Goal: Task Accomplishment & Management: Use online tool/utility

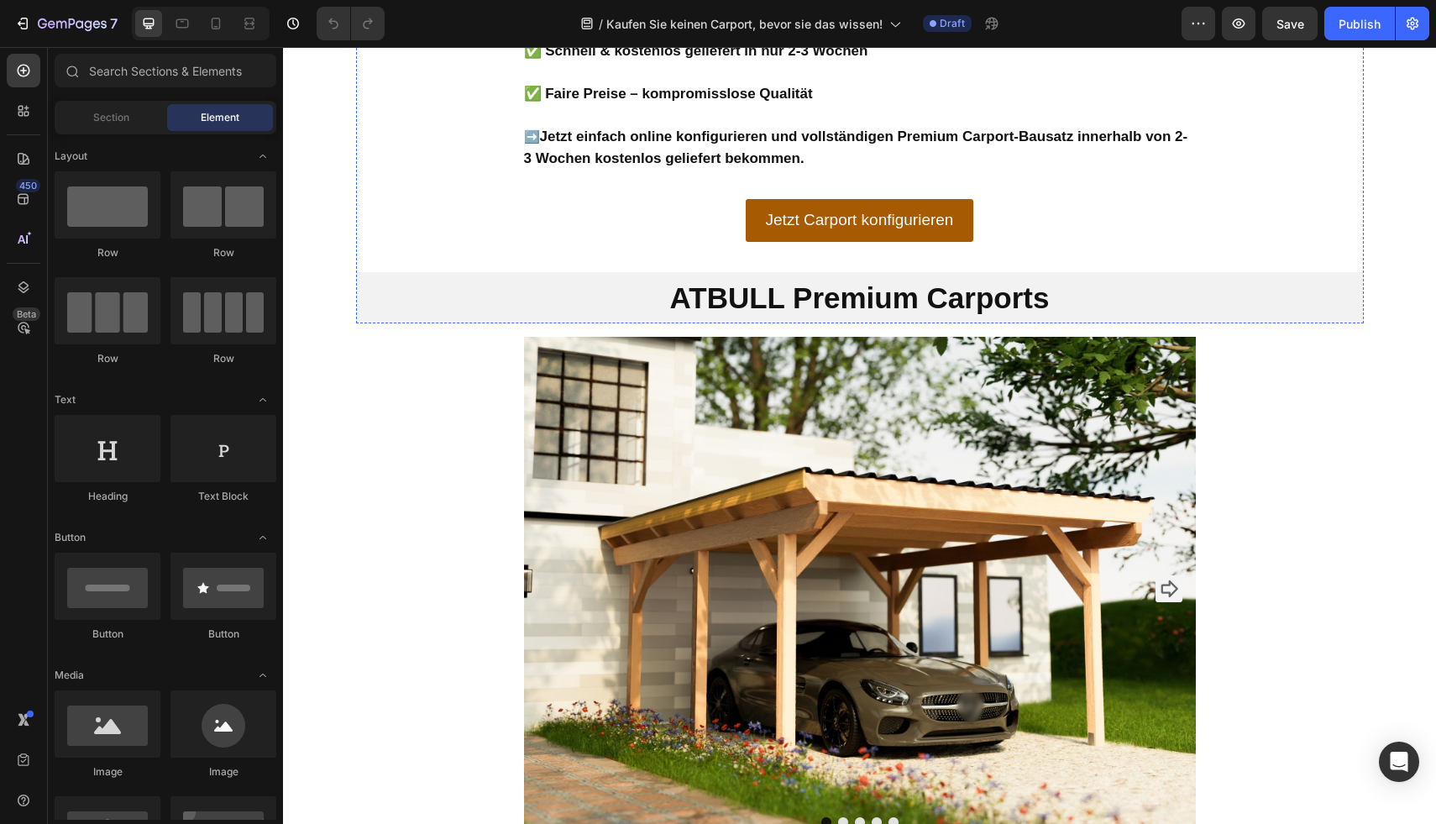
scroll to position [2437, 0]
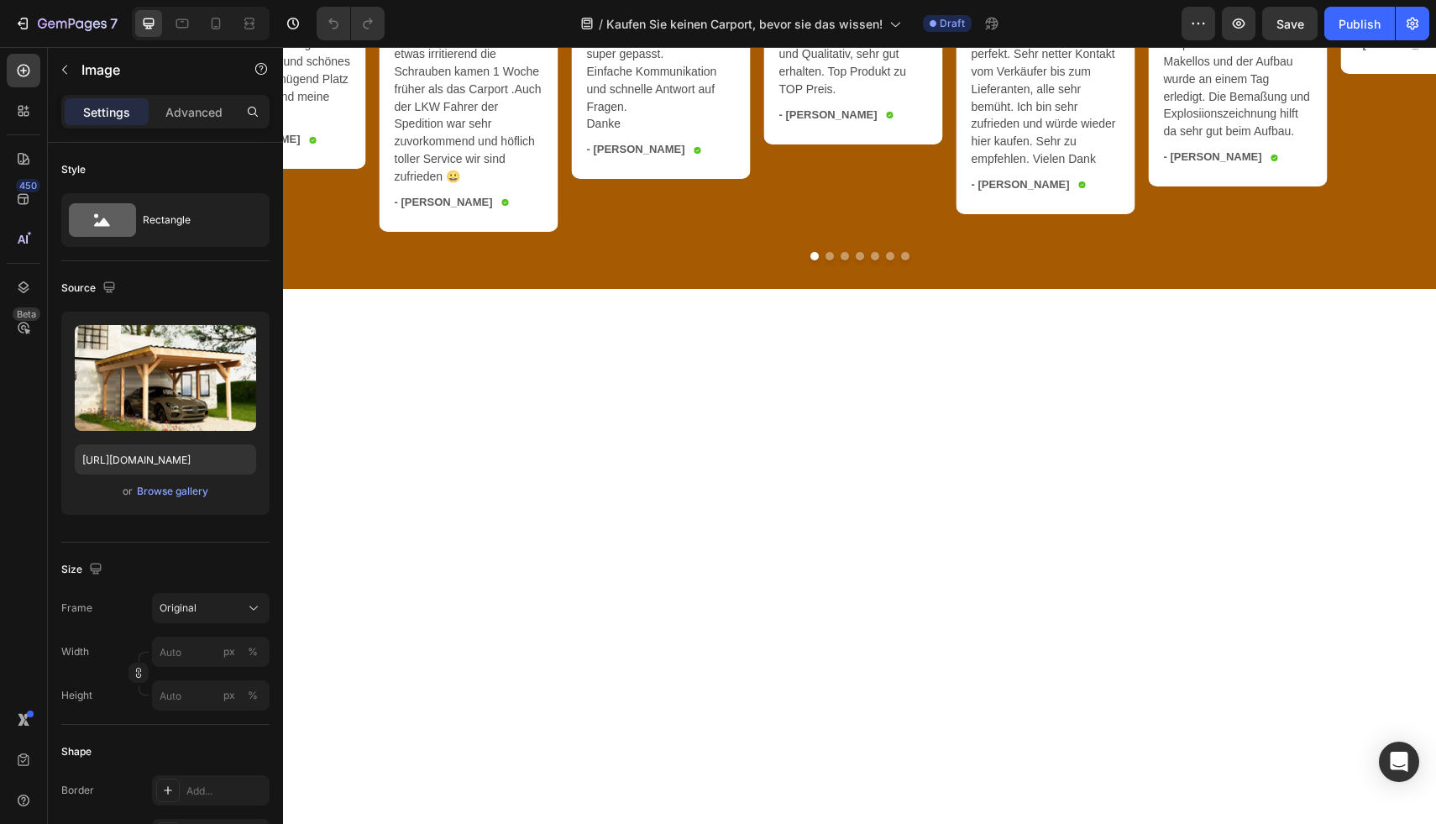
scroll to position [3493, 0]
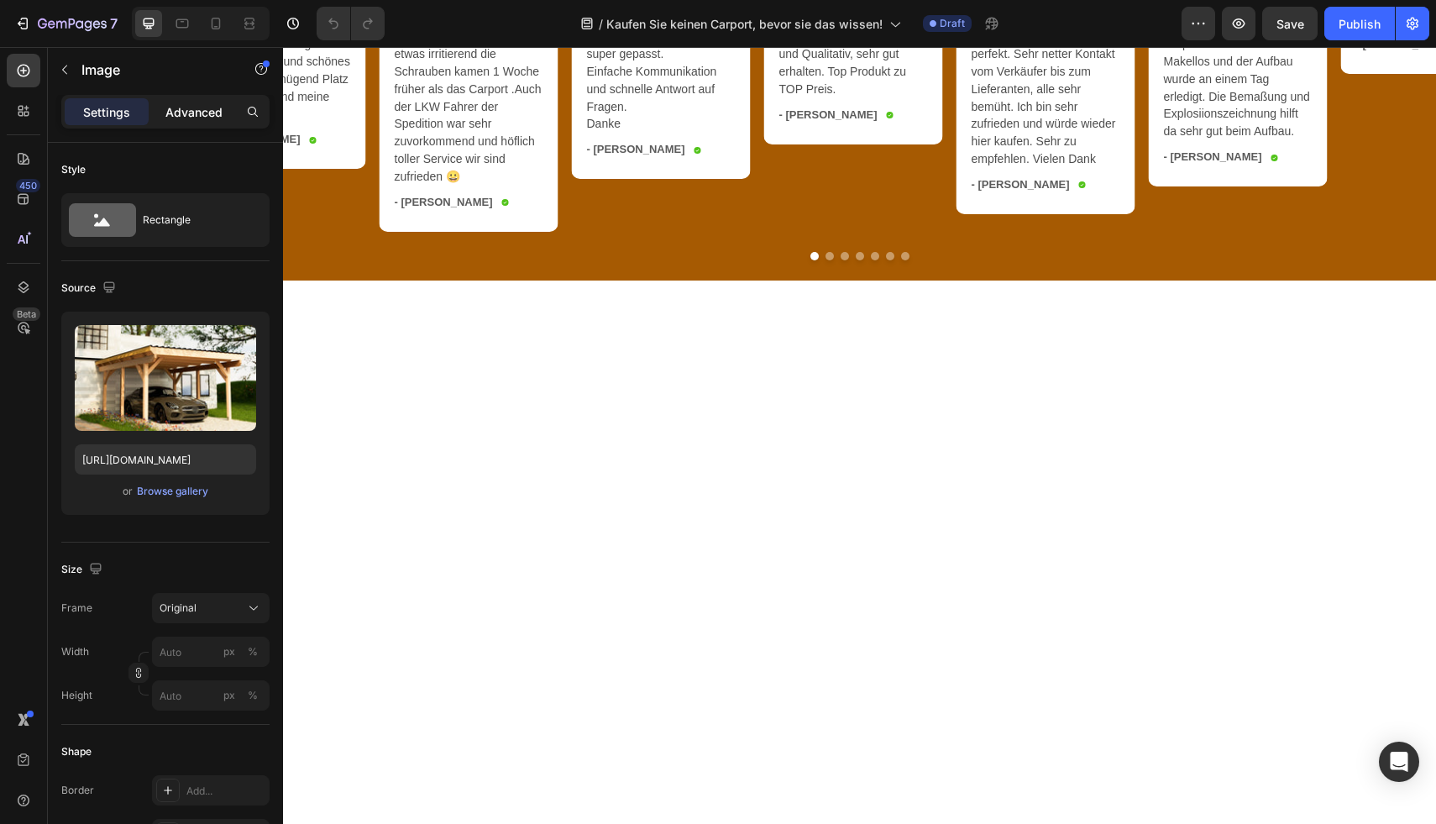
click at [181, 110] on p "Advanced" at bounding box center [193, 112] width 57 height 18
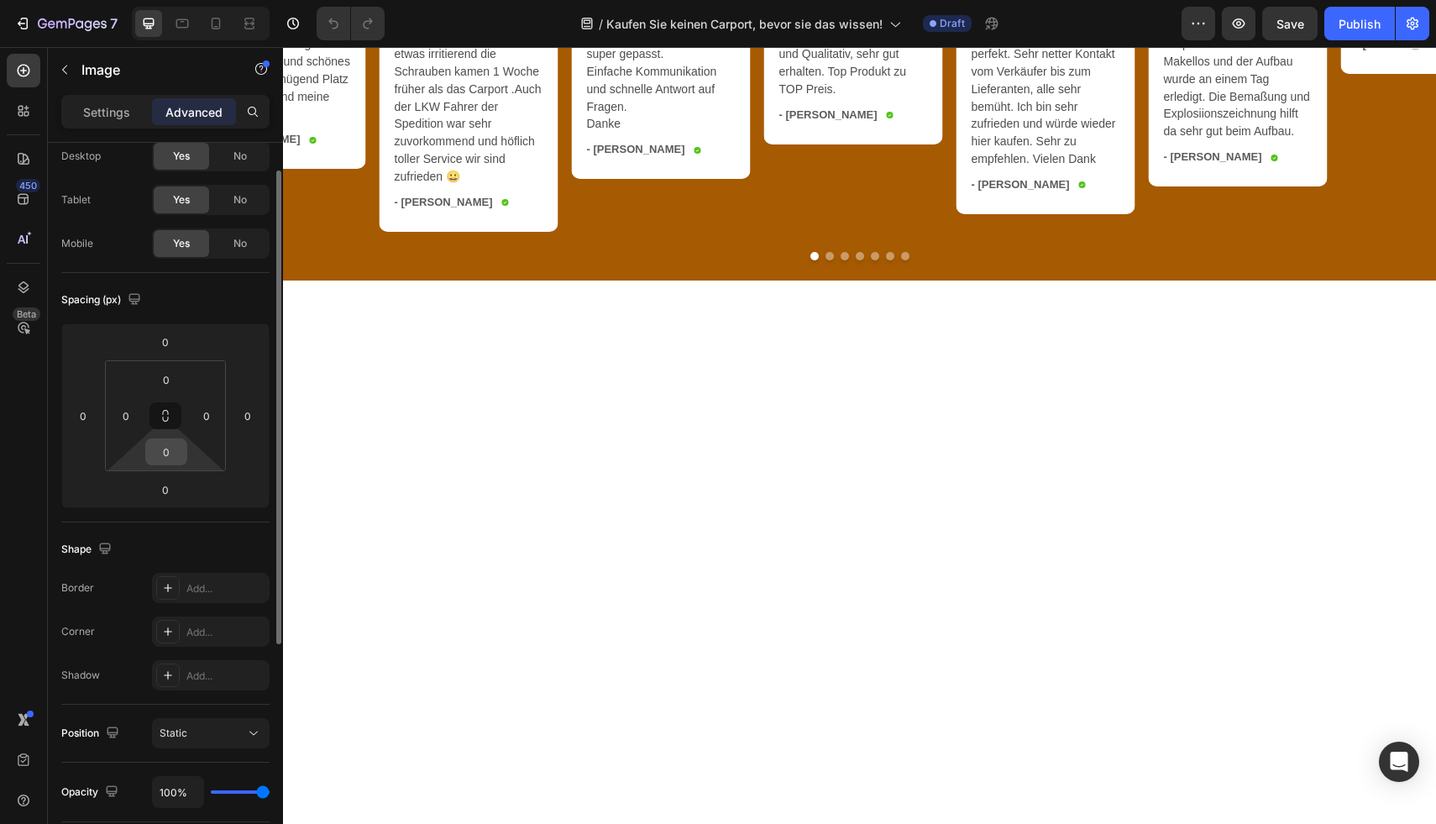
scroll to position [0, 0]
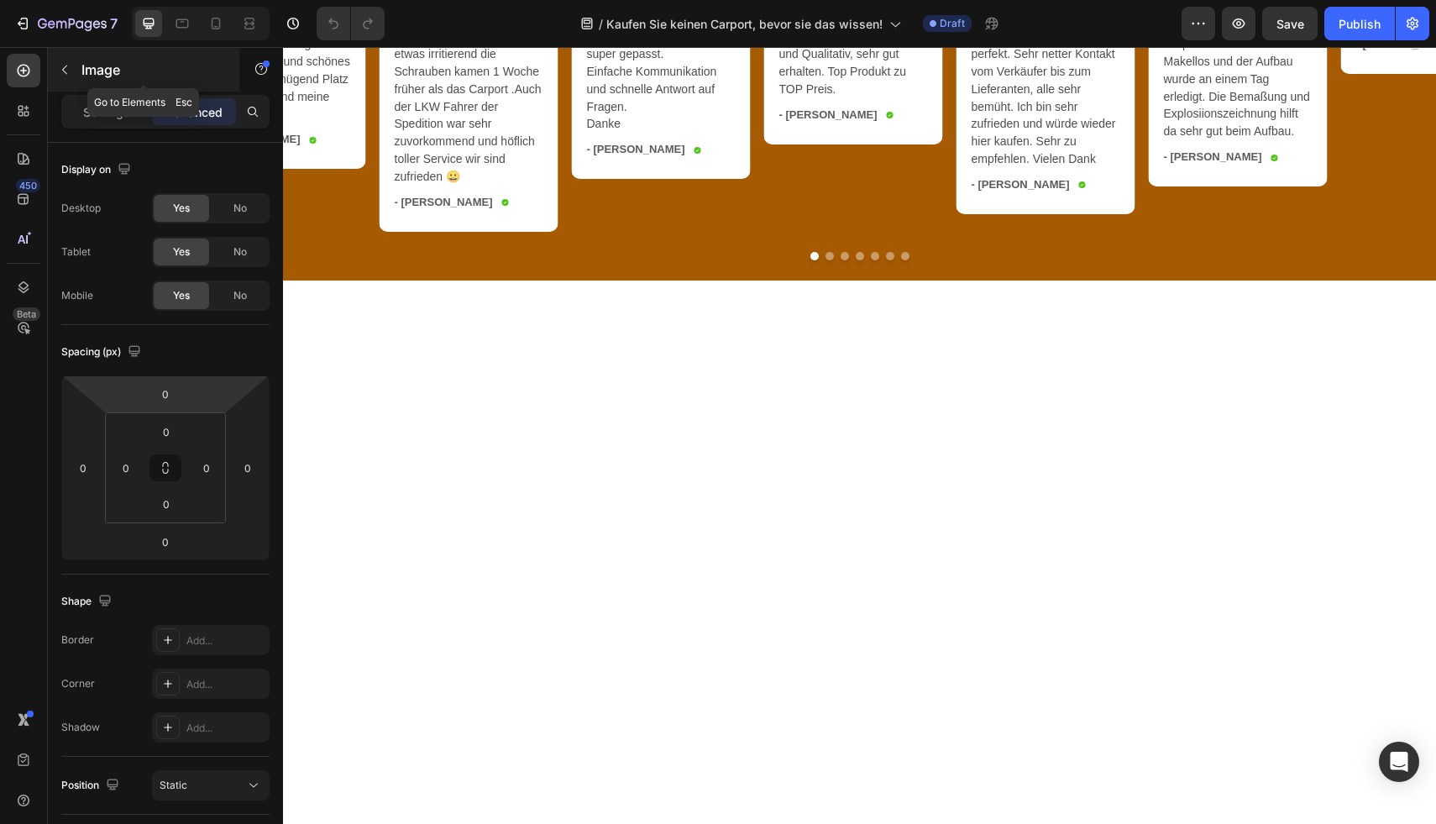
click at [95, 66] on p "Image" at bounding box center [152, 70] width 143 height 20
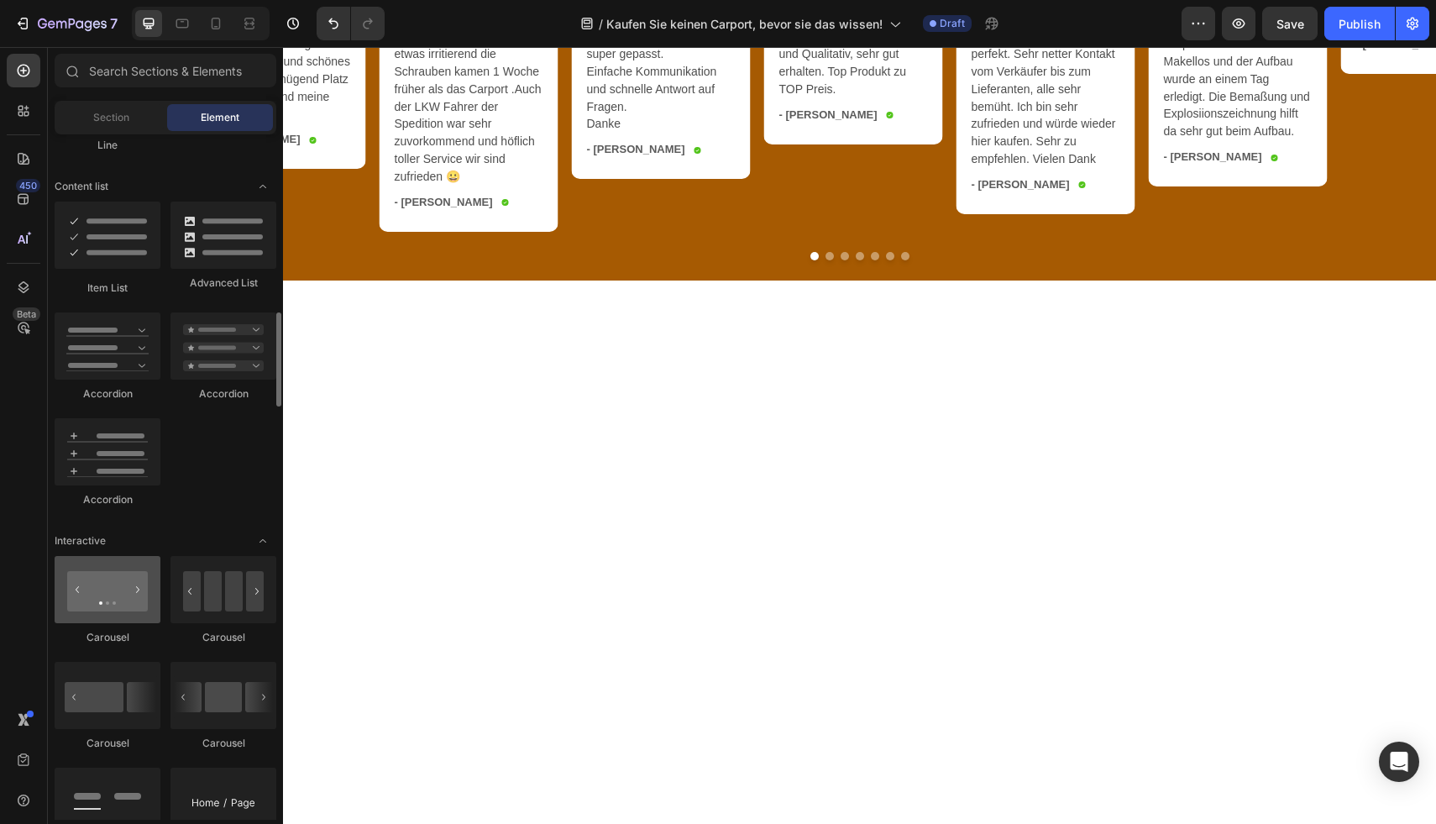
scroll to position [1402, 0]
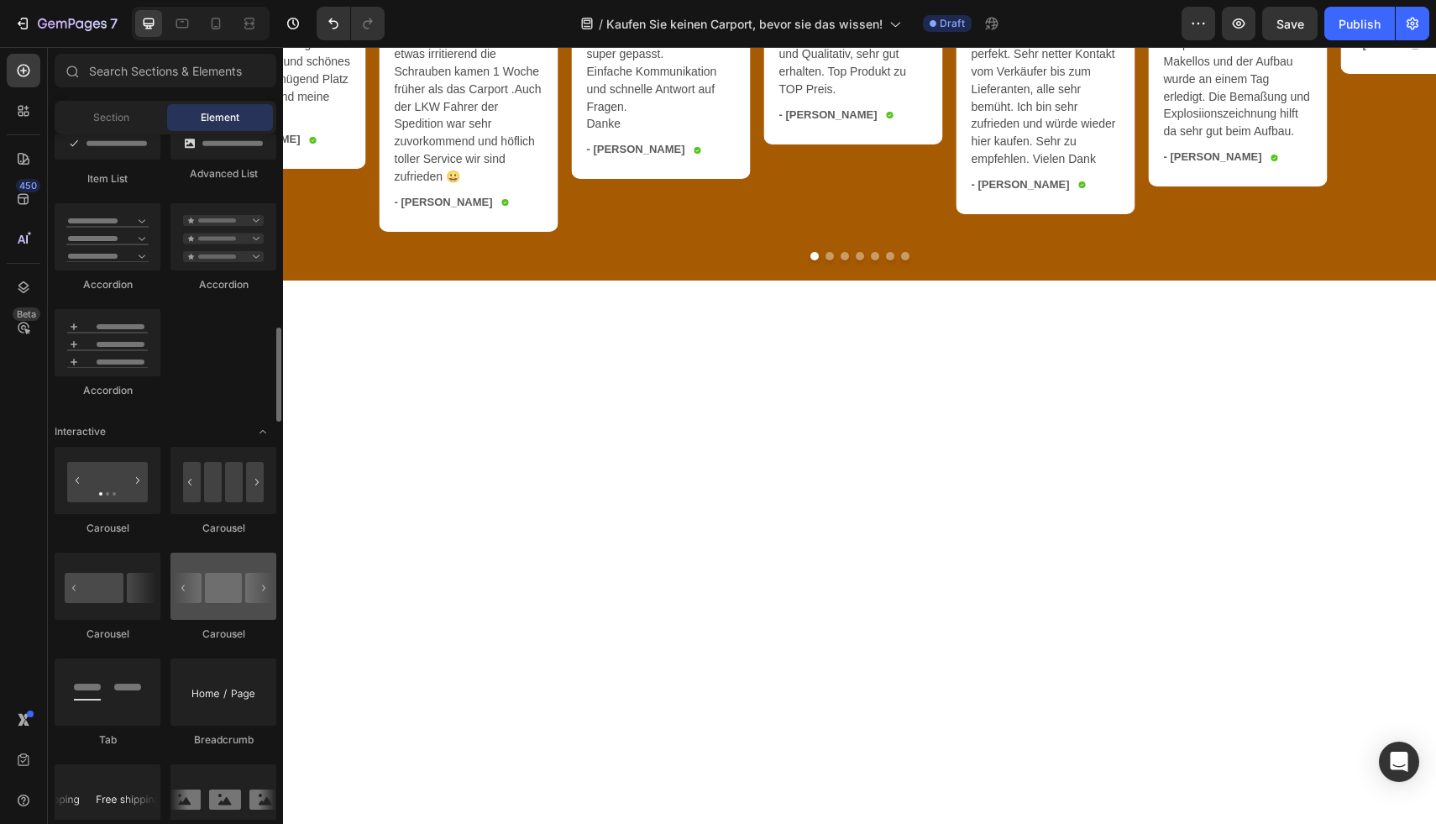
click at [220, 580] on div at bounding box center [223, 586] width 106 height 67
click at [183, 593] on div at bounding box center [223, 586] width 106 height 67
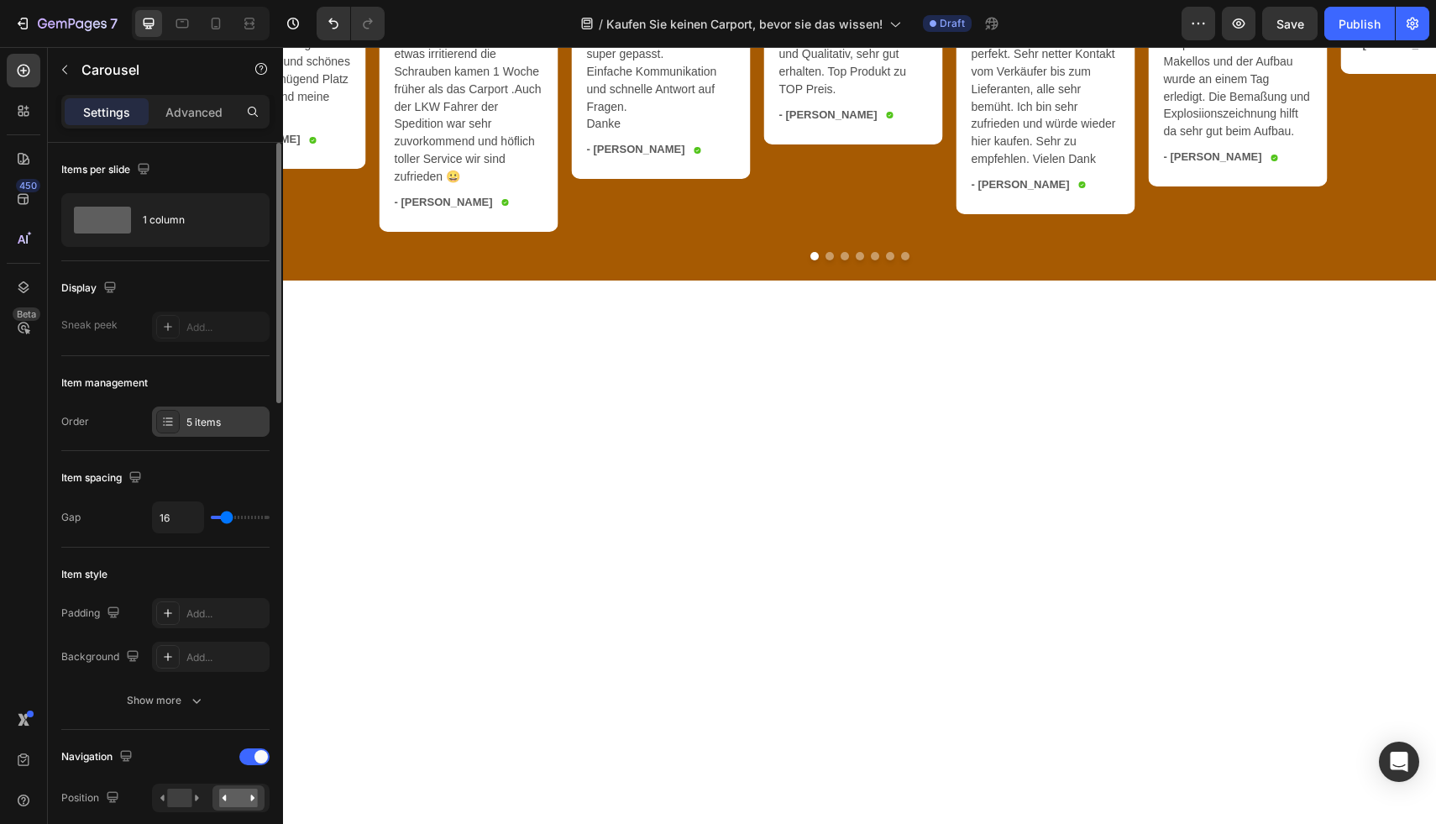
click at [196, 430] on div "5 items" at bounding box center [211, 421] width 118 height 30
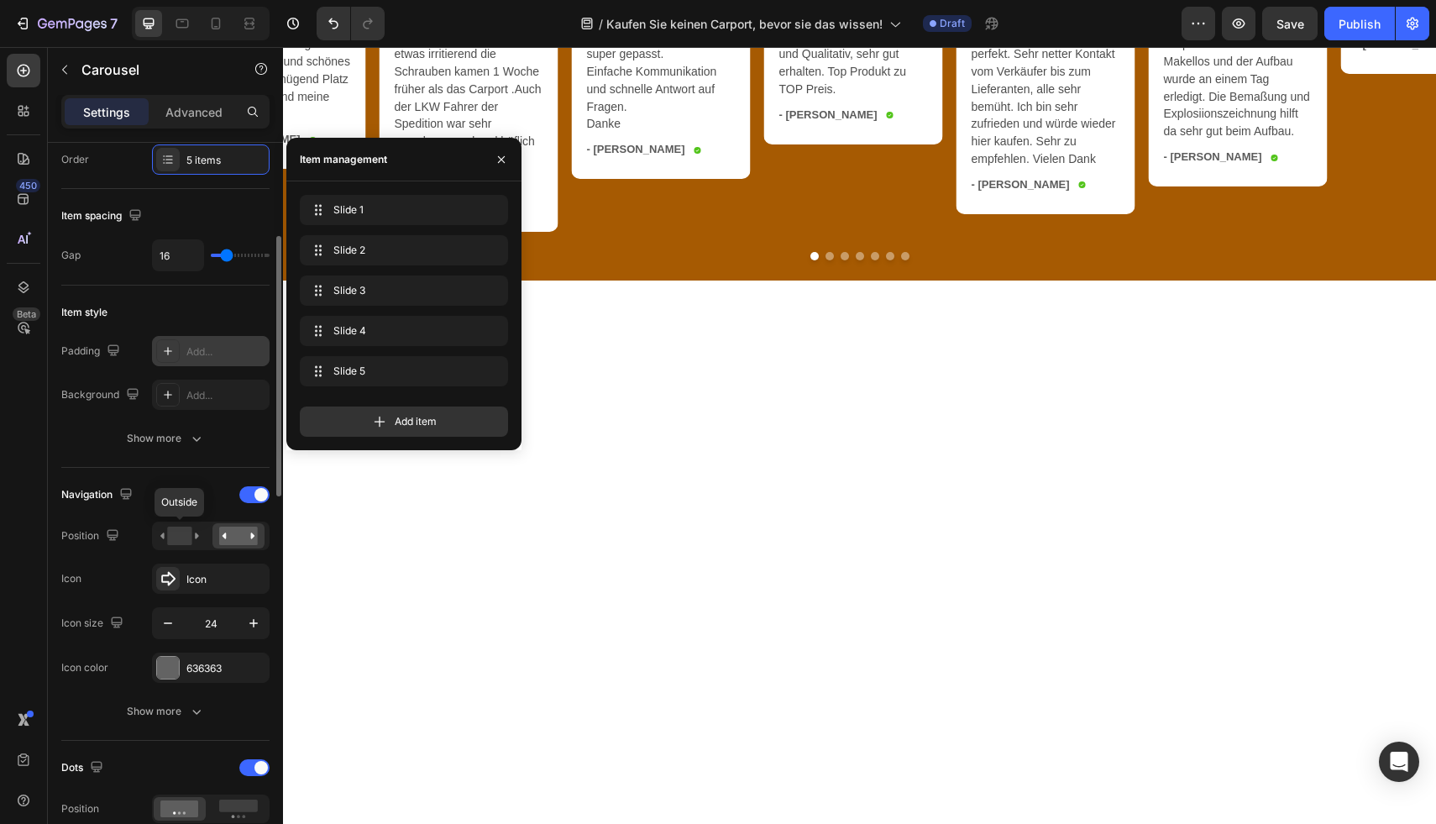
scroll to position [0, 0]
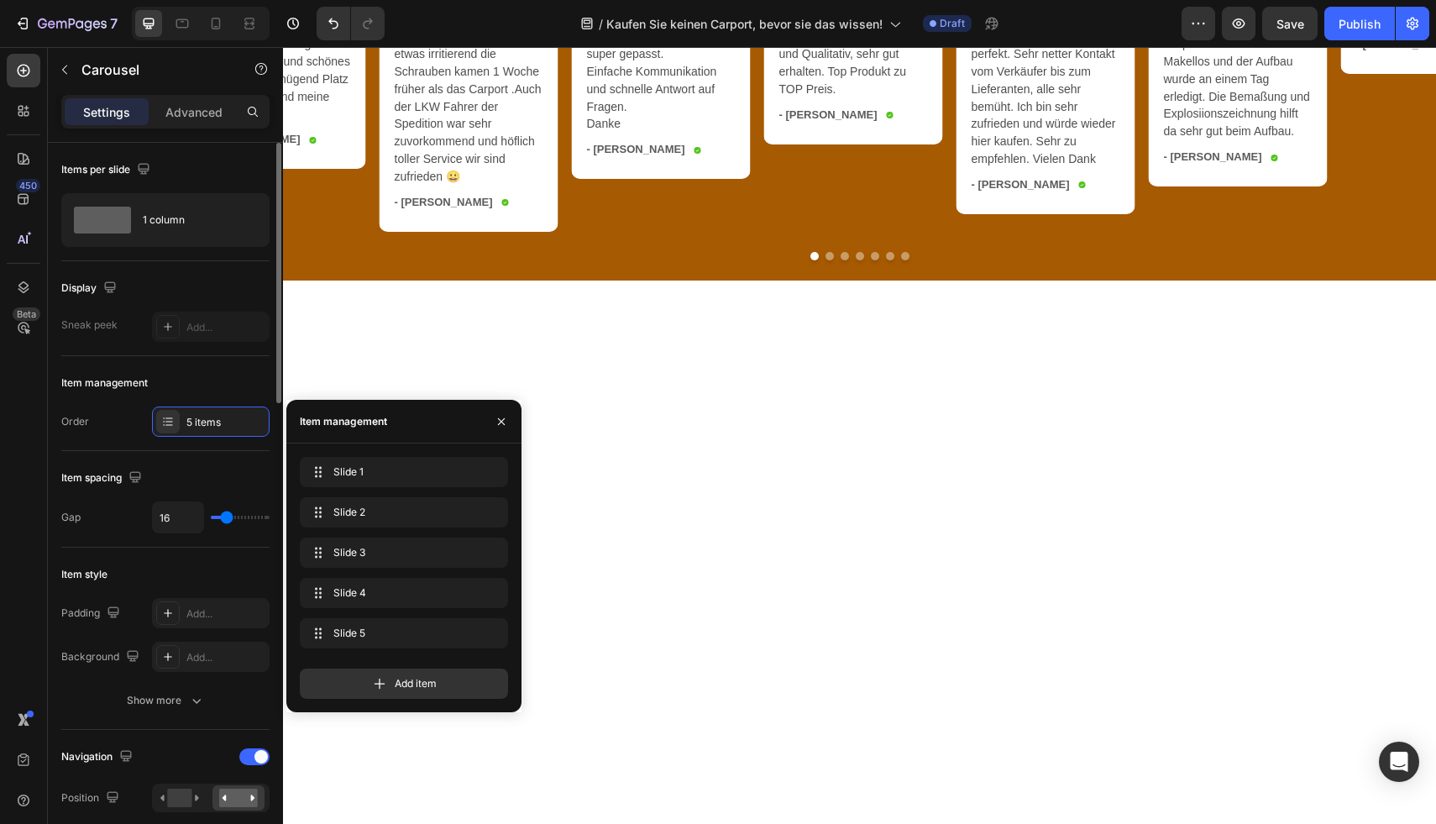
click at [162, 380] on div "Item management" at bounding box center [165, 382] width 208 height 27
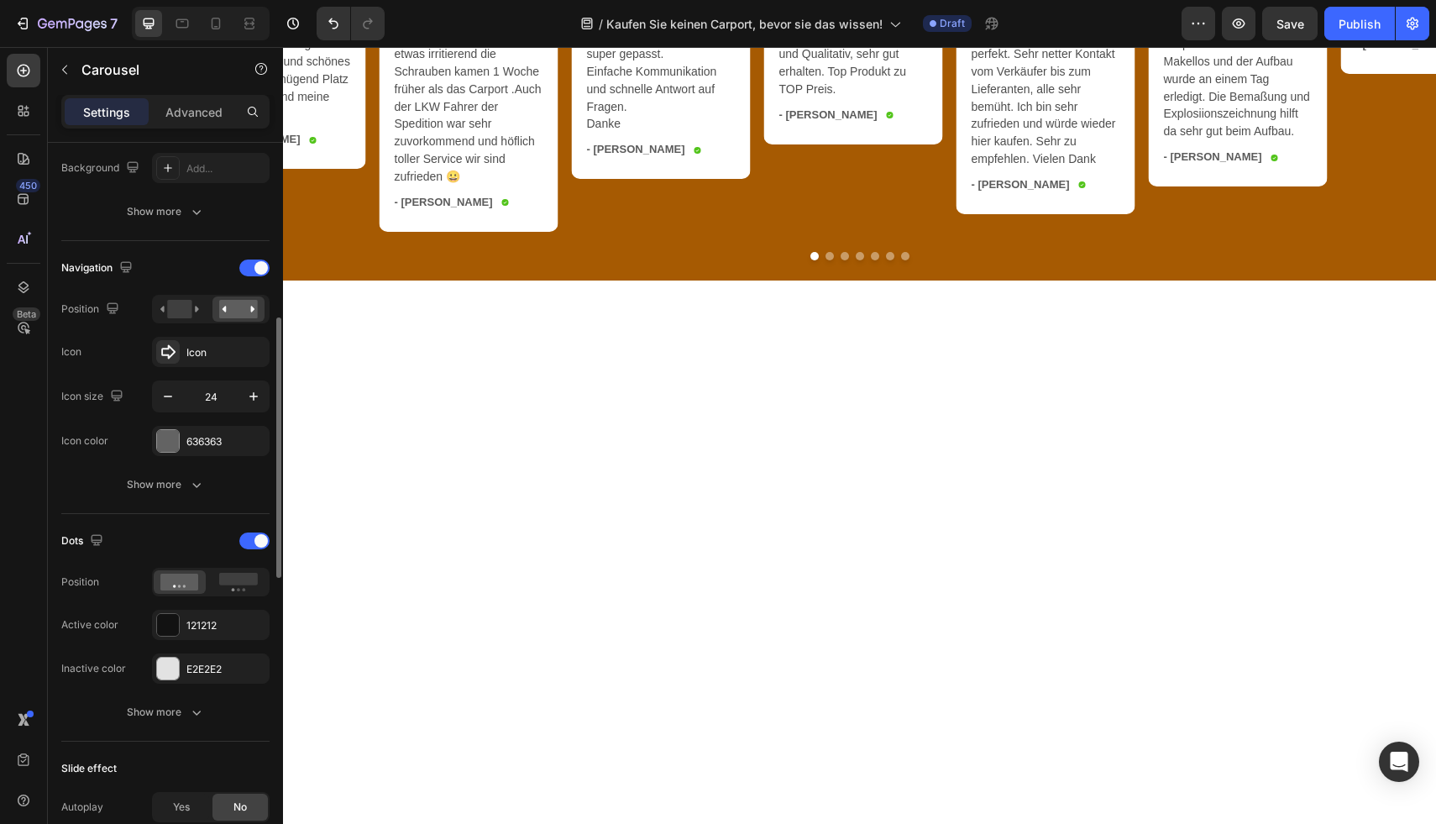
scroll to position [563, 0]
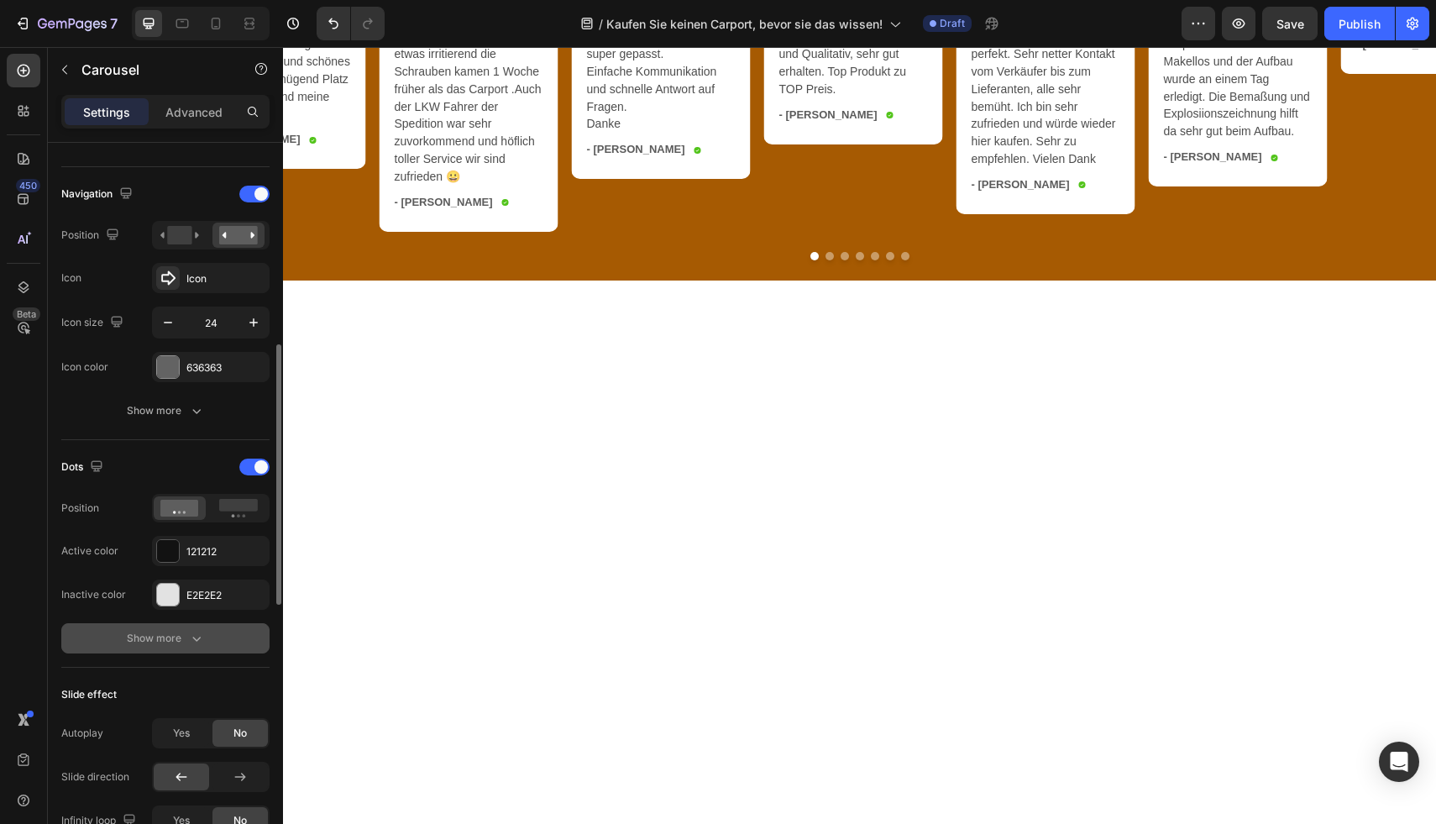
click at [188, 634] on icon "button" at bounding box center [196, 638] width 17 height 17
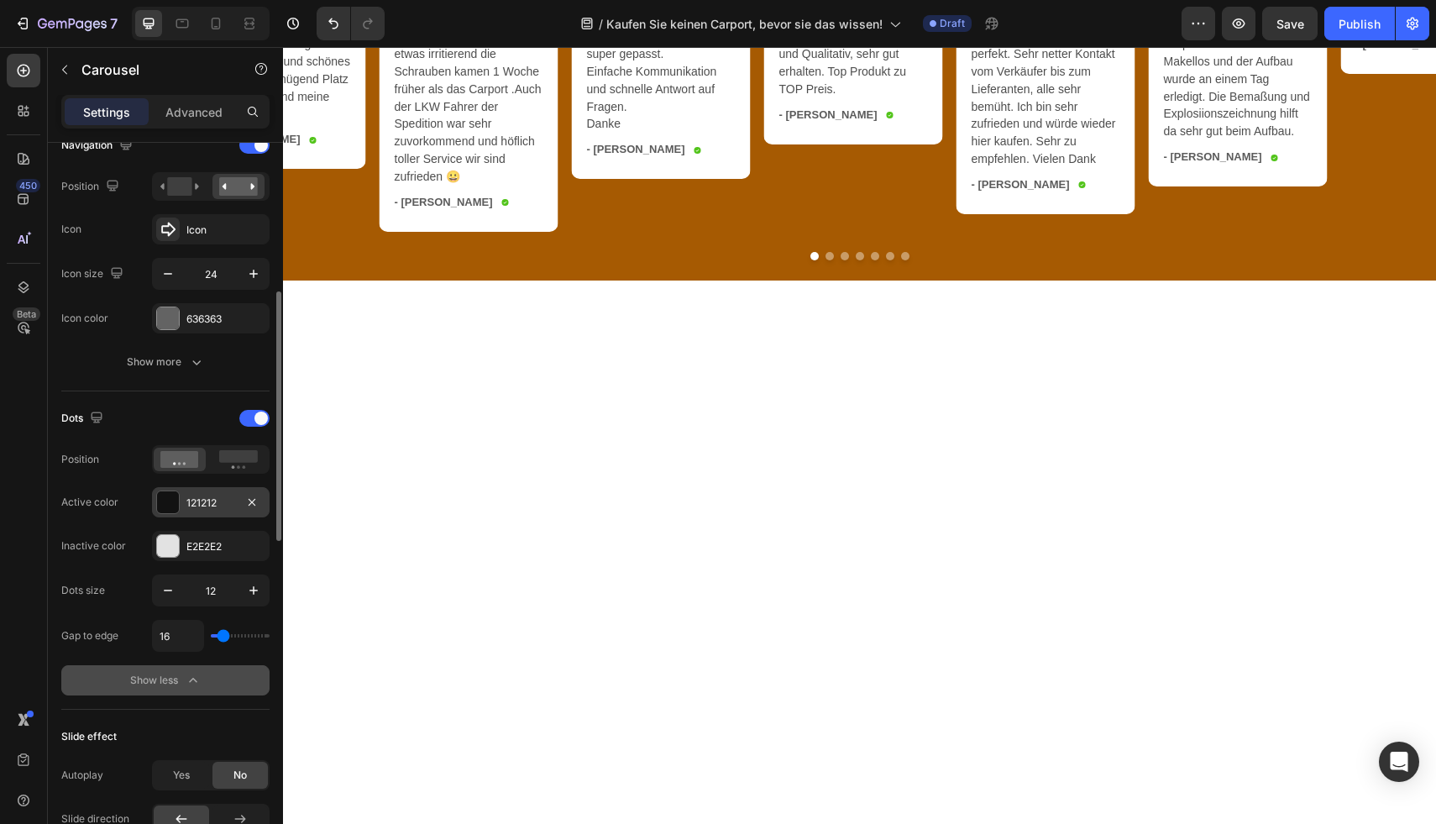
scroll to position [566, 0]
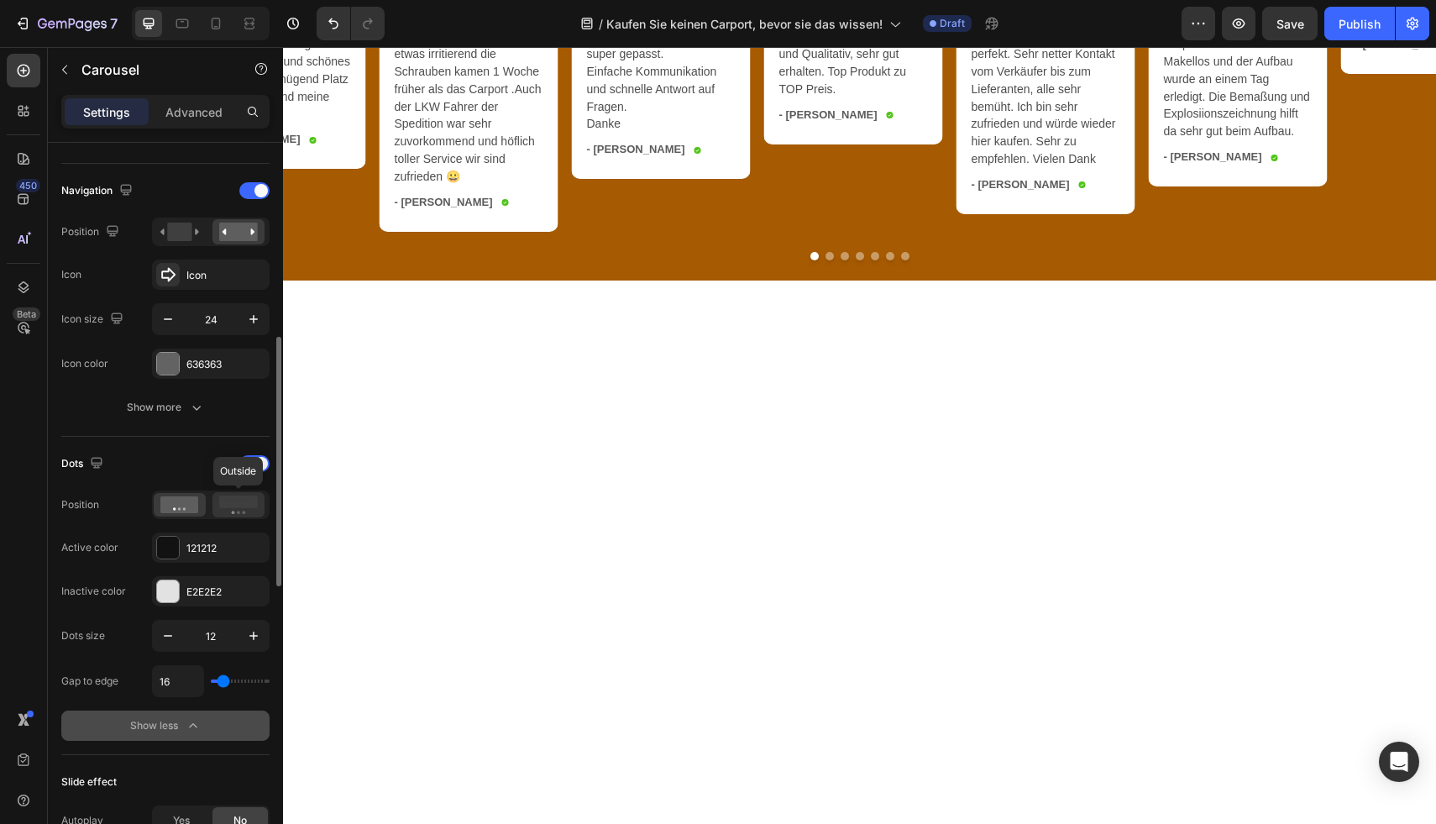
click at [239, 516] on div at bounding box center [238, 504] width 52 height 25
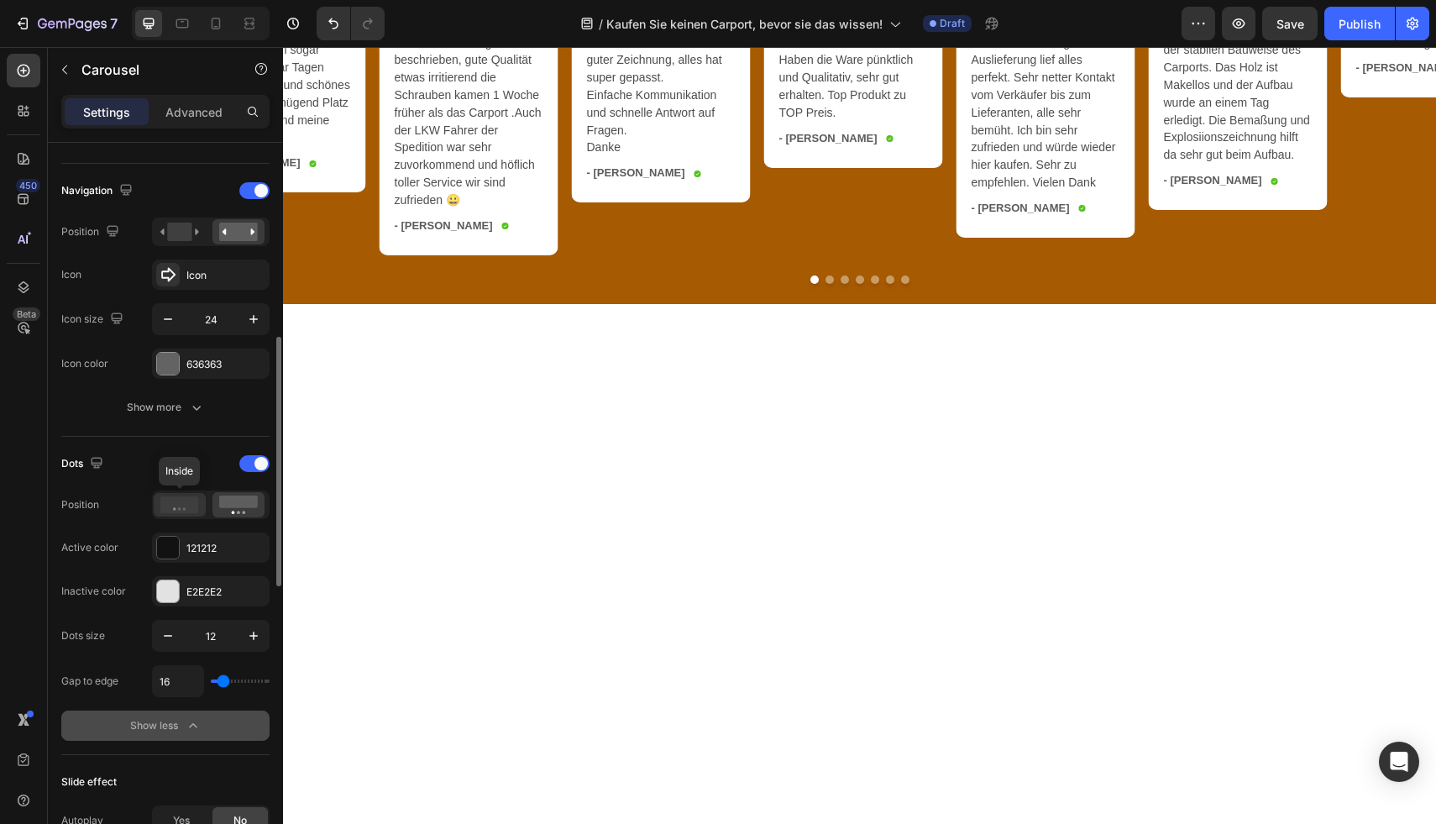
click at [175, 510] on circle at bounding box center [174, 509] width 3 height 3
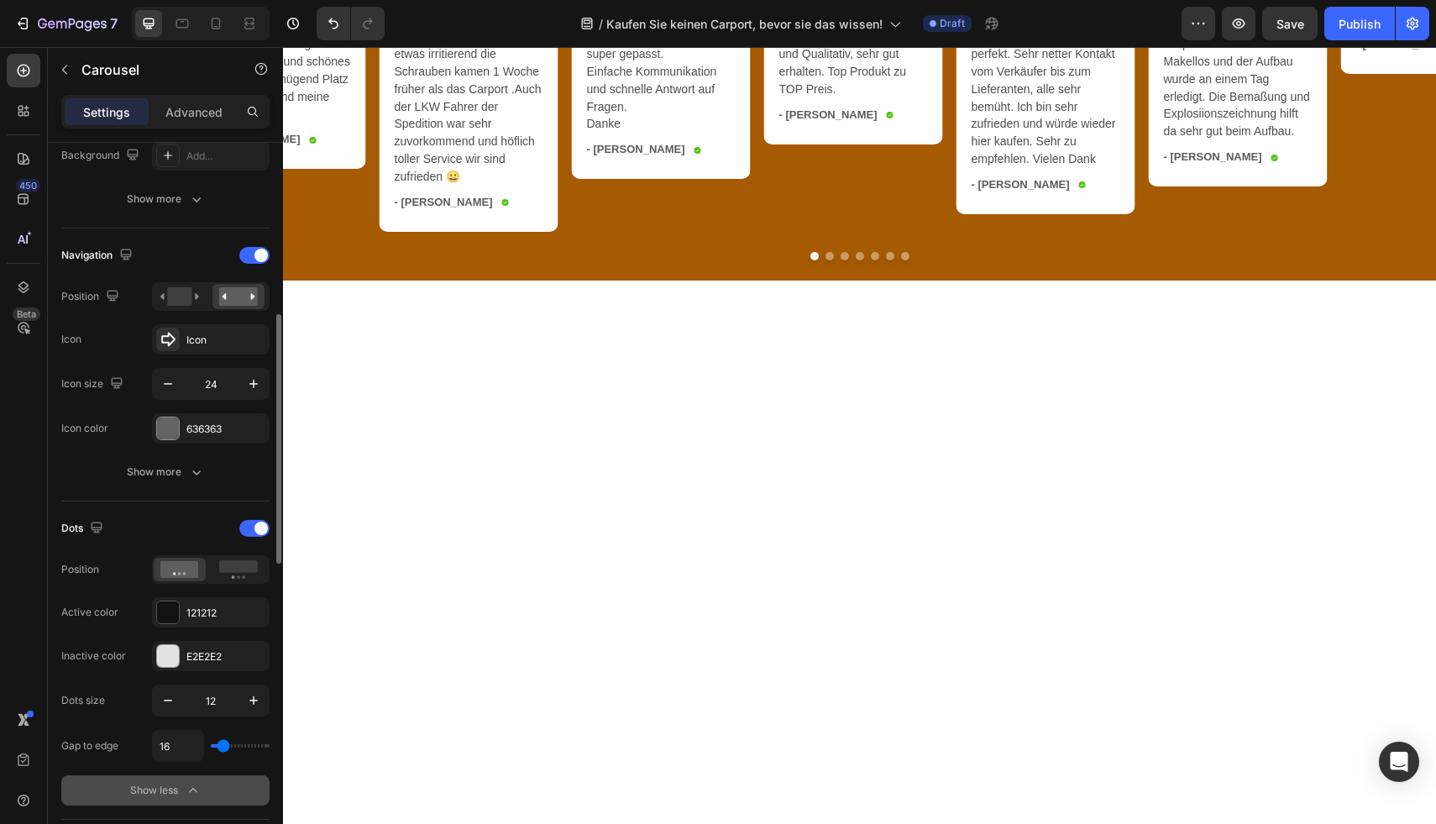
scroll to position [480, 0]
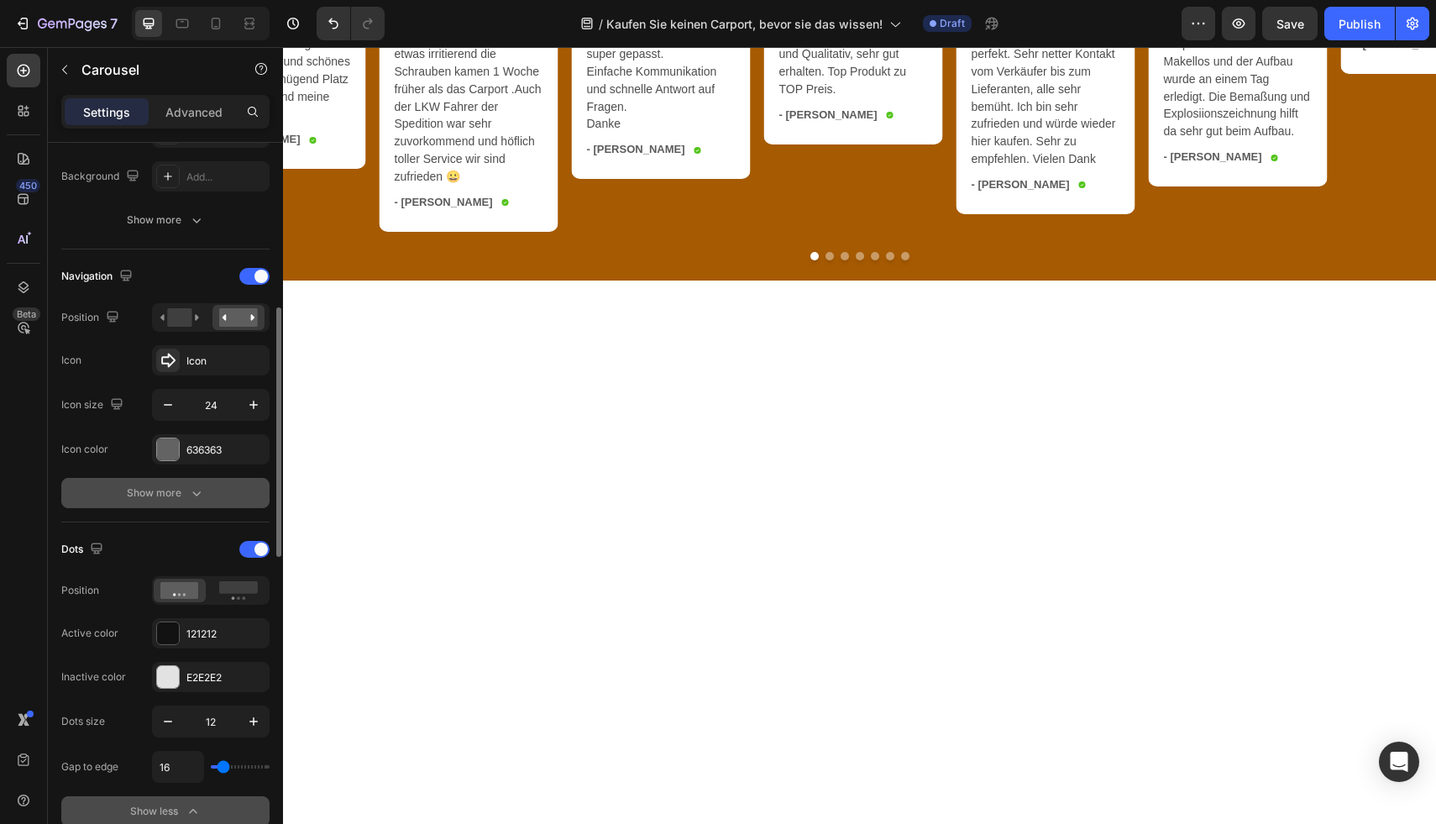
click at [190, 505] on button "Show more" at bounding box center [165, 493] width 208 height 30
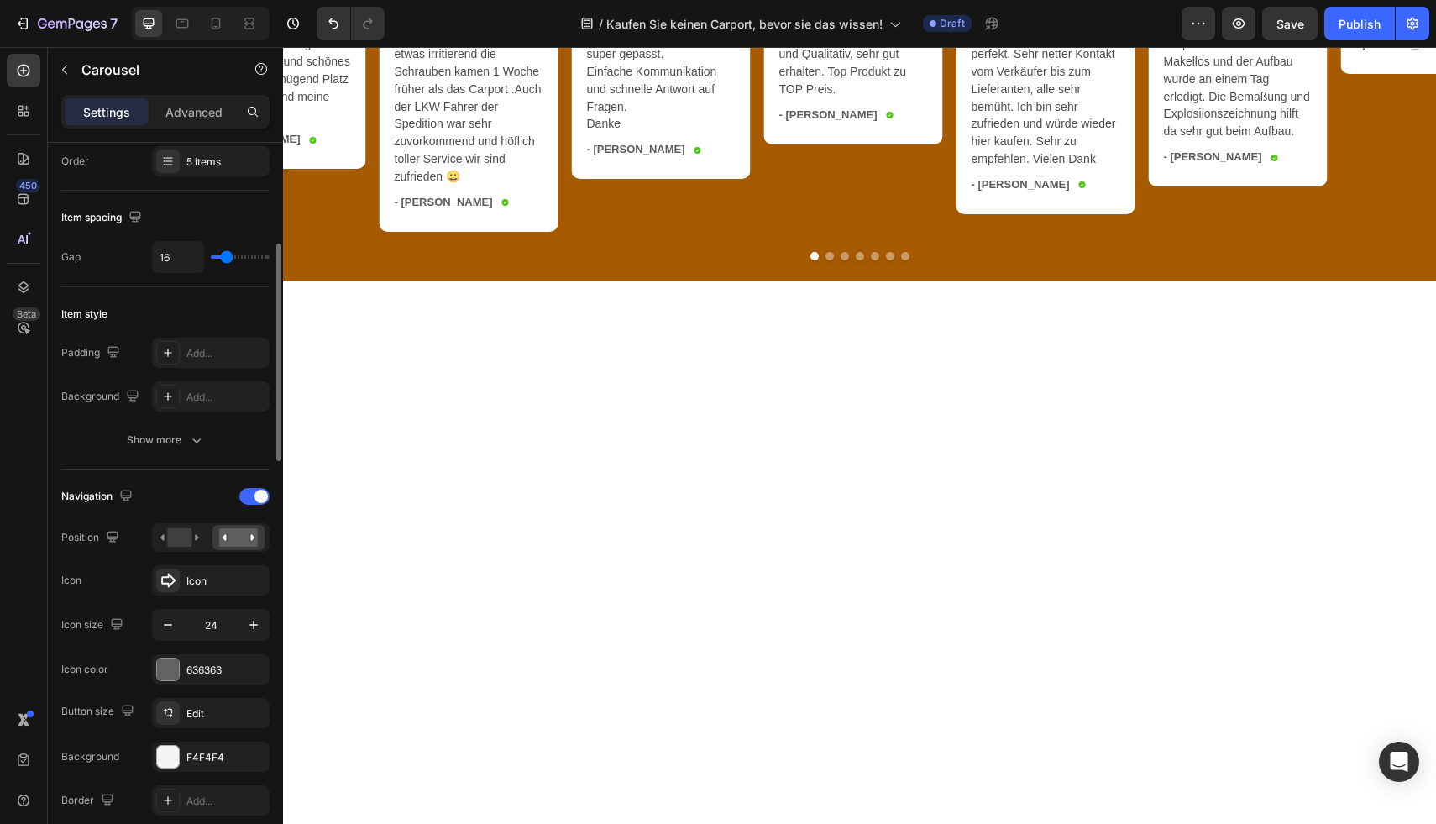
scroll to position [209, 0]
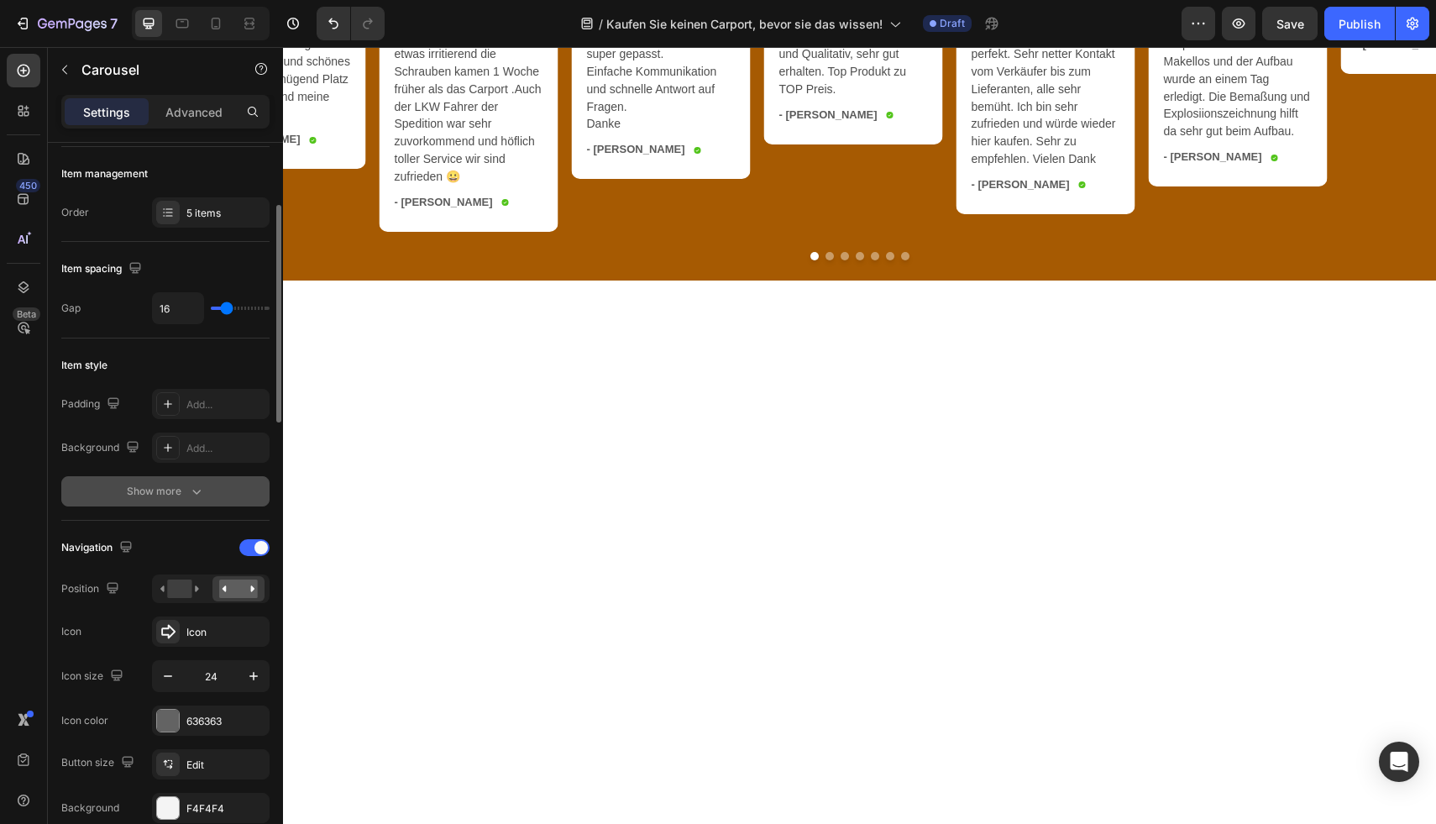
click at [195, 484] on icon "button" at bounding box center [196, 491] width 17 height 17
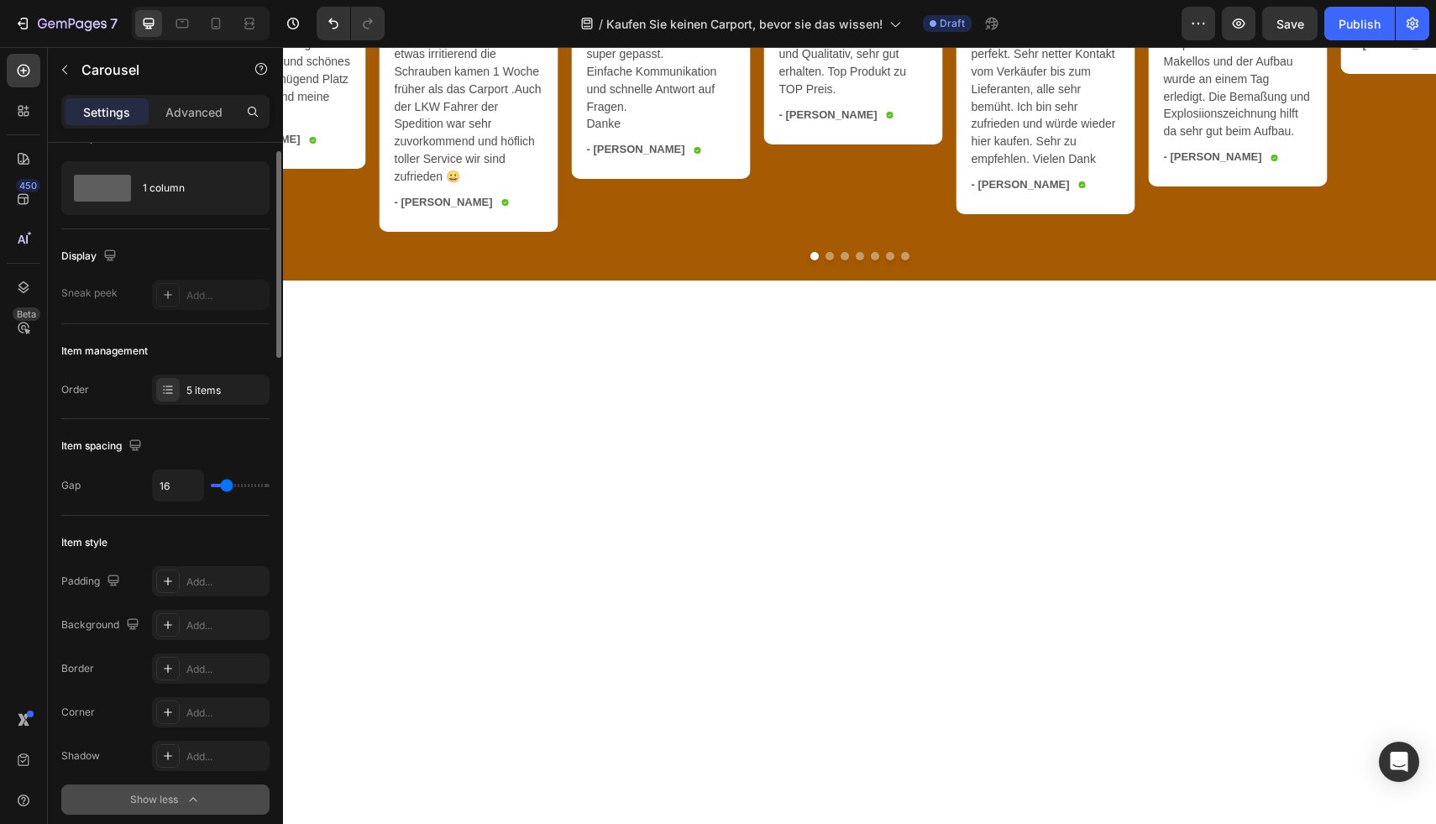
scroll to position [0, 0]
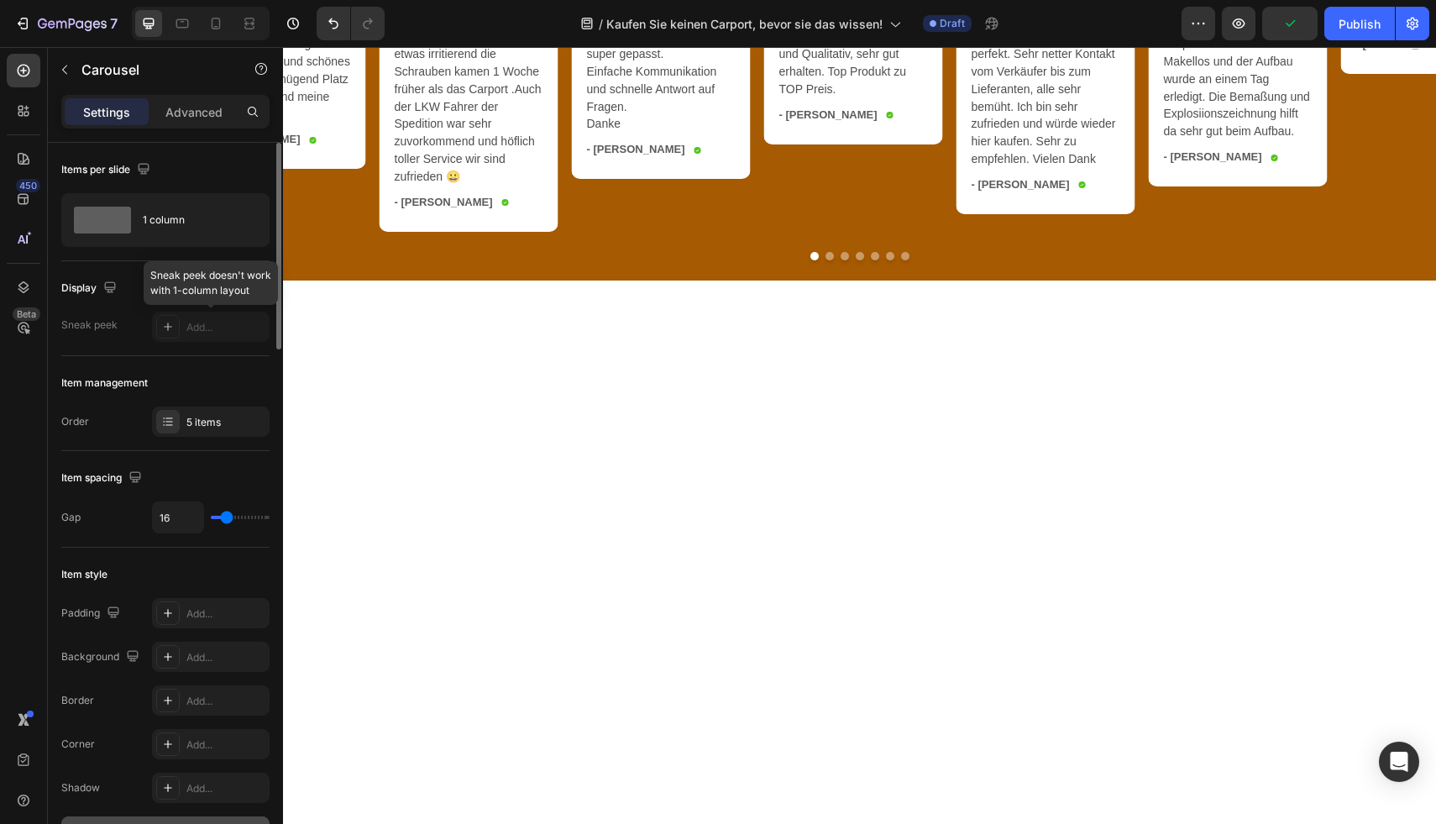
click at [187, 323] on div at bounding box center [211, 327] width 118 height 30
click at [176, 326] on div at bounding box center [211, 327] width 118 height 30
click at [169, 327] on div at bounding box center [211, 327] width 118 height 30
click at [228, 338] on div at bounding box center [211, 327] width 118 height 30
click at [175, 333] on div at bounding box center [211, 327] width 118 height 30
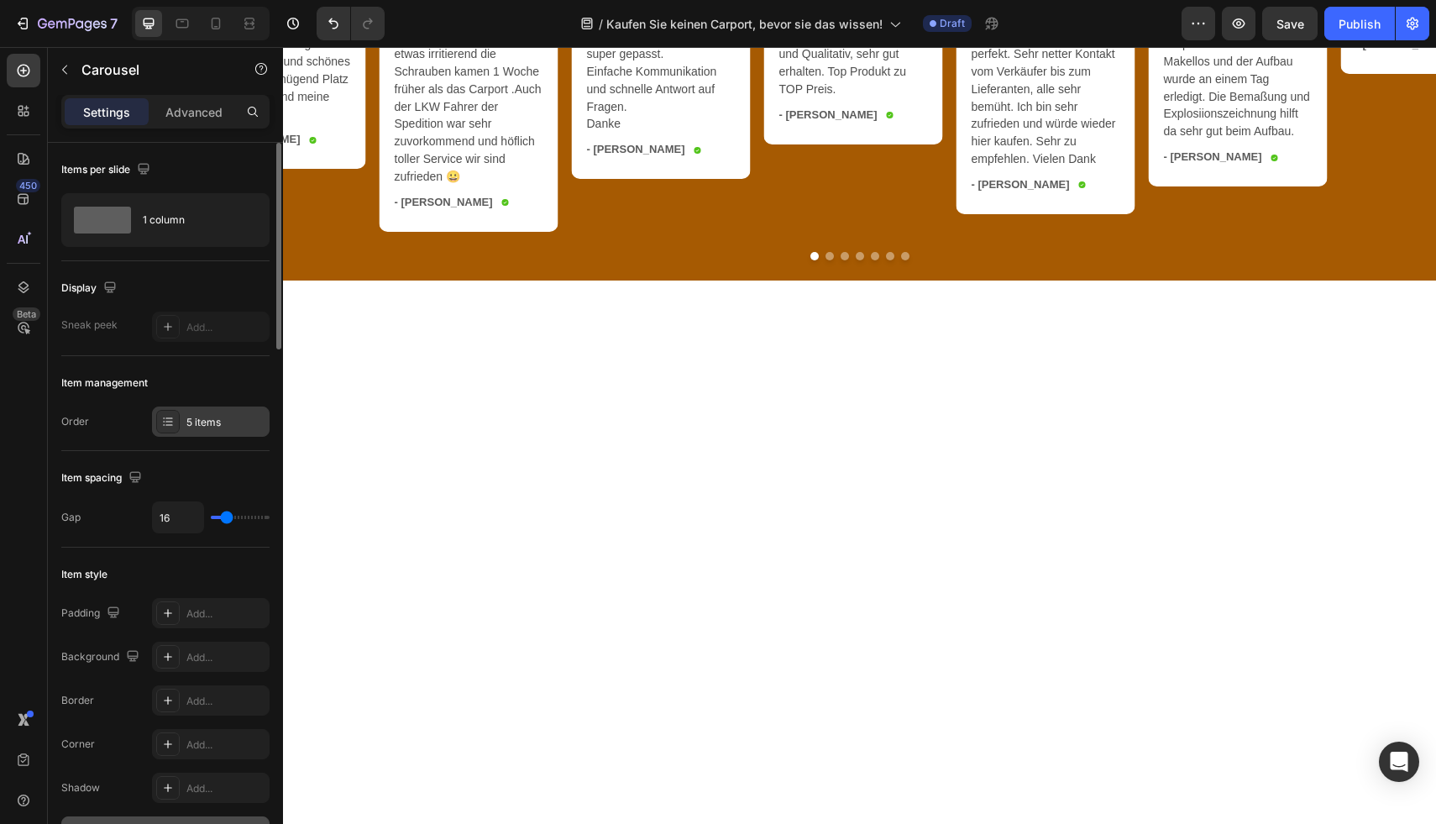
click at [199, 425] on div "5 items" at bounding box center [225, 422] width 79 height 15
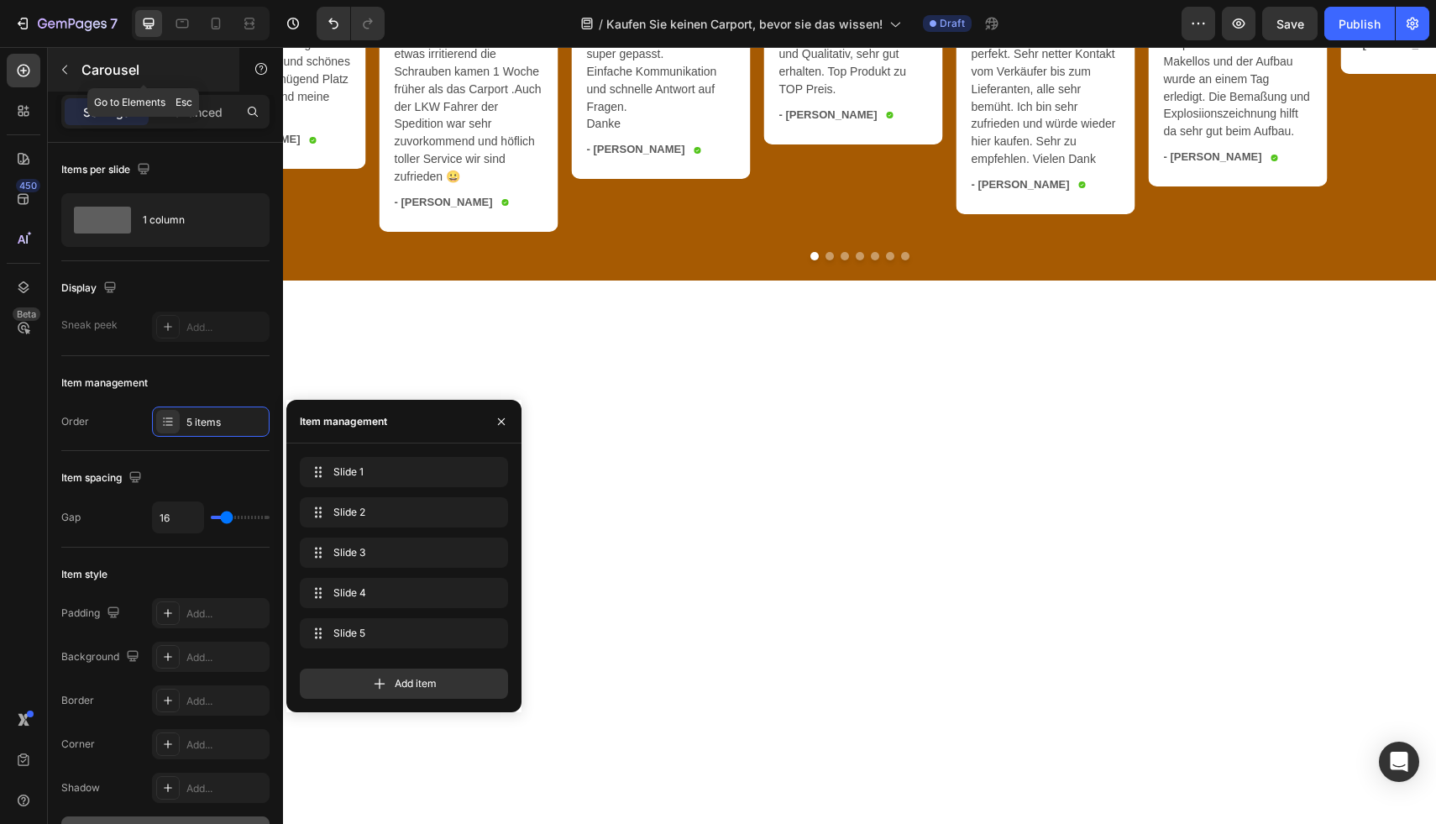
click at [84, 79] on p "Carousel" at bounding box center [152, 70] width 143 height 20
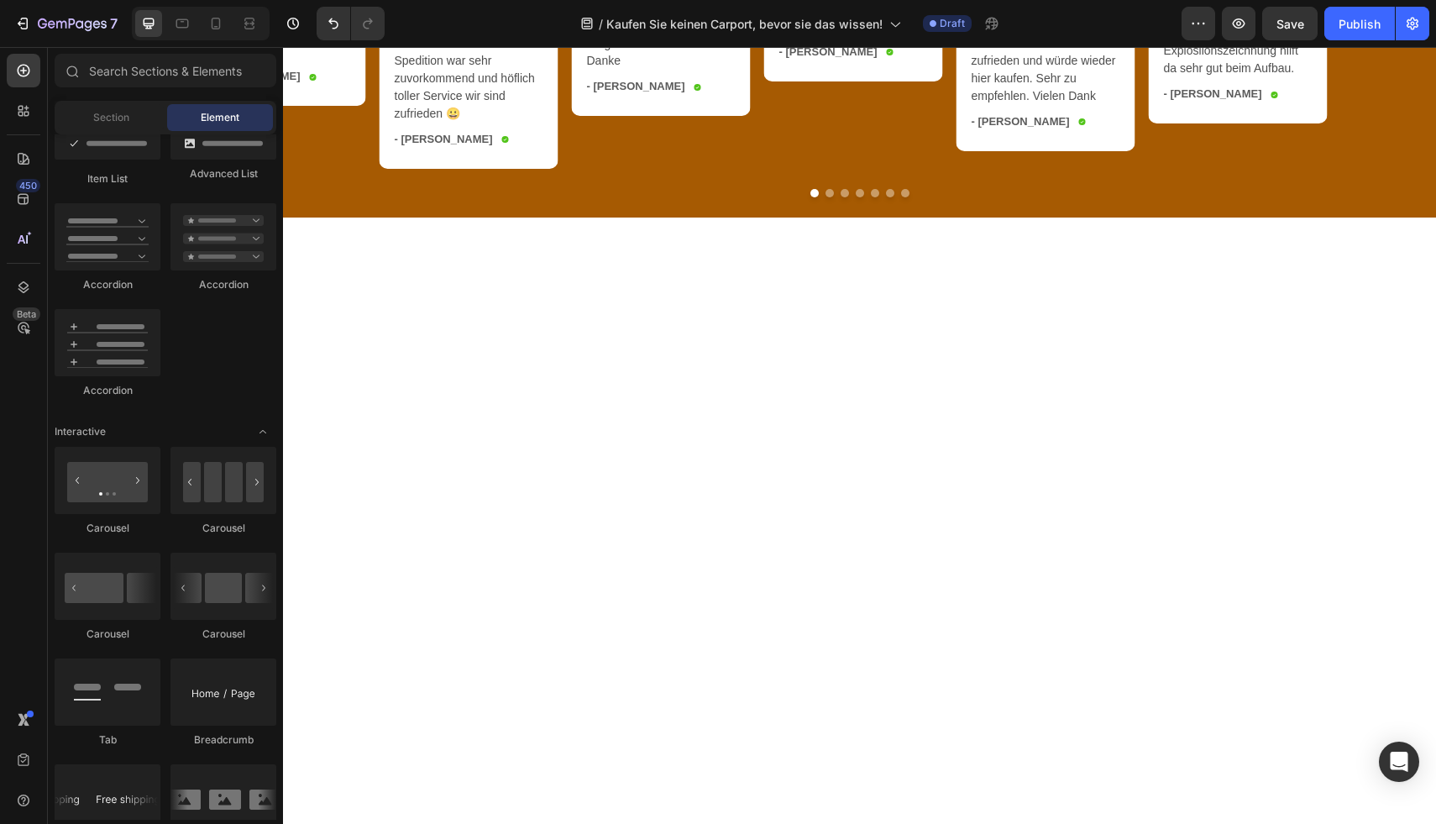
scroll to position [3474, 0]
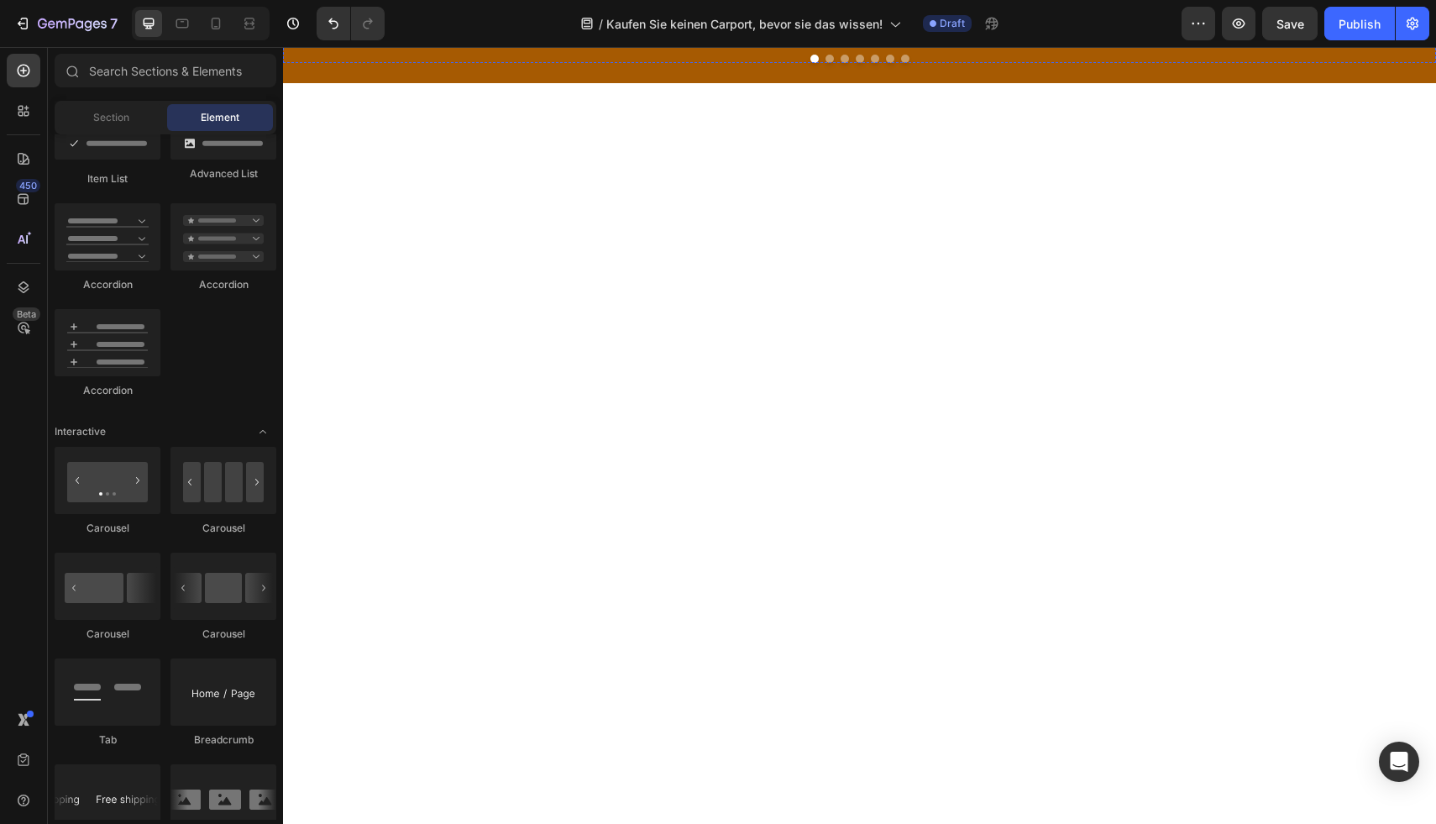
scroll to position [3169, 0]
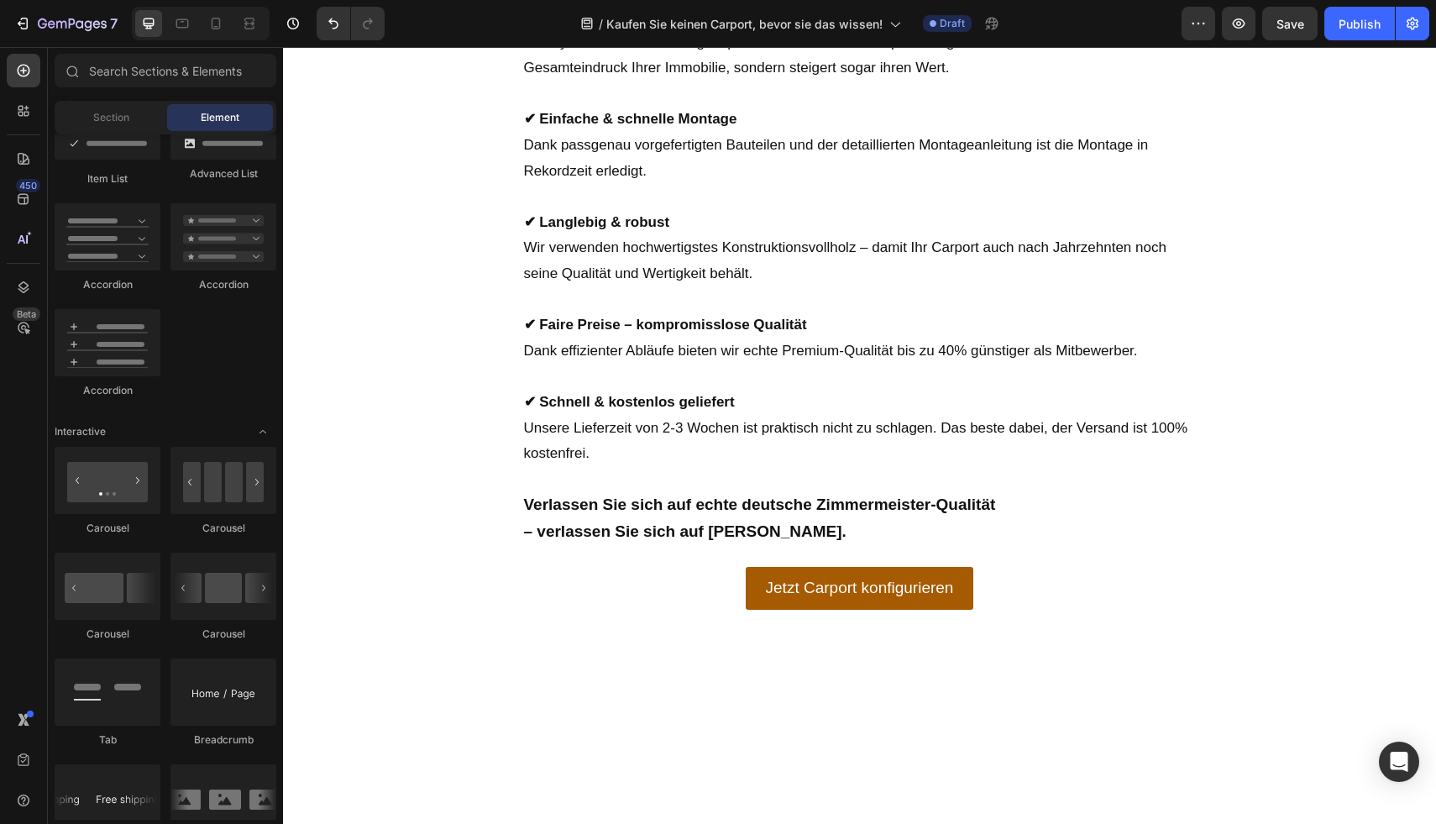
scroll to position [3580, 0]
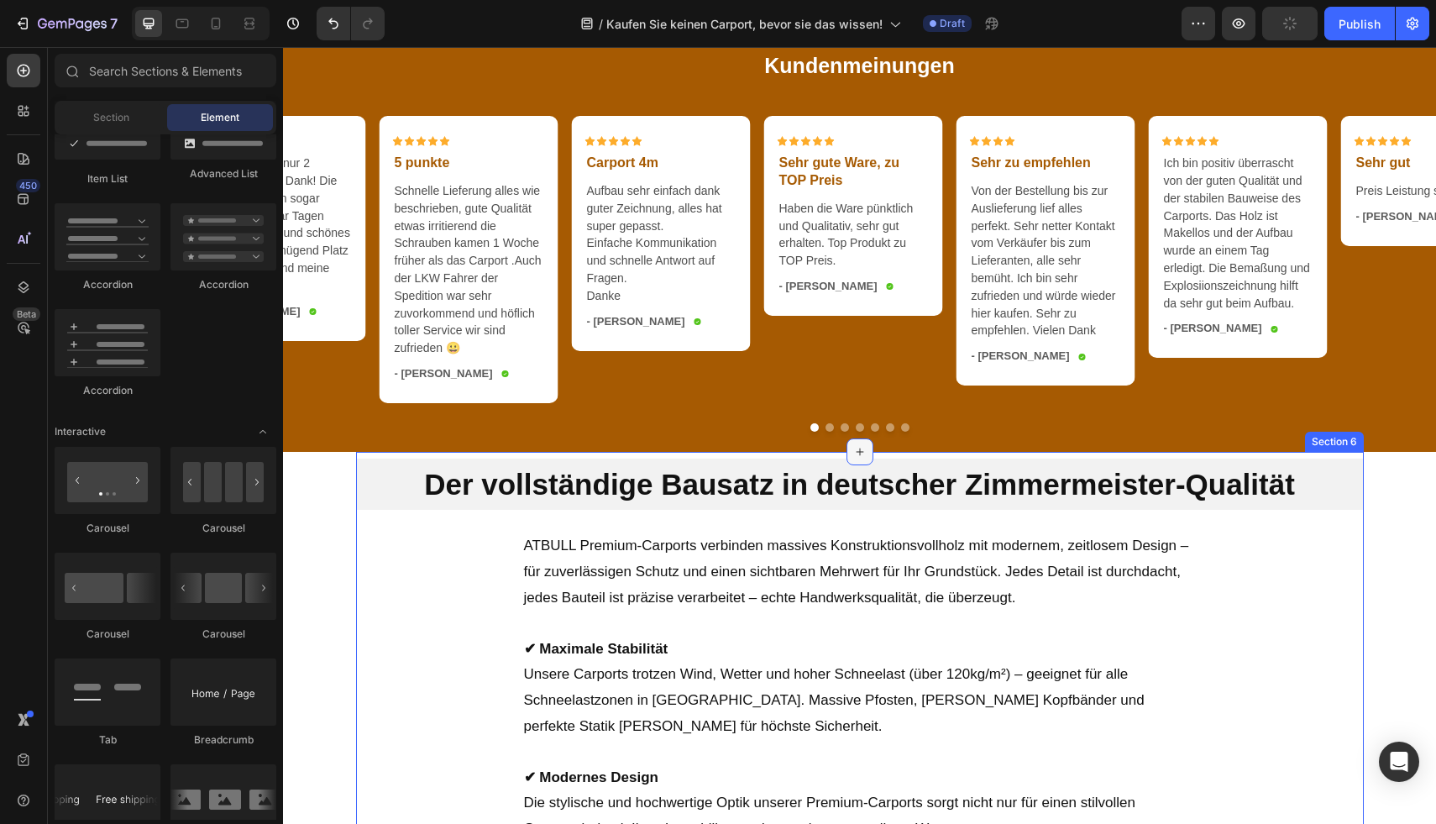
click at [861, 458] on div at bounding box center [859, 451] width 27 height 27
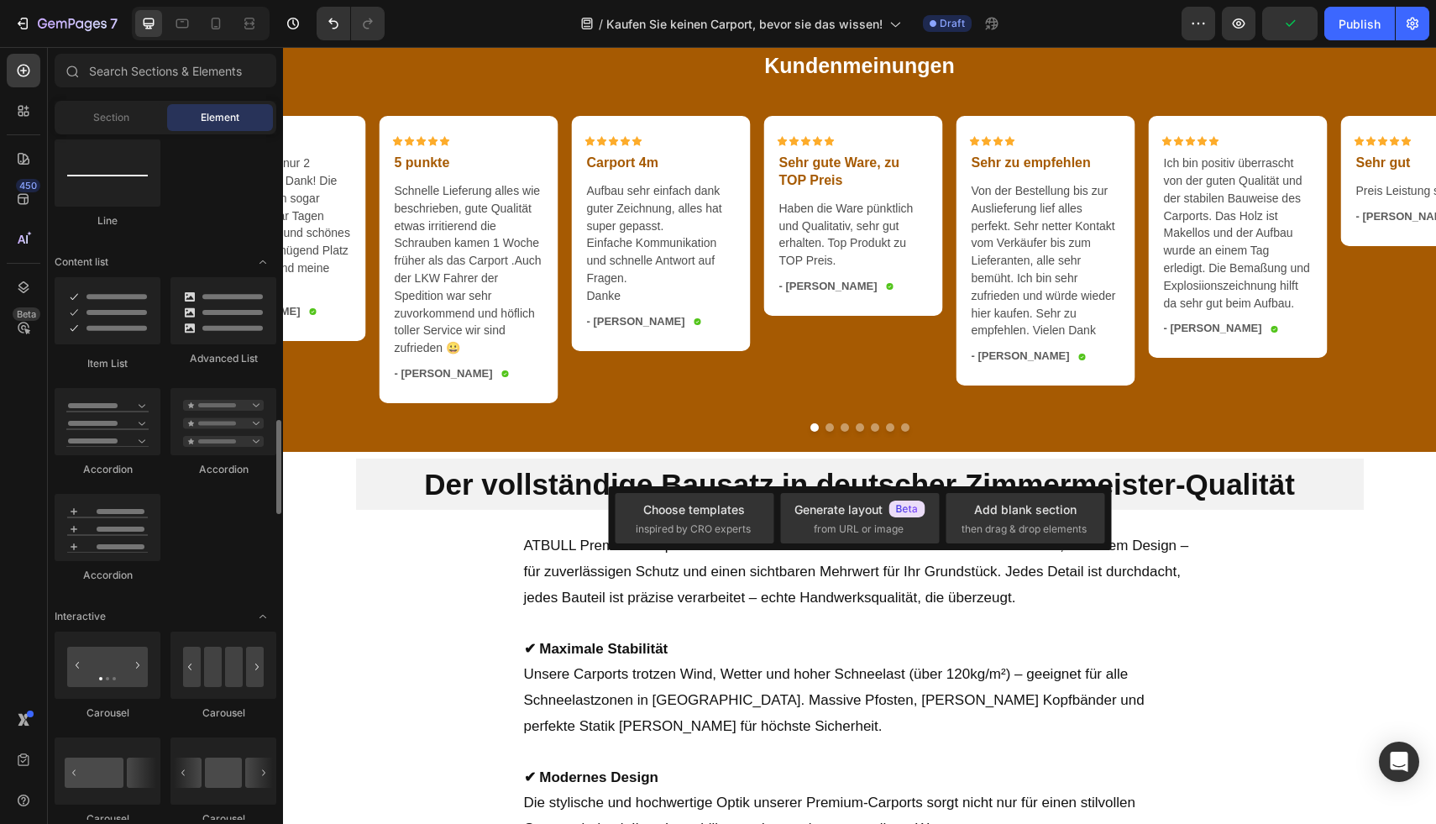
scroll to position [1424, 0]
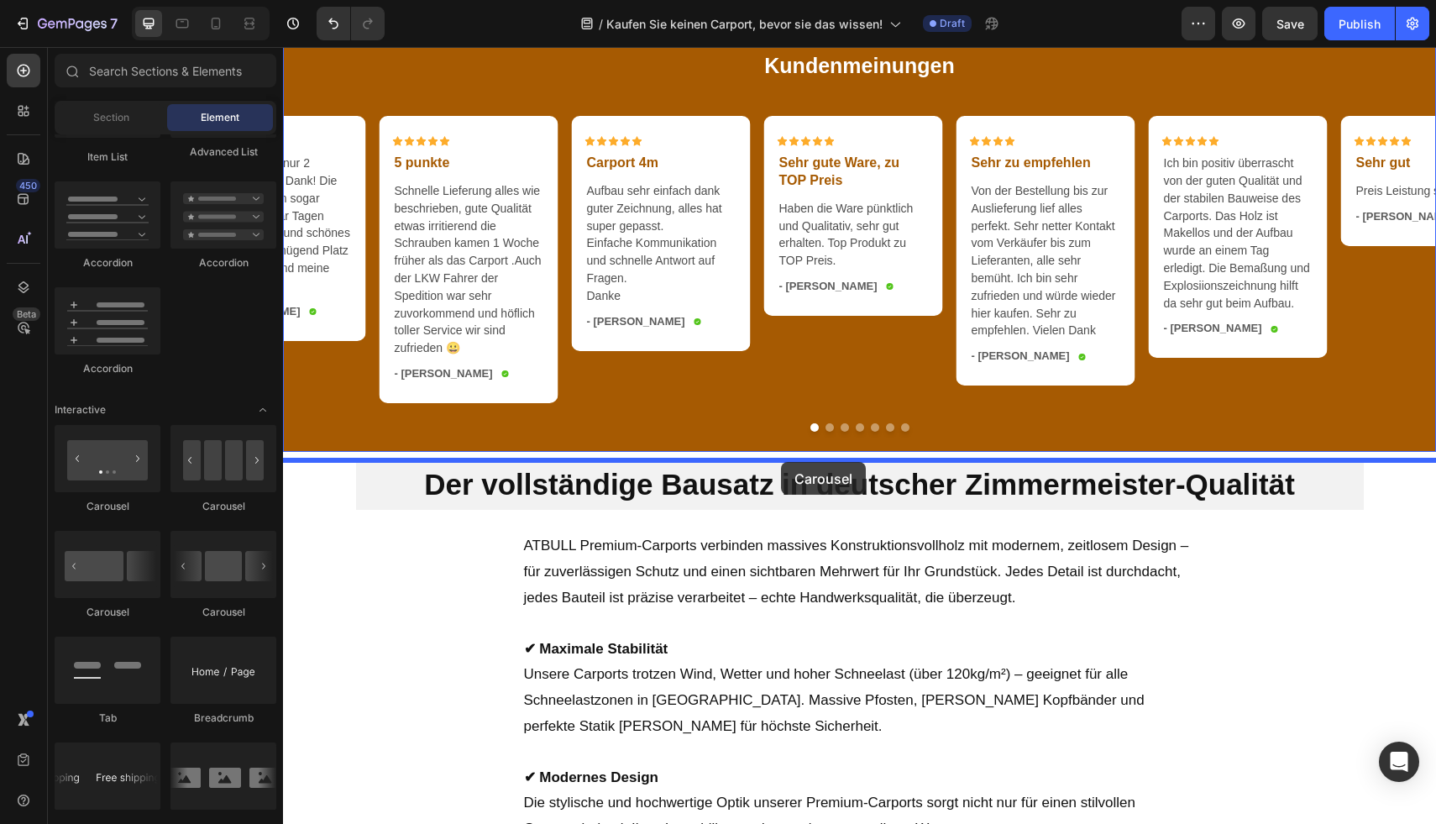
drag, startPoint x: 484, startPoint y: 629, endPoint x: 781, endPoint y: 462, distance: 340.3
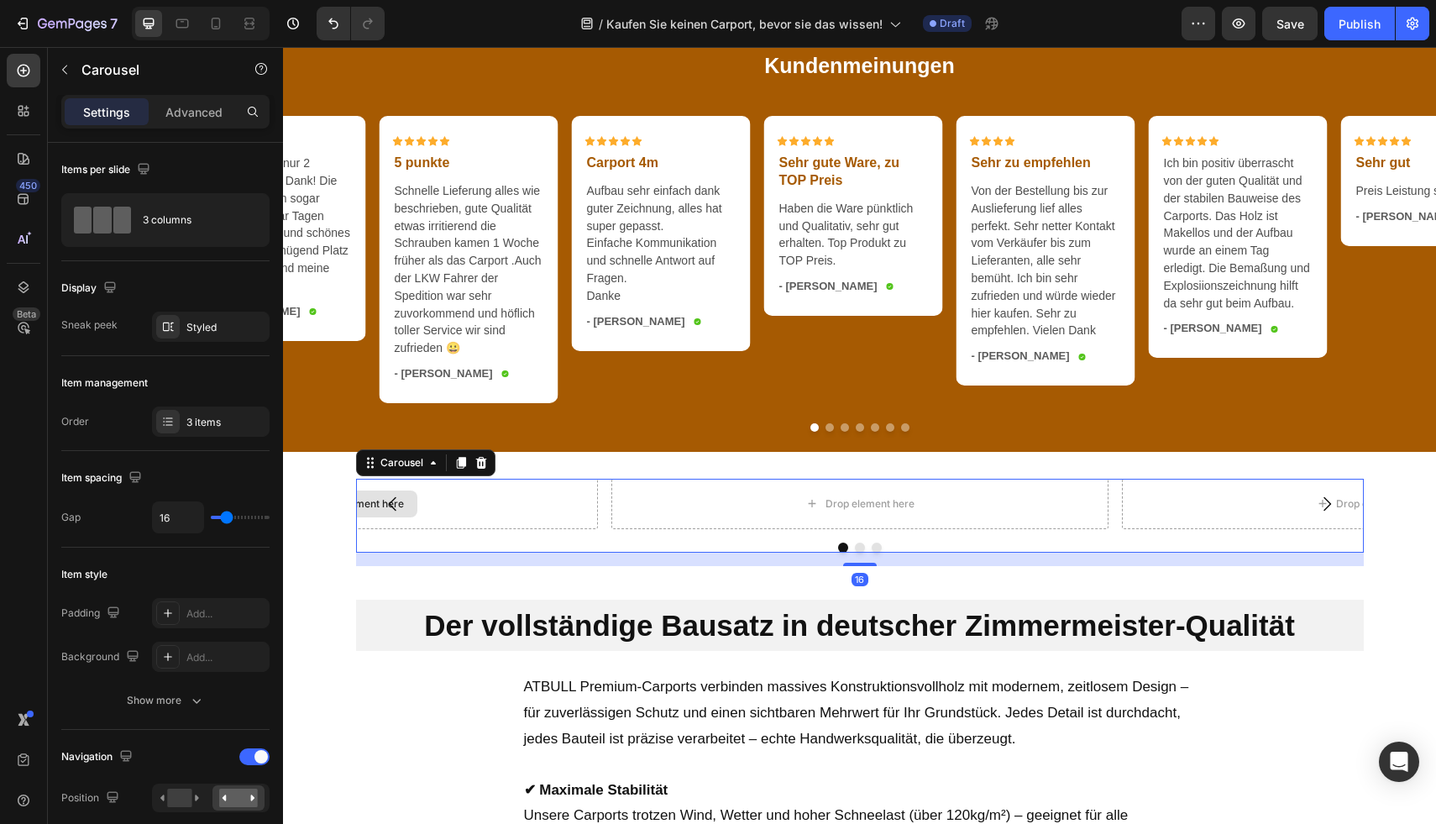
click at [489, 525] on div "Drop element here" at bounding box center [349, 504] width 497 height 50
click at [408, 515] on button "Carousel Back Arrow" at bounding box center [392, 503] width 47 height 47
click at [825, 511] on div "Drop element here" at bounding box center [869, 503] width 89 height 13
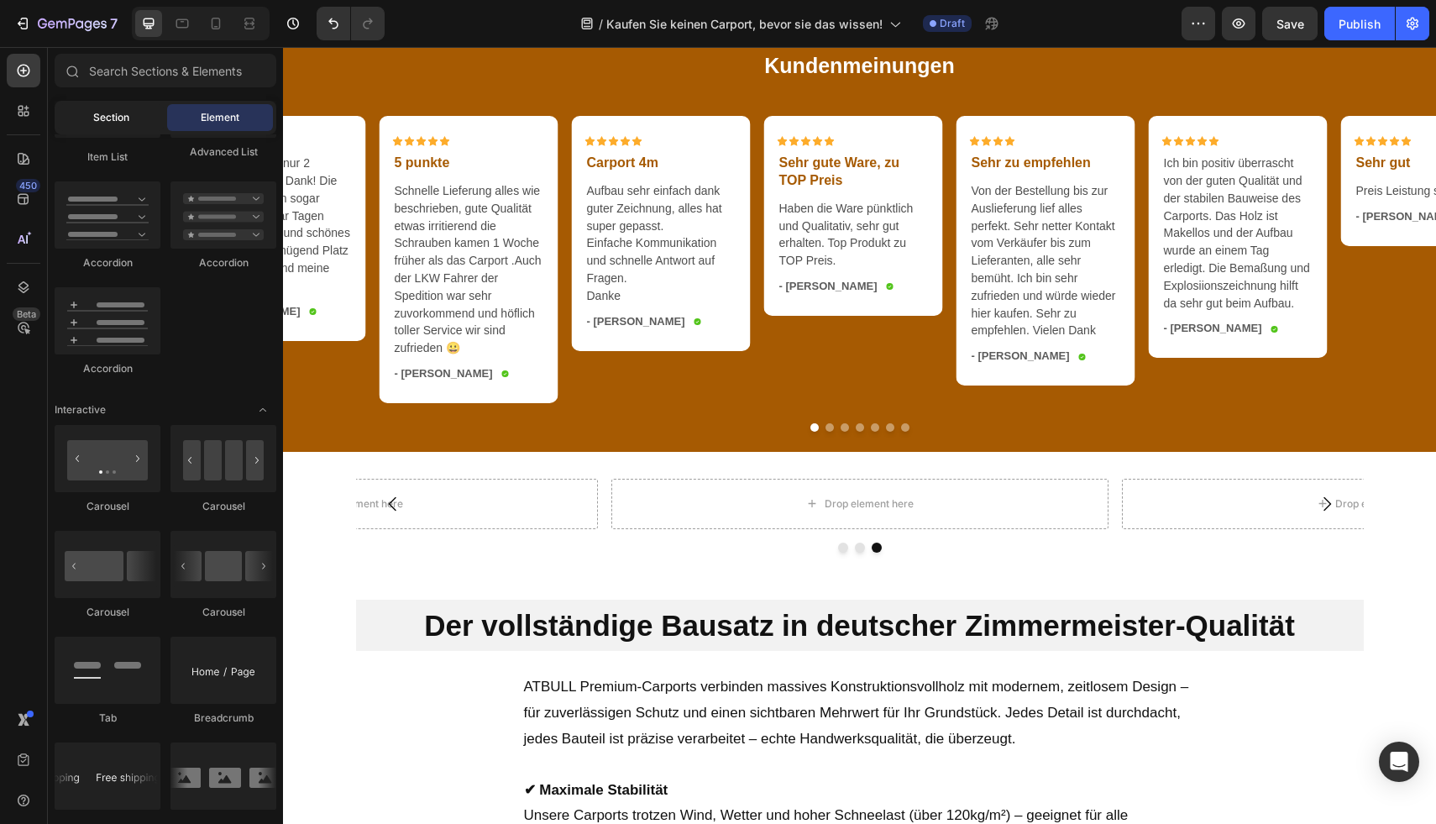
click at [136, 115] on div "Section" at bounding box center [111, 117] width 106 height 27
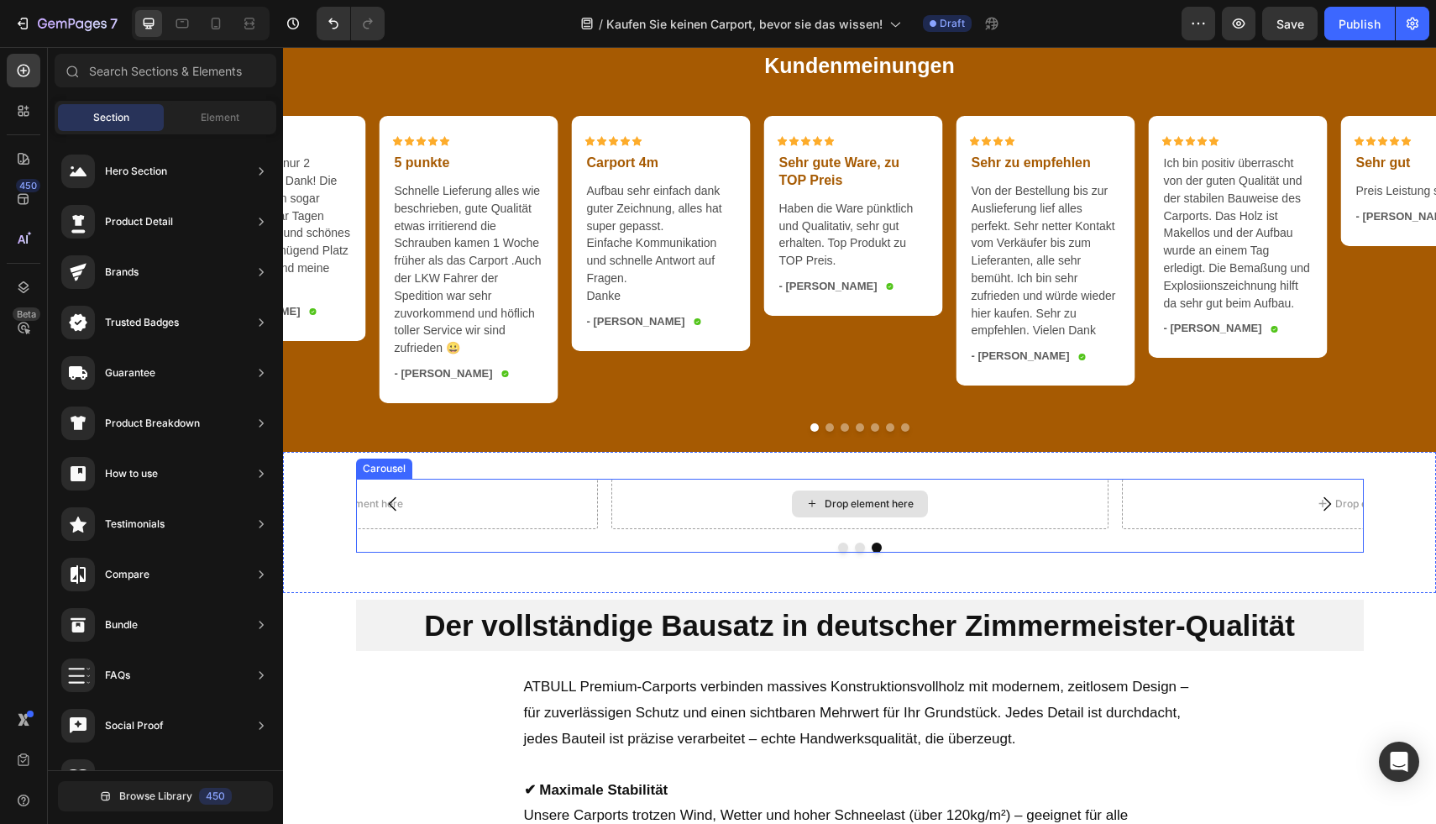
click at [665, 491] on div "Drop element here" at bounding box center [858, 504] width 497 height 50
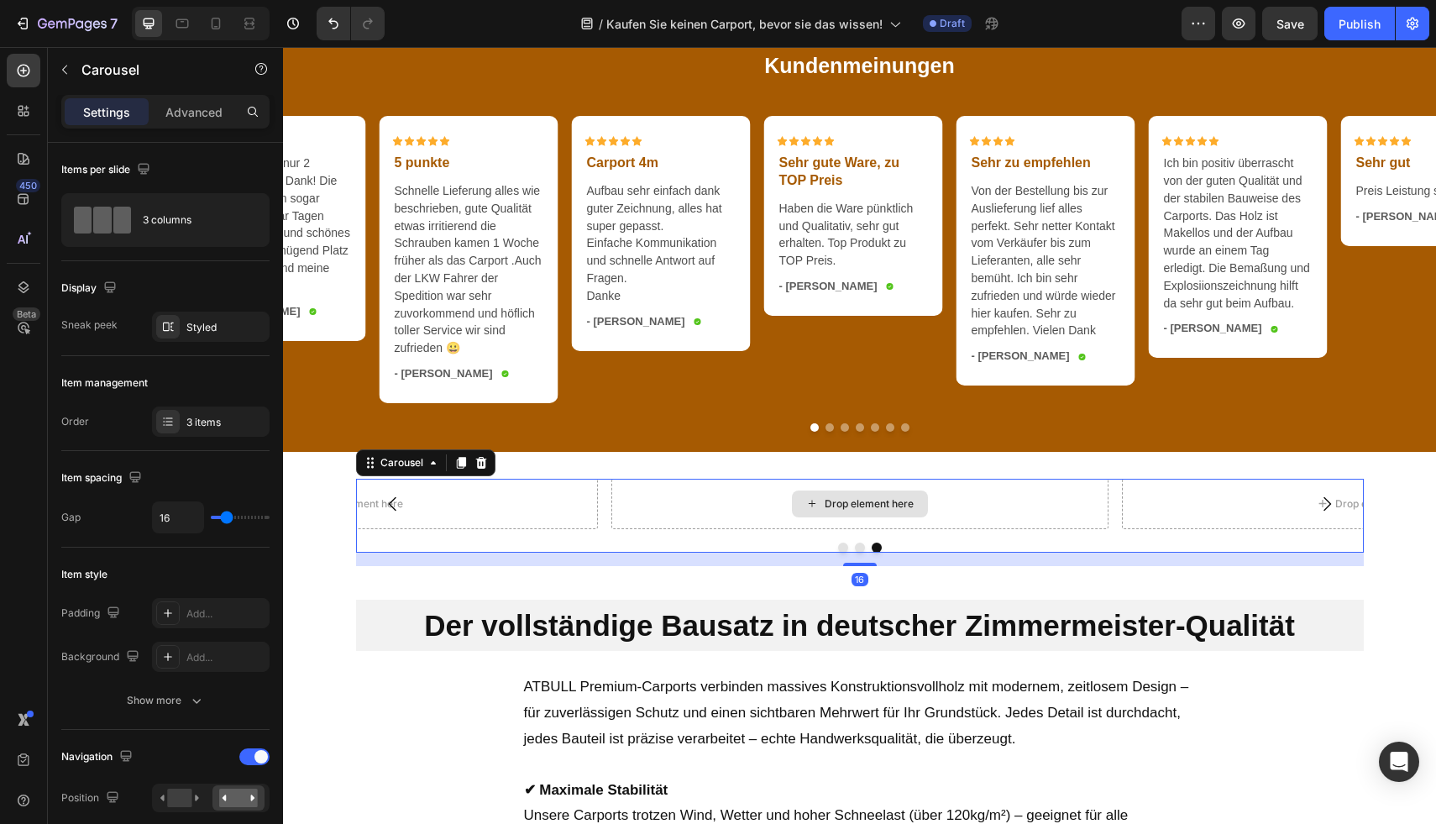
click at [663, 519] on div "Drop element here" at bounding box center [858, 504] width 497 height 50
click at [215, 322] on div "Styled" at bounding box center [210, 327] width 49 height 15
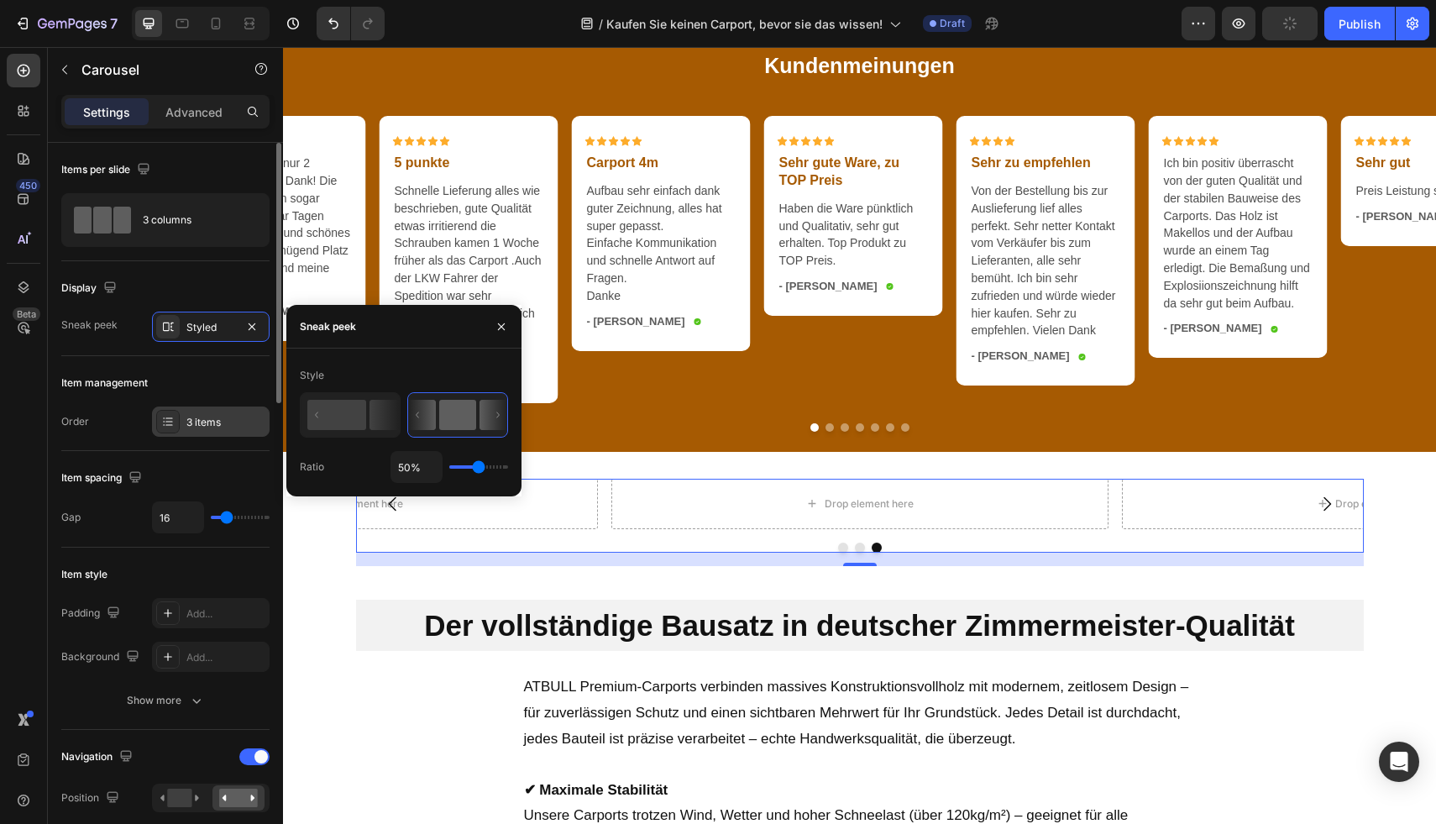
click at [207, 419] on div "3 items" at bounding box center [225, 422] width 79 height 15
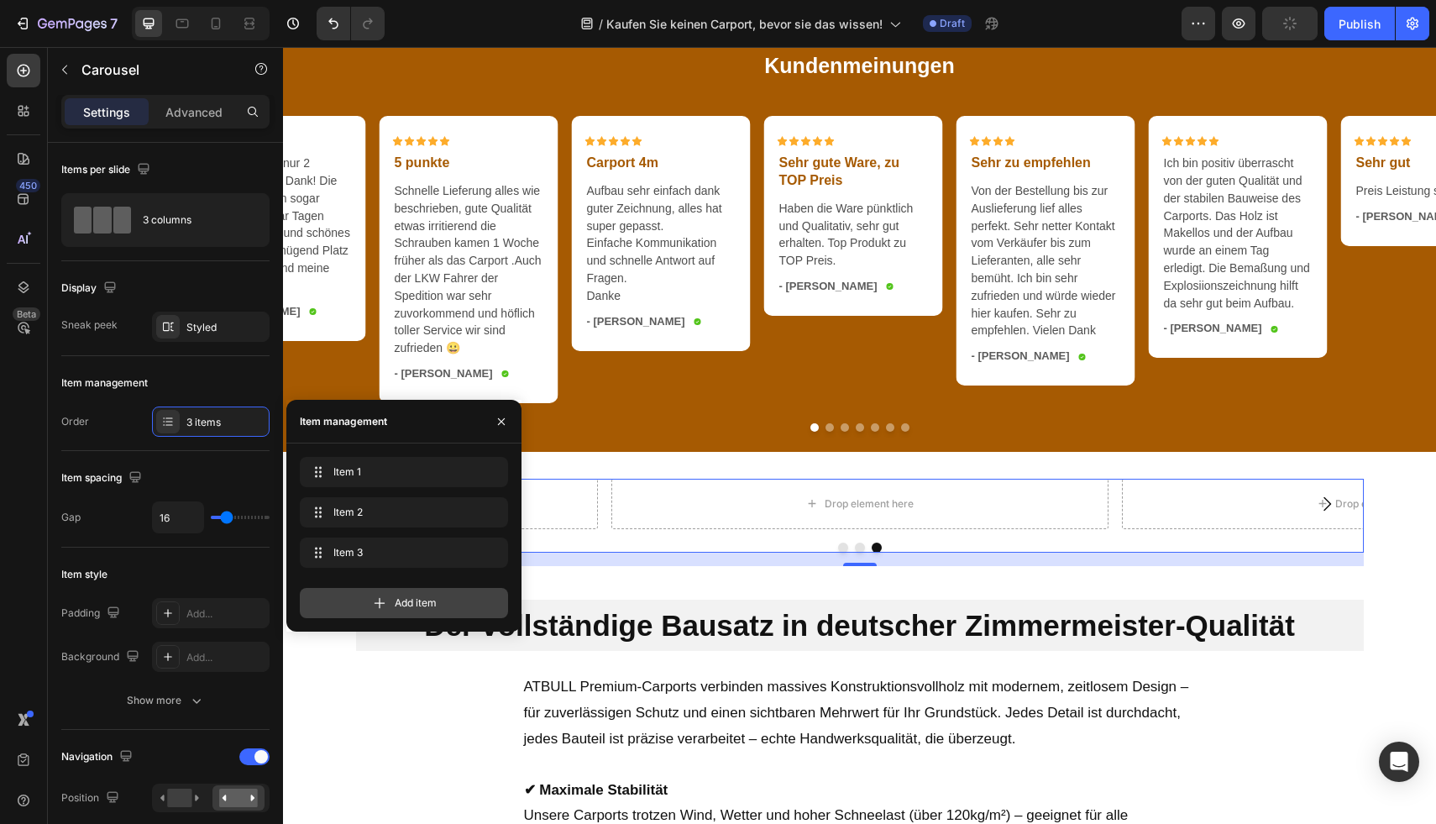
click at [382, 602] on icon at bounding box center [379, 603] width 11 height 11
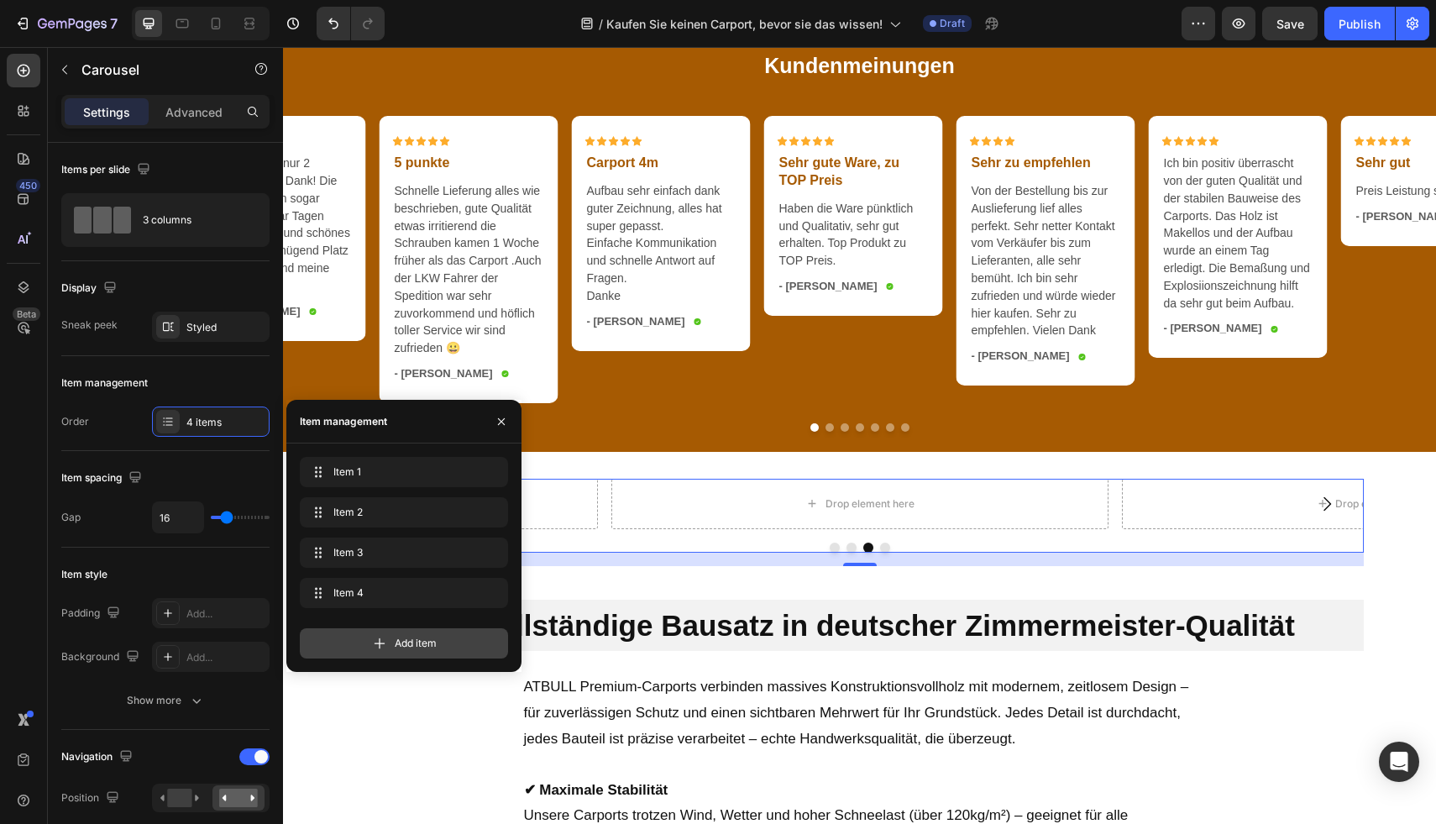
click at [381, 641] on icon at bounding box center [379, 643] width 17 height 17
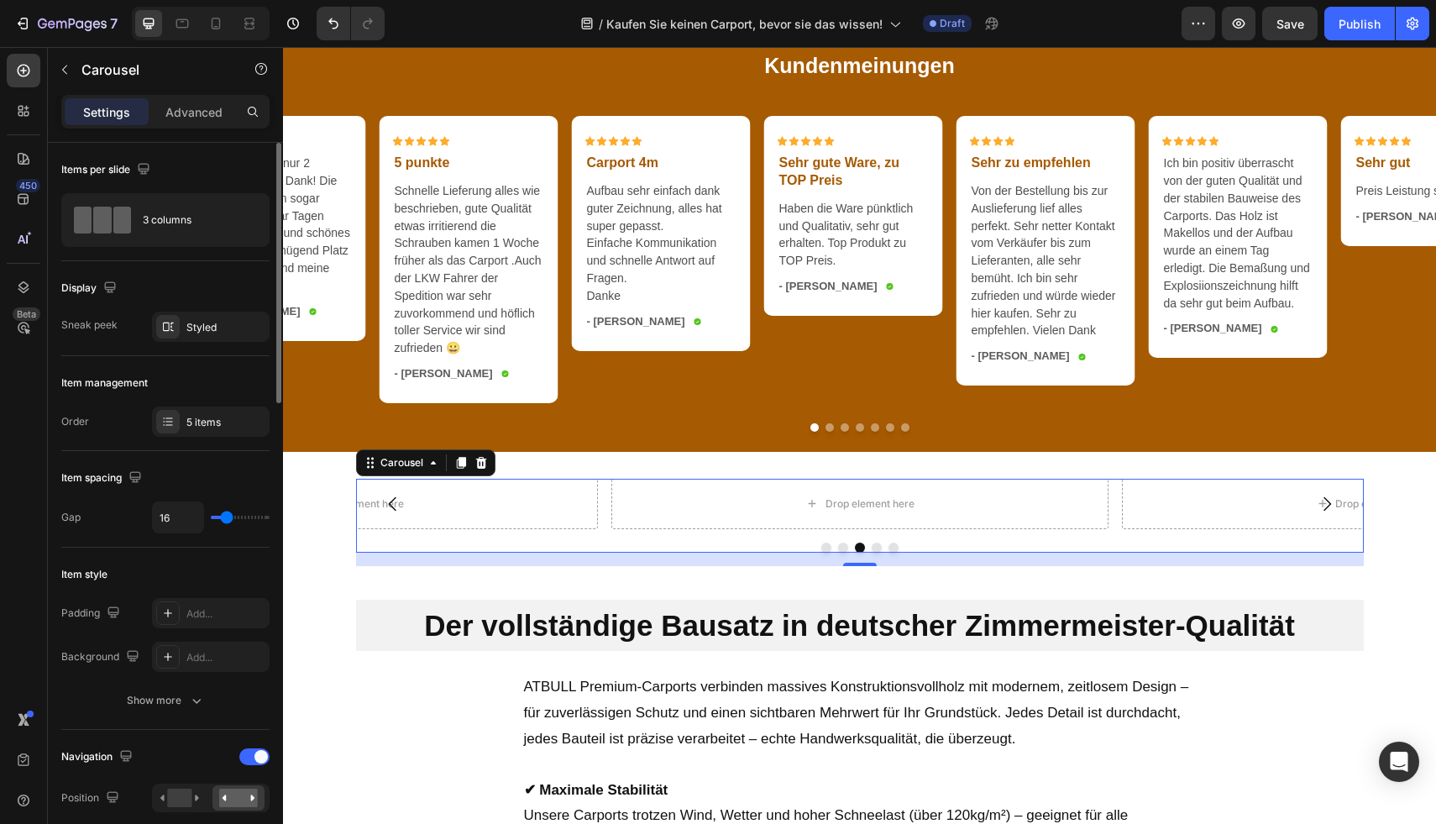
click at [220, 356] on div "Item management Order 5 items" at bounding box center [165, 403] width 208 height 95
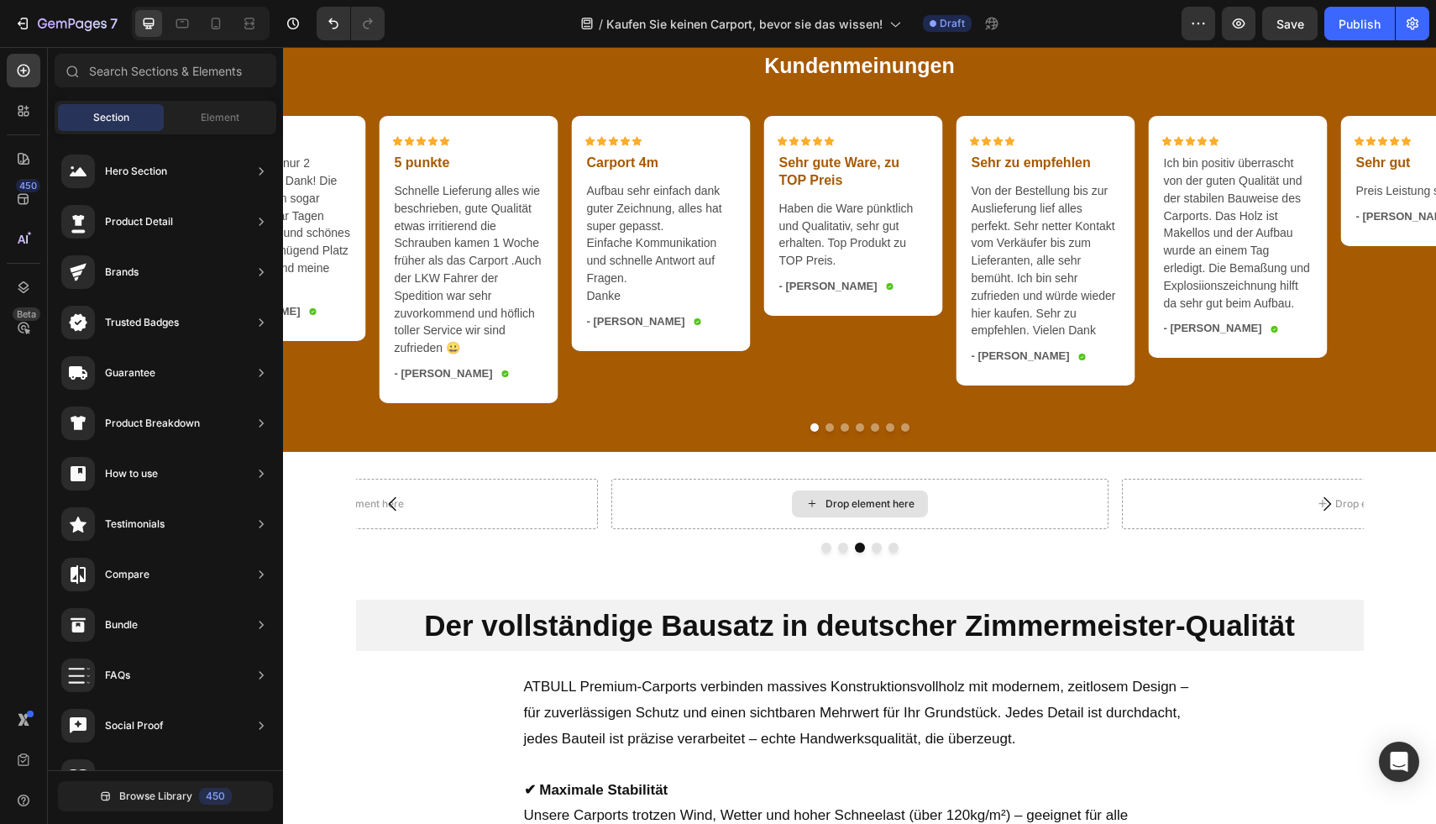
click at [810, 517] on div "Drop element here" at bounding box center [860, 503] width 136 height 27
click at [195, 120] on div "Element" at bounding box center [220, 117] width 106 height 27
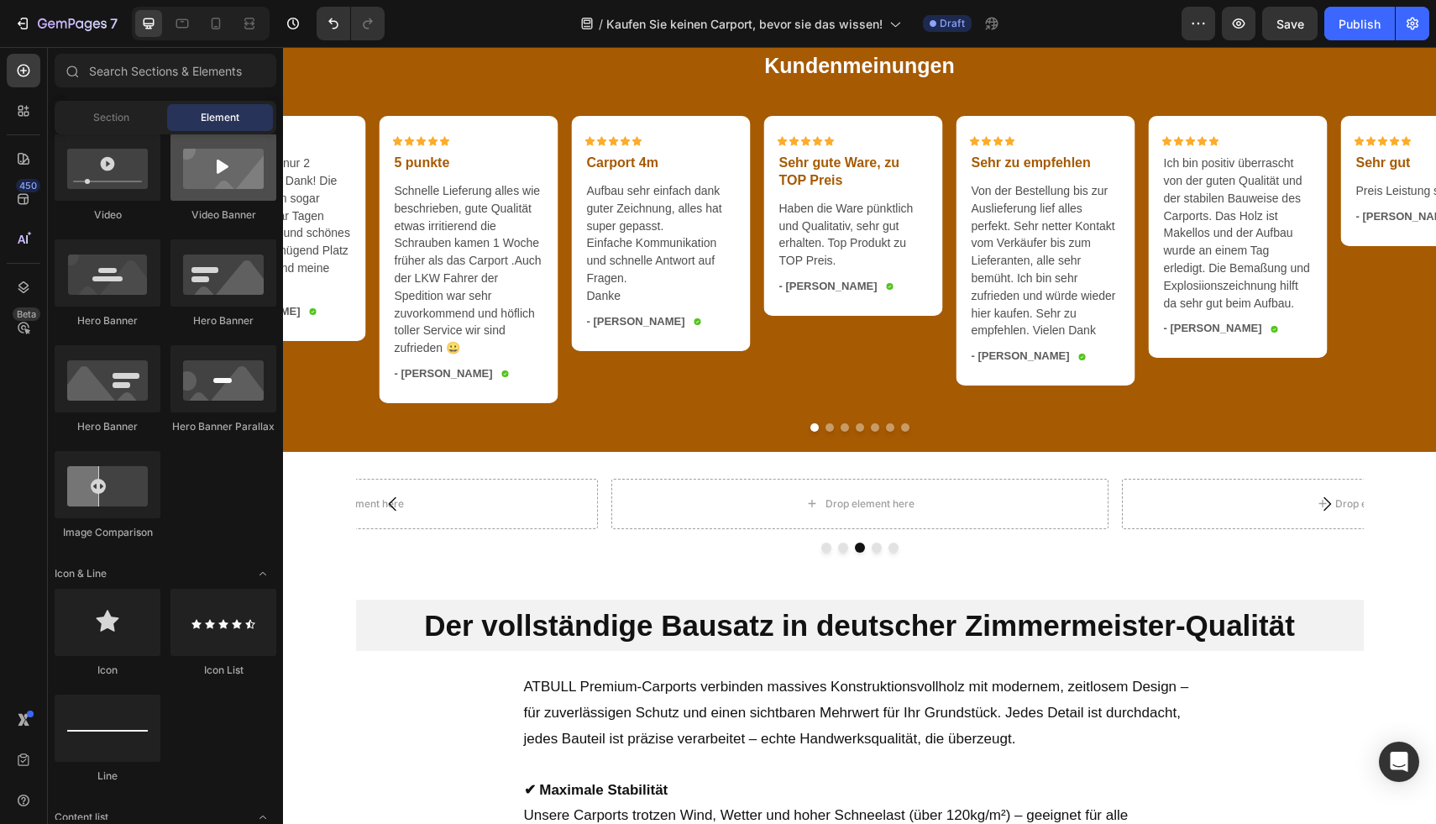
scroll to position [458, 0]
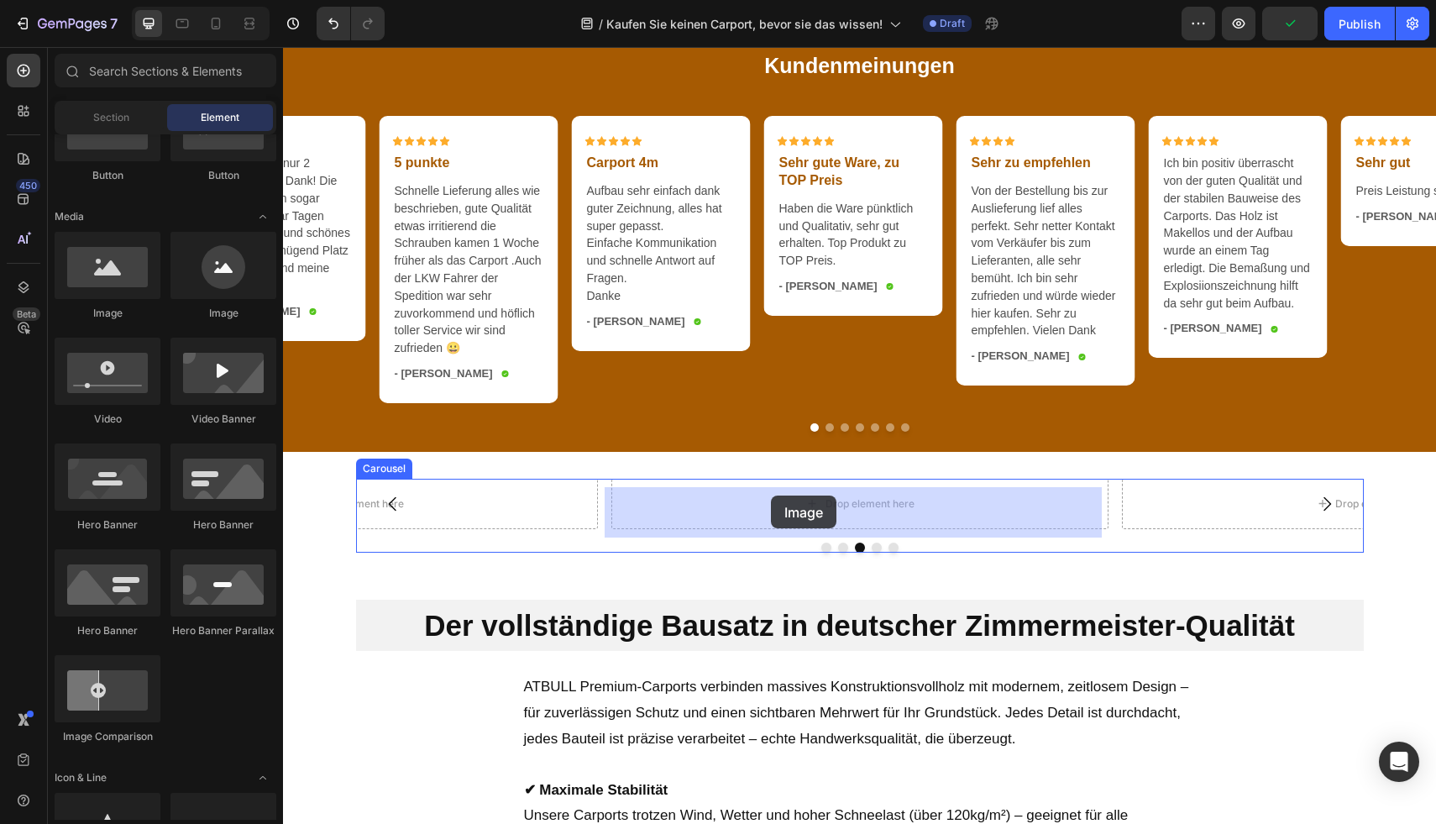
drag, startPoint x: 369, startPoint y: 323, endPoint x: 771, endPoint y: 495, distance: 437.5
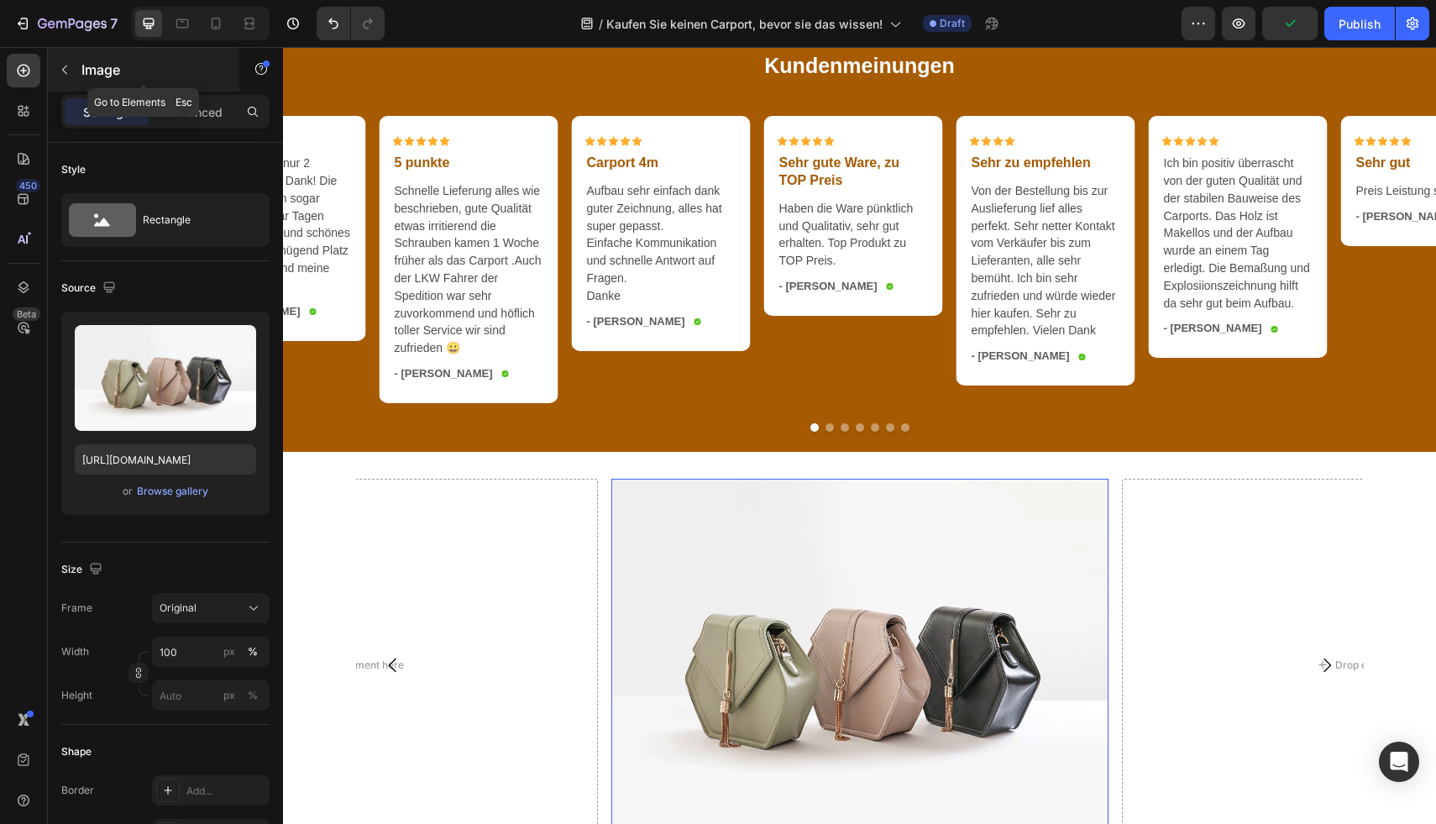
click at [98, 65] on p "Image" at bounding box center [152, 70] width 143 height 20
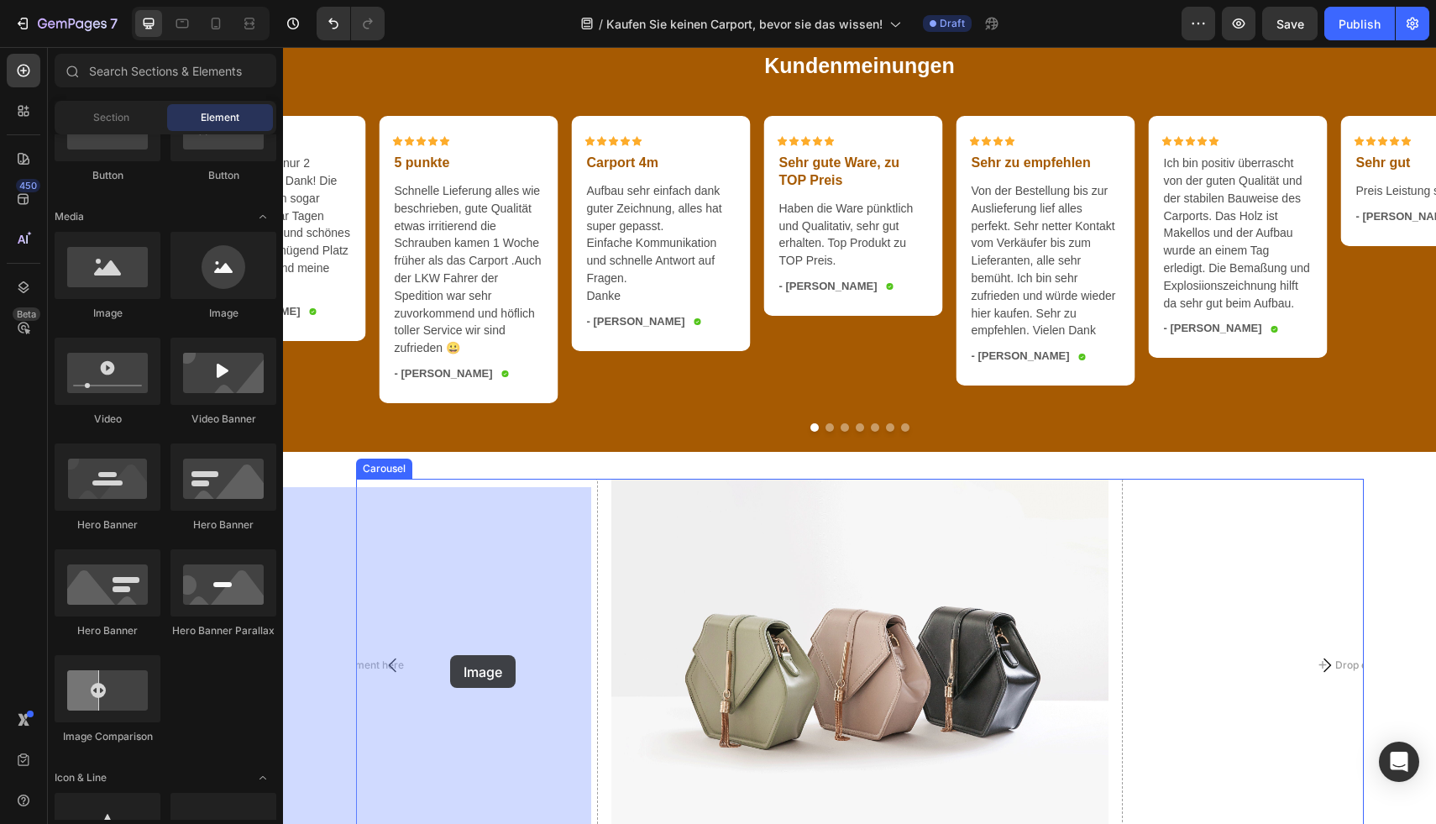
drag, startPoint x: 380, startPoint y: 330, endPoint x: 450, endPoint y: 654, distance: 331.5
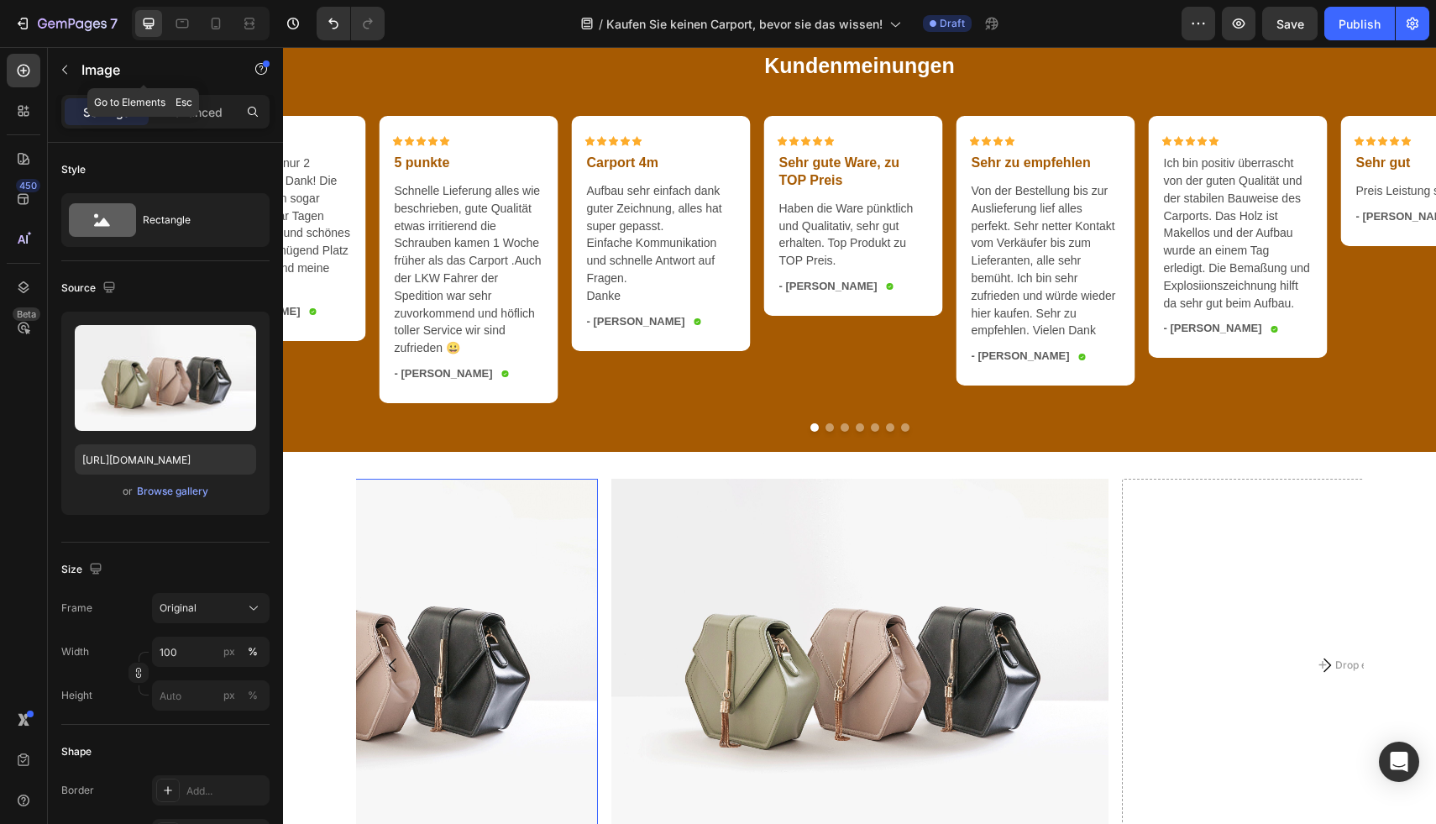
click at [79, 77] on div "Image" at bounding box center [143, 70] width 191 height 44
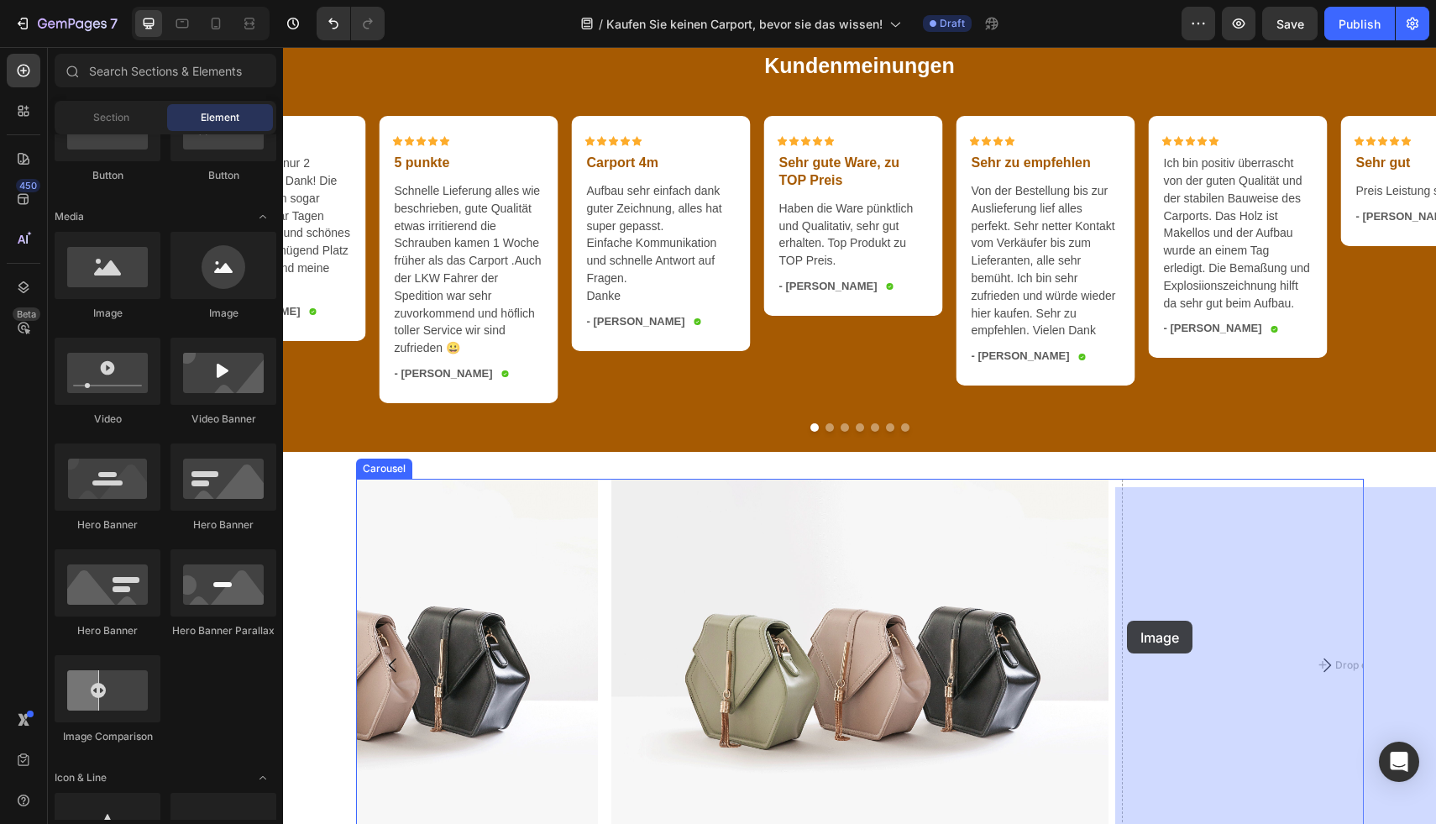
drag, startPoint x: 411, startPoint y: 326, endPoint x: 1218, endPoint y: 650, distance: 869.6
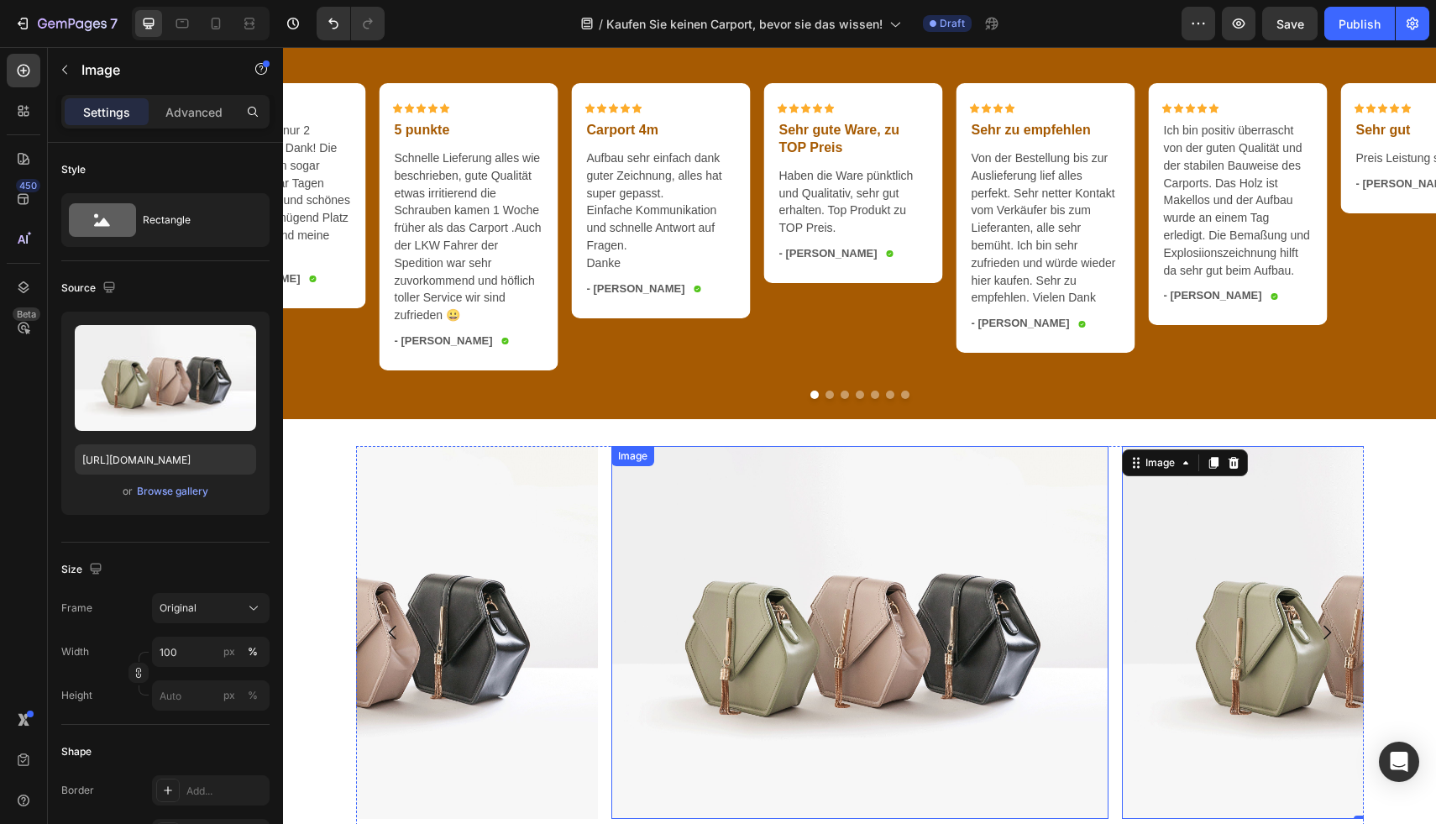
scroll to position [3756, 0]
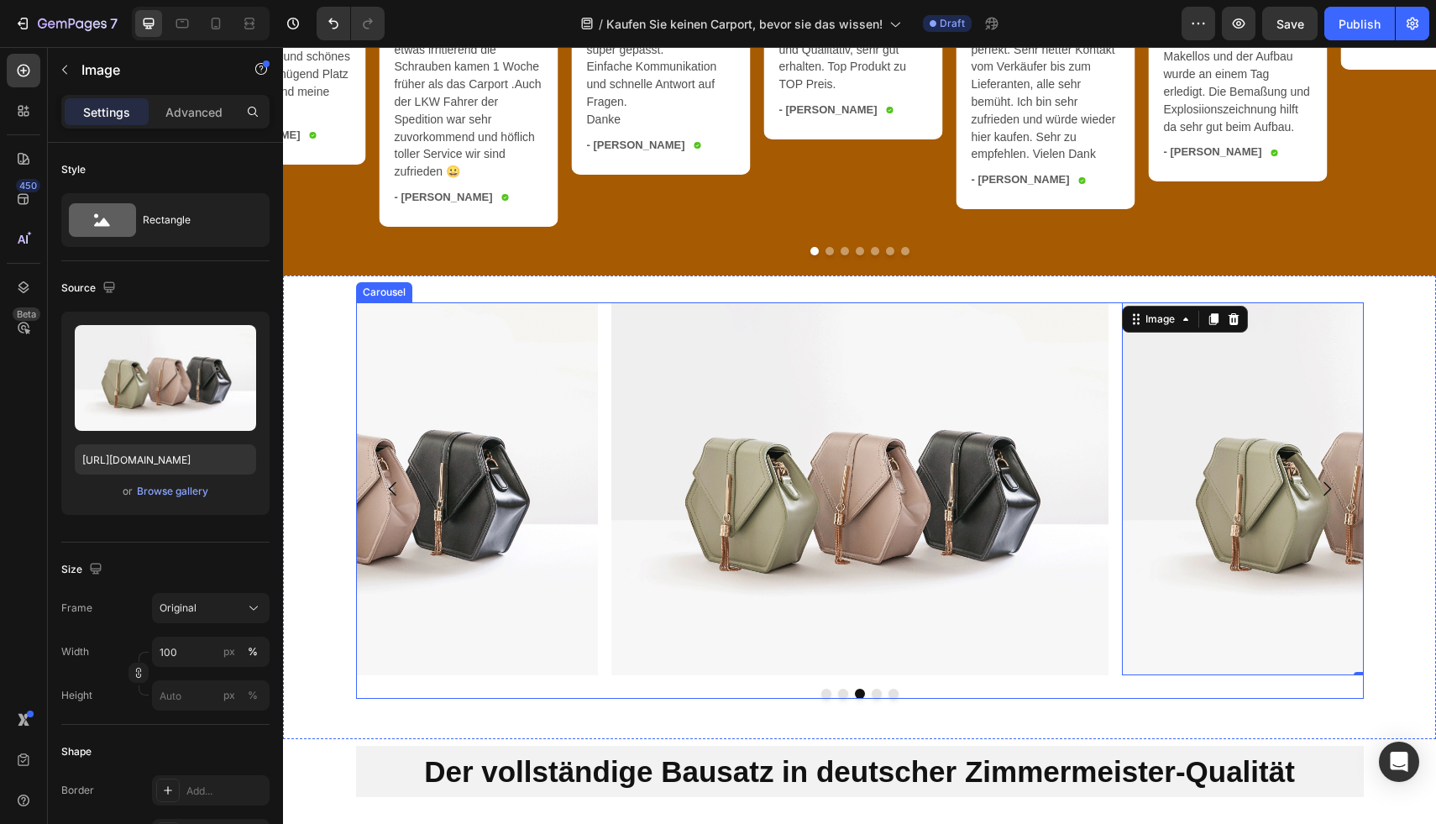
click at [383, 495] on icon "Carousel Back Arrow" at bounding box center [393, 489] width 20 height 20
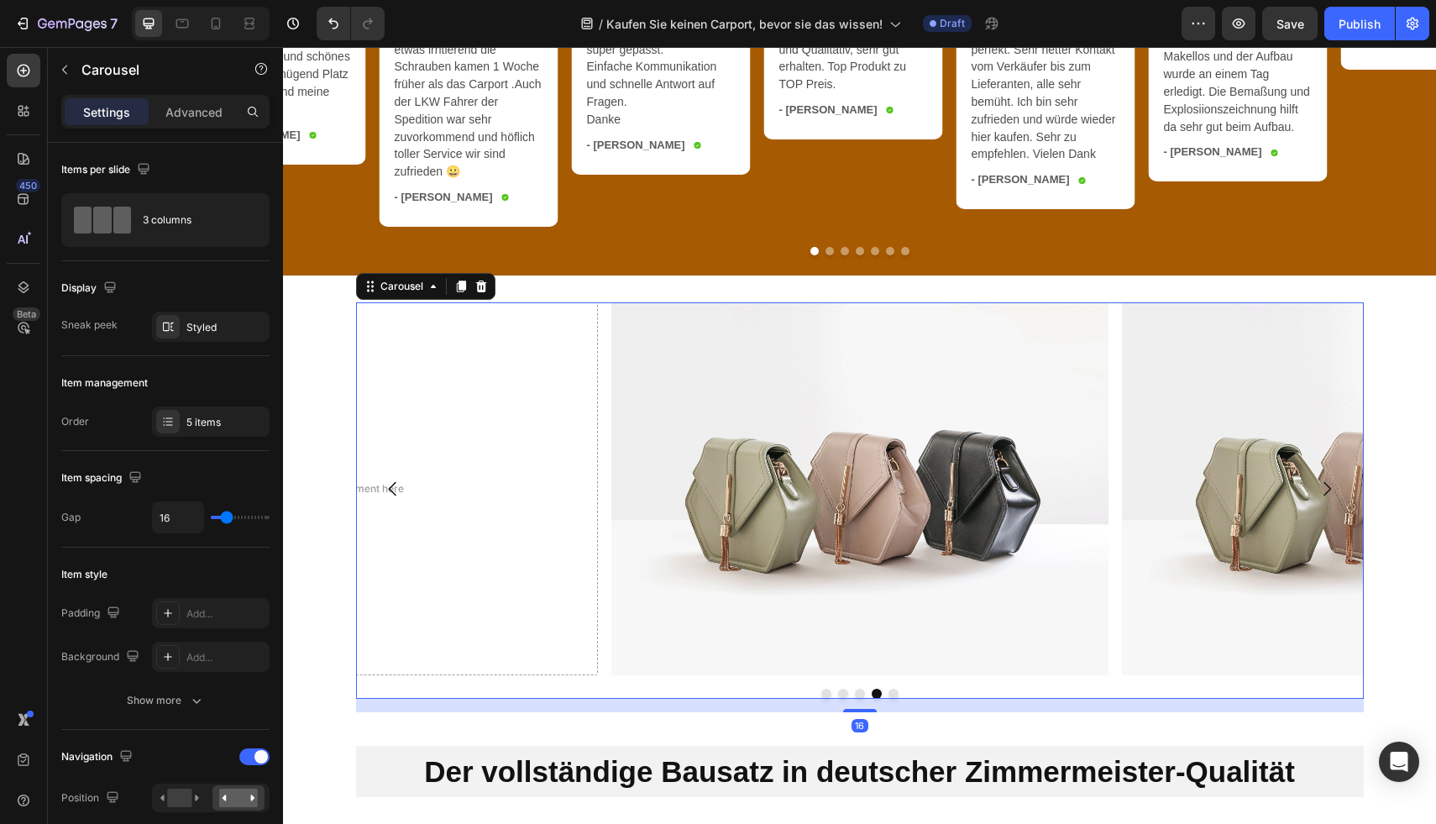
click at [383, 495] on icon "Carousel Back Arrow" at bounding box center [393, 489] width 20 height 20
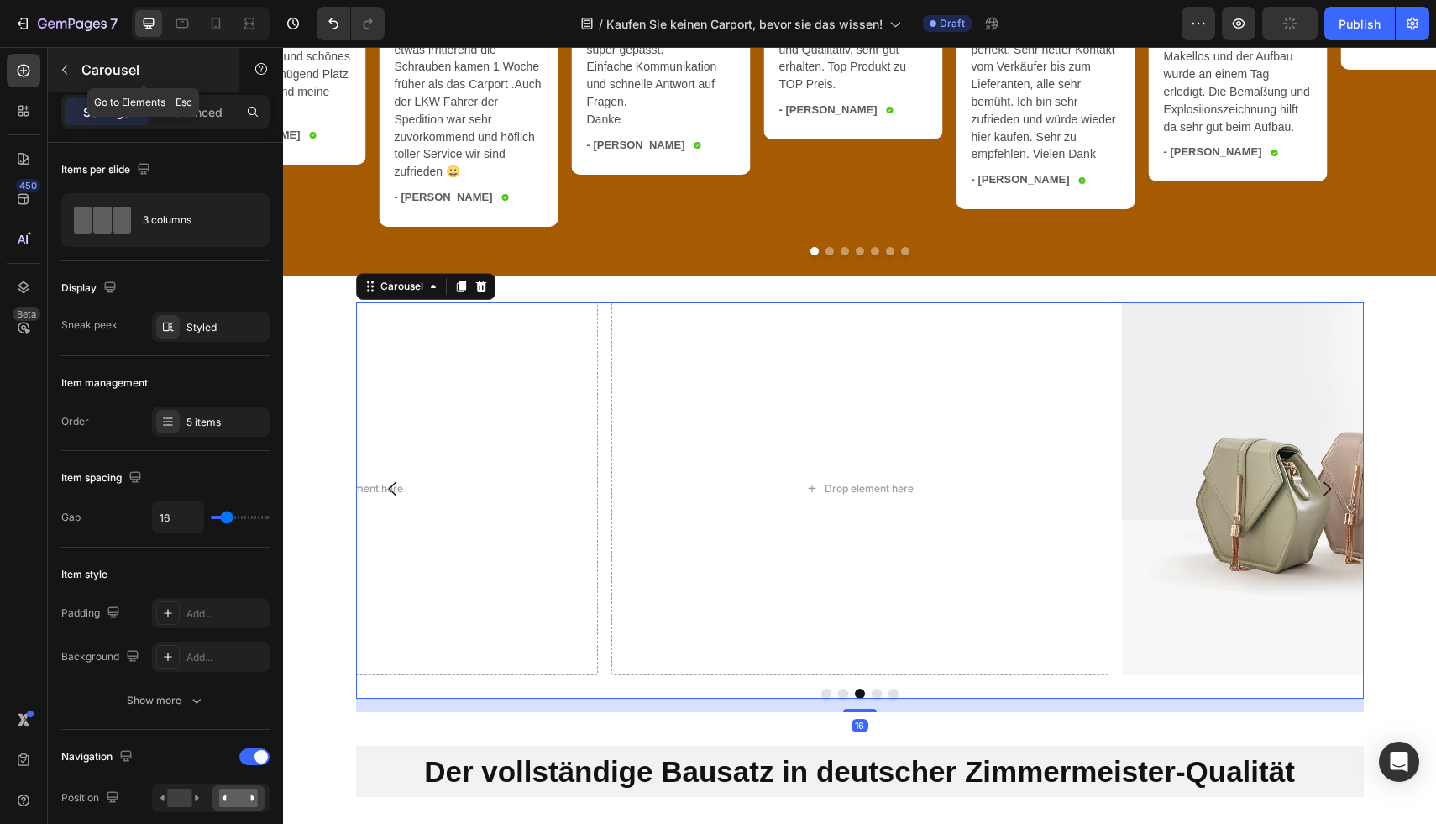
click at [121, 75] on p "Carousel" at bounding box center [152, 70] width 143 height 20
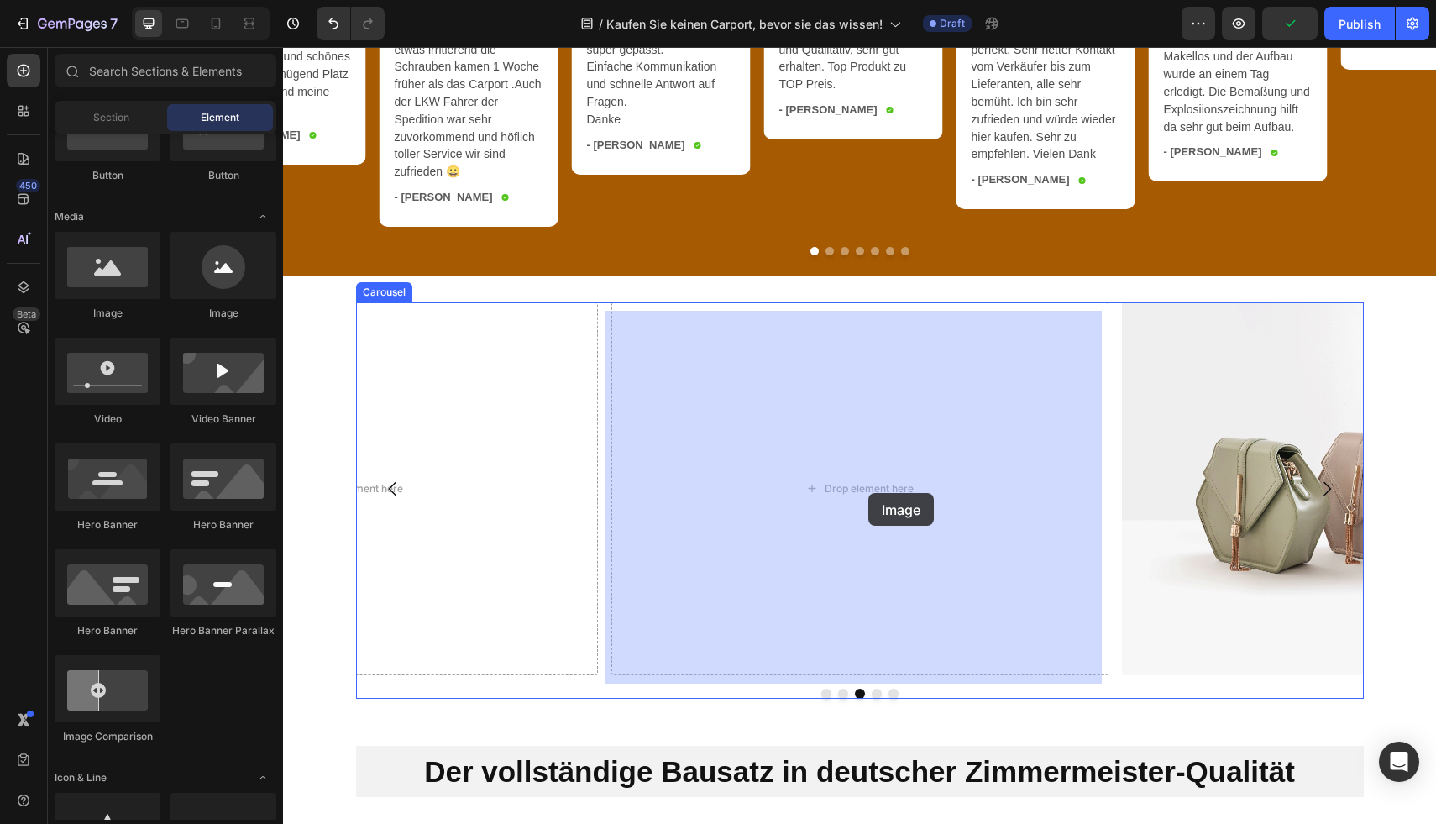
drag, startPoint x: 362, startPoint y: 327, endPoint x: 868, endPoint y: 493, distance: 532.7
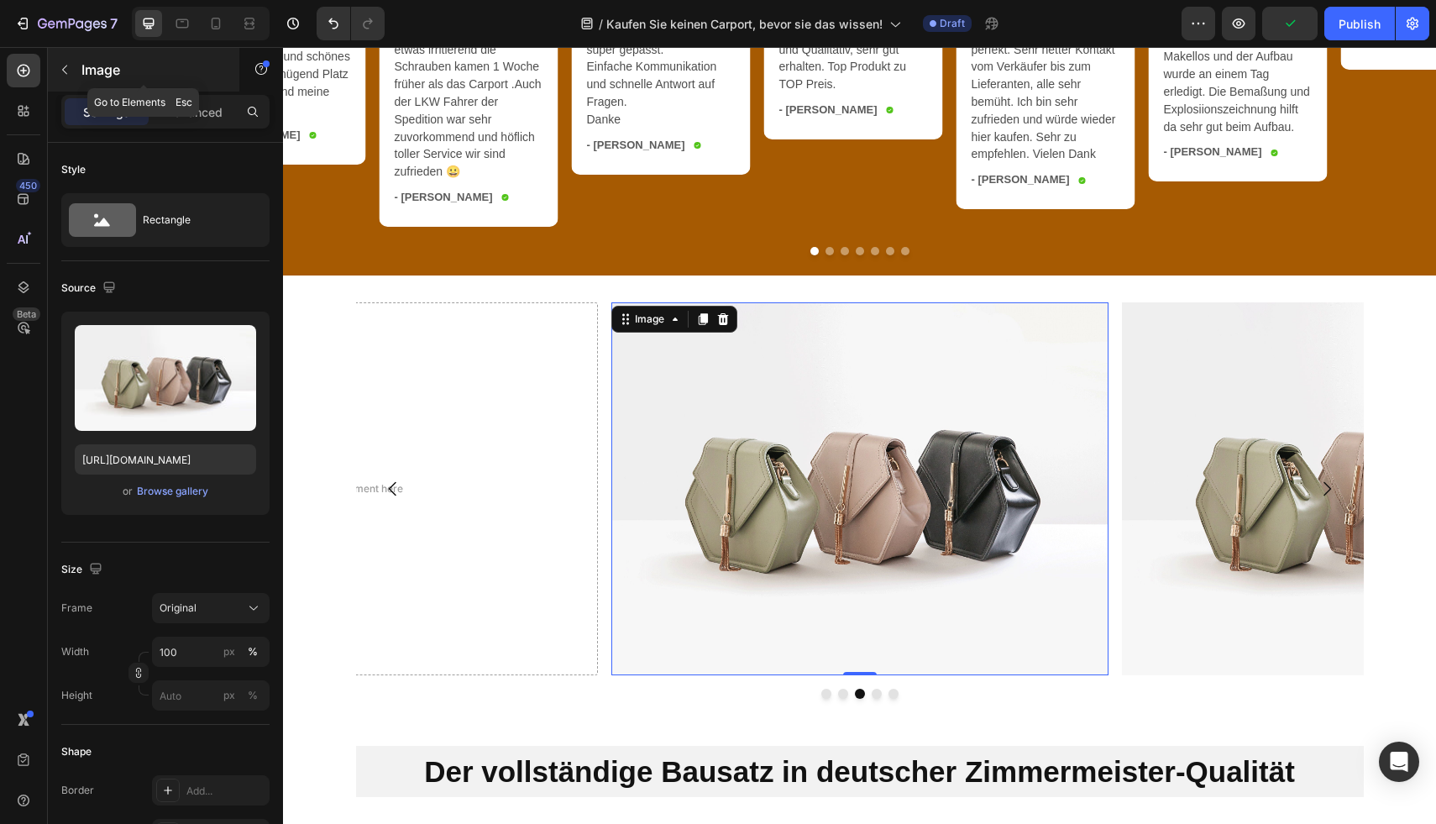
click at [93, 71] on p "Image" at bounding box center [152, 70] width 143 height 20
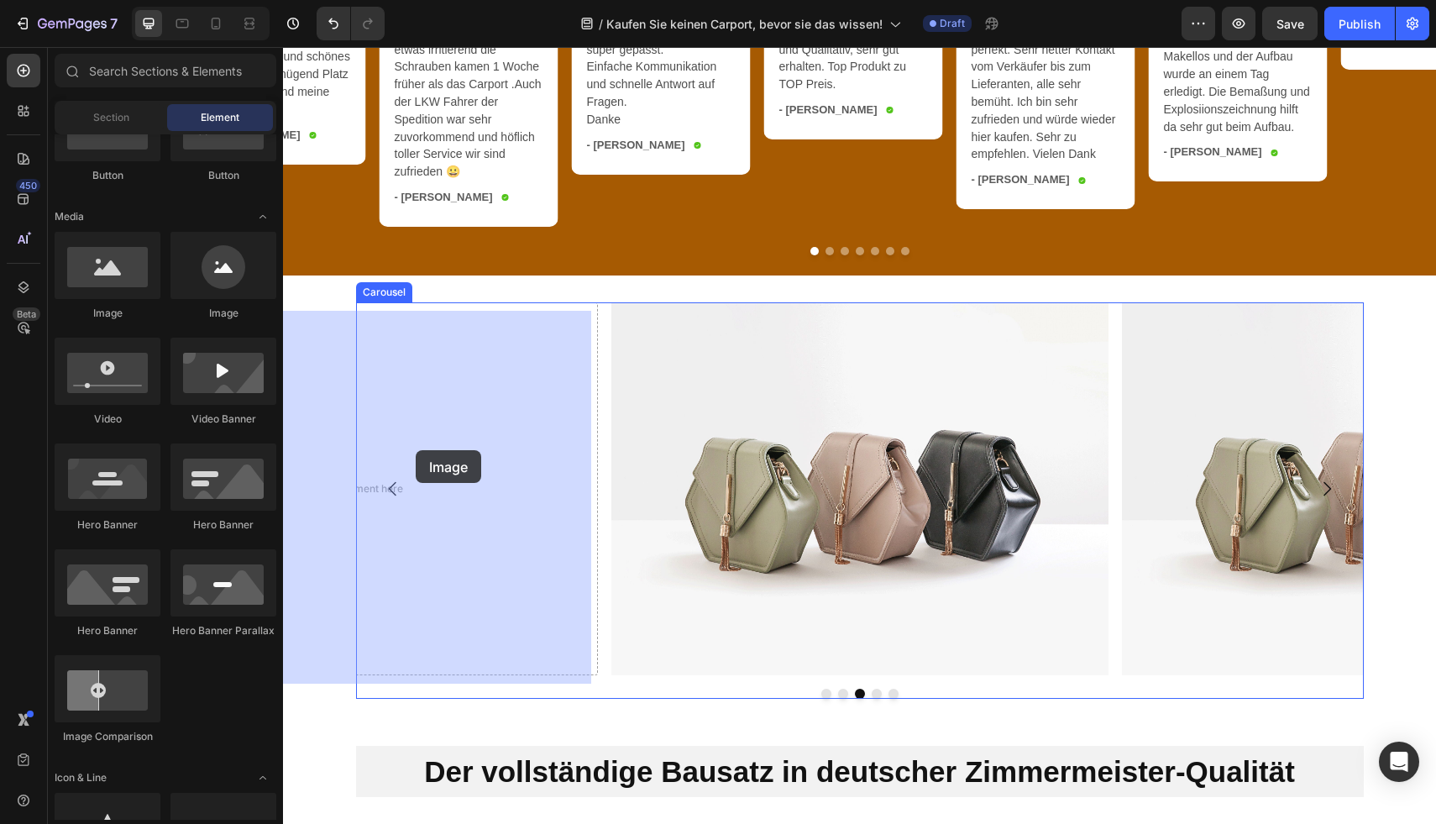
drag, startPoint x: 396, startPoint y: 314, endPoint x: 418, endPoint y: 454, distance: 141.9
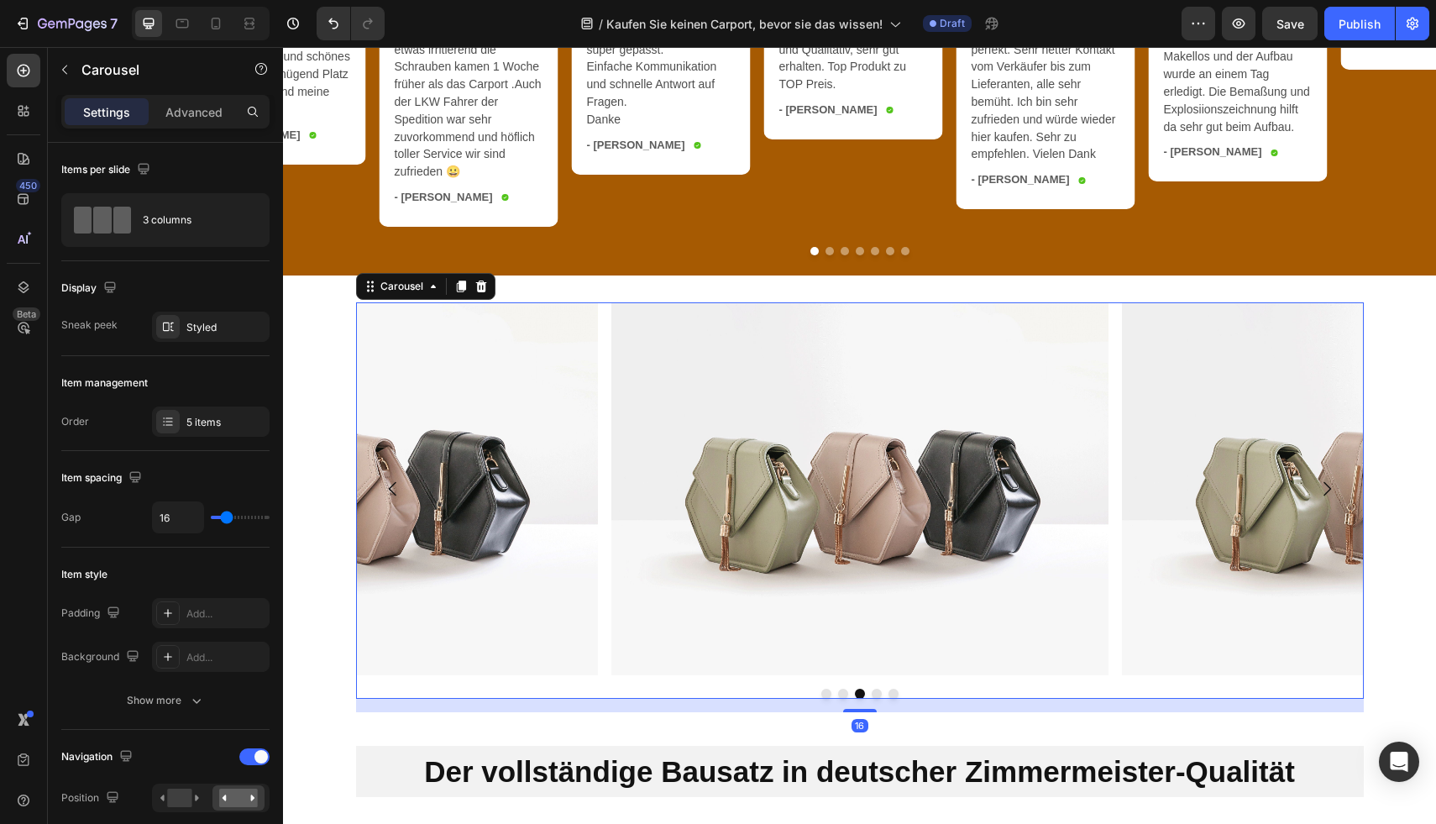
click at [383, 488] on icon "Carousel Back Arrow" at bounding box center [393, 489] width 20 height 20
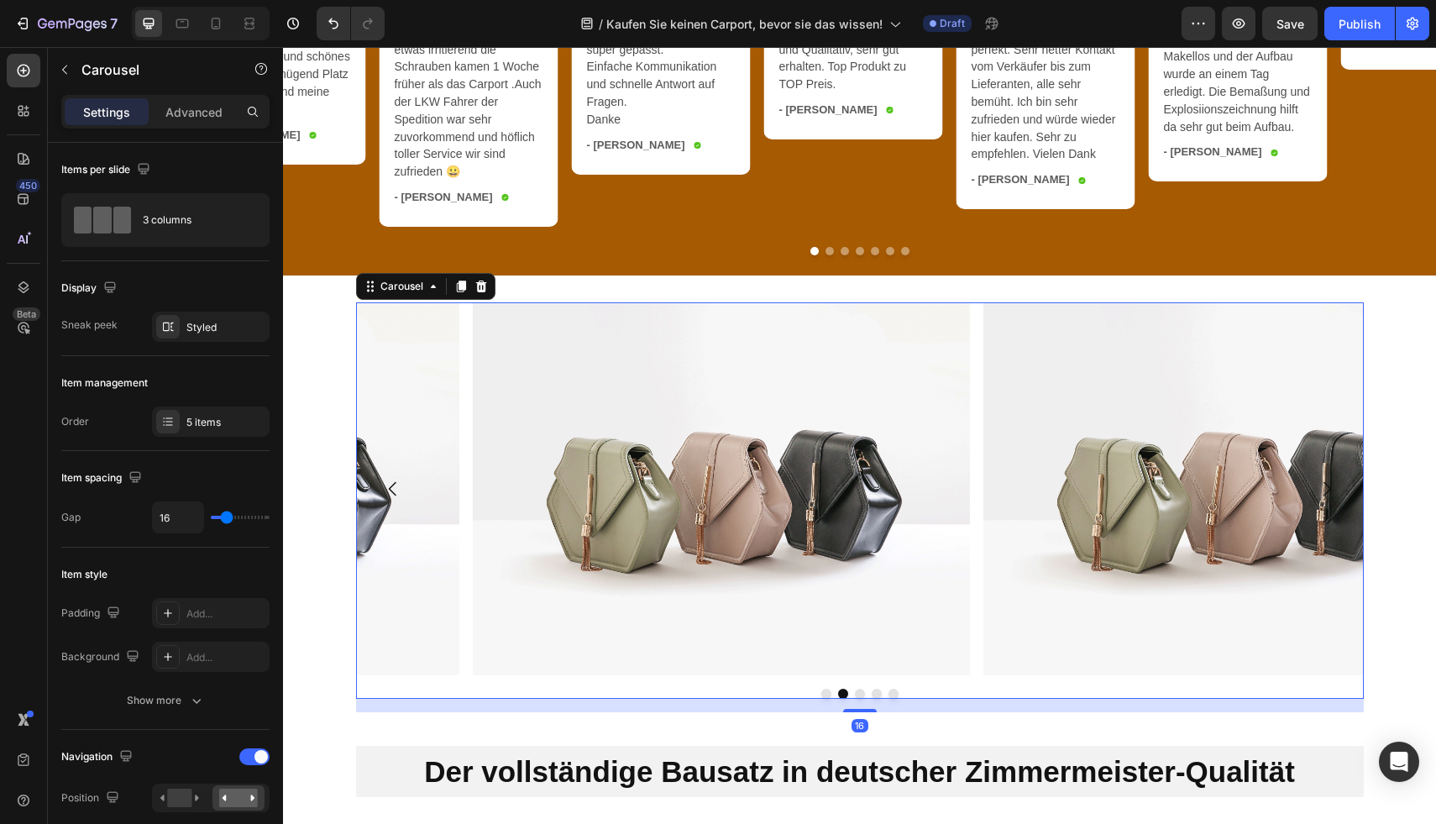
click at [384, 496] on icon "Carousel Back Arrow" at bounding box center [393, 489] width 20 height 20
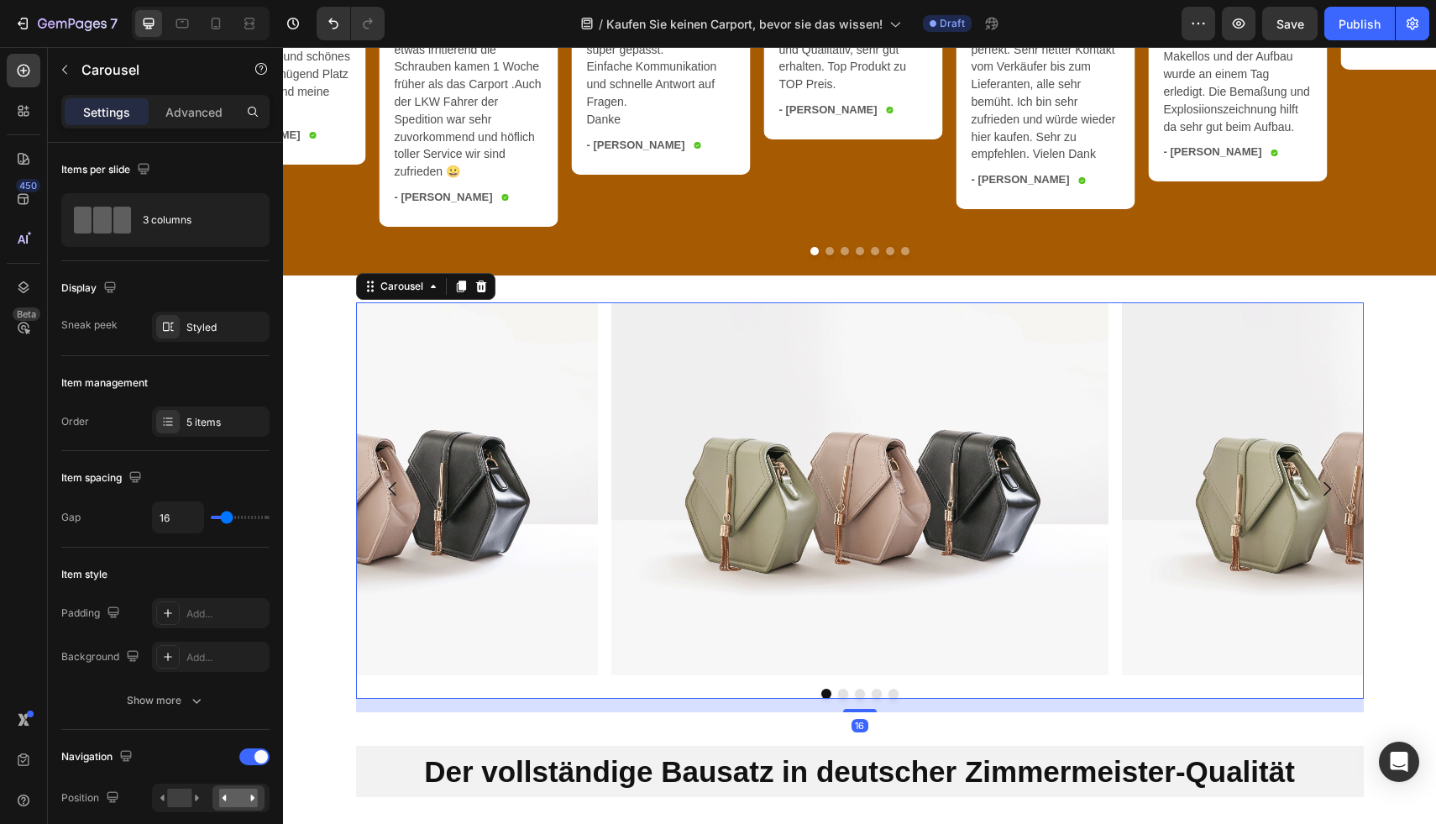
click at [384, 496] on icon "Carousel Back Arrow" at bounding box center [393, 489] width 20 height 20
click at [529, 516] on img at bounding box center [349, 488] width 497 height 373
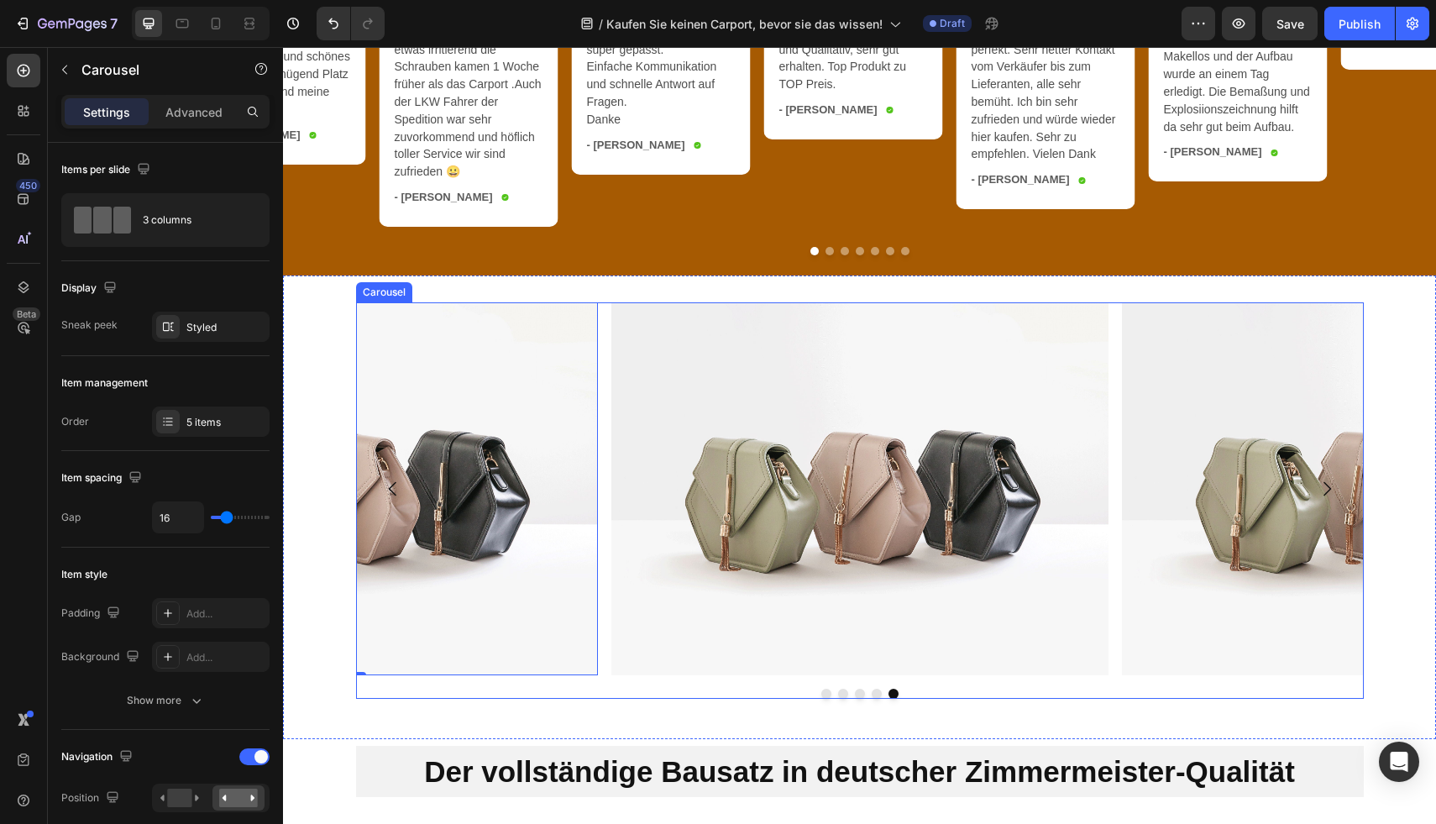
click at [821, 699] on button "Dot" at bounding box center [826, 694] width 10 height 10
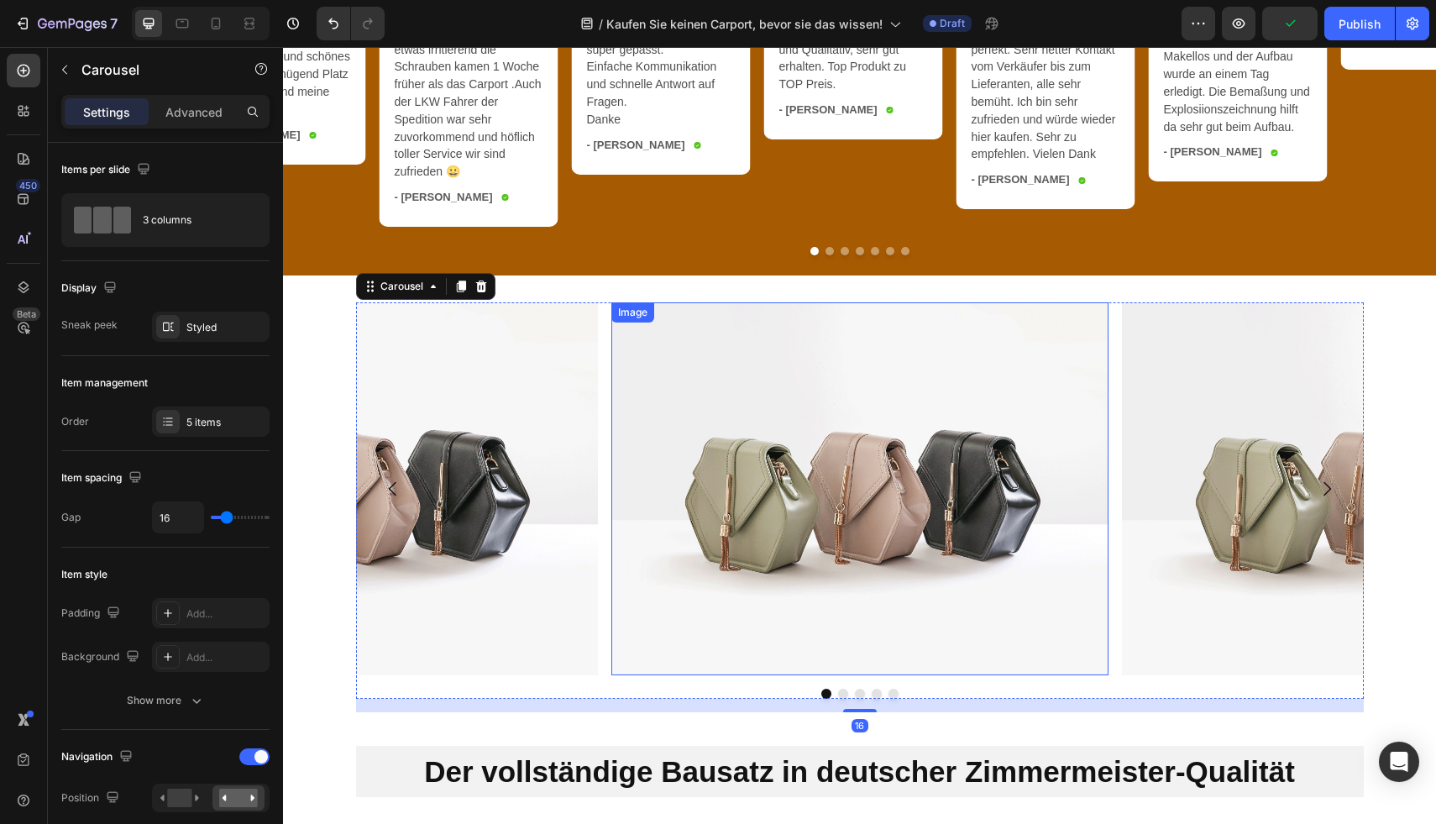
click at [770, 514] on img at bounding box center [859, 488] width 497 height 373
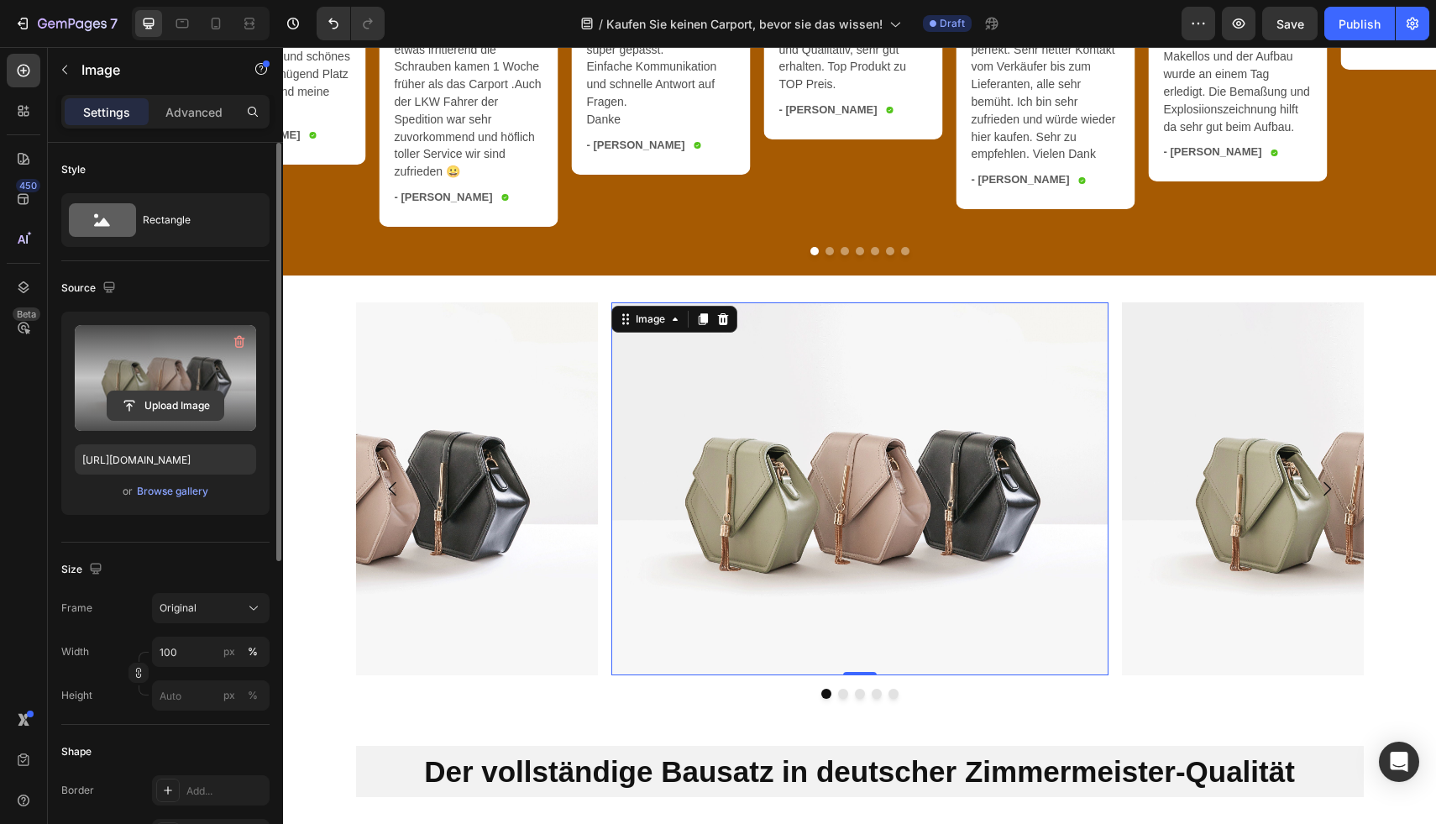
click at [153, 405] on input "file" at bounding box center [165, 405] width 116 height 29
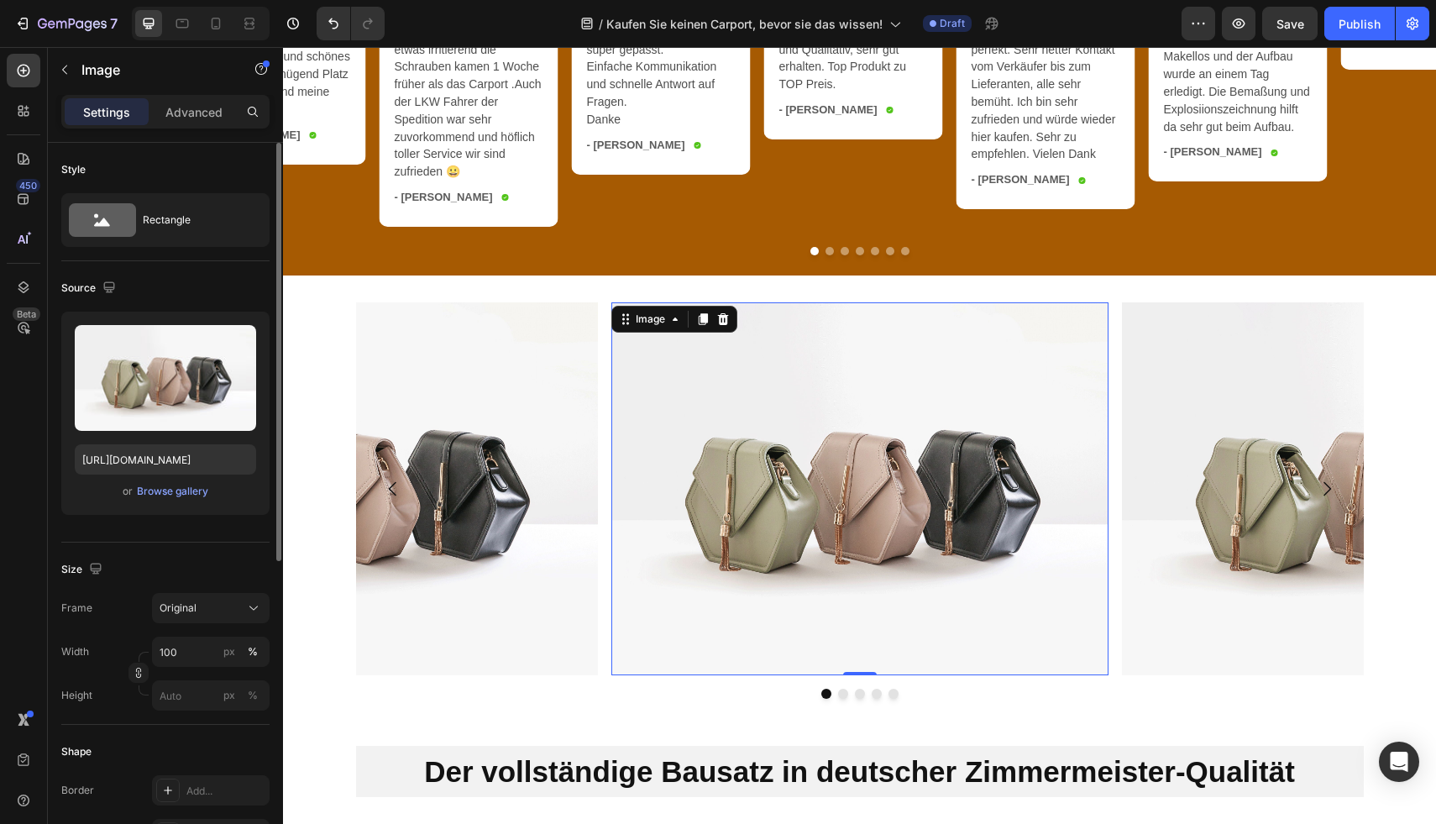
click at [181, 505] on div "Upload Image https://cdn.shopify.com/s/files/1/2005/9307/files/image_demo.jpg o…" at bounding box center [165, 413] width 208 height 203
click at [181, 499] on button "Browse gallery" at bounding box center [172, 491] width 73 height 17
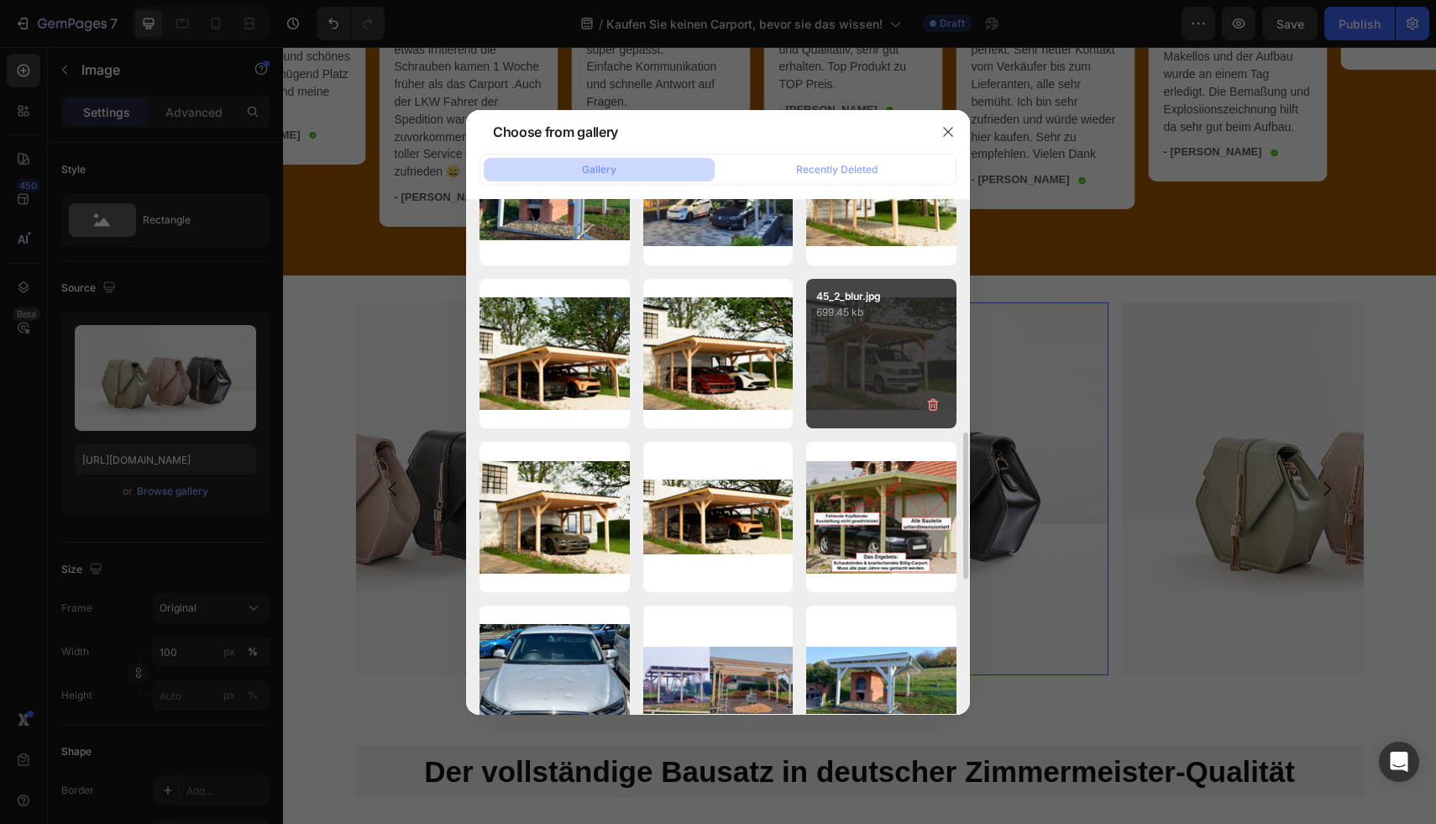
scroll to position [893, 0]
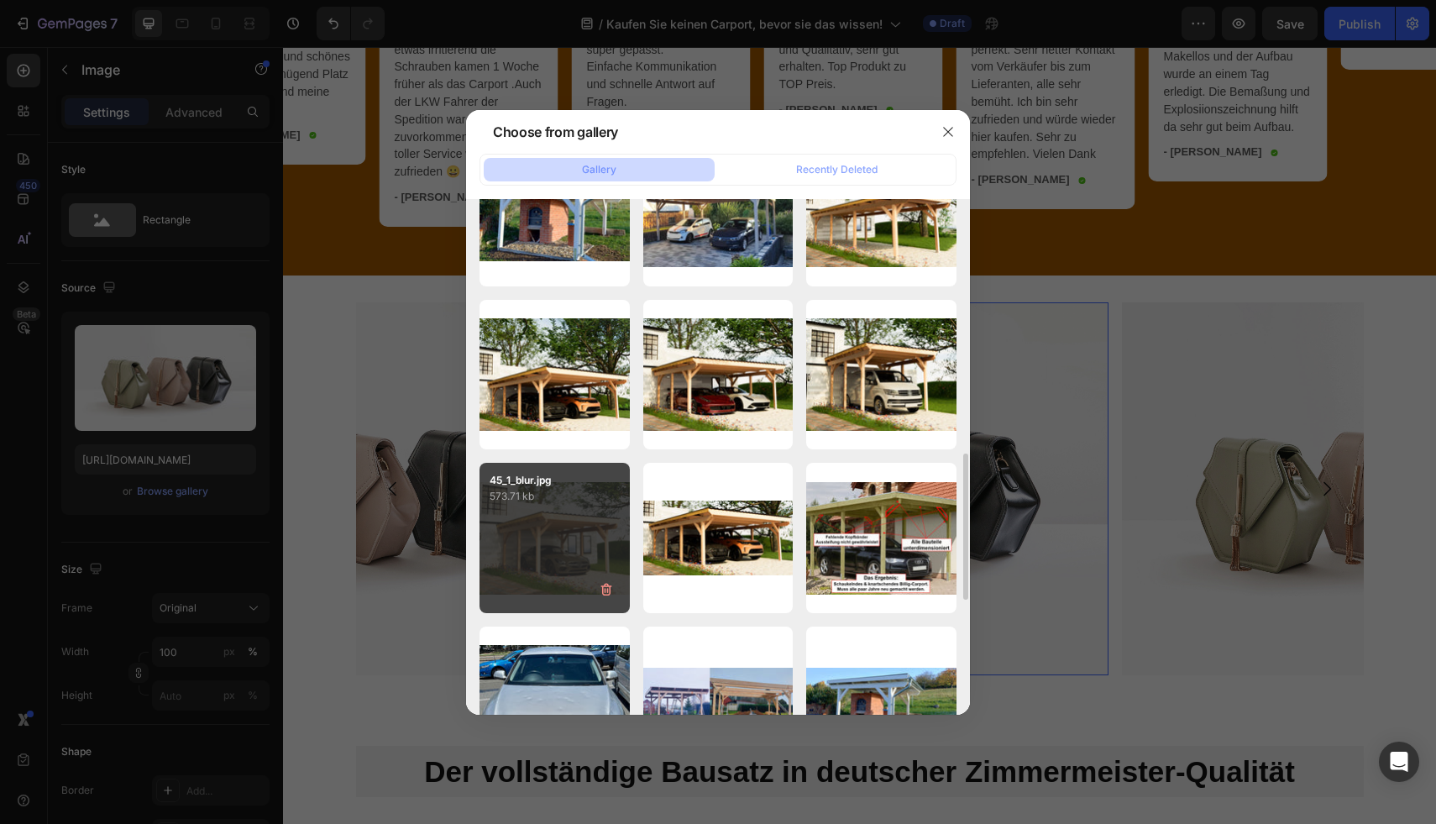
click at [570, 518] on div "45_1_blur.jpg 573.71 kb" at bounding box center [554, 538] width 150 height 150
type input "[URL][DOMAIN_NAME]"
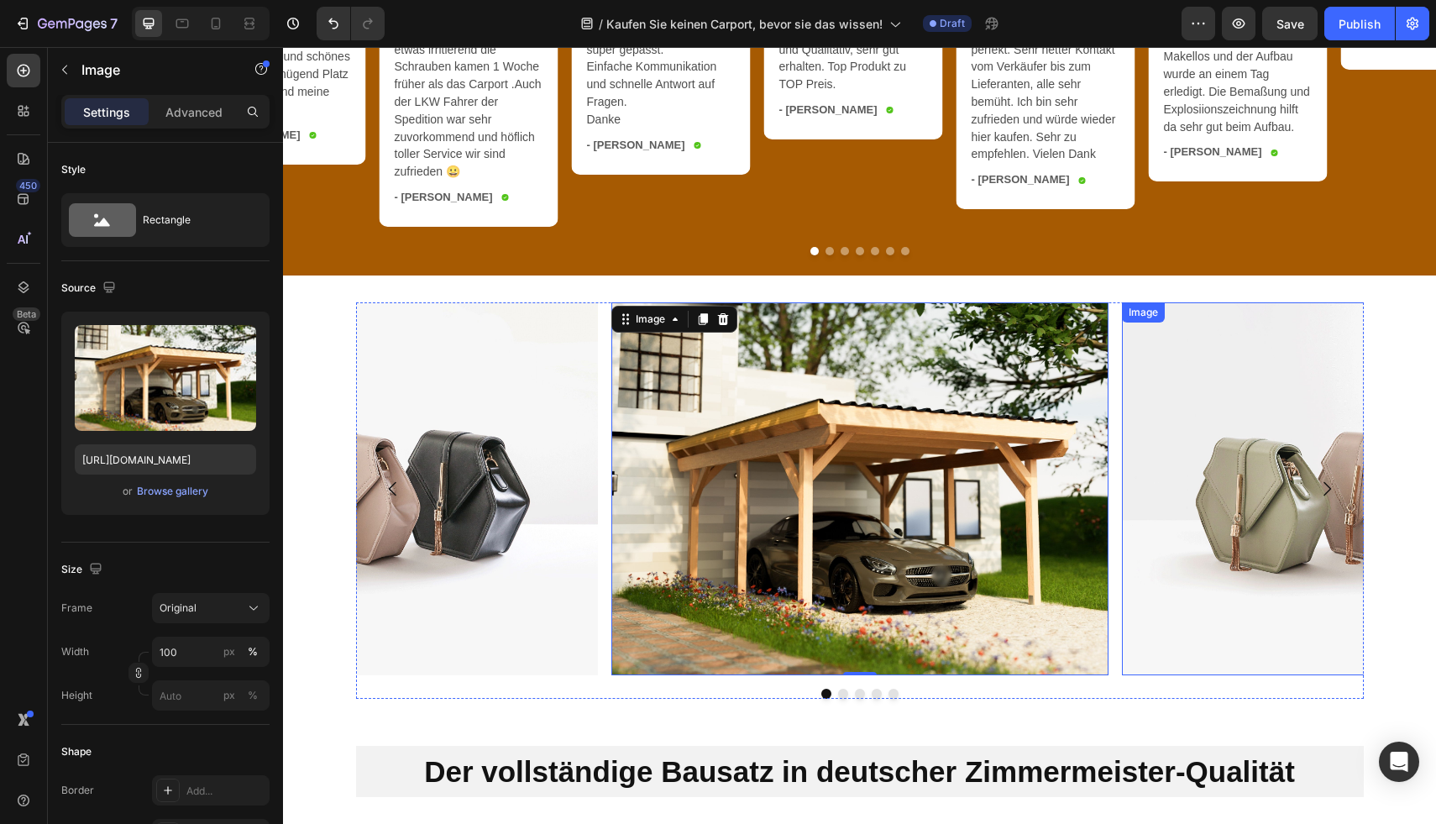
click at [1216, 474] on img at bounding box center [1370, 488] width 497 height 373
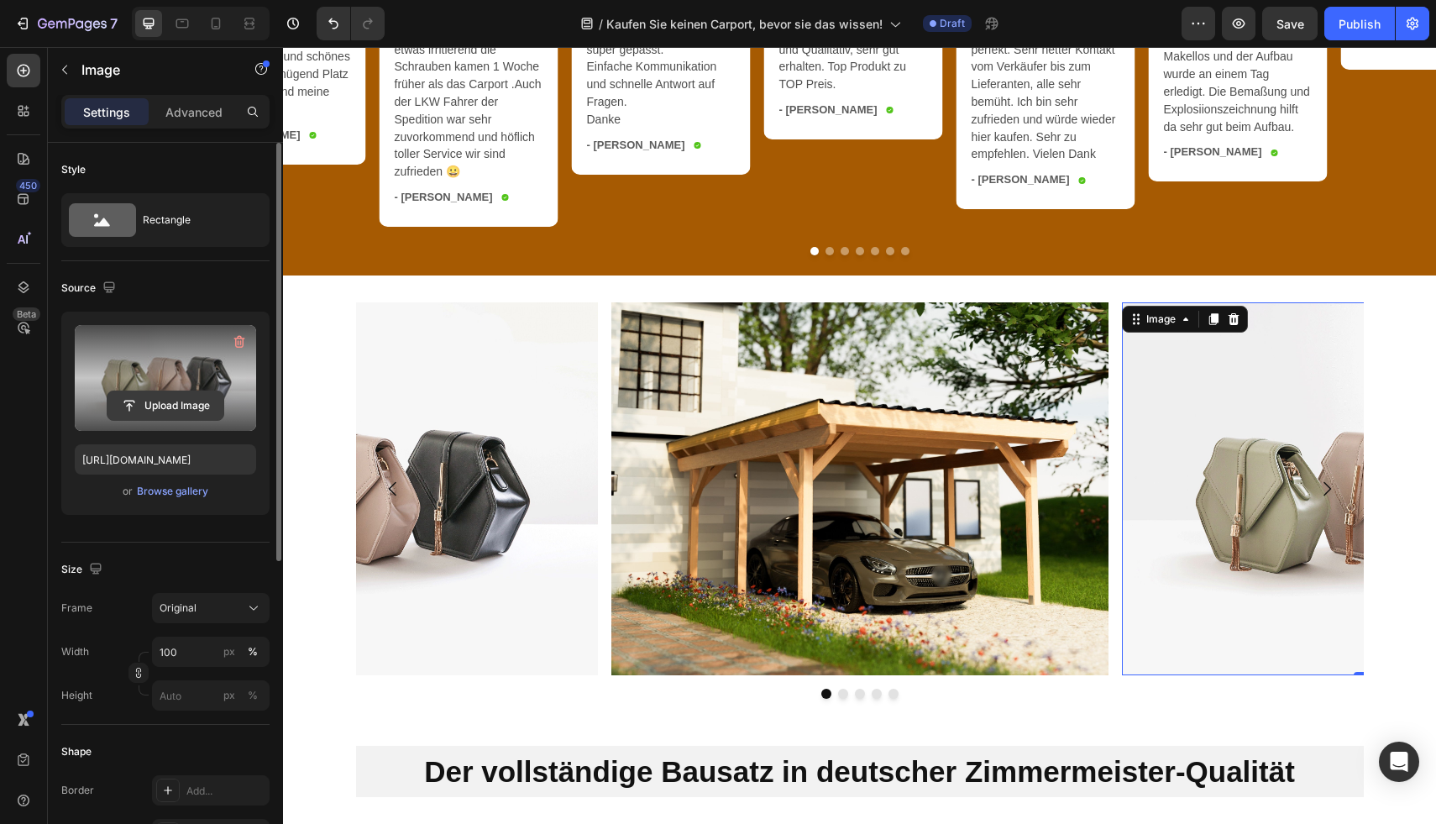
click at [165, 410] on input "file" at bounding box center [165, 405] width 116 height 29
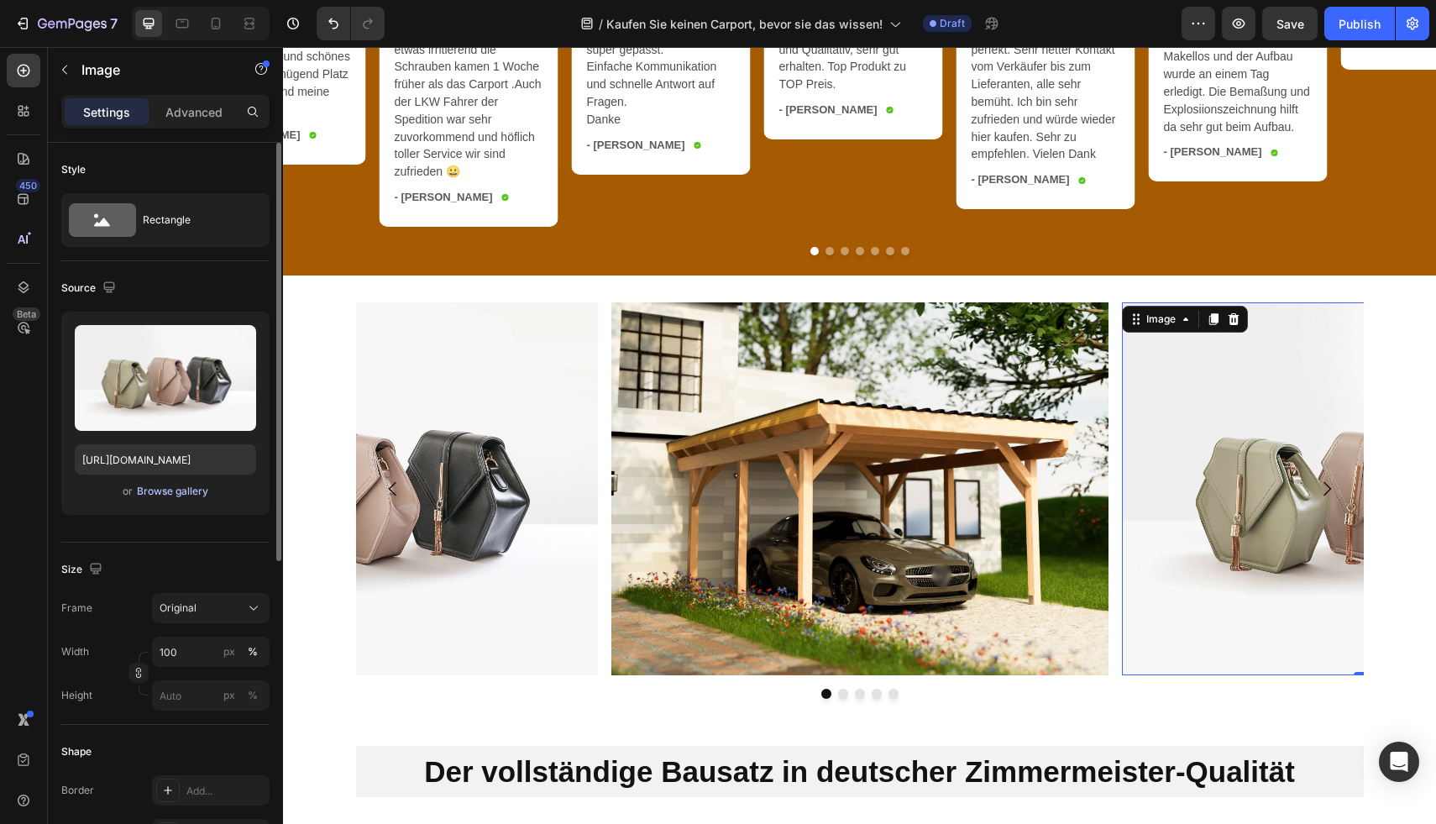
click at [166, 495] on div "Browse gallery" at bounding box center [172, 491] width 71 height 15
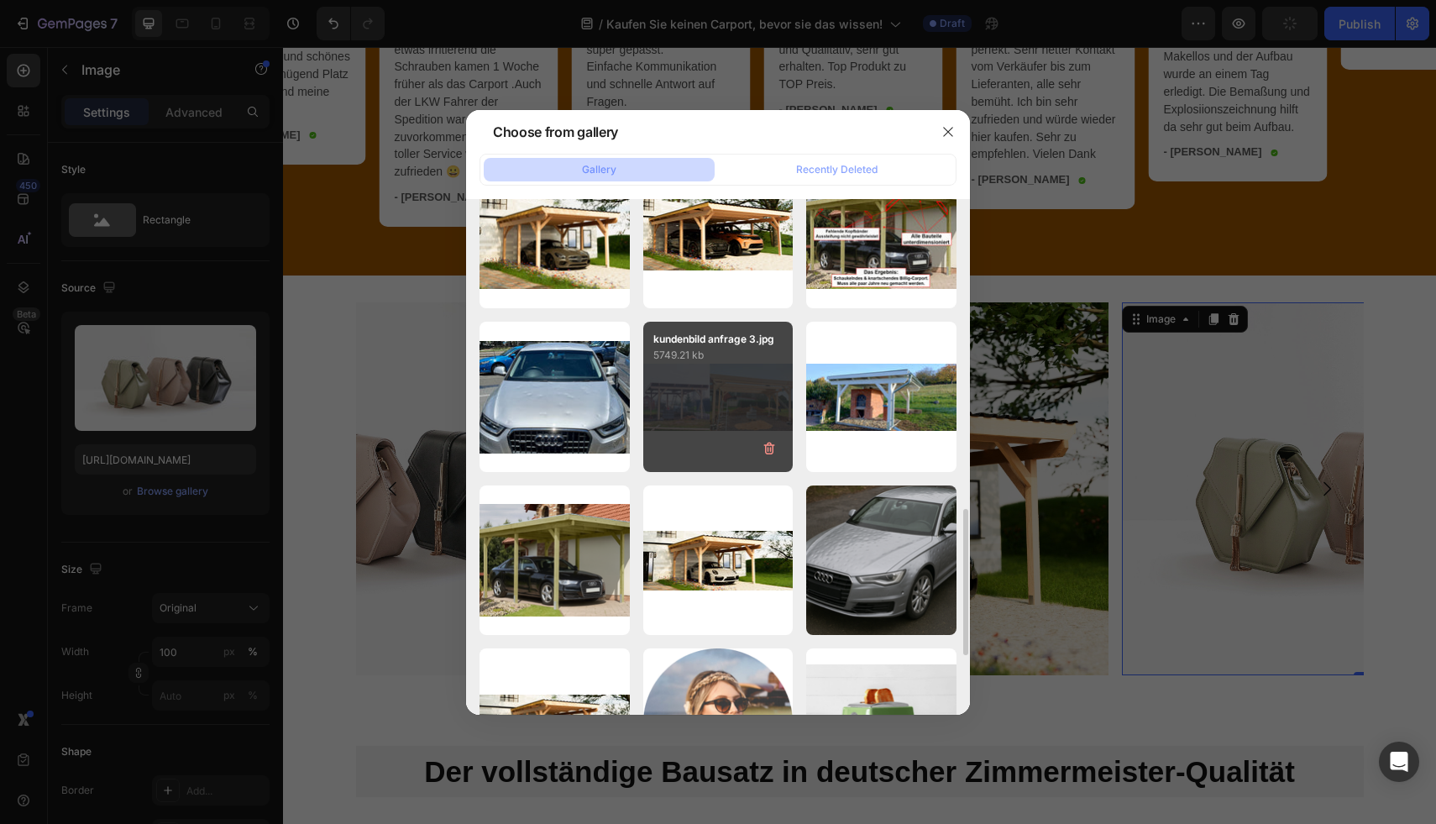
scroll to position [1005, 0]
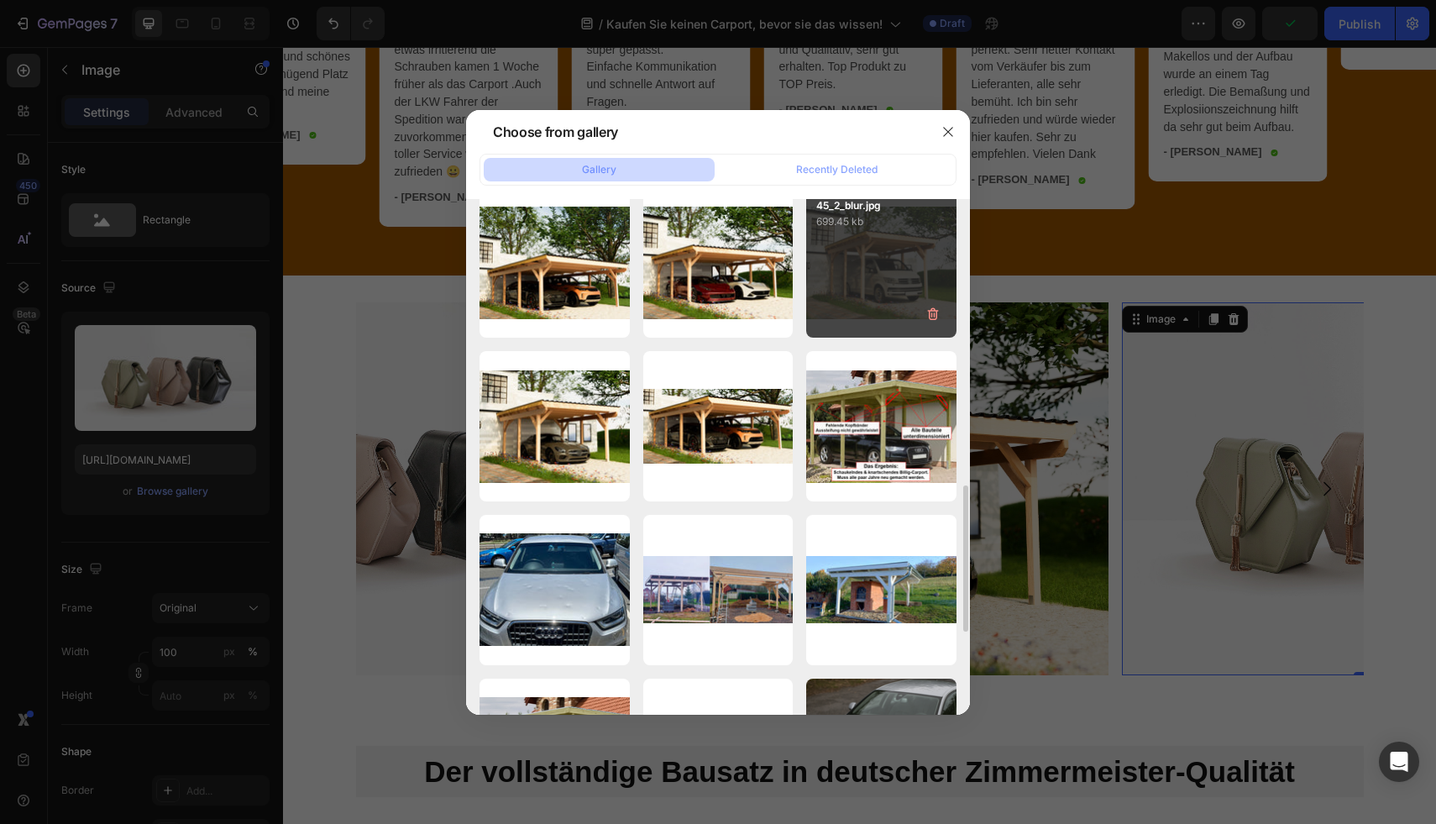
click at [865, 271] on div "45_2_blur.jpg 699.45 kb" at bounding box center [881, 263] width 150 height 150
type input "[URL][DOMAIN_NAME]"
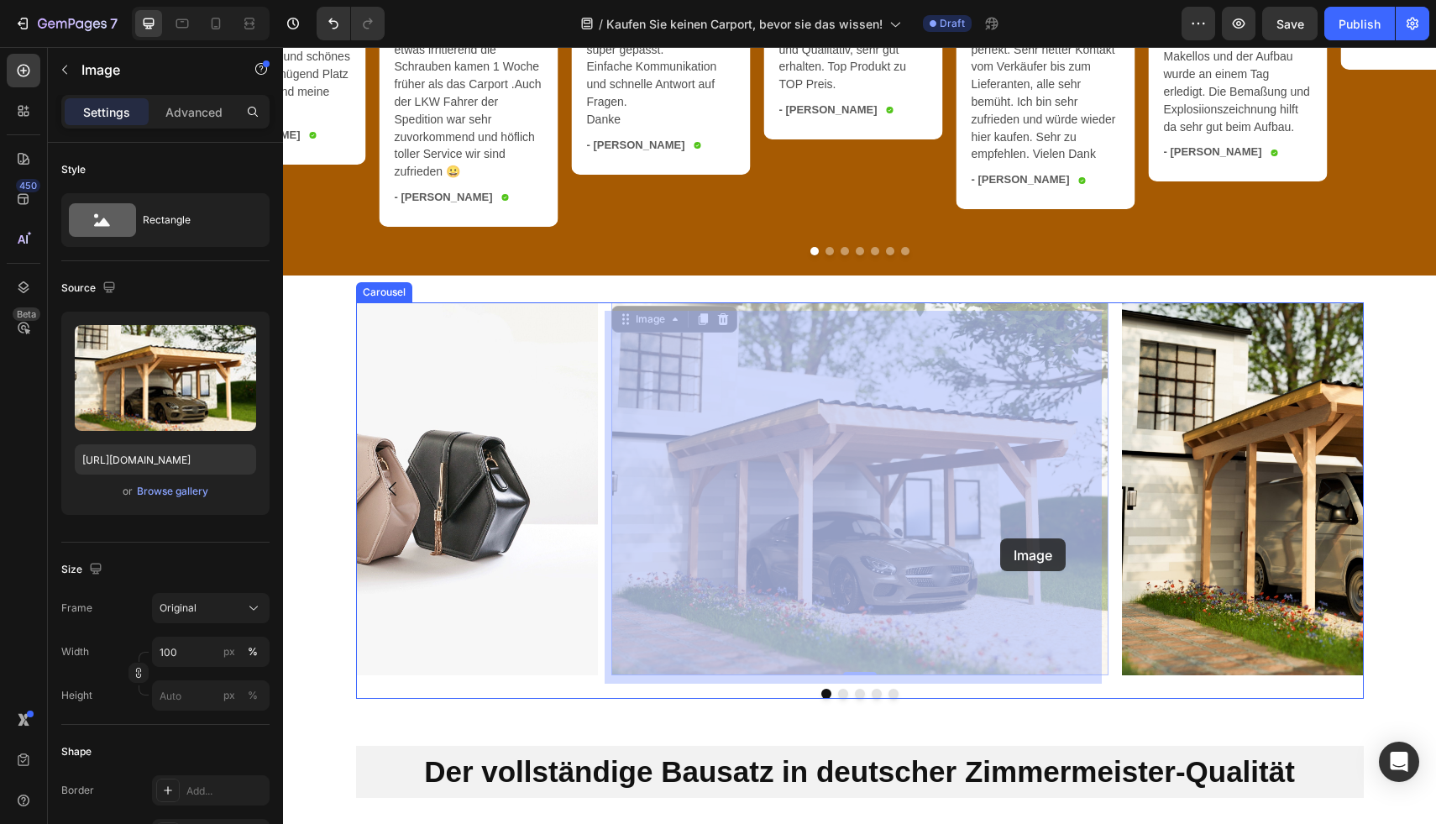
drag, startPoint x: 1043, startPoint y: 538, endPoint x: 999, endPoint y: 538, distance: 43.7
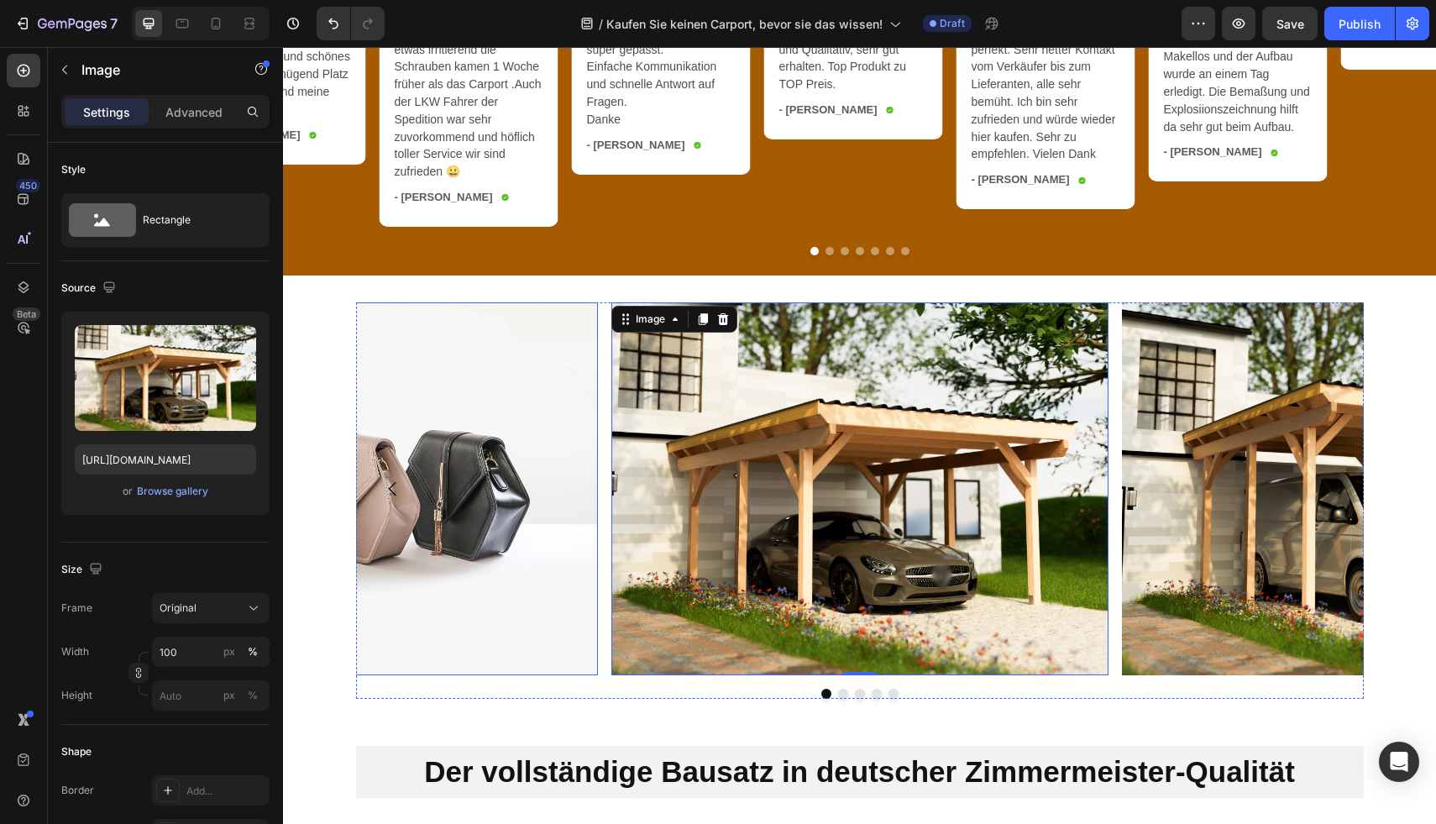
click at [439, 526] on img at bounding box center [349, 488] width 497 height 373
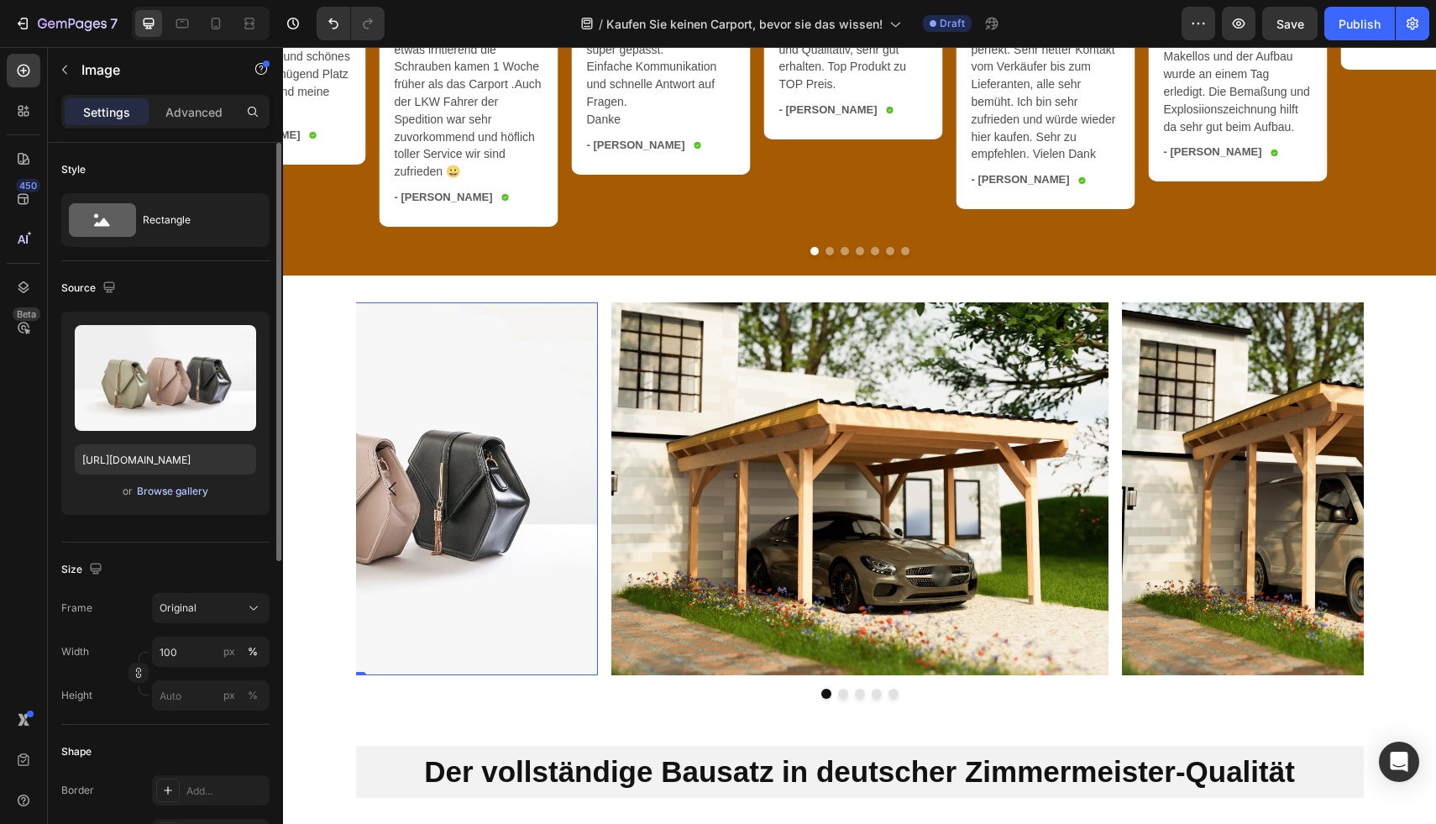
click at [162, 491] on div "Browse gallery" at bounding box center [172, 491] width 71 height 15
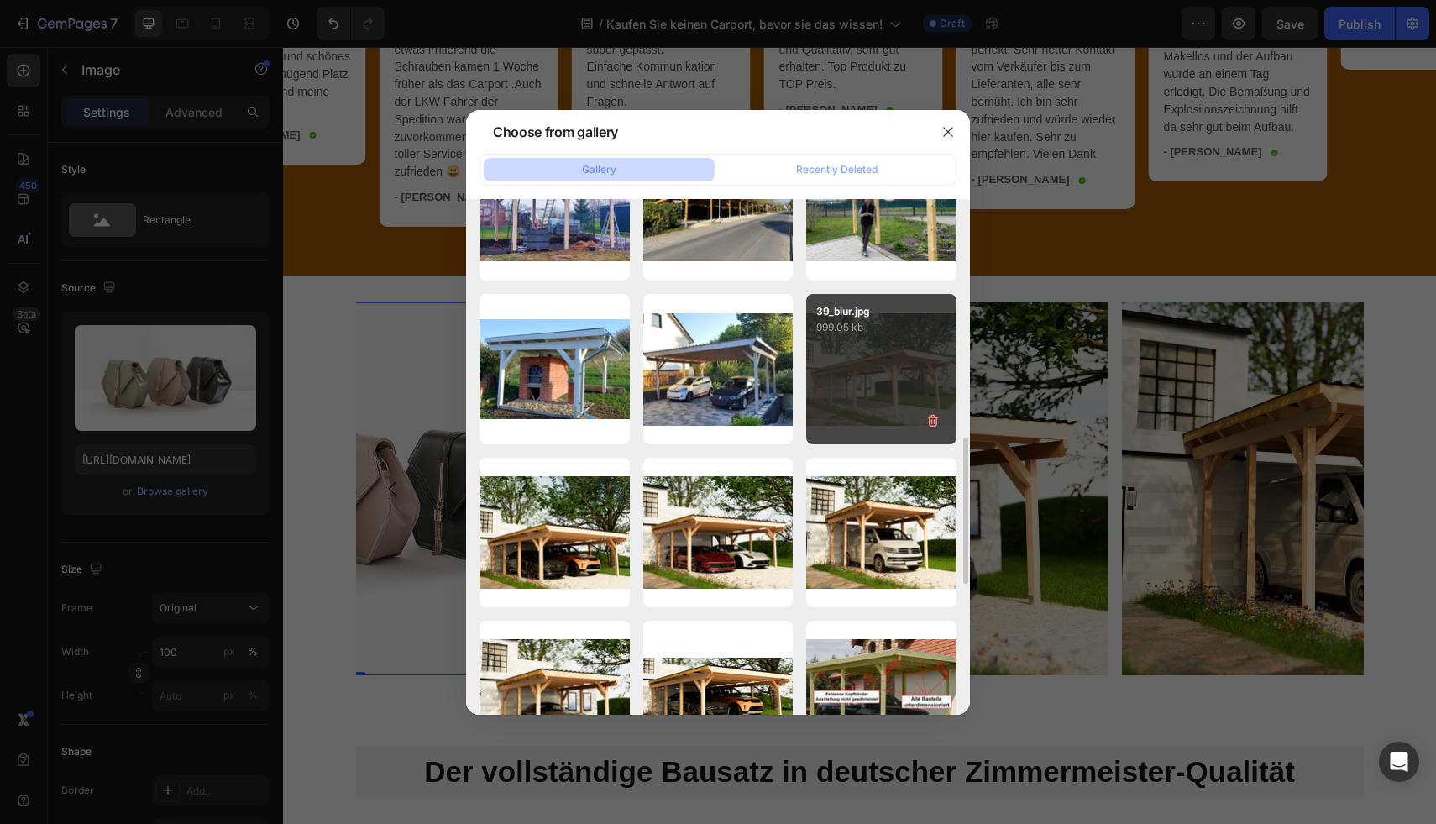
scroll to position [758, 0]
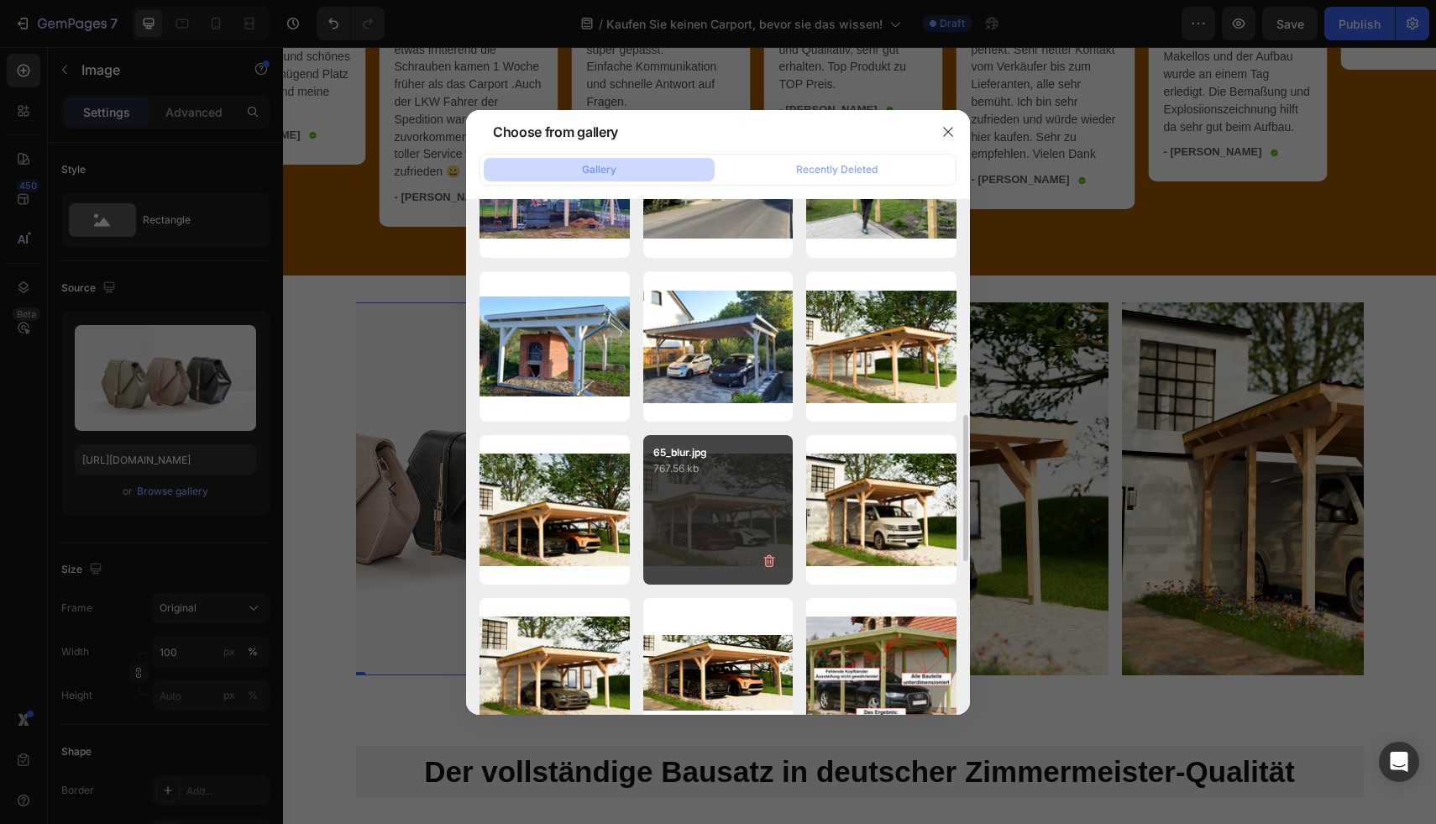
click at [725, 525] on div "65_blur.jpg 767.56 kb" at bounding box center [718, 510] width 150 height 150
type input "[URL][DOMAIN_NAME]"
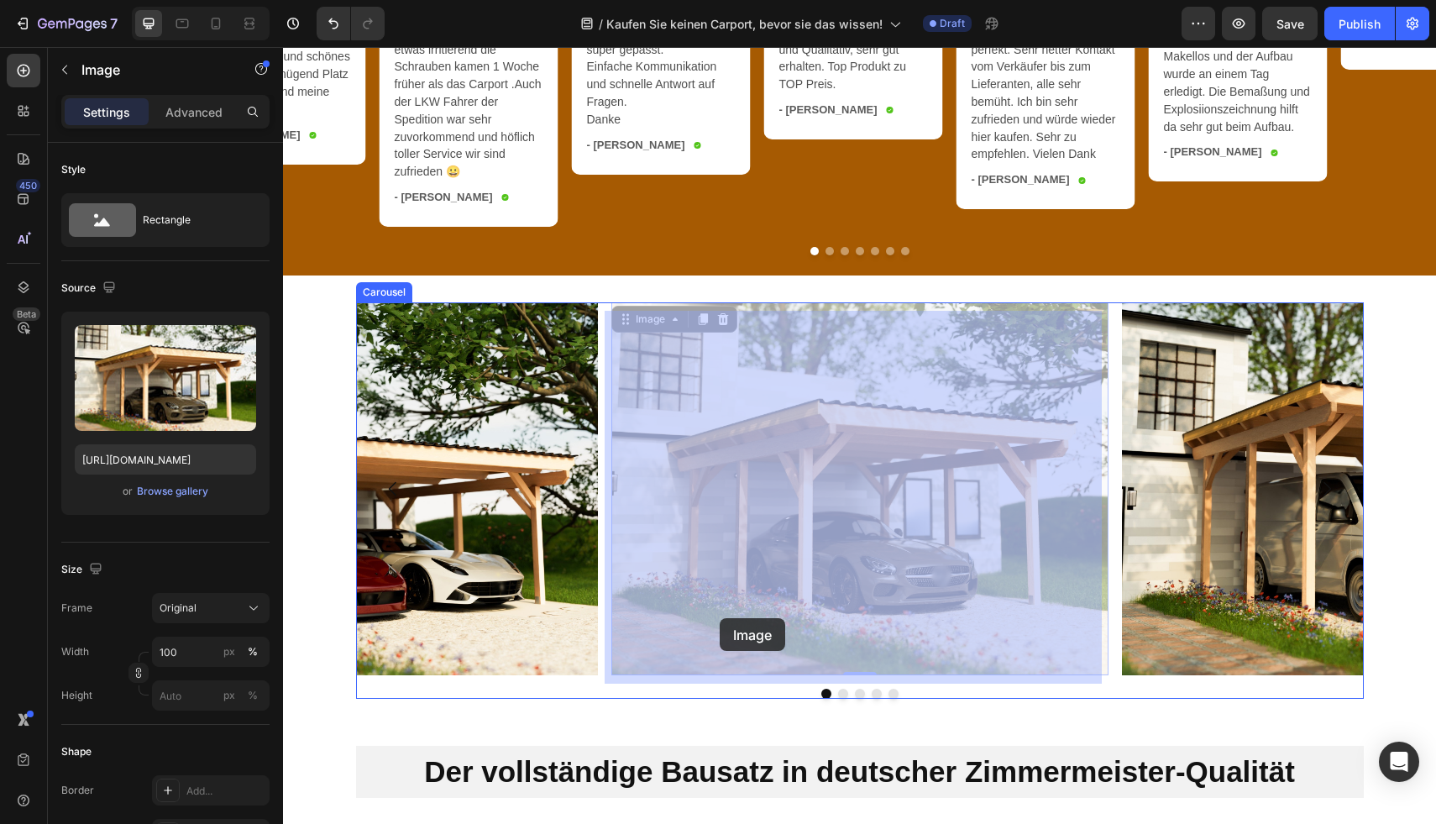
drag, startPoint x: 982, startPoint y: 618, endPoint x: 752, endPoint y: 618, distance: 230.1
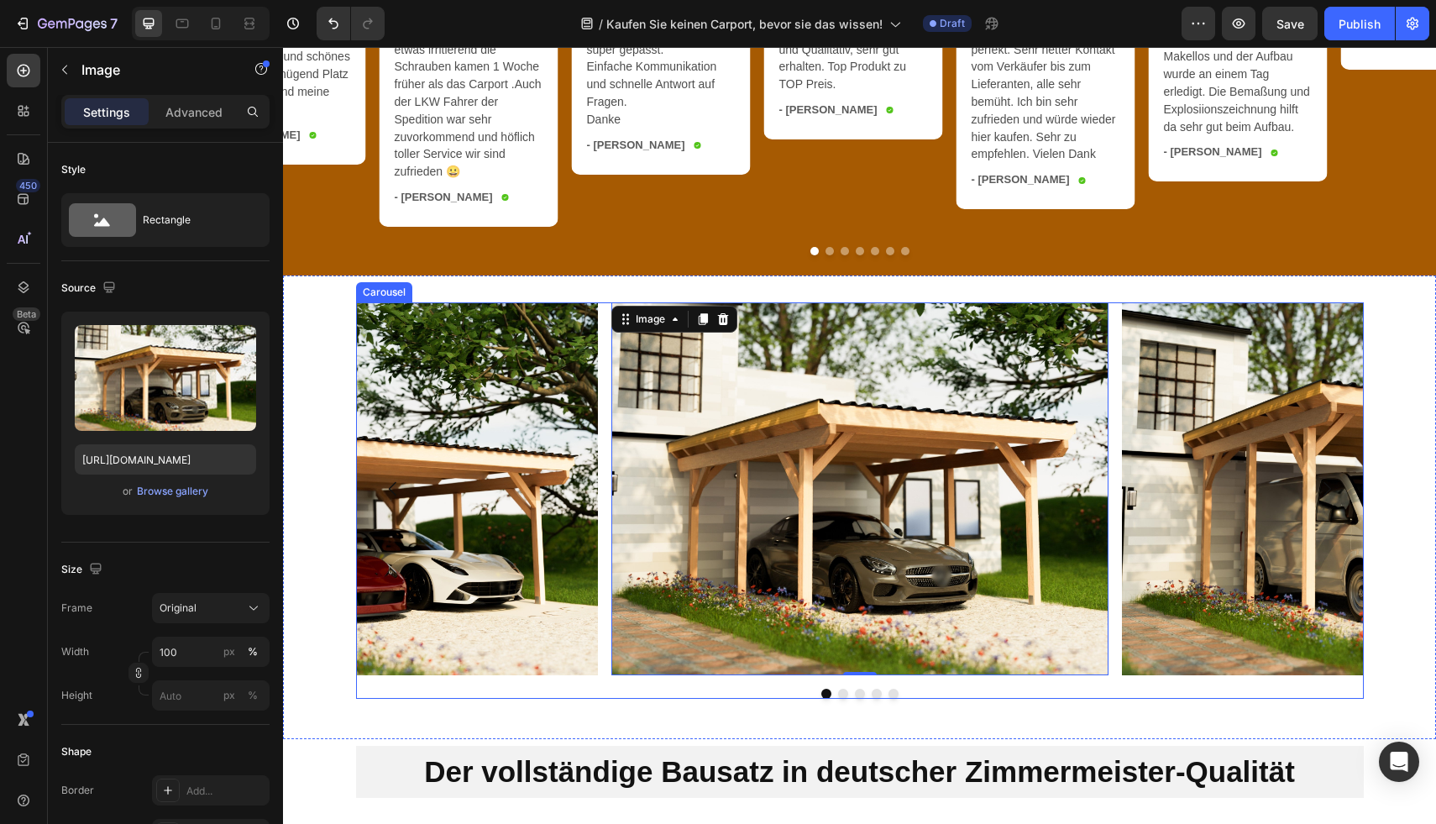
click at [830, 699] on div at bounding box center [860, 694] width 1008 height 10
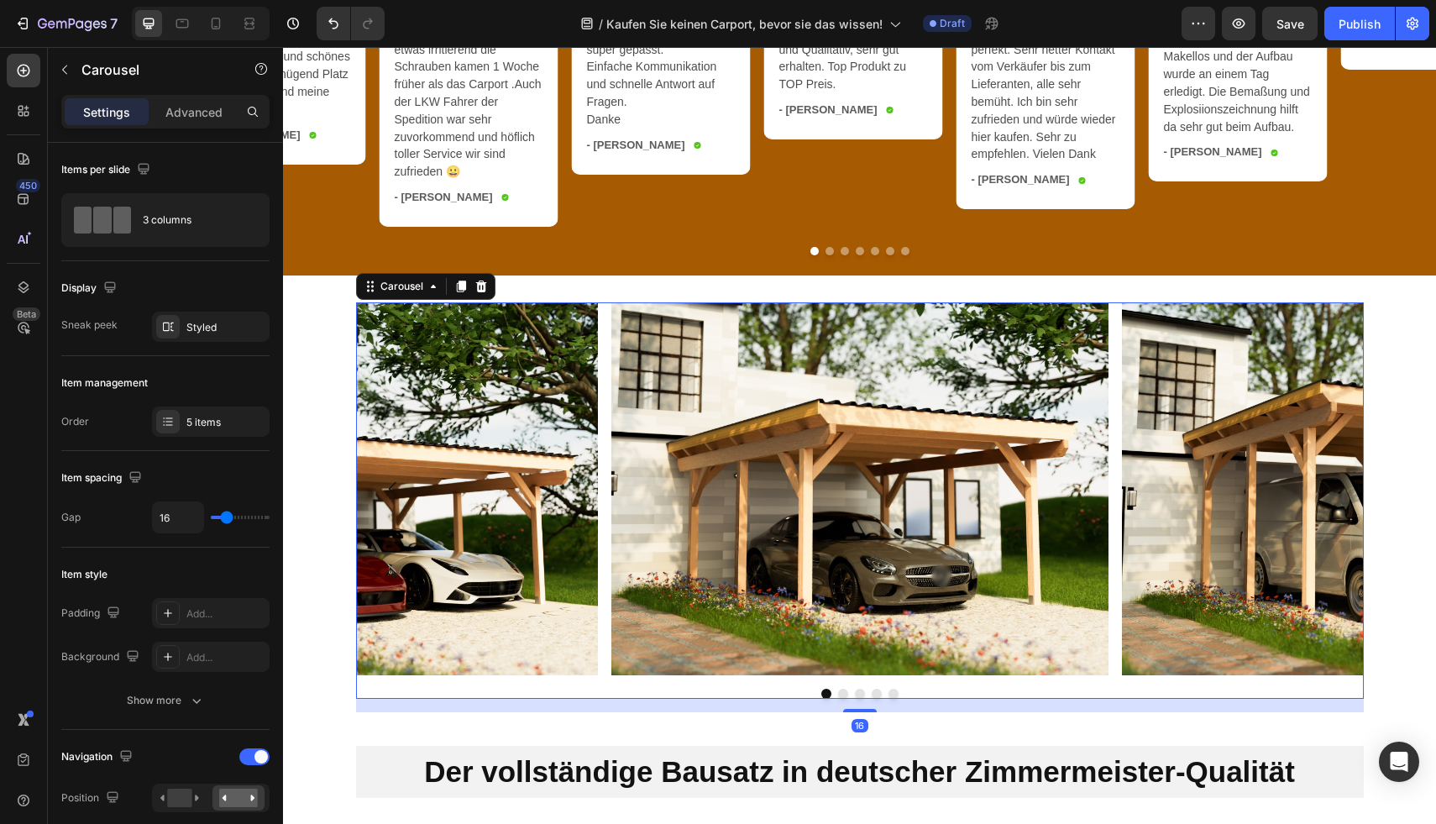
click at [838, 699] on button "Dot" at bounding box center [843, 694] width 10 height 10
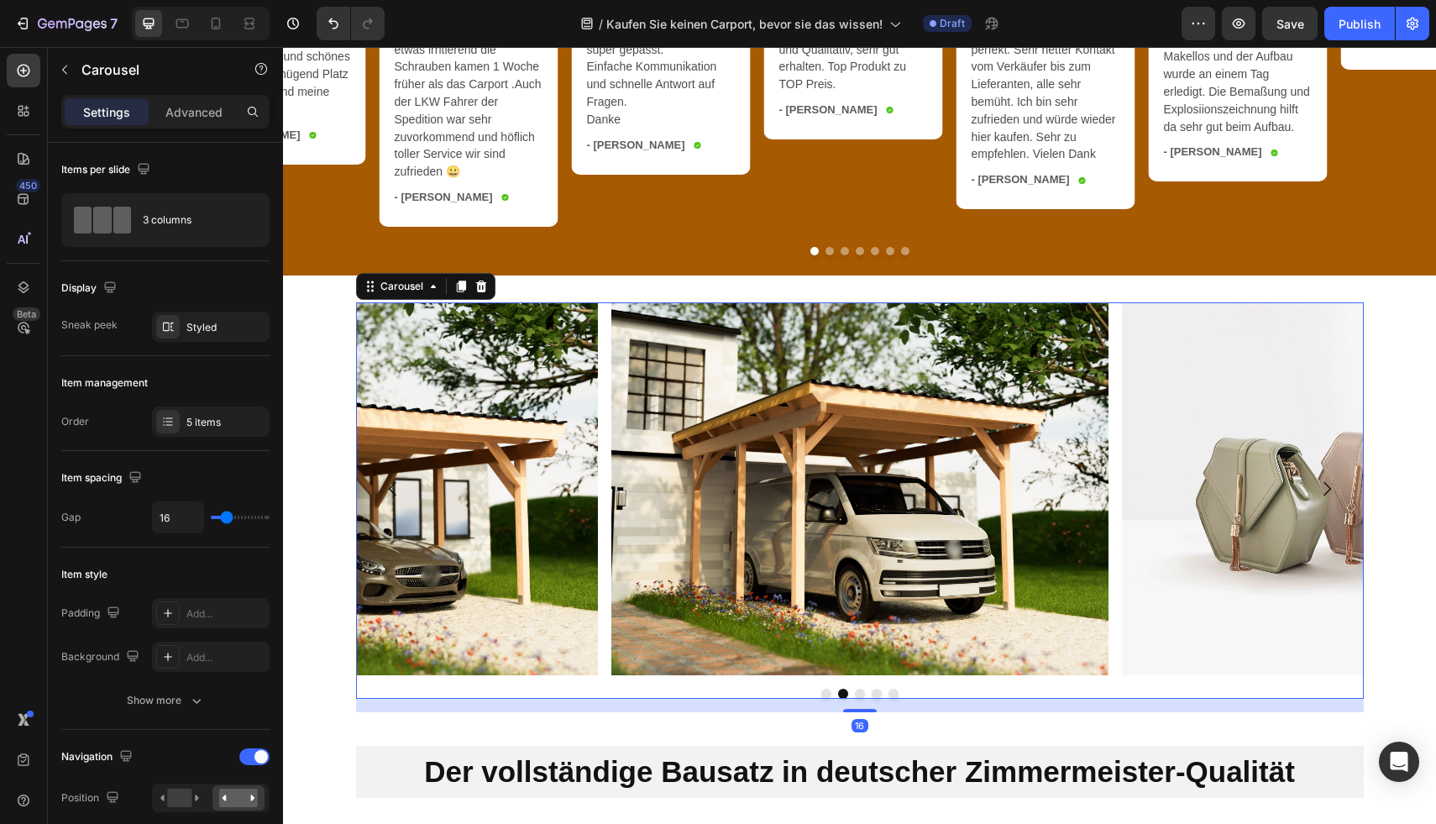
click at [855, 699] on button "Dot" at bounding box center [860, 694] width 10 height 10
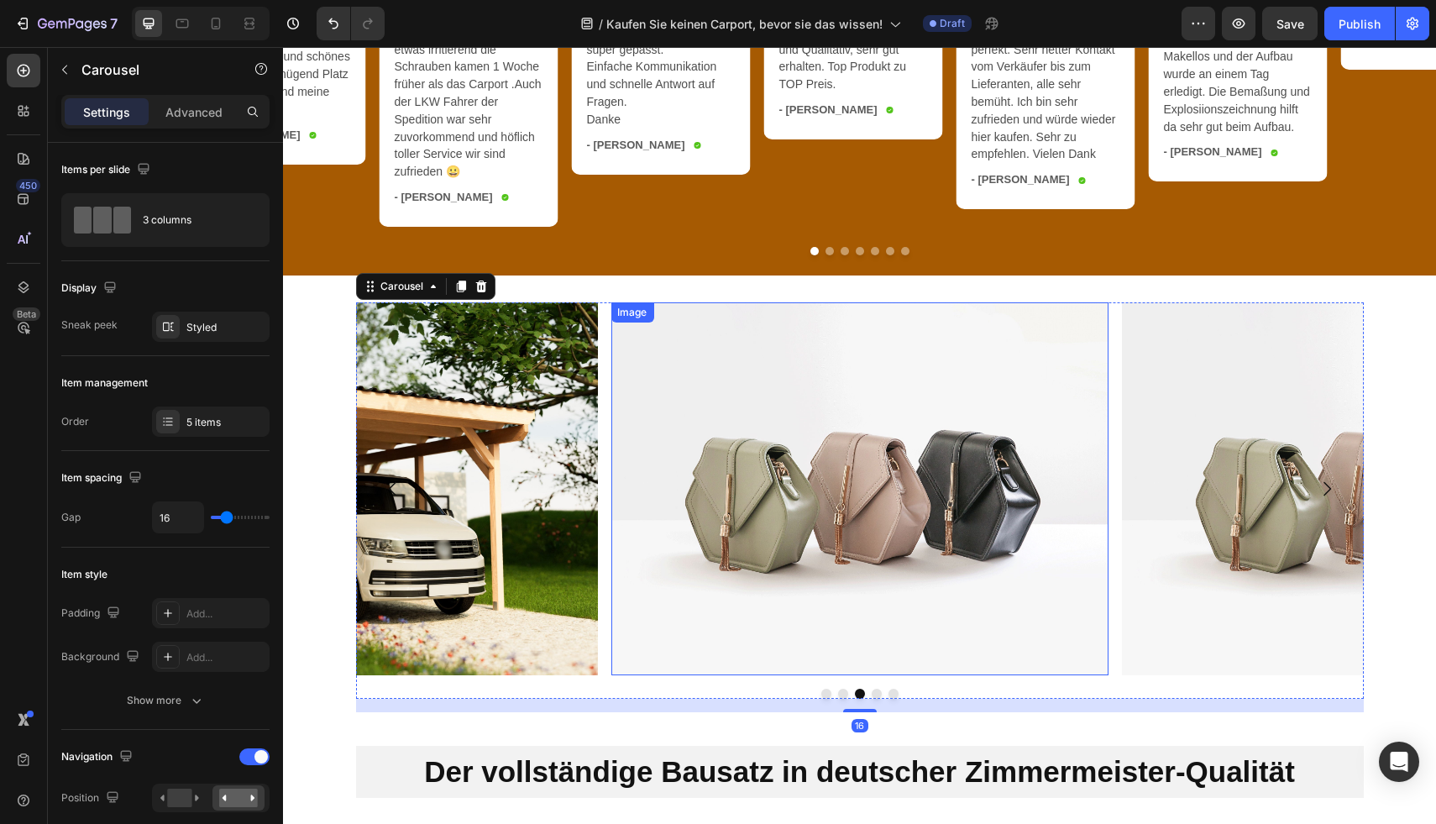
click at [866, 517] on img at bounding box center [858, 488] width 497 height 373
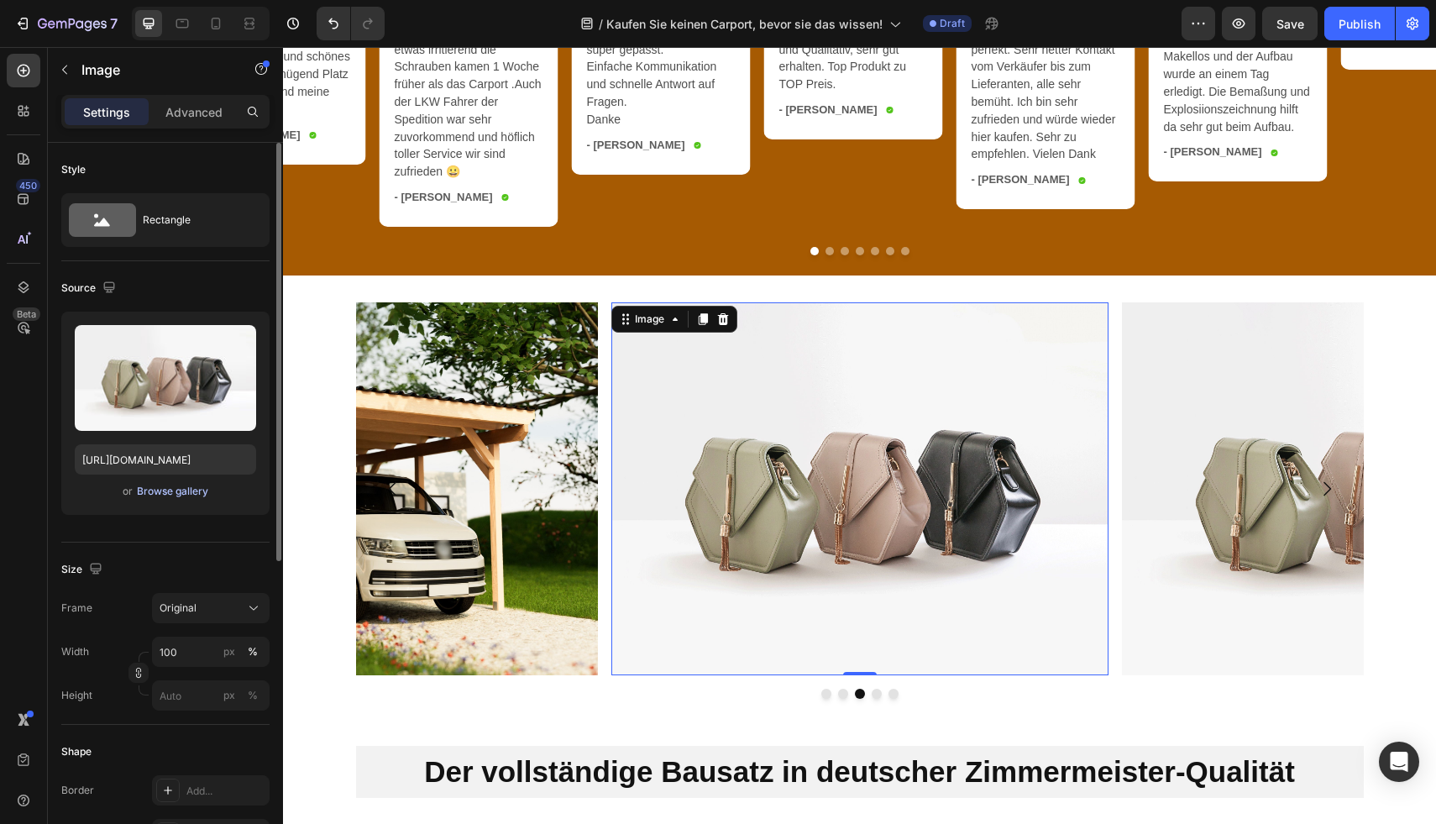
click at [191, 486] on div "Browse gallery" at bounding box center [172, 491] width 71 height 15
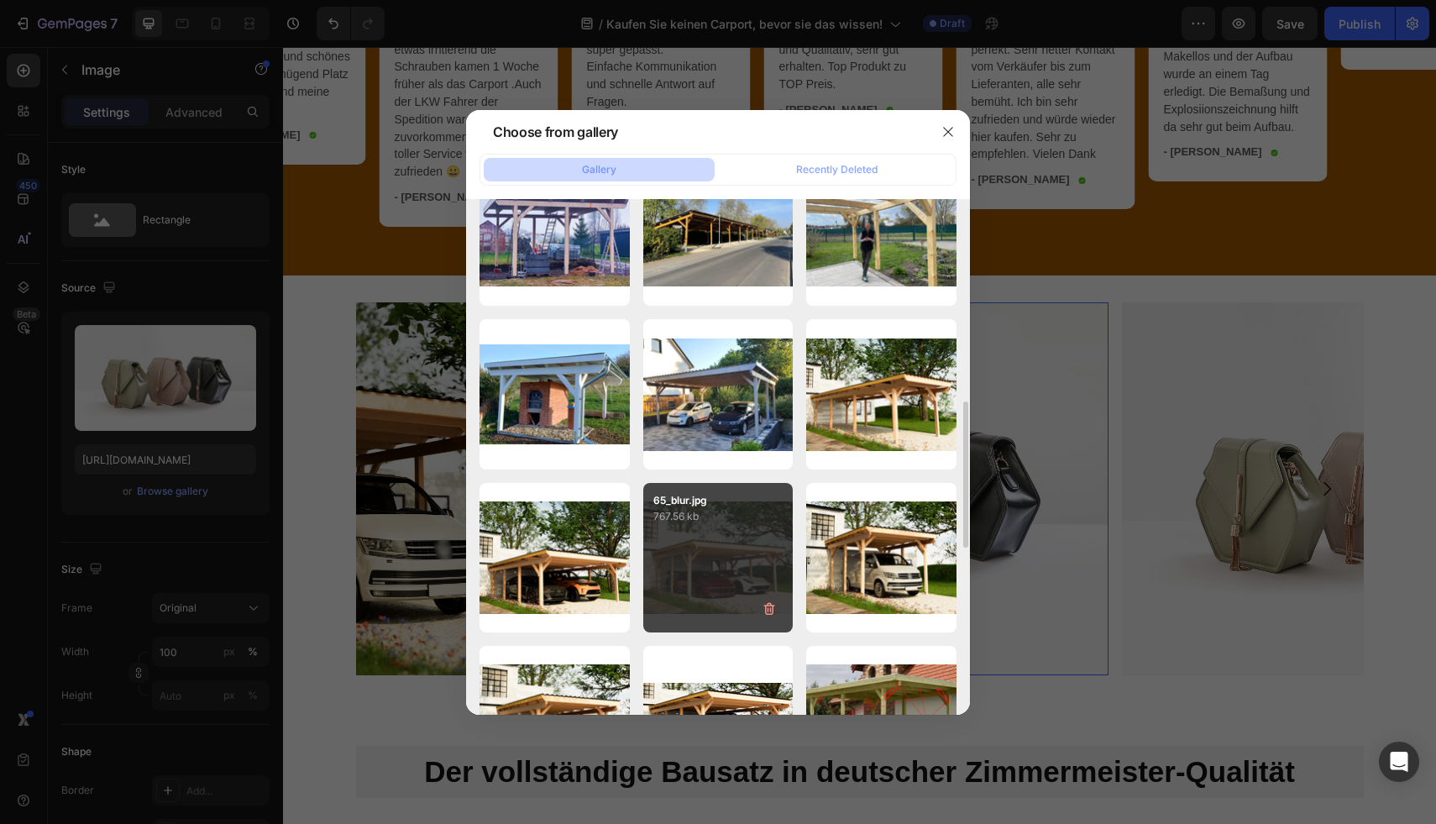
scroll to position [797, 0]
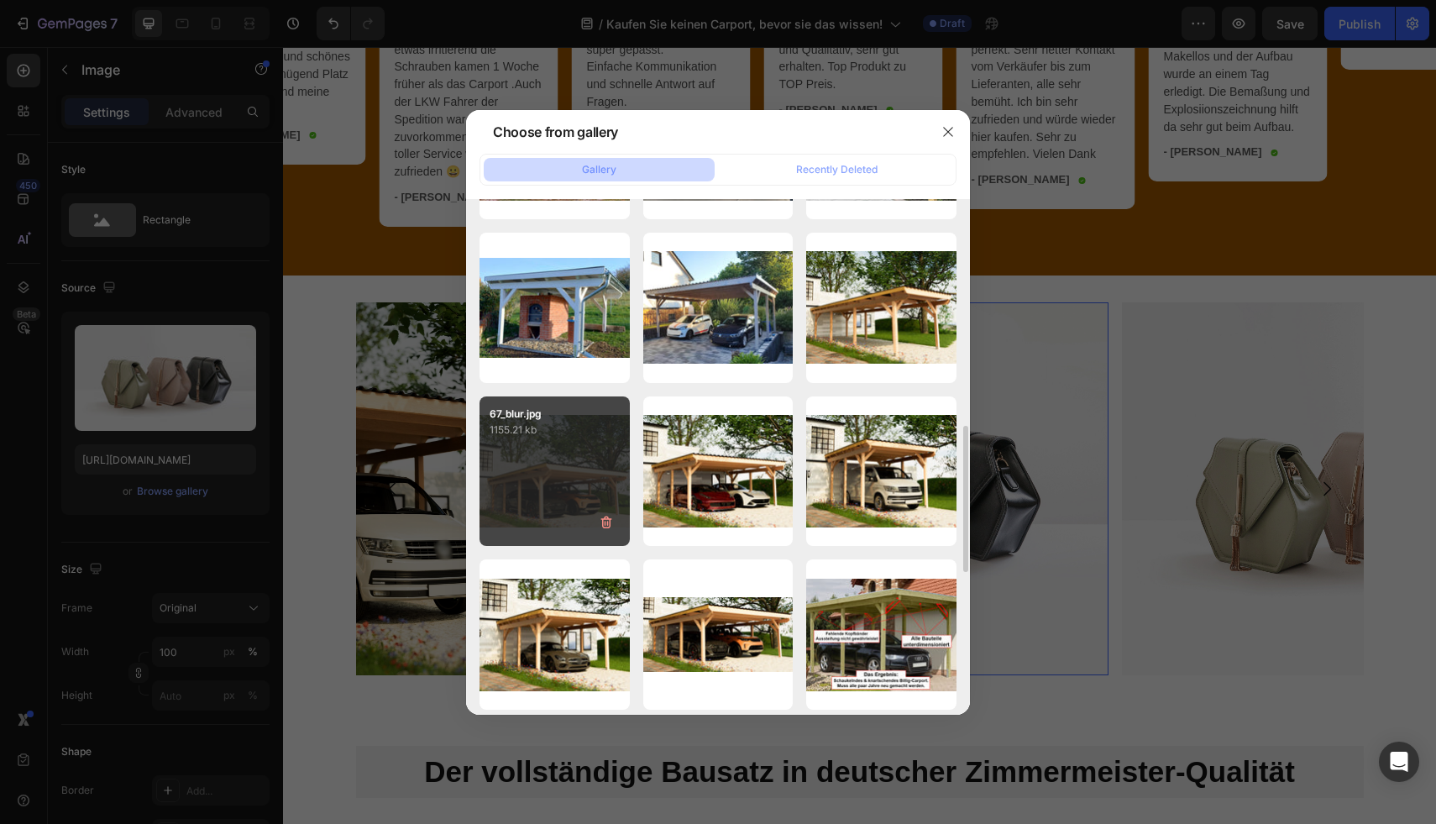
click at [560, 486] on div "67_blur.jpg 1155.21 kb" at bounding box center [554, 471] width 150 height 150
type input "[URL][DOMAIN_NAME]"
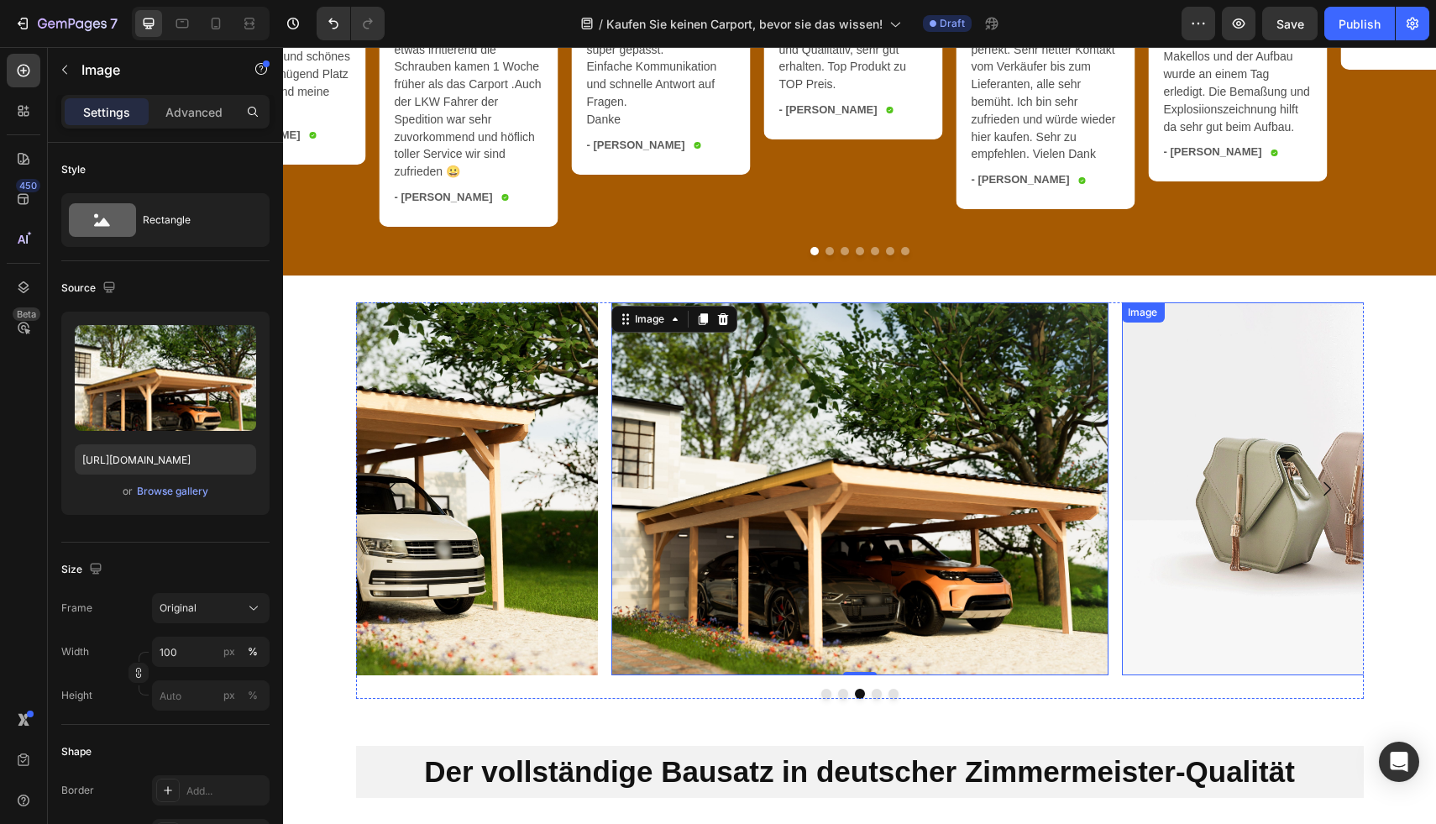
click at [1181, 553] on img at bounding box center [1369, 488] width 497 height 373
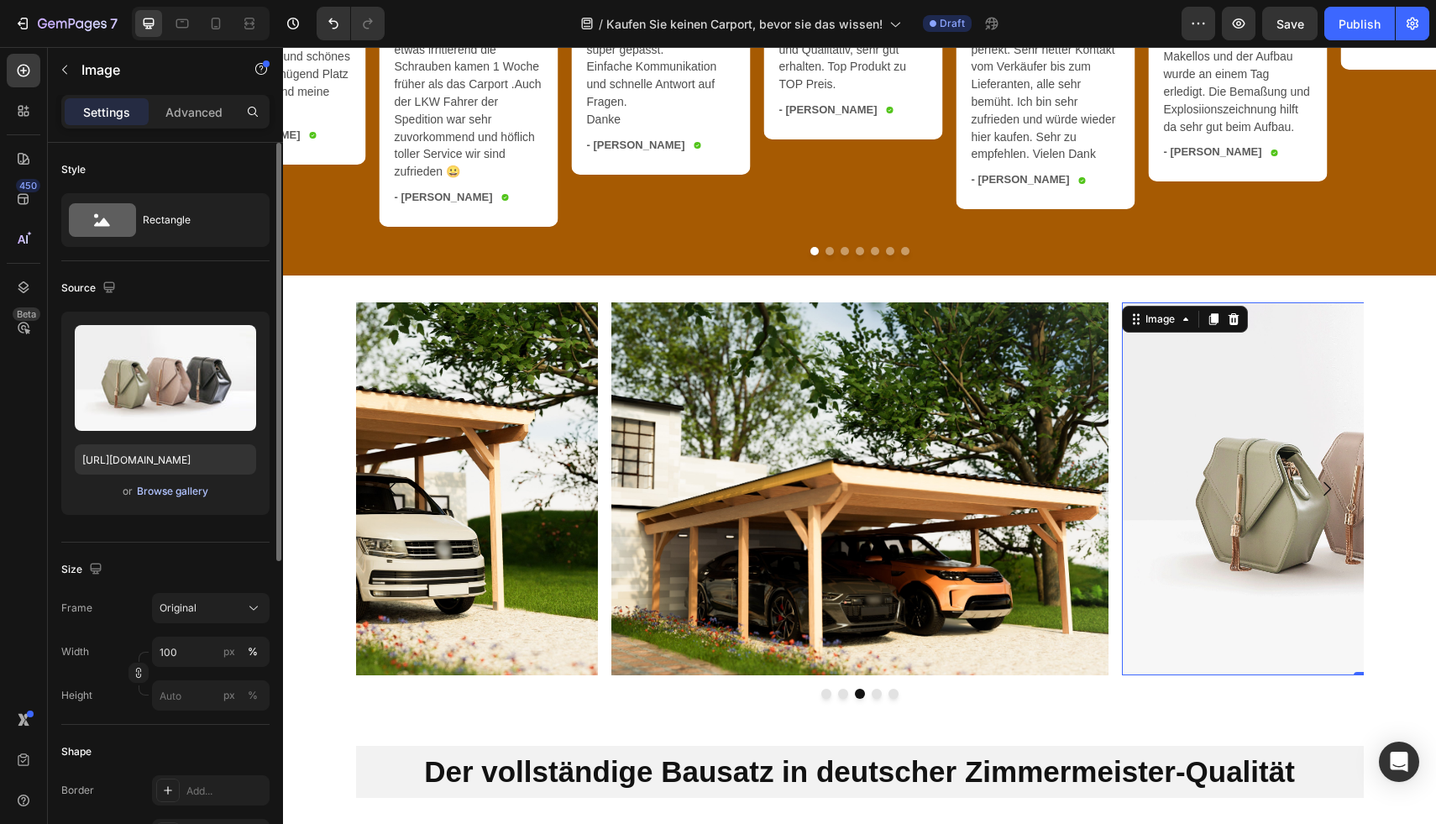
click at [164, 499] on button "Browse gallery" at bounding box center [172, 491] width 73 height 17
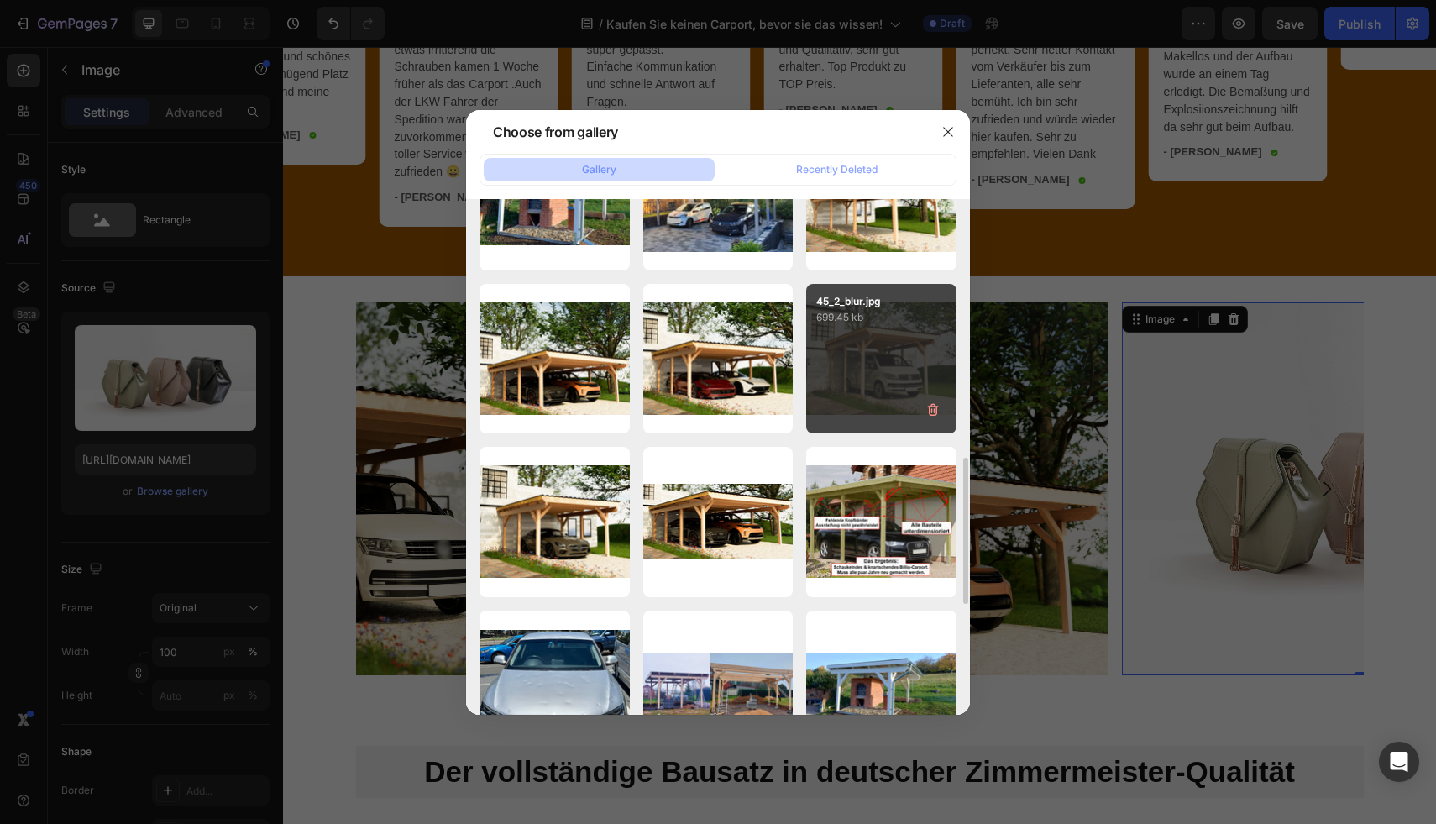
scroll to position [883, 0]
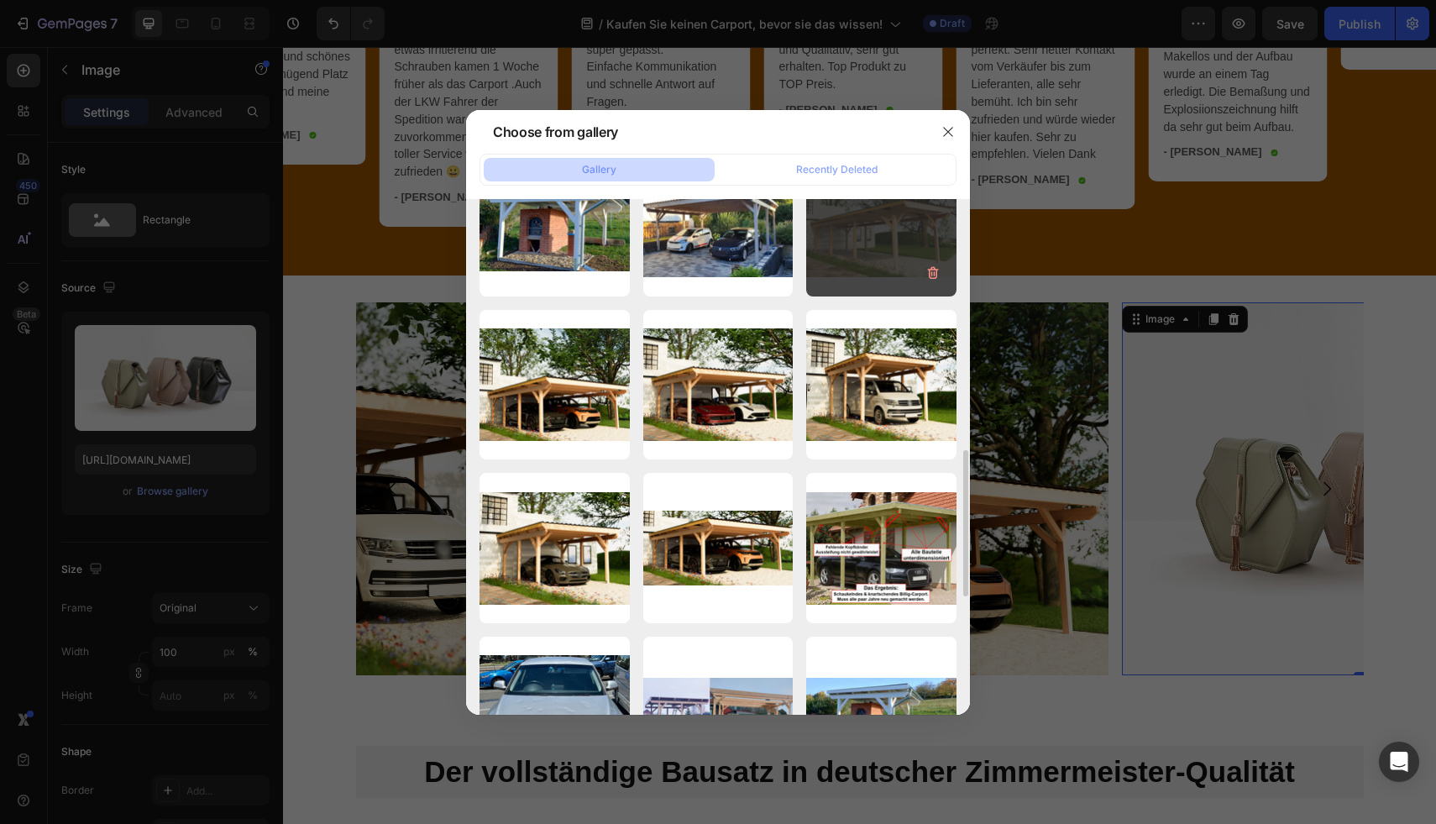
click at [827, 242] on div "39_blur.jpg 999.05 kb" at bounding box center [881, 221] width 150 height 150
type input "[URL][DOMAIN_NAME]"
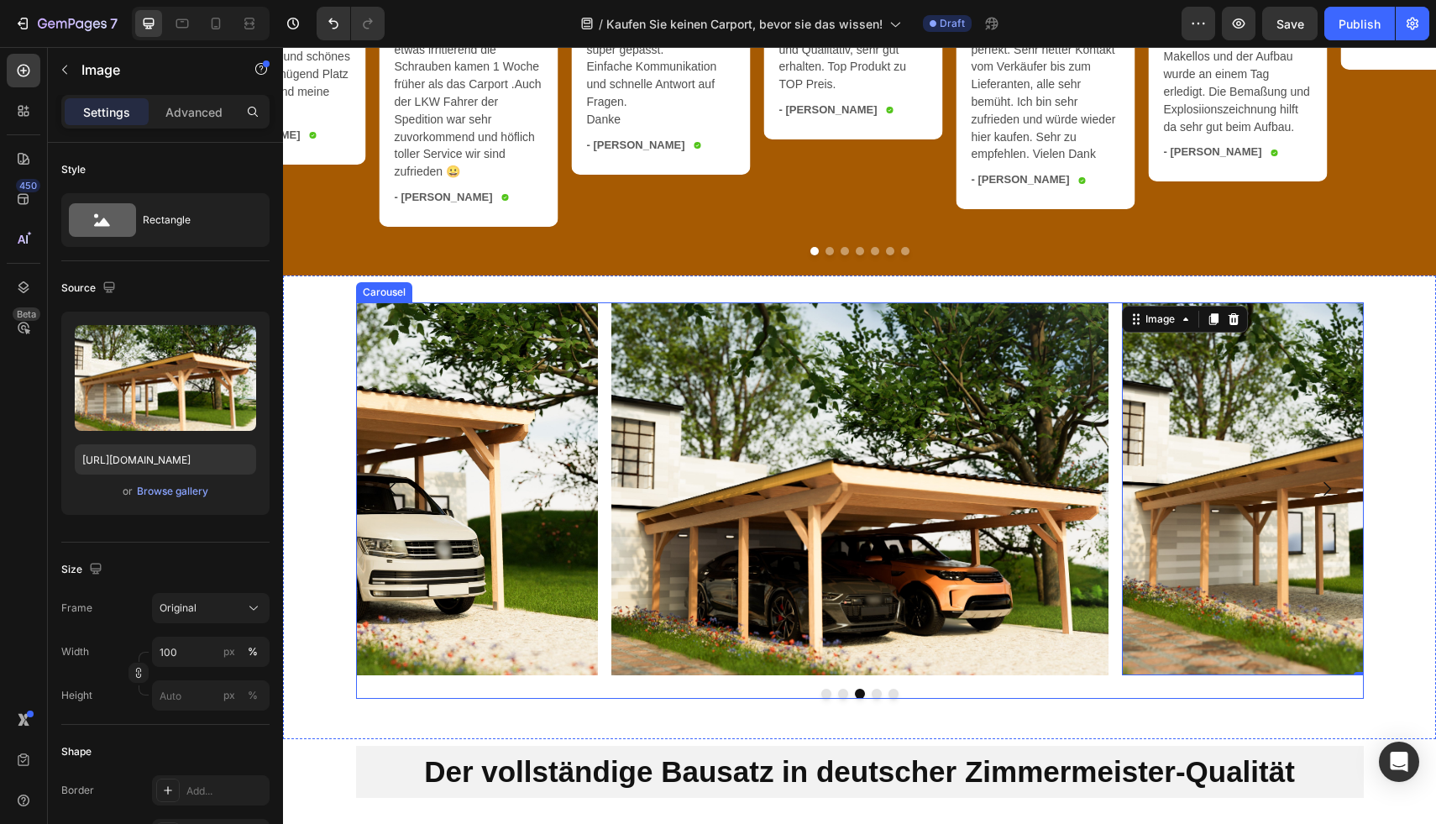
click at [644, 699] on div at bounding box center [860, 694] width 1008 height 10
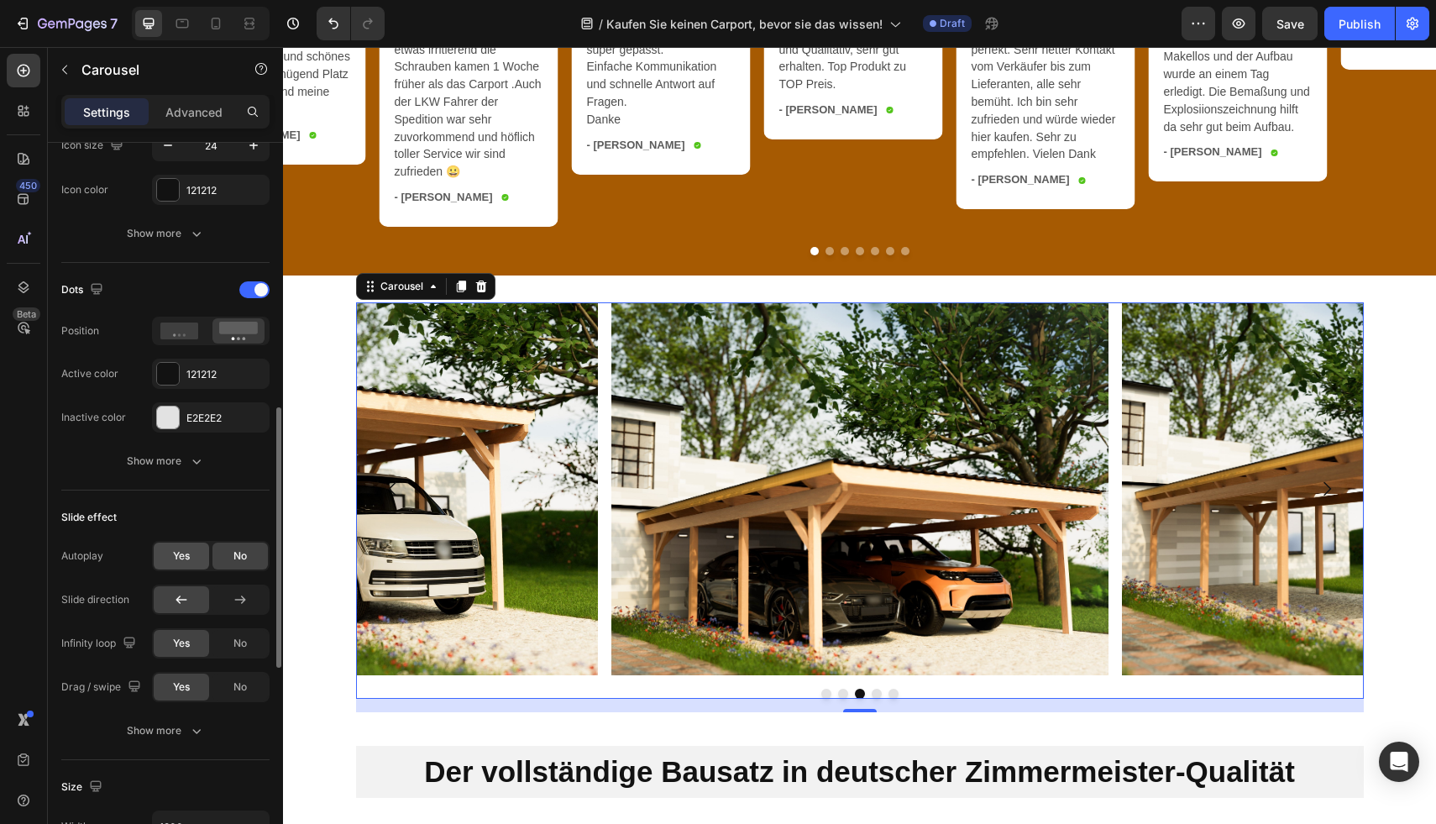
scroll to position [647, 0]
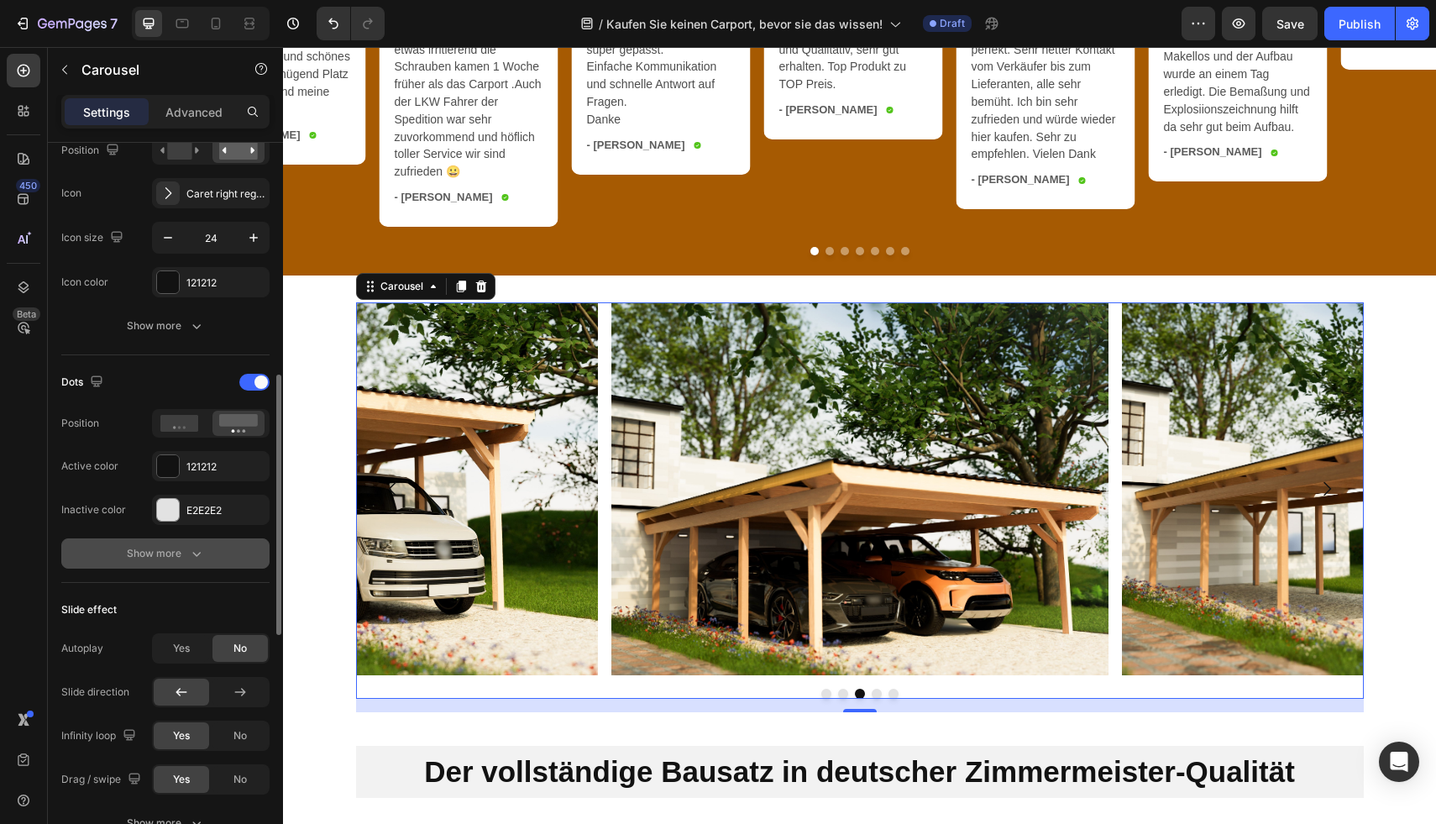
click at [166, 546] on div "Show more" at bounding box center [166, 553] width 78 height 17
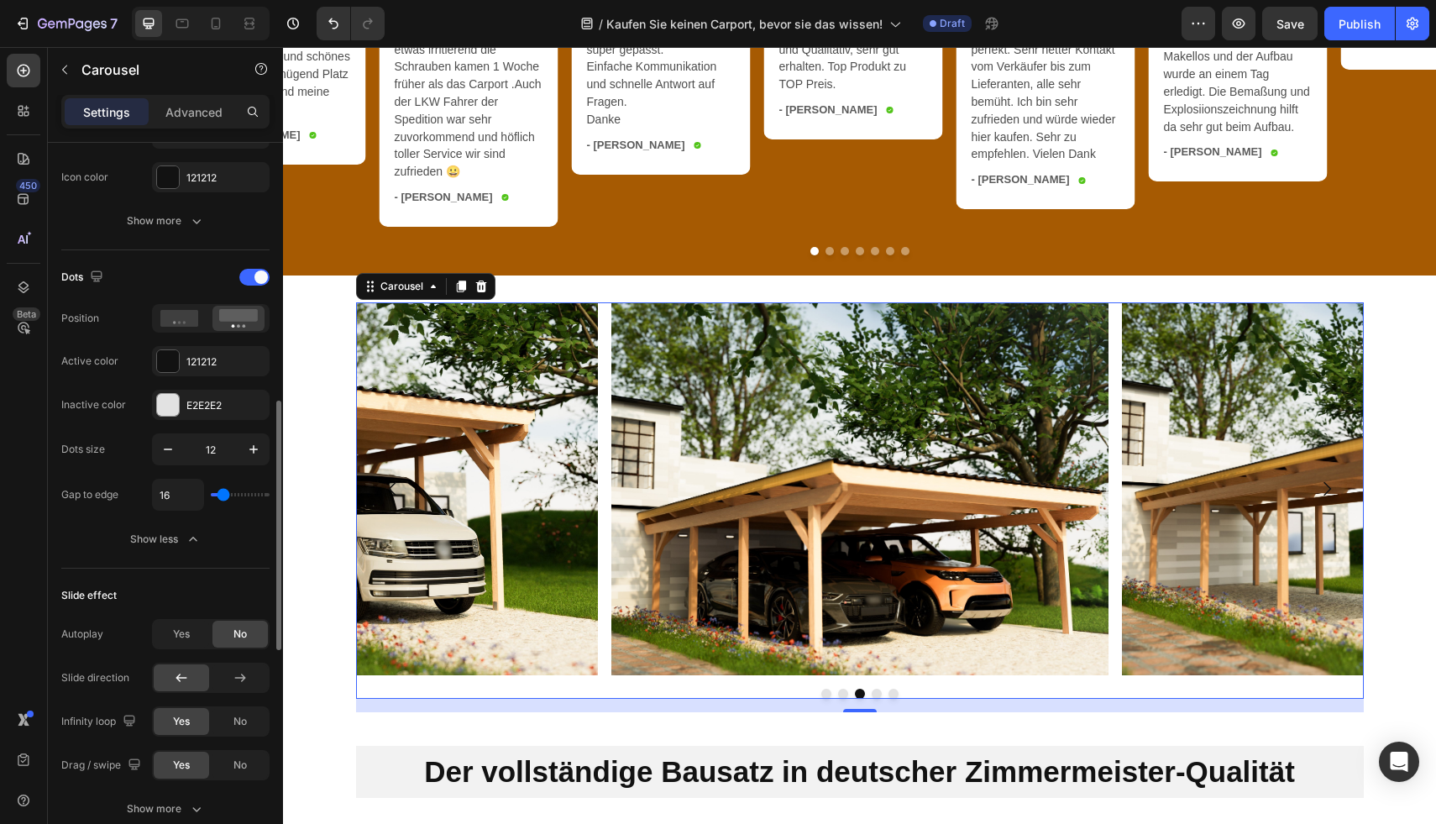
scroll to position [685, 0]
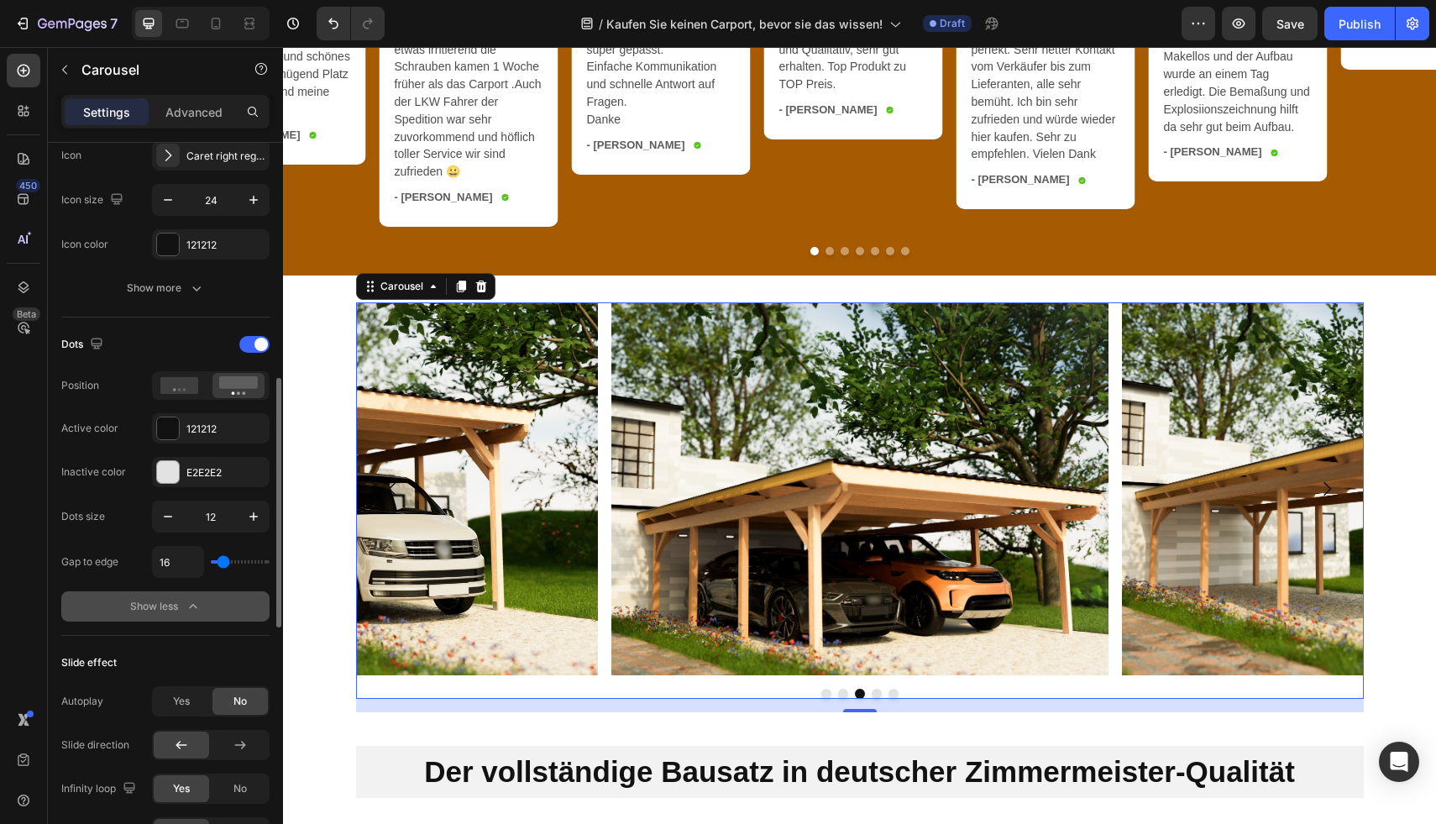
click at [187, 603] on icon "button" at bounding box center [193, 606] width 17 height 17
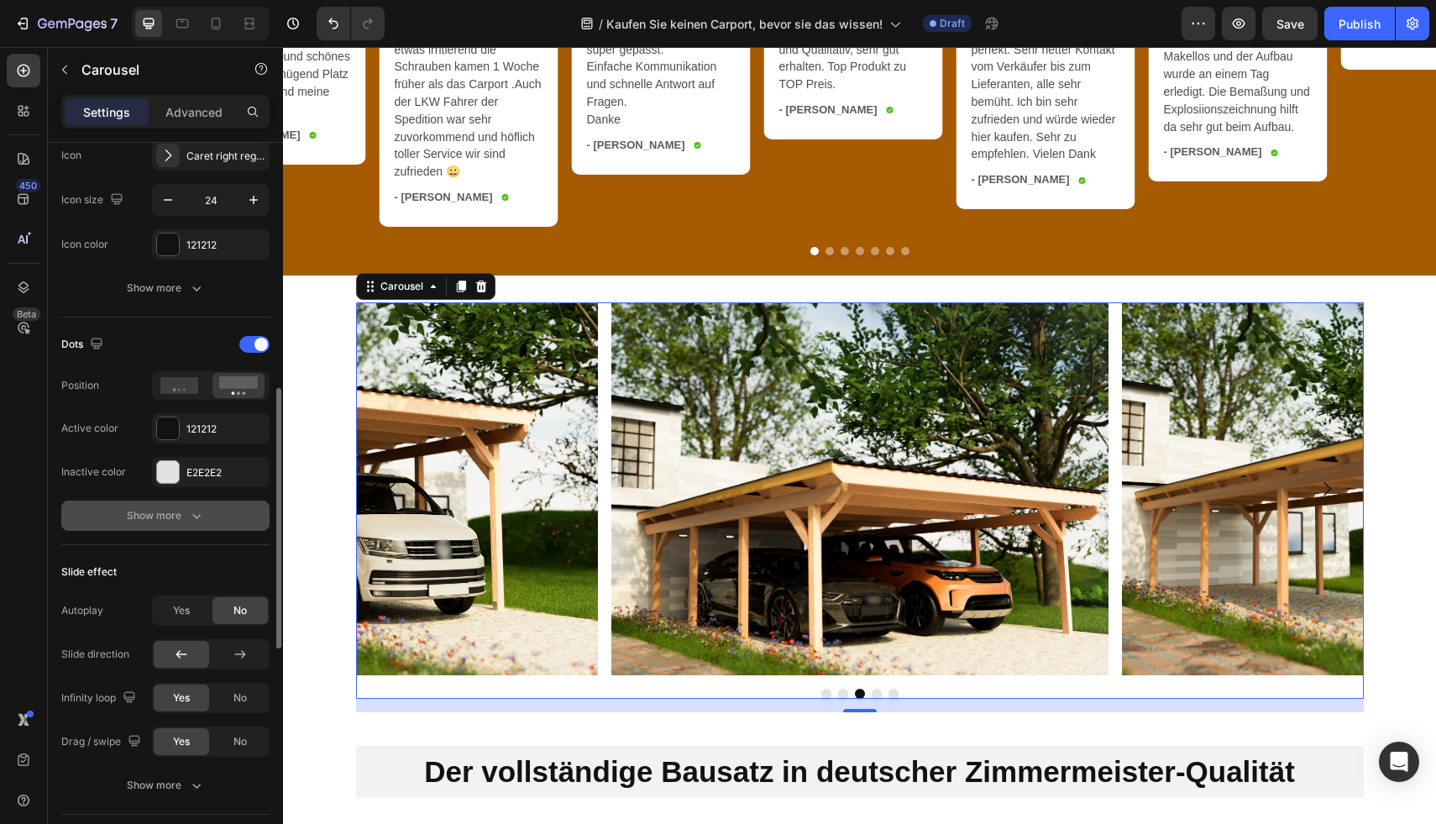
click at [188, 519] on icon "button" at bounding box center [196, 515] width 17 height 17
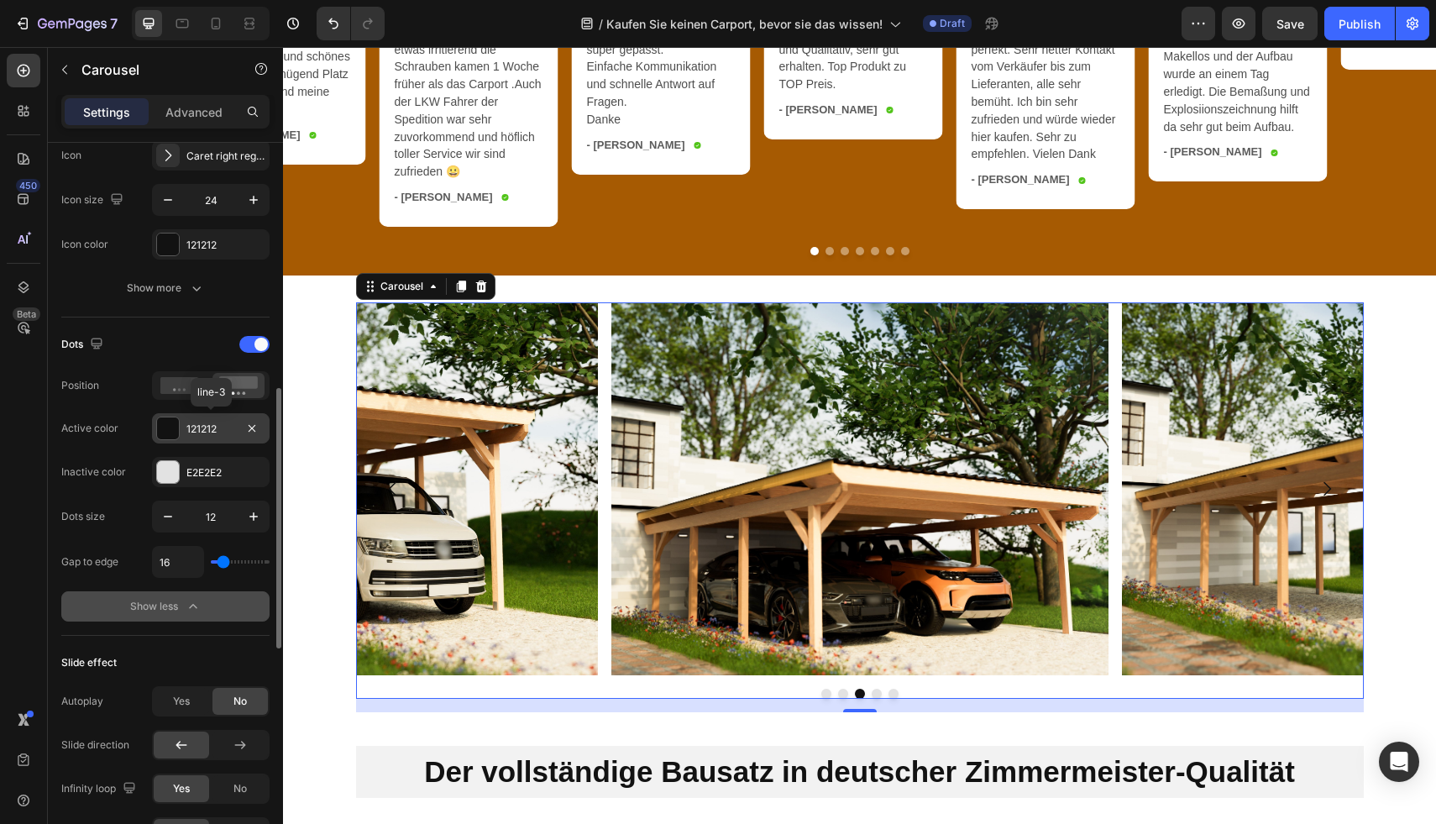
click at [201, 437] on div "121212" at bounding box center [211, 428] width 118 height 30
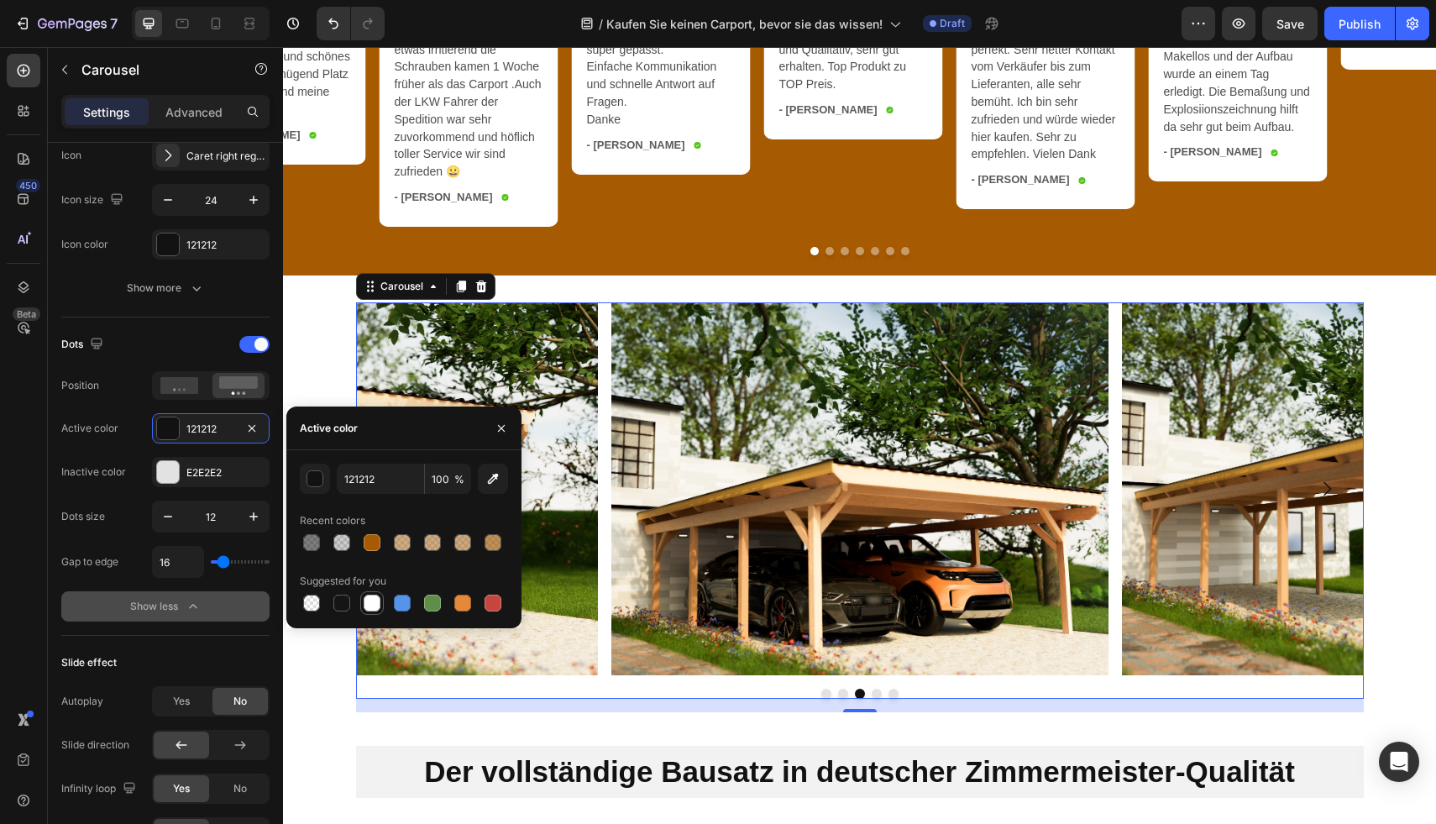
click at [380, 606] on div at bounding box center [372, 602] width 17 height 17
click at [385, 443] on div "Active color" at bounding box center [403, 428] width 235 height 44
click at [390, 437] on div "Active color" at bounding box center [403, 428] width 235 height 44
click at [139, 331] on div "Dots" at bounding box center [165, 344] width 208 height 27
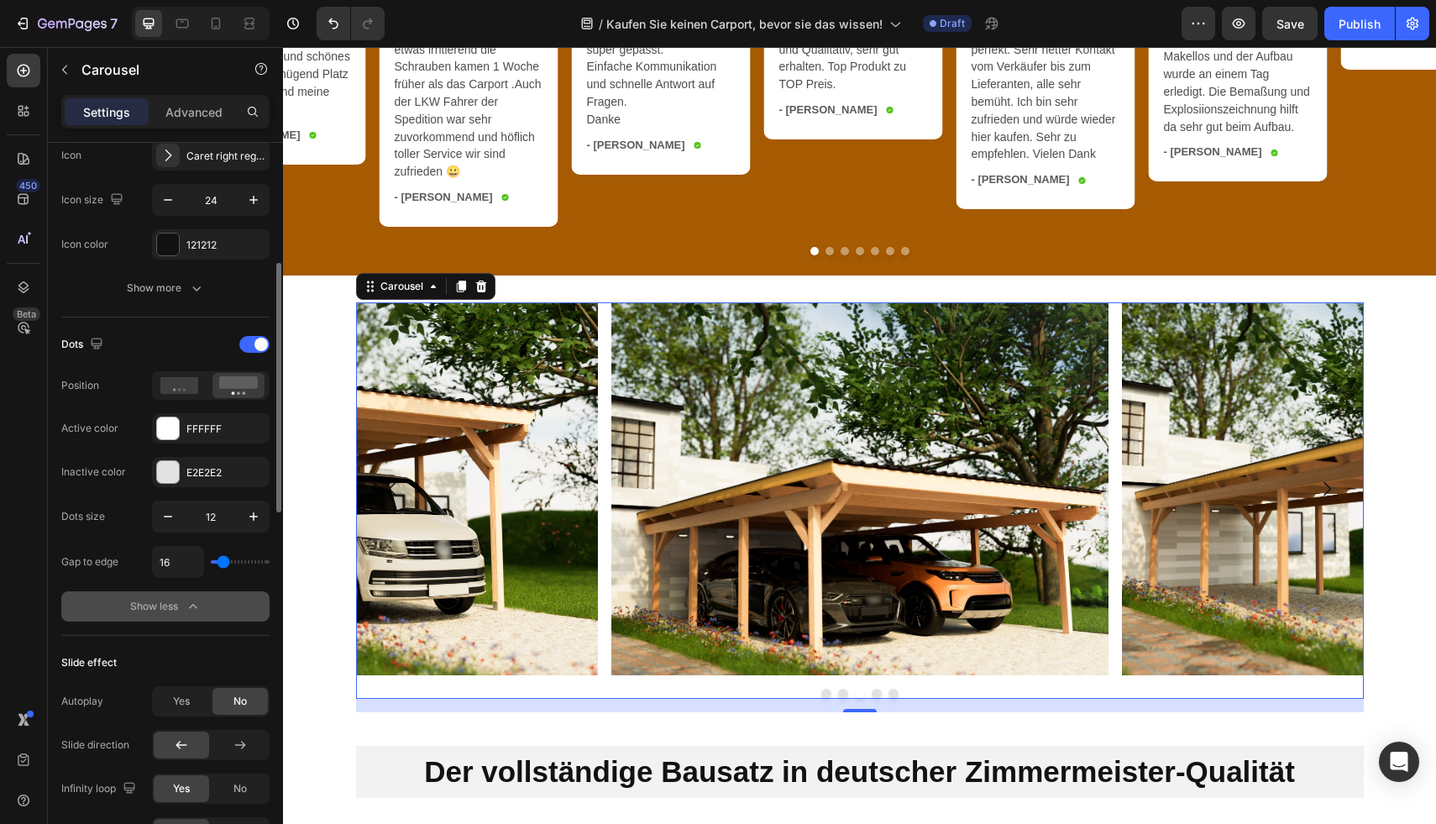
scroll to position [600, 0]
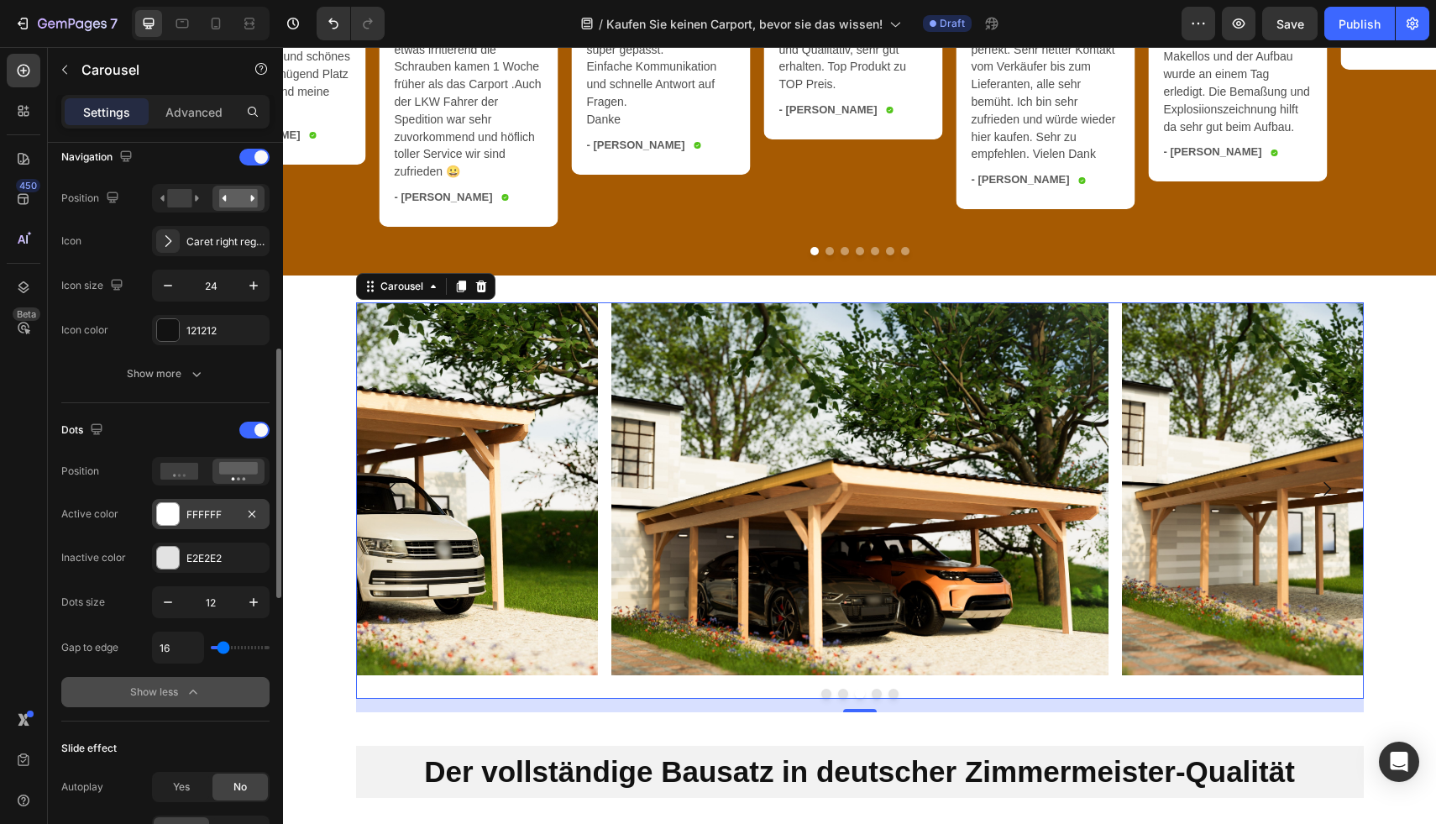
click at [191, 523] on div "FFFFFF" at bounding box center [211, 514] width 118 height 30
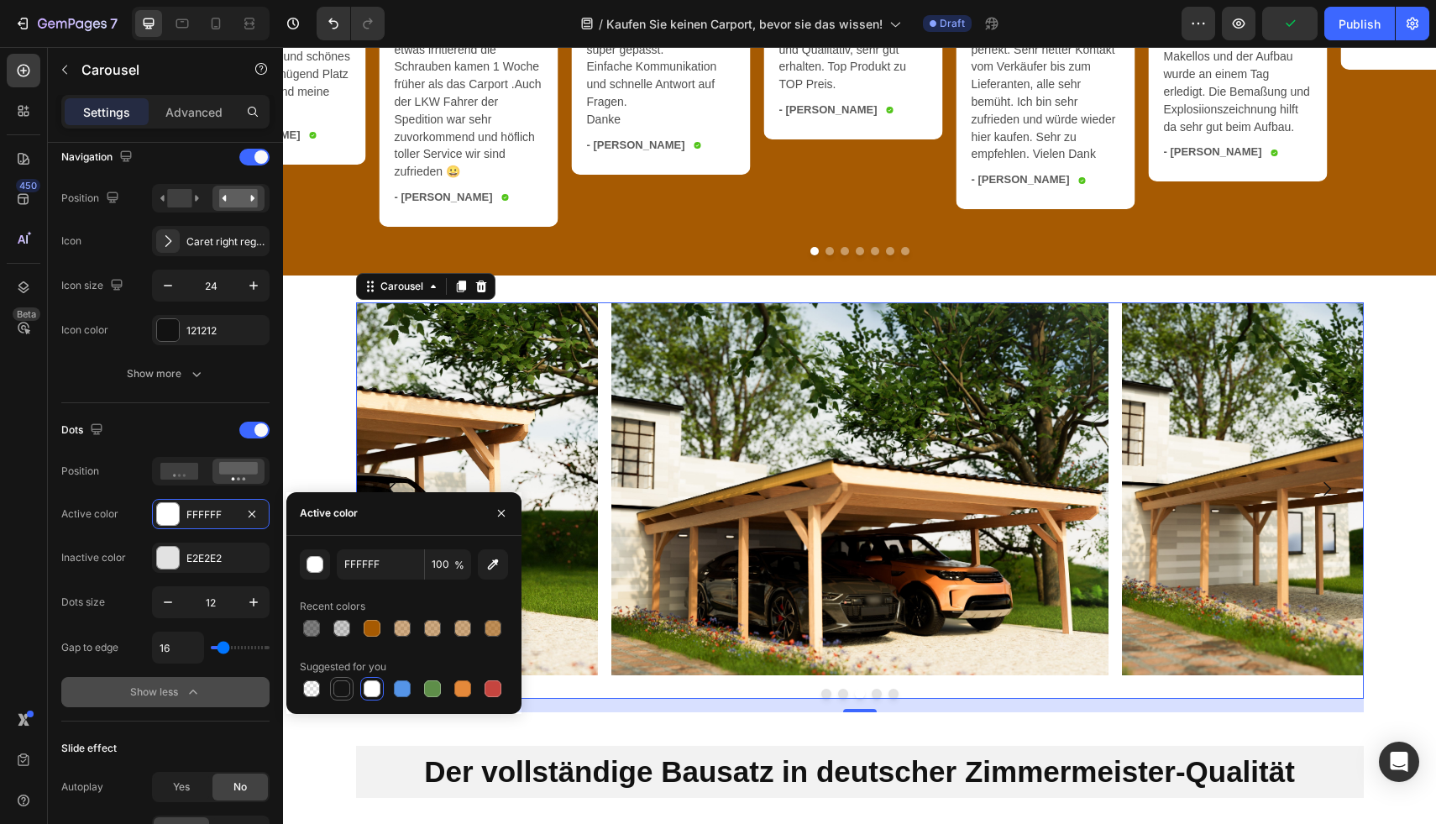
click at [338, 694] on div at bounding box center [341, 688] width 17 height 17
type input "151515"
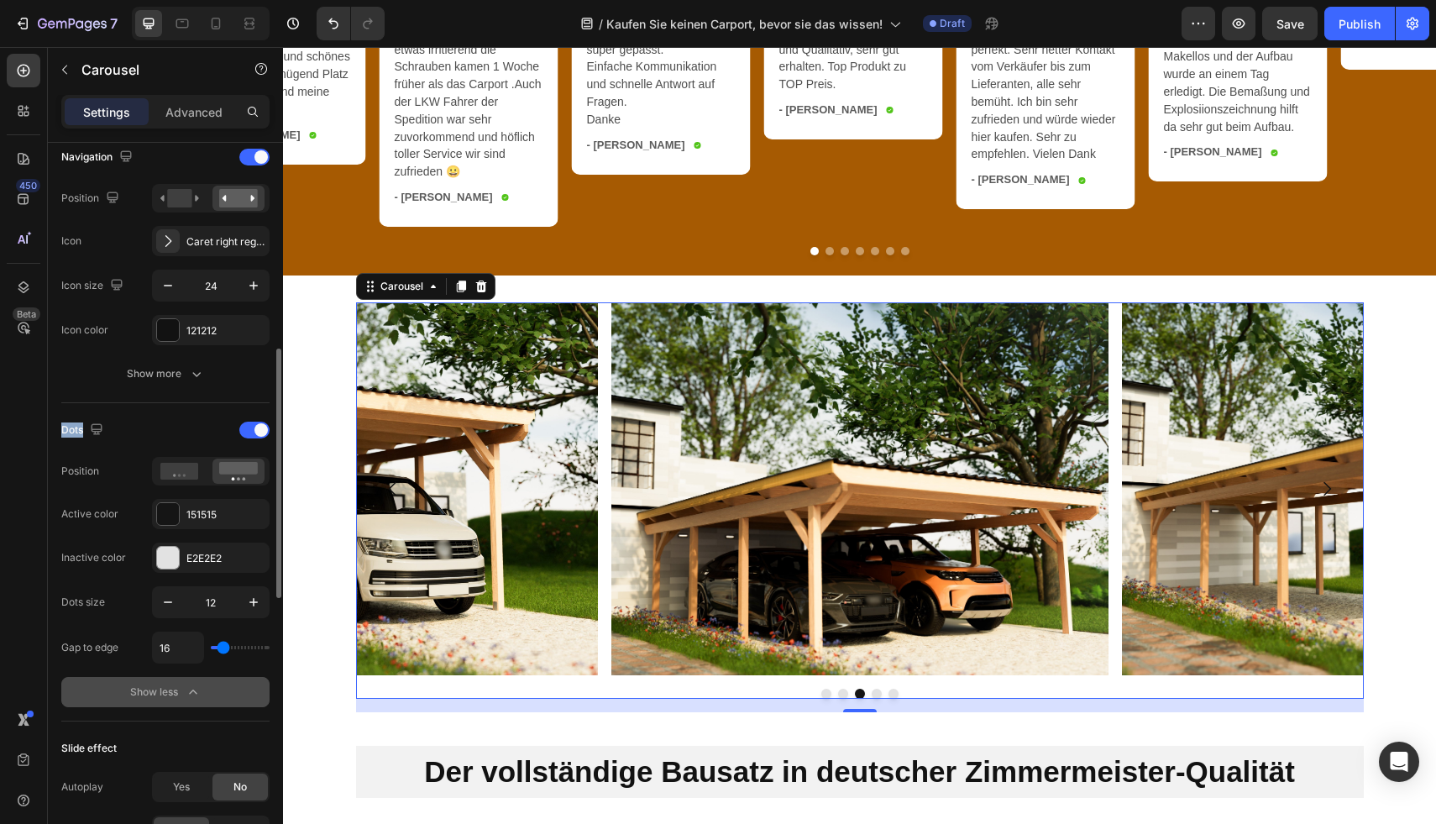
click at [195, 402] on div "Items per slide 3 columns Display Sneak peek Styled Item management Order 5 ite…" at bounding box center [165, 548] width 208 height 2011
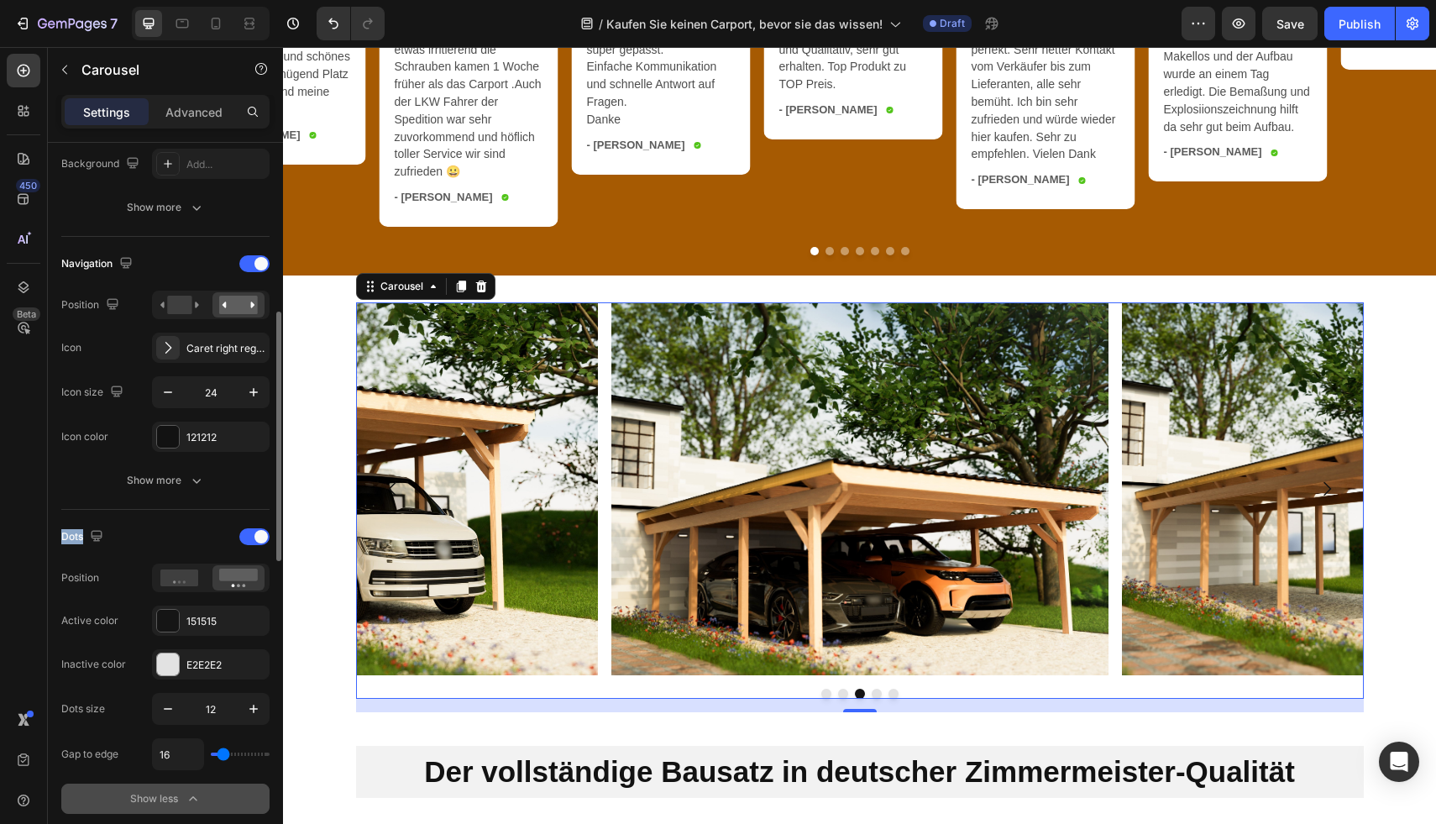
scroll to position [490, 0]
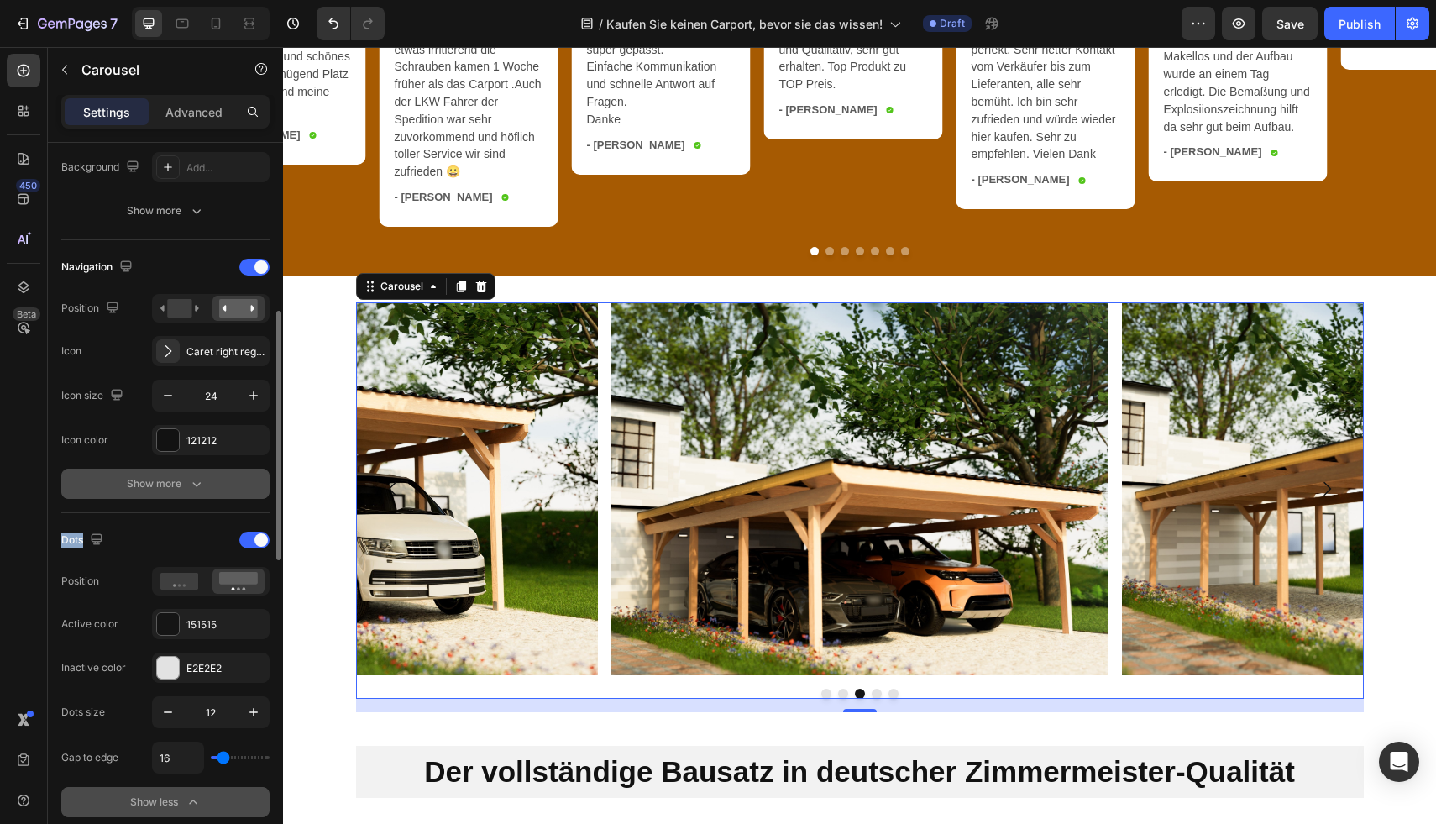
click at [170, 483] on div "Show more" at bounding box center [166, 483] width 78 height 17
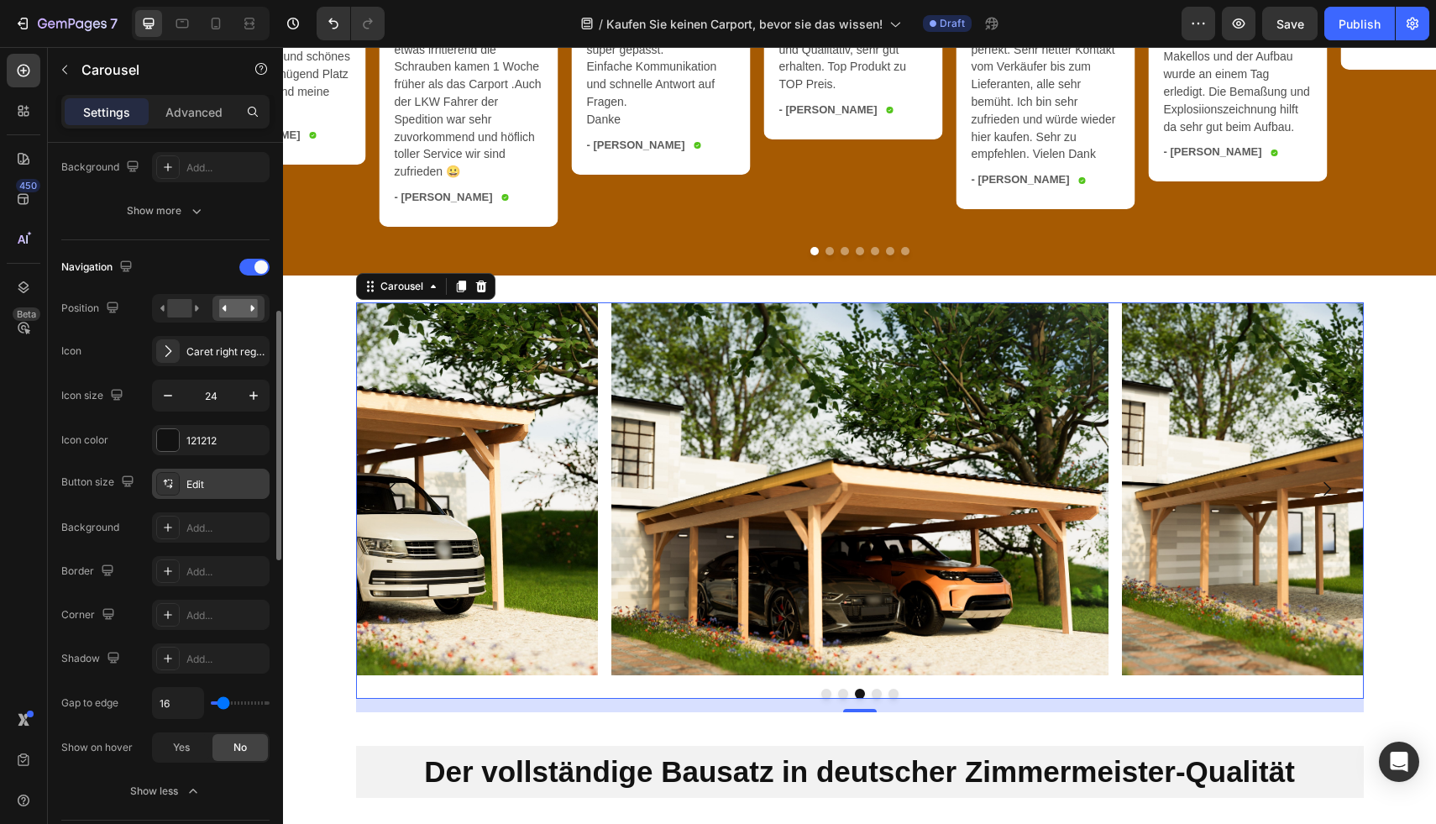
click at [179, 484] on div at bounding box center [168, 484] width 24 height 24
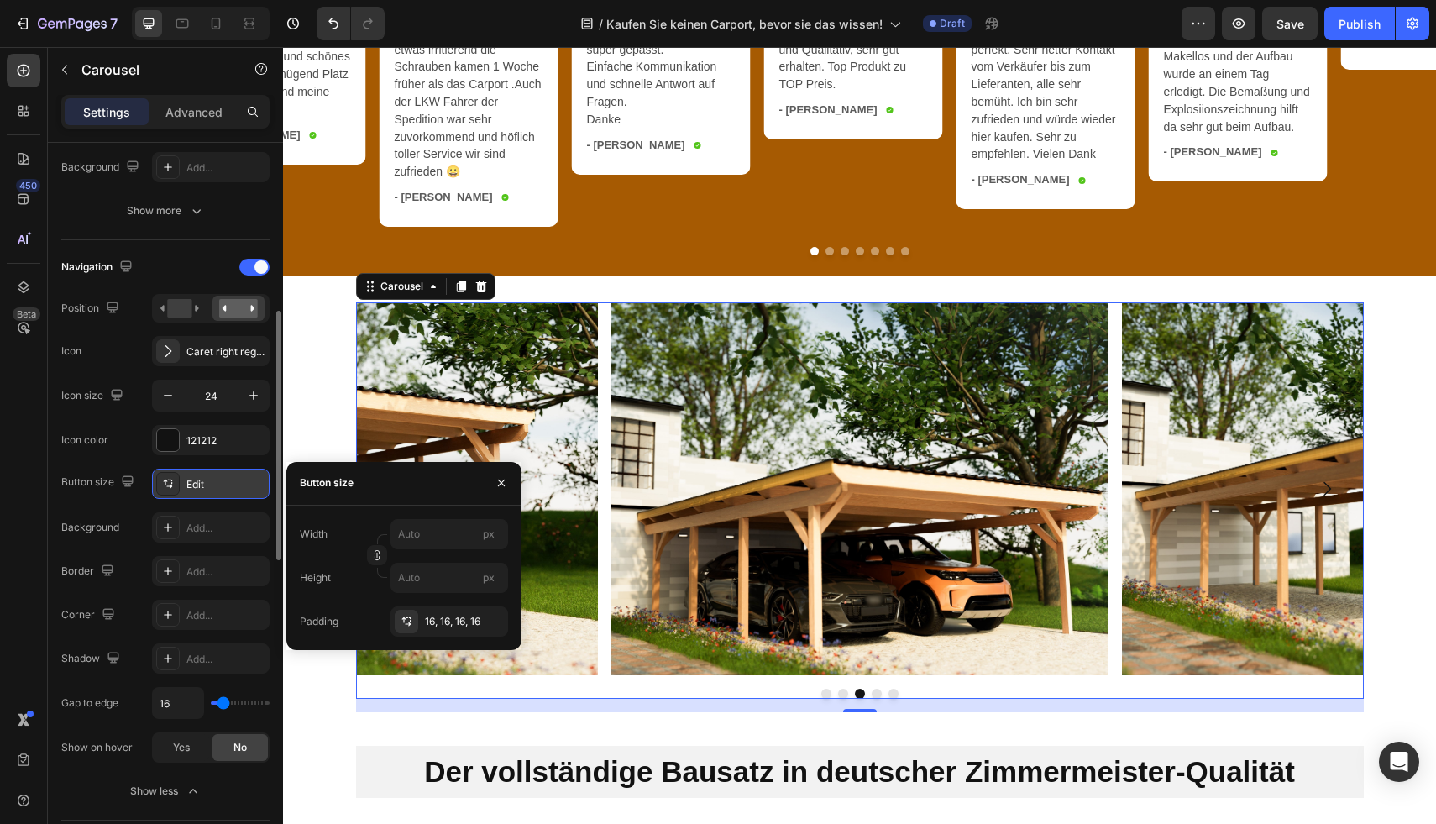
click at [179, 484] on div at bounding box center [168, 484] width 24 height 24
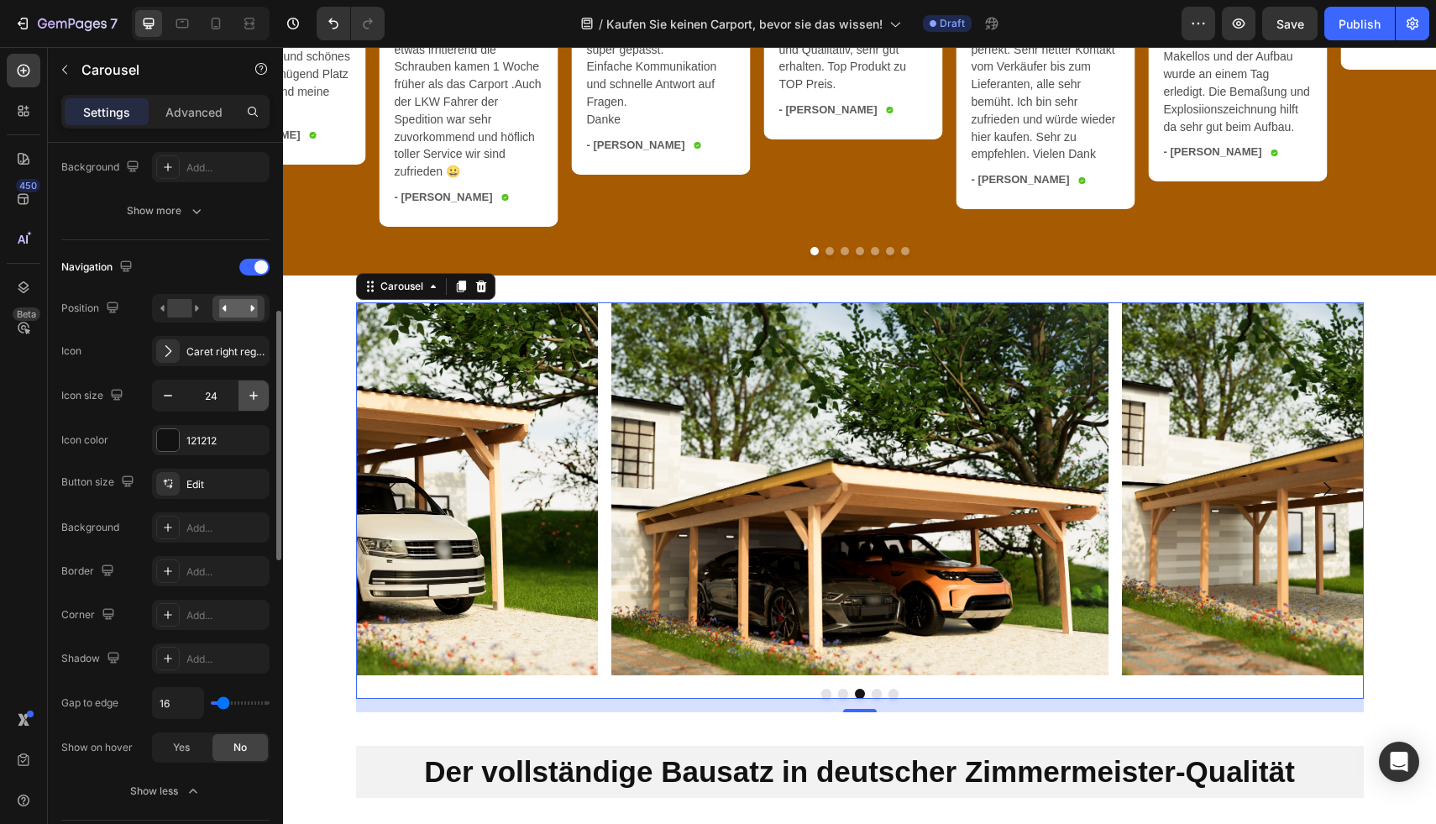
click at [257, 397] on icon "button" at bounding box center [253, 395] width 17 height 17
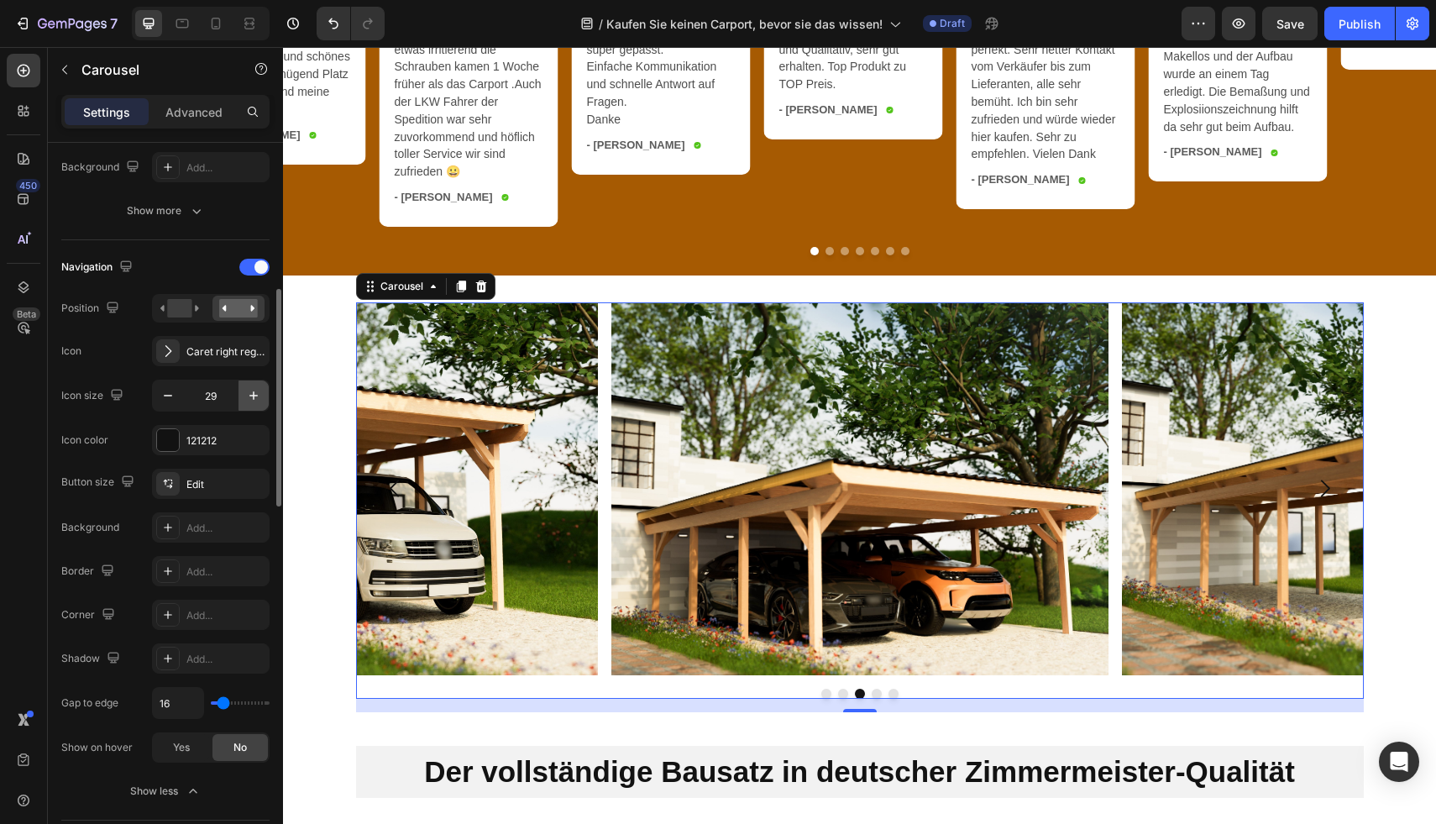
click at [257, 397] on icon "button" at bounding box center [253, 395] width 17 height 17
click at [161, 394] on icon "button" at bounding box center [168, 395] width 17 height 17
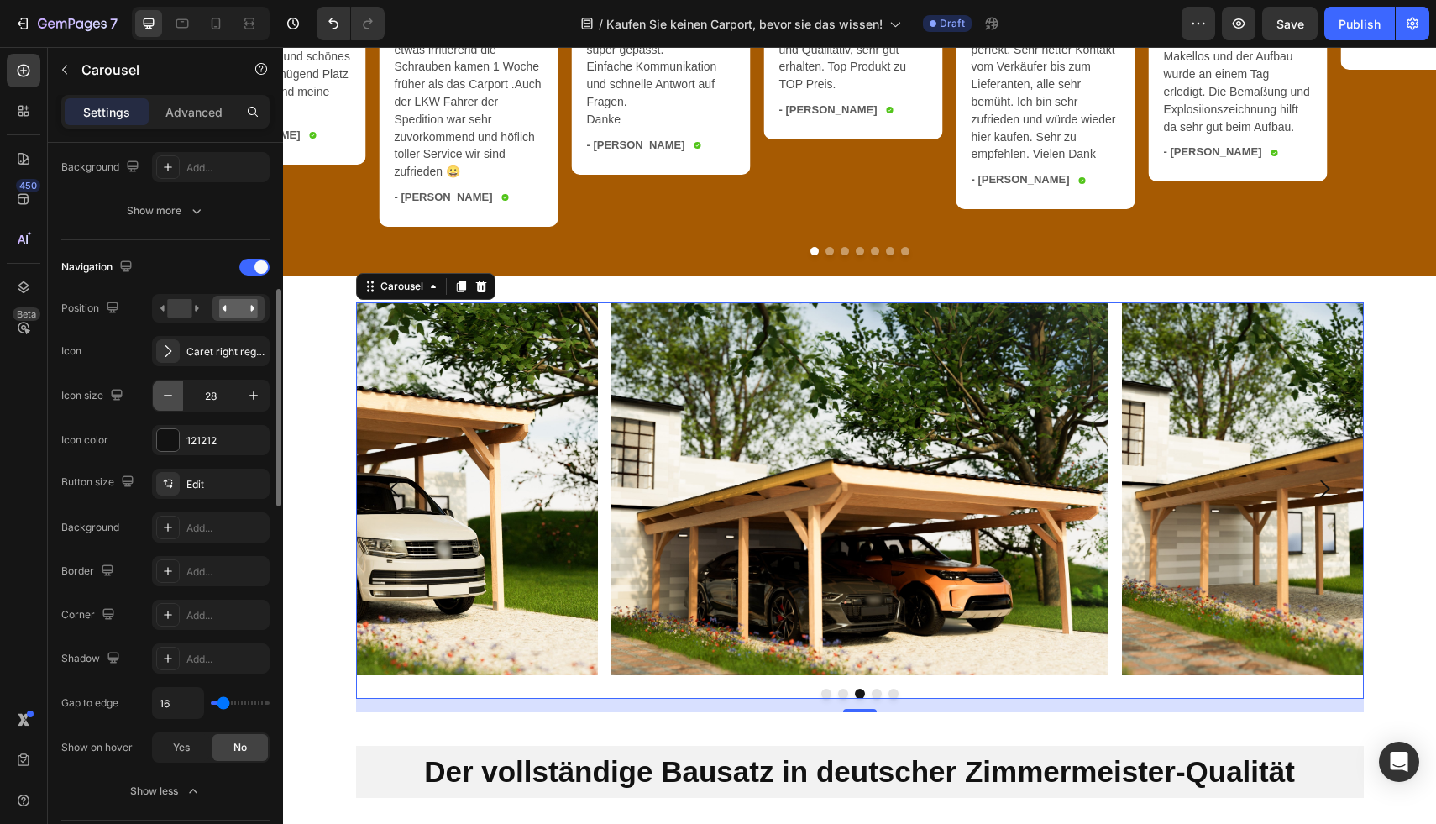
click at [161, 394] on icon "button" at bounding box center [168, 395] width 17 height 17
click at [202, 355] on div "Caret right regular" at bounding box center [225, 351] width 79 height 15
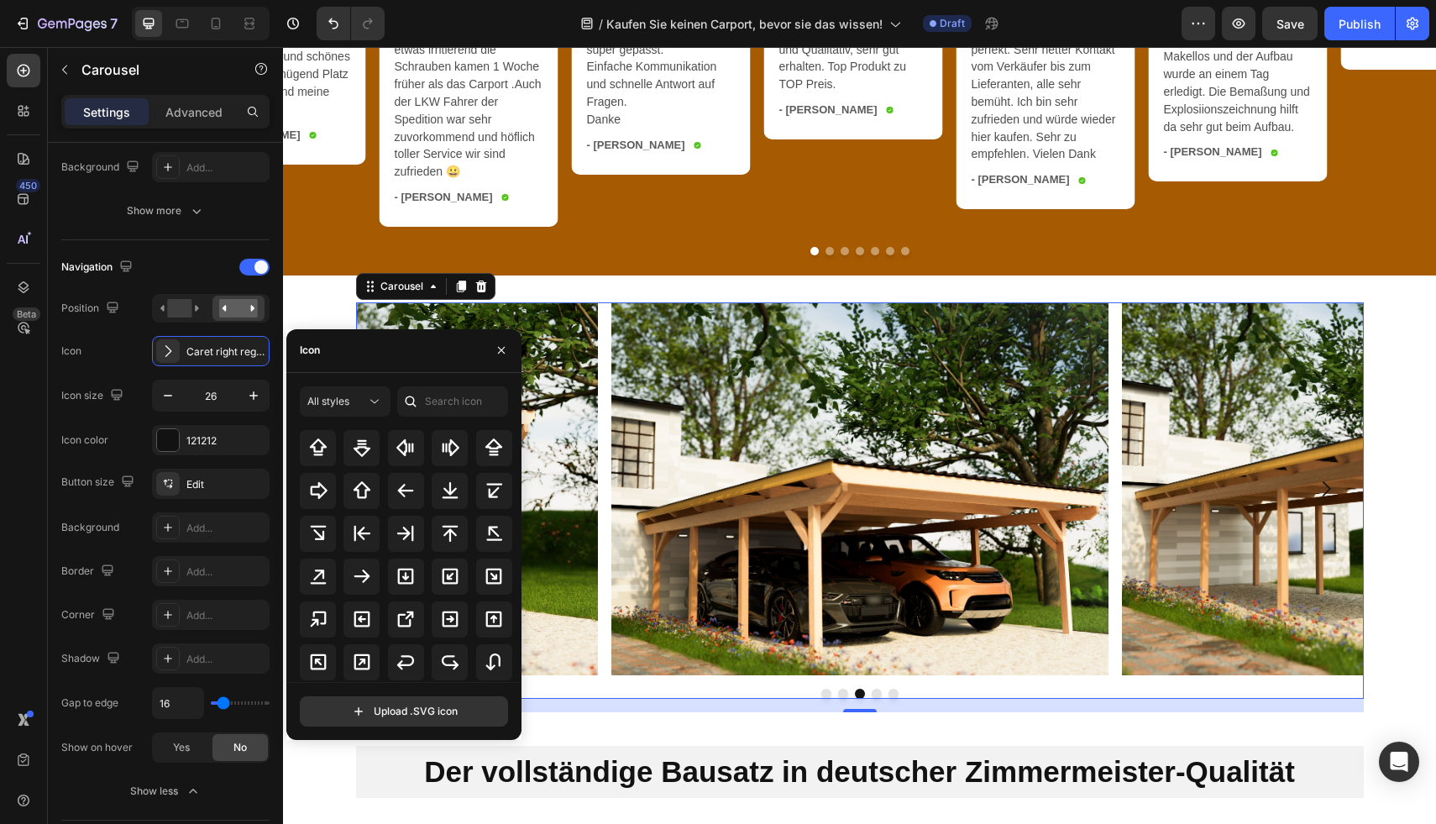
scroll to position [641, 0]
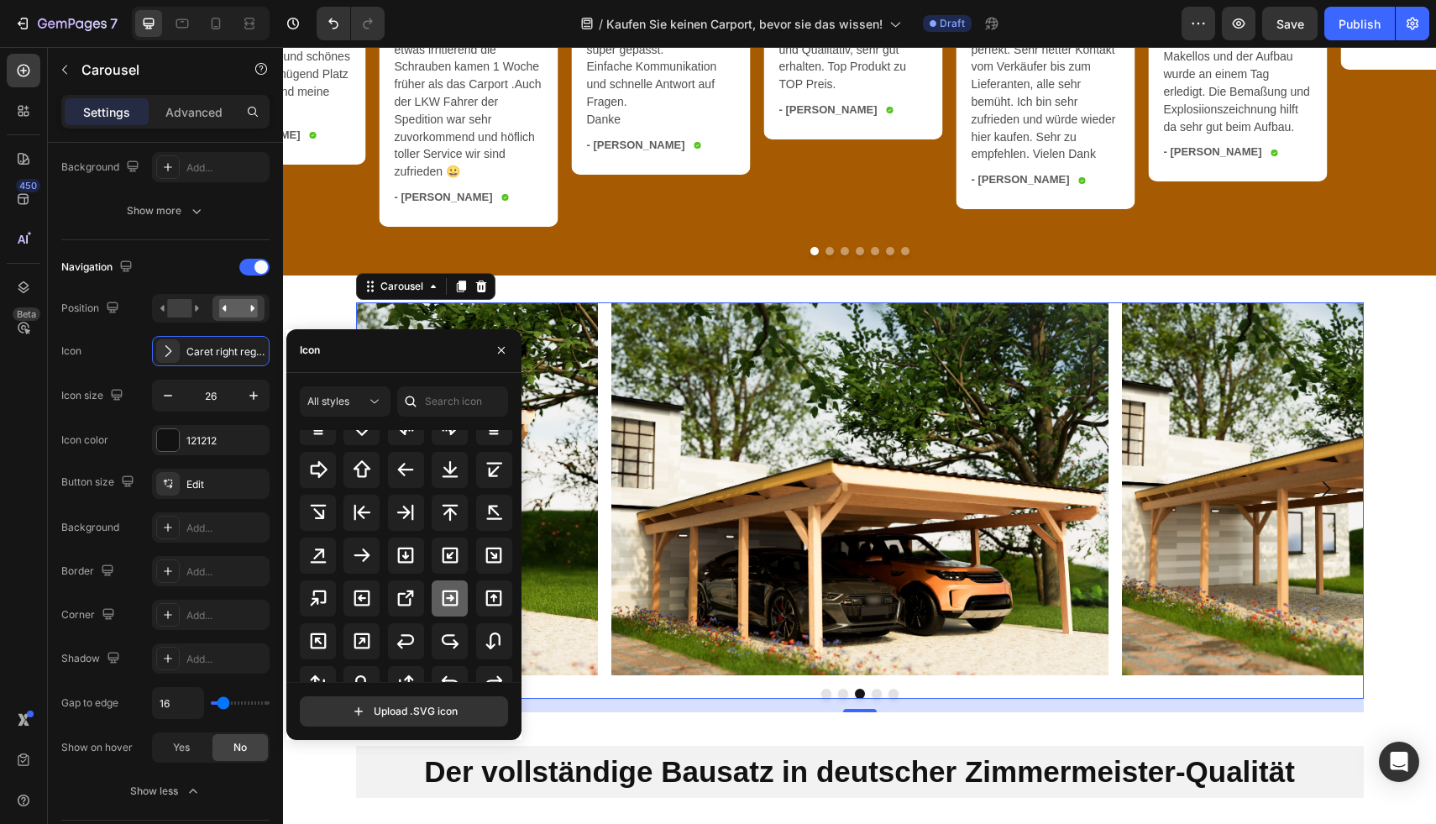
click at [432, 591] on div at bounding box center [450, 598] width 36 height 36
click at [130, 327] on div "Navigation Position Icon Arrow square right bold Icon size 26 Icon color 121212" at bounding box center [165, 355] width 208 height 202
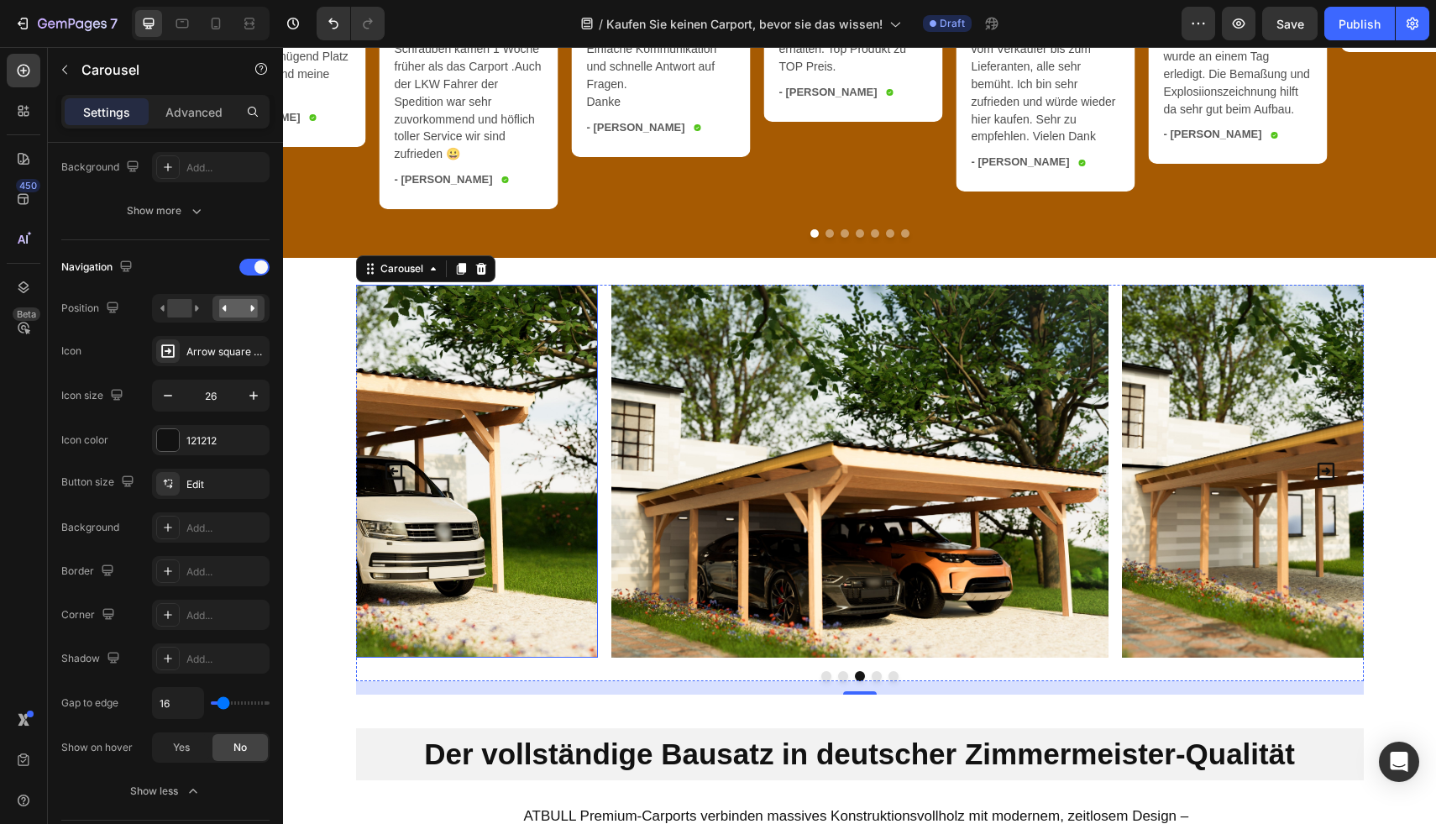
scroll to position [3774, 0]
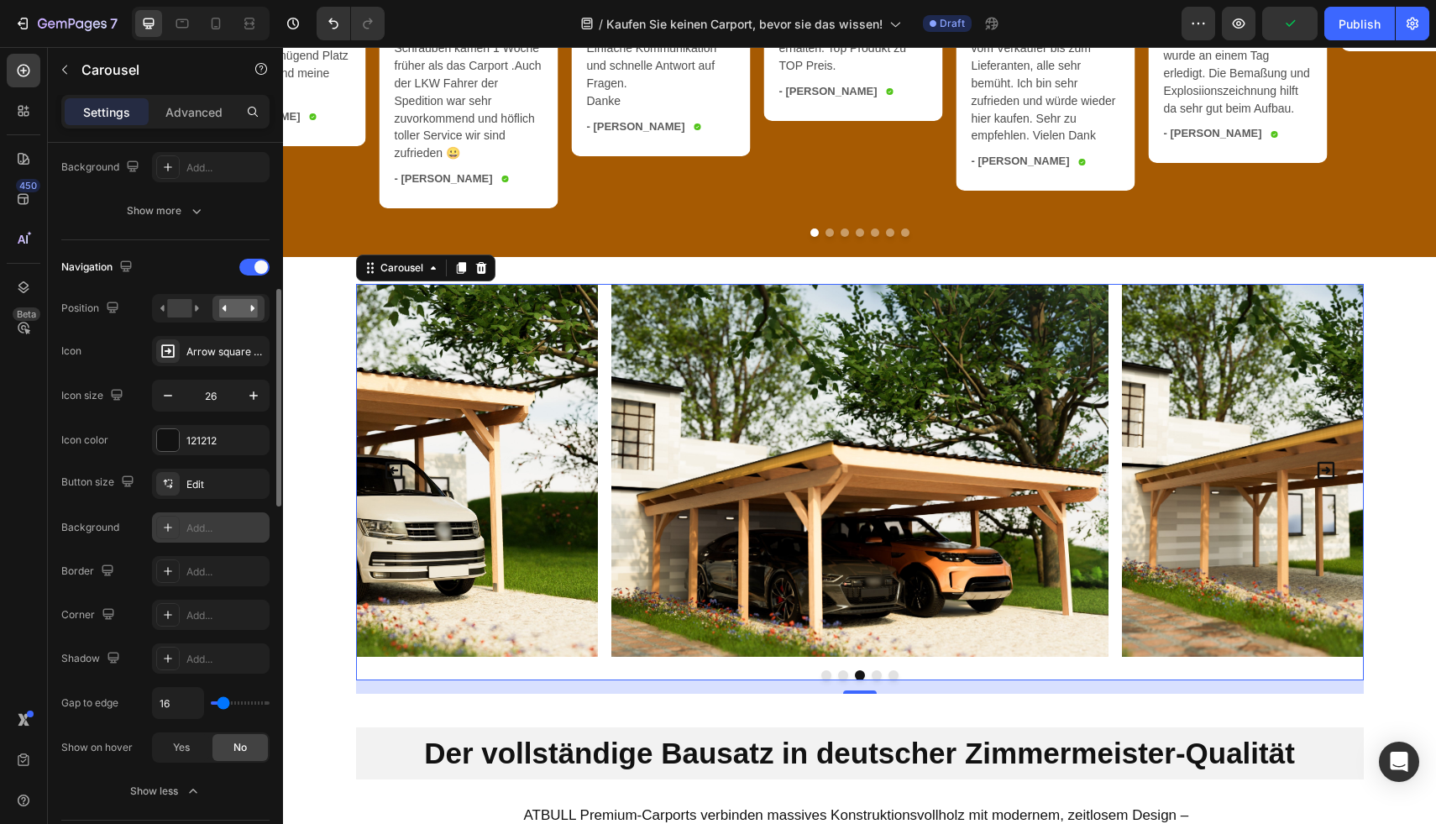
click at [196, 524] on div "Add..." at bounding box center [225, 528] width 79 height 15
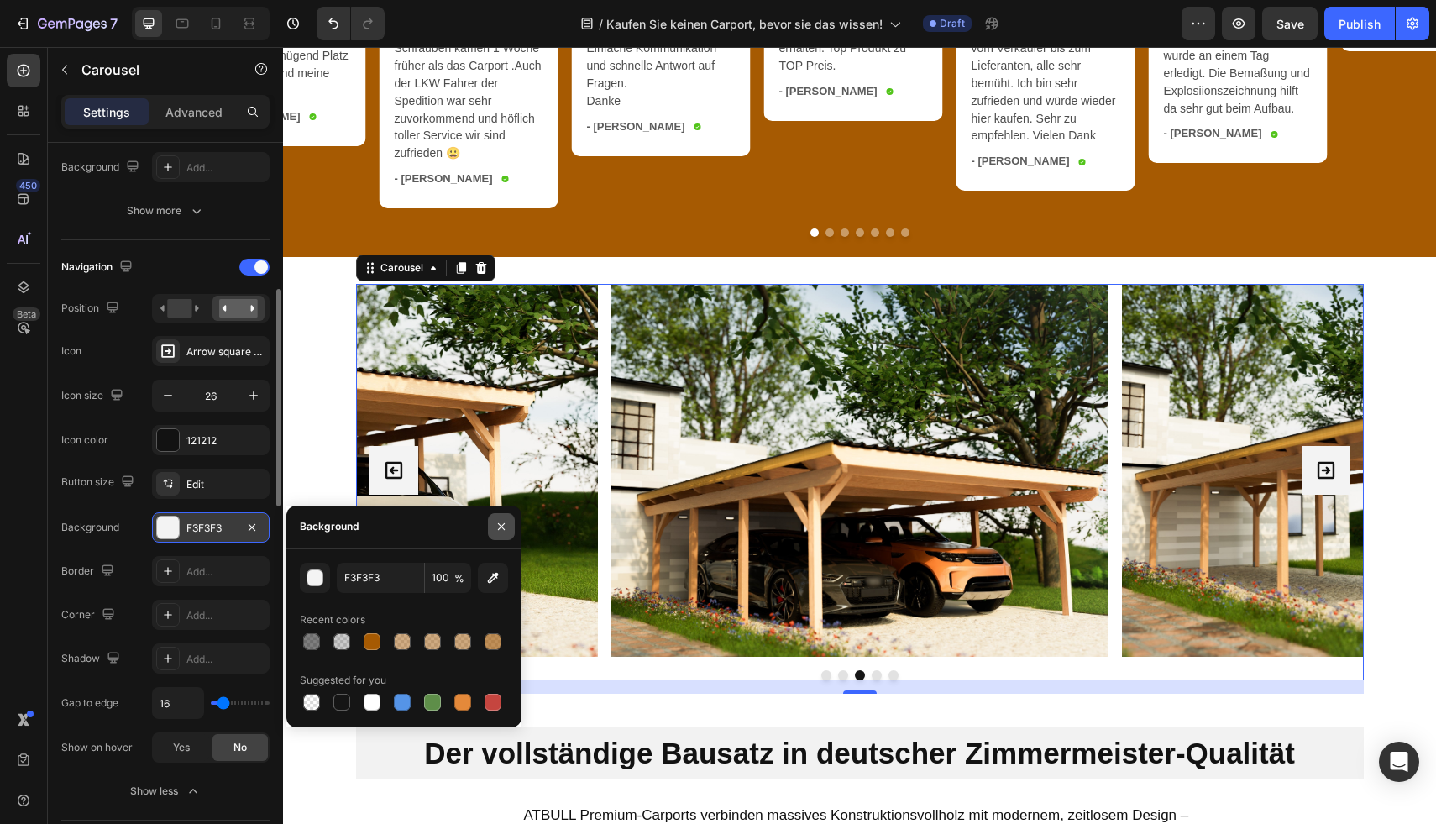
click at [497, 527] on icon "button" at bounding box center [501, 526] width 13 height 13
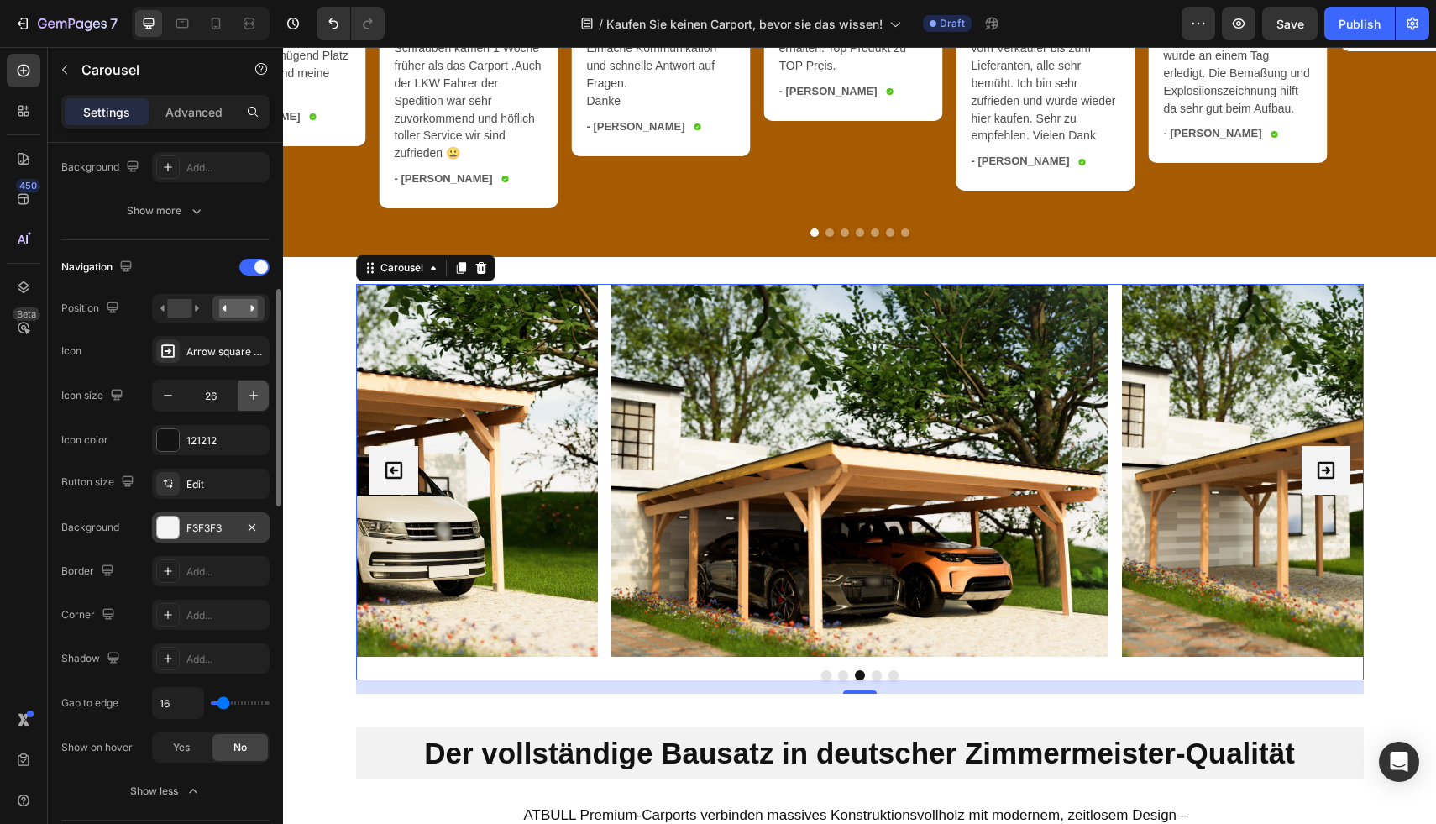
click at [256, 392] on icon "button" at bounding box center [253, 395] width 17 height 17
click at [257, 392] on icon "button" at bounding box center [253, 395] width 17 height 17
click at [171, 387] on icon "button" at bounding box center [168, 395] width 17 height 17
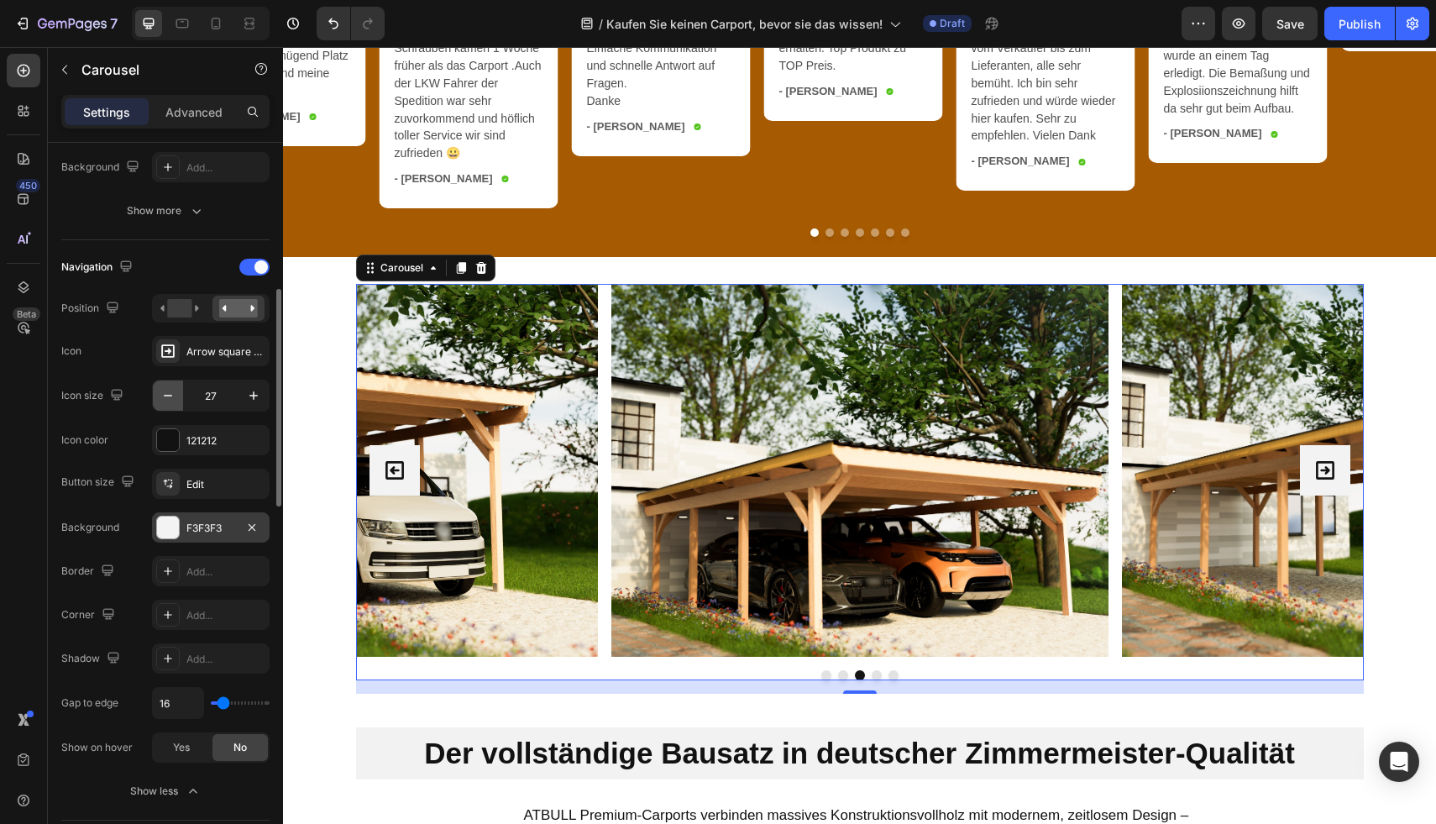
click at [171, 387] on icon "button" at bounding box center [168, 395] width 17 height 17
type input "26"
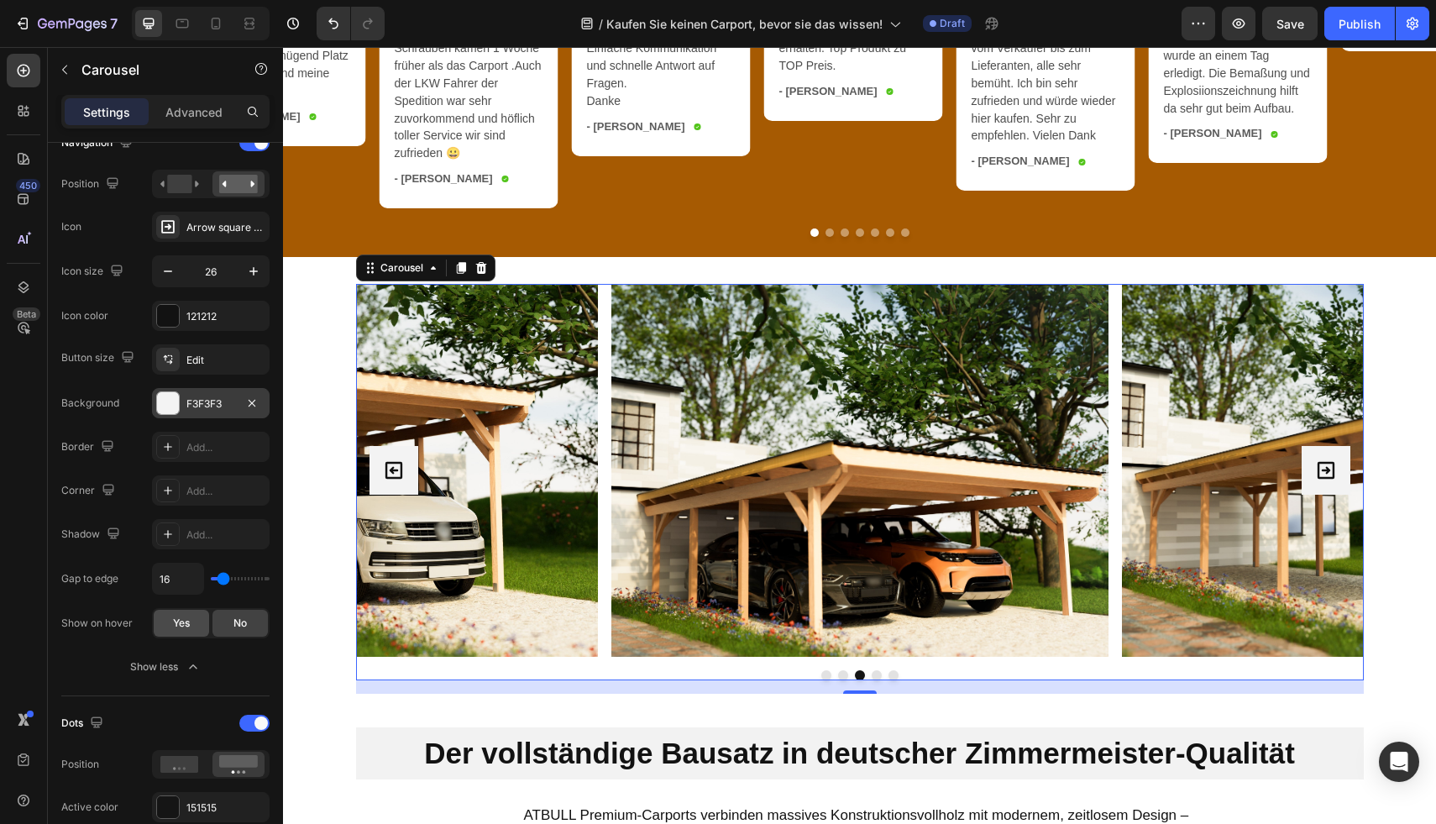
scroll to position [610, 0]
type input "27"
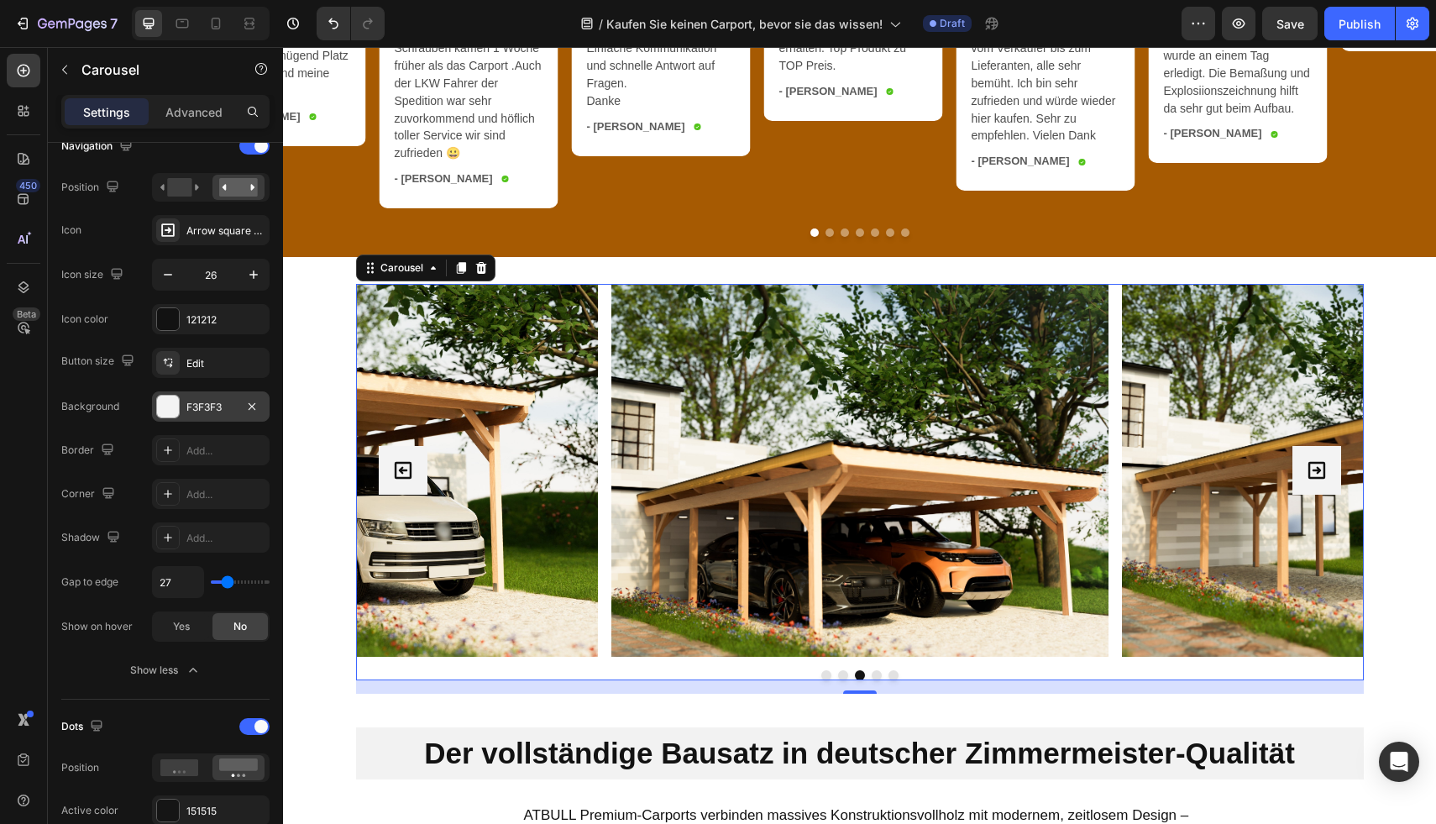
type input "26"
type input "24"
type input "23"
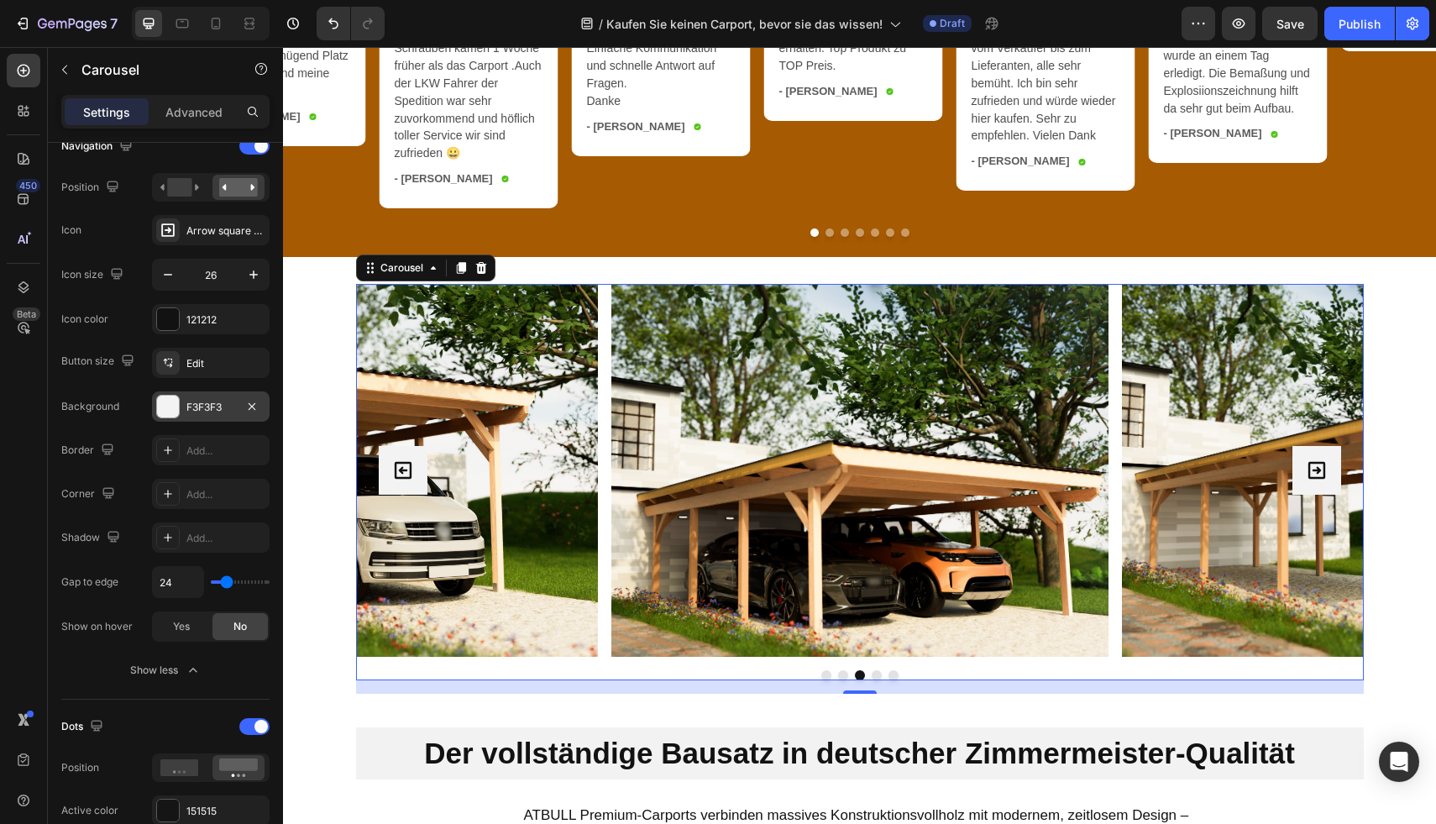
type input "23"
type input "22"
type input "21"
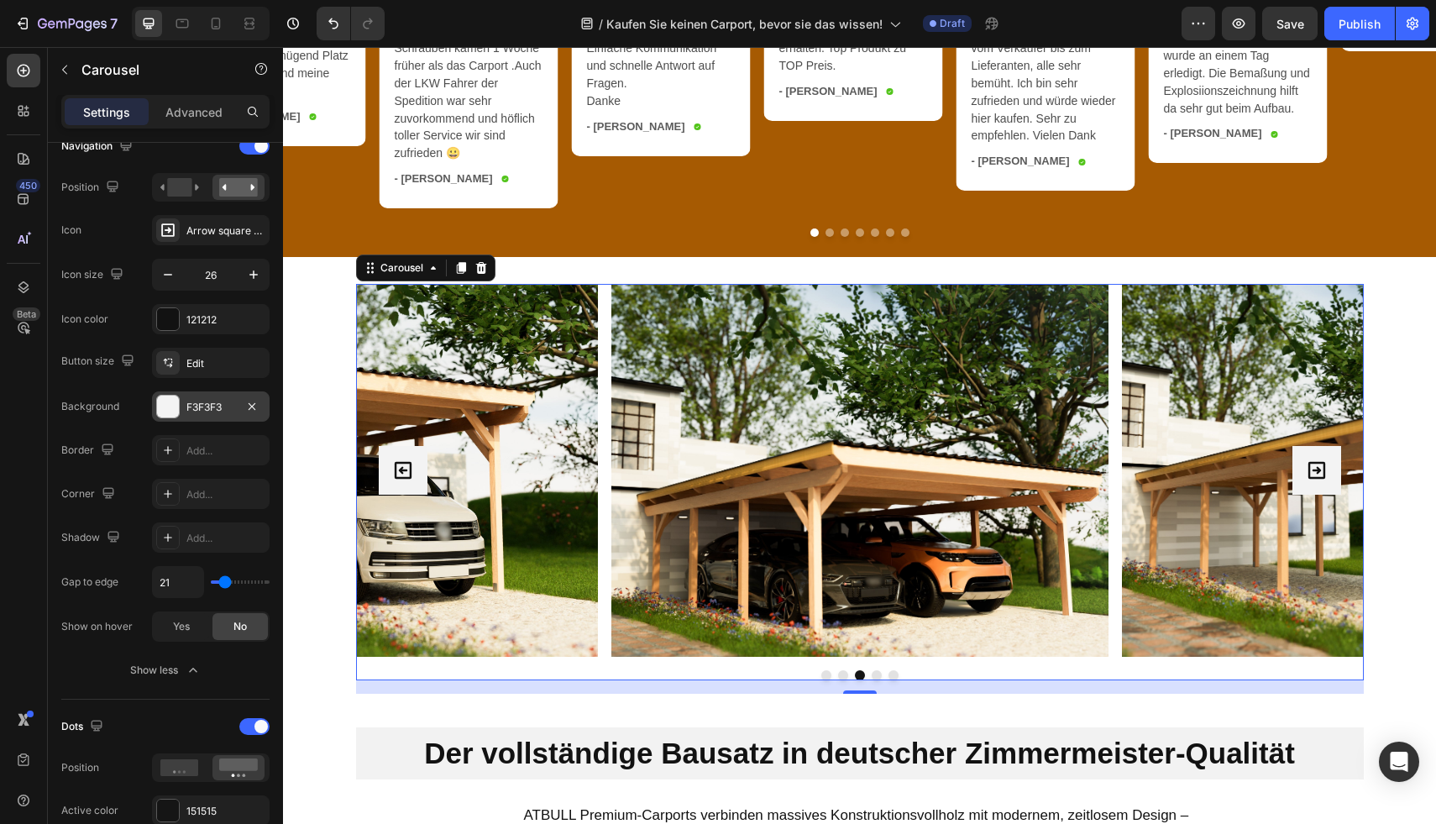
type input "20"
type input "19"
type input "17"
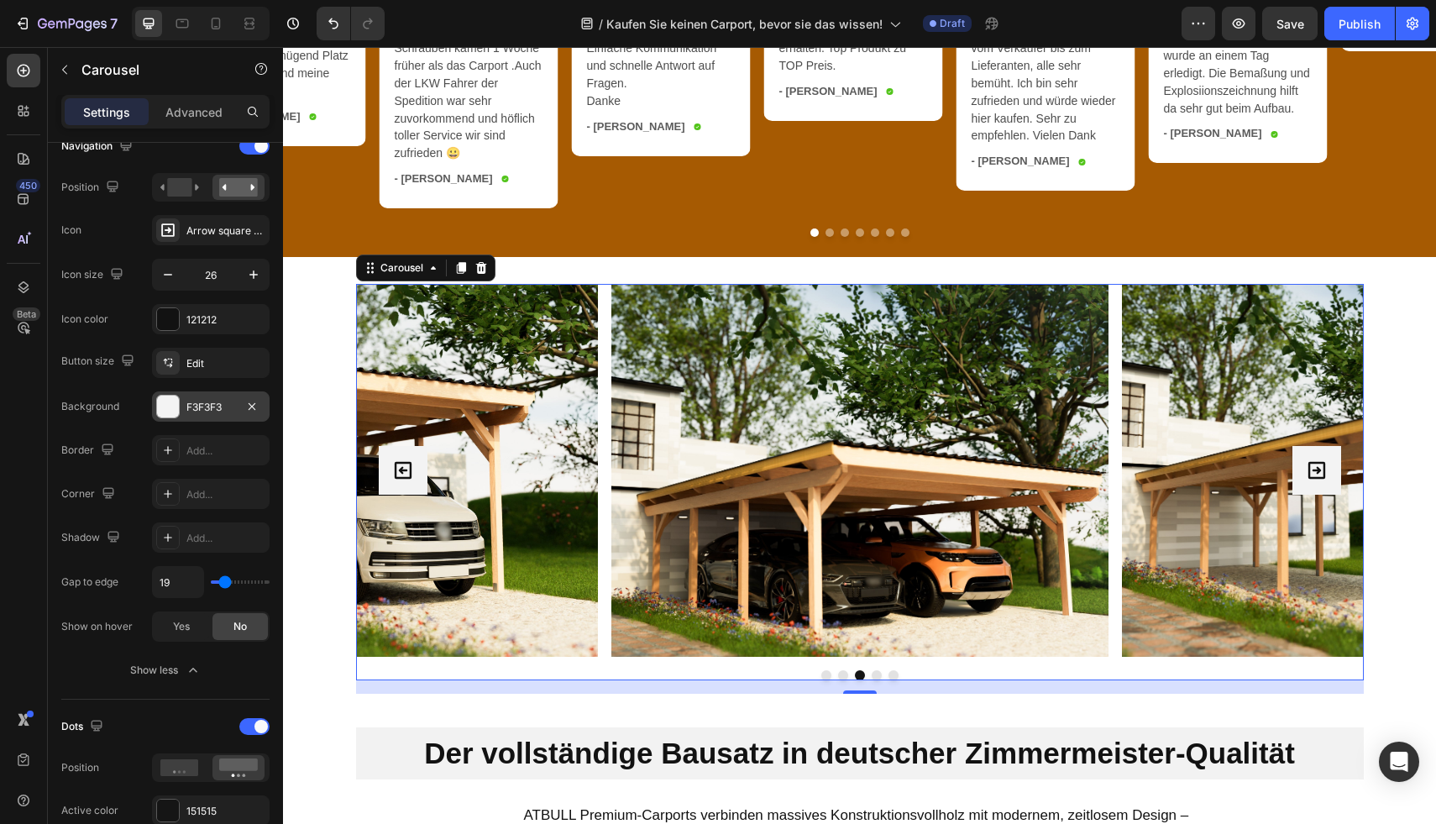
type input "17"
type input "16"
type input "12"
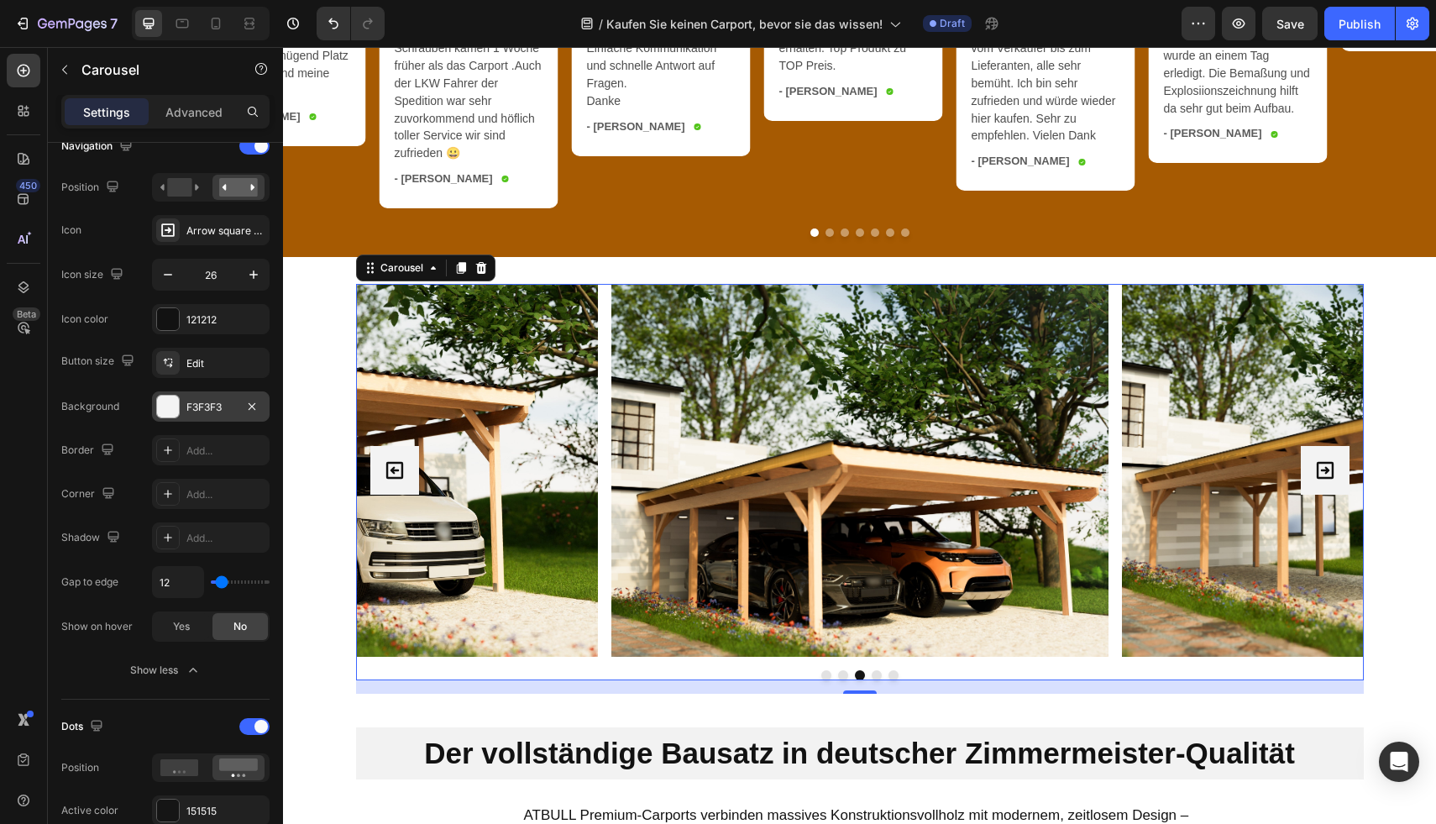
type input "11"
type input "10"
type input "9"
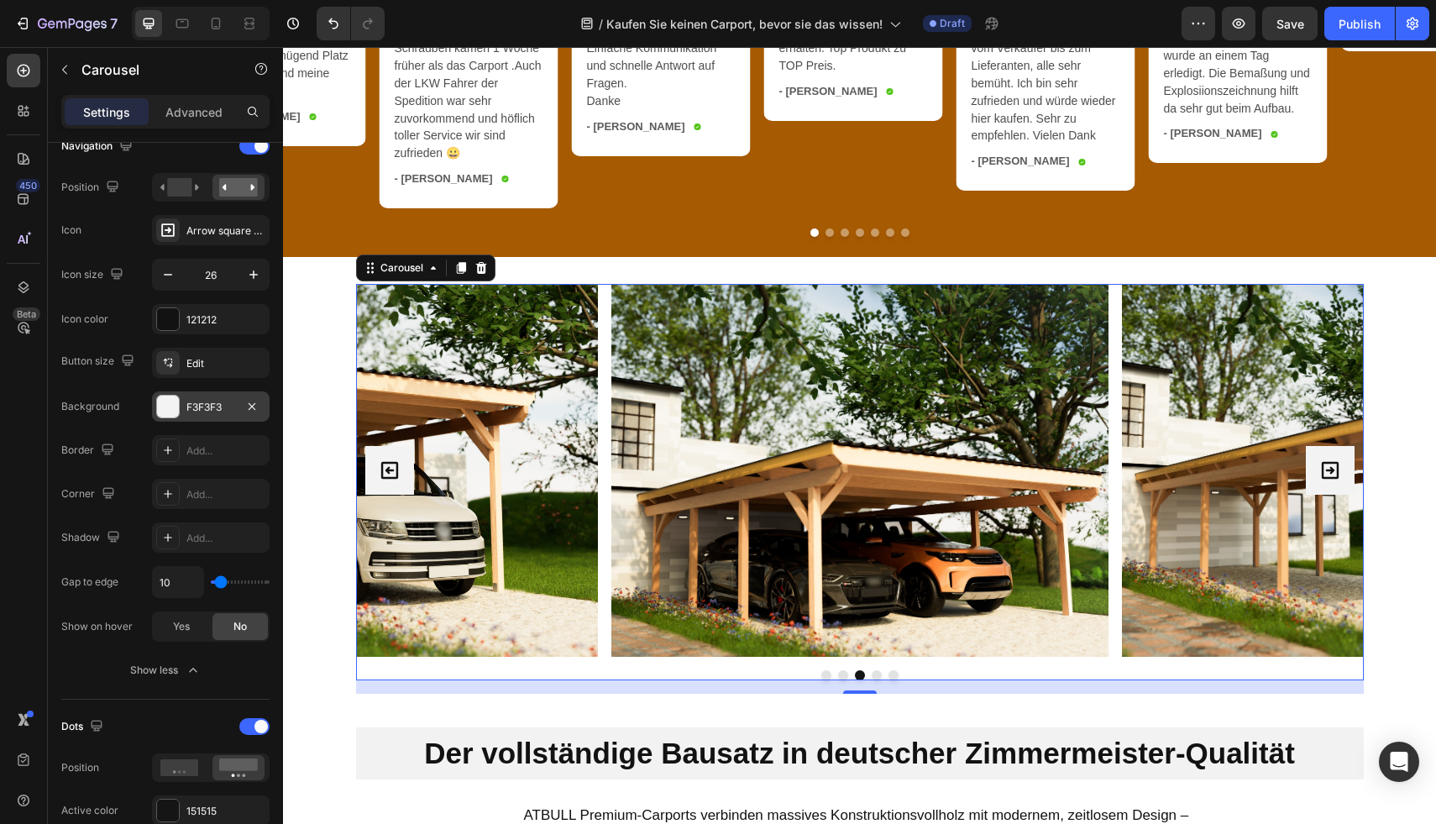
type input "9"
type input "8"
type input "2"
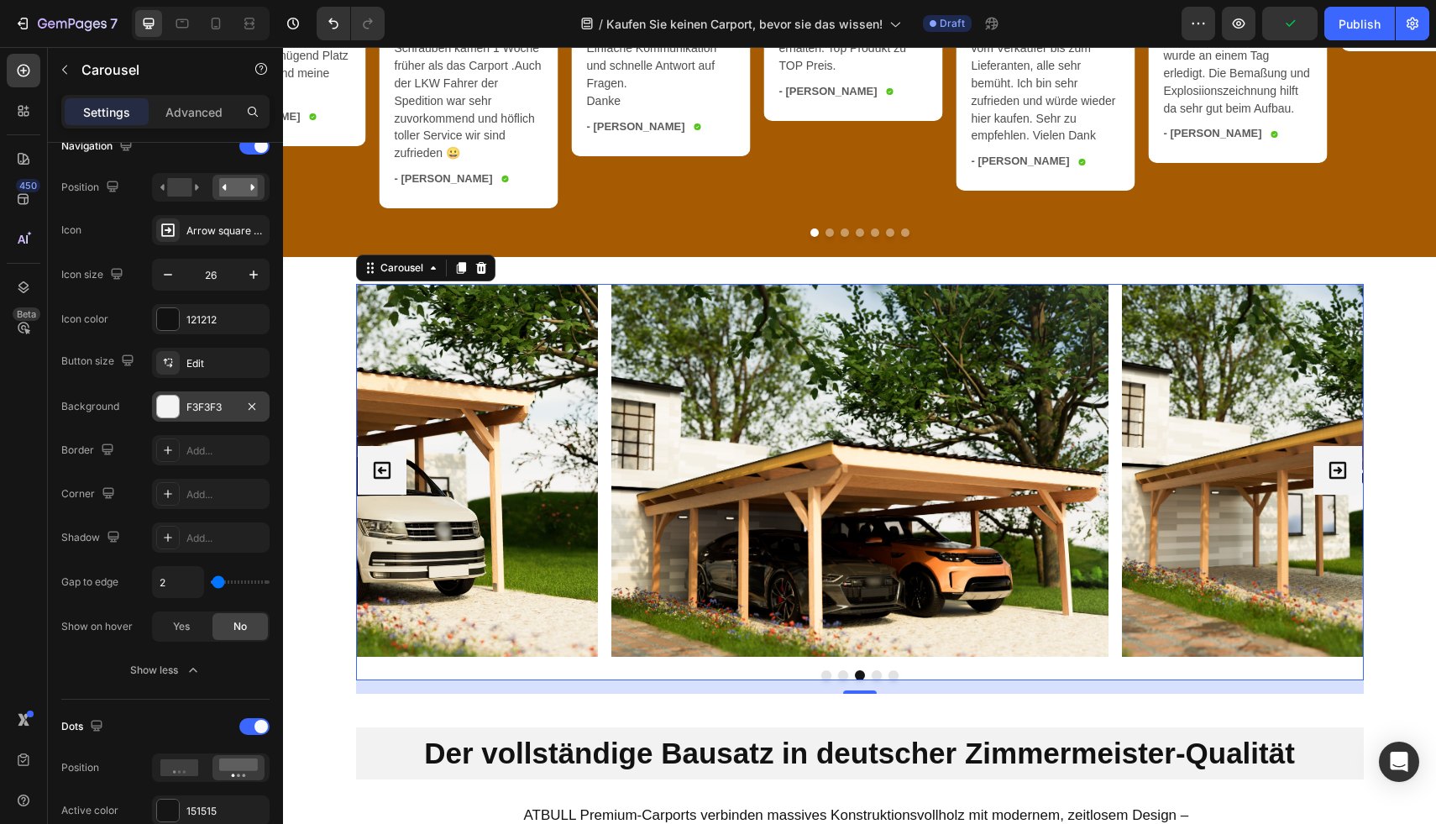
click at [218, 584] on input "range" at bounding box center [240, 581] width 59 height 3
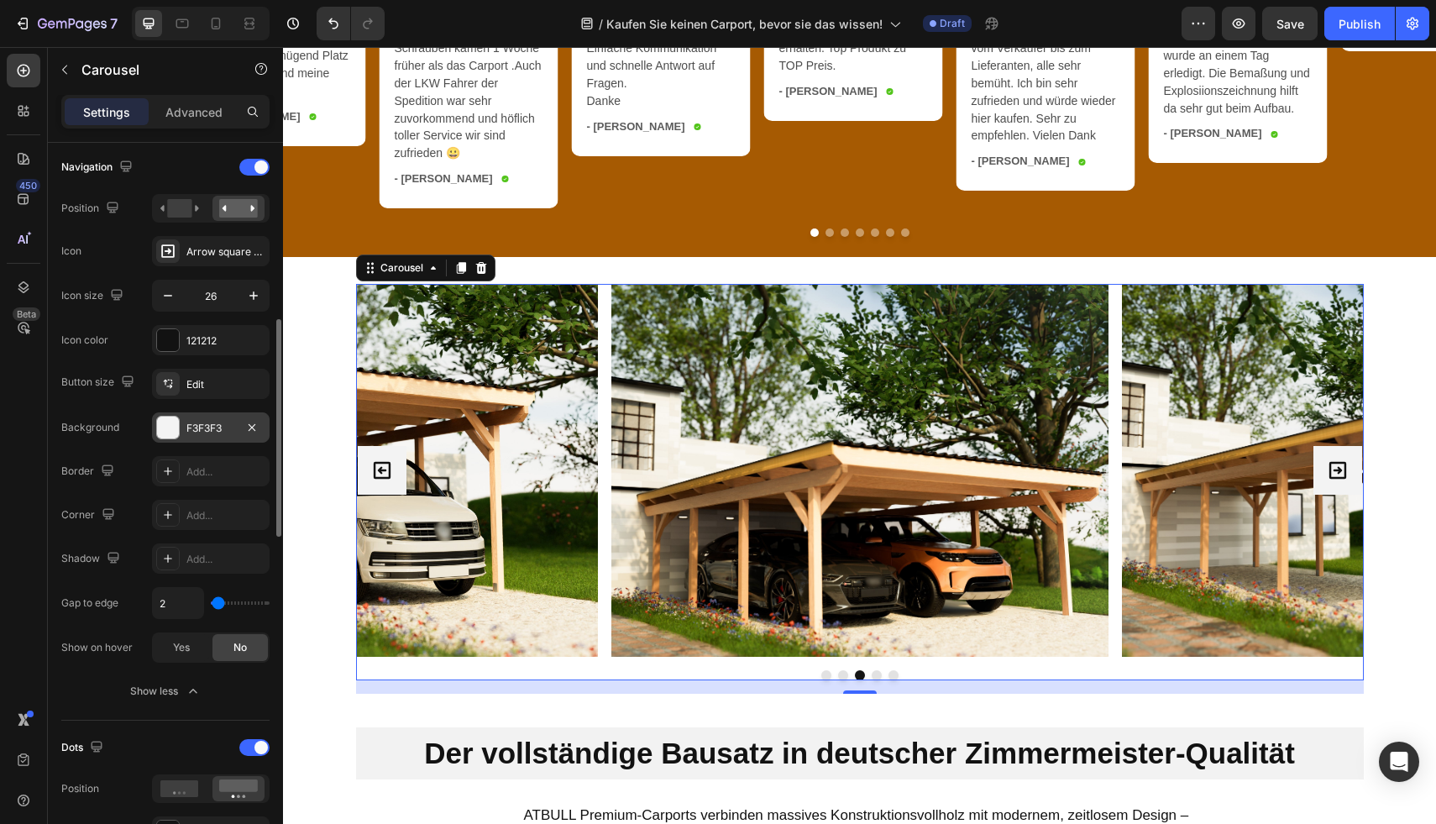
scroll to position [572, 0]
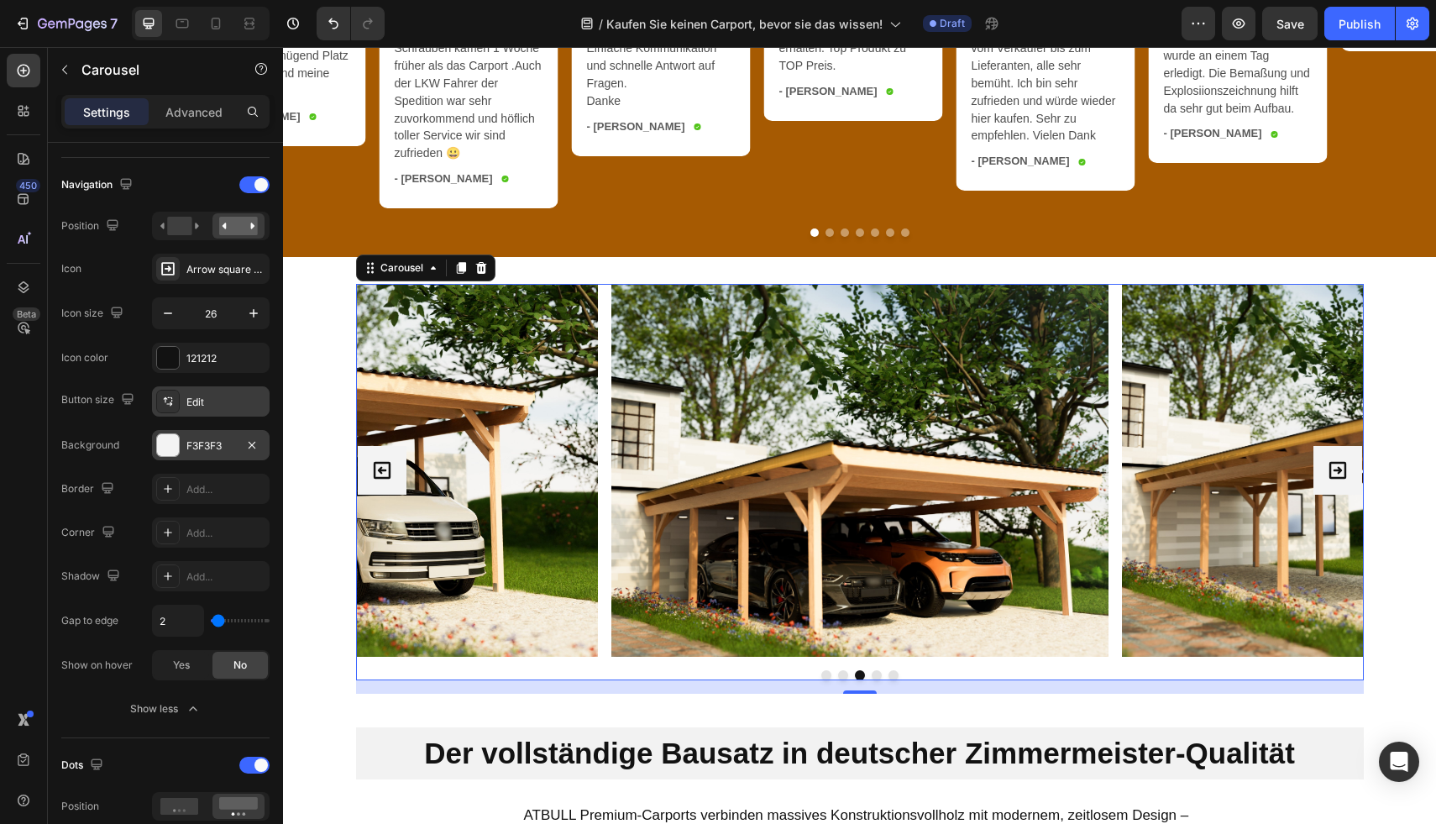
click at [189, 397] on div "Edit" at bounding box center [225, 402] width 79 height 15
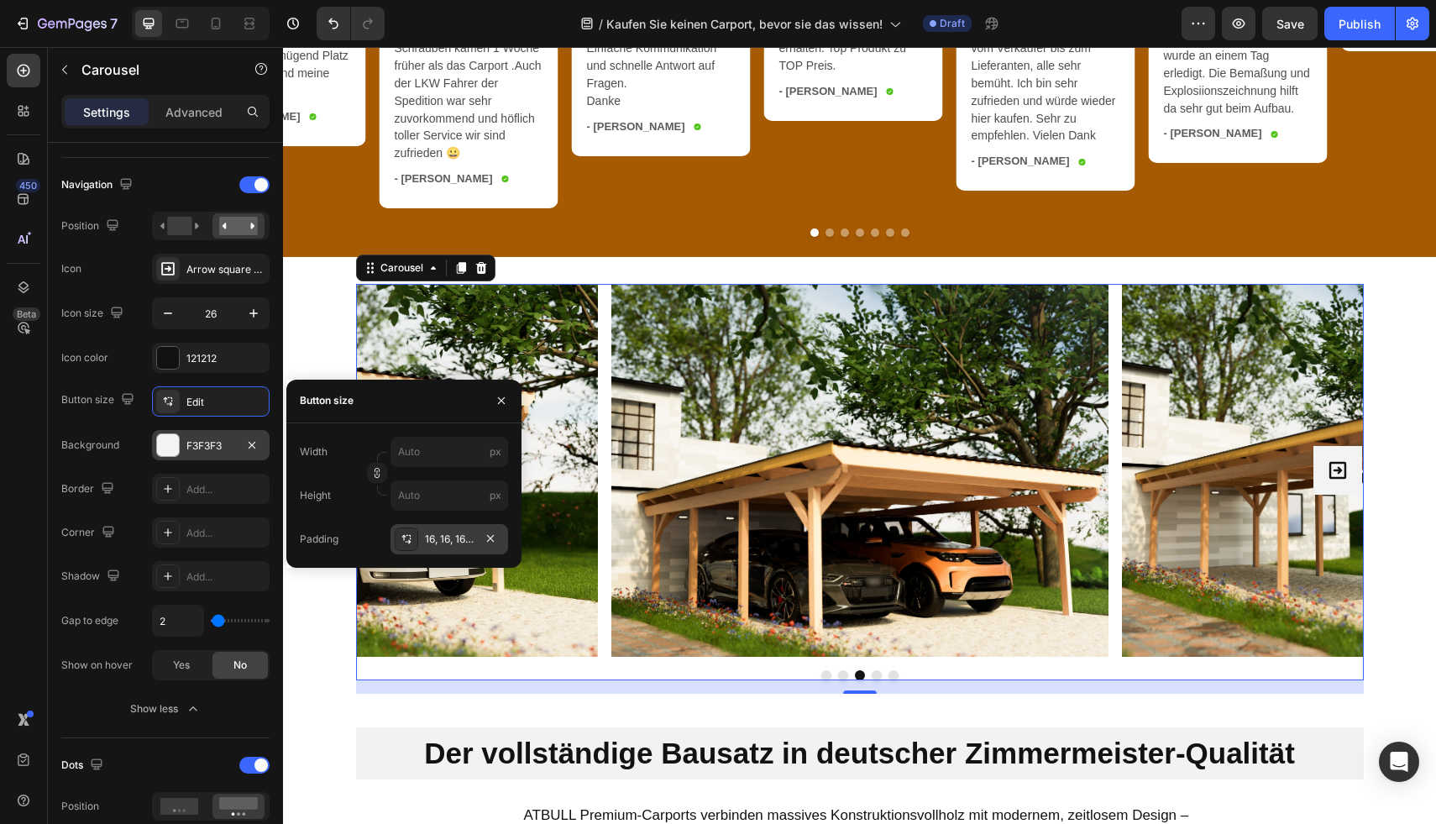
click at [411, 539] on icon at bounding box center [406, 538] width 13 height 13
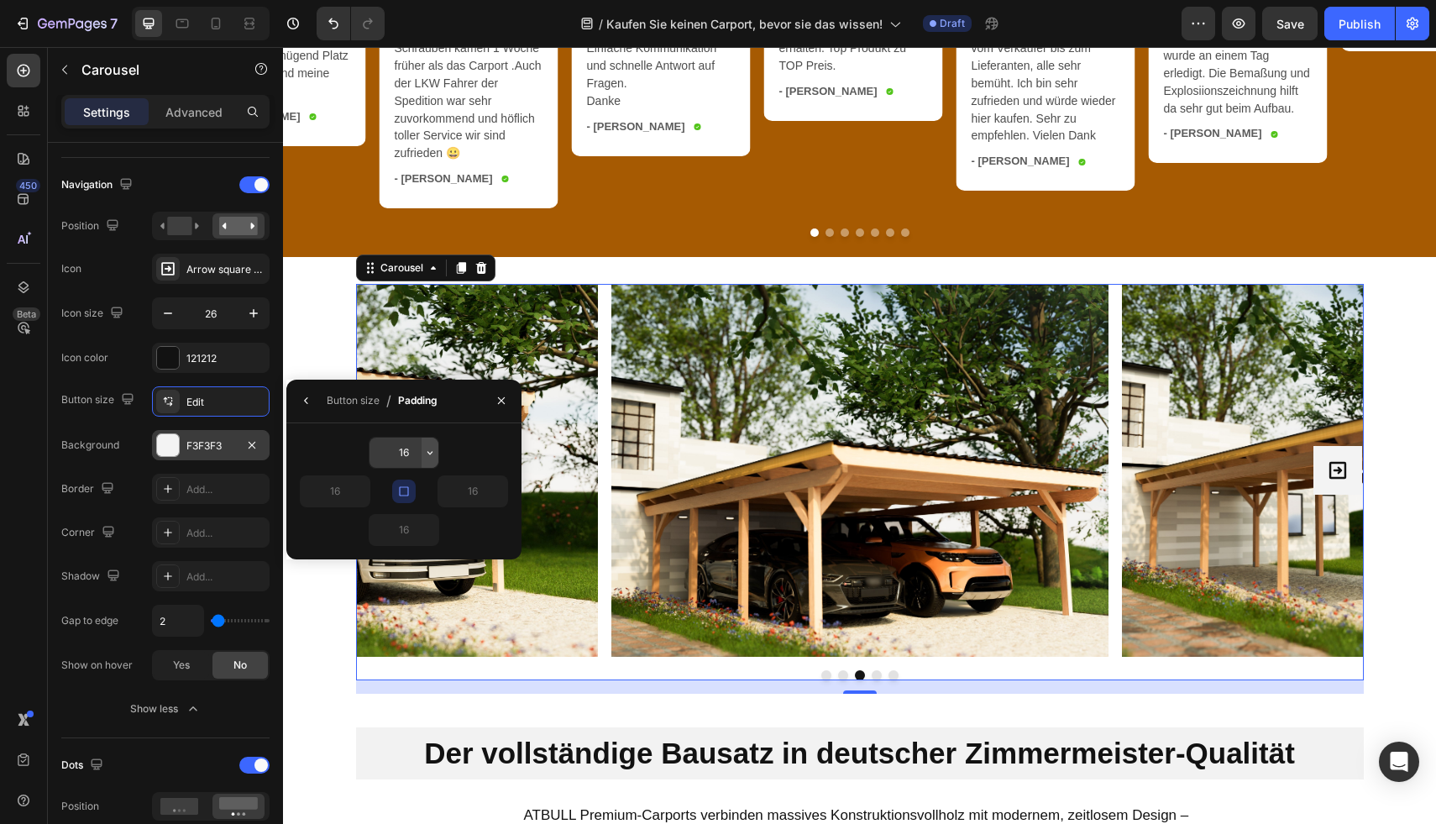
click at [432, 454] on icon "button" at bounding box center [429, 452] width 13 height 13
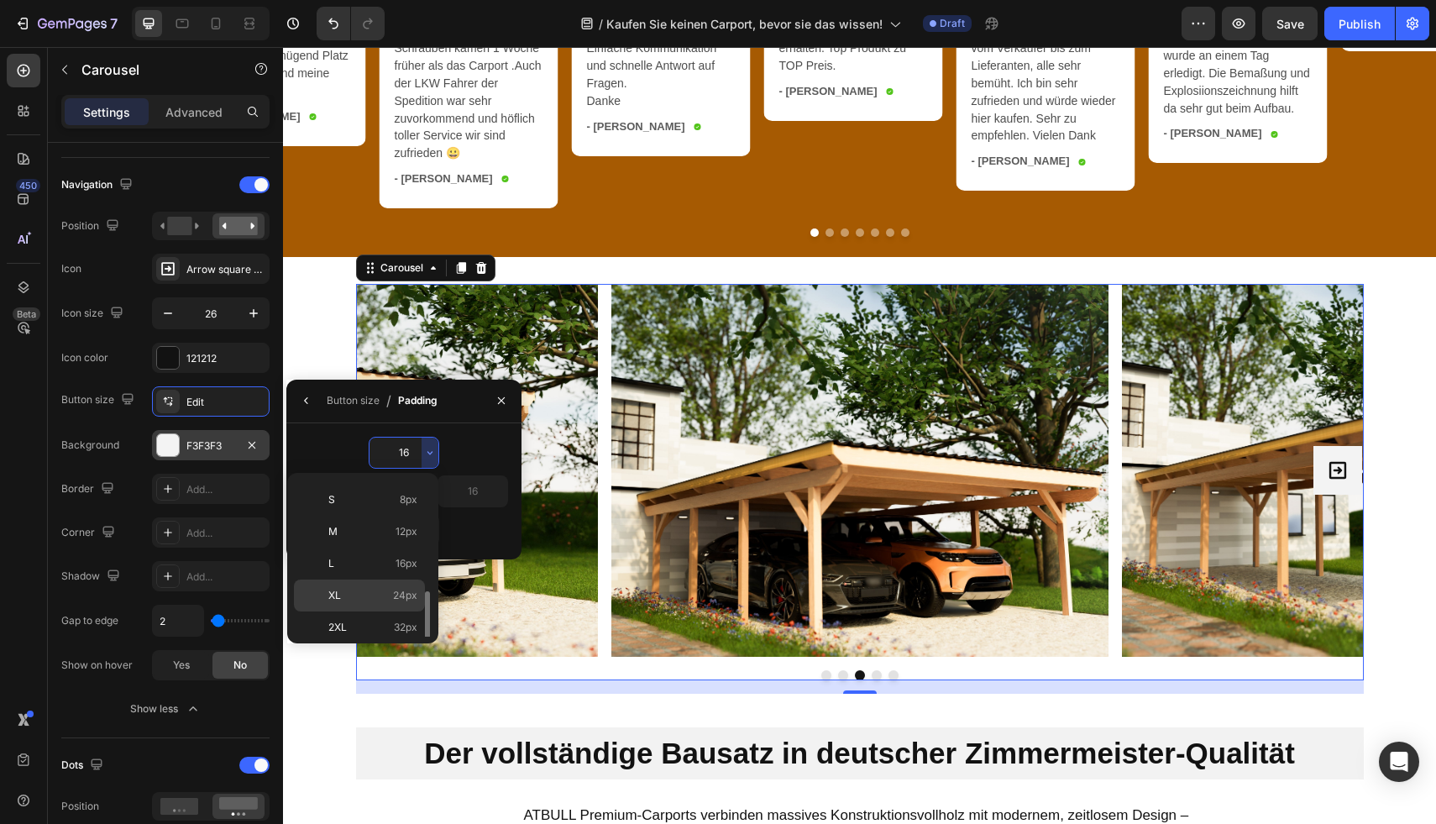
scroll to position [140, 0]
click at [390, 608] on p "3XL 48px" at bounding box center [372, 610] width 89 height 15
type input "48"
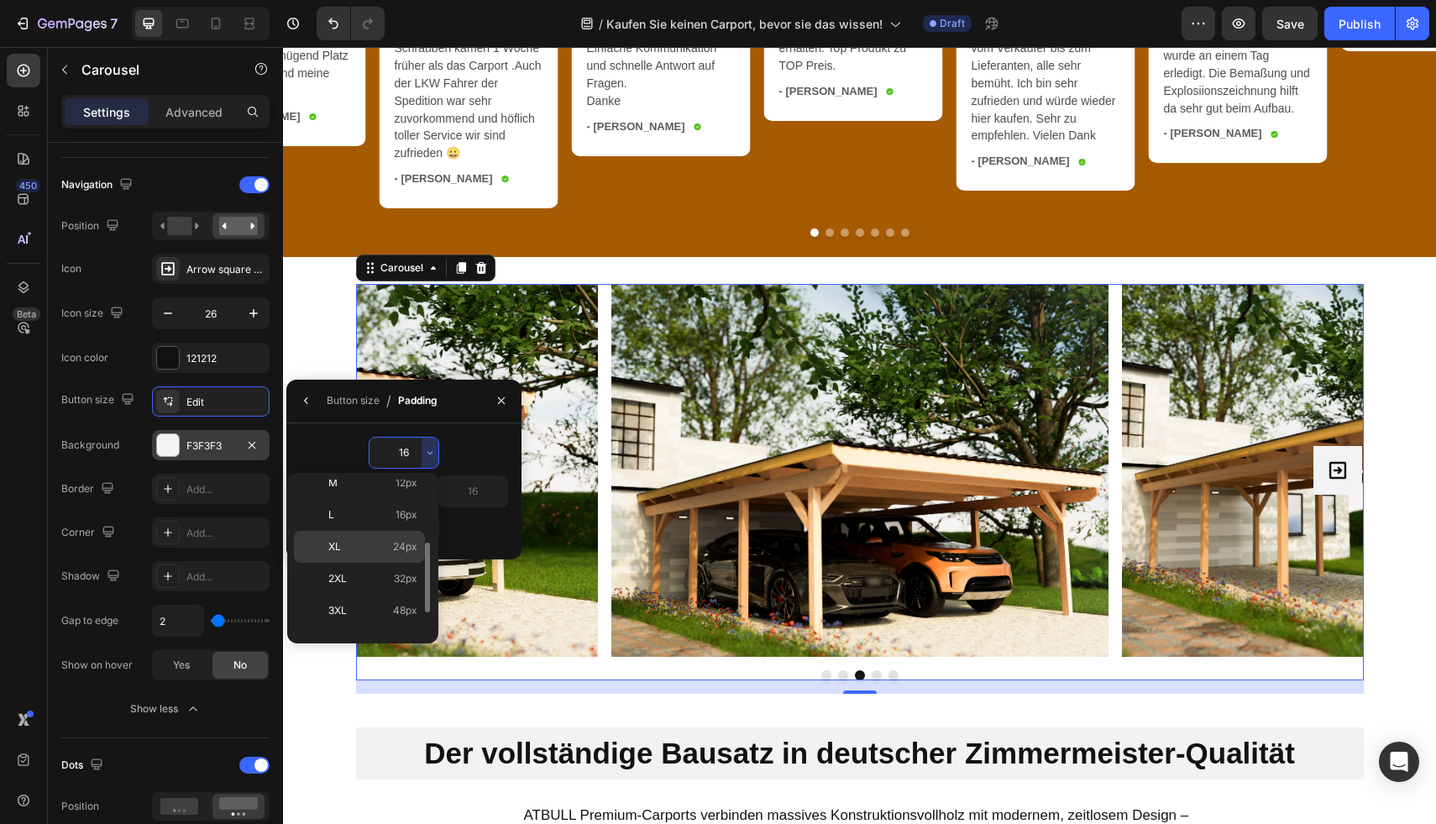
type input "48"
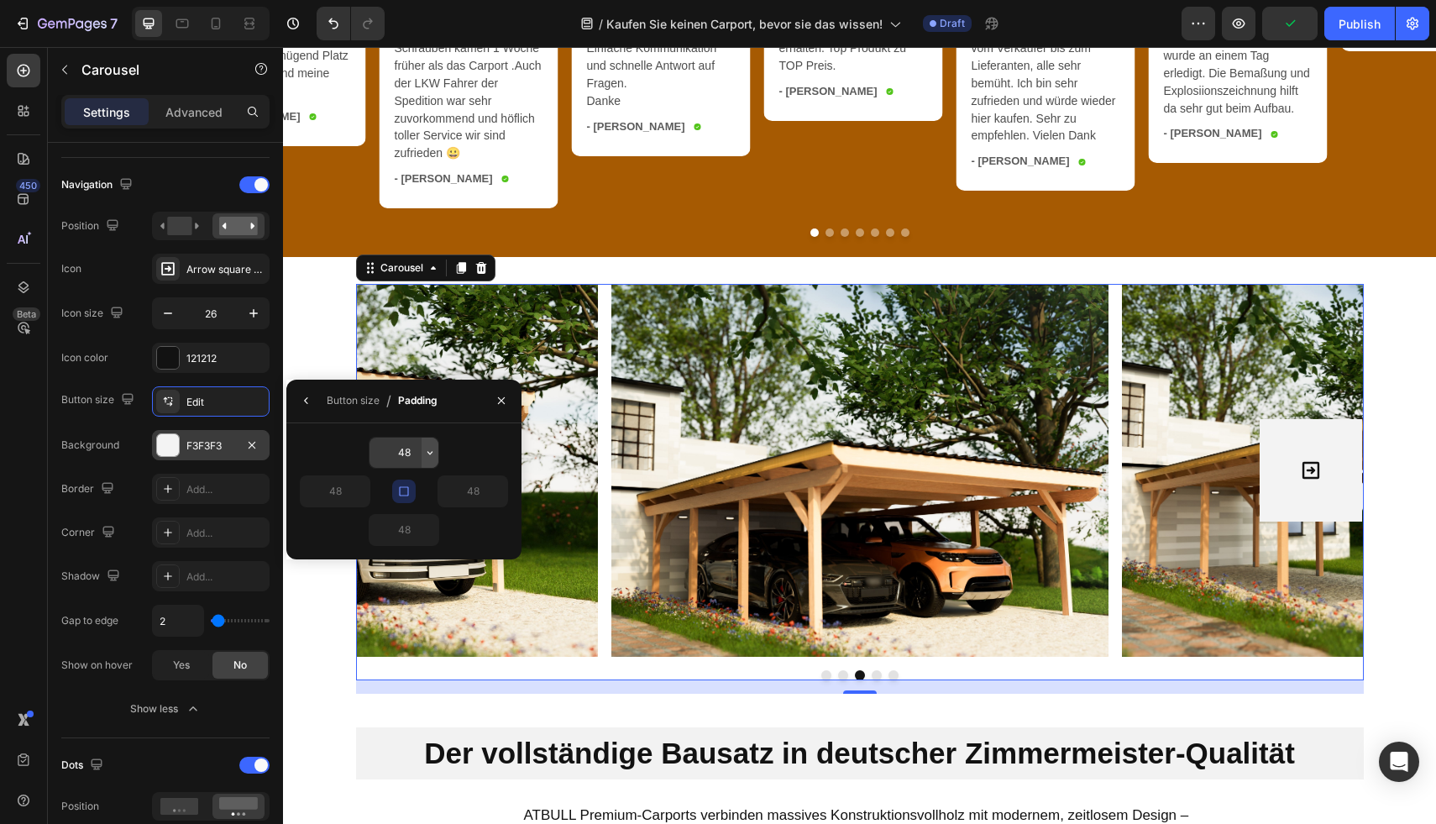
click at [431, 456] on icon "button" at bounding box center [429, 452] width 13 height 13
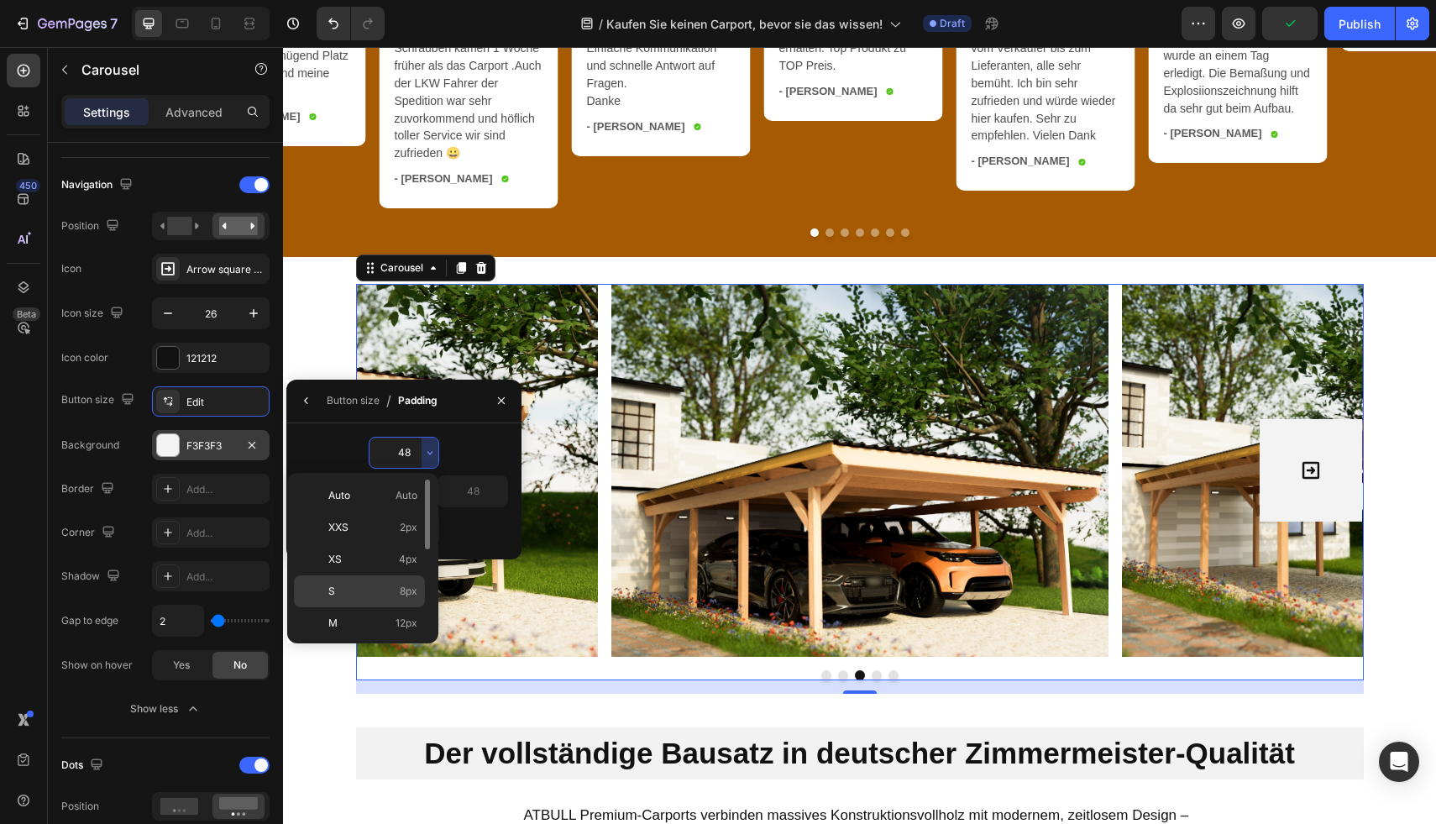
scroll to position [3, 0]
click at [380, 610] on div "M 12px" at bounding box center [359, 620] width 131 height 32
type input "12"
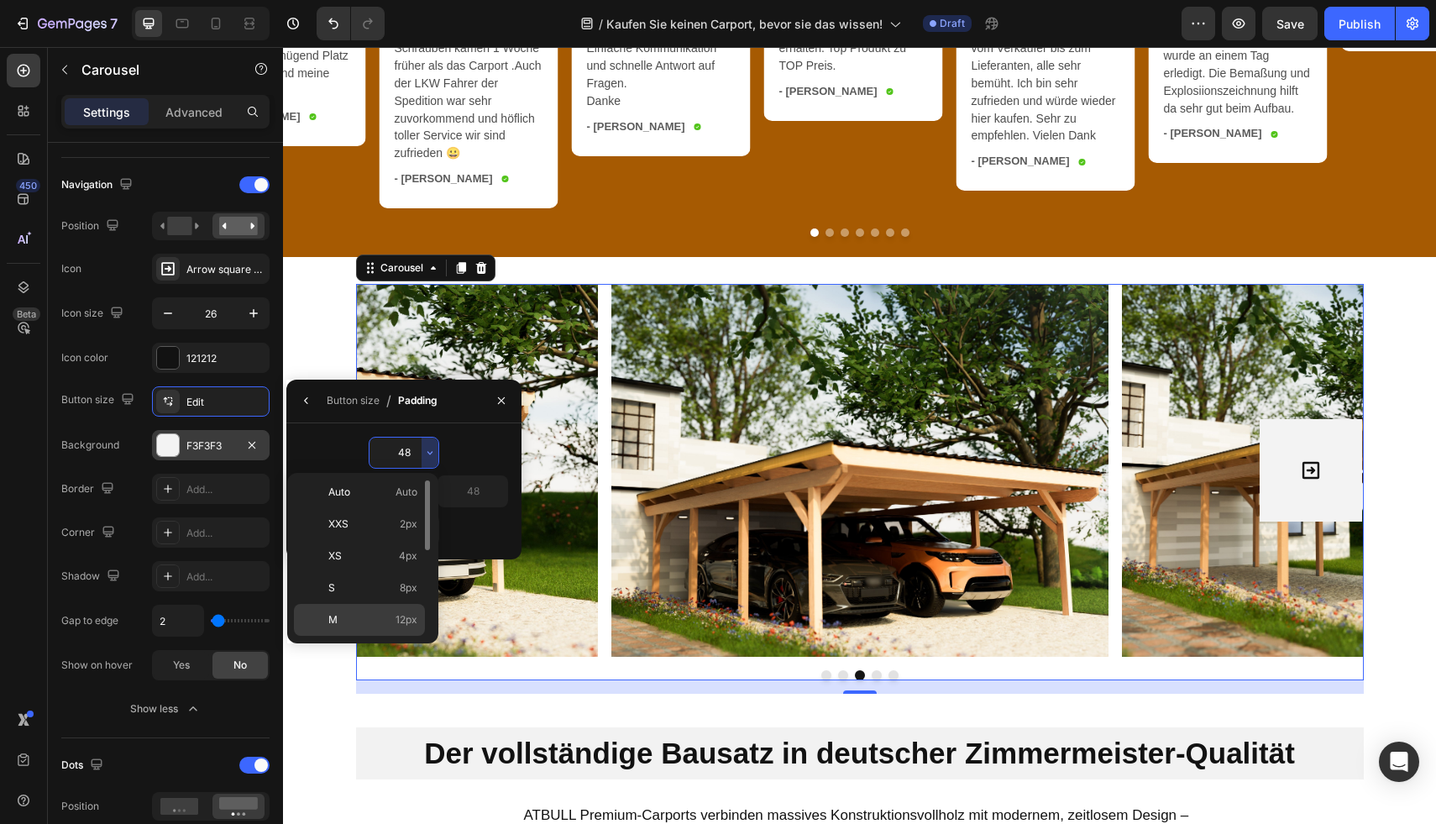
type input "12"
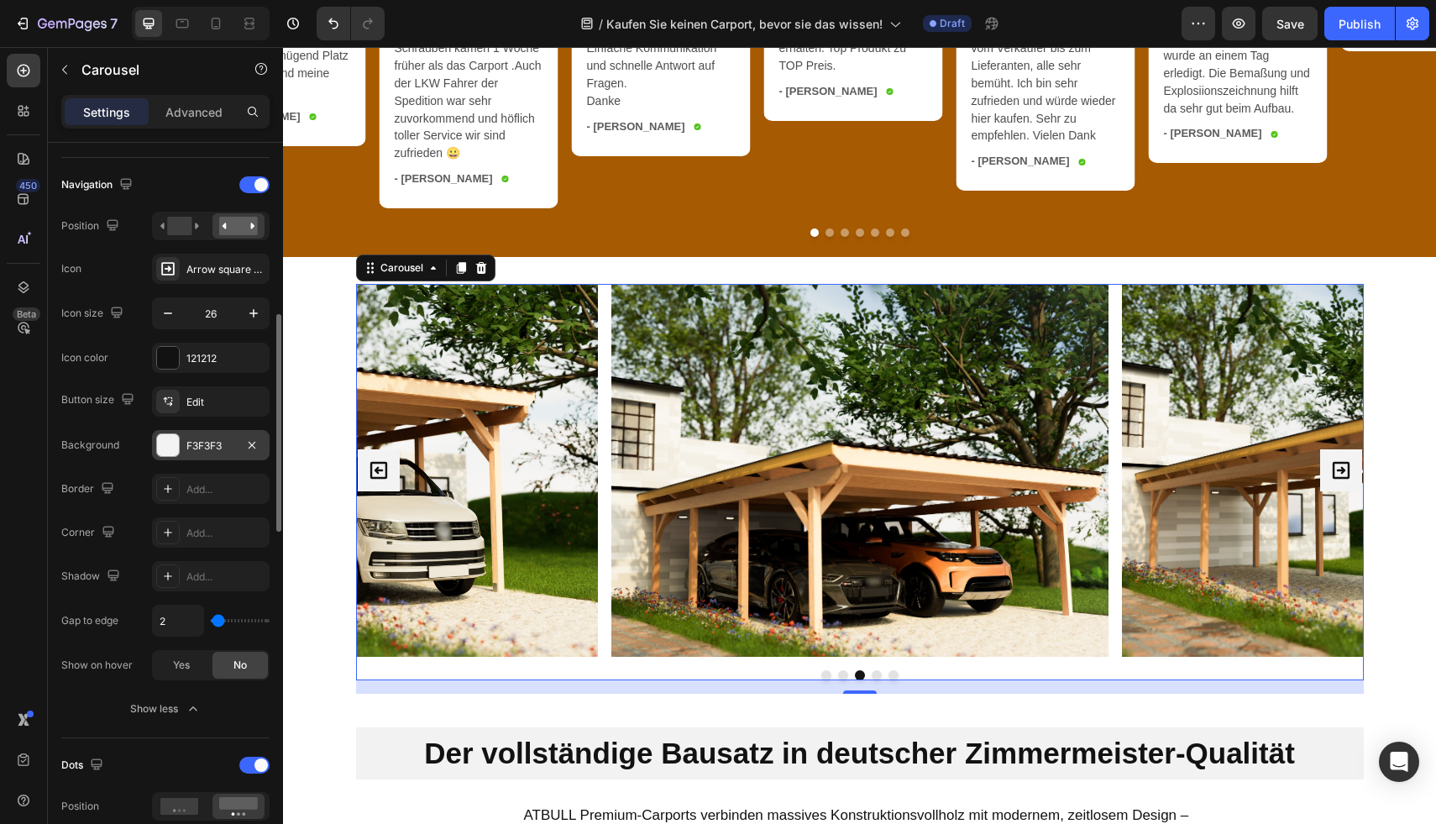
click at [137, 344] on div "Navigation Position Icon Arrow square right bold Icon size 26 Icon color 121212" at bounding box center [165, 272] width 208 height 202
click at [183, 275] on div "Arrow square right bold" at bounding box center [211, 269] width 118 height 30
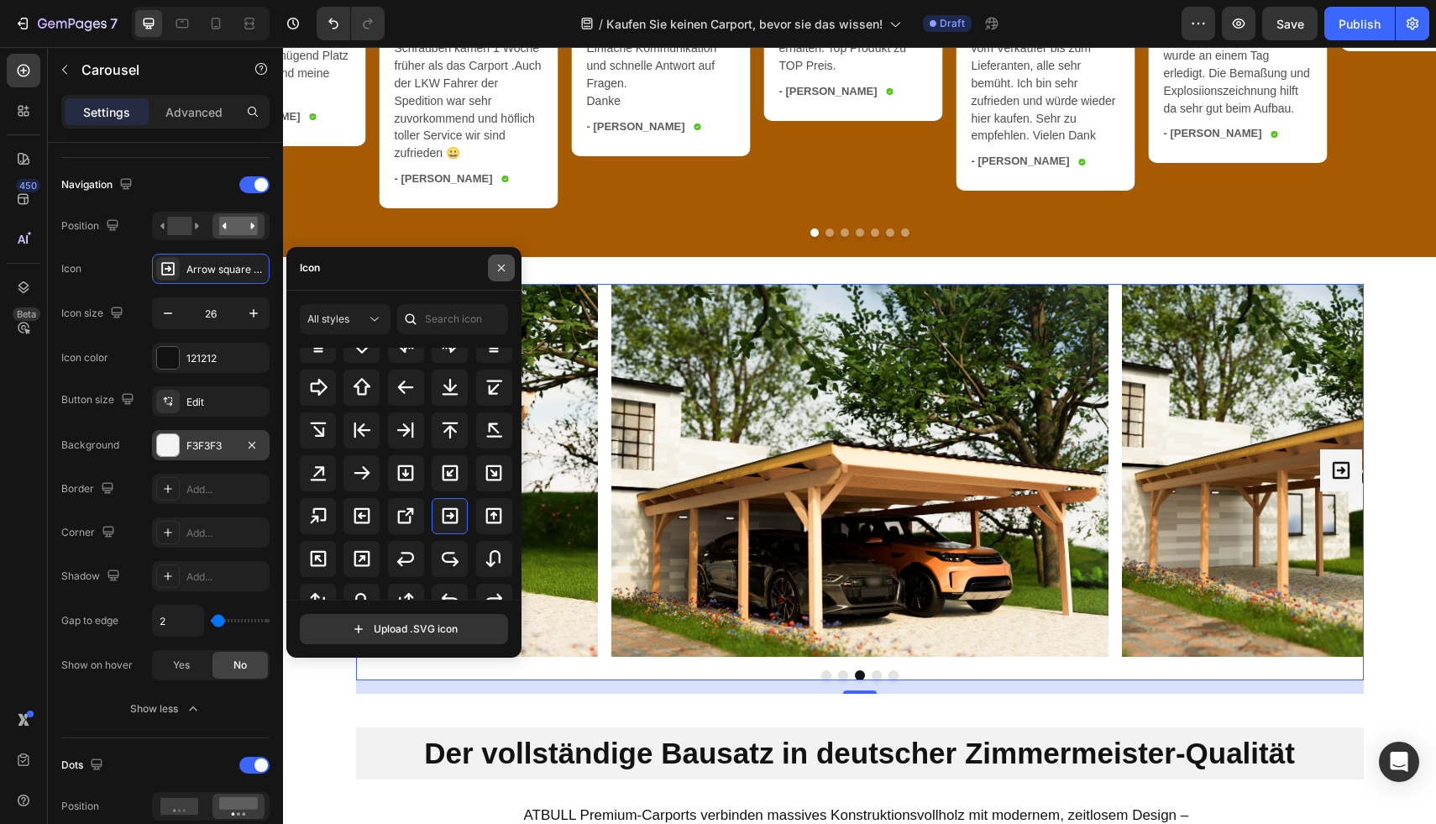
click at [498, 268] on icon "button" at bounding box center [501, 267] width 13 height 13
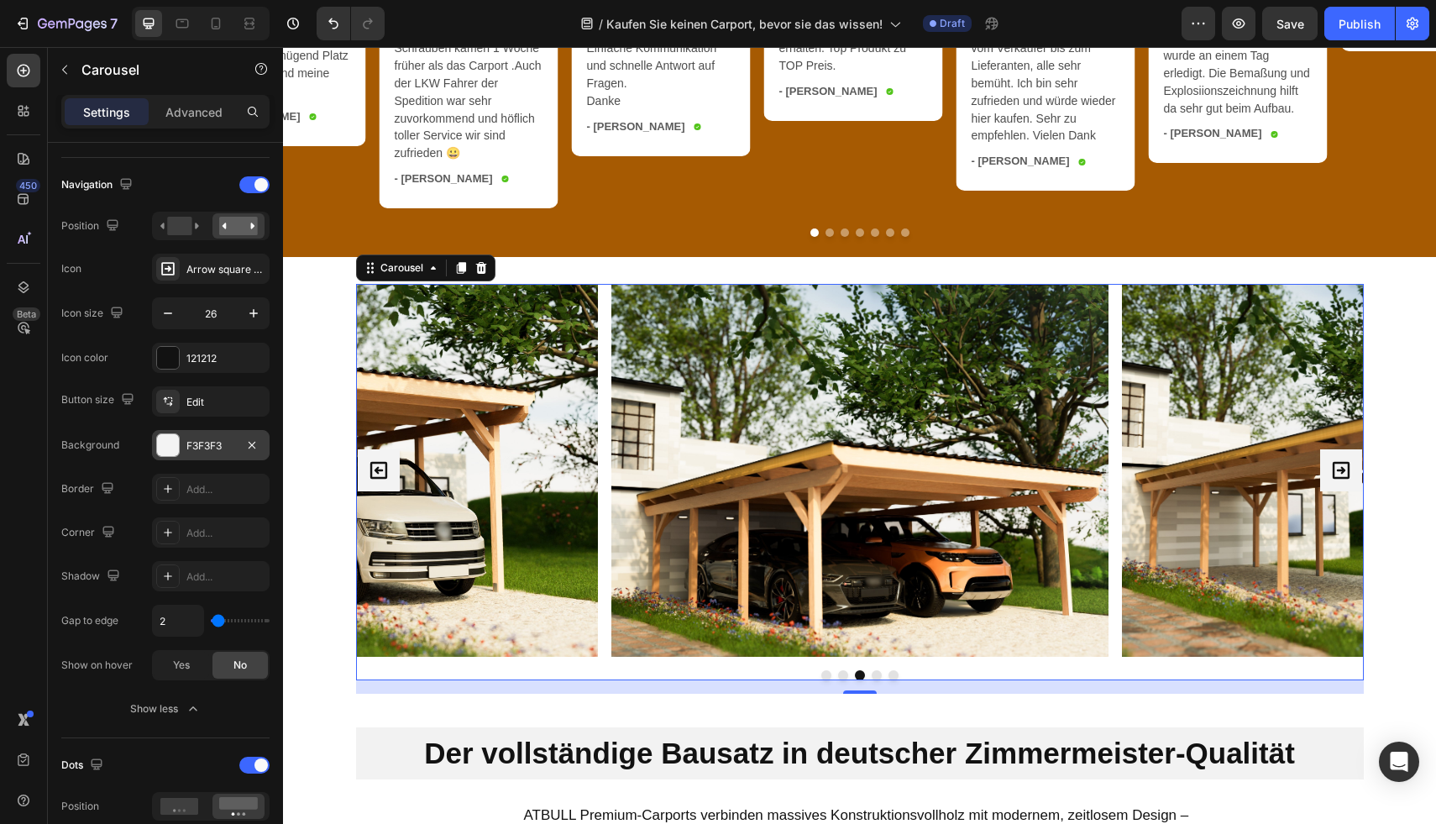
click at [192, 445] on div "F3F3F3" at bounding box center [210, 445] width 49 height 15
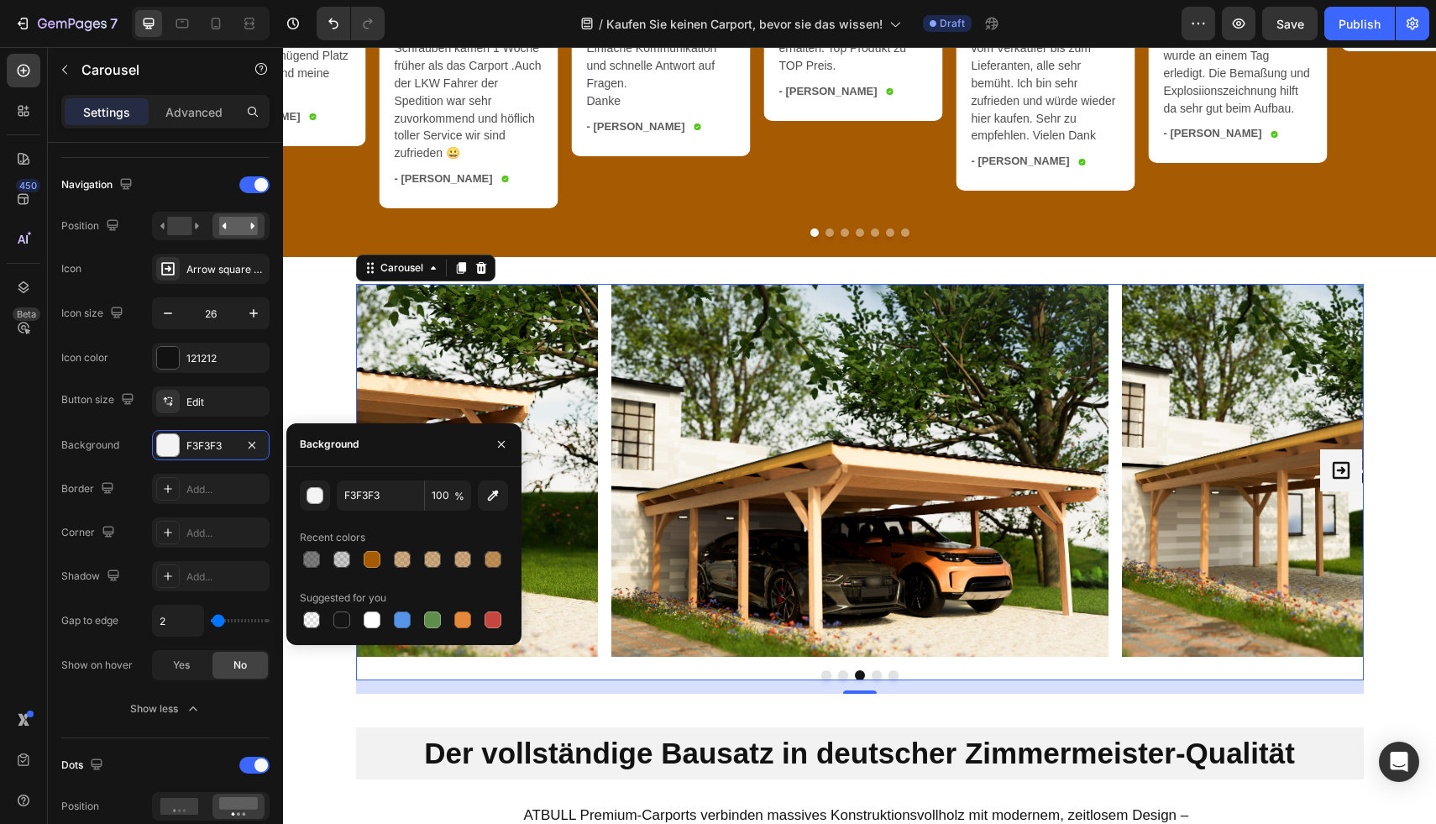
click at [106, 421] on div "Button size Edit Background F3F3F3 Border Add... Corner Add... Shadow Add... Ga…" at bounding box center [165, 533] width 208 height 294
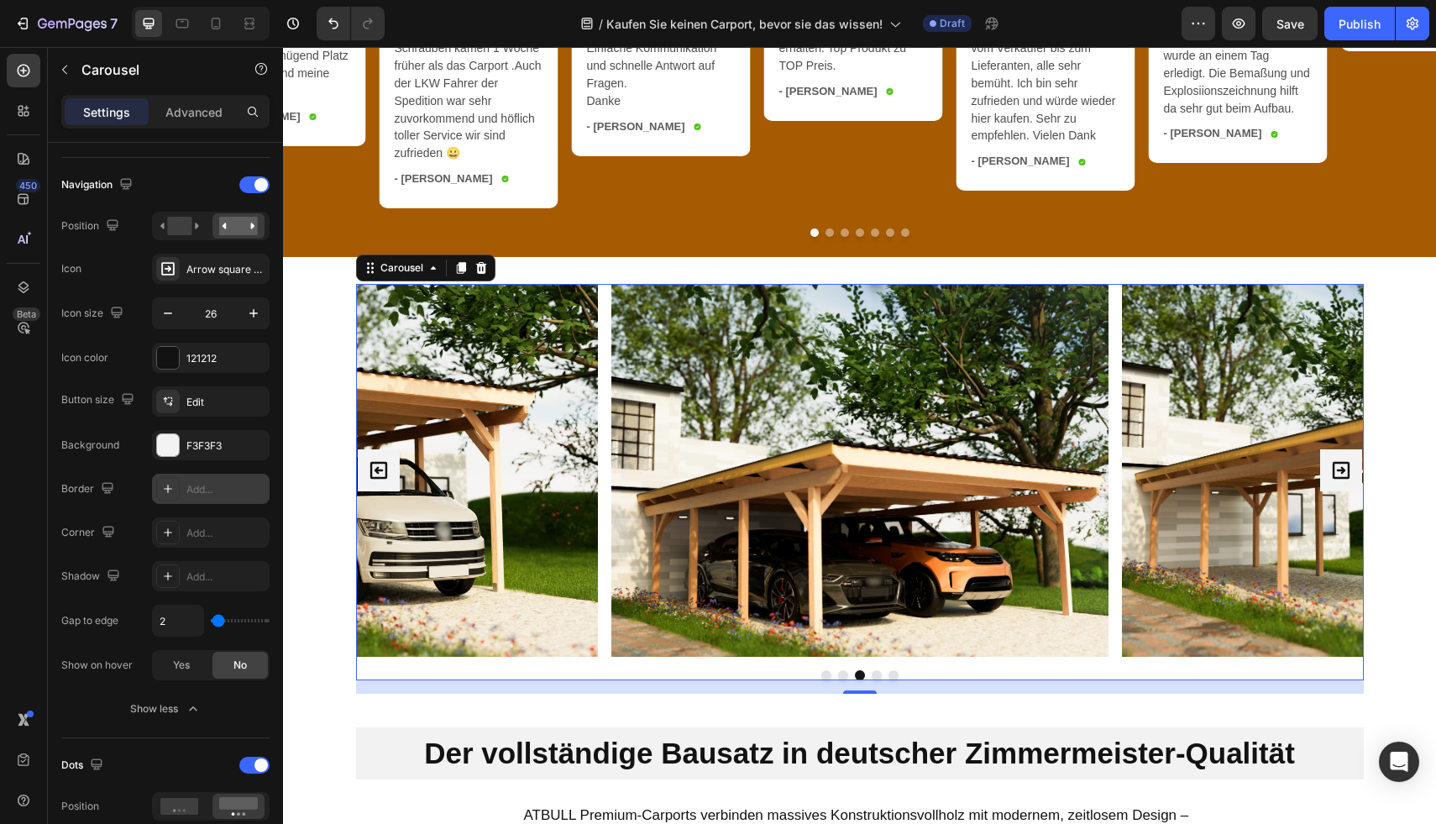
click at [156, 481] on div at bounding box center [168, 489] width 24 height 24
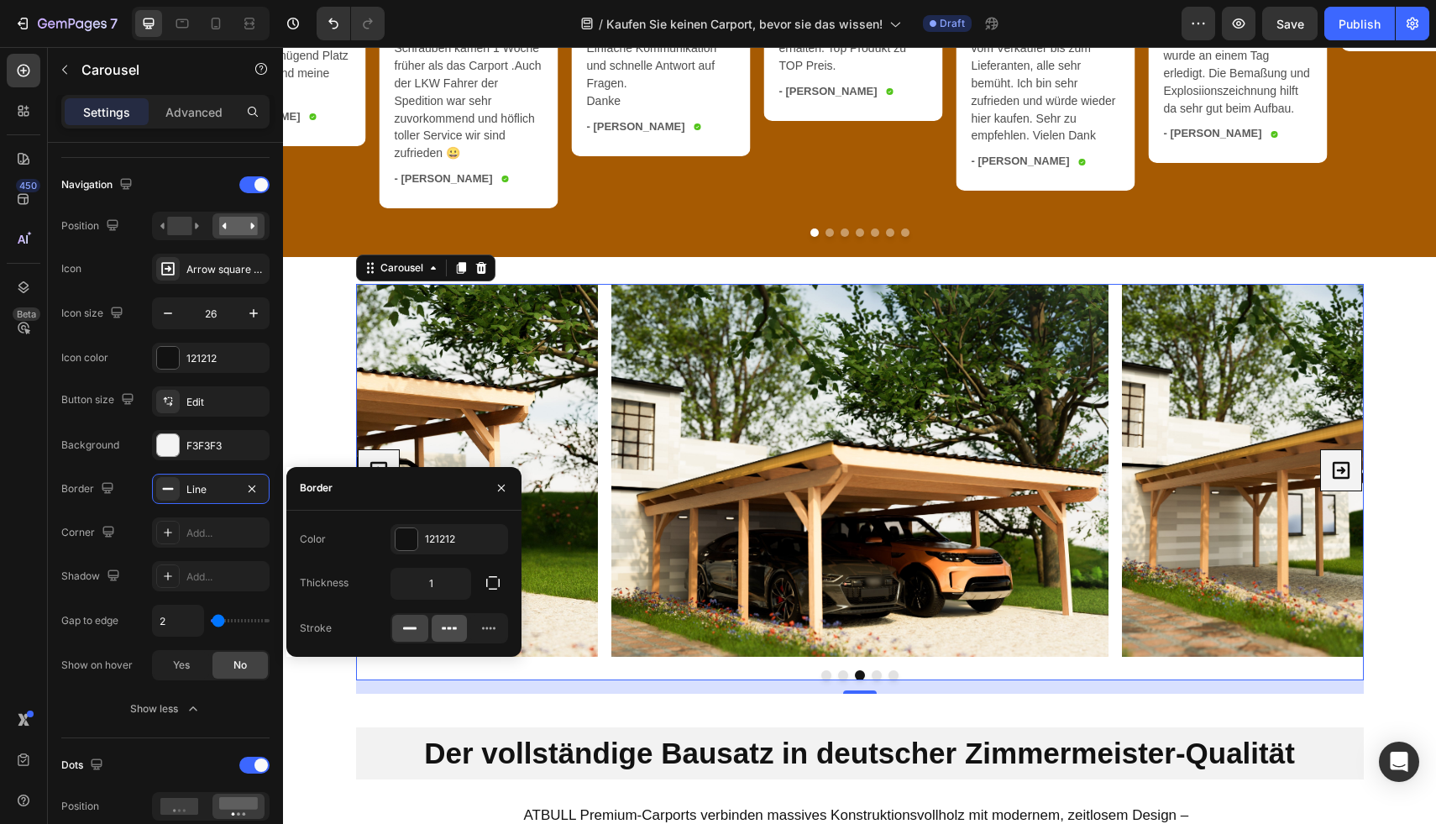
click at [454, 623] on icon at bounding box center [449, 628] width 17 height 17
click at [400, 626] on div at bounding box center [410, 628] width 36 height 27
click at [250, 490] on icon "button" at bounding box center [252, 487] width 7 height 7
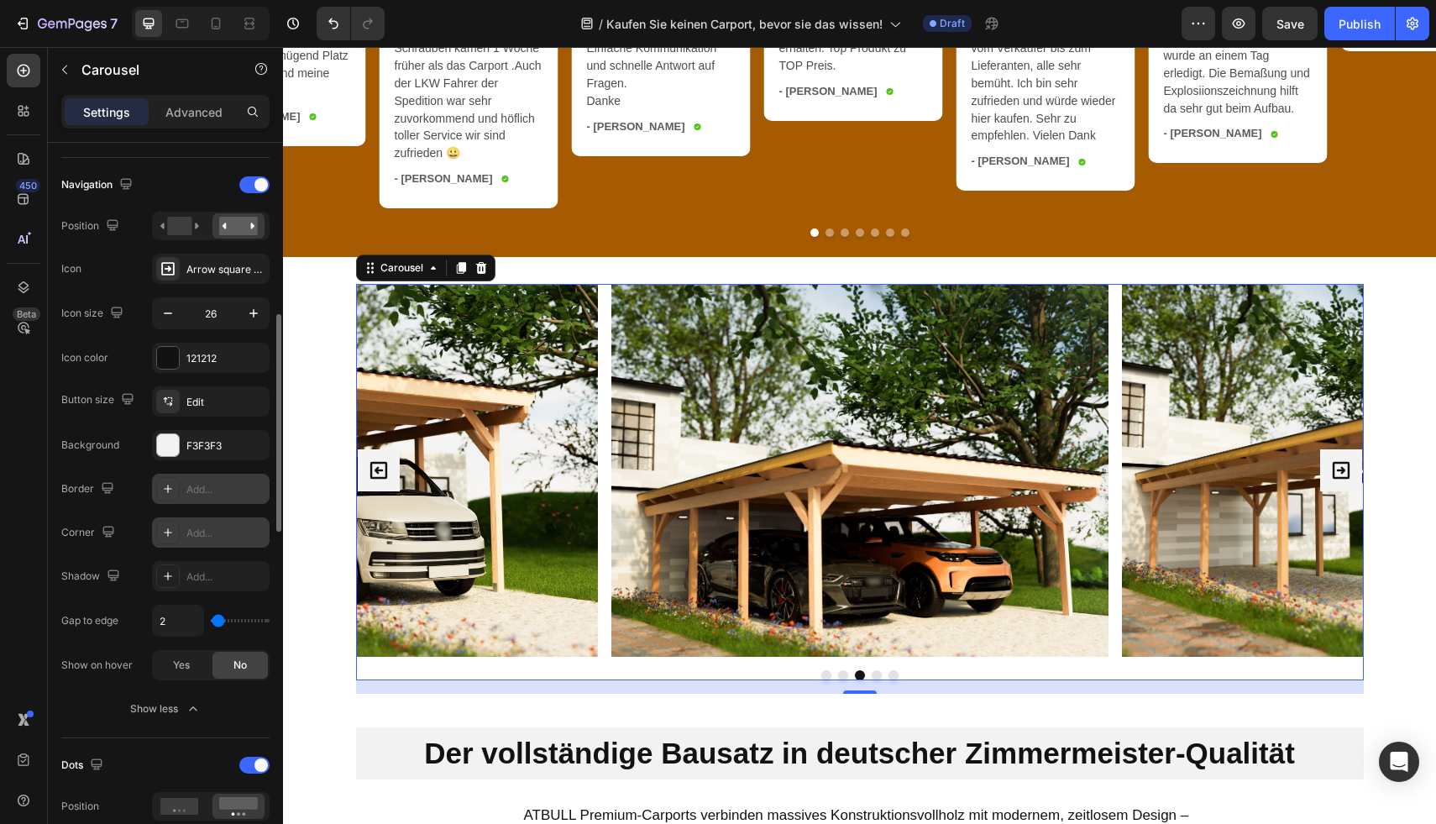
click at [186, 530] on div "Add..." at bounding box center [225, 533] width 79 height 15
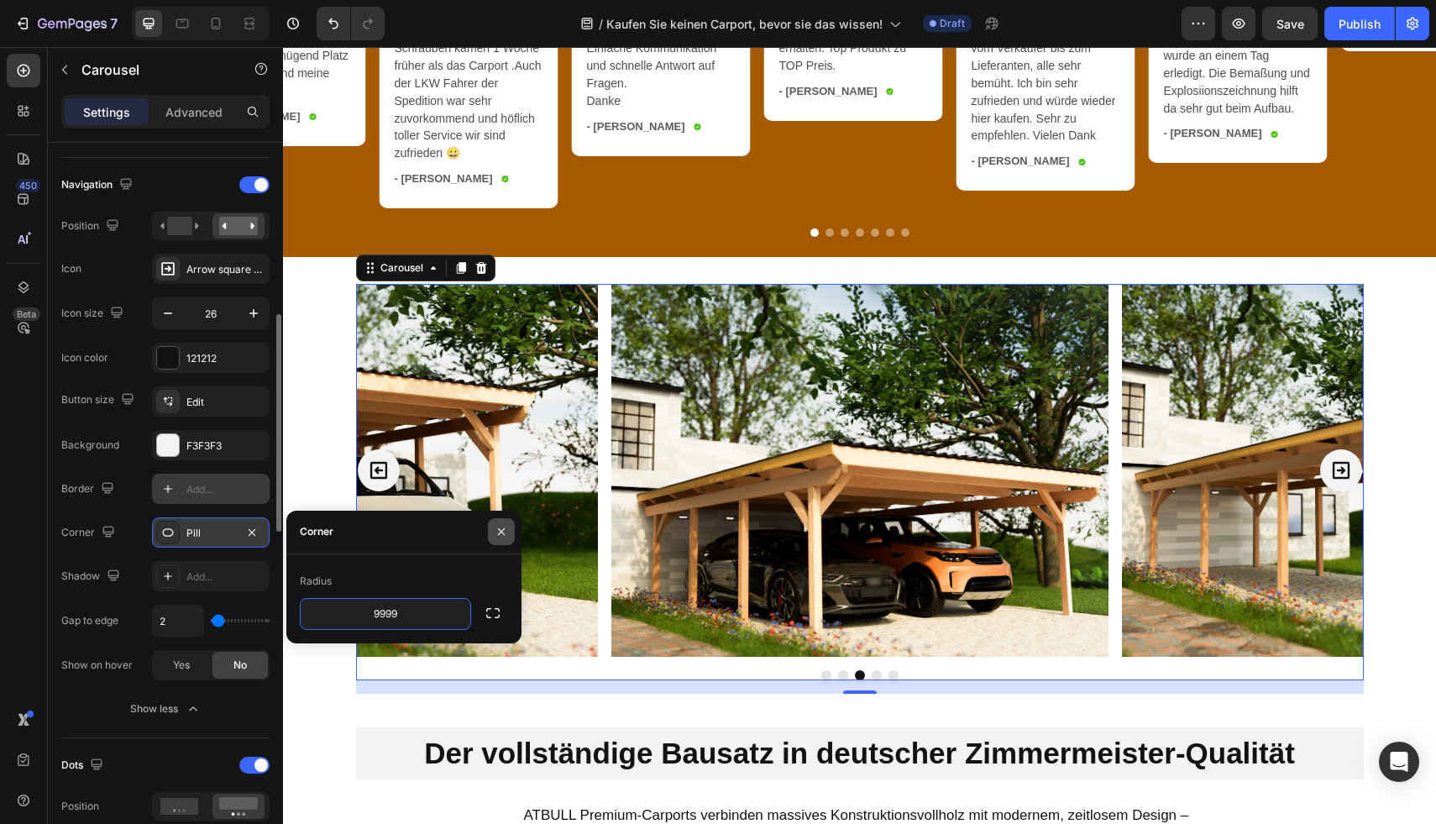
click at [501, 526] on icon "button" at bounding box center [501, 531] width 13 height 13
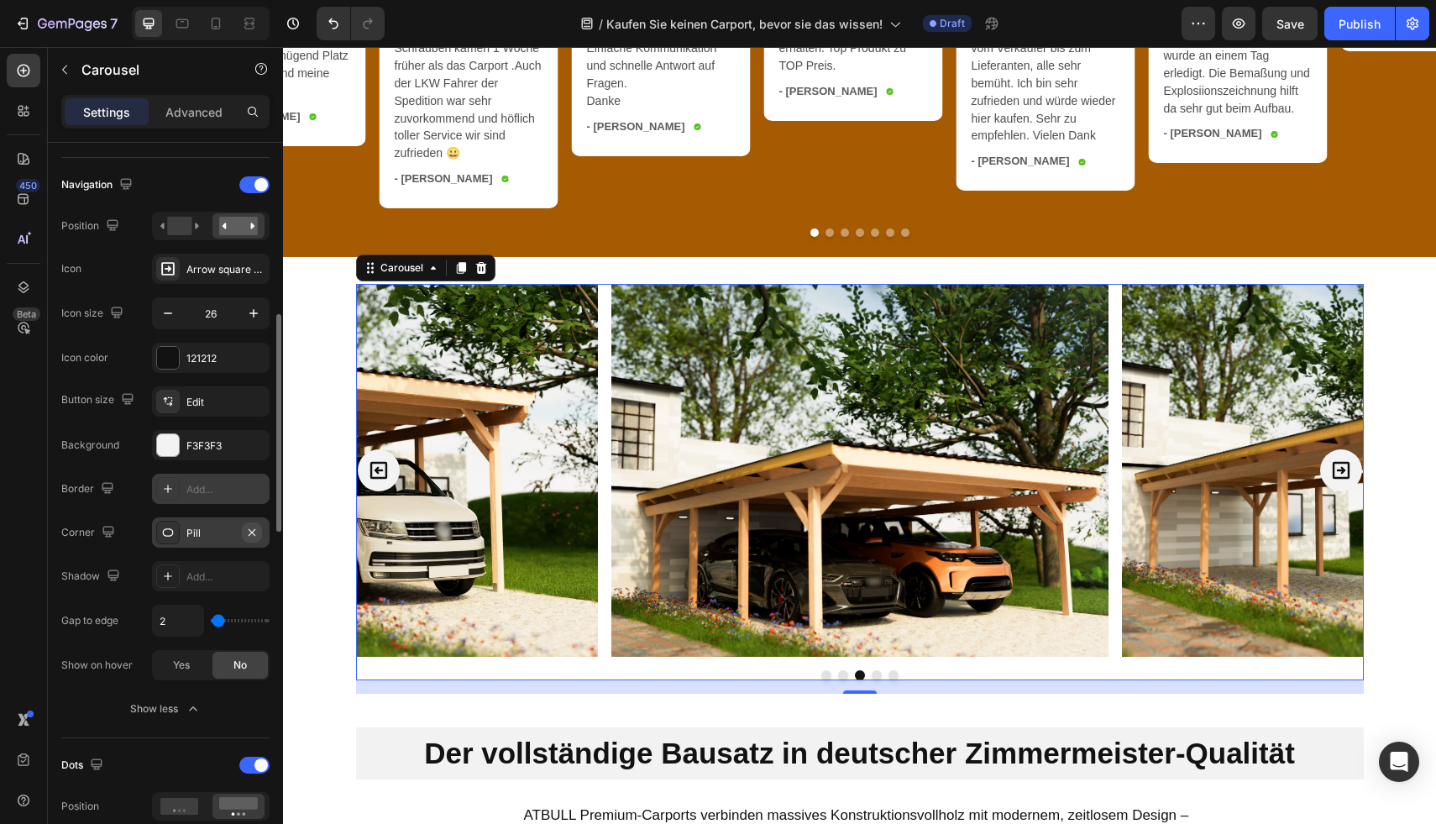
click at [253, 535] on icon "button" at bounding box center [251, 532] width 13 height 13
click at [252, 325] on button "button" at bounding box center [253, 313] width 30 height 30
click at [253, 322] on button "button" at bounding box center [253, 313] width 30 height 30
click at [156, 317] on button "button" at bounding box center [168, 313] width 30 height 30
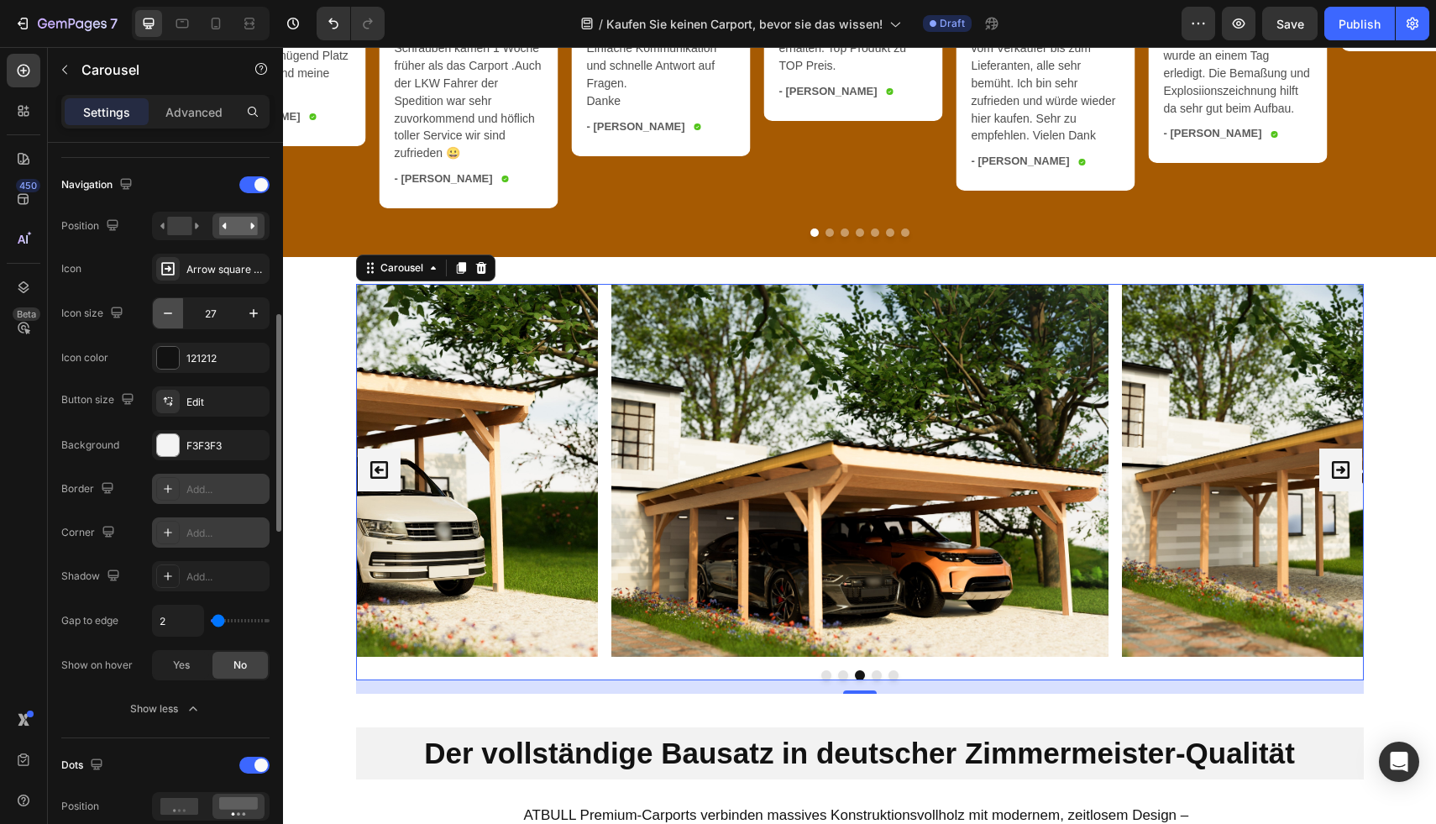
type input "26"
click at [249, 438] on icon "button" at bounding box center [251, 444] width 13 height 13
click at [173, 438] on icon at bounding box center [167, 444] width 13 height 13
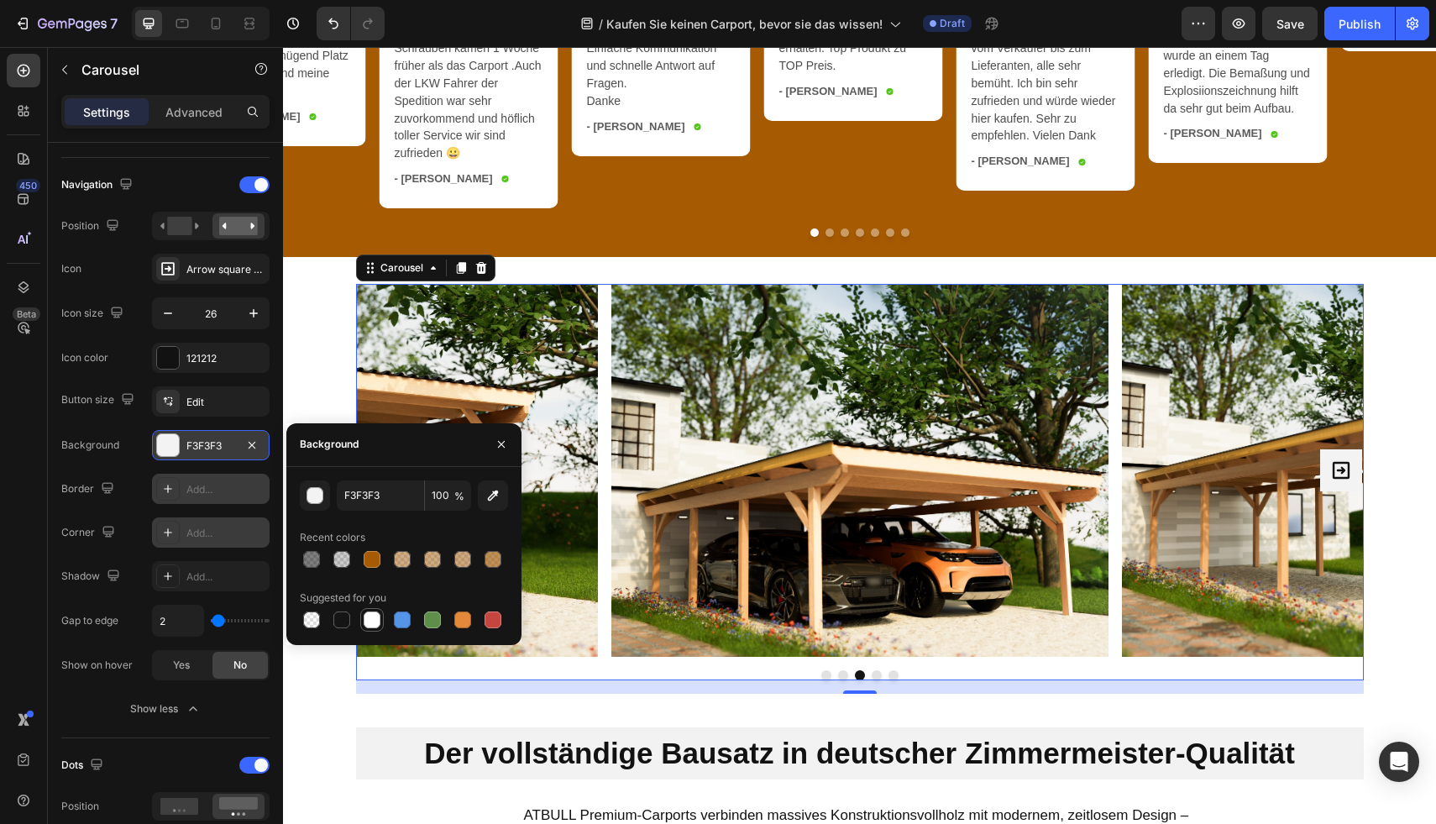
click at [364, 625] on div at bounding box center [372, 619] width 17 height 17
type input "FFFFFF"
click at [118, 428] on div "Button size Edit Background FFFFFF Border Add... Corner Add... Shadow Add... Ga…" at bounding box center [165, 533] width 208 height 294
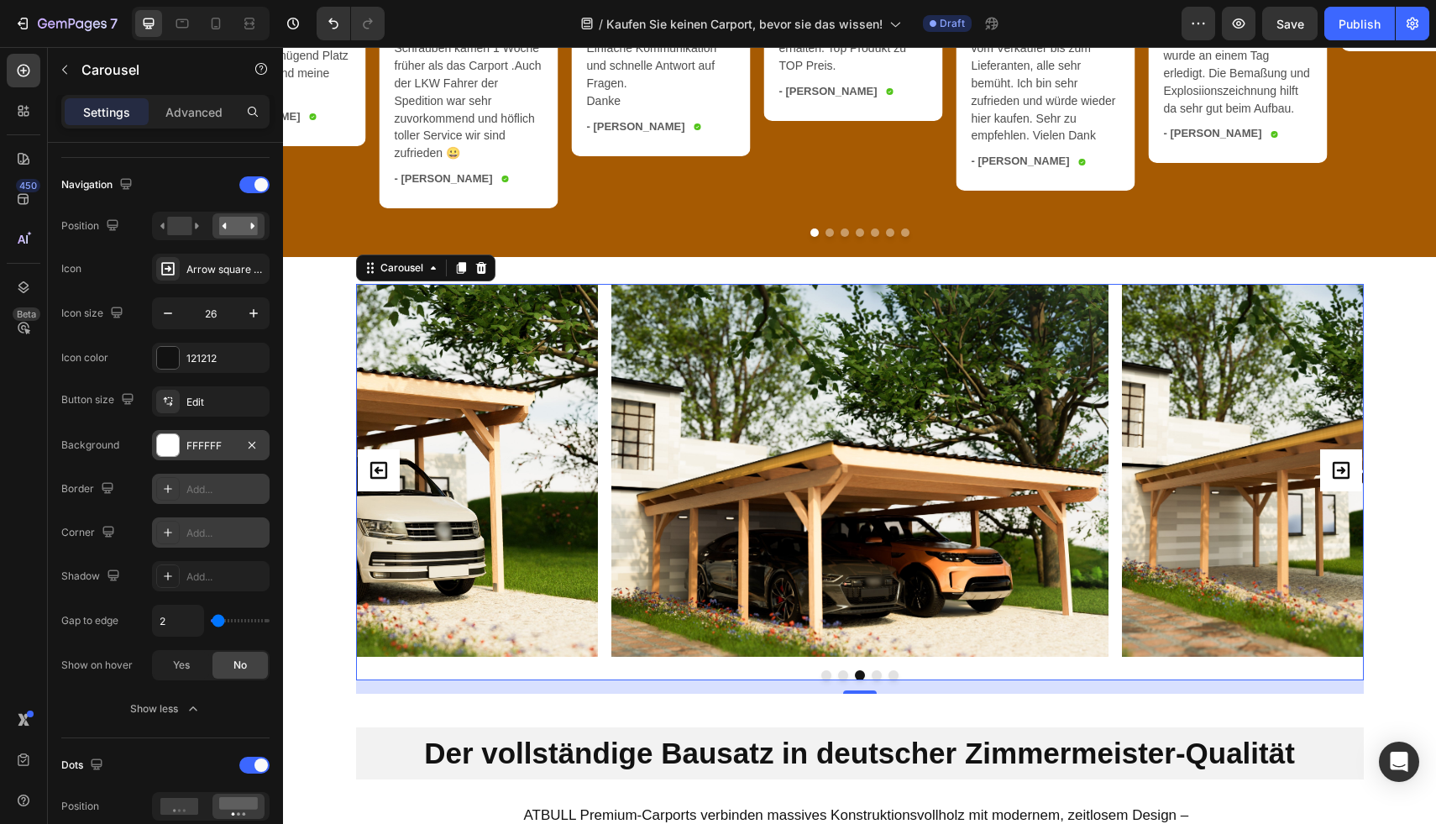
scroll to position [548, 0]
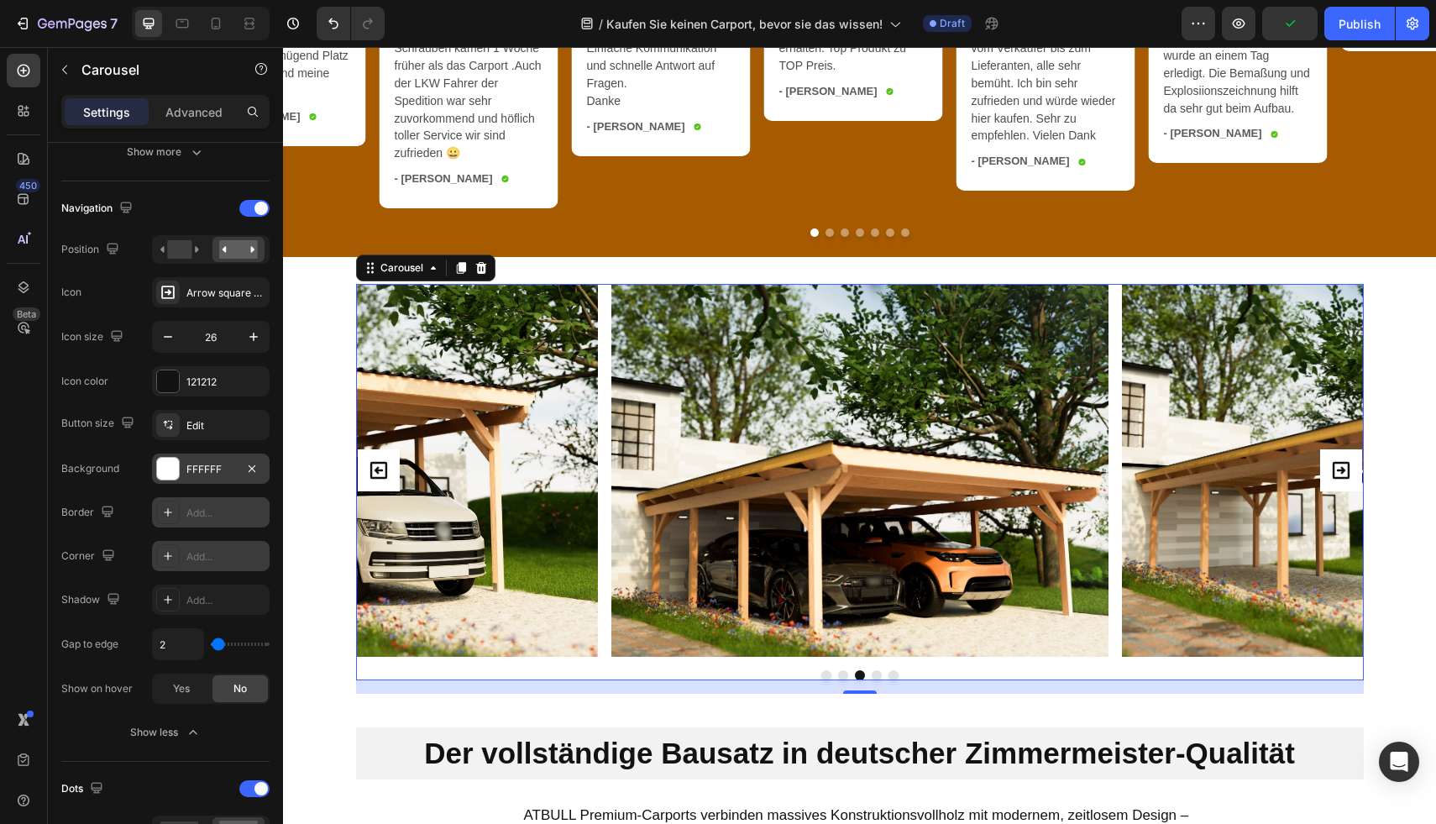
click at [184, 235] on div at bounding box center [211, 249] width 118 height 29
click at [184, 244] on rect at bounding box center [179, 249] width 24 height 18
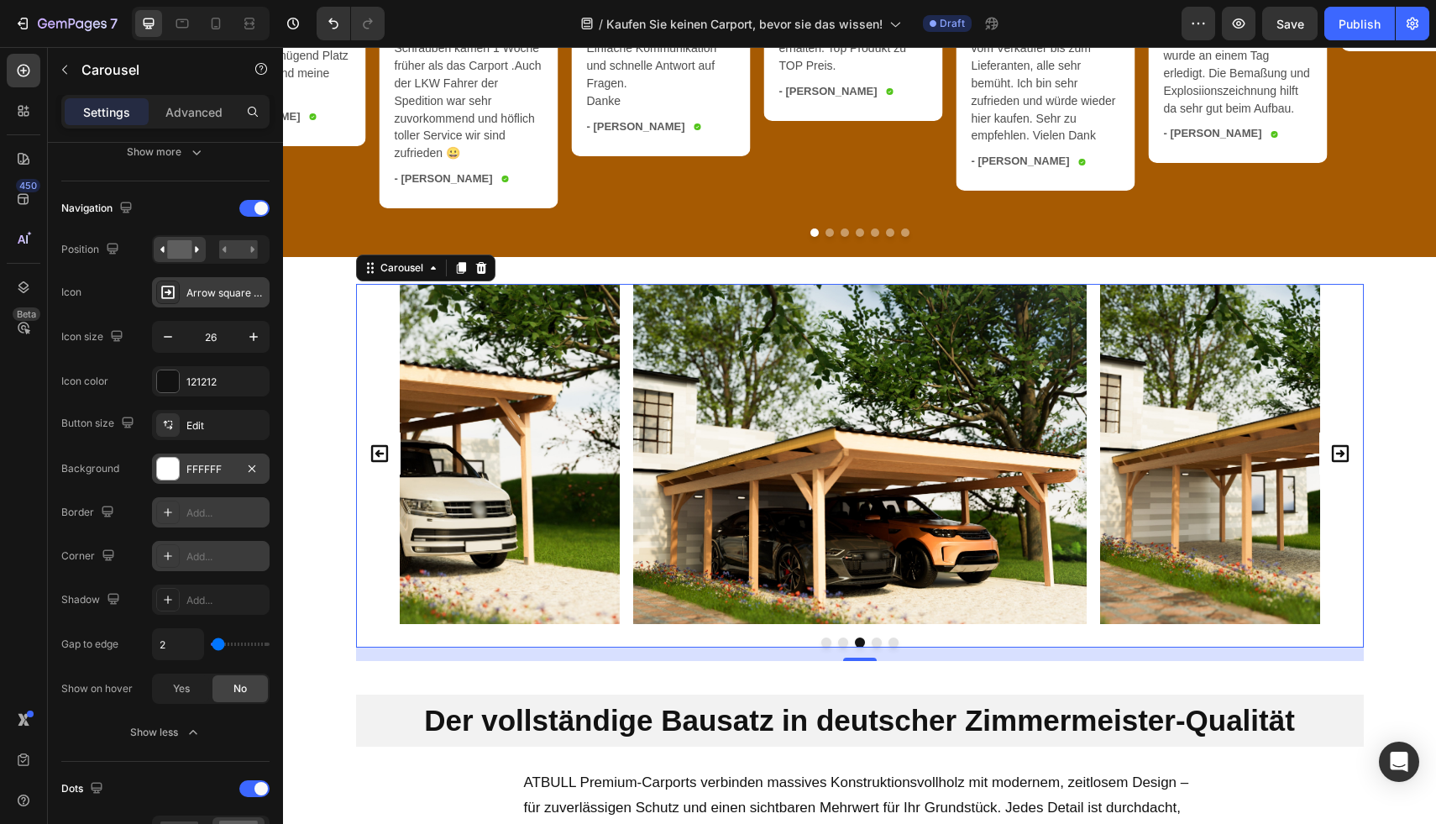
click at [222, 297] on div "Arrow square right bold" at bounding box center [225, 292] width 79 height 15
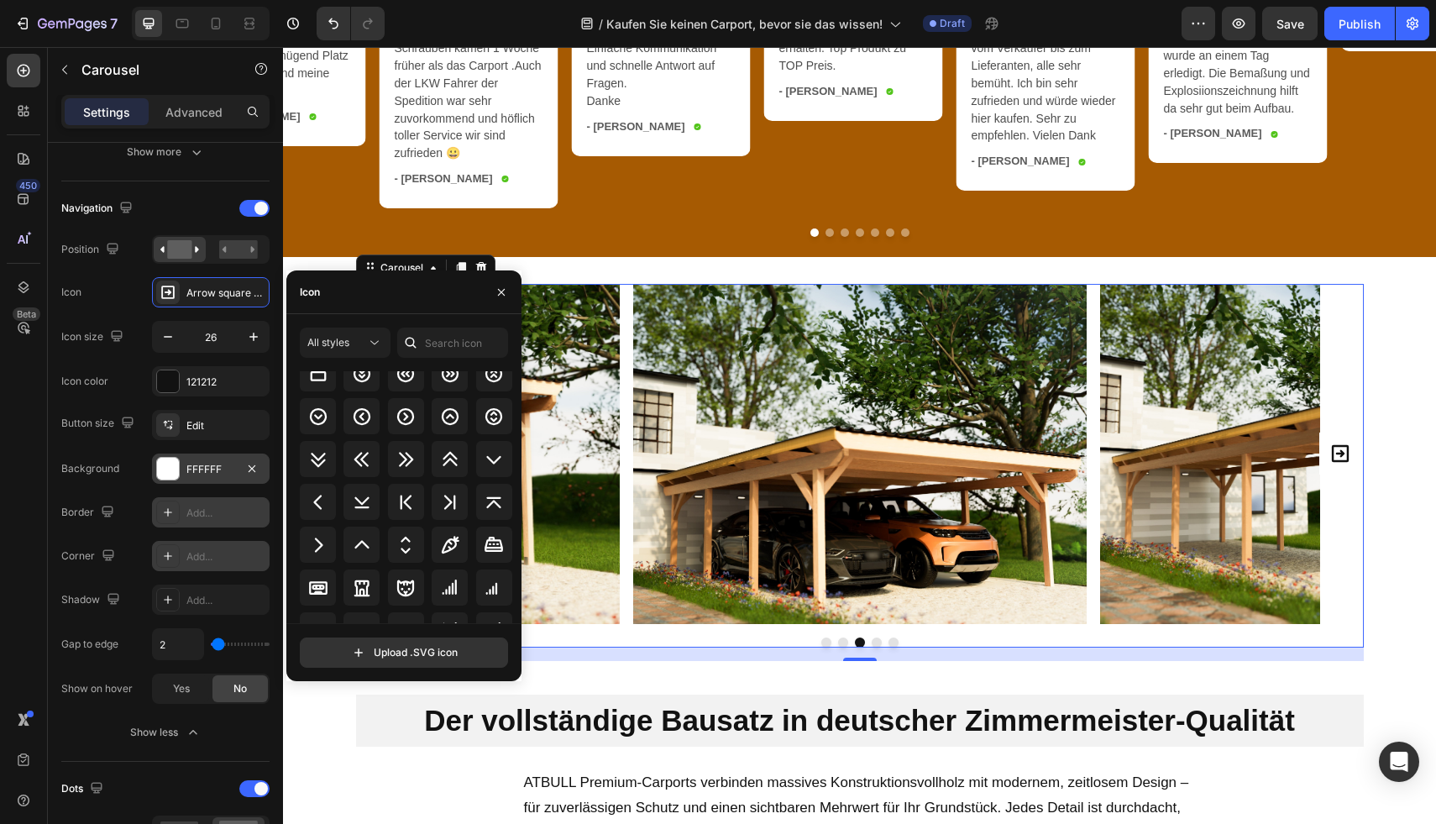
scroll to position [2088, 0]
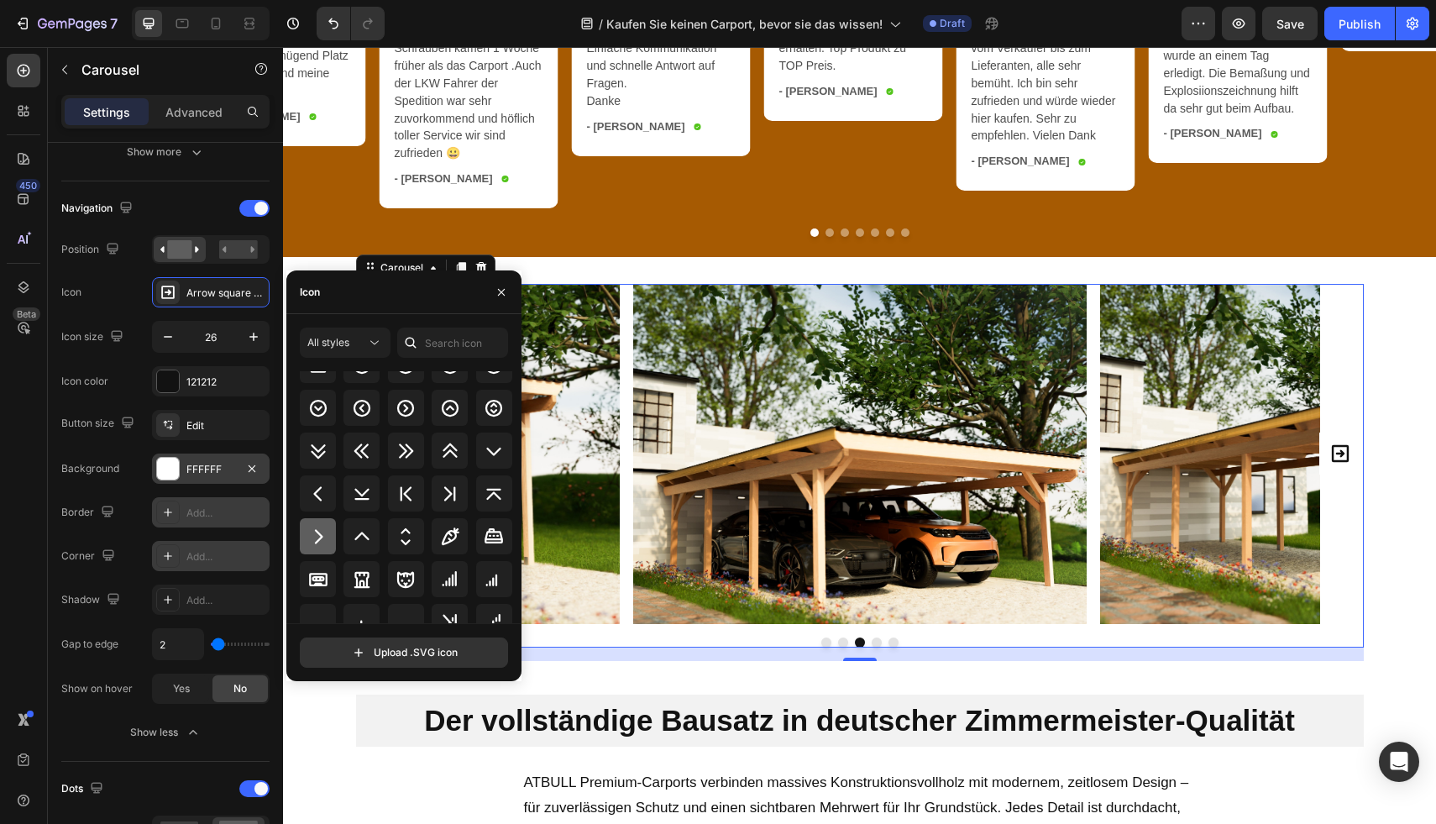
click at [330, 524] on div at bounding box center [318, 536] width 36 height 36
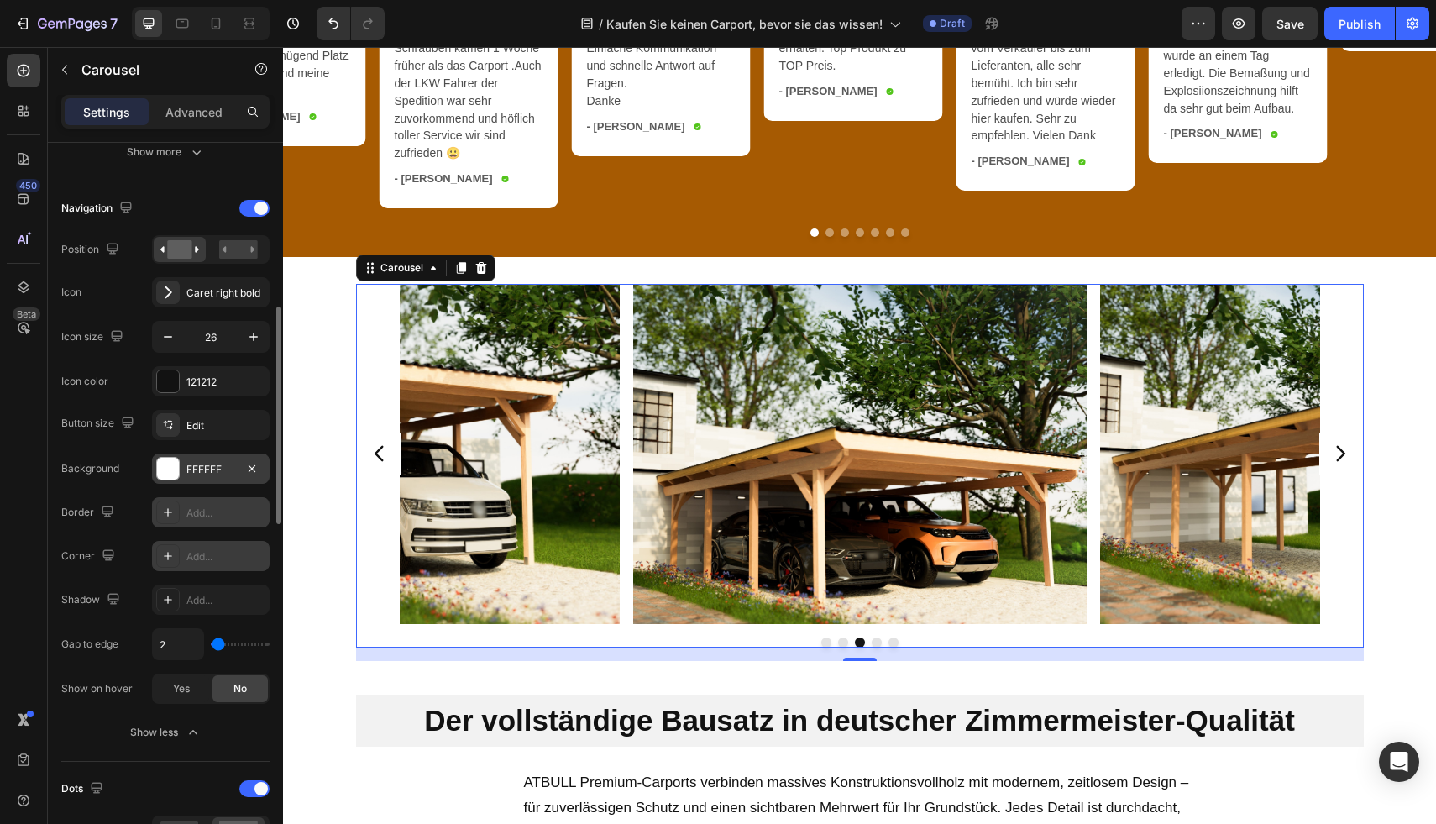
click at [171, 208] on div "Navigation" at bounding box center [165, 208] width 208 height 27
click at [252, 463] on icon "button" at bounding box center [251, 468] width 13 height 13
click at [1337, 460] on icon "Carousel Next Arrow" at bounding box center [1340, 454] width 22 height 22
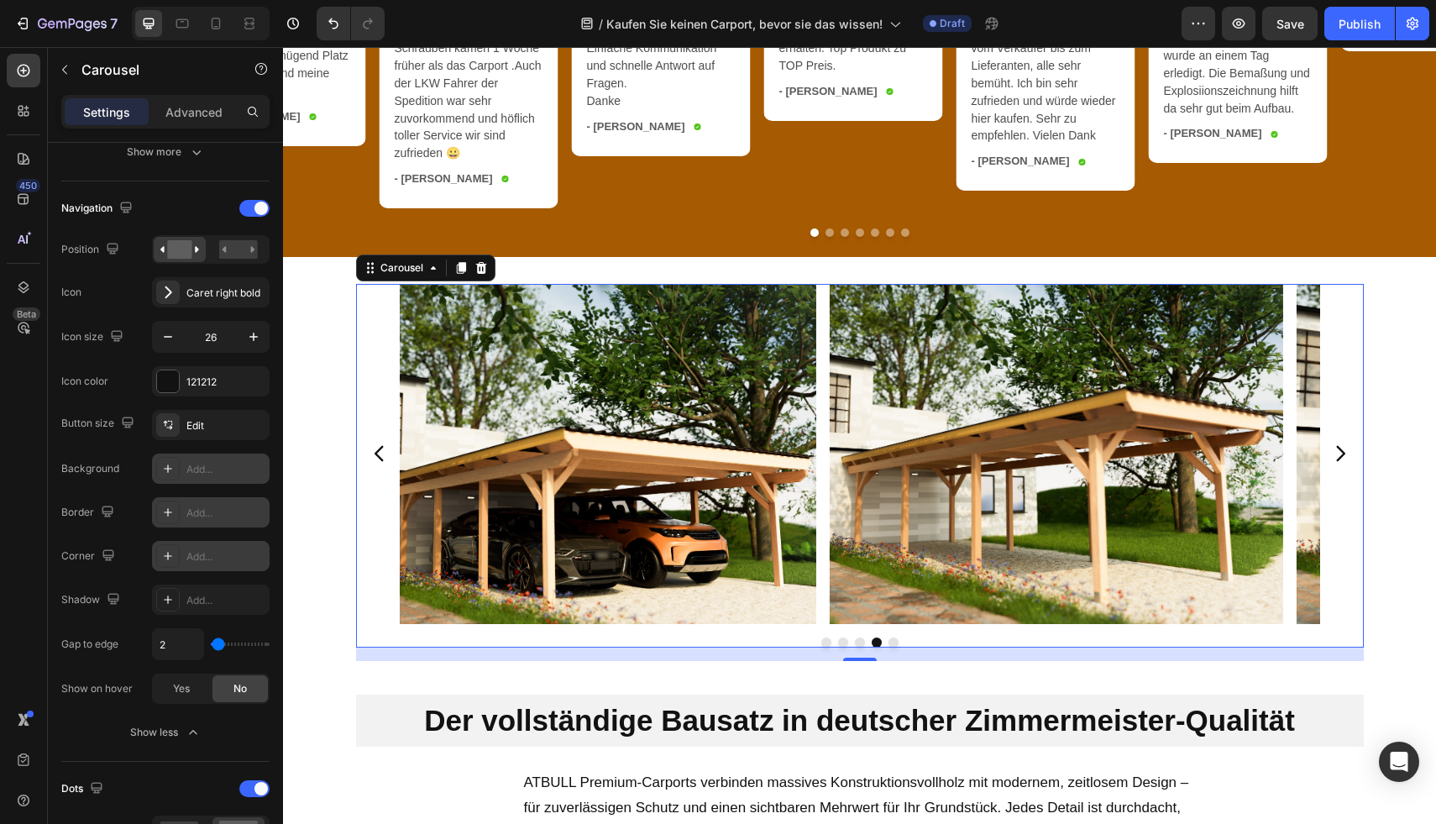
click at [1337, 460] on icon "Carousel Next Arrow" at bounding box center [1340, 454] width 22 height 22
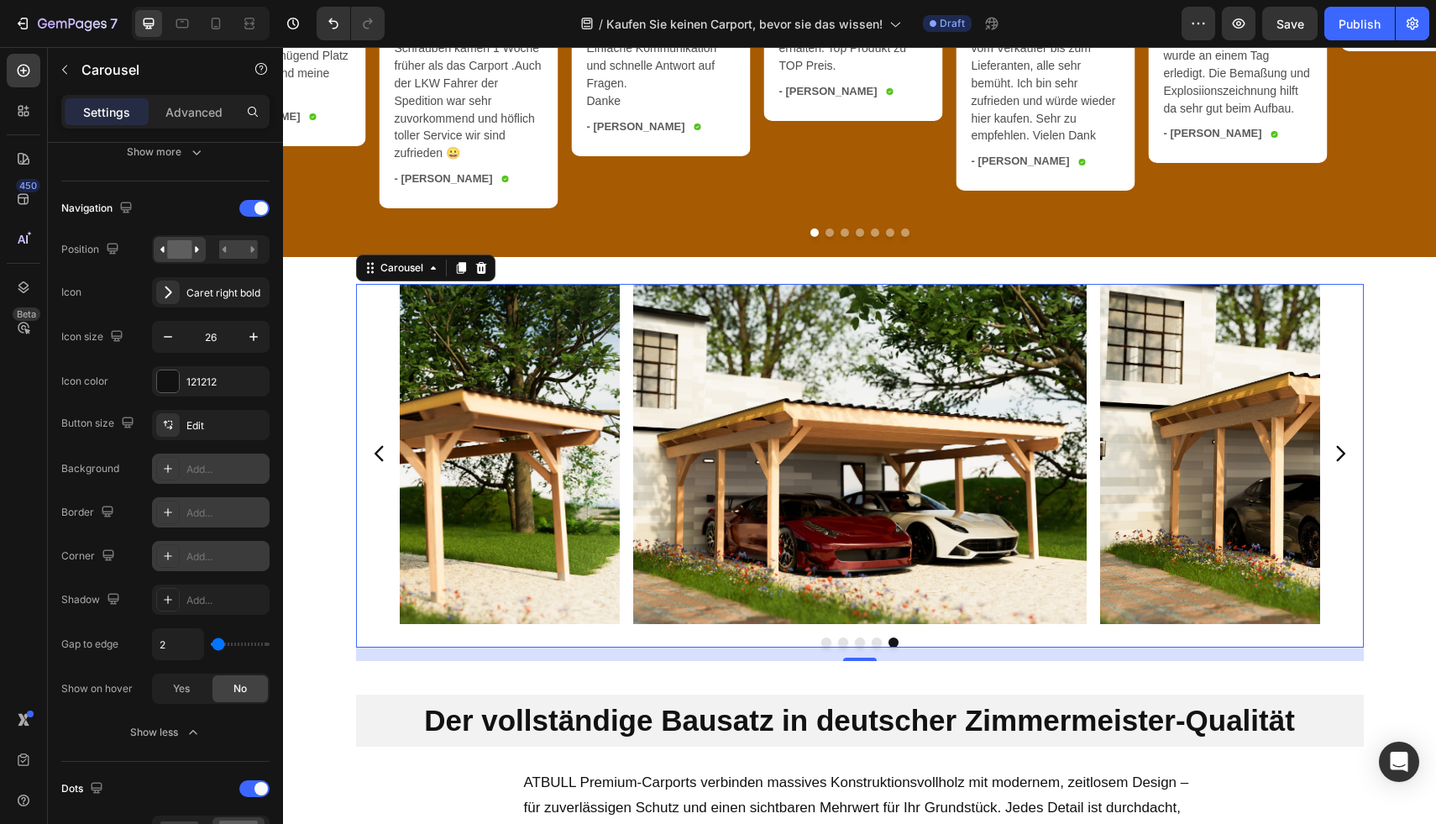
click at [1337, 460] on icon "Carousel Next Arrow" at bounding box center [1340, 454] width 22 height 22
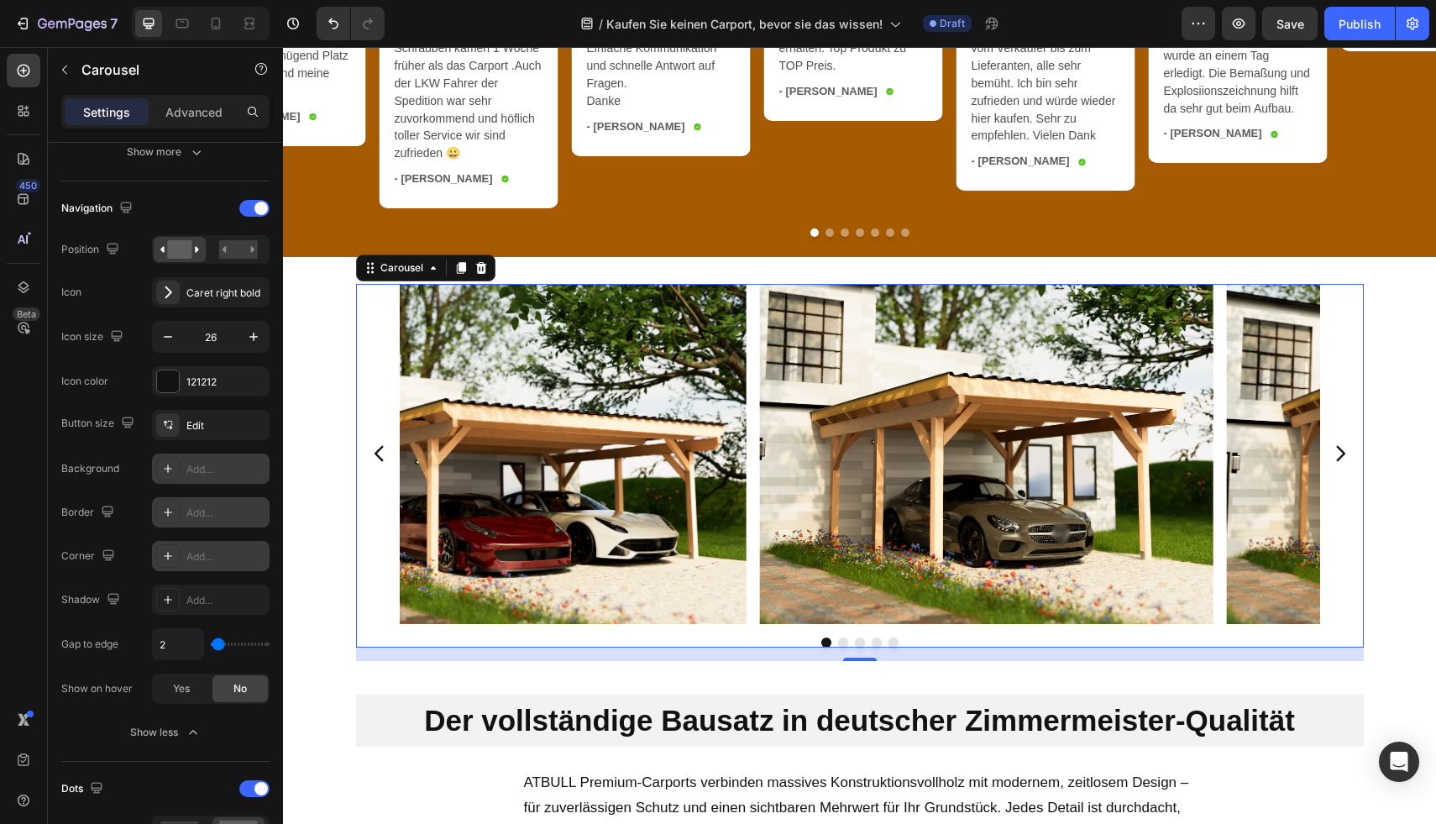
click at [1337, 460] on icon "Carousel Next Arrow" at bounding box center [1340, 454] width 22 height 22
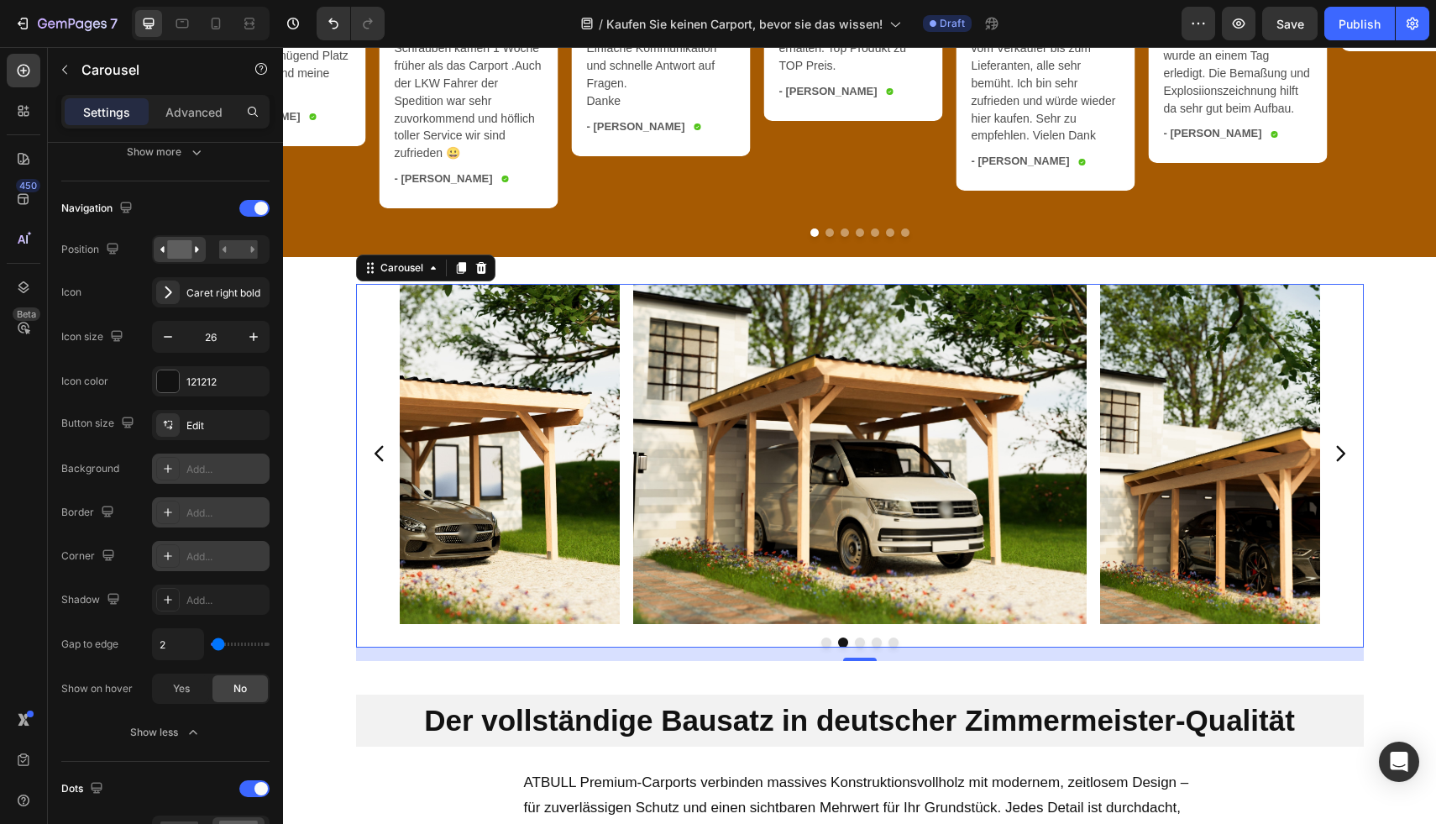
click at [1337, 460] on icon "Carousel Next Arrow" at bounding box center [1340, 454] width 22 height 22
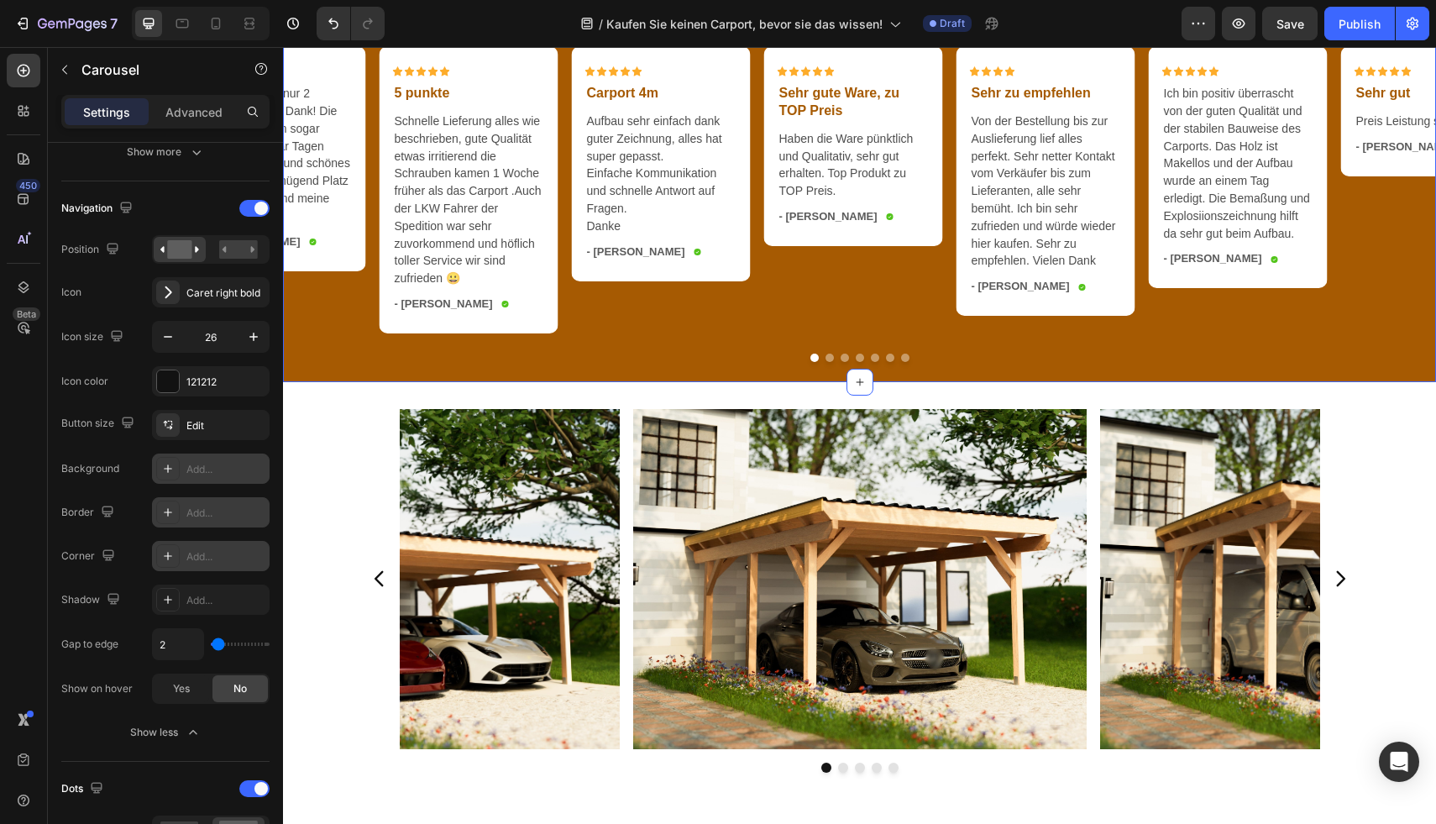
scroll to position [3642, 0]
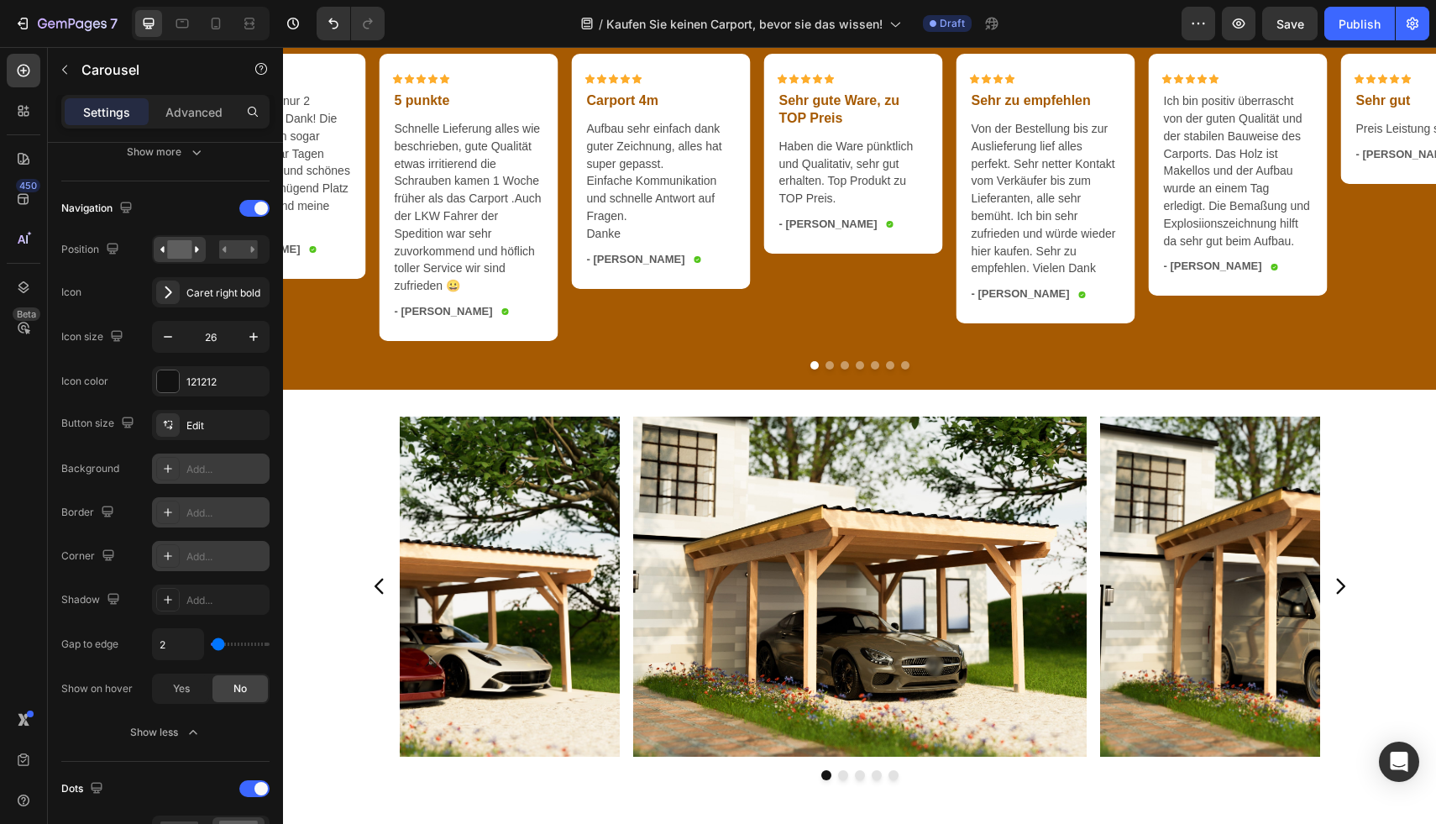
click at [374, 479] on div "Image Image Image Image Image" at bounding box center [860, 586] width 1008 height 340
click at [376, 494] on div "Image Image Image Image Image" at bounding box center [860, 586] width 1008 height 340
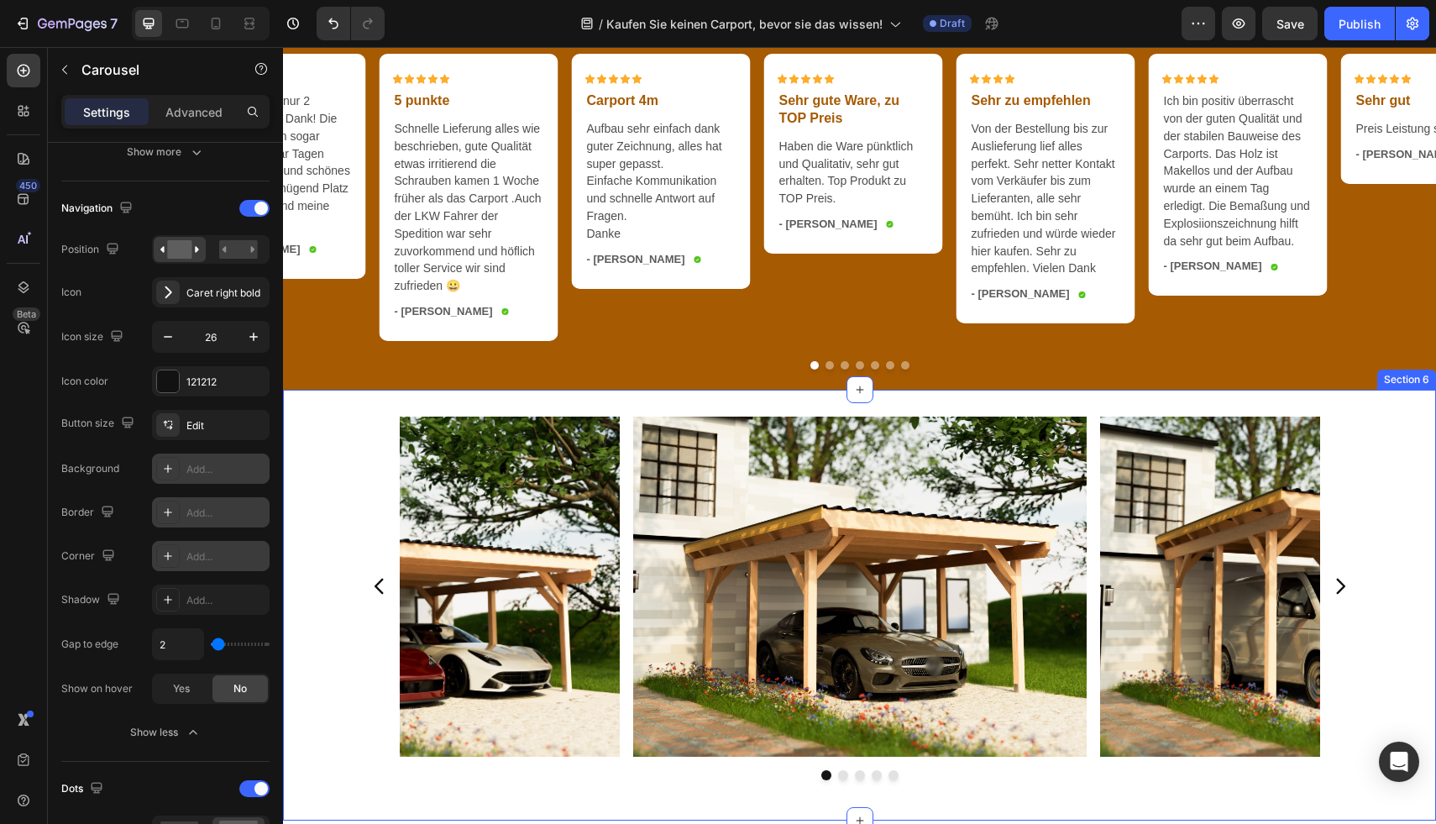
click at [1364, 547] on div "Image Image Image Image Image Carousel" at bounding box center [859, 604] width 1153 height 377
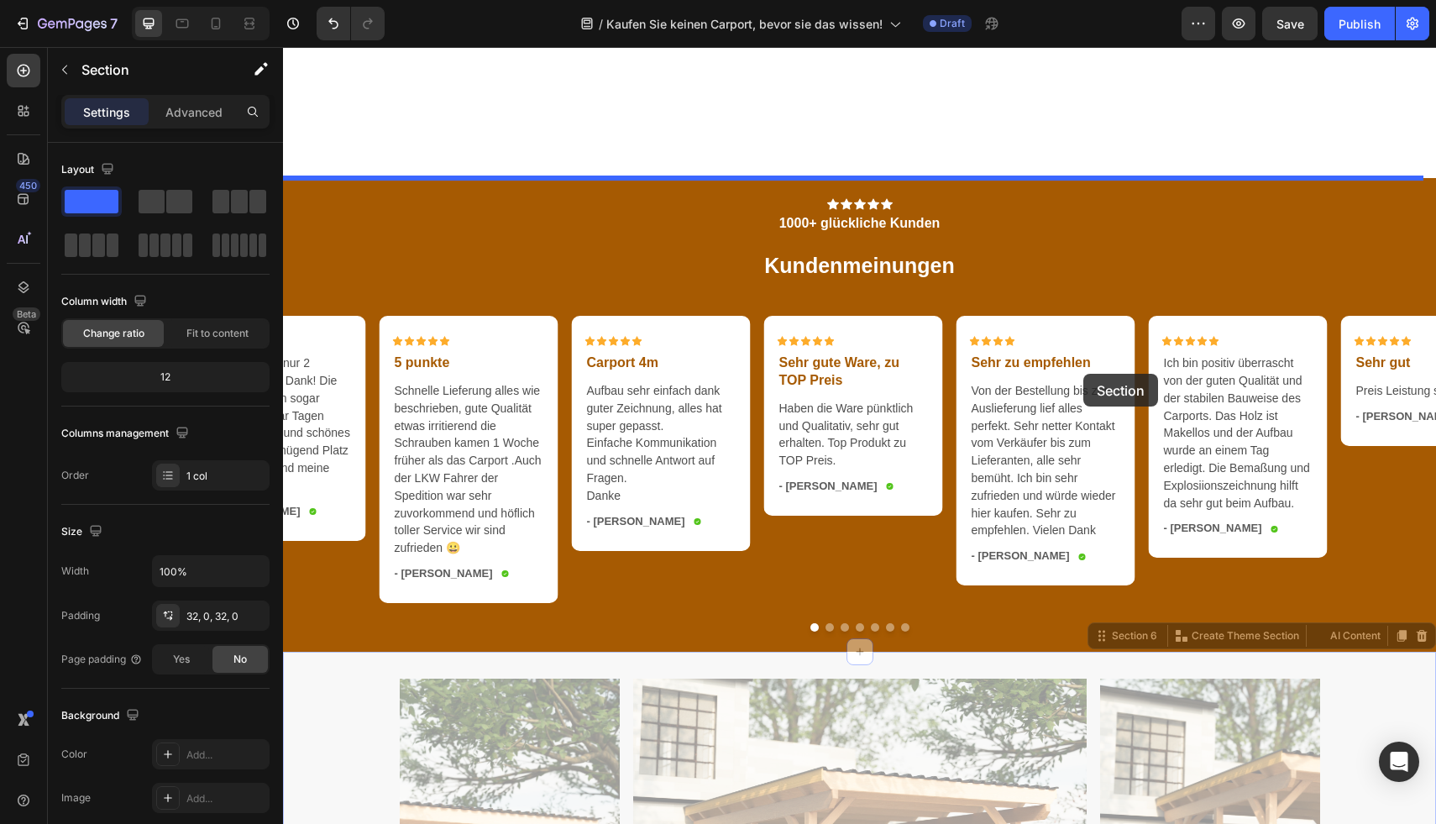
scroll to position [3343, 0]
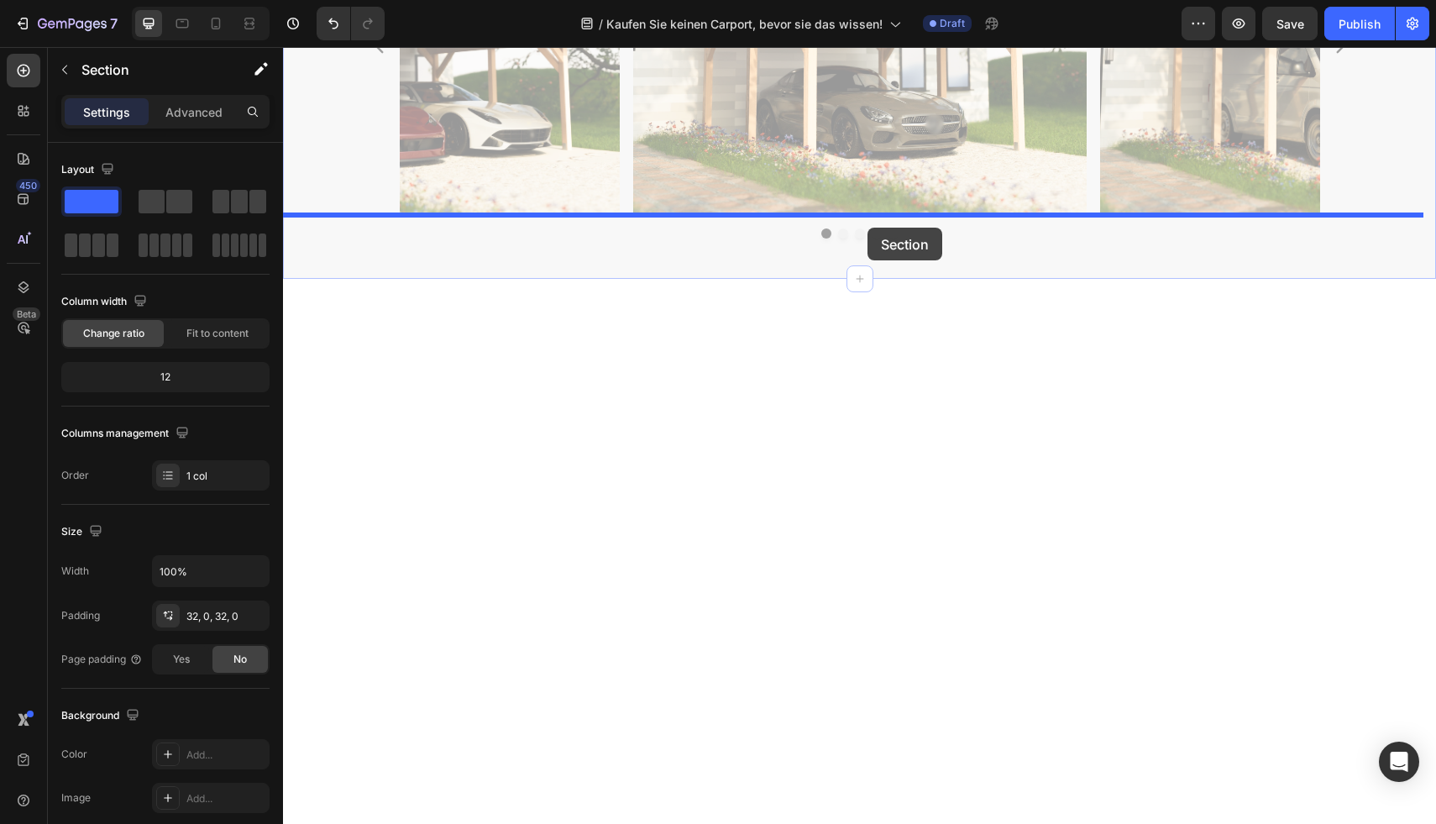
drag, startPoint x: 1085, startPoint y: 387, endPoint x: 867, endPoint y: 227, distance: 270.2
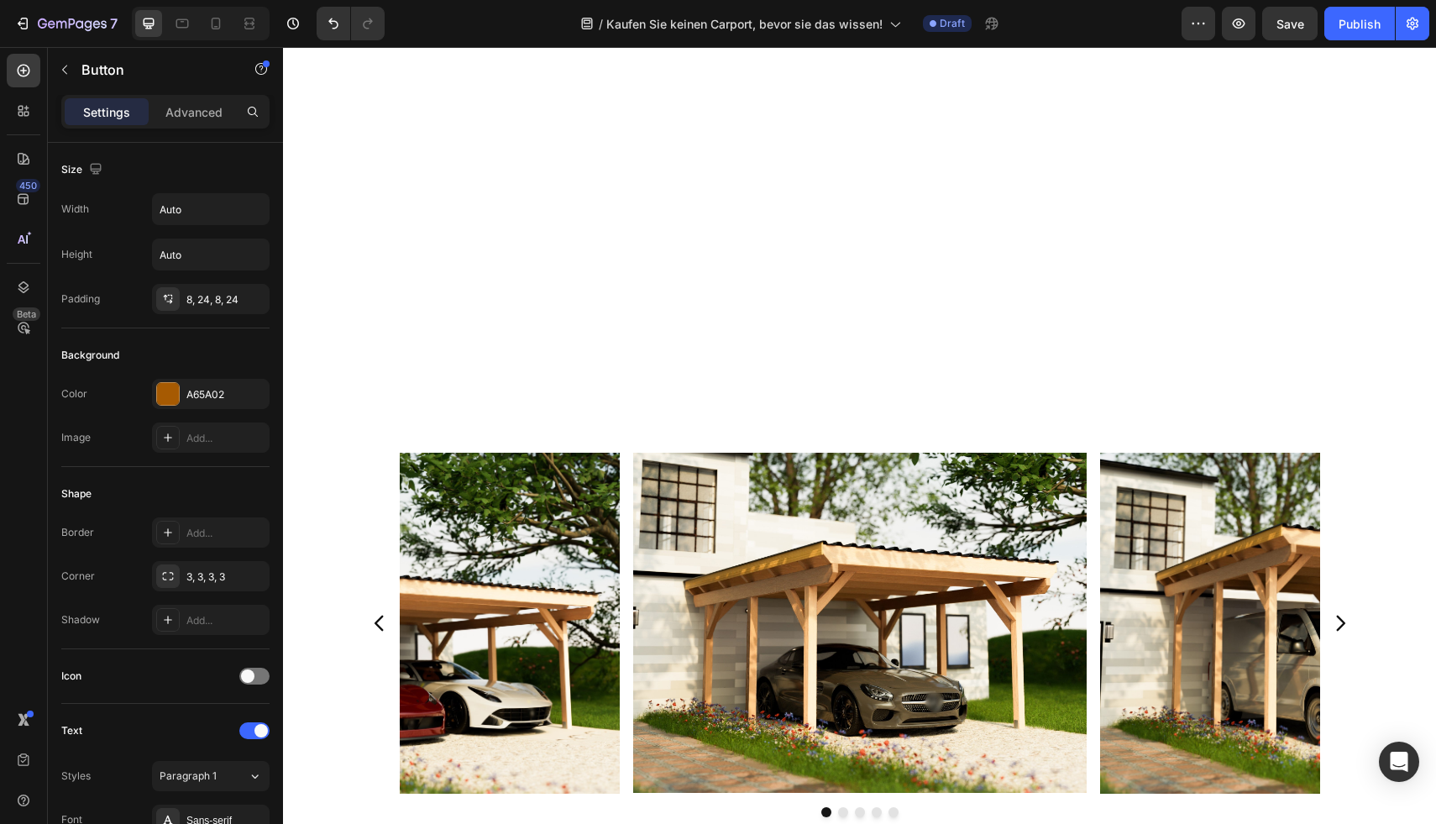
scroll to position [3119, 0]
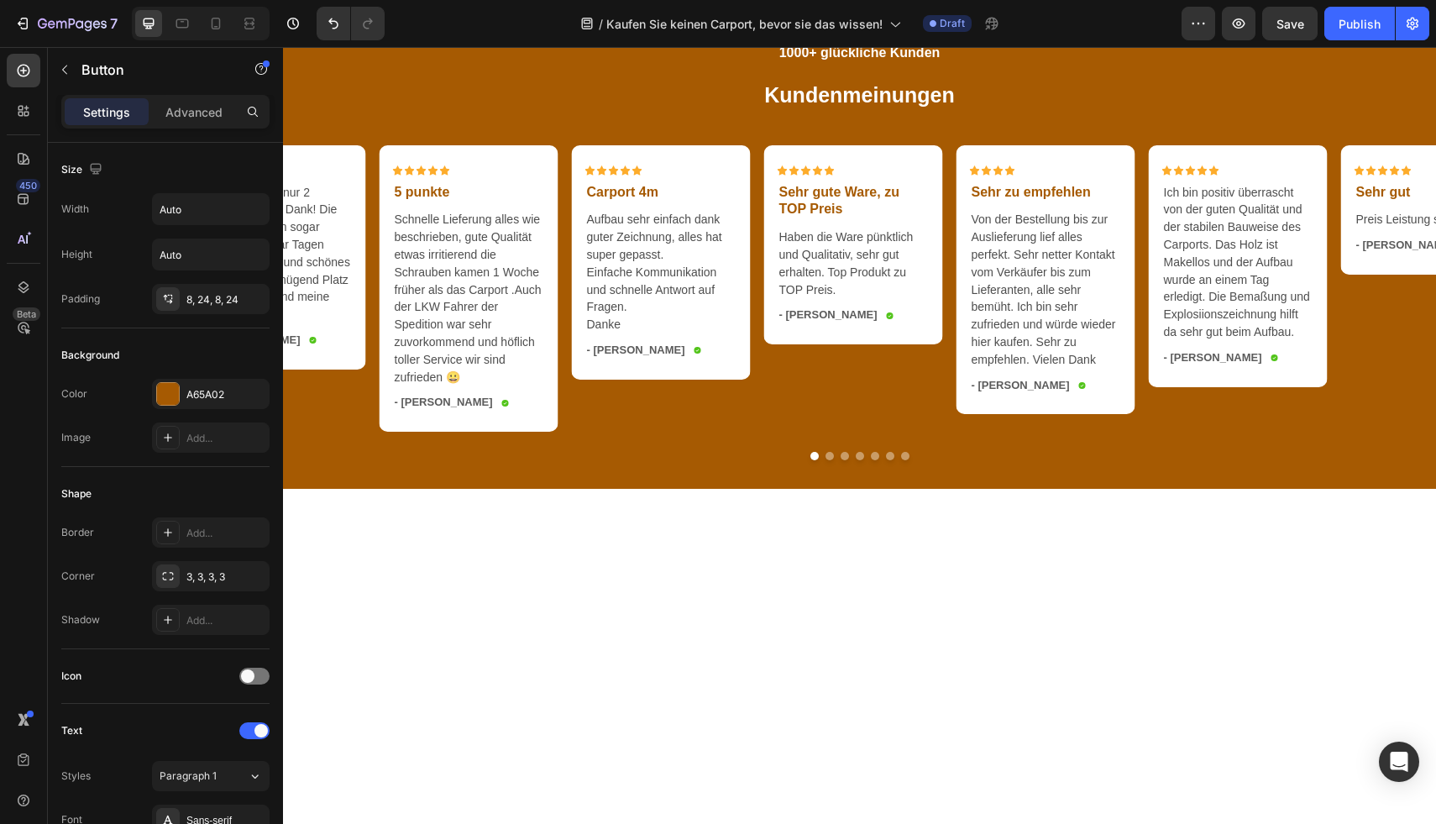
scroll to position [3211, 0]
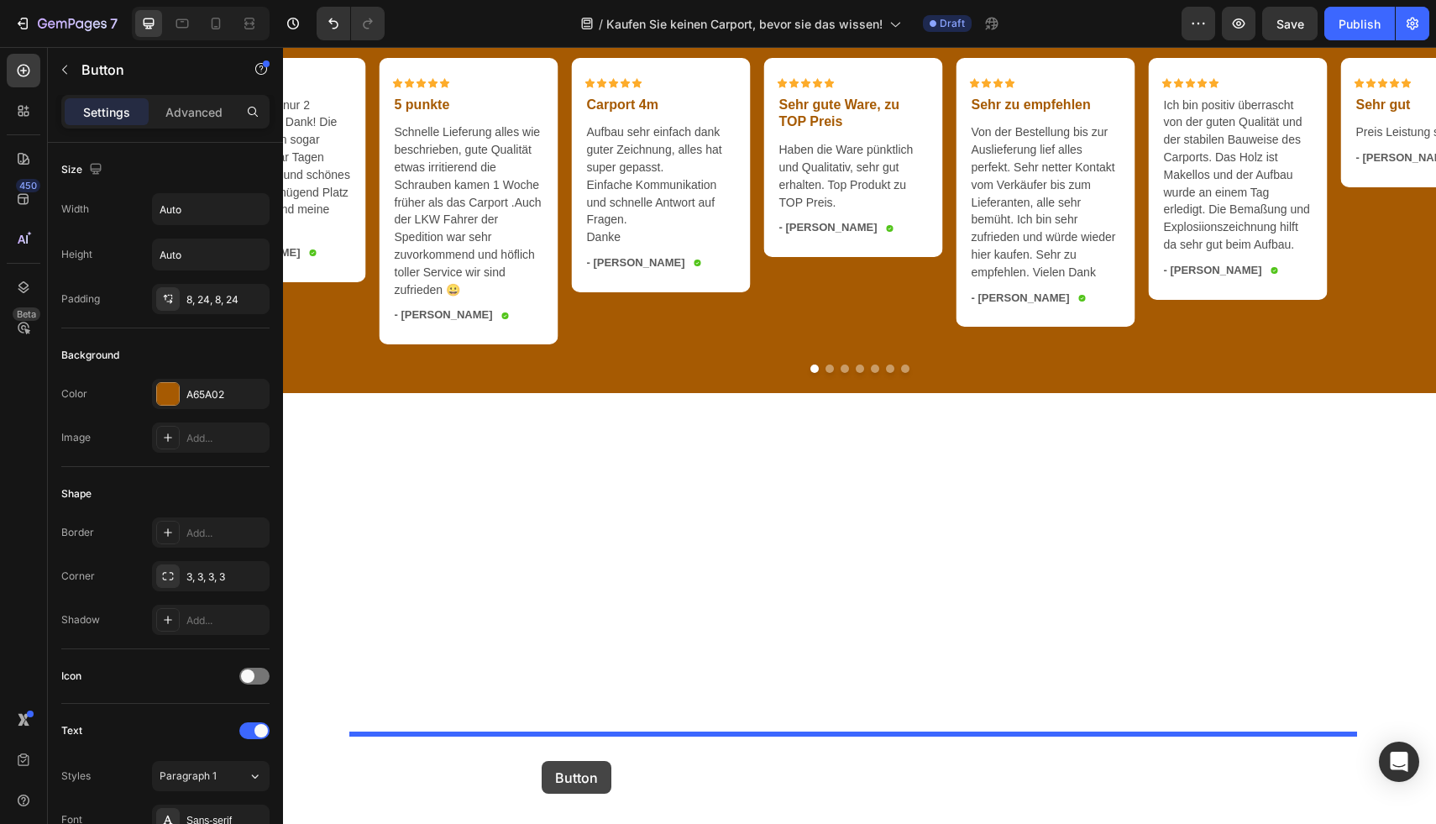
scroll to position [3234, 0]
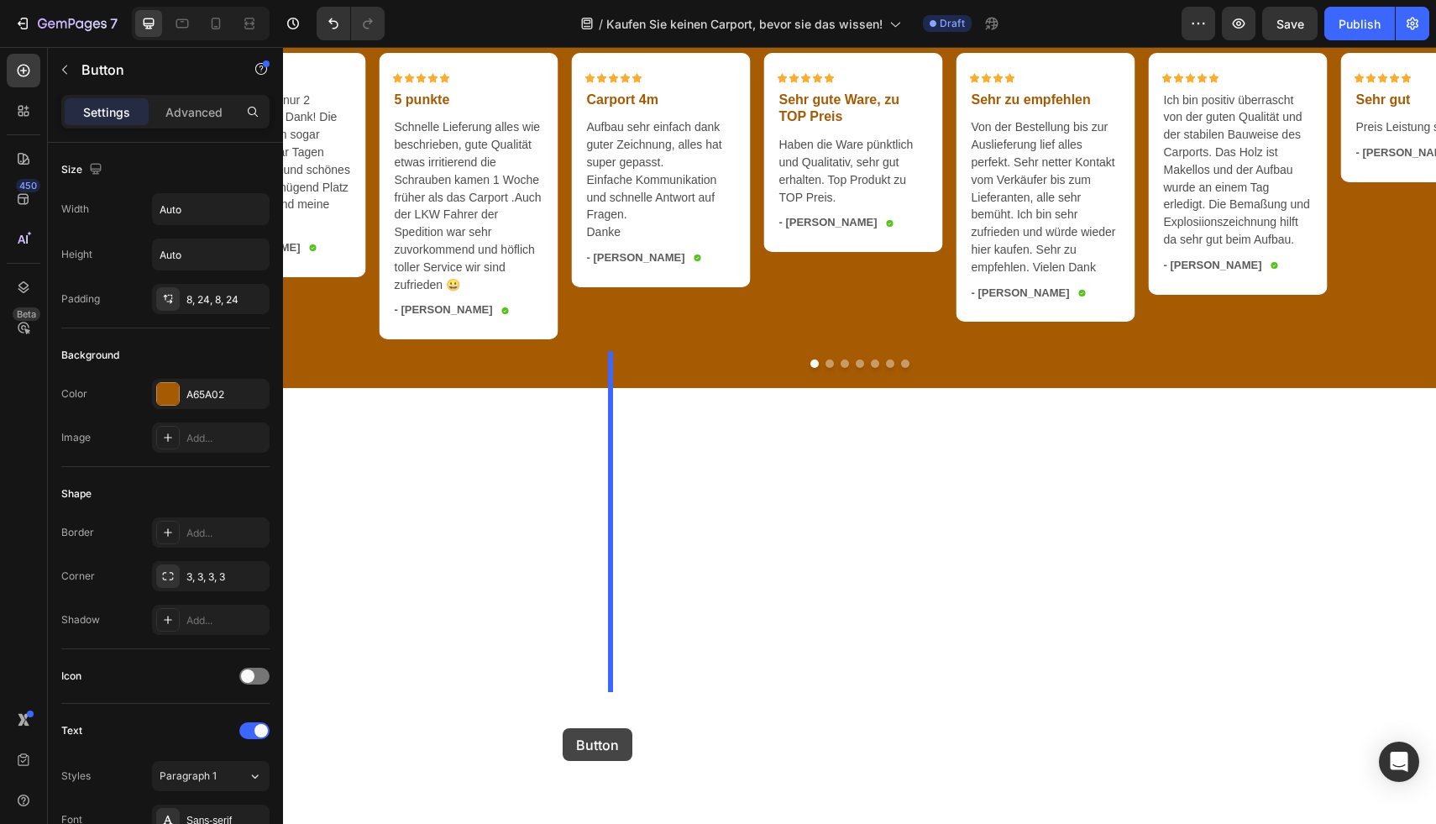
drag, startPoint x: 366, startPoint y: 225, endPoint x: 563, endPoint y: 728, distance: 540.0
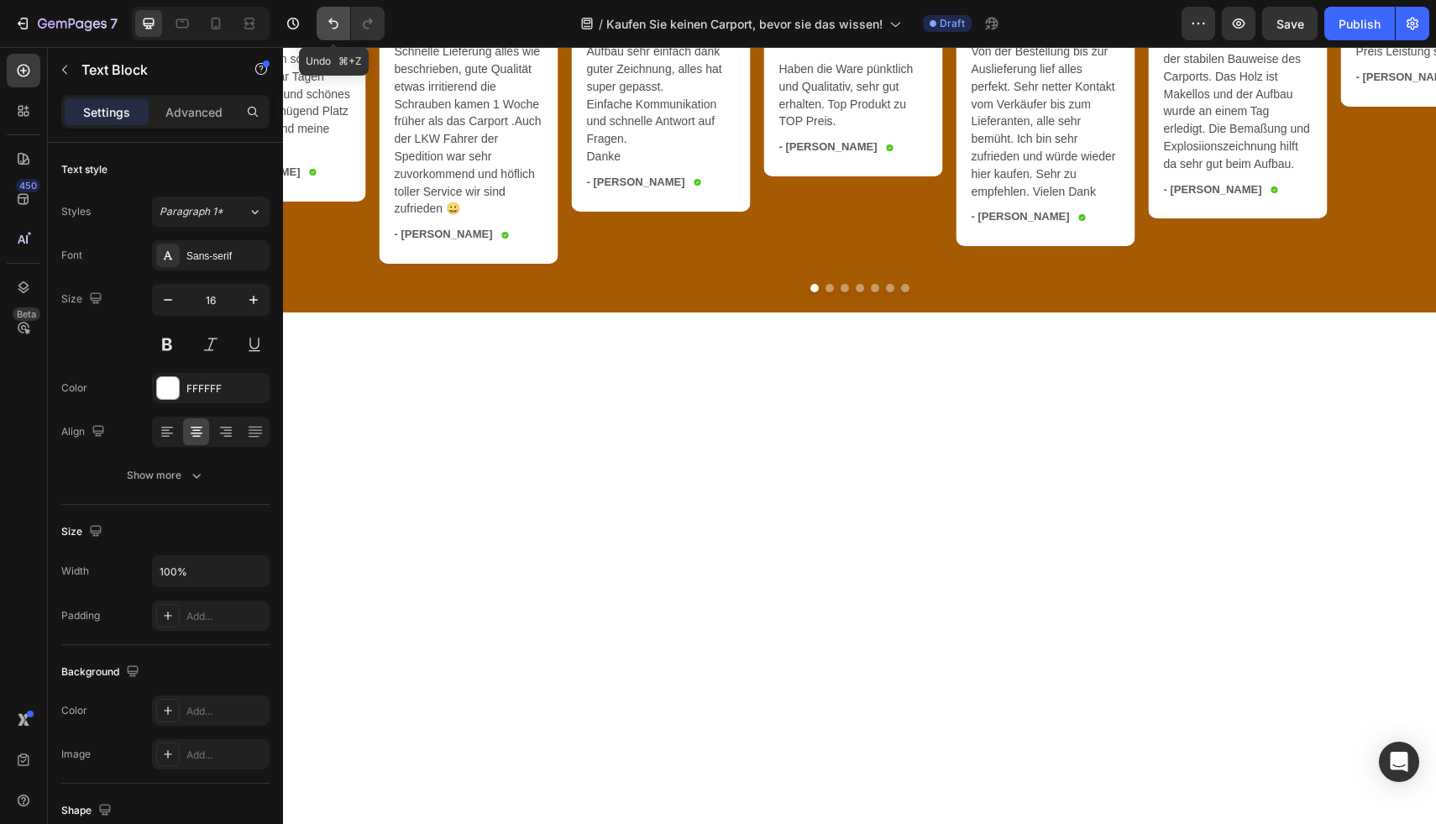
click at [323, 25] on button "Undo/Redo" at bounding box center [334, 24] width 34 height 34
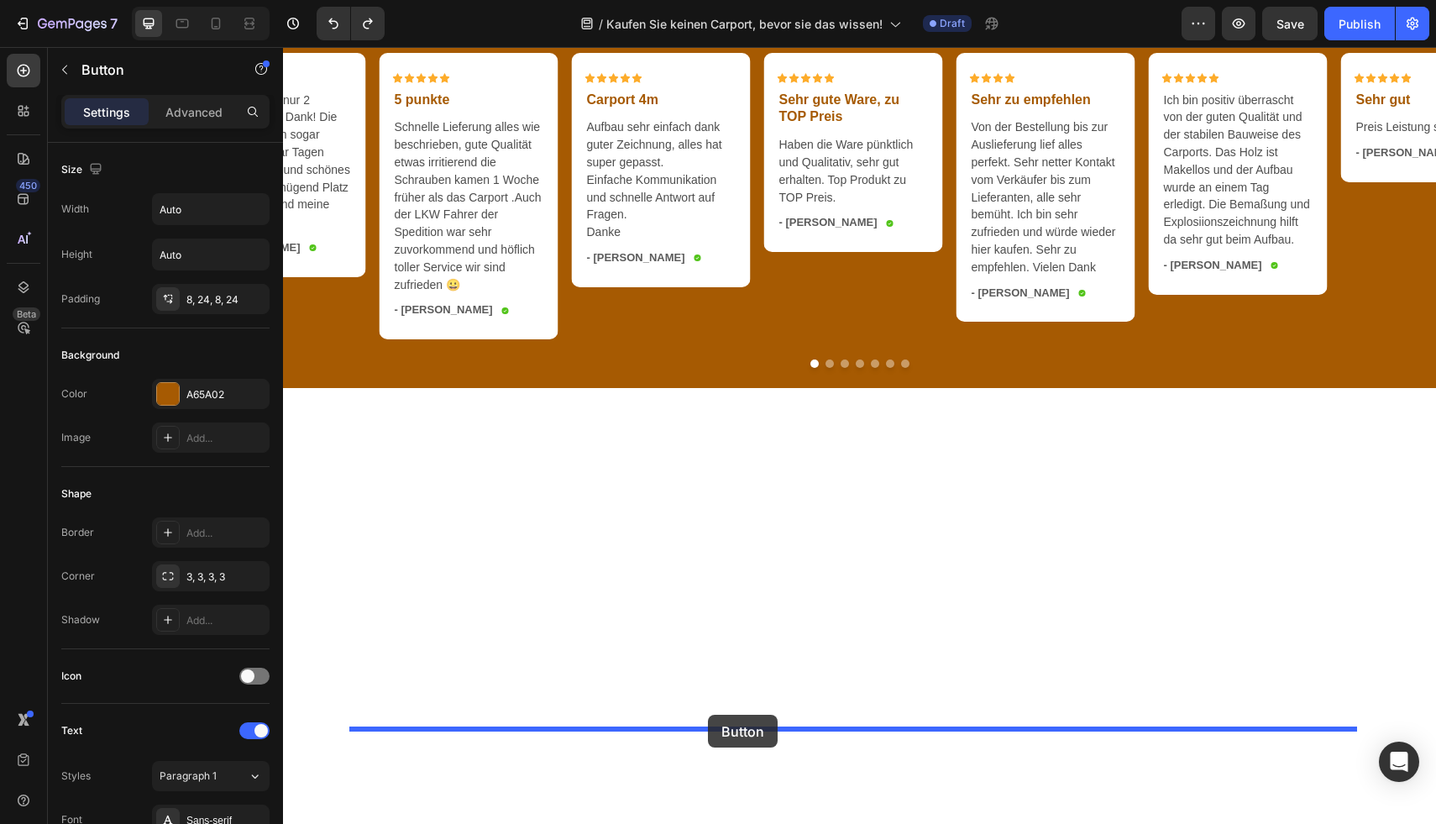
drag, startPoint x: 365, startPoint y: 207, endPoint x: 708, endPoint y: 715, distance: 612.7
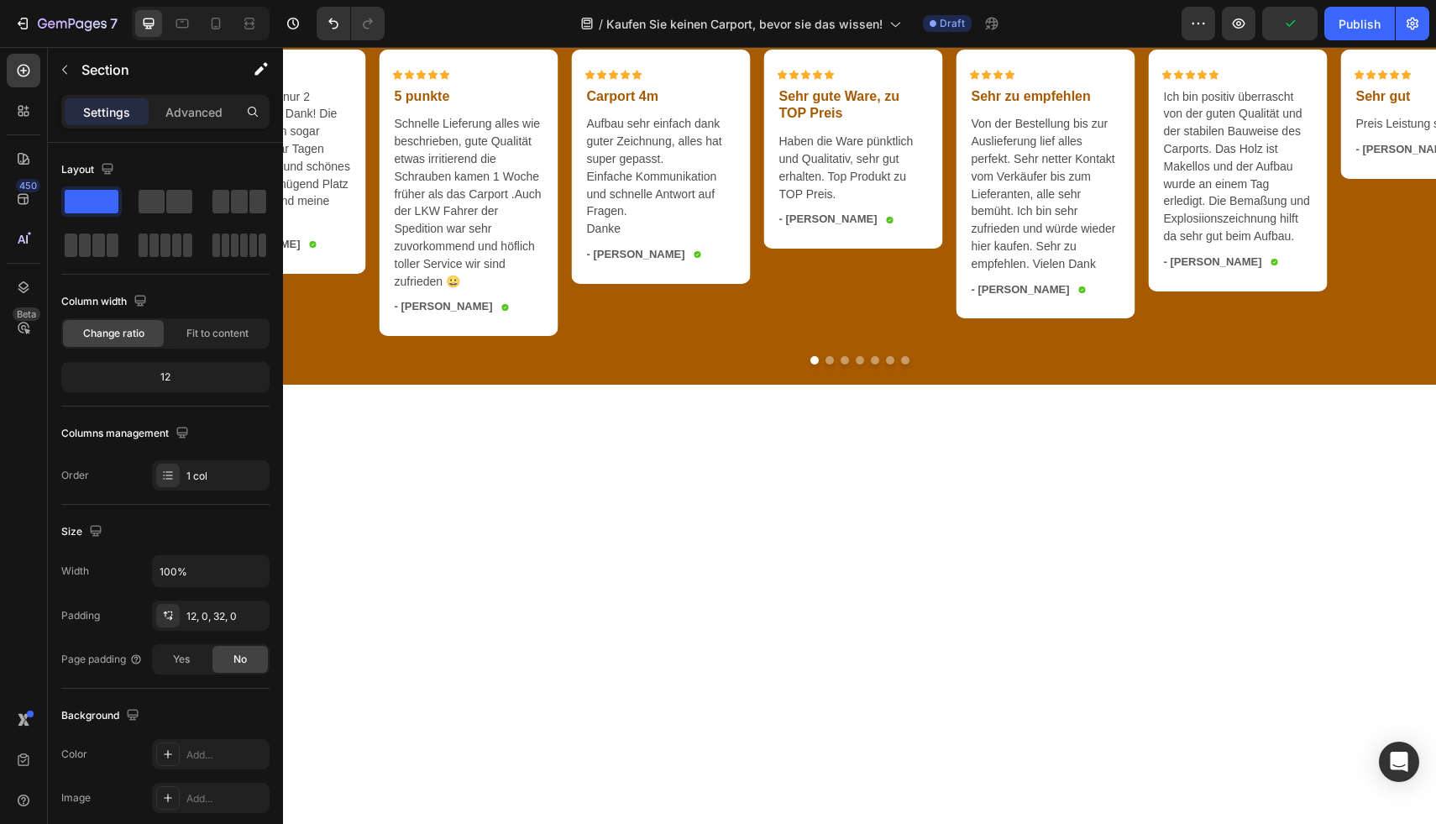
click at [205, 119] on p "Advanced" at bounding box center [193, 112] width 57 height 18
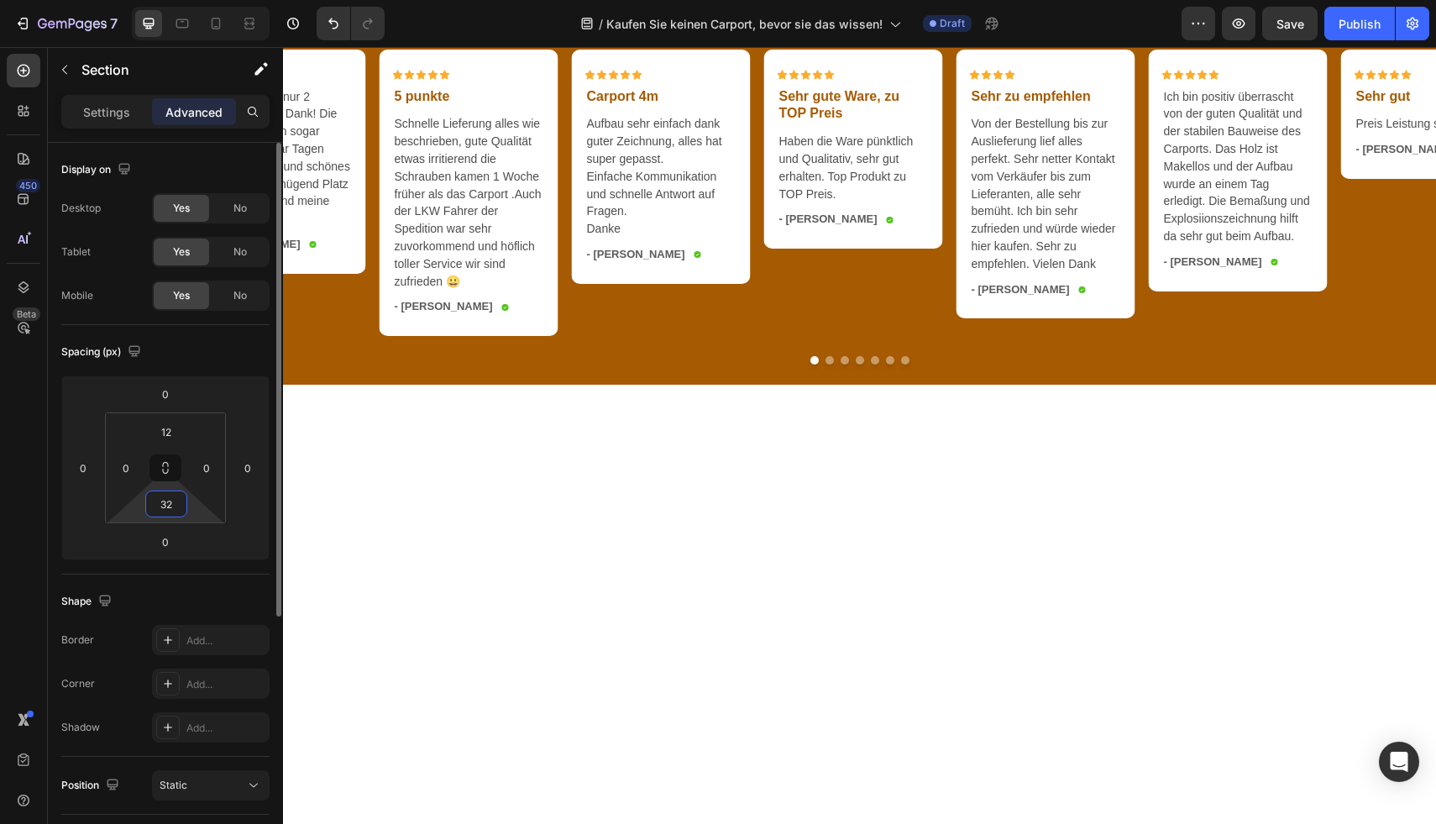
click at [176, 492] on input "32" at bounding box center [166, 503] width 34 height 25
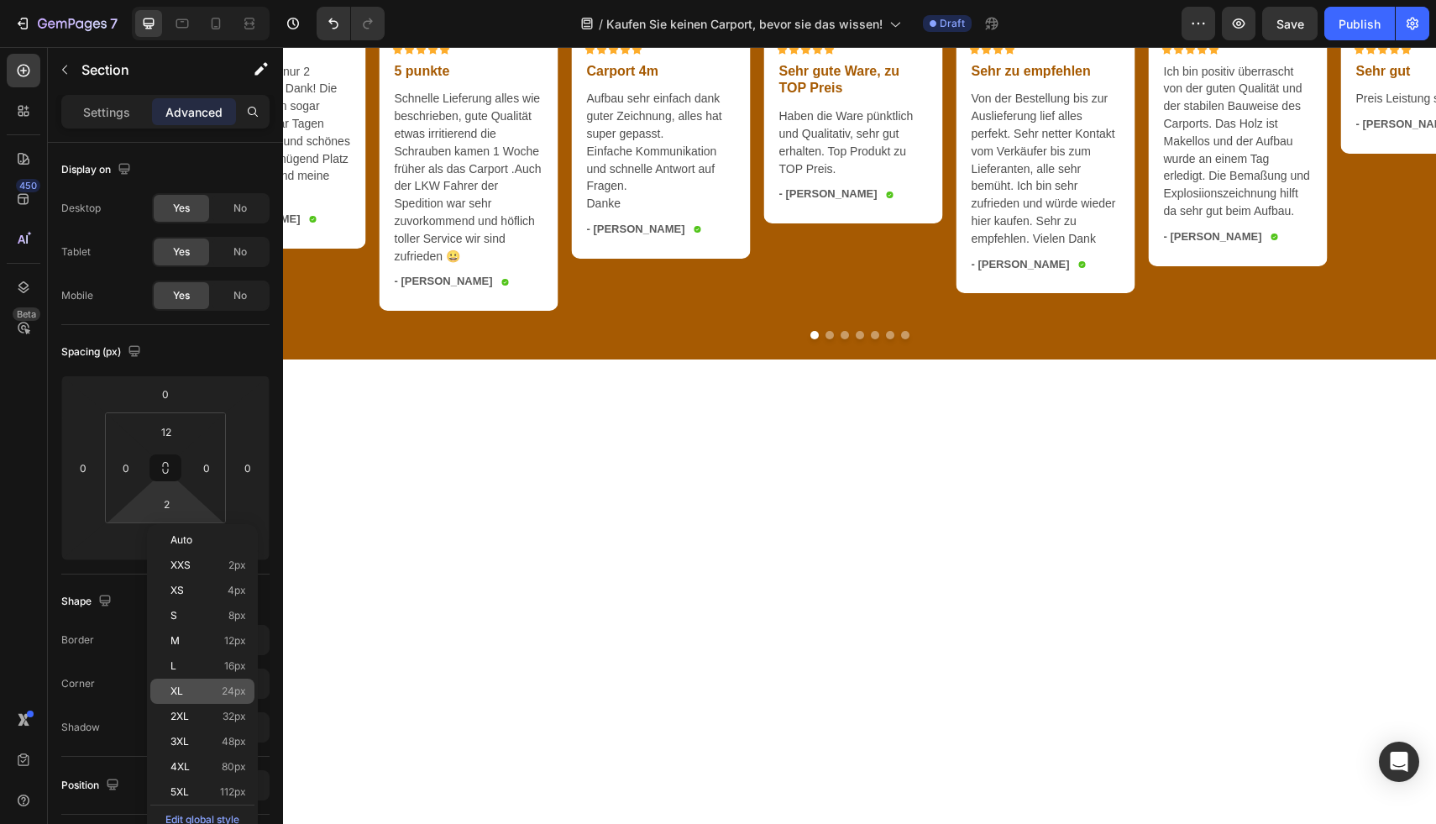
click at [227, 695] on span "24px" at bounding box center [234, 691] width 24 height 12
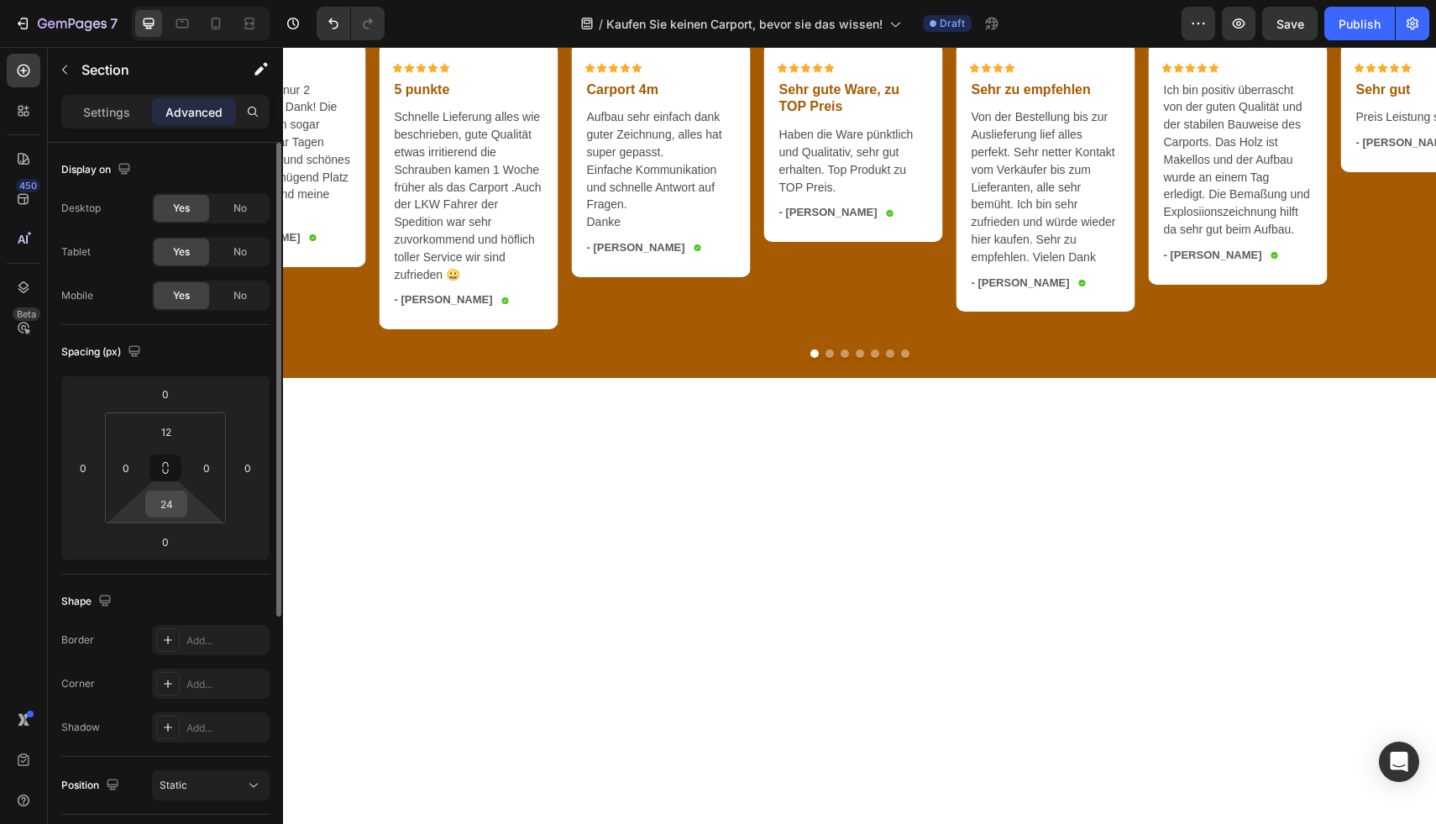
click at [168, 503] on input "24" at bounding box center [166, 503] width 34 height 25
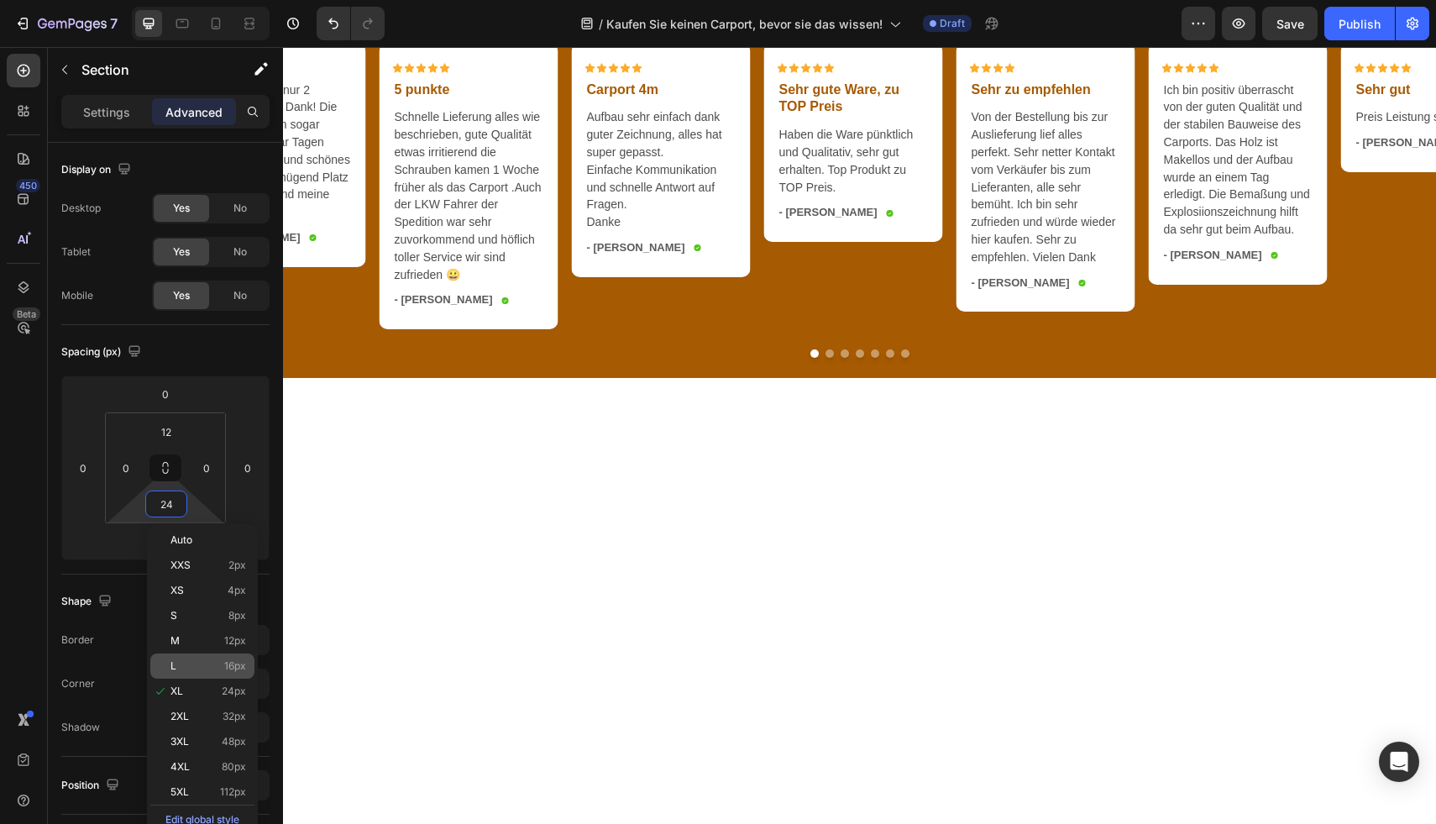
click at [206, 658] on div "L 16px" at bounding box center [202, 665] width 104 height 25
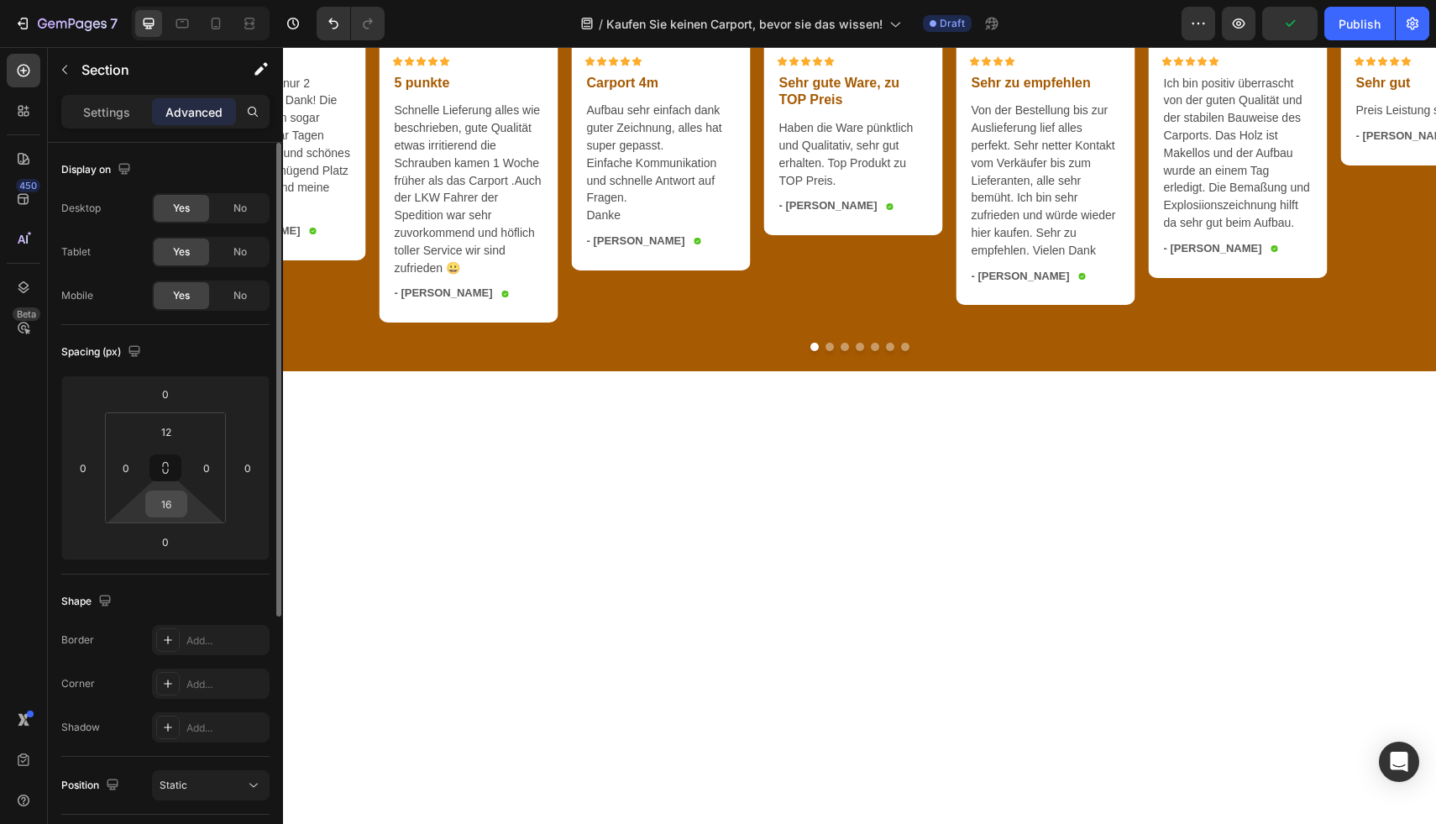
click at [170, 492] on input "16" at bounding box center [166, 503] width 34 height 25
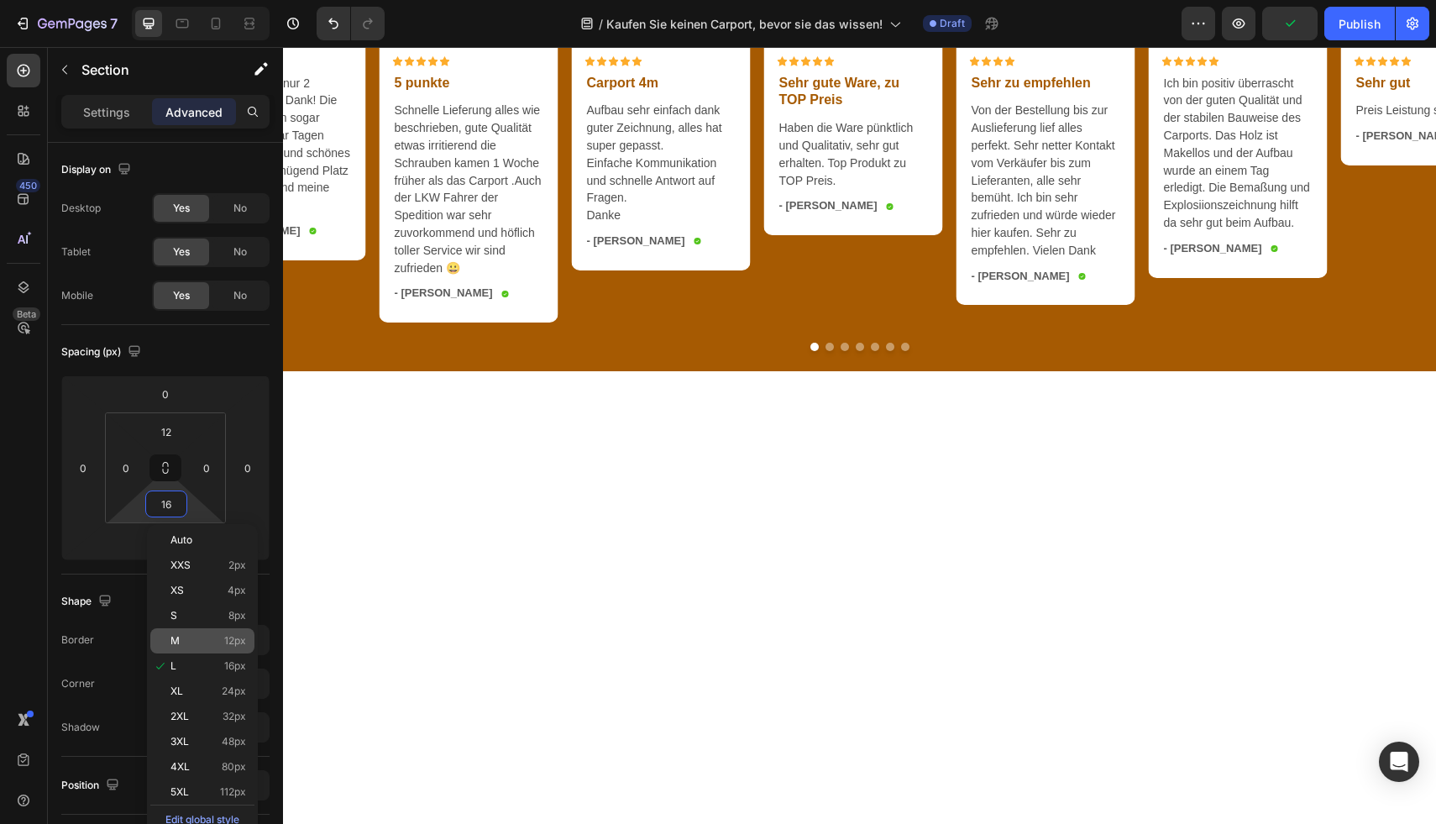
click at [214, 632] on div "M 12px" at bounding box center [202, 640] width 104 height 25
type input "12"
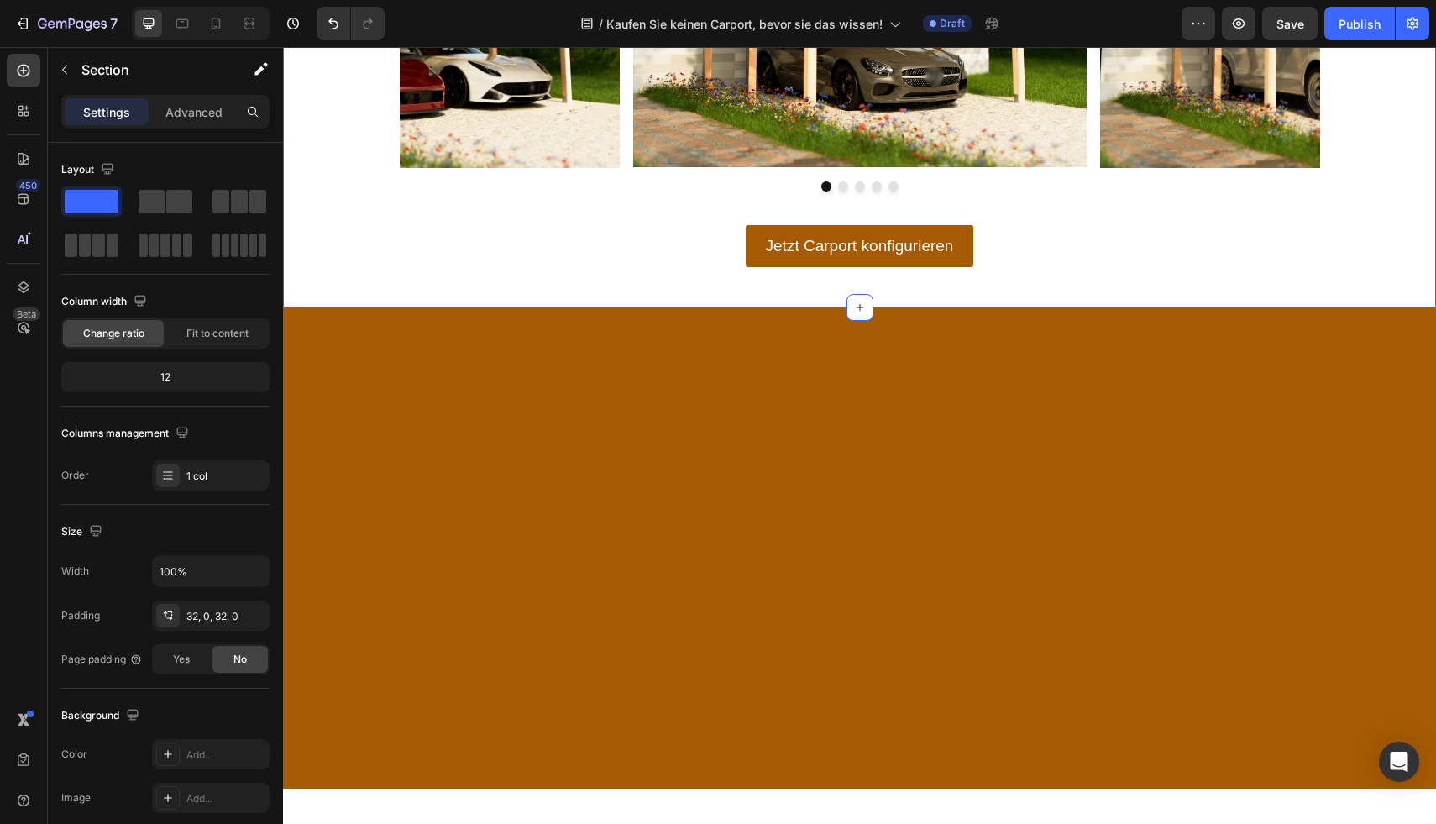
scroll to position [2817, 0]
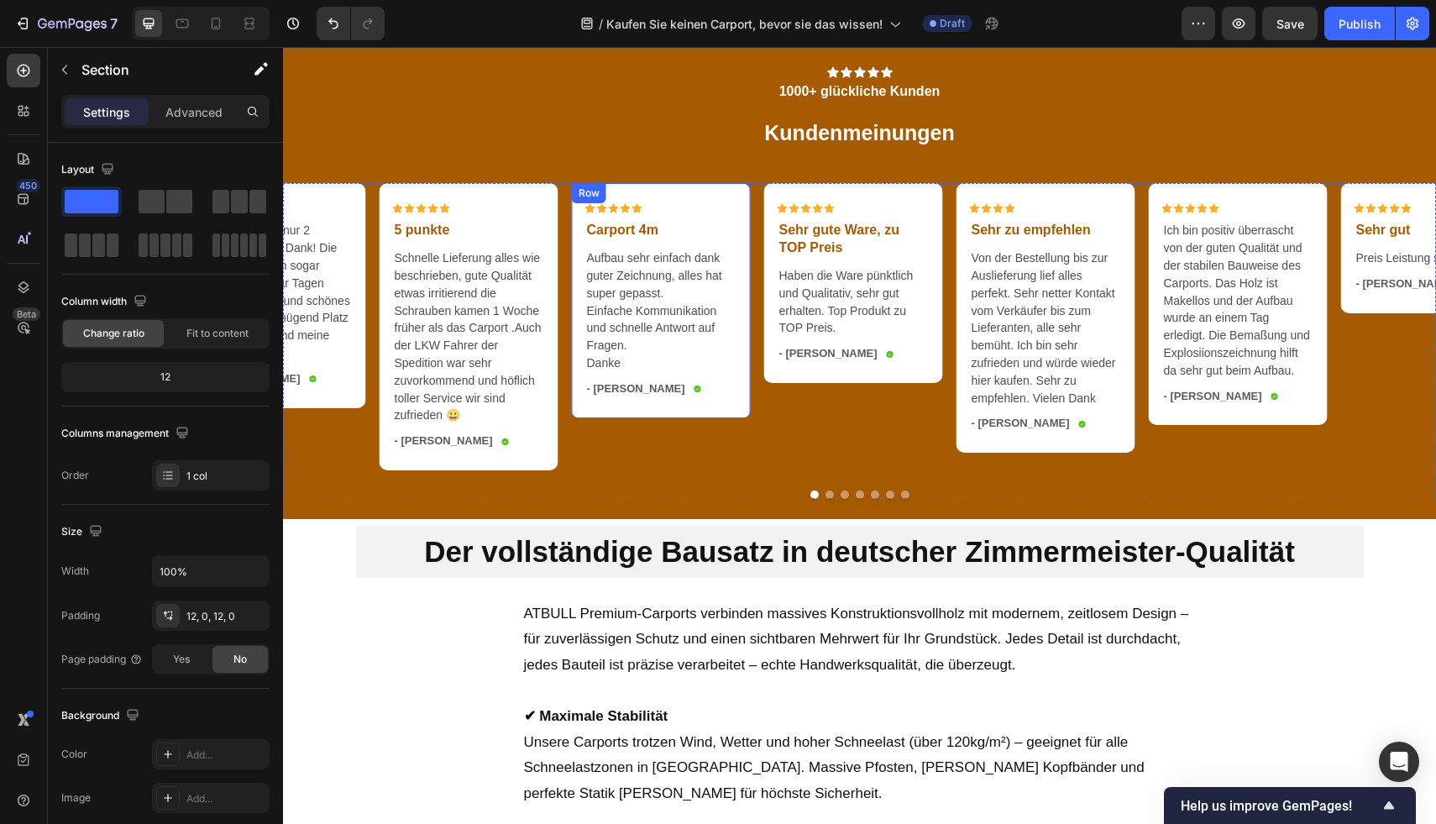
scroll to position [4062, 0]
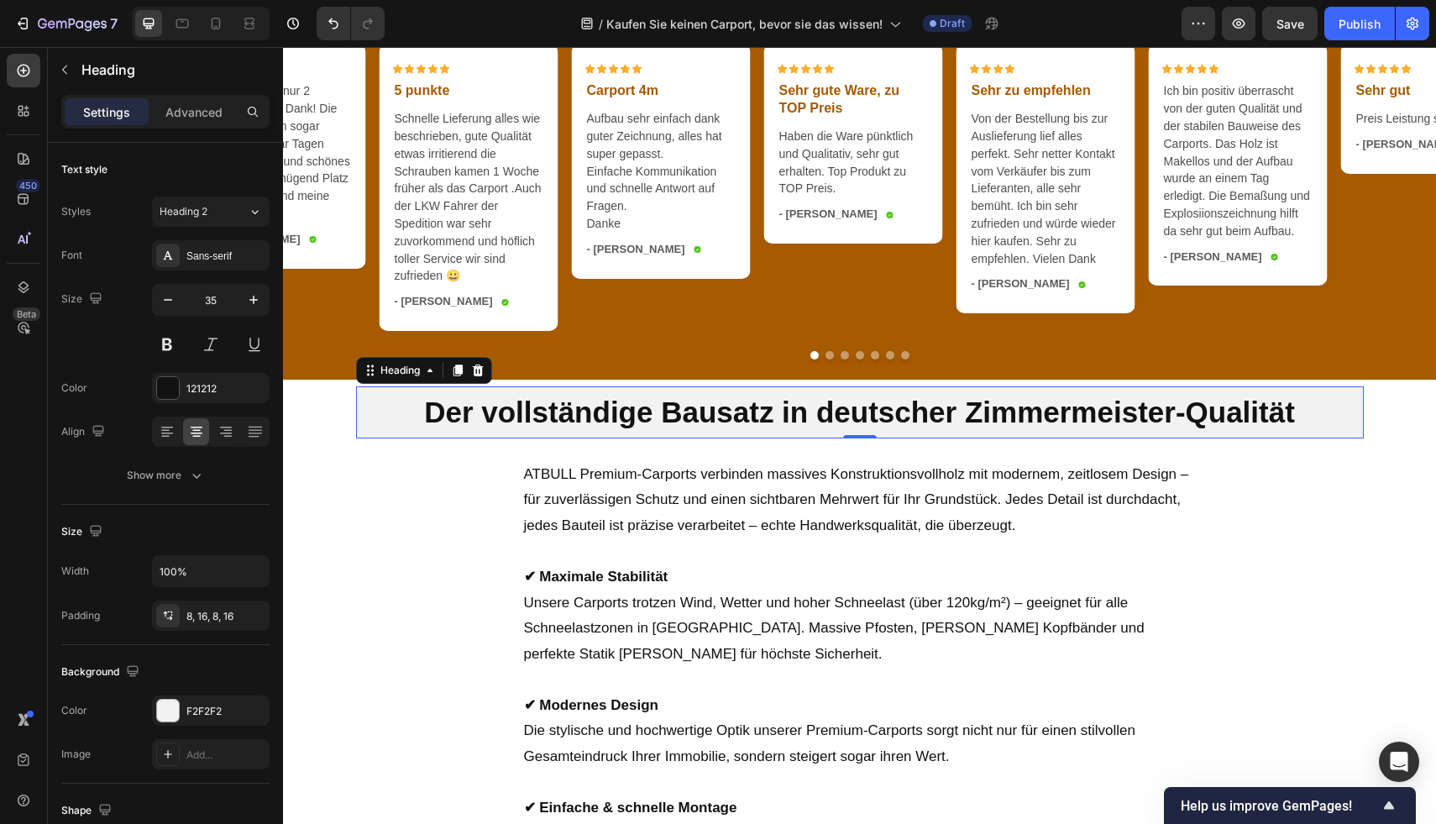
click at [358, 409] on h2 "Der vollständige Bausatz in deutscher Zimmermeister-Qualität" at bounding box center [860, 412] width 1008 height 52
click at [191, 113] on p "Advanced" at bounding box center [193, 112] width 57 height 18
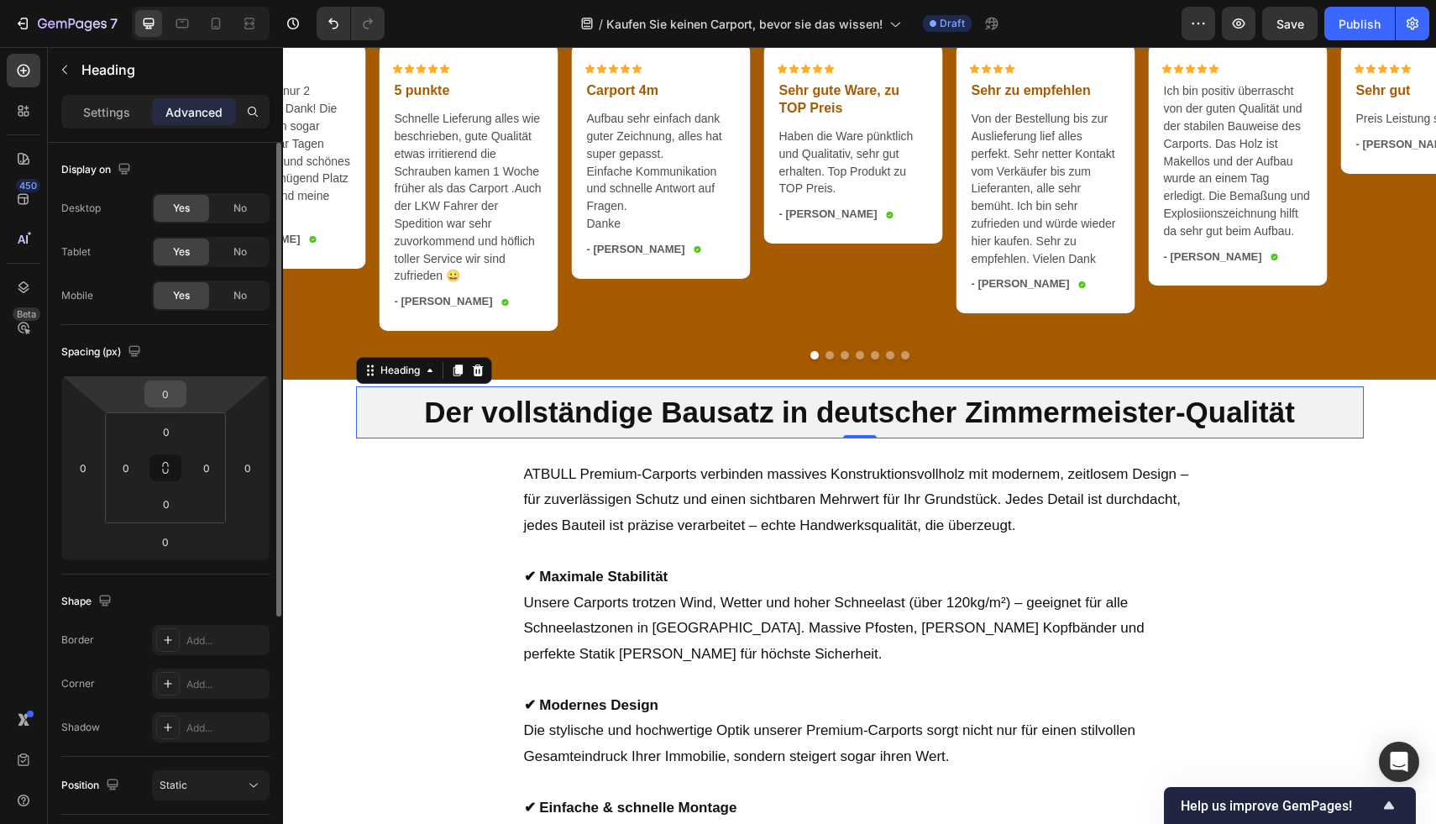
click at [182, 390] on div "0" at bounding box center [165, 393] width 42 height 27
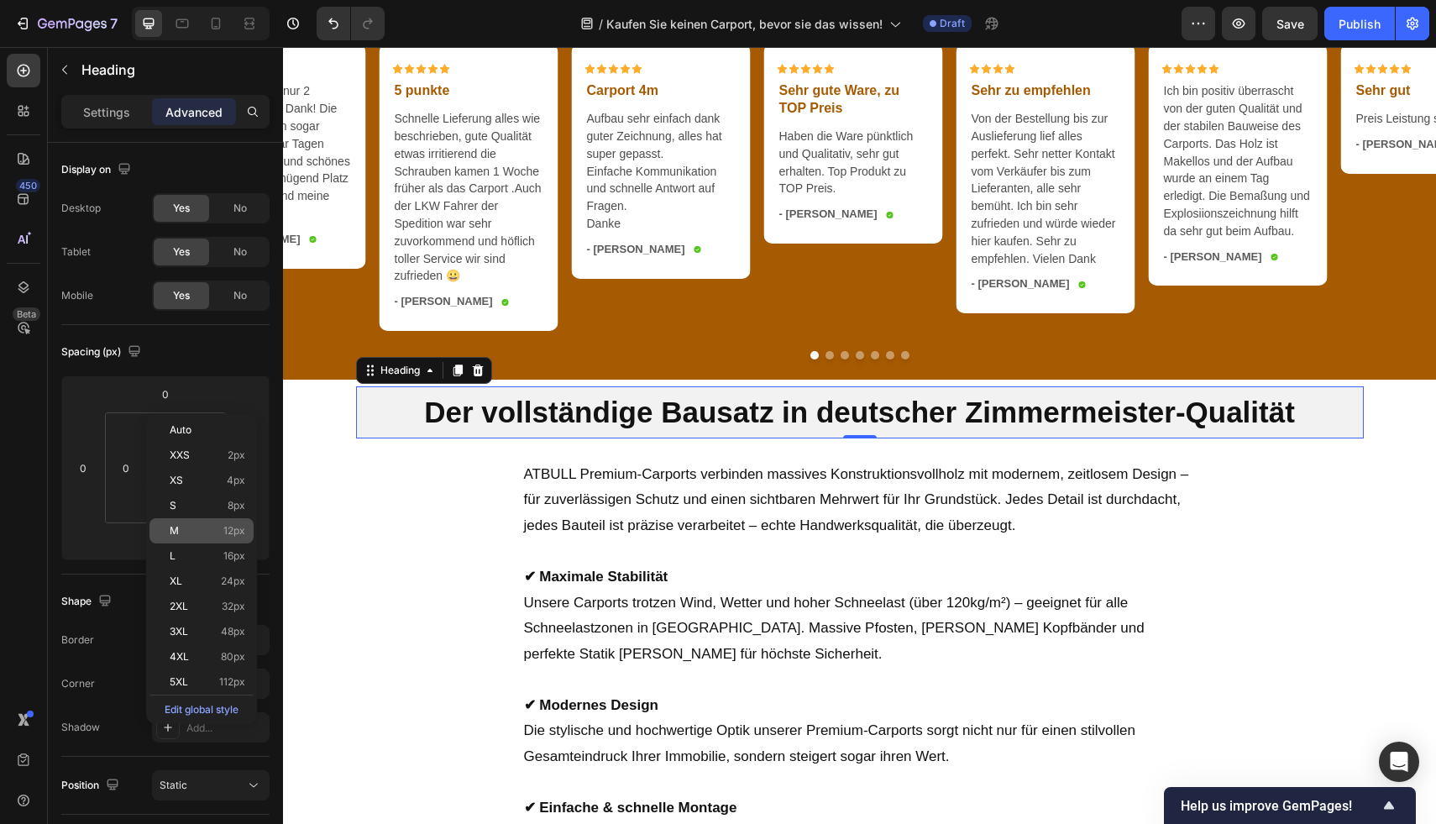
click at [207, 542] on div "M 12px" at bounding box center [201, 530] width 104 height 25
type input "12"
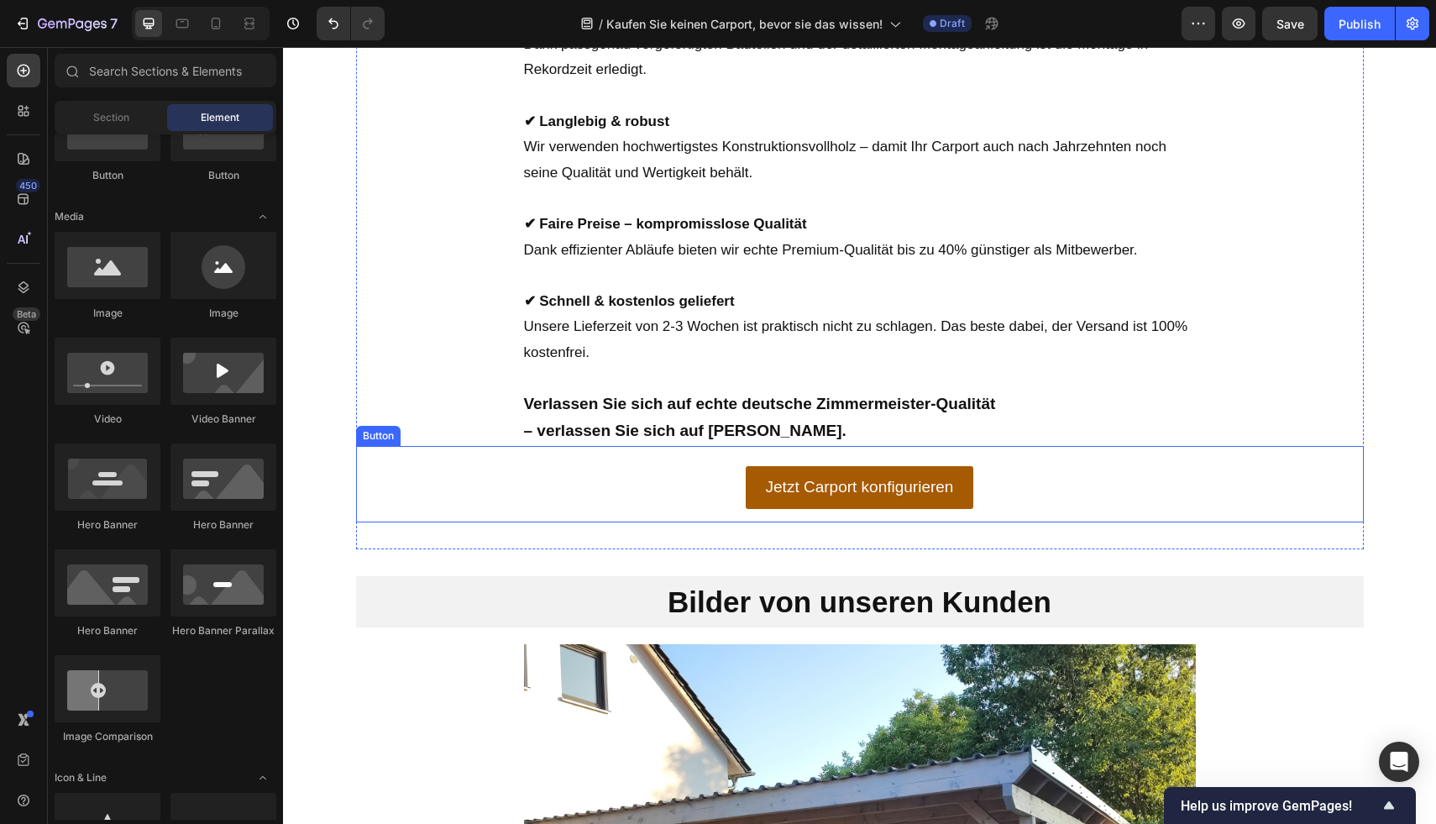
scroll to position [4879, 0]
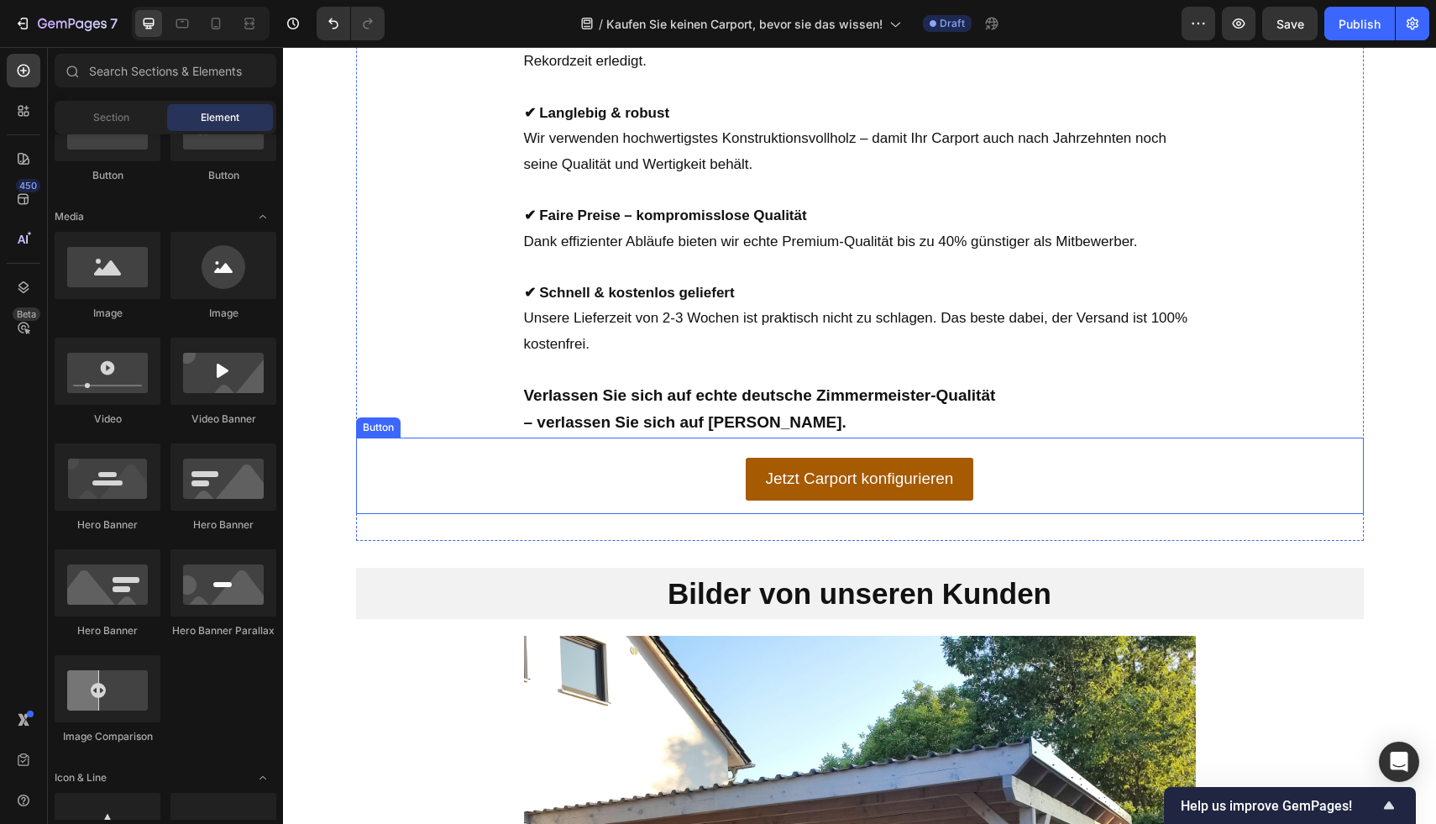
click at [1087, 458] on div "Jetzt Carport konfigurieren Button" at bounding box center [860, 475] width 1008 height 76
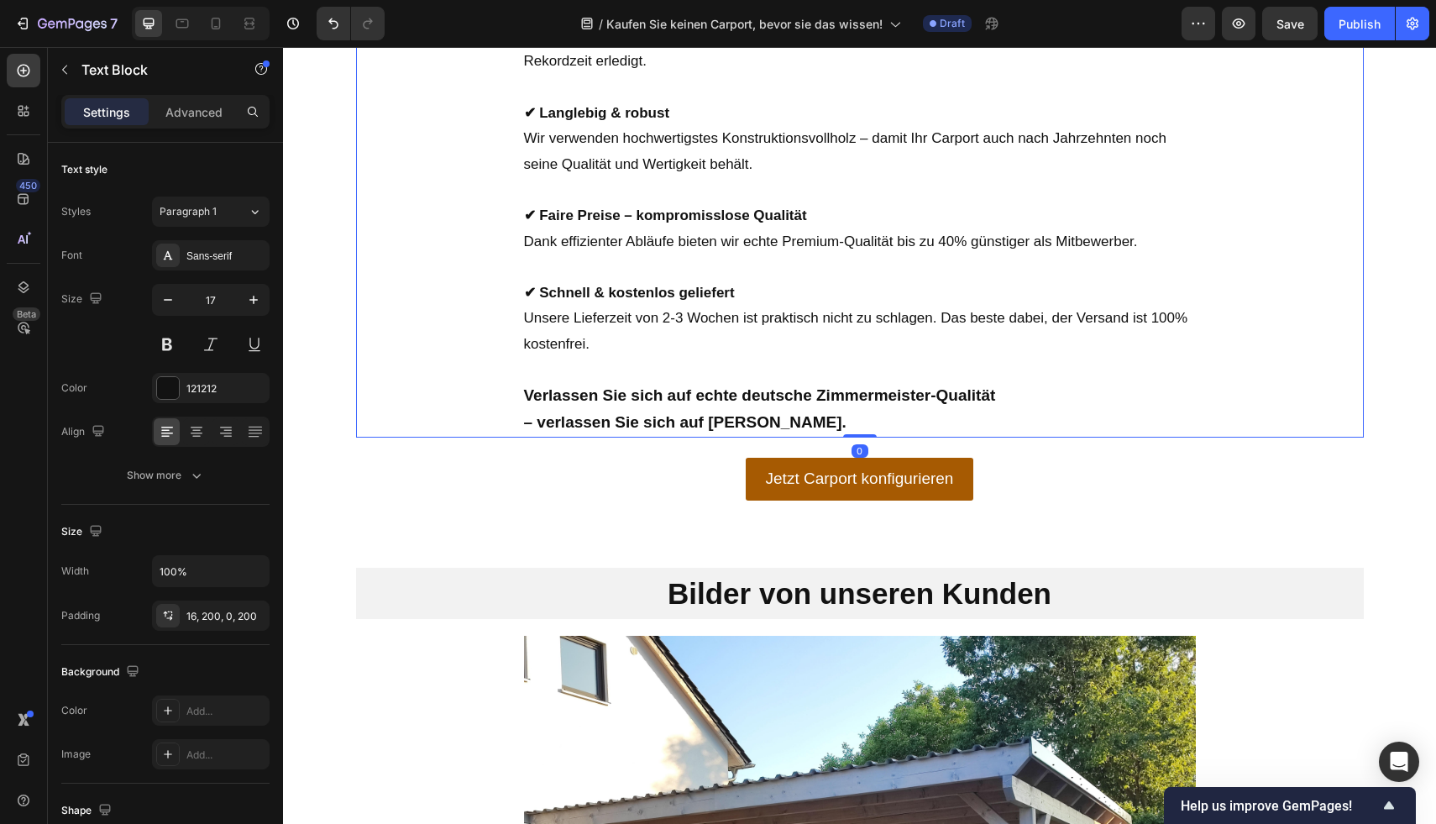
click at [1222, 416] on div "ATBULL Premium-Carports verbinden massives Konstruktionsvollholz mit modernem, …" at bounding box center [860, 45] width 1008 height 788
click at [198, 116] on p "Advanced" at bounding box center [193, 112] width 57 height 18
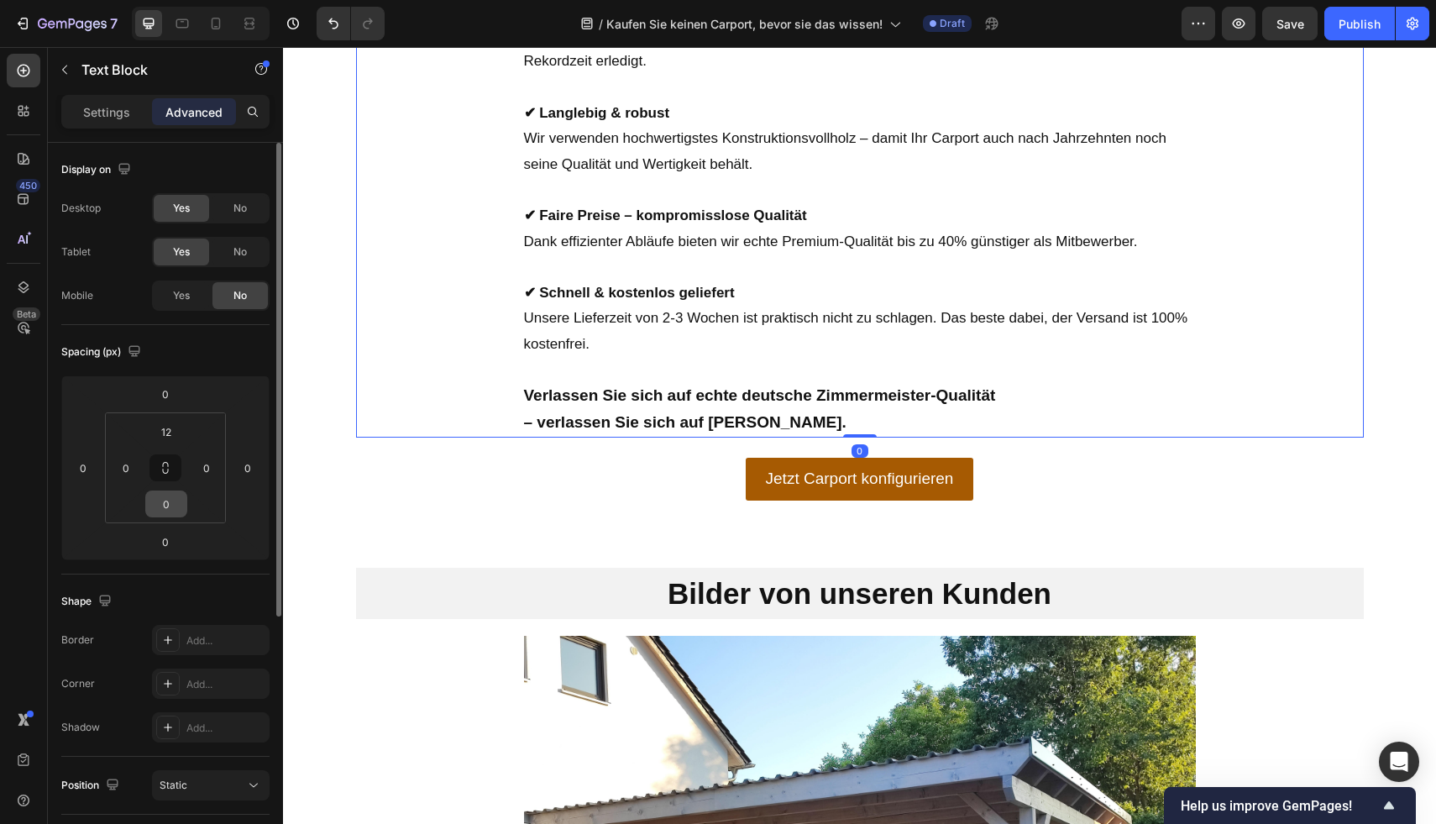
click at [170, 490] on div "0" at bounding box center [166, 503] width 42 height 27
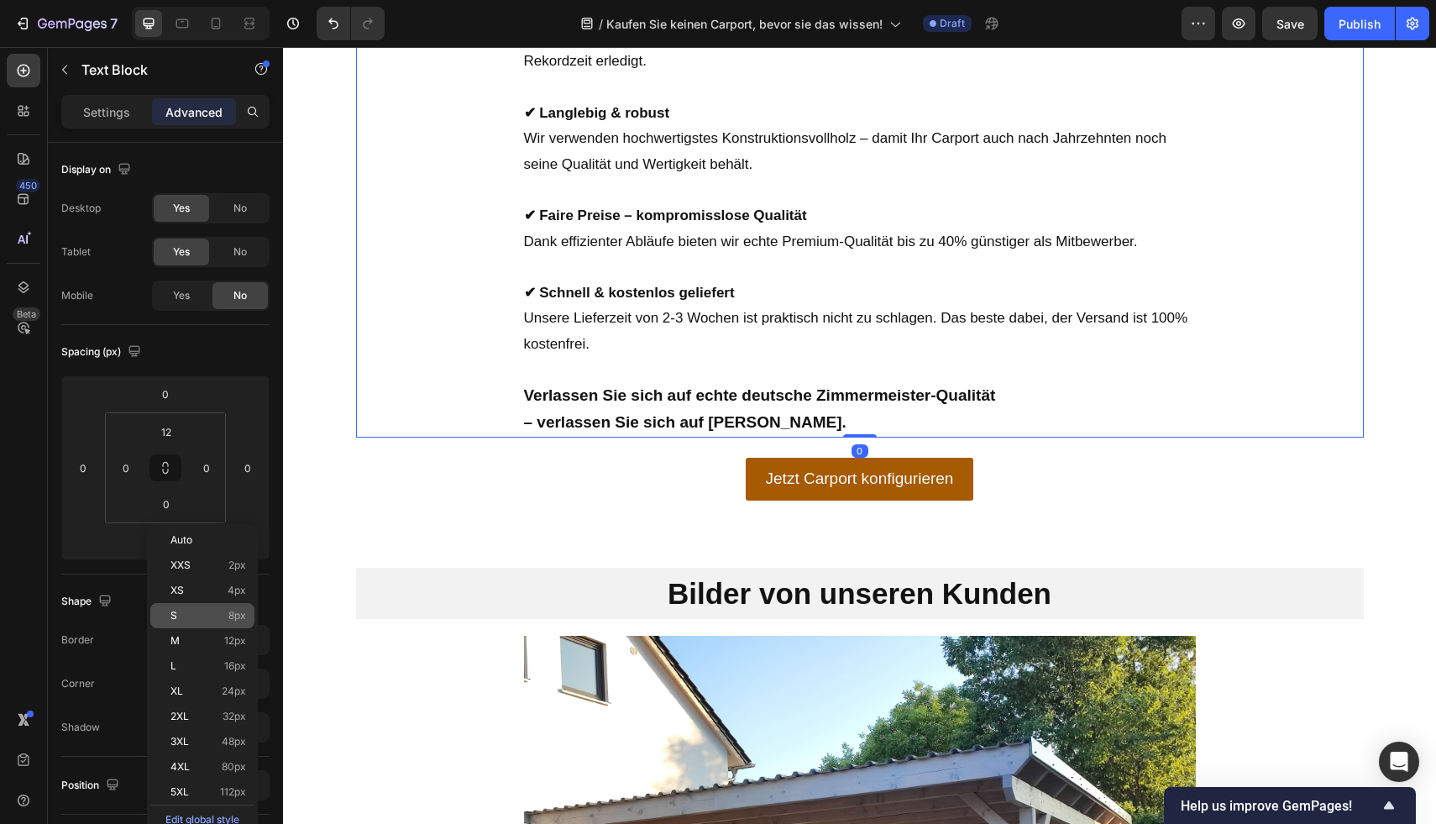
click at [216, 617] on p "S 8px" at bounding box center [208, 616] width 76 height 12
type input "8"
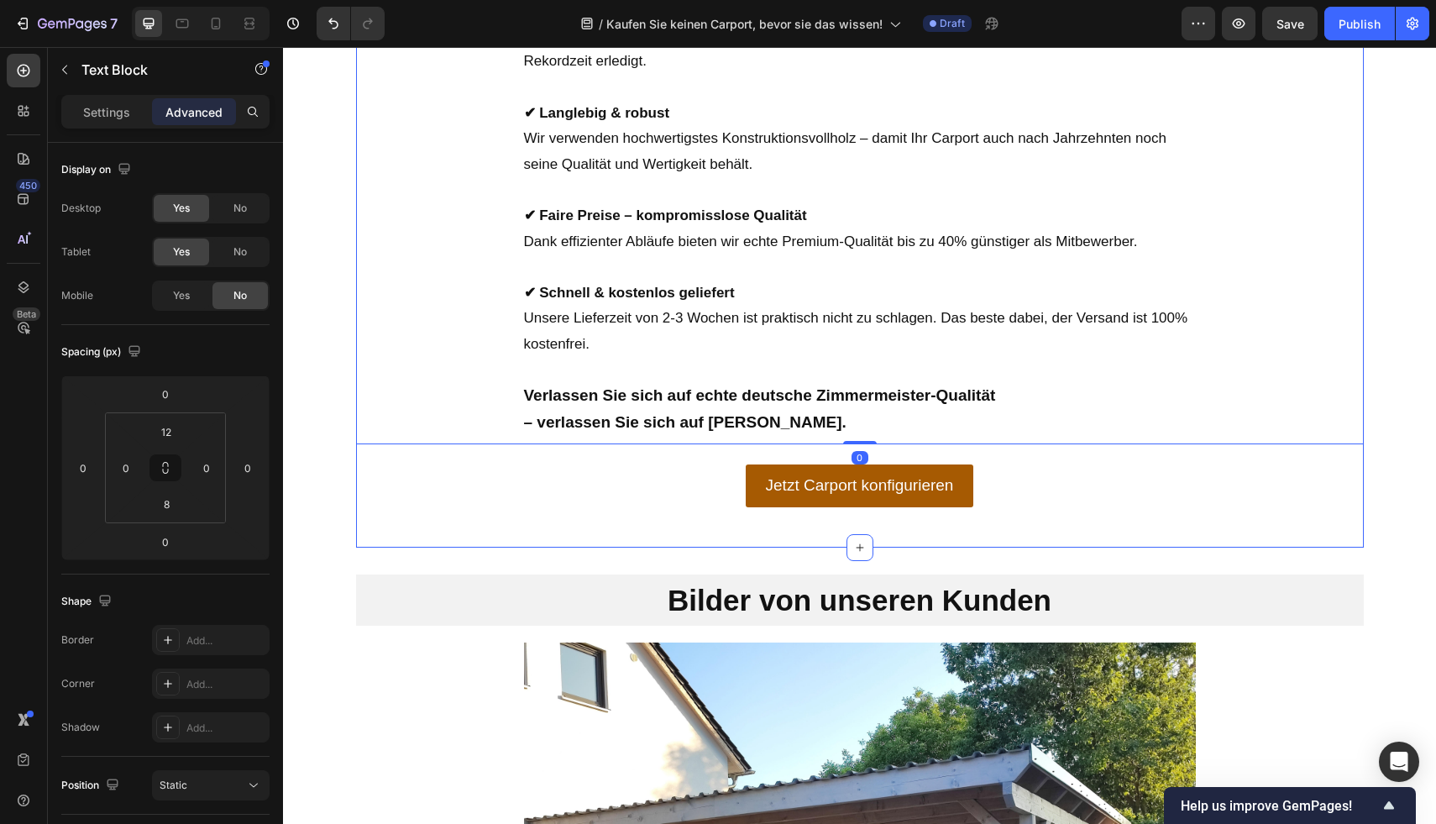
click at [386, 538] on div "Der vollständige Bausatz in deutscher Zimmermeister-Qualität Heading ATBULL Pre…" at bounding box center [860, 60] width 1008 height 976
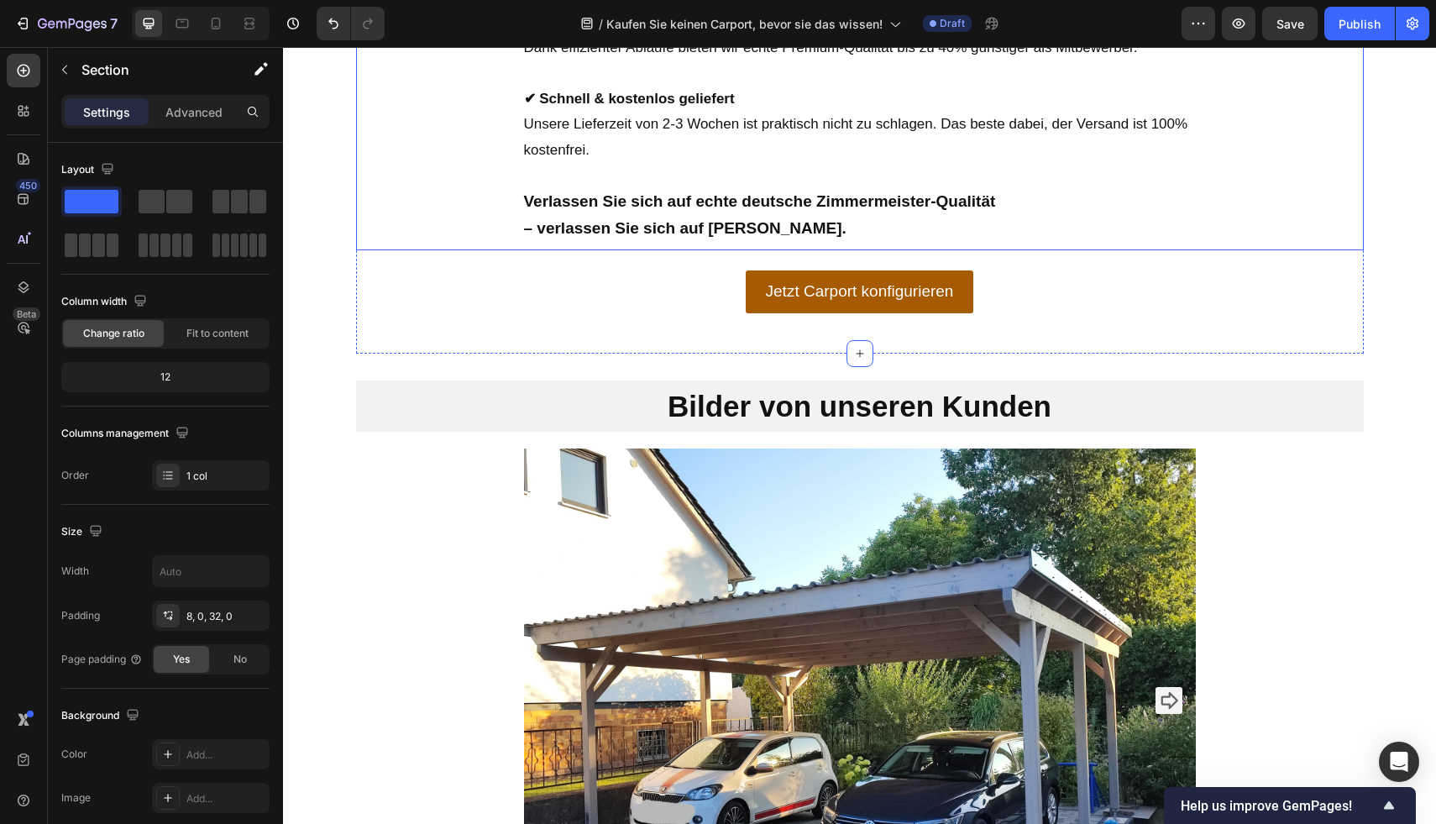
scroll to position [5116, 0]
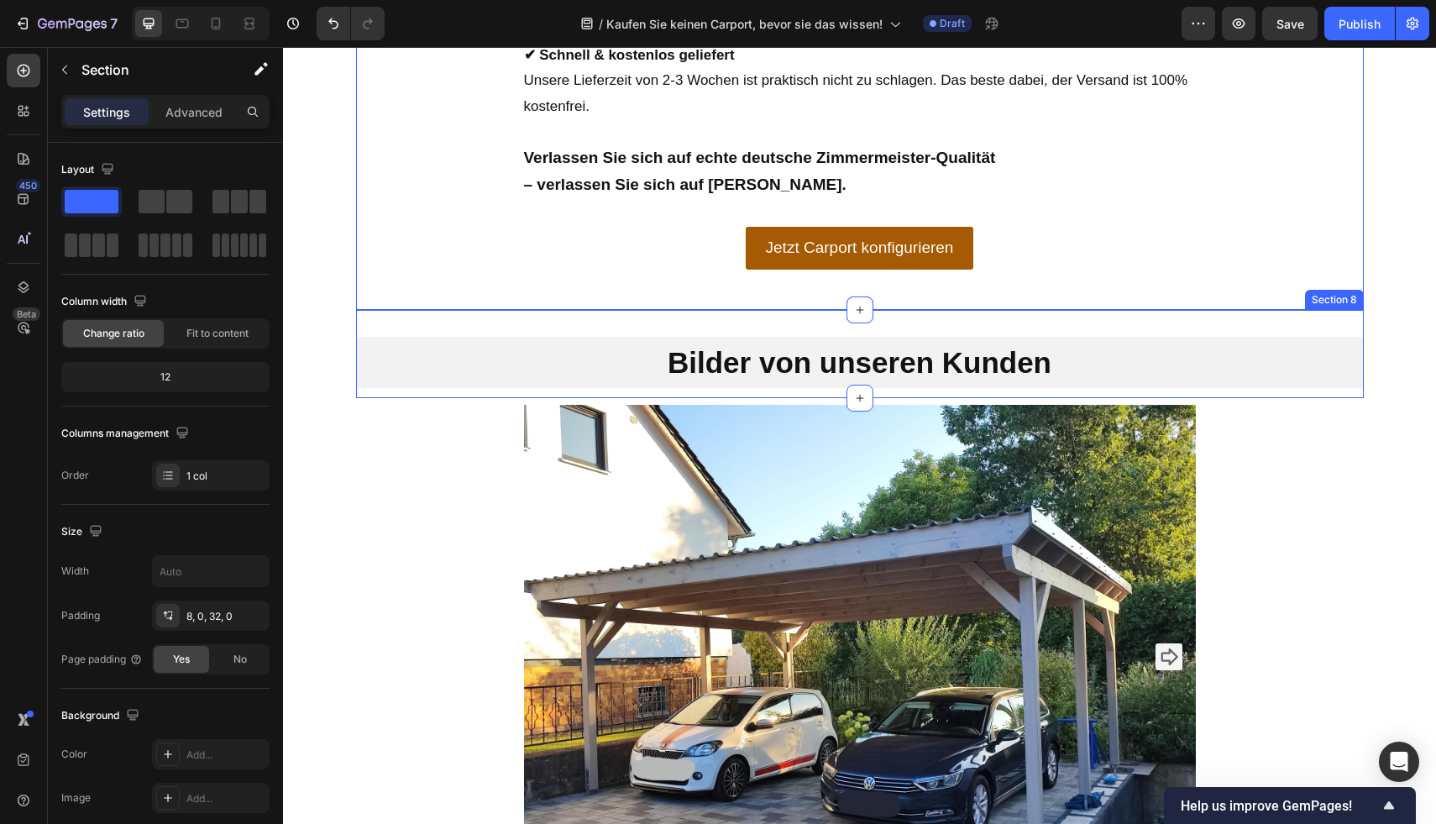
click at [1065, 323] on div "Bilder von unseren Kunden Heading Section 8" at bounding box center [860, 354] width 1008 height 89
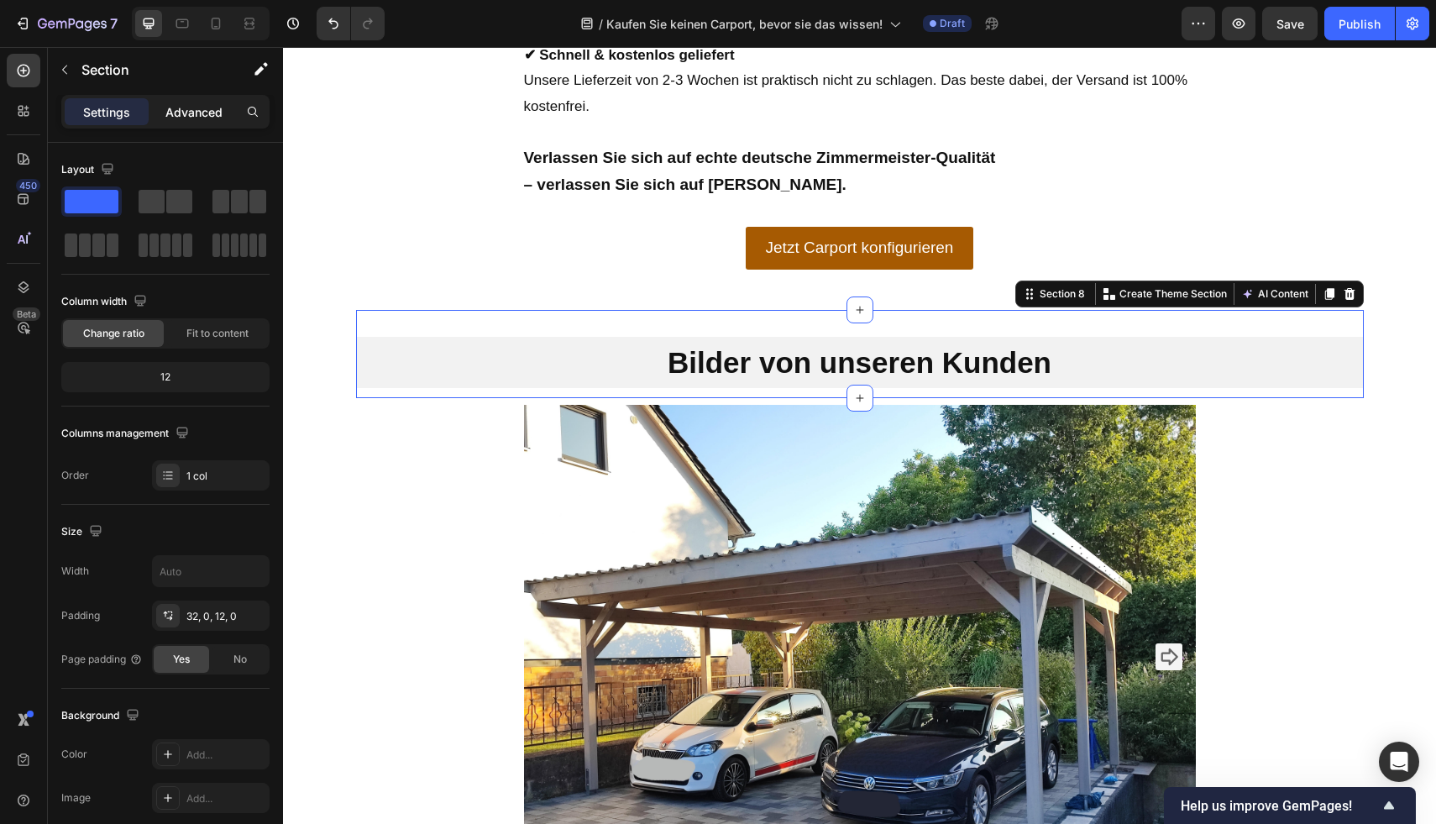
click at [159, 116] on div "Advanced" at bounding box center [194, 111] width 84 height 27
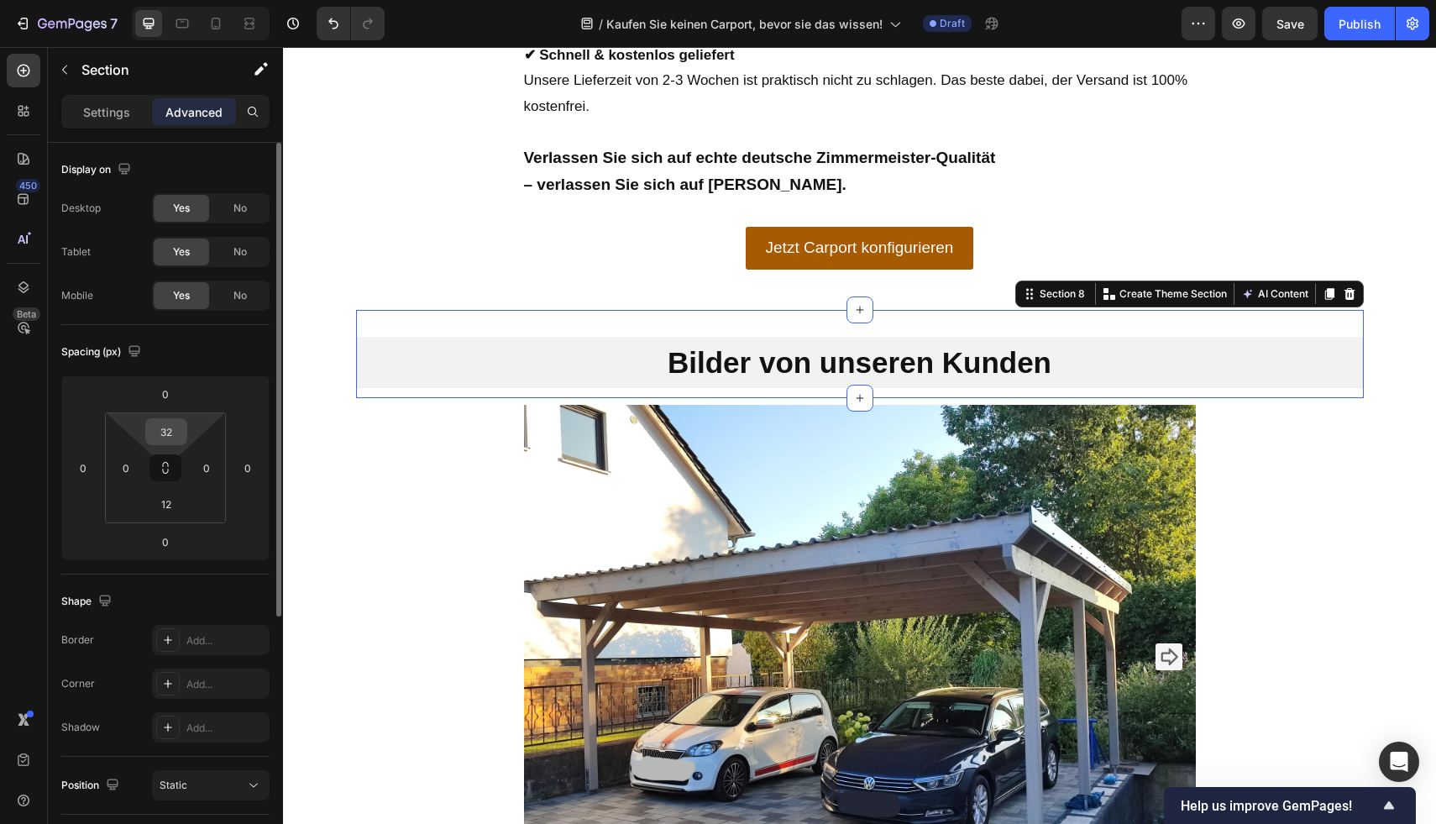
click at [181, 440] on input "32" at bounding box center [166, 431] width 34 height 25
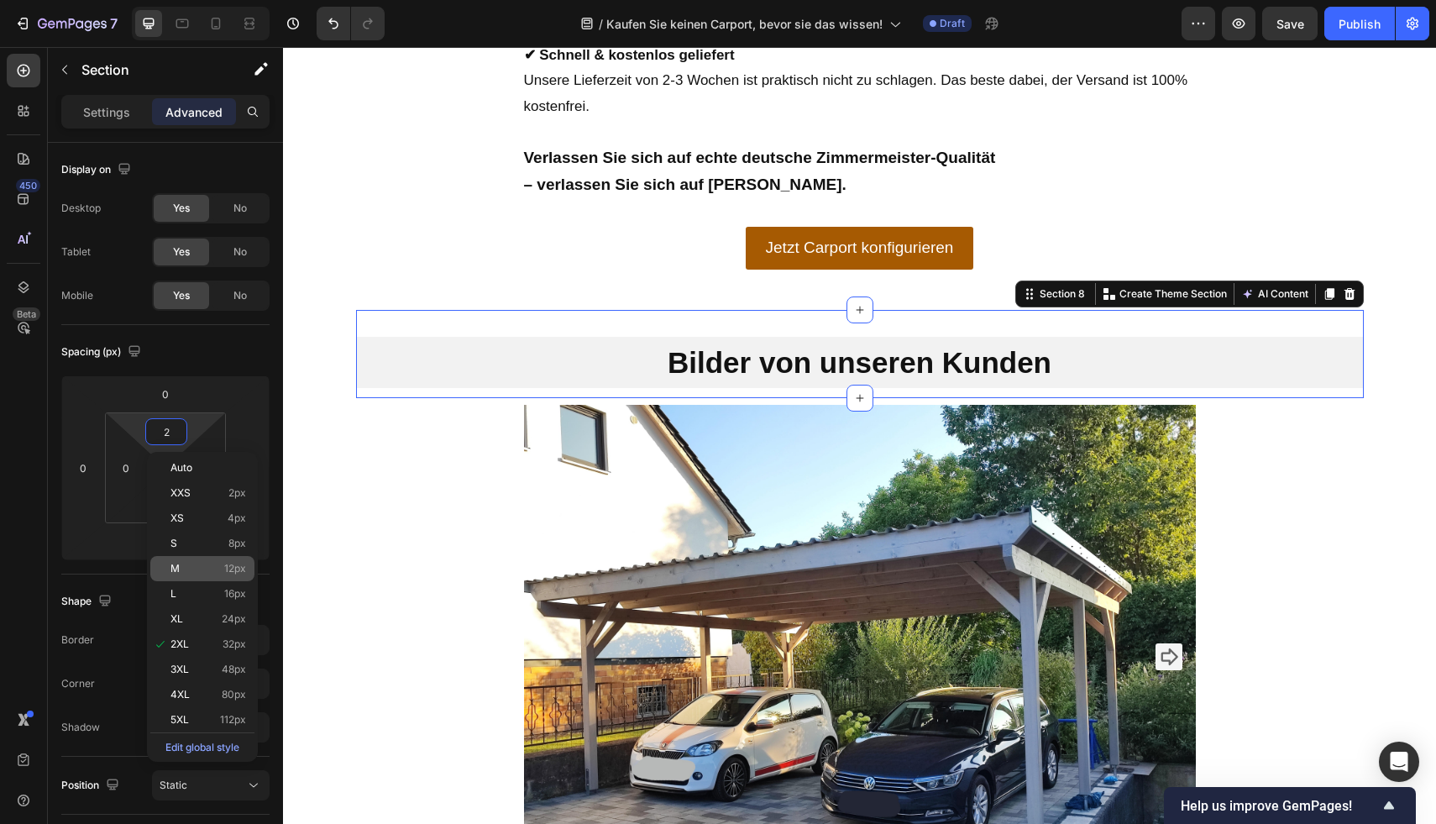
click at [212, 568] on p "M 12px" at bounding box center [208, 569] width 76 height 12
type input "12"
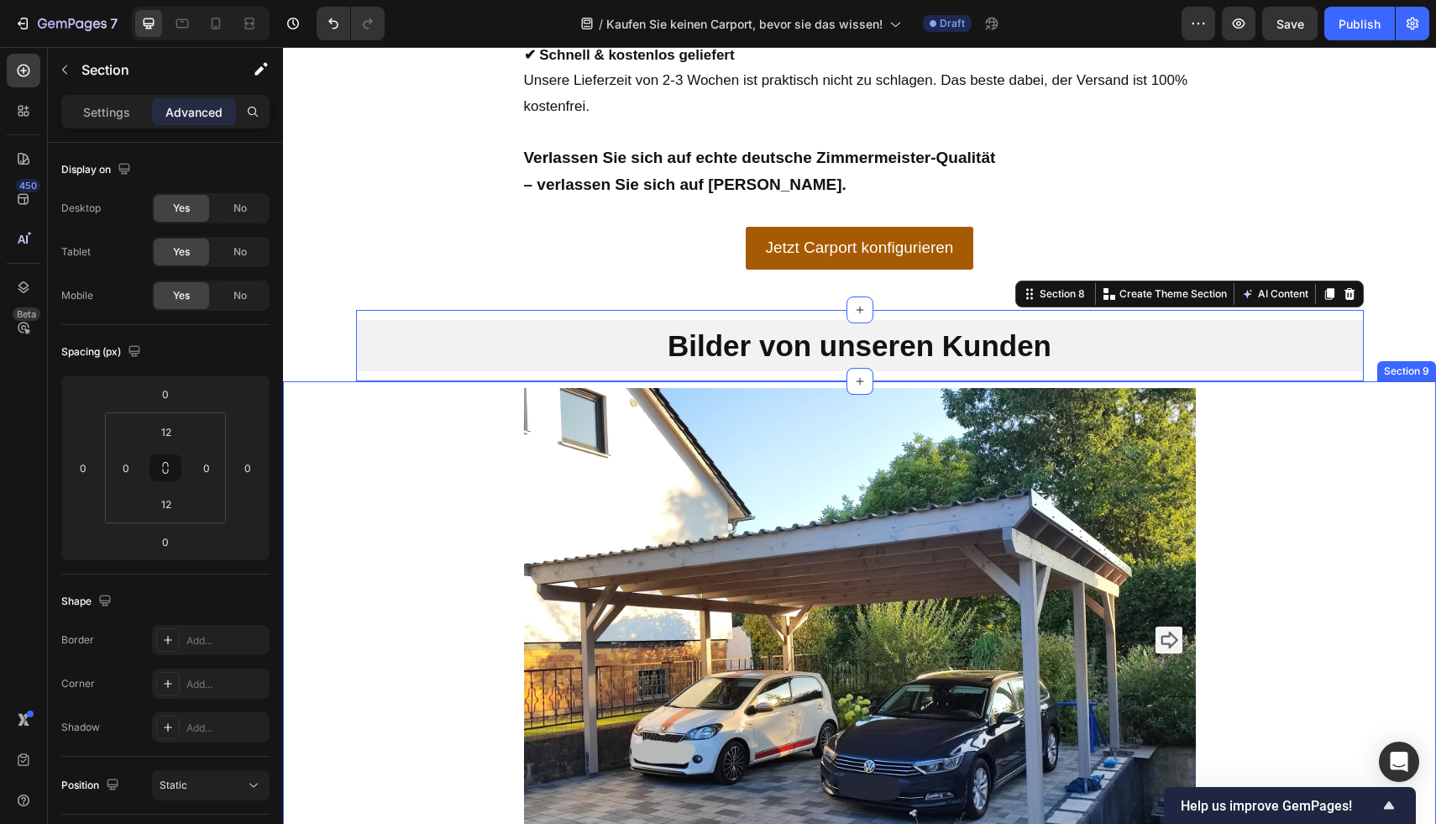
click at [1366, 511] on div "Image Image Image Image Image Image Carousel" at bounding box center [859, 646] width 1153 height 517
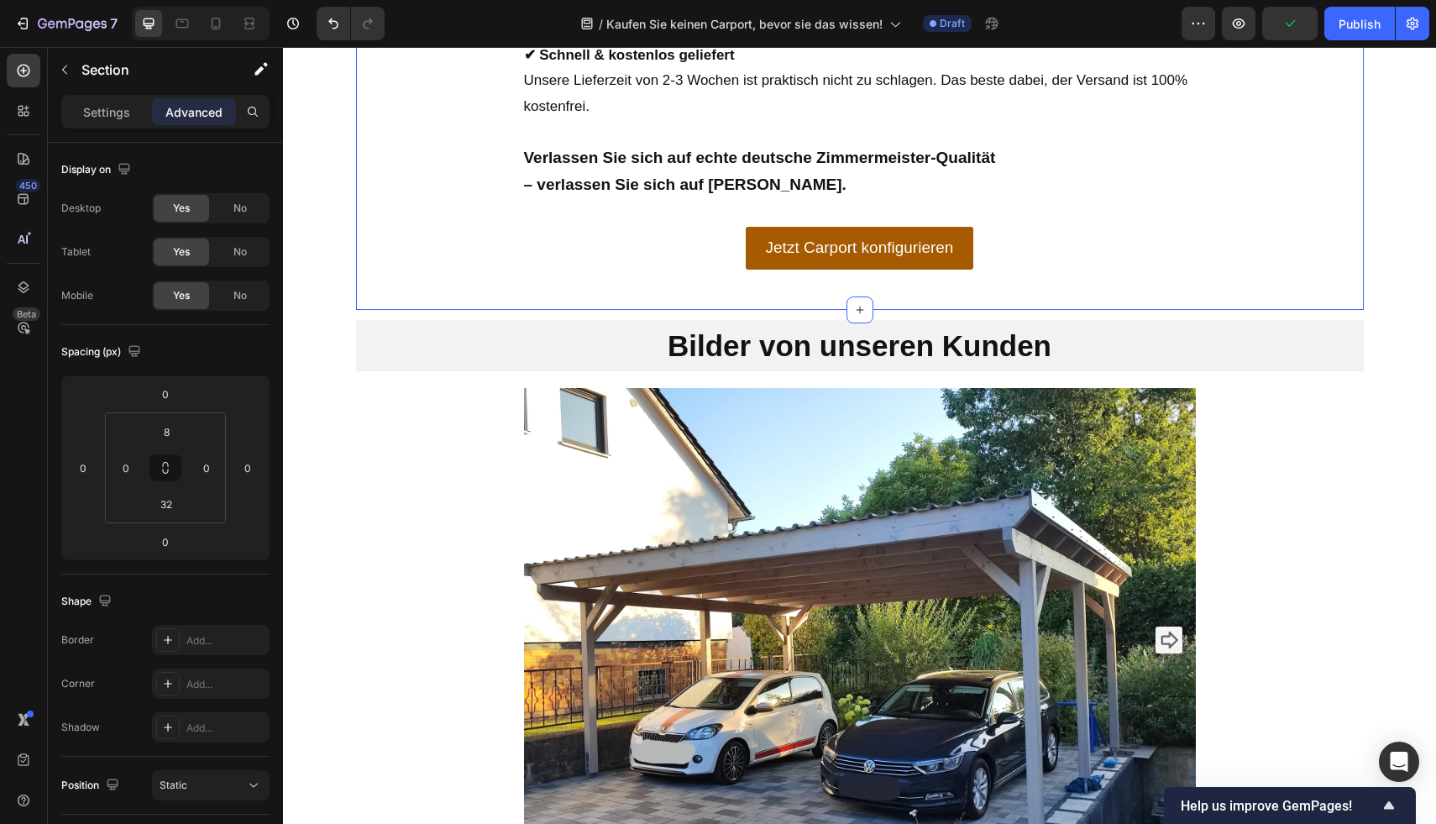
click at [171, 513] on input "32" at bounding box center [166, 503] width 34 height 25
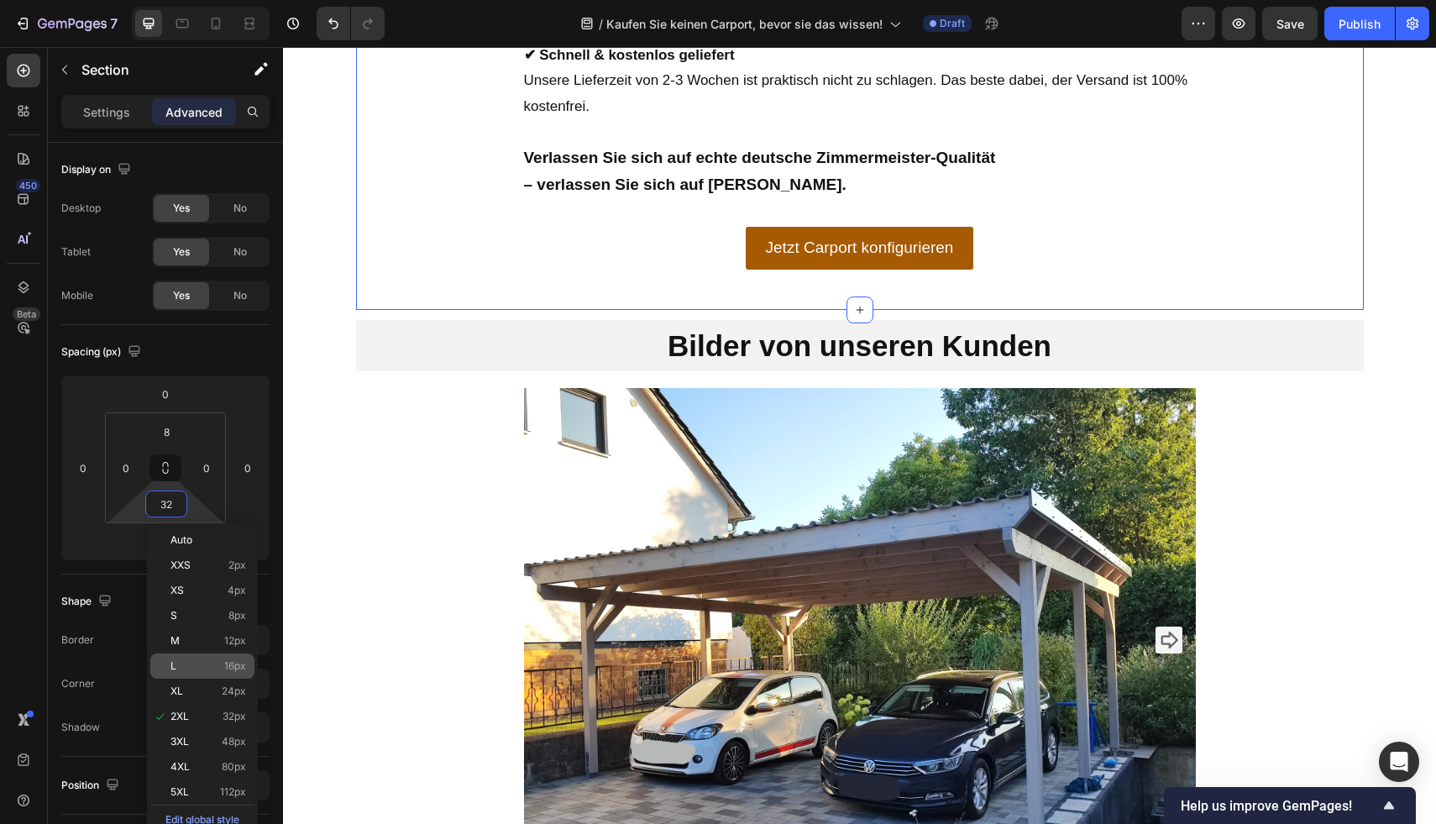
click at [218, 657] on div "L 16px" at bounding box center [202, 665] width 104 height 25
type input "16"
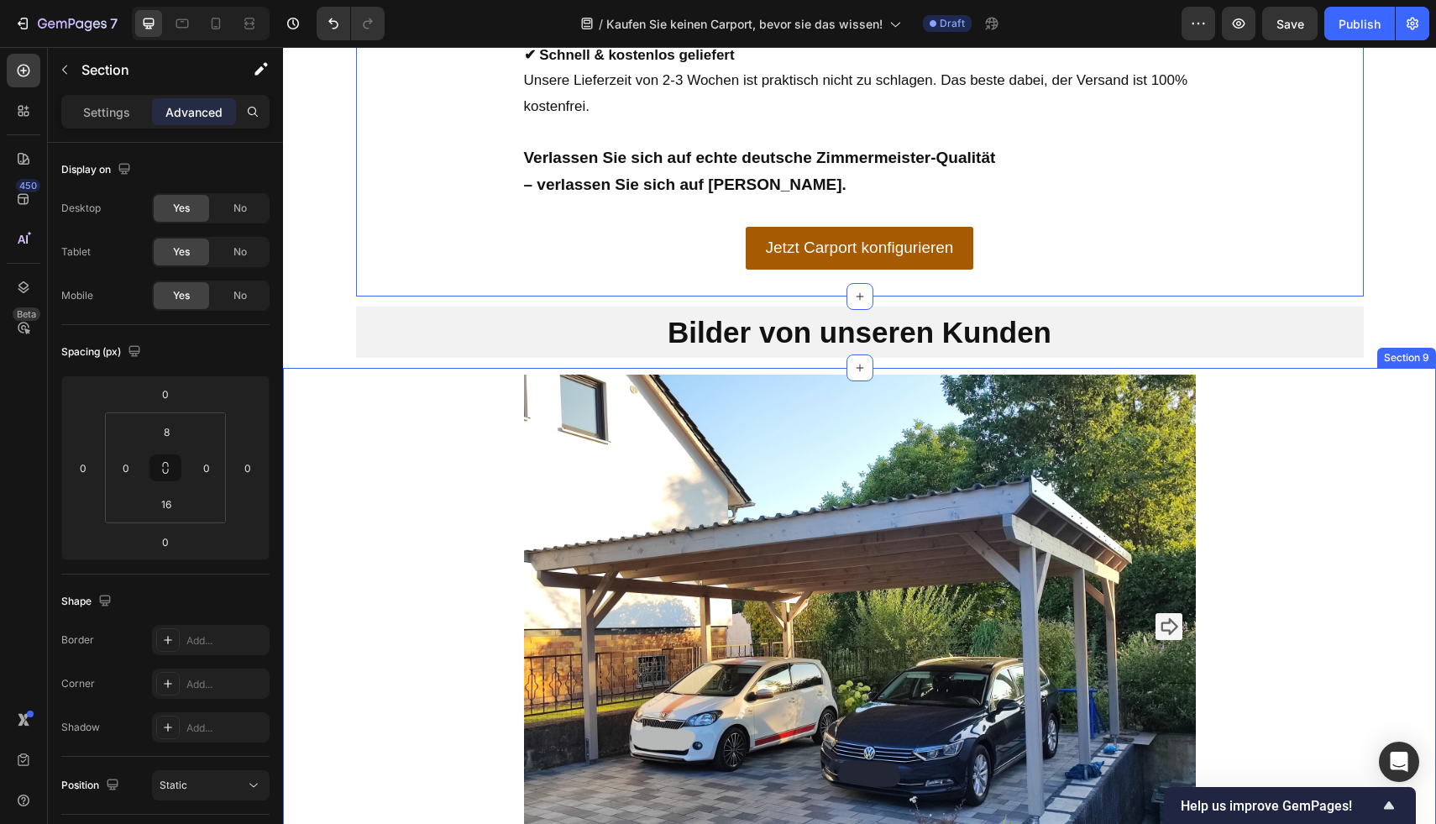
click at [454, 452] on div "Image Image Image Image Image Image Carousel" at bounding box center [859, 632] width 1153 height 517
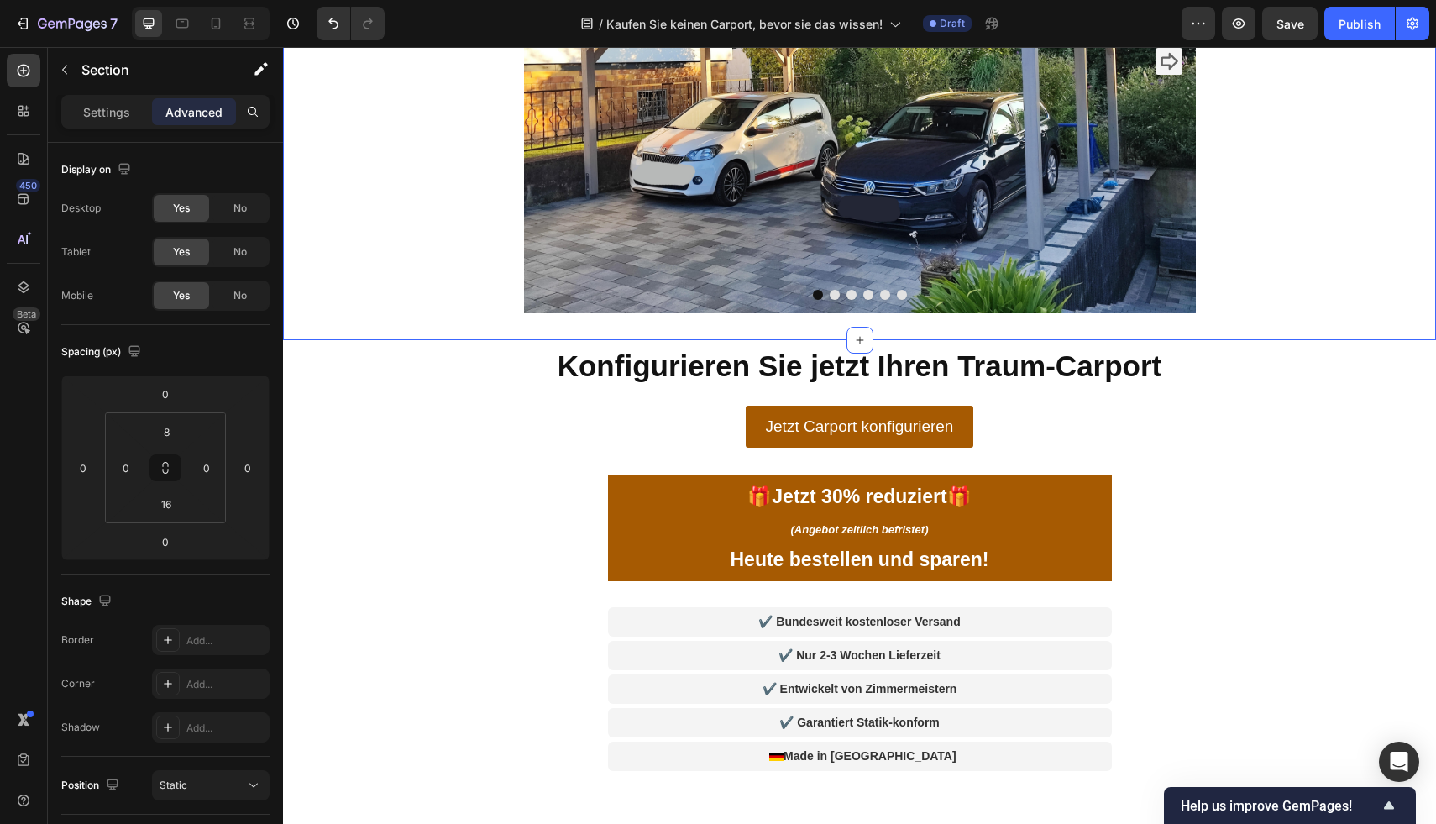
scroll to position [5706, 0]
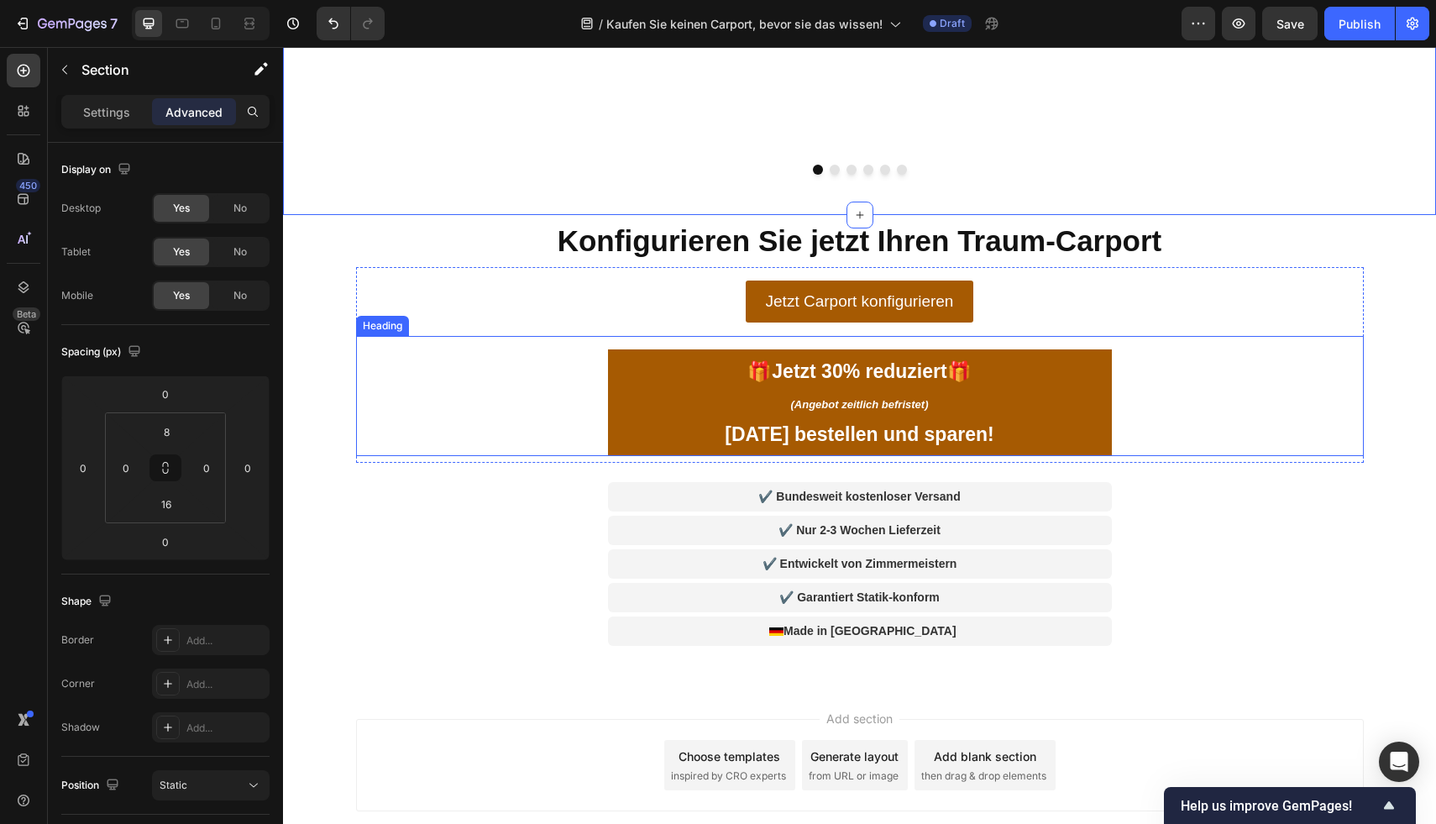
scroll to position [5816, 0]
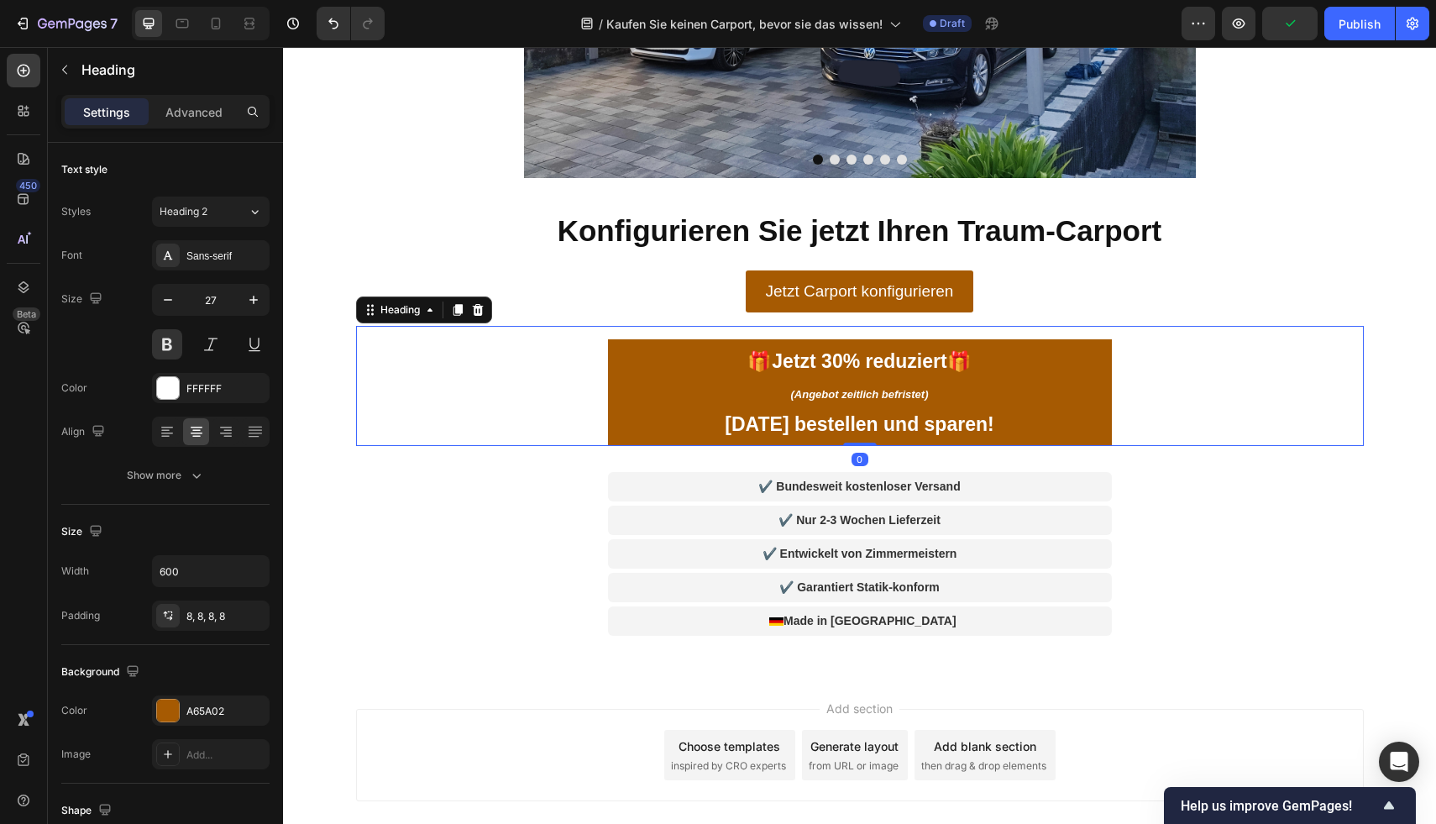
click at [703, 381] on h2 "🎁 Jetzt 30% reduziert 🎁 (Angebot zeitlich befristet) Heute bestellen und sparen!" at bounding box center [860, 392] width 504 height 107
click at [924, 396] on h2 "🎁 Jetzt 30% reduziert 🎁 (Angebot zeitlich befristet) Heute bestellen und sparen!" at bounding box center [860, 392] width 504 height 107
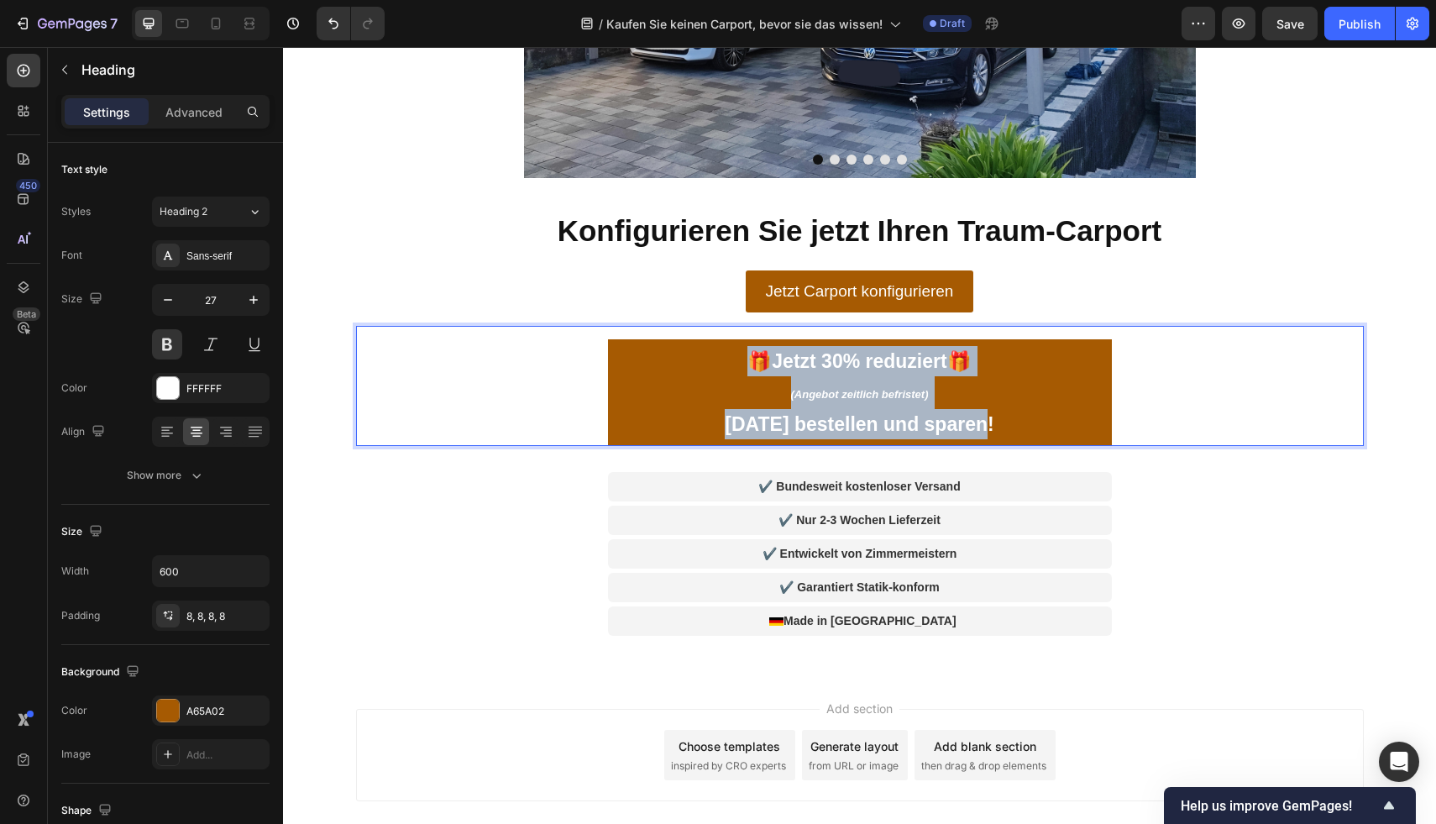
drag, startPoint x: 997, startPoint y: 422, endPoint x: 746, endPoint y: 346, distance: 262.4
click at [746, 346] on p "🎁 Jetzt 30% reduziert 🎁 (Angebot zeitlich befristet) Heute bestellen und sparen!" at bounding box center [860, 392] width 490 height 93
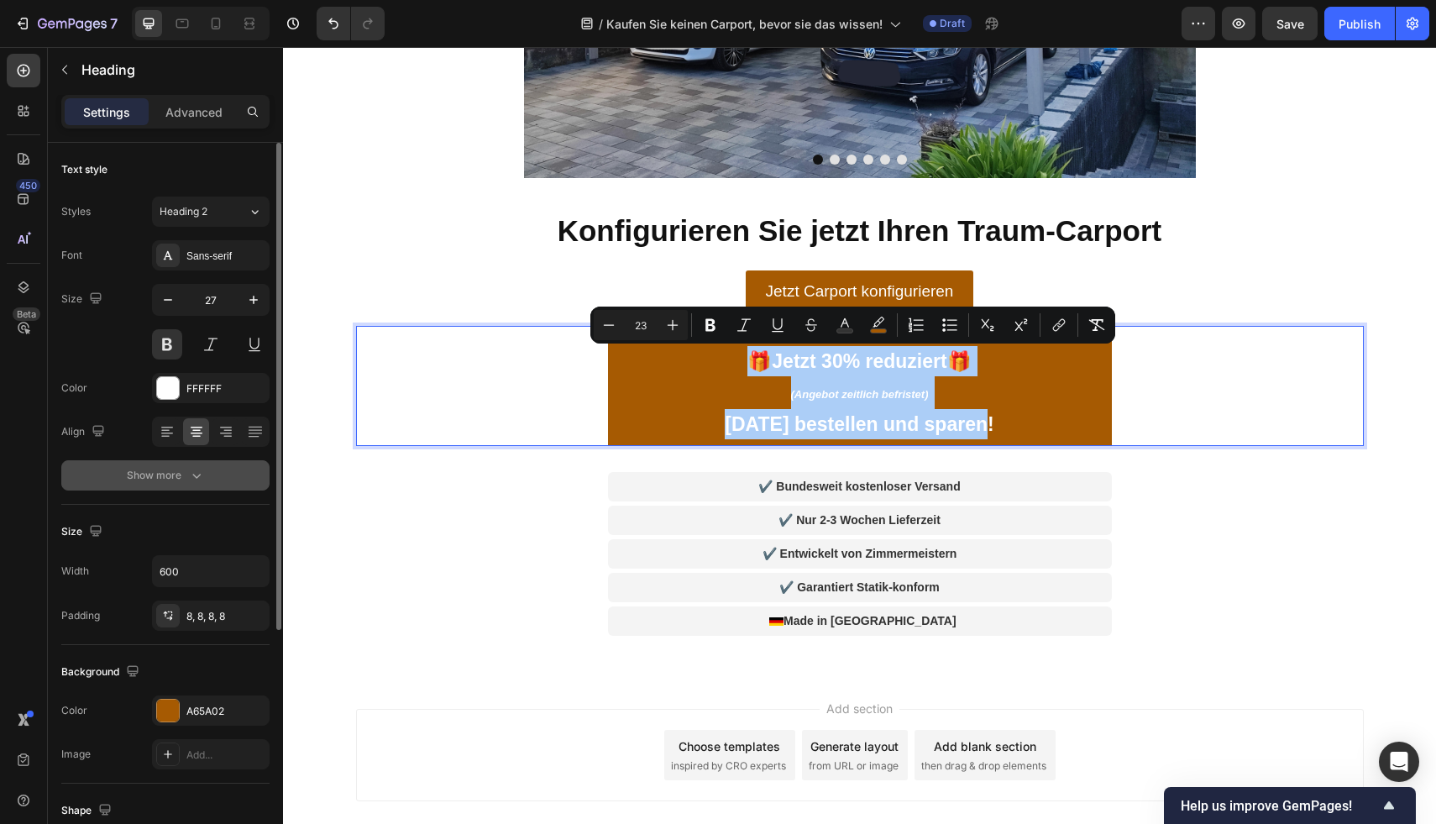
click at [164, 478] on div "Show more" at bounding box center [166, 475] width 78 height 17
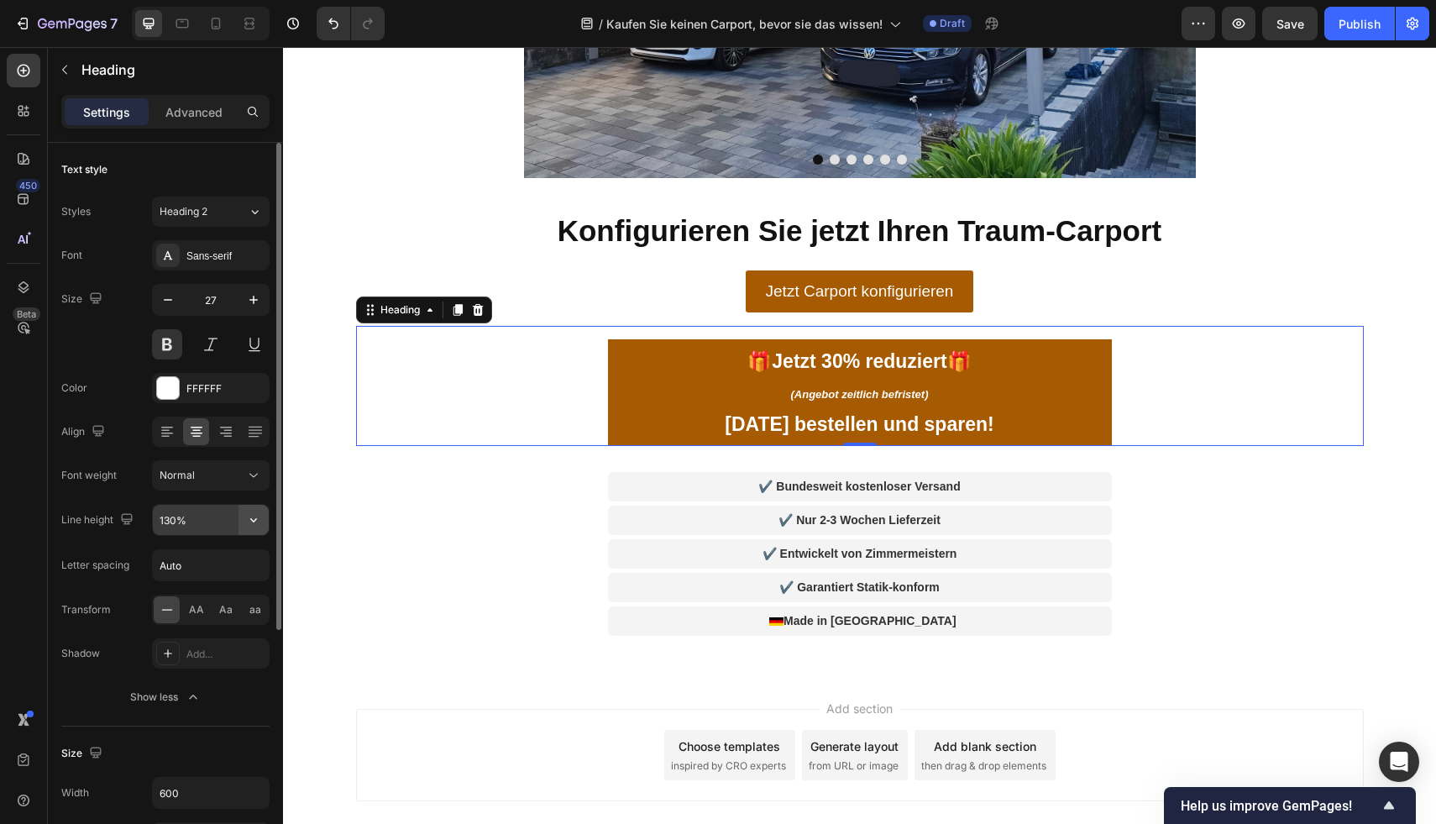
click at [251, 522] on icon "button" at bounding box center [253, 519] width 17 height 17
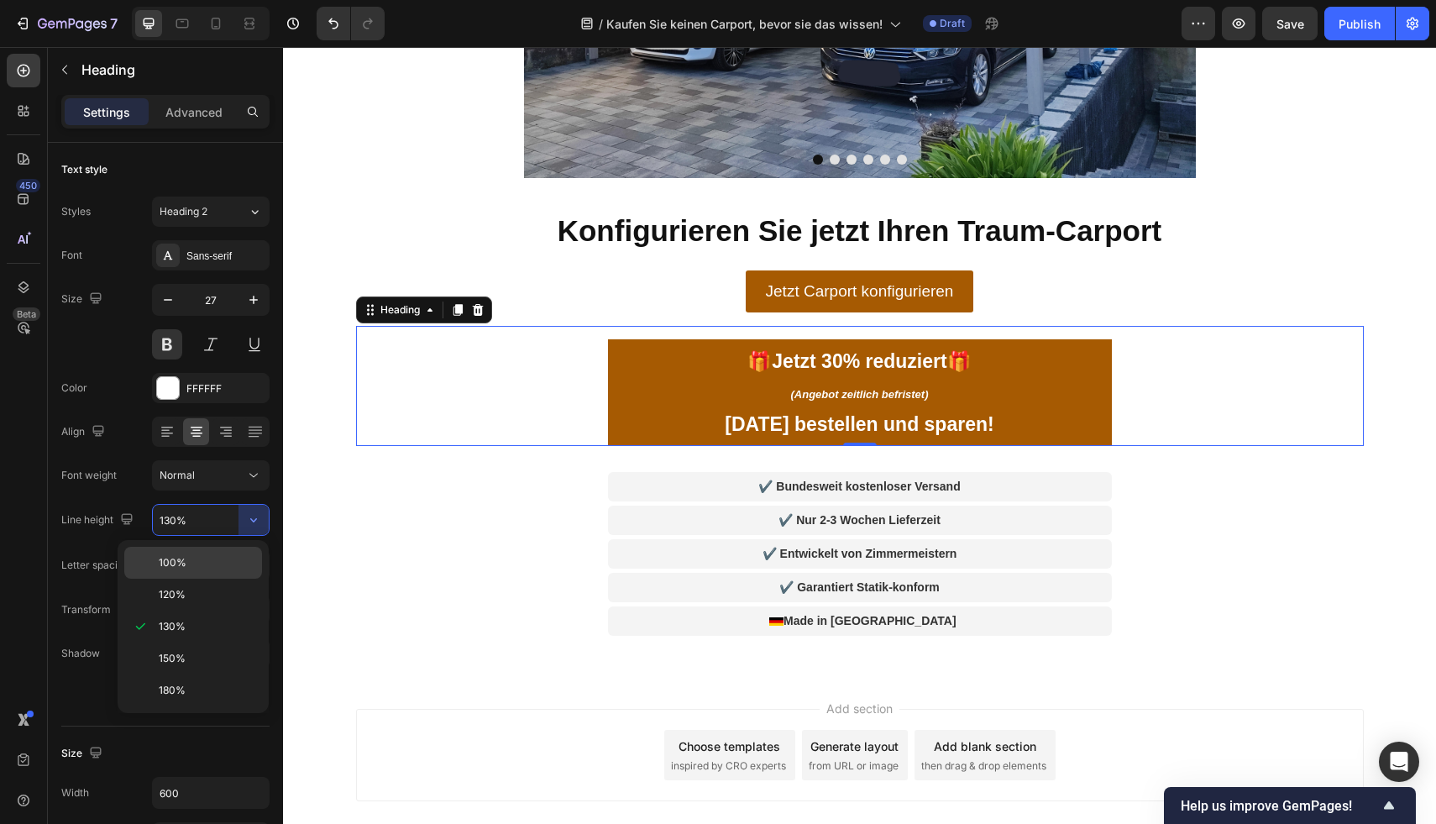
click at [233, 565] on p "100%" at bounding box center [207, 562] width 96 height 15
type input "100%"
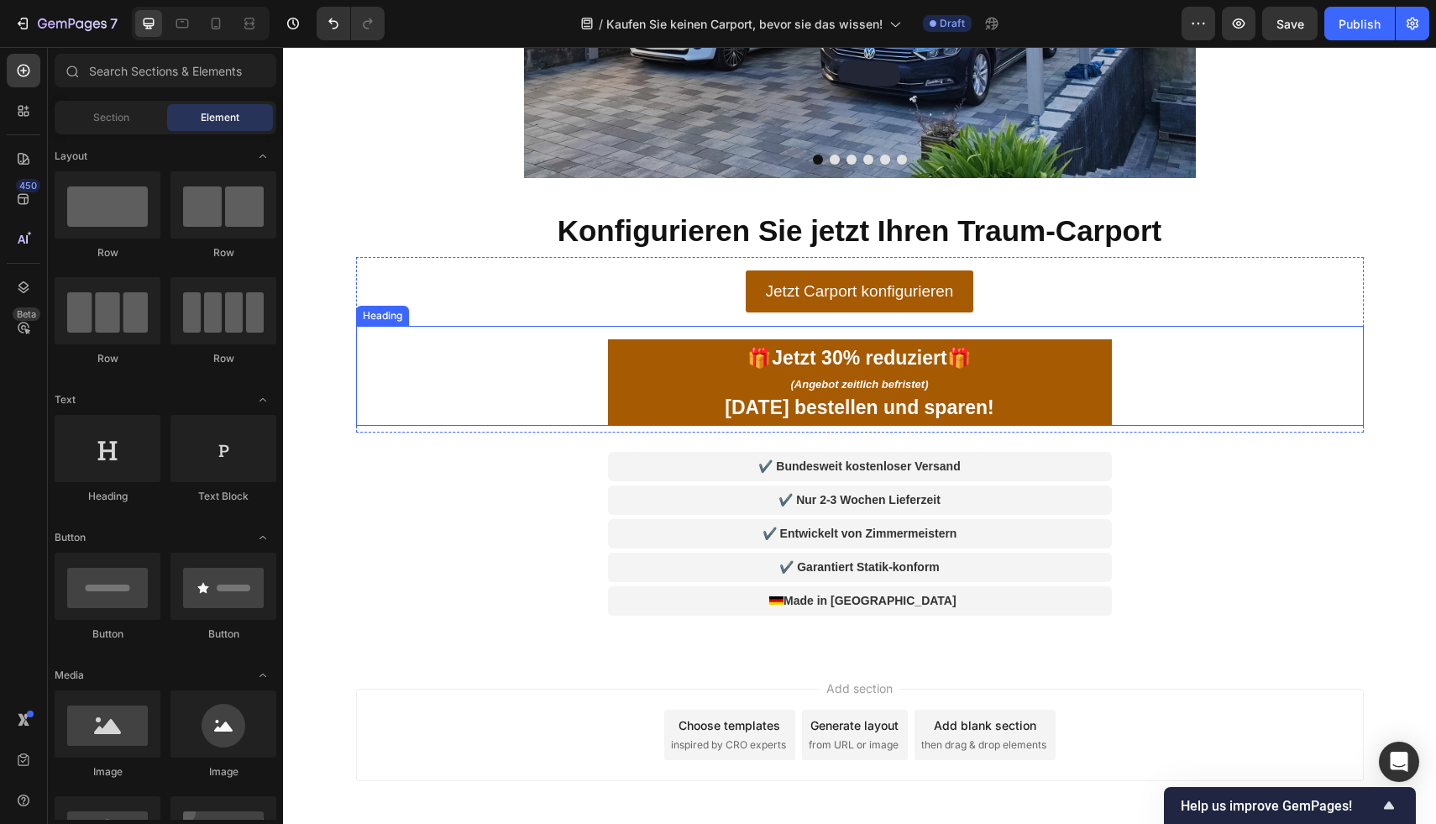
click at [1009, 392] on p "⁠⁠⁠⁠⁠⁠⁠ 🎁 Jetzt 30% reduziert 🎁 (Angebot zeitlich befristet) Heute bestellen un…" at bounding box center [860, 382] width 490 height 73
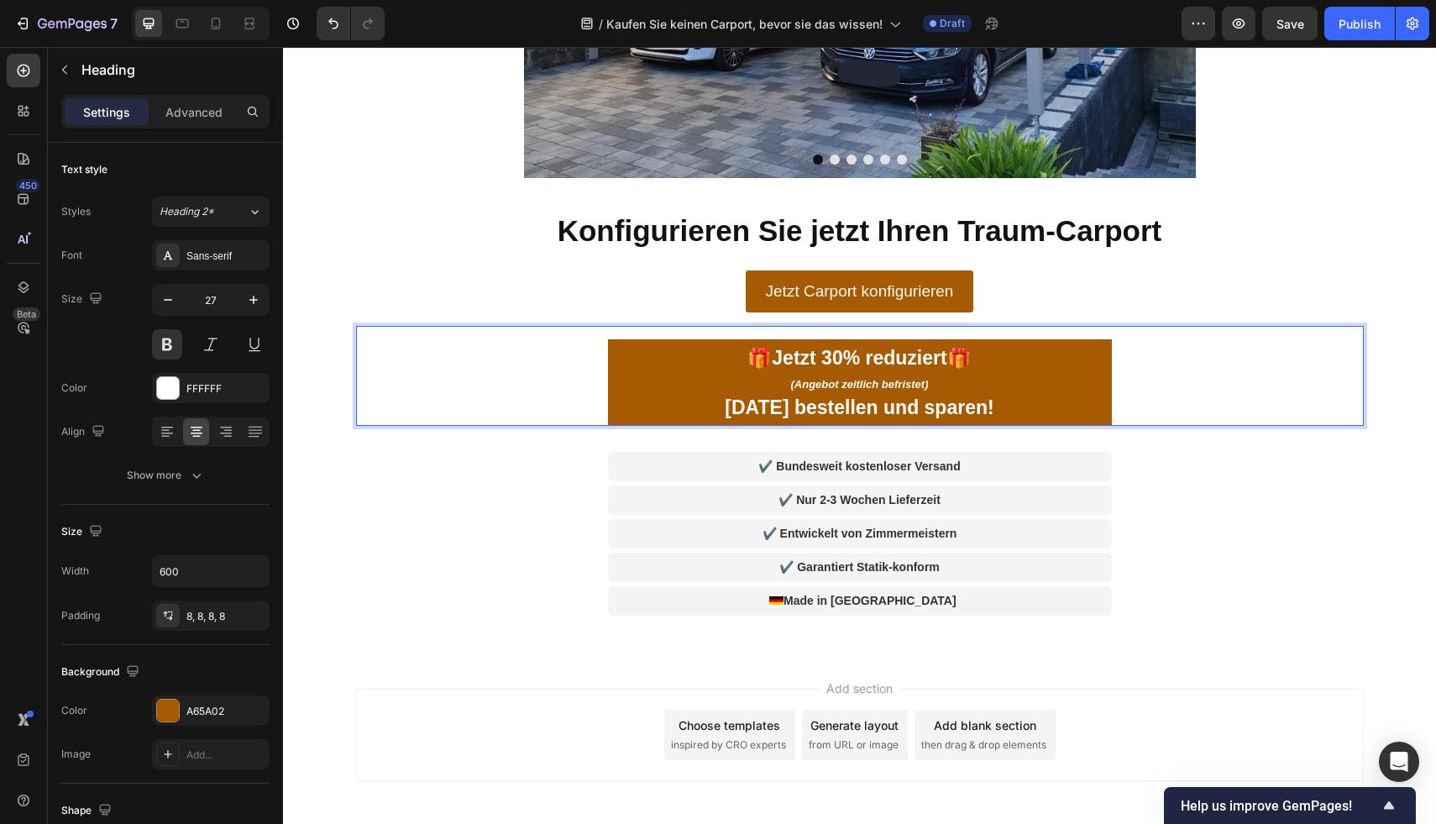
click at [803, 356] on span "Jetzt 30% reduziert" at bounding box center [859, 358] width 175 height 22
drag, startPoint x: 808, startPoint y: 358, endPoint x: 769, endPoint y: 358, distance: 38.6
click at [772, 358] on span "Jetzt 30% reduziert" at bounding box center [859, 358] width 175 height 22
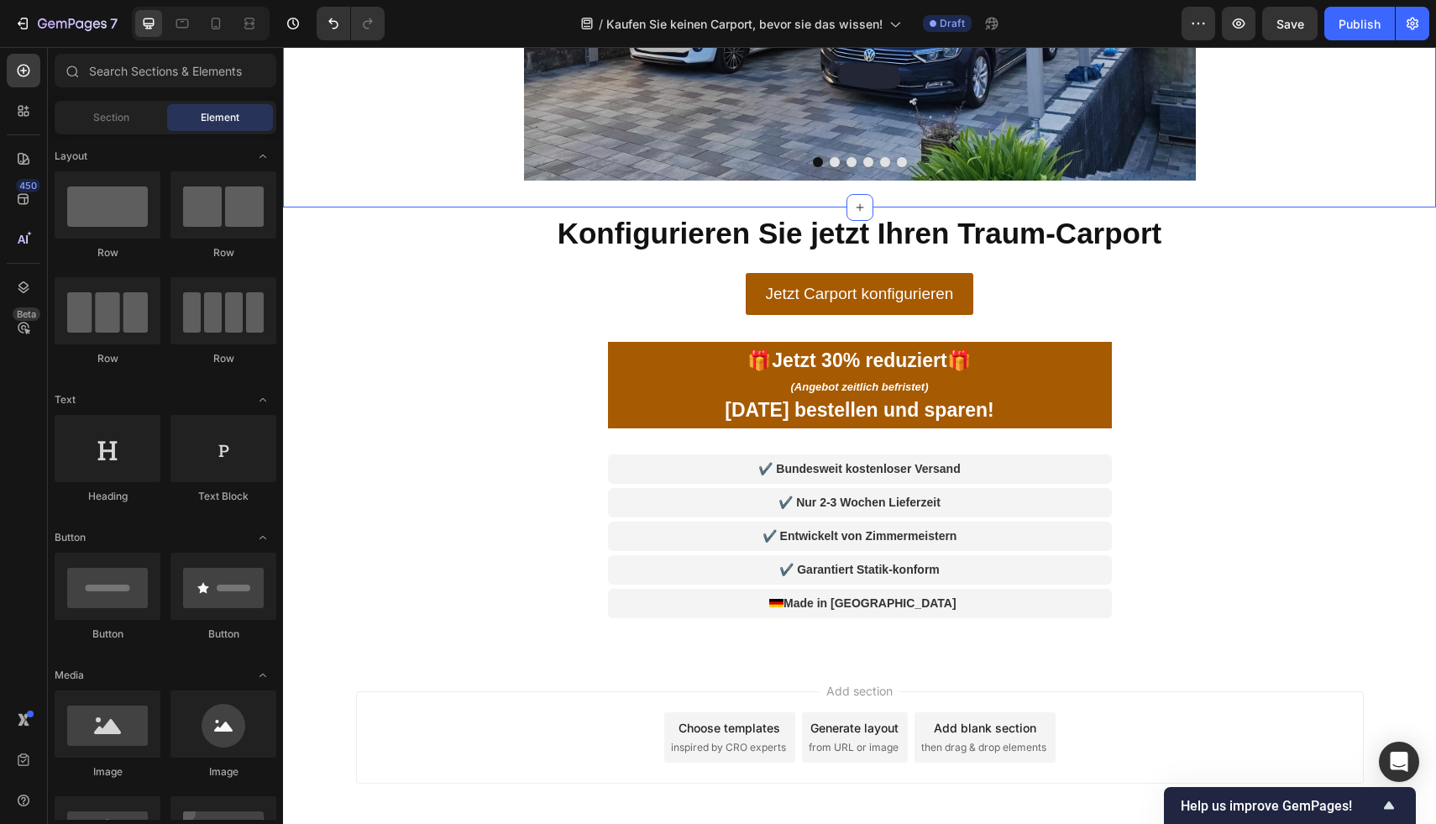
scroll to position [5812, 0]
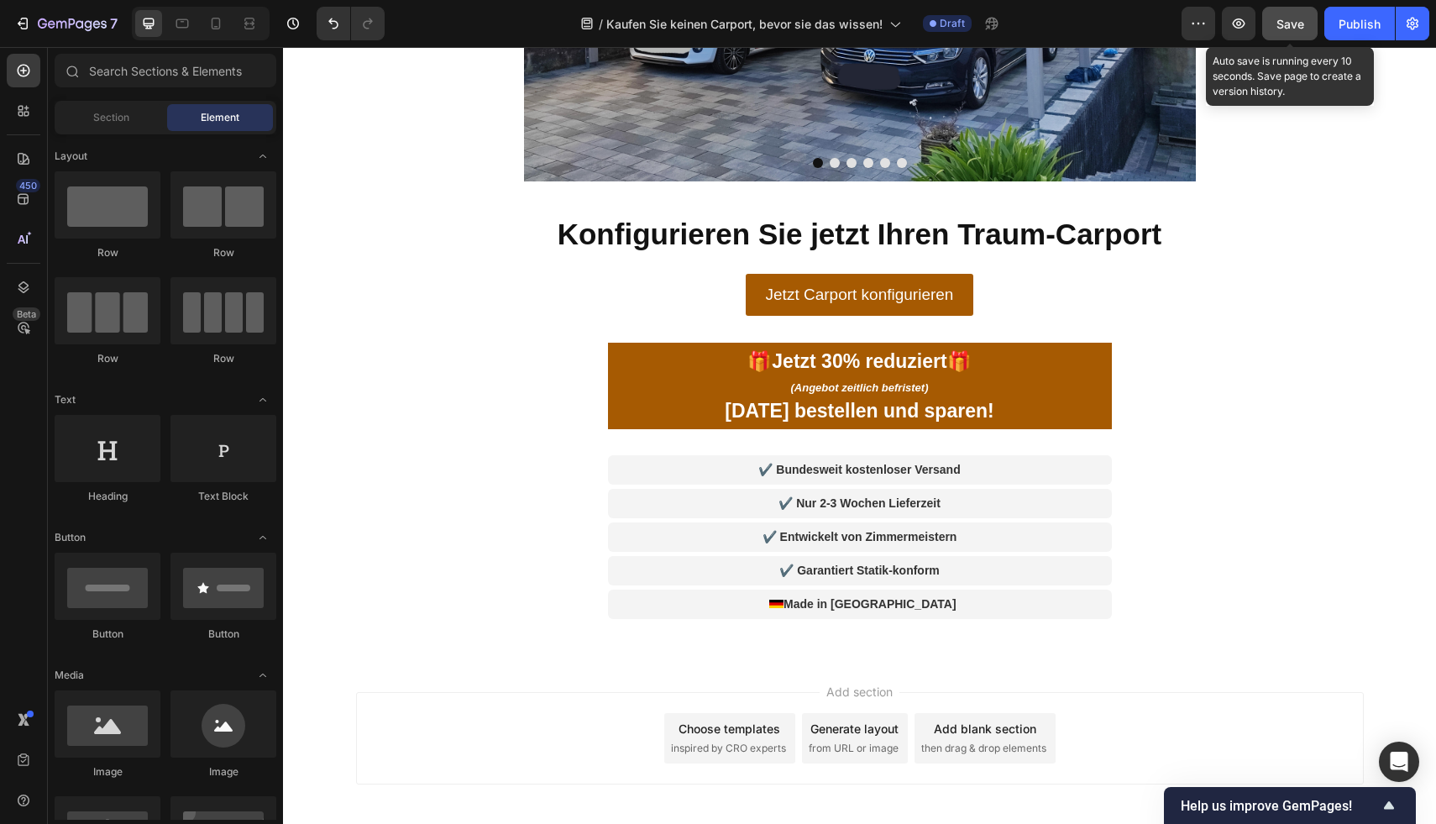
click at [1290, 30] on span "Save" at bounding box center [1290, 24] width 28 height 14
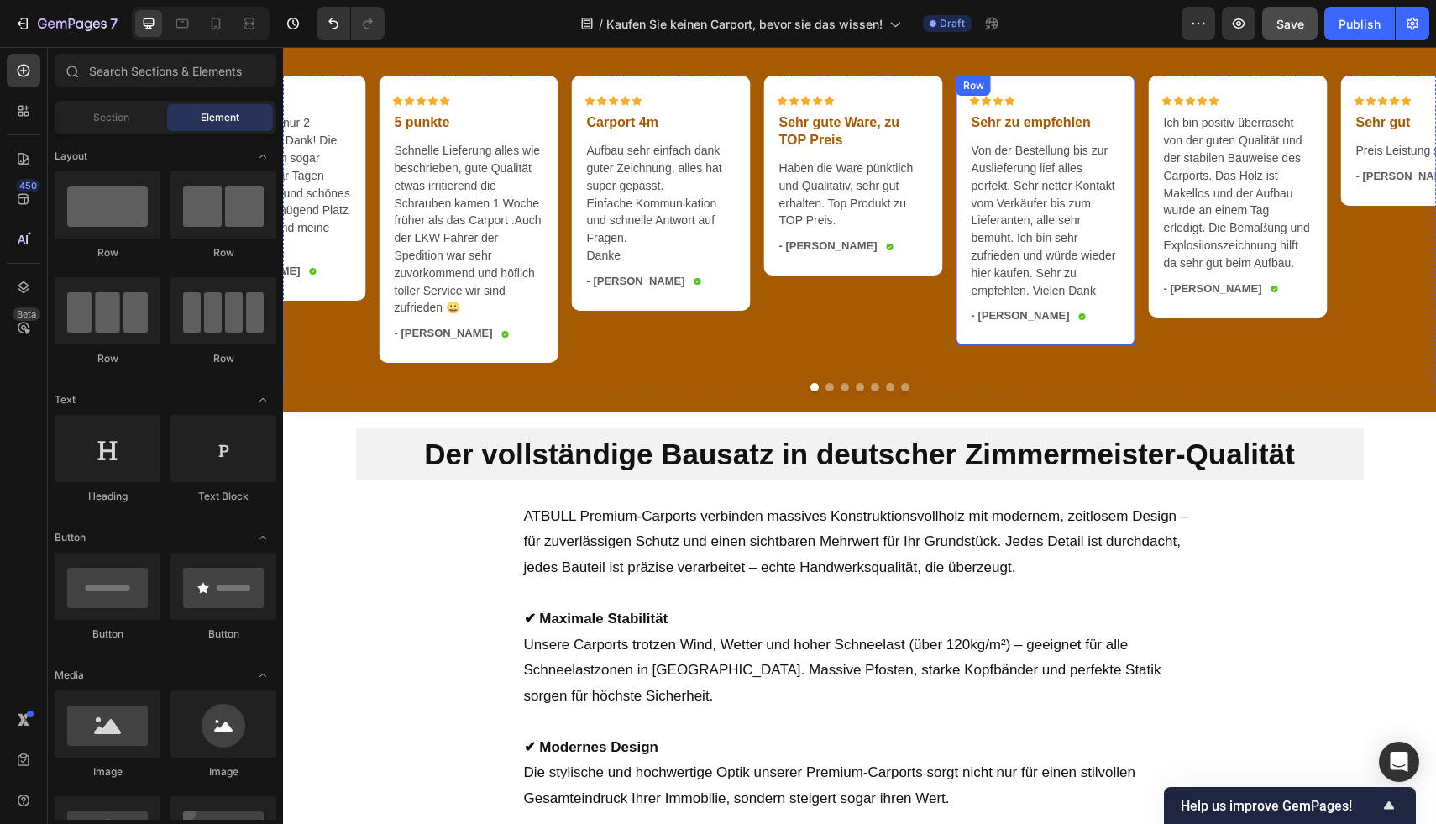
scroll to position [4205, 0]
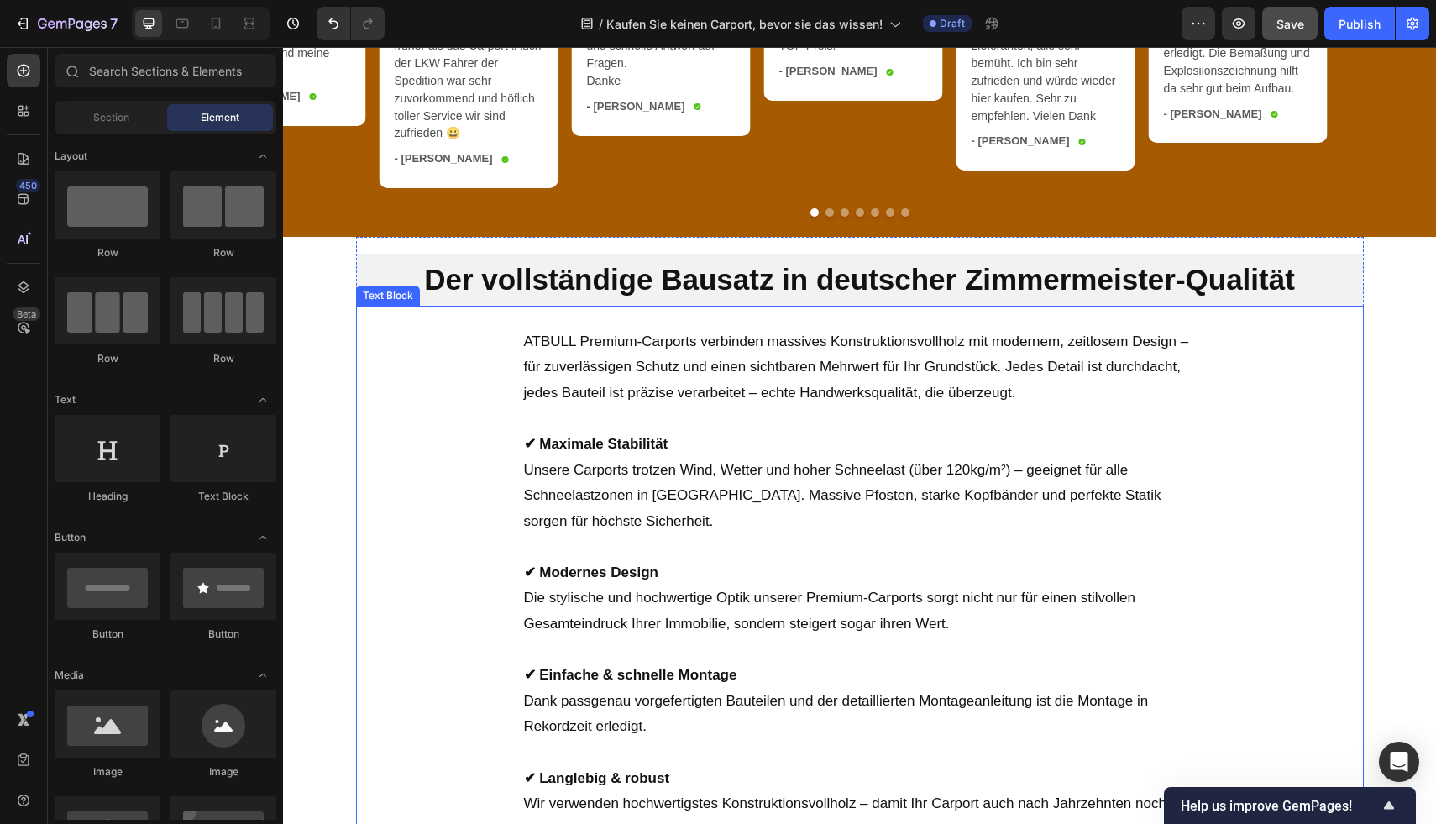
click at [825, 388] on p "ATBULL Premium-Carports verbinden massives Konstruktionsvollholz mit modernem, …" at bounding box center [860, 367] width 672 height 77
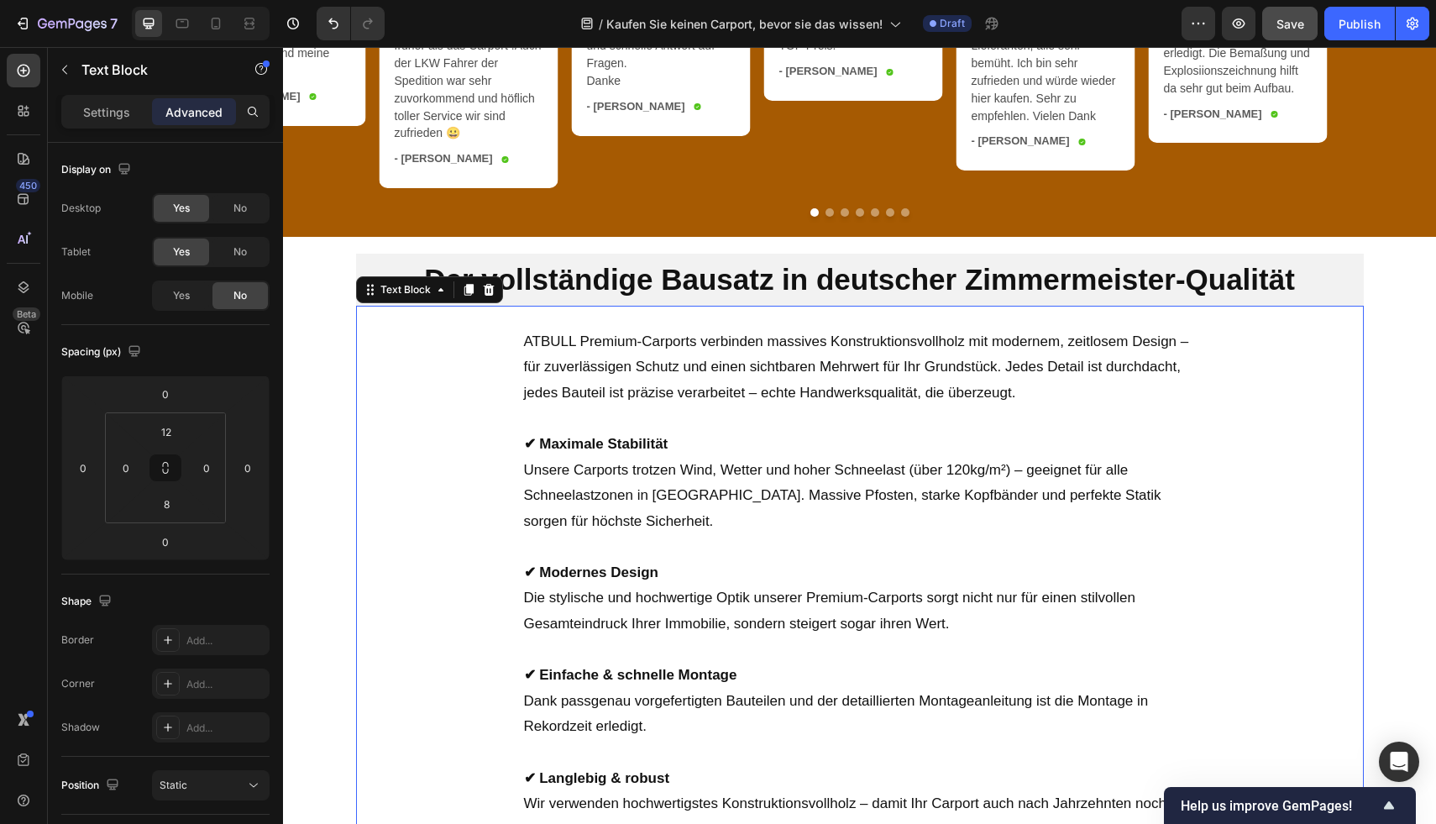
click at [994, 405] on p "ATBULL Premium-Carports verbinden massives Konstruktionsvollholz mit modernem, …" at bounding box center [860, 367] width 672 height 77
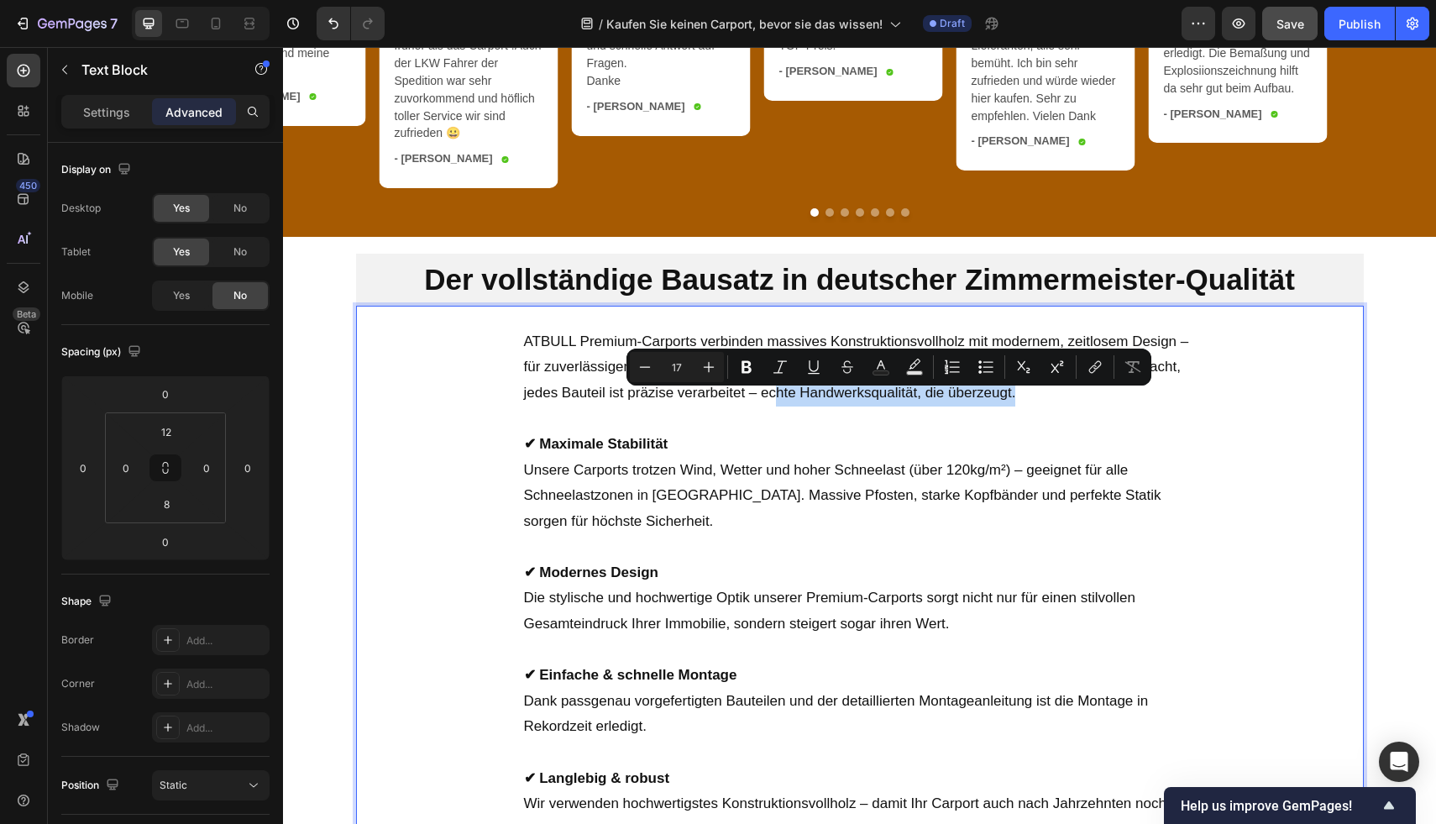
drag, startPoint x: 1038, startPoint y: 404, endPoint x: 769, endPoint y: 390, distance: 269.1
click at [769, 390] on p "ATBULL Premium-Carports verbinden massives Konstruktionsvollholz mit modernem, …" at bounding box center [860, 367] width 672 height 77
click at [778, 401] on p "ATBULL Premium-Carports verbinden massives Konstruktionsvollholz mit modernem, …" at bounding box center [860, 367] width 672 height 77
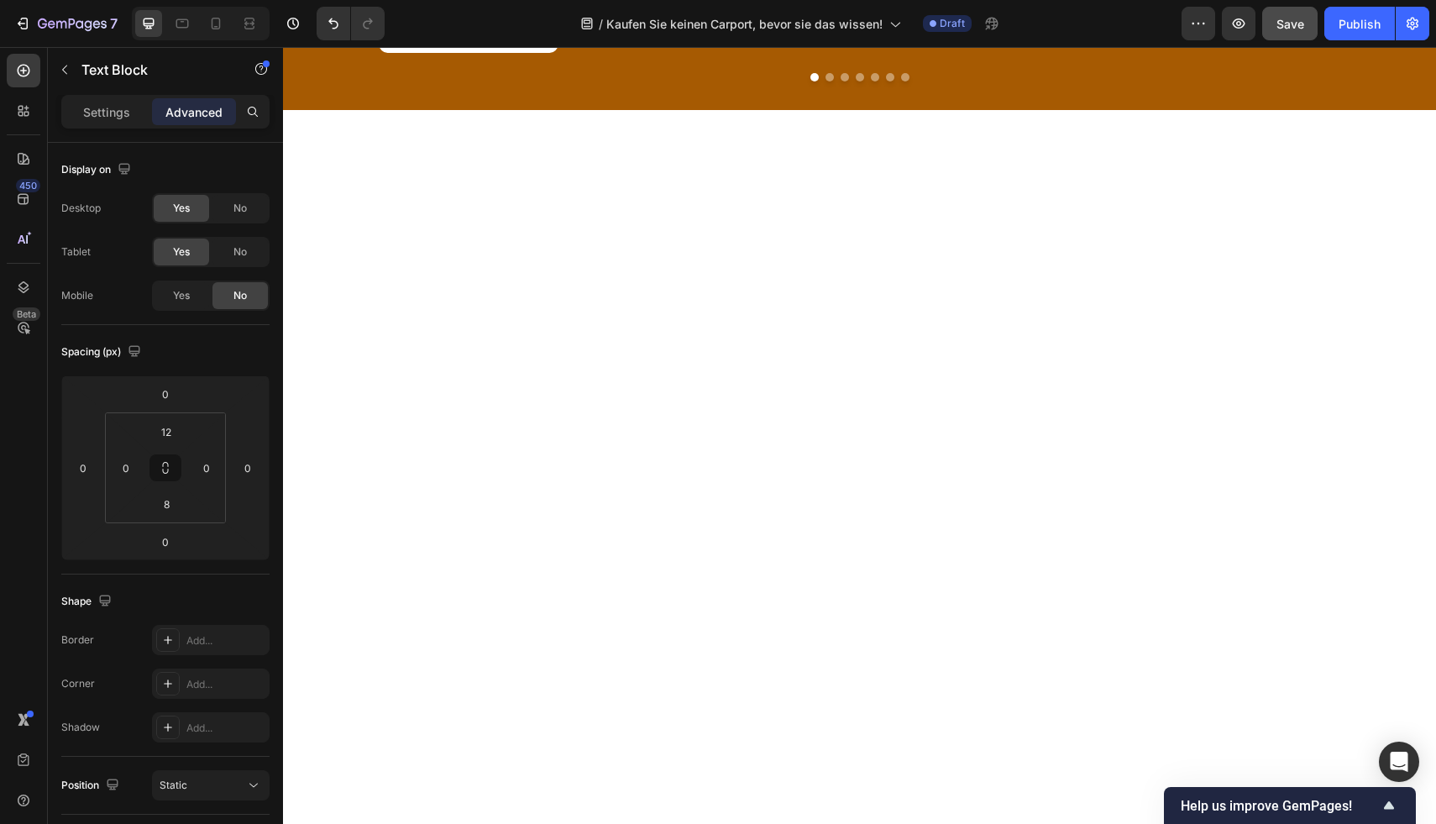
scroll to position [3221, 0]
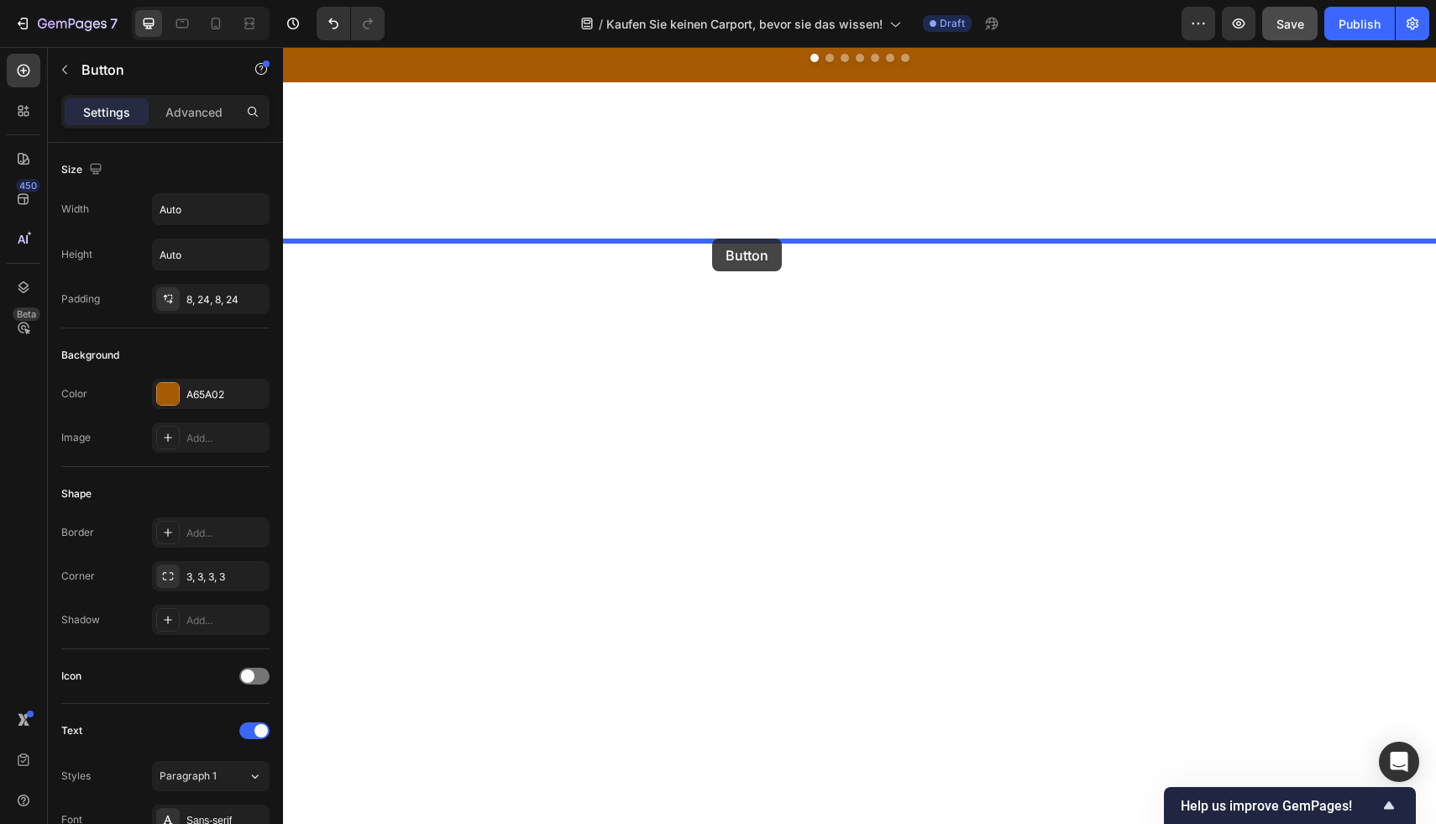
drag, startPoint x: 291, startPoint y: 632, endPoint x: 712, endPoint y: 238, distance: 576.2
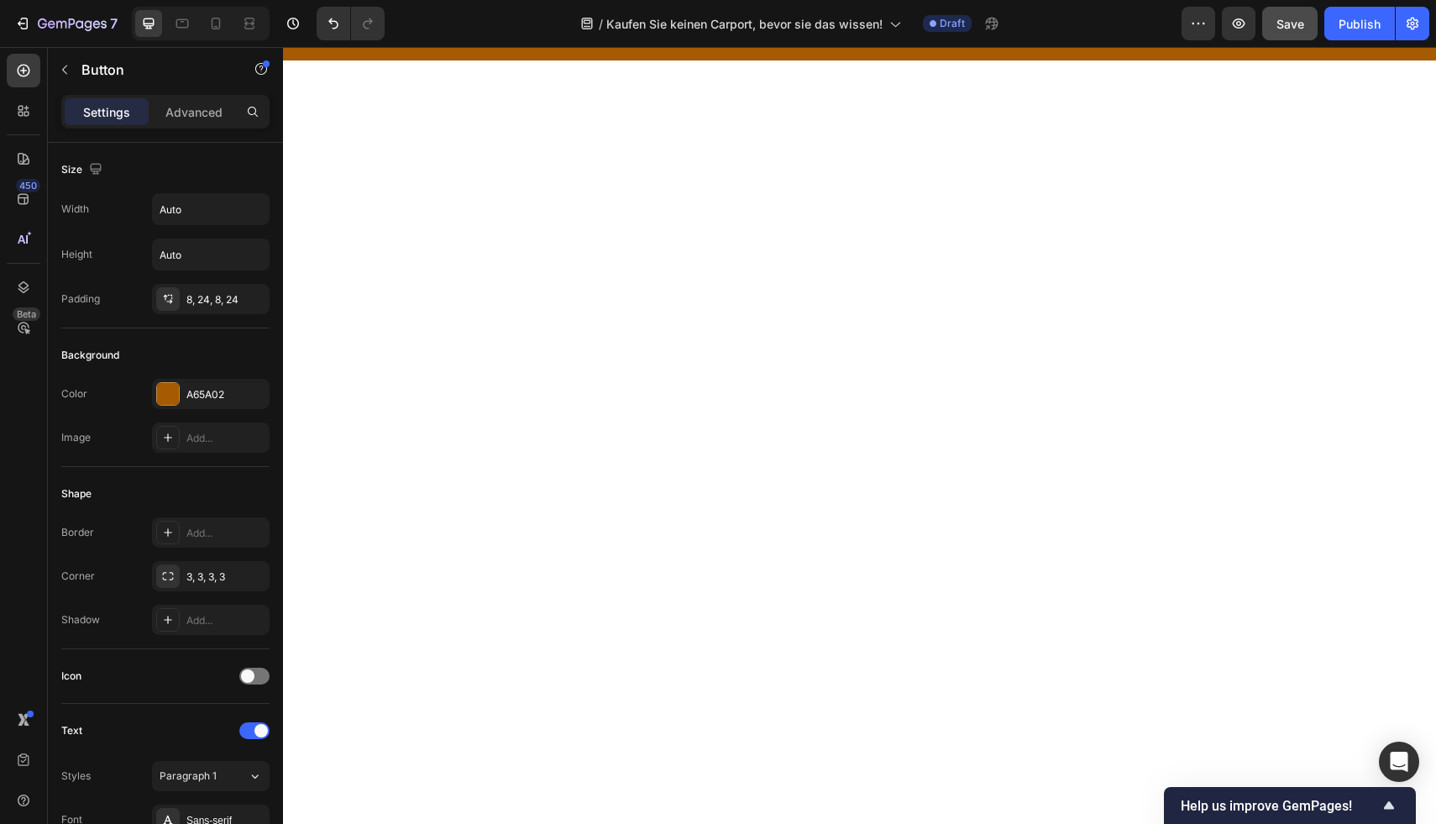
scroll to position [3284, 0]
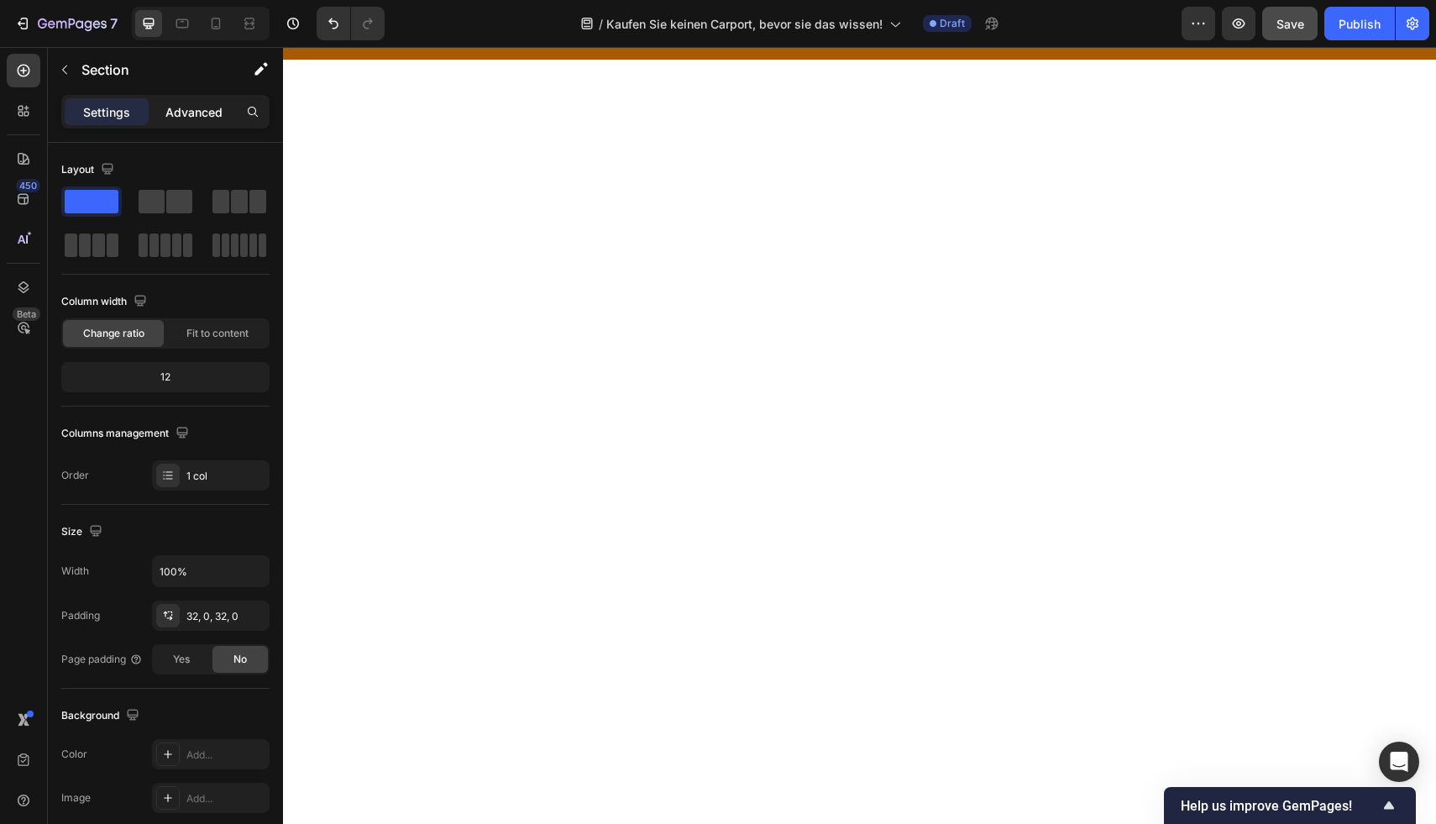
click at [203, 110] on p "Advanced" at bounding box center [193, 112] width 57 height 18
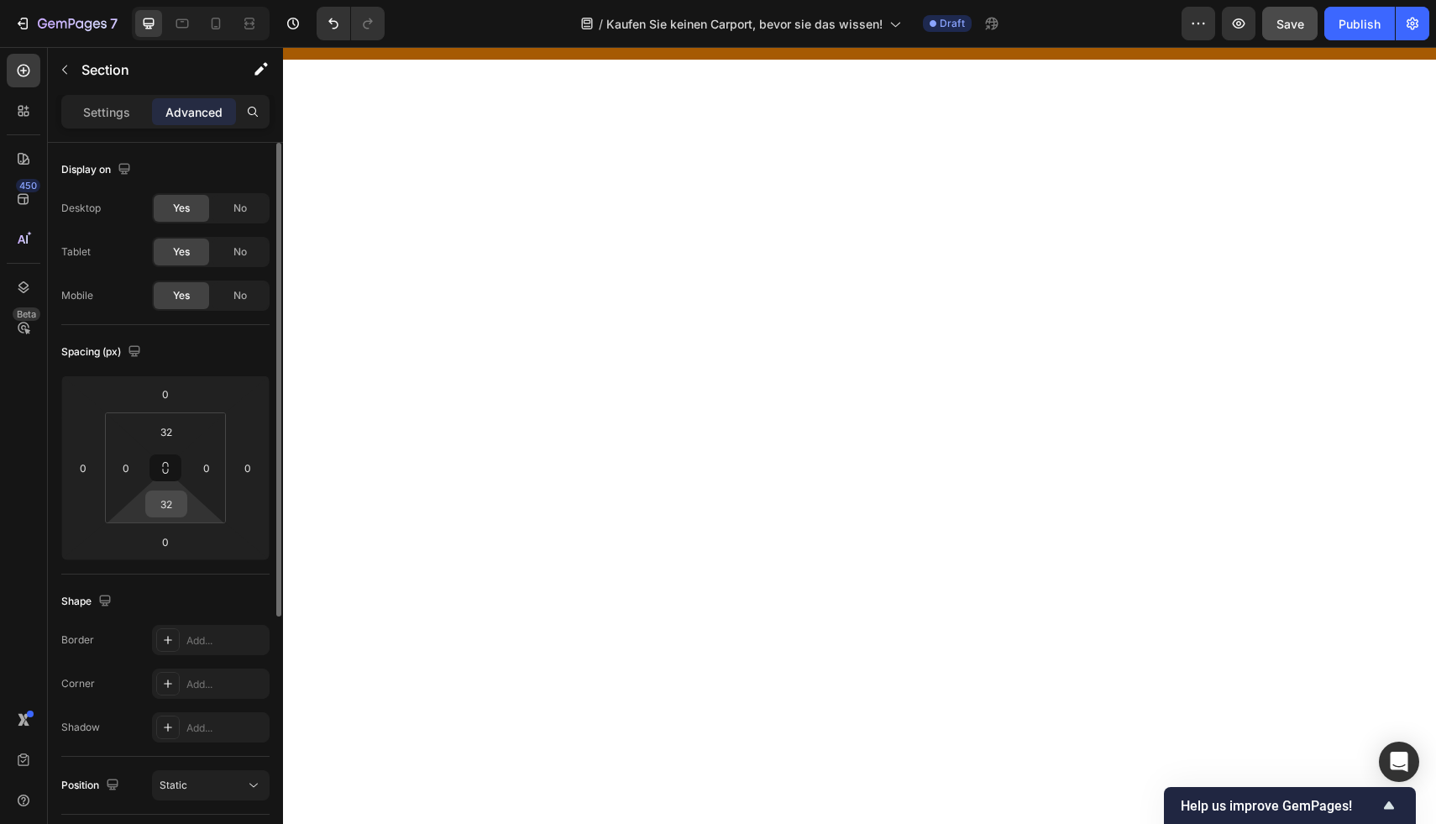
click at [185, 495] on div "32" at bounding box center [166, 503] width 42 height 27
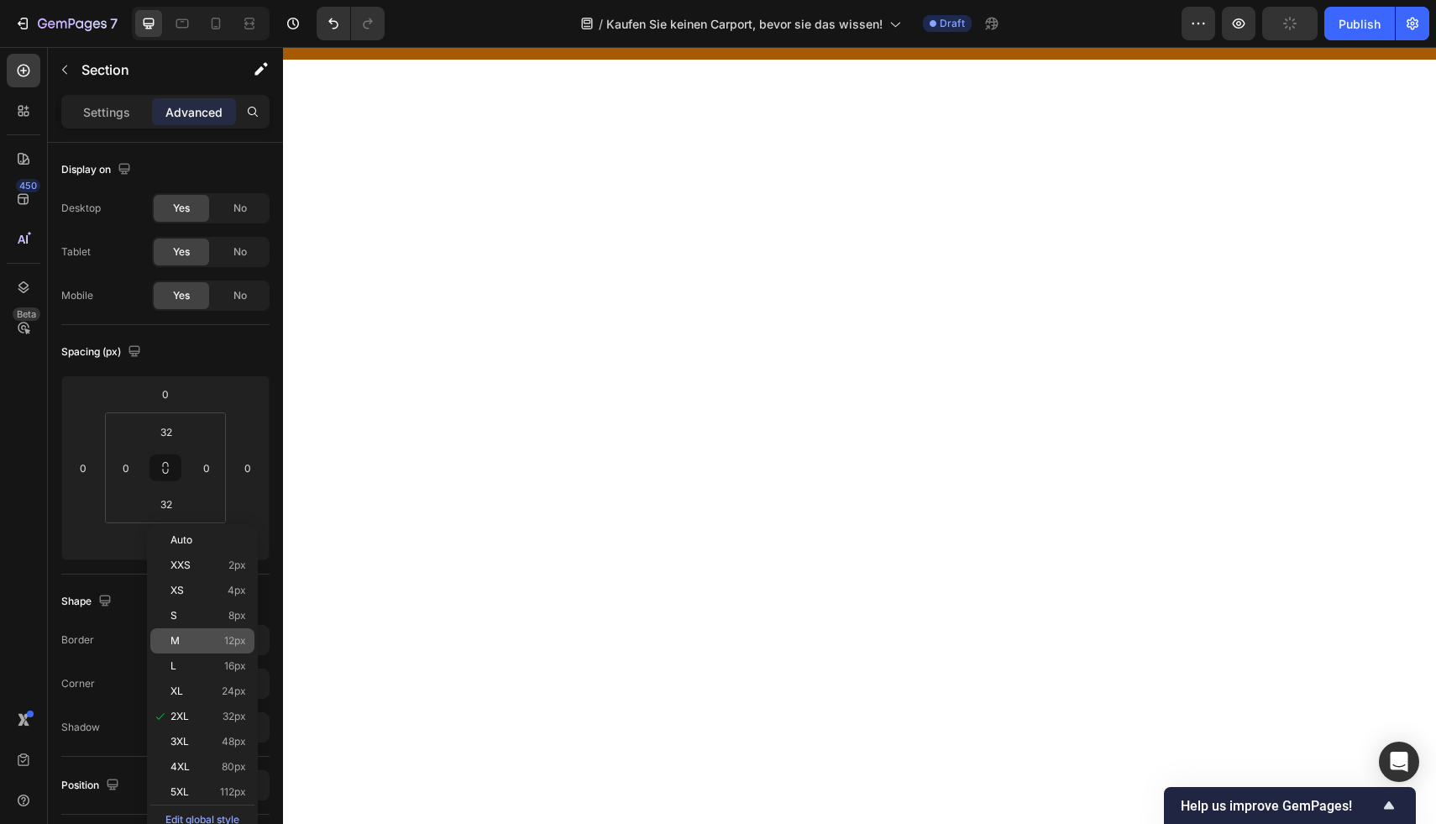
click at [213, 644] on p "M 12px" at bounding box center [208, 641] width 76 height 12
type input "12"
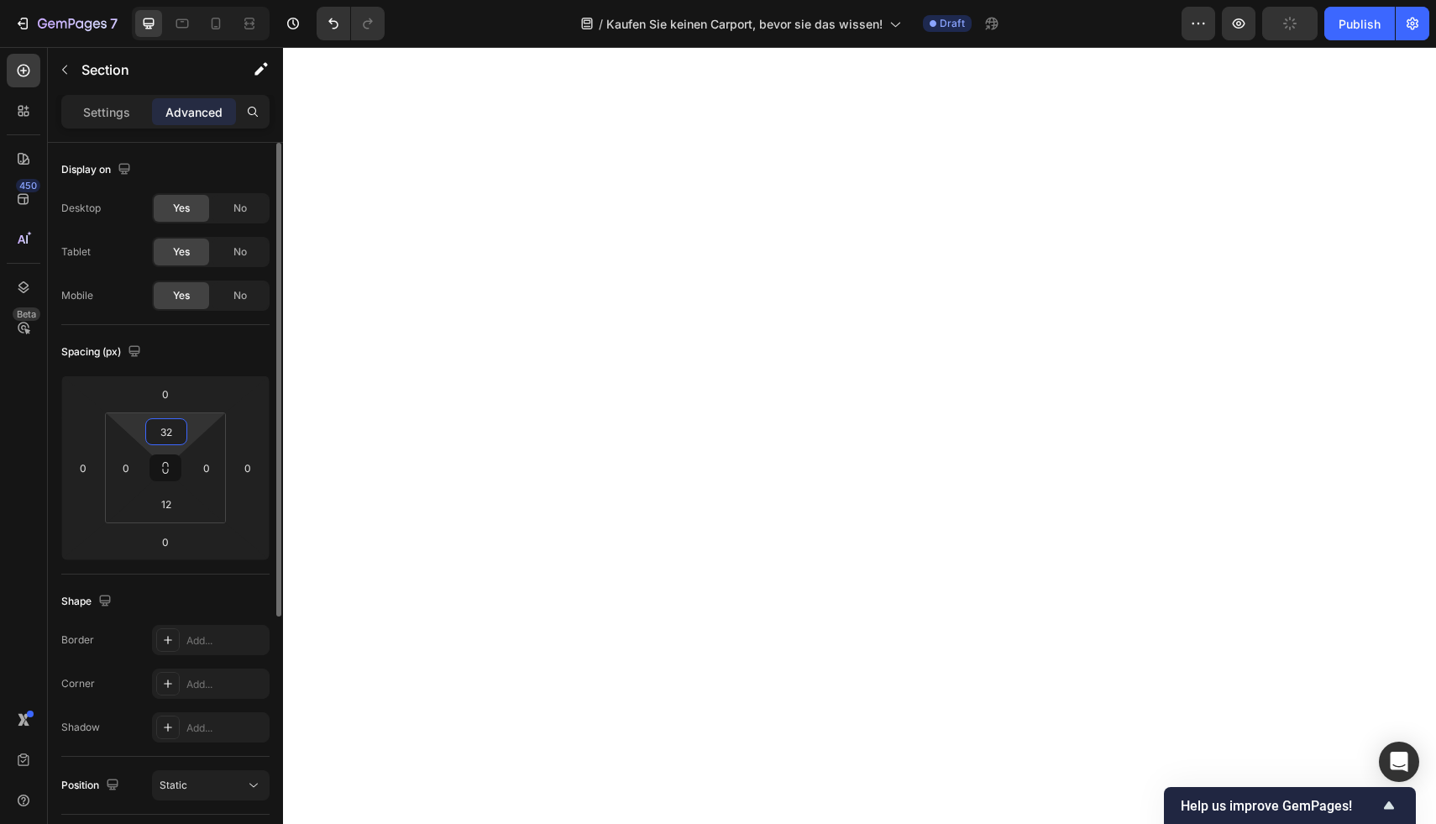
click at [175, 427] on input "32" at bounding box center [166, 431] width 34 height 25
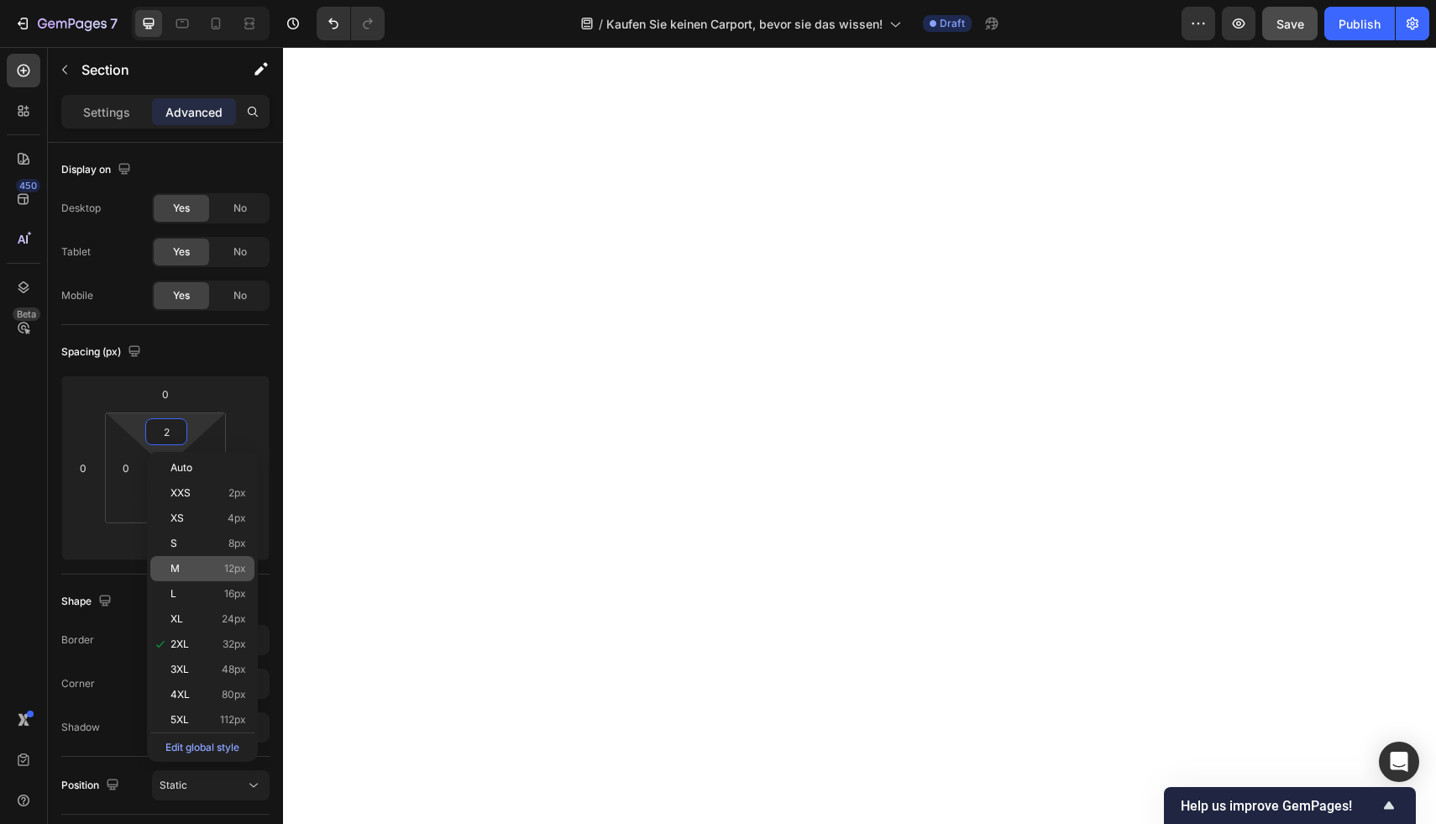
click at [213, 563] on p "M 12px" at bounding box center [208, 569] width 76 height 12
type input "12"
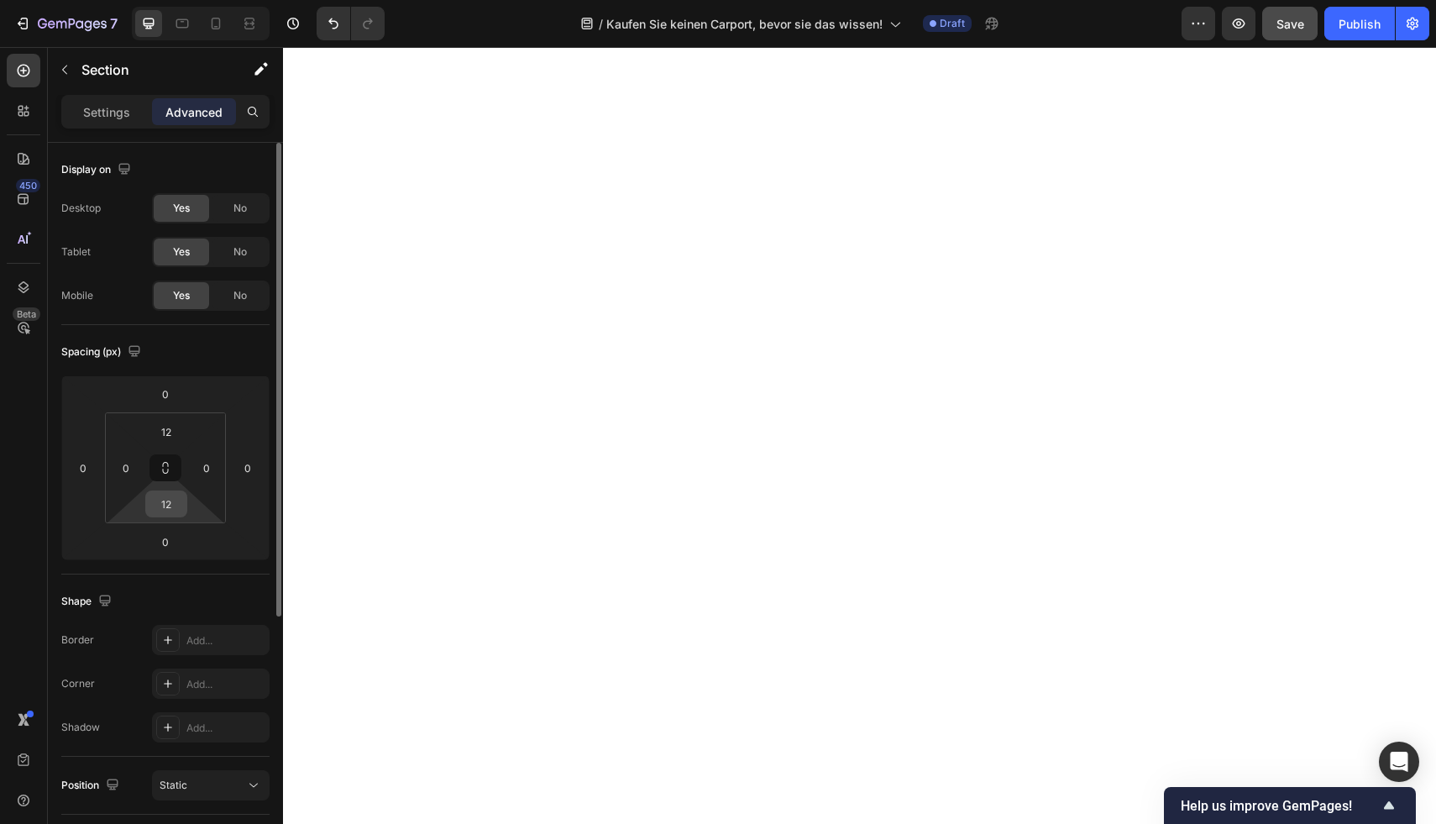
click at [182, 502] on input "12" at bounding box center [166, 503] width 34 height 25
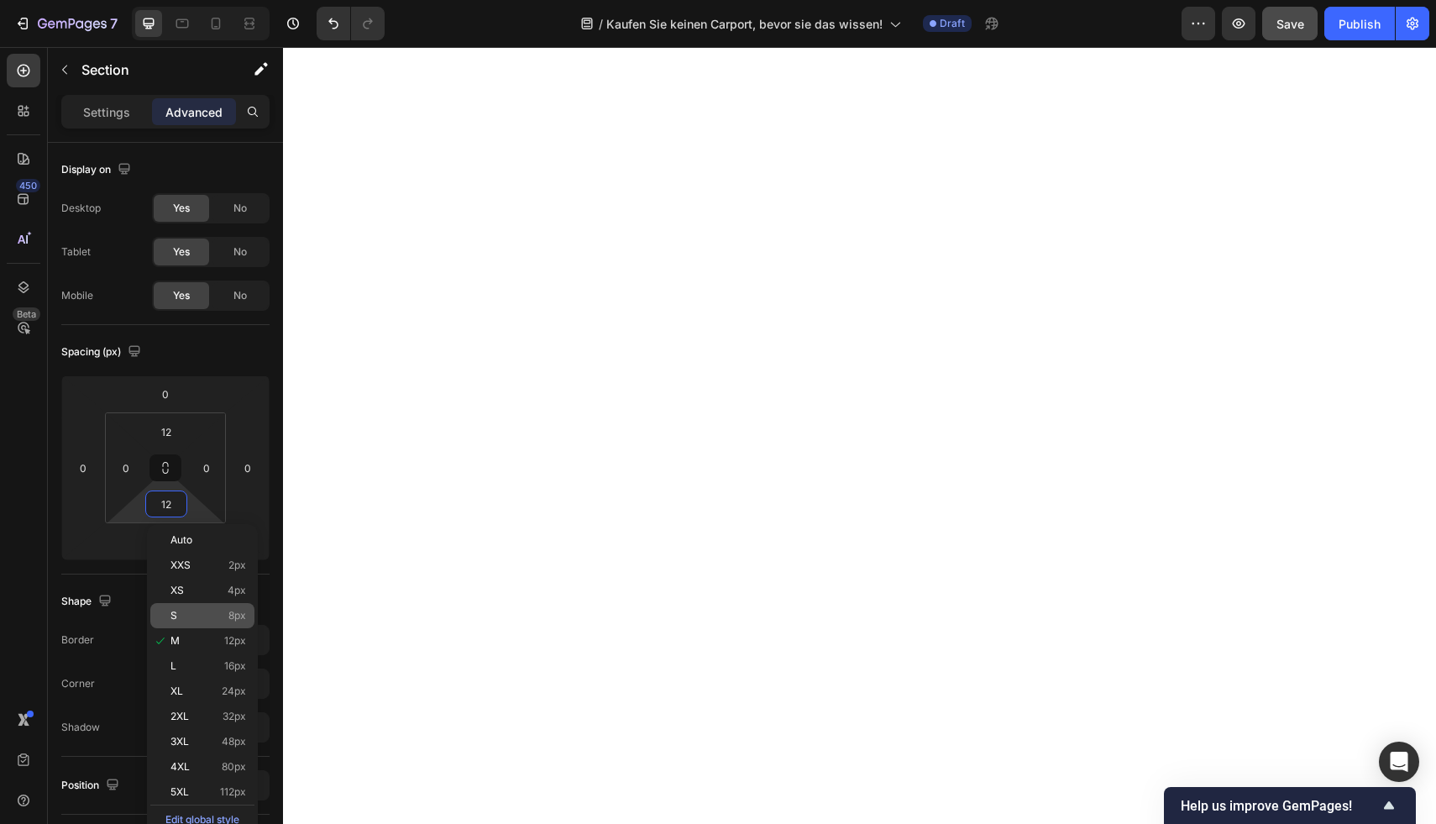
click at [212, 615] on p "S 8px" at bounding box center [208, 616] width 76 height 12
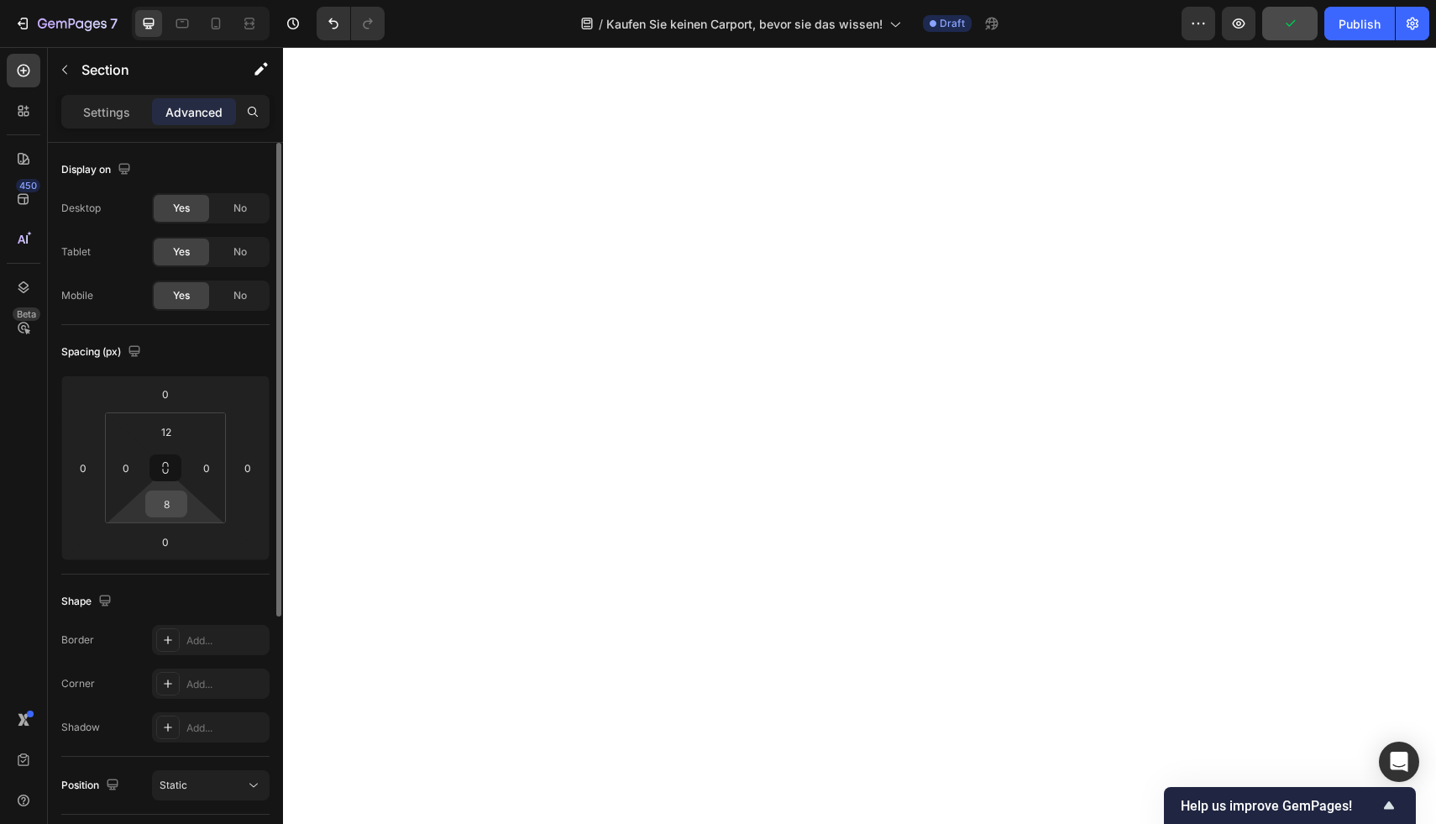
click at [184, 495] on div "8" at bounding box center [166, 503] width 42 height 27
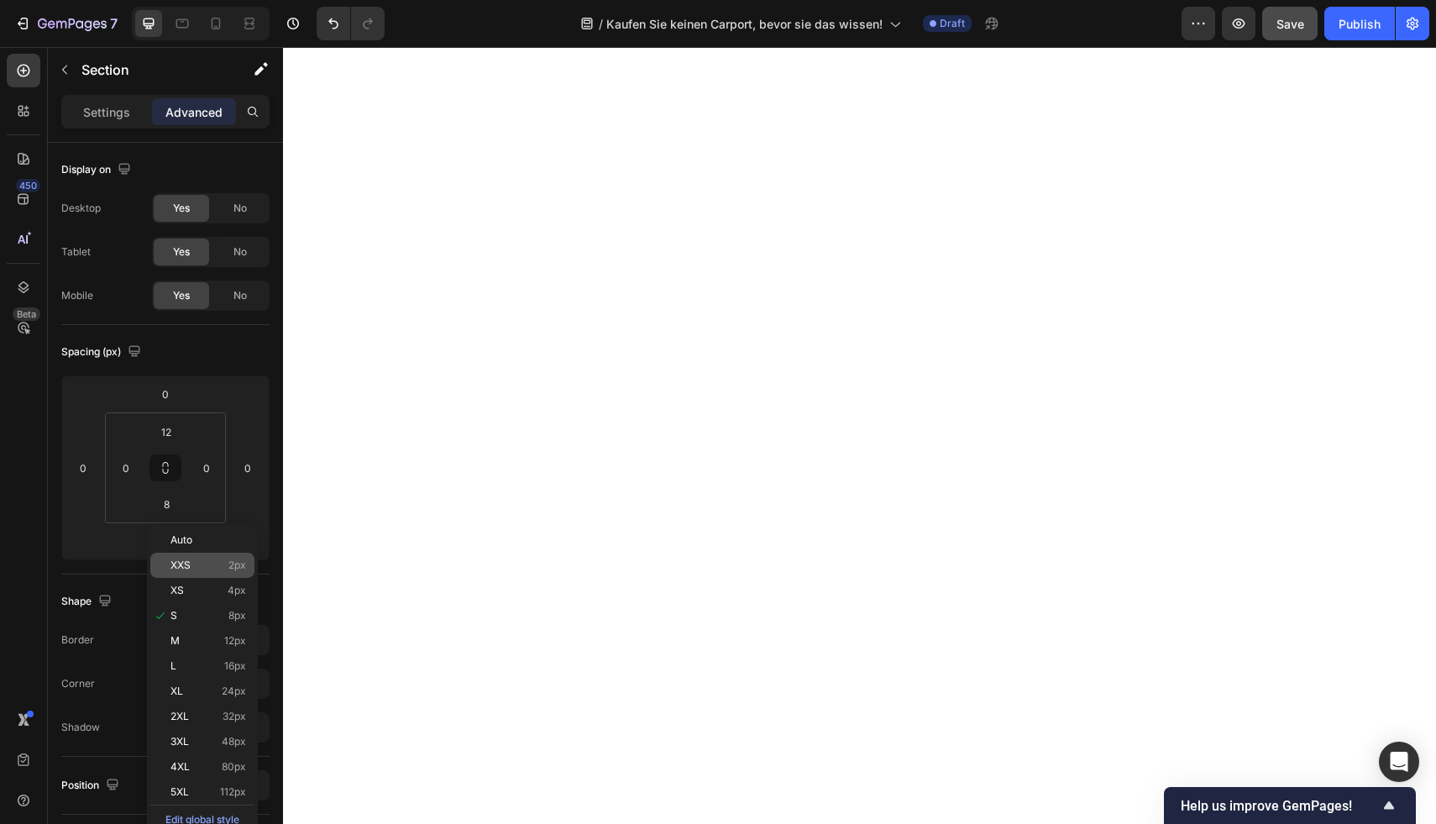
click at [202, 568] on p "XXS 2px" at bounding box center [208, 565] width 76 height 12
type input "2"
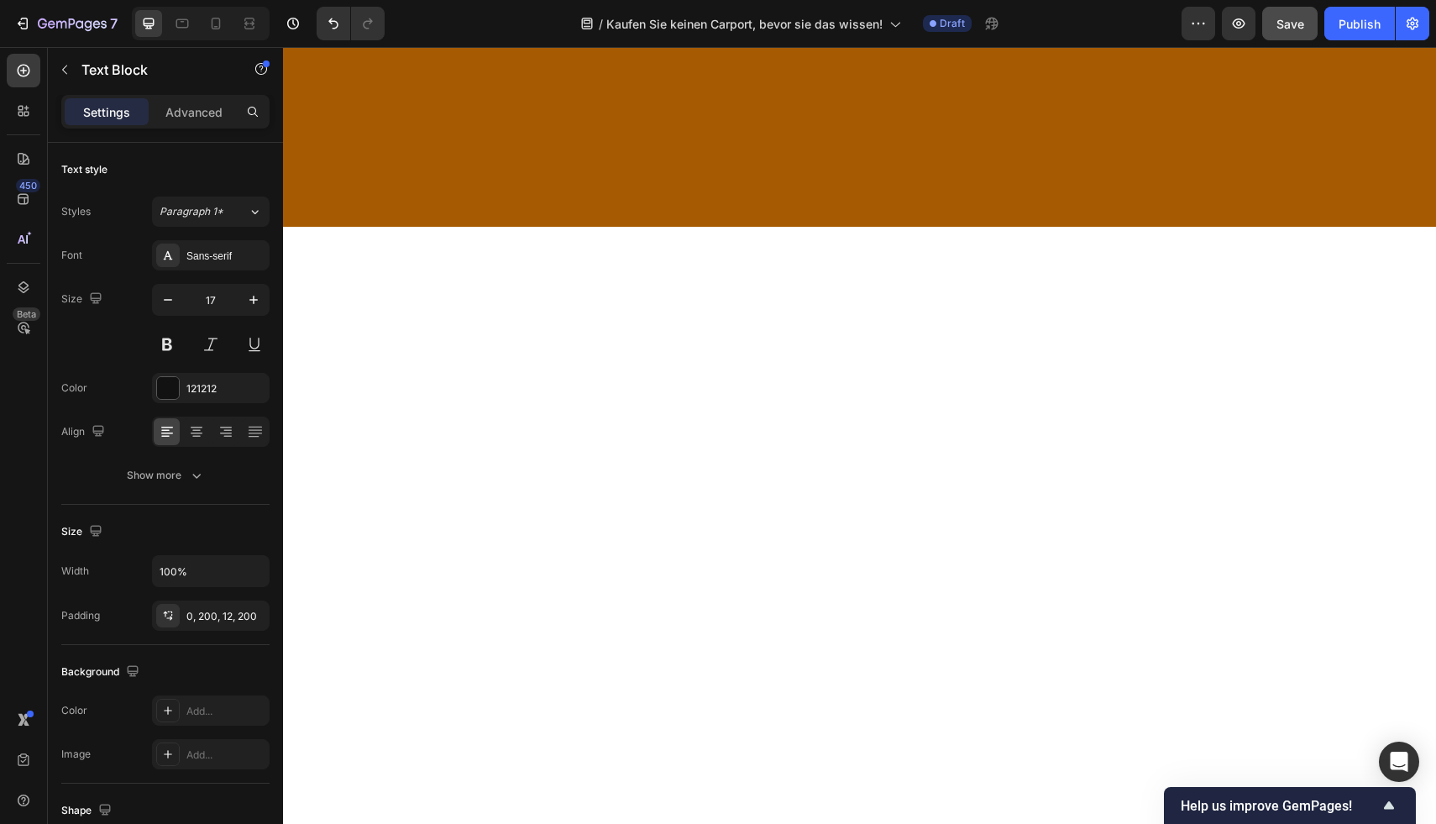
scroll to position [3082, 0]
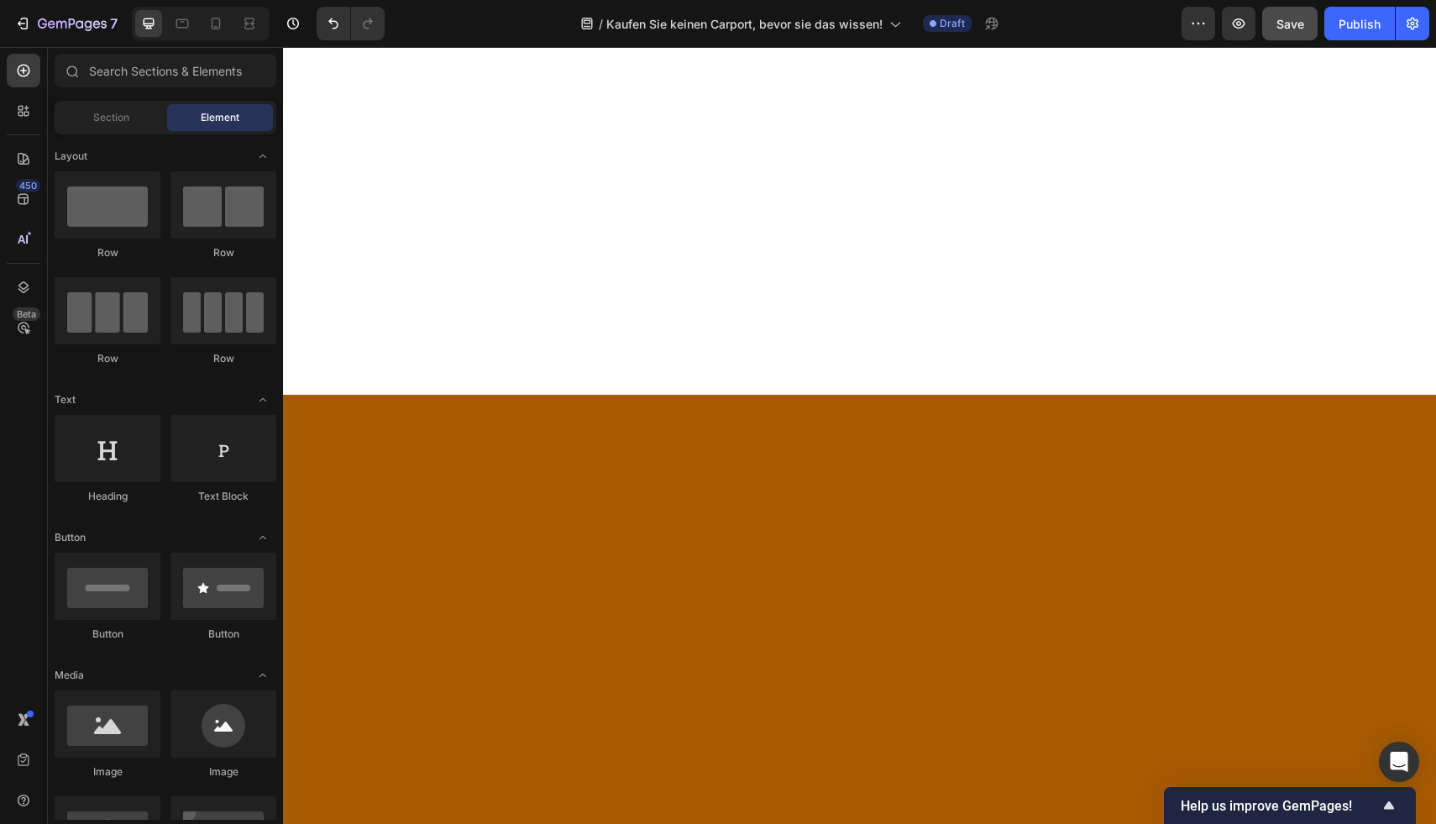
scroll to position [2937, 0]
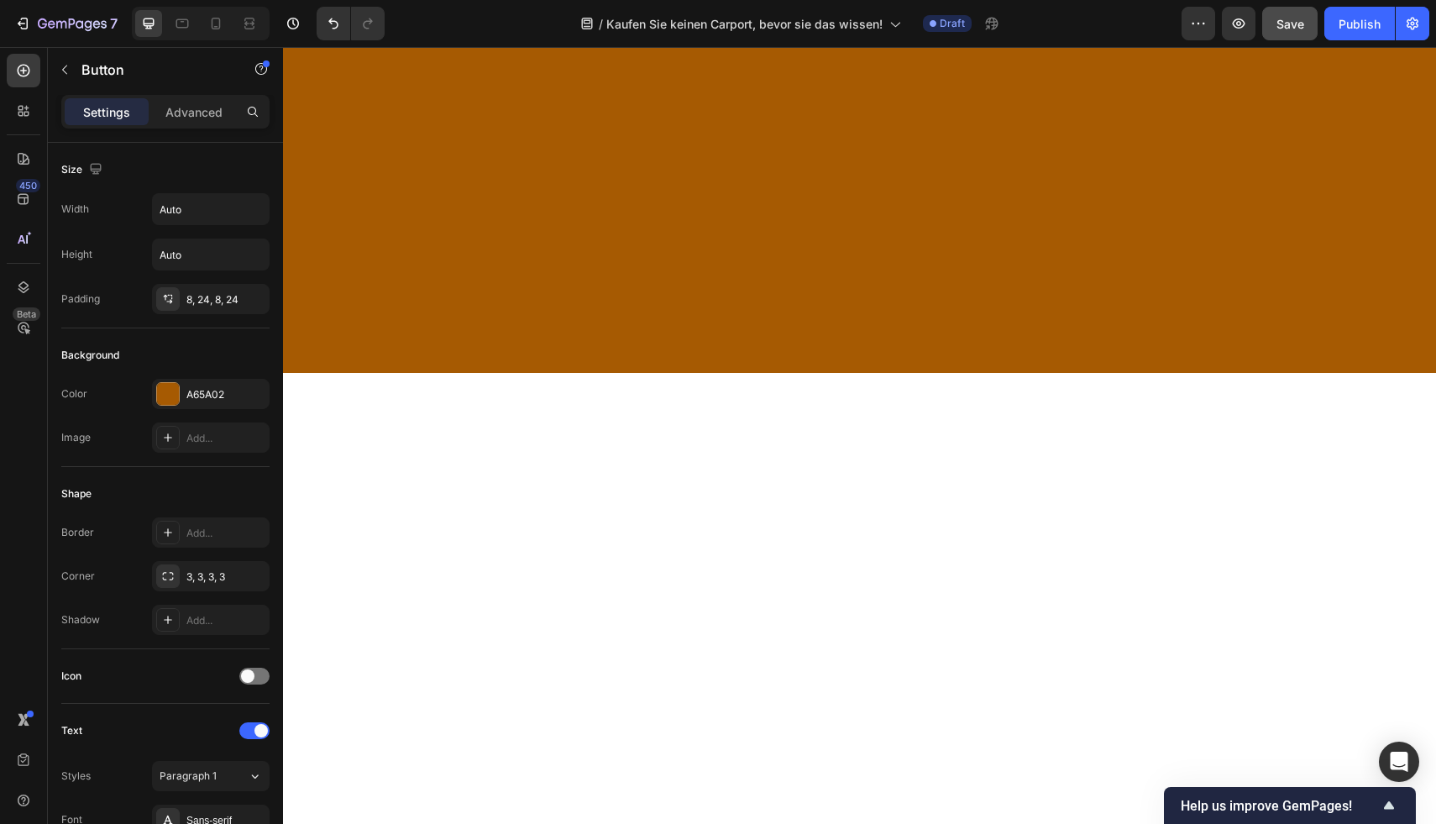
click at [196, 112] on p "Advanced" at bounding box center [193, 112] width 57 height 18
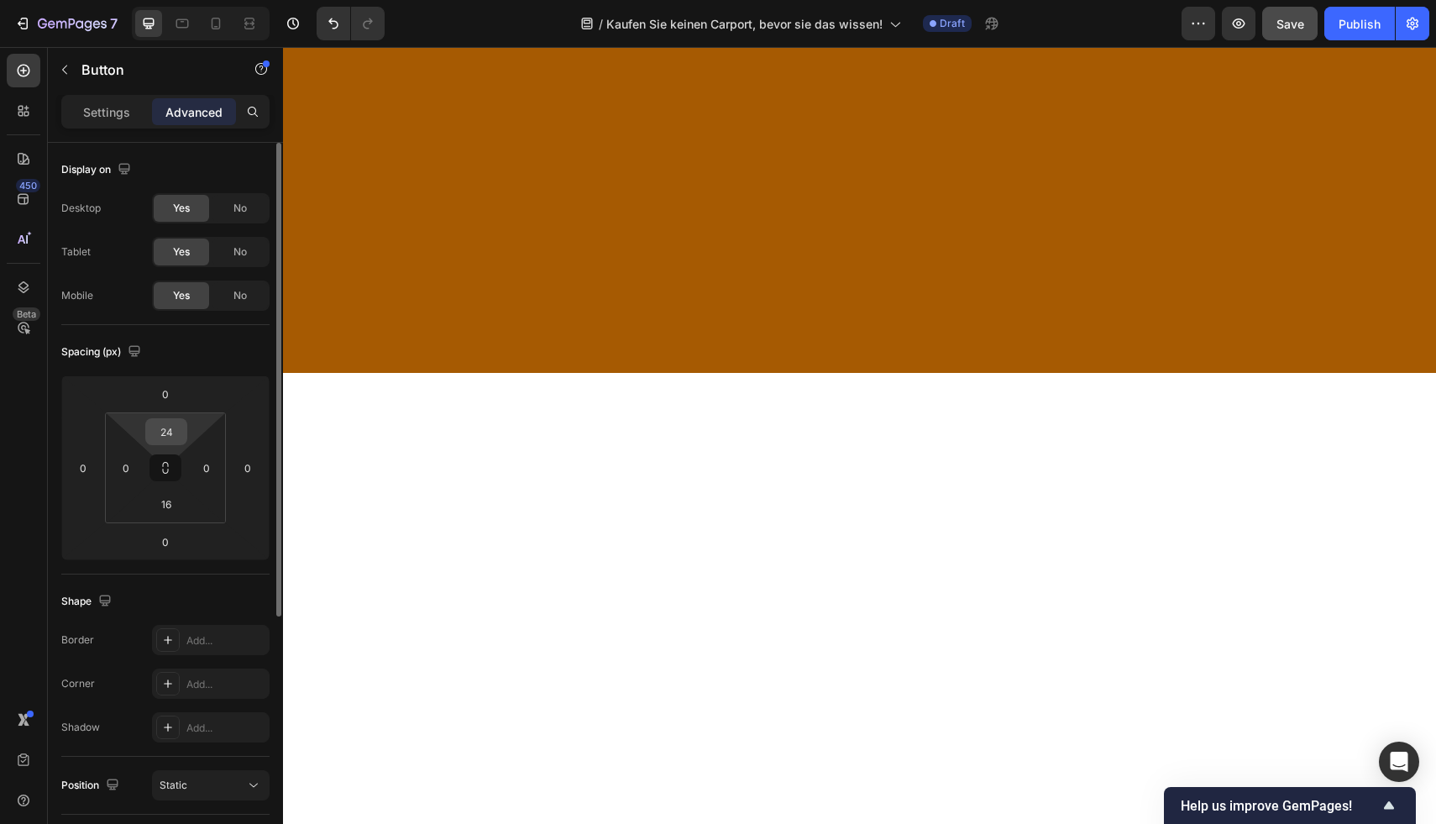
click at [178, 432] on input "24" at bounding box center [166, 431] width 34 height 25
click at [183, 424] on div "24" at bounding box center [166, 431] width 42 height 27
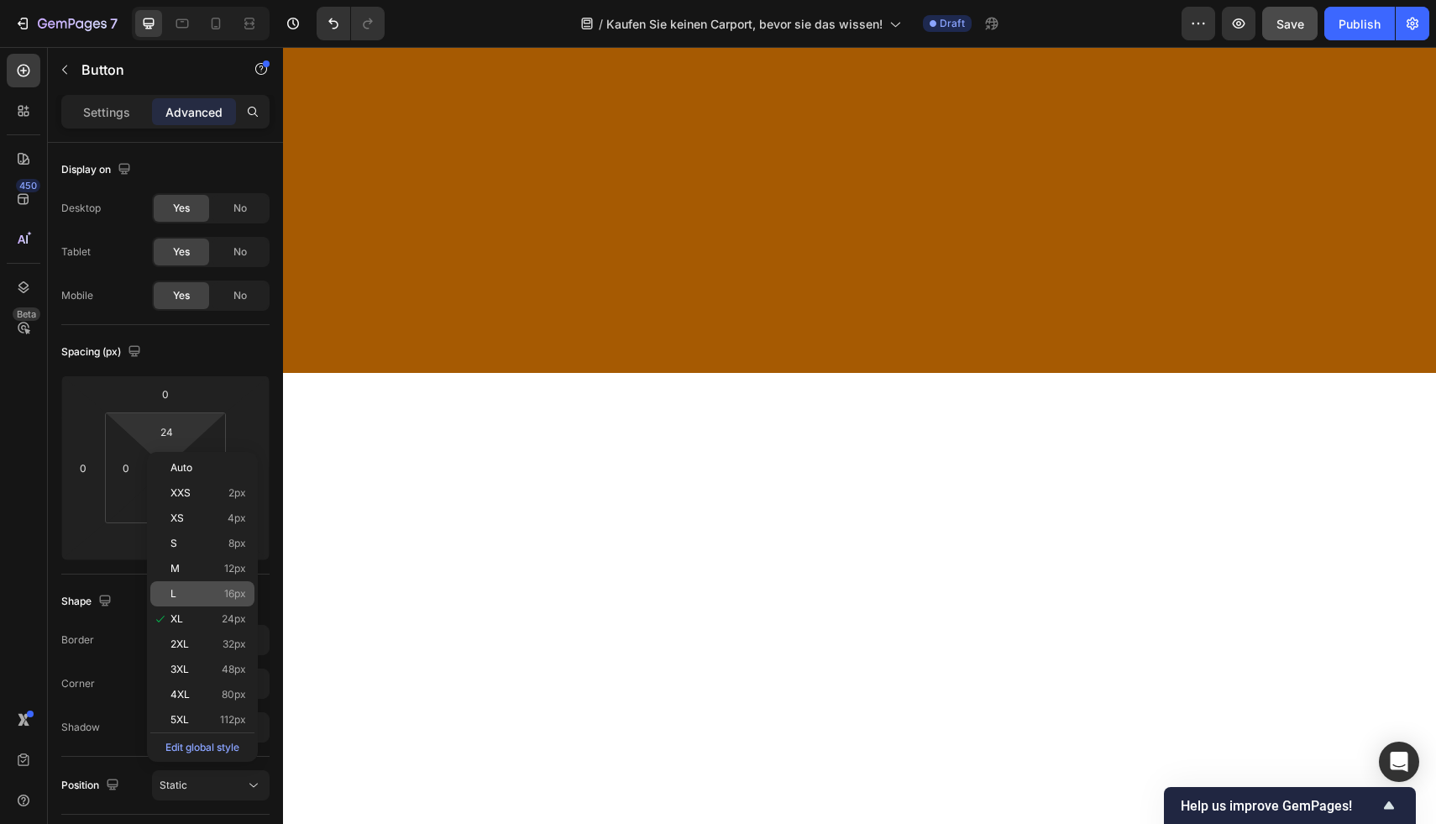
click at [202, 586] on div "L 16px" at bounding box center [202, 593] width 104 height 25
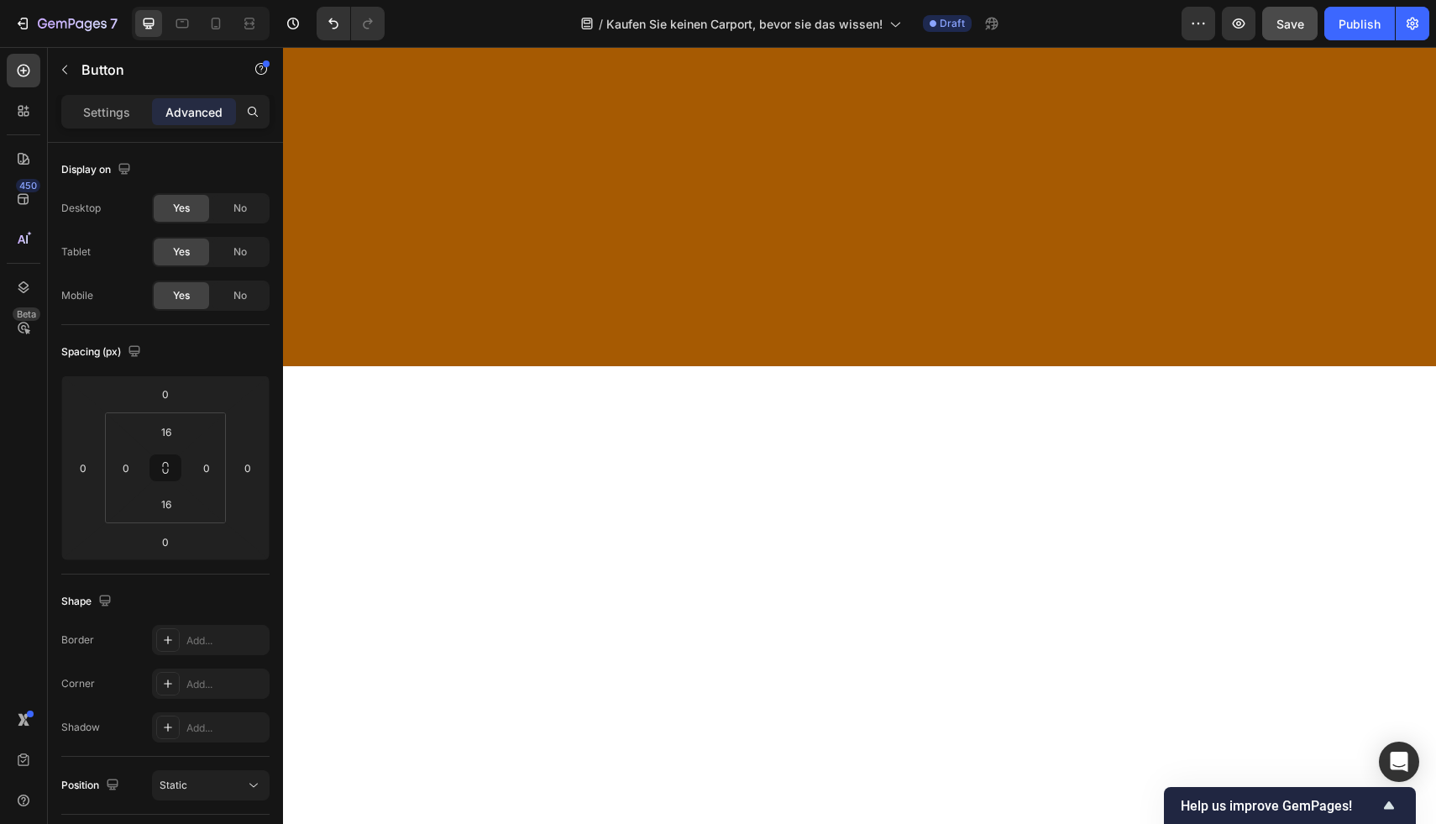
click at [170, 435] on input "16" at bounding box center [166, 431] width 34 height 25
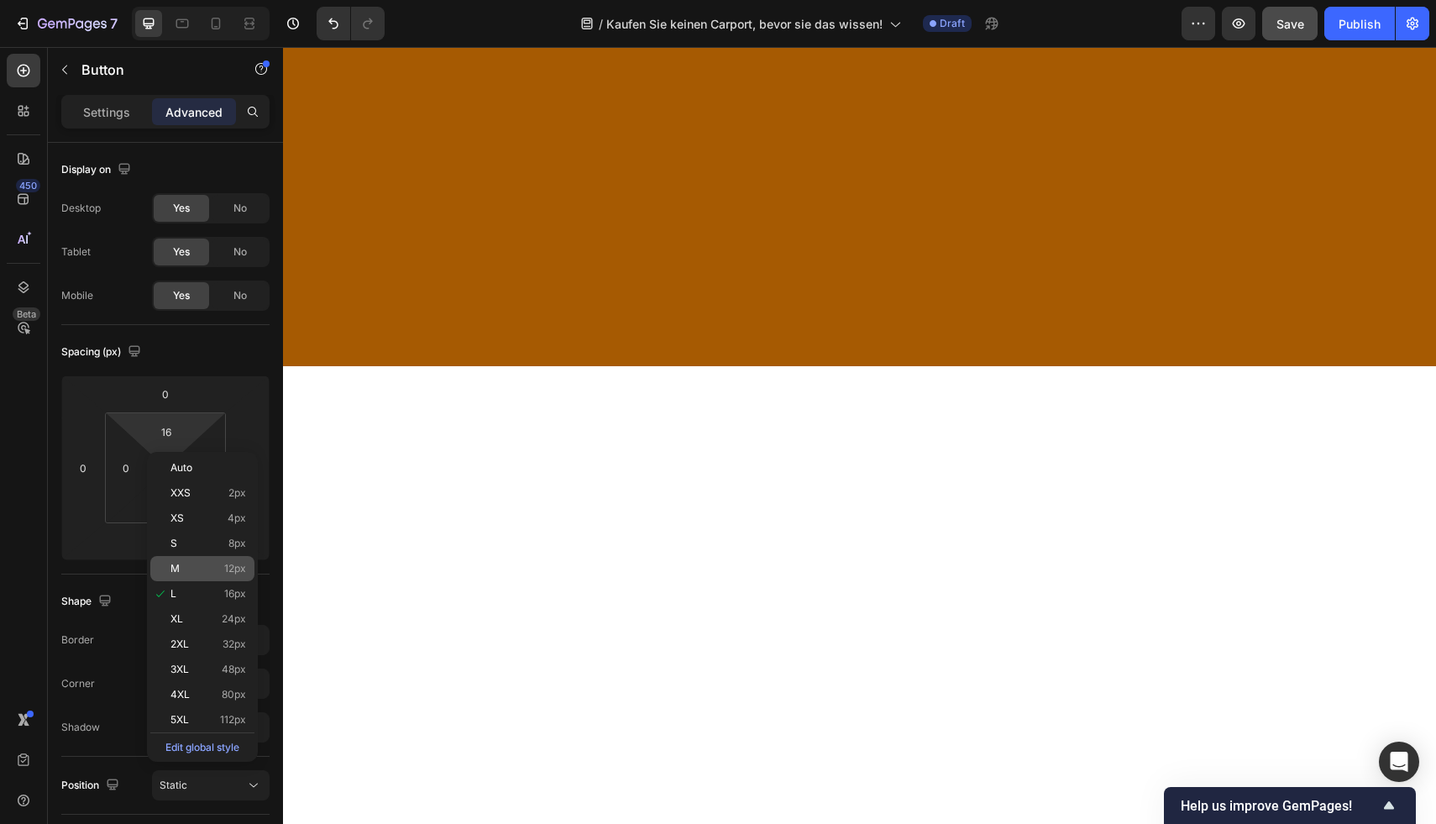
click at [196, 560] on div "M 12px" at bounding box center [202, 568] width 104 height 25
type input "12"
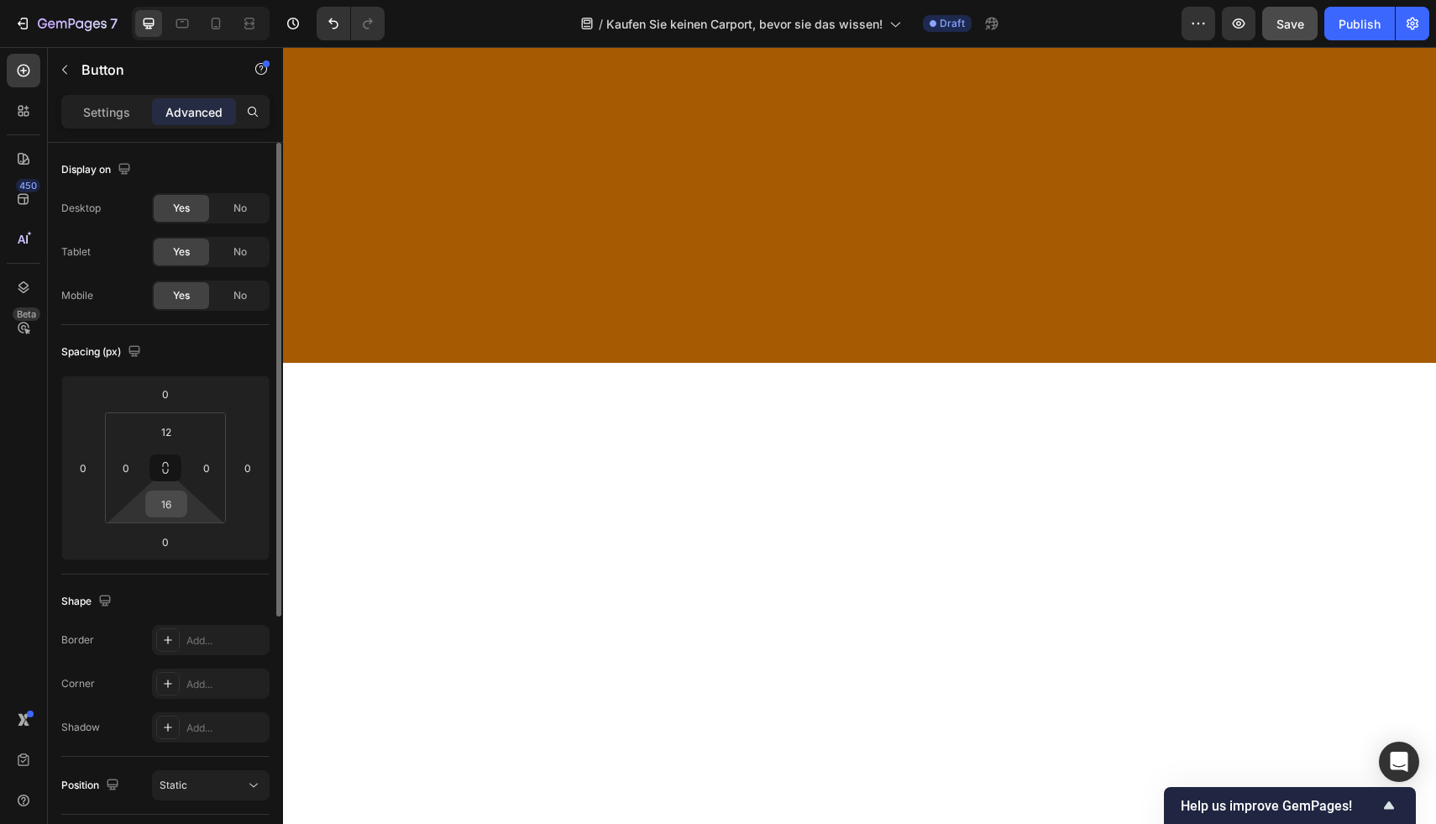
click at [170, 512] on input "16" at bounding box center [166, 503] width 34 height 25
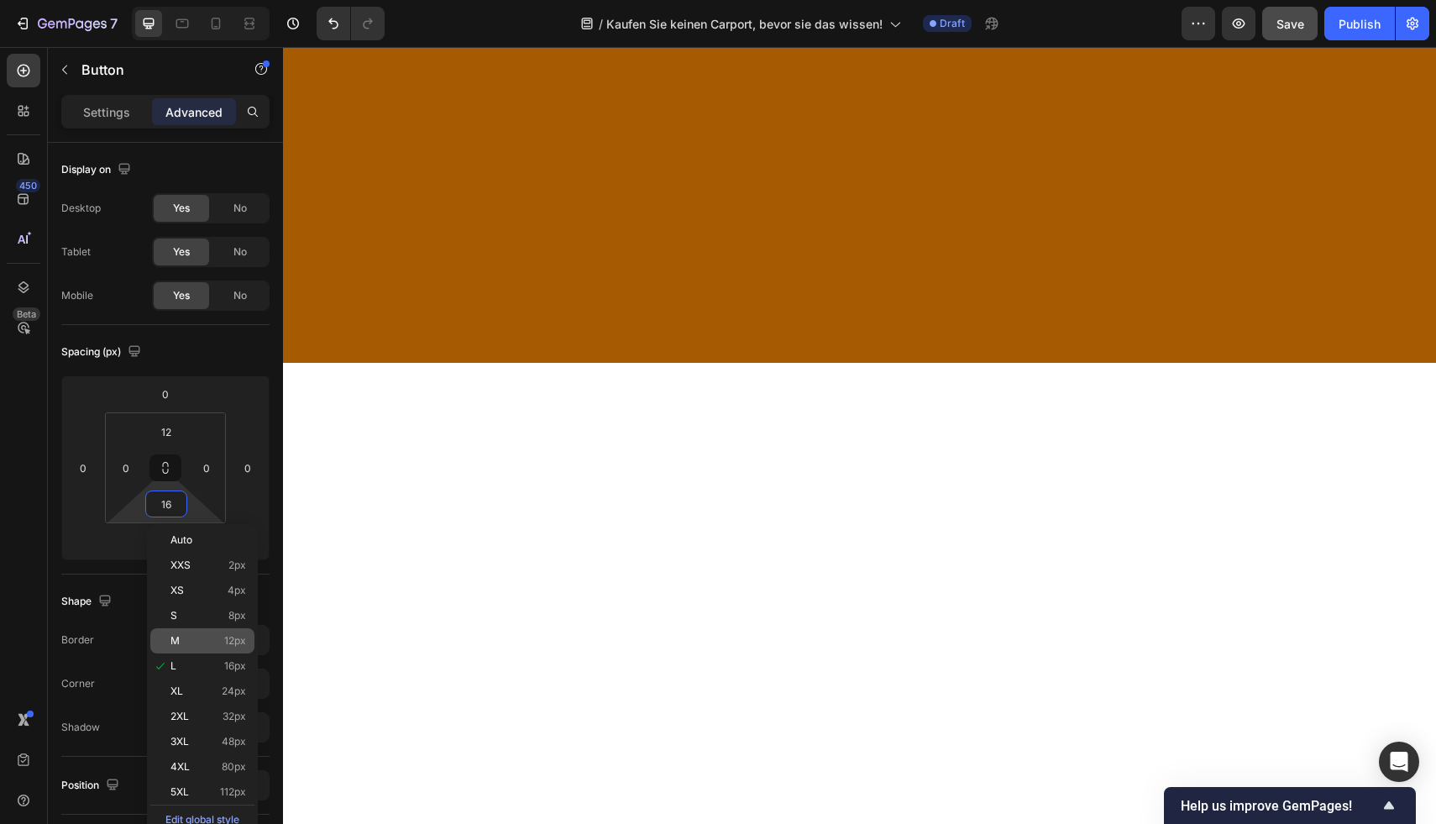
click at [233, 635] on span "12px" at bounding box center [235, 641] width 22 height 12
type input "12"
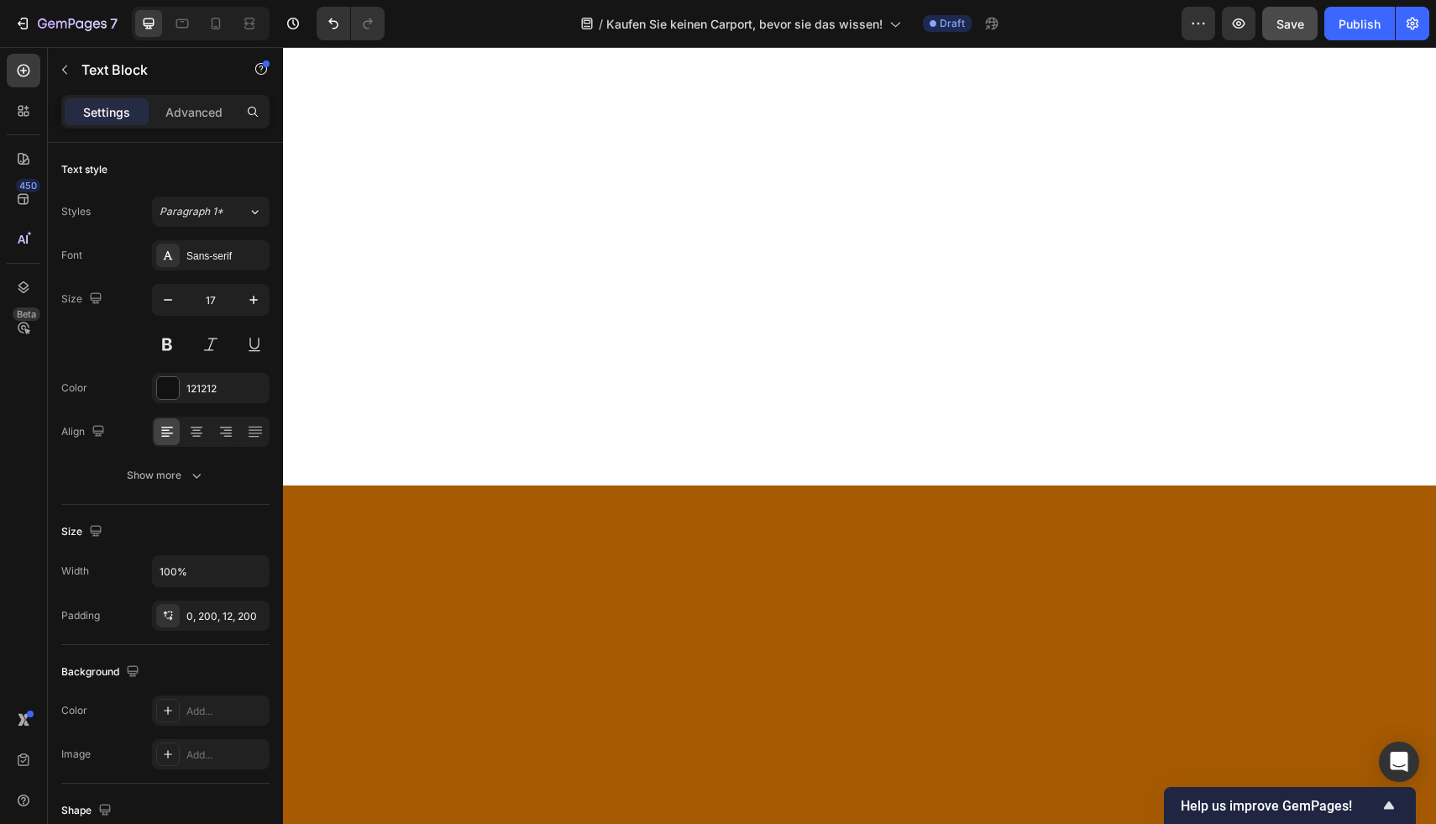
scroll to position [2726, 0]
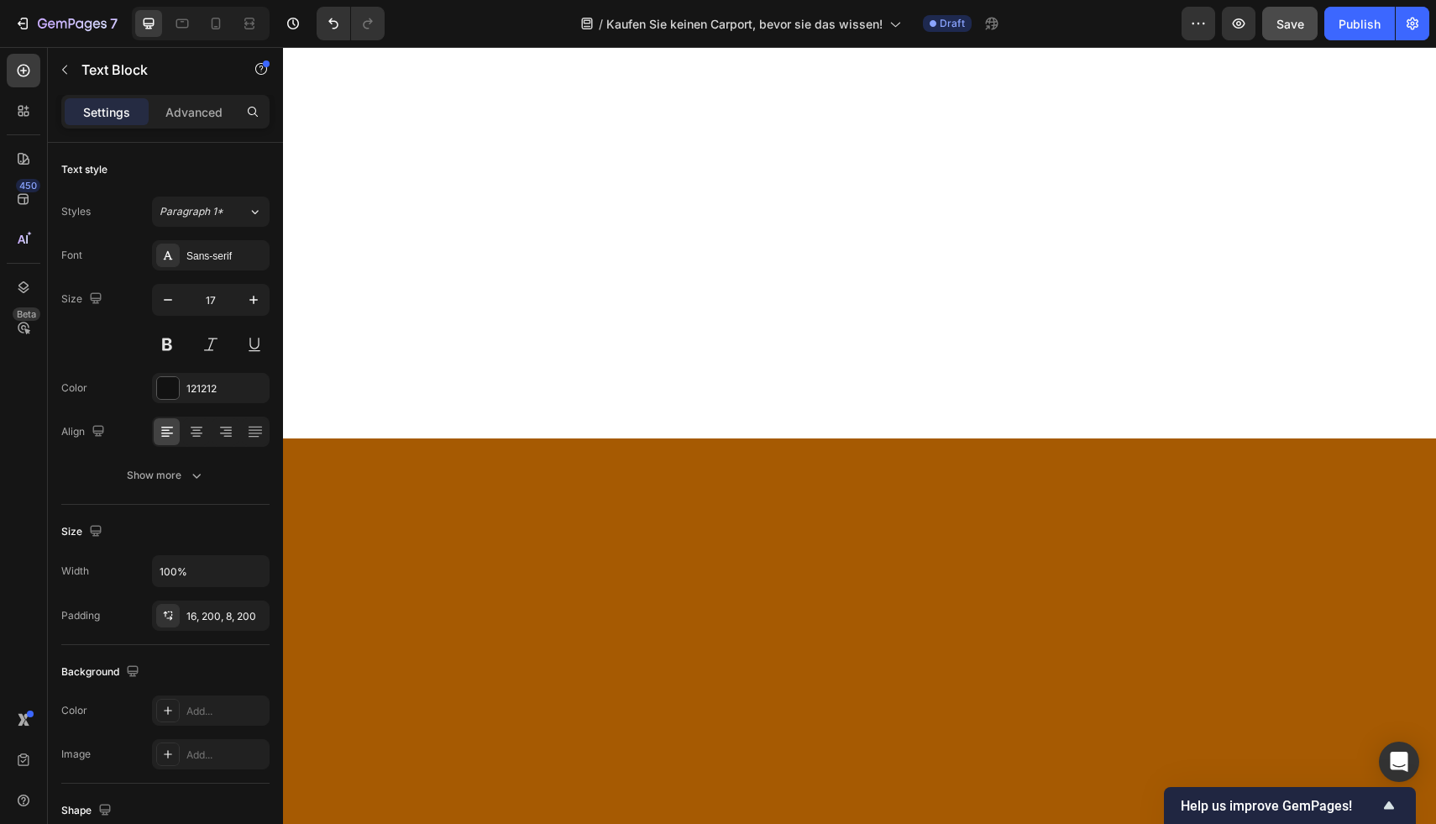
drag, startPoint x: 978, startPoint y: 377, endPoint x: 972, endPoint y: 370, distance: 8.9
drag, startPoint x: 995, startPoint y: 385, endPoint x: 967, endPoint y: 373, distance: 30.4
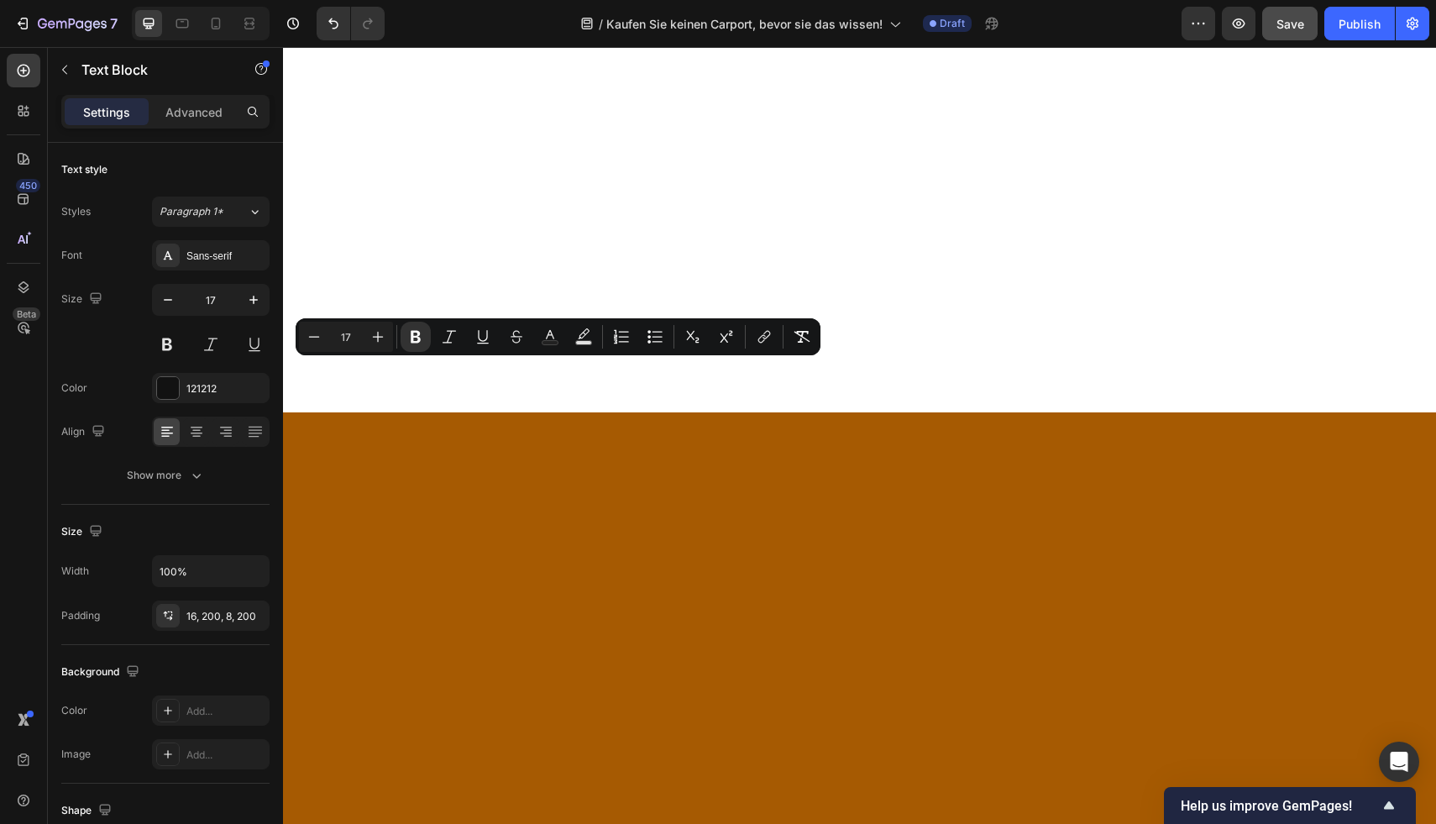
drag, startPoint x: 597, startPoint y: 371, endPoint x: 519, endPoint y: 369, distance: 78.1
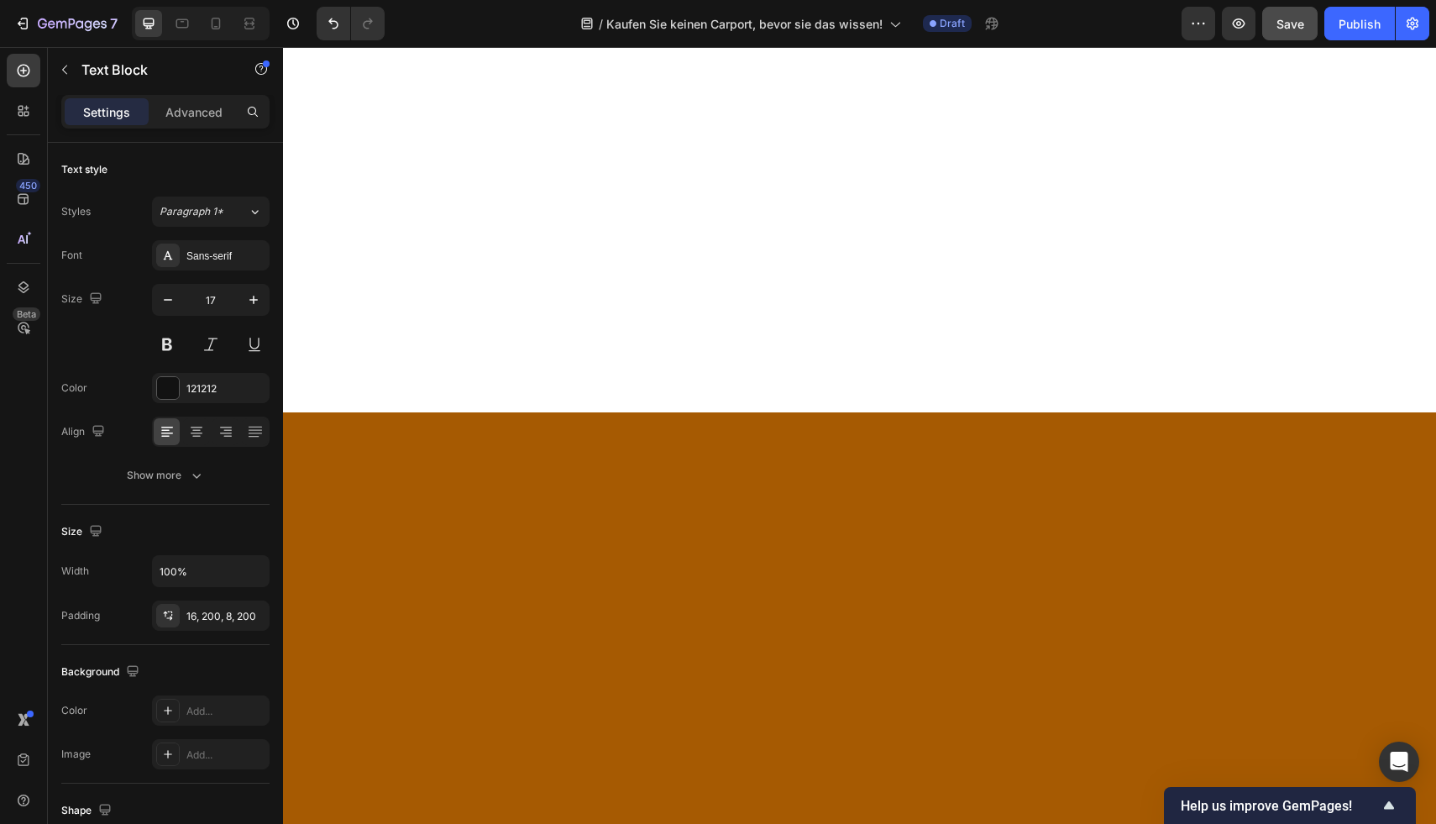
drag, startPoint x: 514, startPoint y: 373, endPoint x: 692, endPoint y: 374, distance: 178.0
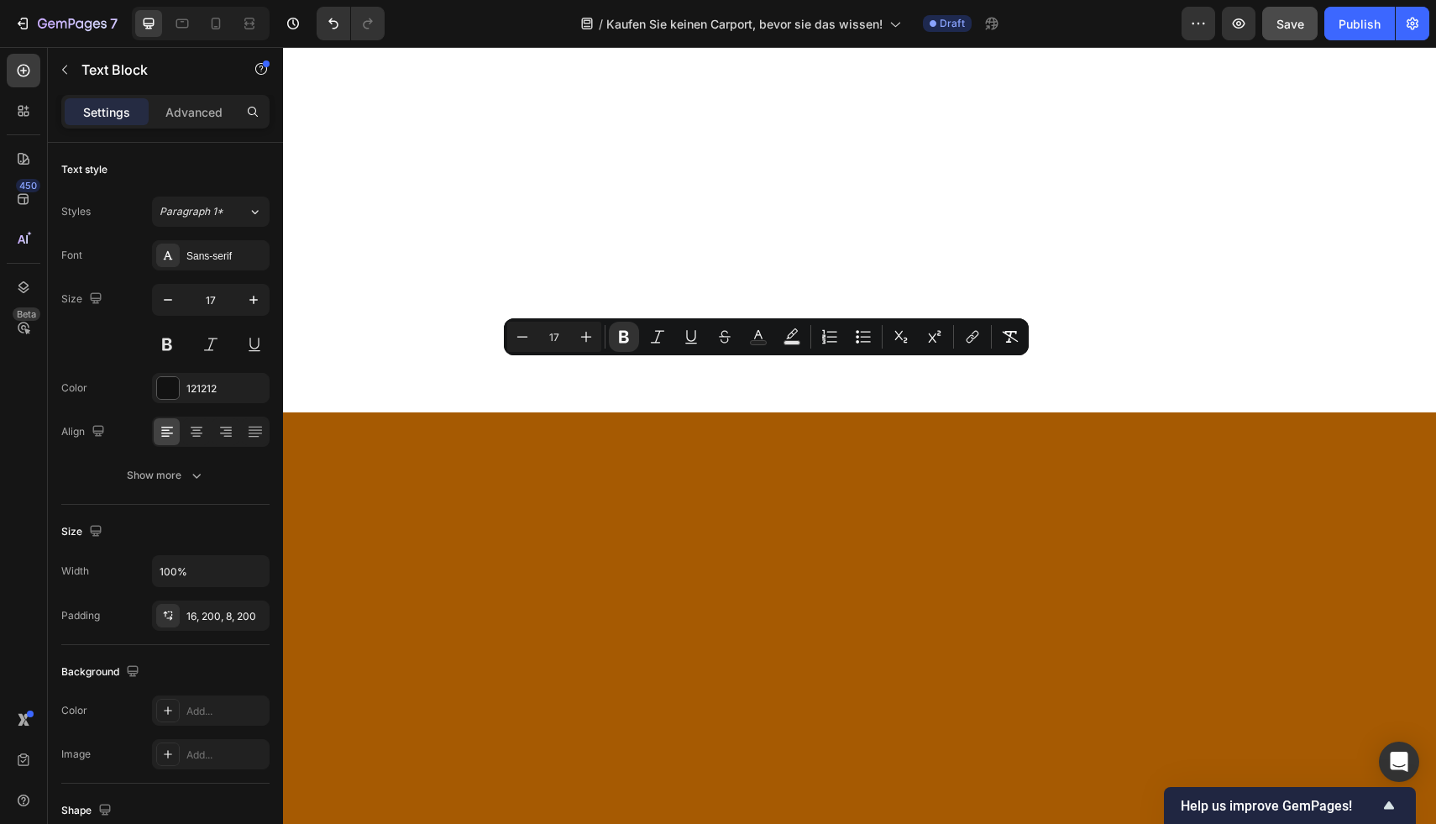
drag, startPoint x: 1043, startPoint y: 370, endPoint x: 499, endPoint y: 376, distance: 544.1
click at [186, 480] on div "Show more" at bounding box center [166, 475] width 78 height 17
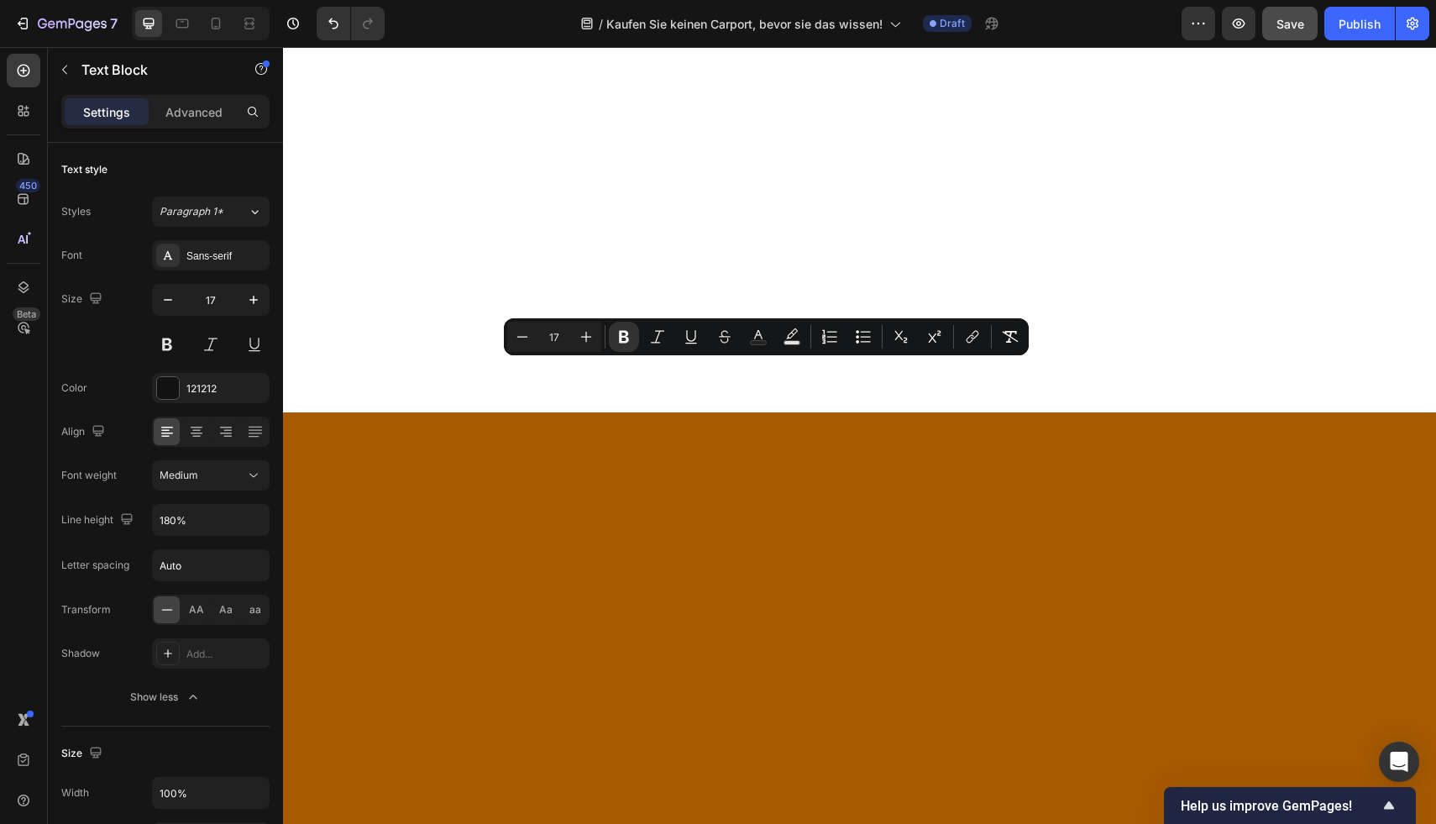
drag, startPoint x: 935, startPoint y: 369, endPoint x: 521, endPoint y: 369, distance: 414.8
click at [629, 338] on icon "Editor contextual toolbar" at bounding box center [623, 336] width 17 height 17
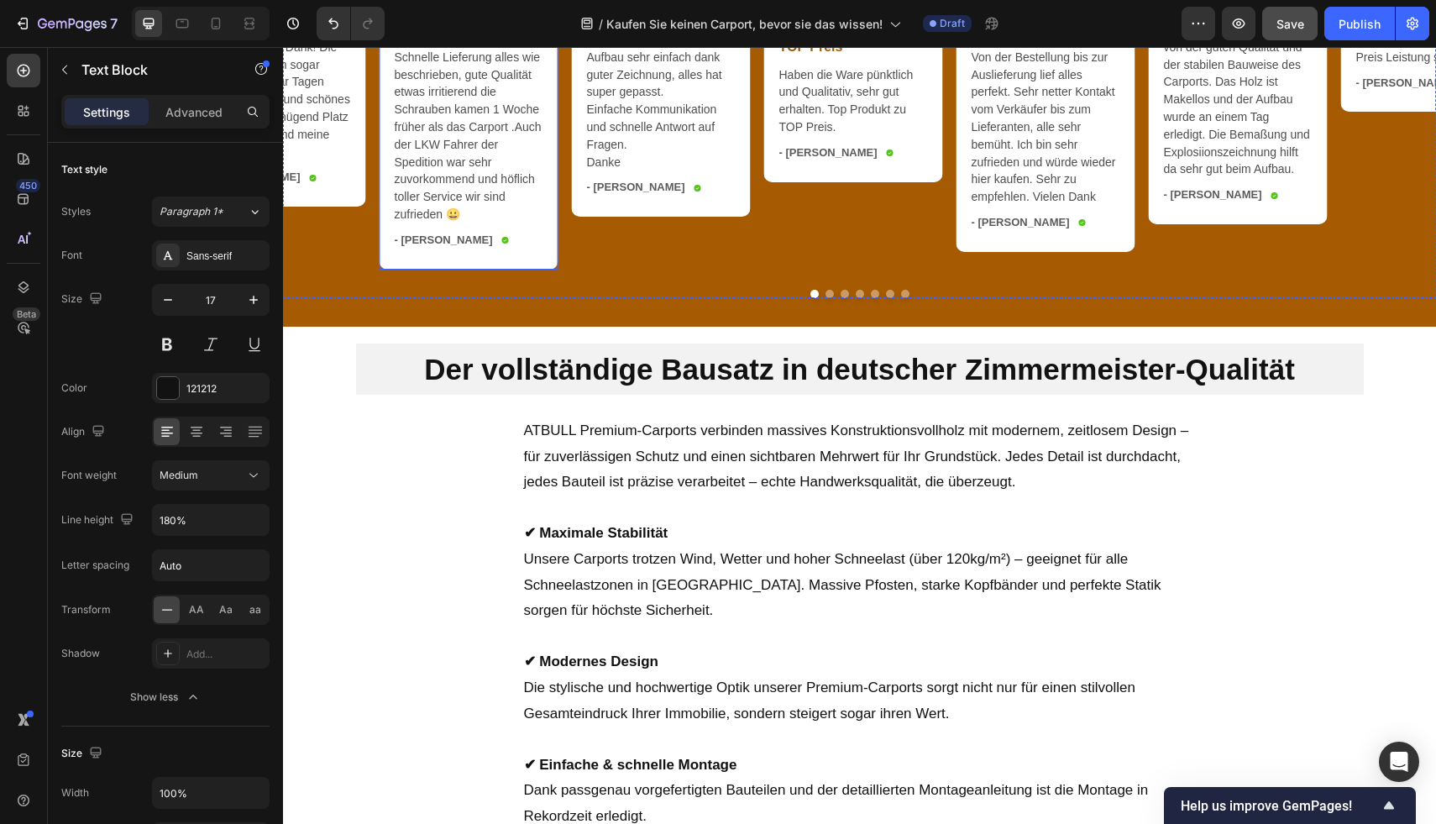
scroll to position [4293, 0]
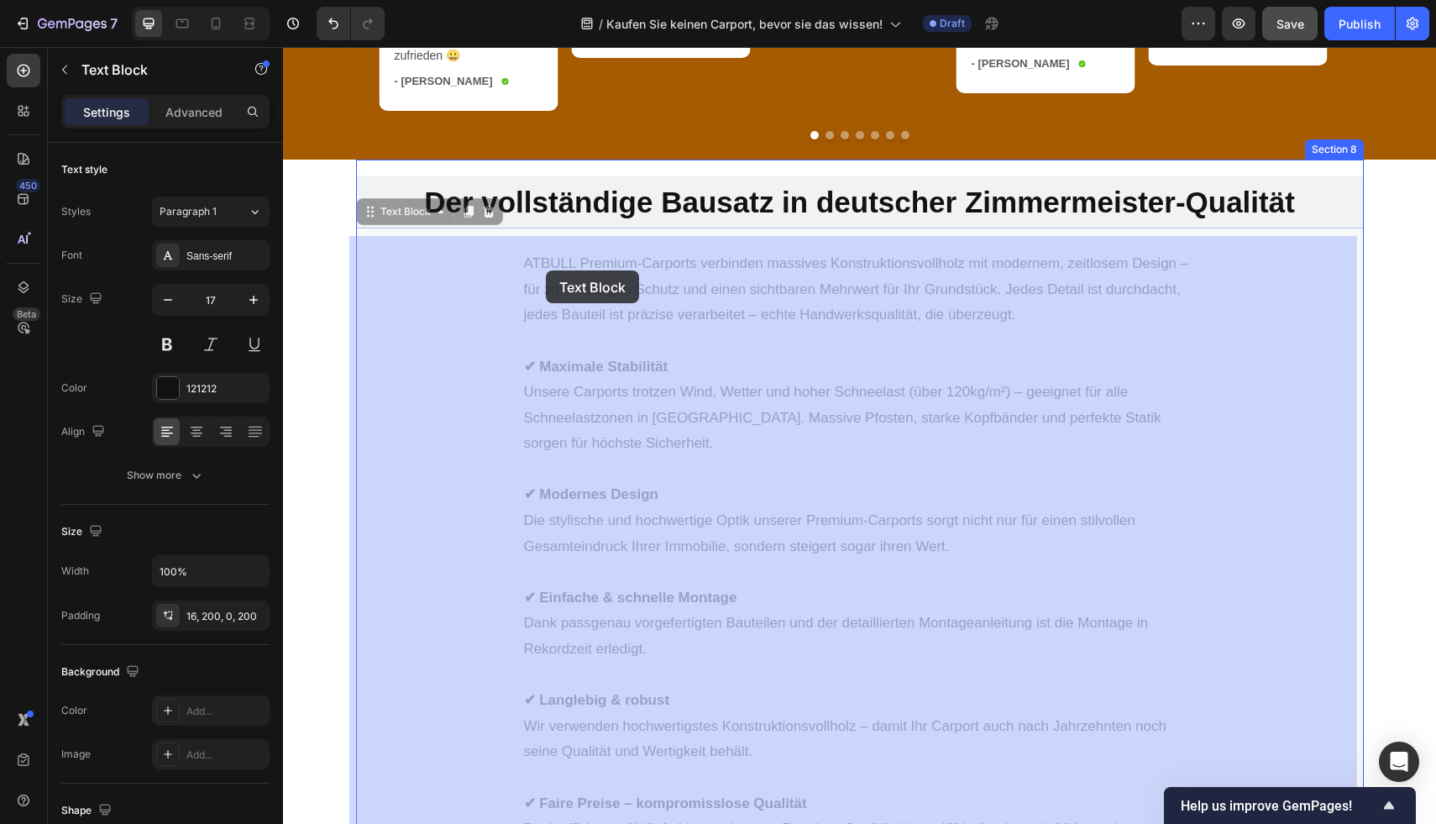
drag, startPoint x: 512, startPoint y: 272, endPoint x: 540, endPoint y: 270, distance: 27.8
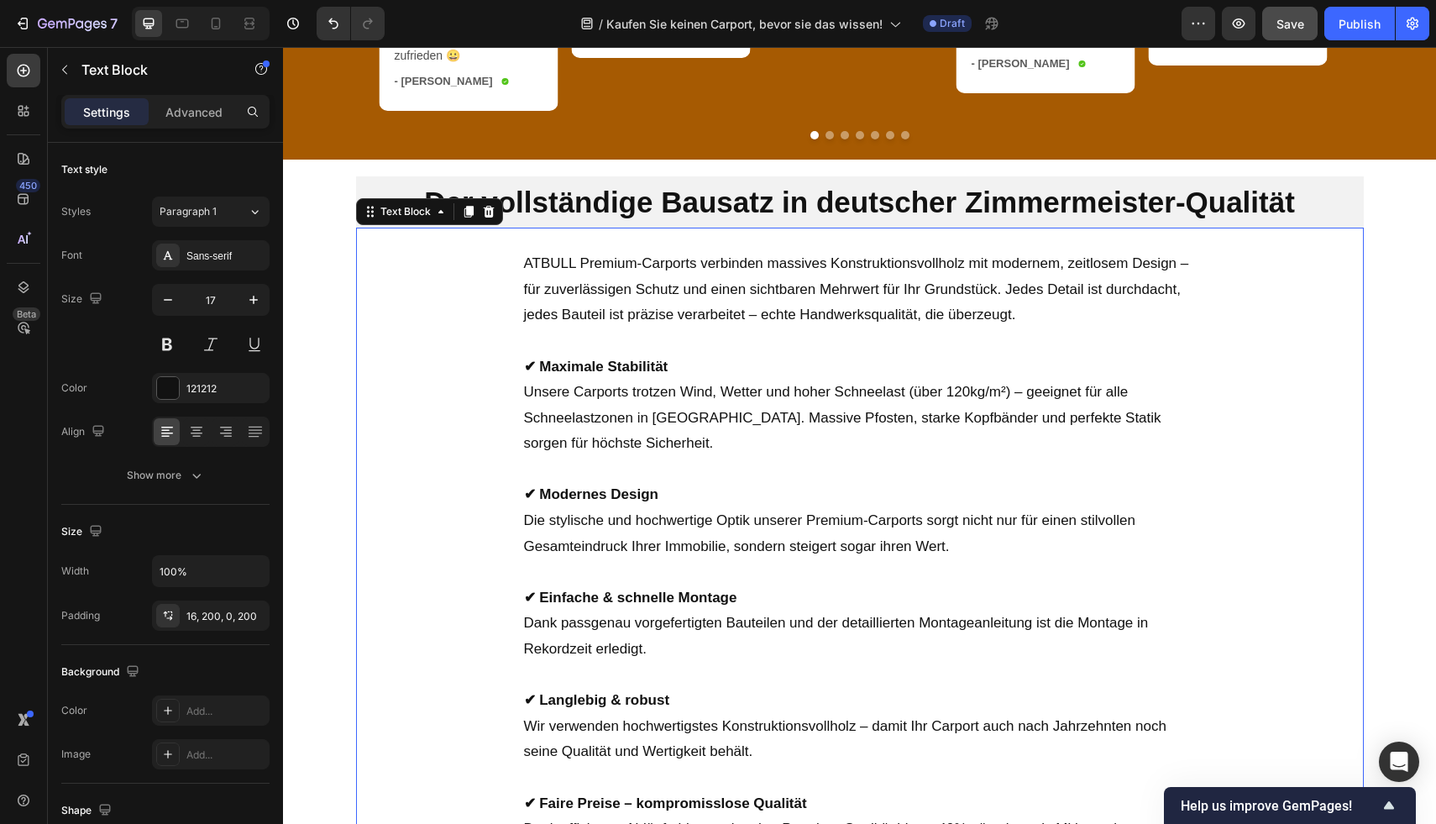
click at [568, 277] on p "ATBULL Premium-Carports verbinden massives Konstruktionsvollholz mit modernem, …" at bounding box center [860, 289] width 672 height 77
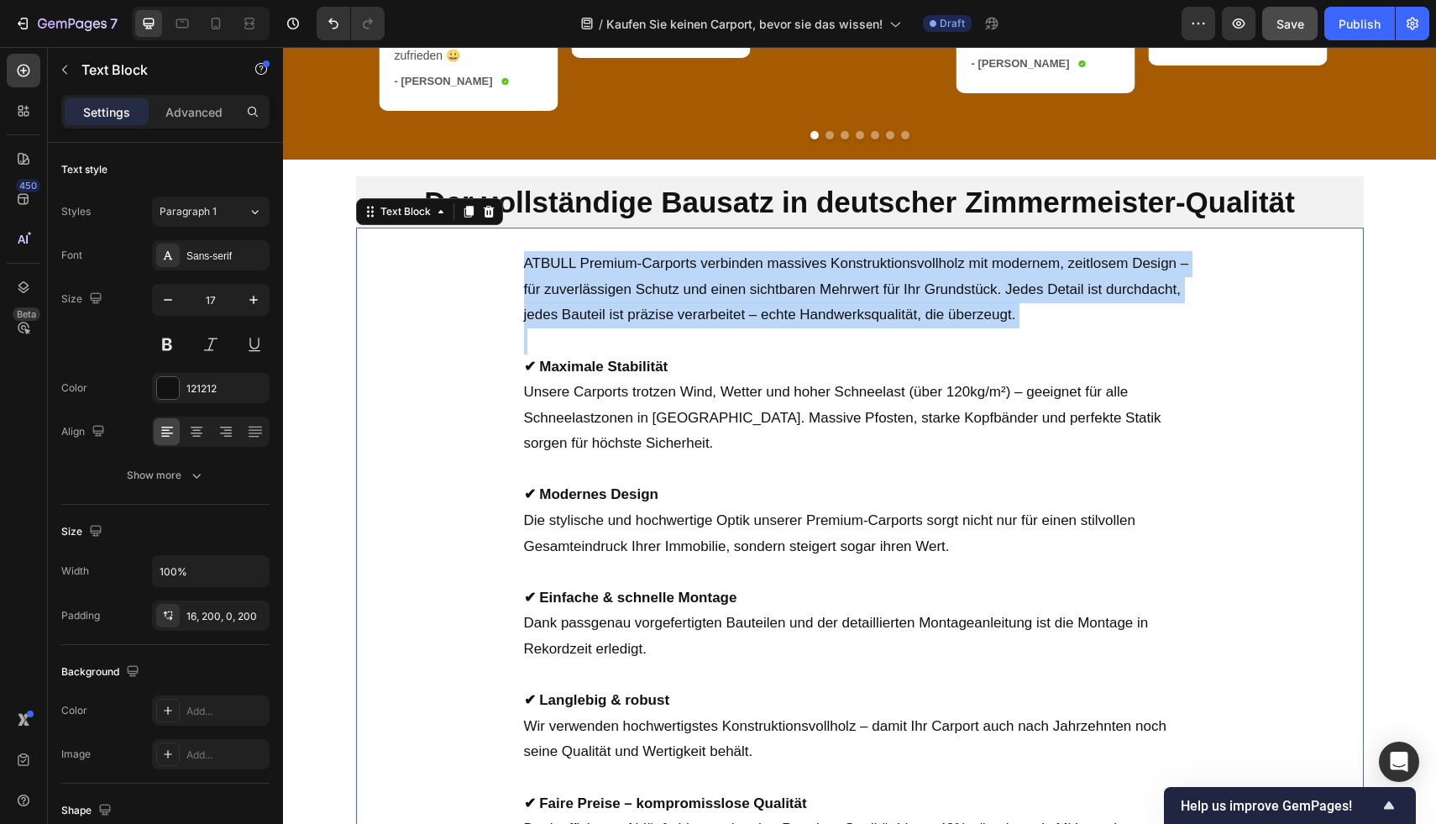
click at [568, 277] on p "ATBULL Premium-Carports verbinden massives Konstruktionsvollholz mit modernem, …" at bounding box center [860, 289] width 672 height 77
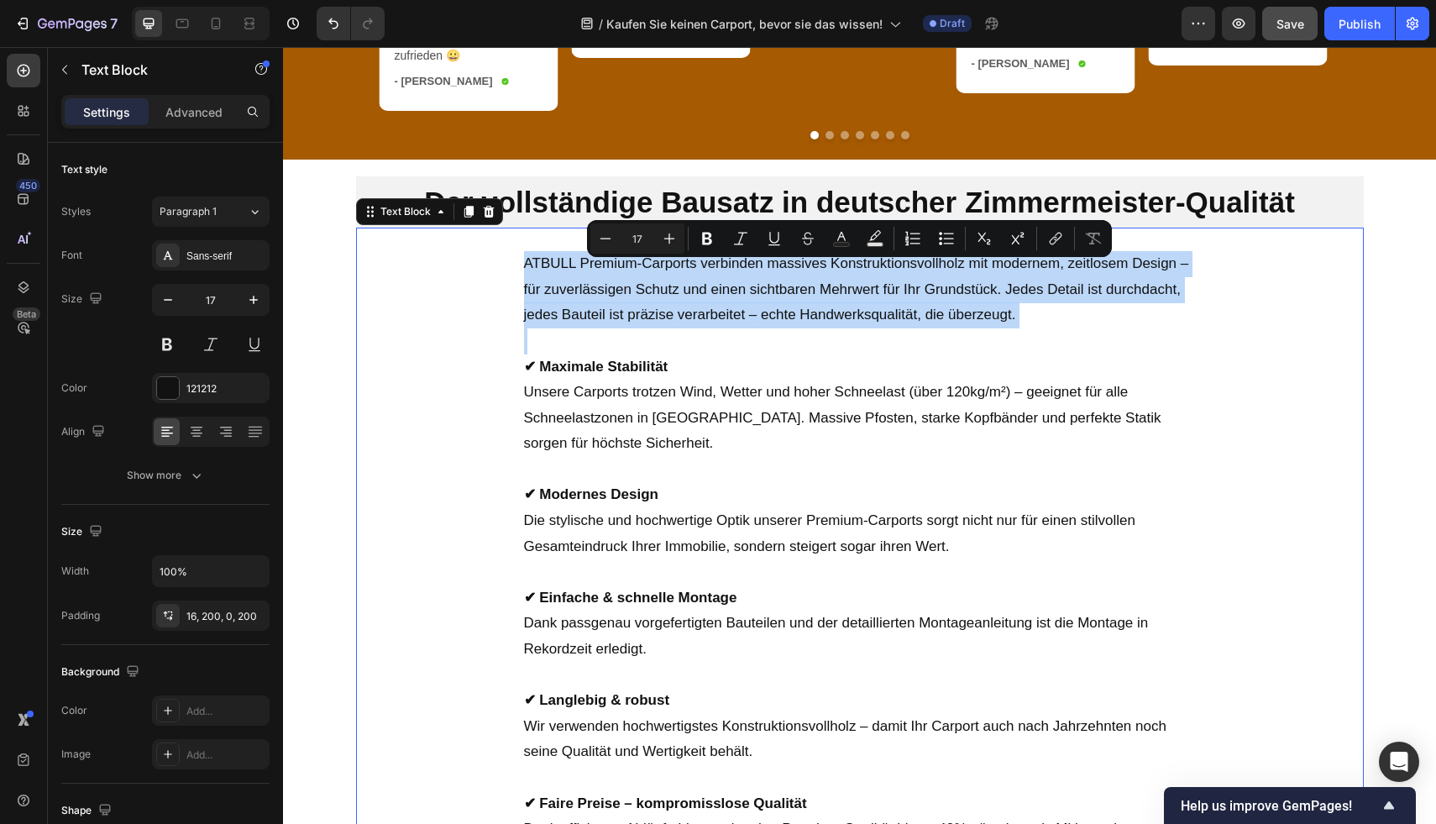
click at [524, 275] on p "ATBULL Premium-Carports verbinden massives Konstruktionsvollholz mit modernem, …" at bounding box center [860, 289] width 672 height 77
drag, startPoint x: 514, startPoint y: 269, endPoint x: 1014, endPoint y: 322, distance: 503.3
click at [1014, 322] on div "ATBULL Premium-Carports verbinden massives Konstruktionsvollholz mit modernem, …" at bounding box center [860, 632] width 1008 height 788
copy p "ATBULL Premium-Carports verbinden massives Konstruktionsvollholz mit modernem, …"
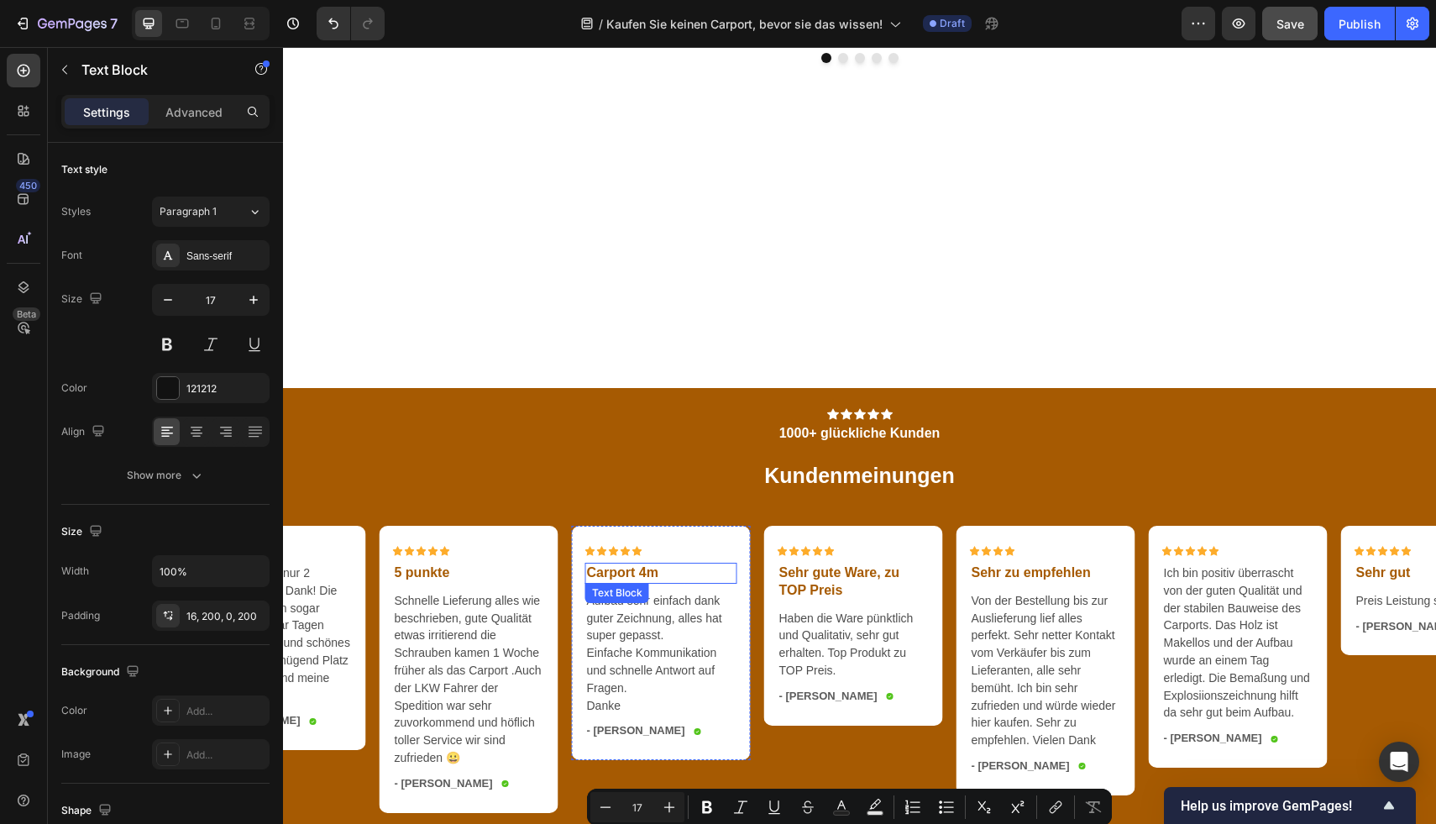
type input "16"
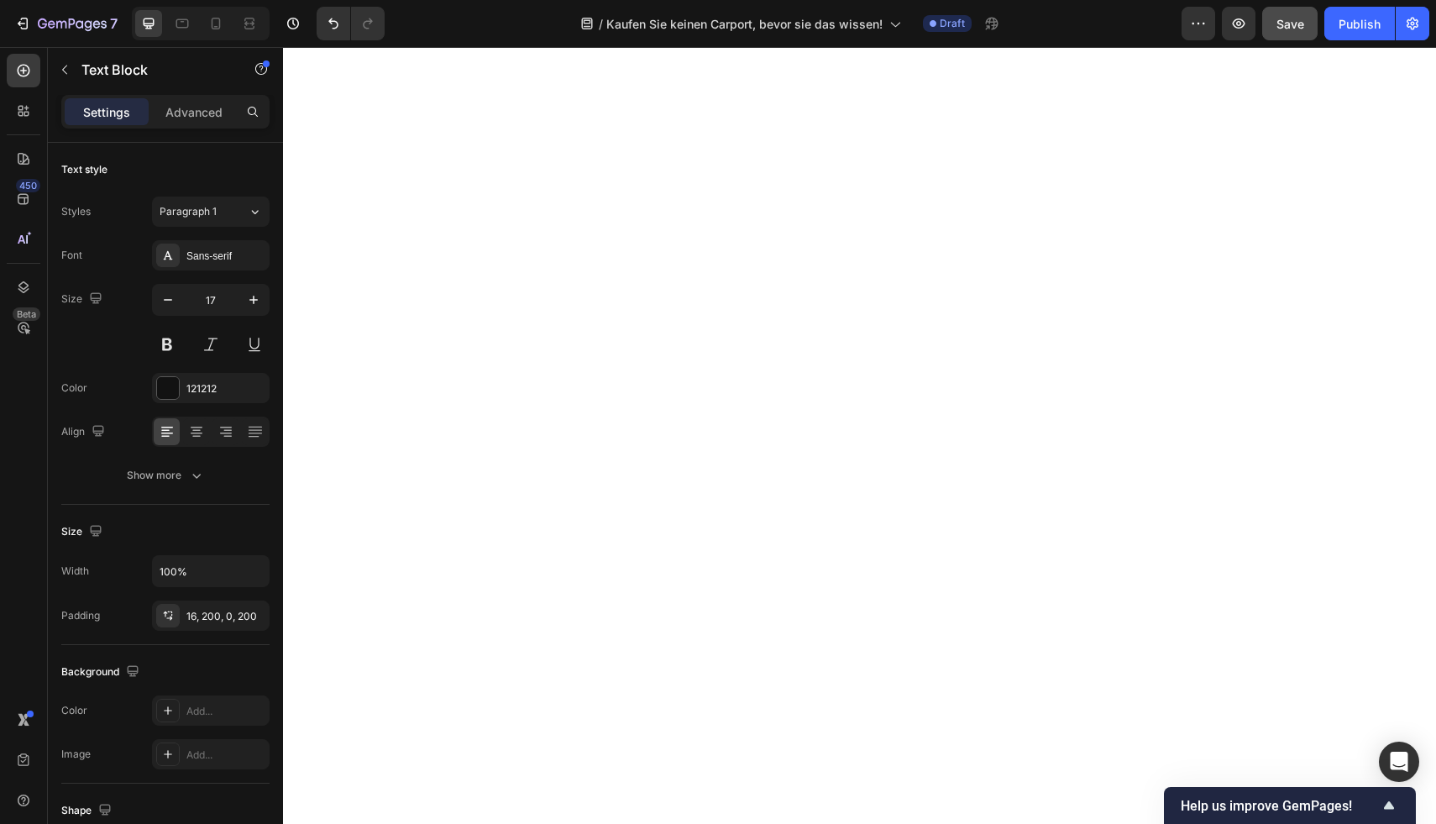
scroll to position [2844, 0]
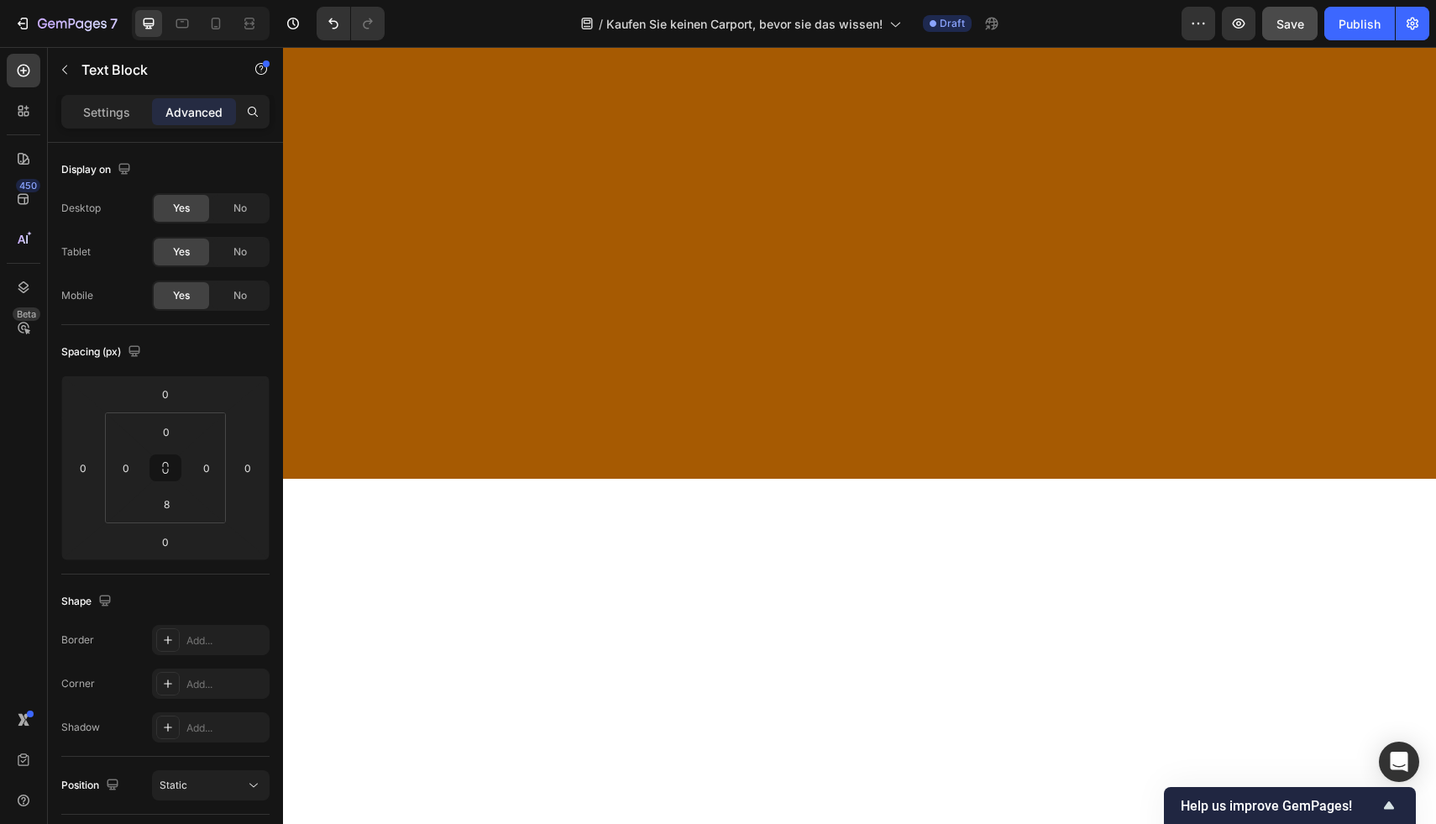
drag, startPoint x: 1004, startPoint y: 252, endPoint x: 514, endPoint y: 246, distance: 490.4
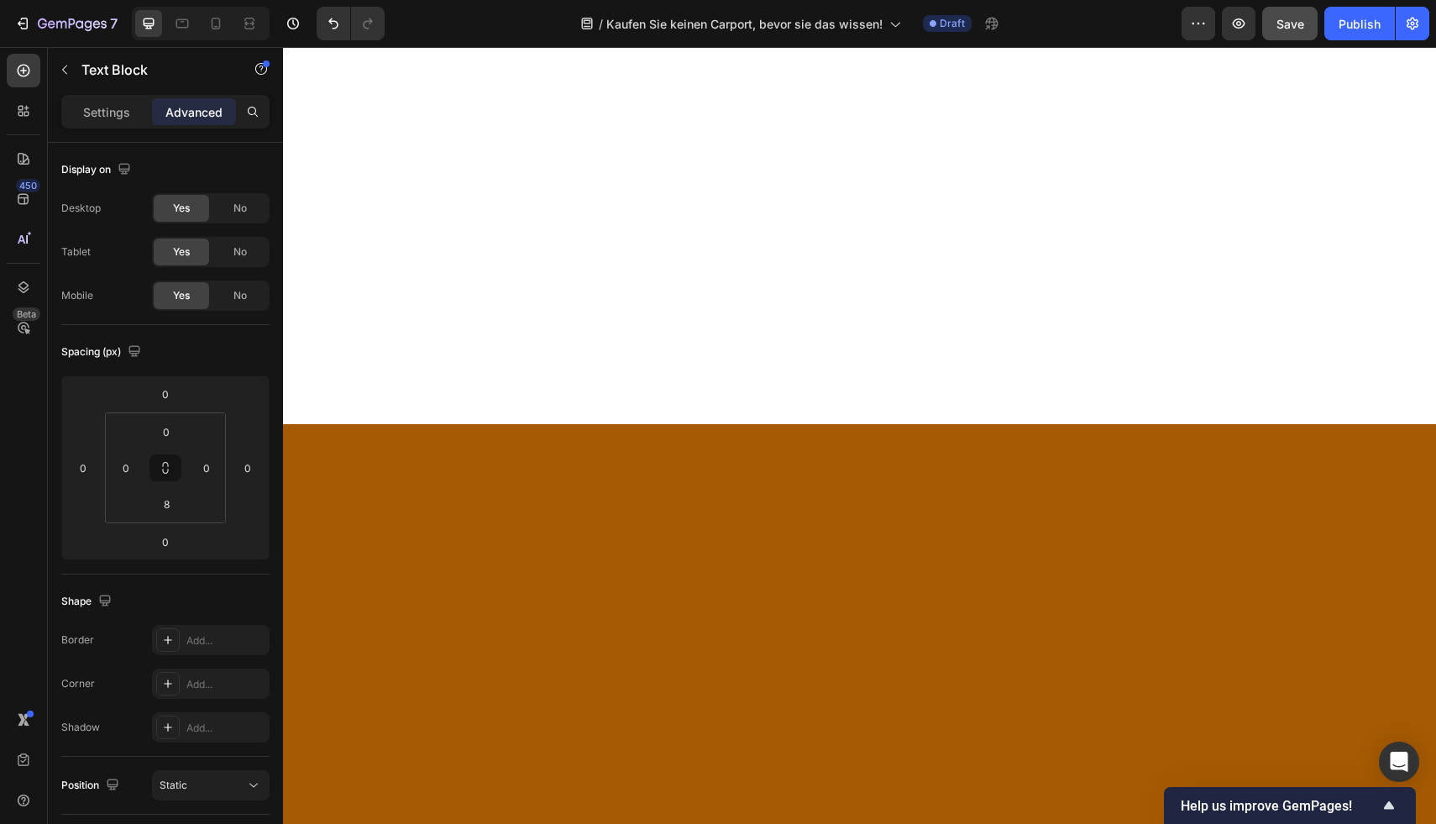
scroll to position [2768, 0]
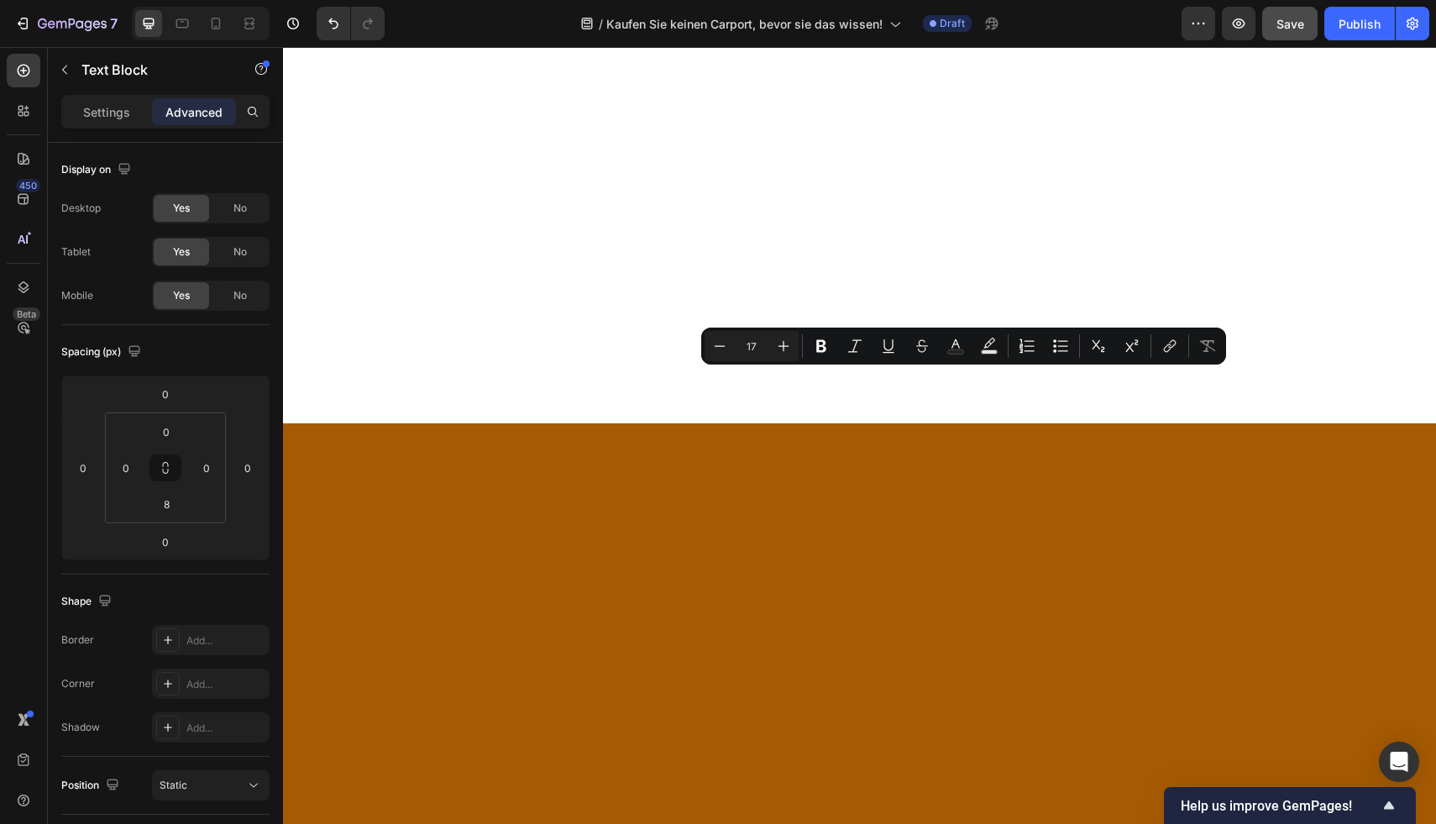
drag, startPoint x: 1012, startPoint y: 383, endPoint x: 922, endPoint y: 383, distance: 89.8
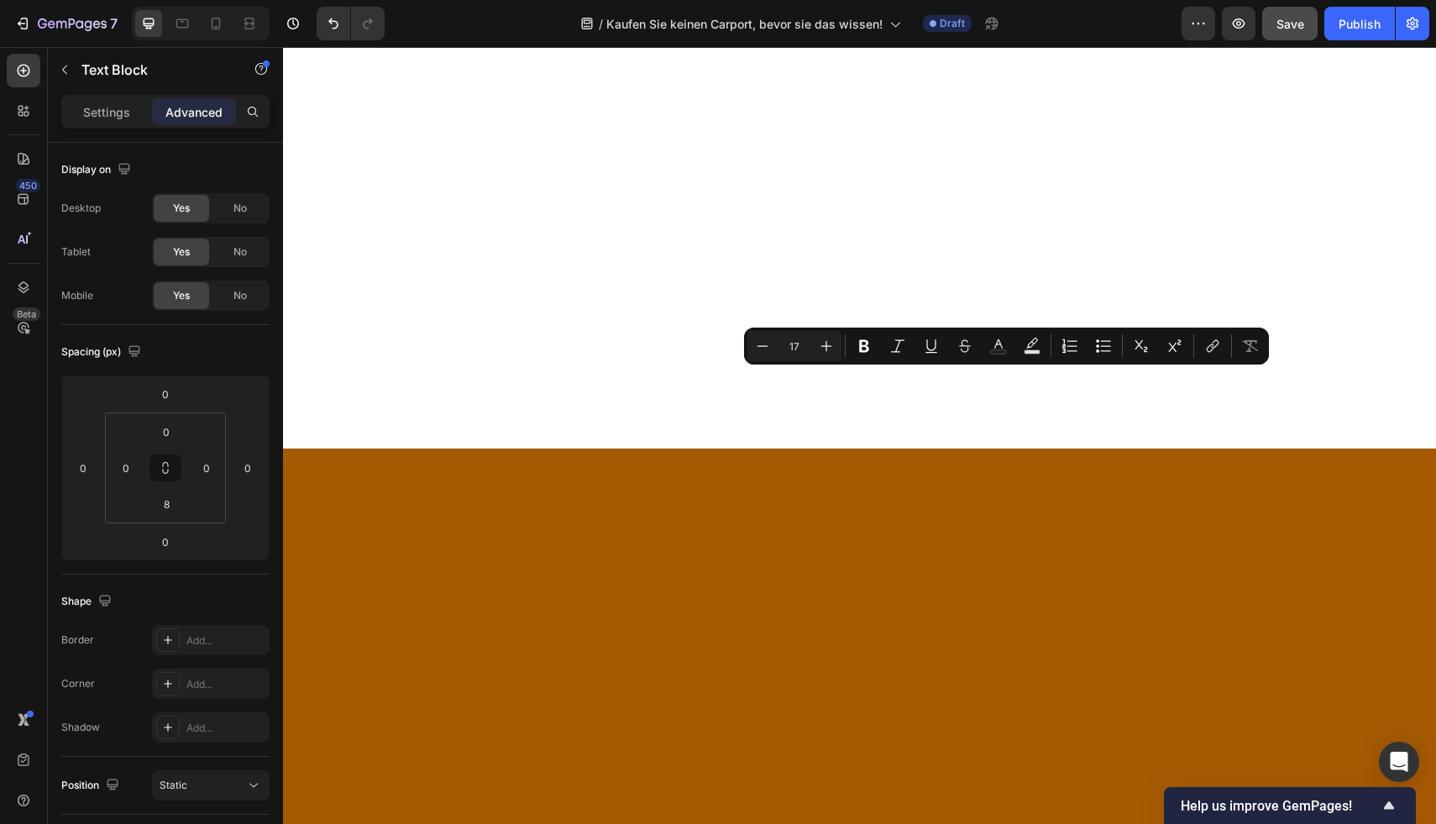
drag, startPoint x: 1100, startPoint y: 381, endPoint x: 915, endPoint y: 383, distance: 184.7
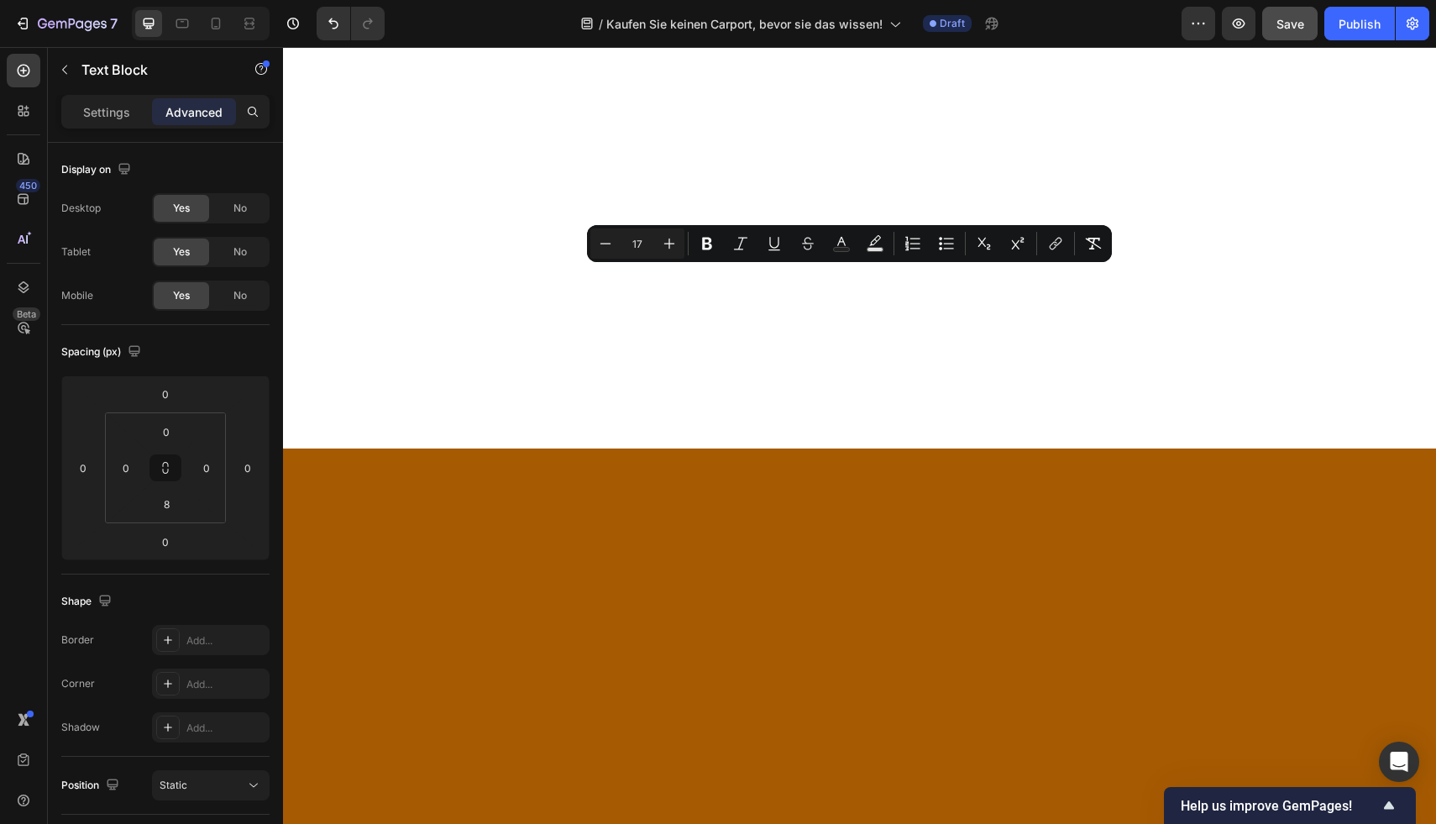
drag, startPoint x: 633, startPoint y: 408, endPoint x: 493, endPoint y: 276, distance: 192.5
copy div "ATBULL kombiniert die Vorteile aus beiden Welten: Hochwertige Carports in deuts…"
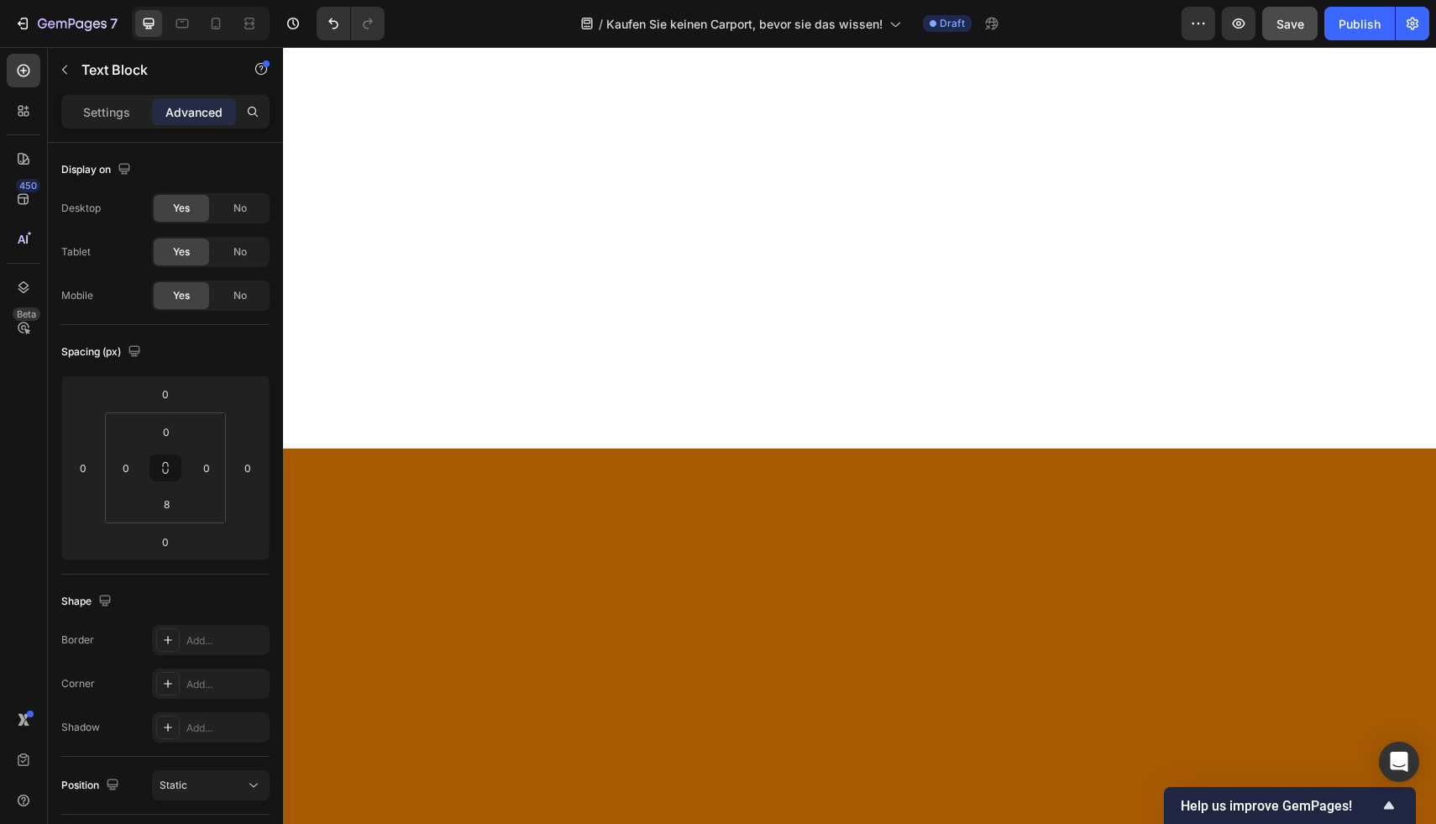
drag, startPoint x: 660, startPoint y: 333, endPoint x: 606, endPoint y: 331, distance: 53.8
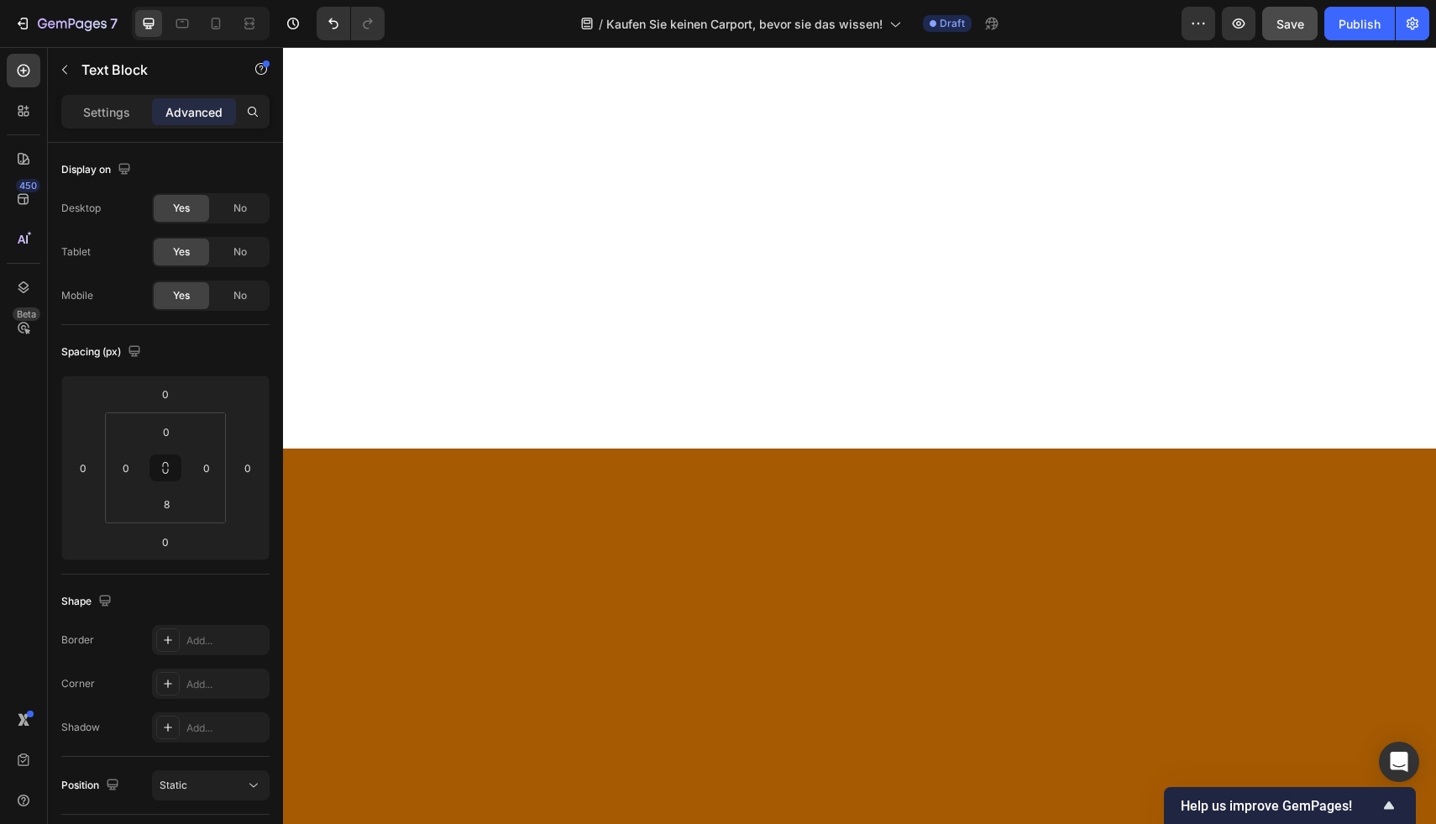
drag, startPoint x: 662, startPoint y: 327, endPoint x: 600, endPoint y: 329, distance: 62.2
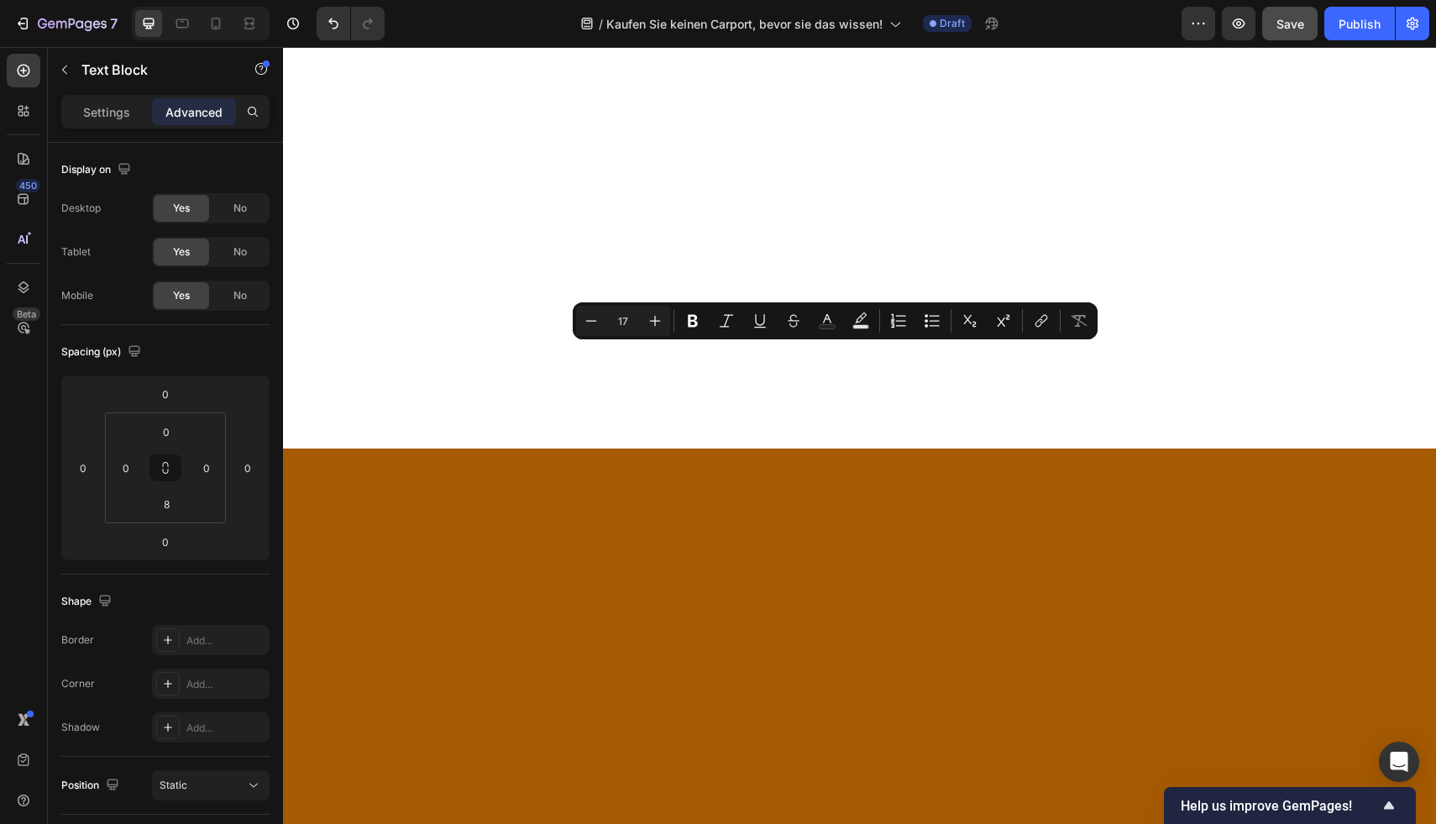
drag, startPoint x: 631, startPoint y: 402, endPoint x: 977, endPoint y: 349, distance: 349.1
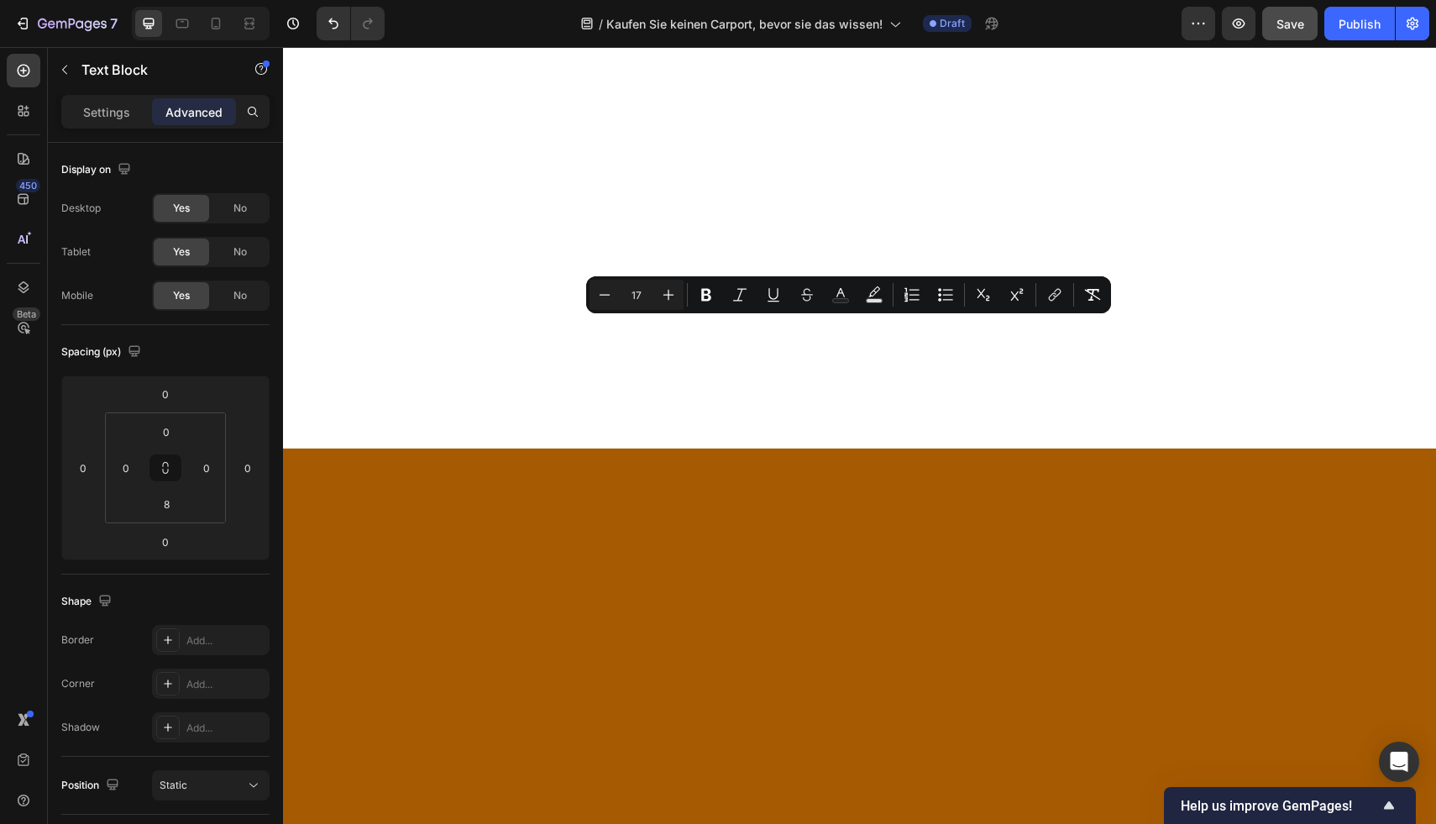
drag, startPoint x: 859, startPoint y: 404, endPoint x: 497, endPoint y: 328, distance: 369.7
click at [608, 299] on icon "Editor contextual toolbar" at bounding box center [604, 294] width 17 height 17
click at [657, 298] on button "Plus" at bounding box center [668, 295] width 30 height 30
type input "17"
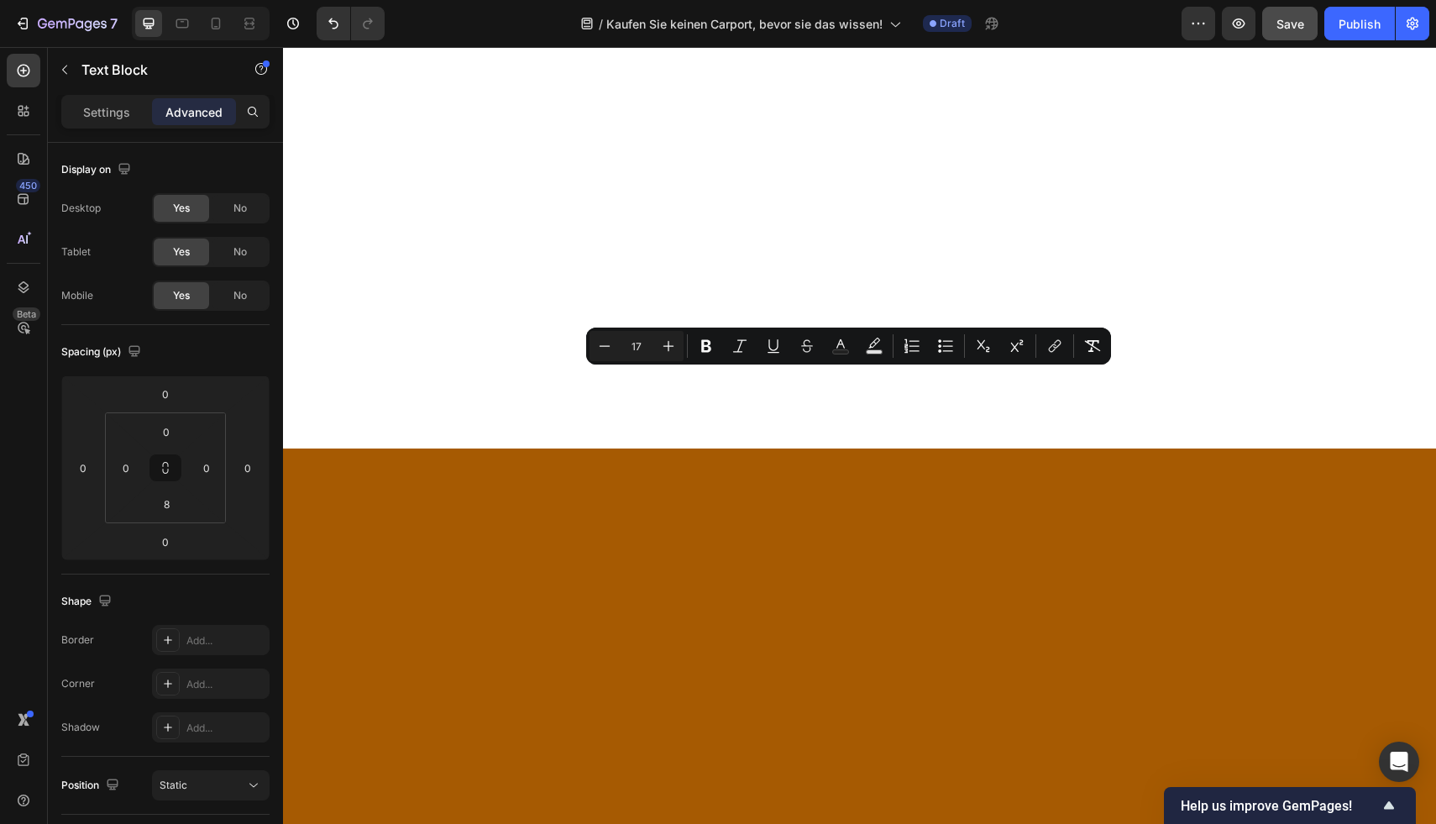
drag, startPoint x: 977, startPoint y: 376, endPoint x: 856, endPoint y: 401, distance: 123.5
click at [706, 342] on icon "Editor contextual toolbar" at bounding box center [706, 346] width 17 height 17
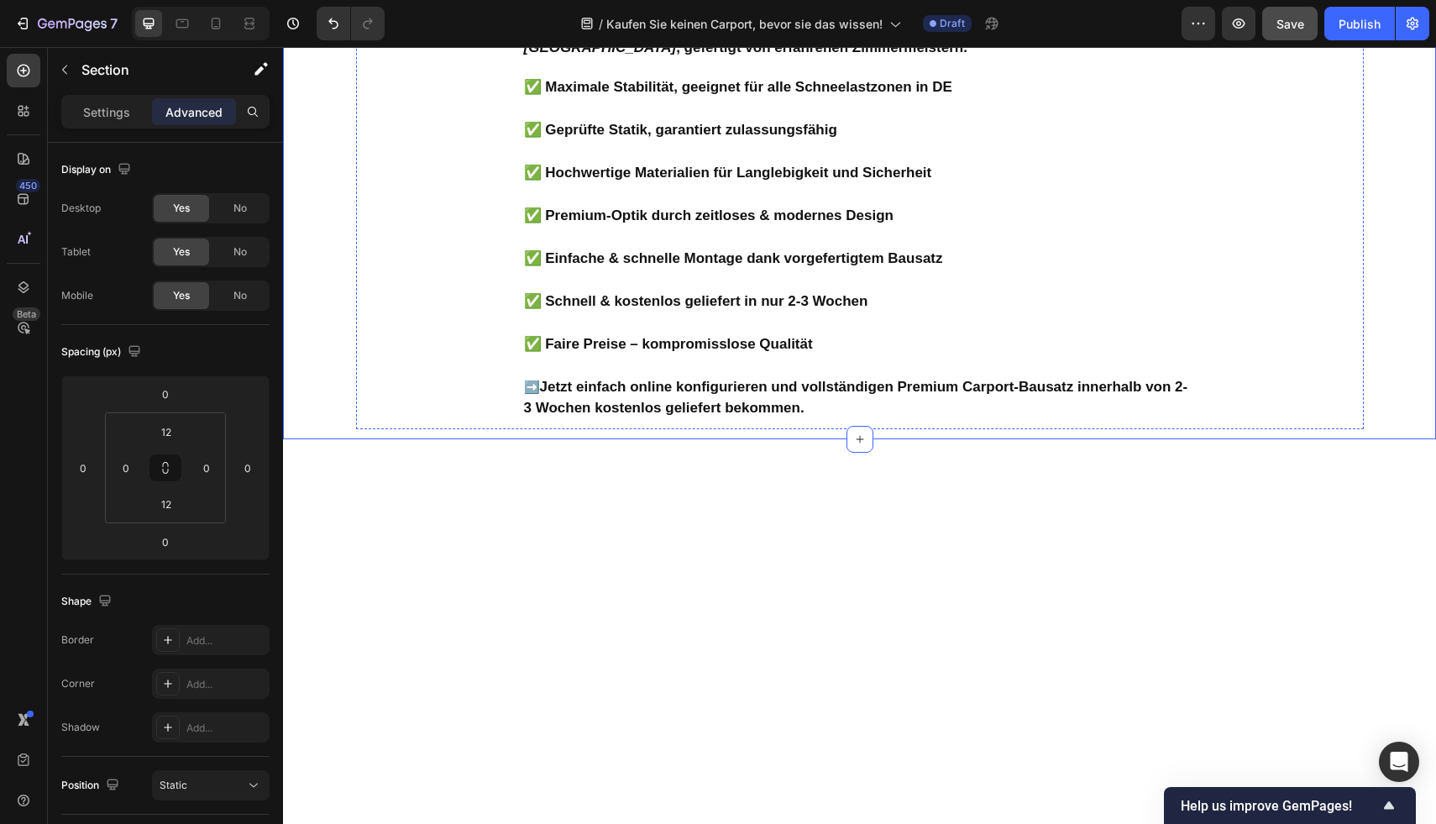
scroll to position [2276, 0]
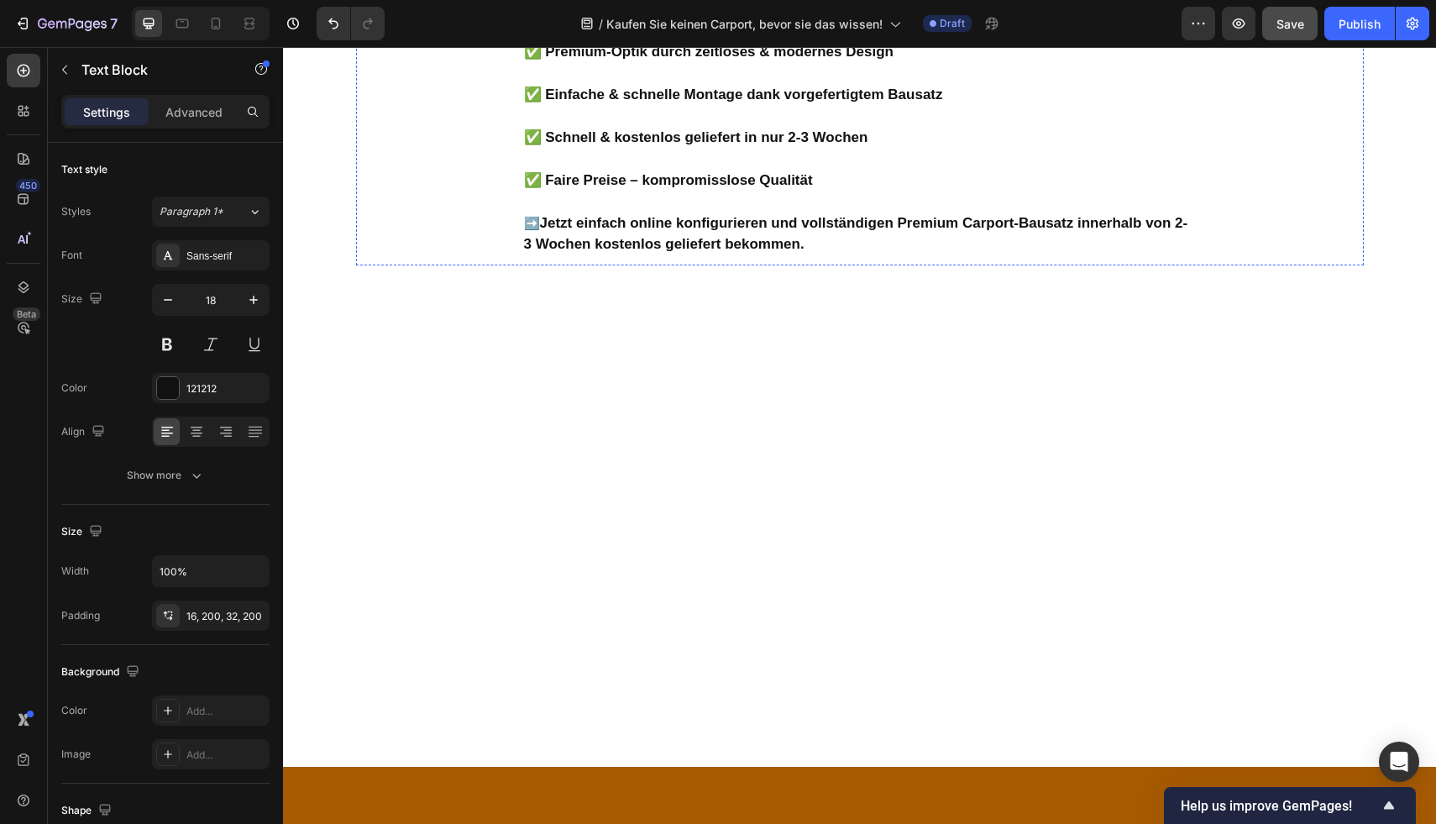
scroll to position [2451, 0]
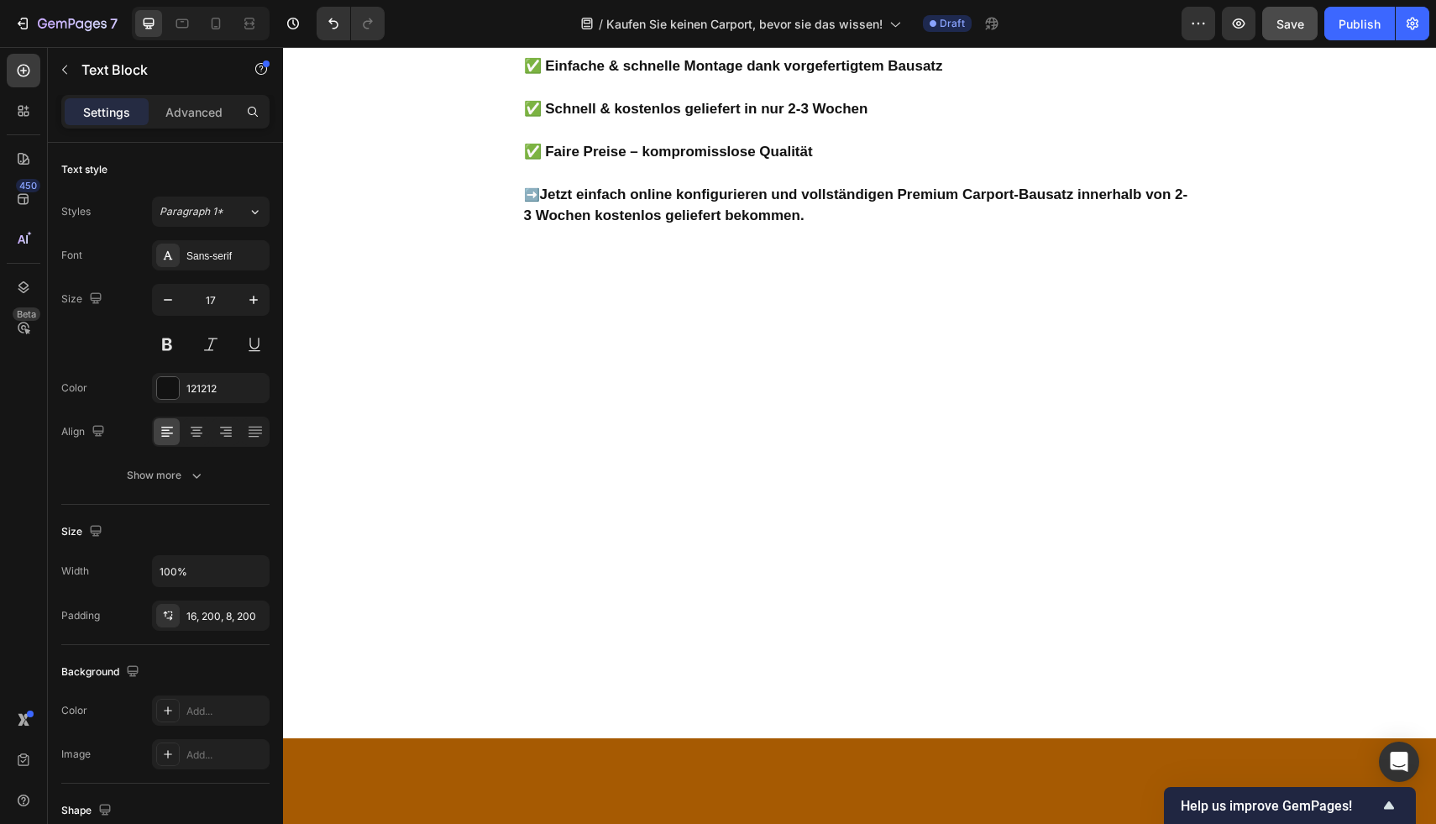
scroll to position [2539, 0]
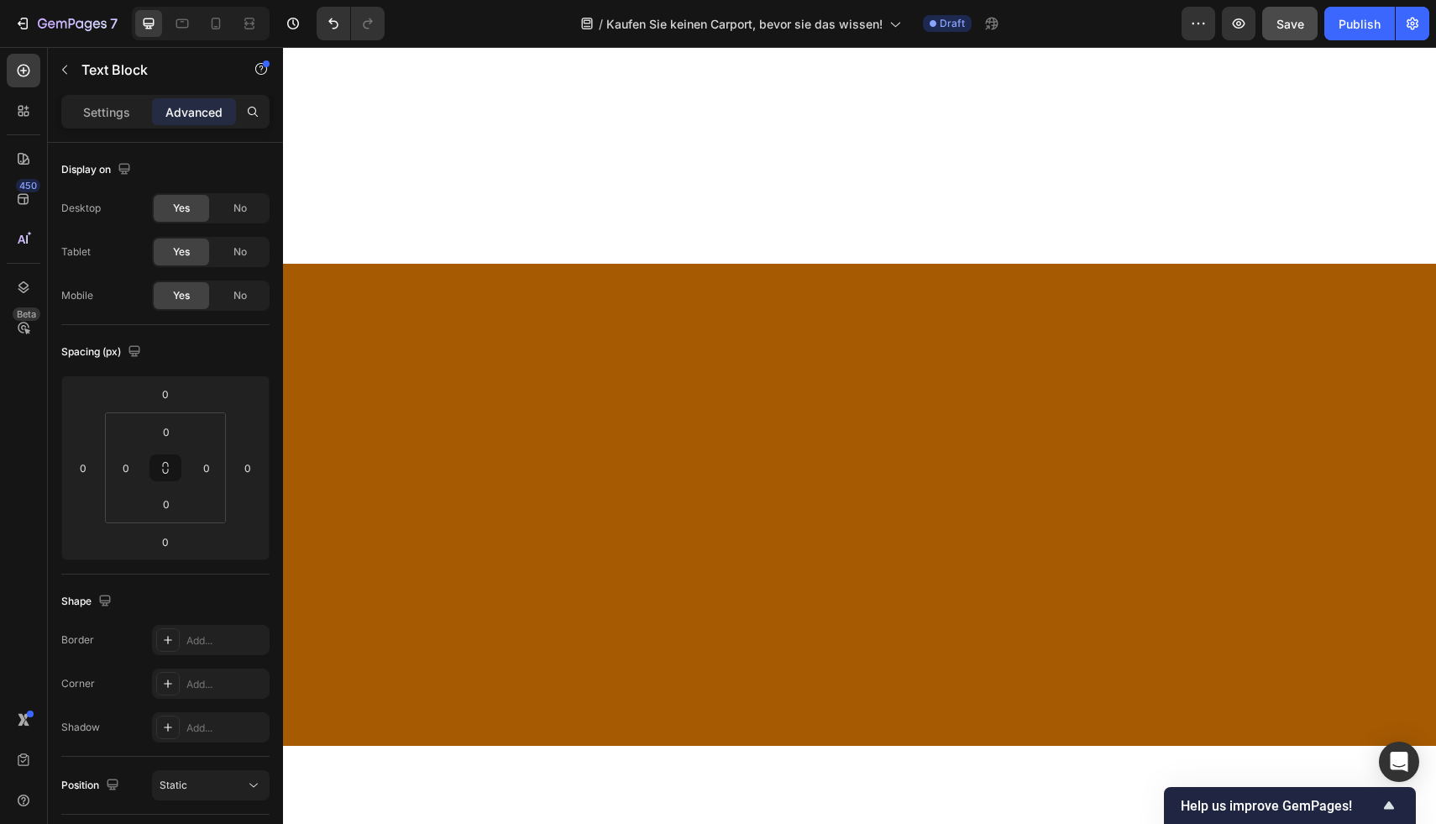
scroll to position [2962, 0]
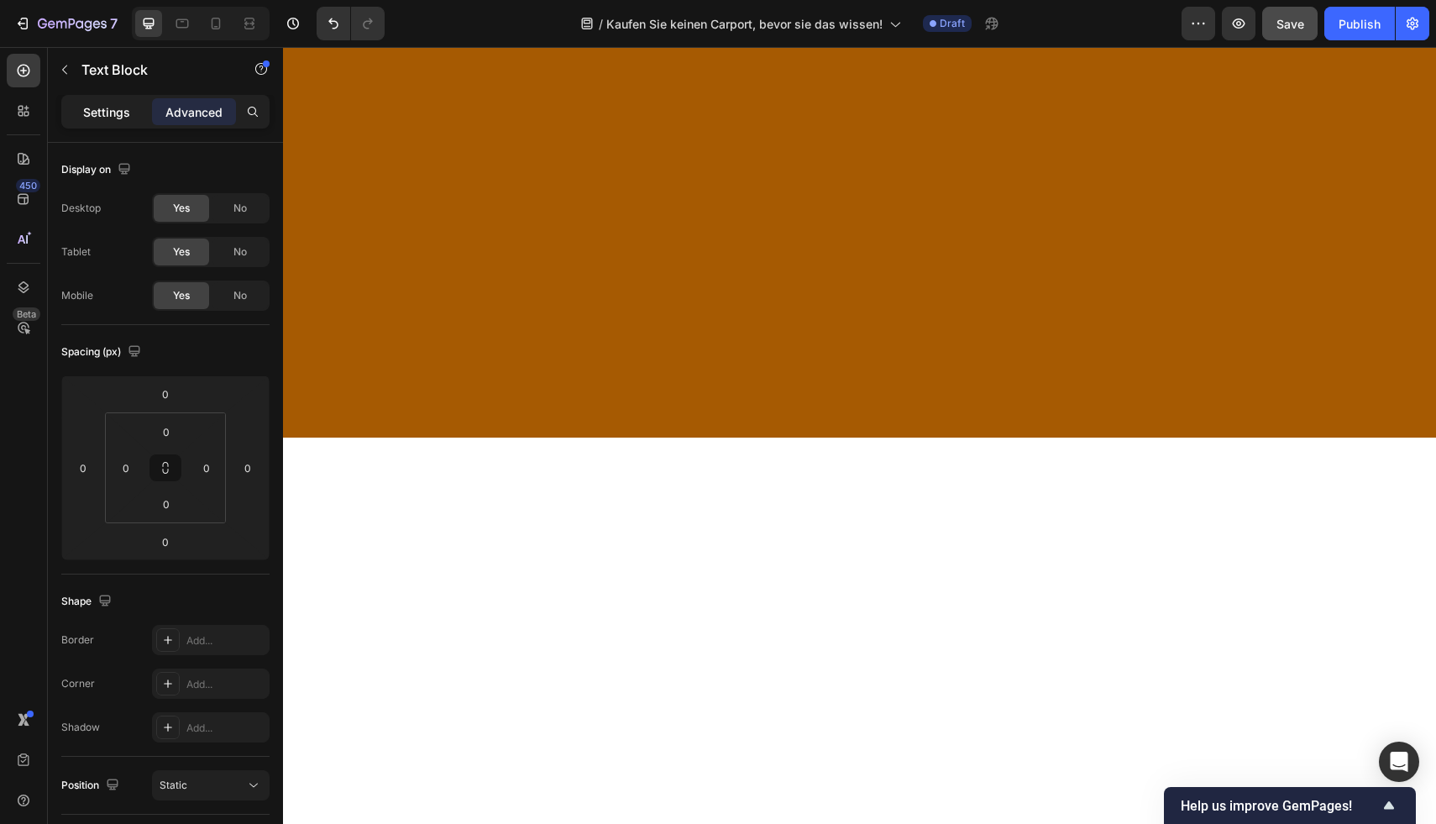
click at [136, 116] on div "Settings" at bounding box center [107, 111] width 84 height 27
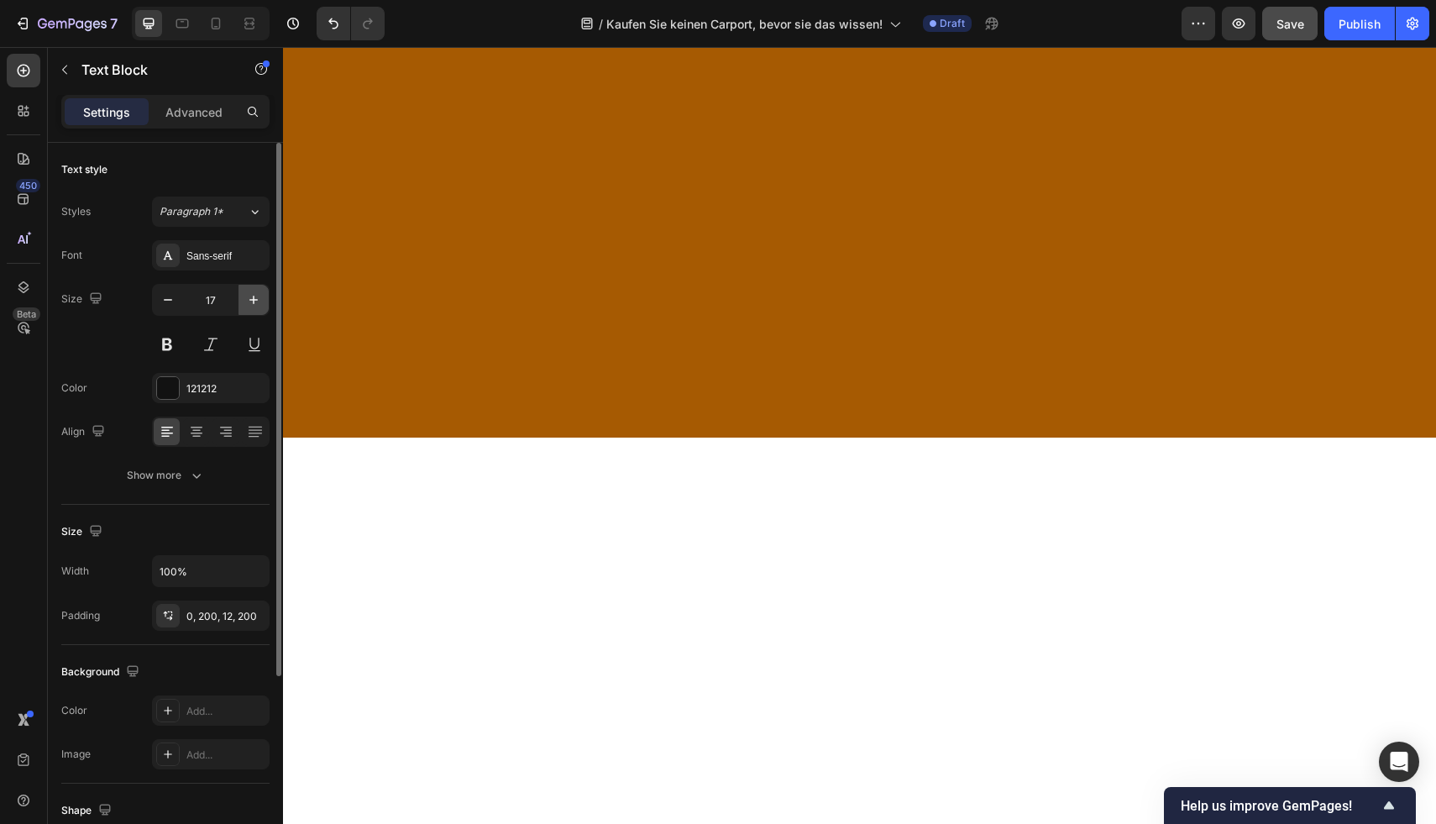
click at [242, 301] on button "button" at bounding box center [253, 300] width 30 height 30
type input "18"
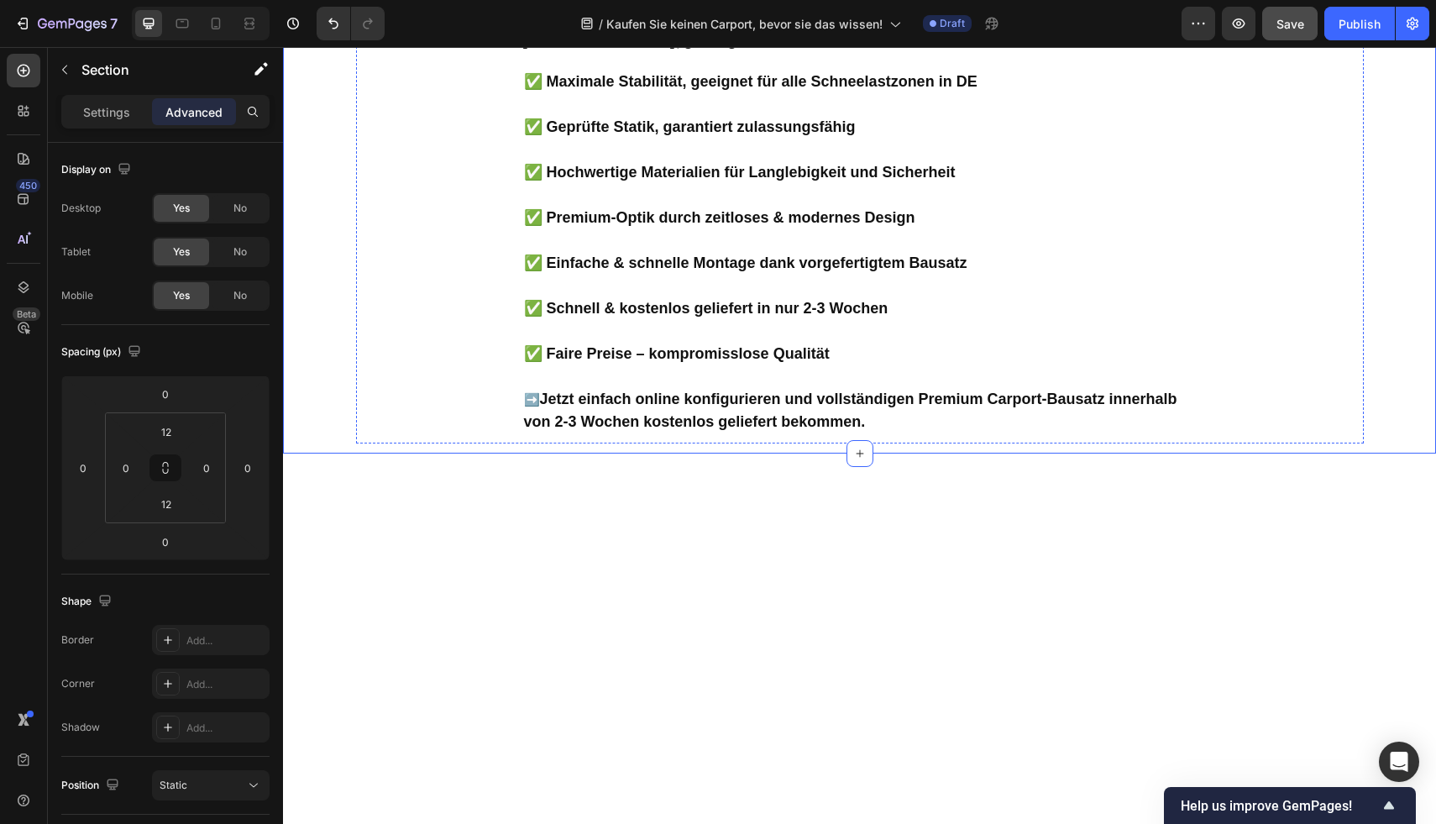
scroll to position [2197, 0]
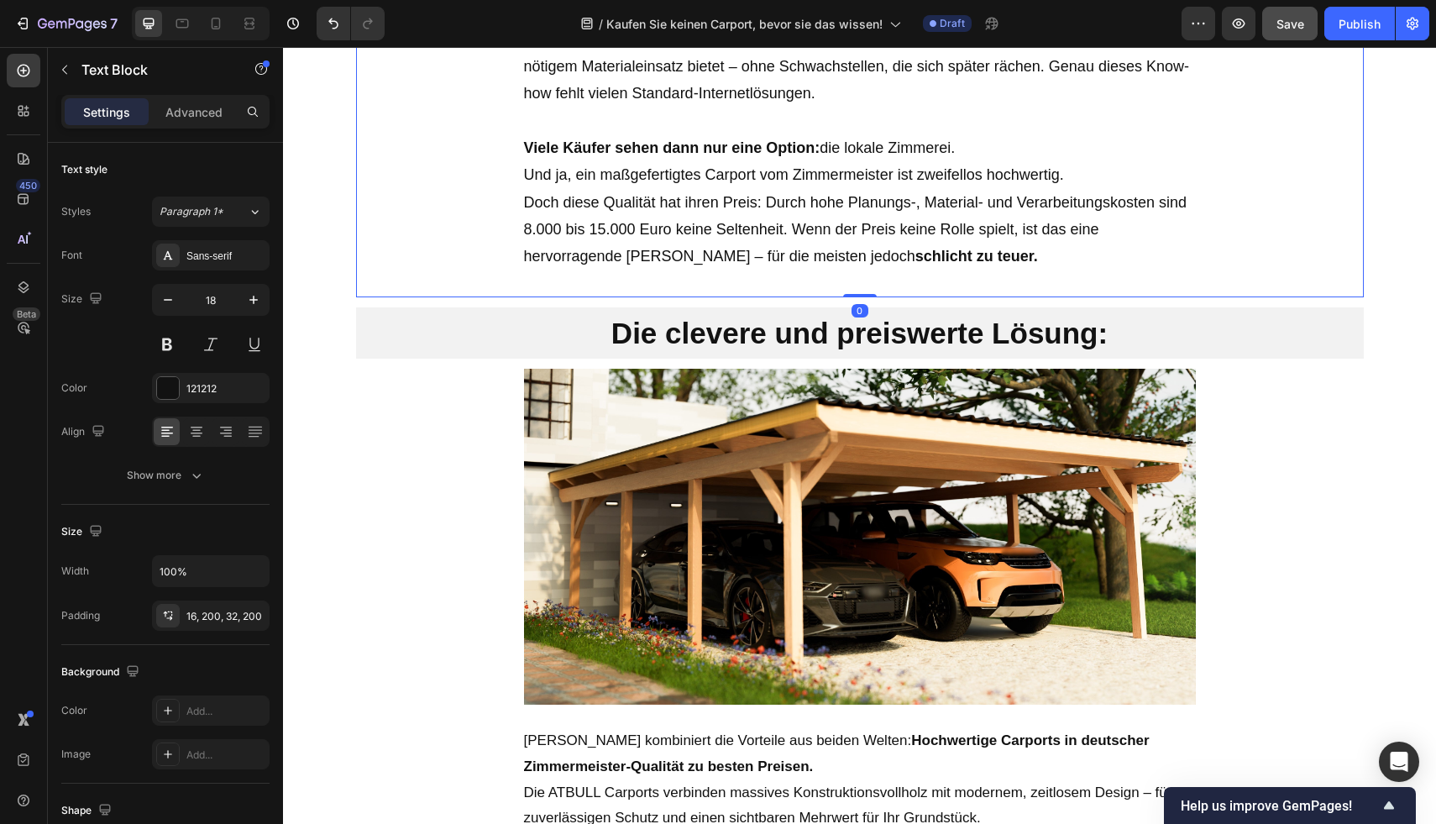
scroll to position [1698, 0]
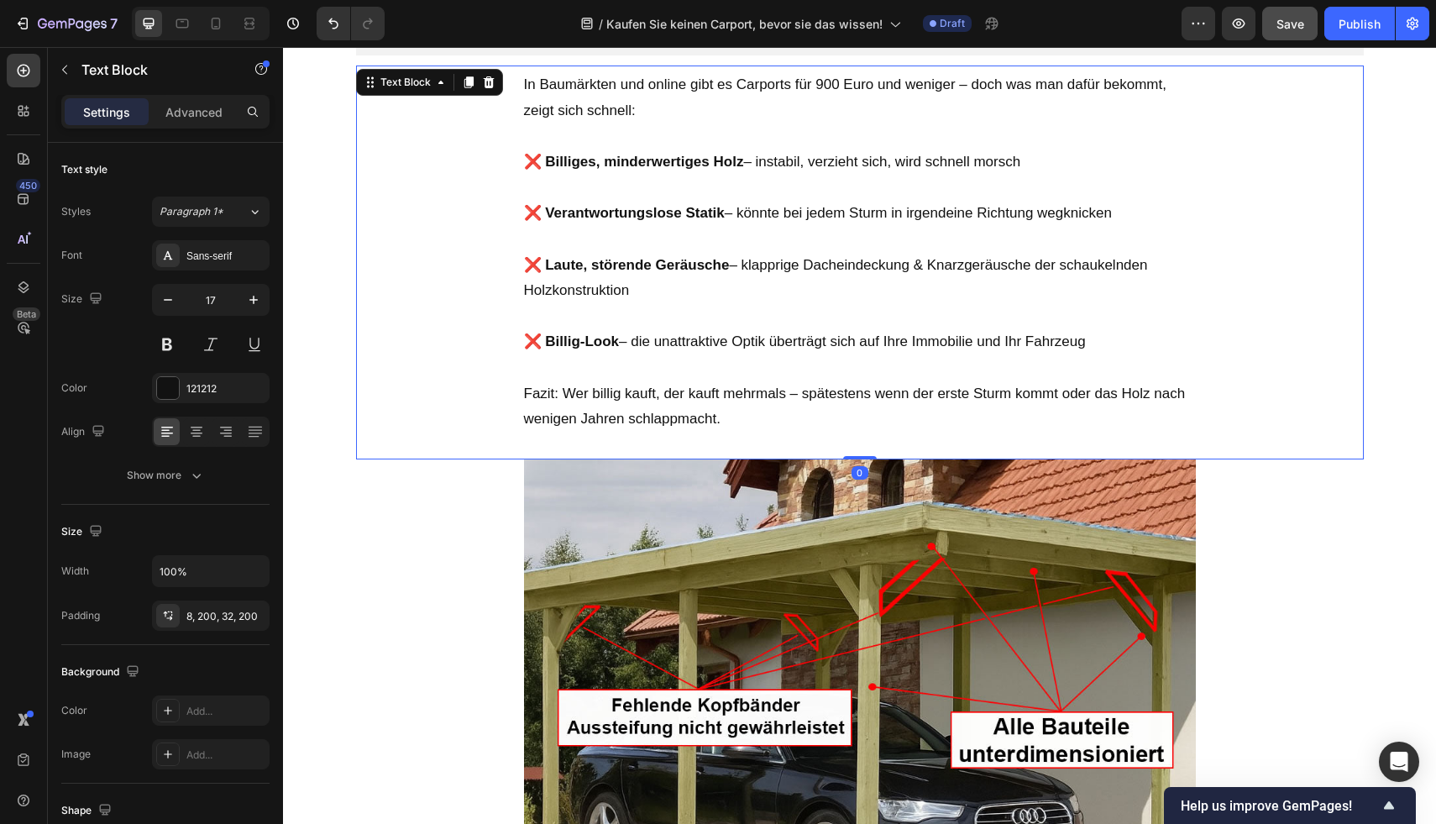
click at [768, 306] on p "❌ Billig-Look – die unattraktive Optik überträgt sich auf Ihre Immobilie und Ih…" at bounding box center [860, 329] width 672 height 51
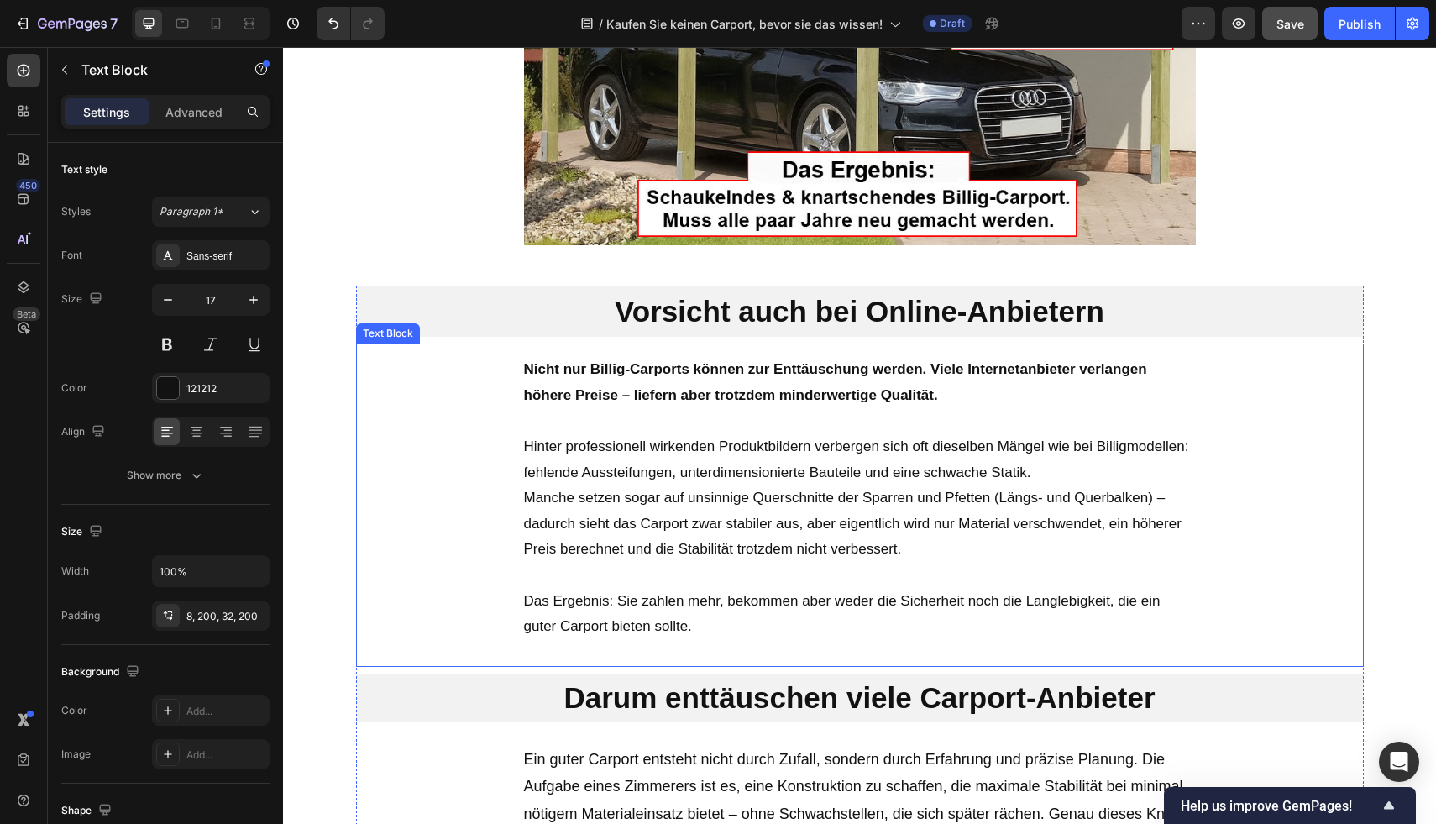
scroll to position [1784, 0]
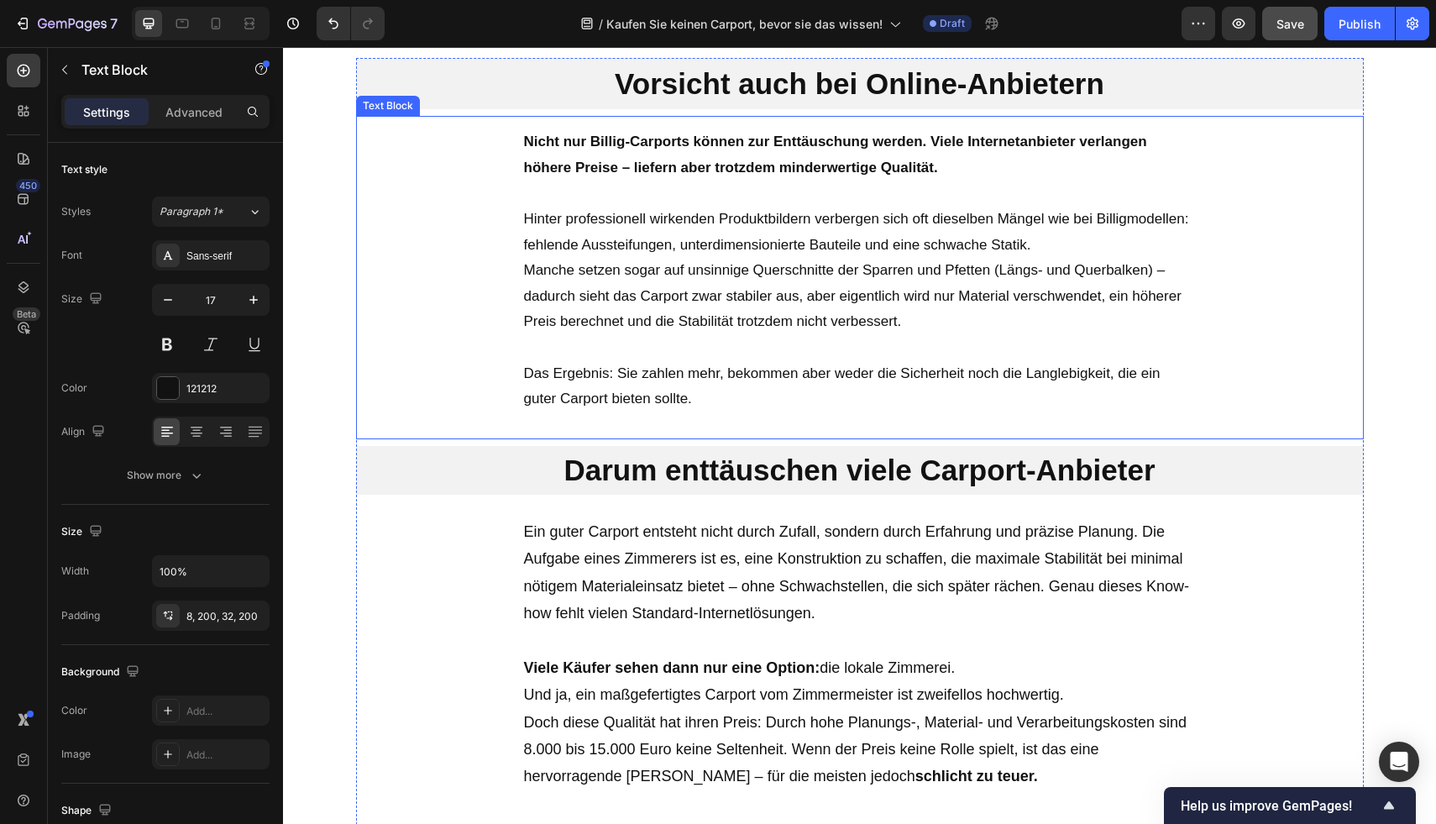
click at [757, 328] on p "Hinter professionell wirkenden Produktbildern verbergen sich oft dieselben Mäng…" at bounding box center [860, 258] width 672 height 155
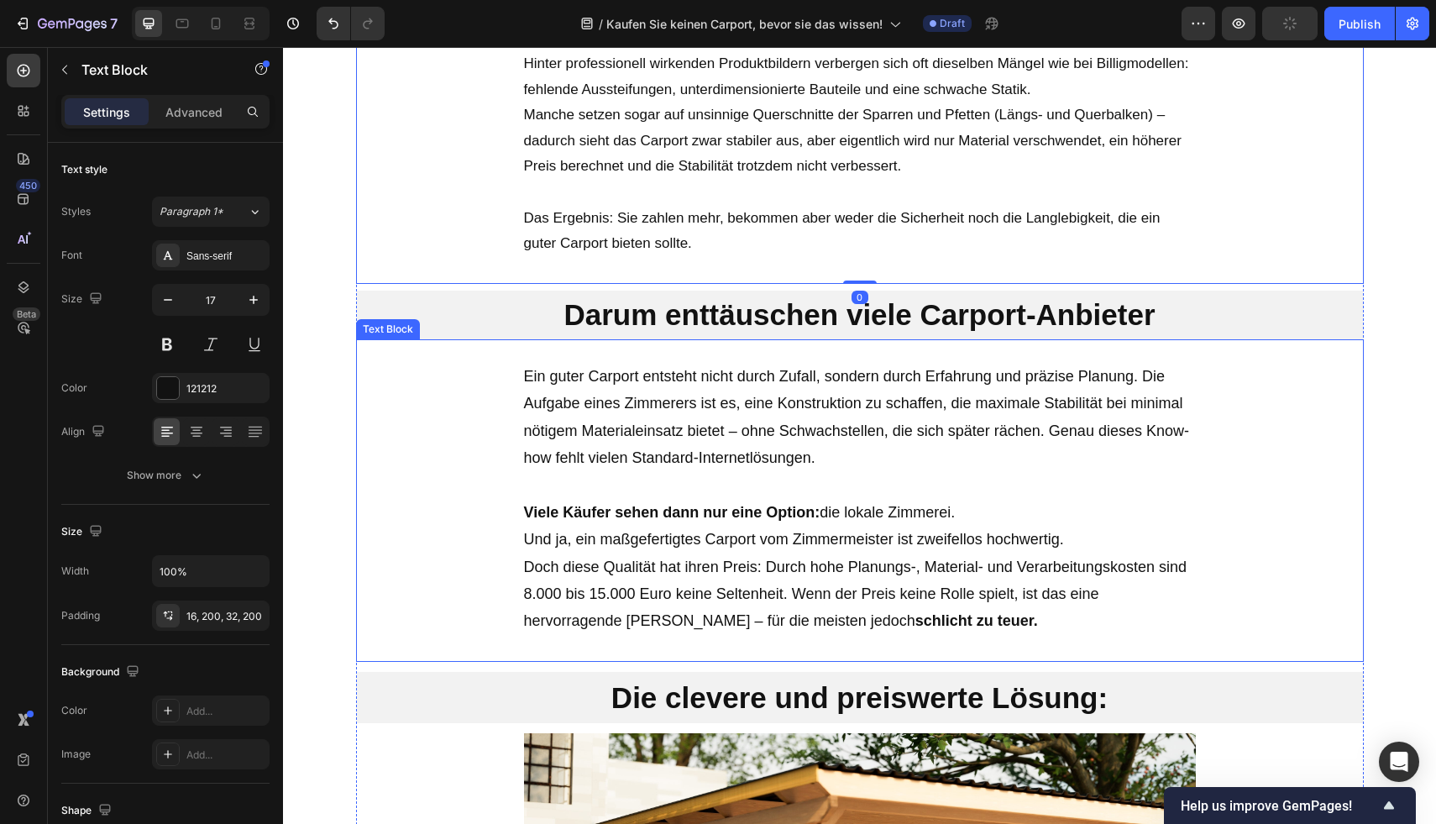
scroll to position [1965, 0]
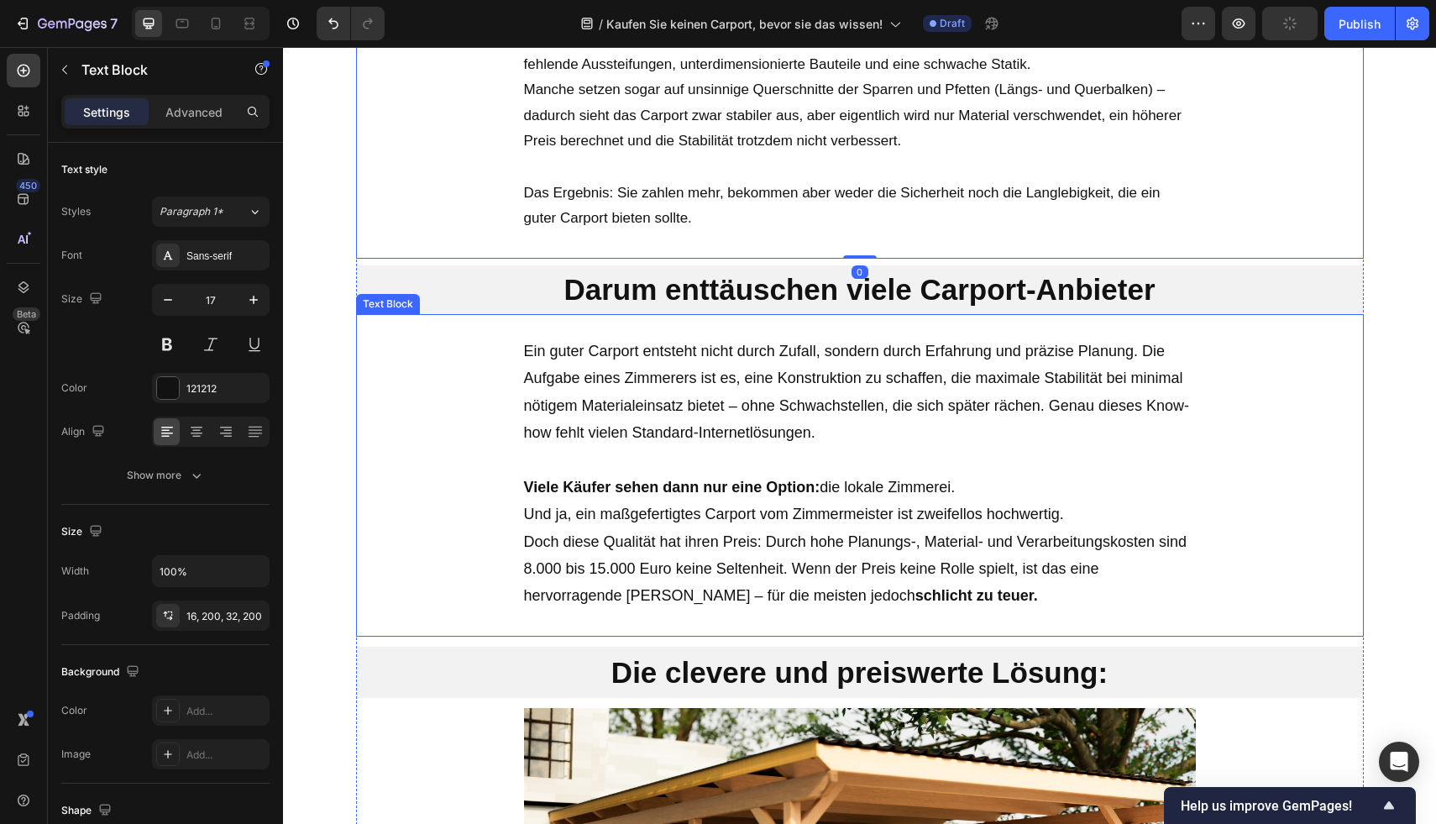
click at [678, 471] on p "Rich Text Editor. Editing area: main" at bounding box center [860, 459] width 672 height 27
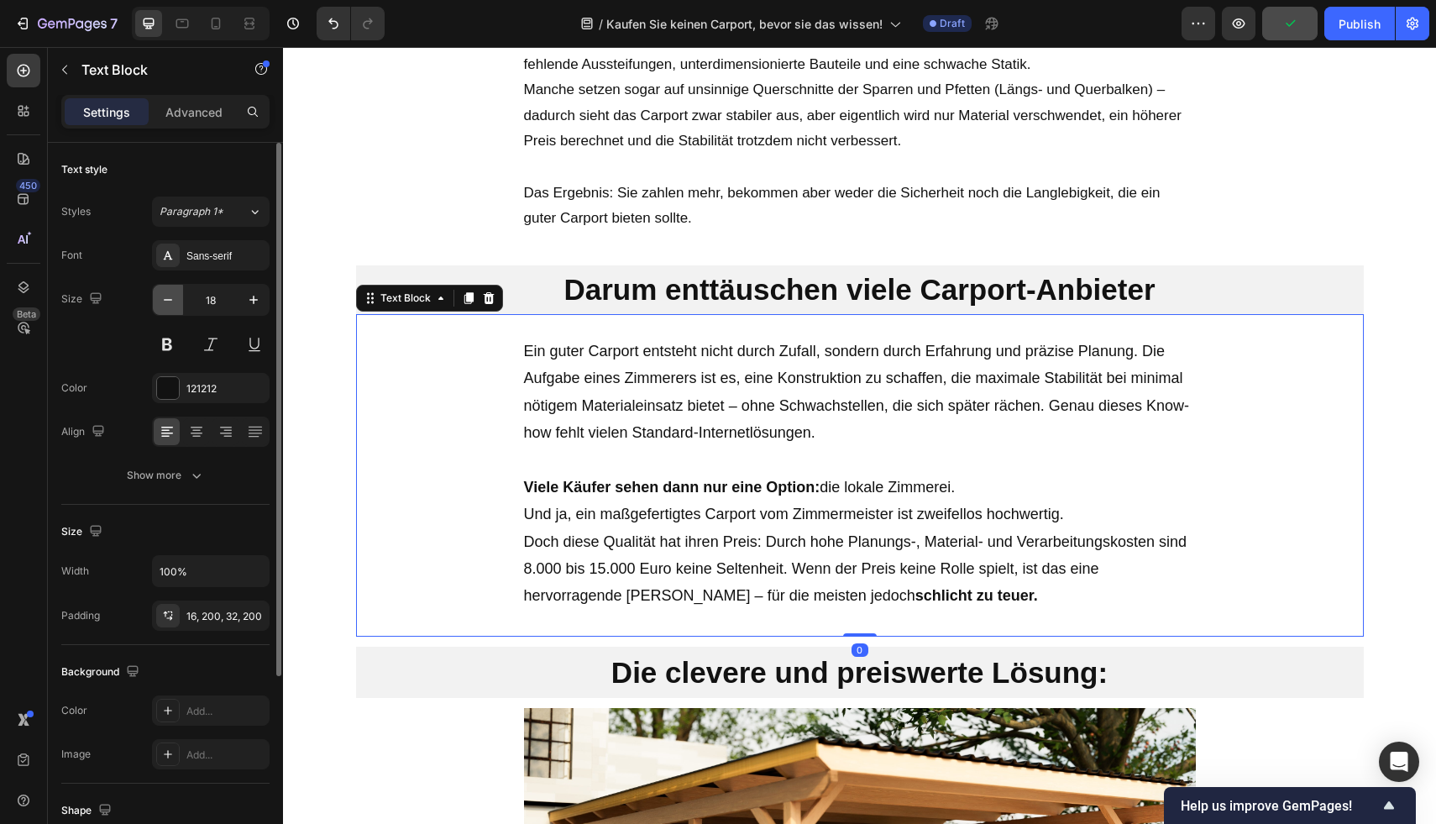
click at [162, 301] on icon "button" at bounding box center [168, 299] width 17 height 17
type input "17"
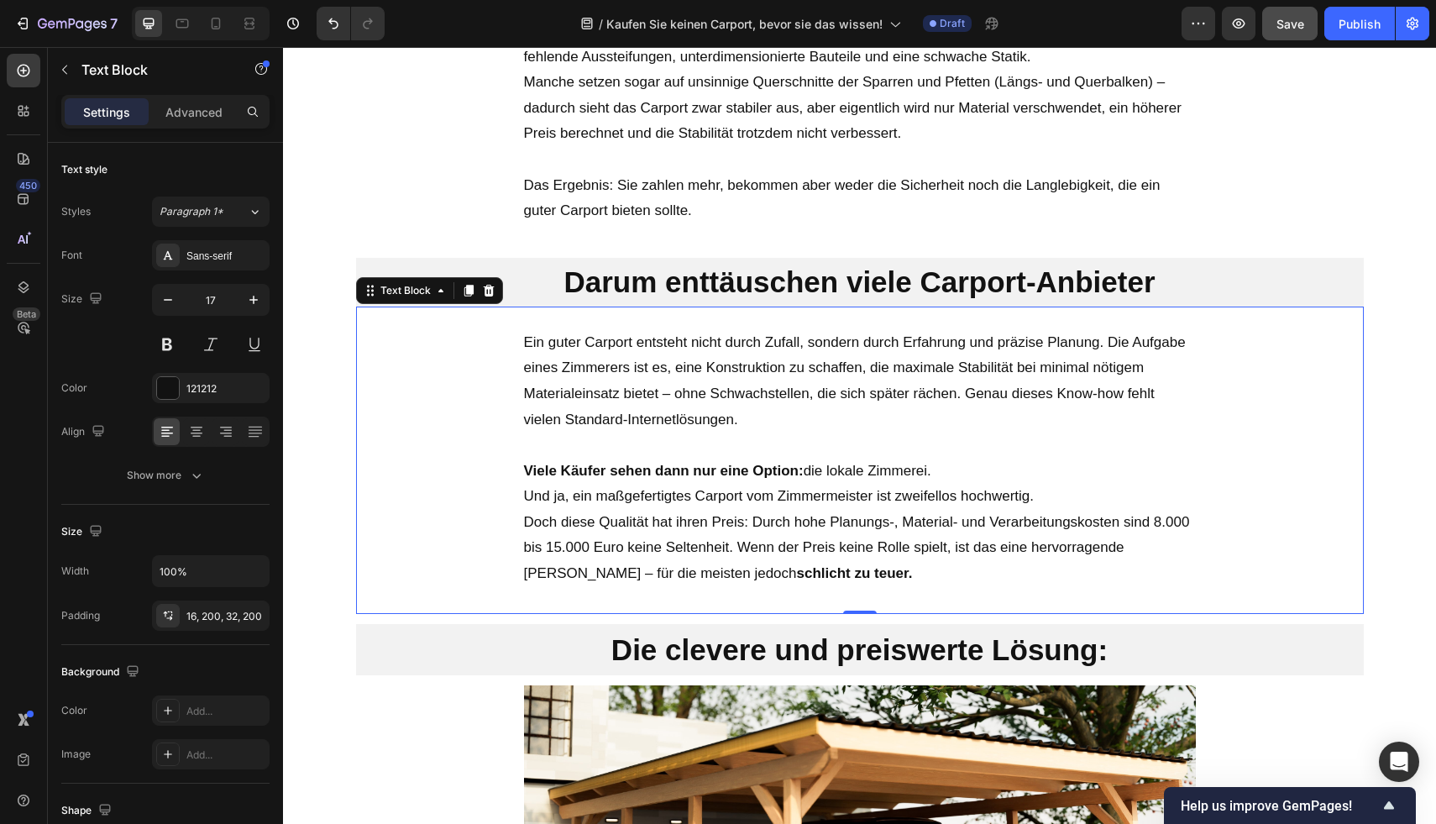
scroll to position [1988, 0]
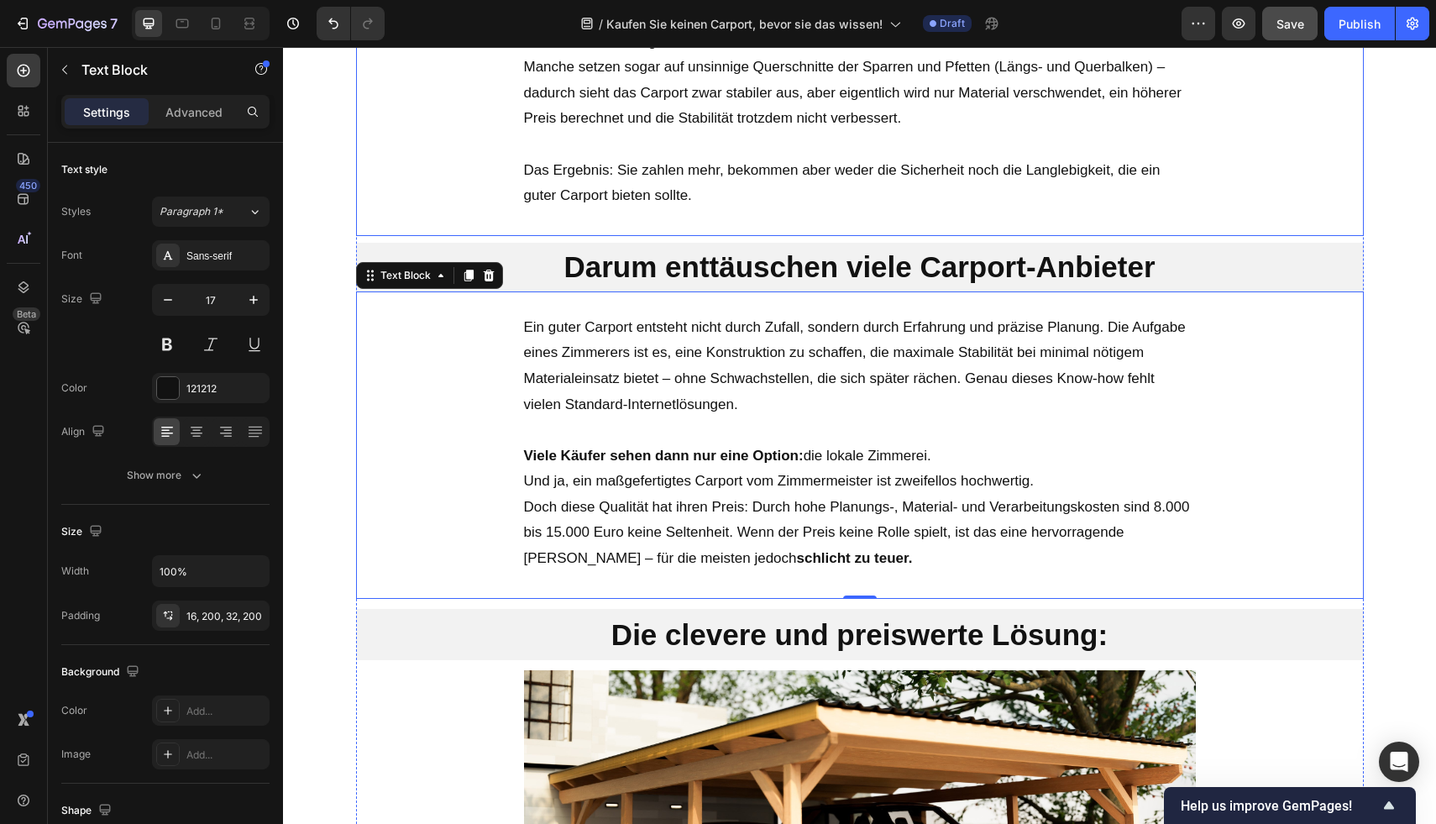
click at [660, 187] on p "Das Ergebnis: Sie zahlen mehr, bekommen aber weder die Sicherheit noch die Lang…" at bounding box center [860, 183] width 672 height 51
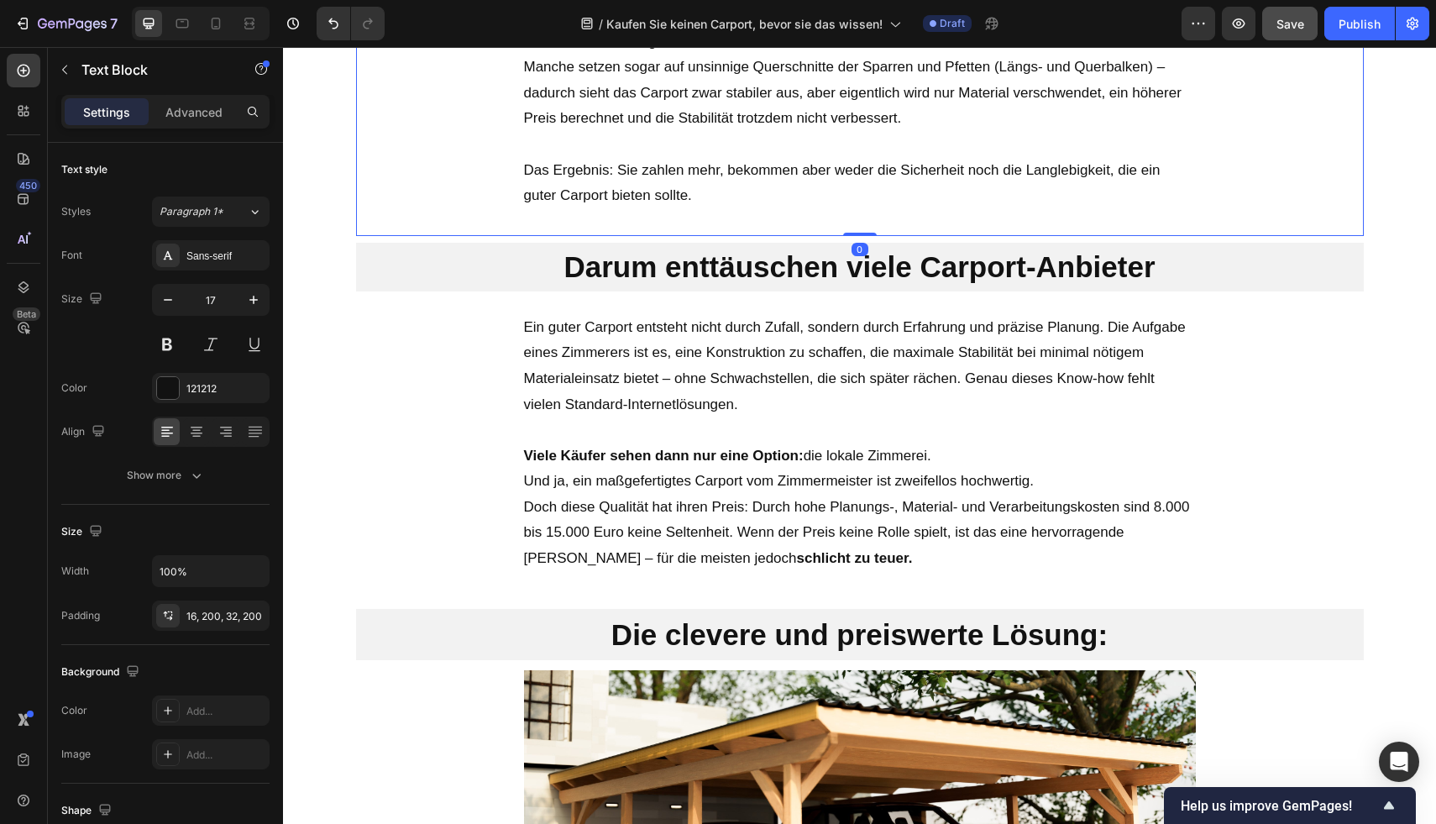
click at [689, 191] on p "Das Ergebnis: Sie zahlen mehr, bekommen aber weder die Sicherheit noch die Lang…" at bounding box center [860, 183] width 672 height 51
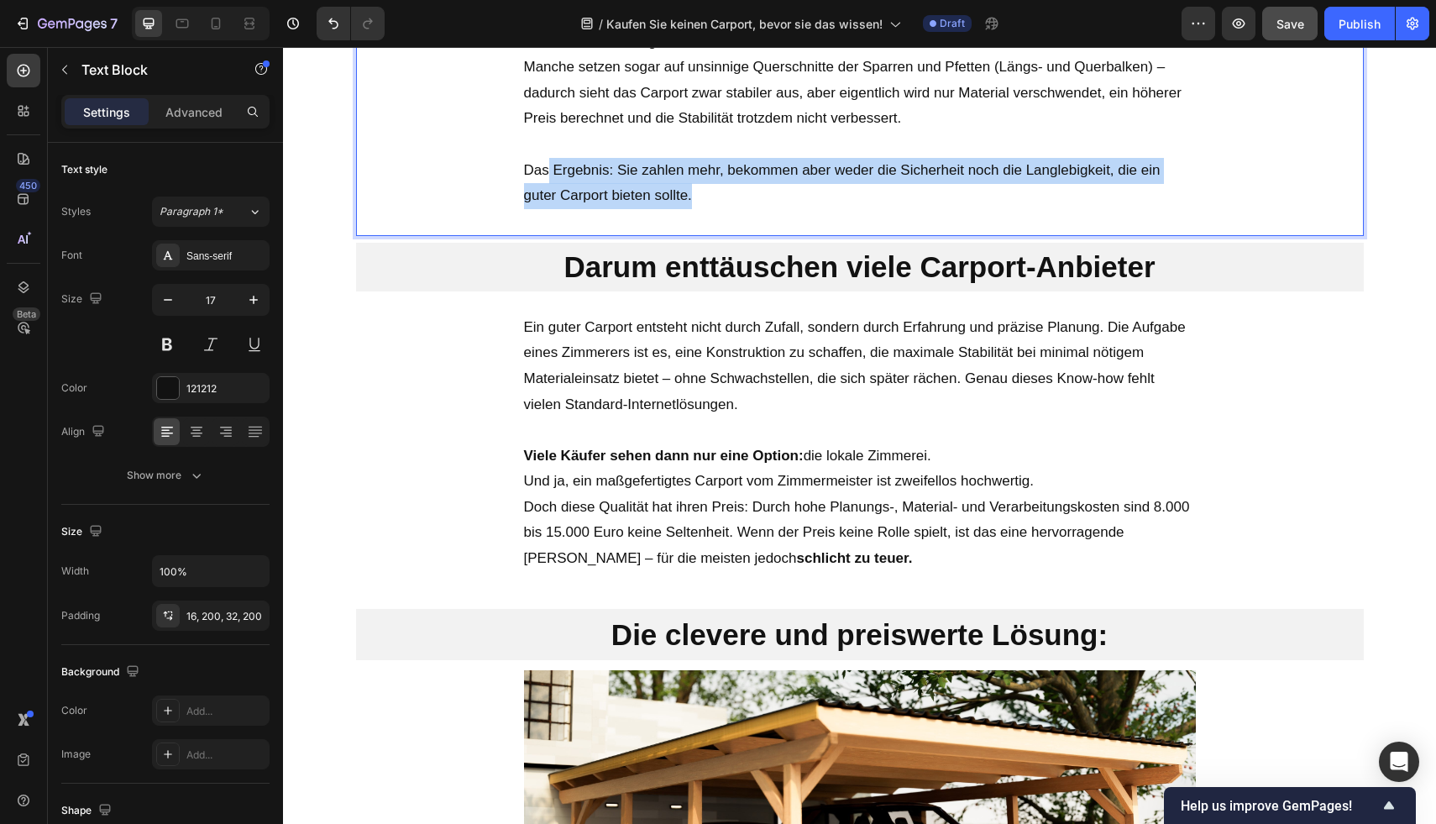
drag, startPoint x: 551, startPoint y: 165, endPoint x: 539, endPoint y: 162, distance: 12.0
click at [539, 162] on p "Das Ergebnis: Sie zahlen mehr, bekommen aber weder die Sicherheit noch die Lang…" at bounding box center [860, 183] width 672 height 51
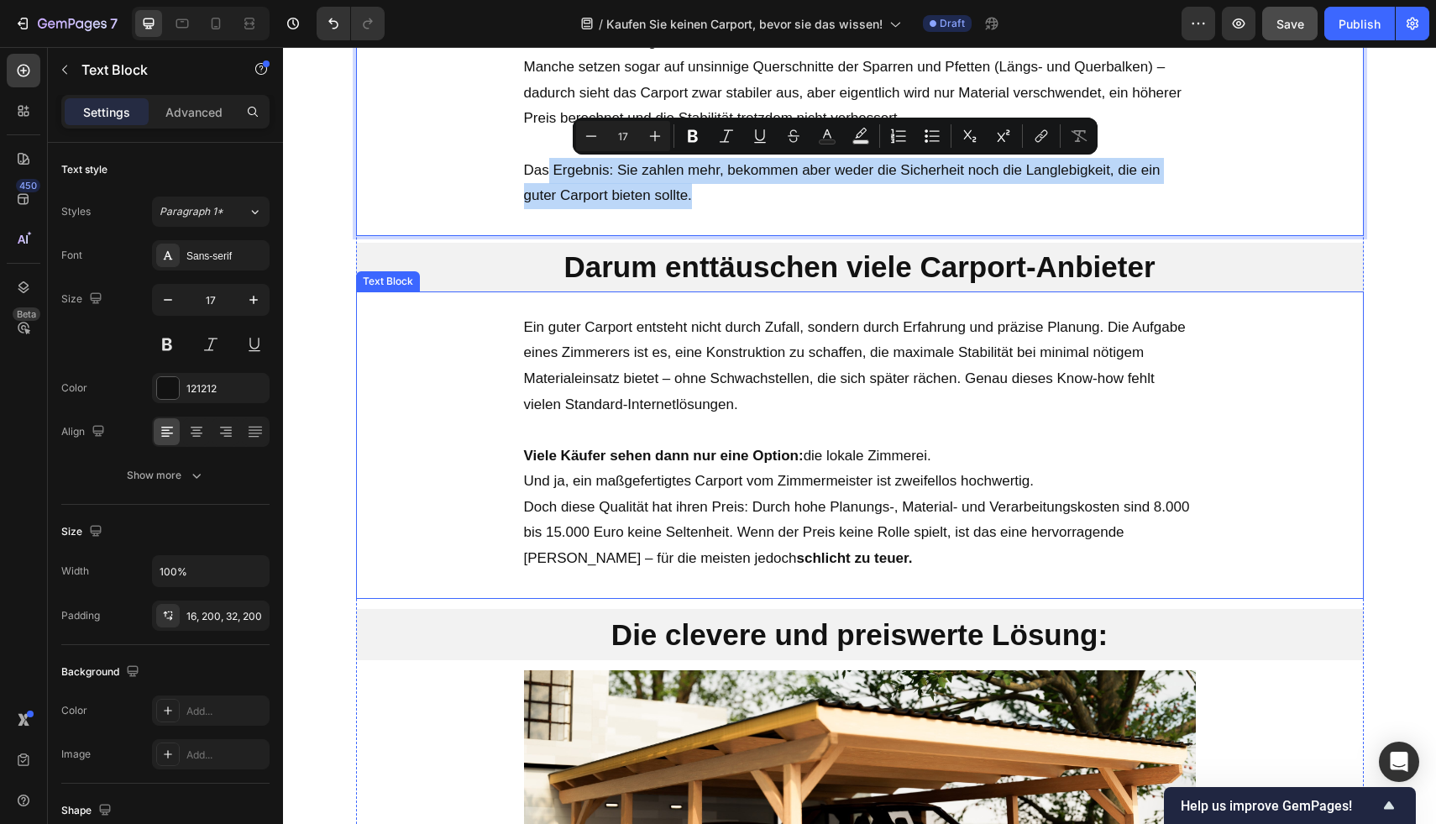
click at [629, 363] on p "Ein guter Carport entsteht nicht durch Zufall, sondern durch Erfahrung und präz…" at bounding box center [860, 366] width 672 height 102
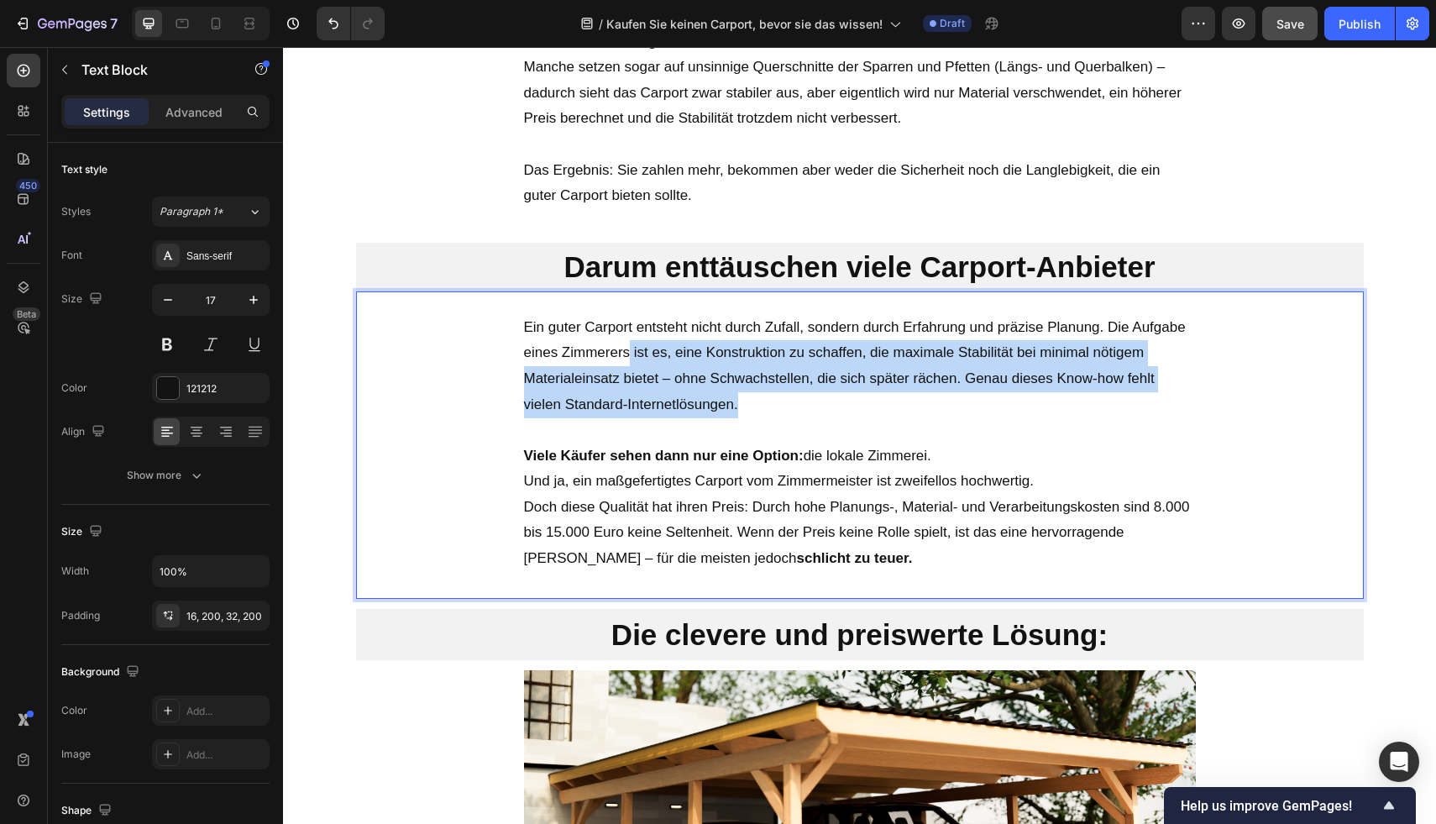
drag, startPoint x: 667, startPoint y: 373, endPoint x: 619, endPoint y: 354, distance: 51.6
click at [619, 354] on p "Ein guter Carport entsteht nicht durch Zufall, sondern durch Erfahrung und präz…" at bounding box center [860, 366] width 672 height 102
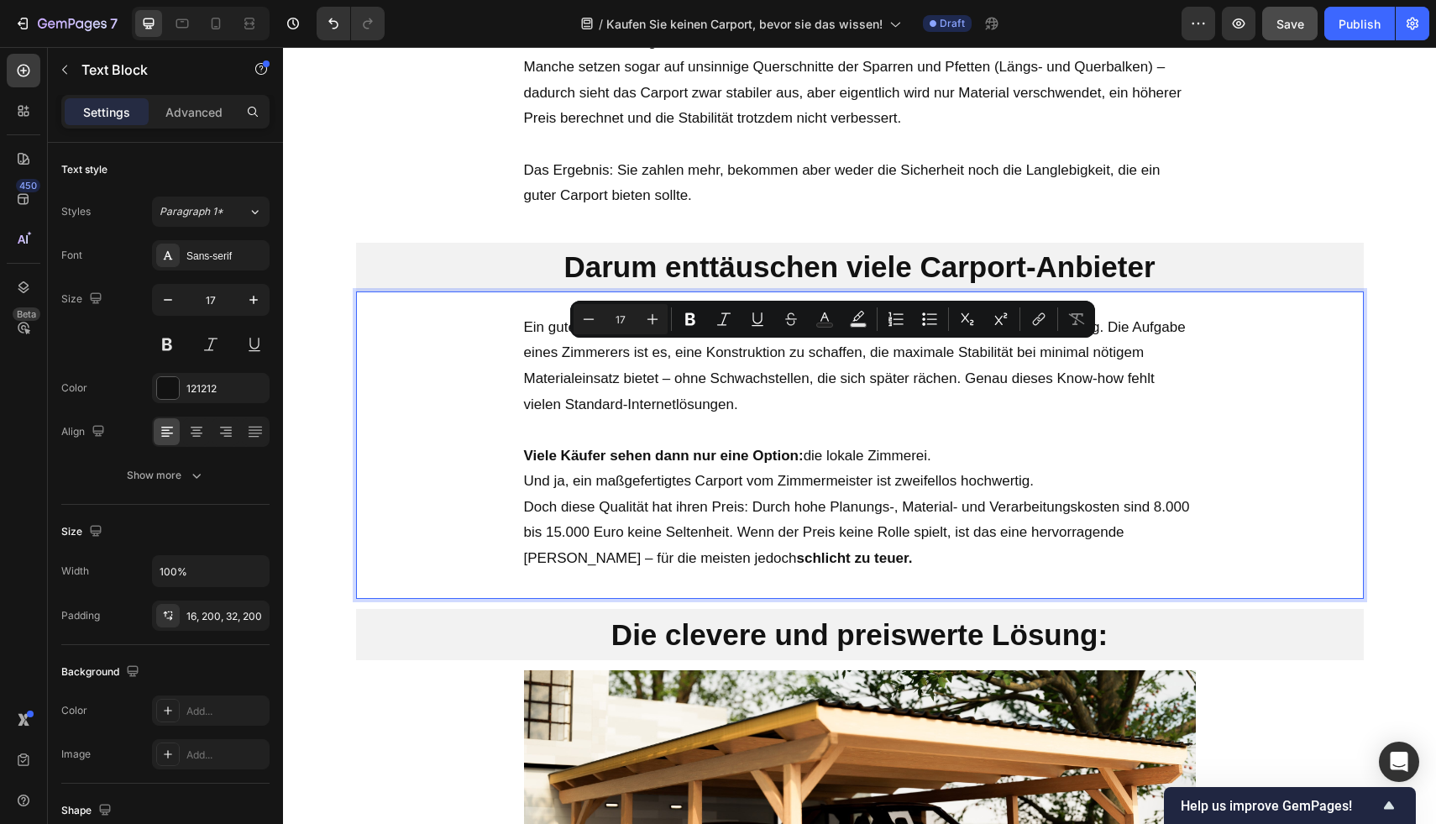
click at [677, 426] on p "Rich Text Editor. Editing area: main" at bounding box center [860, 430] width 672 height 26
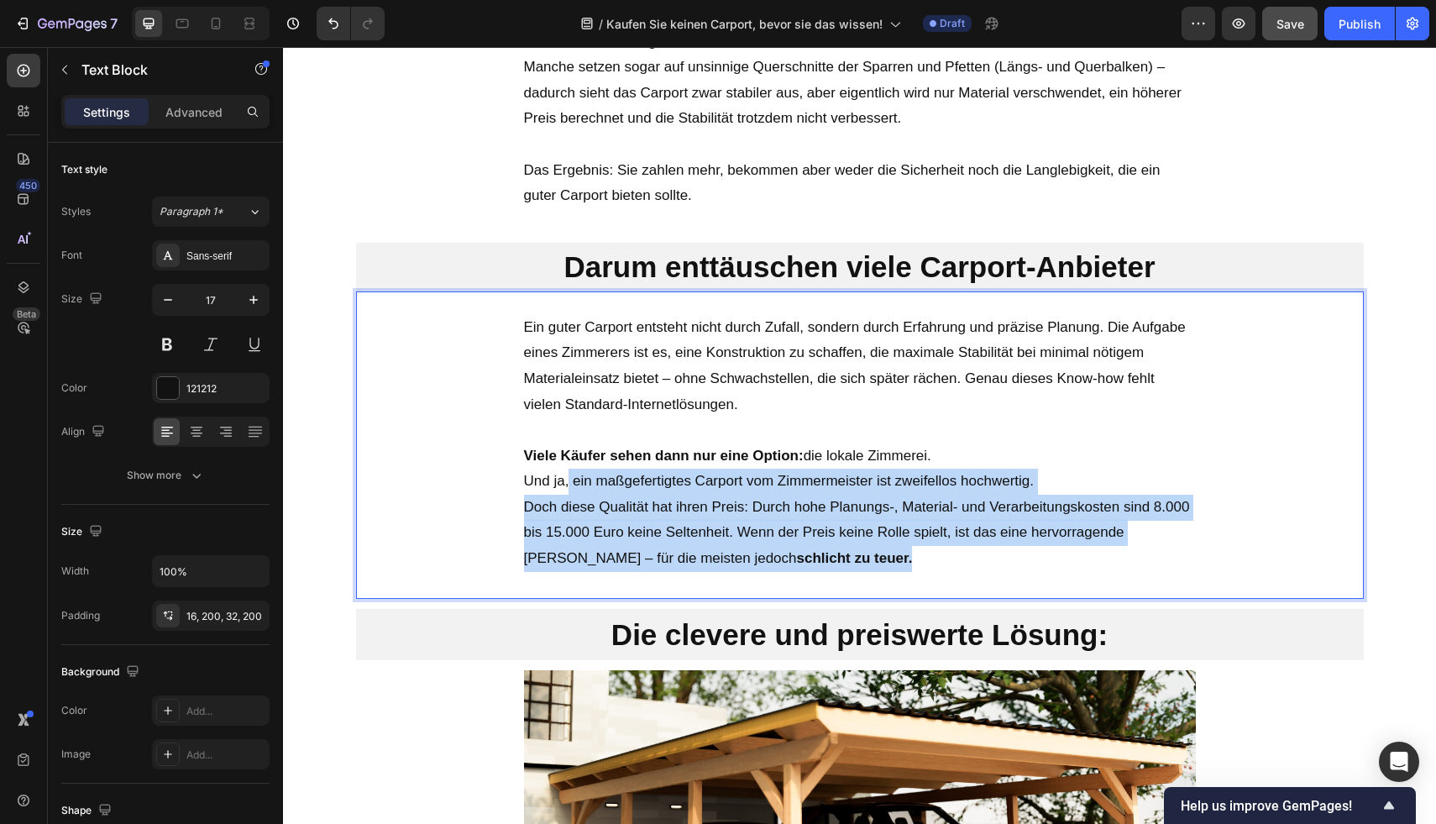
drag, startPoint x: 777, startPoint y: 562, endPoint x: 558, endPoint y: 471, distance: 237.2
click at [558, 470] on p "Viele Käufer sehen dann nur eine Option: die lokale Zimmerei. Und ja, ein maßge…" at bounding box center [860, 507] width 672 height 128
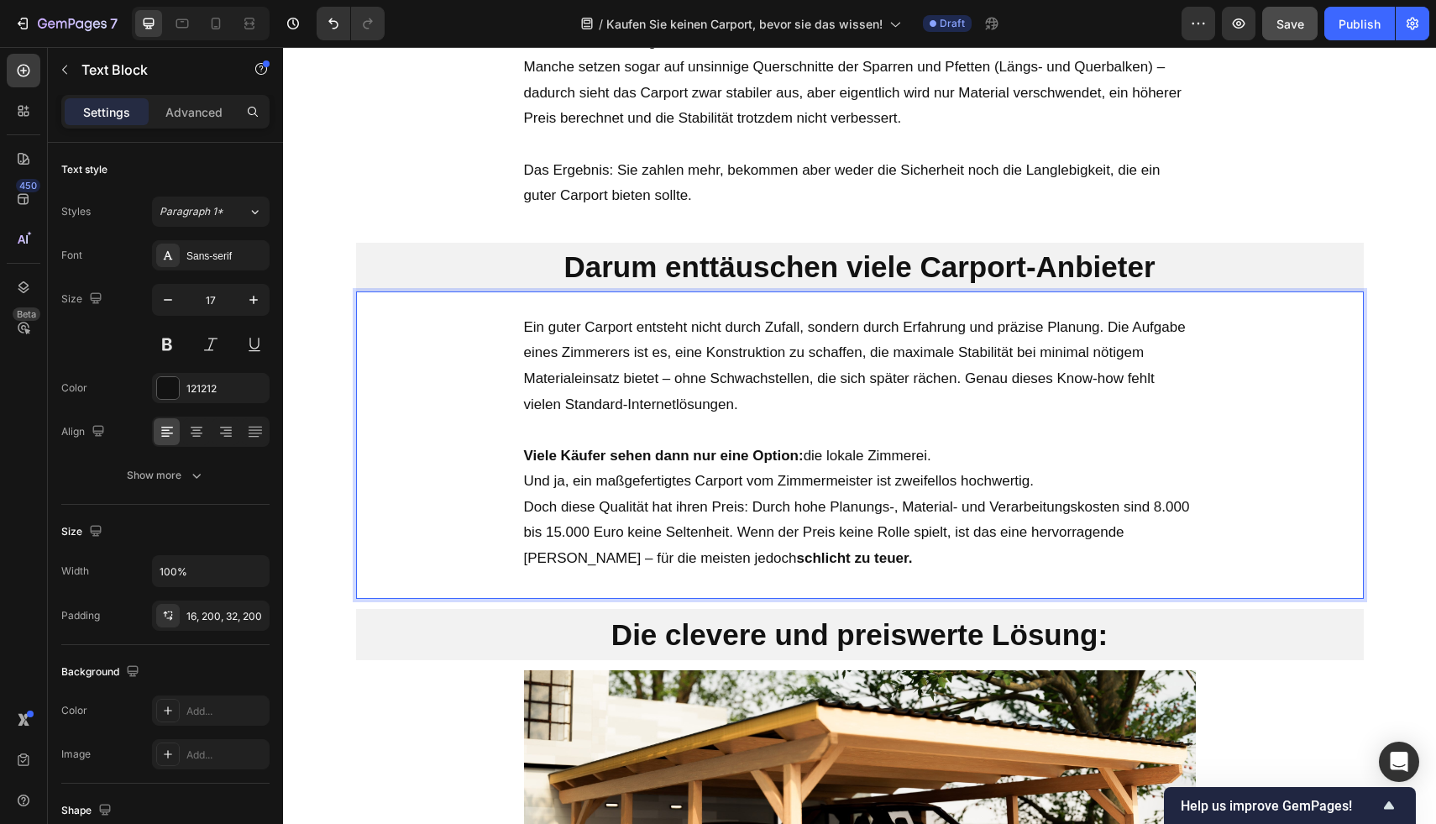
click at [511, 421] on div "Ein guter Carport entsteht nicht durch Zufall, sondern durch Erfahrung und präz…" at bounding box center [860, 449] width 1008 height 297
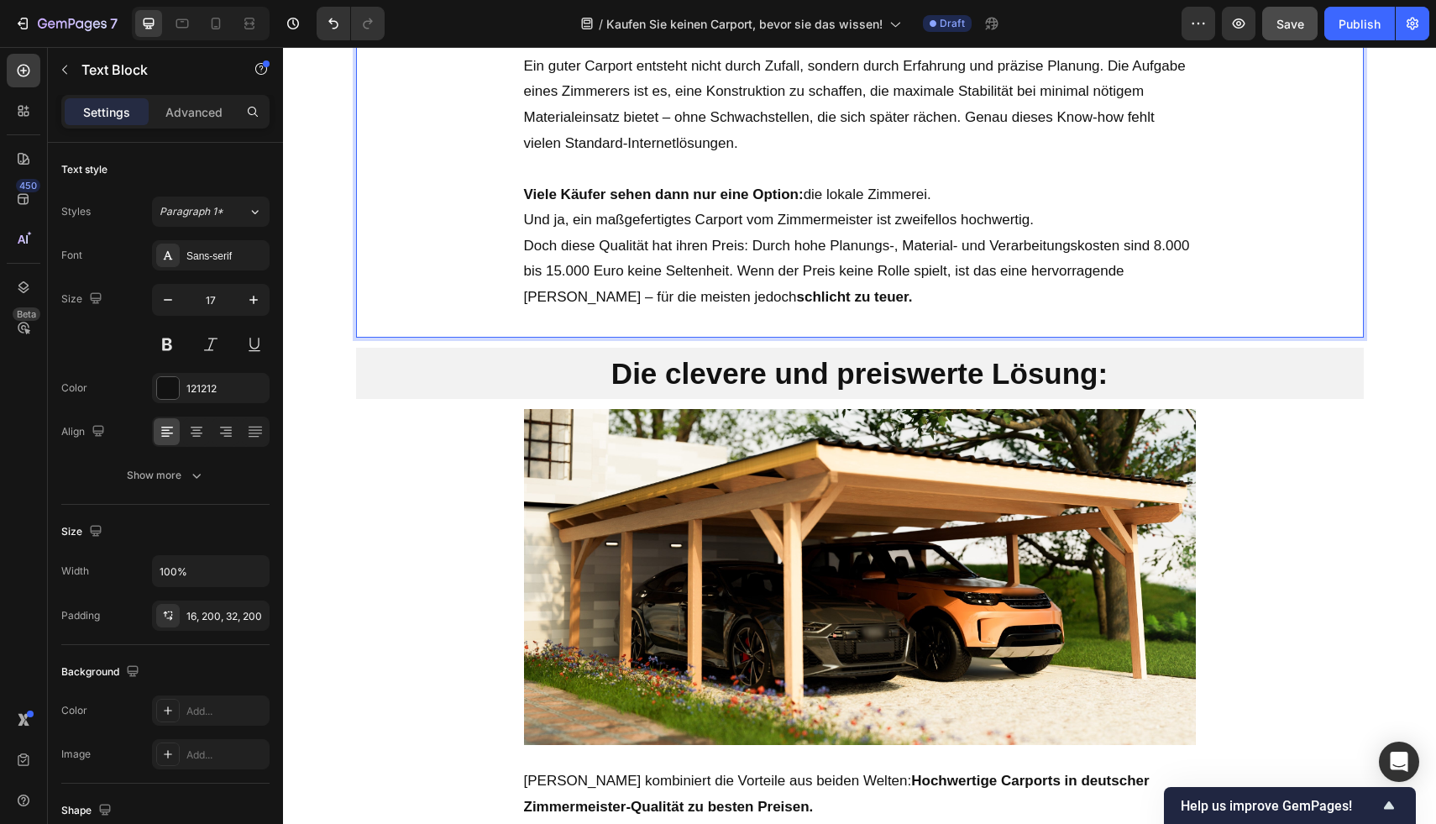
scroll to position [1932, 0]
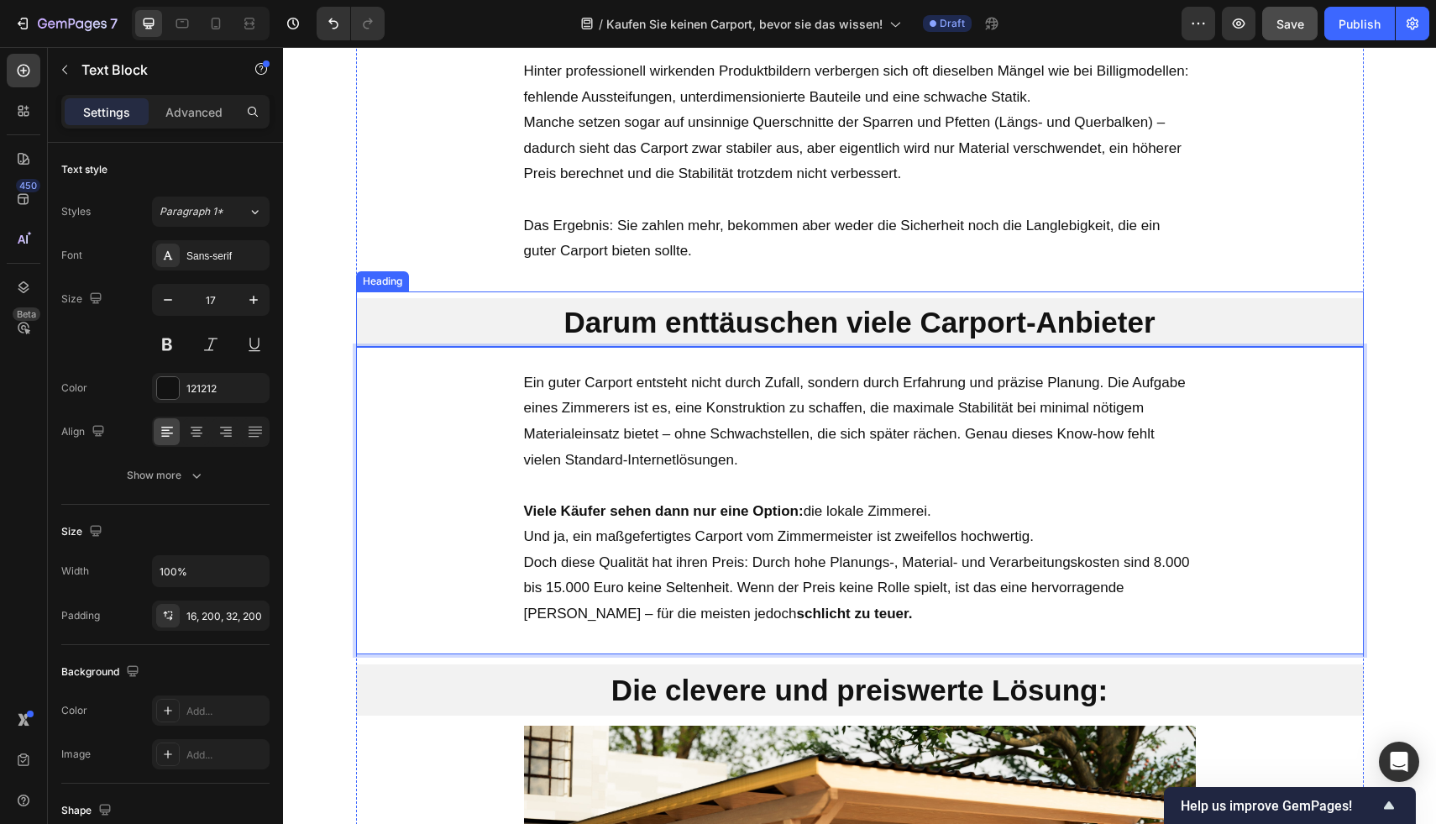
click at [801, 296] on div "Darum enttäuschen viele Carport-Anbieter Heading" at bounding box center [860, 318] width 1008 height 55
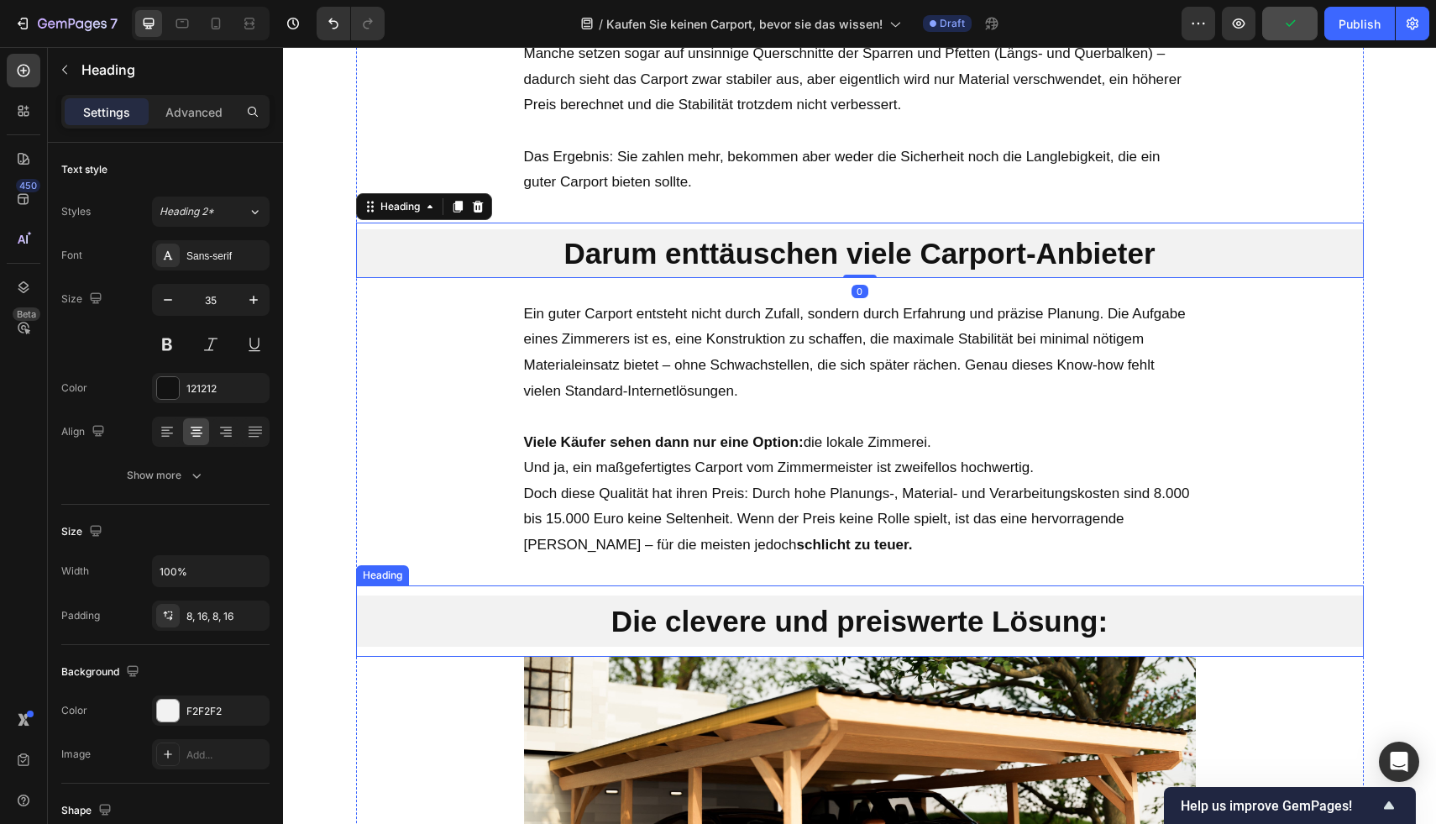
click at [817, 601] on h2 "Die clevere und preiswerte Lösung:" at bounding box center [860, 621] width 1008 height 52
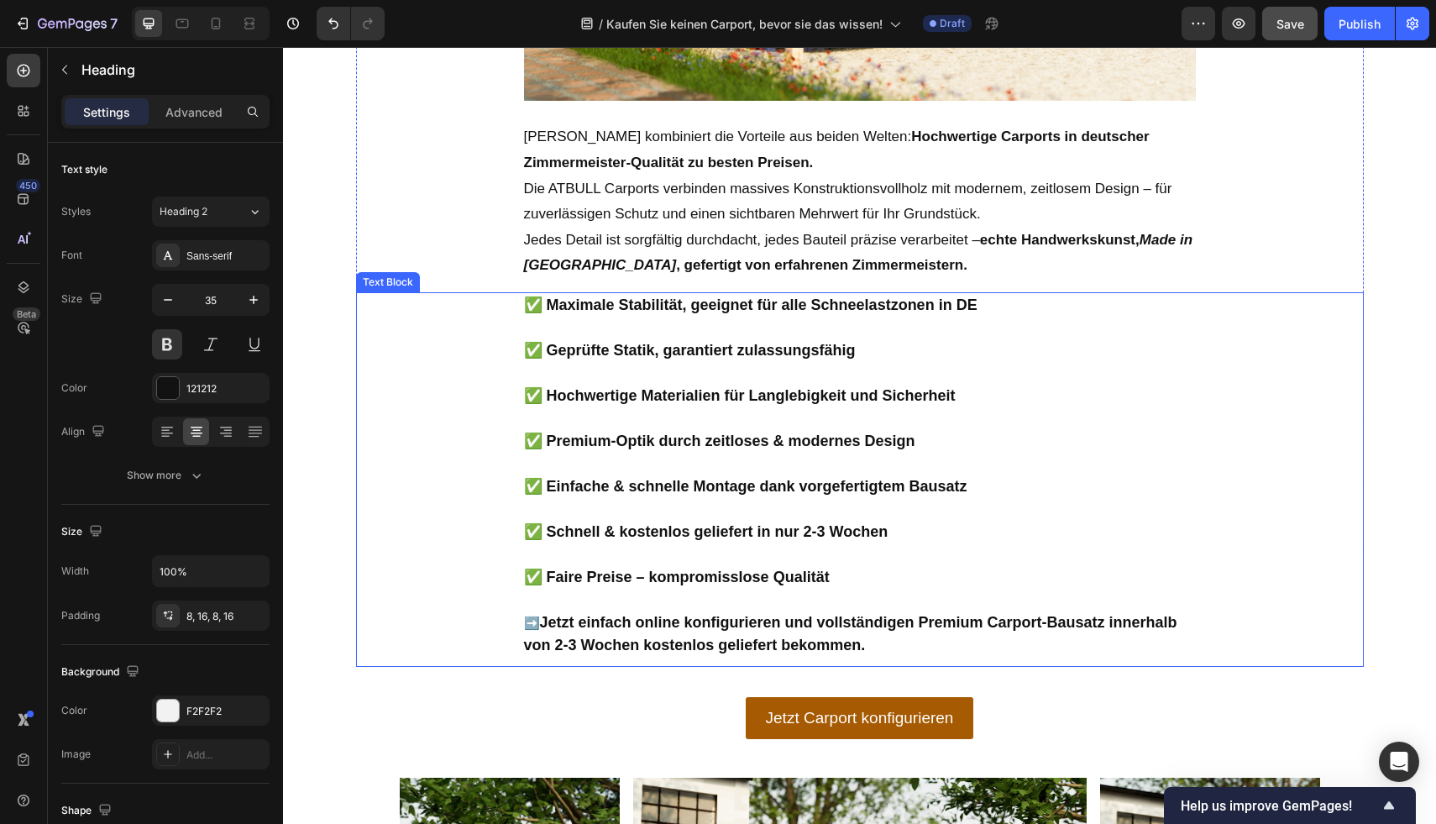
scroll to position [2838, 0]
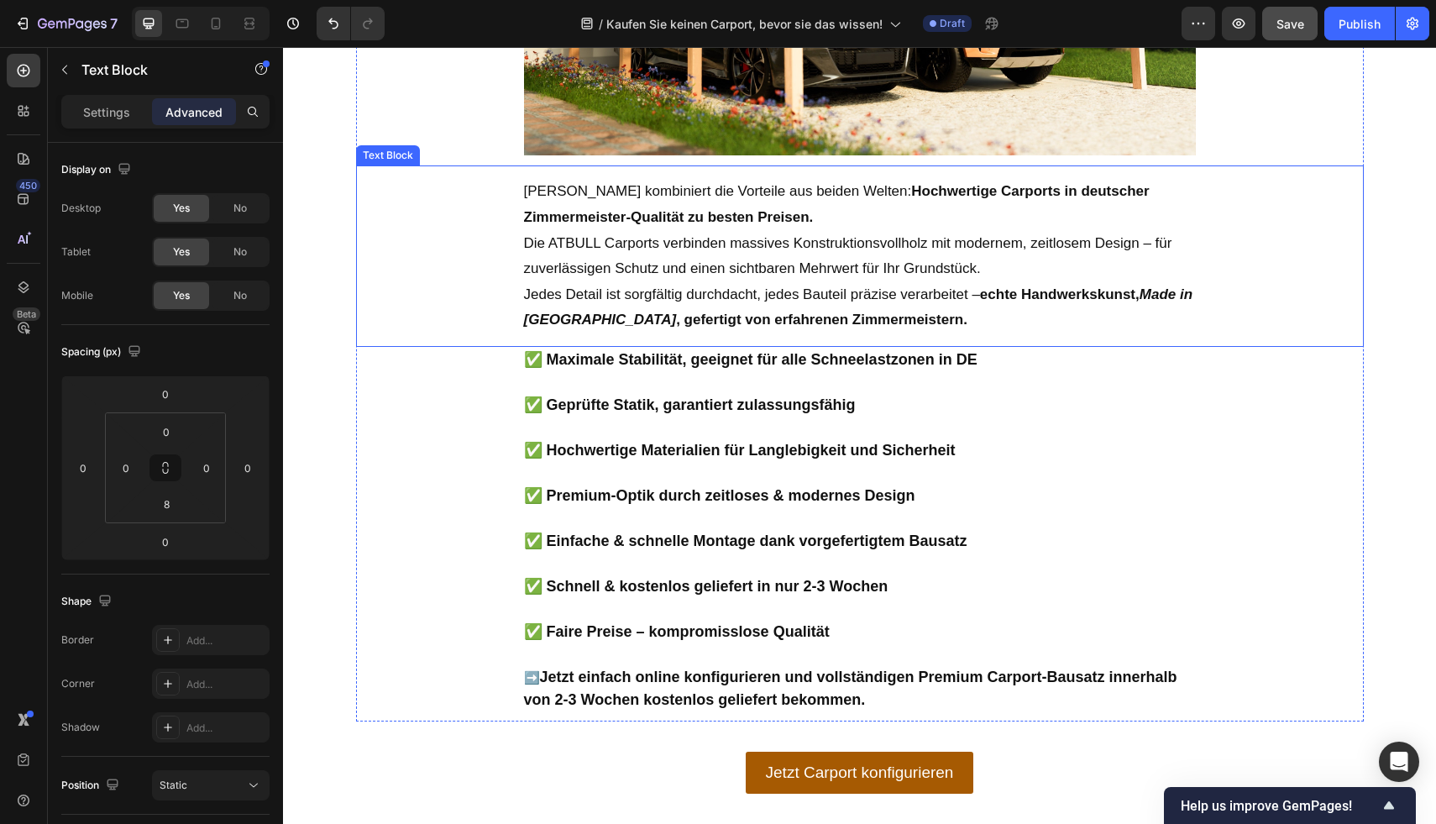
click at [731, 278] on p "Die ATBULL Carports verbinden massives Konstruktionsvollholz mit modernem, zeit…" at bounding box center [860, 256] width 672 height 51
click at [127, 117] on p "Settings" at bounding box center [106, 112] width 47 height 18
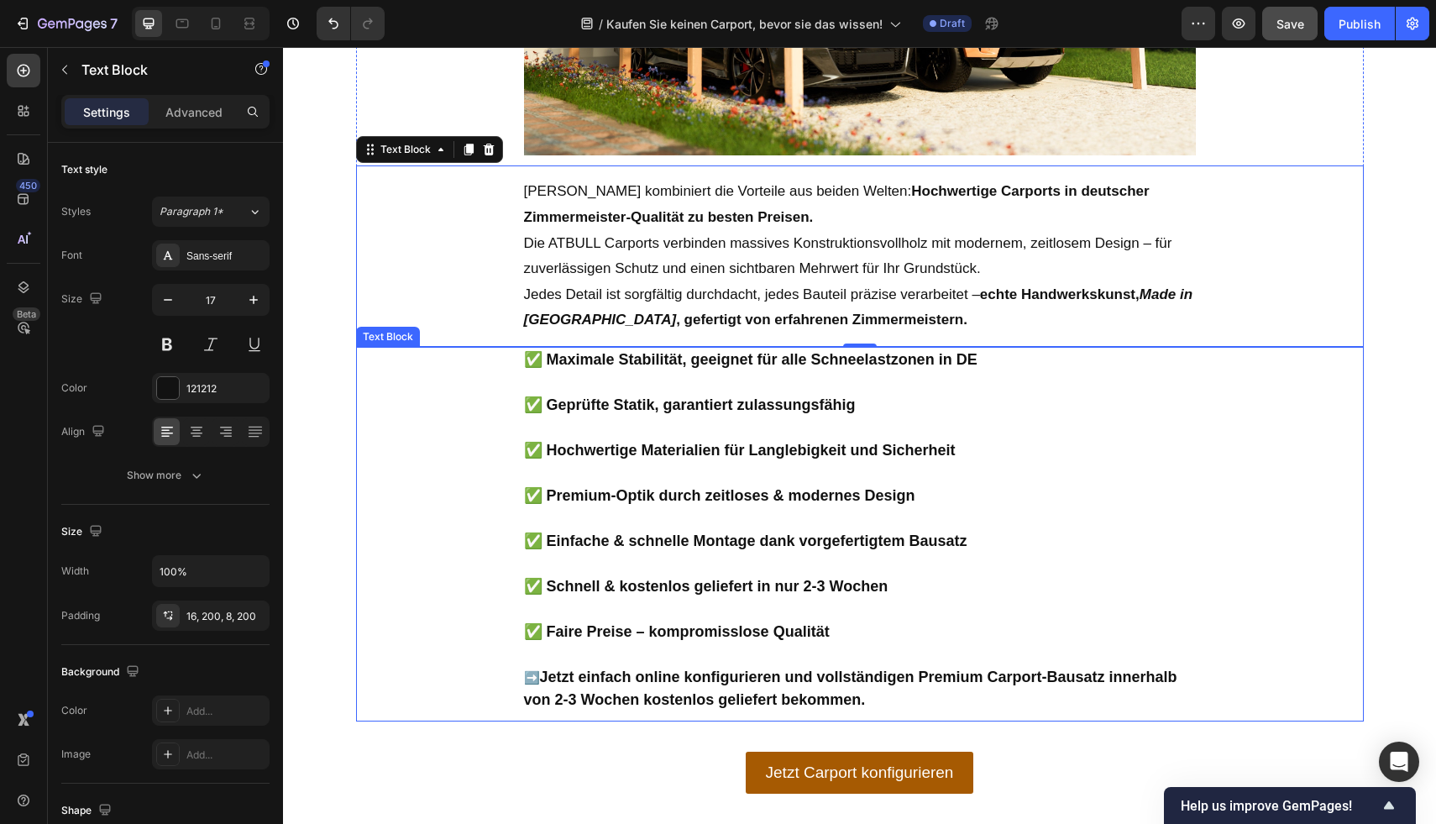
click at [753, 461] on p "✅ Hochwertige Materialien für Langlebigkeit und Sicherheit" at bounding box center [860, 450] width 672 height 23
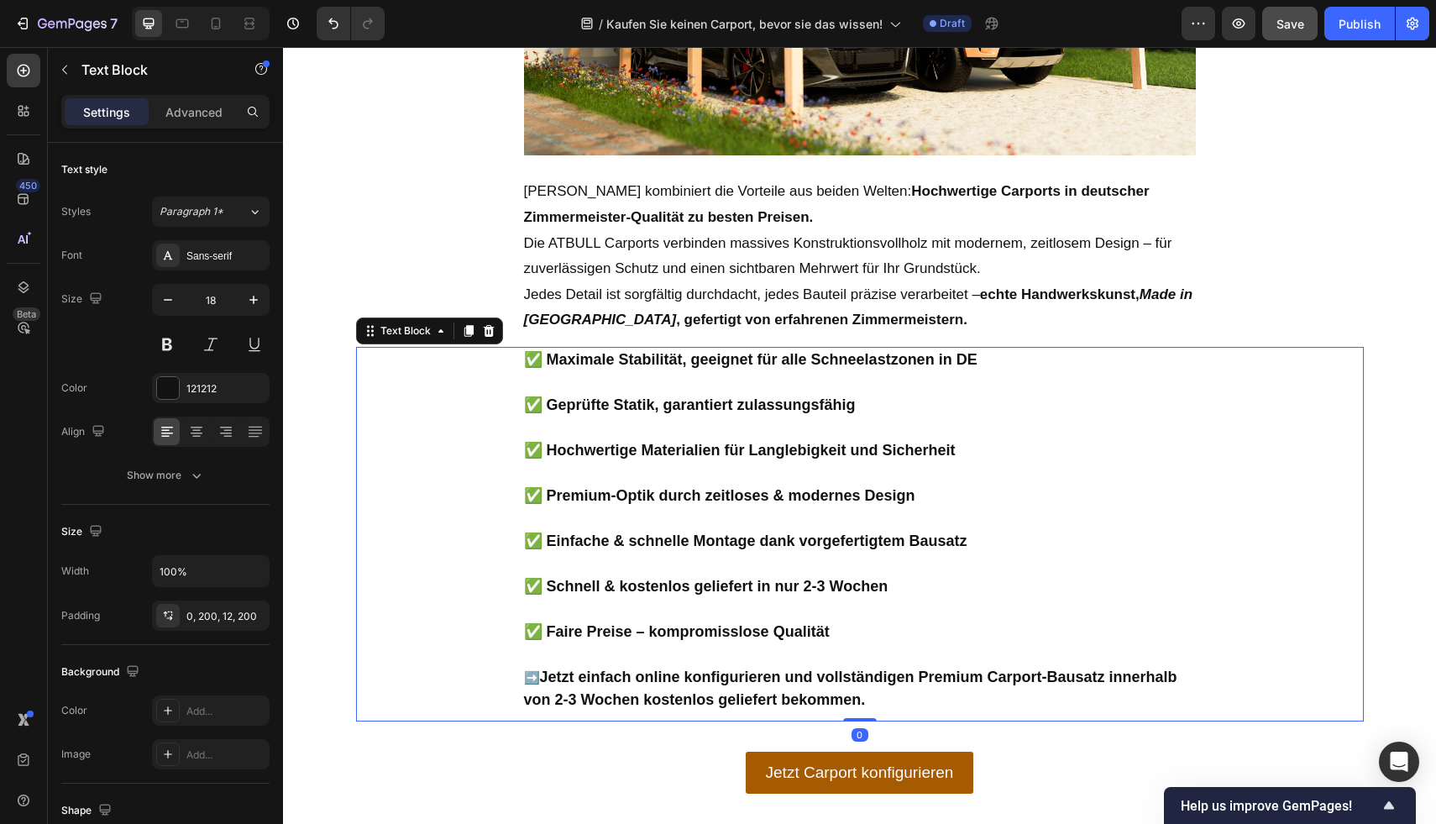
click at [1051, 389] on p "Rich Text Editor. Editing area: main" at bounding box center [860, 382] width 672 height 23
click at [208, 124] on div "Advanced" at bounding box center [194, 111] width 84 height 27
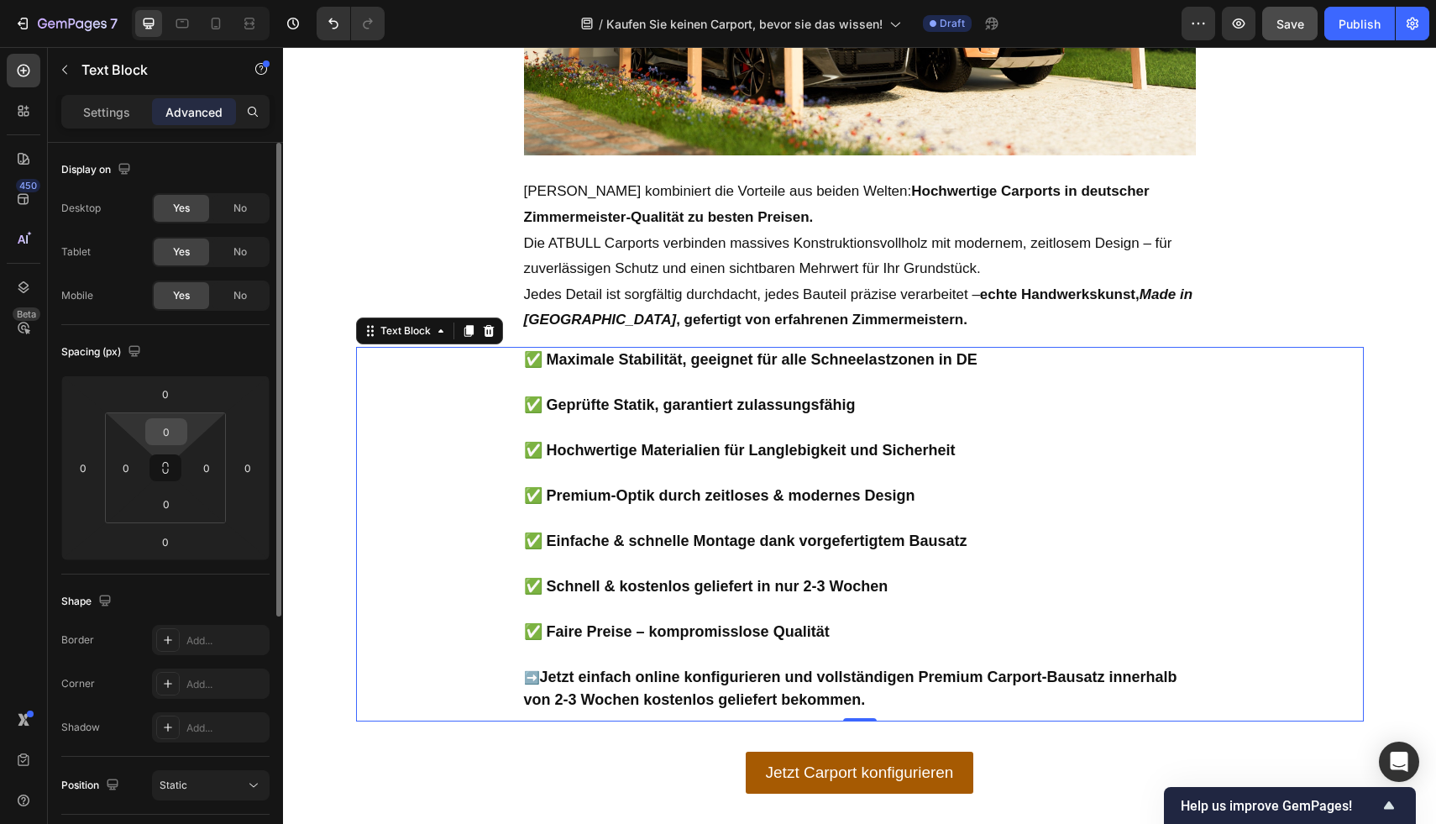
click at [160, 429] on input "0" at bounding box center [166, 431] width 34 height 25
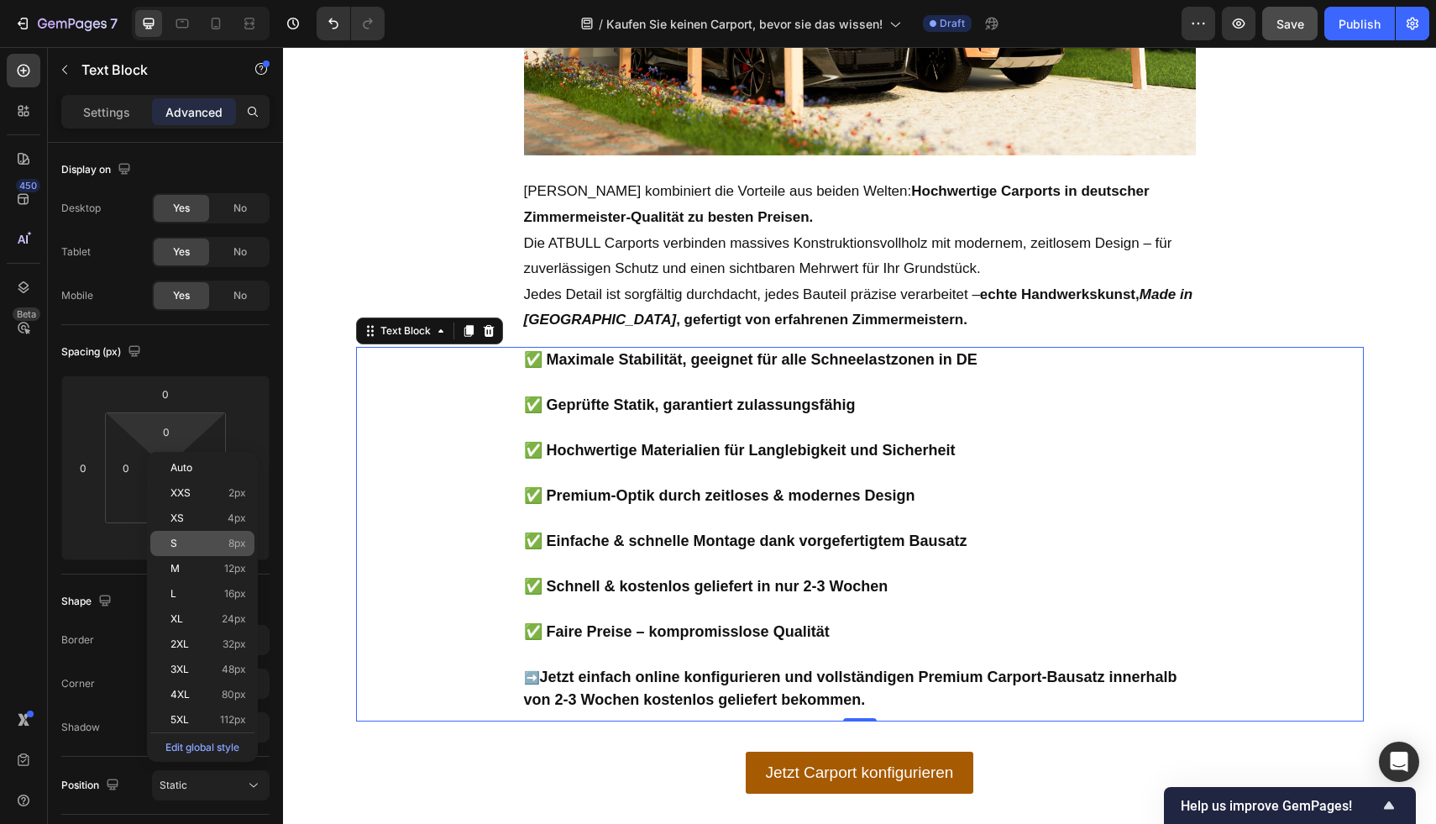
click at [209, 550] on div "S 8px" at bounding box center [202, 543] width 104 height 25
type input "8"
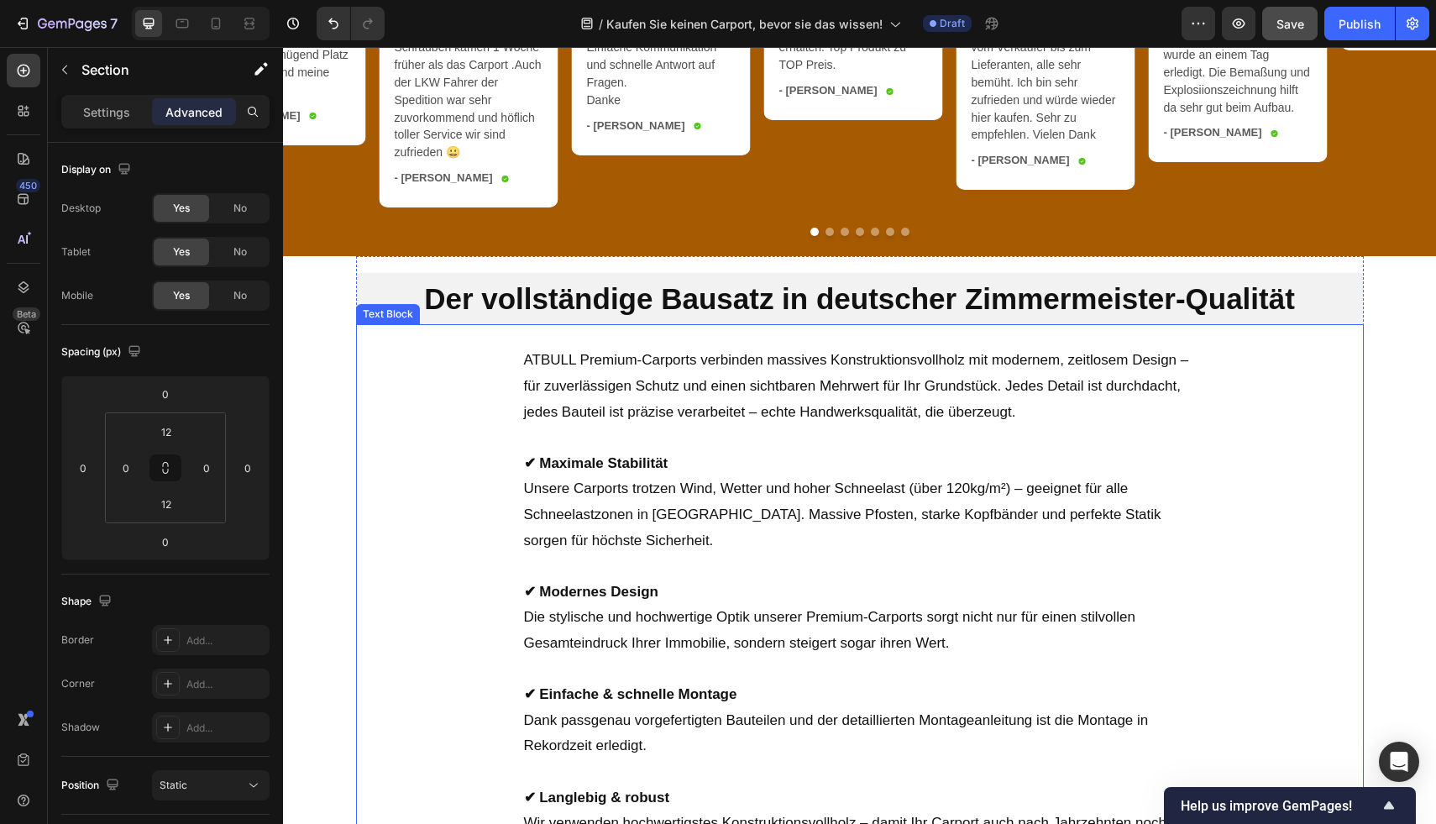
scroll to position [4381, 0]
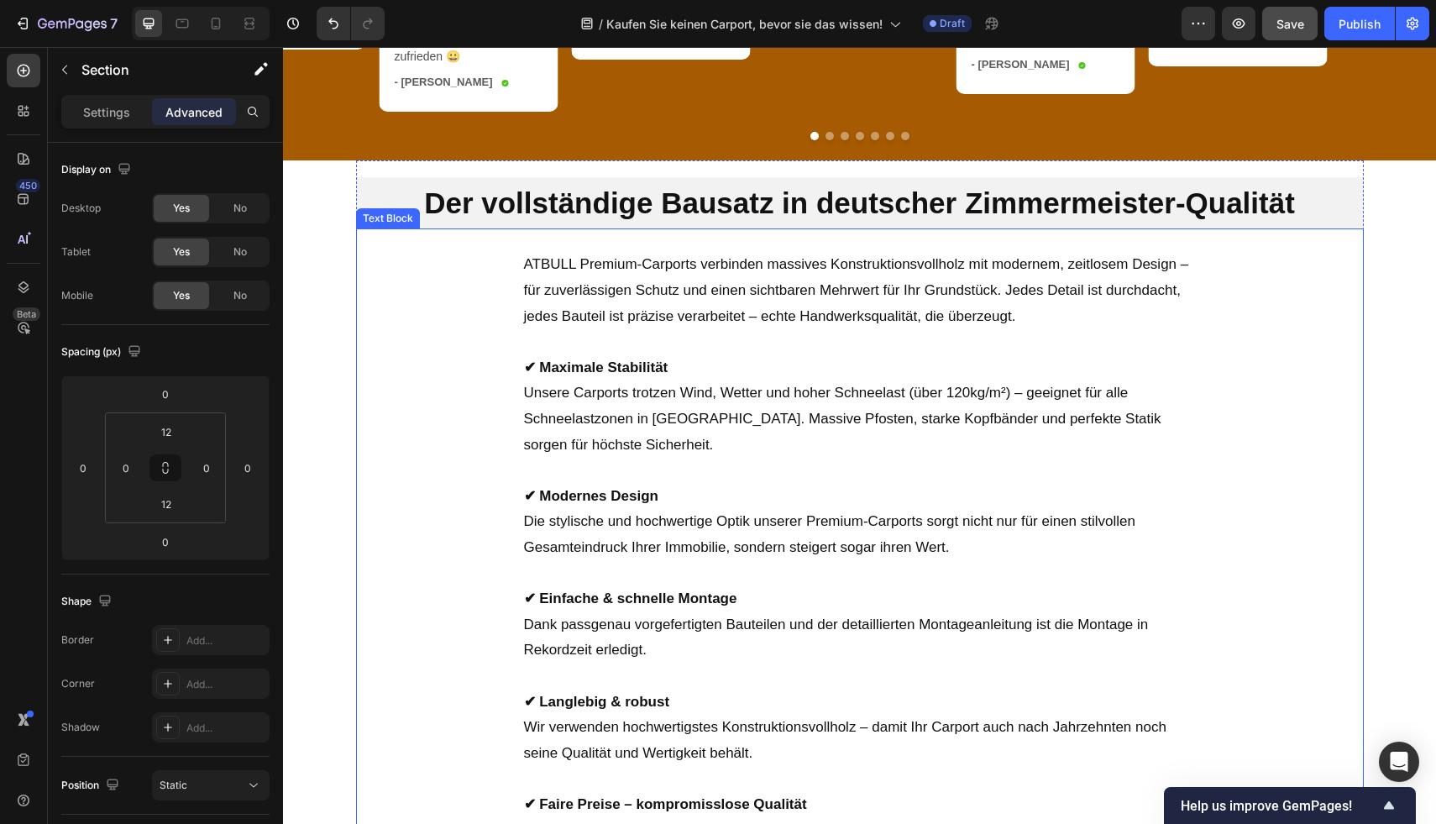
click at [799, 290] on p "ATBULL Premium-Carports verbinden massives Konstruktionsvollholz mit modernem, …" at bounding box center [860, 290] width 672 height 77
click at [984, 319] on p "ATBULL Premium-Carports verbinden massives Konstruktionsvollholz mit modernem, …" at bounding box center [860, 290] width 672 height 77
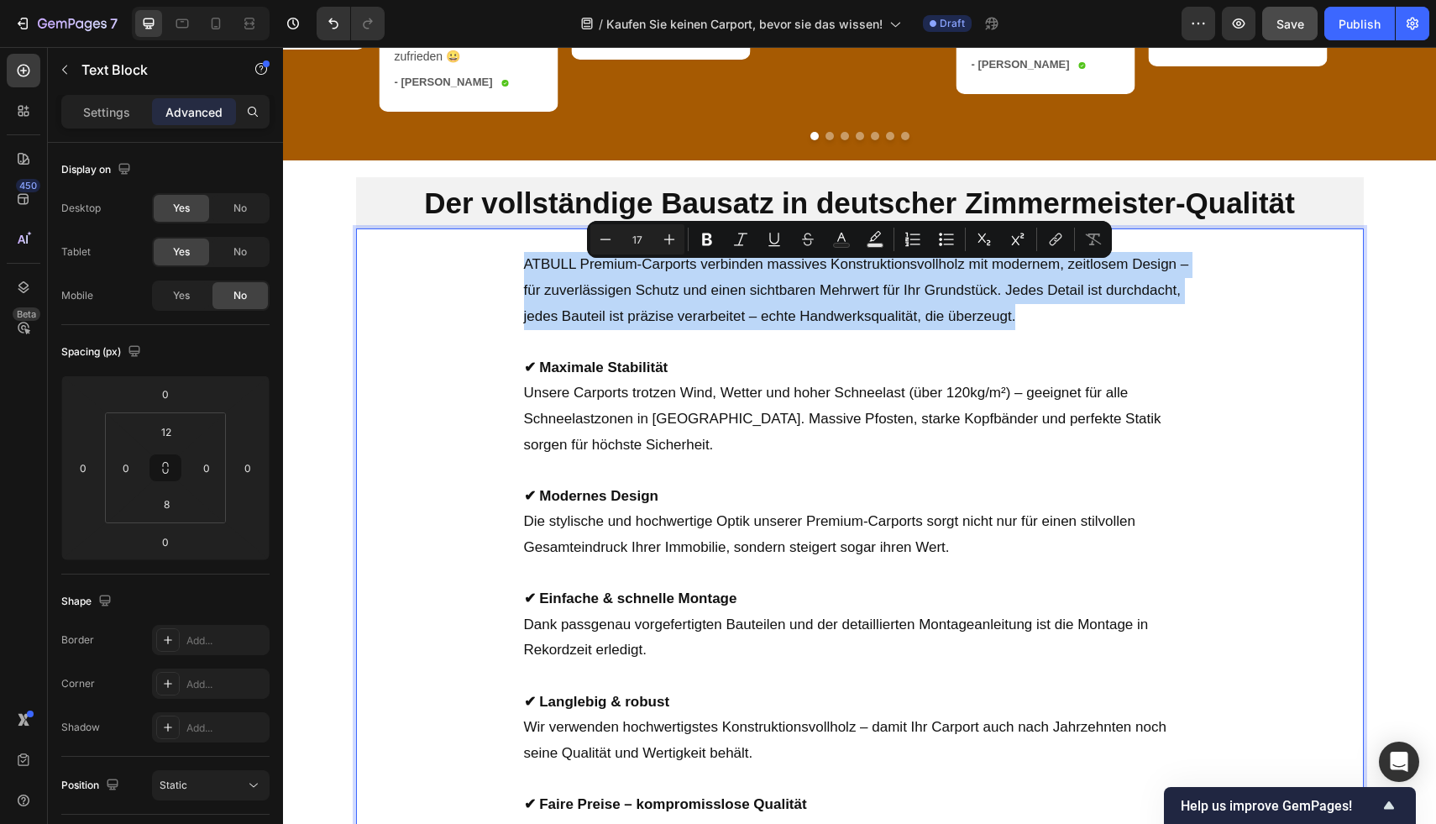
drag, startPoint x: 1024, startPoint y: 333, endPoint x: 528, endPoint y: 255, distance: 501.4
click at [528, 255] on div "ATBULL Premium-Carports verbinden massives Konstruktionsvollholz mit modernem, …" at bounding box center [860, 632] width 1008 height 788
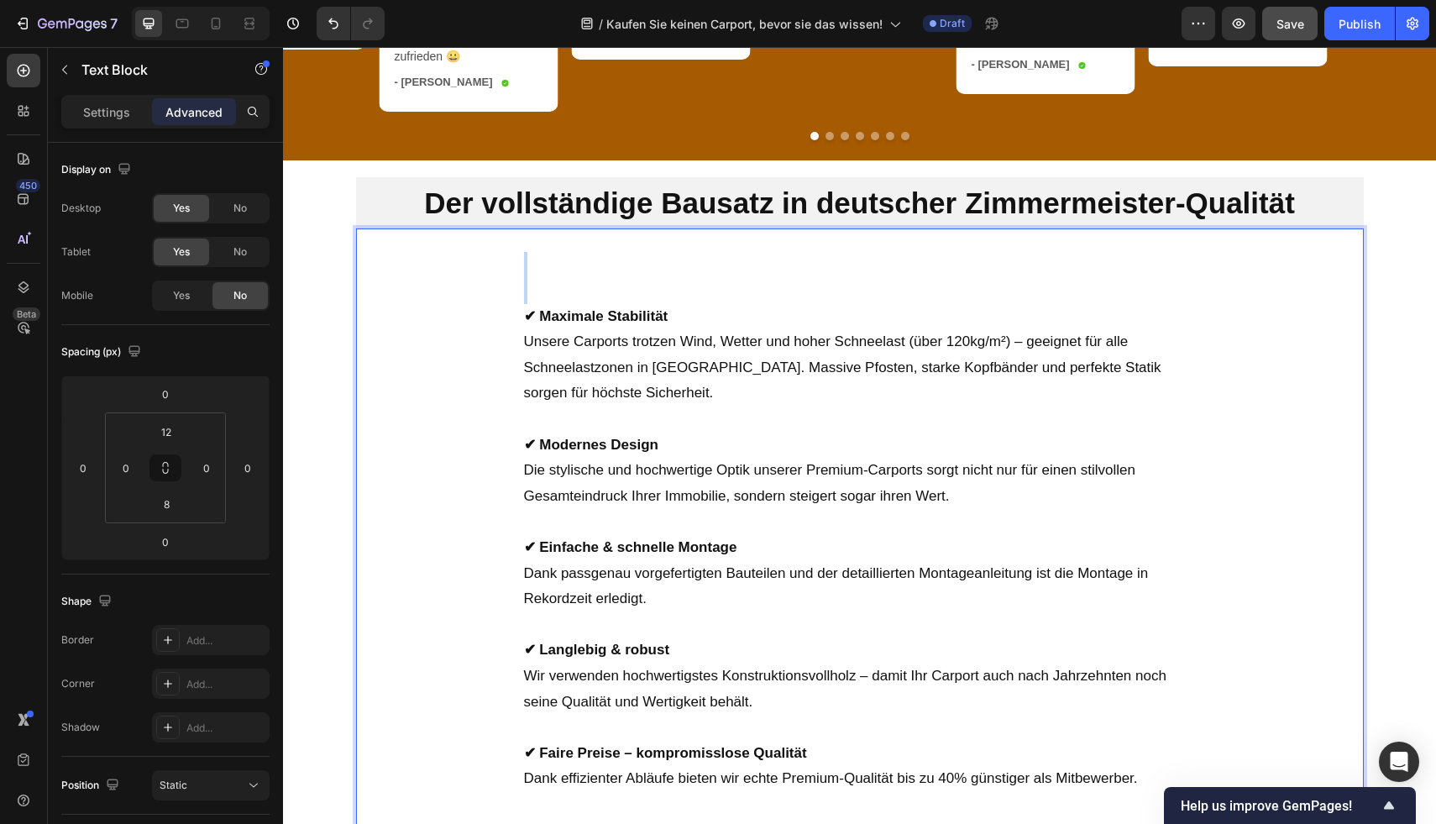
click at [544, 288] on div "✔ Maximale Stabilität Unsere Carports trotzen Wind, Wetter und hoher Schneelast…" at bounding box center [860, 606] width 1008 height 736
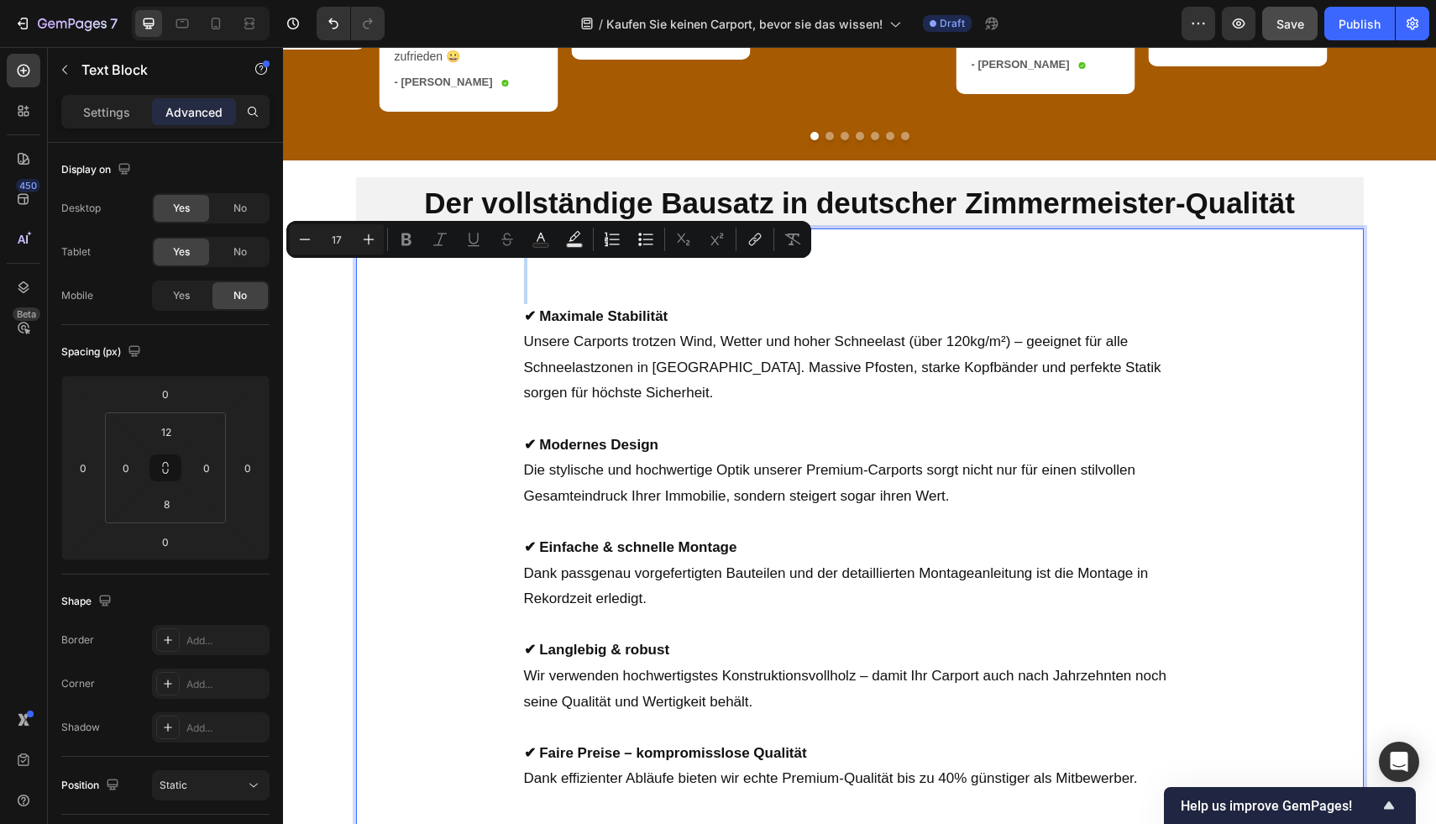
click at [550, 295] on p "✔ Maximale Stabilität Unsere Carports trotzen Wind, Wetter und hoher Schneelast…" at bounding box center [860, 342] width 672 height 128
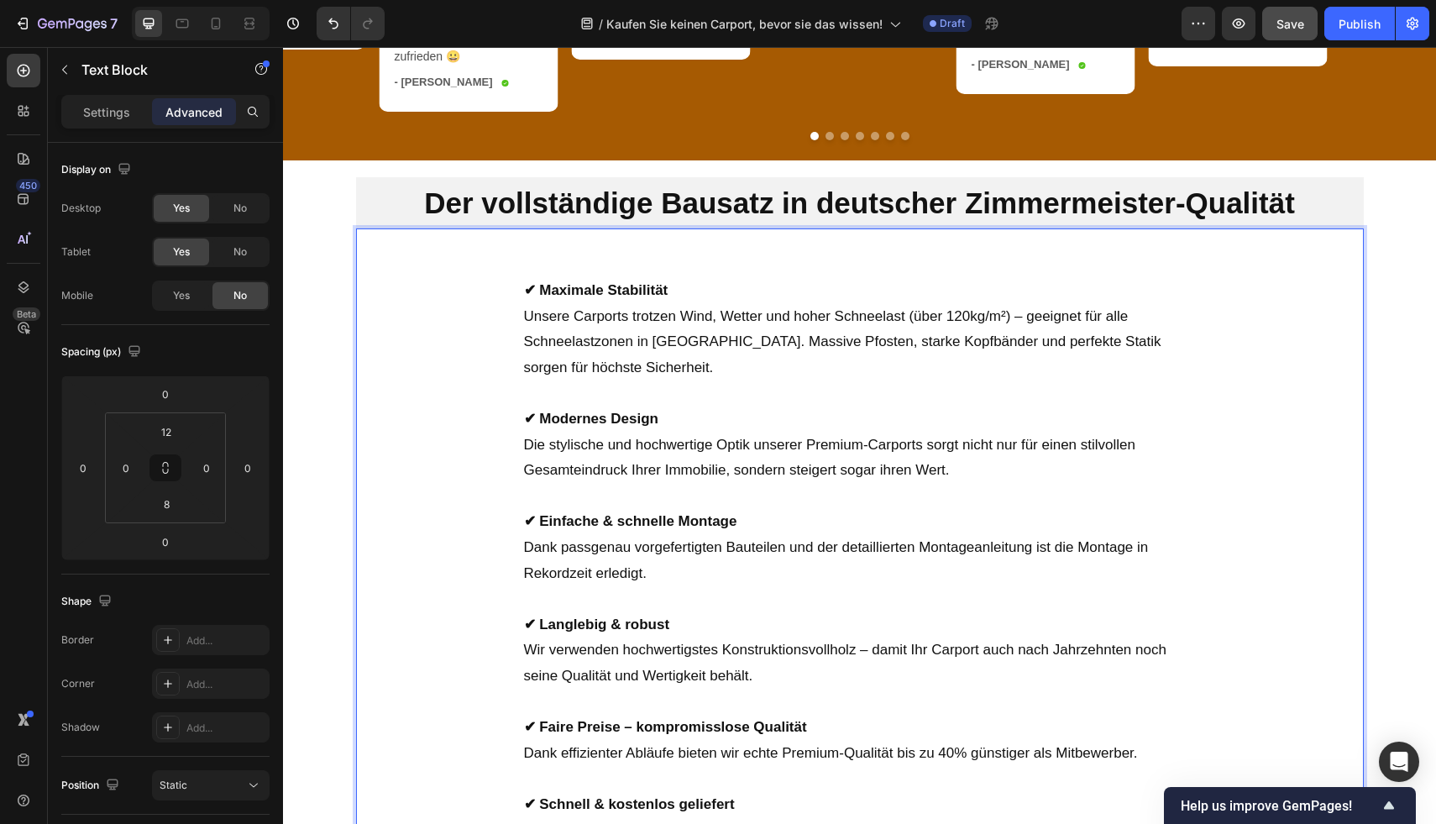
drag, startPoint x: 446, startPoint y: 280, endPoint x: 480, endPoint y: 287, distance: 35.1
click at [446, 280] on div "⁠⁠⁠⁠⁠⁠⁠ ✔ Maximale Stabilität Unsere Carports trotzen Wind, Wetter und hoher Sc…" at bounding box center [860, 593] width 1008 height 710
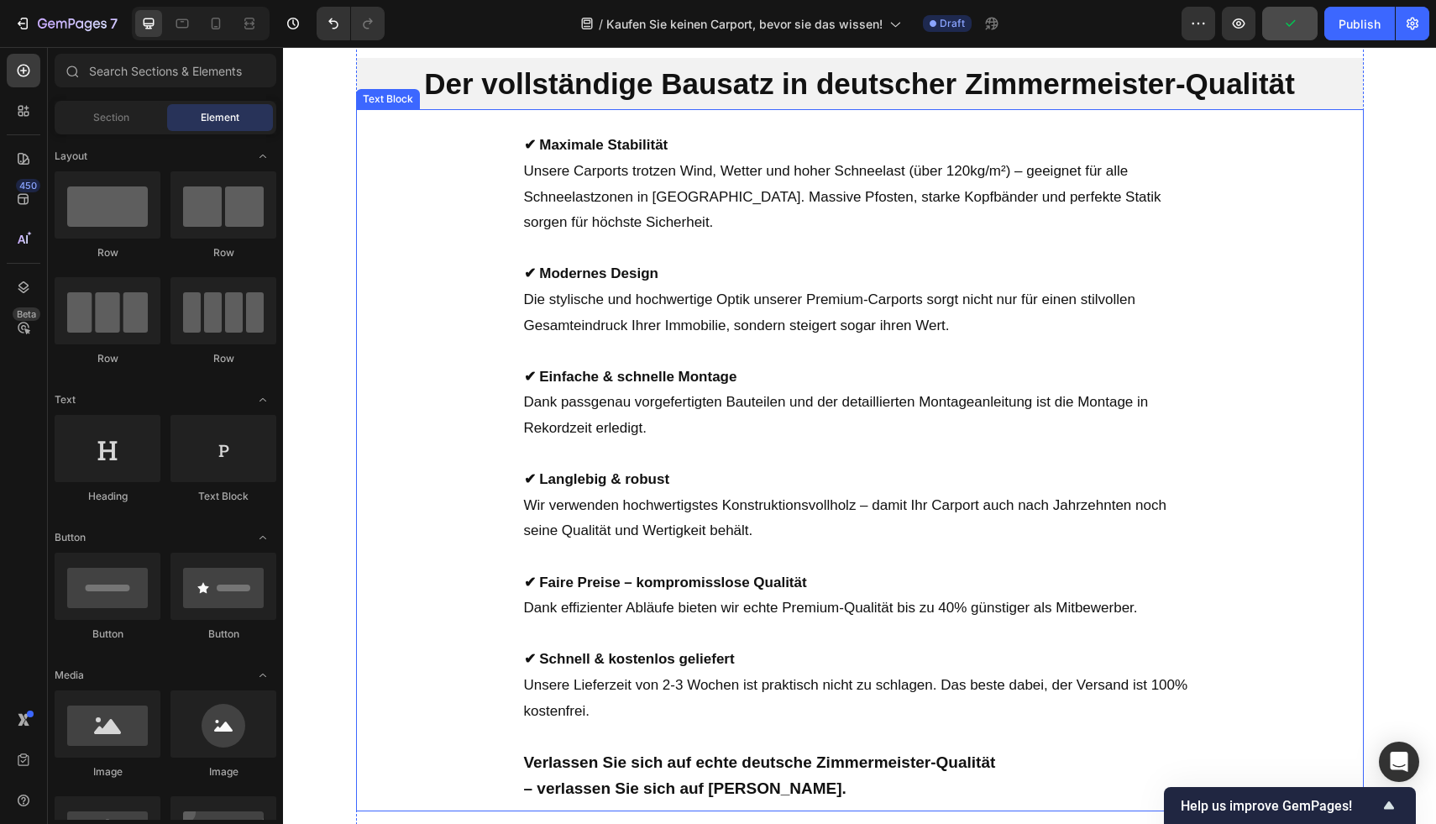
scroll to position [4455, 0]
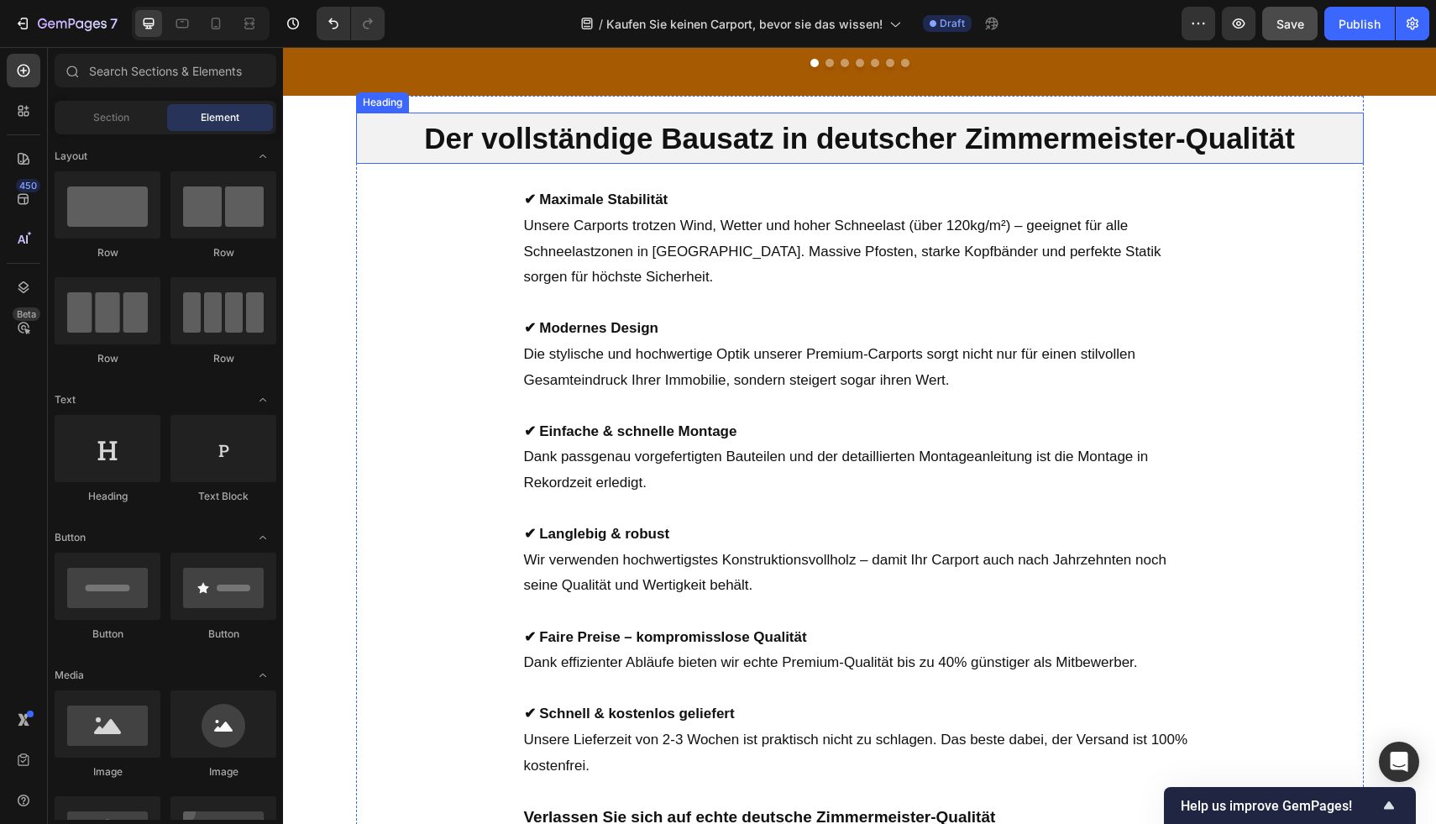
click at [804, 152] on strong "Der vollständige Bausatz in deutscher Zimmermeister-Qualität" at bounding box center [859, 138] width 871 height 33
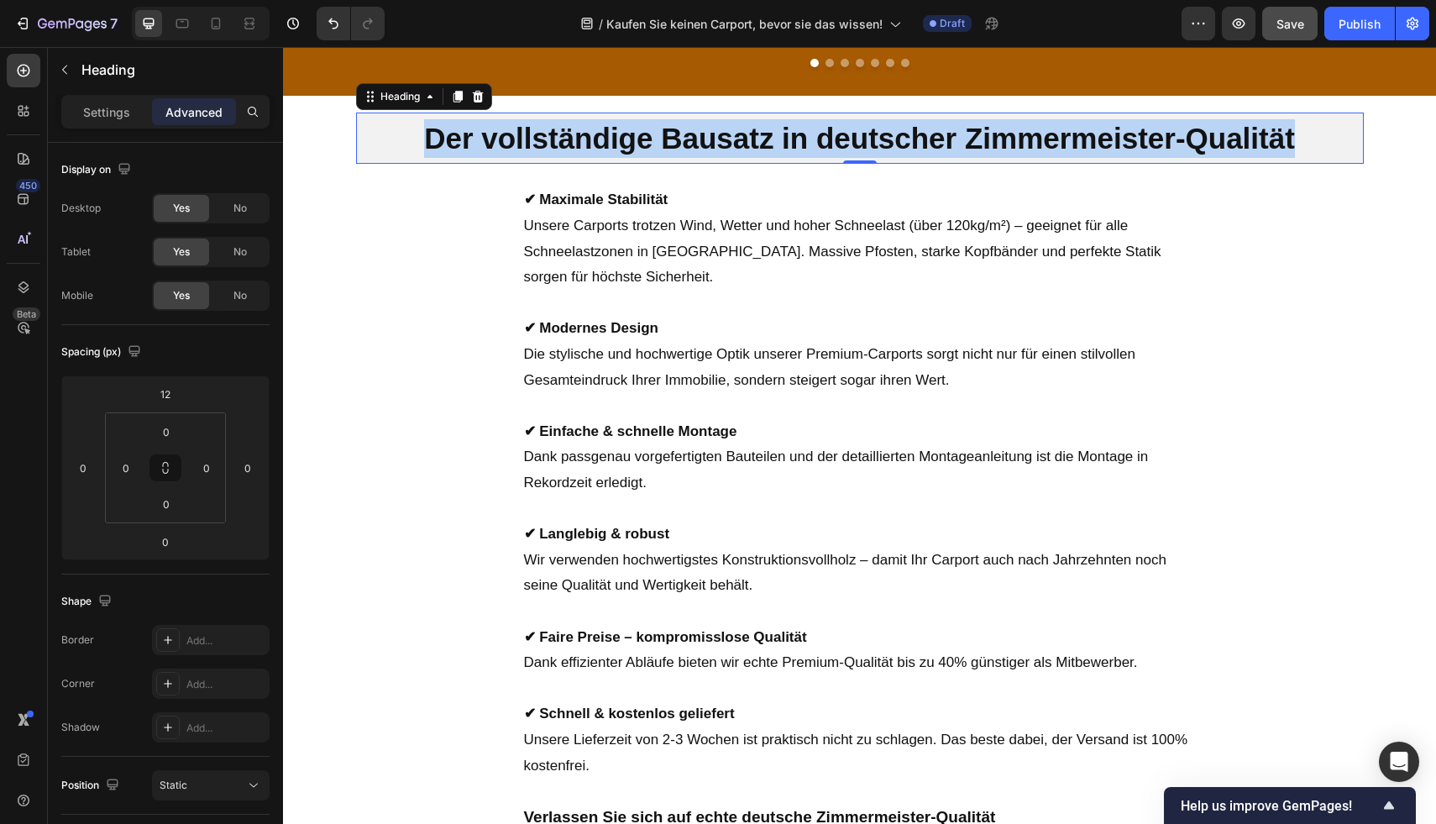
click at [804, 152] on strong "Der vollständige Bausatz in deutscher Zimmermeister-Qualität" at bounding box center [859, 138] width 871 height 33
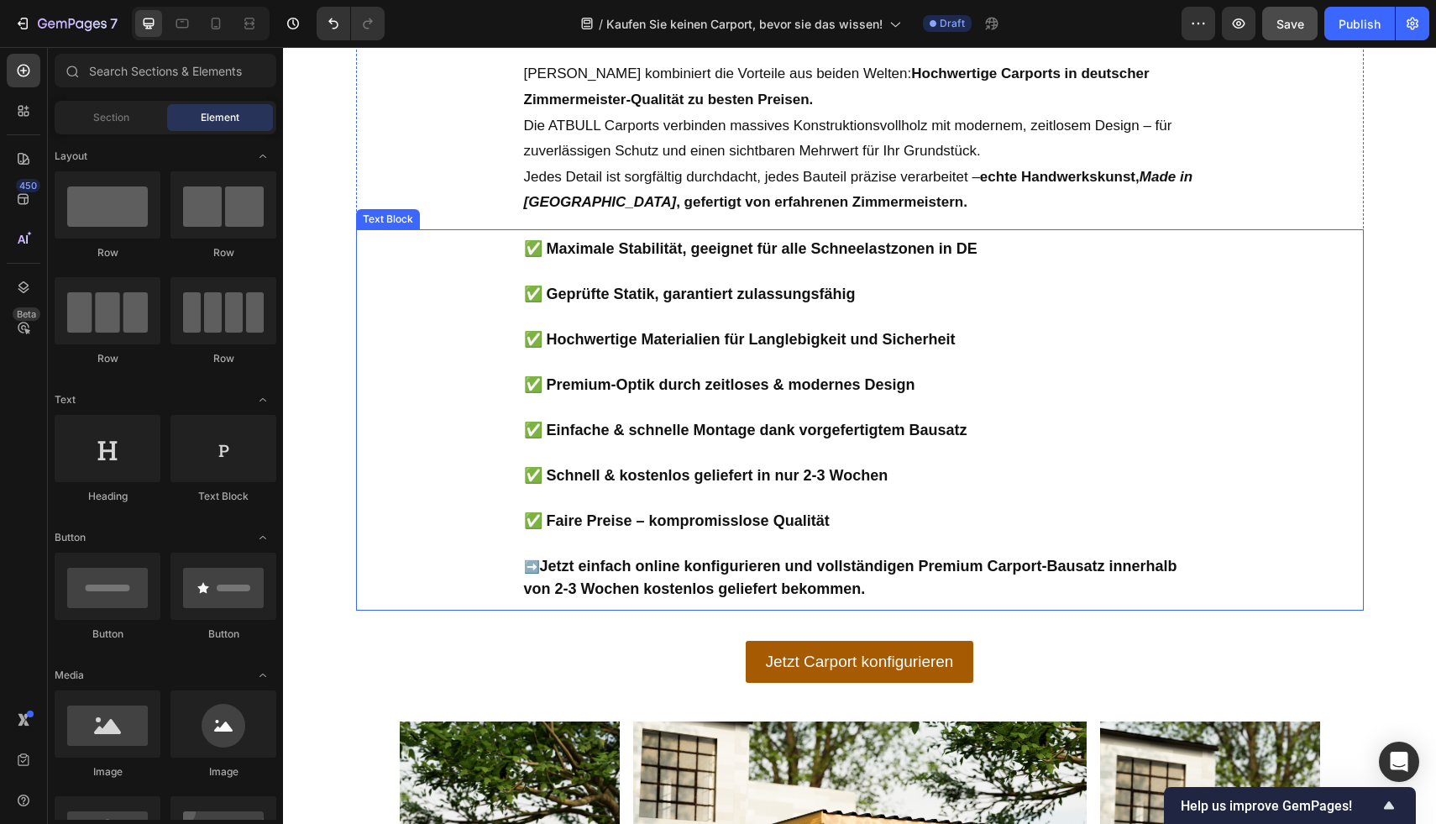
scroll to position [3072, 0]
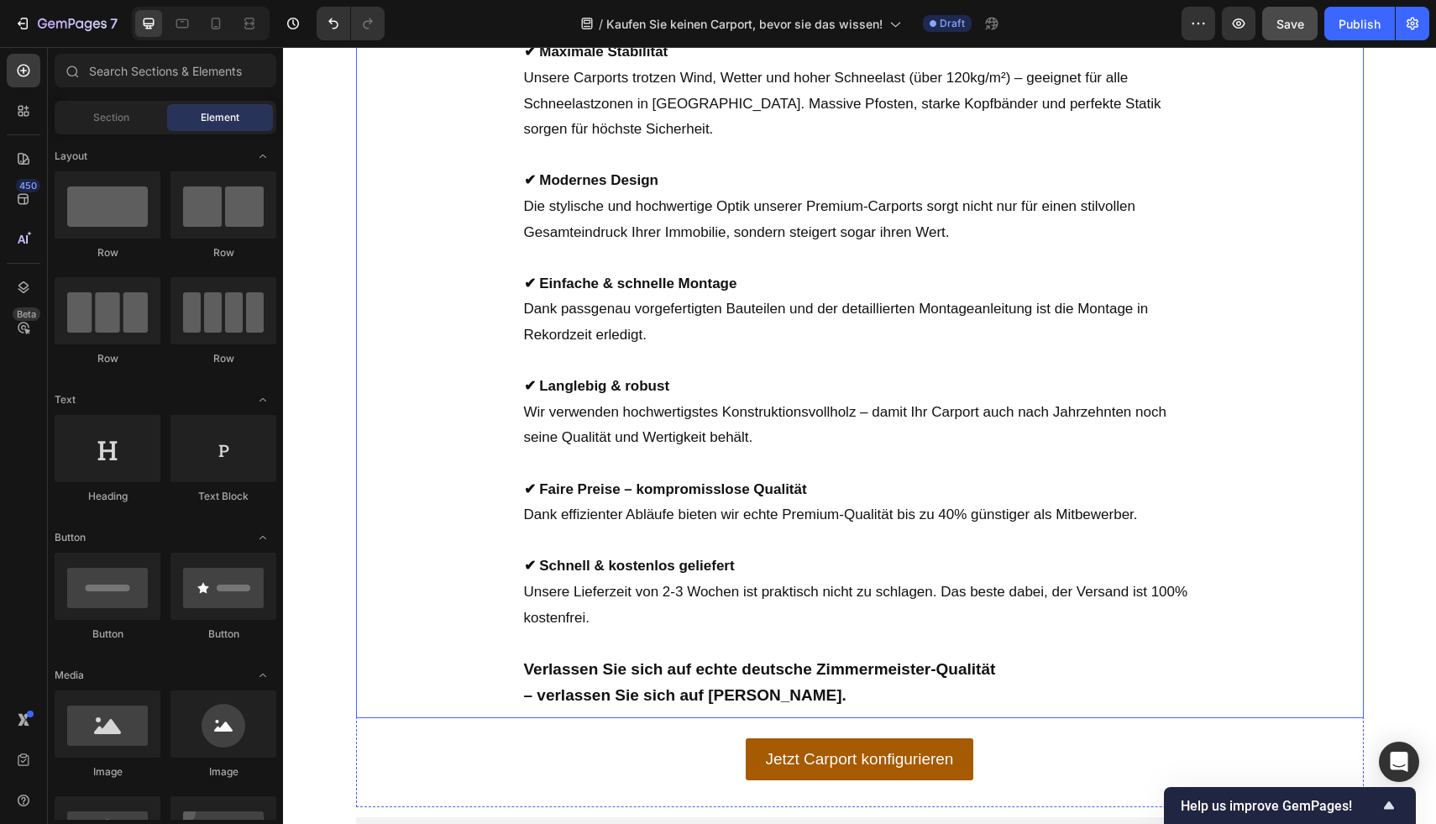
click at [1320, 458] on div "✔ Maximale Stabilität Unsere Carports trotzen Wind, Wetter und hoher Schneelast…" at bounding box center [860, 368] width 1008 height 684
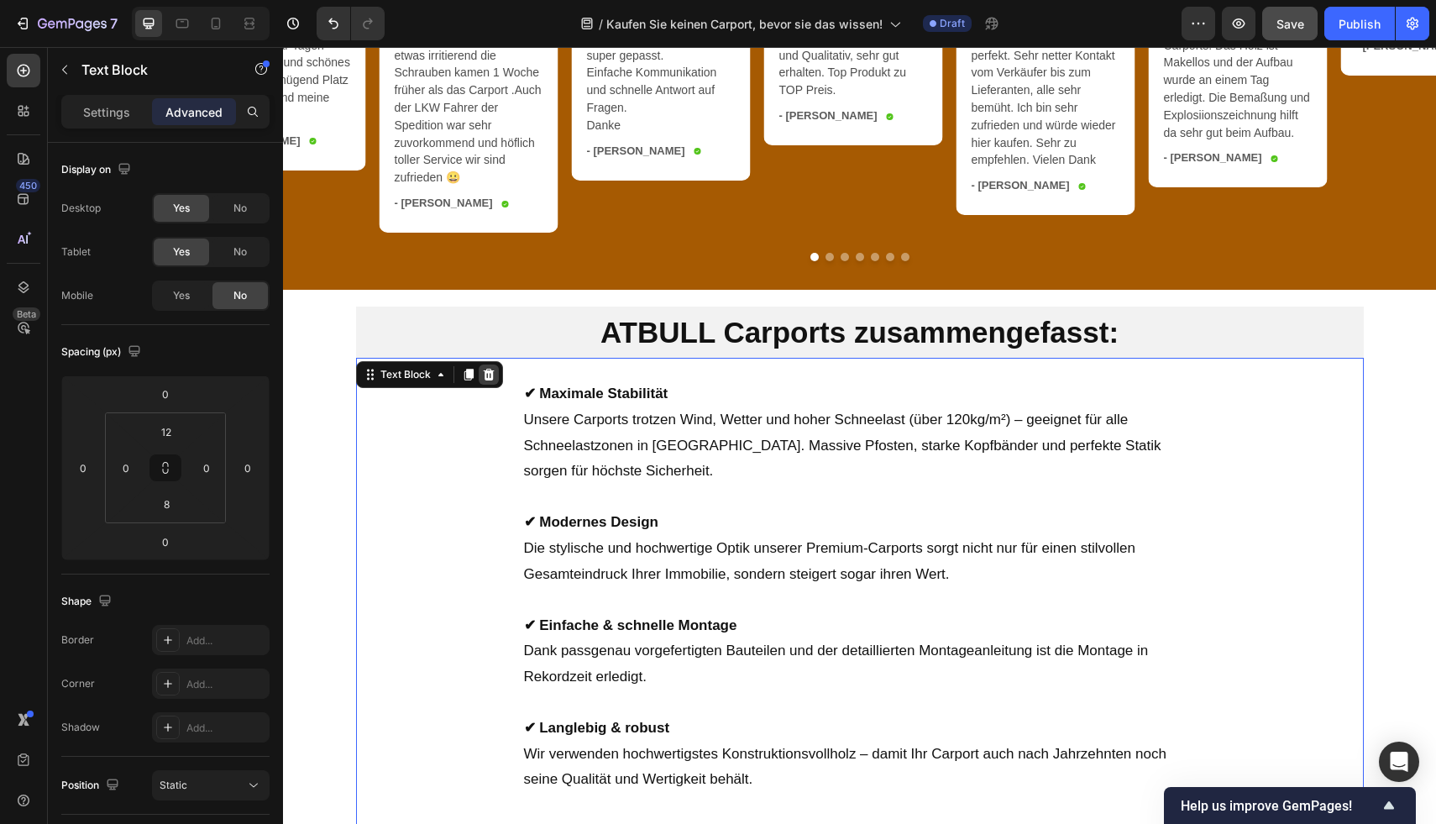
scroll to position [4253, 0]
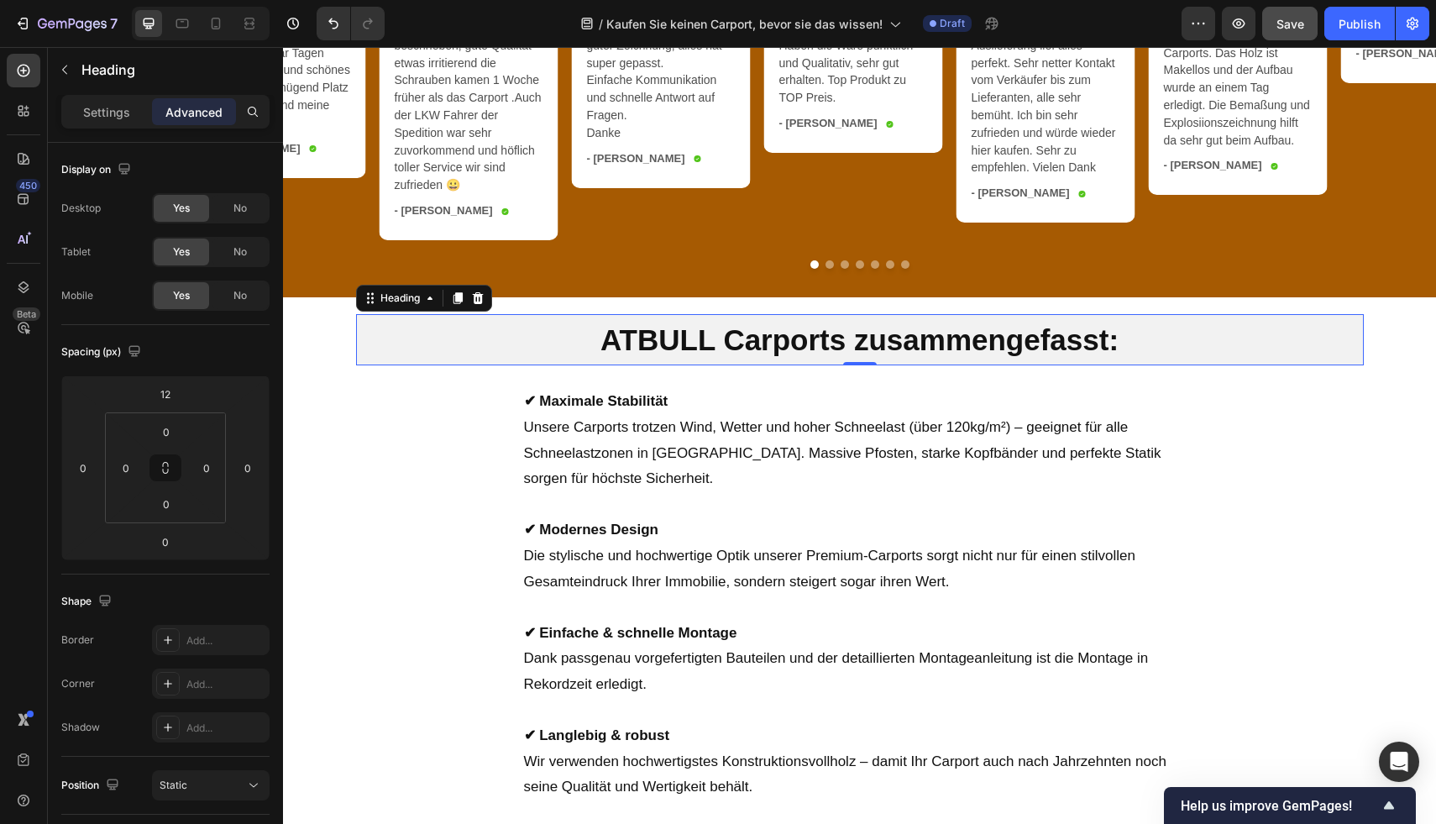
click at [487, 333] on h2 "ATBULL Carports zusammengefasst:" at bounding box center [860, 340] width 1008 height 52
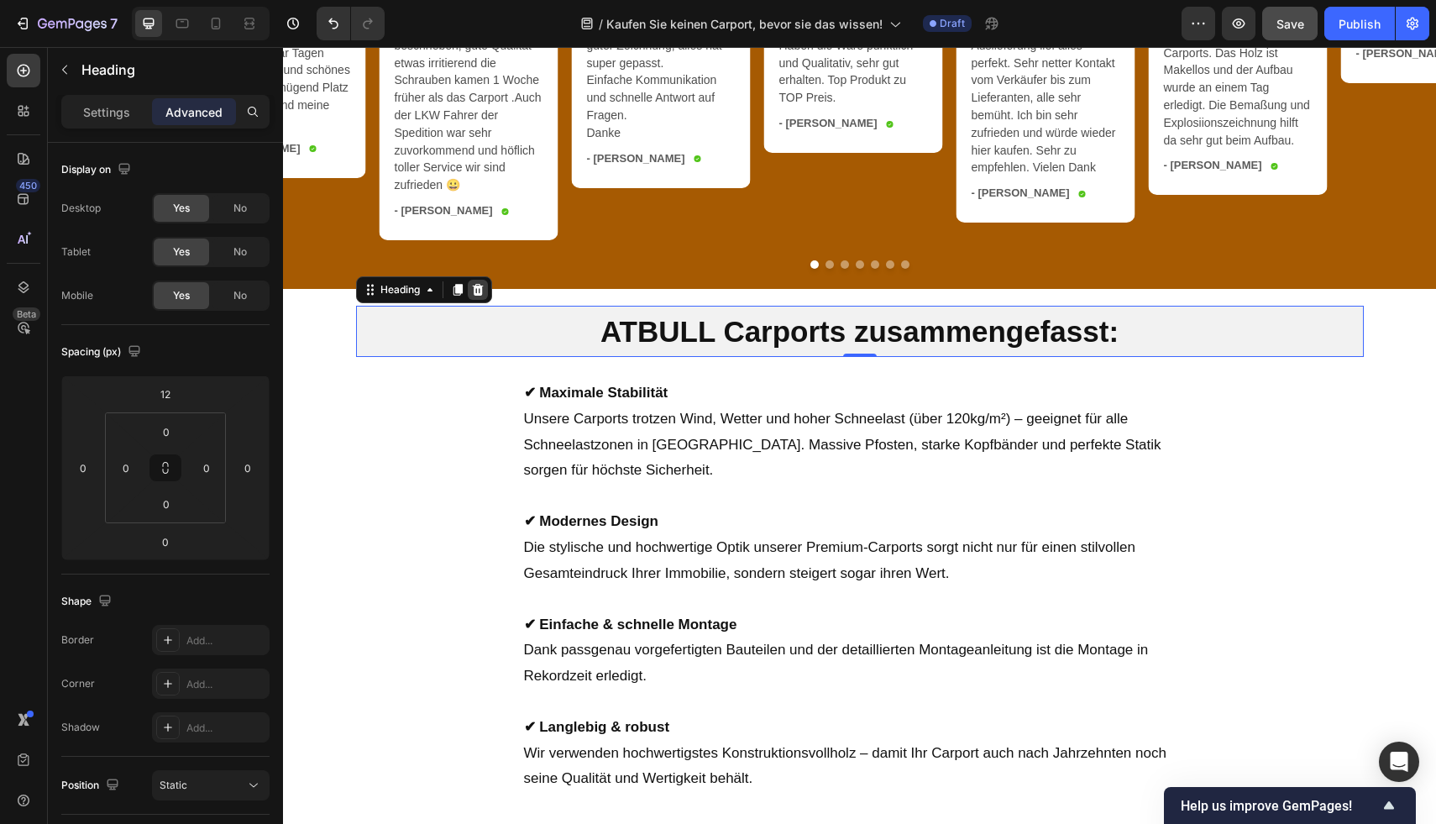
click at [474, 296] on icon at bounding box center [477, 290] width 11 height 12
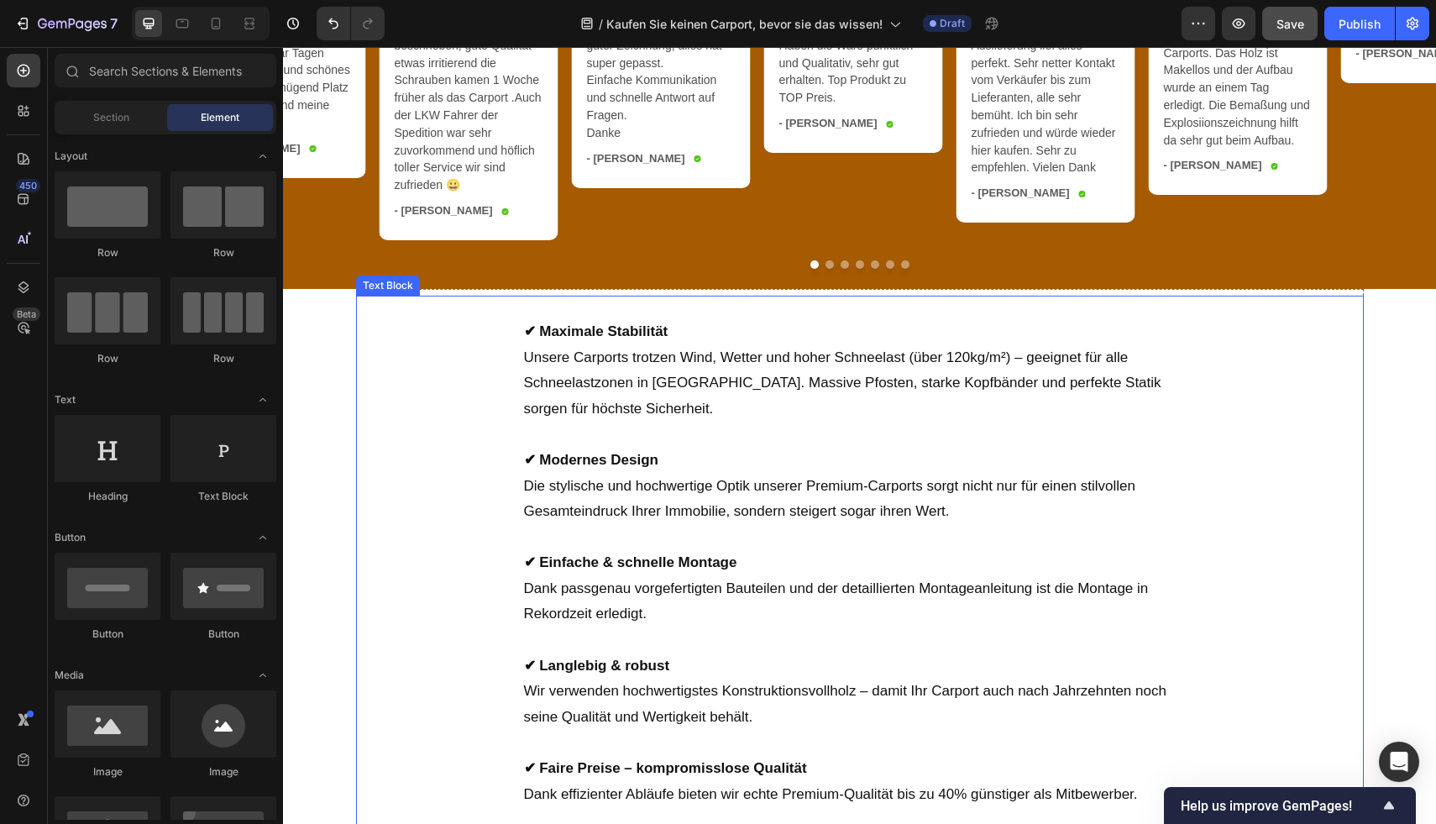
click at [450, 380] on div "✔ Maximale Stabilität Unsere Carports trotzen Wind, Wetter und hoher Schneelast…" at bounding box center [860, 648] width 1008 height 684
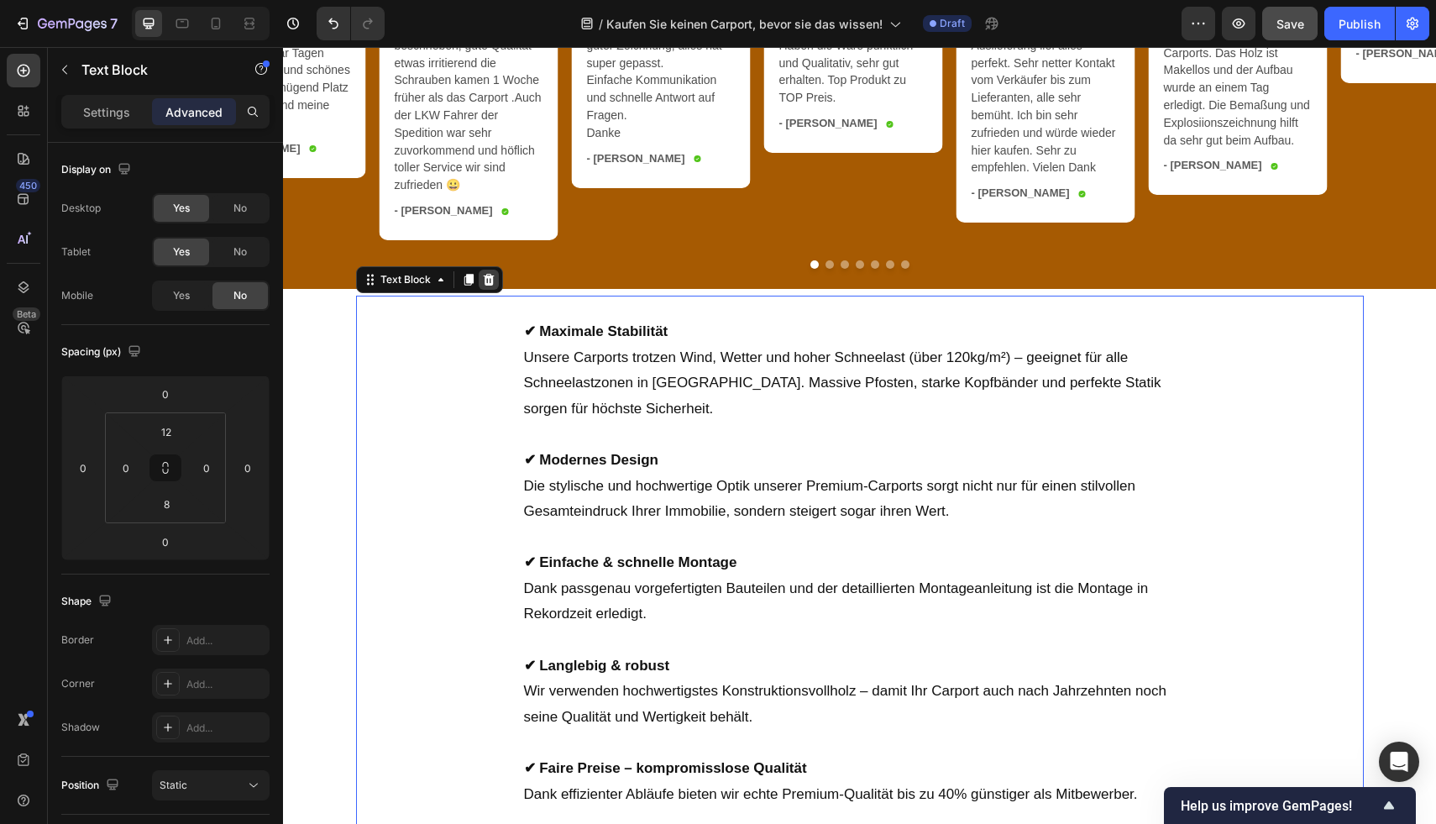
click at [482, 286] on icon at bounding box center [488, 279] width 13 height 13
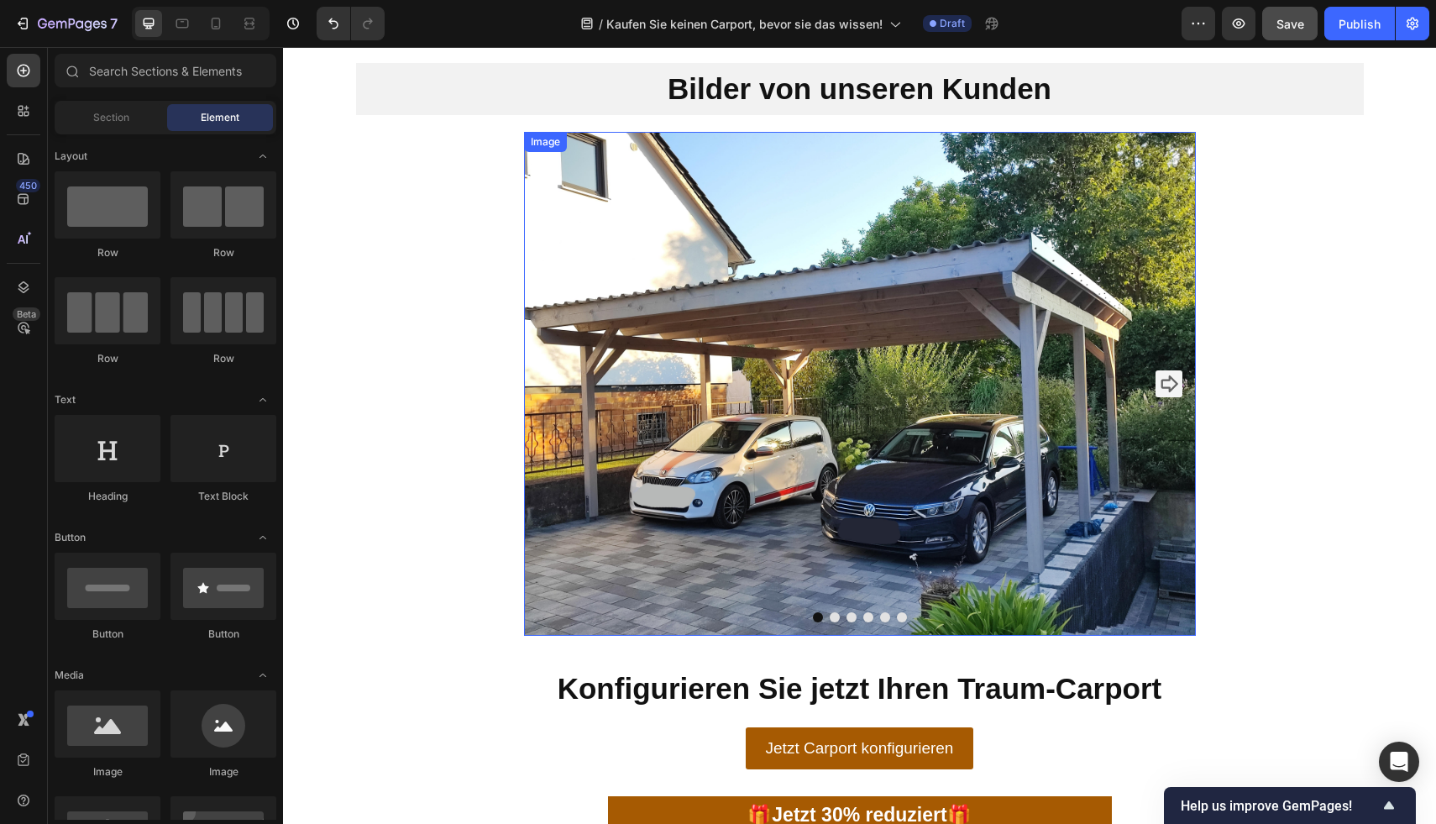
scroll to position [4246, 0]
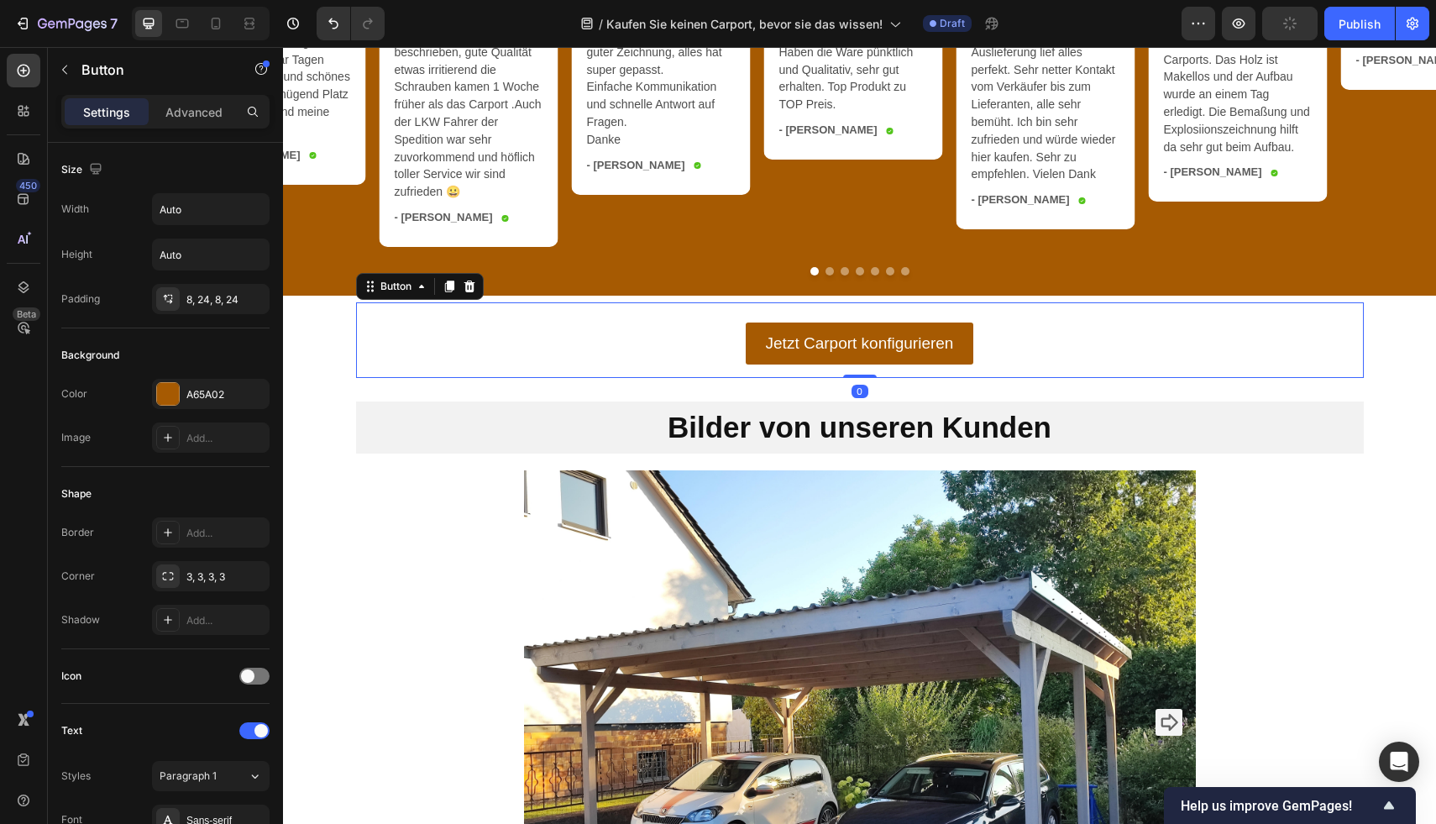
click at [1085, 353] on div "Jetzt Carport konfigurieren Button 0" at bounding box center [860, 340] width 1008 height 76
click at [470, 294] on div at bounding box center [469, 286] width 20 height 20
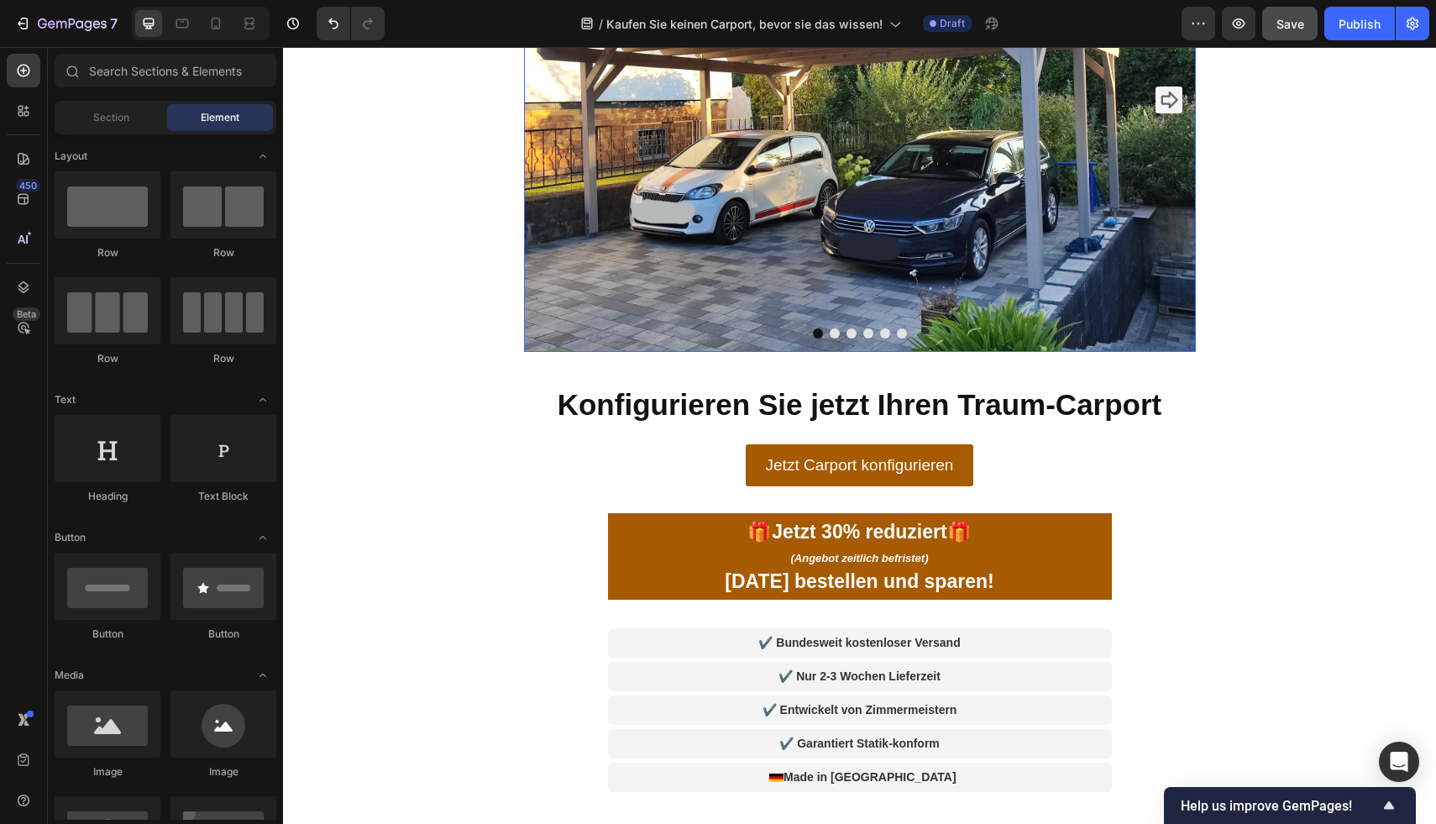
scroll to position [4825, 0]
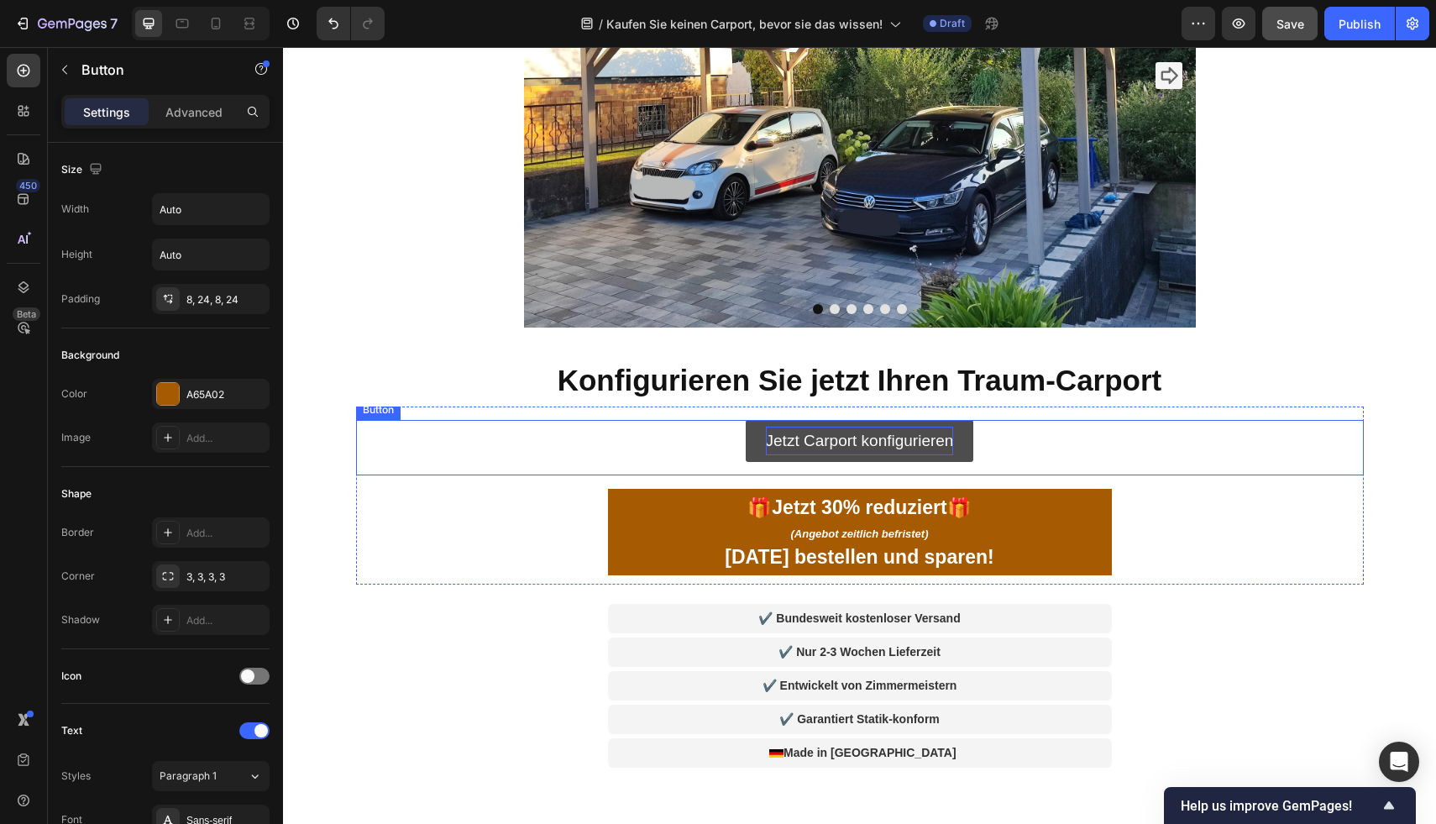
click at [919, 431] on p "Jetzt Carport konfigurieren" at bounding box center [860, 441] width 188 height 29
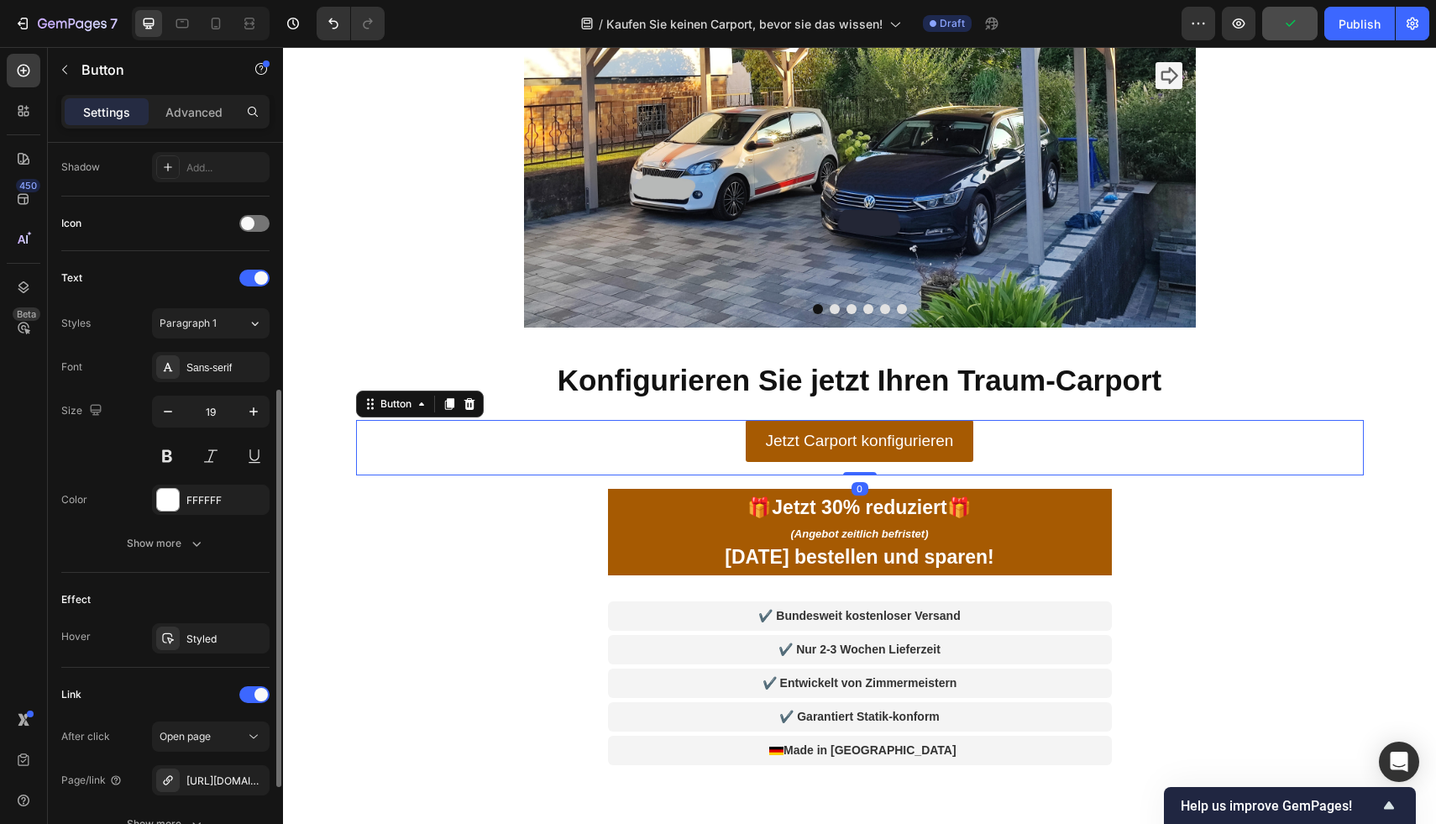
scroll to position [606, 0]
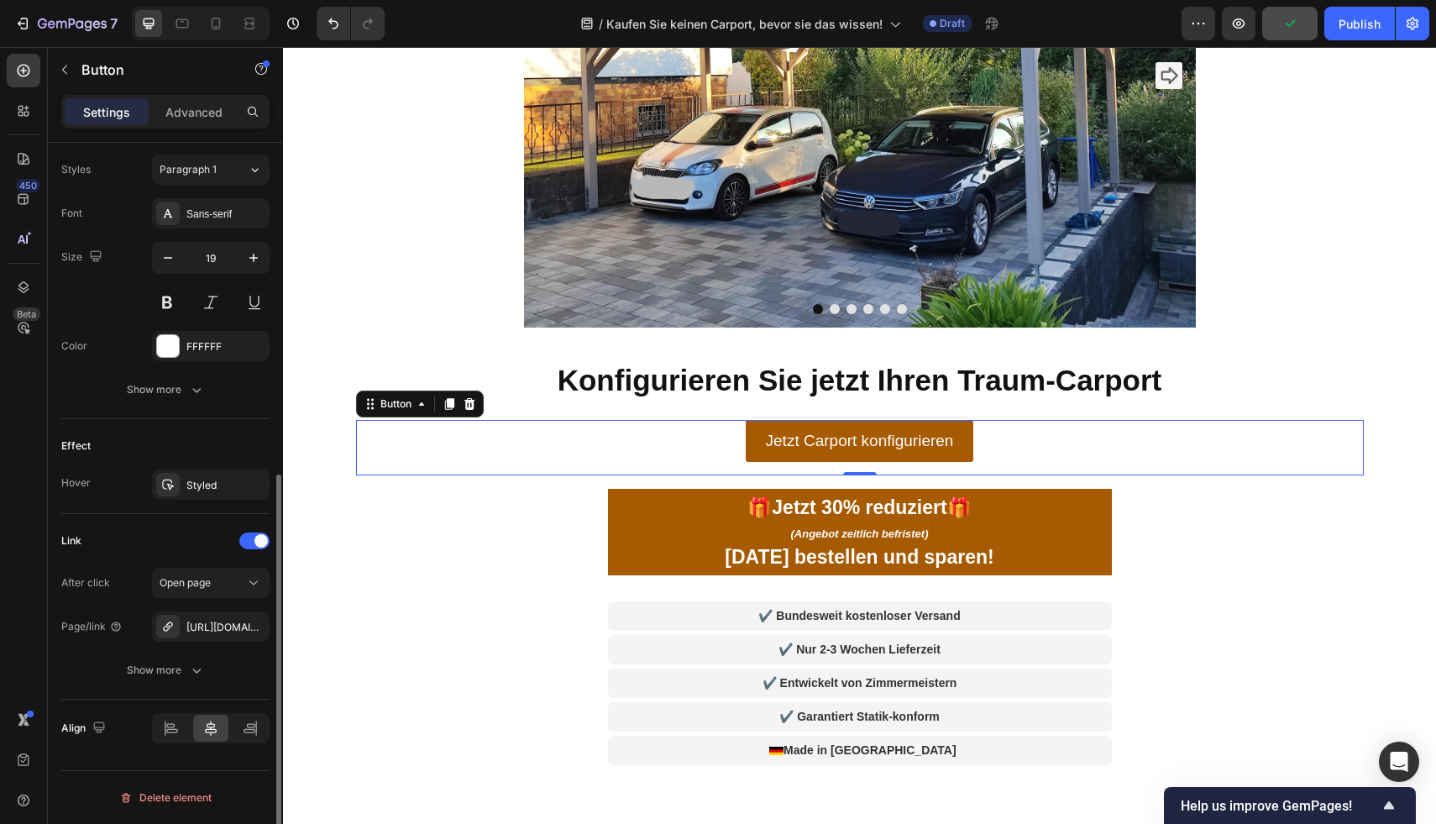
click at [160, 663] on div "Show more" at bounding box center [166, 670] width 78 height 17
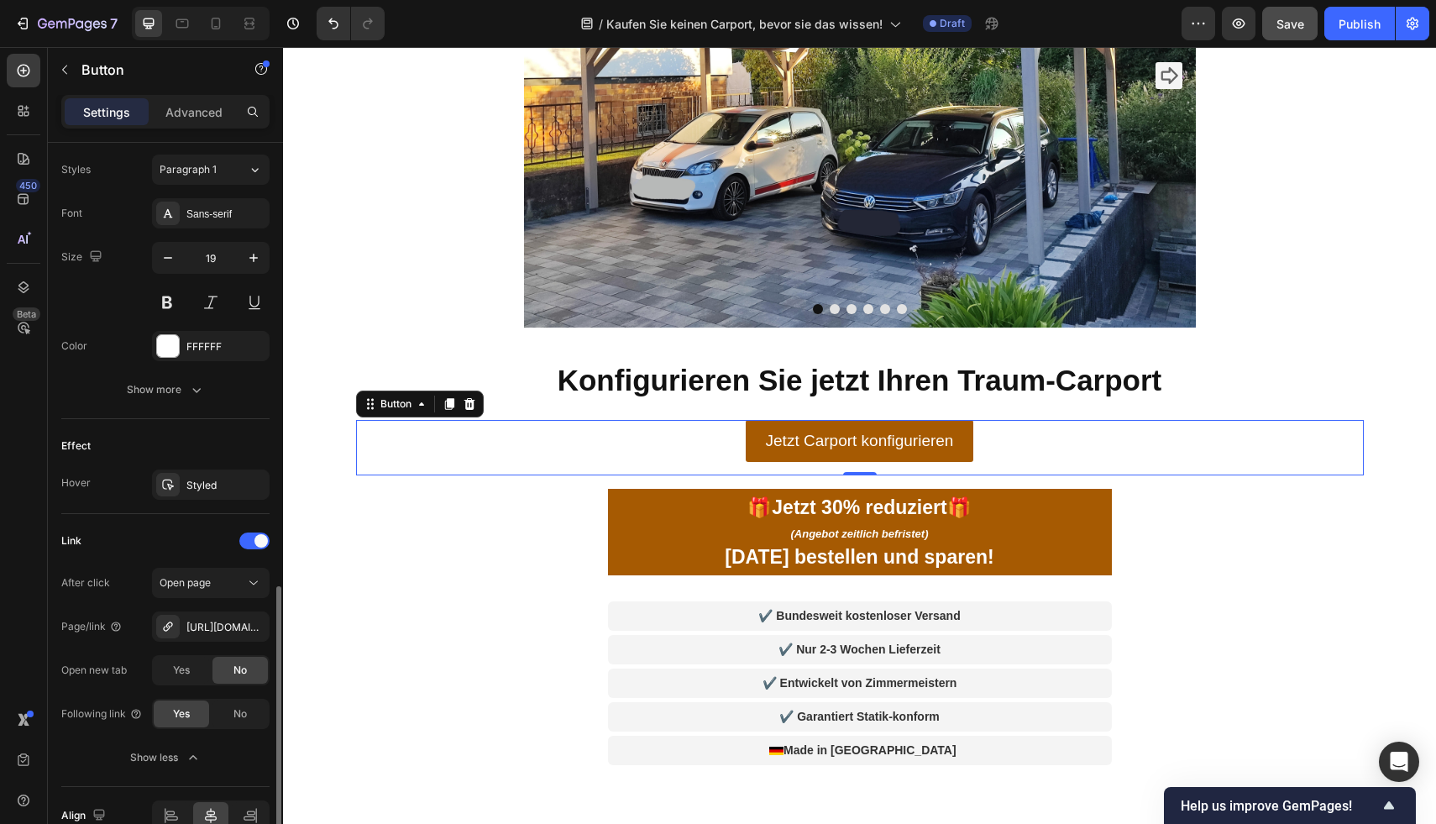
scroll to position [694, 0]
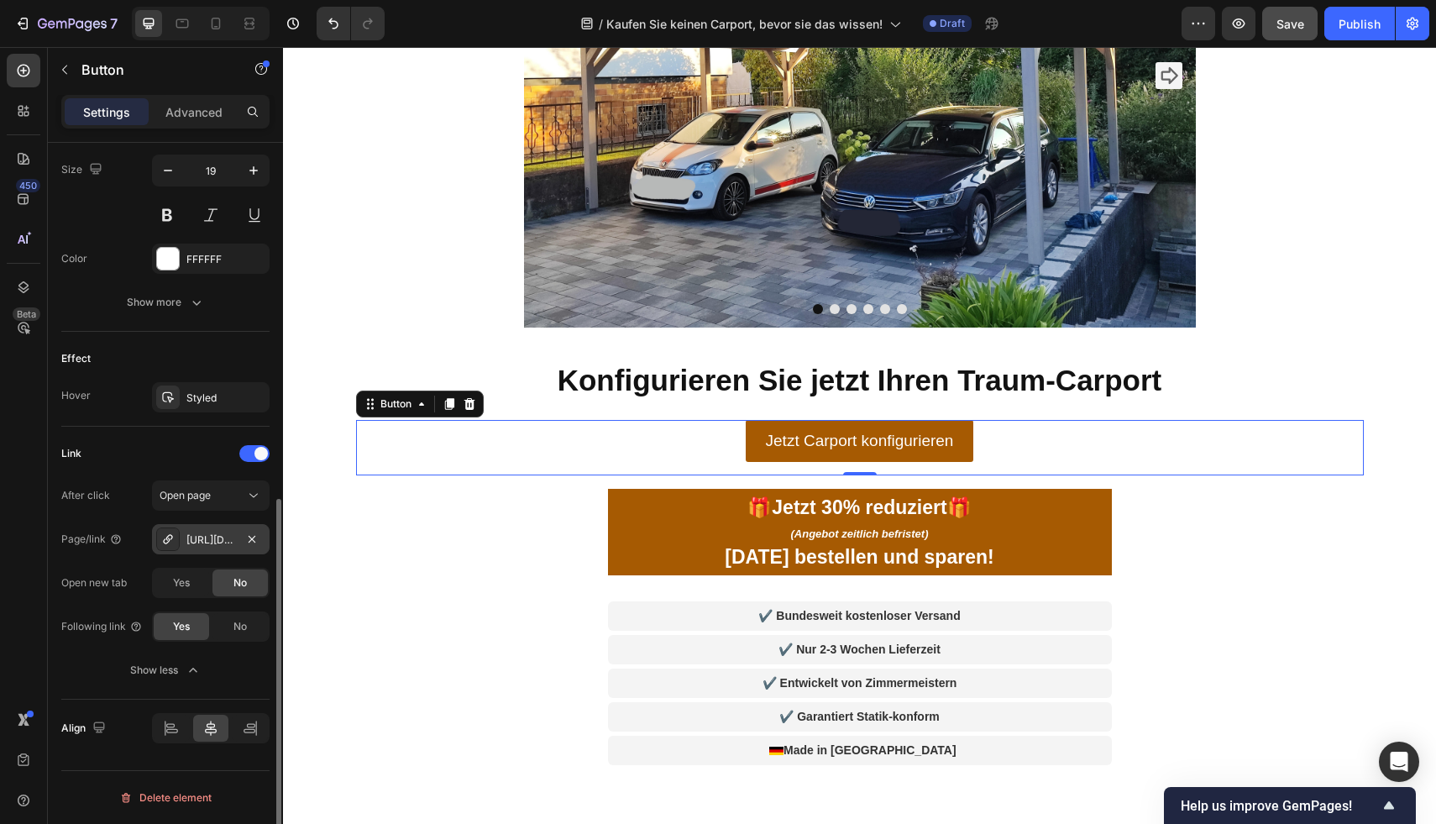
click at [203, 540] on div "https://atbull.de/carport-konfigurator" at bounding box center [210, 539] width 49 height 15
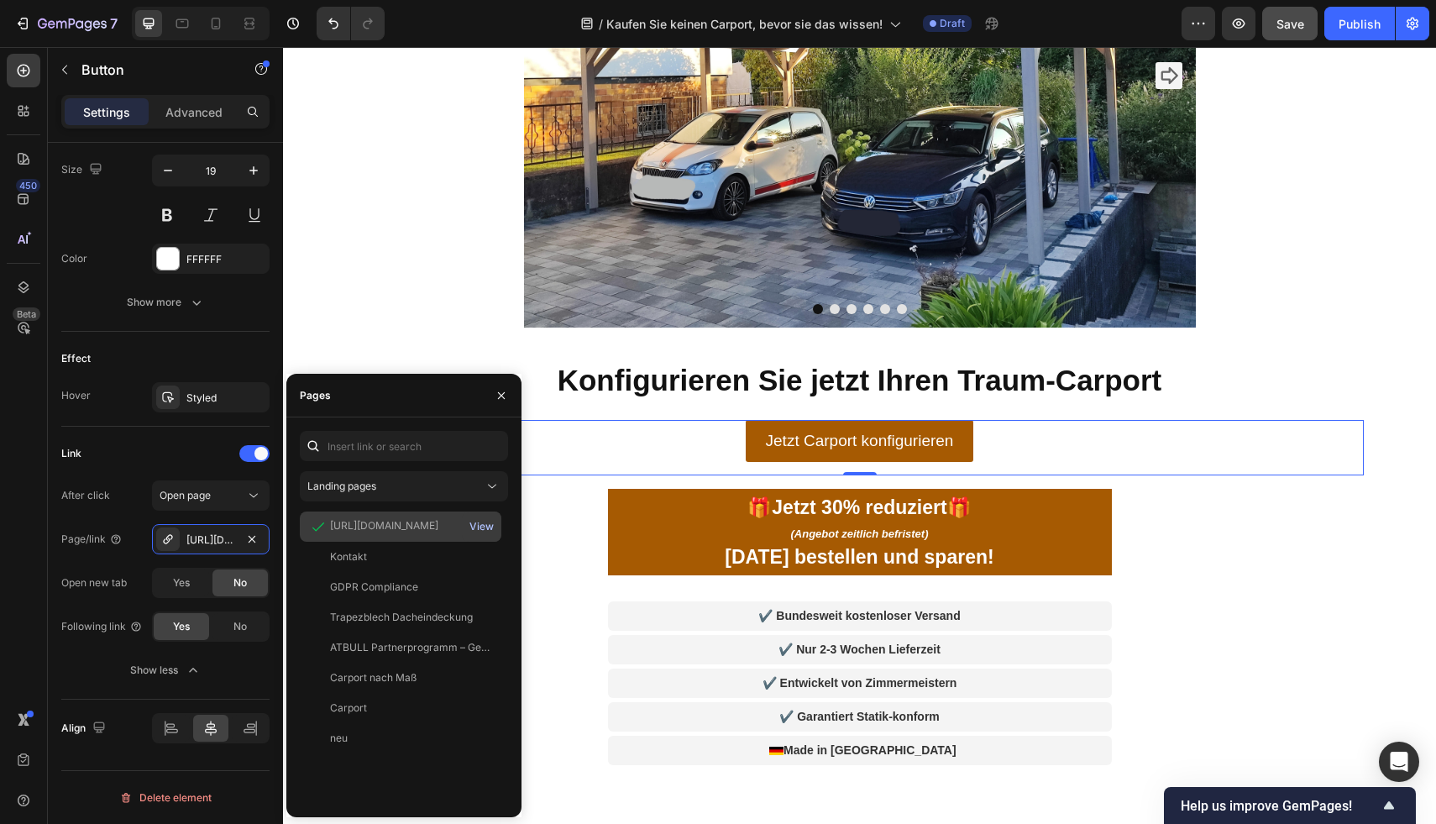
click at [489, 526] on div "View" at bounding box center [481, 526] width 24 height 15
click at [1365, 354] on div "Image Image Image Image Image Image Carousel Section 10" at bounding box center [859, 85] width 1153 height 537
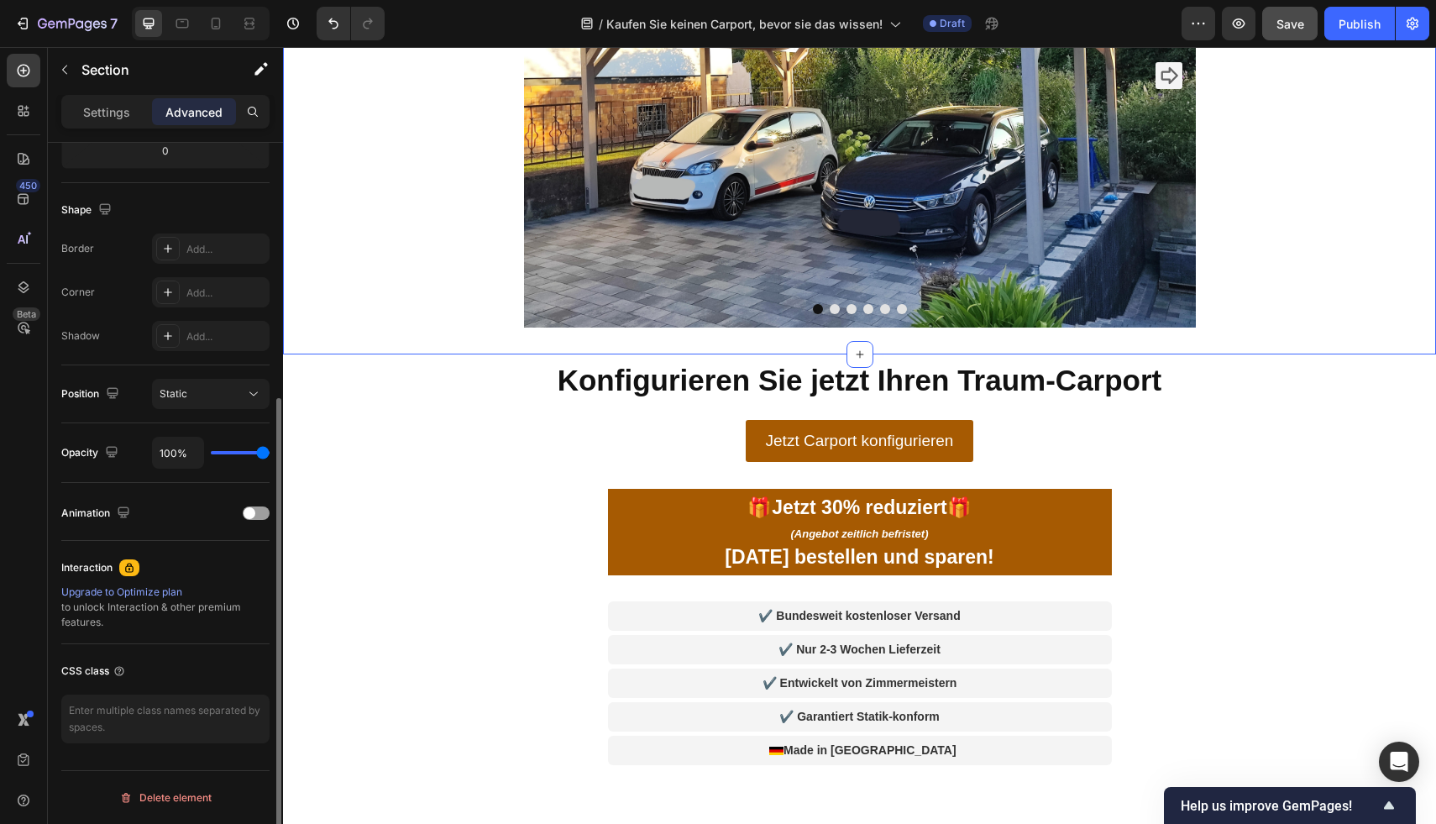
scroll to position [0, 0]
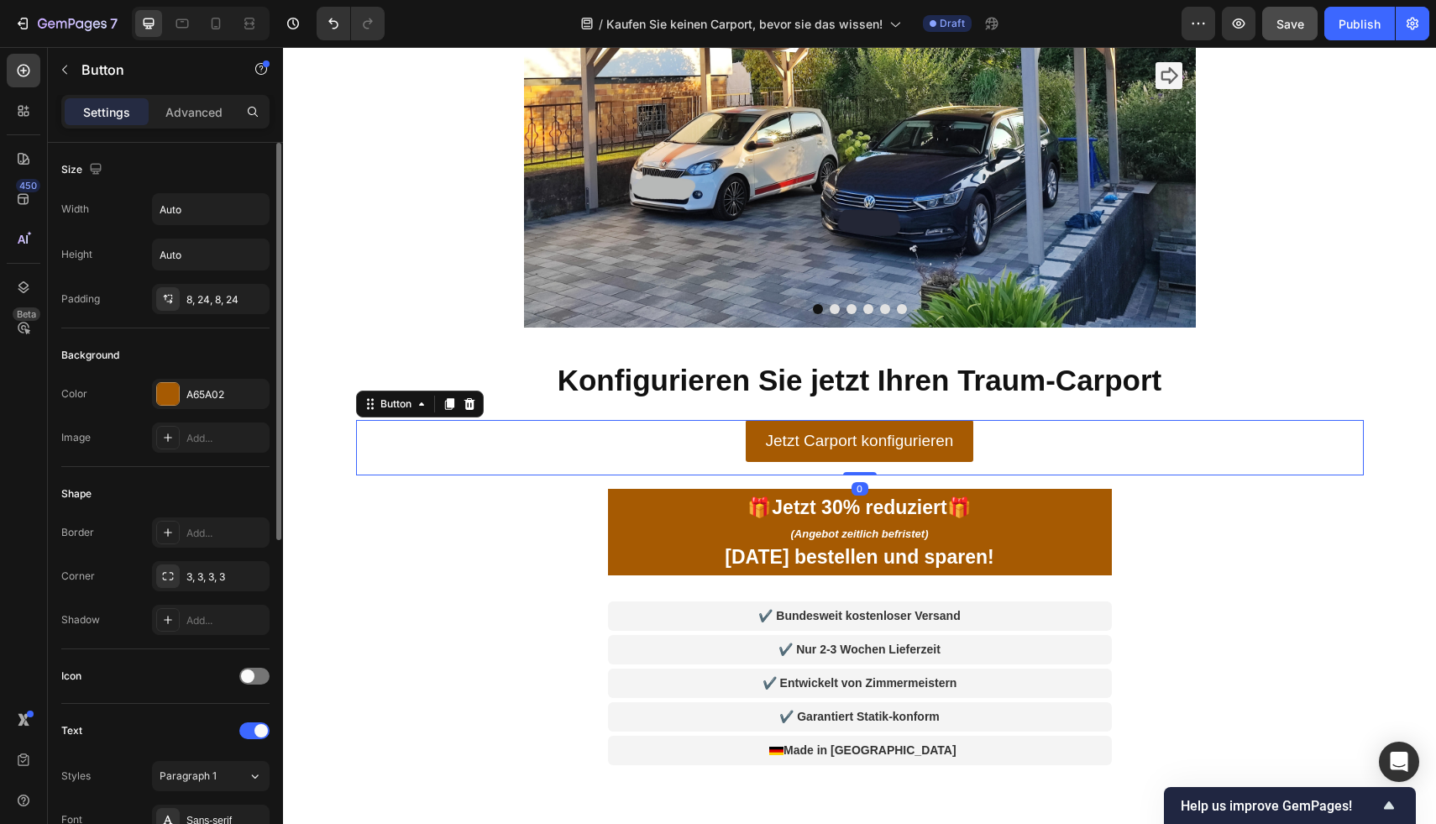
click at [1172, 449] on div "Jetzt Carport konfigurieren Button 0" at bounding box center [860, 447] width 1008 height 55
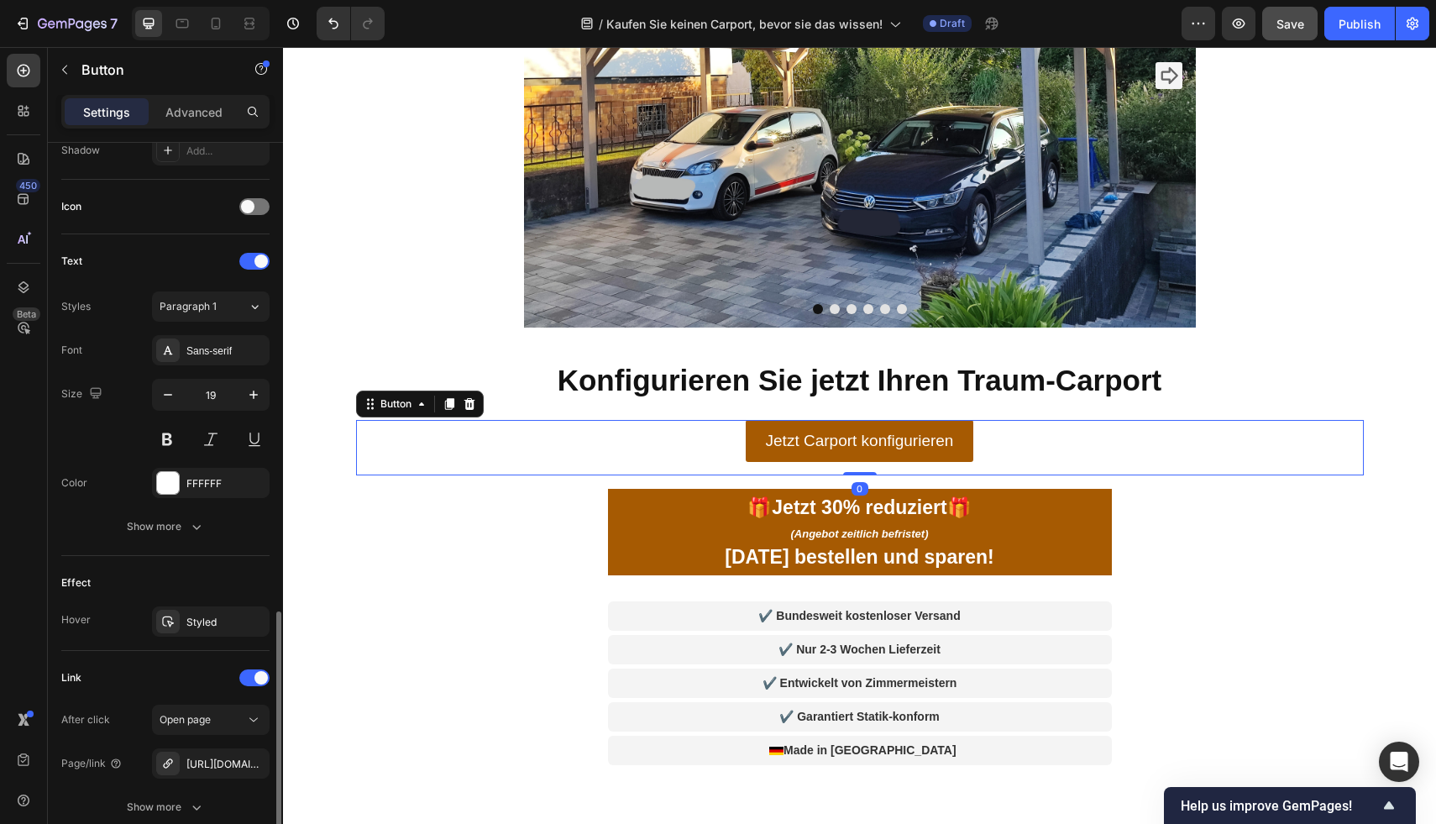
scroll to position [606, 0]
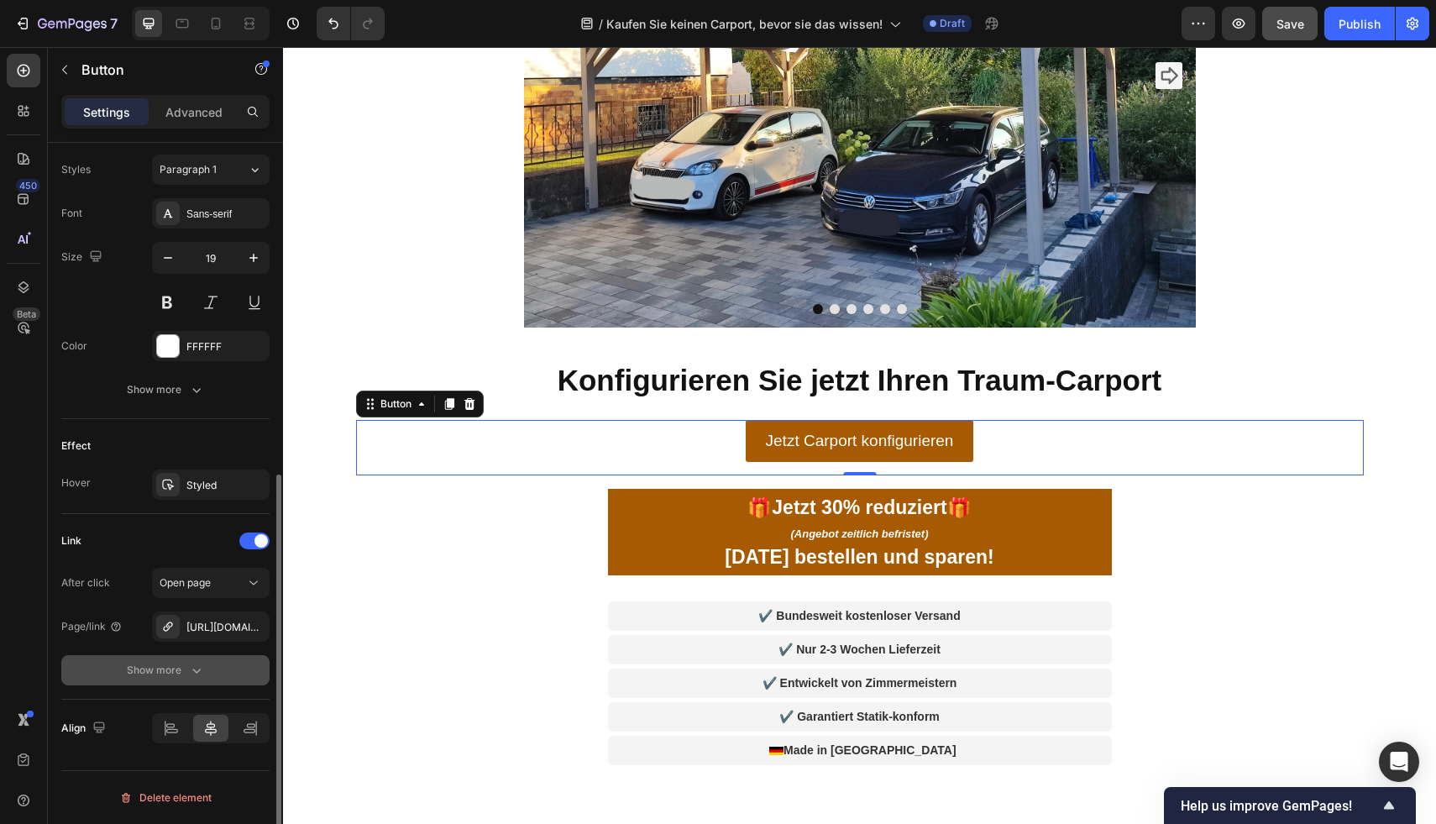
click at [173, 668] on div "Show more" at bounding box center [166, 670] width 78 height 17
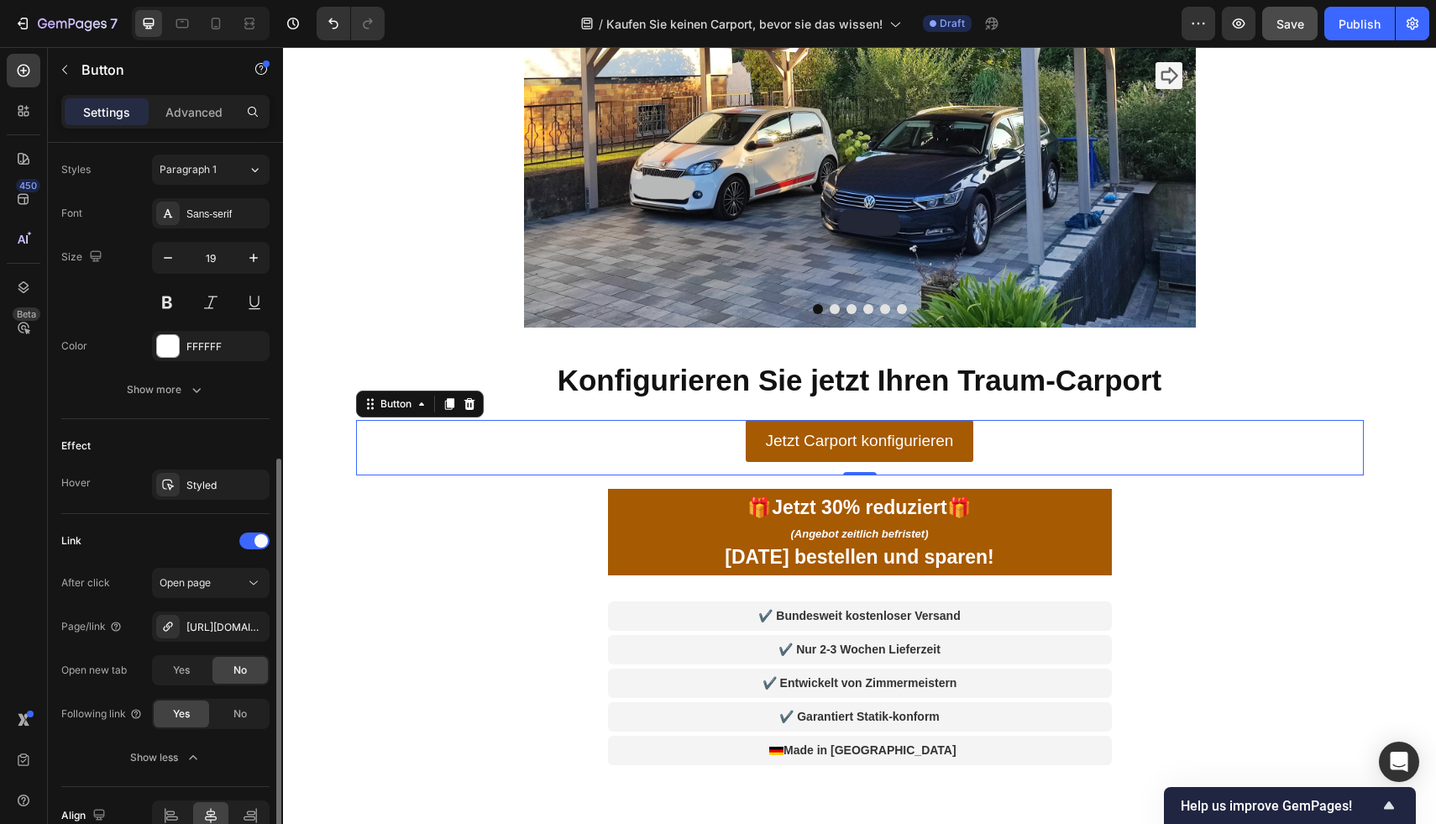
scroll to position [610, 0]
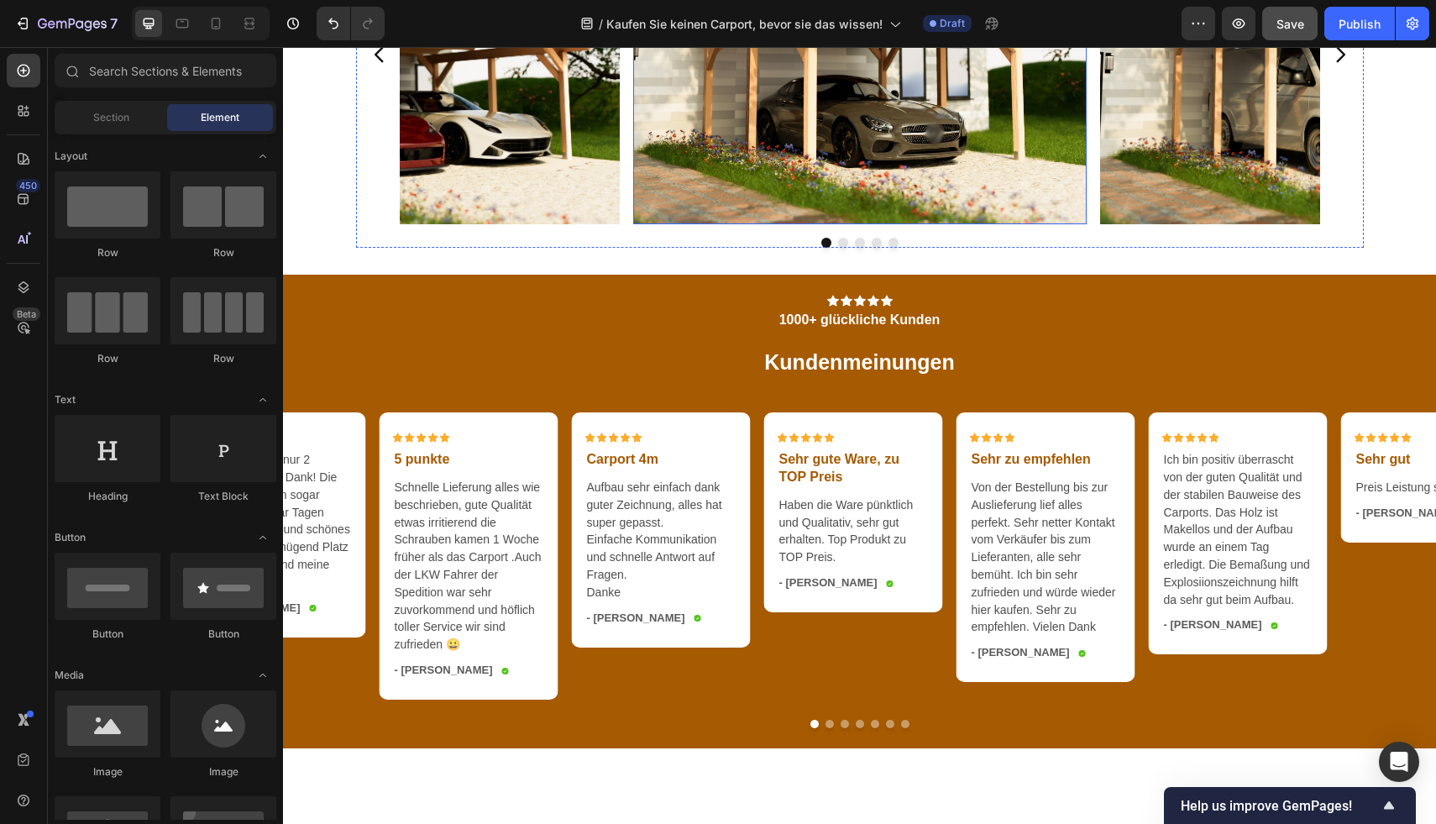
scroll to position [3826, 0]
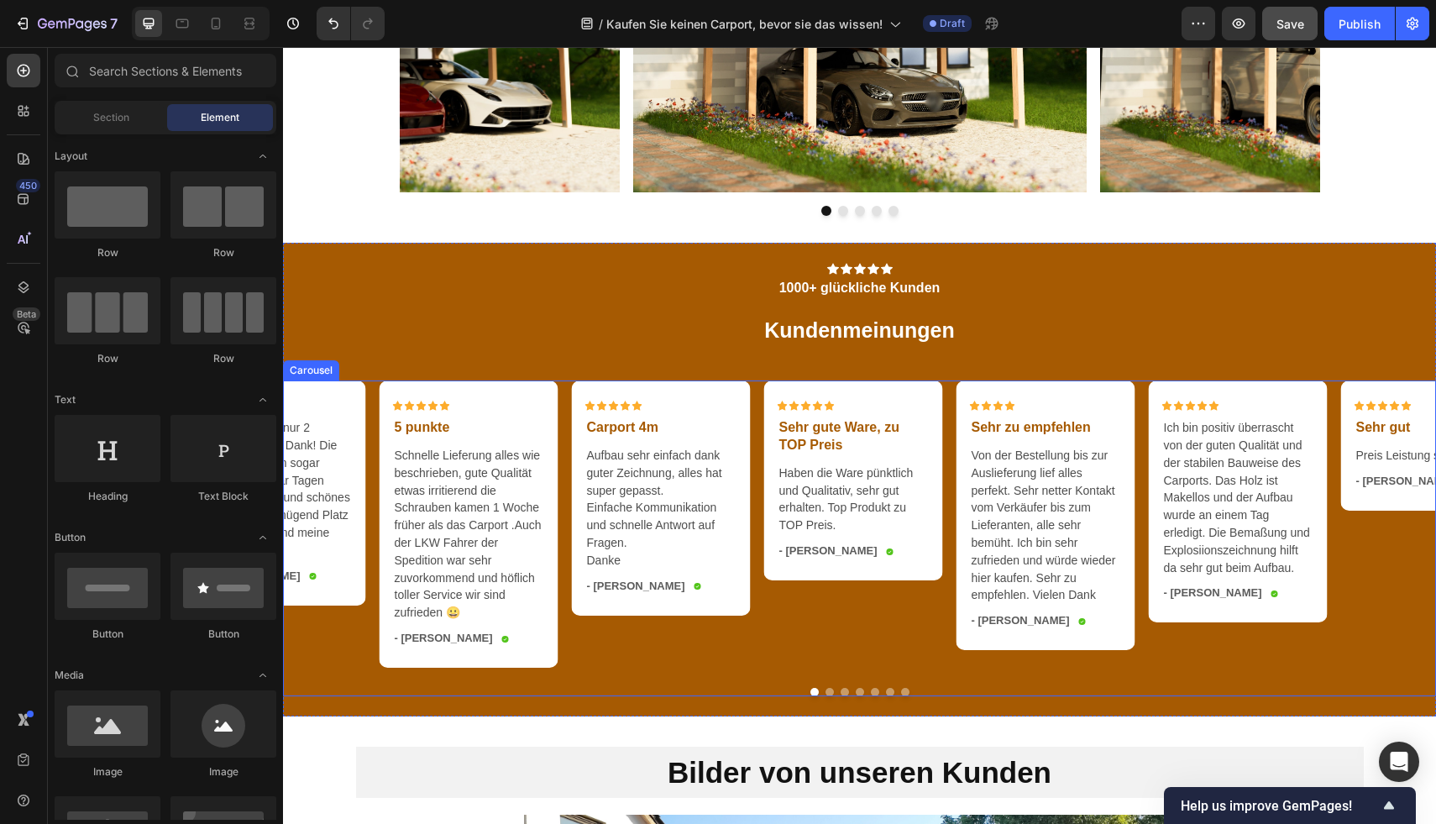
click at [825, 696] on button "Dot" at bounding box center [829, 692] width 8 height 8
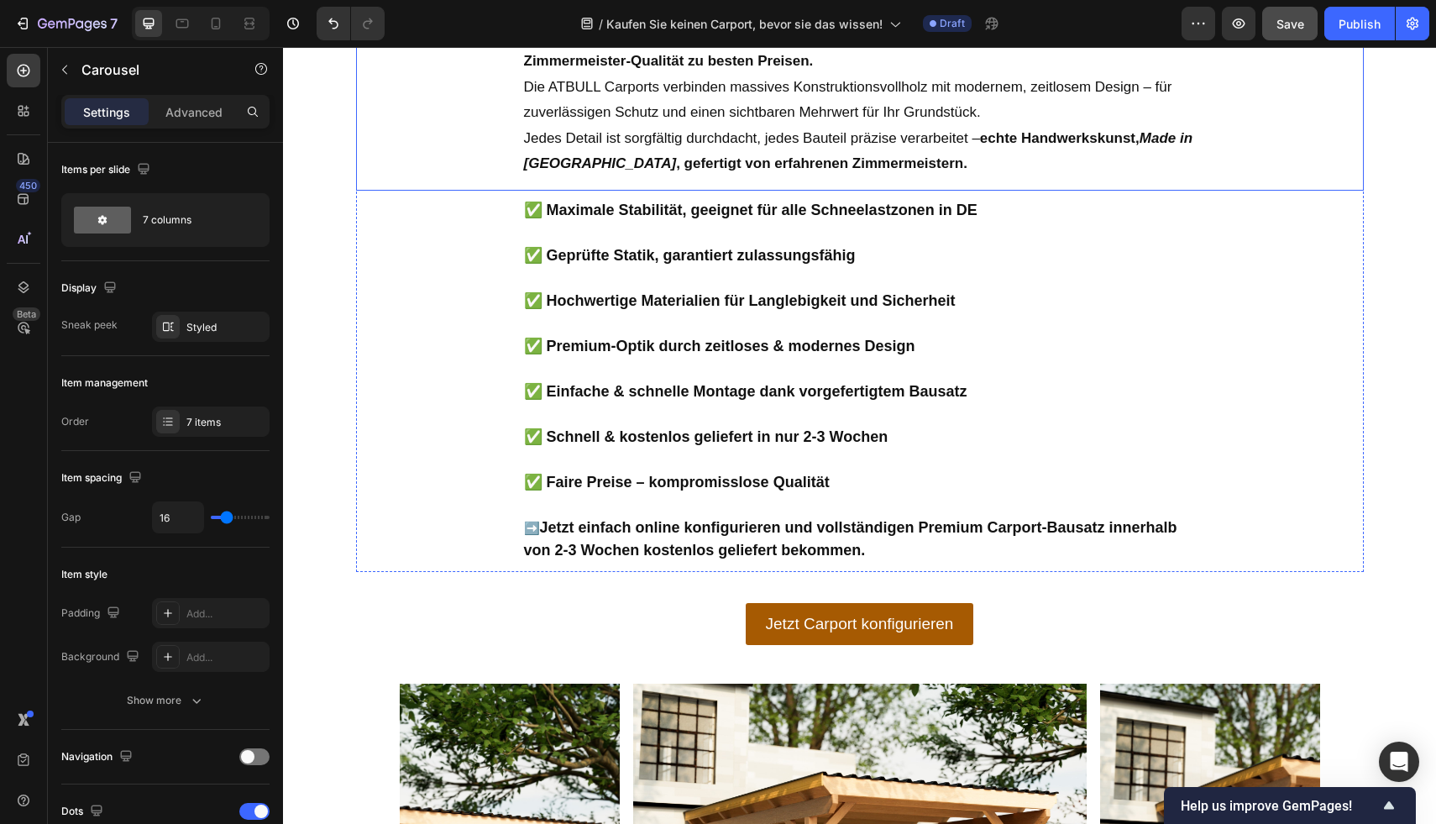
scroll to position [2946, 0]
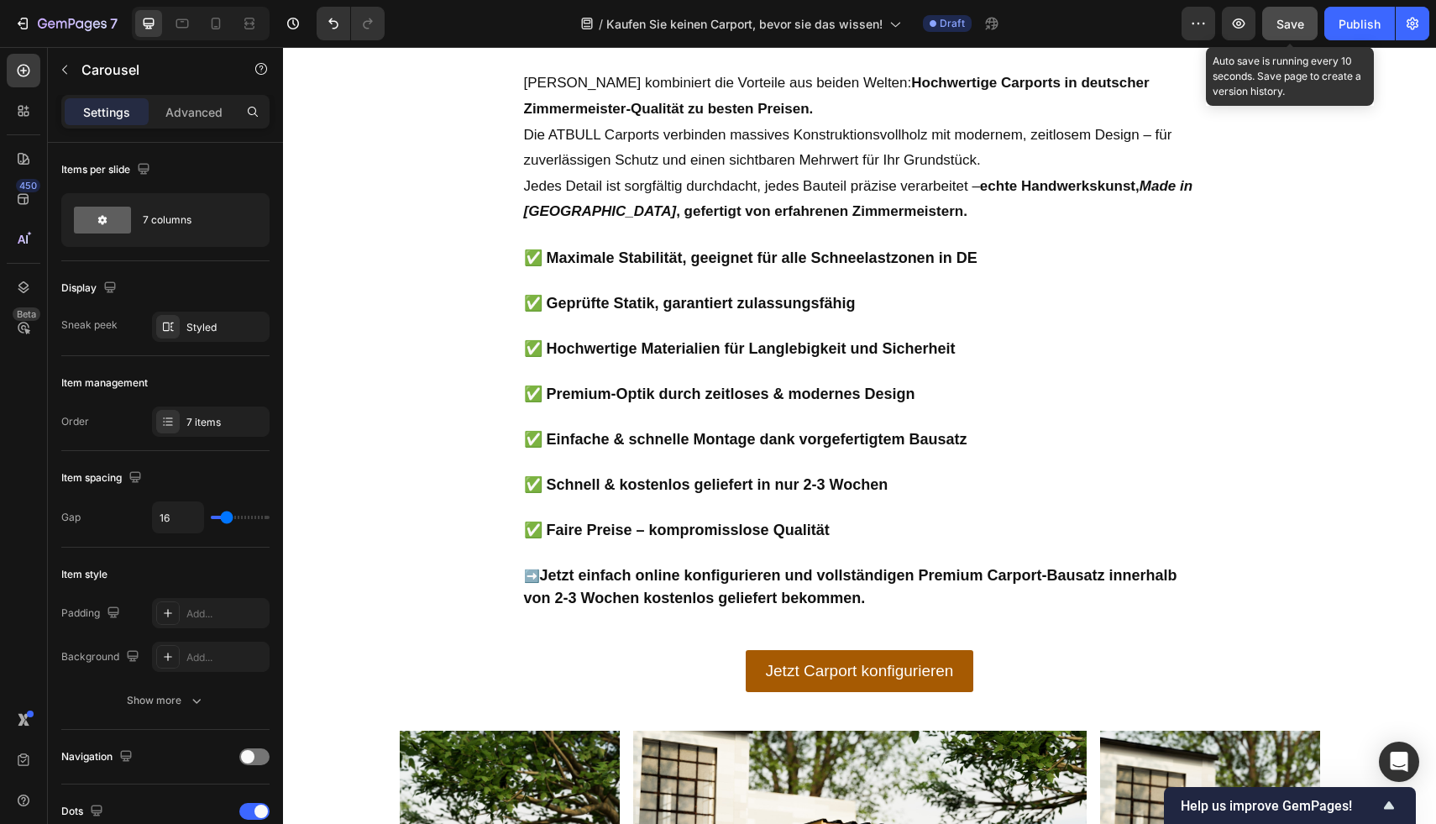
click at [1286, 27] on span "Save" at bounding box center [1290, 24] width 28 height 14
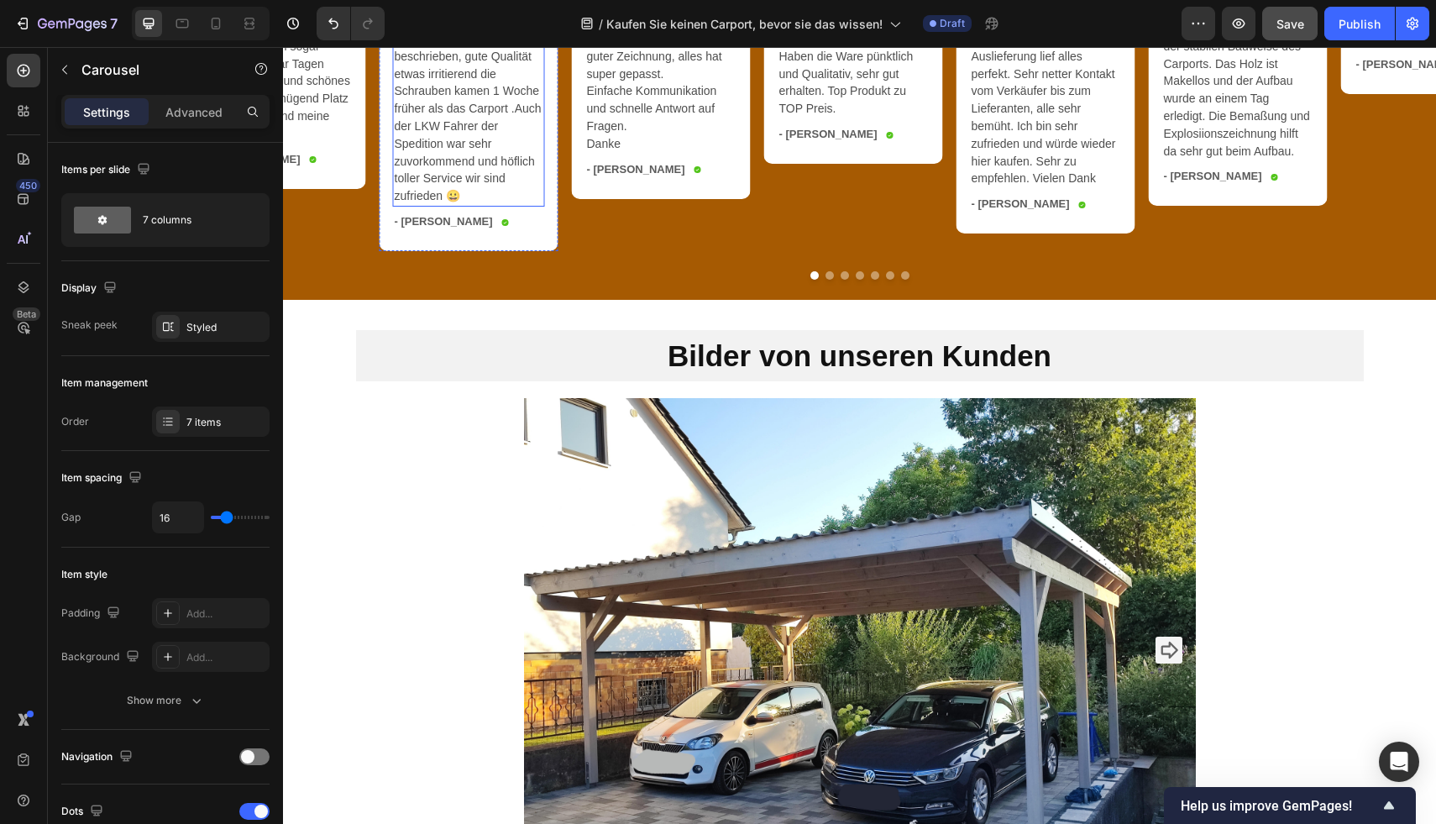
scroll to position [4361, 0]
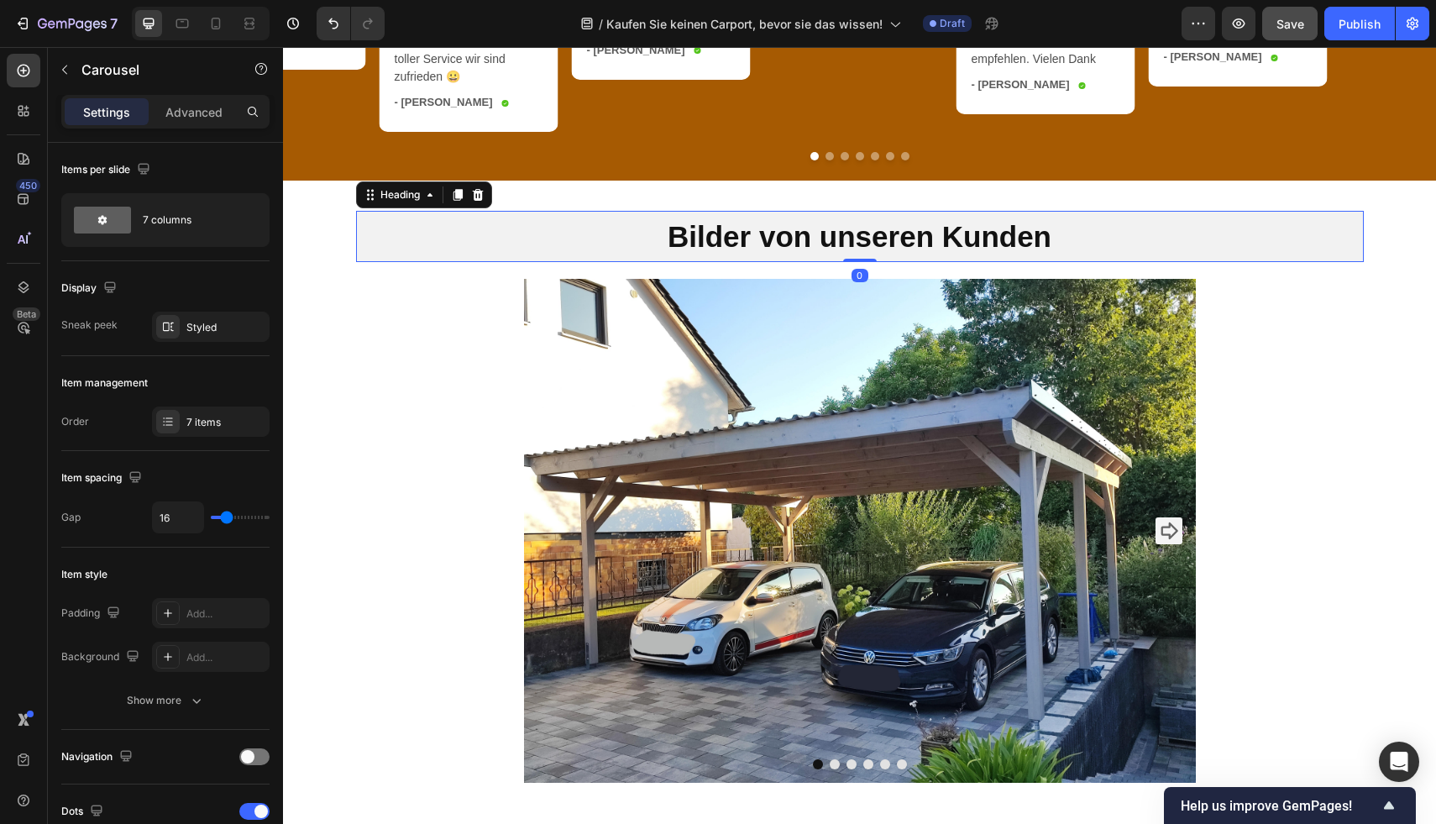
click at [788, 253] on h2 "Bilder von unseren Kunden" at bounding box center [860, 237] width 1008 height 52
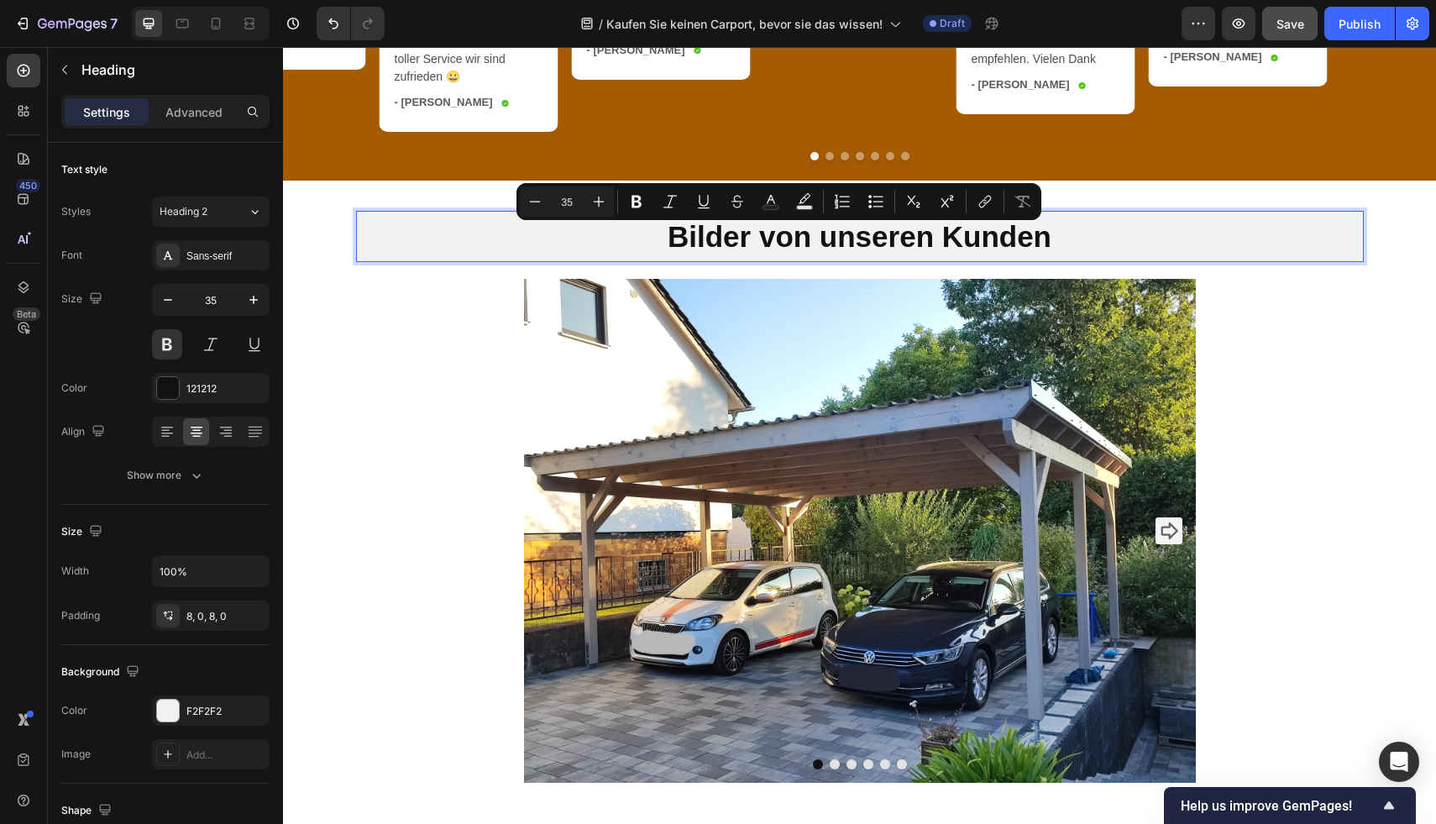
click at [846, 250] on p "Bilder von unseren Kunden" at bounding box center [860, 236] width 1004 height 39
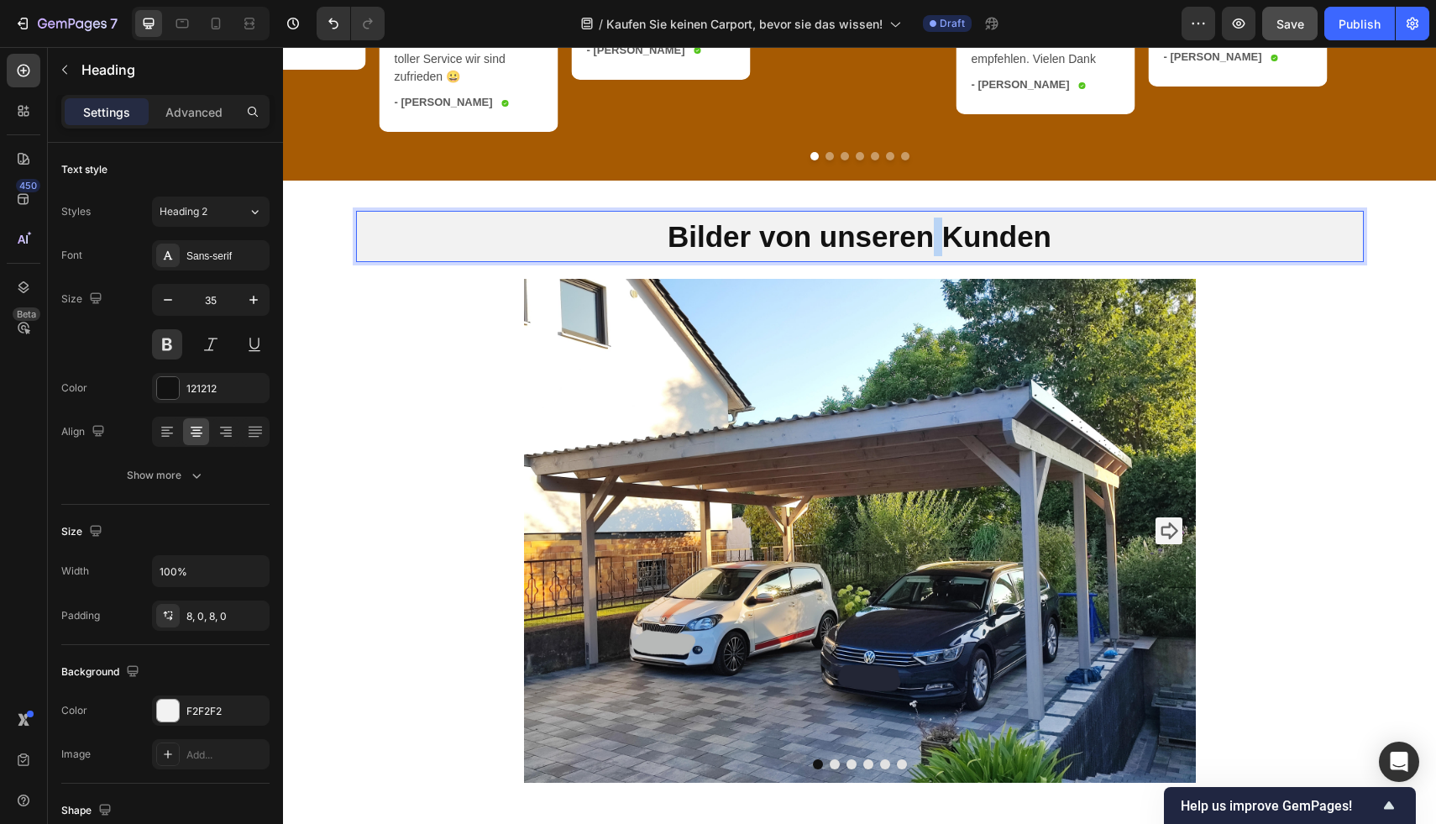
click at [927, 248] on p "Bilder von unseren Kunden" at bounding box center [860, 236] width 1004 height 39
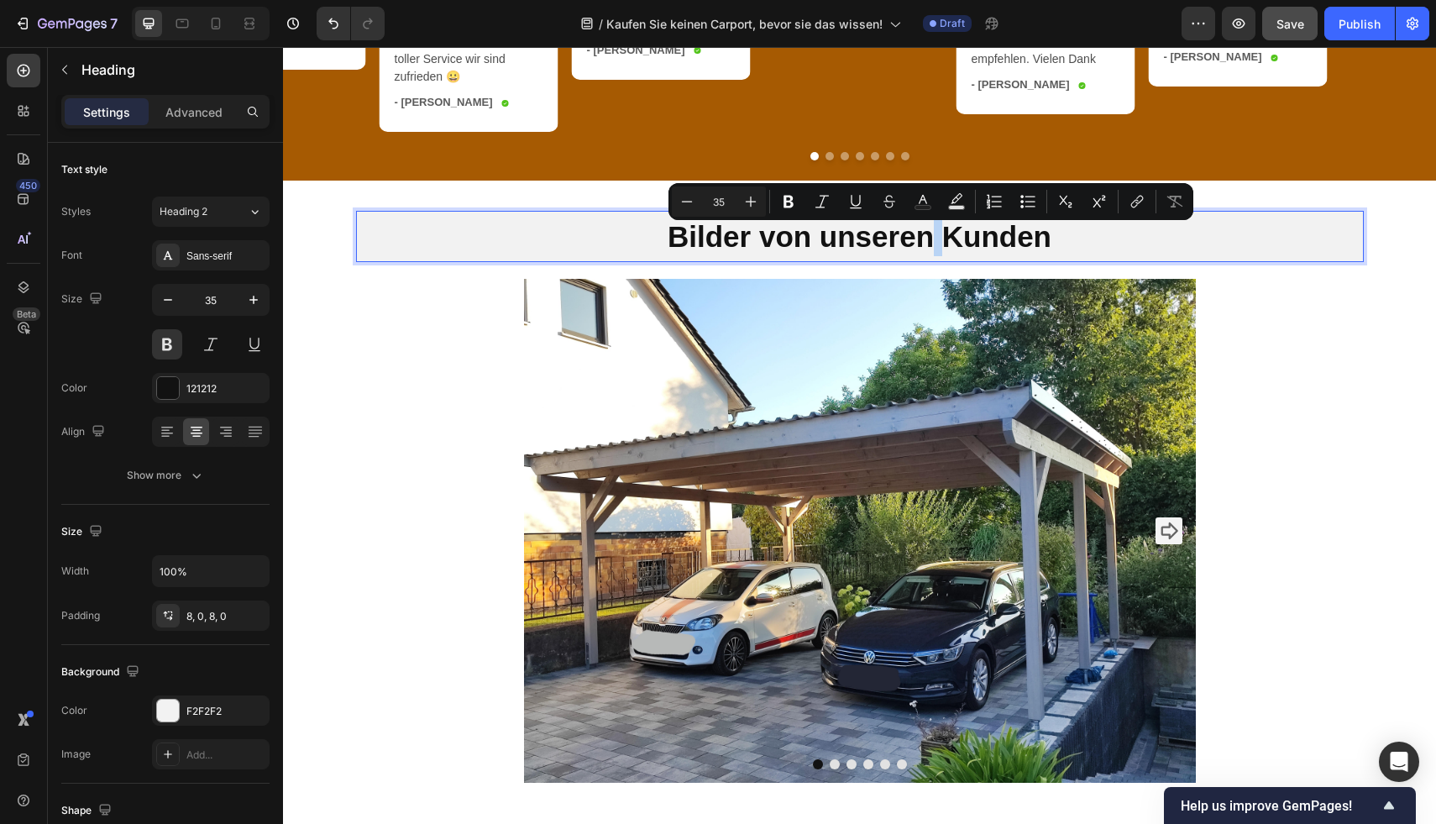
click at [925, 248] on p "Bilder von unseren Kunden" at bounding box center [860, 236] width 1004 height 39
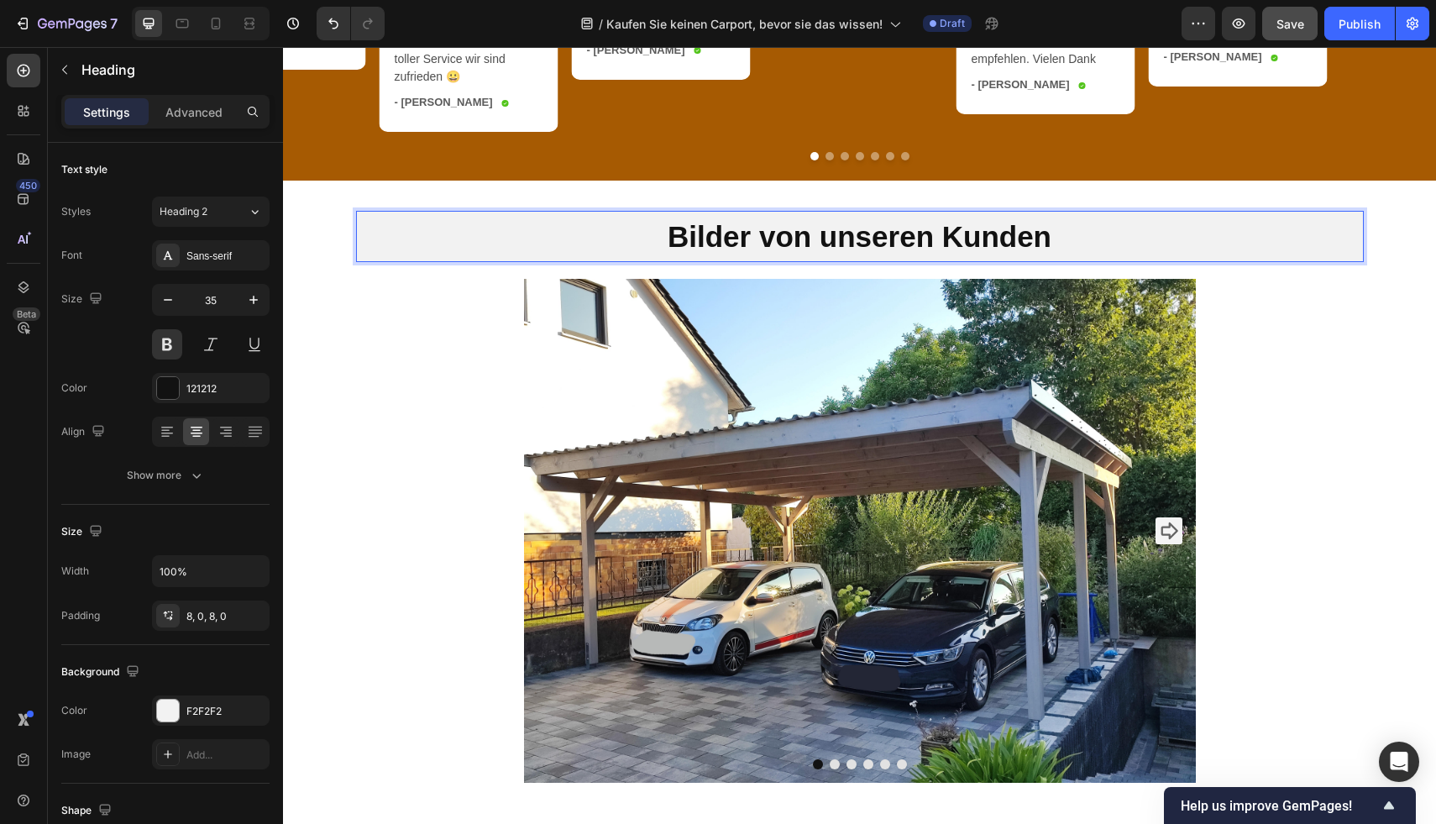
click at [913, 248] on p "Bilder von unseren Kunden" at bounding box center [860, 236] width 1004 height 39
click at [912, 248] on p "Bilder von unseren Kunden" at bounding box center [860, 236] width 1004 height 39
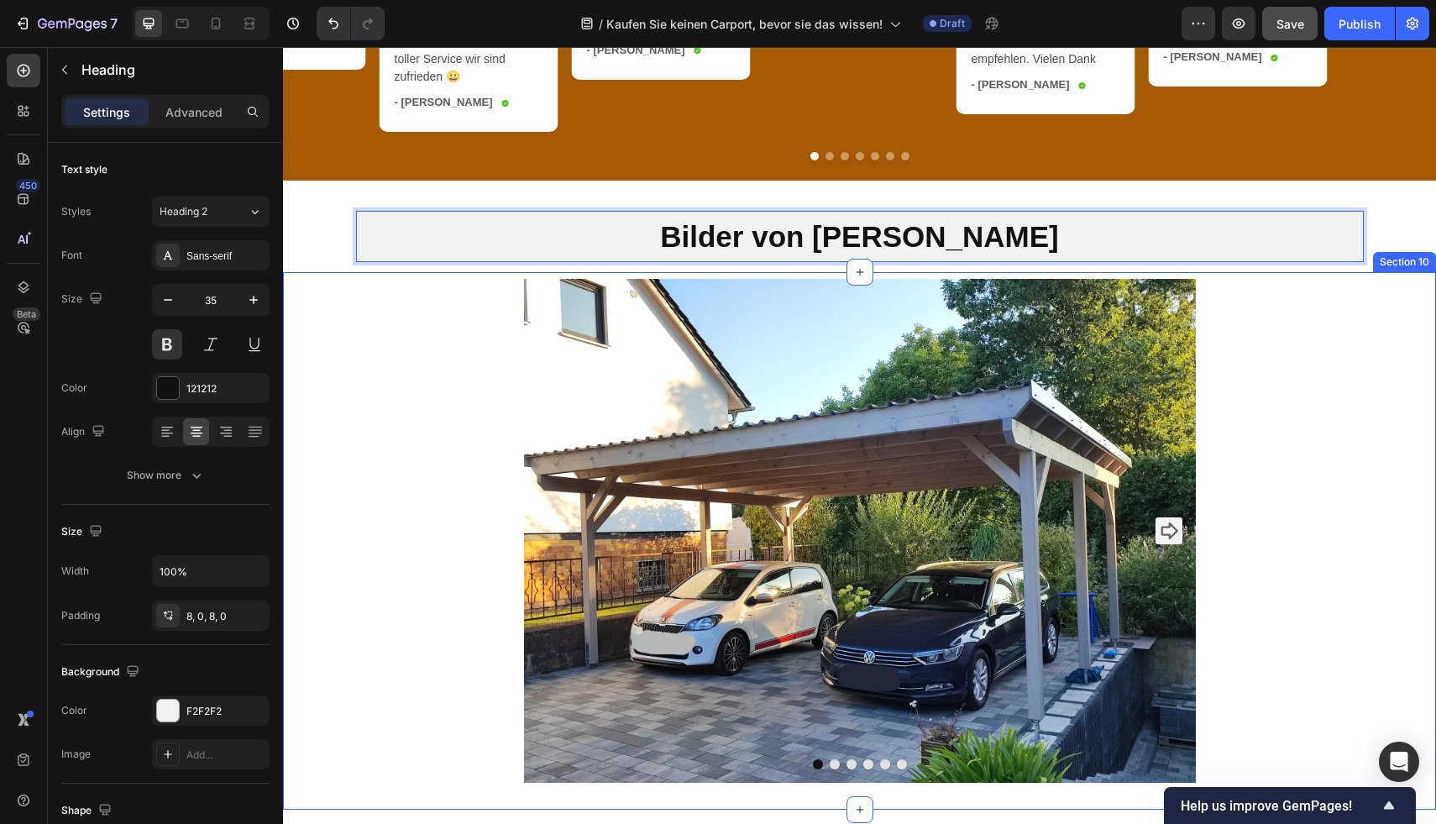
click at [1350, 375] on div "Image Image Image Image Image Image Carousel" at bounding box center [859, 537] width 1153 height 517
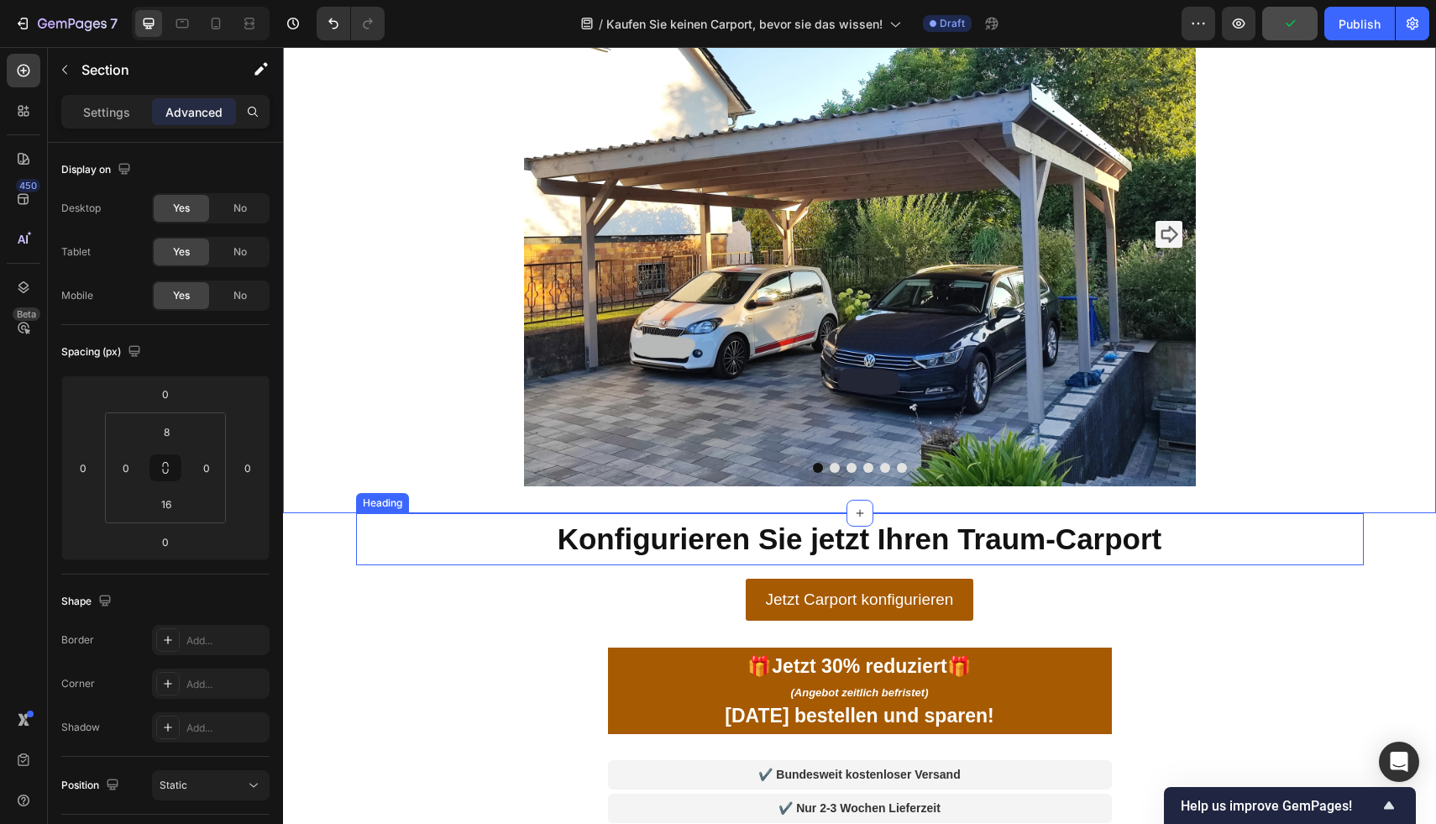
scroll to position [4591, 0]
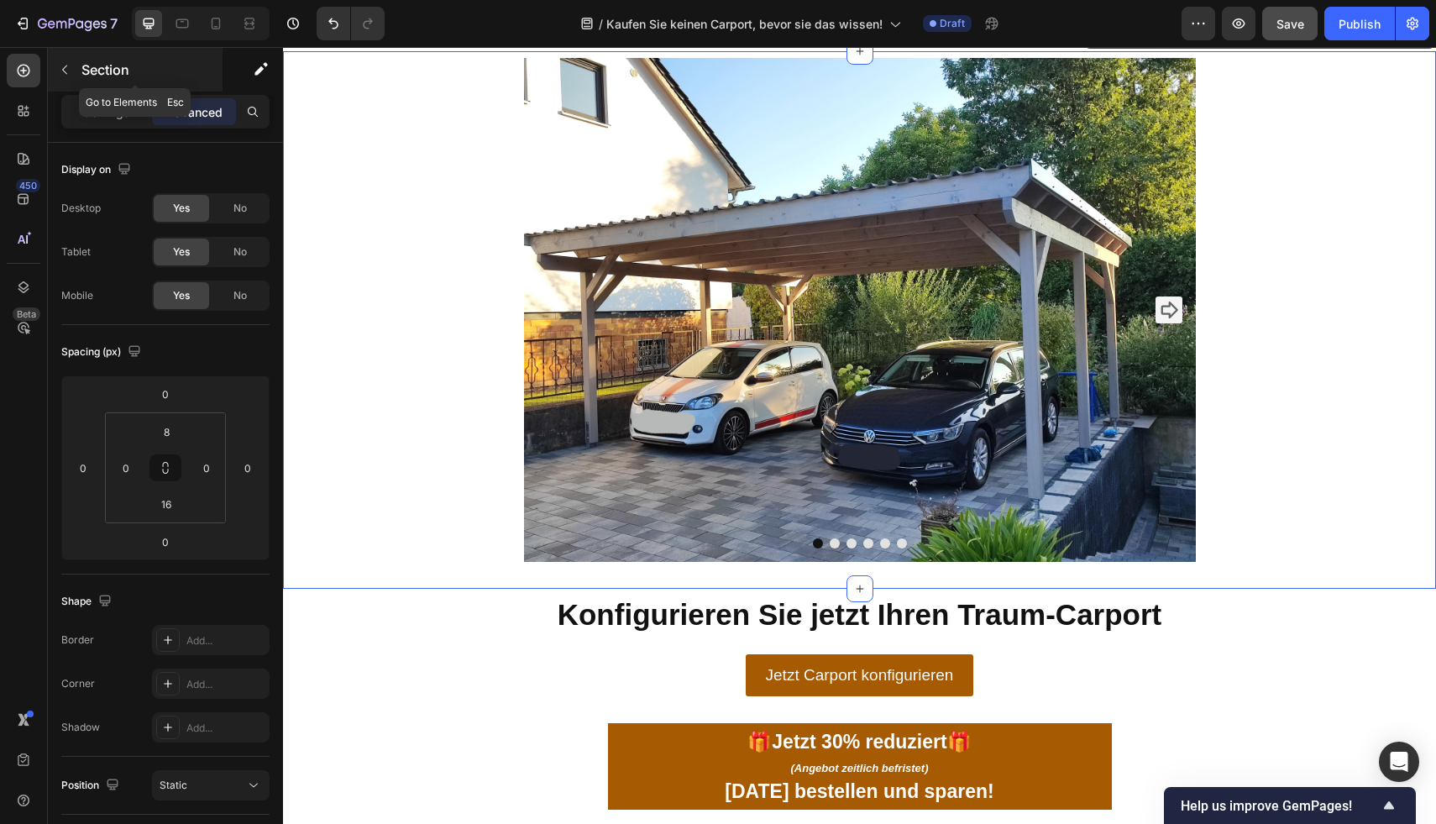
click at [95, 70] on p "Section" at bounding box center [150, 70] width 138 height 20
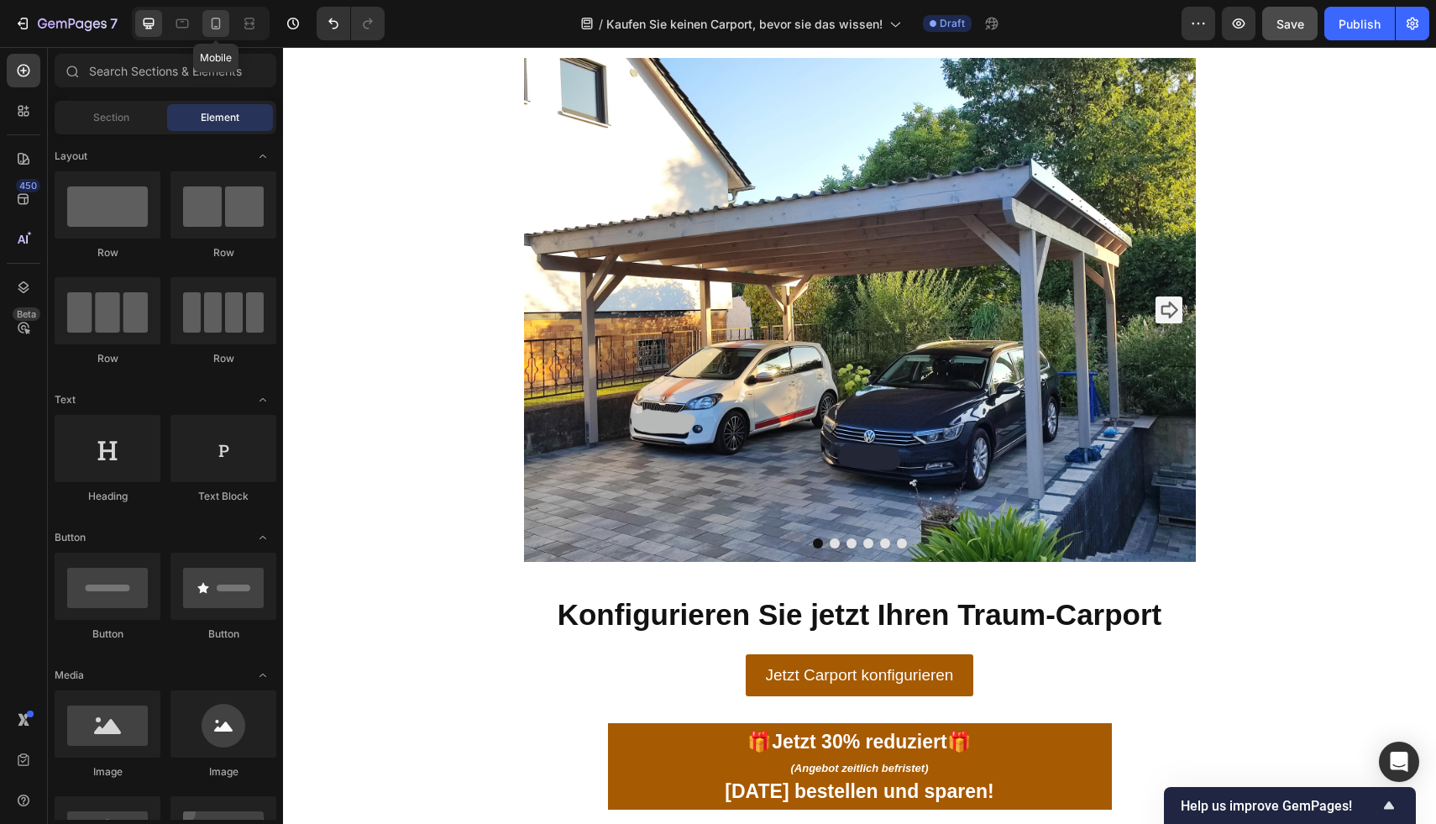
click at [217, 35] on div at bounding box center [215, 23] width 27 height 27
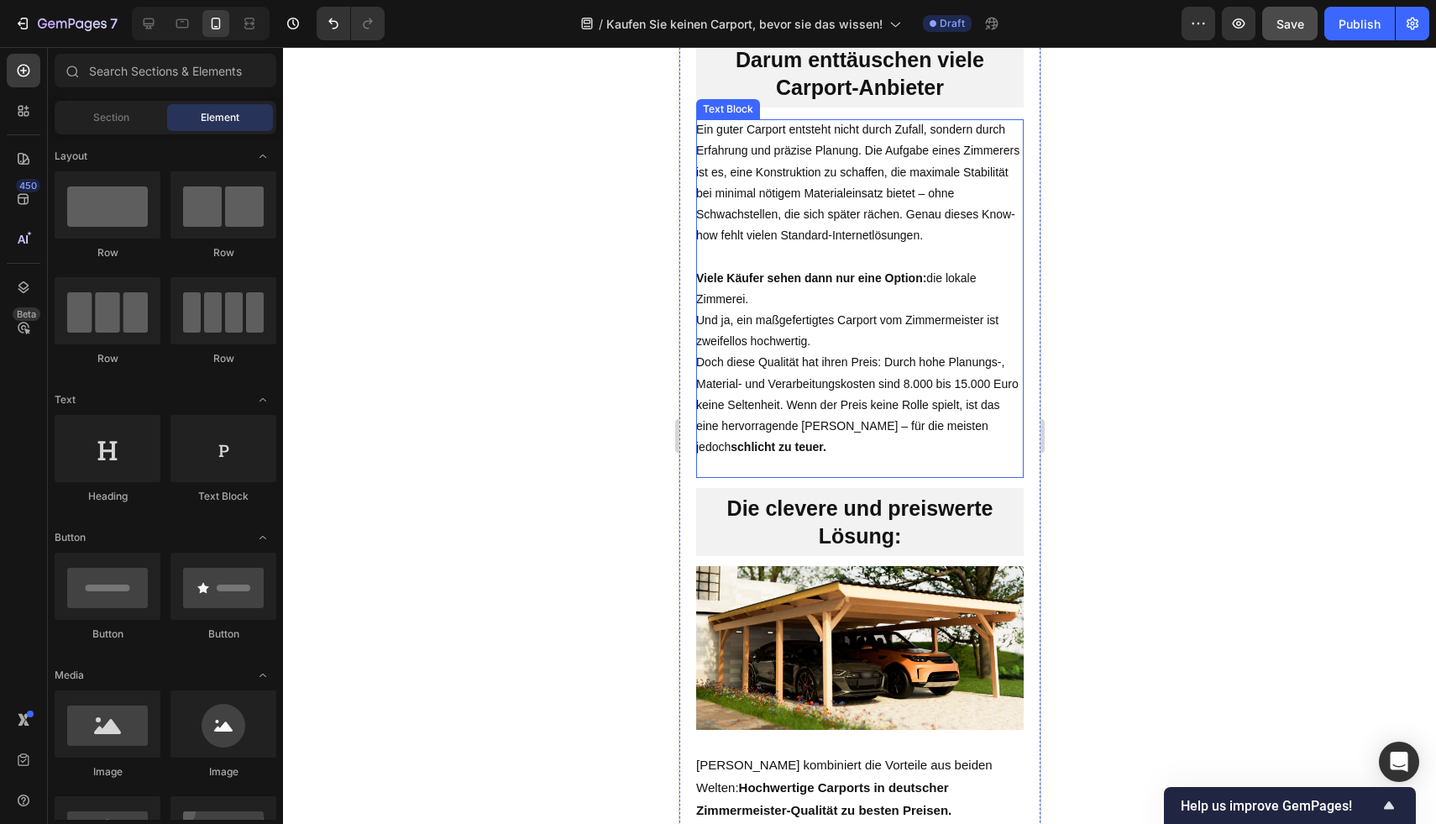
scroll to position [1684, 0]
click at [893, 183] on p "Ein guter Carport entsteht nicht durch Zufall, sondern durch Erfahrung und präz…" at bounding box center [858, 182] width 327 height 127
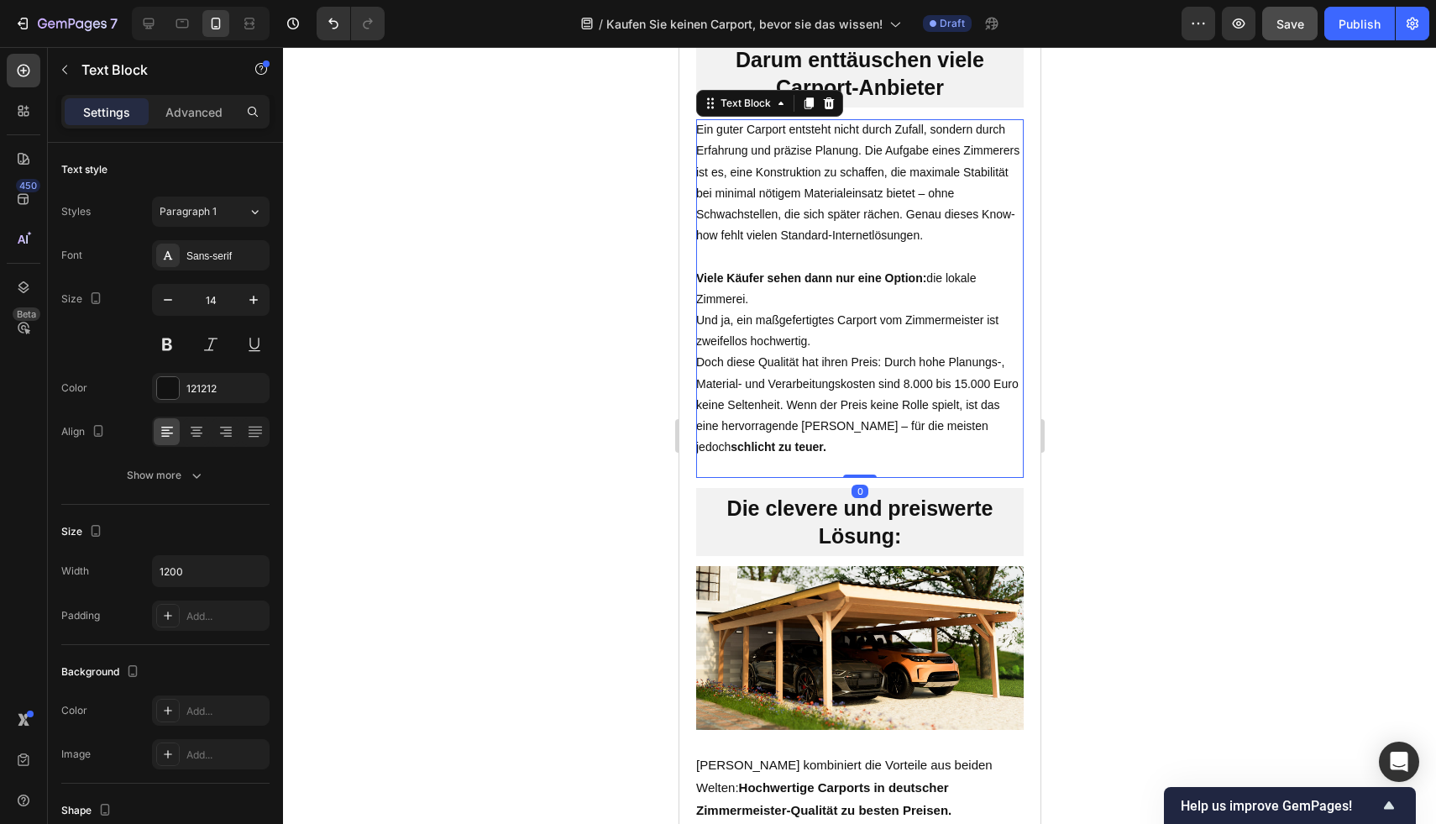
click at [900, 186] on p "Ein guter Carport entsteht nicht durch Zufall, sondern durch Erfahrung und präz…" at bounding box center [858, 182] width 327 height 127
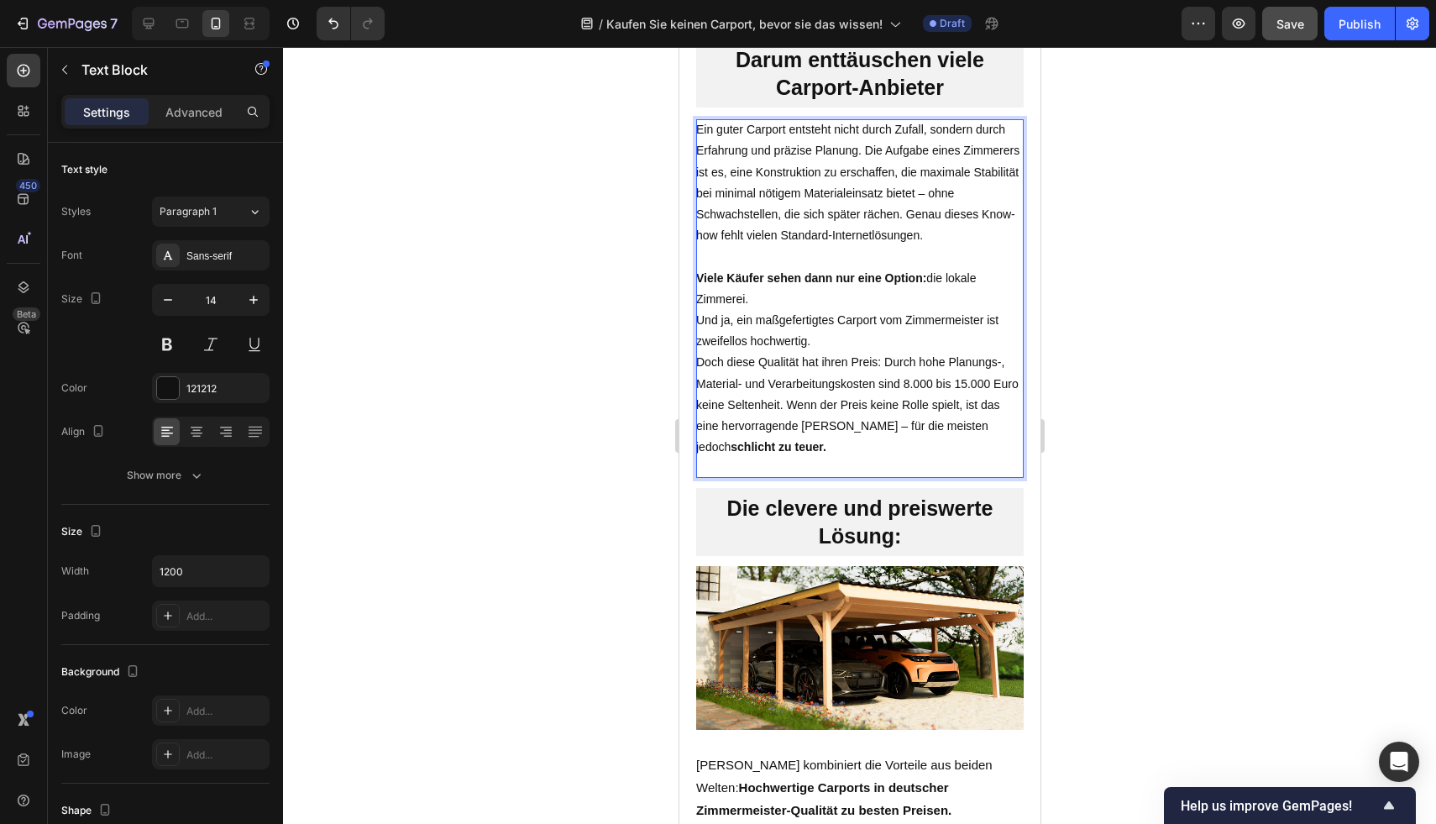
click at [1192, 220] on div at bounding box center [859, 435] width 1153 height 777
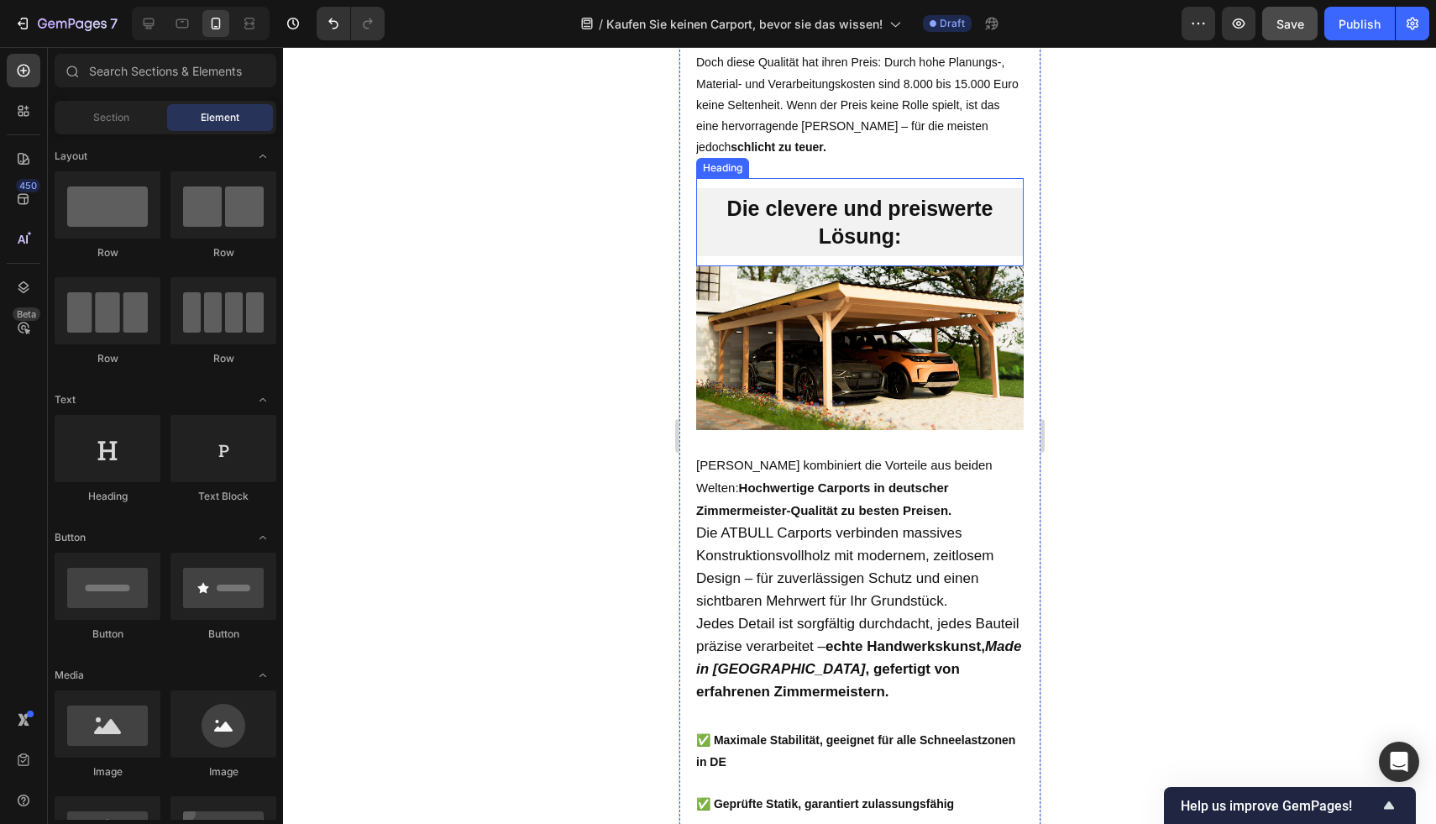
scroll to position [2134, 0]
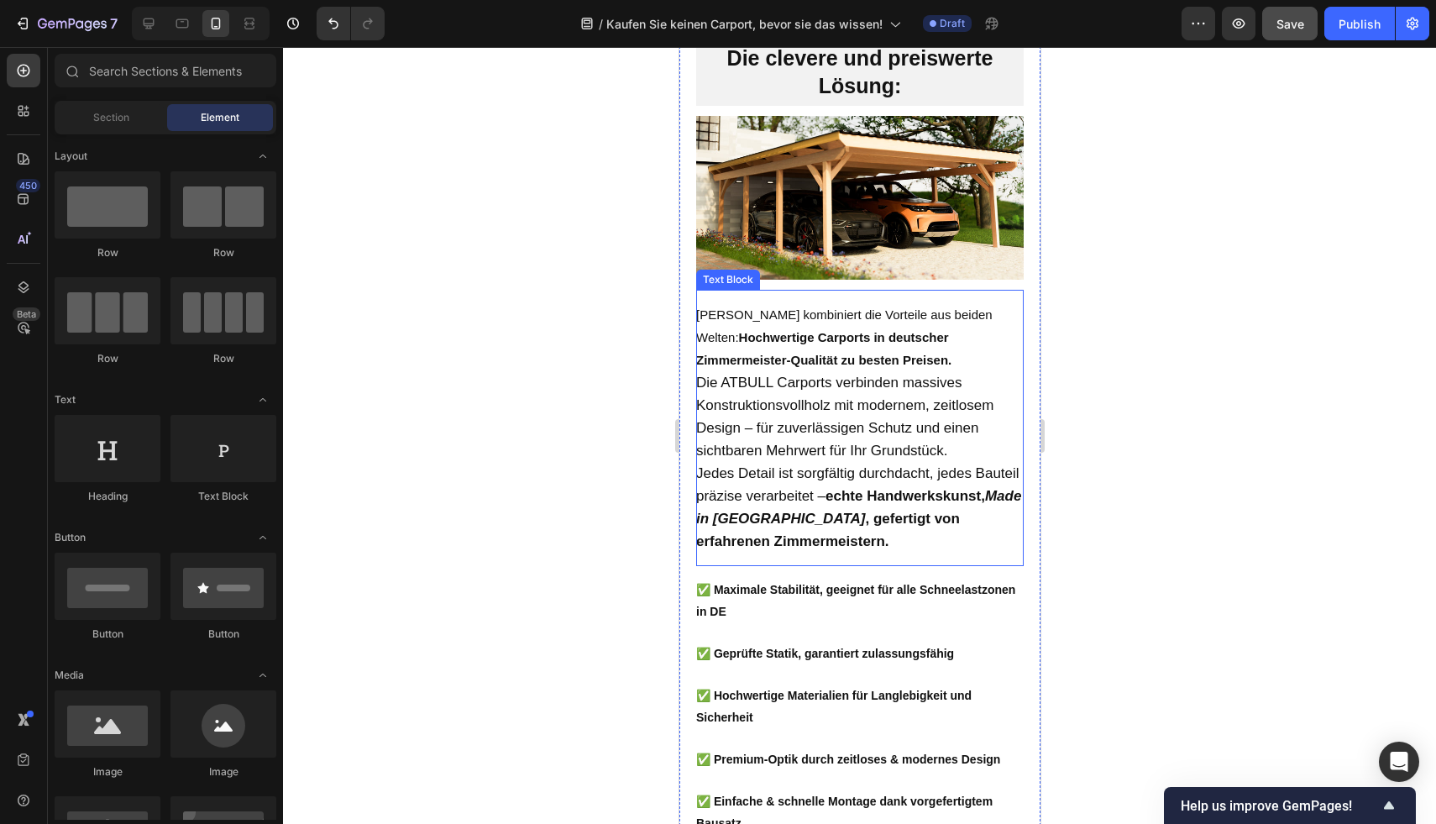
click at [867, 421] on p "Die ATBULL Carports verbinden massives Konstruktionsvollholz mit modernem, zeit…" at bounding box center [858, 416] width 327 height 91
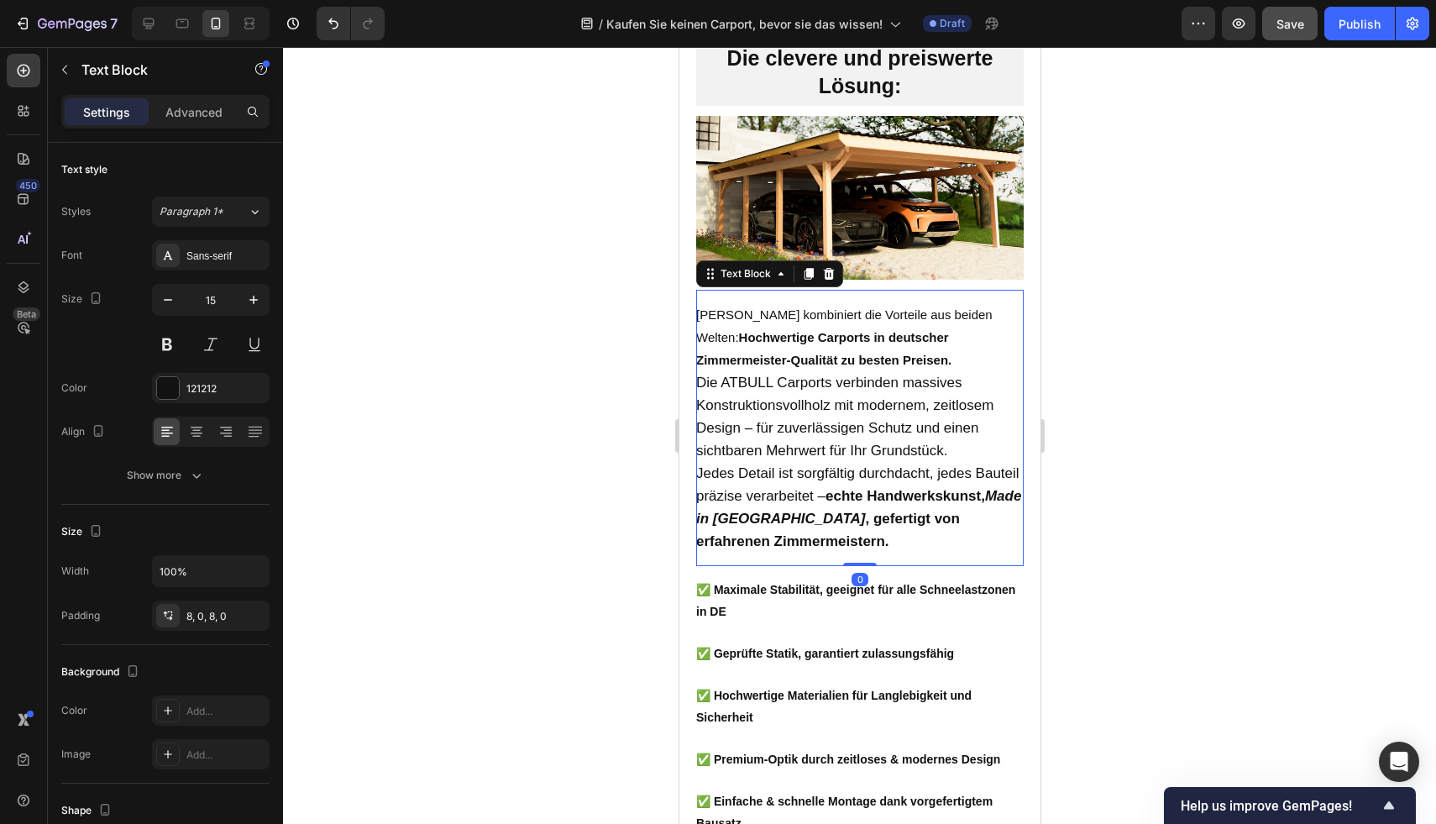
click at [867, 458] on span "Die ATBULL Carports verbinden massives Konstruktionsvollholz mit modernem, zeit…" at bounding box center [843, 416] width 297 height 84
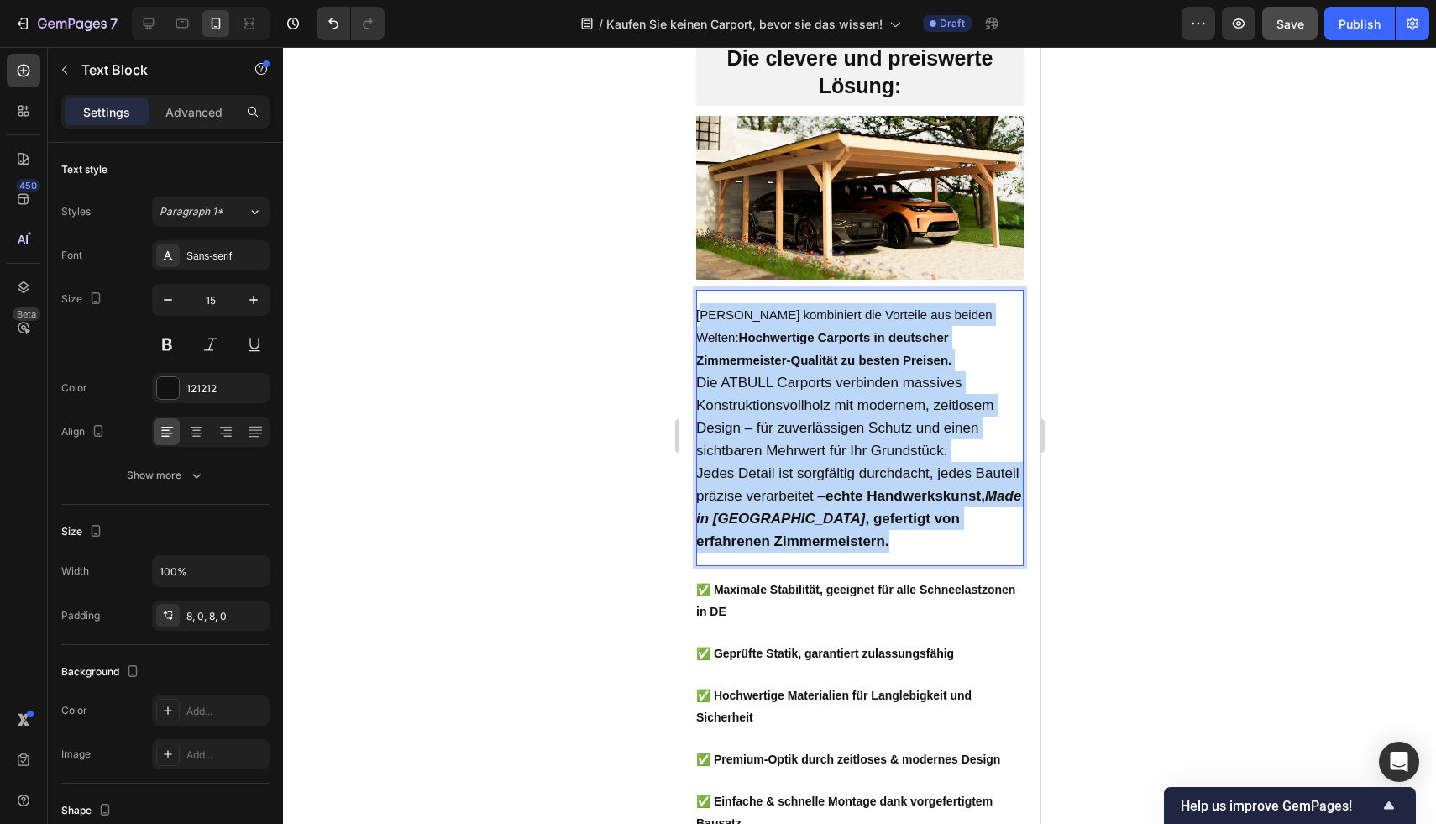
drag, startPoint x: 924, startPoint y: 568, endPoint x: 699, endPoint y: 346, distance: 315.9
click at [699, 346] on div "ATBULL kombiniert die Vorteile aus beiden Welten: Hochwertige Carports in deuts…" at bounding box center [858, 427] width 327 height 263
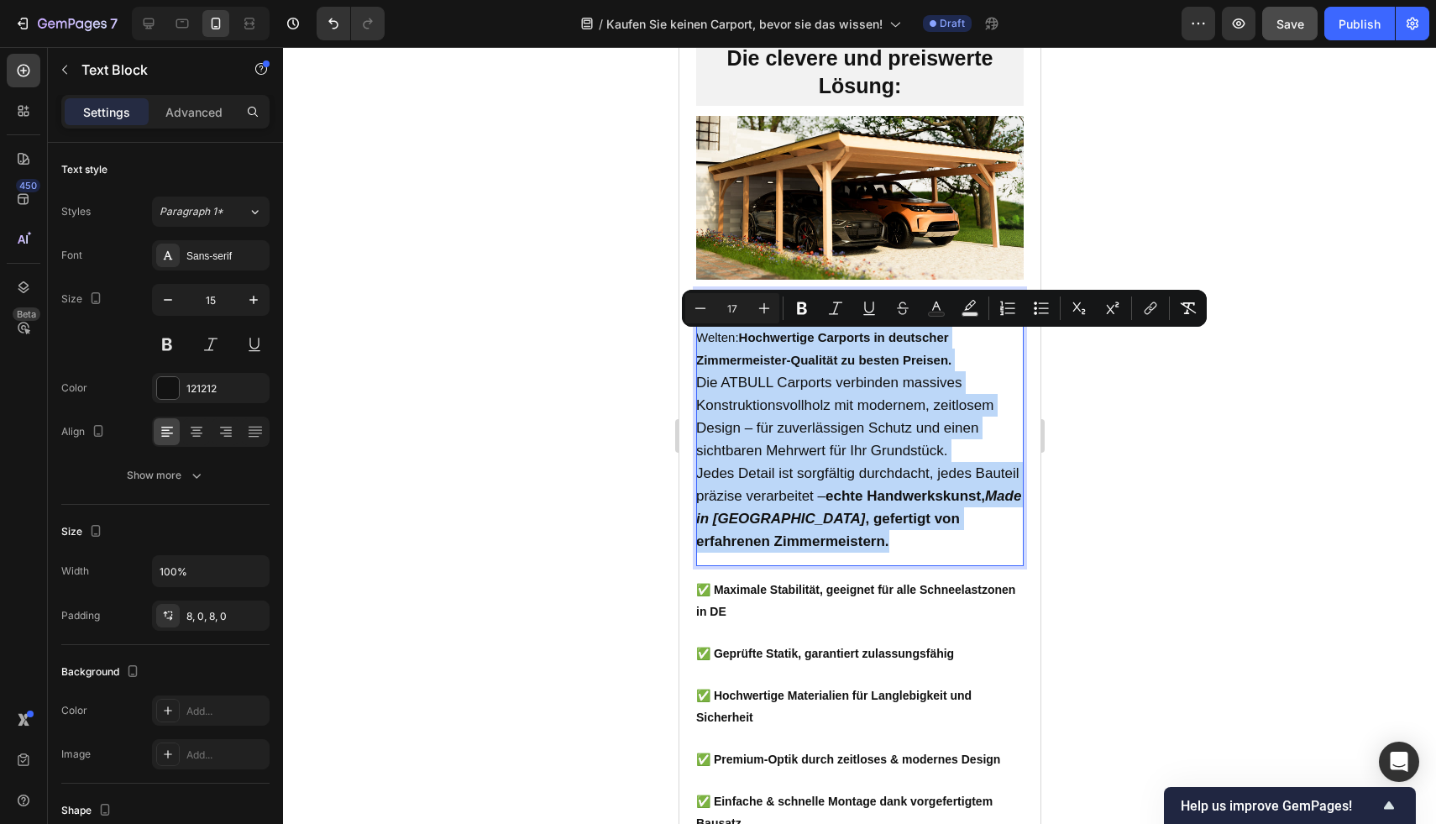
drag, startPoint x: 795, startPoint y: 401, endPoint x: 908, endPoint y: 551, distance: 187.1
click at [796, 401] on span "Die ATBULL Carports verbinden massives Konstruktionsvollholz mit modernem, zeit…" at bounding box center [843, 416] width 297 height 84
click at [932, 553] on p "Jedes Detail ist sorgfältig durchdacht, jedes Bauteil präzise verarbeitet – ech…" at bounding box center [858, 507] width 327 height 91
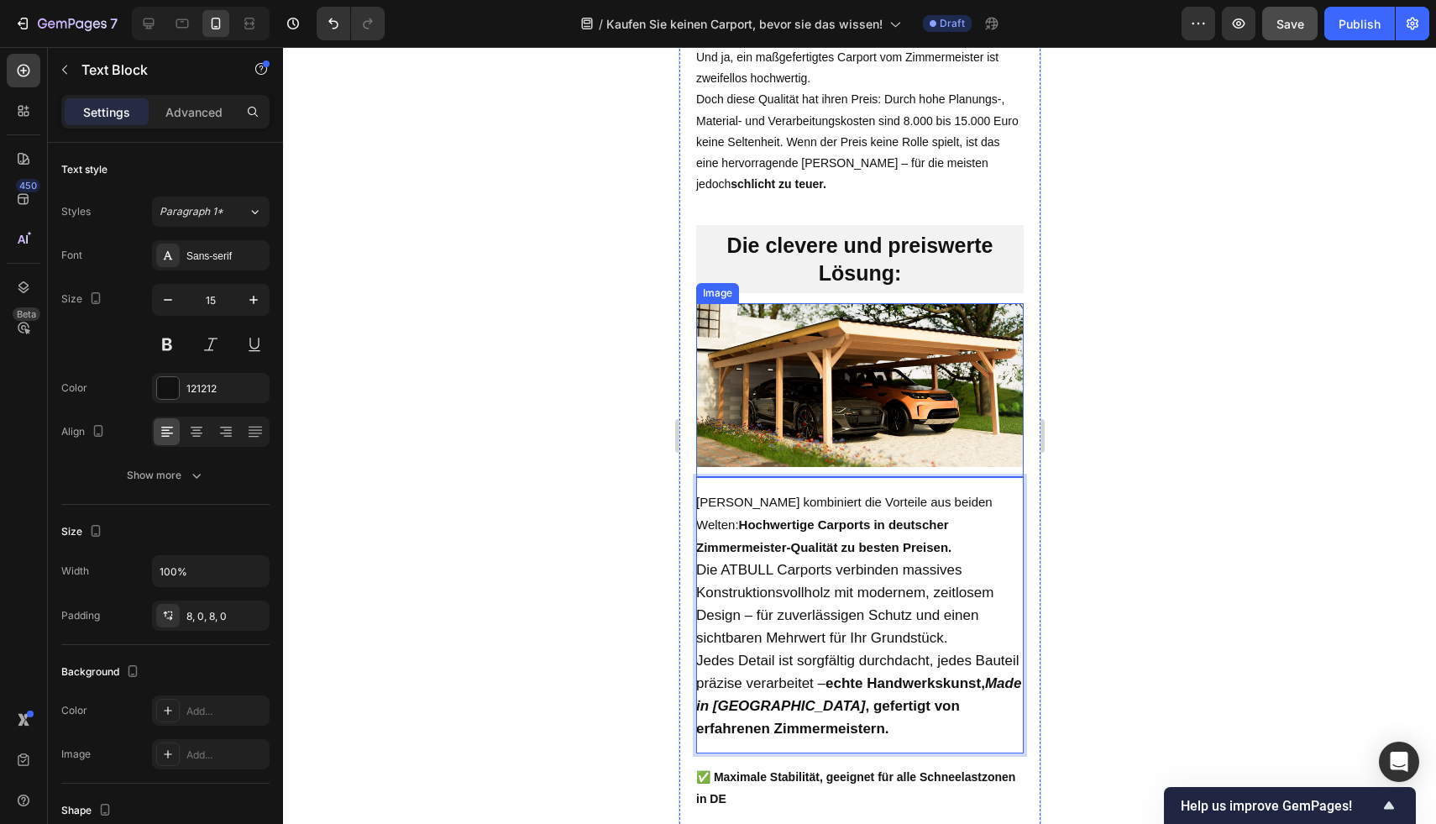
scroll to position [1945, 0]
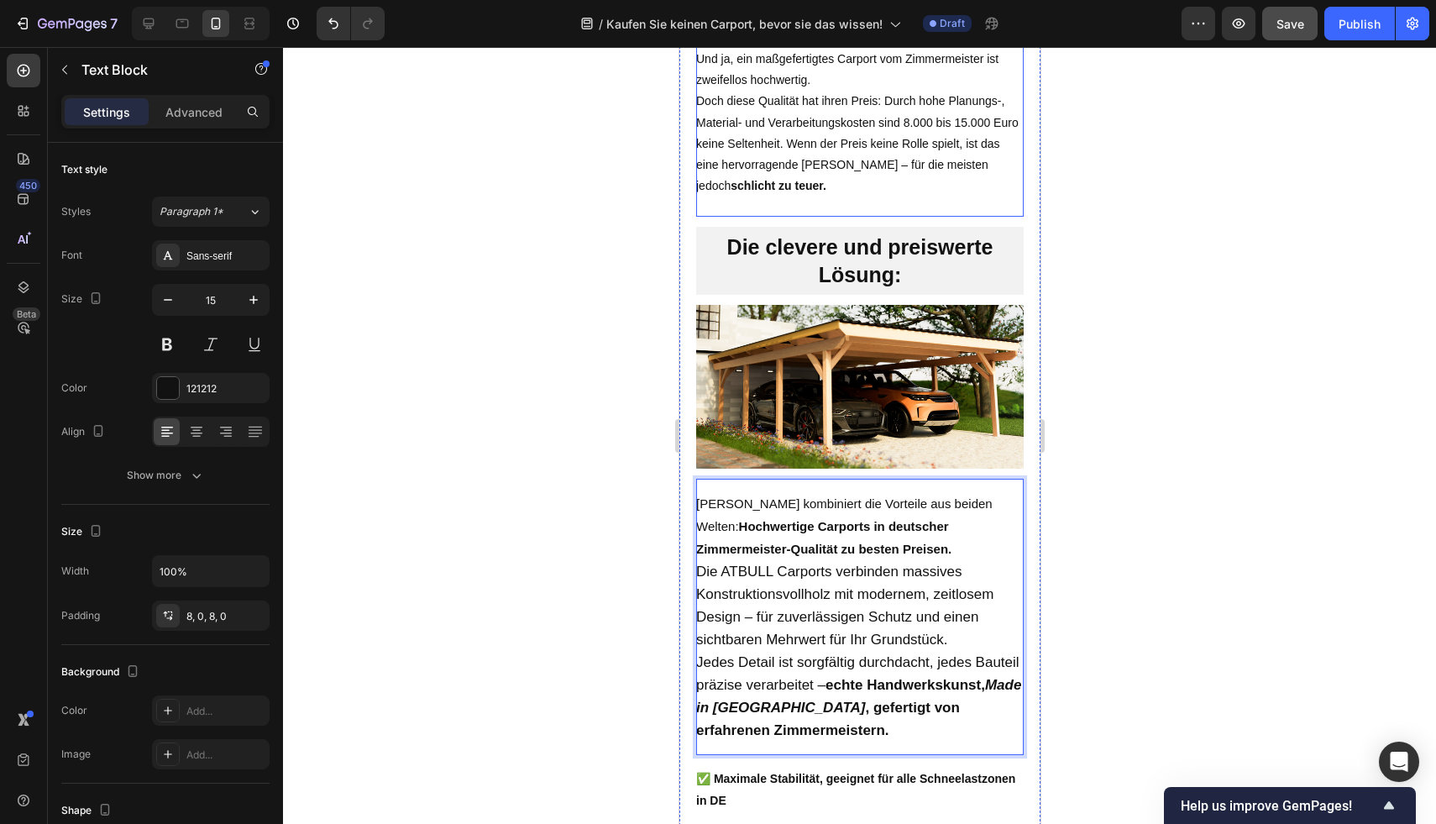
click at [846, 188] on p "Viele Käufer sehen dann nur eine Option: die lokale Zimmerei. Und ja, ein maßge…" at bounding box center [858, 102] width 327 height 191
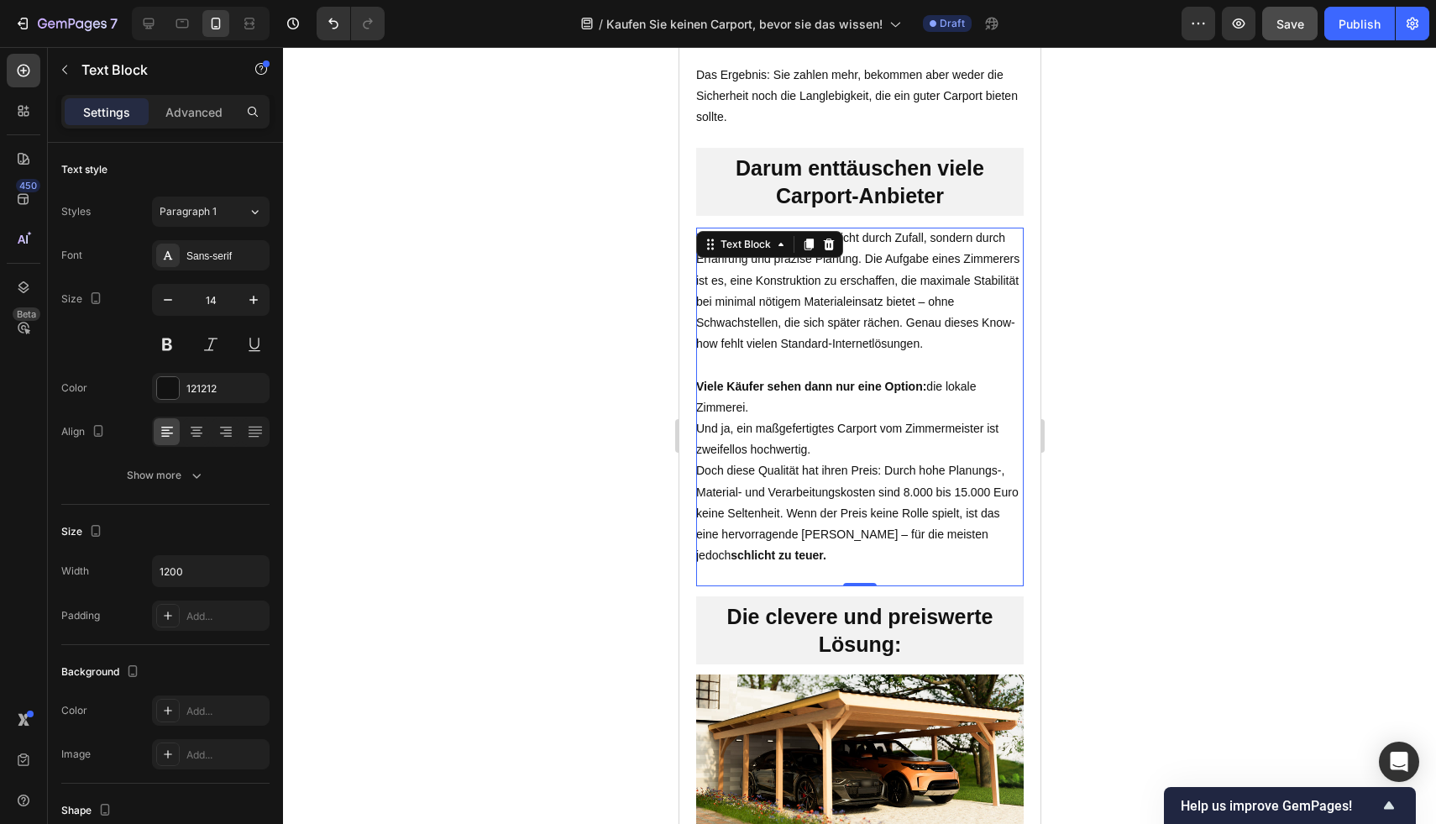
scroll to position [1335, 0]
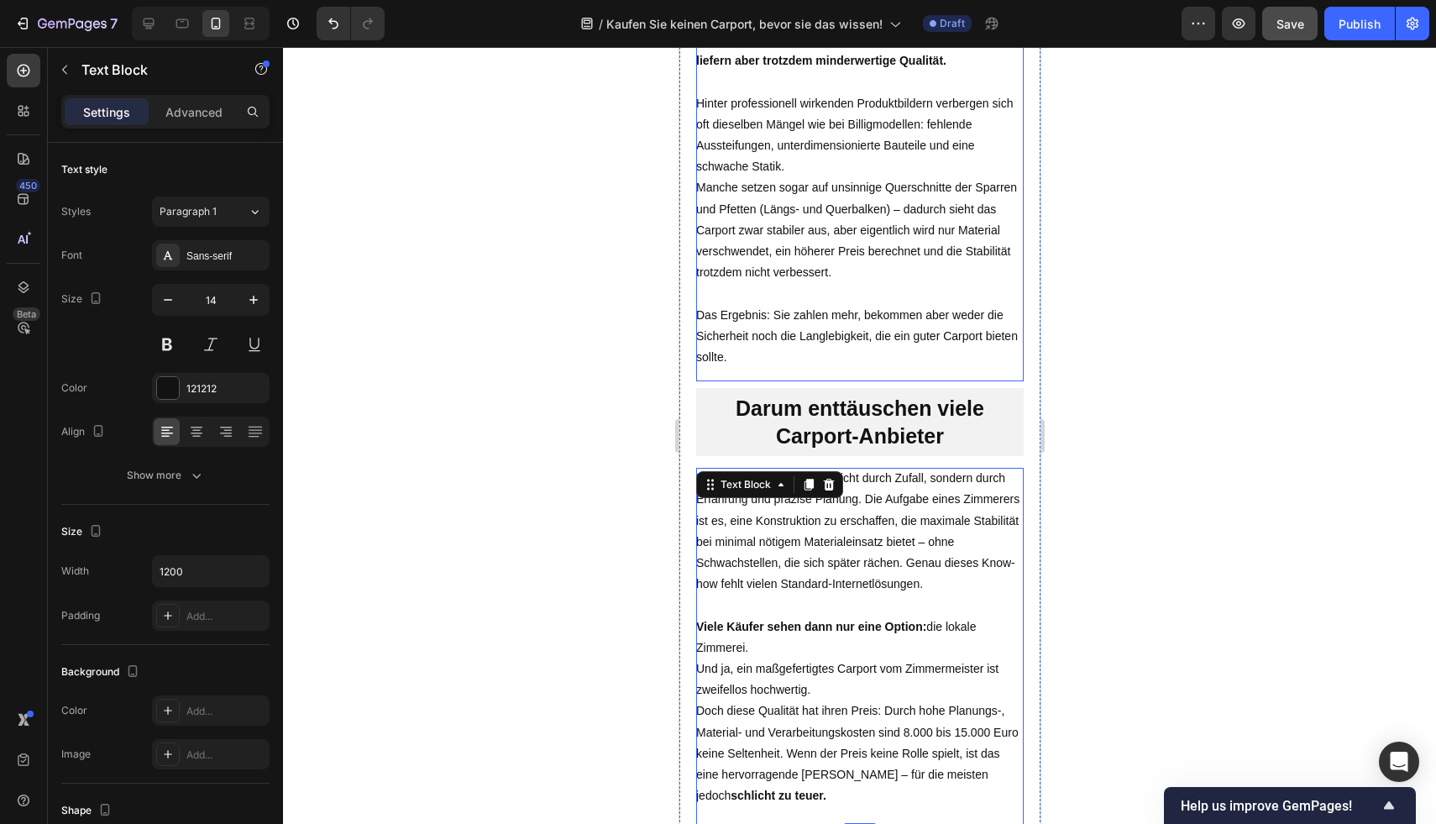
click at [840, 251] on p "Hinter professionell wirkenden Produktbildern verbergen sich oft dieselben Mäng…" at bounding box center [858, 177] width 327 height 212
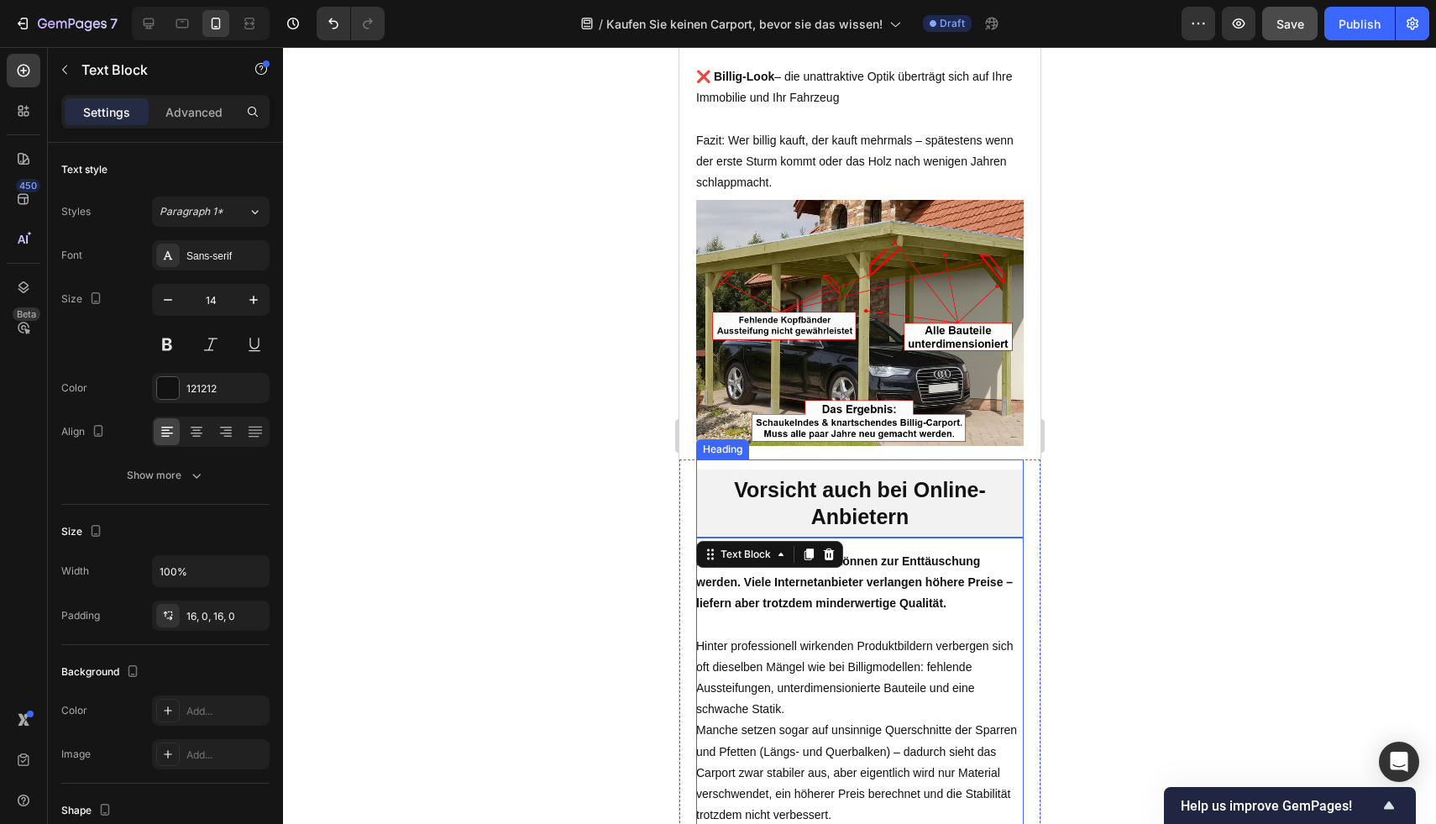
scroll to position [660, 0]
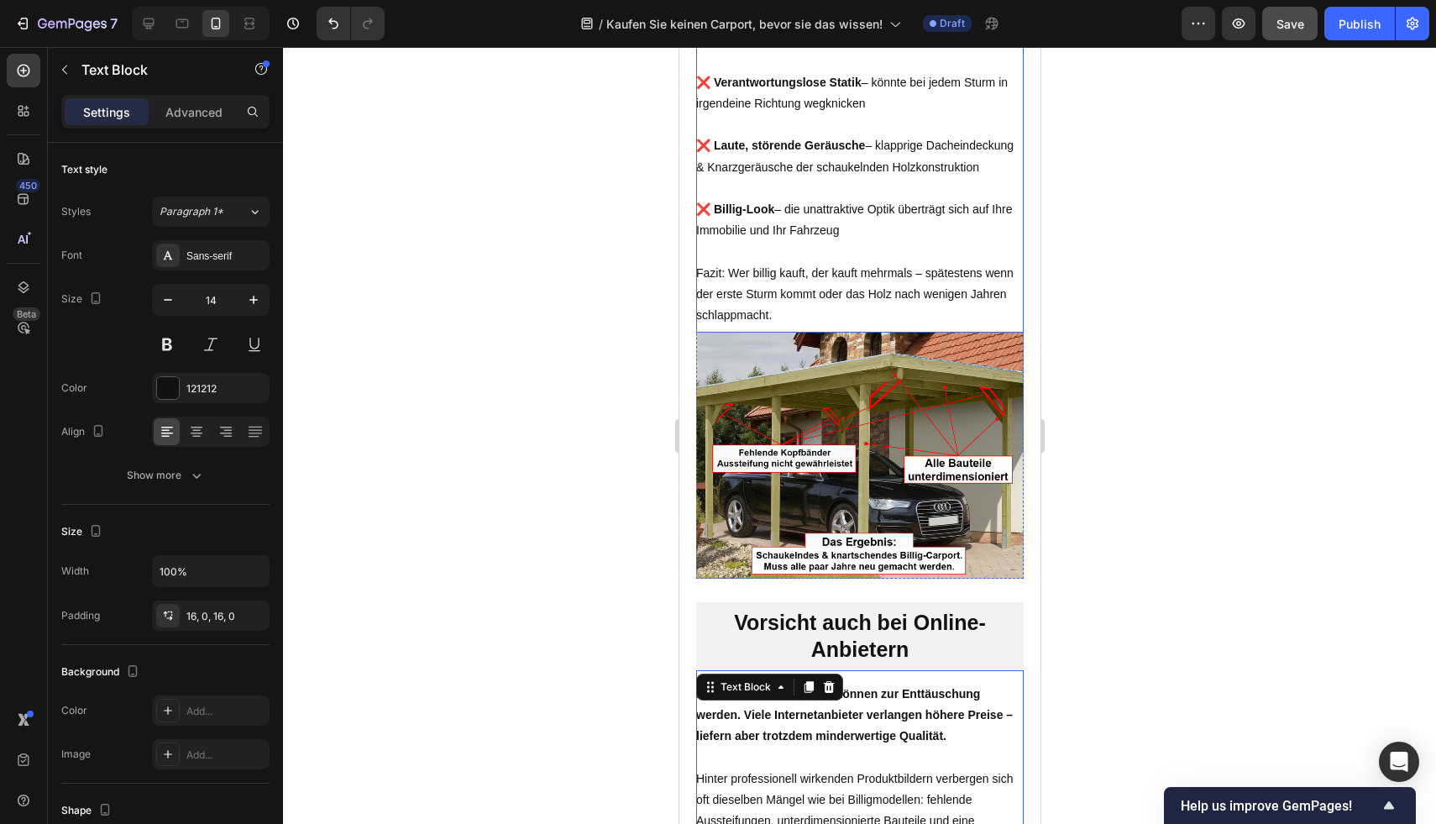
click at [828, 203] on p "❌ Billig-Look – die unattraktive Optik überträgt sich auf Ihre Immobilie und Ih…" at bounding box center [858, 210] width 327 height 64
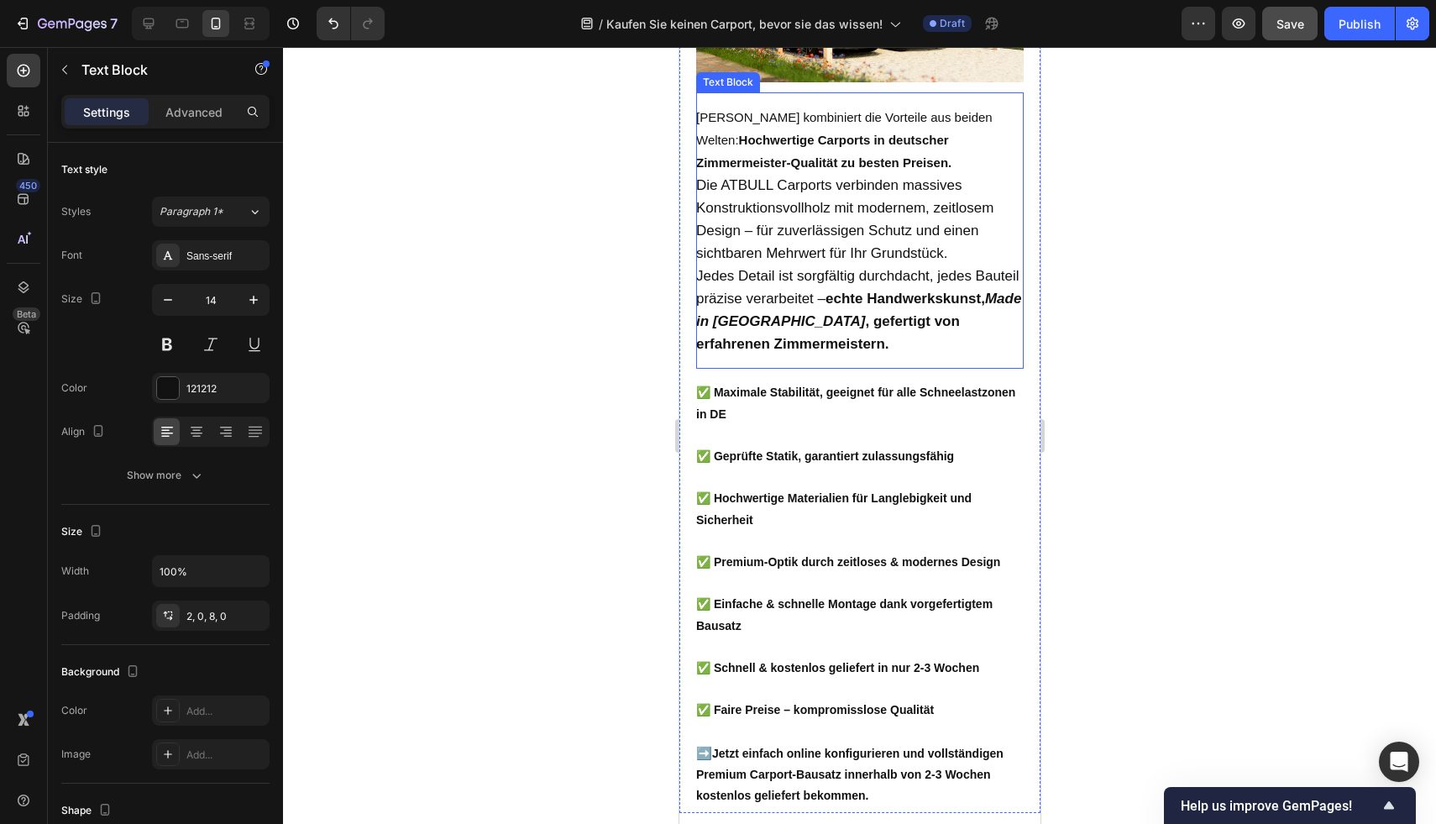
scroll to position [2340, 0]
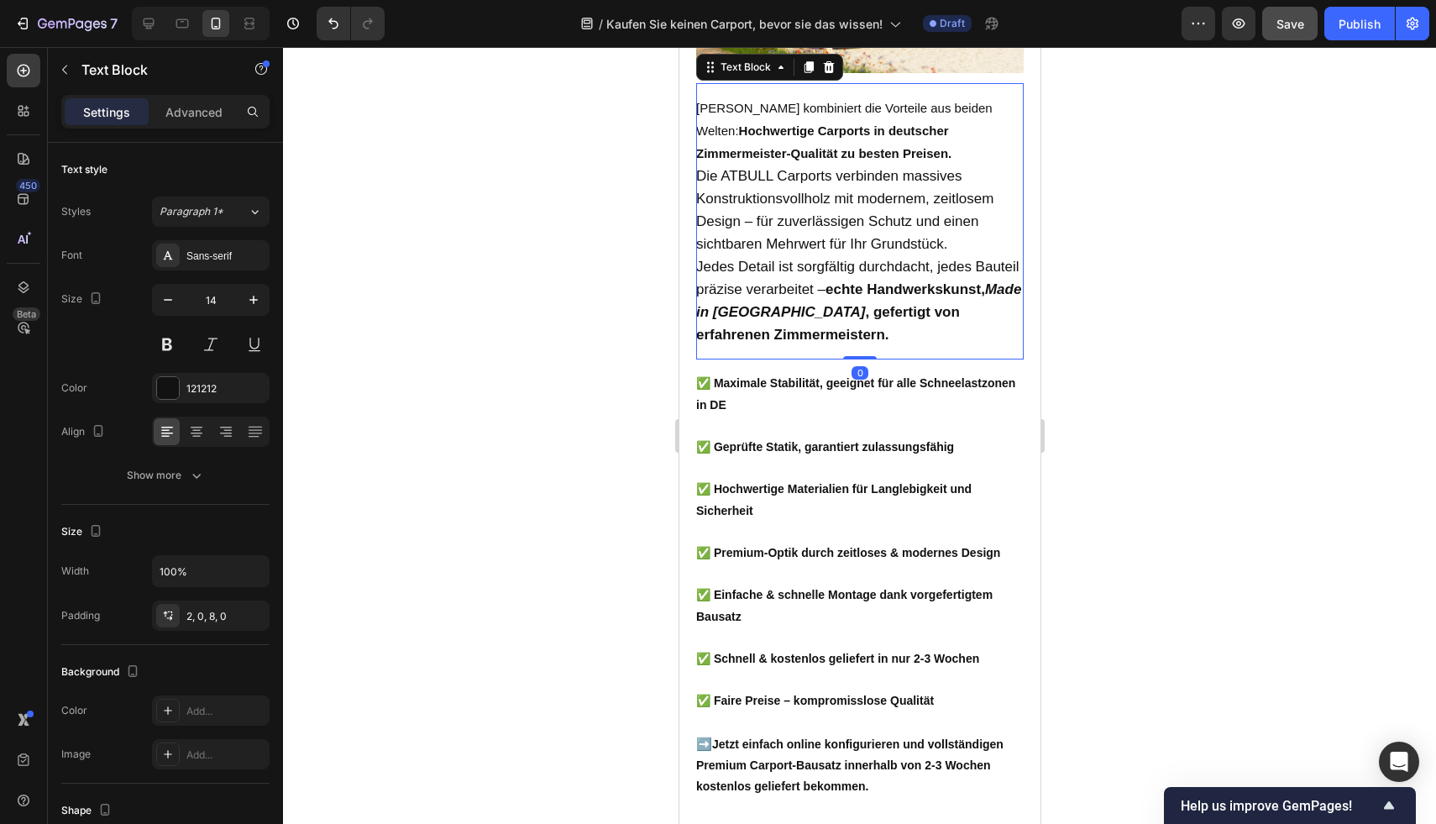
click at [819, 230] on span "Die ATBULL Carports verbinden massives Konstruktionsvollholz mit modernem, zeit…" at bounding box center [843, 210] width 297 height 84
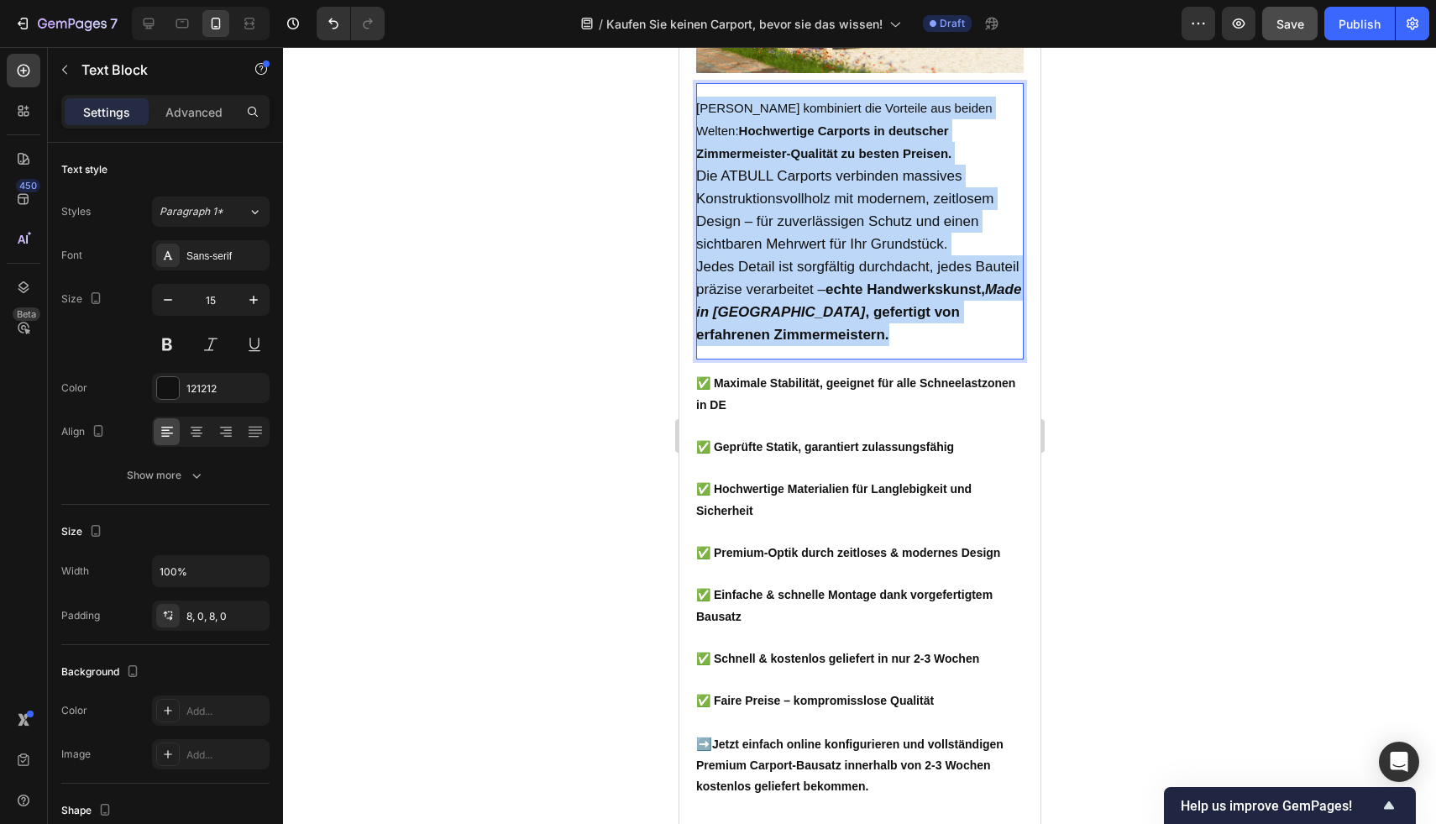
drag, startPoint x: 922, startPoint y: 365, endPoint x: 696, endPoint y: 133, distance: 324.2
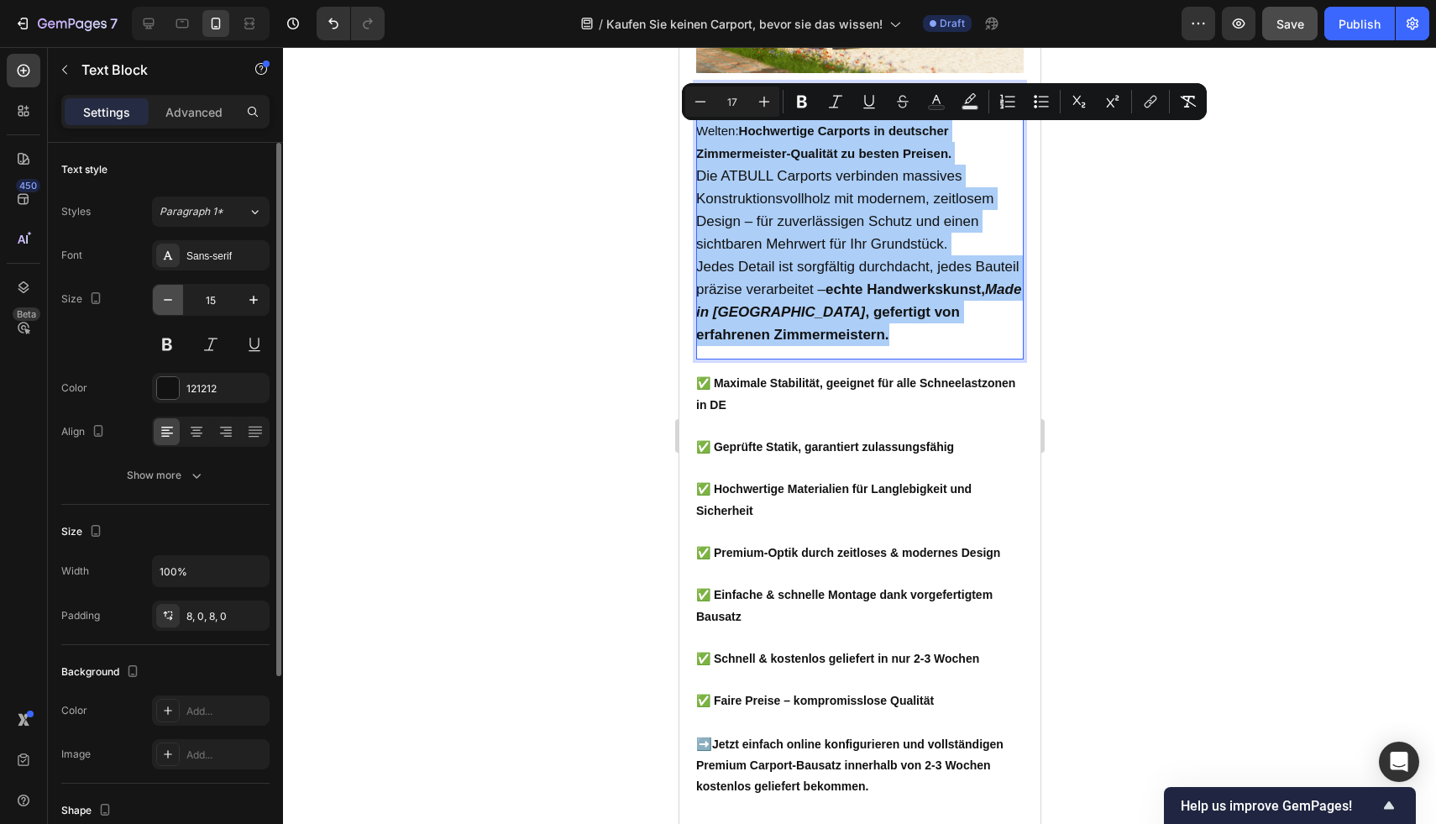
click at [175, 298] on button "button" at bounding box center [168, 300] width 30 height 30
type input "14"
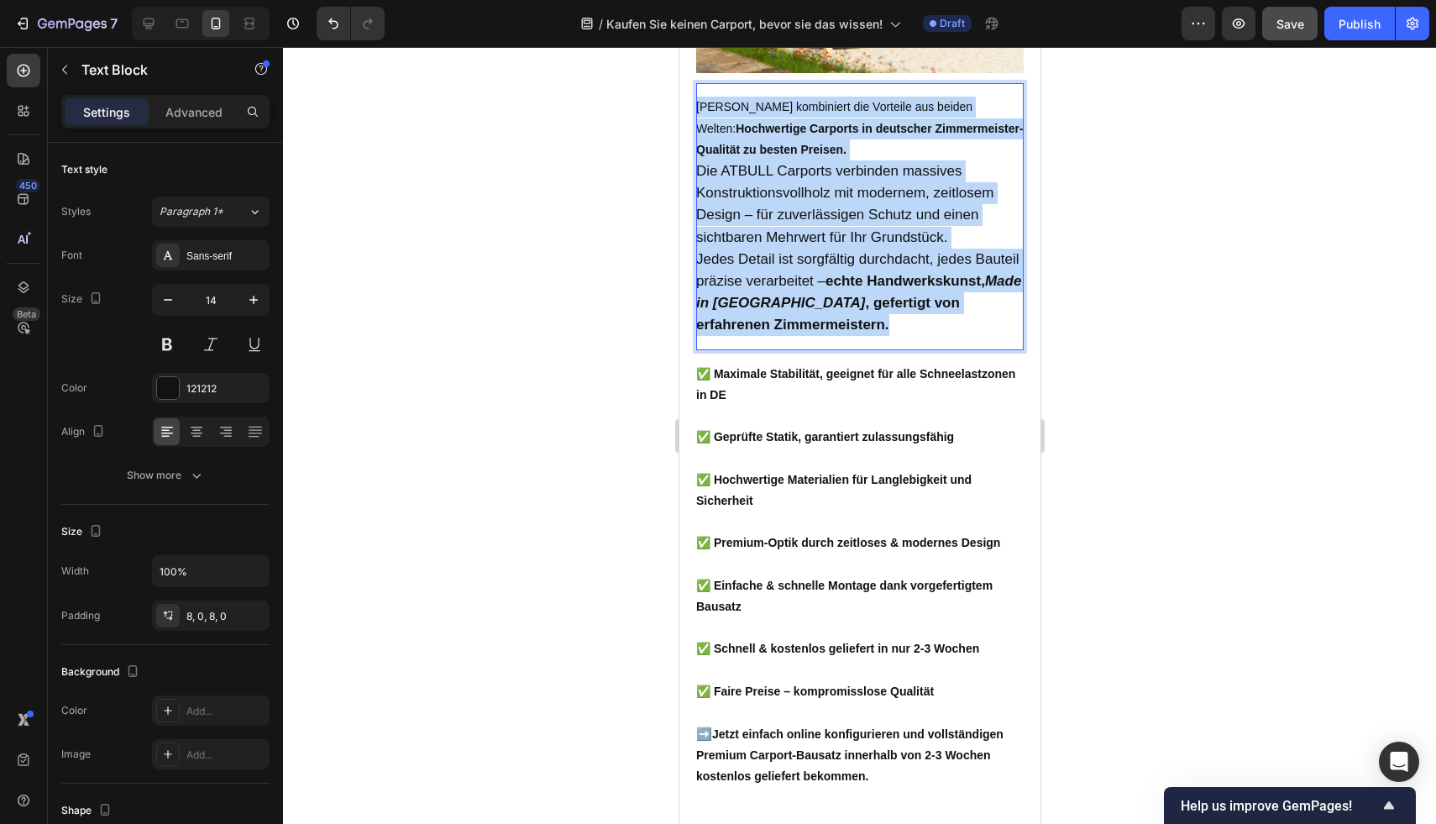
drag, startPoint x: 930, startPoint y: 351, endPoint x: 671, endPoint y: 135, distance: 336.8
click at [678, 135] on html "iPhone 15 Pro Max ( 430 px) iPhone 13 Mini iPhone 13 Pro iPhone 11 Pro Max iPho…" at bounding box center [858, 709] width 361 height 6005
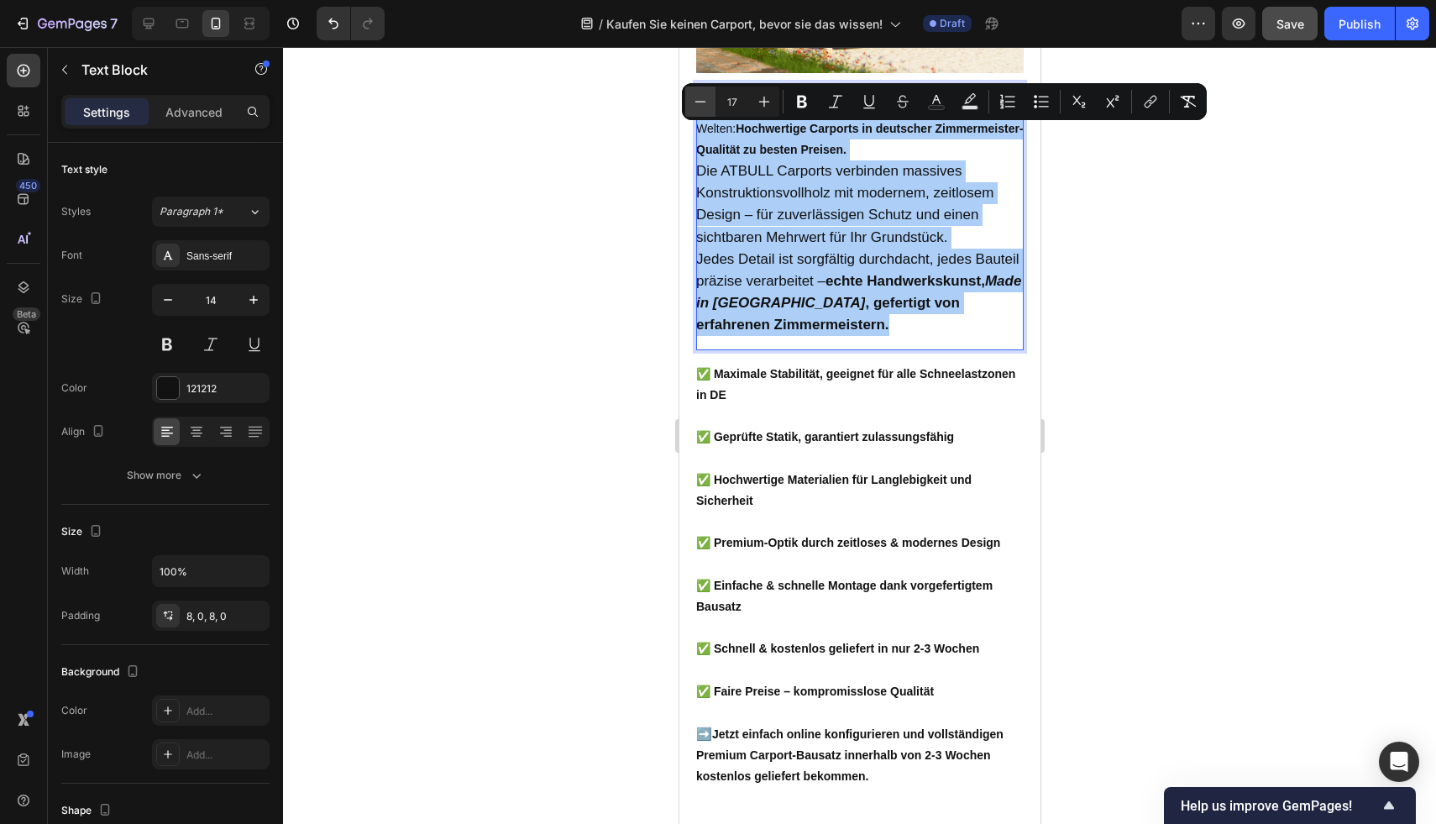
click at [710, 105] on button "Minus" at bounding box center [700, 101] width 30 height 30
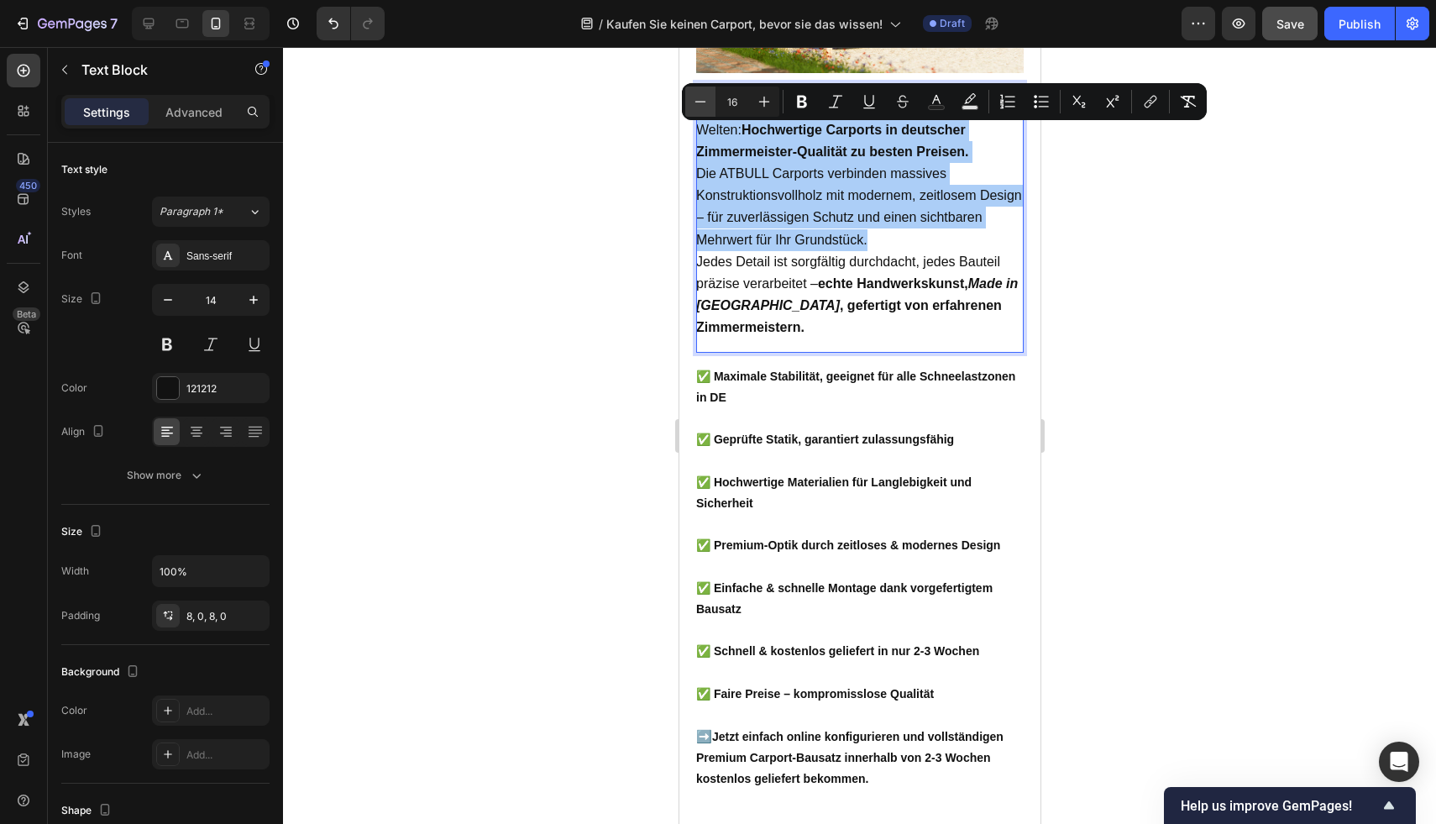
click at [709, 105] on button "Minus" at bounding box center [700, 101] width 30 height 30
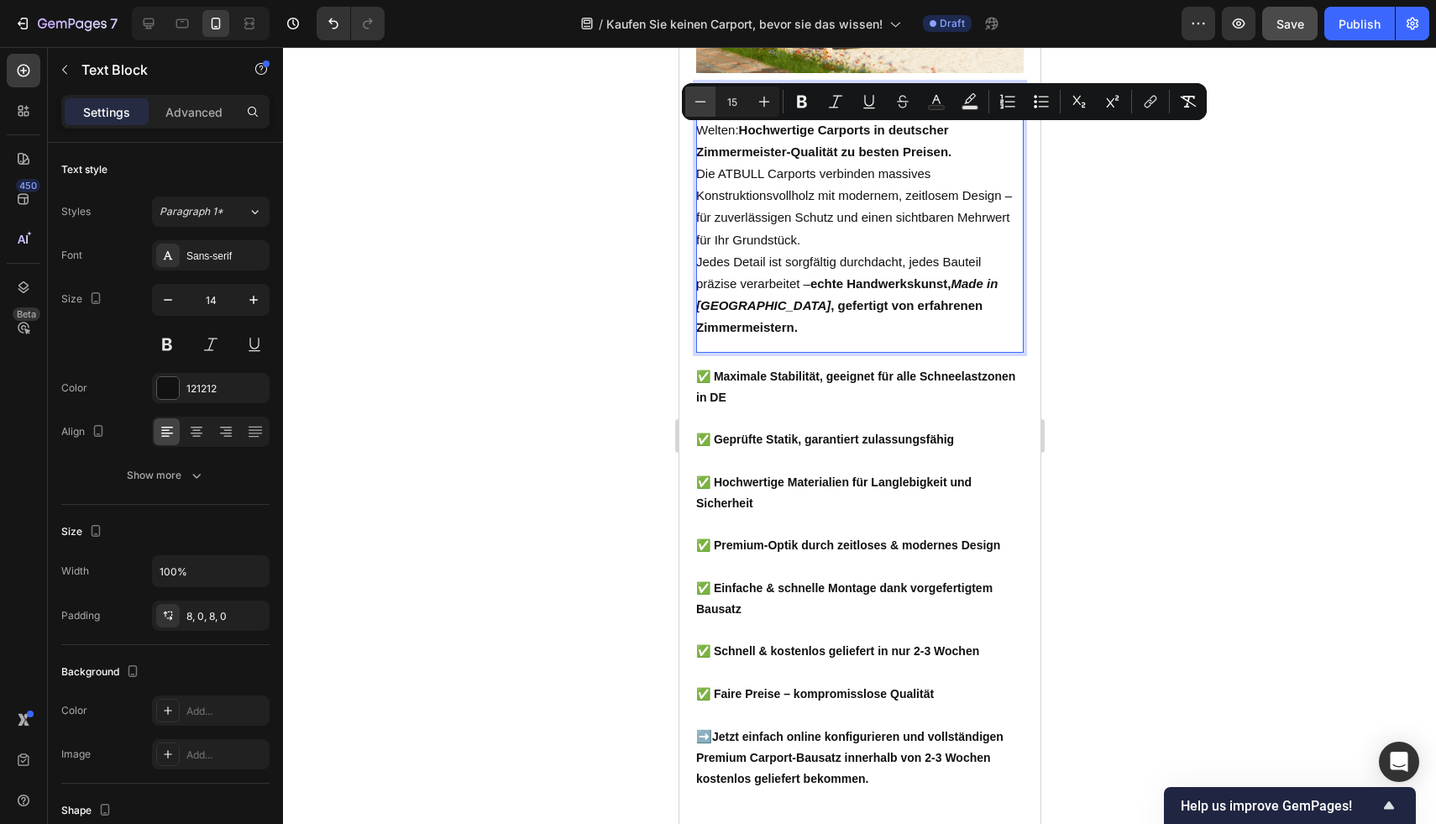
click at [709, 105] on button "Minus" at bounding box center [700, 101] width 30 height 30
type input "14"
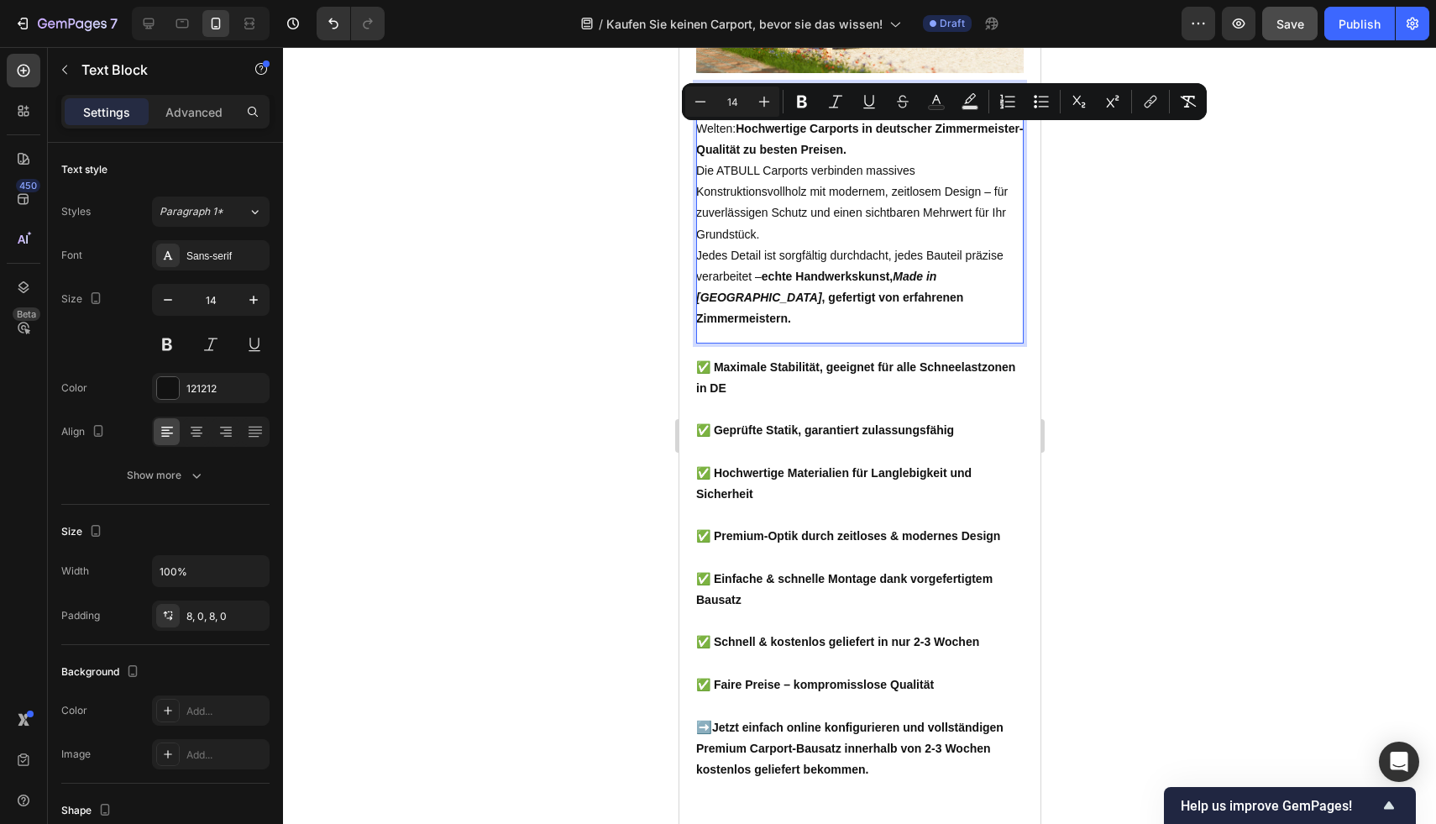
click at [1155, 191] on div at bounding box center [859, 435] width 1153 height 777
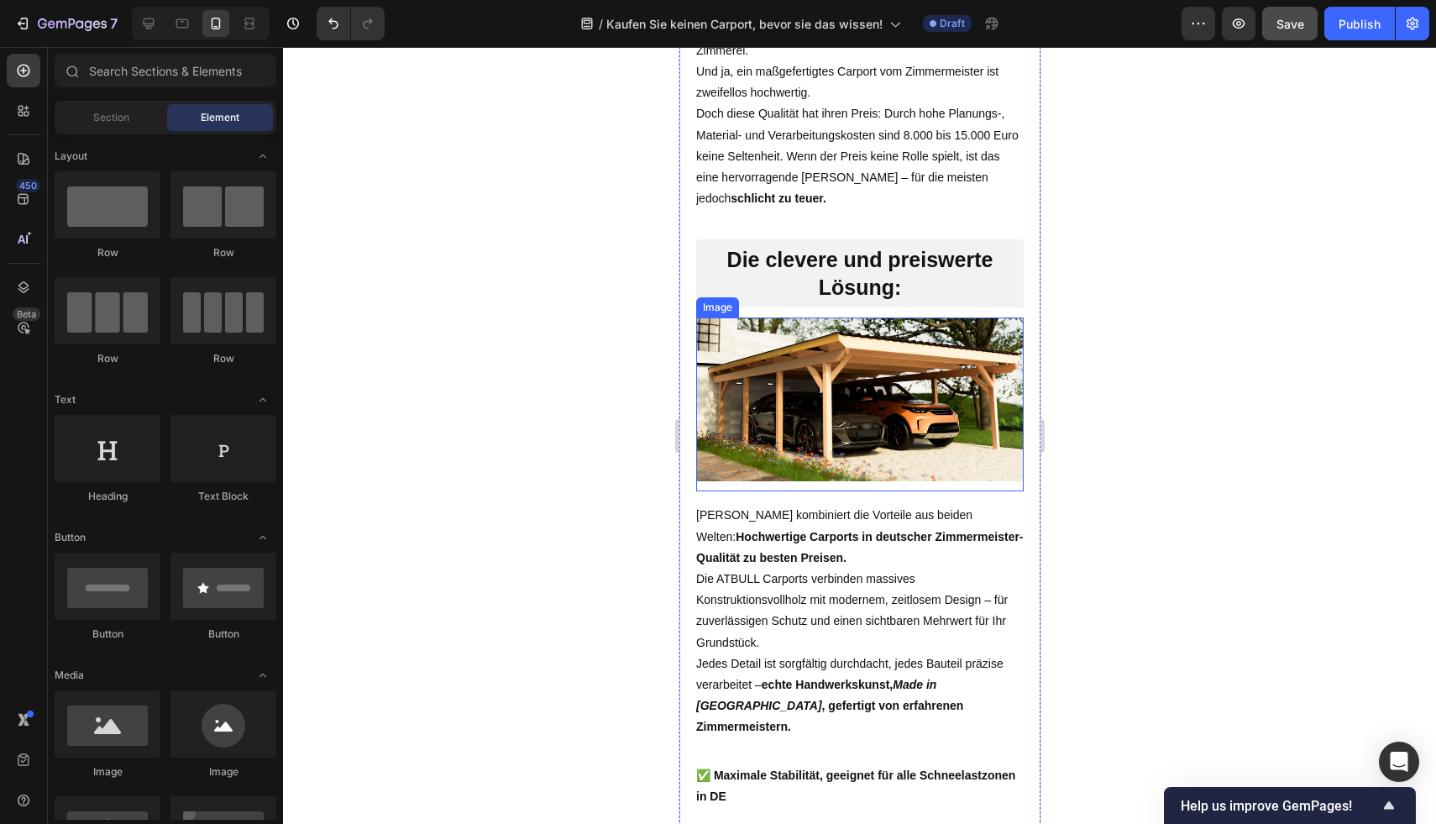
scroll to position [1867, 0]
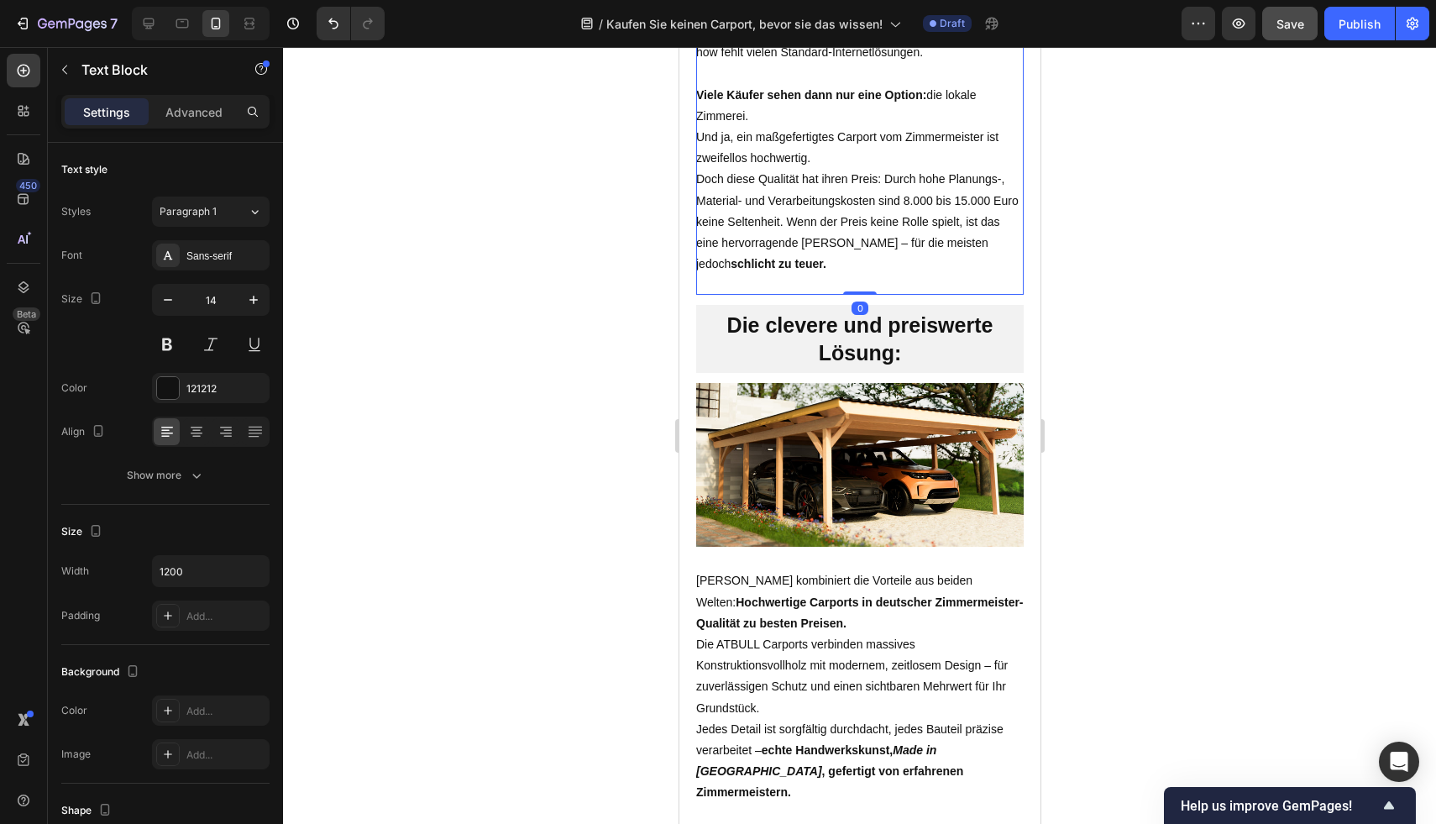
click at [831, 228] on p "Viele Käufer sehen dann nur eine Option: die lokale Zimmerei. Und ja, ein maßge…" at bounding box center [858, 180] width 327 height 191
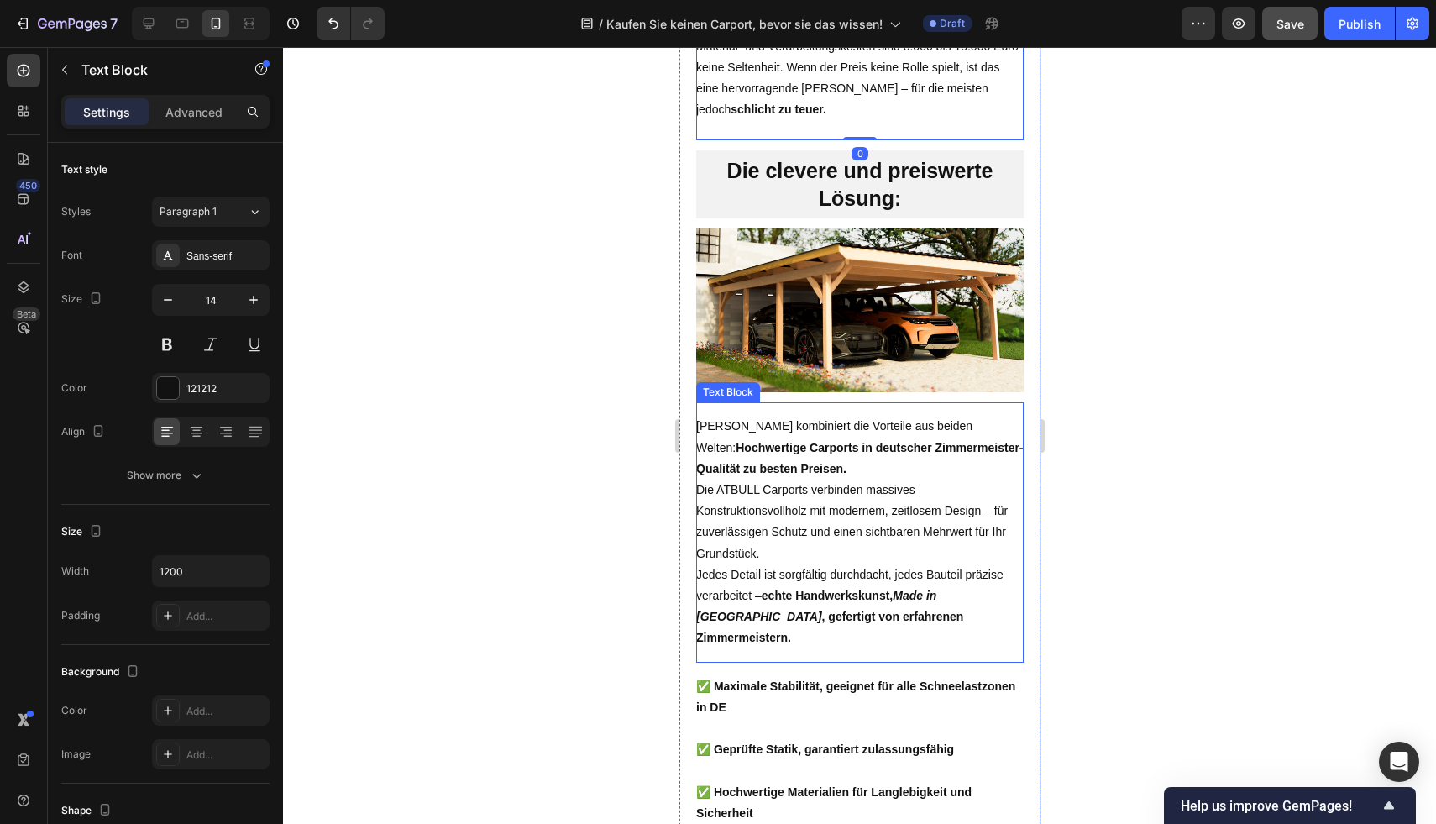
click at [811, 511] on span "Die ATBULL Carports verbinden massives Konstruktionsvollholz mit modernem, zeit…" at bounding box center [851, 521] width 312 height 77
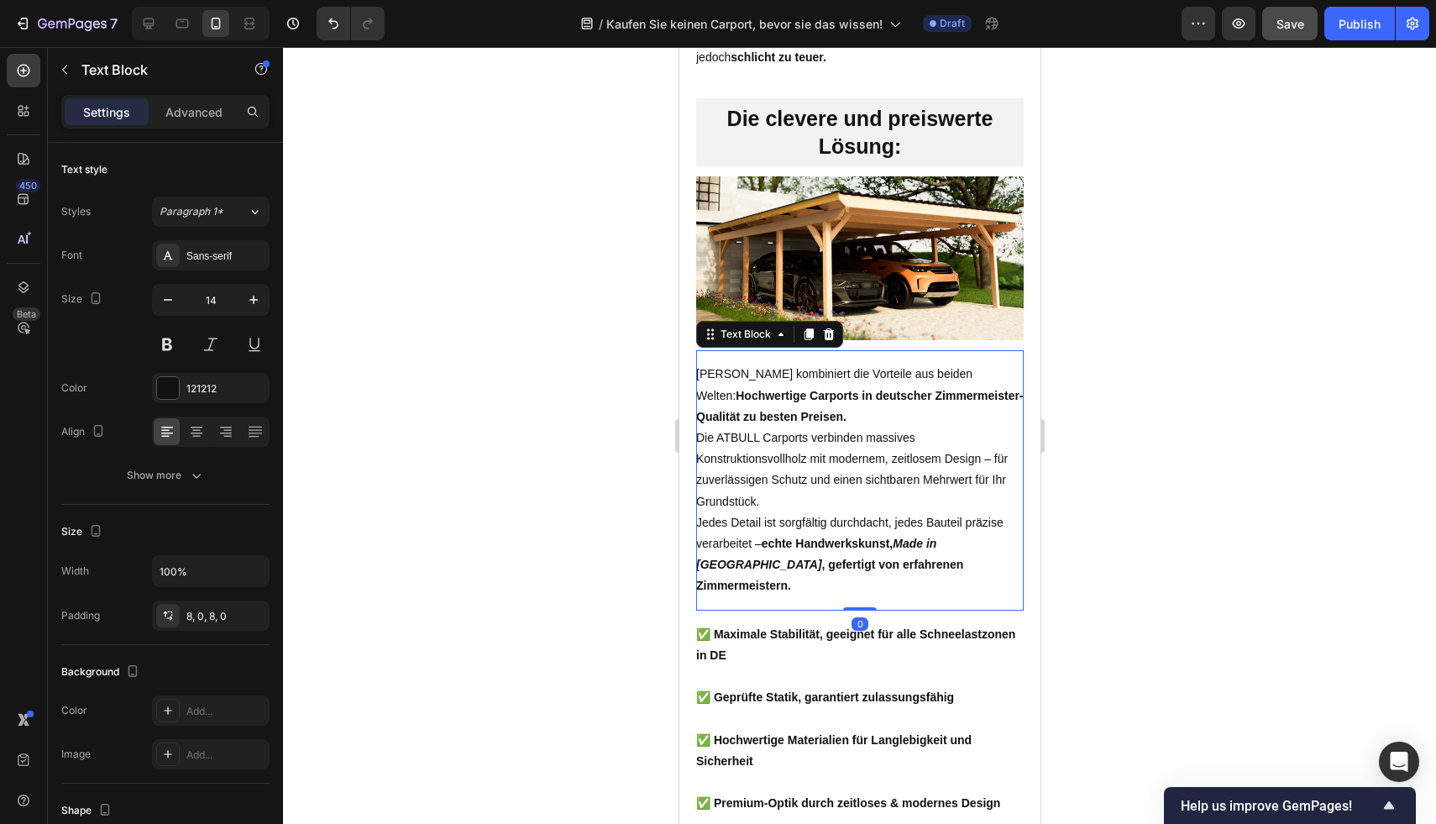
scroll to position [2324, 0]
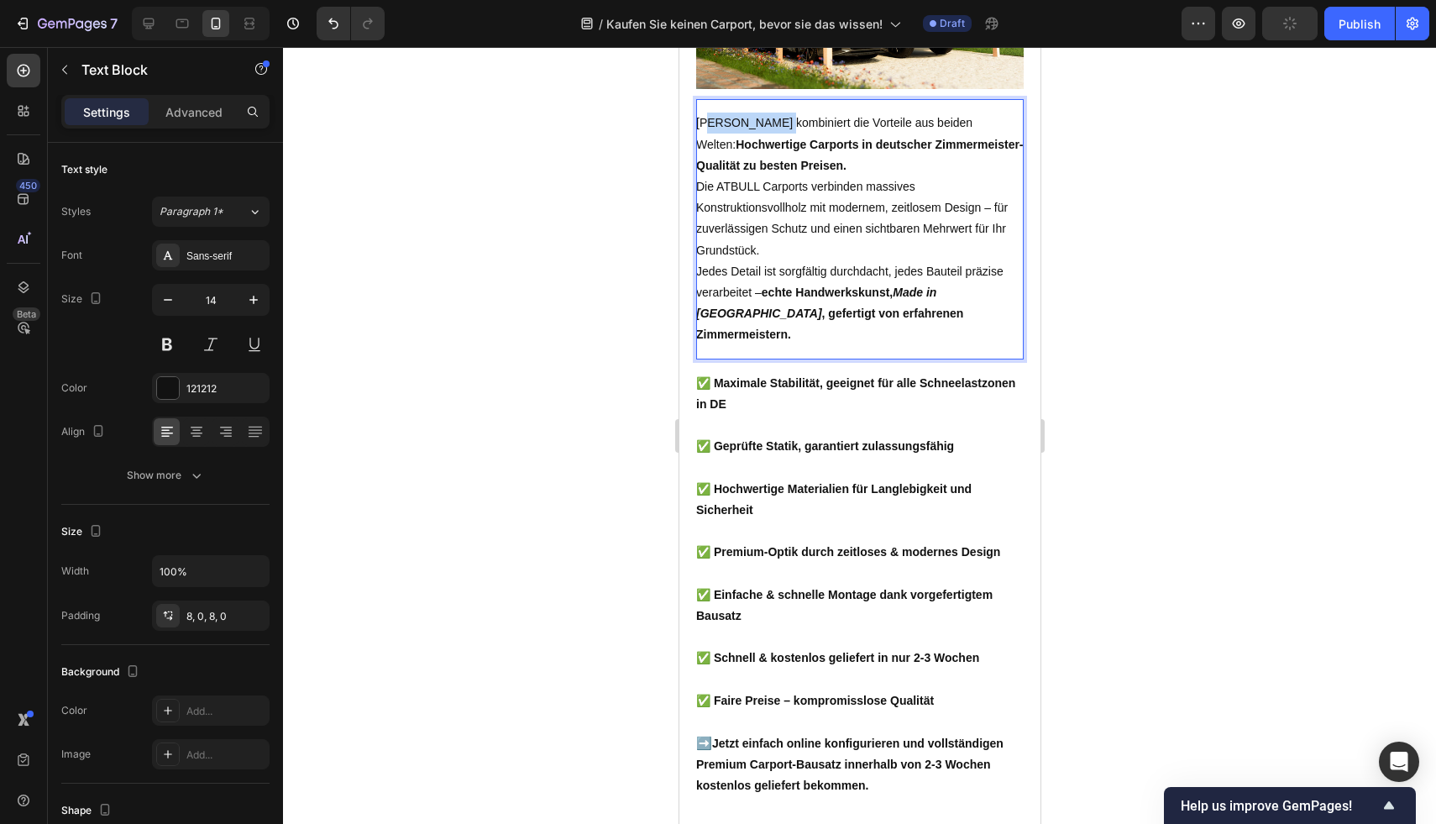
drag, startPoint x: 710, startPoint y: 149, endPoint x: 782, endPoint y: 151, distance: 72.2
click at [782, 151] on span "ATBULL kombiniert die Vorteile aus beiden Welten: Hochwertige Carports in deuts…" at bounding box center [858, 143] width 327 height 55
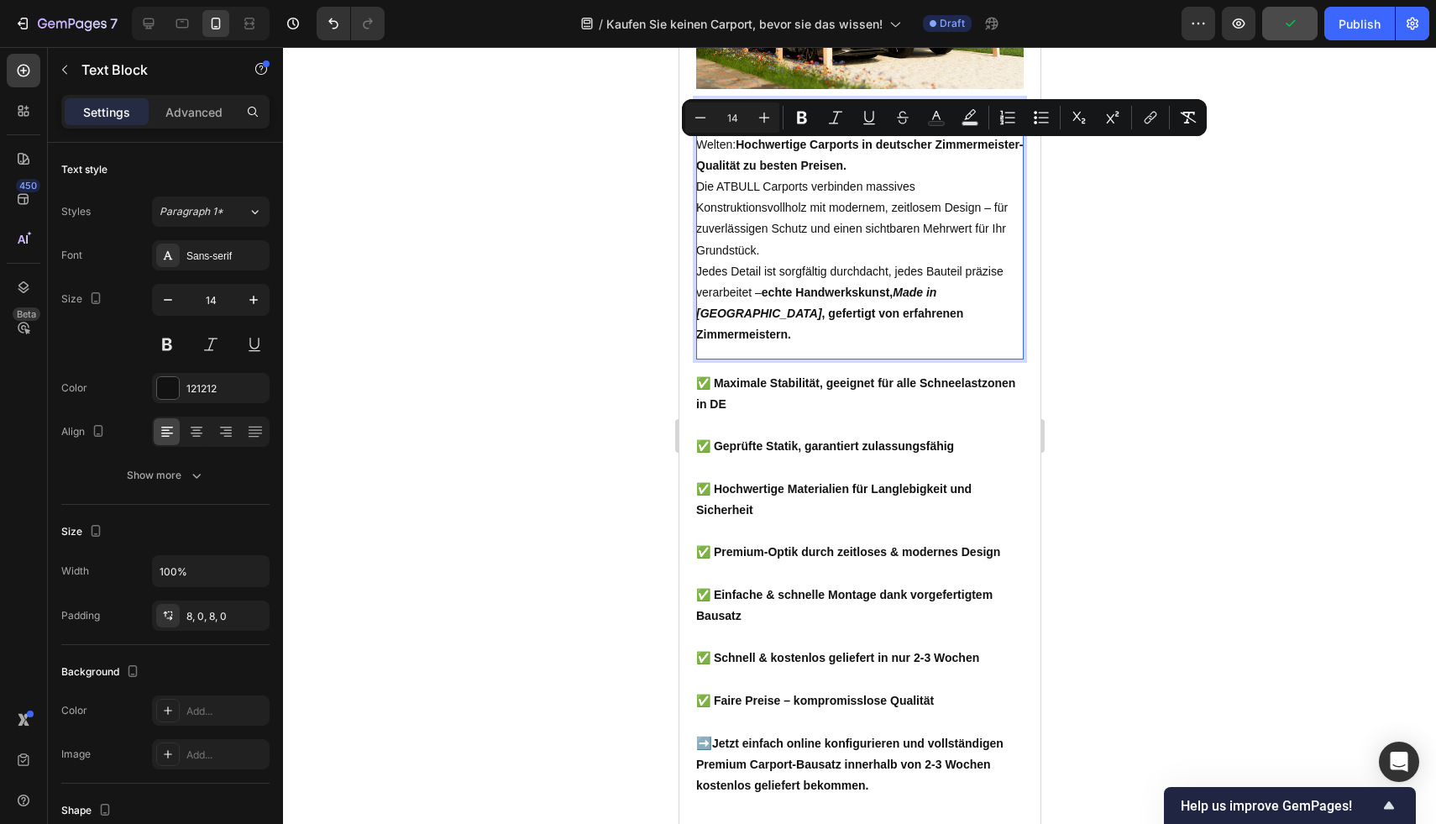
click at [804, 170] on strong "Hochwertige Carports in deutscher Zimmermeister-Qualität zu besten Preisen." at bounding box center [858, 155] width 327 height 34
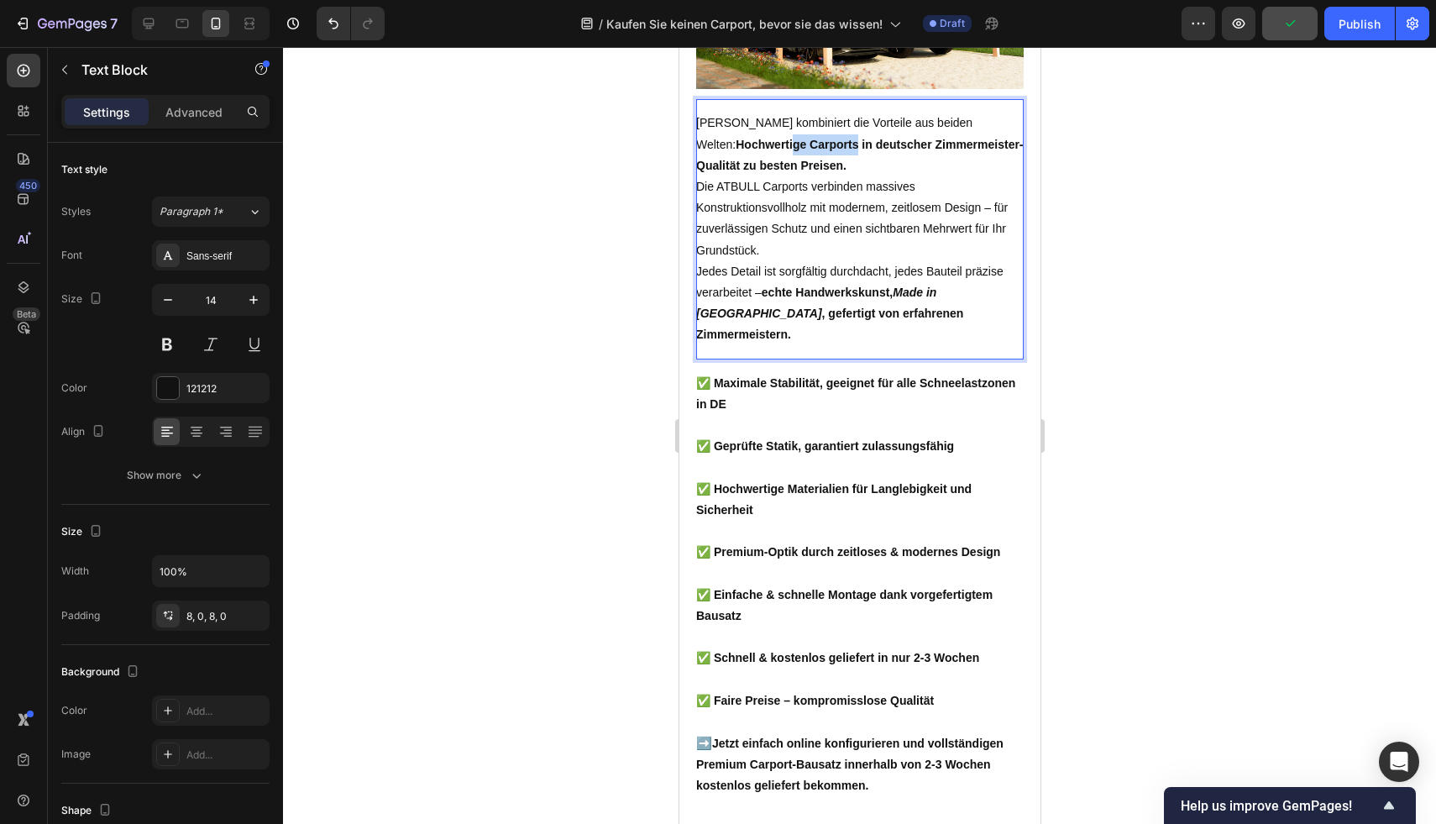
drag, startPoint x: 816, startPoint y: 168, endPoint x: 747, endPoint y: 167, distance: 68.9
click at [747, 167] on strong "Hochwertige Carports in deutscher Zimmermeister-Qualität zu besten Preisen." at bounding box center [858, 155] width 327 height 34
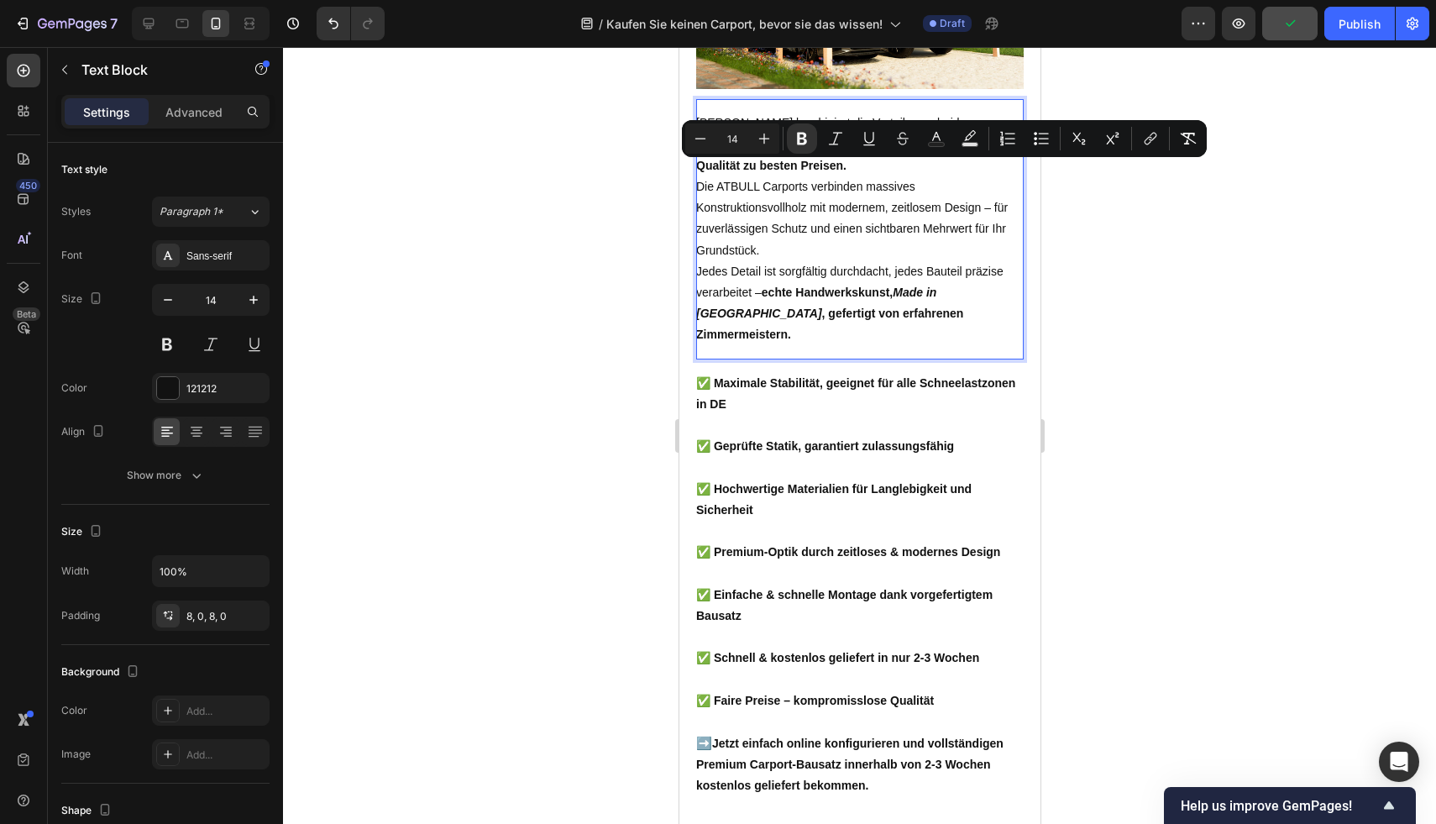
click at [771, 204] on p "Die ATBULL Carports verbinden massives Konstruktionsvollholz mit modernem, zeit…" at bounding box center [858, 218] width 327 height 85
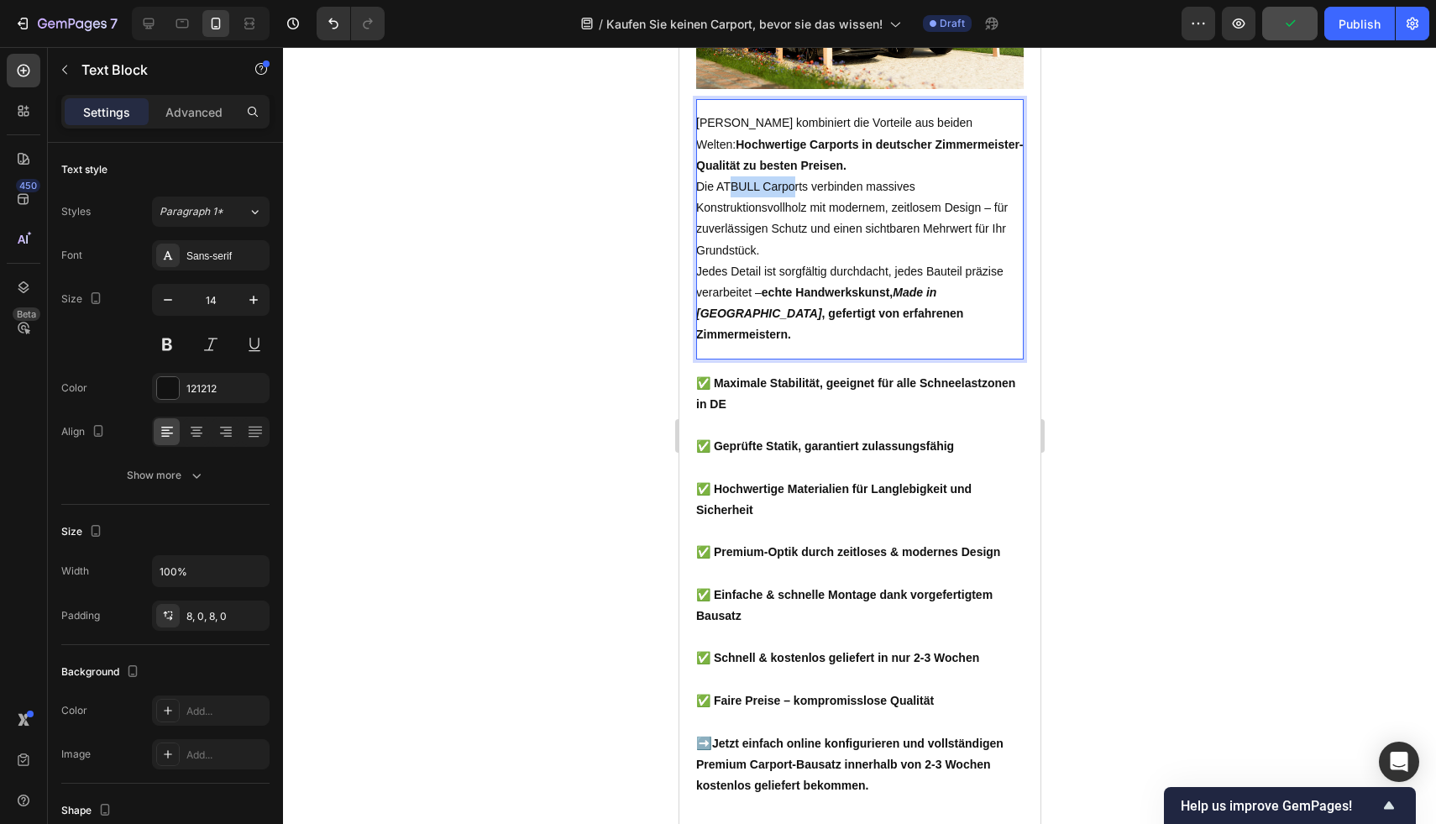
drag, startPoint x: 783, startPoint y: 207, endPoint x: 728, endPoint y: 206, distance: 55.4
click at [729, 206] on span "Die ATBULL Carports verbinden massives Konstruktionsvollholz mit modernem, zeit…" at bounding box center [851, 218] width 312 height 77
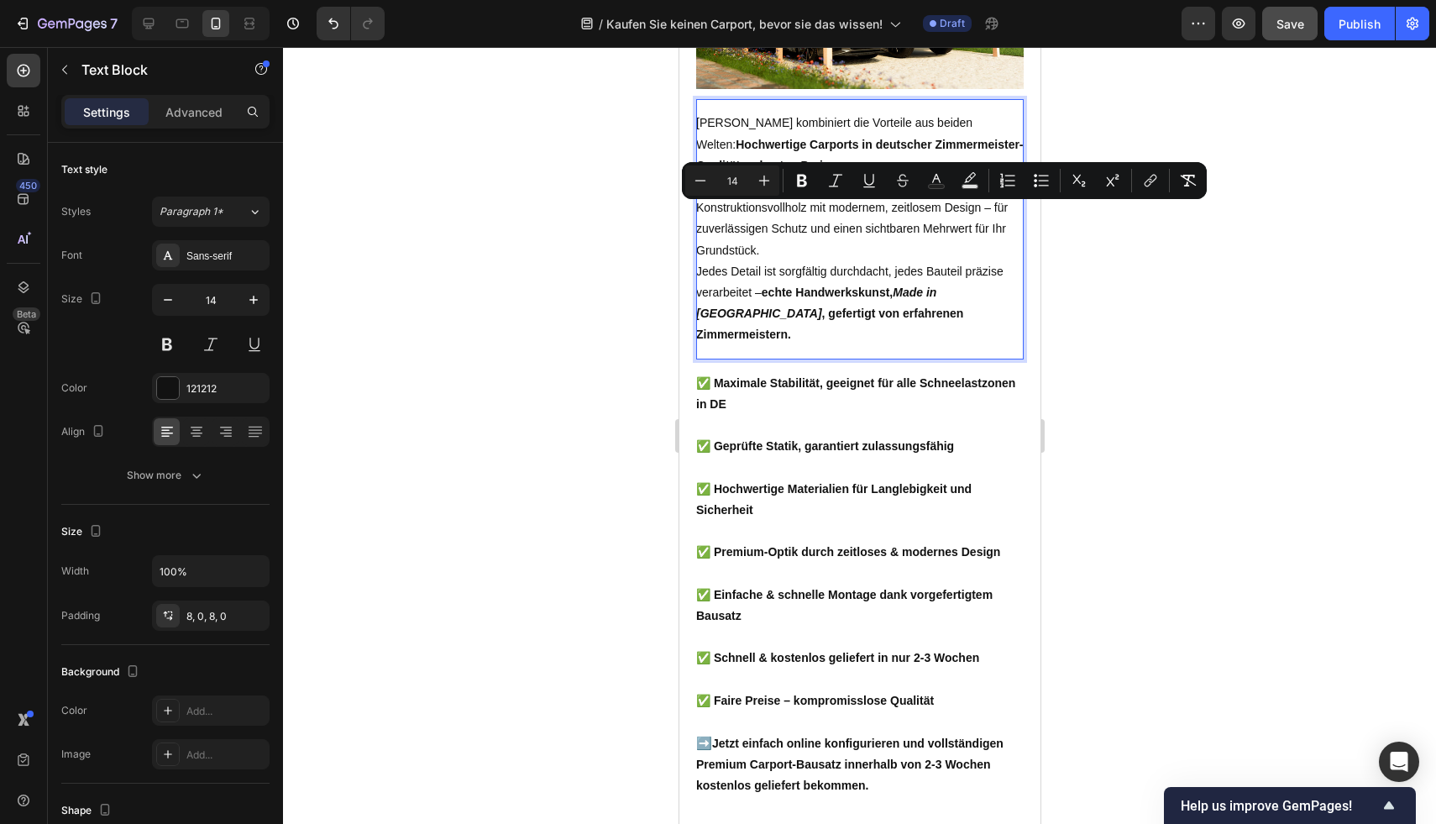
click at [755, 245] on p "Die ATBULL Carports verbinden massives Konstruktionsvollholz mit modernem, zeit…" at bounding box center [858, 218] width 327 height 85
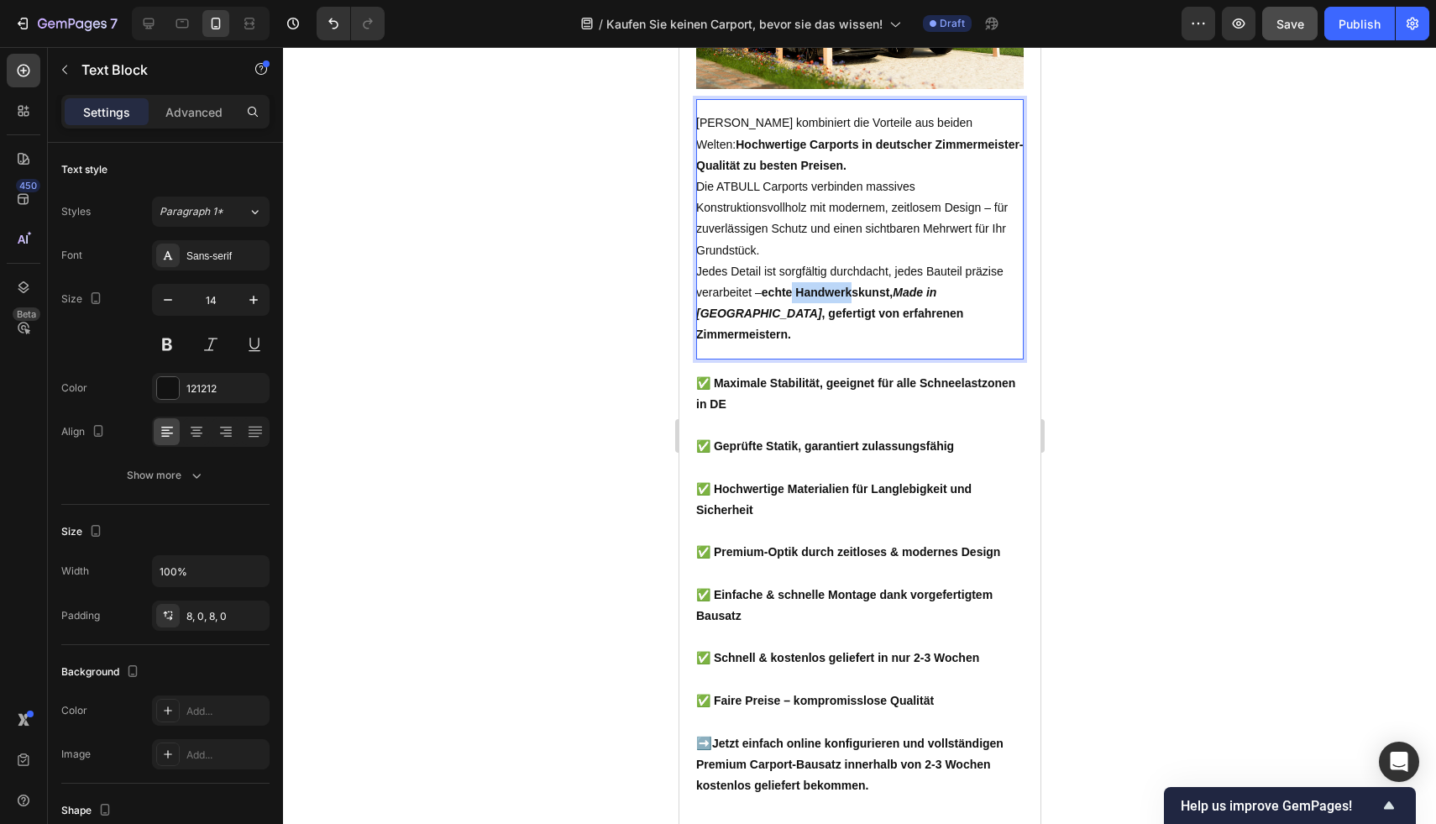
drag, startPoint x: 843, startPoint y: 317, endPoint x: 790, endPoint y: 313, distance: 53.0
click at [791, 299] on strong "echte Handwerkskunst," at bounding box center [826, 291] width 131 height 13
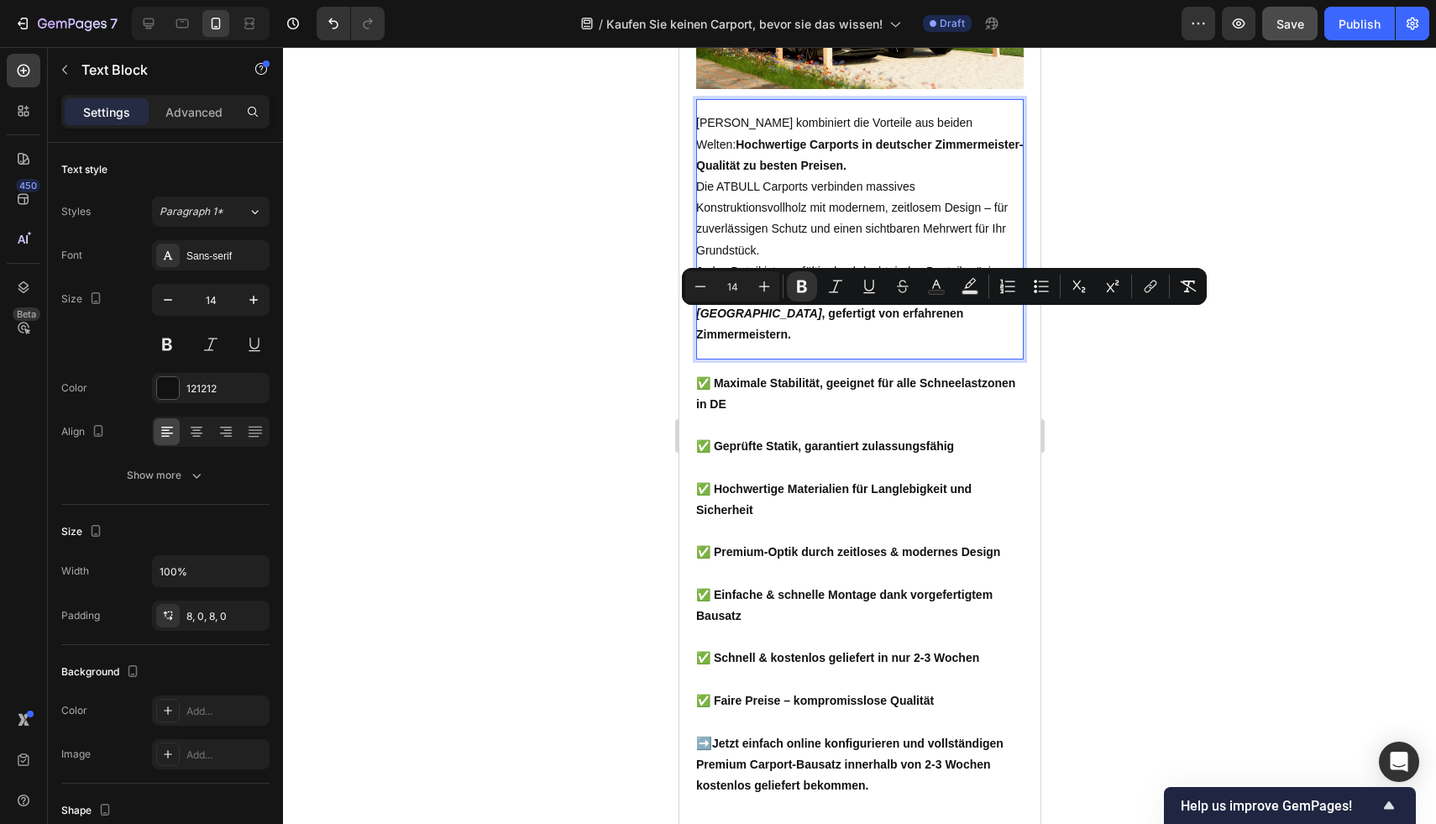
click at [870, 228] on span "Die ATBULL Carports verbinden massives Konstruktionsvollholz mit modernem, zeit…" at bounding box center [851, 218] width 312 height 77
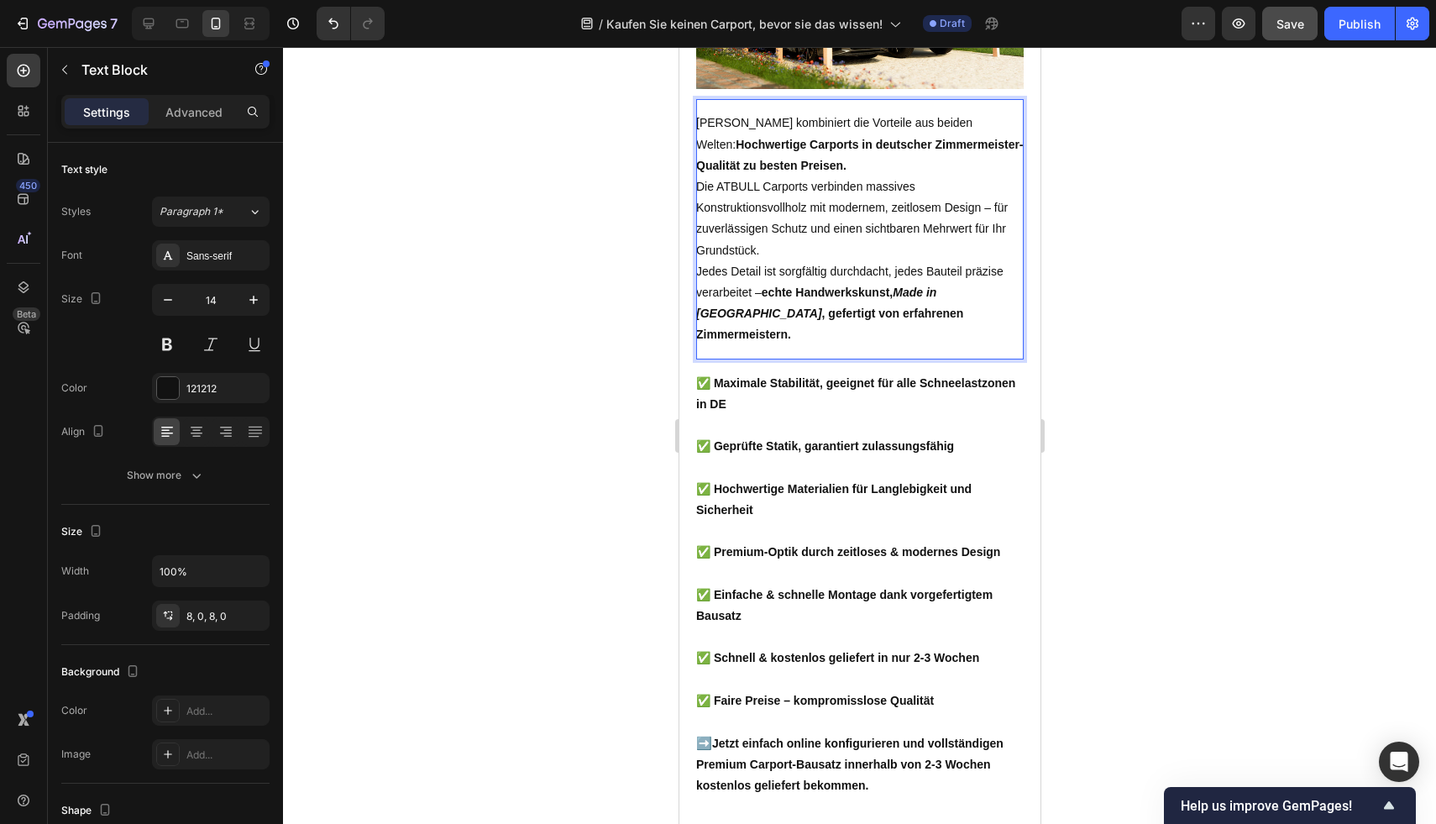
click at [1126, 161] on div at bounding box center [859, 435] width 1153 height 777
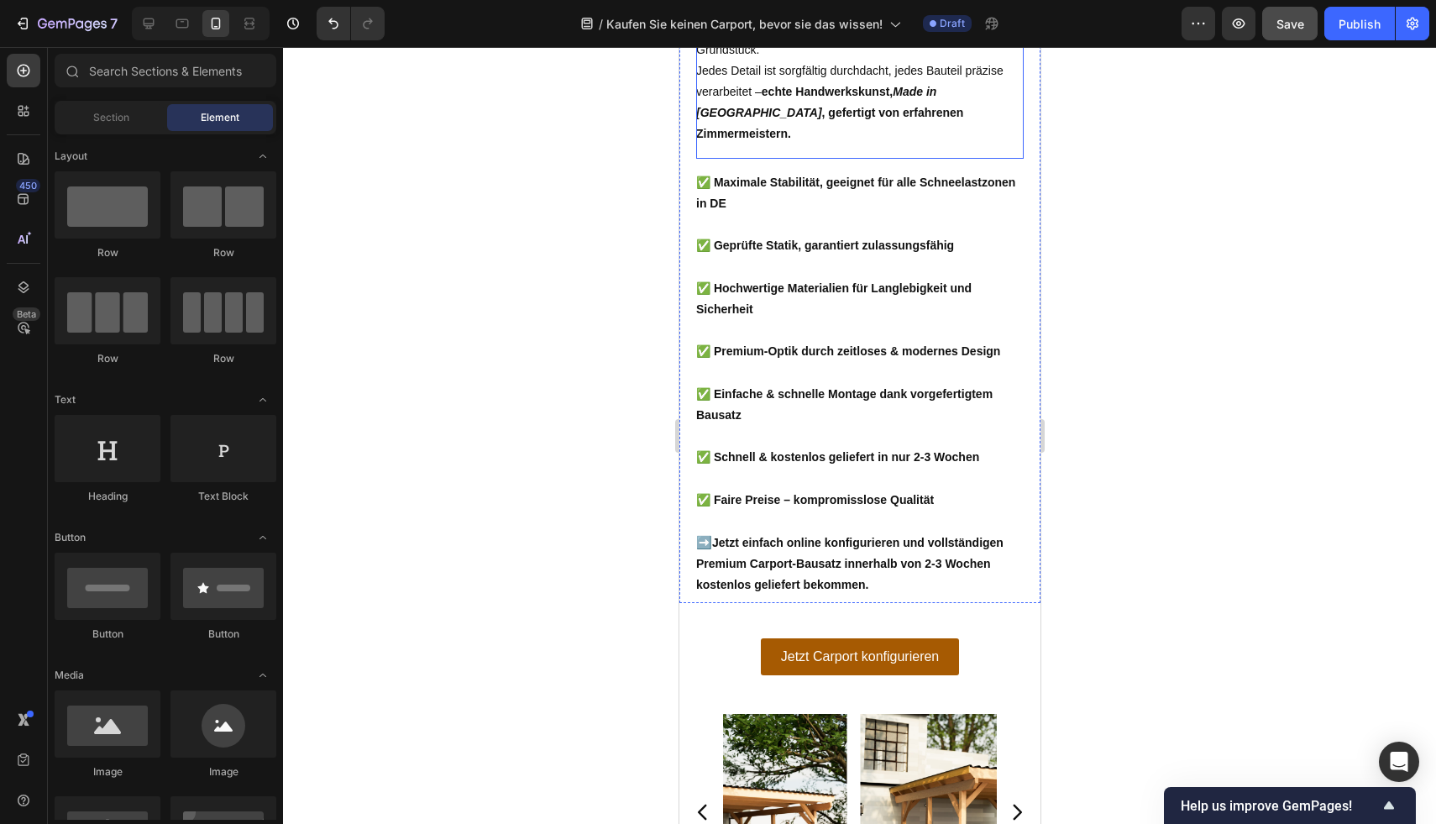
scroll to position [2526, 0]
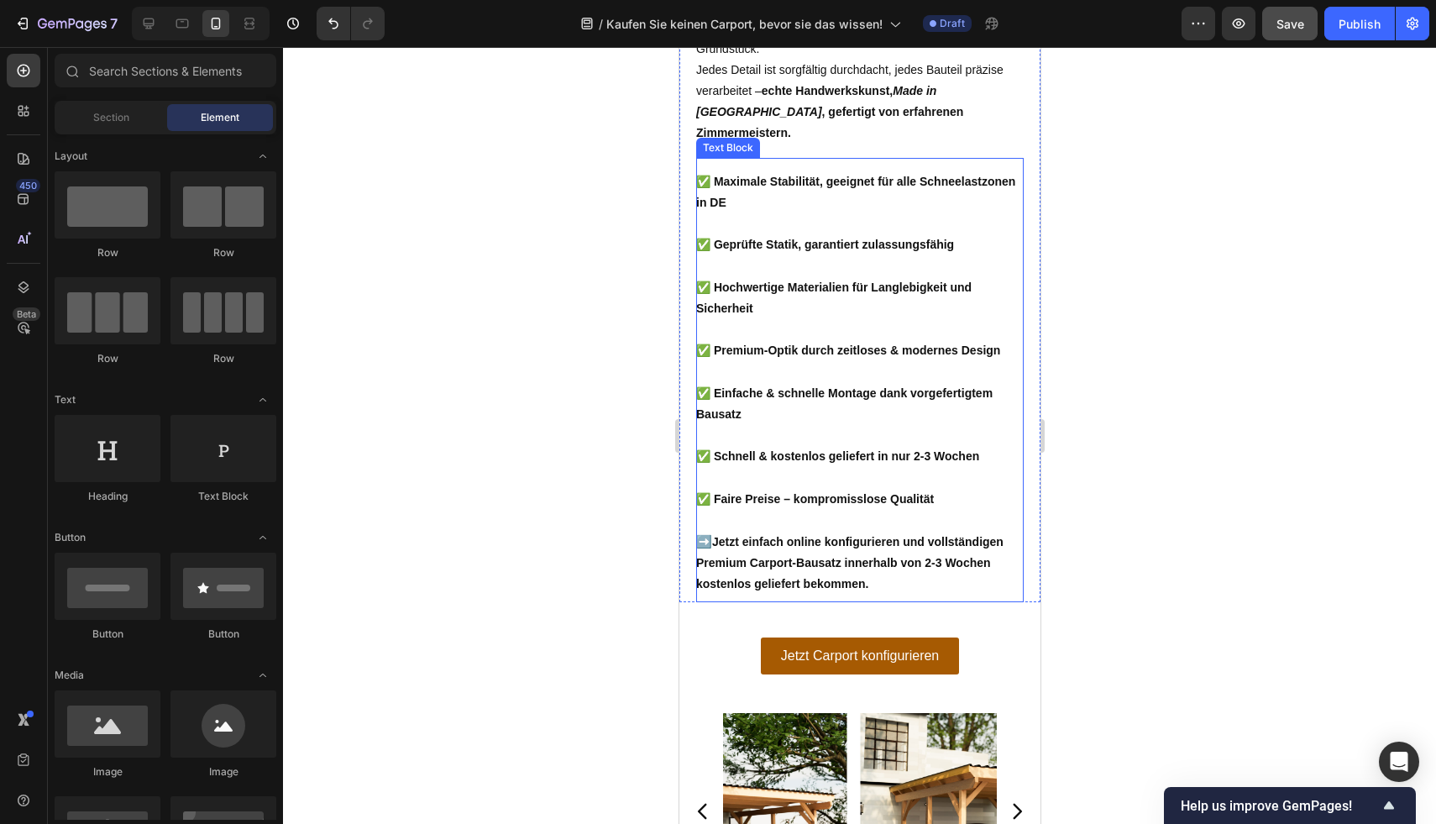
click at [923, 213] on p "✅ Maximale Stabilität, geeignet für alle Schneelastzonen in DE" at bounding box center [858, 192] width 327 height 42
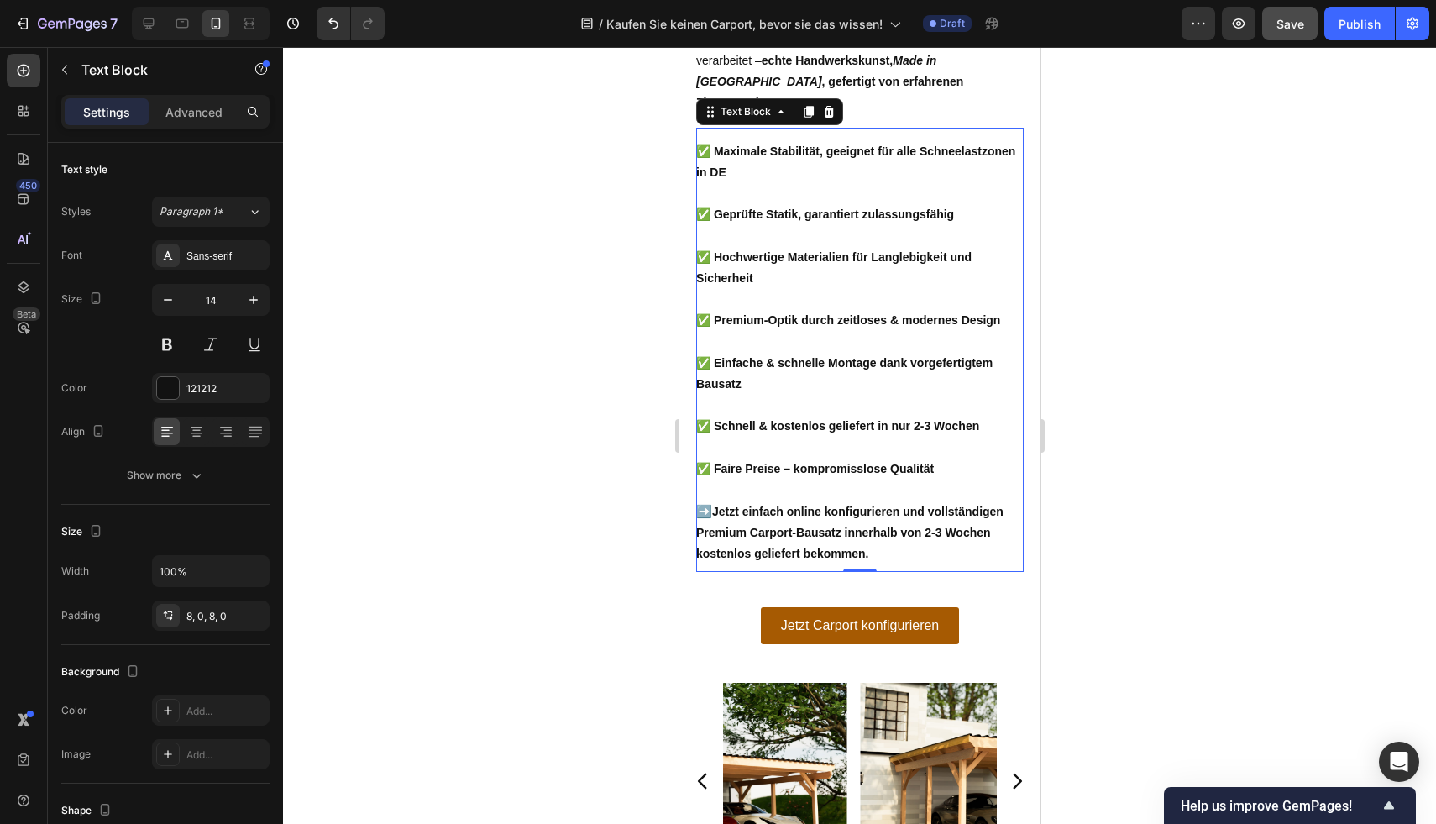
scroll to position [2566, 0]
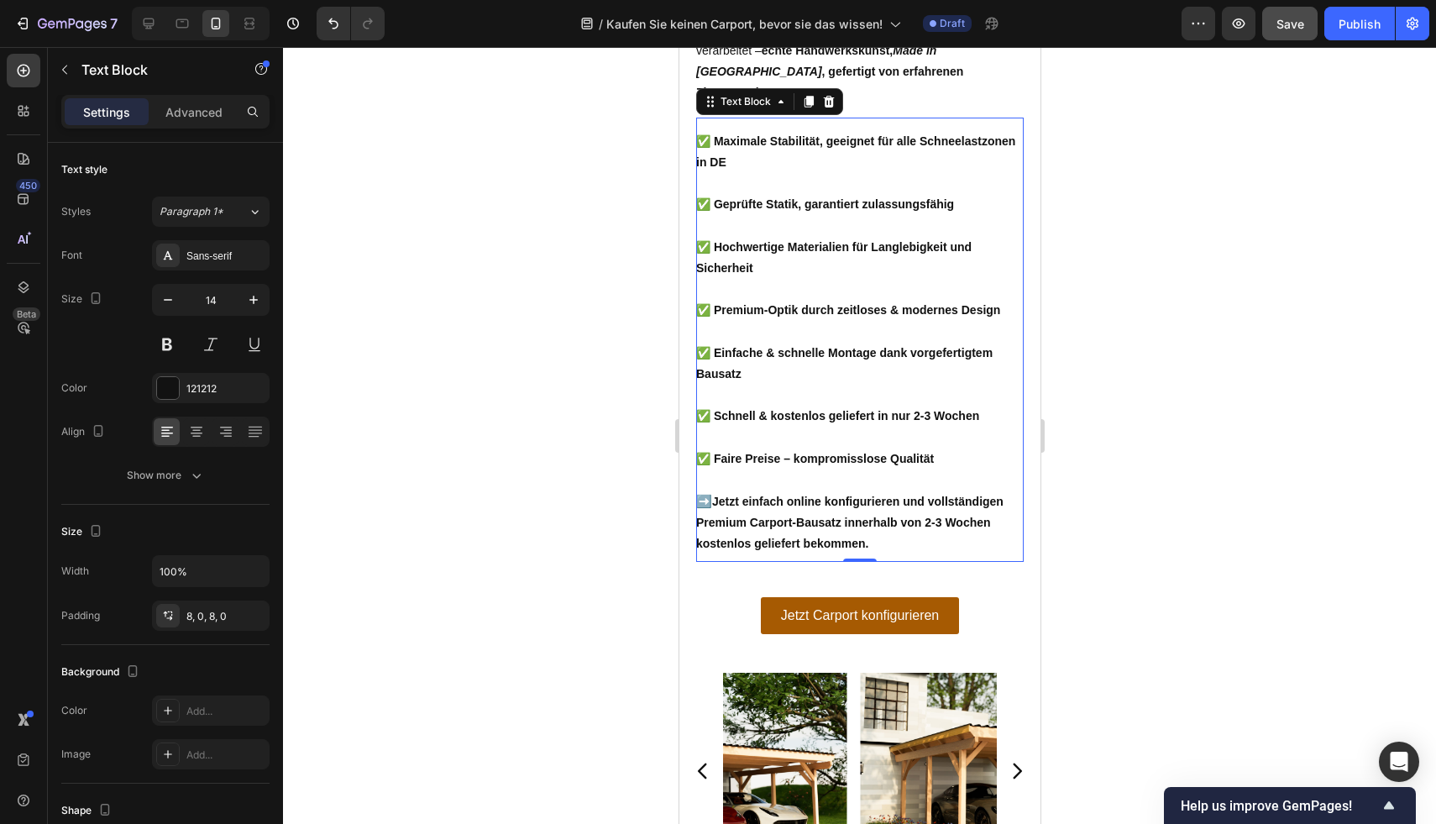
click at [804, 327] on p "Rich Text Editor. Editing area: main" at bounding box center [858, 331] width 327 height 21
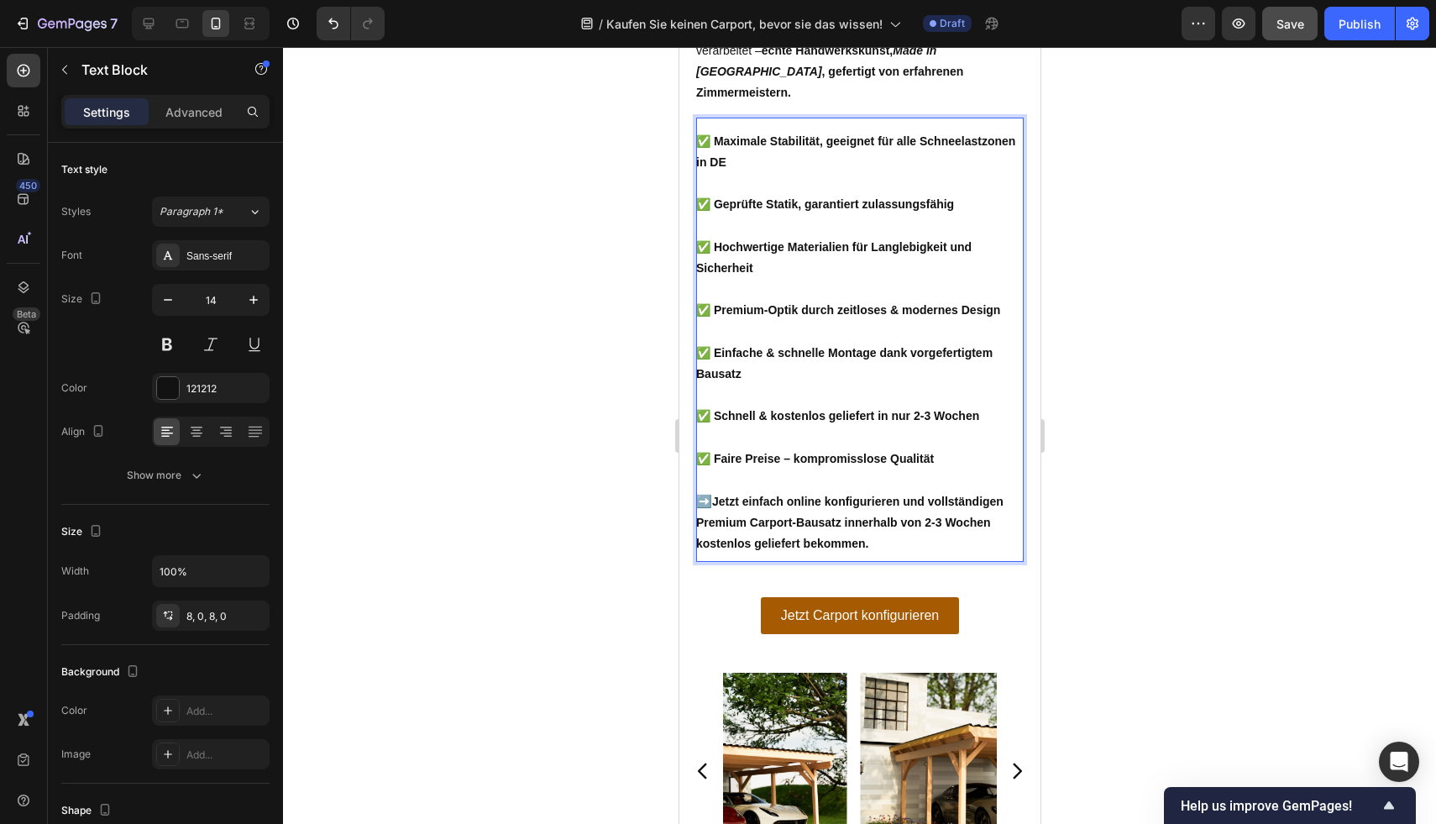
click at [875, 422] on strong "✅ Schnell & kostenlos geliefert in nur 2-3 Wochen" at bounding box center [836, 415] width 283 height 13
click at [933, 462] on p "✅ Faire Preise – kompromisslose Qualität" at bounding box center [858, 458] width 327 height 21
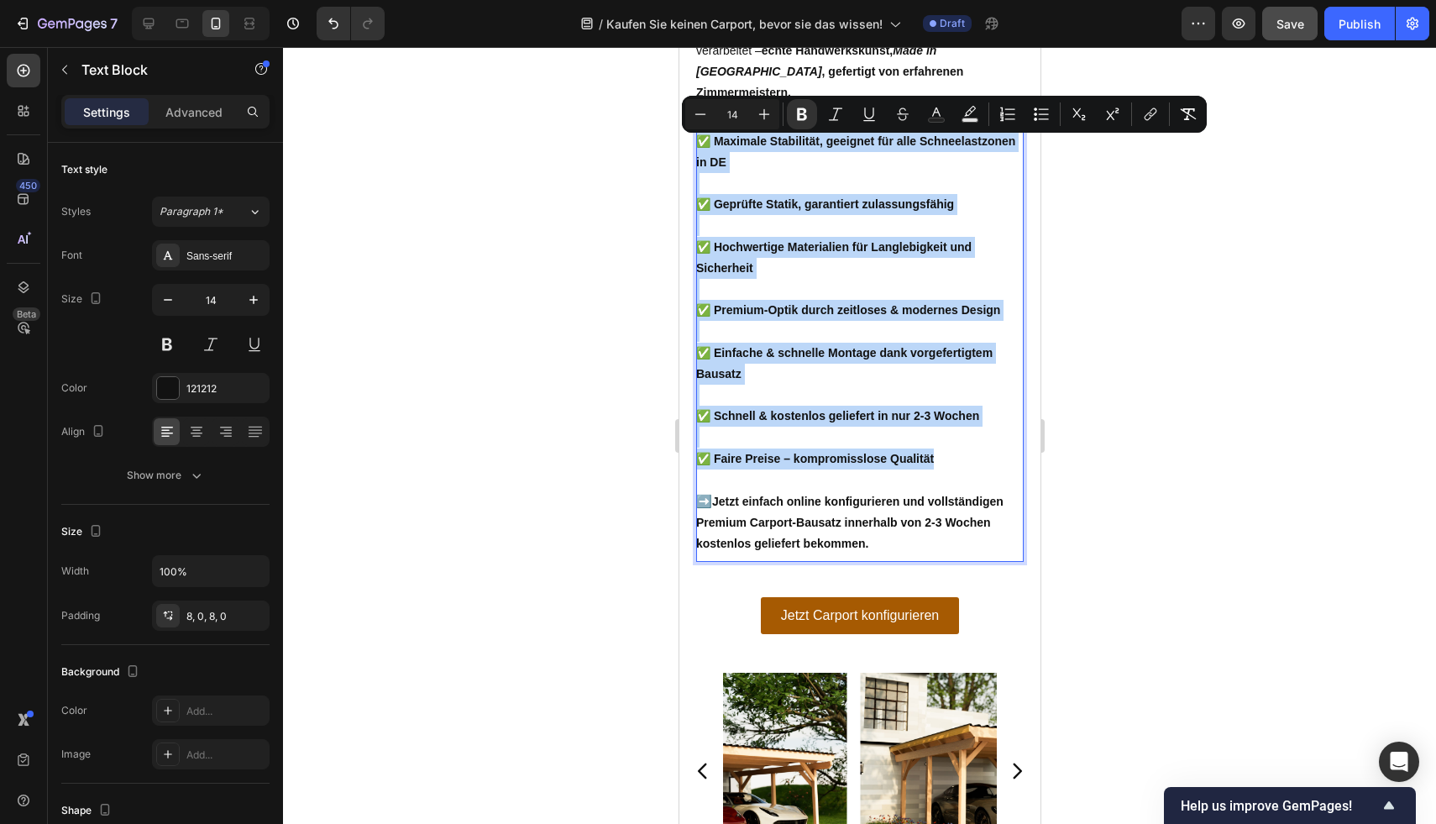
drag, startPoint x: 938, startPoint y: 463, endPoint x: 698, endPoint y: 150, distance: 394.0
click at [698, 150] on div "✅ Maximale Stabilität, geeignet für alle Schneelastzonen in DE ✅ Geprüfte Stati…" at bounding box center [858, 342] width 327 height 437
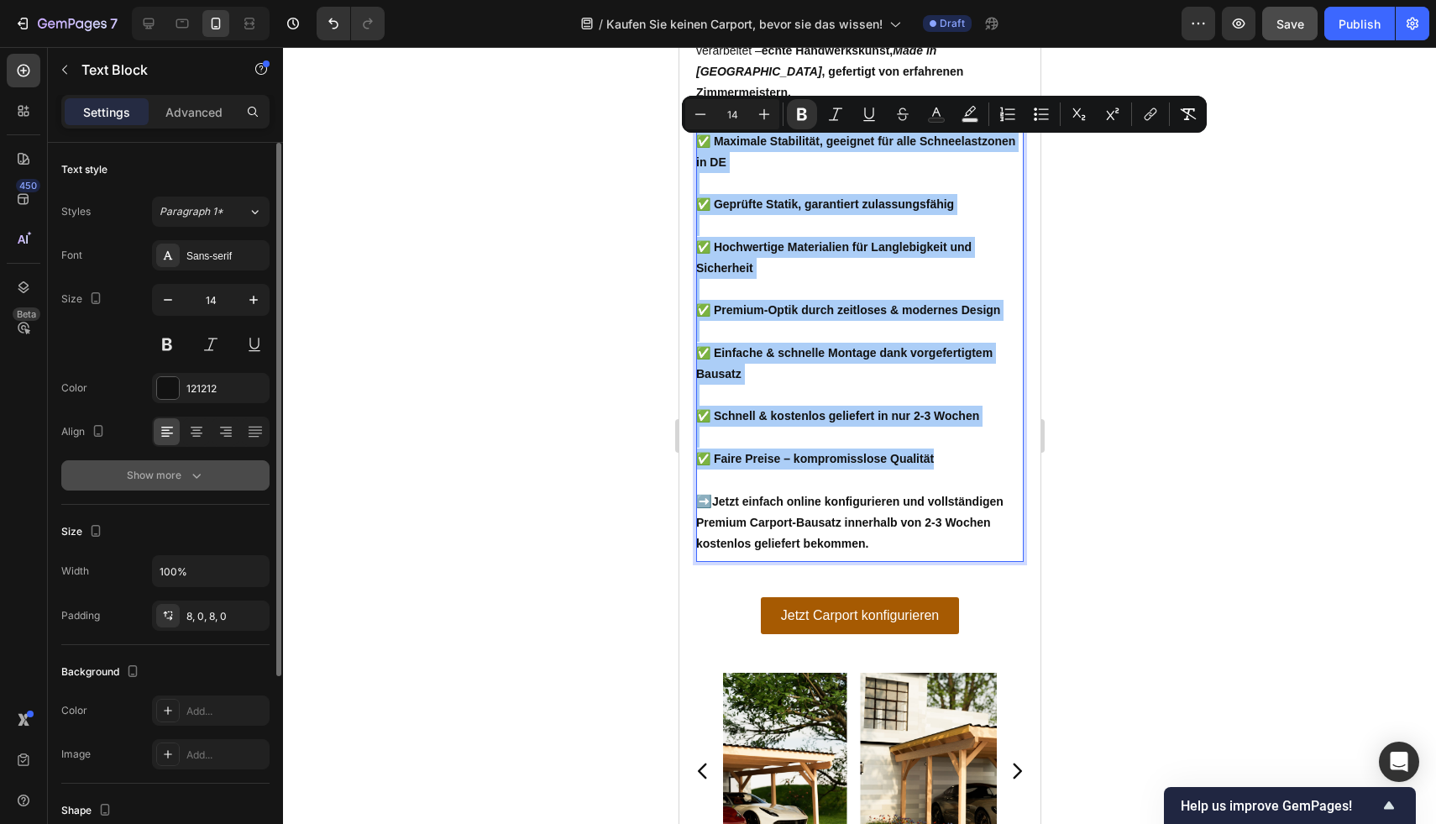
click at [205, 469] on button "Show more" at bounding box center [165, 475] width 208 height 30
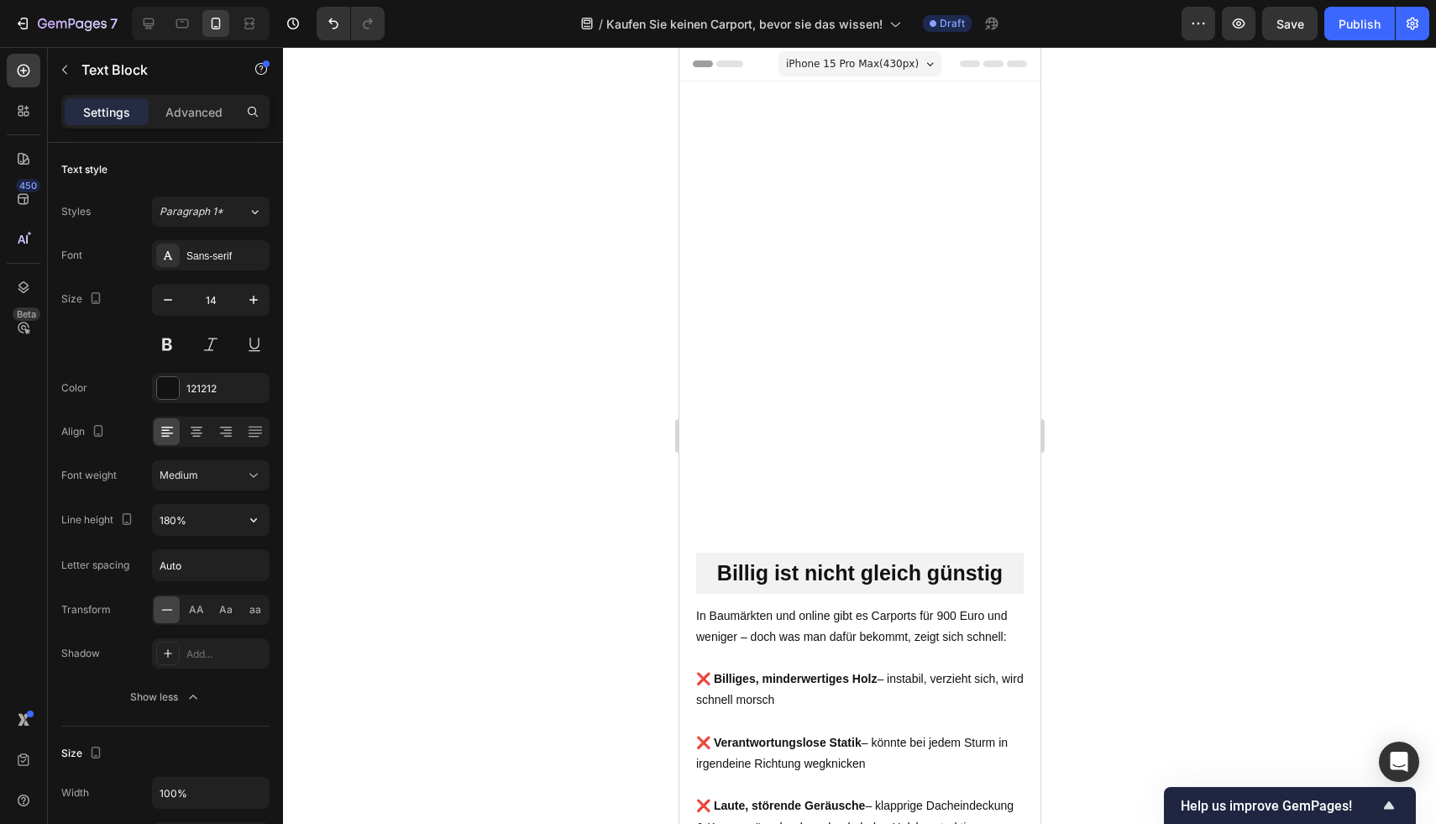
scroll to position [2566, 0]
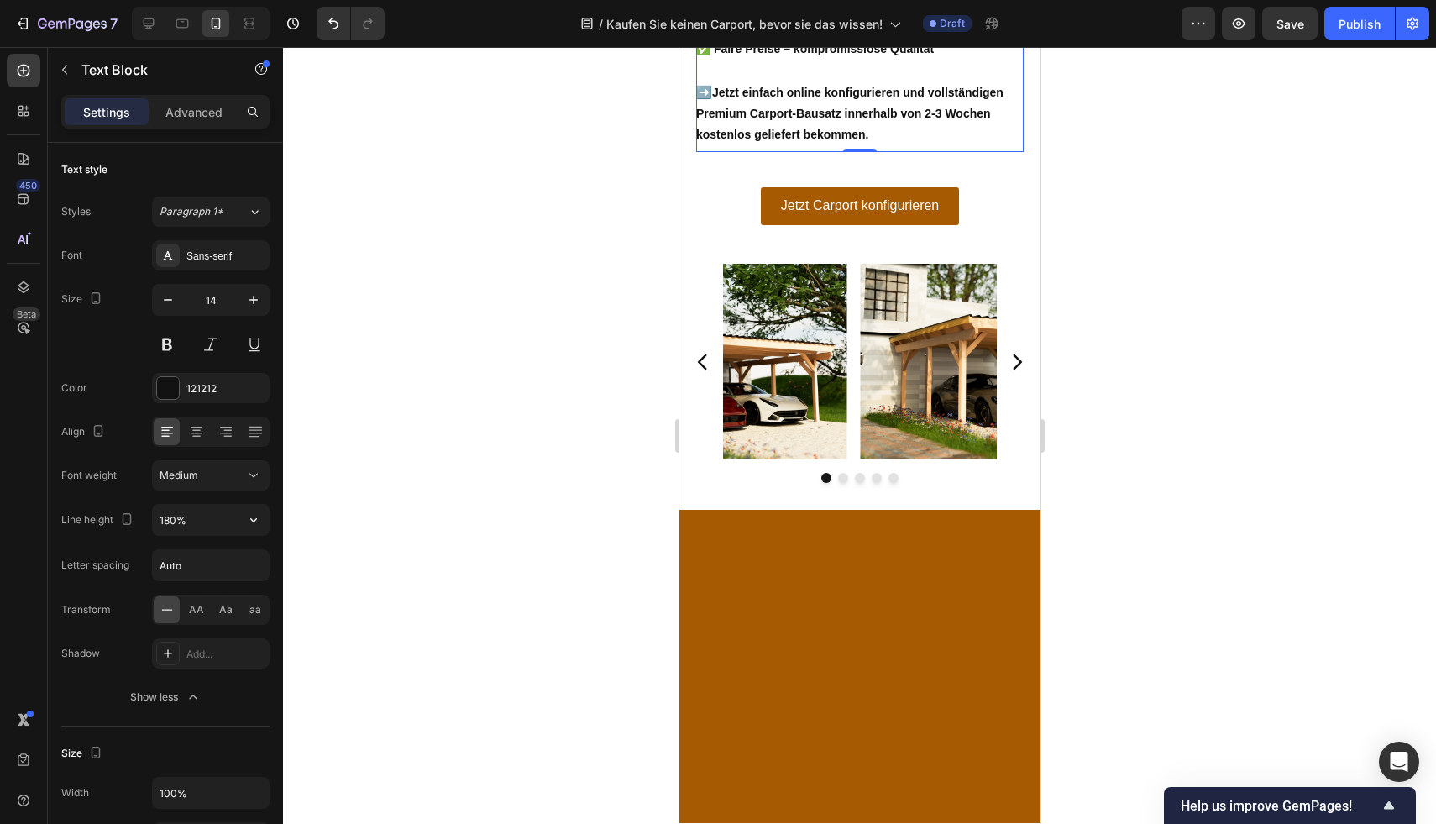
click at [256, 519] on icon "button" at bounding box center [253, 519] width 17 height 17
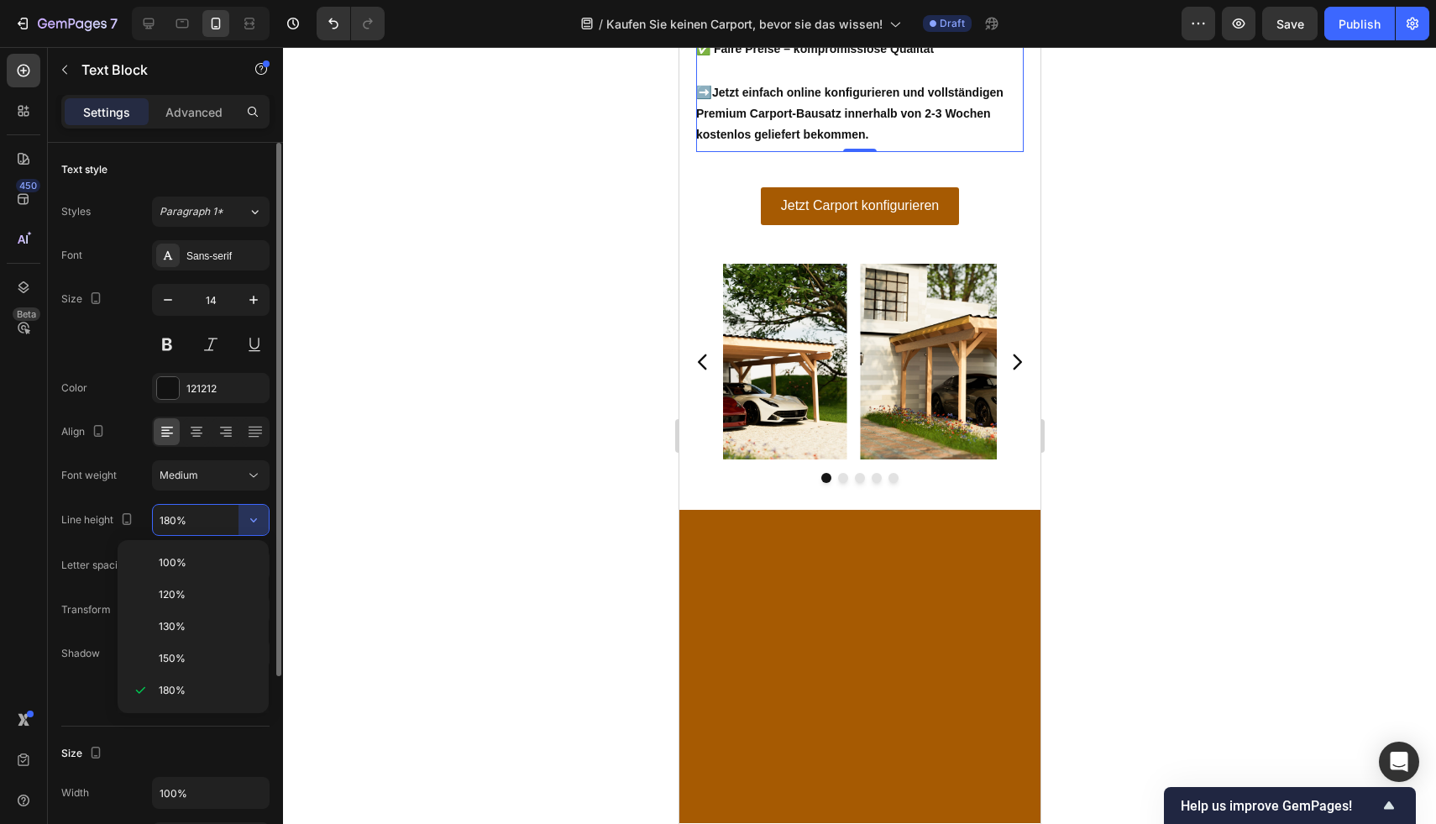
click at [204, 615] on div "130%" at bounding box center [193, 626] width 138 height 32
type input "130%"
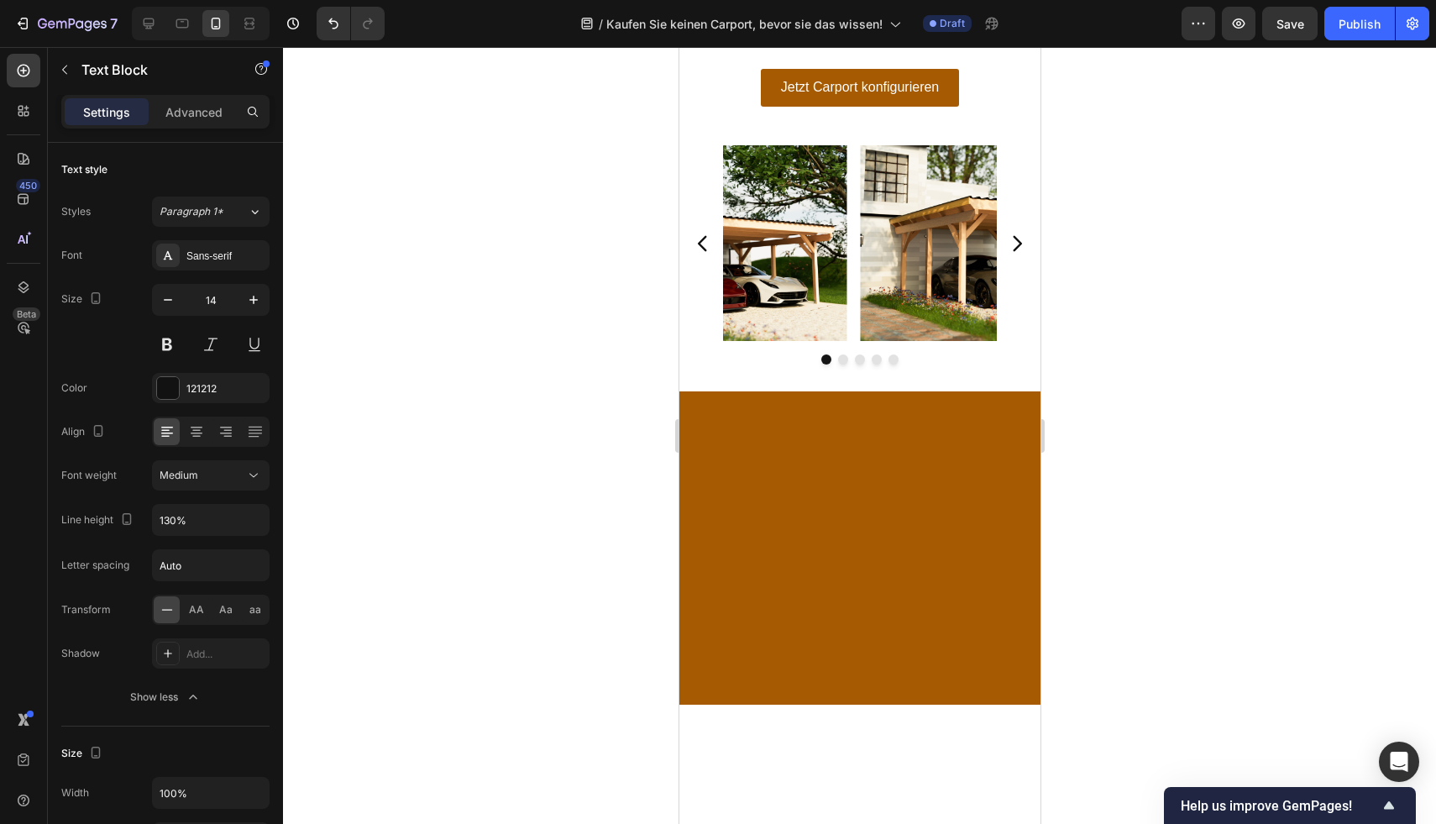
click at [1264, 243] on div at bounding box center [859, 435] width 1153 height 777
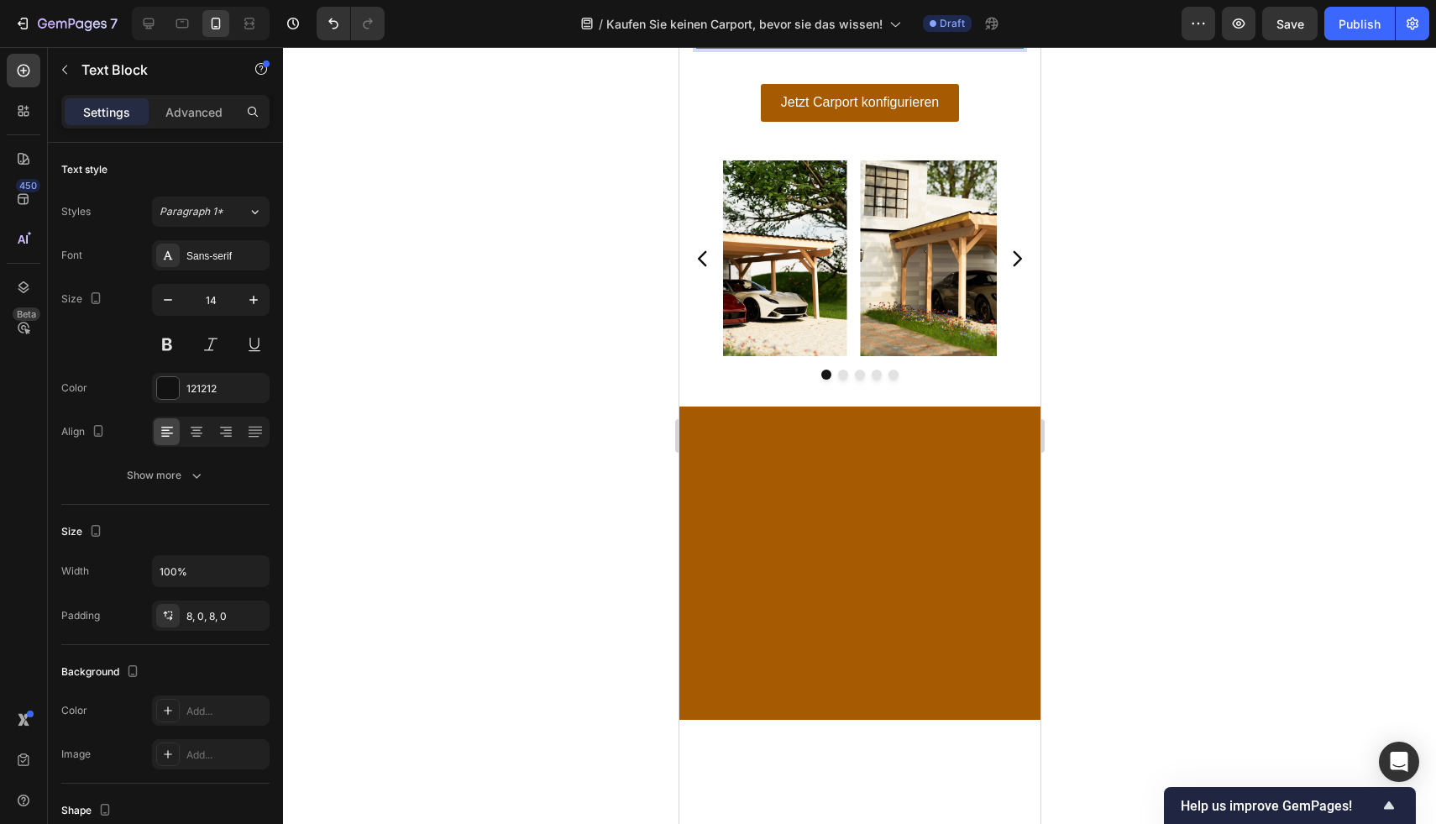
click at [1212, 341] on div at bounding box center [859, 435] width 1153 height 777
click at [886, 43] on p "➡️ Jetzt einfach online konfigurieren und vollständigen Premium Carport-Bausatz…" at bounding box center [858, 20] width 327 height 46
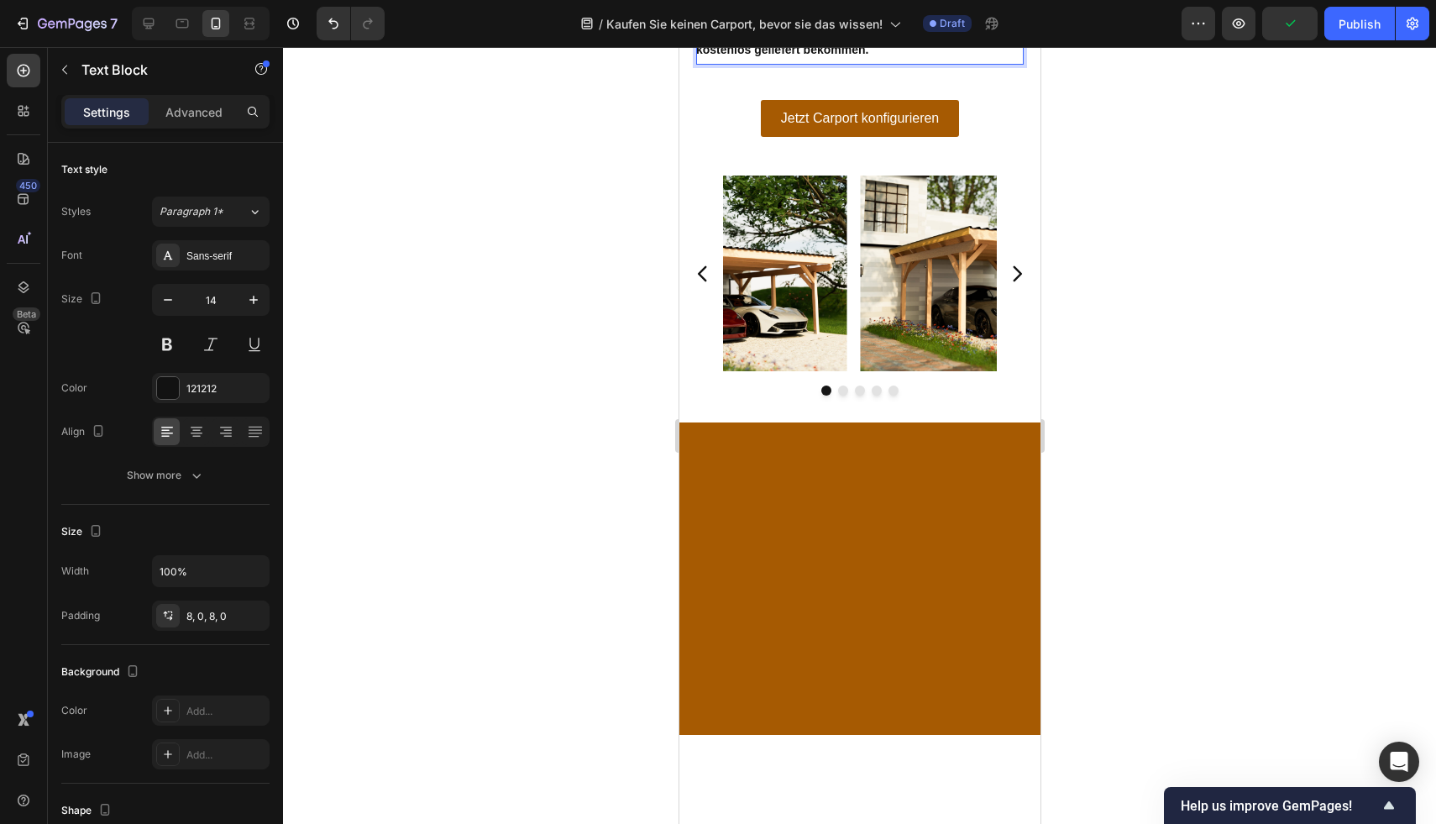
click at [786, 12] on p "Rich Text Editor. Editing area: main" at bounding box center [858, 4] width 327 height 15
drag, startPoint x: 317, startPoint y: 331, endPoint x: 1212, endPoint y: 356, distance: 894.6
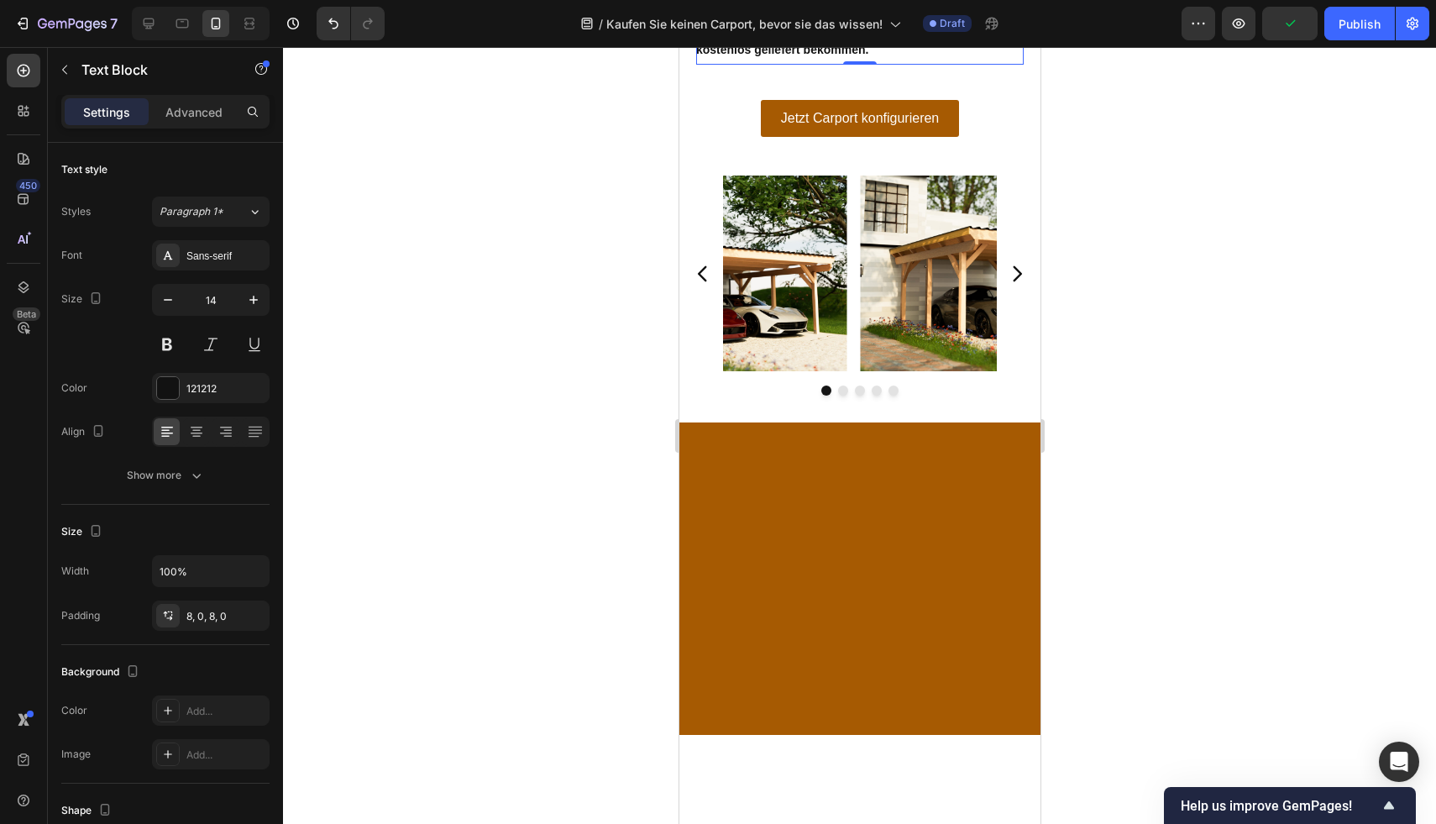
click at [1212, 356] on div at bounding box center [859, 435] width 1153 height 777
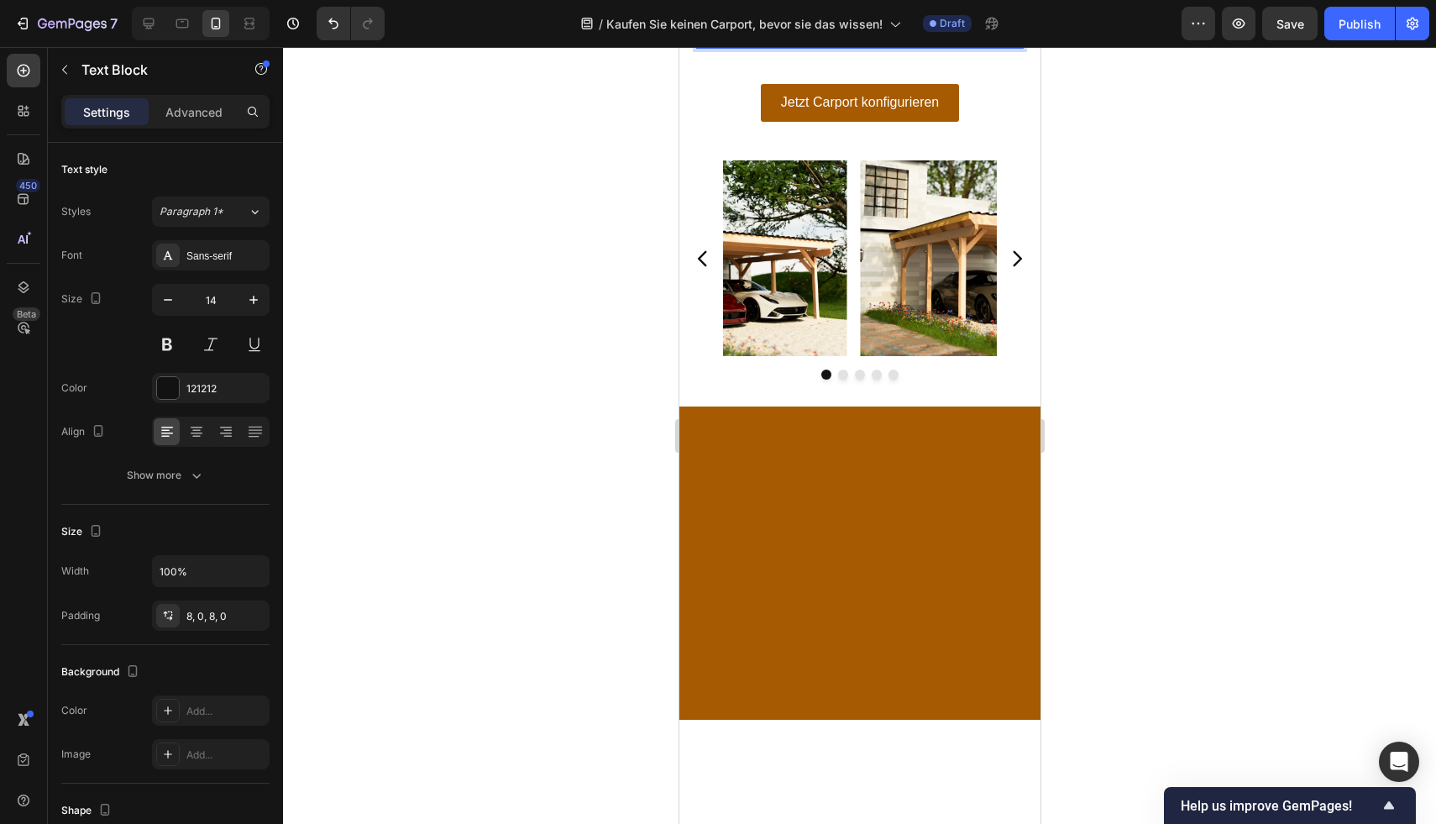
click at [901, 43] on p "➡️ Jetzt einfach online konfigurieren und vollständigen Premium Carport-Bausatz…" at bounding box center [858, 20] width 327 height 46
drag, startPoint x: 882, startPoint y: 447, endPoint x: 711, endPoint y: 418, distance: 172.8
click at [711, 43] on p "➡️ Jetzt einfach online konfigurieren und vollständigen Premium Carport-Bausatz…" at bounding box center [858, 20] width 327 height 46
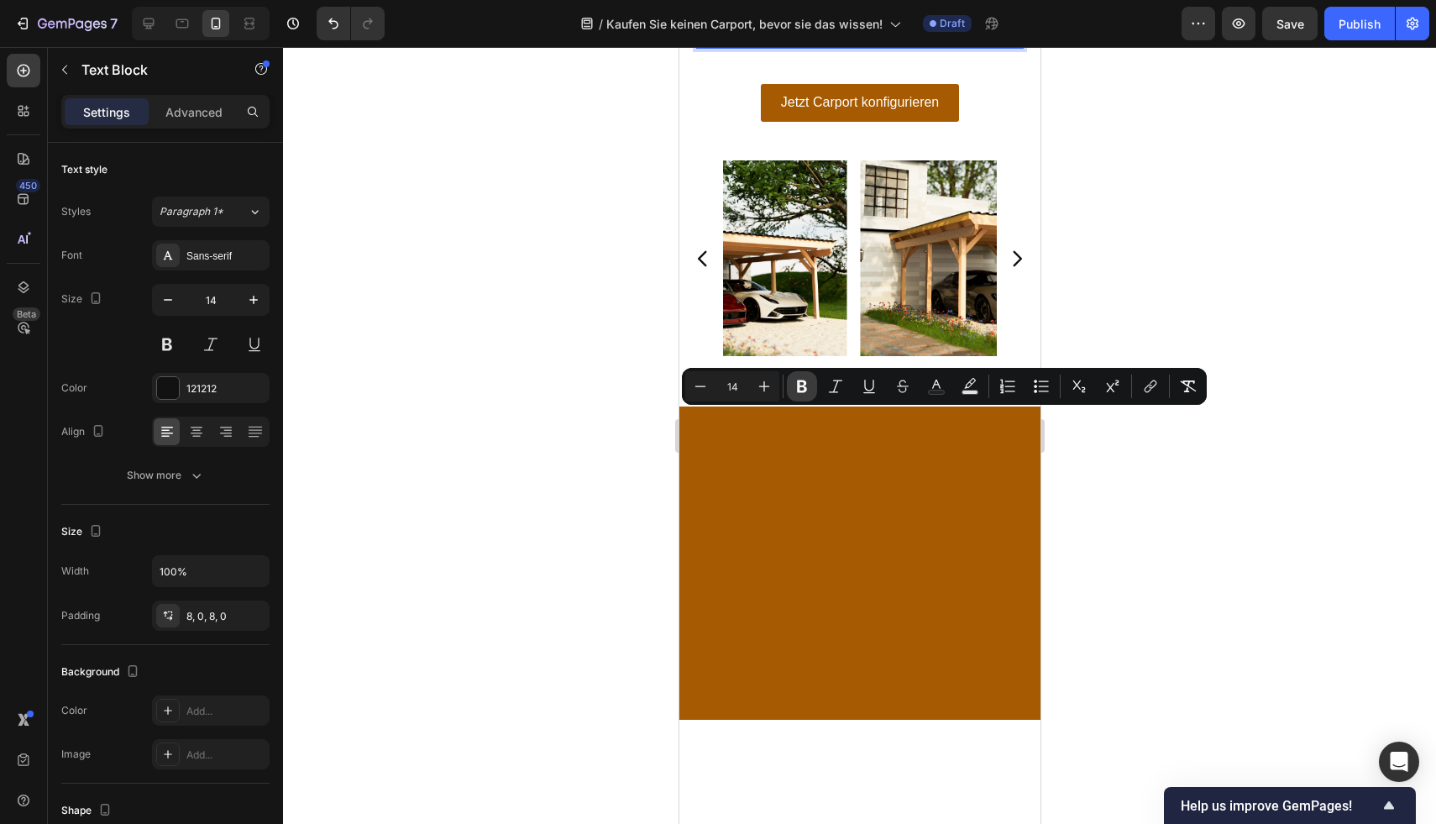
click at [812, 384] on button "Bold" at bounding box center [802, 386] width 30 height 30
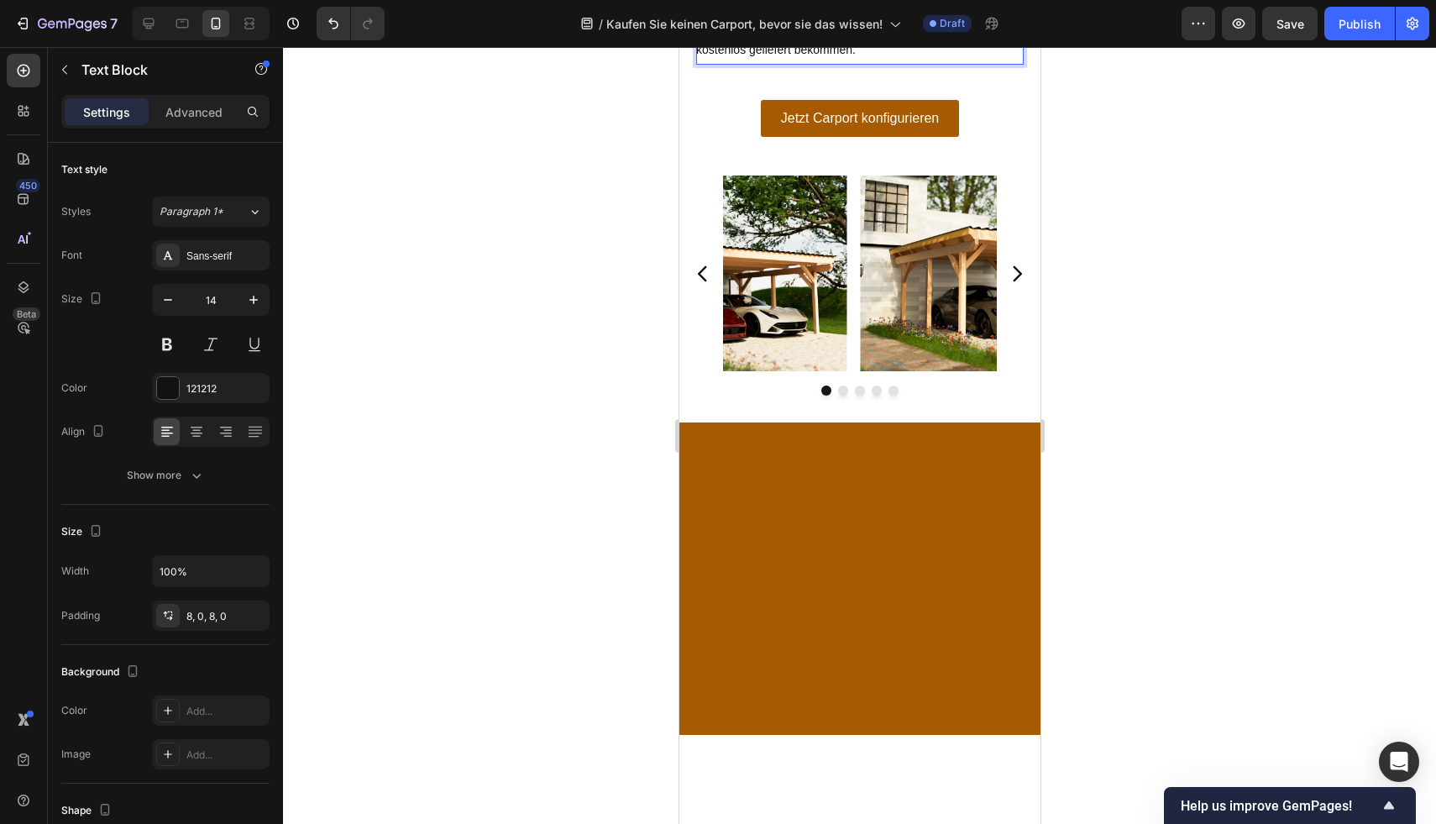
click at [819, 58] on p "➡️ Jetzt einfach online konfigurieren und vollständigen Premium Carport-Bausatz…" at bounding box center [858, 35] width 327 height 46
drag, startPoint x: 869, startPoint y: 465, endPoint x: 713, endPoint y: 437, distance: 158.6
click at [713, 58] on p "➡️ Jetzt einfach online konfigurieren und vollständigen Premium Carport-Bausatz…" at bounding box center [858, 35] width 327 height 46
click at [773, 58] on p "➡️ Jetzt einfach online konfigurieren und vollständigen Premium Carport-Bausatz…" at bounding box center [858, 35] width 327 height 46
click at [835, 58] on p "➡️ Jetzt einfach online konfigurieren und vollständigen Premium Carport-Bausatz…" at bounding box center [858, 35] width 327 height 46
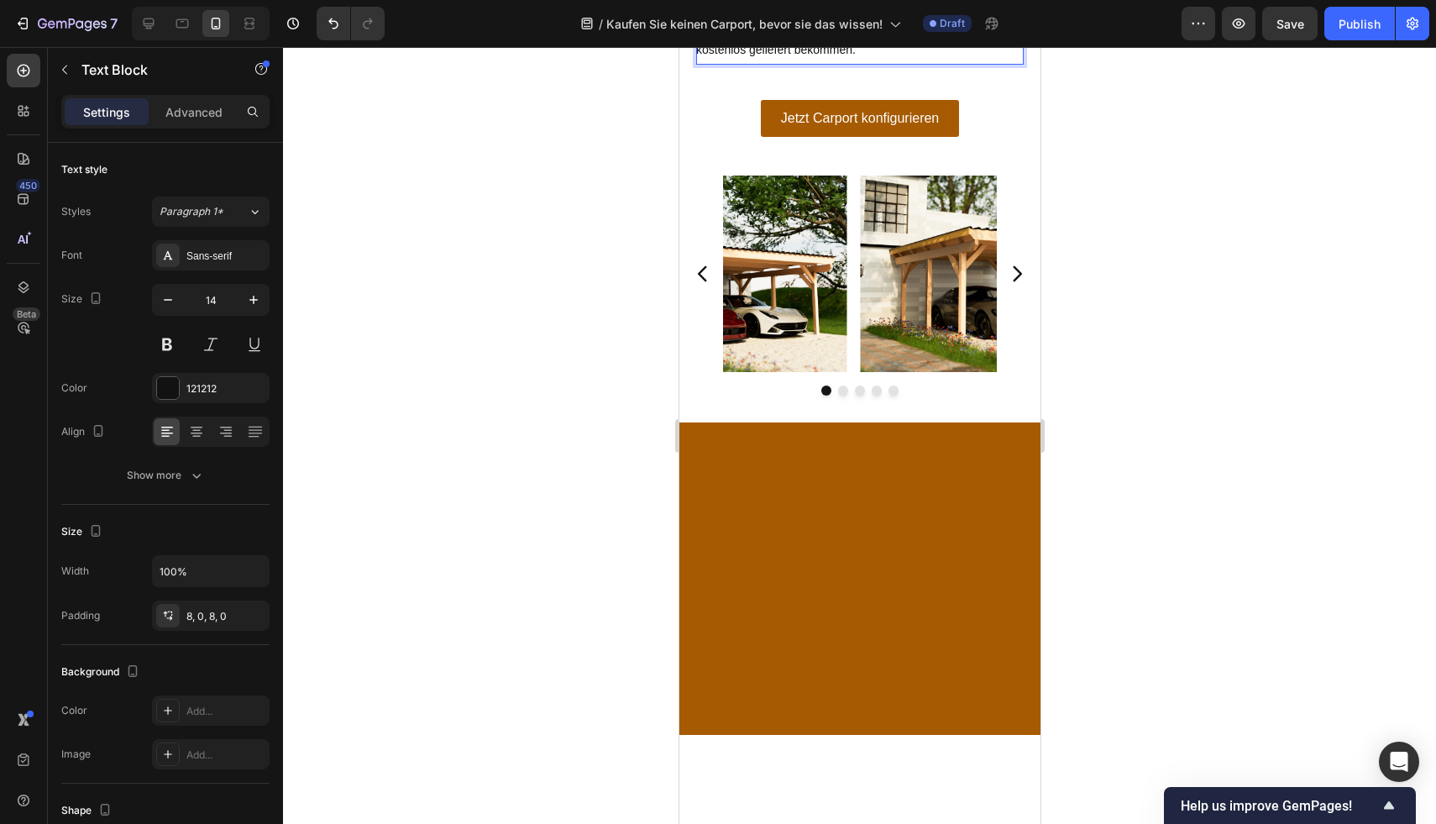
drag, startPoint x: 880, startPoint y: 434, endPoint x: 709, endPoint y: 437, distance: 171.3
click at [709, 58] on p "➡️ Jetzt einfach online konfigurieren und vollständigen Premium Carport-Bausatz…" at bounding box center [858, 35] width 327 height 46
click at [720, 58] on p "➡️ Jetzt einfach online konfigurieren und vollständigen Premium Carport-Bausatz…" at bounding box center [858, 35] width 327 height 46
click at [754, 58] on p "➡️ Jetzt einfach online konfigurieren und vollständigen Premium Carport-Bausatz…" at bounding box center [858, 35] width 327 height 46
click at [856, 58] on p "➡️ Jetzt einfach online konfigurieren und vollständigen Premium Carport-Bausatz…" at bounding box center [858, 35] width 327 height 46
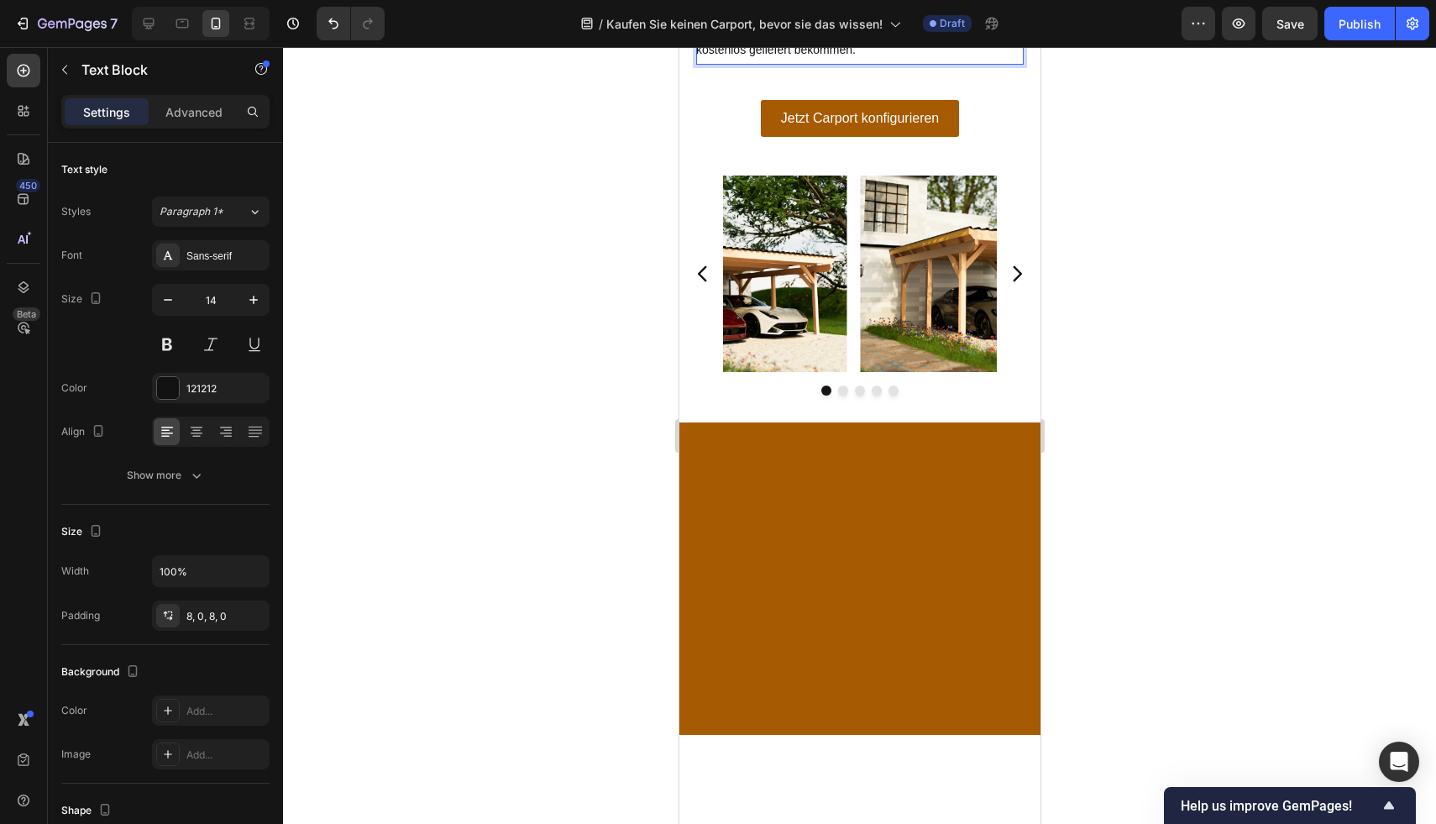
click at [1136, 405] on div at bounding box center [859, 435] width 1153 height 777
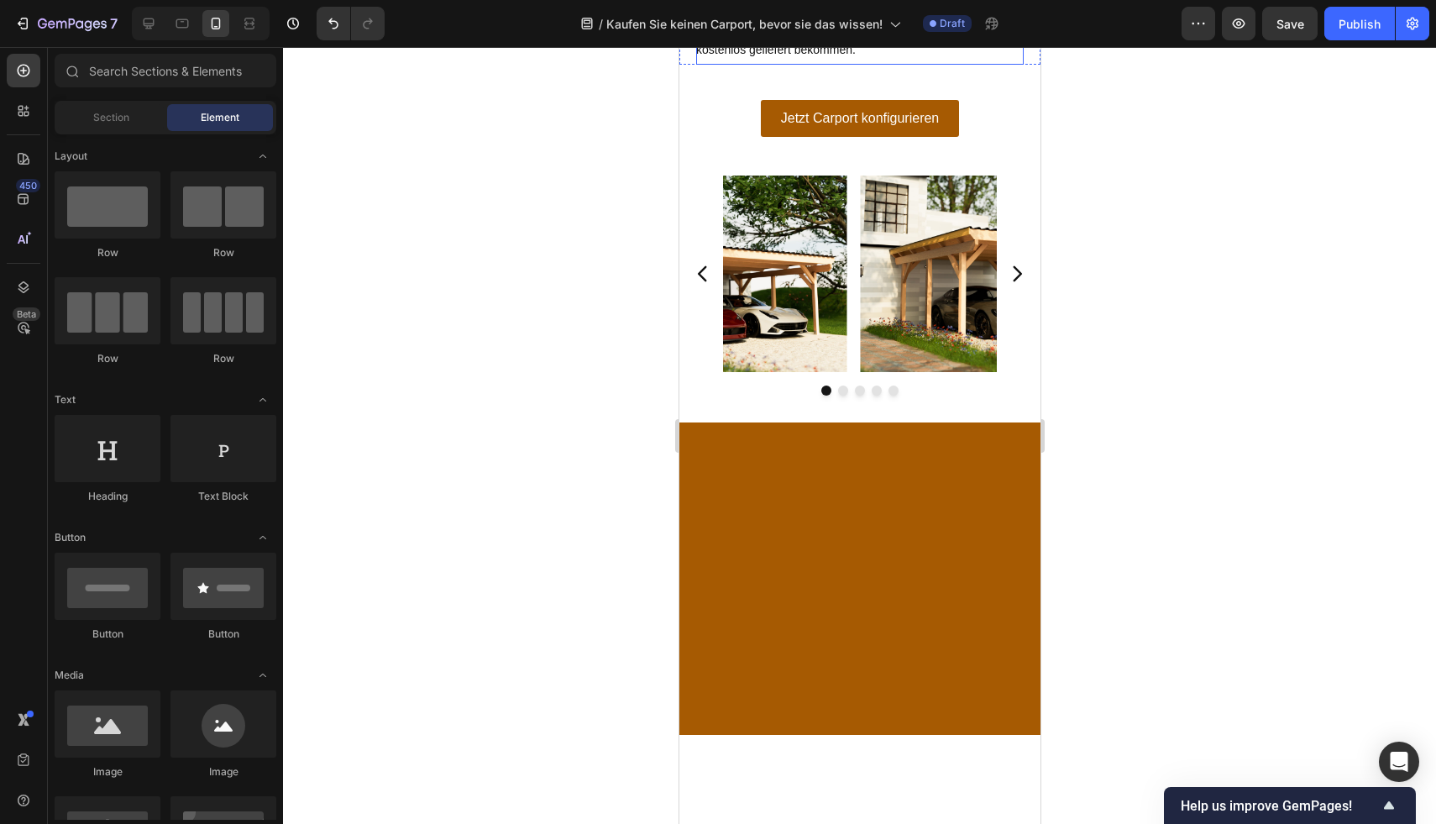
click at [867, 58] on p "➡️ Jetzt einfach online konfigurieren und vollständigen Premium Carport-Bausatz…" at bounding box center [858, 35] width 327 height 46
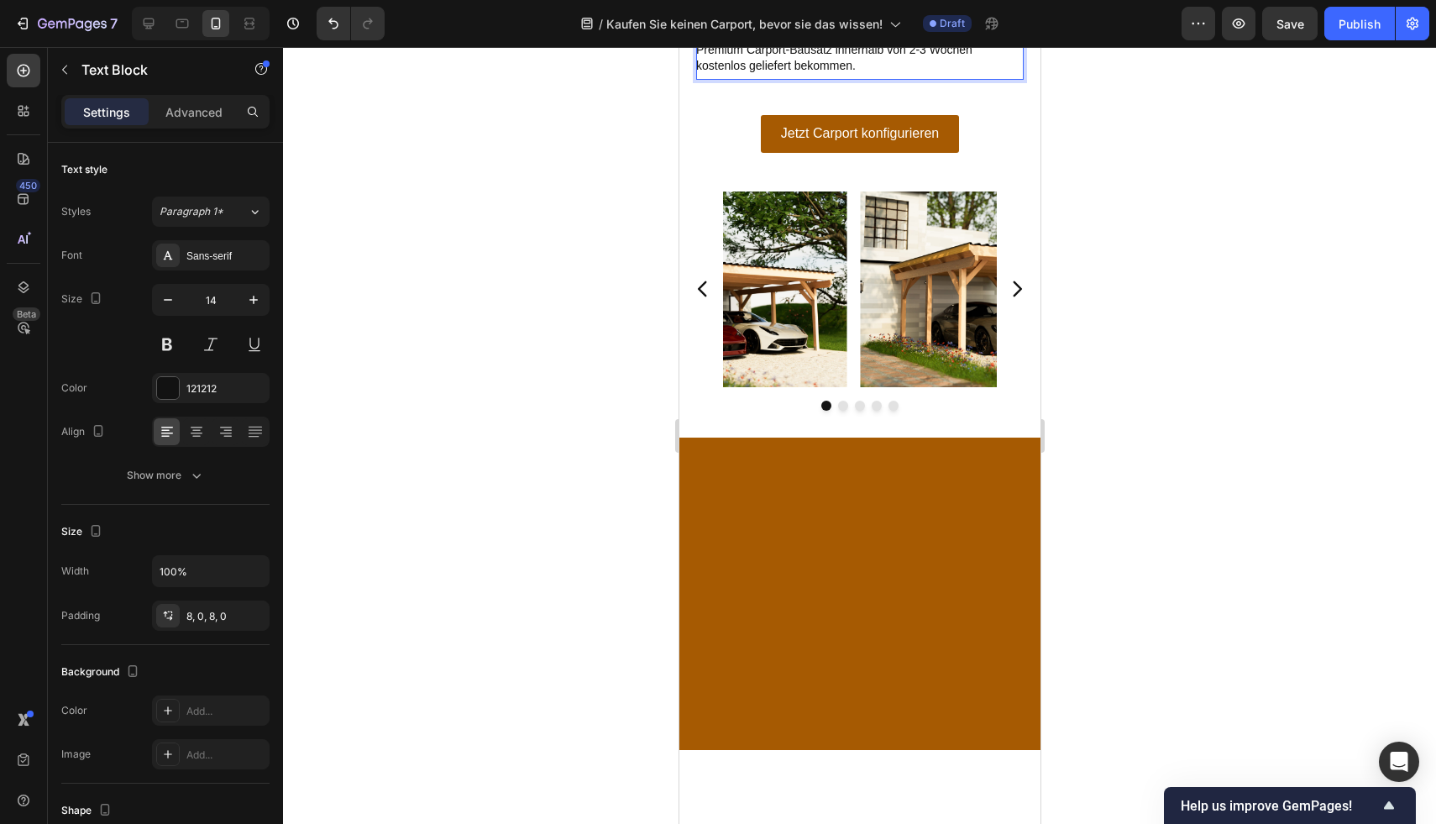
drag, startPoint x: 882, startPoint y: 434, endPoint x: 783, endPoint y: 436, distance: 98.3
click at [809, 73] on p "➡️ Jetzt einfach online konfigurieren und vollständigen Premium Carport-Bausatz…" at bounding box center [858, 50] width 327 height 46
drag, startPoint x: 881, startPoint y: 449, endPoint x: 710, endPoint y: 448, distance: 170.5
click at [710, 73] on p "➡️ Jetzt einfach online konfigurieren und vollständigen Premium Carport-Bausatz…" at bounding box center [858, 50] width 327 height 46
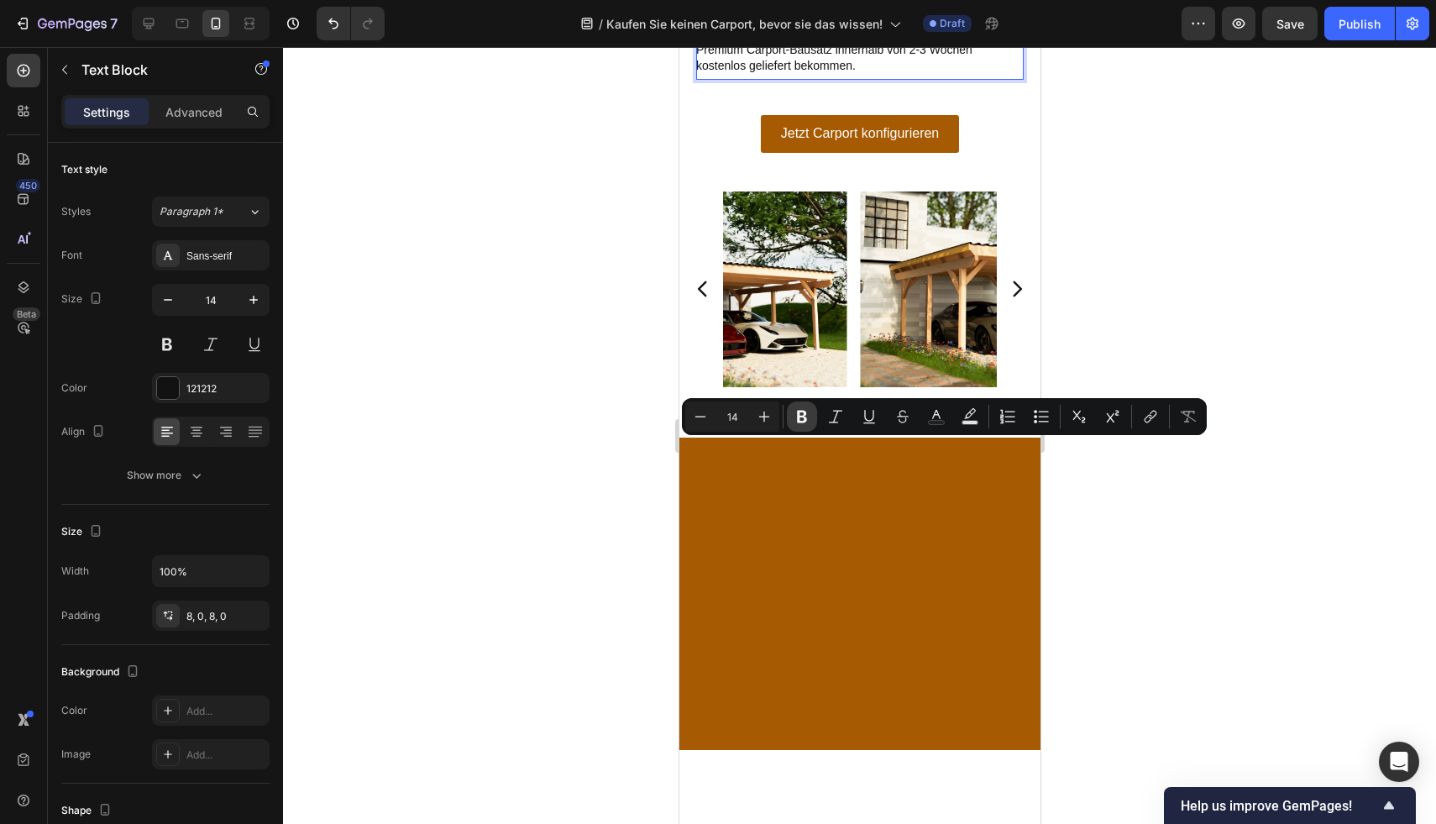
click at [790, 416] on button "Bold" at bounding box center [802, 416] width 30 height 30
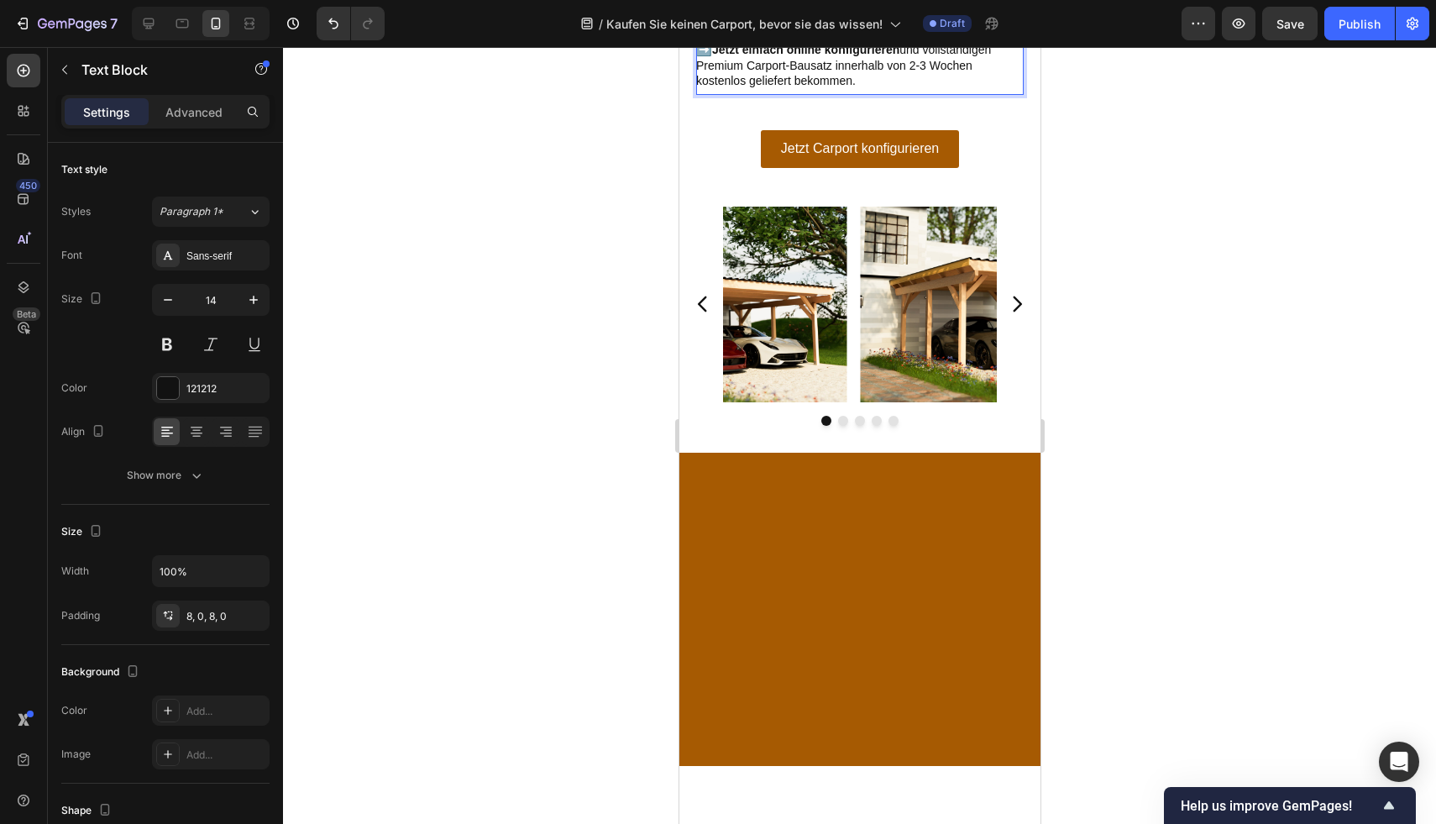
click at [861, 88] on p "➡️ Jetzt einfach online konfigurieren und vollständigen Premium Carport-Bausatz…" at bounding box center [858, 65] width 327 height 46
click at [807, 42] on p "Rich Text Editor. Editing area: main" at bounding box center [858, 4] width 327 height 76
click at [745, 42] on p "⁠⁠⁠⁠⁠⁠⁠" at bounding box center [858, 4] width 327 height 76
click at [727, 42] on p "⁠⁠⁠⁠⁠⁠⁠" at bounding box center [858, 4] width 327 height 76
click at [725, 42] on p "⁠⁠⁠⁠⁠⁠⁠" at bounding box center [858, 4] width 327 height 76
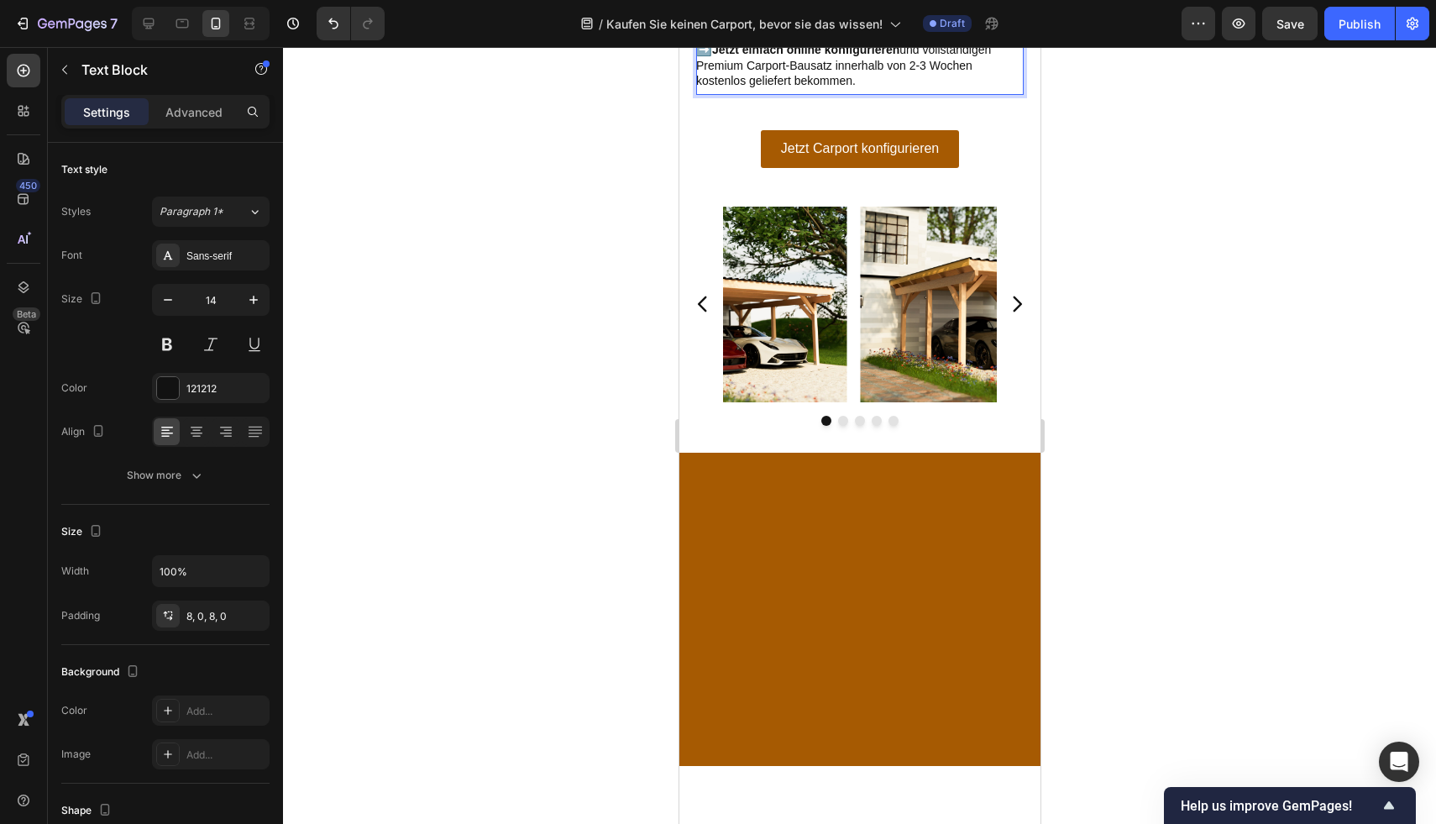
click at [721, 42] on p "⁠⁠⁠⁠⁠⁠⁠" at bounding box center [858, 4] width 327 height 76
click at [719, 42] on p "⁠⁠⁠⁠⁠⁠⁠" at bounding box center [858, 4] width 327 height 76
click at [718, 42] on p "⁠⁠⁠⁠⁠⁠⁠" at bounding box center [858, 4] width 327 height 76
click at [720, 42] on p "⁠⁠⁠⁠⁠⁠⁠" at bounding box center [858, 4] width 327 height 76
click at [719, 42] on p "⁠⁠⁠⁠⁠⁠⁠" at bounding box center [858, 4] width 327 height 76
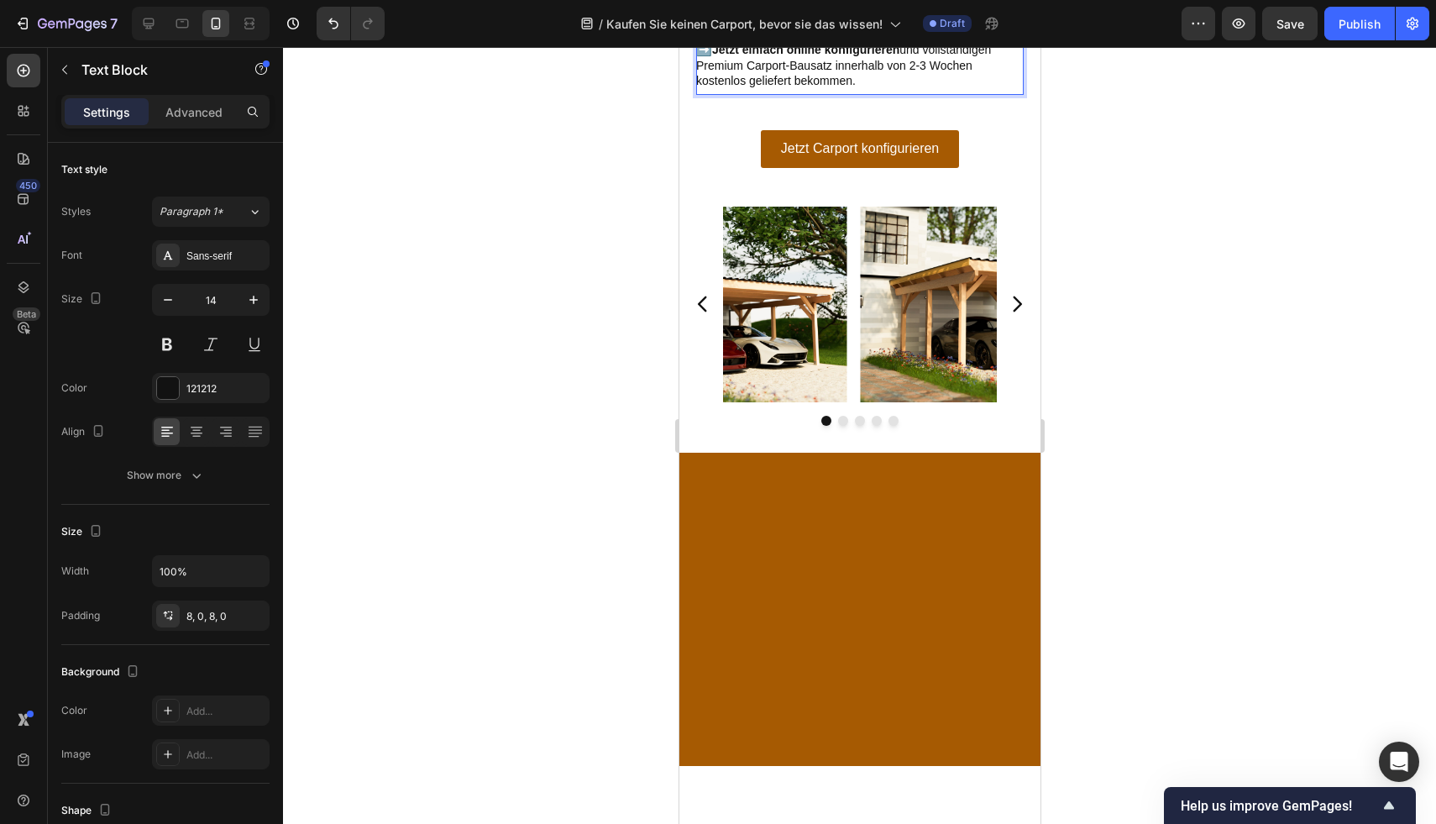
click at [717, 42] on p "⁠⁠⁠⁠⁠⁠⁠" at bounding box center [858, 4] width 327 height 76
click at [711, 42] on p "⁠⁠⁠⁠⁠⁠⁠" at bounding box center [858, 4] width 327 height 76
click at [712, 42] on p "⁠⁠⁠⁠⁠⁠⁠" at bounding box center [858, 4] width 327 height 76
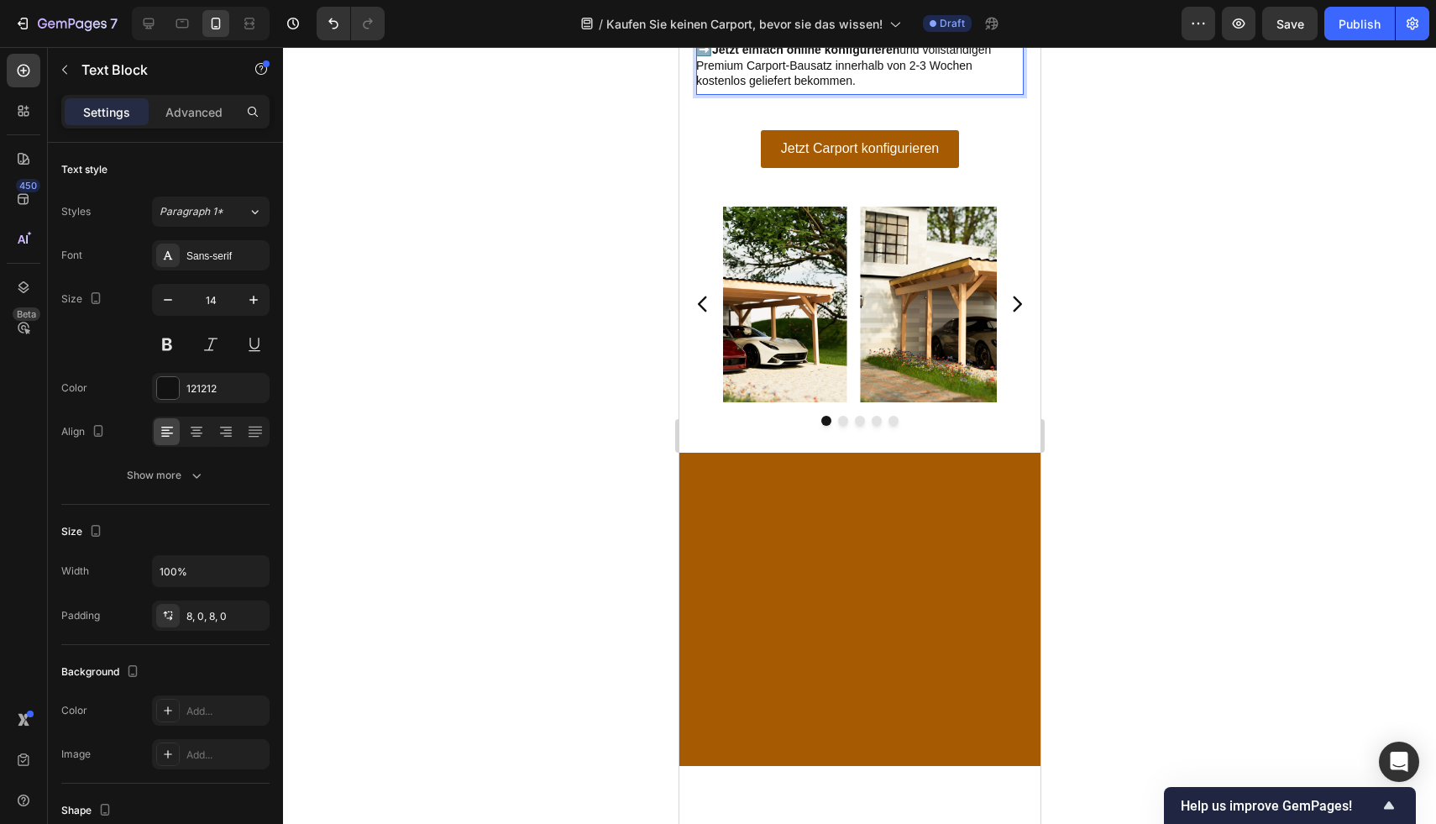
click at [712, 42] on p "Rich Text Editor. Editing area: main" at bounding box center [858, 4] width 327 height 76
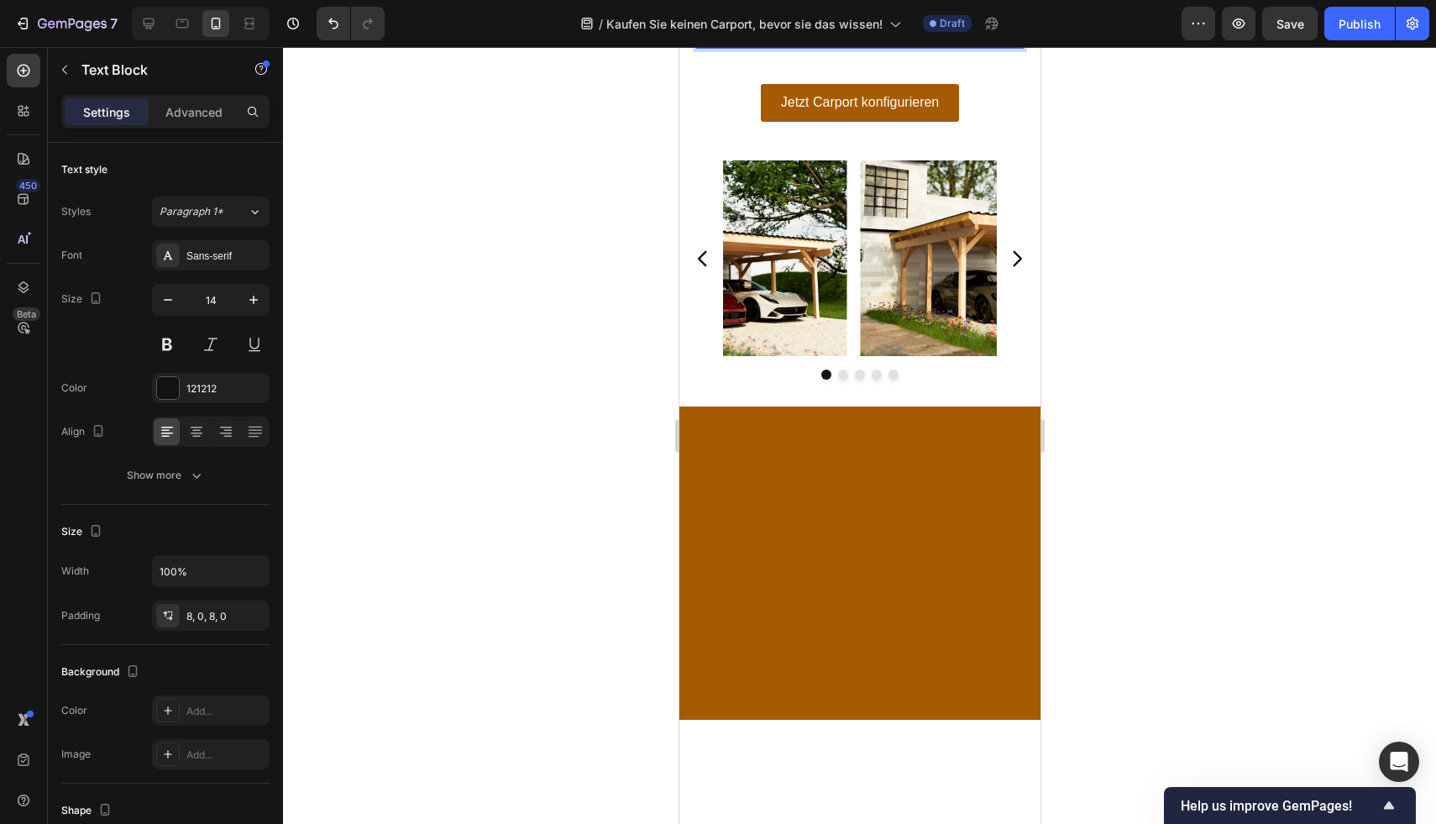
click at [1307, 391] on div at bounding box center [859, 435] width 1153 height 777
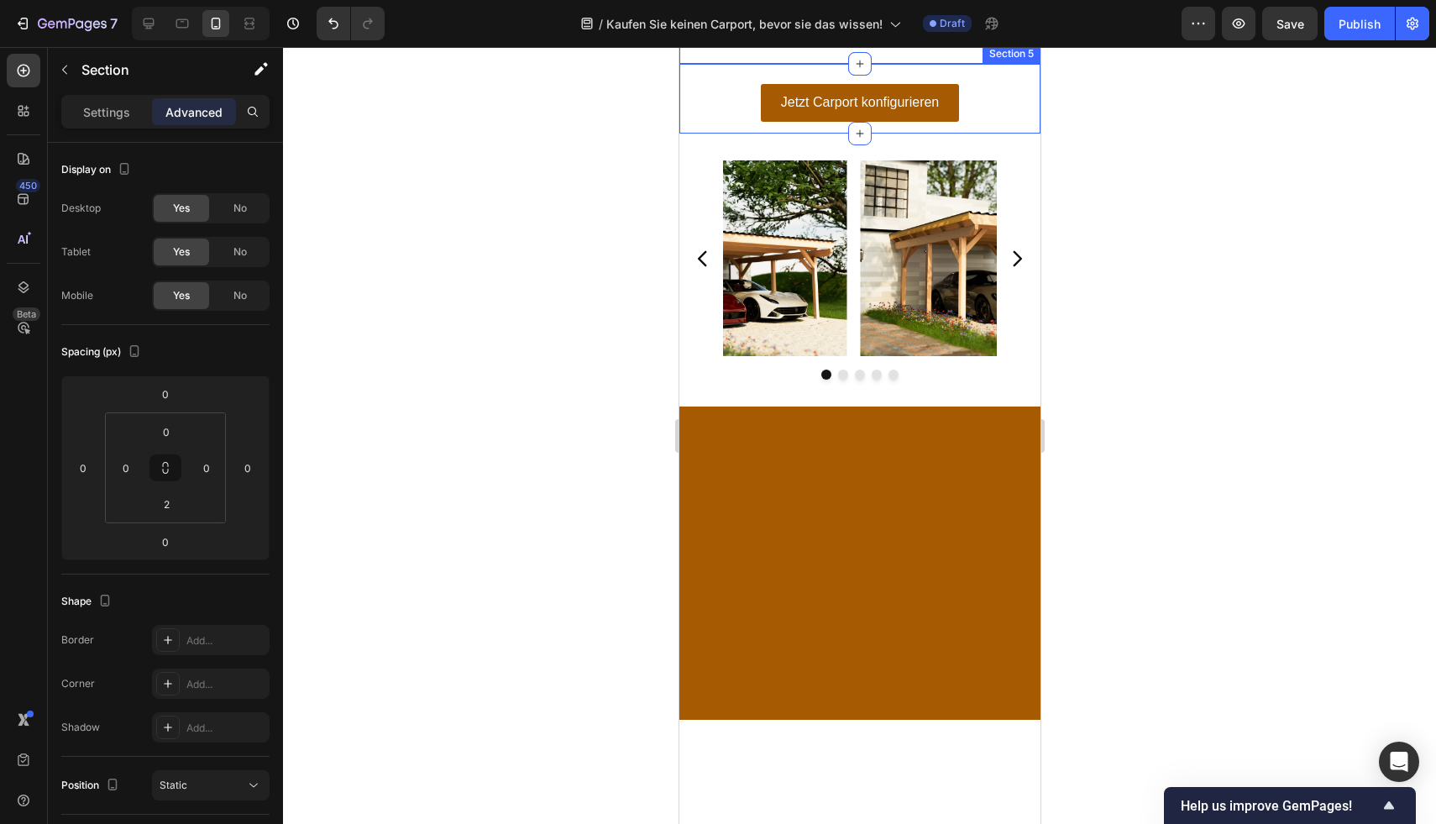
click at [982, 64] on div "Section 5" at bounding box center [1011, 54] width 58 height 20
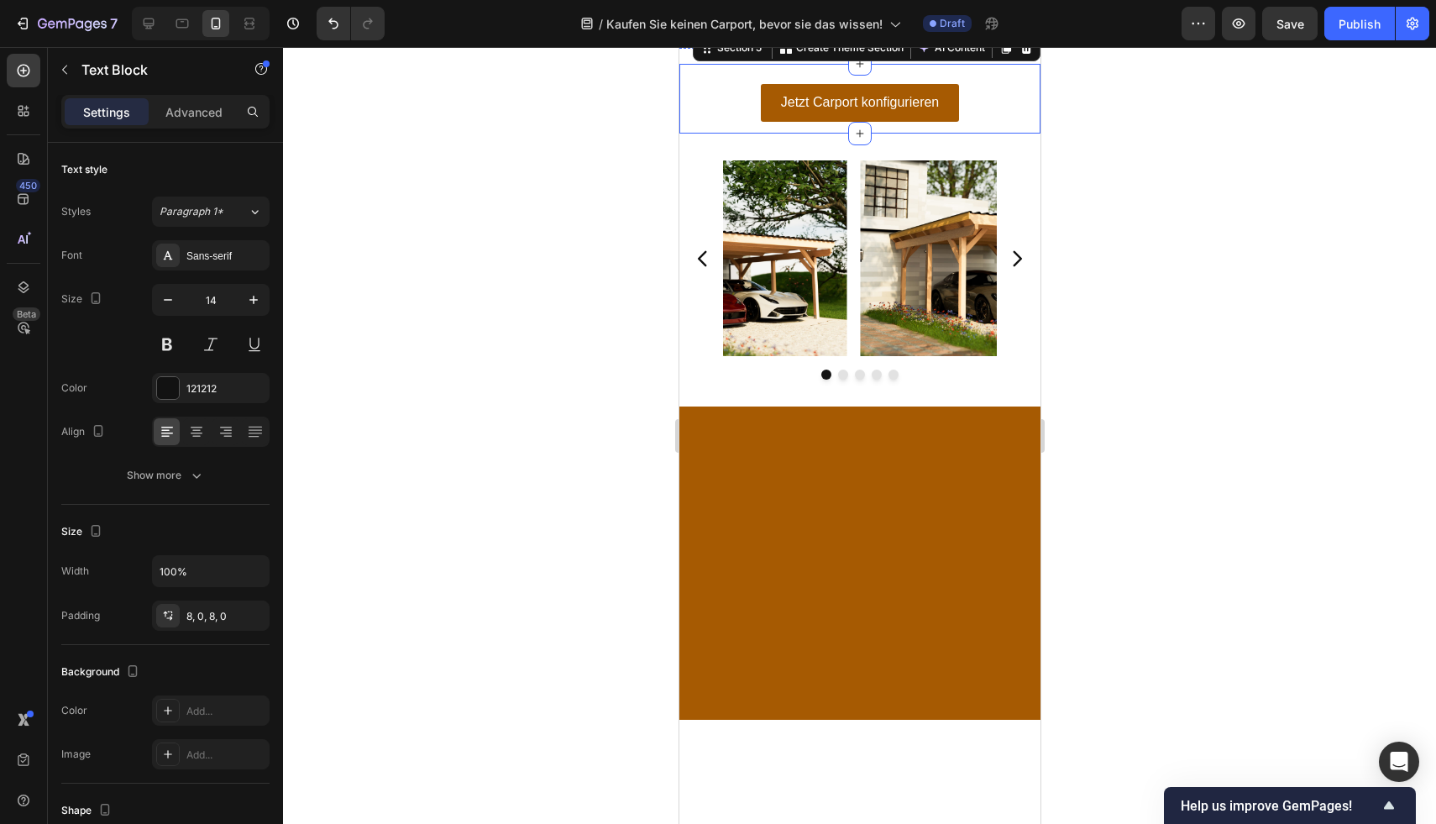
click at [876, 11] on strong "Jetzt einfach online konfigurieren" at bounding box center [804, 3] width 187 height 13
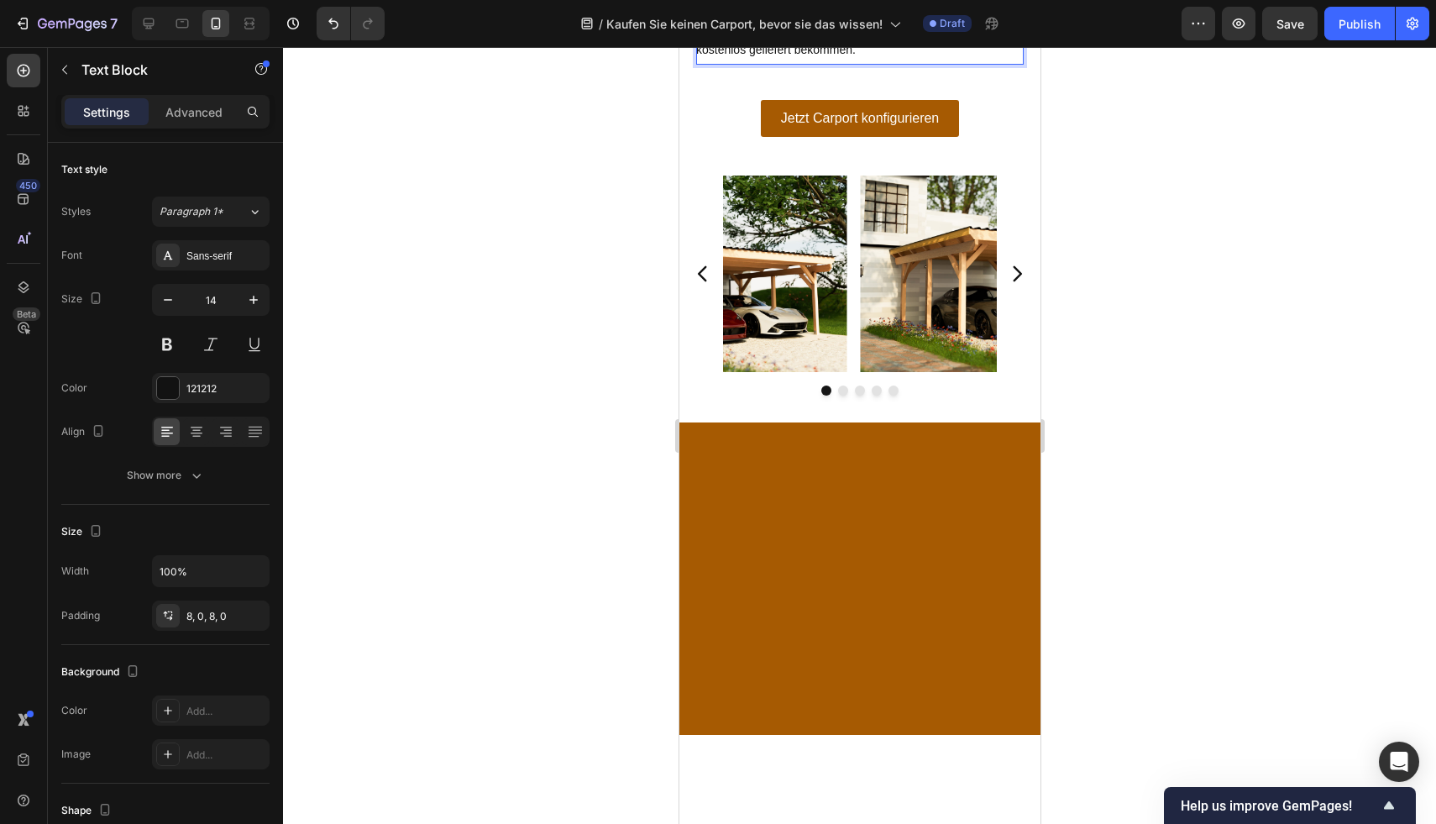
click at [1196, 377] on div at bounding box center [859, 435] width 1153 height 777
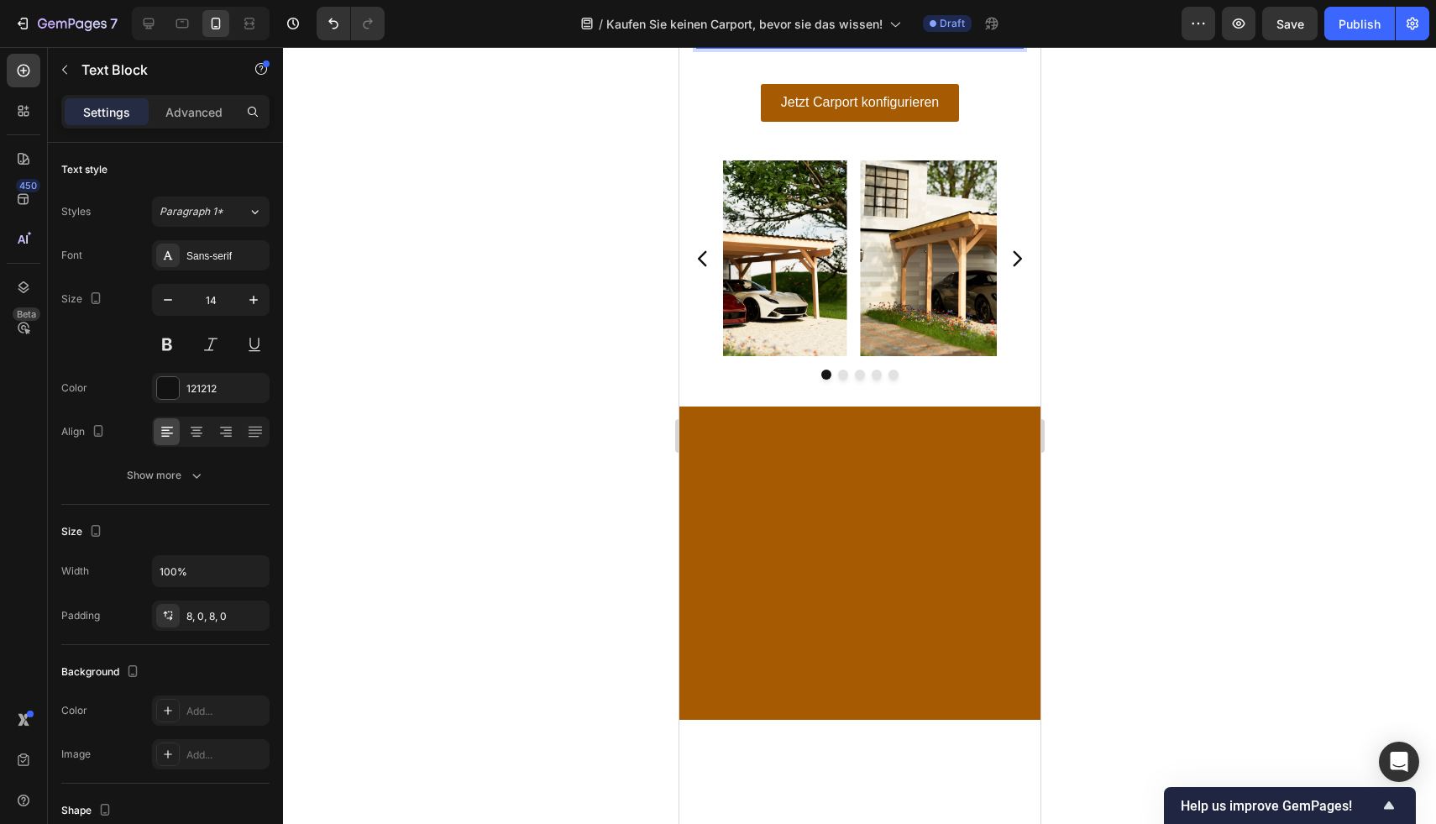
click at [1267, 372] on div at bounding box center [859, 435] width 1153 height 777
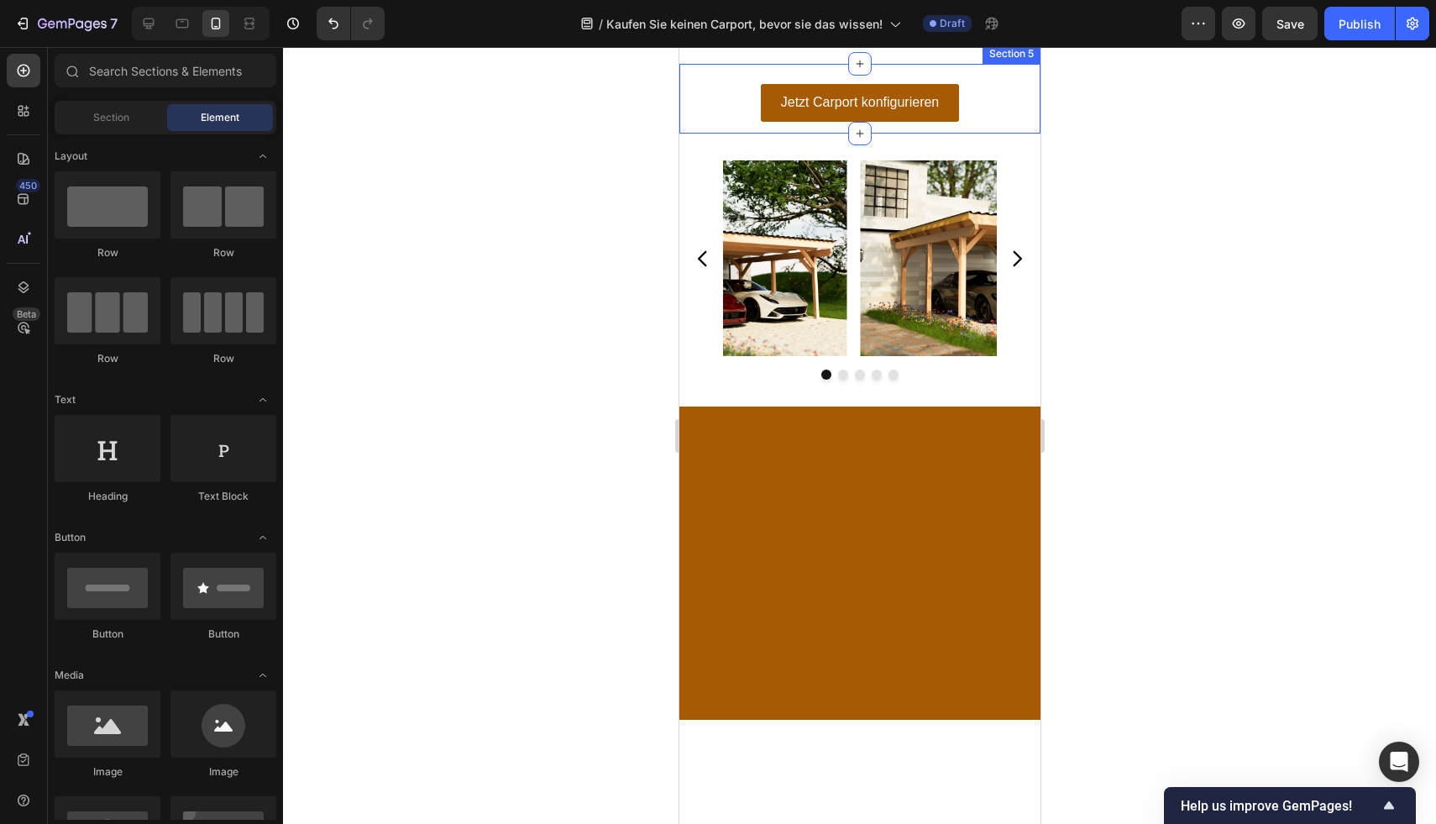
click at [1006, 132] on div "Jetzt Carport konfigurieren Button" at bounding box center [858, 103] width 361 height 58
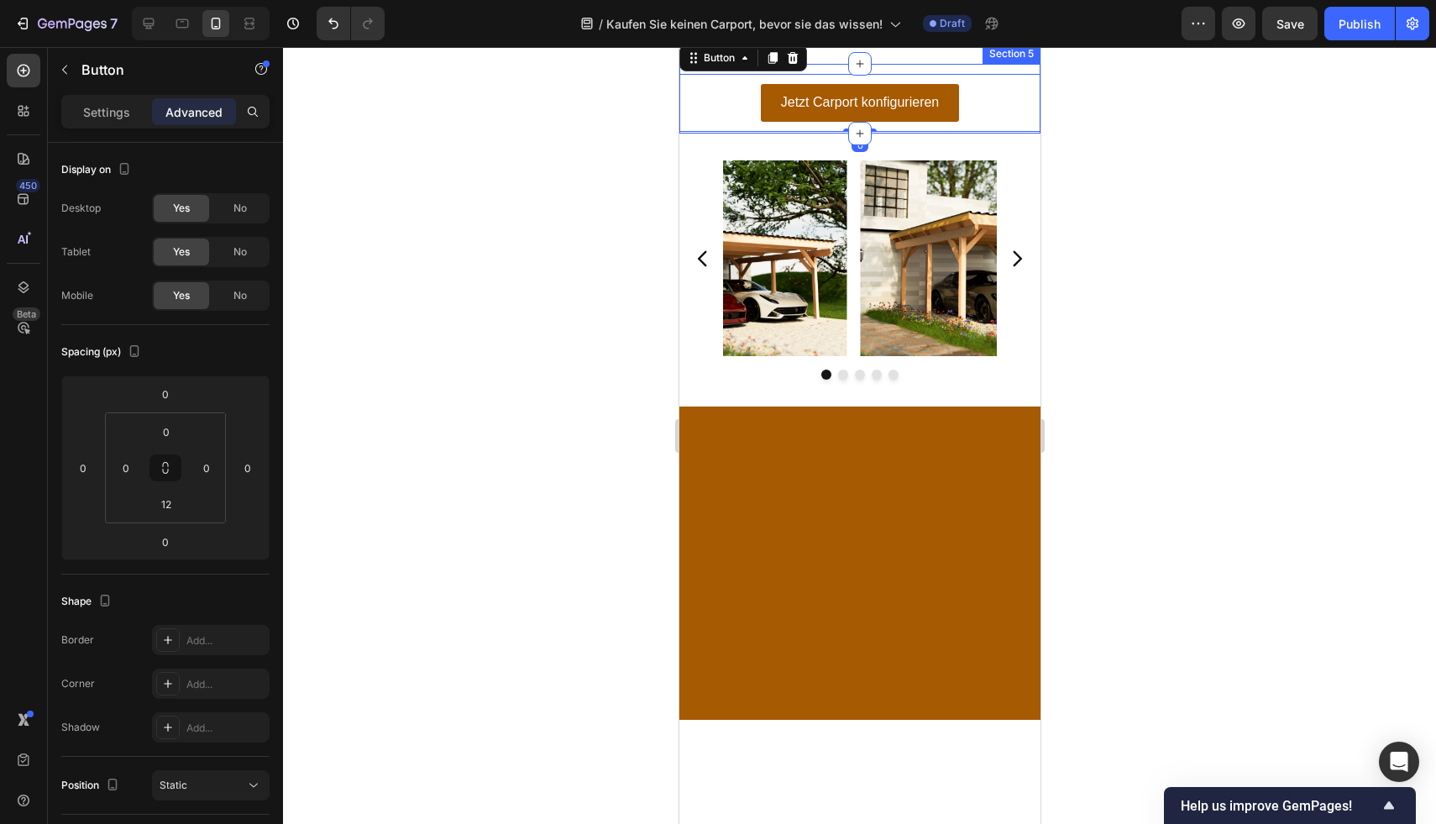
click at [1001, 134] on div "Jetzt Carport konfigurieren Button 0 Section 5" at bounding box center [858, 99] width 361 height 70
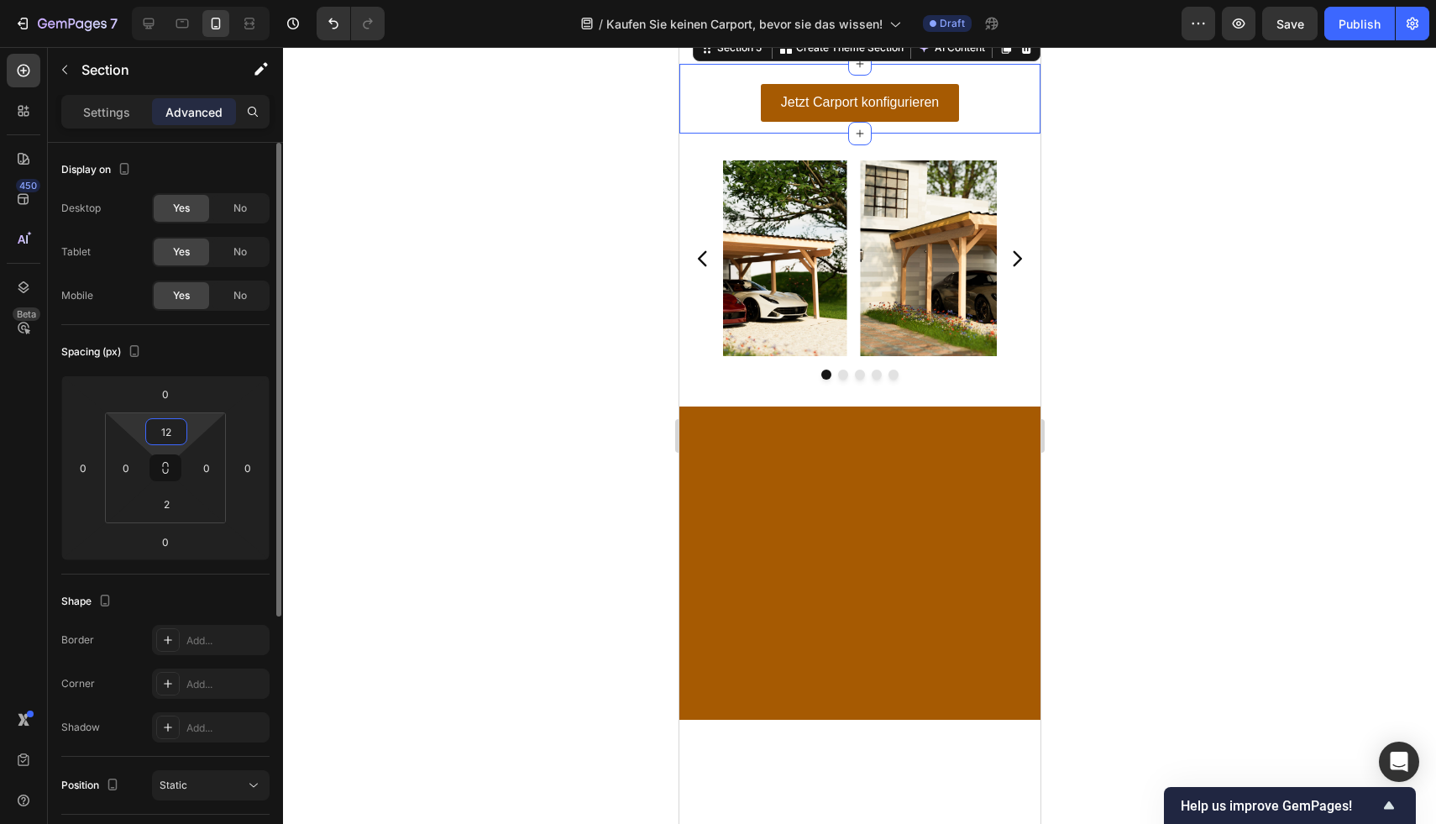
click at [170, 419] on input "12" at bounding box center [166, 431] width 34 height 25
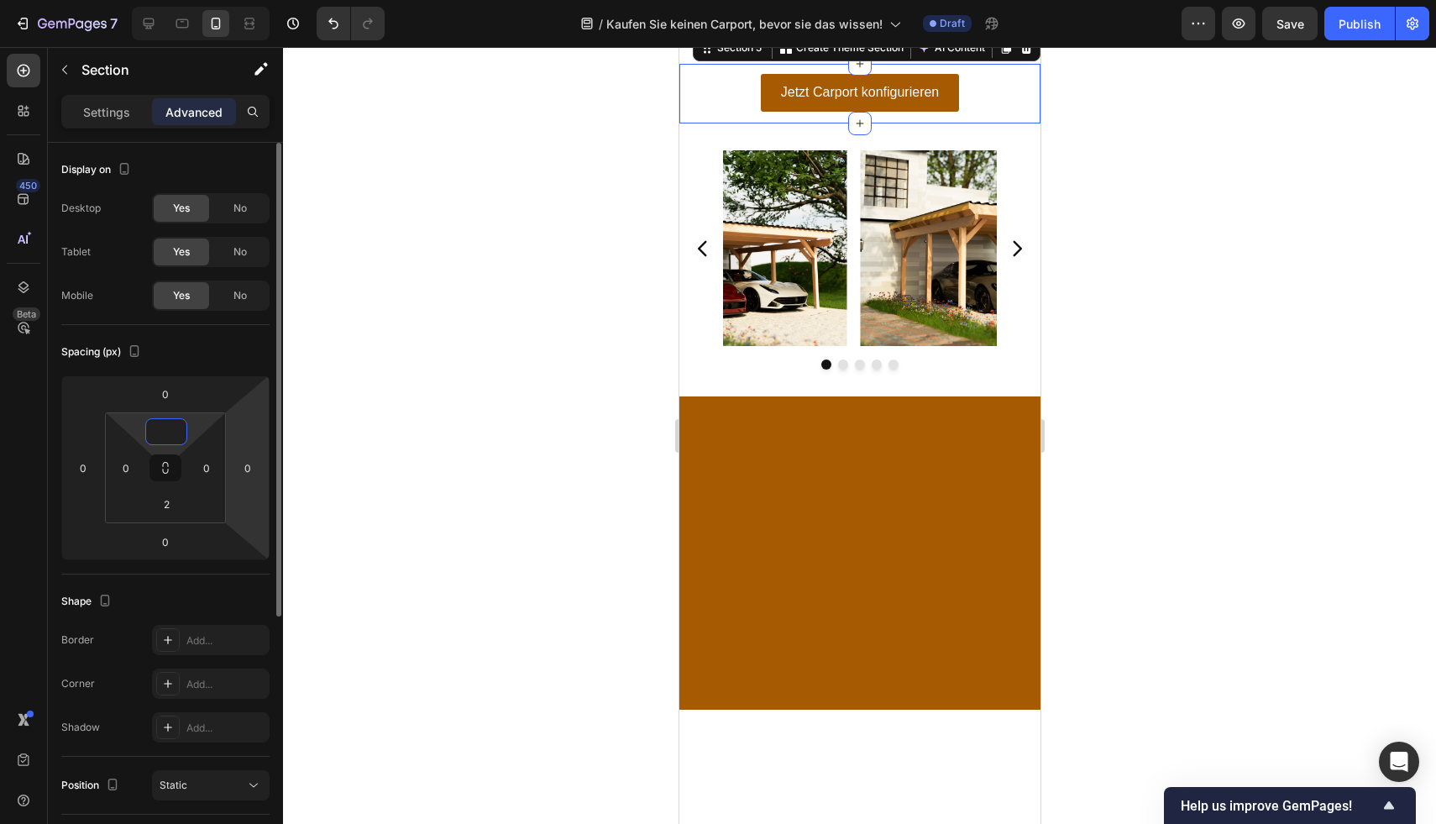
type input "0"
click at [270, 426] on div "Display on Desktop Yes No Tablet Yes No Mobile Yes No Spacing (px) 0 0 0 0 0 0 …" at bounding box center [165, 703] width 235 height 1120
click at [1259, 503] on div at bounding box center [859, 435] width 1153 height 777
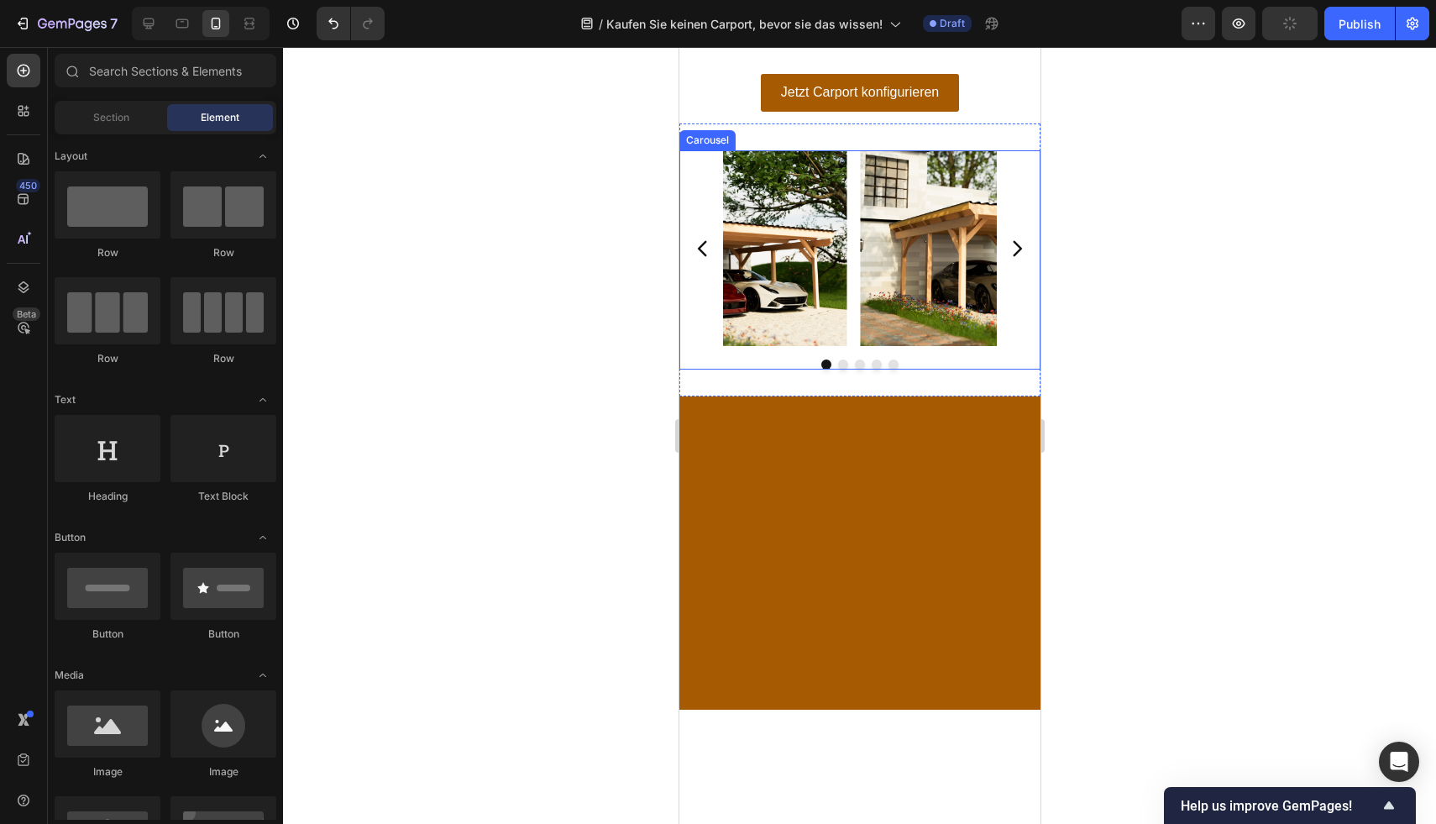
click at [1009, 259] on icon "Carousel Next Arrow" at bounding box center [1016, 249] width 22 height 22
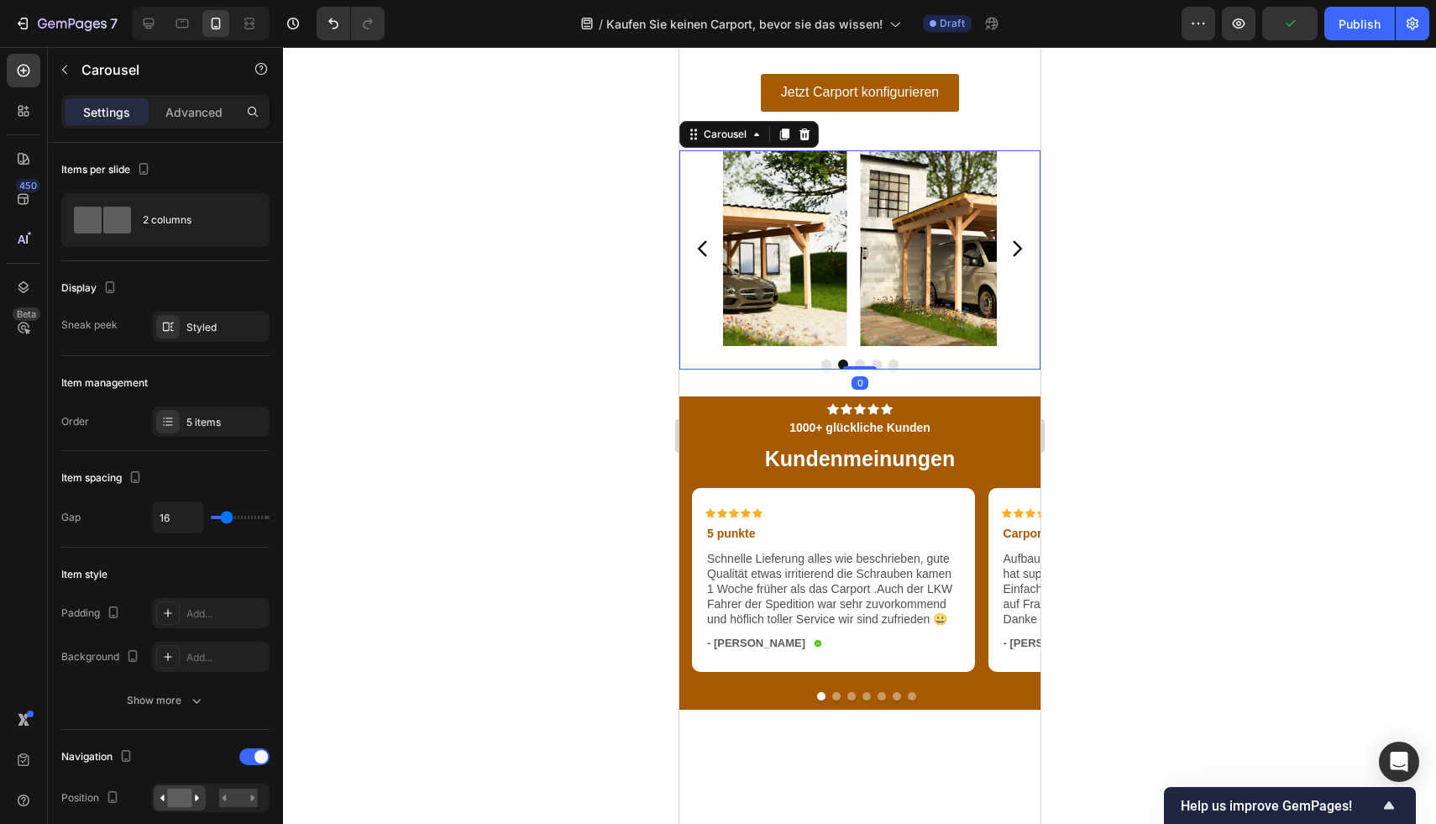
scroll to position [2645, 0]
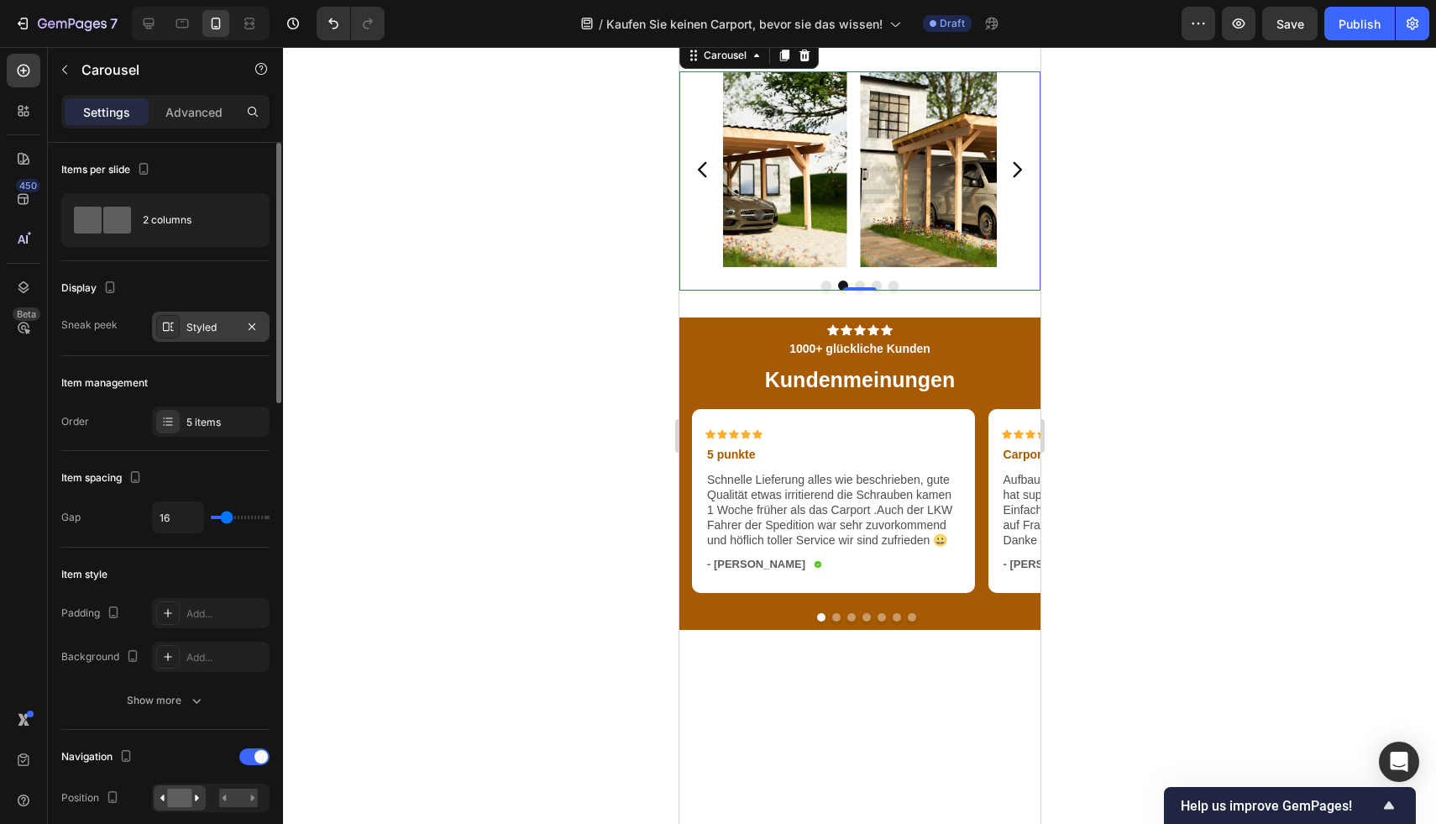
click at [172, 333] on div at bounding box center [168, 327] width 24 height 24
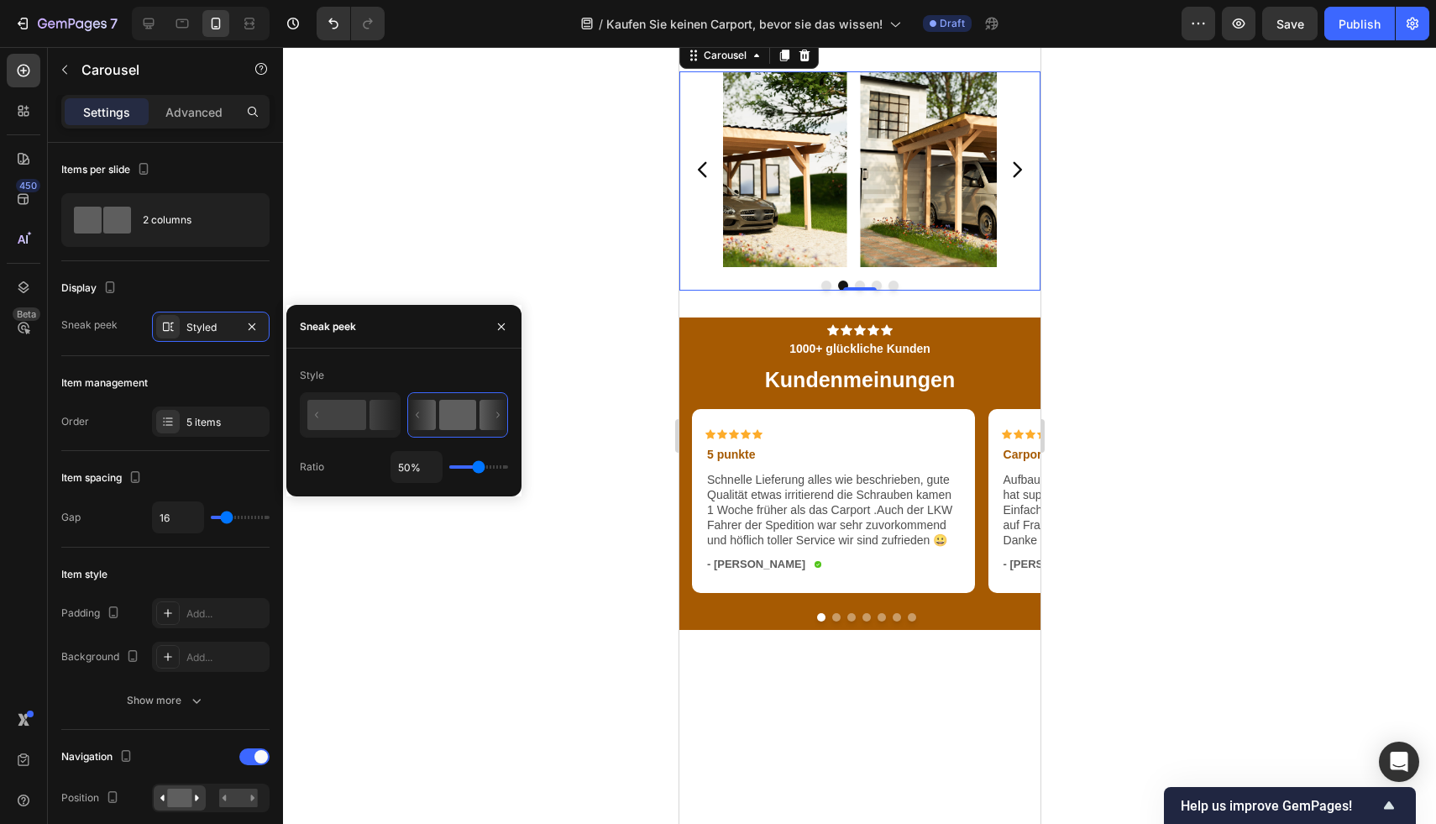
type input "71%"
type input "71"
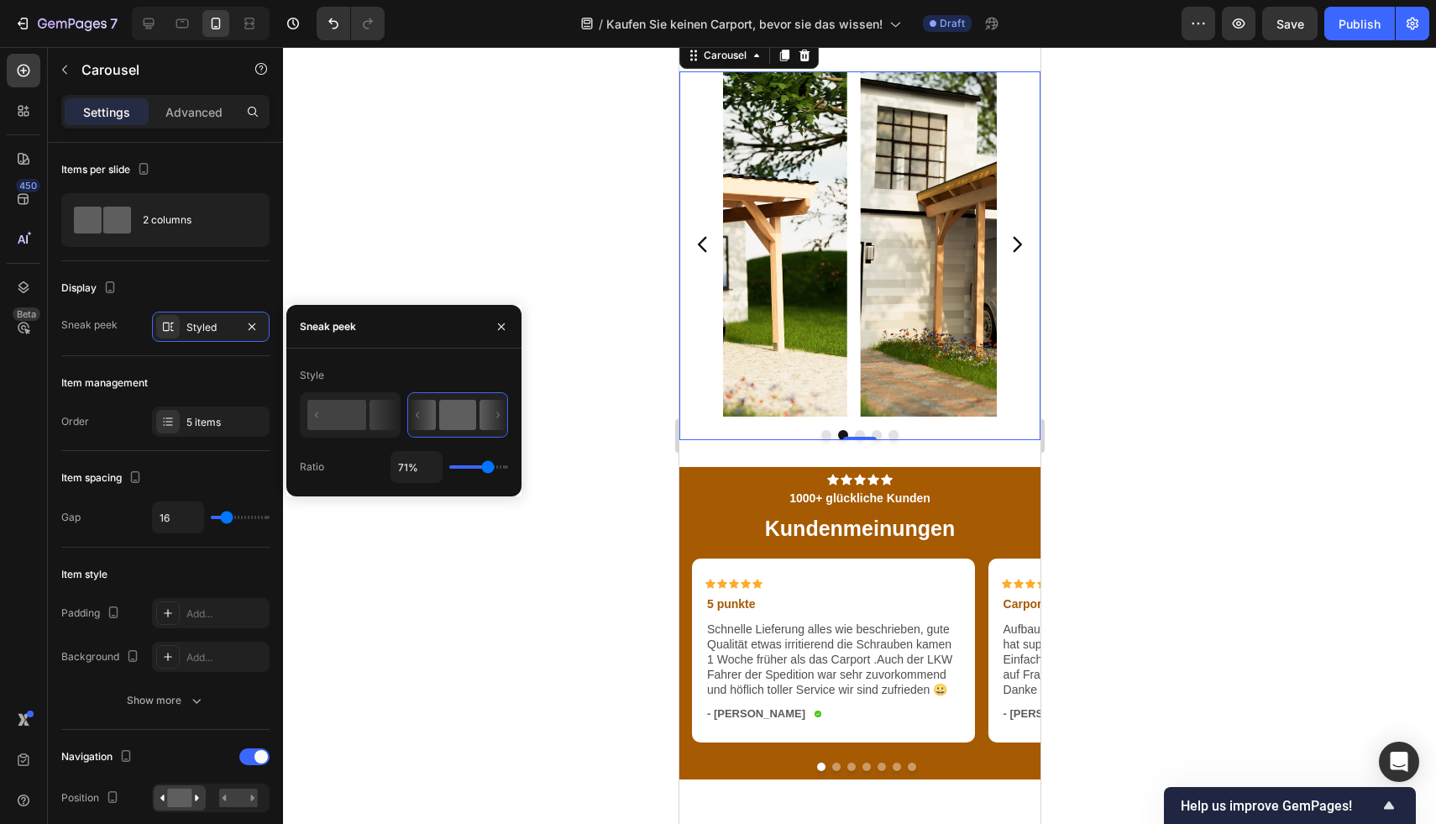
type input "75%"
type input "75"
type input "76%"
type input "76"
type input "81%"
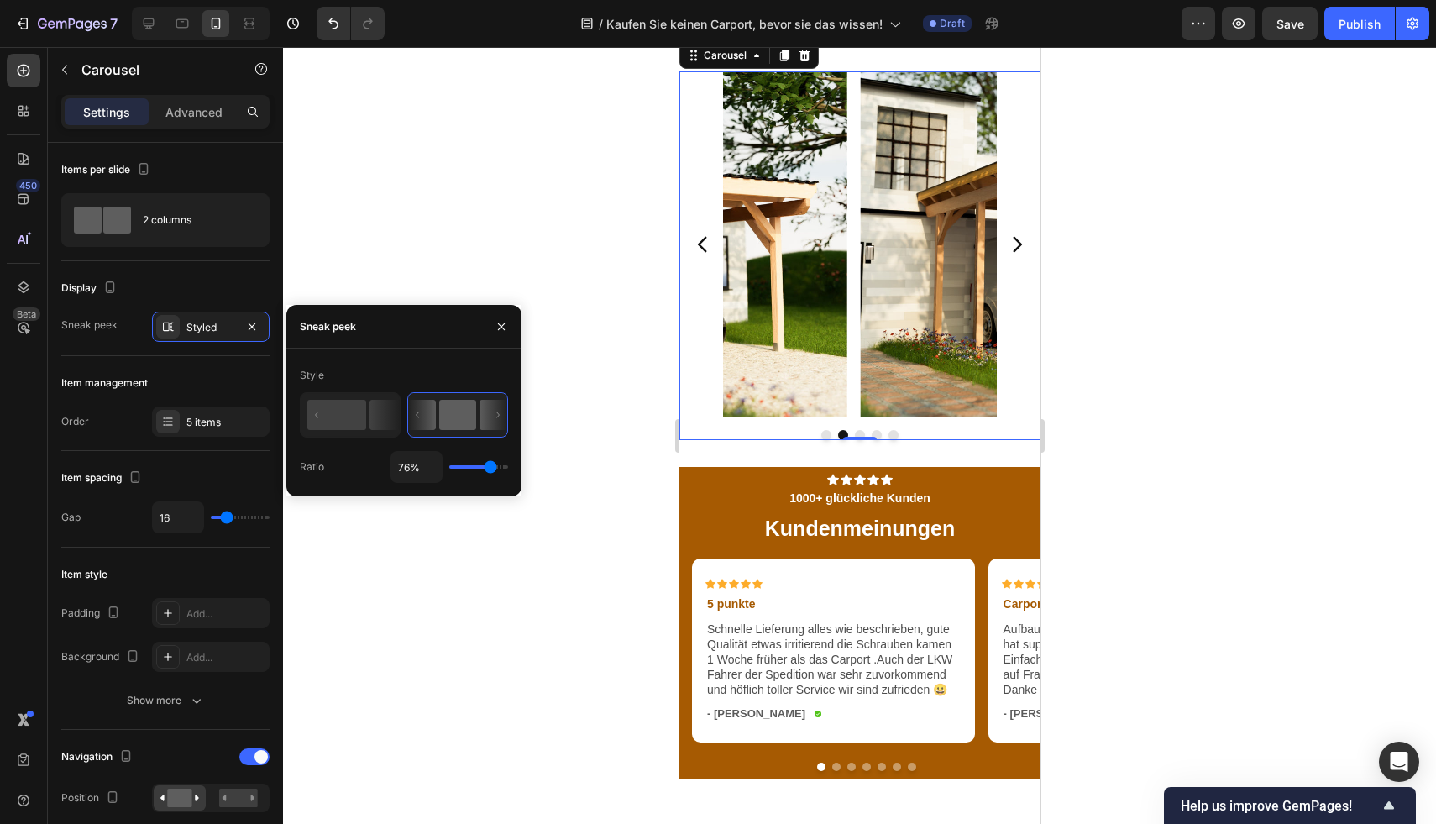
type input "81"
type input "83%"
type input "83"
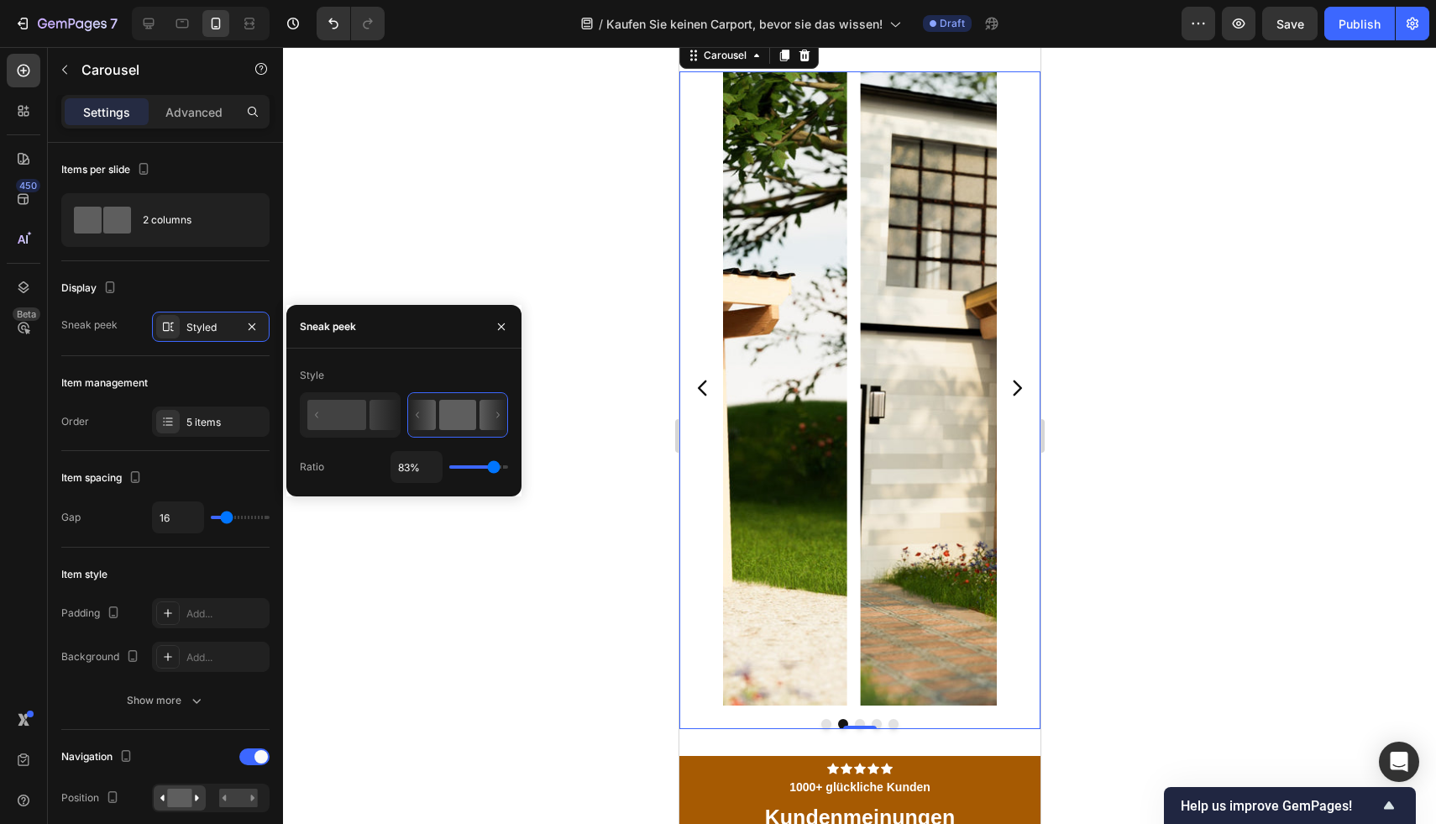
type input "84%"
type input "84"
type input "85%"
type input "85"
type input "83%"
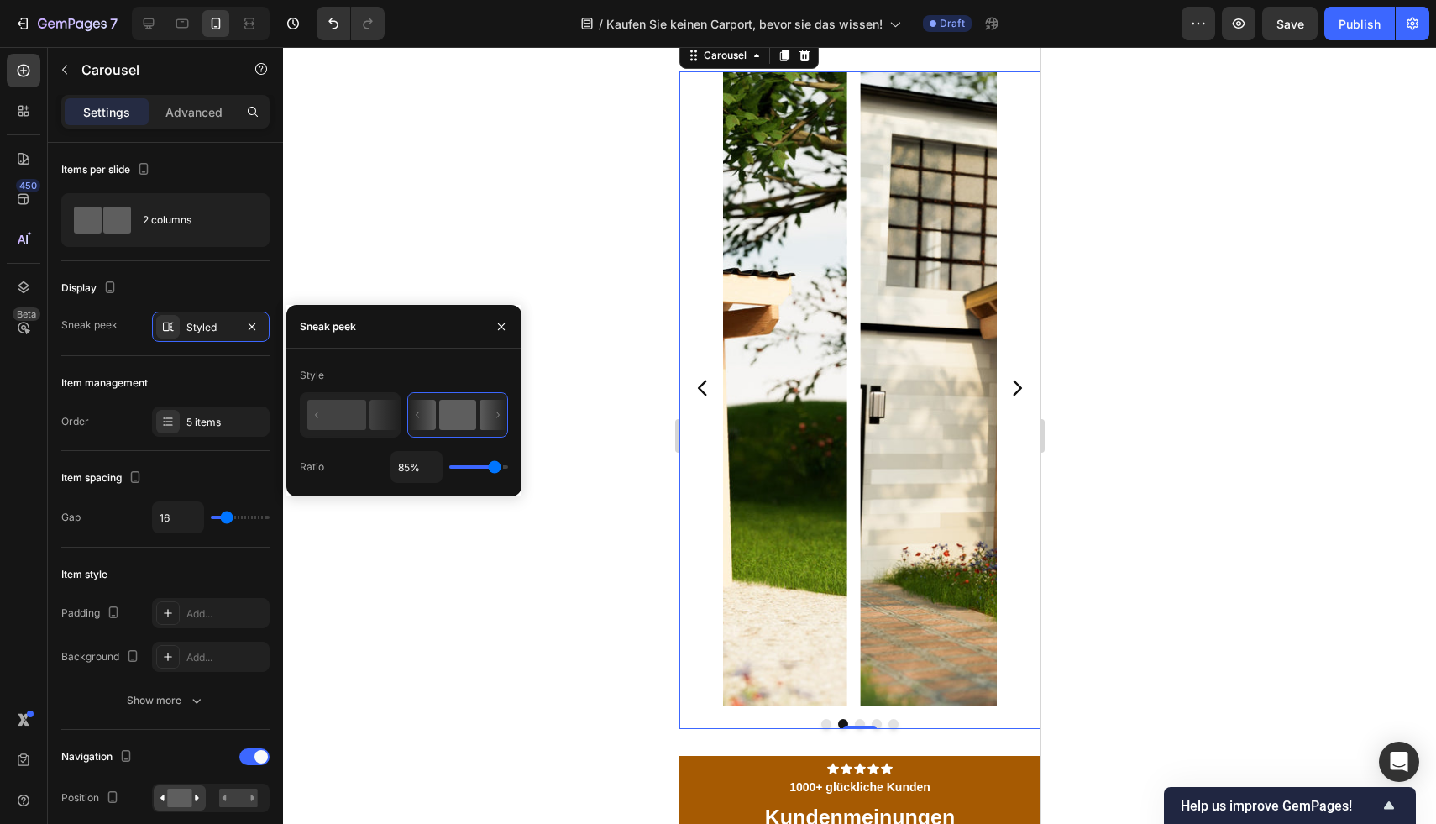
type input "83"
type input "79%"
type input "79"
type input "73%"
type input "73"
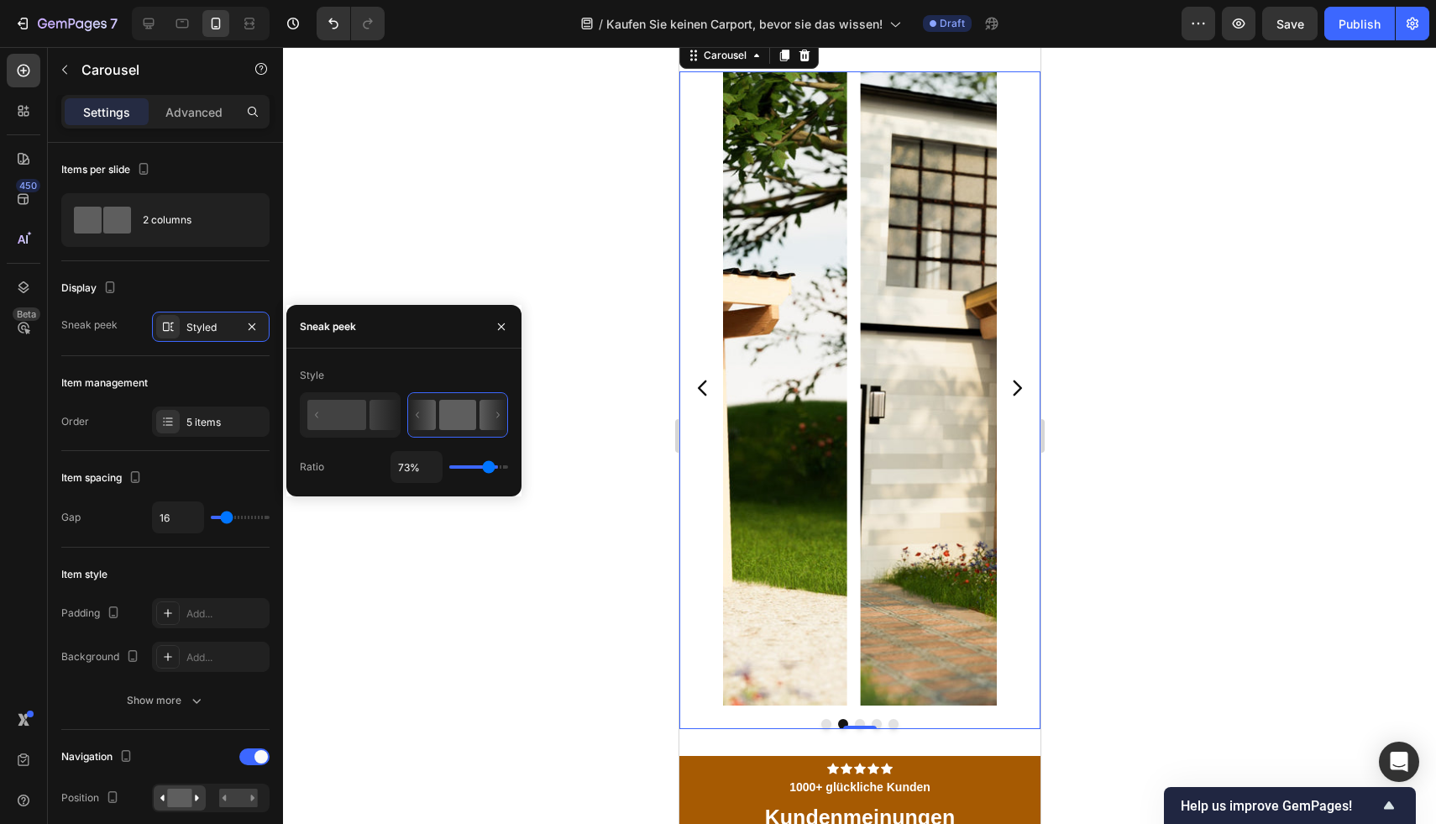
type input "63%"
type input "63"
type input "61%"
type input "61"
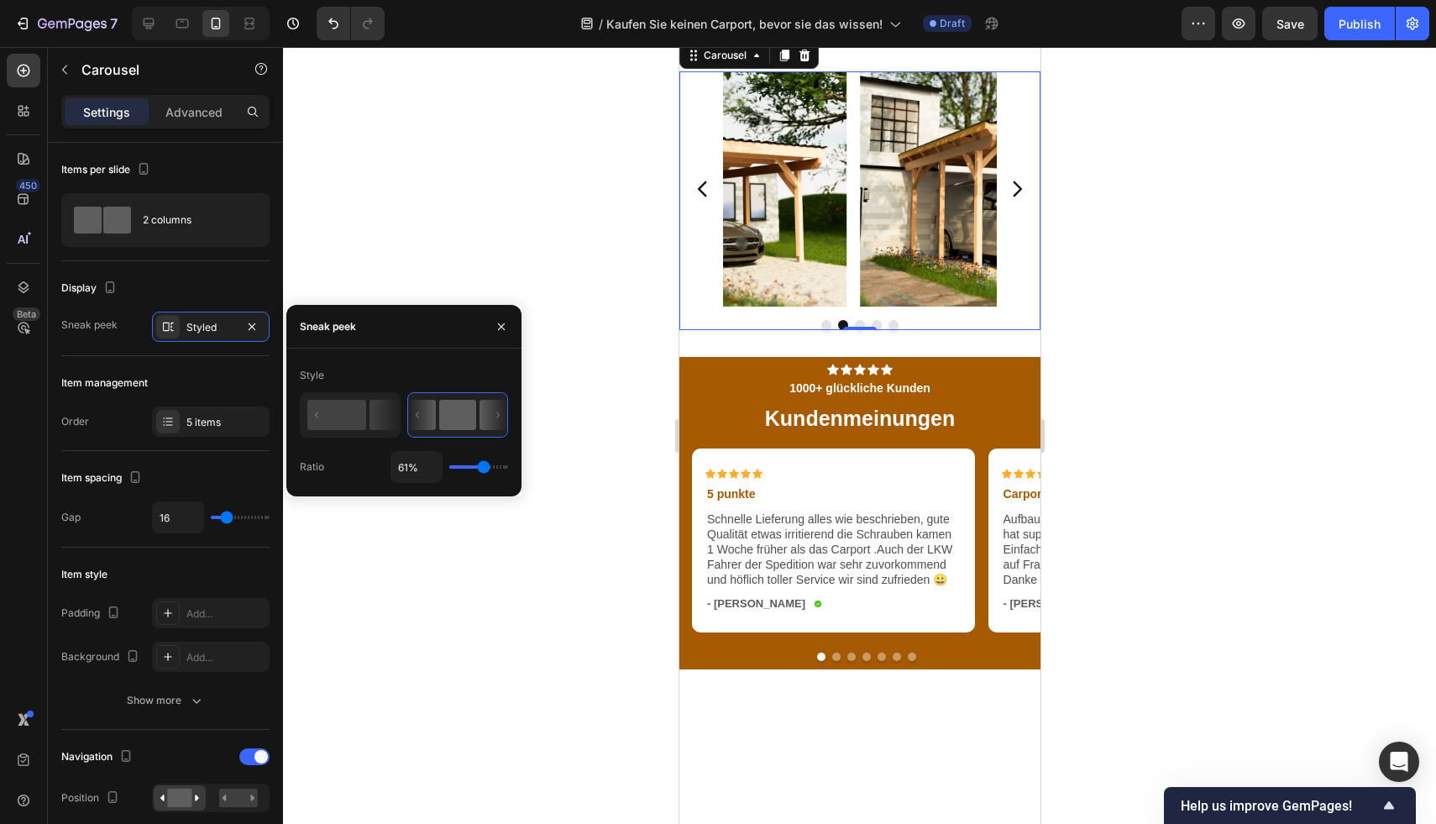
type input "58%"
type input "58"
type input "56%"
type input "56"
type input "55%"
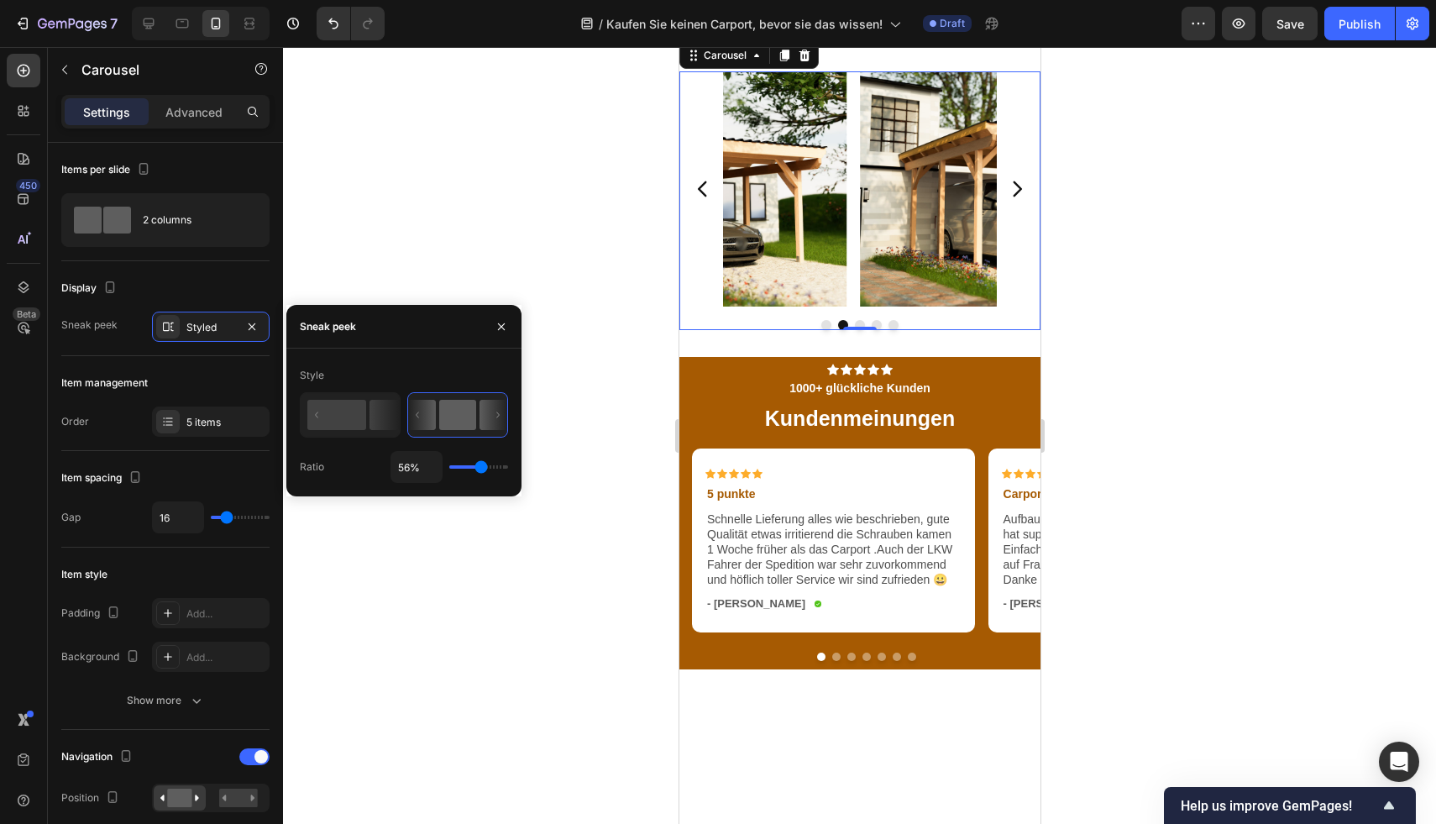
type input "55"
type input "54%"
type input "54"
type input "53%"
type input "53"
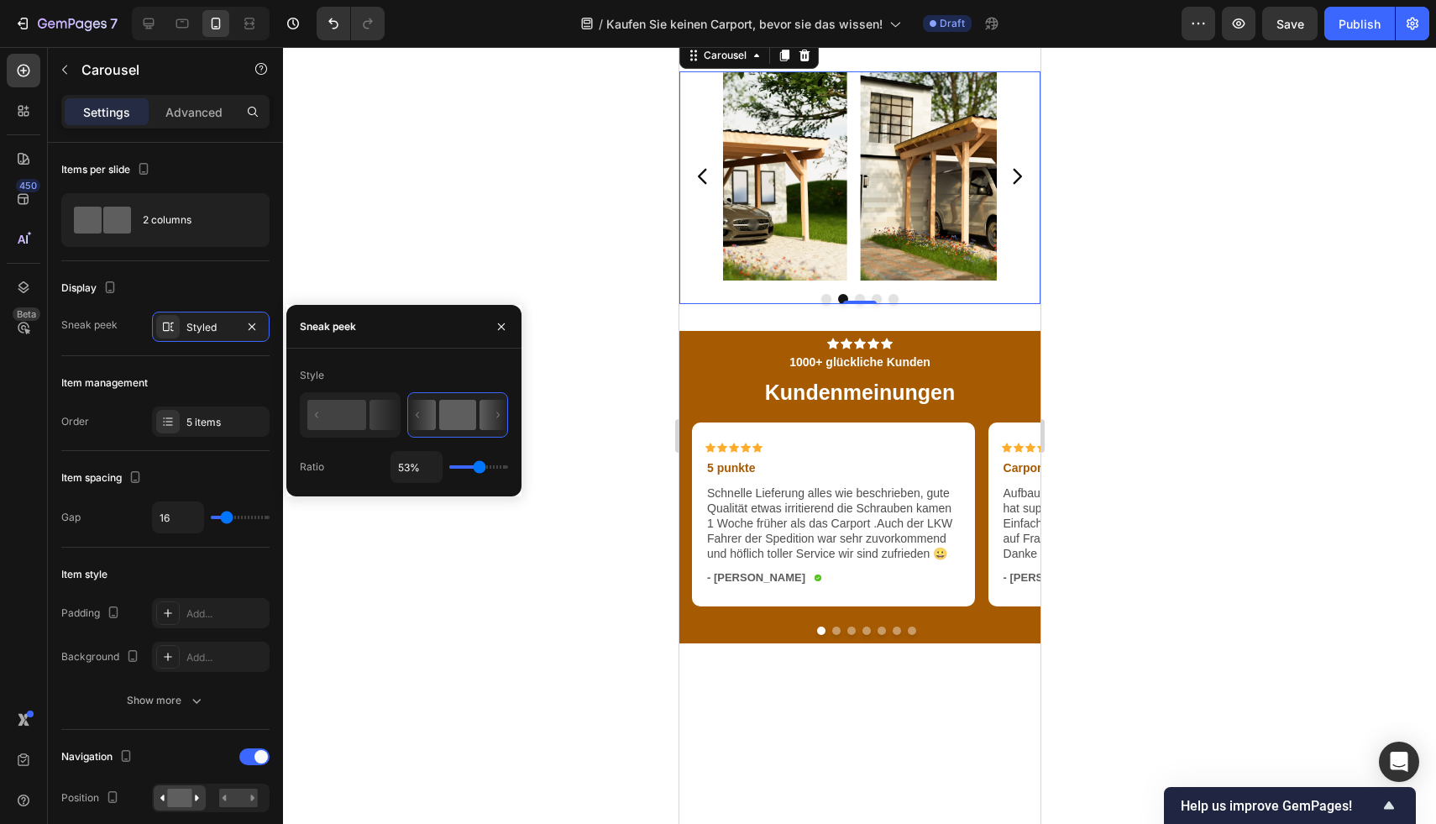
type input "47%"
type input "47"
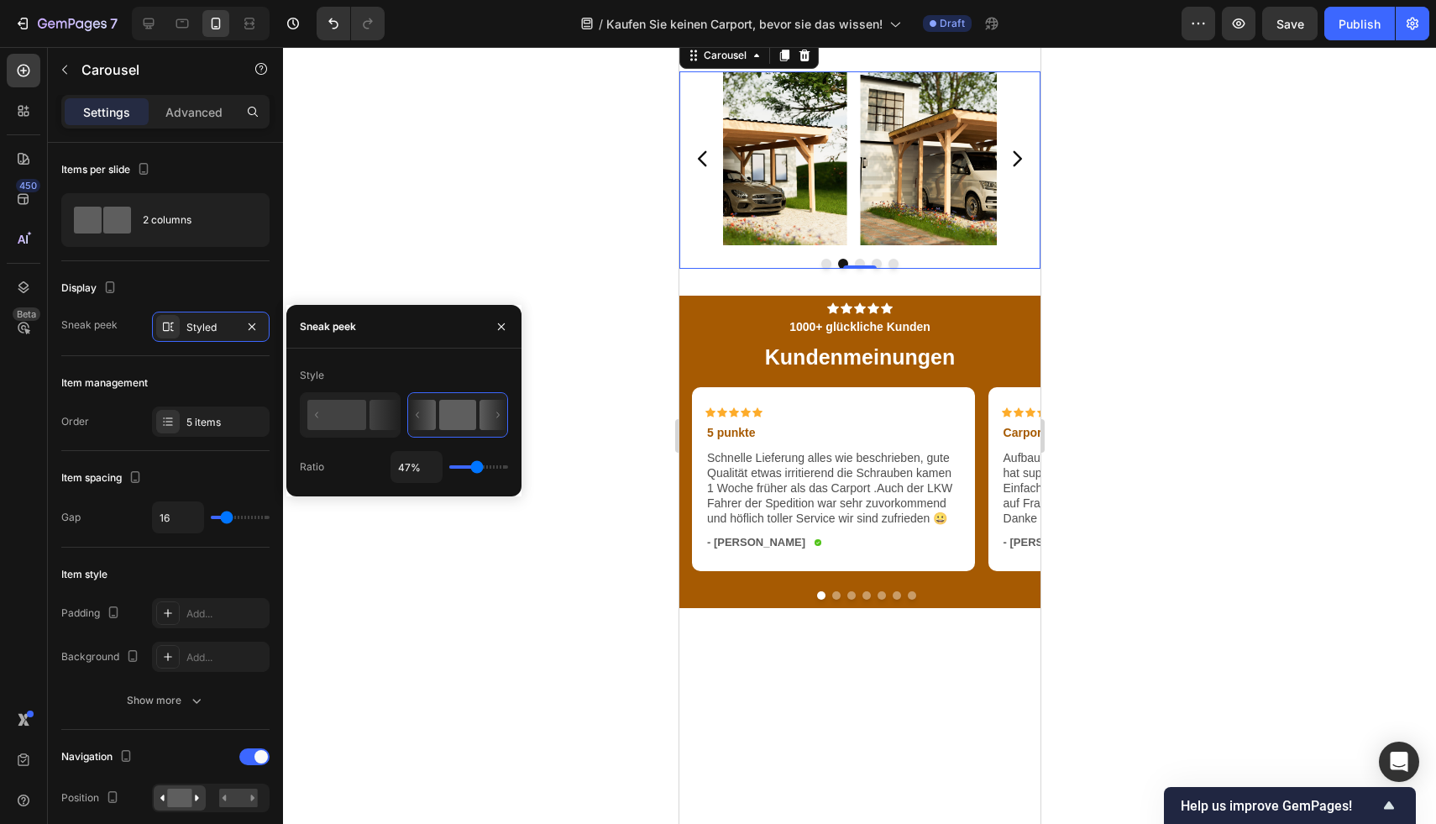
type input "44%"
type input "44"
type input "43%"
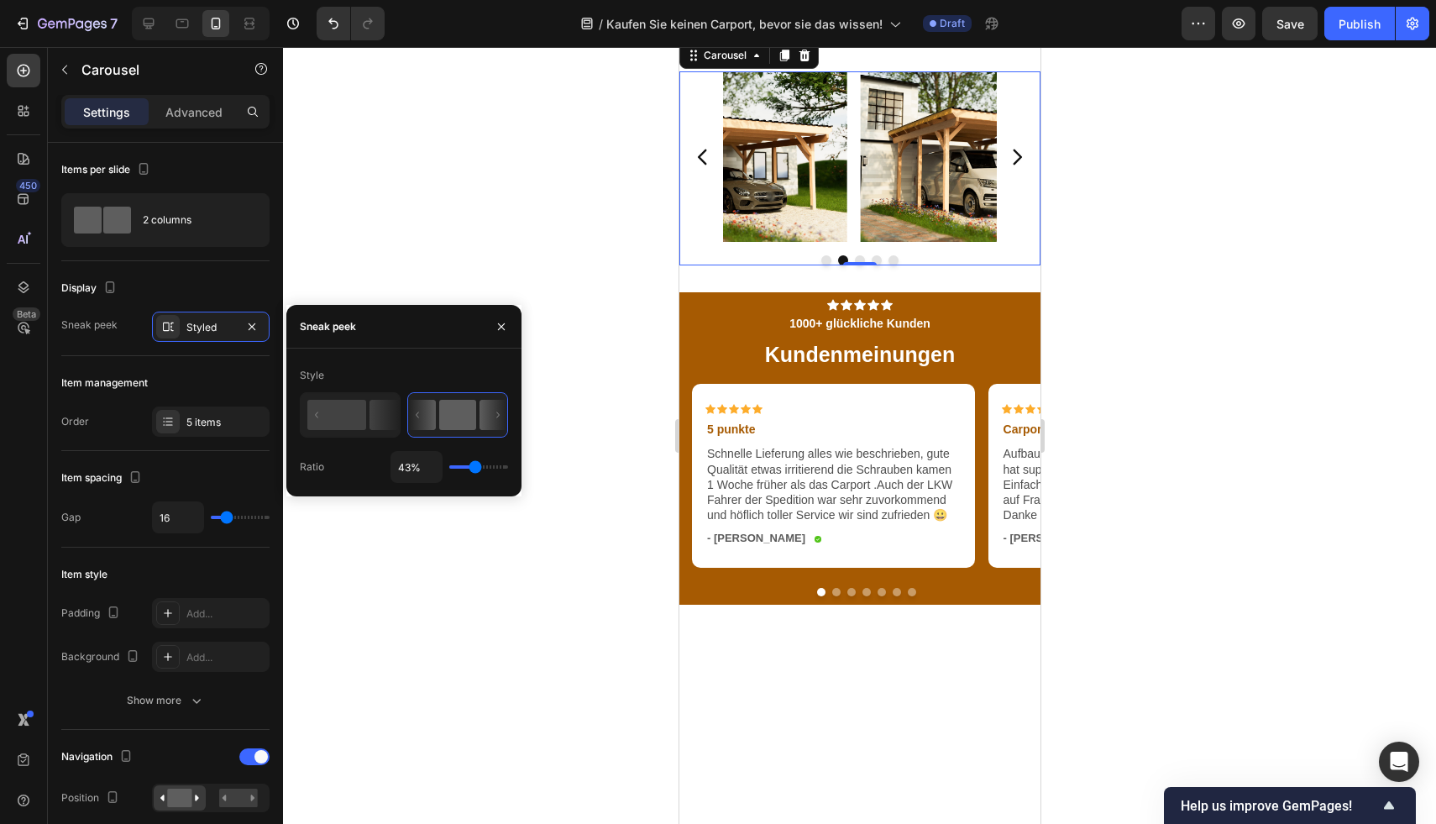
type input "43"
click at [474, 469] on input "range" at bounding box center [478, 466] width 59 height 3
click at [364, 422] on rect at bounding box center [336, 415] width 59 height 30
type input "50%"
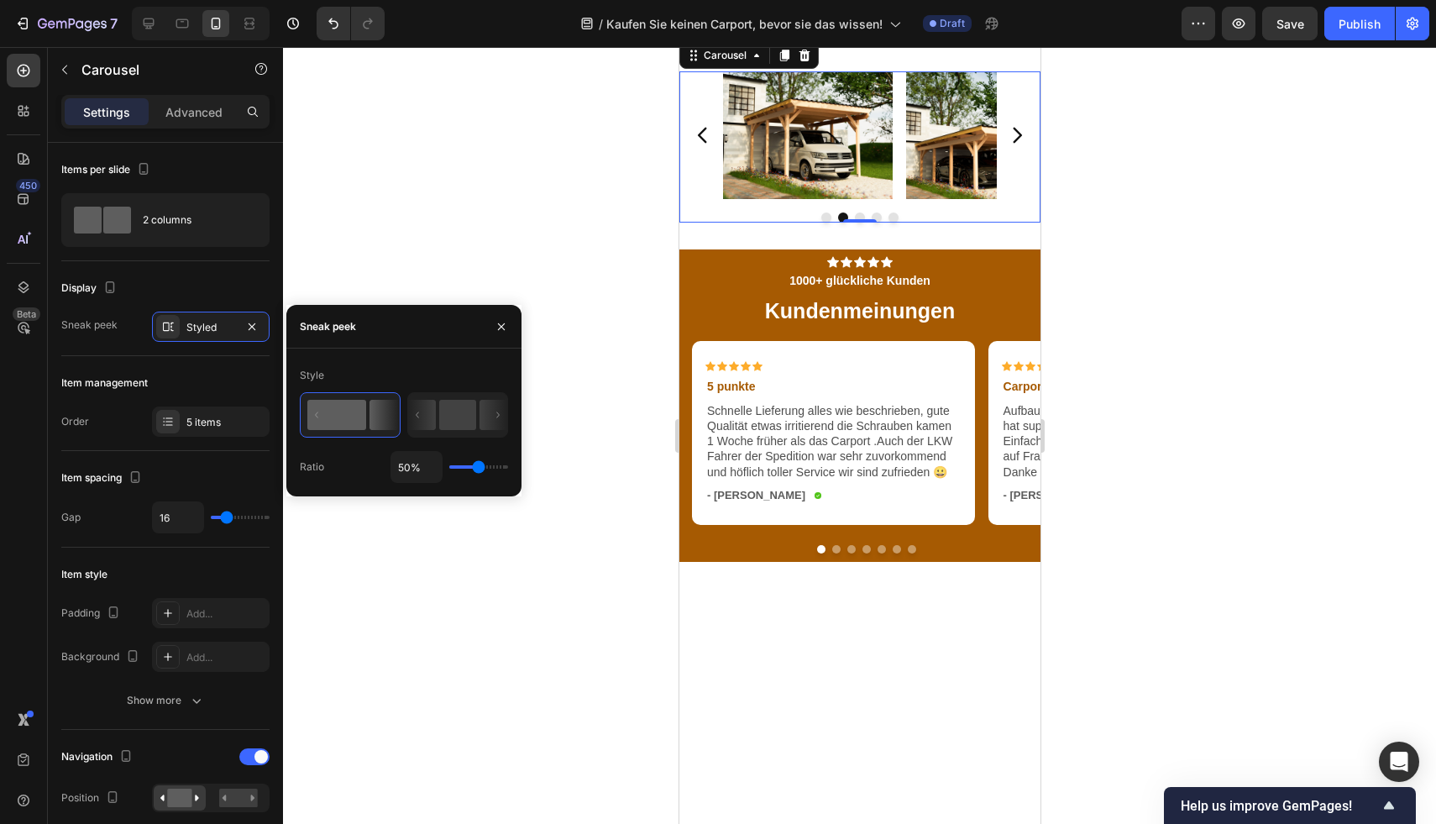
type input "63"
click at [484, 467] on input "range" at bounding box center [478, 466] width 59 height 3
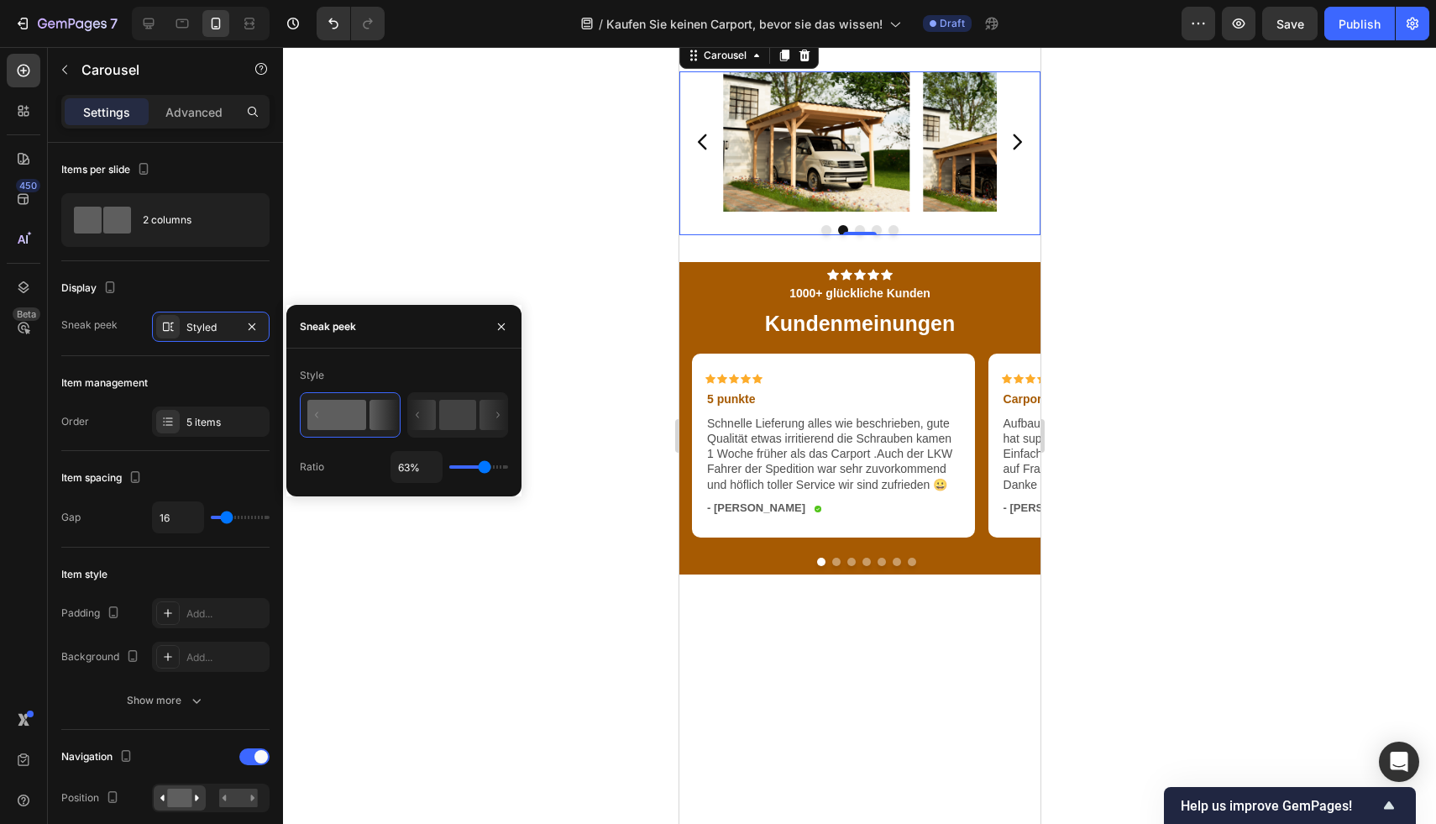
type input "68%"
type input "68"
type input "72%"
type input "72"
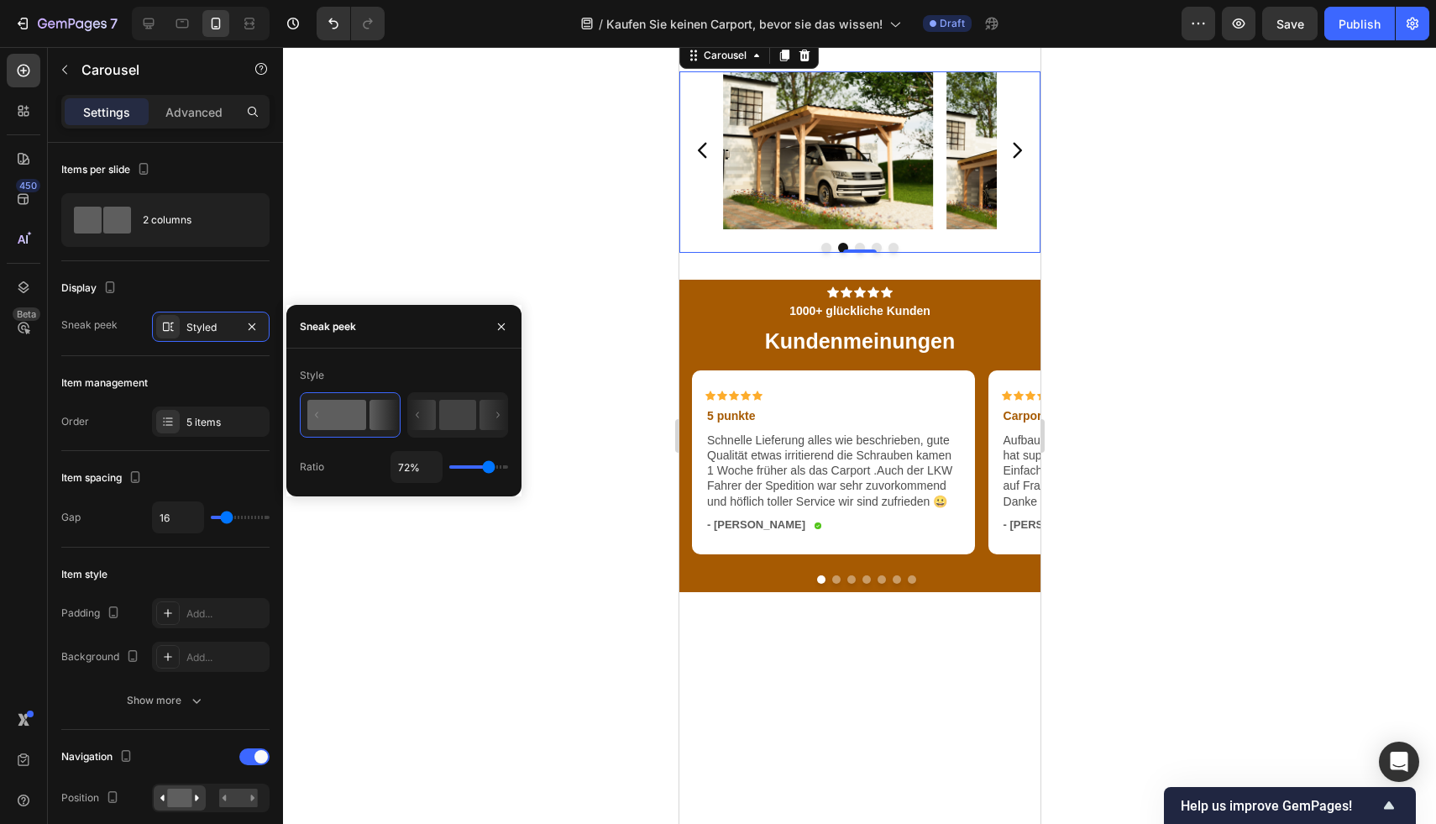
type input "77%"
type input "77"
type input "78%"
type input "78"
type input "79%"
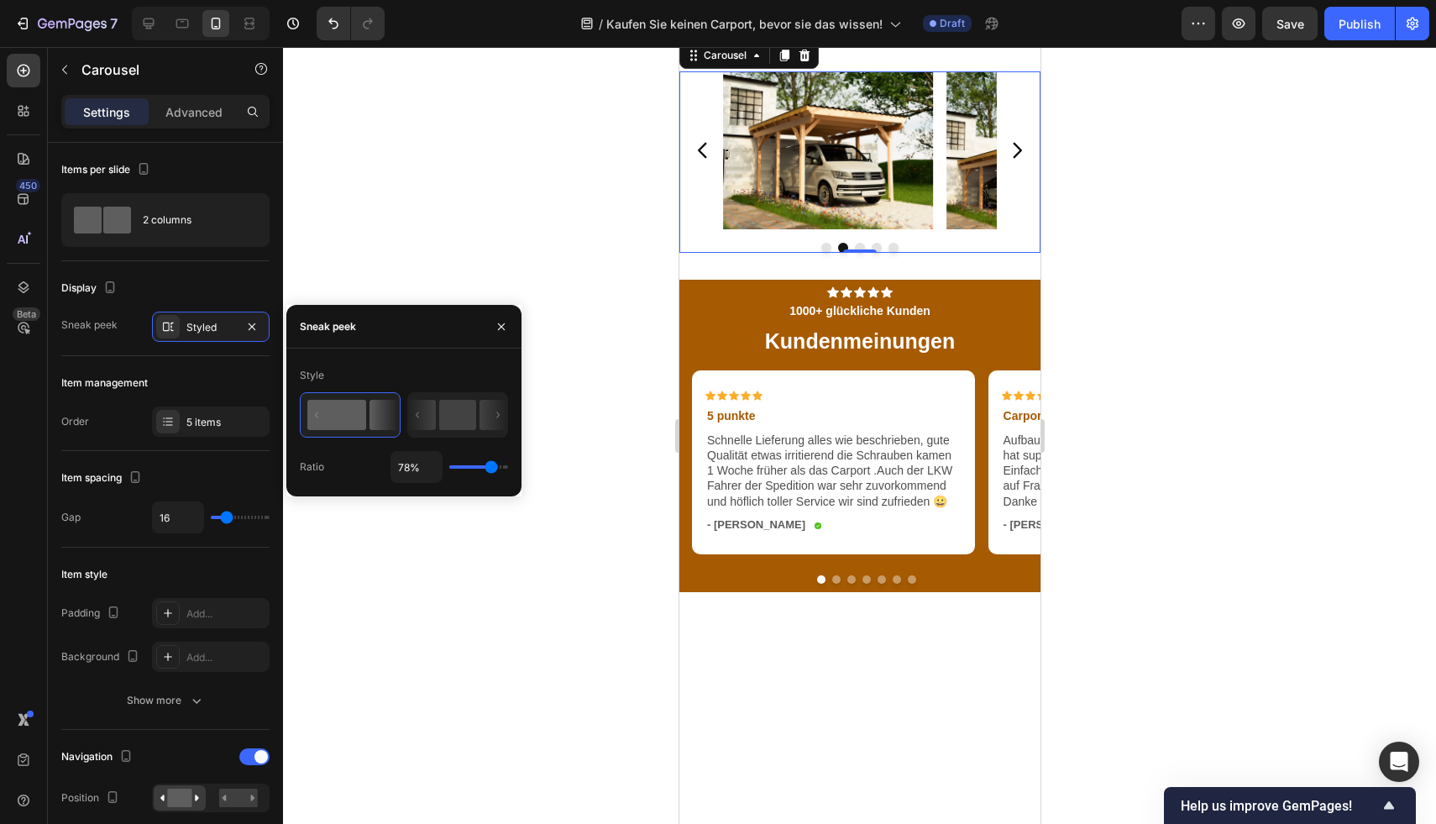
type input "79"
type input "80%"
type input "80"
type input "81%"
type input "81"
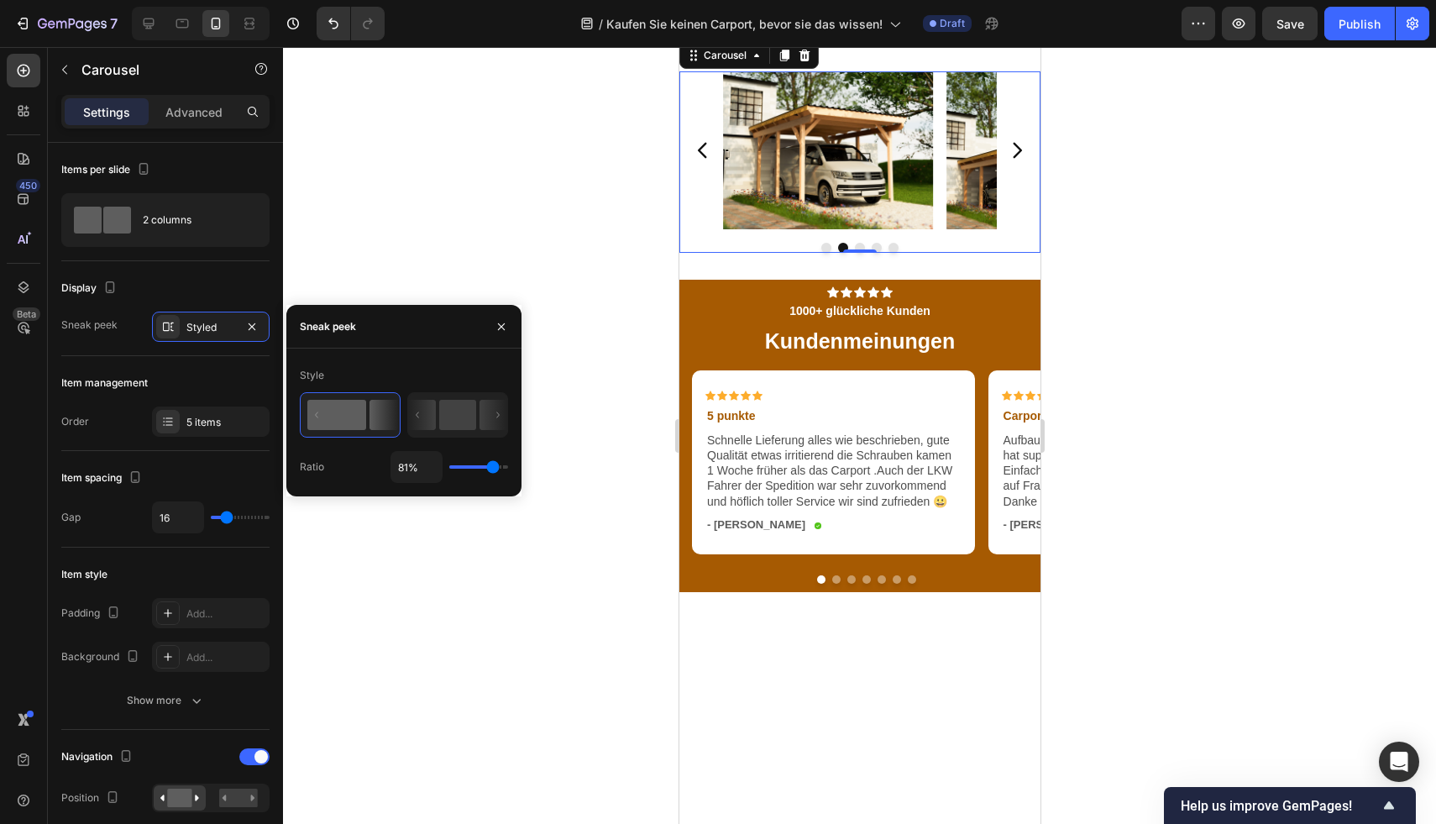
type input "82%"
type input "82"
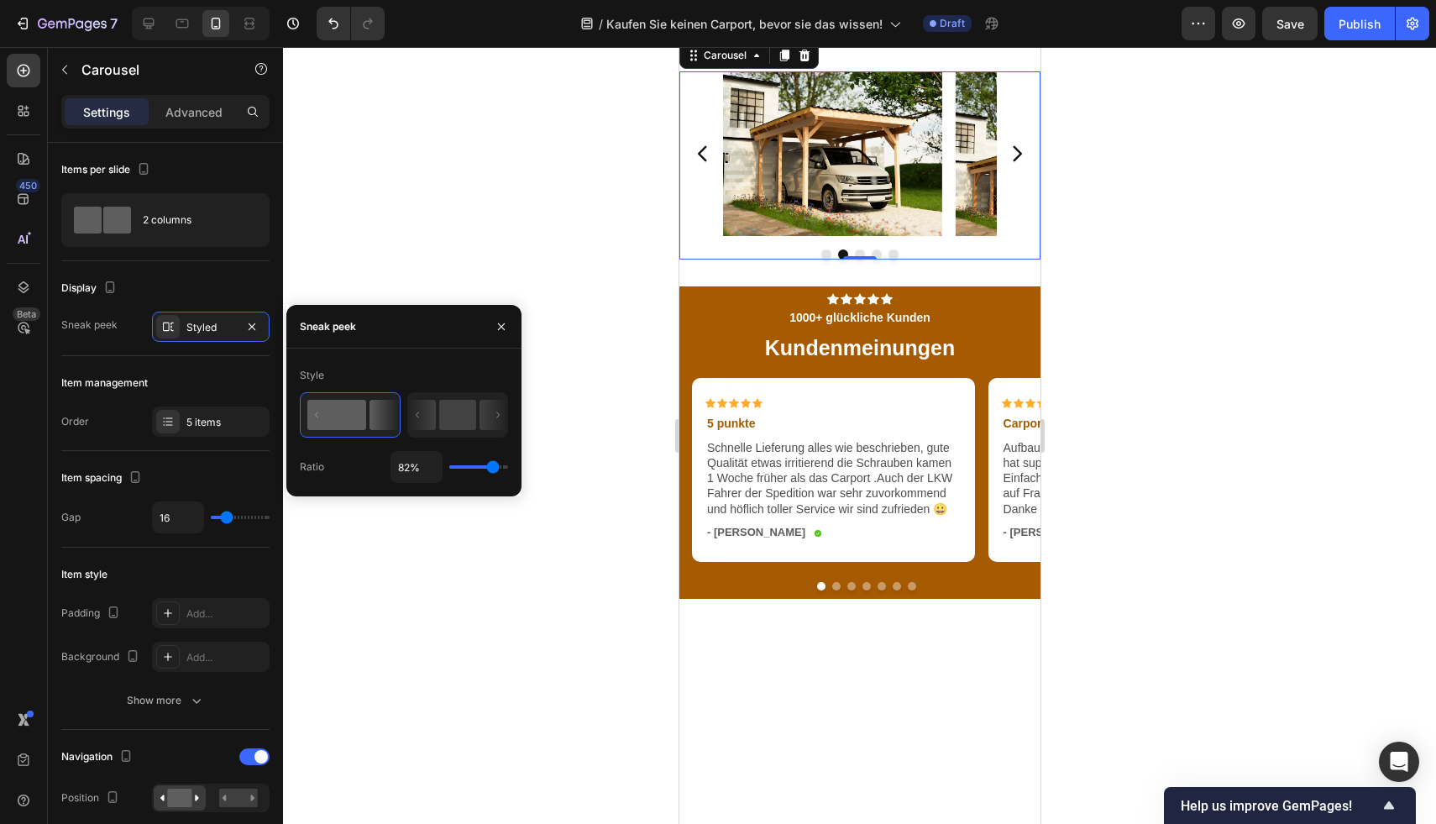
type input "87%"
type input "87"
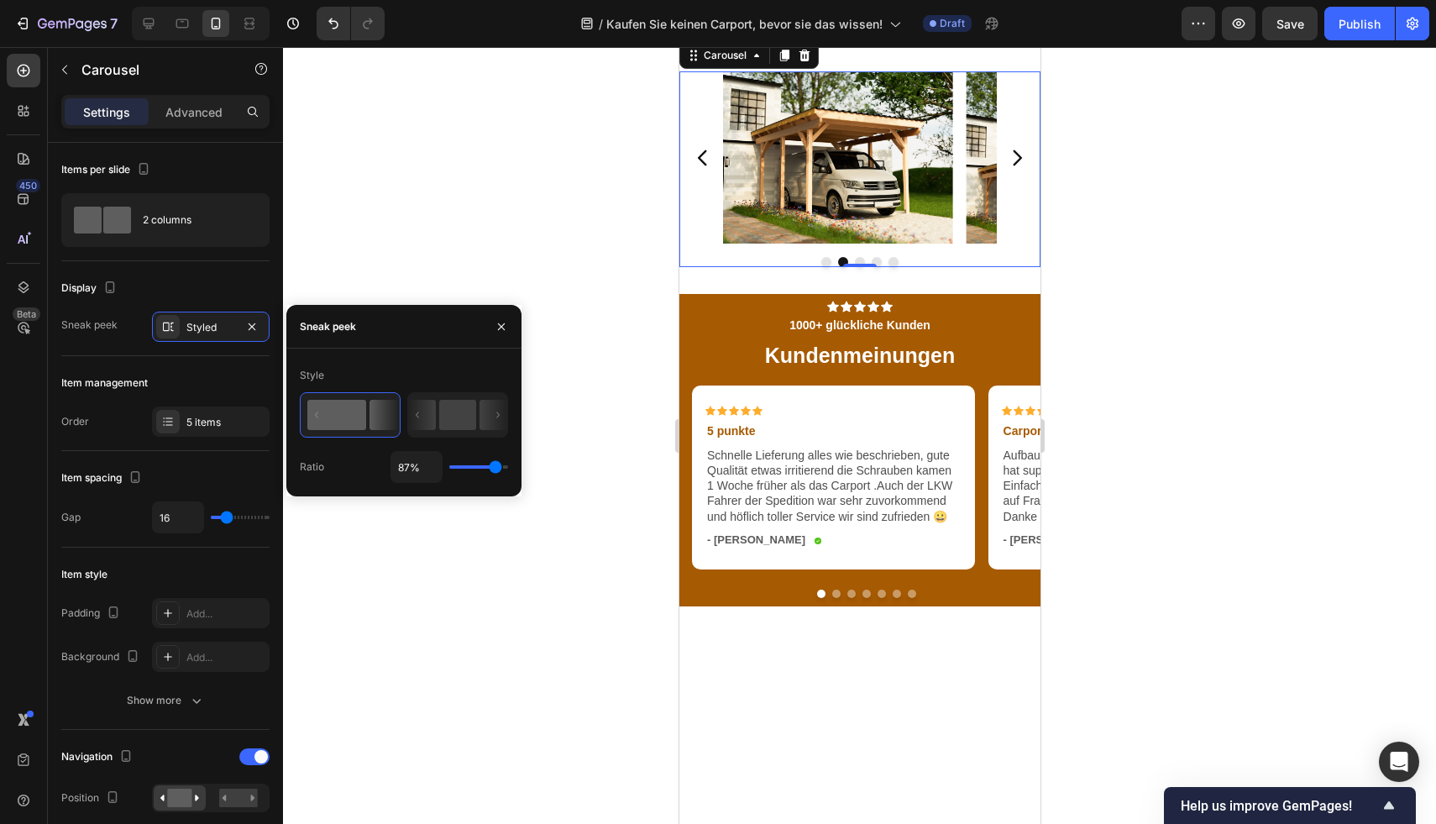
type input "93%"
type input "93"
type input "94%"
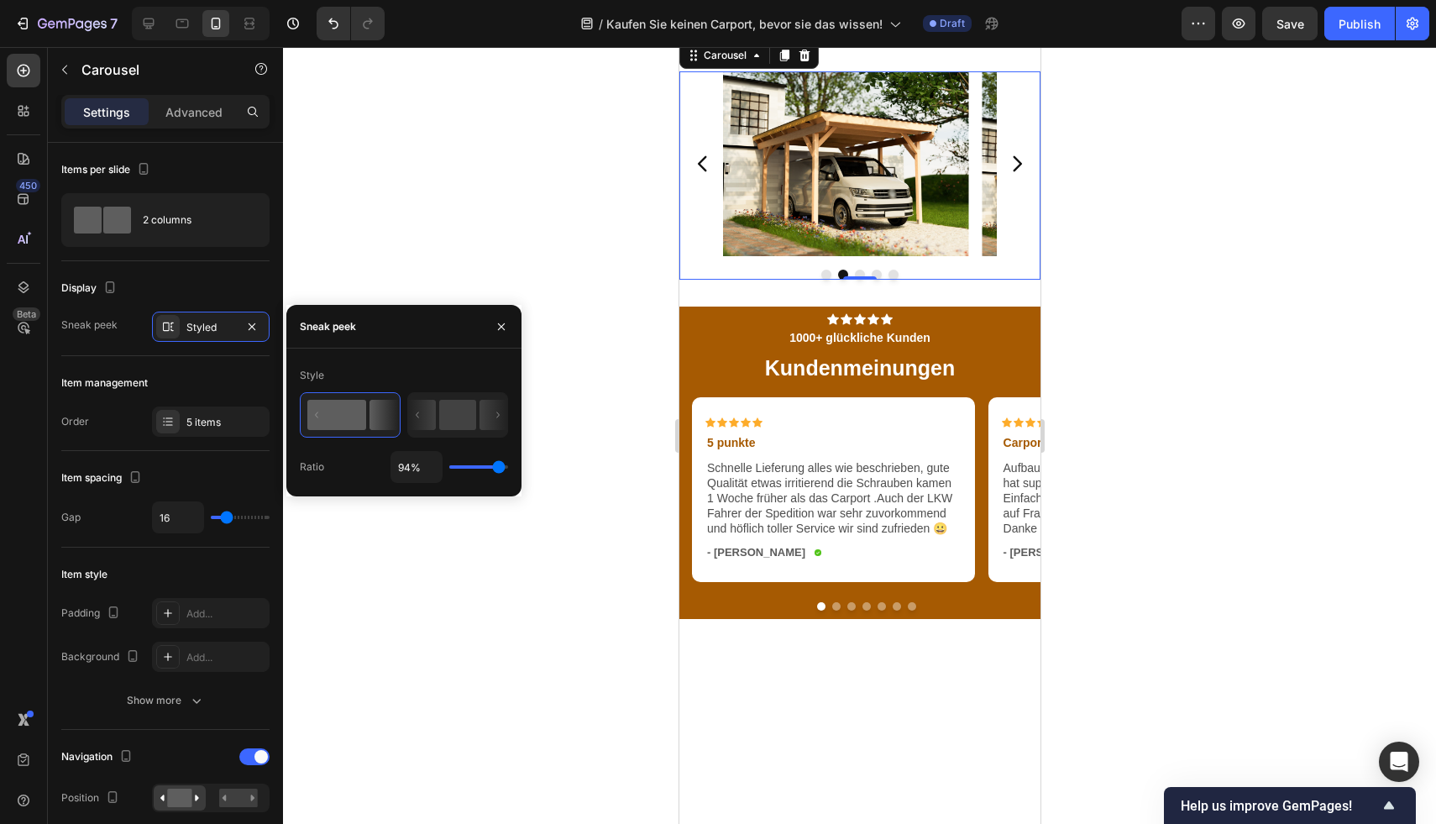
drag, startPoint x: 484, startPoint y: 468, endPoint x: 498, endPoint y: 467, distance: 14.3
type input "94"
click at [498, 467] on input "range" at bounding box center [478, 466] width 59 height 3
type input "12"
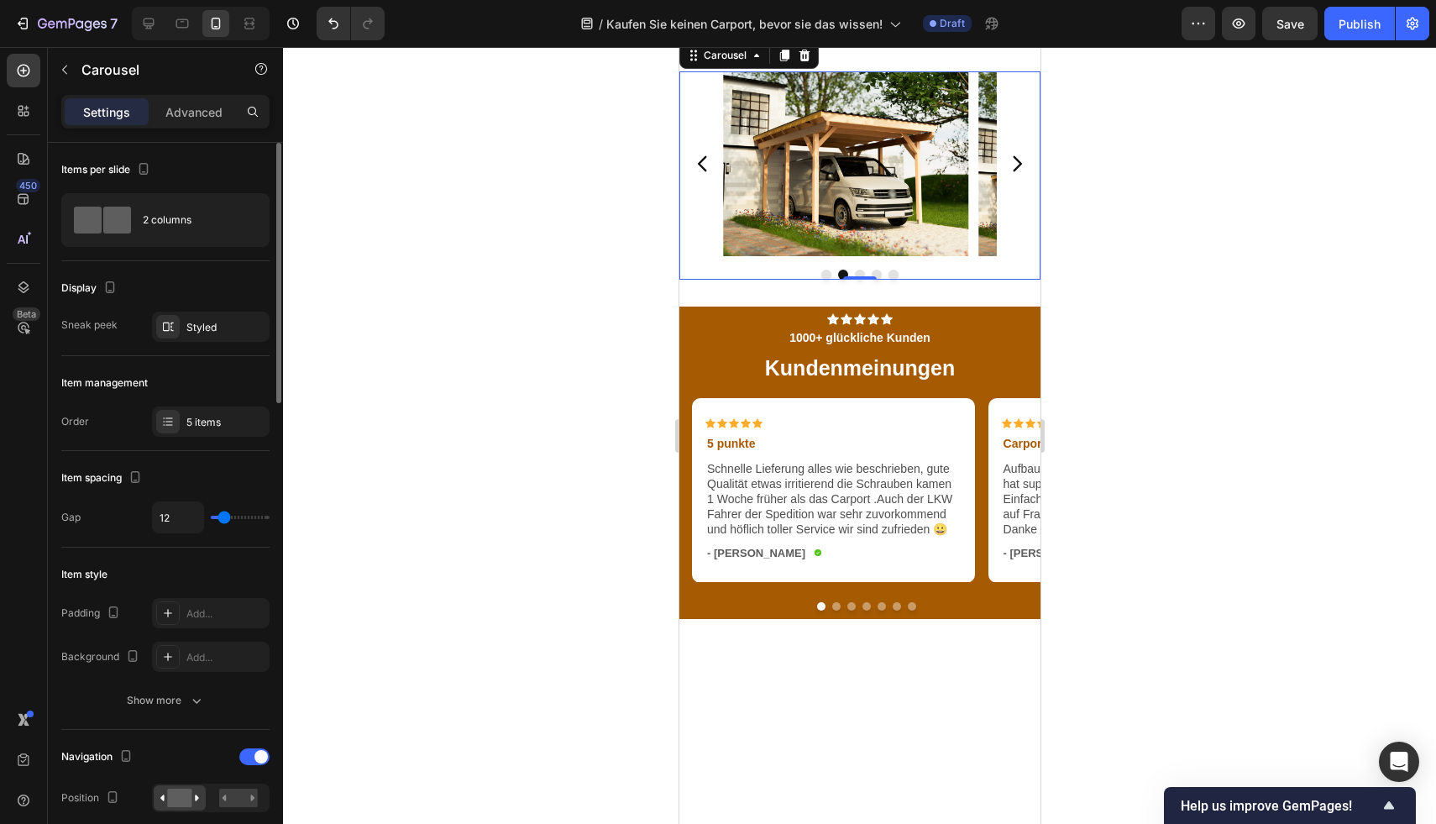
type input "11"
type input "9"
type input "8"
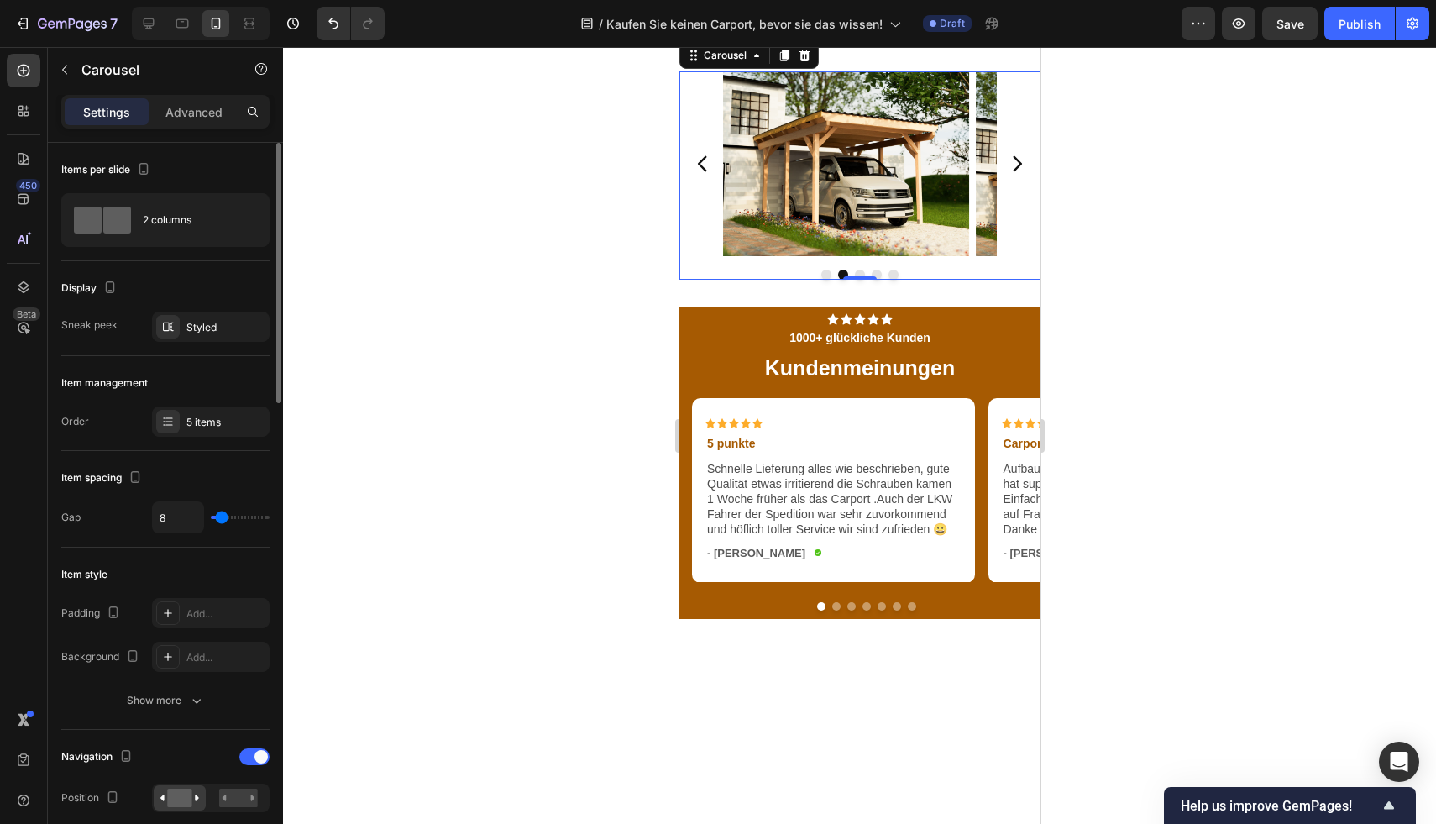
type input "8"
click at [222, 516] on input "range" at bounding box center [240, 517] width 59 height 3
click at [216, 422] on div "5 items" at bounding box center [225, 422] width 79 height 15
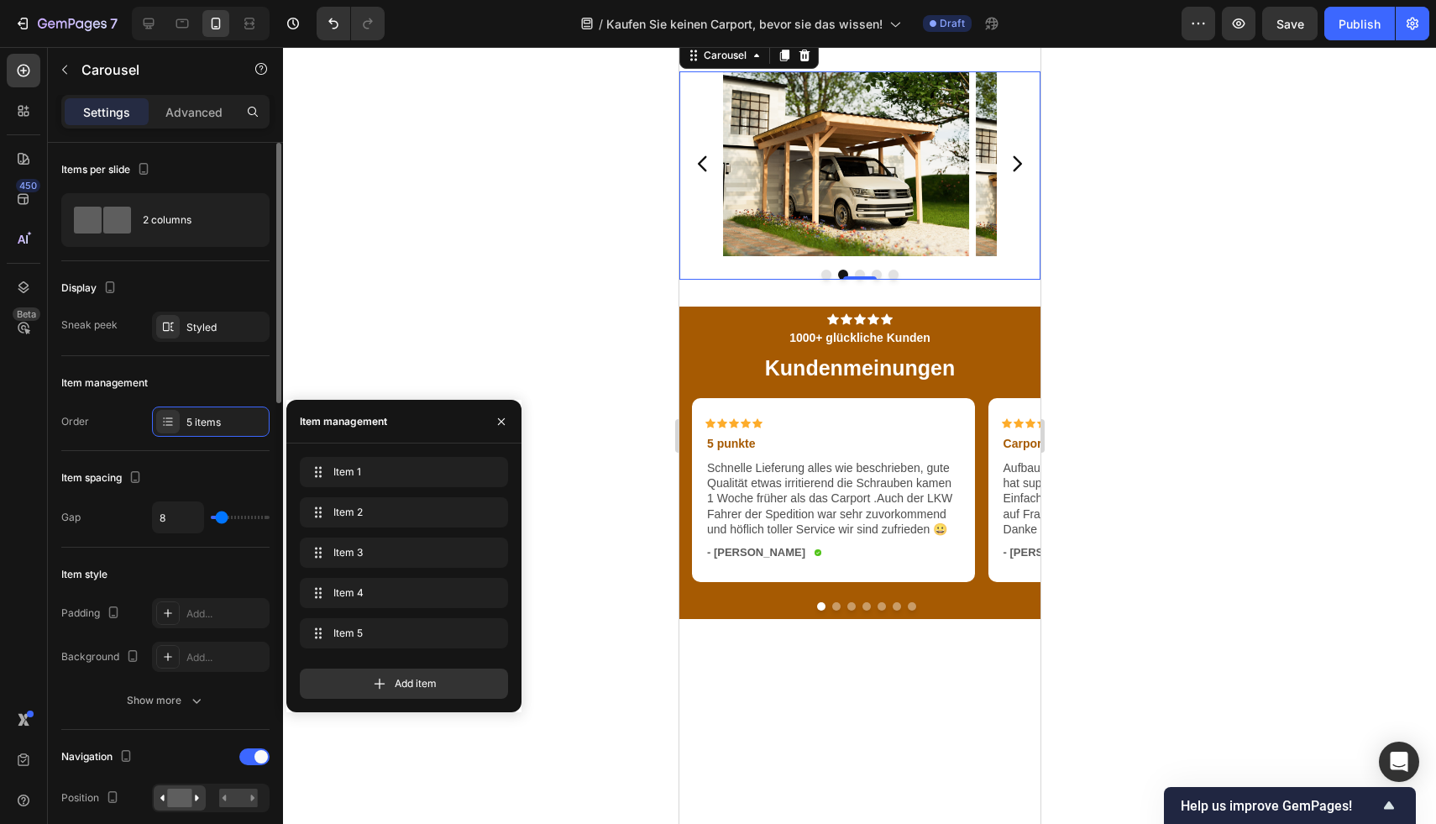
click at [207, 342] on div "Display Sneak peek Styled" at bounding box center [165, 308] width 208 height 95
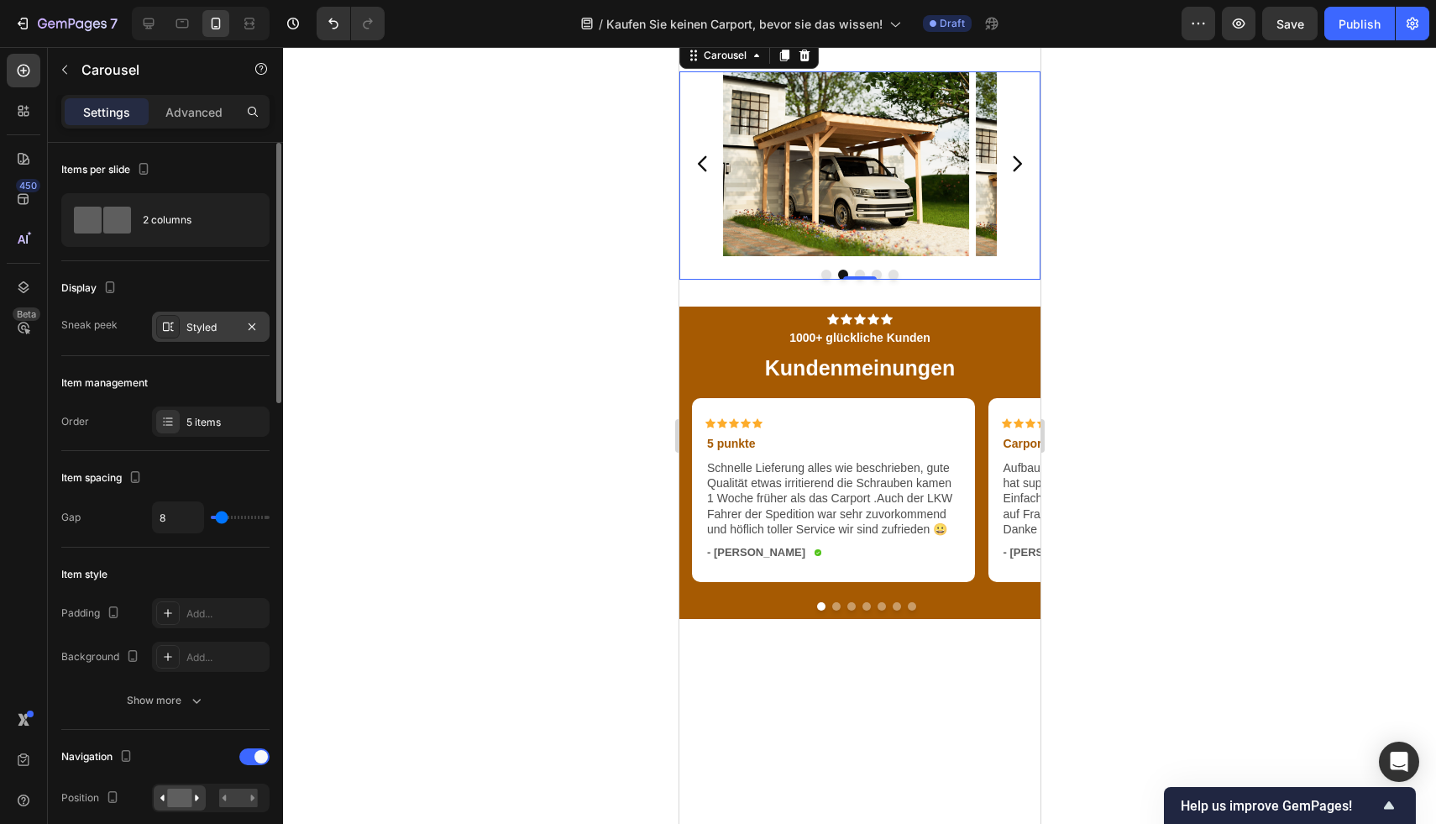
click at [209, 338] on div "Styled" at bounding box center [211, 327] width 118 height 30
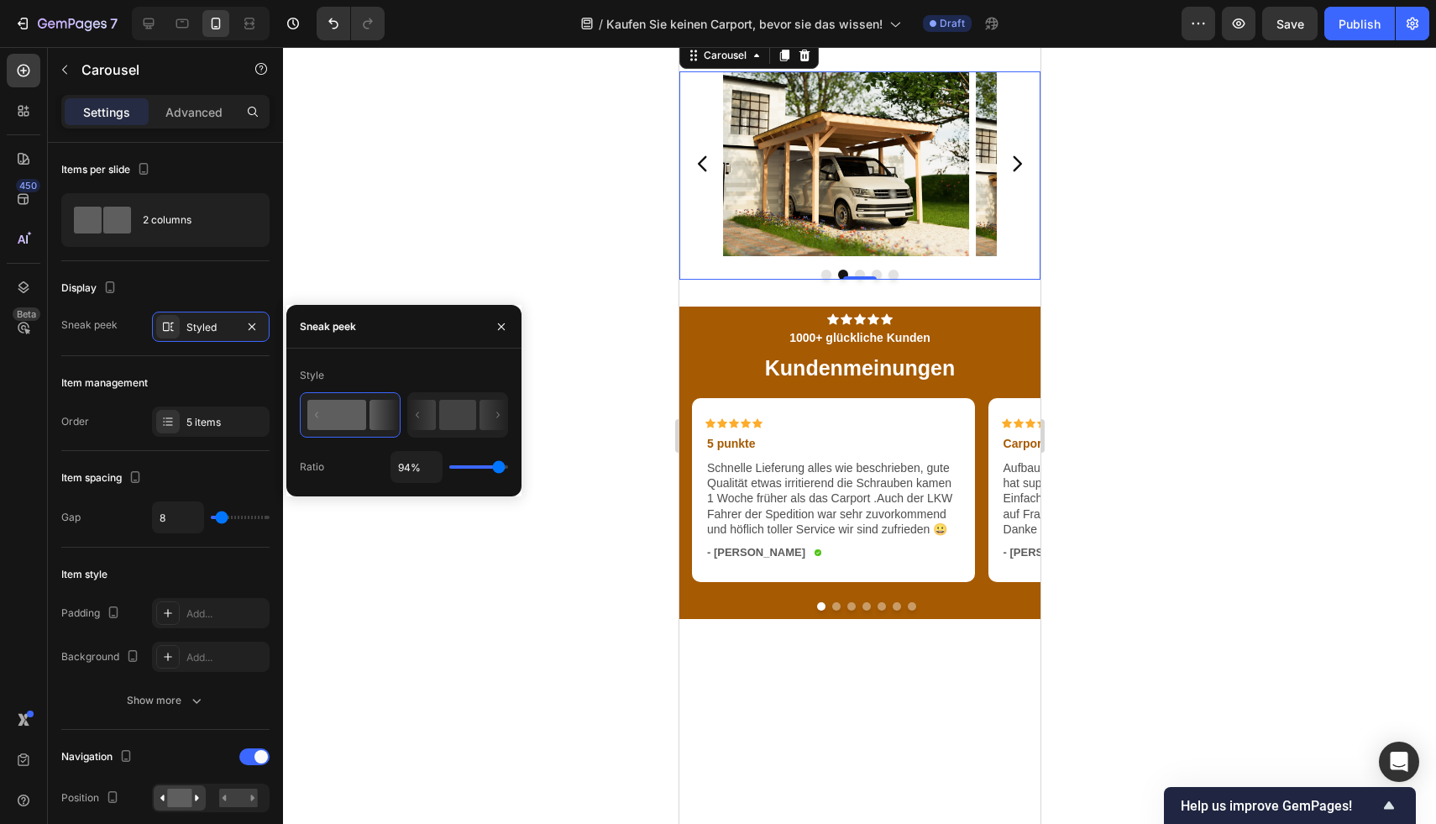
type input "87%"
type input "87"
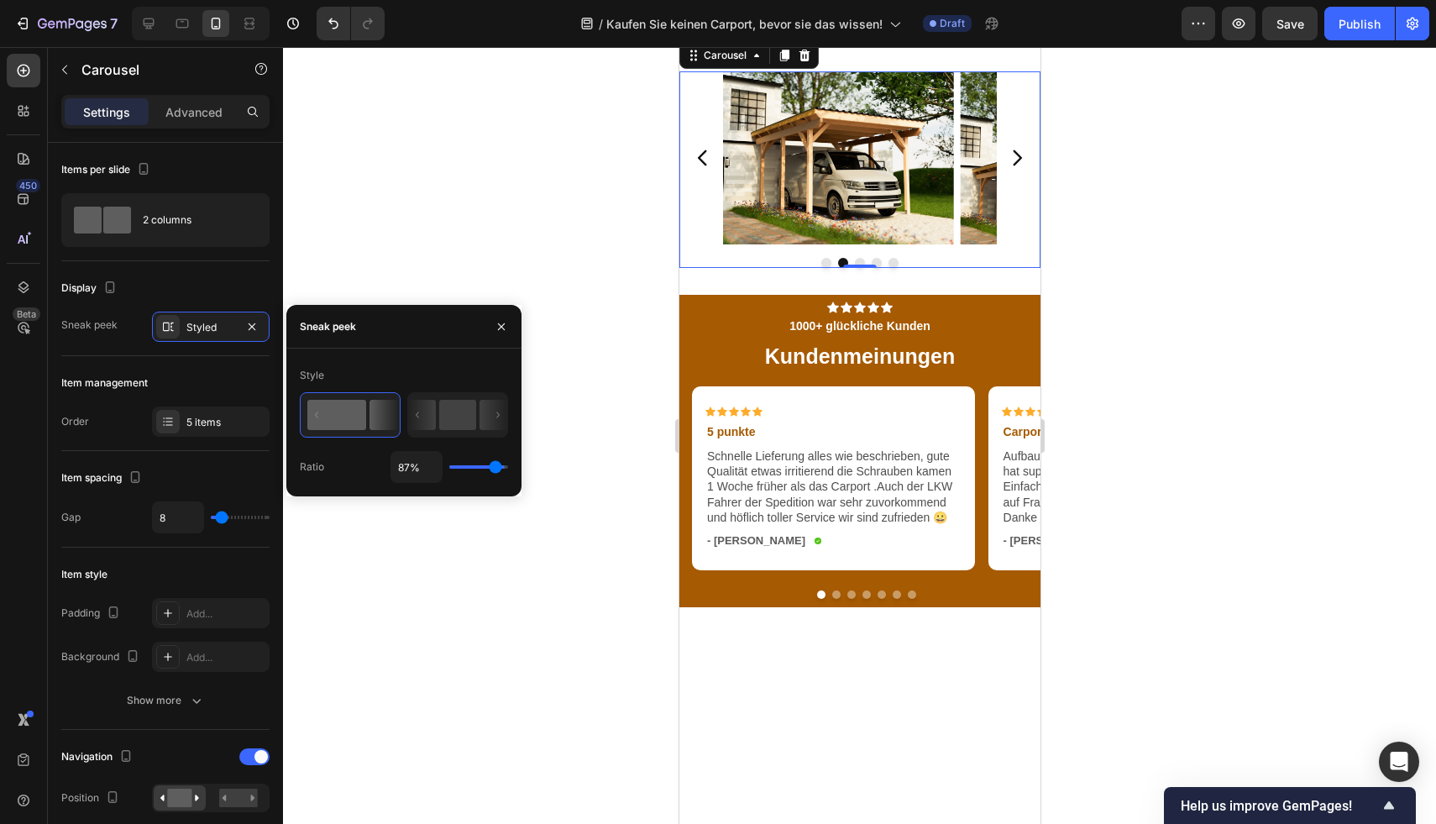
type input "86%"
type input "86"
type input "85%"
type input "85"
type input "84%"
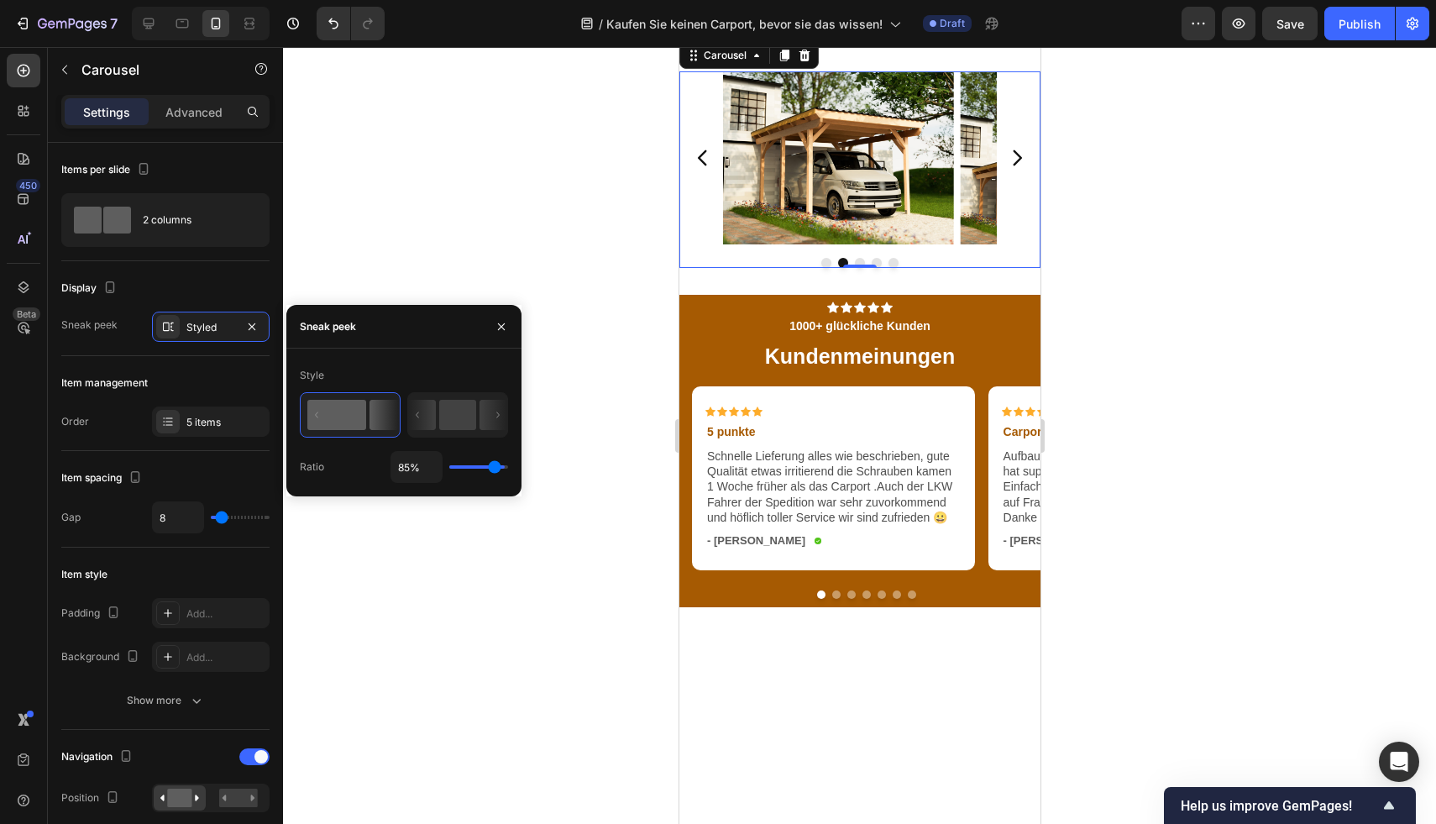
type input "84"
type input "83%"
type input "83"
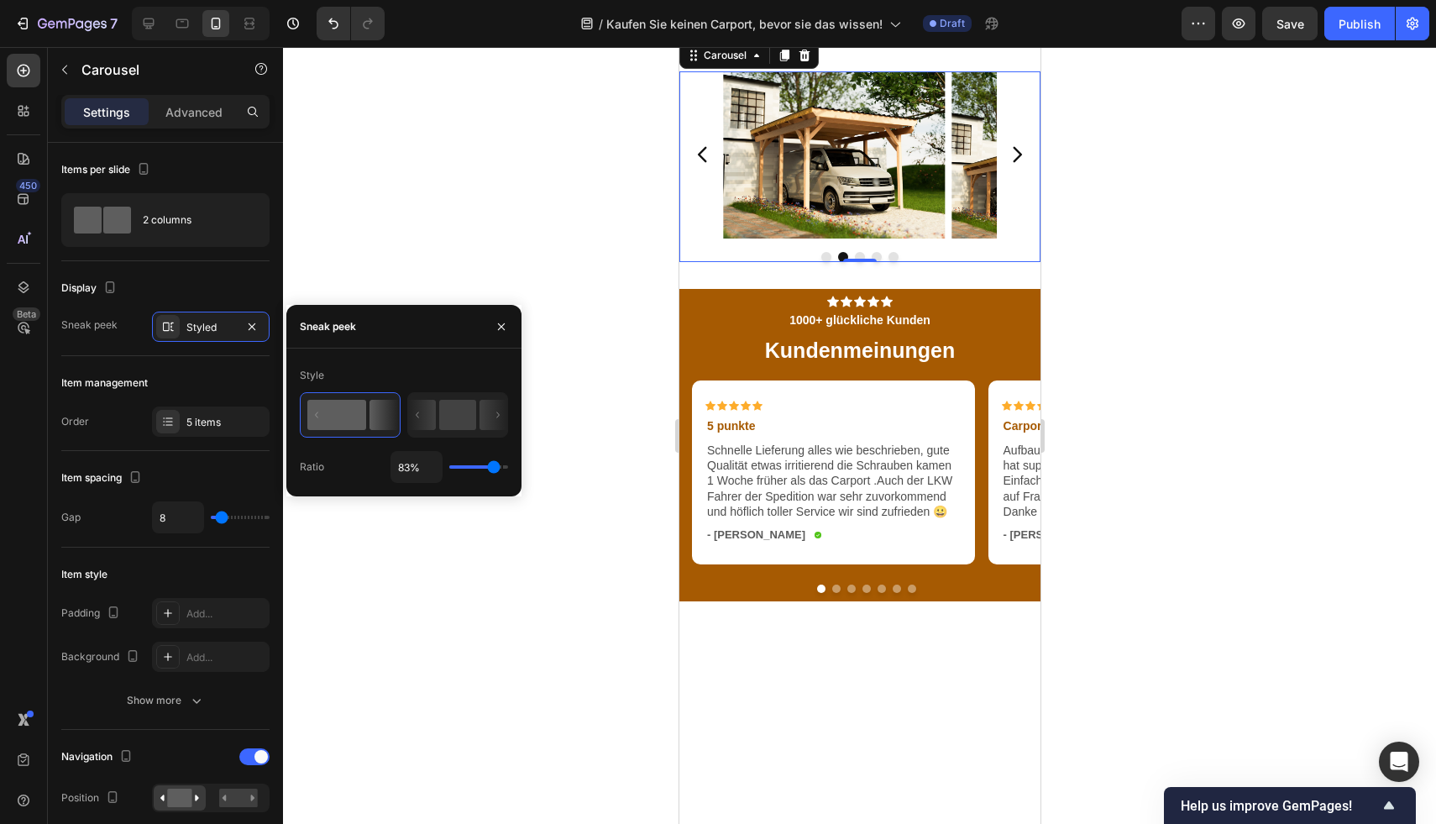
type input "82%"
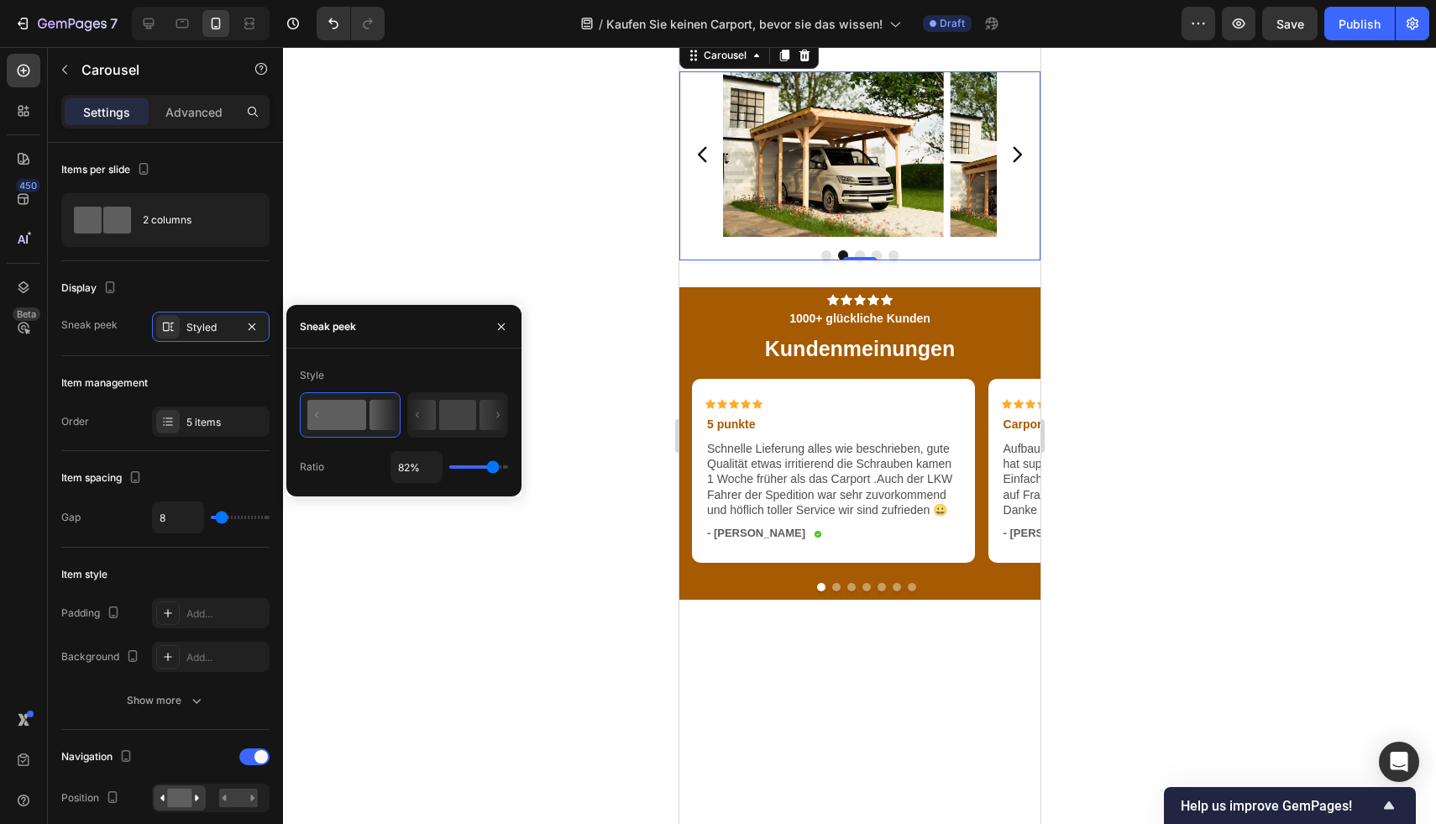
type input "82"
click at [493, 469] on input "range" at bounding box center [478, 466] width 59 height 3
click at [1164, 478] on div at bounding box center [859, 435] width 1153 height 777
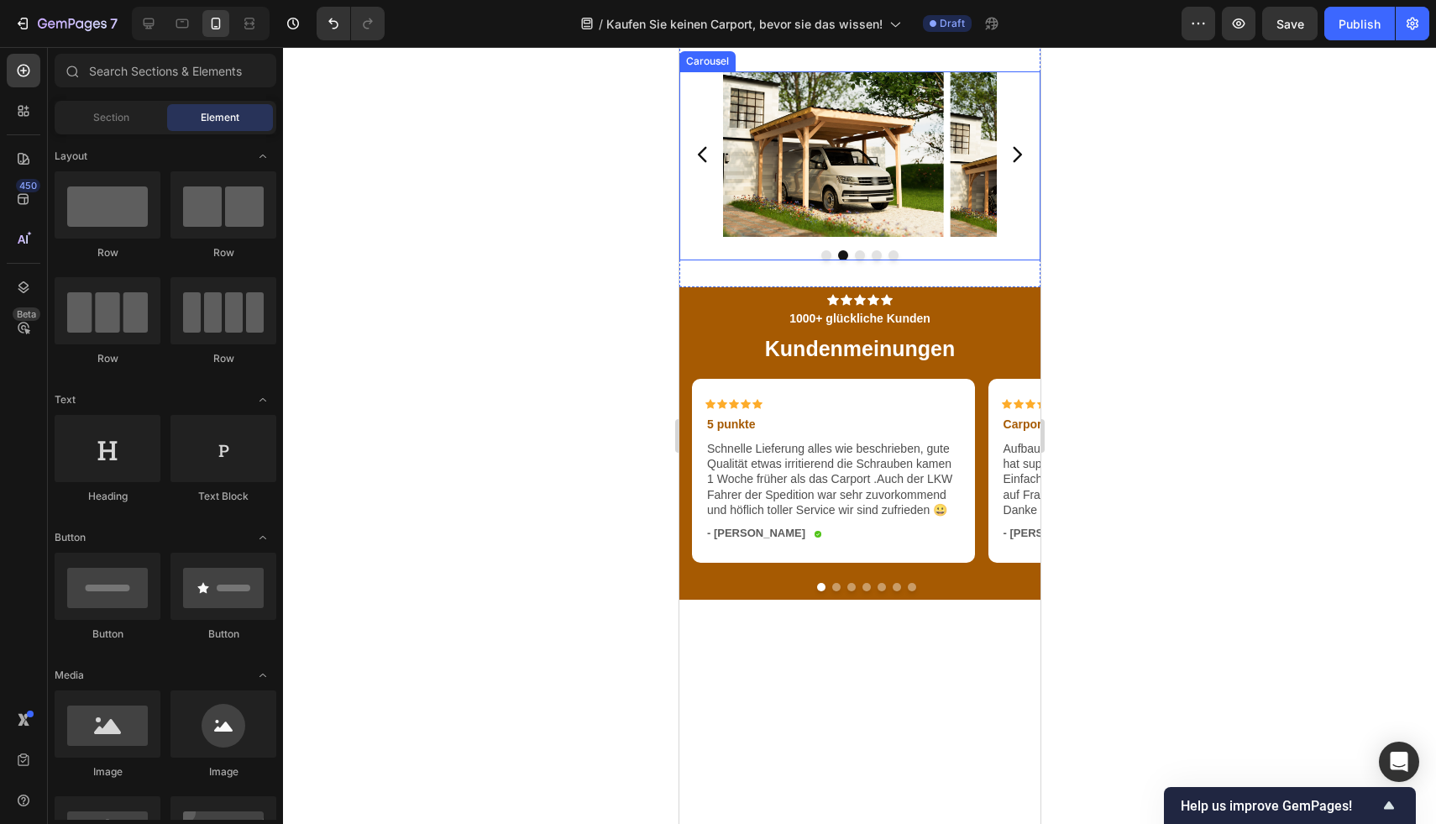
click at [695, 165] on icon "Carousel Back Arrow" at bounding box center [702, 155] width 22 height 22
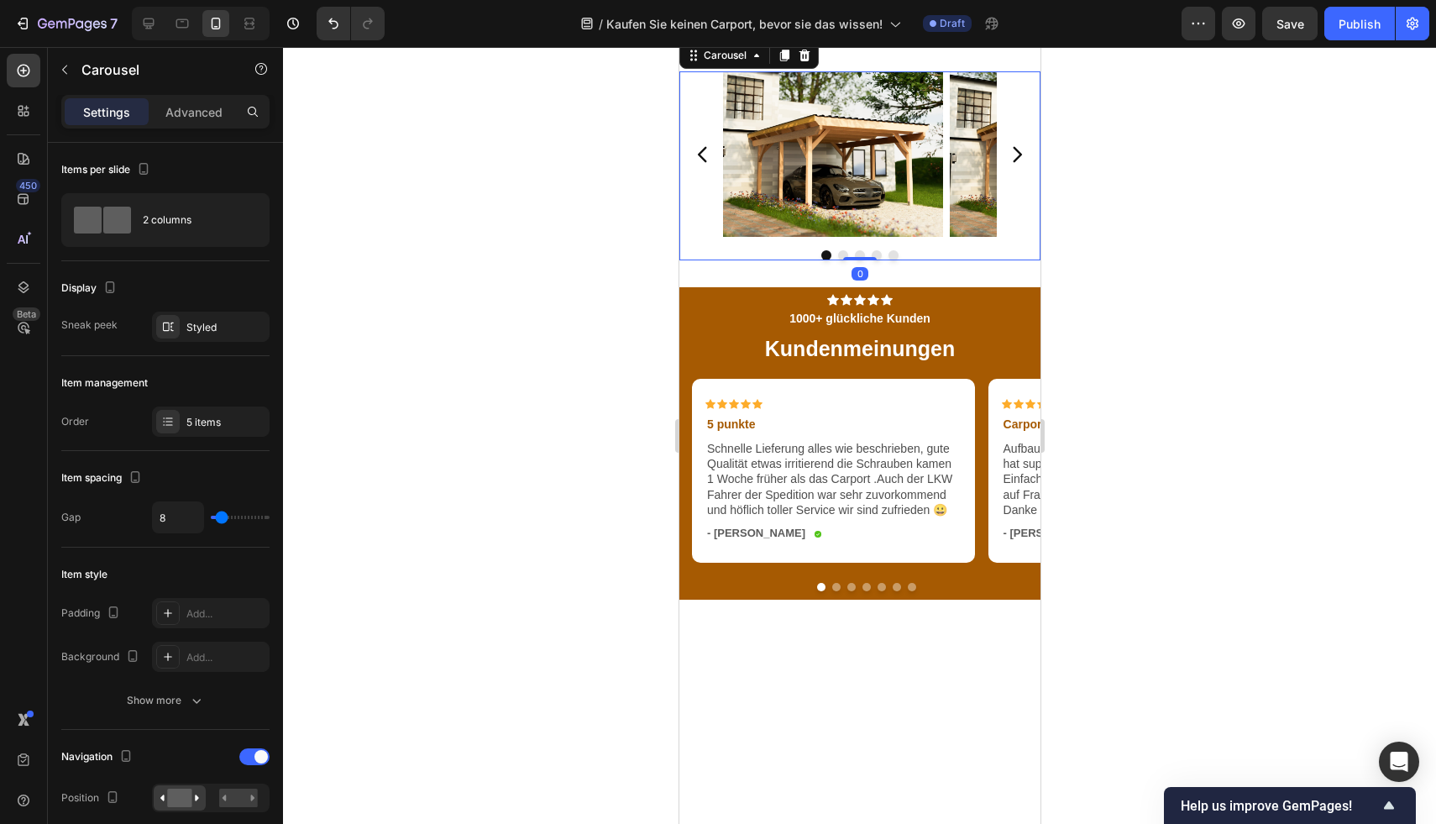
click at [1005, 165] on icon "Carousel Next Arrow" at bounding box center [1016, 155] width 22 height 22
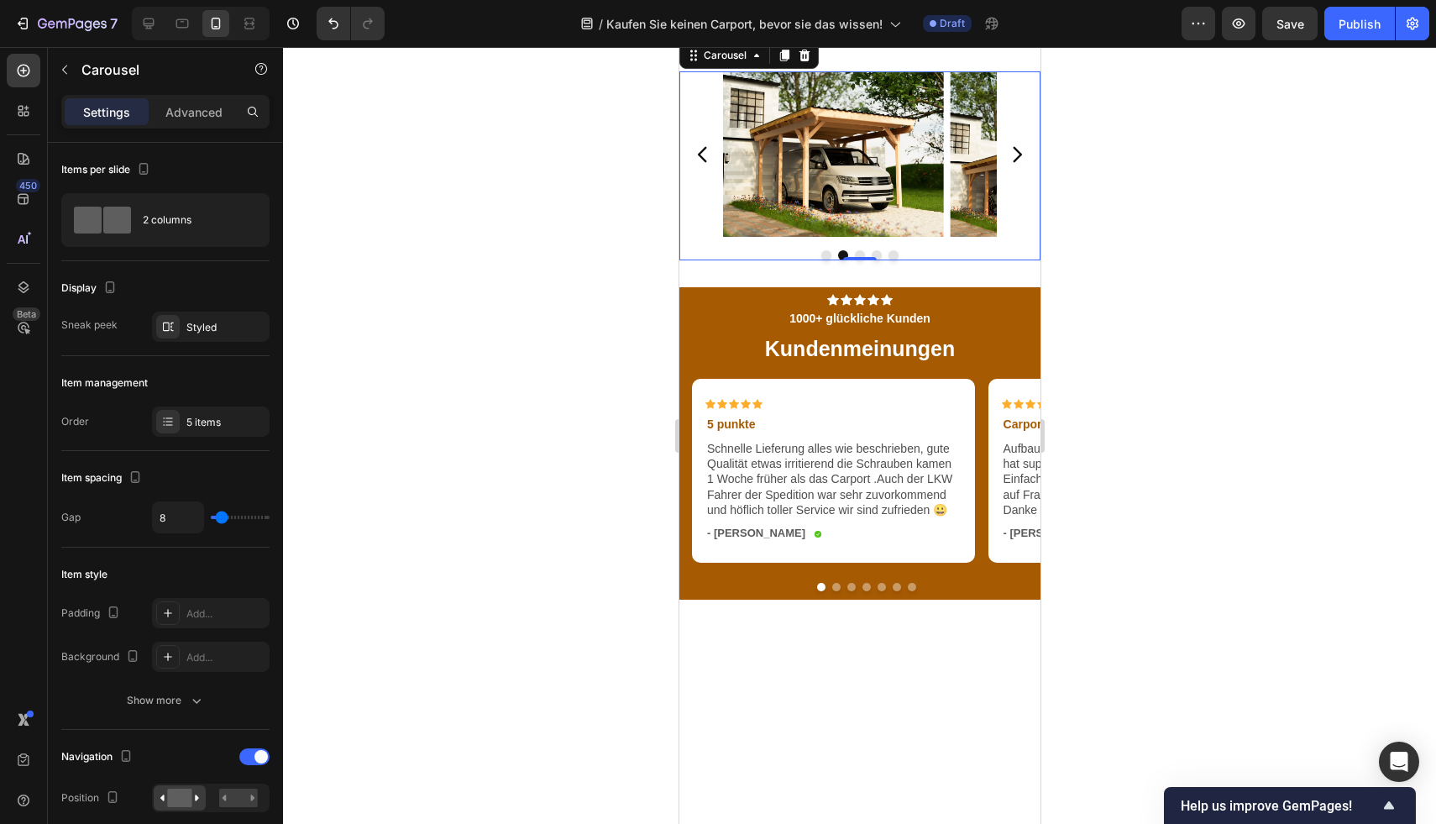
click at [1005, 165] on icon "Carousel Next Arrow" at bounding box center [1016, 155] width 22 height 22
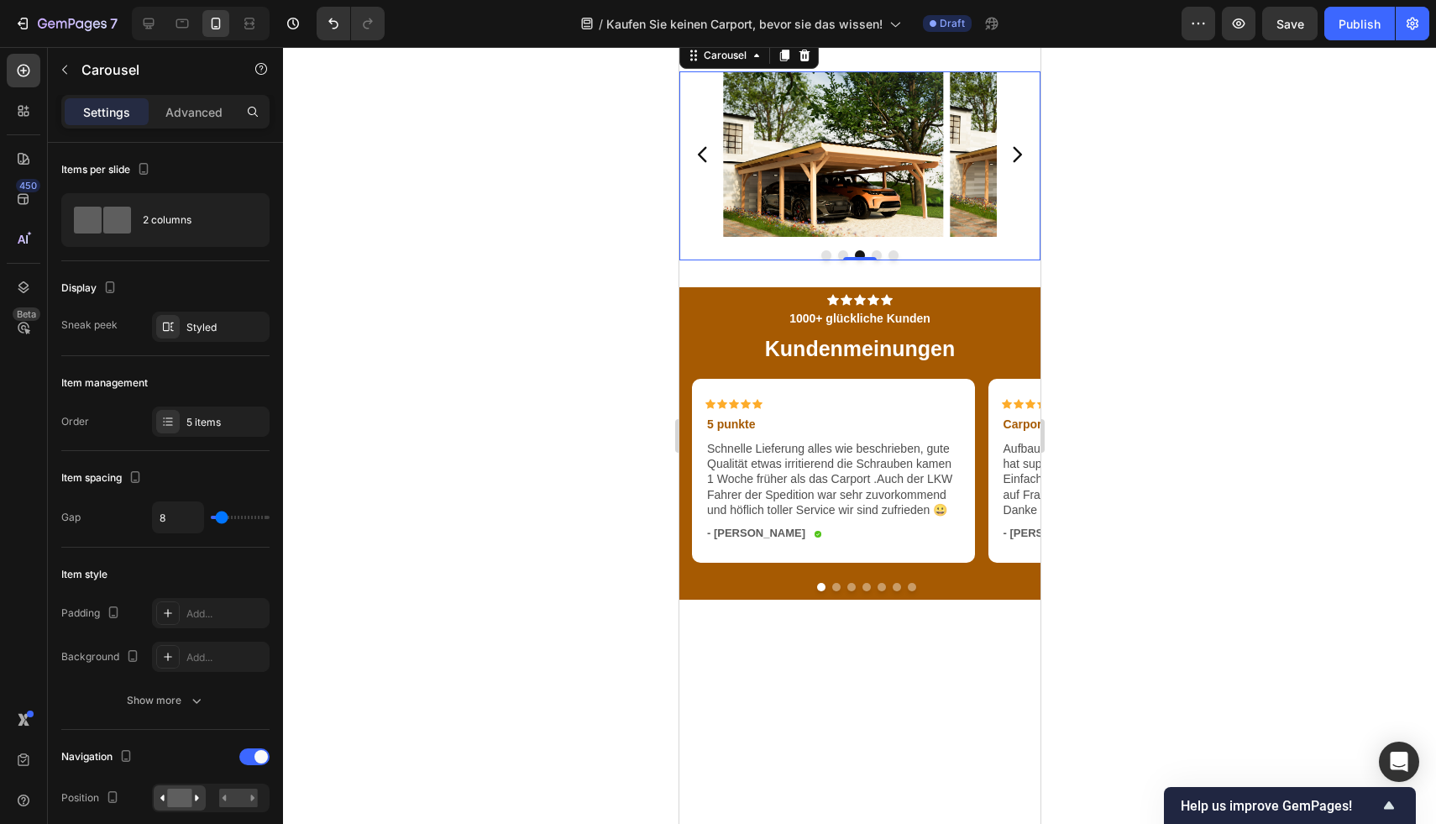
click at [1005, 165] on icon "Carousel Next Arrow" at bounding box center [1016, 155] width 22 height 22
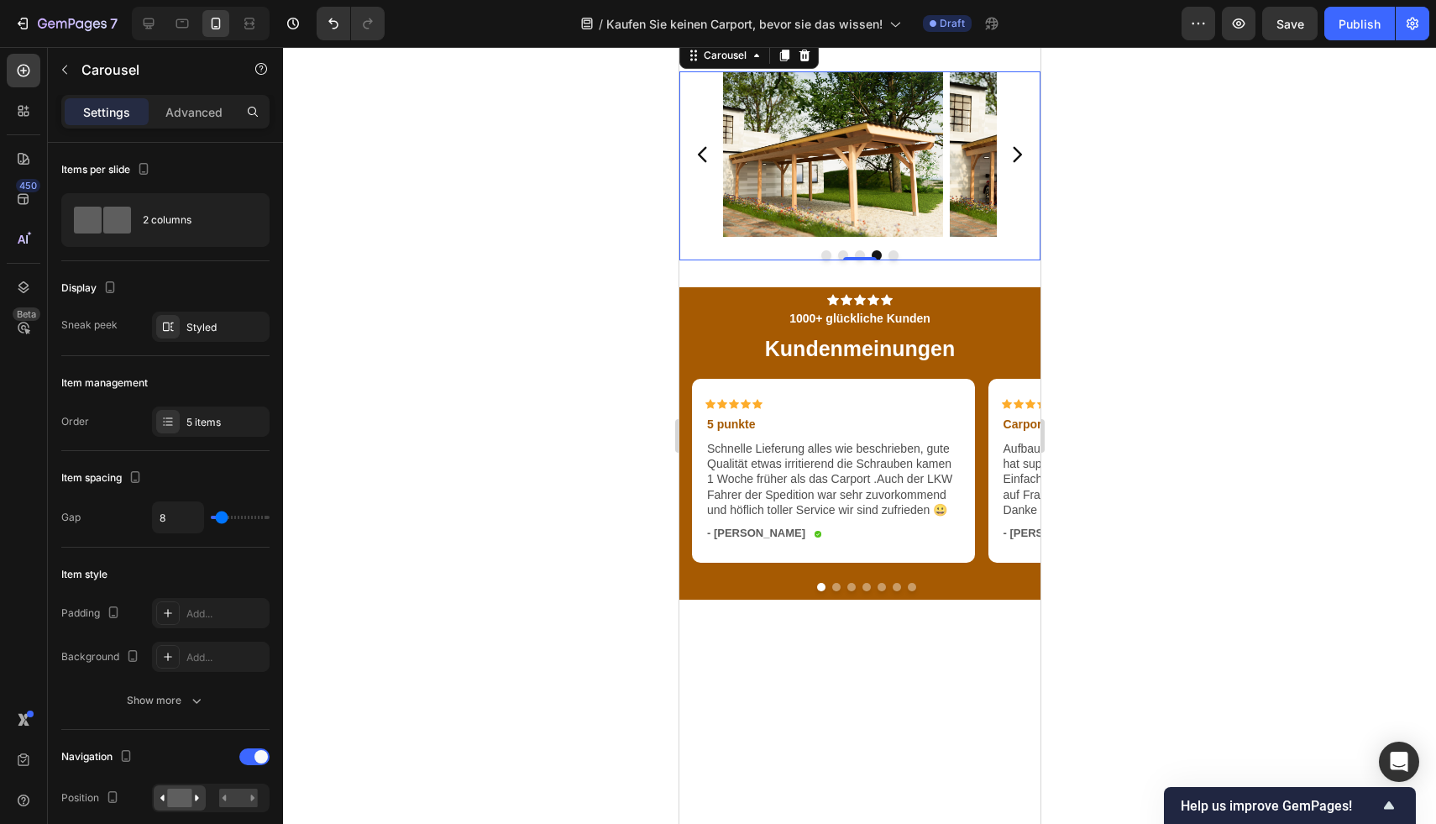
click at [1005, 165] on icon "Carousel Next Arrow" at bounding box center [1016, 155] width 22 height 22
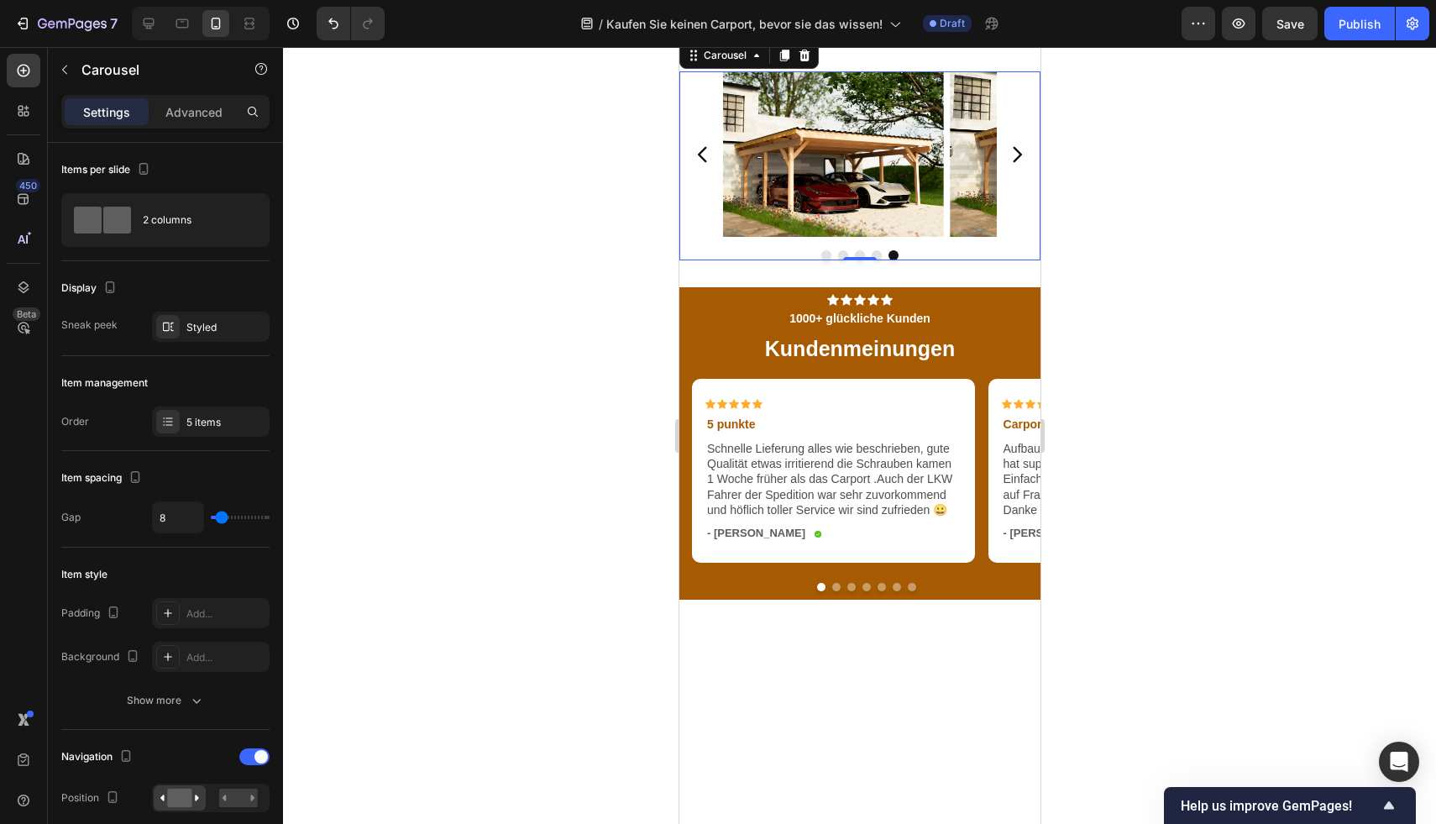
click at [1005, 165] on icon "Carousel Next Arrow" at bounding box center [1016, 155] width 22 height 22
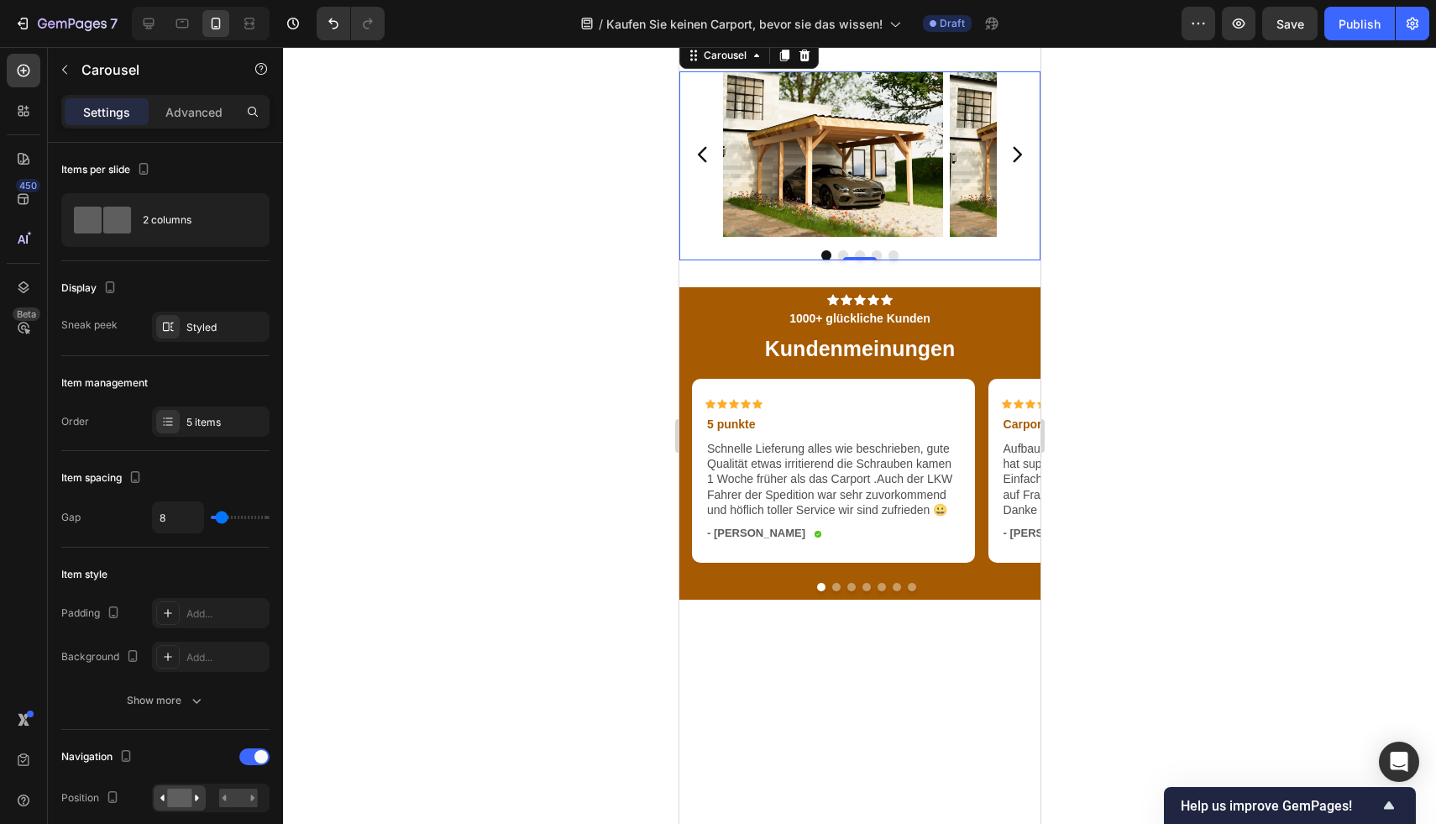
click at [1144, 484] on div at bounding box center [859, 435] width 1153 height 777
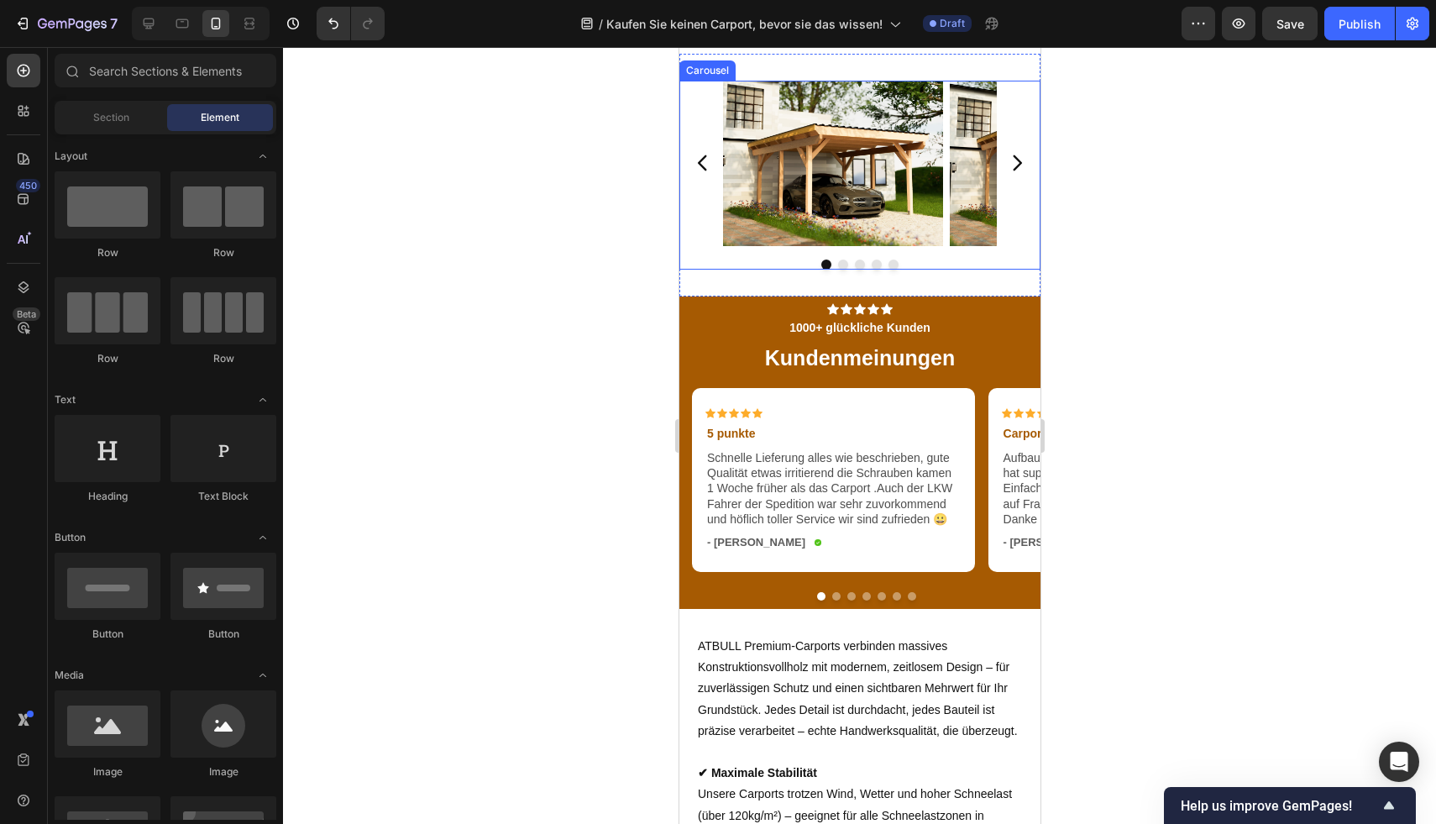
scroll to position [3060, 0]
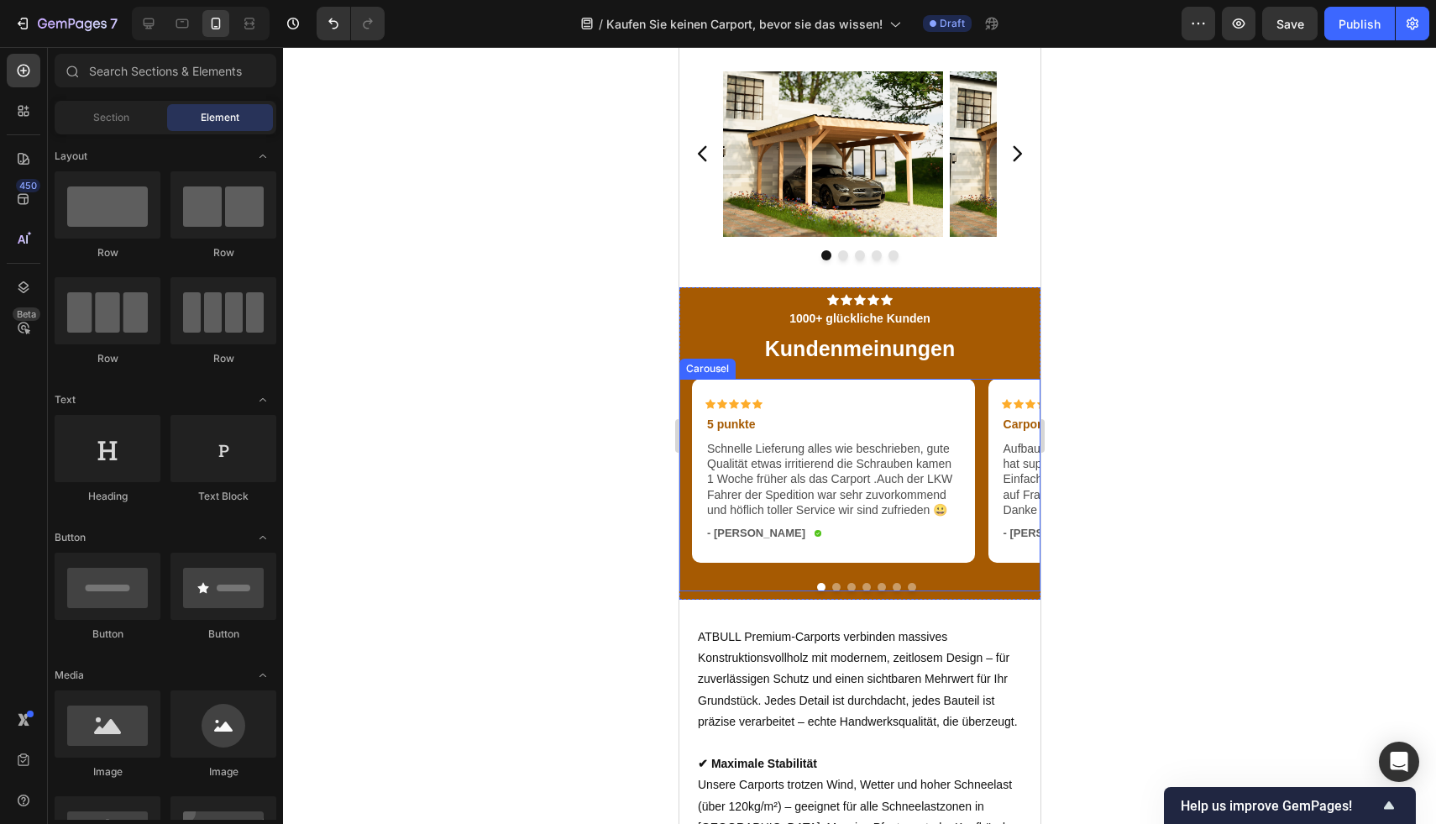
click at [830, 590] on div "Icon Icon Icon Icon Icon Icon List 5 punkte Text Block Schnelle Lieferung alles…" at bounding box center [858, 485] width 361 height 212
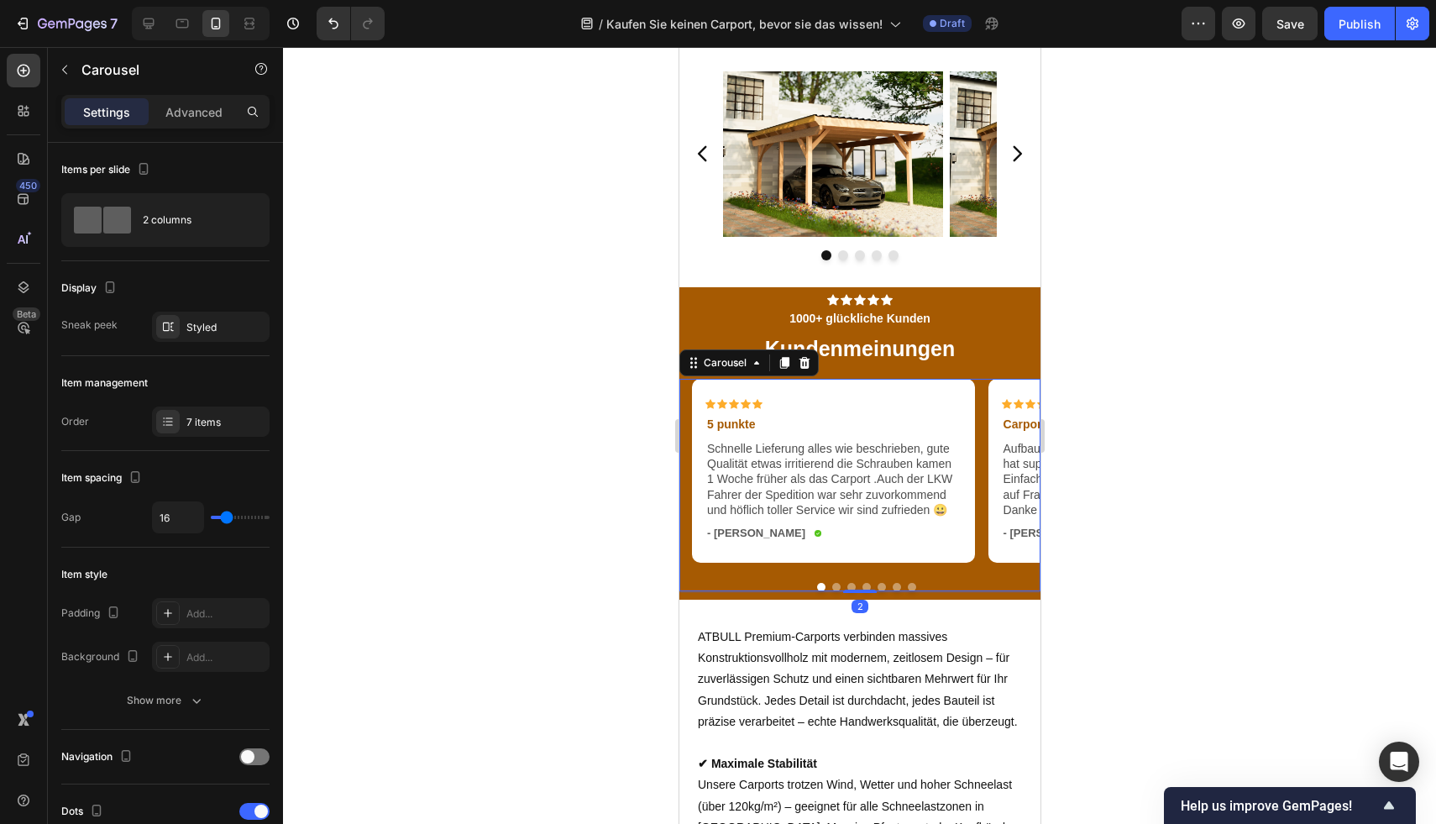
click at [831, 588] on button "Dot" at bounding box center [835, 587] width 8 height 8
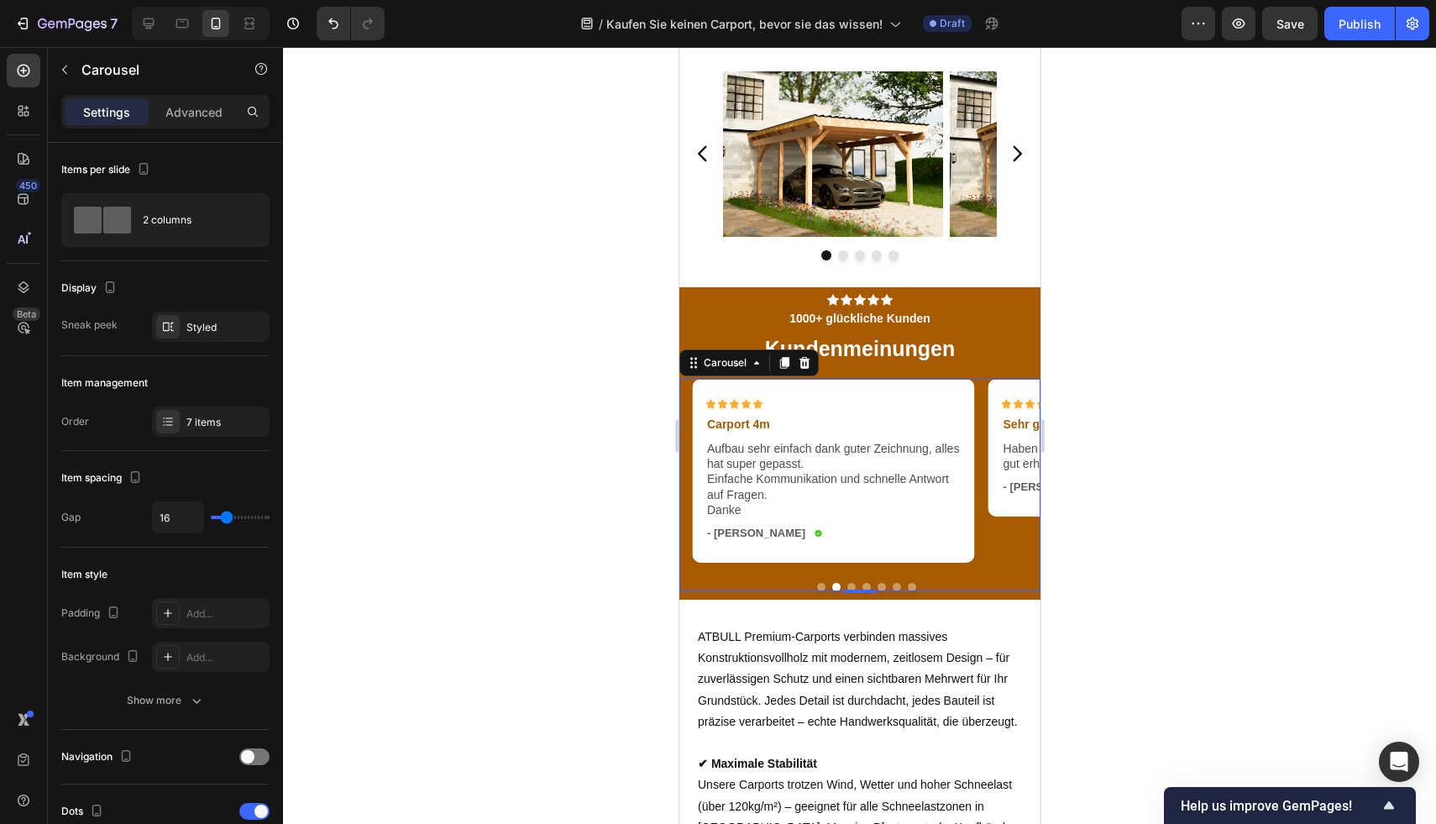
click at [846, 588] on button "Dot" at bounding box center [850, 587] width 8 height 8
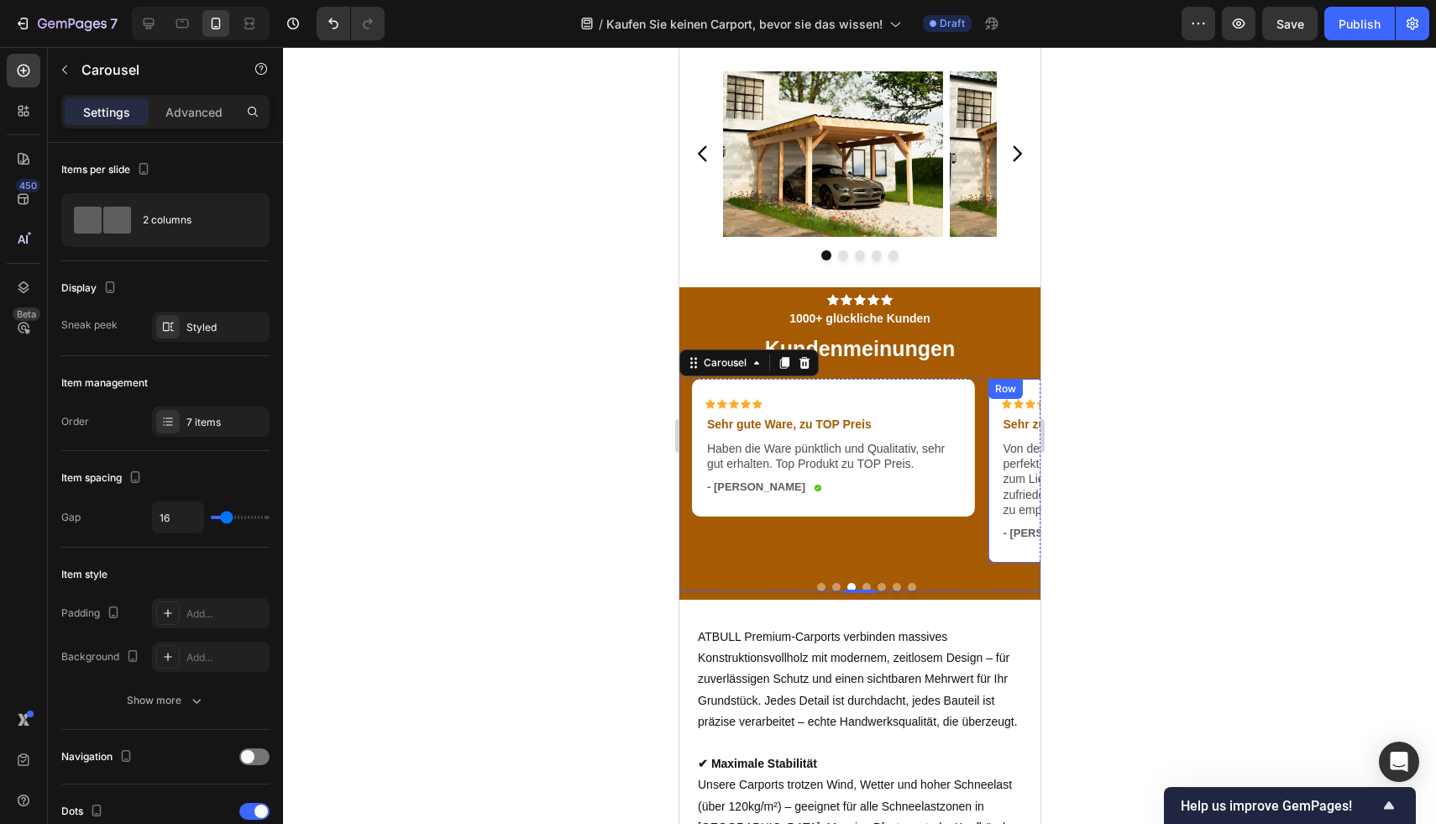
click at [1206, 516] on div at bounding box center [859, 435] width 1153 height 777
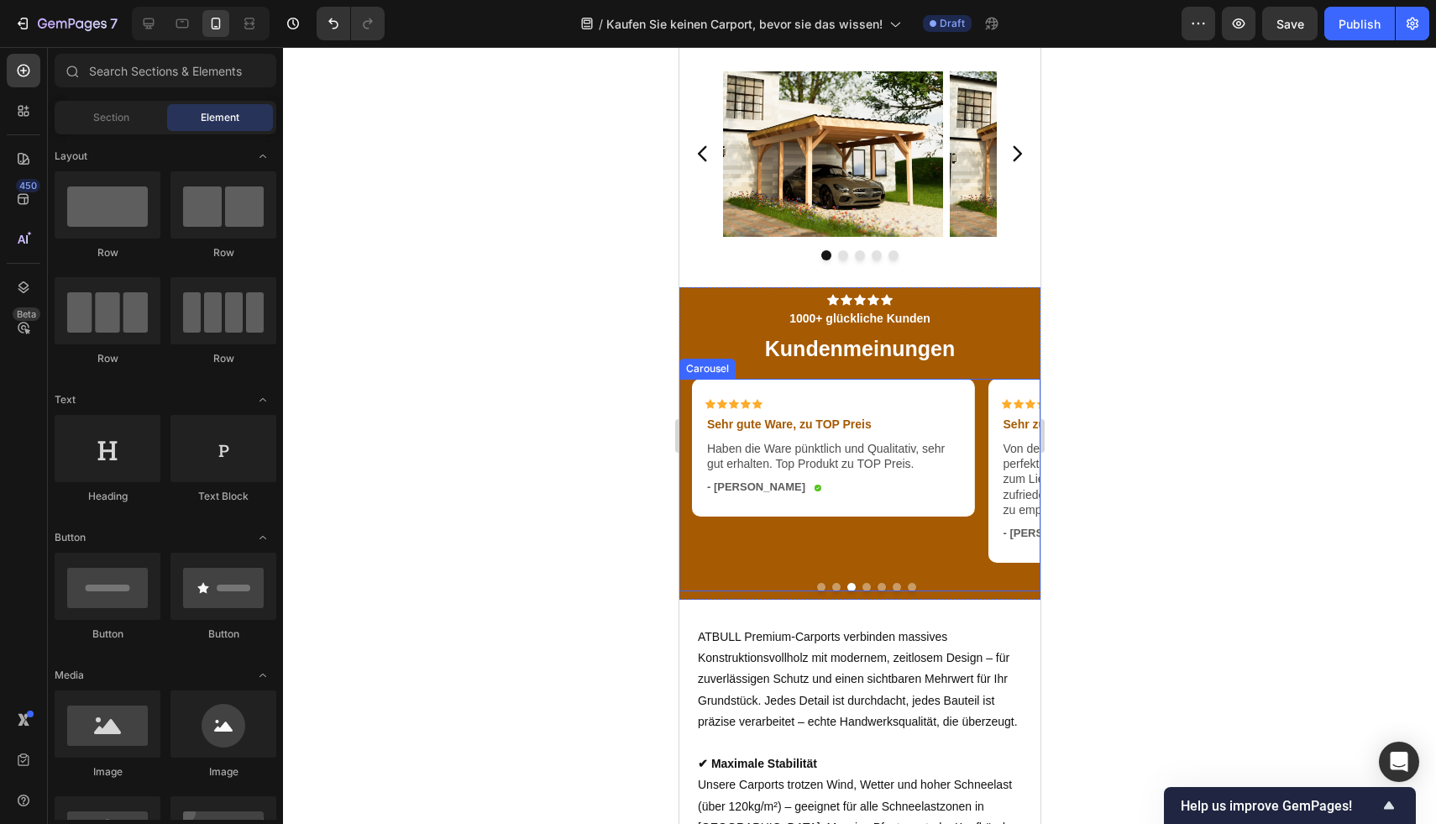
click at [862, 584] on button "Dot" at bounding box center [866, 587] width 8 height 8
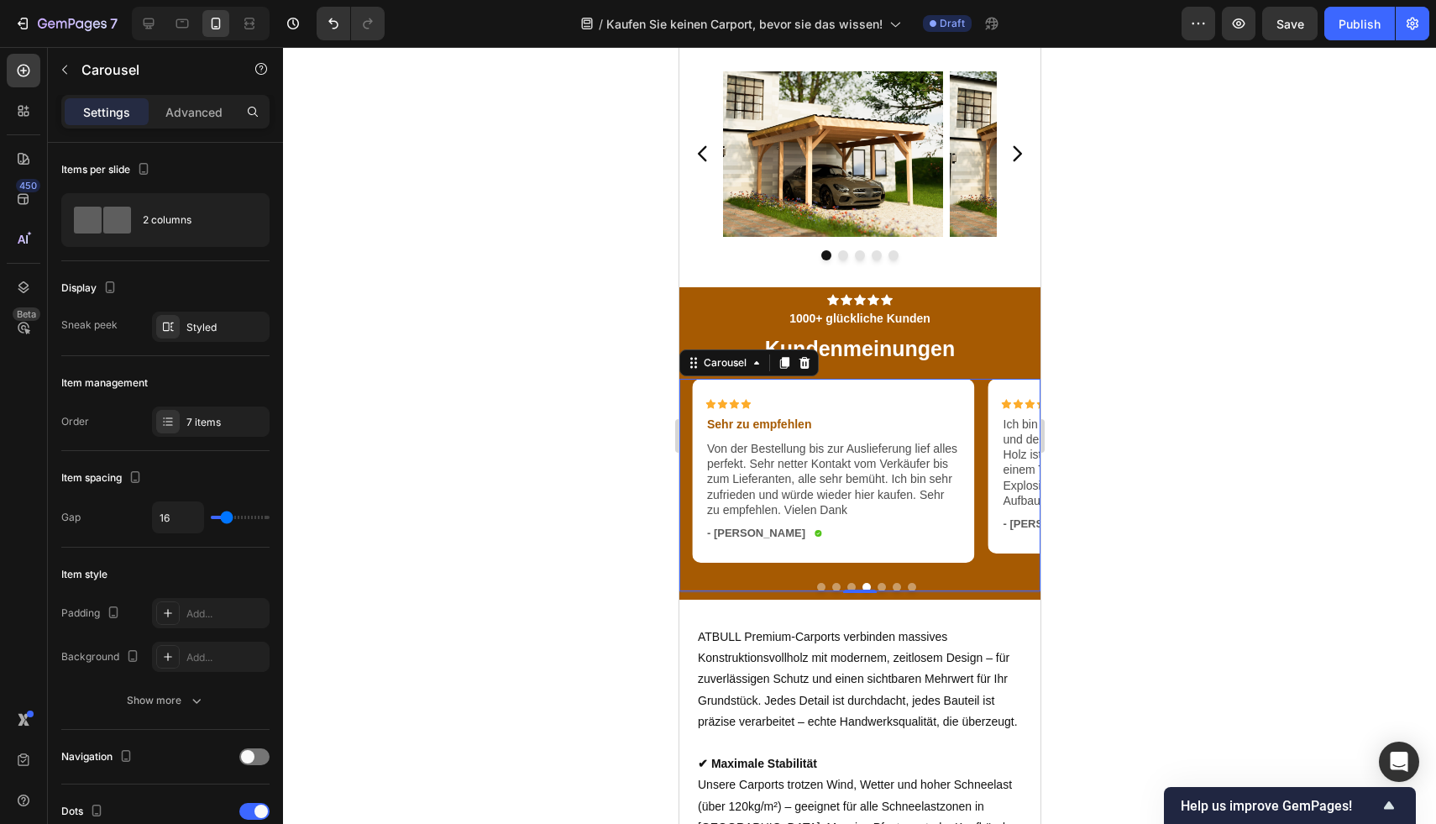
click at [877, 585] on button "Dot" at bounding box center [881, 587] width 8 height 8
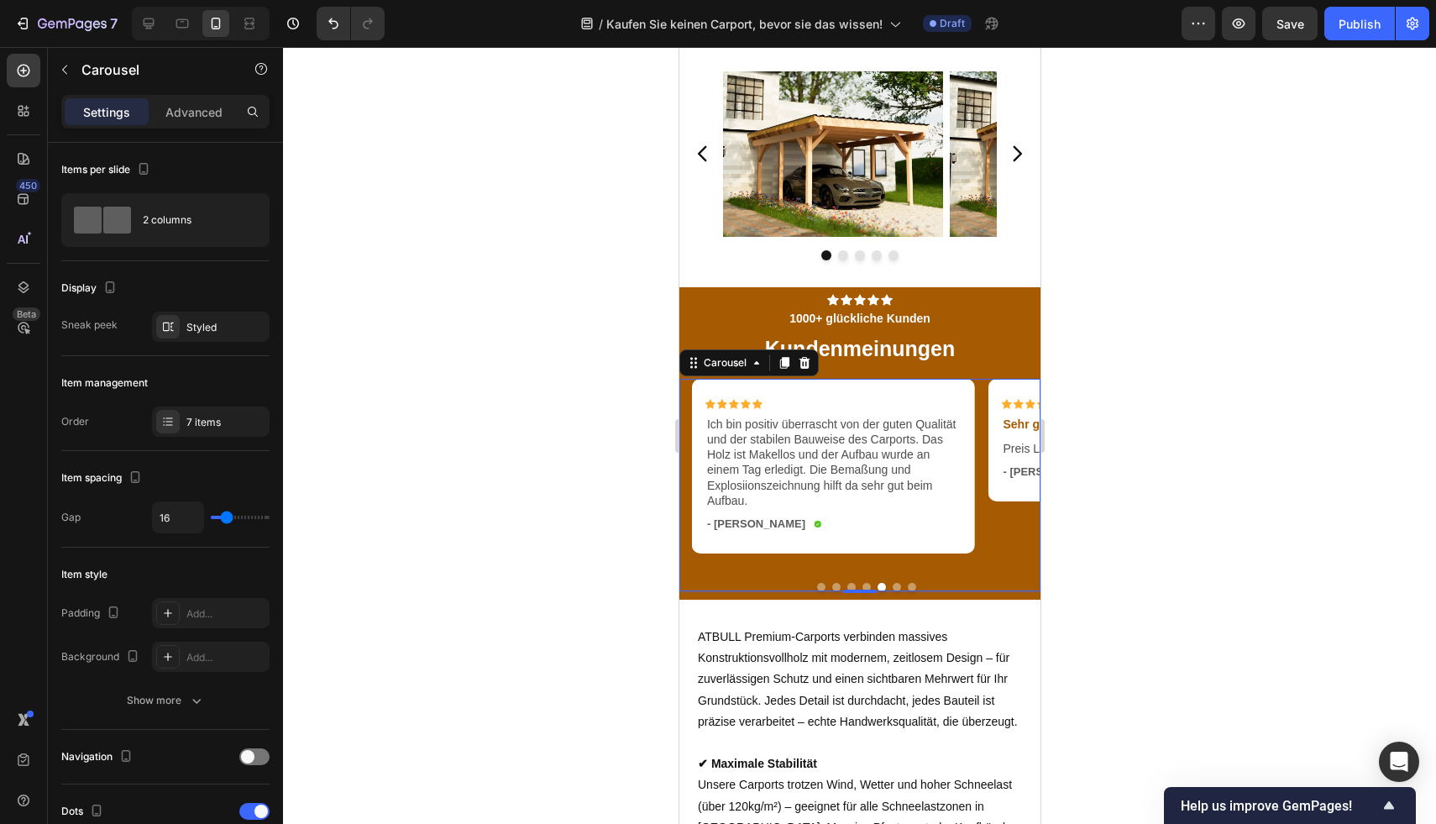
click at [892, 585] on button "Dot" at bounding box center [896, 587] width 8 height 8
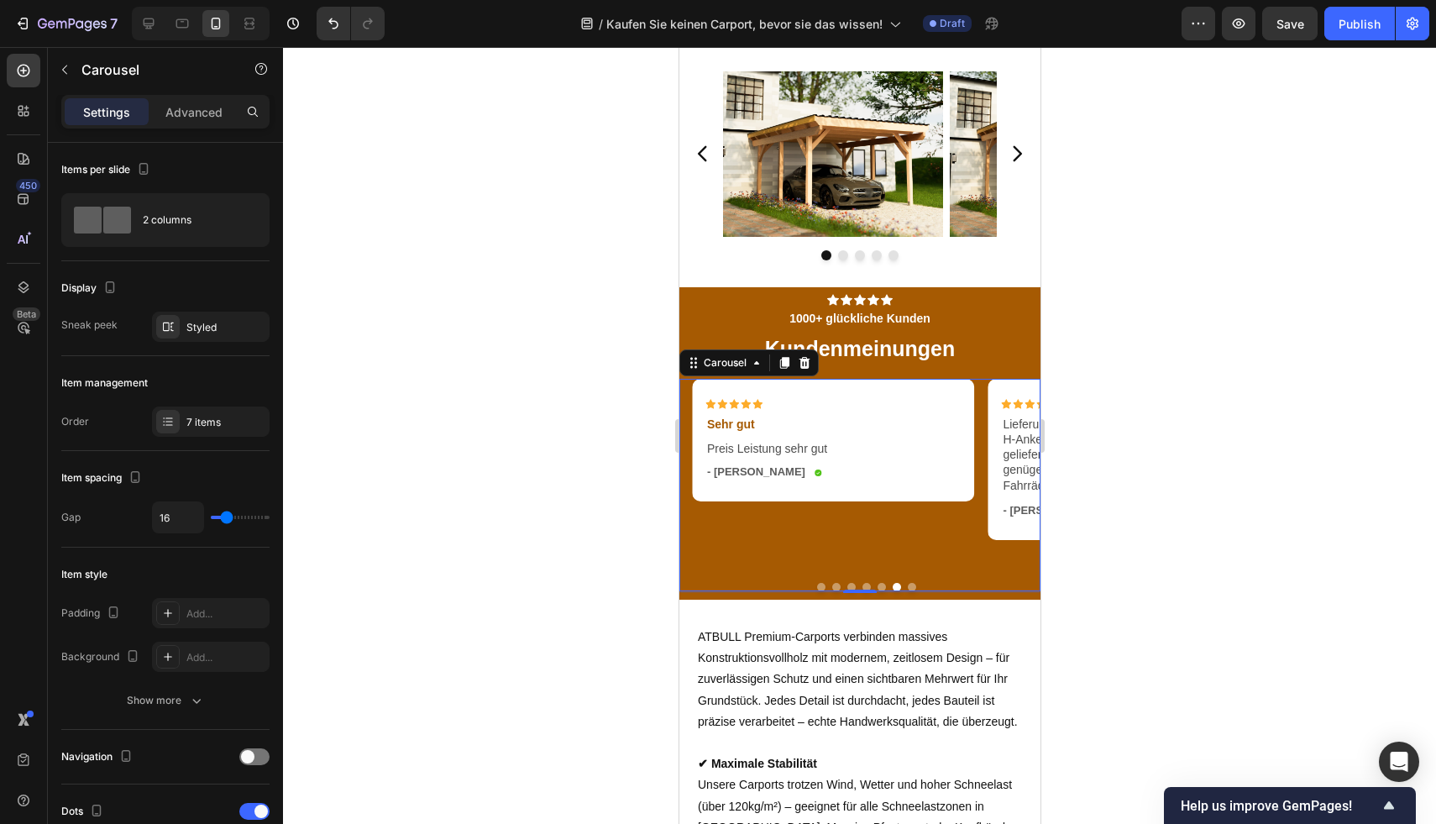
click at [907, 589] on button "Dot" at bounding box center [911, 587] width 8 height 8
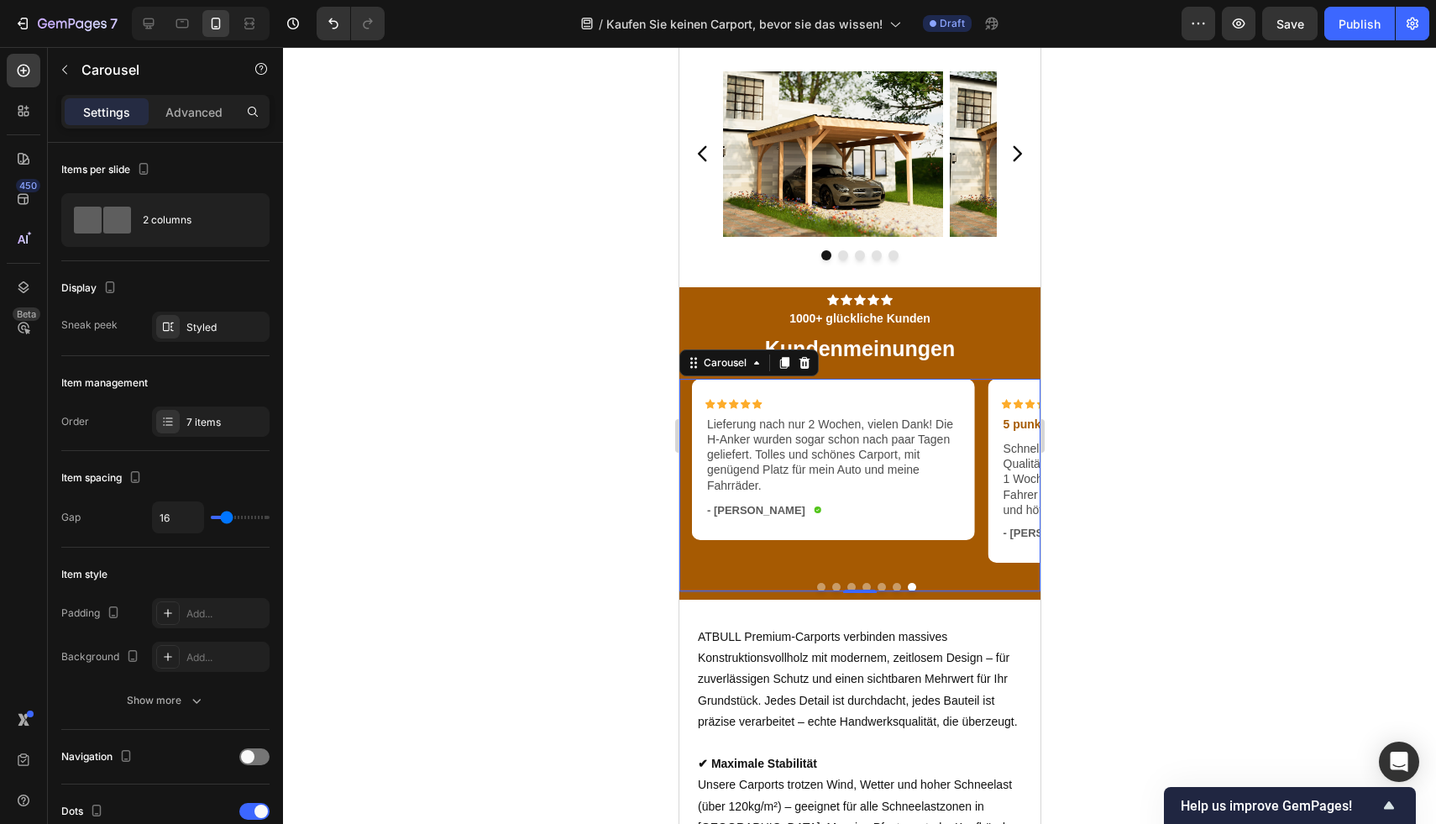
click at [1107, 334] on div at bounding box center [859, 435] width 1153 height 777
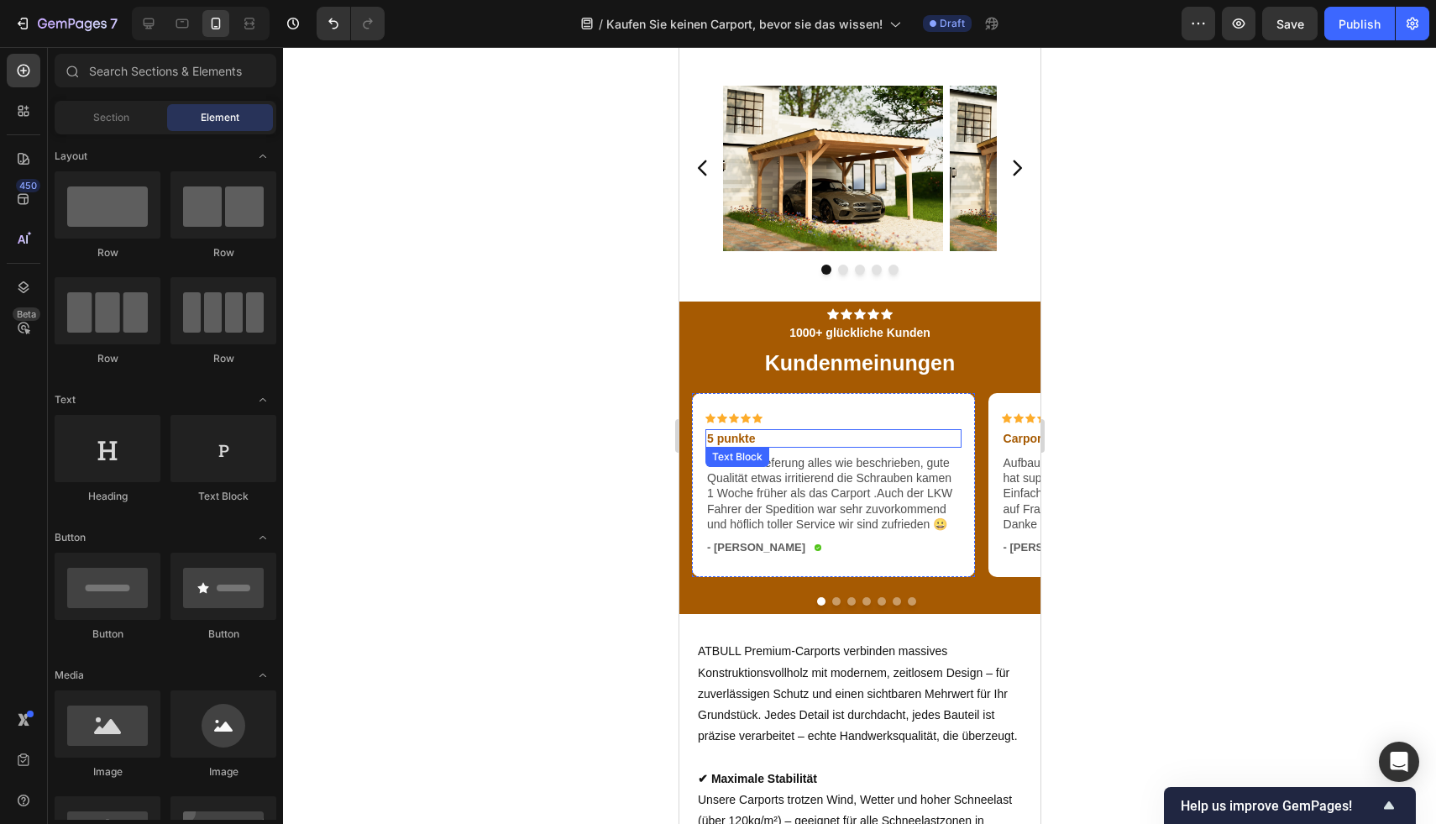
scroll to position [3389, 0]
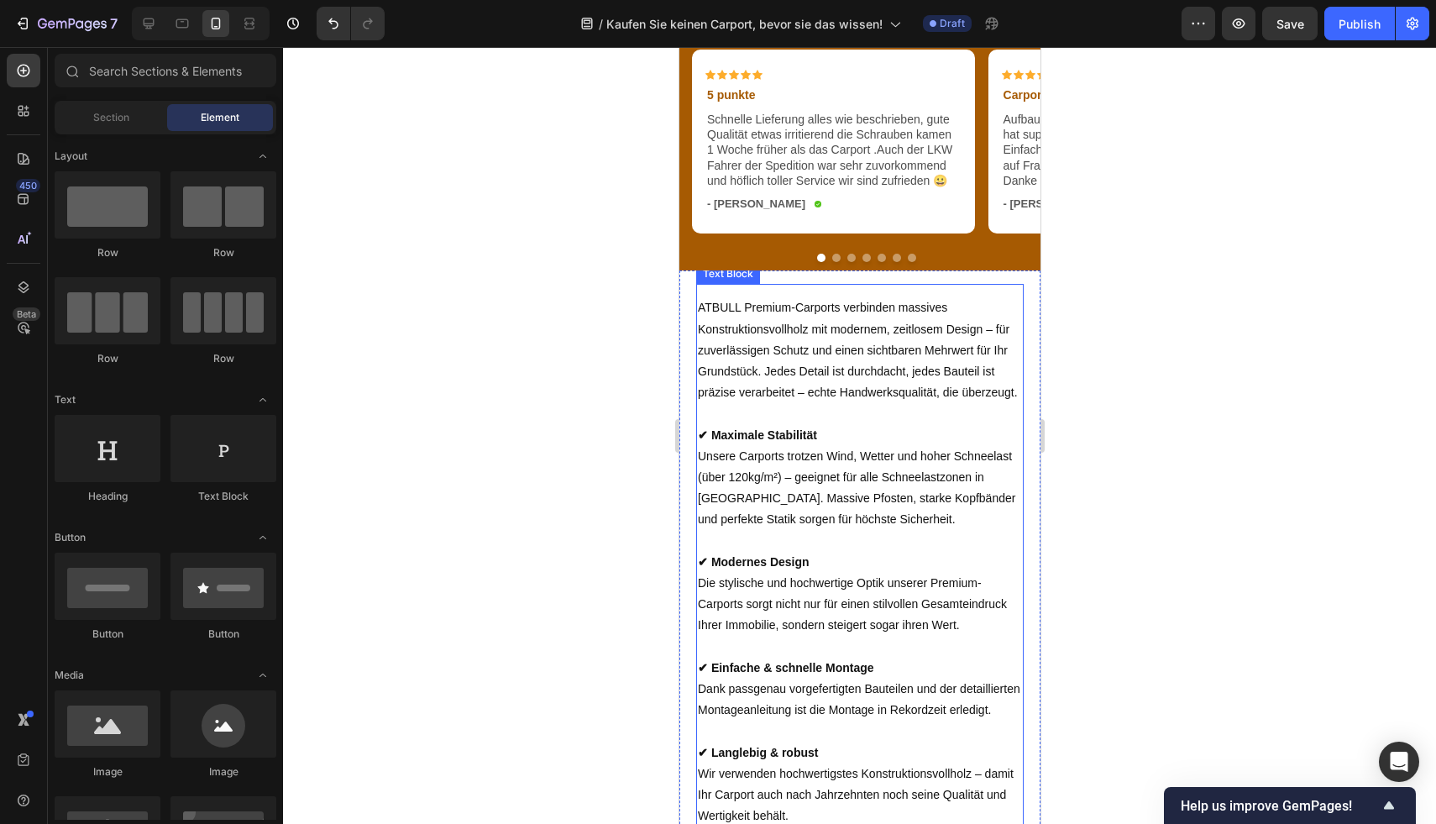
click at [860, 441] on p "✔ Maximale Stabilität Unsere Carports trotzen Wind, Wetter und hoher Schneelast…" at bounding box center [859, 466] width 324 height 127
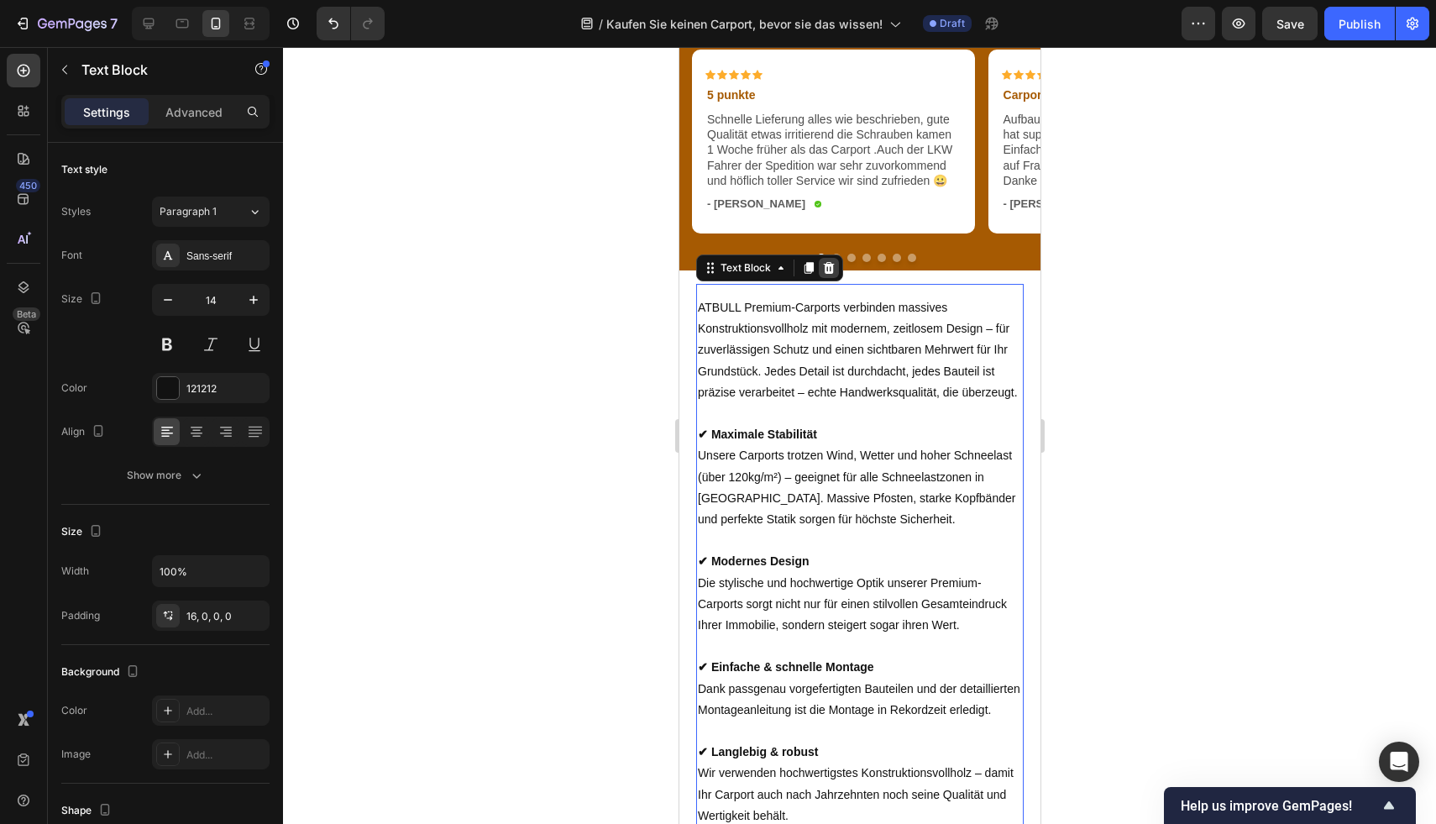
click at [830, 272] on icon at bounding box center [828, 268] width 11 height 12
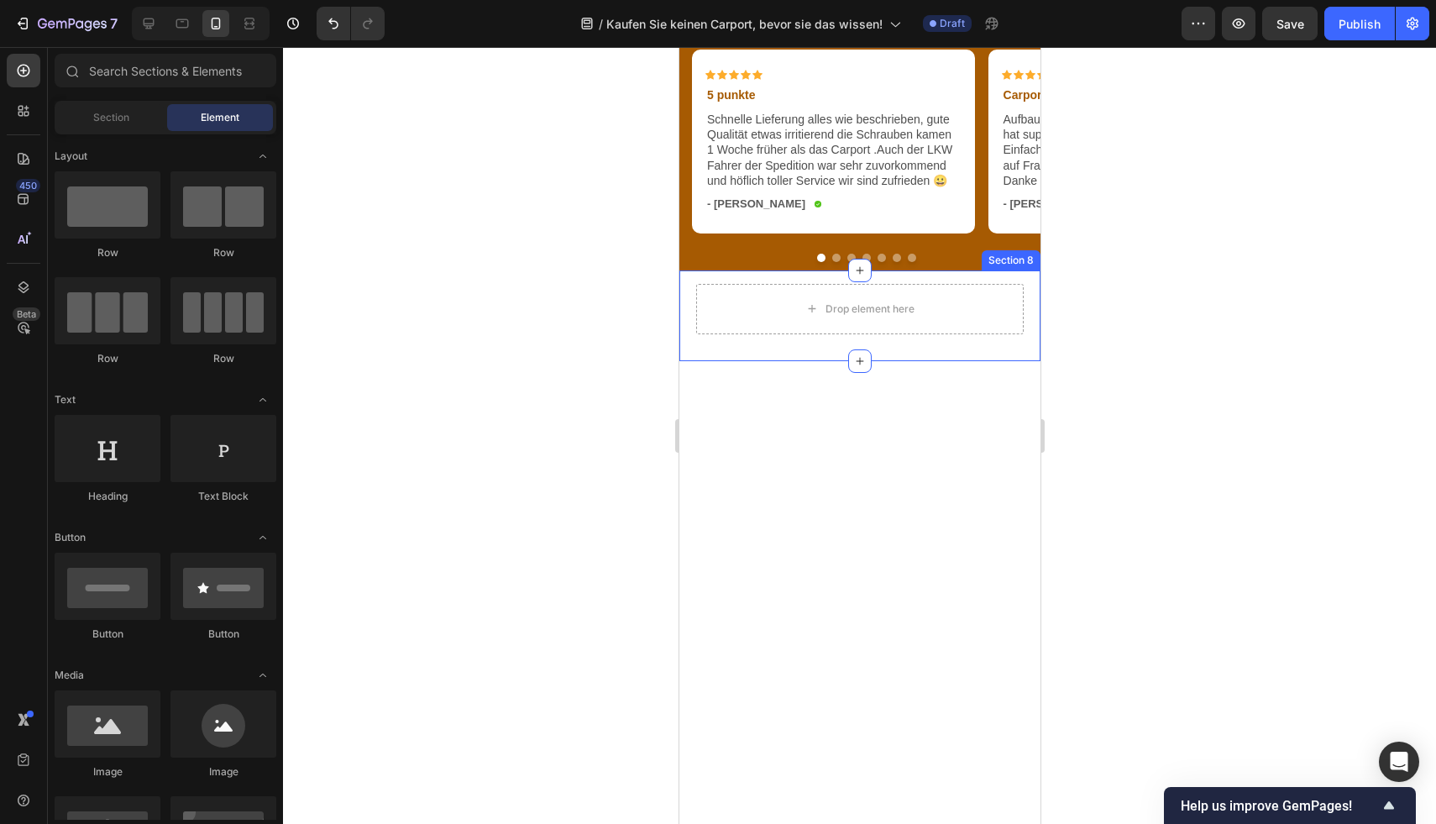
click at [972, 354] on div "Drop element here Section 8" at bounding box center [858, 315] width 361 height 91
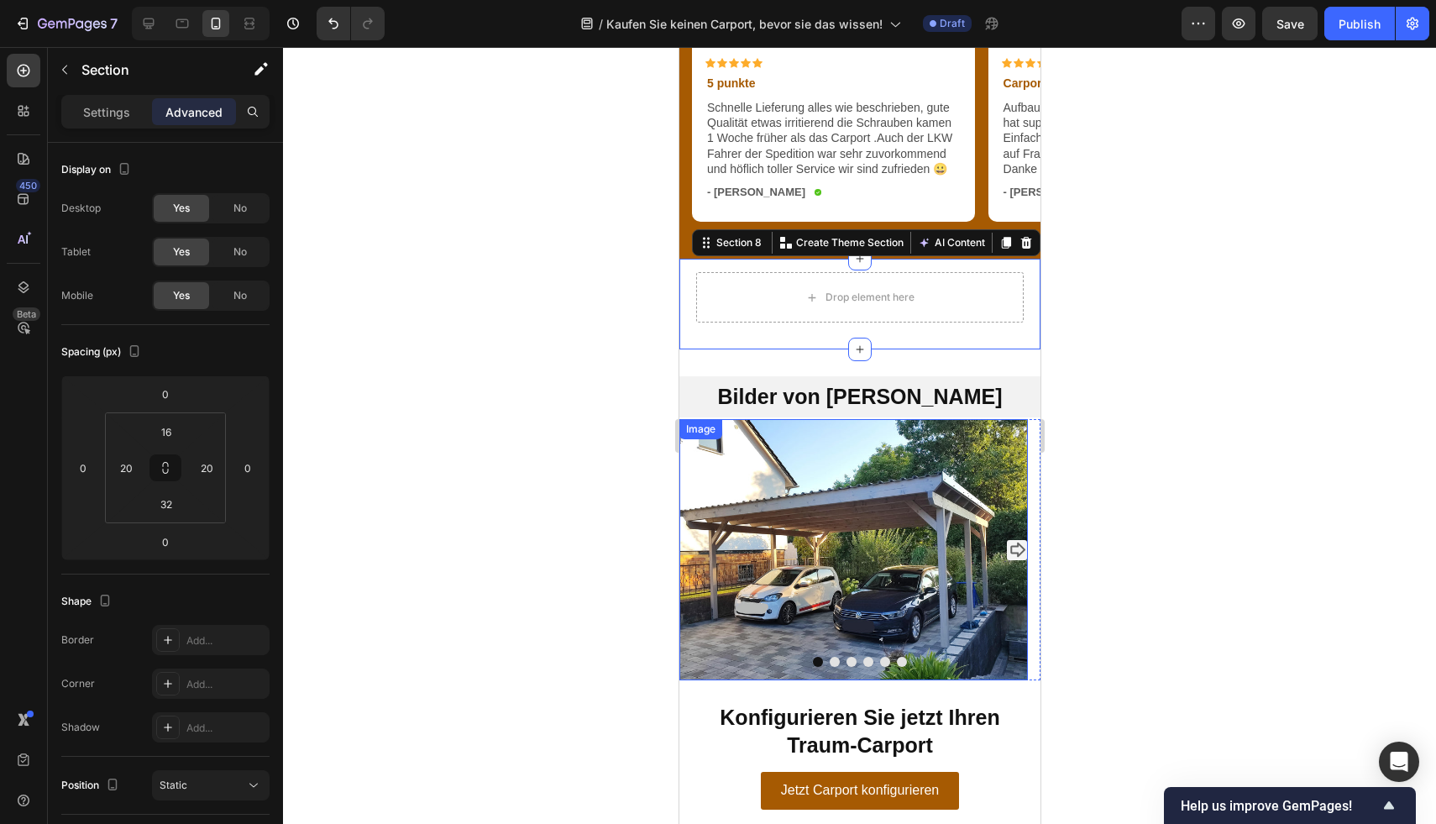
scroll to position [3386, 0]
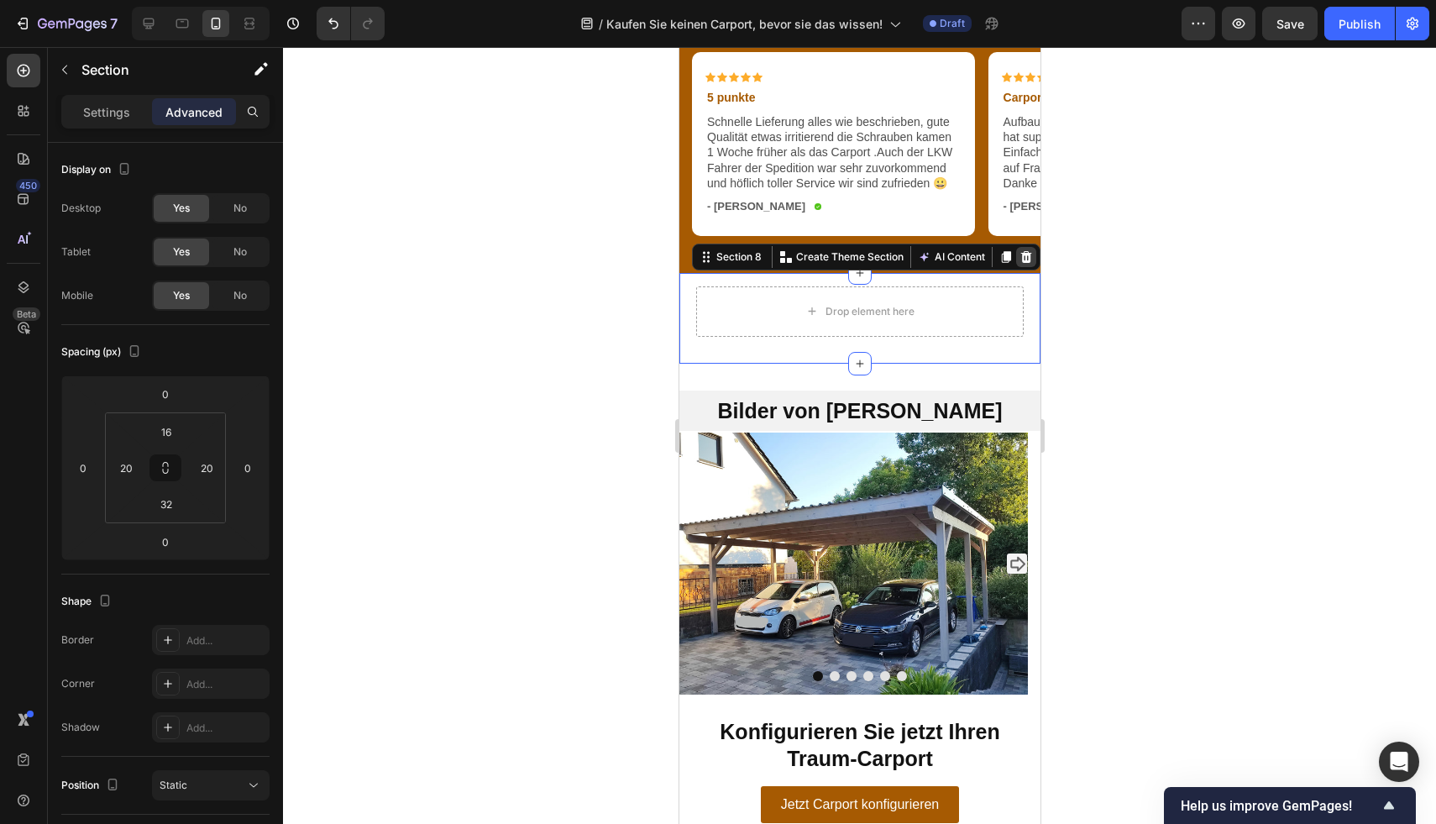
click at [1019, 262] on icon at bounding box center [1025, 256] width 13 height 13
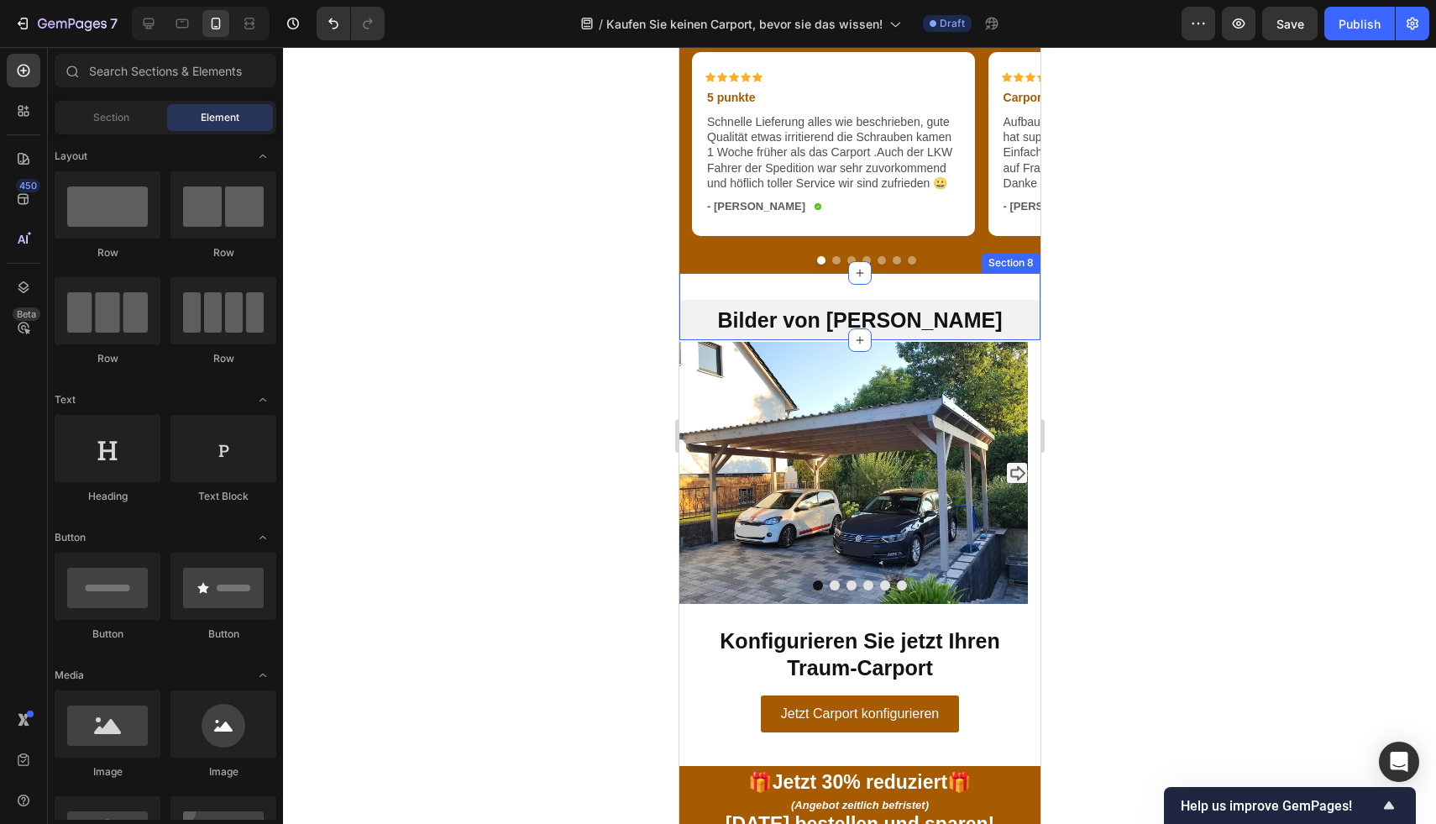
click at [937, 291] on div "Bilder von Kunden Heading Section 8" at bounding box center [858, 307] width 361 height 68
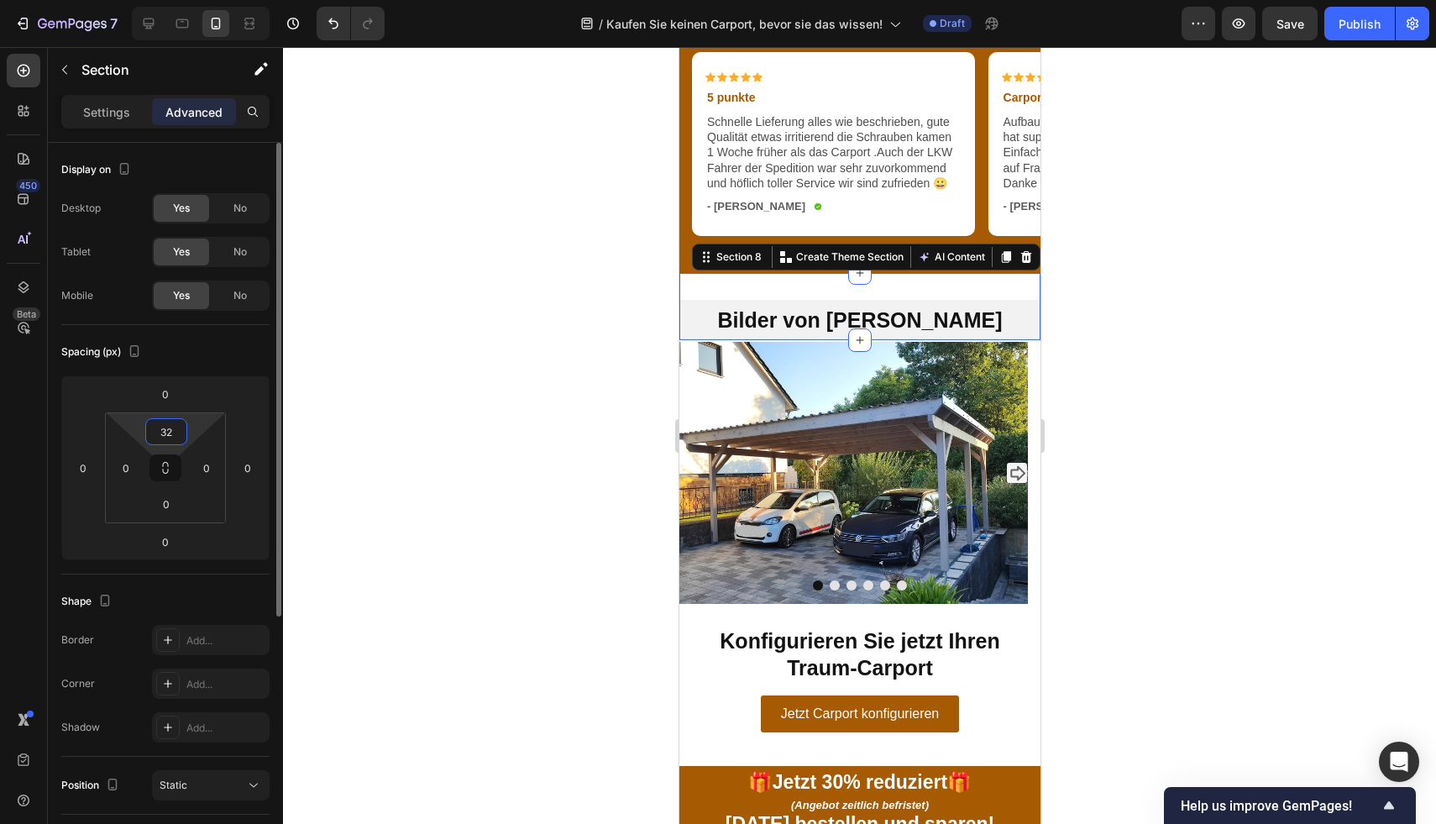
click at [170, 427] on input "32" at bounding box center [166, 431] width 34 height 25
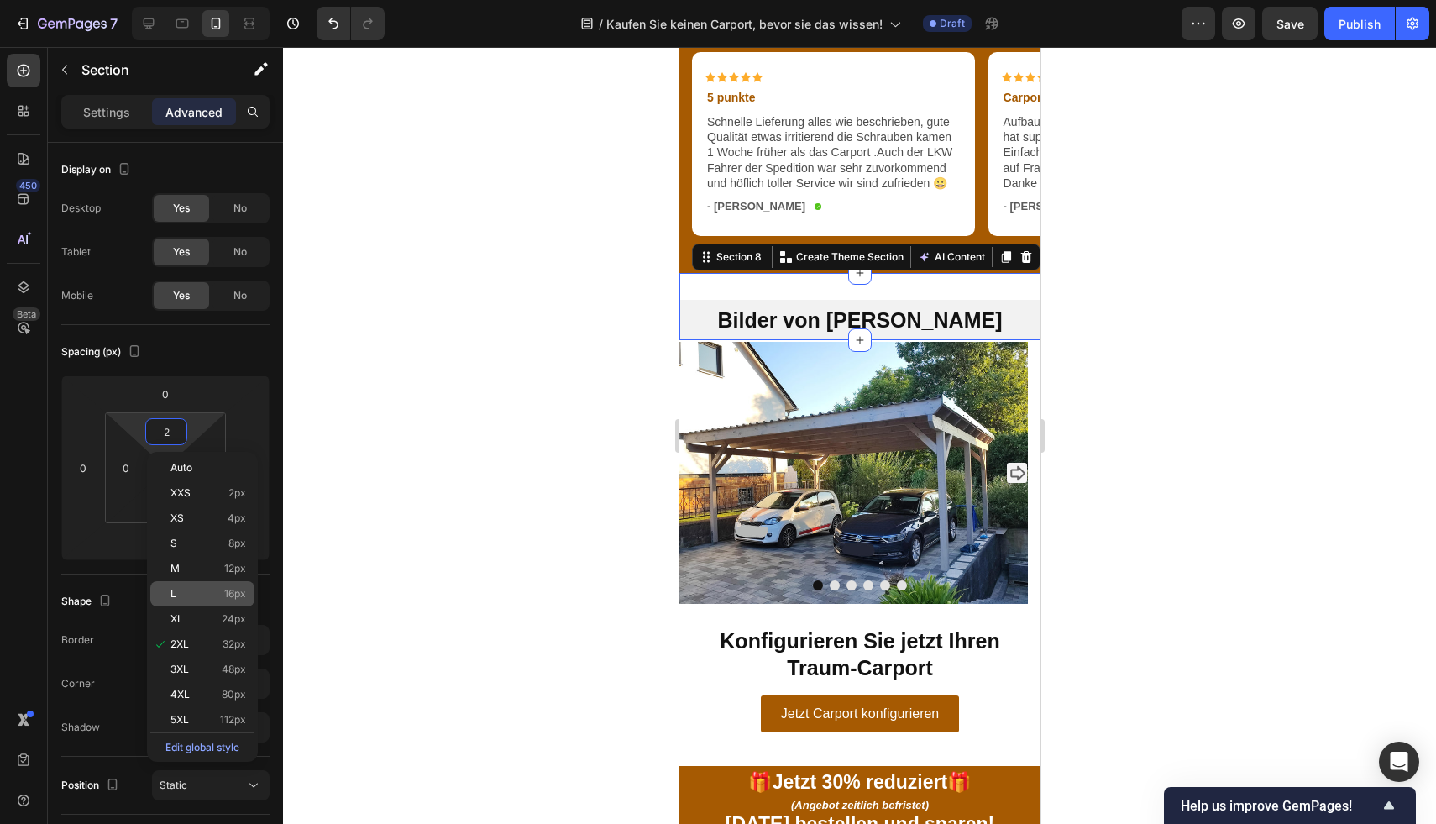
click at [228, 592] on span "16px" at bounding box center [235, 594] width 22 height 12
type input "16"
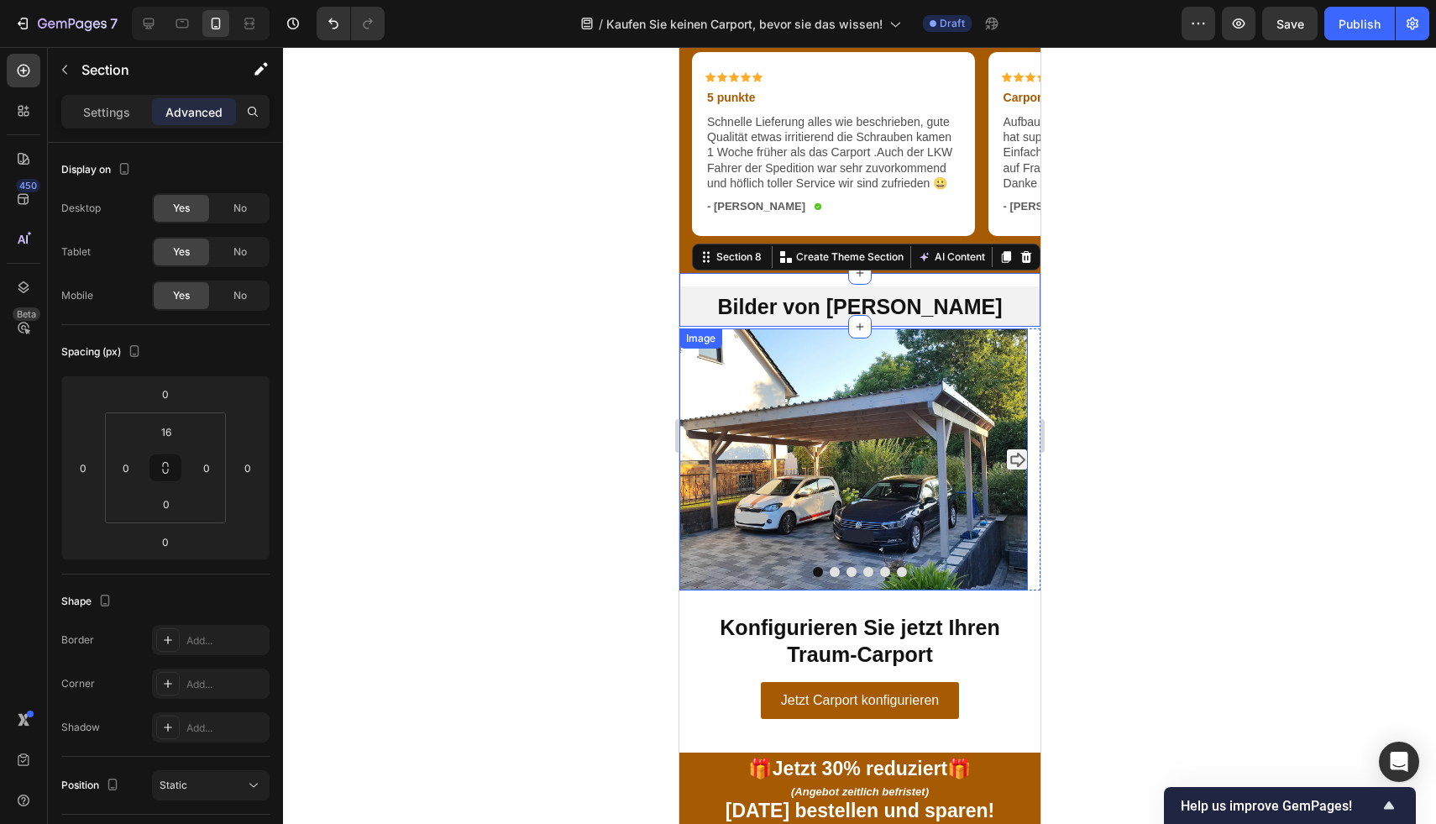
click at [1072, 375] on div at bounding box center [859, 435] width 1153 height 777
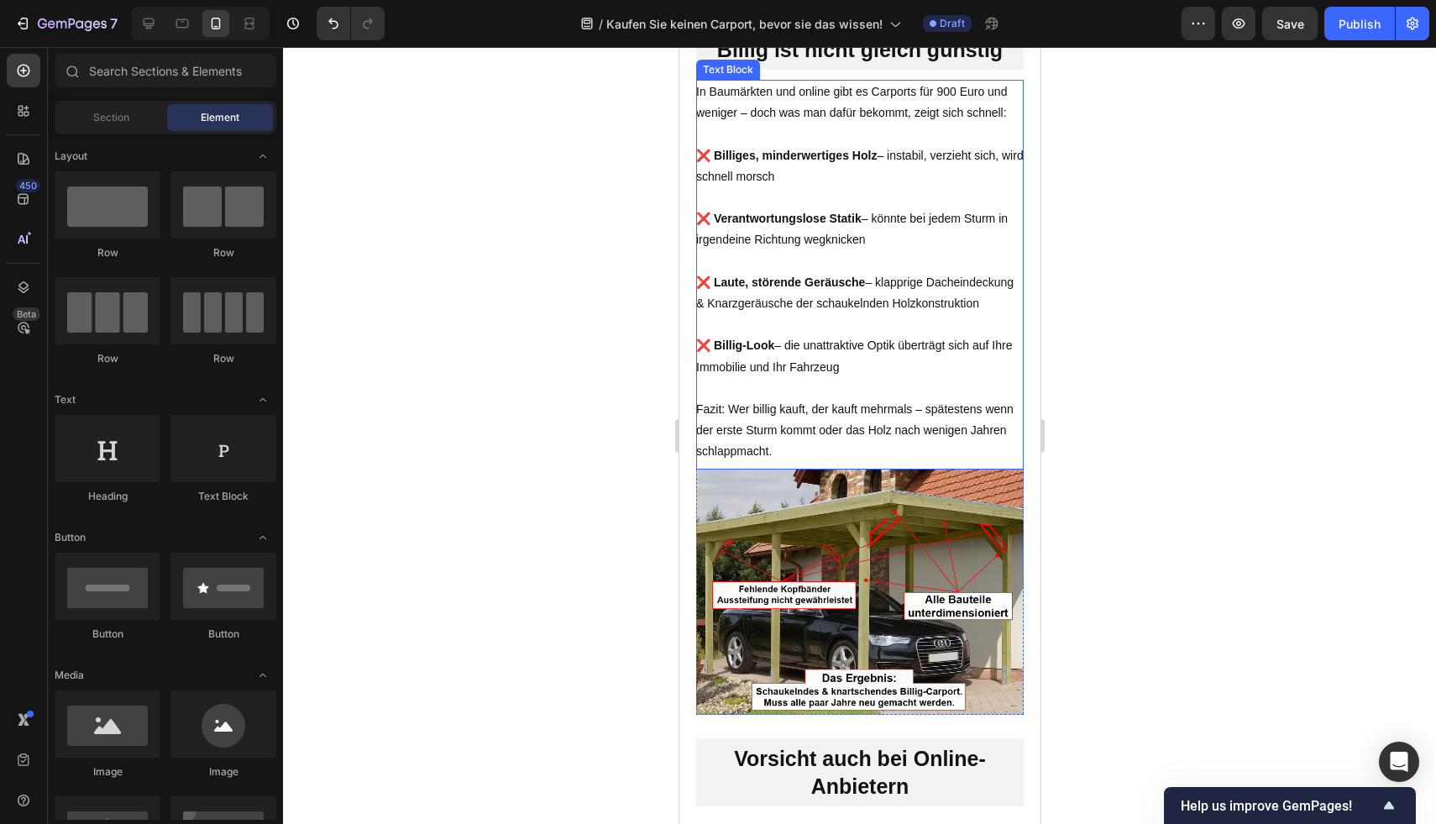
scroll to position [508, 0]
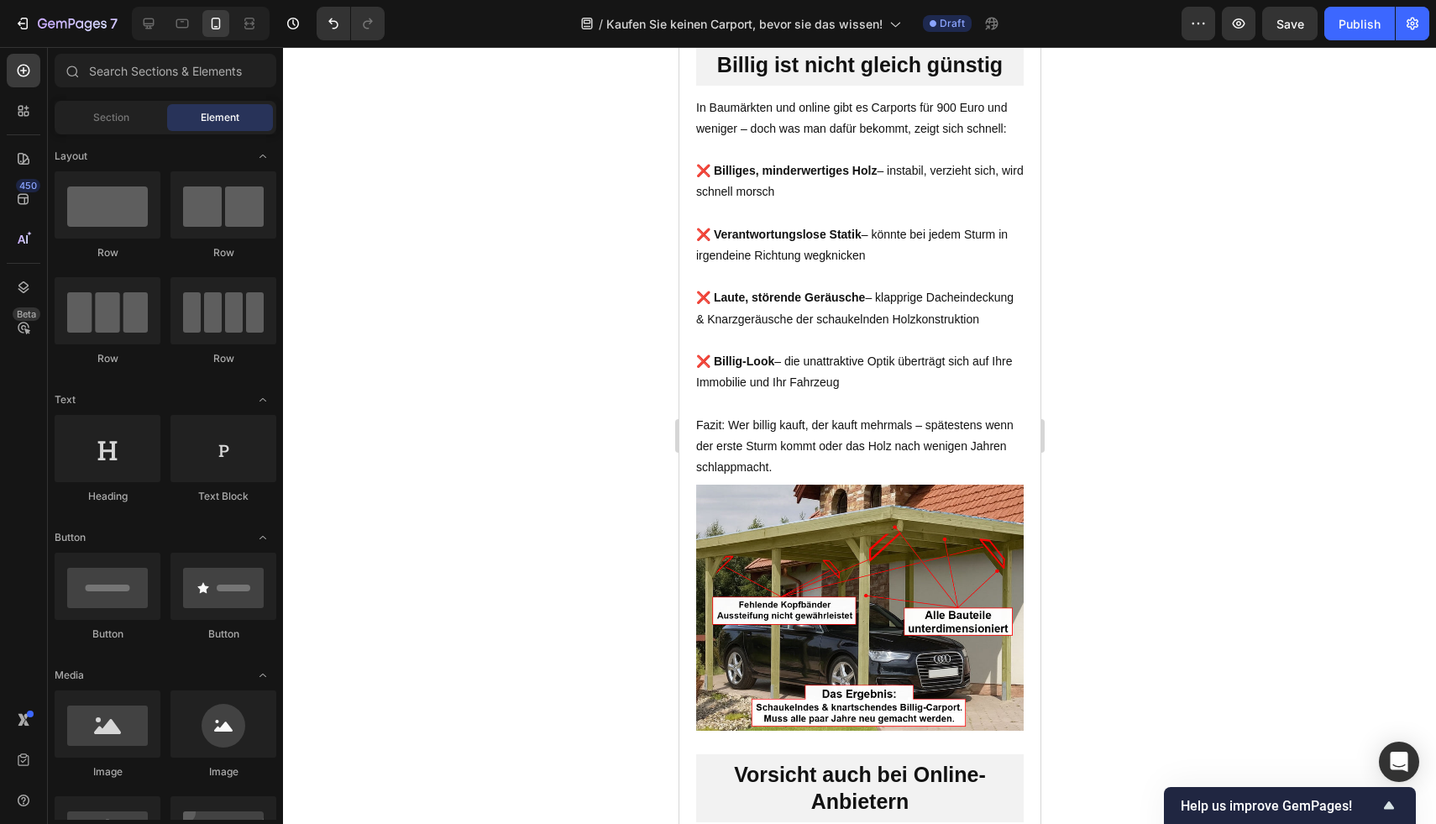
click at [1214, 269] on div at bounding box center [859, 435] width 1153 height 777
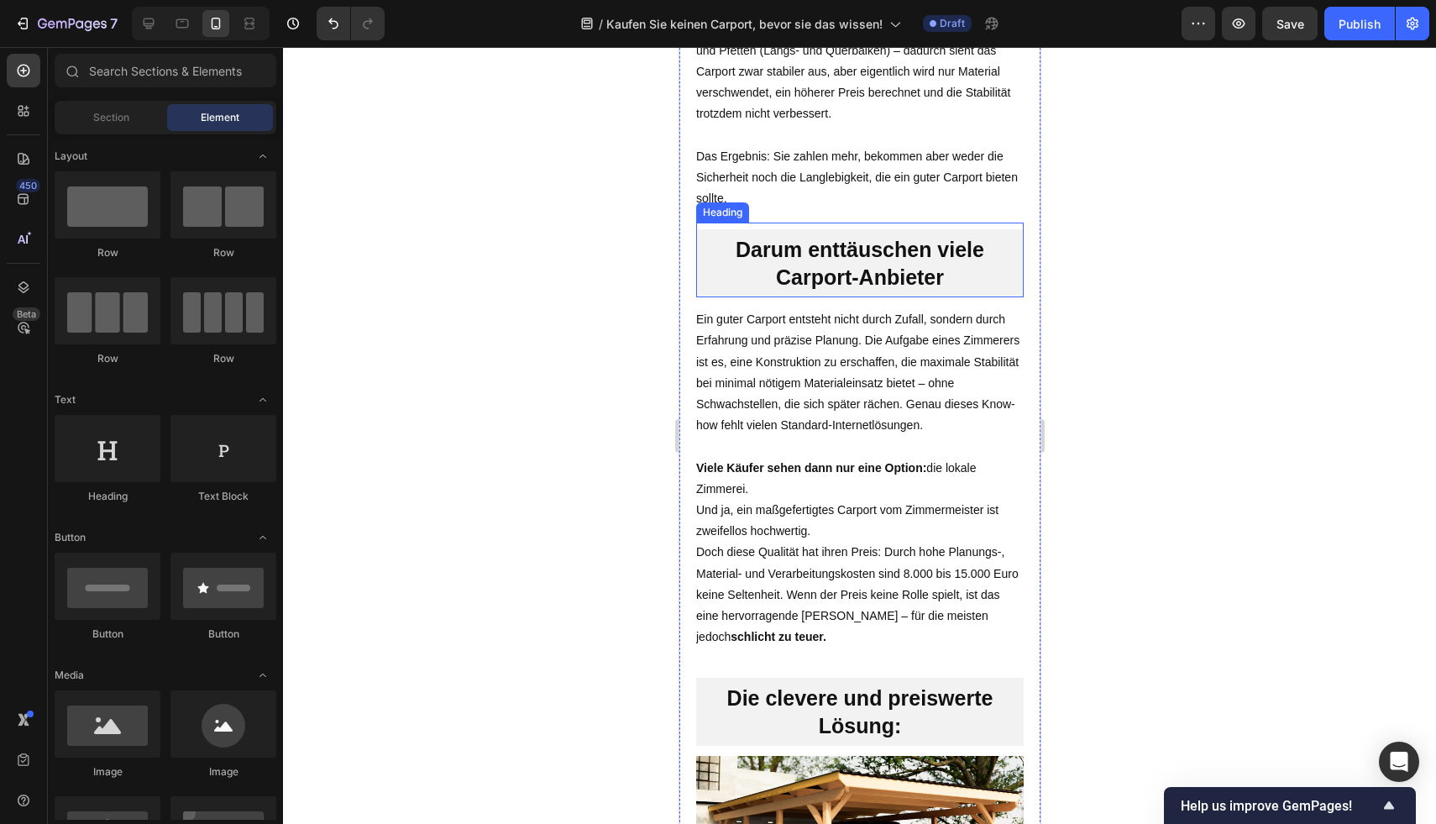
scroll to position [1495, 0]
click at [987, 278] on h2 "Darum enttäuschen viele Carport-Anbieter" at bounding box center [858, 262] width 327 height 68
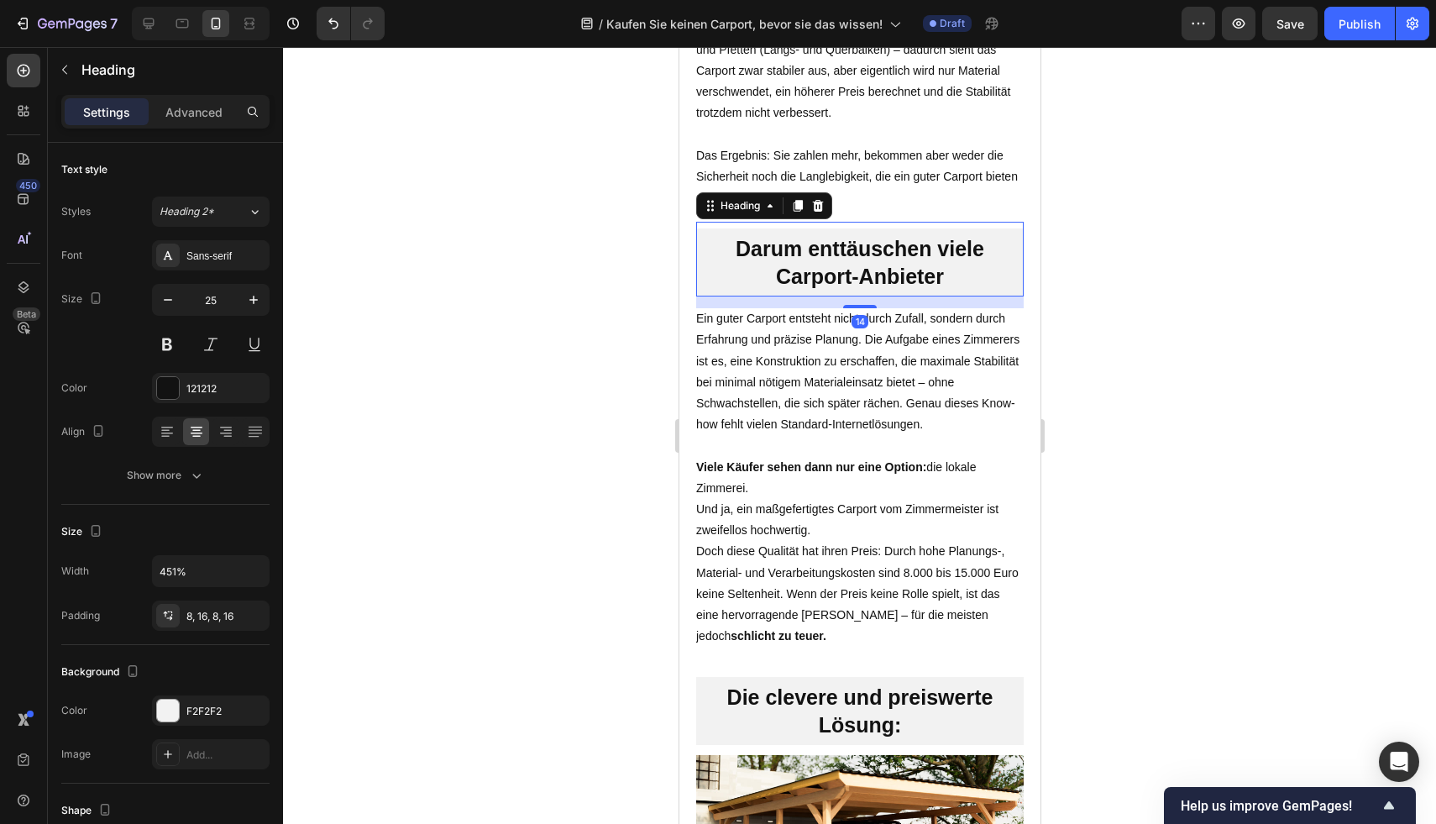
click at [966, 261] on h2 "Darum enttäuschen viele Carport-Anbieter" at bounding box center [858, 262] width 327 height 68
click at [966, 261] on p "Darum enttäuschen viele Carport-Anbieter" at bounding box center [859, 262] width 301 height 55
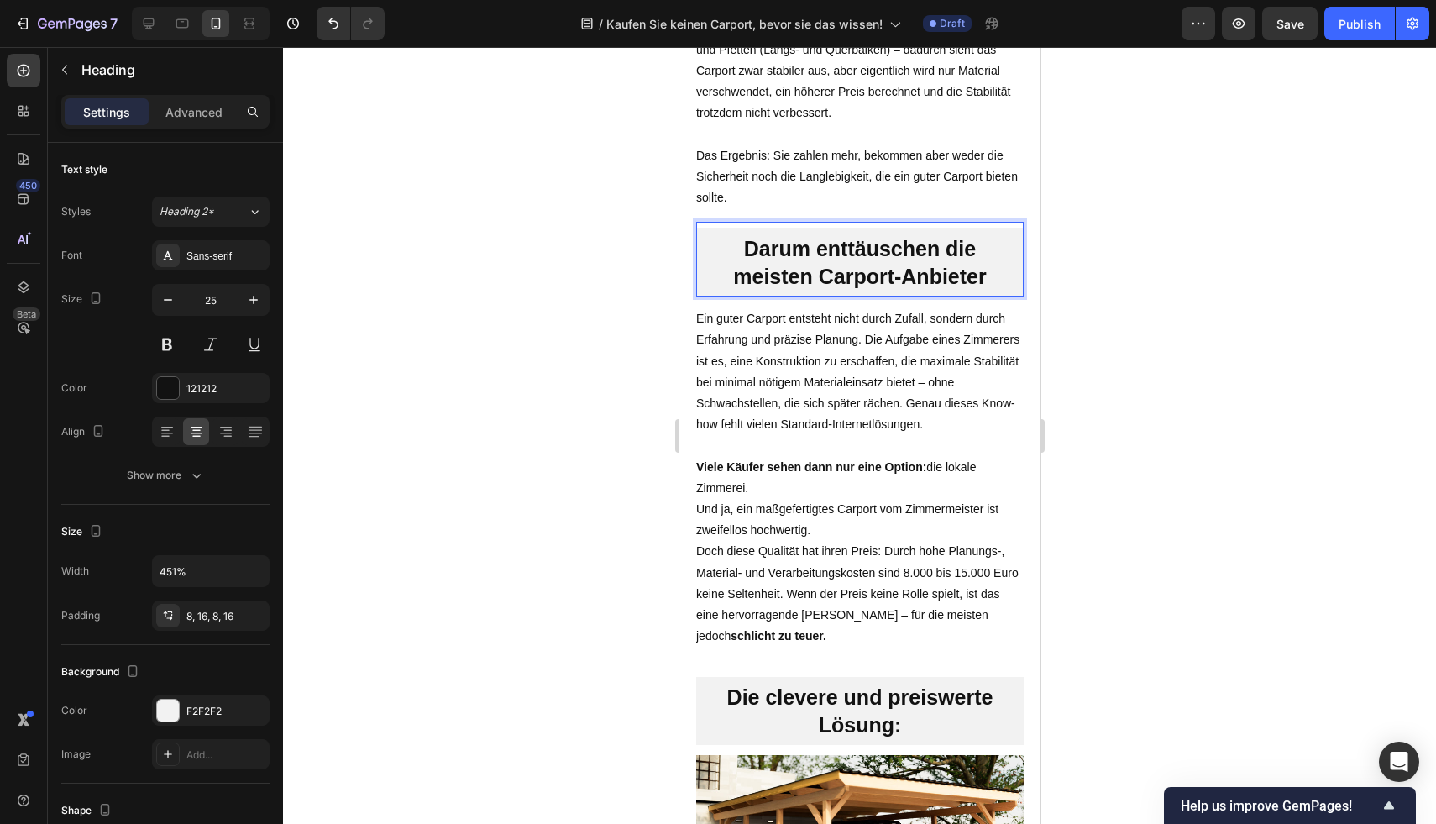
click at [1180, 256] on div at bounding box center [859, 435] width 1153 height 777
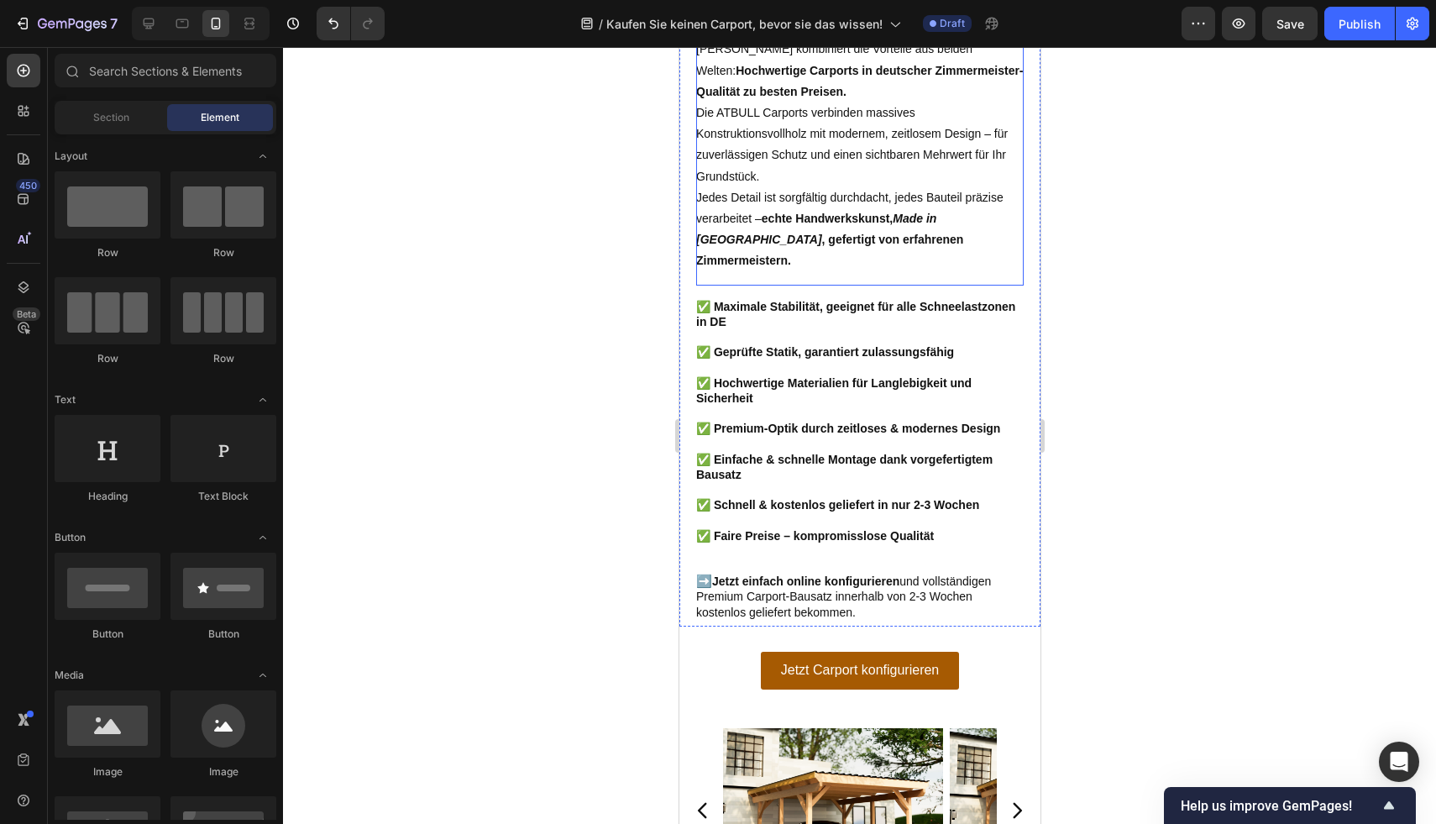
scroll to position [2405, 0]
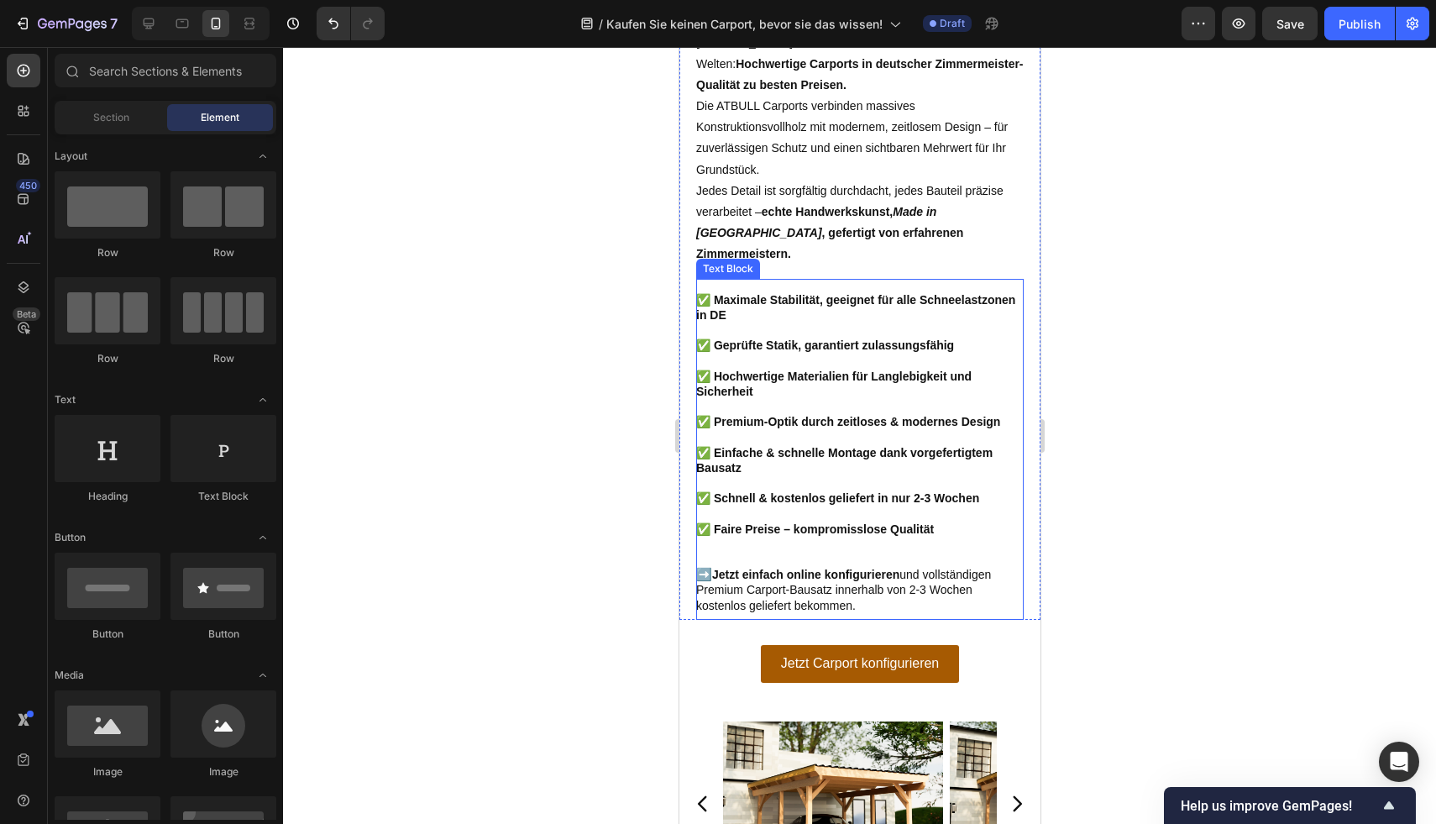
click at [830, 391] on p "✅ Hochwertige Materialien für Langlebigkeit und Sicherheit" at bounding box center [858, 384] width 327 height 30
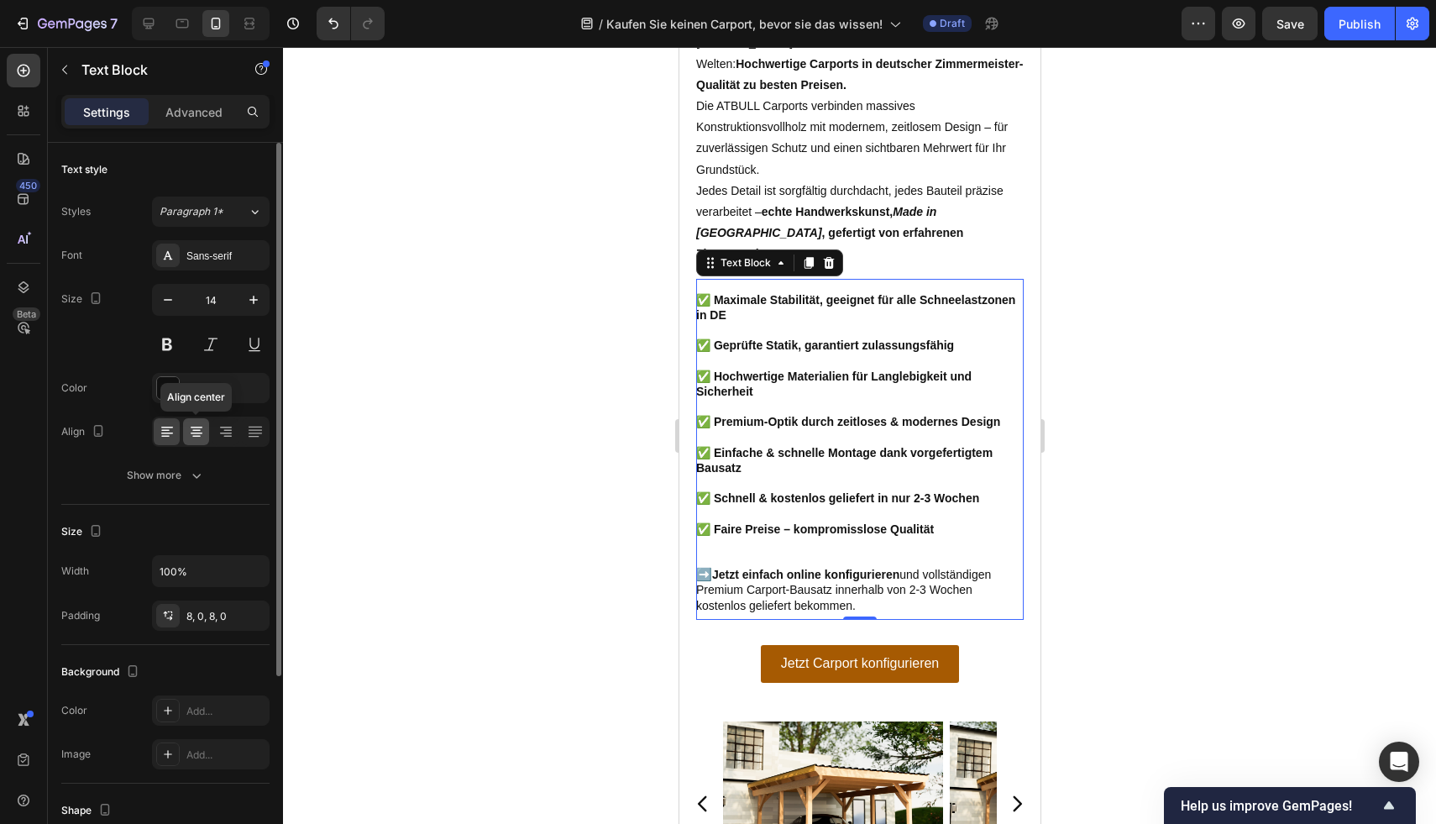
click at [198, 440] on div at bounding box center [196, 431] width 26 height 27
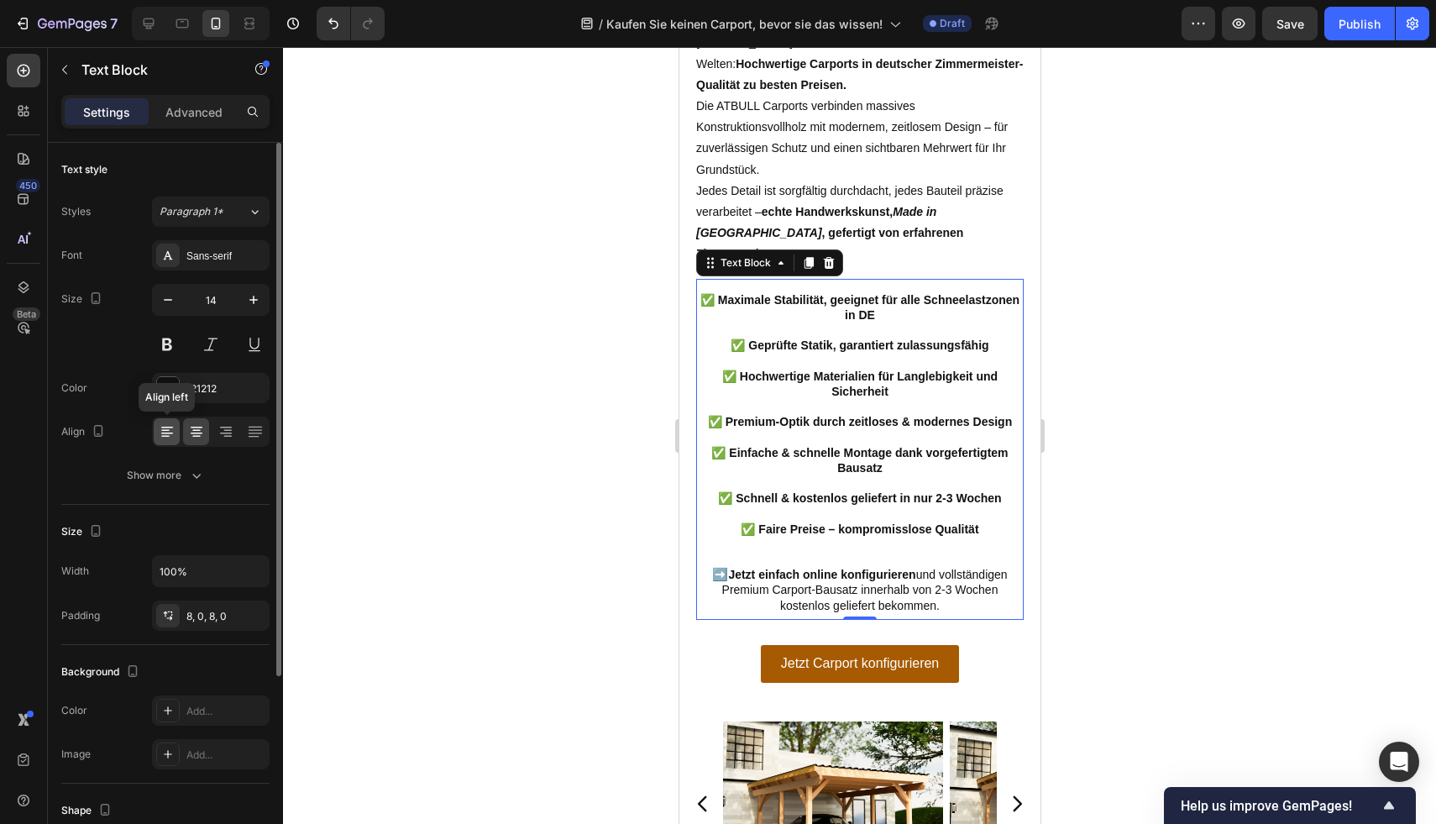
click at [159, 436] on icon at bounding box center [167, 431] width 17 height 17
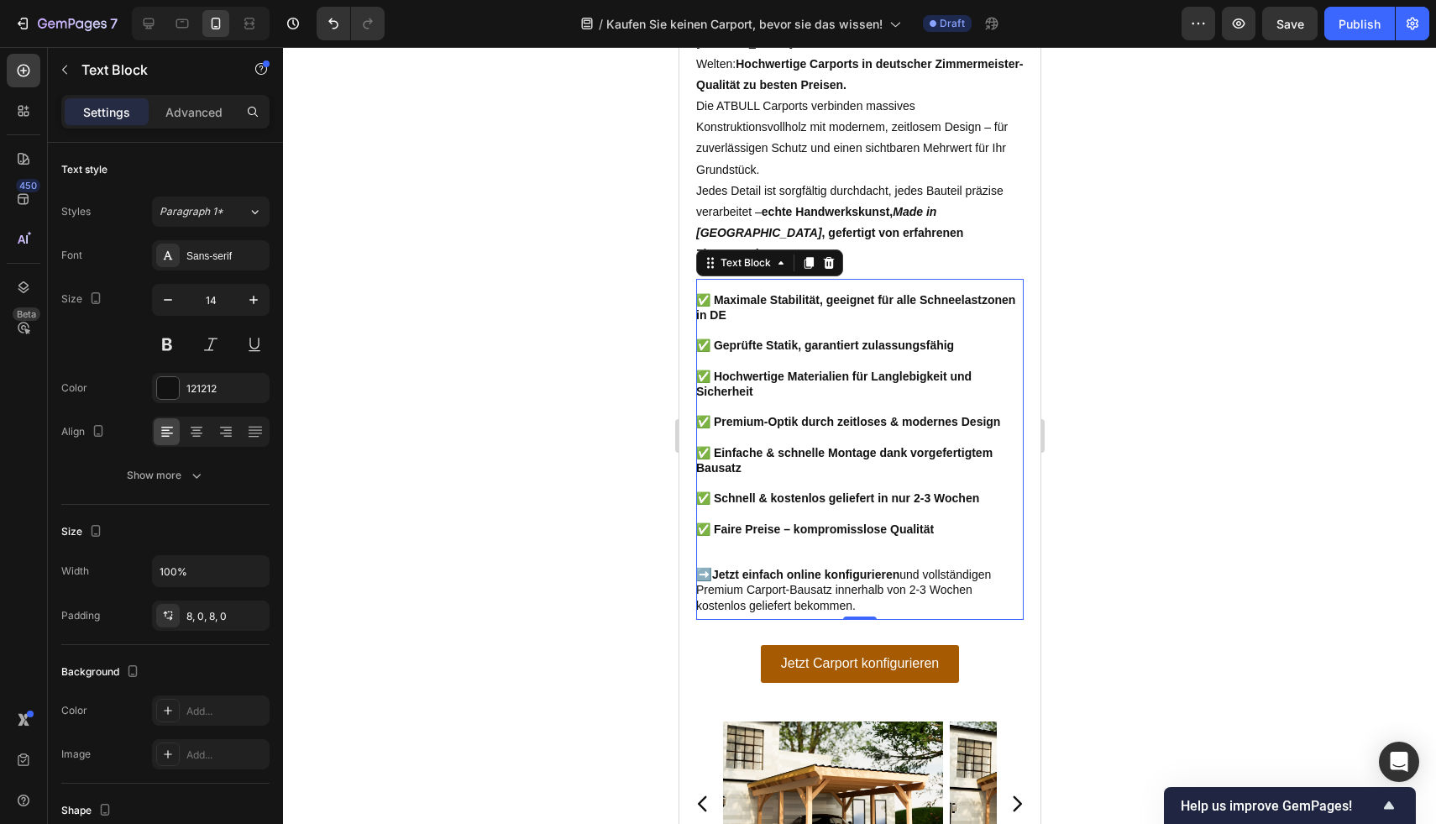
click at [1299, 377] on div at bounding box center [859, 435] width 1153 height 777
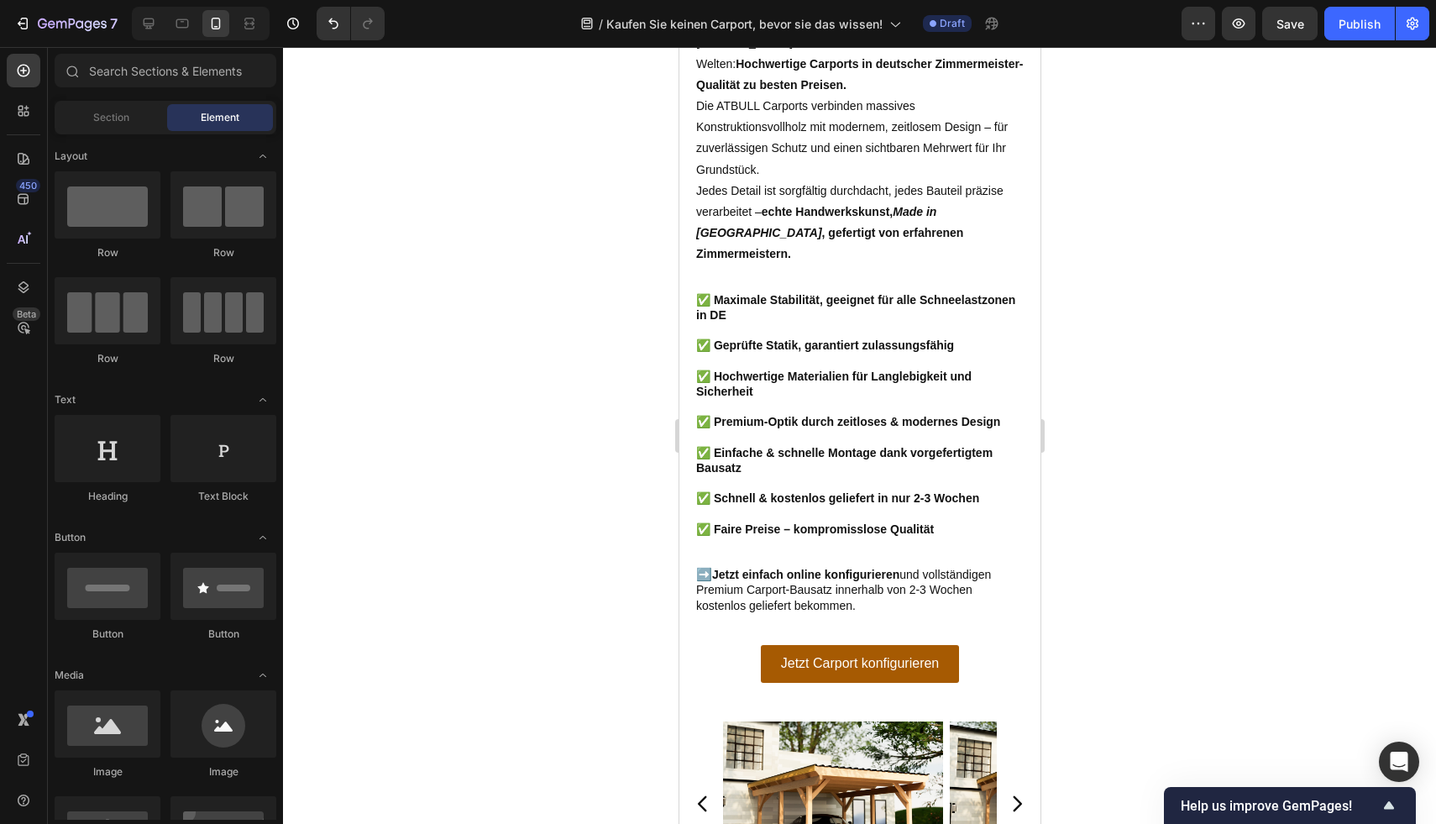
click at [1248, 331] on div at bounding box center [859, 435] width 1153 height 777
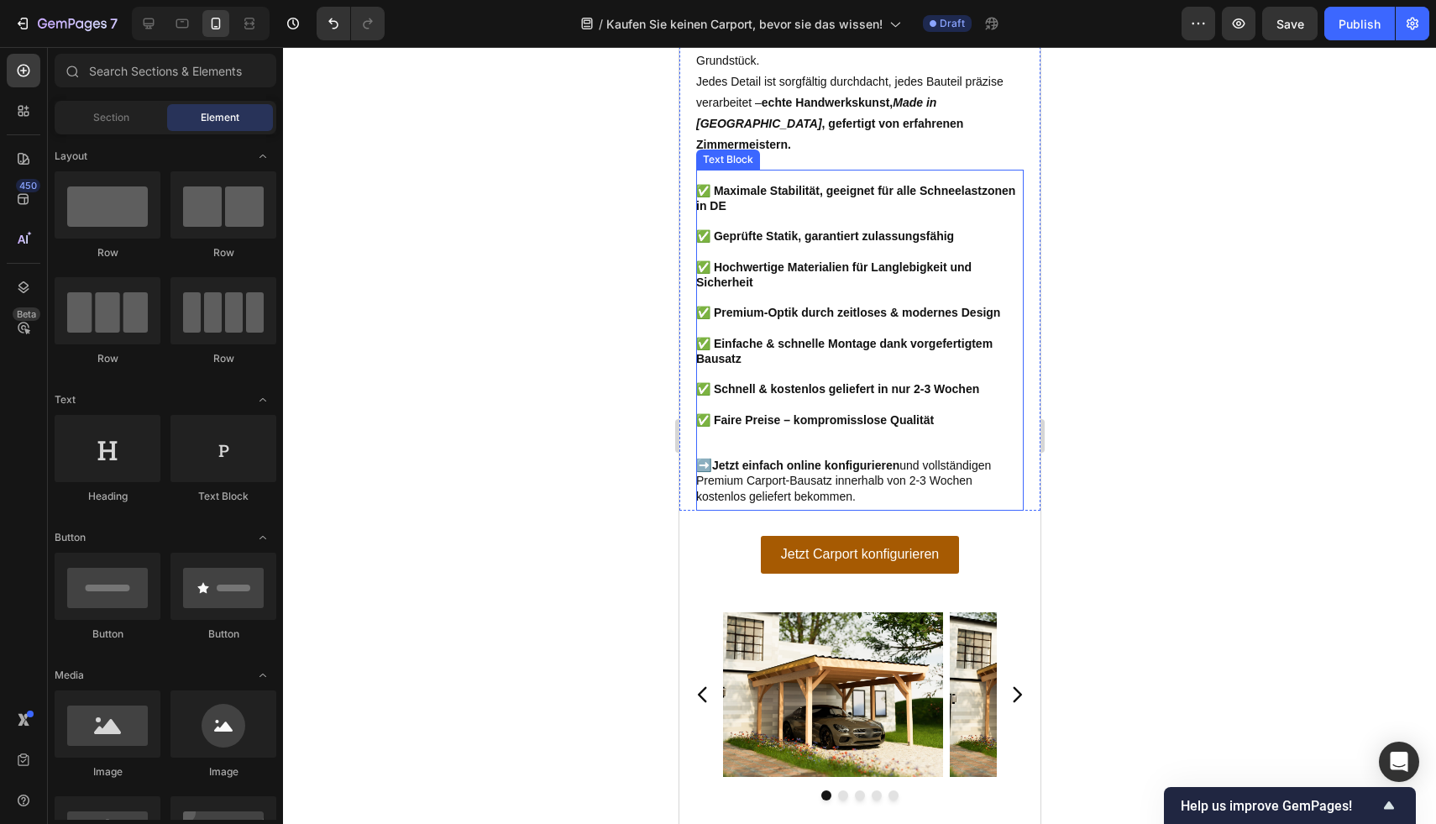
scroll to position [2527, 0]
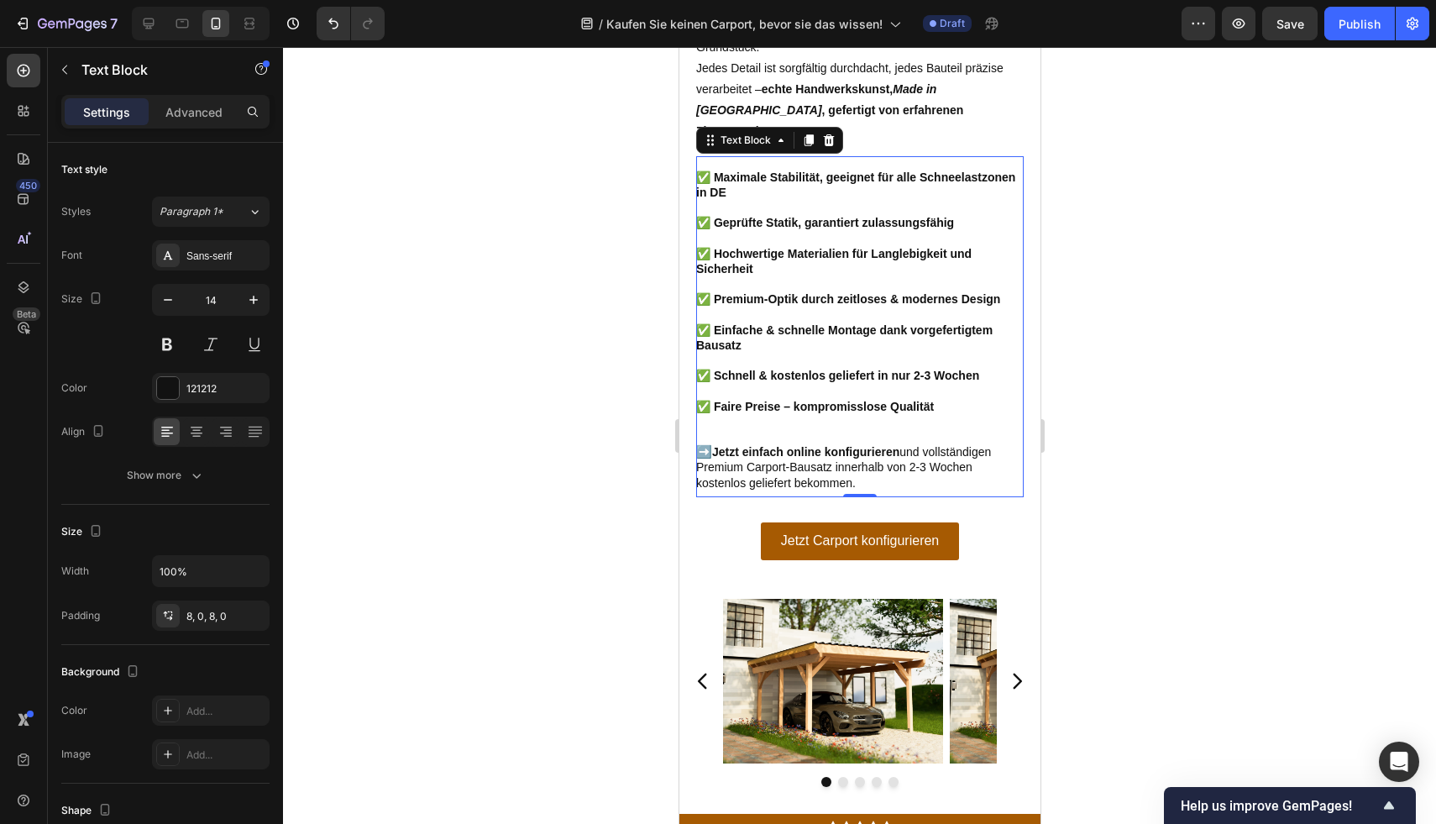
click at [804, 352] on p "✅ Einfache & schnelle Montage dank vorgefertigtem Bausatz" at bounding box center [858, 337] width 327 height 30
click at [920, 398] on p at bounding box center [858, 390] width 327 height 15
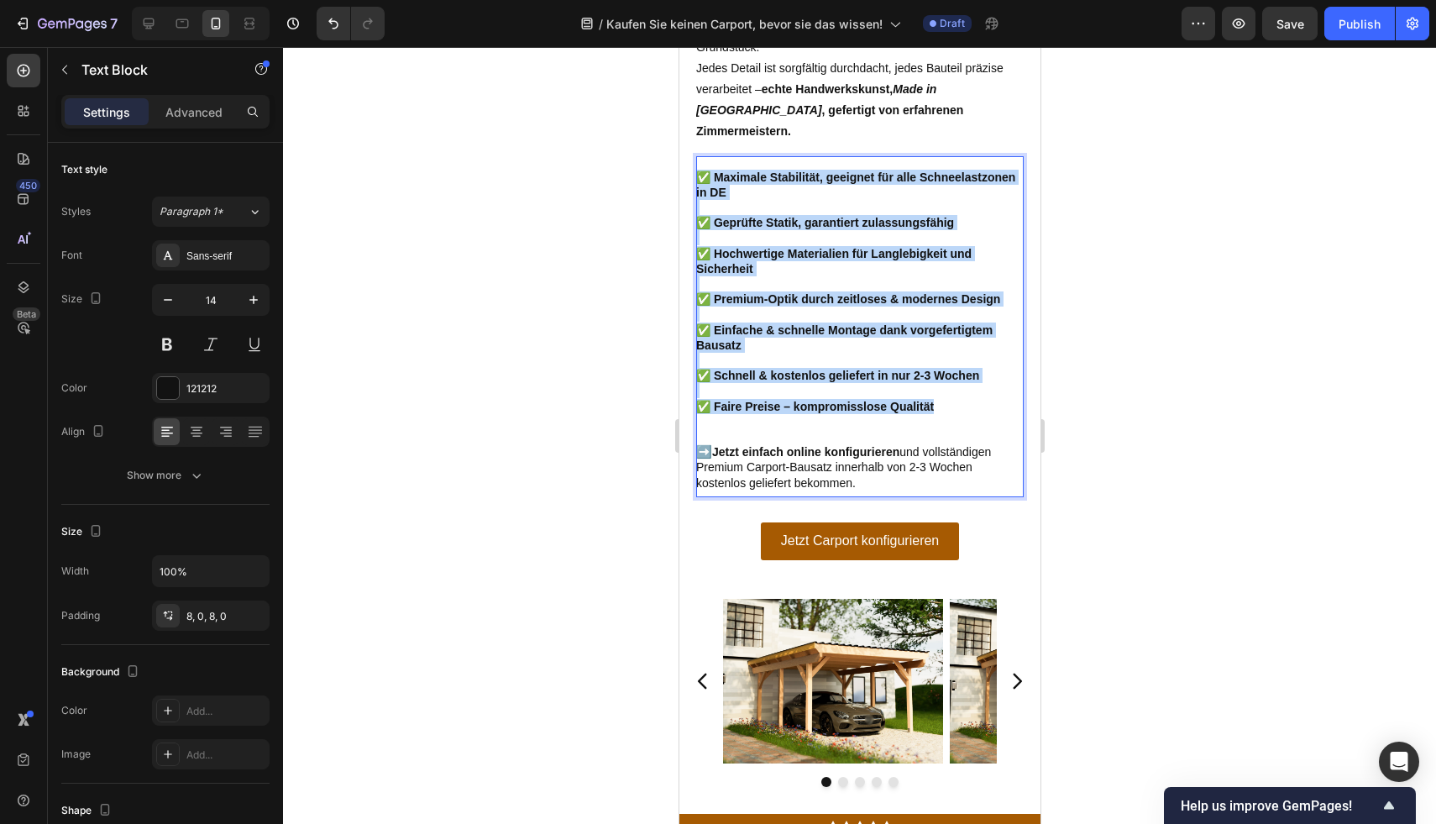
drag, startPoint x: 943, startPoint y: 410, endPoint x: 699, endPoint y: 182, distance: 333.3
click at [699, 182] on div "✅ Maximale Stabilität, geeignet für alle Schneelastzonen in DE ✅ Geprüfte Stati…" at bounding box center [858, 330] width 327 height 334
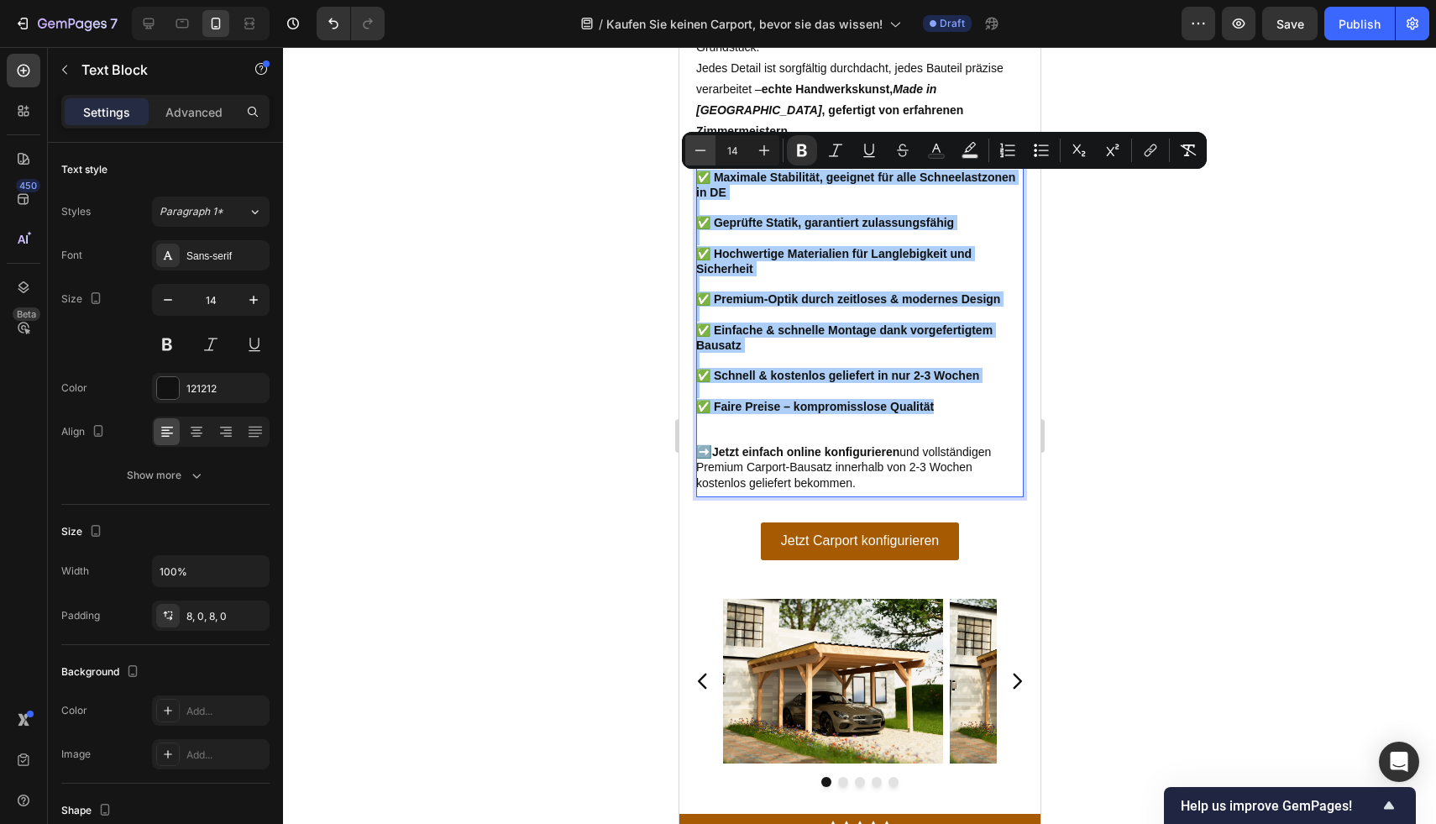
click at [696, 148] on icon "Editor contextual toolbar" at bounding box center [700, 150] width 17 height 17
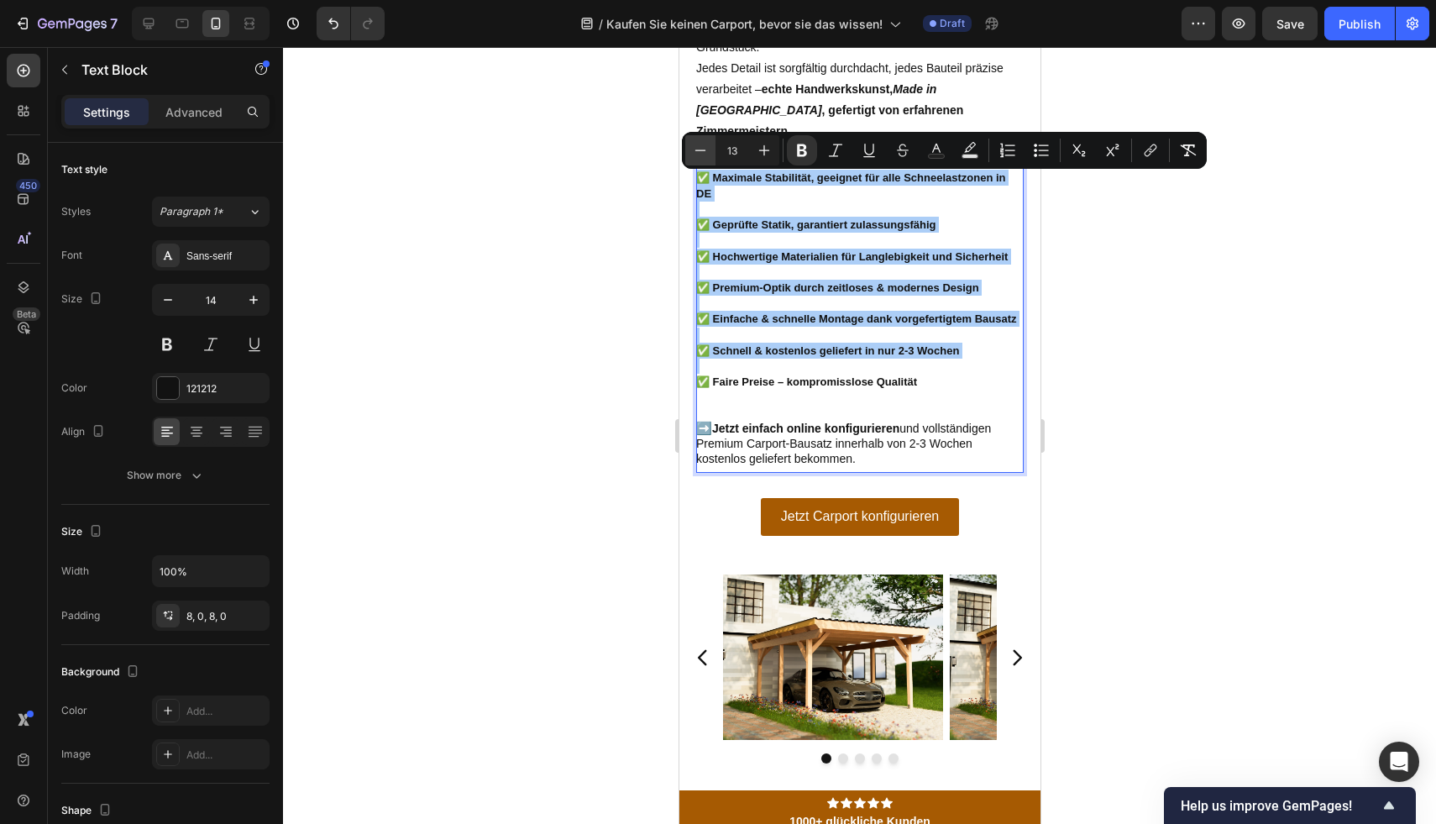
click at [697, 148] on icon "Editor contextual toolbar" at bounding box center [700, 150] width 17 height 17
type input "12"
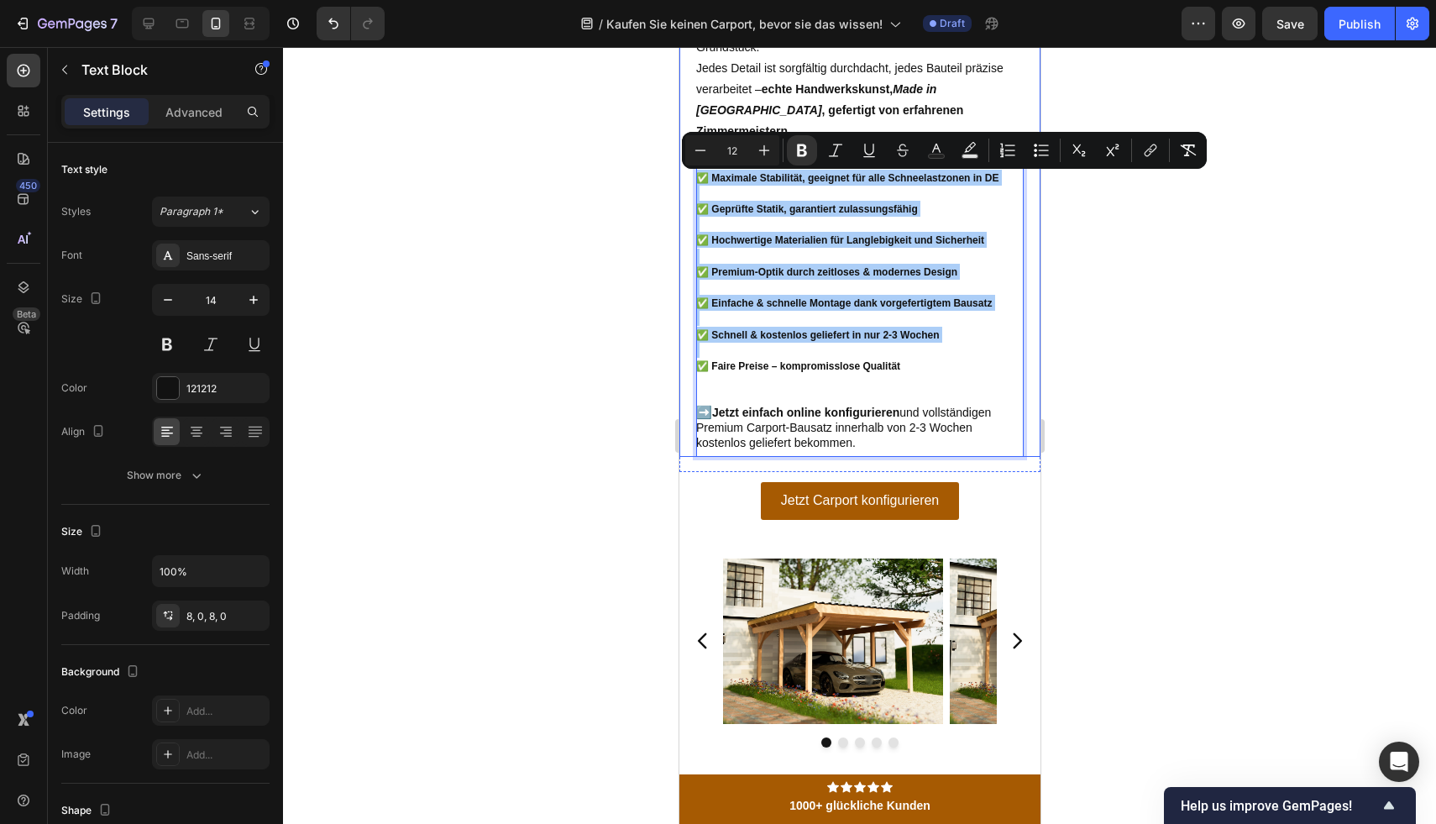
click at [1134, 285] on div at bounding box center [859, 435] width 1153 height 777
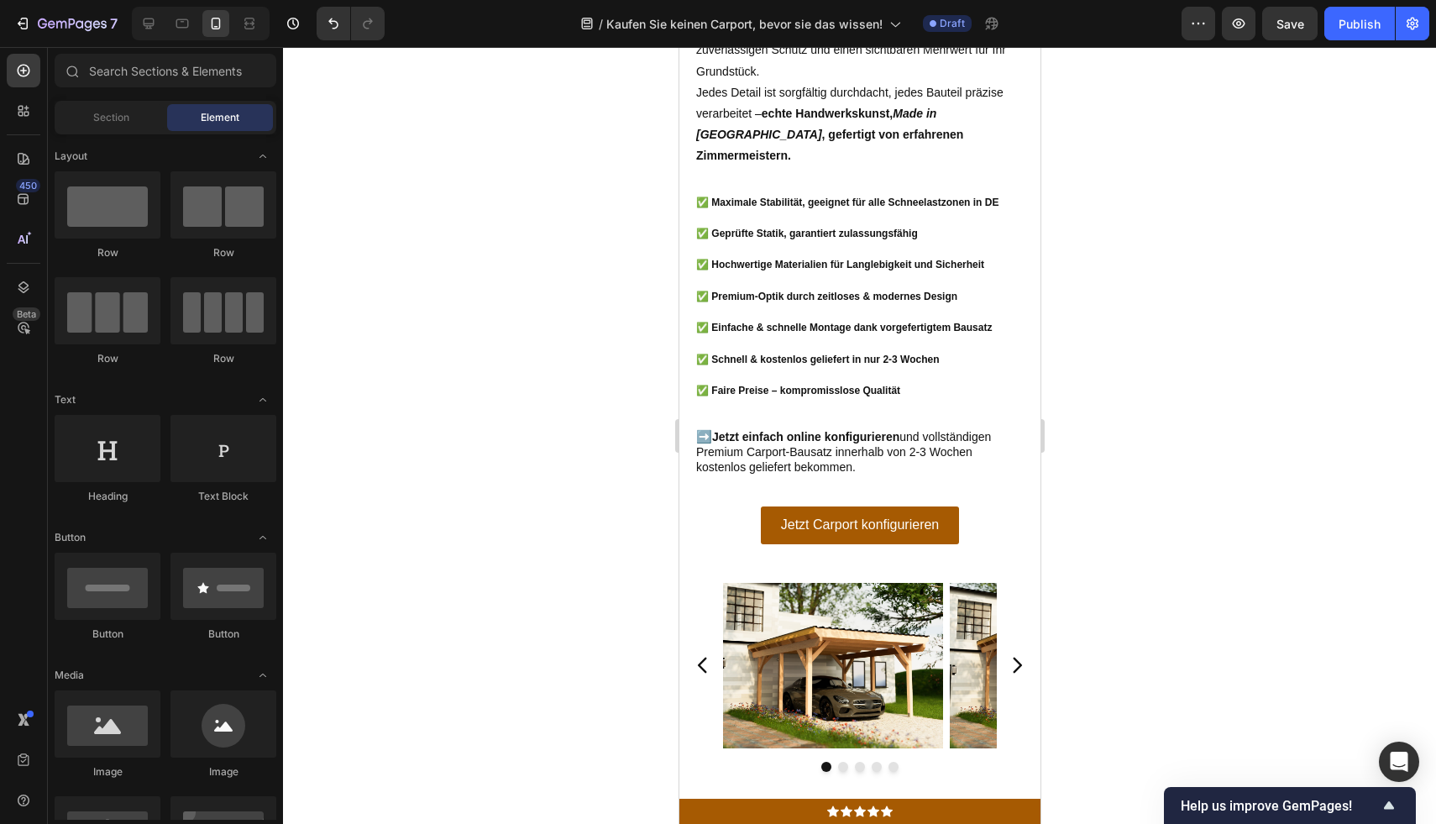
click at [1181, 335] on div at bounding box center [859, 435] width 1153 height 777
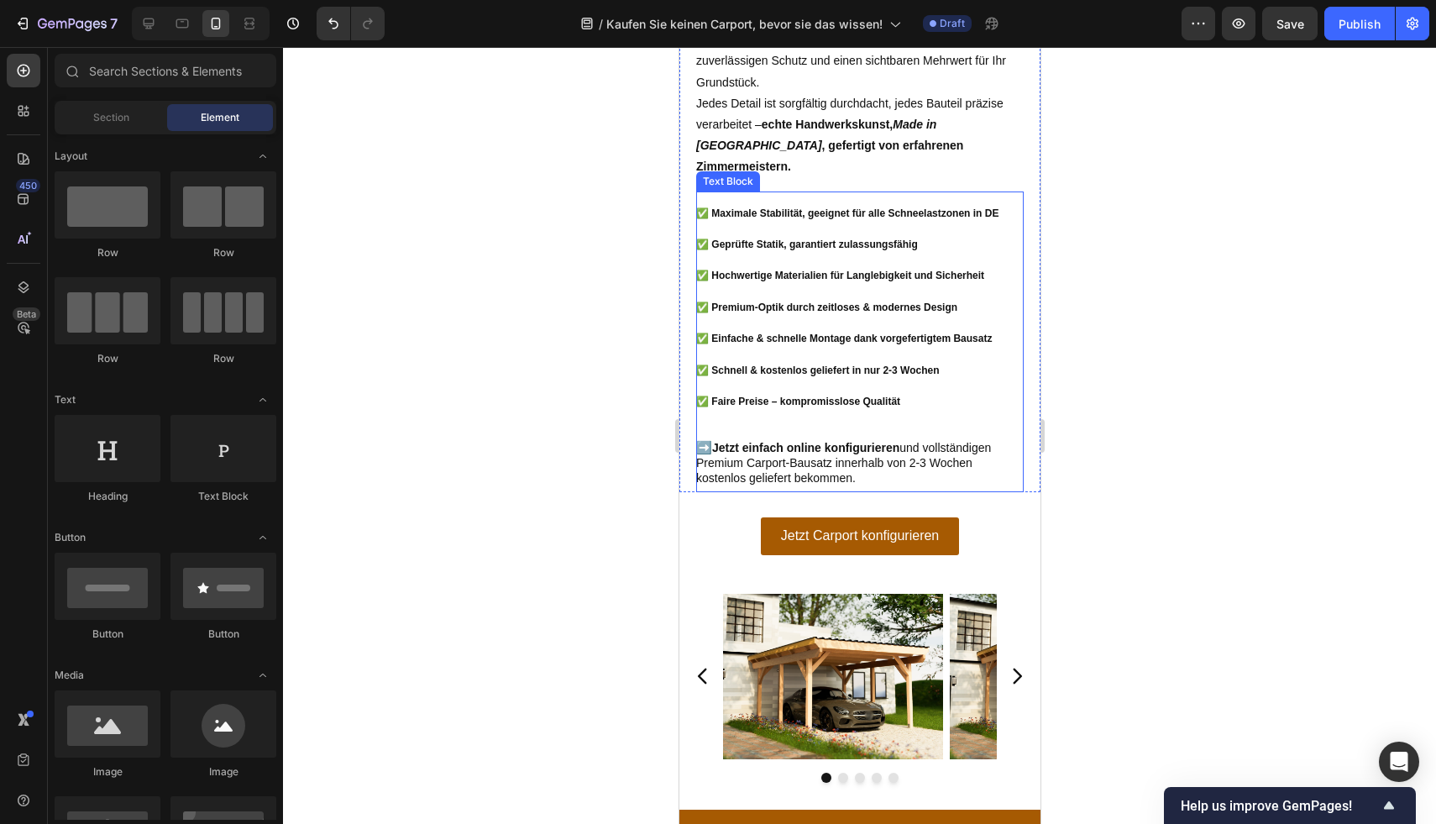
scroll to position [2427, 0]
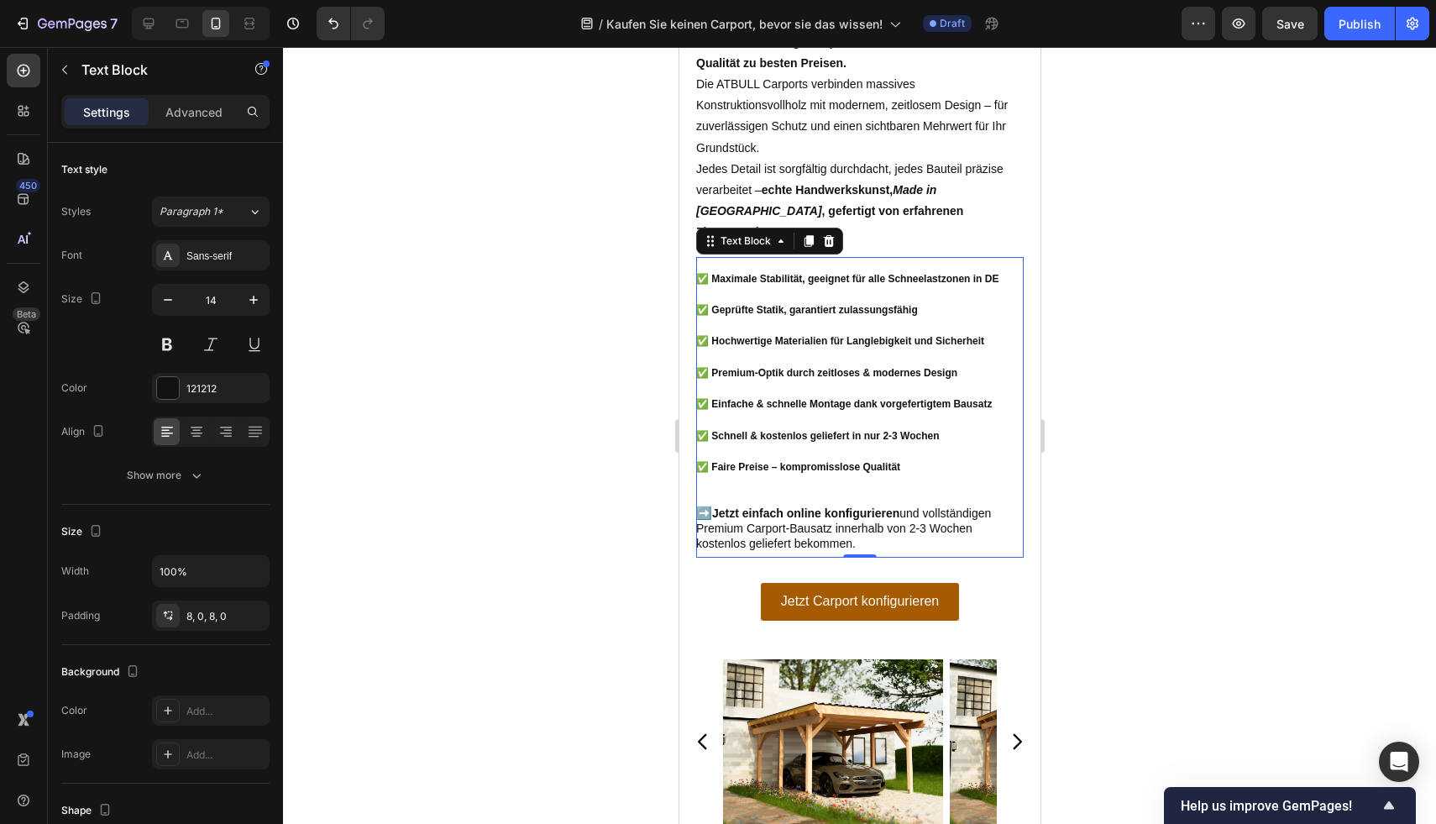
click at [925, 316] on p "✅ Geprüfte Statik, garantiert zulassungsfähig" at bounding box center [858, 309] width 327 height 16
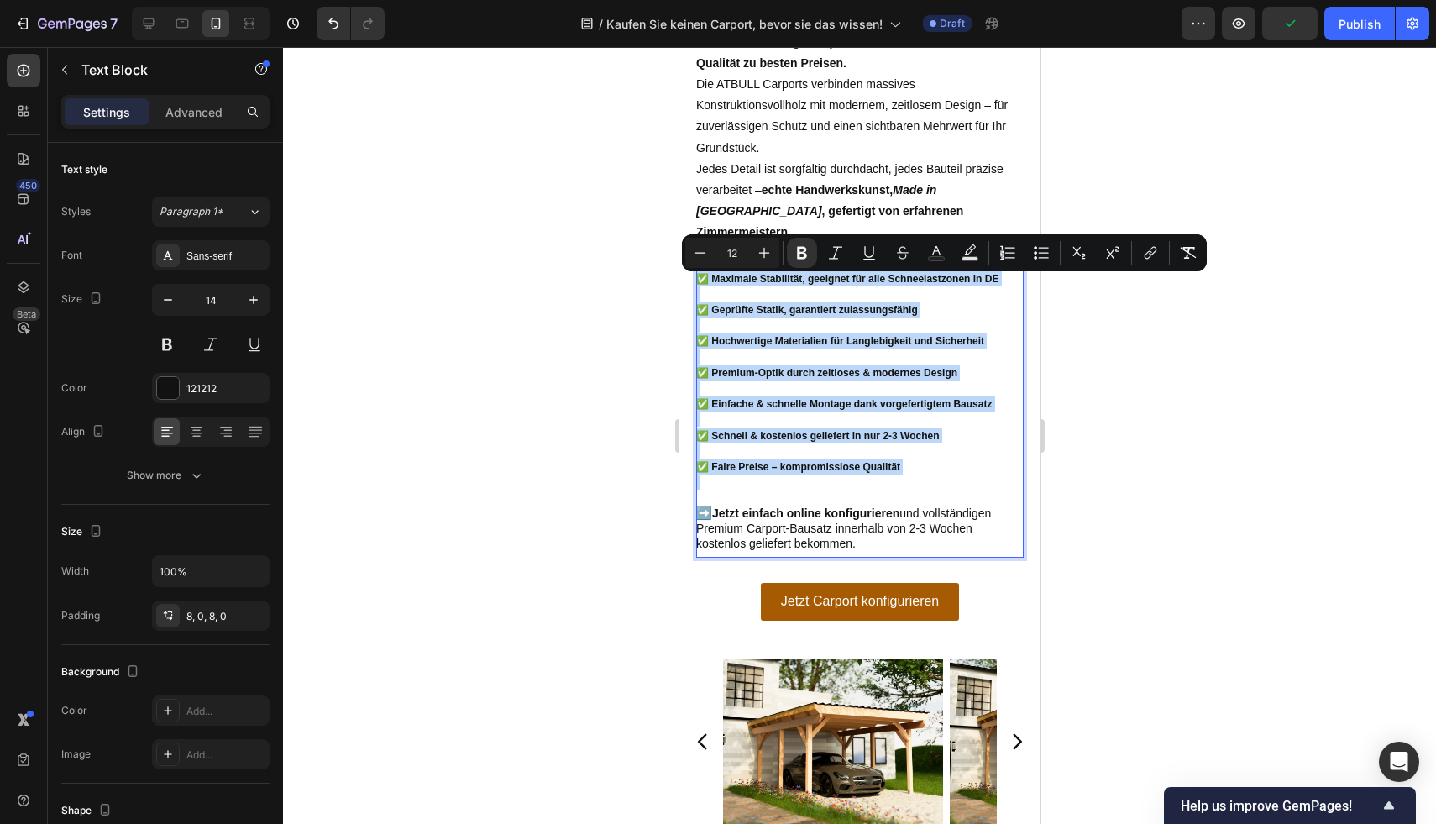
drag, startPoint x: 912, startPoint y: 482, endPoint x: 671, endPoint y: 273, distance: 319.0
click at [749, 251] on button "Plus" at bounding box center [764, 253] width 30 height 30
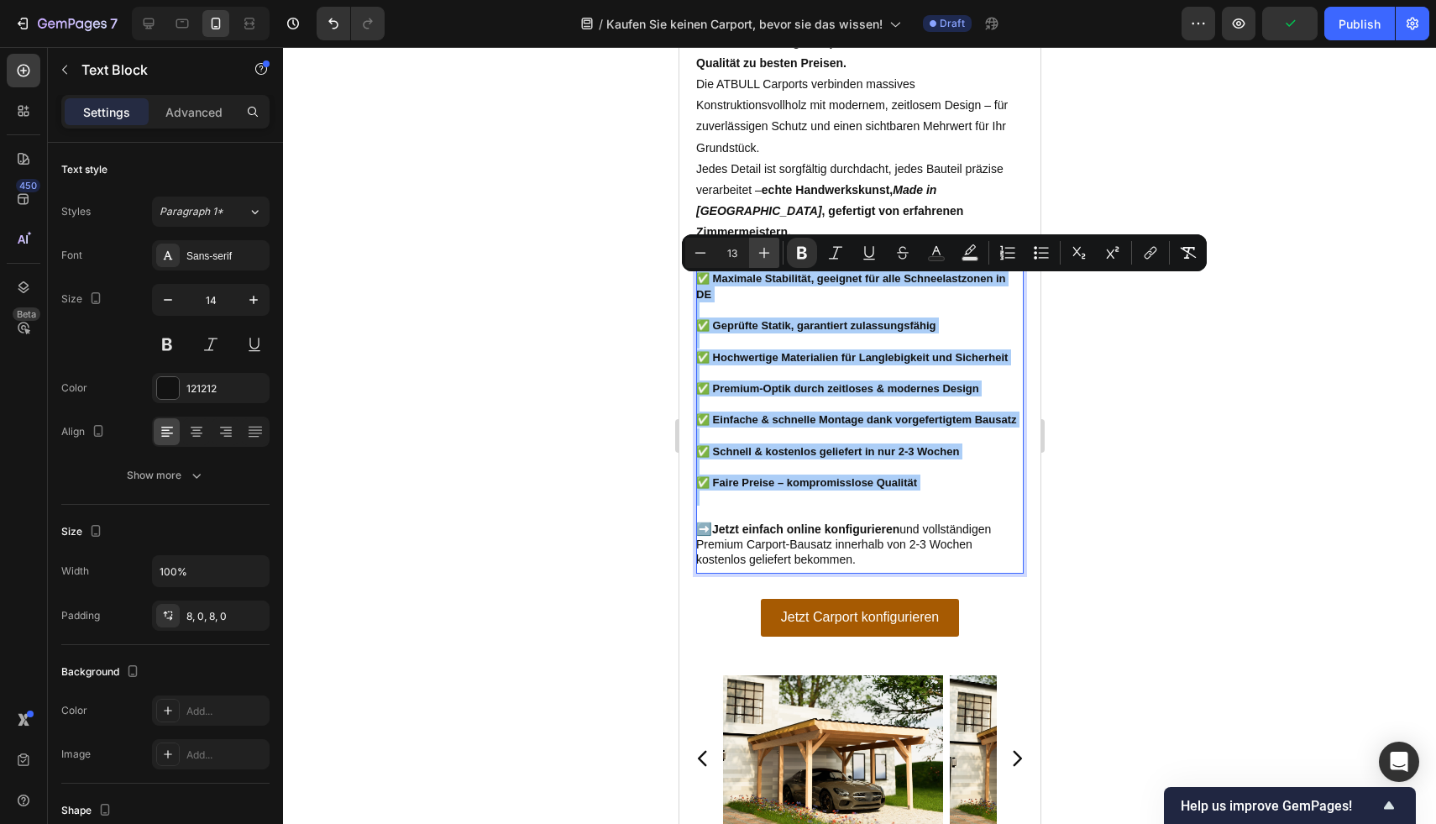
click at [751, 252] on button "Plus" at bounding box center [764, 253] width 30 height 30
type input "14"
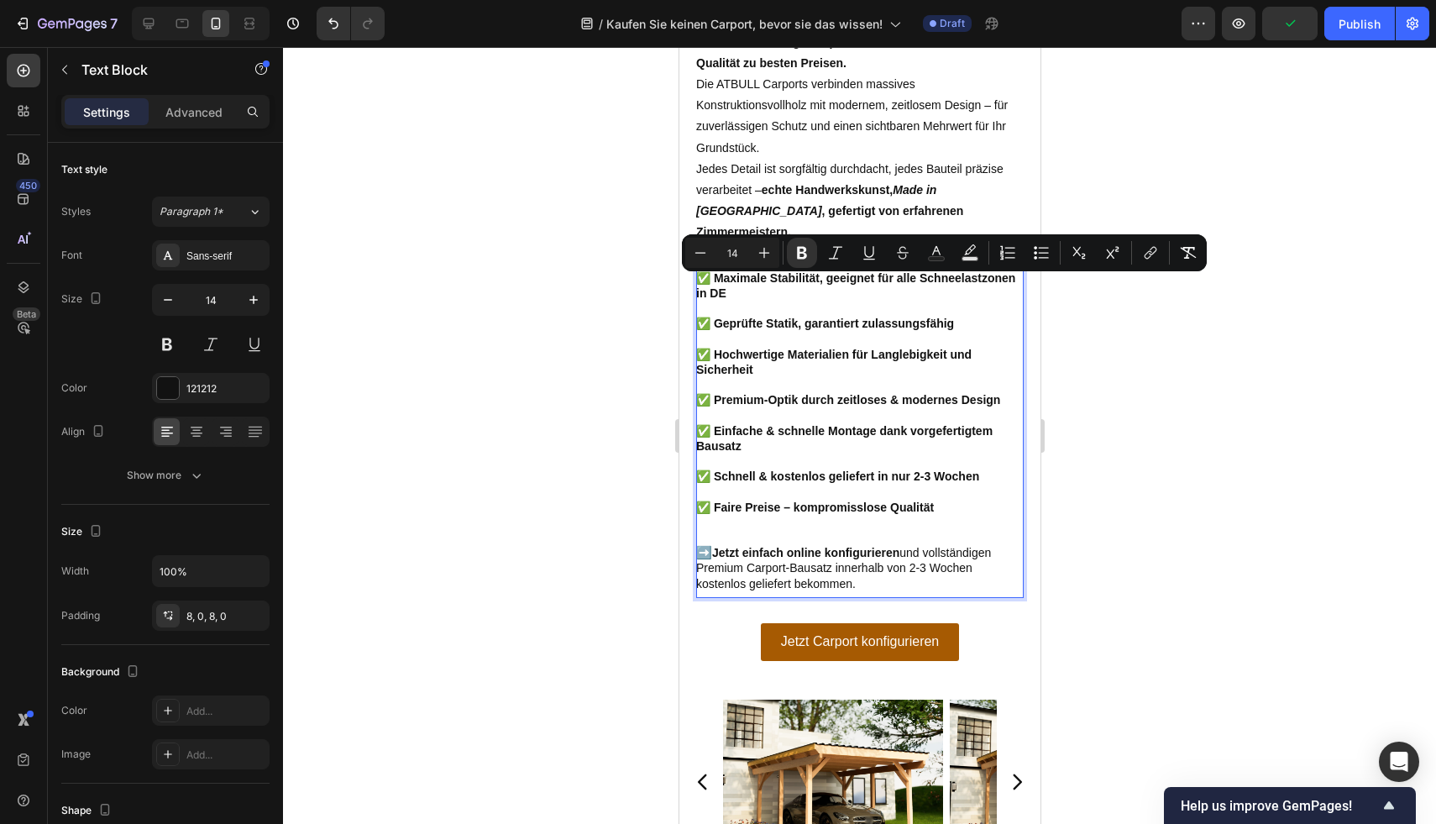
click at [1175, 364] on div at bounding box center [859, 435] width 1153 height 777
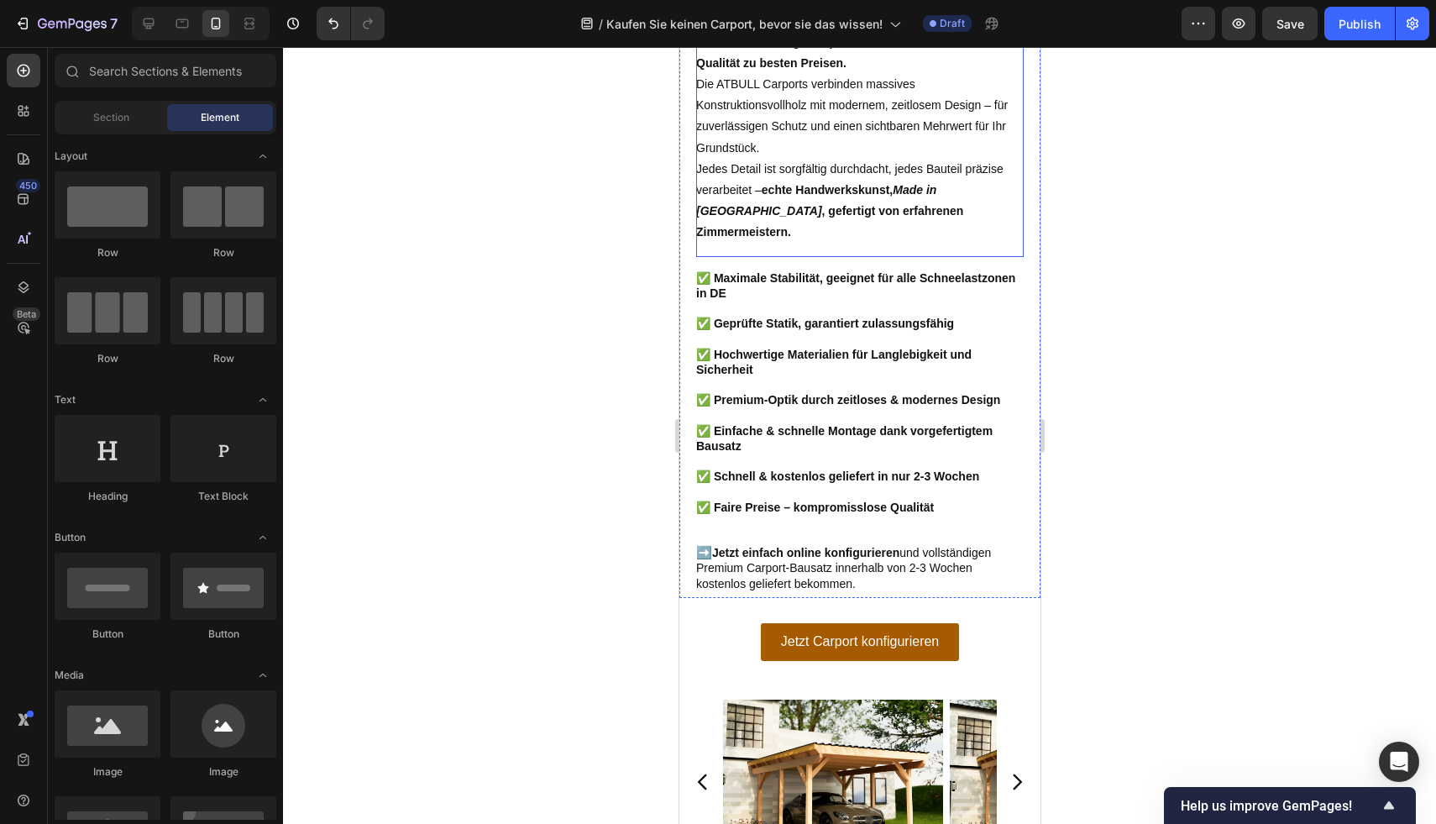
click at [886, 204] on p "Jedes Detail ist sorgfältig durchdacht, jedes Bauteil präzise verarbeitet – ech…" at bounding box center [858, 201] width 327 height 85
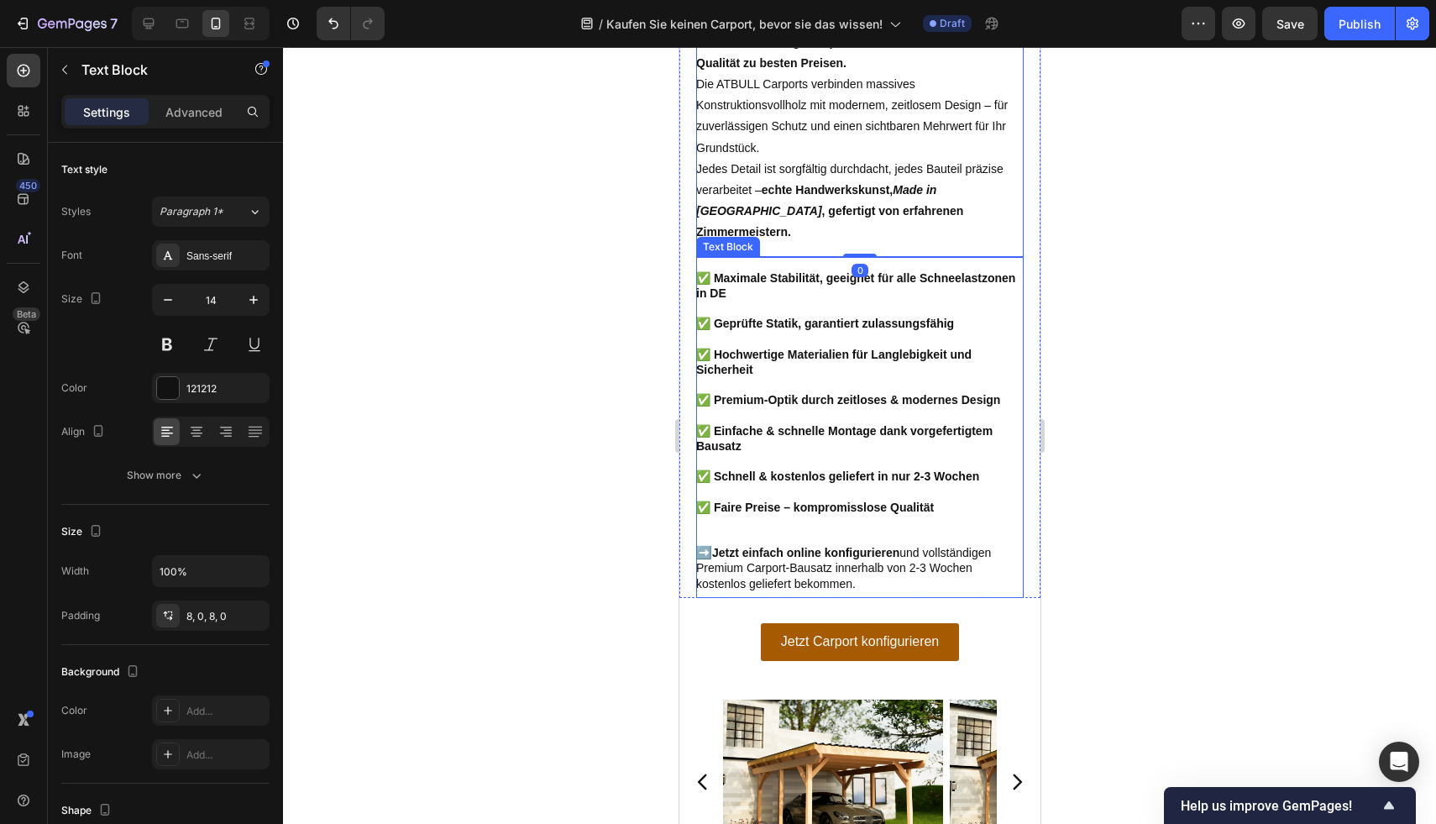
click at [884, 529] on p "Rich Text Editor. Editing area: main" at bounding box center [858, 530] width 327 height 30
click at [1169, 388] on div at bounding box center [859, 435] width 1153 height 777
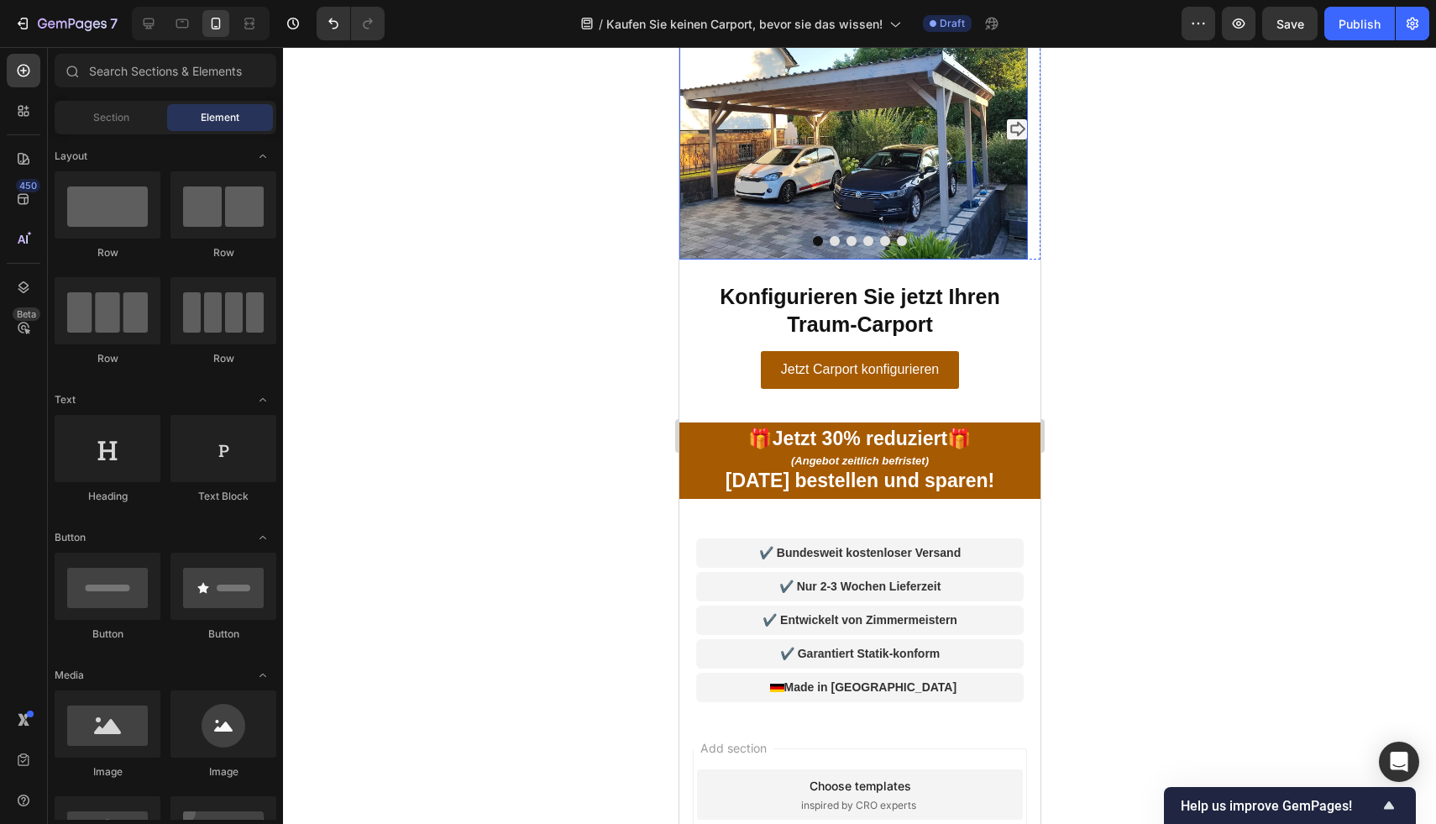
scroll to position [3722, 0]
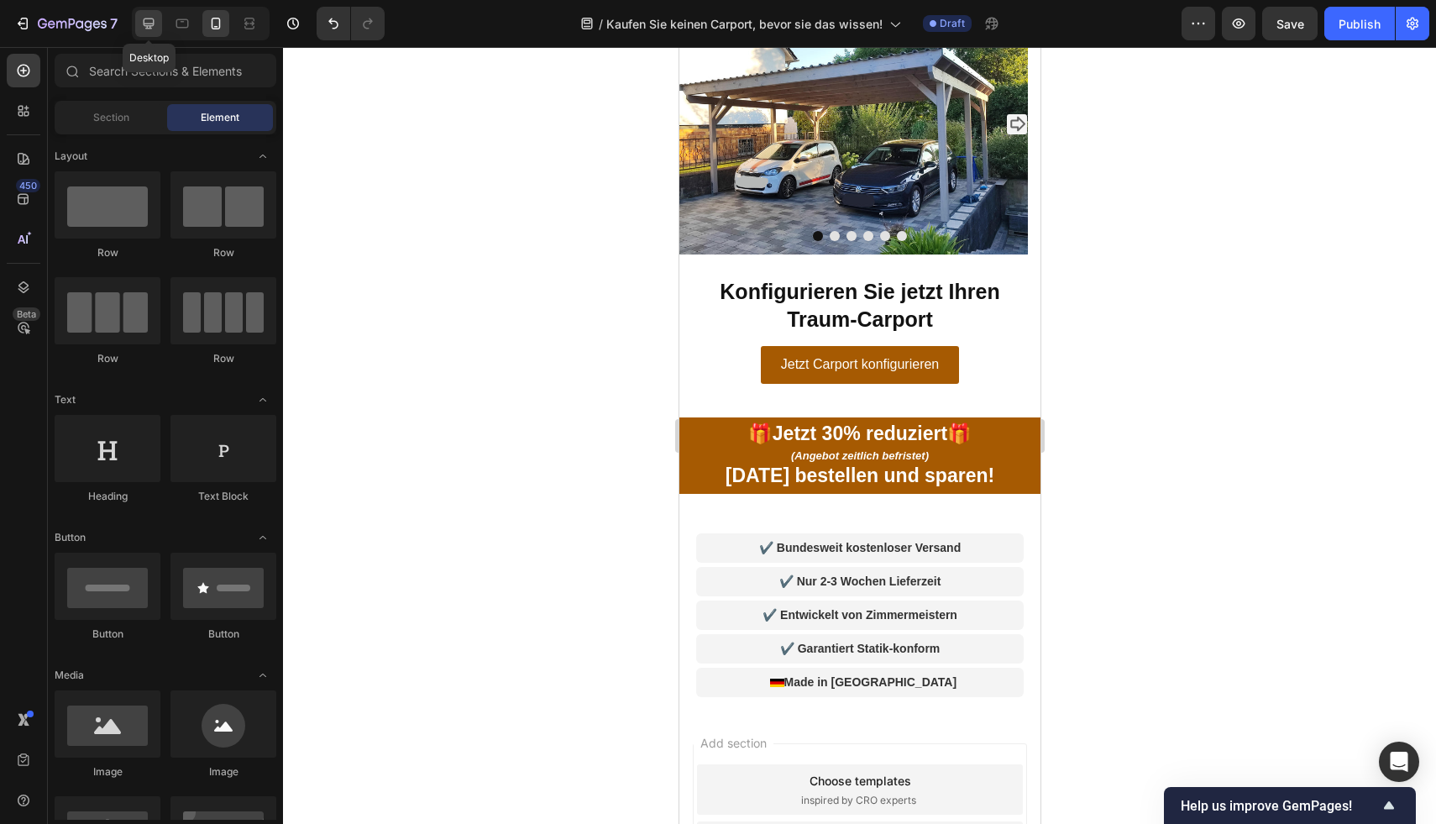
click at [154, 24] on icon at bounding box center [149, 23] width 11 height 11
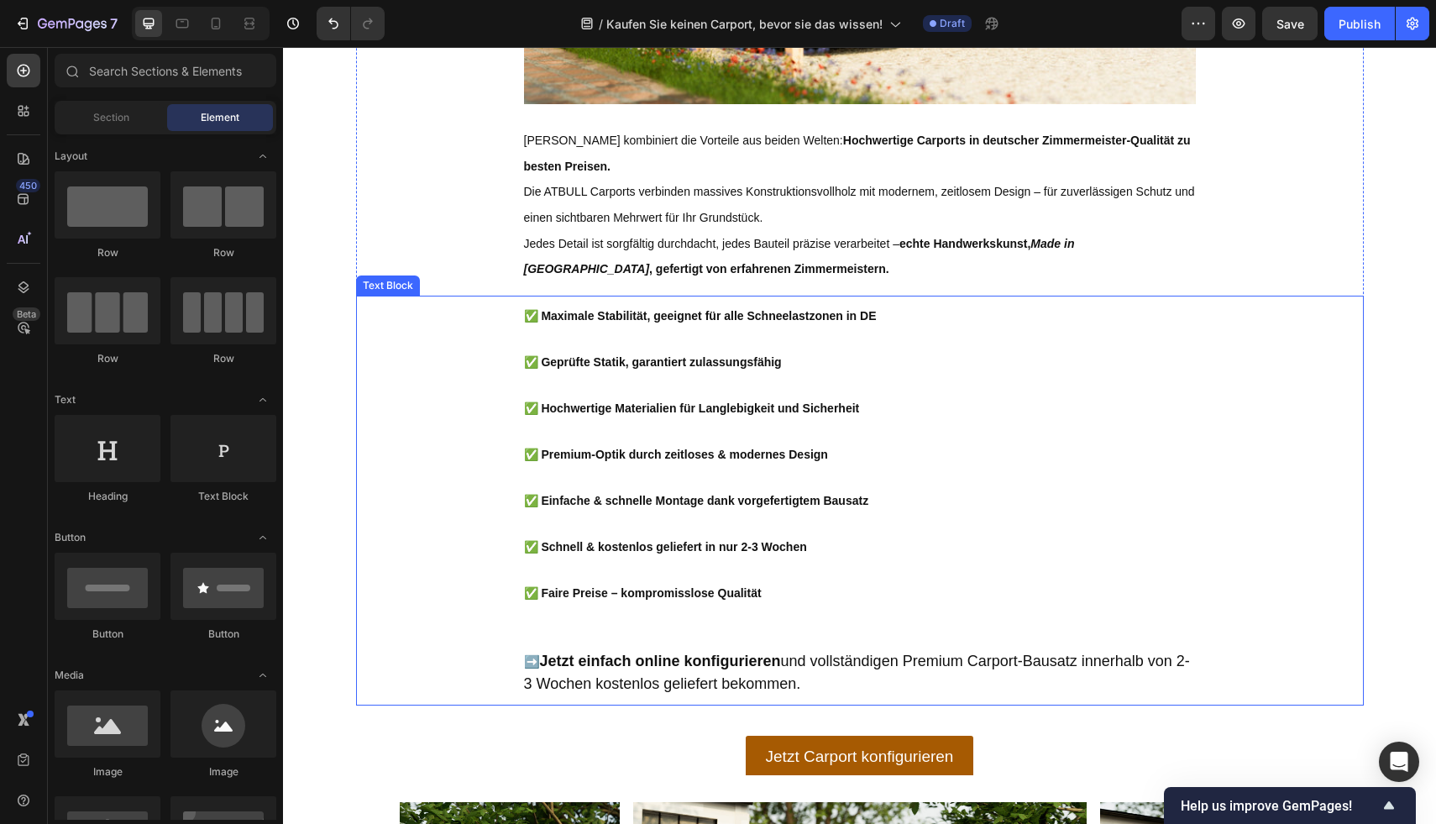
scroll to position [2889, 0]
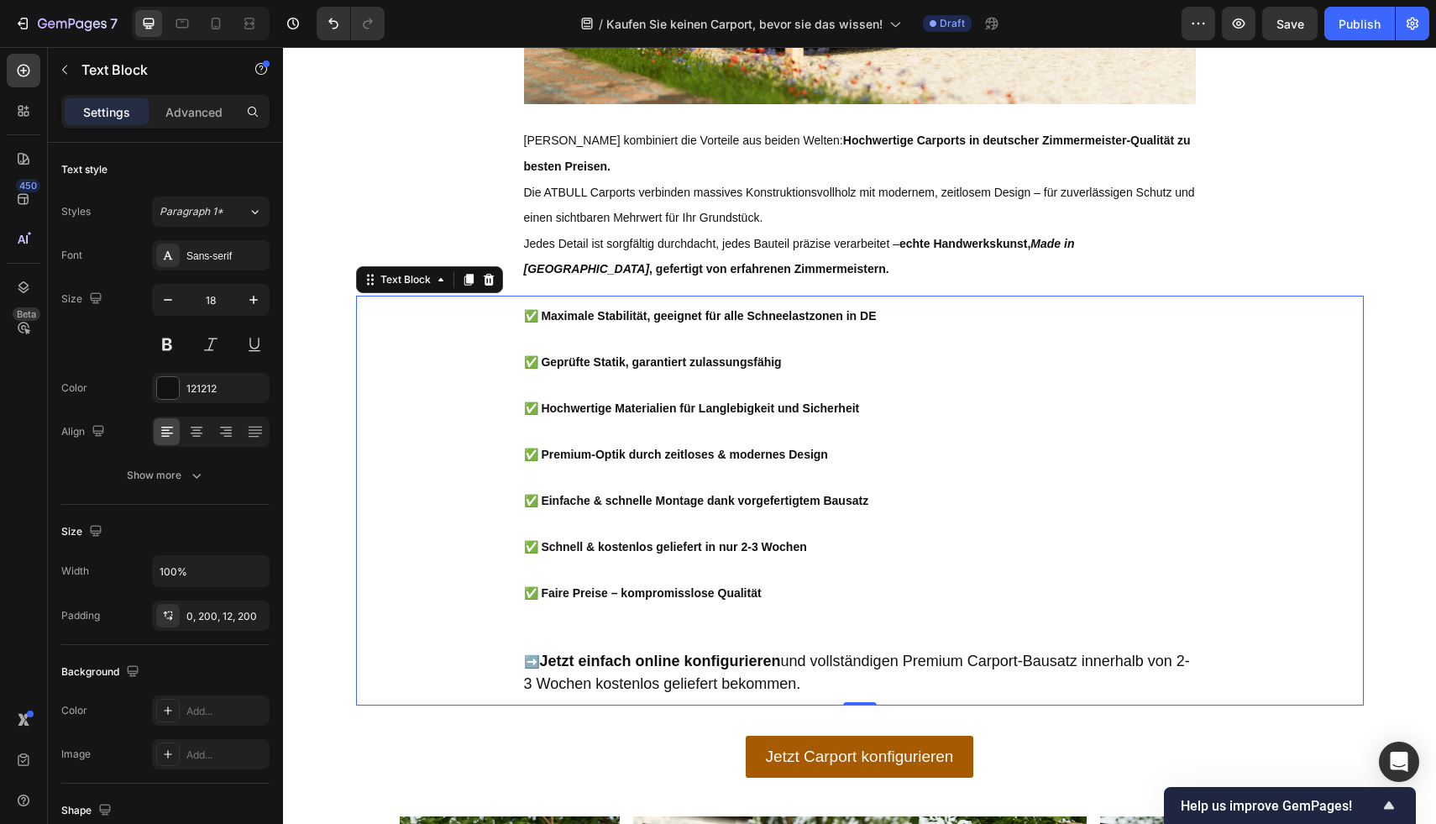
click at [963, 489] on p at bounding box center [860, 477] width 672 height 23
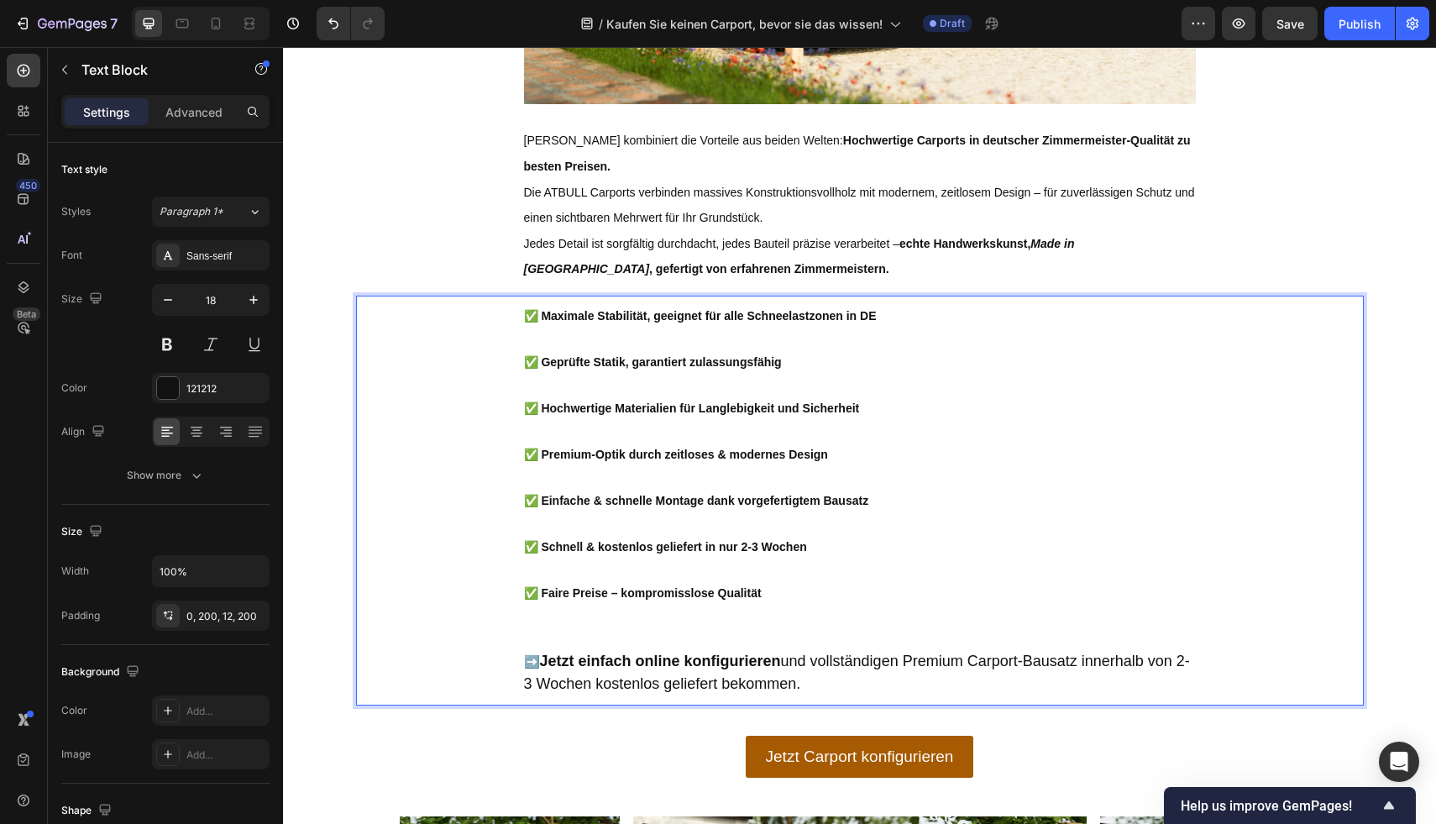
click at [909, 481] on p "Rich Text Editor. Editing area: main" at bounding box center [860, 477] width 672 height 23
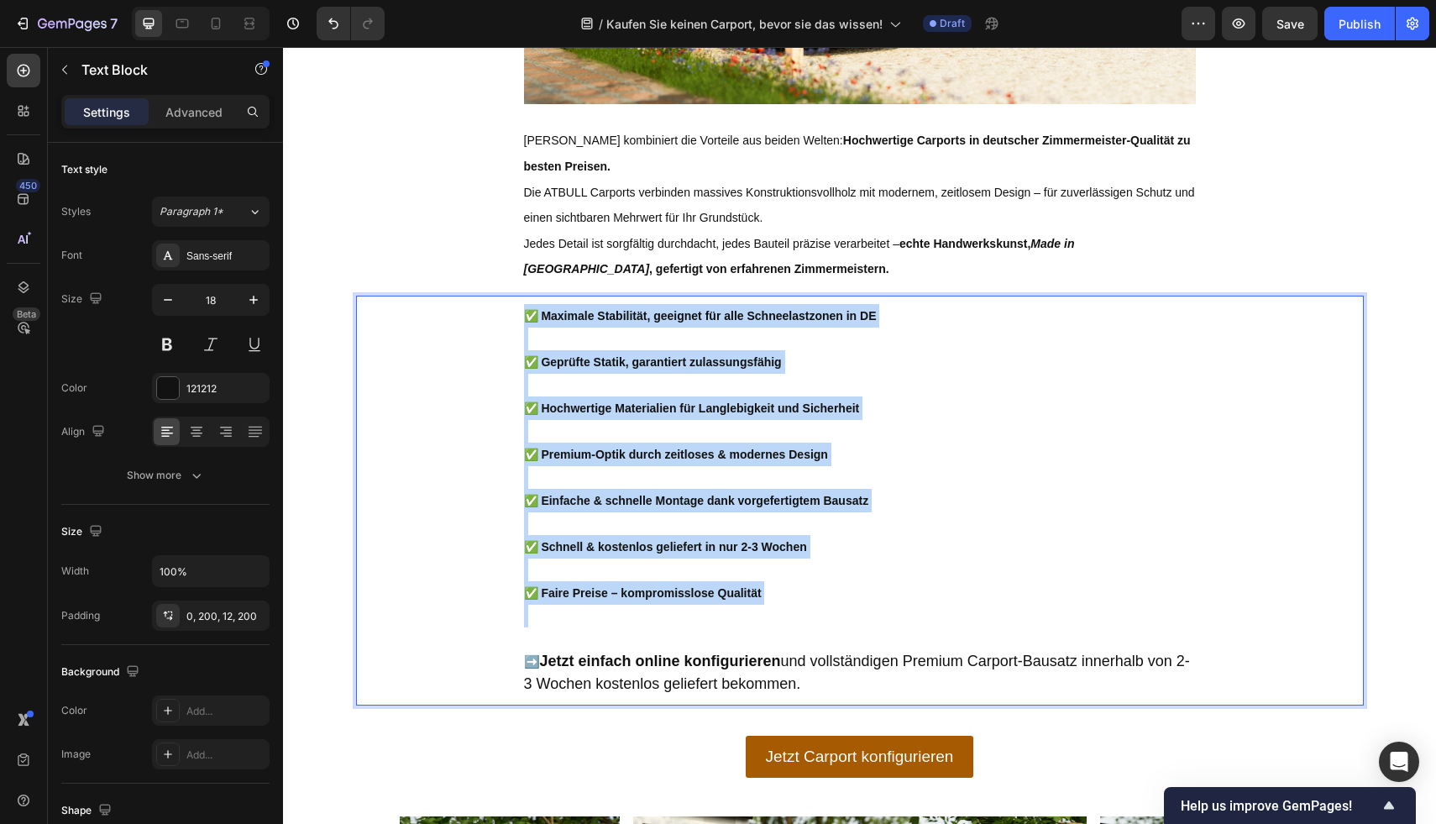
drag, startPoint x: 779, startPoint y: 578, endPoint x: 514, endPoint y: 320, distance: 369.9
click at [514, 320] on div "✅ Maximale Stabilität, geeignet für alle Schneelastzonen in DE ✅ Geprüfte Stati…" at bounding box center [860, 503] width 1008 height 403
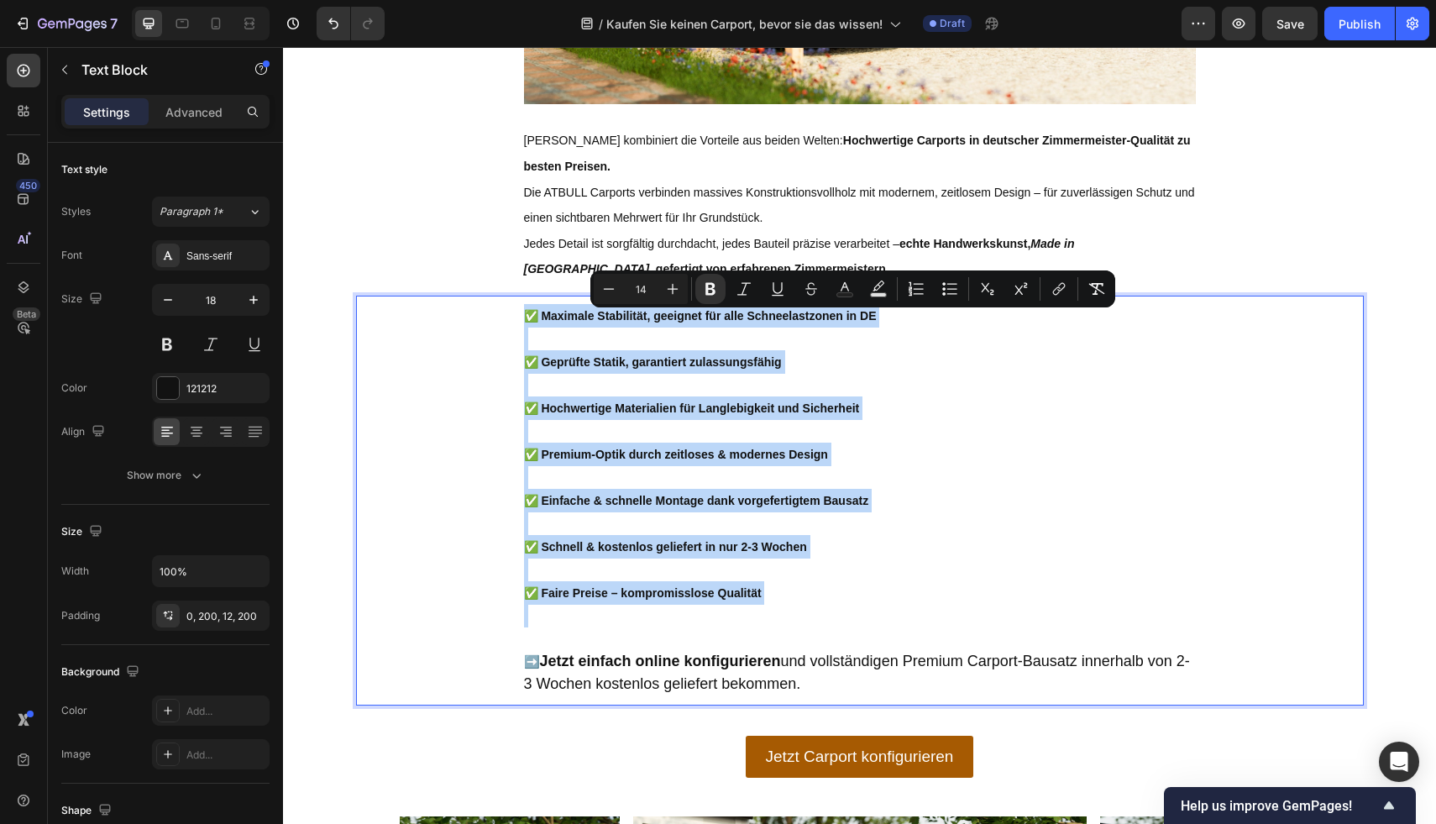
click at [936, 546] on p "✅ Schnell & kostenlos geliefert in nur 2-3 Wochen" at bounding box center [860, 547] width 672 height 24
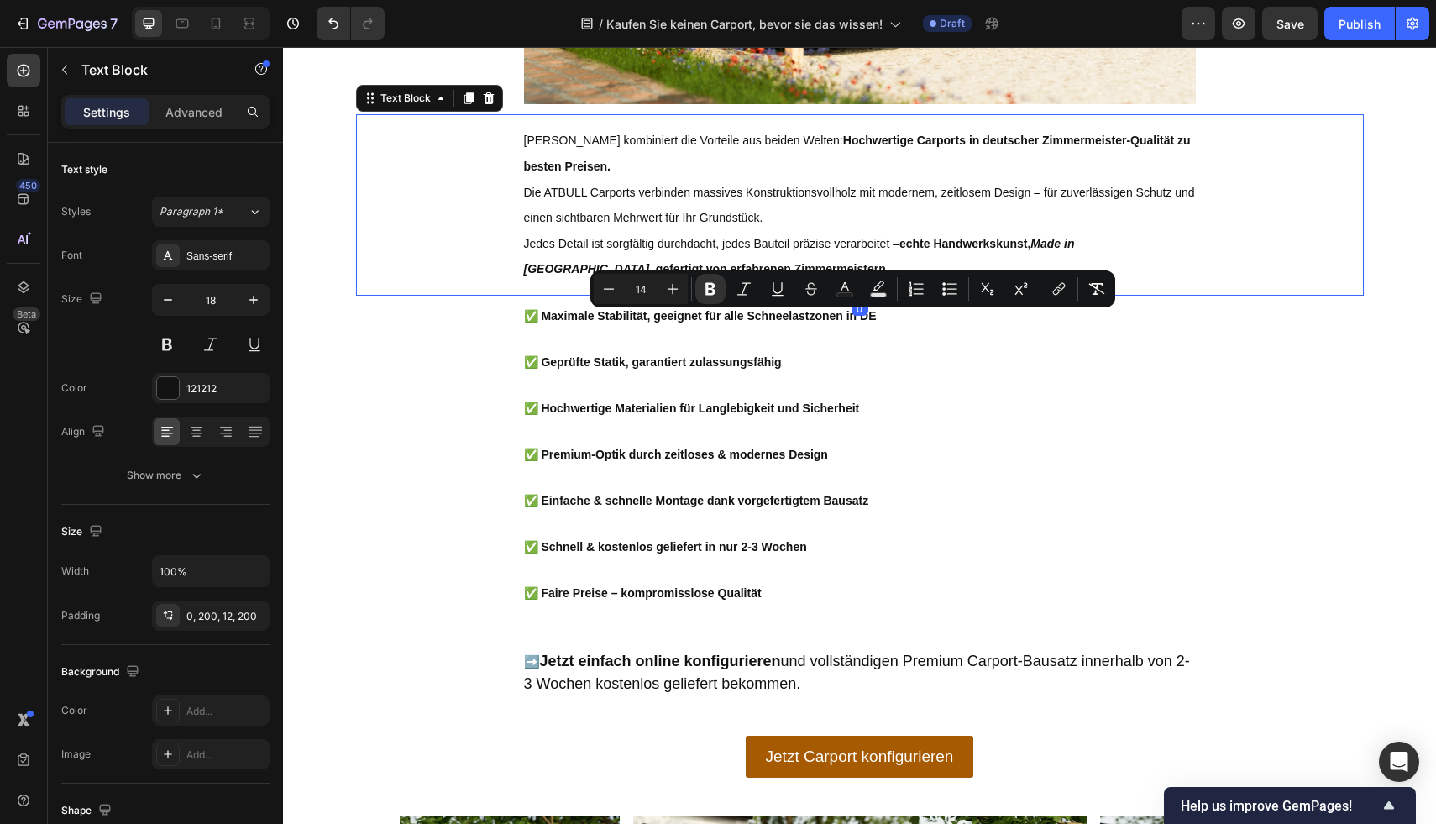
click at [574, 245] on span "Jedes Detail ist sorgfältig durchdacht, jedes Bauteil präzise verarbeitet – ech…" at bounding box center [799, 256] width 551 height 39
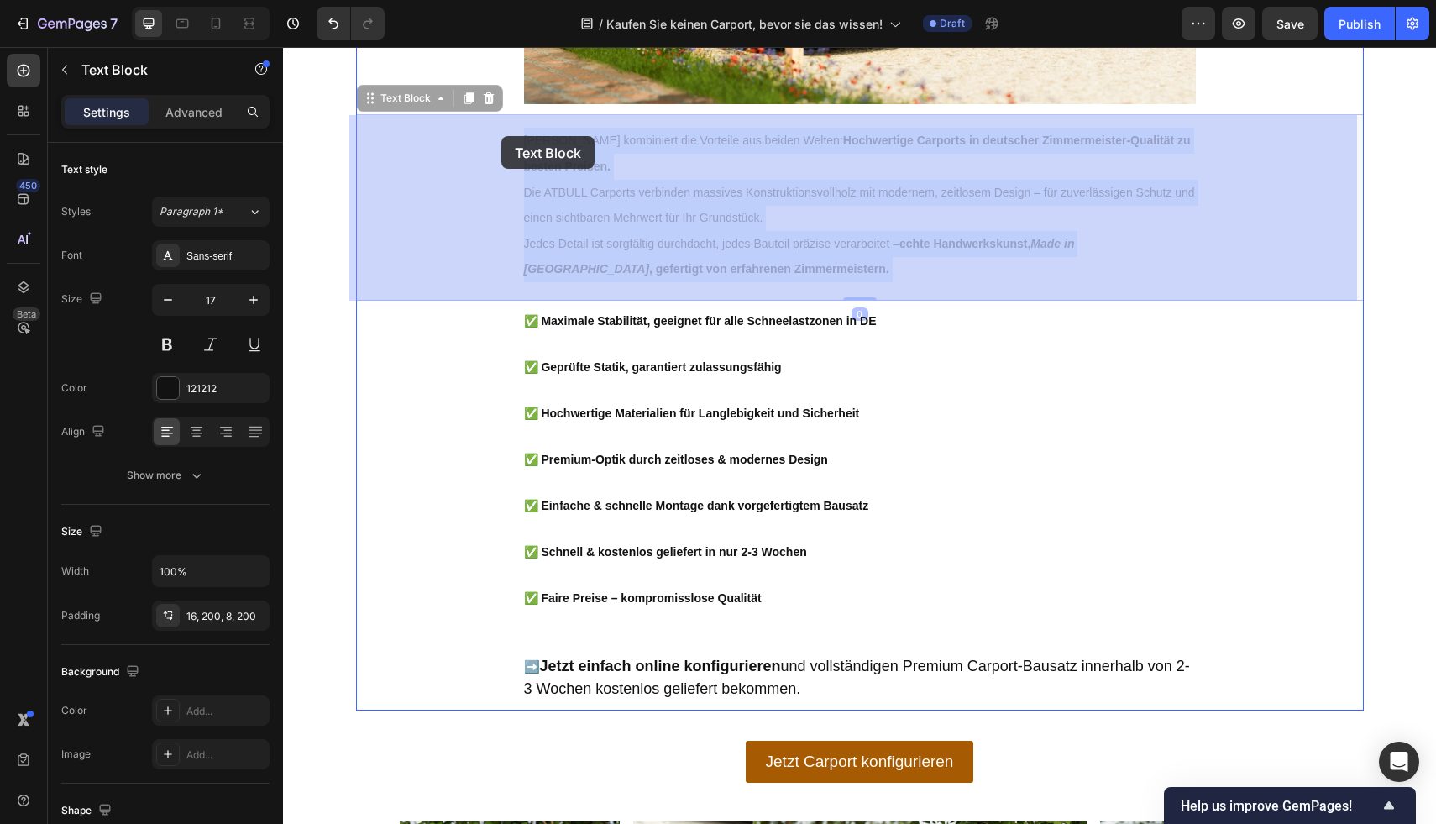
drag, startPoint x: 711, startPoint y: 270, endPoint x: 501, endPoint y: 136, distance: 248.8
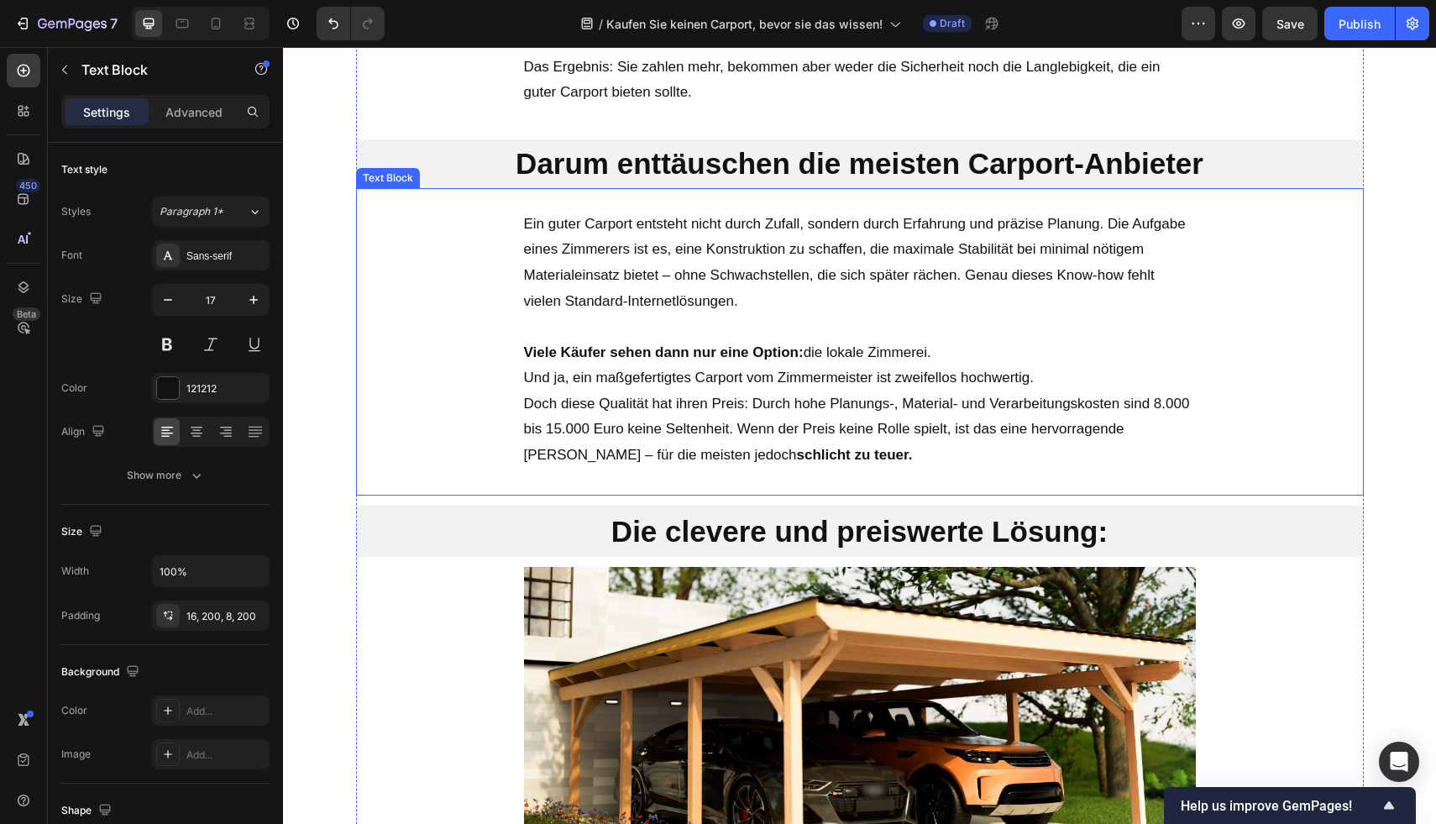
scroll to position [2084, 0]
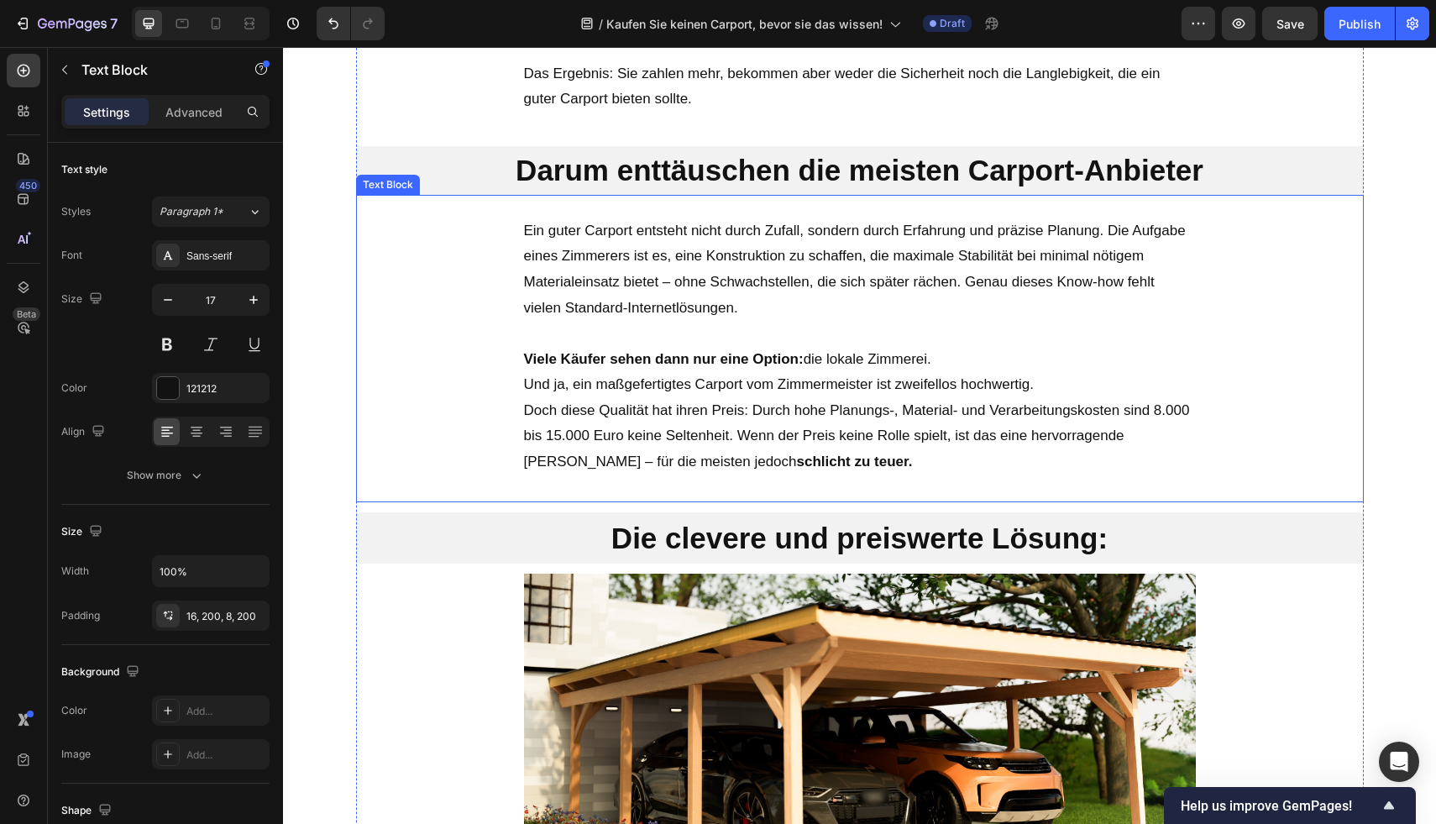
click at [746, 295] on p "Ein guter Carport entsteht nicht durch Zufall, sondern durch Erfahrung und präz…" at bounding box center [860, 269] width 672 height 102
click at [770, 426] on p "Viele Käufer sehen dann nur eine Option: die lokale Zimmerei. Und ja, ein maßge…" at bounding box center [860, 411] width 672 height 128
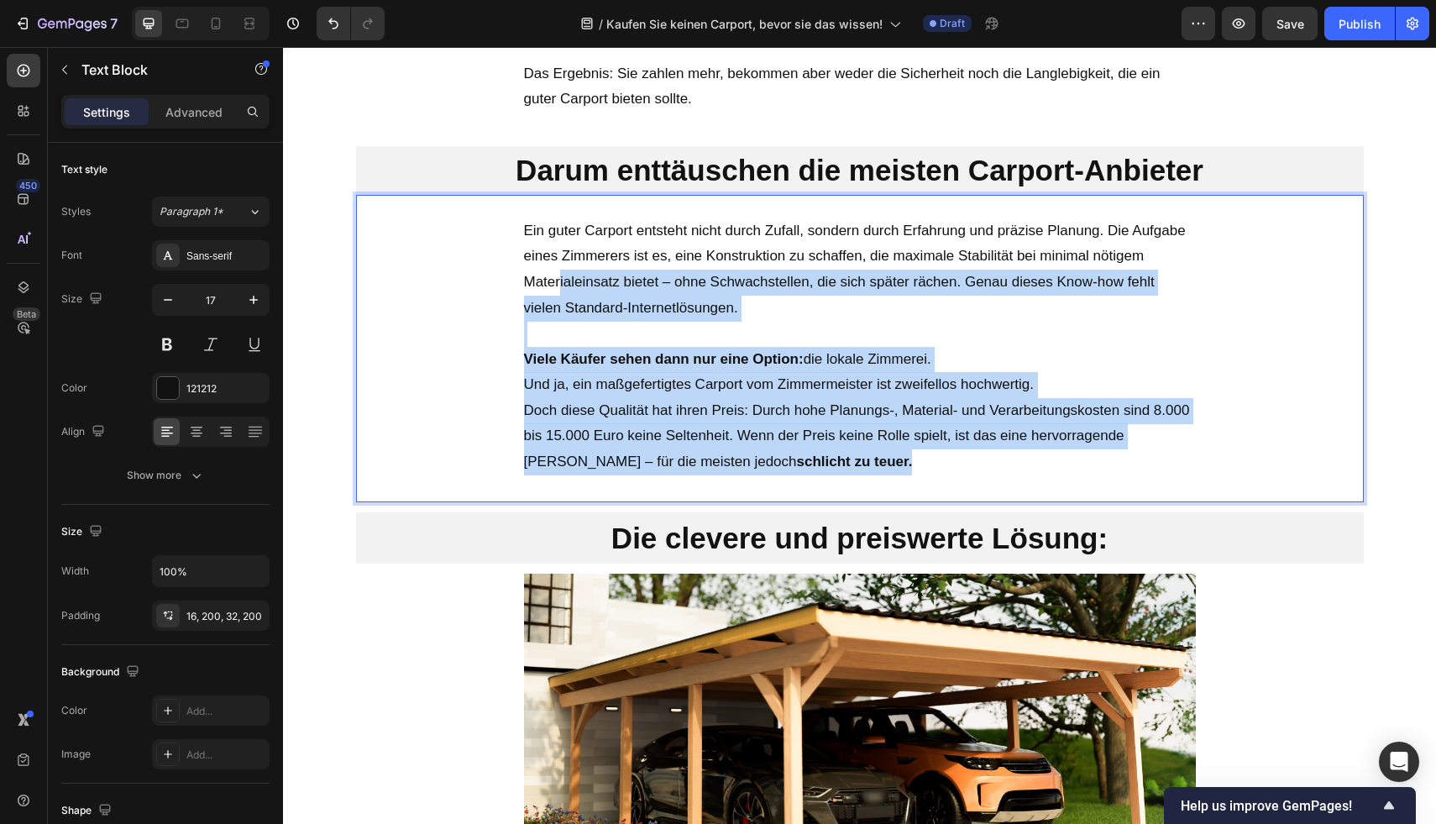
drag, startPoint x: 775, startPoint y: 455, endPoint x: 543, endPoint y: 266, distance: 299.0
click at [544, 266] on div "Ein guter Carport entsteht nicht durch Zufall, sondern durch Erfahrung und präz…" at bounding box center [860, 353] width 1008 height 297
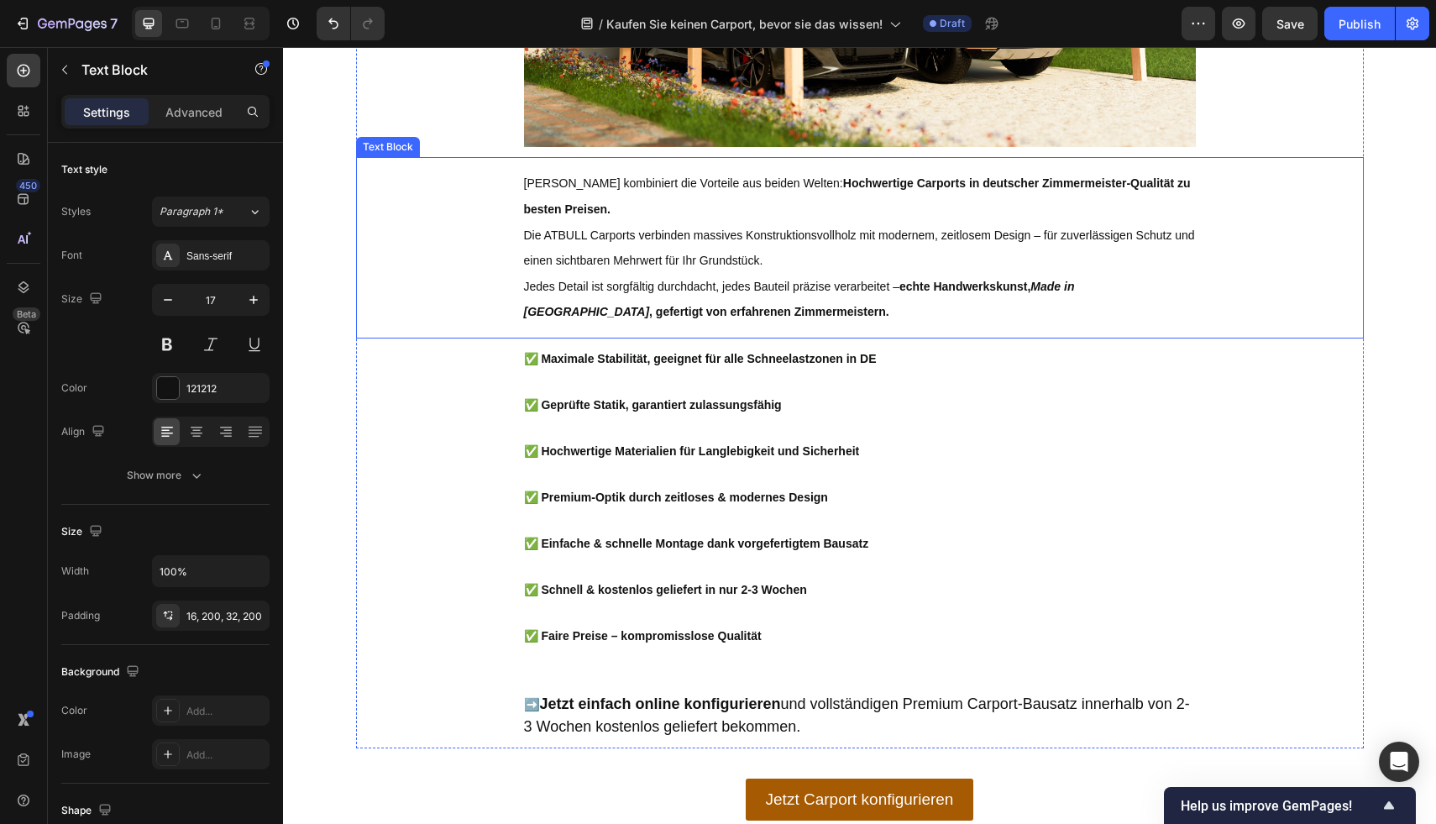
scroll to position [2847, 0]
click at [753, 323] on p "Jedes Detail ist sorgfältig durchdacht, jedes Bauteil präzise verarbeitet – ech…" at bounding box center [860, 298] width 672 height 51
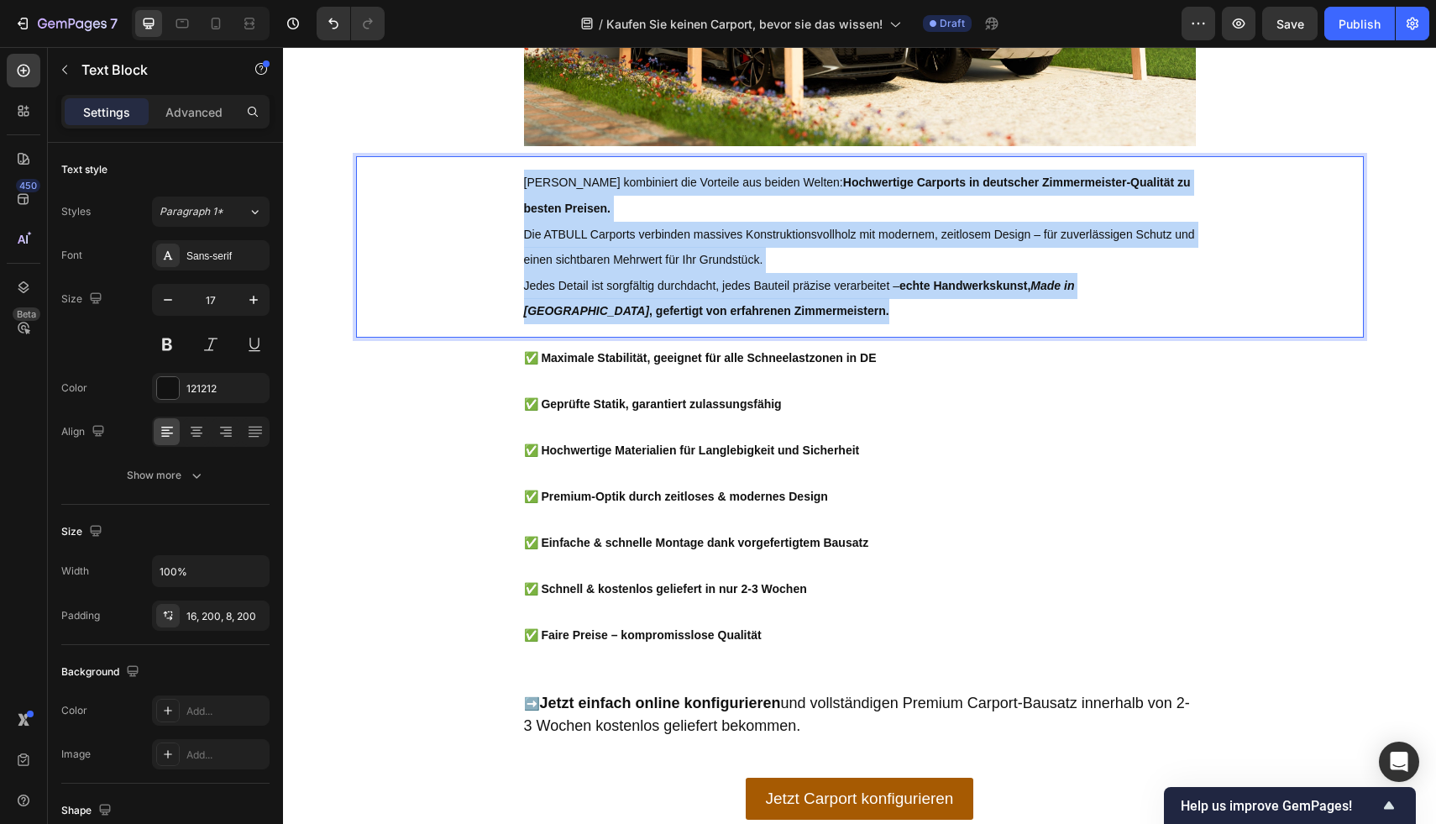
drag, startPoint x: 742, startPoint y: 321, endPoint x: 509, endPoint y: 167, distance: 279.5
click at [509, 167] on div "ATBULL kombiniert die Vorteile aus beiden Welten: Hochwertige Carports in deuts…" at bounding box center [860, 243] width 1008 height 175
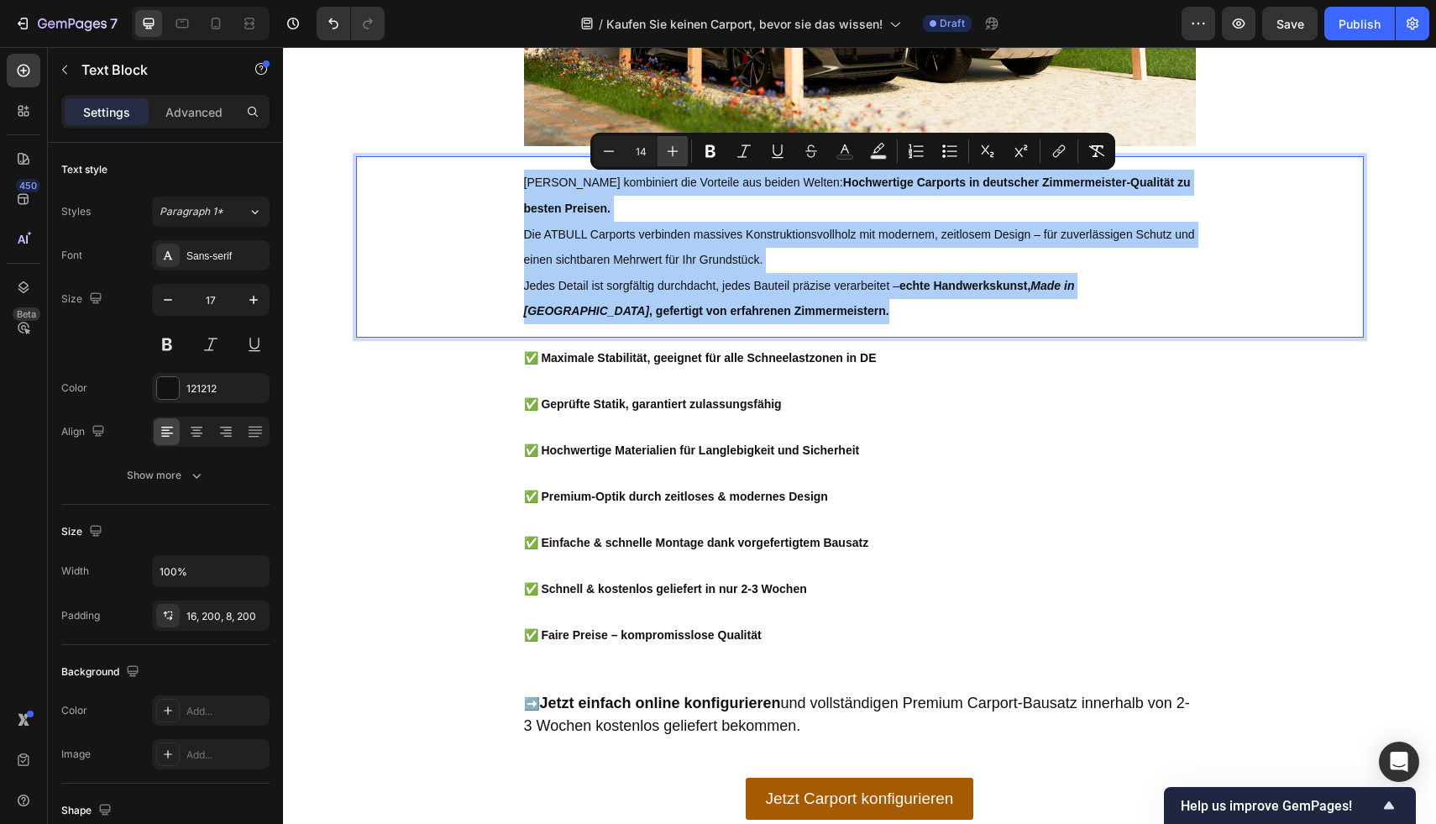
click at [676, 156] on icon "Editor contextual toolbar" at bounding box center [672, 151] width 17 height 17
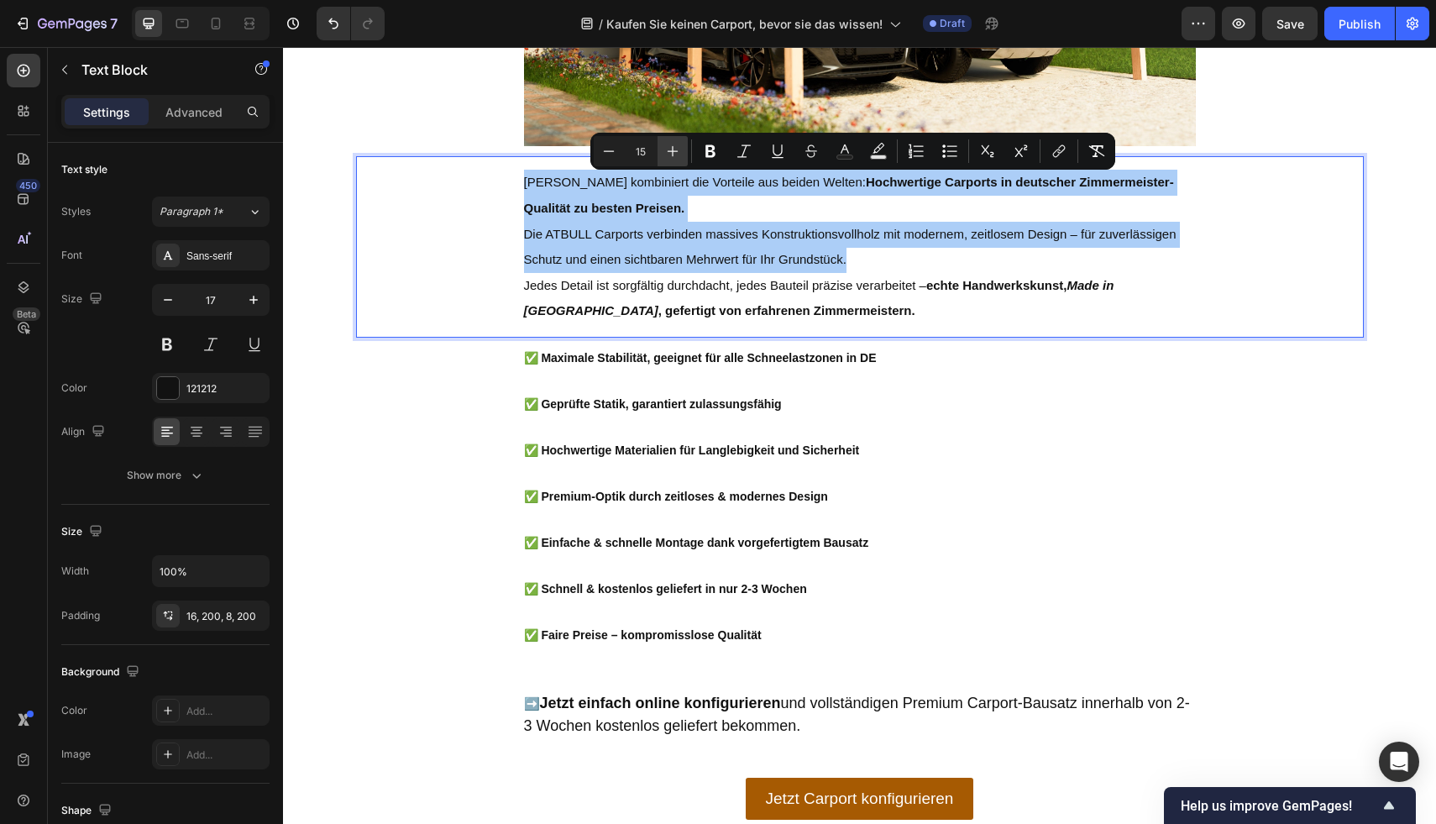
click at [676, 156] on icon "Editor contextual toolbar" at bounding box center [672, 151] width 17 height 17
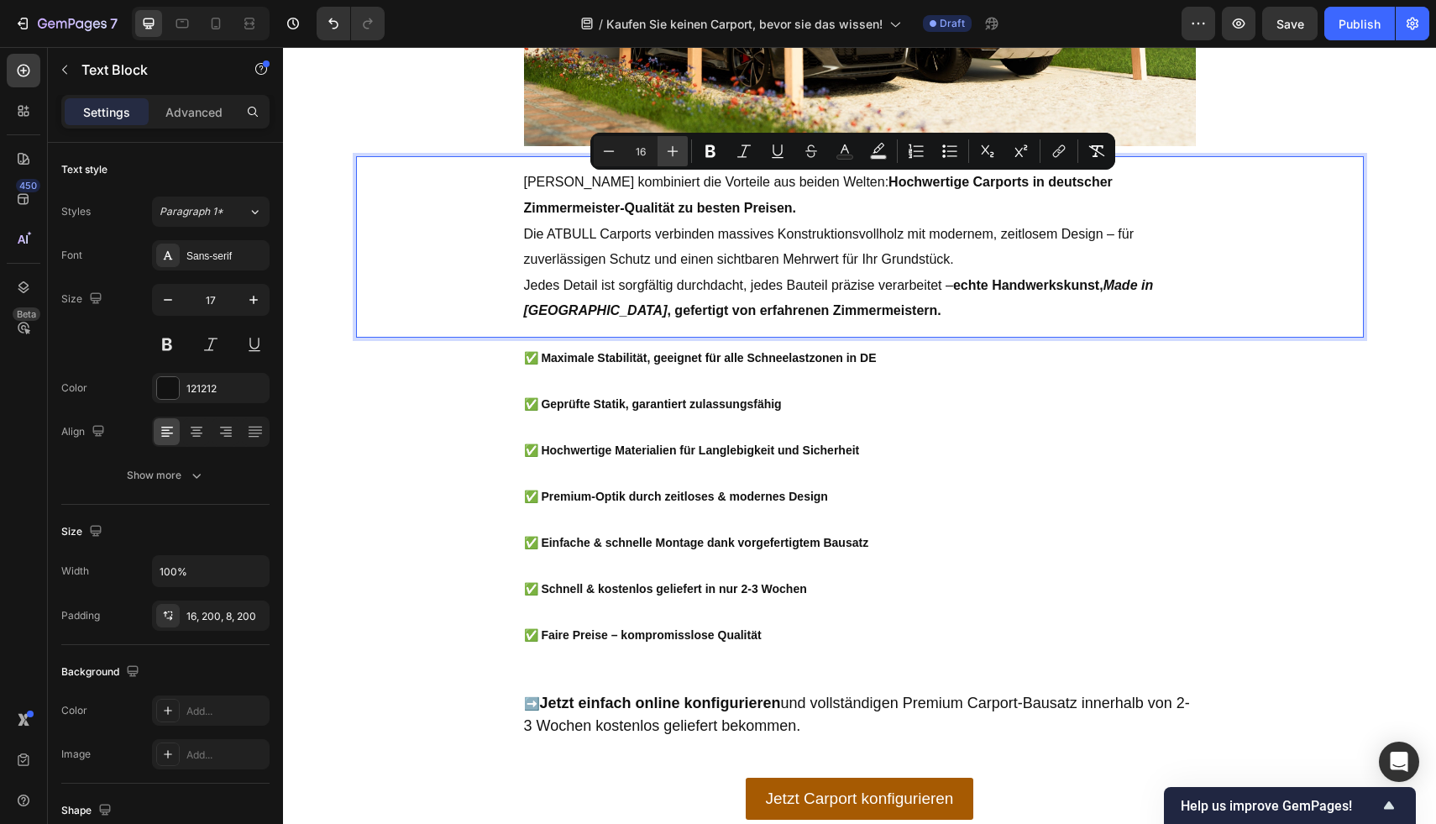
click at [676, 156] on icon "Editor contextual toolbar" at bounding box center [672, 151] width 17 height 17
type input "17"
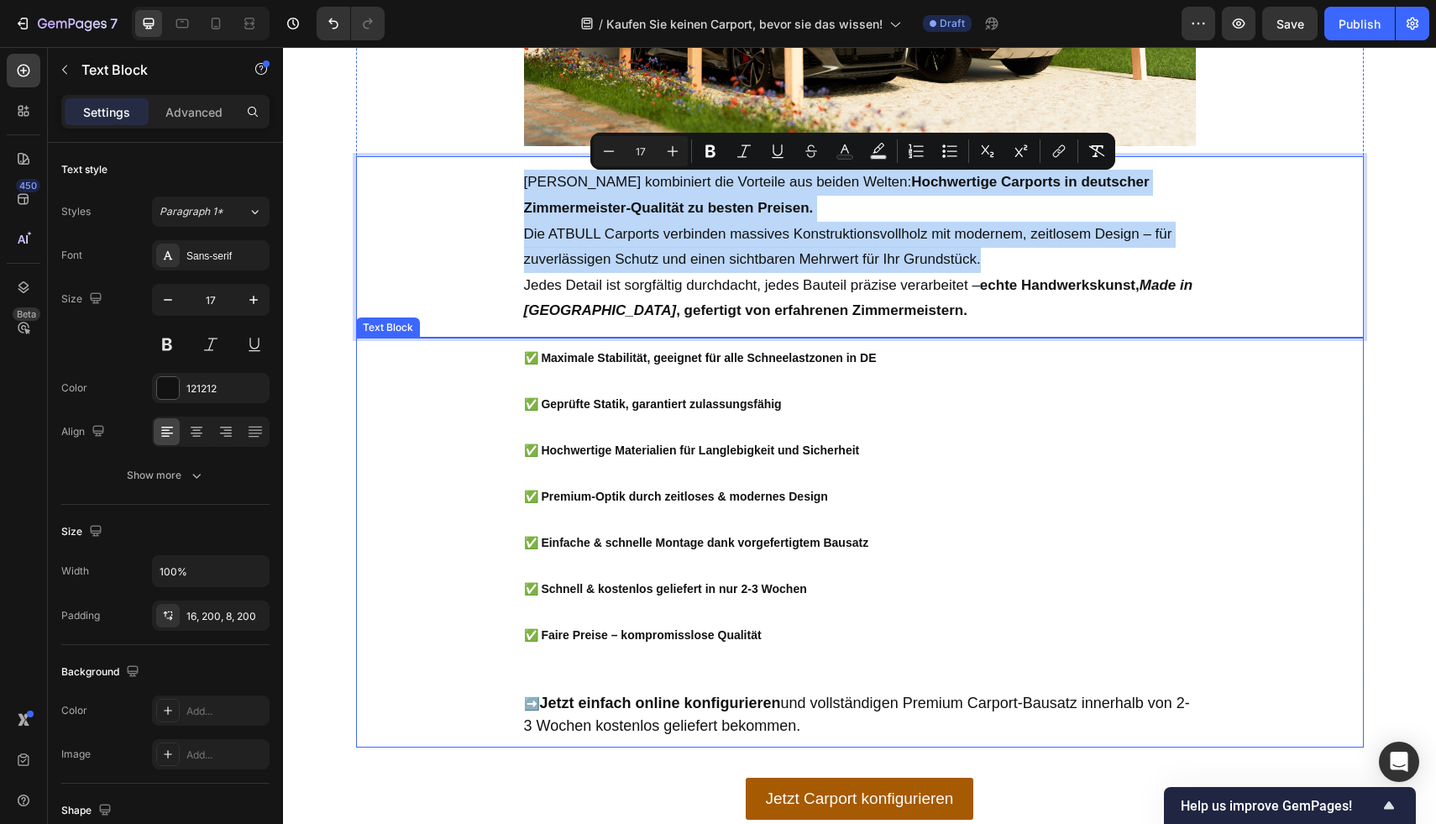
click at [772, 418] on p "Rich Text Editor. Editing area: main" at bounding box center [860, 427] width 672 height 23
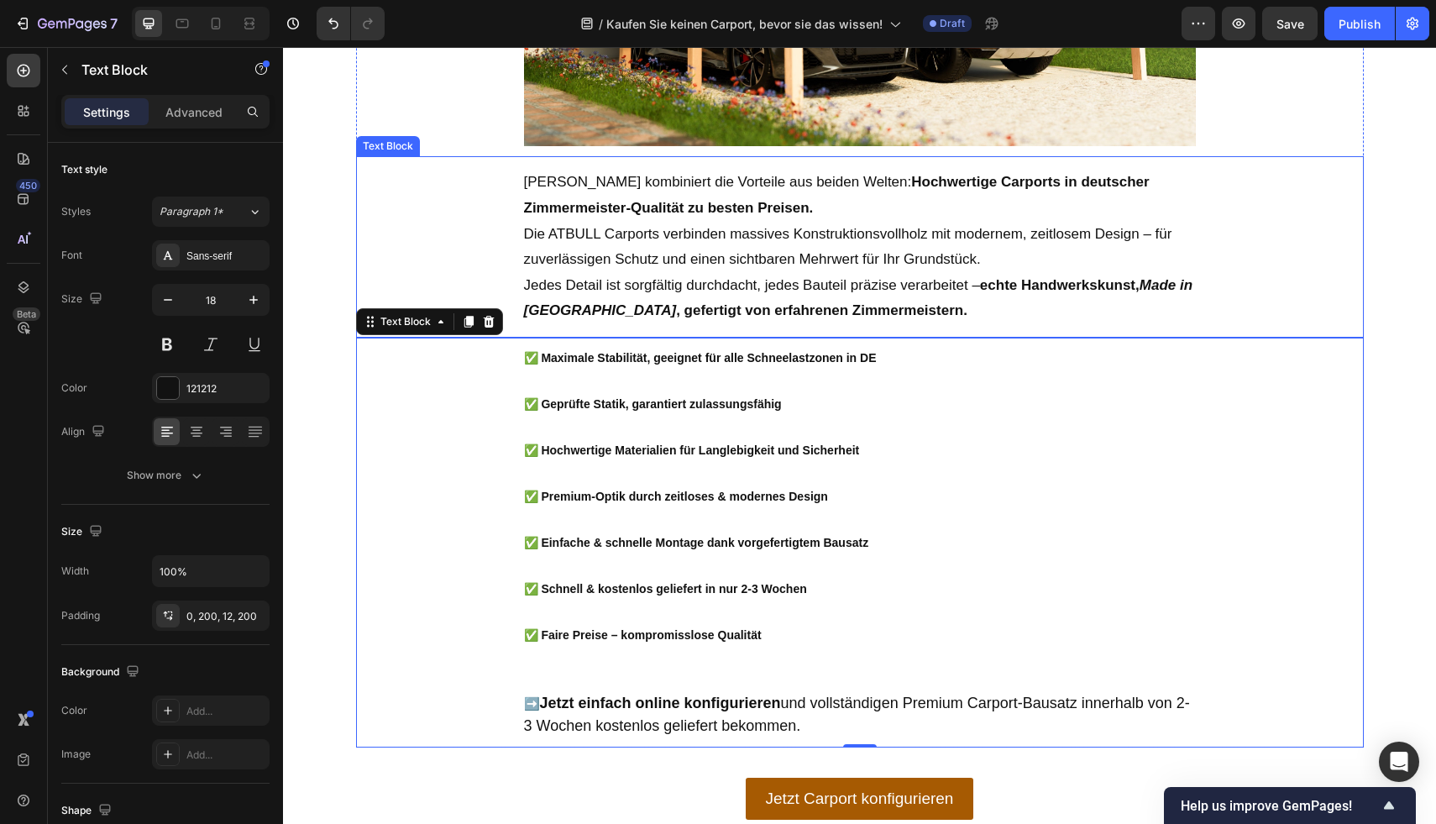
click at [909, 279] on span "Jedes Detail ist sorgfältig durchdacht, jedes Bauteil präzise verarbeitet – ech…" at bounding box center [858, 298] width 669 height 42
click at [626, 454] on strong "✅ Hochwertige Materialien für Langlebigkeit und Sicherheit" at bounding box center [692, 449] width 336 height 13
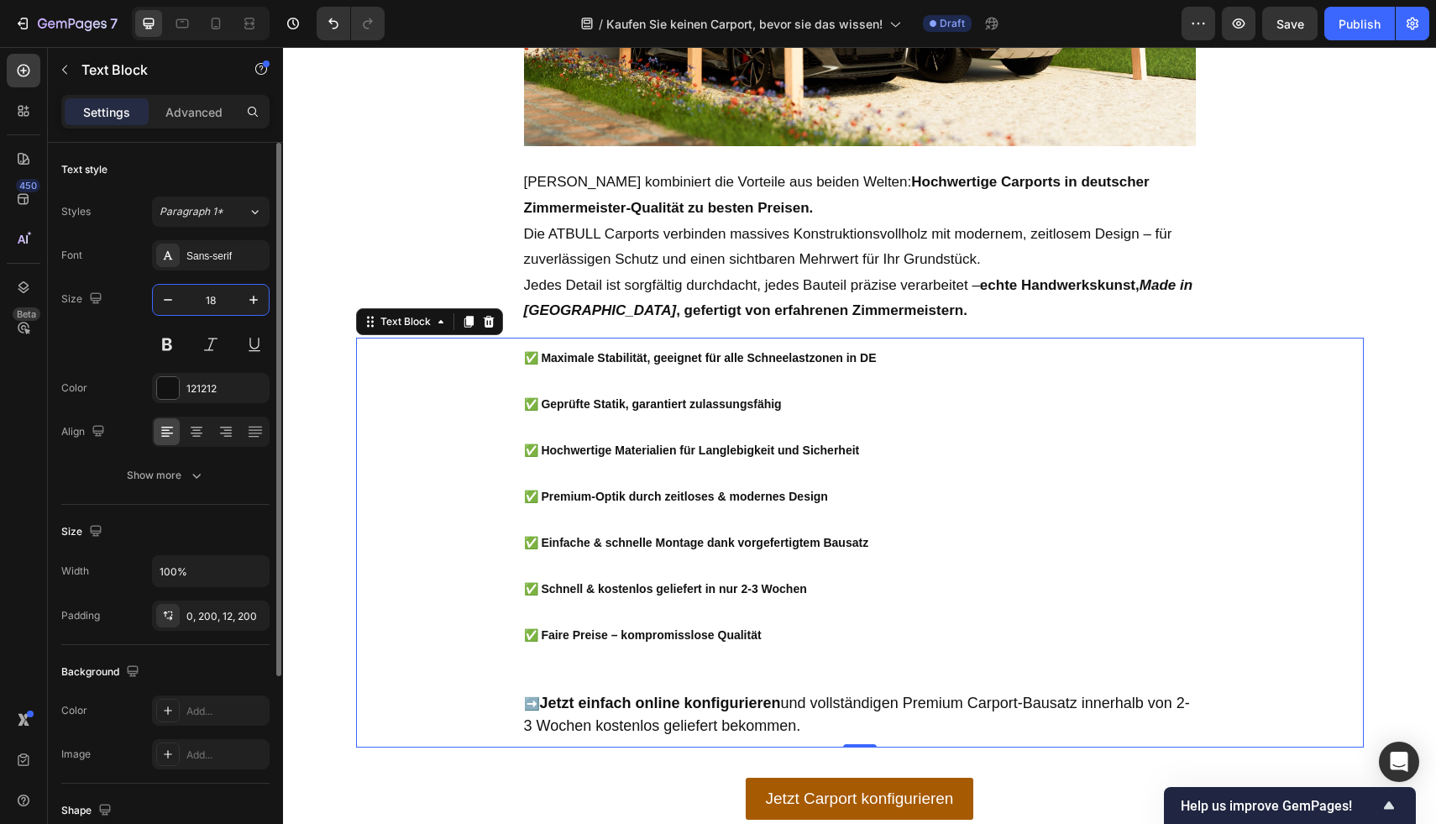
click at [186, 303] on input "18" at bounding box center [210, 300] width 55 height 30
click at [163, 305] on icon "button" at bounding box center [168, 299] width 17 height 17
type input "17"
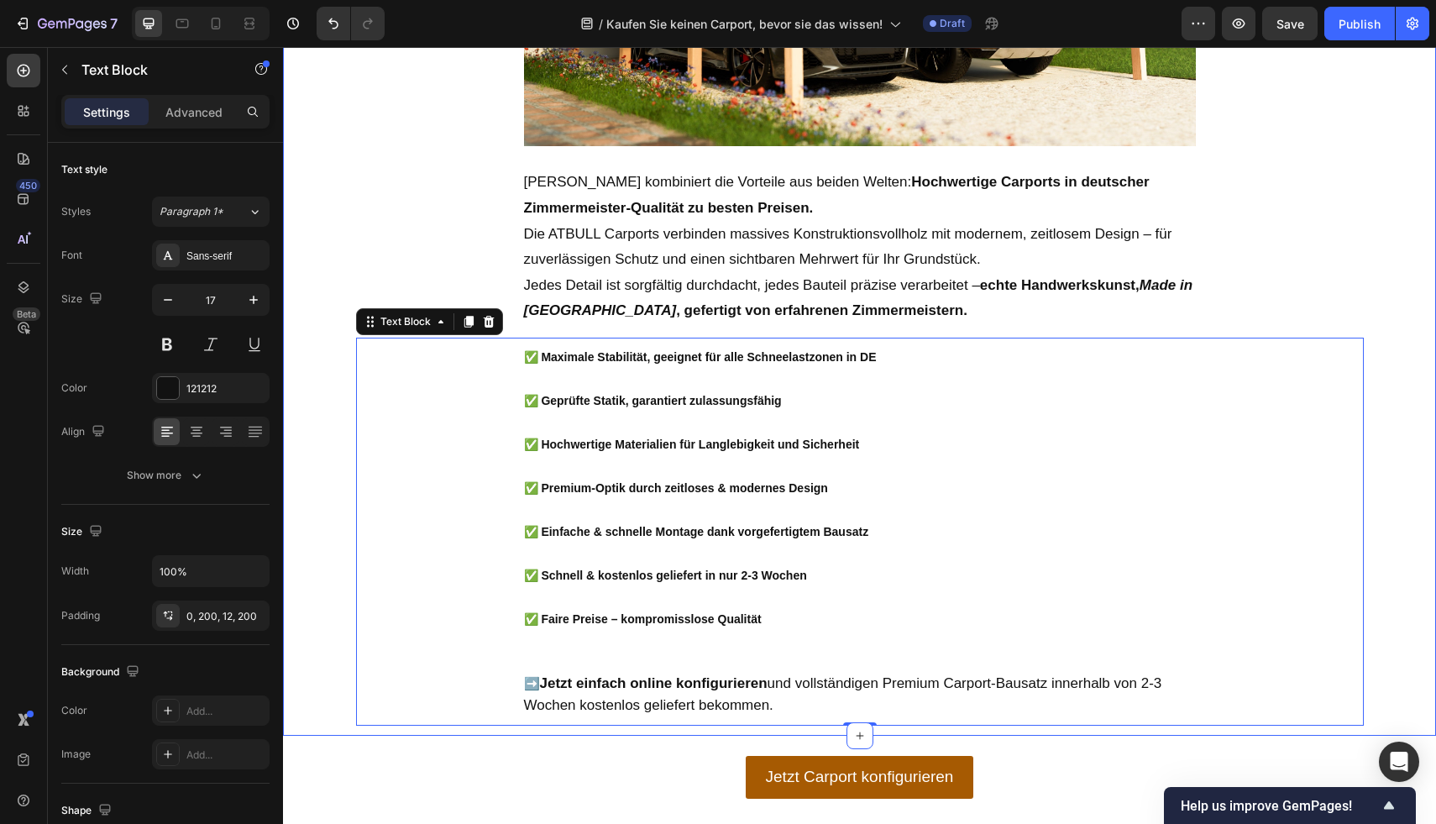
click at [466, 465] on div "✅ Maximale Stabilität, geeignet für alle Schneelastzonen in DE ✅ Geprüfte Stati…" at bounding box center [860, 535] width 1008 height 382
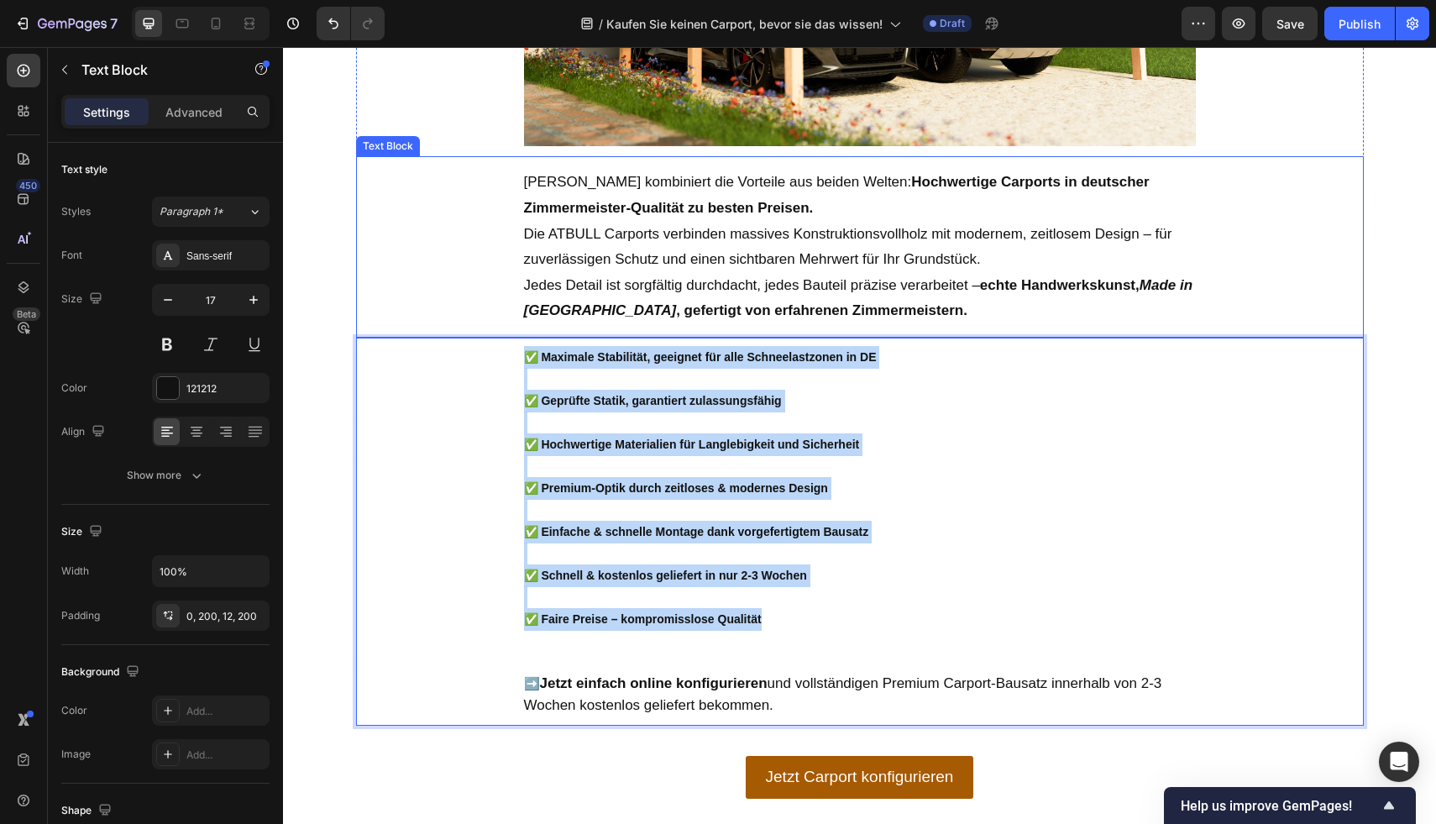
drag, startPoint x: 778, startPoint y: 621, endPoint x: 438, endPoint y: 314, distance: 458.4
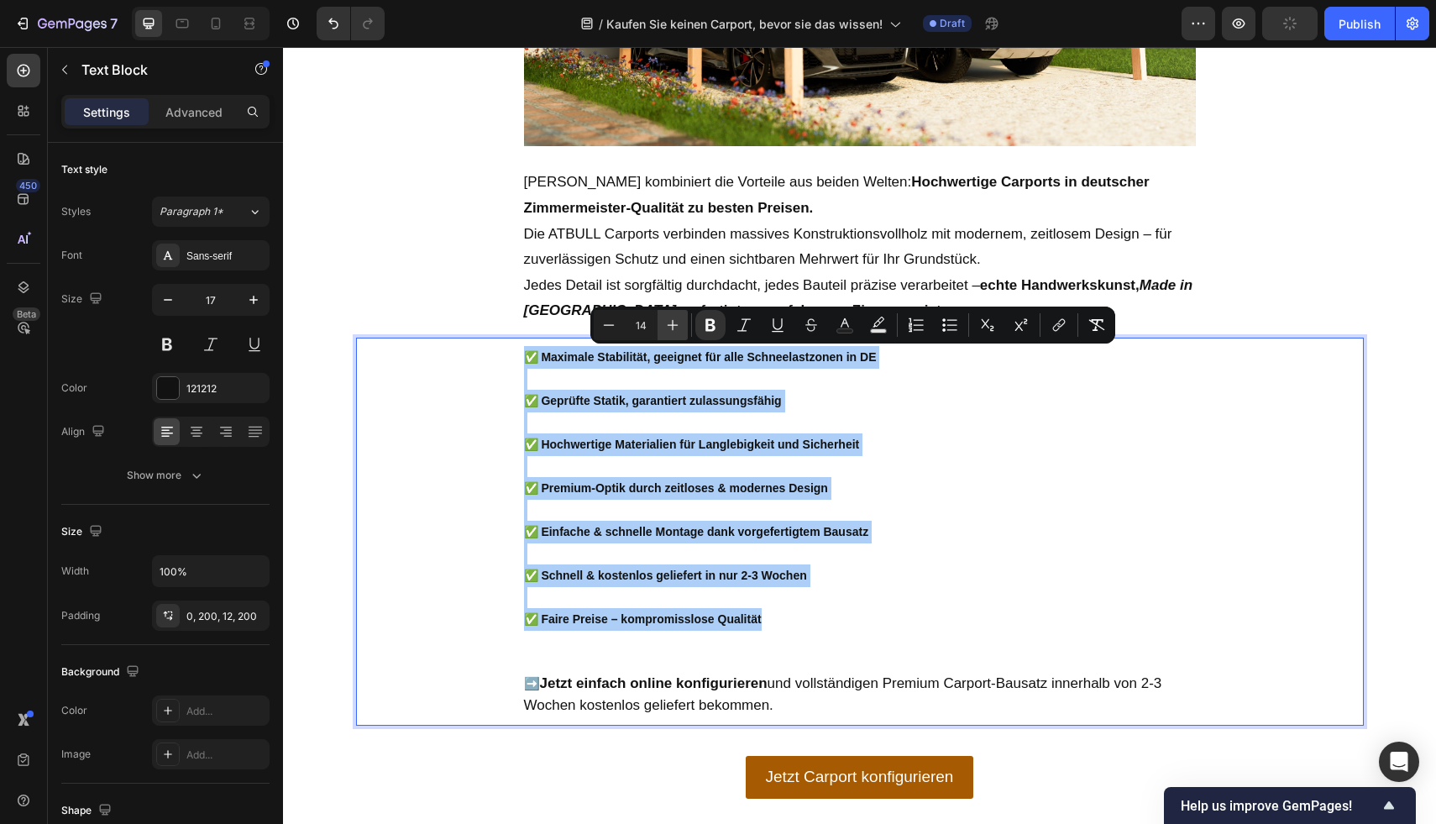
click at [666, 325] on icon "Editor contextual toolbar" at bounding box center [672, 325] width 17 height 17
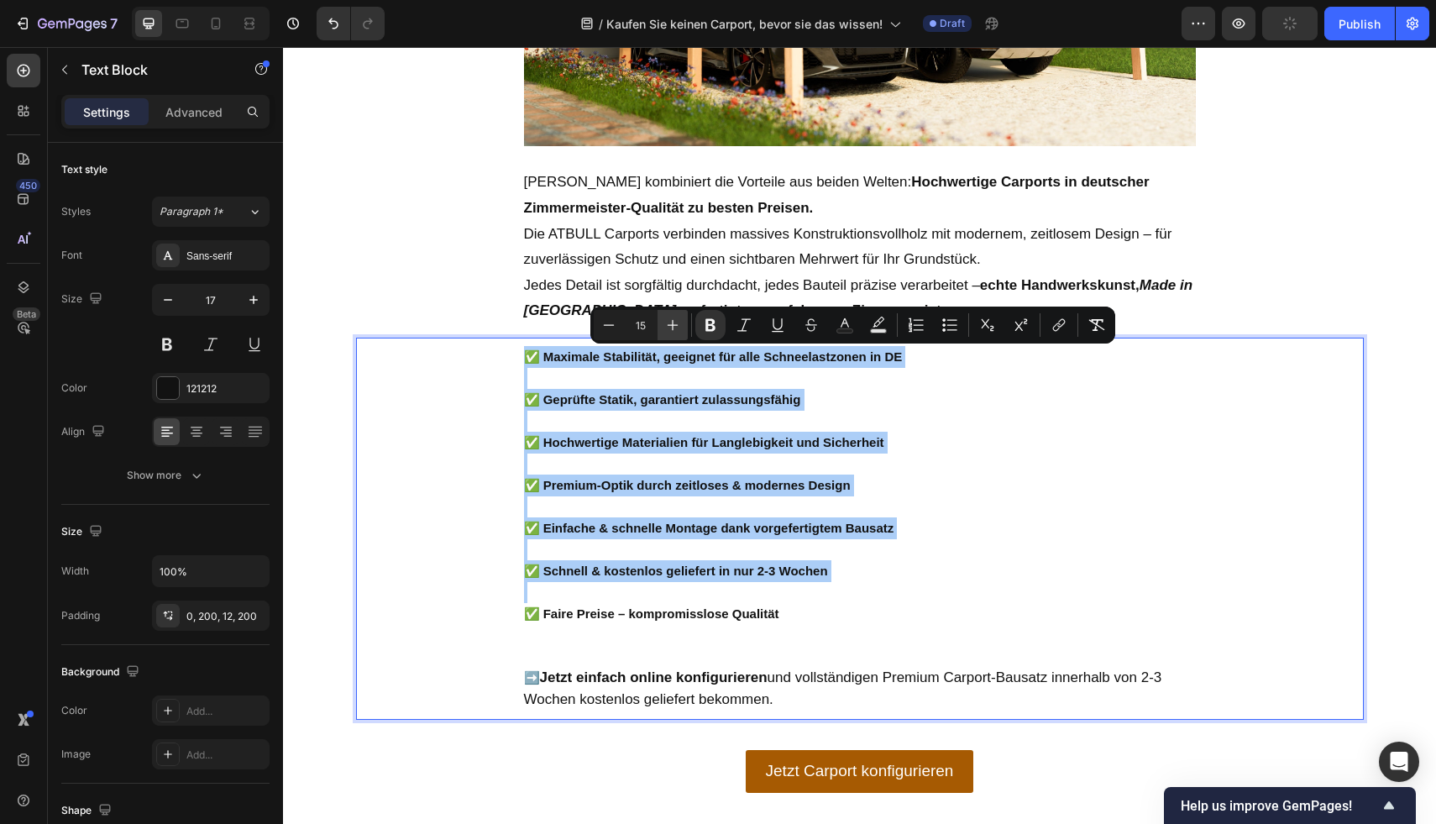
click at [666, 325] on icon "Editor contextual toolbar" at bounding box center [672, 325] width 17 height 17
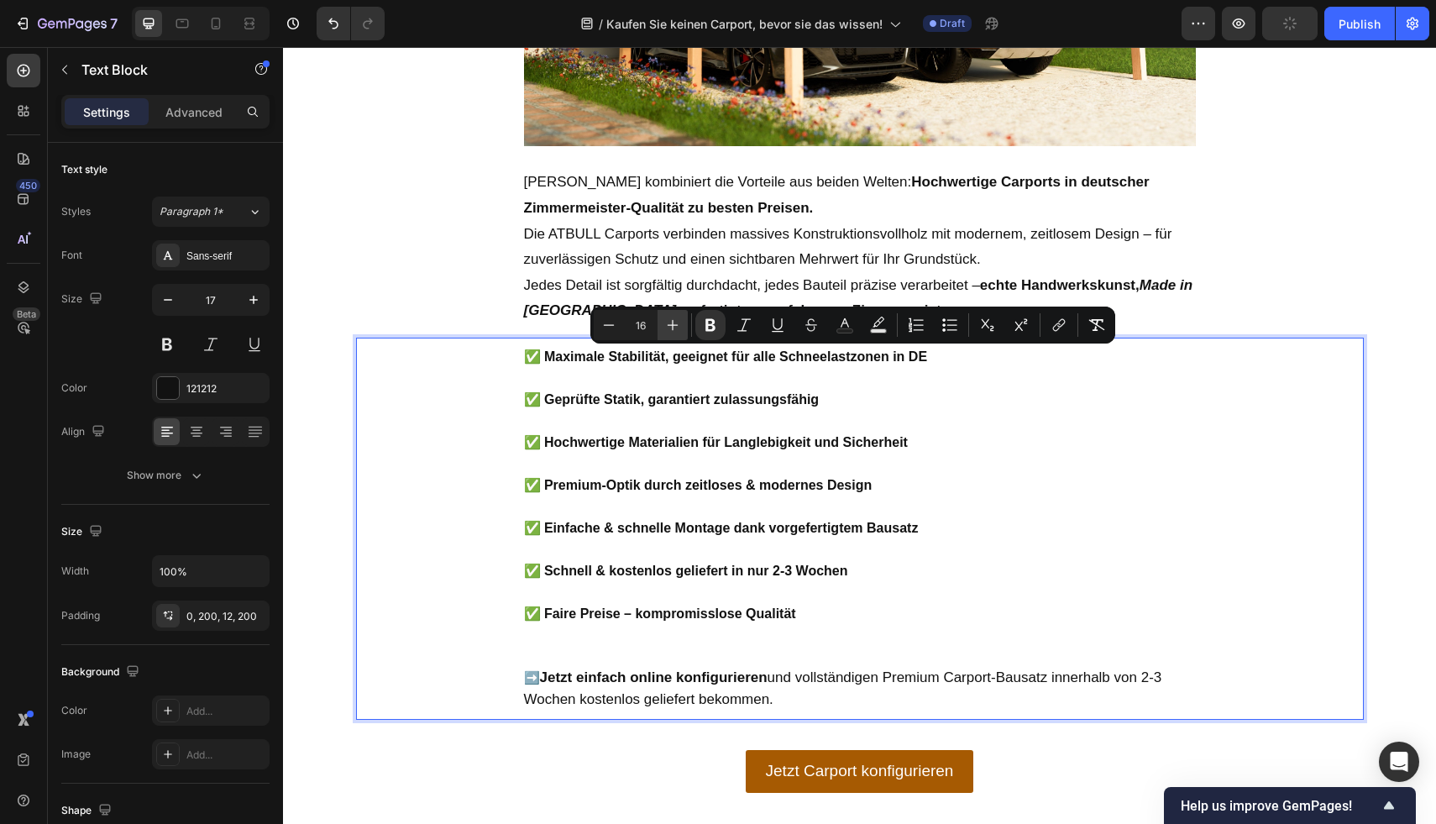
click at [666, 325] on icon "Editor contextual toolbar" at bounding box center [672, 325] width 17 height 17
type input "17"
click at [973, 481] on p "✅ Premium-Optik durch zeitloses & modernes Design" at bounding box center [860, 485] width 672 height 22
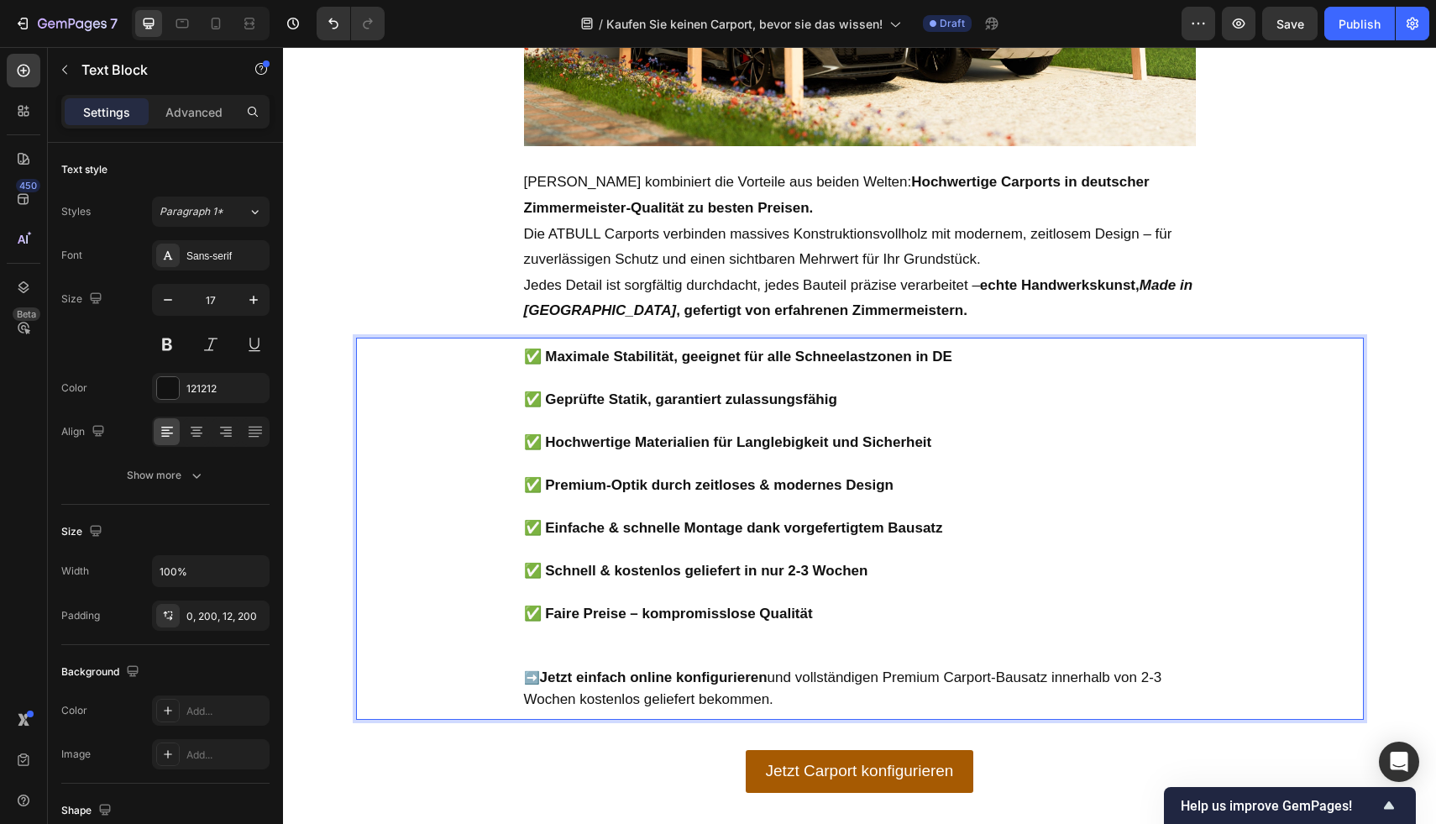
click at [1011, 689] on p "➡️ Jetzt einfach online konfigurieren und vollständigen Premium Carport-Bausatz…" at bounding box center [860, 688] width 672 height 43
drag, startPoint x: 817, startPoint y: 692, endPoint x: 442, endPoint y: 652, distance: 377.4
click at [448, 653] on div "✅ Maximale Stabilität, geeignet für alle Schneelastzonen in DE ✅ Geprüfte Stati…" at bounding box center [860, 532] width 1008 height 376
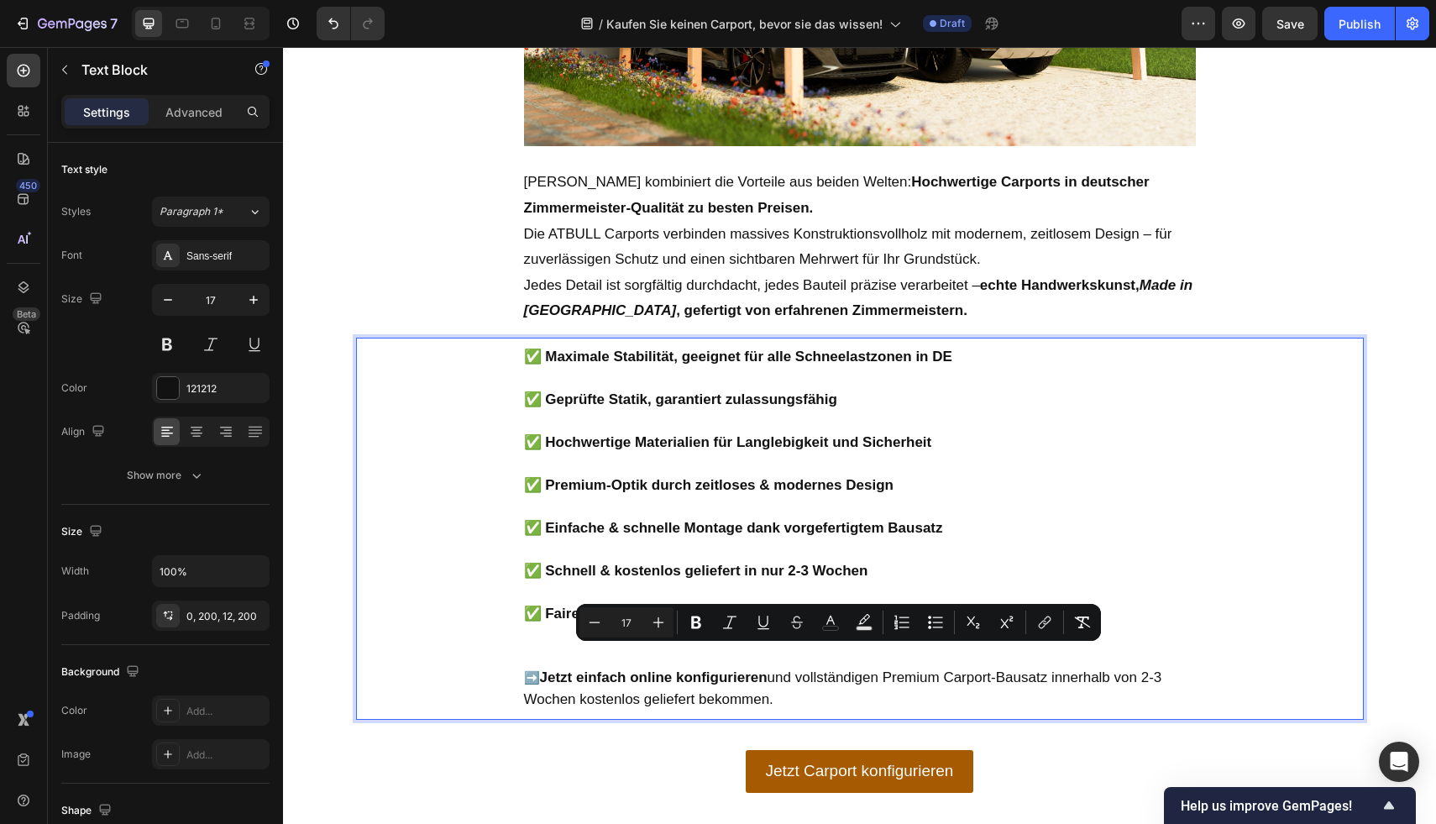
click at [1139, 479] on p "✅ Premium-Optik durch zeitloses & modernes Design" at bounding box center [860, 485] width 672 height 22
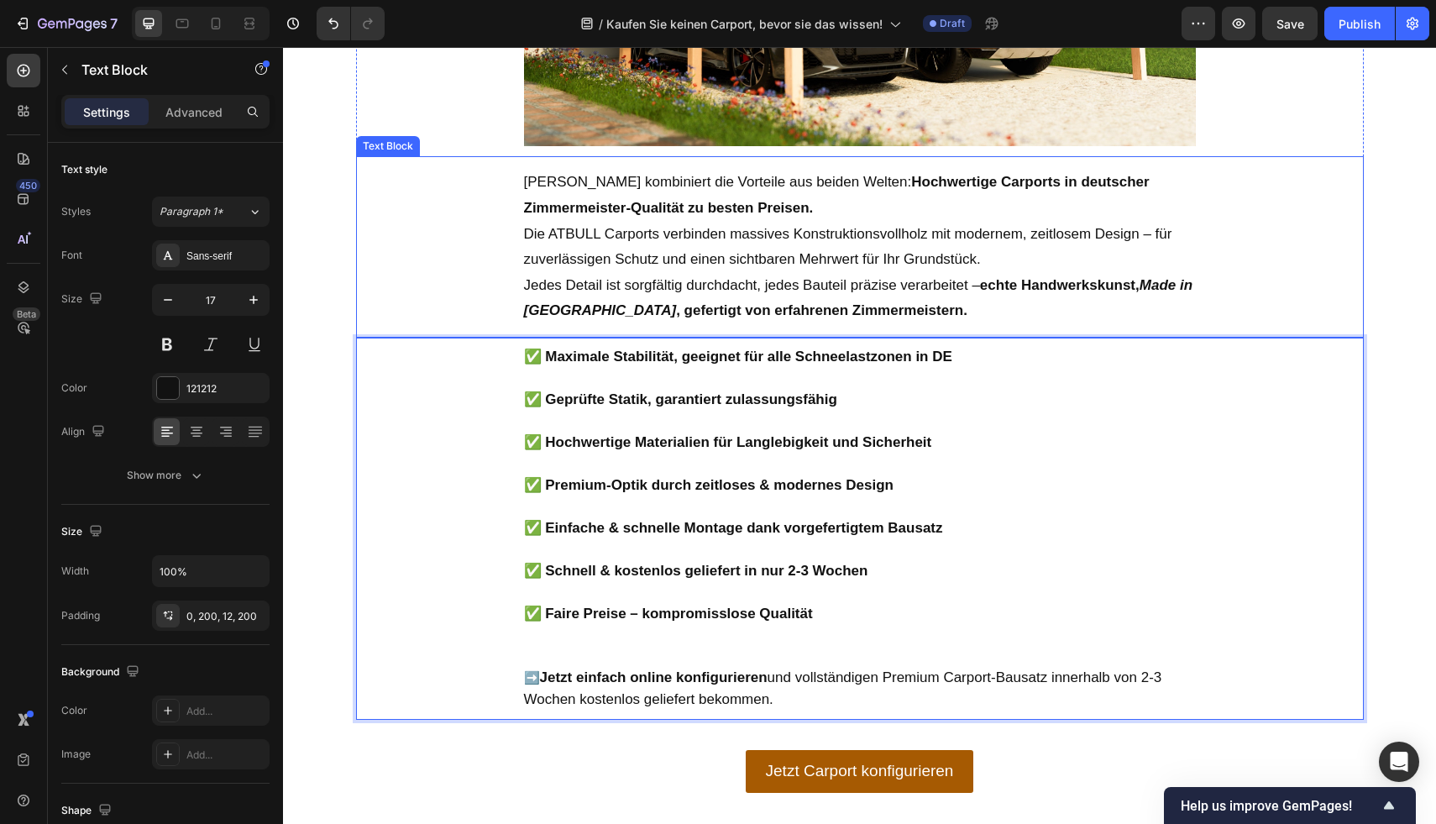
click at [1286, 275] on div "ATBULL kombiniert die Vorteile aus beiden Welten: Hochwertige Carports in deuts…" at bounding box center [860, 243] width 1008 height 175
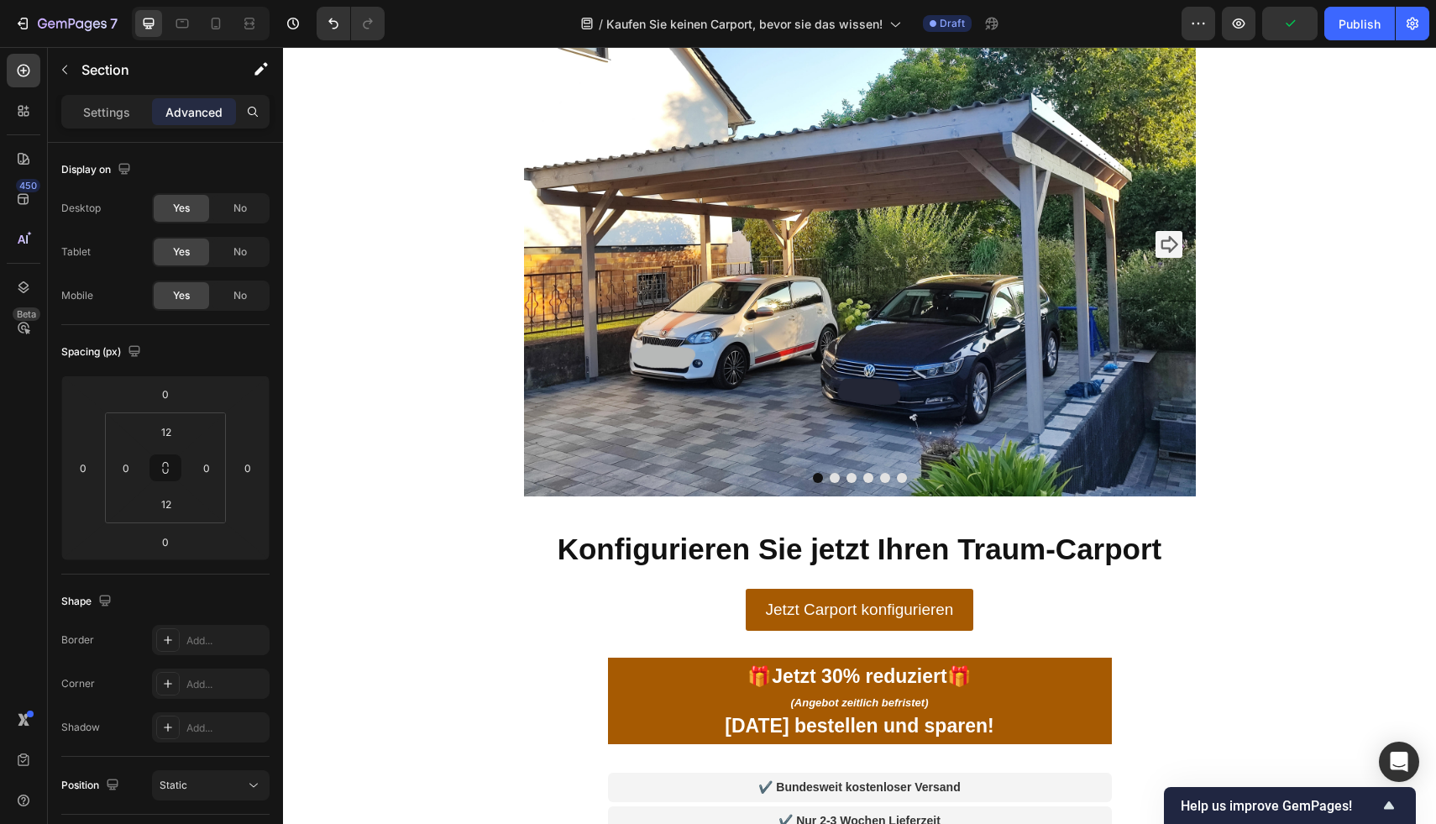
scroll to position [4790, 0]
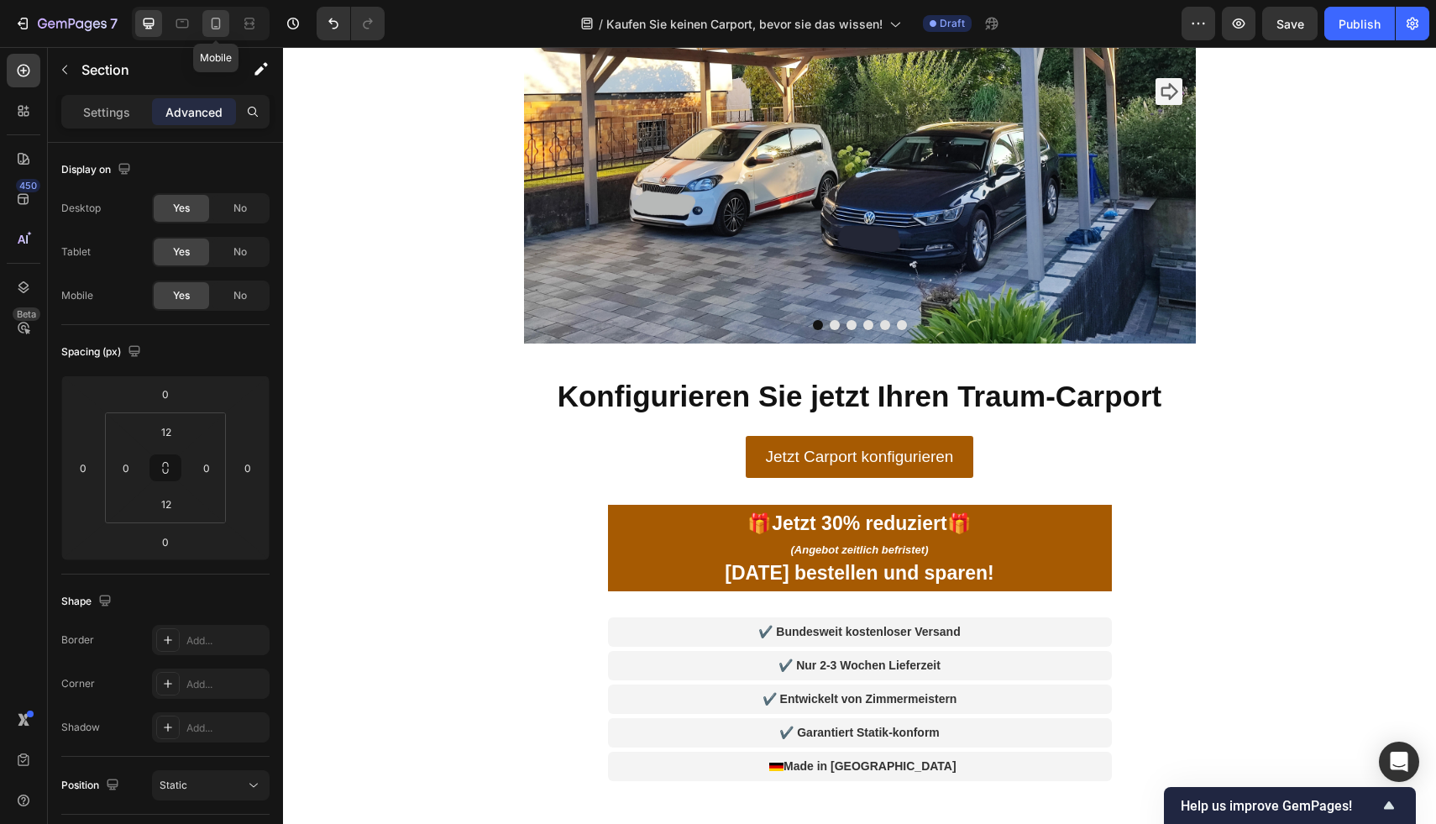
click at [212, 24] on icon at bounding box center [216, 24] width 9 height 12
type input "0"
type input "2"
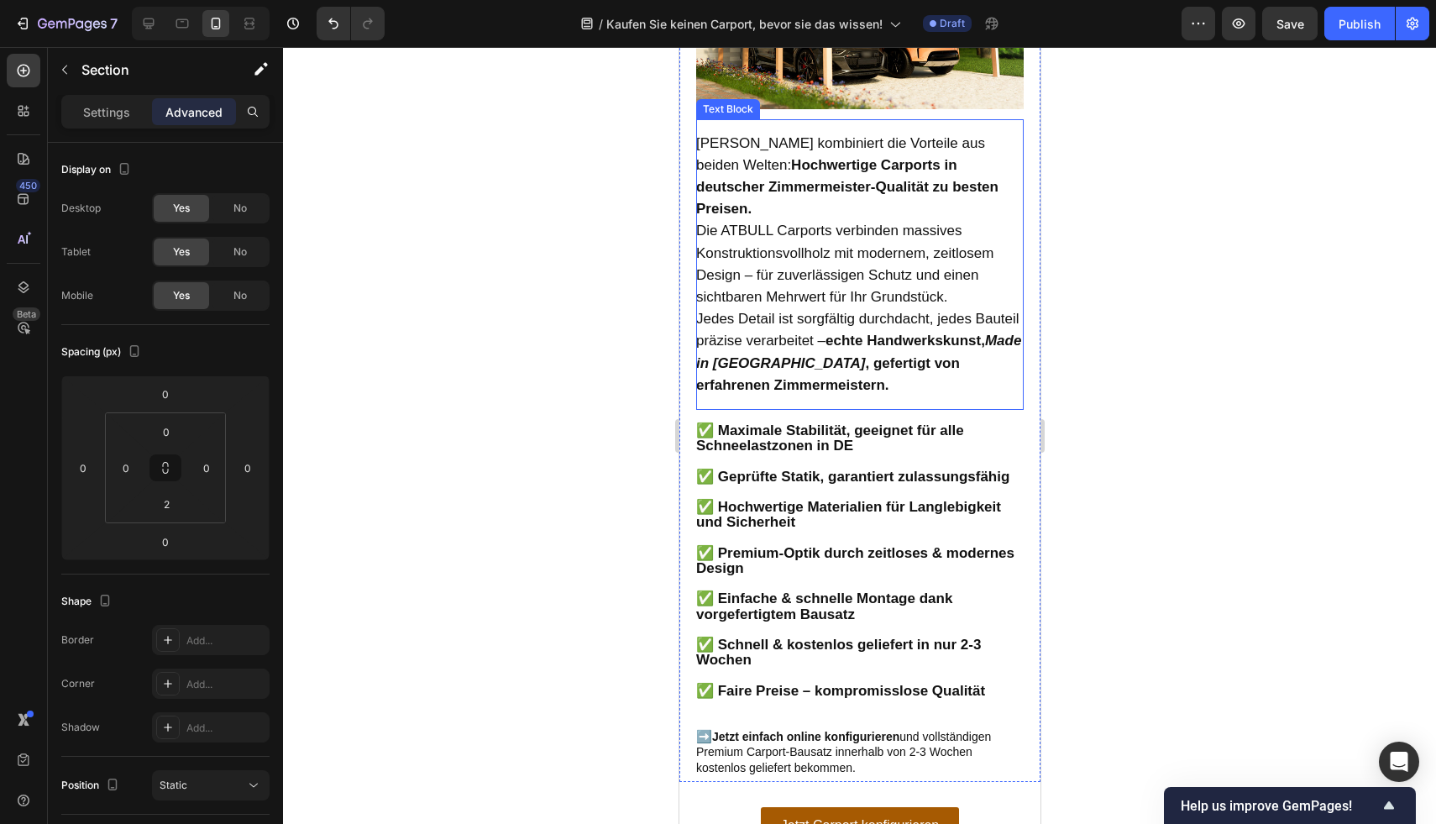
scroll to position [2550, 0]
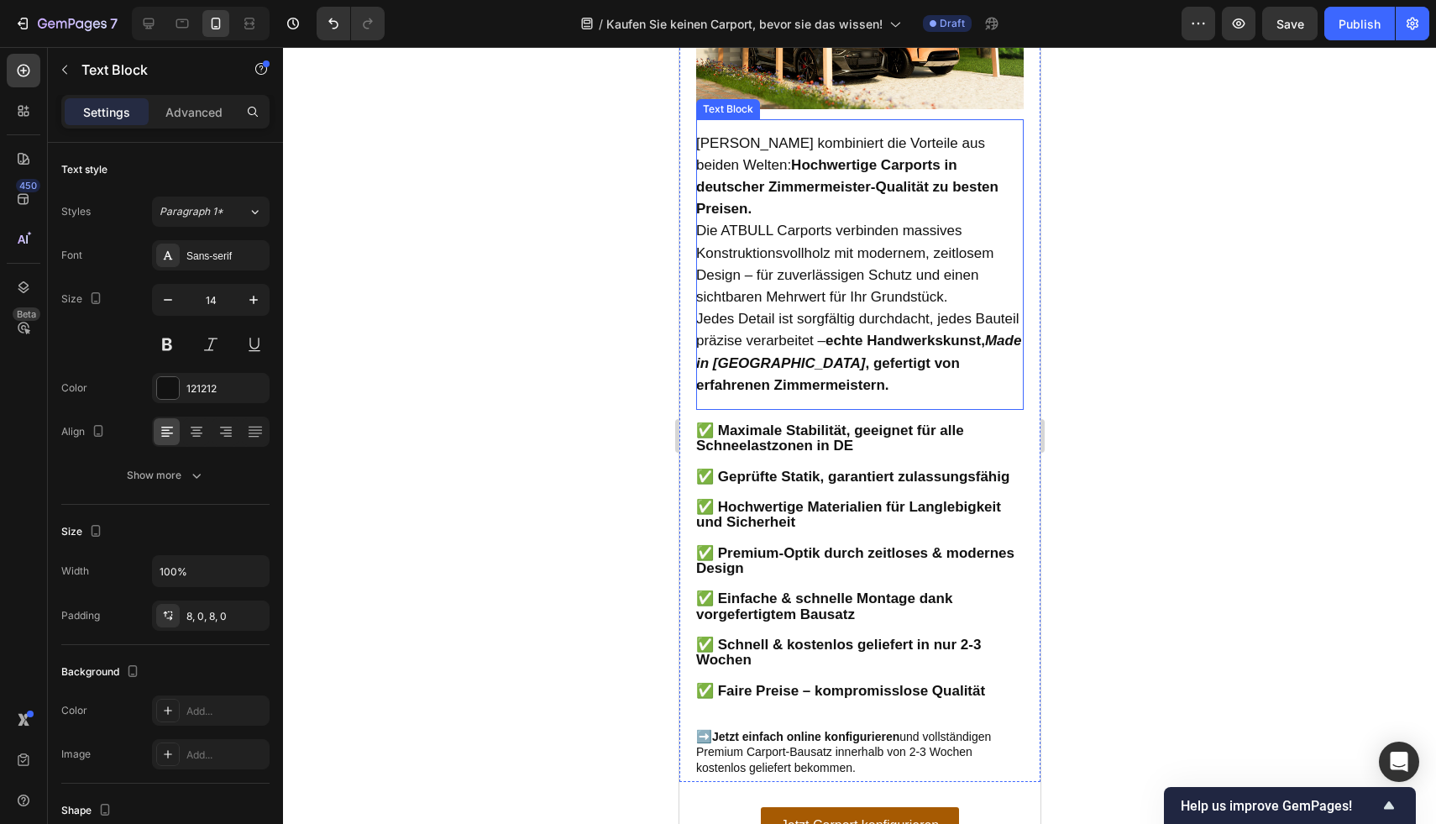
click at [838, 277] on span "Die ATBULL Carports verbinden massives Konstruktionsvollholz mit modernem, zeit…" at bounding box center [843, 264] width 297 height 82
click at [787, 225] on span "Die ATBULL Carports verbinden massives Konstruktionsvollholz mit modernem, zeit…" at bounding box center [843, 264] width 297 height 82
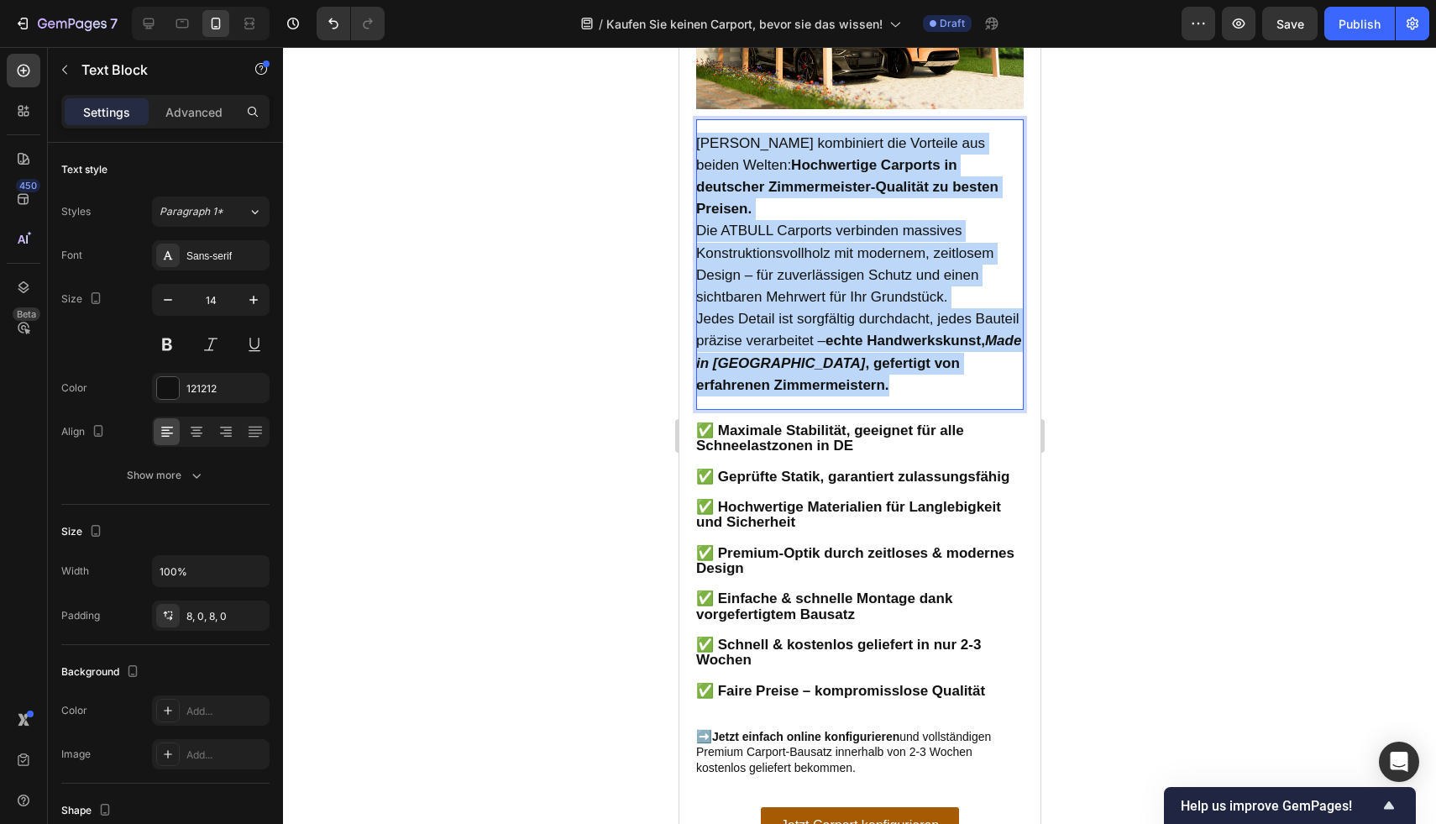
drag, startPoint x: 933, startPoint y: 385, endPoint x: 642, endPoint y: 170, distance: 361.9
click at [678, 170] on html "iPhone 15 Pro Max ( 430 px) iPhone 13 Mini iPhone 13 Pro iPhone 11 Pro Max iPho…" at bounding box center [858, 198] width 361 height 5403
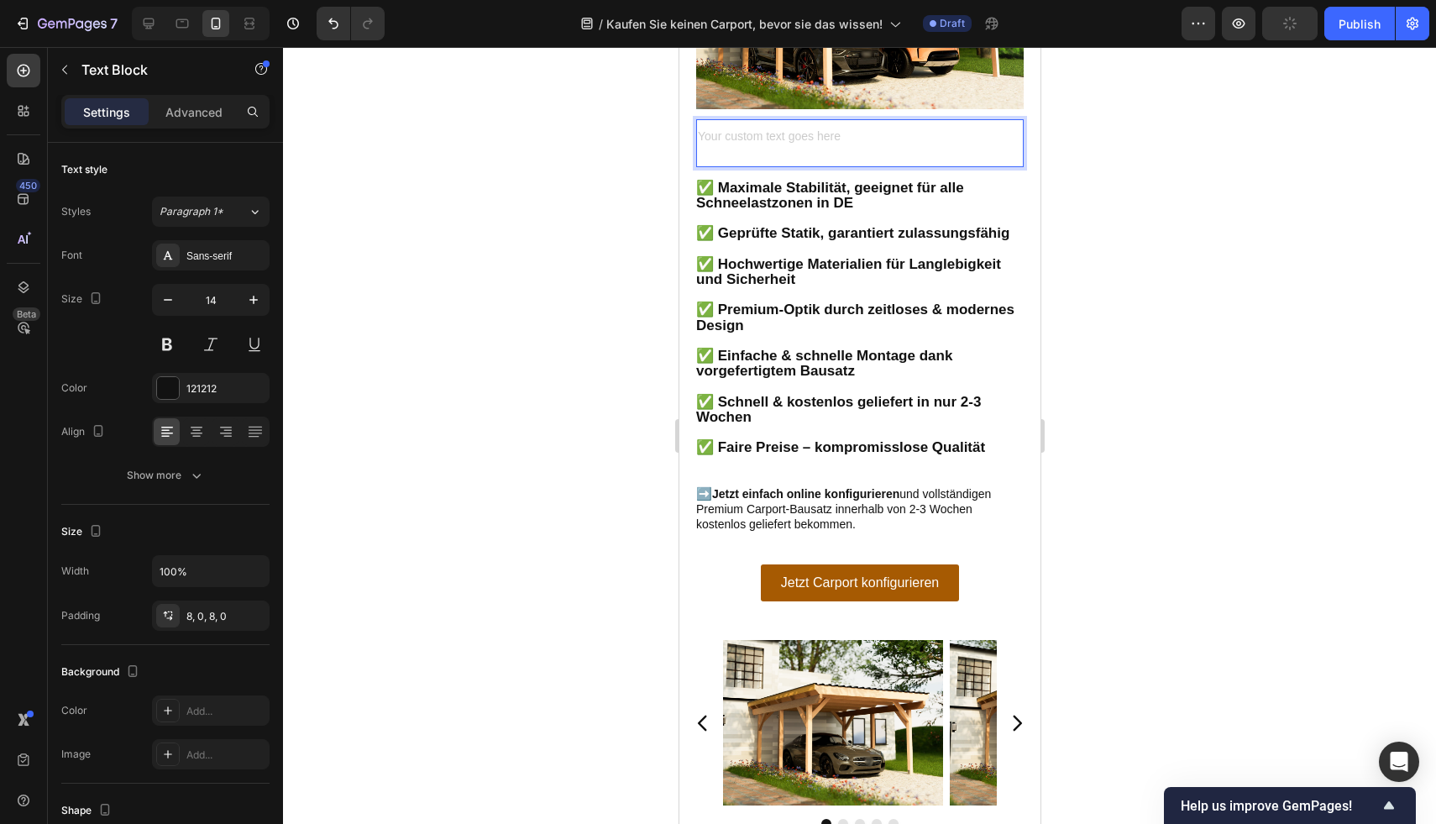
click at [767, 160] on div "Rich Text Editor. Editing area: main" at bounding box center [858, 143] width 327 height 34
click at [763, 160] on div "Rich Text Editor. Editing area: main" at bounding box center [858, 143] width 327 height 34
click at [772, 160] on div "Rich Text Editor. Editing area: main" at bounding box center [858, 143] width 327 height 34
click at [773, 160] on div "Rich Text Editor. Editing area: main" at bounding box center [858, 143] width 327 height 34
click at [773, 154] on p "Rich Text Editor. Editing area: main" at bounding box center [858, 143] width 327 height 21
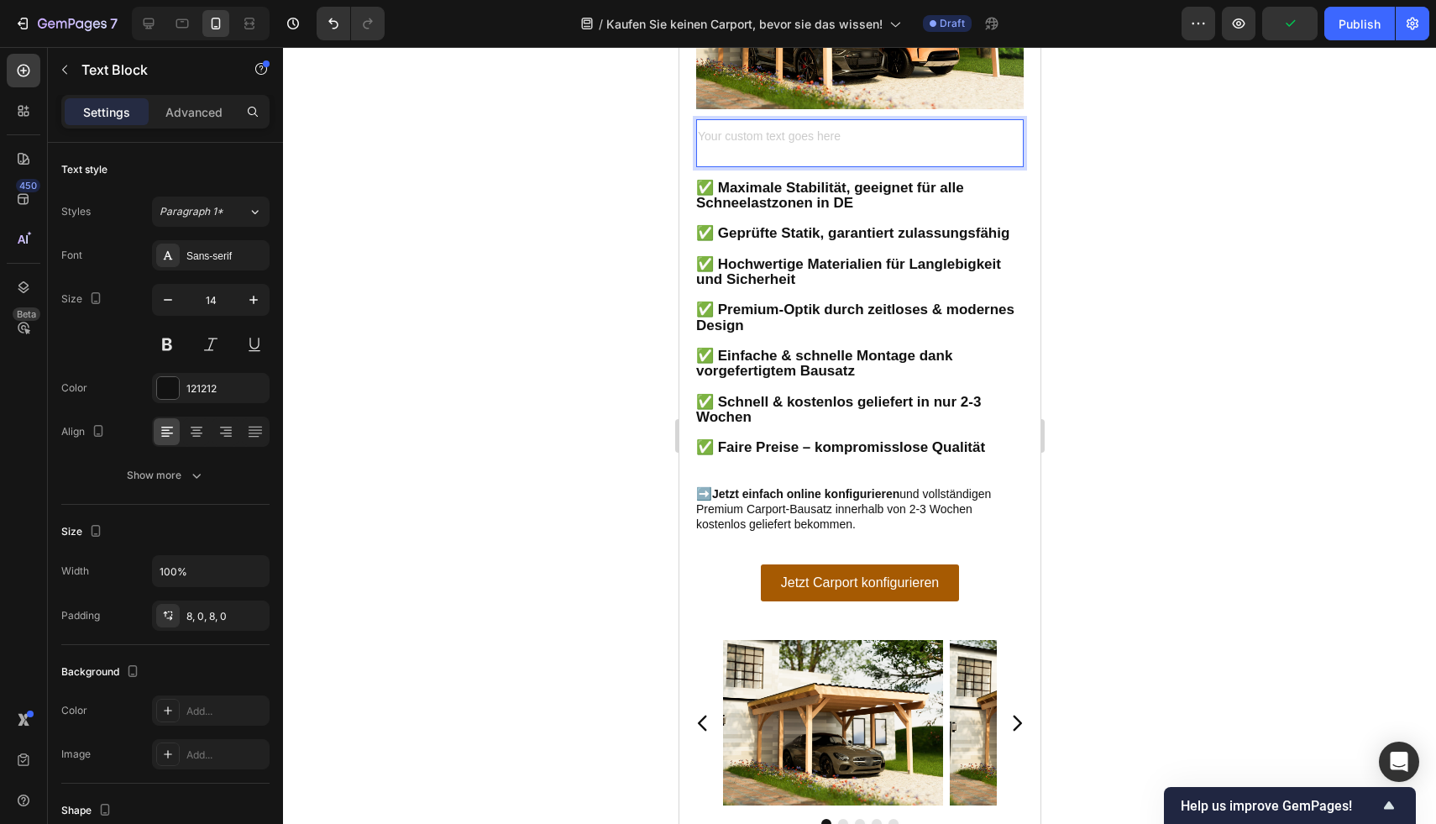
click at [771, 154] on p "Rich Text Editor. Editing area: main" at bounding box center [858, 143] width 327 height 21
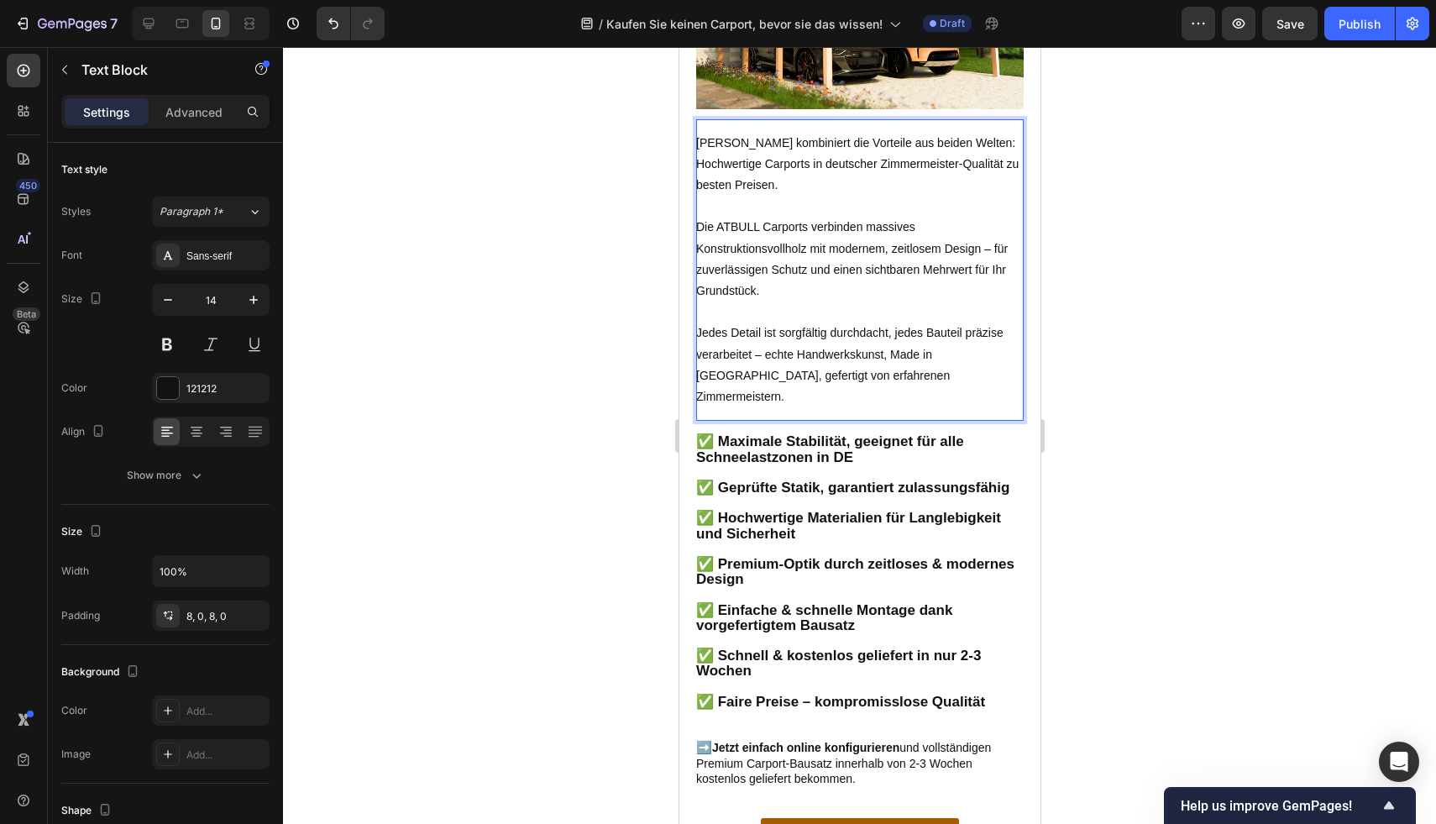
click at [705, 164] on p "ATBULL kombiniert die Vorteile aus beiden Welten: Hochwertige Carports in deuts…" at bounding box center [858, 165] width 327 height 64
click at [698, 166] on p "ATBULL kombiniert die Vorteile aus beiden Welten: Hochwertige Carports in deuts…" at bounding box center [858, 165] width 327 height 64
click at [695, 168] on p "ATBULL kombiniert die Vorteile aus beiden Welten: Hochwertige Carports in deuts…" at bounding box center [858, 165] width 327 height 64
click at [696, 171] on p "ATBULL kombiniert die Vorteile aus beiden Welten: Hochwertige Carports in deuts…" at bounding box center [858, 165] width 327 height 64
click at [699, 169] on p "ATBULL kombiniert die Vorteile aus beiden Welten: Hochwertige Carports in deuts…" at bounding box center [858, 165] width 327 height 64
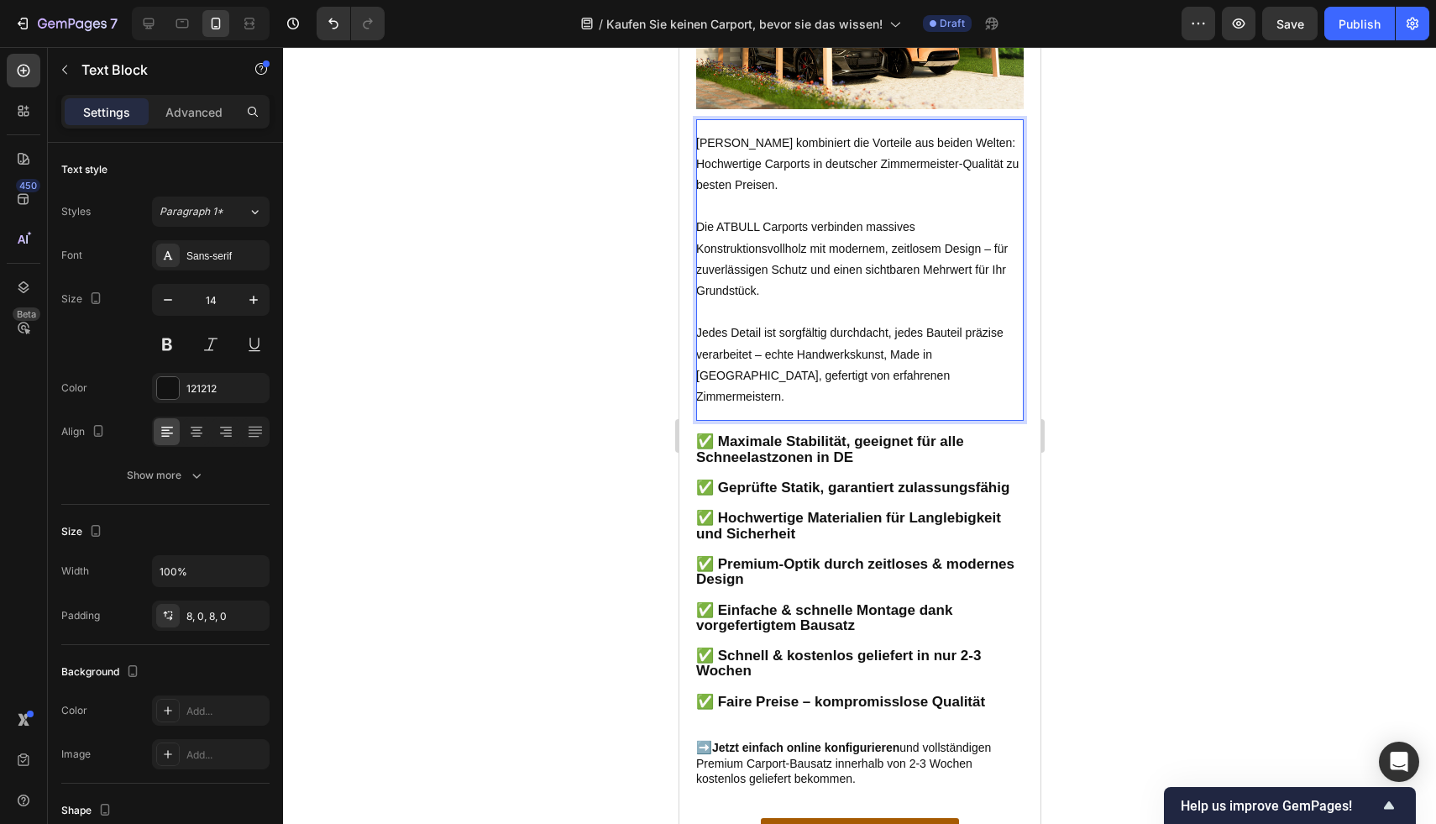
drag, startPoint x: 726, startPoint y: 185, endPoint x: 711, endPoint y: 173, distance: 19.1
click at [726, 184] on p "ATBULL kombiniert die Vorteile aus beiden Welten: Hochwertige Carports in deuts…" at bounding box center [858, 165] width 327 height 64
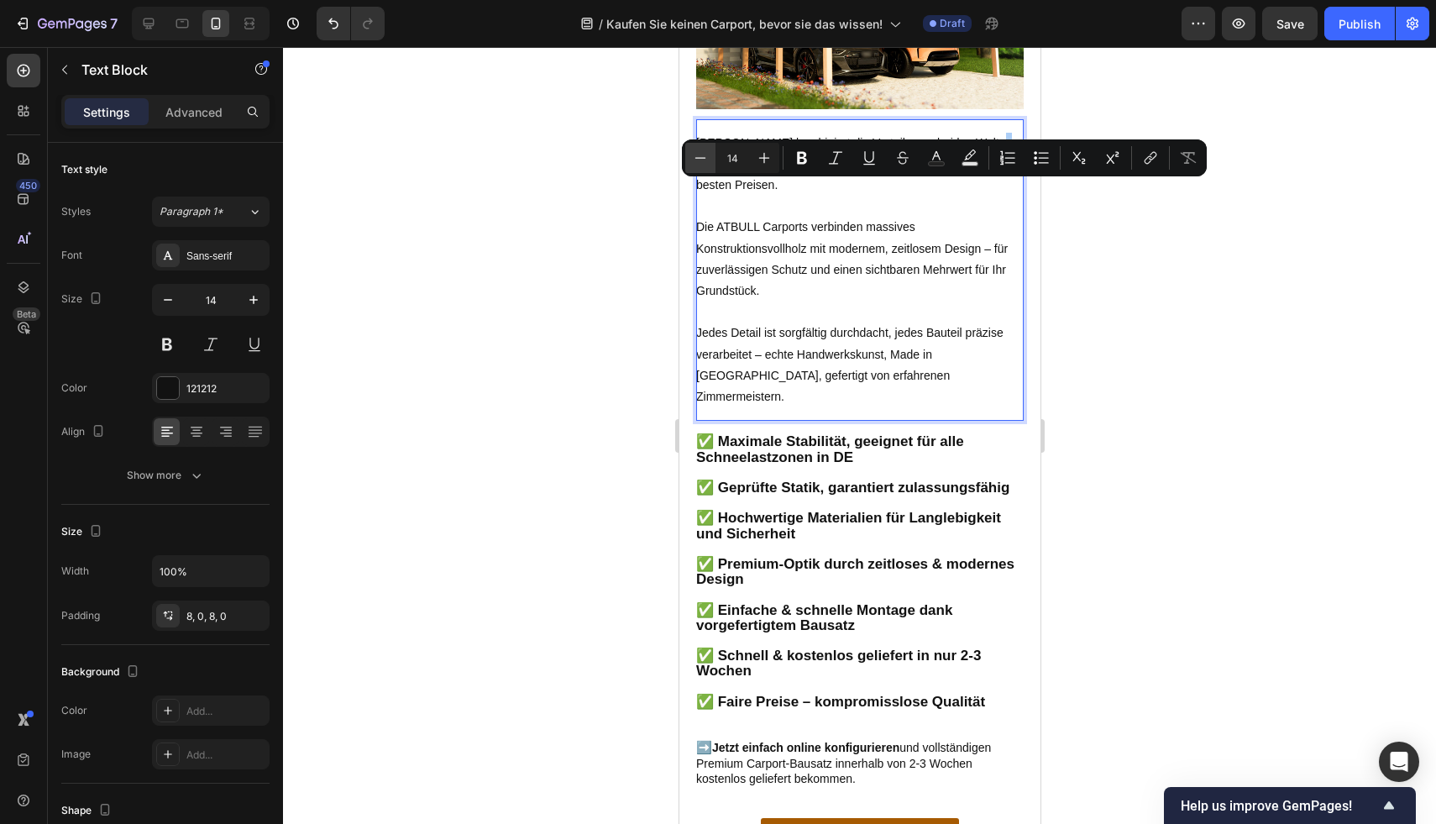
click at [702, 170] on button "Minus" at bounding box center [700, 158] width 30 height 30
click at [767, 165] on icon "Editor contextual toolbar" at bounding box center [764, 157] width 17 height 17
type input "14"
click at [781, 196] on p "ATBULL kombiniert die Vorteile aus beiden Welten: Hoch w ertige Carports in deu…" at bounding box center [858, 165] width 327 height 64
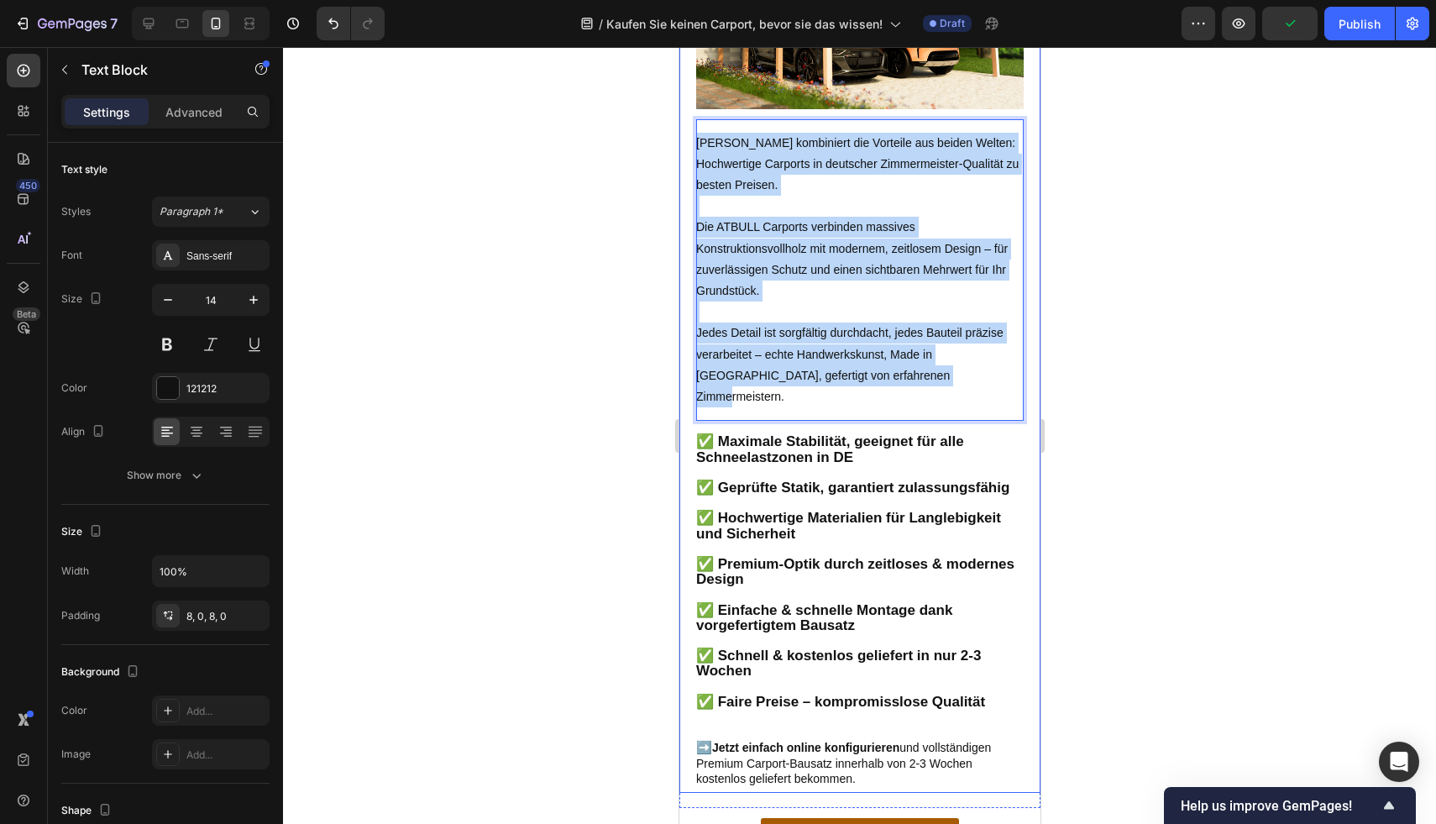
drag, startPoint x: 929, startPoint y: 404, endPoint x: 689, endPoint y: 172, distance: 333.7
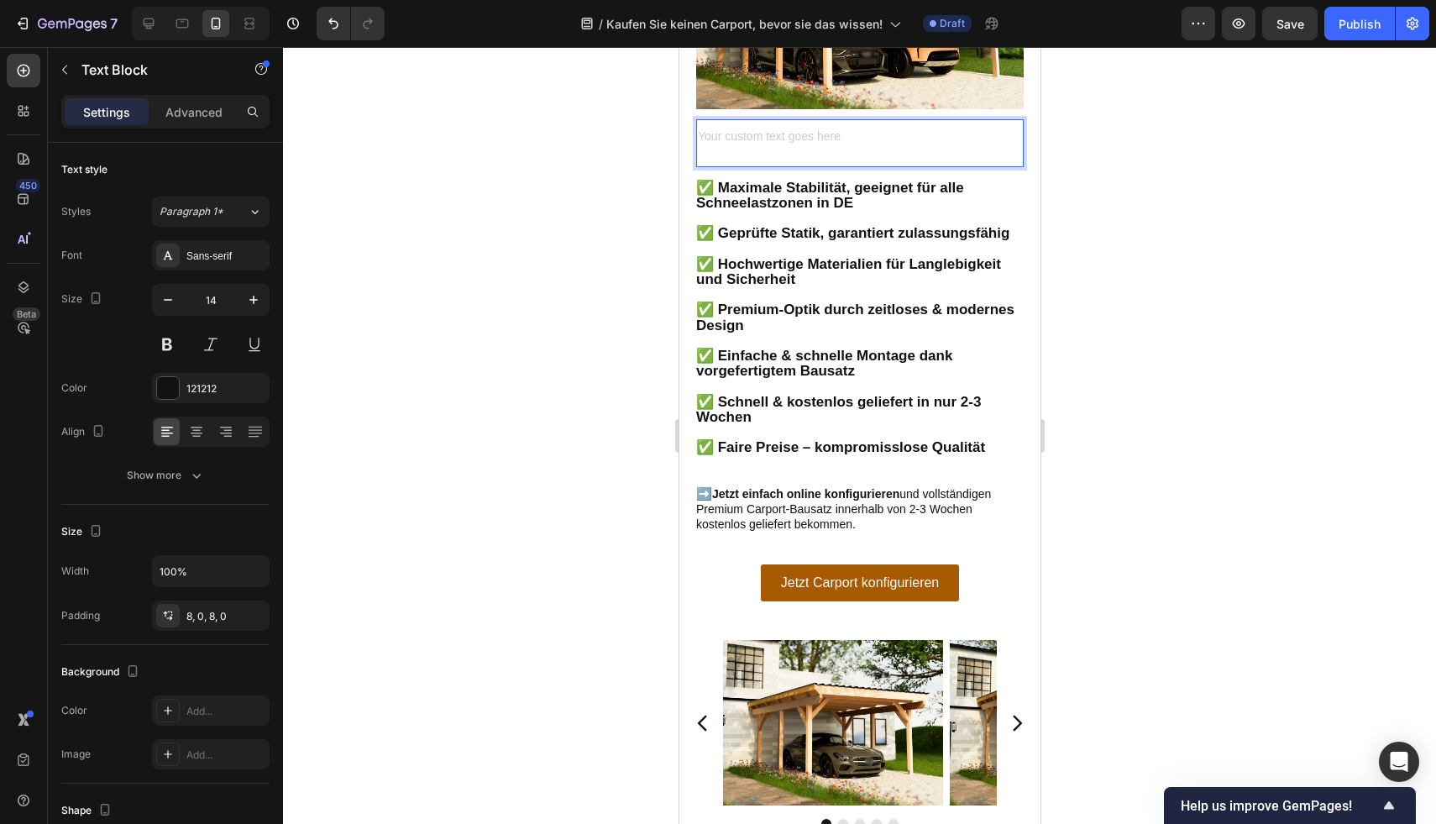
click at [745, 160] on div "Rich Text Editor. Editing area: main" at bounding box center [858, 143] width 327 height 34
click at [794, 160] on div "Rich Text Editor. Editing area: main" at bounding box center [858, 143] width 327 height 34
click at [794, 154] on p "Rich Text Editor. Editing area: main" at bounding box center [858, 143] width 327 height 21
click at [739, 154] on p "Rich Text Editor. Editing area: main" at bounding box center [858, 143] width 327 height 21
click at [734, 160] on div "Rich Text Editor. Editing area: main" at bounding box center [858, 143] width 327 height 34
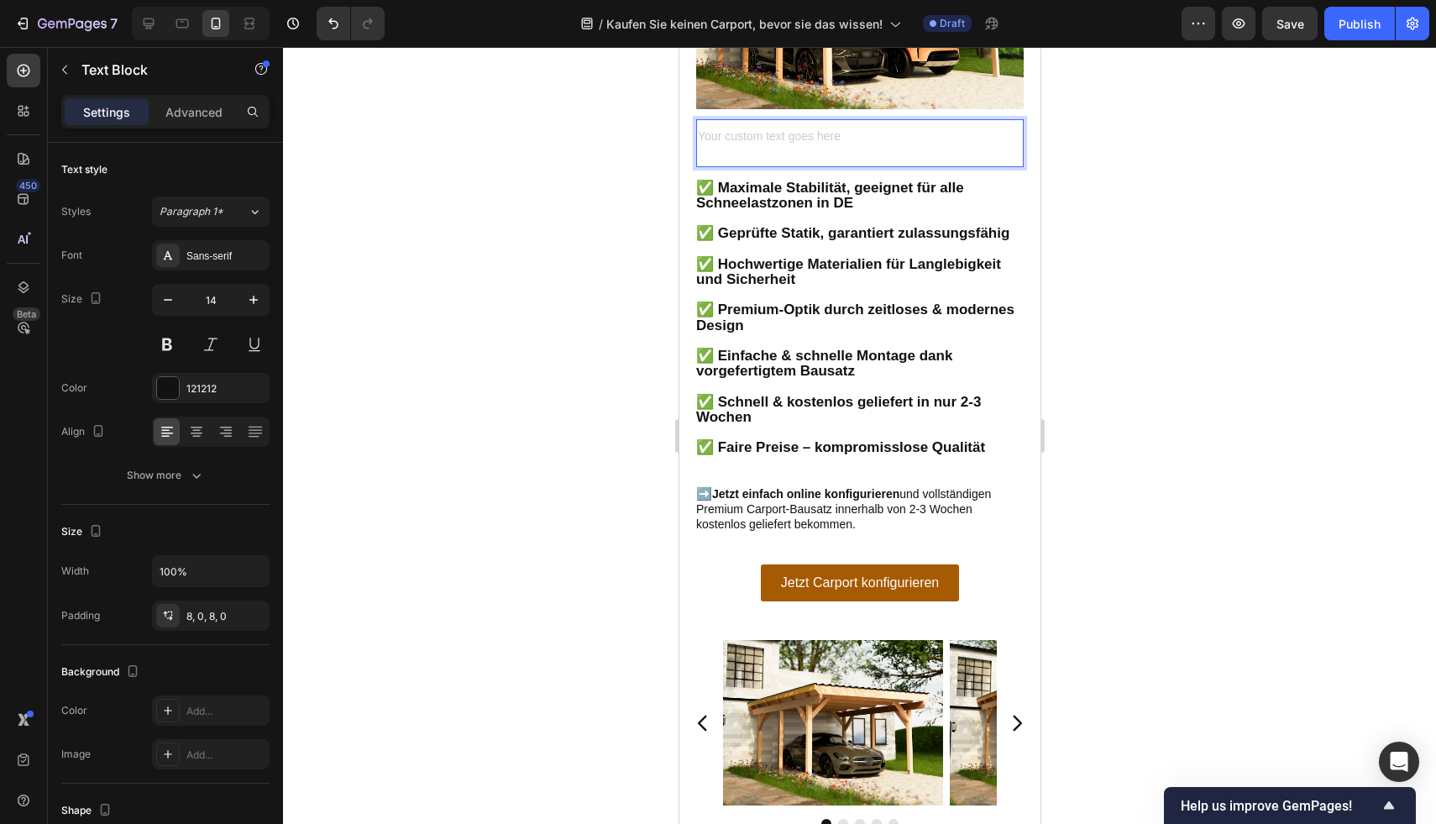
click at [734, 160] on div "Rich Text Editor. Editing area: main" at bounding box center [858, 143] width 327 height 34
click at [730, 160] on div "Rich Text Editor. Editing area: main" at bounding box center [858, 143] width 327 height 34
click at [722, 160] on div "Rich Text Editor. Editing area: main" at bounding box center [858, 143] width 327 height 34
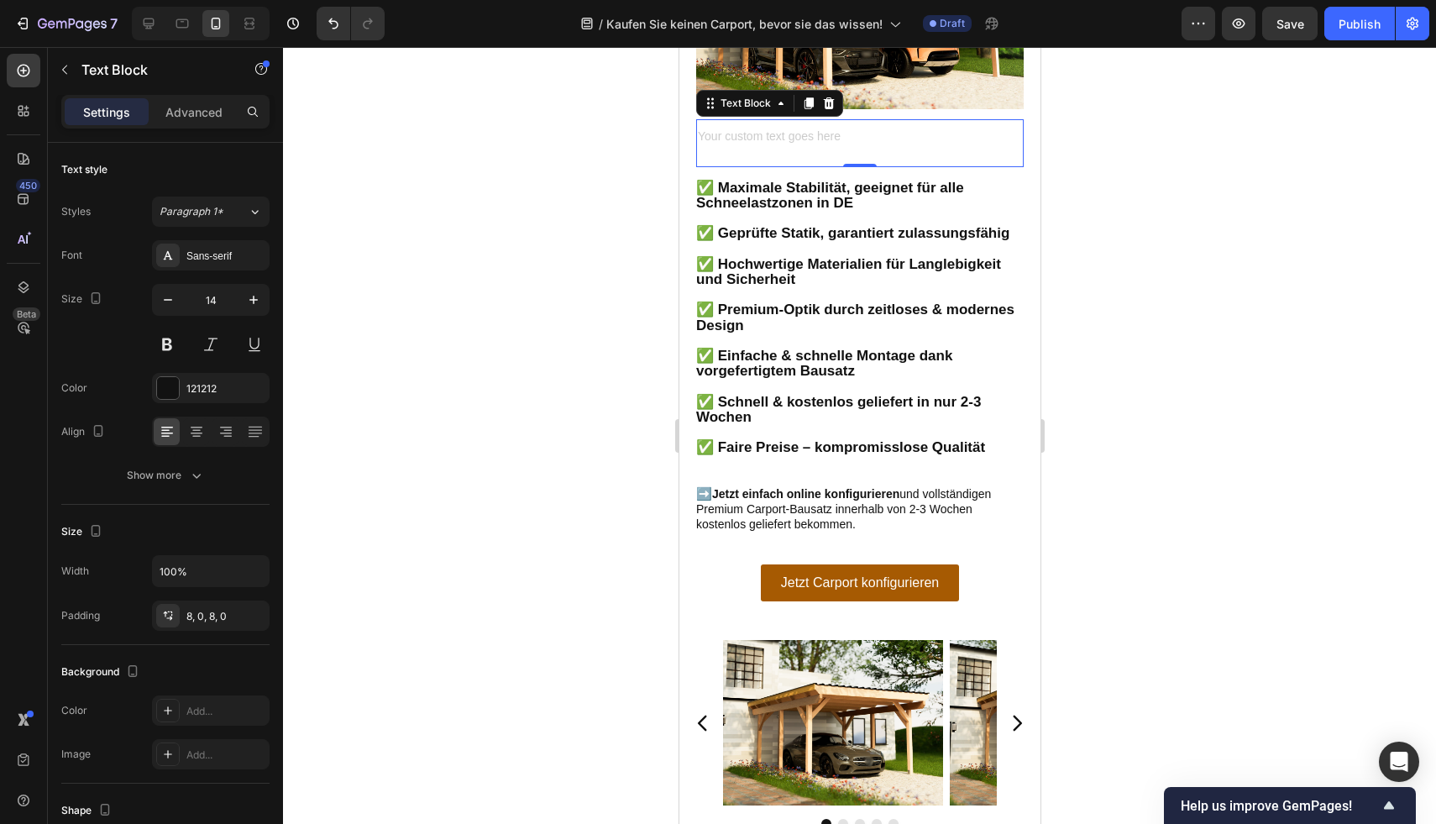
click at [1335, 243] on div at bounding box center [859, 435] width 1153 height 777
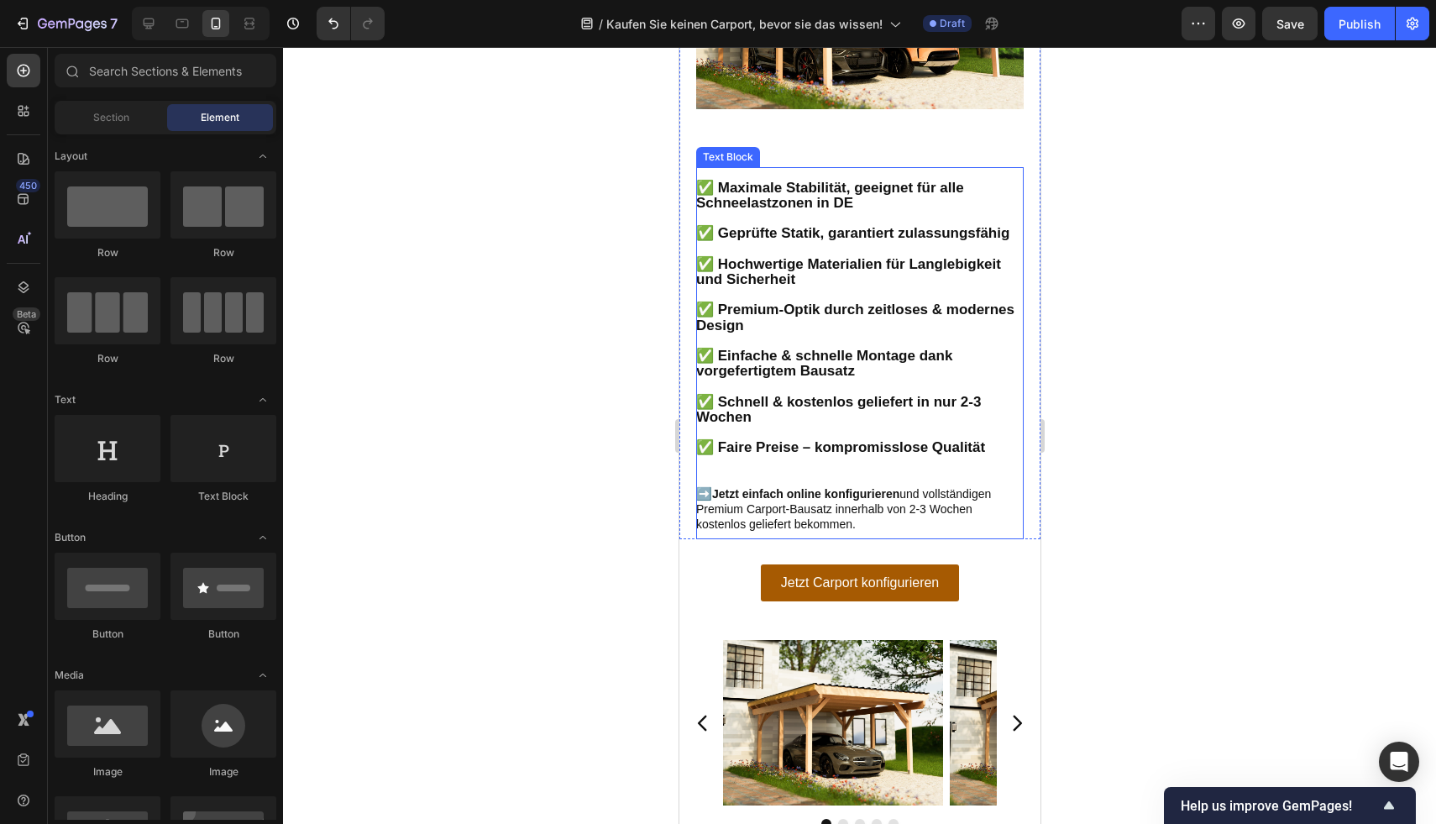
click at [818, 167] on div "Text Block" at bounding box center [858, 143] width 327 height 48
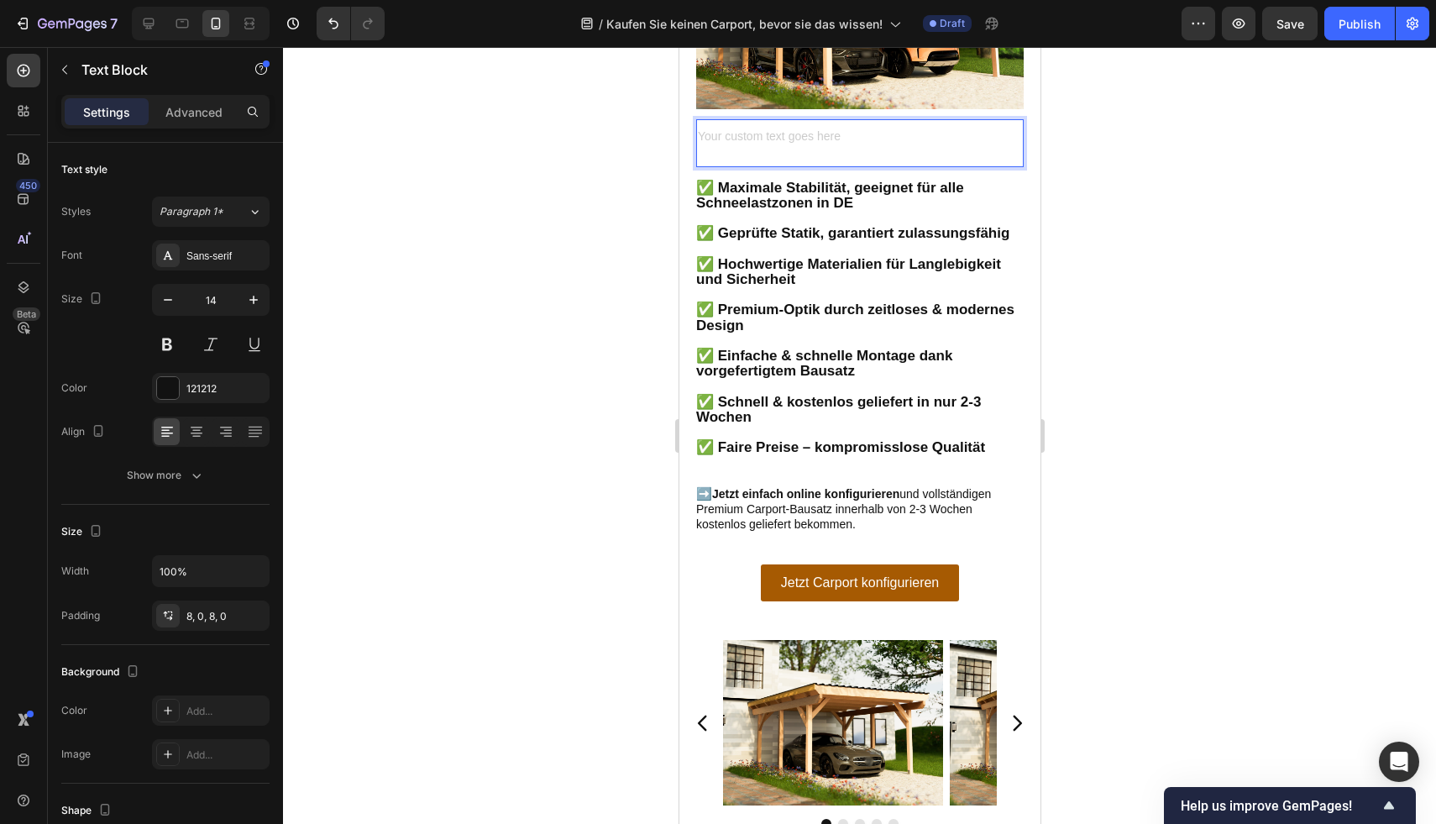
click at [799, 154] on p "Rich Text Editor. Editing area: main" at bounding box center [858, 143] width 327 height 21
click at [788, 154] on p "Rich Text Editor. Editing area: main" at bounding box center [858, 143] width 327 height 21
click at [785, 160] on div "Rich Text Editor. Editing area: main" at bounding box center [858, 143] width 327 height 34
click at [777, 160] on div "Rich Text Editor. Editing area: main" at bounding box center [858, 143] width 327 height 34
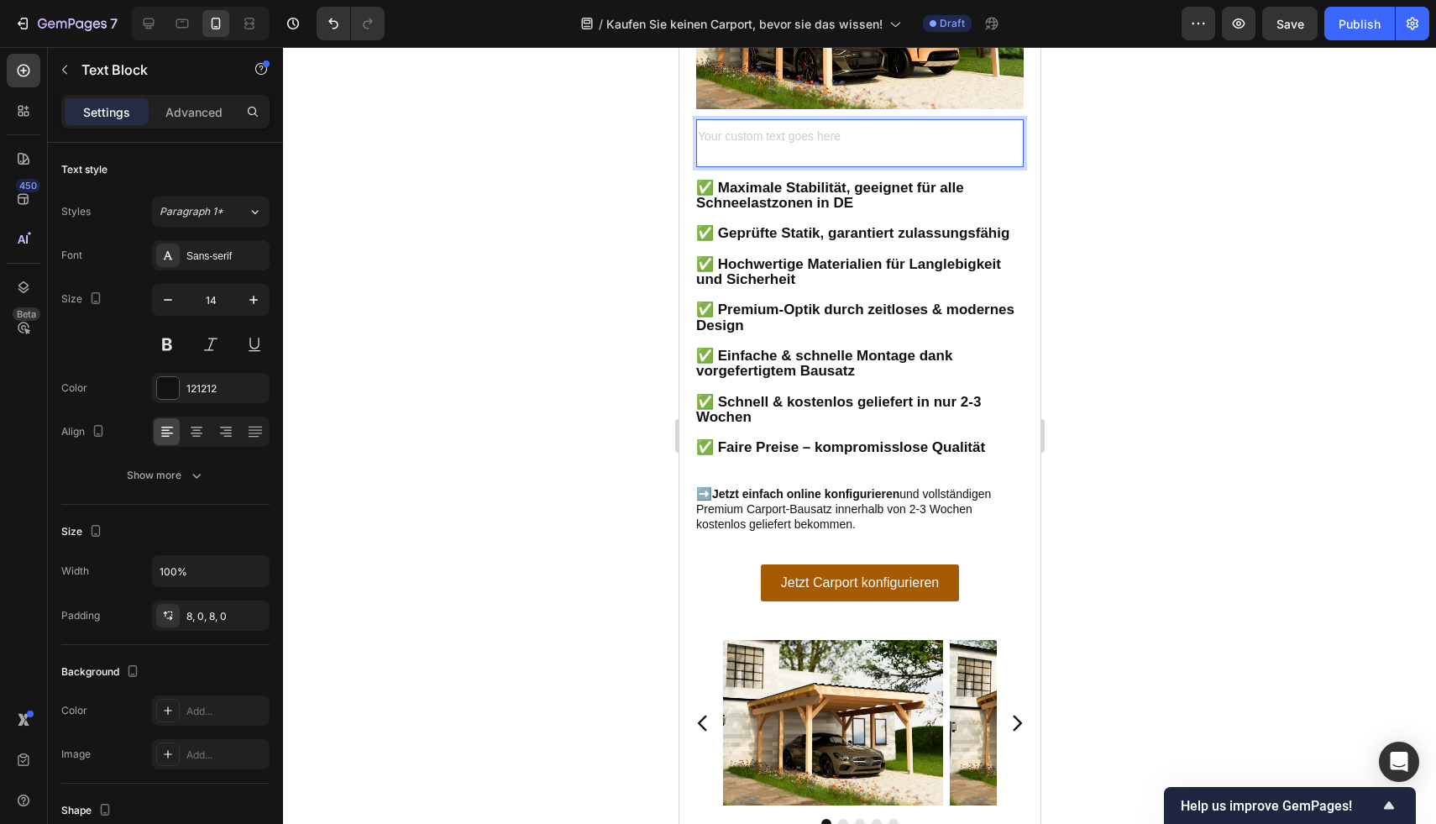
click at [776, 160] on div "Rich Text Editor. Editing area: main" at bounding box center [858, 143] width 327 height 34
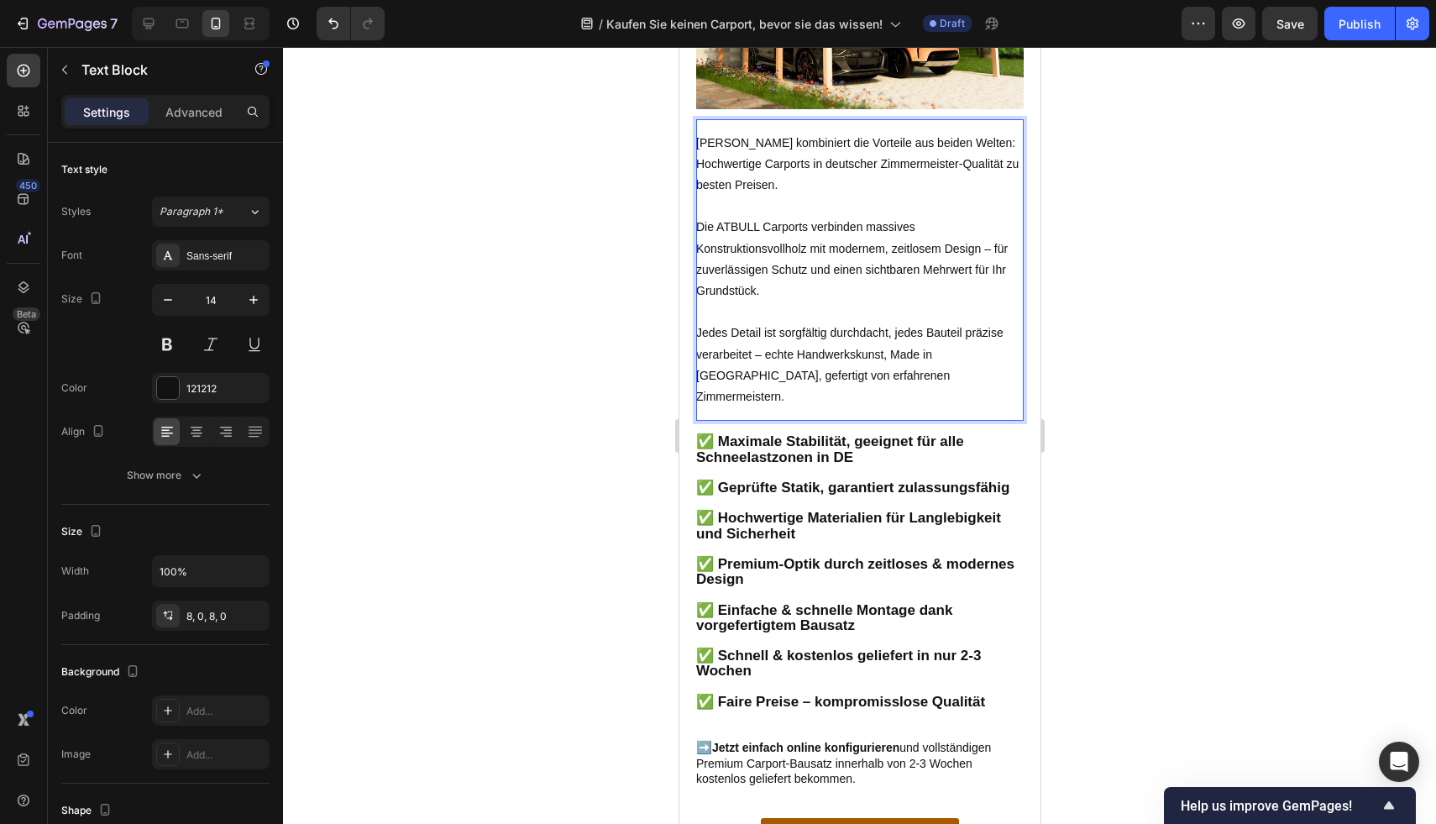
click at [700, 165] on p "ATBULL kombiniert die Vorteile aus beiden Welten: Hochwertige Carports in deuts…" at bounding box center [858, 165] width 327 height 64
click at [699, 170] on p "ATBULL kombiniert die Vorteile aus beiden Welten: Hochwertige Carports in deuts…" at bounding box center [858, 165] width 327 height 64
click at [699, 169] on p "ATBULL kombiniert die Vorteile aus beiden Welten: Hochwertige Carports in deuts…" at bounding box center [858, 165] width 327 height 64
click at [1084, 193] on div at bounding box center [859, 435] width 1153 height 777
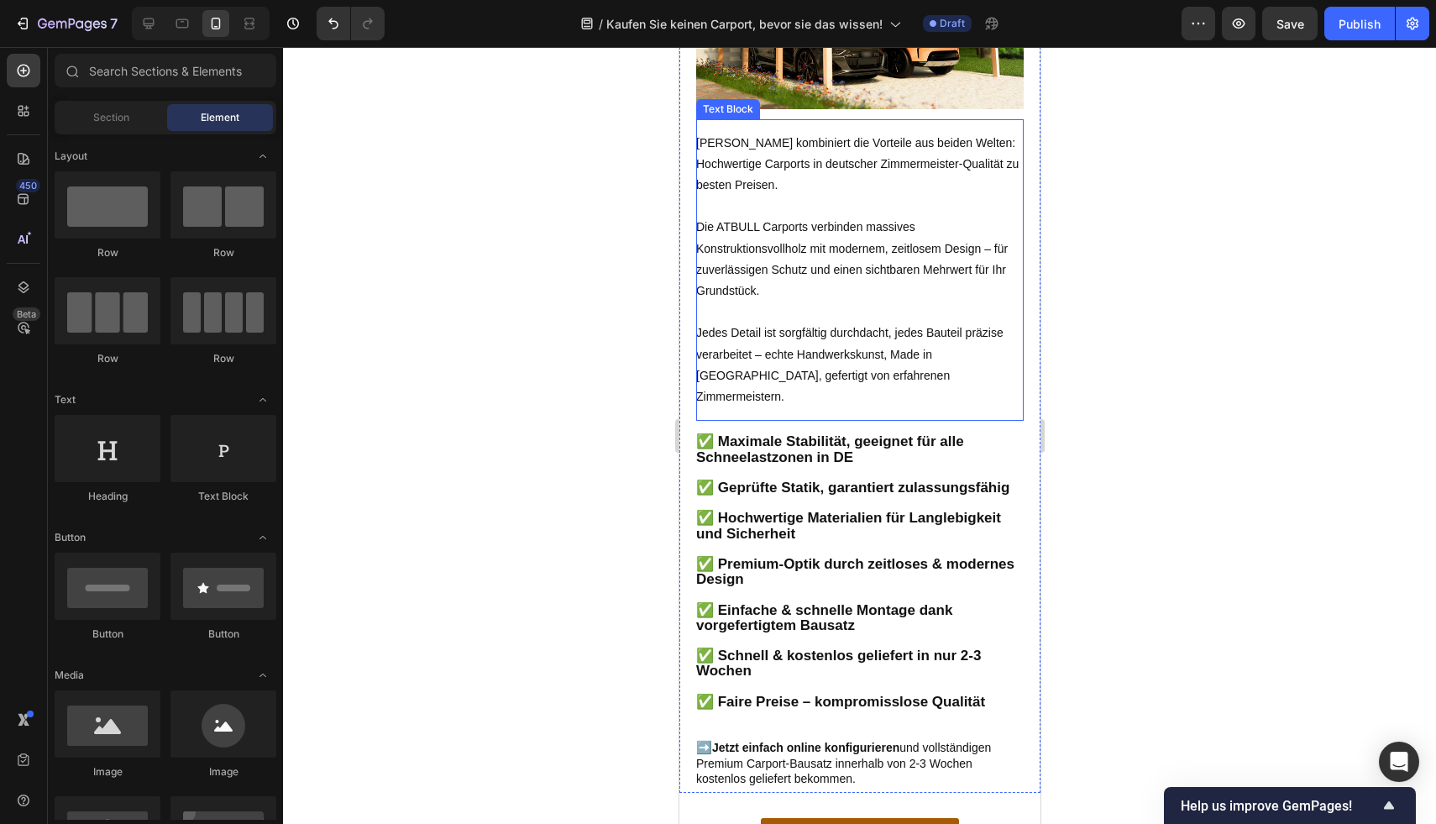
click at [907, 287] on p "Die ATBULL Carports verbinden massives Konstruktionsvollholz mit modernem, zeit…" at bounding box center [858, 259] width 327 height 85
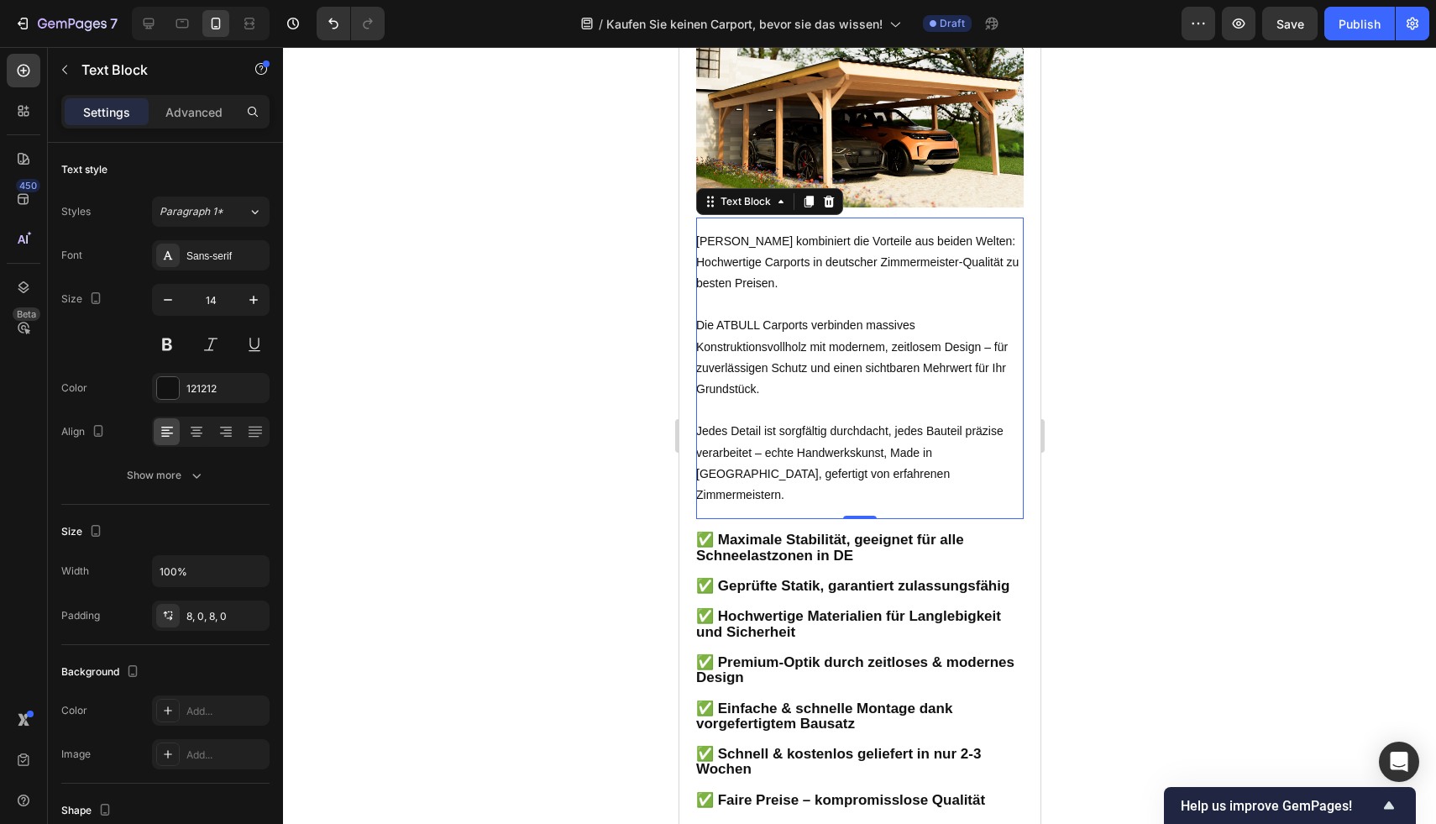
scroll to position [2452, 0]
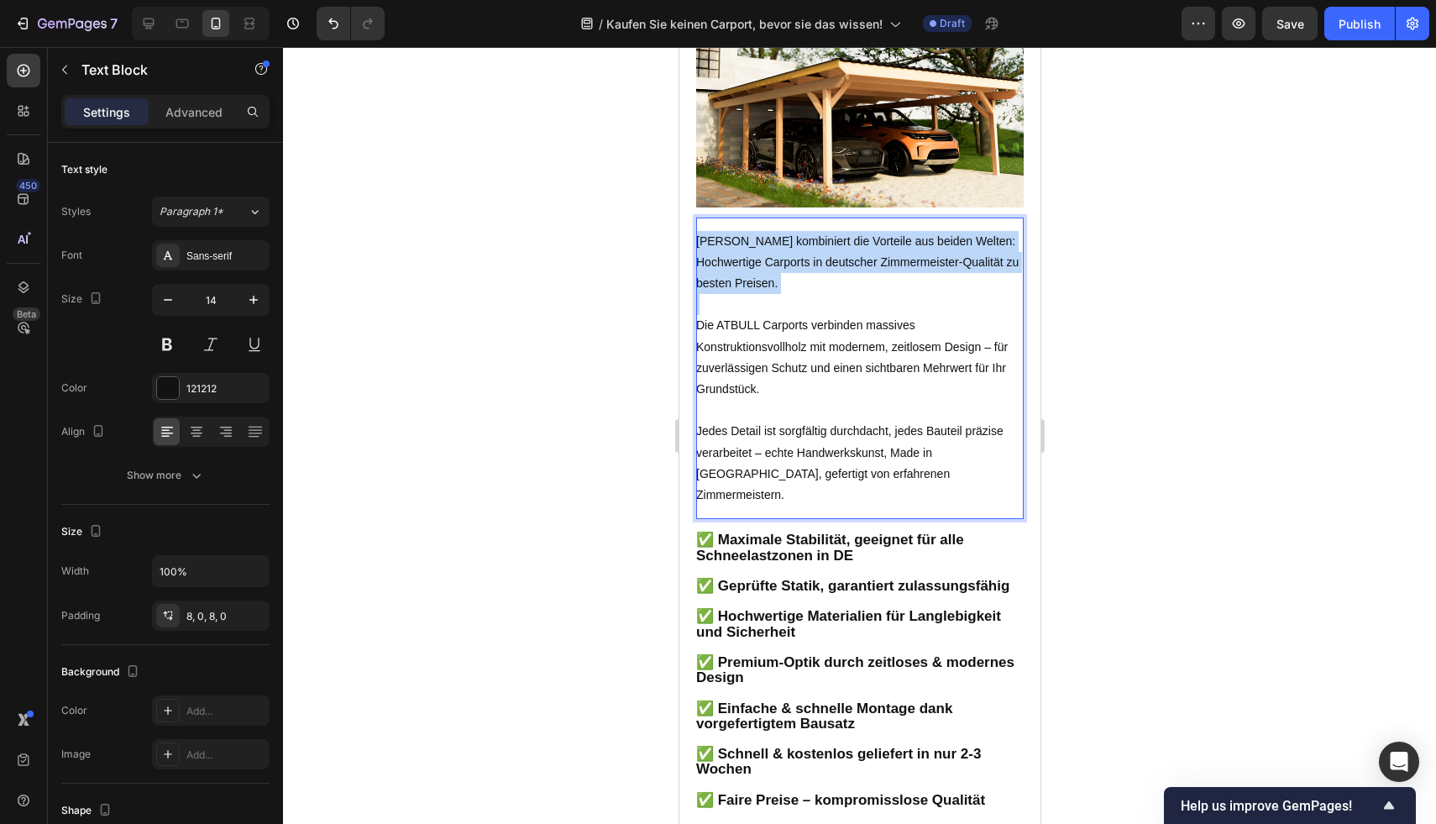
drag, startPoint x: 720, startPoint y: 279, endPoint x: 686, endPoint y: 260, distance: 38.3
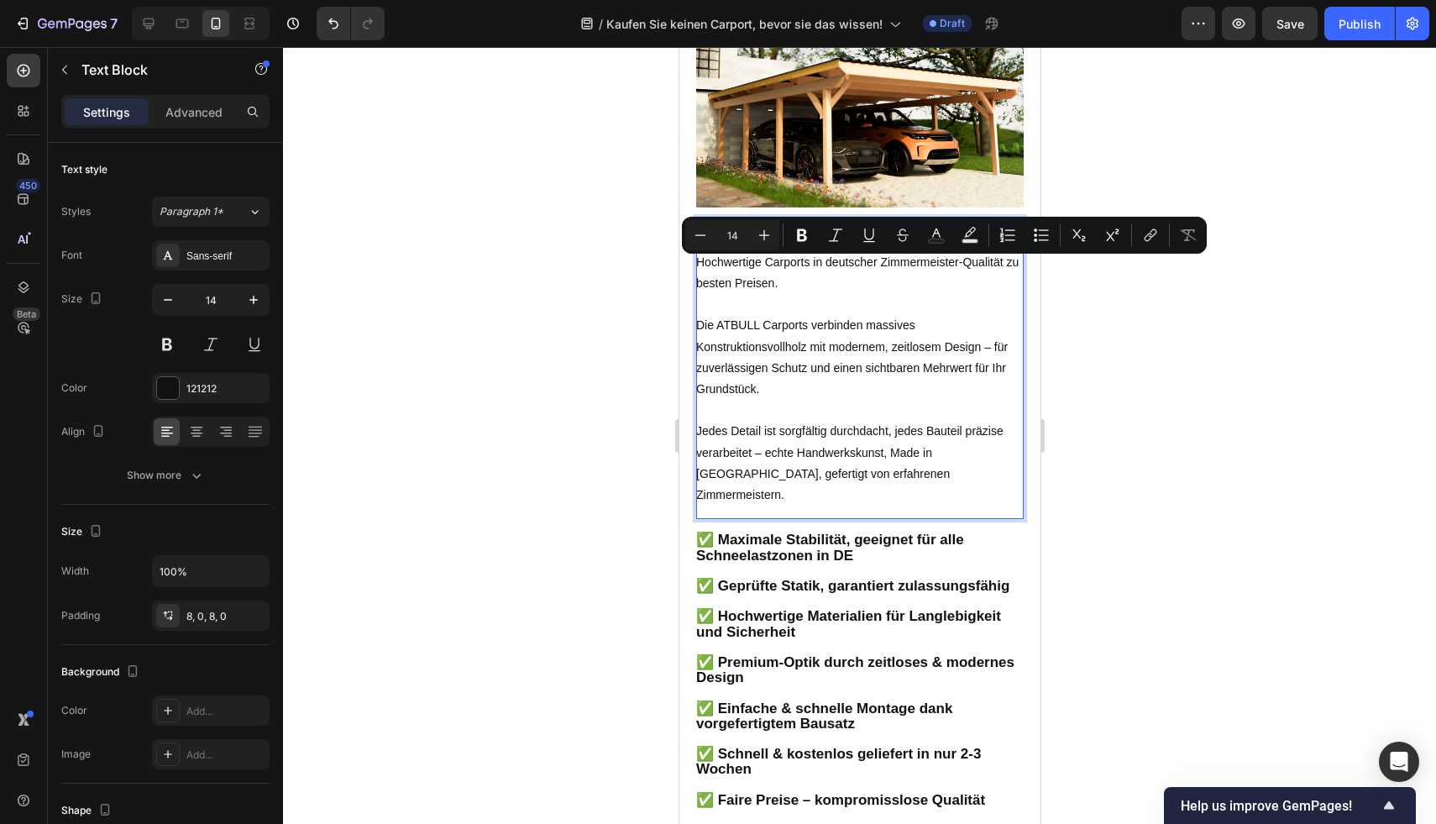
click at [799, 369] on p "Die ATBULL Carports verbinden massives Konstruktionsvollholz mit modernem, zeit…" at bounding box center [858, 357] width 327 height 85
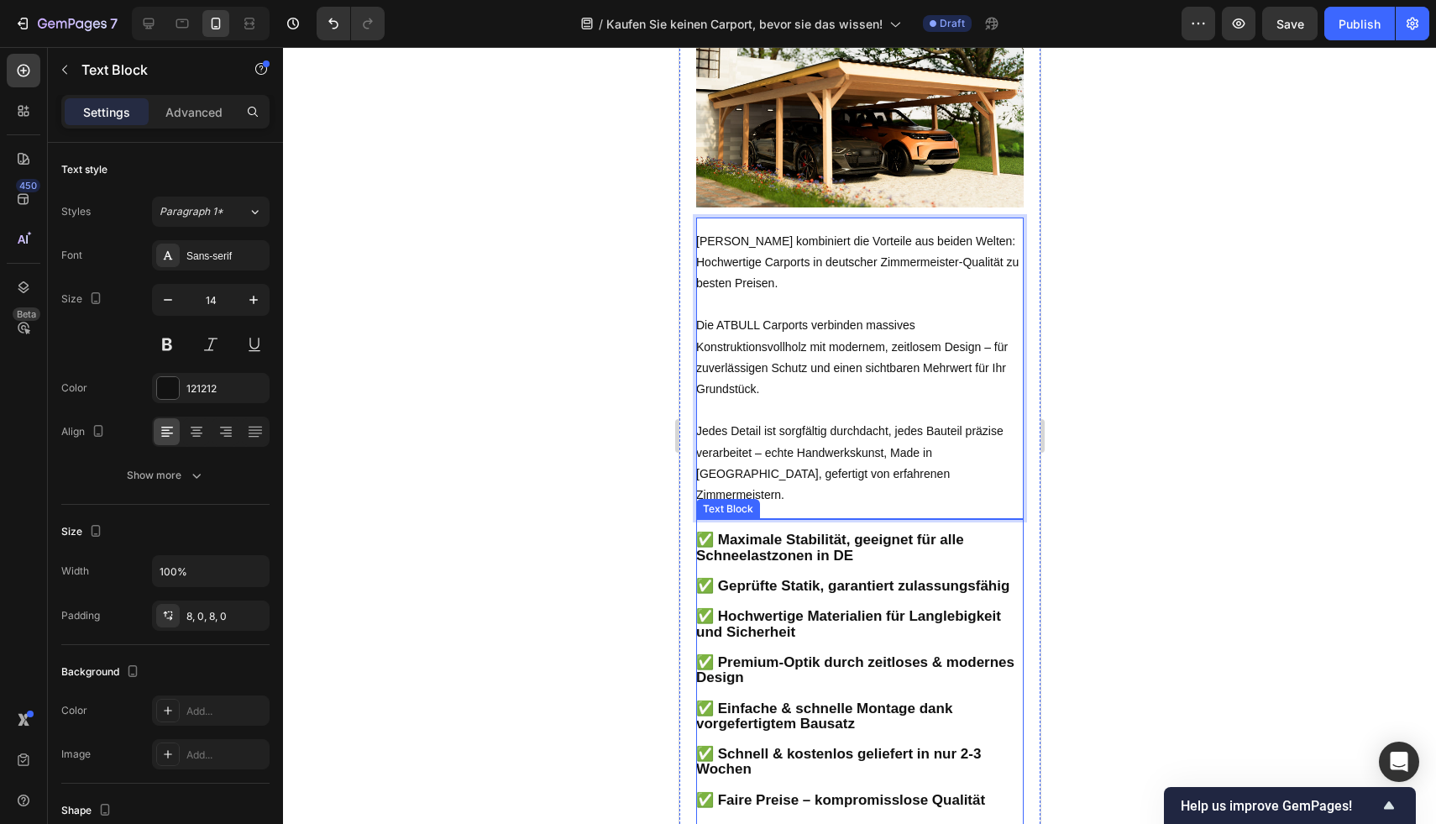
click at [838, 563] on strong "✅ Maximale Stabilität, geeignet für alle Schneelastzonen in DE" at bounding box center [829, 547] width 268 height 31
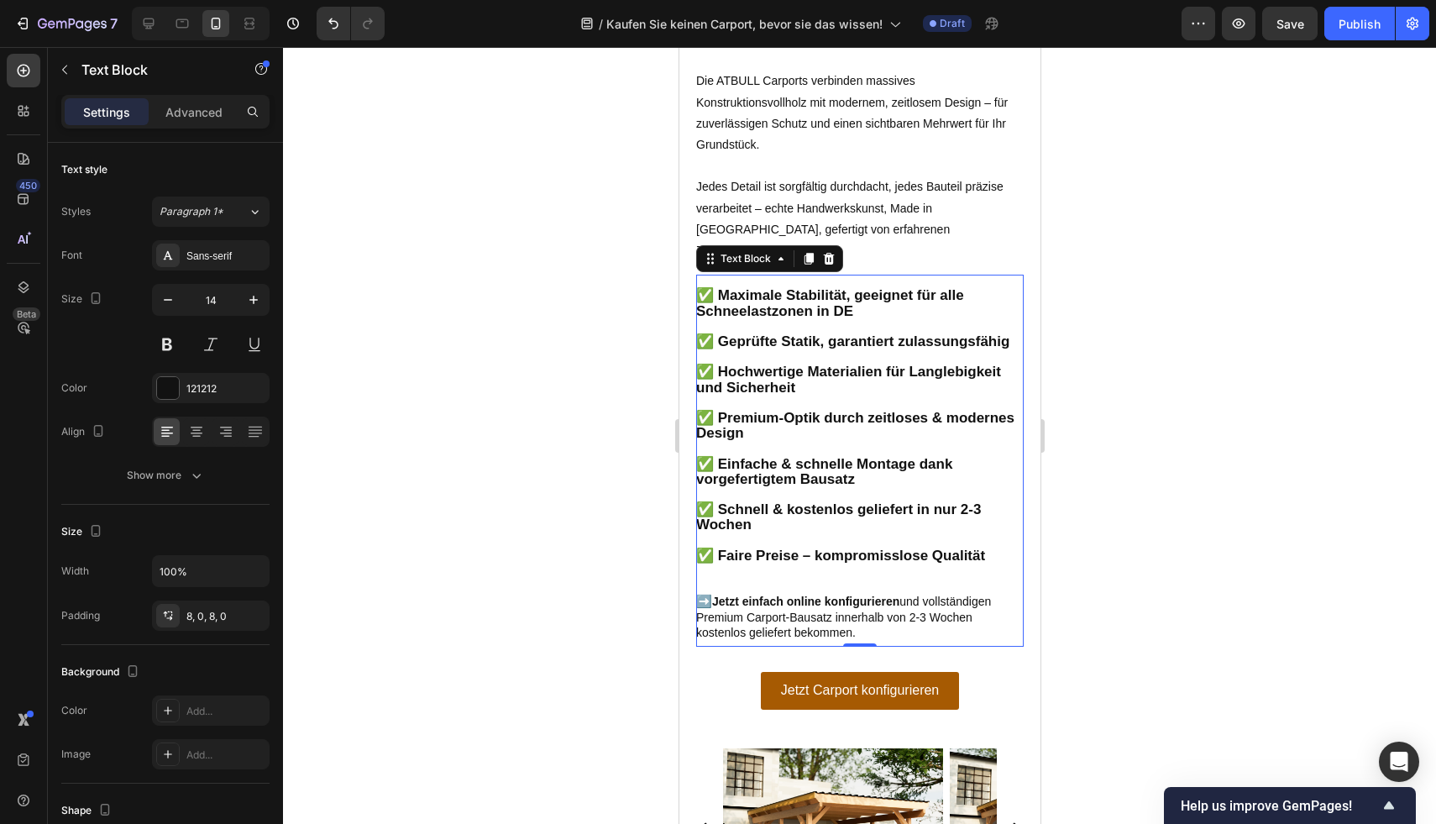
scroll to position [2716, 0]
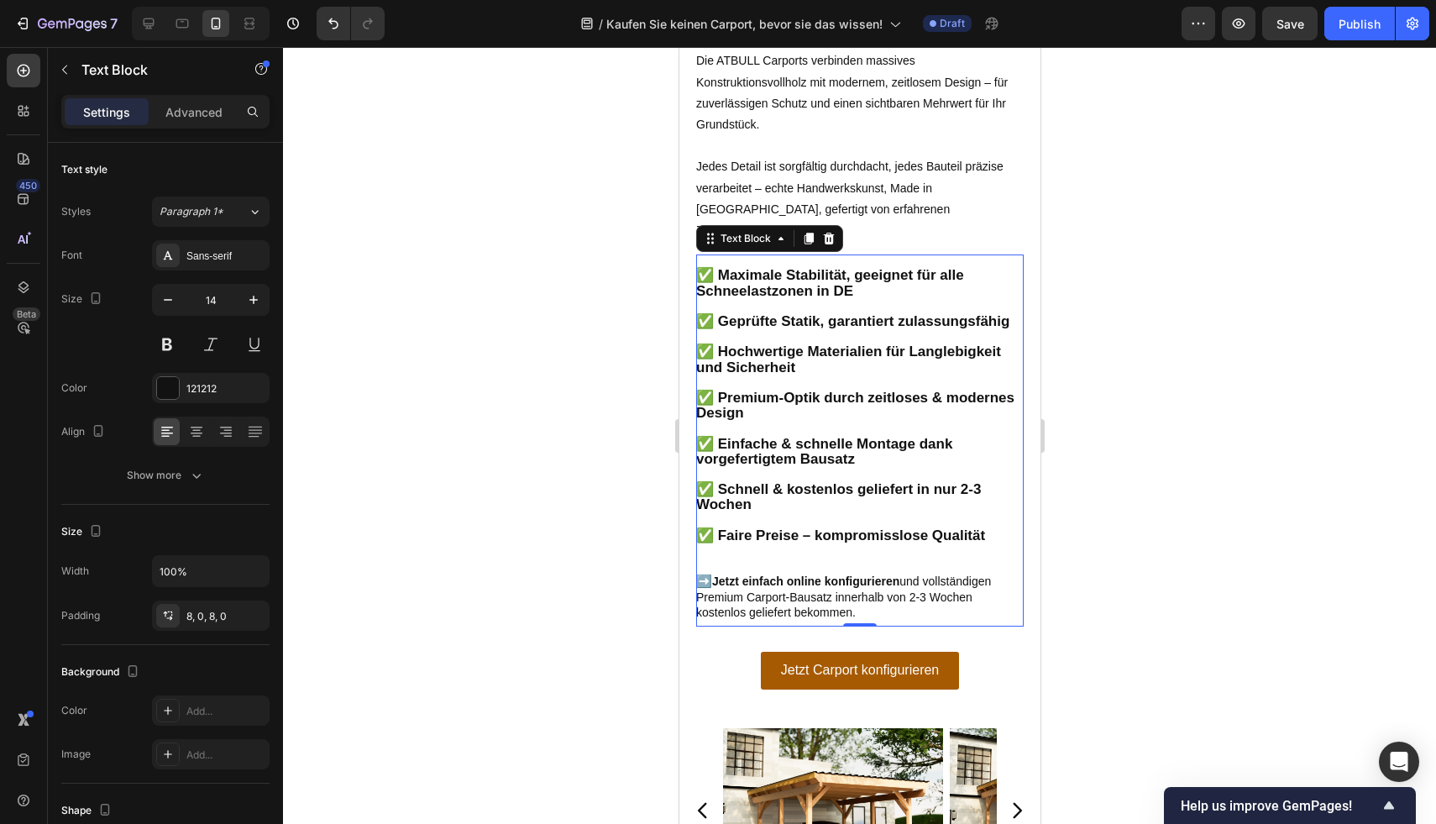
click at [882, 615] on p "➡️ Jetzt einfach online konfigurieren und vollständigen Premium Carport-Bausatz…" at bounding box center [858, 597] width 327 height 46
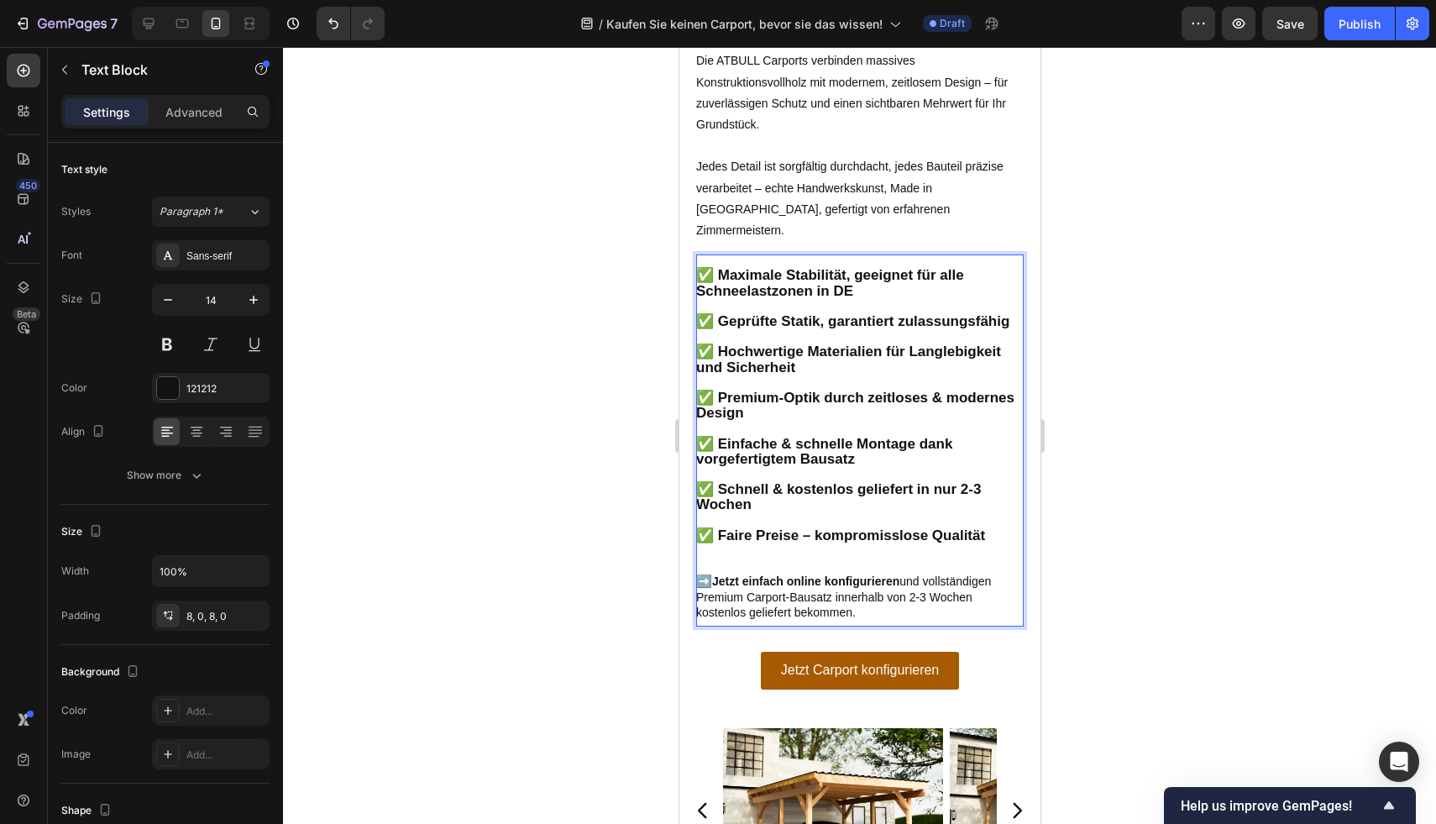
drag, startPoint x: 866, startPoint y: 607, endPoint x: 691, endPoint y: 255, distance: 392.8
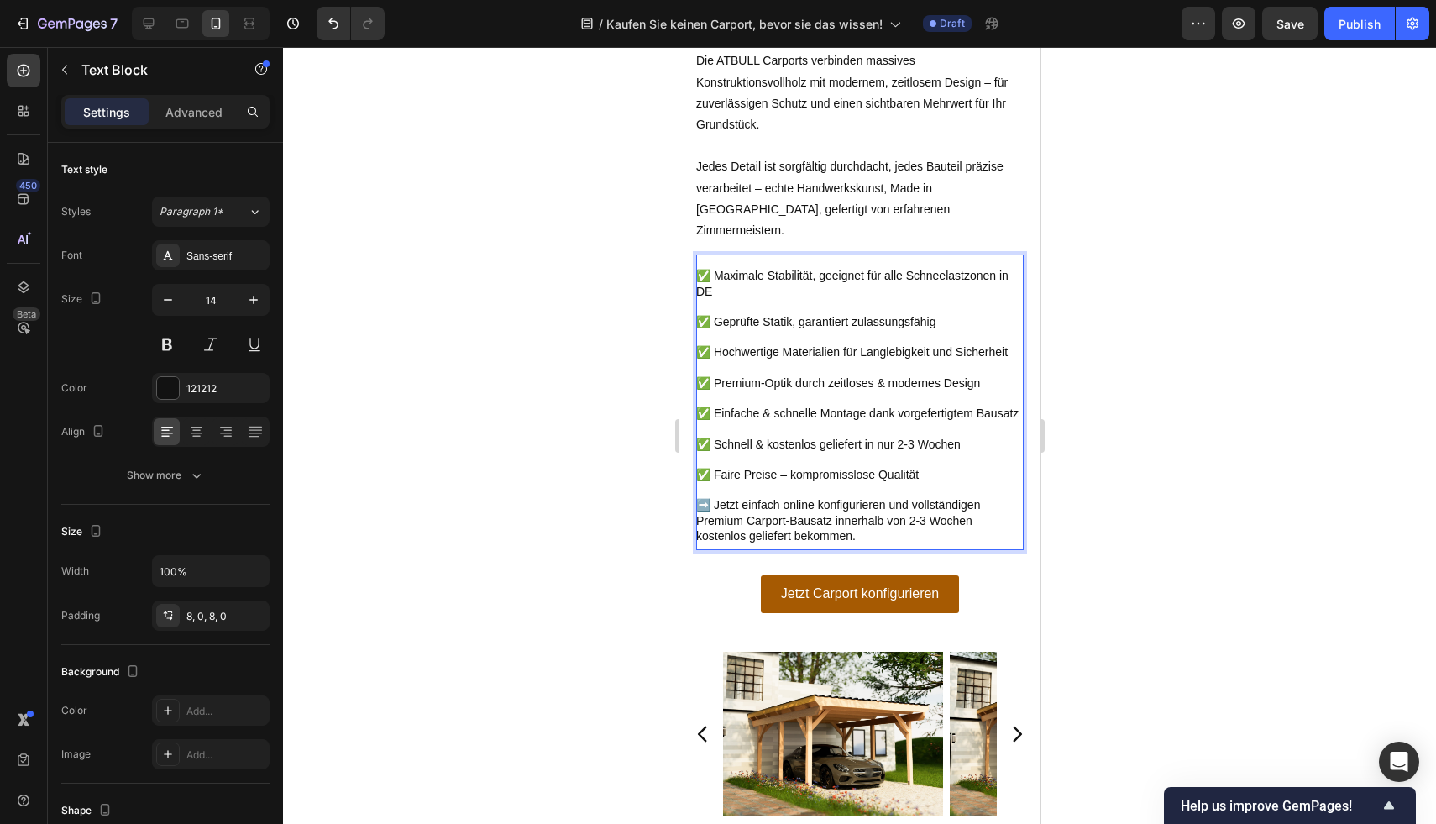
click at [728, 311] on p "Rich Text Editor. Editing area: main" at bounding box center [858, 306] width 327 height 15
click at [1081, 306] on div at bounding box center [859, 435] width 1153 height 777
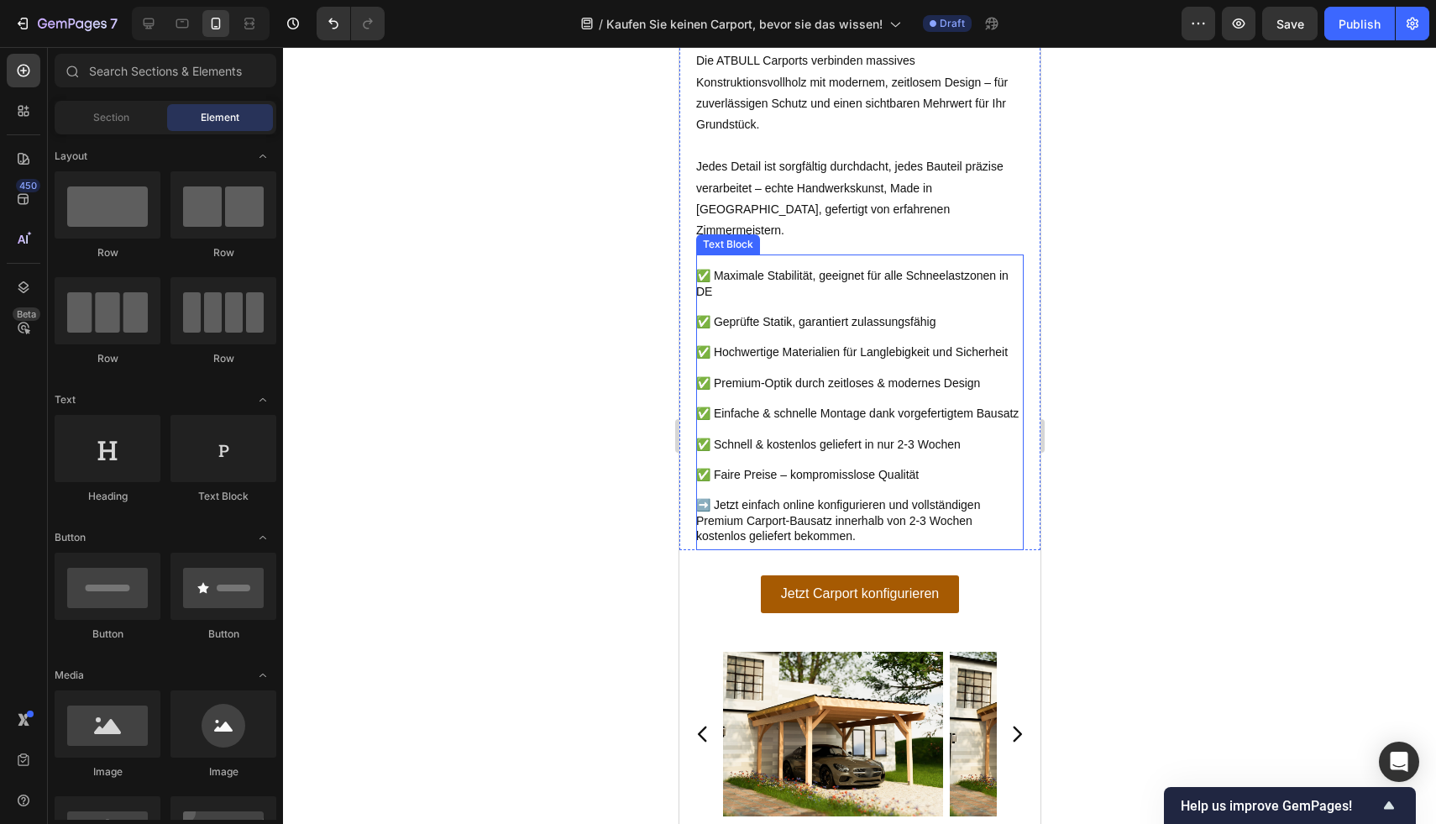
click at [836, 298] on p "✅ Maximale Stabilität, geeignet für alle Schneelastzonen in DE" at bounding box center [858, 283] width 327 height 30
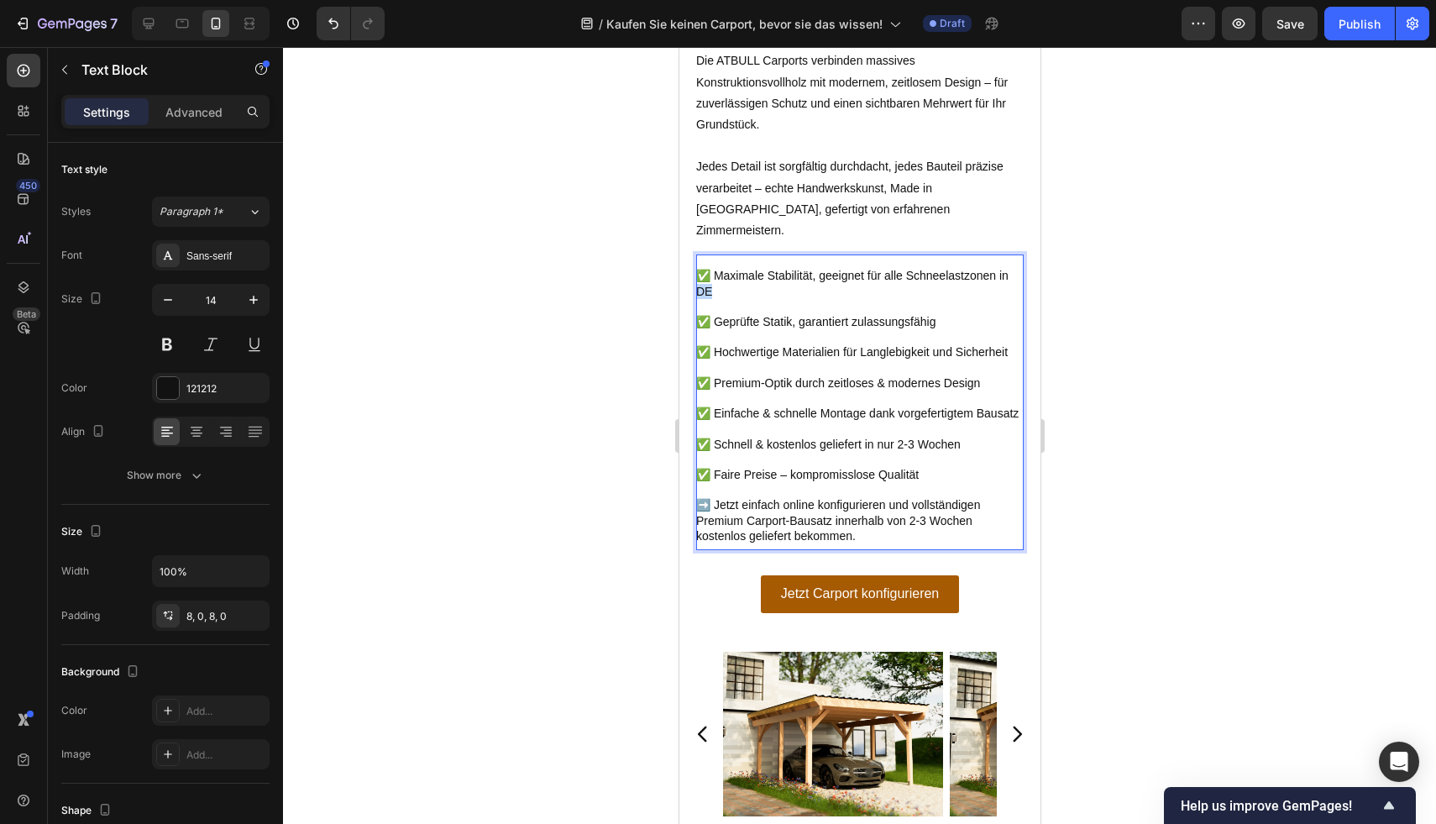
drag, startPoint x: 725, startPoint y: 299, endPoint x: 698, endPoint y: 298, distance: 27.7
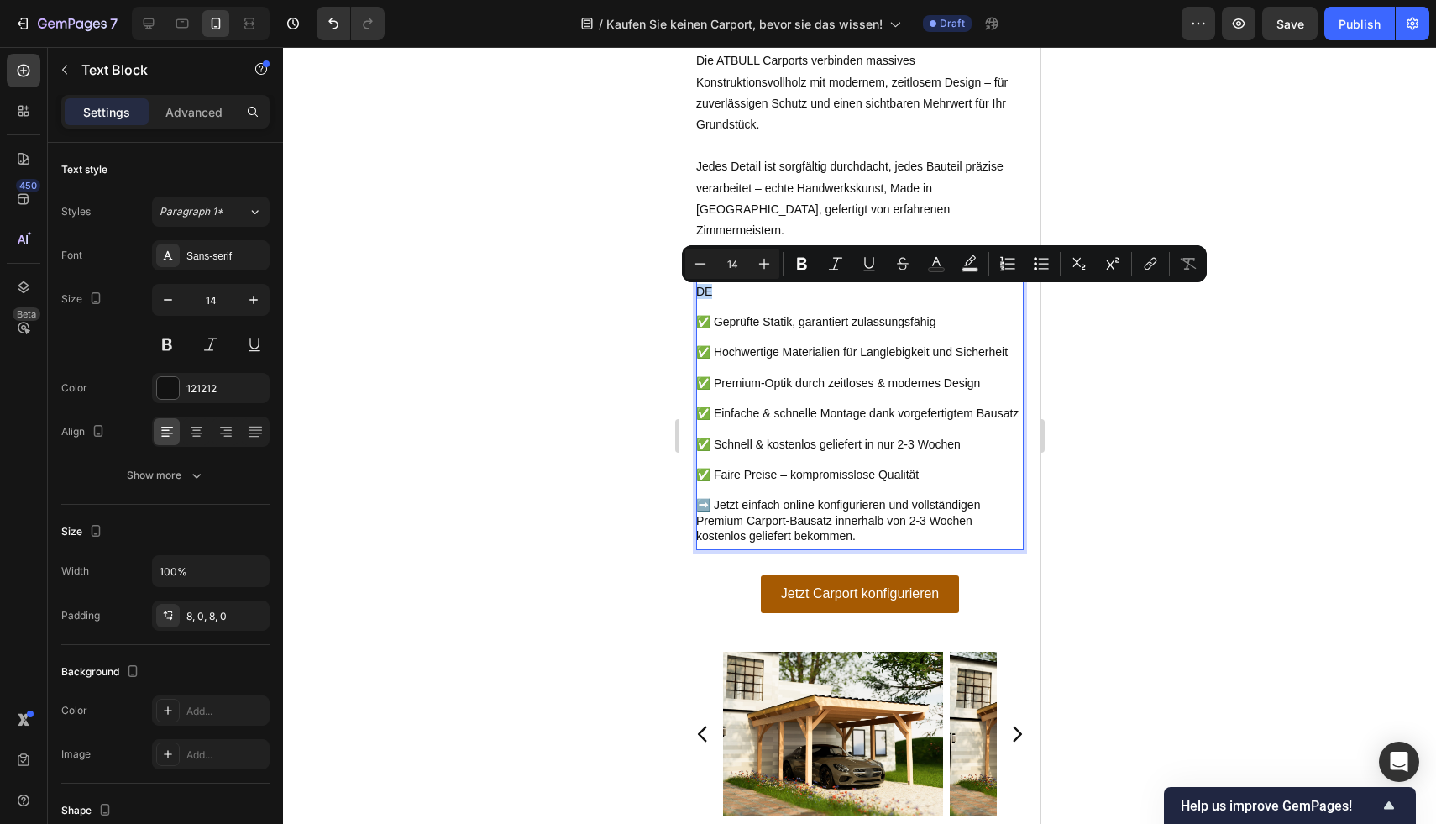
click at [755, 295] on p "✅ Maximale Stabilität, geeignet für alle Schneelastzonen in DE" at bounding box center [858, 283] width 327 height 30
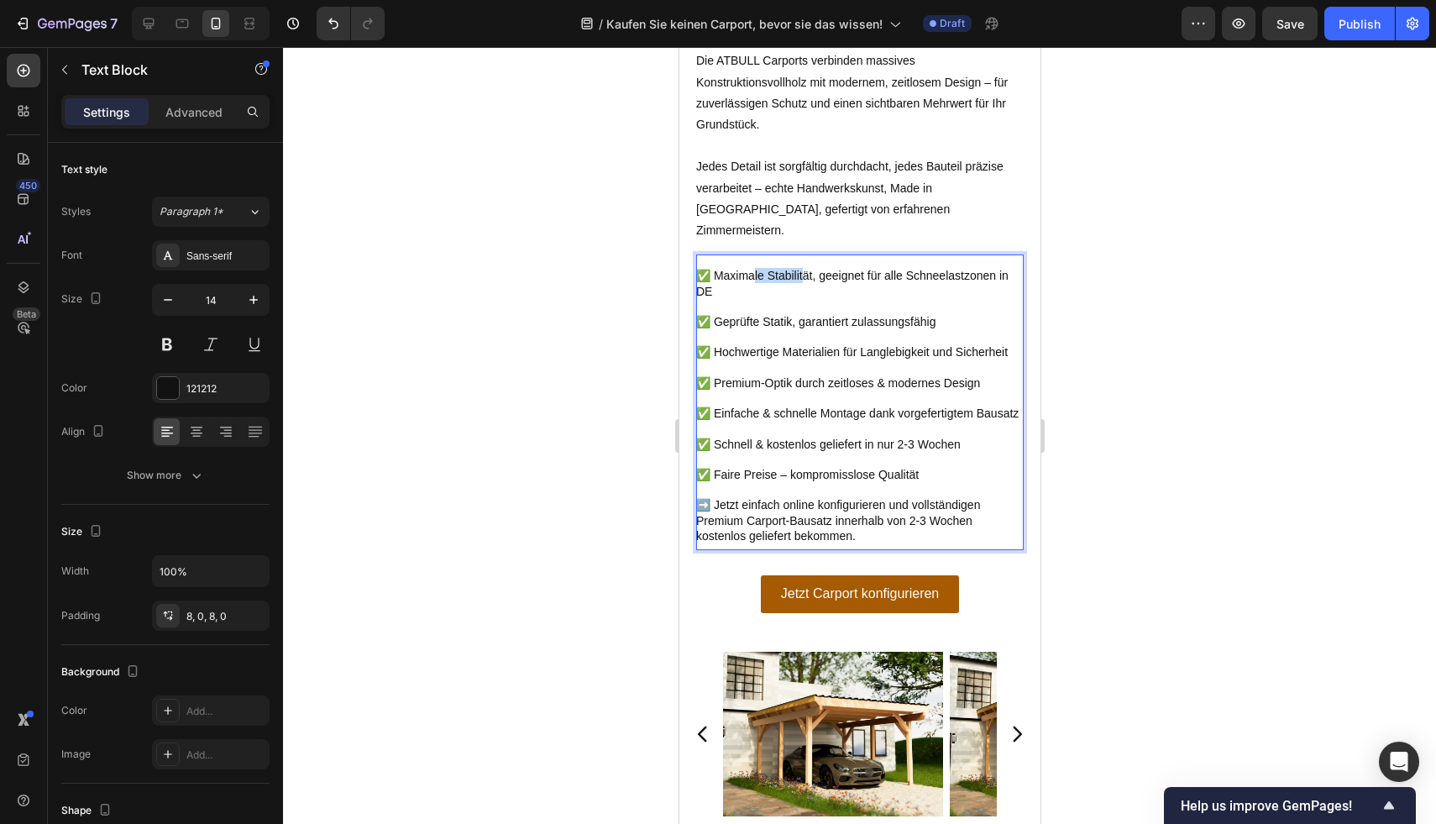
drag, startPoint x: 802, startPoint y: 285, endPoint x: 749, endPoint y: 279, distance: 53.3
click at [749, 279] on p "✅ Maximale Stabilität, geeignet für alle Schneelastzonen in DE" at bounding box center [858, 283] width 327 height 30
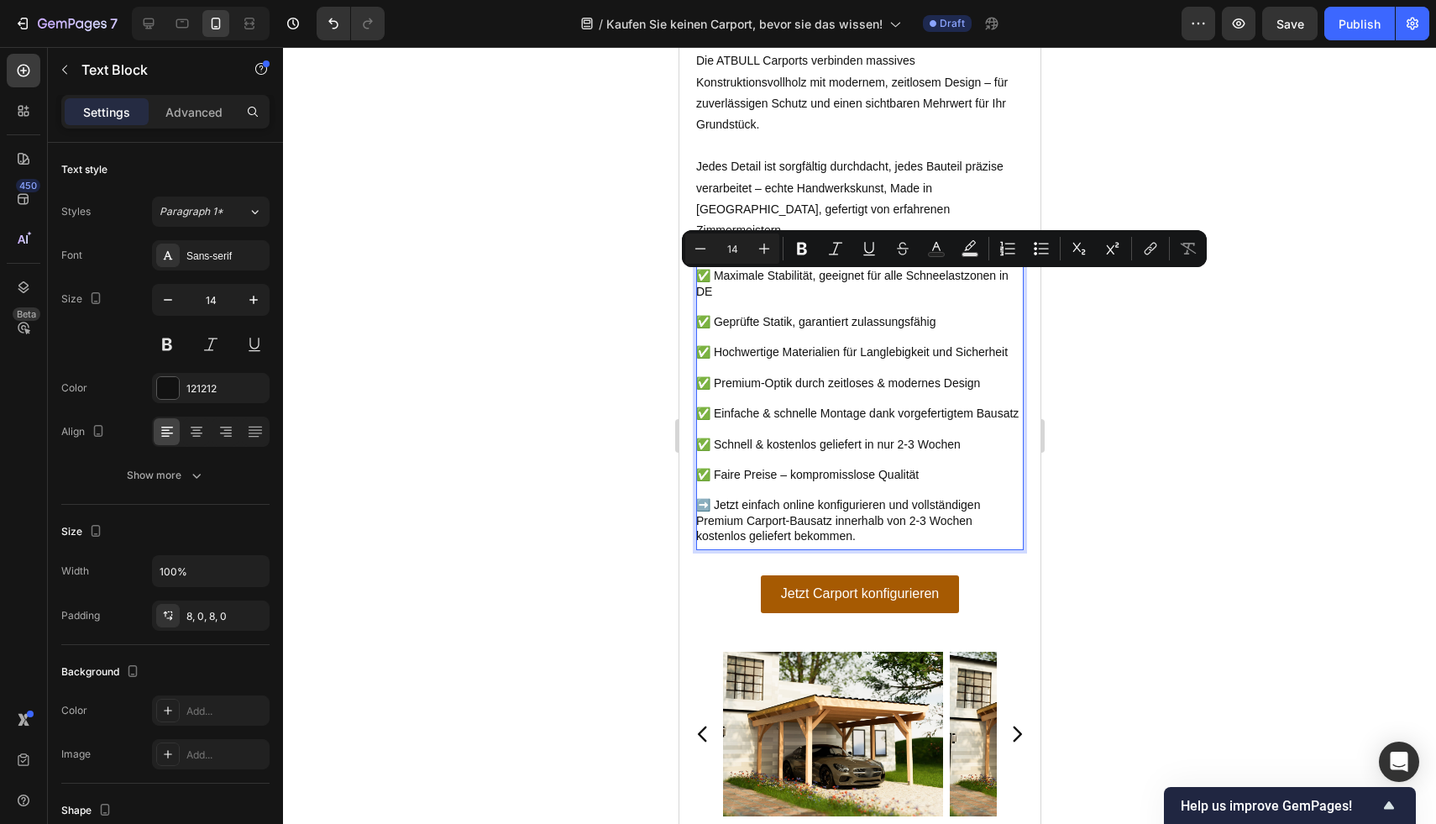
click at [747, 291] on p "✅ Maximale Stabilität, geeignet für alle Schneelastzonen in DE" at bounding box center [858, 283] width 327 height 30
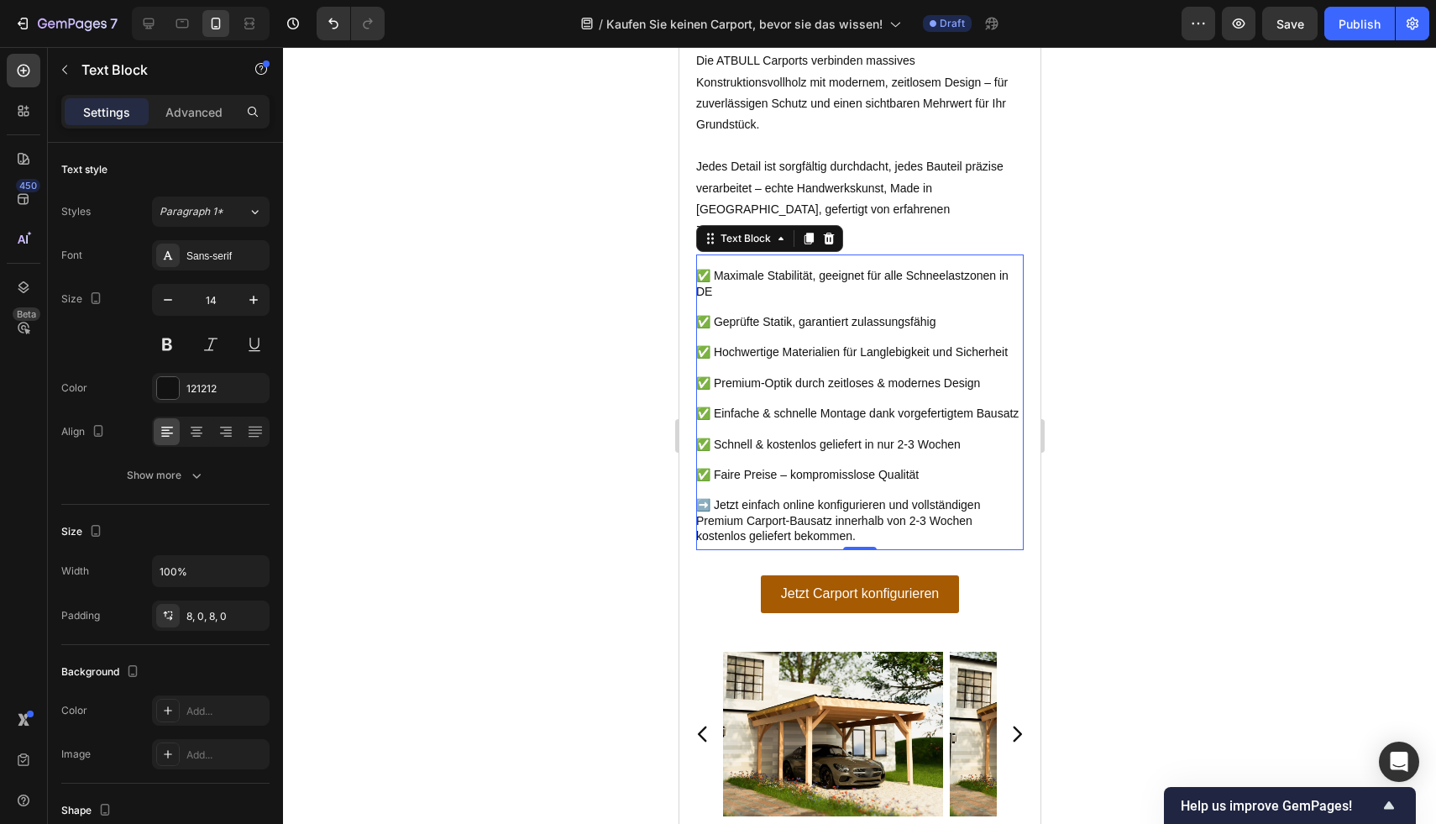
click at [1259, 285] on div at bounding box center [859, 435] width 1153 height 777
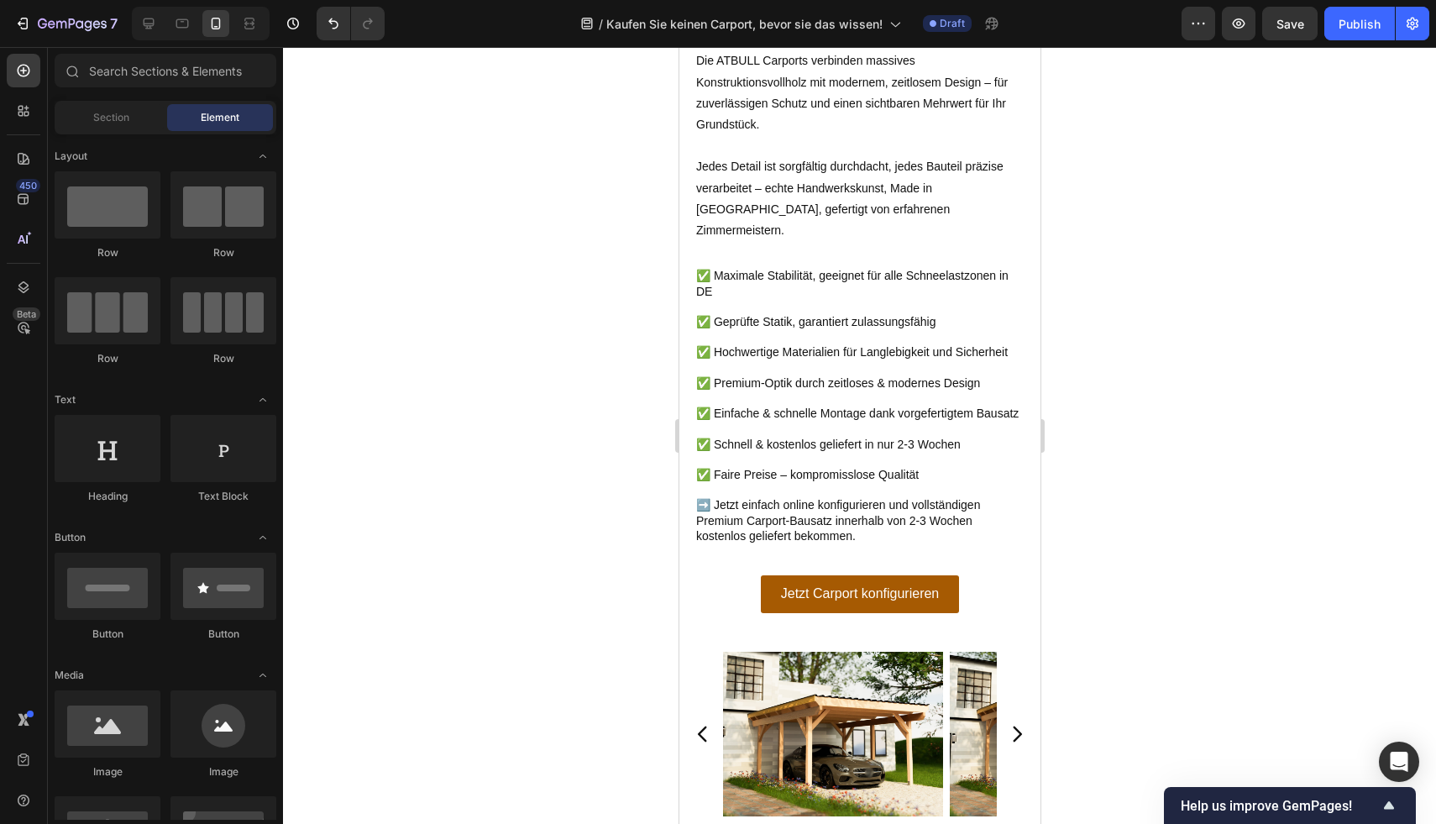
click at [1188, 385] on div at bounding box center [859, 435] width 1153 height 777
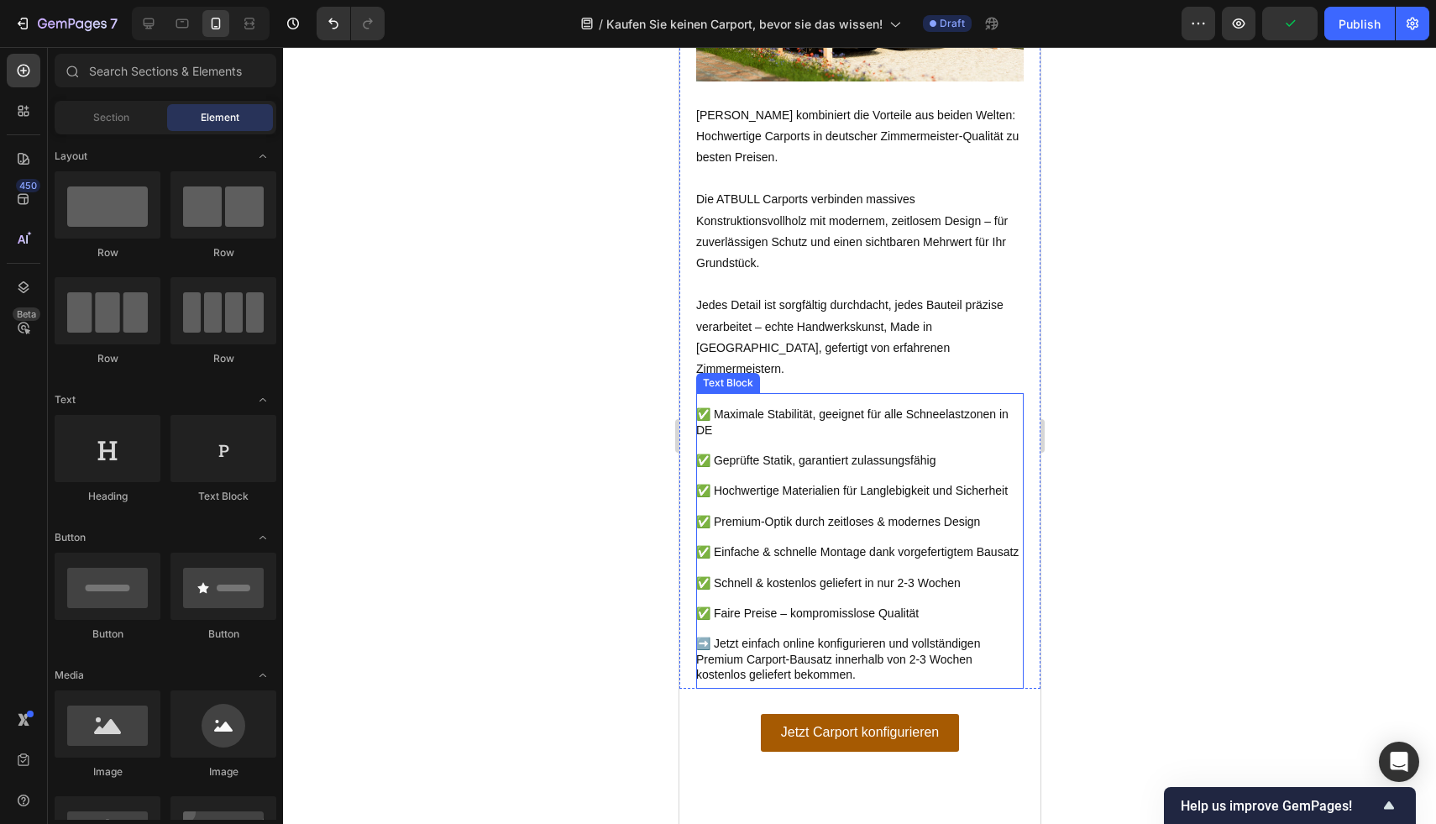
scroll to position [2532, 0]
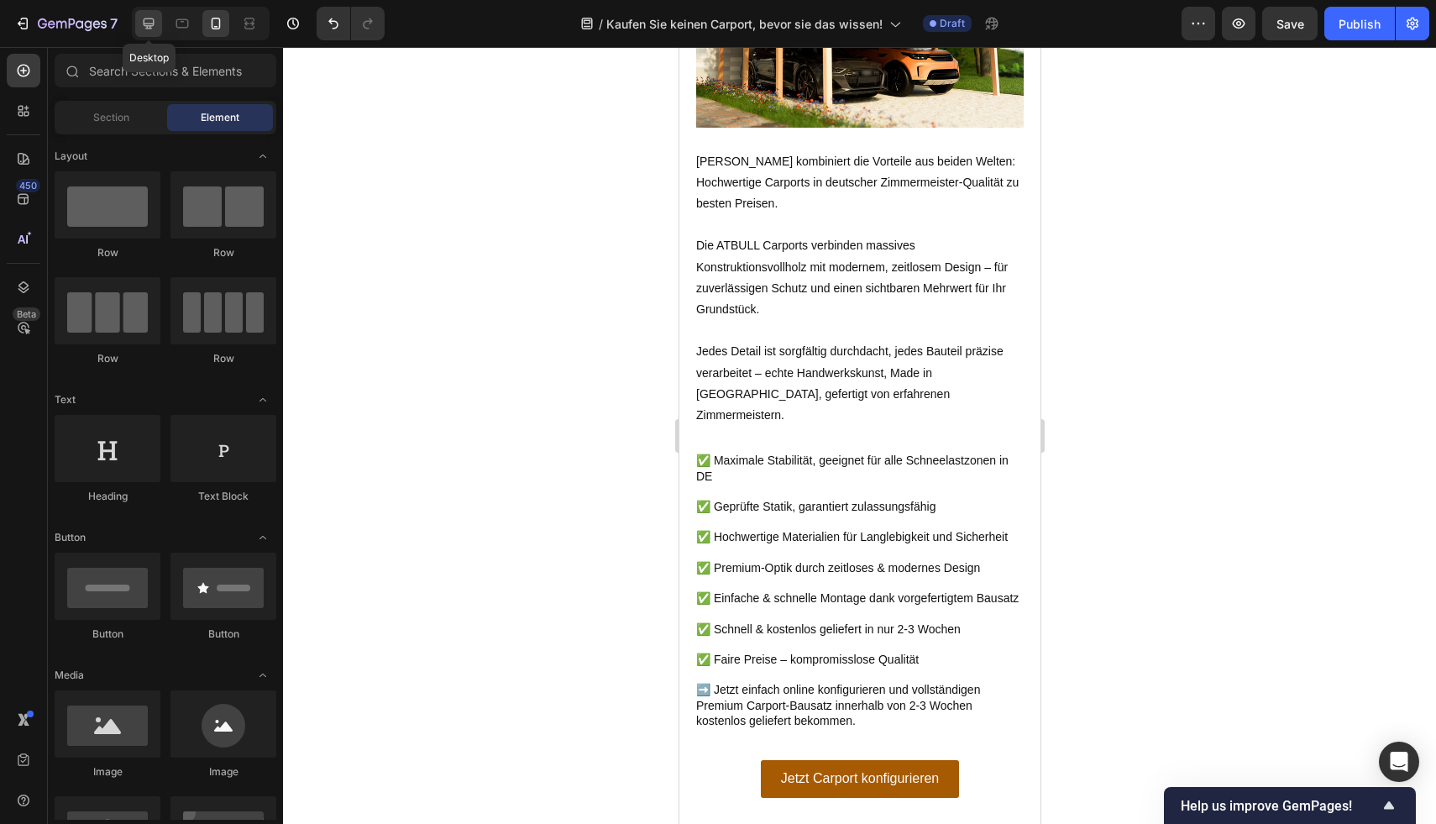
click at [150, 17] on icon at bounding box center [148, 23] width 17 height 17
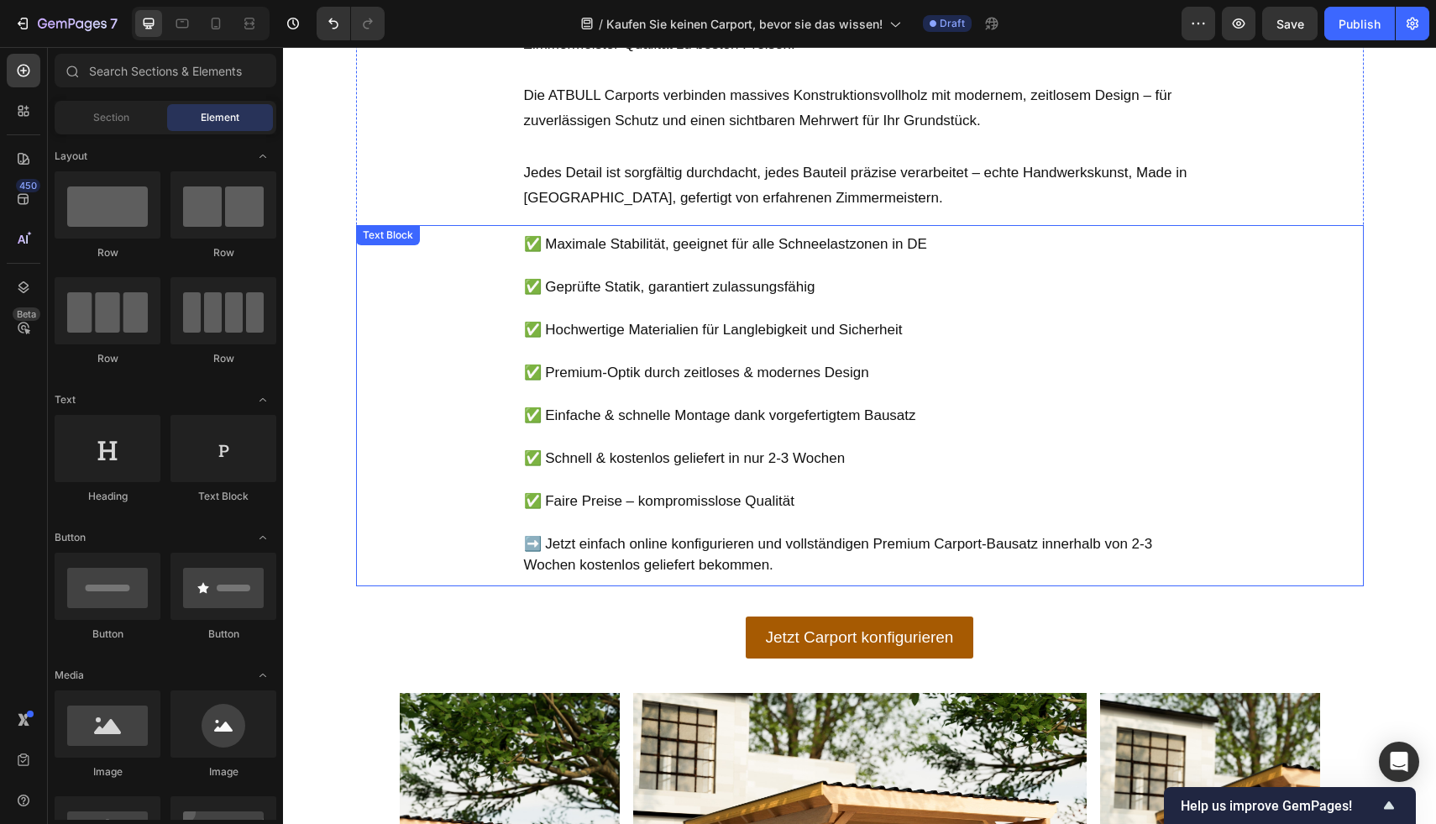
scroll to position [2847, 0]
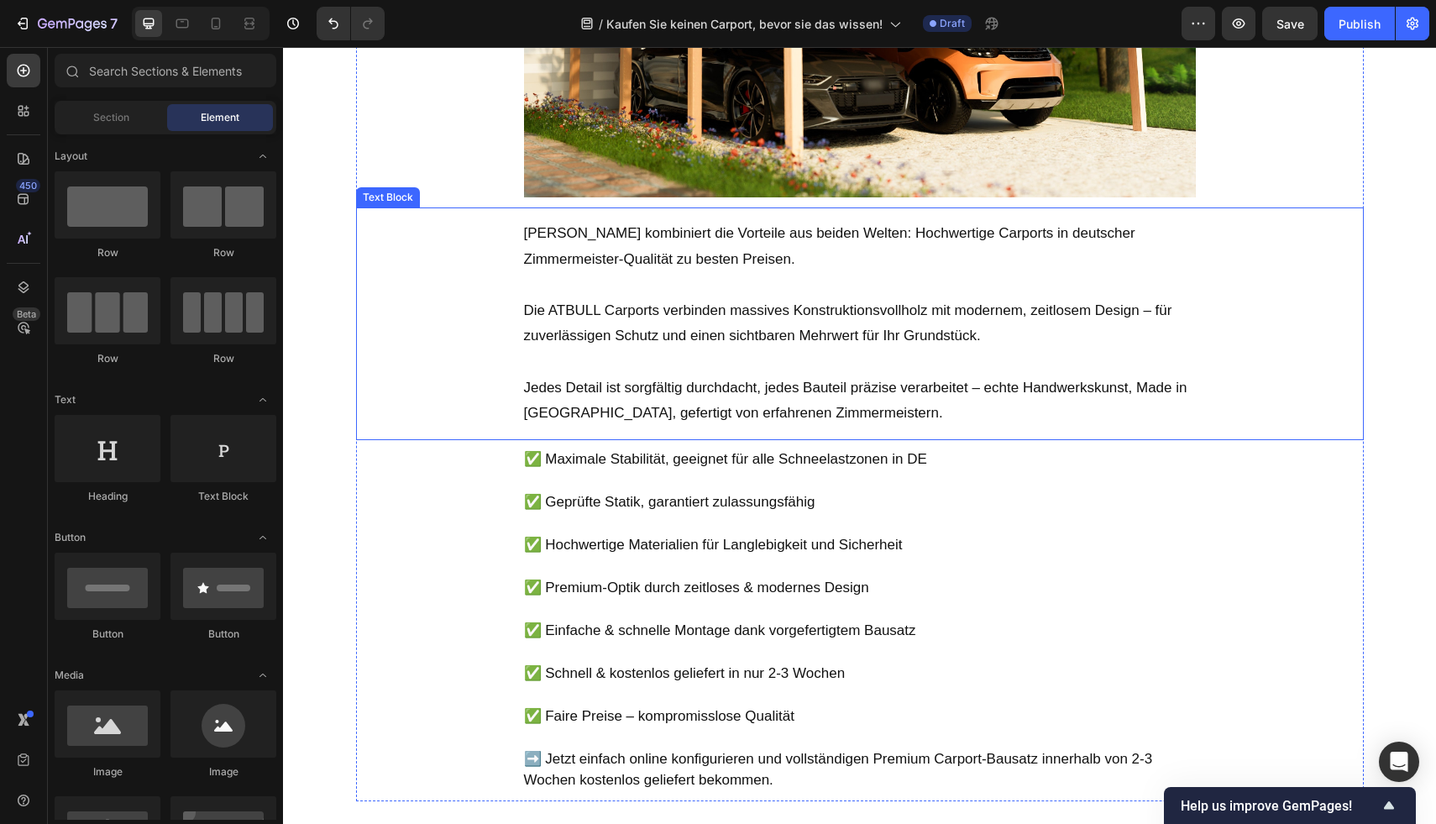
click at [776, 386] on p "Jedes Detail ist sorgfältig durchdacht, jedes Bauteil präzise verarbeitet – ech…" at bounding box center [860, 400] width 672 height 51
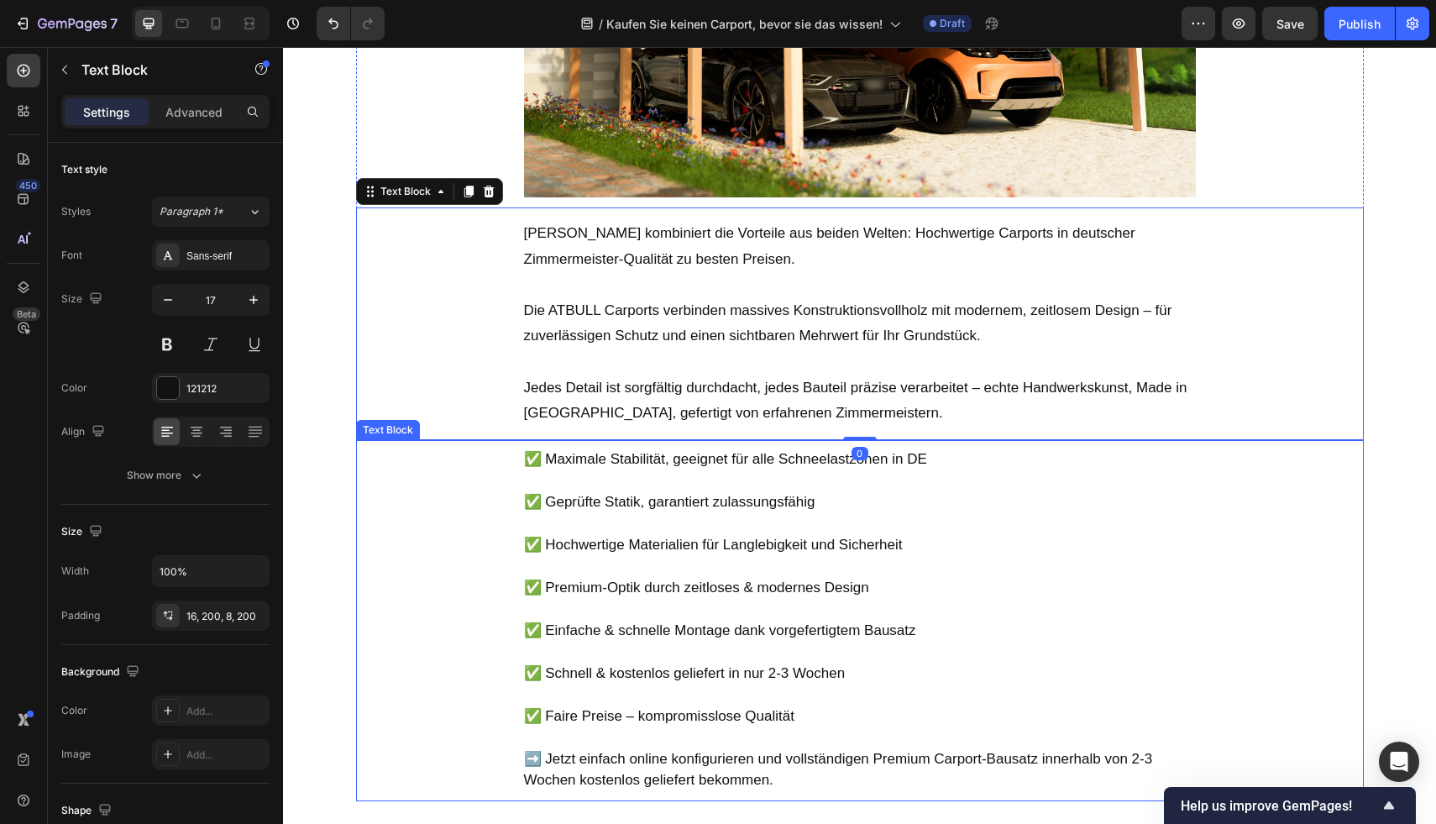
click at [785, 600] on p "Rich Text Editor. Editing area: main" at bounding box center [860, 609] width 672 height 22
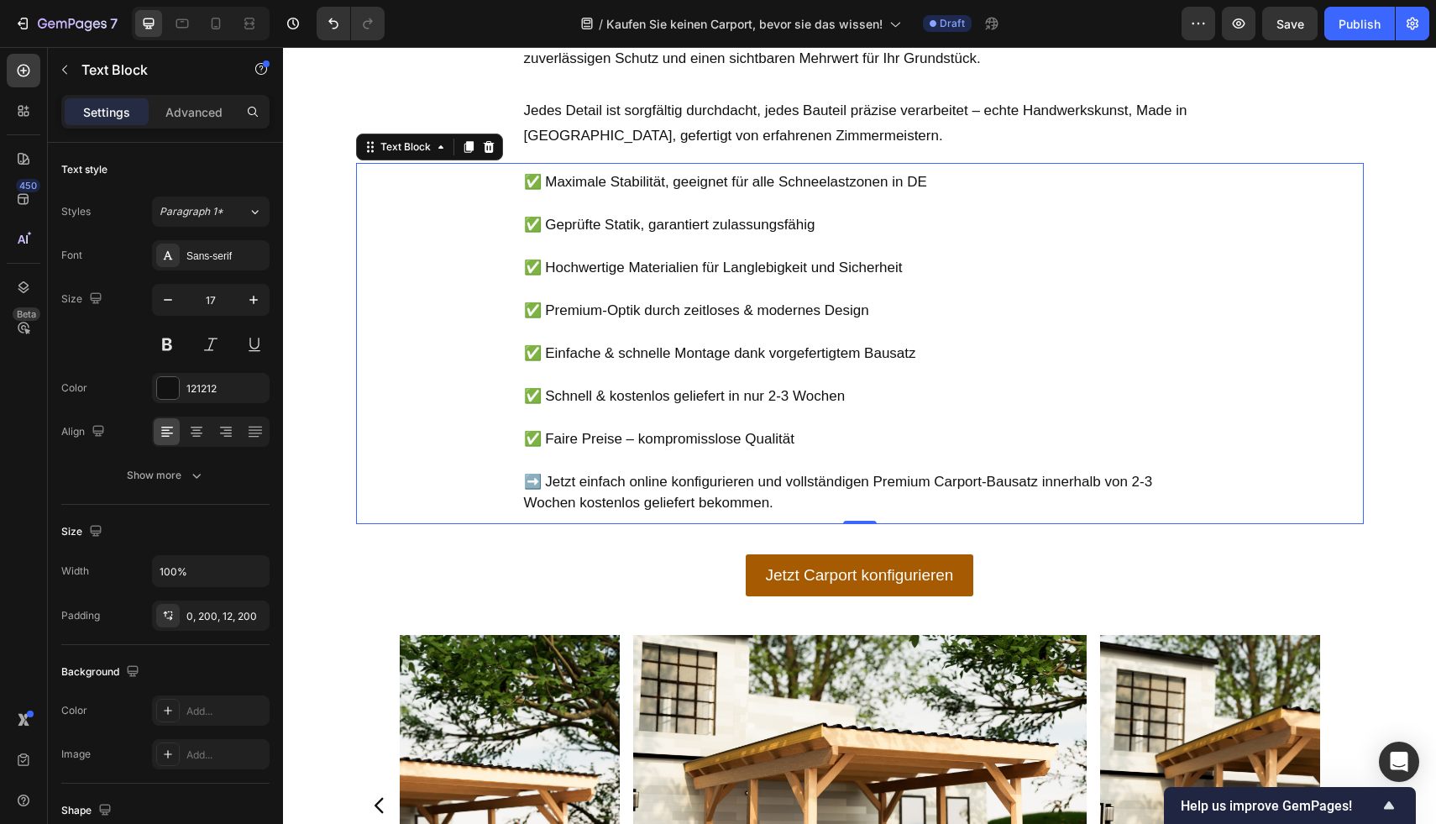
scroll to position [3122, 0]
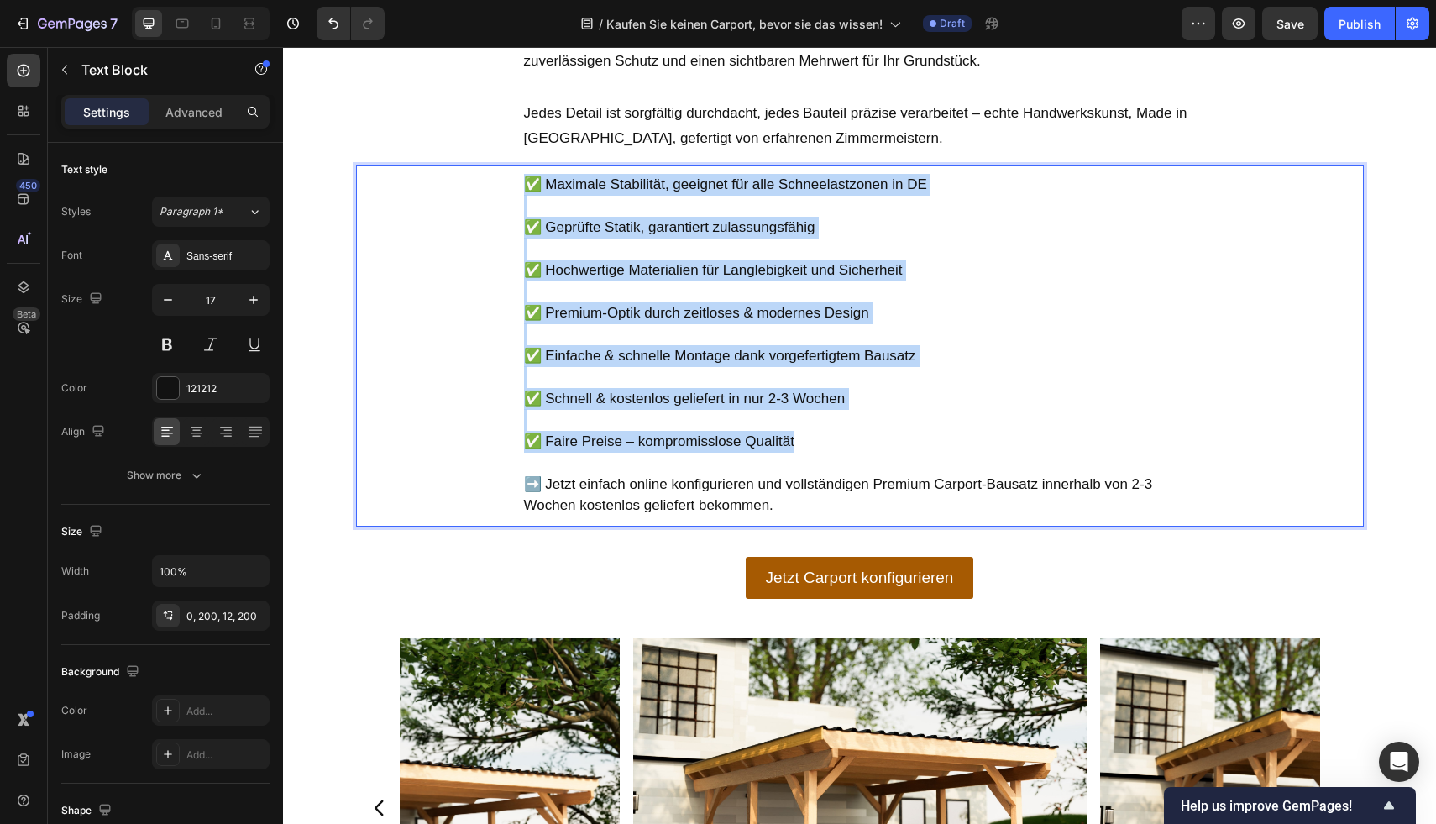
drag, startPoint x: 790, startPoint y: 432, endPoint x: 521, endPoint y: 184, distance: 366.0
click at [521, 184] on div "✅ Maximale Stabilität, geeignet für alle Schneelastzonen in DE ✅ Geprüfte Stati…" at bounding box center [860, 349] width 1008 height 354
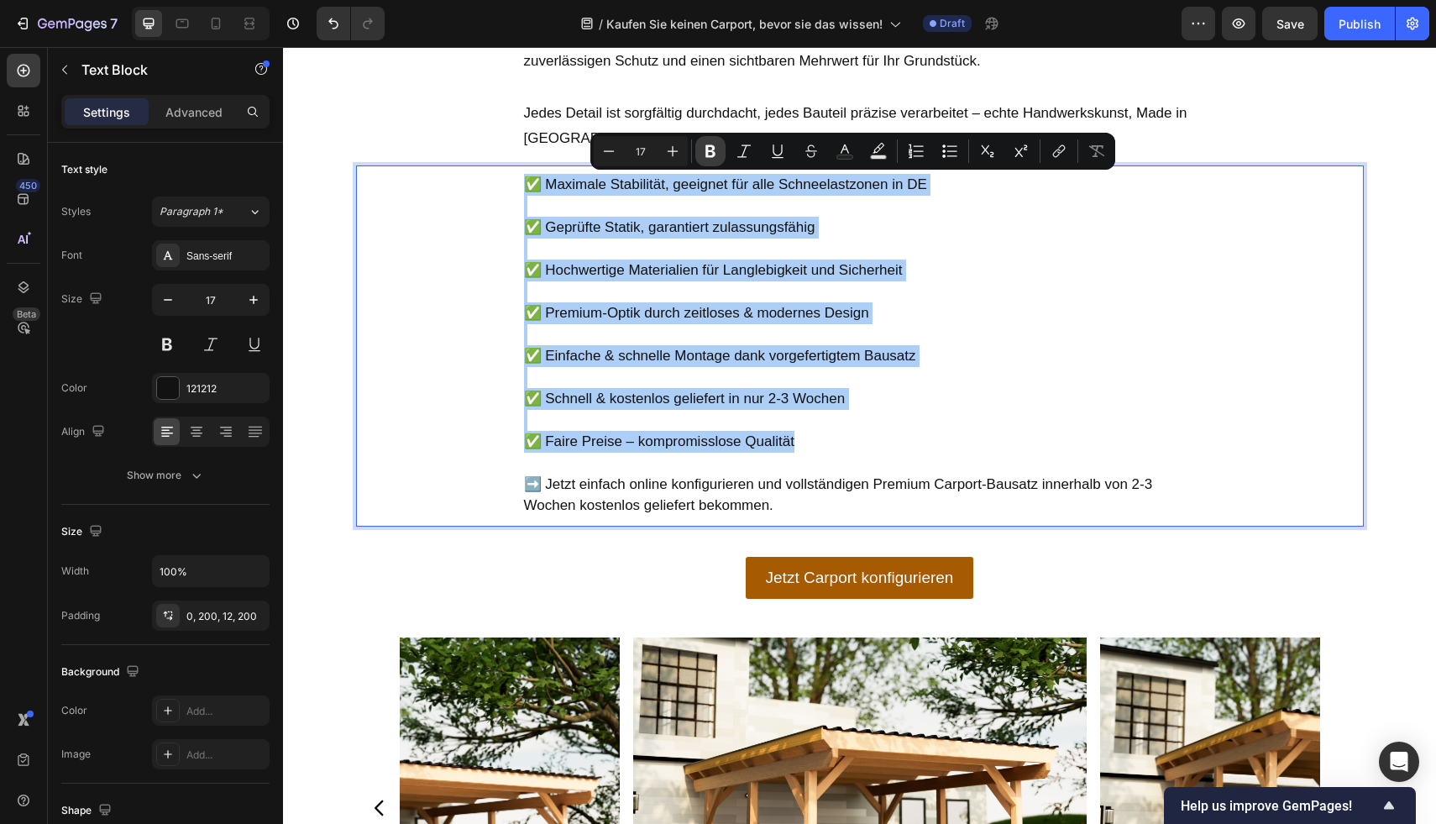
click at [702, 155] on icon "Editor contextual toolbar" at bounding box center [710, 151] width 17 height 17
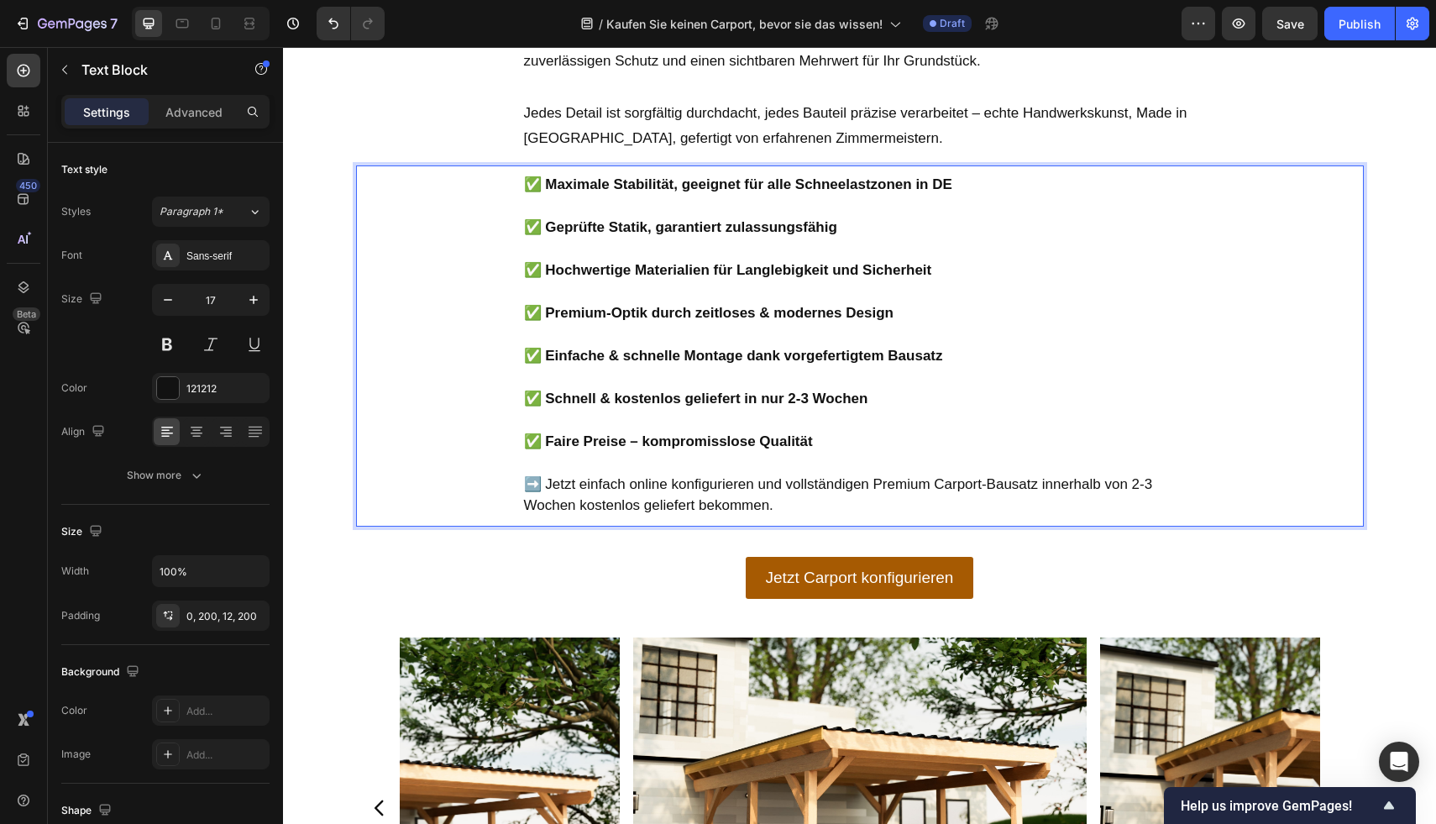
click at [999, 332] on p "Rich Text Editor. Editing area: main" at bounding box center [860, 334] width 672 height 22
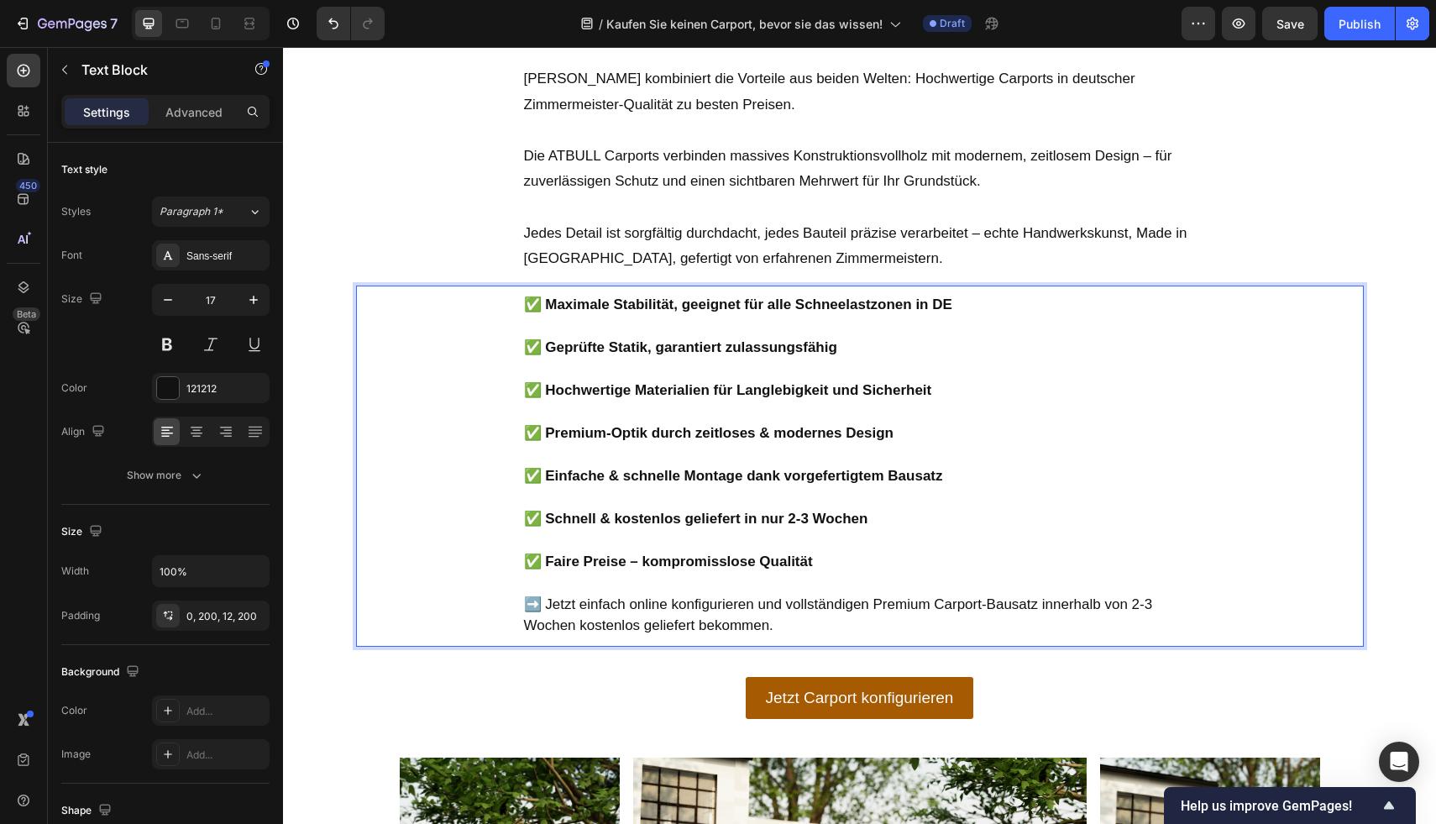
scroll to position [2934, 0]
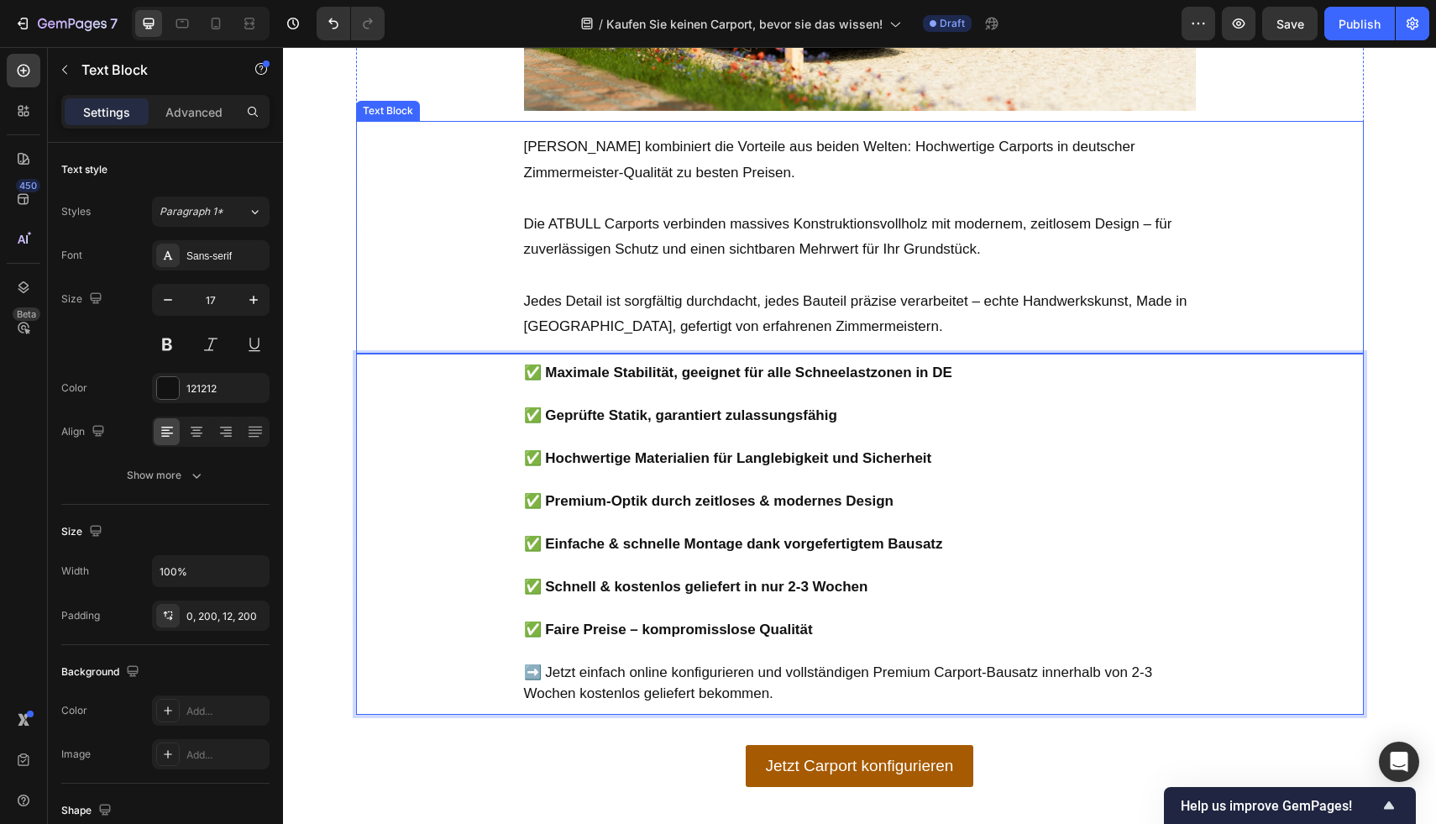
click at [643, 243] on p "Die ATBULL Carports verbinden massives Konstruktionsvollholz mit modernem, zeit…" at bounding box center [860, 237] width 672 height 51
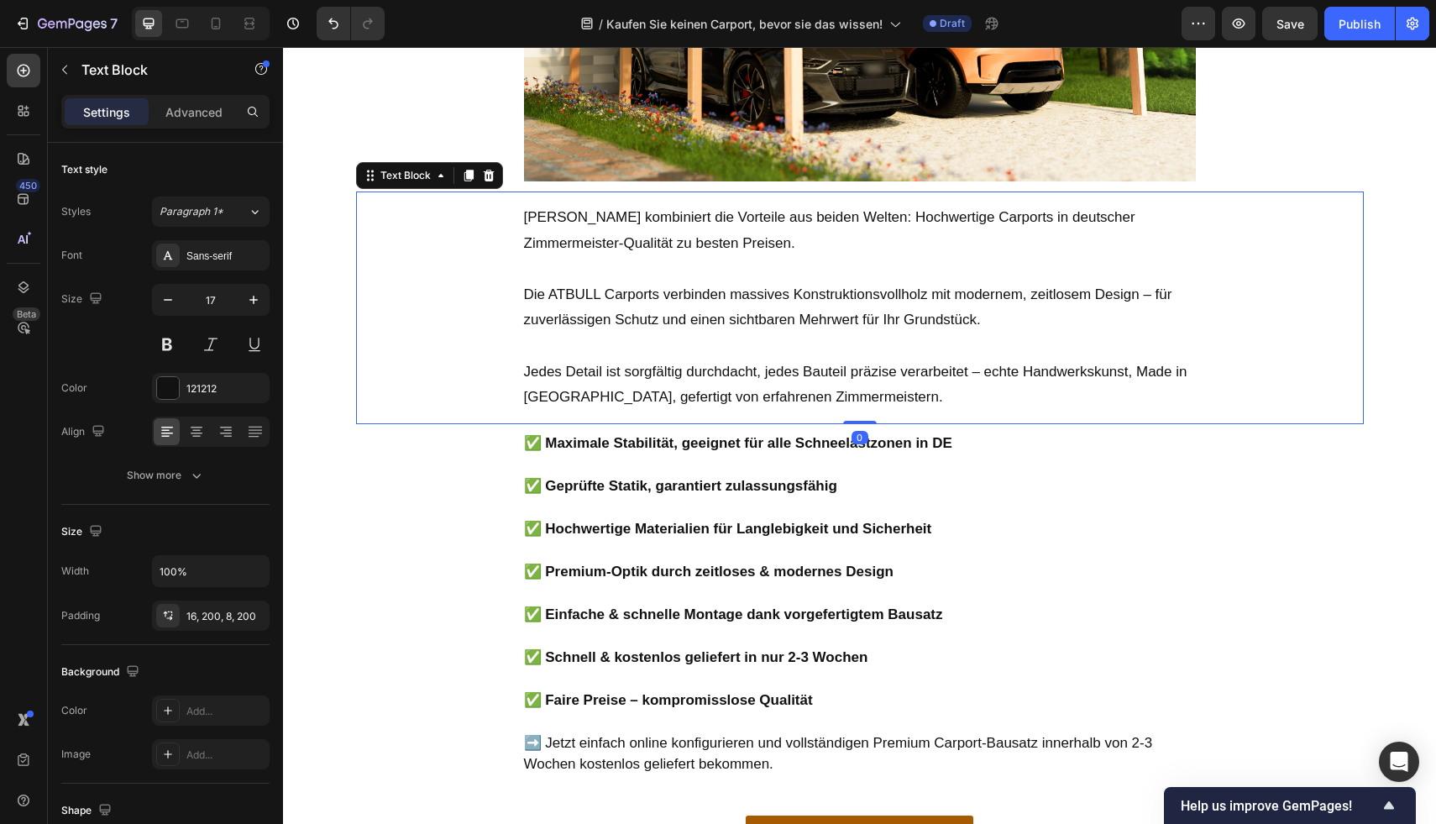
scroll to position [2851, 0]
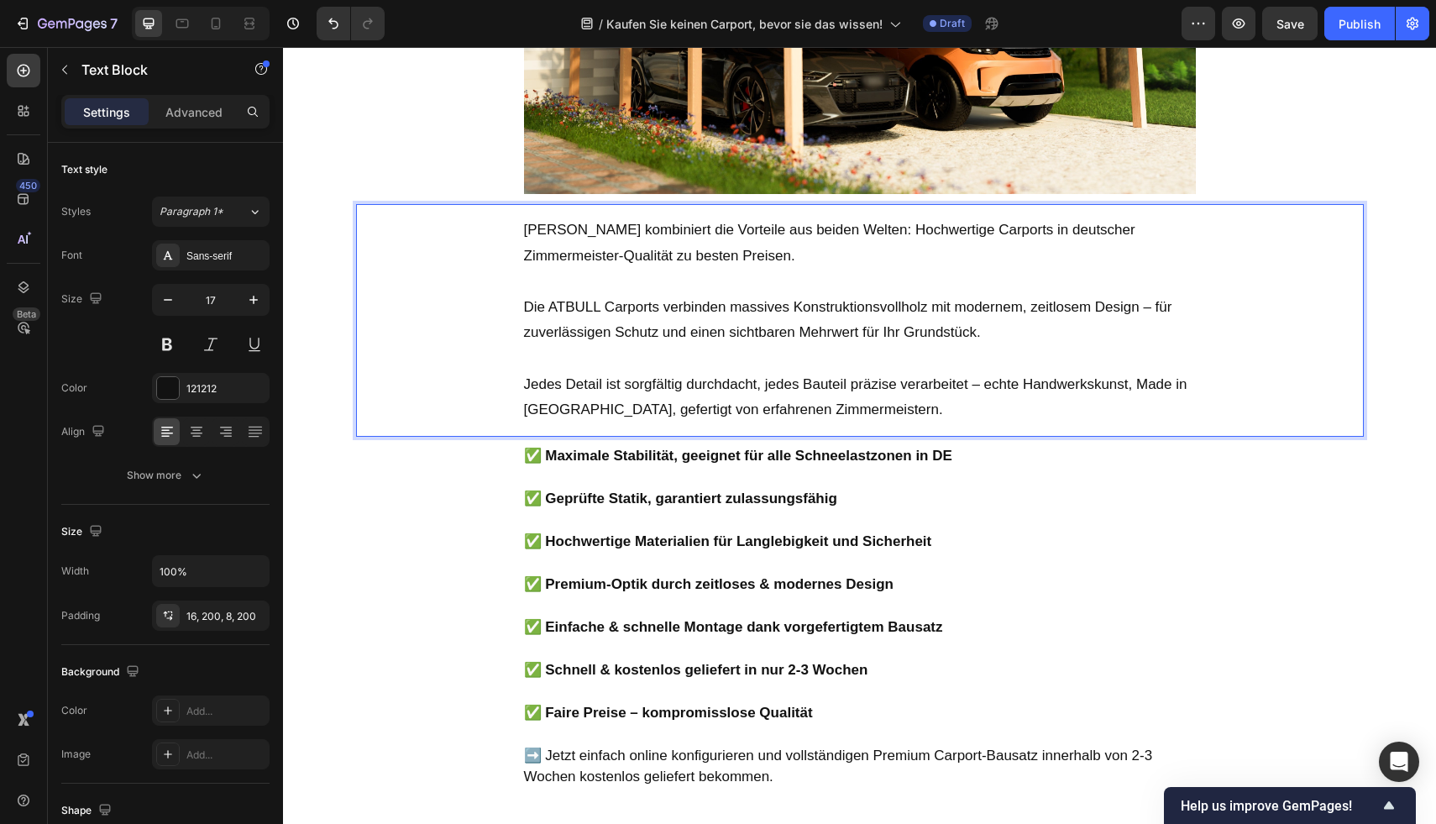
drag, startPoint x: 841, startPoint y: 228, endPoint x: 851, endPoint y: 235, distance: 12.6
click at [851, 235] on p "ATBULL kombiniert die Vorteile aus beiden Welten: Hochwertige Carports in deuts…" at bounding box center [860, 242] width 672 height 51
click at [843, 224] on p "ATBULL kombiniert die Vorteile aus beiden Welten: Hochwertige Carports in deuts…" at bounding box center [860, 242] width 672 height 51
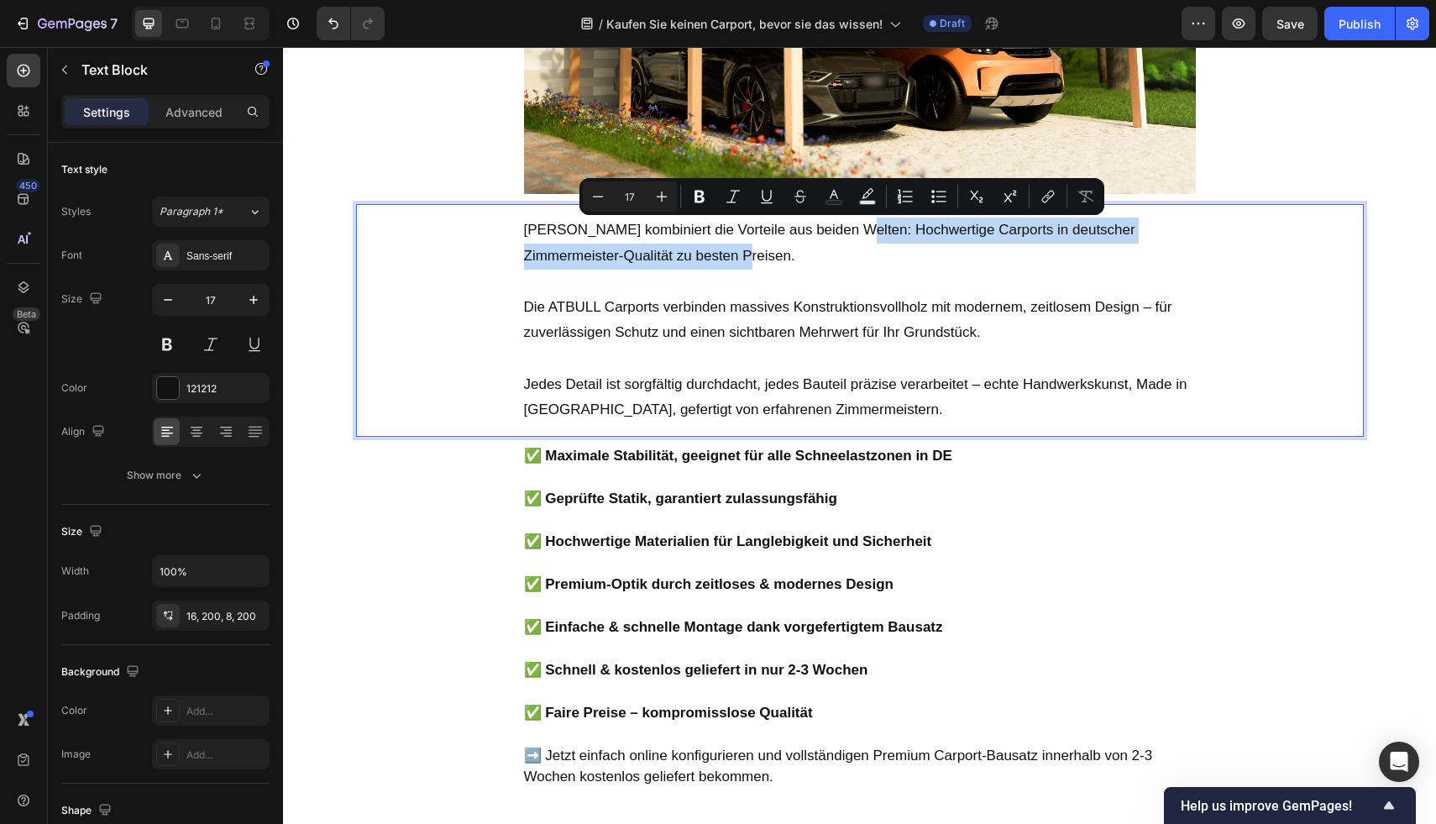
drag, startPoint x: 846, startPoint y: 228, endPoint x: 856, endPoint y: 245, distance: 20.7
click at [856, 245] on p "ATBULL kombiniert die Vorteile aus beiden Welten: Hochwertige Carports in deuts…" at bounding box center [860, 242] width 672 height 51
click at [691, 196] on icon "Editor contextual toolbar" at bounding box center [699, 196] width 17 height 17
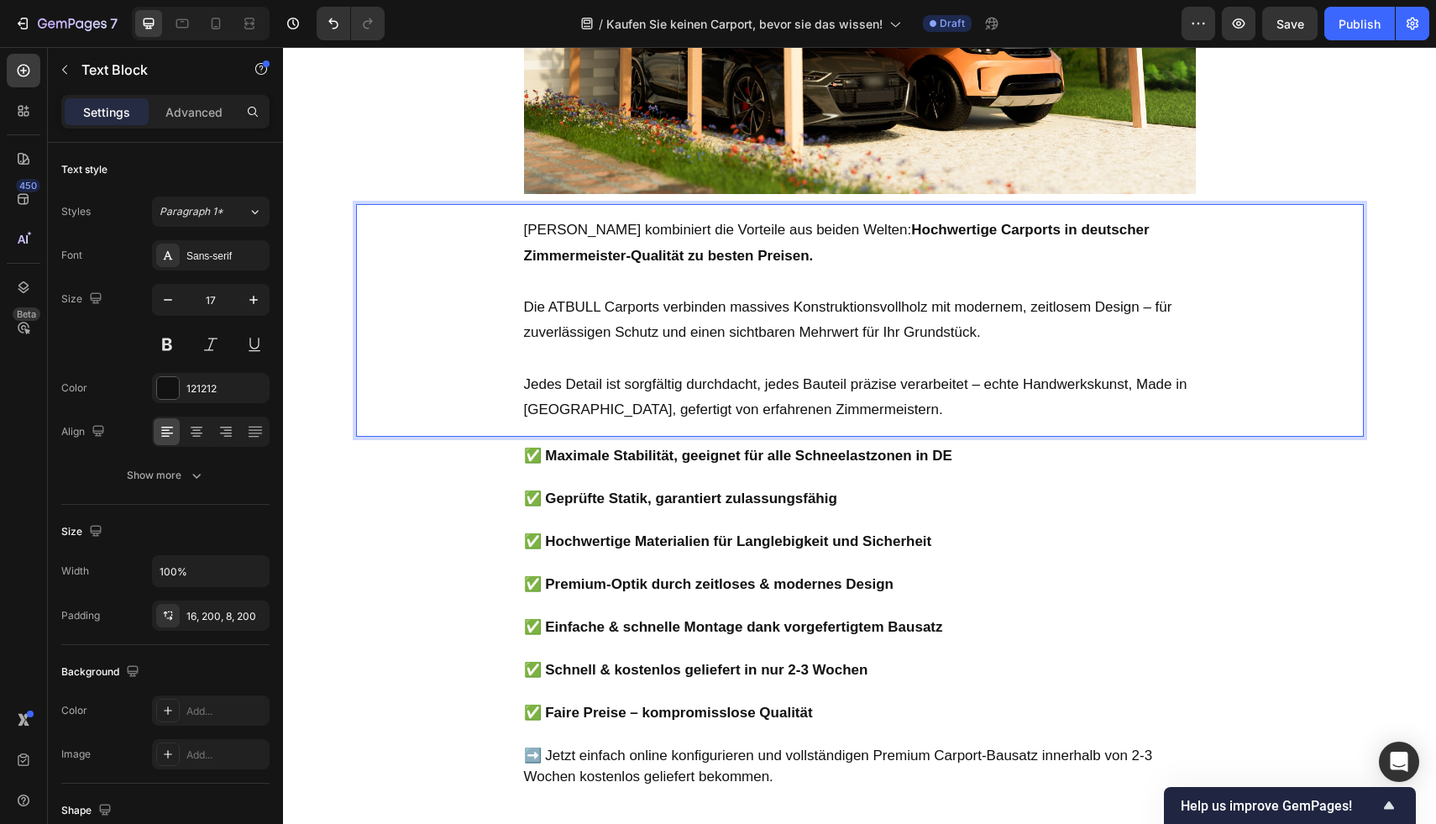
click at [760, 327] on p "Die ATBULL Carports verbinden massives Konstruktionsvollholz mit modernem, zeit…" at bounding box center [860, 320] width 672 height 51
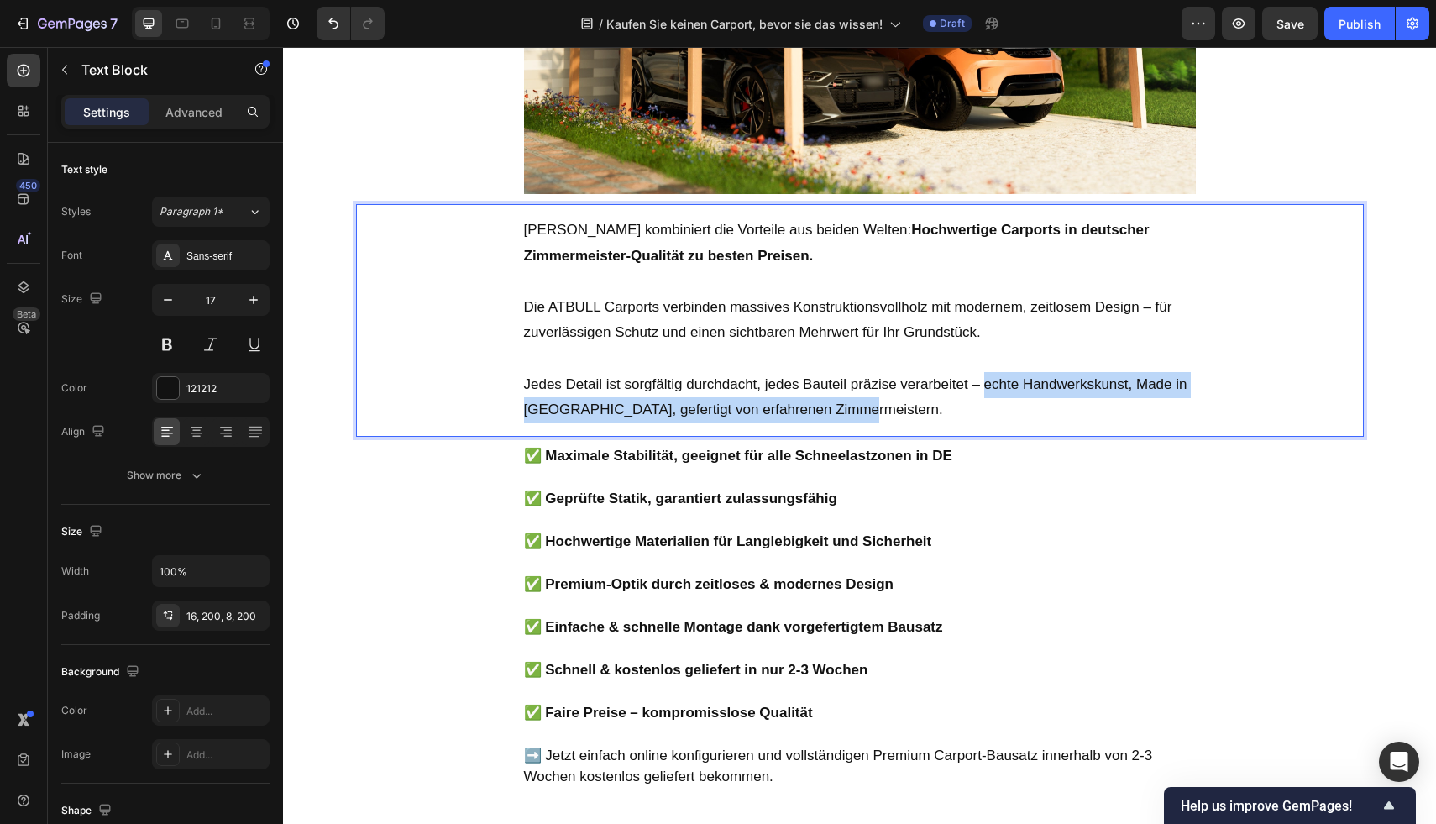
drag, startPoint x: 977, startPoint y: 386, endPoint x: 992, endPoint y: 398, distance: 19.1
click at [992, 398] on p "Jedes Detail ist sorgfältig durchdacht, jedes Bauteil präzise verarbeitet – ech…" at bounding box center [860, 397] width 672 height 51
click at [873, 409] on p "Jedes Detail ist sorgfältig durchdacht, jedes Bauteil präzise verarbeitet – ech…" at bounding box center [860, 397] width 672 height 51
drag, startPoint x: 897, startPoint y: 409, endPoint x: 977, endPoint y: 385, distance: 83.2
click at [977, 385] on p "Jedes Detail ist sorgfältig durchdacht, jedes Bauteil präzise verarbeitet – ech…" at bounding box center [860, 397] width 672 height 51
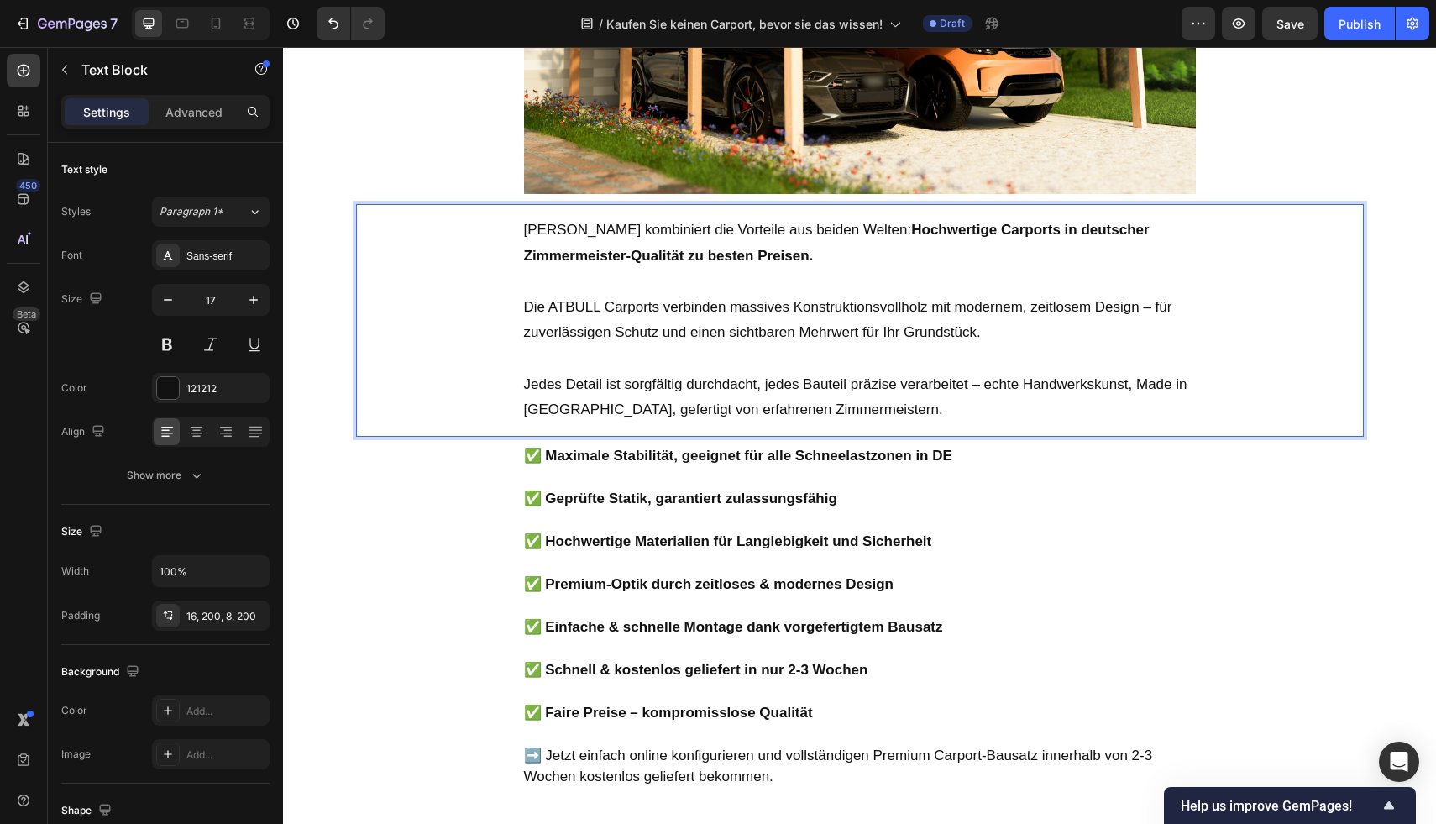
click at [972, 388] on p "Jedes Detail ist sorgfältig durchdacht, jedes Bauteil präzise verarbeitet – ech…" at bounding box center [860, 397] width 672 height 51
drag, startPoint x: 976, startPoint y: 385, endPoint x: 982, endPoint y: 398, distance: 14.7
click at [982, 398] on p "Jedes Detail ist sorgfältig durchdacht, jedes Bauteil präzise verarbeitet – ech…" at bounding box center [860, 397] width 672 height 51
drag, startPoint x: 981, startPoint y: 404, endPoint x: 1028, endPoint y: 412, distance: 47.8
click at [980, 404] on p "Jedes Detail ist sorgfältig durchdacht, jedes Bauteil präzise verarbeitet – ech…" at bounding box center [860, 397] width 672 height 51
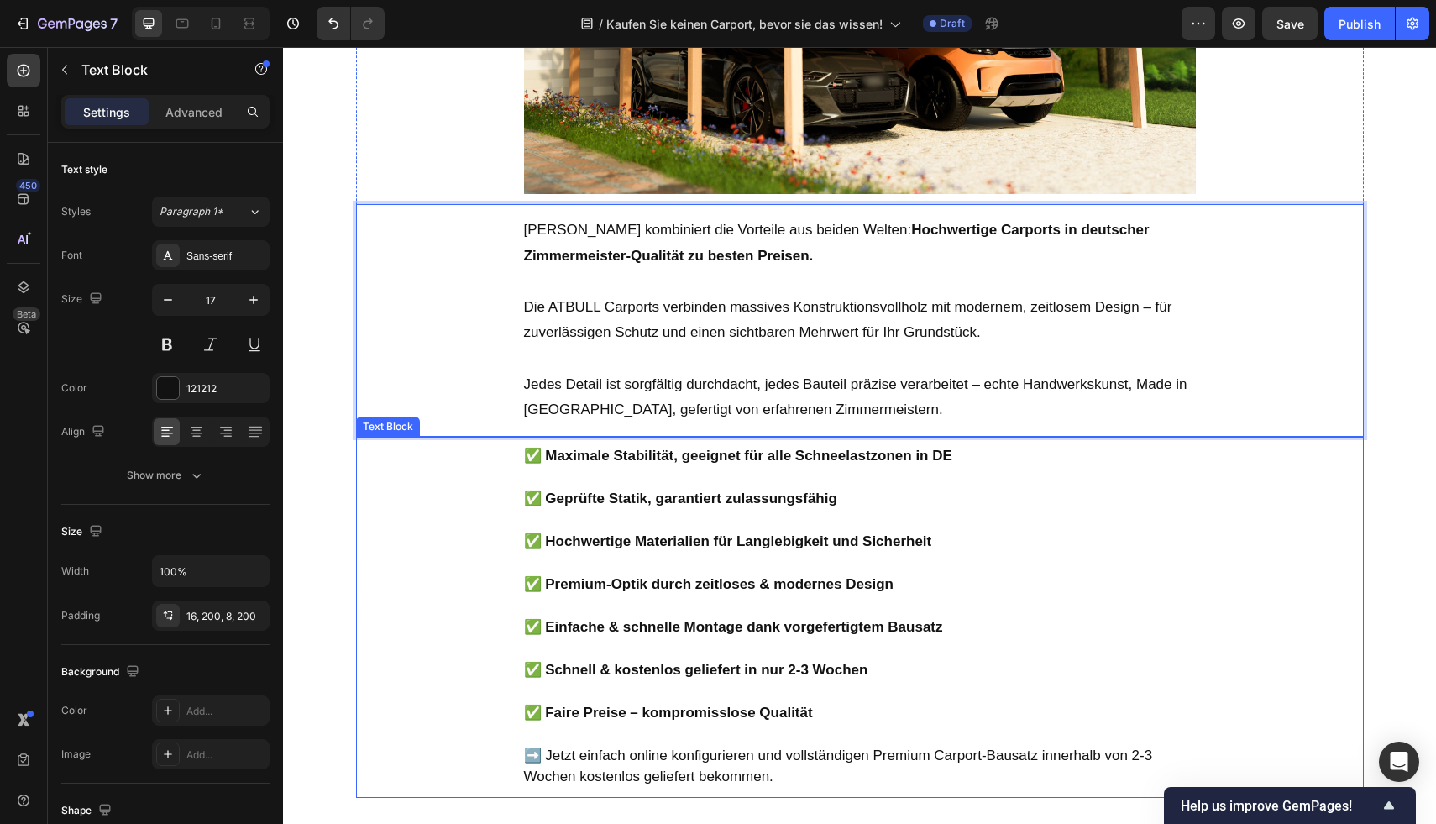
click at [1211, 489] on div "✅ Maximale Stabilität, geeignet für alle Schneelastzonen in DE ✅ Geprüfte Stati…" at bounding box center [860, 620] width 1008 height 354
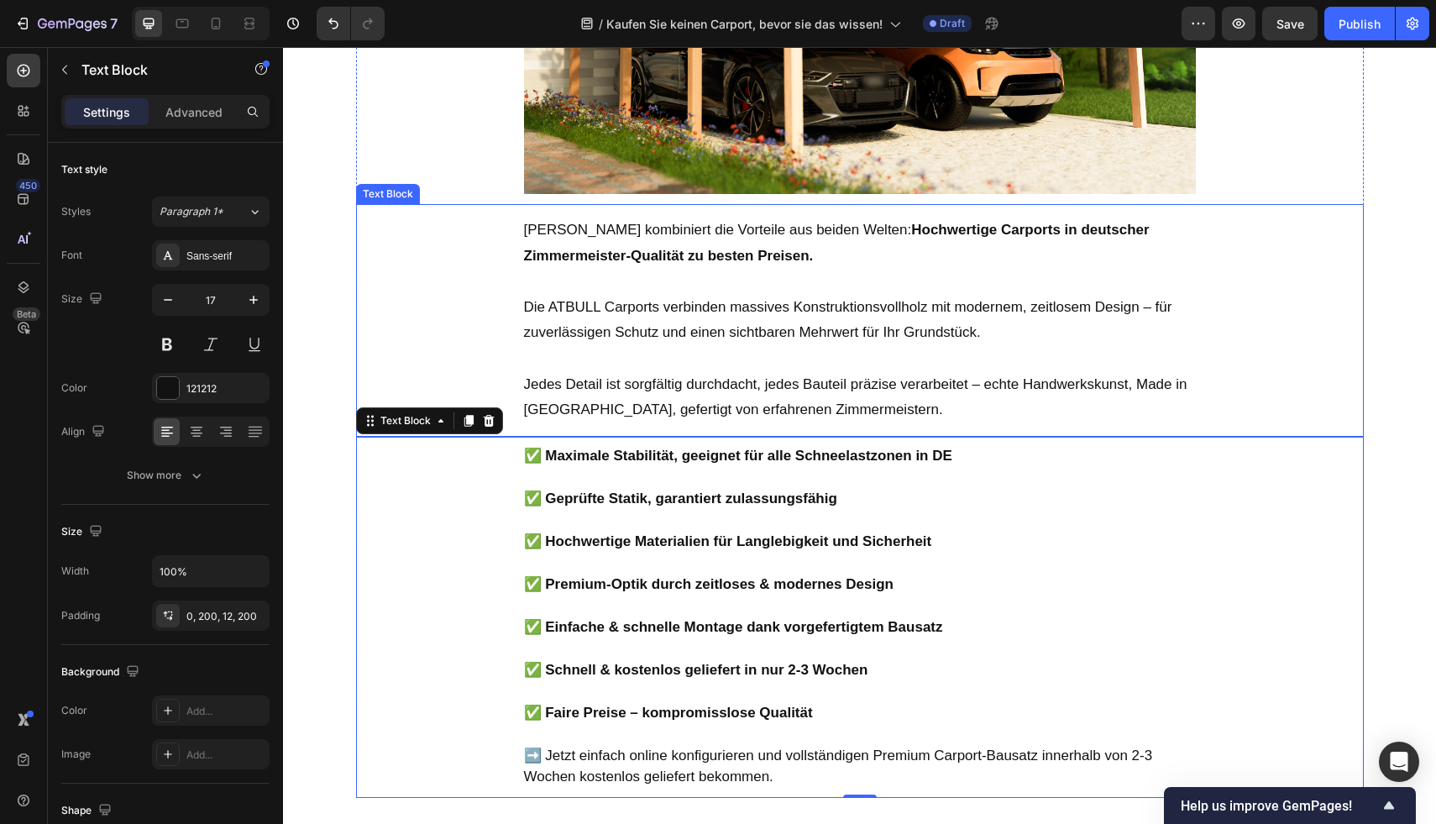
click at [992, 386] on p "Jedes Detail ist sorgfältig durchdacht, jedes Bauteil präzise verarbeitet – ech…" at bounding box center [860, 397] width 672 height 51
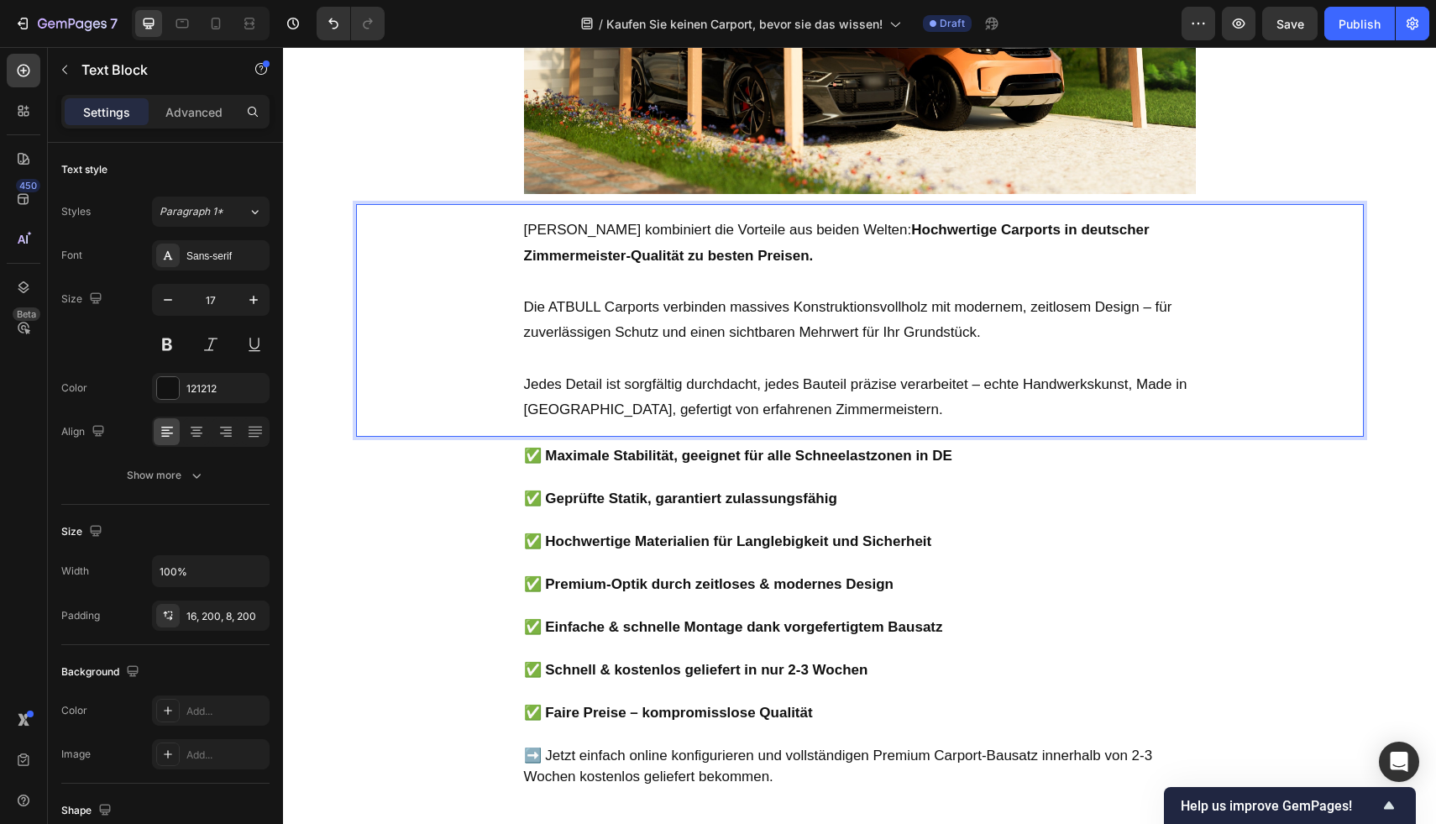
drag, startPoint x: 975, startPoint y: 379, endPoint x: 983, endPoint y: 397, distance: 20.3
click at [982, 380] on p "Jedes Detail ist sorgfältig durchdacht, jedes Bauteil präzise verarbeitet – ech…" at bounding box center [860, 397] width 672 height 51
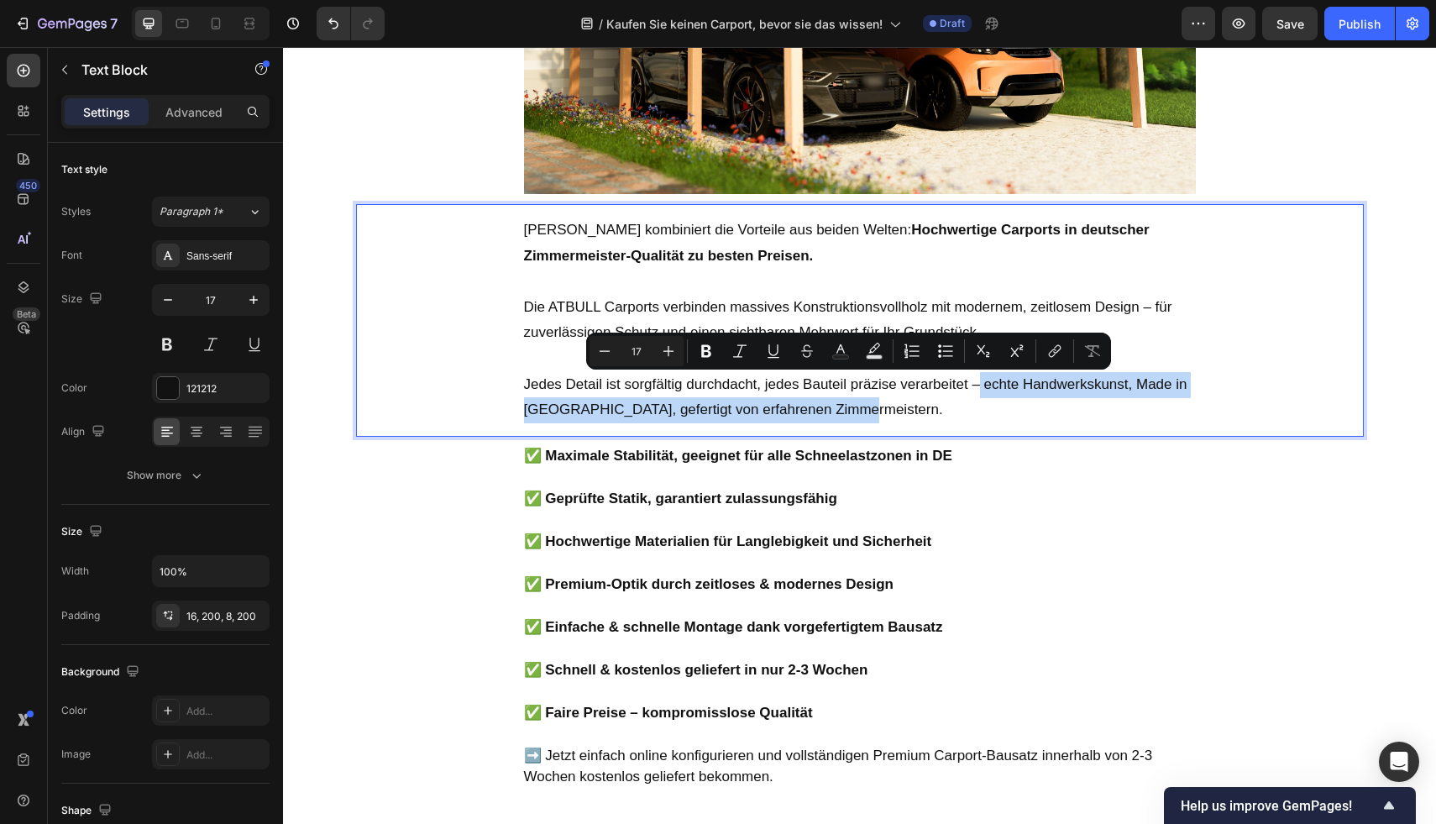
drag, startPoint x: 976, startPoint y: 380, endPoint x: 988, endPoint y: 403, distance: 26.7
click at [988, 403] on p "Jedes Detail ist sorgfältig durchdacht, jedes Bauteil präzise verarbeitet – ech…" at bounding box center [860, 397] width 672 height 51
click at [704, 358] on icon "Editor contextual toolbar" at bounding box center [706, 351] width 17 height 17
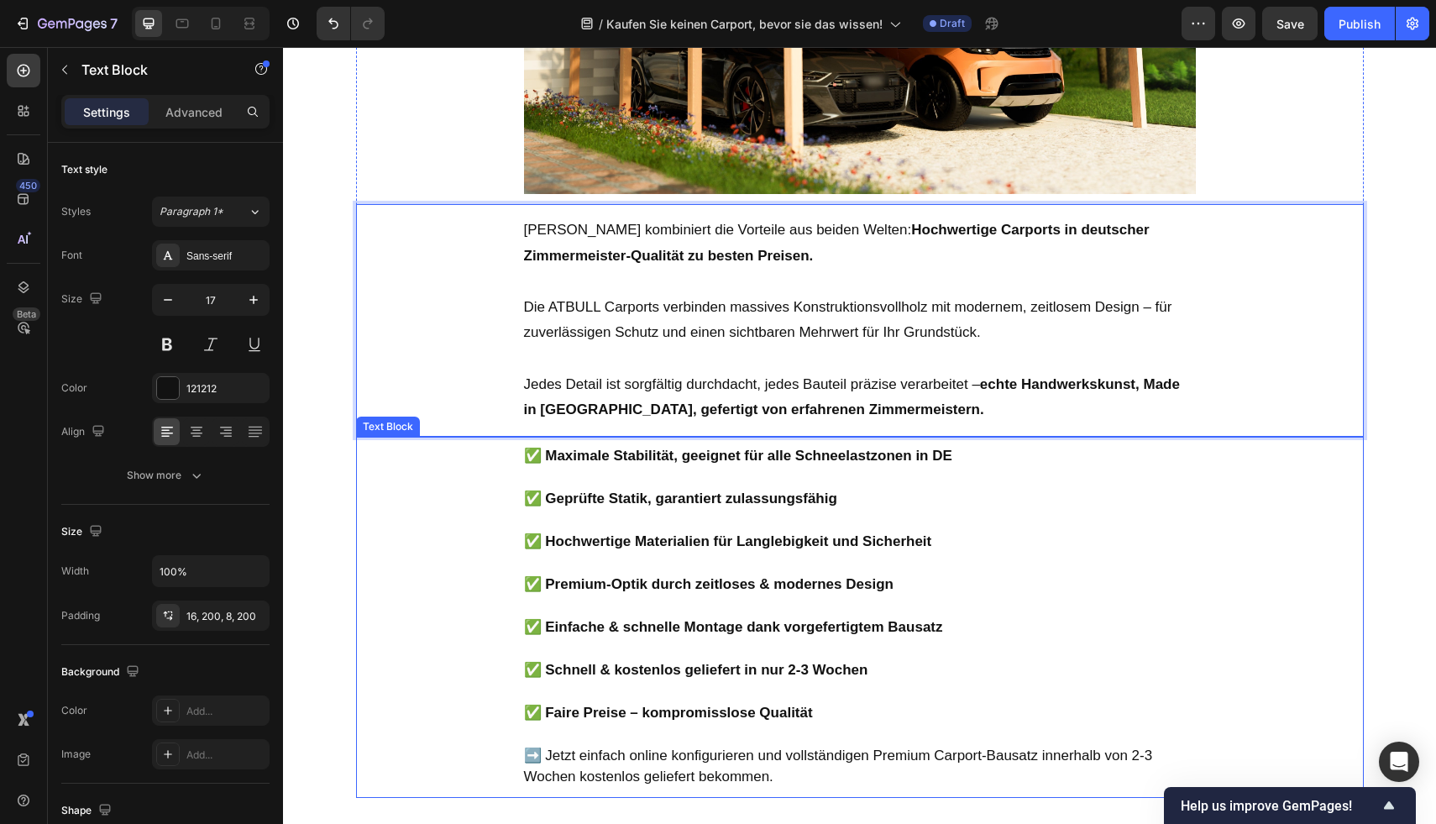
click at [1135, 514] on p "Rich Text Editor. Editing area: main" at bounding box center [860, 520] width 672 height 22
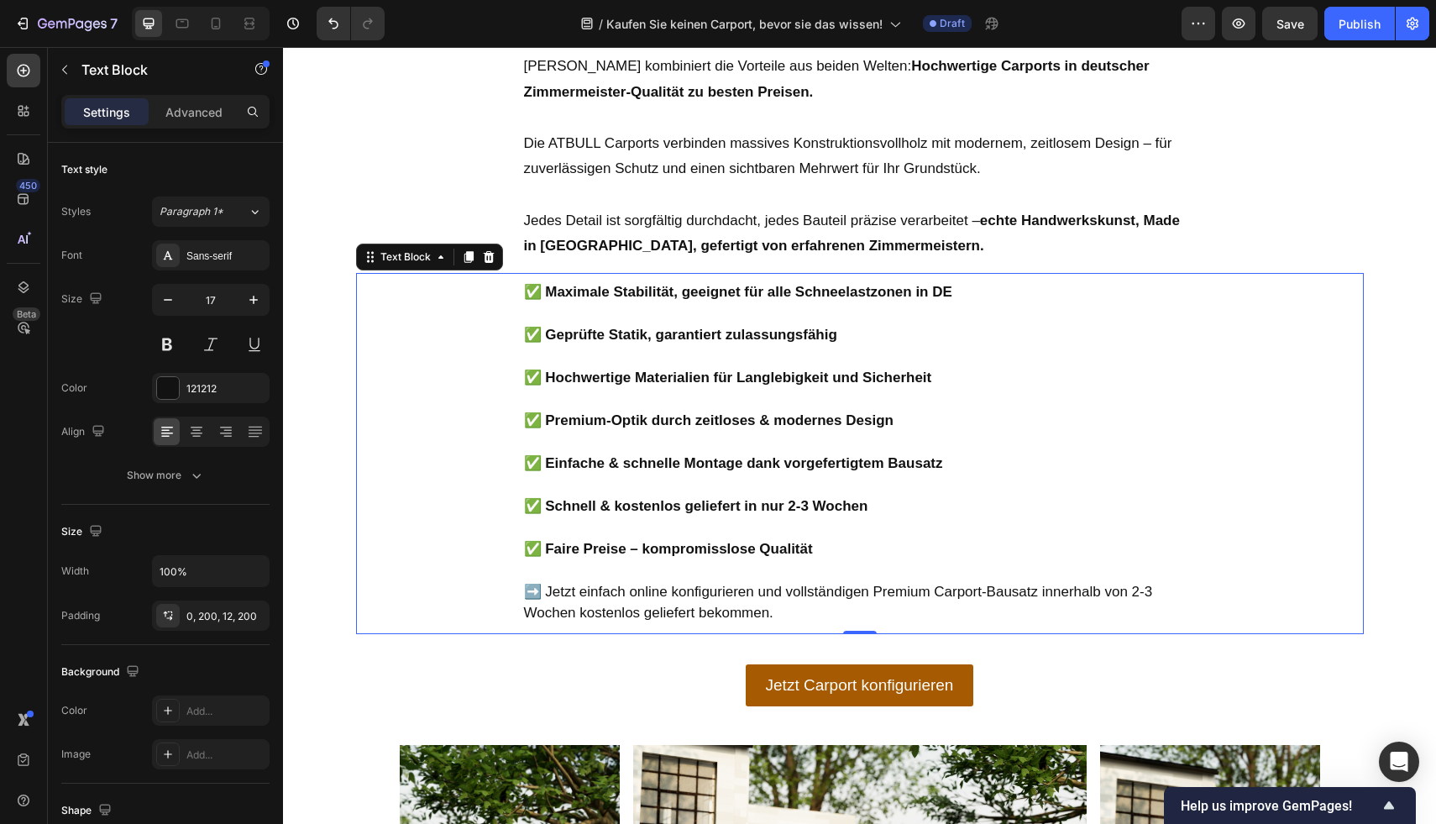
scroll to position [3039, 0]
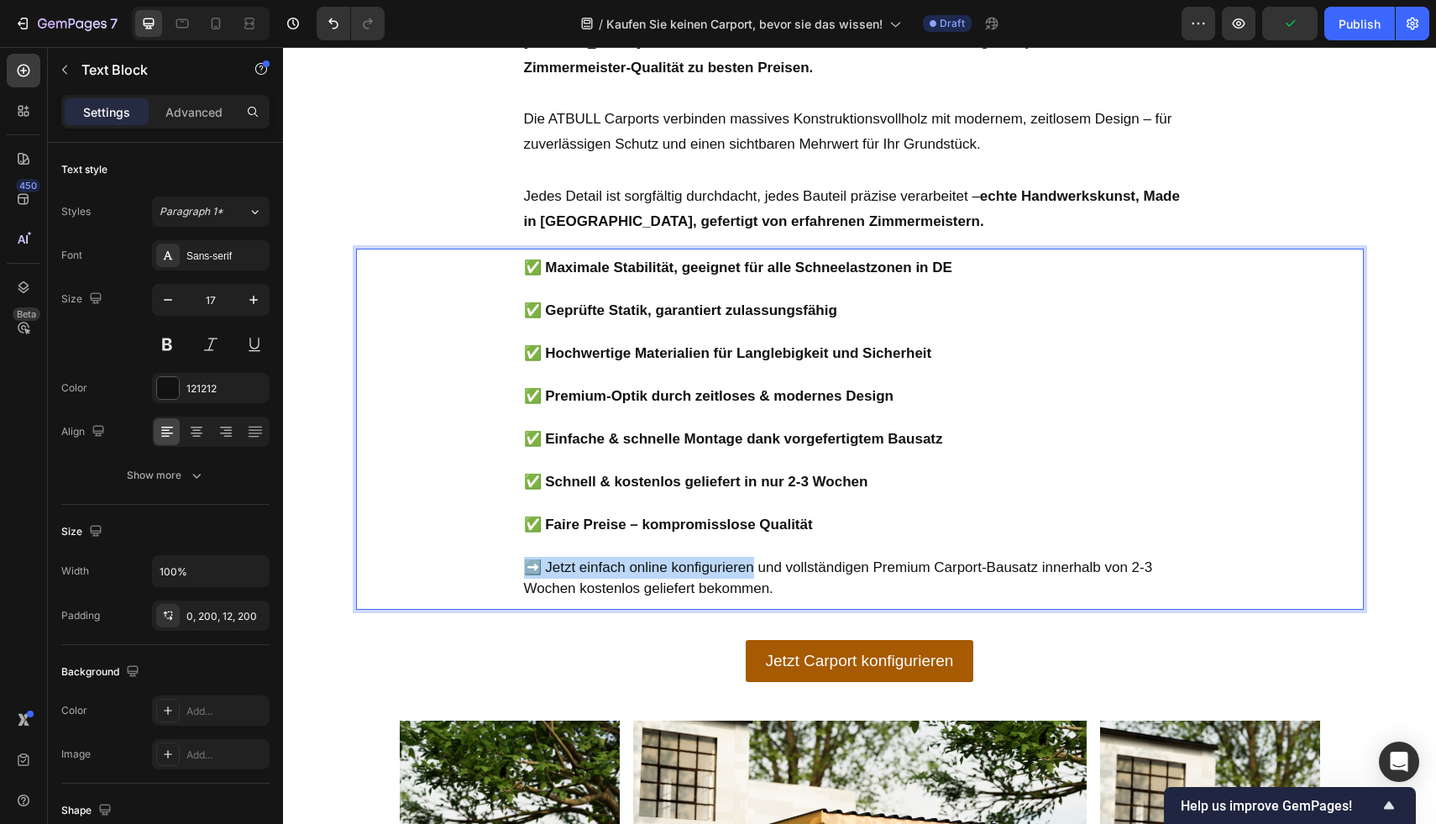
drag, startPoint x: 744, startPoint y: 564, endPoint x: 521, endPoint y: 570, distance: 223.4
click at [524, 571] on p "➡️ Jetzt einfach online konfigurieren und vollständigen Premium Carport-Bausatz…" at bounding box center [860, 578] width 672 height 43
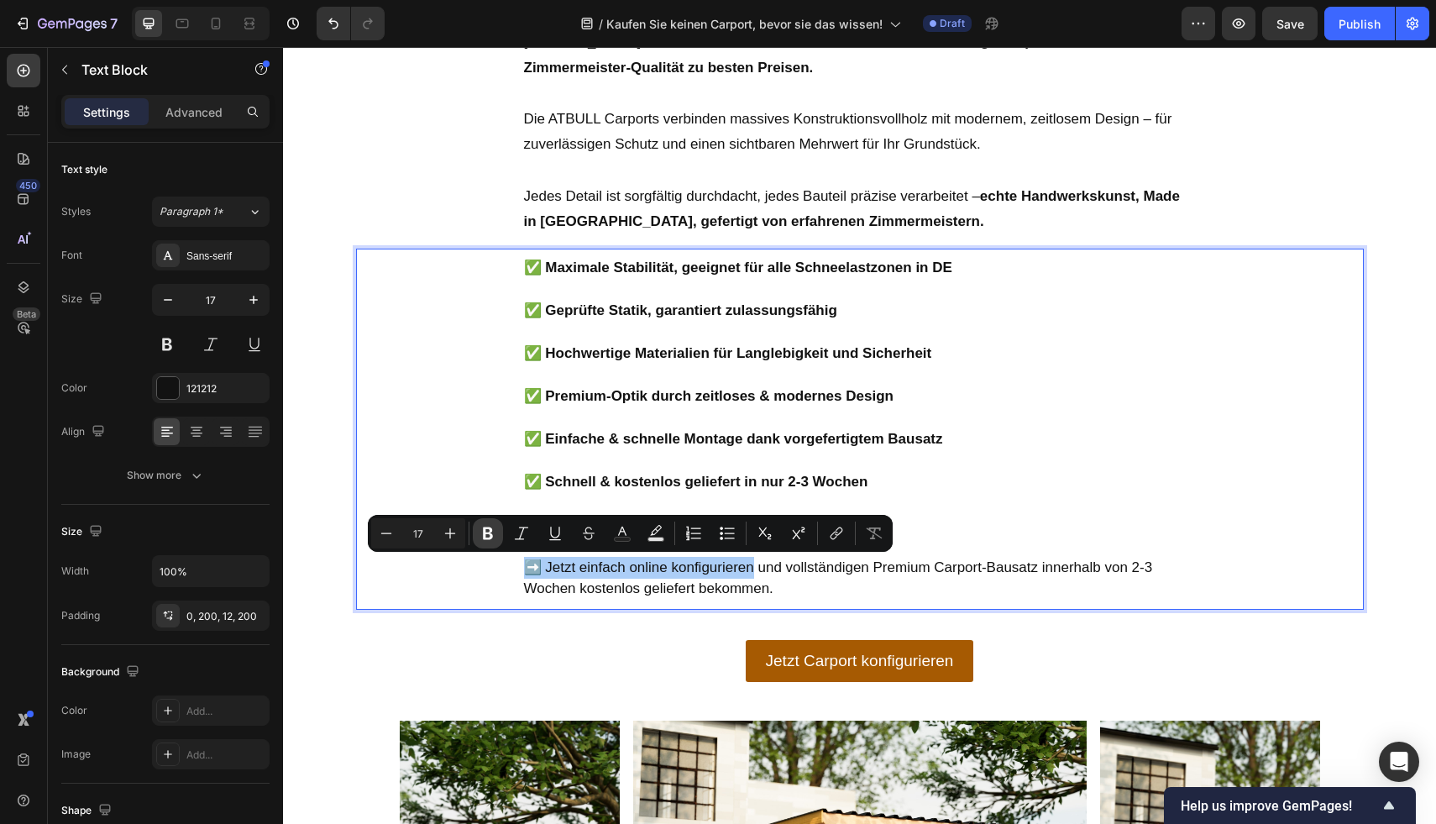
click at [479, 537] on button "Bold" at bounding box center [488, 533] width 30 height 30
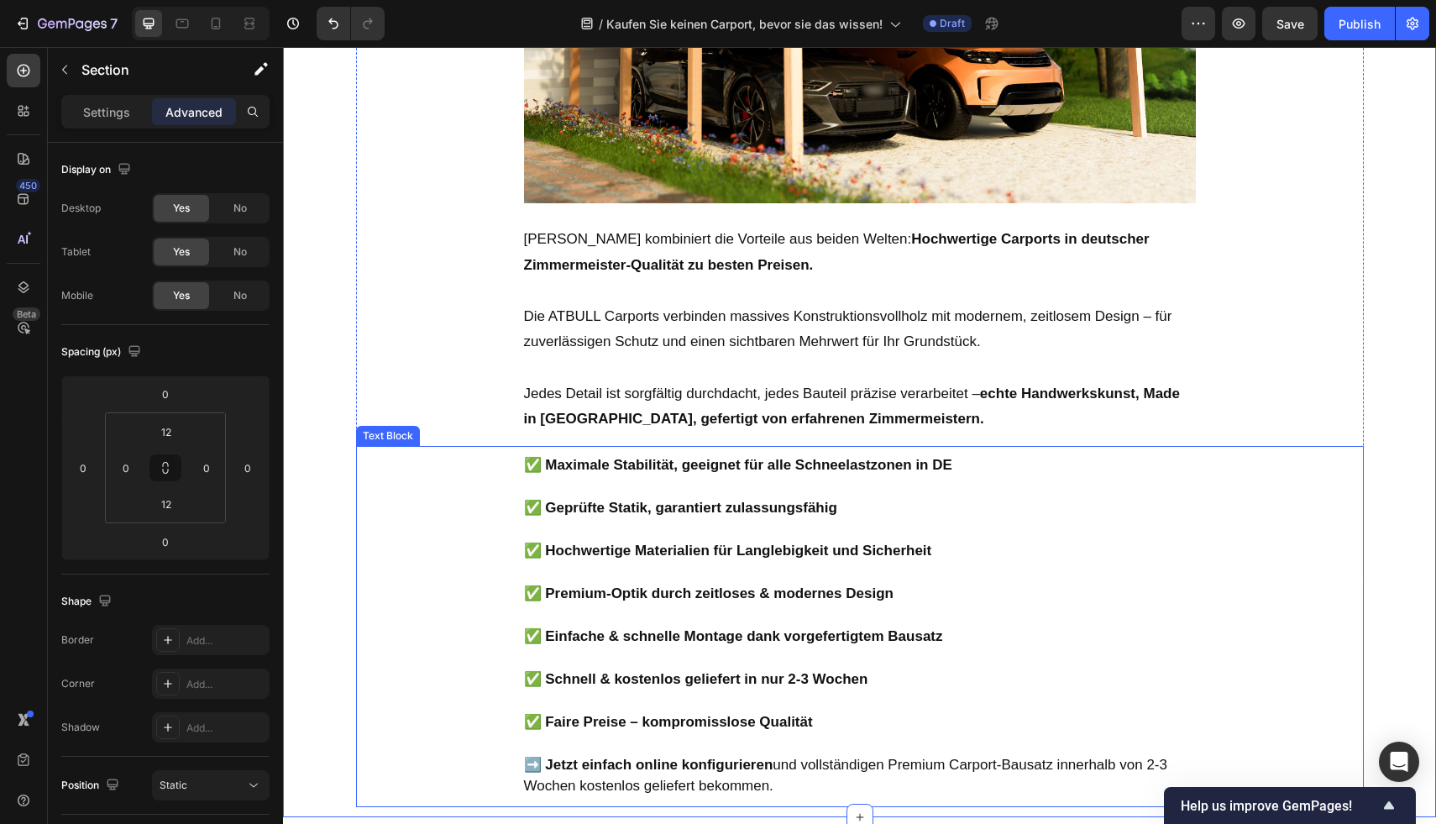
scroll to position [2773, 0]
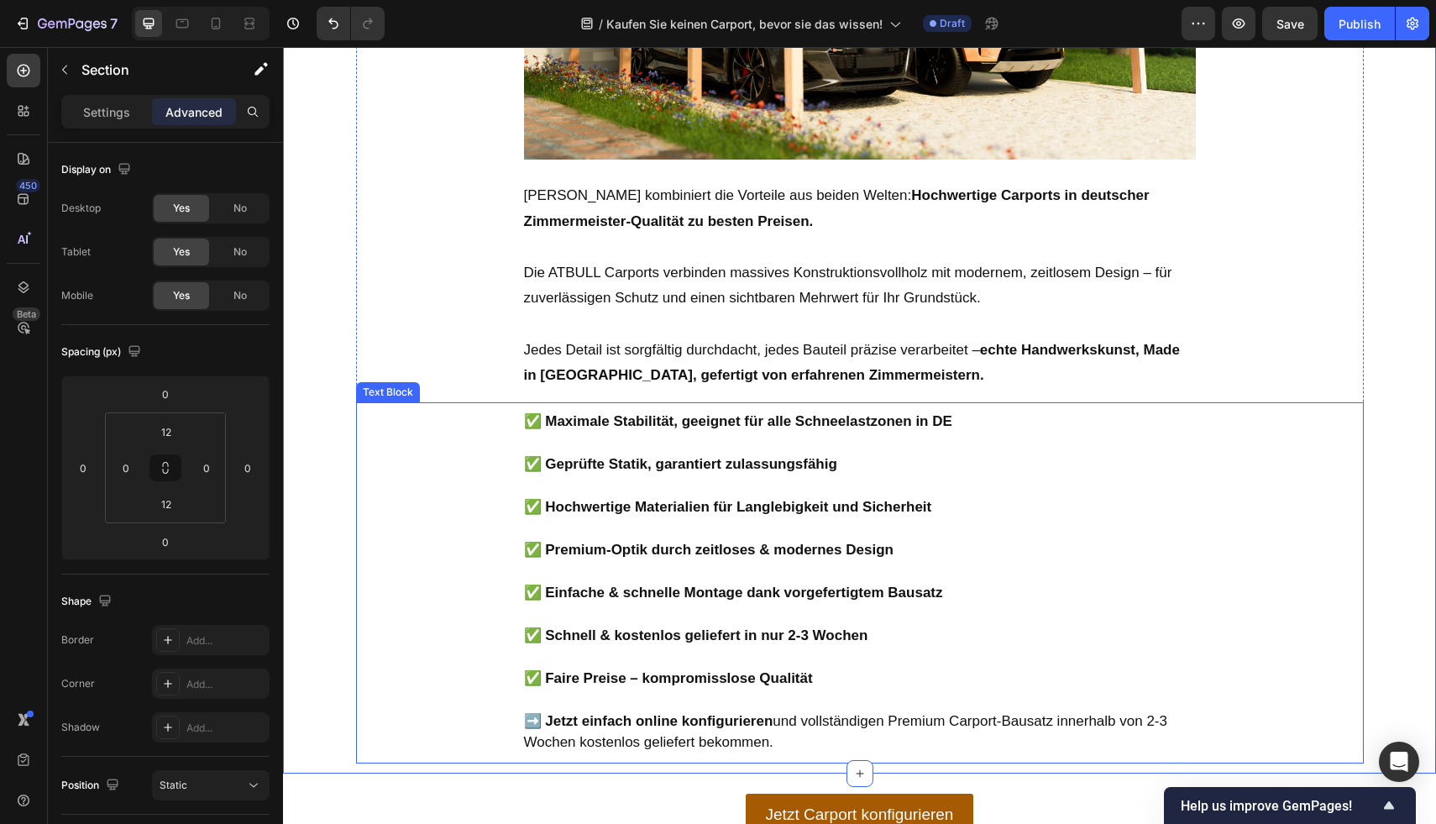
scroll to position [2925, 0]
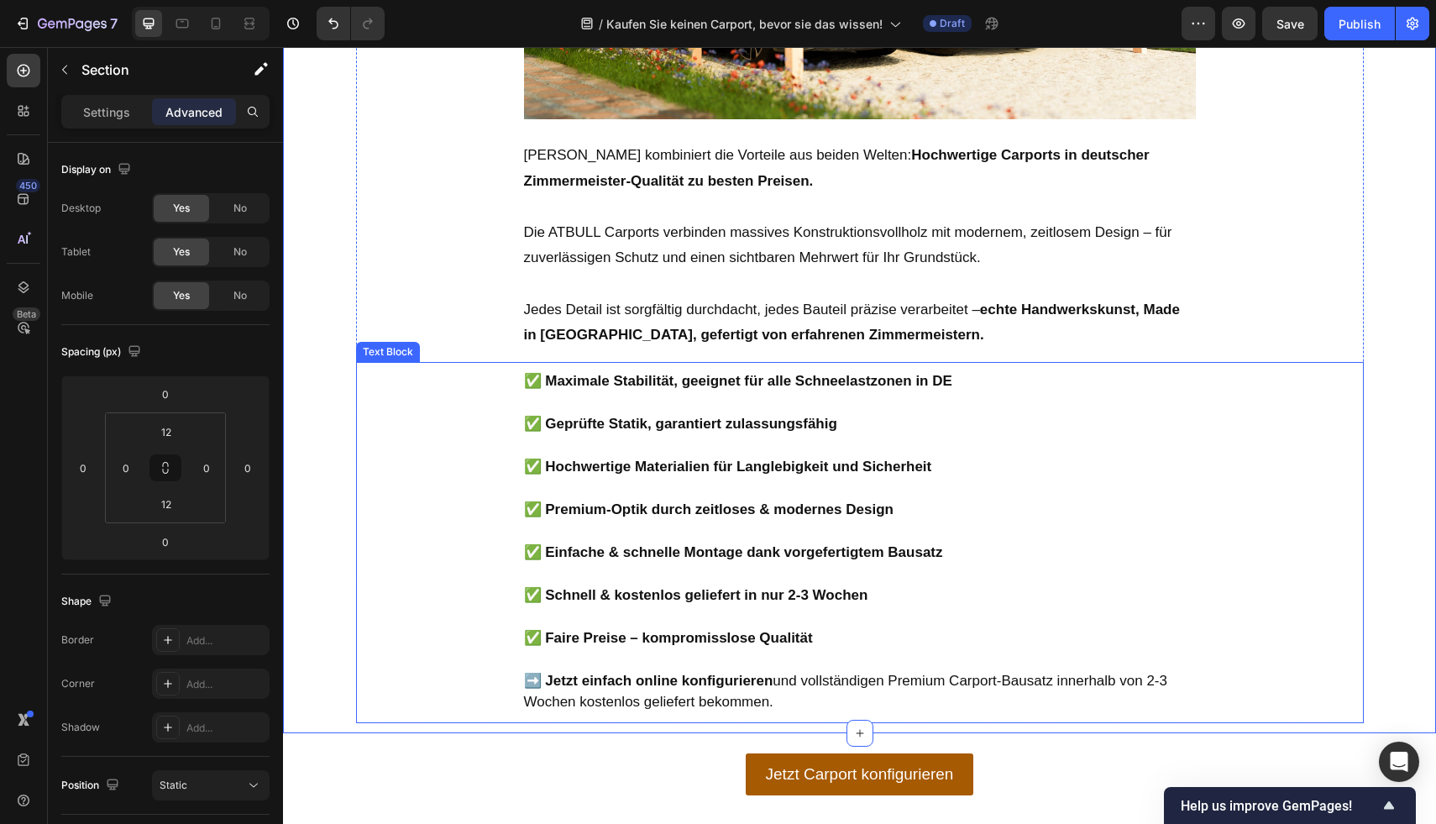
click at [1045, 395] on p "Rich Text Editor. Editing area: main" at bounding box center [860, 402] width 672 height 22
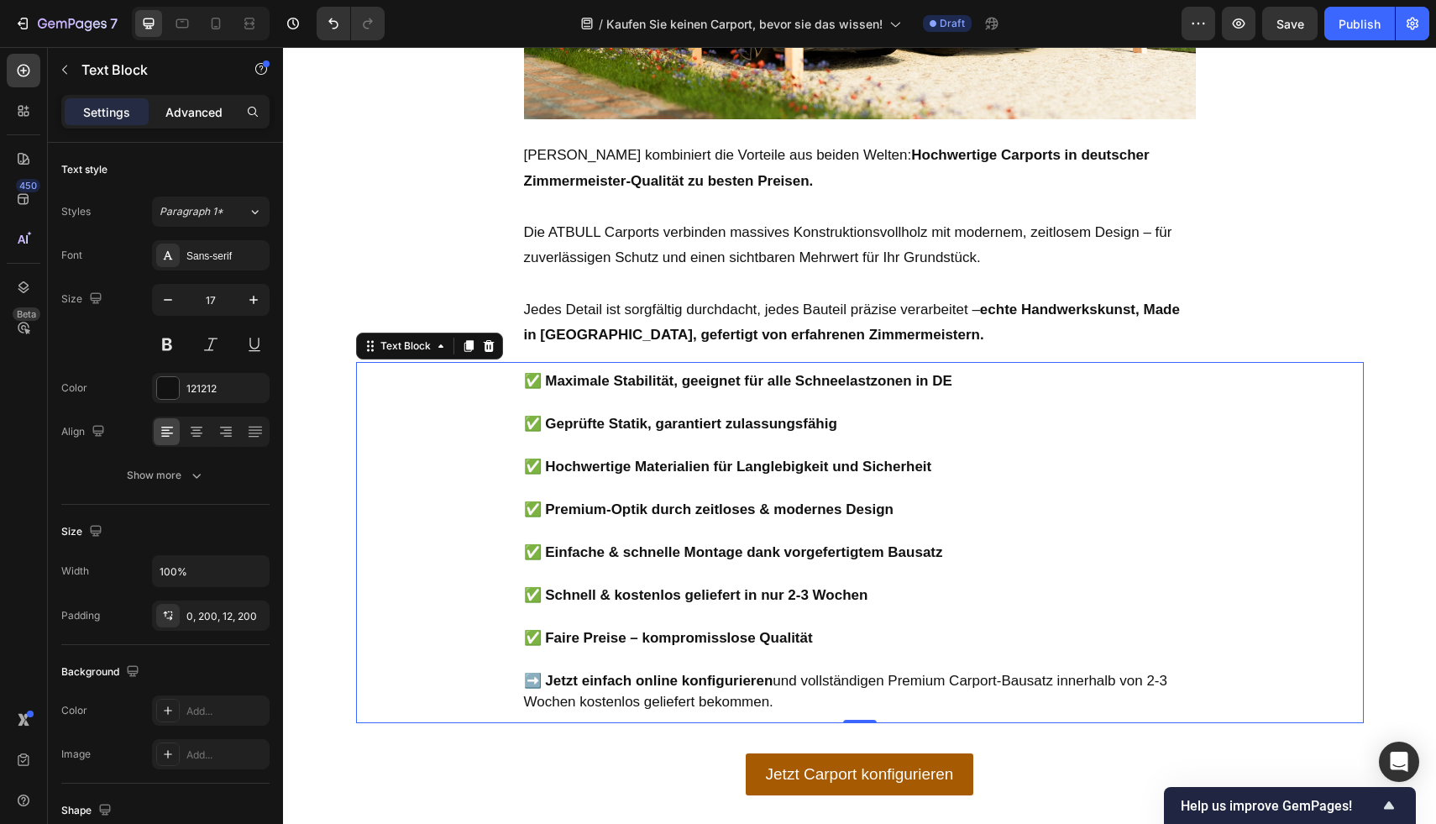
click at [191, 114] on p "Advanced" at bounding box center [193, 112] width 57 height 18
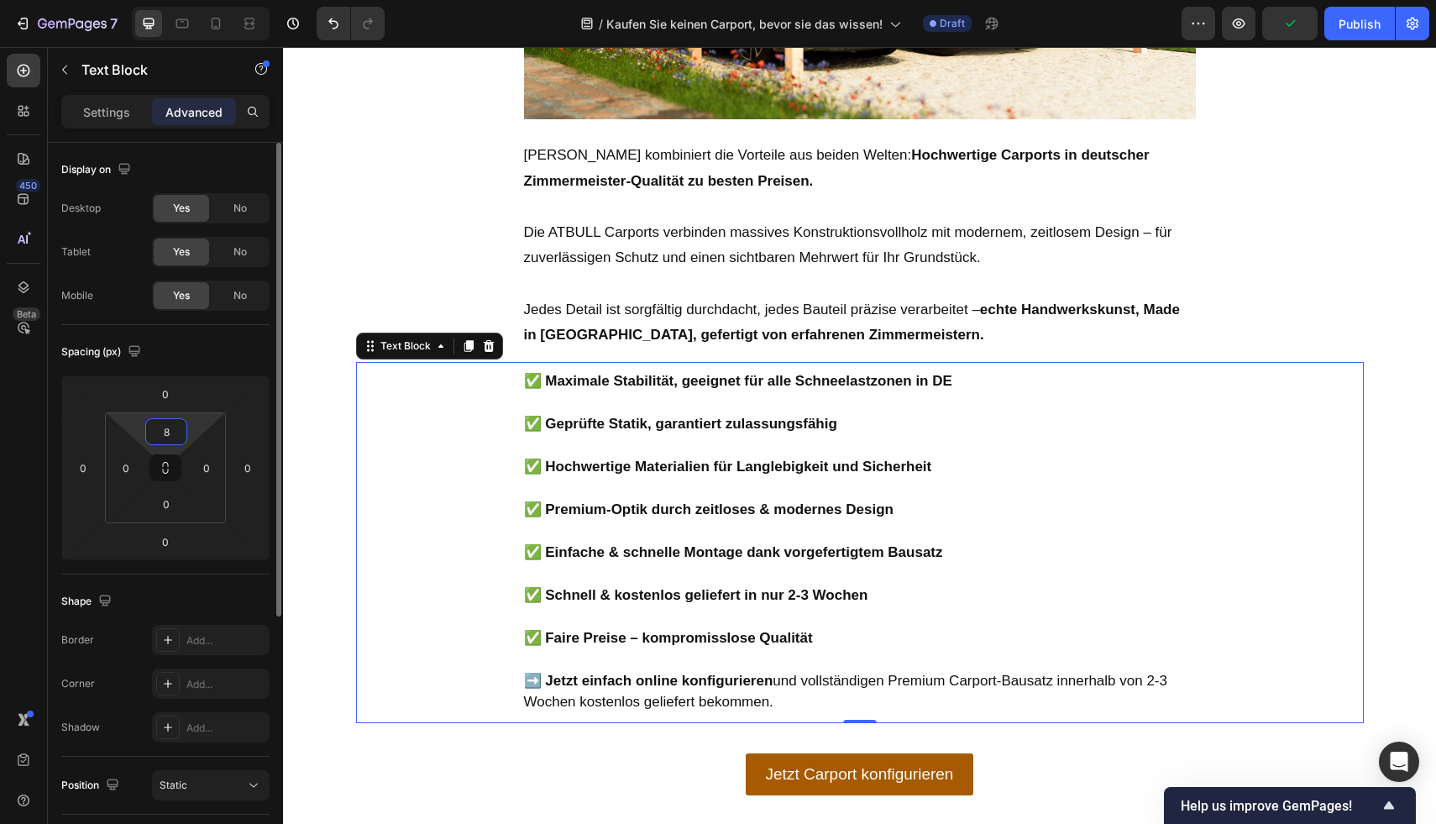
click at [152, 442] on input "8" at bounding box center [166, 431] width 34 height 25
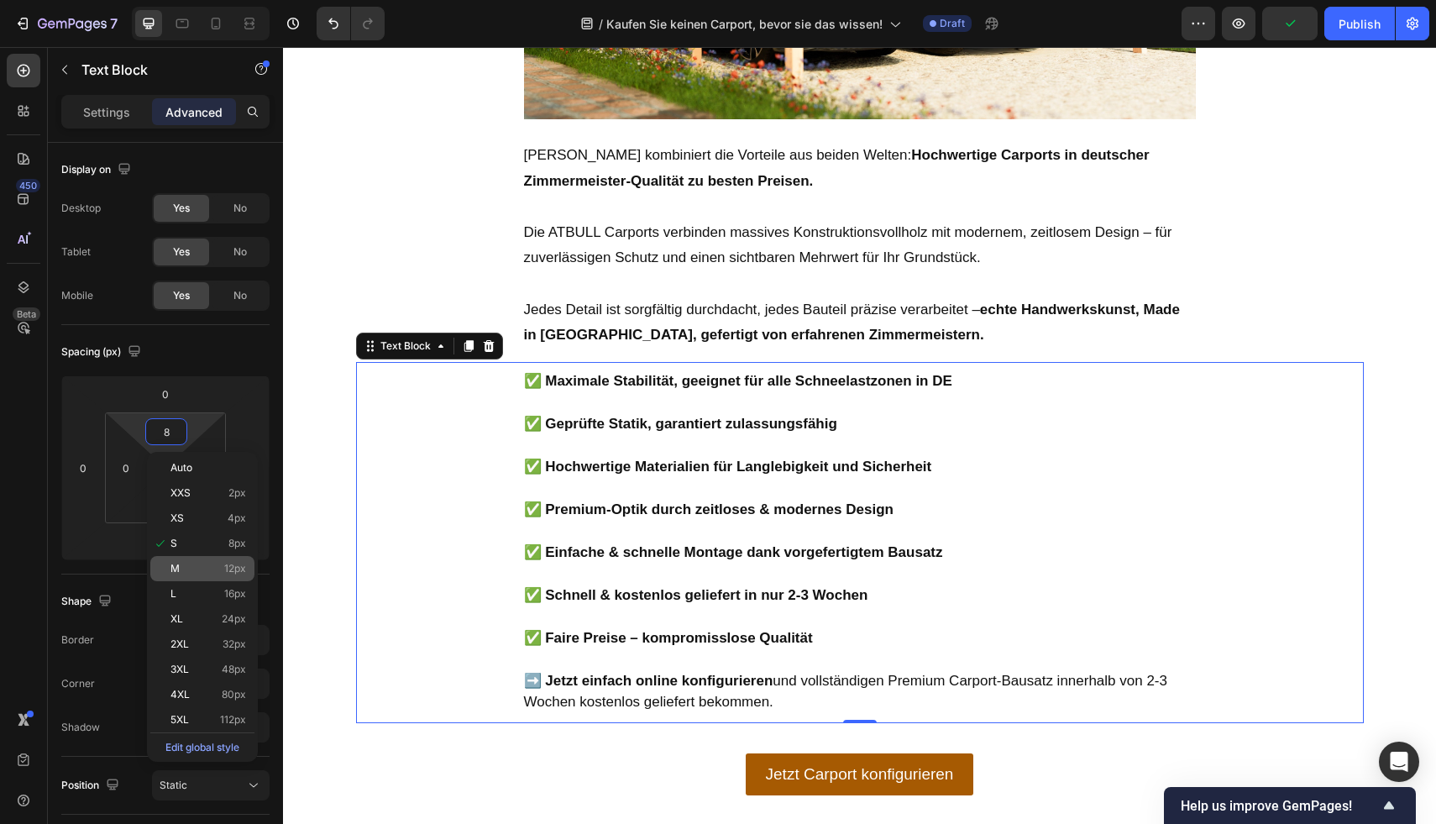
click at [202, 570] on p "M 12px" at bounding box center [208, 569] width 76 height 12
type input "12"
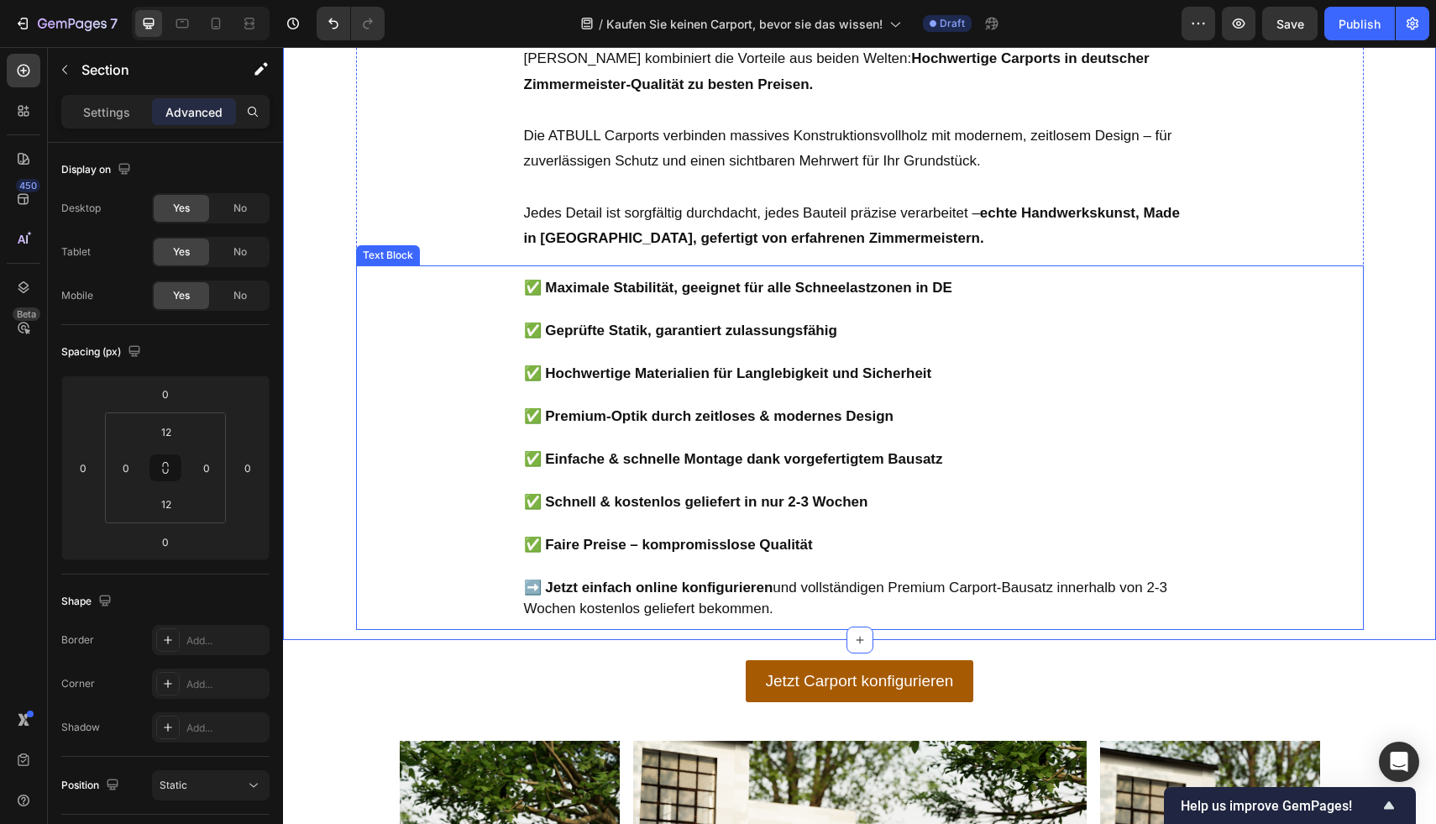
scroll to position [2879, 0]
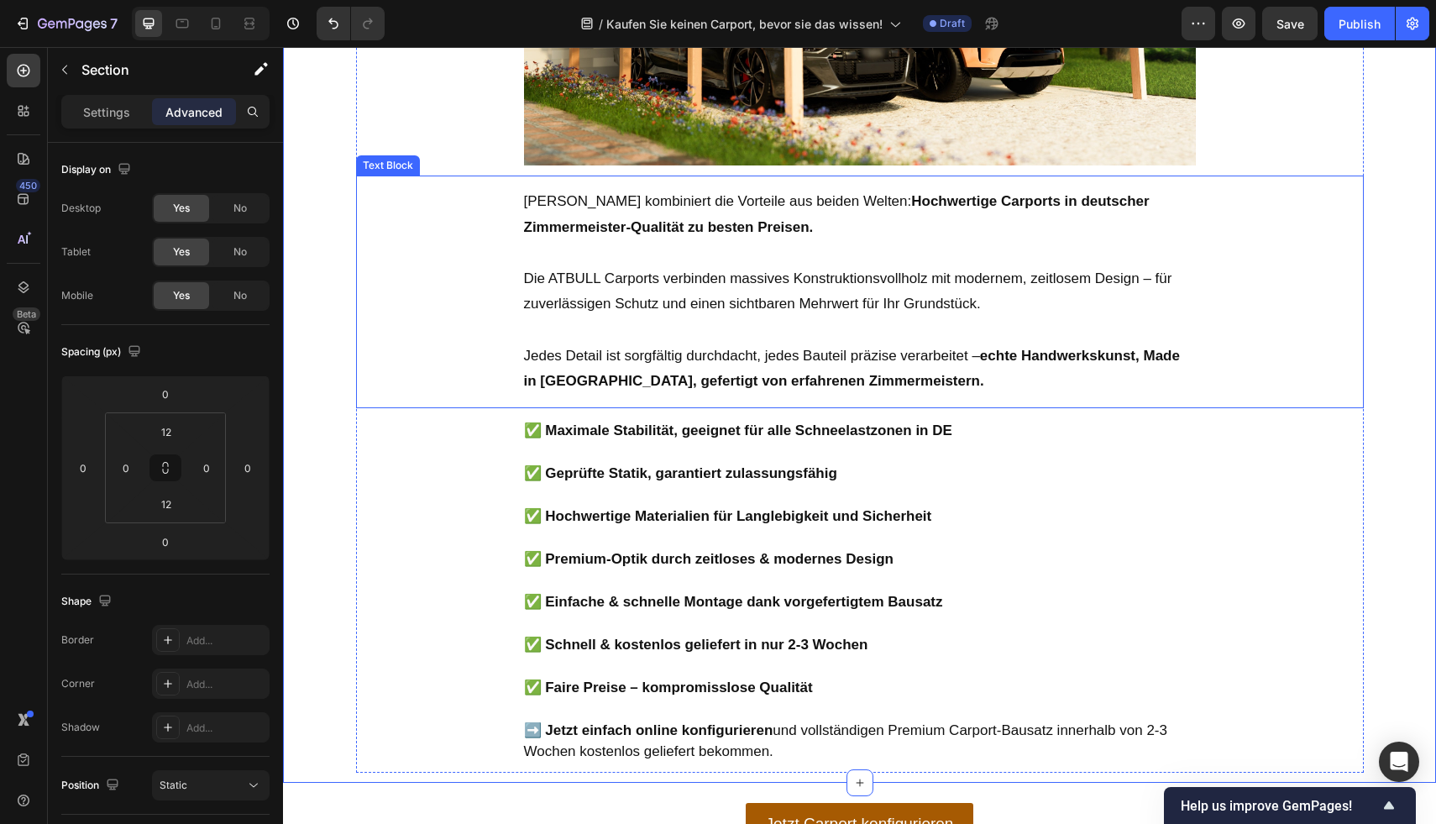
click at [956, 322] on p "Rich Text Editor. Editing area: main" at bounding box center [860, 330] width 672 height 26
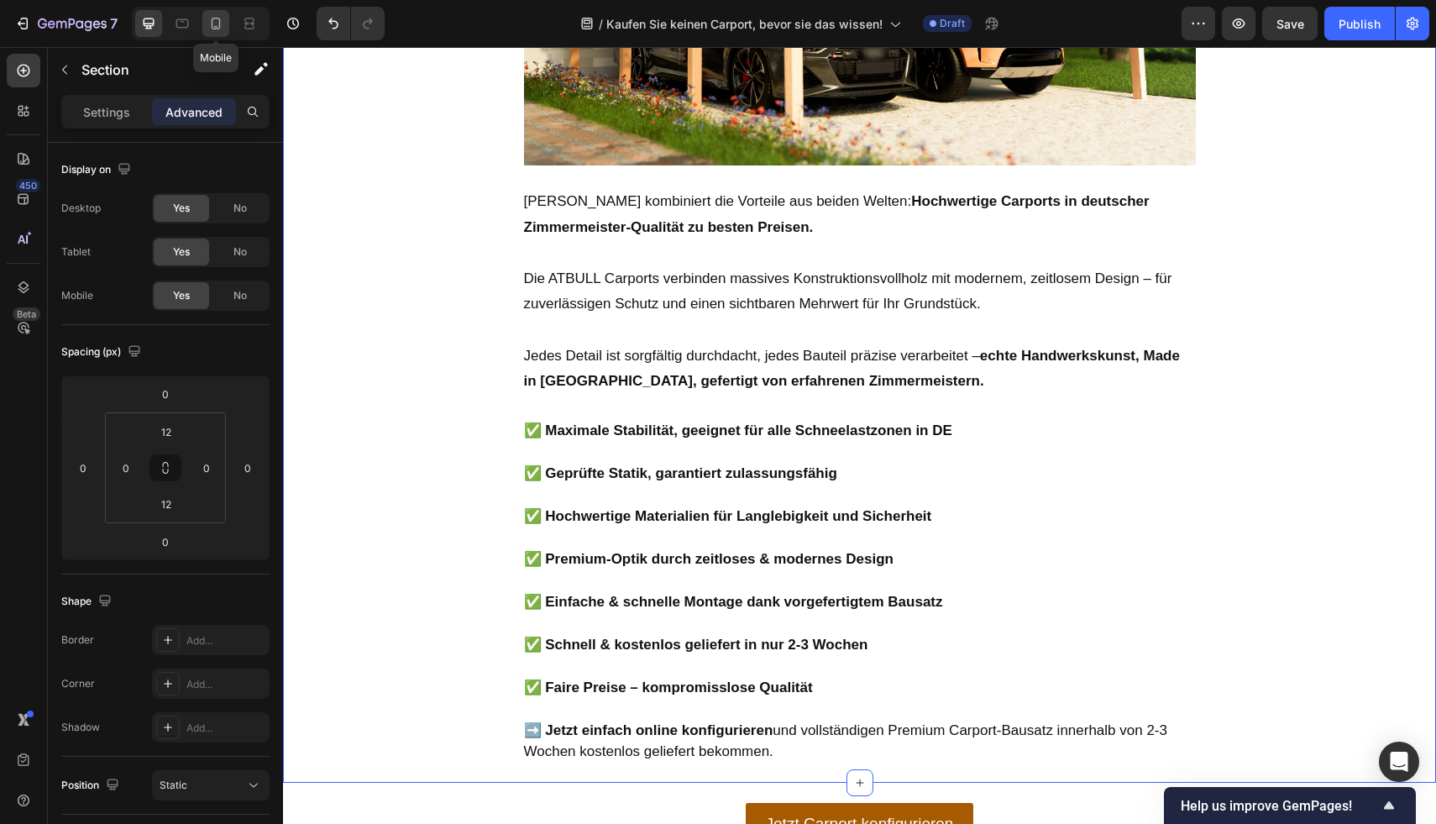
click at [226, 21] on div at bounding box center [215, 23] width 27 height 27
type input "0"
type input "2"
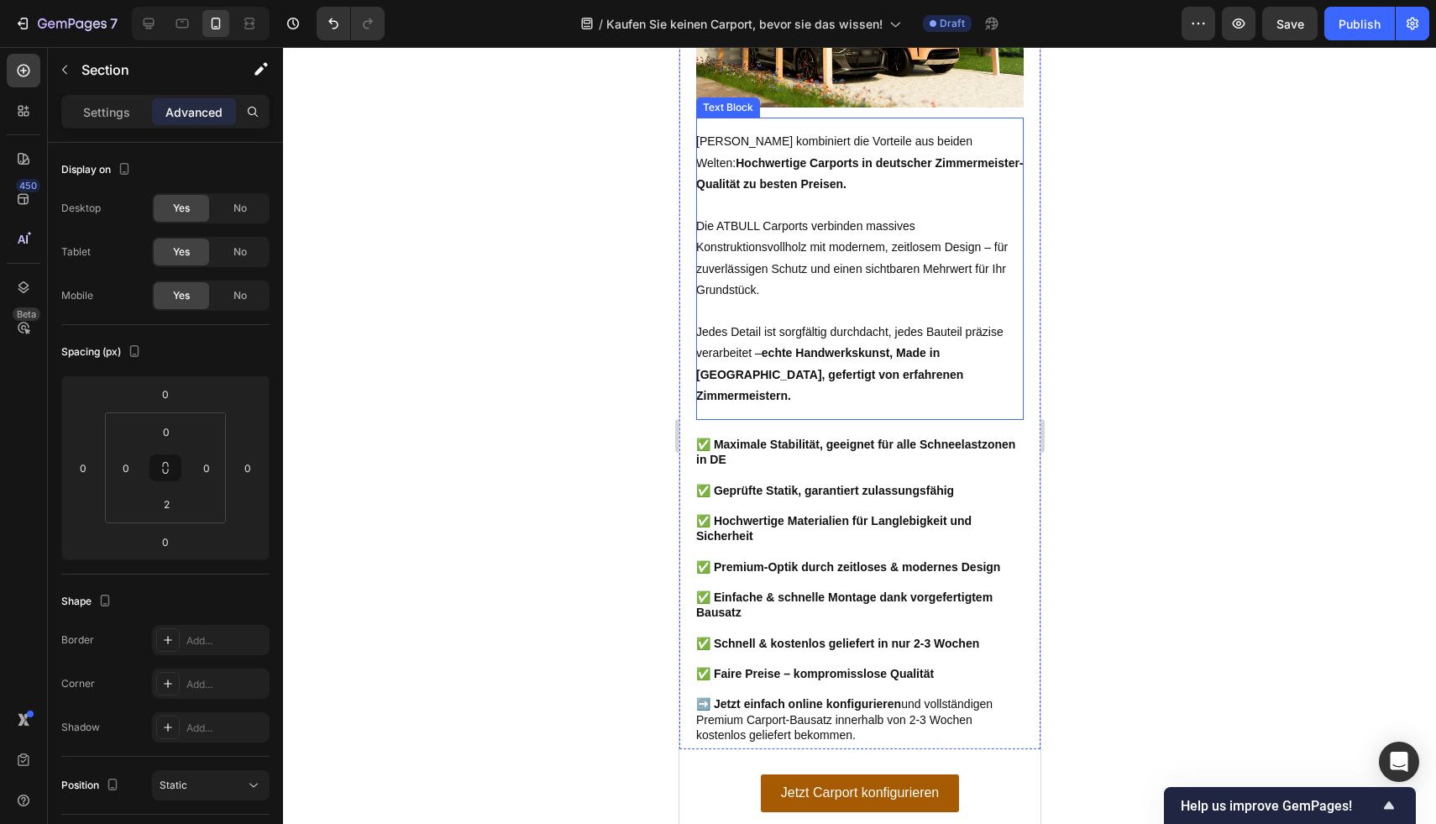
scroll to position [2318, 0]
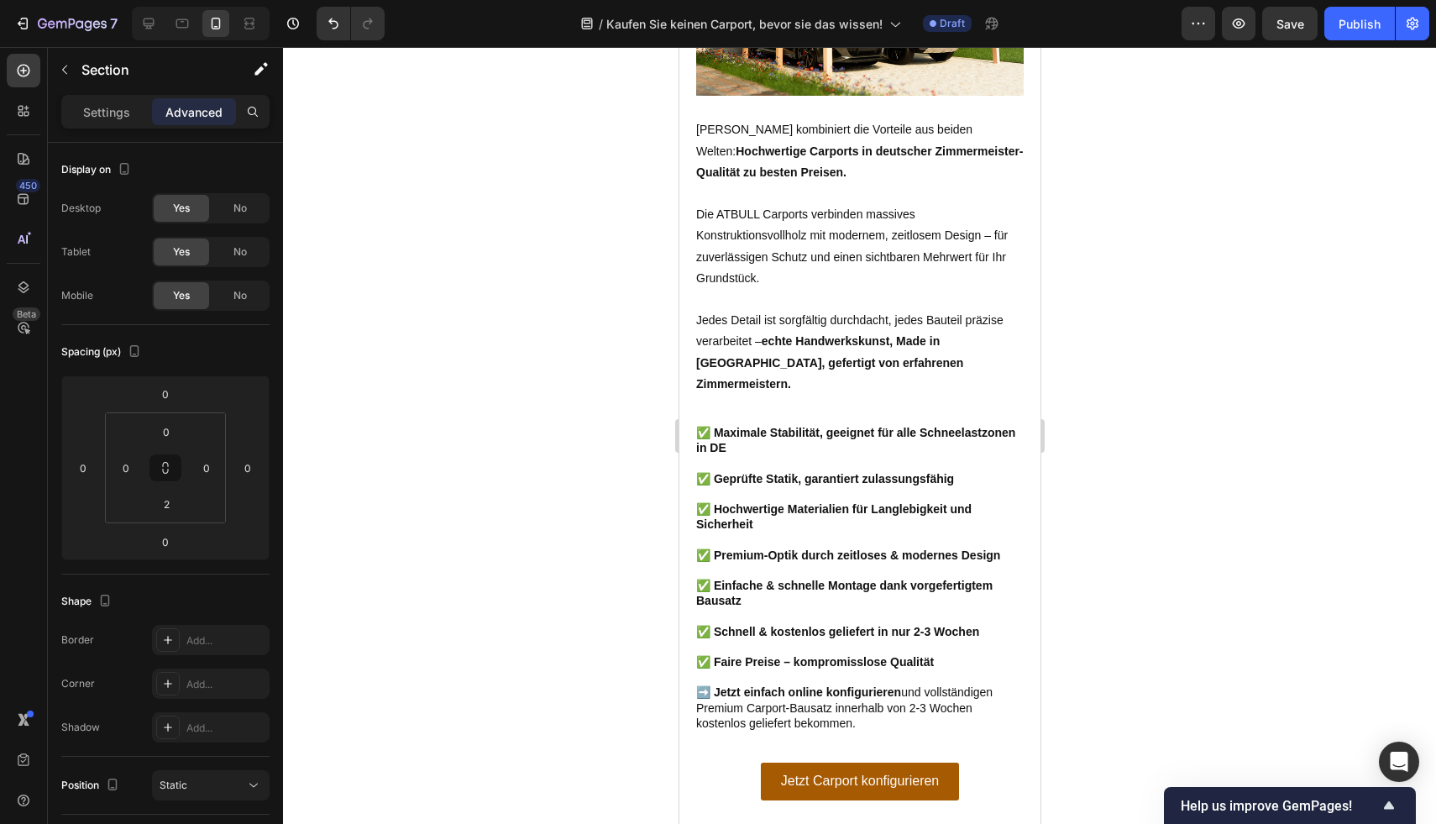
click at [1208, 212] on div at bounding box center [859, 435] width 1153 height 777
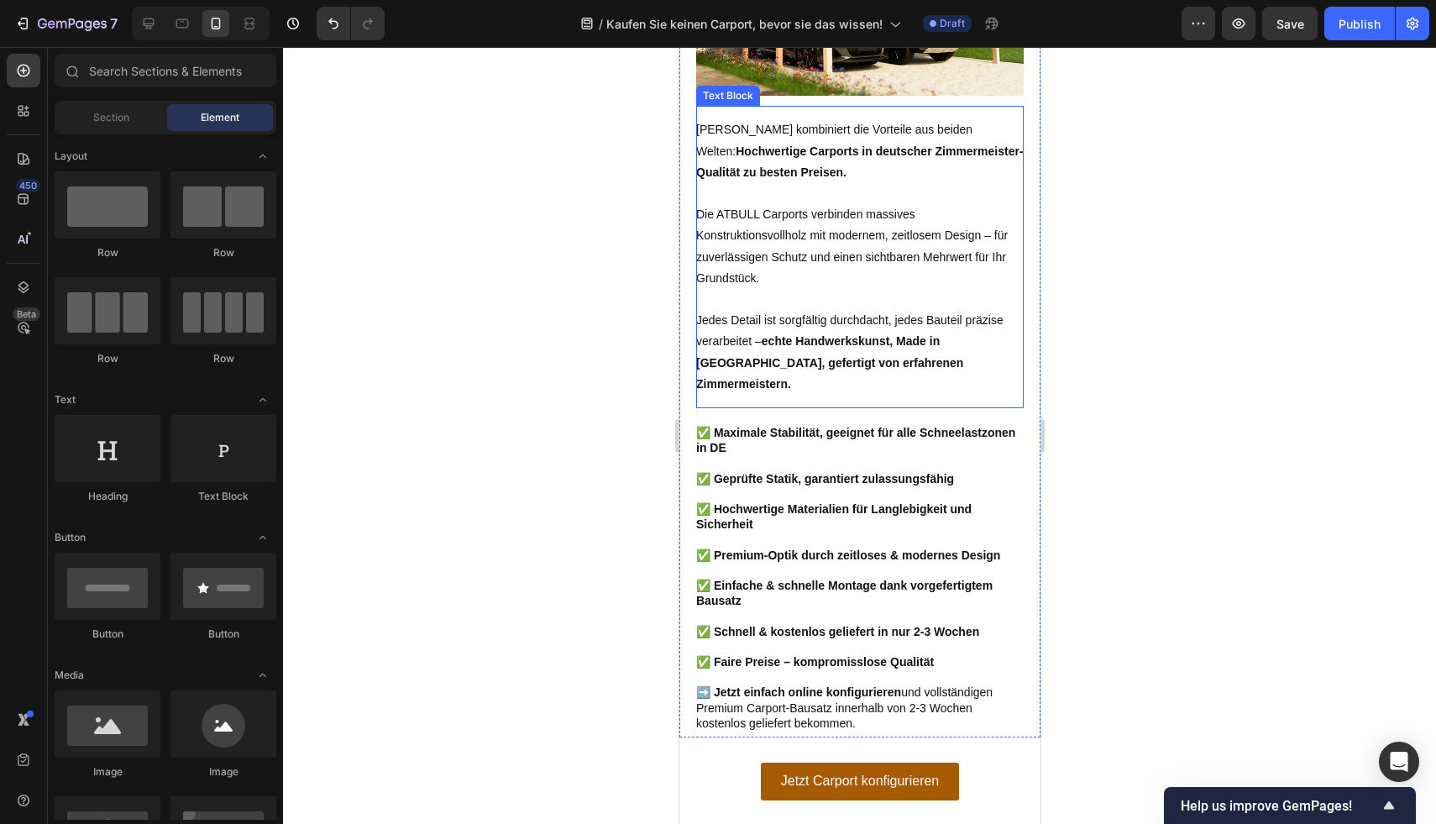
click at [933, 235] on p "Die ATBULL Carports verbinden massives Konstruktionsvollholz mit modernem, zeit…" at bounding box center [858, 257] width 327 height 106
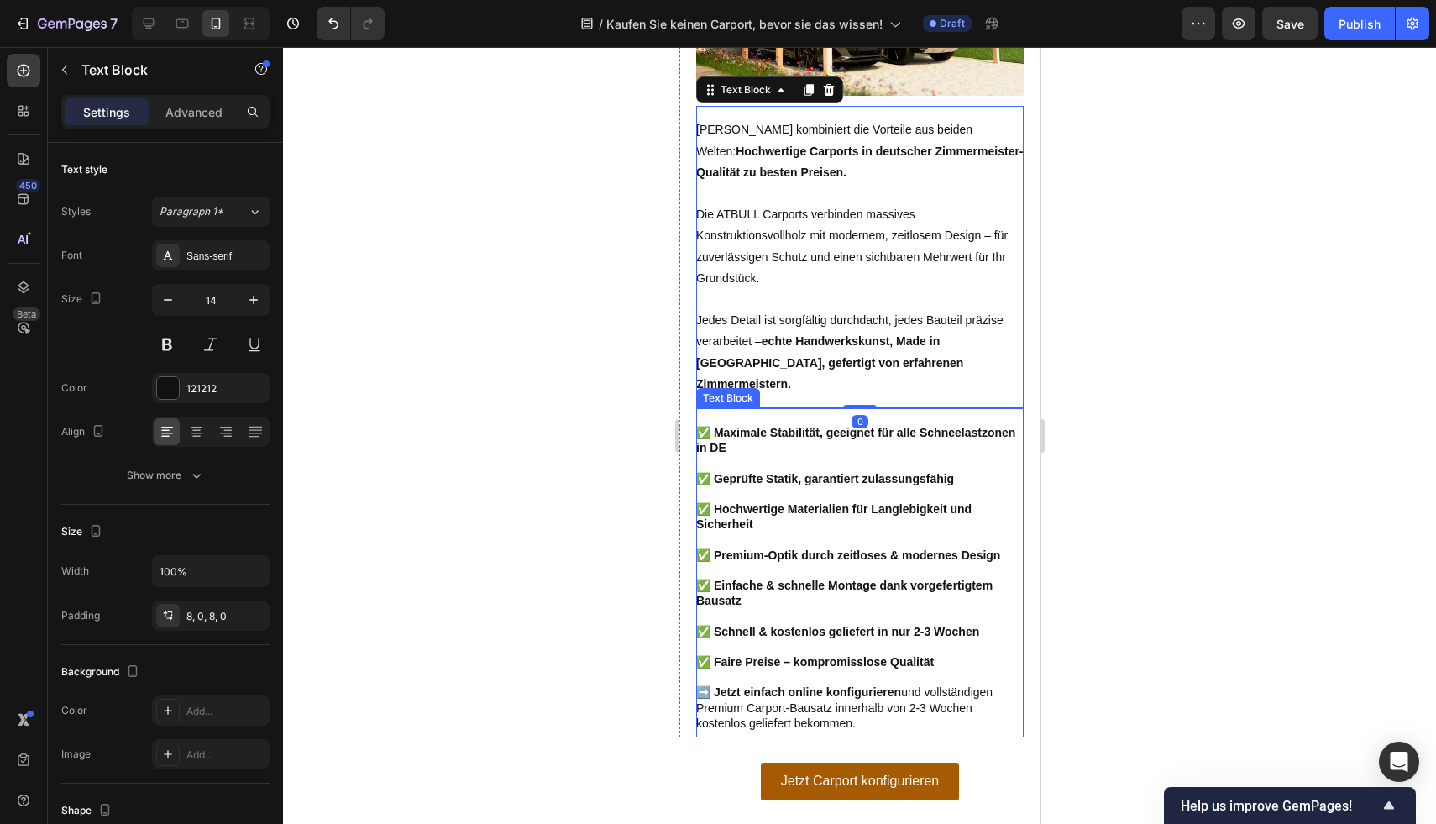
click at [900, 475] on div "✅ Maximale Stabilität, geeignet für alle Schneelastzonen in DE ✅ Geprüfte Stati…" at bounding box center [858, 577] width 327 height 319
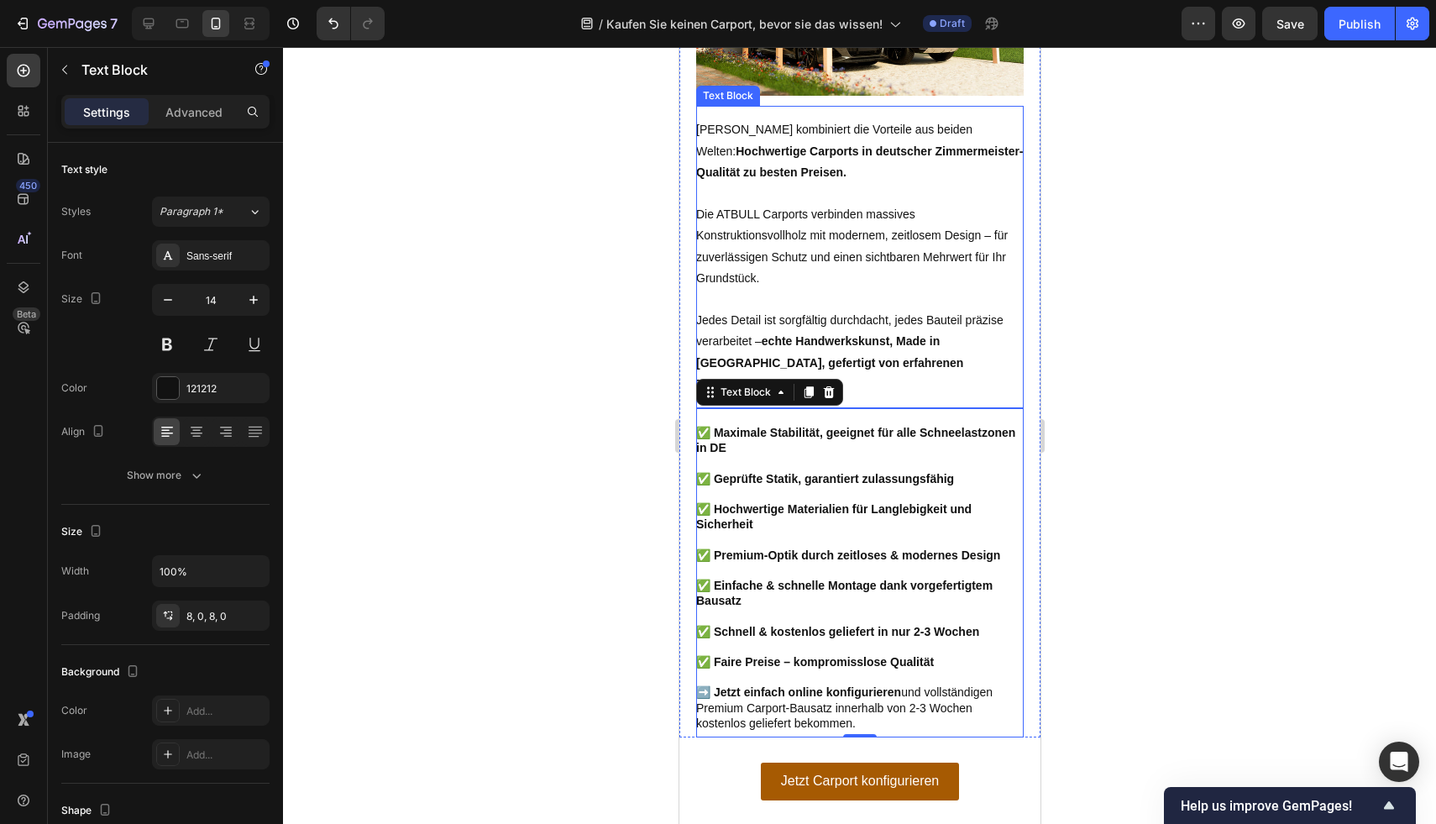
click at [924, 285] on p "Die ATBULL Carports verbinden massives Konstruktionsvollholz mit modernem, zeit…" at bounding box center [858, 257] width 327 height 106
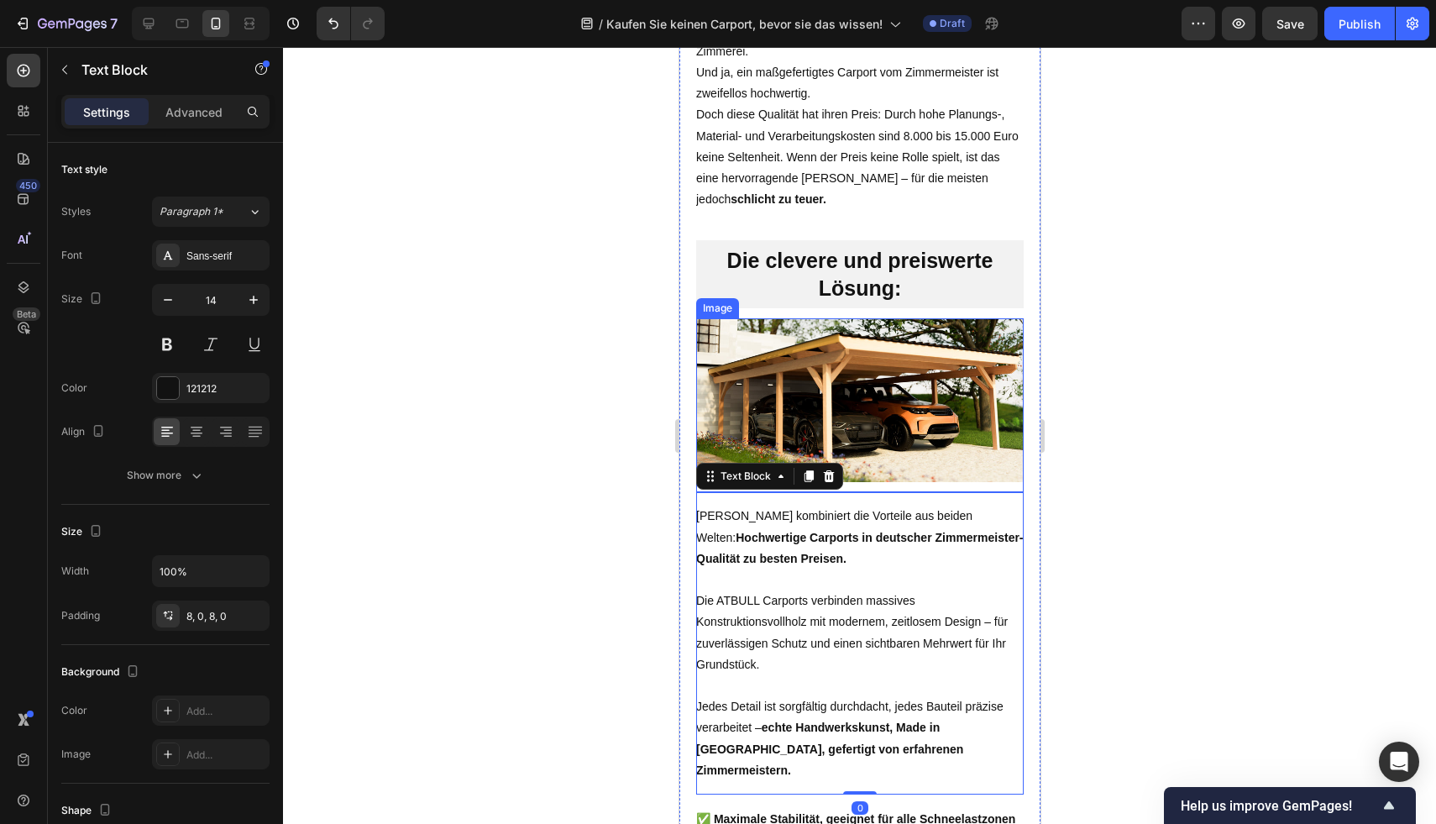
scroll to position [1884, 0]
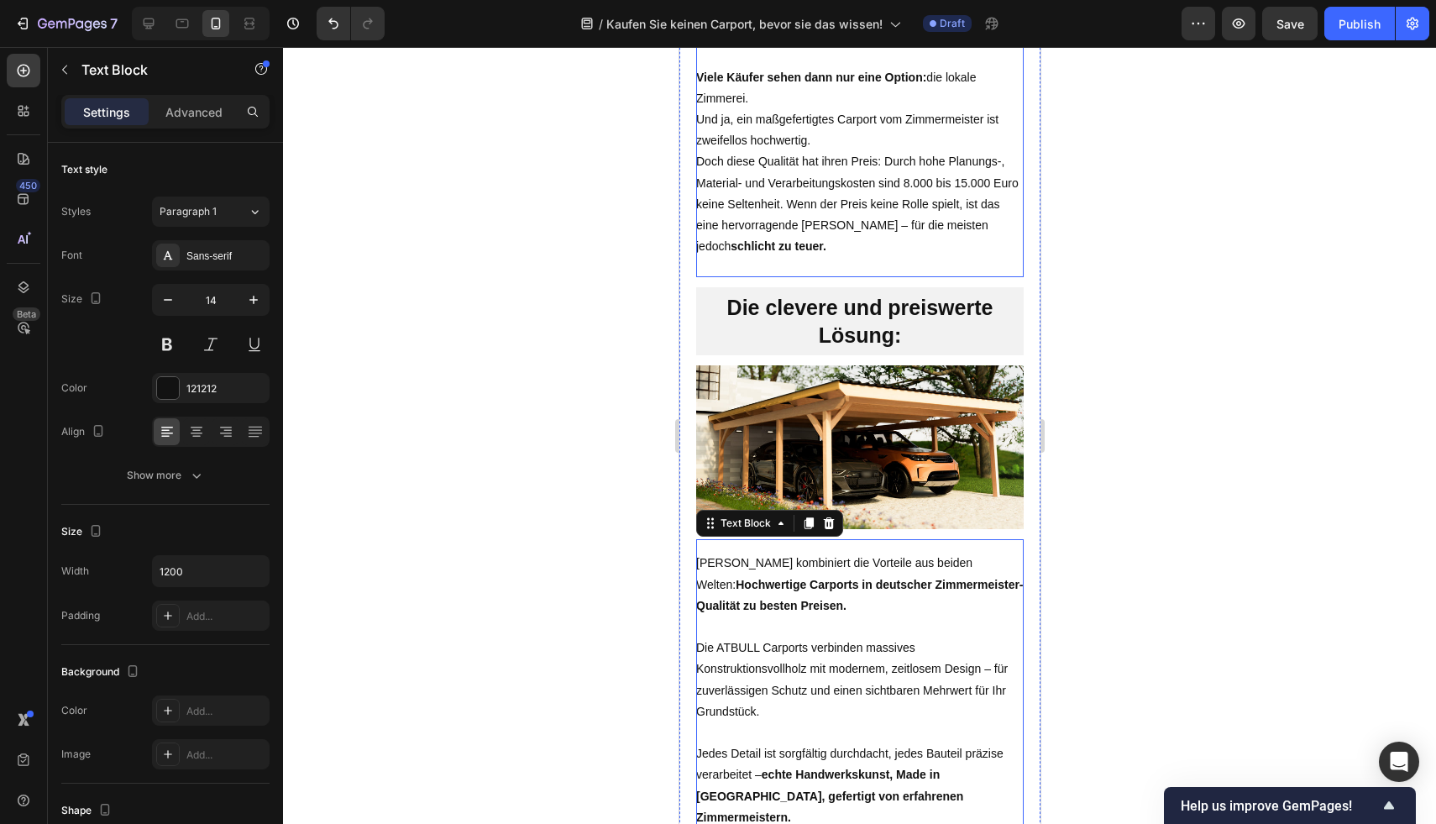
click at [851, 257] on p "Viele Käufer sehen dann nur eine Option: die lokale Zimmerei. Und ja, ein maßge…" at bounding box center [858, 162] width 327 height 191
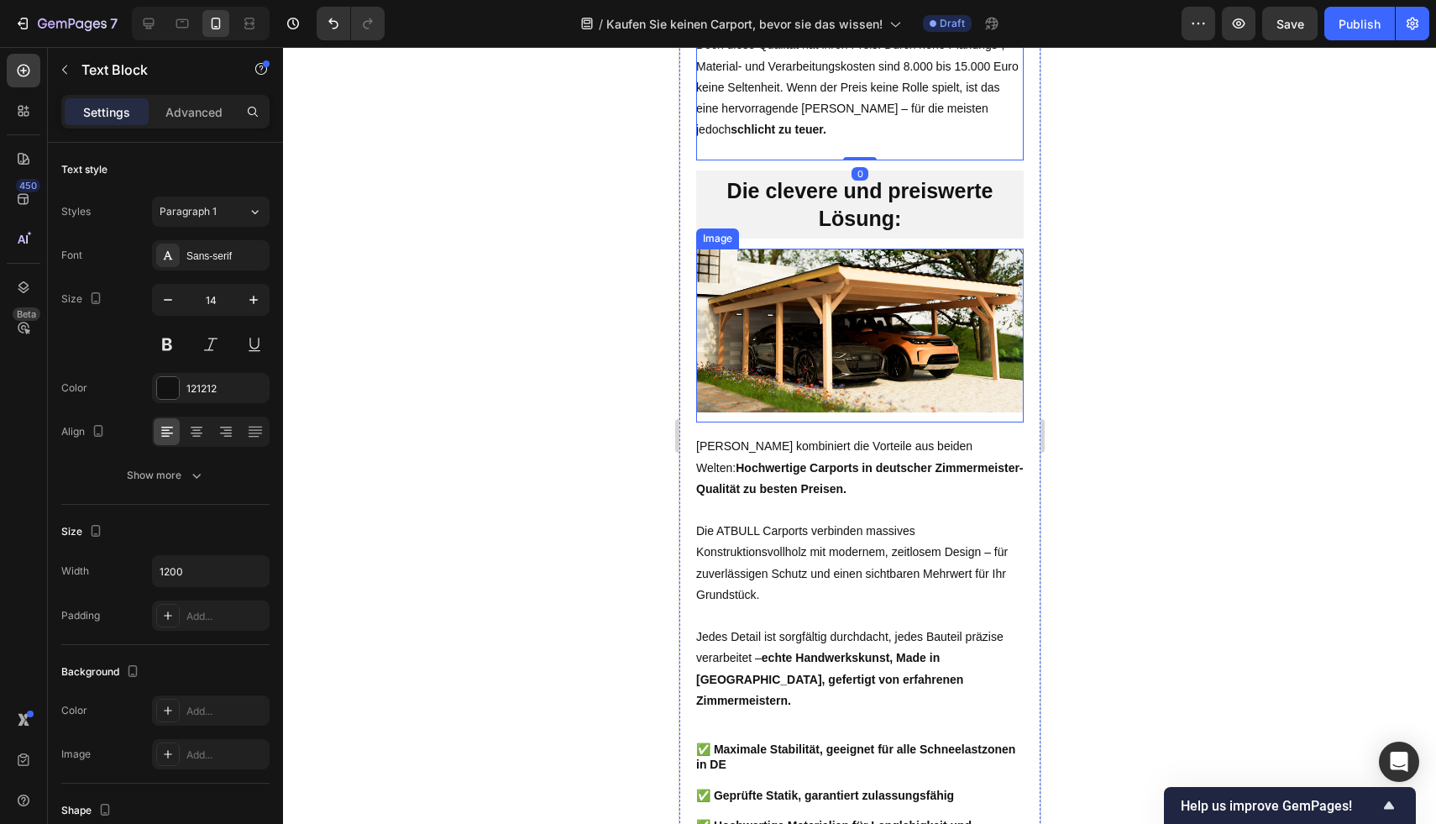
scroll to position [2036, 0]
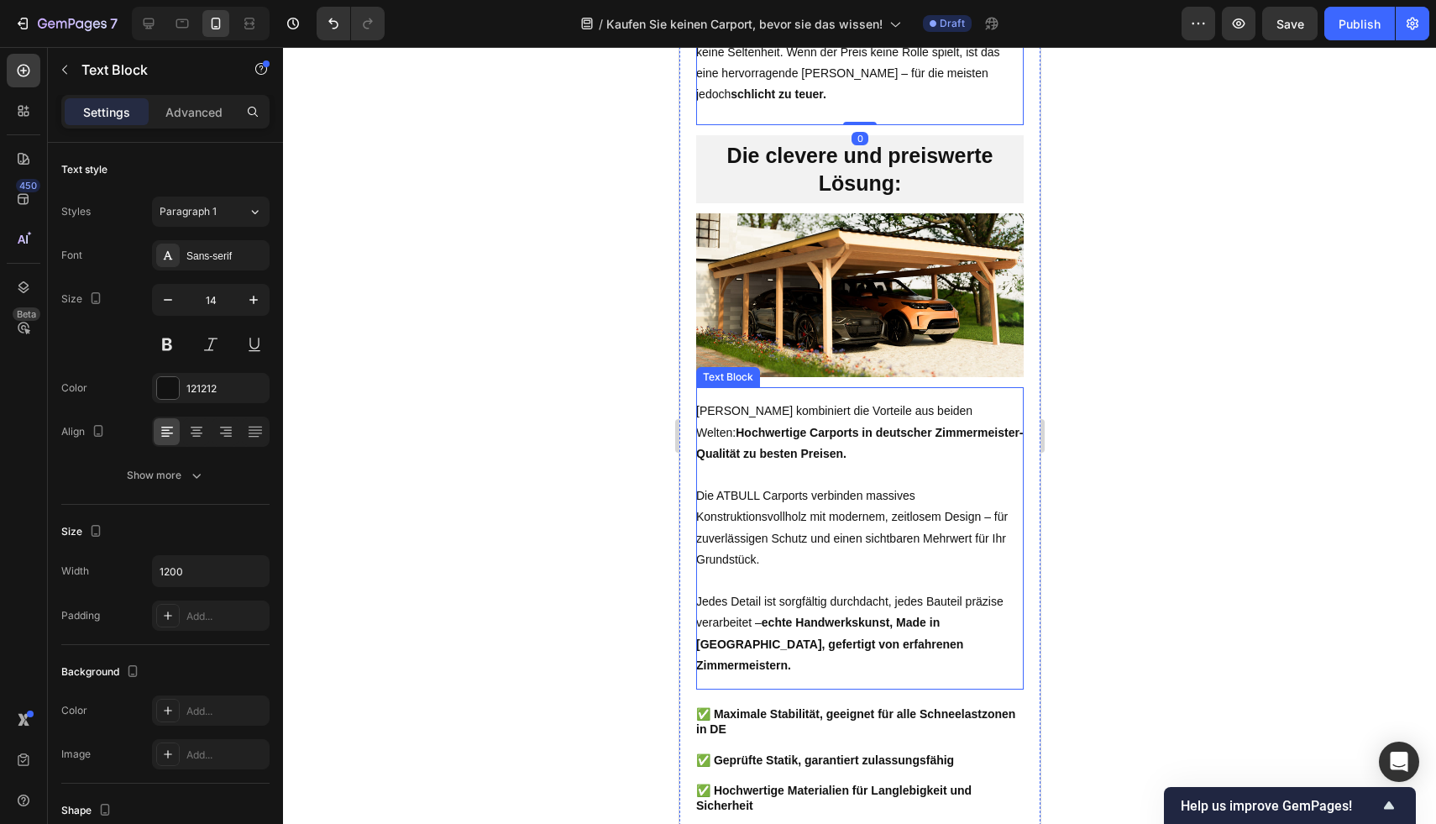
click at [872, 464] on p "ATBULL kombiniert die Vorteile aus beiden Welten: Hochwertige Carports in deuts…" at bounding box center [858, 433] width 327 height 64
click at [891, 106] on p "Viele Käufer sehen dann nur eine Option: die lokale Zimmerei. Und ja, ein maßge…" at bounding box center [858, 10] width 327 height 191
click at [862, 440] on p "ATBULL kombiniert die Vorteile aus beiden Welten: Hochwertige Carports in deuts…" at bounding box center [858, 433] width 327 height 64
click at [1235, 399] on div at bounding box center [859, 435] width 1153 height 777
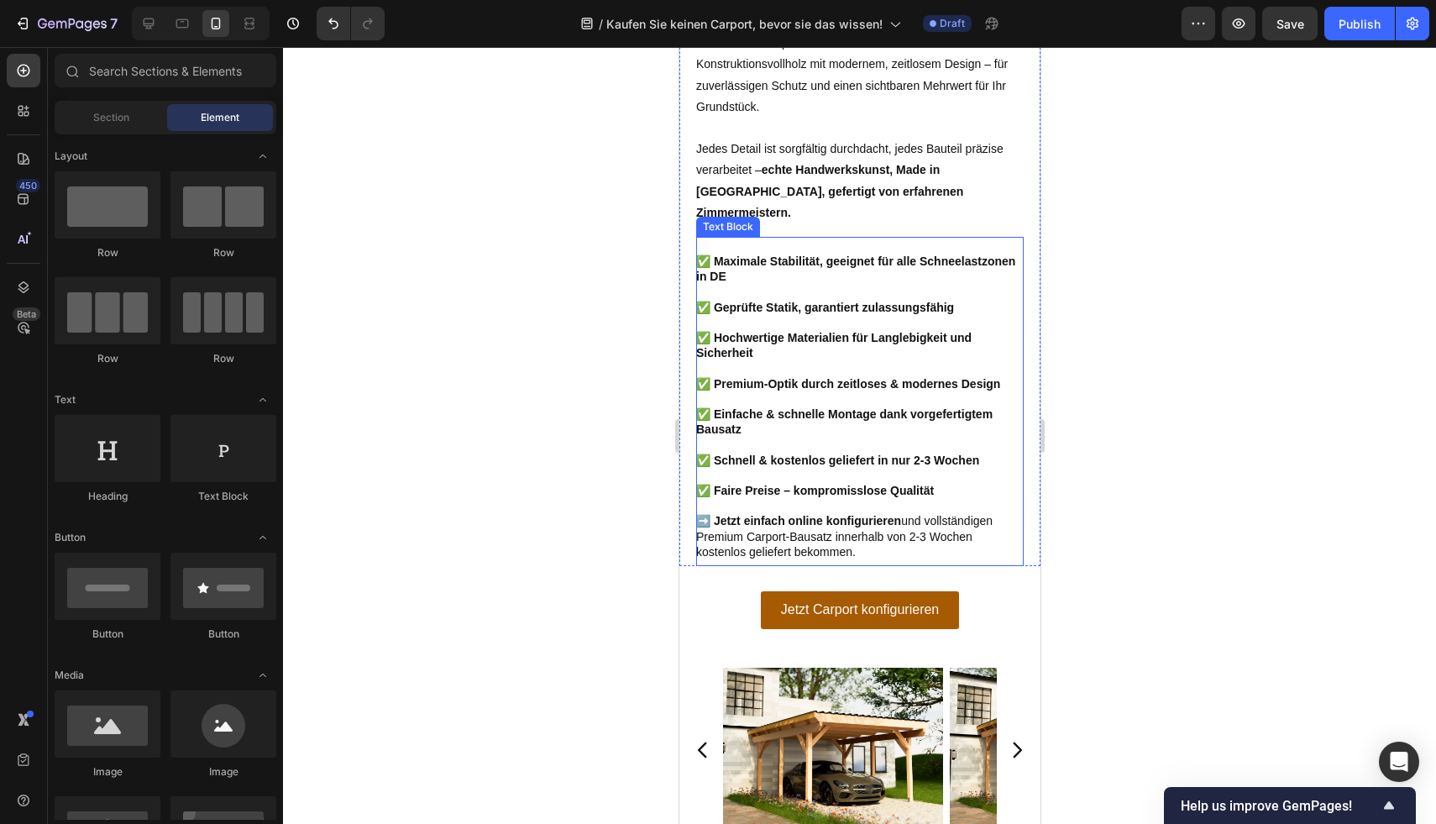
scroll to position [2496, 0]
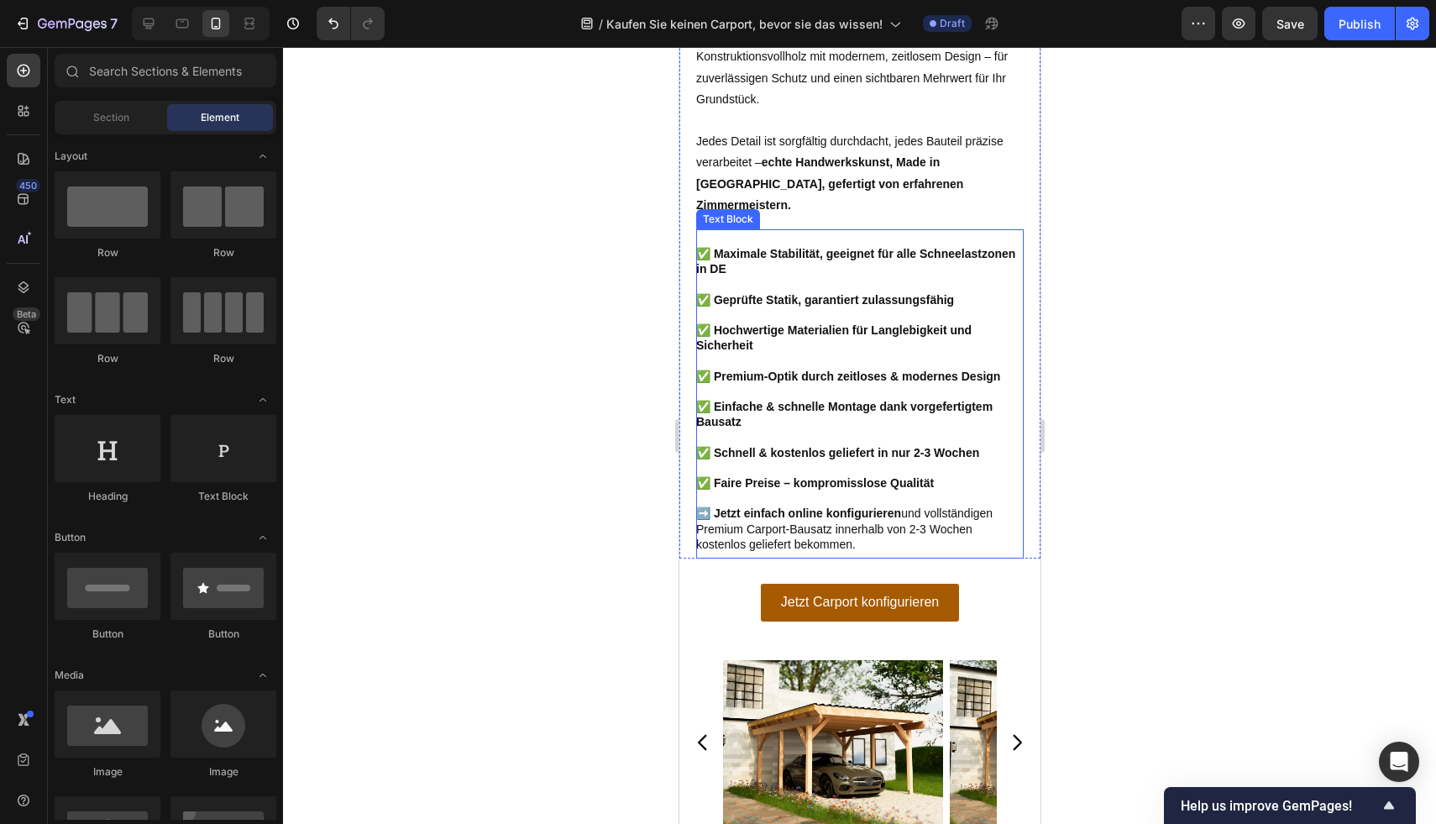
click at [955, 475] on p at bounding box center [858, 467] width 327 height 15
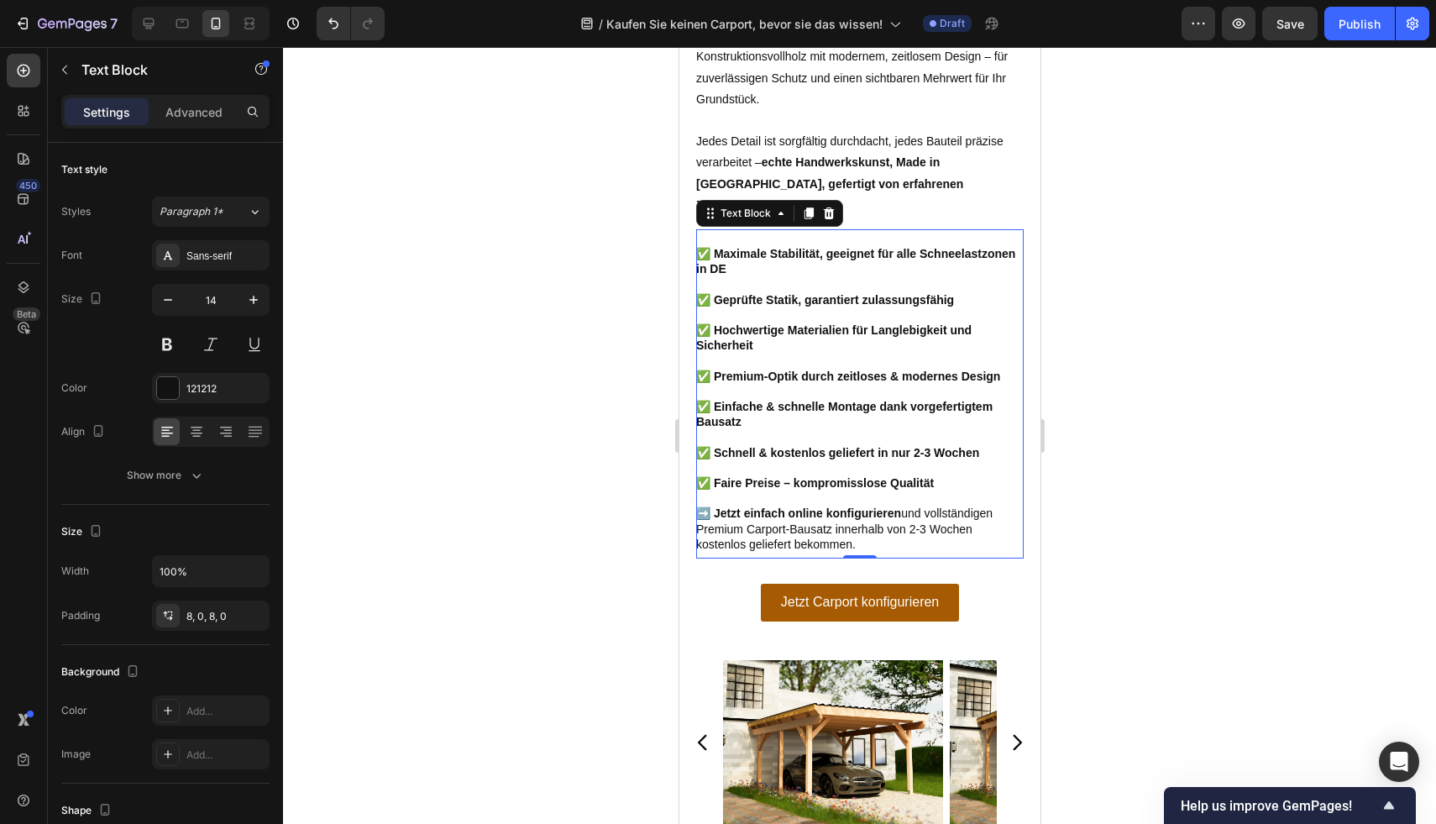
click at [940, 495] on p "Rich Text Editor. Editing area: main" at bounding box center [858, 497] width 327 height 15
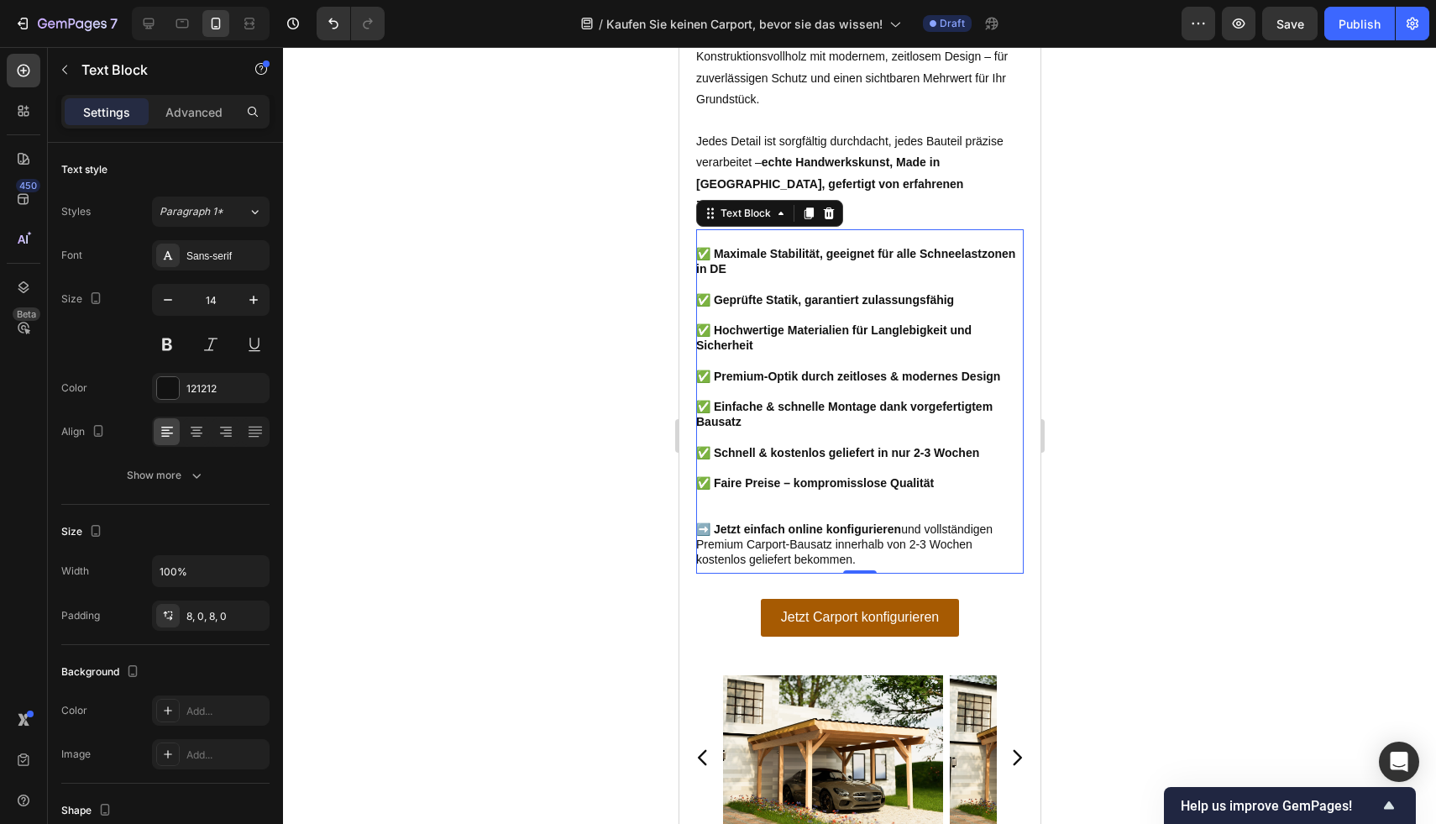
click at [1139, 450] on div at bounding box center [859, 435] width 1153 height 777
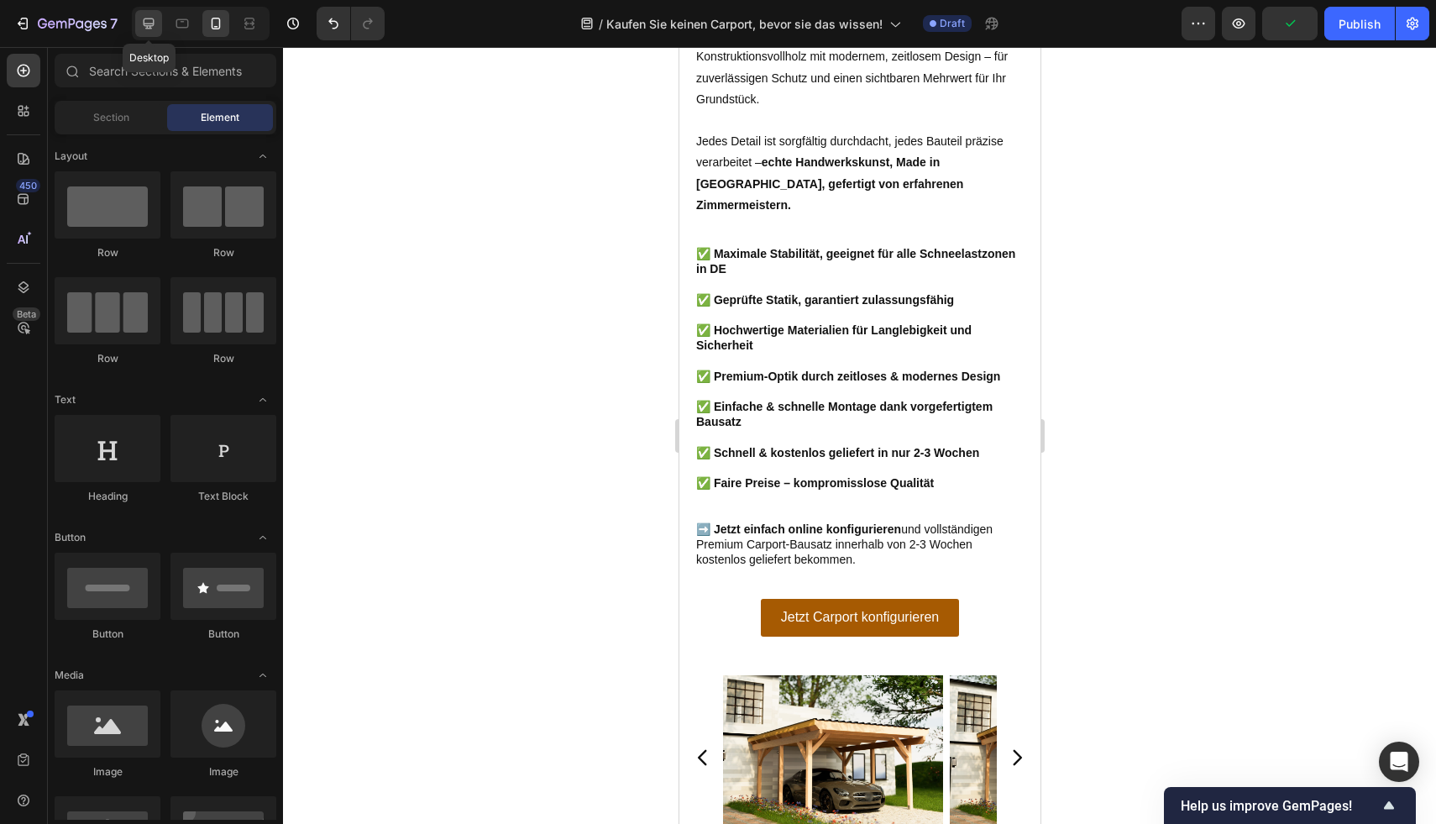
click at [159, 27] on div at bounding box center [148, 23] width 27 height 27
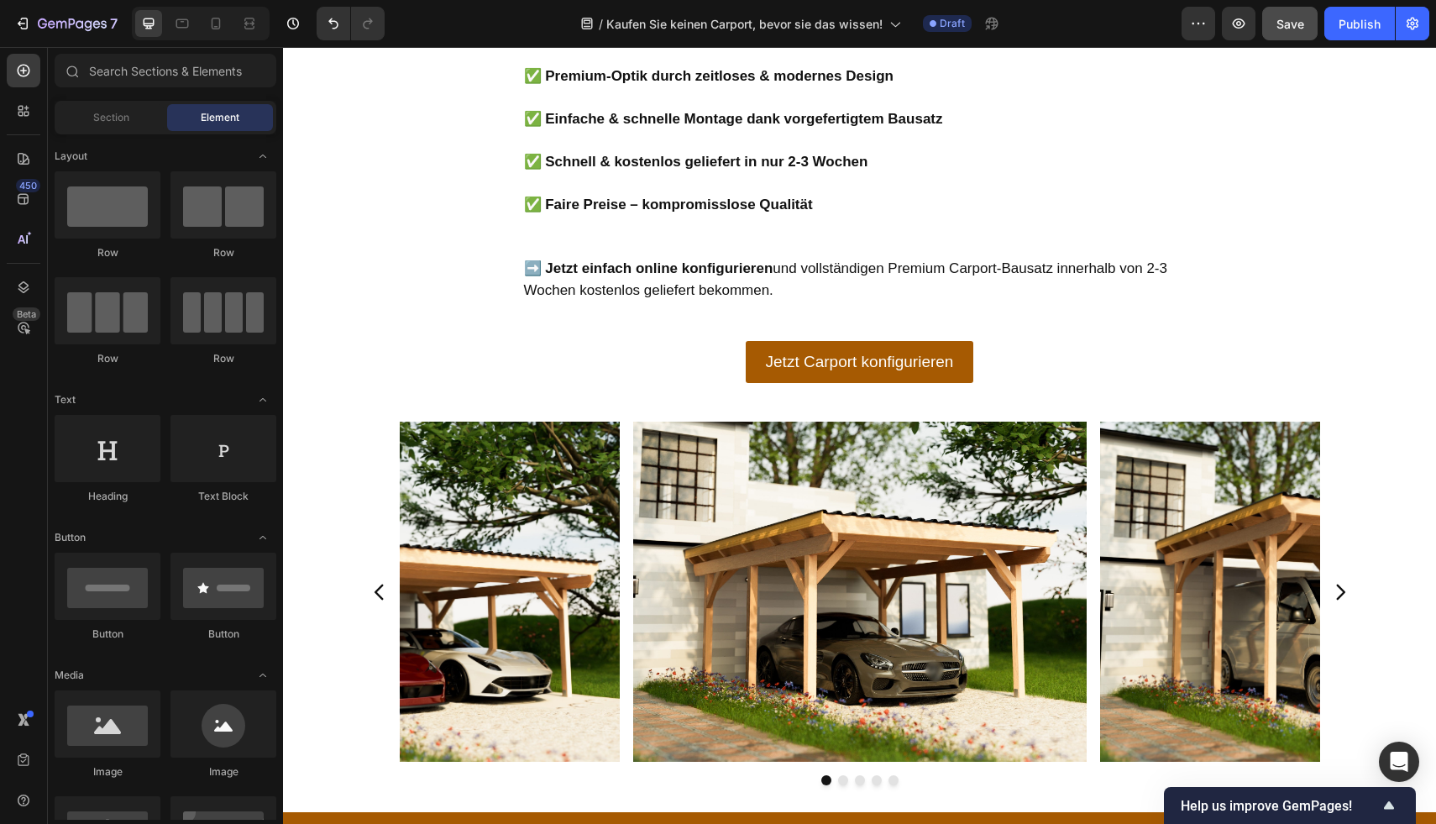
scroll to position [3183, 0]
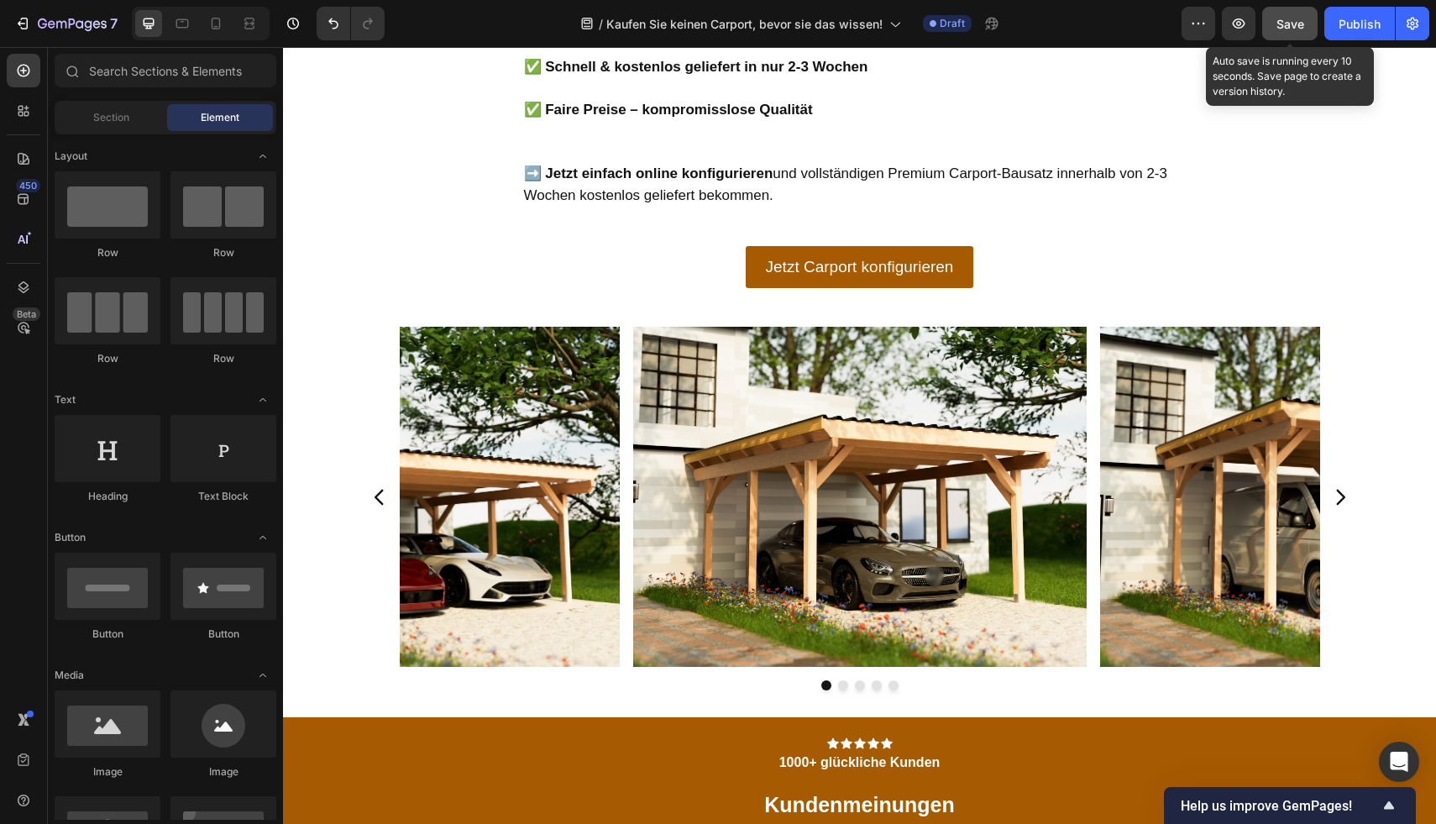
click at [1307, 29] on button "Save" at bounding box center [1289, 24] width 55 height 34
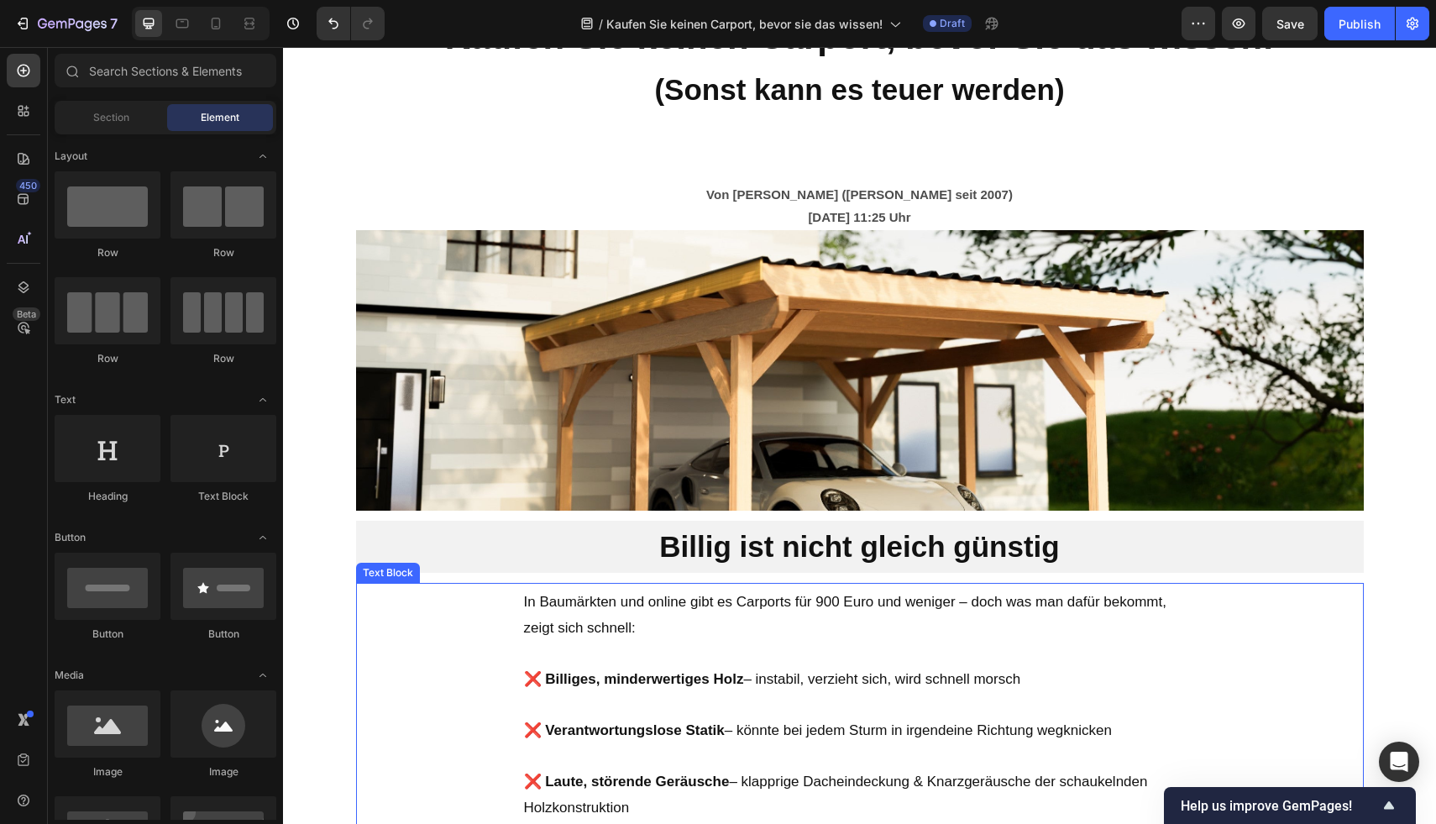
scroll to position [0, 0]
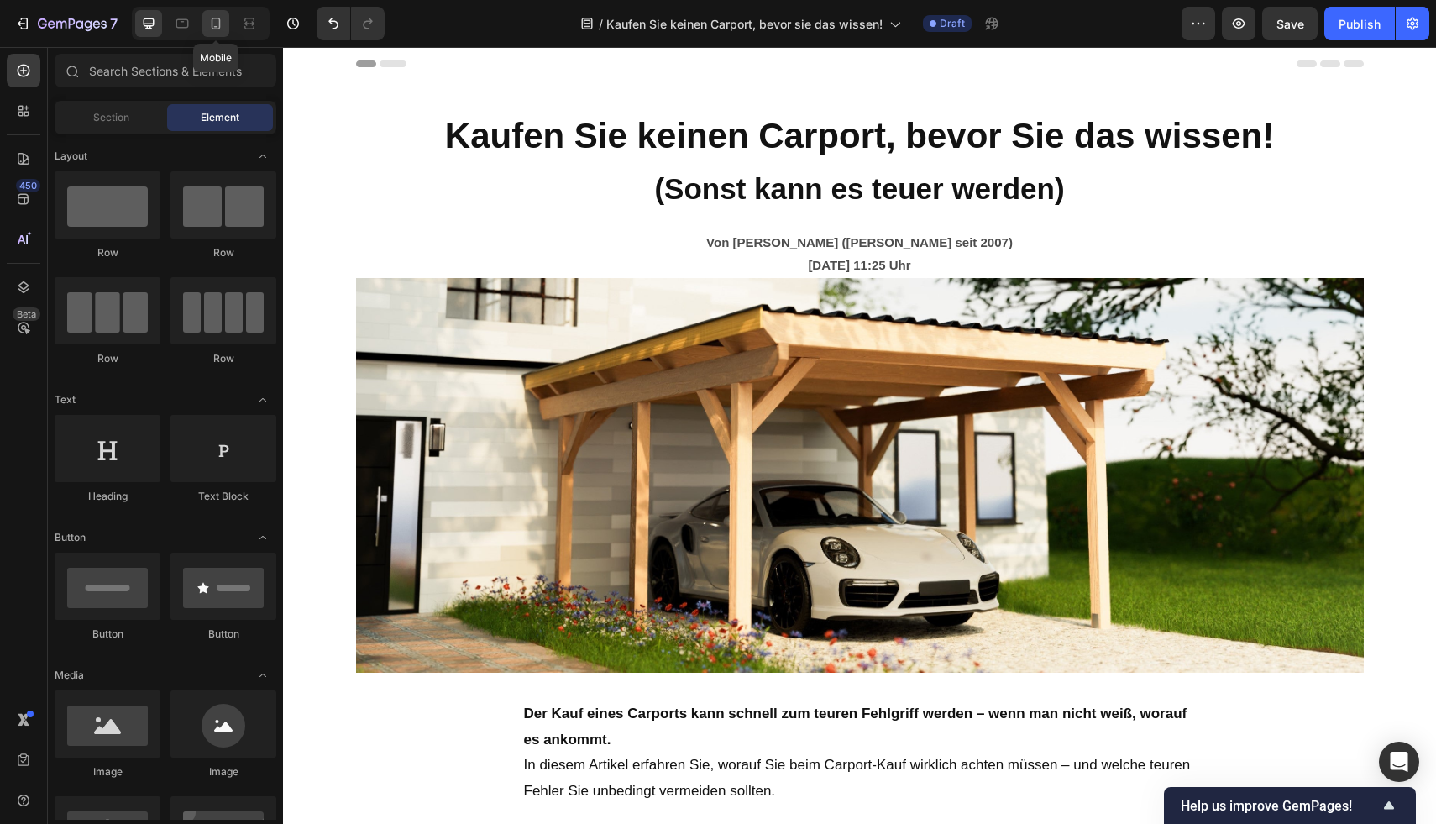
click at [225, 29] on div at bounding box center [215, 23] width 27 height 27
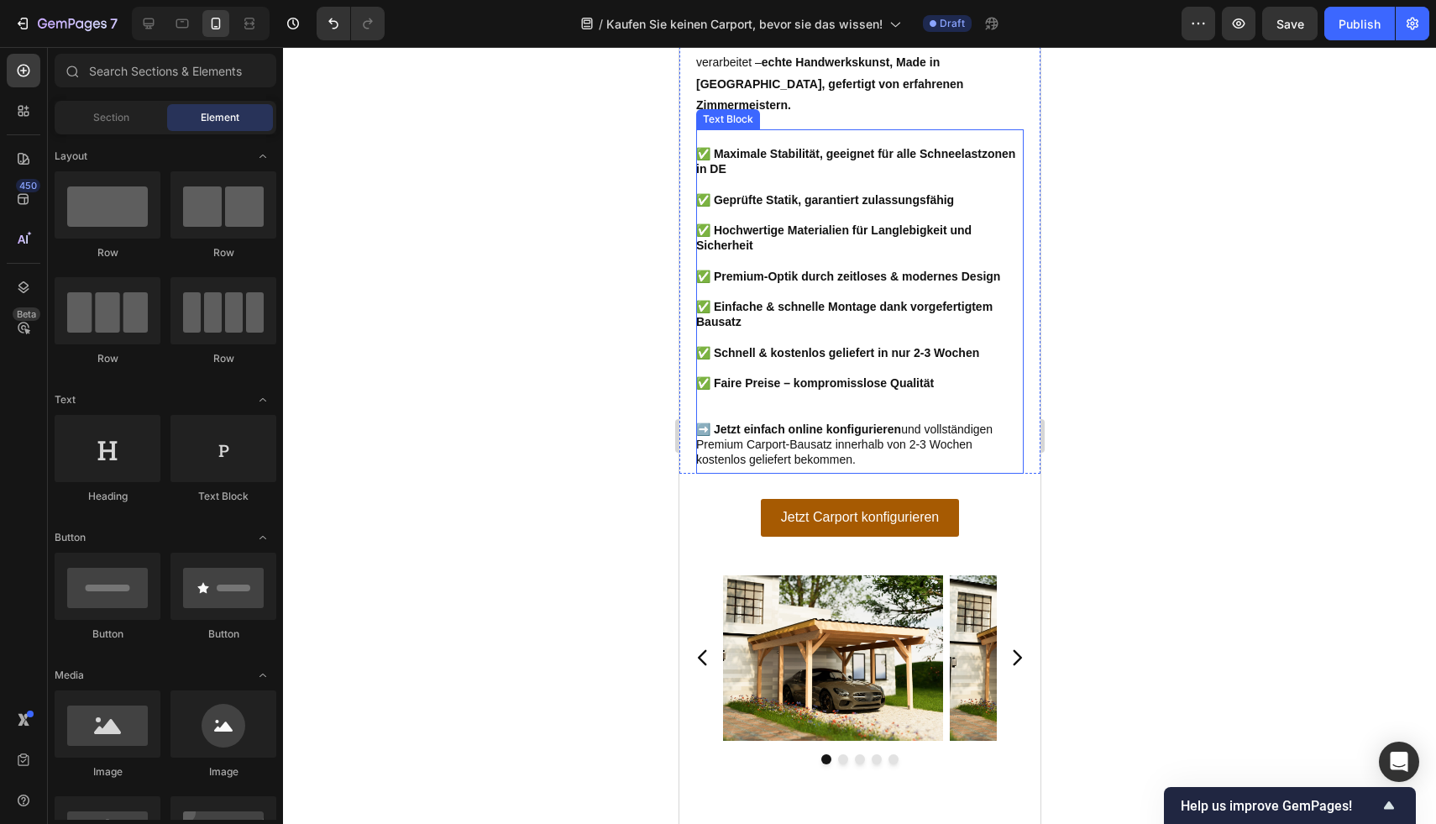
scroll to position [2751, 0]
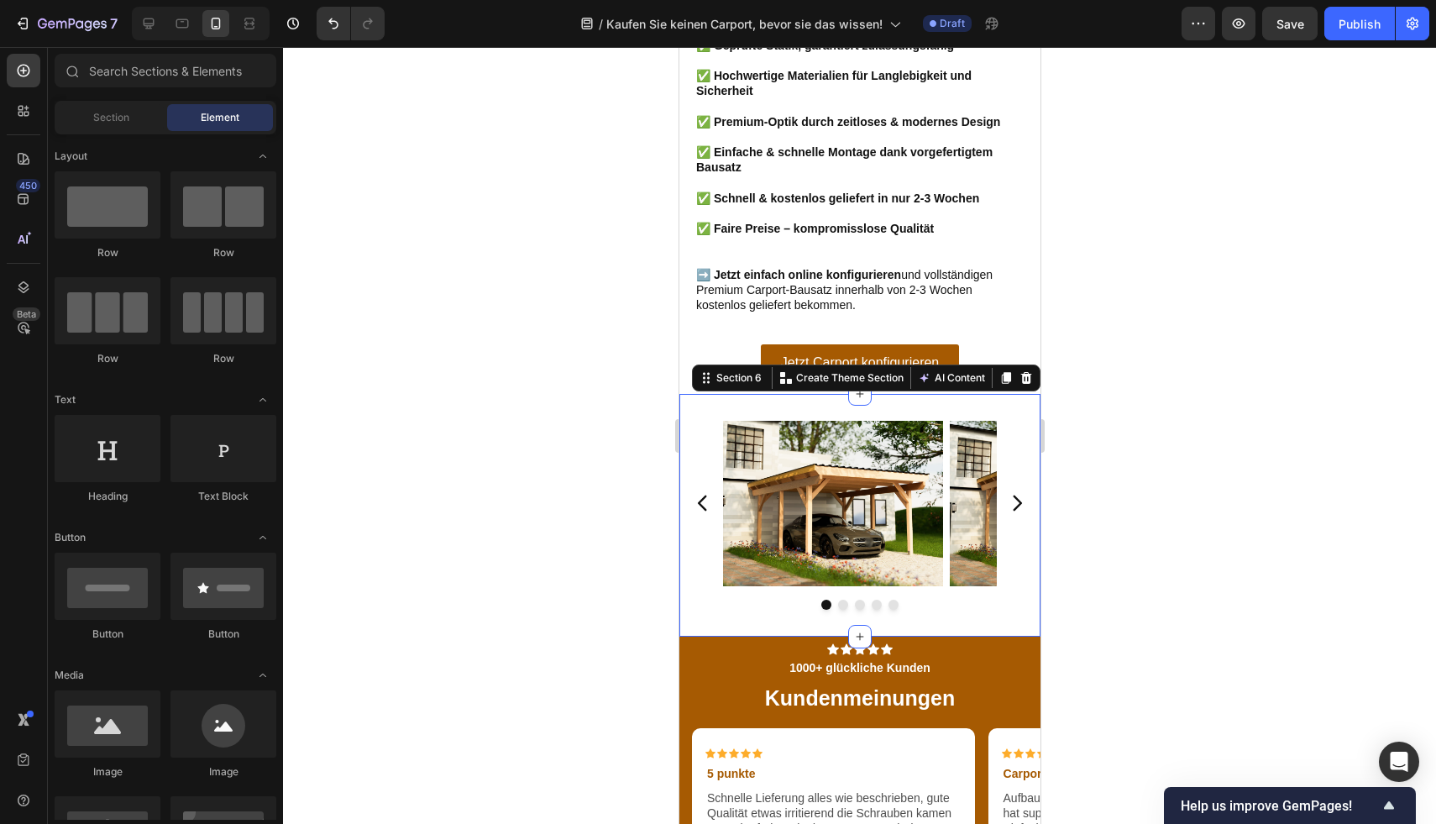
click at [991, 407] on div "Image Image Image Image Image Carousel Section 6 You can create reusable sectio…" at bounding box center [858, 515] width 361 height 243
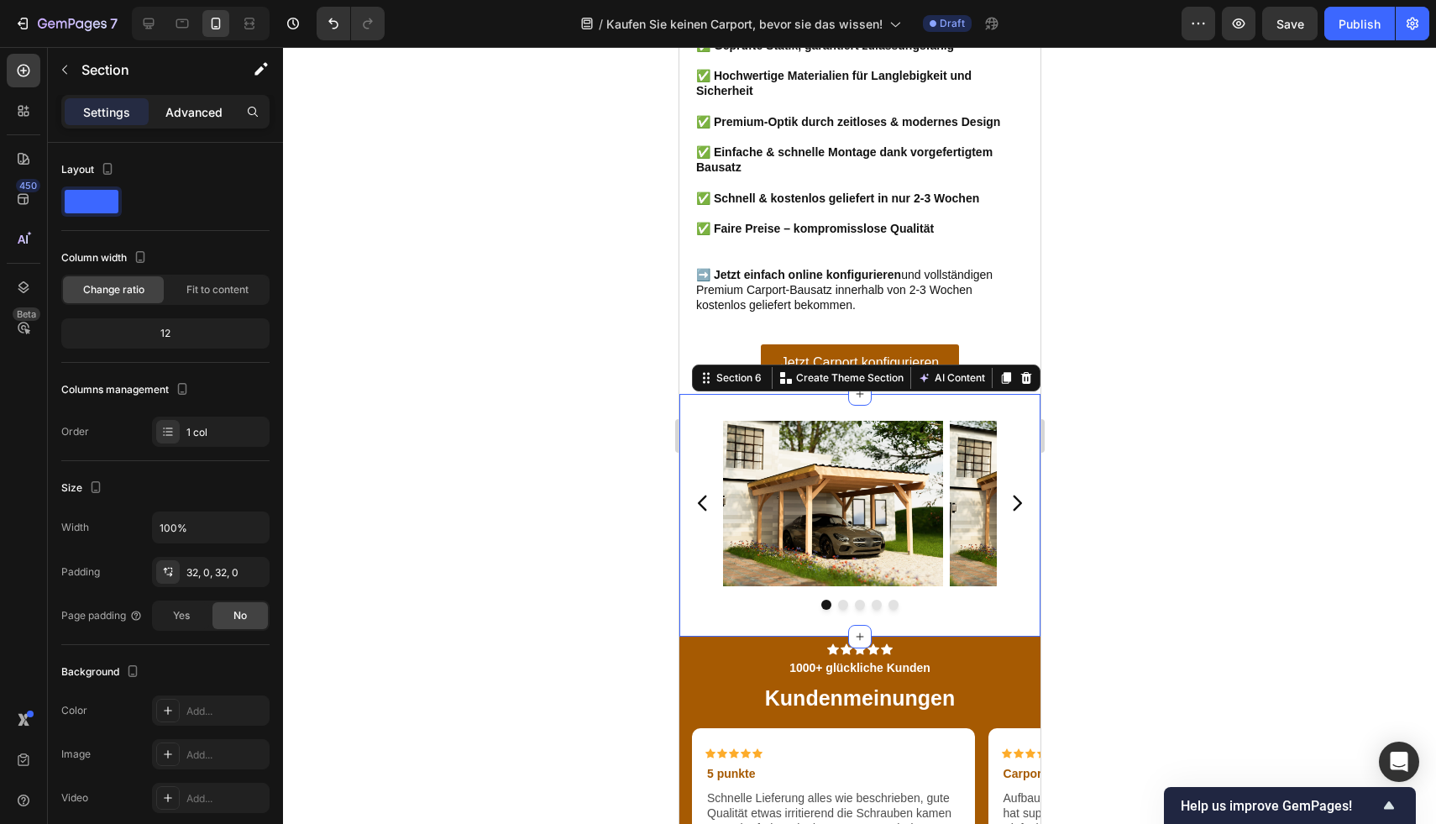
click at [184, 107] on p "Advanced" at bounding box center [193, 112] width 57 height 18
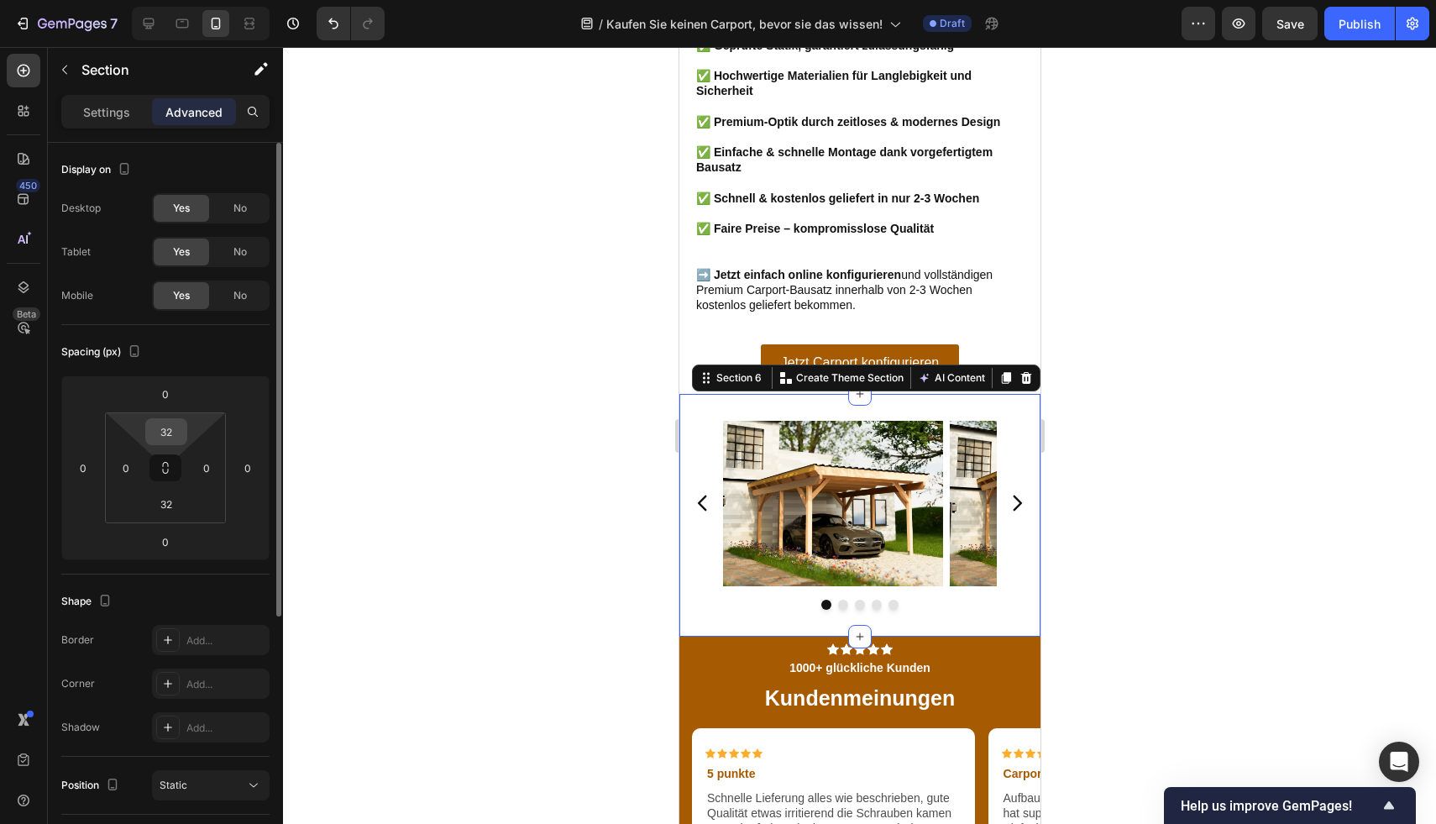
click at [184, 435] on div "32" at bounding box center [166, 431] width 42 height 27
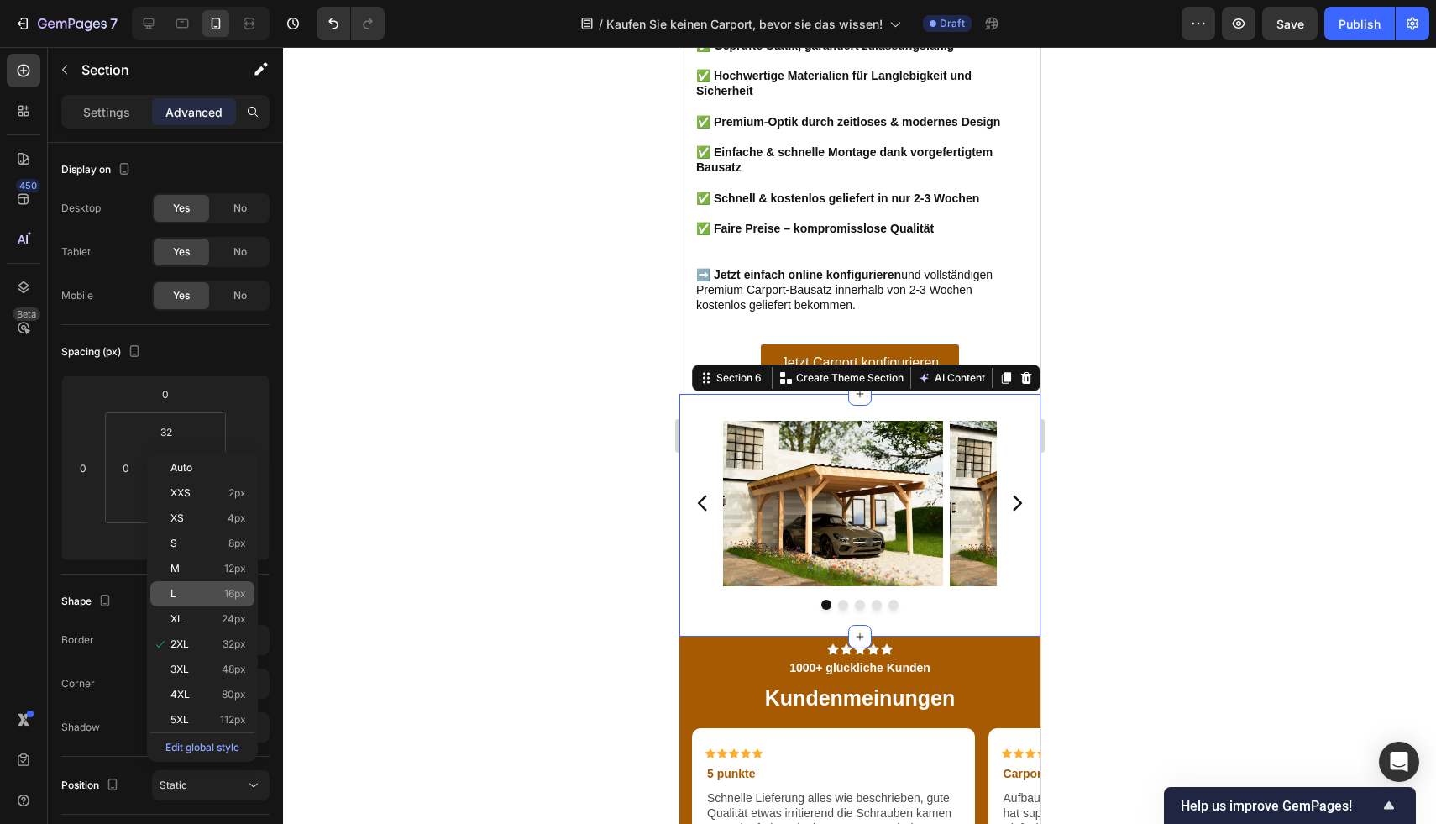
click at [204, 588] on p "L 16px" at bounding box center [208, 594] width 76 height 12
type input "16"
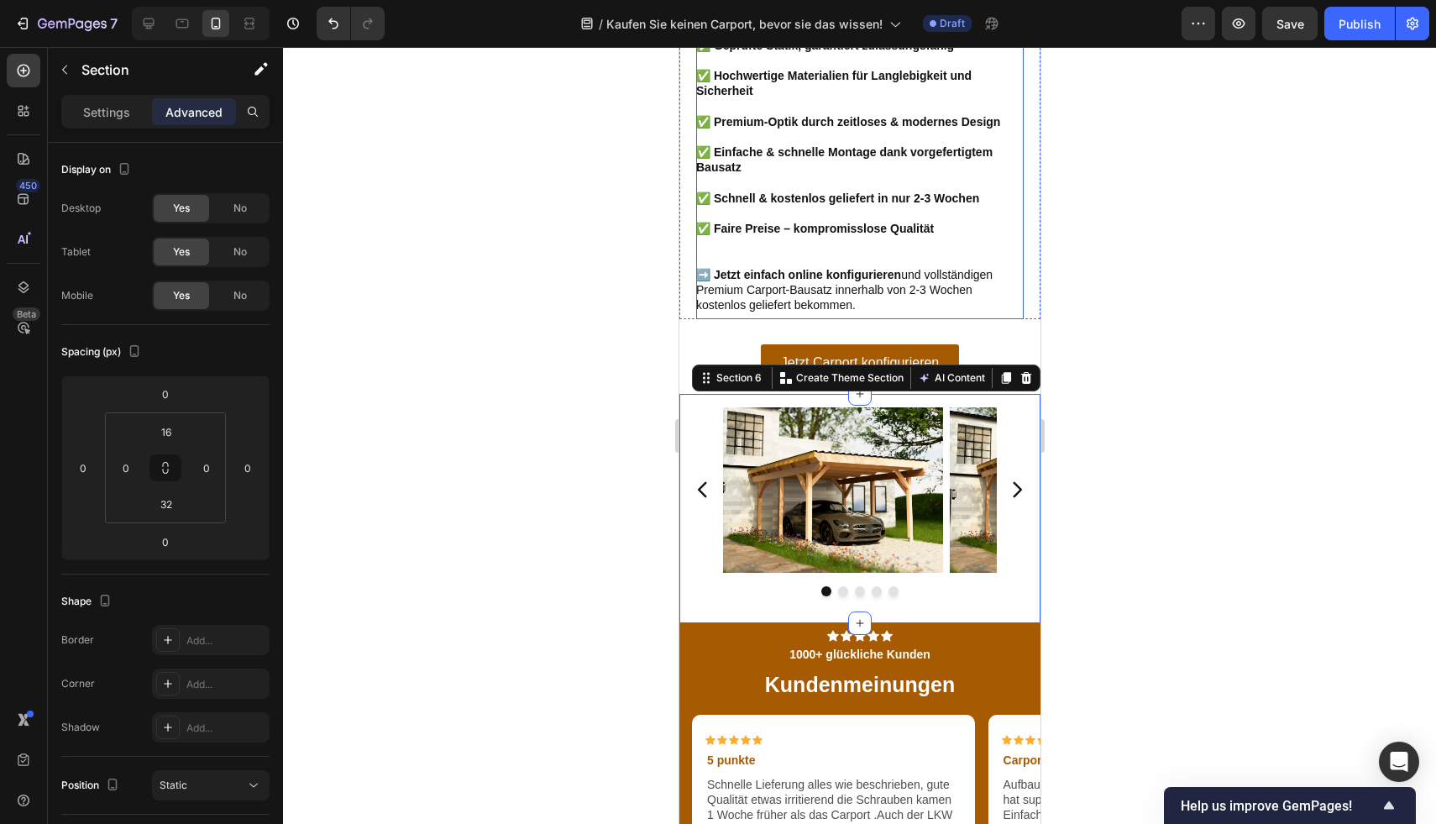
click at [1192, 296] on div at bounding box center [859, 435] width 1153 height 777
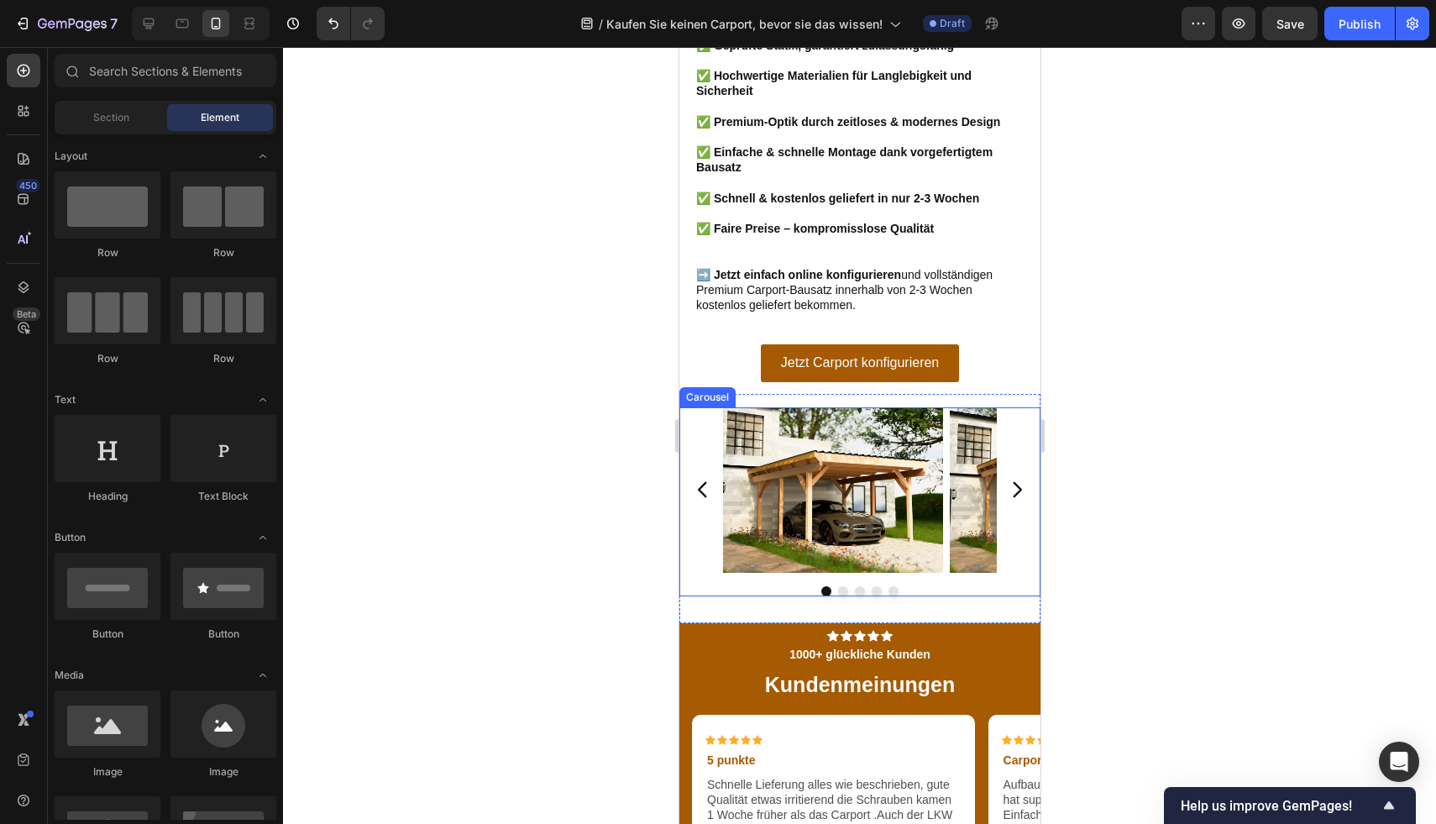
click at [737, 584] on div "Image Image Image Image Image Carousel" at bounding box center [858, 501] width 361 height 189
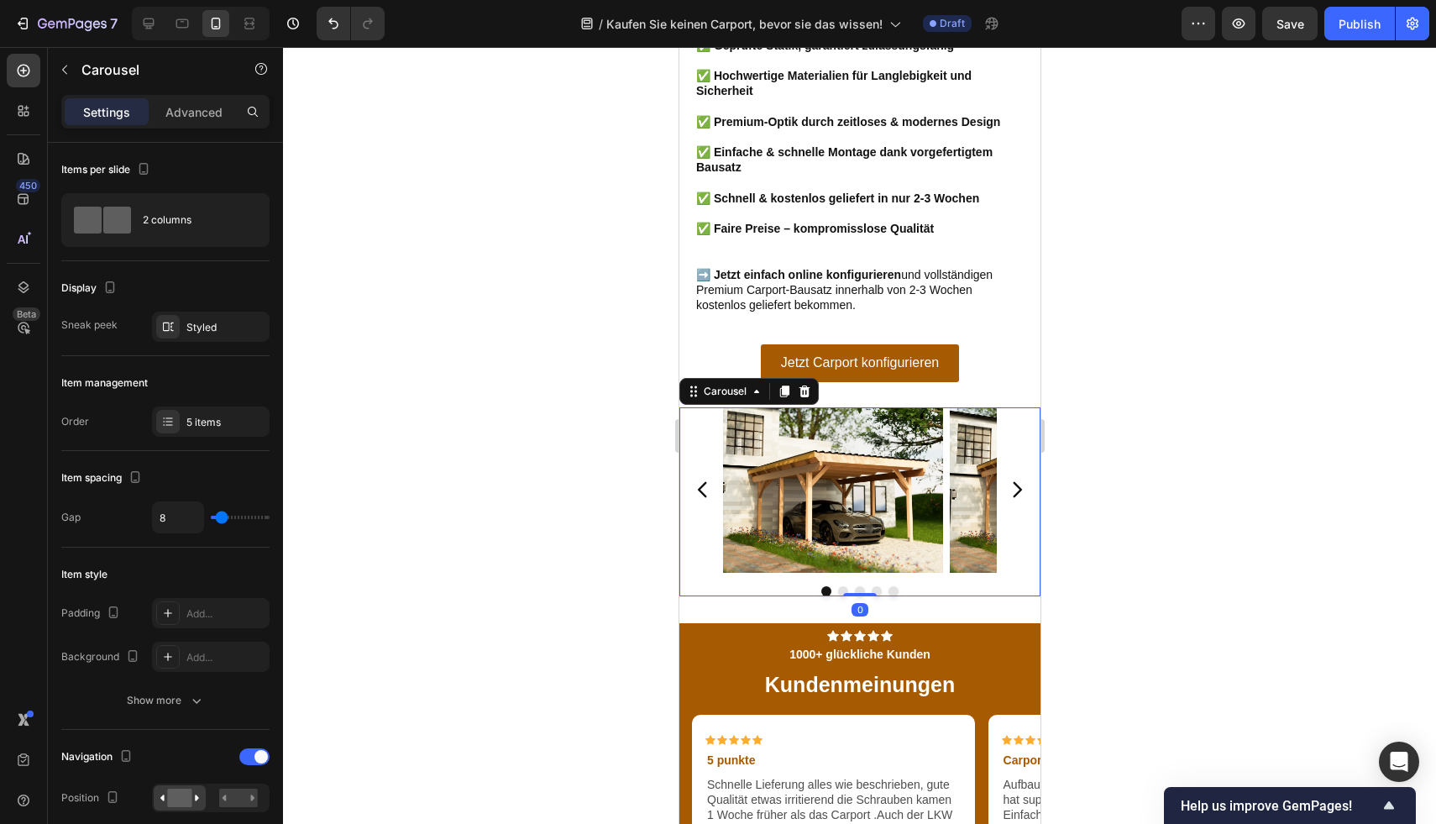
click at [193, 127] on div "Settings Advanced" at bounding box center [165, 112] width 208 height 34
click at [191, 120] on p "Advanced" at bounding box center [193, 112] width 57 height 18
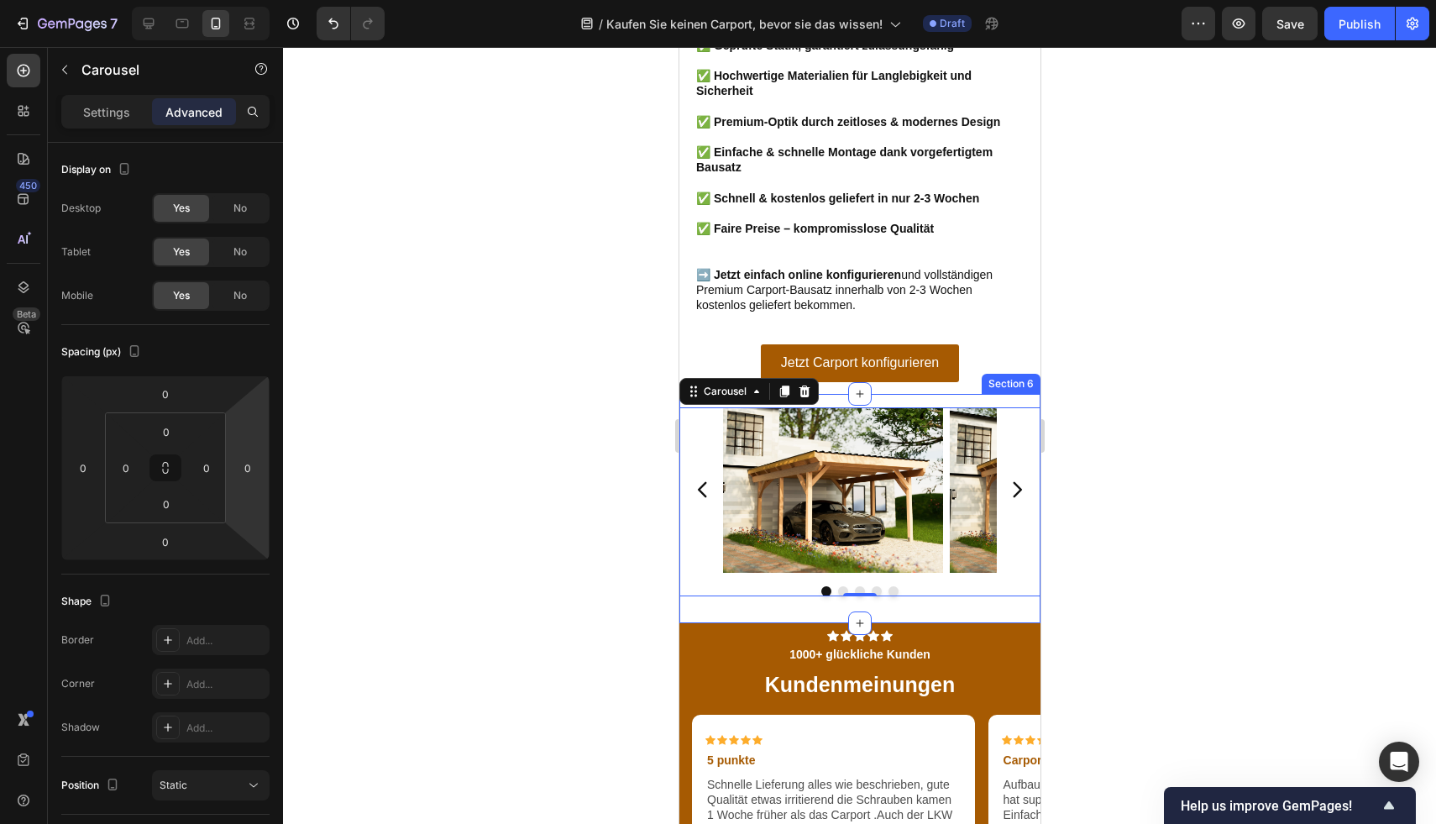
click at [700, 606] on div "Image Image Image Image Image Carousel 0 Section 6" at bounding box center [858, 508] width 361 height 229
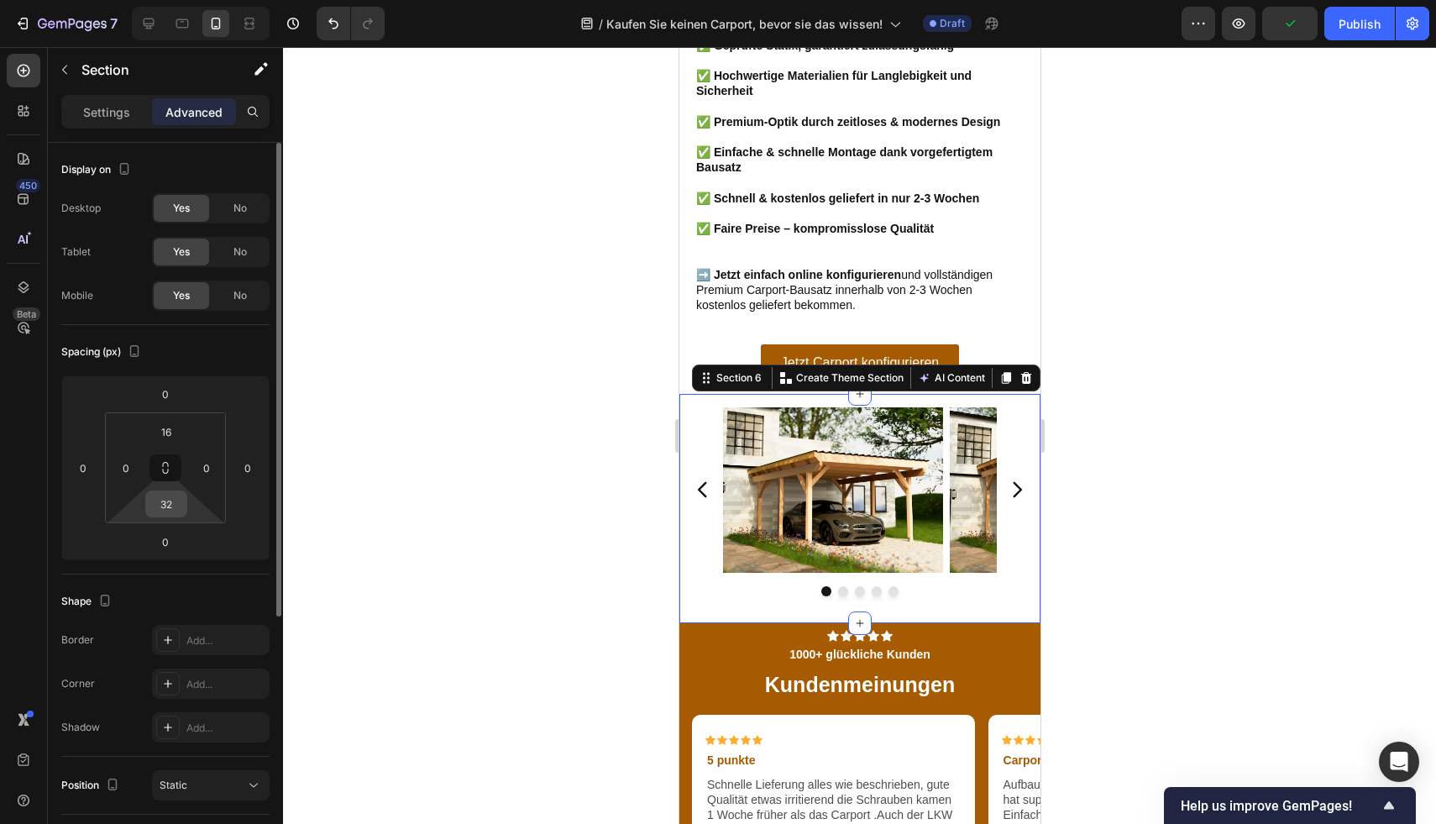
click at [181, 507] on input "32" at bounding box center [166, 503] width 34 height 25
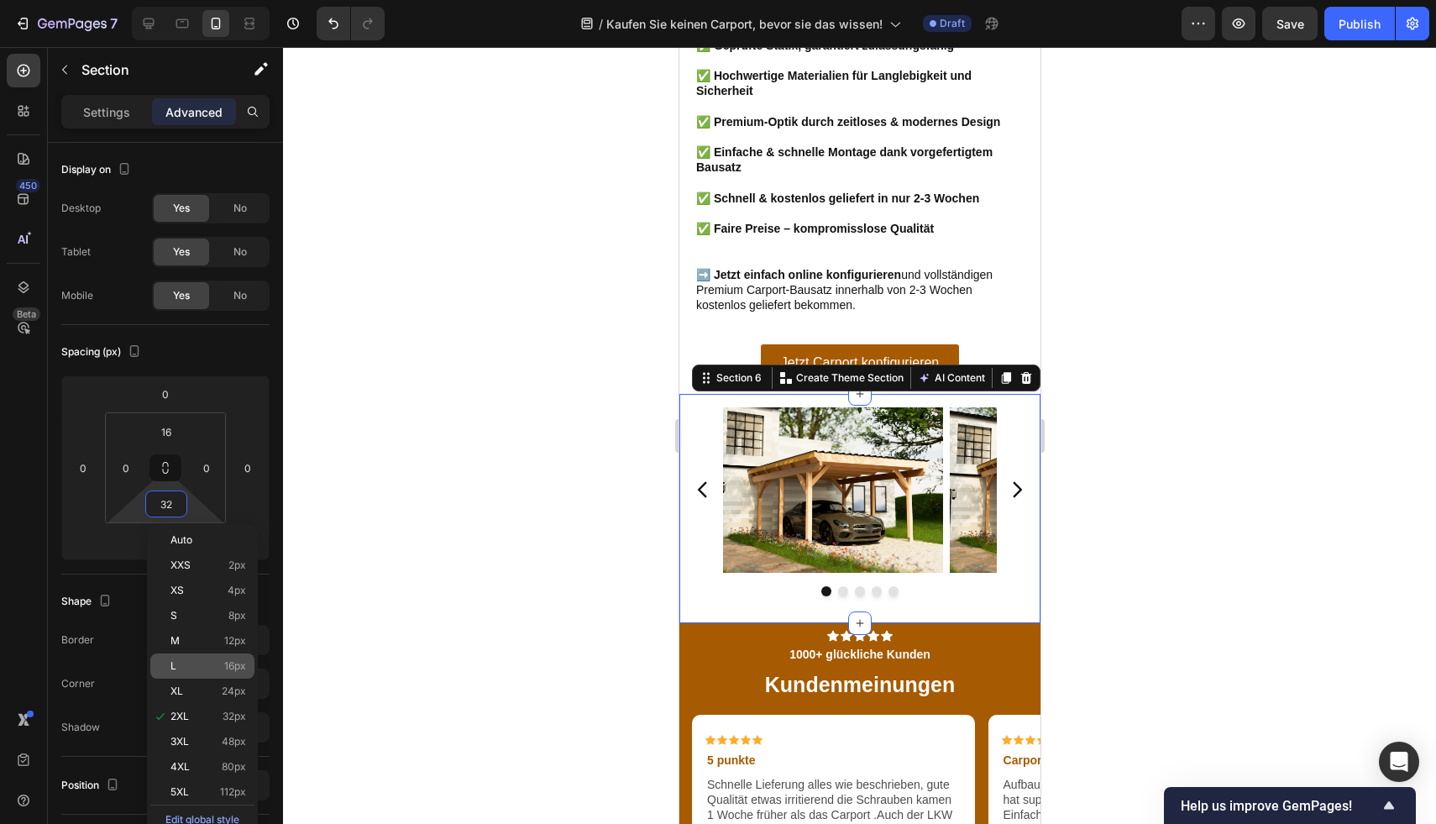
click at [218, 664] on p "L 16px" at bounding box center [208, 666] width 76 height 12
type input "16"
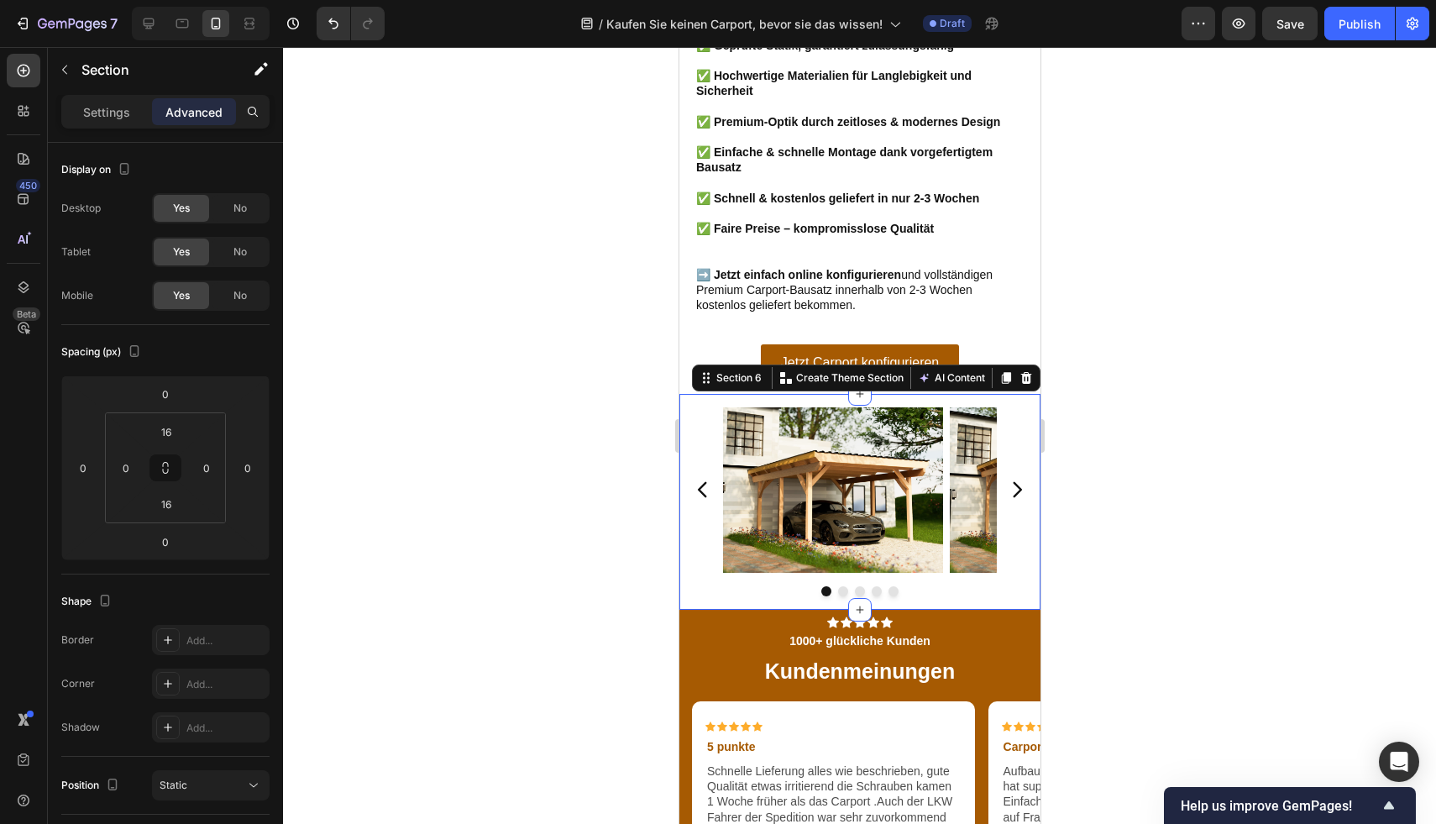
click at [1391, 511] on div at bounding box center [859, 435] width 1153 height 777
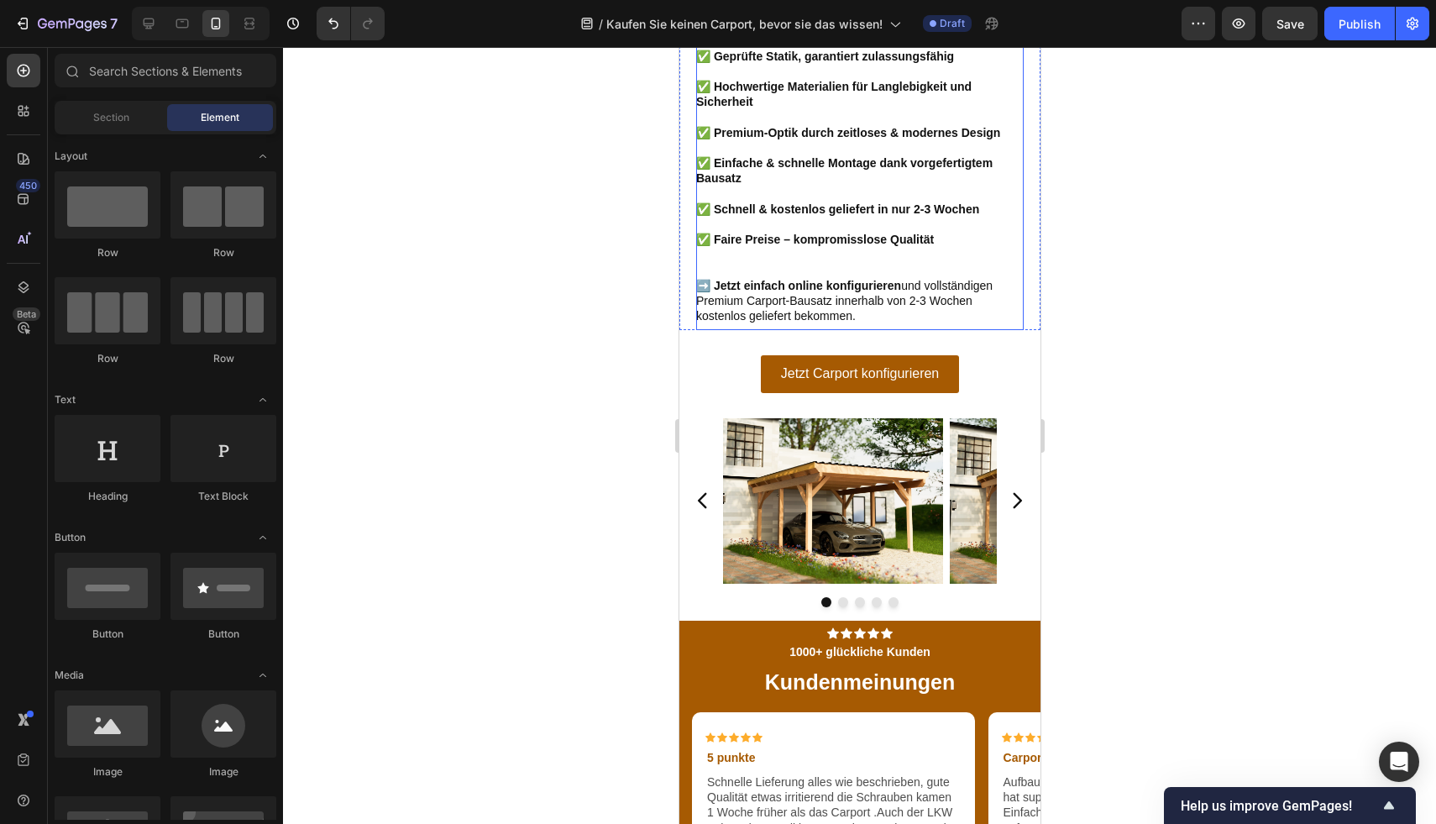
scroll to position [2758, 0]
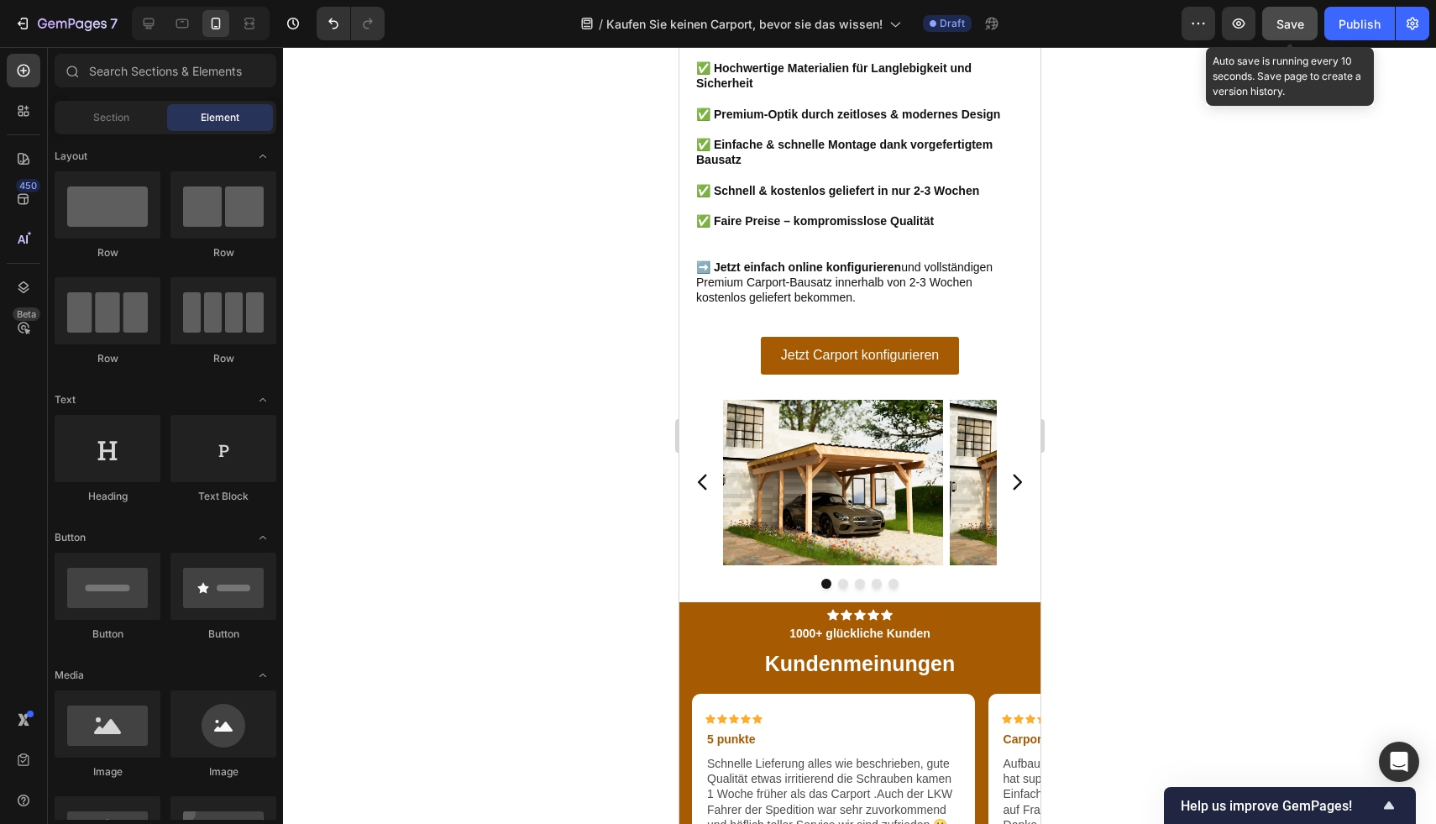
click at [1290, 34] on button "Save" at bounding box center [1289, 24] width 55 height 34
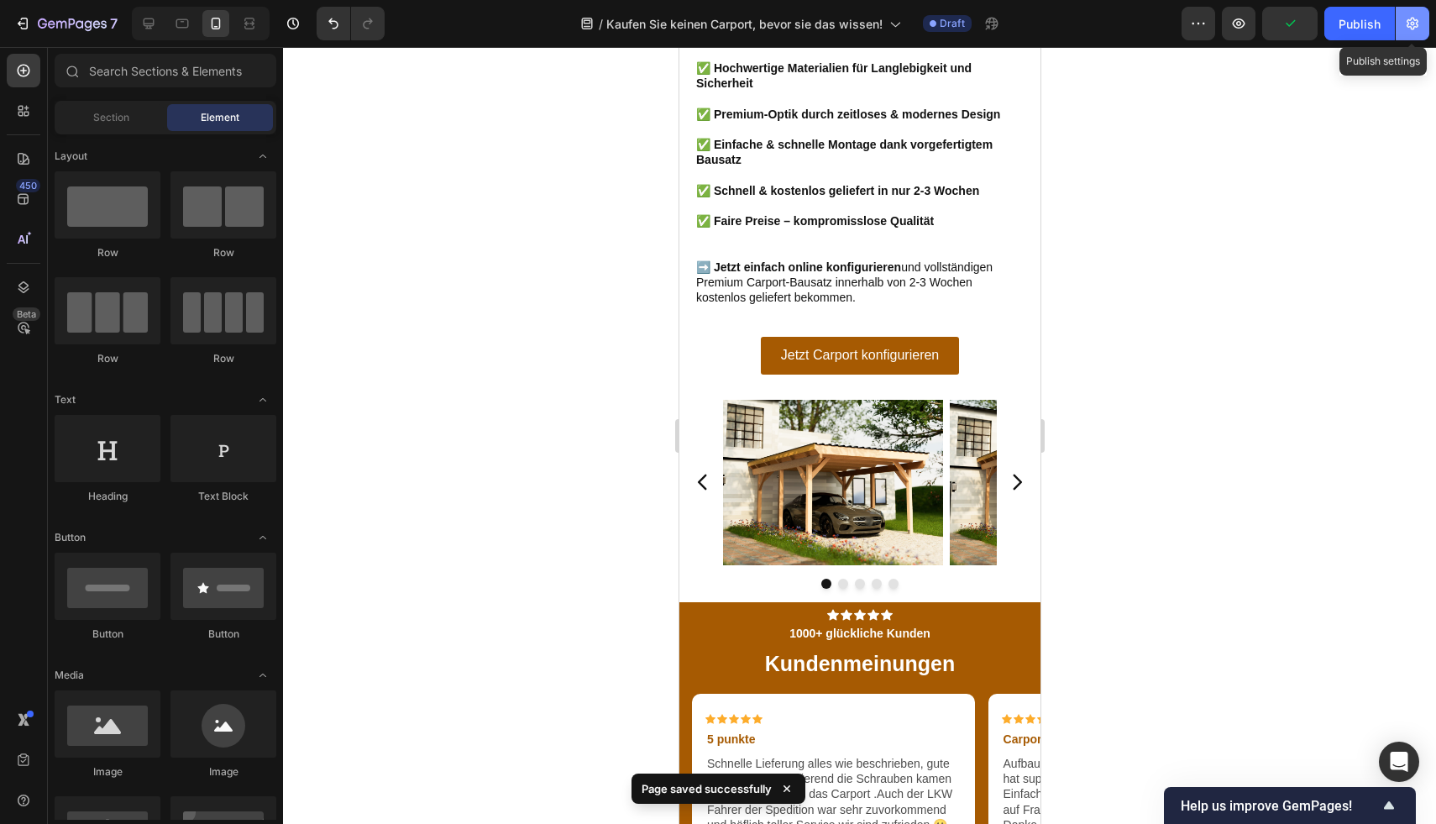
click at [1407, 34] on button "button" at bounding box center [1413, 24] width 34 height 34
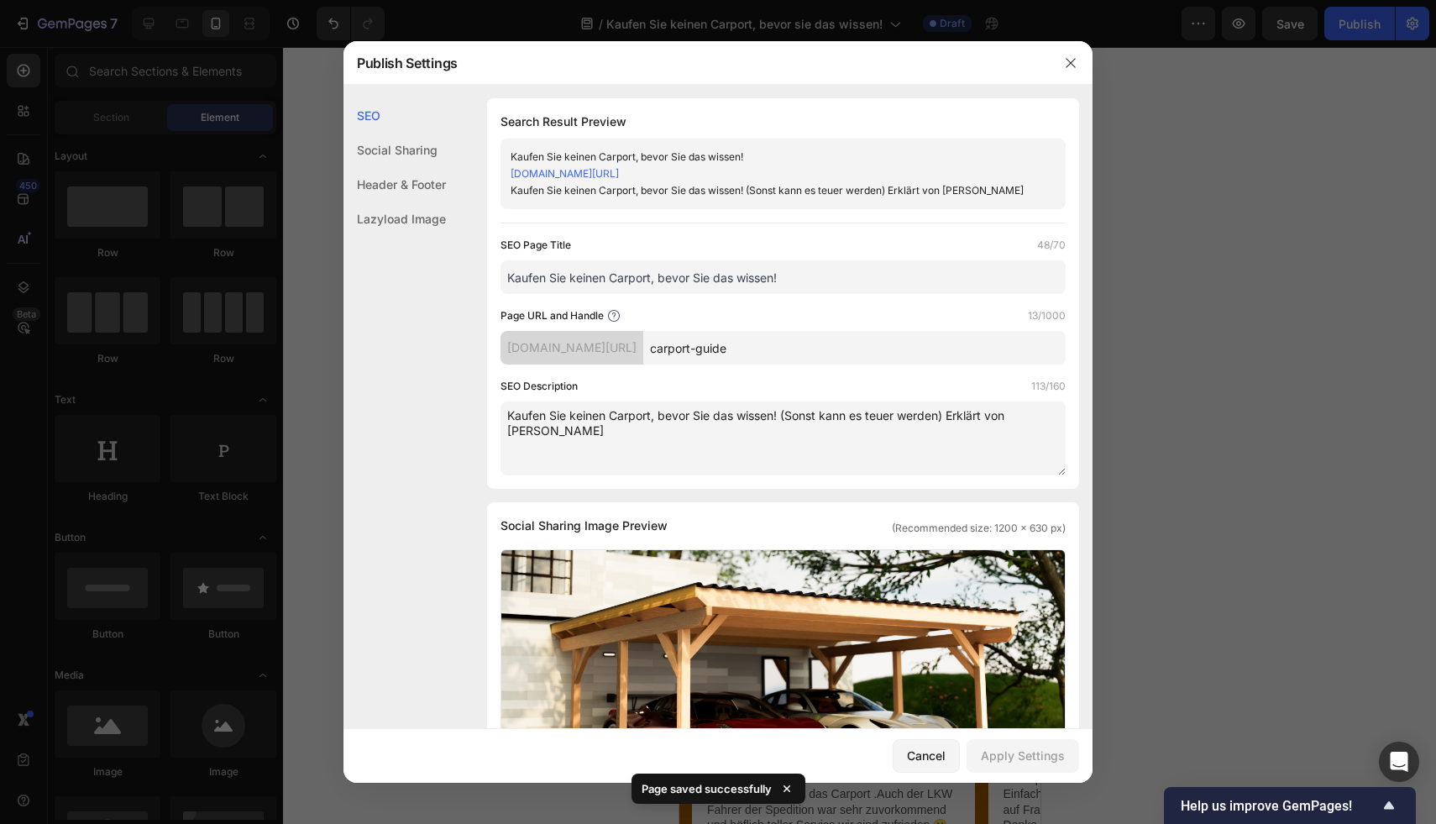
click at [825, 364] on input "carport-guide" at bounding box center [854, 348] width 422 height 34
type input "carport-guide-1"
click at [832, 324] on div "Page URL and Handle 15/1000" at bounding box center [782, 315] width 565 height 17
drag, startPoint x: 803, startPoint y: 370, endPoint x: 679, endPoint y: 367, distance: 123.5
click at [679, 364] on input "carport-guide-1" at bounding box center [854, 348] width 422 height 34
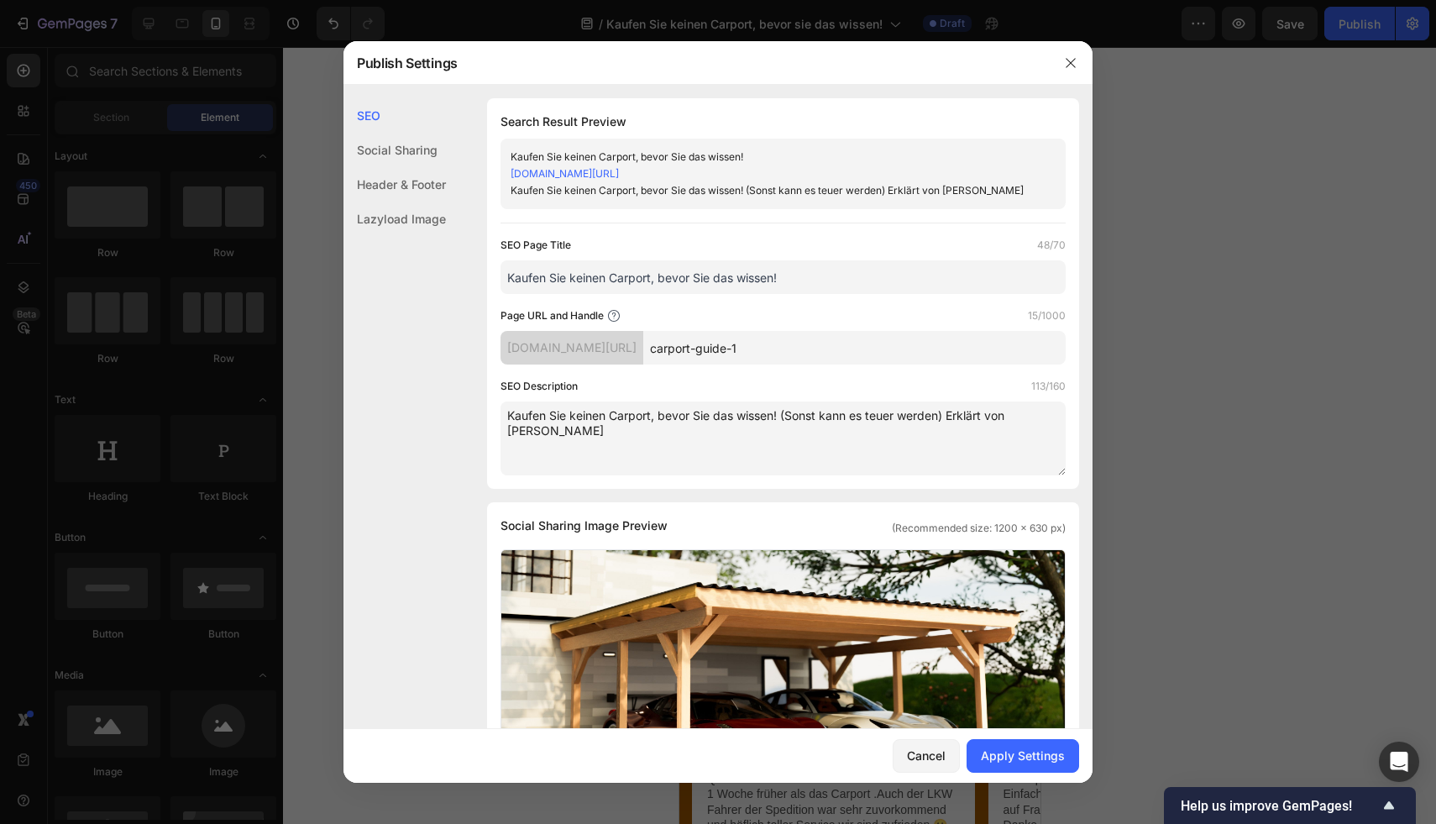
click at [861, 318] on div "SEO Page Title 48/70 Kaufen Sie keinen Carport, bevor Sie das wissen! Page URL …" at bounding box center [782, 356] width 565 height 238
click at [1054, 760] on div "Apply Settings" at bounding box center [1023, 755] width 84 height 18
click at [1076, 64] on icon "button" at bounding box center [1070, 62] width 13 height 13
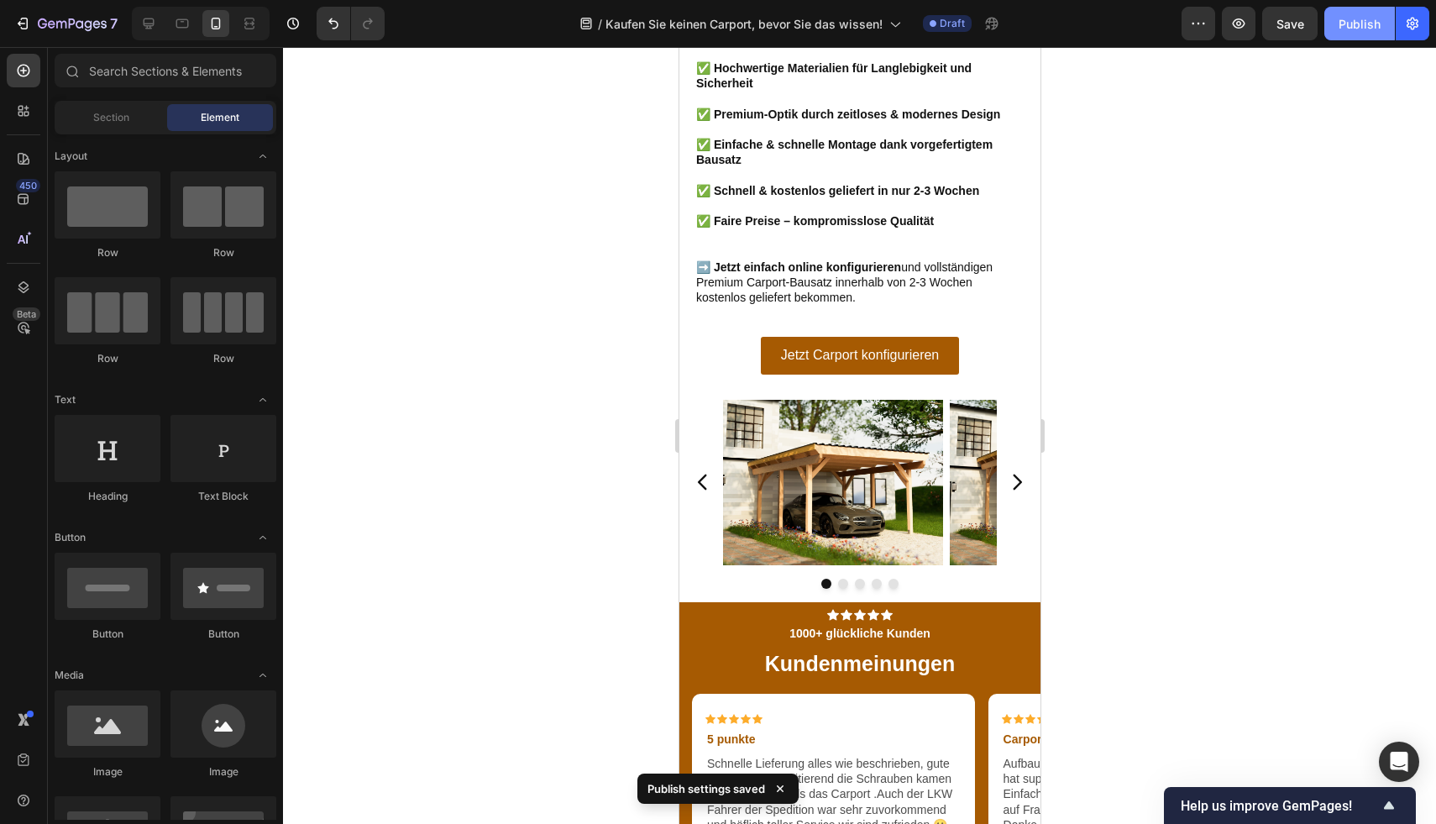
click at [1376, 27] on div "Publish" at bounding box center [1359, 24] width 42 height 18
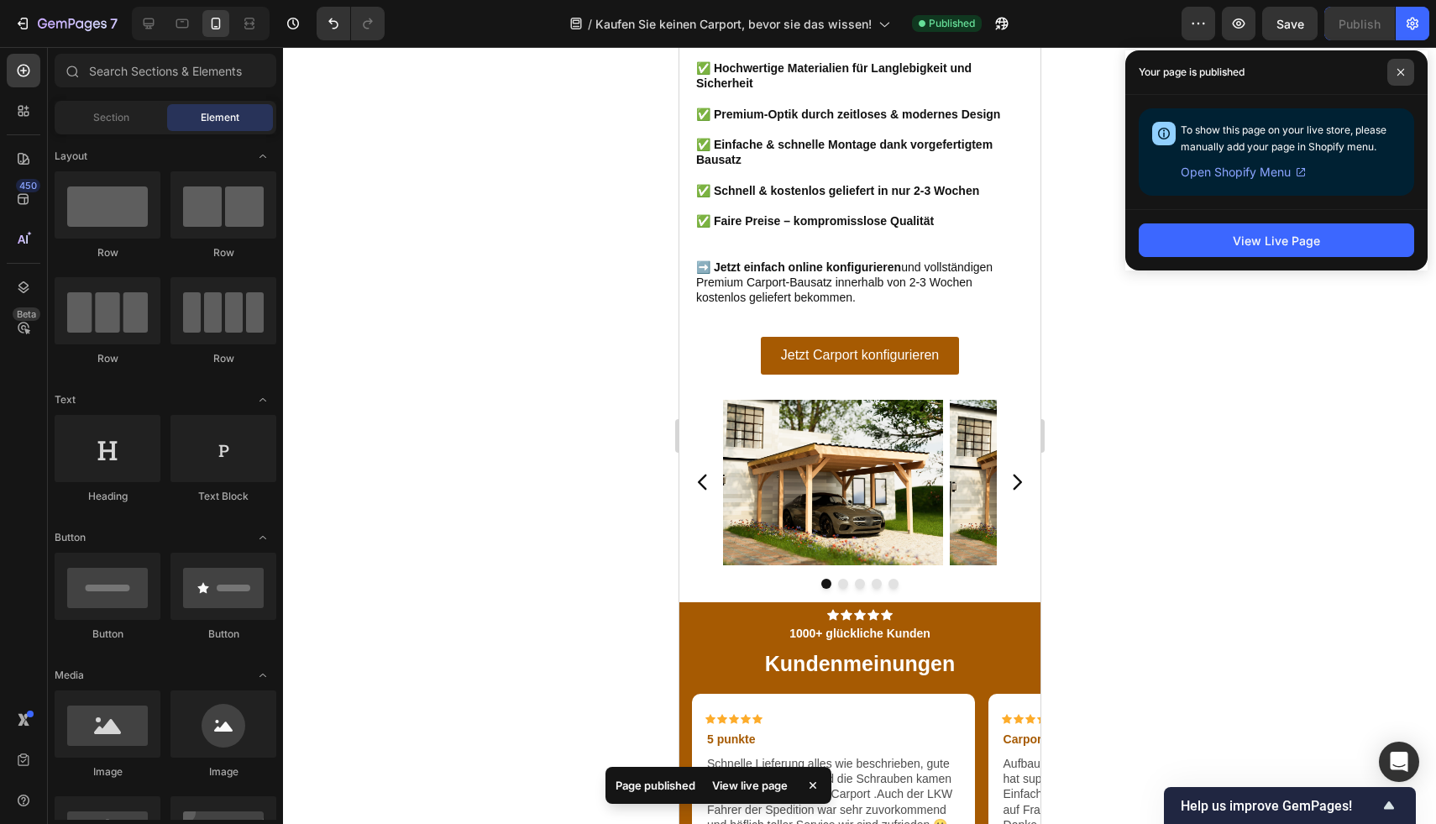
click at [1404, 71] on icon at bounding box center [1400, 72] width 8 height 8
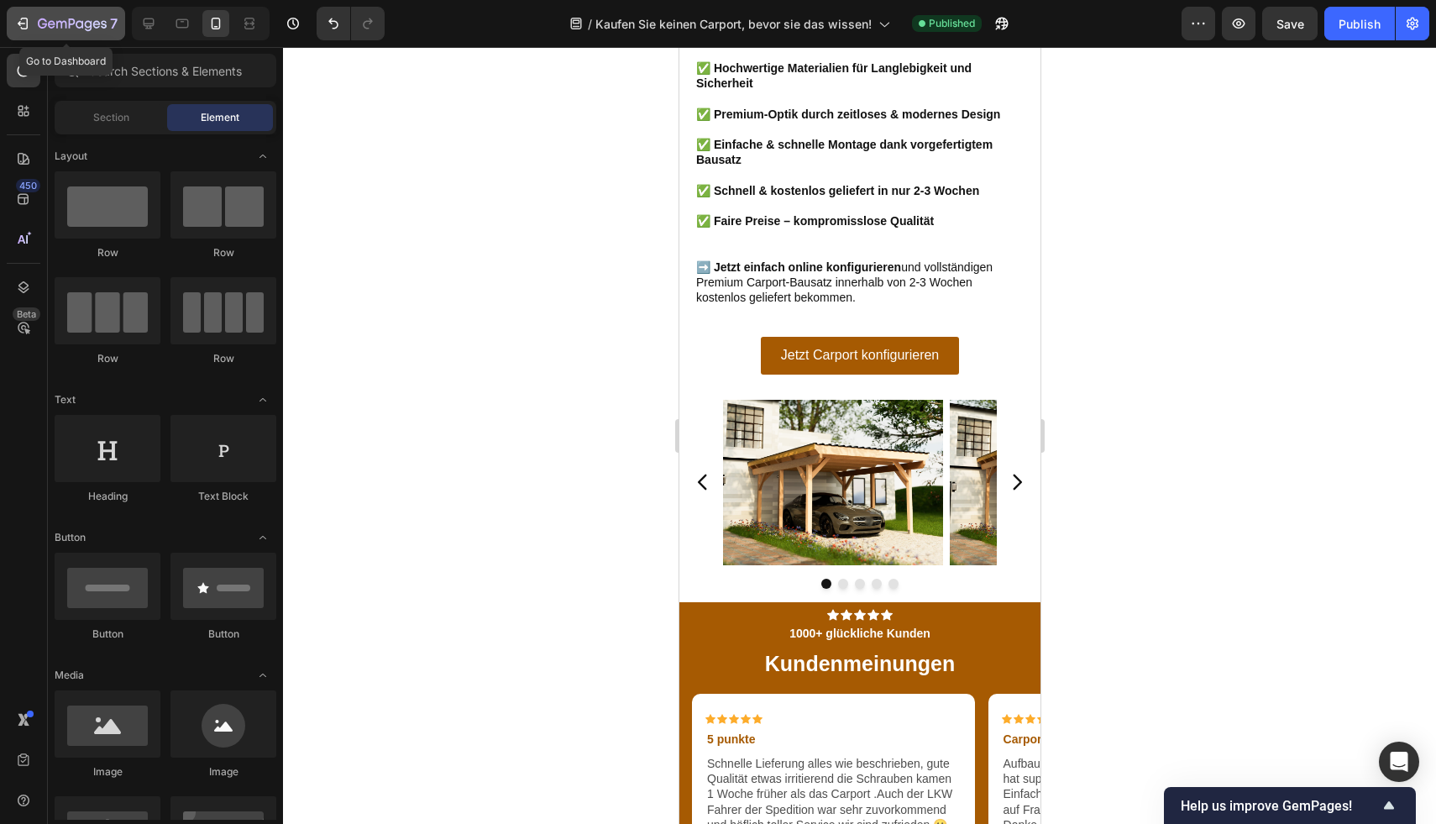
click at [65, 26] on icon "button" at bounding box center [72, 25] width 69 height 14
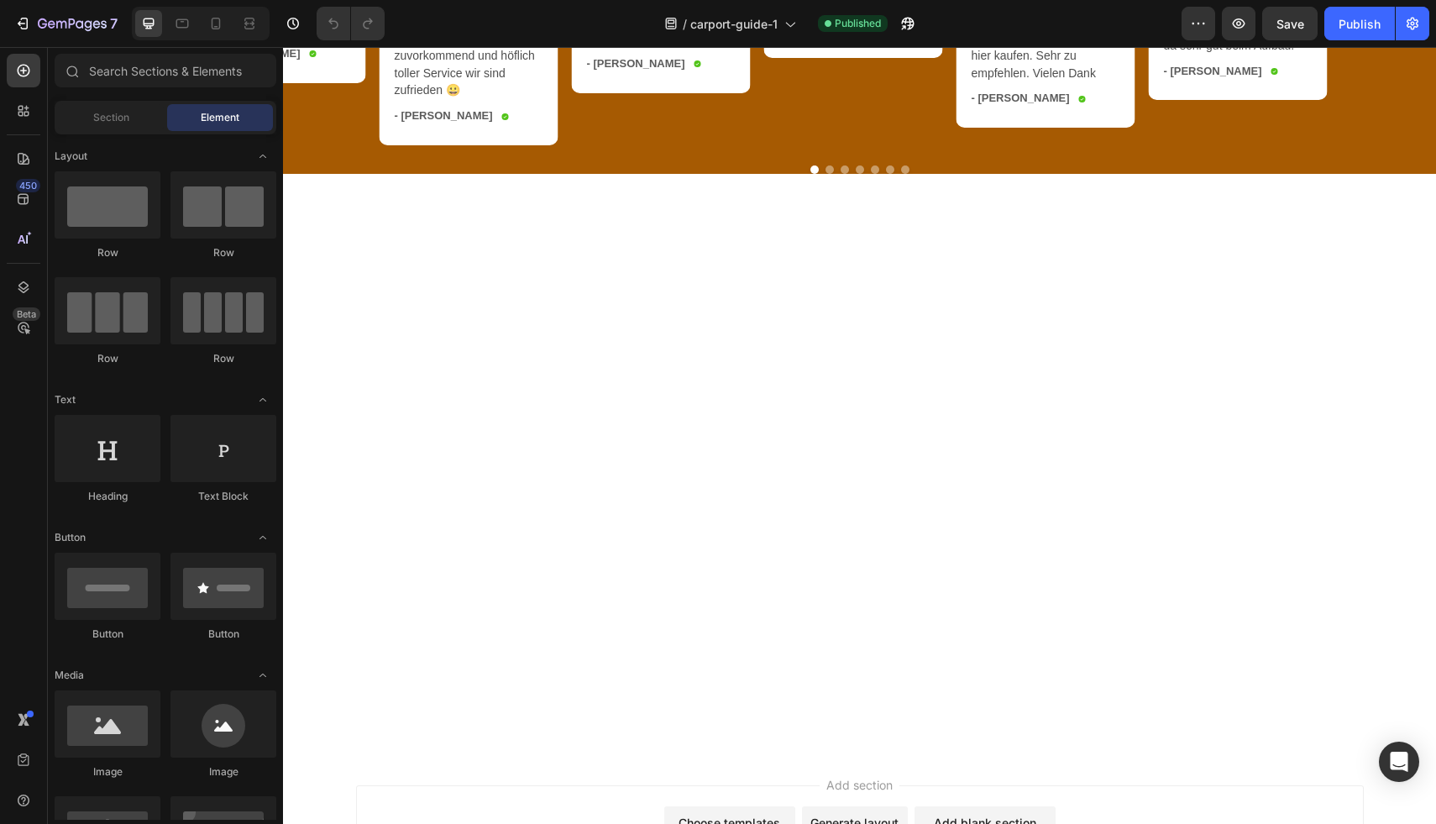
scroll to position [3390, 0]
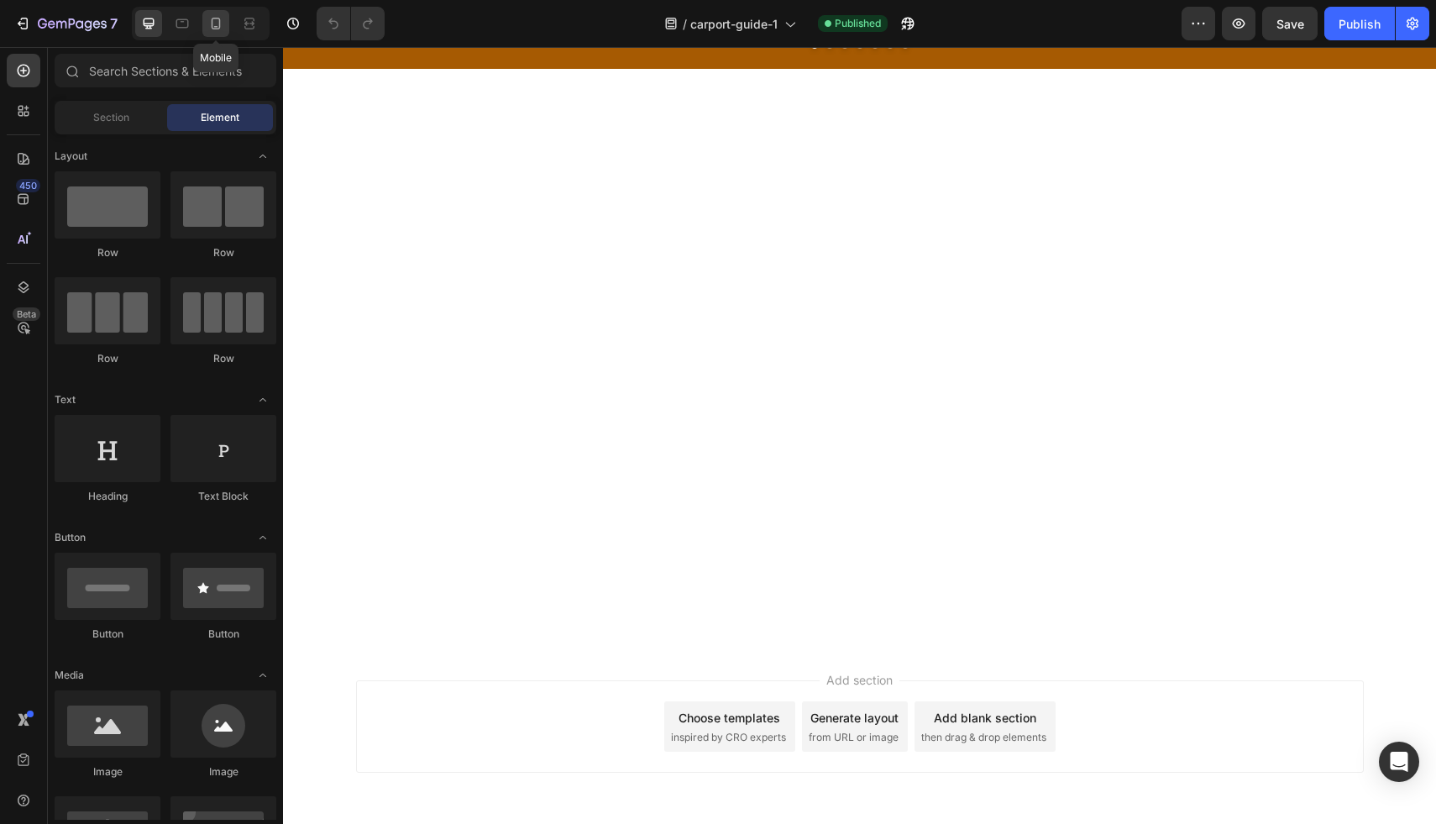
click at [220, 20] on icon at bounding box center [216, 24] width 9 height 12
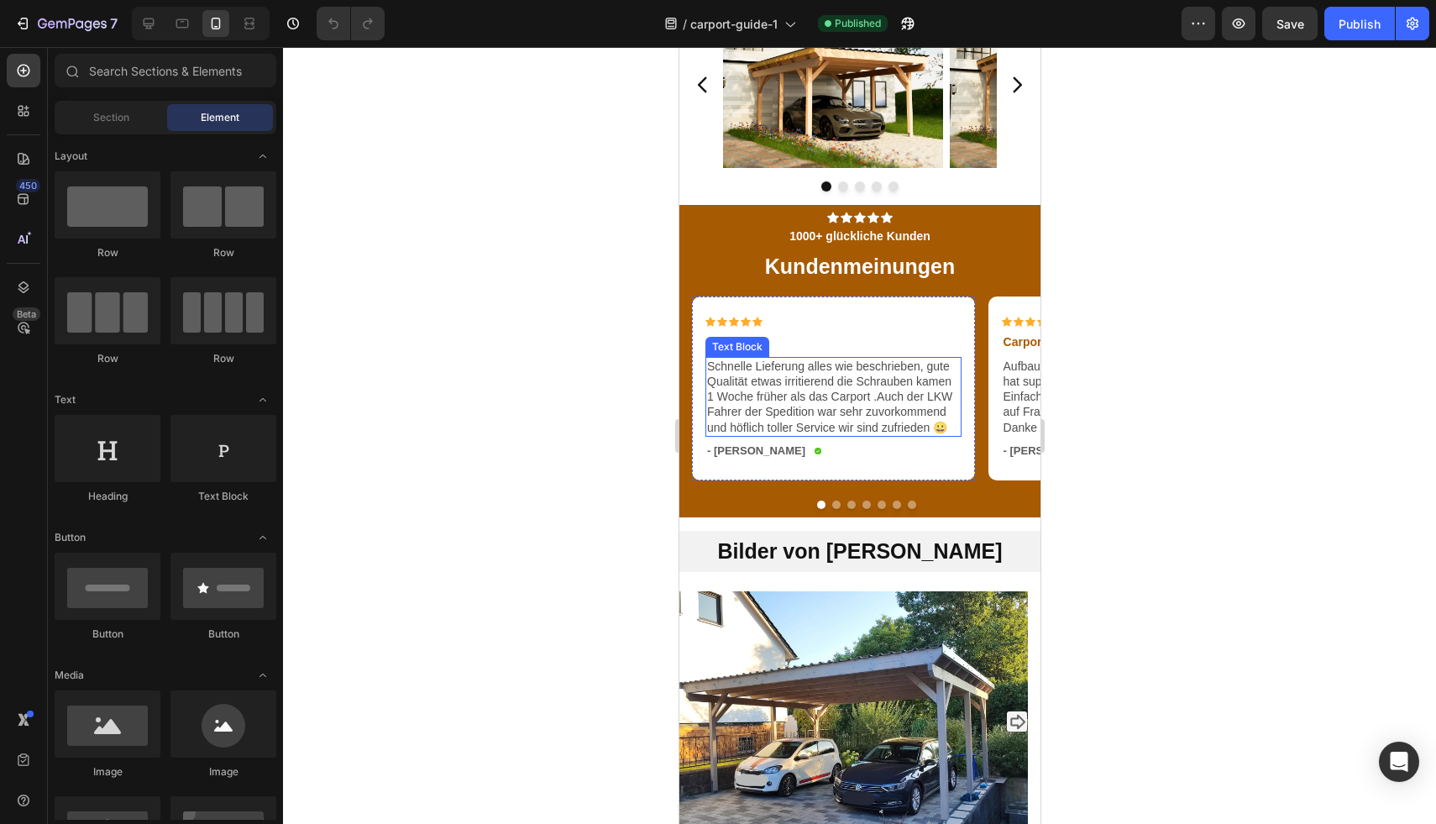
scroll to position [2899, 0]
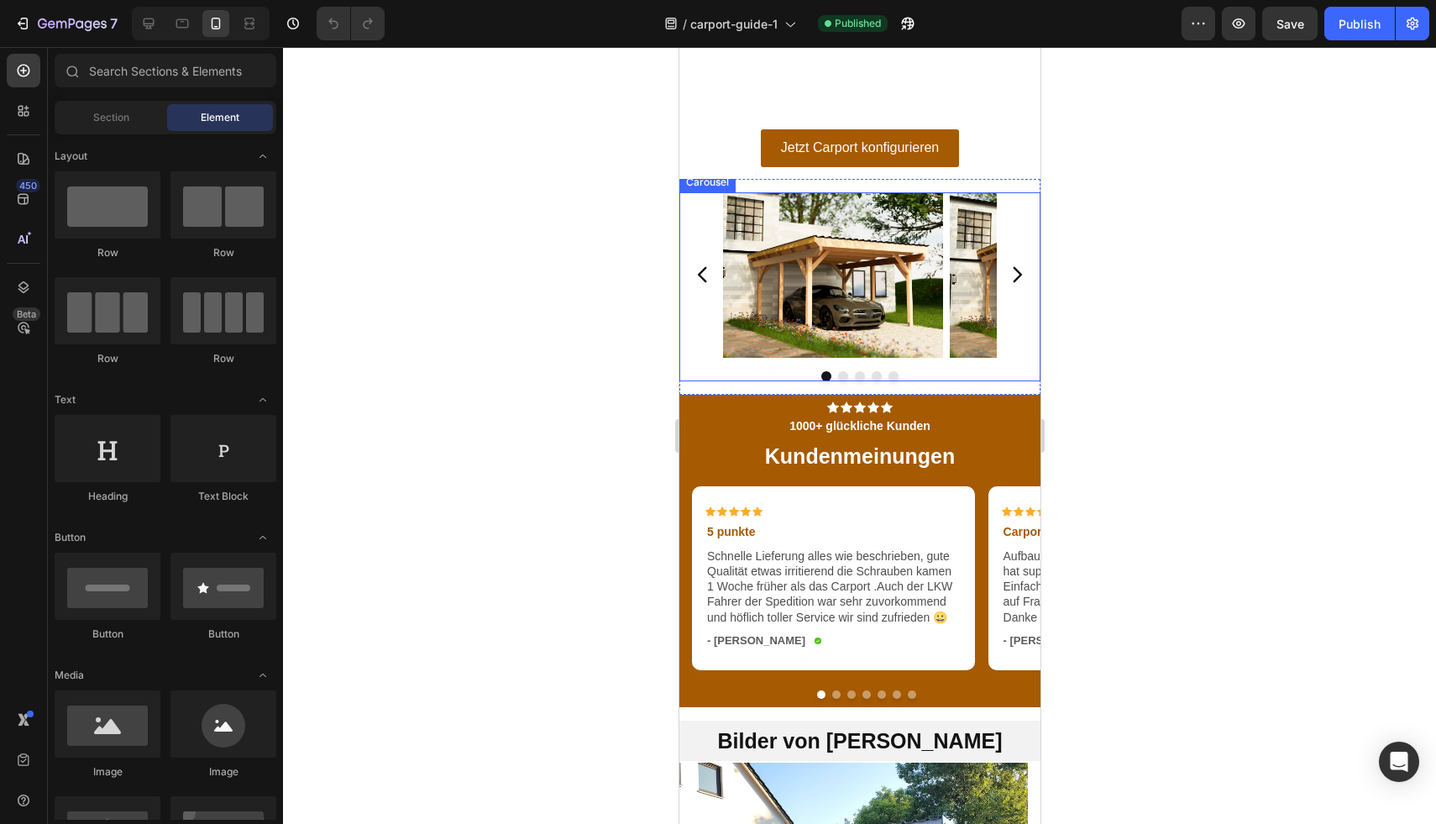
click at [710, 348] on div "Image Image Image Image Image" at bounding box center [858, 274] width 361 height 165
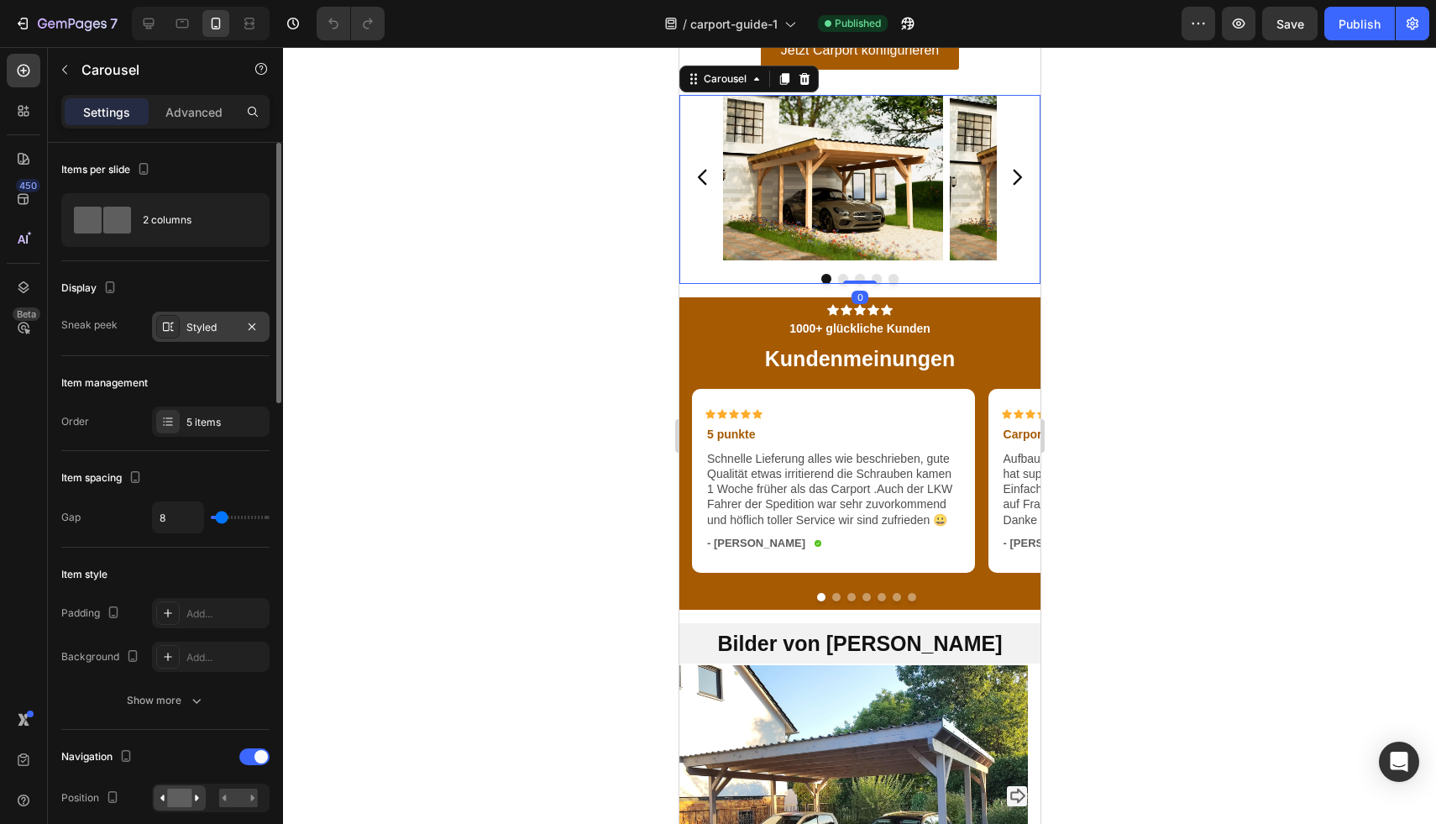
click at [192, 332] on div "Styled" at bounding box center [210, 327] width 49 height 15
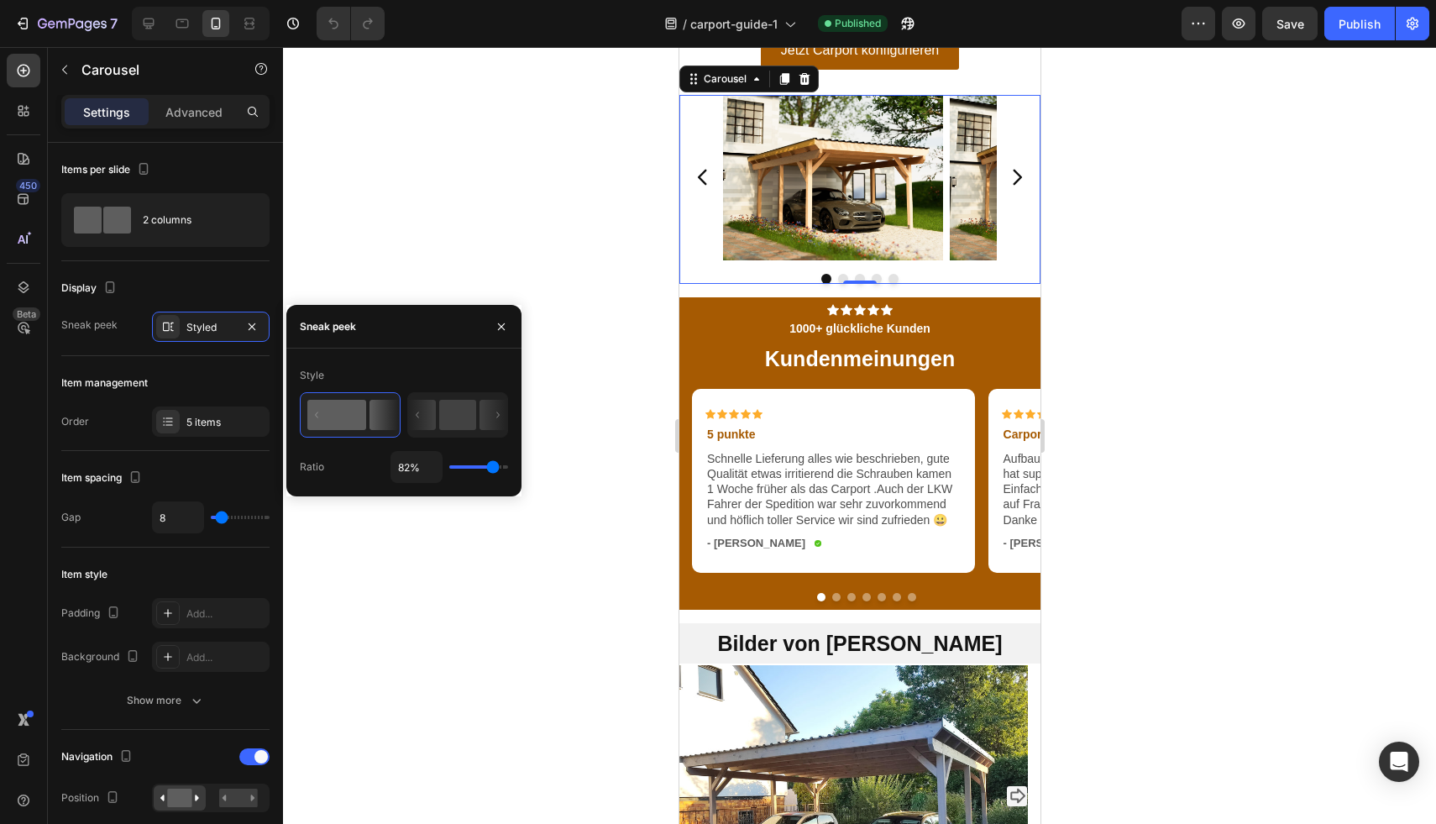
type input "93%"
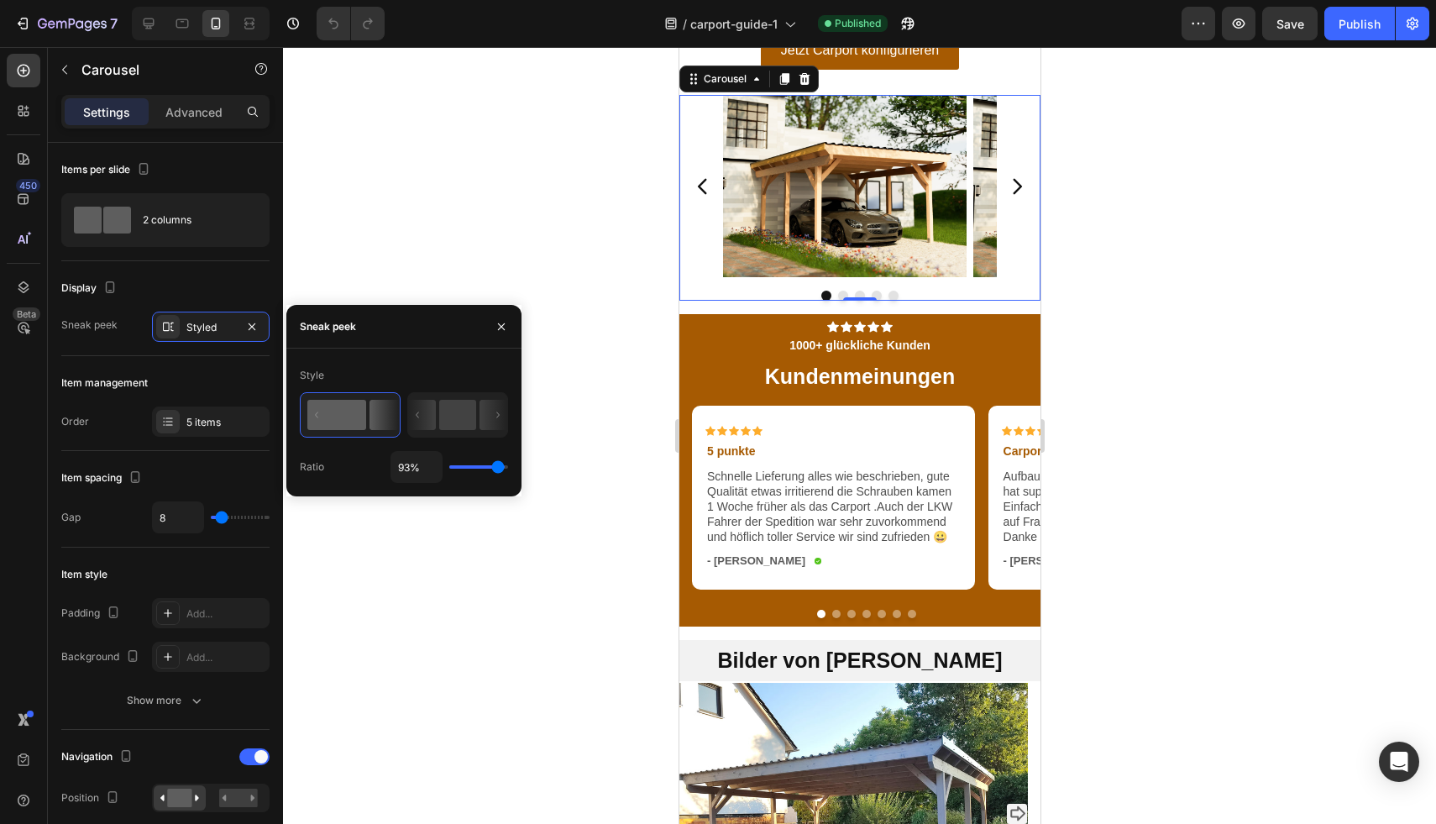
type input "93"
click at [497, 469] on input "range" at bounding box center [478, 466] width 59 height 3
type input "3"
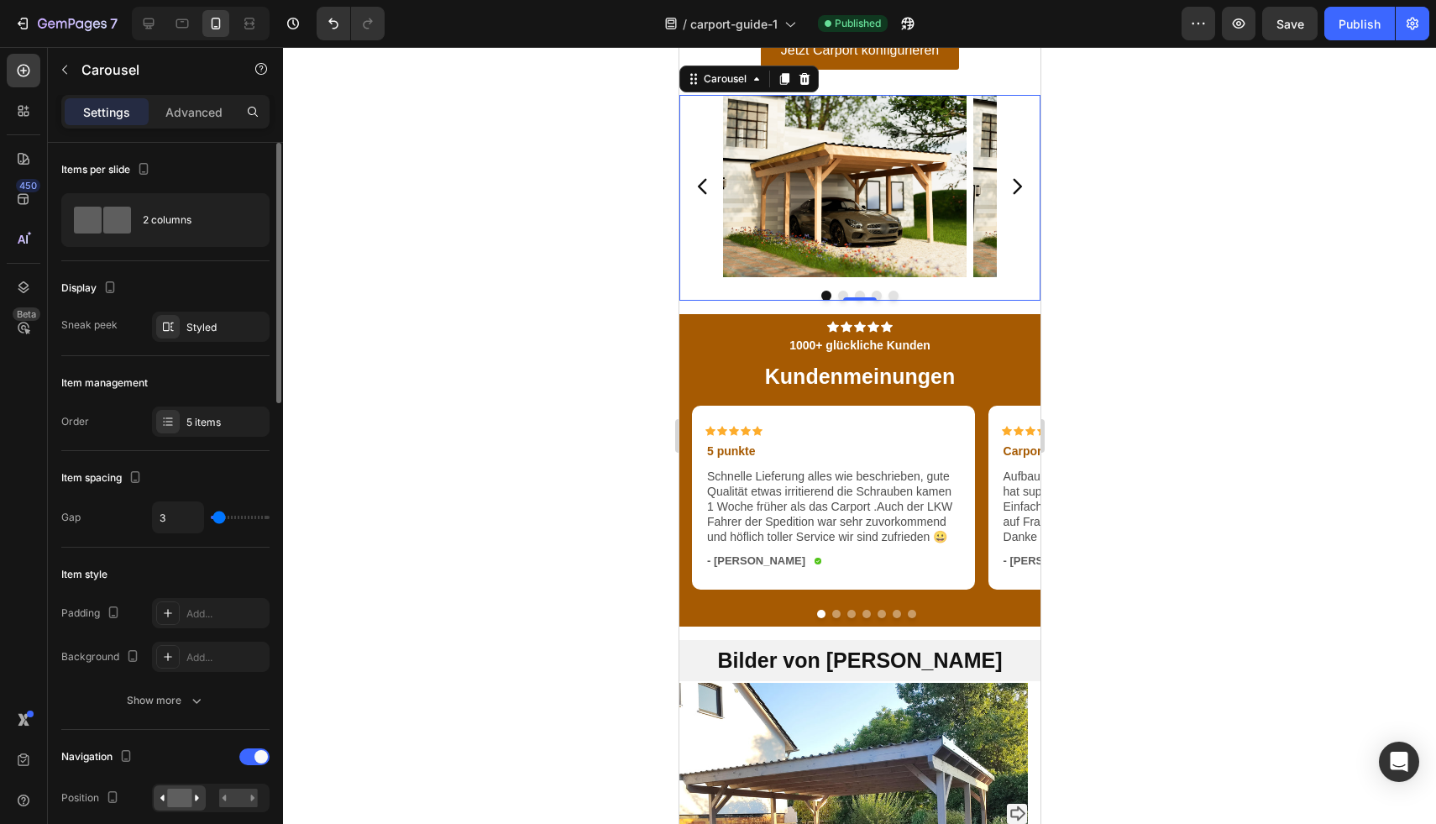
type input "2"
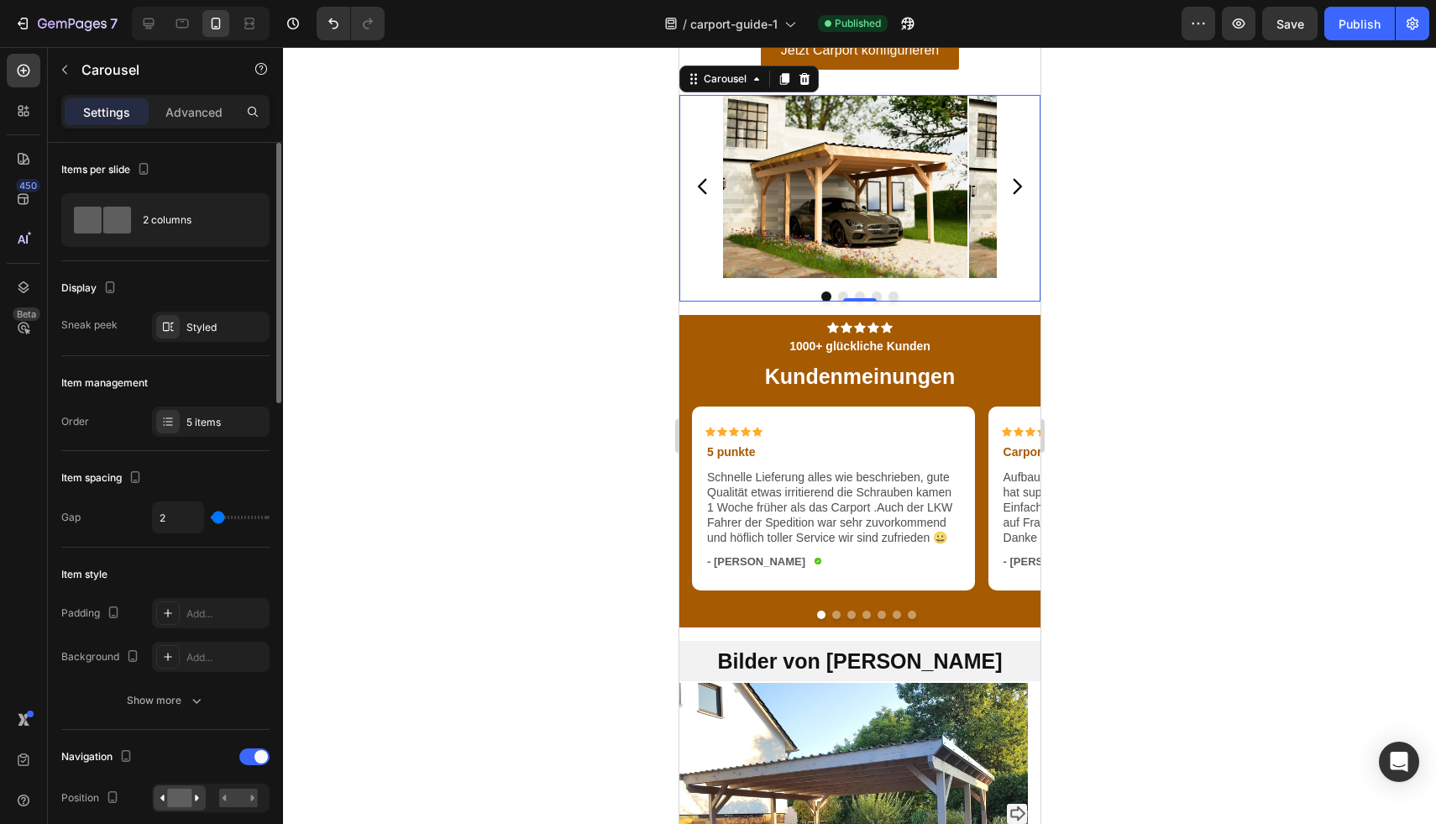
type input "3"
type input "4"
type input "5"
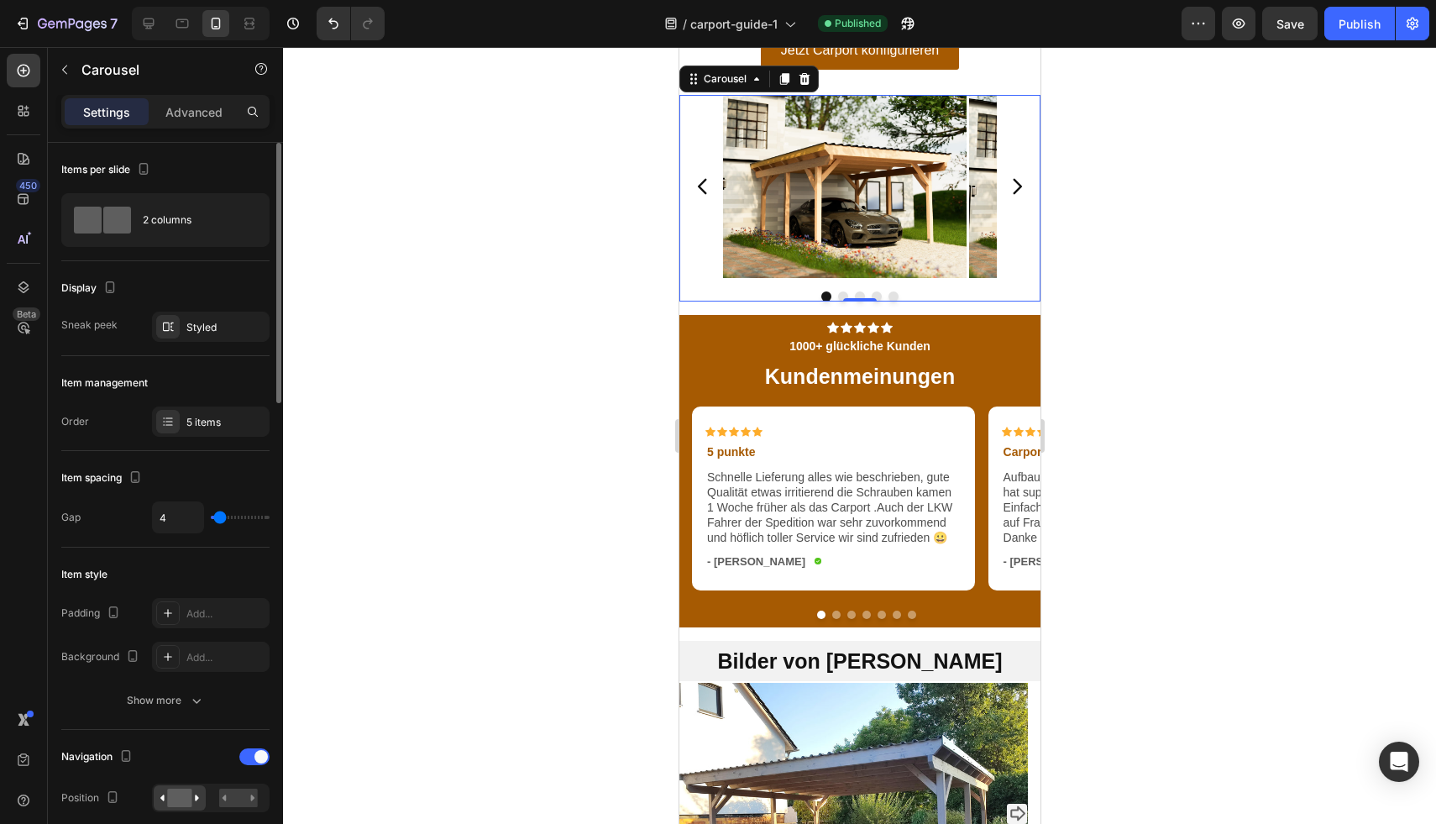
type input "5"
type input "6"
click at [220, 519] on input "range" at bounding box center [240, 517] width 59 height 3
click at [387, 562] on div at bounding box center [859, 435] width 1153 height 777
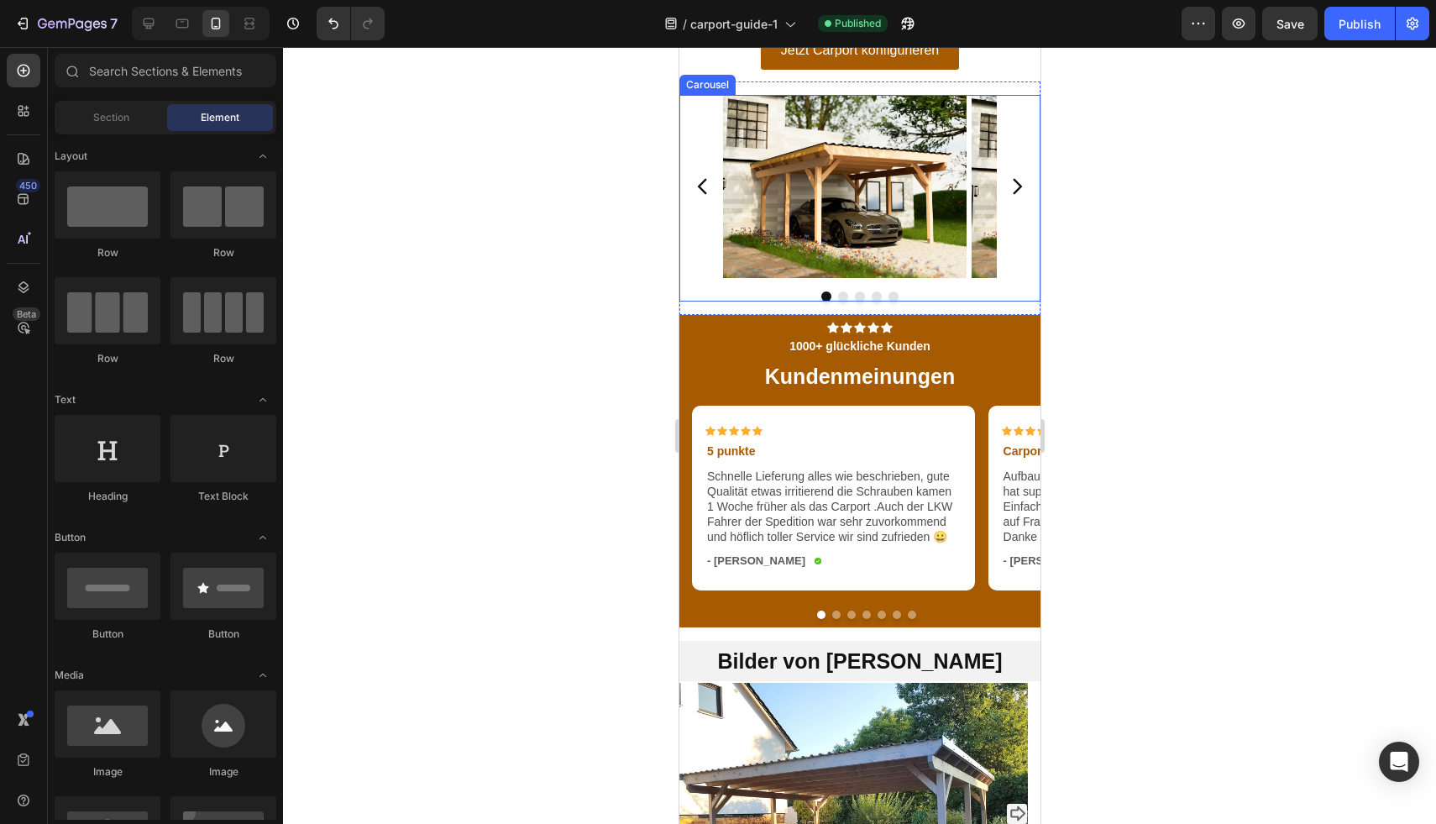
click at [721, 301] on div "Image Image Image Image Image Carousel" at bounding box center [858, 198] width 361 height 207
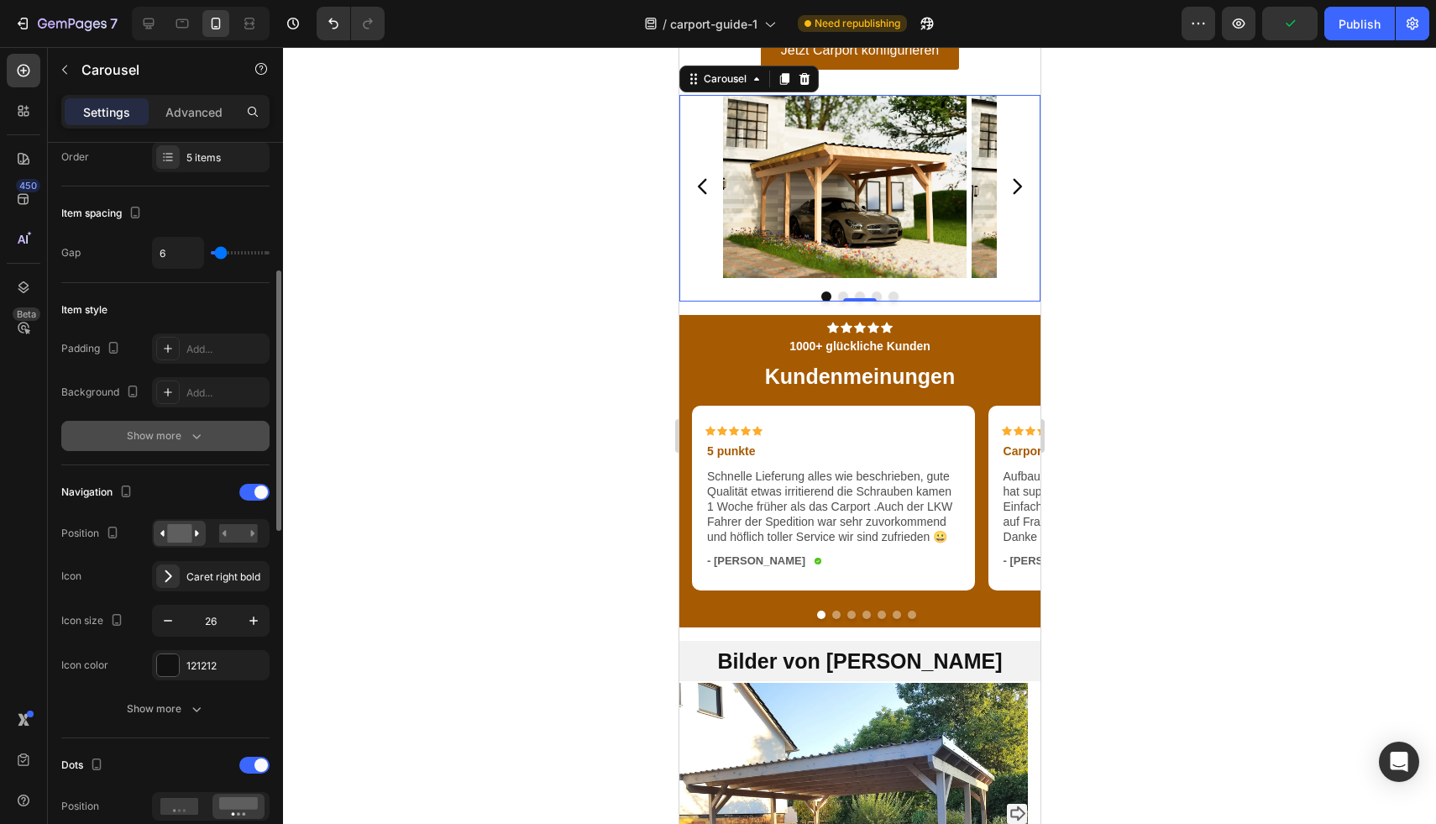
scroll to position [433, 0]
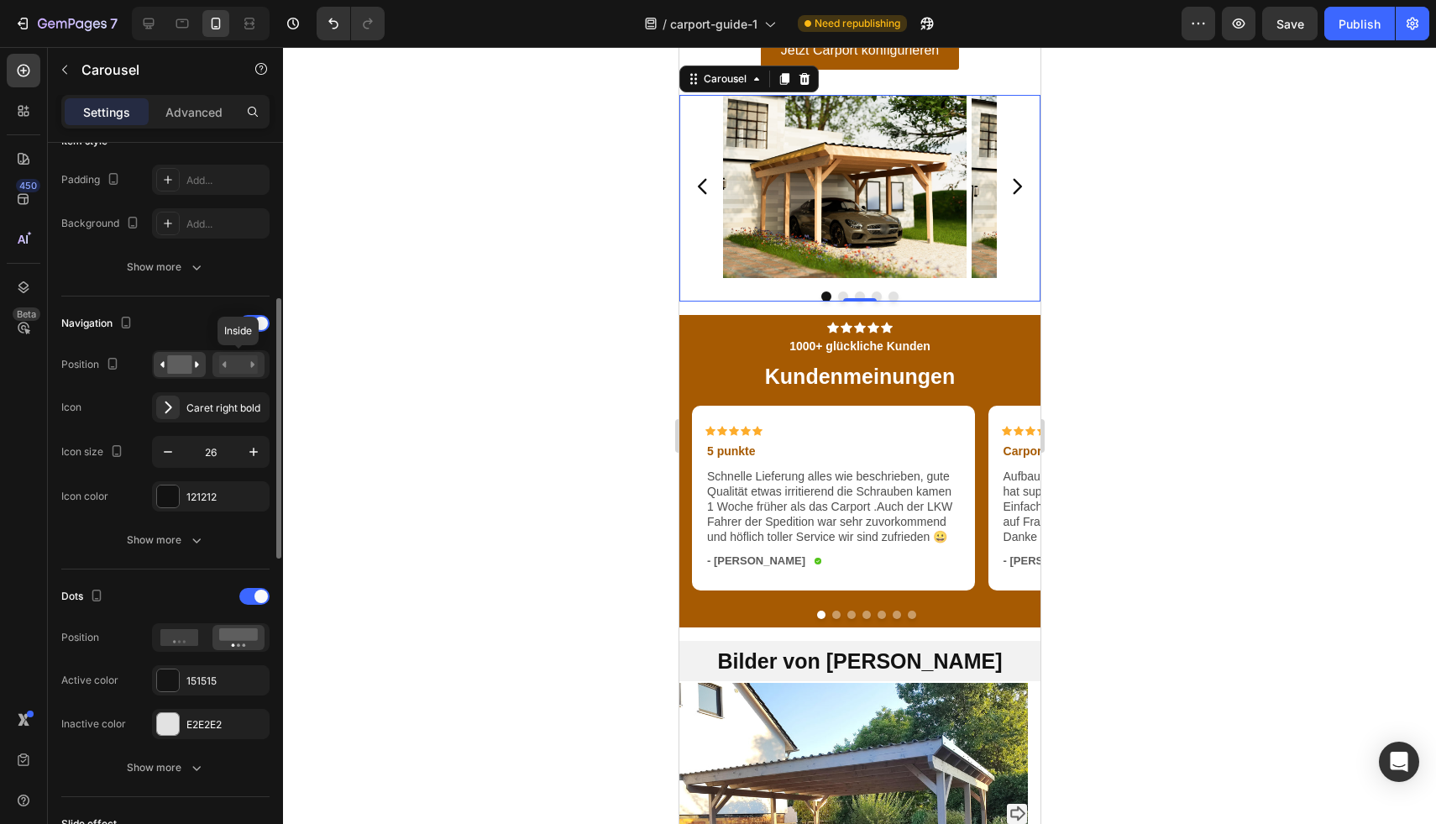
click at [247, 369] on rect at bounding box center [238, 364] width 39 height 18
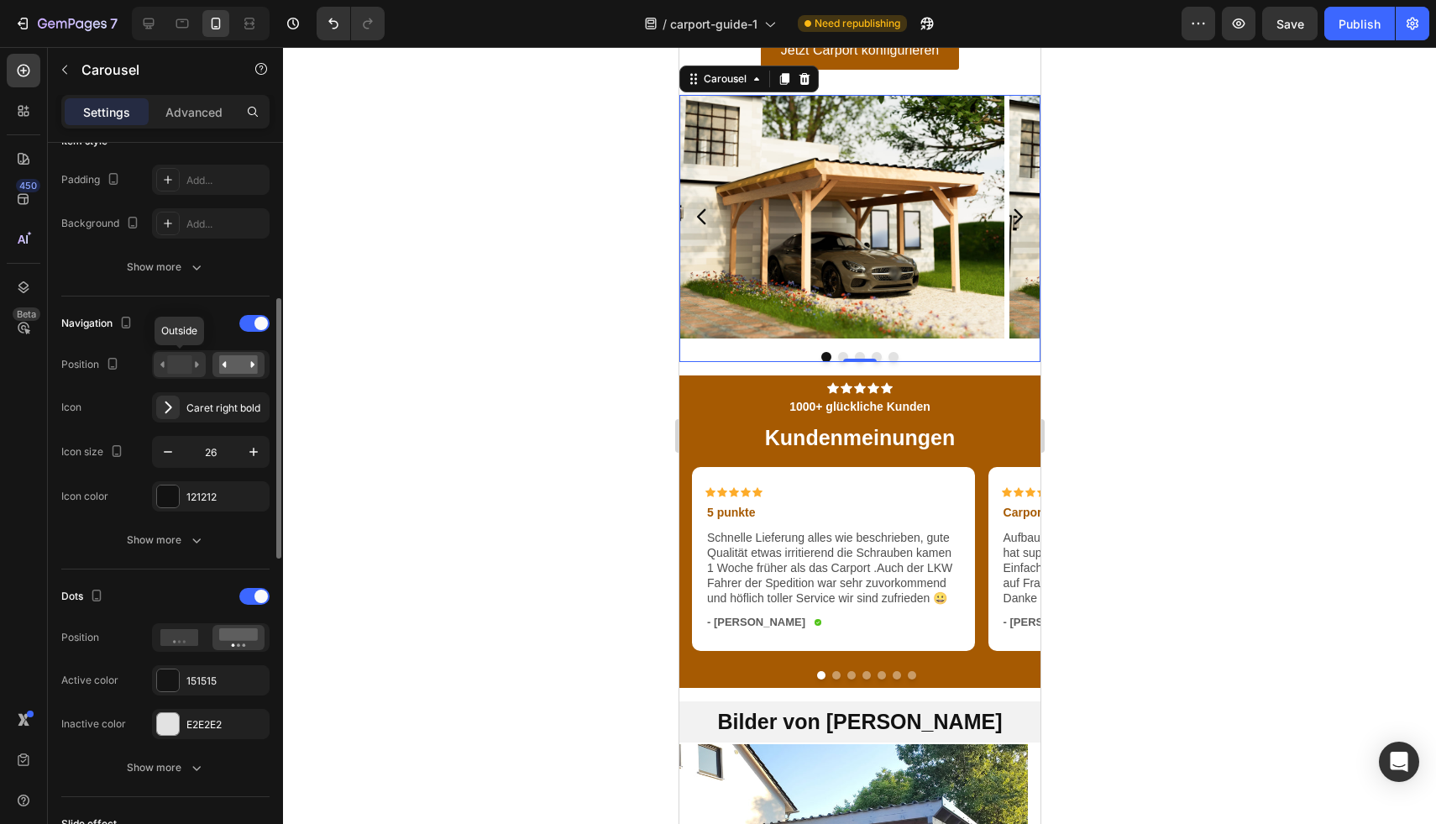
click at [183, 366] on rect at bounding box center [179, 364] width 24 height 18
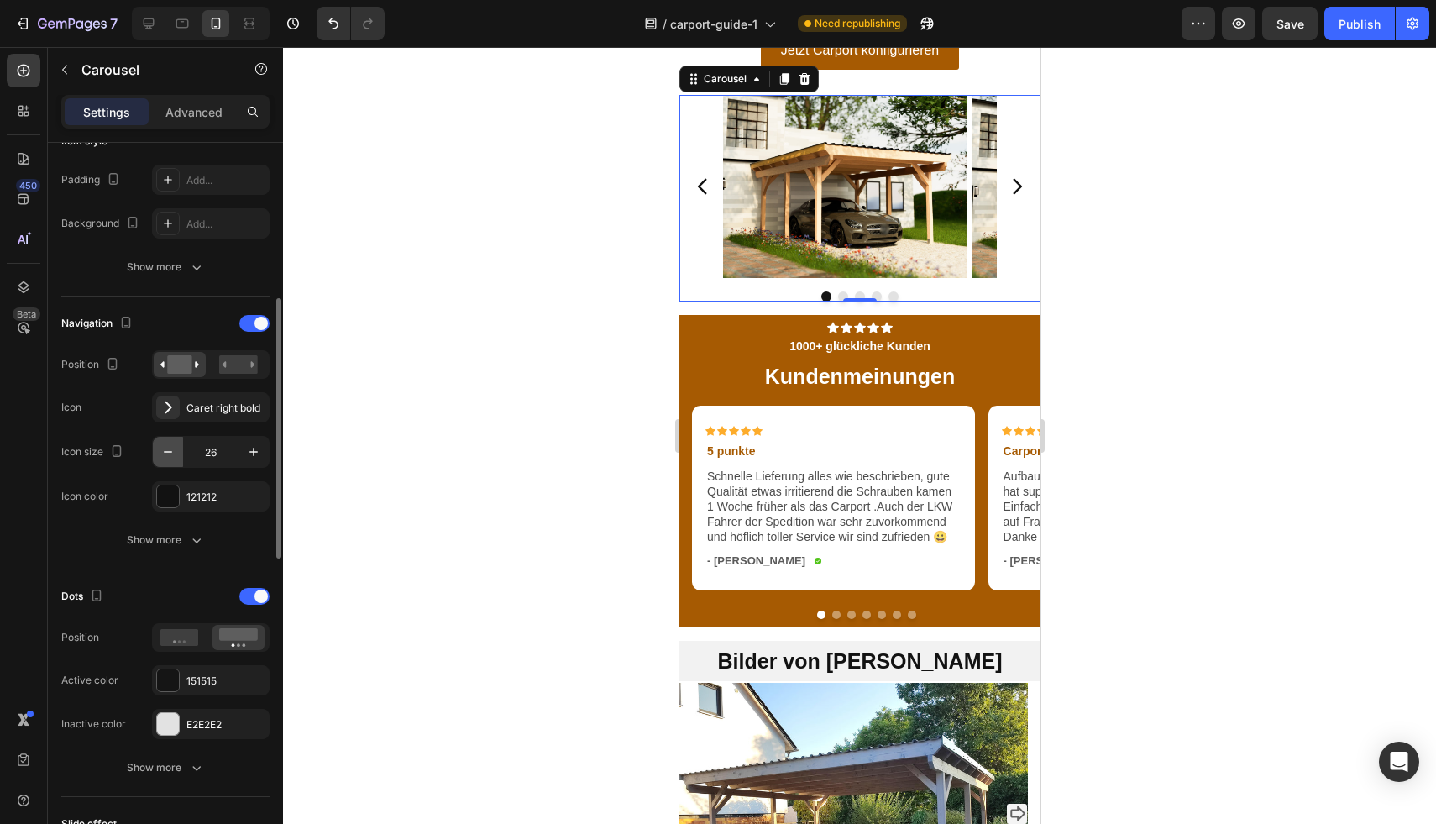
click at [170, 449] on icon "button" at bounding box center [168, 451] width 17 height 17
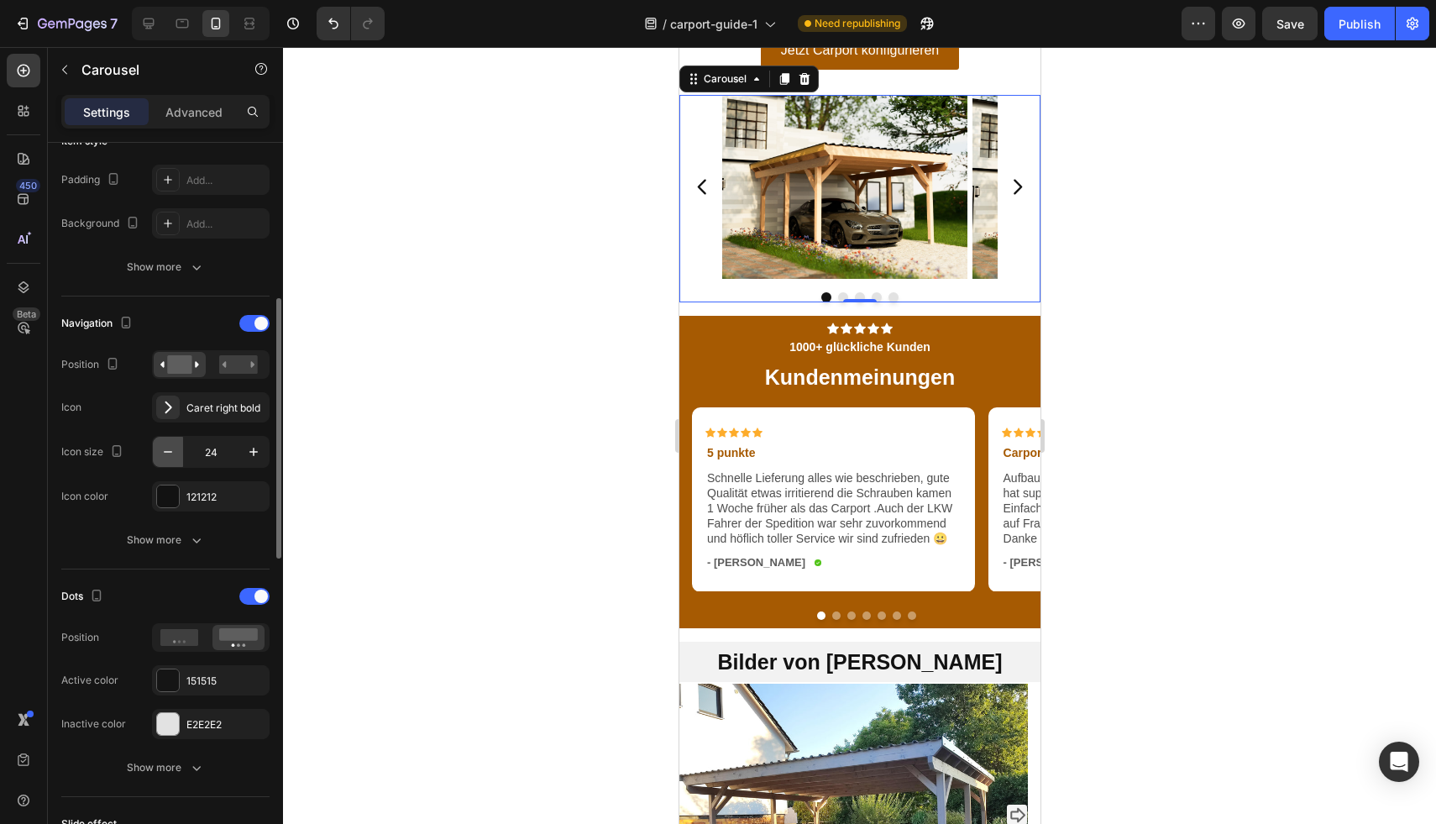
click at [171, 450] on icon "button" at bounding box center [168, 451] width 17 height 17
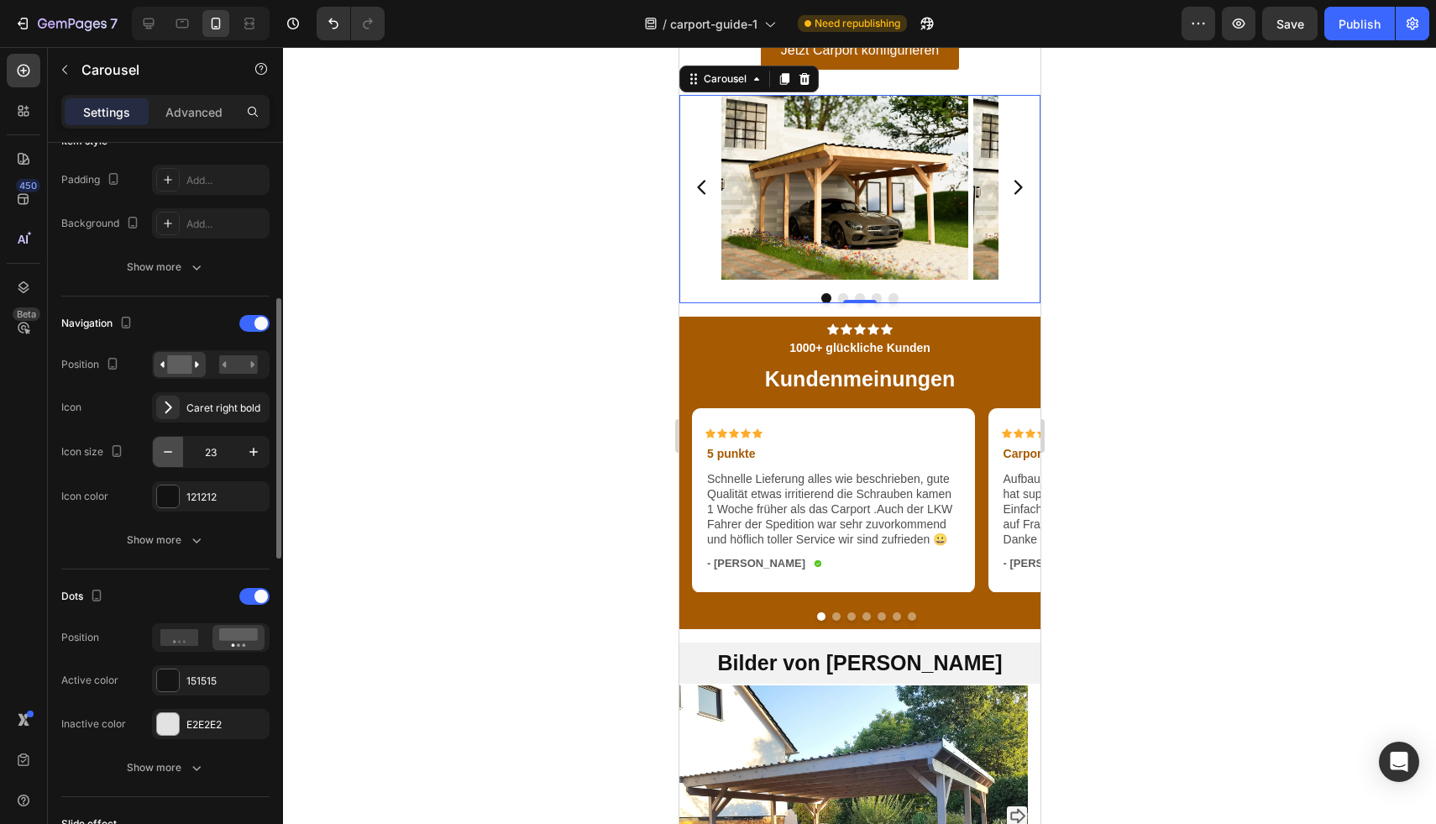
click at [171, 450] on icon "button" at bounding box center [168, 451] width 17 height 17
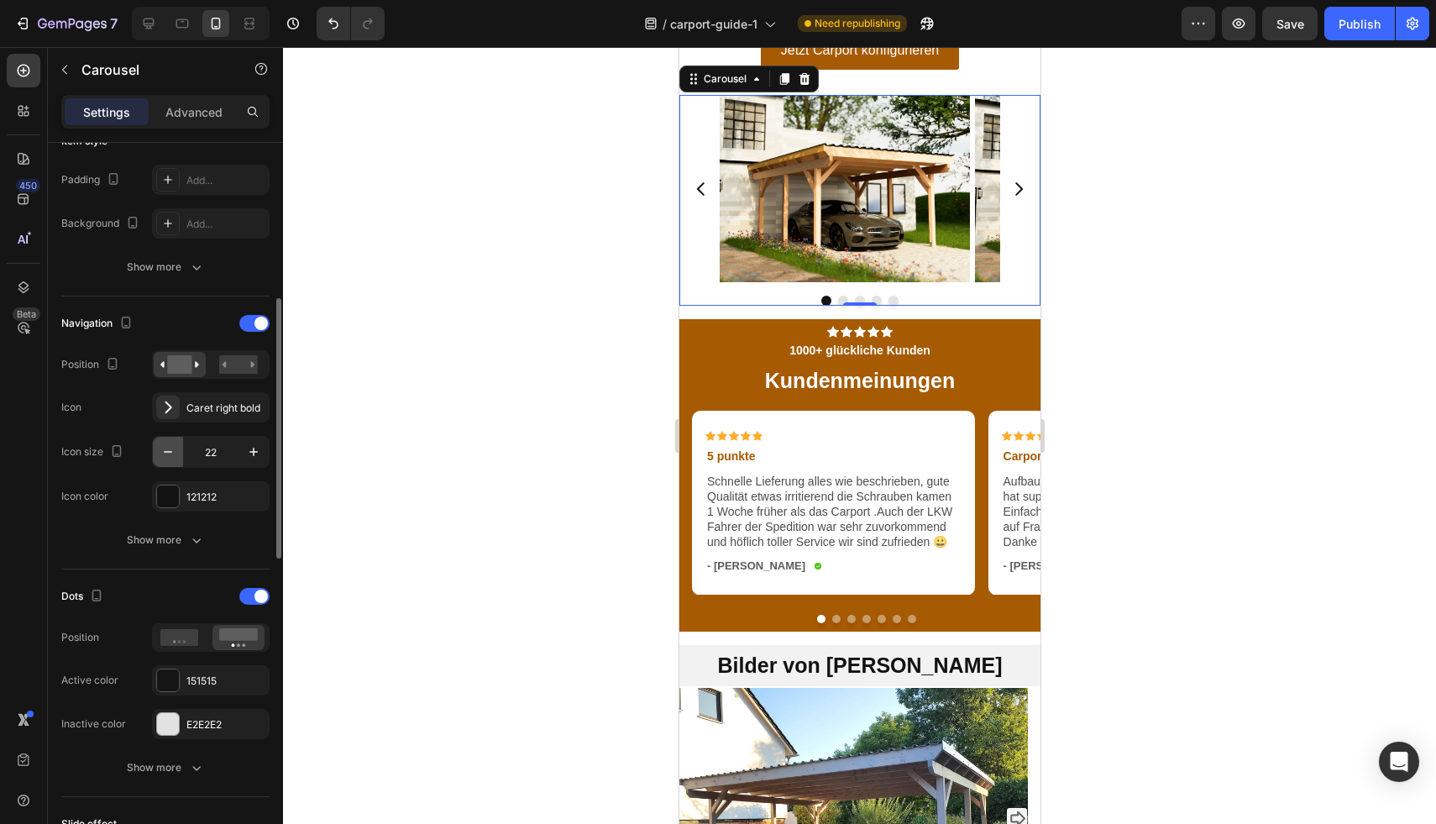
click at [171, 450] on icon "button" at bounding box center [168, 451] width 17 height 17
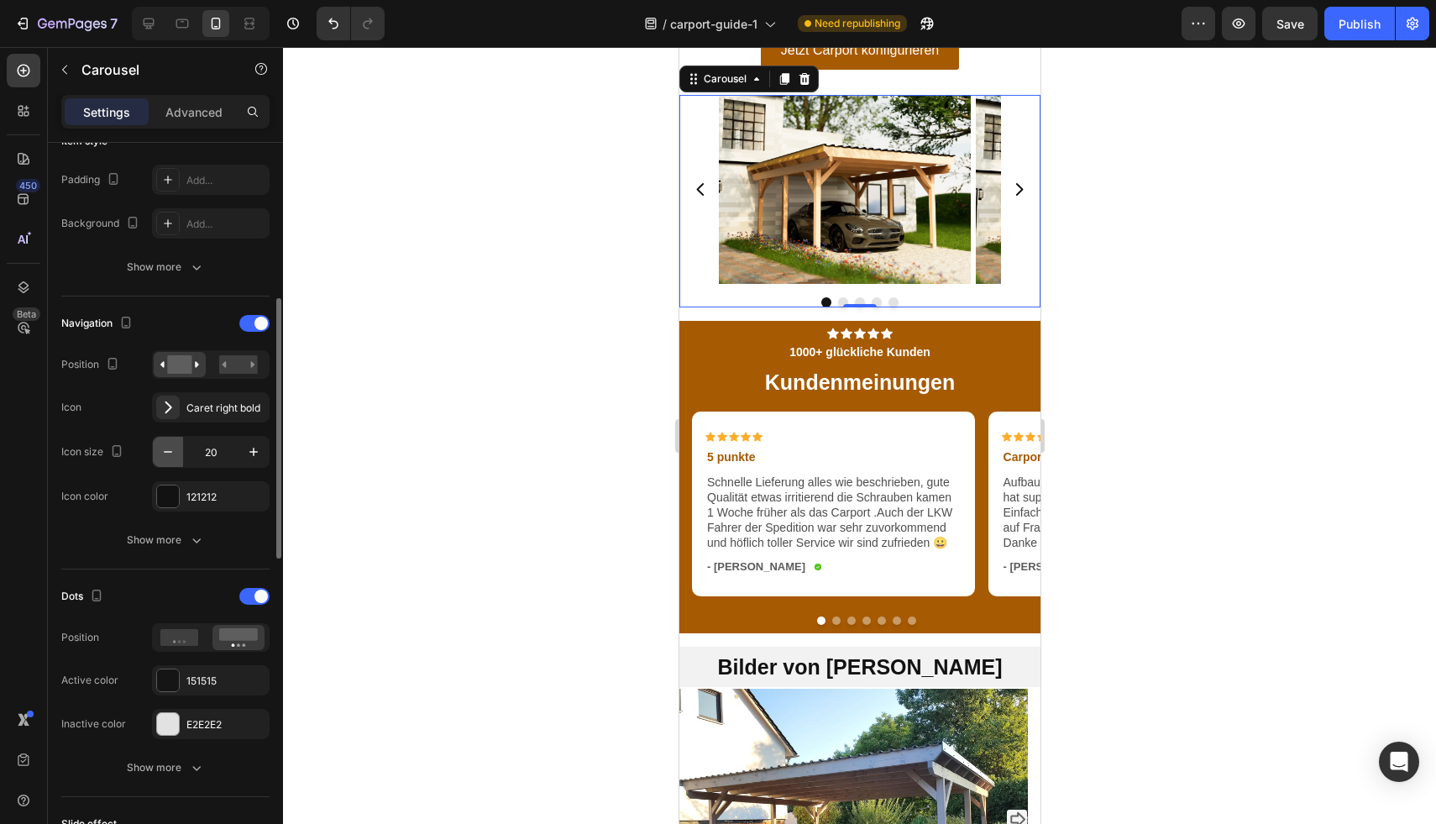
click at [171, 450] on icon "button" at bounding box center [168, 451] width 17 height 17
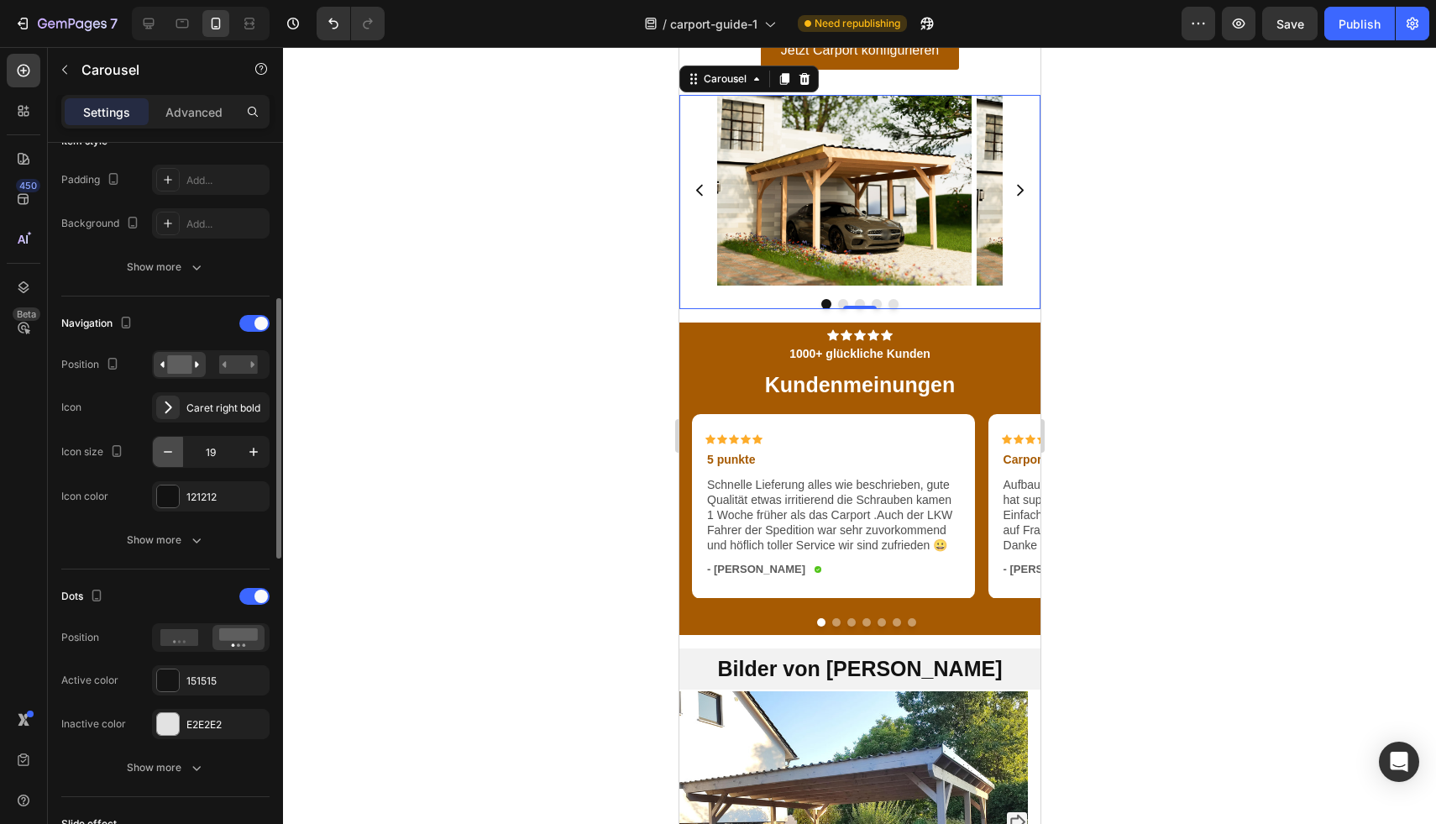
click at [171, 450] on icon "button" at bounding box center [168, 451] width 17 height 17
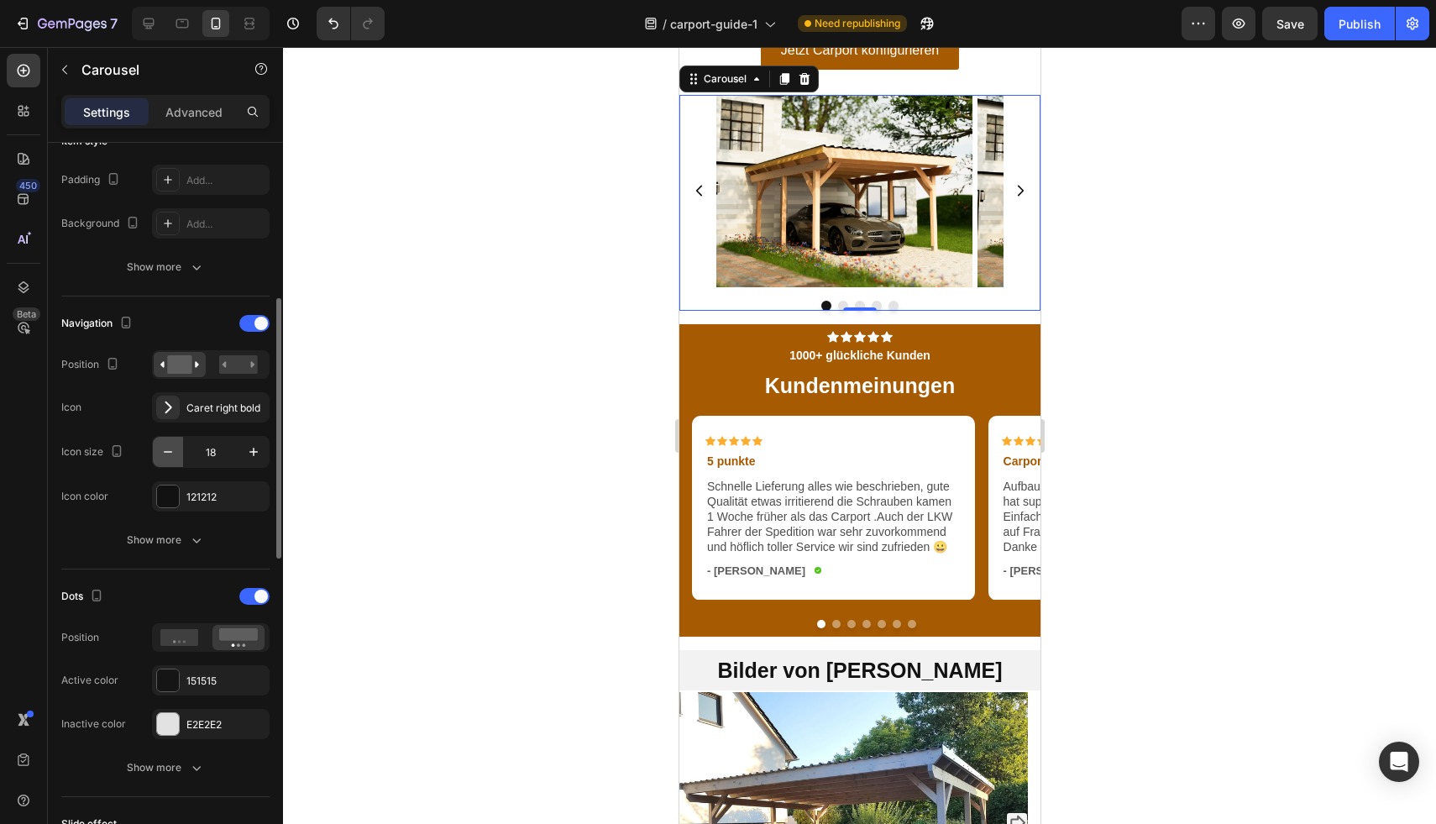
click at [171, 450] on icon "button" at bounding box center [168, 451] width 17 height 17
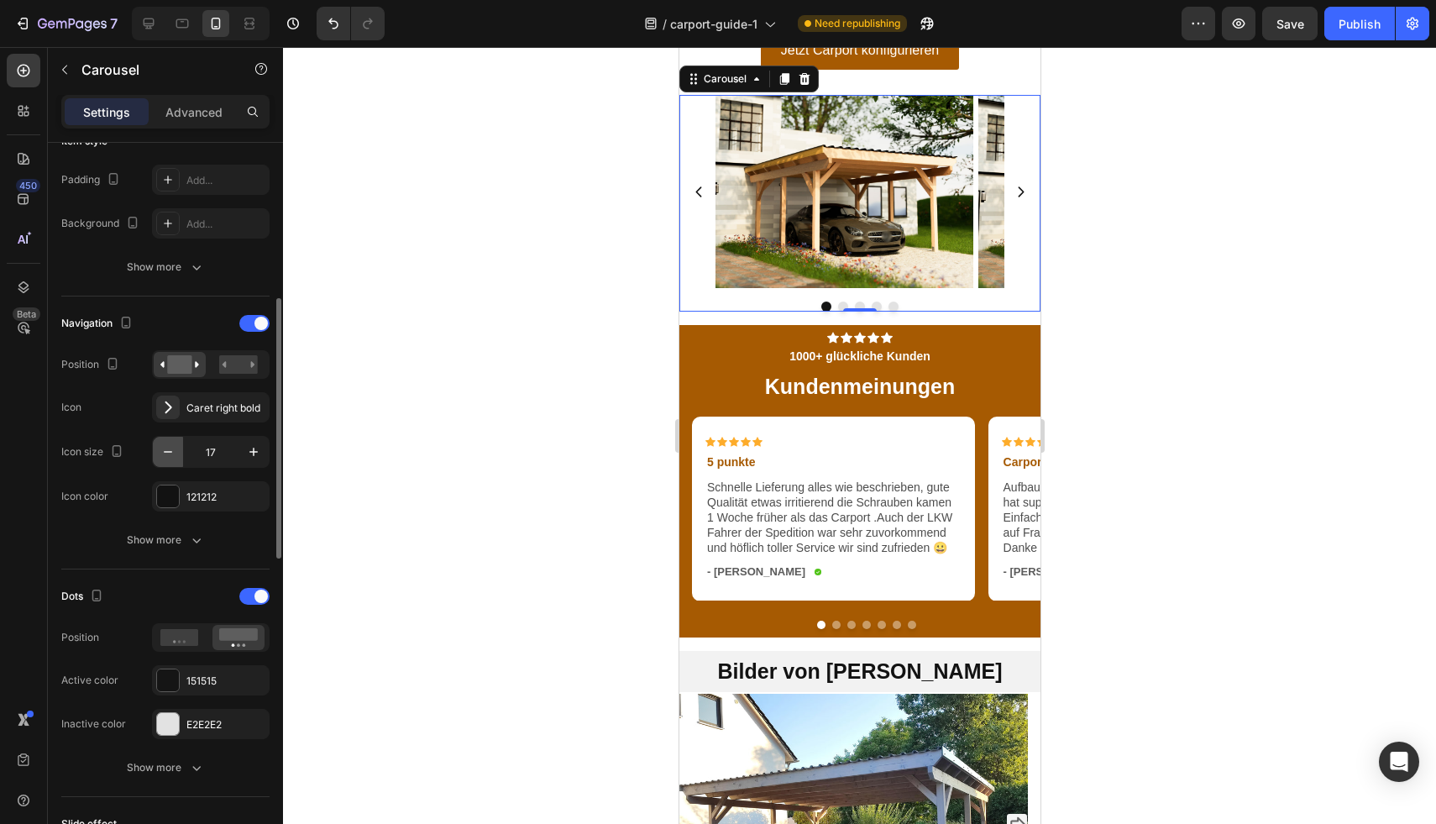
click at [171, 450] on icon "button" at bounding box center [168, 451] width 17 height 17
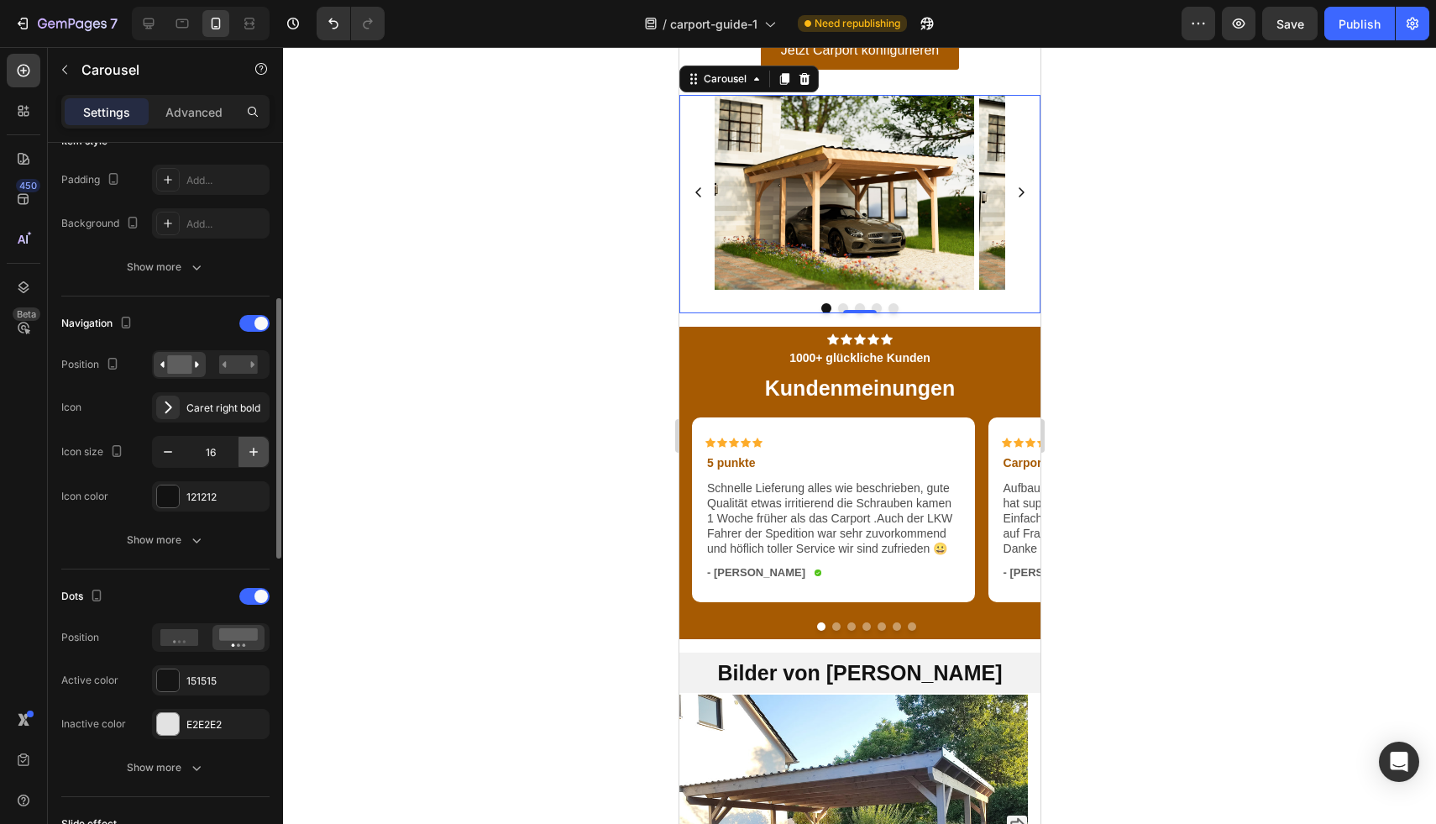
click at [254, 457] on icon "button" at bounding box center [253, 451] width 17 height 17
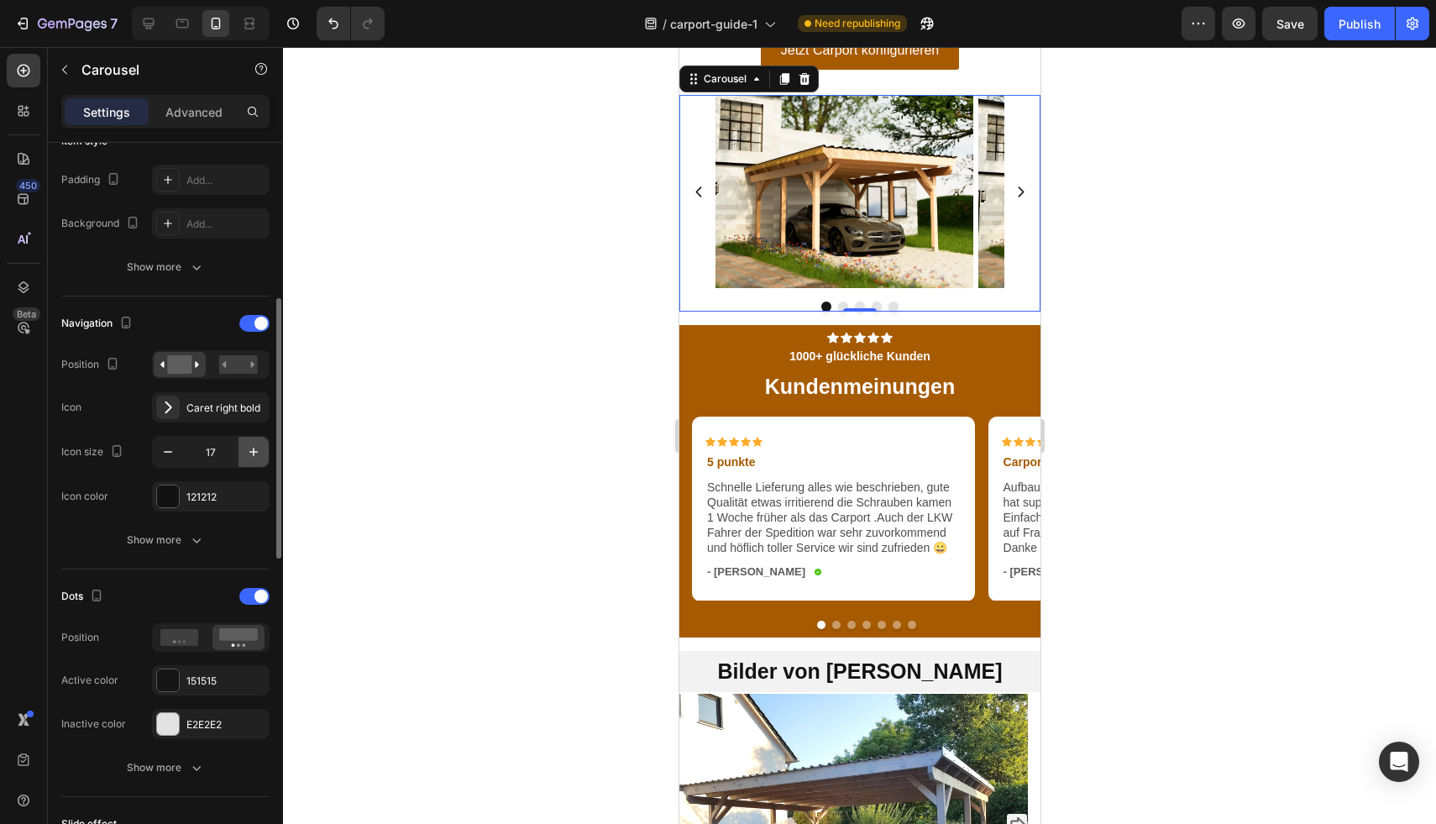
click at [253, 457] on icon "button" at bounding box center [253, 451] width 17 height 17
type input "18"
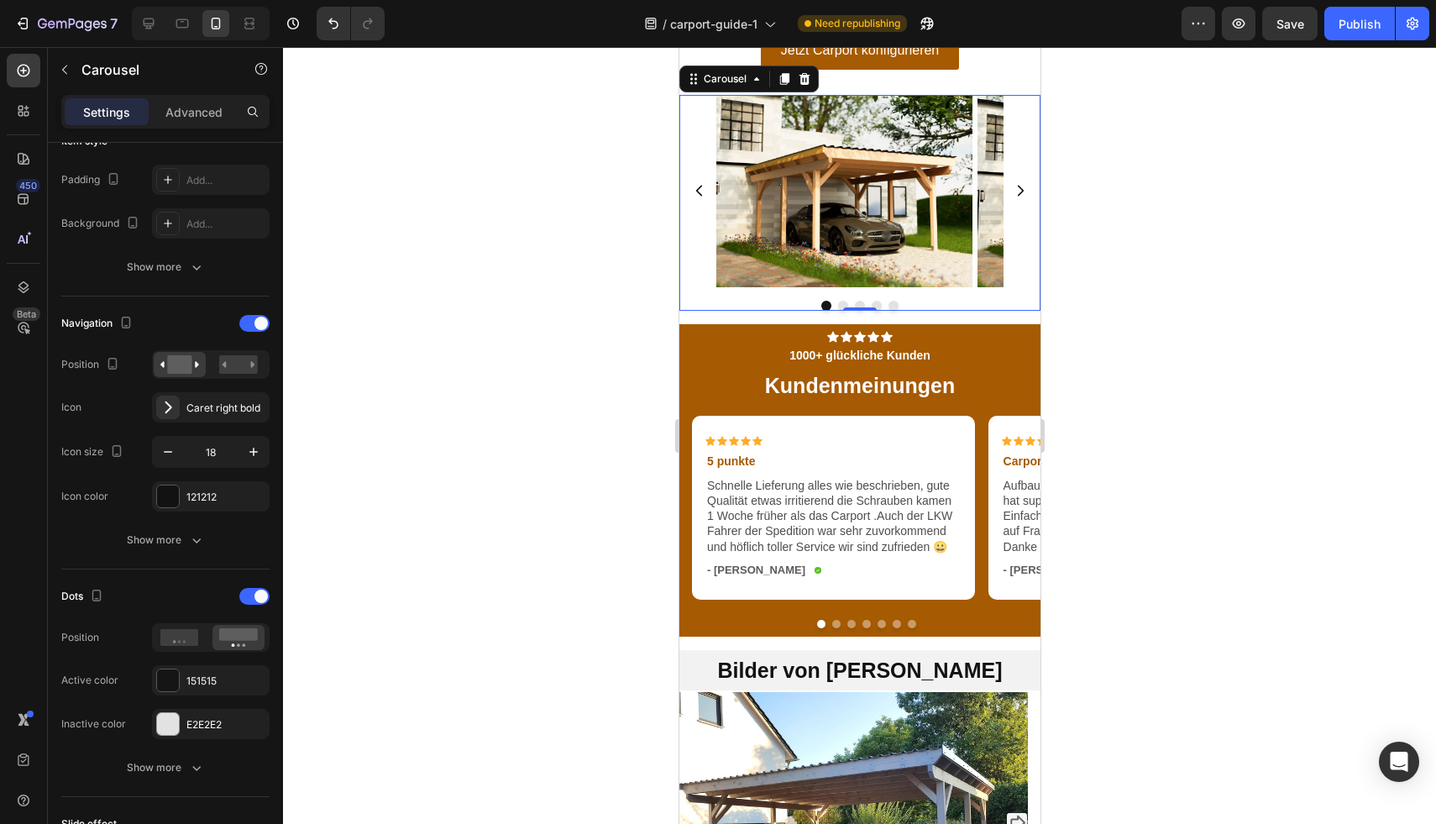
click at [1240, 143] on div at bounding box center [859, 435] width 1153 height 777
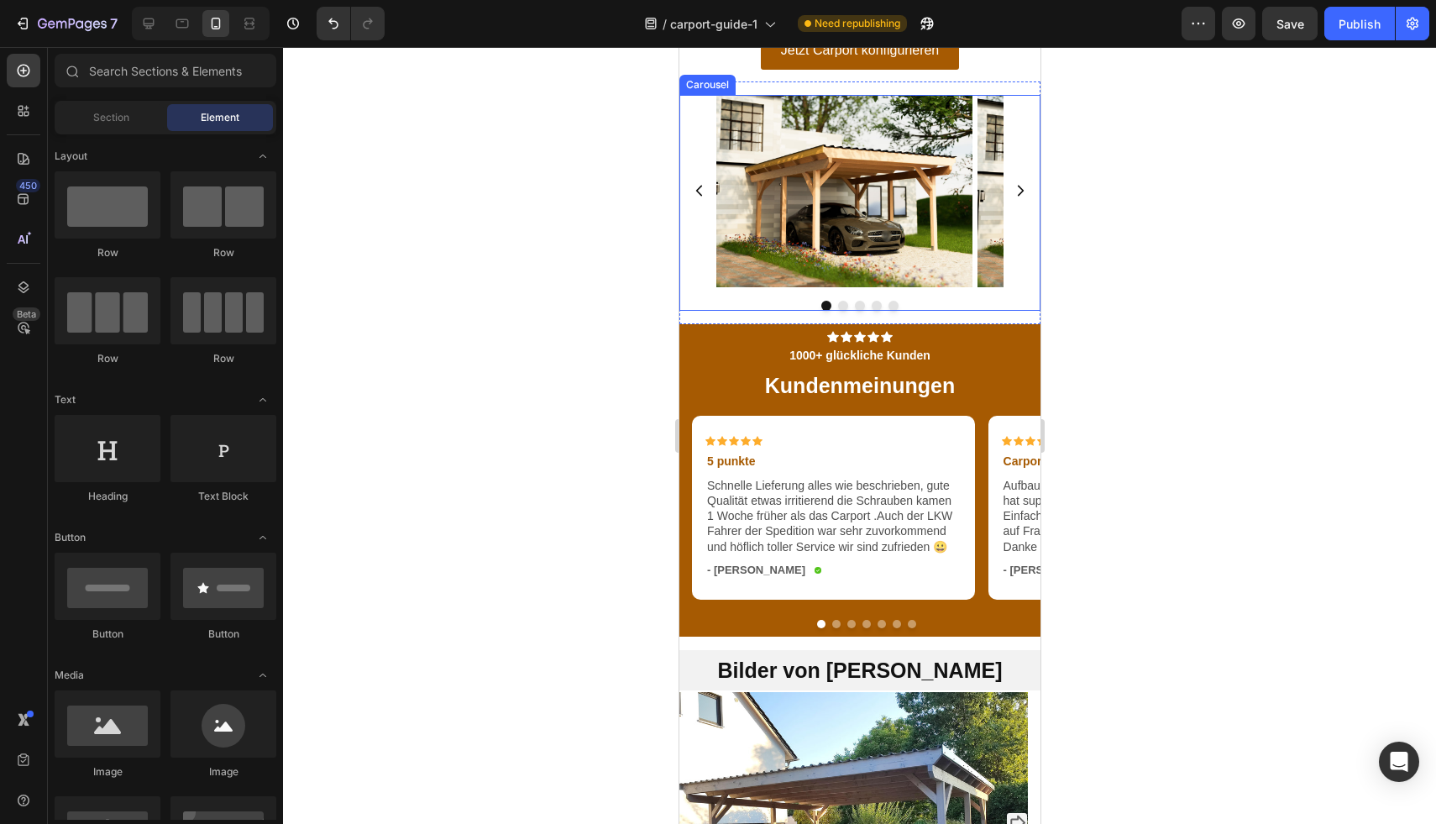
click at [703, 287] on div "Image Image Image Image Image" at bounding box center [858, 191] width 361 height 192
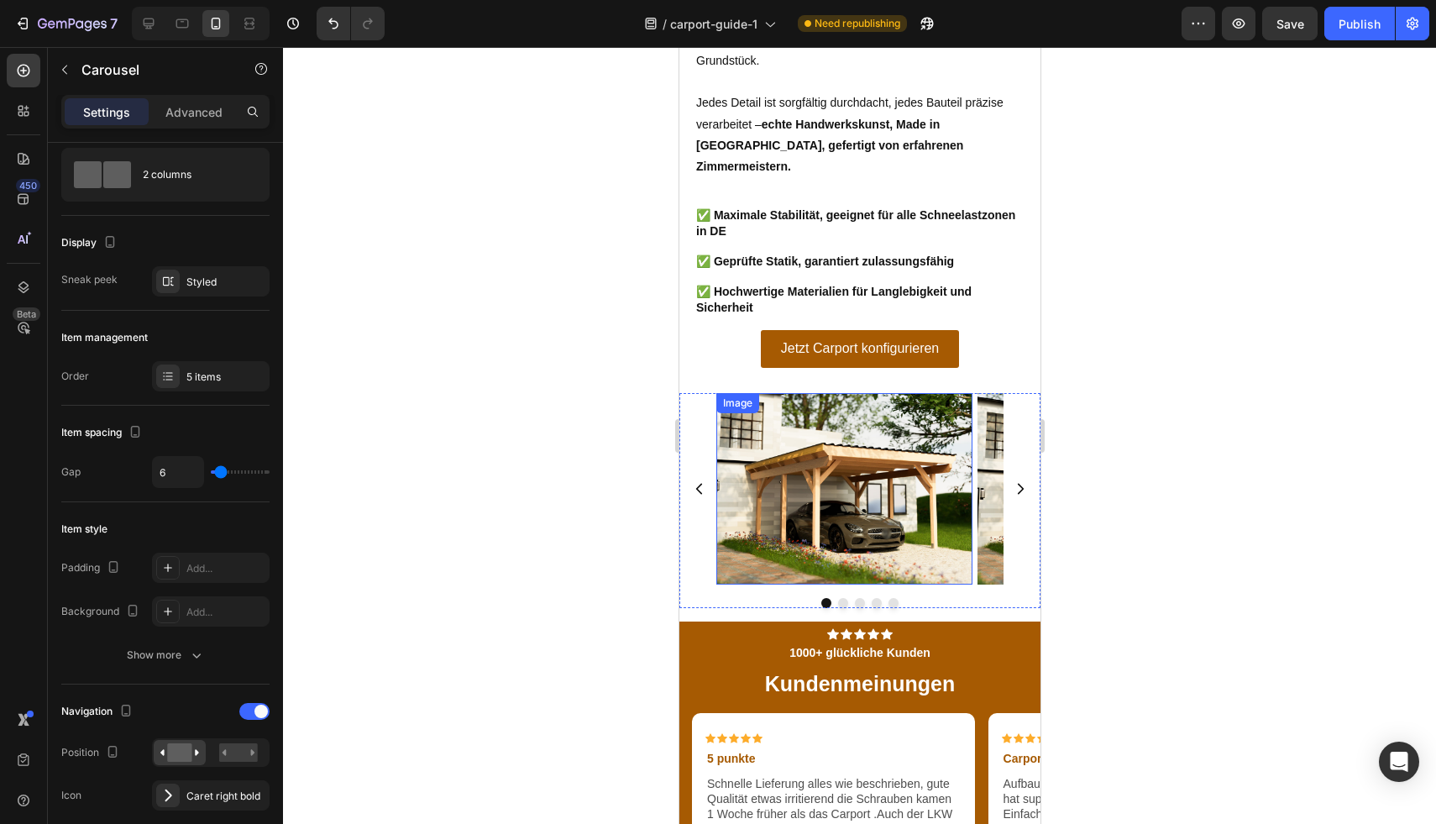
scroll to position [2768, 0]
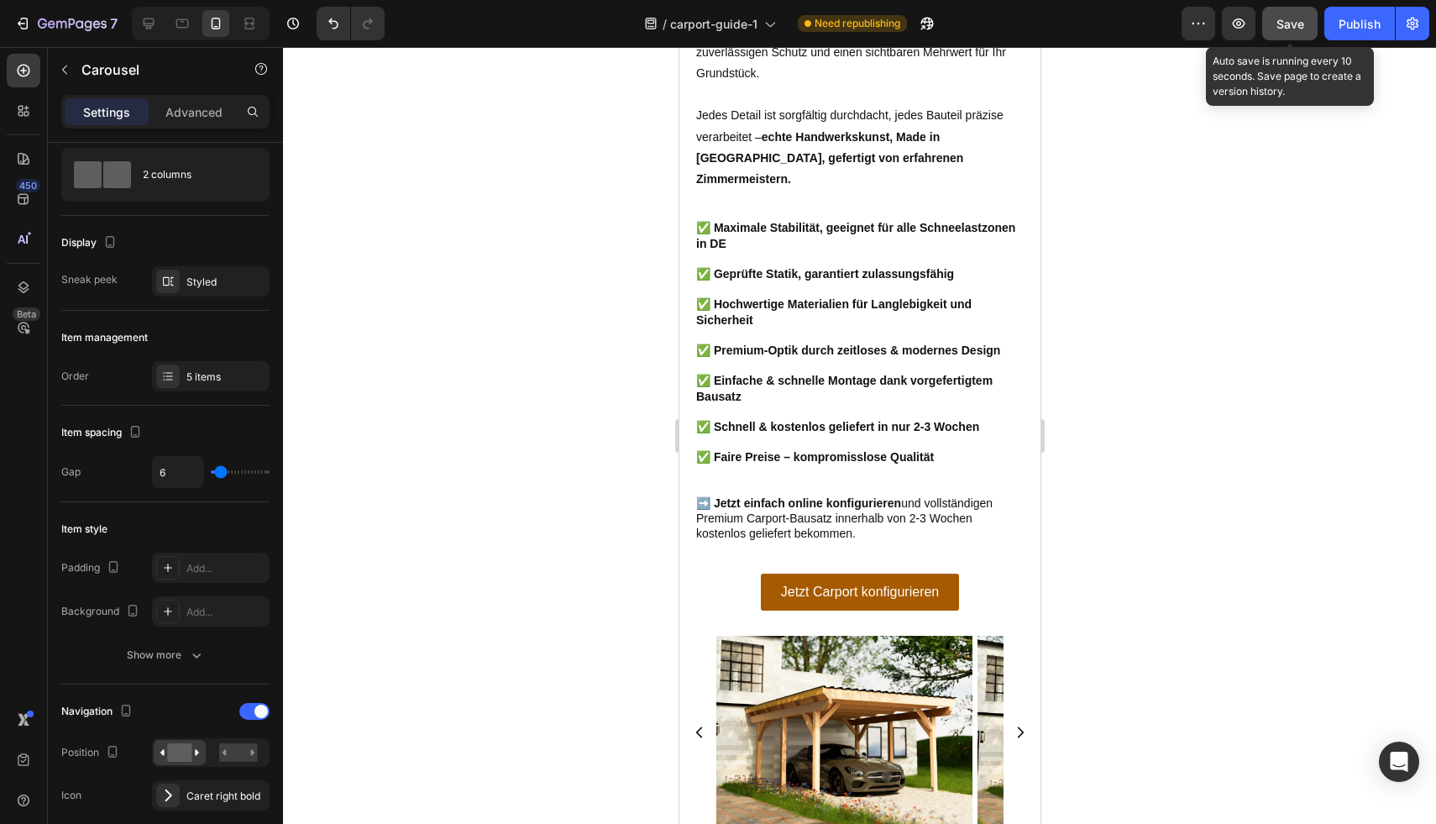
click at [1301, 26] on span "Save" at bounding box center [1290, 24] width 28 height 14
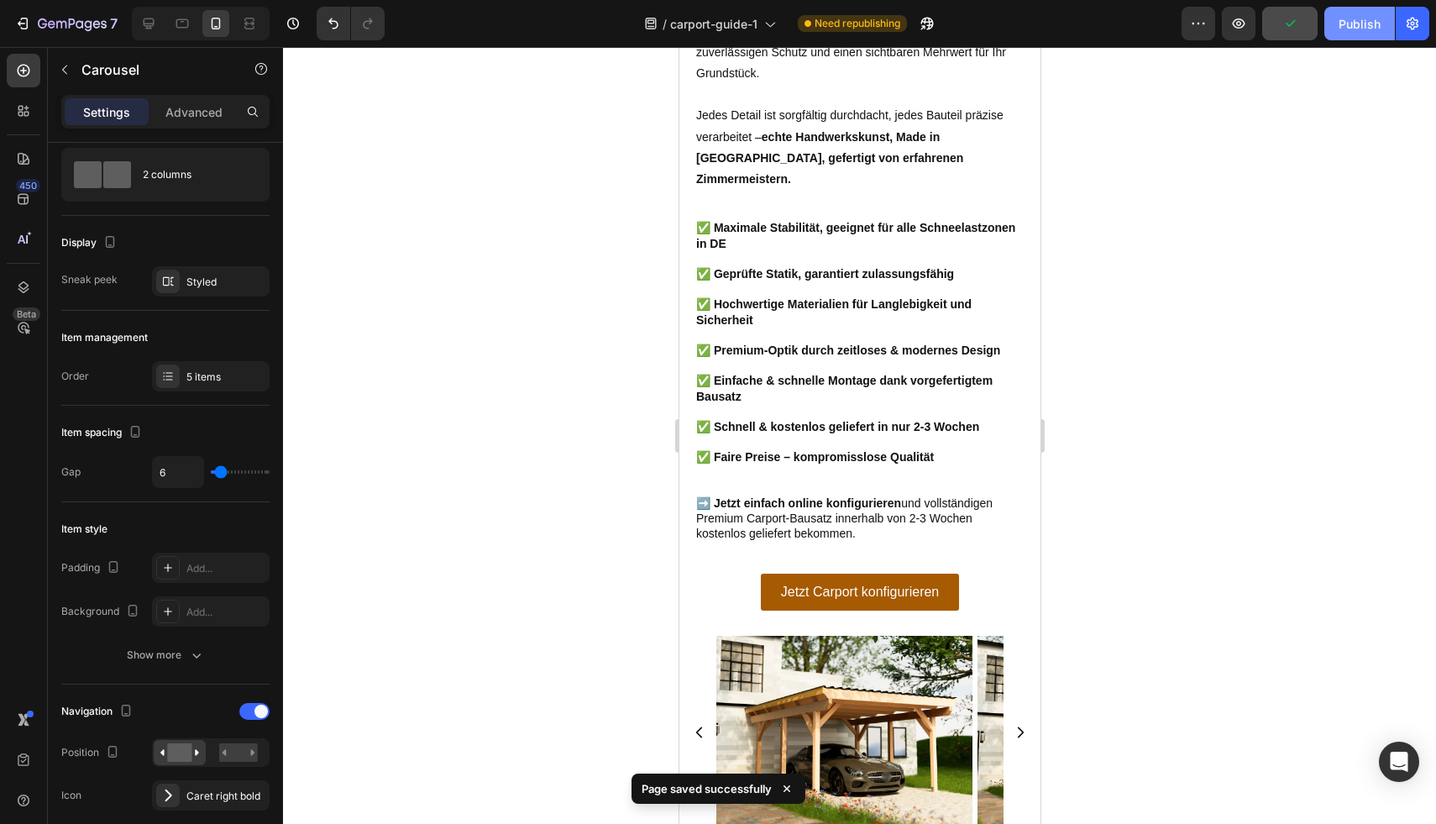
click at [1336, 29] on button "Publish" at bounding box center [1359, 24] width 71 height 34
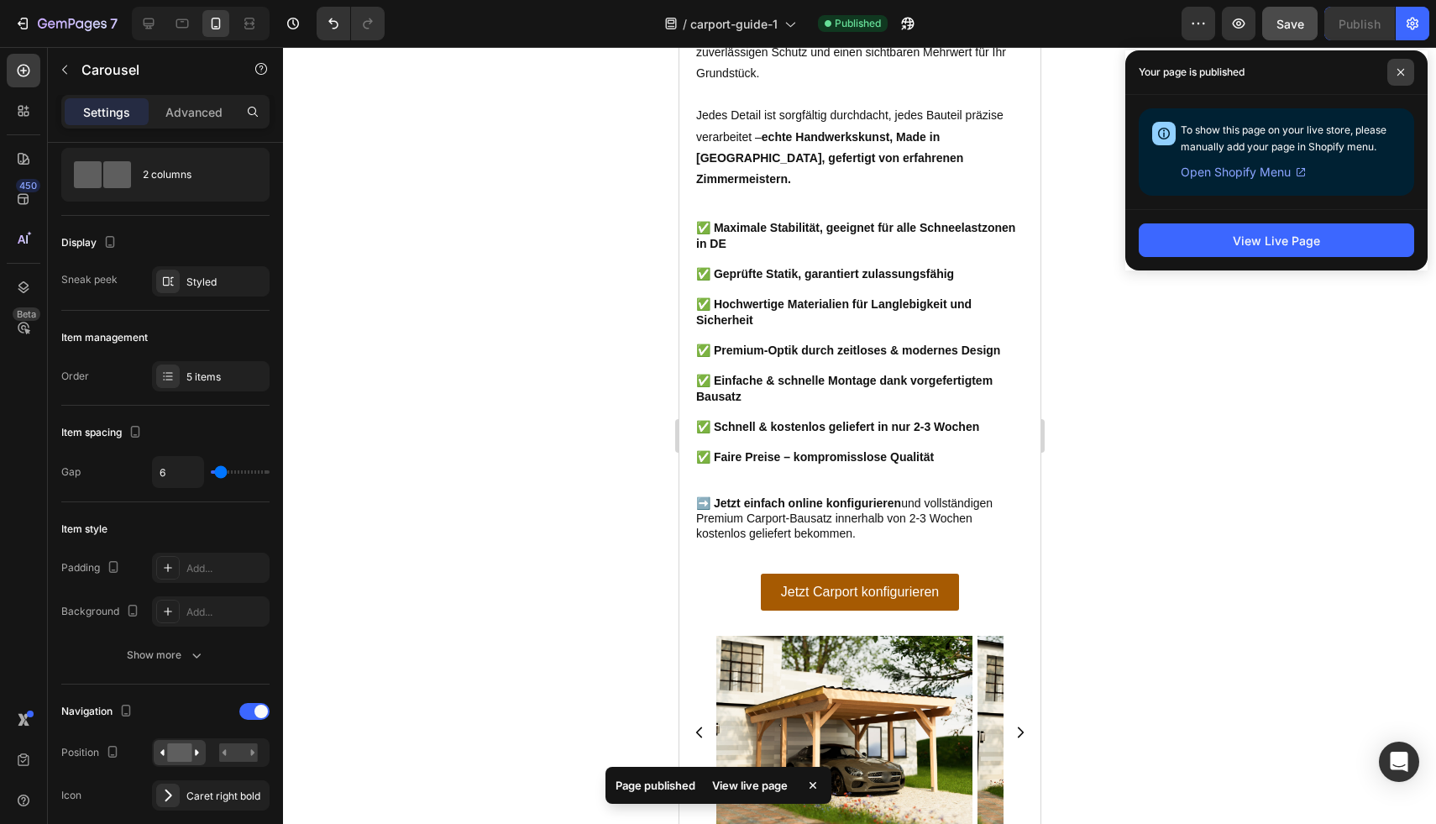
click at [1388, 75] on span at bounding box center [1400, 72] width 27 height 27
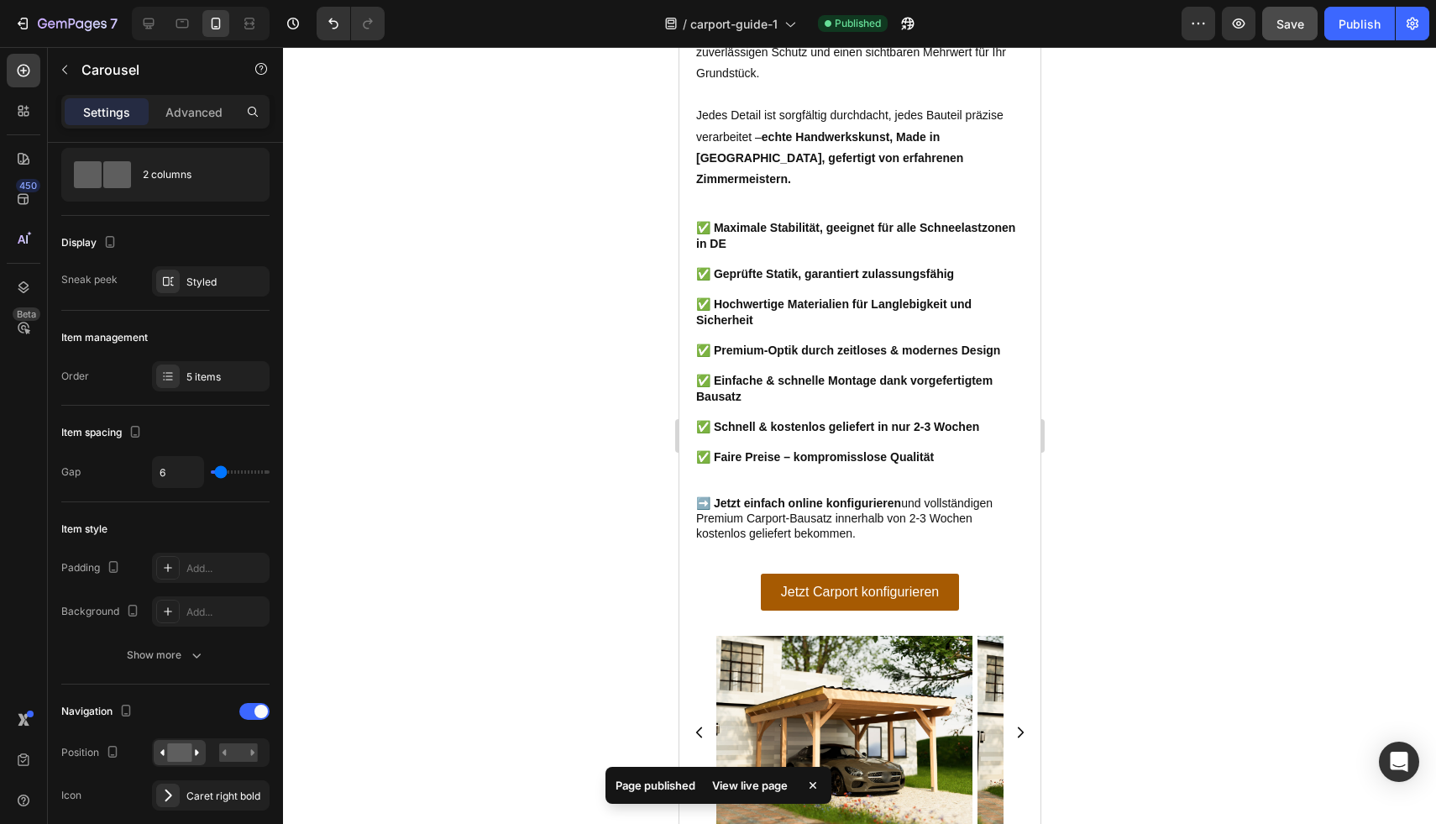
click at [713, 636] on div "Image Image Image Image Image" at bounding box center [858, 732] width 361 height 192
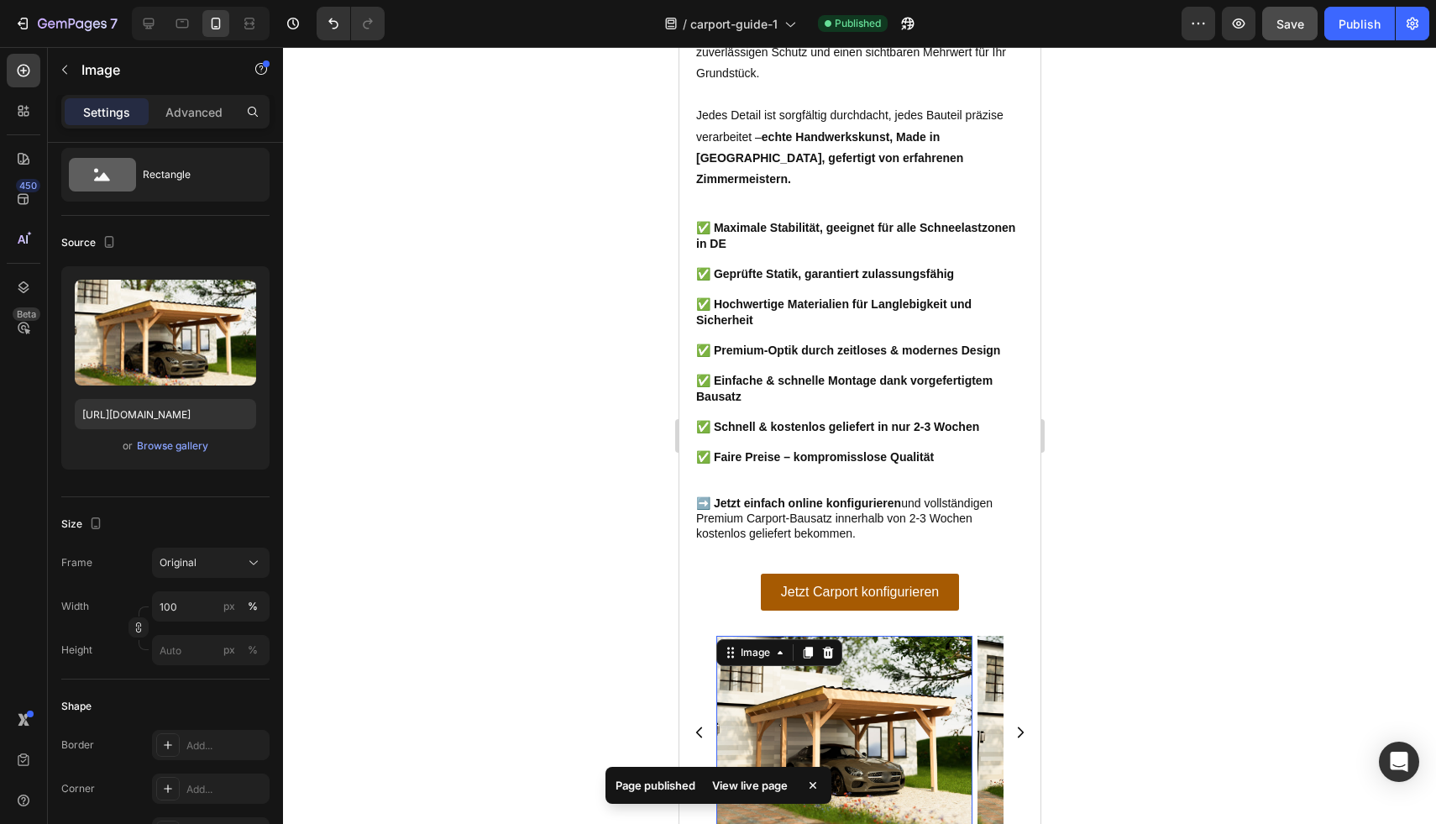
click at [757, 636] on img at bounding box center [843, 732] width 256 height 192
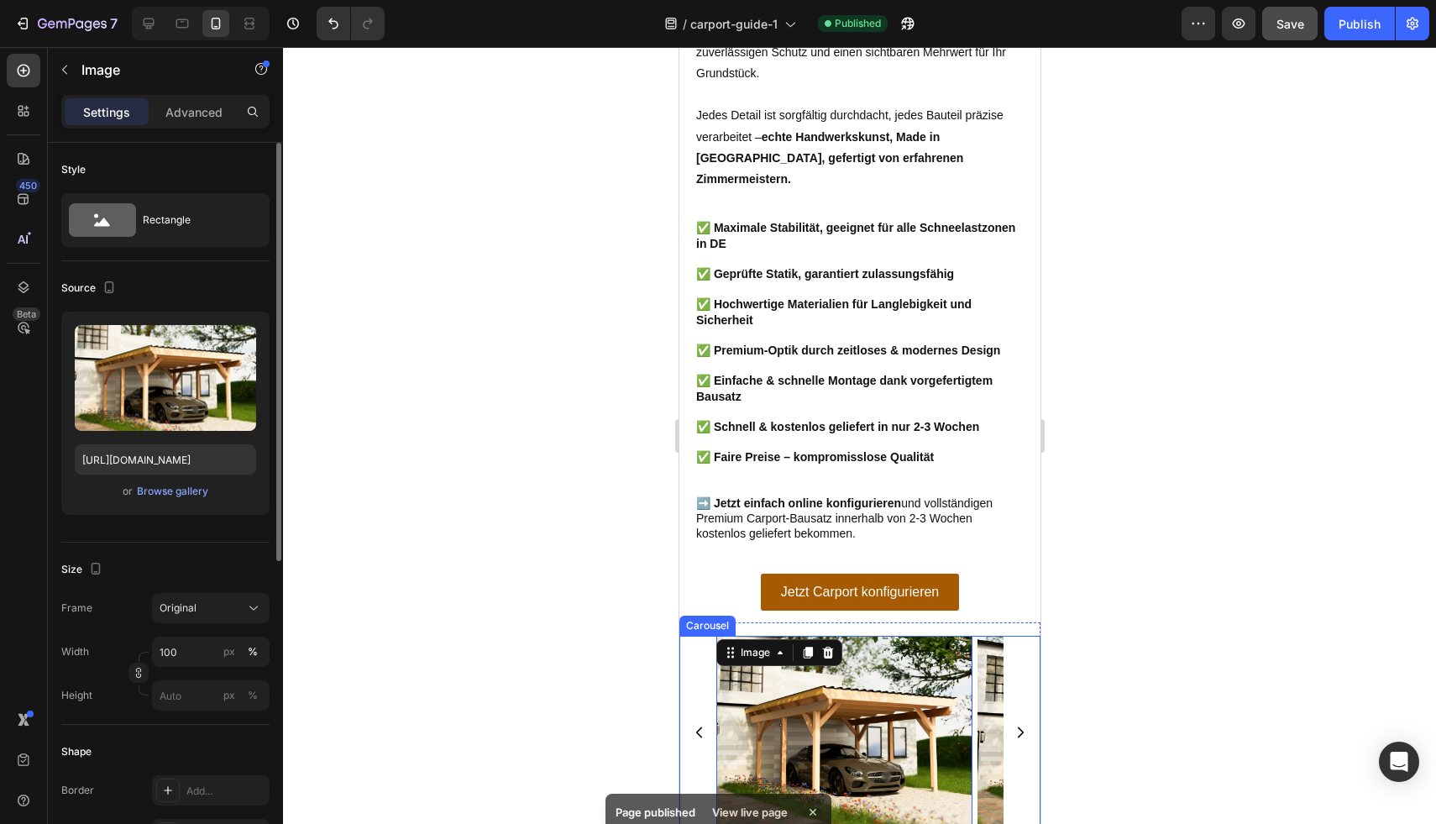
click at [746, 636] on div "Image 0 Image Image Image Image Carousel" at bounding box center [858, 744] width 361 height 216
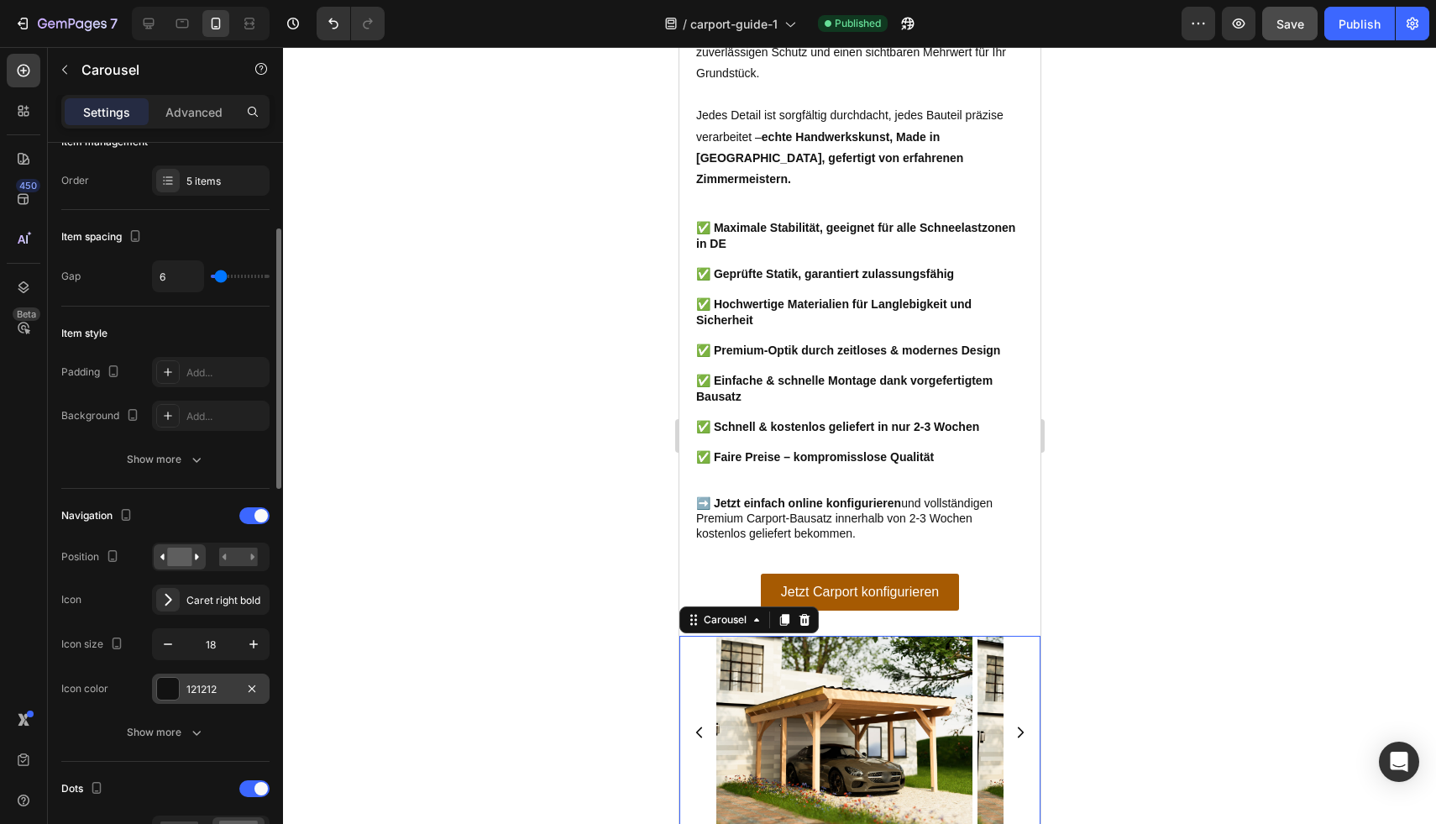
scroll to position [334, 0]
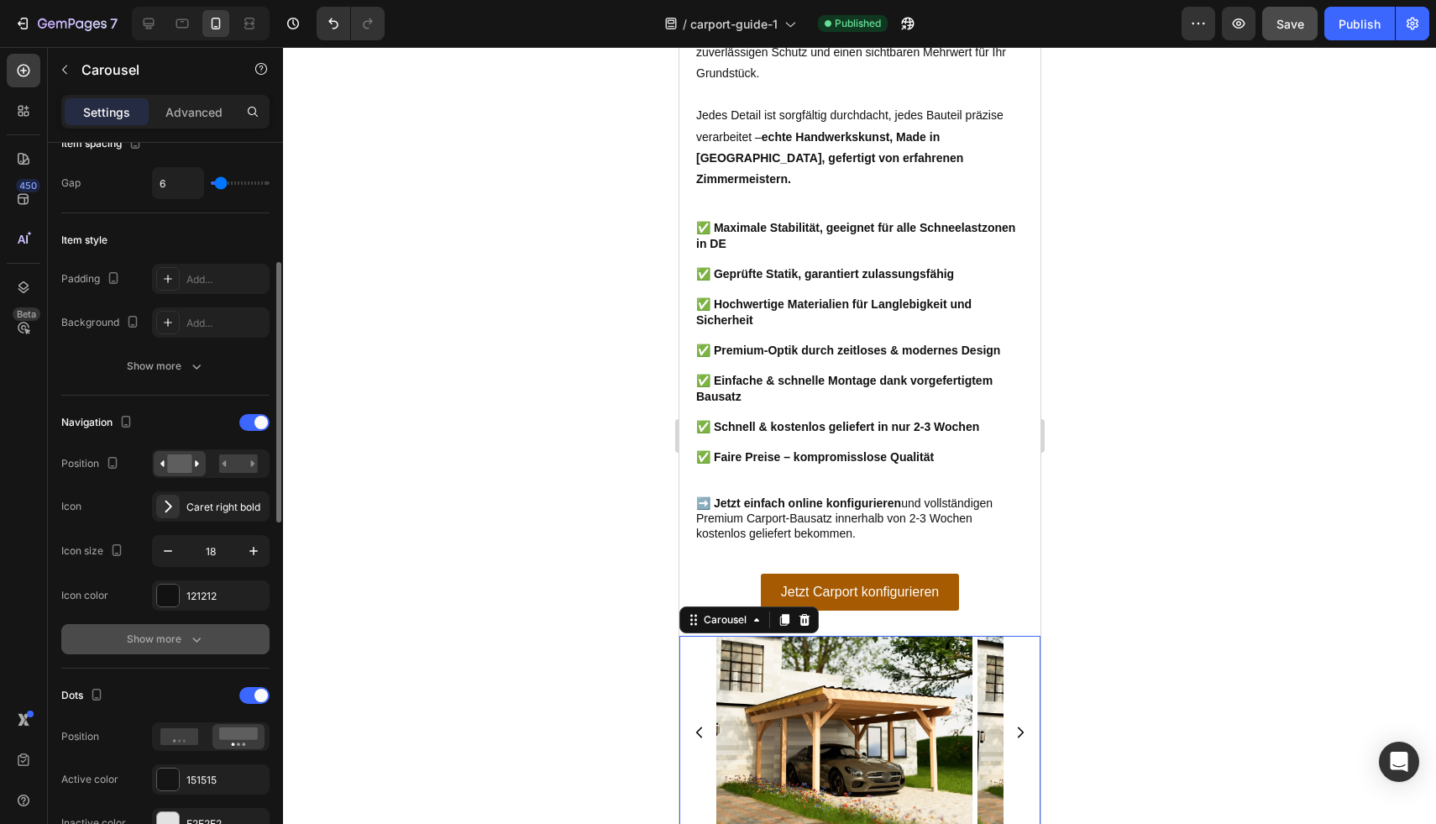
click at [152, 629] on button "Show more" at bounding box center [165, 639] width 208 height 30
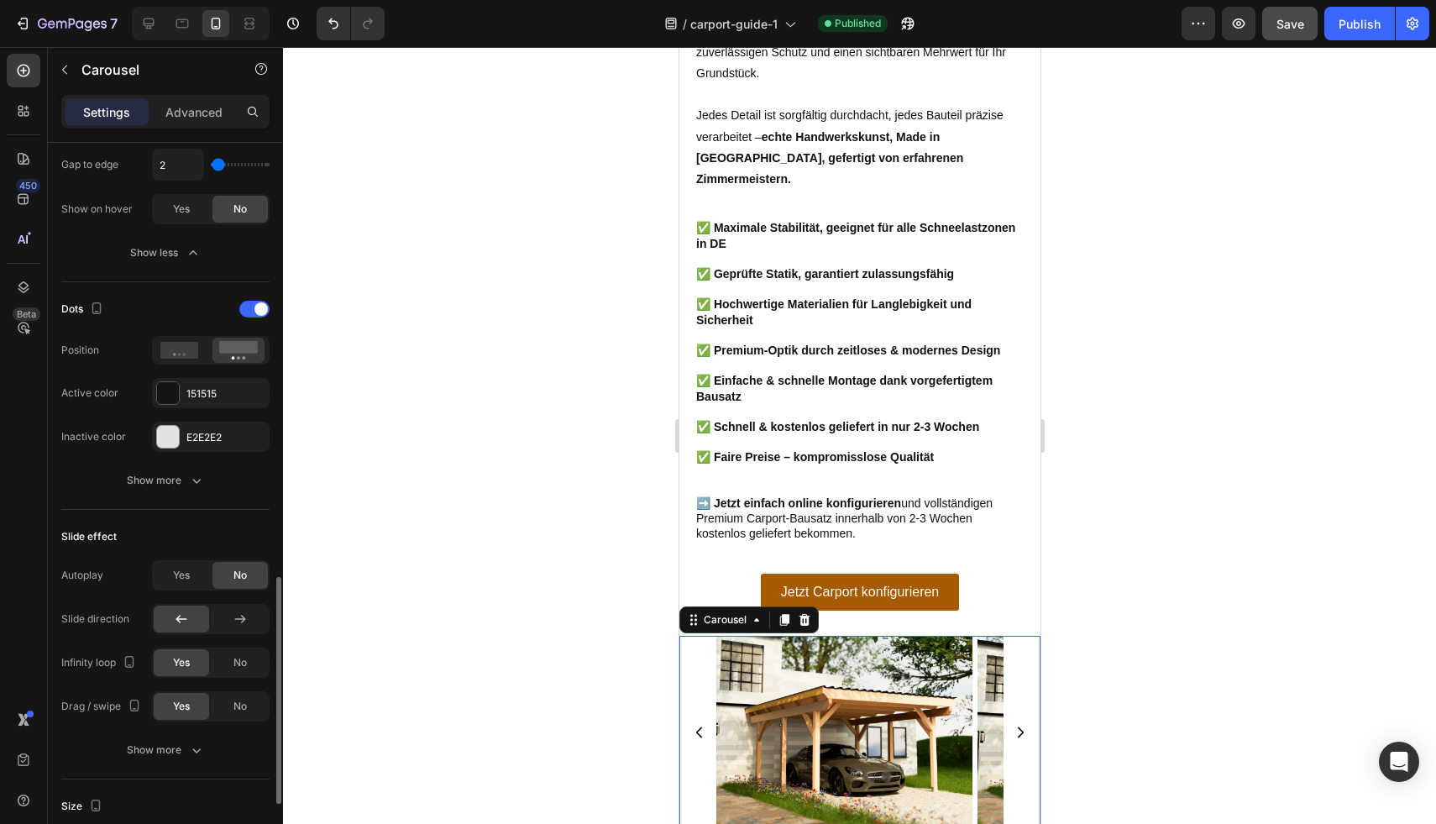
scroll to position [1197, 0]
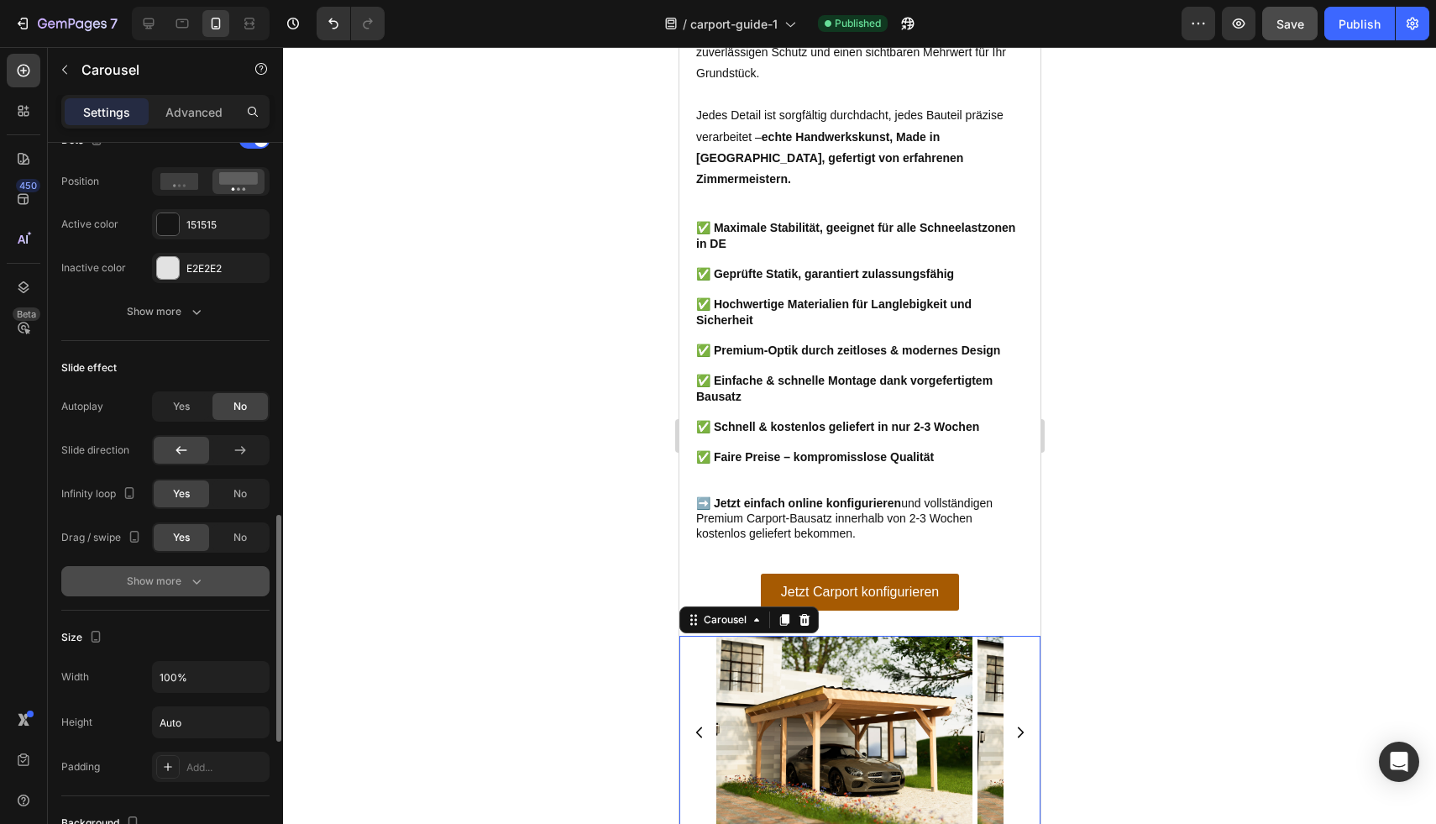
click at [176, 575] on div "Show more" at bounding box center [166, 581] width 78 height 17
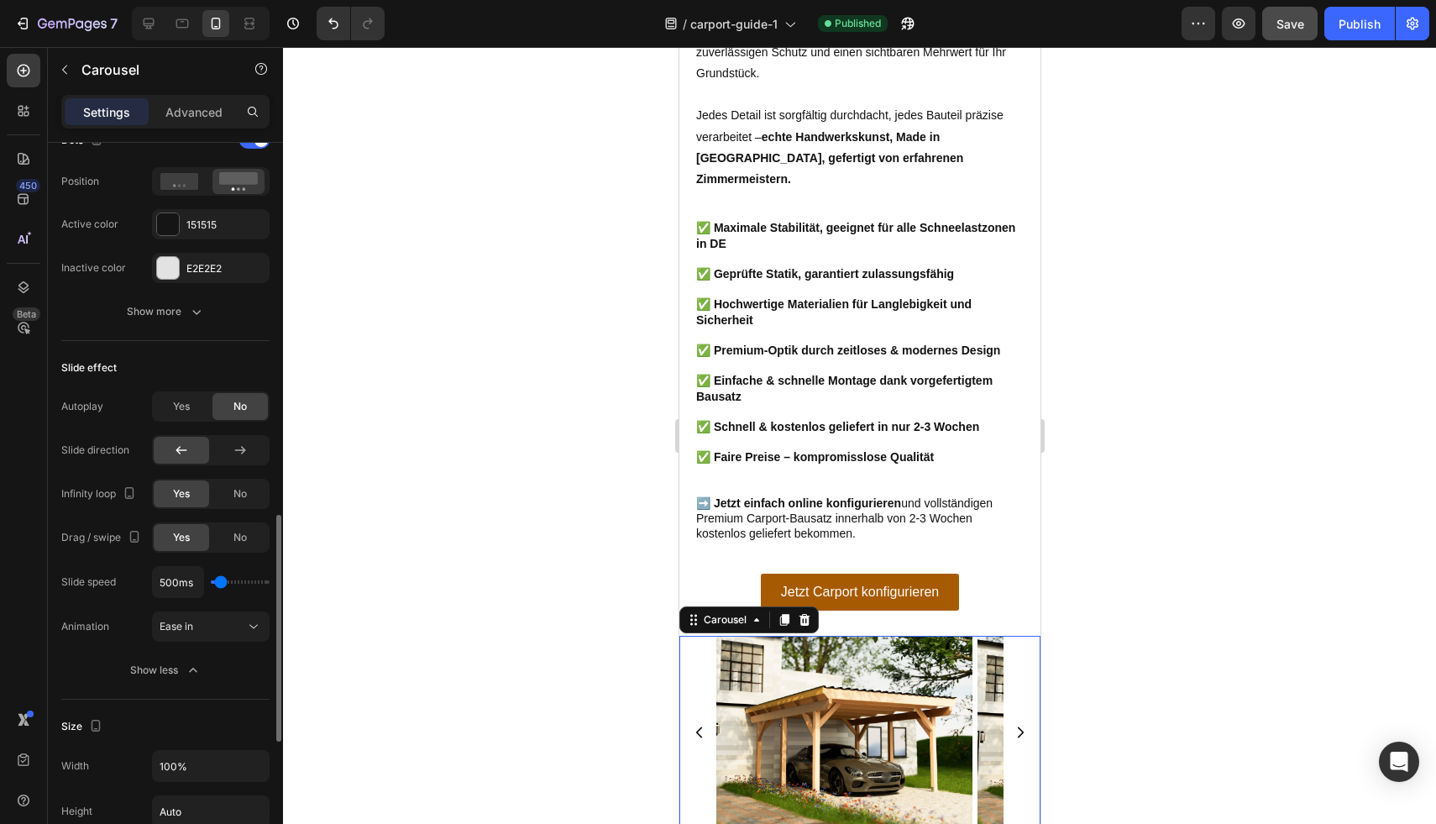
scroll to position [1215, 0]
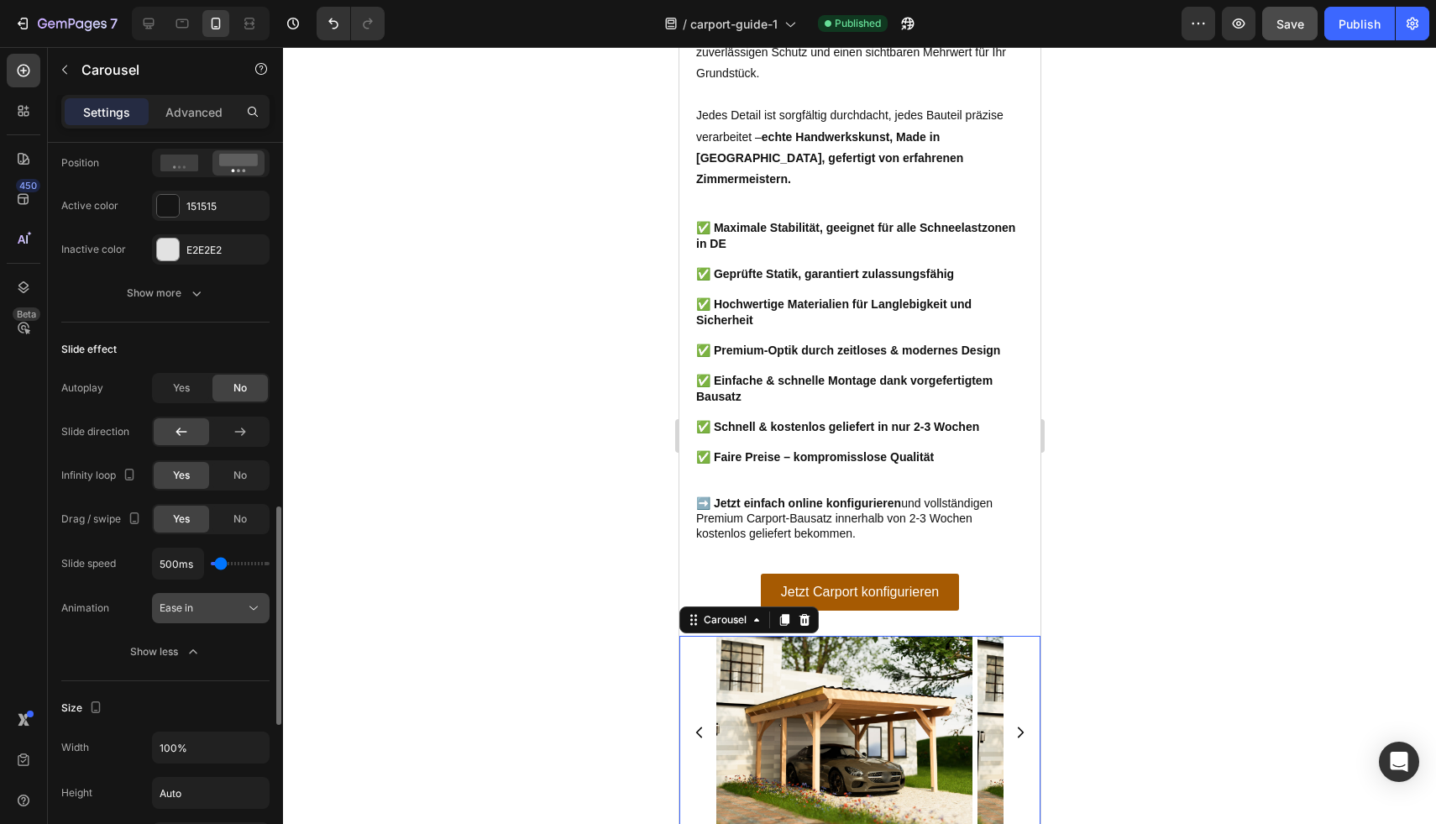
click at [180, 608] on span "Ease in" at bounding box center [177, 607] width 34 height 13
click at [194, 382] on div "Yes" at bounding box center [181, 387] width 55 height 27
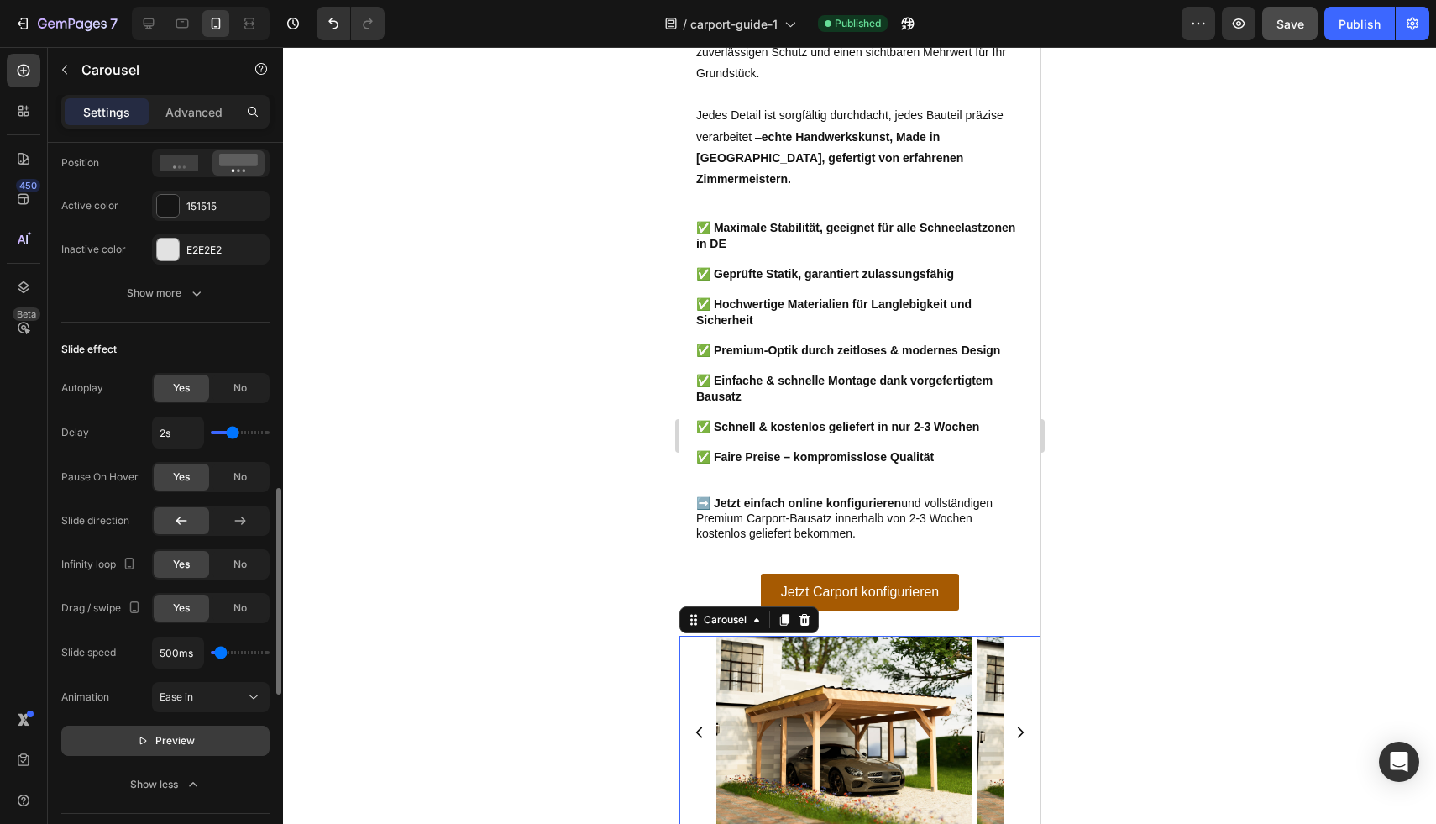
click at [133, 733] on button "Preview" at bounding box center [165, 740] width 208 height 30
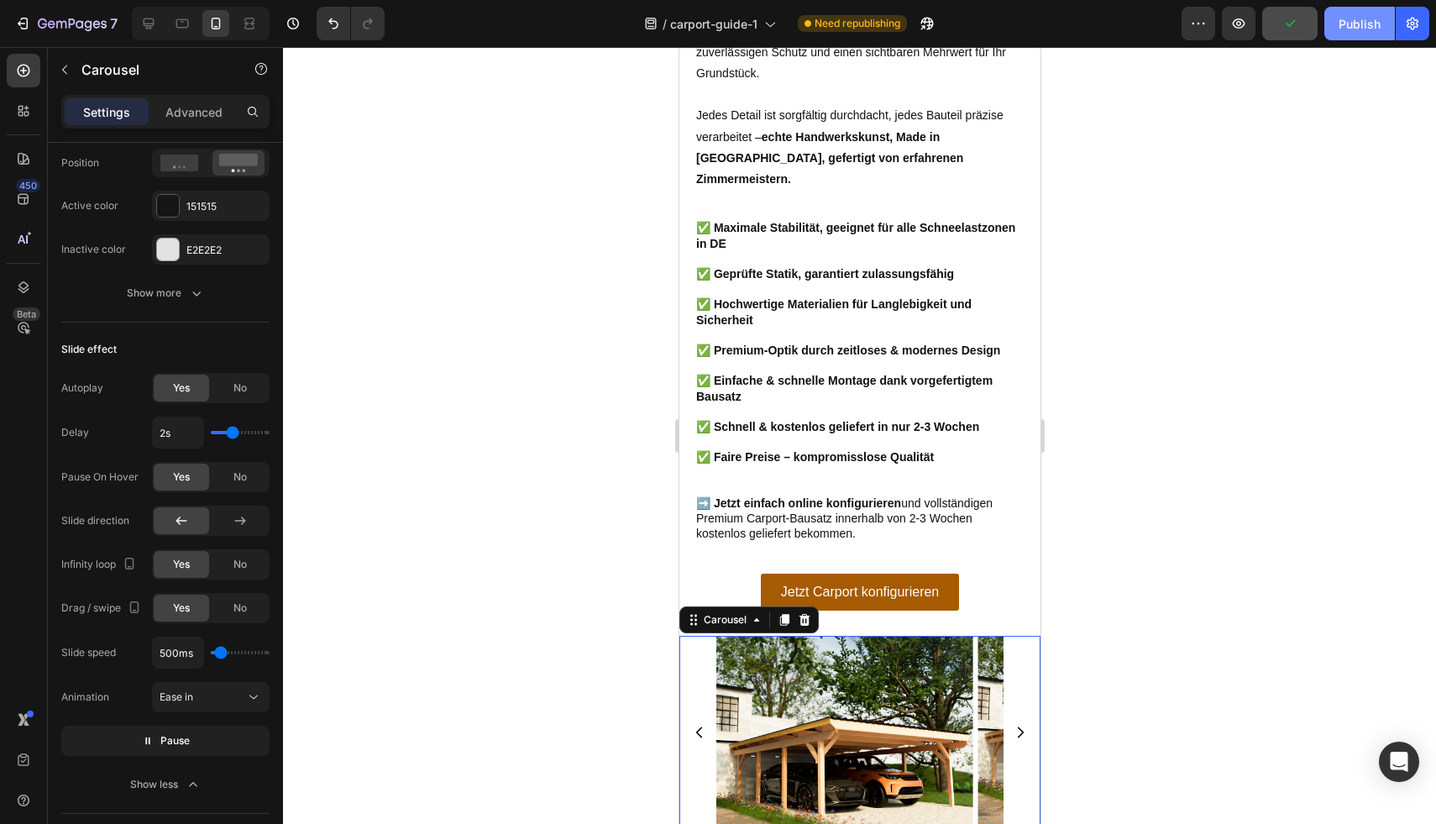
click at [1347, 25] on div "Publish" at bounding box center [1359, 24] width 42 height 18
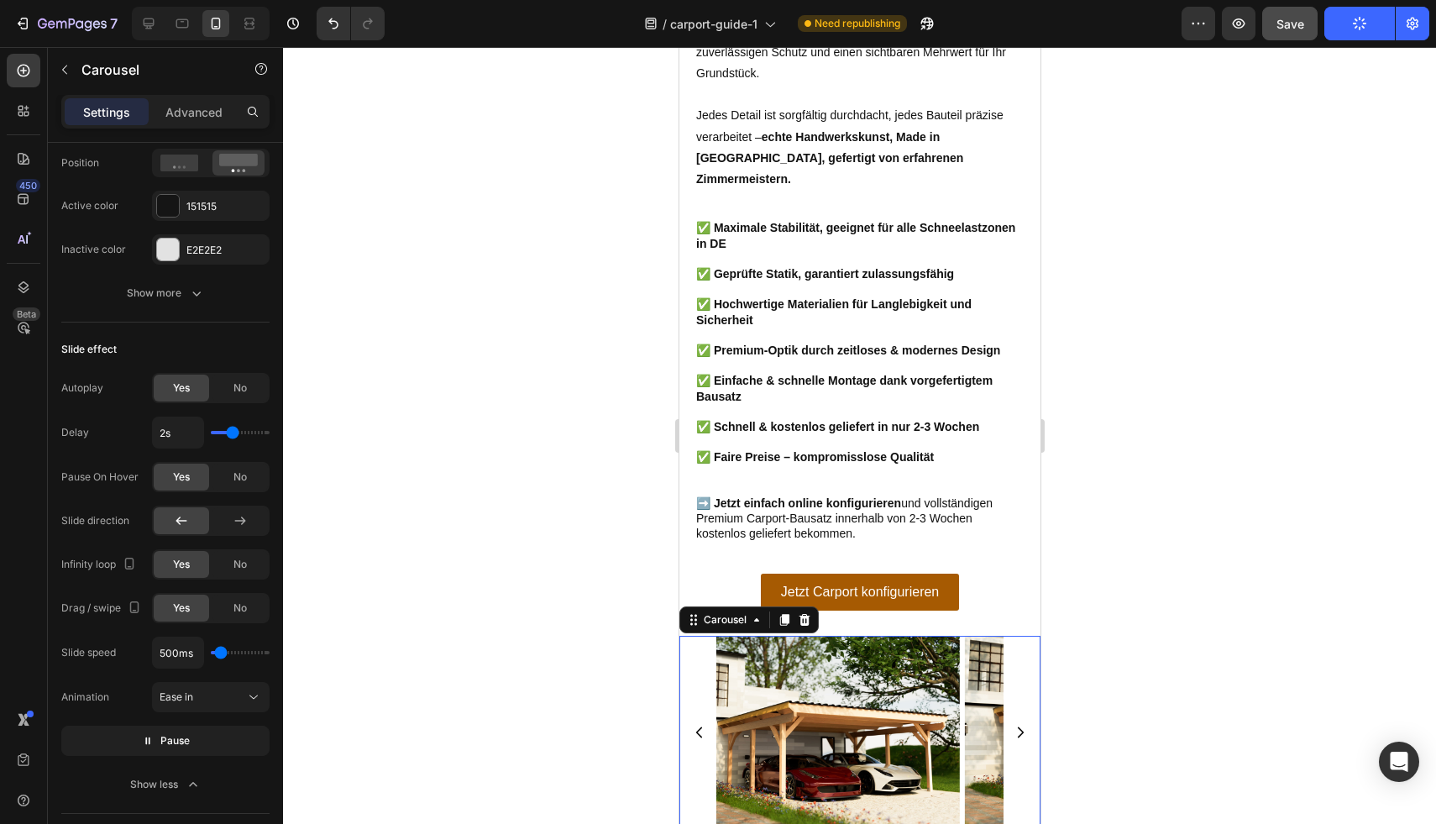
click at [1180, 222] on div at bounding box center [859, 435] width 1153 height 777
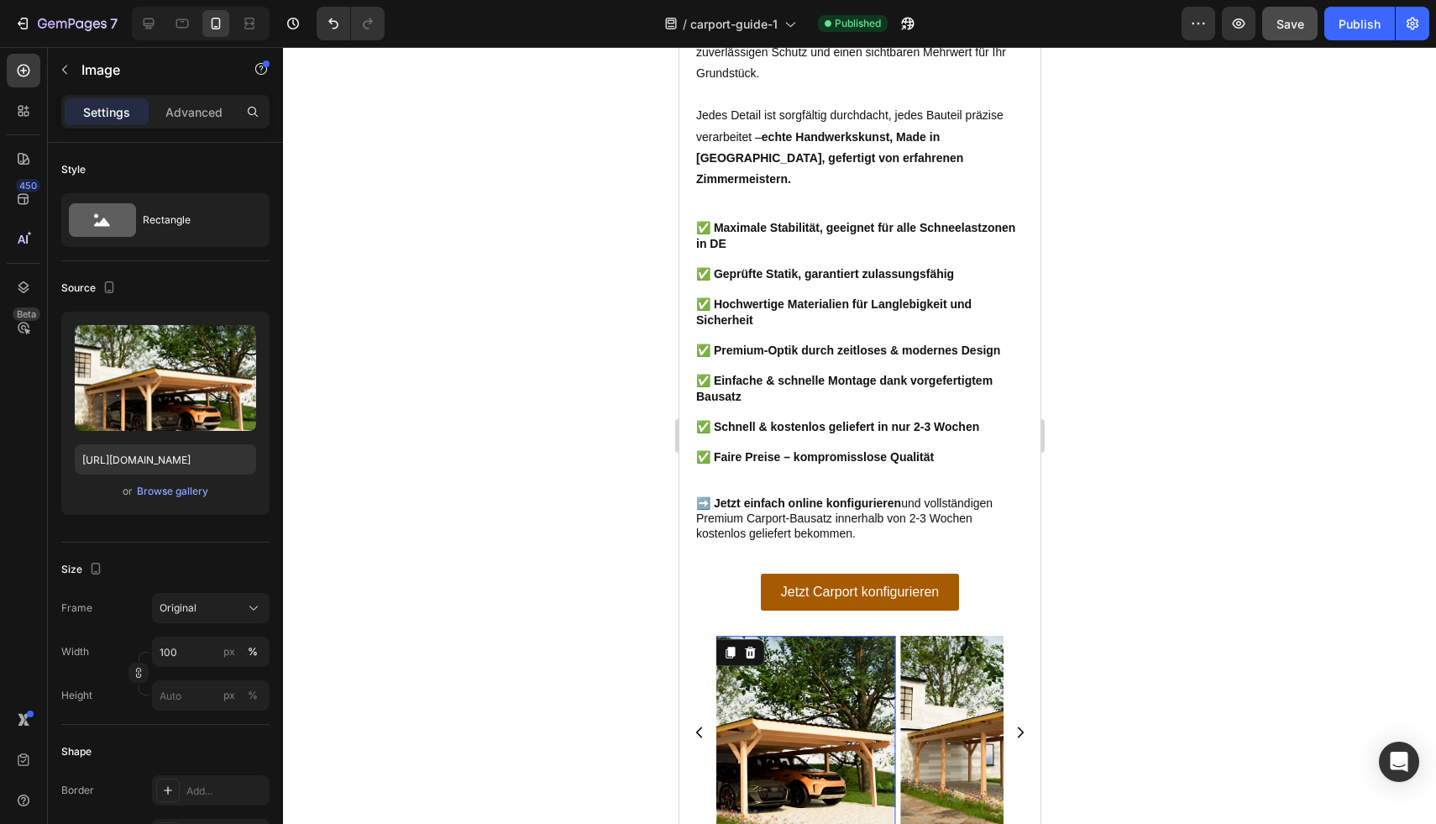
click at [916, 636] on div "Image Image Image 0 Image Image" at bounding box center [858, 732] width 287 height 192
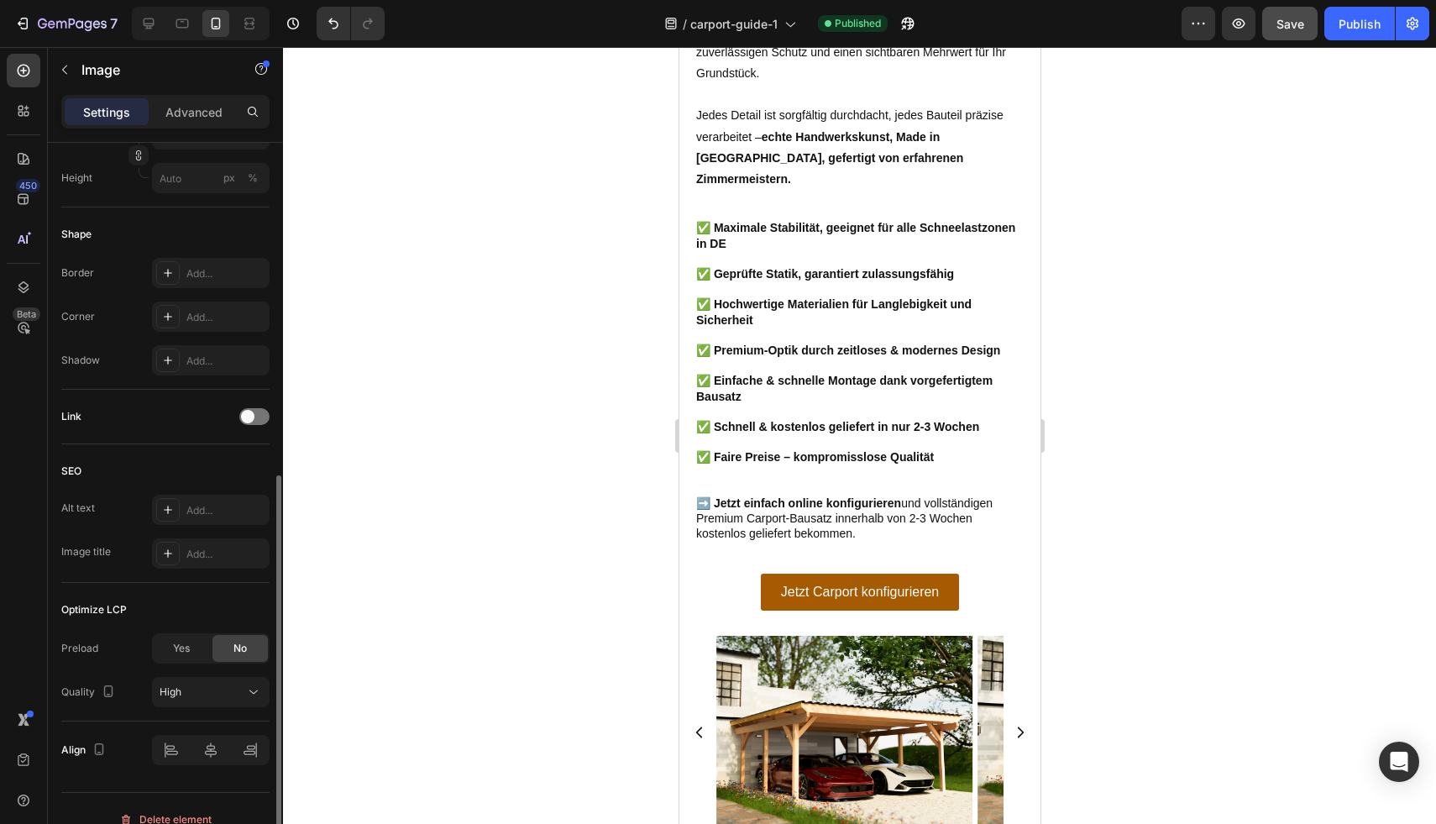
scroll to position [539, 0]
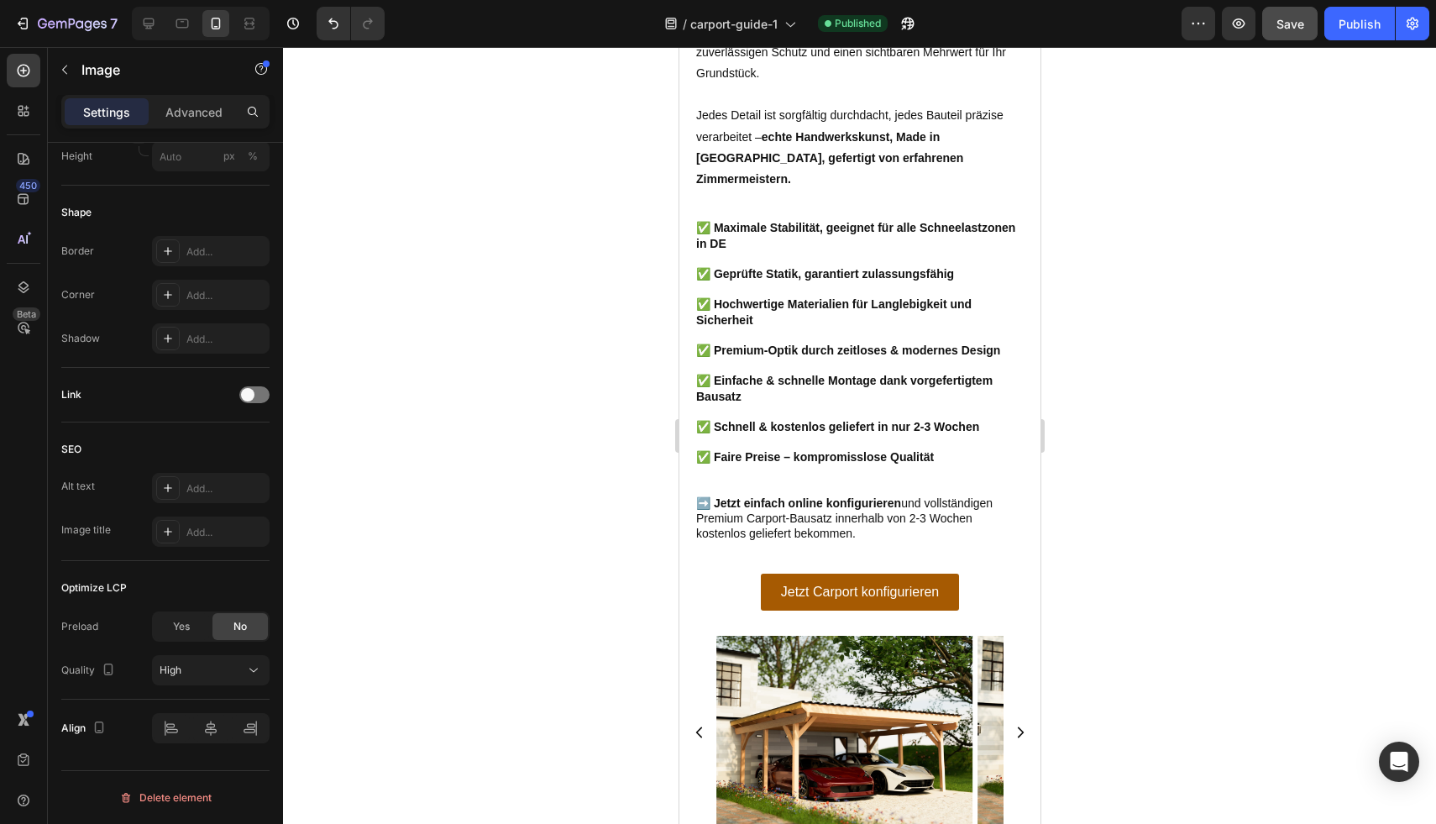
click at [1176, 424] on div at bounding box center [859, 435] width 1153 height 777
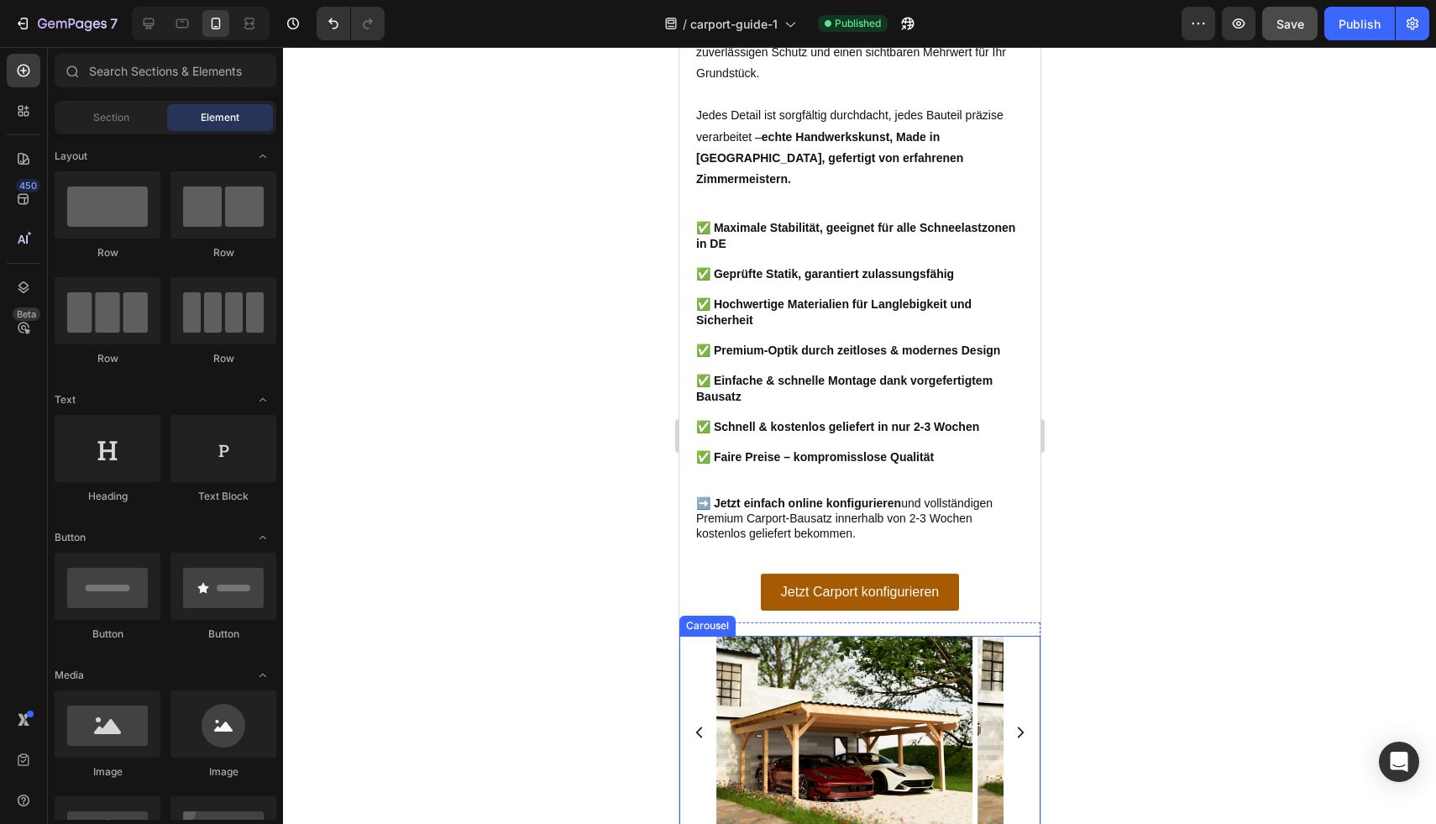
click at [704, 636] on div "Image Image Image Image Image" at bounding box center [858, 732] width 361 height 192
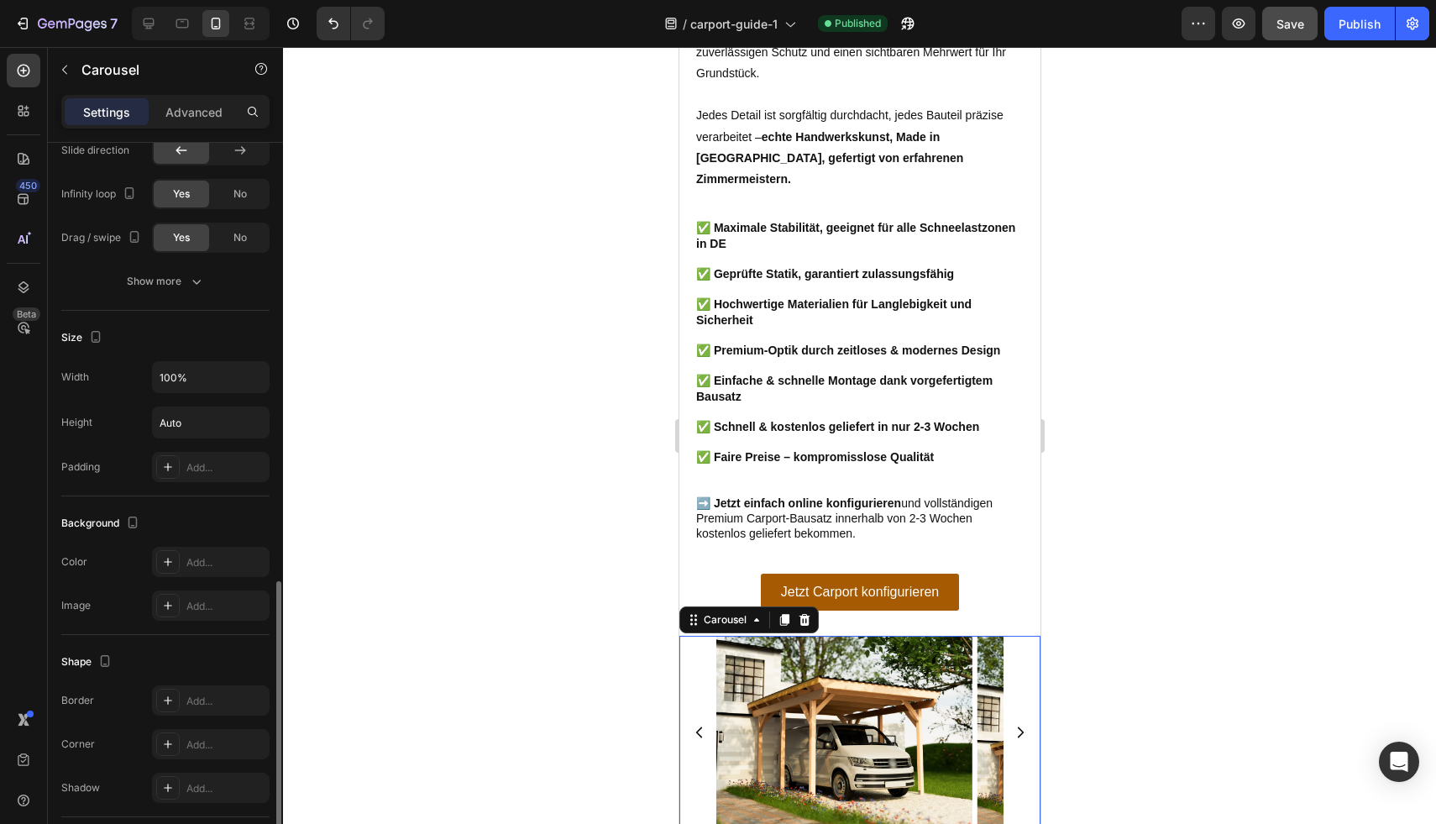
scroll to position [1396, 0]
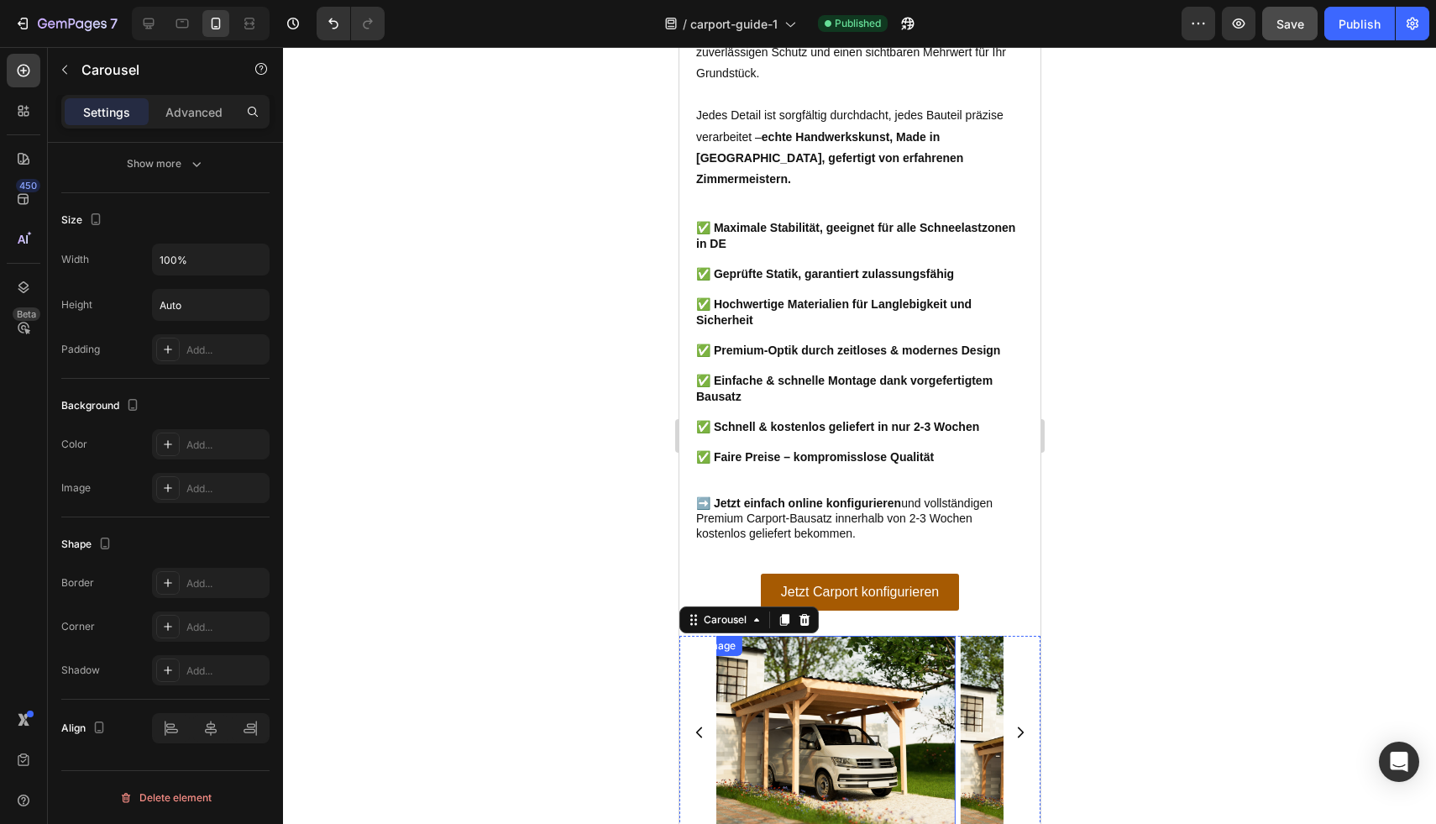
click at [770, 636] on img at bounding box center [827, 732] width 256 height 192
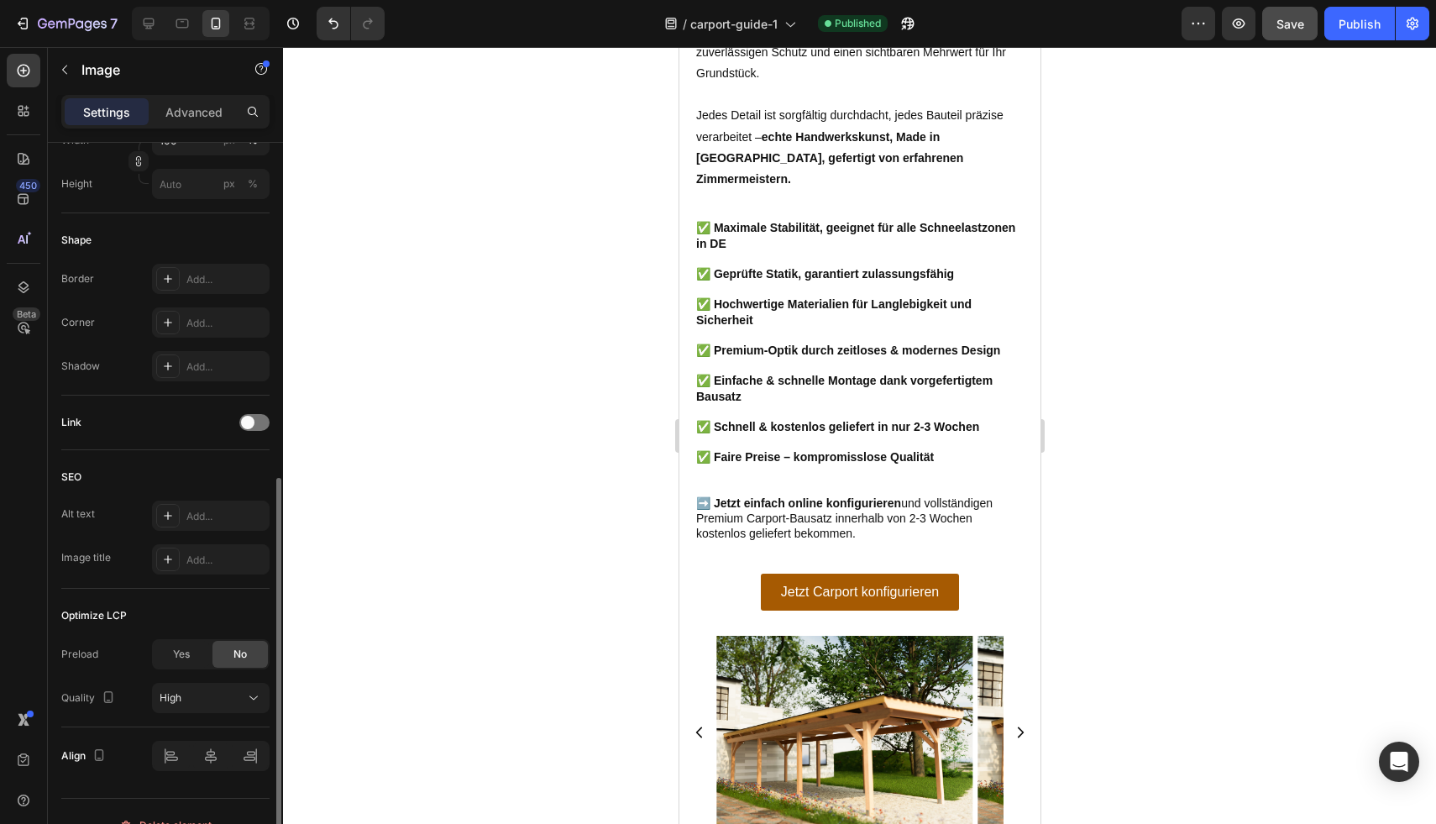
scroll to position [539, 0]
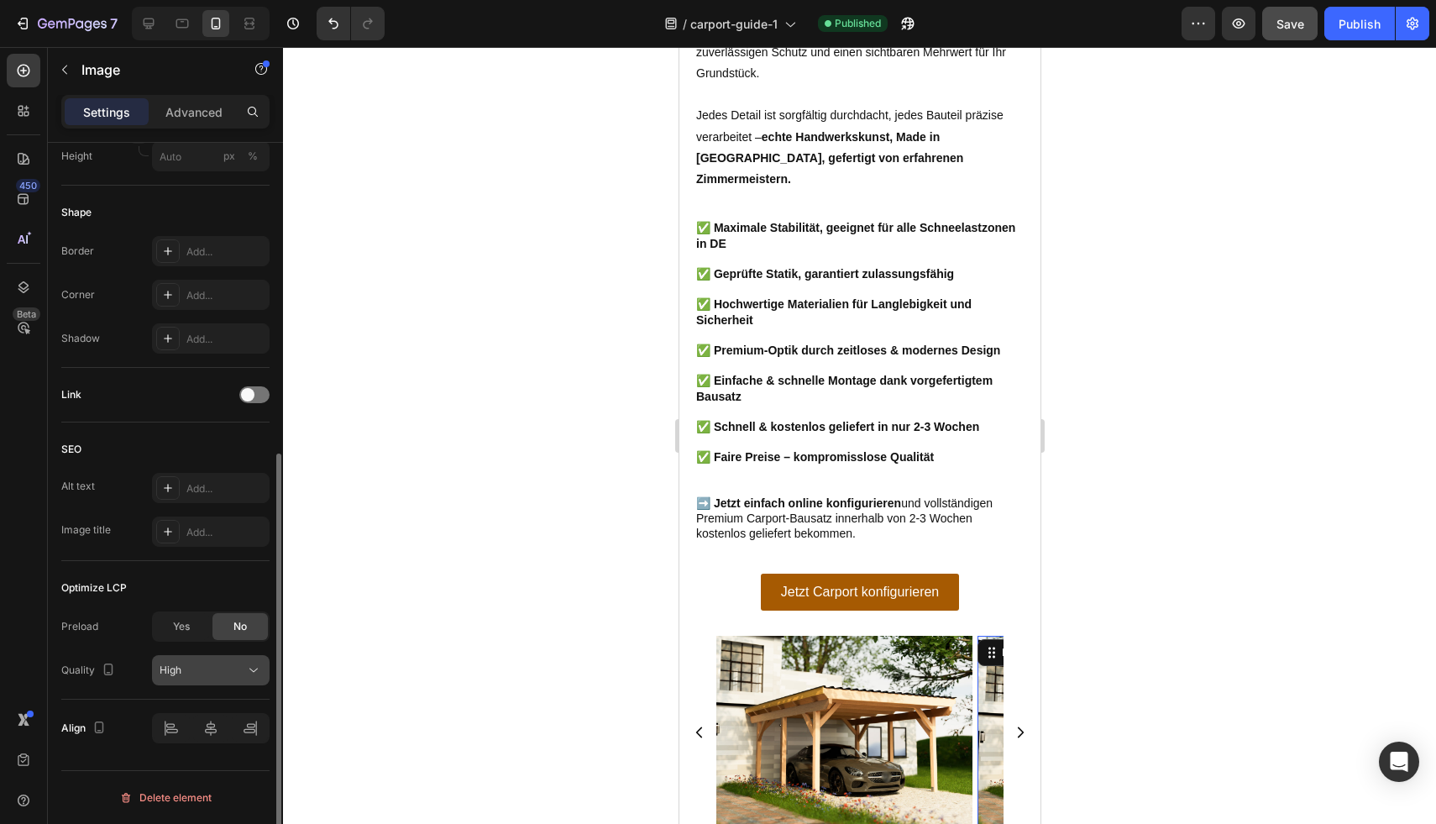
click at [191, 683] on button "High" at bounding box center [211, 670] width 118 height 30
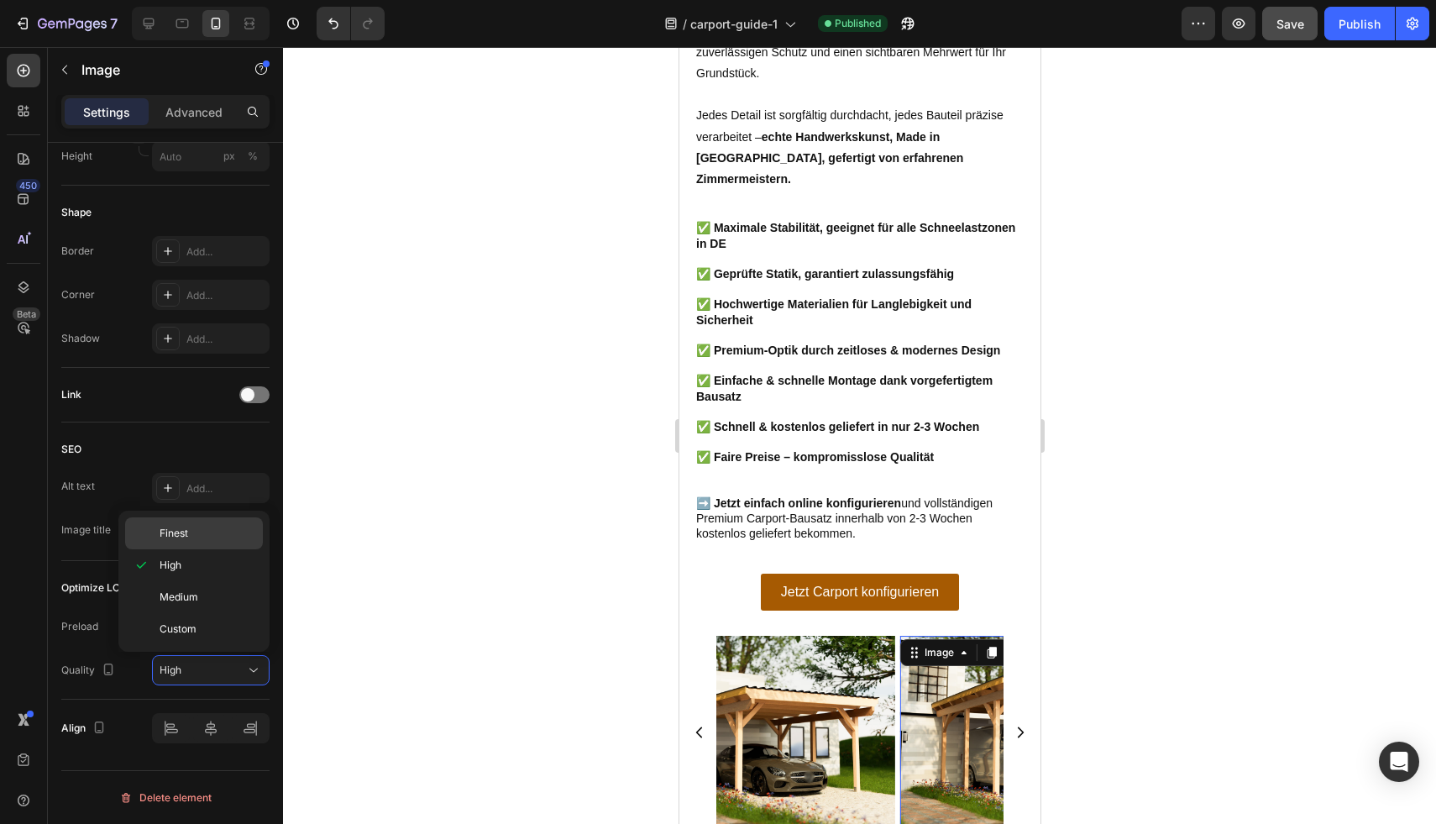
click at [209, 538] on p "Finest" at bounding box center [208, 533] width 96 height 15
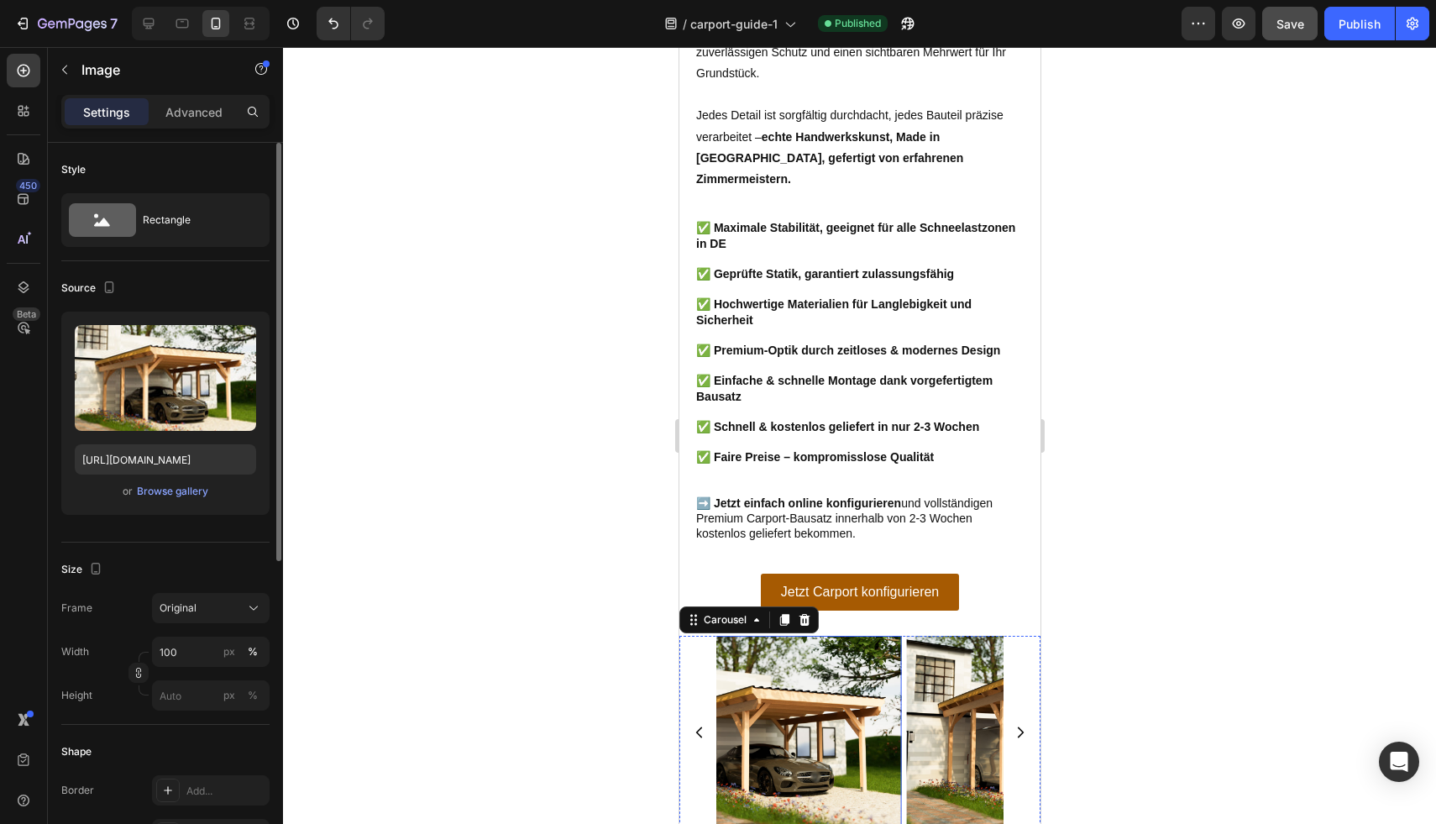
click at [814, 636] on img at bounding box center [773, 732] width 256 height 192
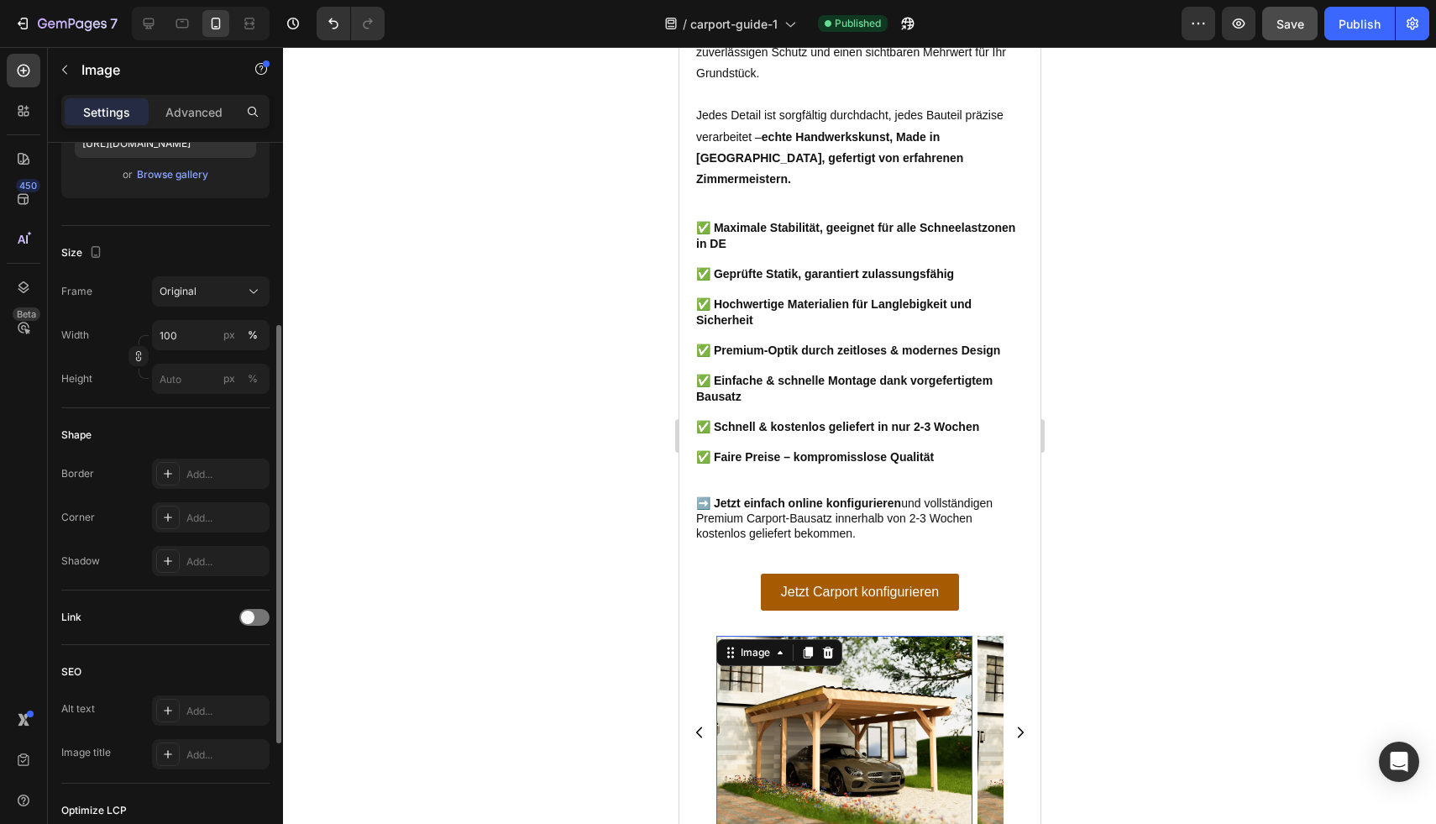
scroll to position [539, 0]
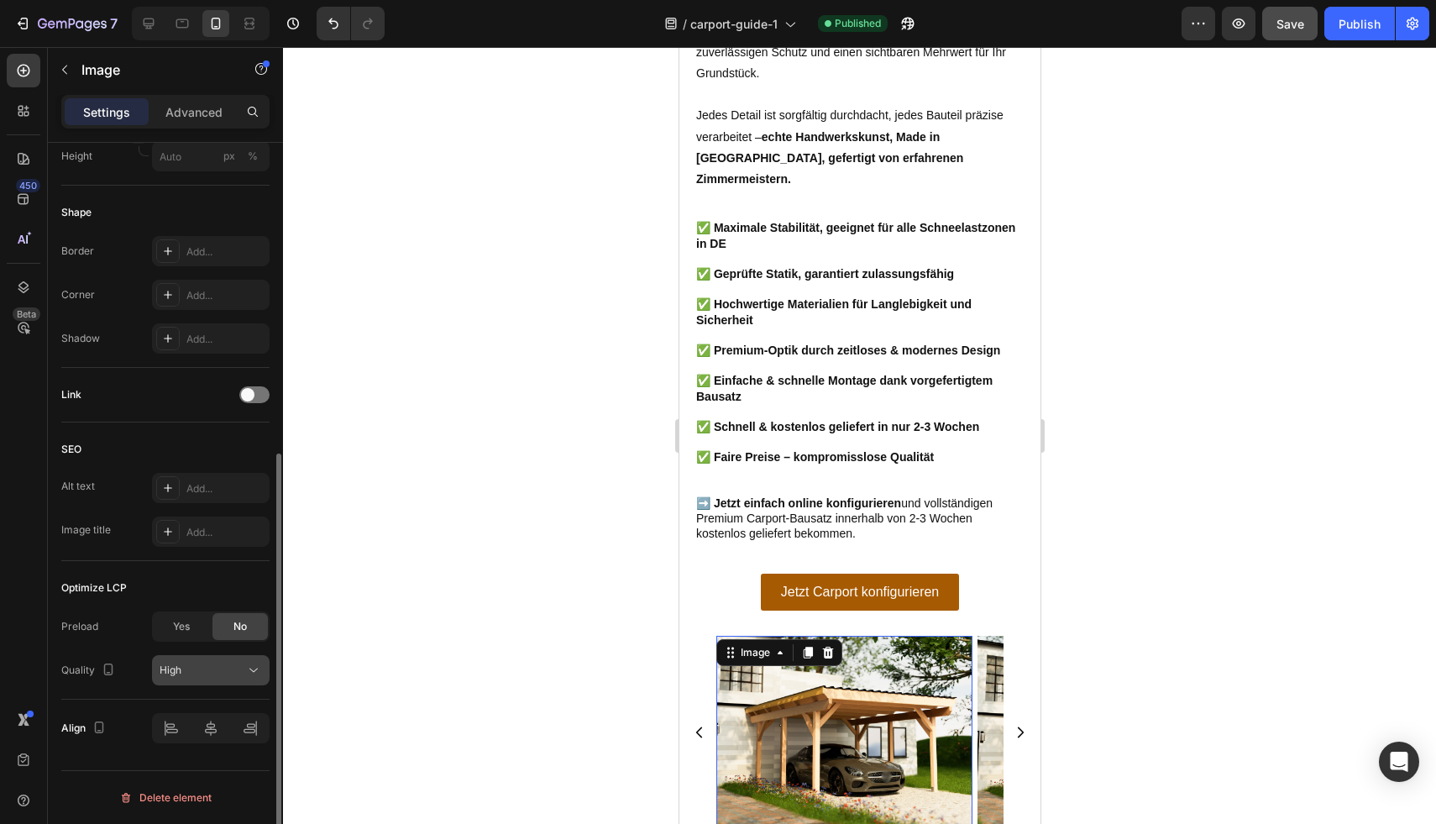
click at [200, 666] on div "High" at bounding box center [203, 670] width 86 height 15
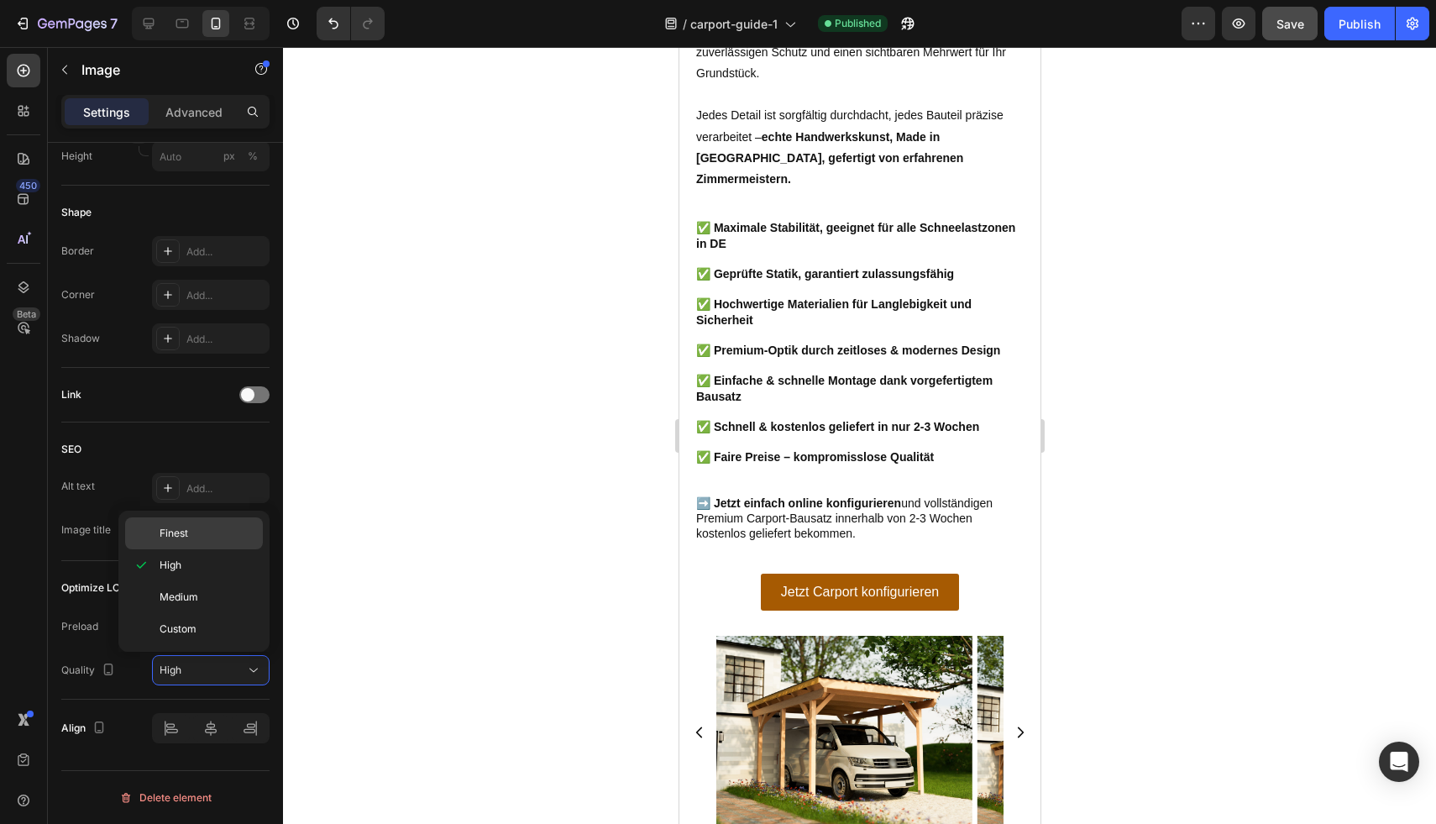
click at [211, 533] on p "Finest" at bounding box center [208, 533] width 96 height 15
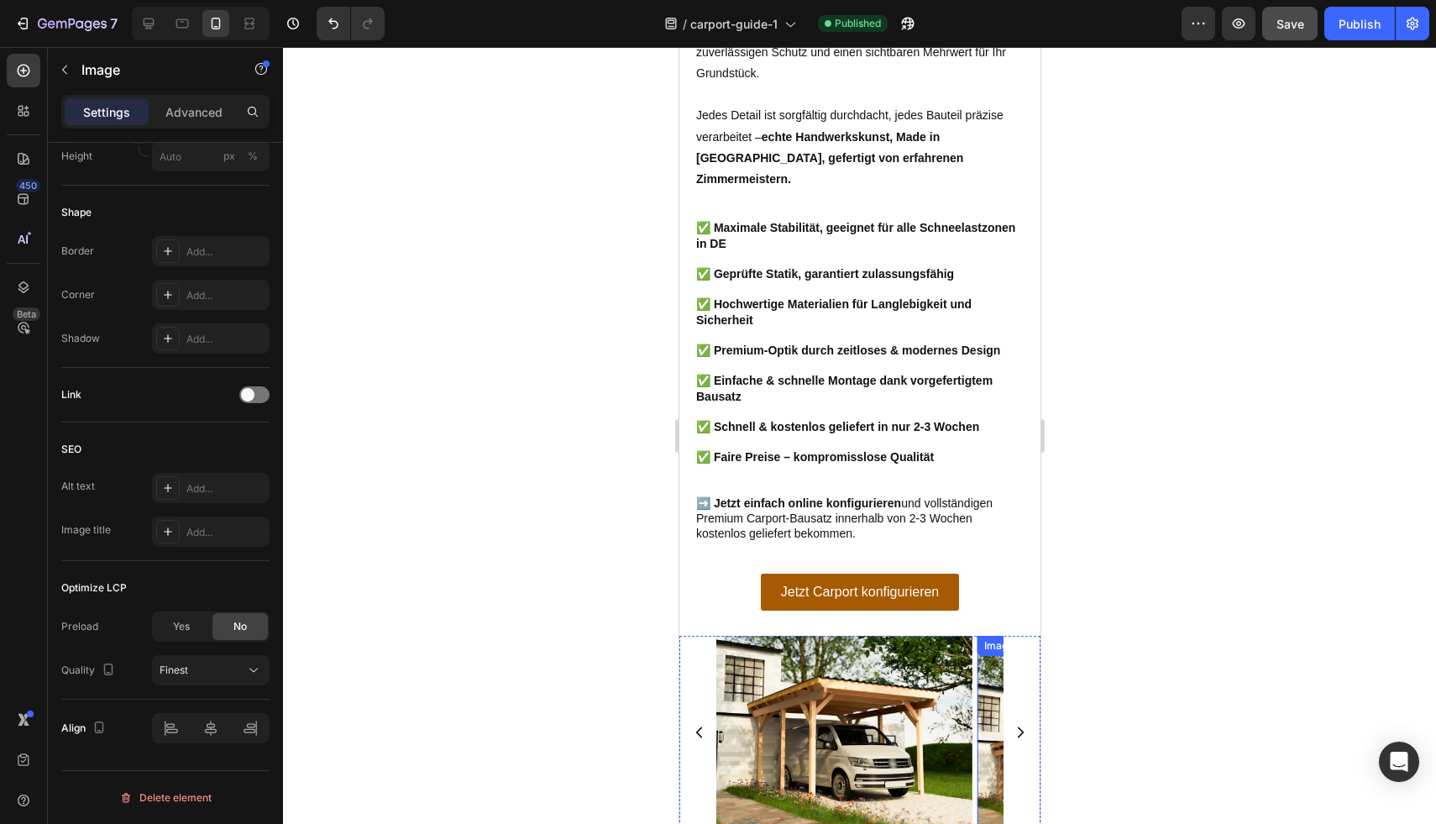
click at [983, 636] on img at bounding box center [1105, 732] width 256 height 192
click at [223, 684] on button "High" at bounding box center [211, 670] width 118 height 30
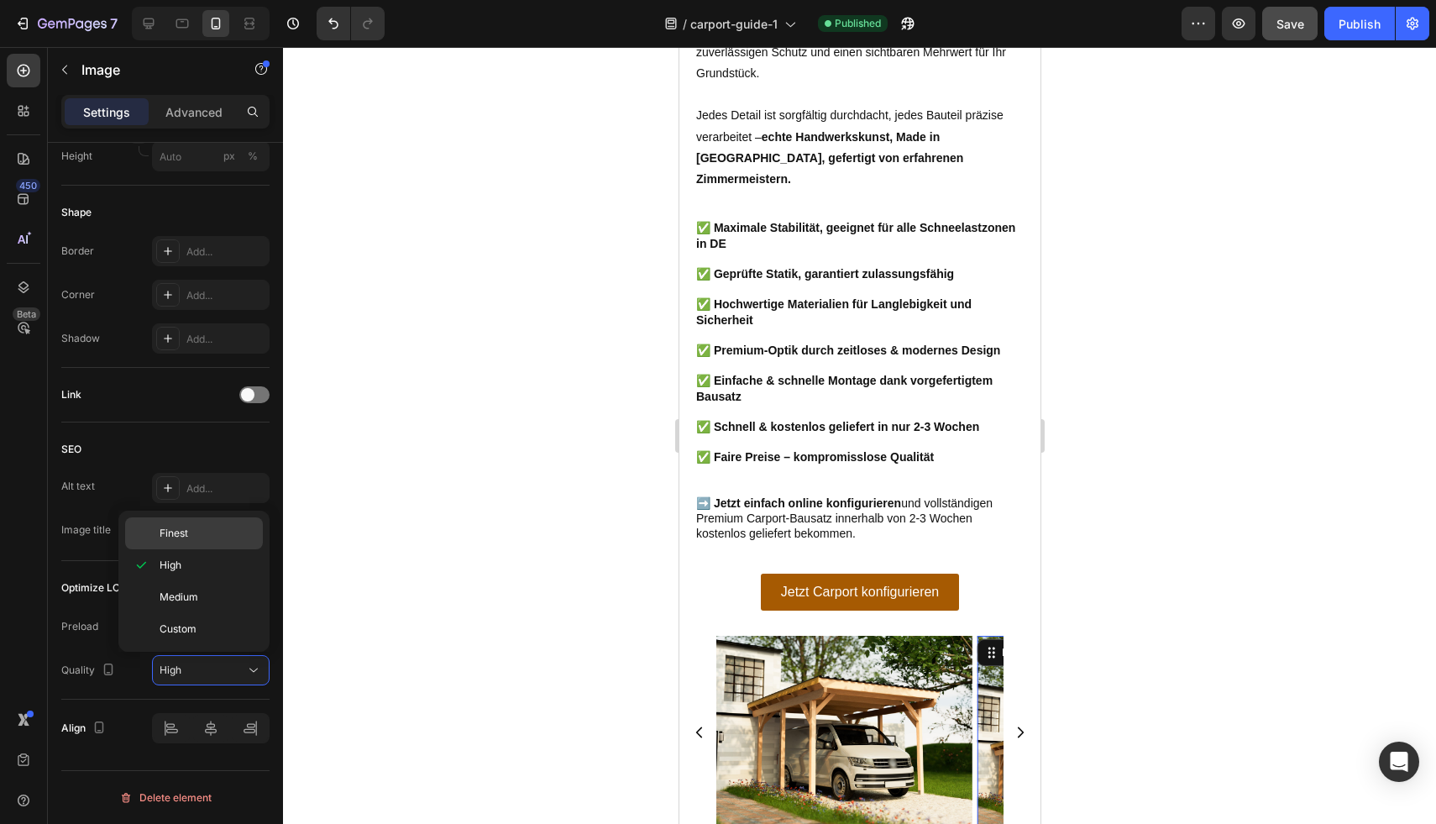
click at [212, 534] on p "Finest" at bounding box center [208, 533] width 96 height 15
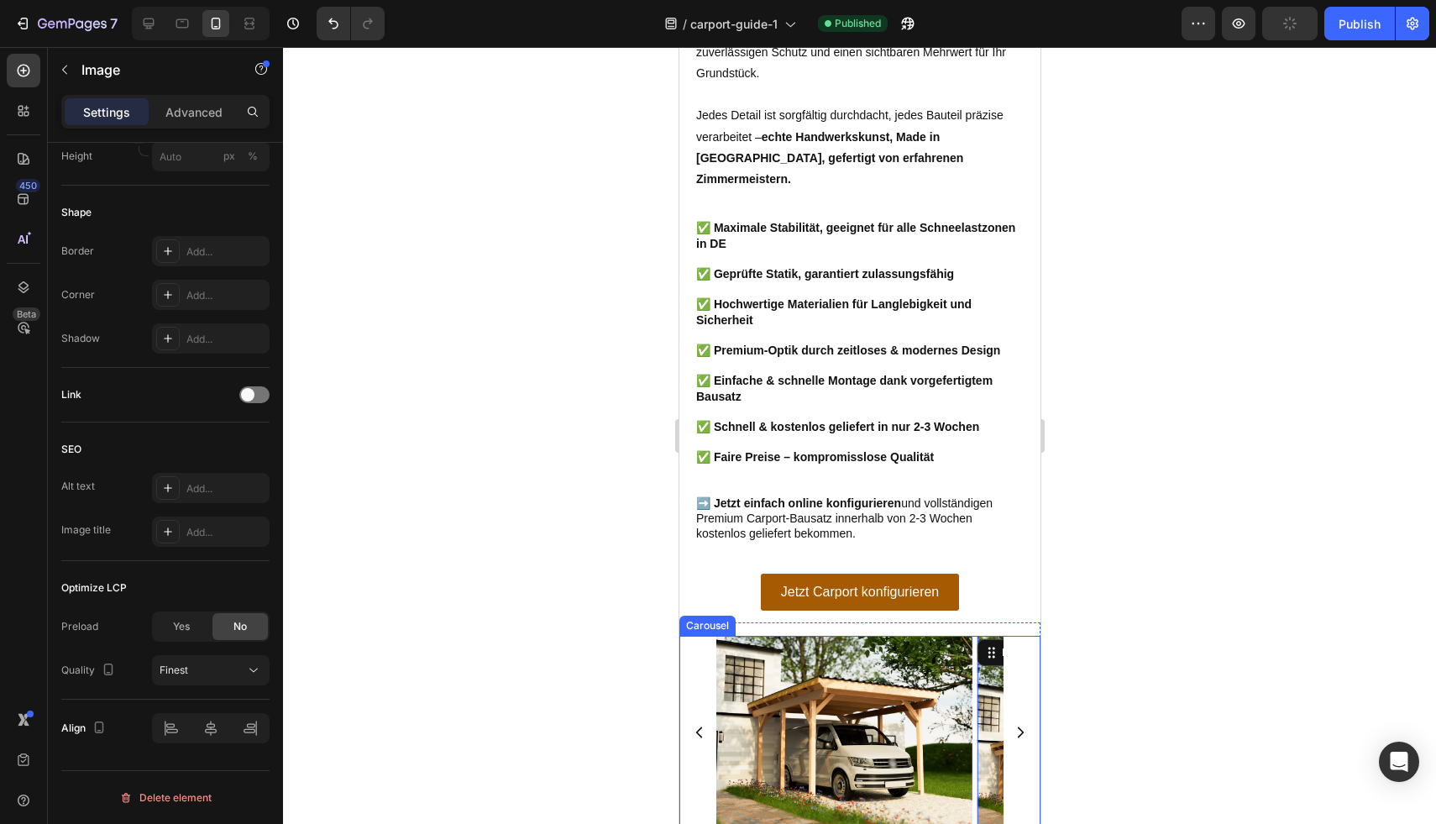
click at [1012, 725] on icon "Carousel Next Arrow" at bounding box center [1019, 732] width 15 height 15
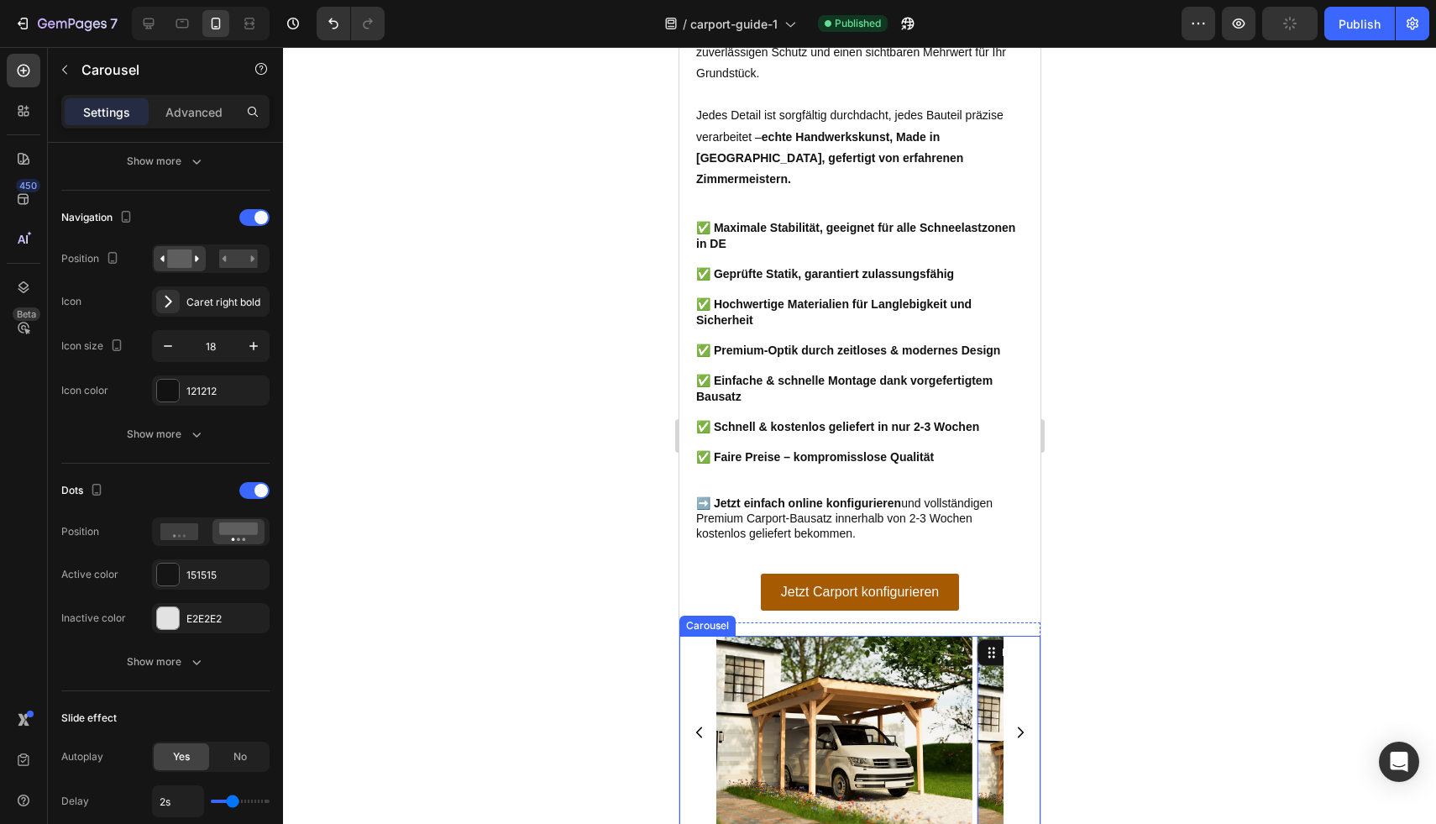
scroll to position [0, 0]
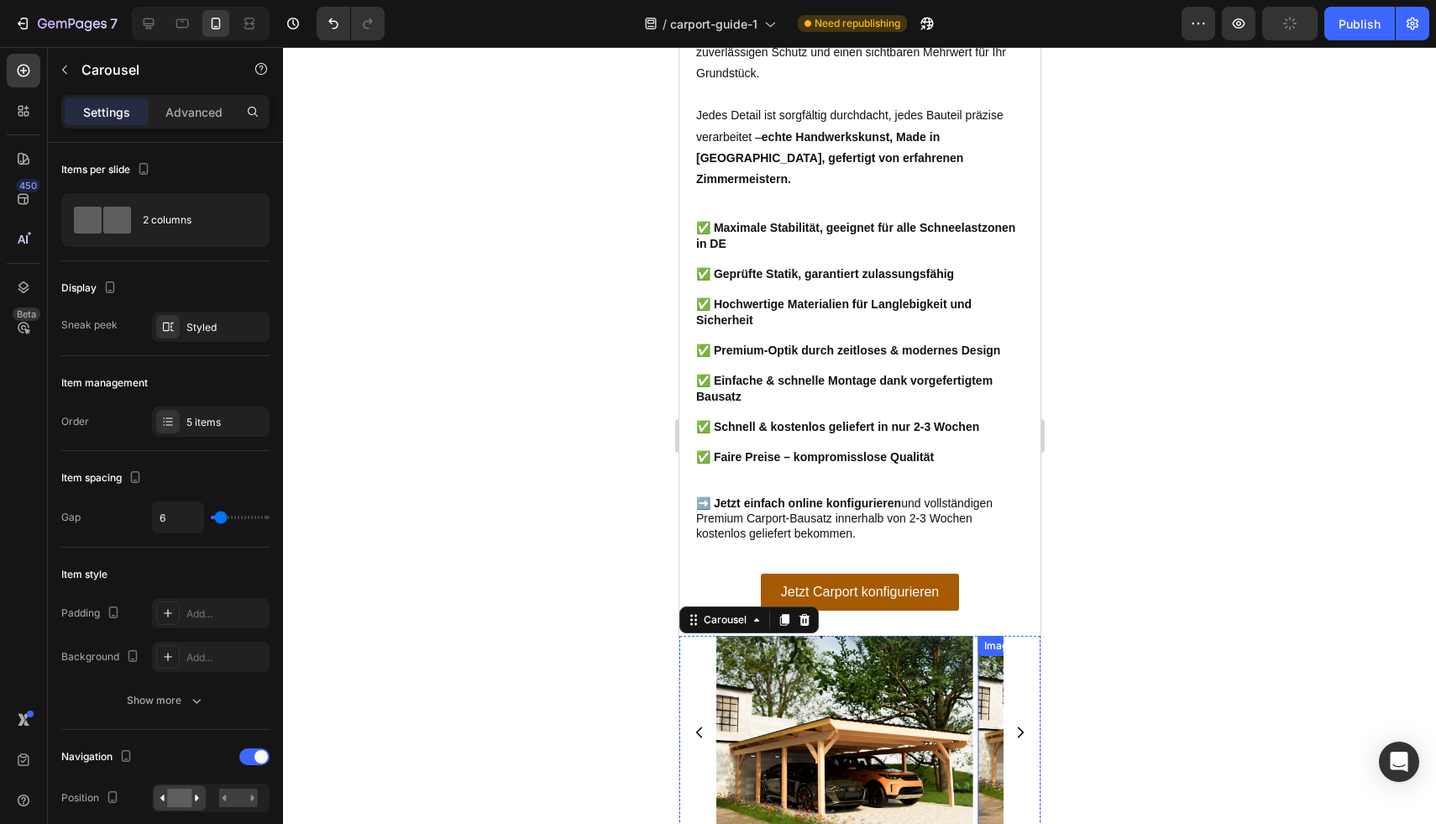
click at [984, 636] on img at bounding box center [1105, 732] width 256 height 192
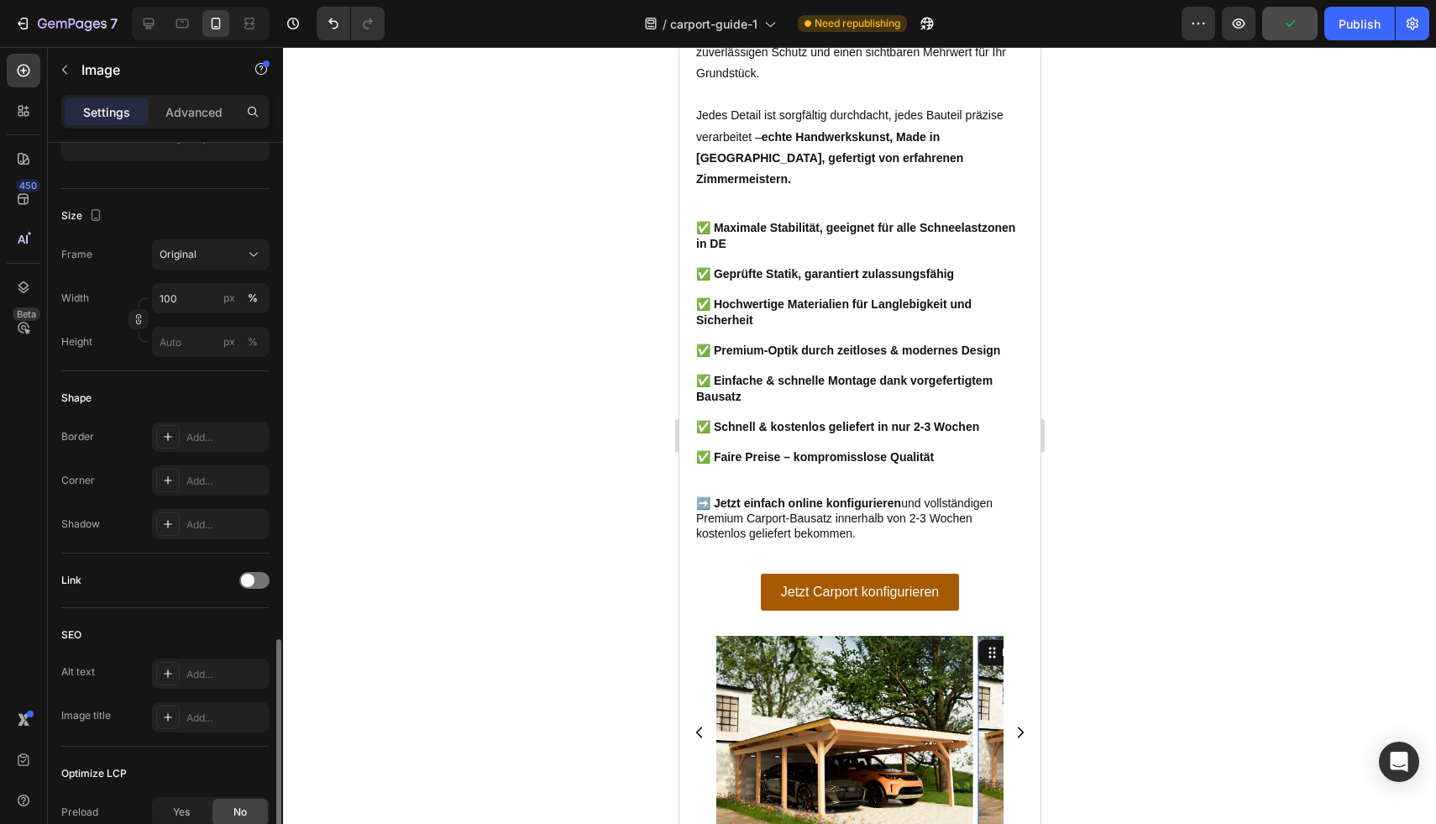
scroll to position [539, 0]
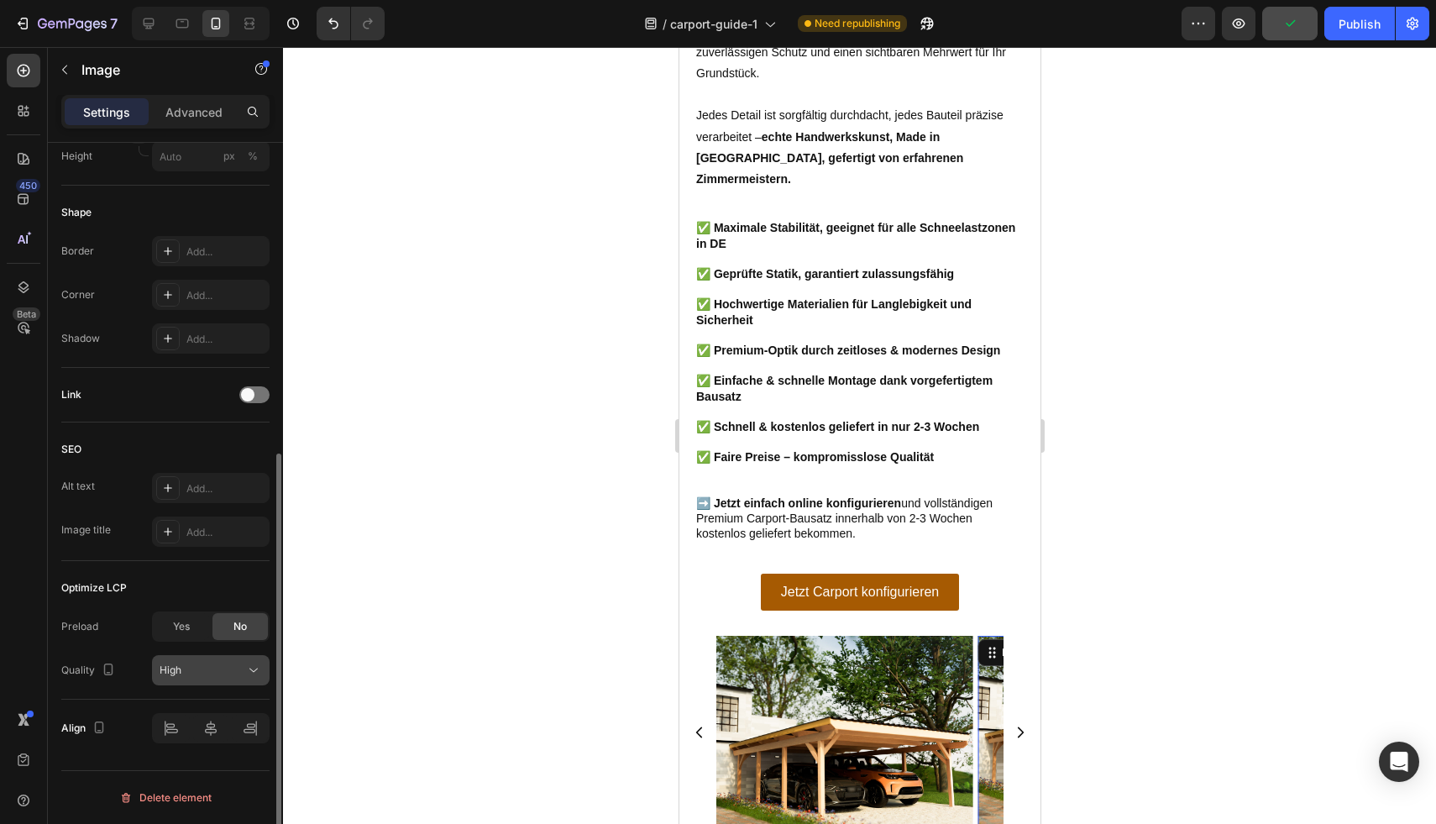
click at [174, 674] on span "High" at bounding box center [171, 669] width 22 height 13
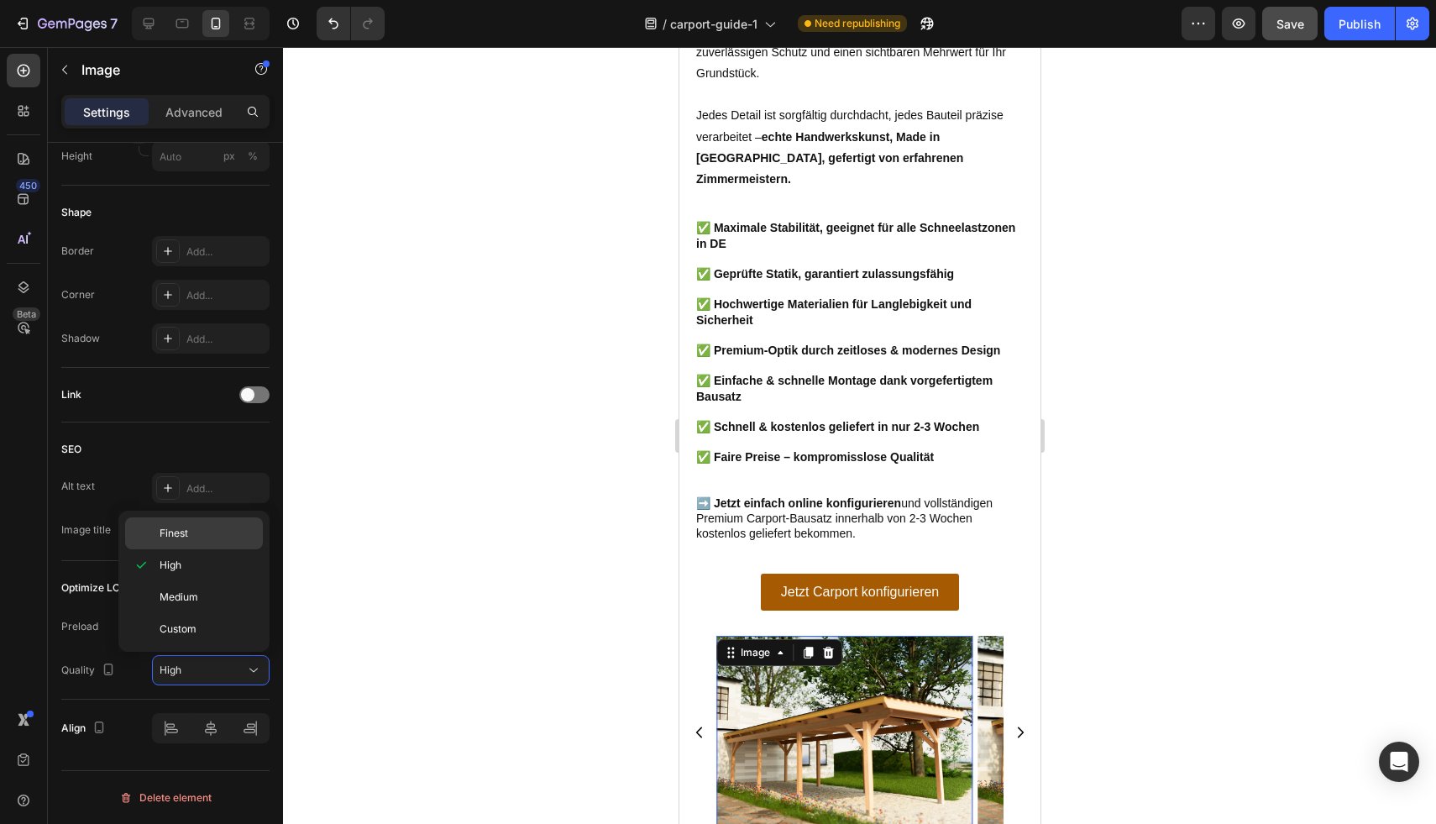
click at [222, 533] on p "Finest" at bounding box center [208, 533] width 96 height 15
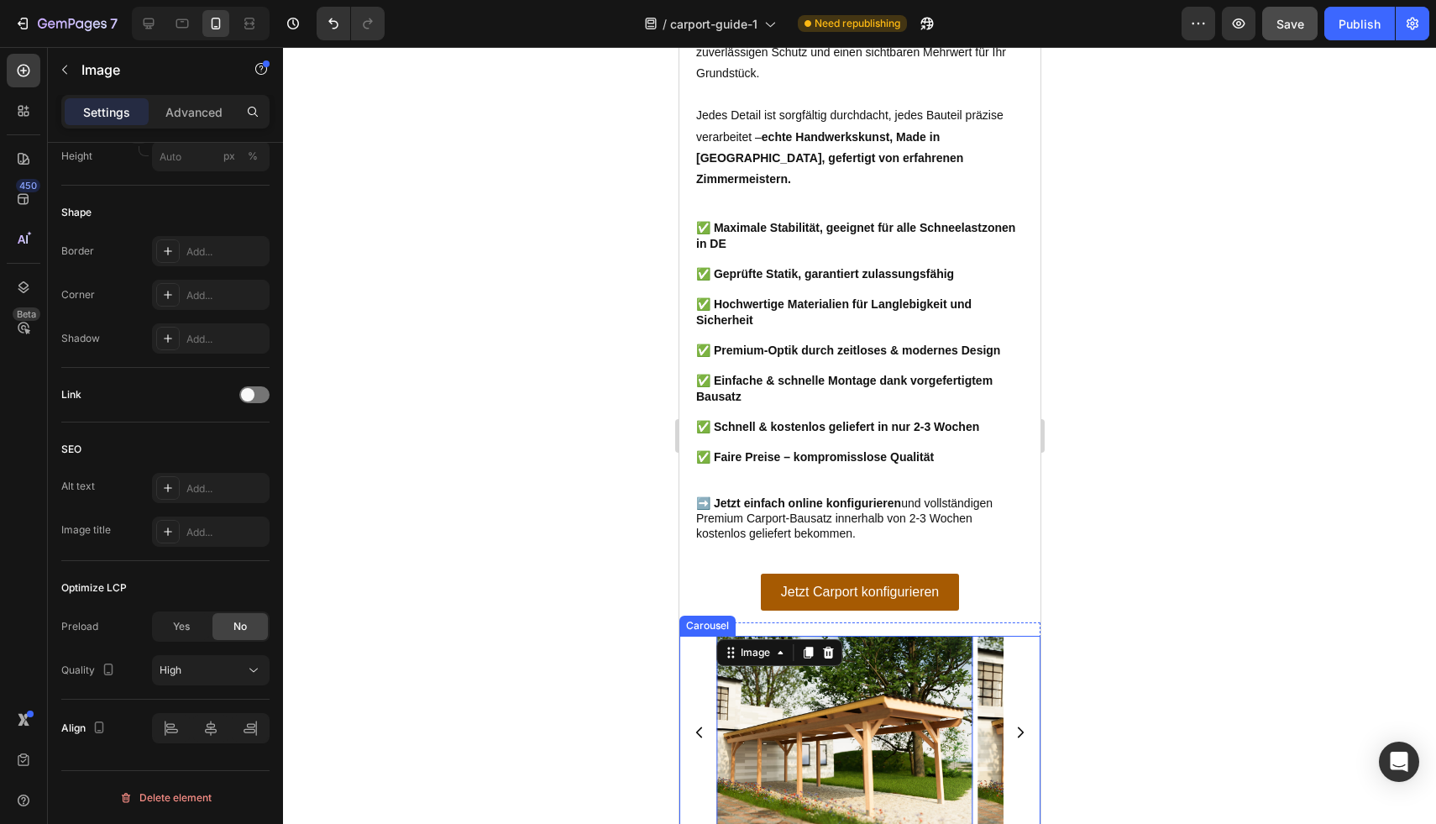
click at [989, 636] on img at bounding box center [1105, 732] width 256 height 192
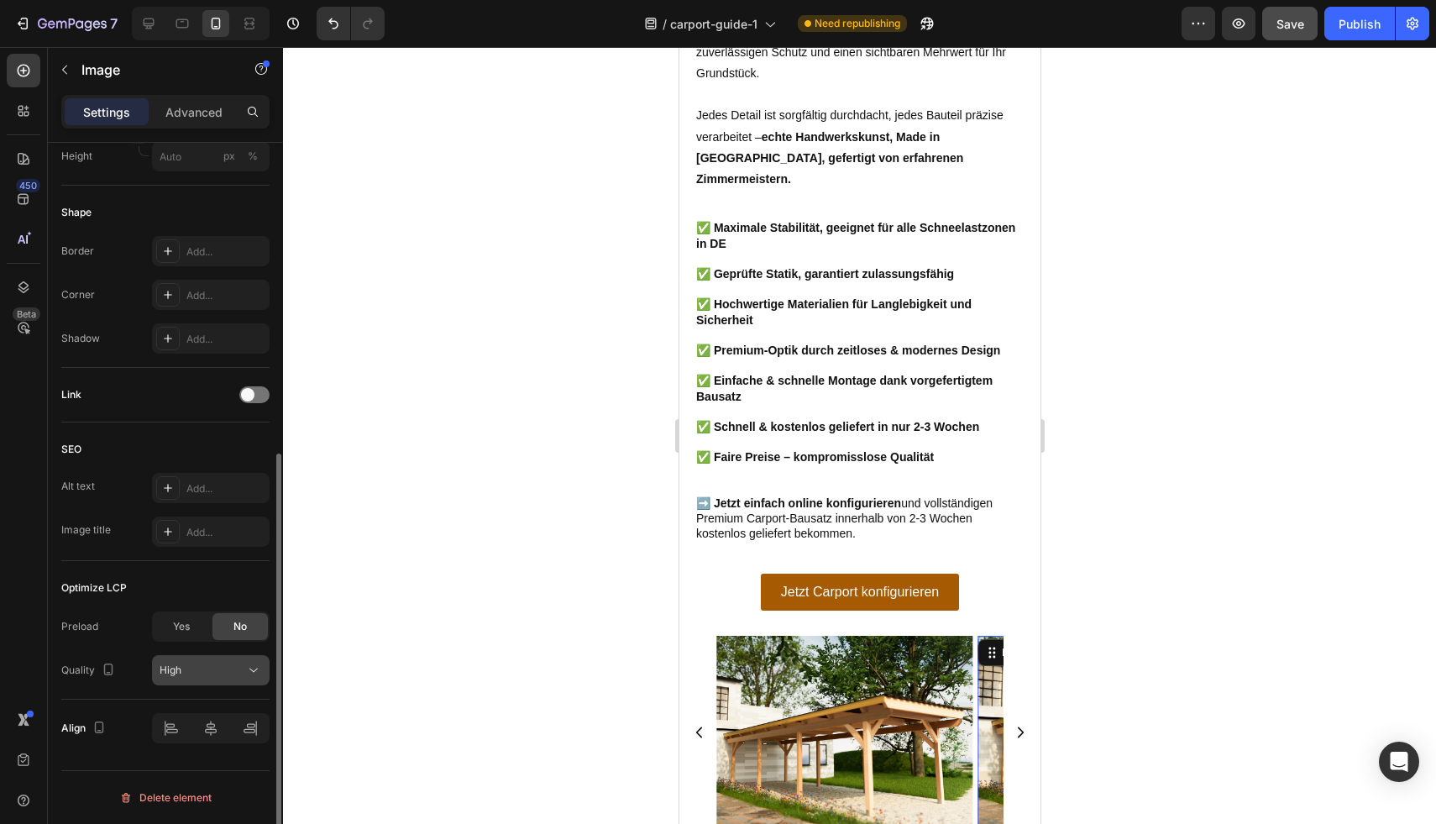
click at [212, 673] on div "High" at bounding box center [203, 670] width 86 height 15
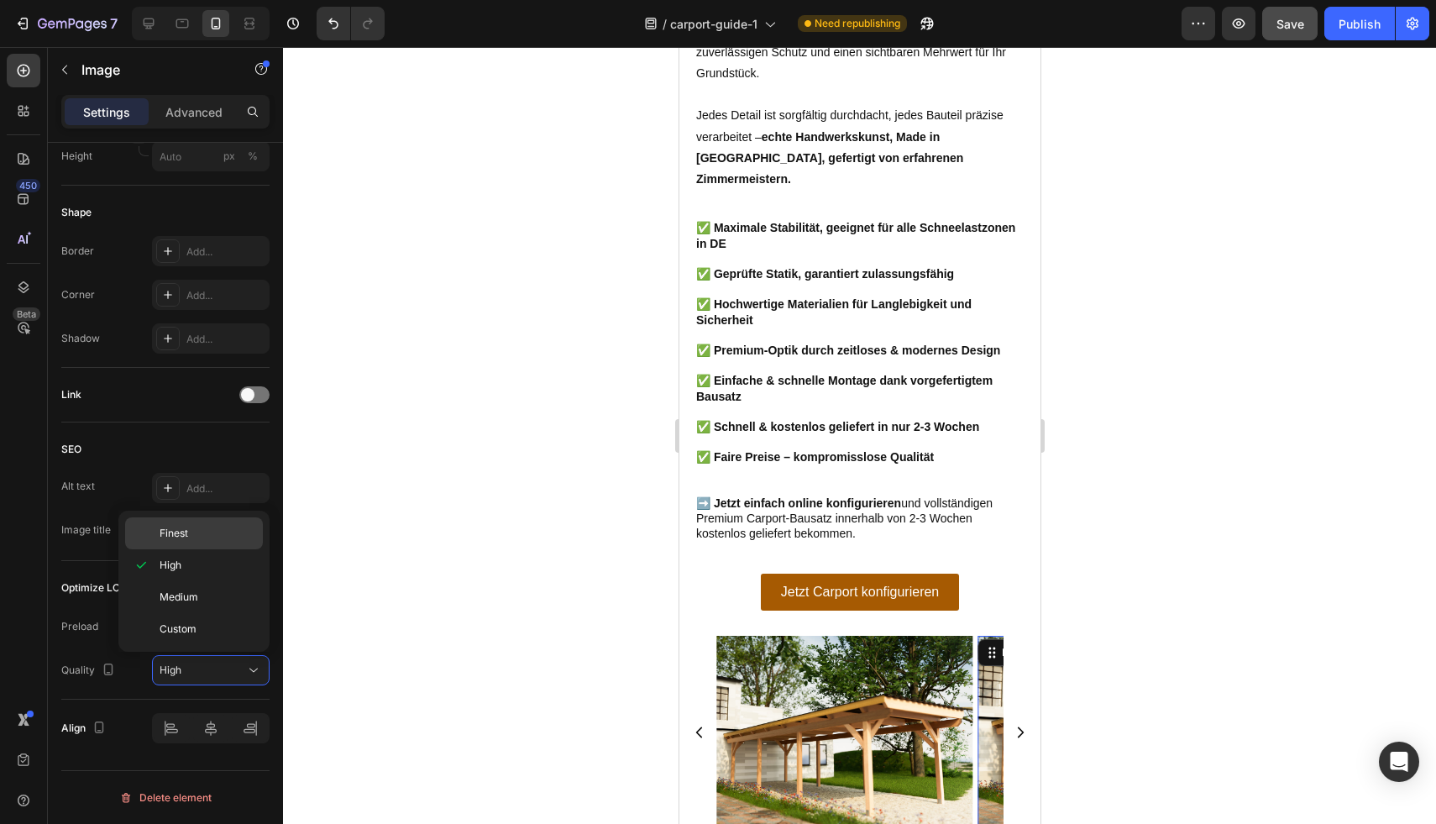
click at [238, 521] on div "Finest" at bounding box center [194, 533] width 138 height 32
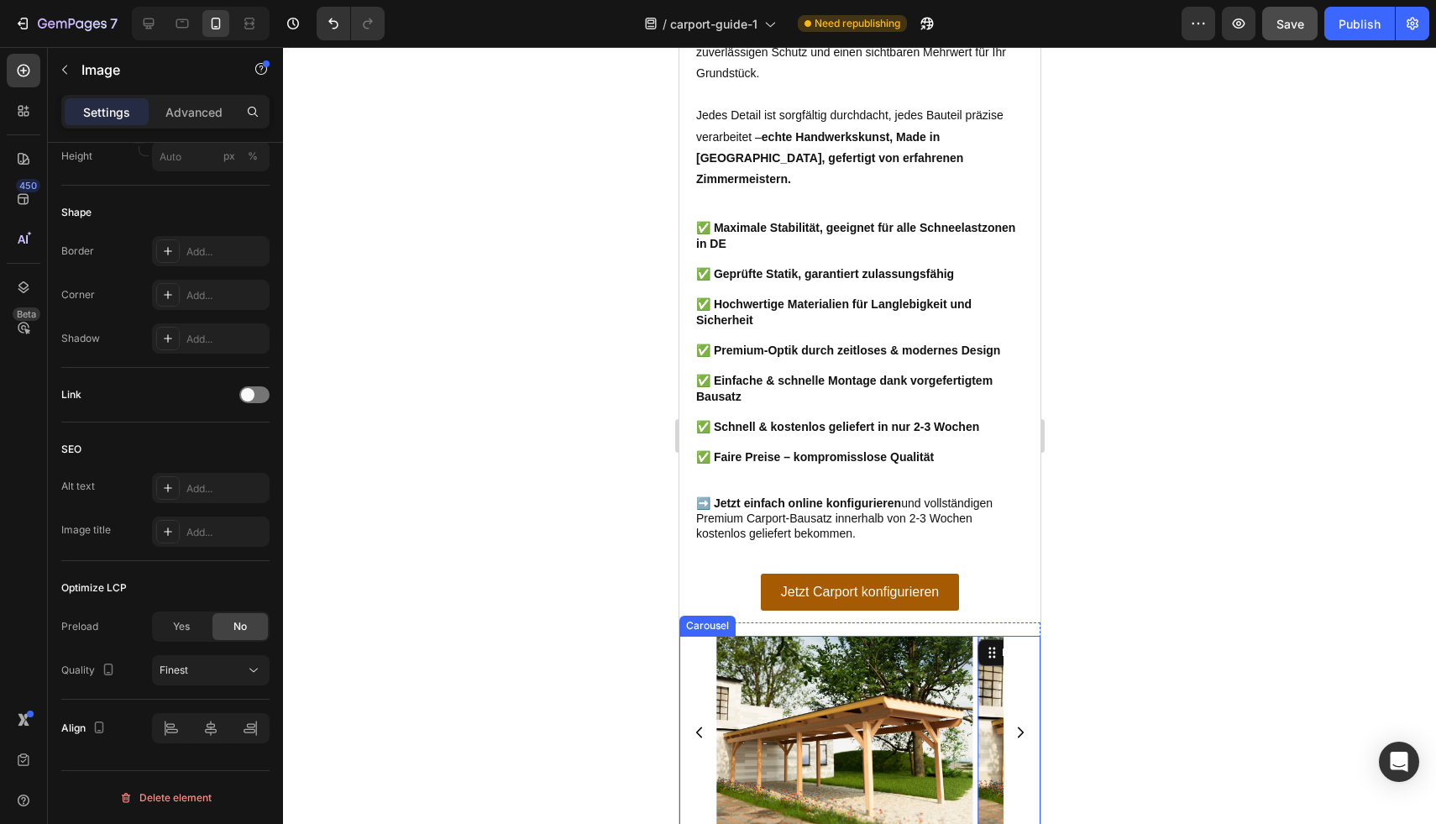
click at [1012, 725] on icon "Carousel Next Arrow" at bounding box center [1019, 732] width 15 height 15
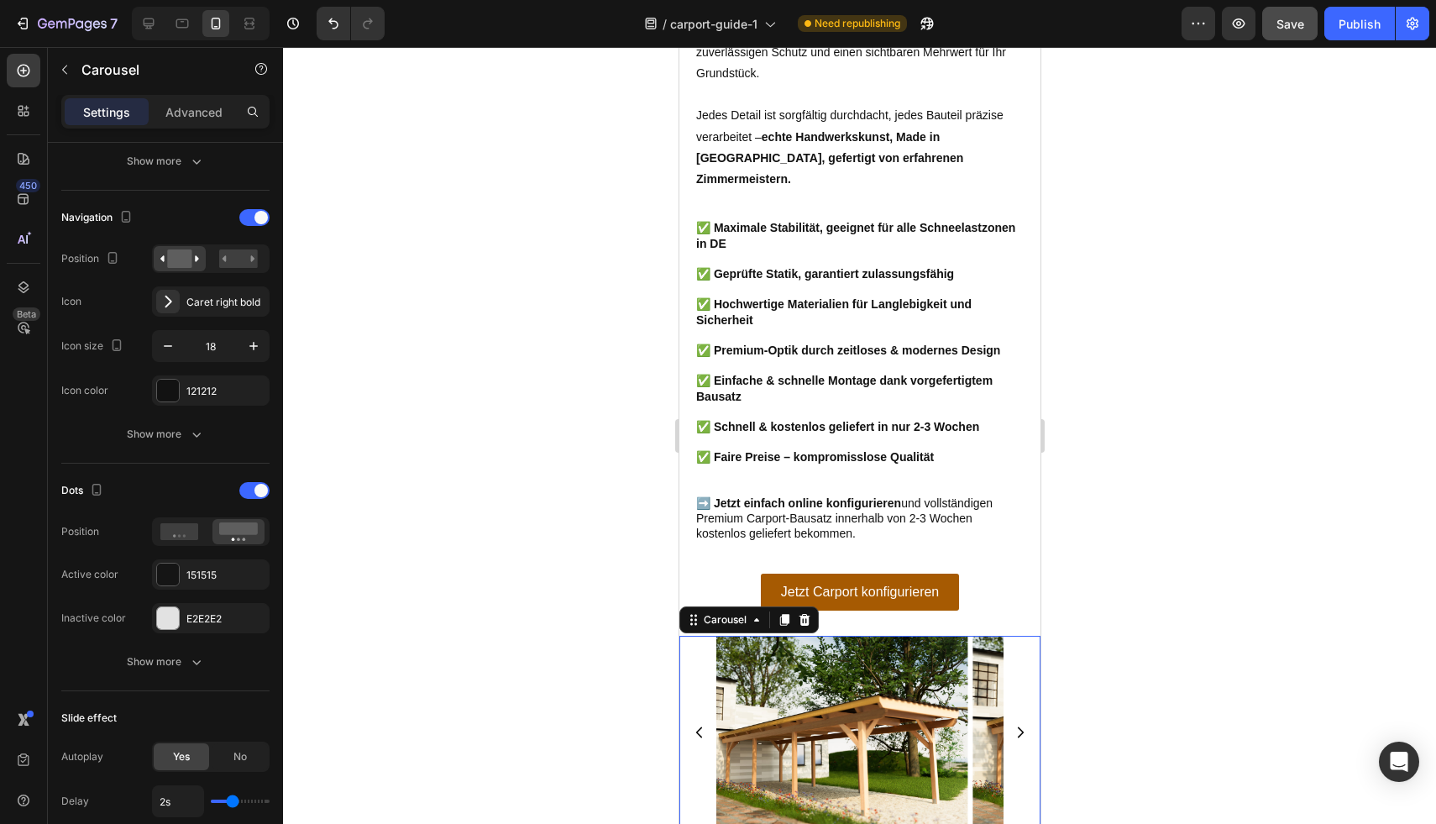
scroll to position [0, 0]
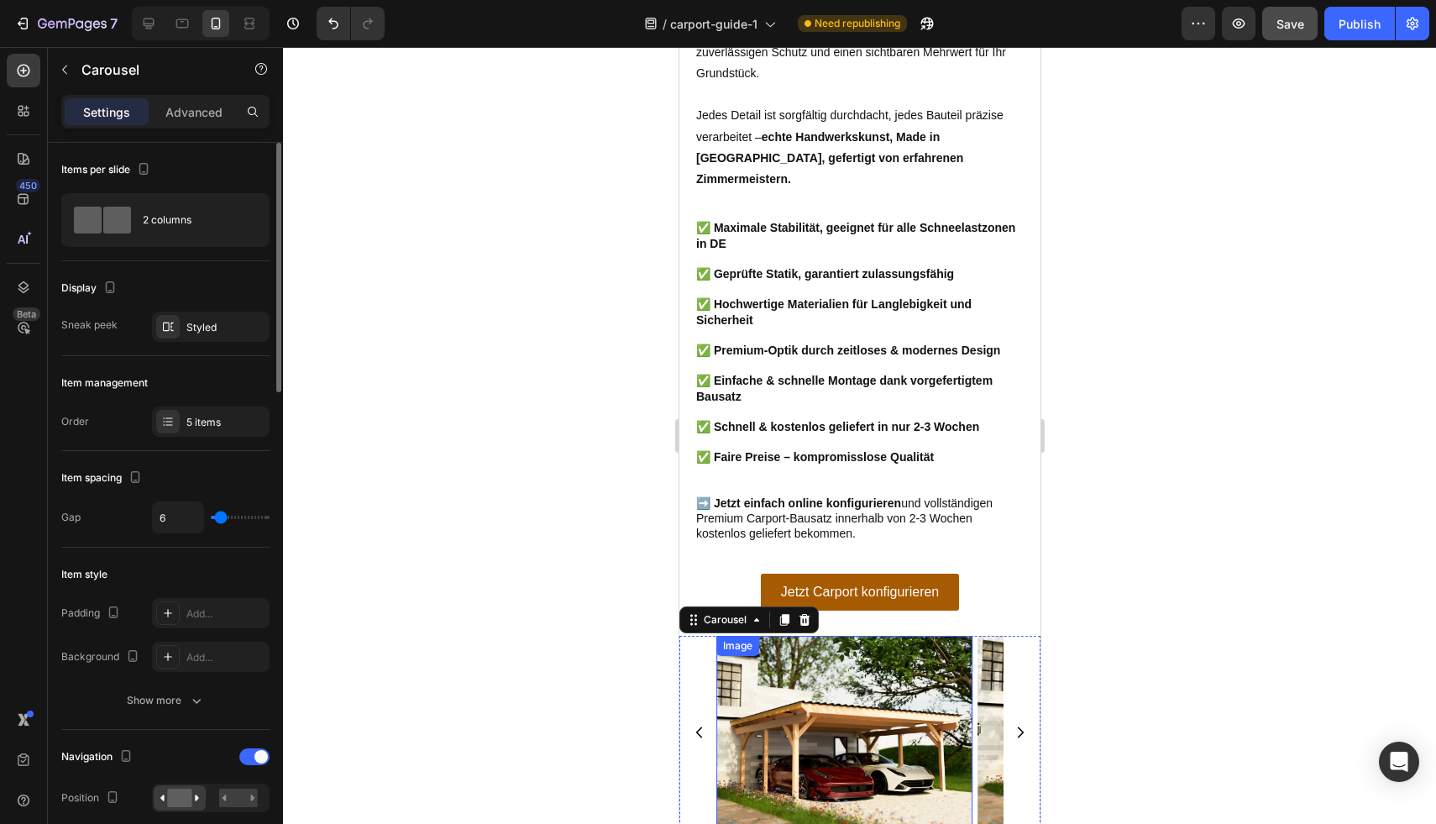
click at [823, 636] on img at bounding box center [843, 732] width 256 height 192
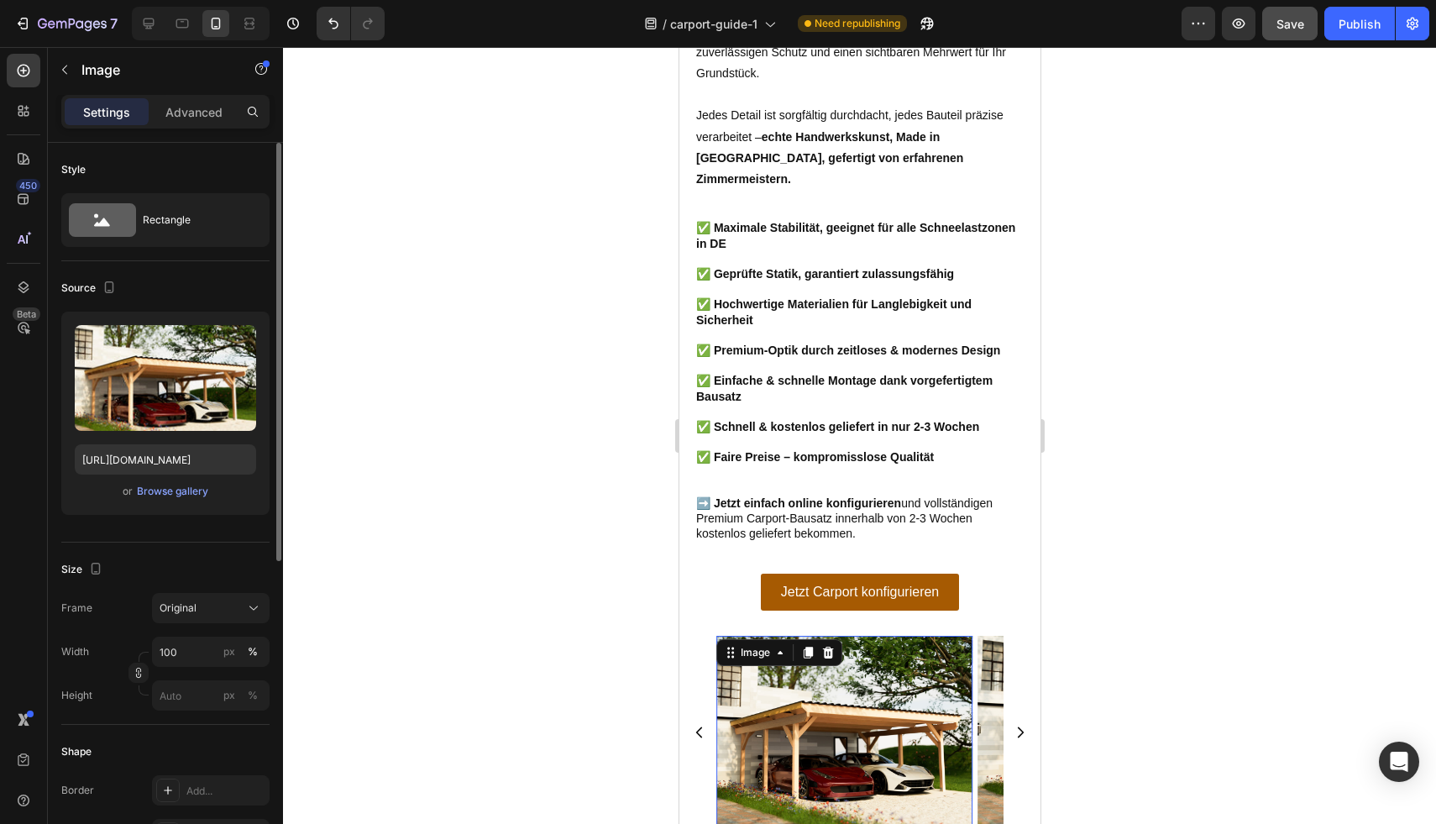
scroll to position [539, 0]
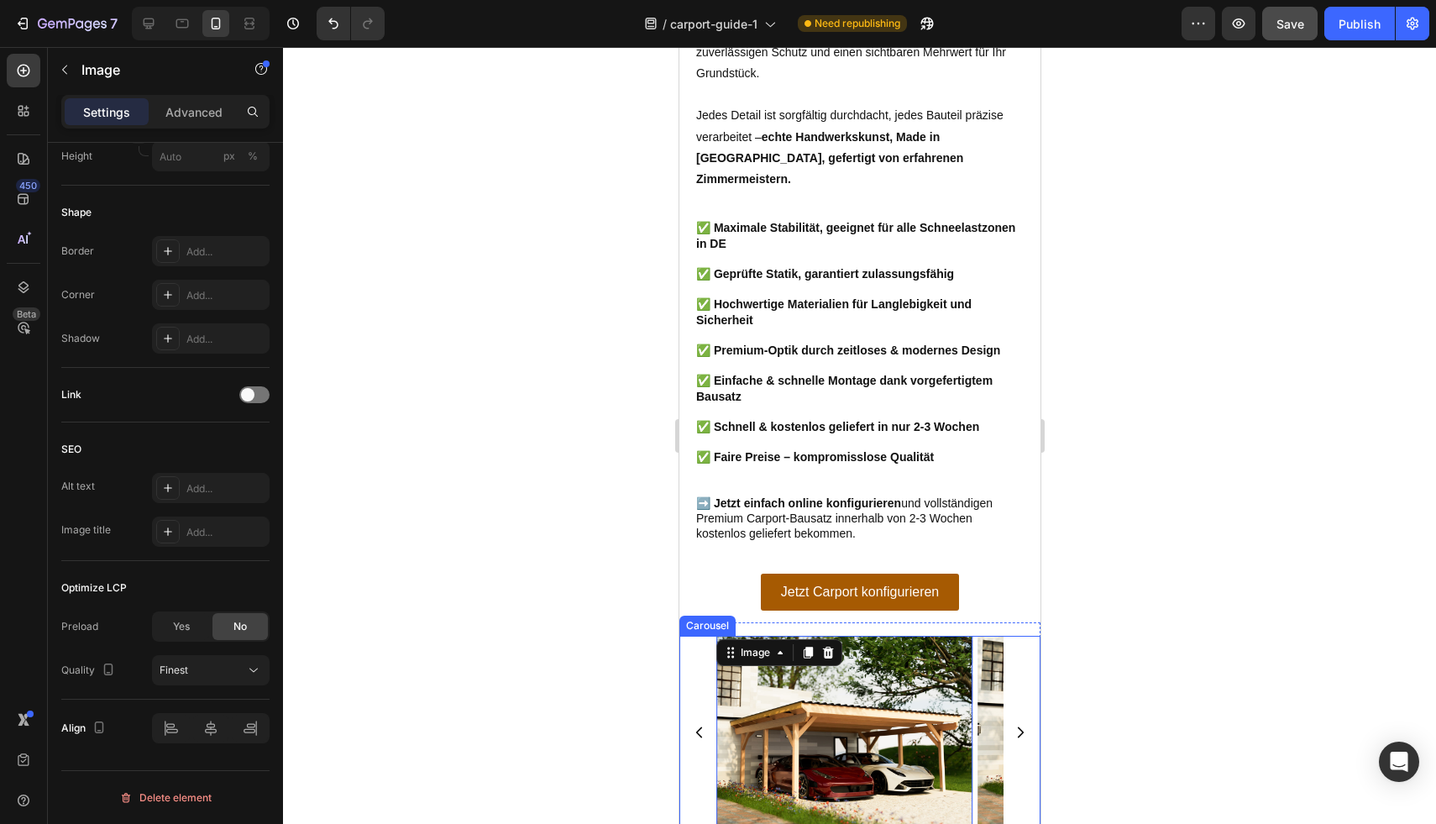
click at [989, 636] on img at bounding box center [1105, 732] width 256 height 192
click at [1012, 725] on icon "Carousel Next Arrow" at bounding box center [1019, 732] width 15 height 15
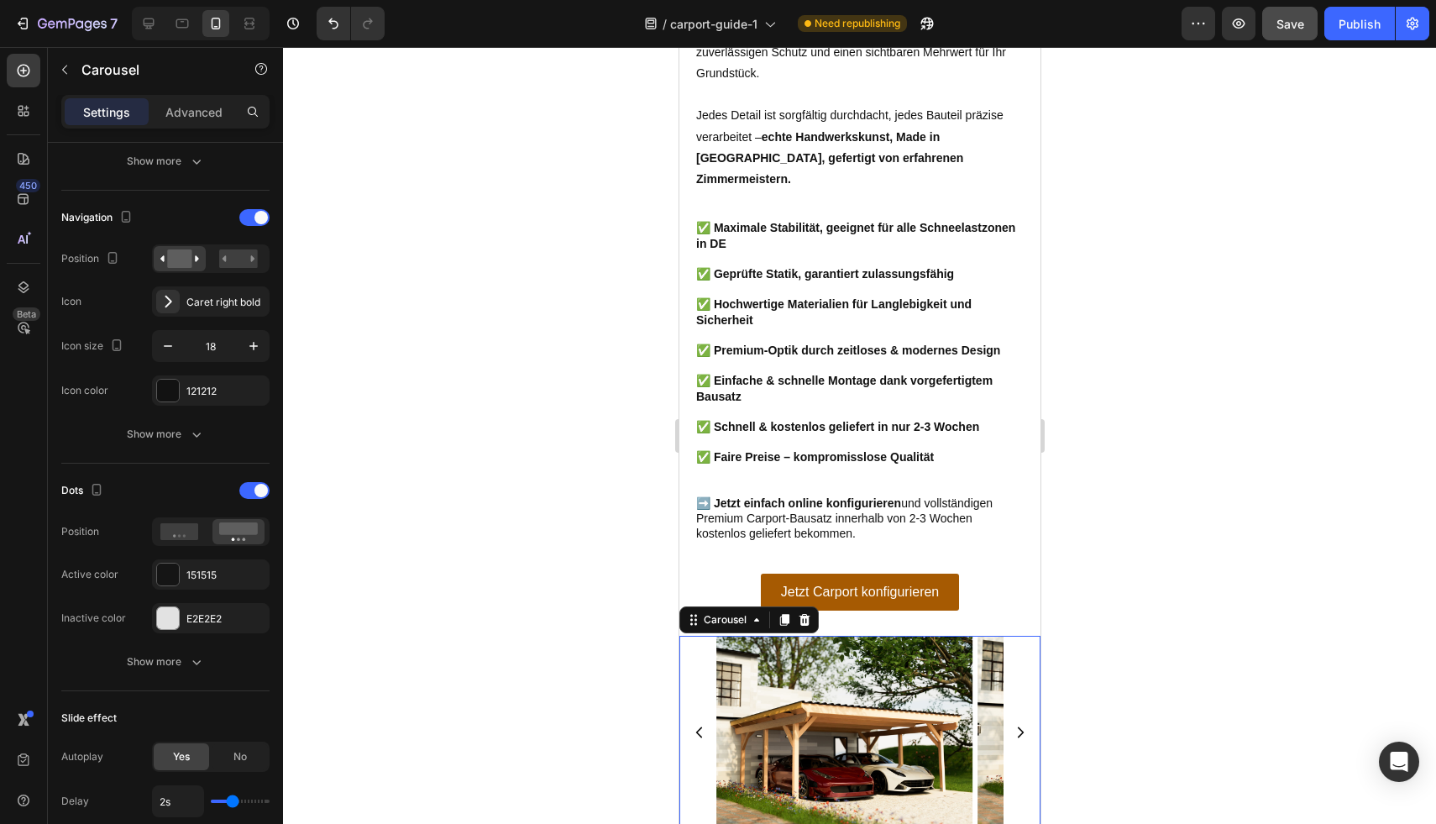
scroll to position [0, 0]
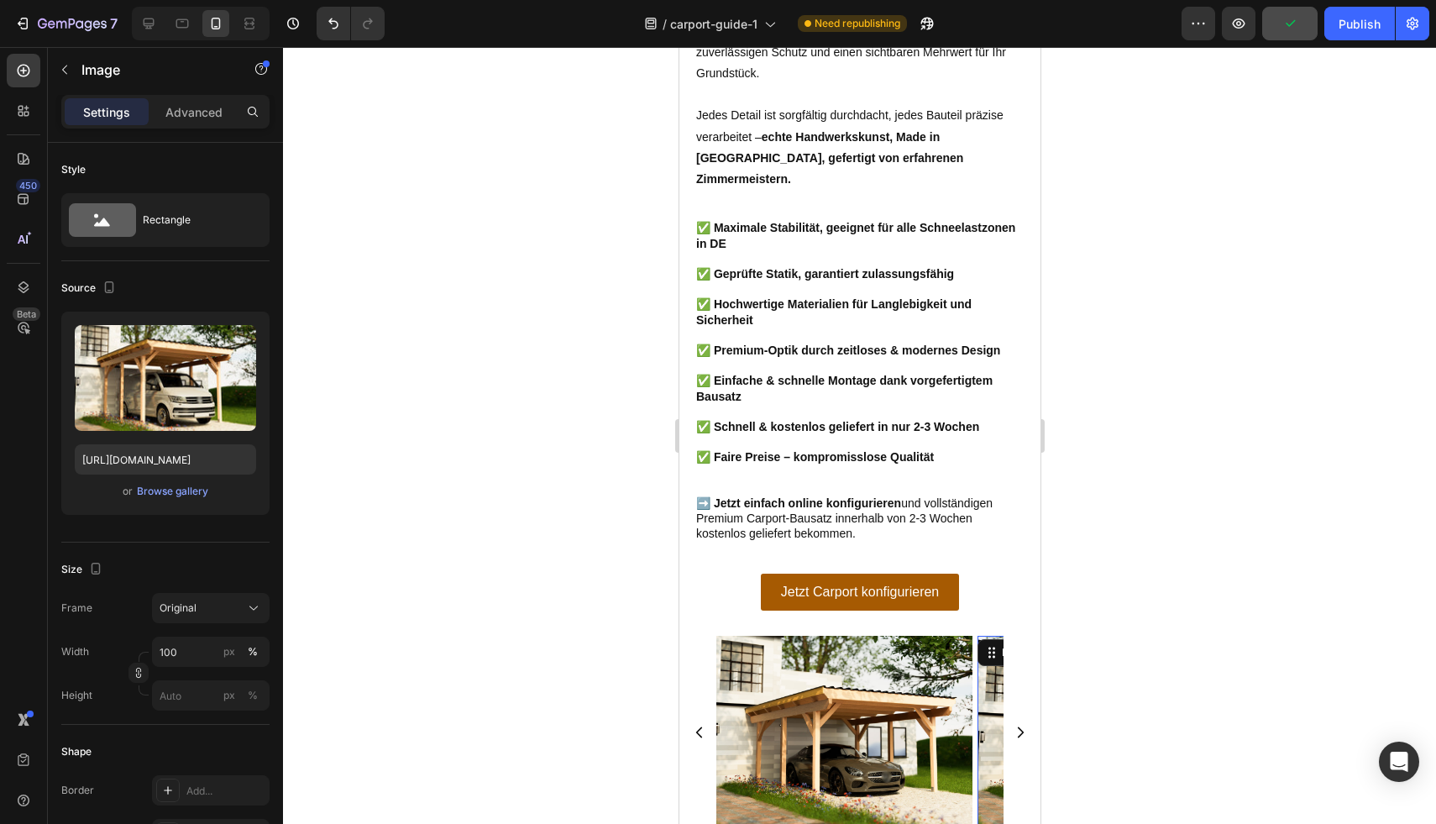
click at [984, 636] on img at bounding box center [1105, 732] width 256 height 192
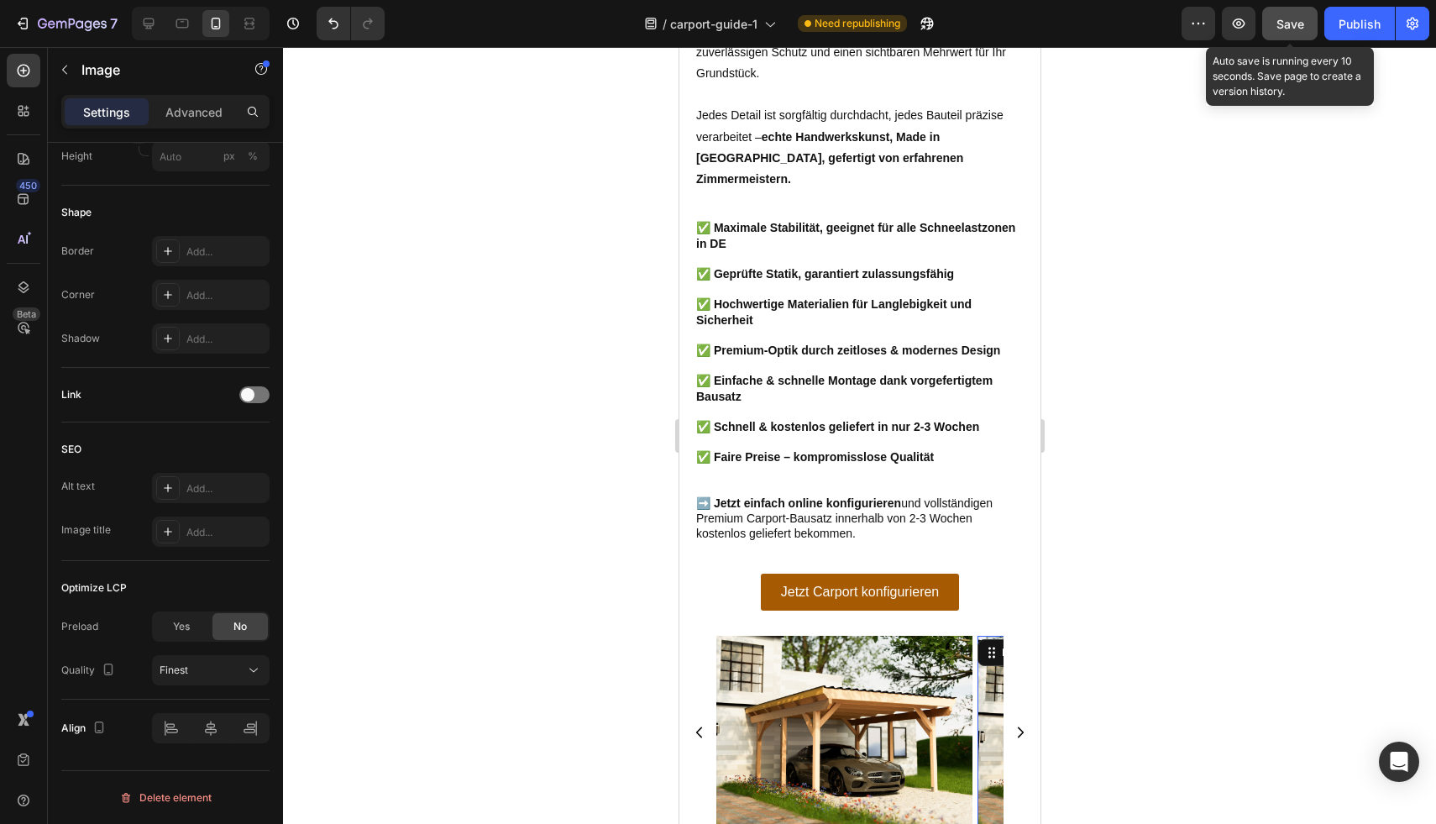
click at [1287, 31] on div "Save" at bounding box center [1290, 24] width 28 height 18
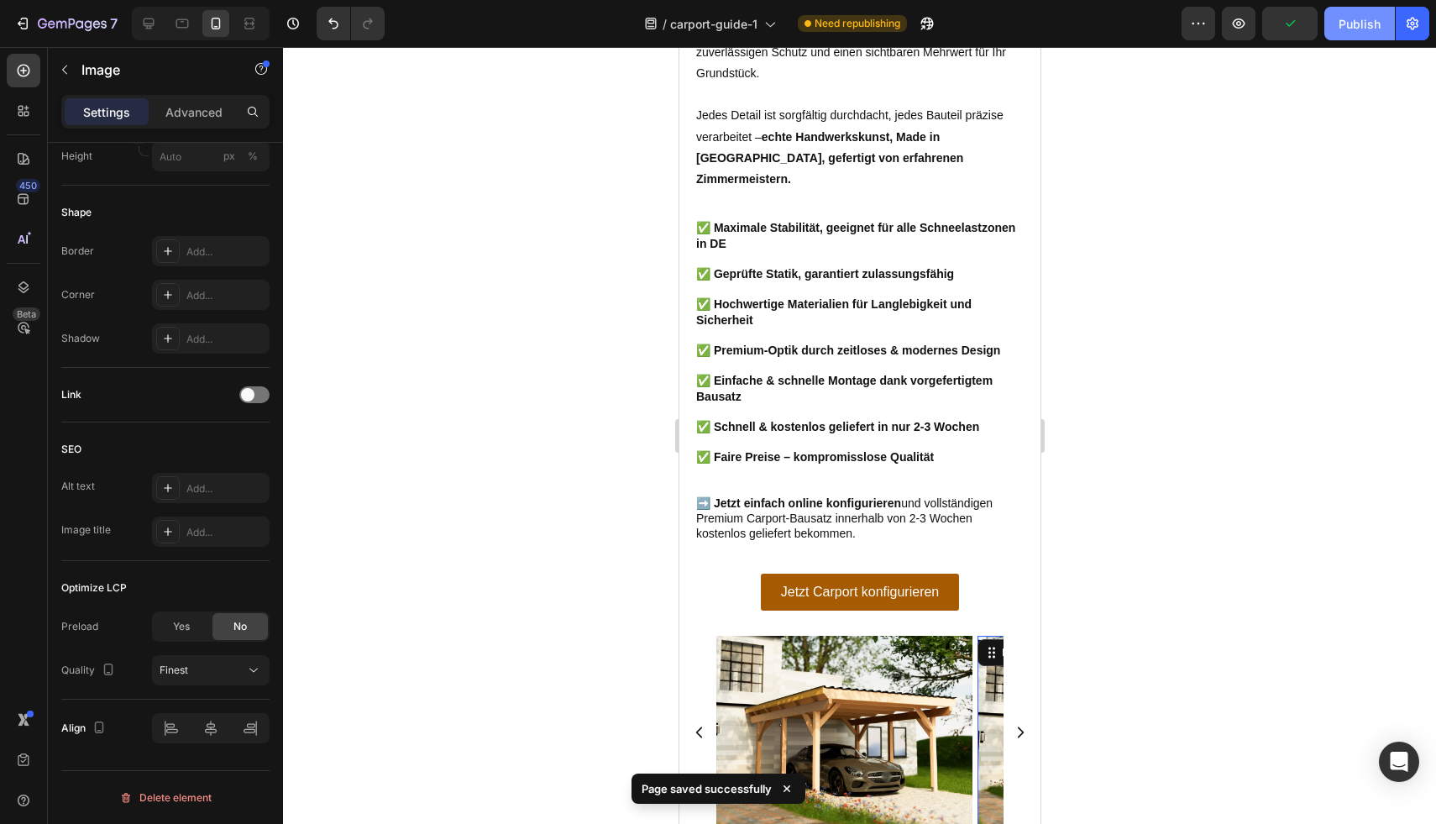
click at [1365, 30] on div "Publish" at bounding box center [1359, 24] width 42 height 18
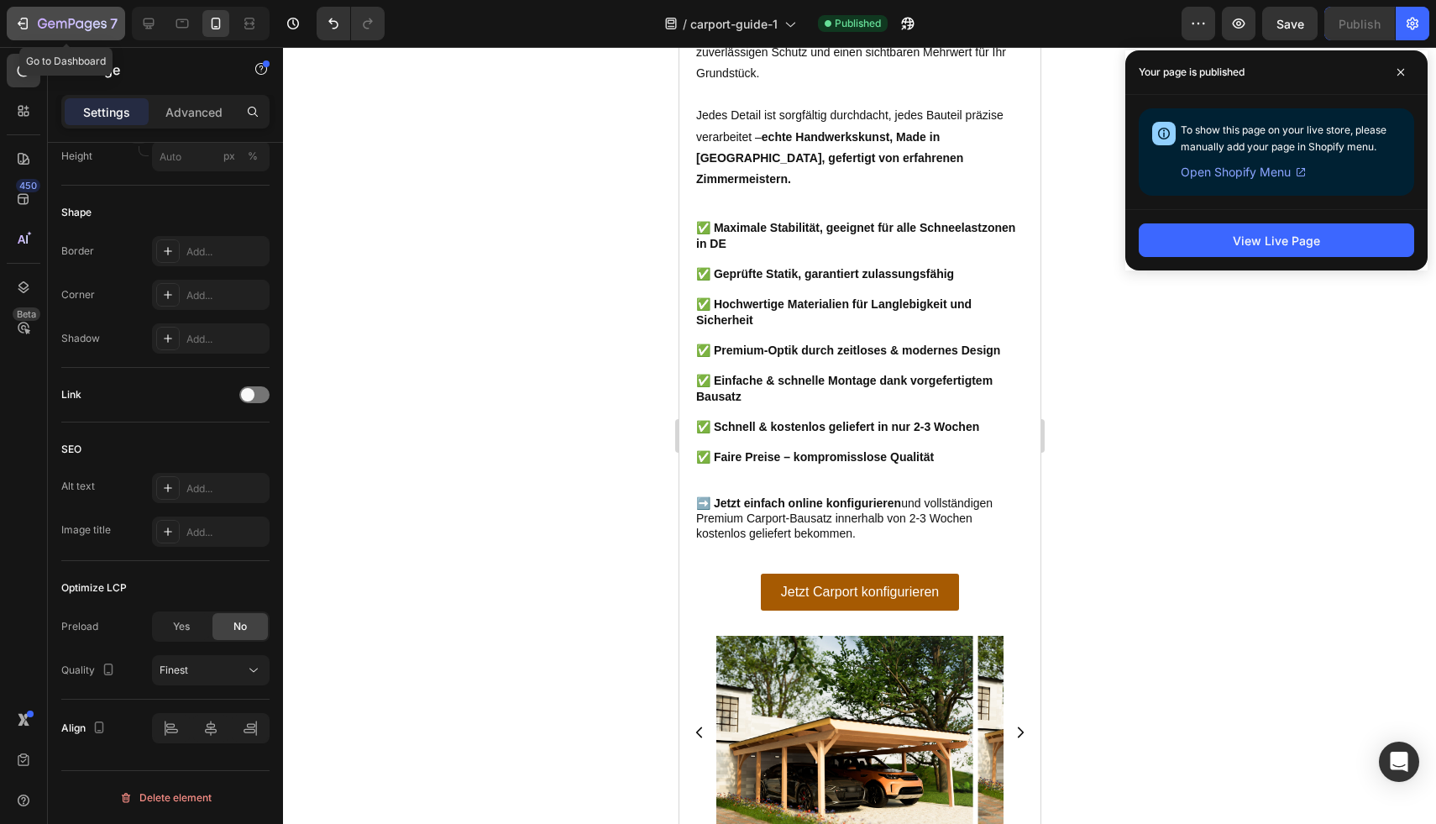
click at [85, 13] on button "7" at bounding box center [66, 24] width 118 height 34
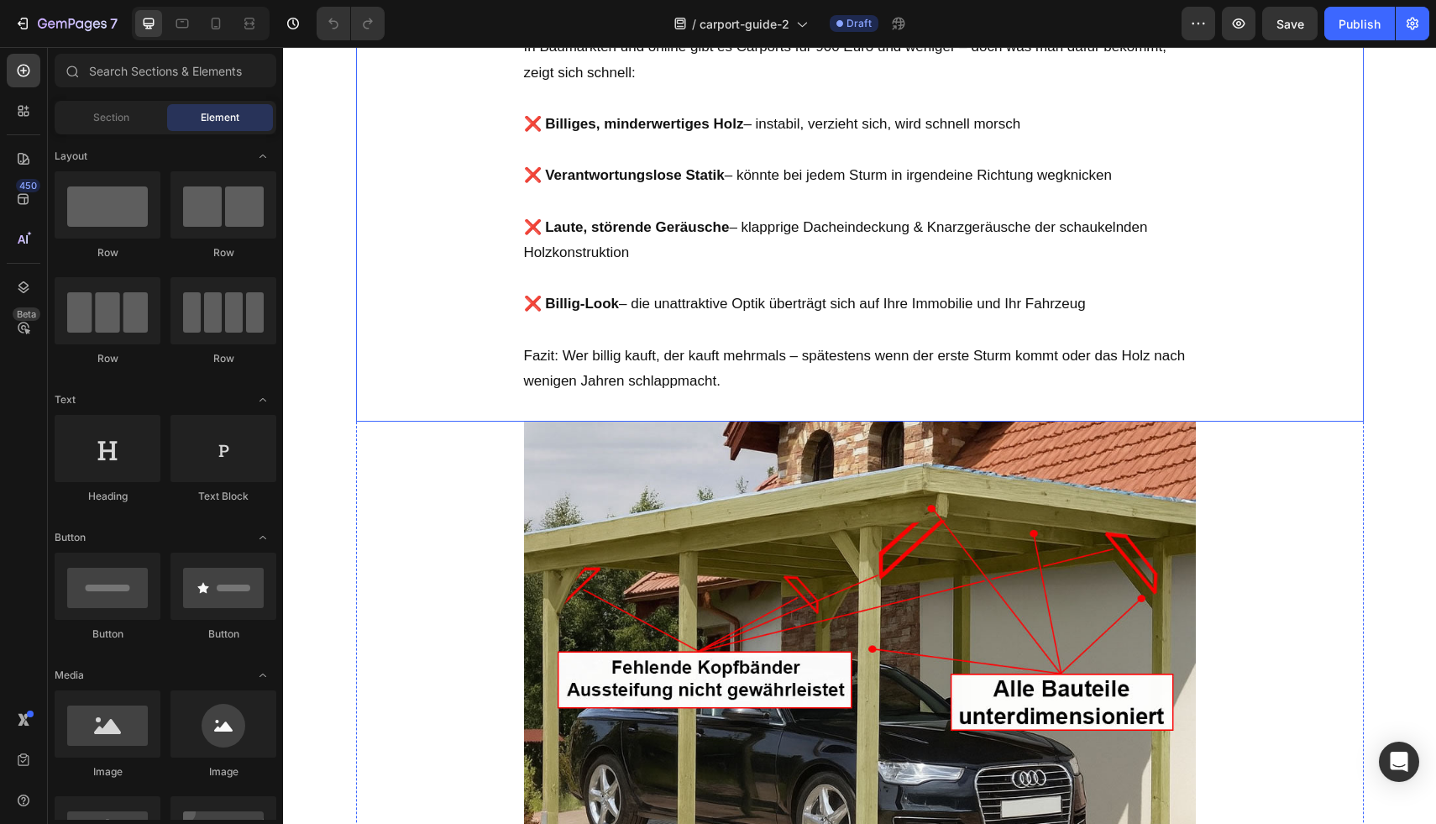
scroll to position [909, 0]
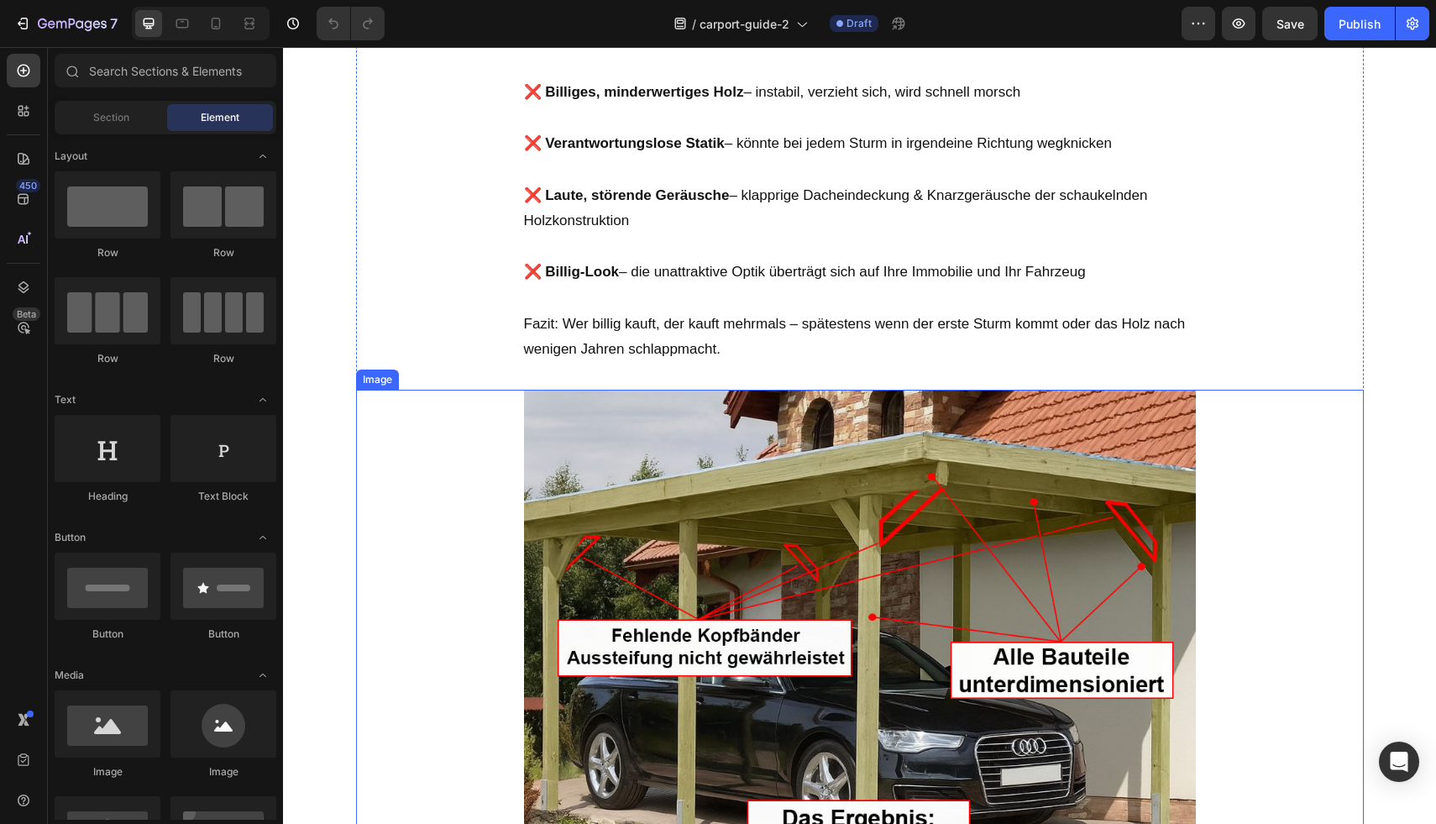
click at [443, 487] on div at bounding box center [860, 642] width 1008 height 504
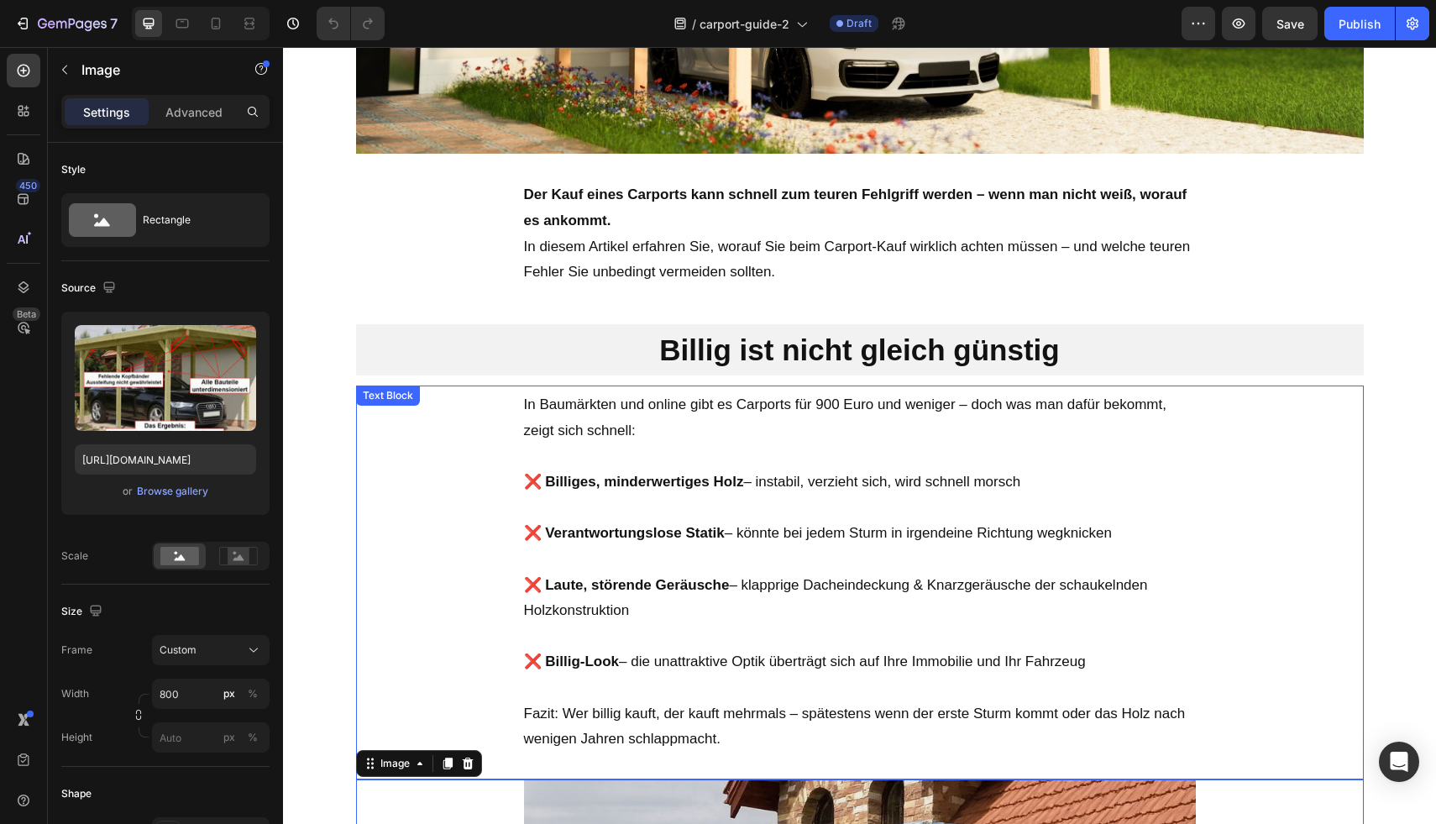
scroll to position [497, 0]
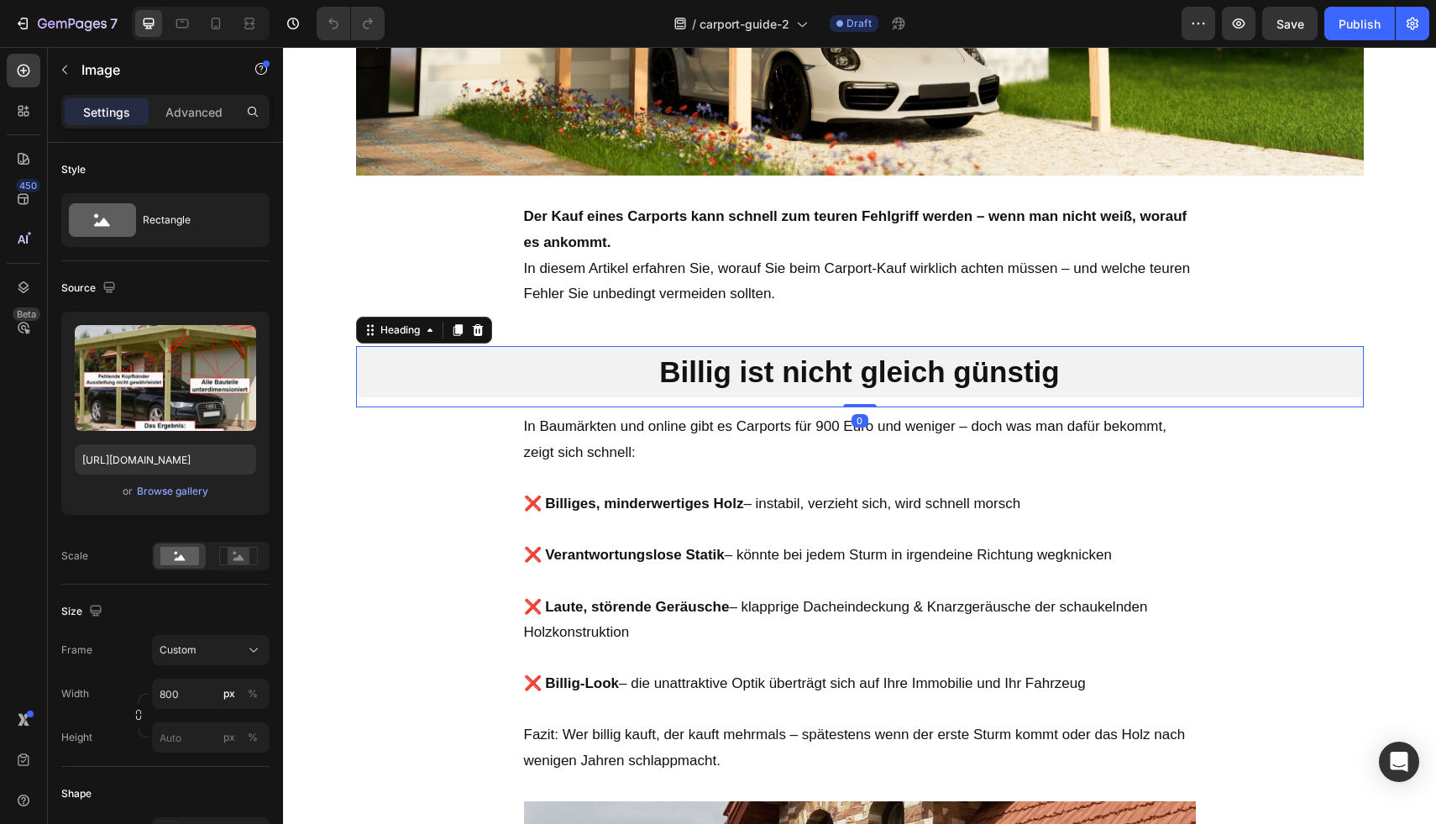
click at [500, 380] on h2 "Billig ist nicht gleich günstig" at bounding box center [860, 372] width 1008 height 52
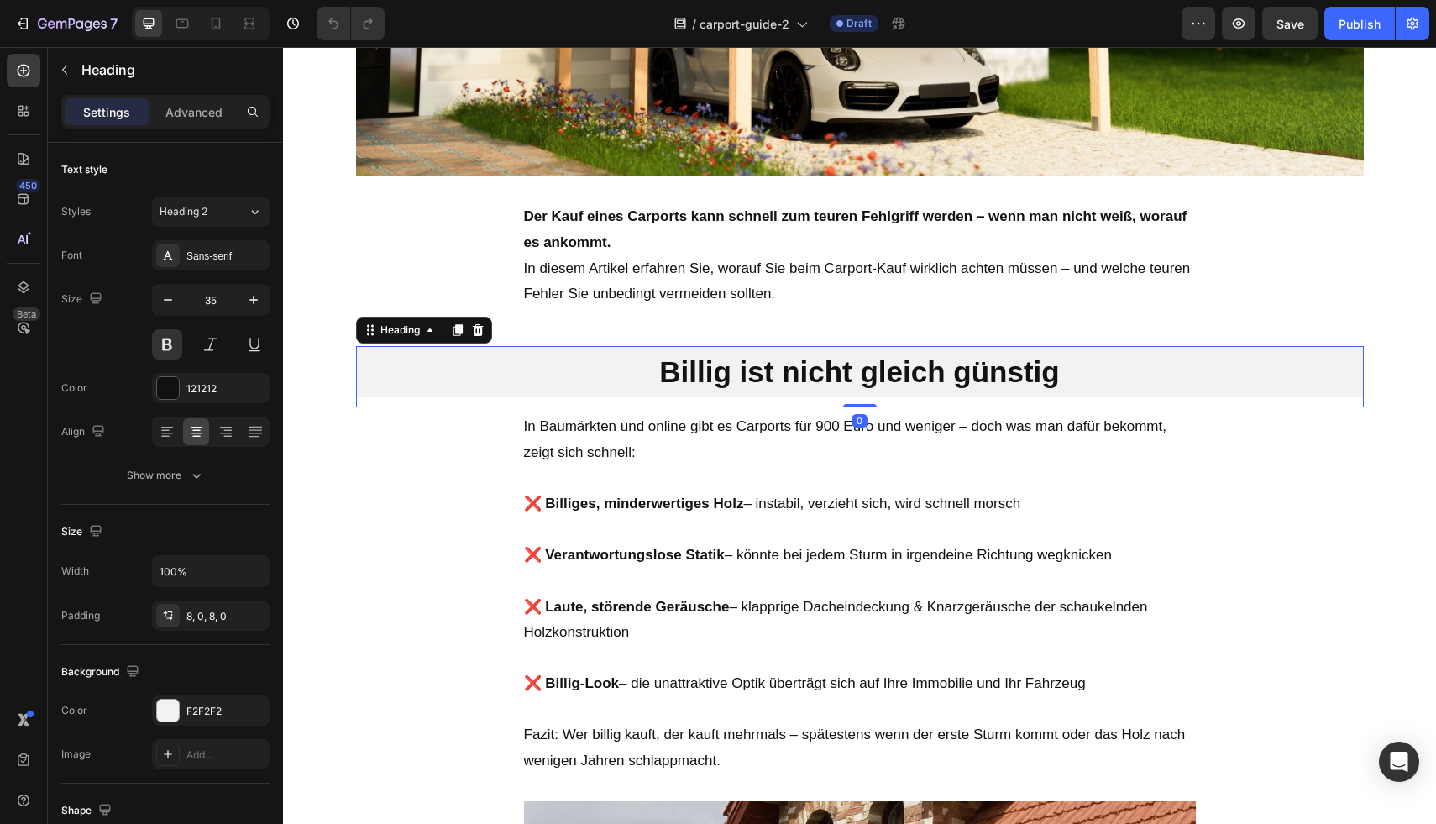
click at [440, 332] on div "Heading" at bounding box center [424, 330] width 136 height 27
click at [451, 334] on icon at bounding box center [457, 329] width 13 height 13
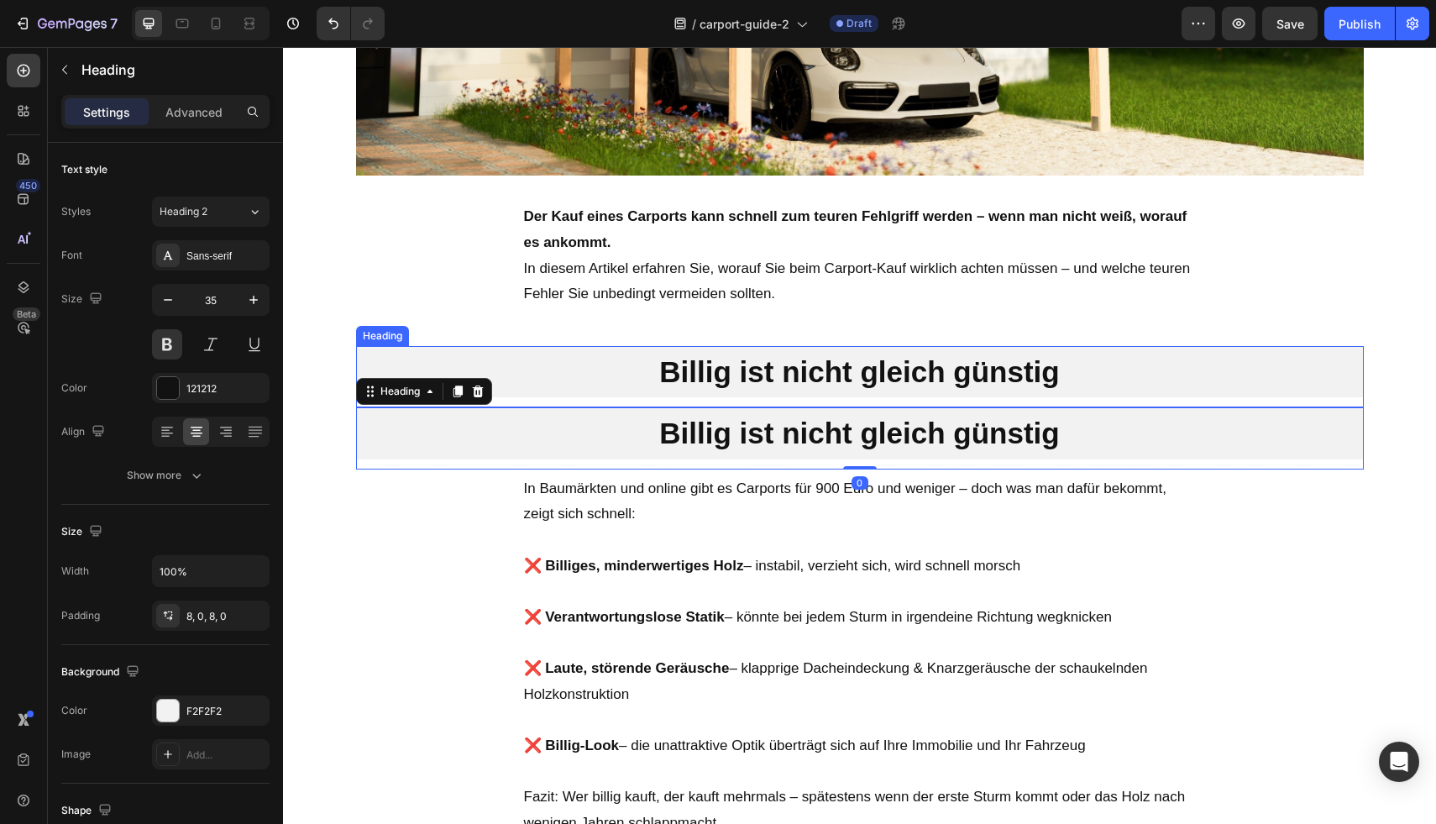
click at [558, 369] on h2 "Billig ist nicht gleich günstig" at bounding box center [860, 372] width 1008 height 52
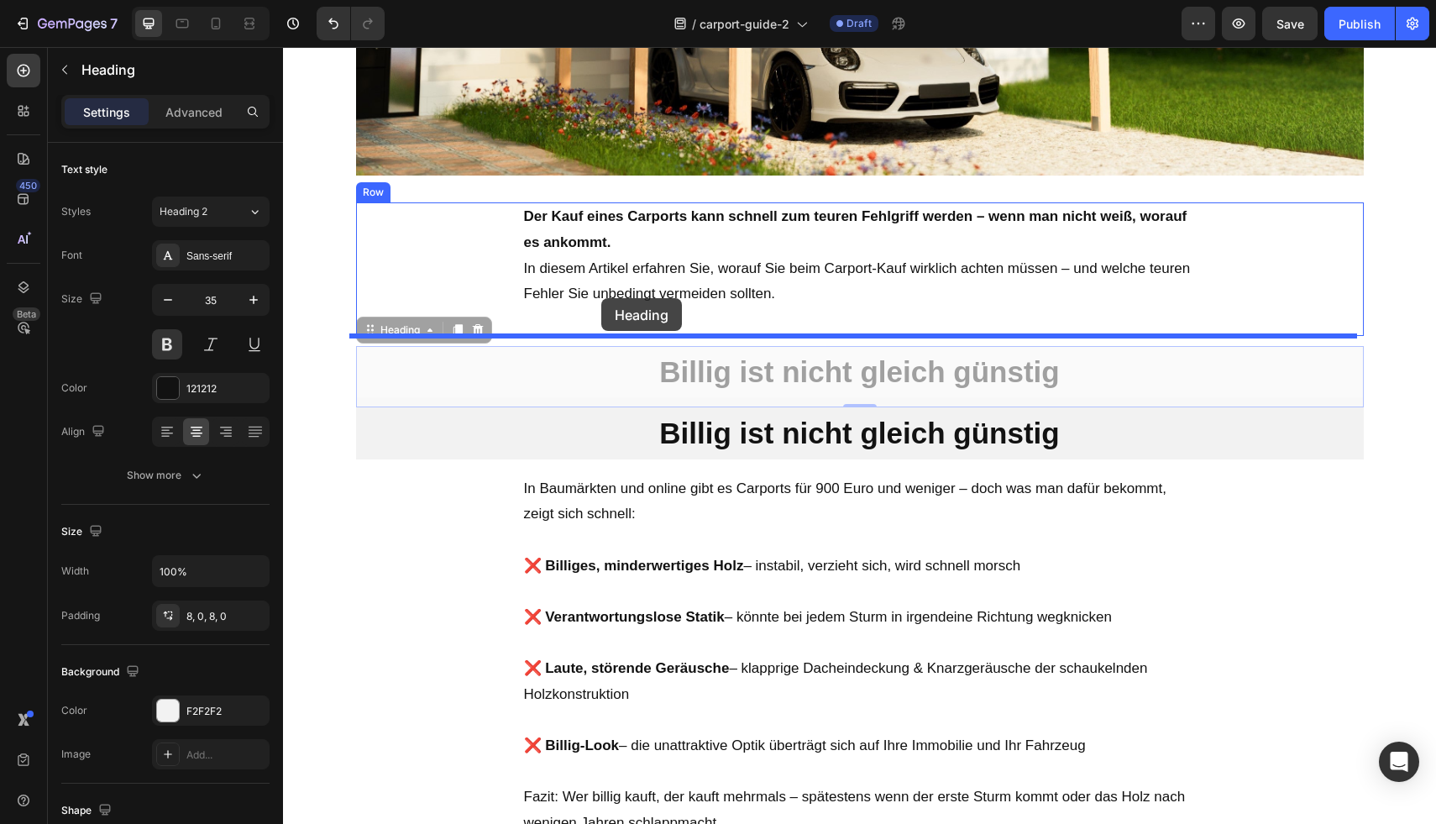
drag, startPoint x: 359, startPoint y: 331, endPoint x: 601, endPoint y: 298, distance: 244.9
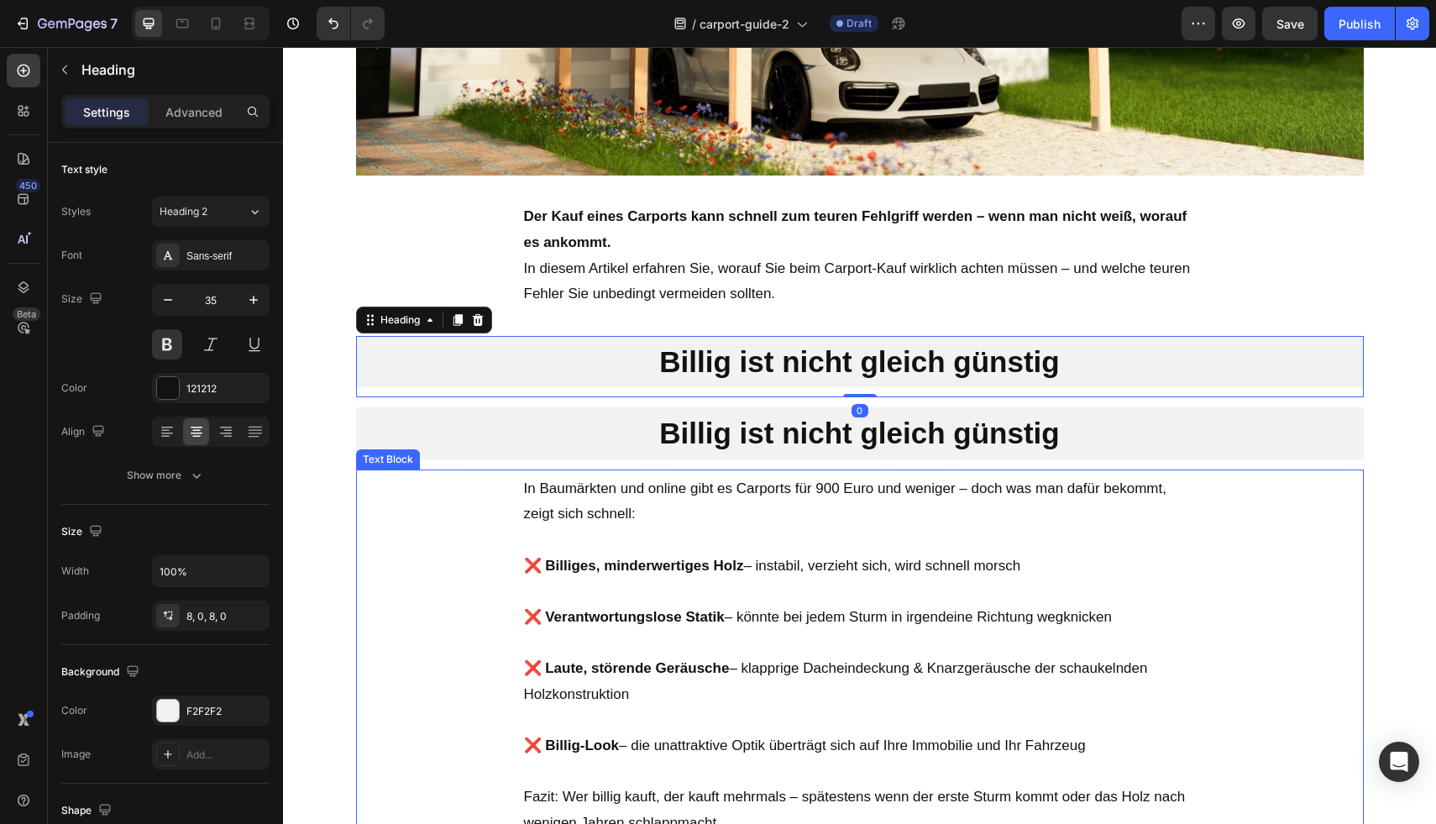
click at [442, 622] on div "In Baumärkten und online gibt es Carports für 900 Euro und weniger – doch was m…" at bounding box center [860, 665] width 1008 height 393
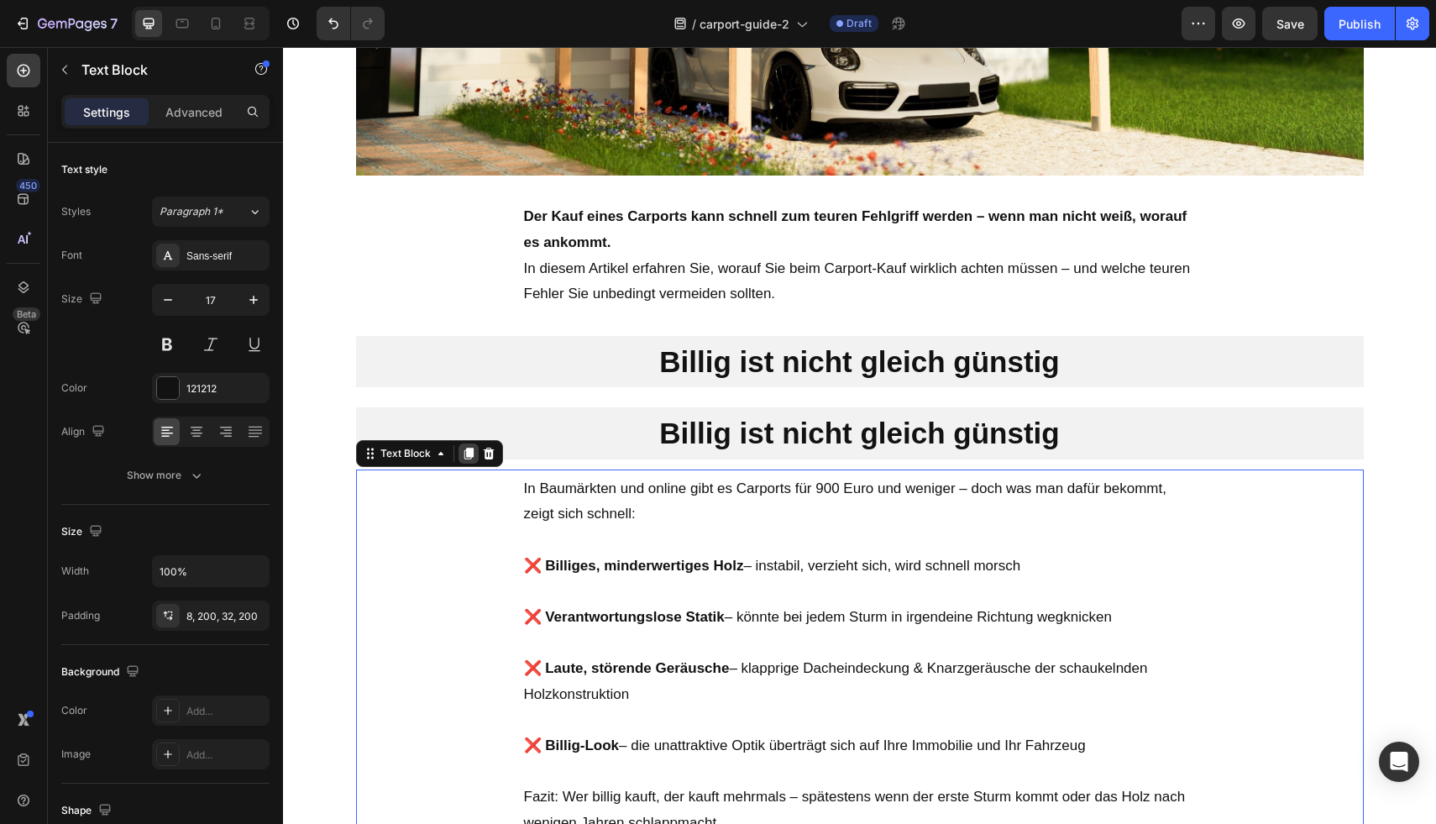
click at [458, 460] on div at bounding box center [468, 453] width 20 height 20
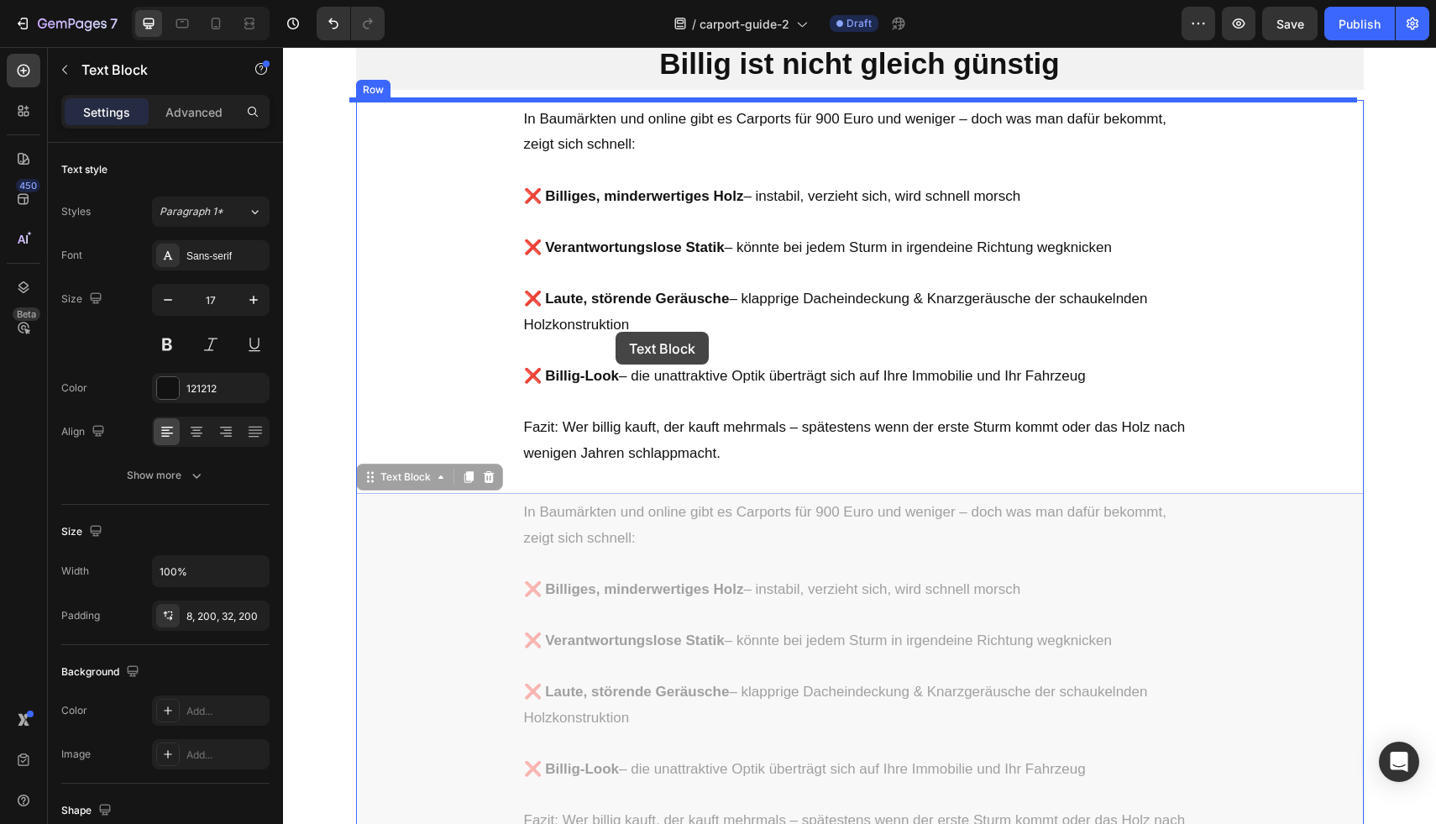
scroll to position [654, 0]
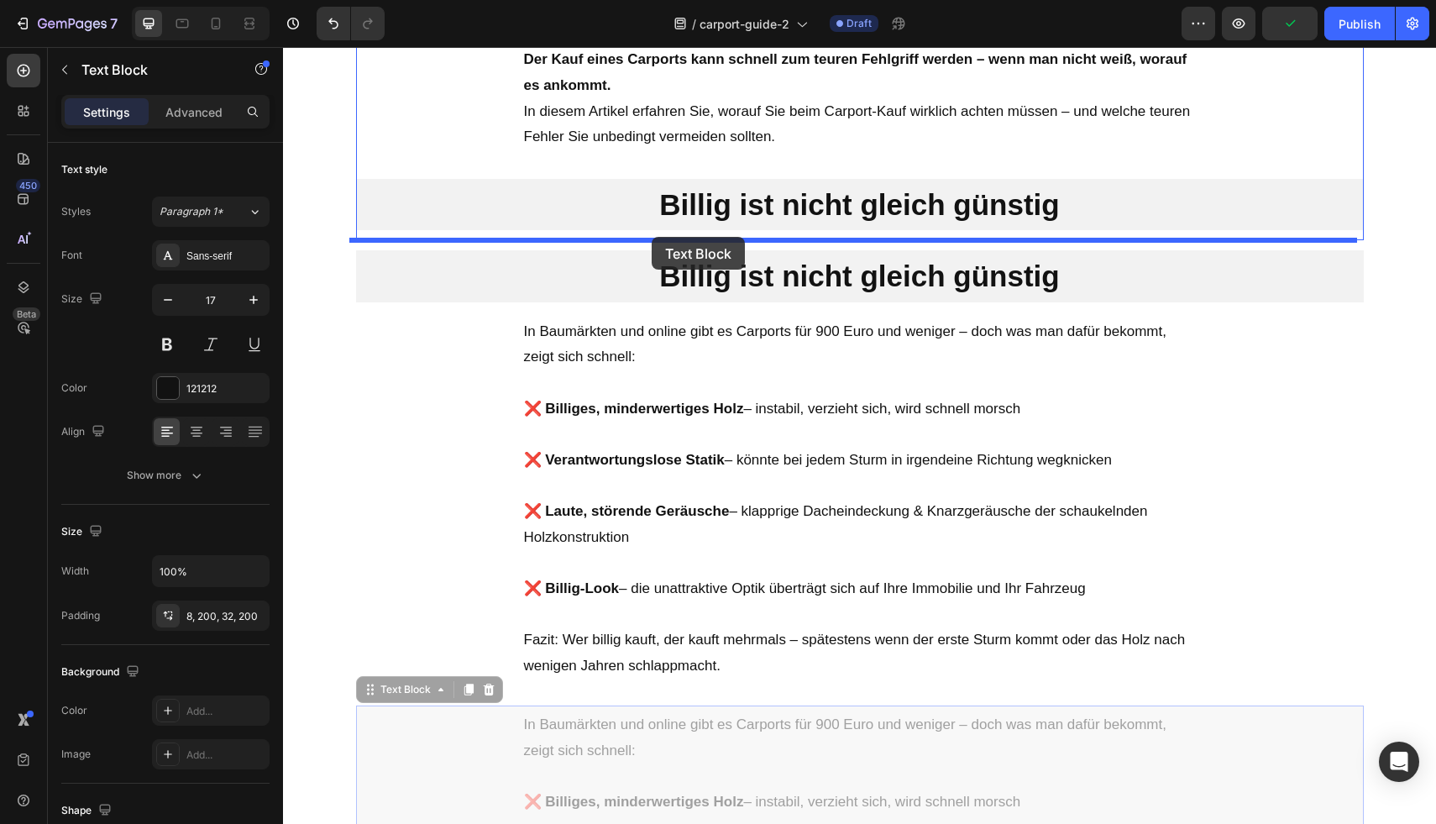
drag, startPoint x: 363, startPoint y: 355, endPoint x: 652, endPoint y: 237, distance: 312.2
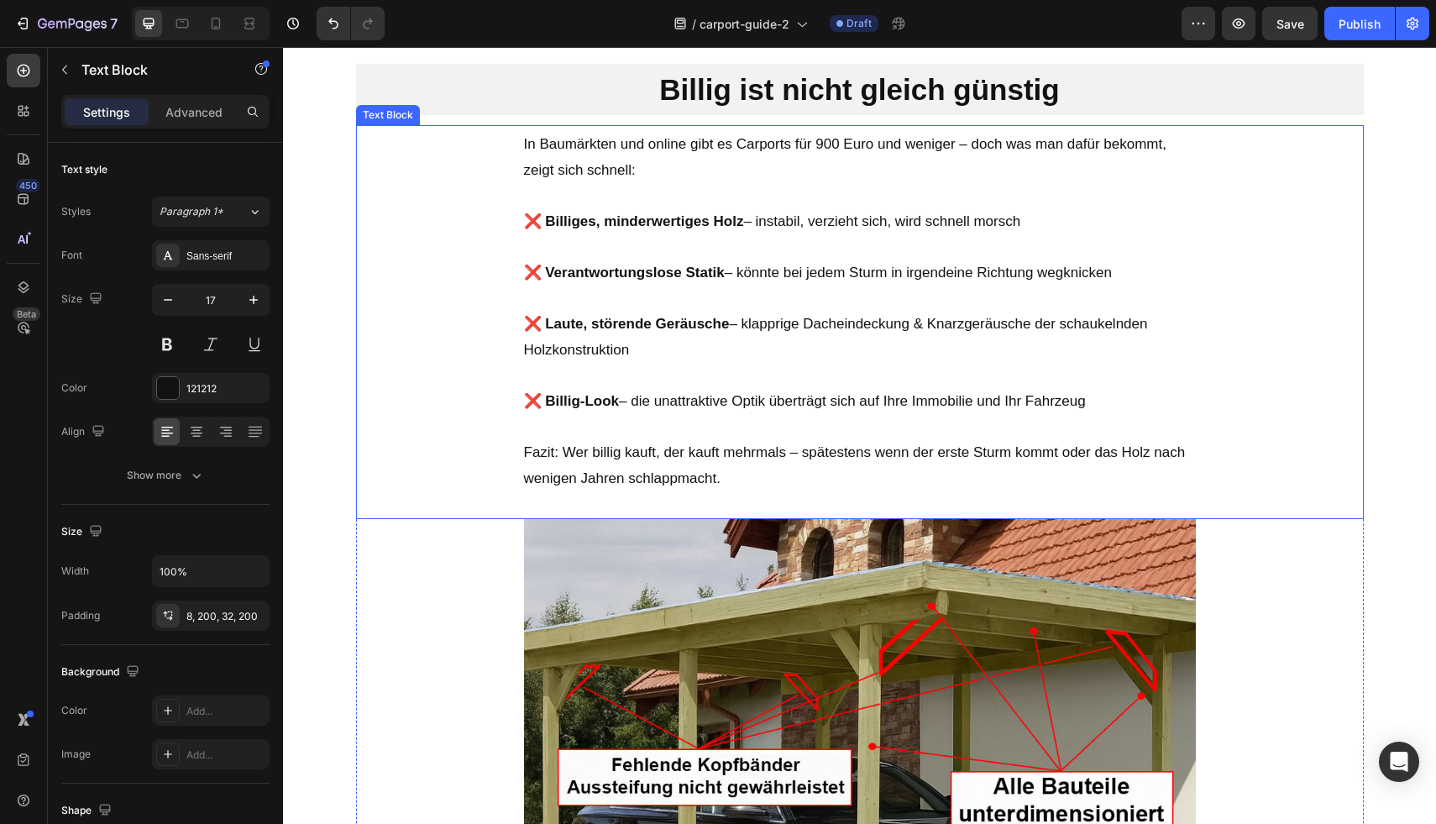
scroll to position [1360, 0]
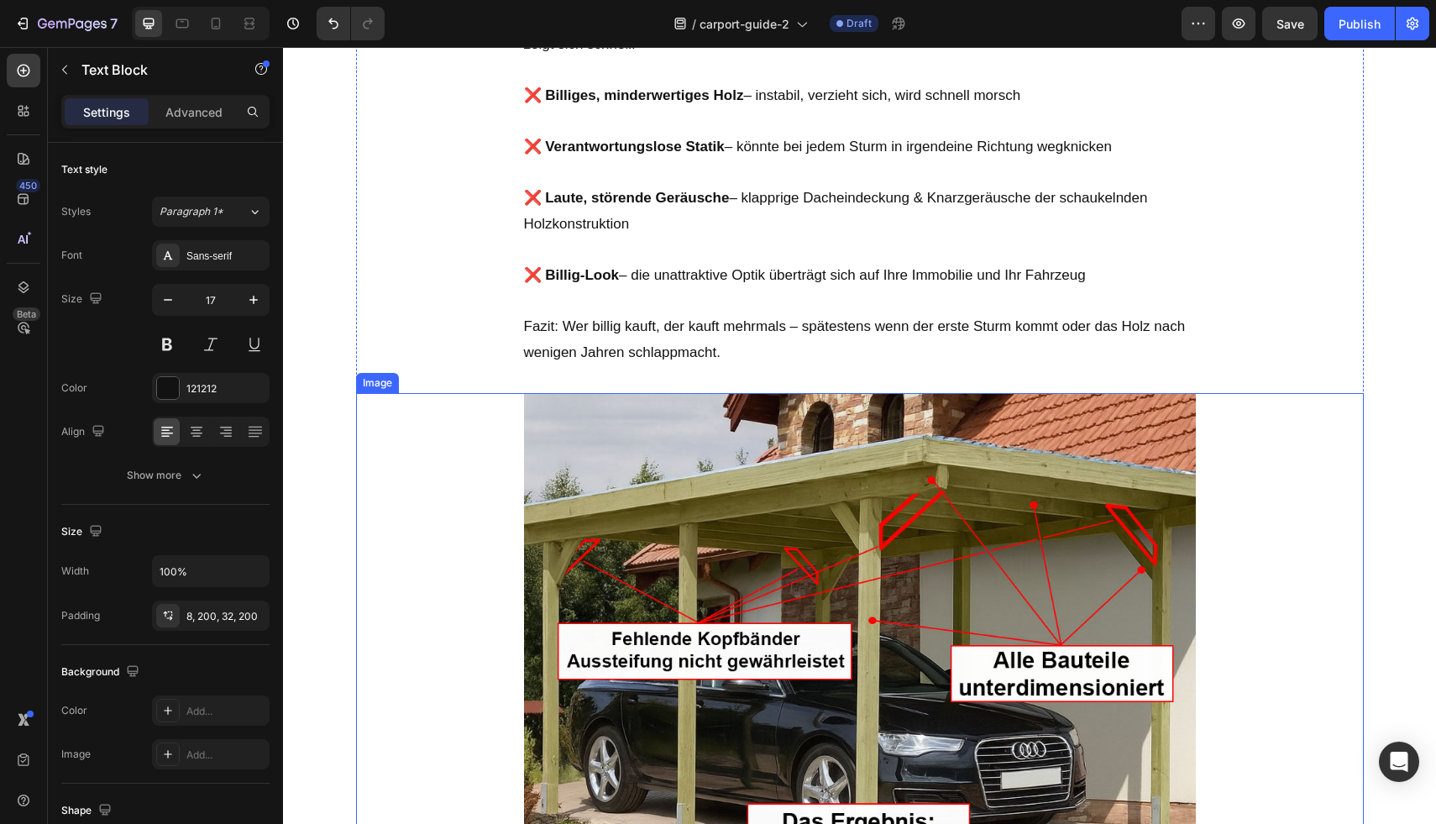
click at [484, 473] on div at bounding box center [860, 645] width 1008 height 504
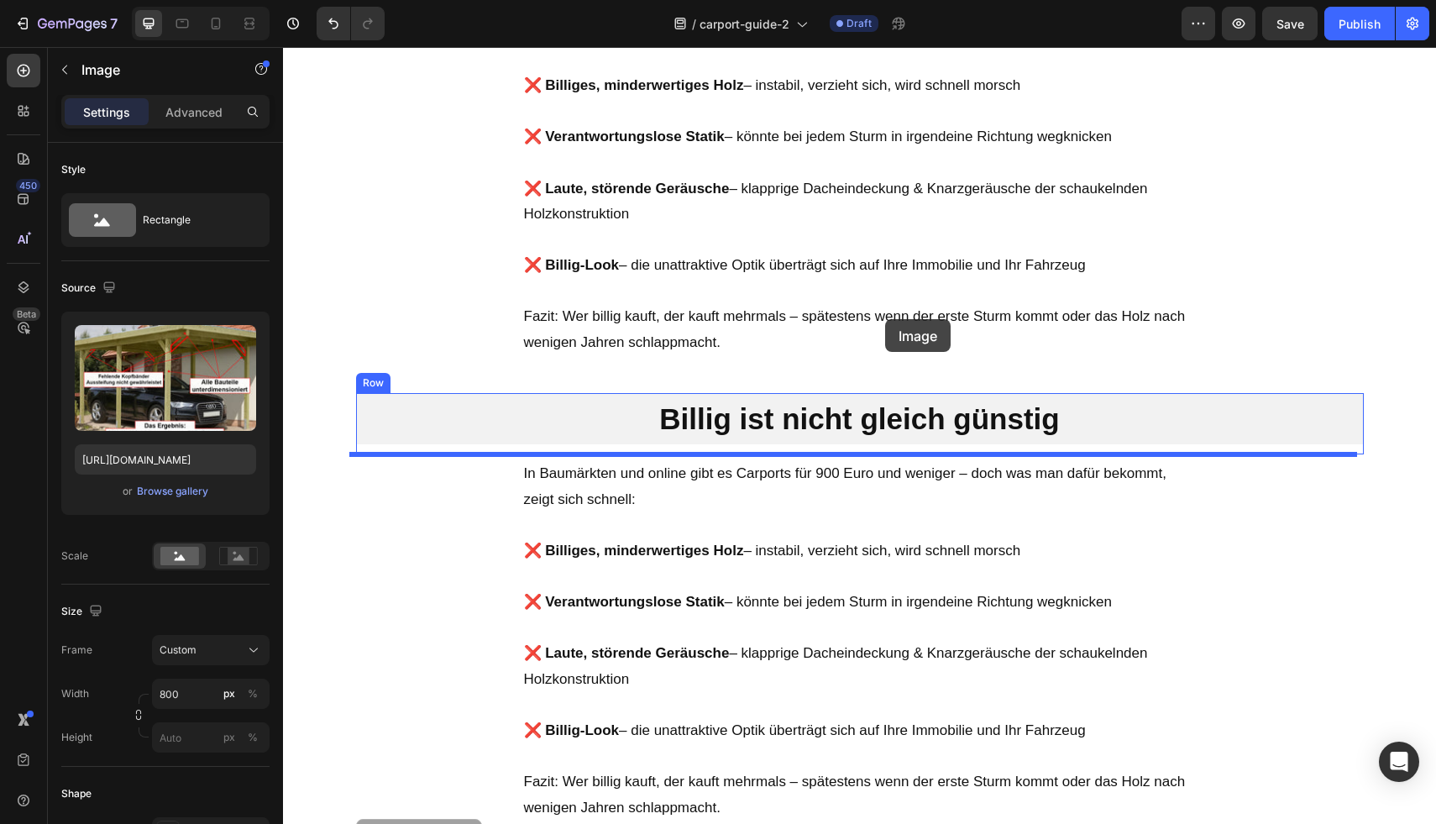
scroll to position [835, 0]
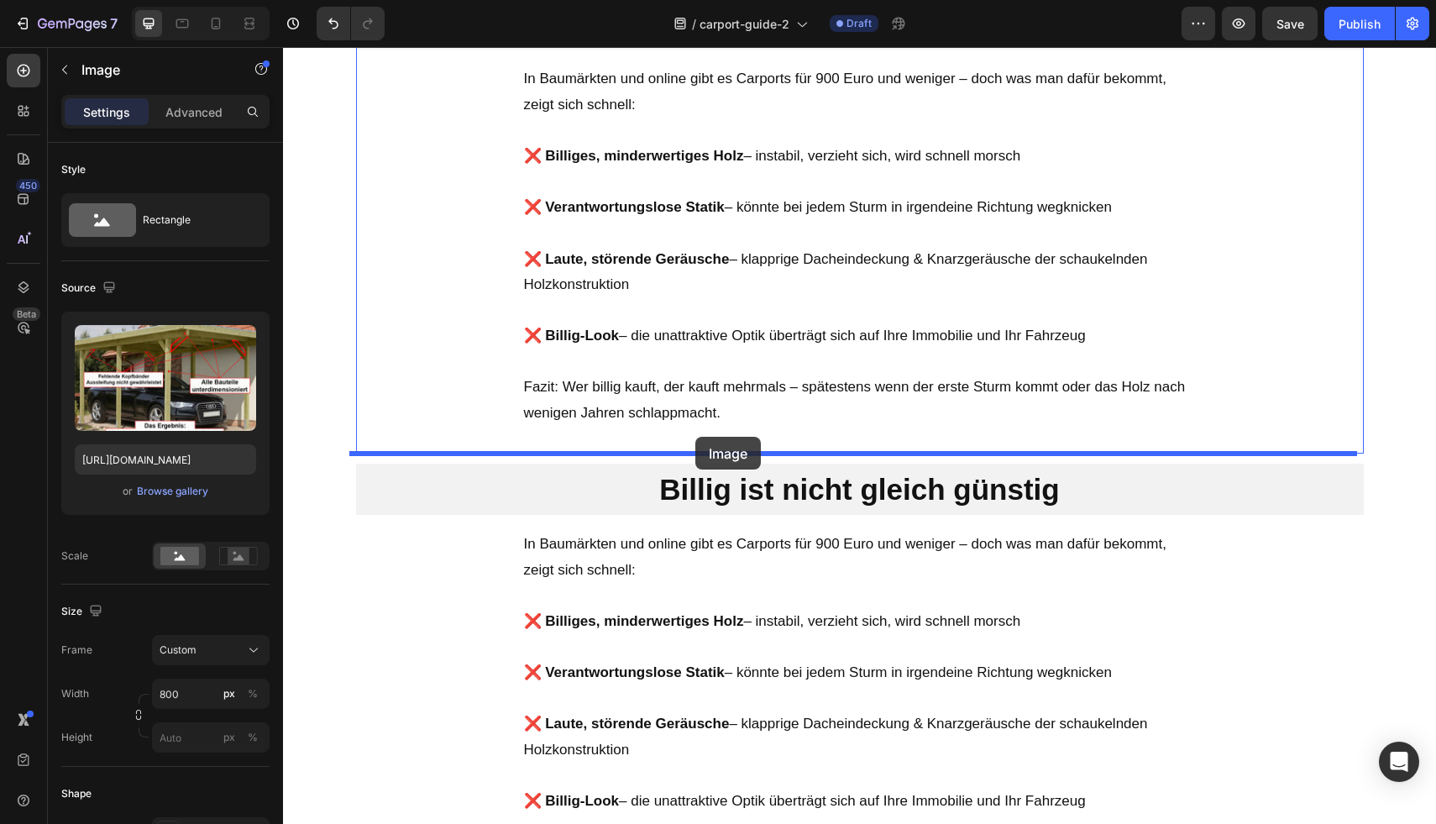
drag, startPoint x: 366, startPoint y: 379, endPoint x: 695, endPoint y: 437, distance: 334.2
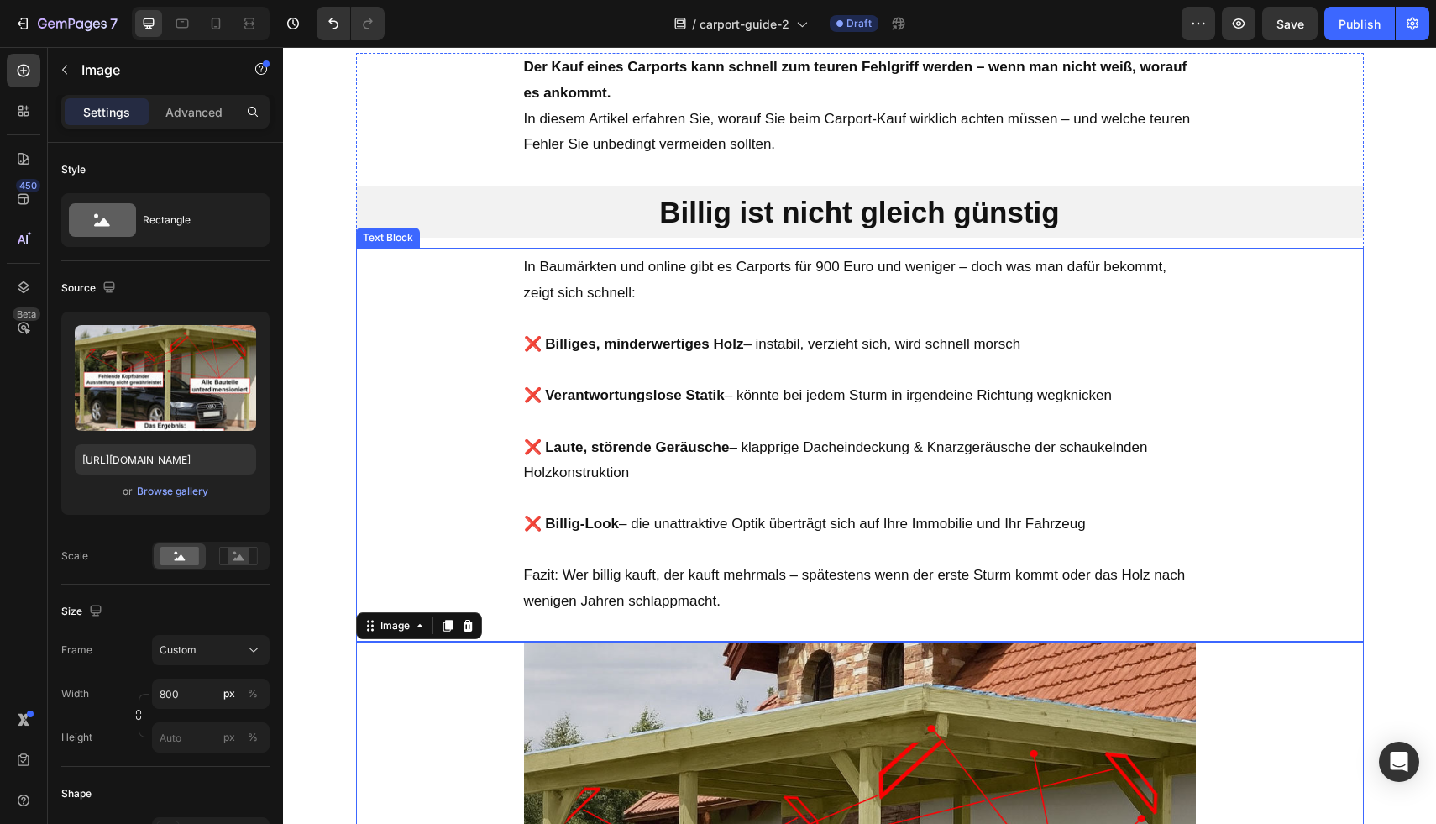
scroll to position [643, 0]
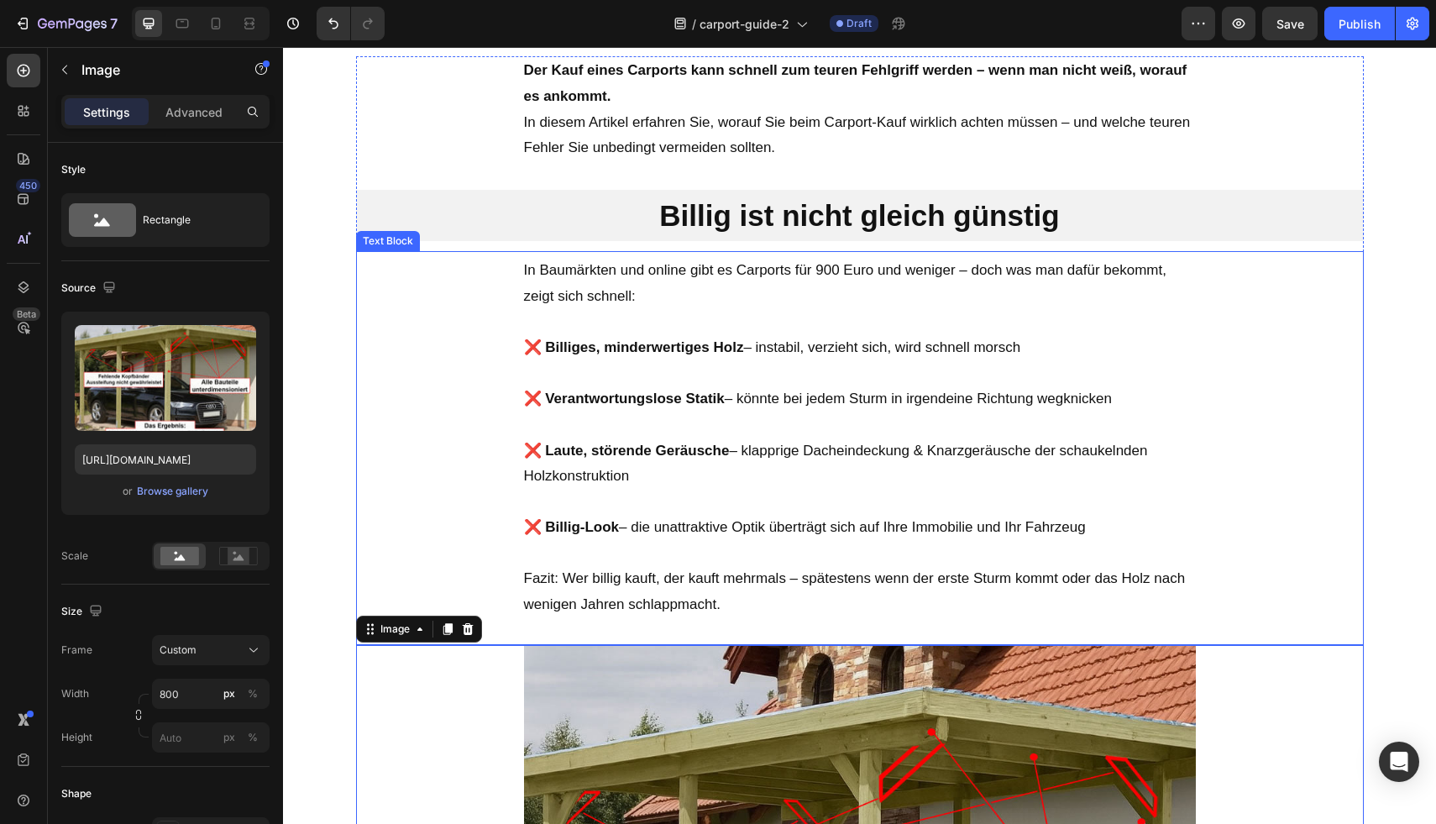
click at [749, 354] on p "❌ Billiges, minderwertiges Holz – instabil, verzieht sich, wird schnell morsch" at bounding box center [860, 348] width 672 height 26
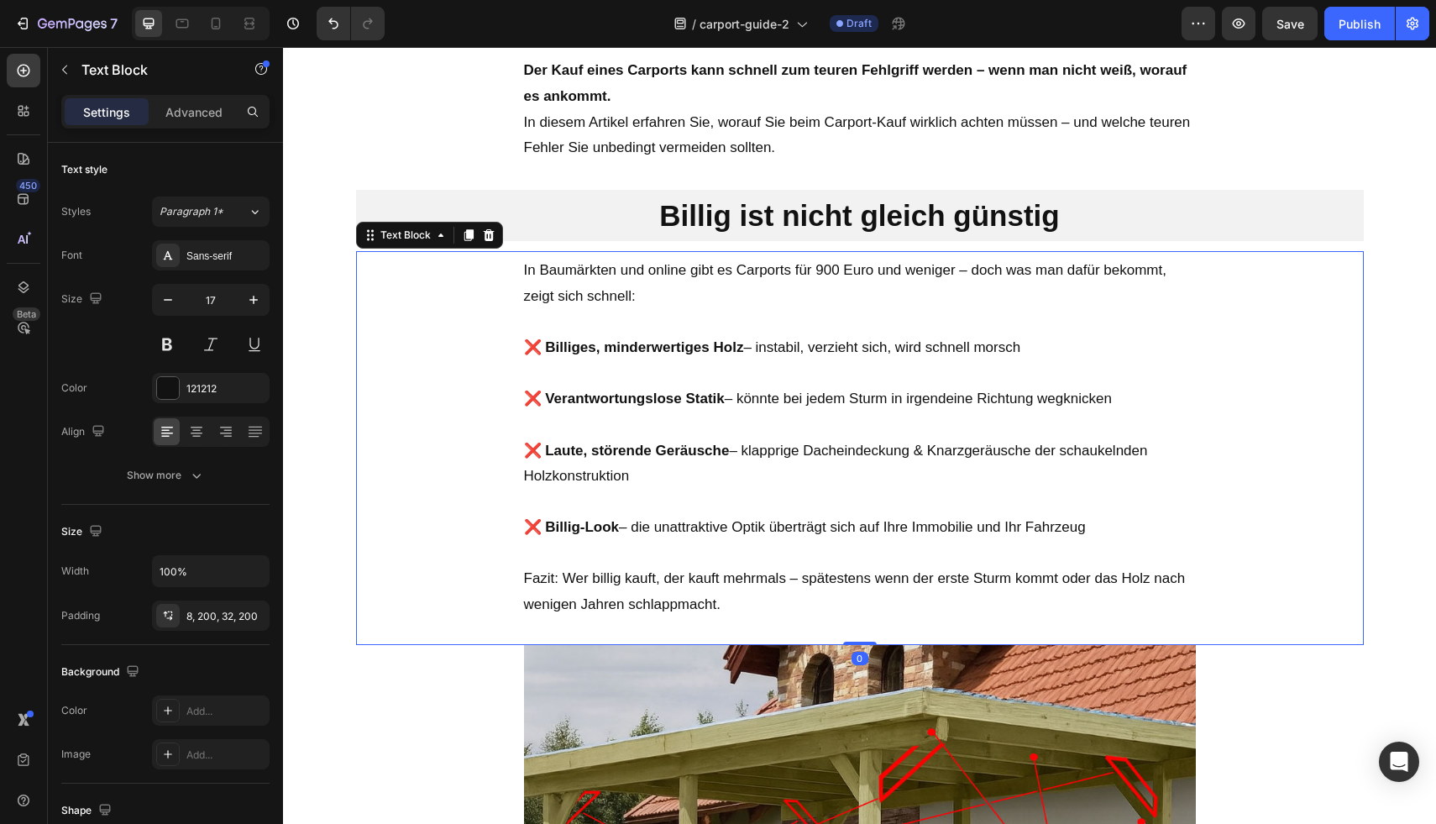
click at [744, 620] on div "In Baumärkten und online gibt es Carports für 900 Euro und weniger – doch was m…" at bounding box center [860, 447] width 1008 height 393
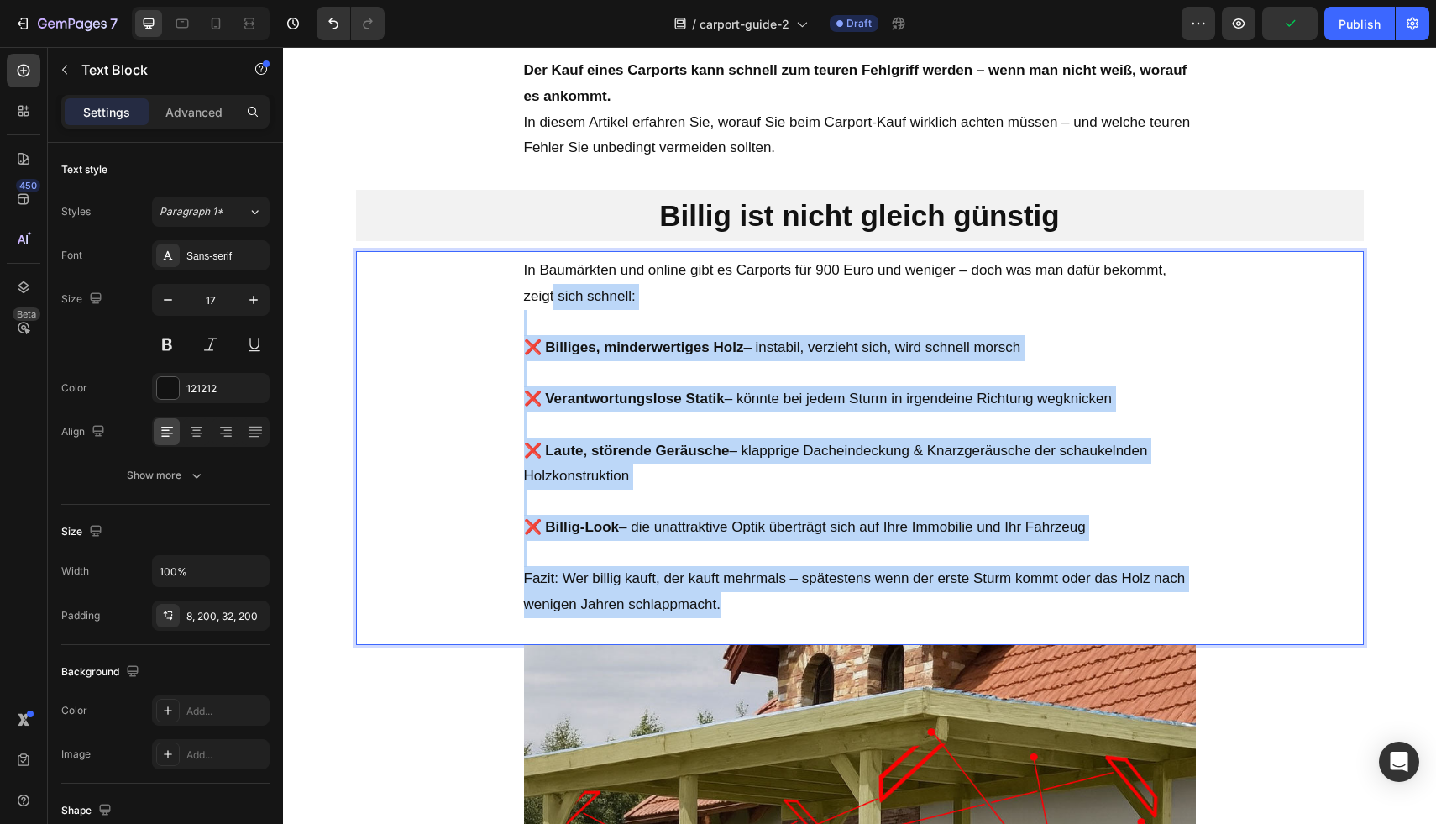
drag, startPoint x: 741, startPoint y: 615, endPoint x: 547, endPoint y: 302, distance: 367.2
click at [547, 302] on div "In Baumärkten und online gibt es Carports für 900 Euro und weniger – doch was m…" at bounding box center [860, 447] width 1008 height 393
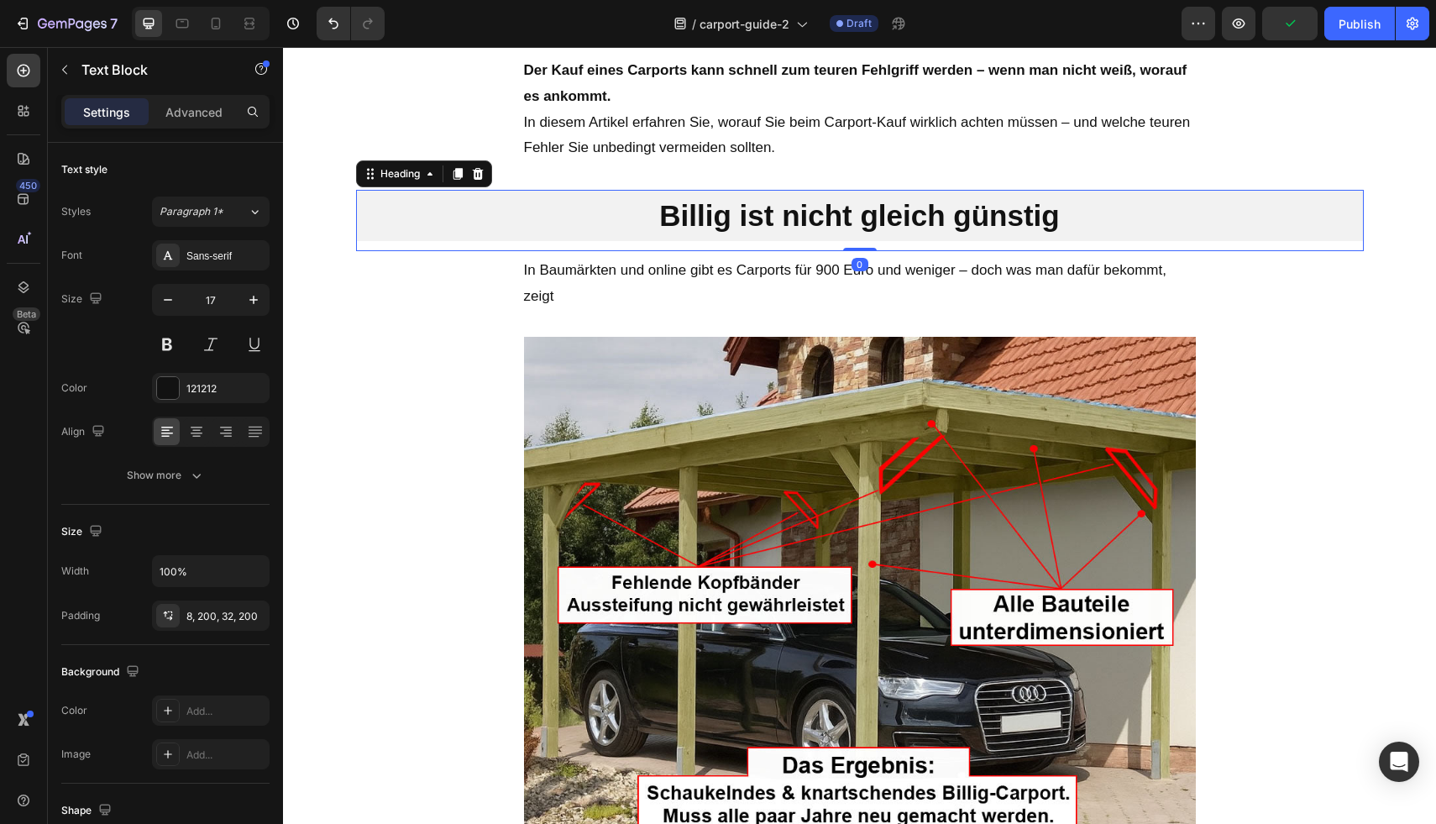
click at [879, 214] on h2 "Billig ist nicht gleich günstig" at bounding box center [860, 216] width 1008 height 52
click at [877, 214] on h2 "Billig ist nicht gleich günstig" at bounding box center [860, 216] width 1008 height 52
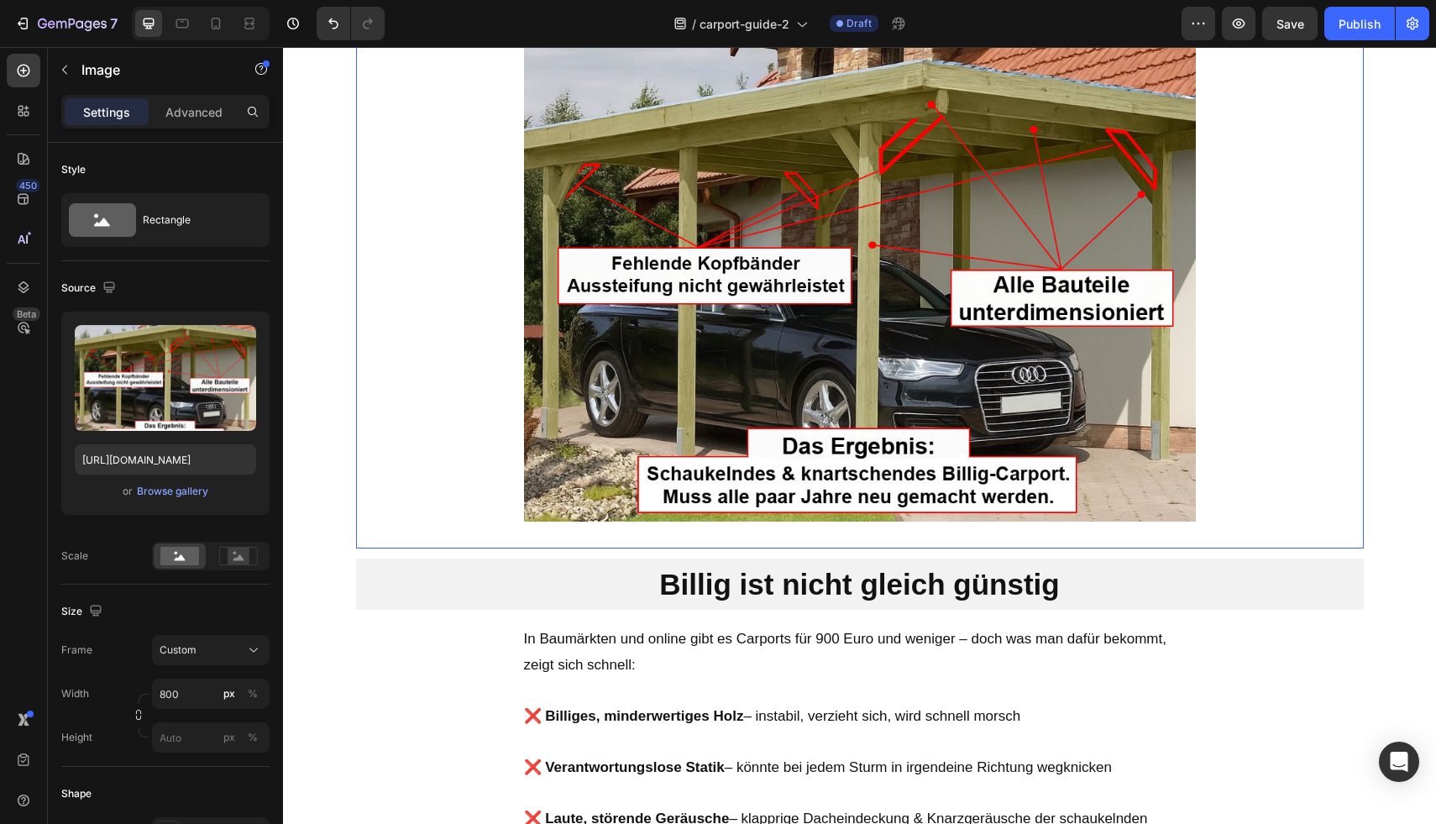
click at [783, 300] on img at bounding box center [860, 270] width 672 height 504
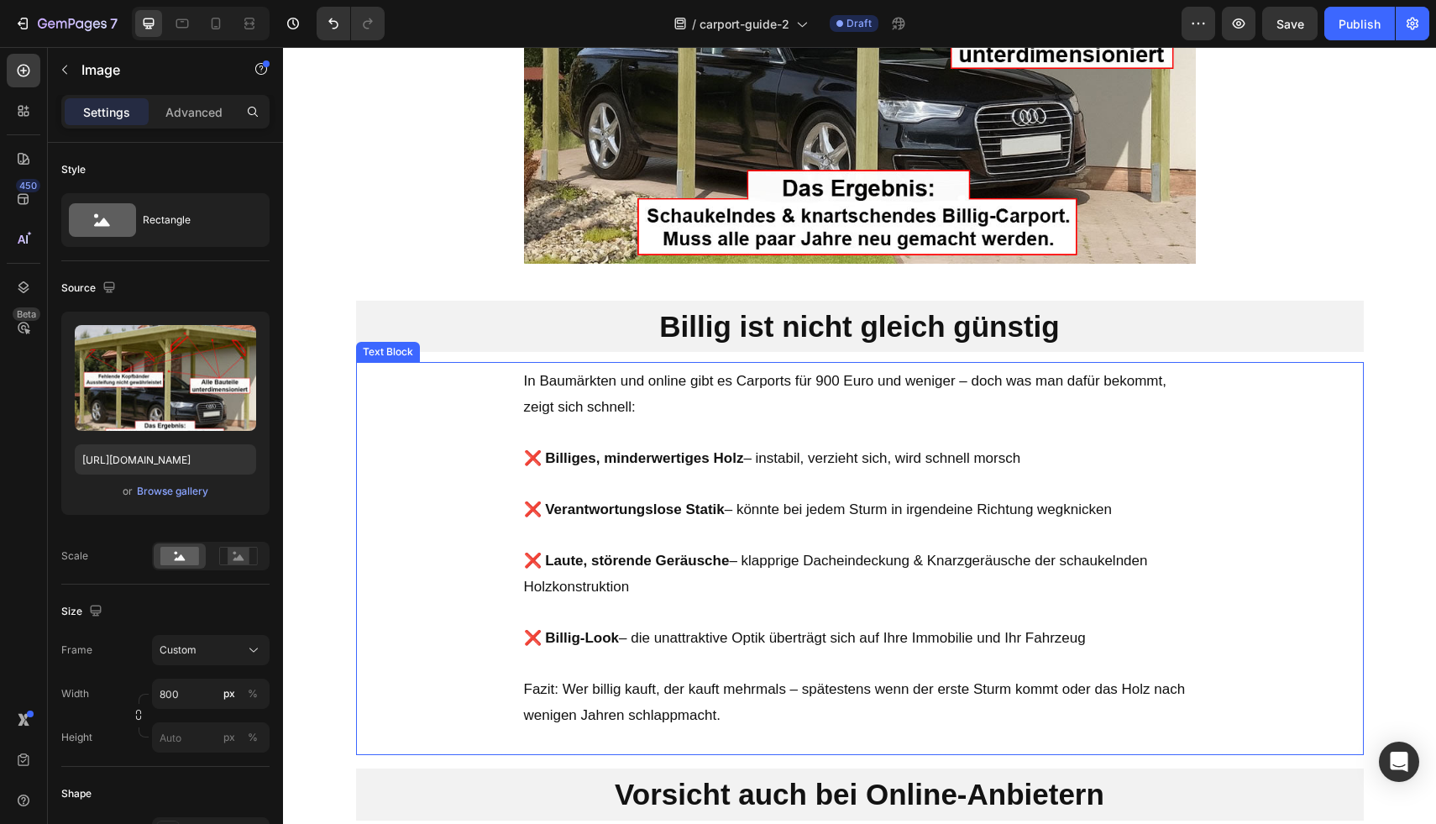
scroll to position [1053, 0]
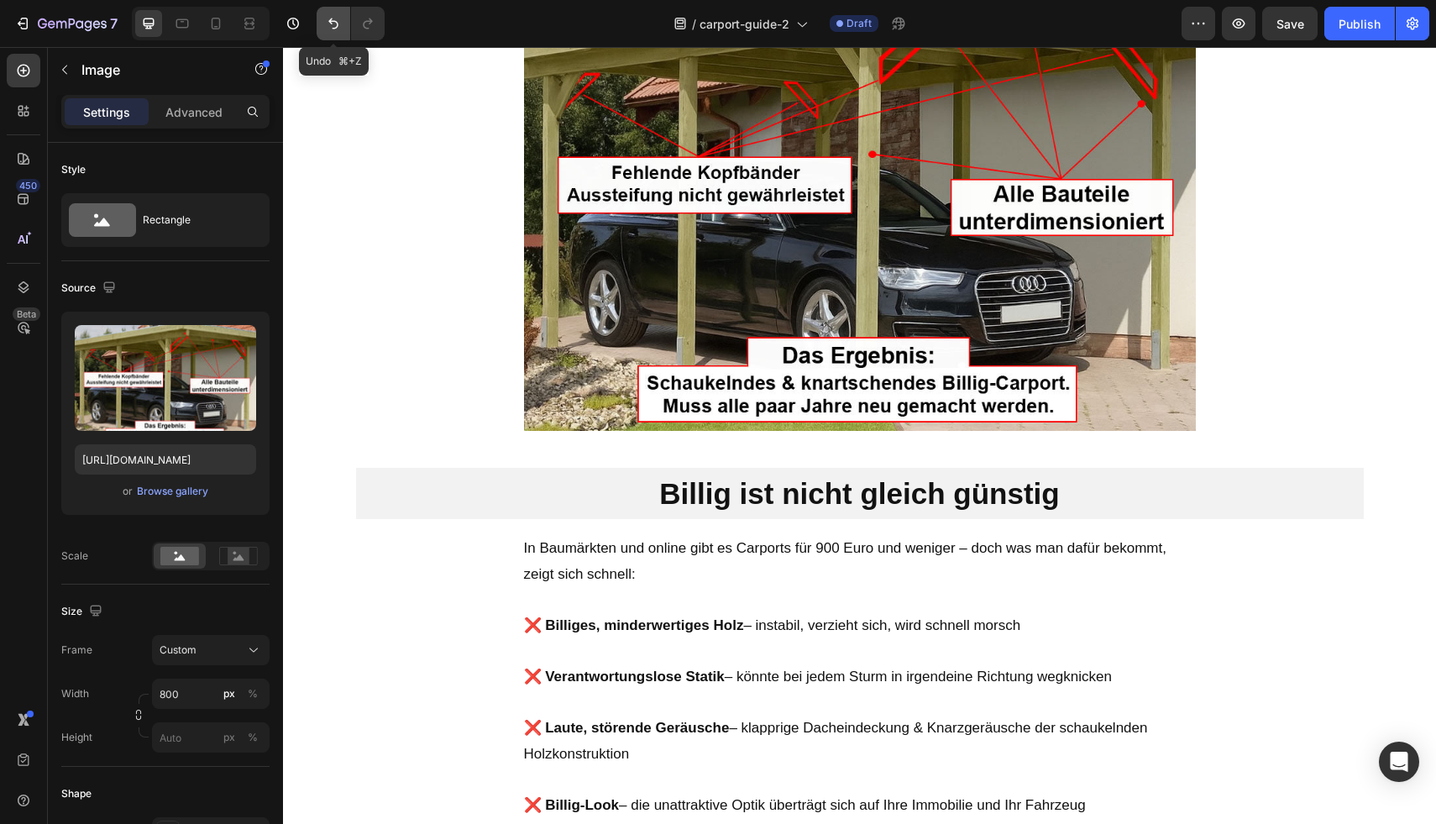
click at [339, 23] on icon "Undo/Redo" at bounding box center [333, 23] width 17 height 17
drag, startPoint x: 339, startPoint y: 23, endPoint x: 69, endPoint y: 29, distance: 270.5
click at [339, 23] on icon "Undo/Redo" at bounding box center [333, 23] width 17 height 17
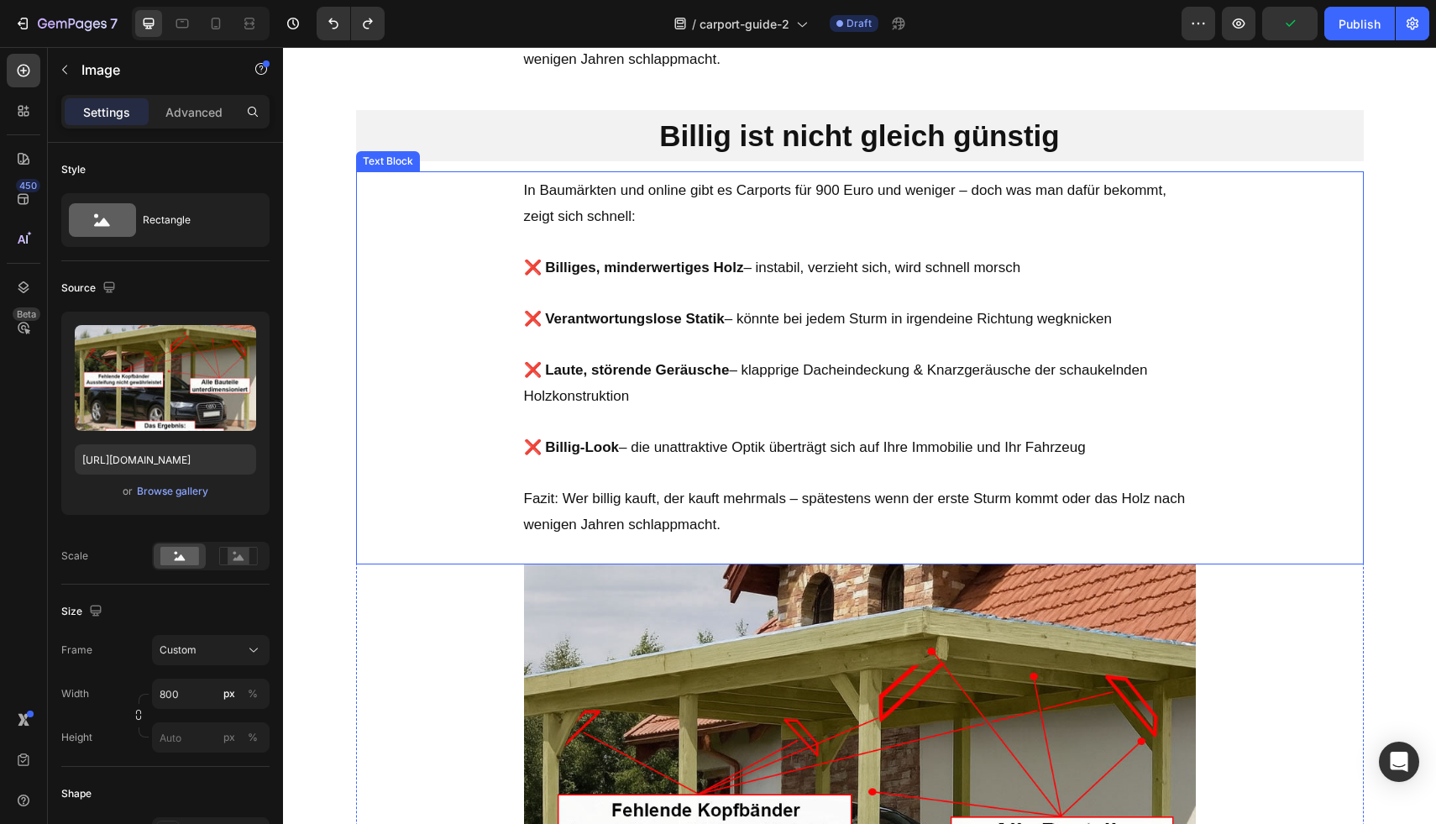
scroll to position [1318, 0]
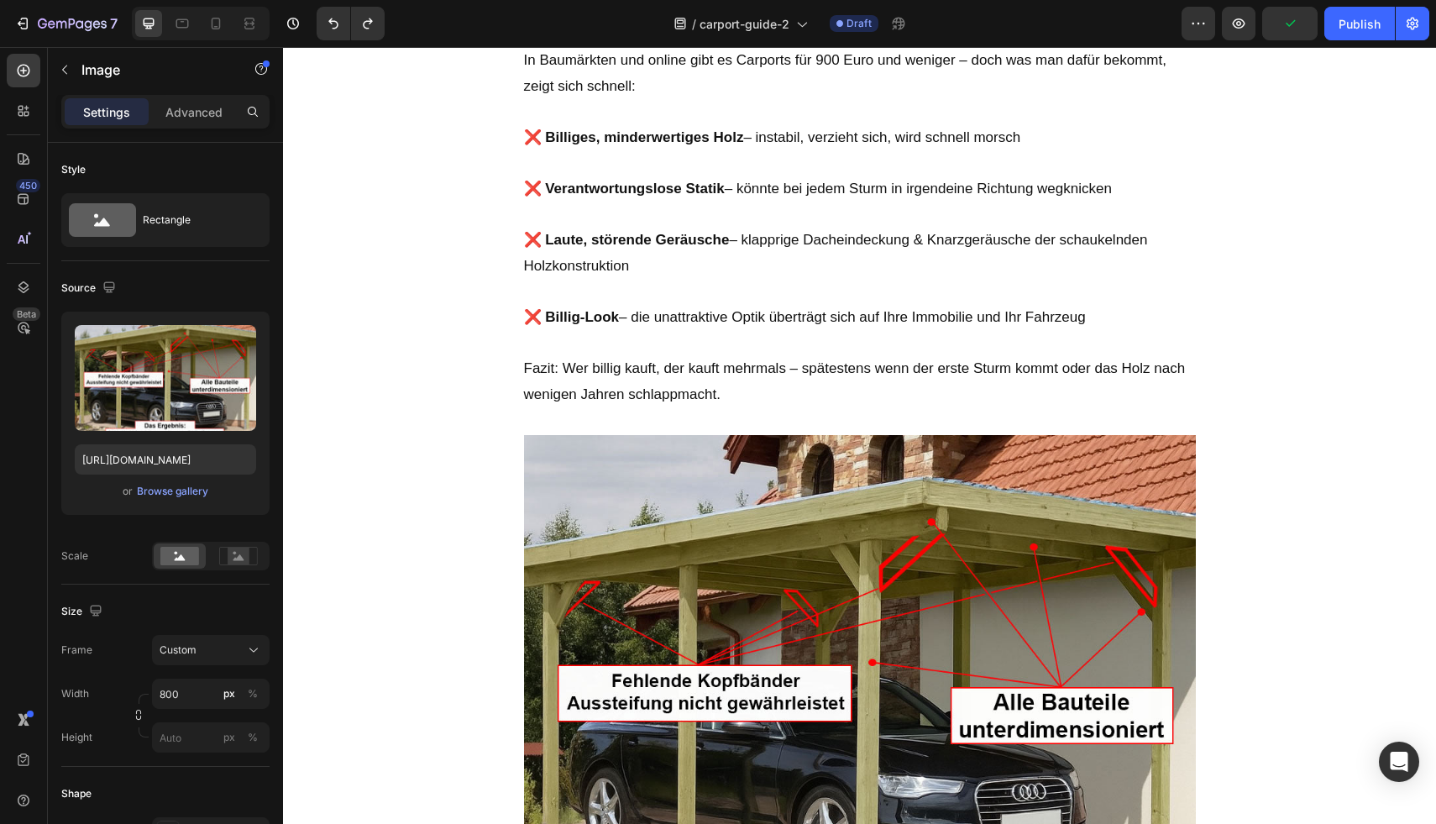
click at [466, 508] on div at bounding box center [860, 687] width 1008 height 504
click at [610, 500] on img at bounding box center [860, 687] width 672 height 504
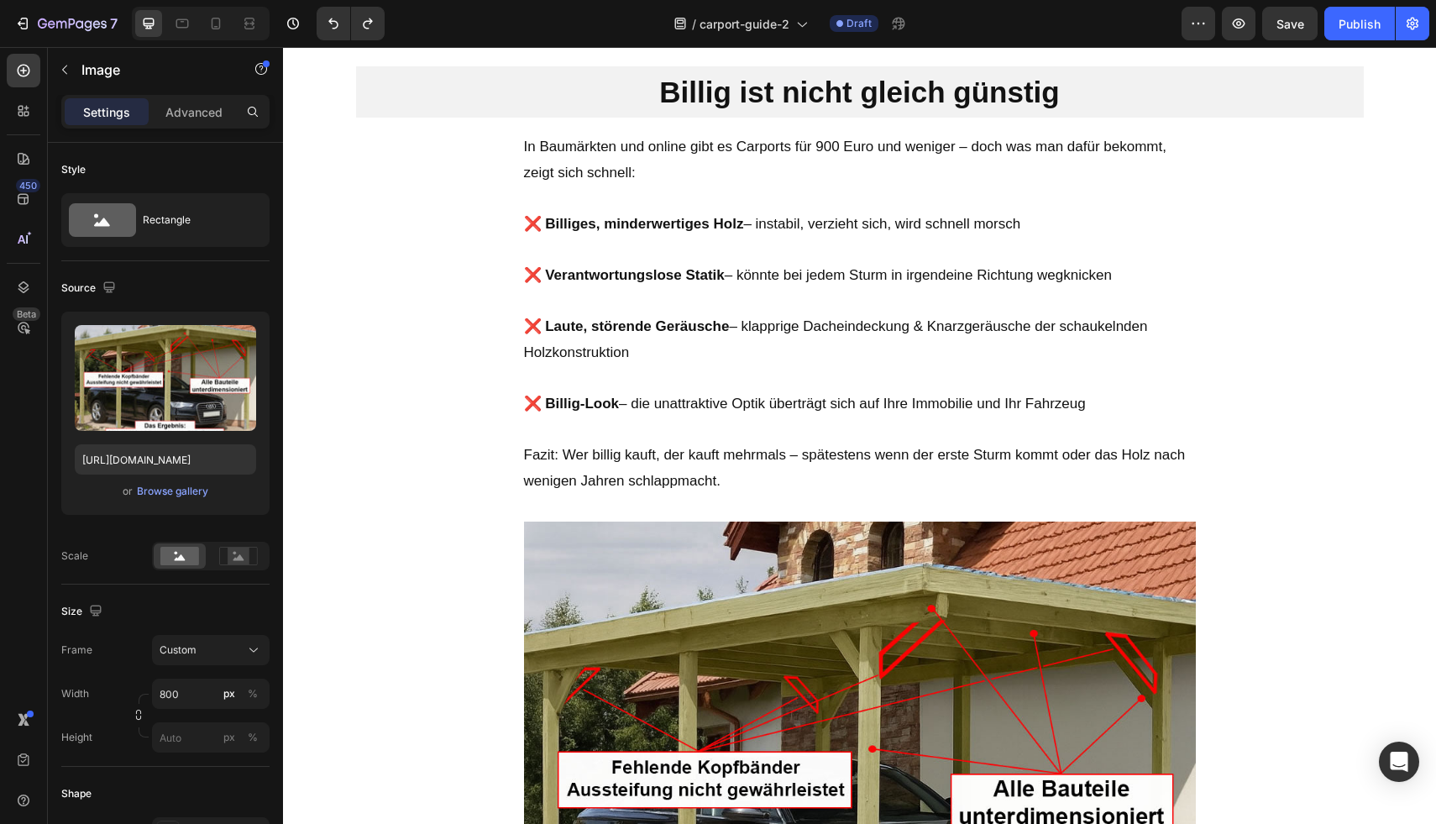
click at [689, 605] on img at bounding box center [860, 773] width 672 height 504
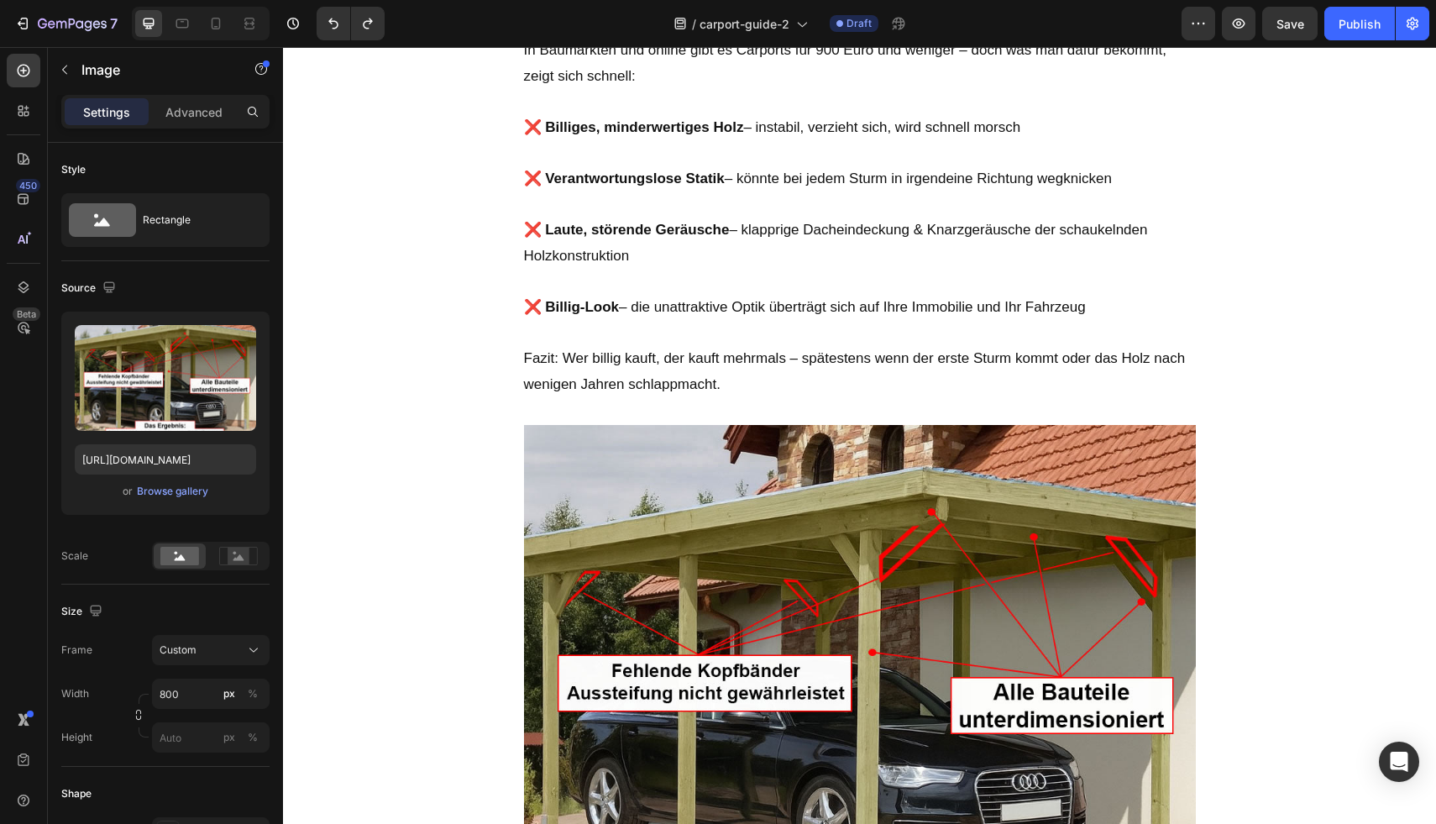
click at [510, 526] on div at bounding box center [860, 677] width 1008 height 504
click at [663, 557] on img at bounding box center [860, 677] width 672 height 504
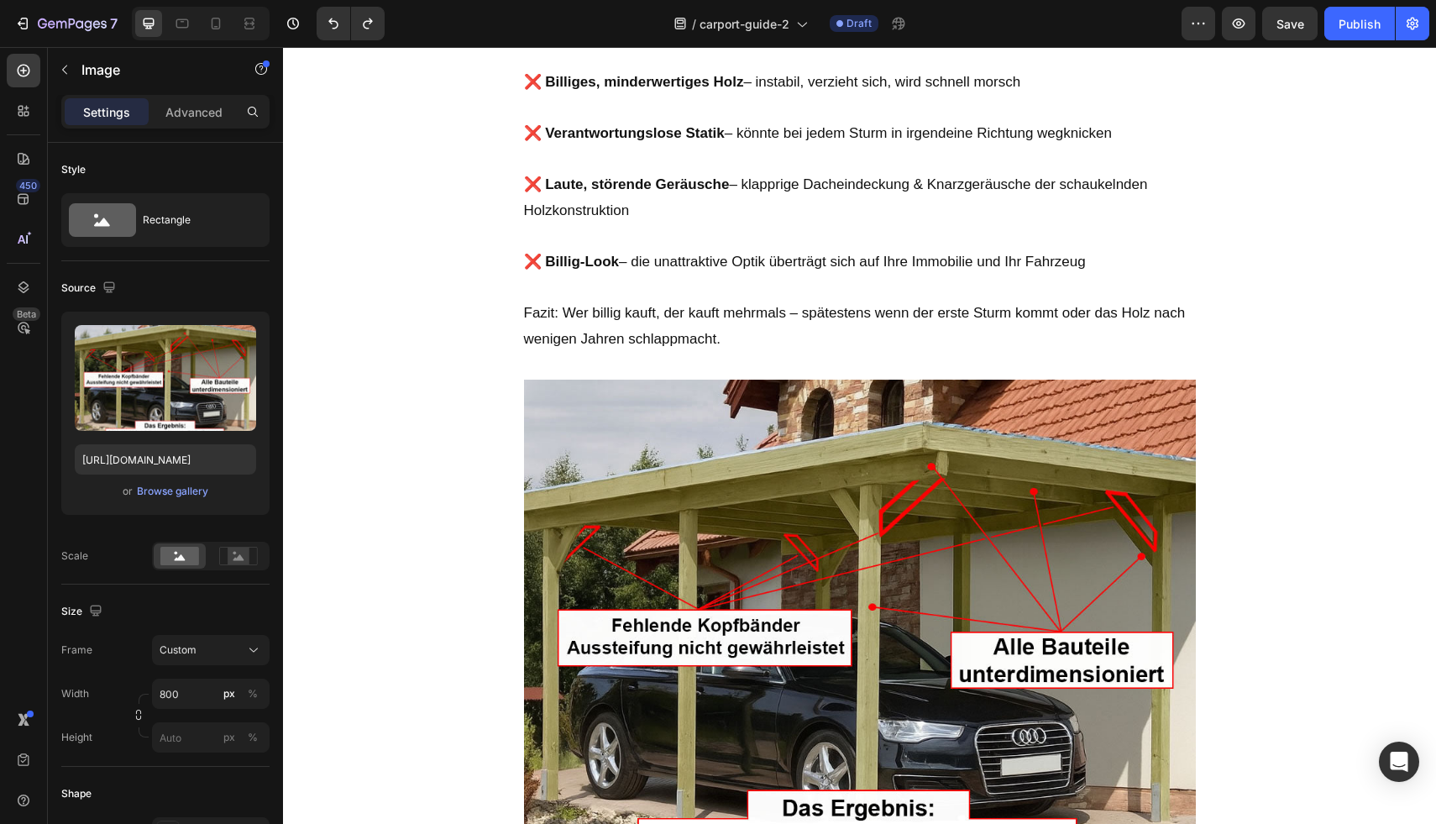
scroll to position [1649, 0]
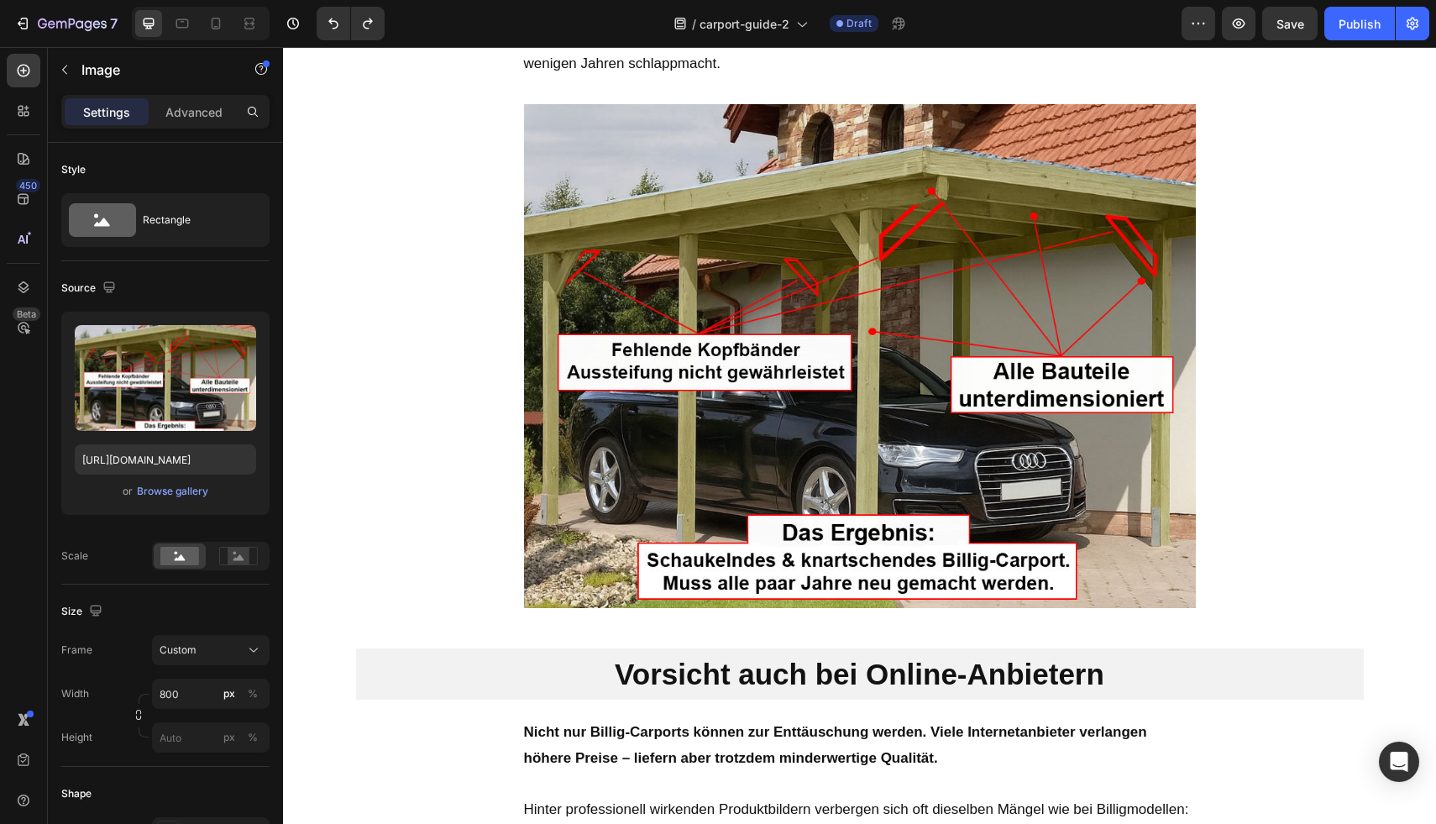
click at [448, 558] on div at bounding box center [860, 356] width 1008 height 504
click at [479, 577] on div at bounding box center [860, 356] width 1008 height 504
drag, startPoint x: 1254, startPoint y: 400, endPoint x: 1091, endPoint y: 443, distance: 168.4
click at [1253, 400] on div at bounding box center [860, 356] width 1008 height 504
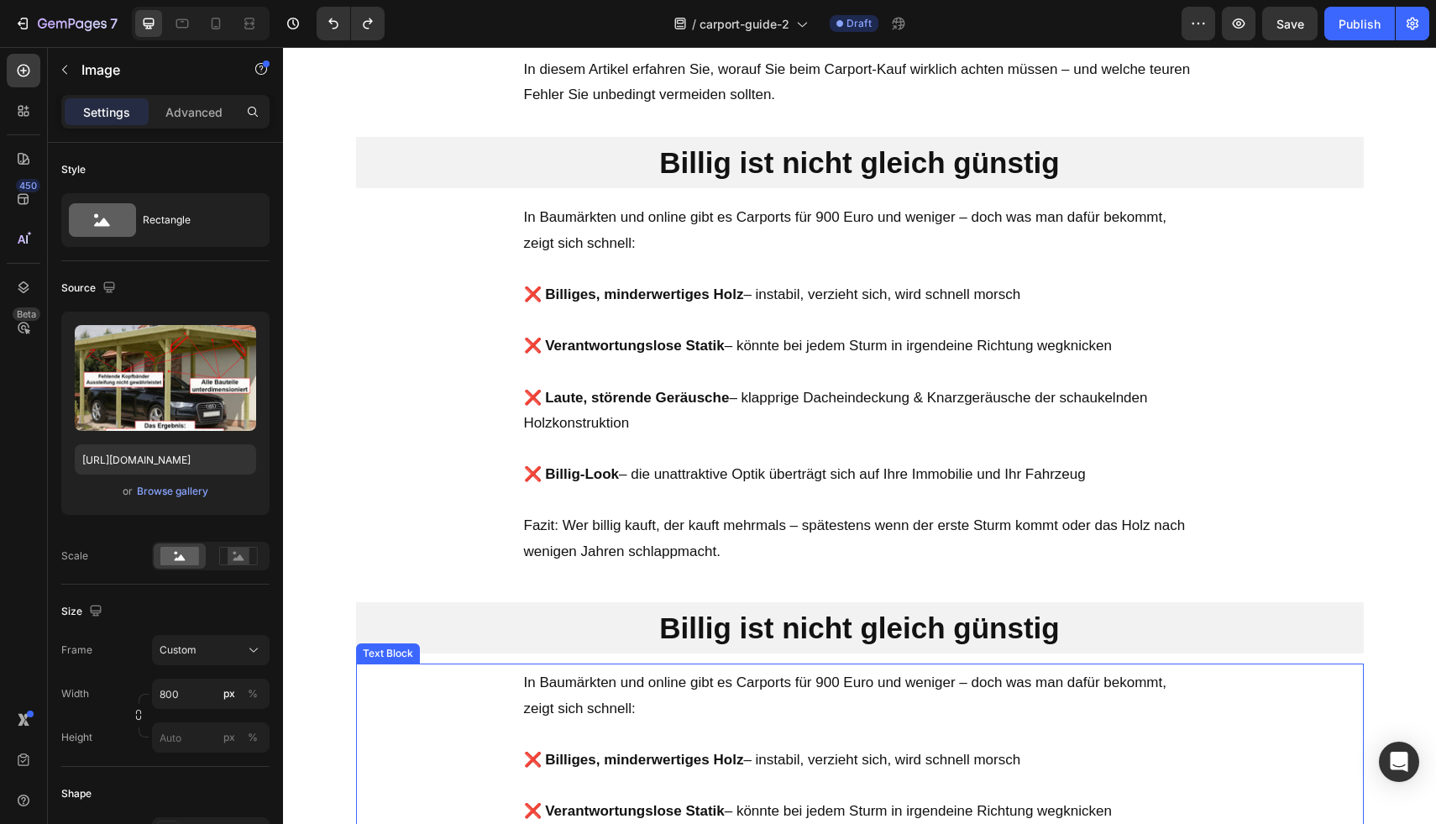
scroll to position [692, 0]
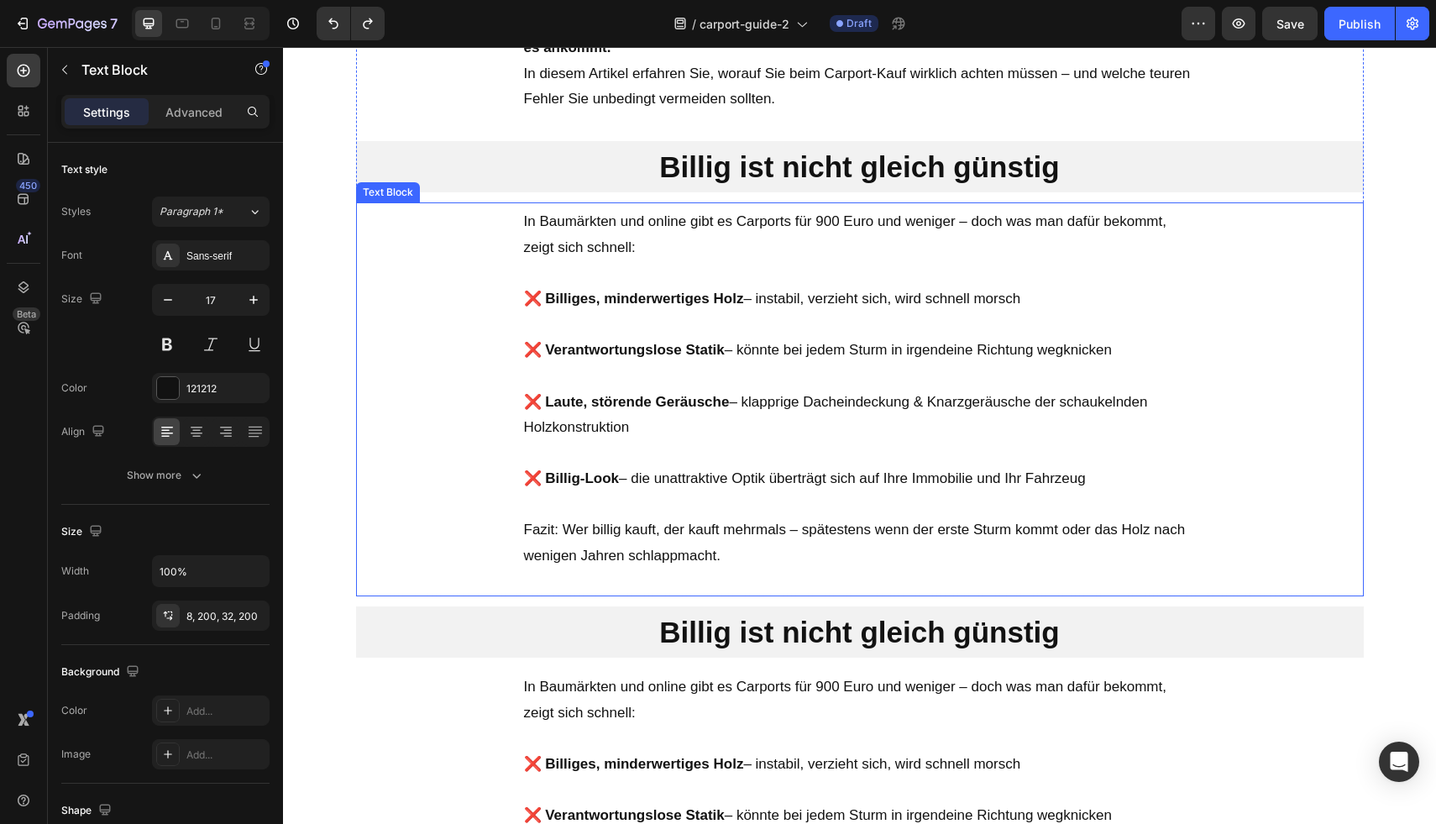
click at [760, 369] on p "❌ Laute, störende Geräusche – klapprige Dacheindeckung & Knarzgeräusche der sch…" at bounding box center [860, 402] width 672 height 77
click at [768, 546] on p "Fazit: Wer billig kauft, der kauft mehrmals – spätestens wenn der erste Sturm k…" at bounding box center [860, 542] width 672 height 51
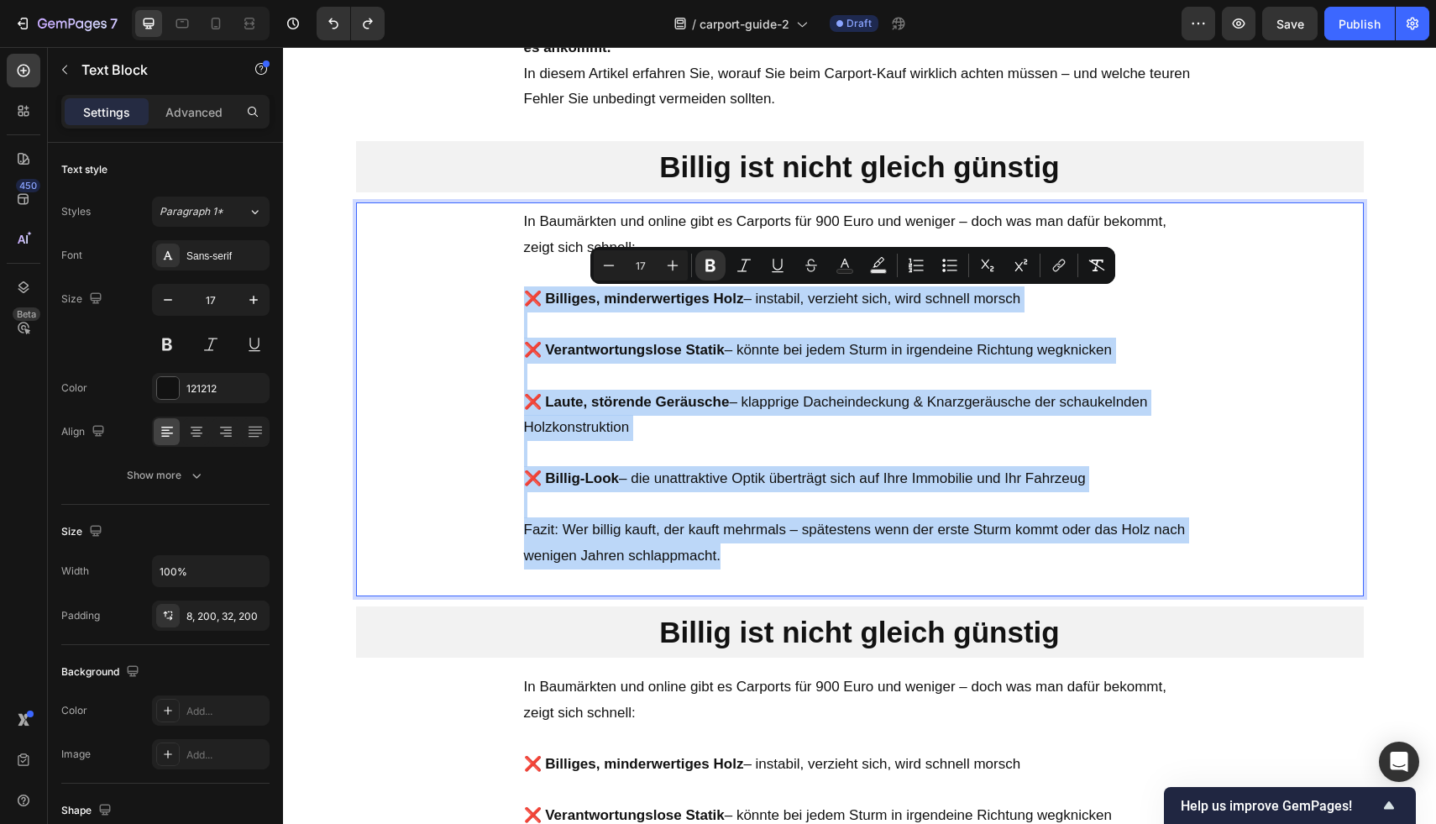
drag, startPoint x: 731, startPoint y: 516, endPoint x: 485, endPoint y: 295, distance: 330.6
click at [485, 295] on div "In Baumärkten und online gibt es Carports für 900 Euro und weniger – doch was m…" at bounding box center [860, 398] width 1008 height 393
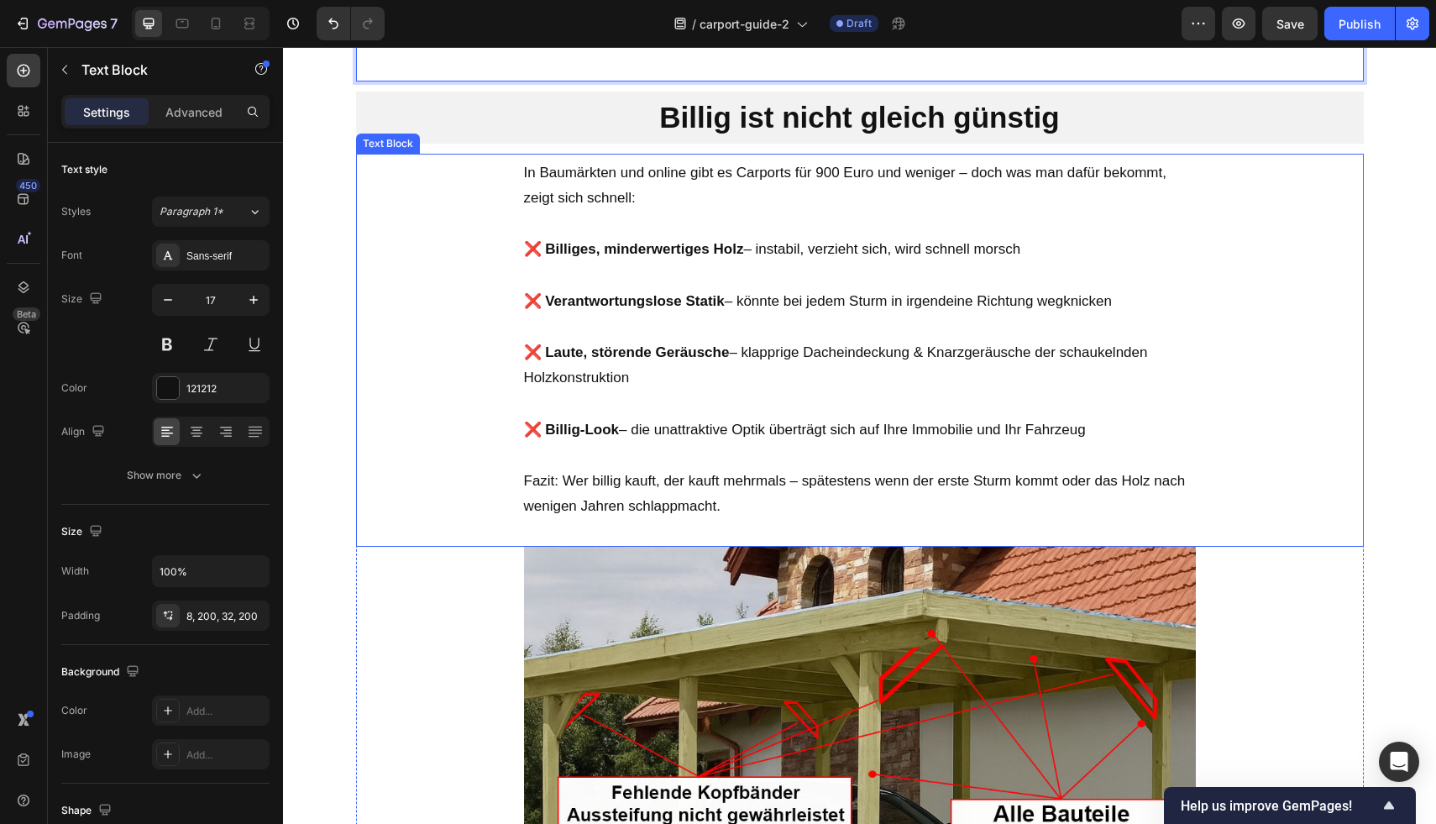
scroll to position [956, 0]
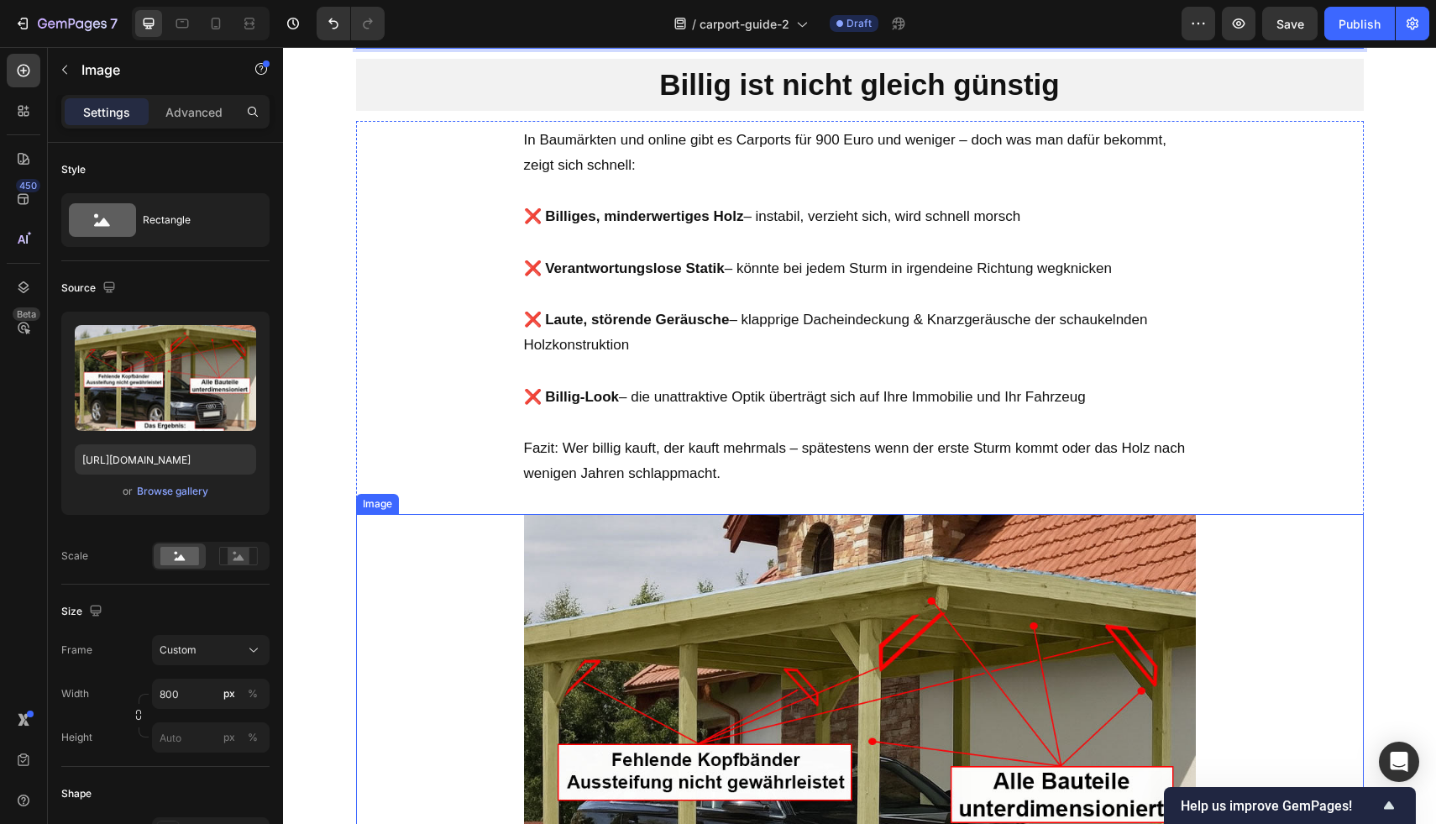
click at [500, 549] on div at bounding box center [860, 766] width 1008 height 504
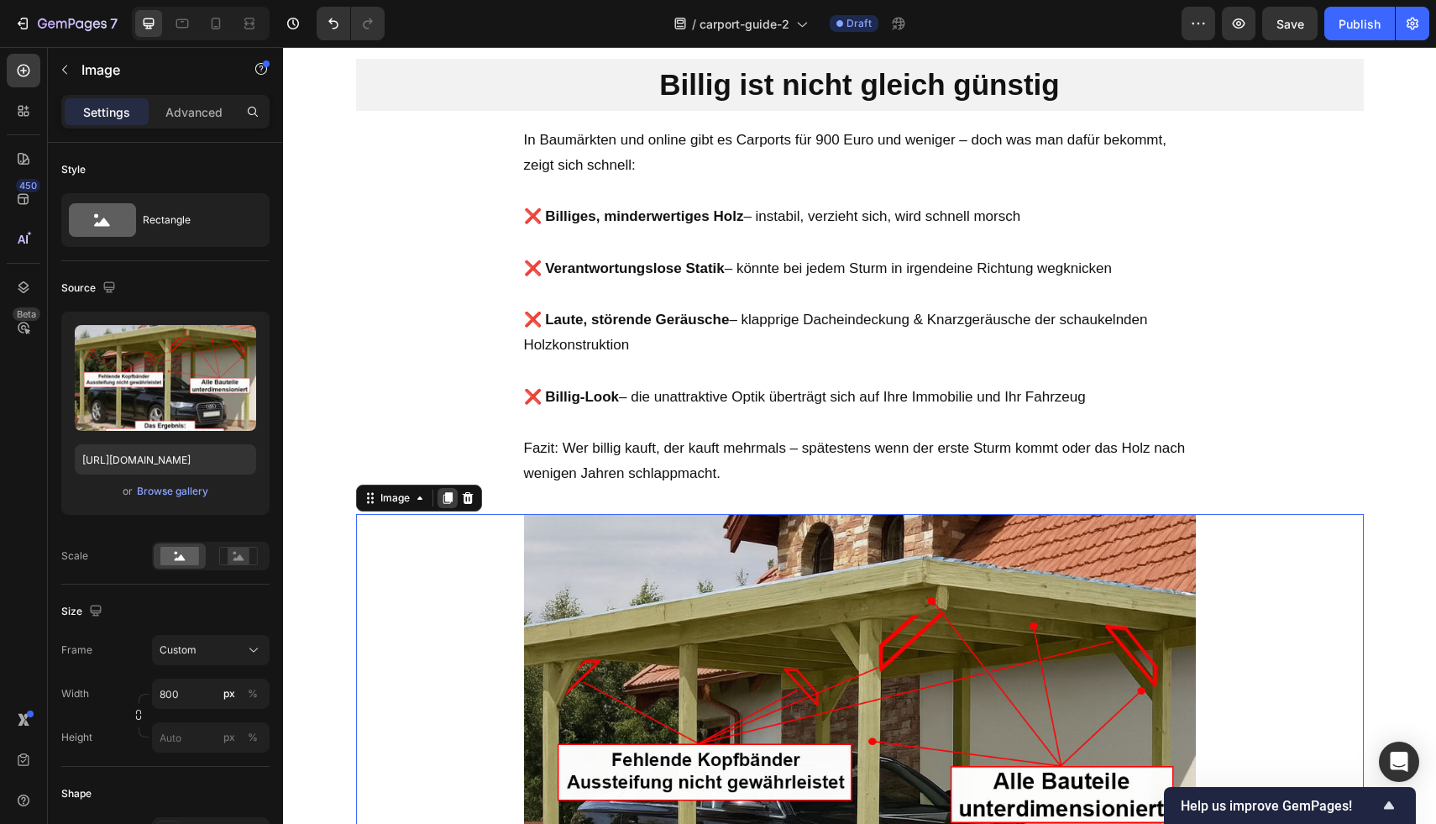
click at [441, 501] on icon at bounding box center [447, 497] width 13 height 13
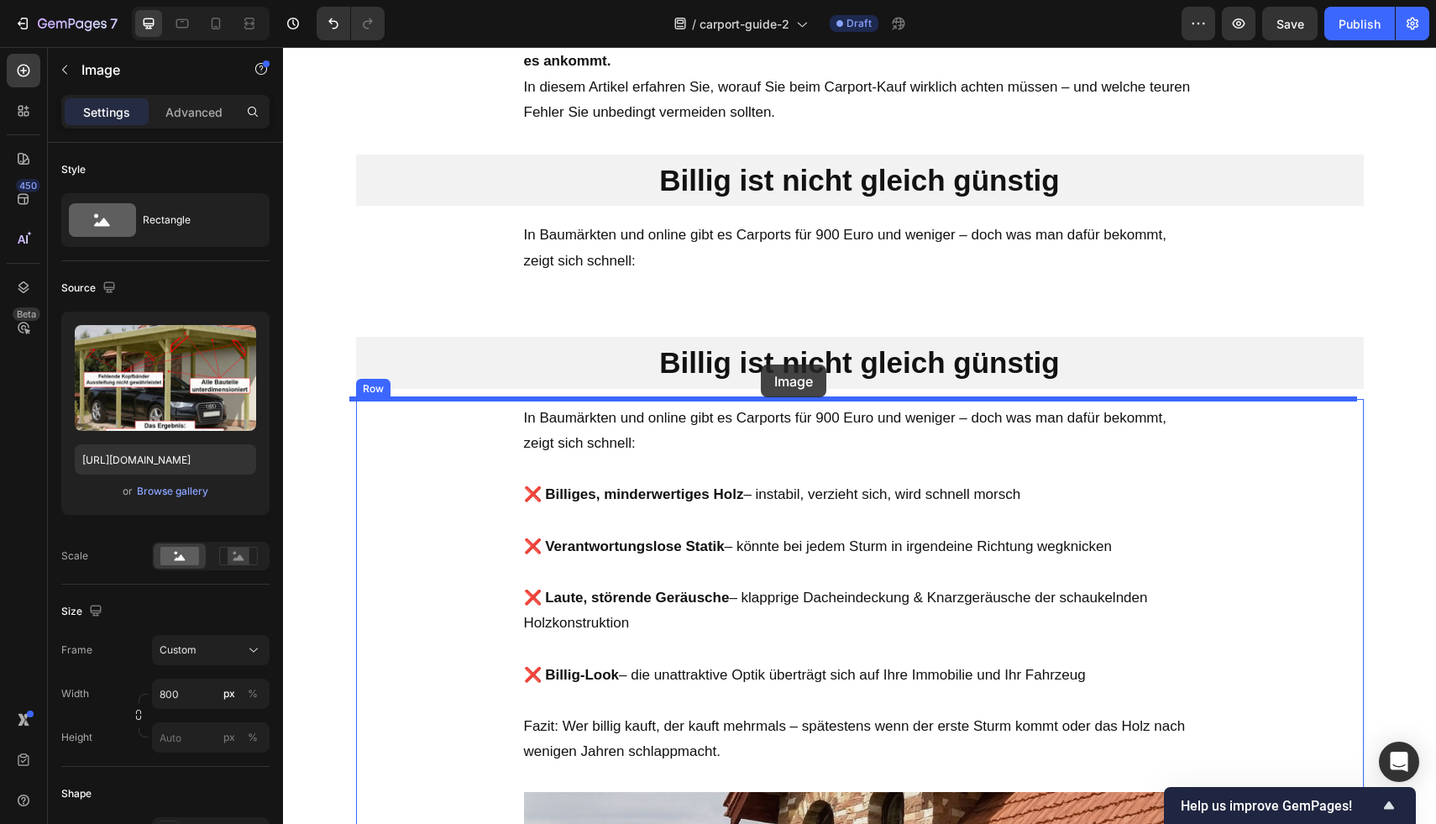
scroll to position [601, 0]
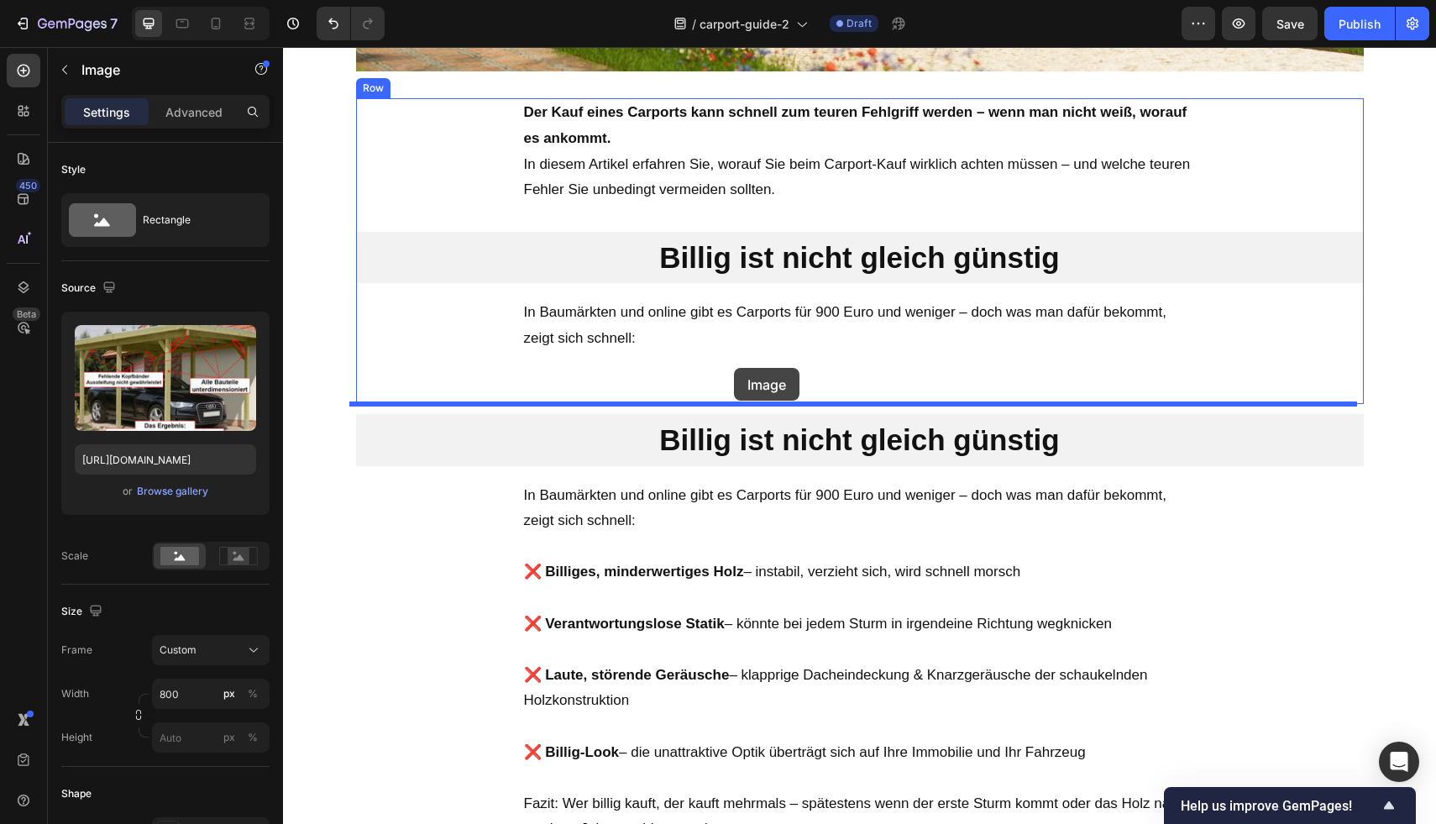
drag, startPoint x: 374, startPoint y: 91, endPoint x: 734, endPoint y: 368, distance: 453.8
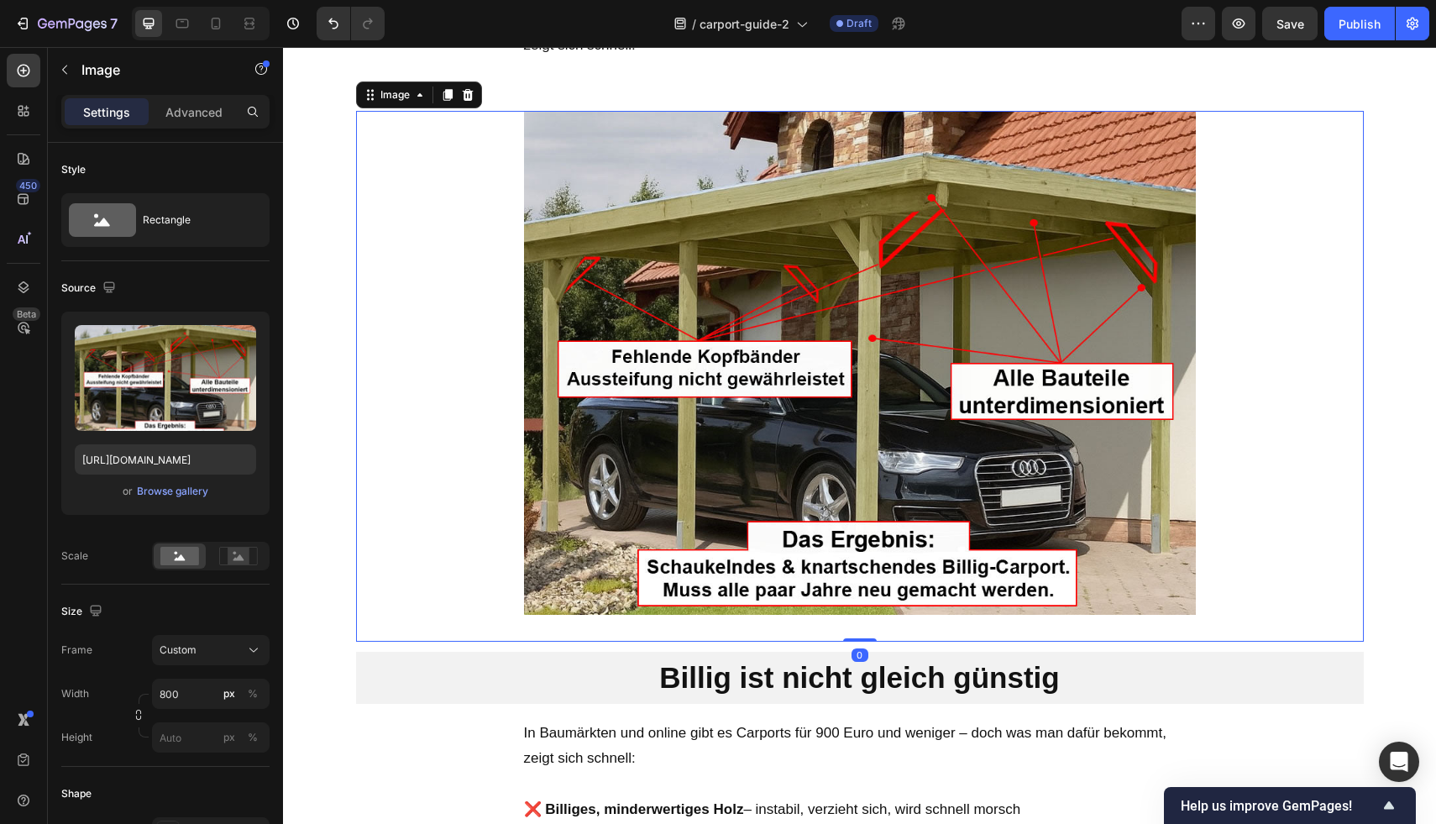
scroll to position [1000, 0]
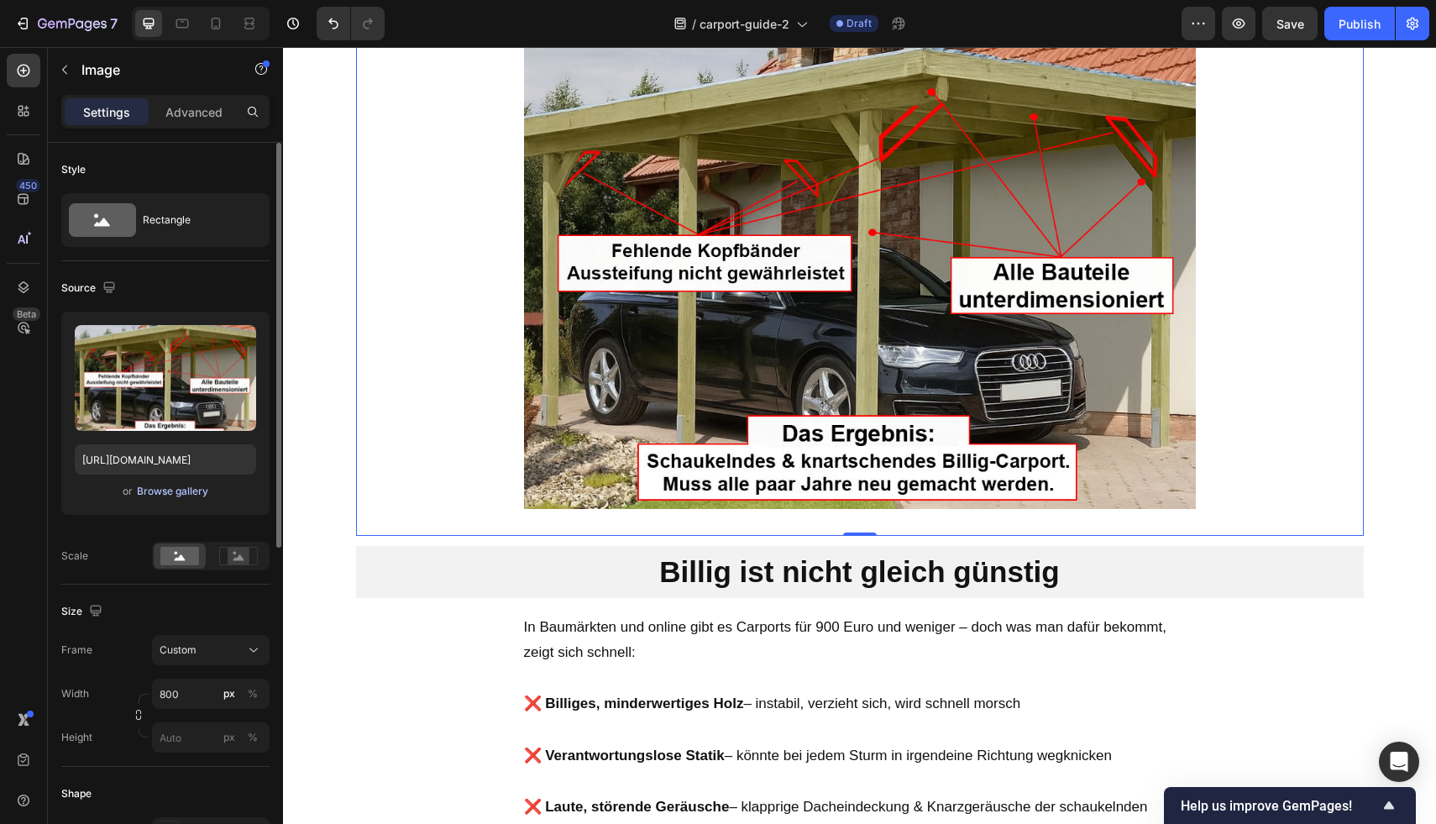
click at [168, 495] on div "Browse gallery" at bounding box center [172, 491] width 71 height 15
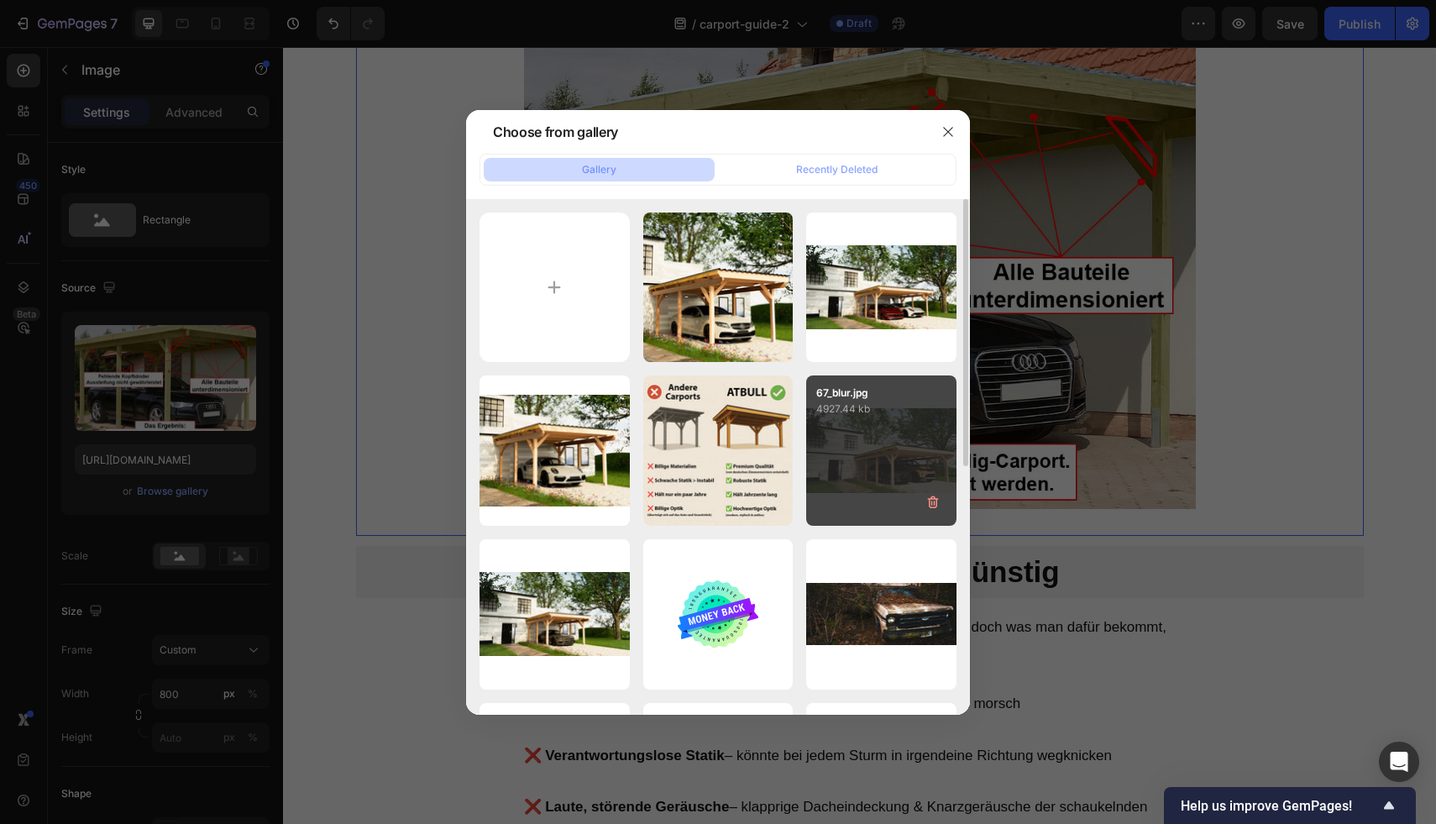
scroll to position [80, 0]
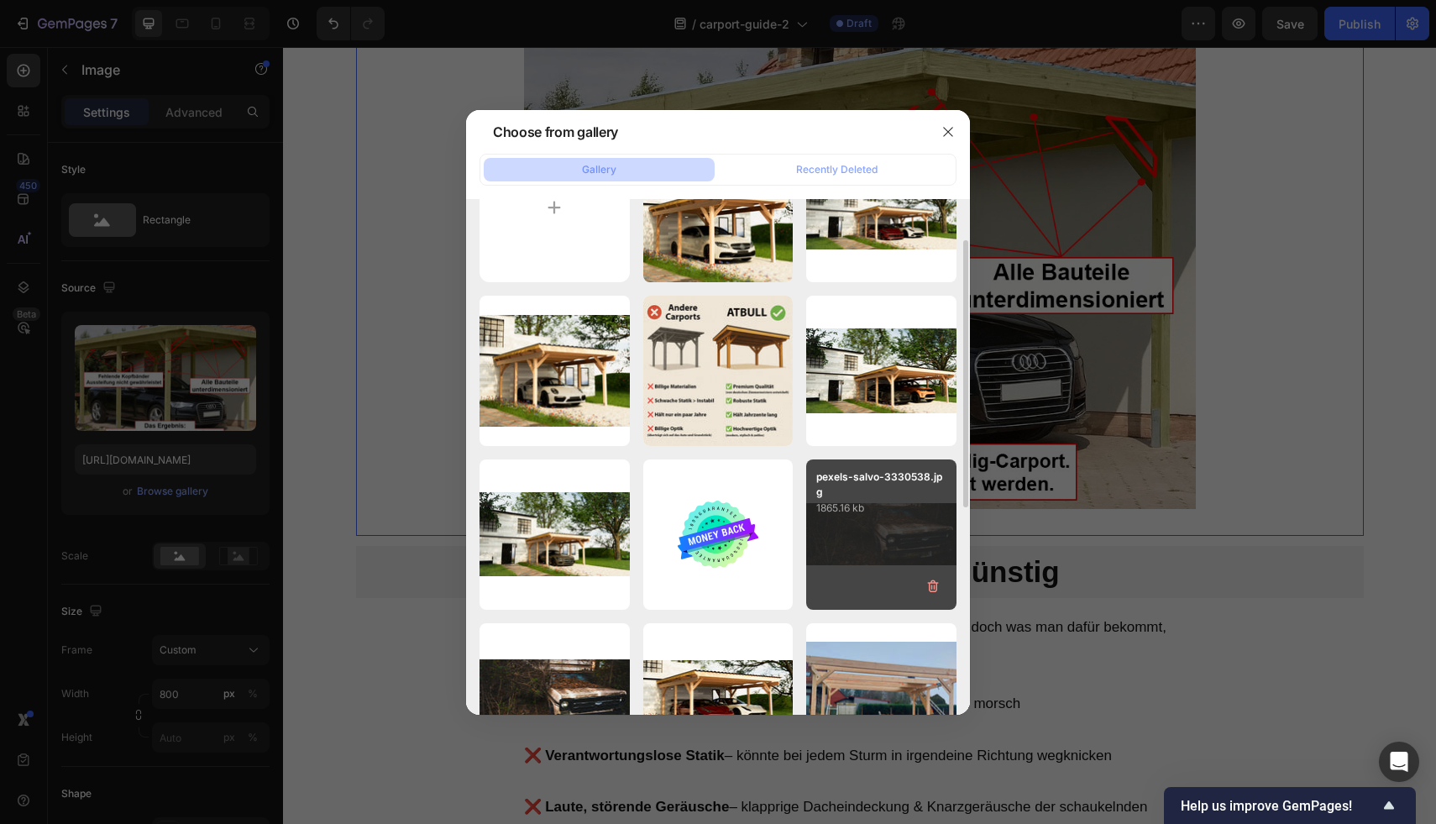
click at [870, 500] on p "1865.16 kb" at bounding box center [881, 508] width 130 height 17
type input "[URL][DOMAIN_NAME]"
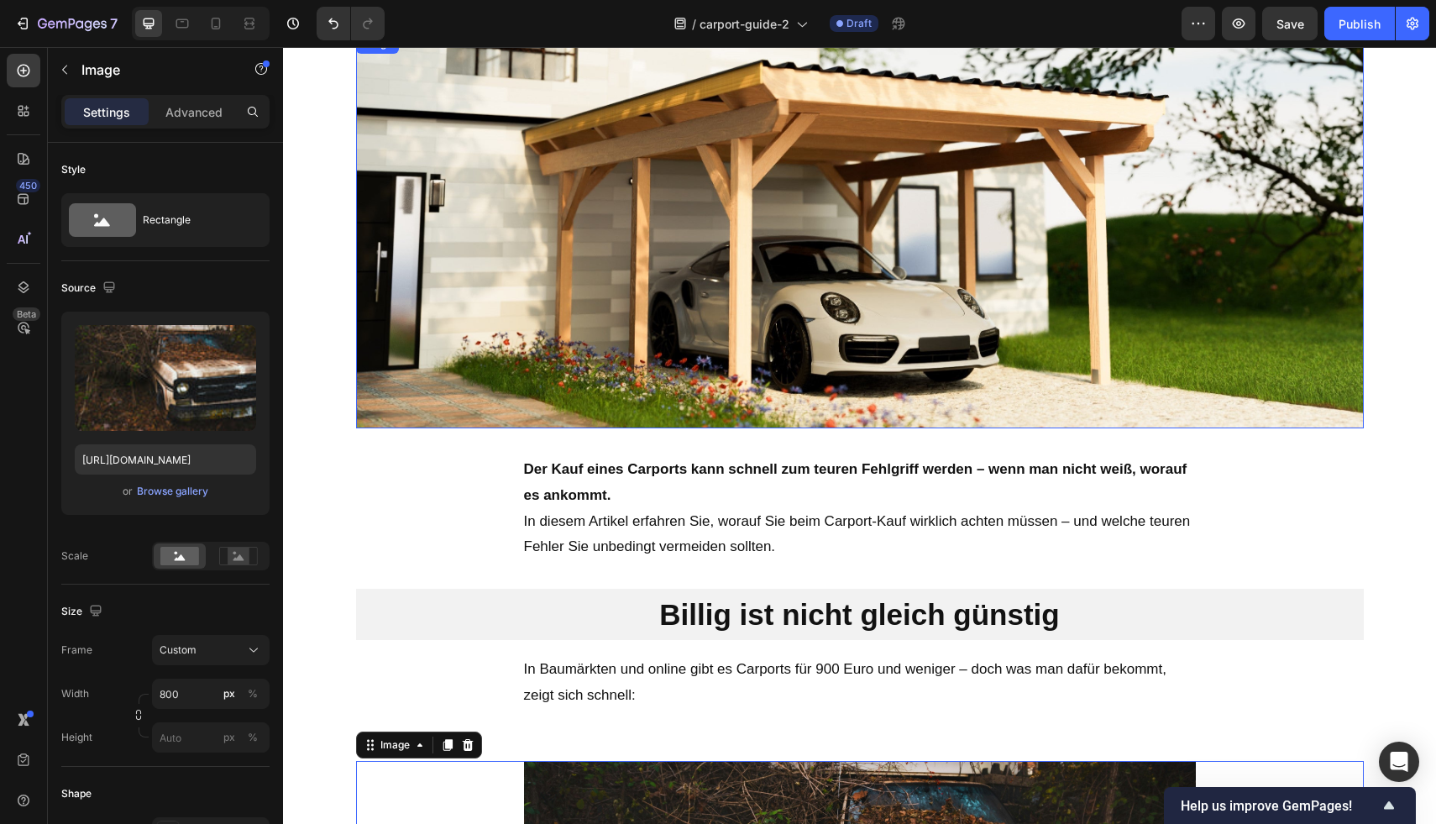
scroll to position [451, 0]
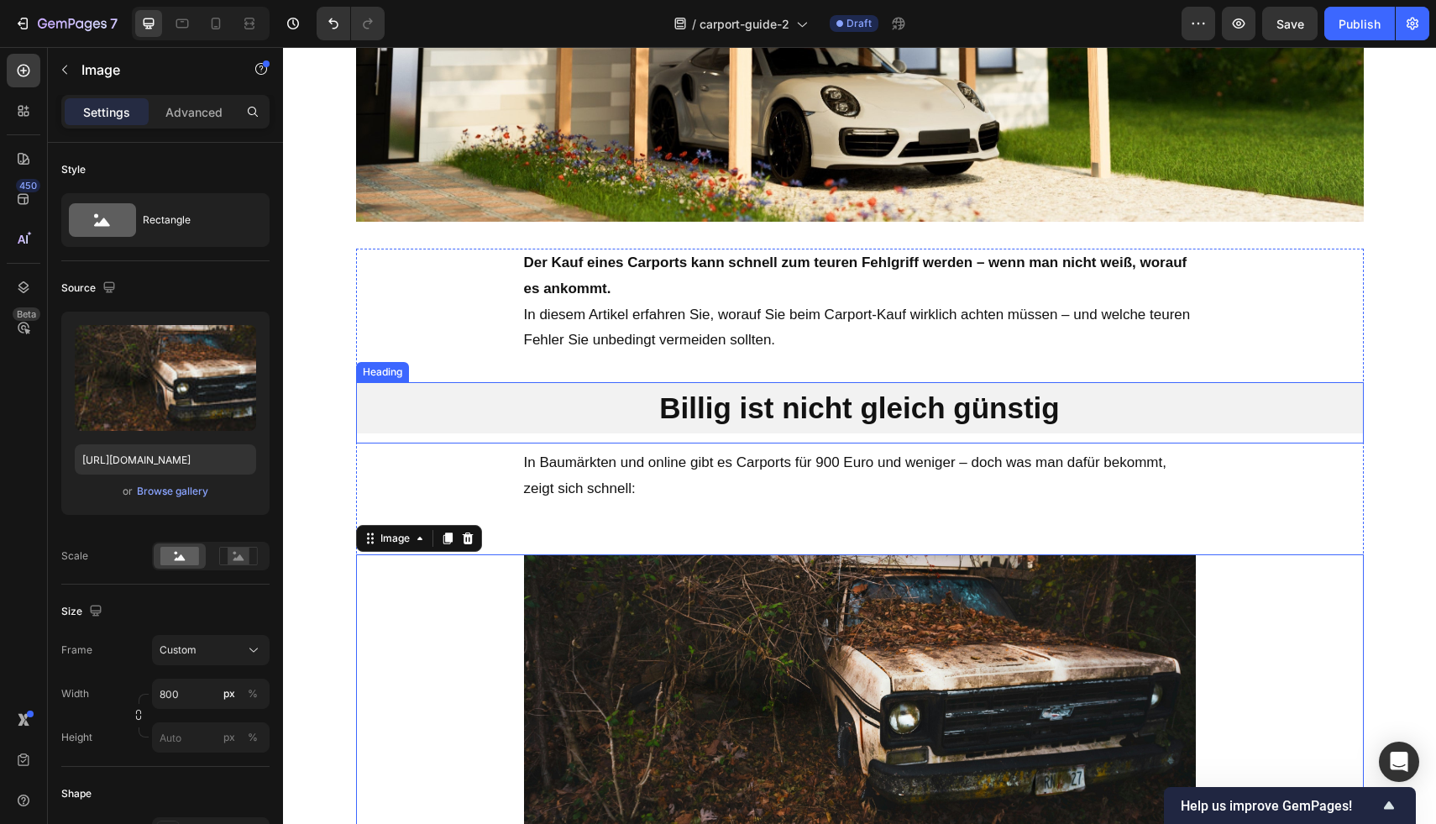
click at [815, 417] on h2 "Billig ist nicht gleich günstig" at bounding box center [860, 408] width 1008 height 52
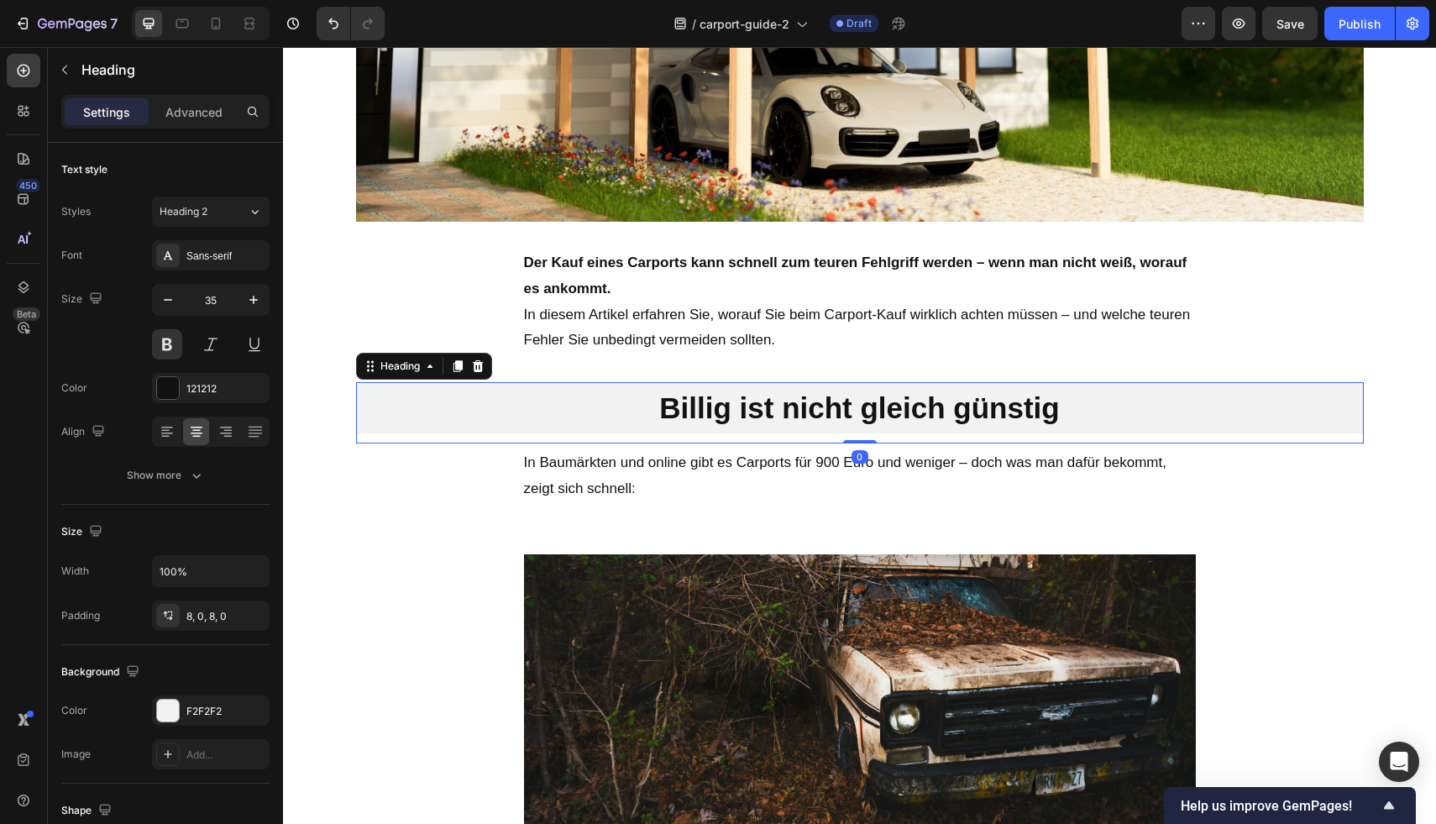
click at [1082, 401] on h2 "Billig ist nicht gleich günstig" at bounding box center [860, 408] width 1008 height 52
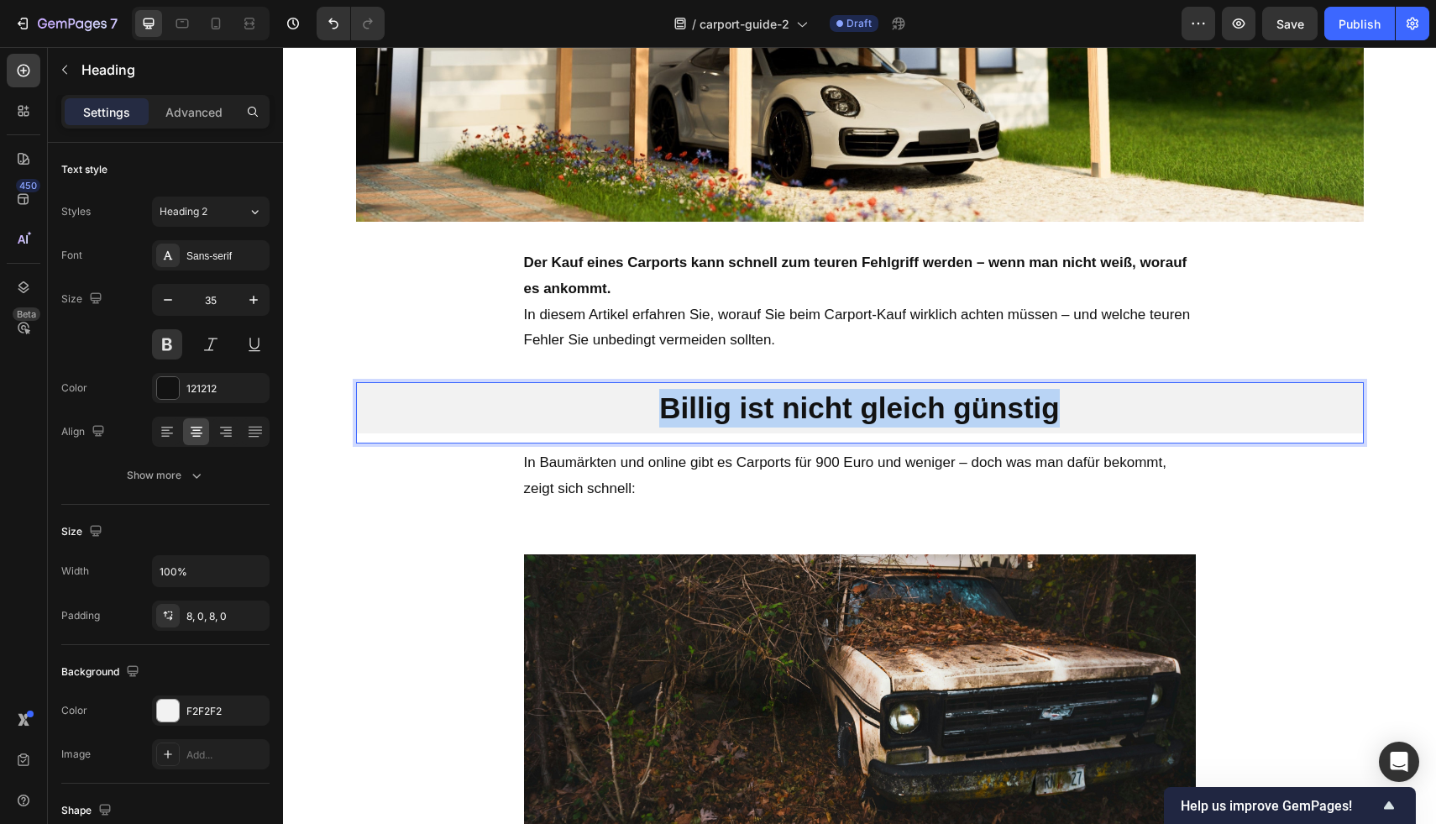
drag, startPoint x: 1082, startPoint y: 401, endPoint x: 640, endPoint y: 409, distance: 441.8
click at [641, 409] on p "Billig ist nicht gleich günstig" at bounding box center [860, 408] width 1008 height 39
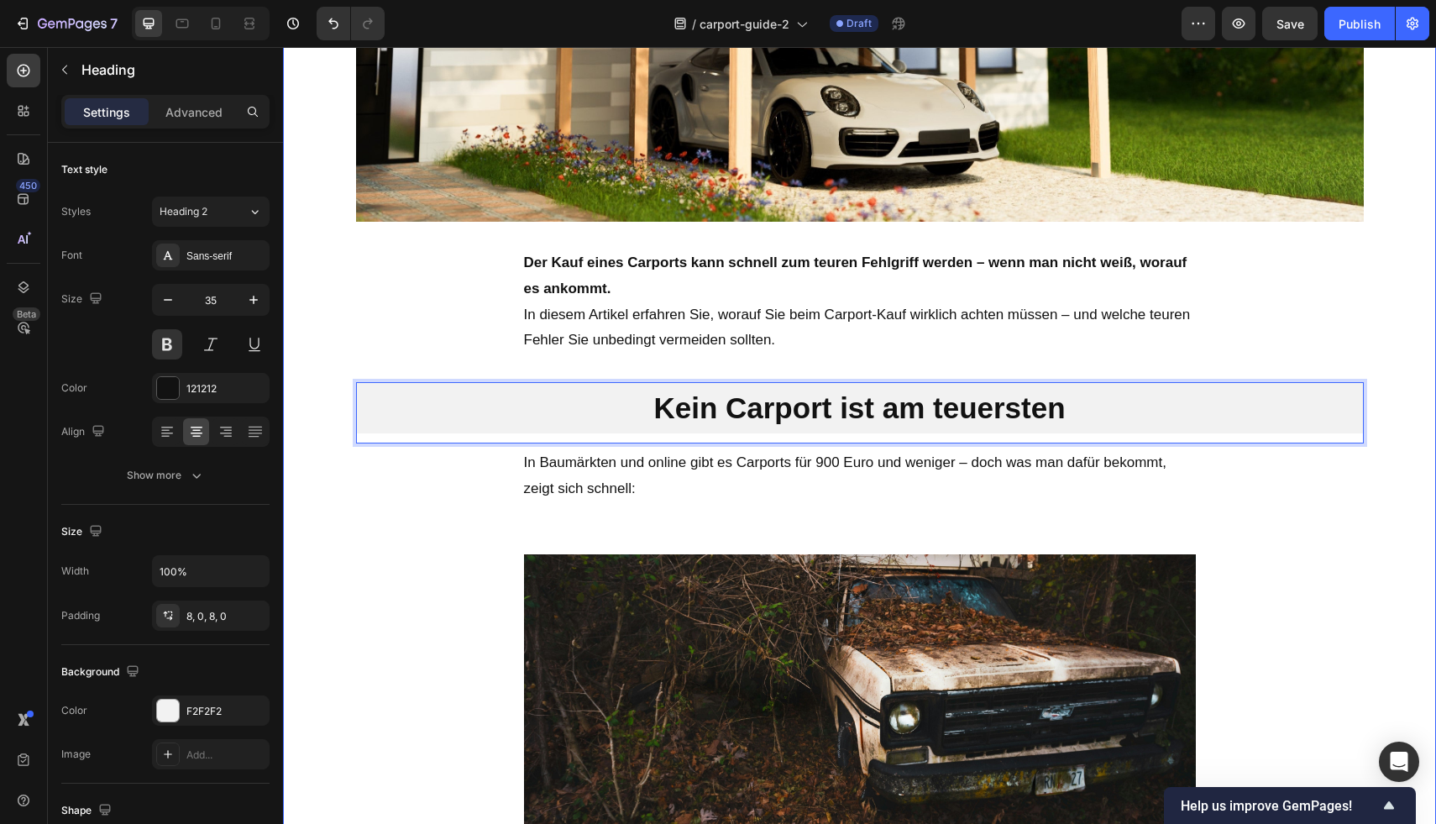
click at [299, 305] on div "Von [PERSON_NAME] ([PERSON_NAME] seit 2007) [DATE] 11:25 Uhr Text Block Image R…" at bounding box center [859, 316] width 1153 height 1077
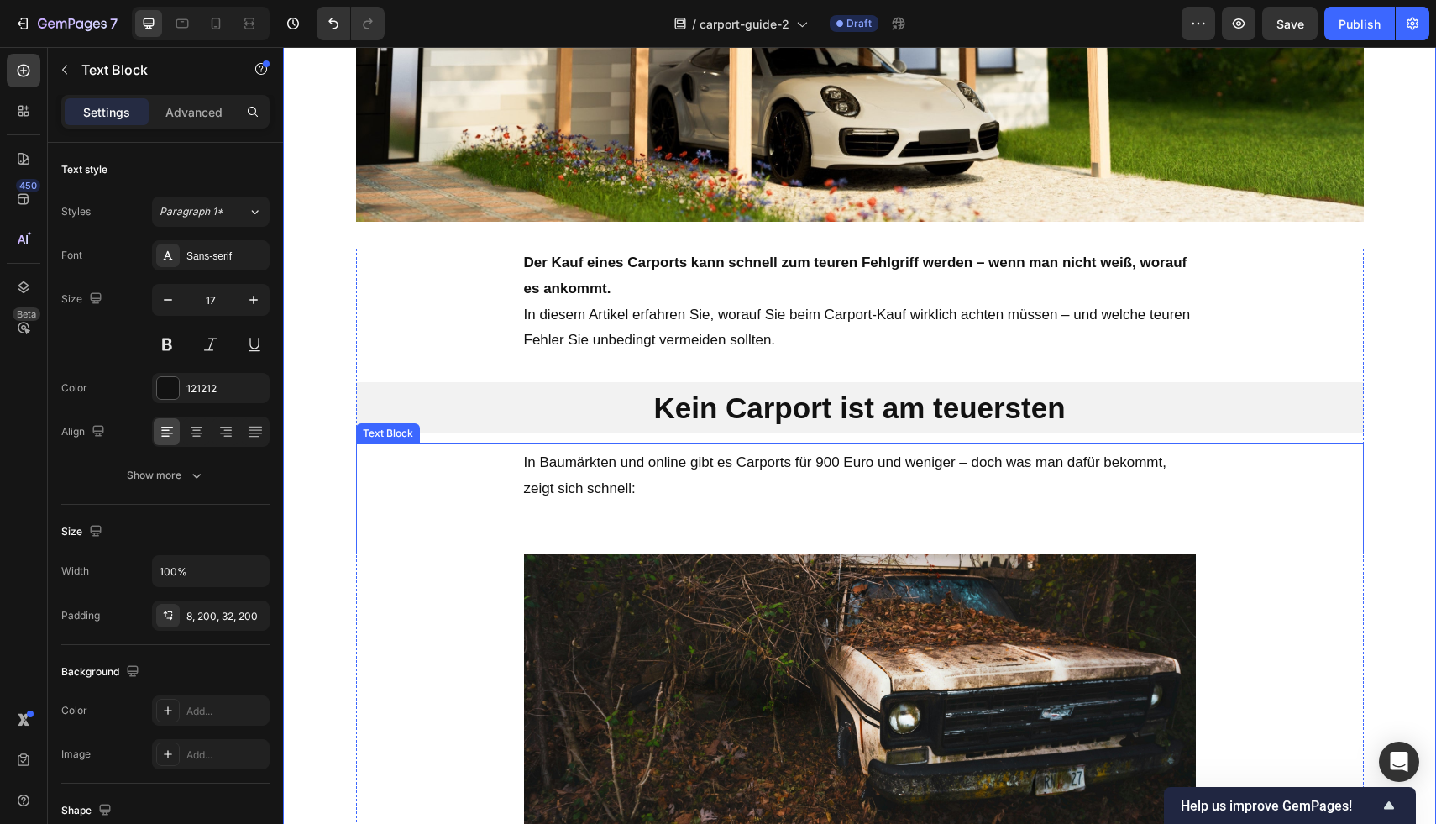
click at [636, 486] on p "In Baumärkten und online gibt es Carports für 900 Euro und weniger – doch was m…" at bounding box center [860, 475] width 672 height 51
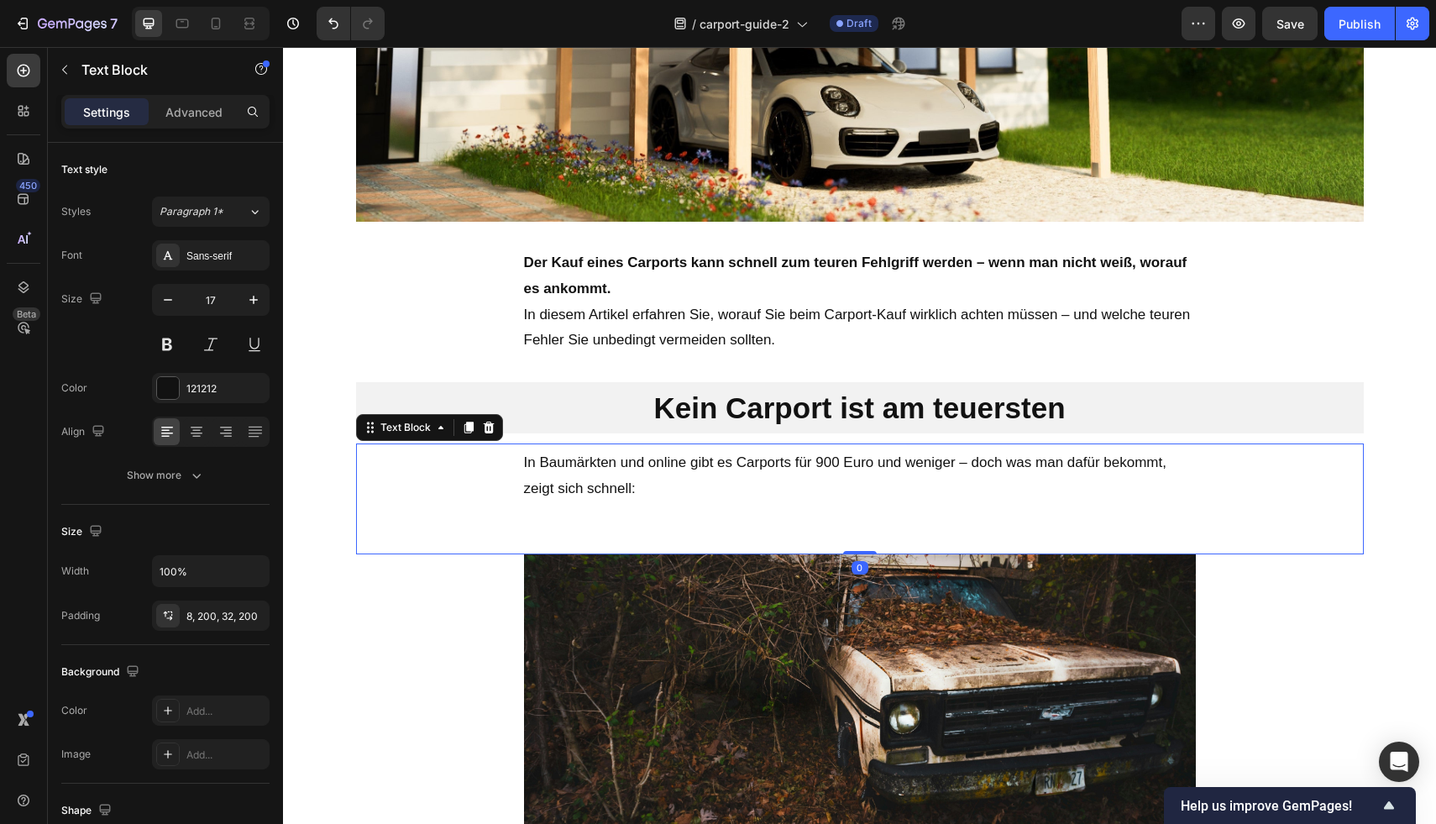
click at [642, 489] on p "In Baumärkten und online gibt es Carports für 900 Euro und weniger – doch was m…" at bounding box center [860, 475] width 672 height 51
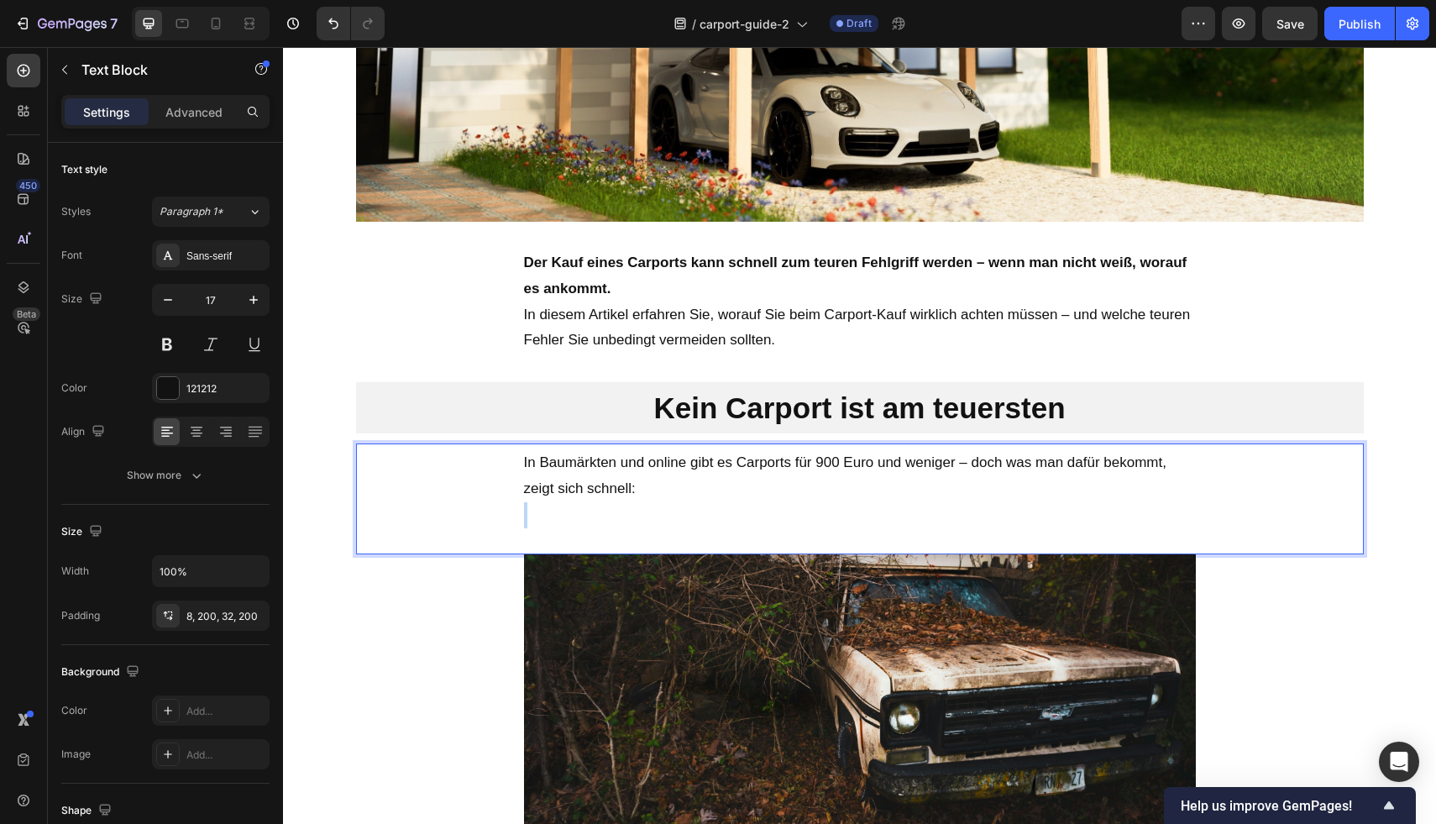
click at [642, 489] on p "In Baumärkten und online gibt es Carports für 900 Euro und weniger – doch was m…" at bounding box center [860, 475] width 672 height 51
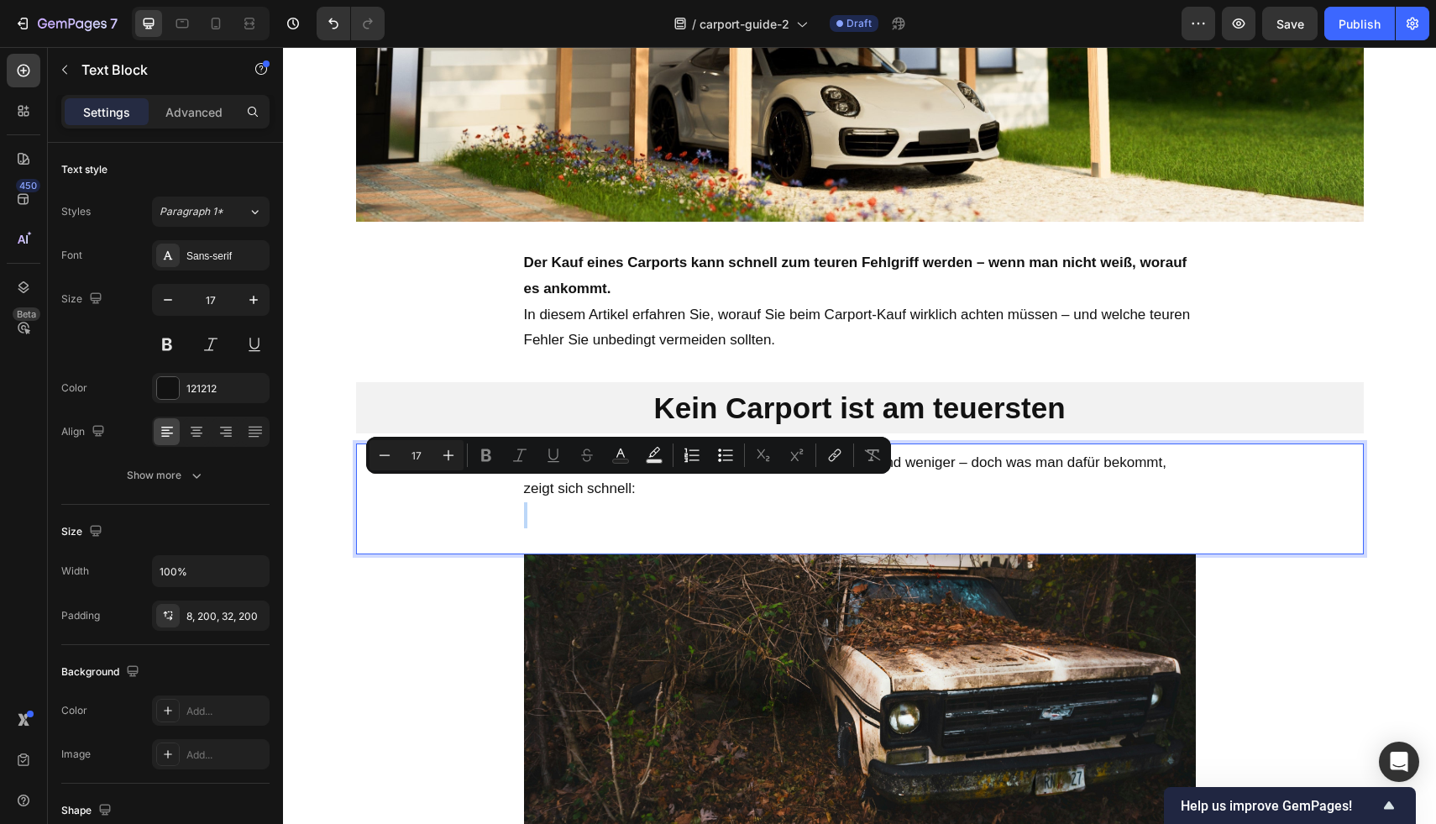
click at [646, 489] on p "In Baumärkten und online gibt es Carports für 900 Euro und weniger – doch was m…" at bounding box center [860, 475] width 672 height 51
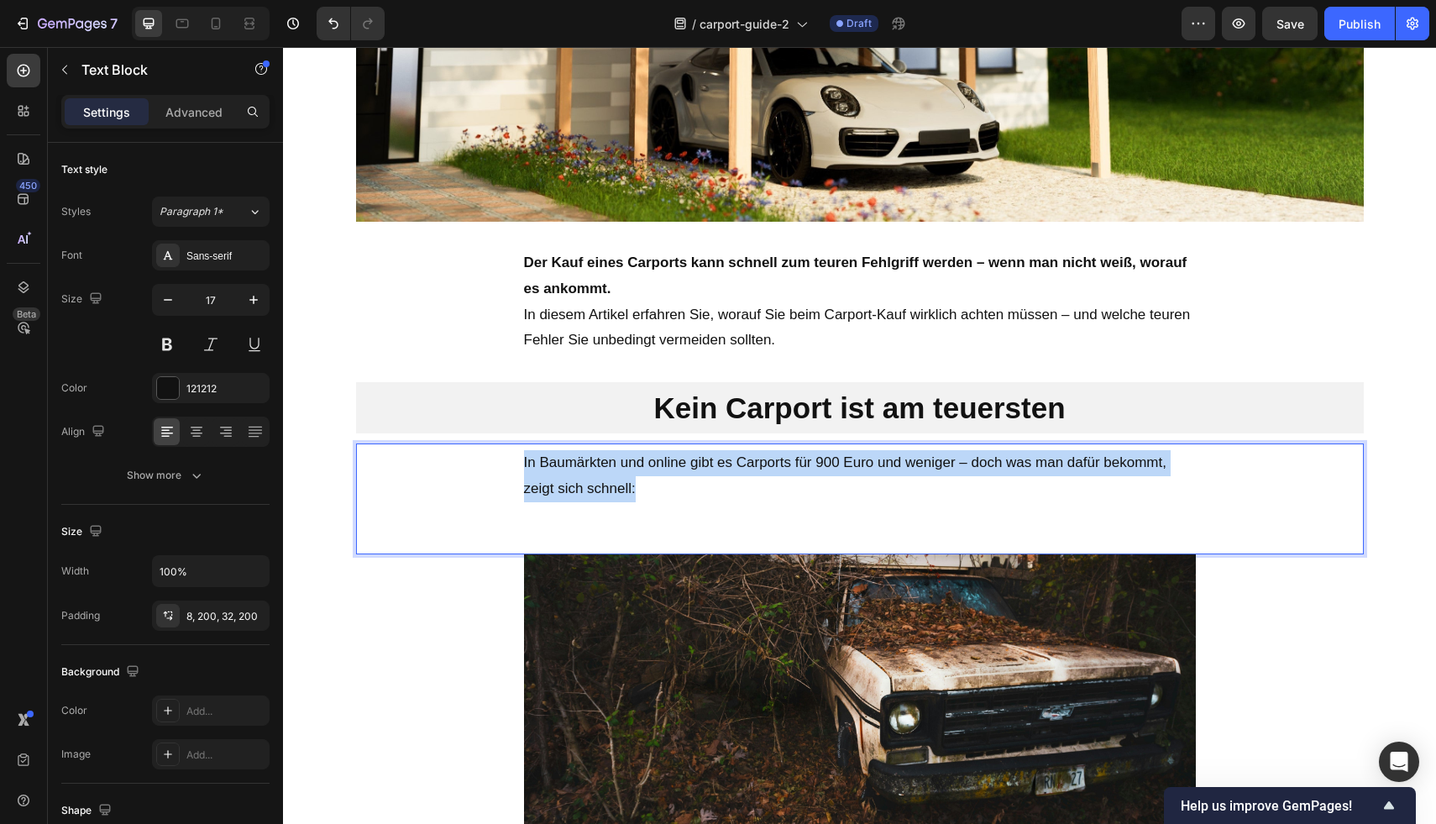
drag, startPoint x: 646, startPoint y: 490, endPoint x: 513, endPoint y: 457, distance: 136.7
click at [513, 457] on div "In Baumärkten und online gibt es Carports für 900 Euro und weniger – doch was m…" at bounding box center [860, 498] width 1008 height 111
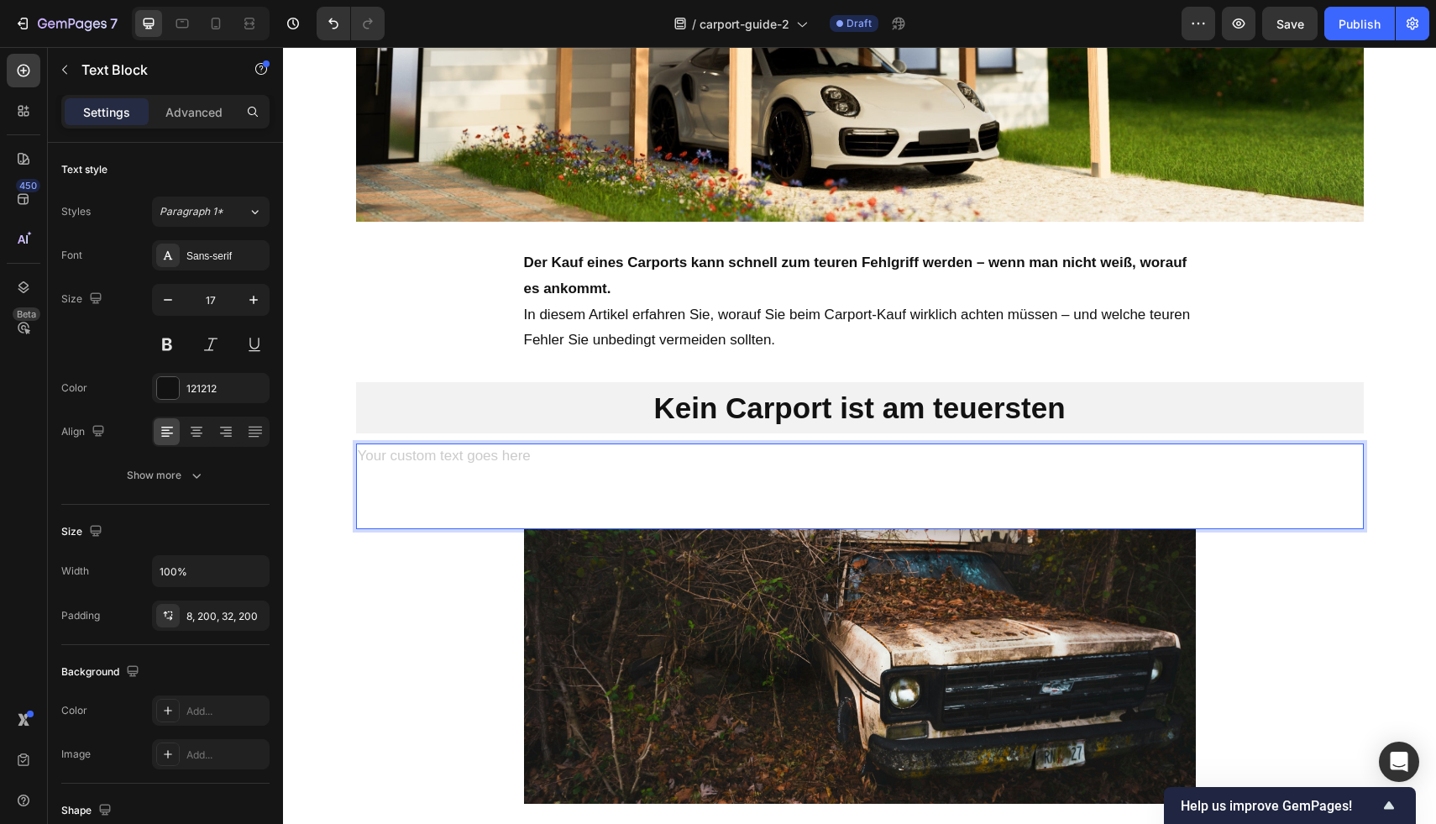
click at [638, 466] on div "Rich Text Editor. Editing area: main" at bounding box center [860, 485] width 1008 height 85
click at [633, 448] on div "Rich Text Editor. Editing area: main" at bounding box center [860, 485] width 1008 height 85
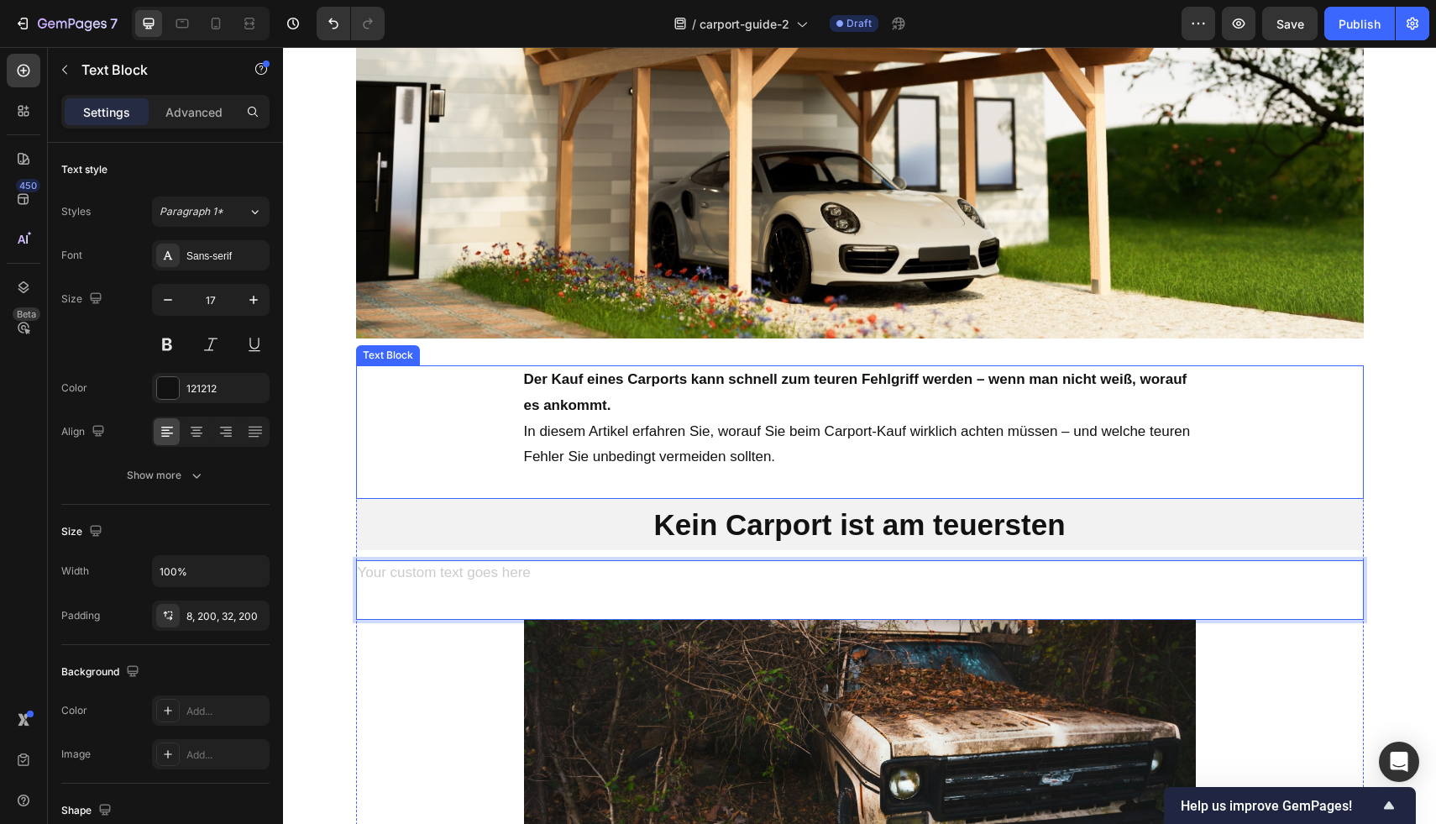
scroll to position [319, 0]
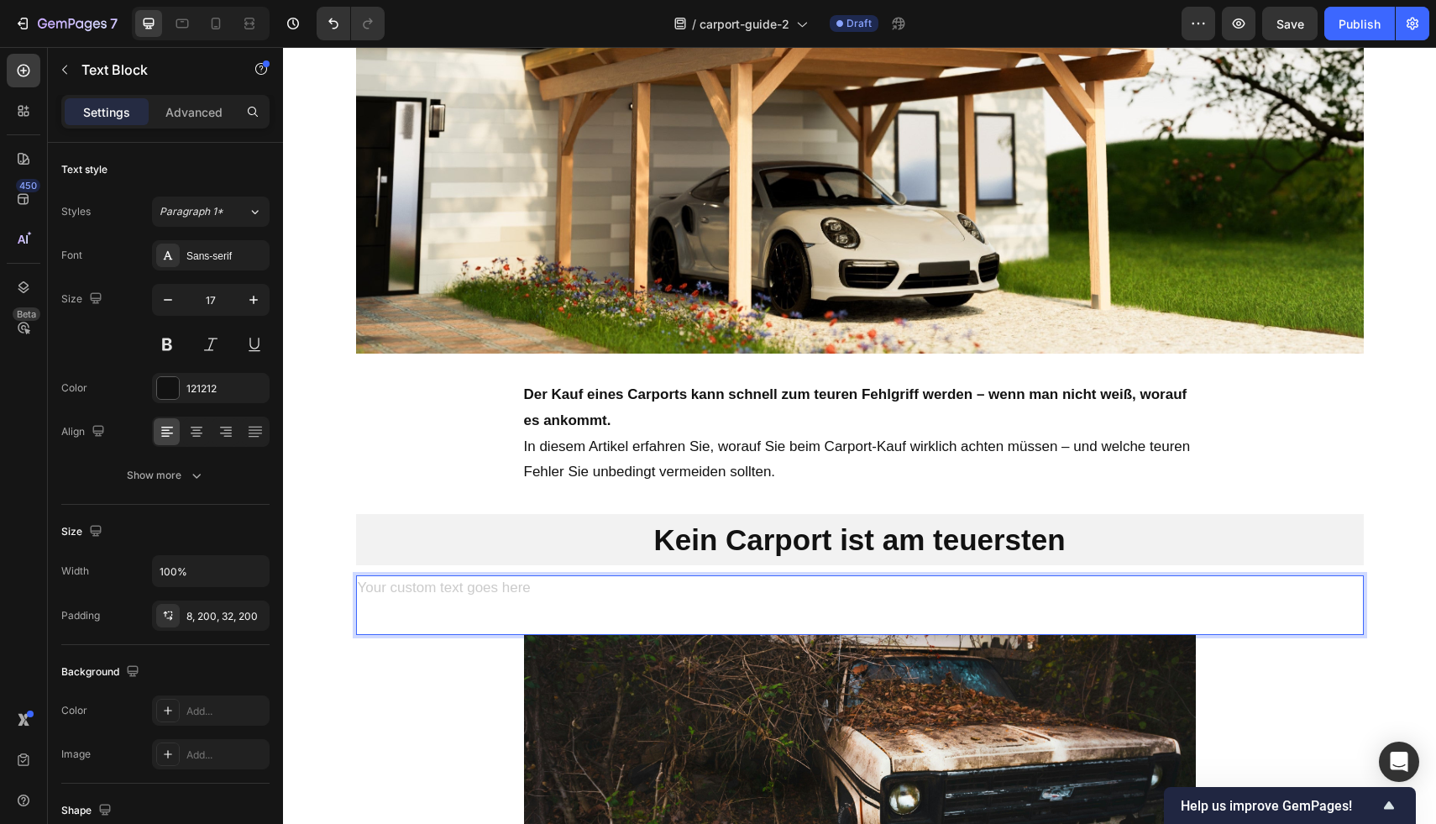
click at [736, 583] on div "Rich Text Editor. Editing area: main" at bounding box center [860, 605] width 1008 height 60
drag, startPoint x: 697, startPoint y: 593, endPoint x: 514, endPoint y: 590, distance: 183.1
click at [514, 590] on div "Ihr Auto könnte [DATE] nichts mehr Wert" at bounding box center [860, 605] width 1008 height 60
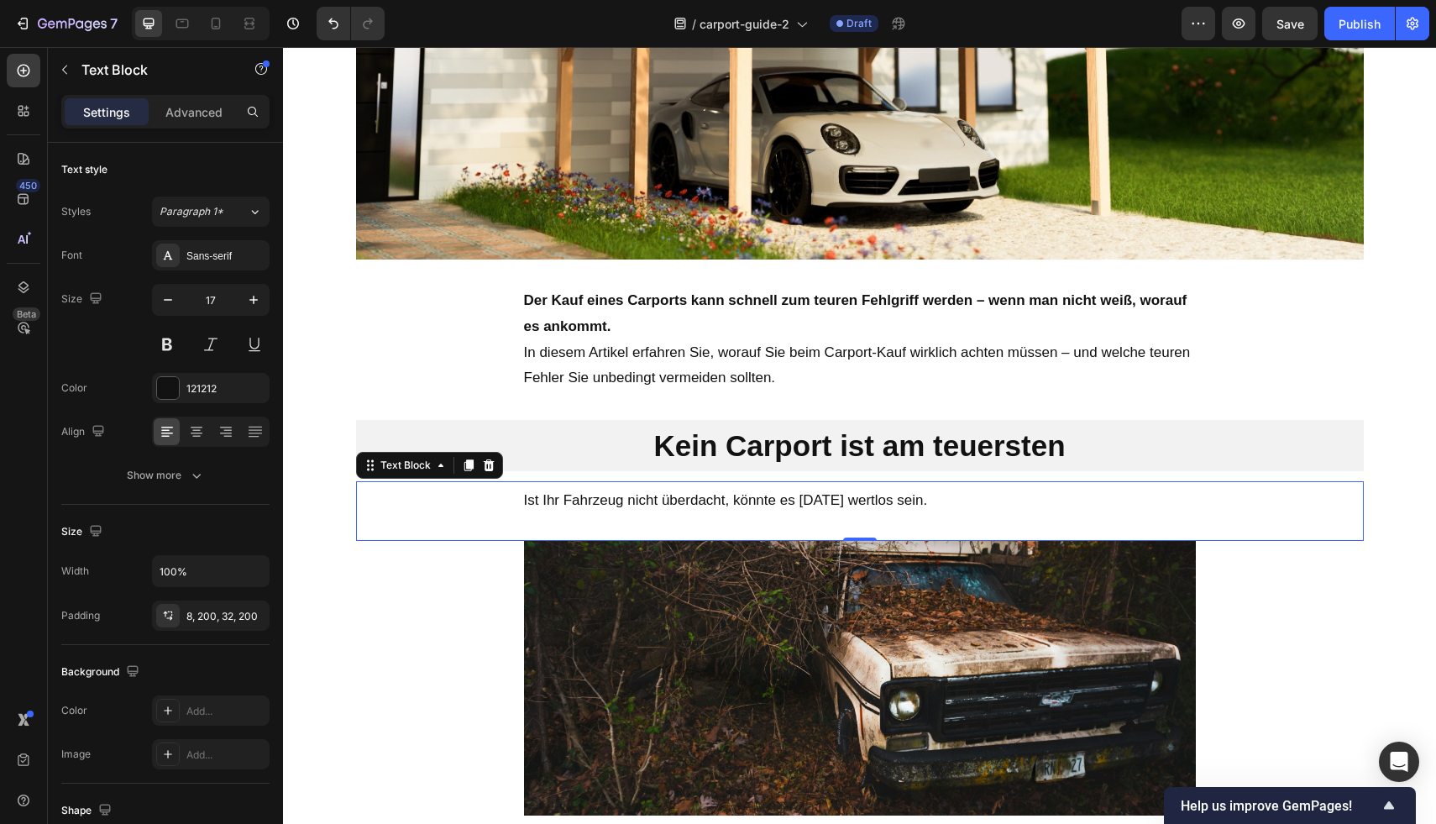
scroll to position [437, 0]
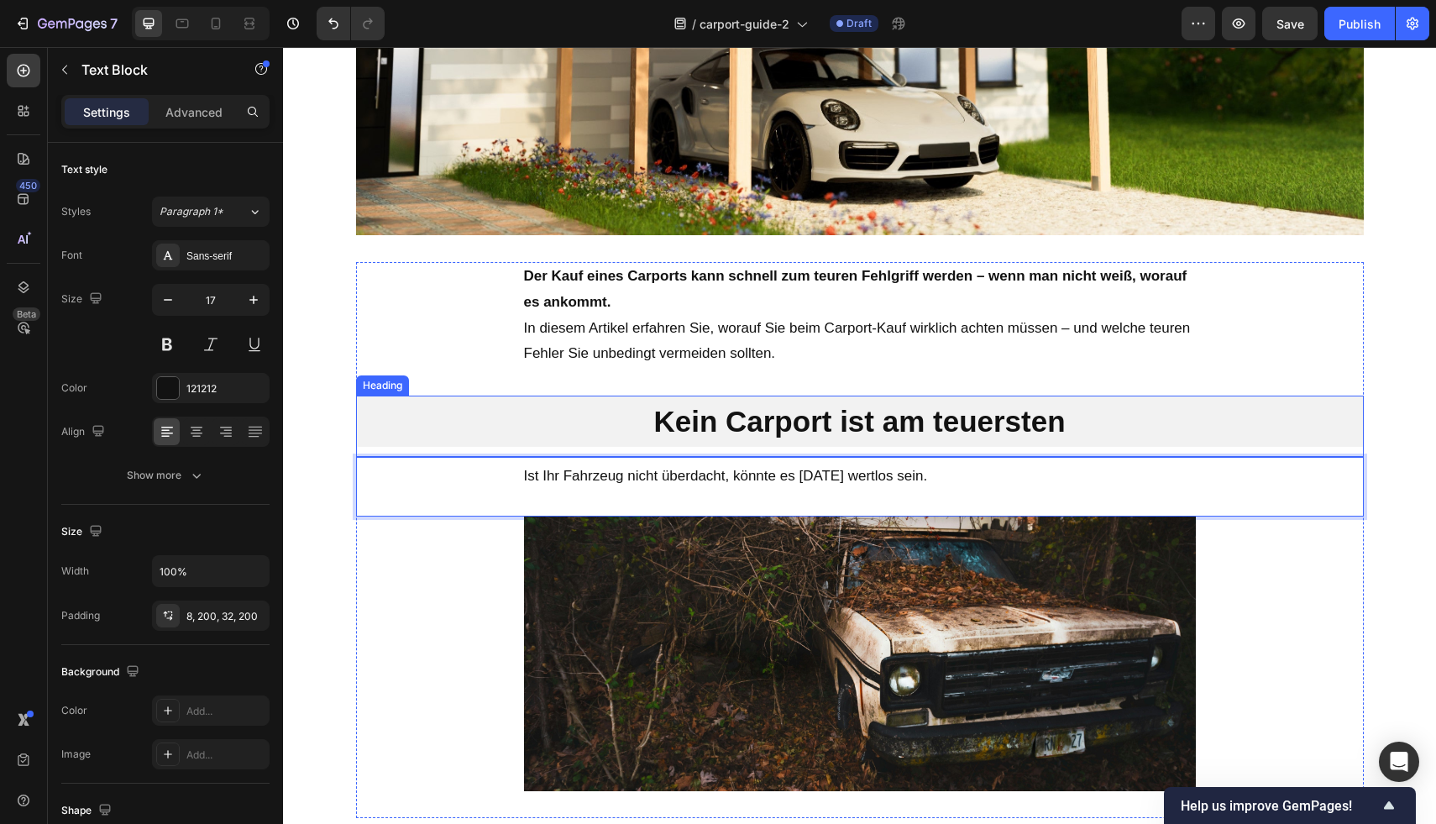
click at [1097, 419] on p "Kein Carport ist am teuersten" at bounding box center [860, 421] width 1008 height 39
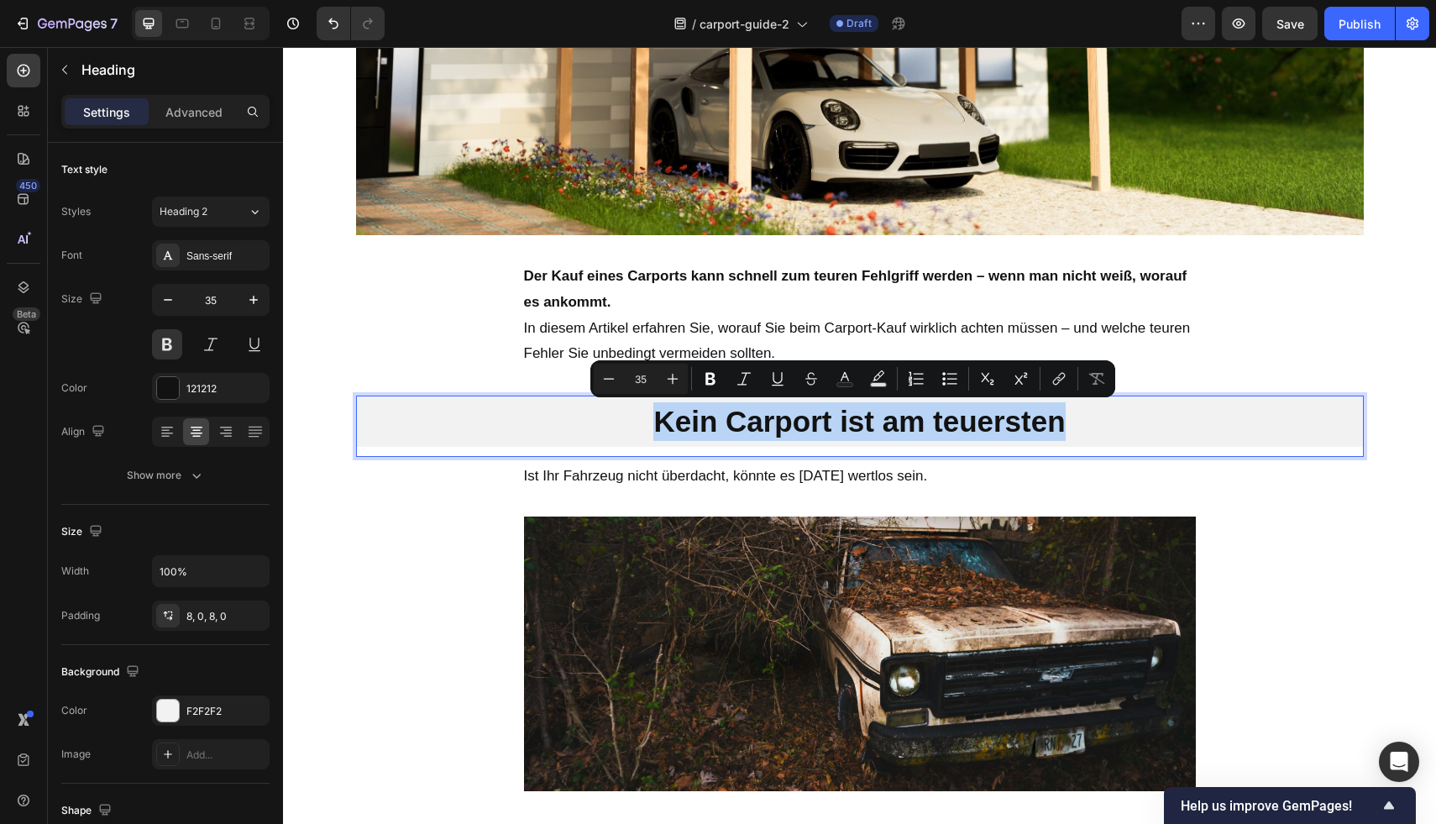
drag, startPoint x: 1102, startPoint y: 419, endPoint x: 652, endPoint y: 430, distance: 449.4
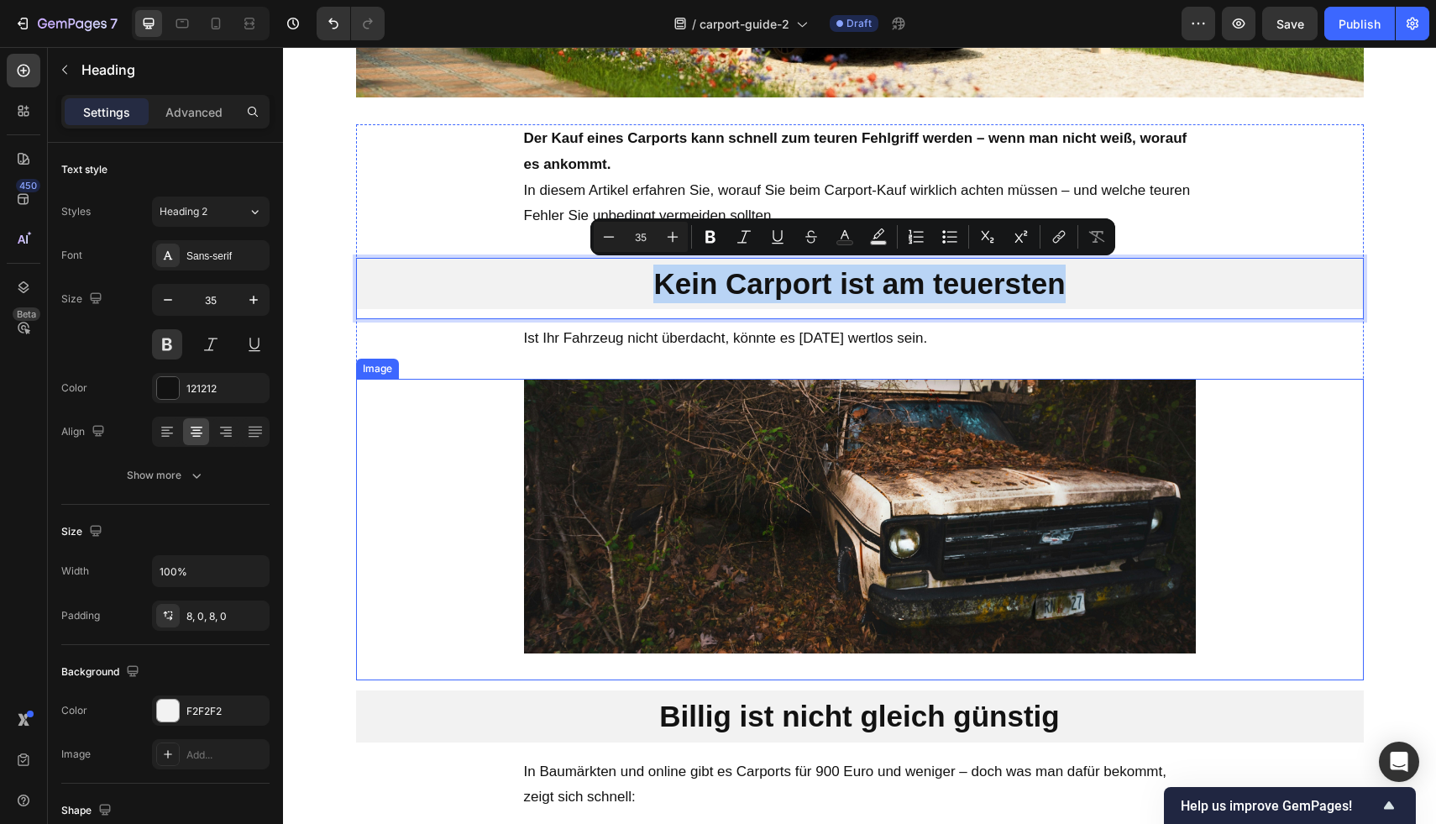
scroll to position [579, 0]
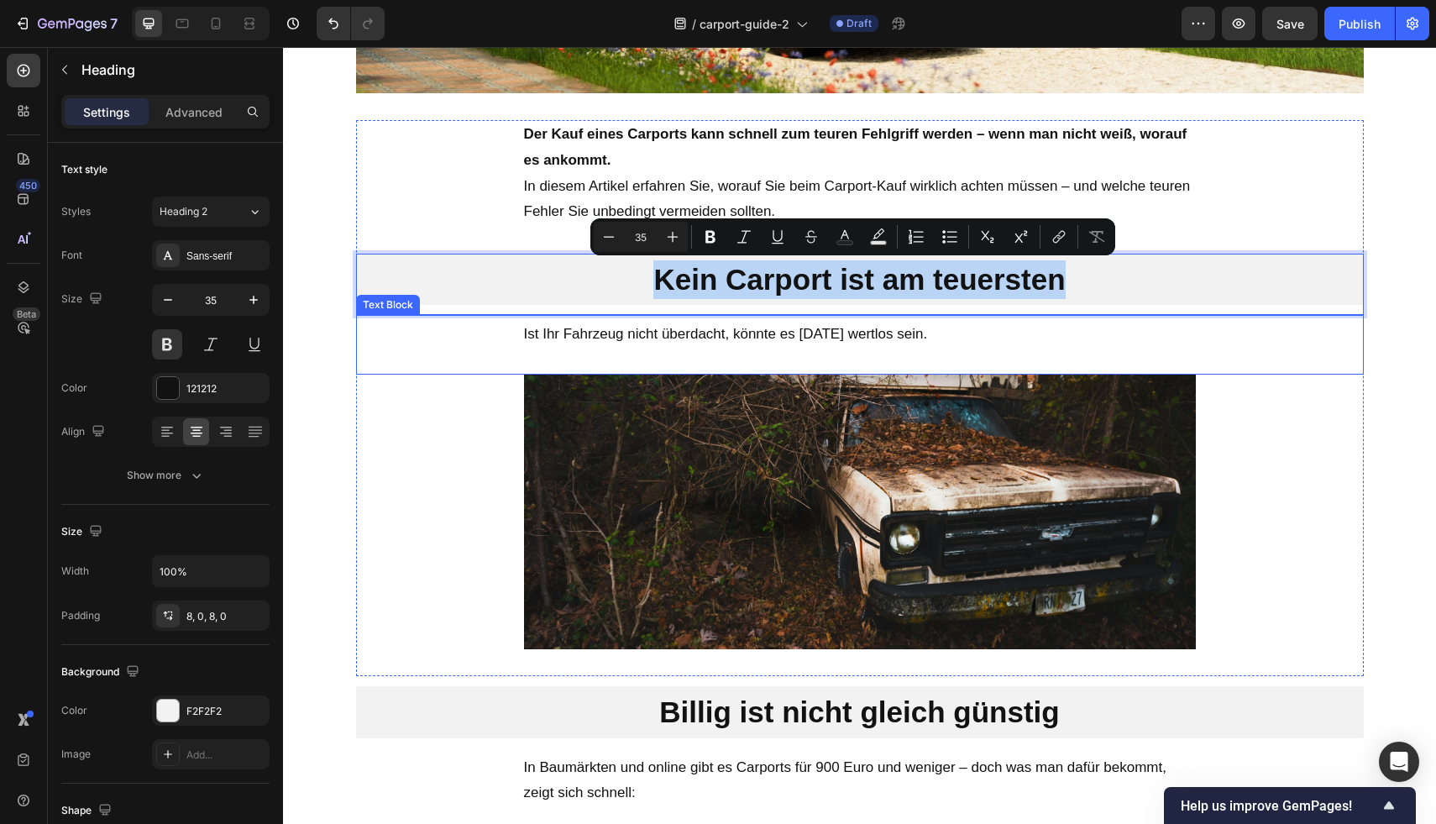
click at [824, 367] on div "Ist Ihr Fahrzeug nicht überdacht, könnte es [DATE] wertlos sein." at bounding box center [860, 345] width 1008 height 60
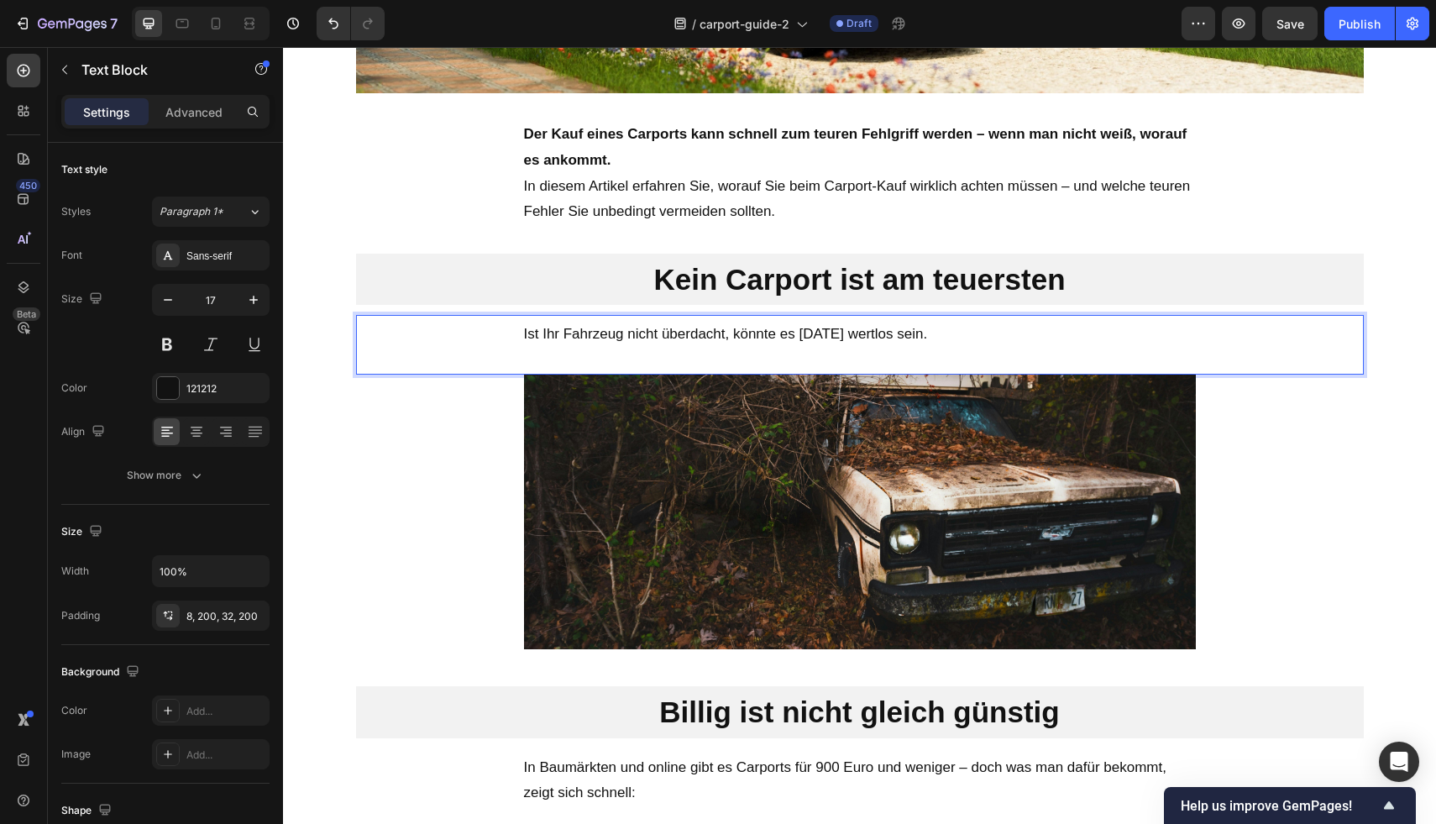
drag, startPoint x: 791, startPoint y: 336, endPoint x: 490, endPoint y: 339, distance: 300.6
click at [490, 339] on div "Ist Ihr Fahrzeug nicht überdacht, könnte es [DATE] wertlos sein." at bounding box center [860, 345] width 1008 height 60
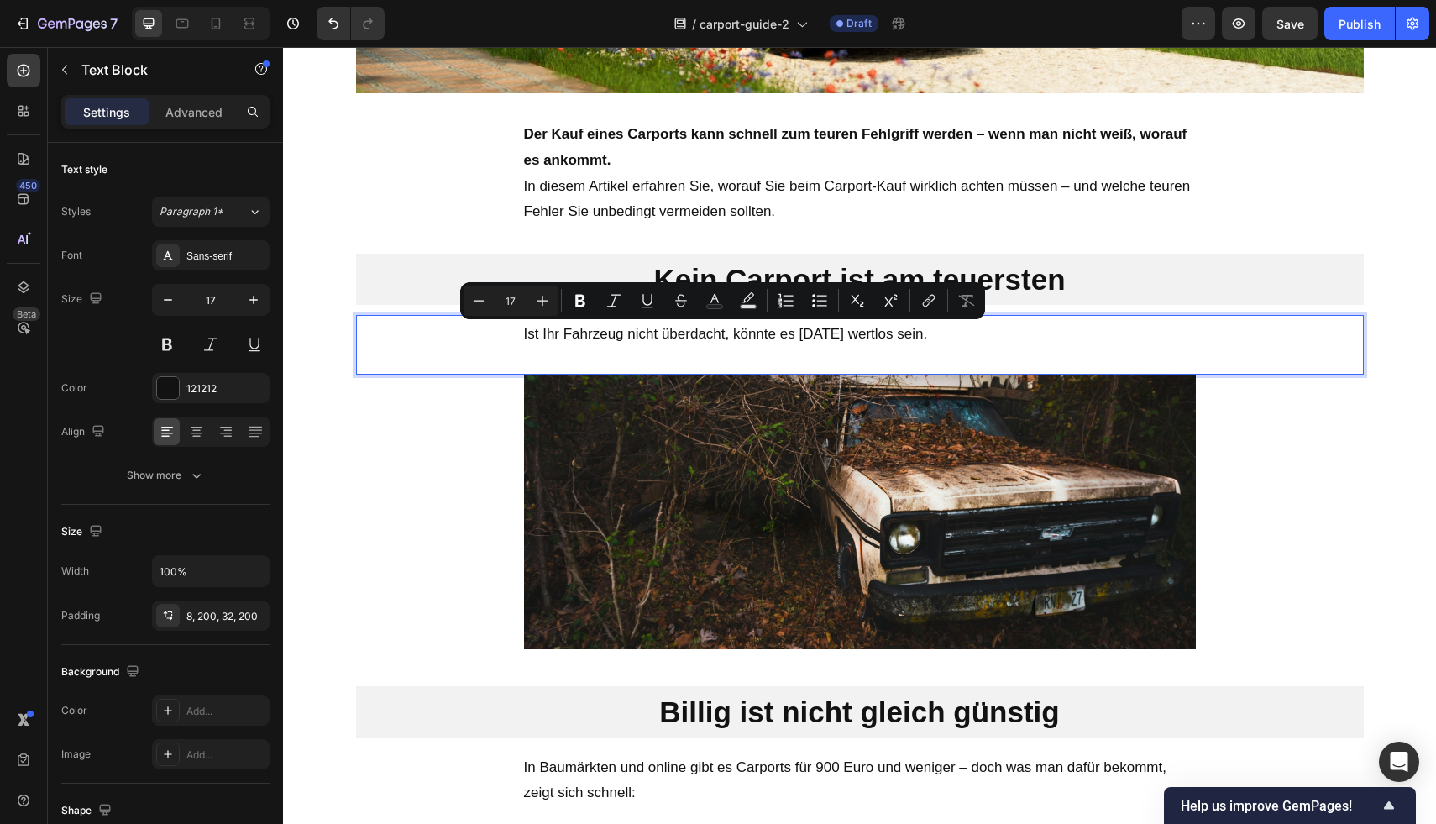
copy p "Ist Ihr Fahrzeug nicht überdacht, könnte es [DATE] wertlos sein."
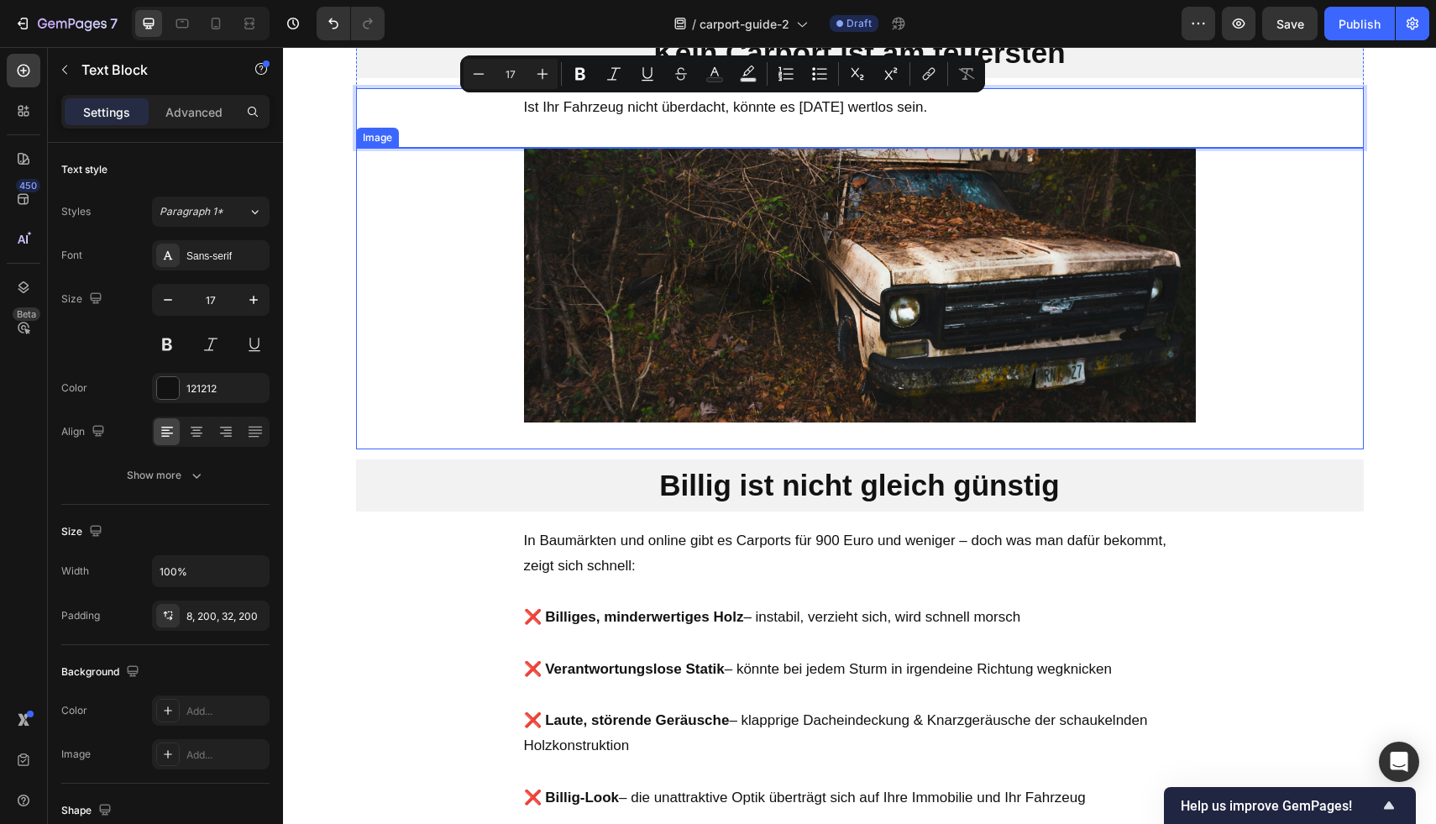
scroll to position [602, 0]
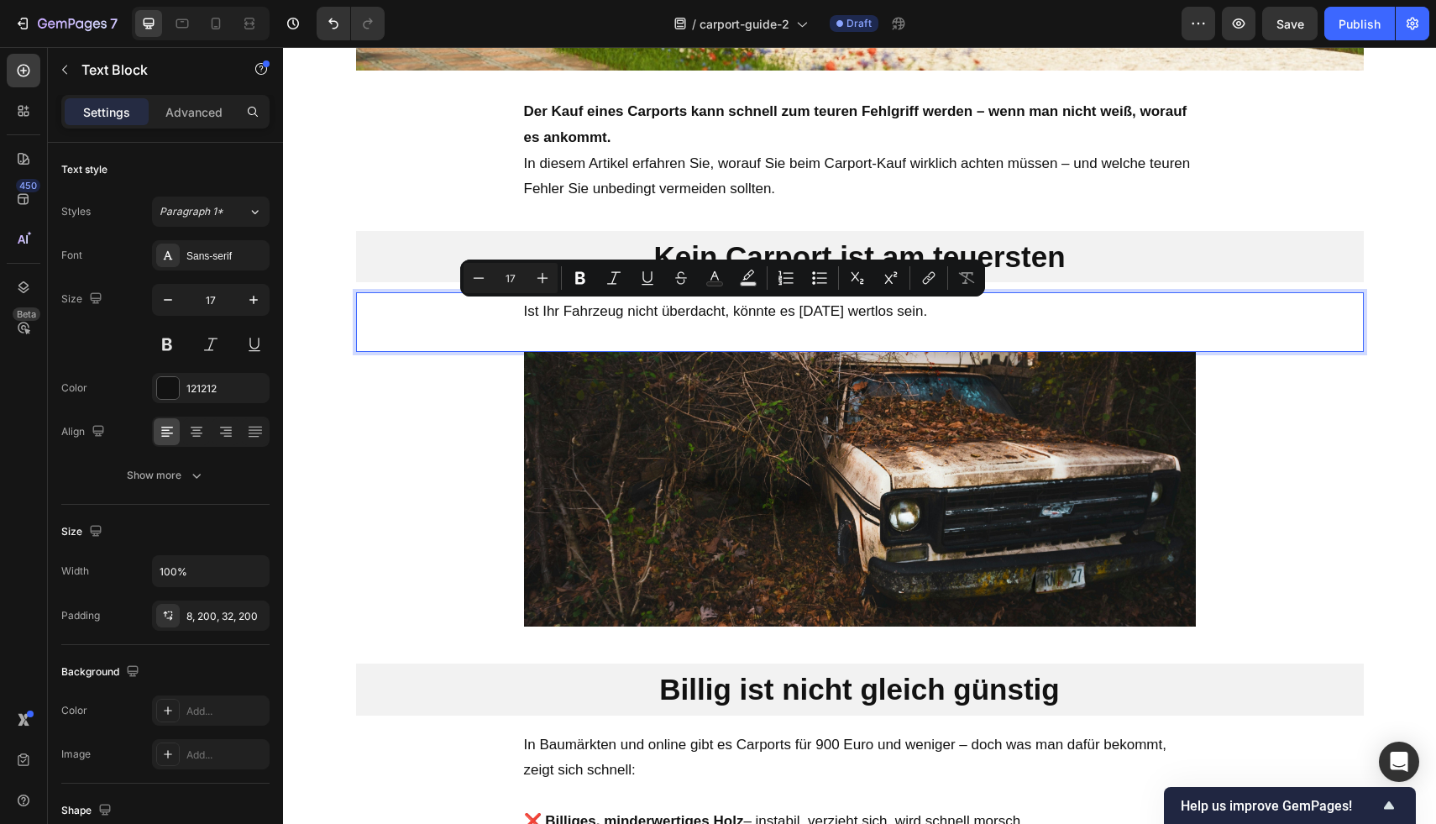
click at [1183, 322] on p "Ist Ihr Fahrzeug nicht überdacht, könnte es [DATE] wertlos sein." at bounding box center [860, 312] width 672 height 26
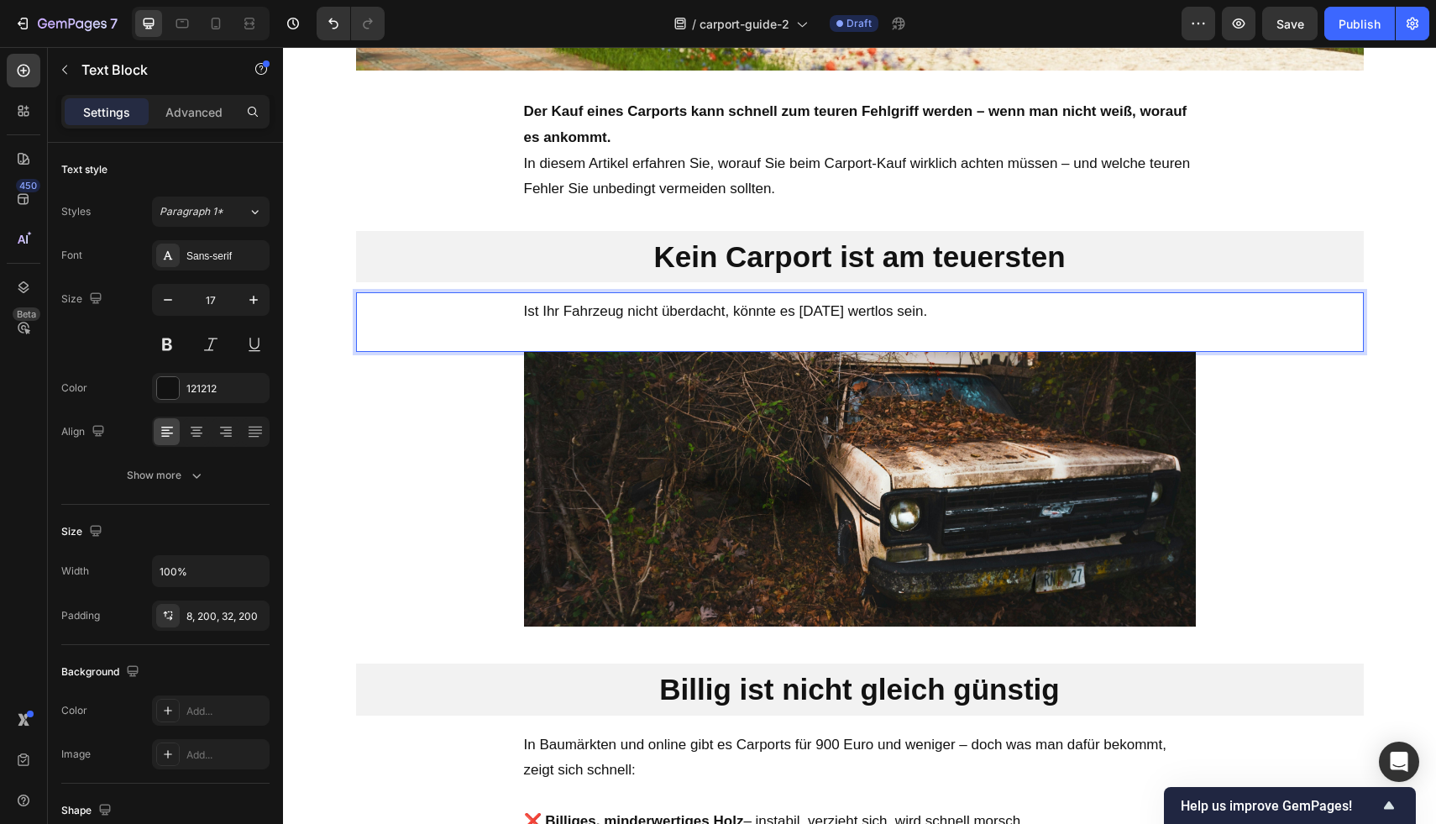
click at [944, 310] on p "Ist Ihr Fahrzeug nicht überdacht, könnte es [DATE] wertlos sein." at bounding box center [860, 312] width 672 height 26
drag, startPoint x: 956, startPoint y: 307, endPoint x: 504, endPoint y: 307, distance: 451.7
click at [504, 307] on div "Ist Ihr Fahrzeug nicht überdacht, könnte es [DATE] wertlos sein." at bounding box center [860, 322] width 1008 height 60
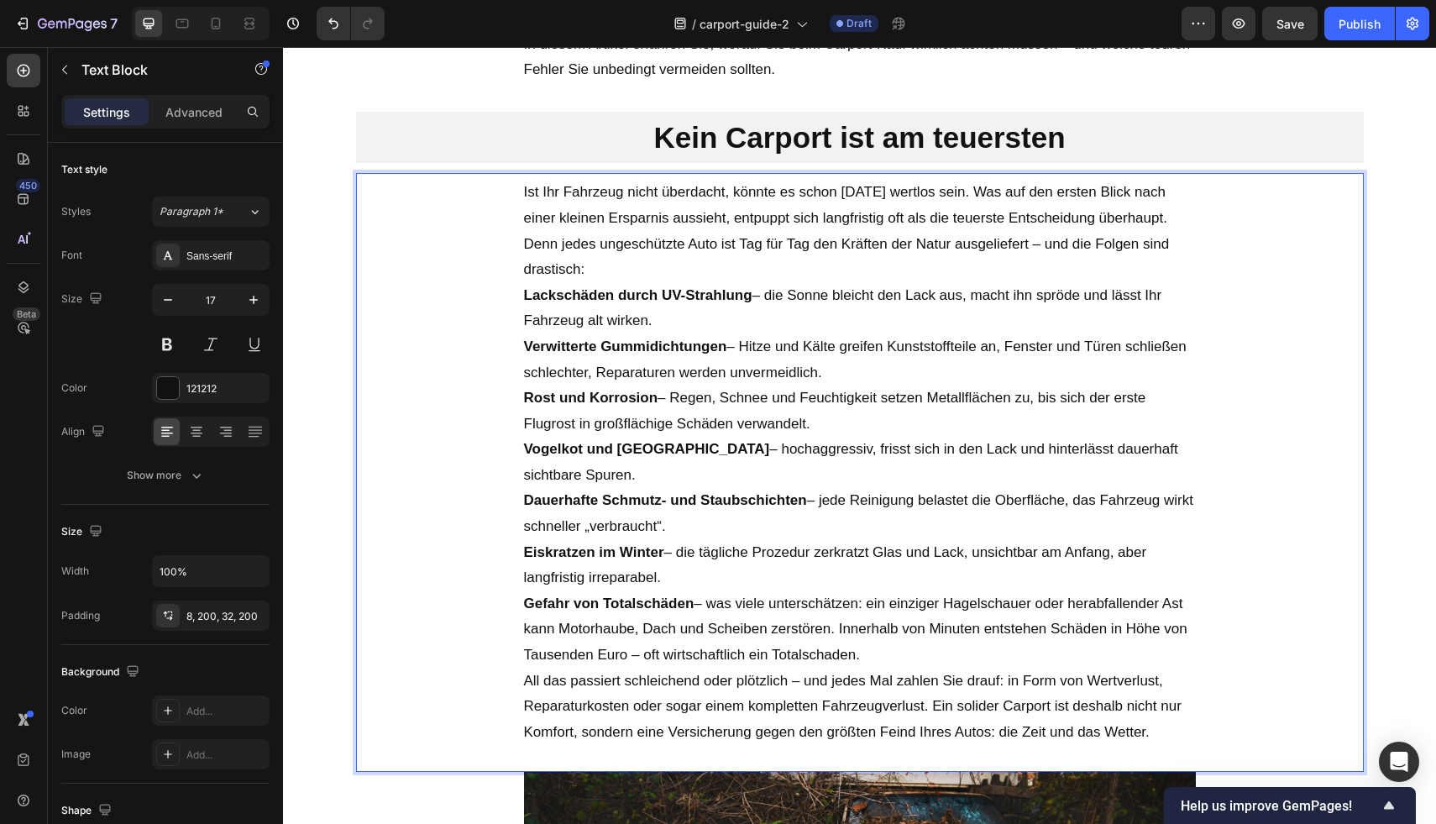
scroll to position [568, 0]
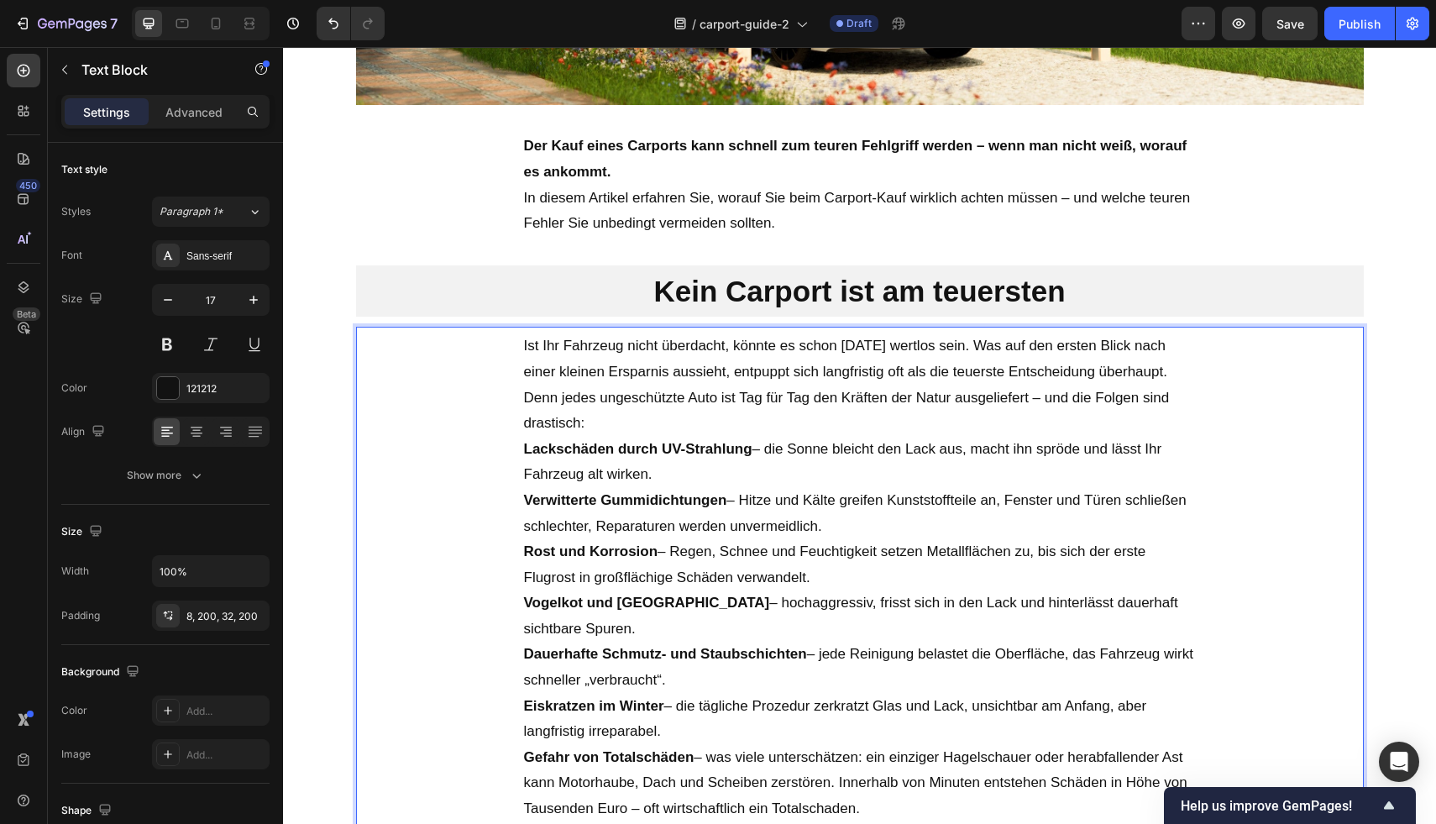
click at [970, 344] on p "Ist Ihr Fahrzeug nicht überdacht, könnte es schon morgen wertlos sein. Was auf …" at bounding box center [860, 384] width 672 height 102
drag, startPoint x: 979, startPoint y: 343, endPoint x: 499, endPoint y: 348, distance: 480.3
click at [499, 348] on div "Ist Ihr Fahrzeug nicht überdacht, könnte es schon morgen wertlos sein. Was auf …" at bounding box center [860, 626] width 1008 height 599
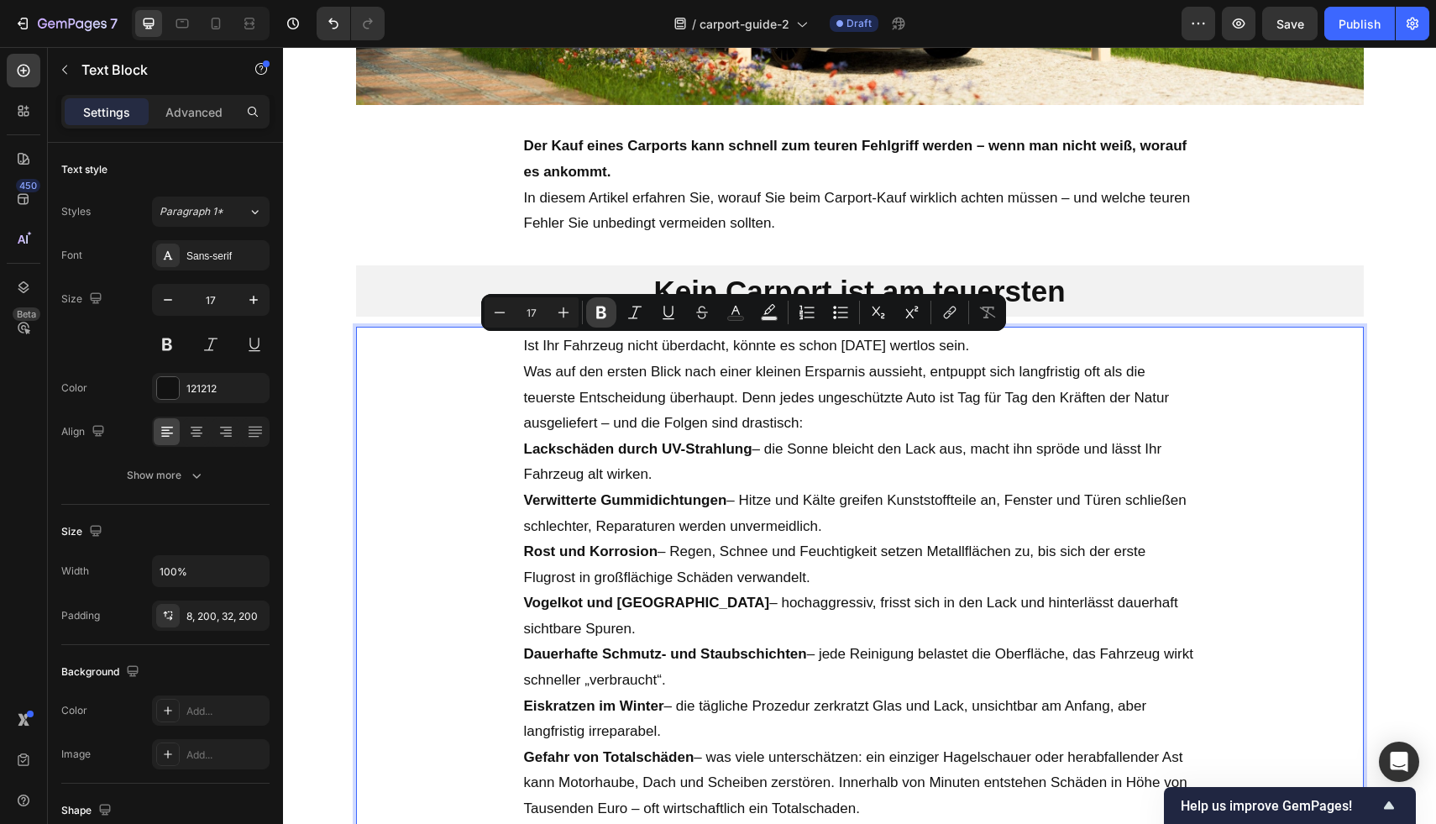
drag, startPoint x: 597, startPoint y: 312, endPoint x: 332, endPoint y: 309, distance: 265.4
click at [597, 312] on icon "Editor contextual toolbar" at bounding box center [601, 312] width 10 height 13
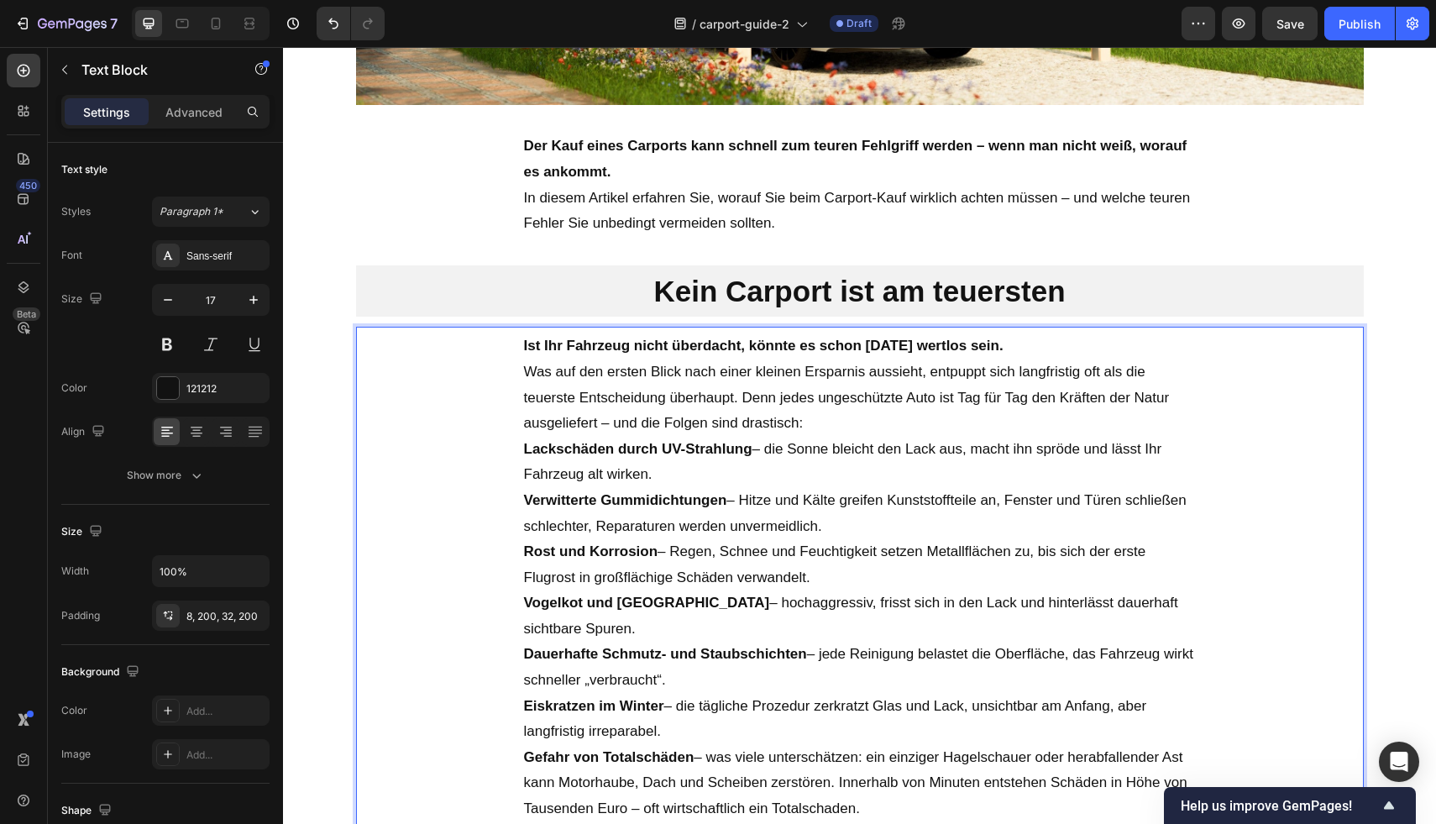
click at [655, 437] on p "Lackschäden durch UV-Strahlung – die Sonne bleicht den Lack aus, macht ihn sprö…" at bounding box center [860, 462] width 672 height 51
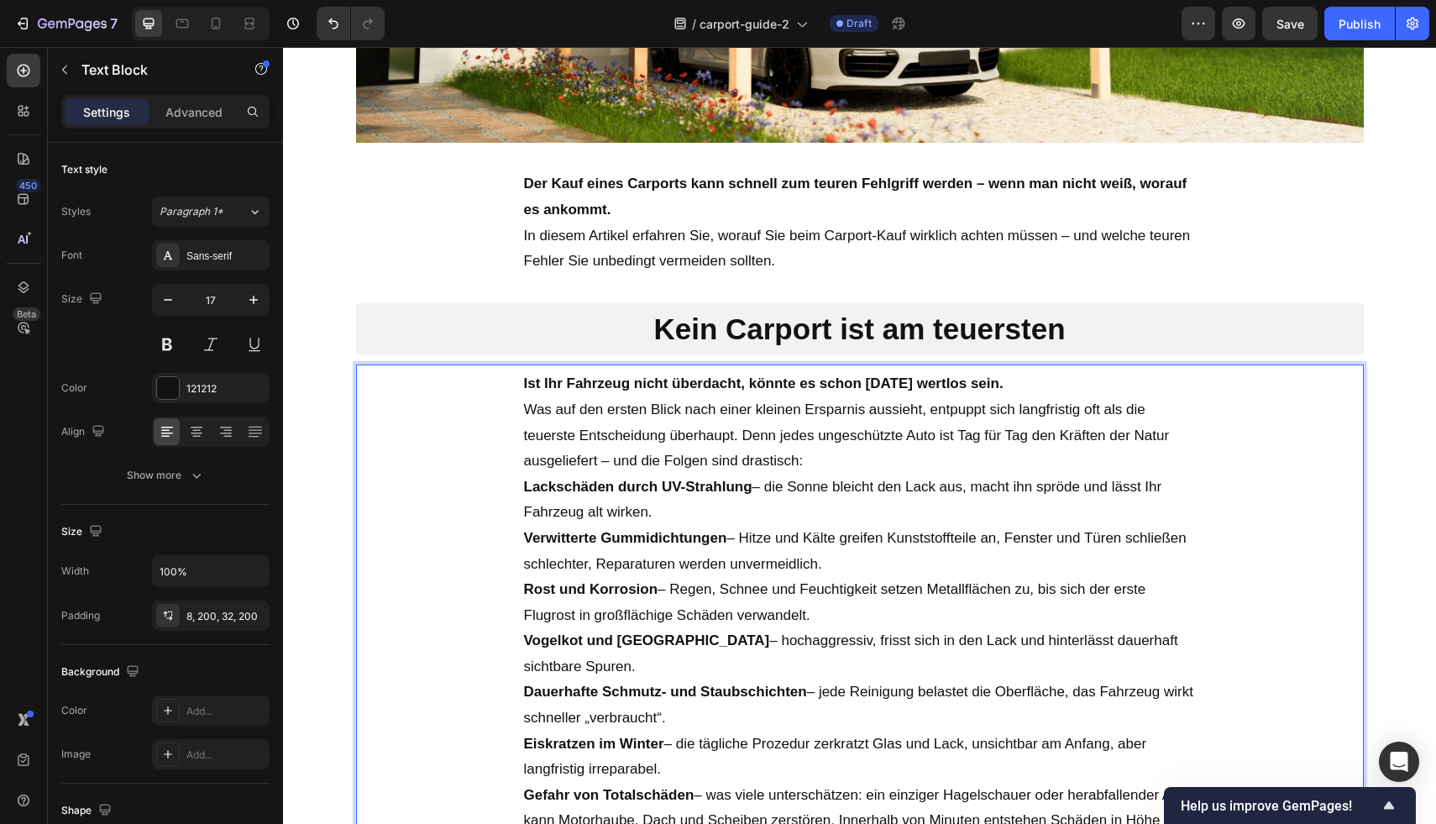
scroll to position [538, 0]
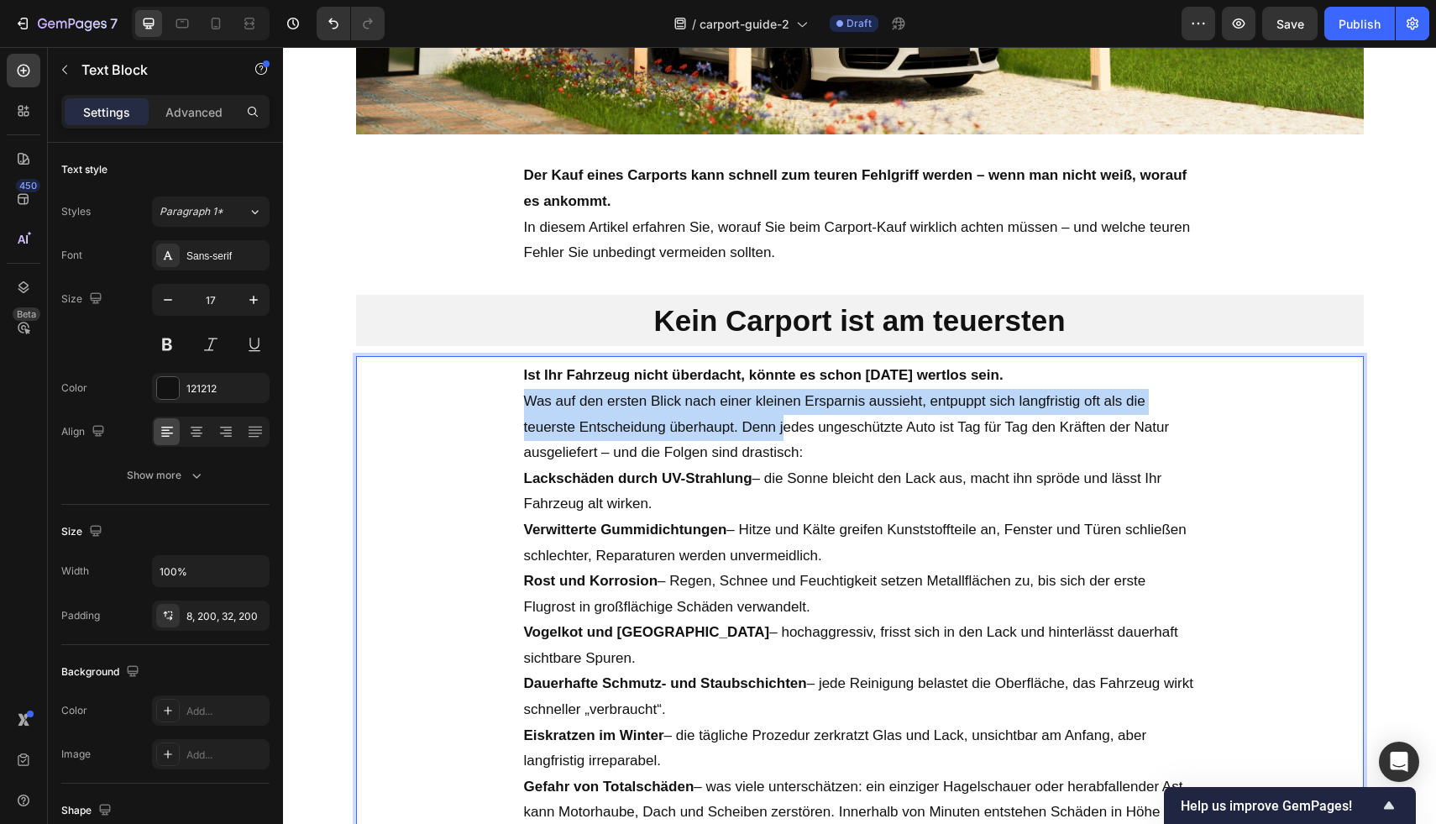
drag, startPoint x: 779, startPoint y: 431, endPoint x: 514, endPoint y: 411, distance: 266.1
click at [514, 411] on div "Ist Ihr Fahrzeug nicht überdacht, könnte es schon morgen wertlos sein. Was auf …" at bounding box center [860, 655] width 1008 height 599
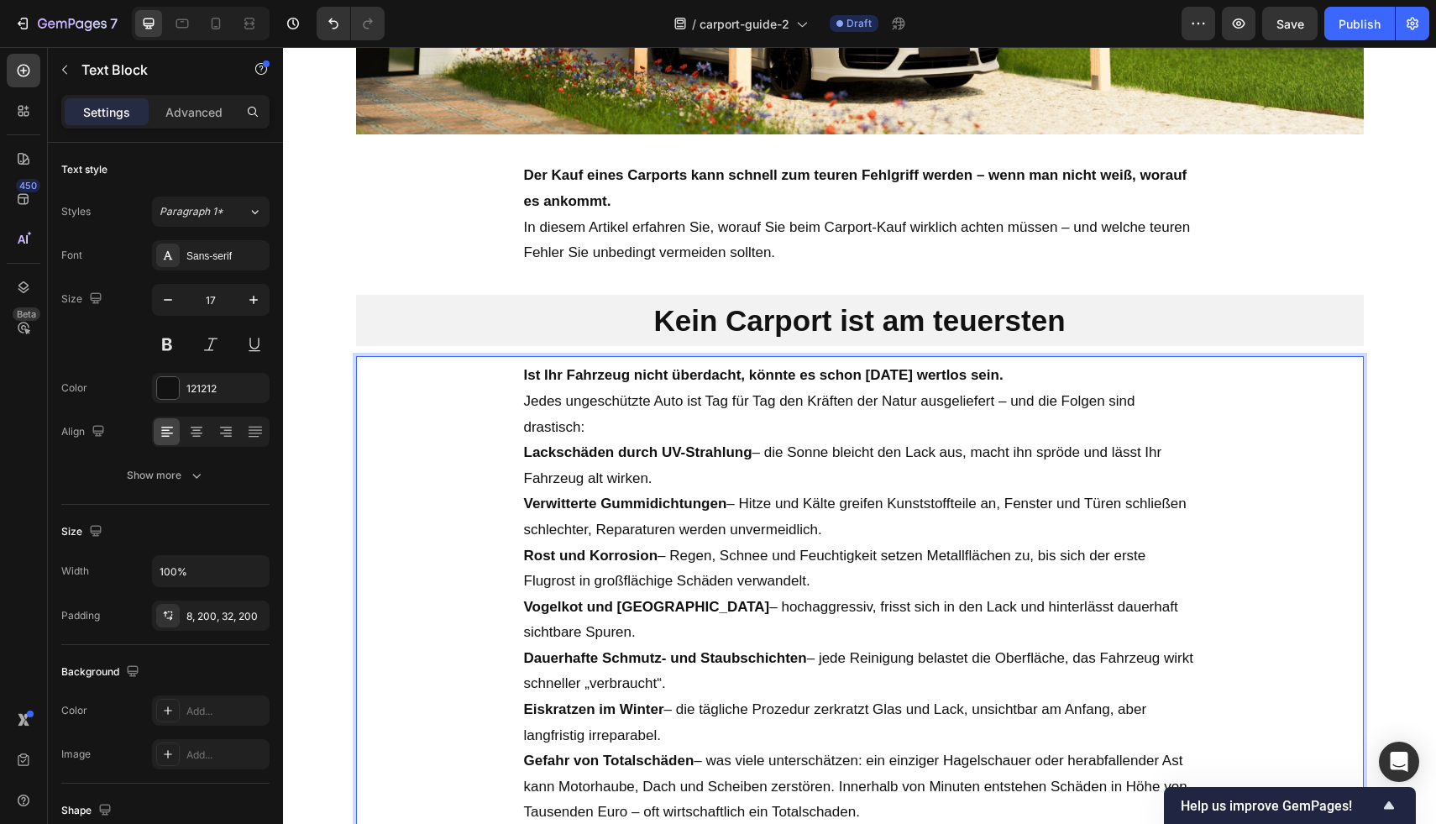
click at [615, 433] on p "Jedes ungeschützte Auto ist Tag für Tag den Kräften der Natur ausgeliefert – un…" at bounding box center [860, 414] width 672 height 51
click at [696, 456] on strong "Lackschäden durch UV-Strahlung" at bounding box center [638, 452] width 228 height 16
drag, startPoint x: 525, startPoint y: 455, endPoint x: 645, endPoint y: 462, distance: 120.3
click at [645, 462] on p "Lackschäden durch UV-Strahlung – die Sonne bleicht den Lack aus, macht ihn sprö…" at bounding box center [860, 465] width 672 height 51
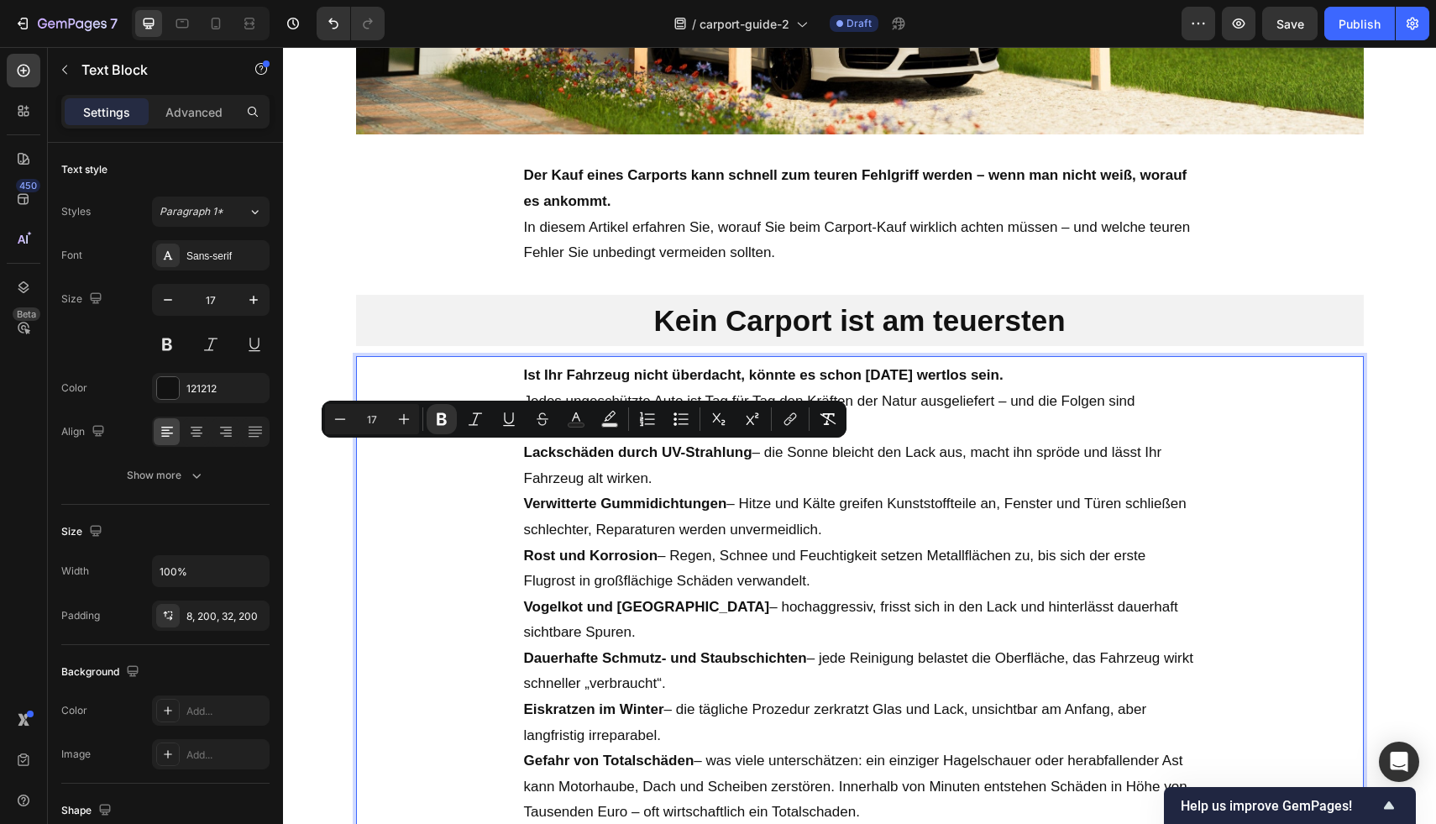
click at [693, 495] on p "Verwitterte Gummidichtungen – Hitze und Kälte greifen Kunststoffteile an, Fenst…" at bounding box center [860, 516] width 672 height 51
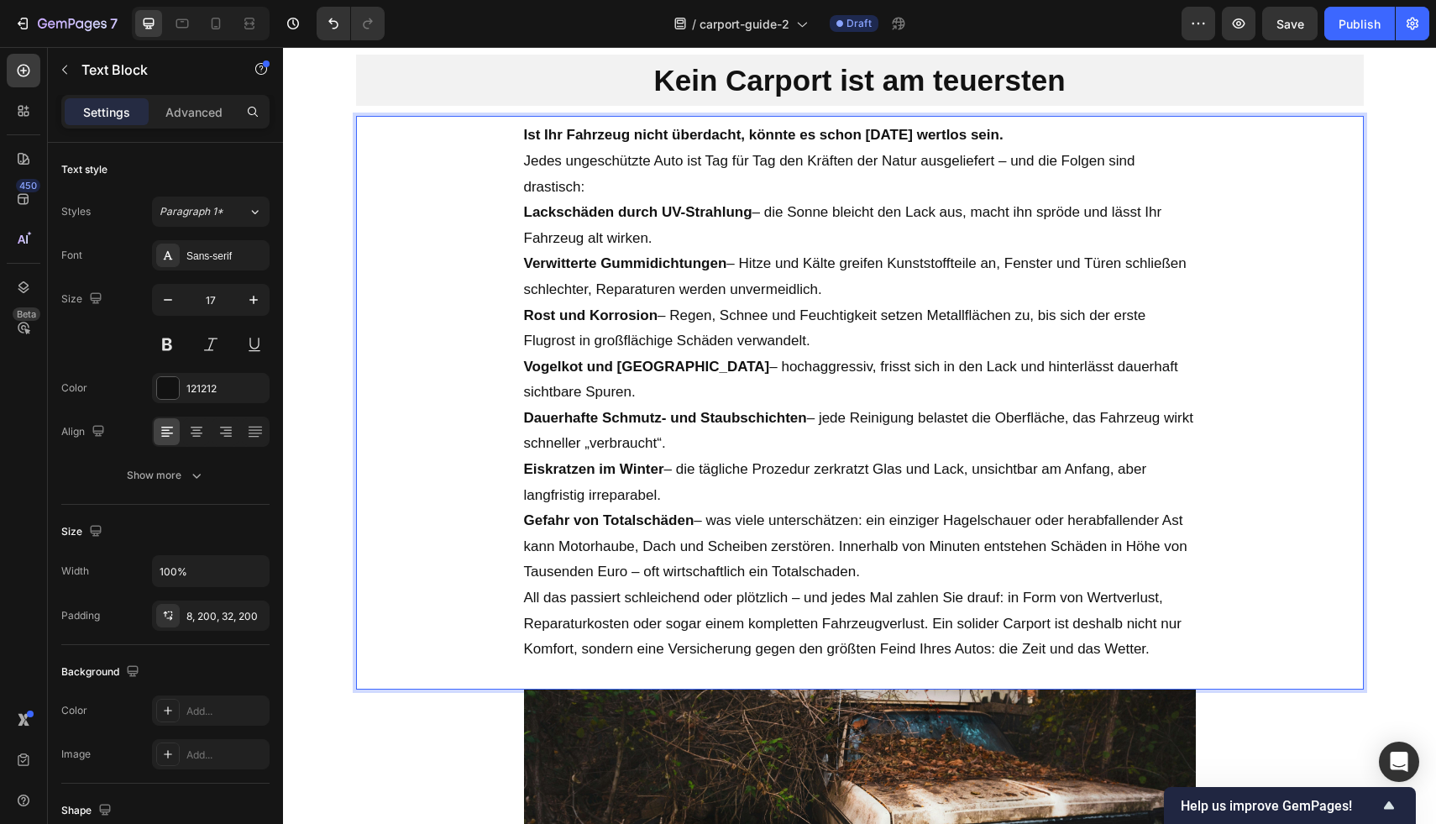
scroll to position [788, 0]
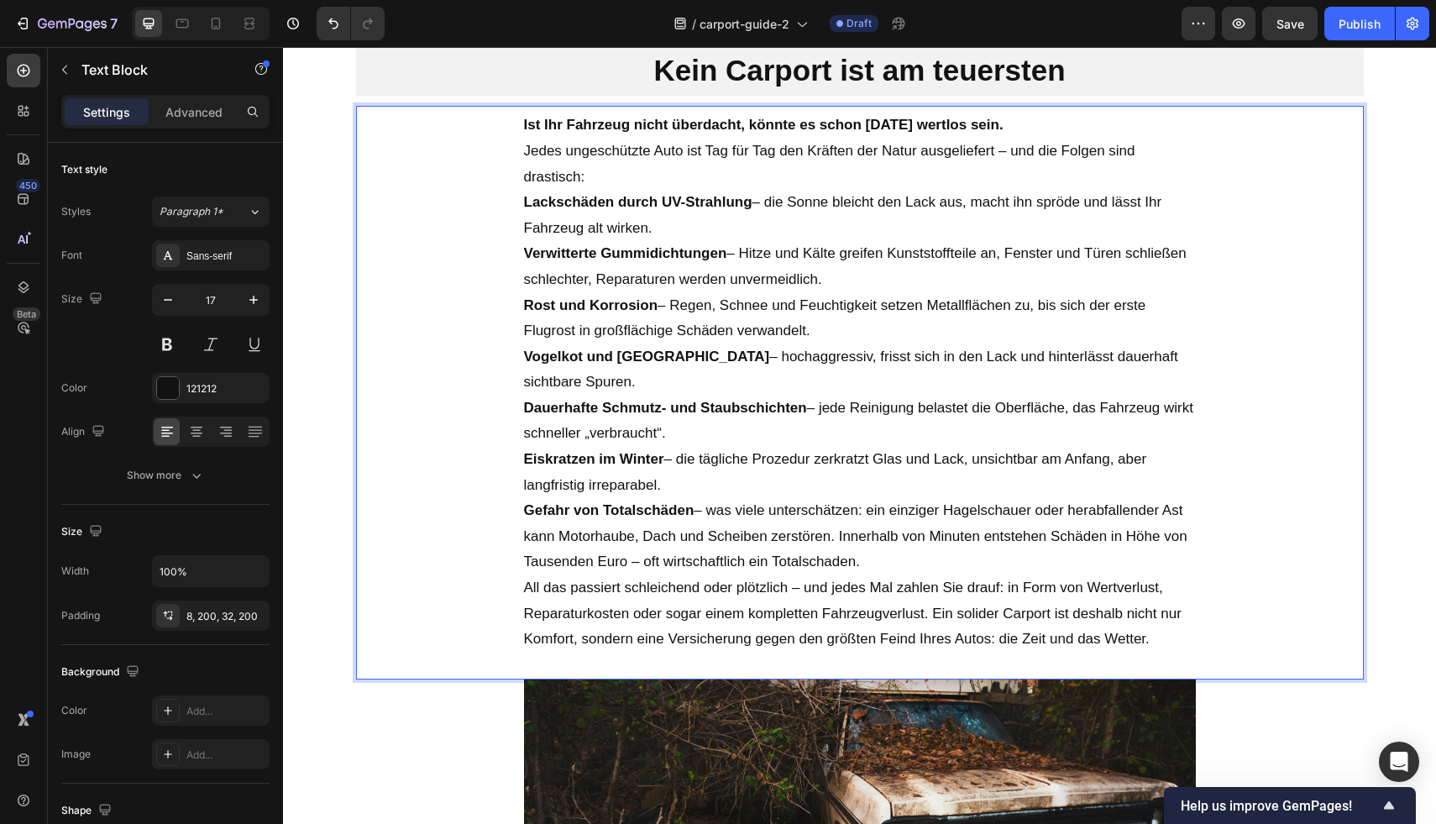
click at [884, 541] on p "Gefahr von Totalschäden – was viele unterschätzen: ein einziger Hagelschauer od…" at bounding box center [860, 536] width 672 height 77
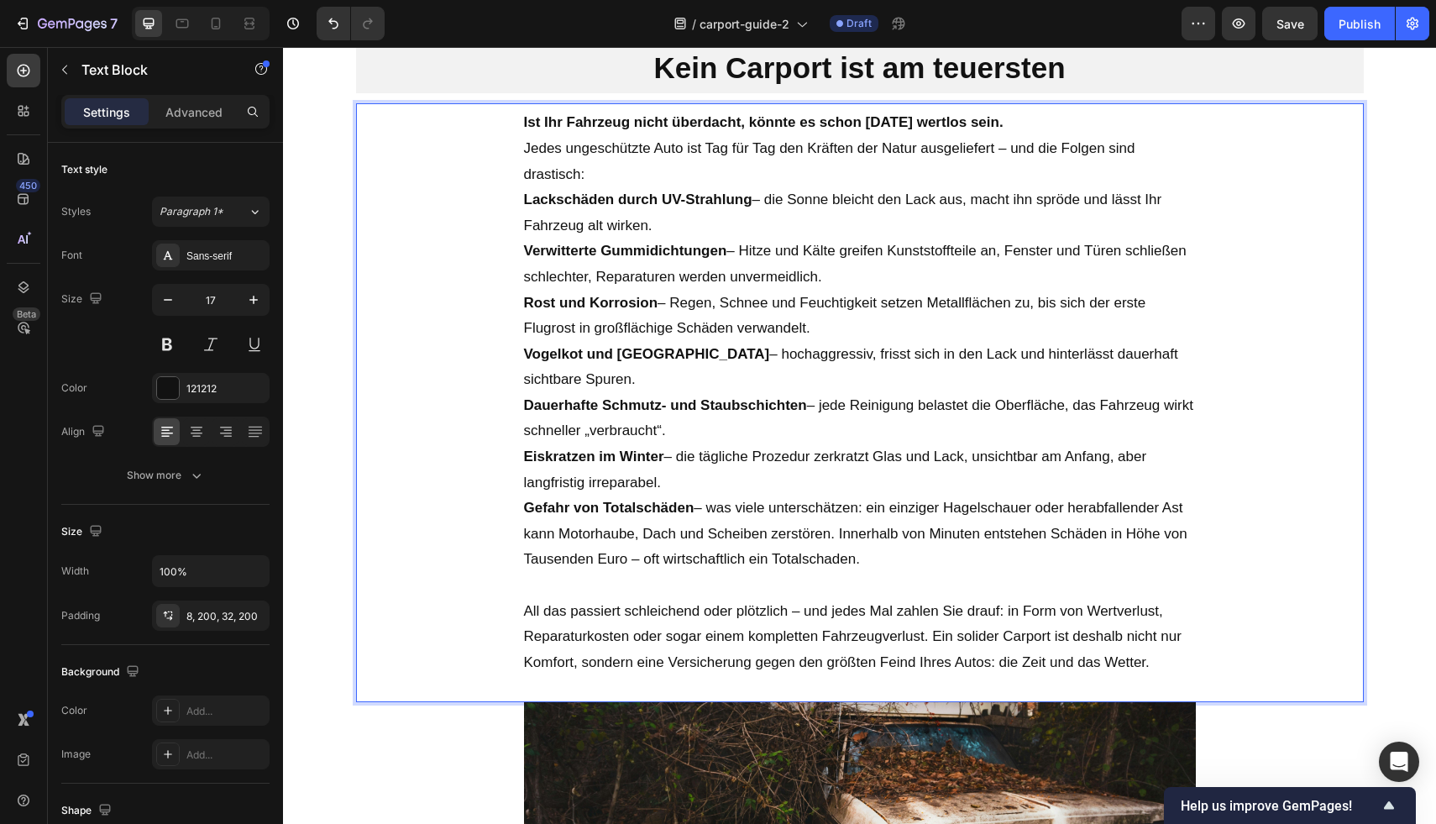
scroll to position [792, 0]
click at [750, 598] on p "All das passiert schleichend oder plötzlich – und jedes Mal zahlen Sie drauf: i…" at bounding box center [860, 636] width 672 height 77
click at [1228, 599] on div "Ist Ihr Fahrzeug nicht überdacht, könnte es schon morgen wertlos sein. Jedes un…" at bounding box center [860, 401] width 1008 height 599
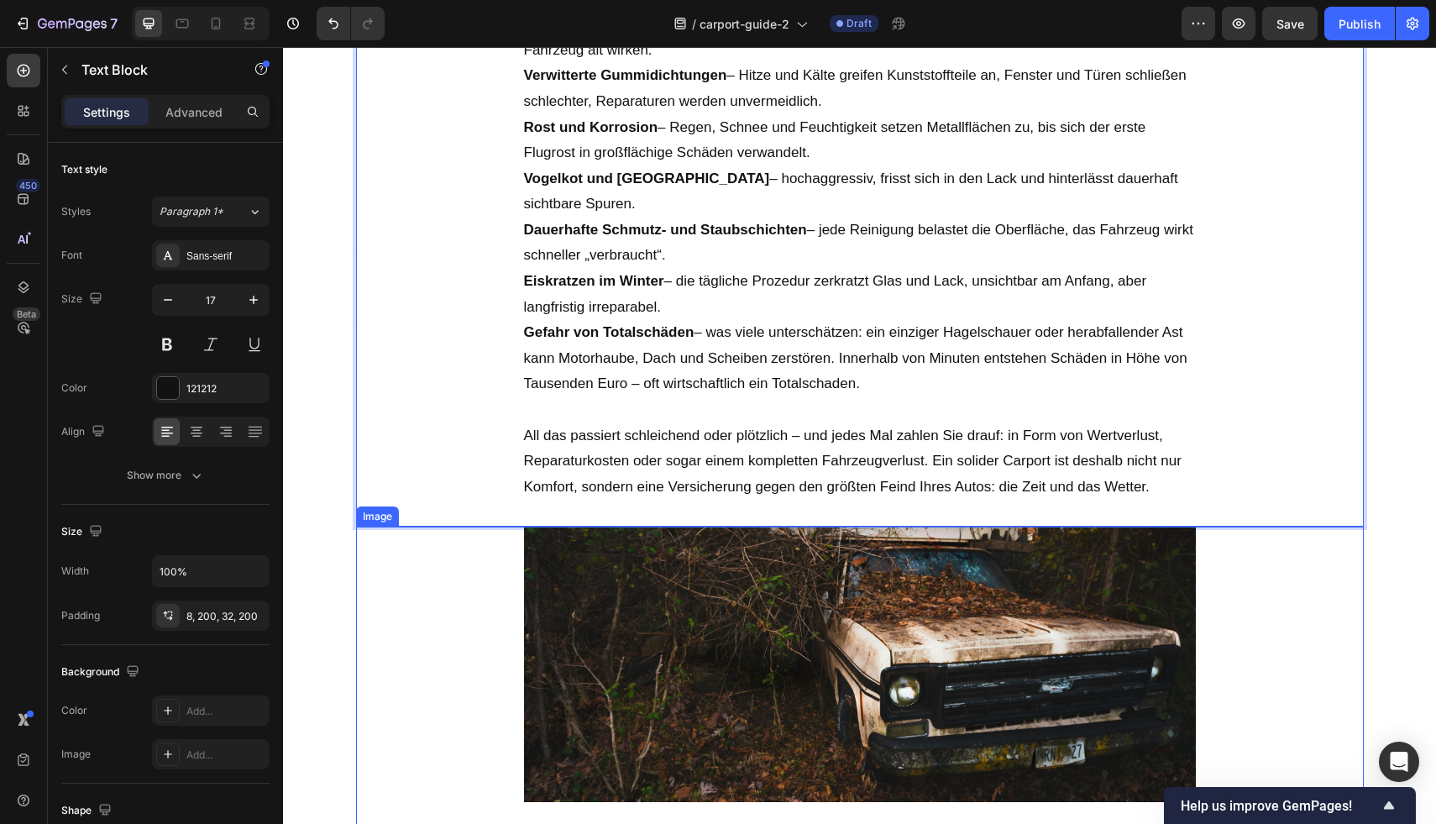
scroll to position [1071, 0]
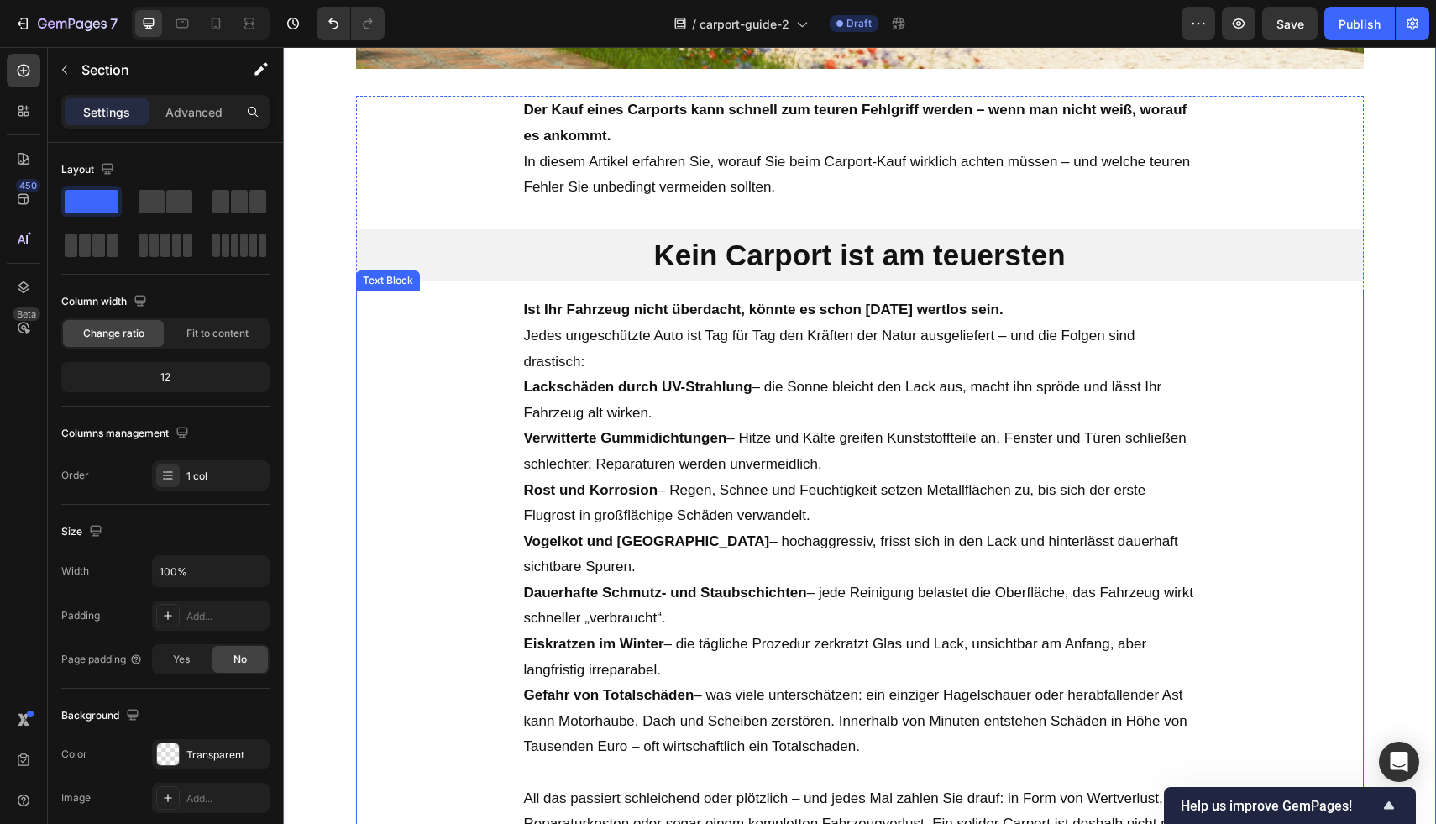
scroll to position [628, 0]
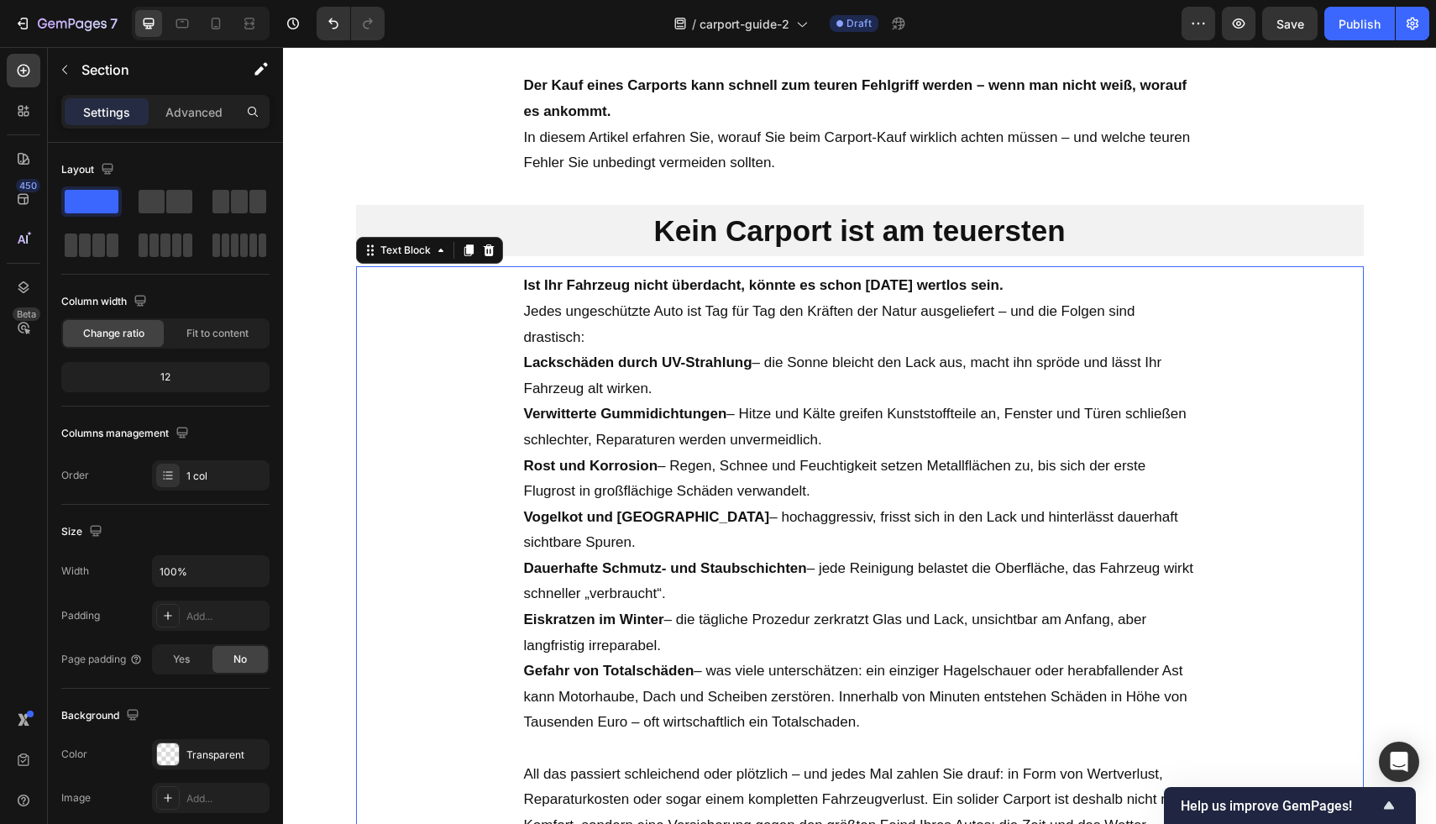
click at [1041, 286] on p "Ist Ihr Fahrzeug nicht überdacht, könnte es schon morgen wertlos sein." at bounding box center [860, 286] width 672 height 26
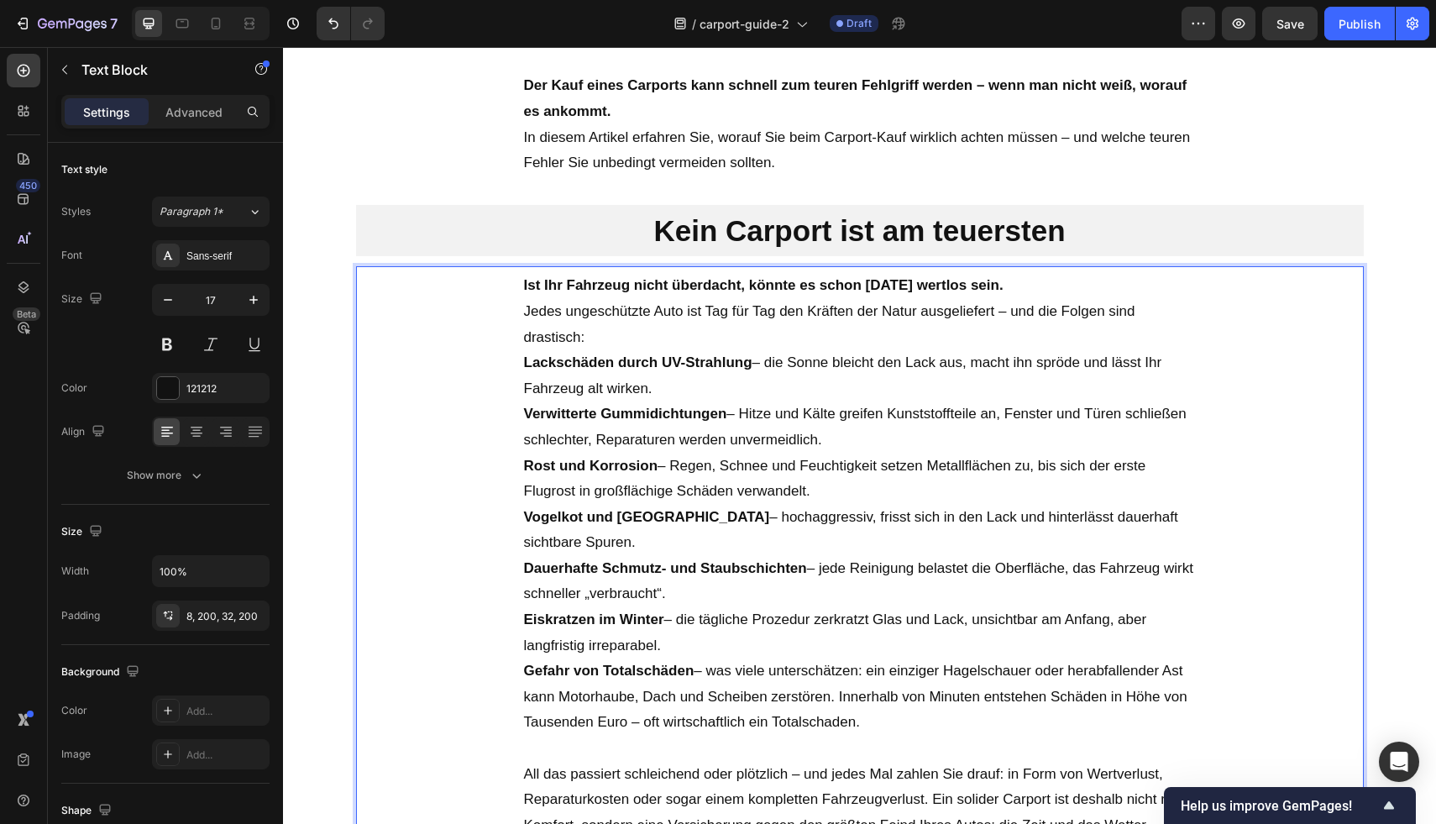
drag, startPoint x: 864, startPoint y: 646, endPoint x: 863, endPoint y: 699, distance: 52.9
click at [863, 699] on p "Gefahr von Totalschäden – was viele unterschätzen: ein einziger Hagelschauer od…" at bounding box center [860, 696] width 672 height 77
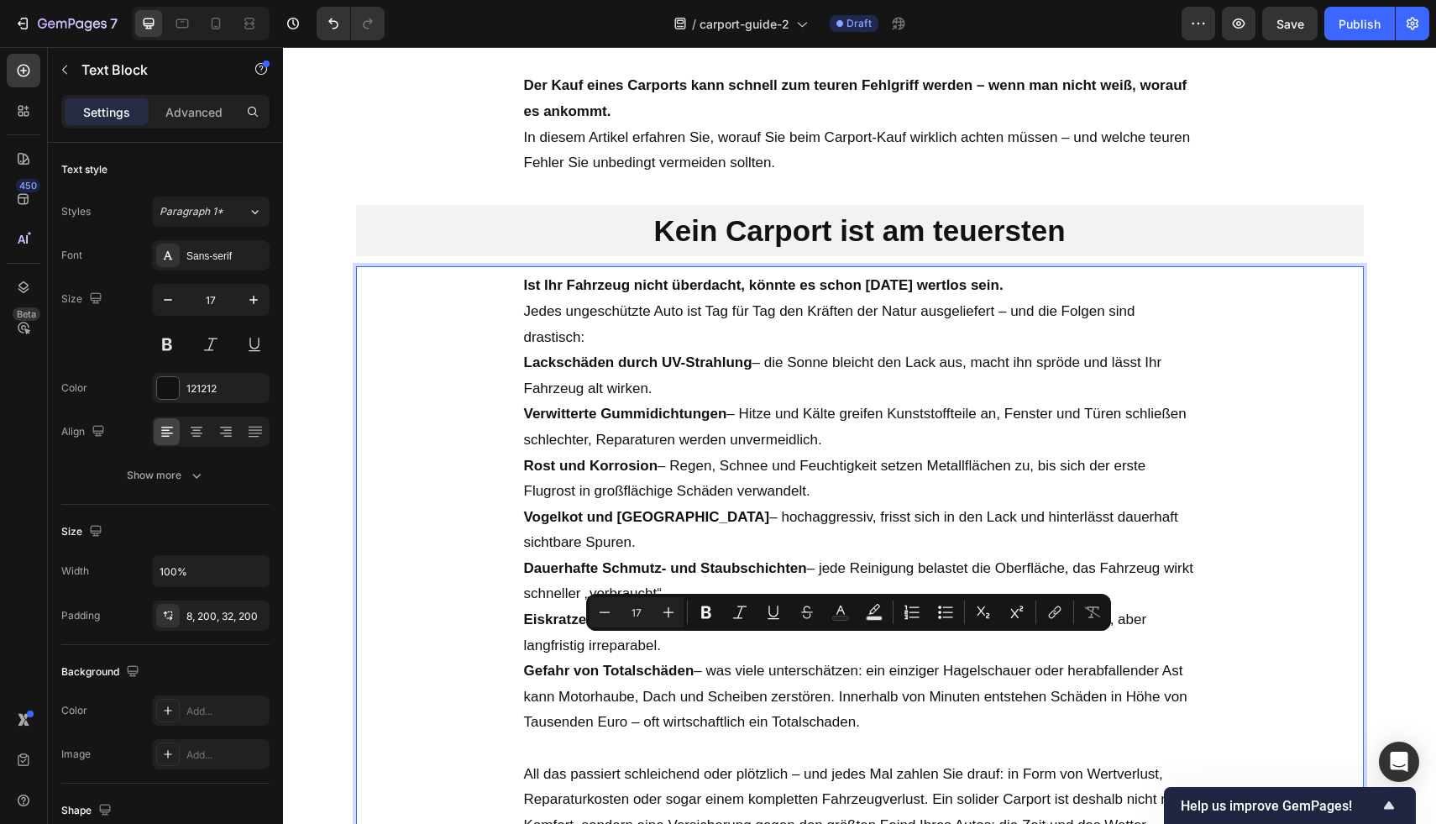
copy p "ein einziger Hagelschauer oder herabfallender Ast kann Motorhaube, Dach und Sch…"
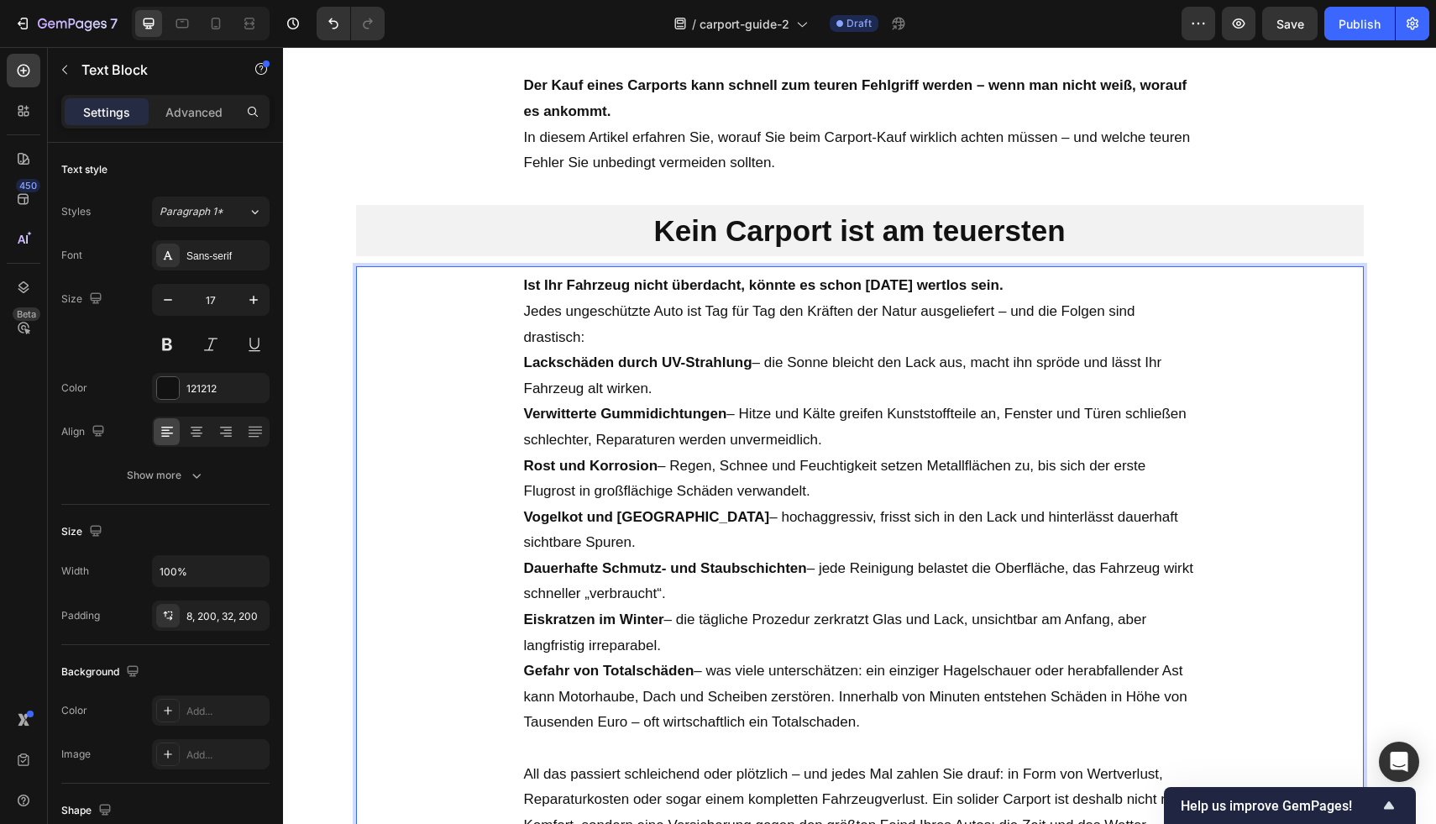
click at [1003, 285] on strong "Ist Ihr Fahrzeug nicht überdacht, könnte es schon morgen wertlos sein." at bounding box center [763, 285] width 479 height 16
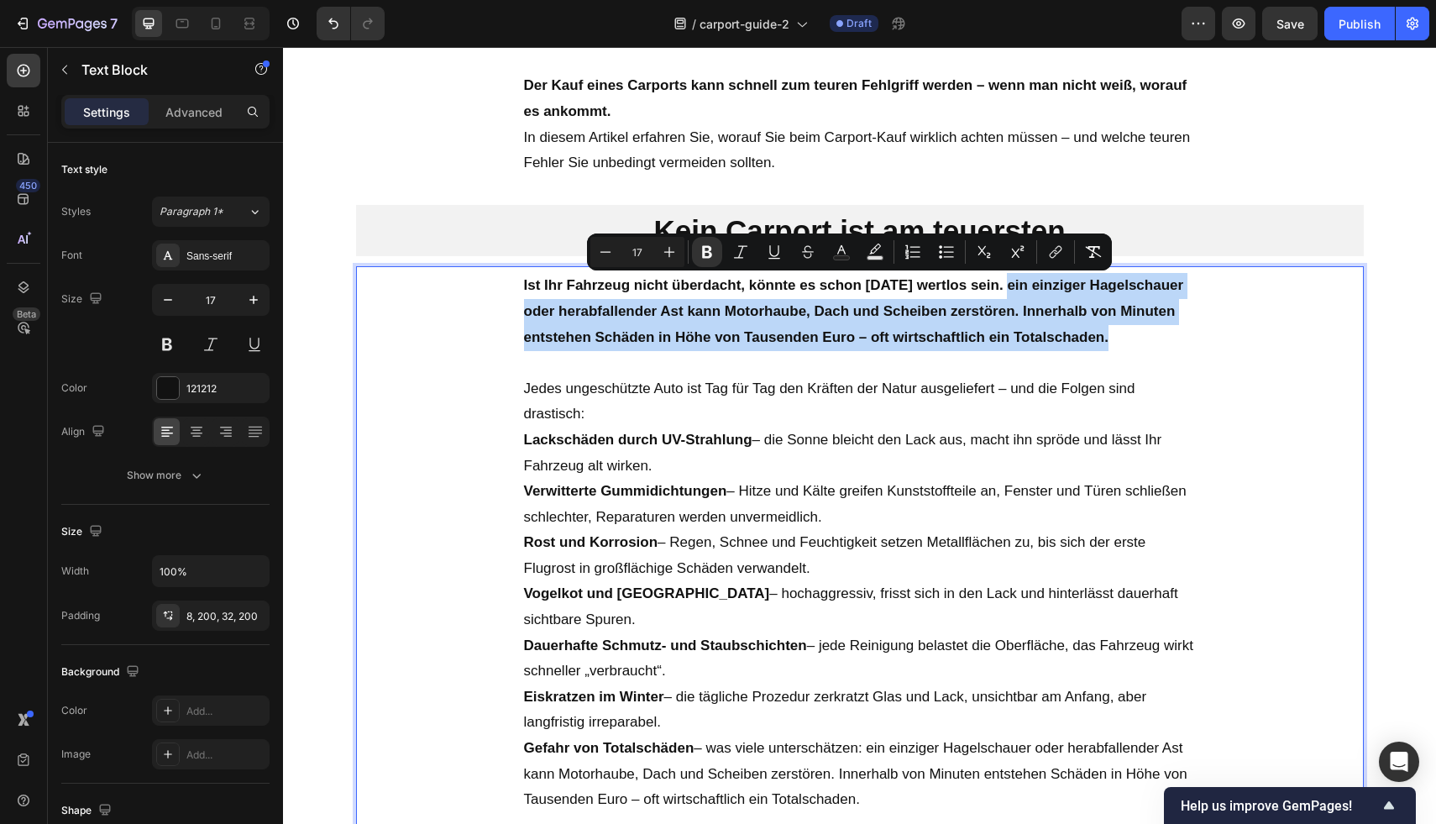
drag, startPoint x: 1102, startPoint y: 328, endPoint x: 1008, endPoint y: 283, distance: 104.4
click at [1008, 283] on p "Ist Ihr Fahrzeug nicht überdacht, könnte es schon morgen wertlos sein. ein einz…" at bounding box center [860, 311] width 672 height 77
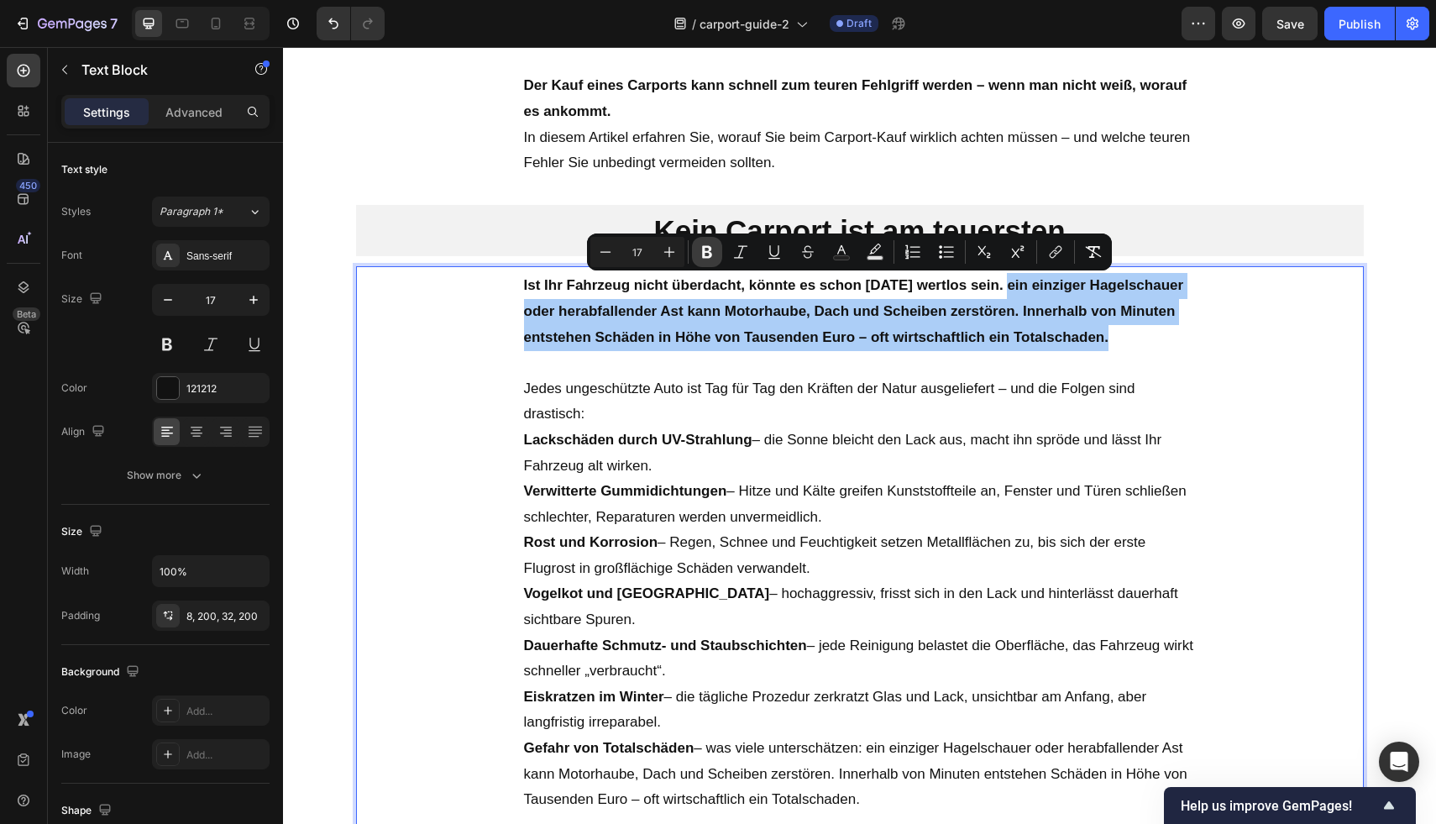
click at [704, 255] on icon "Editor contextual toolbar" at bounding box center [707, 252] width 10 height 13
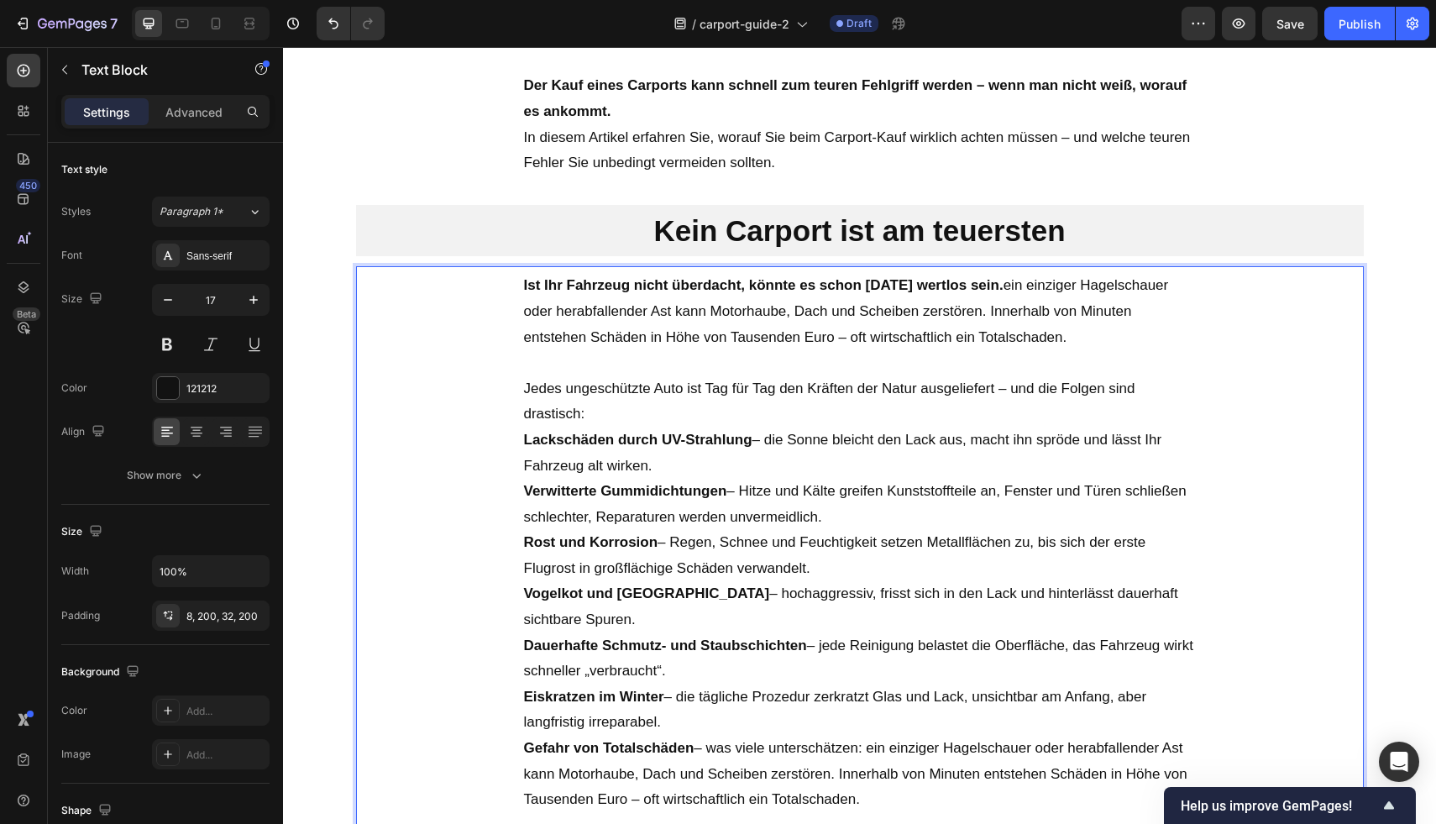
click at [1028, 293] on p "Ist Ihr Fahrzeug nicht überdacht, könnte es schon morgen wertlos sein. ein einz…" at bounding box center [860, 311] width 672 height 77
drag, startPoint x: 1003, startPoint y: 281, endPoint x: 1011, endPoint y: 285, distance: 9.4
click at [1003, 282] on strong "Ist Ihr Fahrzeug nicht überdacht, könnte es schon morgen wertlos sein." at bounding box center [763, 285] width 479 height 16
click at [1011, 285] on p "Ist Ihr Fahrzeug nicht überdacht, könnte es schon morgen wertlos sein. ein einz…" at bounding box center [860, 311] width 672 height 77
click at [337, 16] on icon "Undo/Redo" at bounding box center [333, 23] width 17 height 17
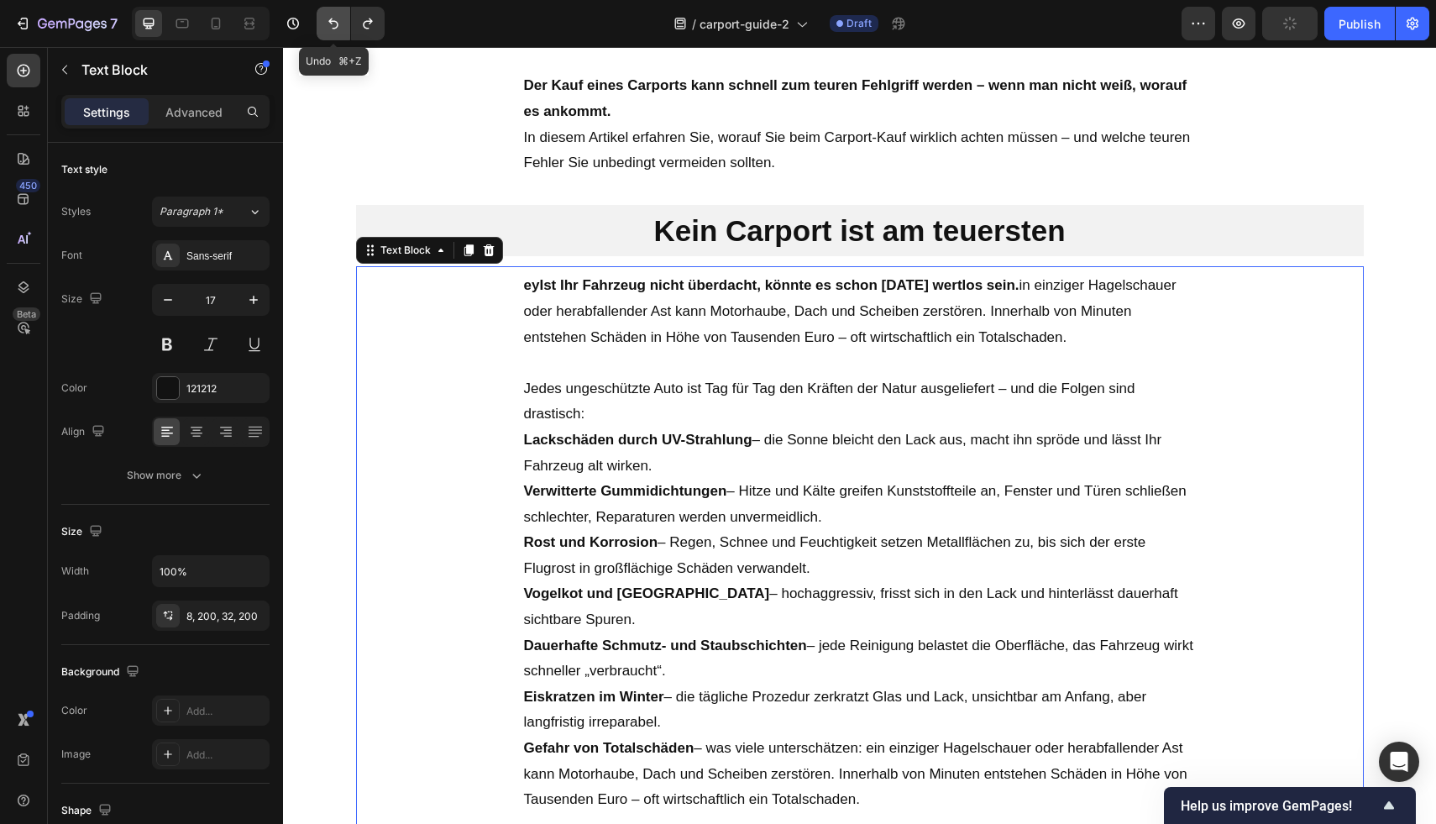
click at [336, 17] on icon "Undo/Redo" at bounding box center [333, 23] width 17 height 17
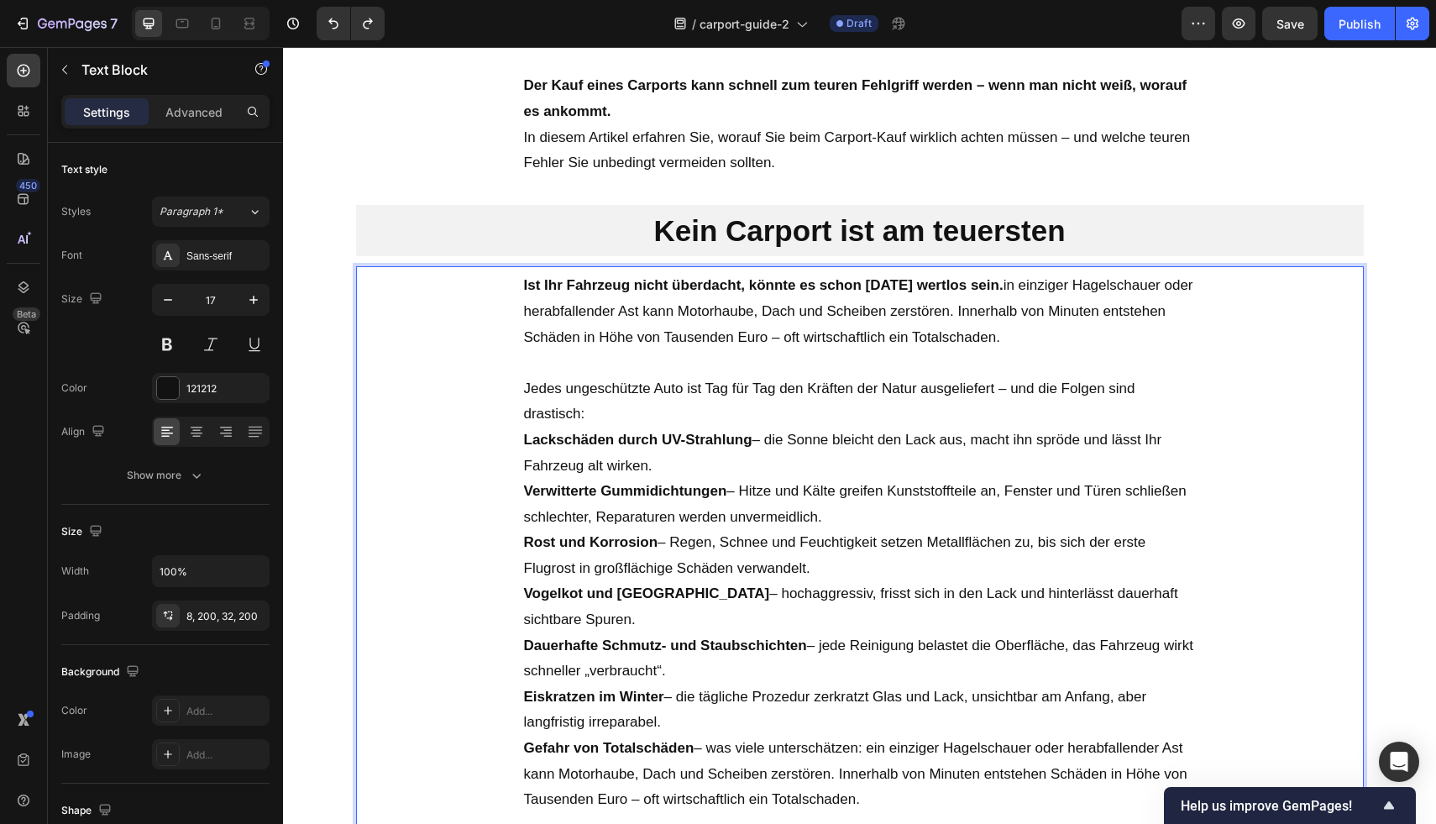
click at [1003, 286] on strong "Ist Ihr Fahrzeug nicht überdacht, könnte es schon morgen wertlos sein." at bounding box center [763, 285] width 479 height 16
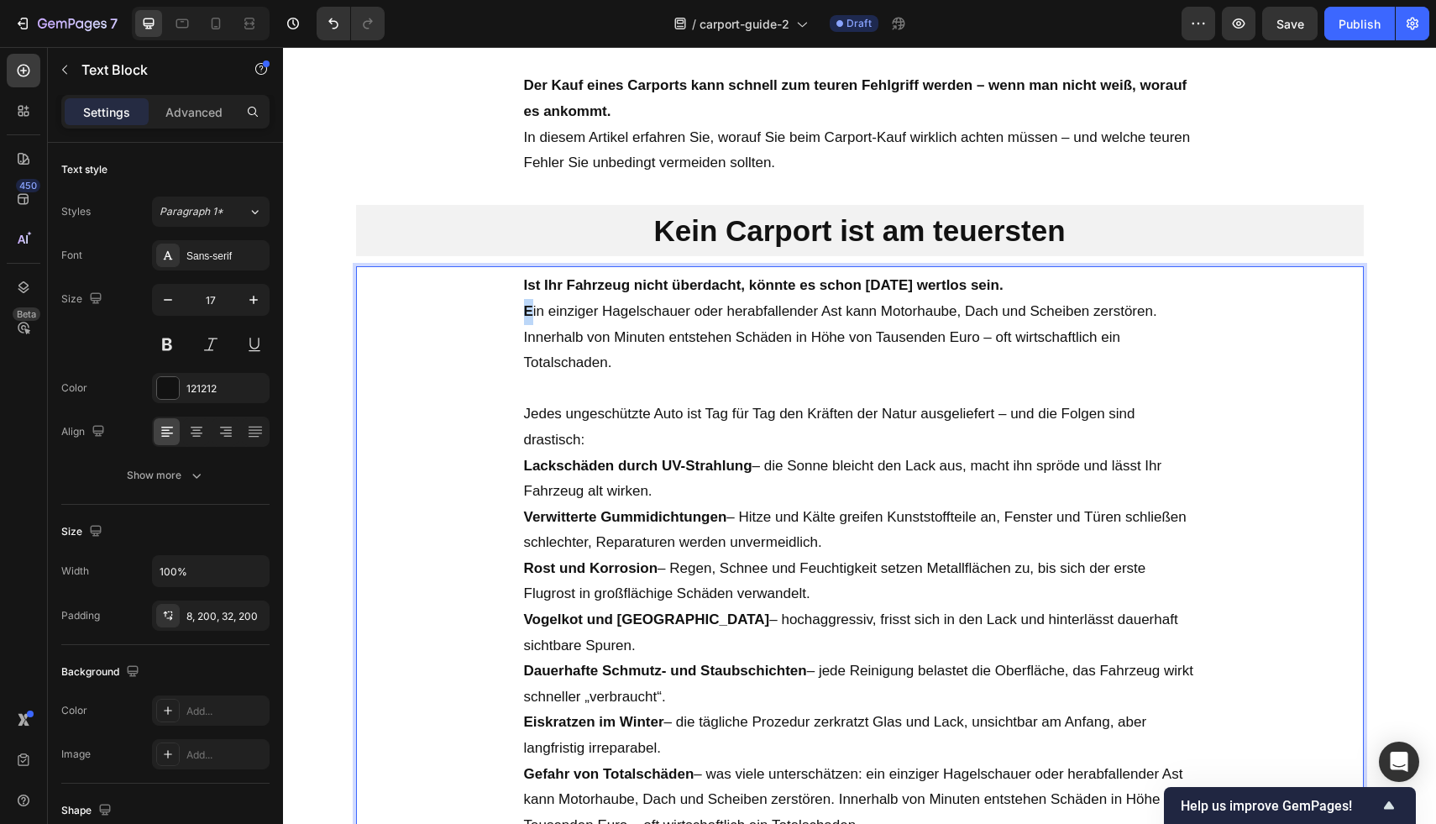
click at [524, 312] on strong "E" at bounding box center [528, 311] width 9 height 16
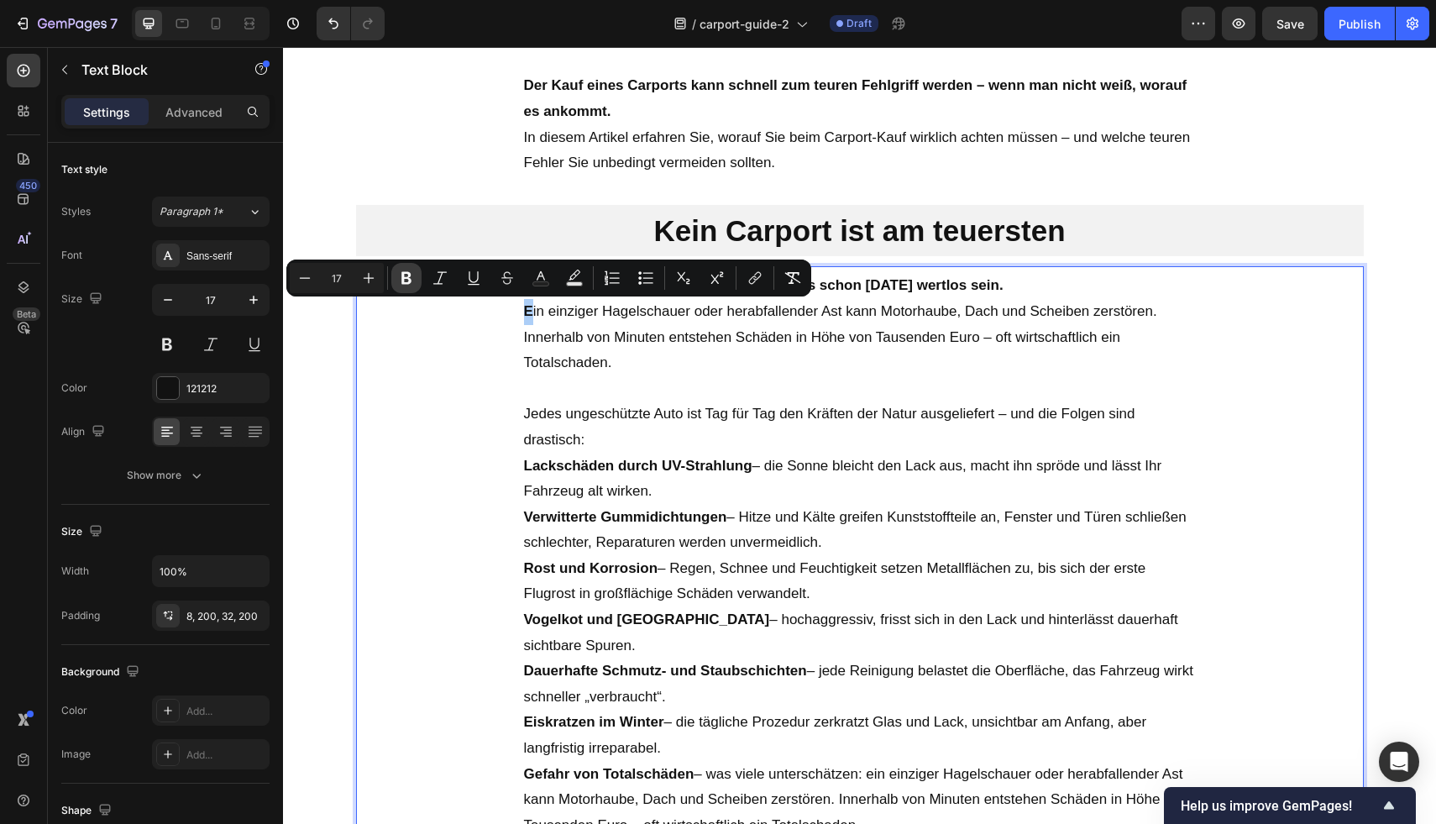
click at [404, 275] on icon "Editor contextual toolbar" at bounding box center [406, 278] width 17 height 17
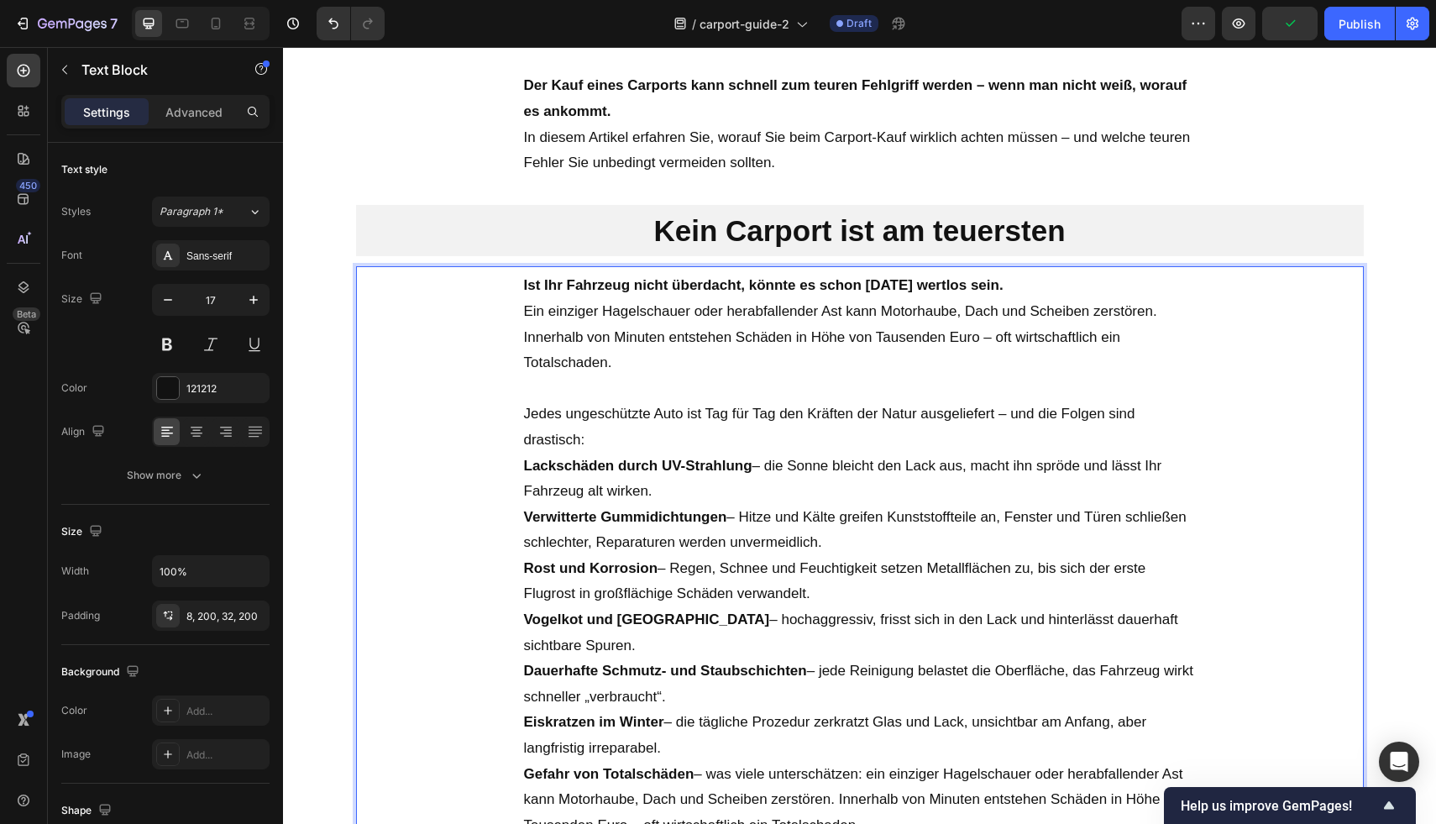
click at [589, 317] on p "Ein einziger Hagelschauer oder herabfallender Ast kann Motorhaube, Dach und Sch…" at bounding box center [860, 337] width 672 height 77
click at [689, 321] on p "Ein einziger Hagelschauer oder herabfallender Ast kann Motorhaube, Dach und Sch…" at bounding box center [860, 337] width 672 height 77
click at [647, 378] on p "Rich Text Editor. Editing area: main" at bounding box center [860, 389] width 672 height 26
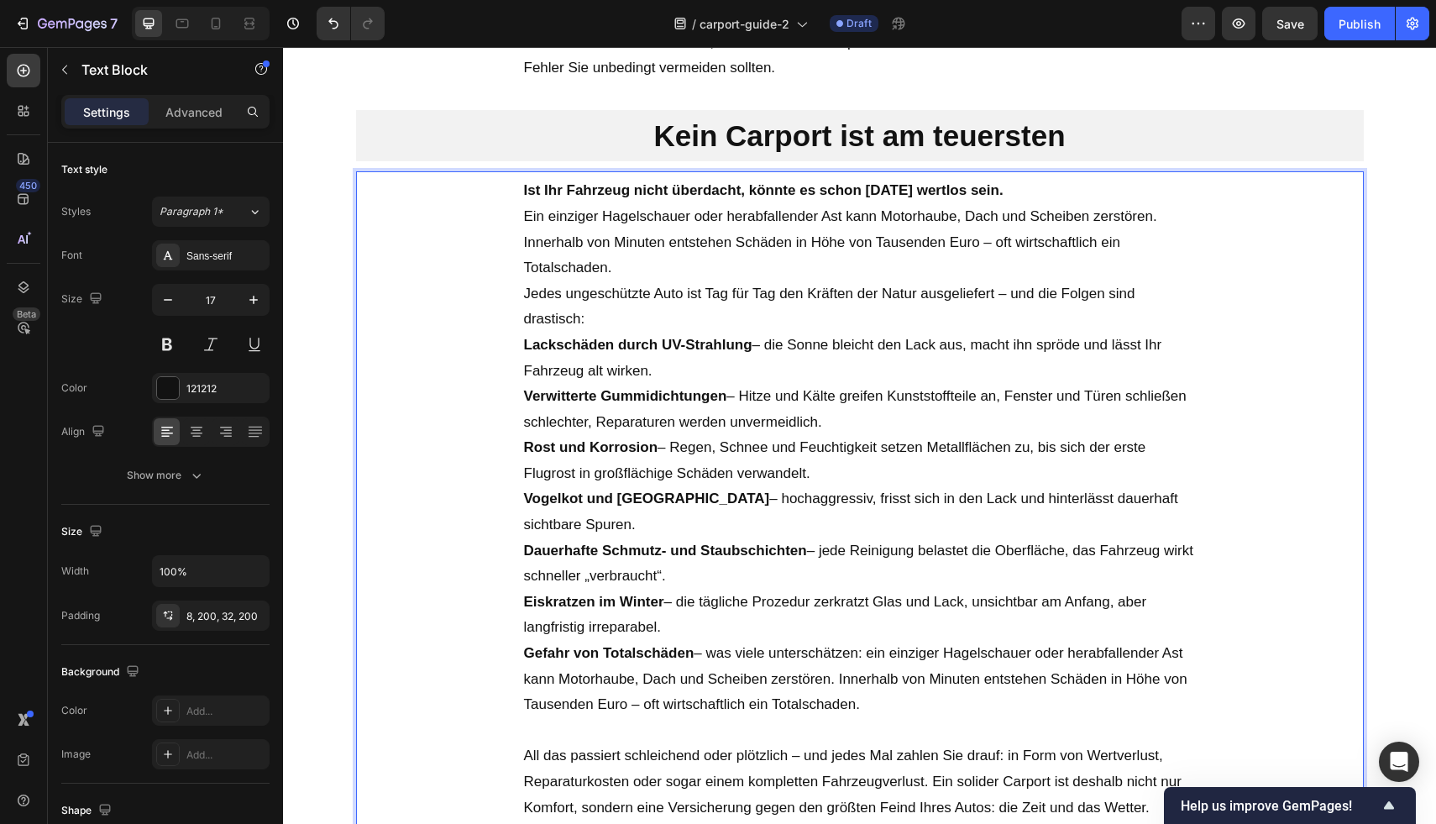
scroll to position [732, 0]
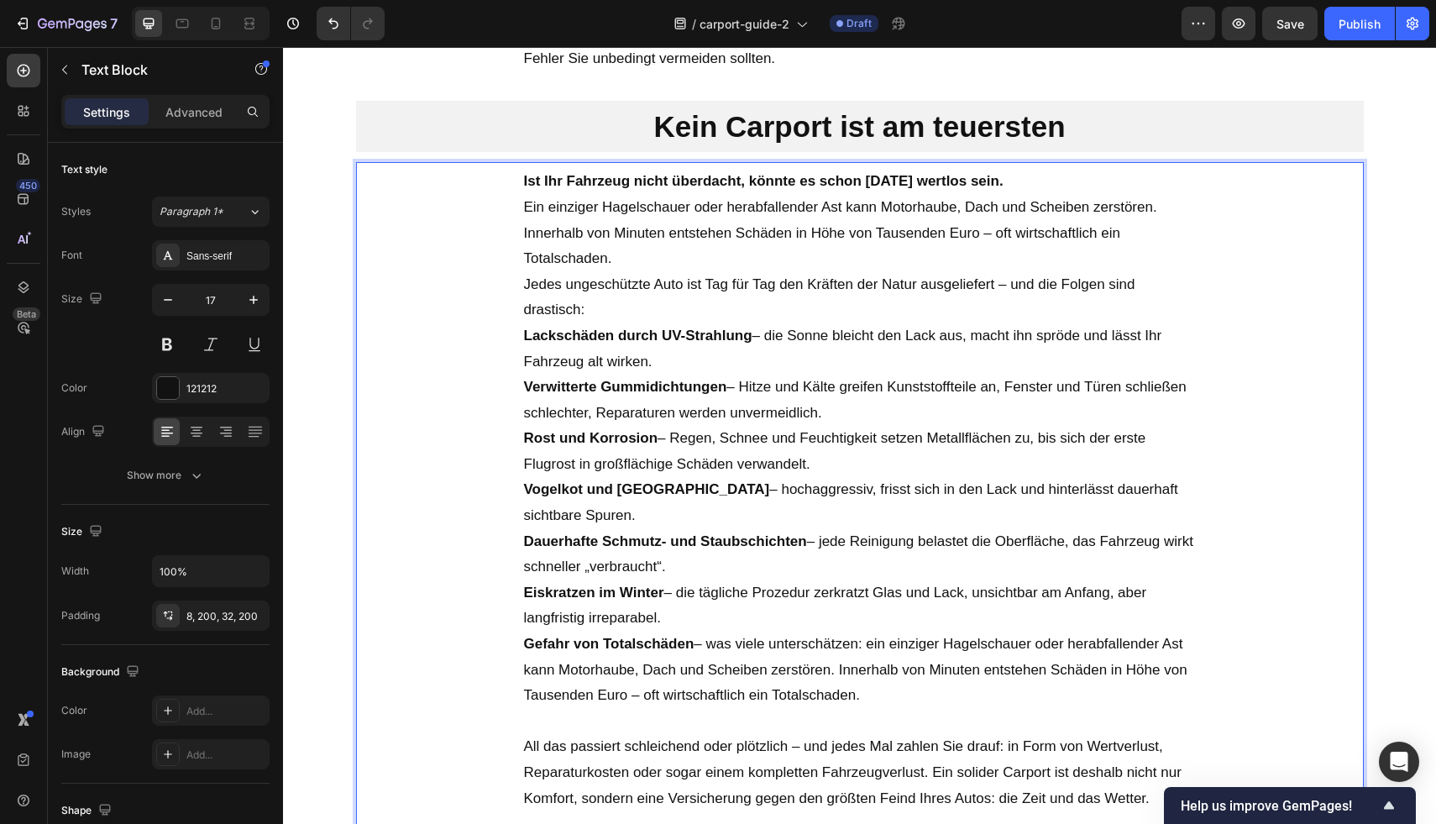
click at [799, 643] on p "Gefahr von Totalschäden – was viele unterschätzen: ein einziger Hagelschauer od…" at bounding box center [860, 669] width 672 height 77
drag, startPoint x: 897, startPoint y: 657, endPoint x: 703, endPoint y: 621, distance: 197.3
click at [703, 631] on p "Gefahr von Totalschäden – was viele unterschätzen: ein einziger Hagelschauer od…" at bounding box center [860, 669] width 672 height 77
click at [863, 655] on p "Gefahr von Totalschäden – was viele unterschätzen: ein einziger Hagelschauer od…" at bounding box center [860, 669] width 672 height 77
drag, startPoint x: 700, startPoint y: 618, endPoint x: 710, endPoint y: 619, distance: 9.3
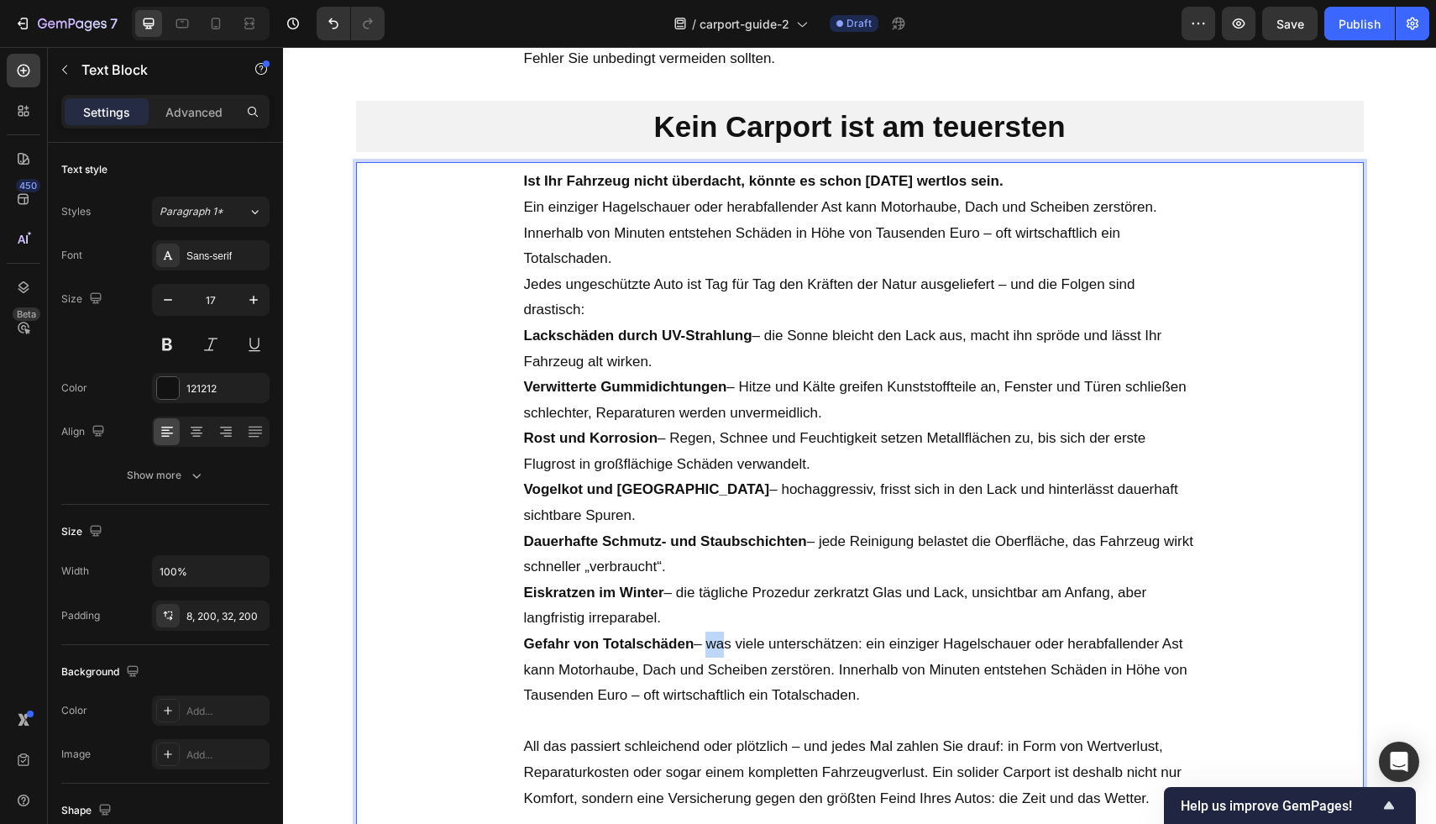
click at [710, 631] on p "Gefahr von Totalschäden – was viele unterschätzen: ein einziger Hagelschauer od…" at bounding box center [860, 669] width 672 height 77
click at [801, 631] on p "Gefahr von Totalschäden – was viele unterschätzen: ein einziger Hagelschauer od…" at bounding box center [860, 669] width 672 height 77
drag, startPoint x: 869, startPoint y: 672, endPoint x: 808, endPoint y: 647, distance: 66.0
click at [815, 651] on p "Gefahr von Totalschäden – was viele unterschätzen: ein einziger Hagelschauer od…" at bounding box center [860, 669] width 672 height 77
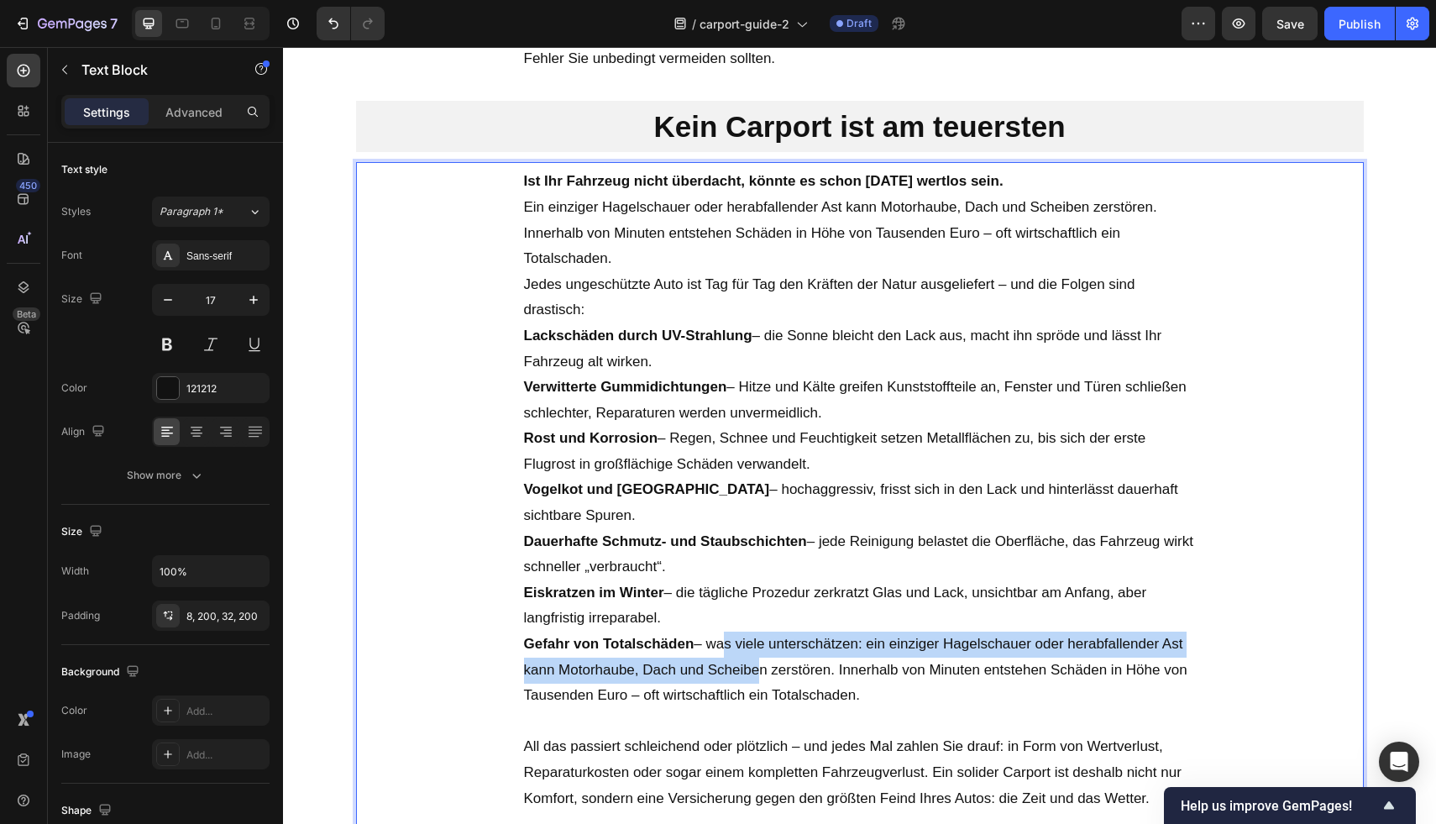
drag, startPoint x: 738, startPoint y: 633, endPoint x: 711, endPoint y: 620, distance: 30.0
click at [712, 631] on p "Gefahr von Totalschäden – was viele unterschätzen: ein einziger Hagelschauer od…" at bounding box center [860, 669] width 672 height 77
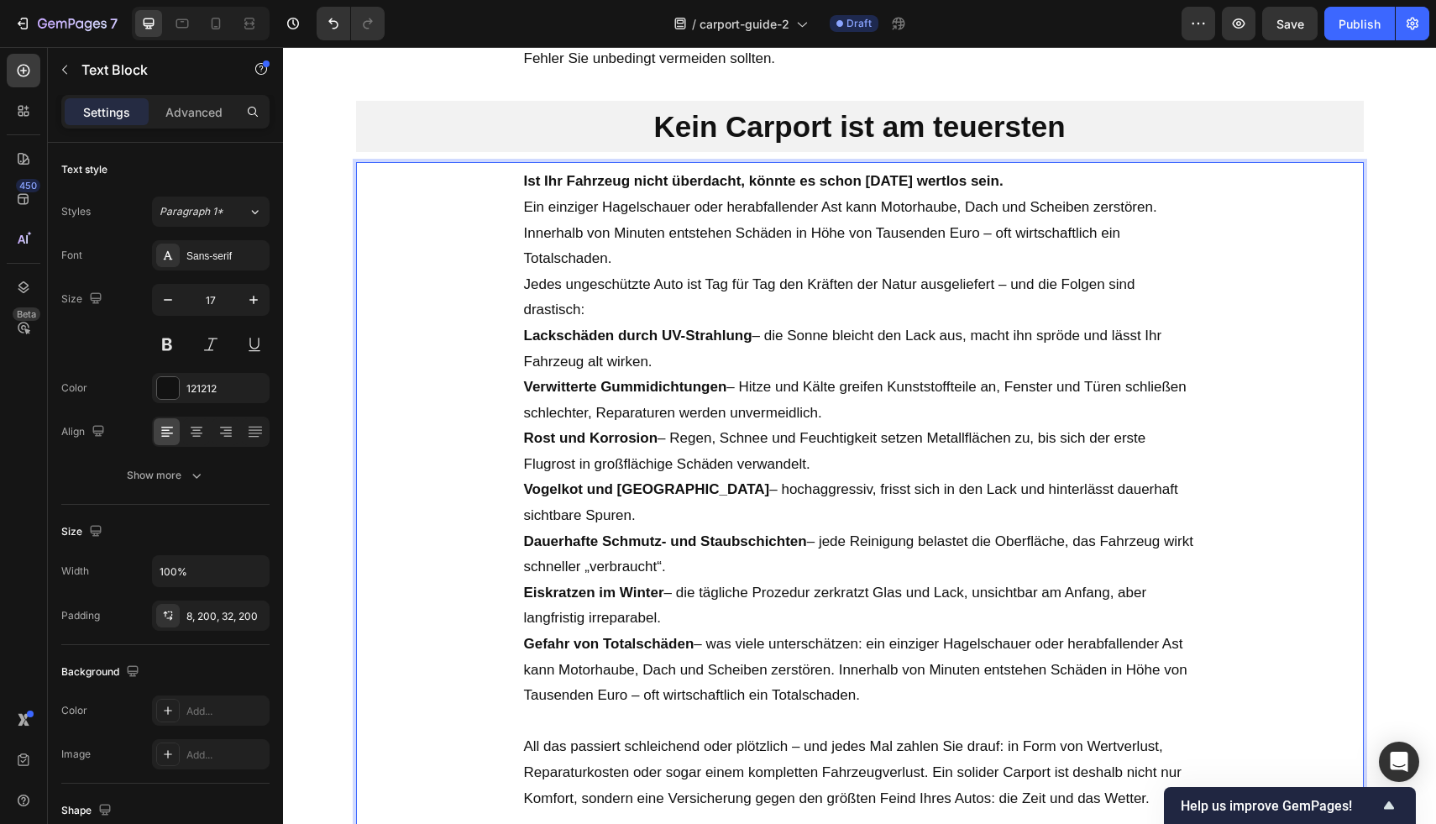
click at [849, 653] on p "Gefahr von Totalschäden – was viele unterschätzen: ein einziger Hagelschauer od…" at bounding box center [860, 669] width 672 height 77
drag, startPoint x: 860, startPoint y: 663, endPoint x: 705, endPoint y: 617, distance: 161.3
click at [705, 631] on p "Gefahr von Totalschäden – was viele unterschätzen: ein einziger Hagelschauer od…" at bounding box center [860, 669] width 672 height 77
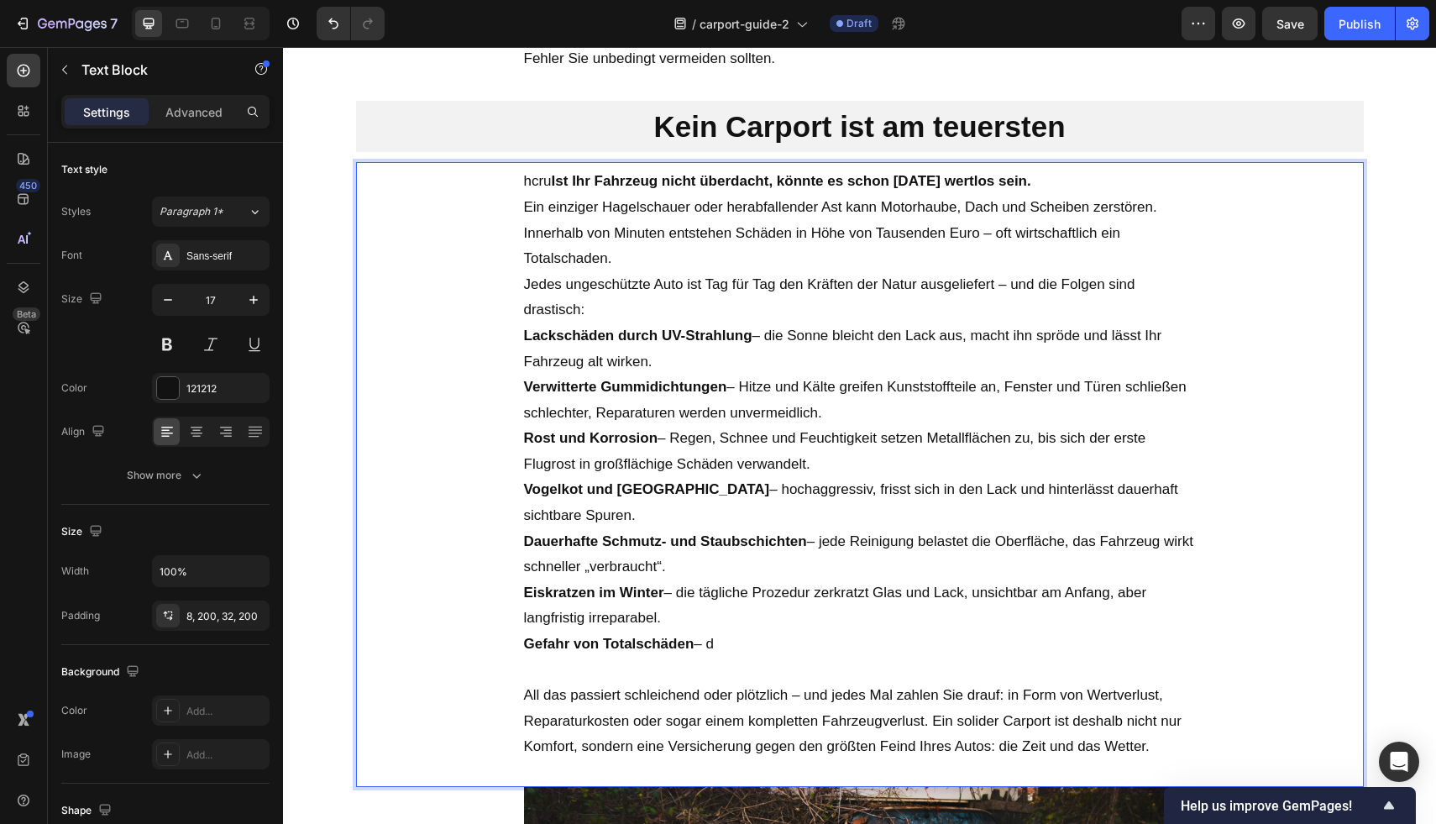
click at [726, 631] on p "Gefahr von Totalschäden – d" at bounding box center [860, 644] width 672 height 26
click at [757, 631] on p "Gefahr von Totalschäden r – du" at bounding box center [860, 644] width 672 height 26
click at [689, 631] on p "Gefahr von Totalschäden r – du" at bounding box center [860, 644] width 672 height 26
click at [690, 631] on p "Gefahr von Totalschäden r – du" at bounding box center [860, 644] width 672 height 26
click at [715, 631] on p "Gefahr von Totalschäden – du" at bounding box center [860, 644] width 672 height 26
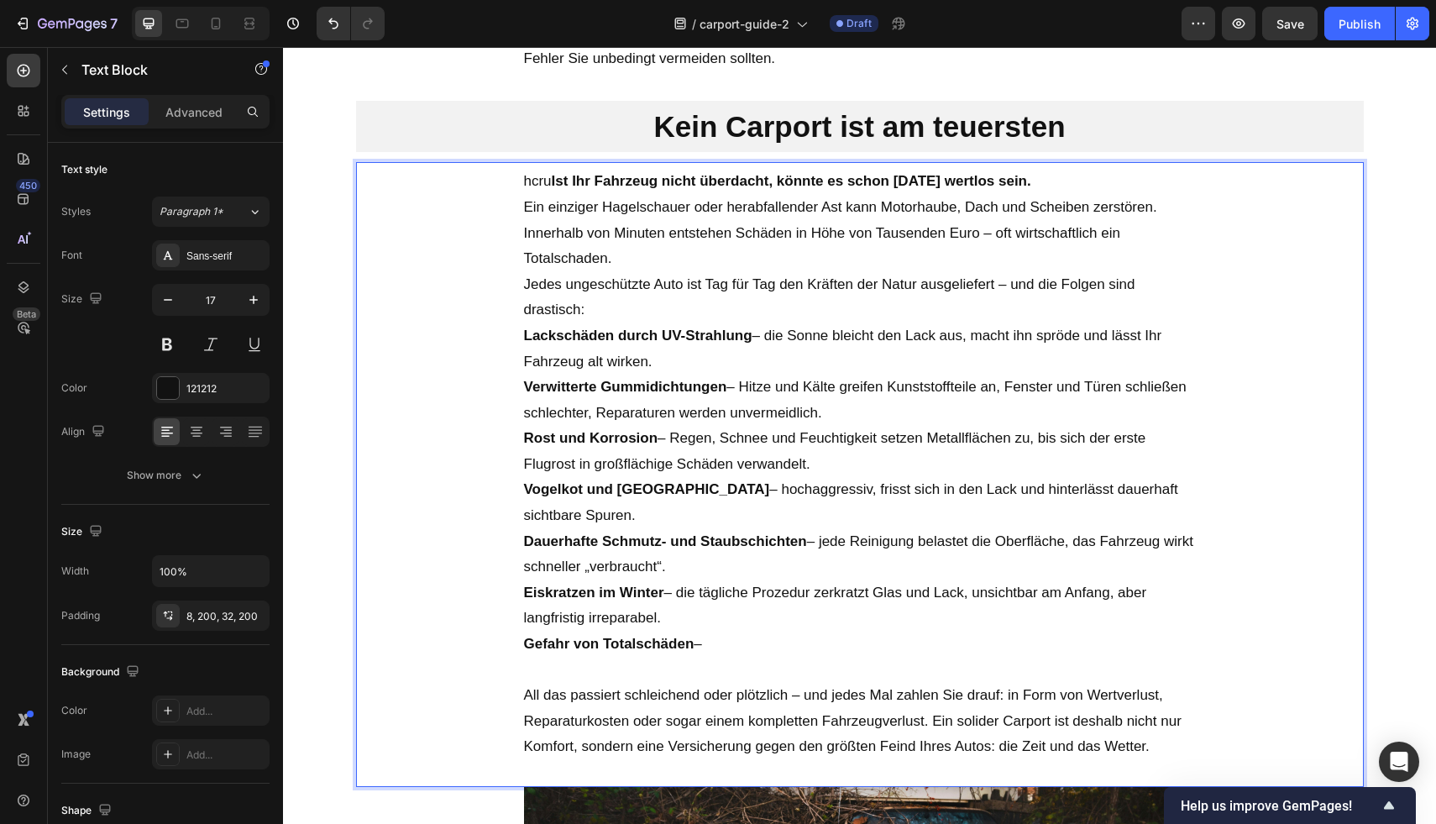
click at [541, 186] on p "hcru Ist Ihr Fahrzeug nicht überdacht, könnte es schon morgen wertlos sein." at bounding box center [860, 182] width 672 height 26
click at [534, 186] on p "hcr Ist Ihr Fahrzeug nicht überdacht, könnte es schon morgen wertlos sein." at bounding box center [860, 182] width 672 height 26
click at [538, 182] on strong "Ist Ihr Fahrzeug nicht überdacht, könnte es schon morgen wertlos sein." at bounding box center [777, 181] width 479 height 16
click at [532, 181] on strong "Ist Ihr Fahrzeug nicht überdacht, könnte es schon morgen wertlos sein." at bounding box center [771, 181] width 479 height 16
click at [1364, 171] on div "Von Thomas S. (Zimmermeister seit 2007) 23.05.2025 | 11:25 Uhr Text Block Image…" at bounding box center [859, 292] width 1153 height 1591
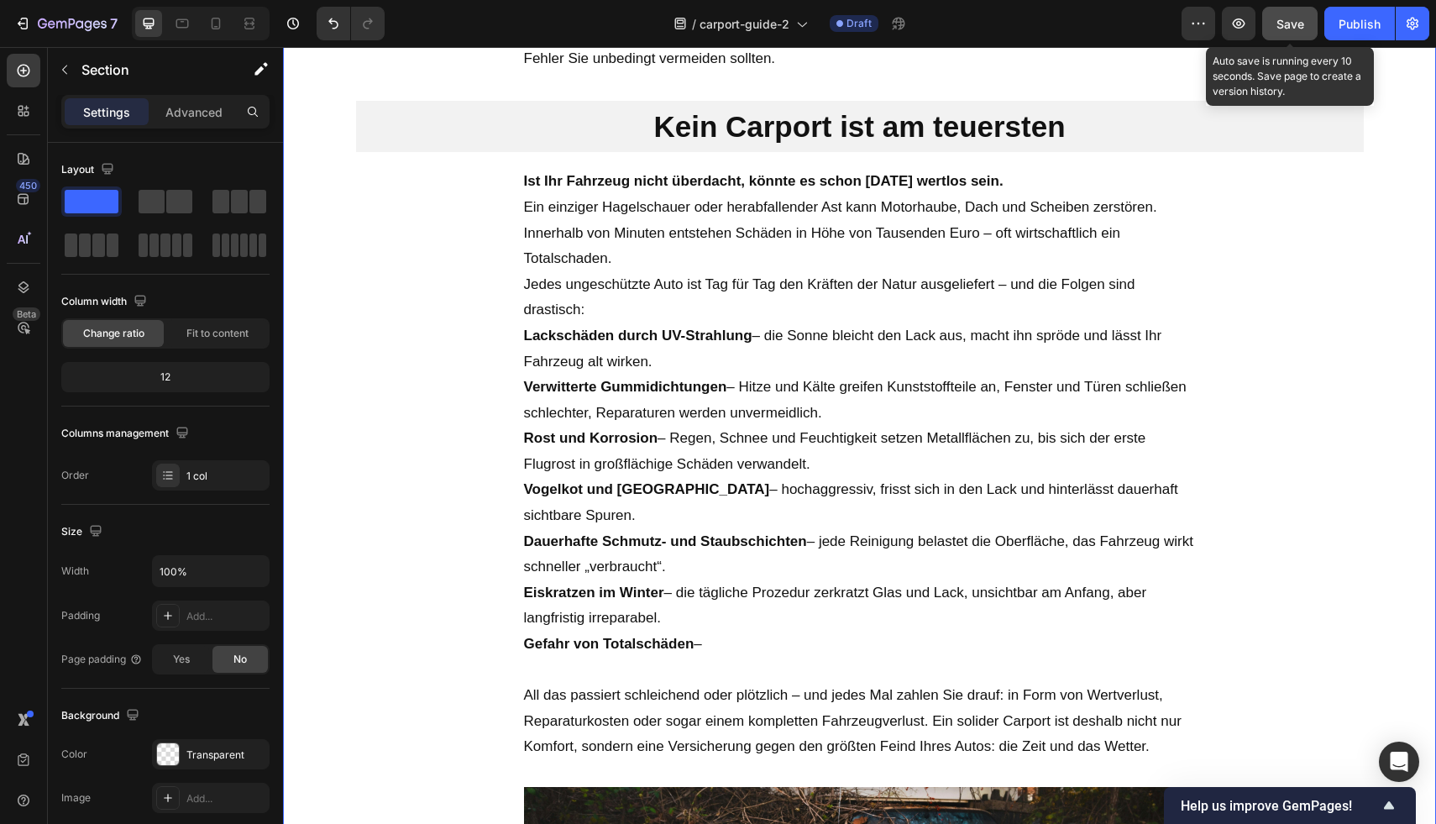
click at [1286, 18] on span "Save" at bounding box center [1290, 24] width 28 height 14
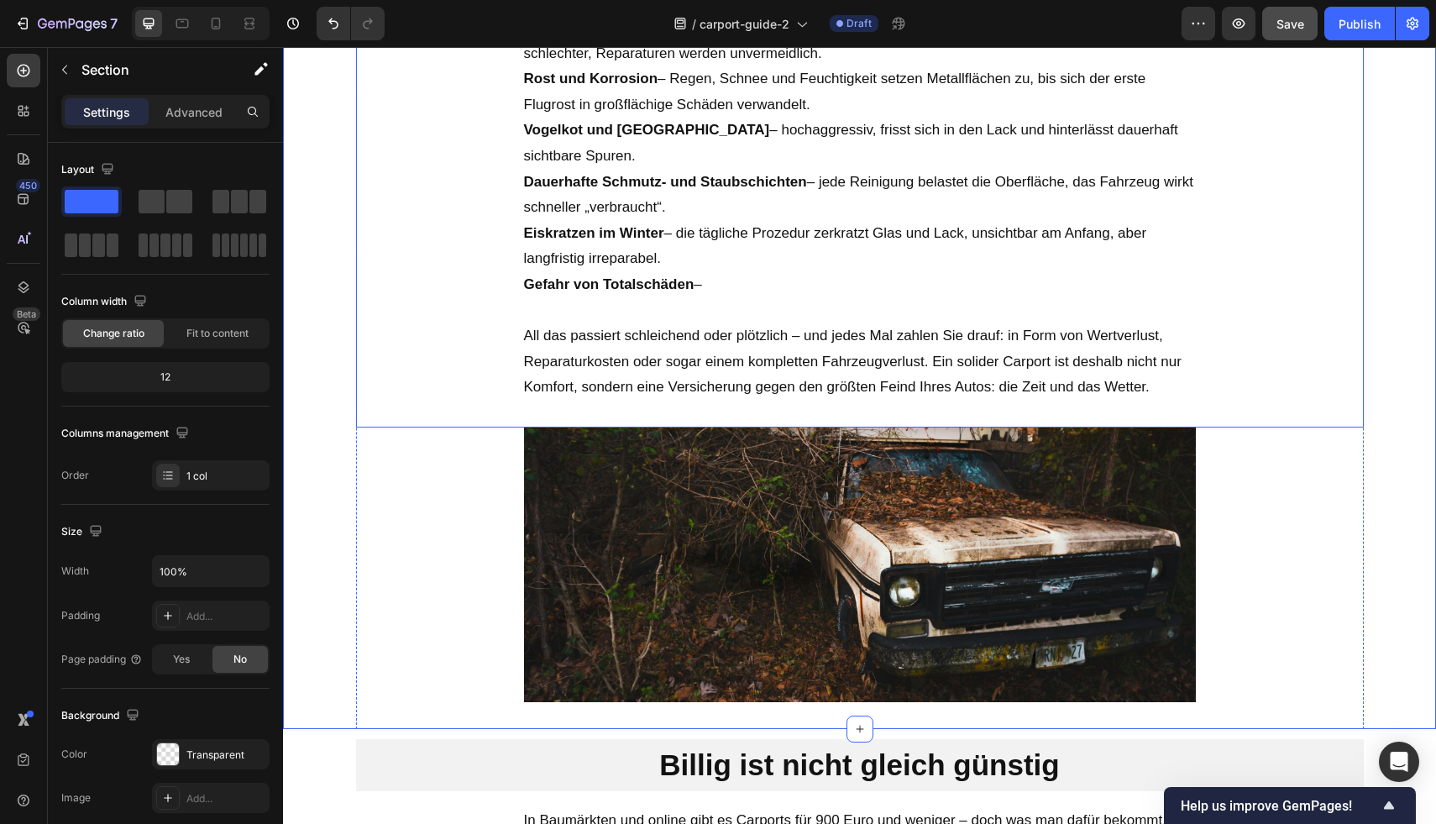
scroll to position [1092, 0]
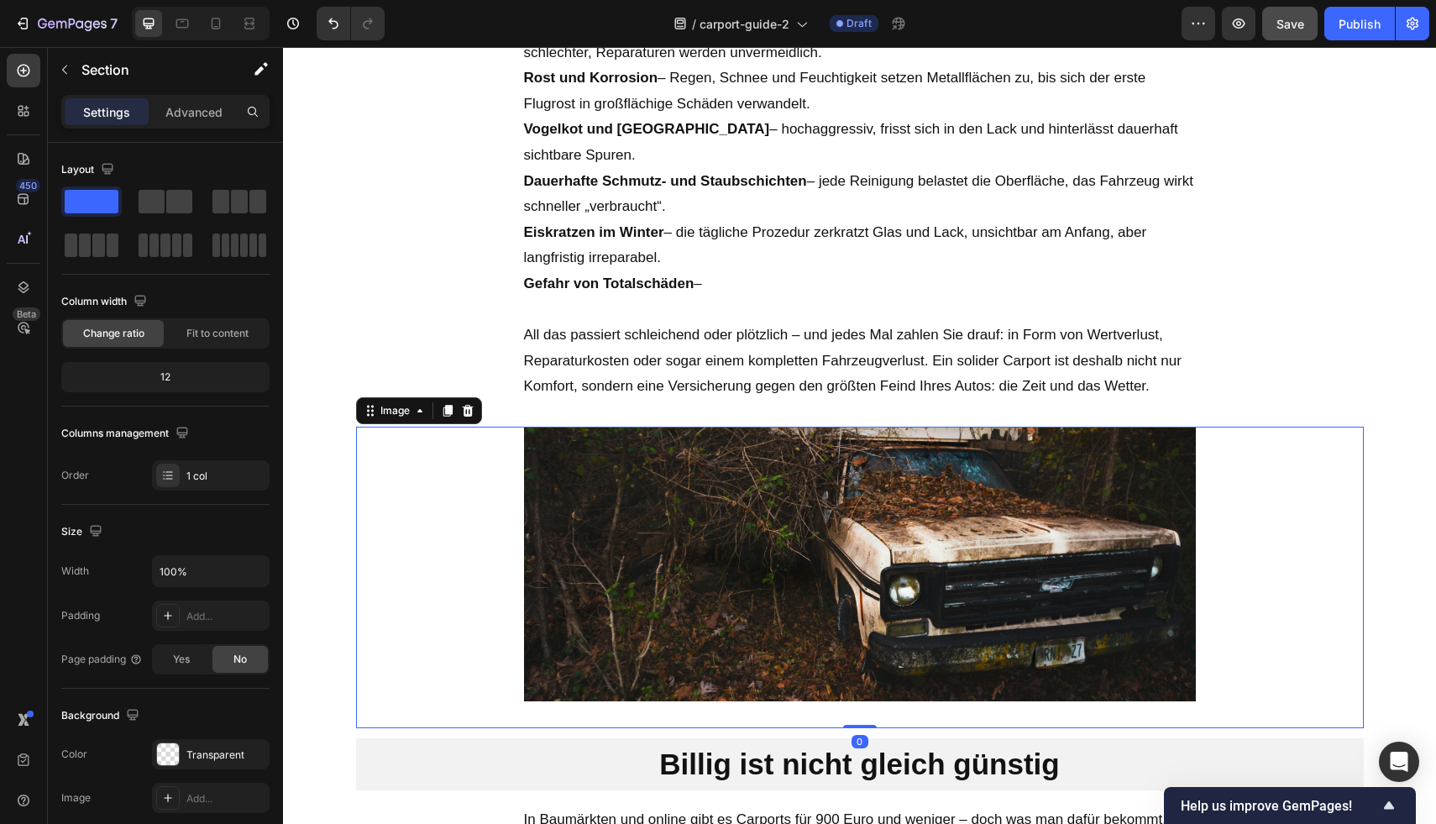
click at [858, 511] on img at bounding box center [860, 564] width 672 height 275
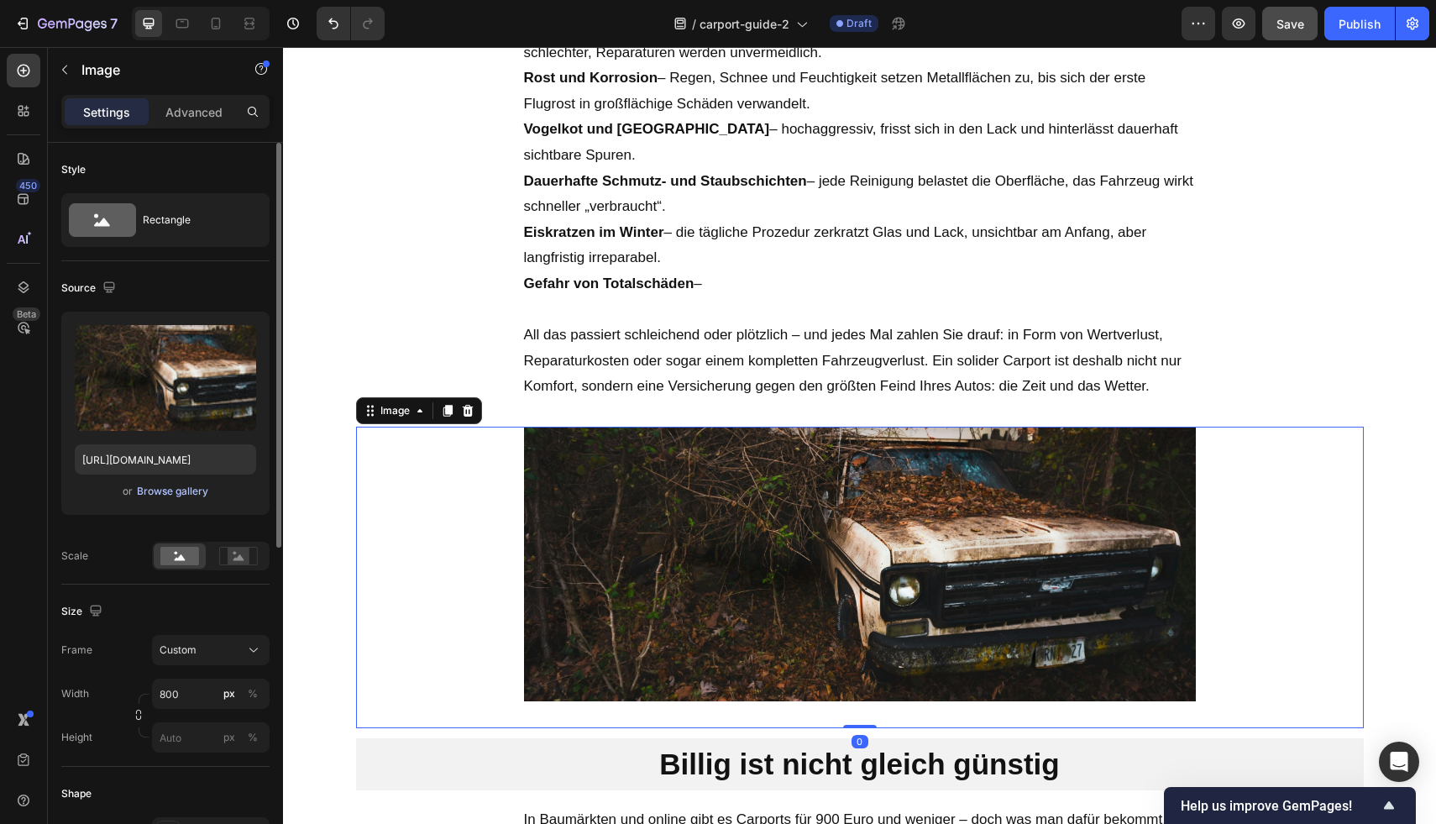
click at [155, 497] on div "Browse gallery" at bounding box center [172, 491] width 71 height 15
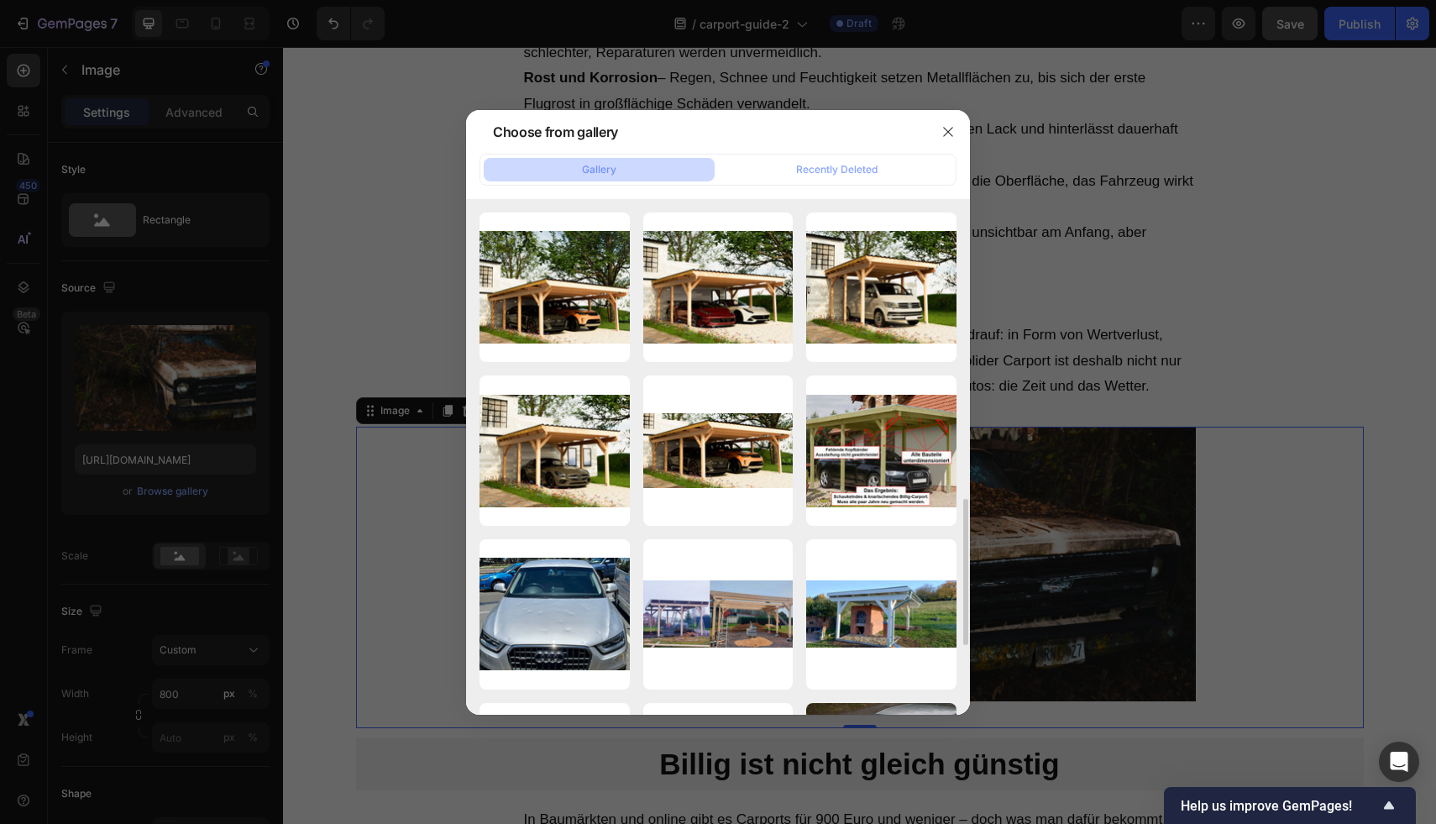
scroll to position [997, 0]
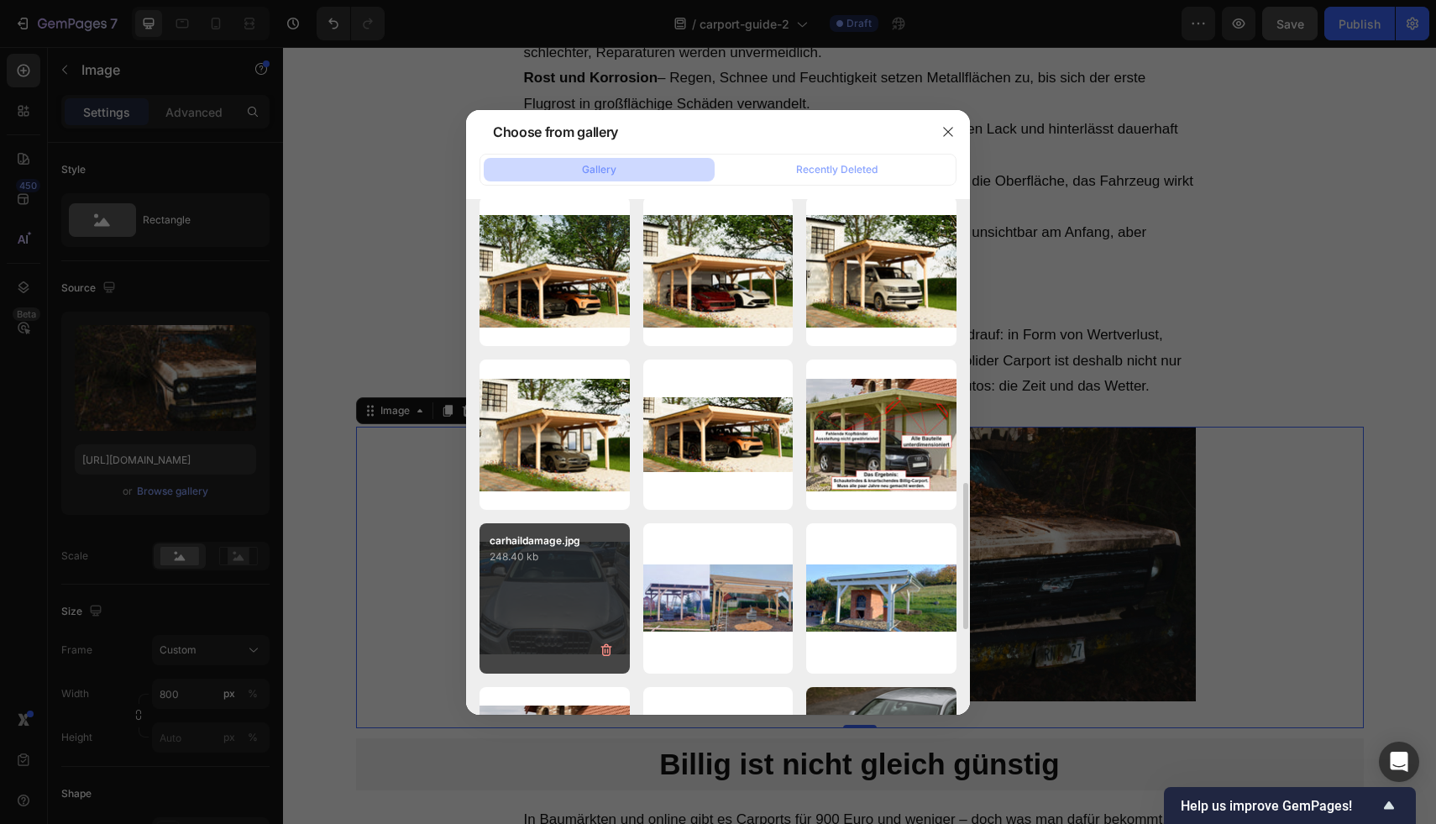
click at [572, 581] on div "carhaildamage.jpg 248.40 kb" at bounding box center [554, 598] width 150 height 150
type input "https://cdn.shopify.com/s/files/1/0610/0379/2578/files/gempages_573565640124662…"
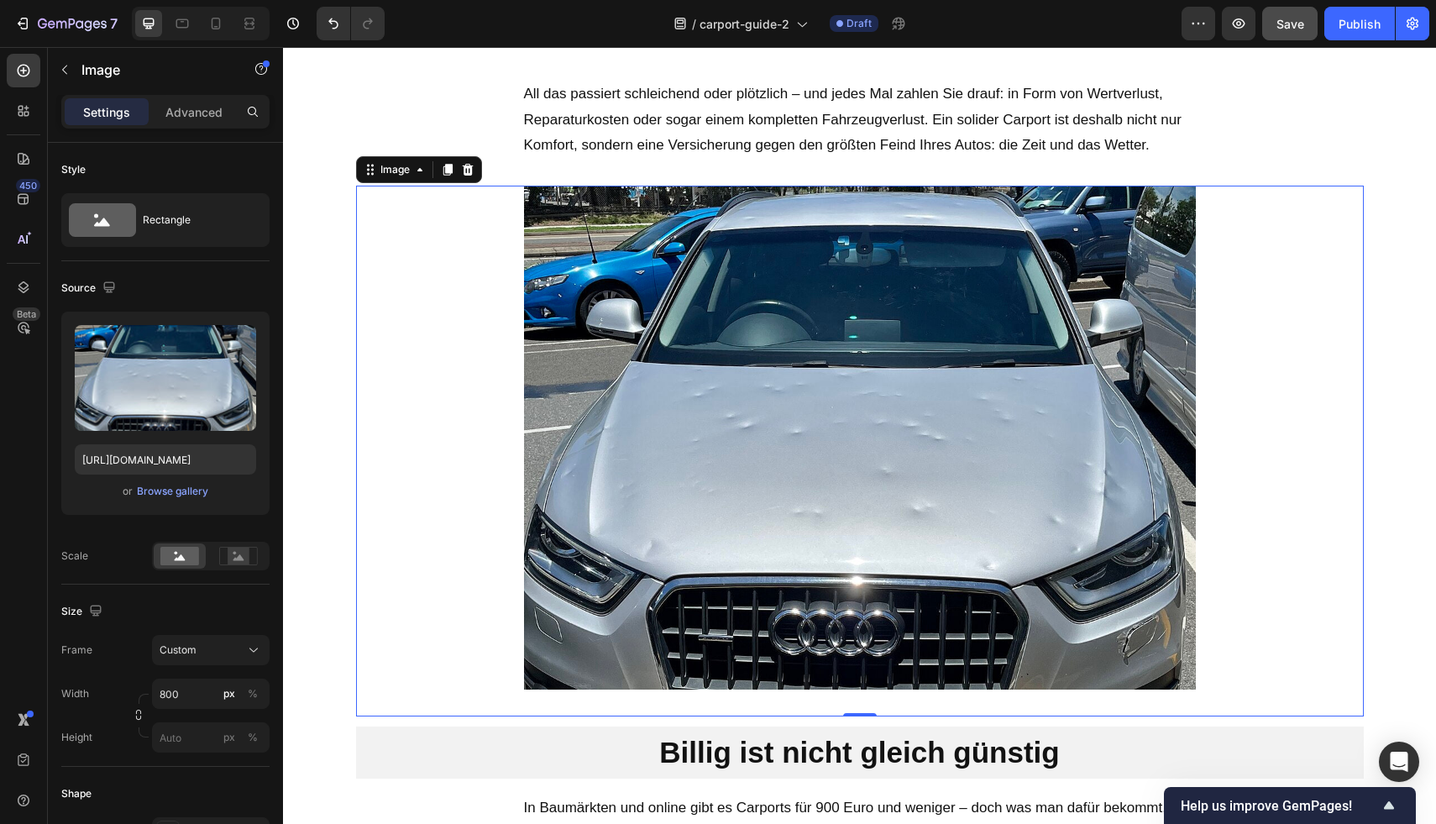
scroll to position [1361, 0]
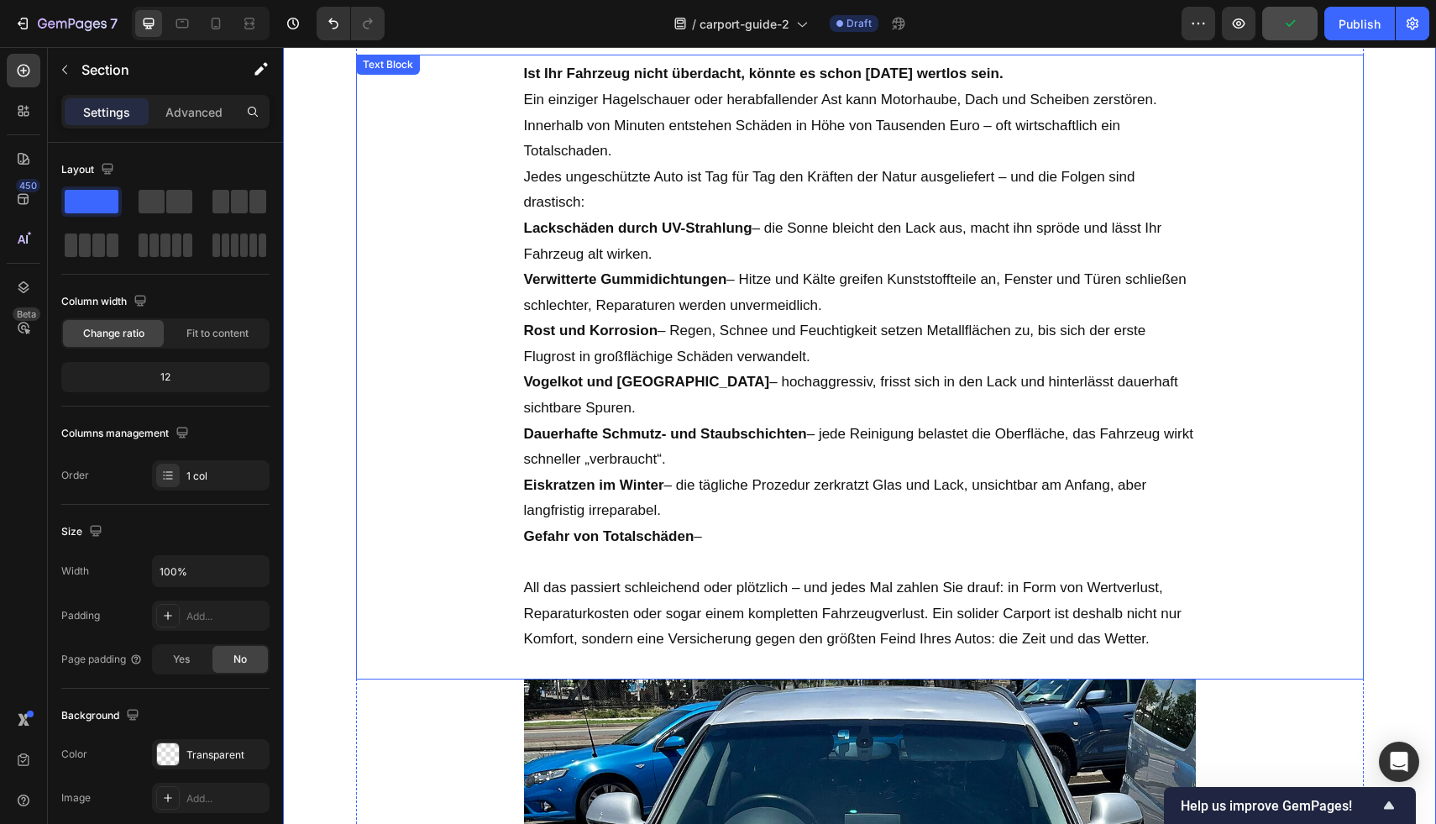
scroll to position [685, 0]
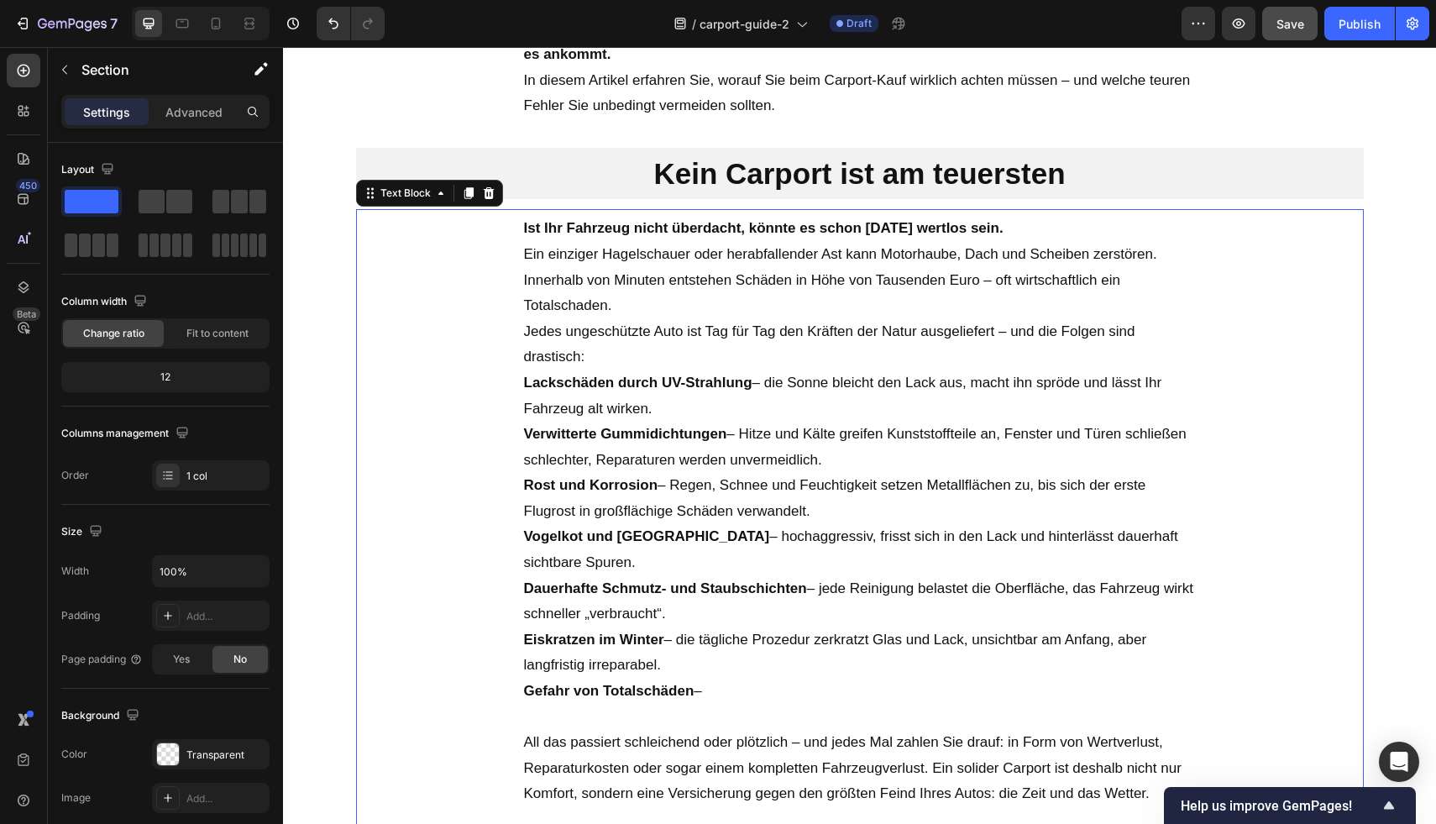
click at [884, 235] on strong "Ist Ihr Fahrzeug nicht überdacht, könnte es schon morgen wertlos sein." at bounding box center [763, 228] width 479 height 16
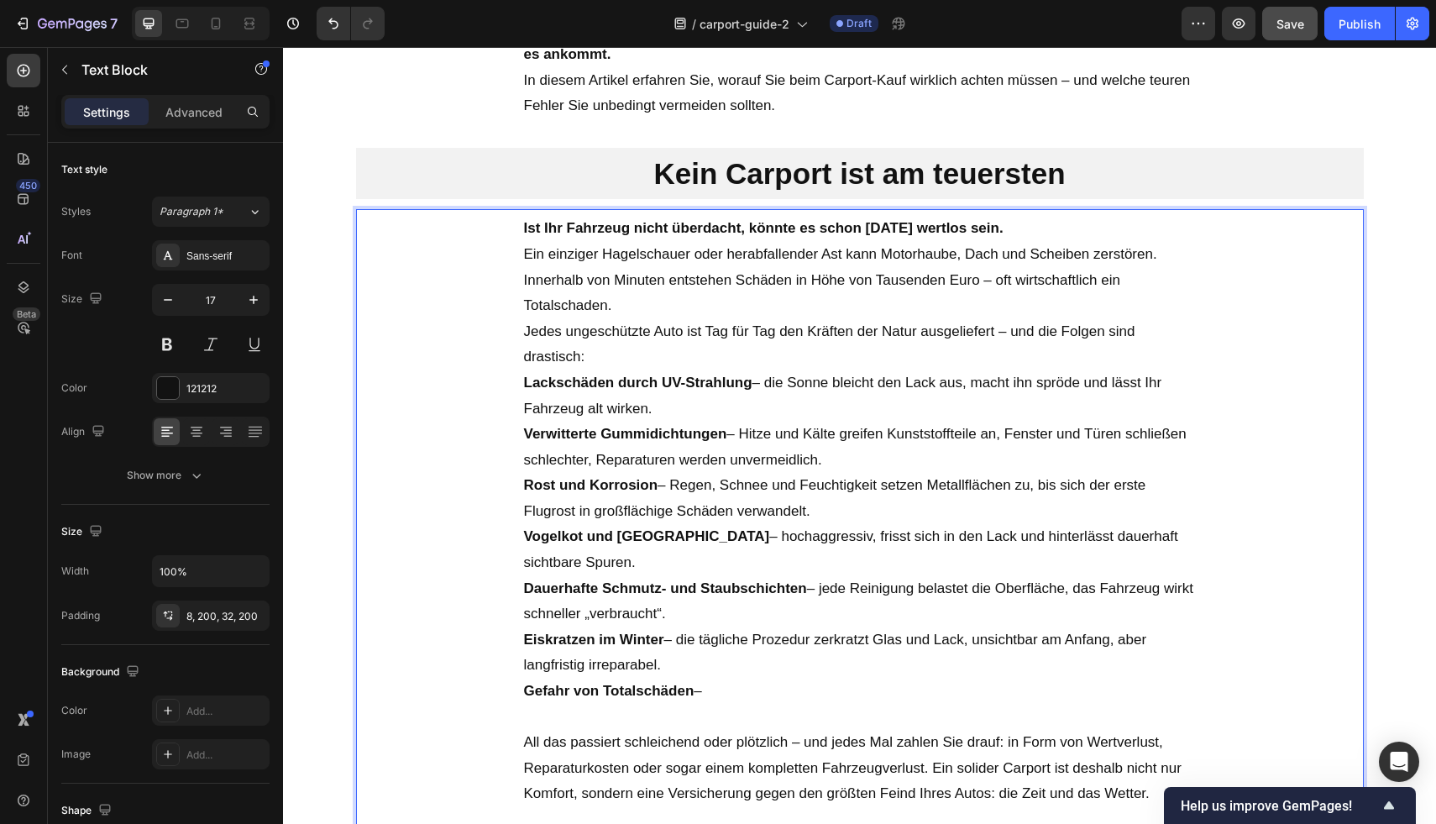
click at [909, 227] on strong "Ist Ihr Fahrzeug nicht überdacht, könnte es schon morgen wertlos sein." at bounding box center [763, 228] width 479 height 16
click at [809, 219] on p "Ist Ihr Fahrzeug nicht überdacht, könnte es schon morgen wertlos sein." at bounding box center [860, 229] width 672 height 26
drag, startPoint x: 897, startPoint y: 228, endPoint x: 813, endPoint y: 226, distance: 84.0
click at [813, 226] on strong "Ist Ihr Fahrzeug nicht überdacht, könnte es schon morgen wertlos sein." at bounding box center [763, 228] width 479 height 16
click at [759, 322] on p "Jedes ungeschützte Auto ist Tag für Tag den Kräften der Natur ausgeliefert – un…" at bounding box center [860, 344] width 672 height 51
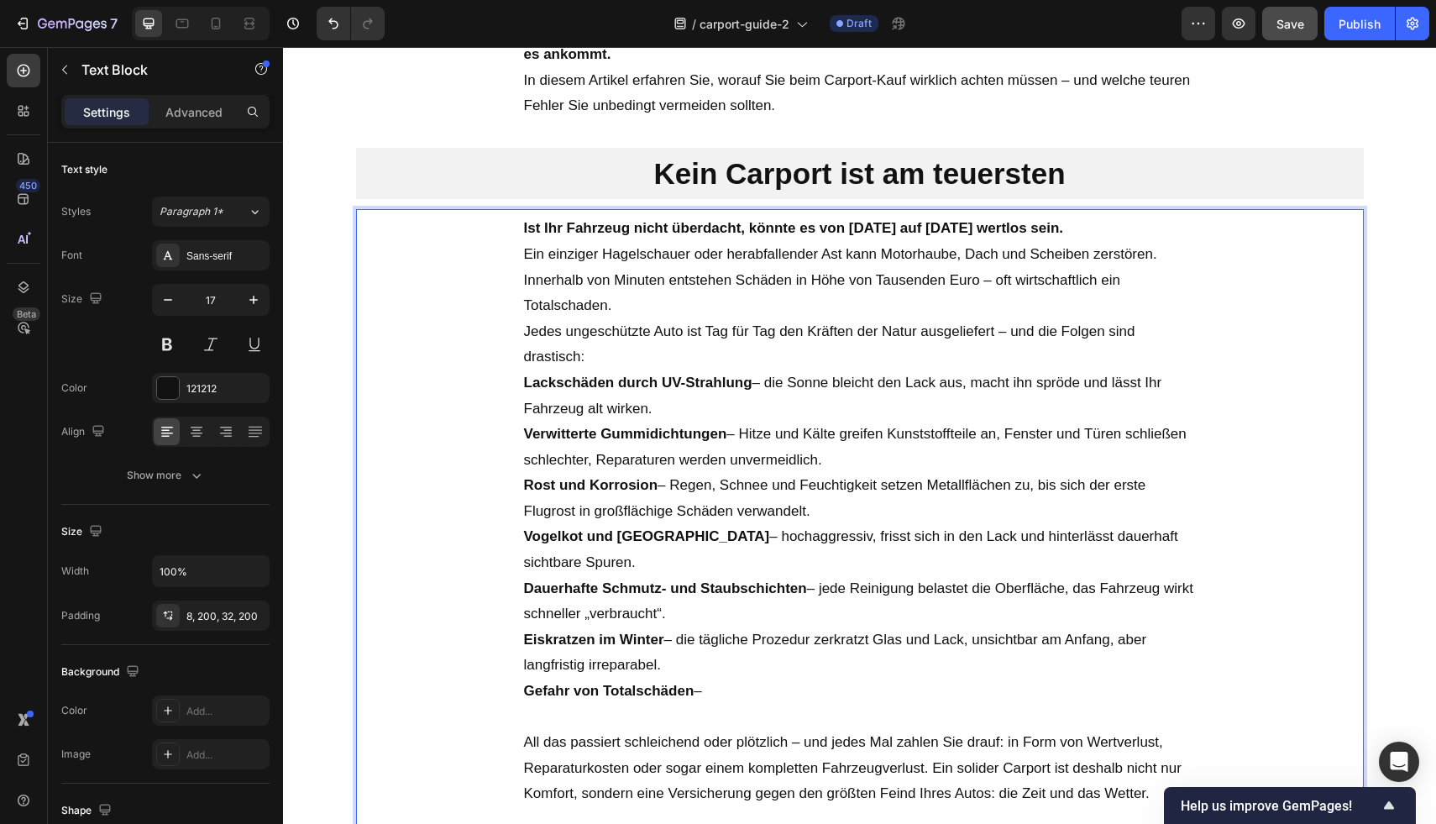
click at [669, 287] on p "Ein einziger Hagelschauer oder herabfallender Ast kann Motorhaube, Dach und Sch…" at bounding box center [860, 280] width 672 height 77
click at [690, 301] on p "Ein einziger Hagelschauer oder herabfallender Ast kann Motorhaube, Dach und Sch…" at bounding box center [860, 280] width 672 height 77
click at [545, 343] on p "Jedes ungeschützte Auto ist Tag für Tag den Kräften der Natur ausgeliefert – un…" at bounding box center [860, 344] width 672 height 51
drag, startPoint x: 513, startPoint y: 328, endPoint x: 576, endPoint y: 337, distance: 63.5
click at [576, 337] on div "Ist Ihr Fahrzeug nicht überdacht, könnte es von heute auf morgen wertlos sein. …" at bounding box center [860, 521] width 1008 height 625
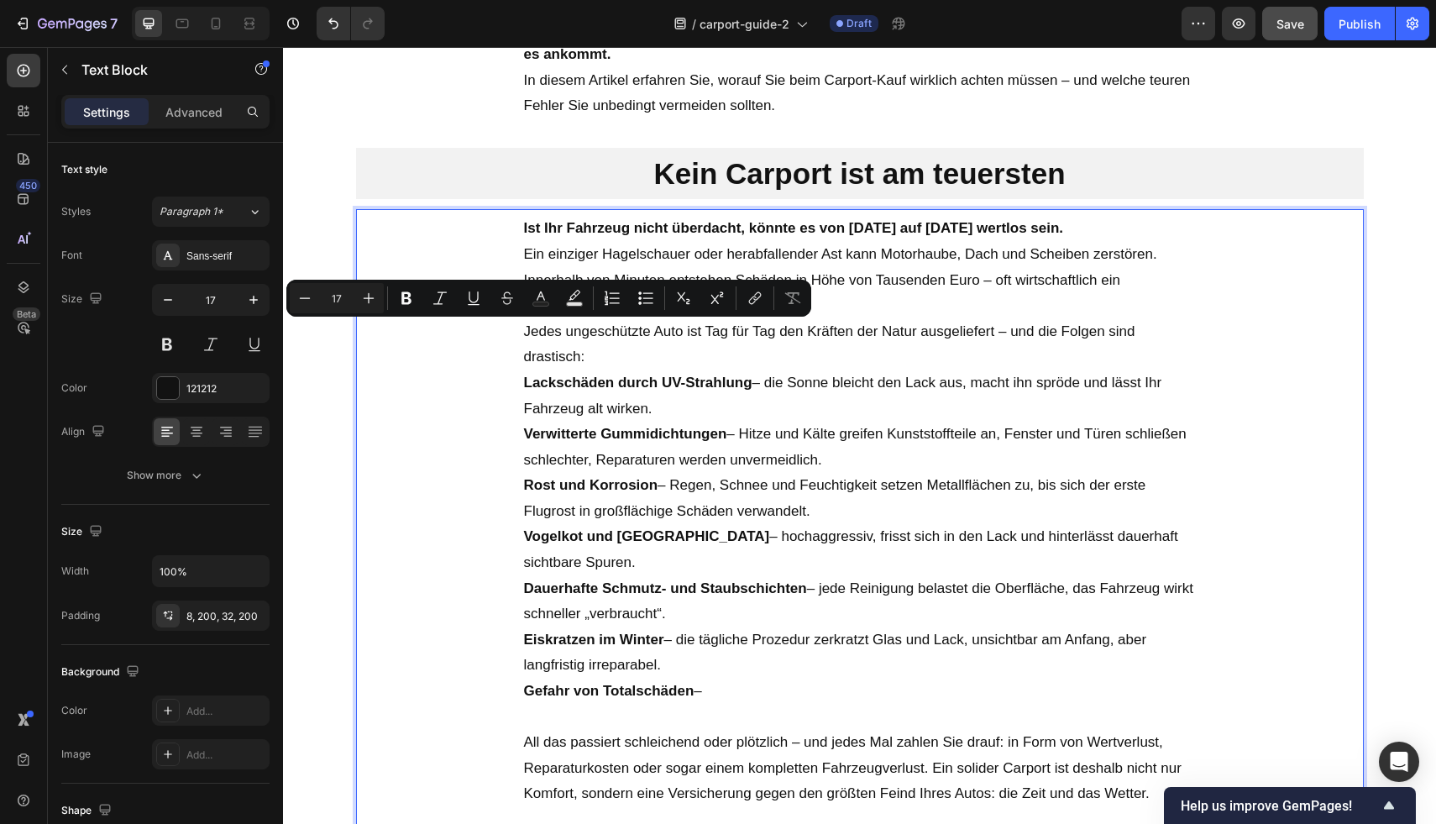
click at [631, 350] on p "Jedes ungeschützte Auto ist Tag für Tag den Kräften der Natur ausgeliefert – un…" at bounding box center [860, 344] width 672 height 51
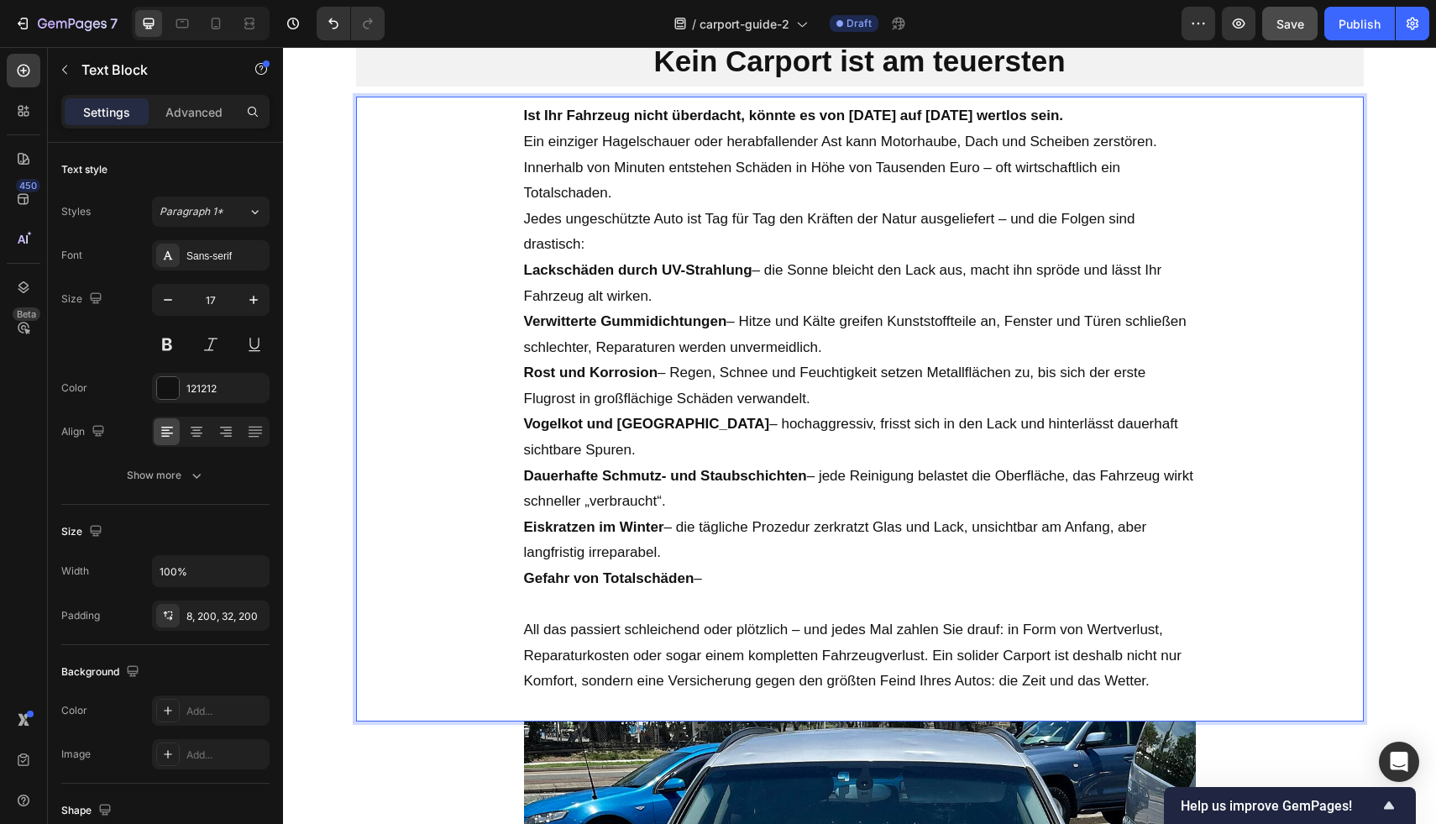
scroll to position [799, 0]
click at [773, 591] on p "Rich Text Editor. Editing area: main" at bounding box center [860, 604] width 672 height 26
click at [733, 565] on p "Gefahr von Totalschäden –" at bounding box center [860, 578] width 672 height 26
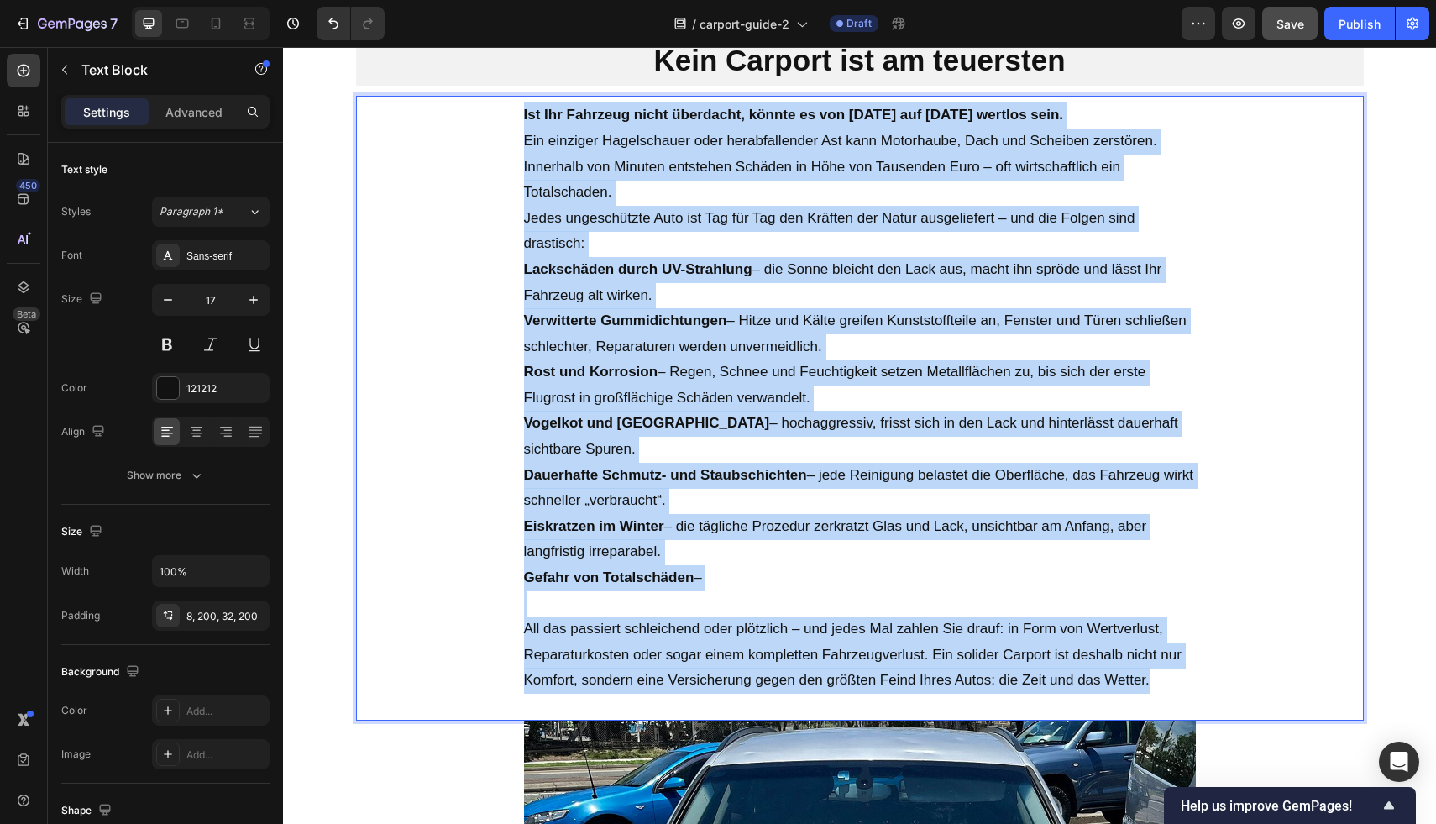
drag, startPoint x: 1175, startPoint y: 651, endPoint x: 511, endPoint y: 120, distance: 850.2
click at [511, 120] on div "Ist Ihr Fahrzeug nicht überdacht, könnte es von heute auf morgen wertlos sein. …" at bounding box center [860, 408] width 1008 height 625
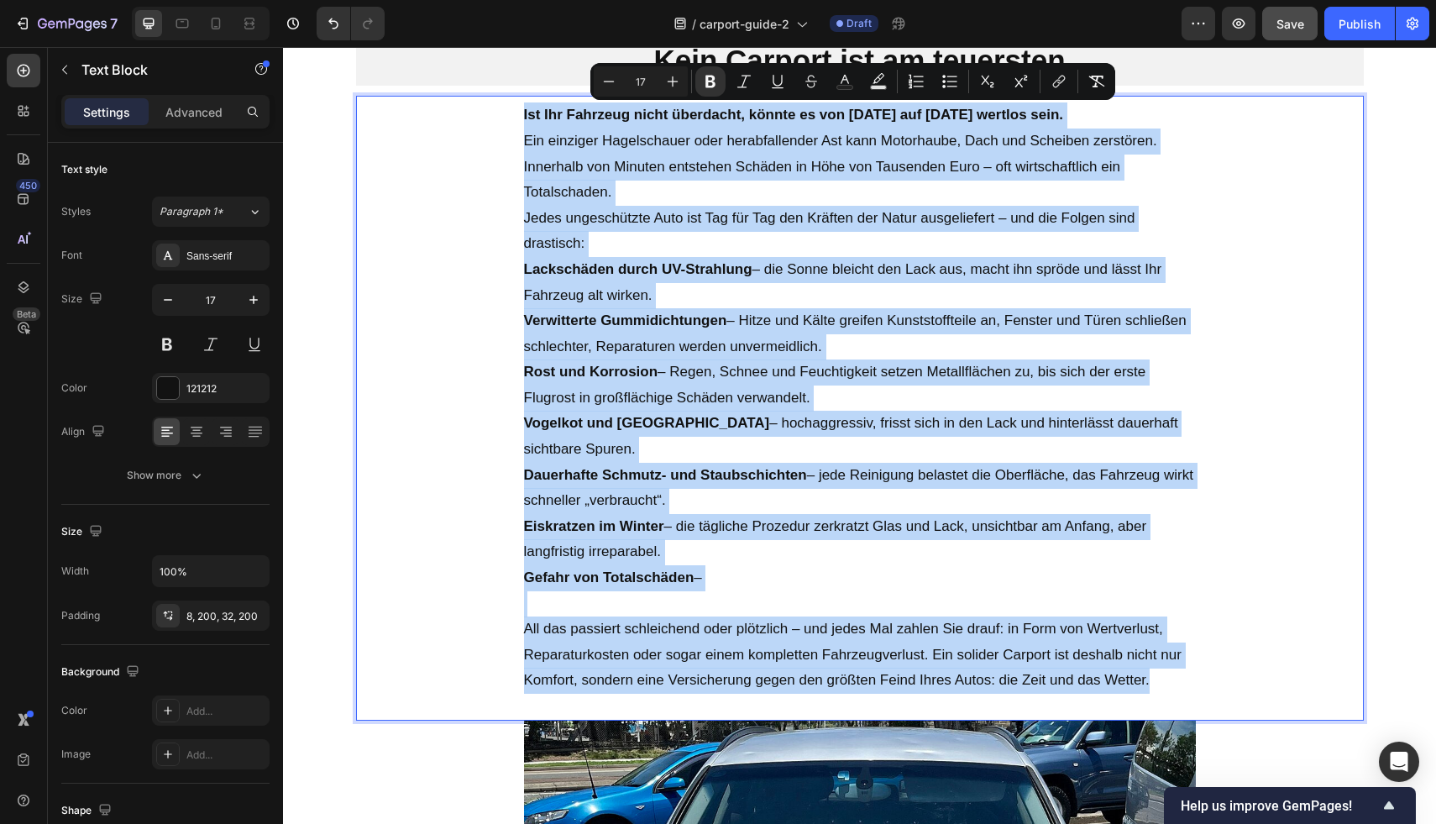
copy div "Ist Ihr Fahrzeug nicht überdacht, könnte es von heute auf morgen wertlos sein. …"
click at [725, 565] on p "Gefahr von Totalschäden –" at bounding box center [860, 578] width 672 height 26
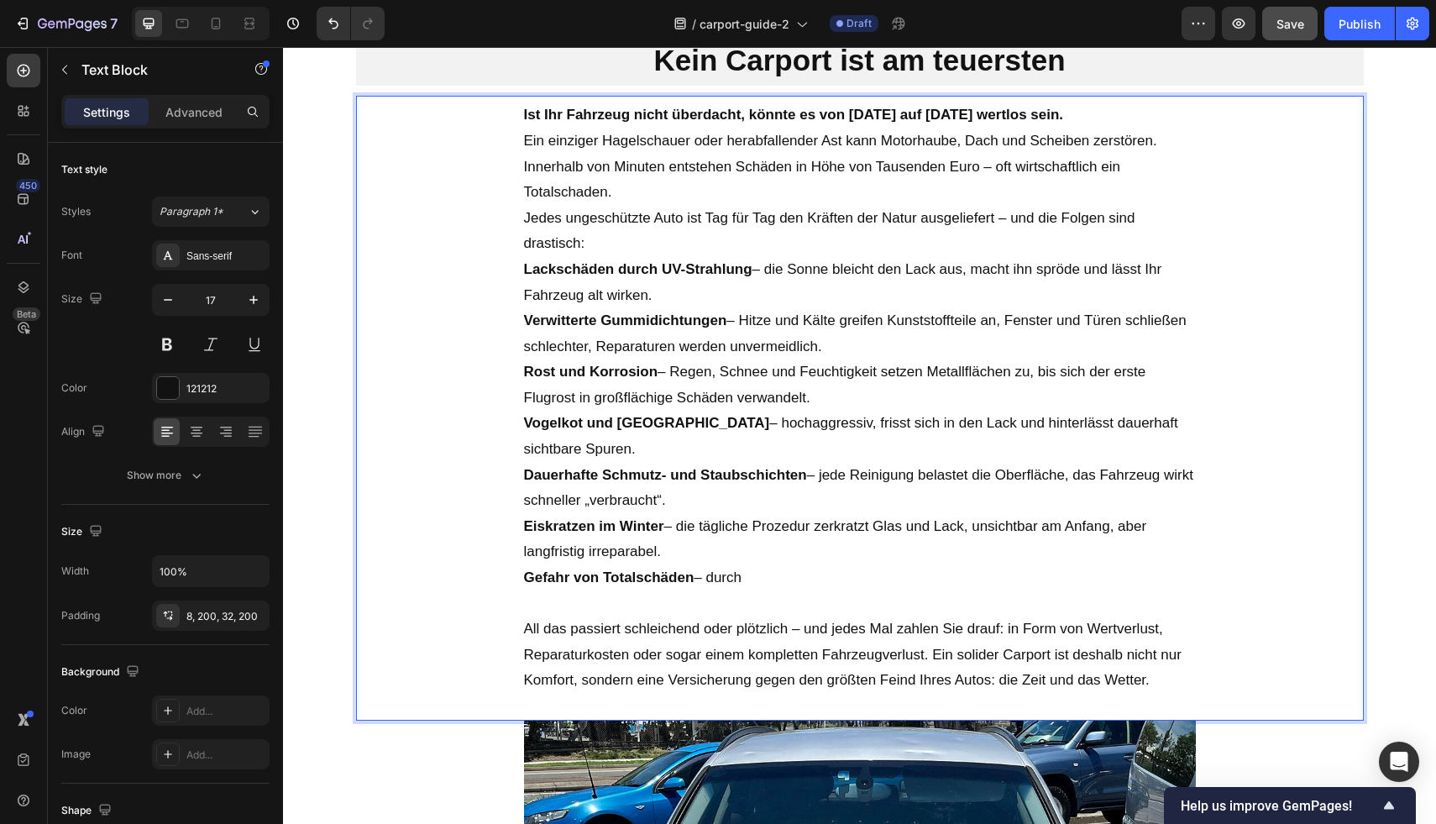
click at [784, 133] on p "Ein einziger Hagelschauer oder herabfallender Ast kann Motorhaube, Dach und Sch…" at bounding box center [860, 166] width 672 height 77
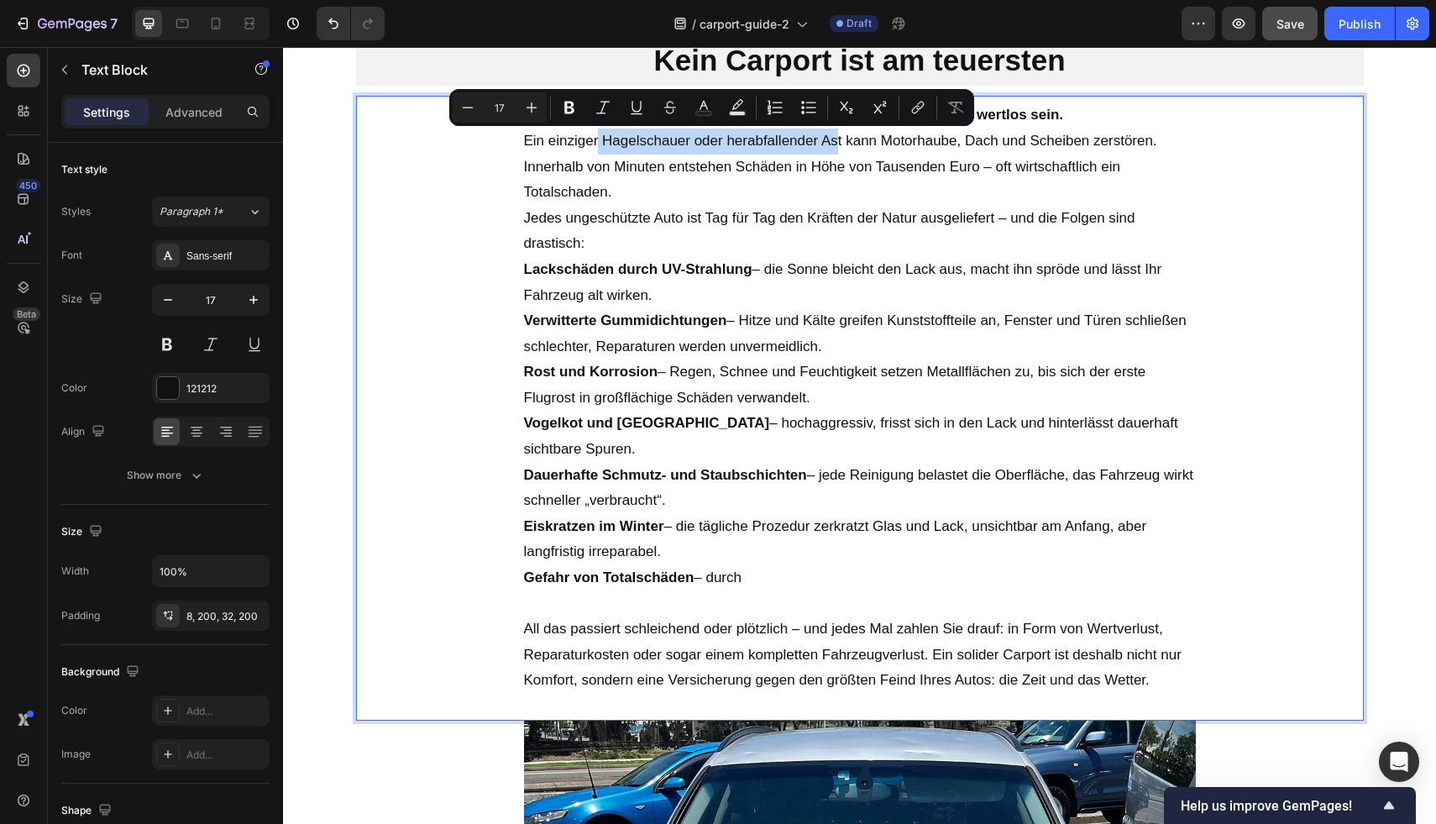
drag, startPoint x: 593, startPoint y: 140, endPoint x: 832, endPoint y: 141, distance: 239.3
click at [832, 141] on p "Ein einziger Hagelschauer oder herabfallender Ast kann Motorhaube, Dach und Sch…" at bounding box center [860, 166] width 672 height 77
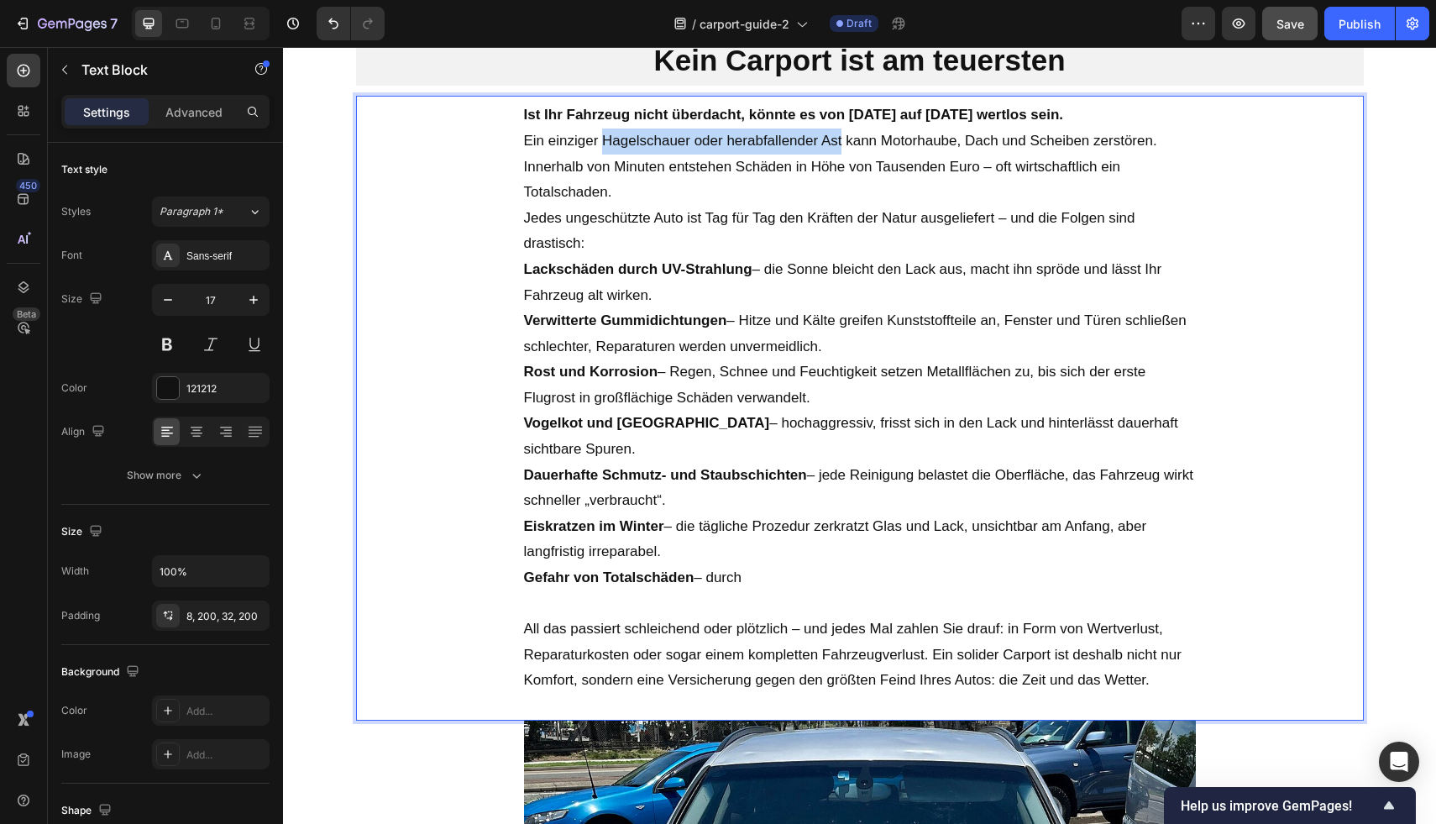
drag, startPoint x: 835, startPoint y: 141, endPoint x: 600, endPoint y: 140, distance: 235.1
click at [600, 140] on p "Ein einziger Hagelschauer oder herabfallender Ast kann Motorhaube, Dach und Sch…" at bounding box center [860, 166] width 672 height 77
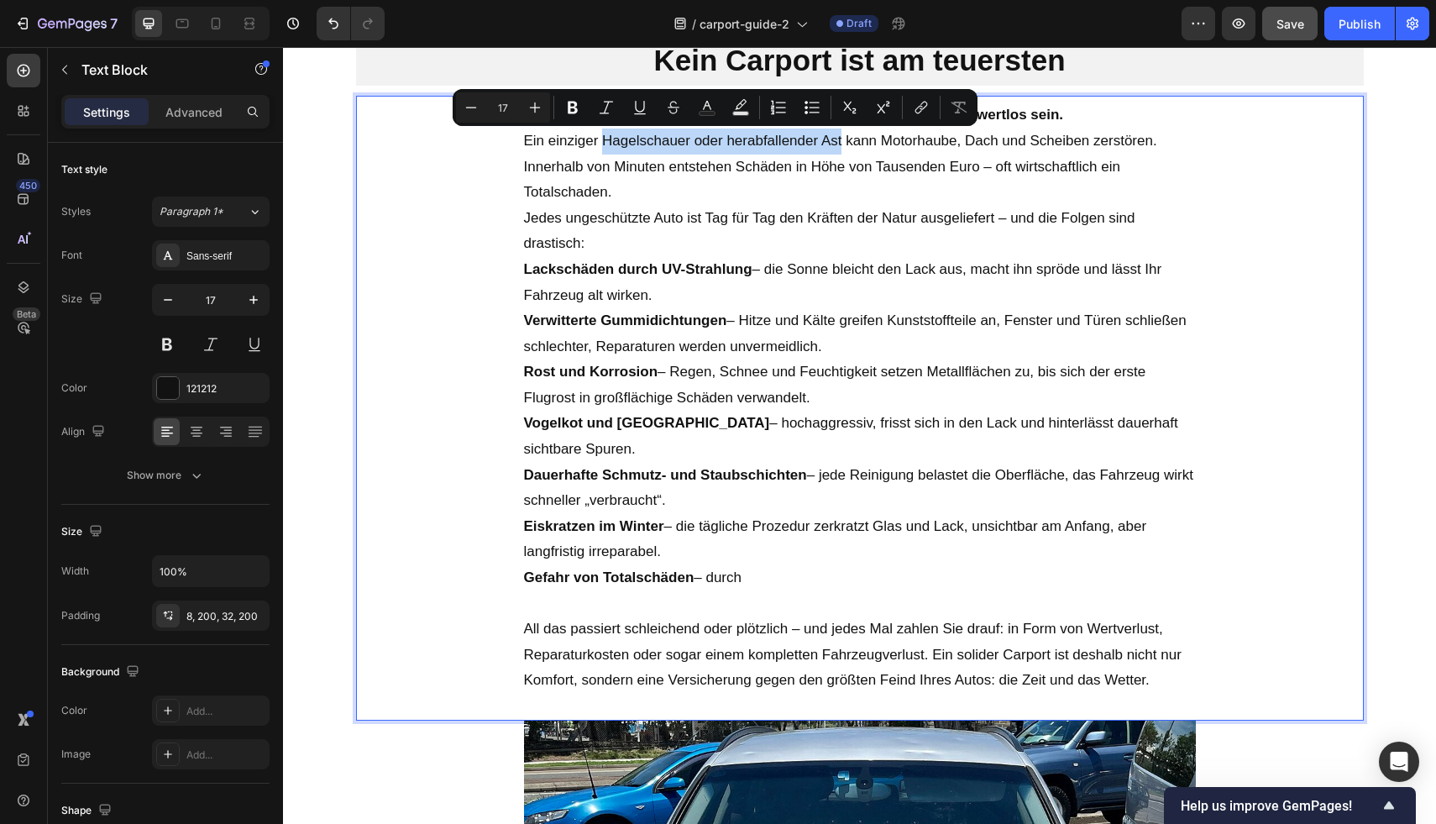
copy p "Hagelschauer oder herabfallender Ast"
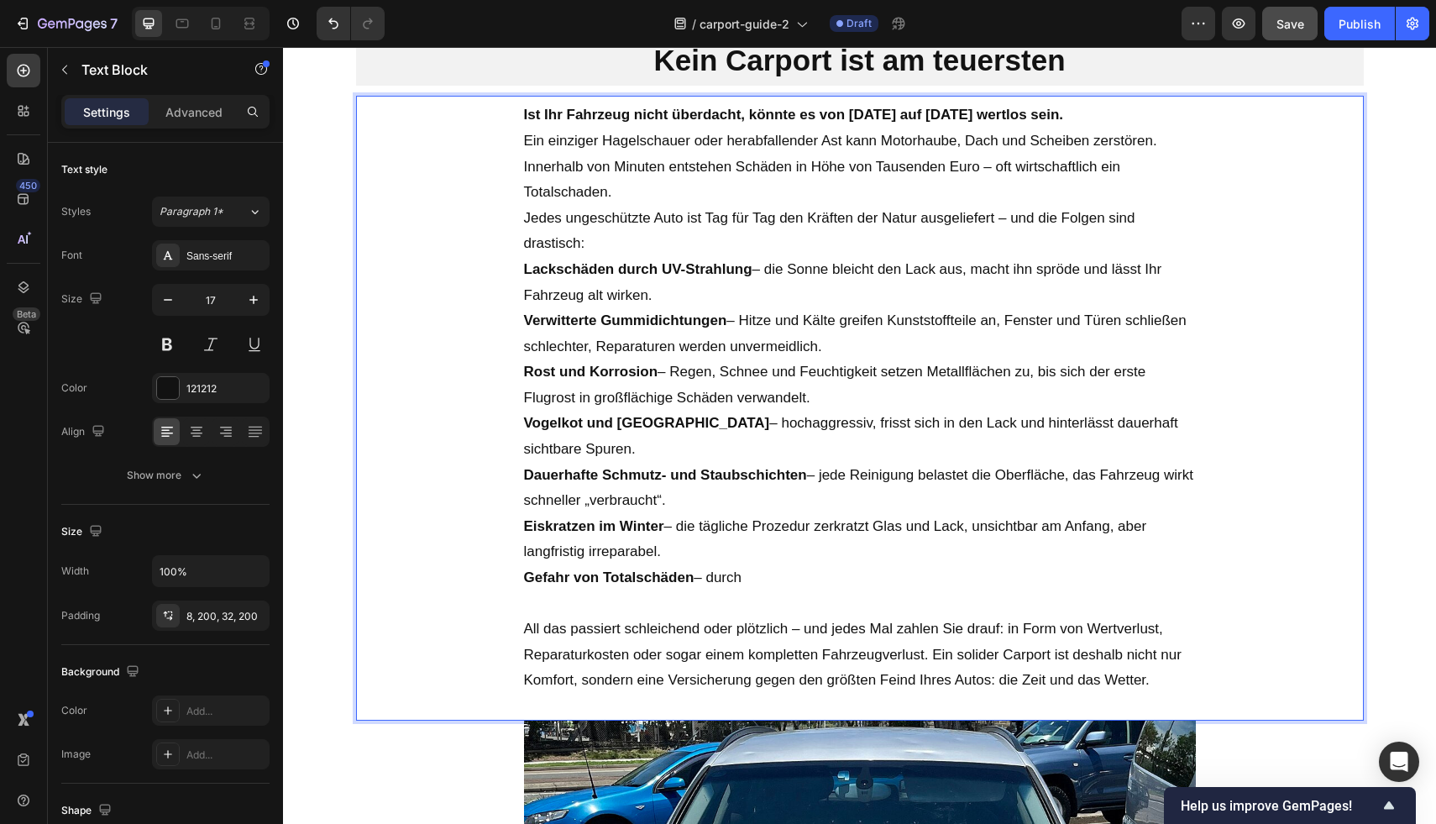
click at [755, 565] on p "Gefahr von Totalschäden – durch" at bounding box center [860, 578] width 672 height 26
click at [960, 565] on p "Gefahr von Totalschäden – durch Hagelschauer oder herabfallender Ast" at bounding box center [860, 578] width 672 height 26
click at [955, 565] on p "Gefahr von Totalschäden – durch Hagelschauer oder herabfallende Ast" at bounding box center [860, 578] width 672 height 26
click at [960, 565] on p "Gefahr von Totalschäden – durch Hagelschauer oder herabfallende Ast" at bounding box center [860, 578] width 672 height 26
click at [965, 565] on p "Gefahr von Totalschäden – durch Hagelschauer oder herabfallende Ast" at bounding box center [860, 578] width 672 height 26
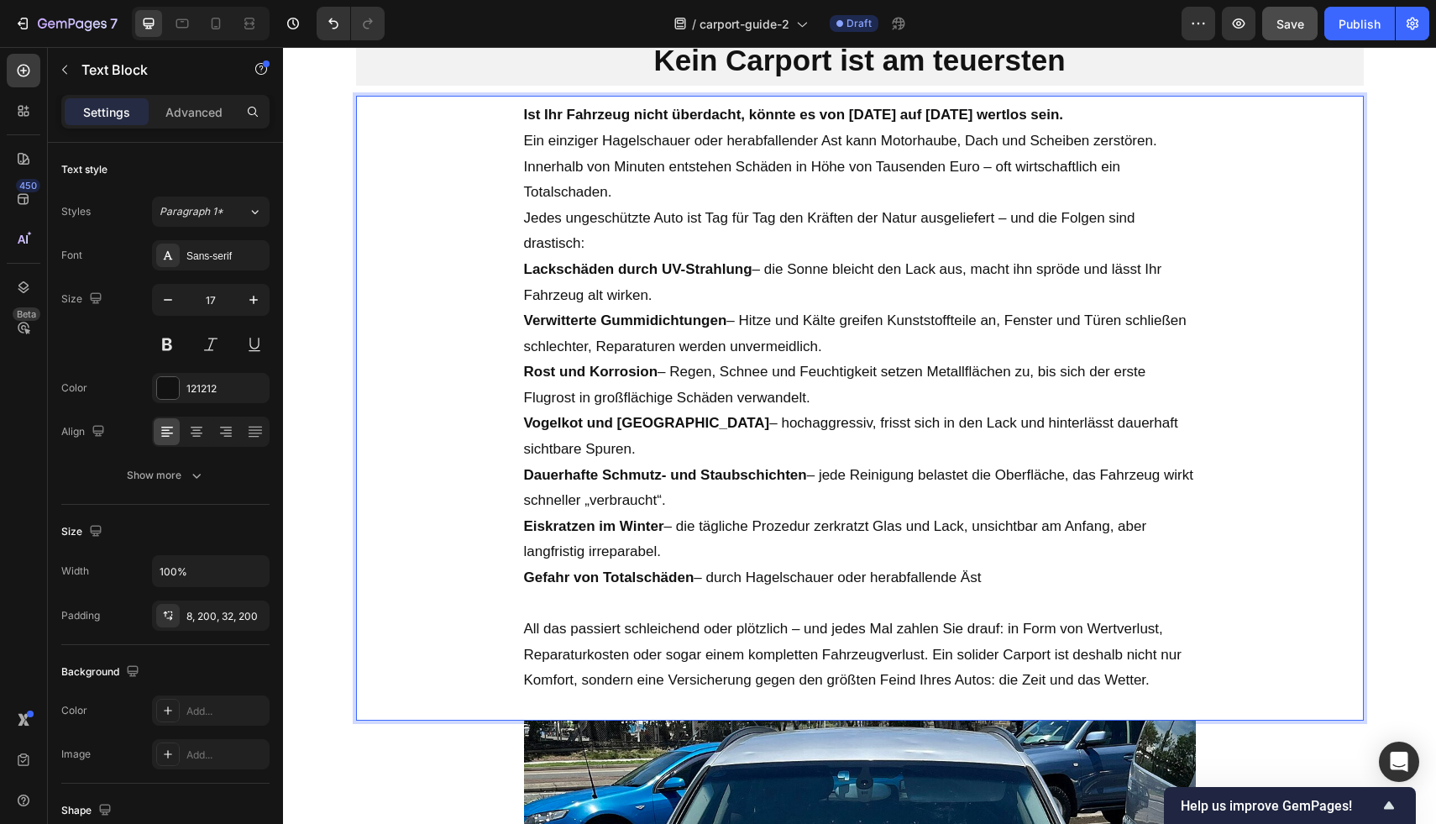
click at [985, 565] on p "Gefahr von Totalschäden – durch Hagelschauer oder herabfallende Äst" at bounding box center [860, 578] width 672 height 26
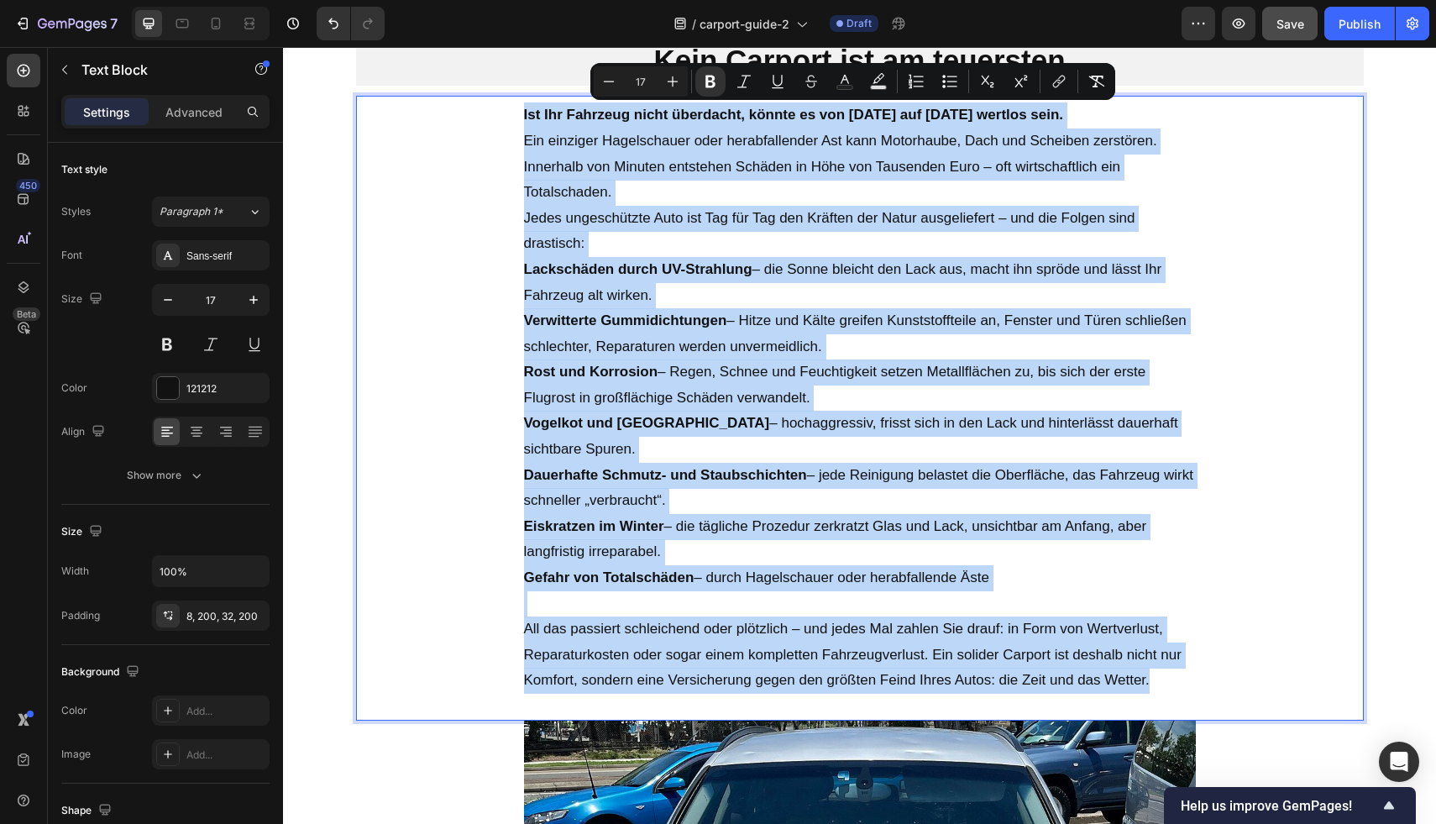
drag, startPoint x: 1174, startPoint y: 658, endPoint x: 511, endPoint y: 127, distance: 850.0
click at [511, 127] on div "Ist Ihr Fahrzeug nicht überdacht, könnte es von heute auf morgen wertlos sein. …" at bounding box center [860, 408] width 1008 height 625
copy div "Ist Ihr Fahrzeug nicht überdacht, könnte es von heute auf morgen wertlos sein. …"
click at [682, 182] on p "Ein einziger Hagelschauer oder herabfallender Ast kann Motorhaube, Dach und Sch…" at bounding box center [860, 166] width 672 height 77
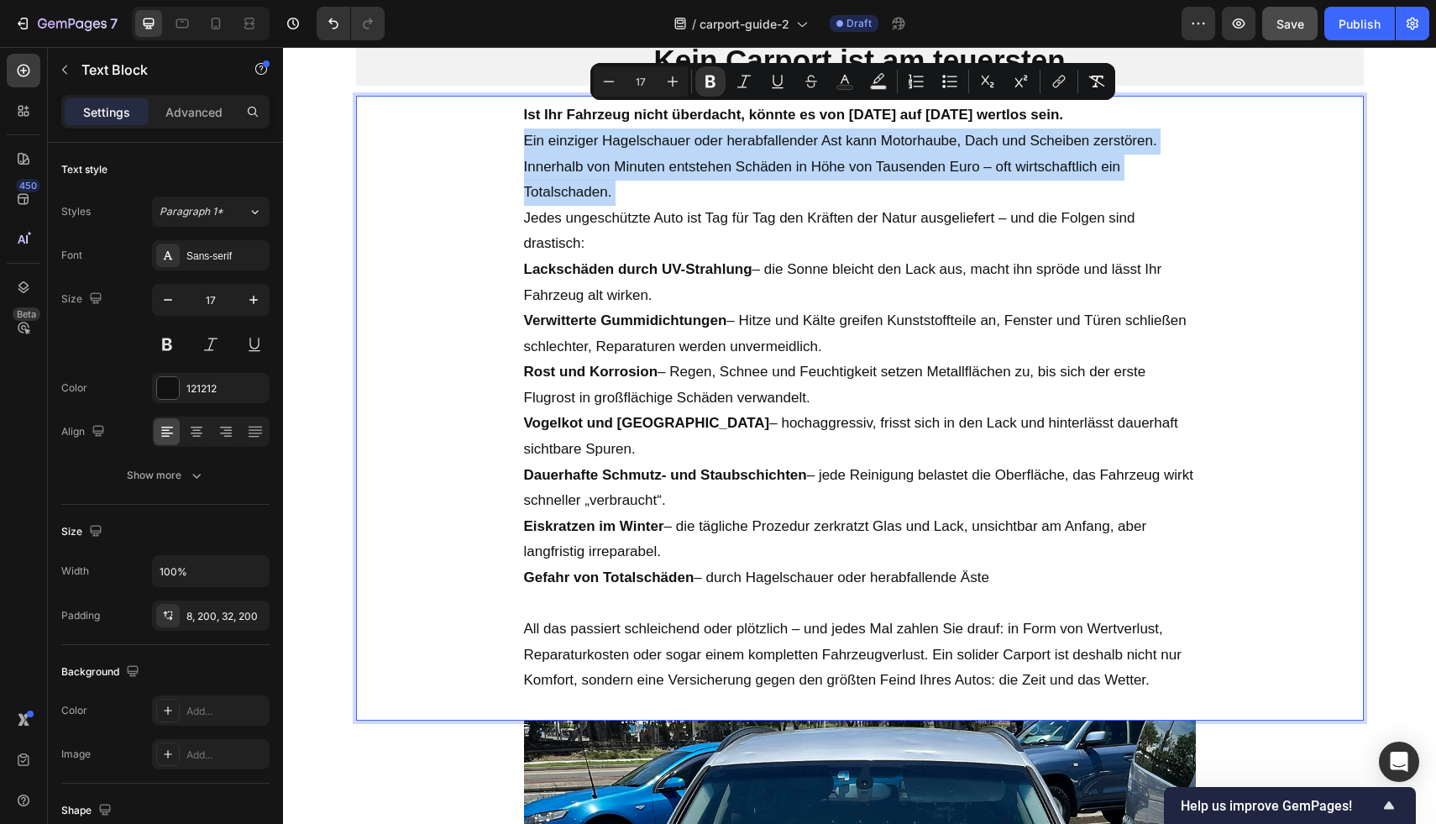
click at [682, 182] on p "Ein einziger Hagelschauer oder herabfallender Ast kann Motorhaube, Dach und Sch…" at bounding box center [860, 166] width 672 height 77
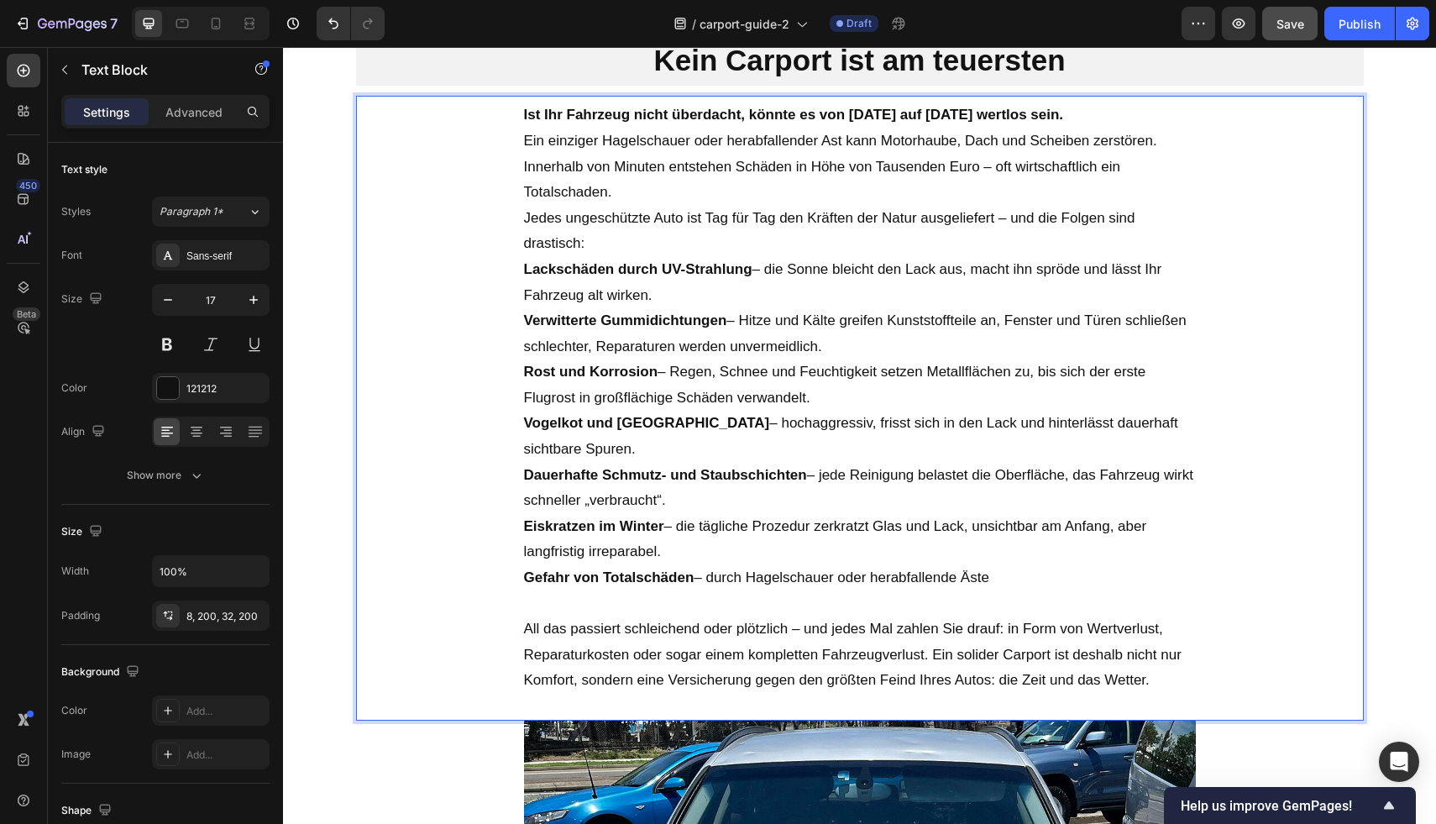
click at [686, 213] on p "Jedes ungeschützte Auto ist Tag für Tag den Kräften der Natur ausgeliefert – un…" at bounding box center [860, 231] width 672 height 51
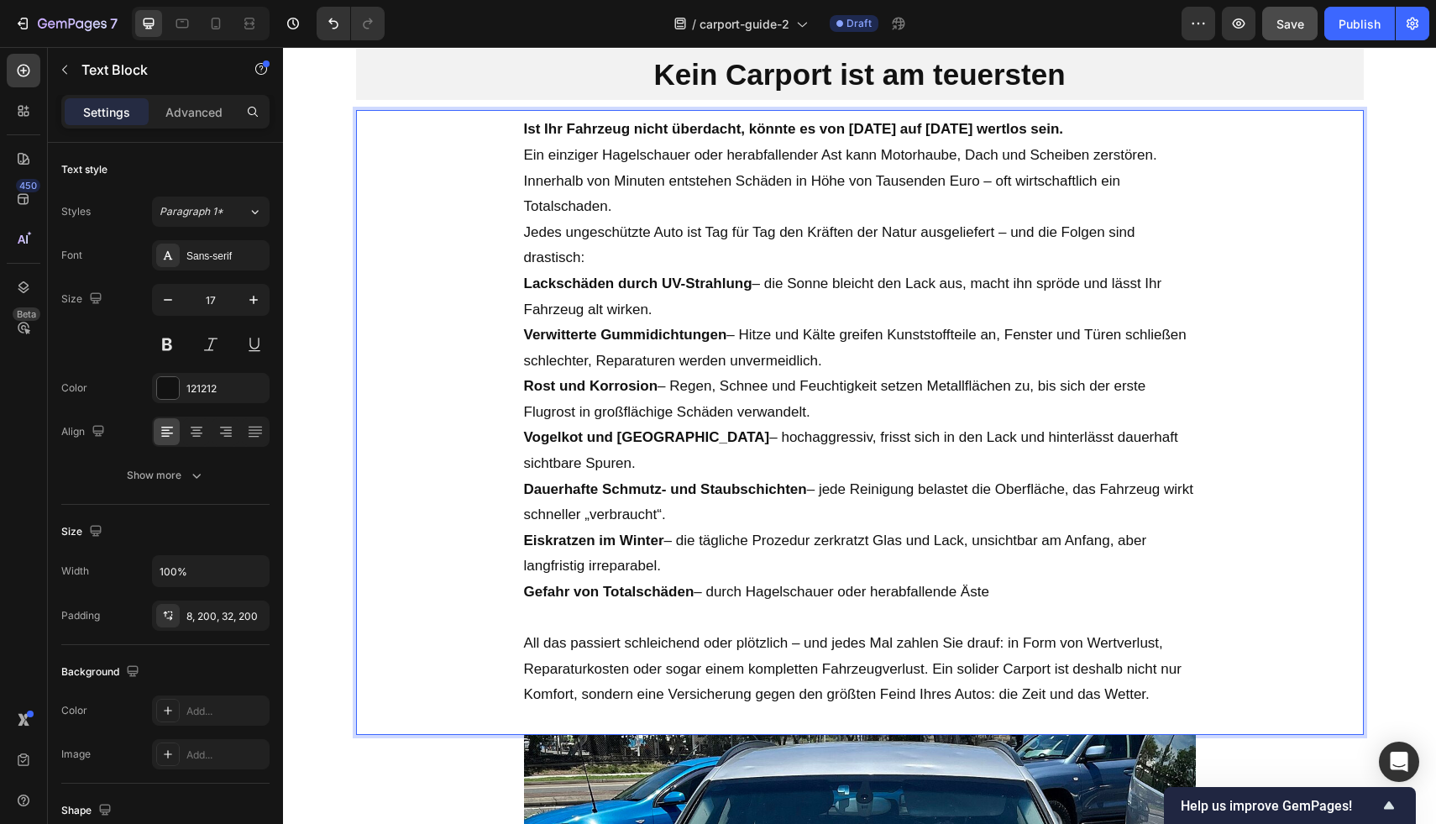
scroll to position [783, 0]
click at [982, 580] on p "Gefahr von Totalschäden – durch Hagelschauer oder herabfallende Äste" at bounding box center [860, 593] width 672 height 26
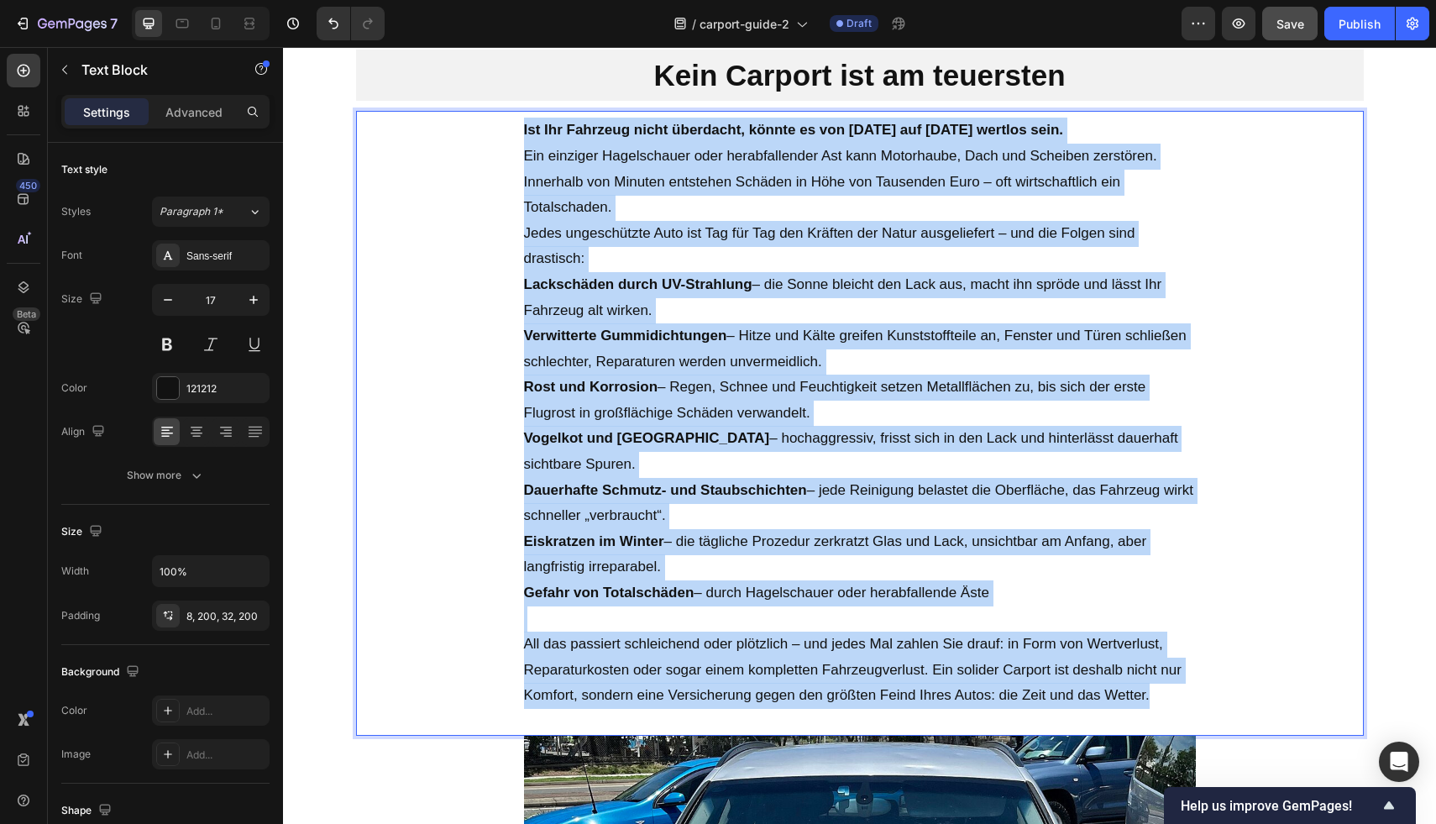
drag, startPoint x: 1165, startPoint y: 668, endPoint x: 517, endPoint y: 135, distance: 839.3
click at [517, 135] on div "Ist Ihr Fahrzeug nicht überdacht, könnte es von heute auf morgen wertlos sein. …" at bounding box center [860, 423] width 1008 height 625
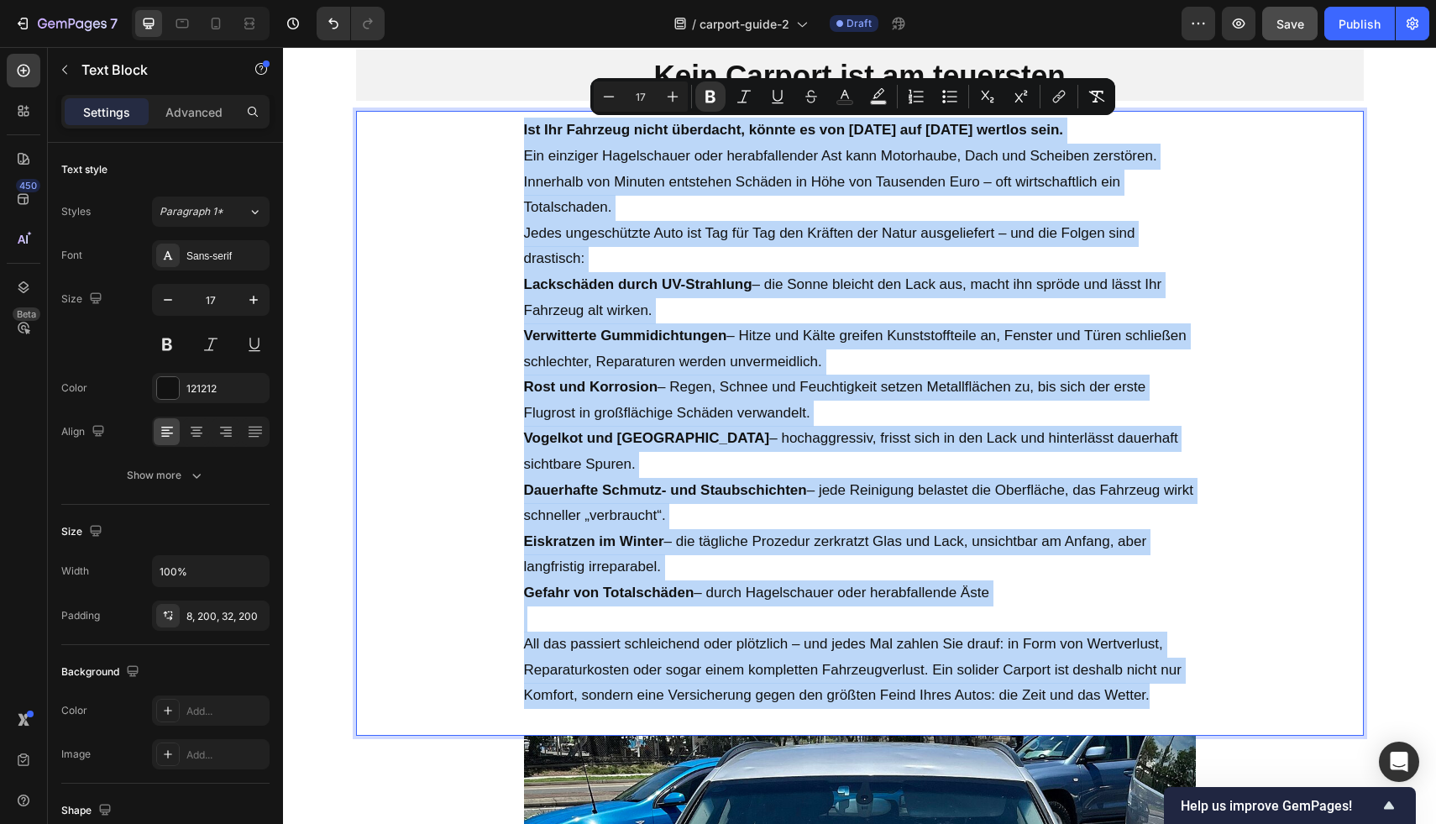
copy div "Ist Ihr Fahrzeug nicht überdacht, könnte es von heute auf morgen wertlos sein. …"
click at [613, 254] on p "Jedes ungeschützte Auto ist Tag für Tag den Kräften der Natur ausgeliefert – un…" at bounding box center [860, 246] width 672 height 51
click at [614, 274] on p "Lackschäden durch UV-Strahlung – die Sonne bleicht den Lack aus, macht ihn sprö…" at bounding box center [860, 297] width 672 height 51
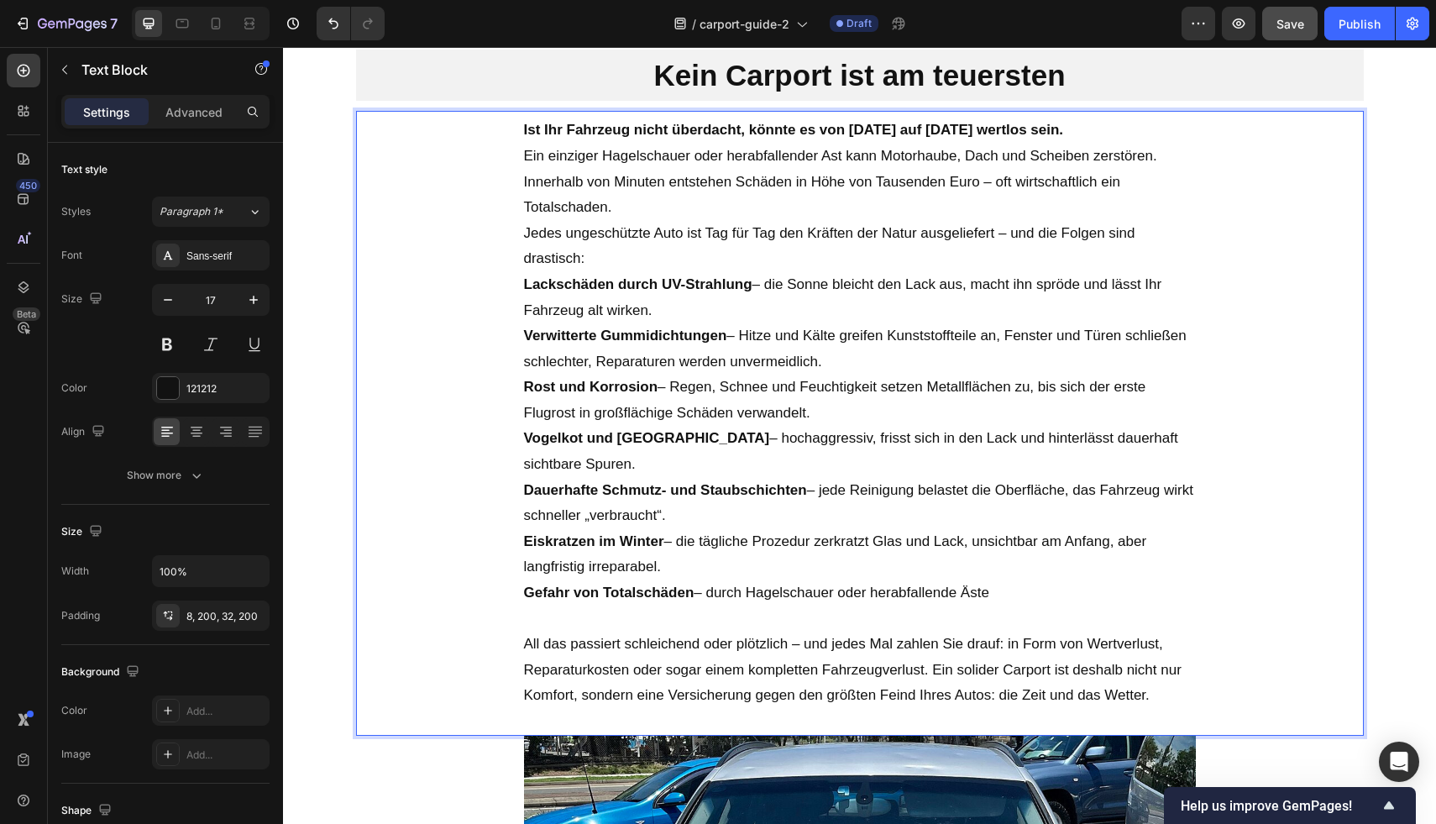
click at [528, 235] on p "Jedes ungeschützte Auto ist Tag für Tag den Kräften der Natur ausgeliefert – un…" at bounding box center [860, 246] width 672 height 51
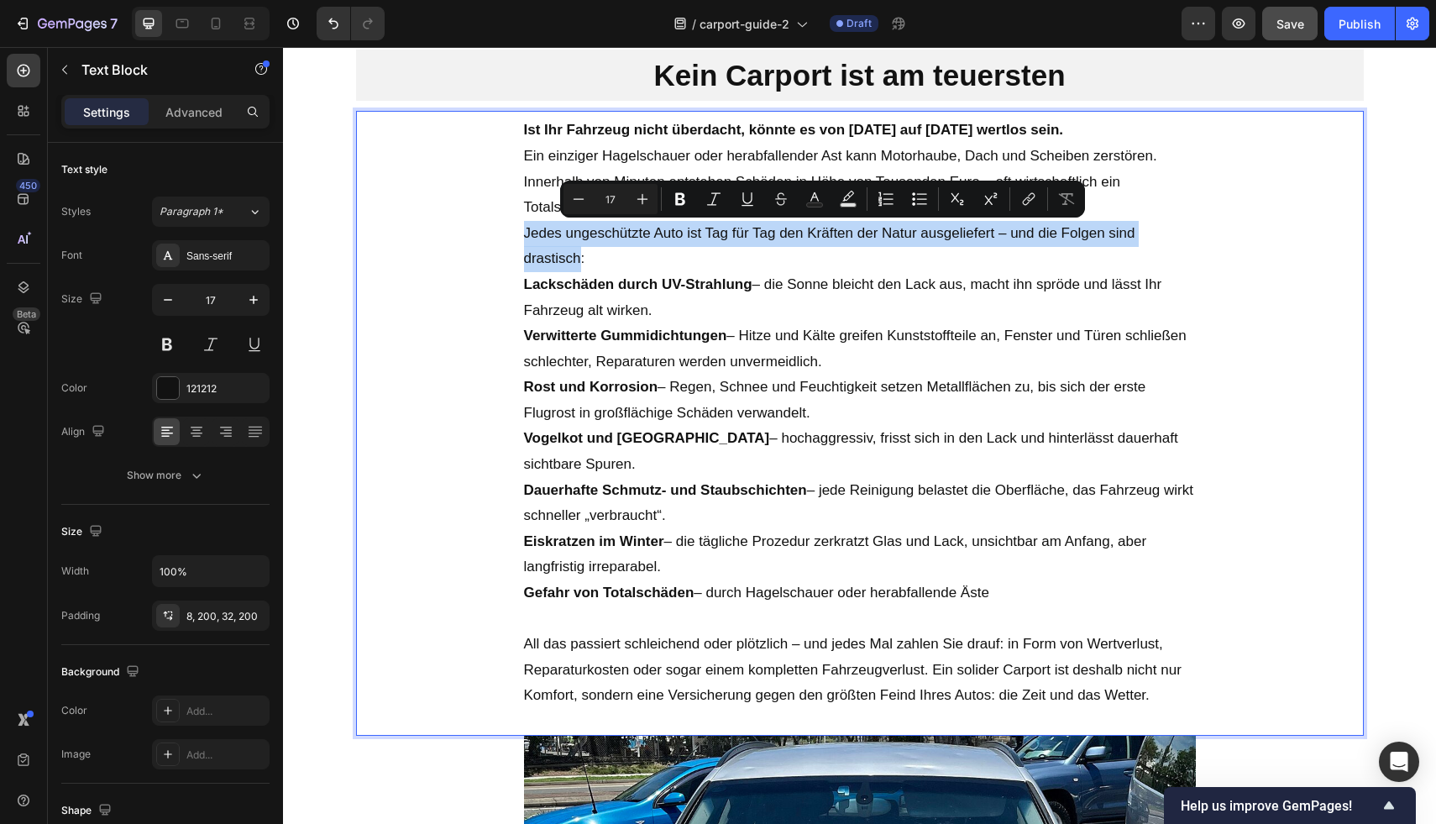
drag, startPoint x: 516, startPoint y: 227, endPoint x: 573, endPoint y: 254, distance: 63.1
click at [573, 254] on div "Ist Ihr Fahrzeug nicht überdacht, könnte es von heute auf morgen wertlos sein. …" at bounding box center [860, 423] width 1008 height 625
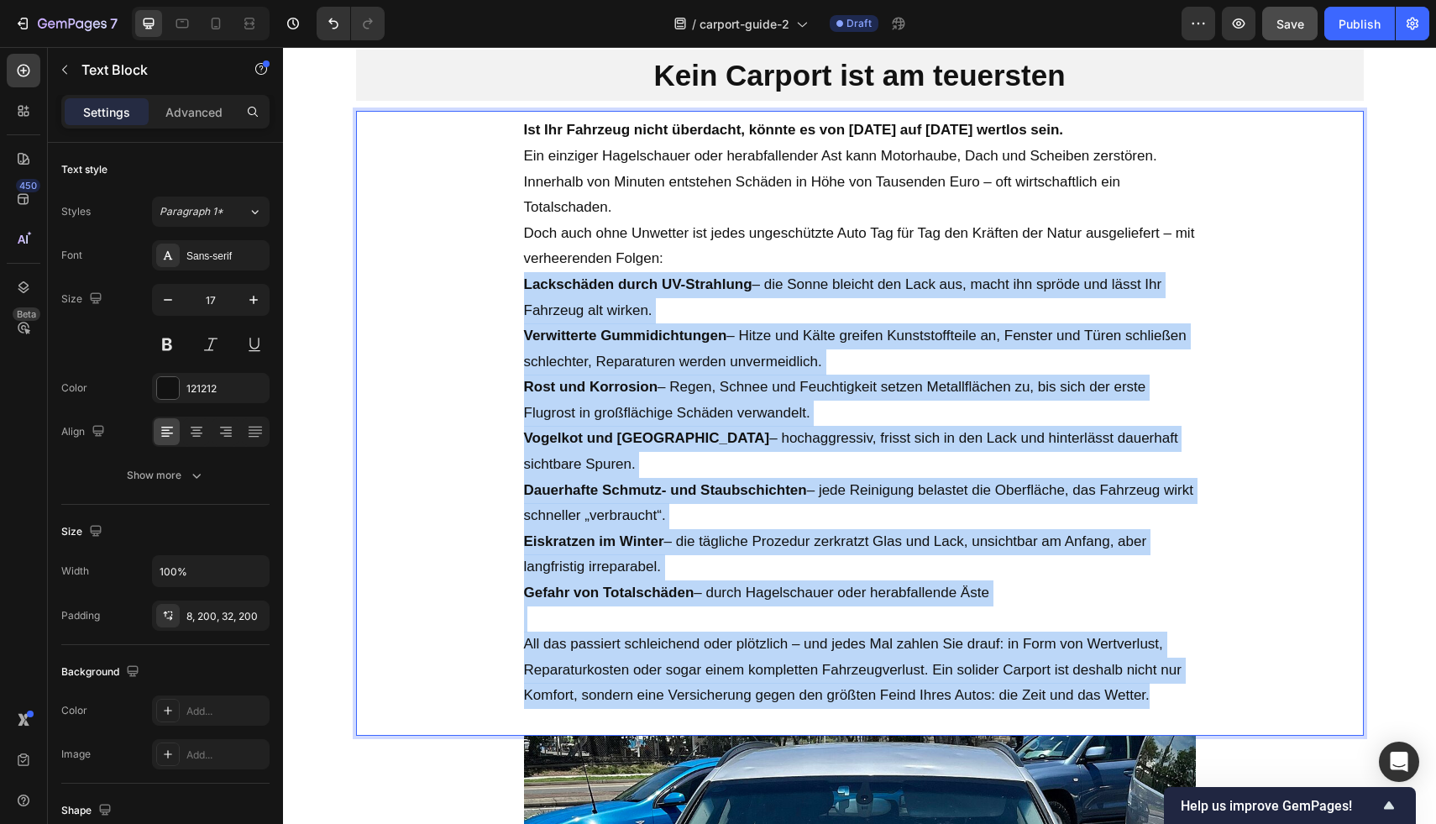
drag, startPoint x: 518, startPoint y: 280, endPoint x: 1184, endPoint y: 667, distance: 769.8
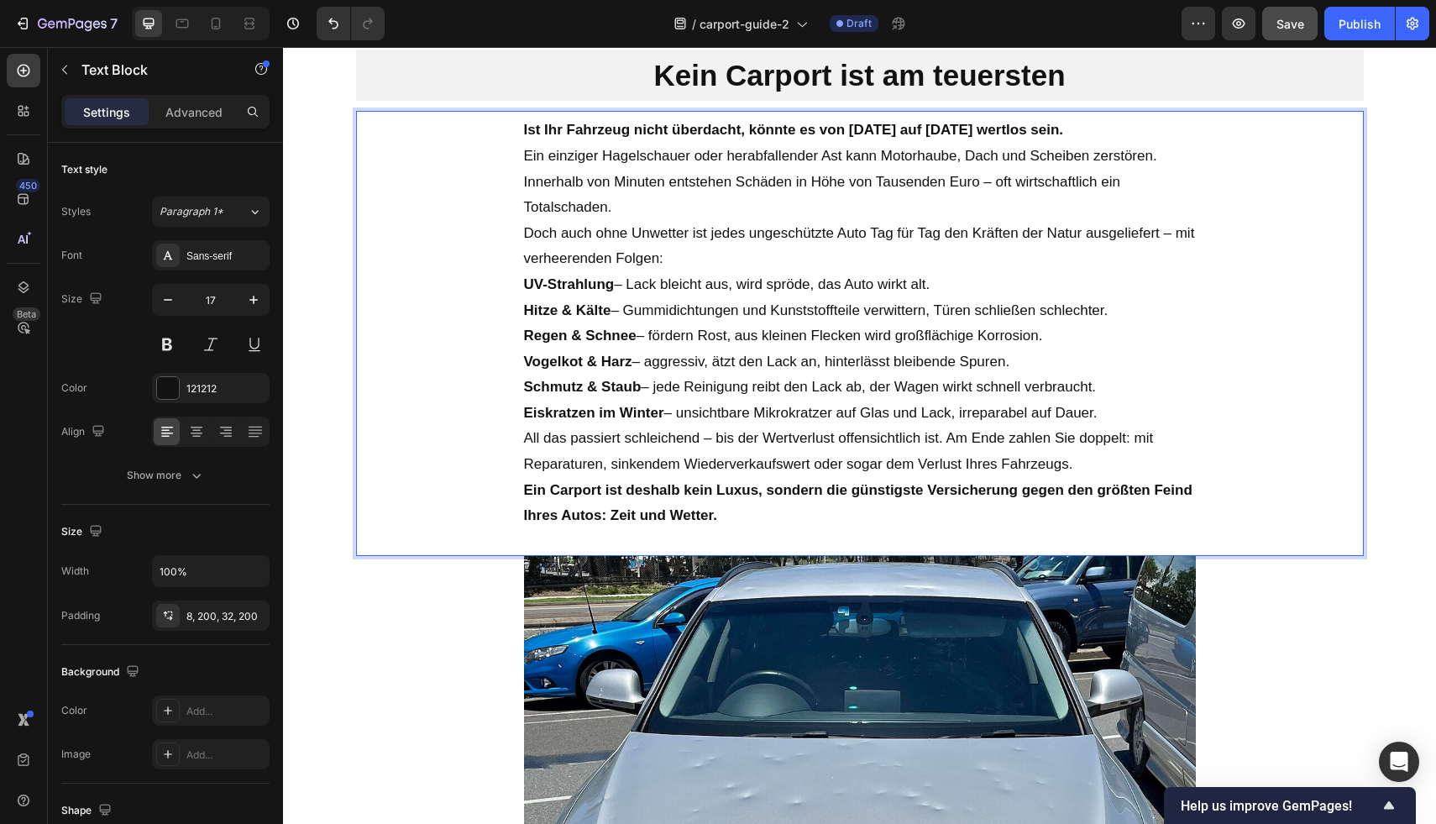
click at [1108, 411] on p "Eiskratzen im Winter – unsichtbare Mikrokratzer auf Glas und Lack, irreparabel …" at bounding box center [860, 414] width 672 height 26
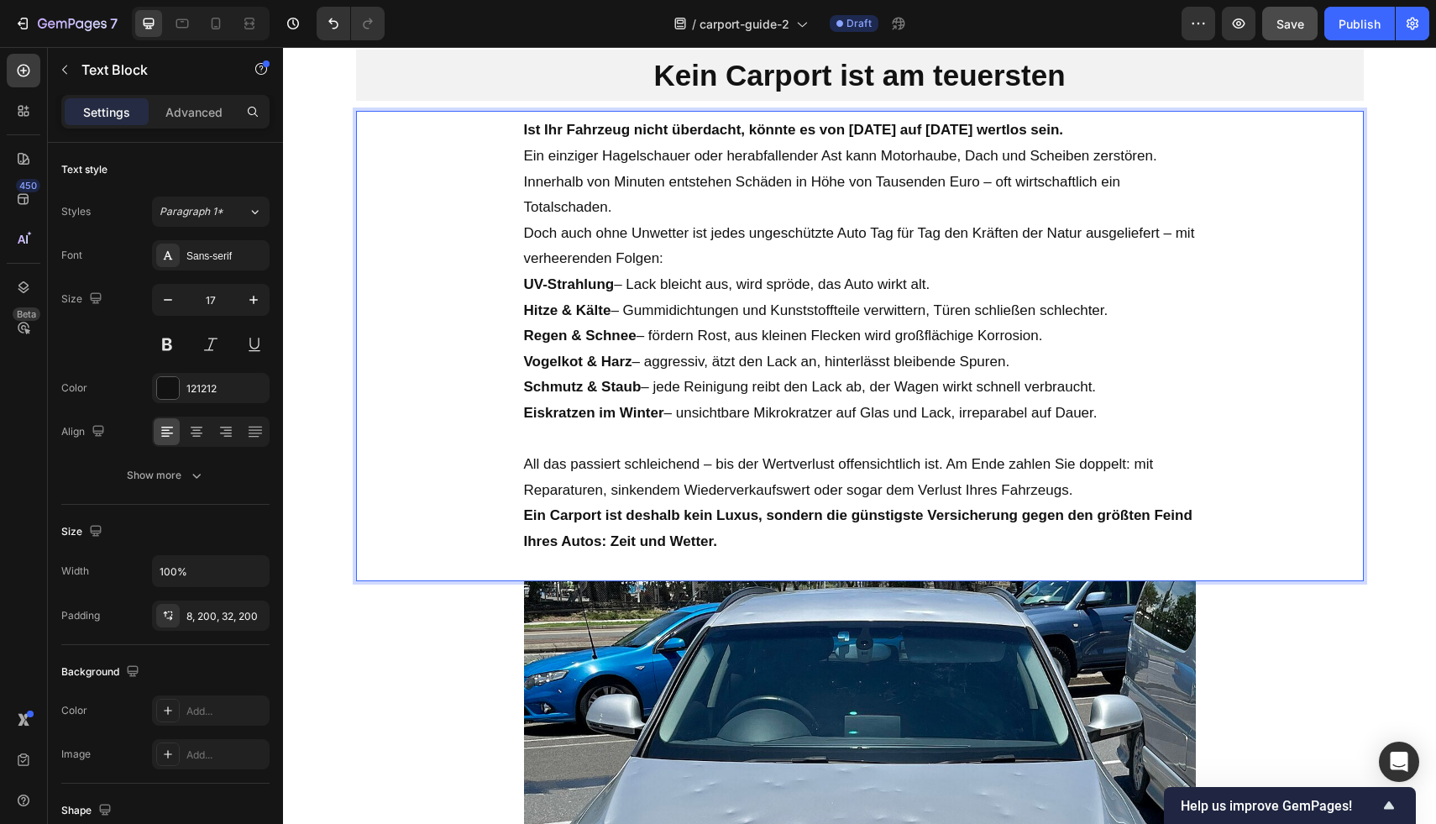
click at [679, 257] on p "Doch auch ohne Unwetter ist jedes ungeschützte Auto Tag für Tag den Kräften der…" at bounding box center [860, 246] width 672 height 51
click at [600, 278] on strong "UV-Strahlung" at bounding box center [569, 284] width 91 height 16
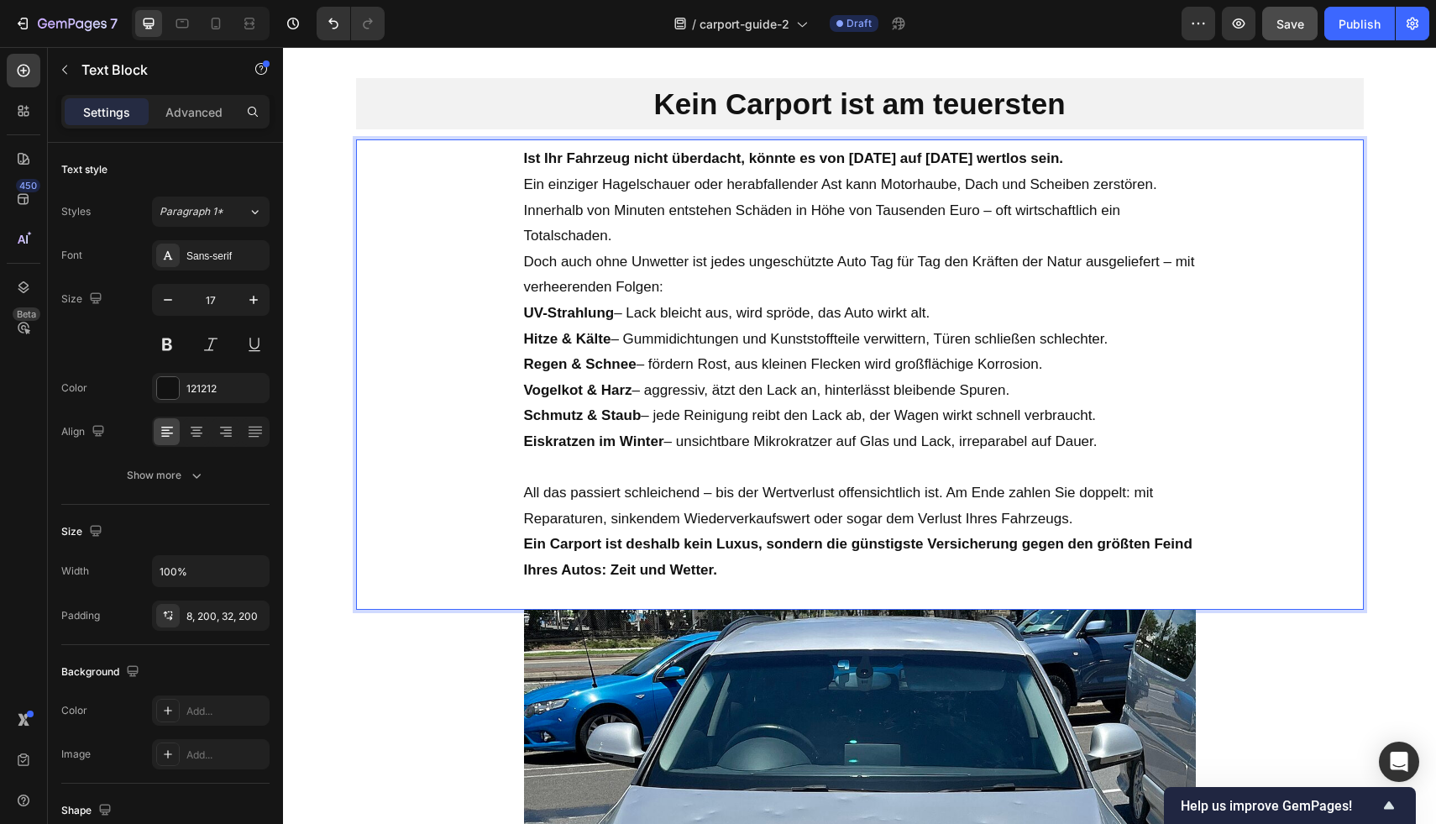
scroll to position [699, 0]
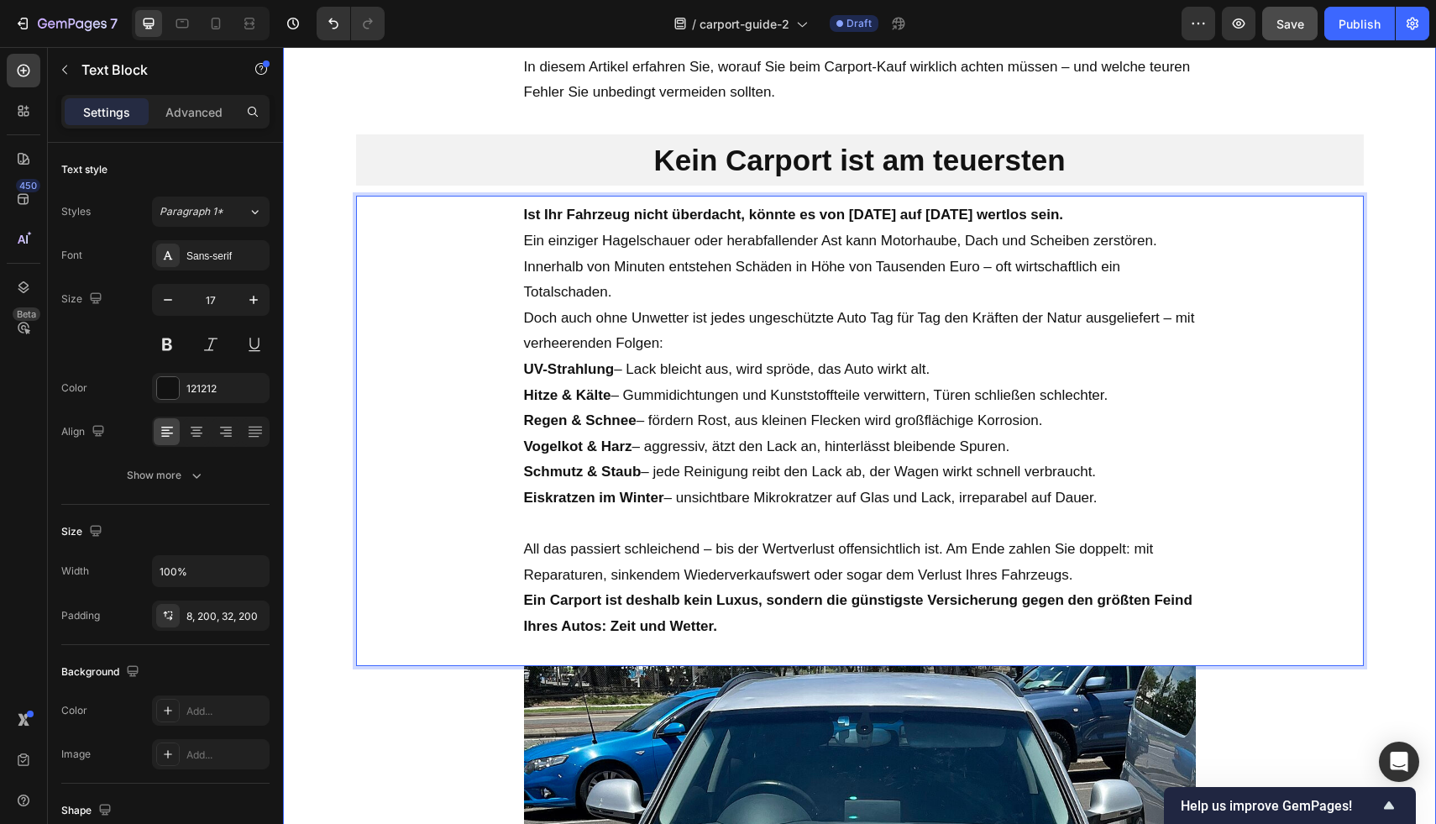
click at [1366, 210] on div "Von Thomas S. (Zimmermeister seit 2007) 23.05.2025 | 11:25 Uhr Text Block Image…" at bounding box center [859, 364] width 1153 height 1666
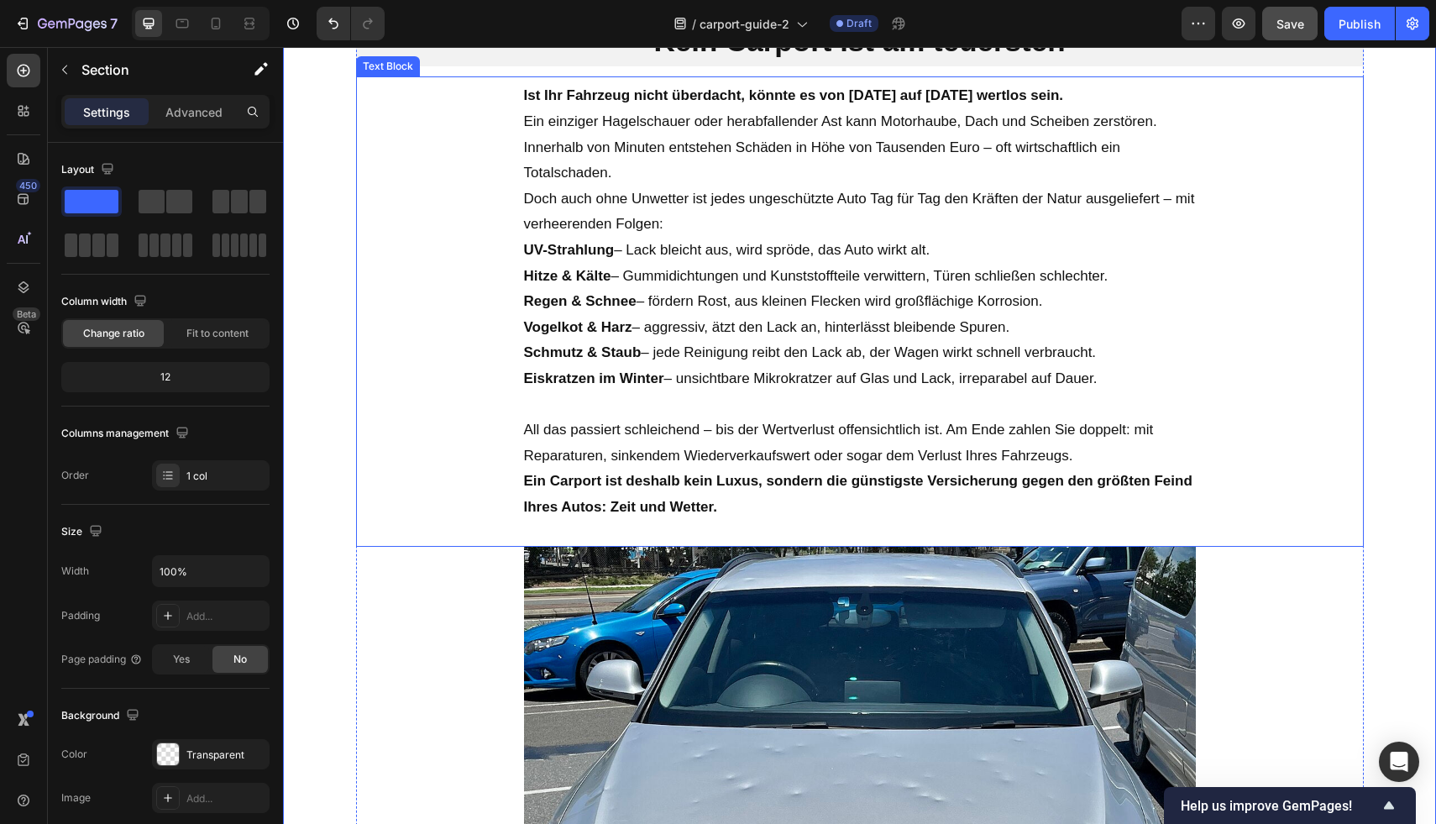
scroll to position [818, 0]
click at [582, 489] on strong "Ein Carport ist deshalb kein Luxus, sondern die günstigste Versicherung gegen d…" at bounding box center [858, 494] width 668 height 42
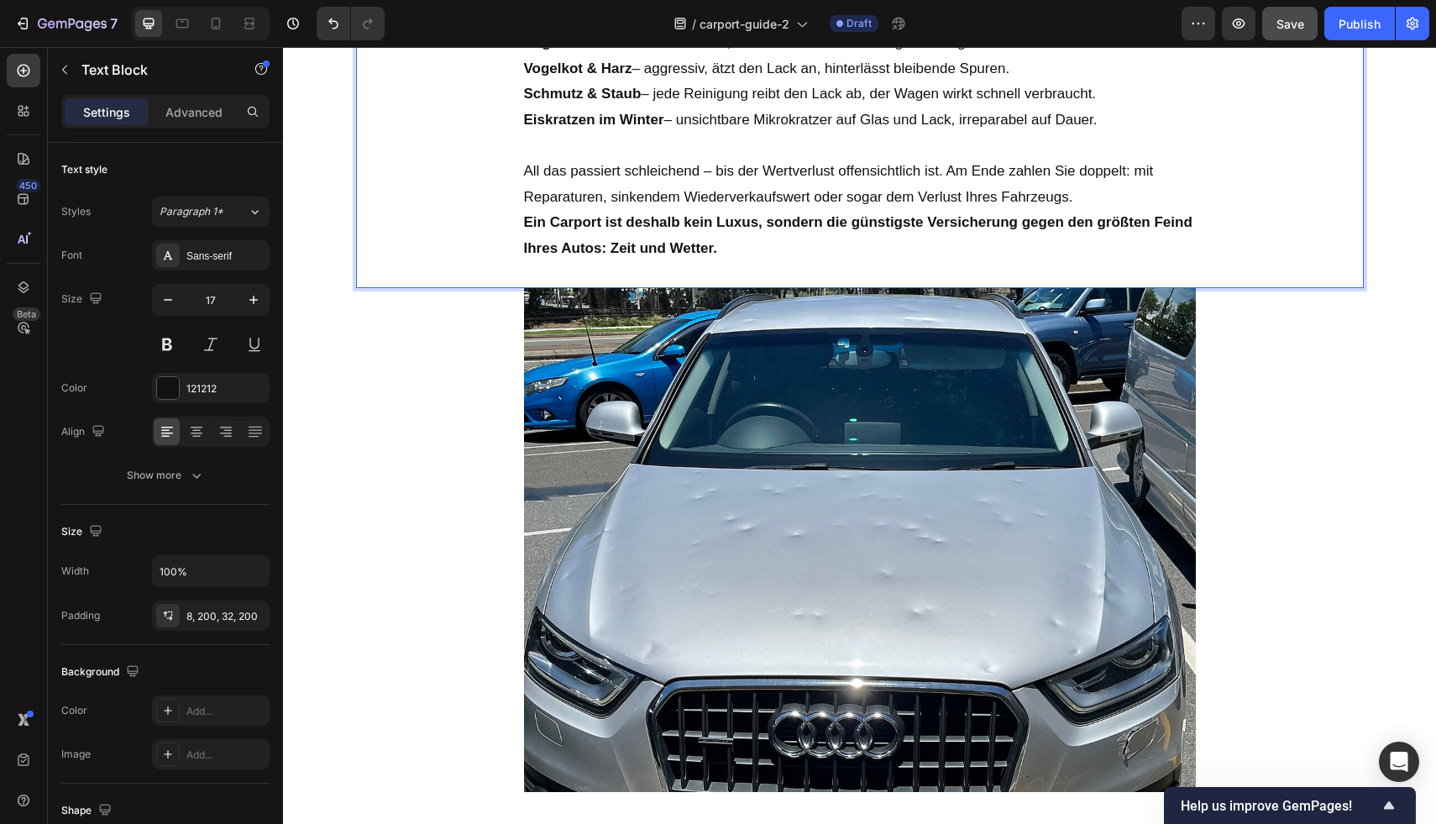
scroll to position [1199, 0]
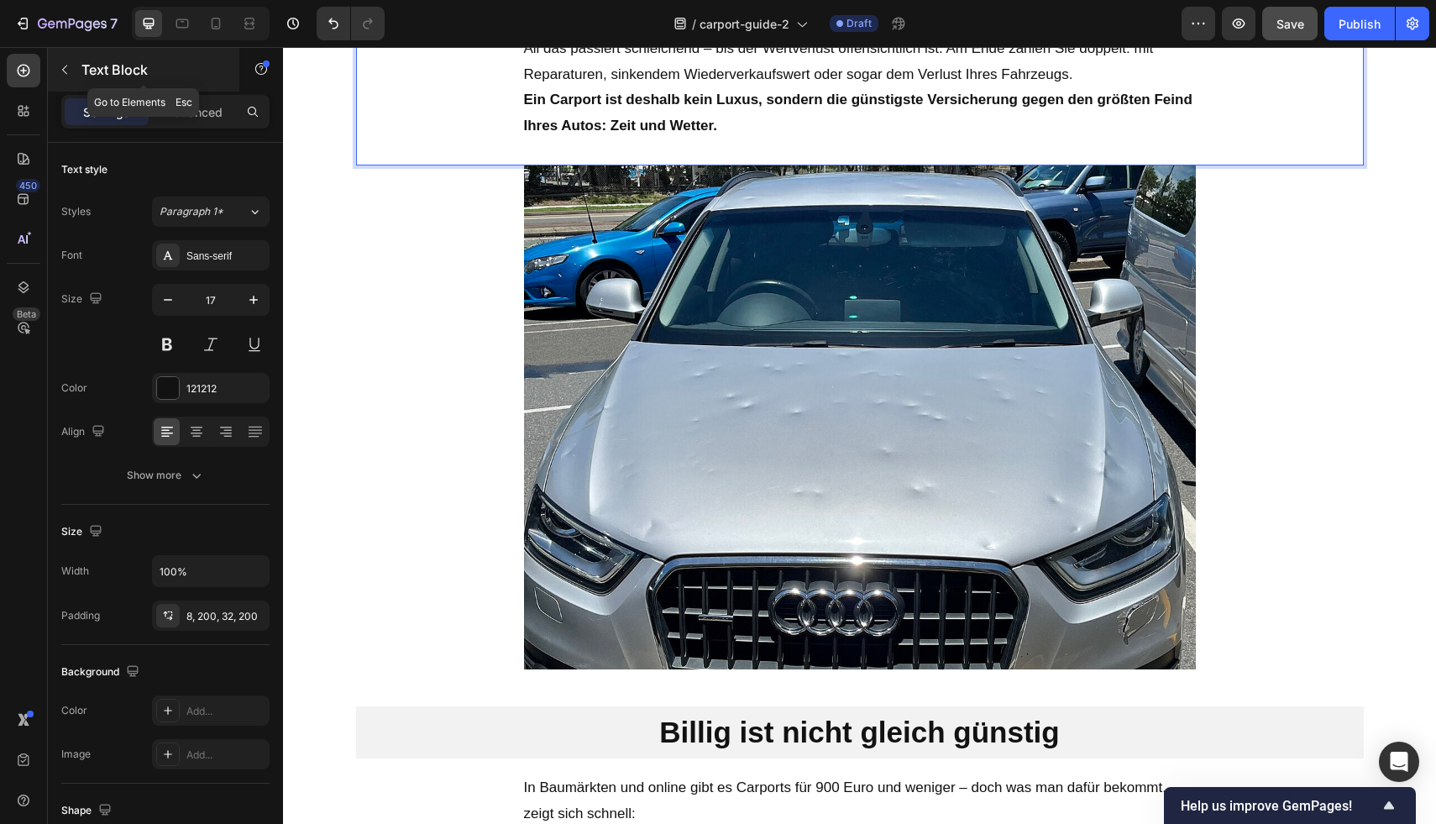
click at [86, 76] on p "Text Block" at bounding box center [152, 70] width 143 height 20
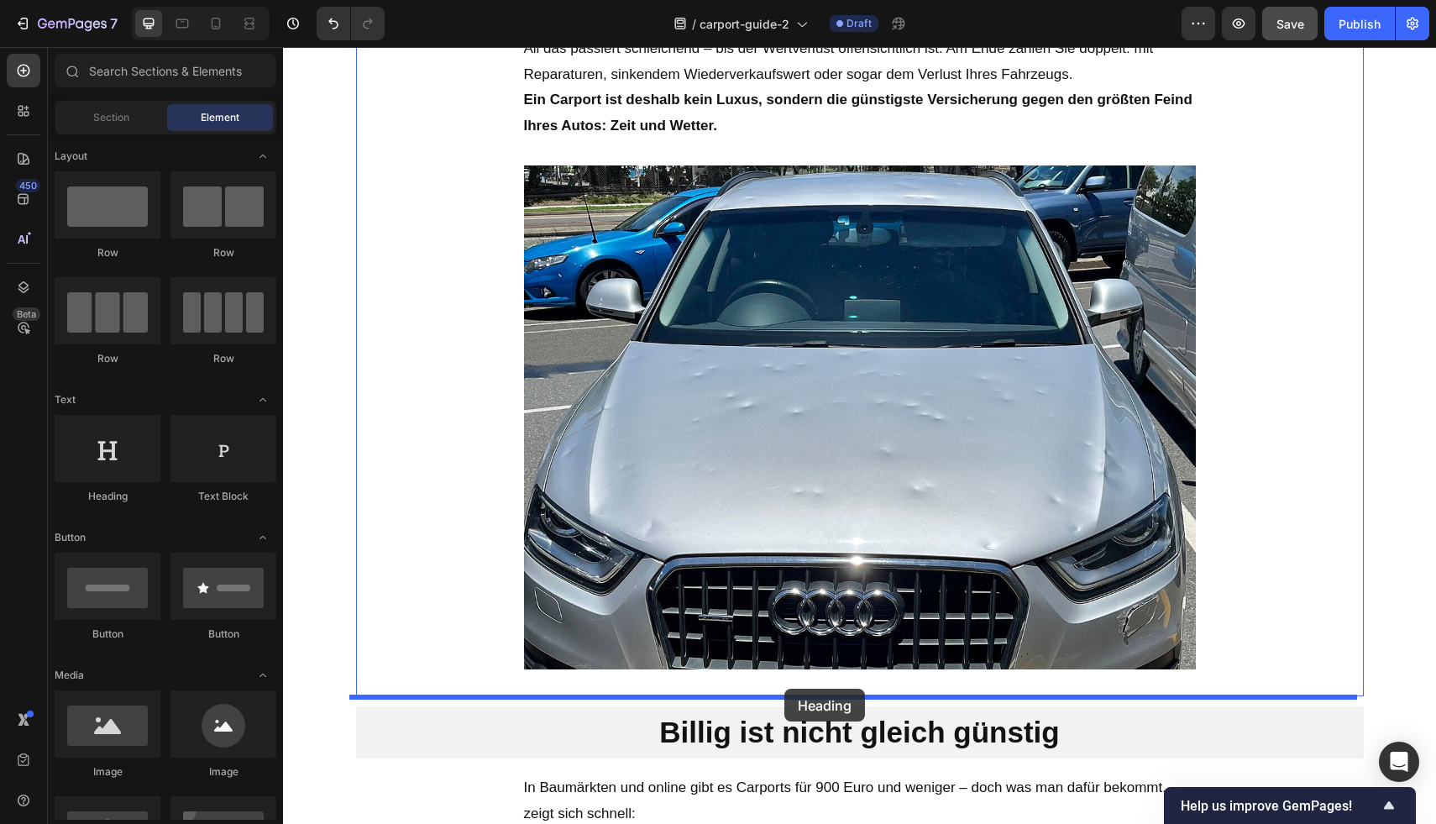
drag, startPoint x: 406, startPoint y: 512, endPoint x: 784, endPoint y: 689, distance: 417.7
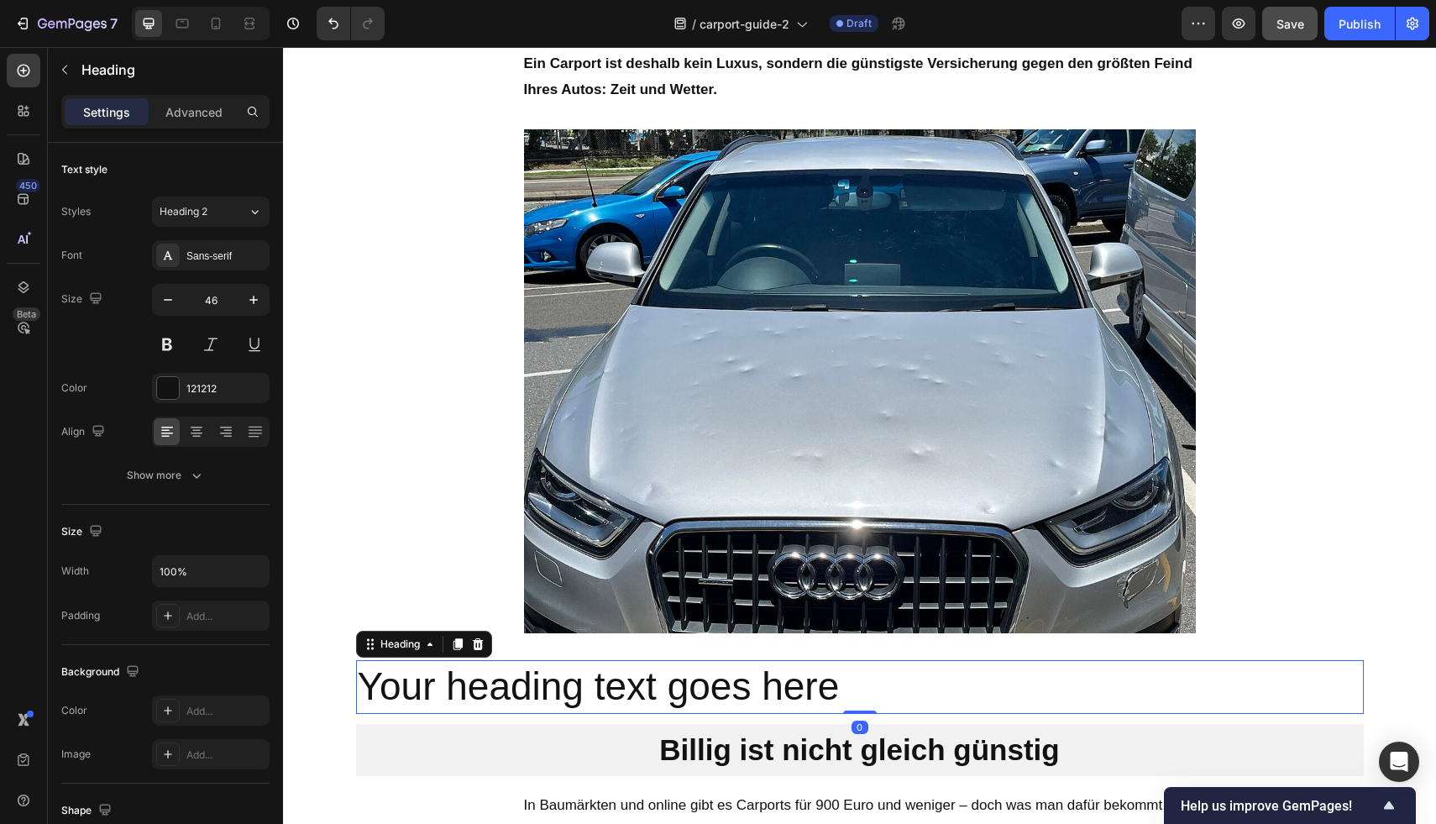
scroll to position [1380, 0]
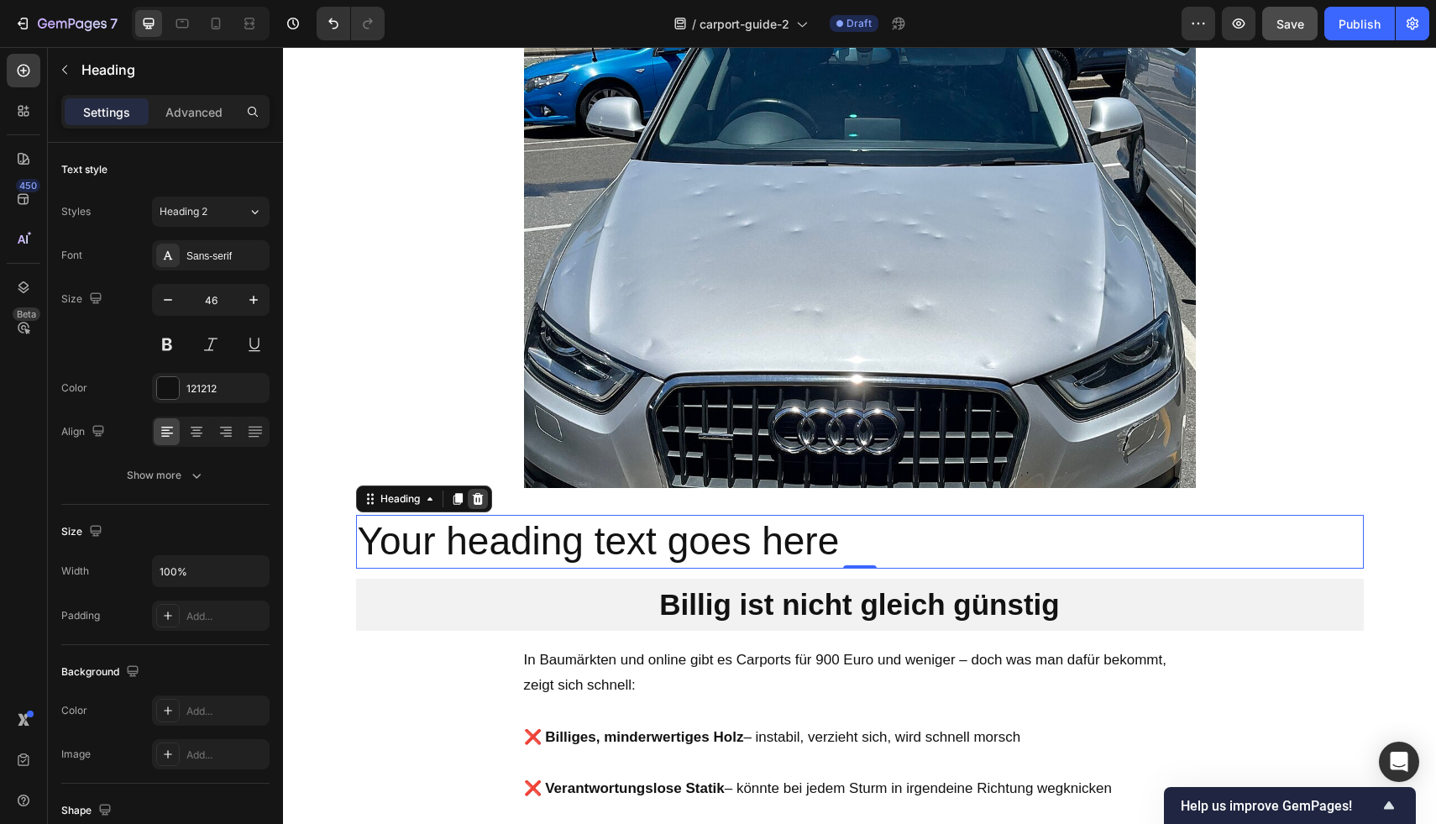
click at [479, 498] on div at bounding box center [478, 499] width 20 height 20
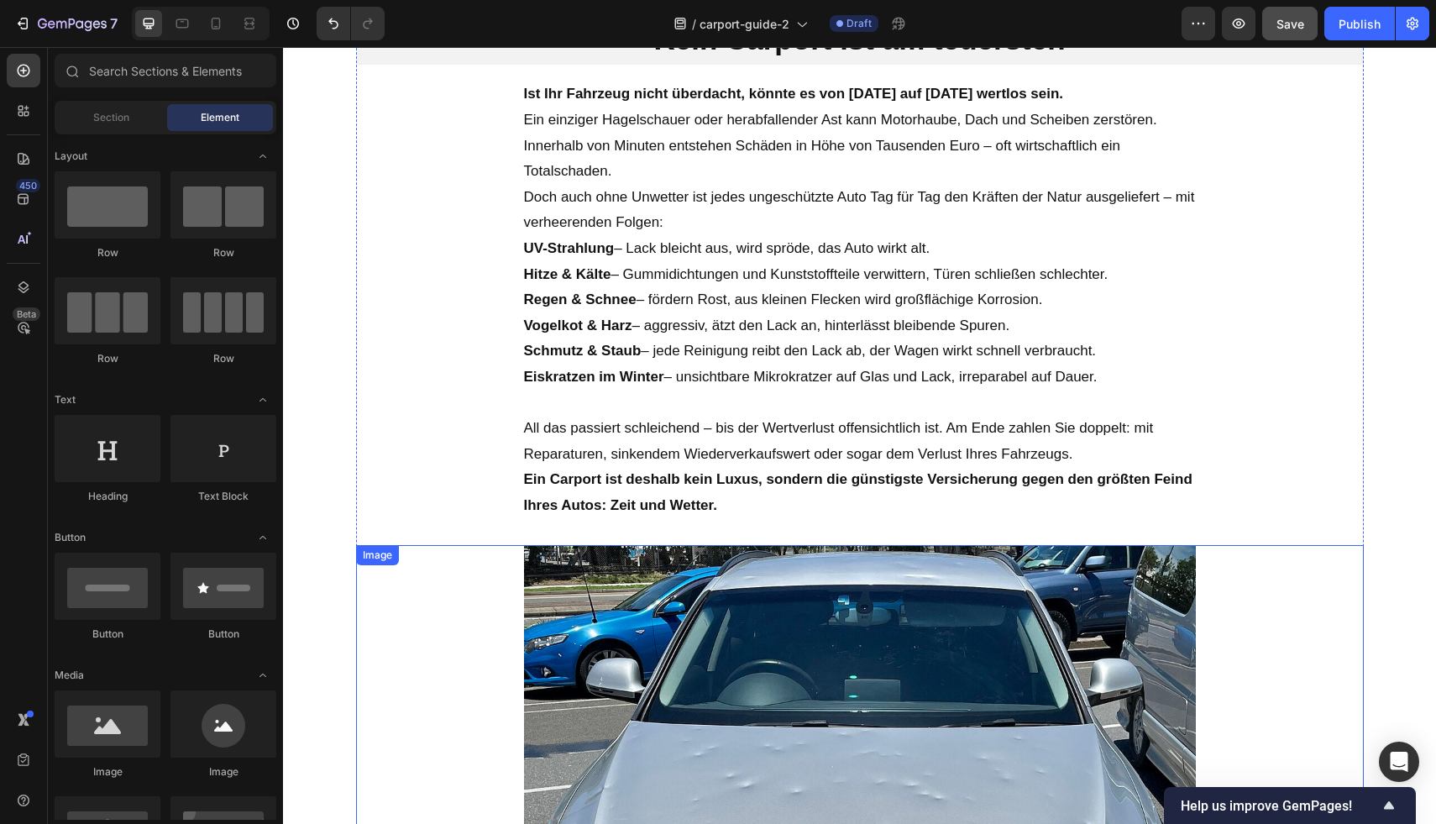
scroll to position [811, 0]
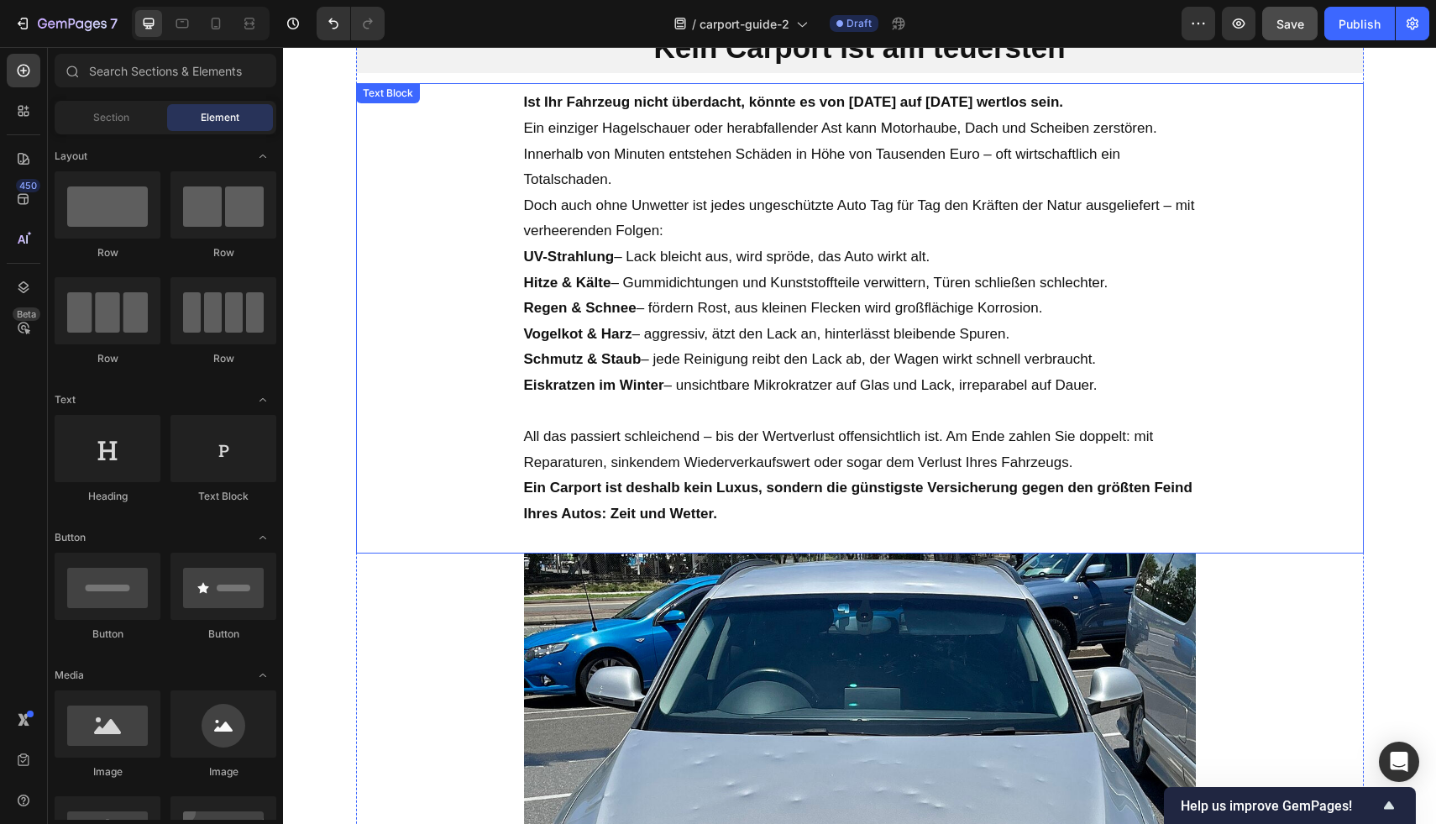
click at [752, 448] on p "All das passiert schleichend – bis der Wertverlust offensichtlich ist. Am Ende …" at bounding box center [860, 449] width 672 height 51
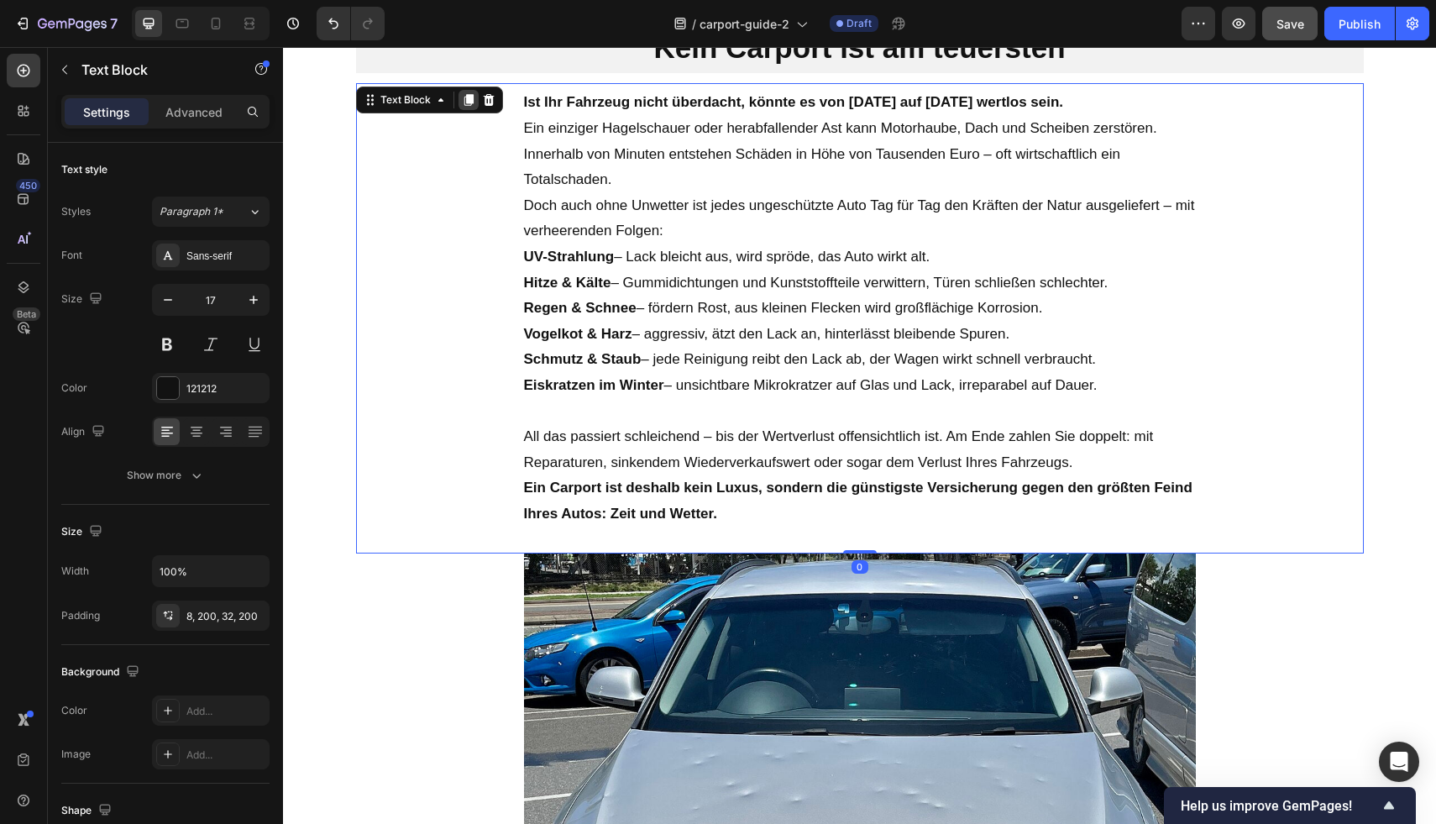
click at [458, 105] on div at bounding box center [468, 100] width 20 height 20
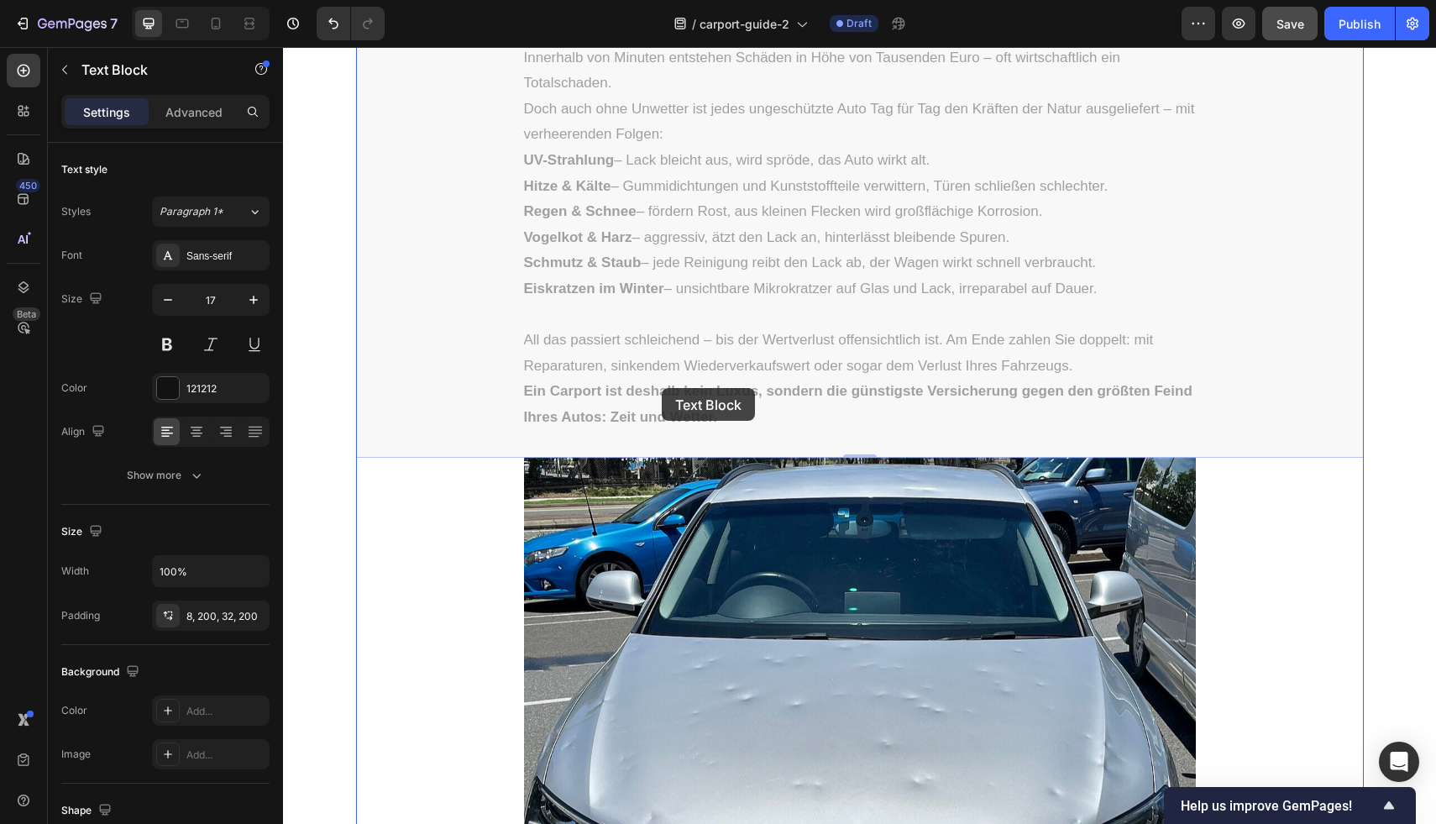
scroll to position [1705, 0]
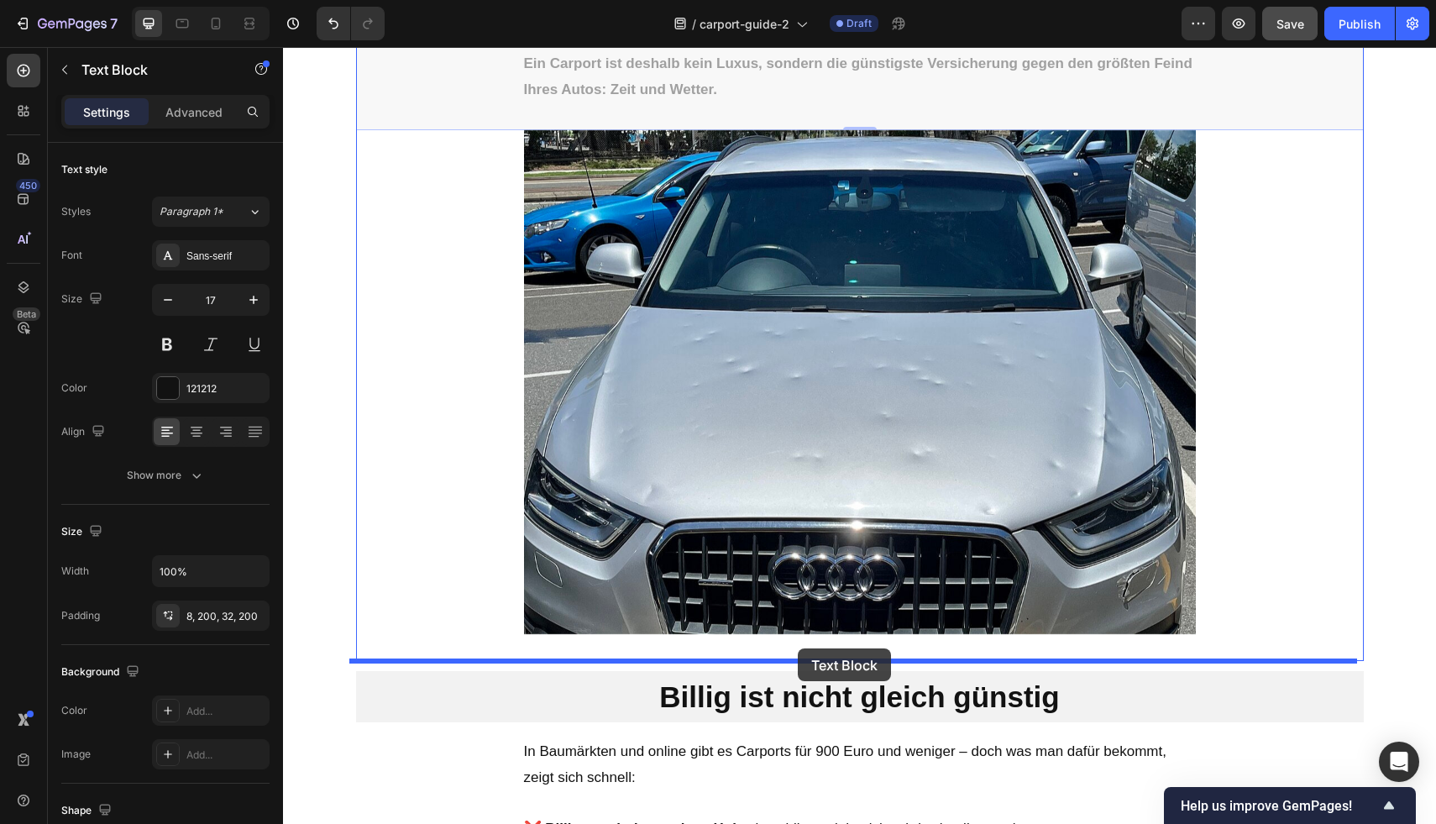
drag, startPoint x: 366, startPoint y: 92, endPoint x: 799, endPoint y: 647, distance: 703.6
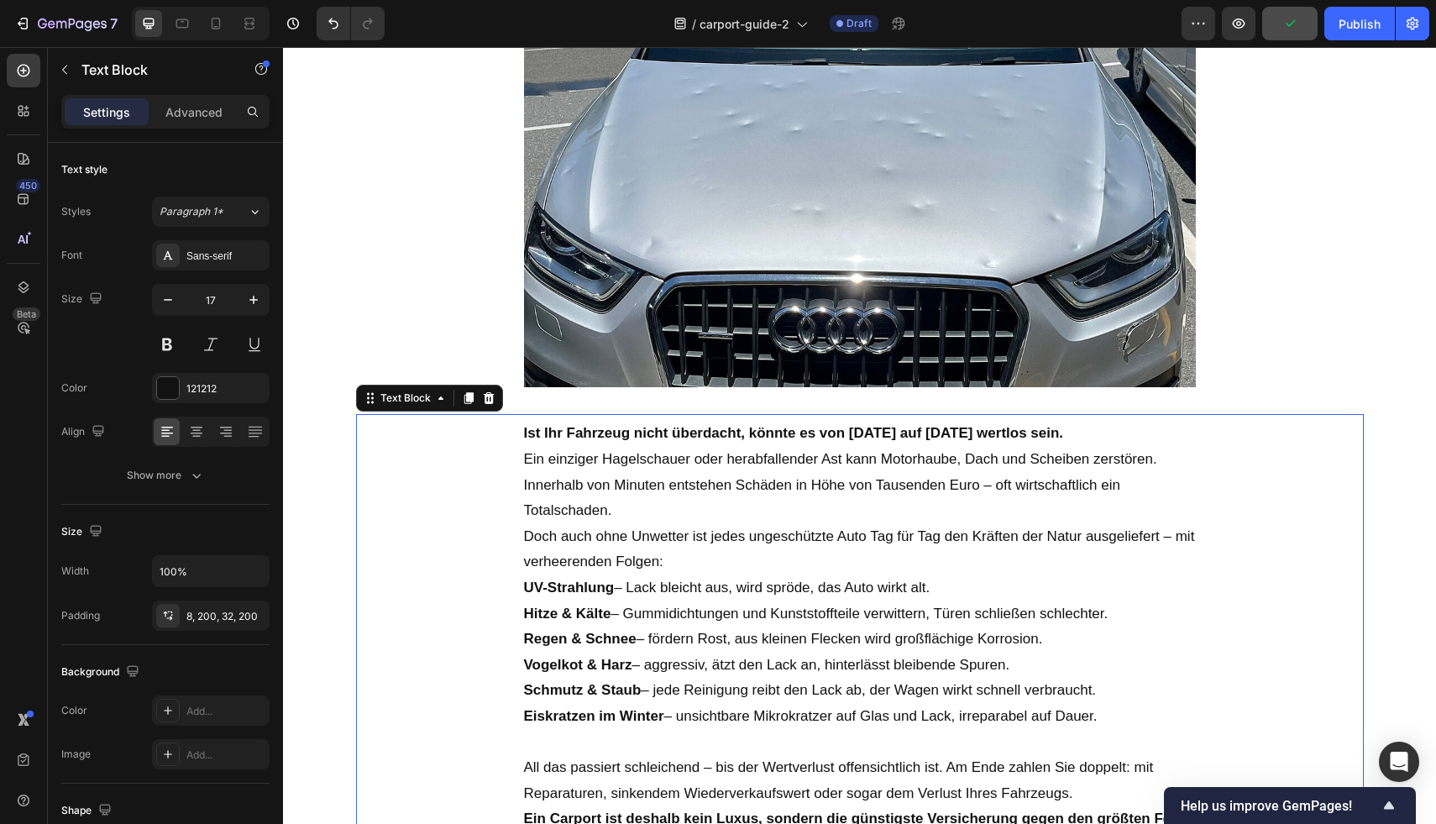
scroll to position [1625, 0]
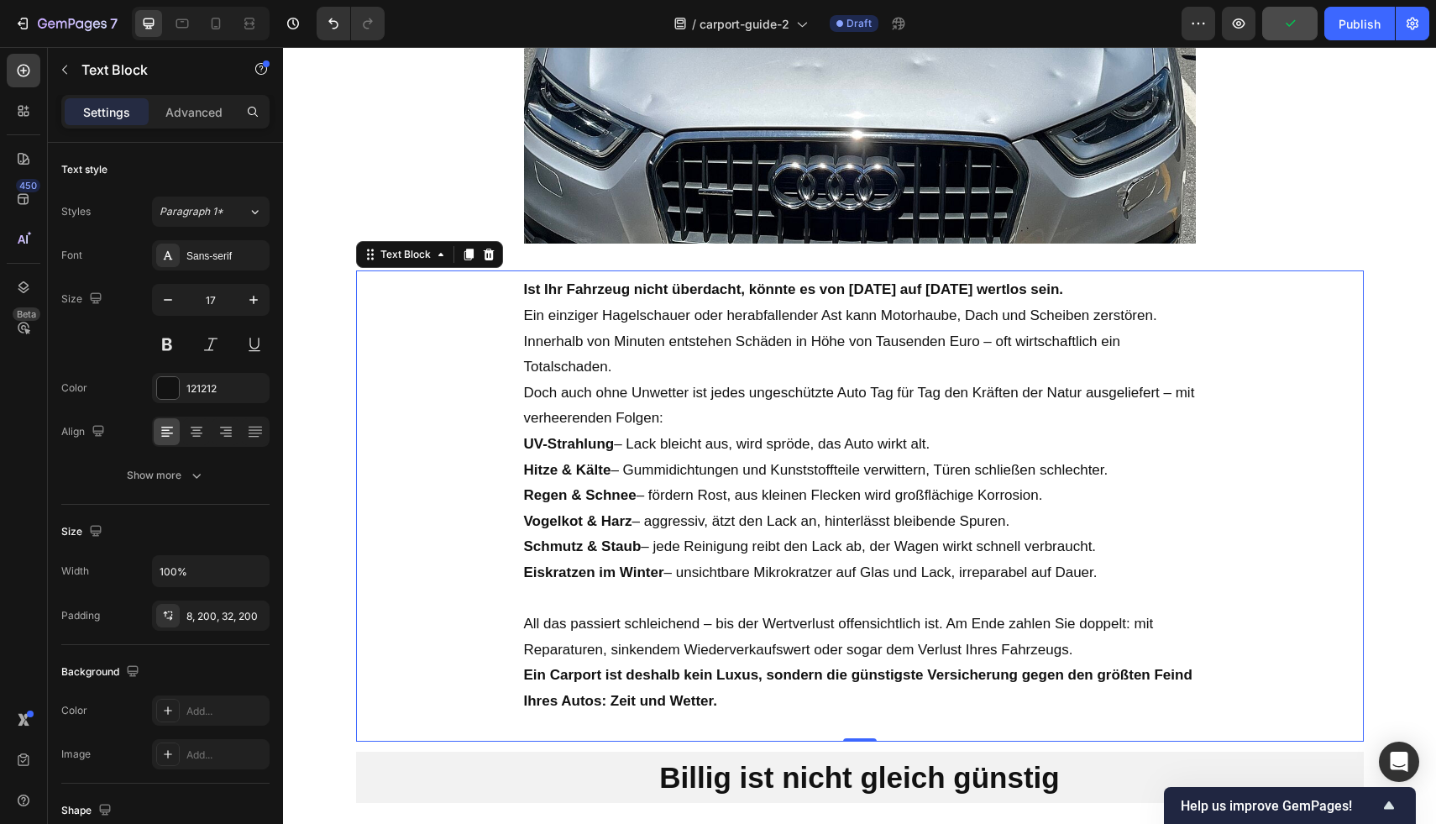
click at [1069, 406] on p "Doch auch ohne Unwetter ist jedes ungeschützte Auto Tag für Tag den Kräften der…" at bounding box center [860, 405] width 672 height 51
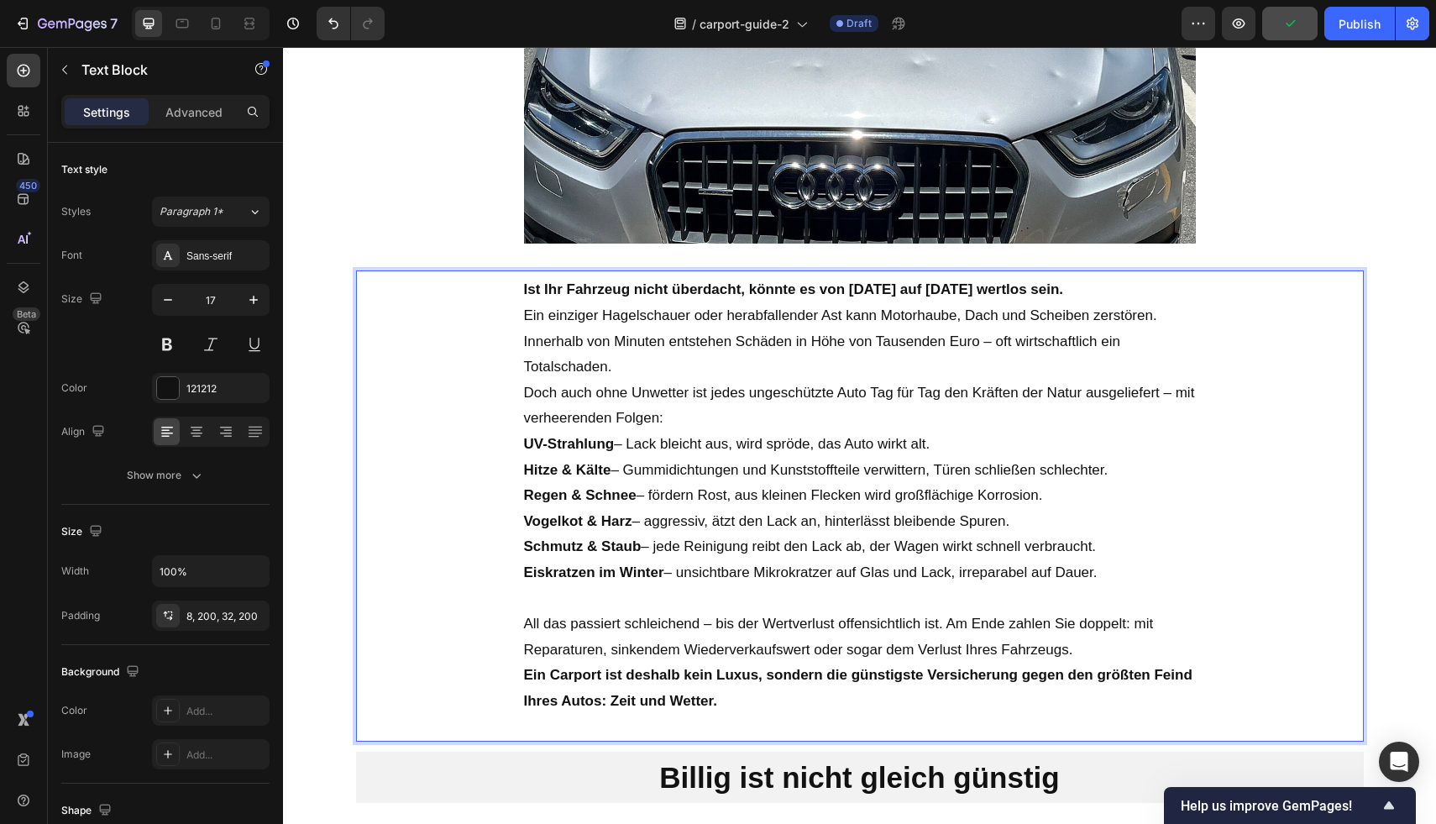
click at [717, 694] on p "Ein Carport ist deshalb kein Luxus, sondern die günstigste Versicherung gegen d…" at bounding box center [860, 688] width 672 height 51
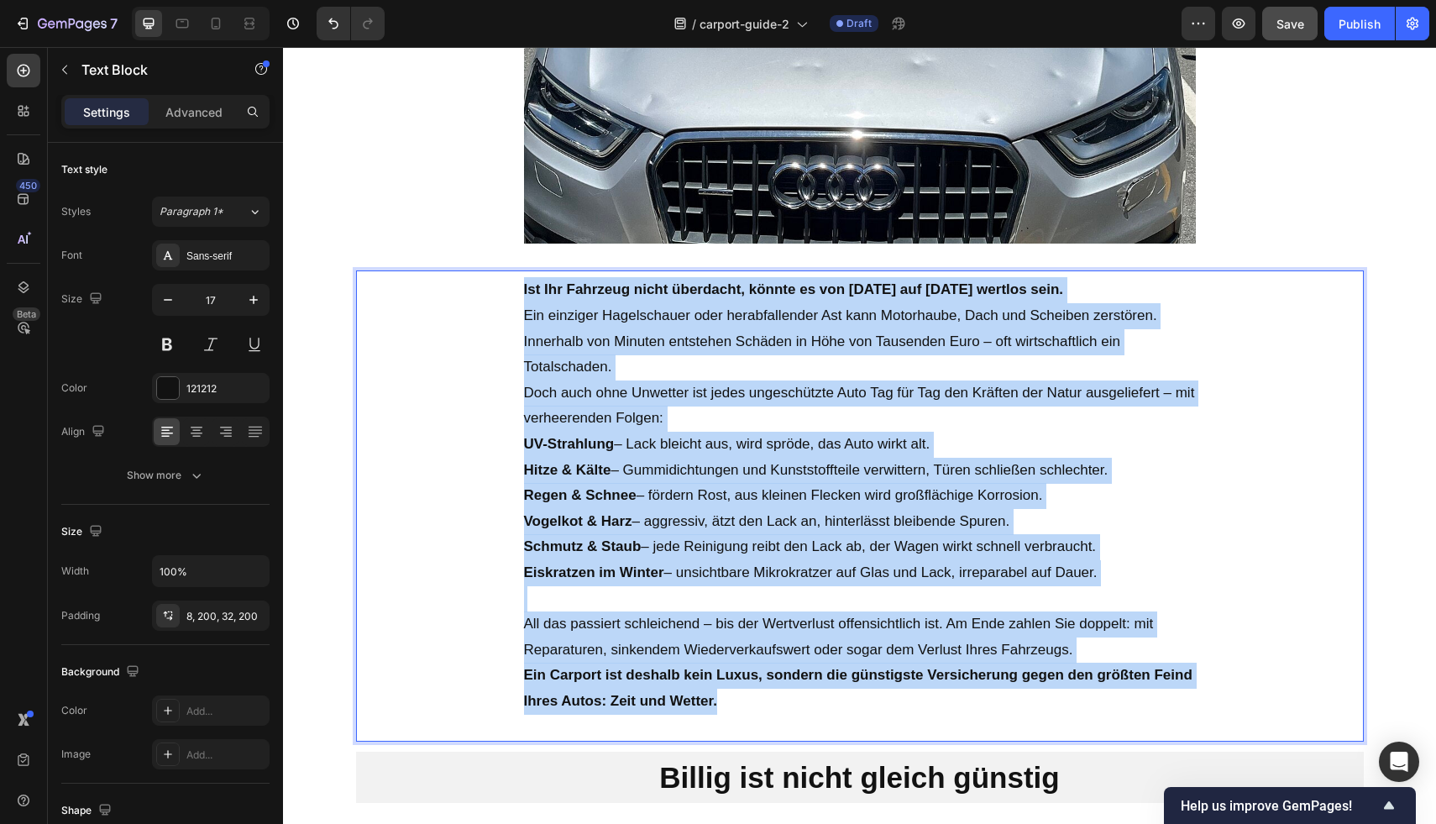
drag, startPoint x: 664, startPoint y: 628, endPoint x: 468, endPoint y: 292, distance: 389.1
click at [468, 292] on div "Ist Ihr Fahrzeug nicht überdacht, könnte es von heute auf morgen wertlos sein. …" at bounding box center [860, 505] width 1008 height 470
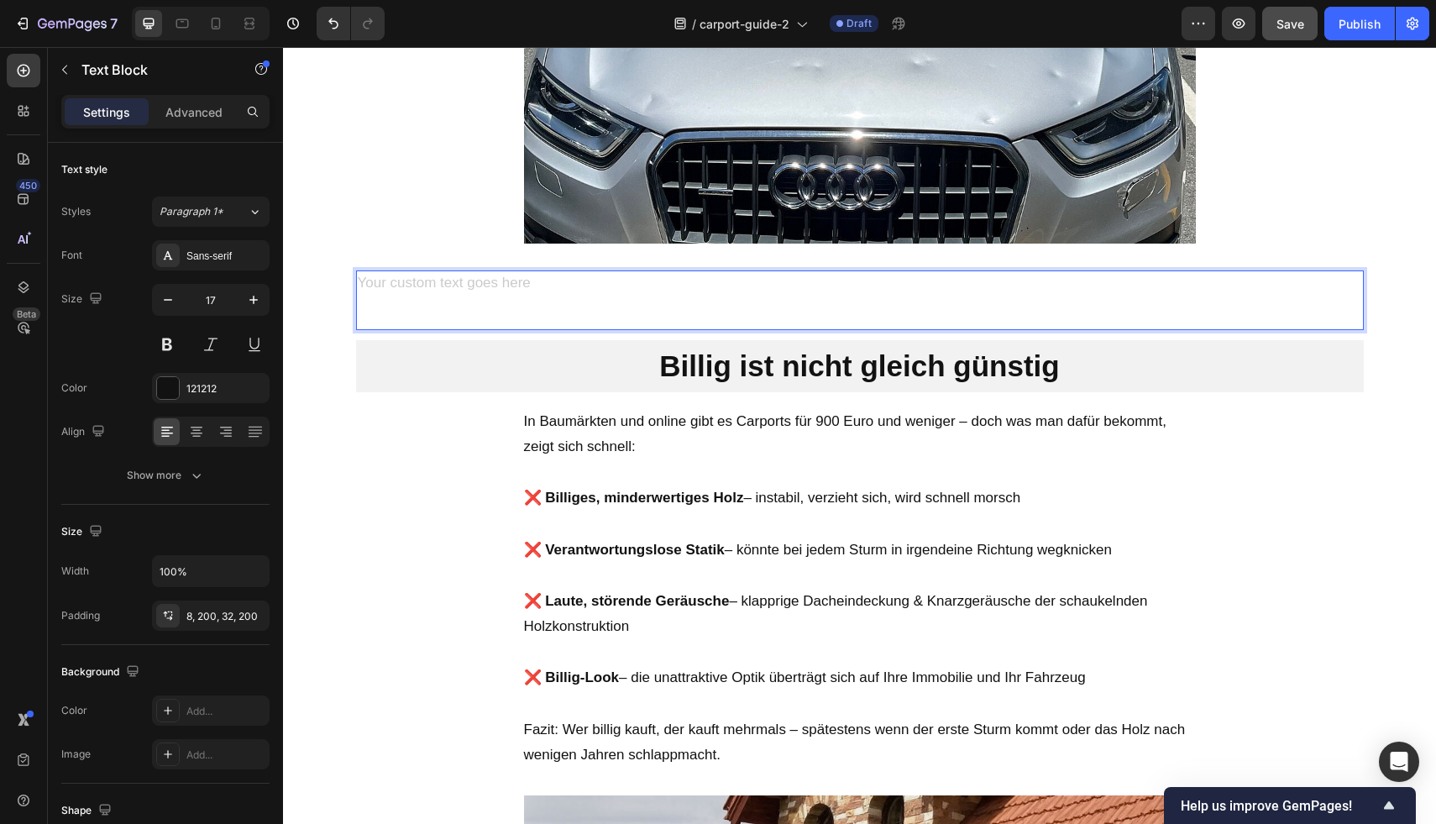
click at [524, 291] on div "Rich Text Editor. Editing area: main" at bounding box center [860, 300] width 1008 height 60
click at [558, 303] on div "Rich Text Editor. Editing area: main" at bounding box center [860, 300] width 1008 height 60
click at [566, 306] on div "Rich Text Editor. Editing area: main" at bounding box center [860, 300] width 1008 height 60
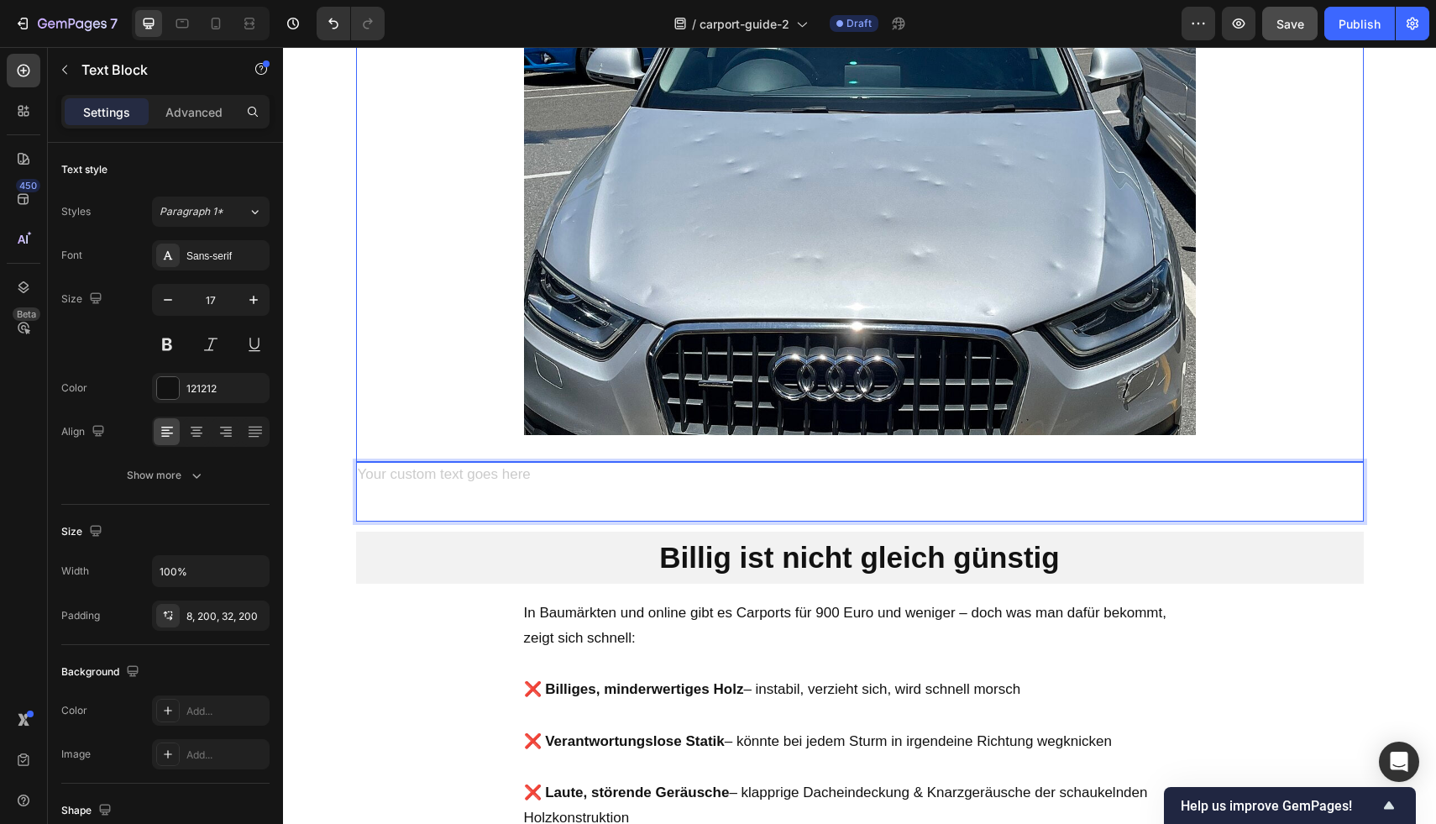
scroll to position [1515, 0]
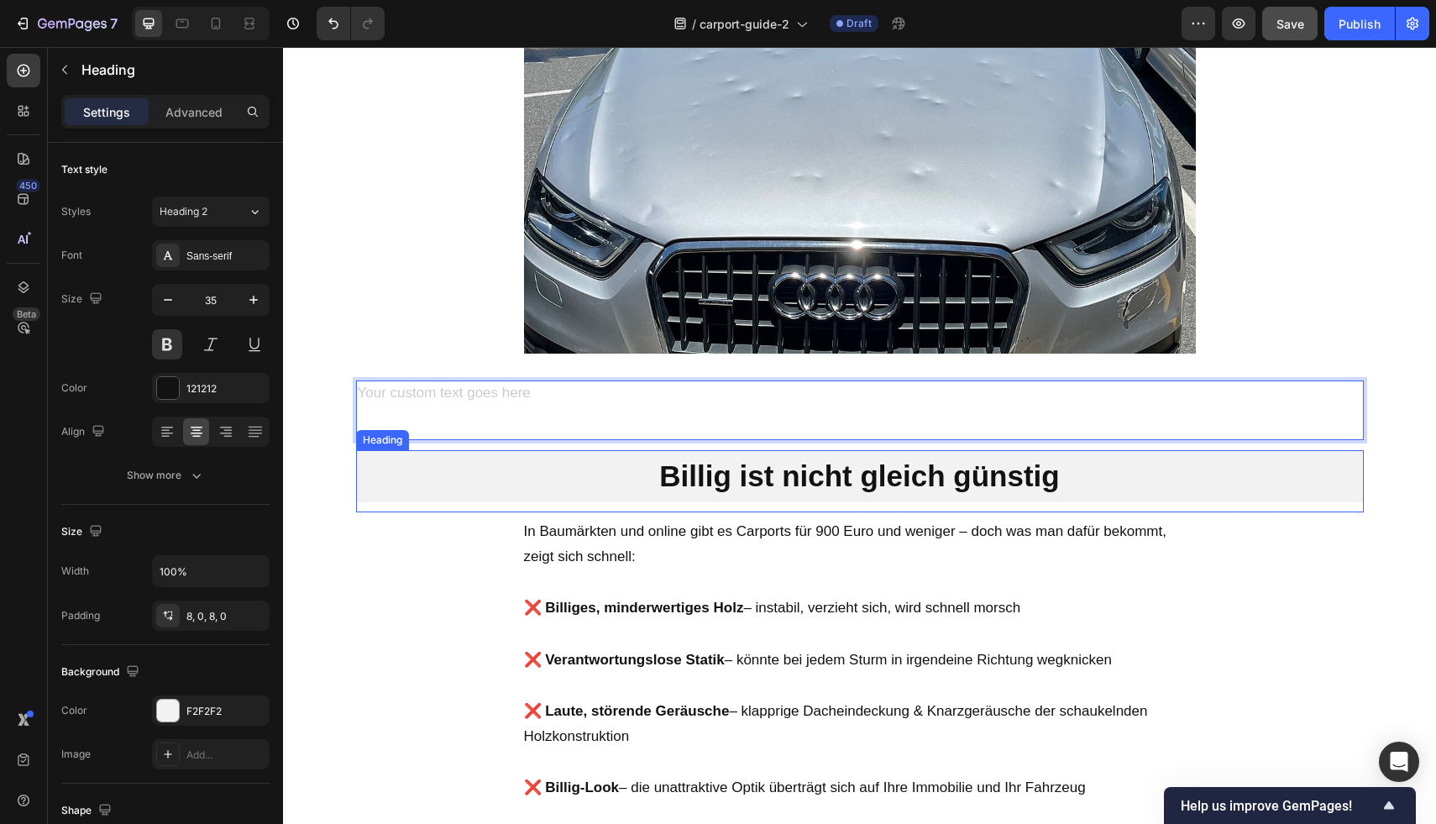
click at [1029, 476] on h2 "Billig ist nicht gleich günstig" at bounding box center [860, 476] width 1008 height 52
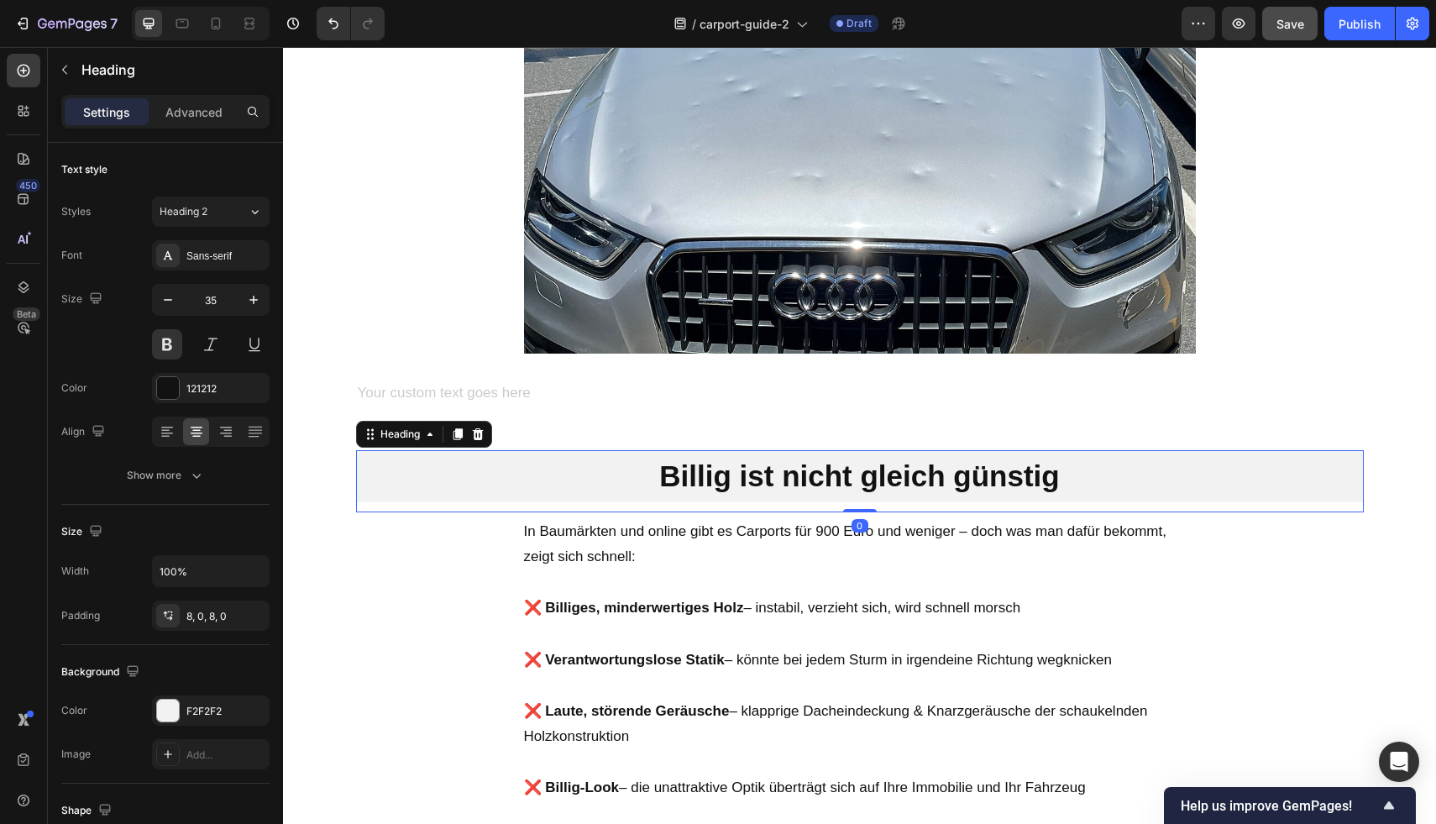
click at [1089, 483] on h2 "Billig ist nicht gleich günstig" at bounding box center [860, 476] width 1008 height 52
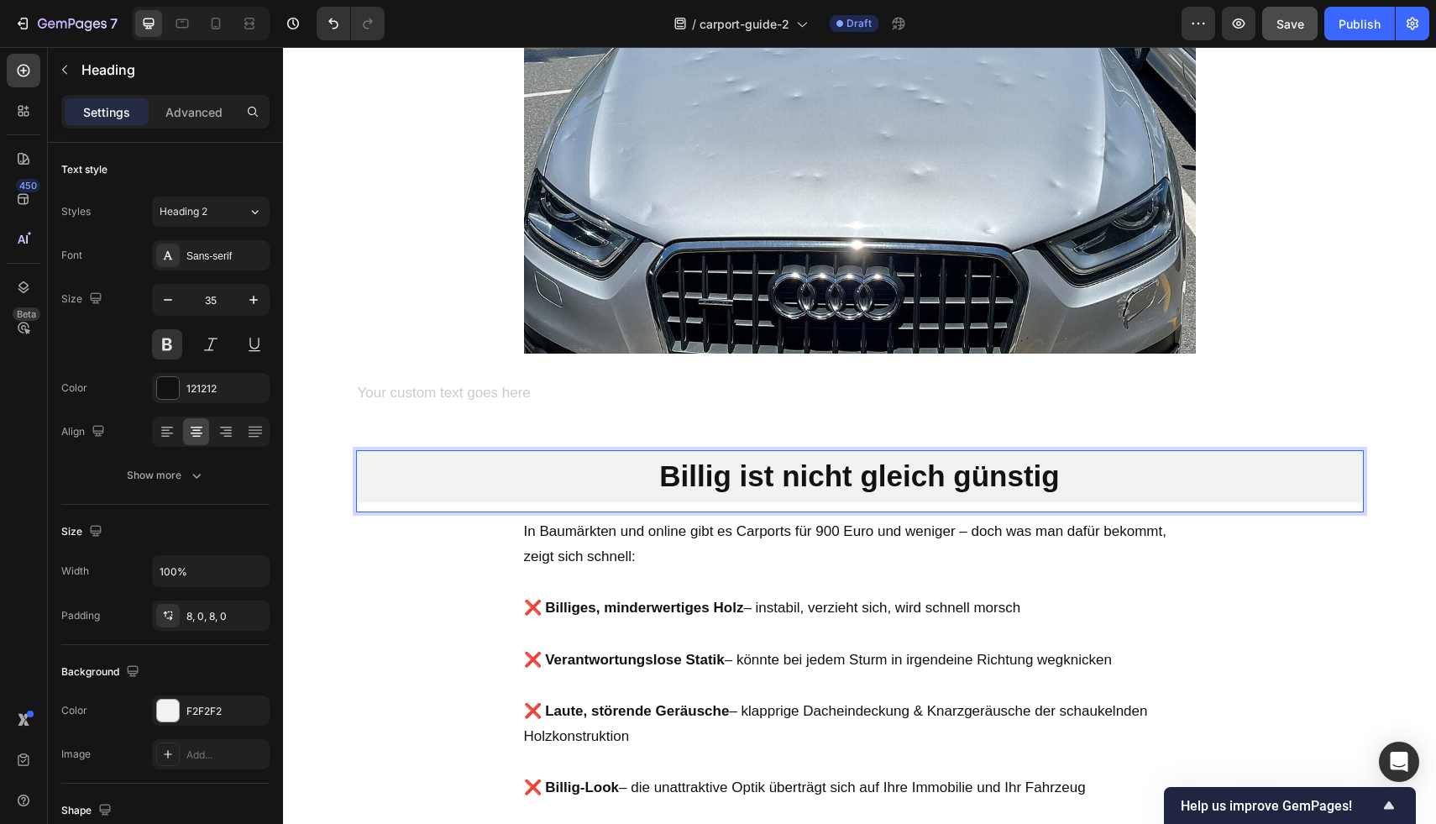
click at [1089, 483] on p "Billig ist nicht gleich günstig" at bounding box center [860, 476] width 1008 height 39
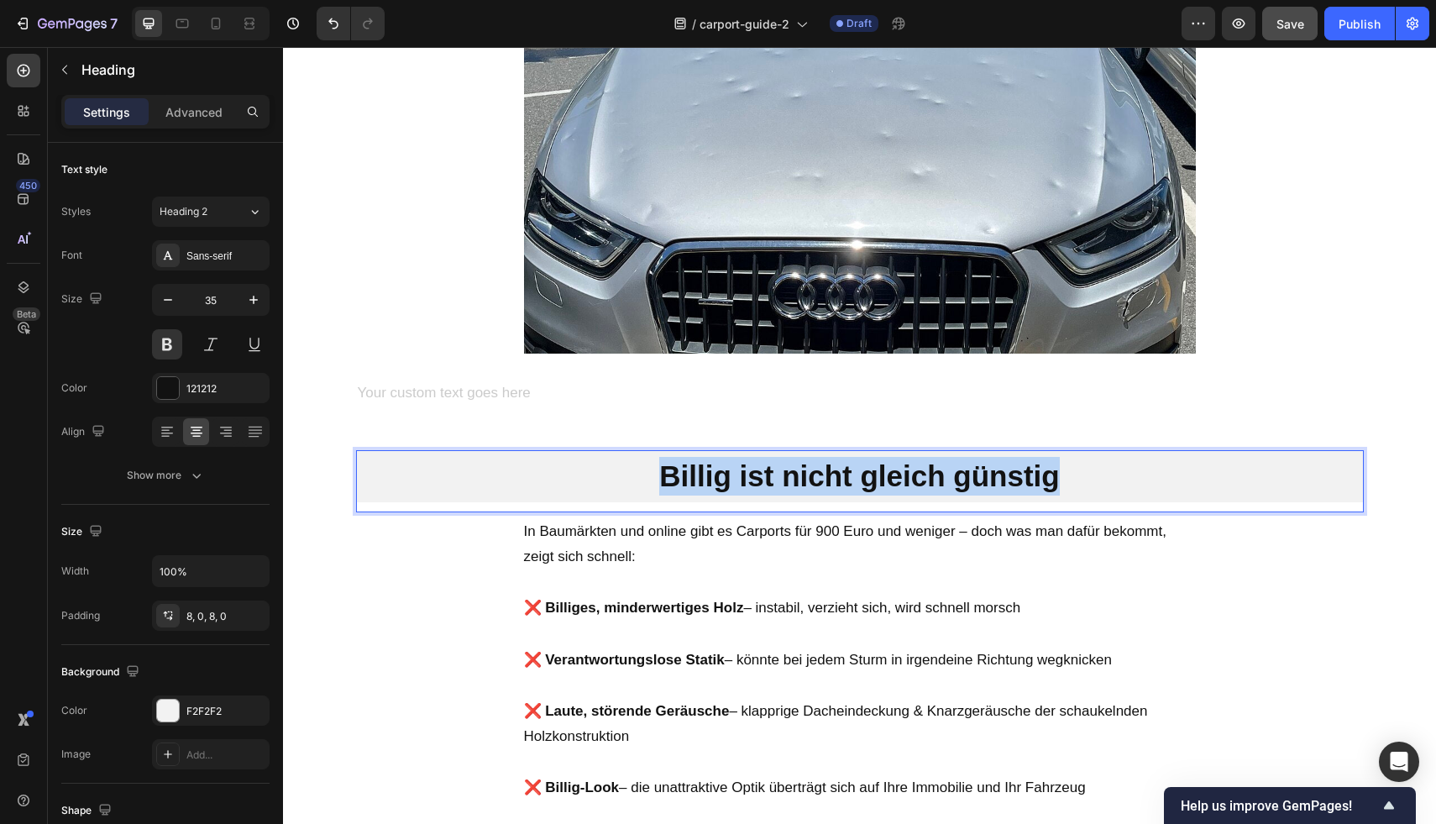
click at [1089, 483] on p "Billig ist nicht gleich günstig" at bounding box center [860, 476] width 1008 height 39
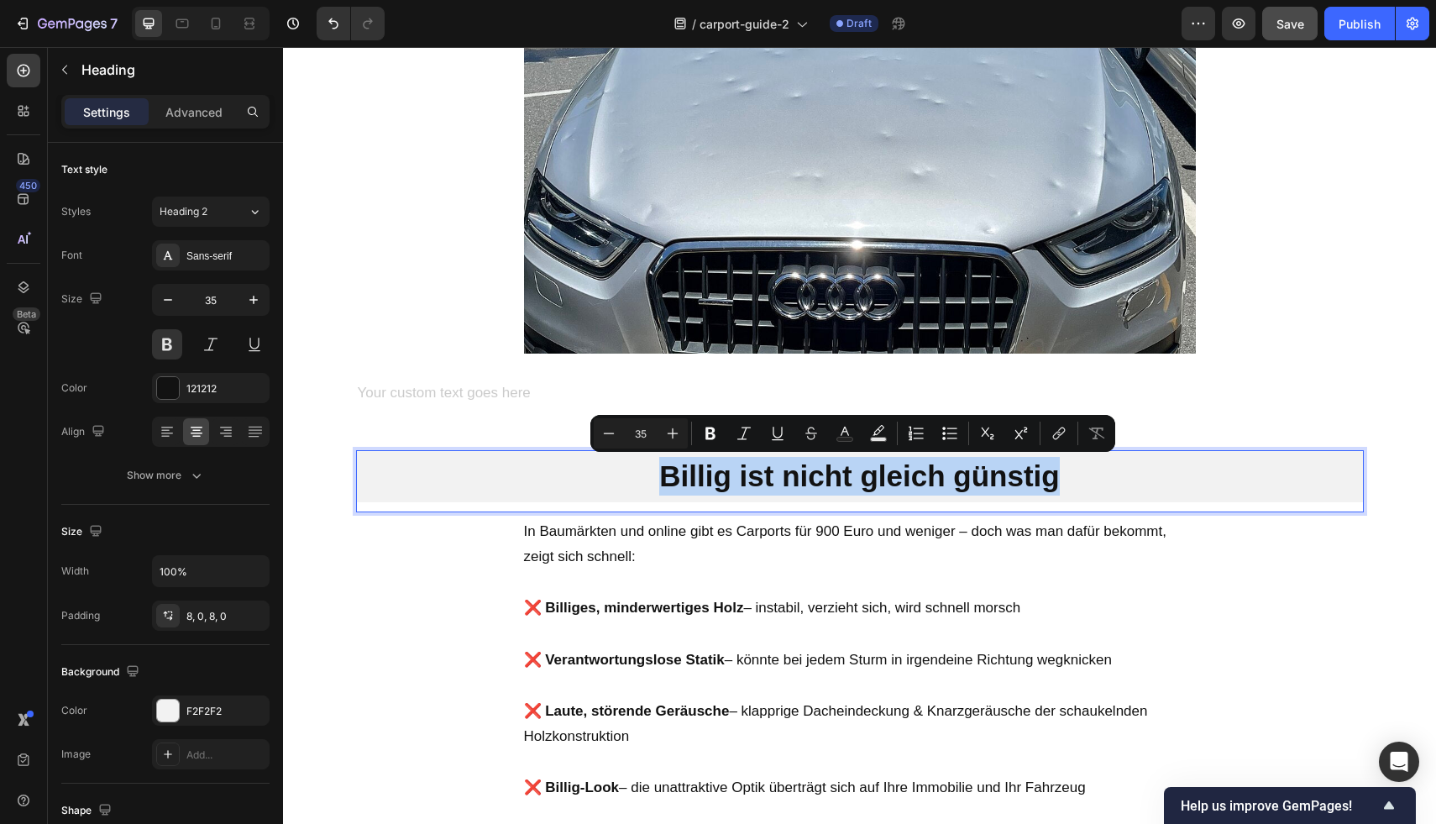
copy p "Billig ist nicht gleich günstig"
click at [524, 530] on p "In Baumärkten und online gibt es Carports für 900 Euro und weniger – doch was m…" at bounding box center [860, 544] width 672 height 51
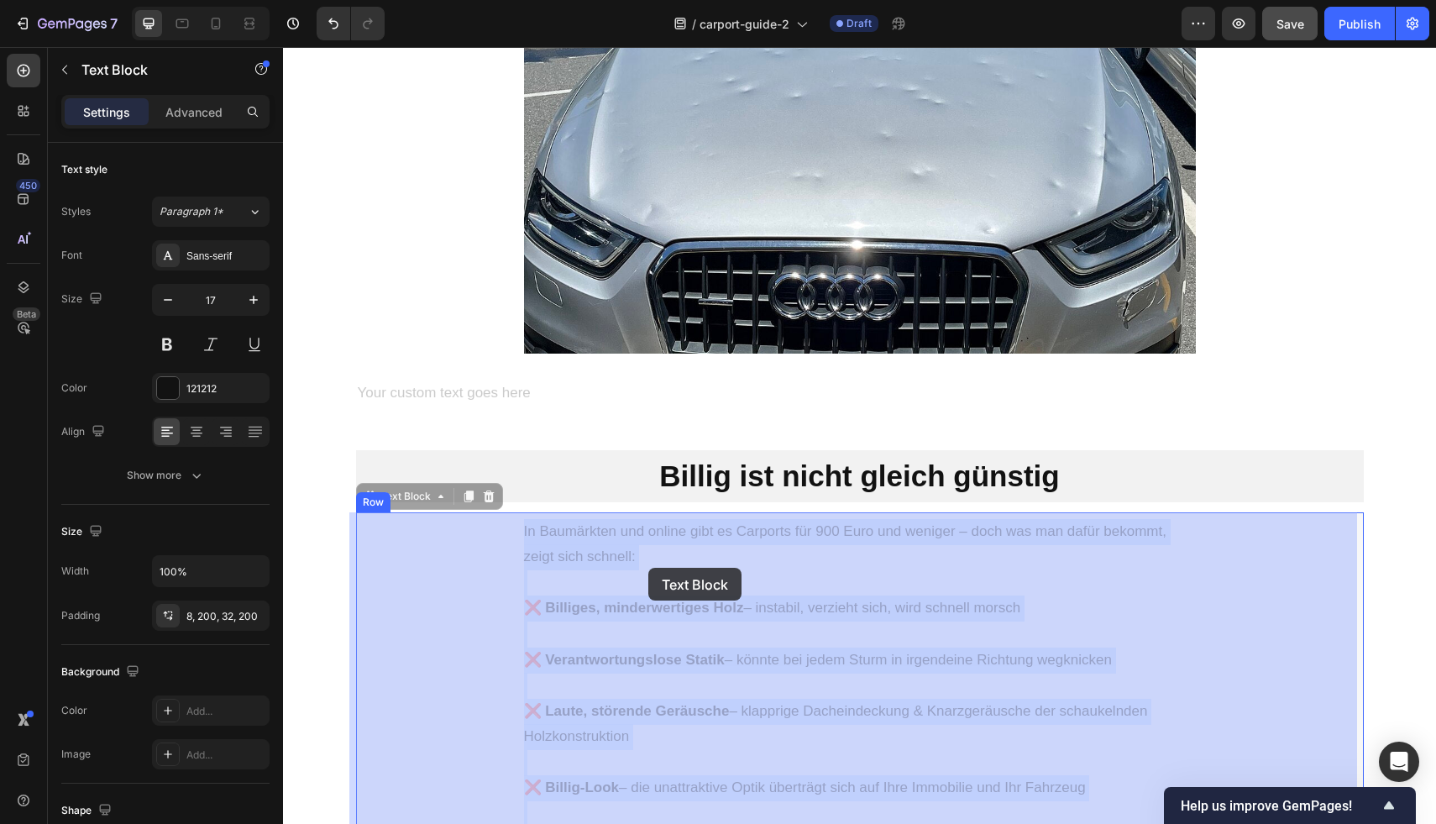
drag, startPoint x: 513, startPoint y: 524, endPoint x: 648, endPoint y: 568, distance: 142.1
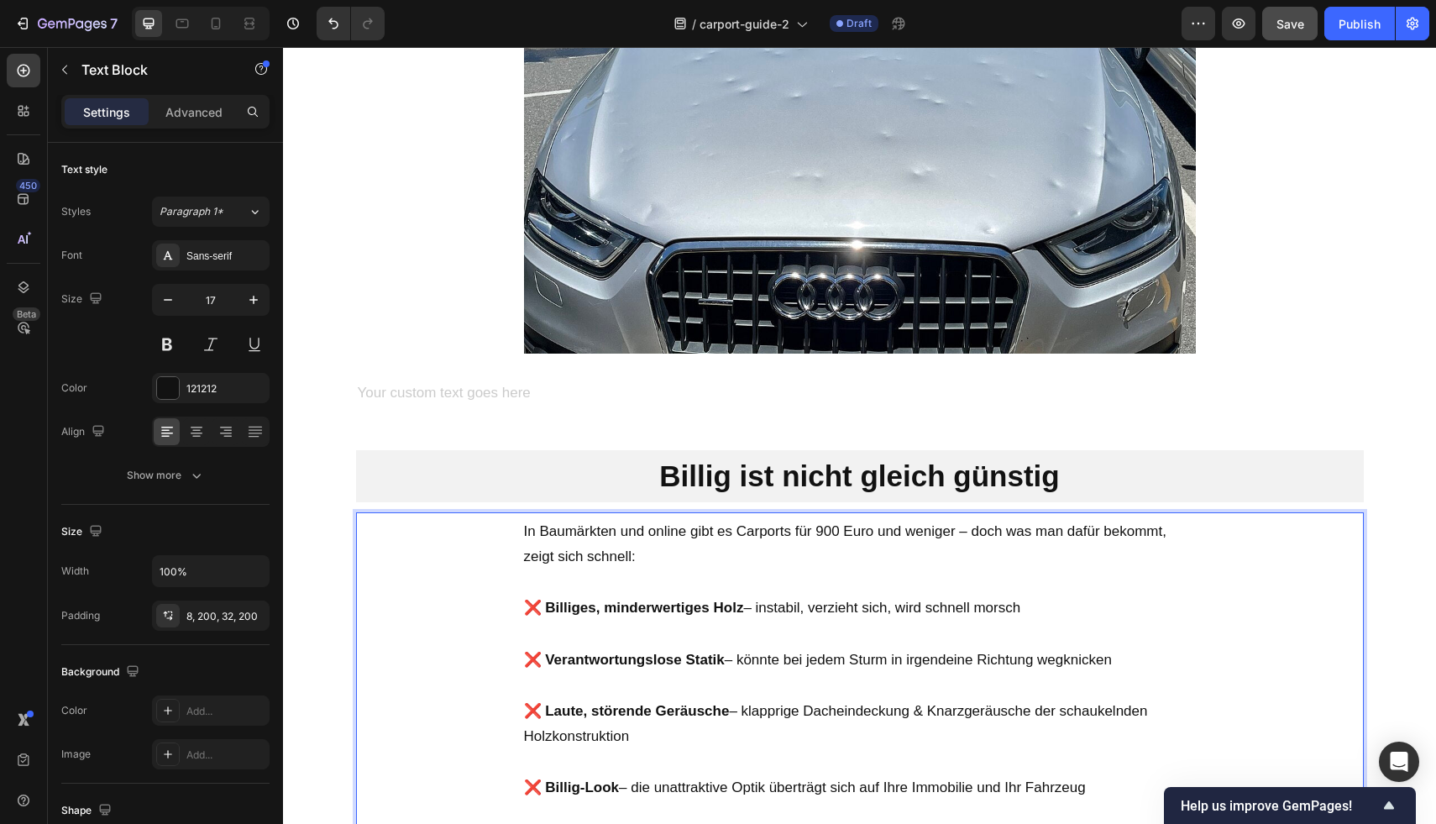
click at [683, 563] on p "In Baumärkten und online gibt es Carports für 900 Euro und weniger – doch was m…" at bounding box center [860, 544] width 672 height 51
click at [537, 531] on p "In Baumärkten und online gibt es Carports für 900 Euro und weniger – doch was m…" at bounding box center [860, 544] width 672 height 51
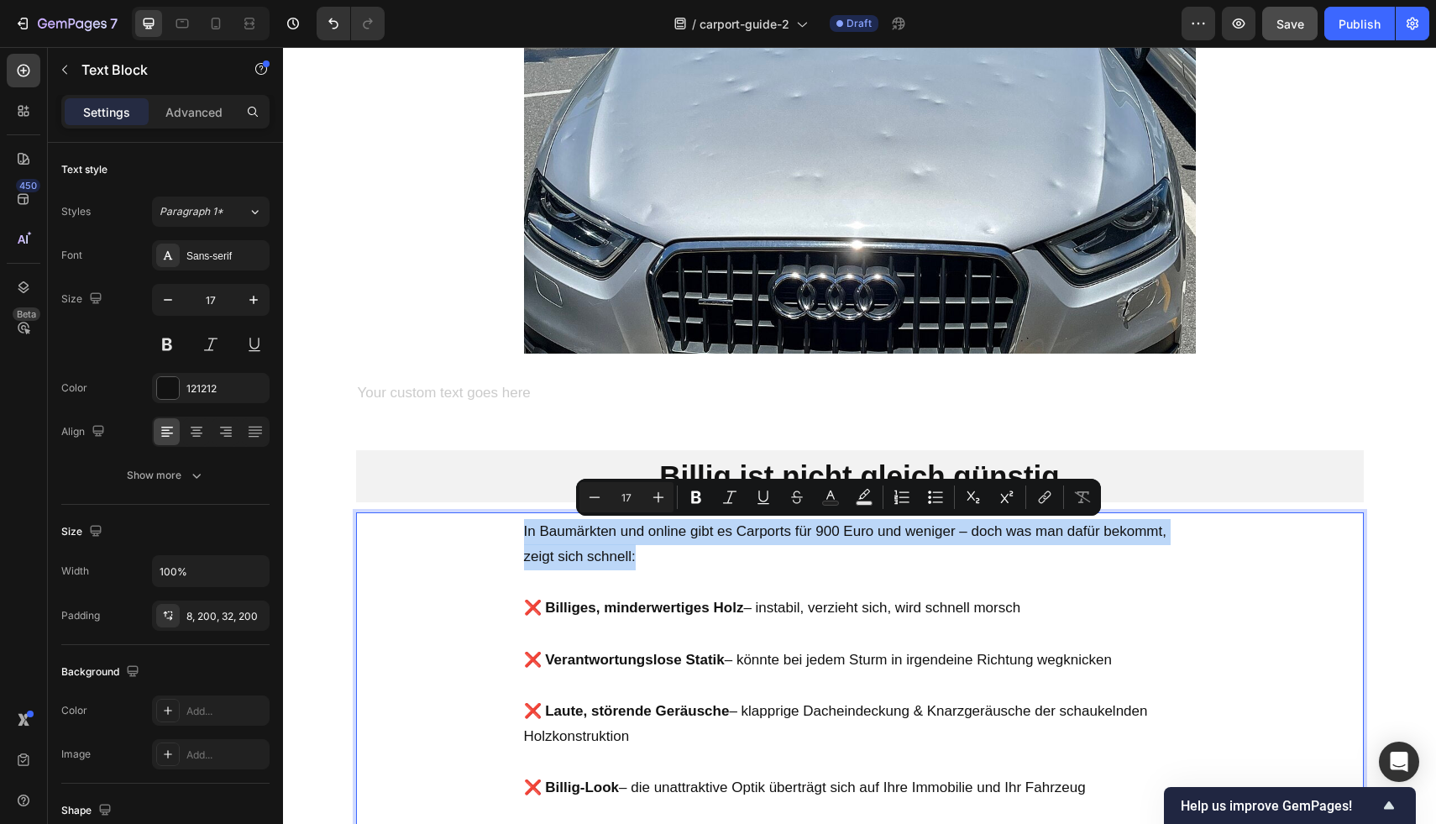
drag, startPoint x: 516, startPoint y: 524, endPoint x: 638, endPoint y: 551, distance: 125.5
click at [638, 551] on div "In Baumärkten und online gibt es Carports für 900 Euro und weniger – doch was m…" at bounding box center [860, 708] width 1008 height 393
copy p "In Baumärkten und online gibt es Carports für 900 Euro und weniger – doch was m…"
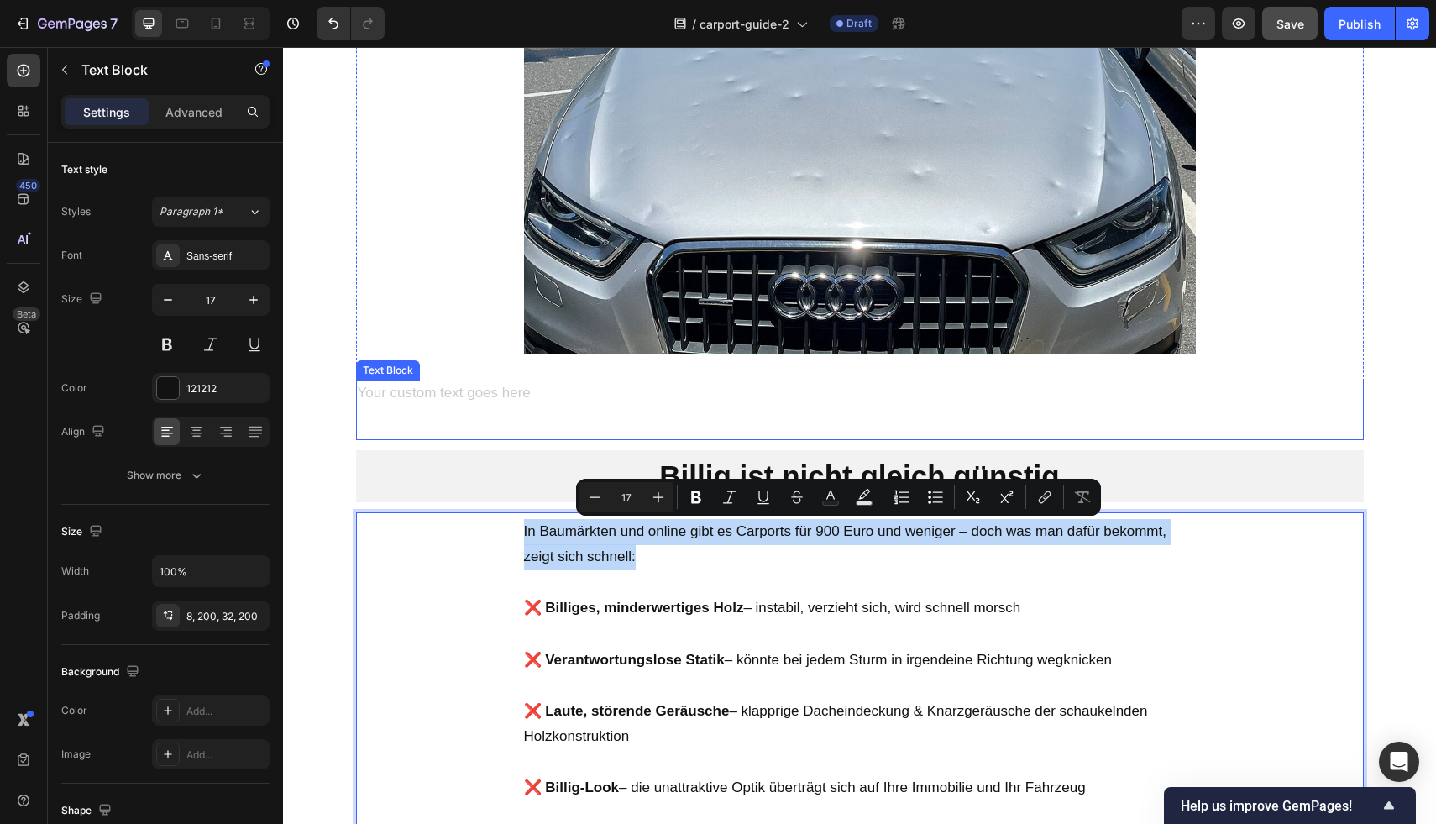
click at [763, 391] on div "Rich Text Editor. Editing area: main" at bounding box center [860, 410] width 1008 height 60
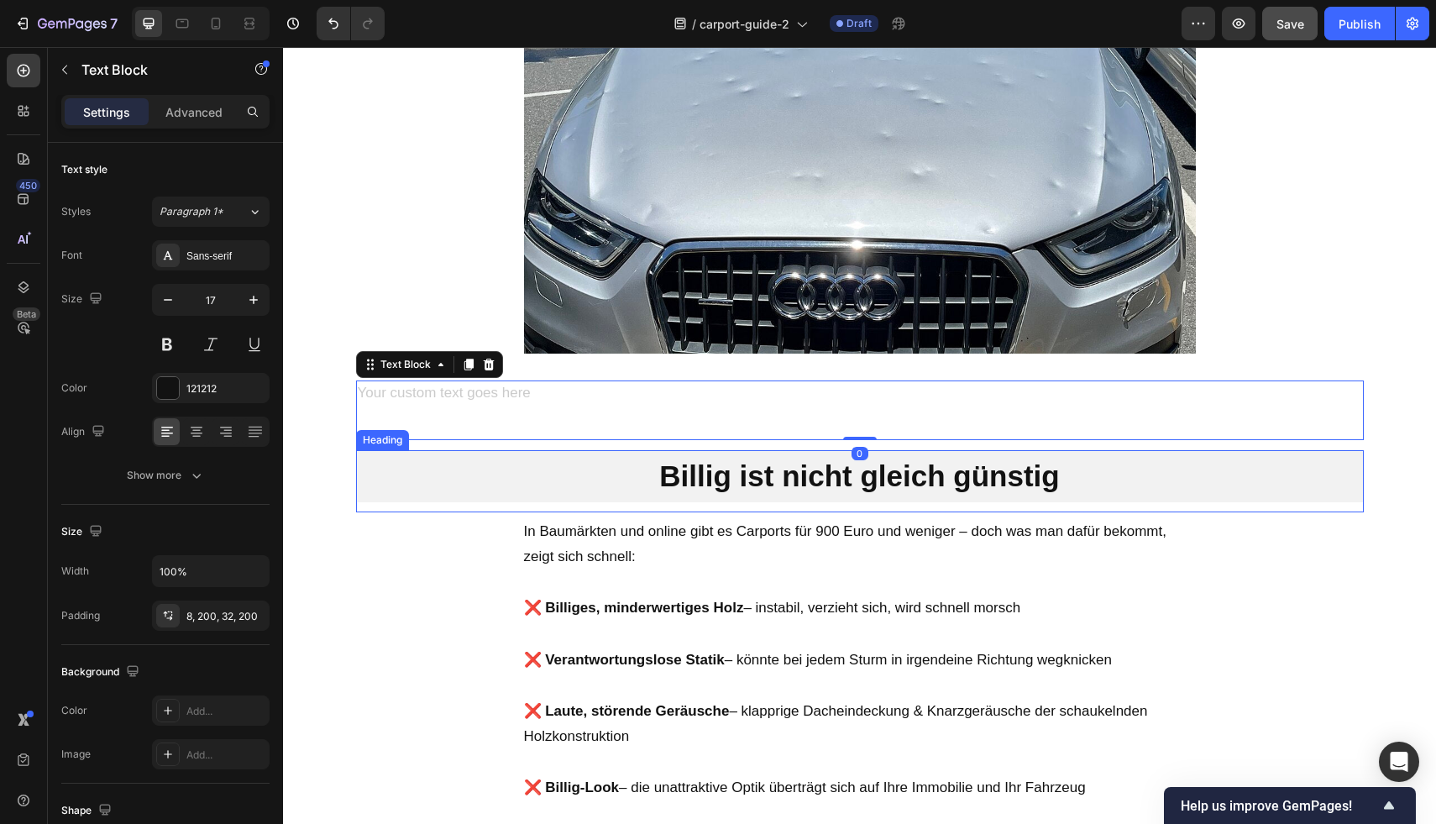
click at [696, 474] on p "Billig ist nicht gleich günstig" at bounding box center [860, 476] width 1008 height 39
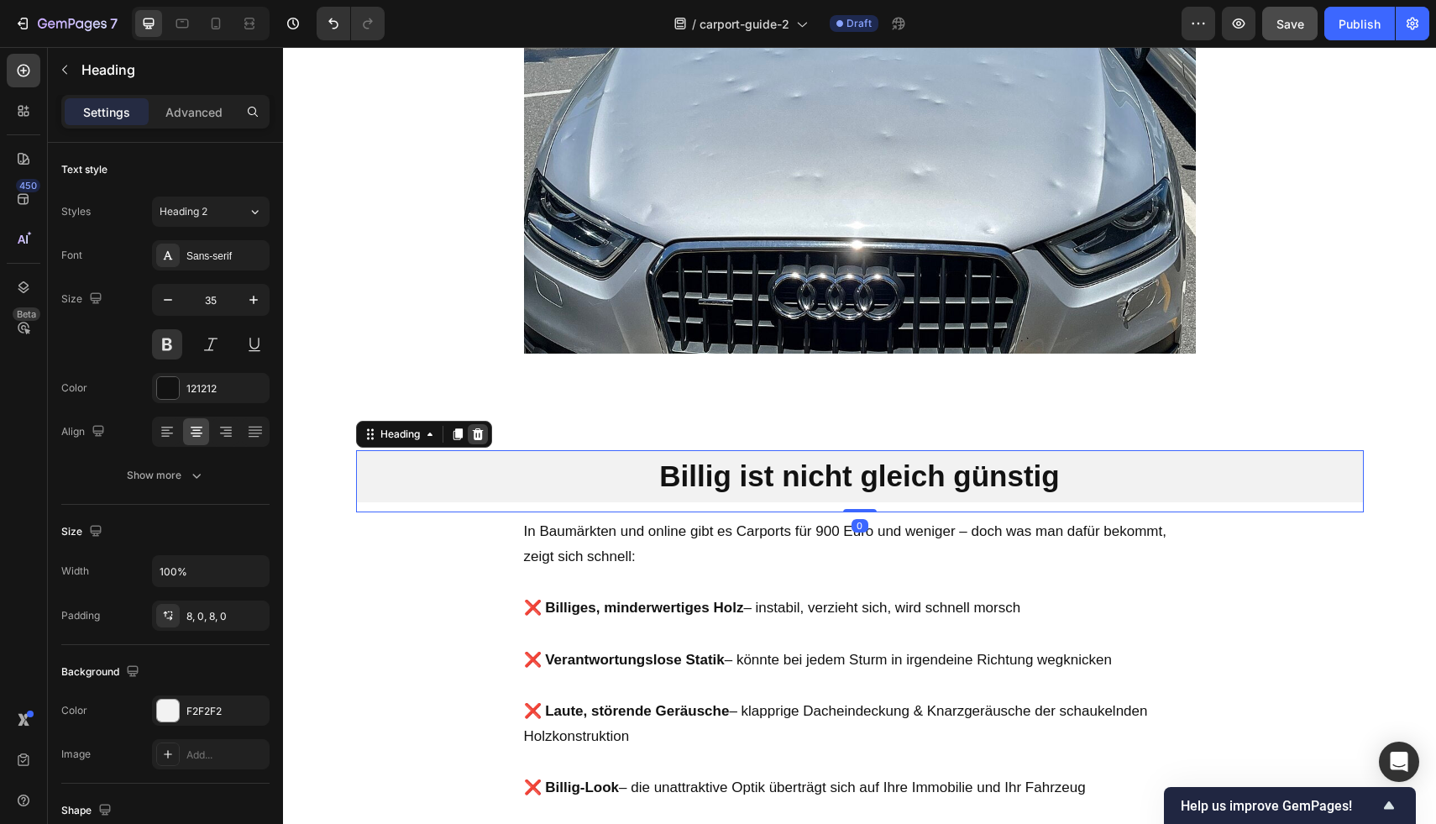
click at [468, 436] on div at bounding box center [478, 434] width 20 height 20
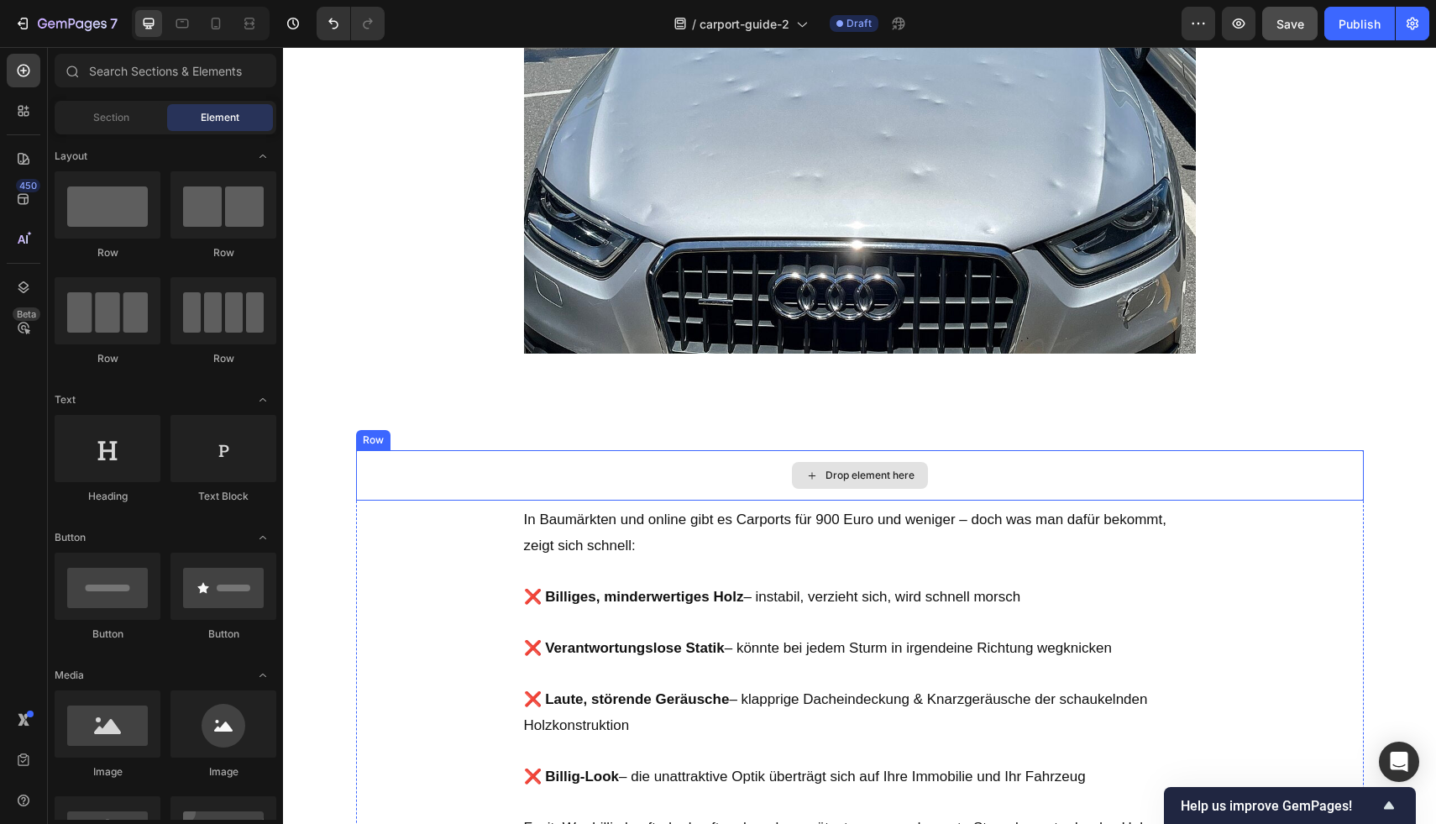
scroll to position [1725, 0]
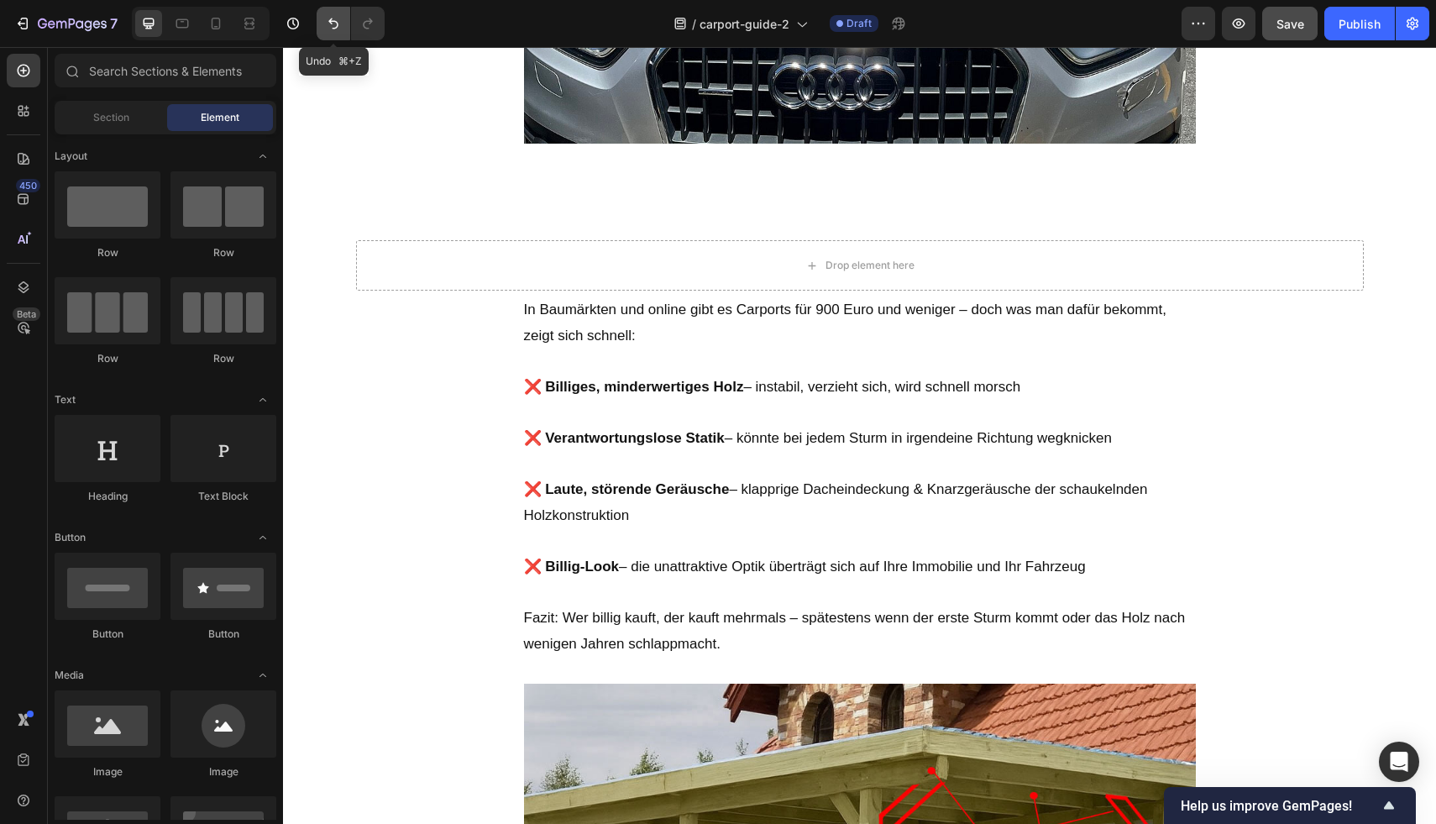
click at [338, 13] on button "Undo/Redo" at bounding box center [334, 24] width 34 height 34
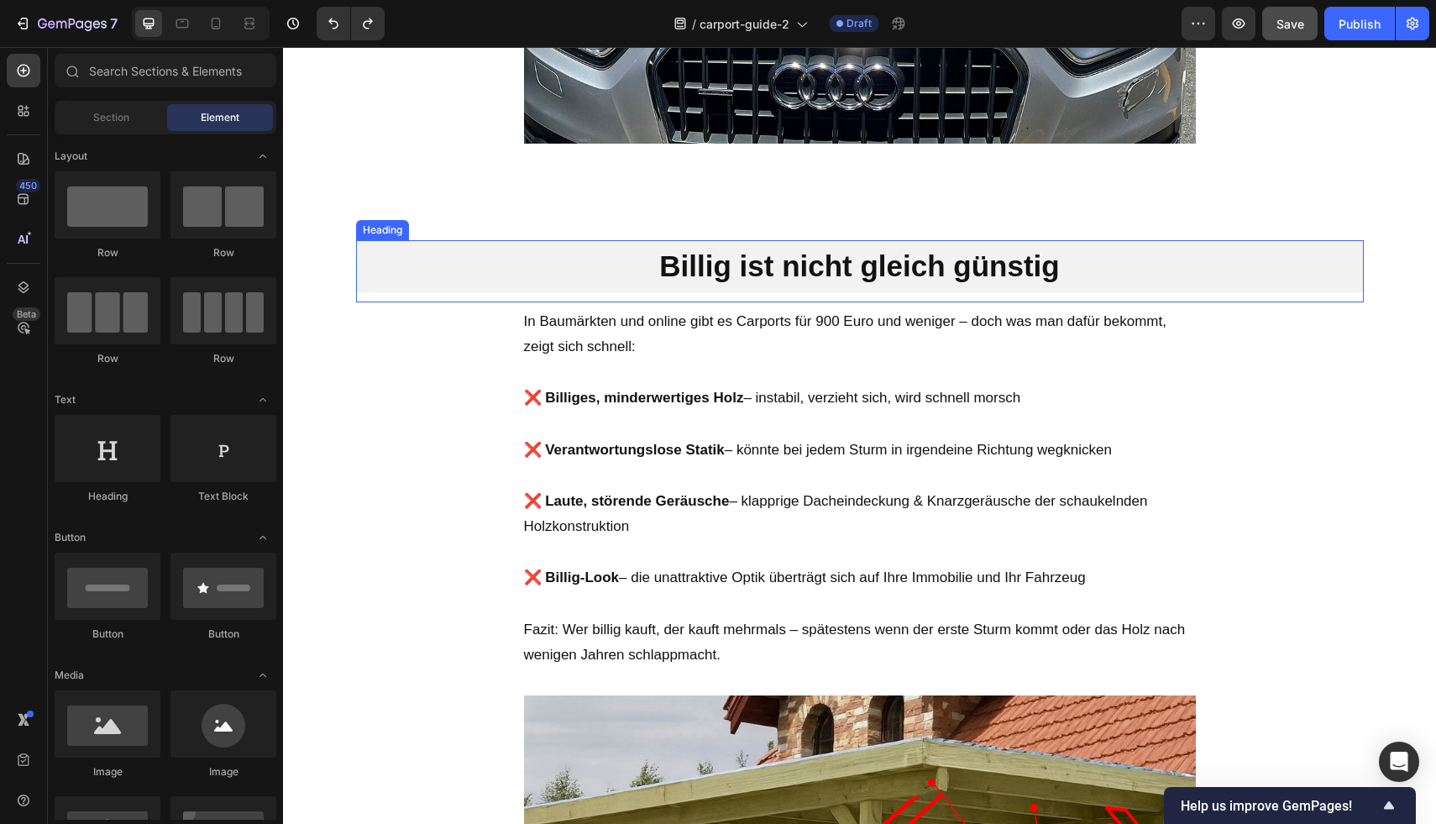
click at [594, 275] on h2 "Billig ist nicht gleich günstig" at bounding box center [860, 266] width 1008 height 52
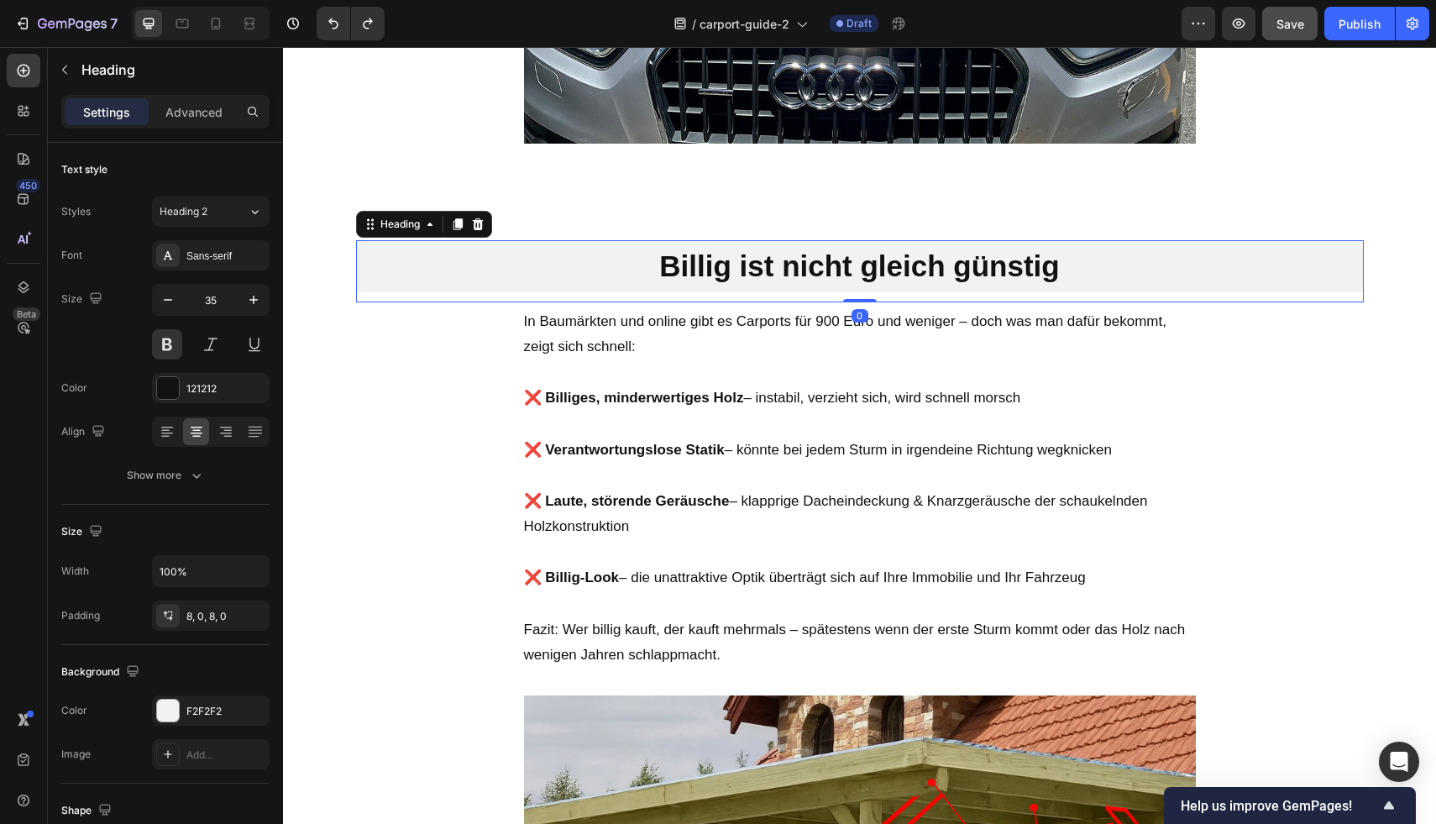
click at [451, 227] on icon at bounding box center [457, 223] width 13 height 13
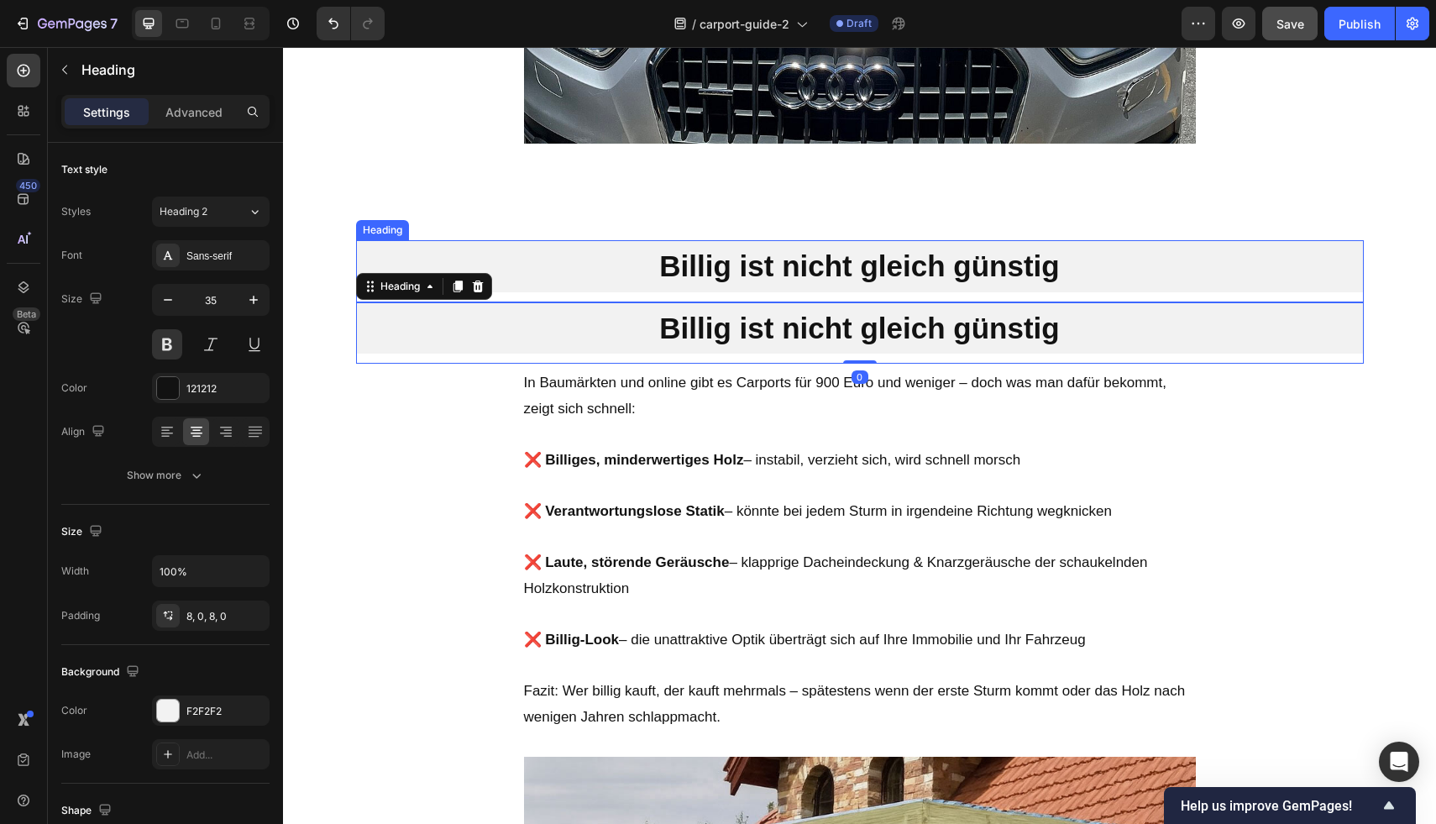
click at [402, 245] on h2 "Billig ist nicht gleich günstig" at bounding box center [860, 266] width 1008 height 52
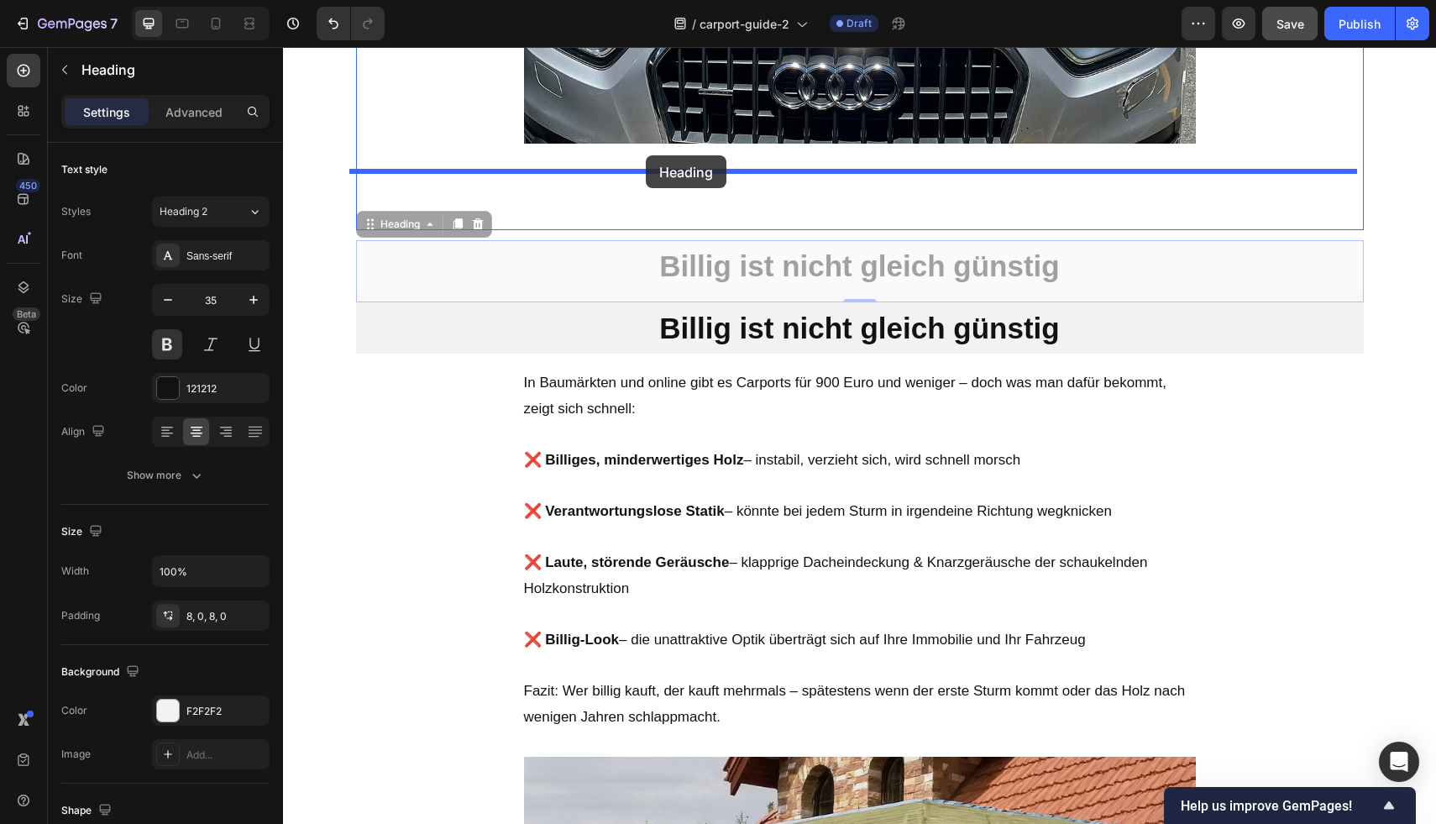
drag, startPoint x: 364, startPoint y: 223, endPoint x: 646, endPoint y: 155, distance: 289.2
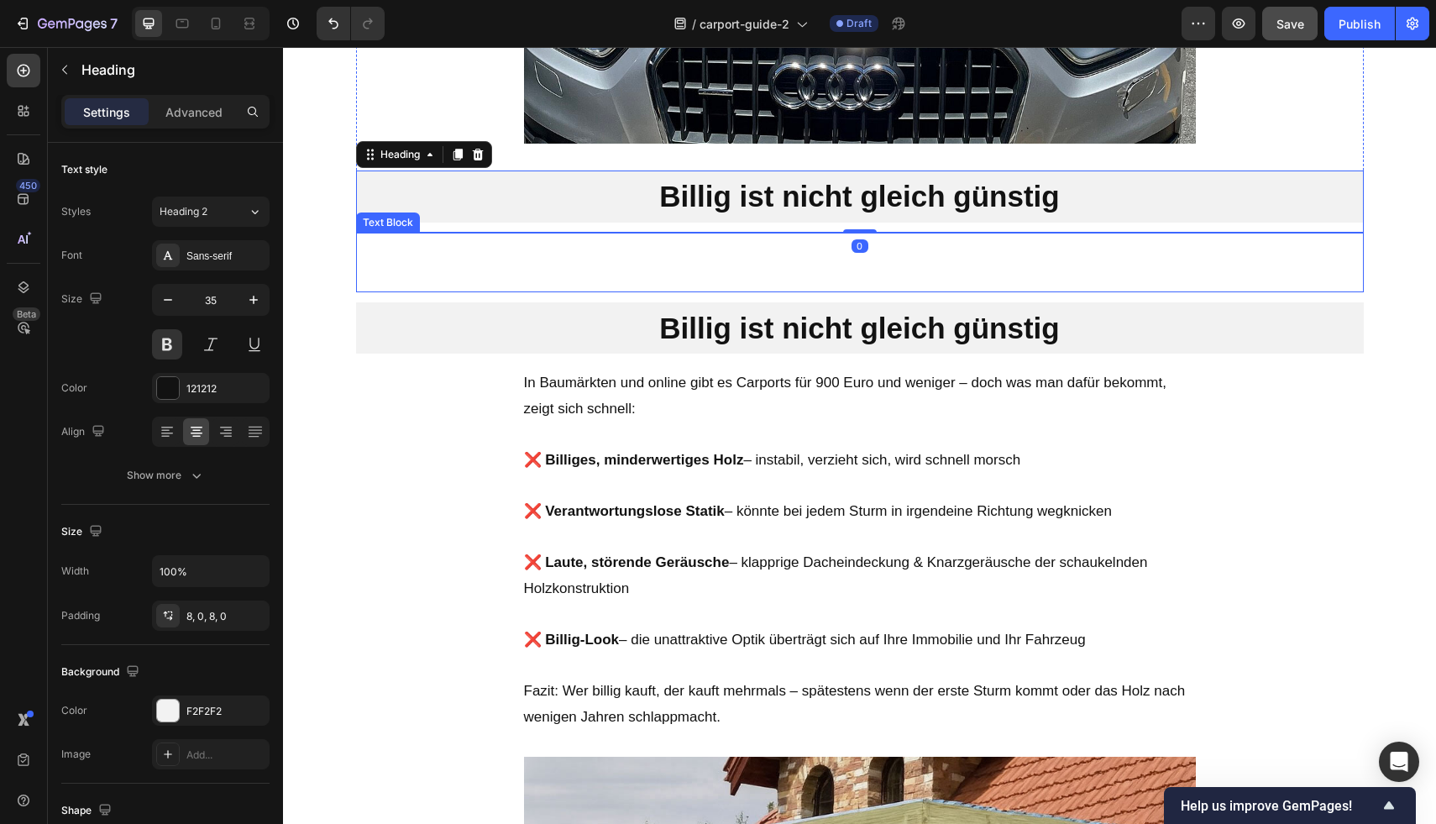
click at [634, 250] on p "Rich Text Editor. Editing area: main" at bounding box center [860, 252] width 672 height 26
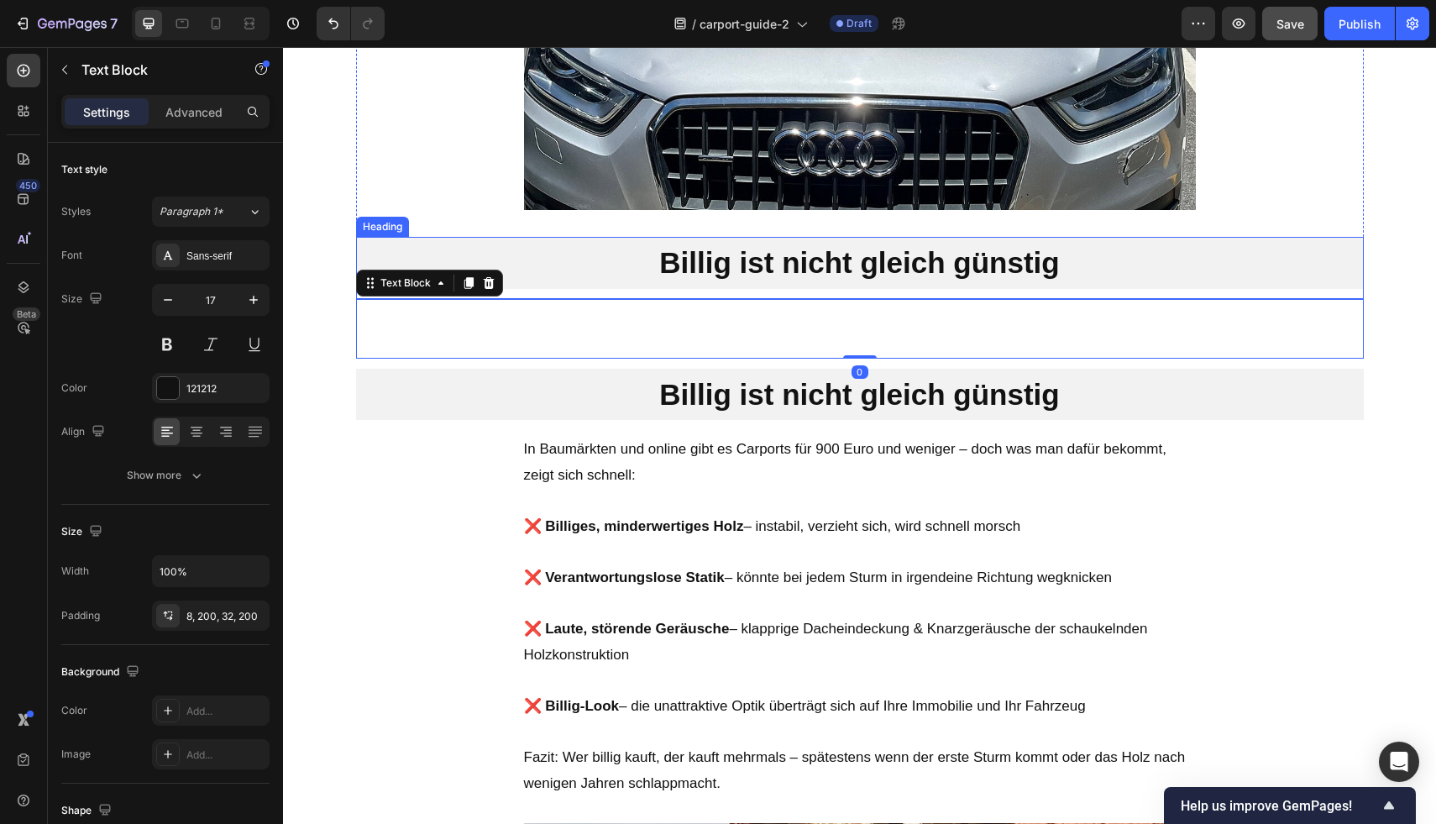
scroll to position [1644, 0]
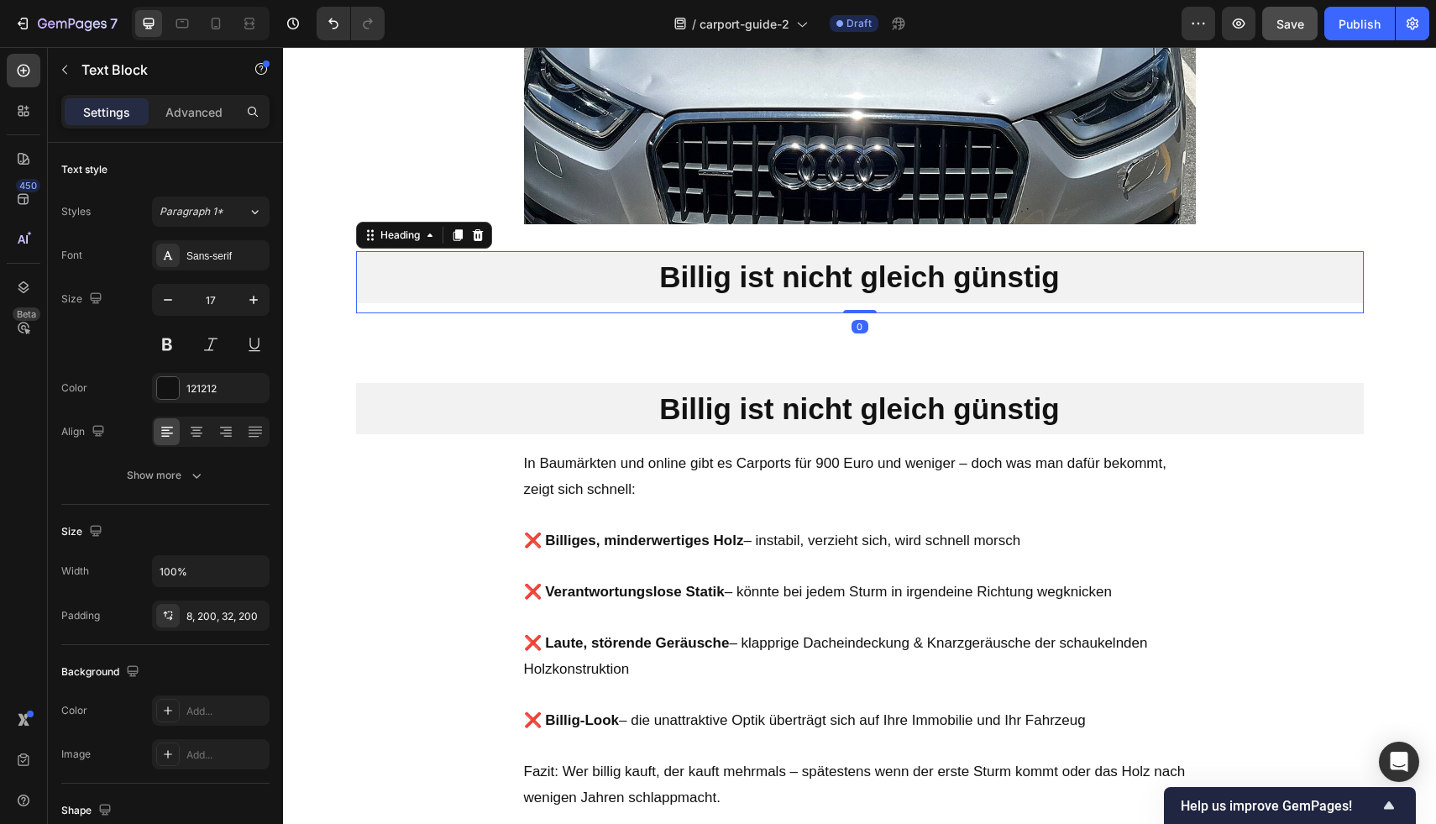
click at [704, 275] on h2 "Billig ist nicht gleich günstig" at bounding box center [860, 277] width 1008 height 52
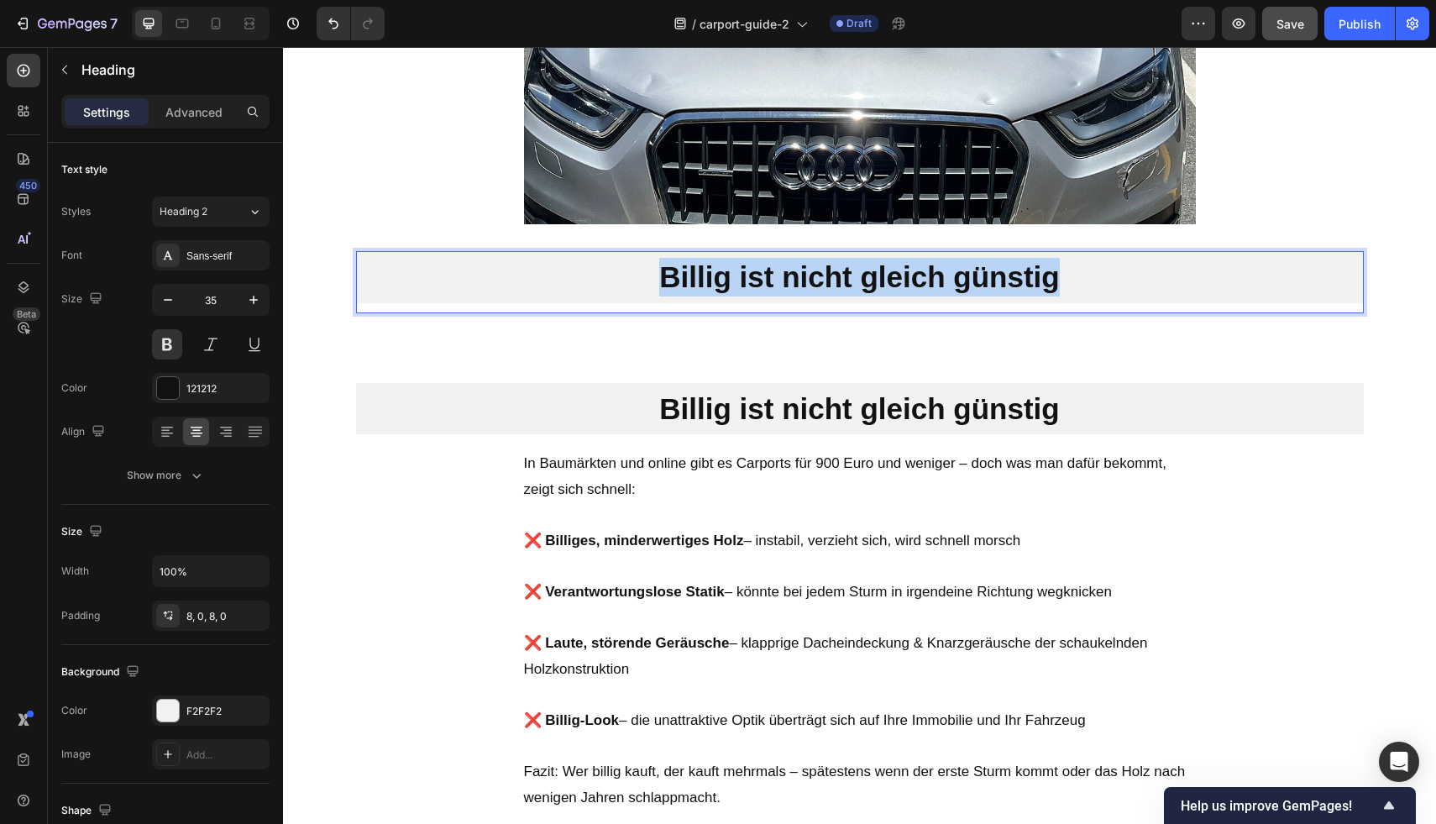
click at [704, 275] on p "Billig ist nicht gleich günstig" at bounding box center [860, 277] width 1008 height 39
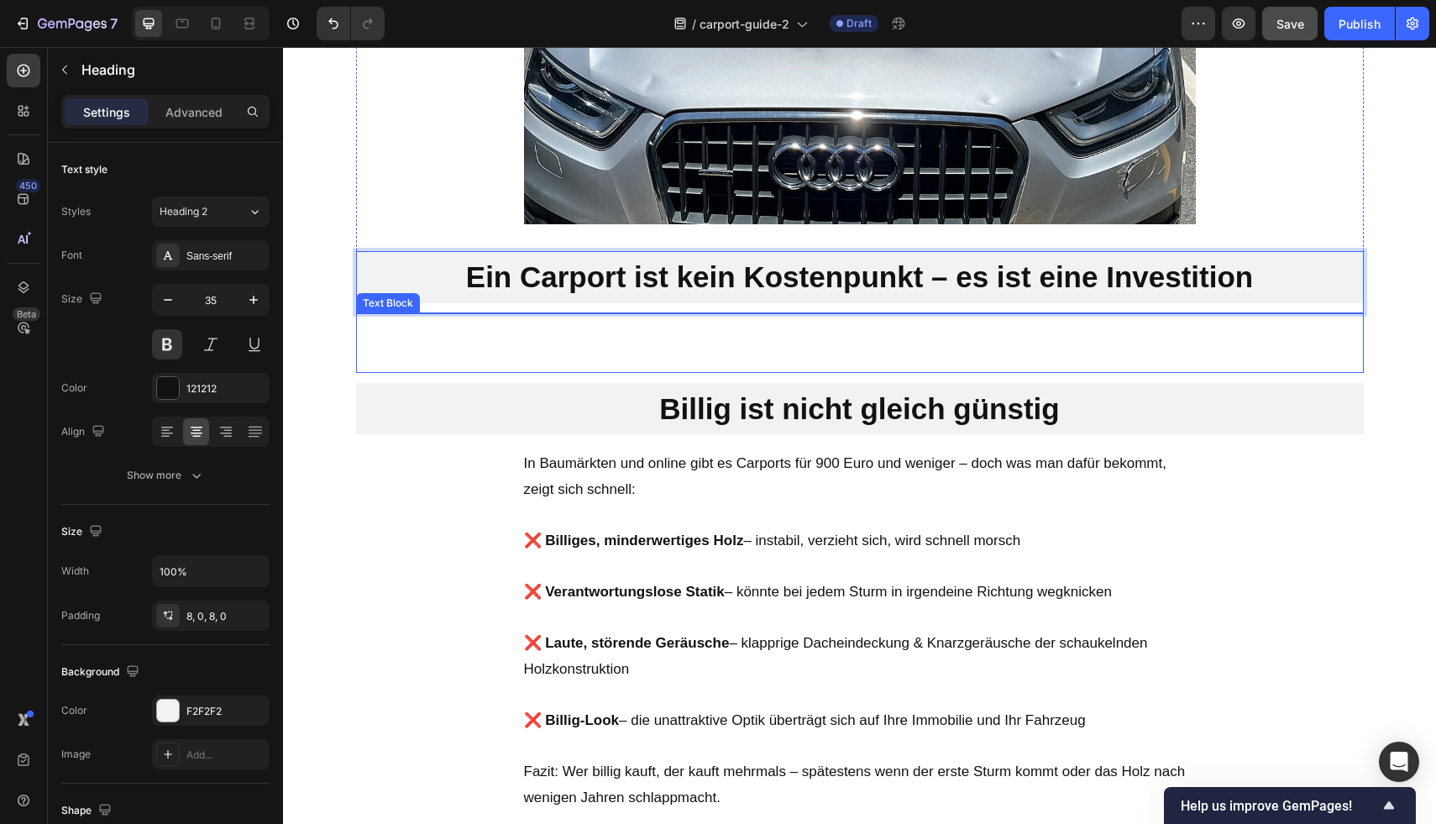
click at [678, 341] on p "Rich Text Editor. Editing area: main" at bounding box center [860, 333] width 672 height 26
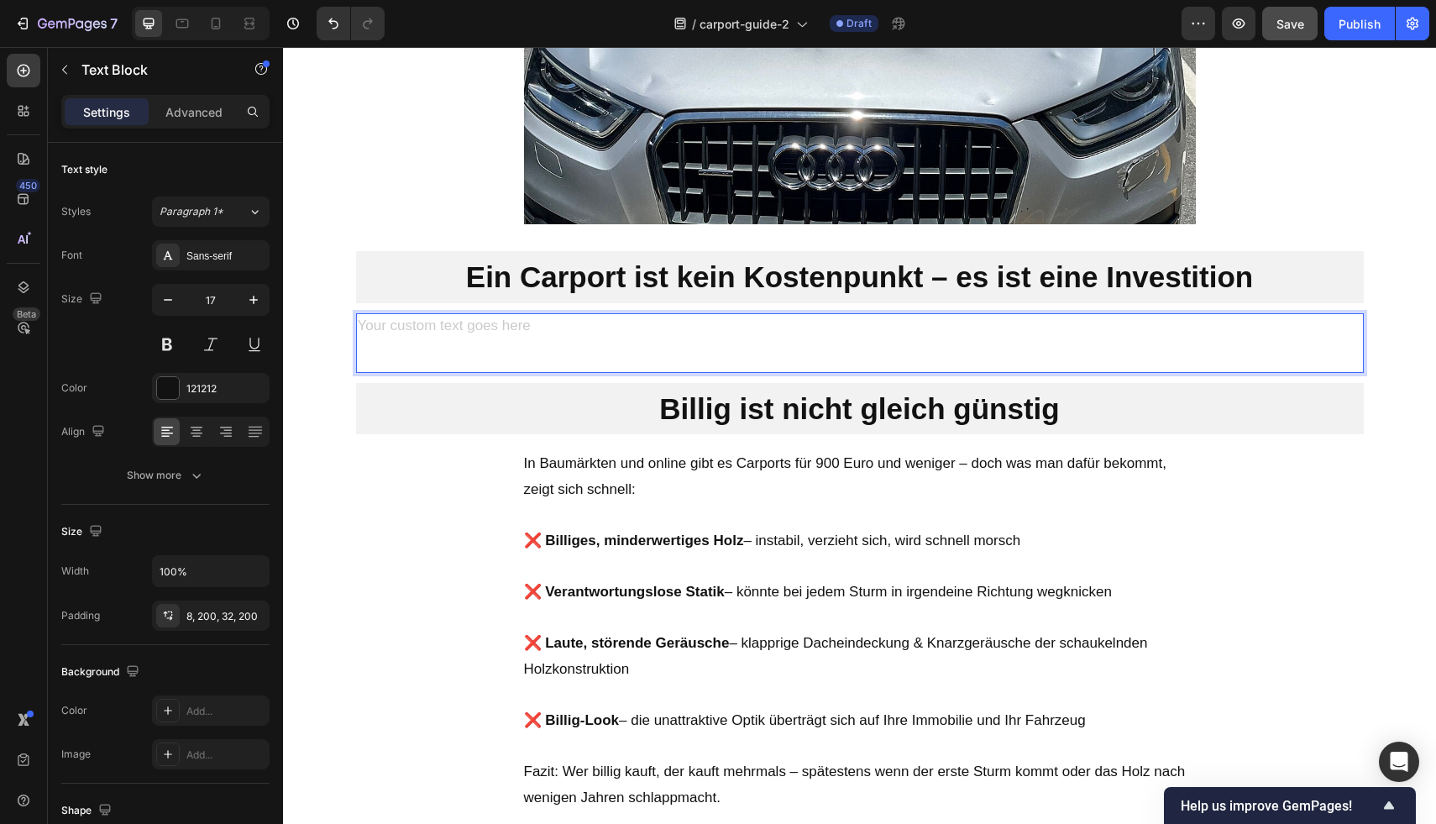
click at [678, 339] on p "Rich Text Editor. Editing area: main" at bounding box center [860, 333] width 672 height 26
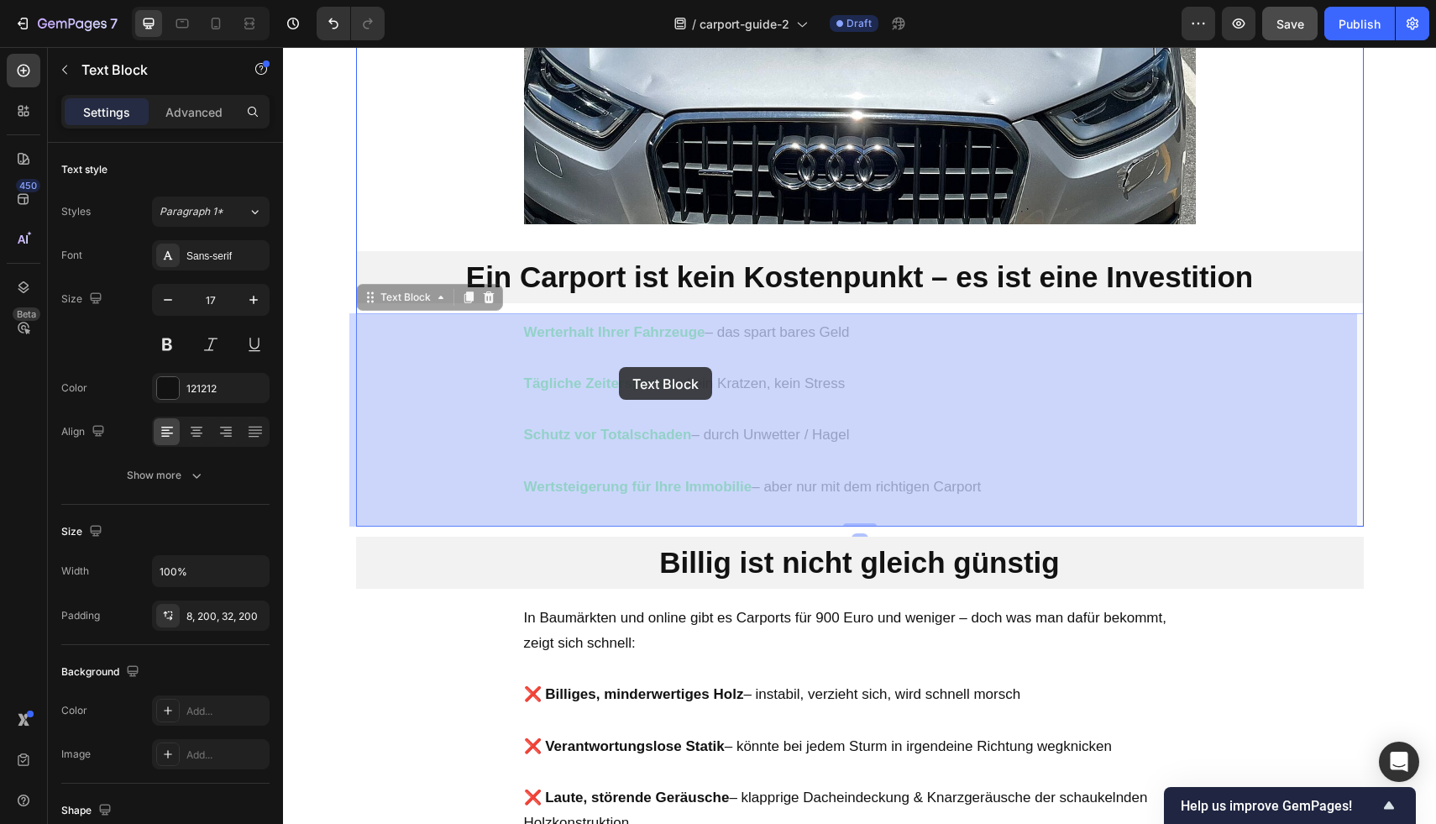
drag, startPoint x: 1004, startPoint y: 475, endPoint x: 613, endPoint y: 365, distance: 406.5
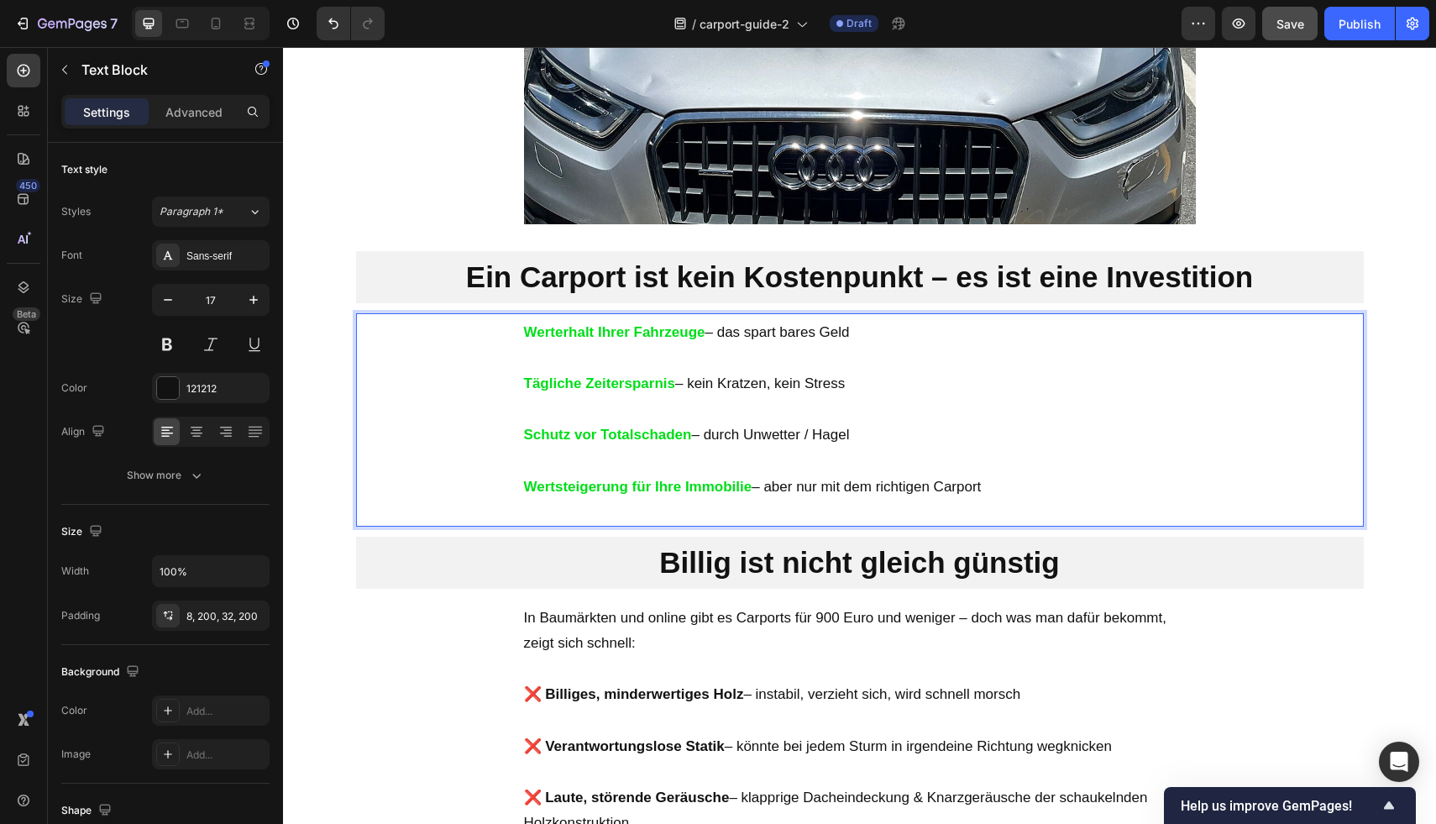
click at [1008, 485] on p "Wertsteigerung für Ihre Immobilie – aber nur mit dem richtigen Carport" at bounding box center [860, 487] width 672 height 26
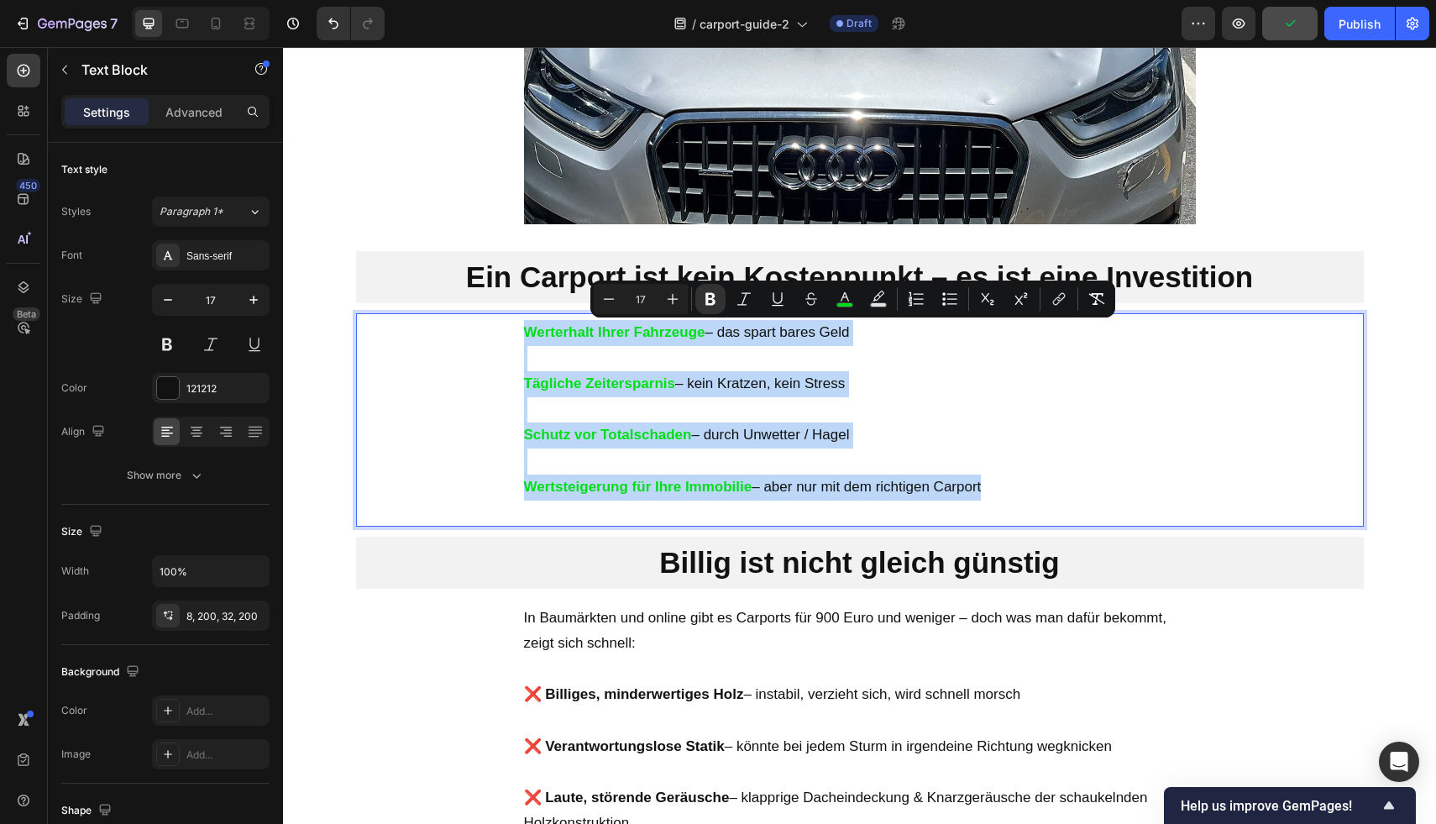
drag, startPoint x: 953, startPoint y: 478, endPoint x: 520, endPoint y: 328, distance: 458.3
click at [520, 328] on div "Werterhalt Ihrer Fahrzeuge – das spart bares Geld Tägliche Zeitersparnis – kein…" at bounding box center [860, 419] width 1008 height 213
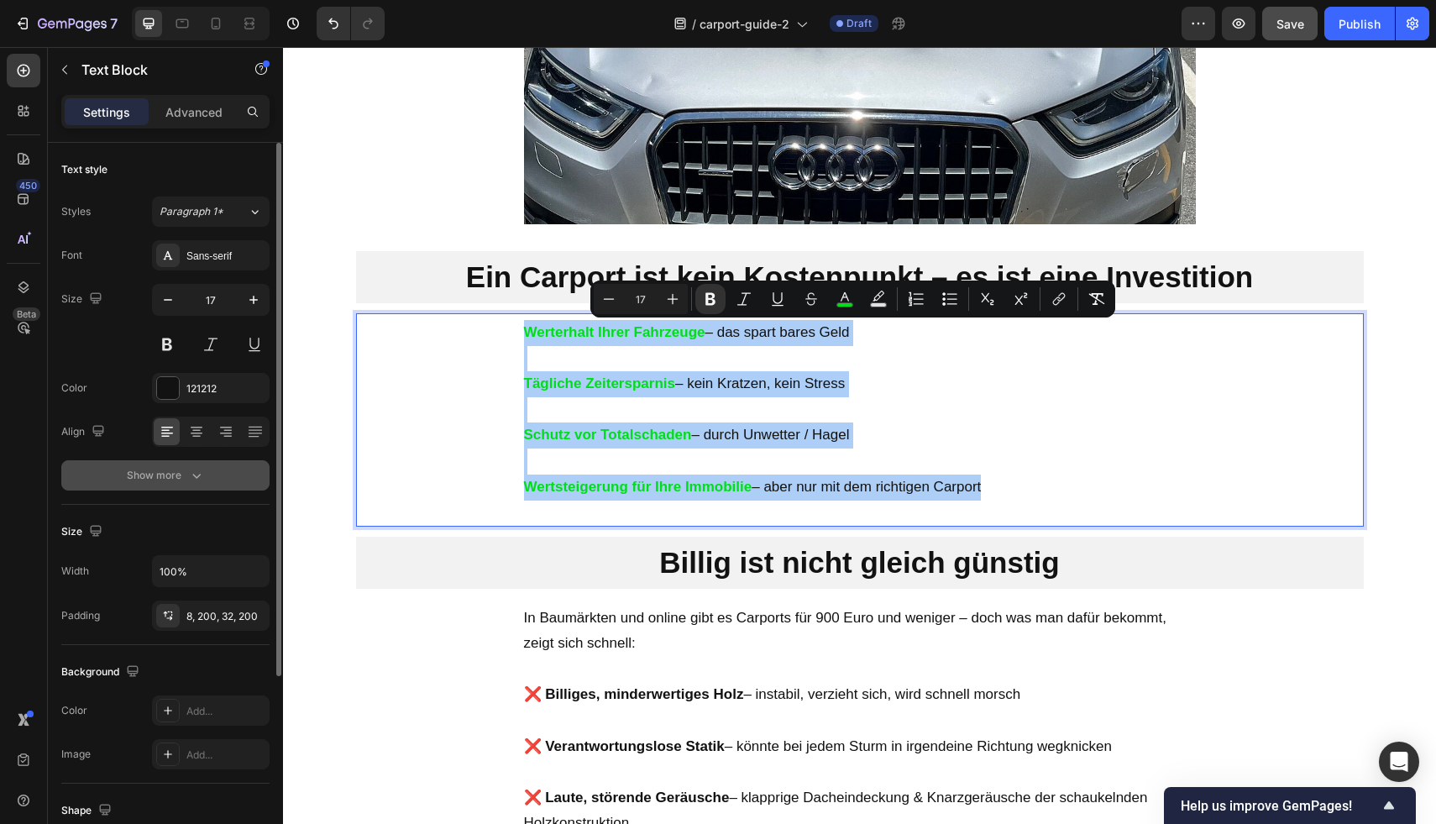
click at [195, 486] on button "Show more" at bounding box center [165, 475] width 208 height 30
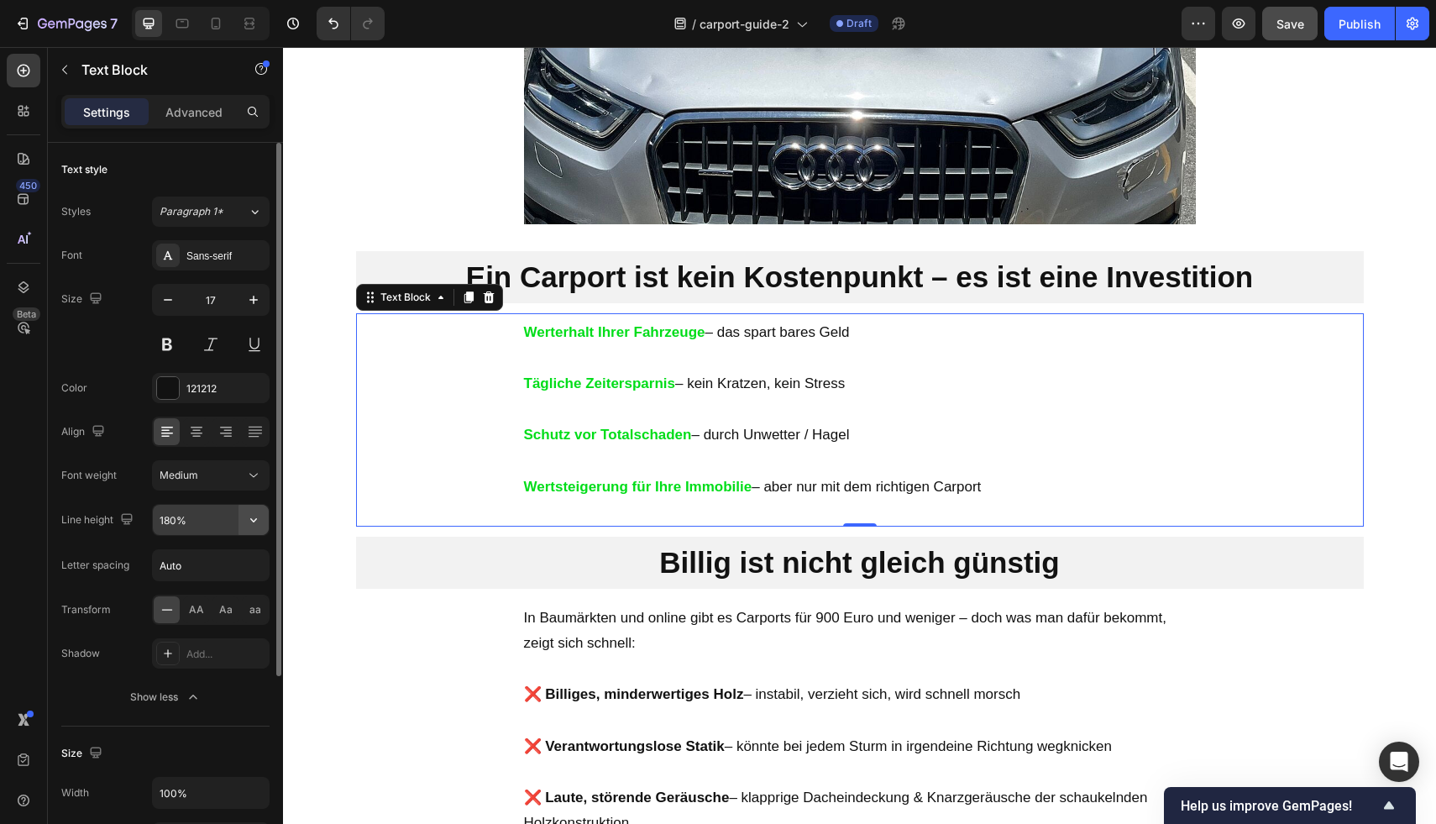
click at [247, 515] on icon "button" at bounding box center [253, 519] width 17 height 17
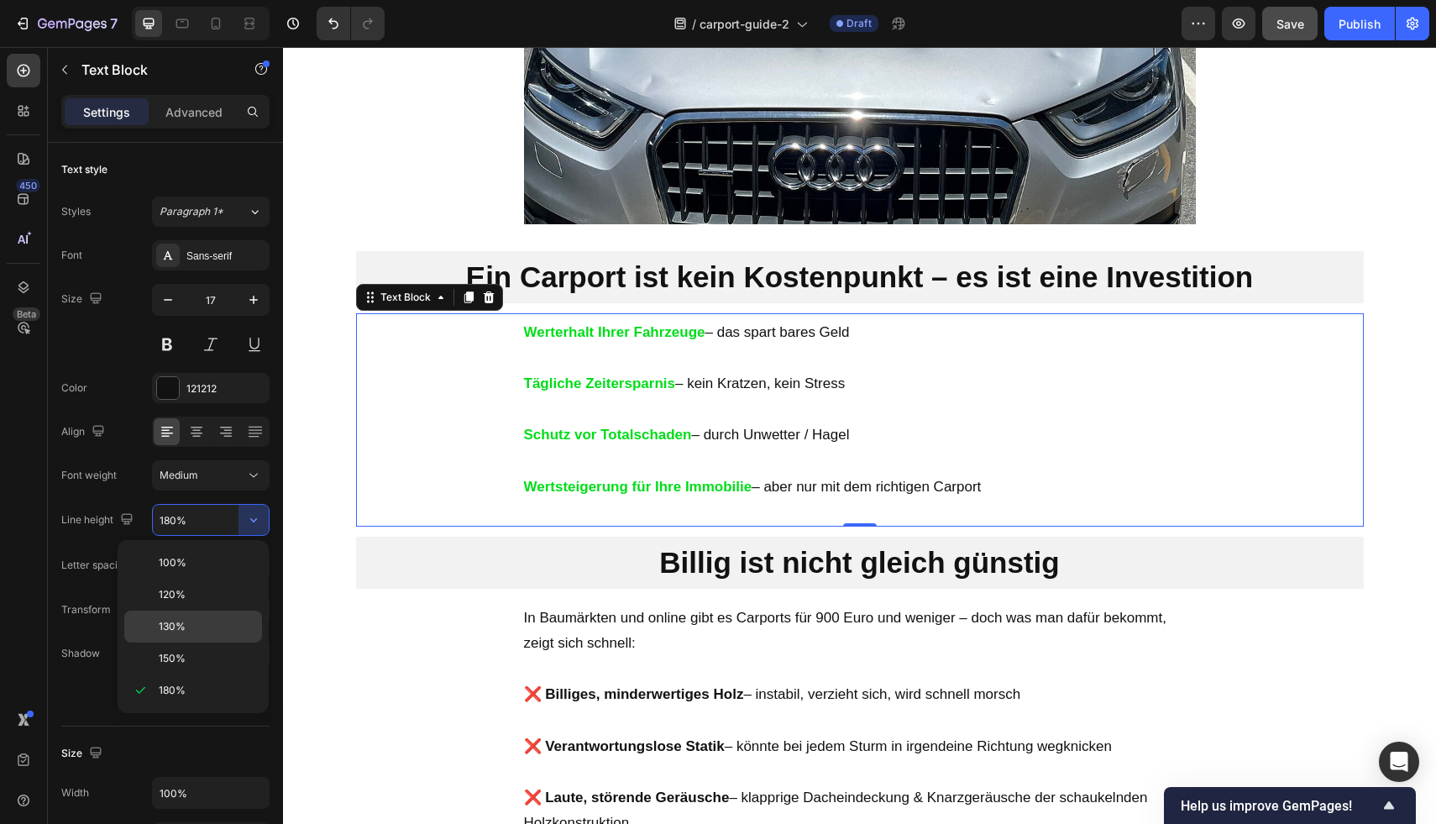
click at [198, 617] on div "130%" at bounding box center [193, 626] width 138 height 32
type input "130%"
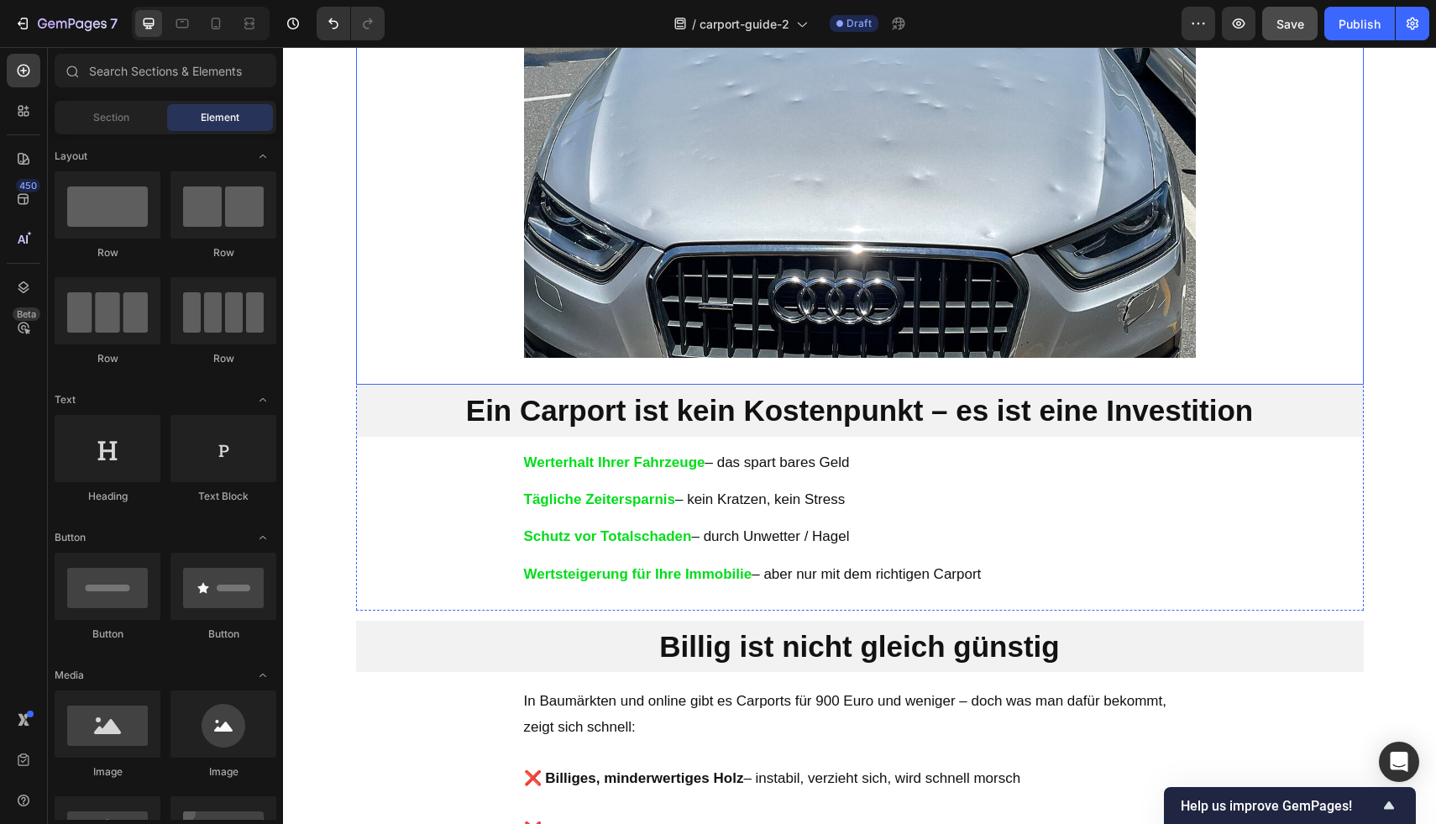
scroll to position [1514, 0]
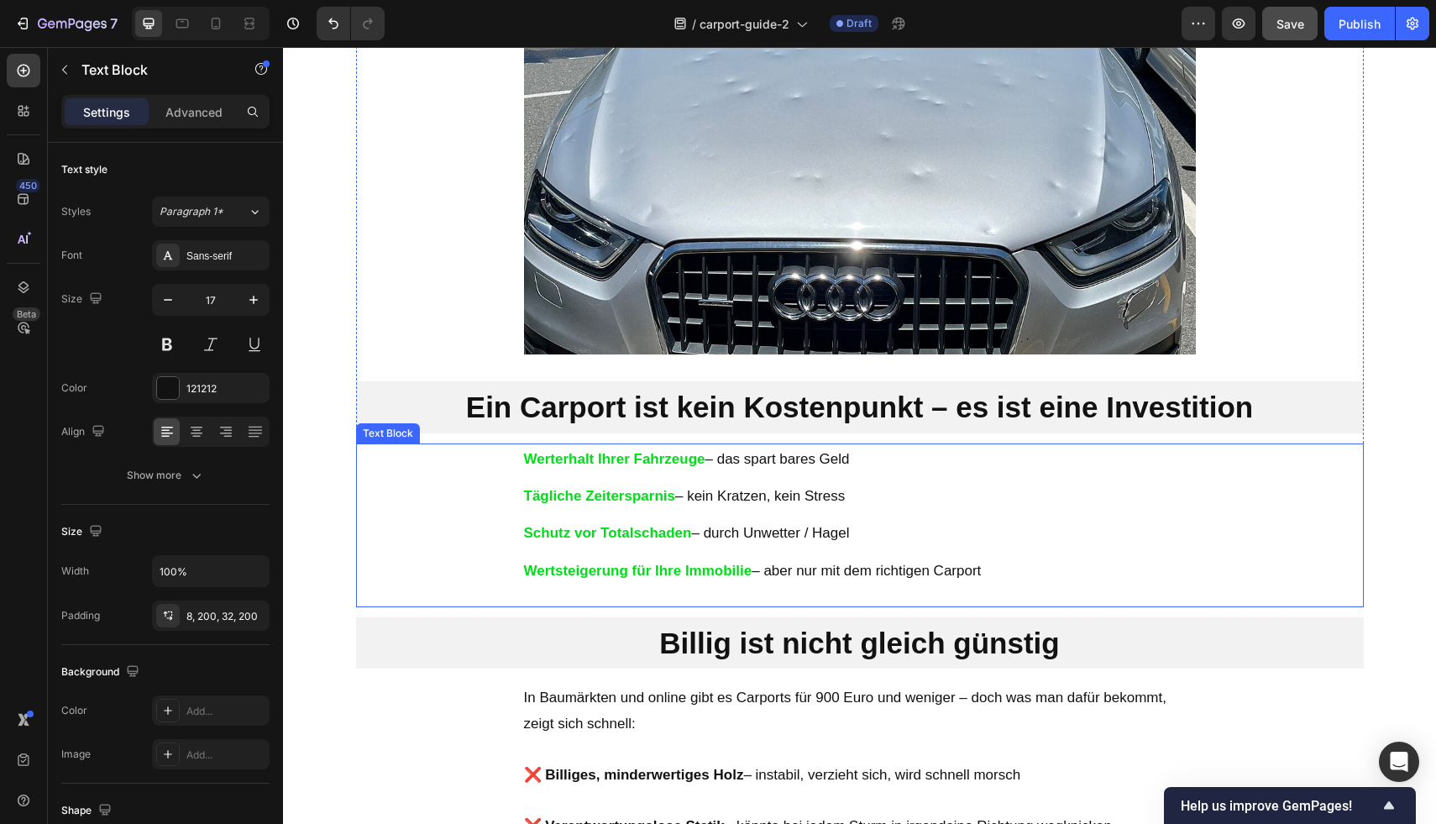
click at [767, 498] on p "Tägliche Zeitersparnis – kein Kratzen, kein Stress" at bounding box center [860, 496] width 672 height 18
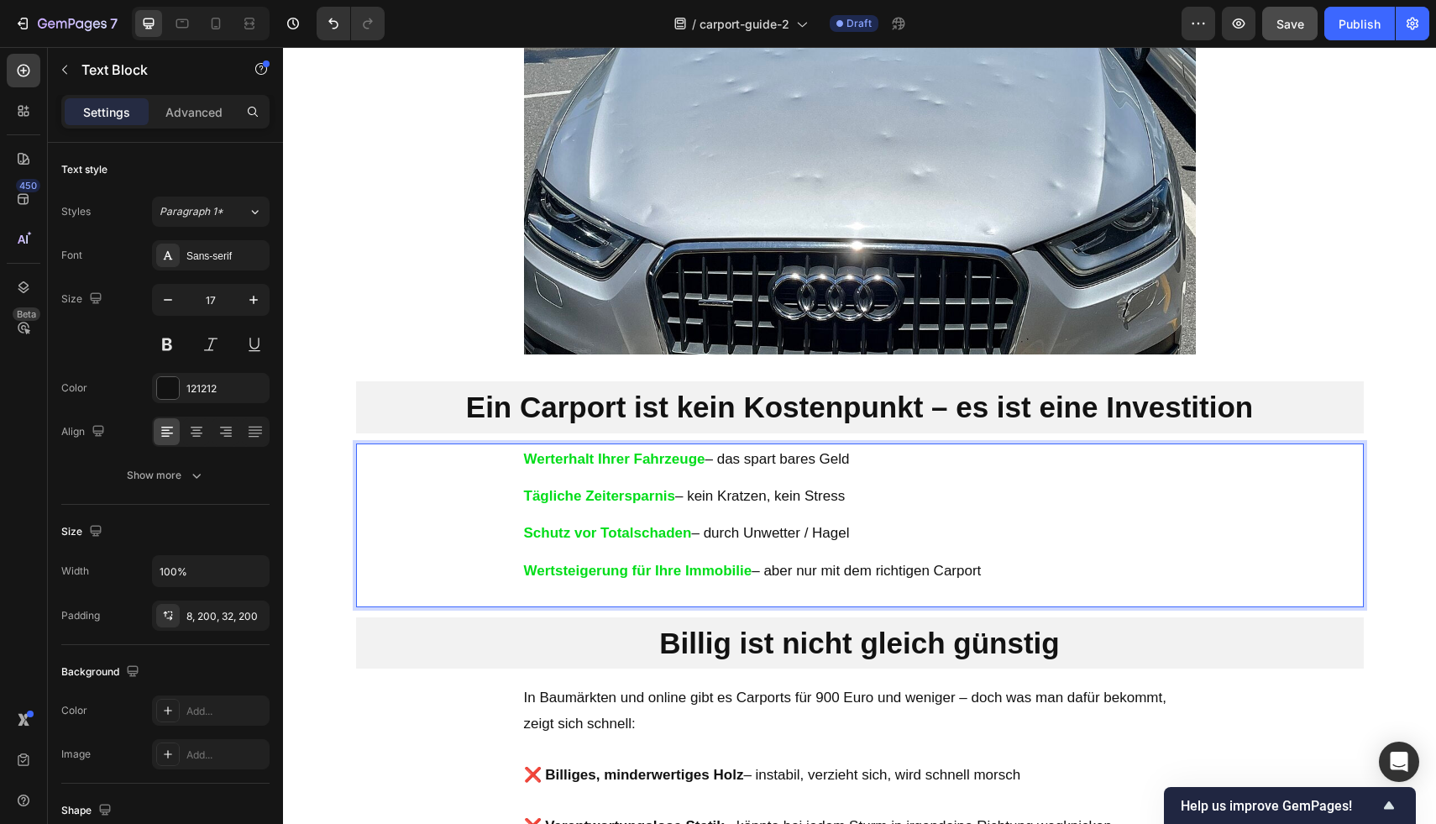
click at [686, 498] on p "Tägliche Zeitersparnis – kein Kratzen, kein Stress" at bounding box center [860, 496] width 672 height 18
click at [766, 498] on p "Tägliche Zeitersparnis – kein Kratzen, kein Stress" at bounding box center [860, 496] width 672 height 18
click at [903, 502] on p "Tägliche Zeitersparnis – kein Kratzen, seltener waschen, kein Stress" at bounding box center [860, 496] width 672 height 18
drag, startPoint x: 887, startPoint y: 495, endPoint x: 771, endPoint y: 495, distance: 115.9
click at [771, 495] on p "Tägliche Zeitersparnis – kein Kratzen, seltener waschen, kein Stress" at bounding box center [860, 496] width 672 height 18
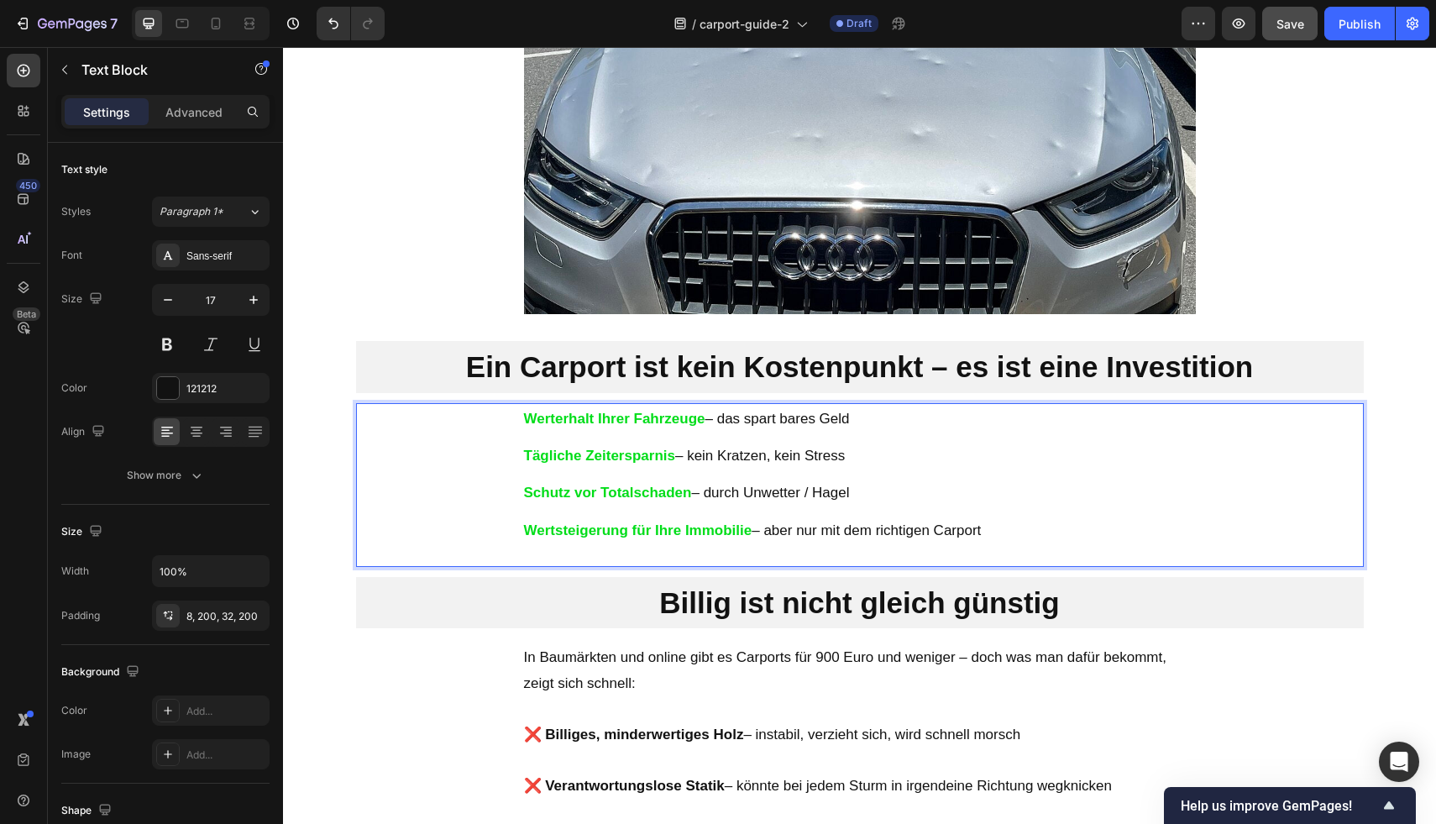
scroll to position [1566, 0]
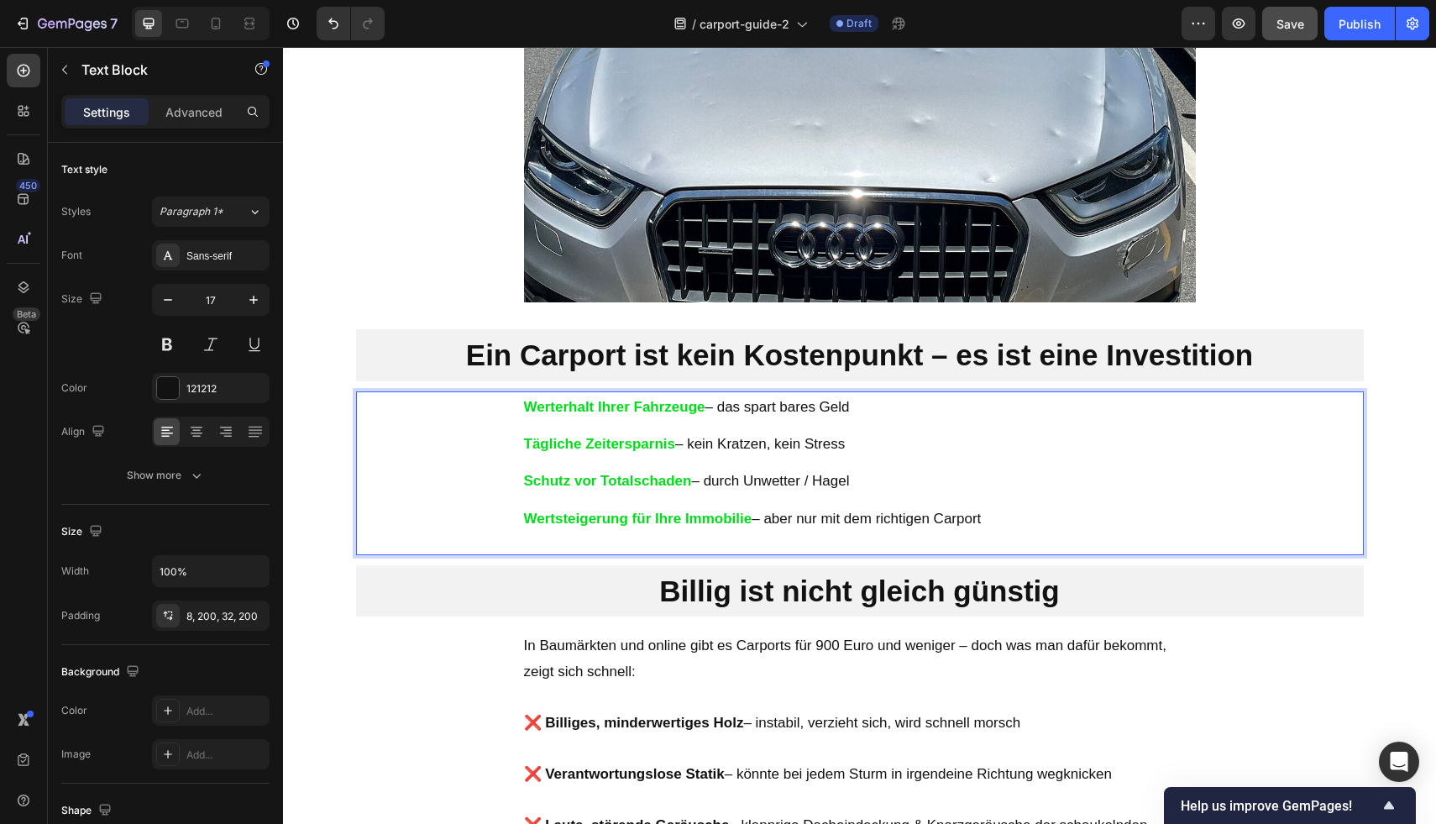
click at [1003, 516] on p "Wertsteigerung für Ihre Immobilie – aber nur mit dem richtigen Carport" at bounding box center [860, 519] width 672 height 18
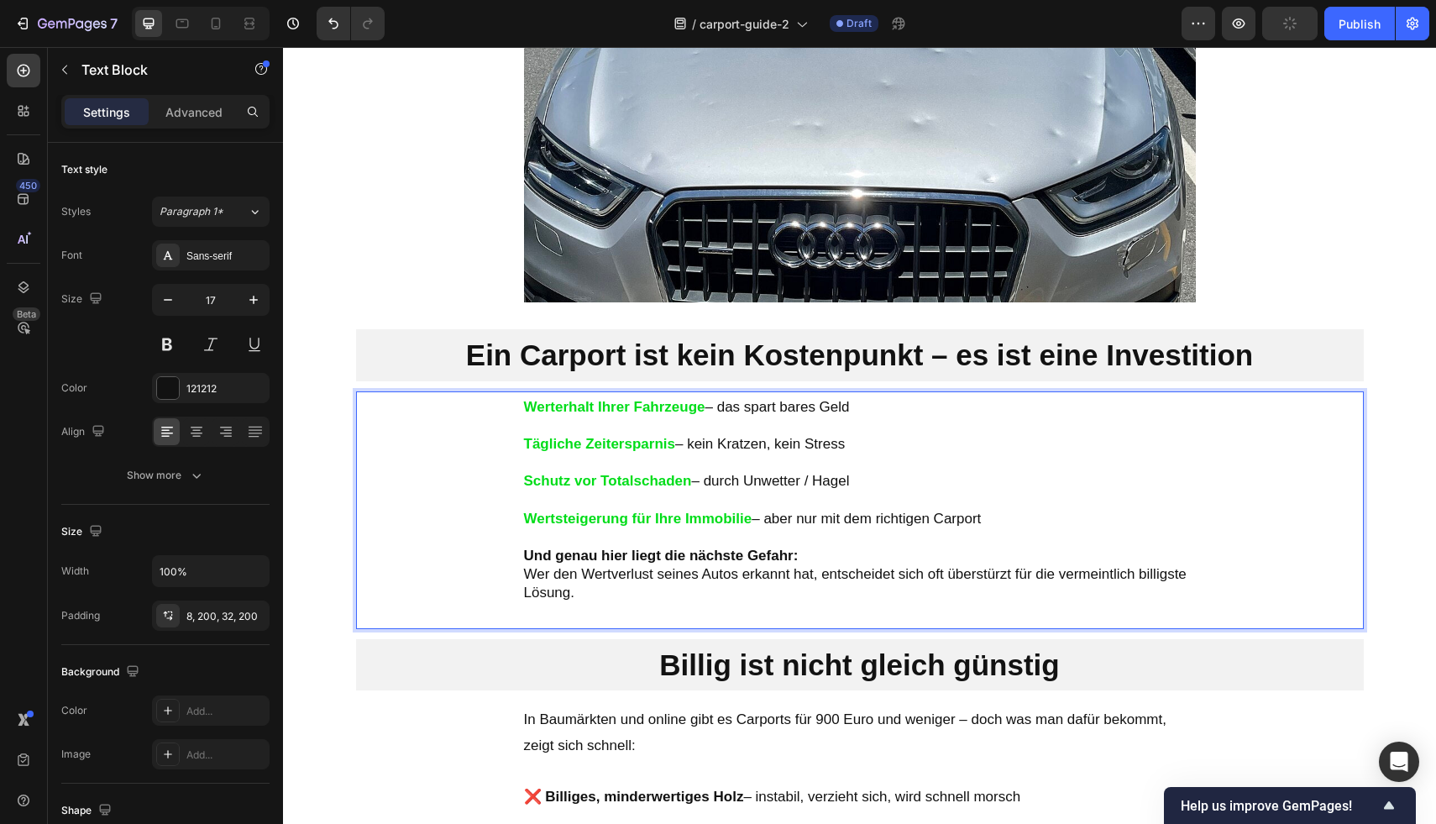
click at [652, 586] on p "Und genau hier liegt die nächste Gefahr: Wer den Wertverlust seines Autos erkan…" at bounding box center [860, 574] width 672 height 55
click at [582, 596] on p "Und genau hier liegt die nächste Gefahr: Wer den Wertverlust seines Autos erkan…" at bounding box center [860, 574] width 672 height 55
click at [576, 594] on p "Und genau hier liegt die nächste Gefahr: Wer den Wertverlust seines Autos erkan…" at bounding box center [860, 574] width 672 height 55
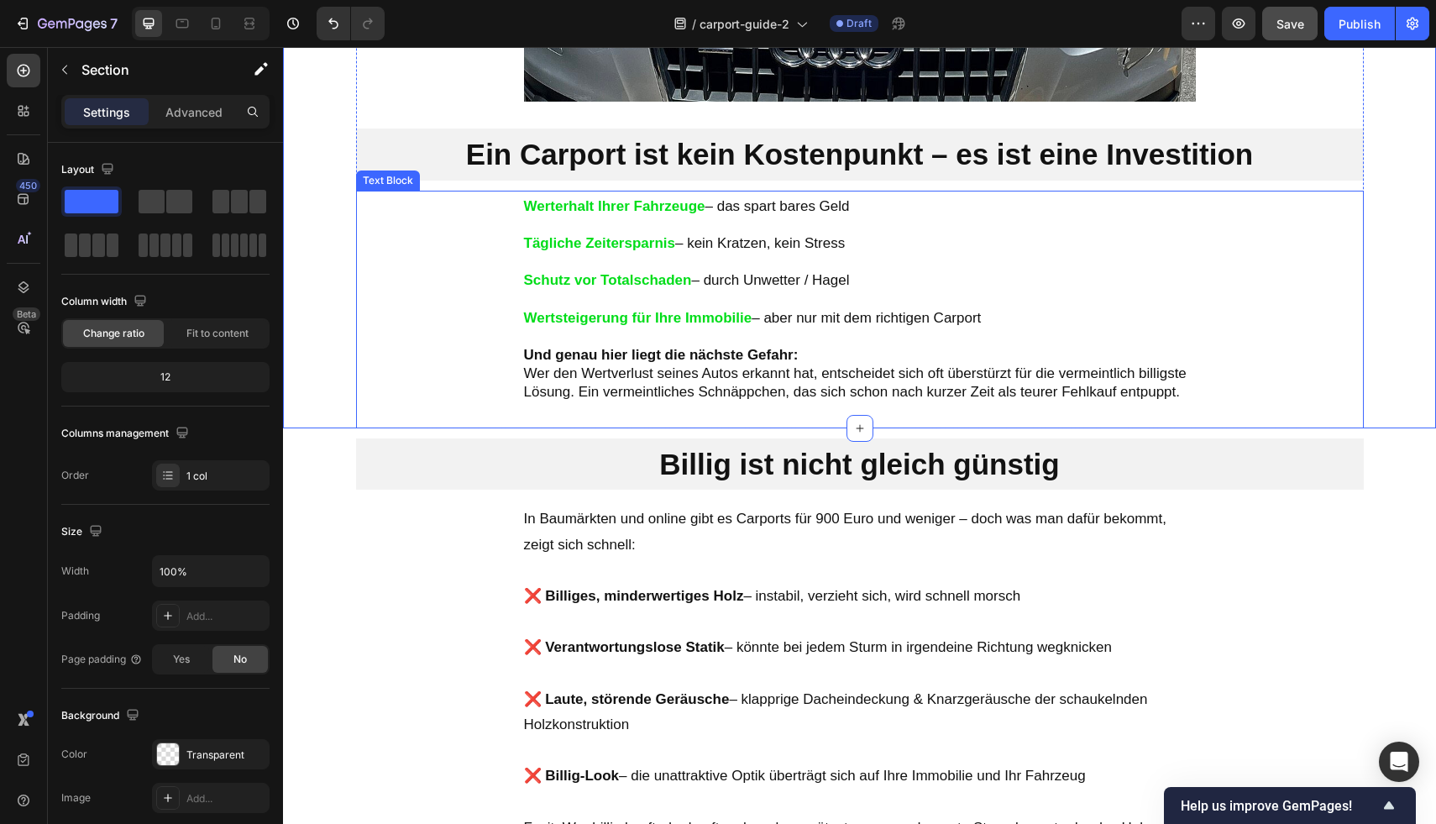
scroll to position [1768, 0]
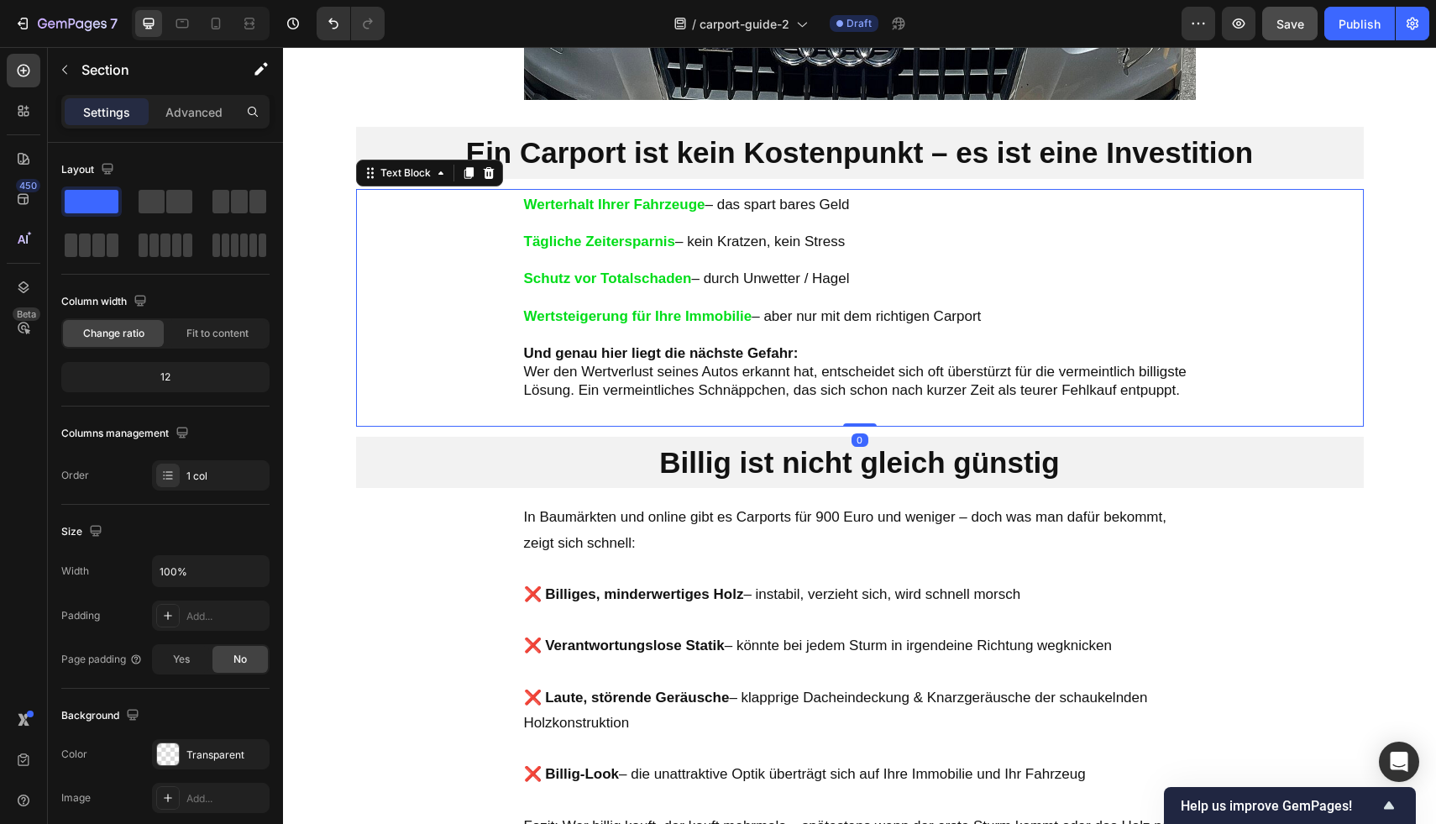
click at [1249, 371] on div "Werterhalt Ihrer Fahrzeuge – das spart bares Geld Tägliche Zeitersparnis – kein…" at bounding box center [860, 308] width 1008 height 238
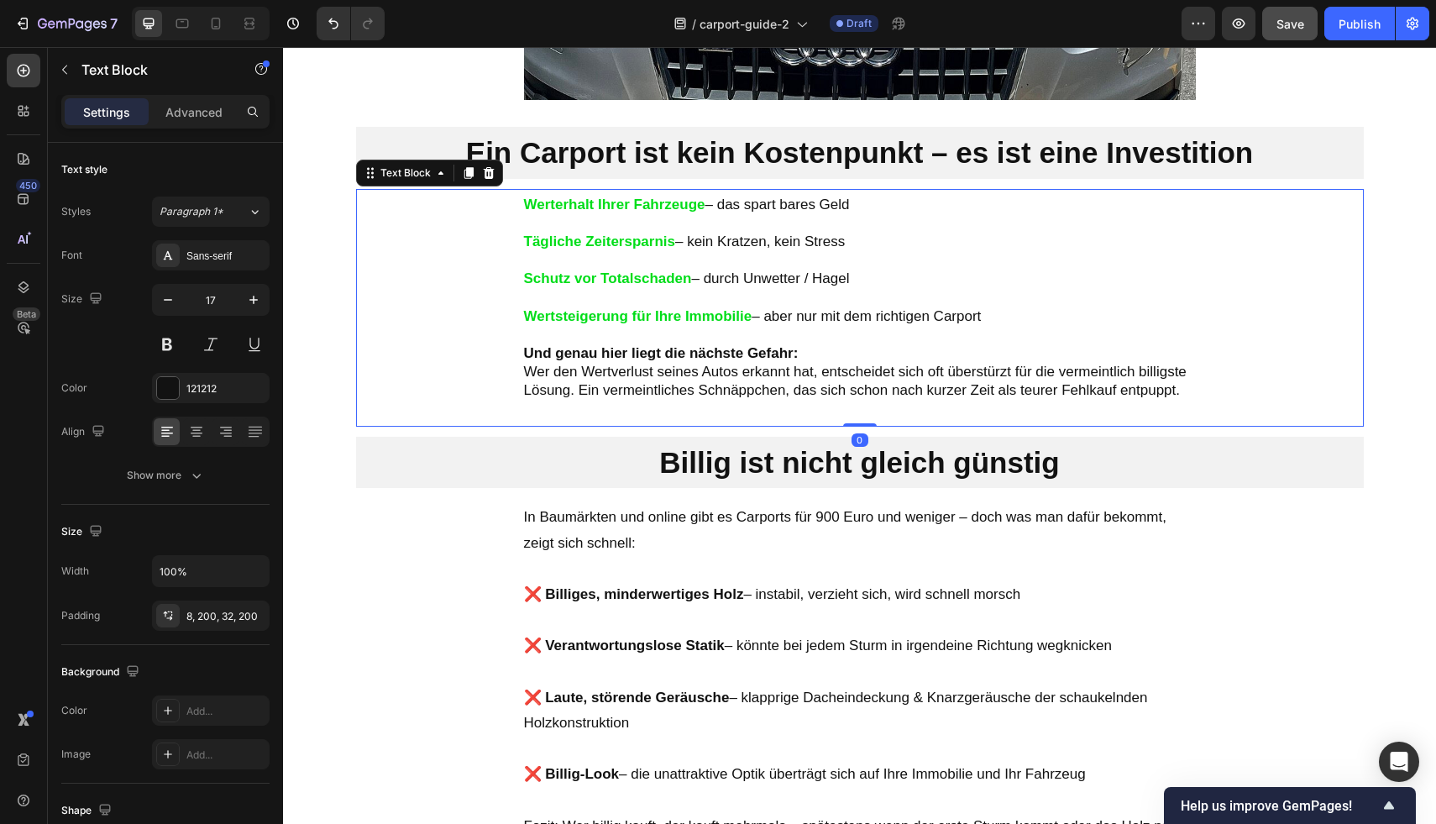
click at [1218, 398] on div "Werterhalt Ihrer Fahrzeuge – das spart bares Geld Tägliche Zeitersparnis – kein…" at bounding box center [860, 308] width 1008 height 238
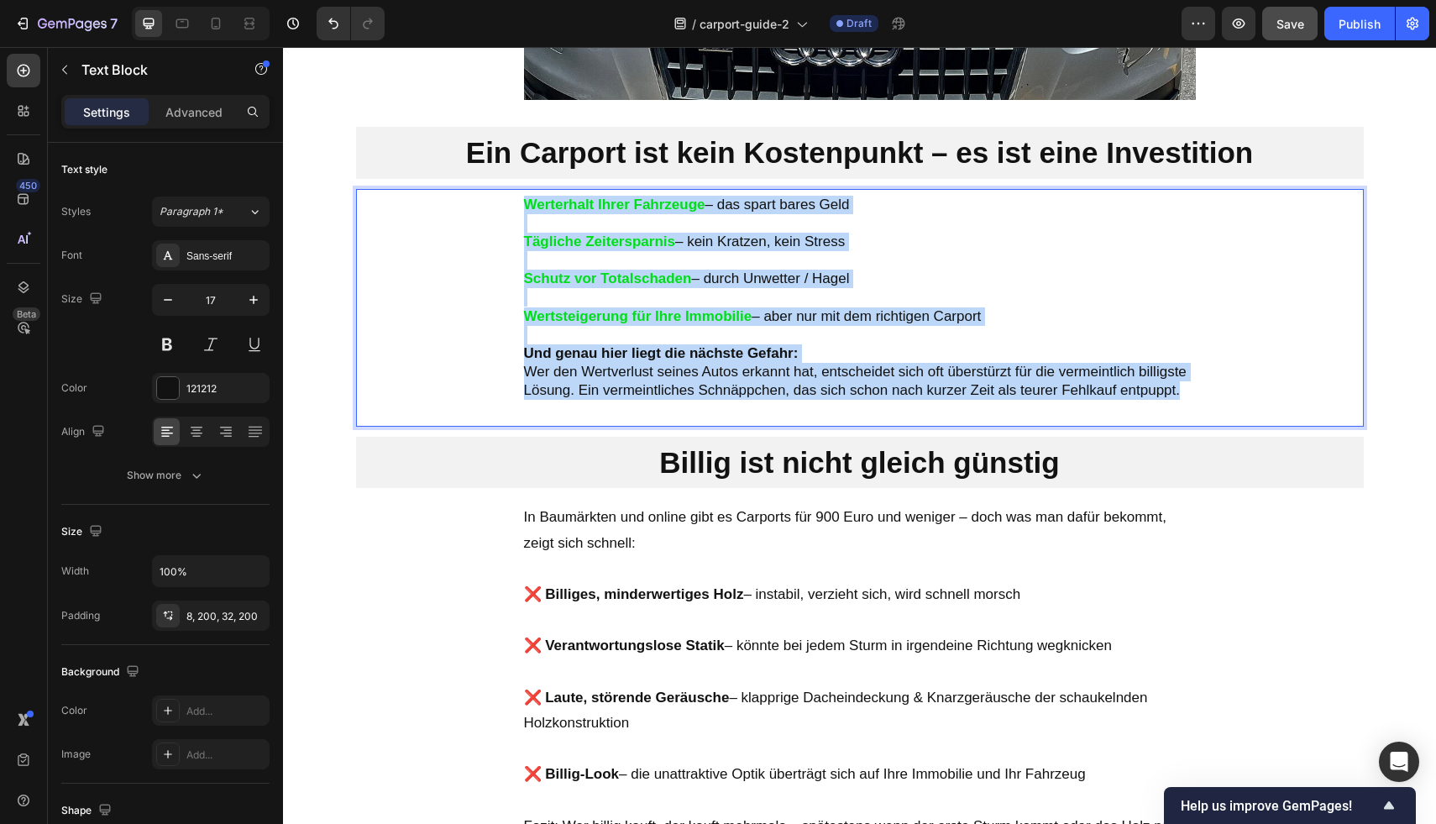
drag, startPoint x: 1218, startPoint y: 398, endPoint x: 542, endPoint y: 189, distance: 707.5
click at [542, 189] on div "Werterhalt Ihrer Fahrzeuge – das spart bares Geld Tägliche Zeitersparnis – kein…" at bounding box center [860, 308] width 1008 height 238
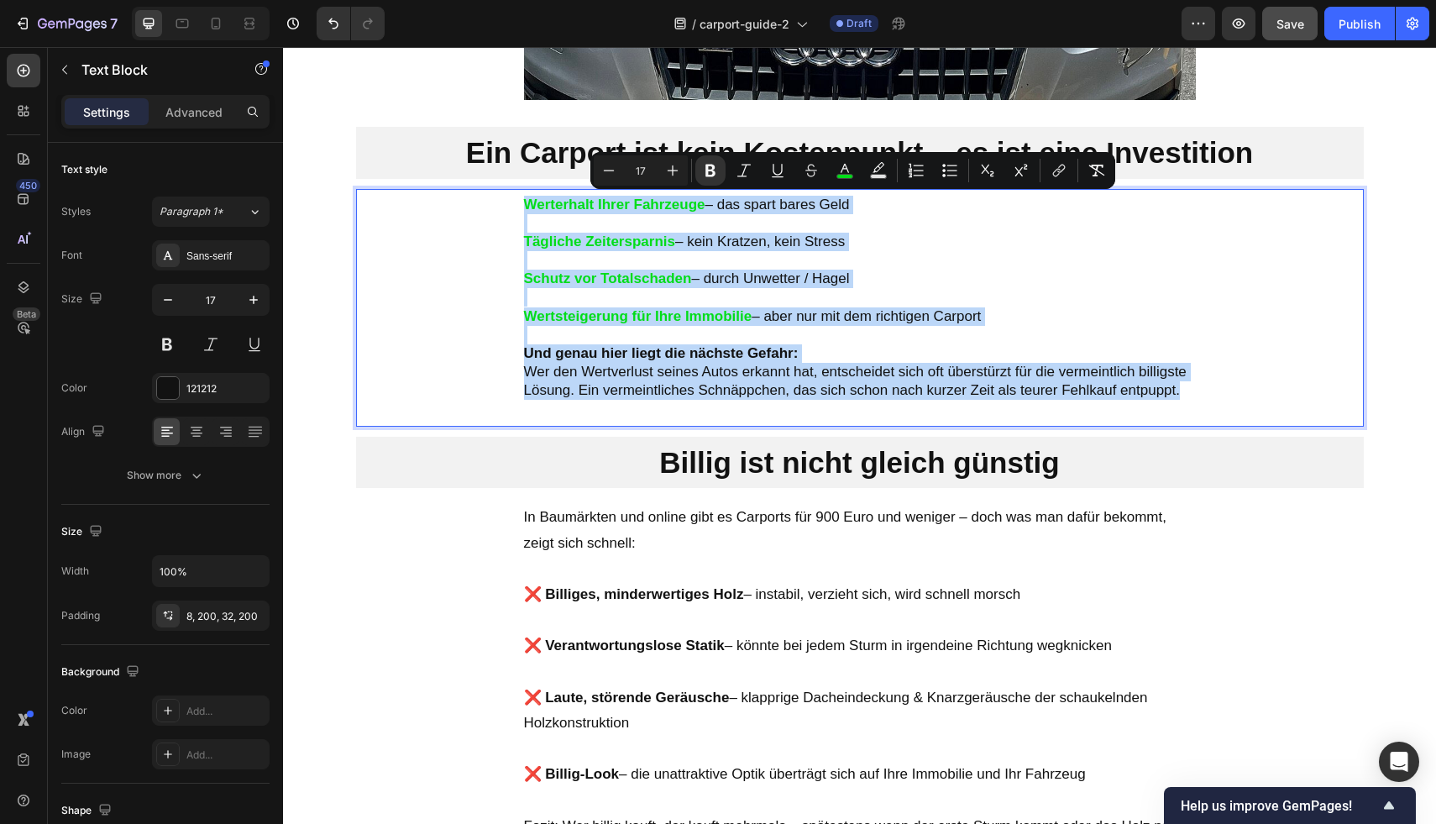
copy div "Werterhalt Ihrer Fahrzeuge – das spart bares Geld Tägliche Zeitersparnis – kein…"
click at [488, 140] on p "Ein Carport ist kein Kostenpunkt – es ist eine Investition" at bounding box center [860, 153] width 1008 height 39
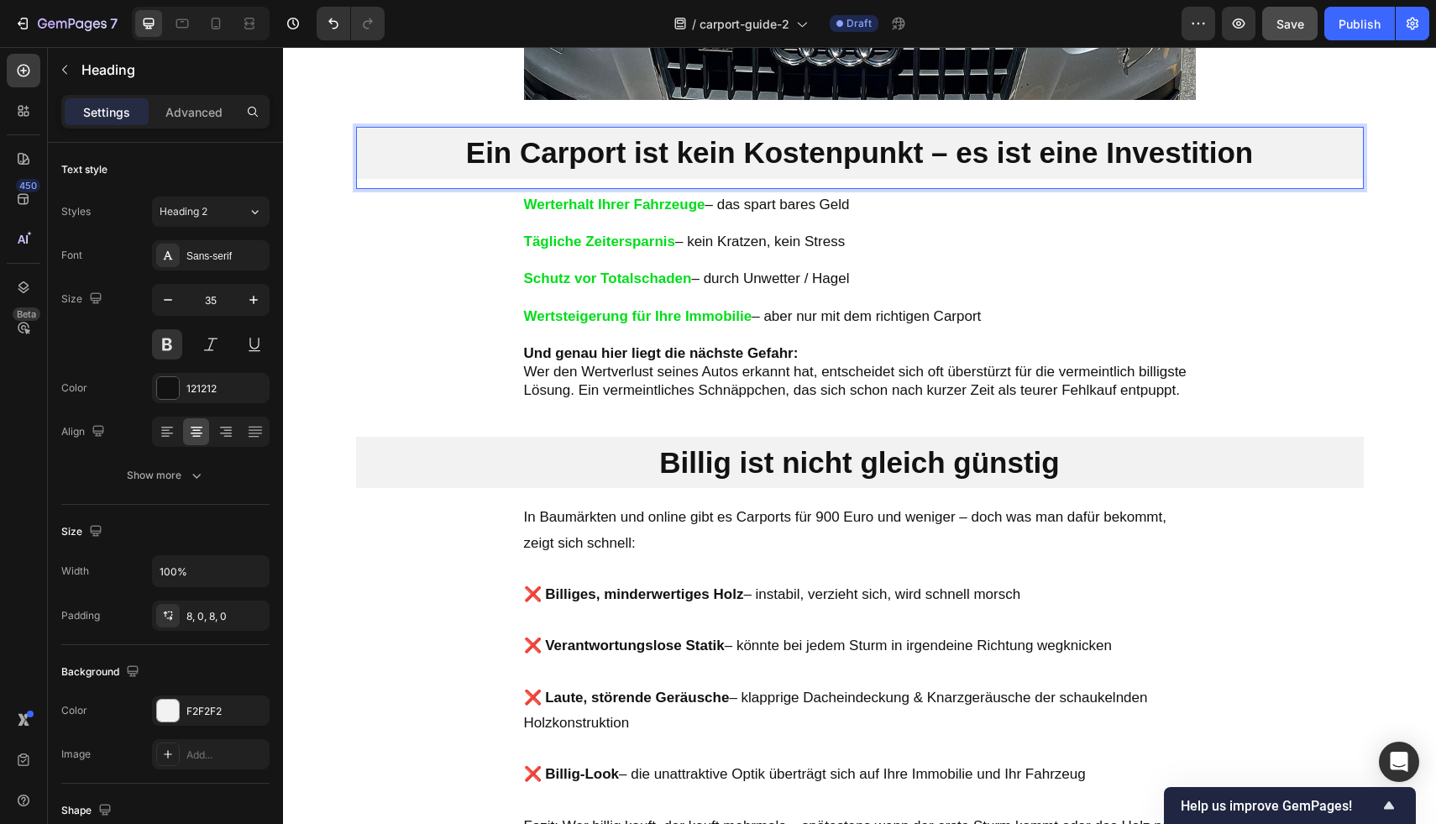
click at [479, 142] on p "Ein Carport ist kein Kostenpunkt – es ist eine Investition" at bounding box center [860, 153] width 1008 height 39
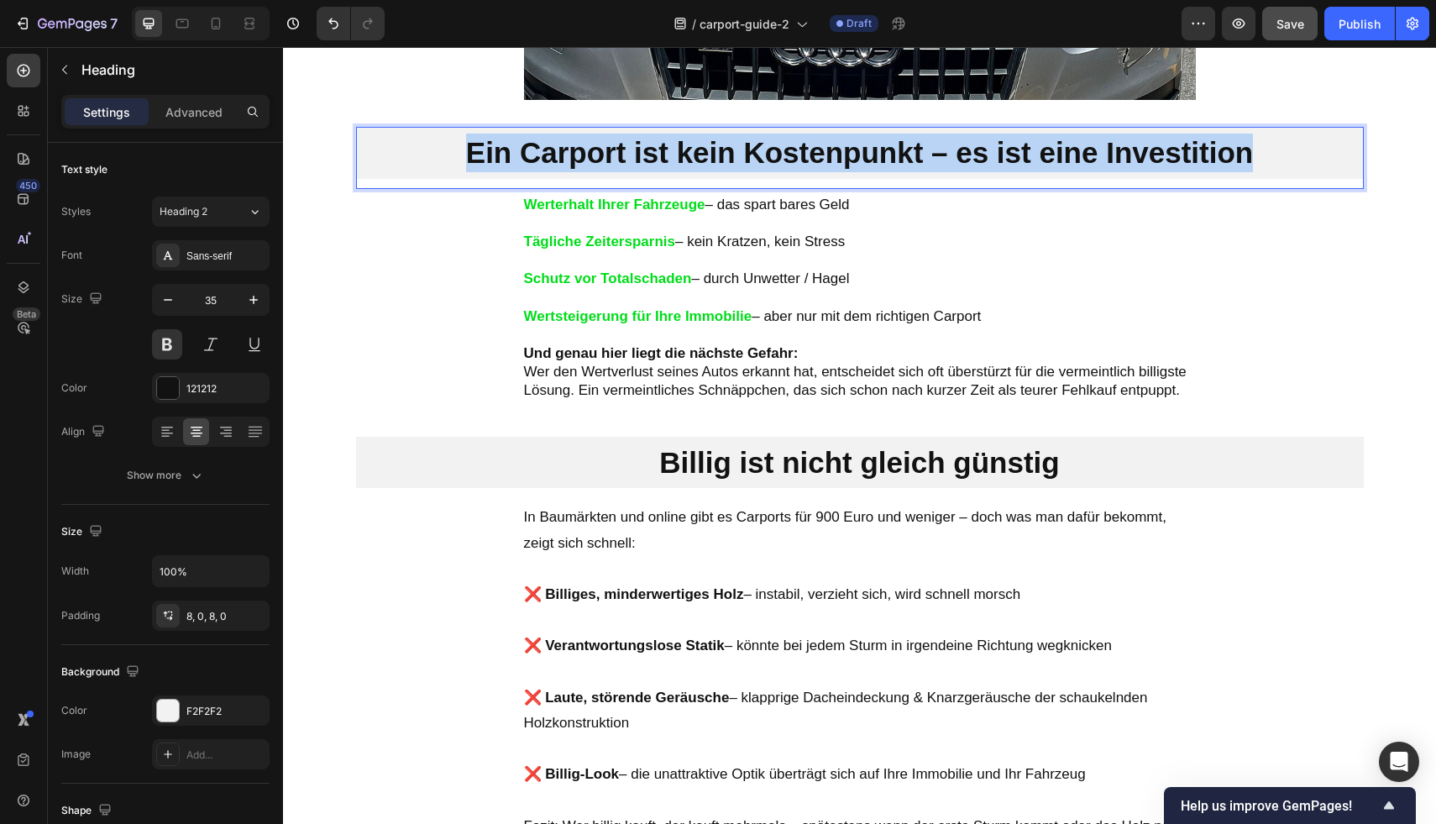
click at [479, 142] on p "Ein Carport ist kein Kostenpunkt – es ist eine Investition" at bounding box center [860, 153] width 1008 height 39
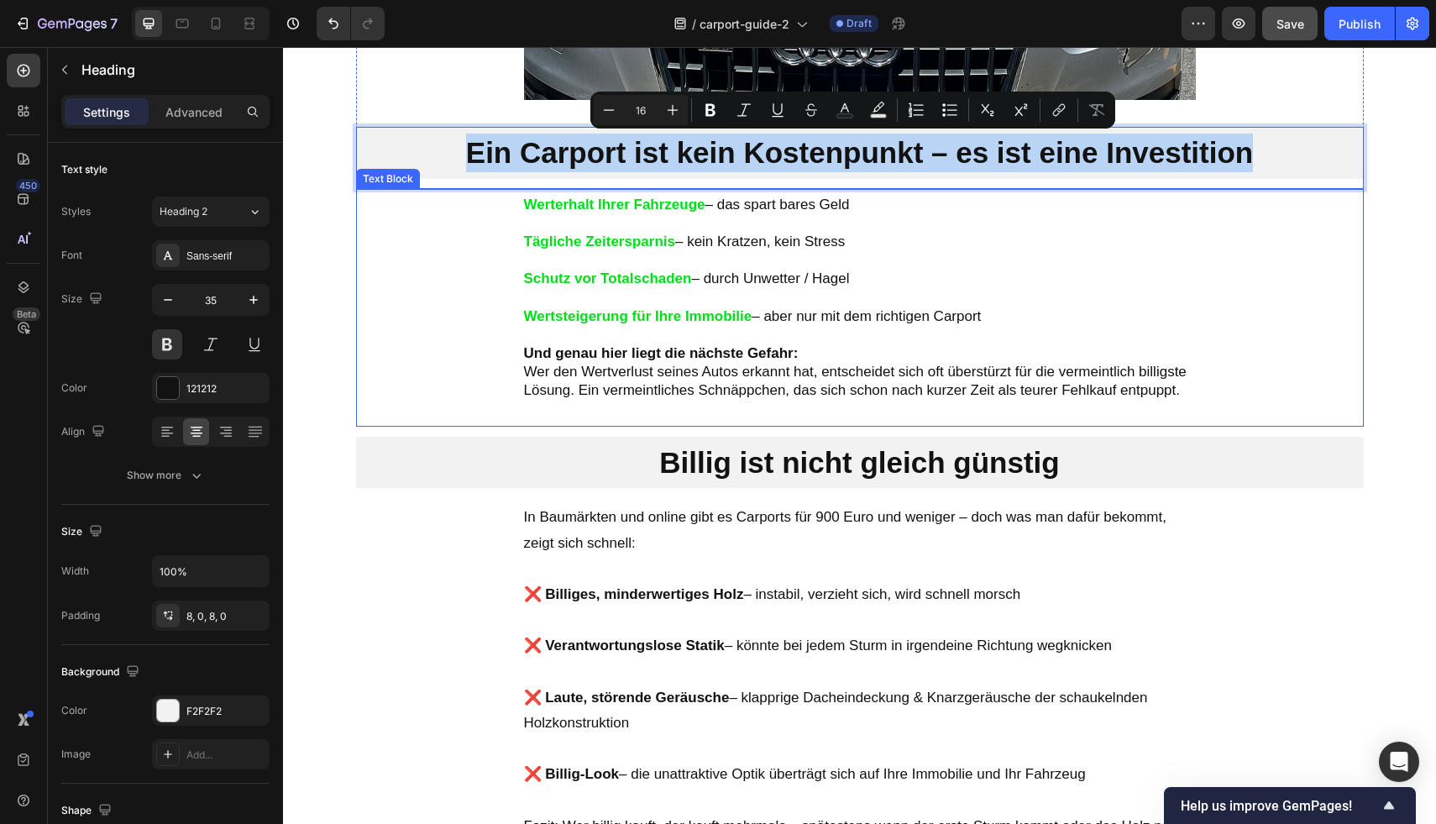
click at [828, 317] on p "Wertsteigerung für Ihre Immobilie – aber nur mit dem richtigen Carport" at bounding box center [860, 316] width 672 height 18
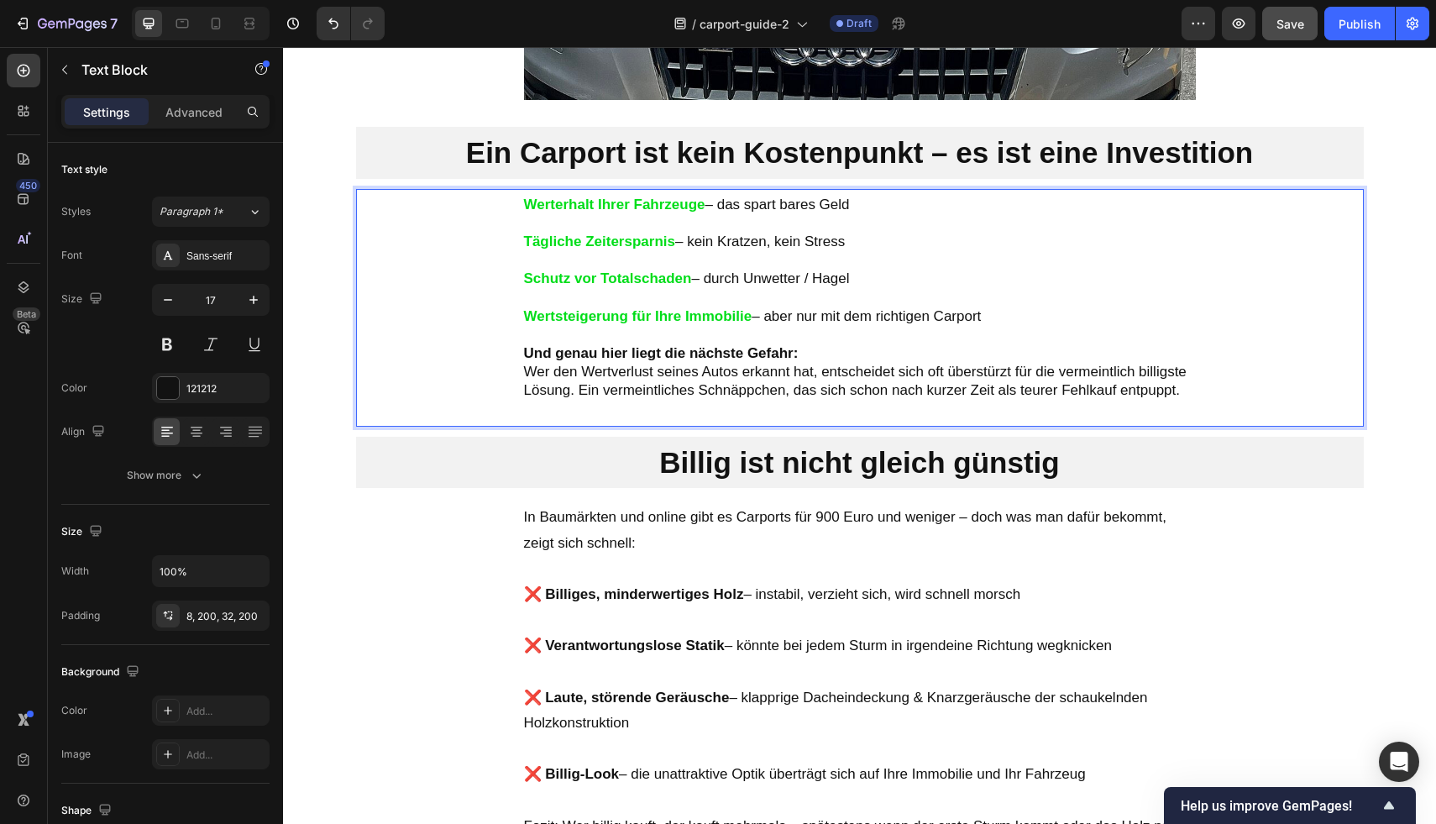
click at [825, 200] on p "Werterhalt Ihrer Fahrzeuge – das spart bares Geld" at bounding box center [860, 205] width 672 height 18
drag, startPoint x: 844, startPoint y: 201, endPoint x: 717, endPoint y: 201, distance: 126.8
click at [717, 201] on p "Werterhalt Ihrer Fahrzeuge – das spart bares Geld" at bounding box center [860, 205] width 672 height 18
click at [809, 225] on p "Rich Text Editor. Editing area: main" at bounding box center [860, 223] width 672 height 18
click at [809, 275] on p "Schutz vor Totalschaden – durch Unwetter / Hagel" at bounding box center [860, 279] width 672 height 18
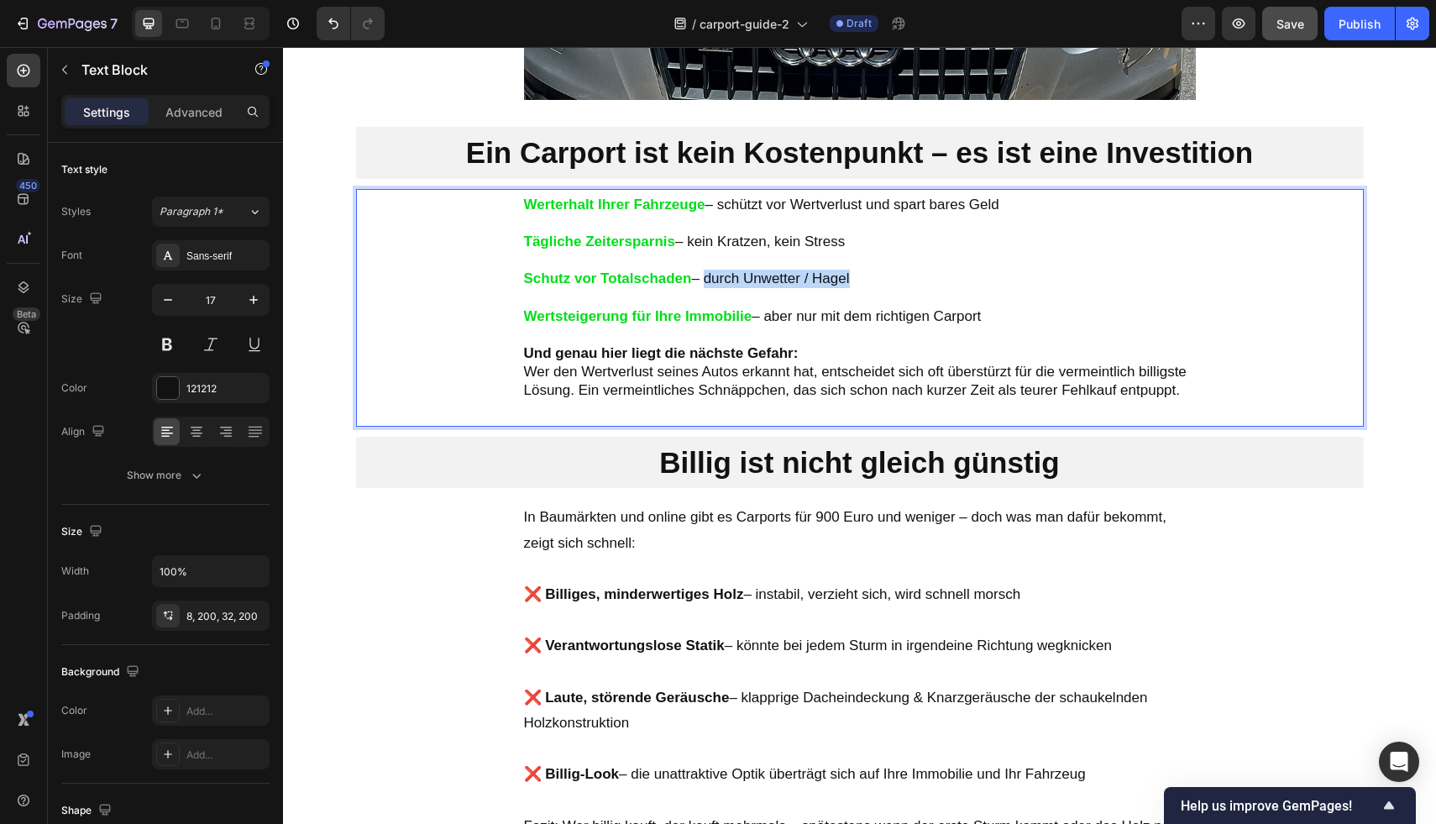
drag, startPoint x: 818, startPoint y: 275, endPoint x: 702, endPoint y: 275, distance: 115.9
click at [702, 275] on p "Schutz vor Totalschaden – durch Unwetter / Hagel" at bounding box center [860, 279] width 672 height 18
click at [1095, 373] on p "Und genau hier liegt die nächste Gefahr: Wer den Wertverlust seines Autos erkan…" at bounding box center [860, 371] width 672 height 55
click at [1076, 374] on p "Und genau hier liegt die nächste Gefahr: Wer den Wertverlust seines Autos erkan…" at bounding box center [860, 371] width 672 height 55
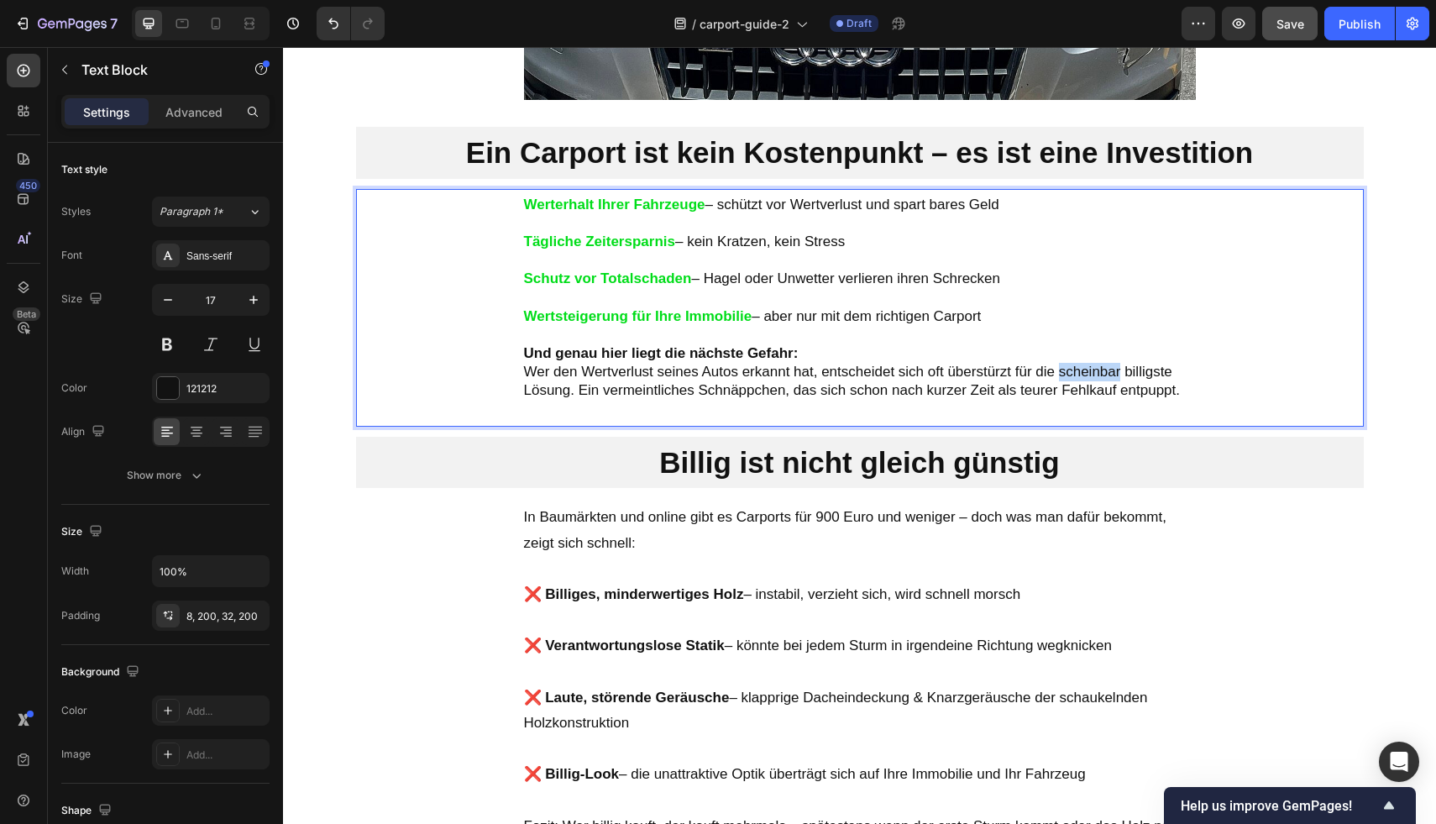
click at [1076, 374] on p "Und genau hier liegt die nächste Gefahr: Wer den Wertverlust seines Autos erkan…" at bounding box center [860, 371] width 672 height 55
click at [802, 249] on p "Tägliche Zeitersparnis – kein Kratzen, kein Stress" at bounding box center [860, 242] width 672 height 18
click at [715, 239] on p "Tägliche Zeitersparnis – kein Kratzen, kein Stress" at bounding box center [860, 242] width 672 height 18
click at [718, 240] on p "Tägliche Zeitersparnis – kein Kratzen, kein Stress" at bounding box center [860, 242] width 672 height 18
click at [722, 243] on p "Tägliche Zeitersparnis – kein Kratzen, kein Stress" at bounding box center [860, 242] width 672 height 18
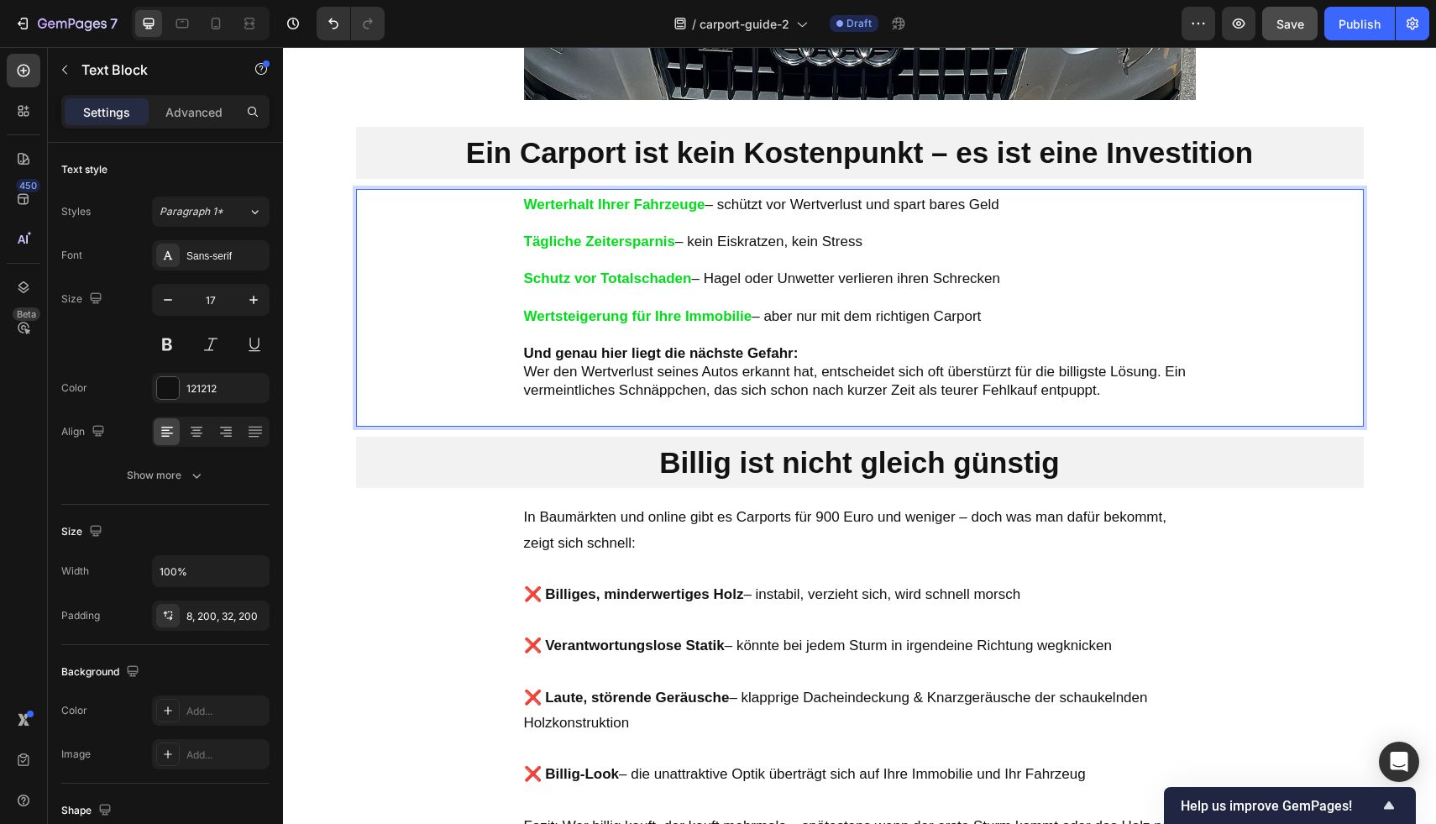
click at [787, 242] on p "Tägliche Zeitersparnis – kein Eiskratzen, kein Stress" at bounding box center [860, 242] width 672 height 18
drag, startPoint x: 855, startPoint y: 242, endPoint x: 799, endPoint y: 239, distance: 56.3
click at [799, 239] on p "Tägliche Zeitersparnis – kein Eiskratzen, kein Stress" at bounding box center [860, 242] width 672 height 18
click at [856, 234] on p "Tägliche Zeitersparnis – kein Eiskratzen, kein Stress" at bounding box center [860, 242] width 672 height 18
drag, startPoint x: 867, startPoint y: 236, endPoint x: 791, endPoint y: 238, distance: 76.5
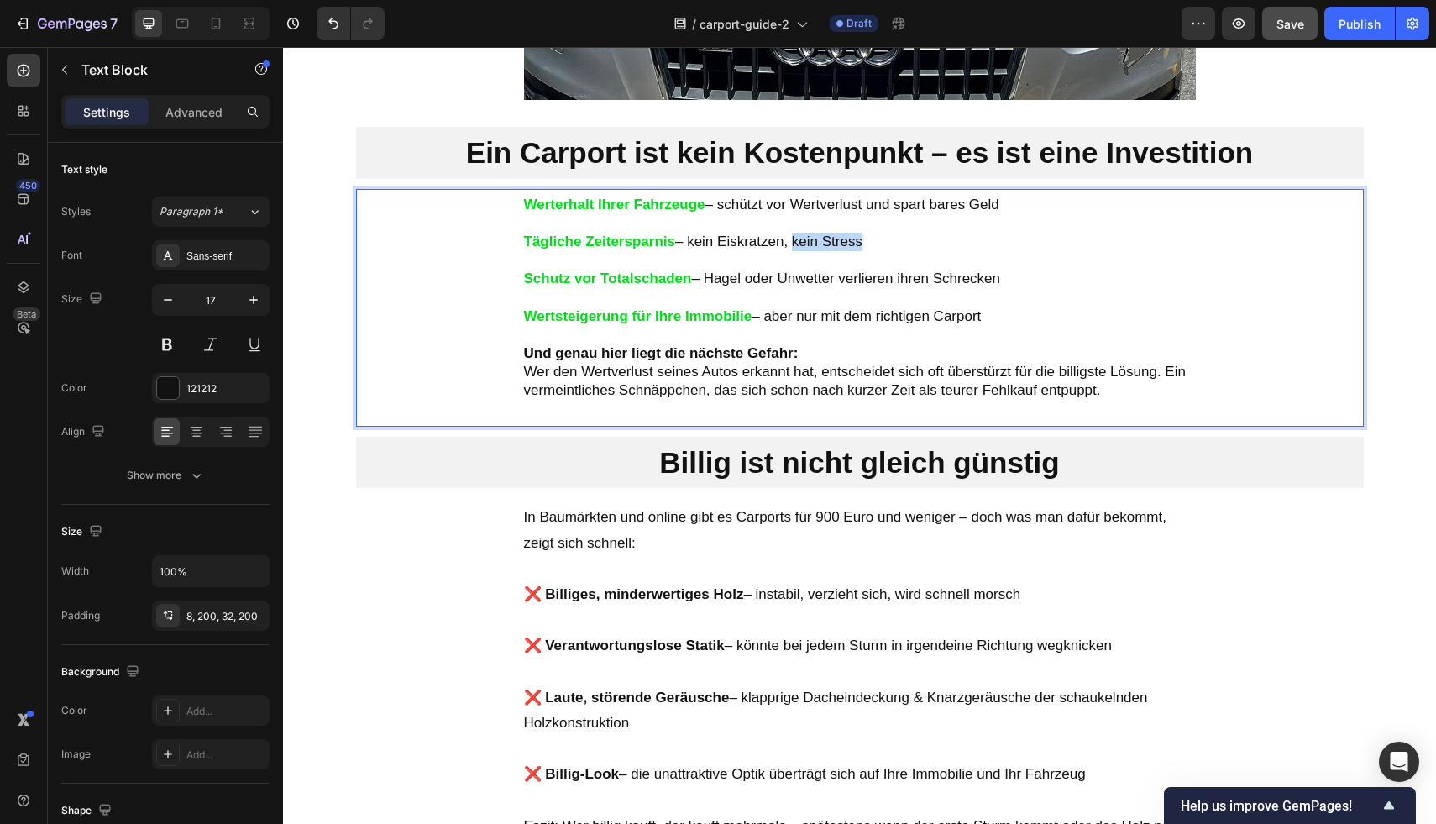
click at [791, 238] on p "Tägliche Zeitersparnis – kein Eiskratzen, kein Stress" at bounding box center [860, 242] width 672 height 18
click at [943, 240] on p "Tägliche Zeitersparnis – kein Eiskratzen, seltener Auto waschen" at bounding box center [860, 242] width 672 height 18
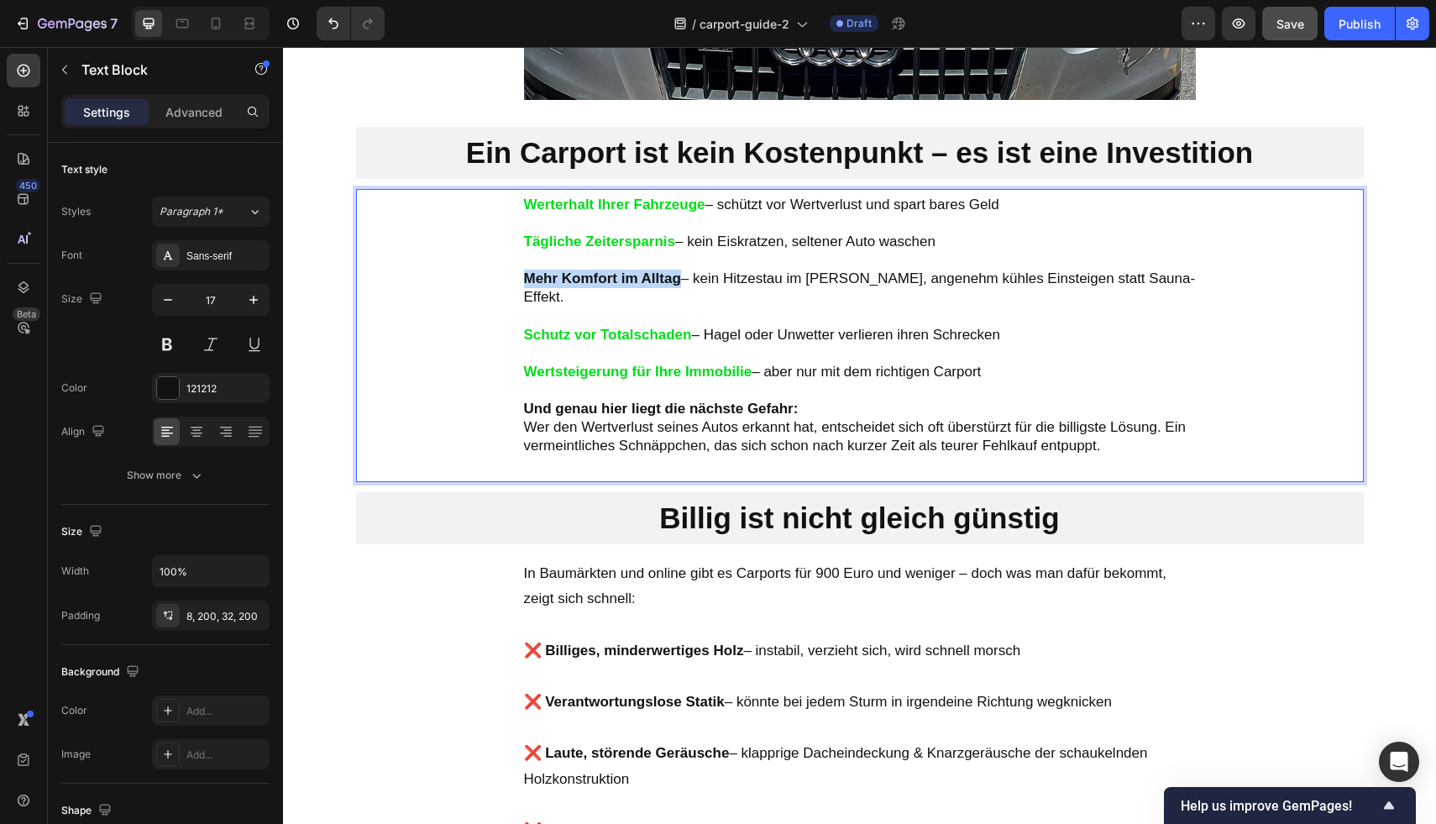
drag, startPoint x: 673, startPoint y: 279, endPoint x: 490, endPoint y: 280, distance: 183.9
click at [490, 280] on div "Werterhalt Ihrer Fahrzeuge – schützt vor Wertverlust und spart bares Geld Tägli…" at bounding box center [860, 335] width 1008 height 293
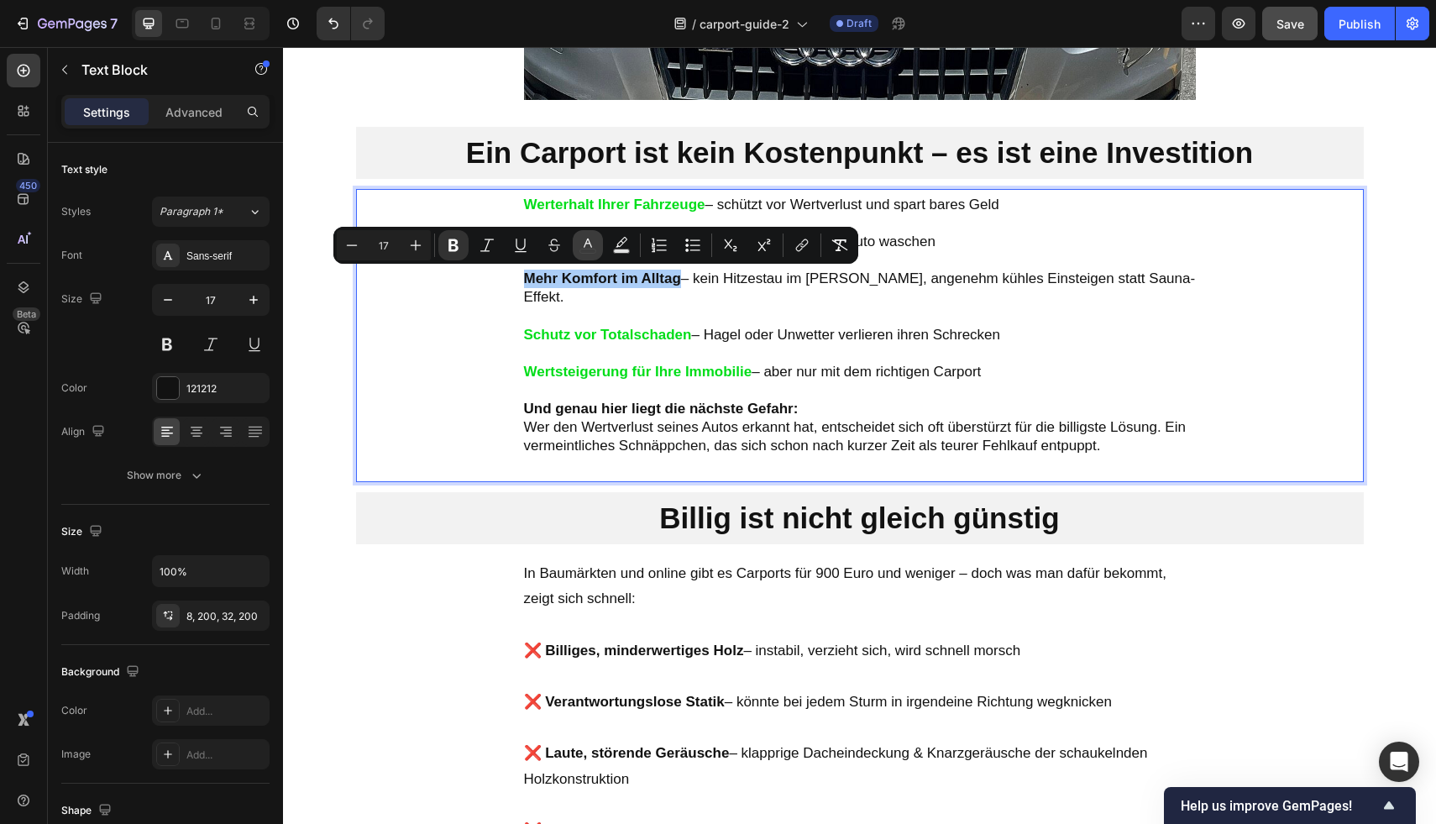
click at [590, 253] on rect "Editor contextual toolbar" at bounding box center [588, 251] width 16 height 4
type input "121212"
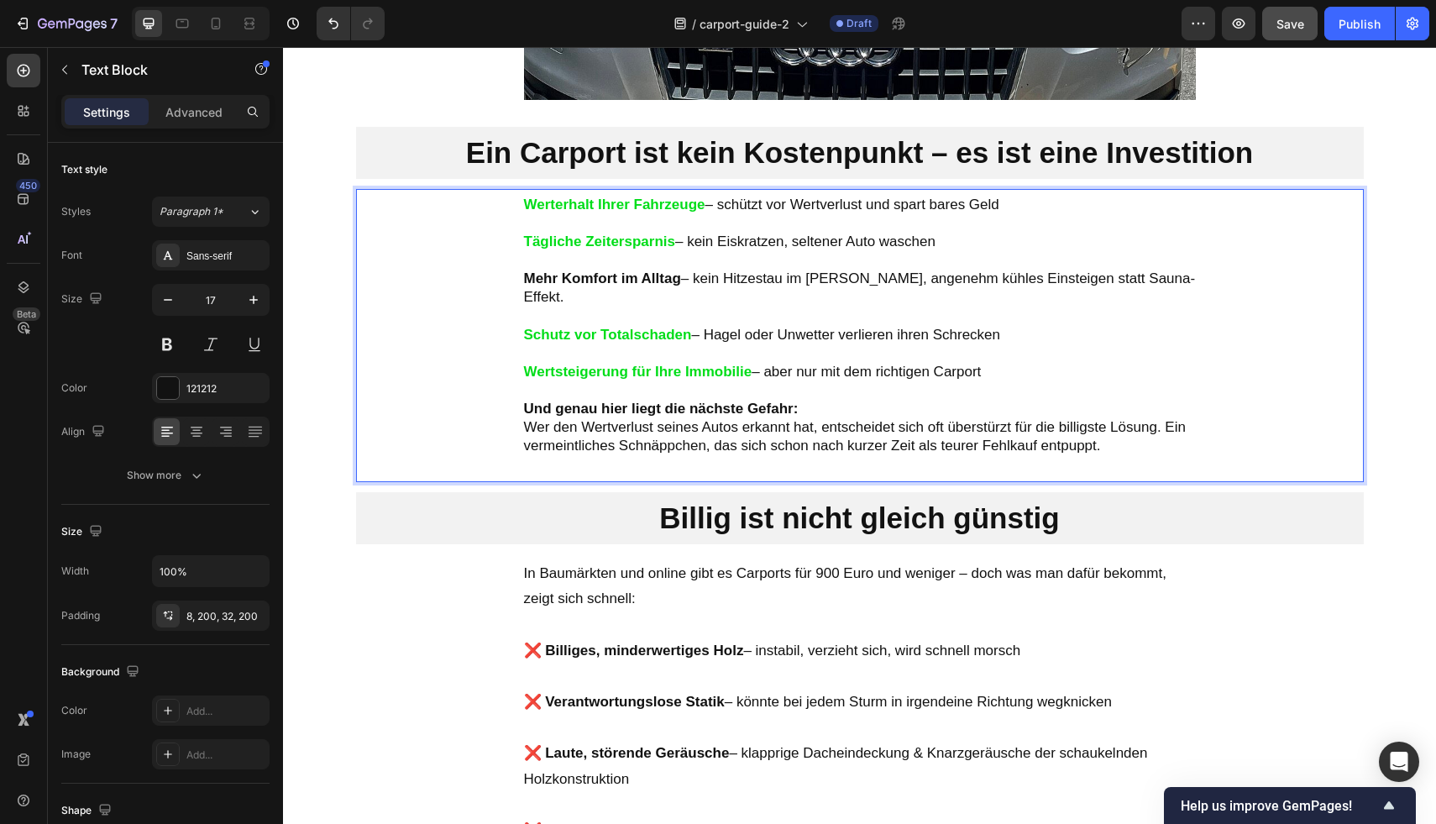
click at [588, 206] on strong "Werterhalt Ihrer Fahrzeuge" at bounding box center [614, 204] width 181 height 16
drag, startPoint x: 584, startPoint y: 208, endPoint x: 559, endPoint y: 207, distance: 24.4
click at [559, 207] on strong "Werterhalt Ihrer Fahrzeuge" at bounding box center [614, 204] width 181 height 16
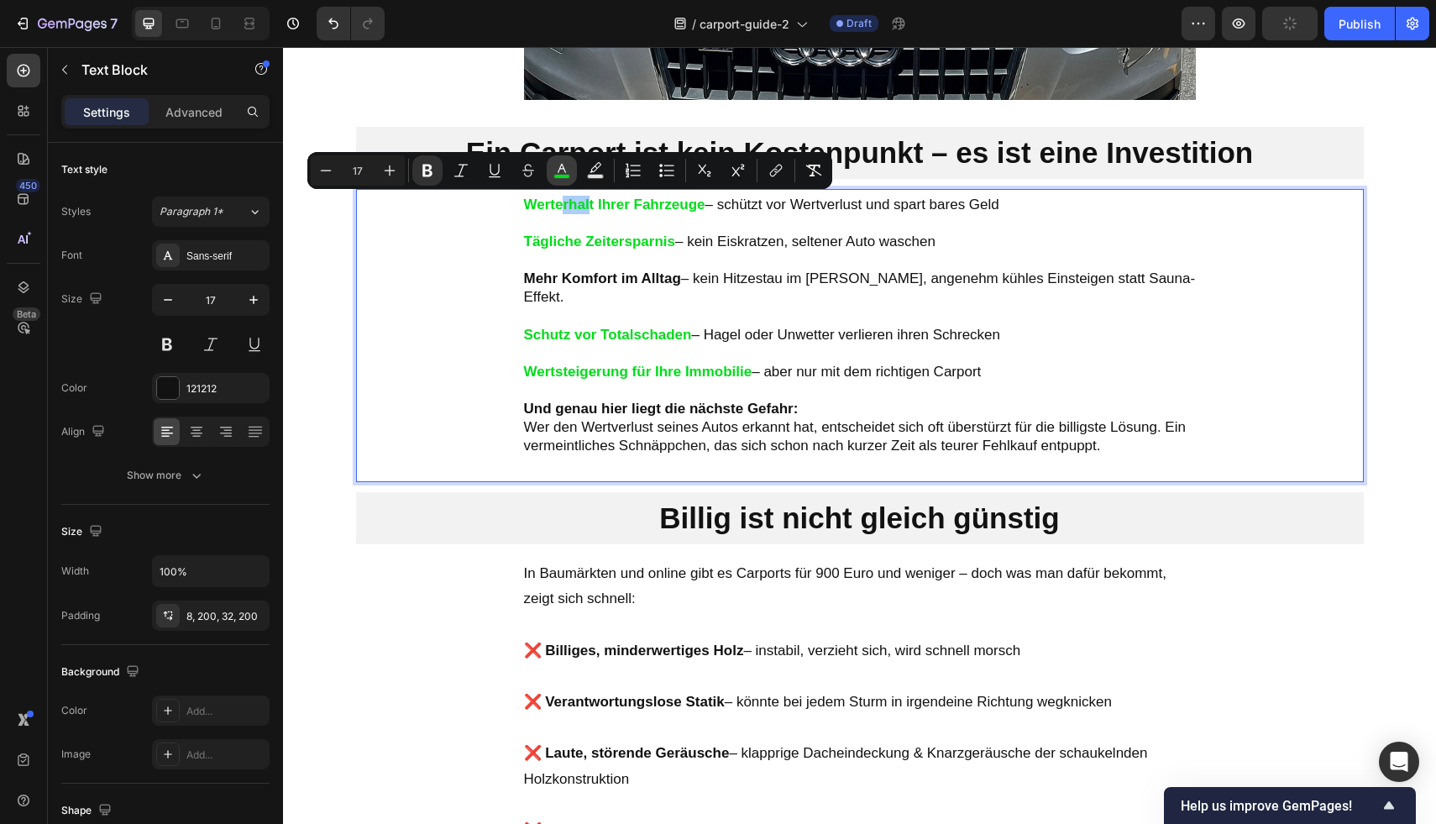
click at [561, 173] on icon "Editor contextual toolbar" at bounding box center [561, 170] width 17 height 17
type input "00DD19"
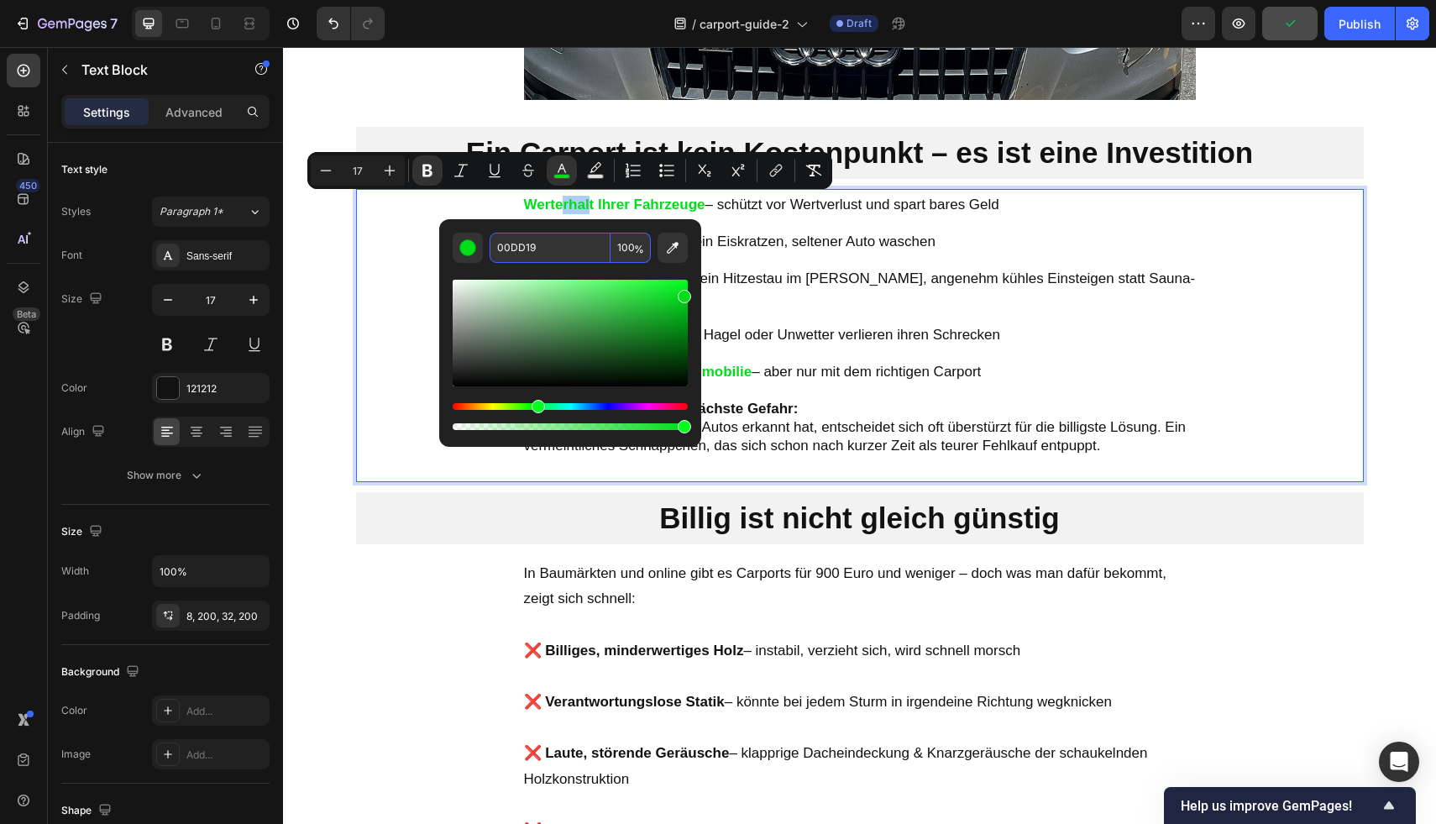
click at [524, 258] on input "00DD19" at bounding box center [550, 248] width 121 height 30
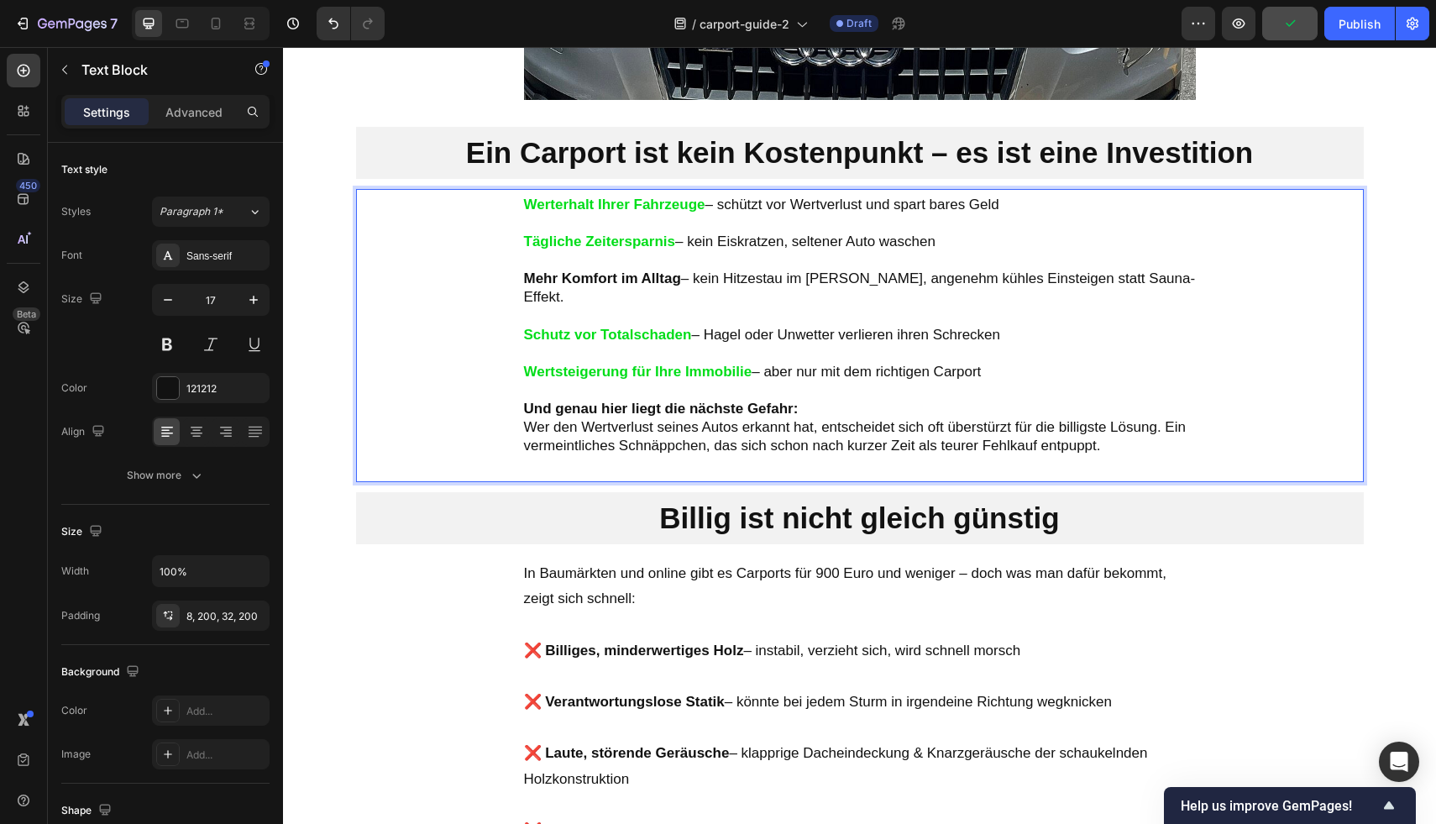
click at [906, 280] on p "Mehr Komfort im Alltag – kein Hitzestau im Sommer, angenehm kühles Einsteigen s…" at bounding box center [860, 288] width 672 height 37
click at [668, 278] on strong "Mehr Komfort im Alltag" at bounding box center [602, 278] width 157 height 16
drag, startPoint x: 672, startPoint y: 280, endPoint x: 511, endPoint y: 280, distance: 161.2
click at [511, 280] on div "Werterhalt Ihrer Fahrzeuge – schützt vor Wertverlust und spart bares Geld Tägli…" at bounding box center [860, 335] width 1008 height 293
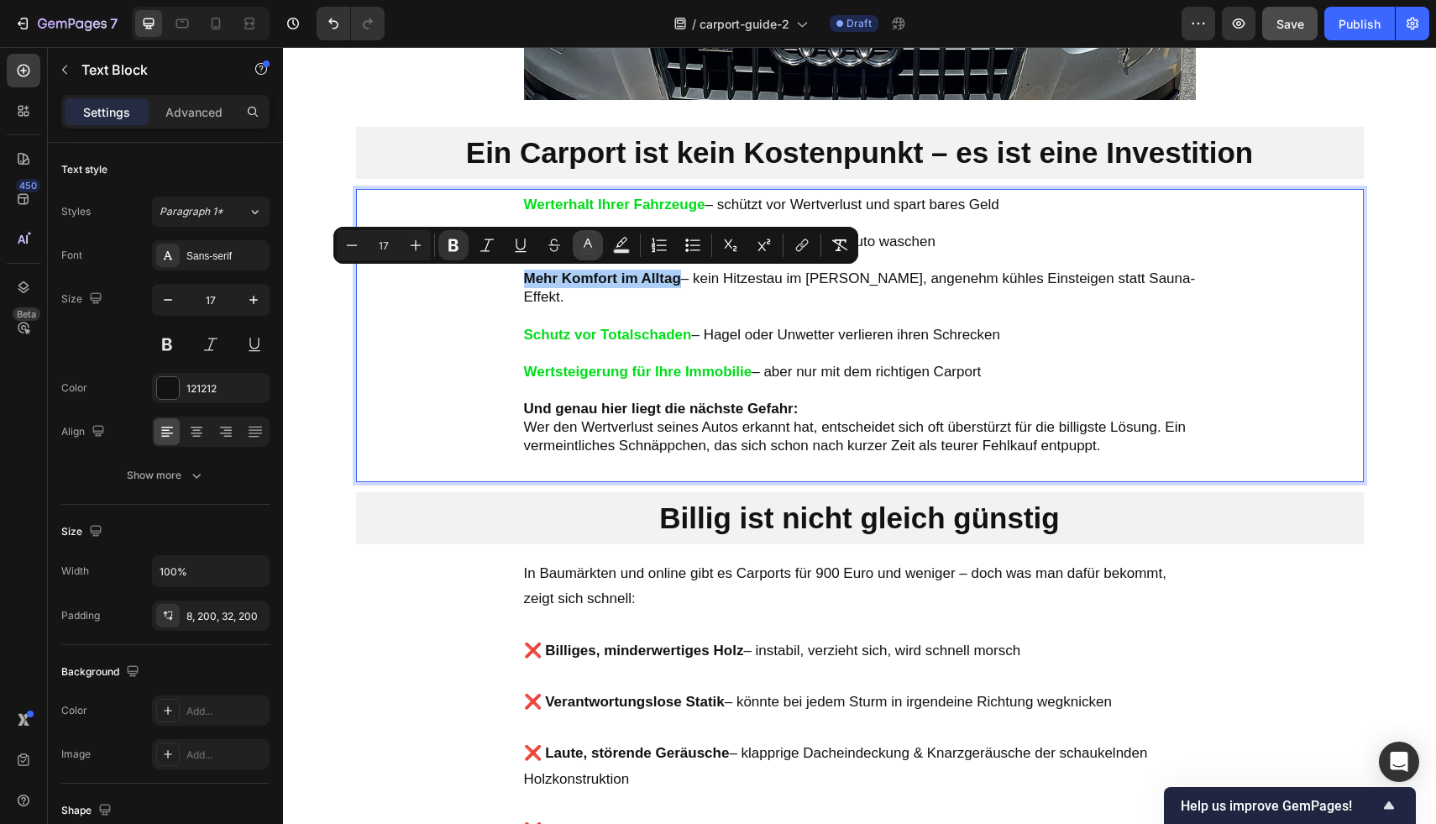
click at [575, 249] on button "color" at bounding box center [588, 245] width 30 height 30
type input "121212"
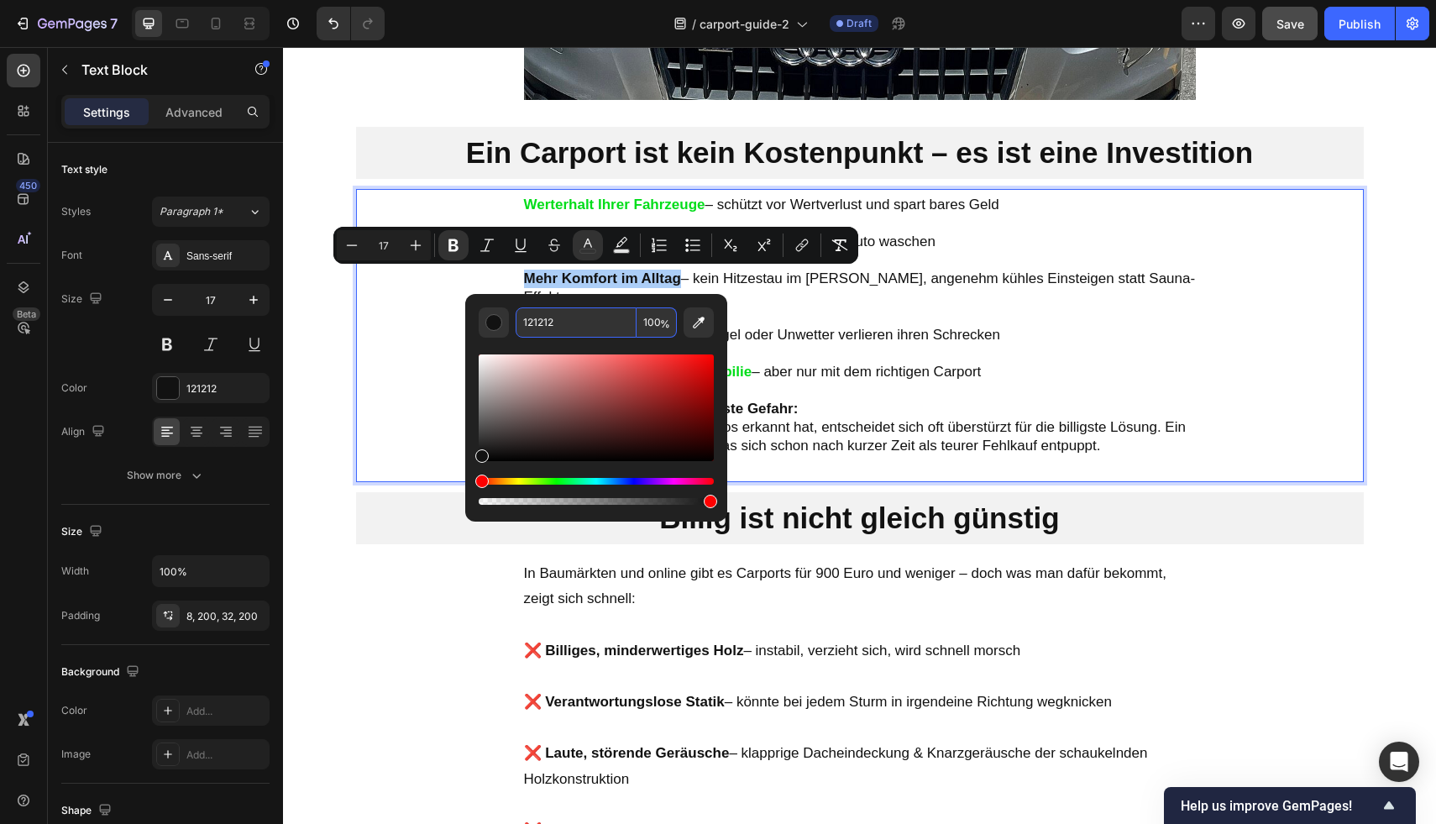
click at [574, 325] on input "121212" at bounding box center [576, 322] width 121 height 30
paste input "00DD19"
type input "00DD19"
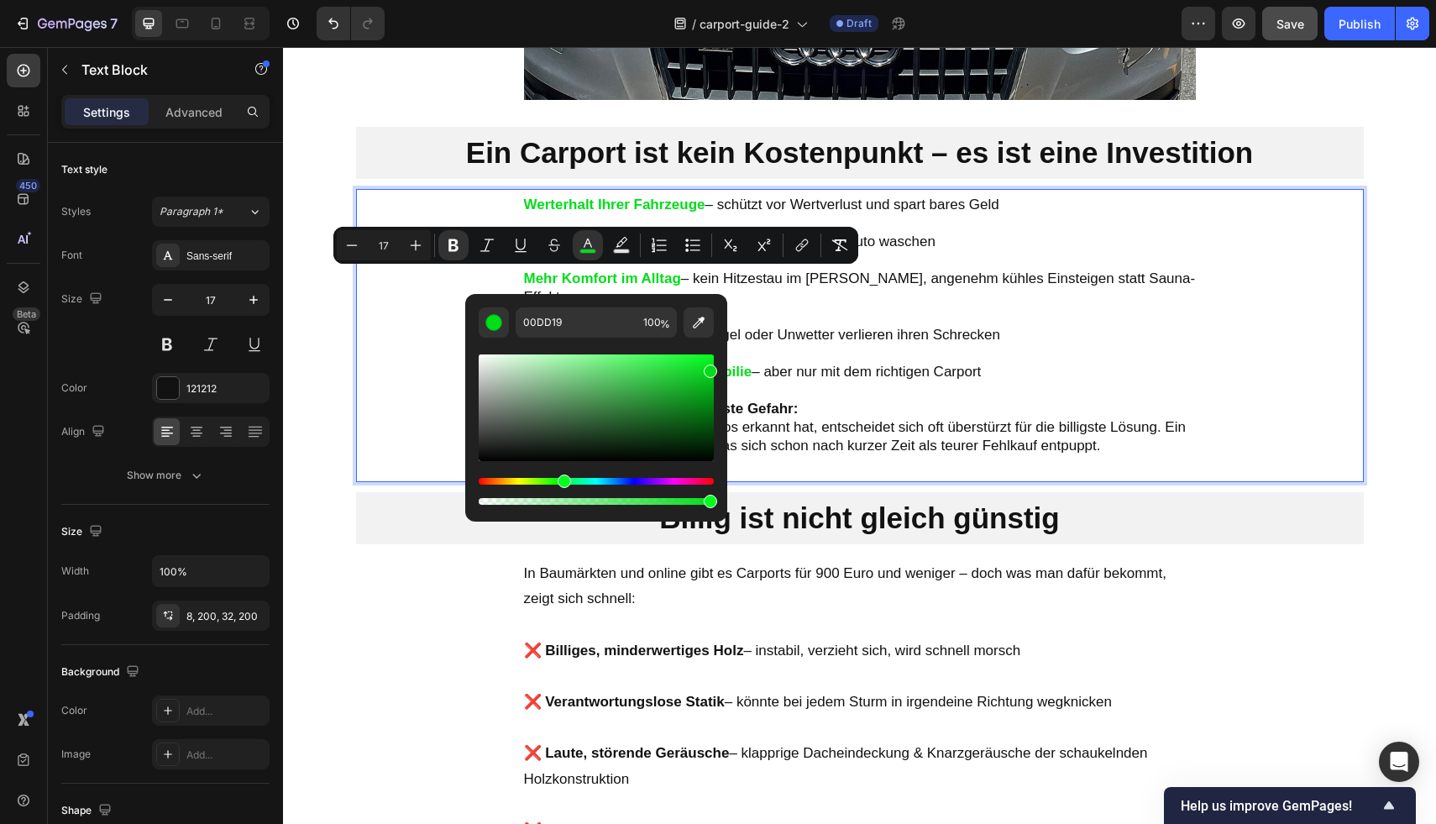
click at [805, 326] on p "Schutz vor Totalschaden – Hagel oder Unwetter verlieren ihren Schrecken" at bounding box center [860, 335] width 672 height 18
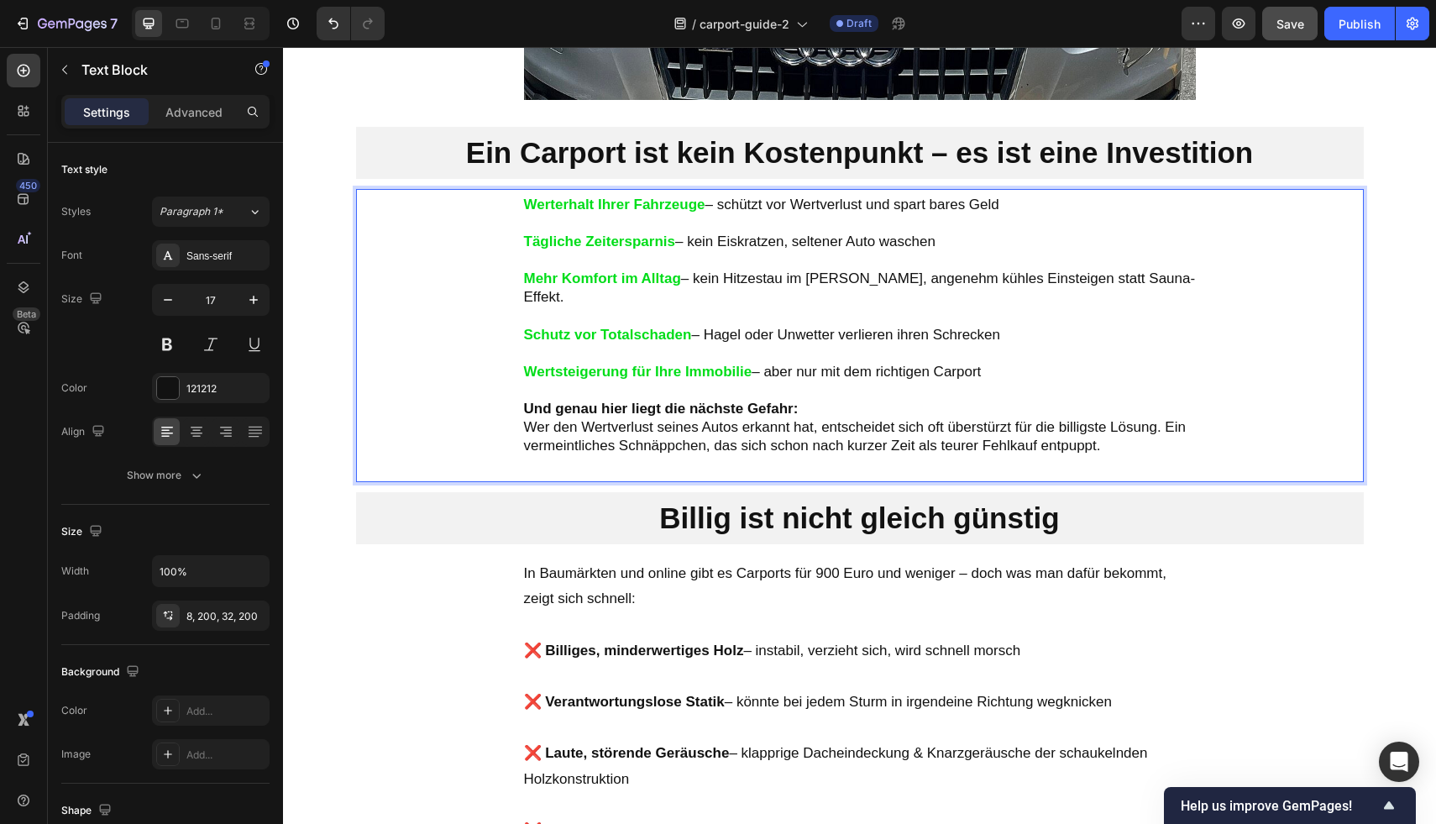
click at [683, 282] on p "Mehr Komfort im Alltag – kein Hitzestau im Sommer, angenehm kühles Einsteigen s…" at bounding box center [860, 288] width 672 height 37
drag, startPoint x: 689, startPoint y: 282, endPoint x: 742, endPoint y: 281, distance: 53.7
click at [742, 281] on p "Mehr Komfort im Alltag – kein Hitzestau im Sommer, angenehm kühles Einsteigen s…" at bounding box center [860, 288] width 672 height 37
click at [881, 276] on p "Mehr Komfort im Alltag – kein Hitzestau im Sommer, angenehm kühles Einsteigen s…" at bounding box center [860, 288] width 672 height 37
click at [883, 280] on p "Mehr Komfort im Alltag – kein Hitzestau im Sommer, angenehm kühles Einsteigen s…" at bounding box center [860, 288] width 672 height 37
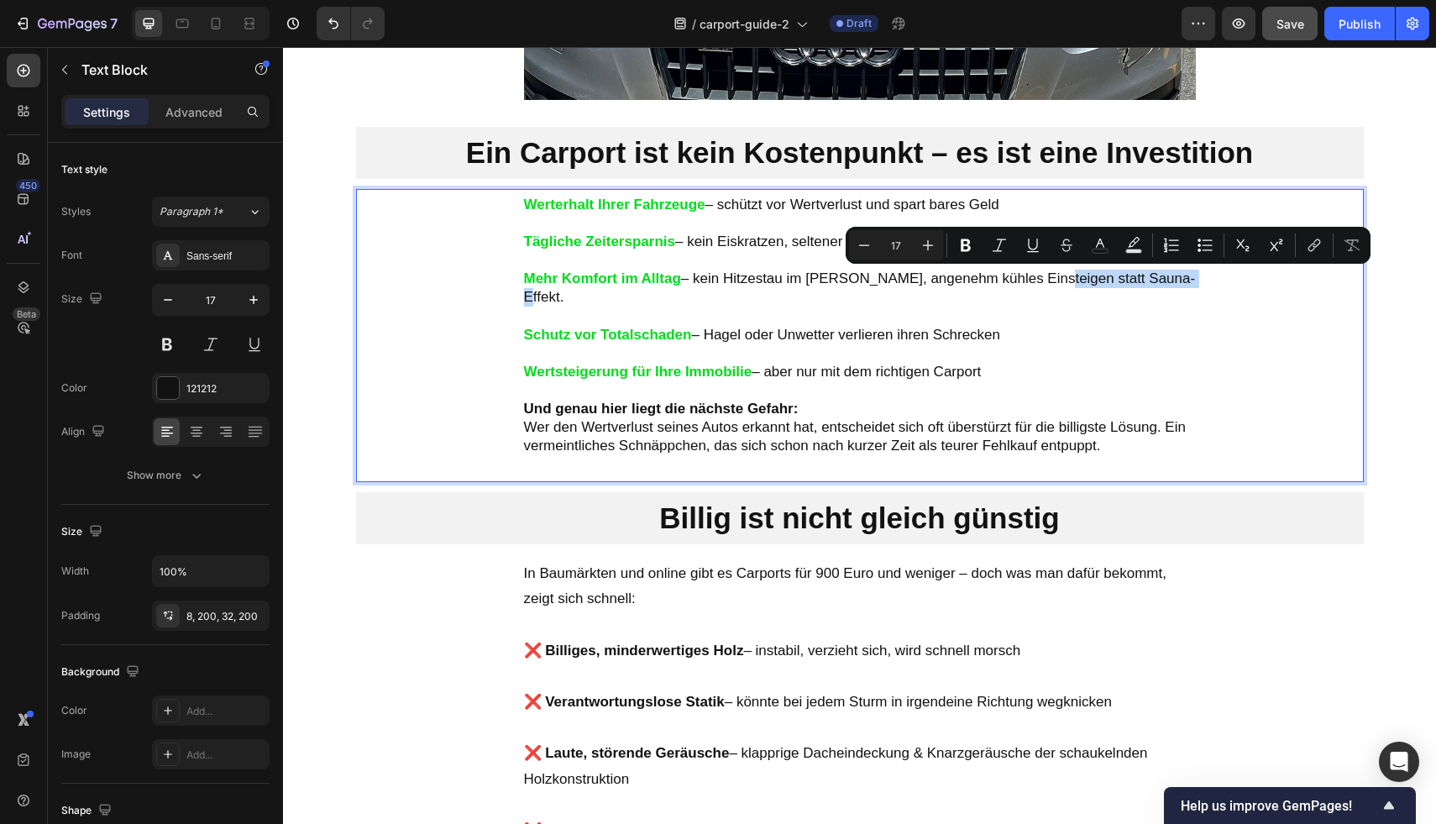
drag, startPoint x: 1187, startPoint y: 271, endPoint x: 1046, endPoint y: 271, distance: 141.1
click at [1046, 271] on p "Mehr Komfort im Alltag – kein Hitzestau im Sommer, angenehm kühles Einsteigen s…" at bounding box center [860, 288] width 672 height 37
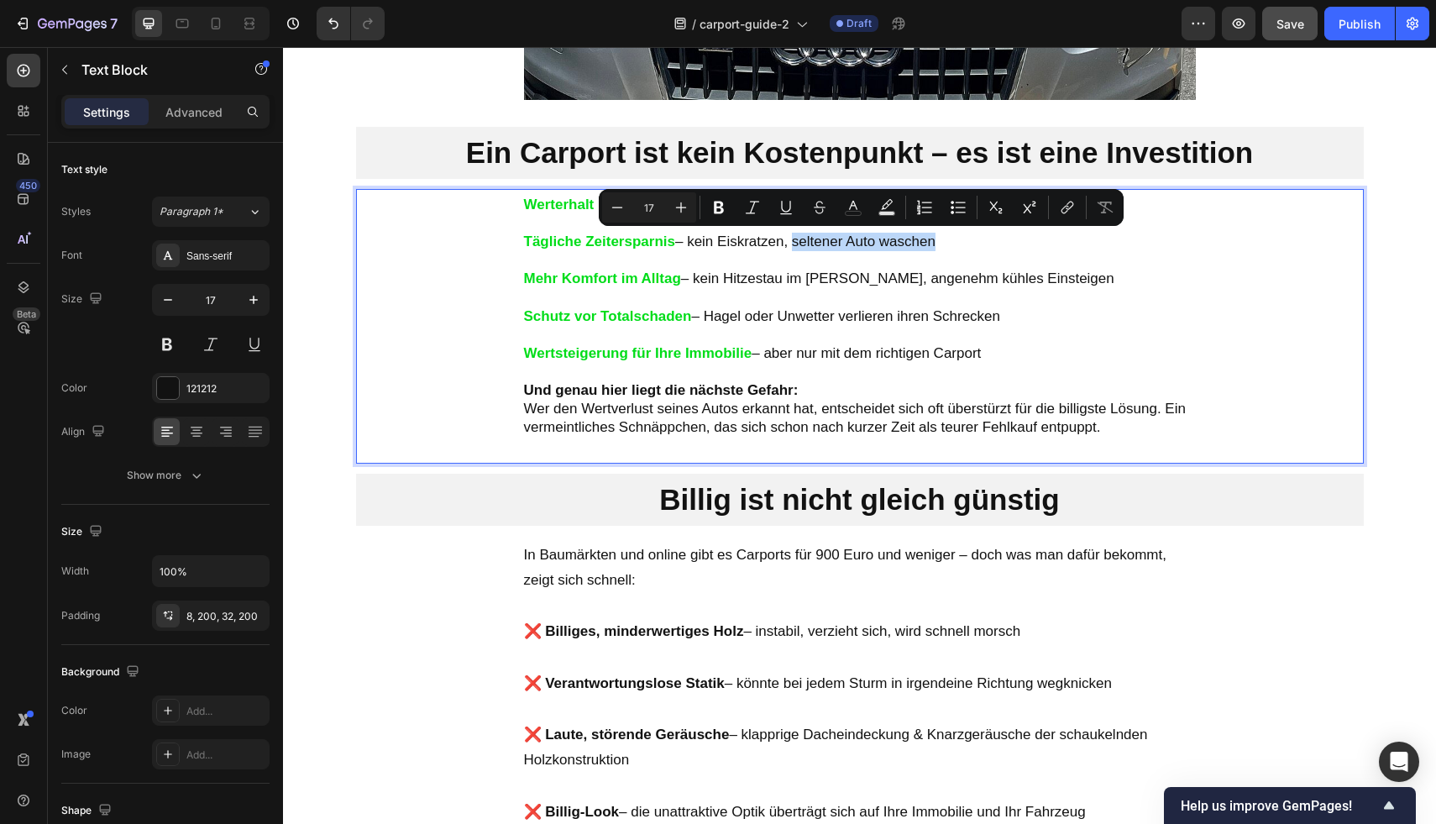
drag, startPoint x: 941, startPoint y: 240, endPoint x: 791, endPoint y: 241, distance: 150.3
click at [791, 241] on p "Tägliche Zeitersparnis – kein Eiskratzen, seltener Auto waschen" at bounding box center [860, 242] width 672 height 18
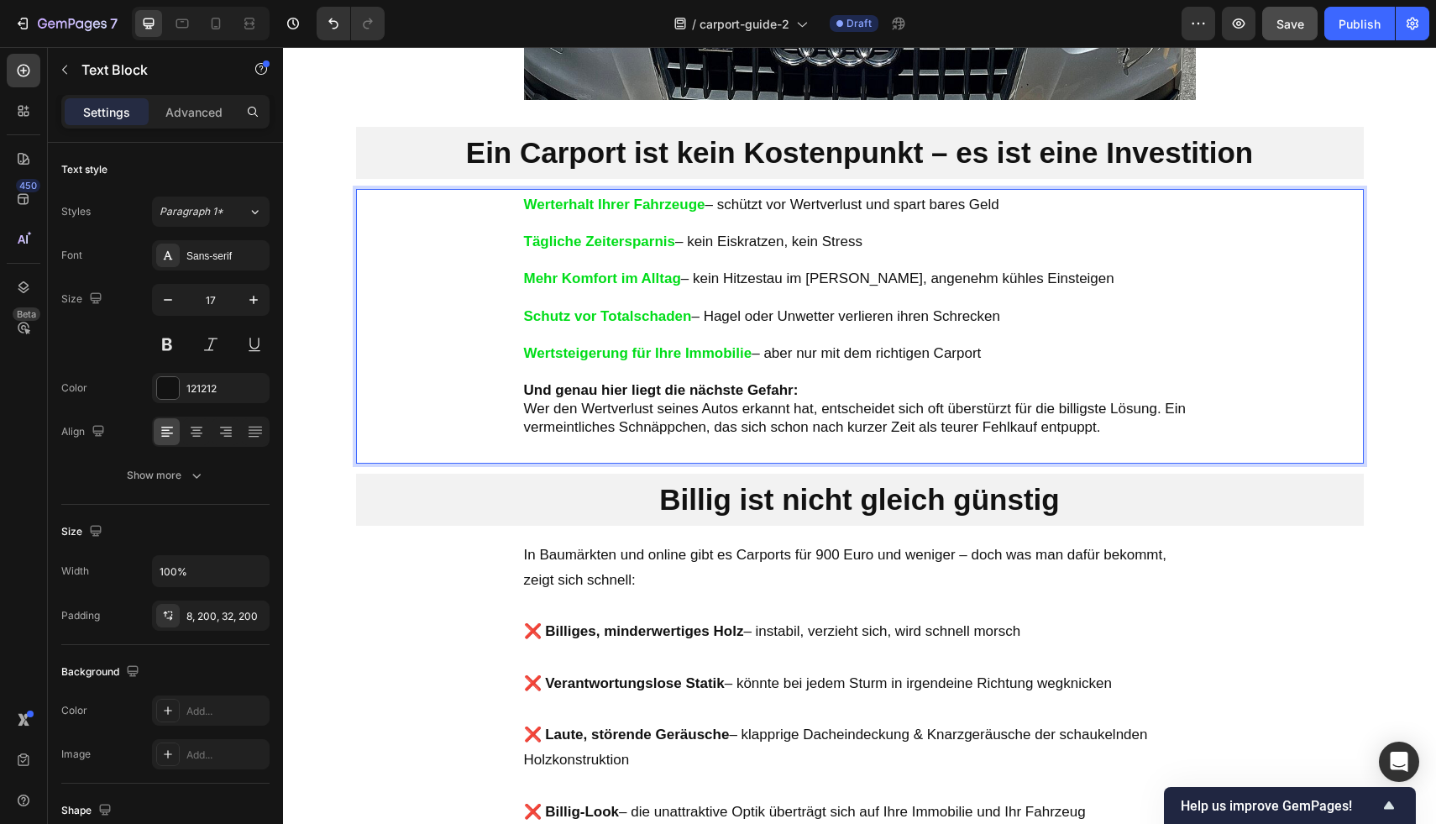
click at [1139, 374] on p "Rich Text Editor. Editing area: main" at bounding box center [860, 372] width 672 height 18
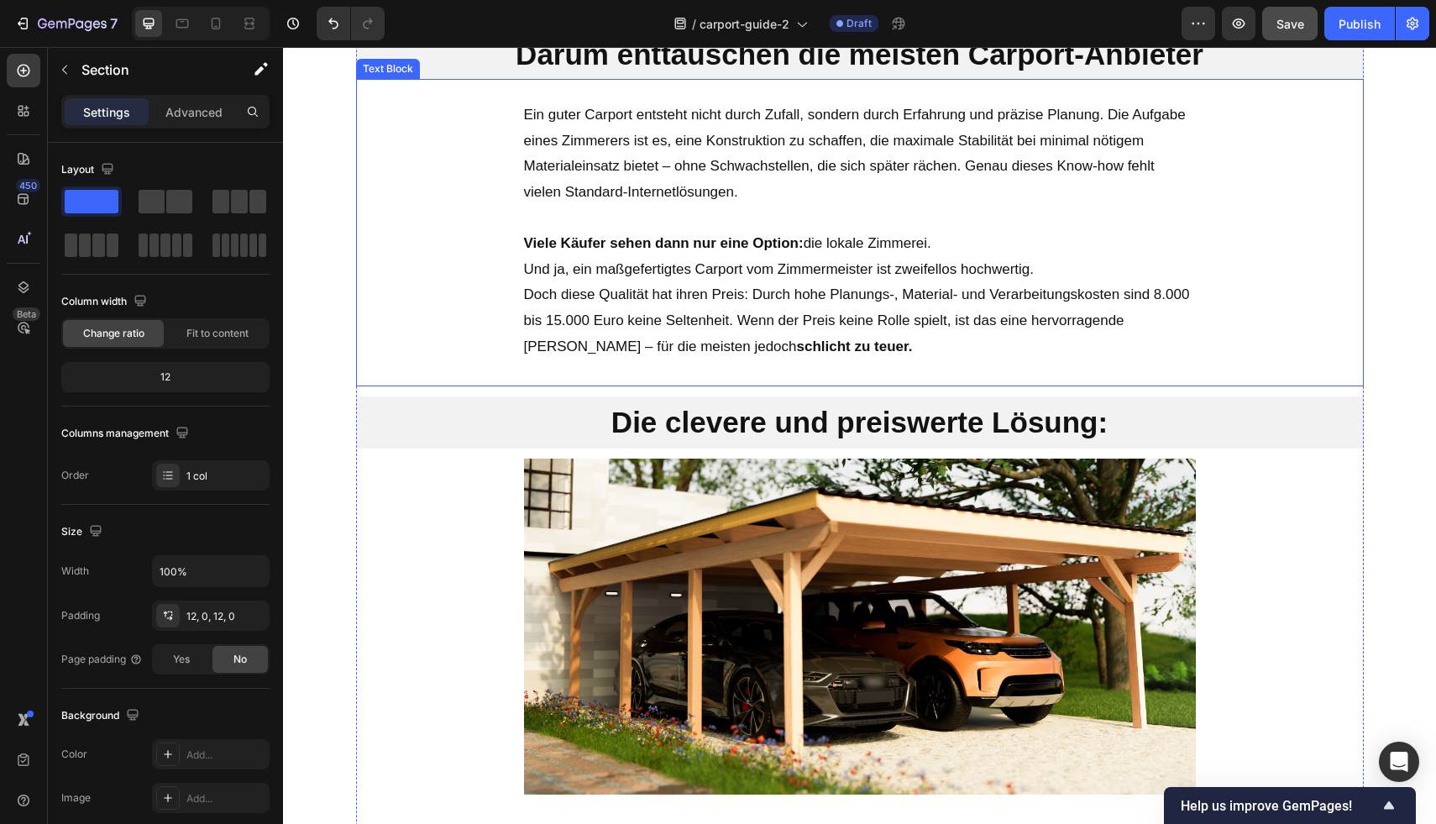
scroll to position [3308, 0]
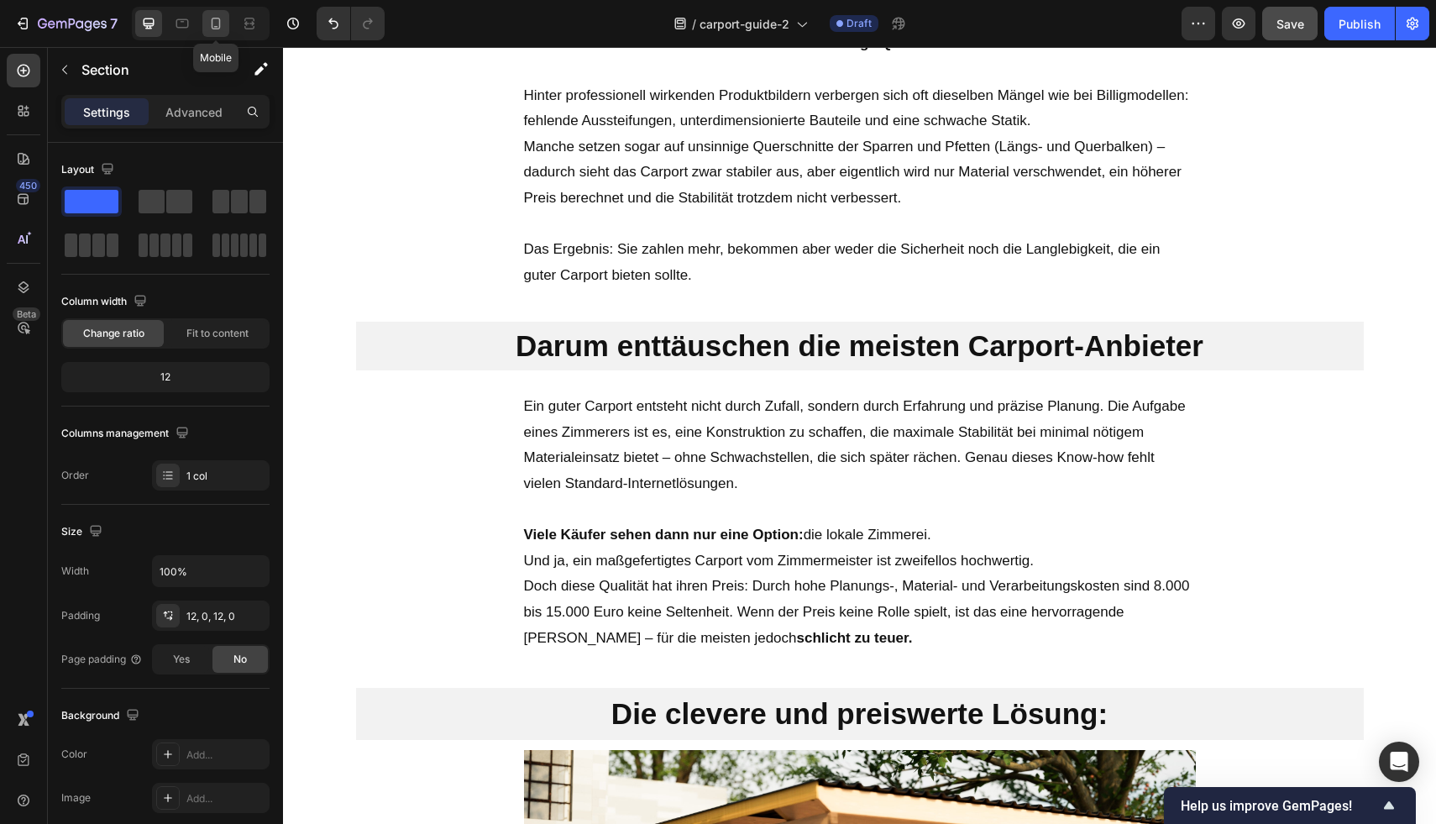
click at [224, 21] on icon at bounding box center [215, 23] width 17 height 17
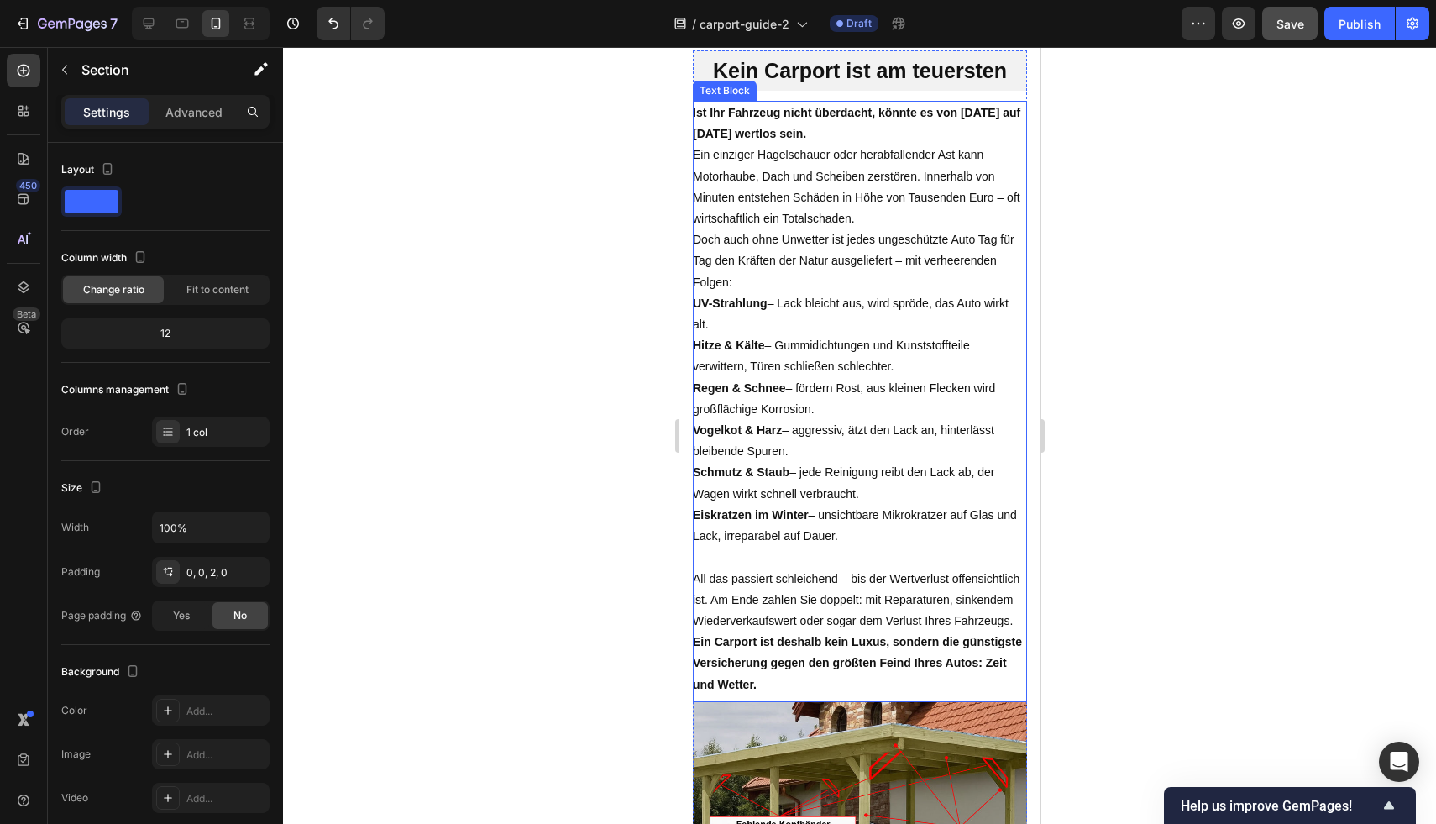
scroll to position [547, 0]
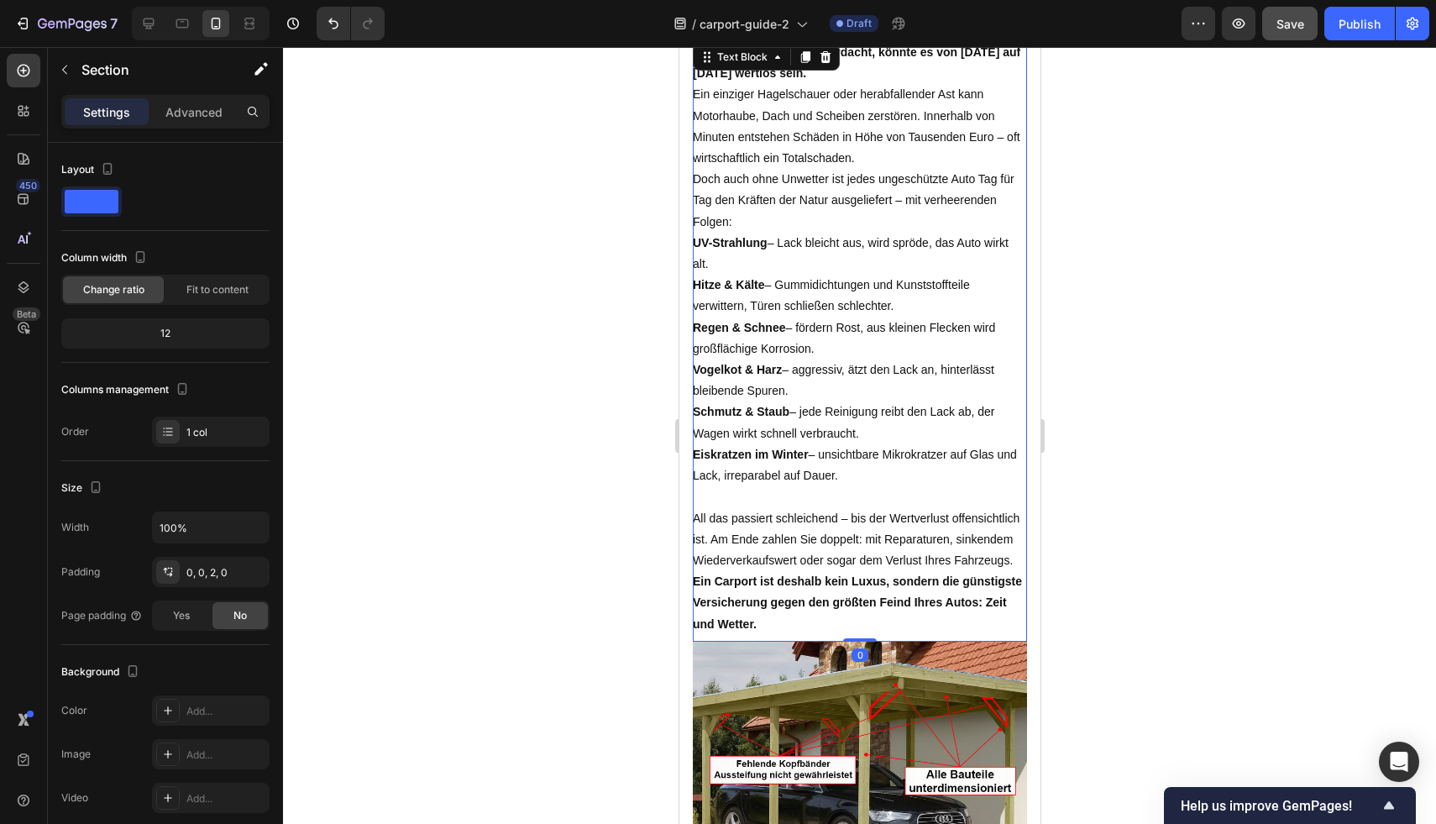
click at [875, 313] on p "Hitze & Kälte – Gummidichtungen und Kunststoffteile verwittern, Türen schließen…" at bounding box center [859, 296] width 334 height 42
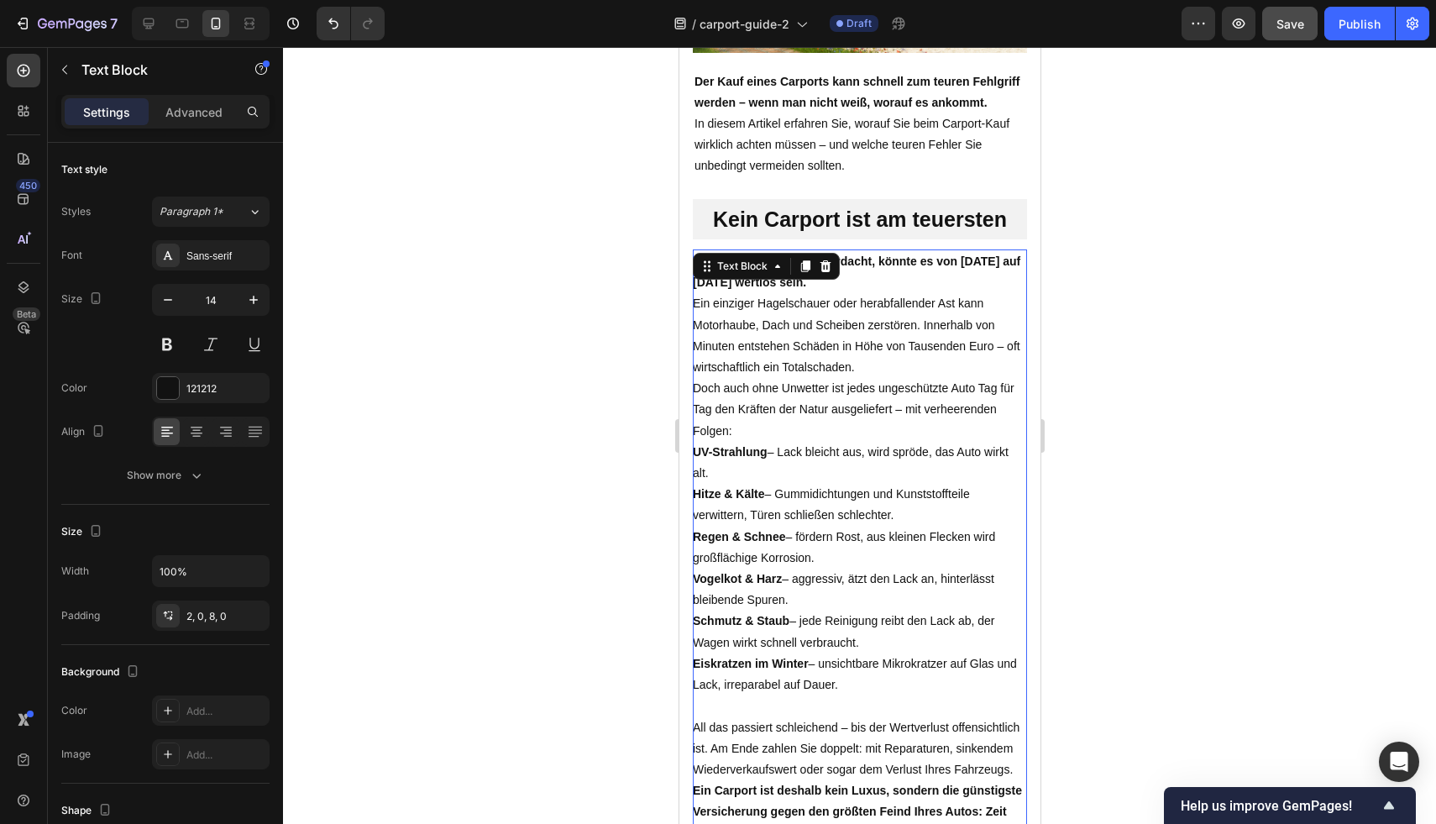
scroll to position [212, 0]
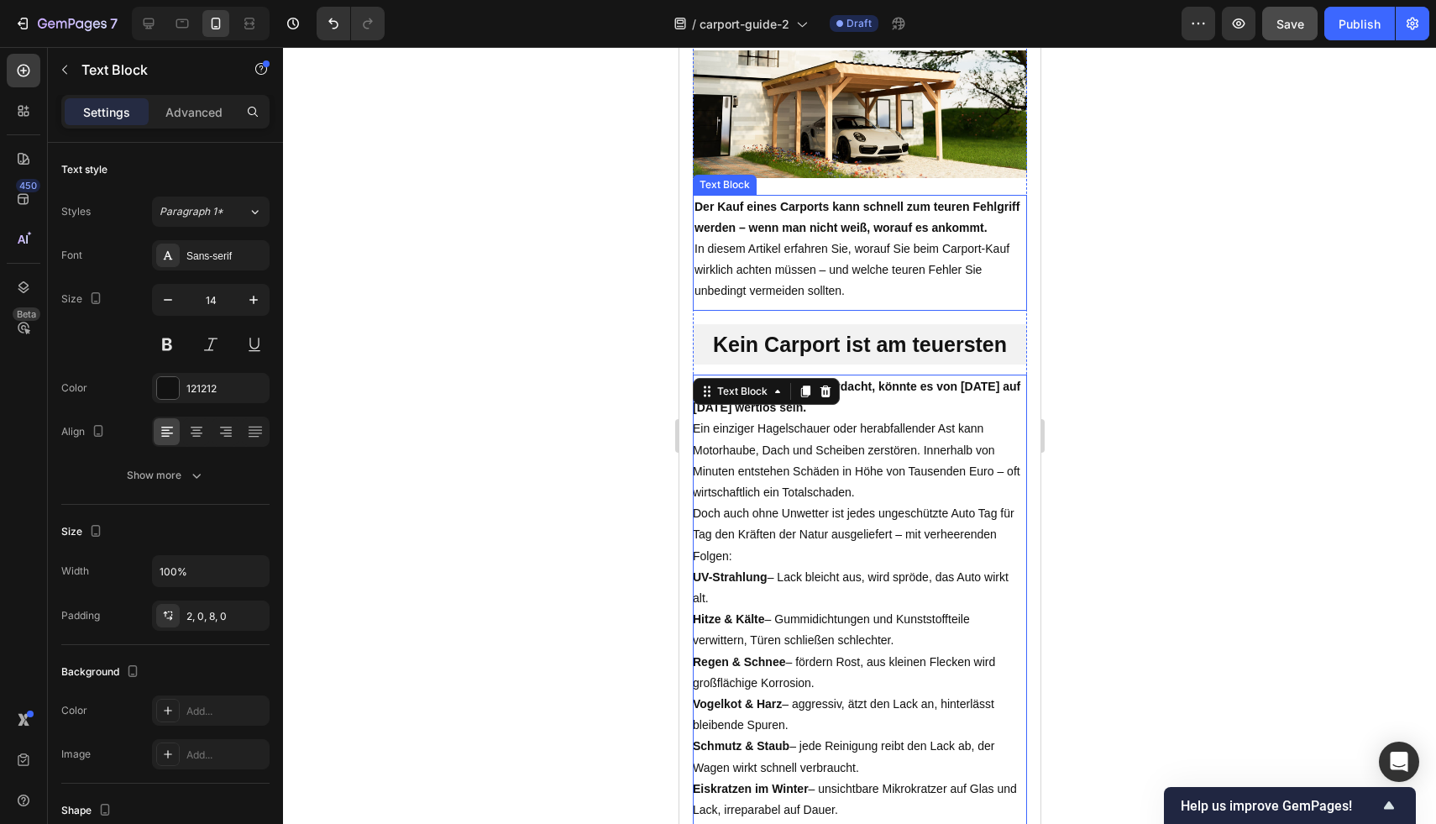
click at [872, 287] on p "Der Kauf eines Carports kann schnell zum teuren Fehlgriff werden – wenn man nic…" at bounding box center [859, 249] width 331 height 106
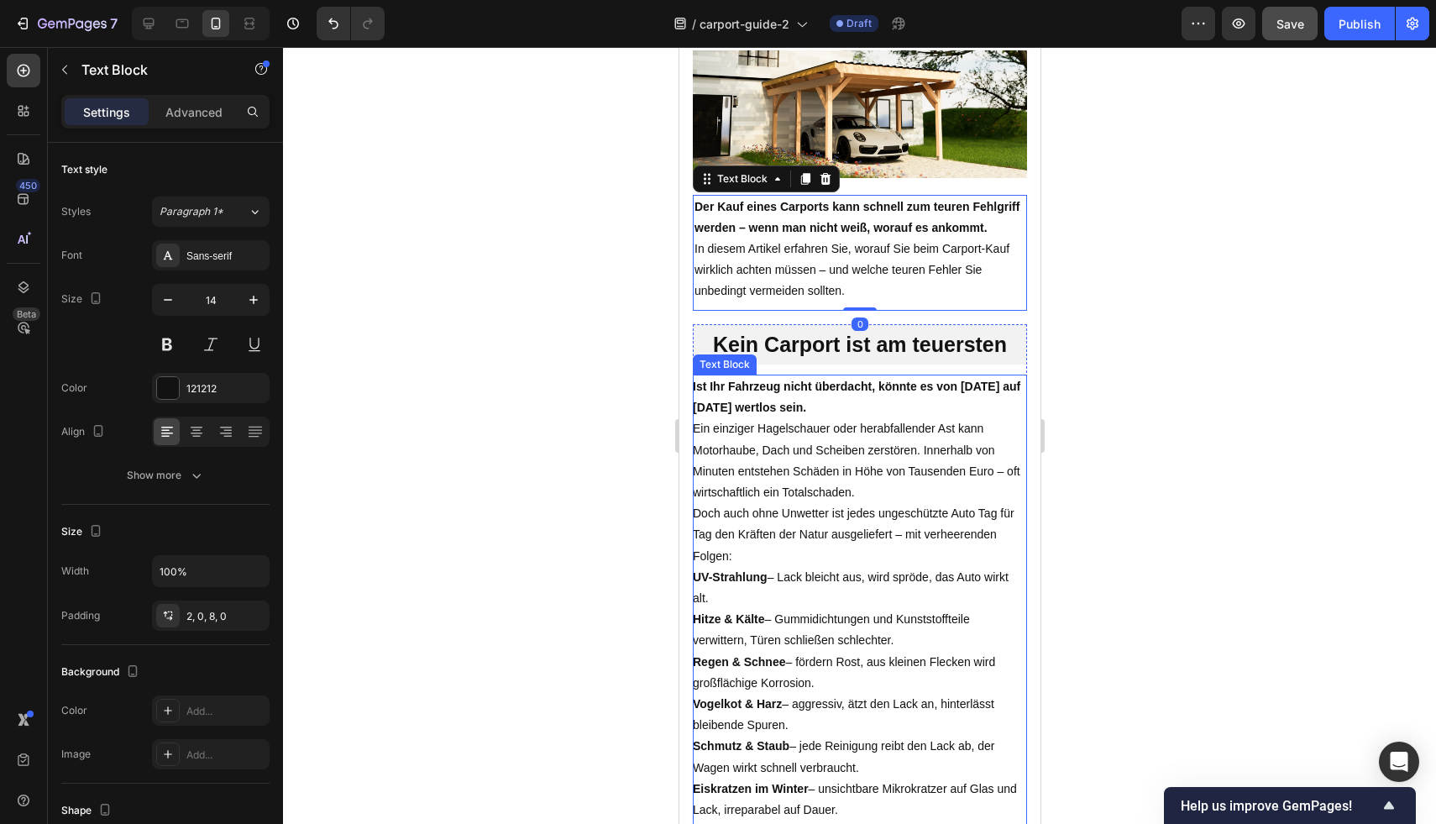
click at [862, 503] on p "Ein einziger Hagelschauer oder herabfallender Ast kann Motorhaube, Dach und Sch…" at bounding box center [859, 460] width 334 height 85
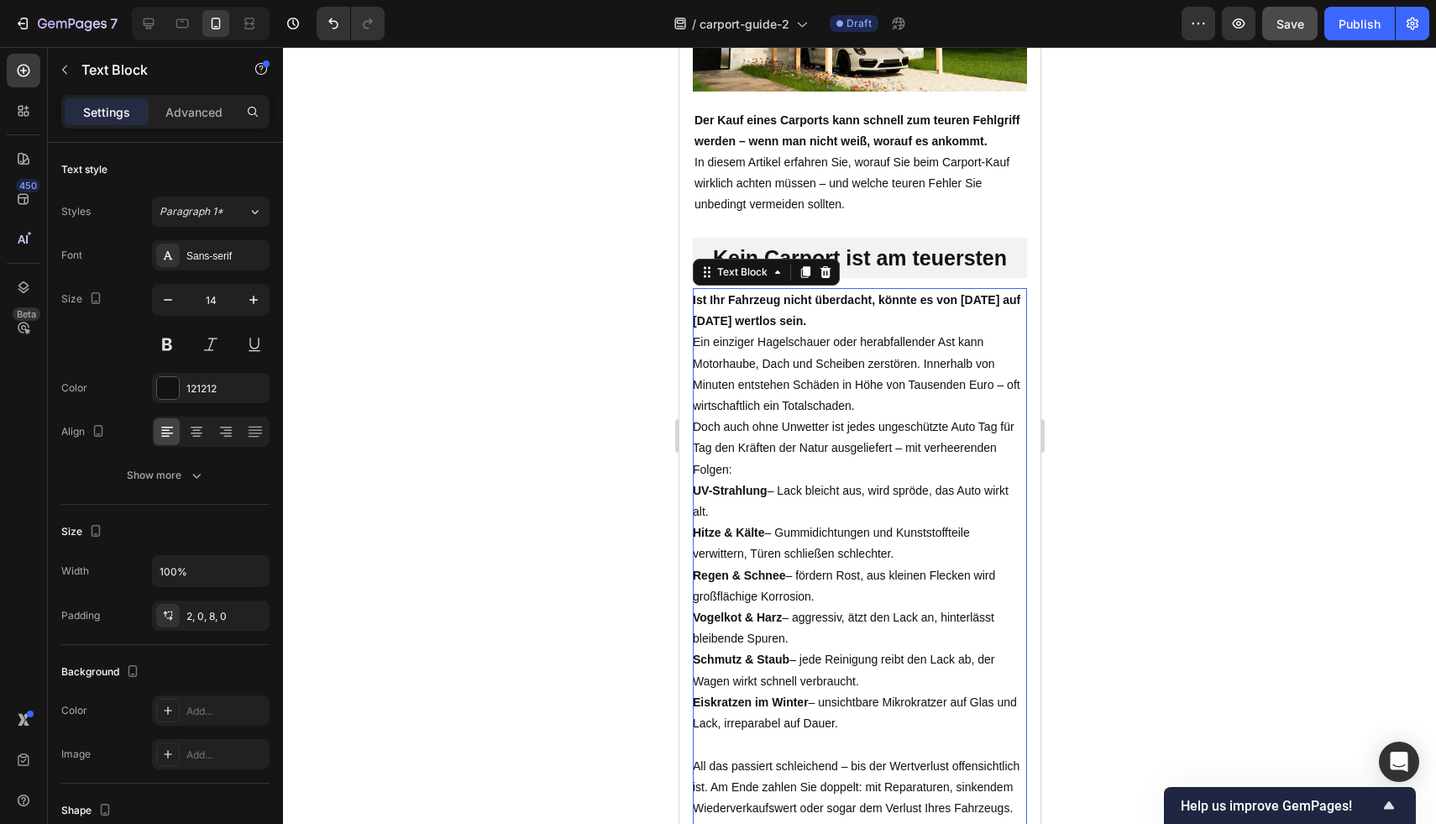
scroll to position [300, 0]
click at [1216, 280] on div at bounding box center [859, 435] width 1153 height 777
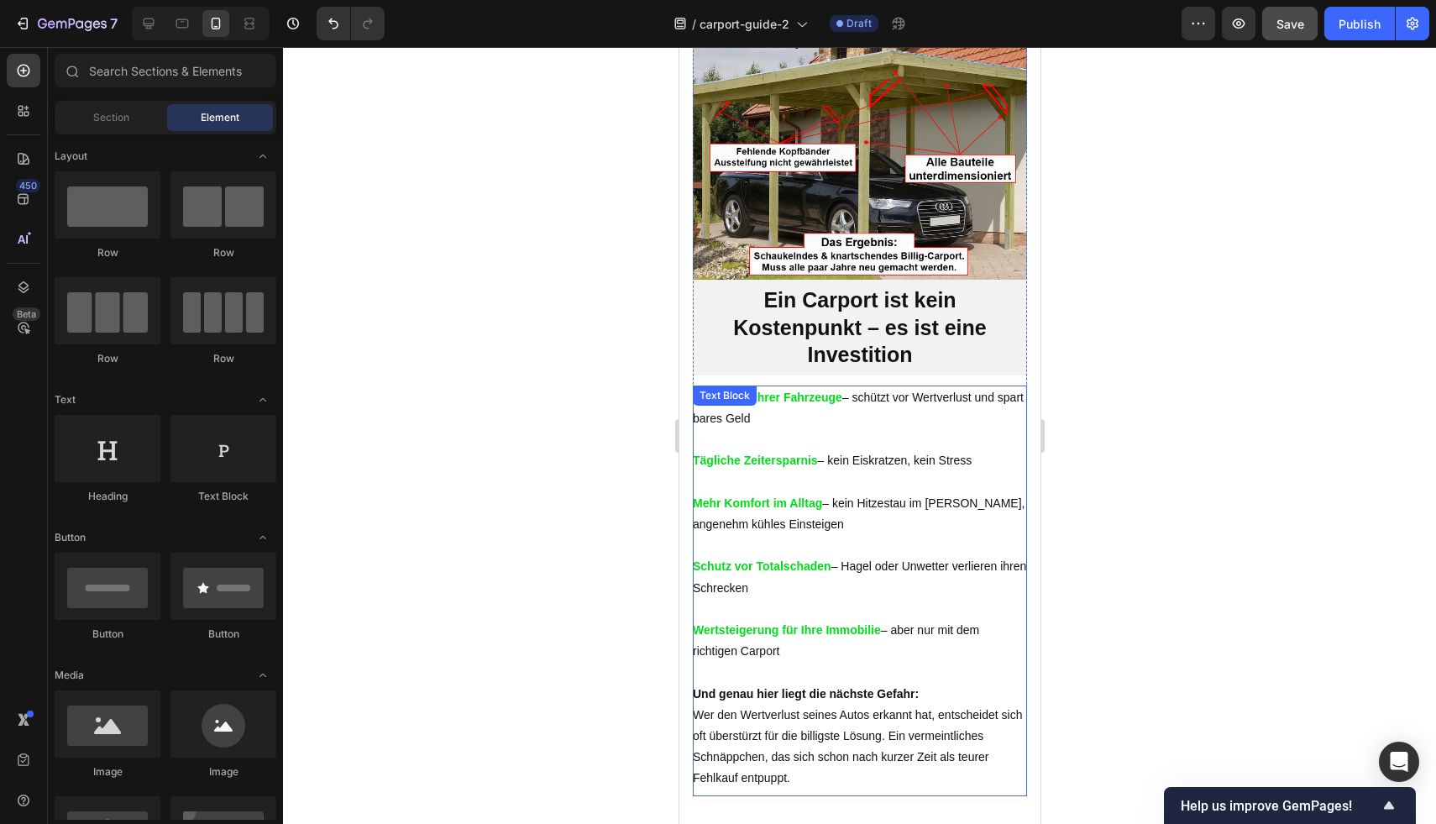
scroll to position [1071, 0]
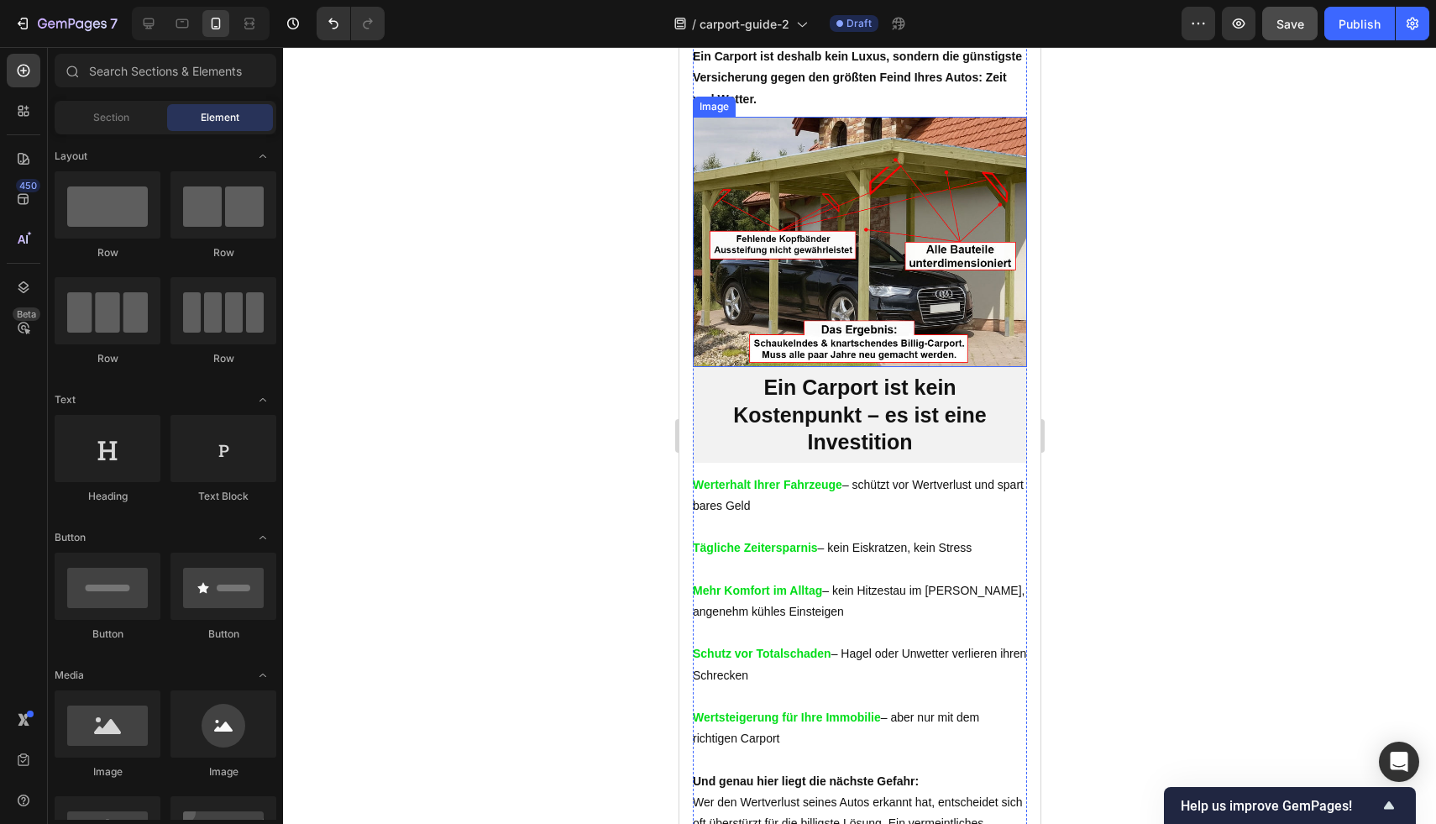
click at [856, 322] on img at bounding box center [859, 242] width 334 height 251
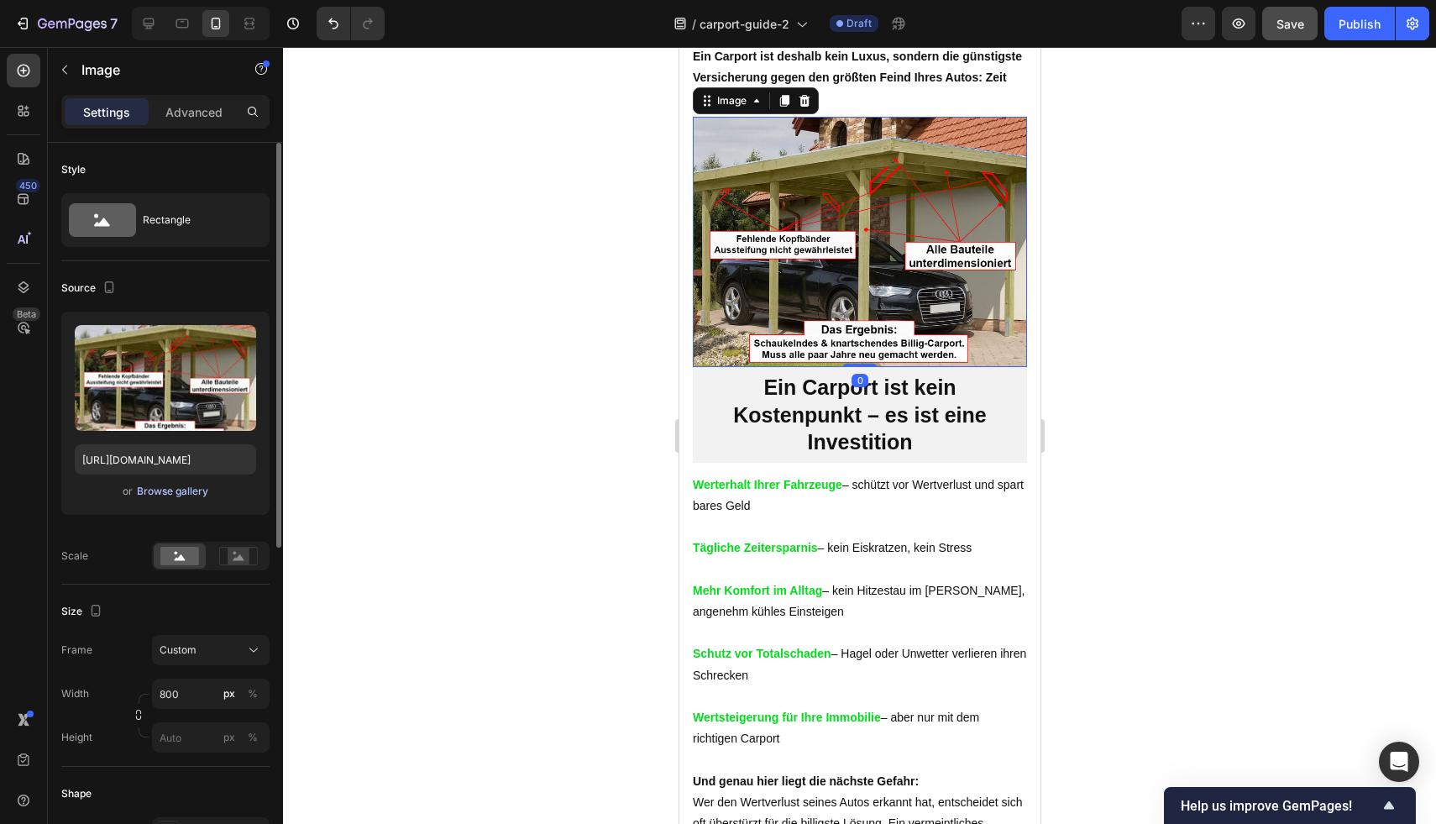
click at [183, 488] on div "Browse gallery" at bounding box center [172, 491] width 71 height 15
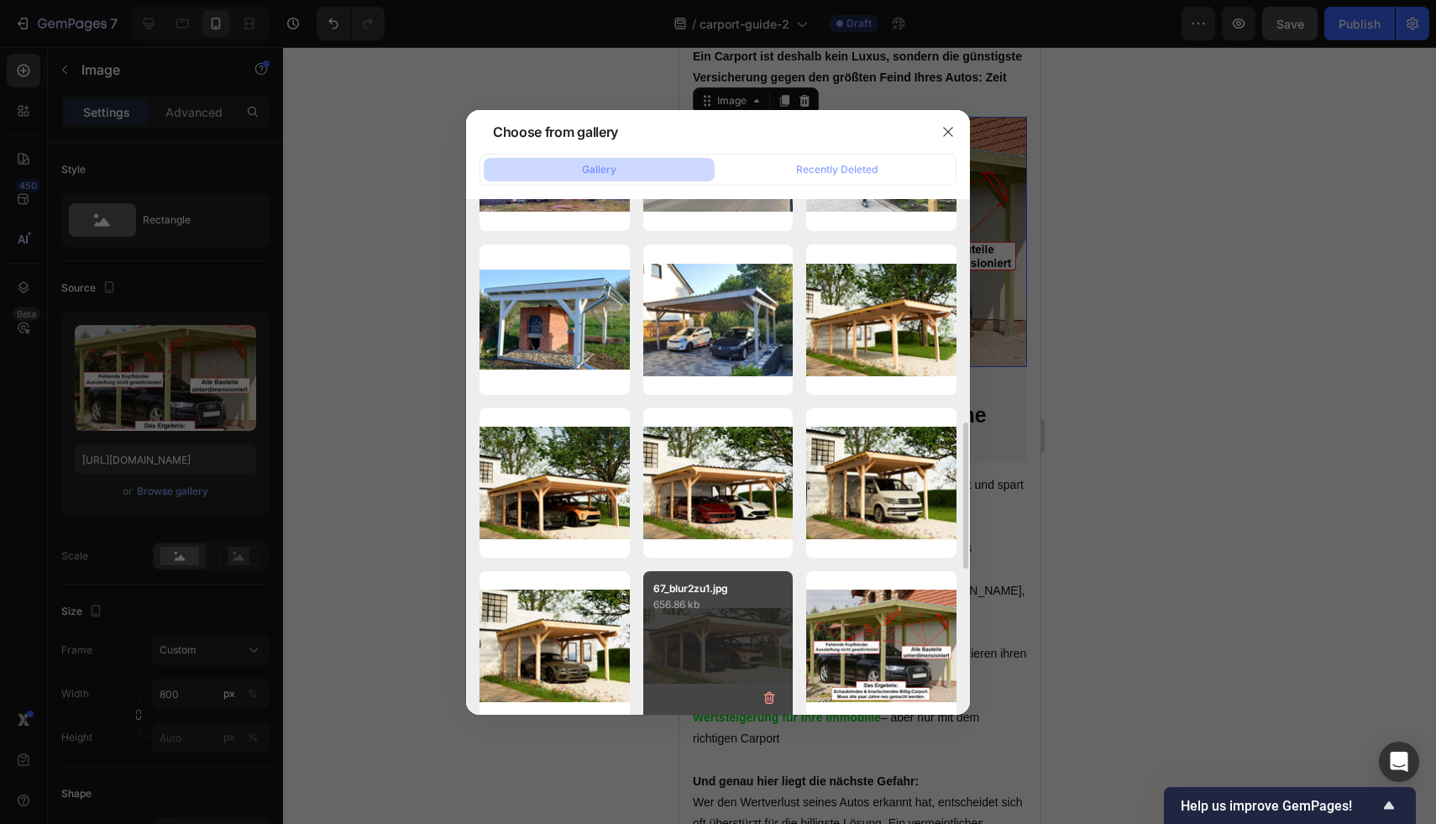
scroll to position [1091, 0]
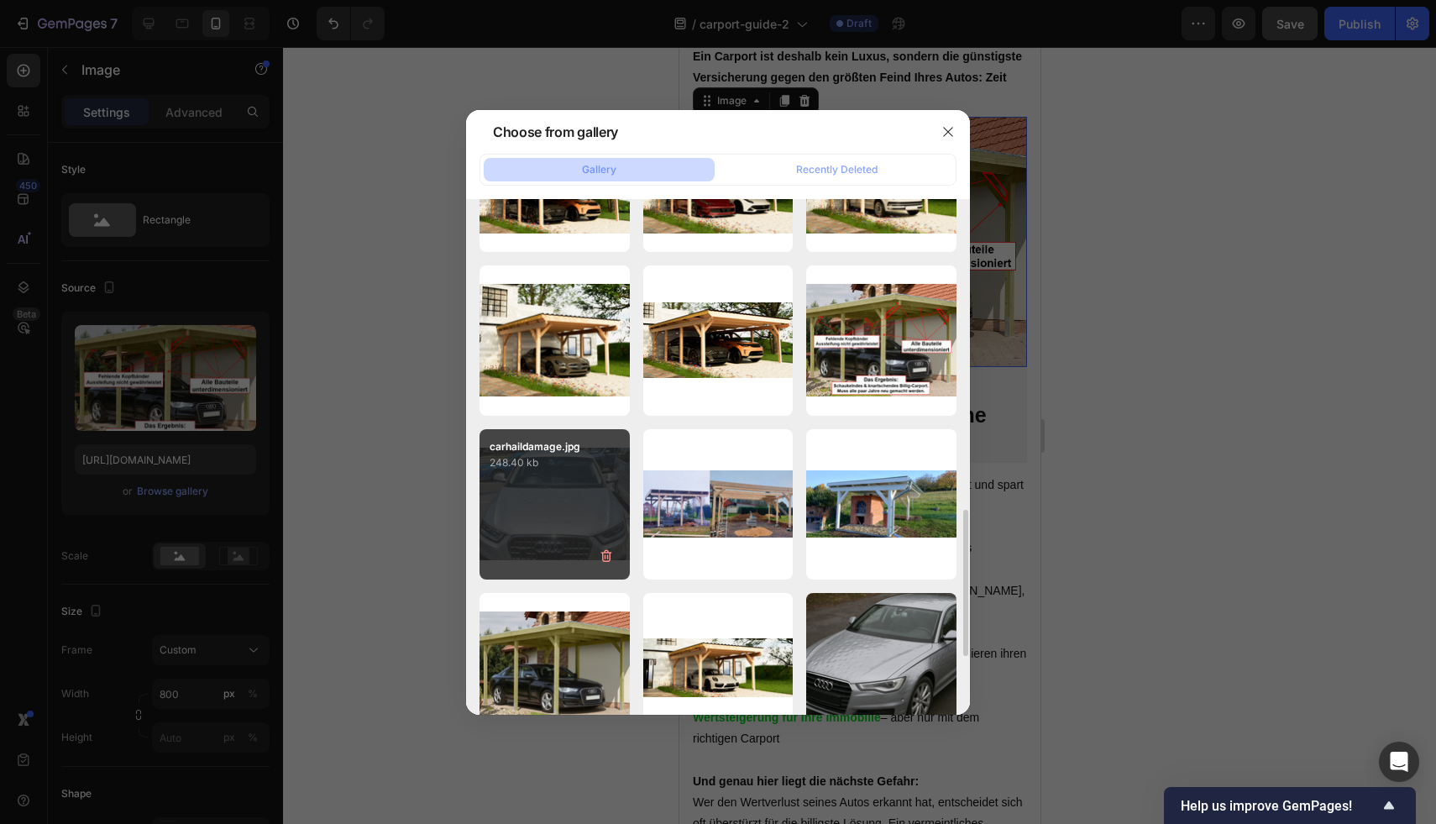
click at [573, 507] on div "carhaildamage.jpg 248.40 kb" at bounding box center [554, 504] width 150 height 150
type input "https://cdn.shopify.com/s/files/1/0610/0379/2578/files/gempages_573565640124662…"
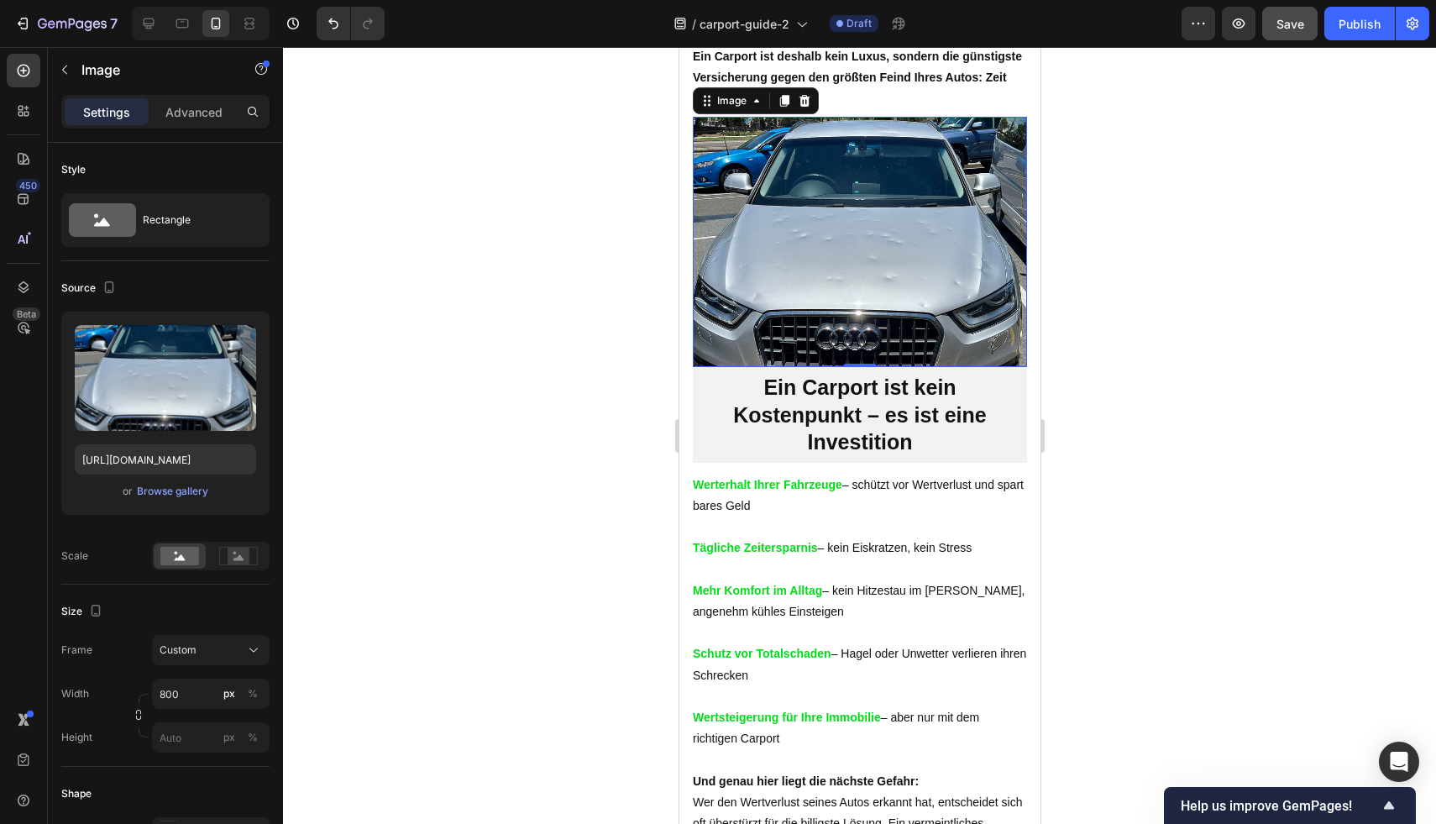
click at [1171, 378] on div at bounding box center [859, 435] width 1153 height 777
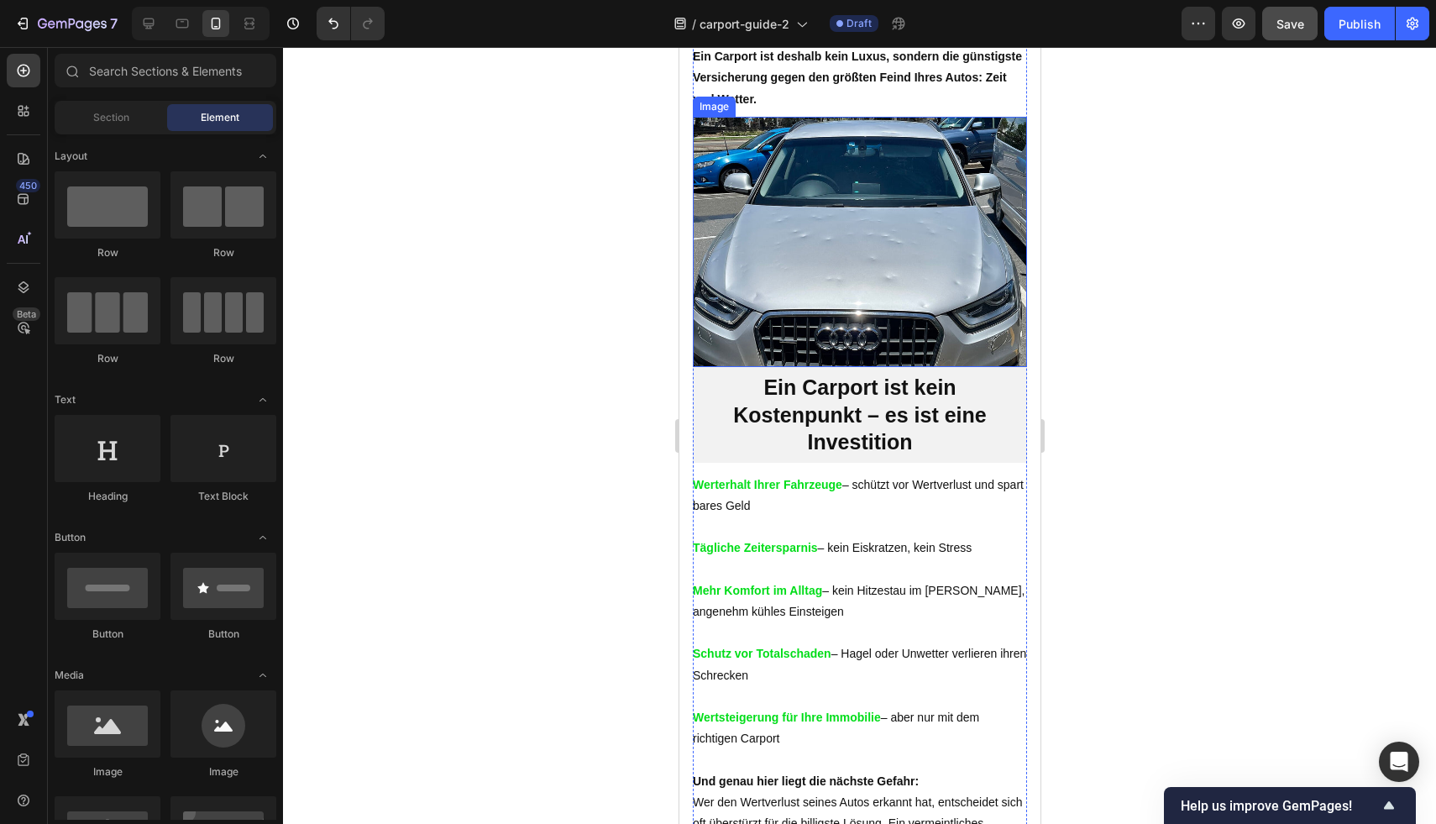
scroll to position [1046, 0]
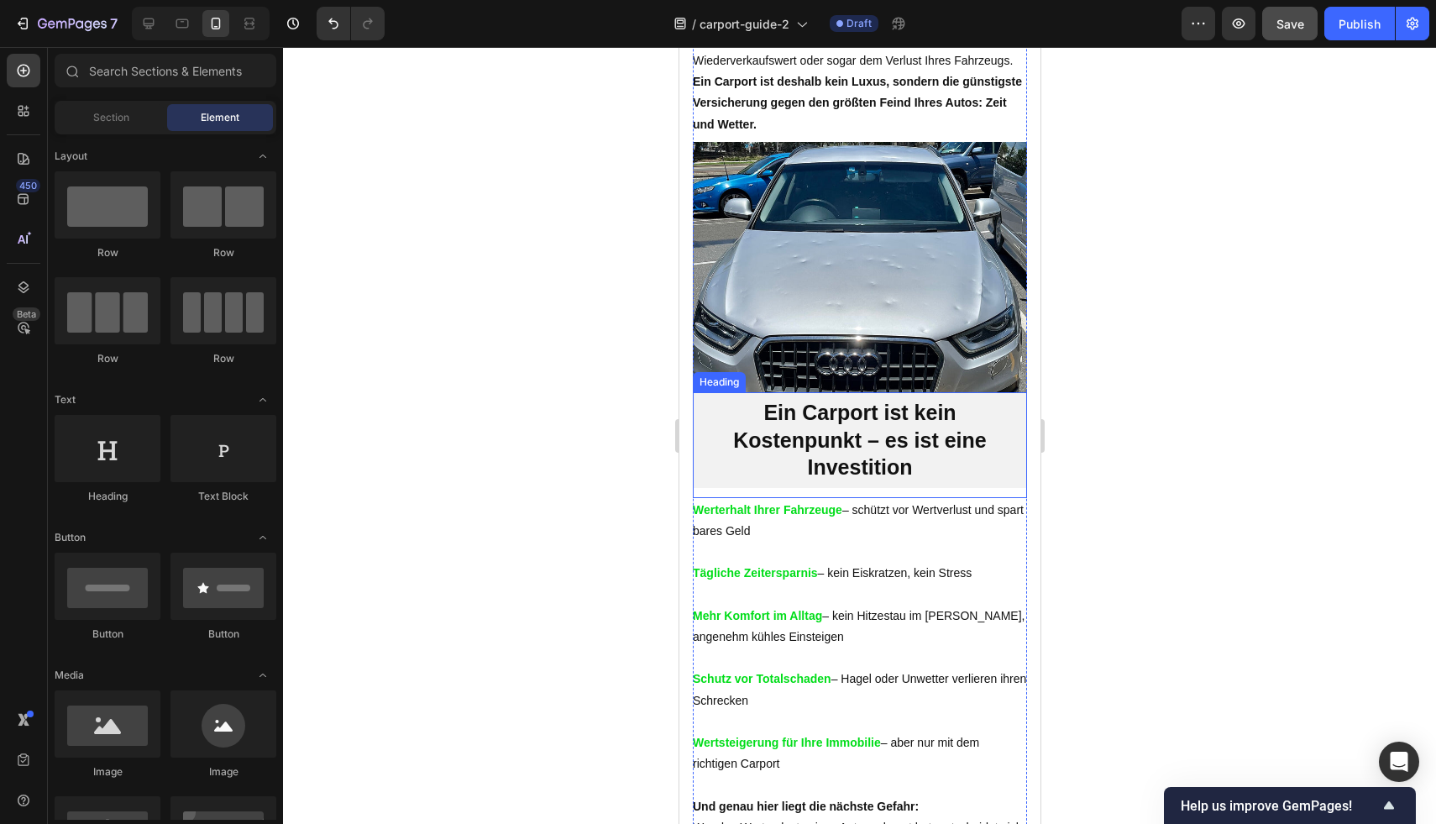
click at [955, 455] on h2 "Ein Carport ist kein Kostenpunkt – es ist eine Investition" at bounding box center [859, 440] width 334 height 96
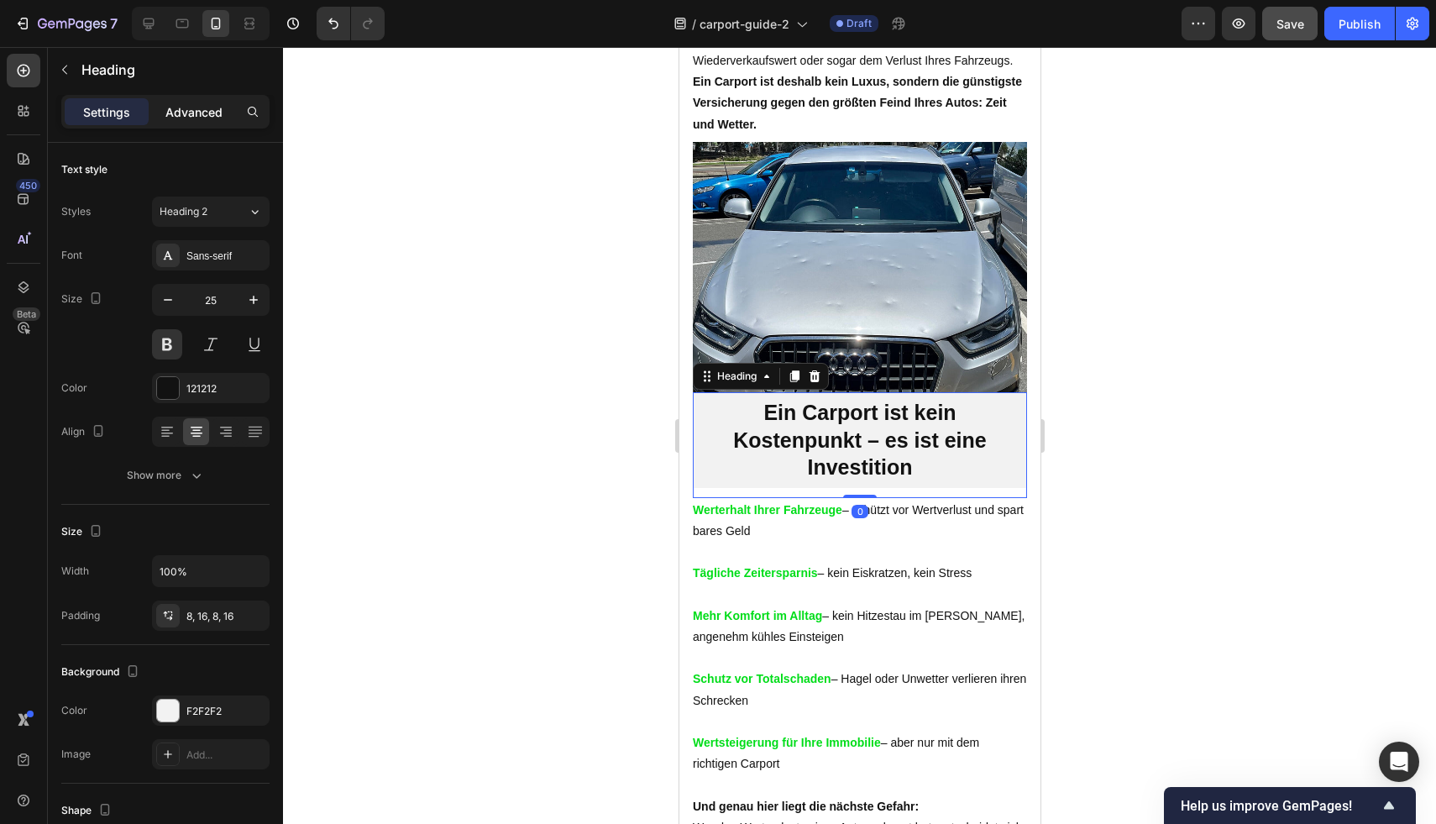
click at [199, 120] on p "Advanced" at bounding box center [193, 112] width 57 height 18
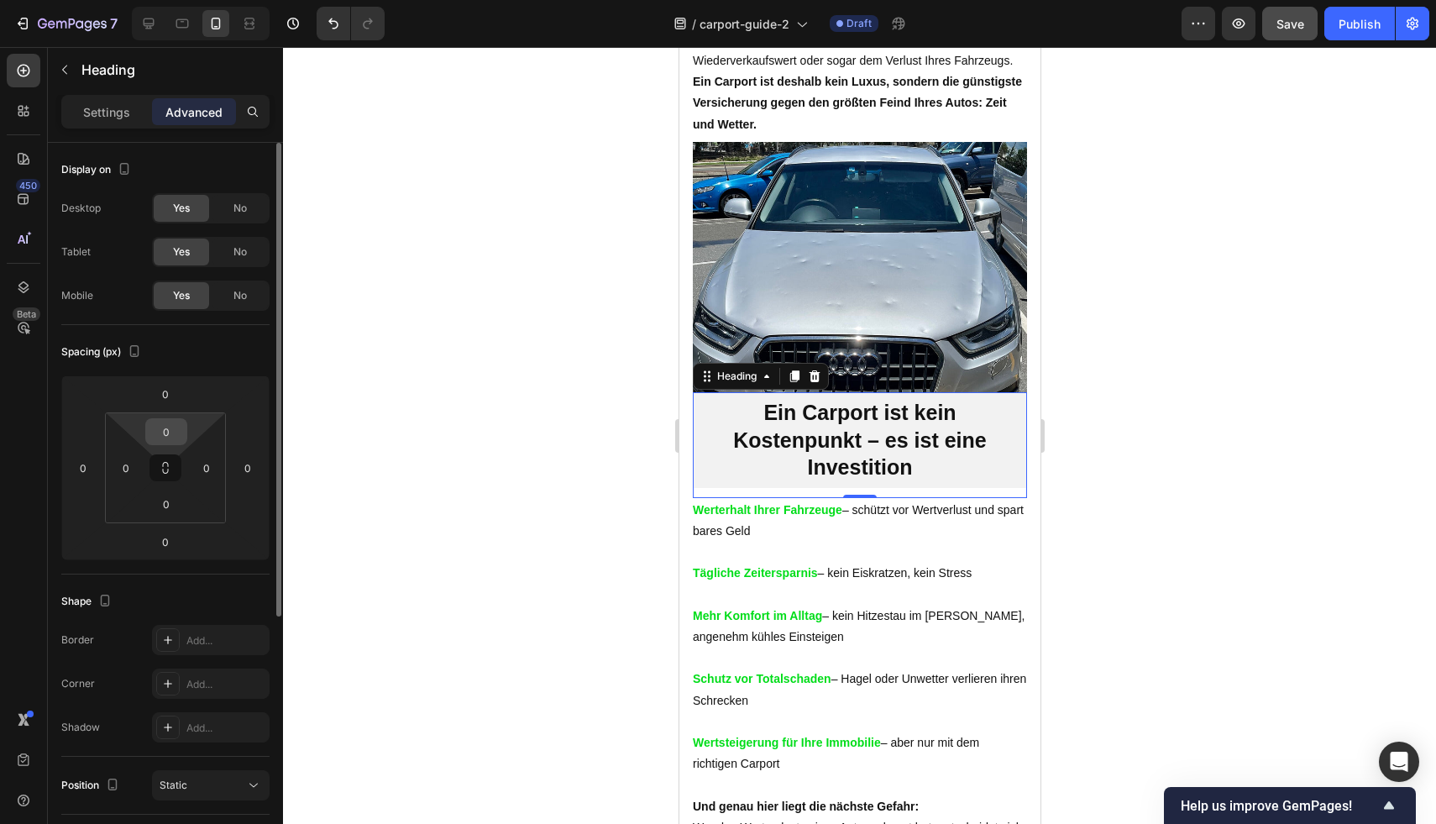
click at [153, 437] on input "0" at bounding box center [166, 431] width 34 height 25
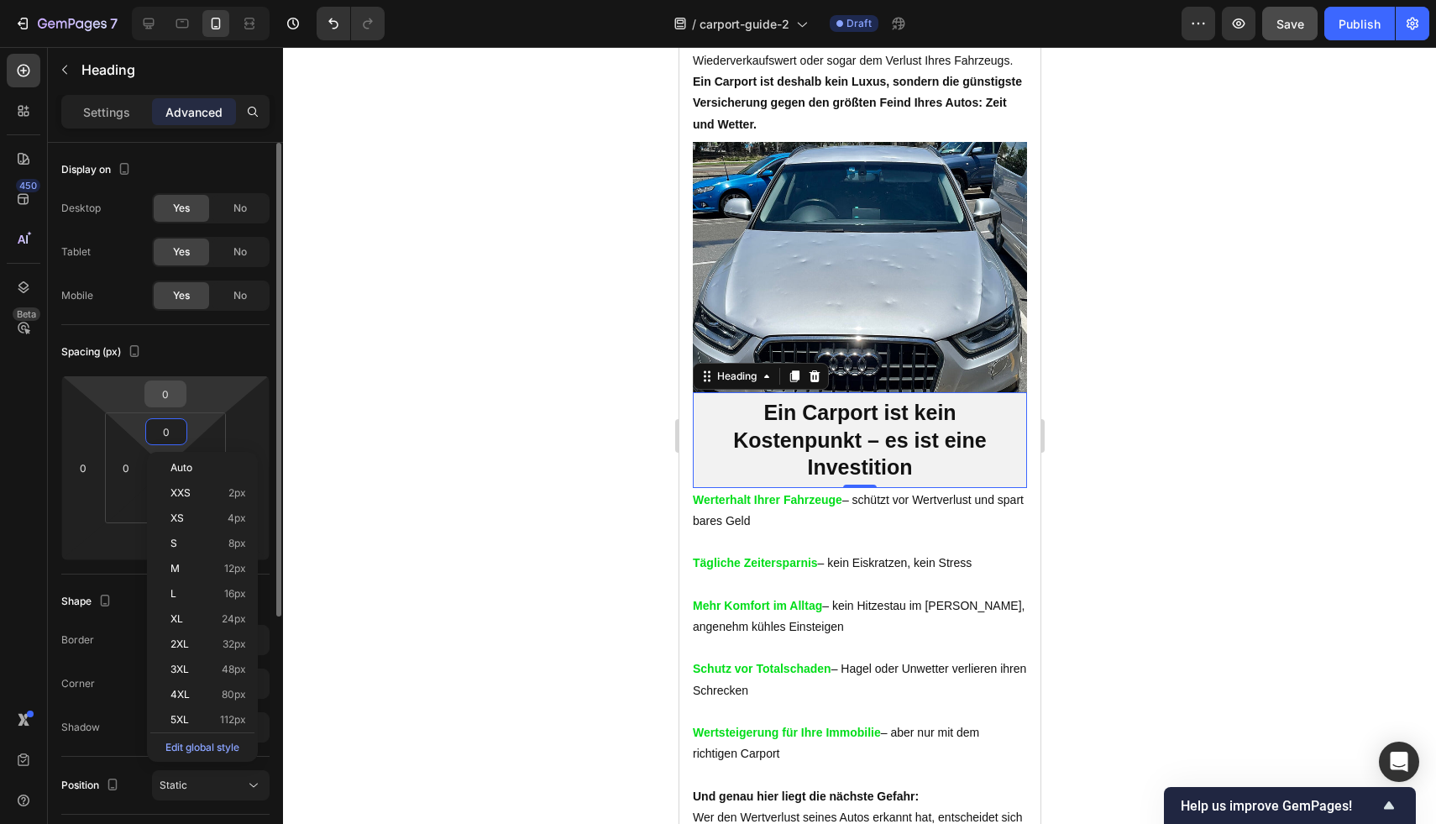
click at [174, 397] on input "0" at bounding box center [166, 393] width 34 height 25
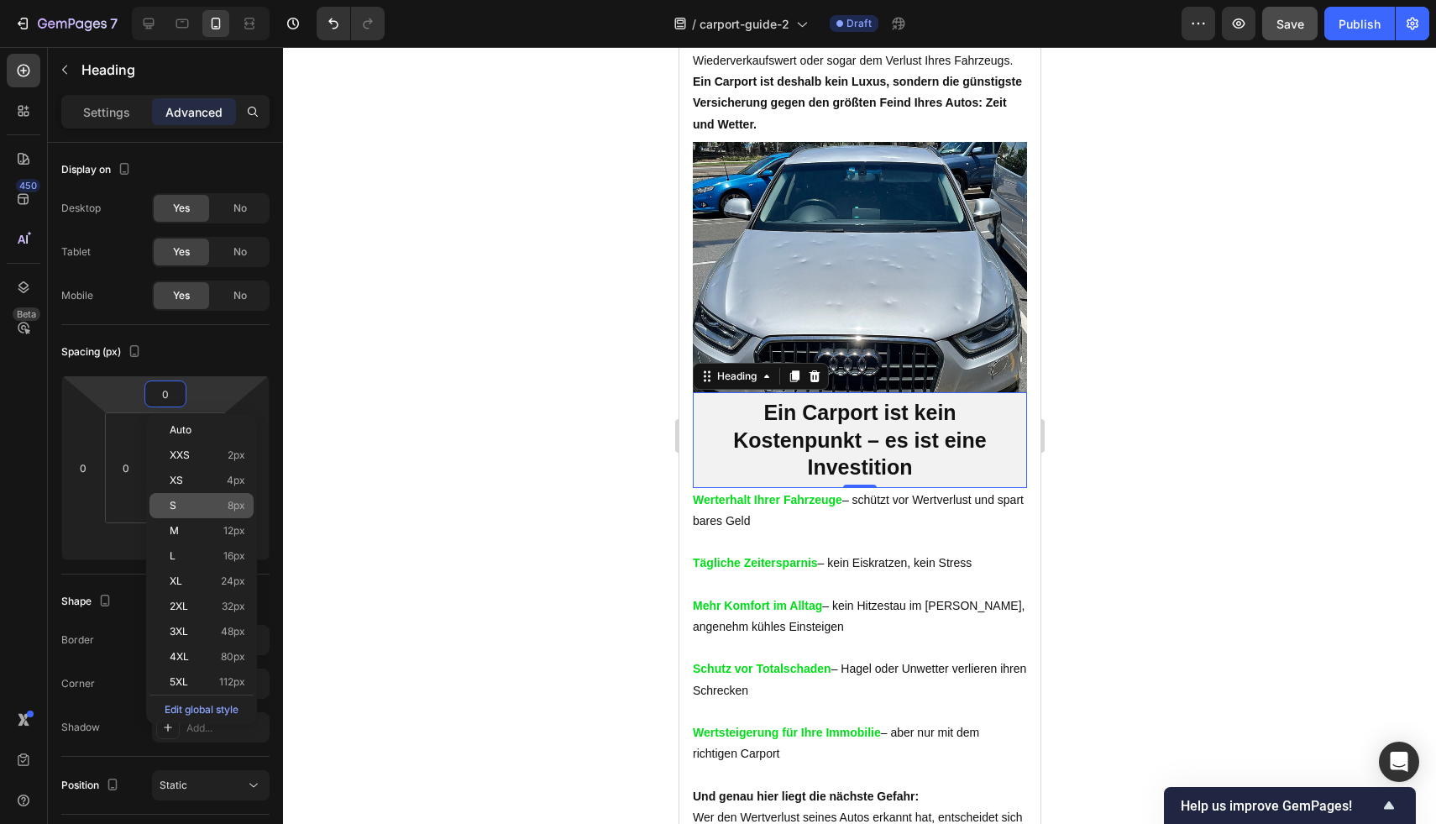
click at [205, 505] on p "S 8px" at bounding box center [208, 506] width 76 height 12
type input "8"
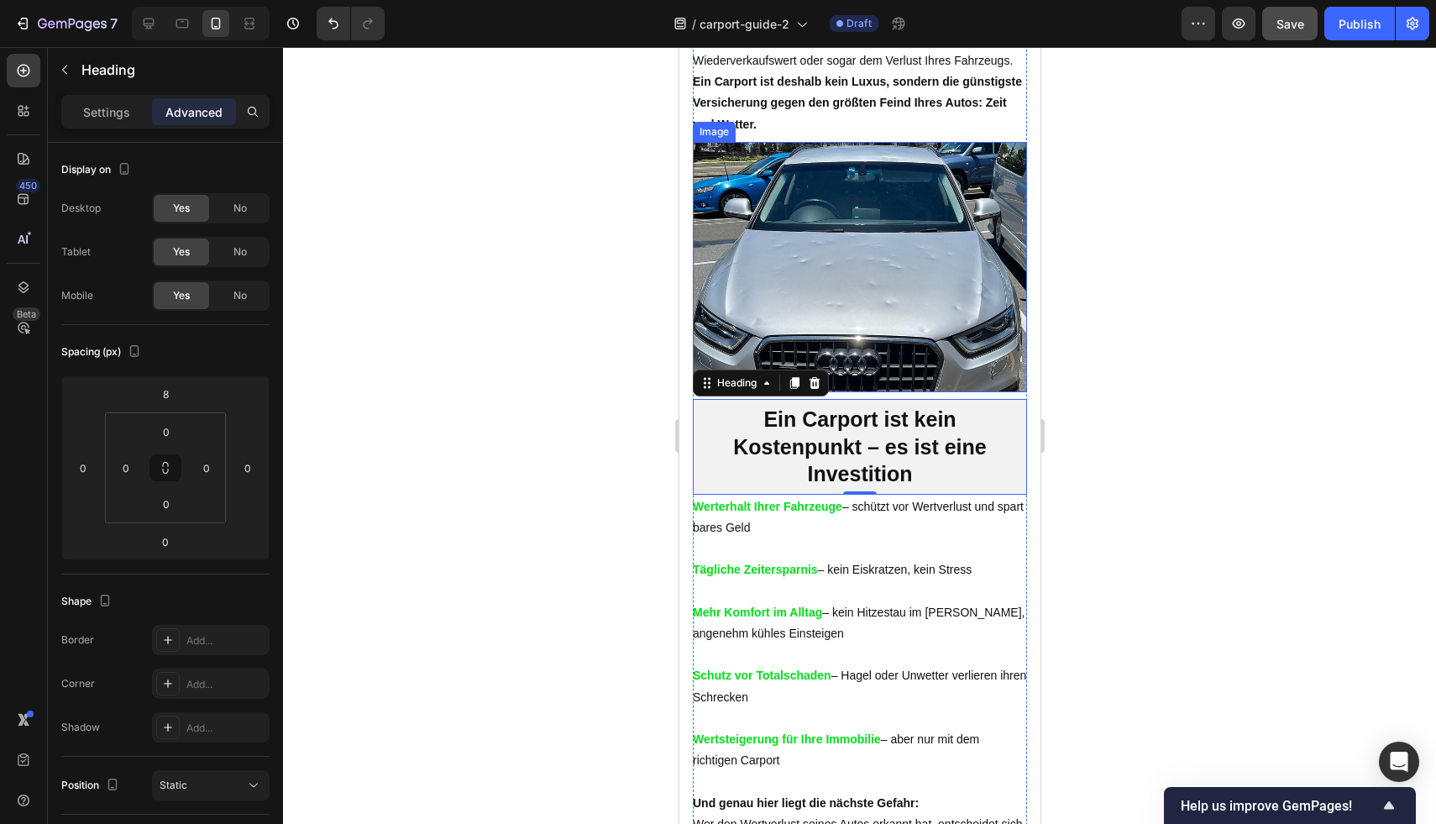
click at [1252, 323] on div at bounding box center [859, 435] width 1153 height 777
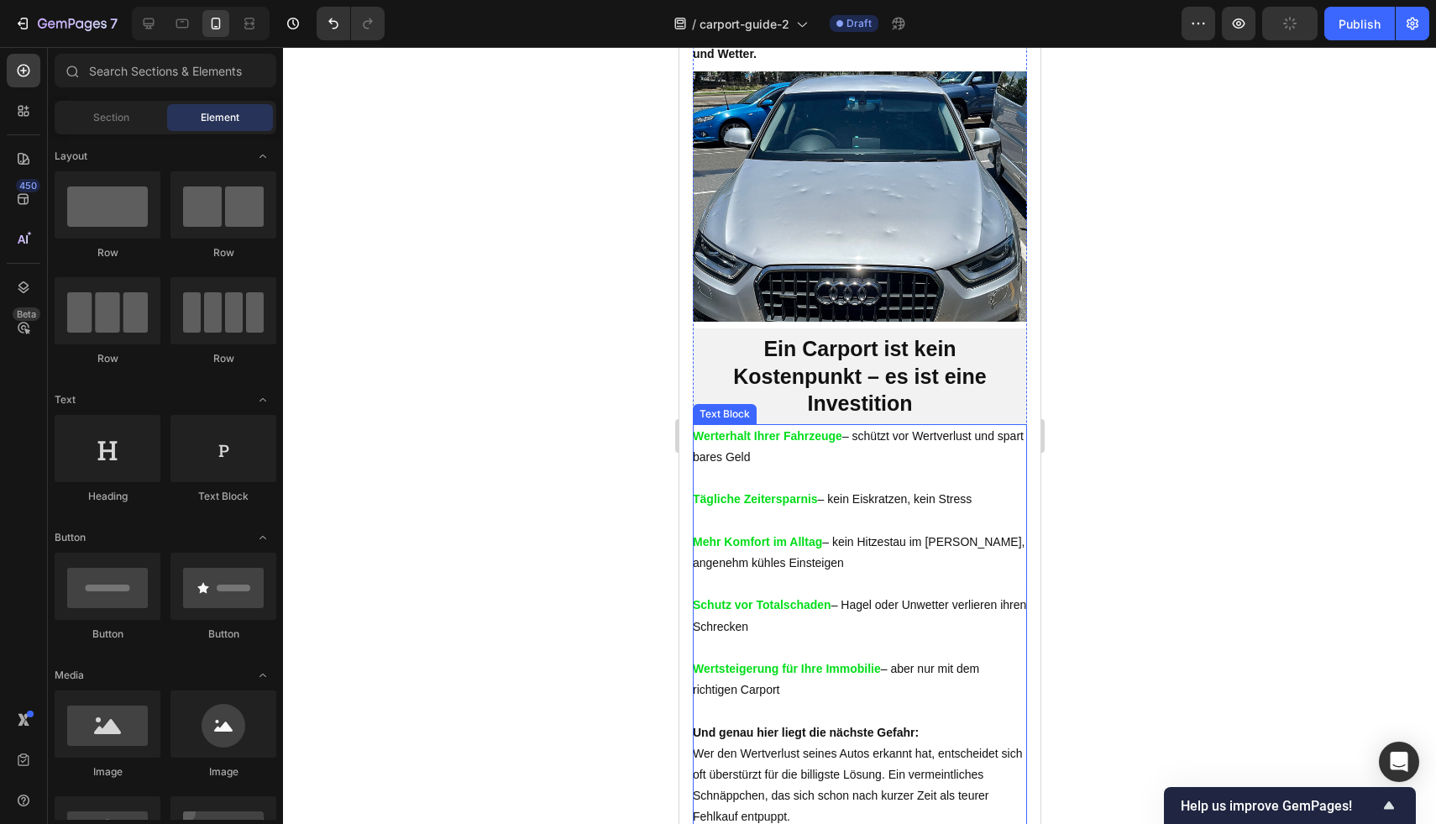
scroll to position [1162, 0]
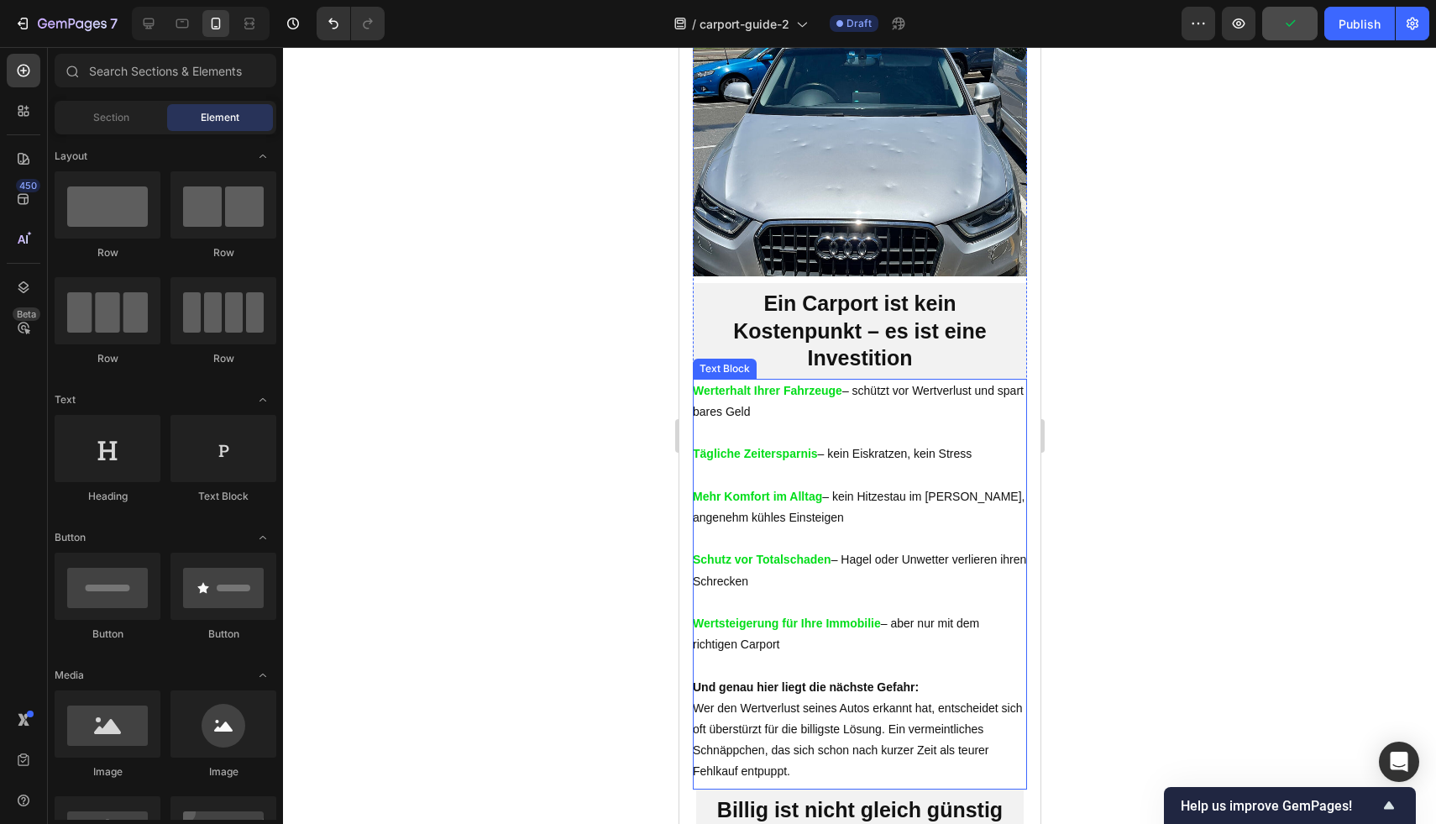
click at [828, 464] on p "Tägliche Zeitersparnis – kein Eiskratzen, kein Stress" at bounding box center [859, 453] width 334 height 21
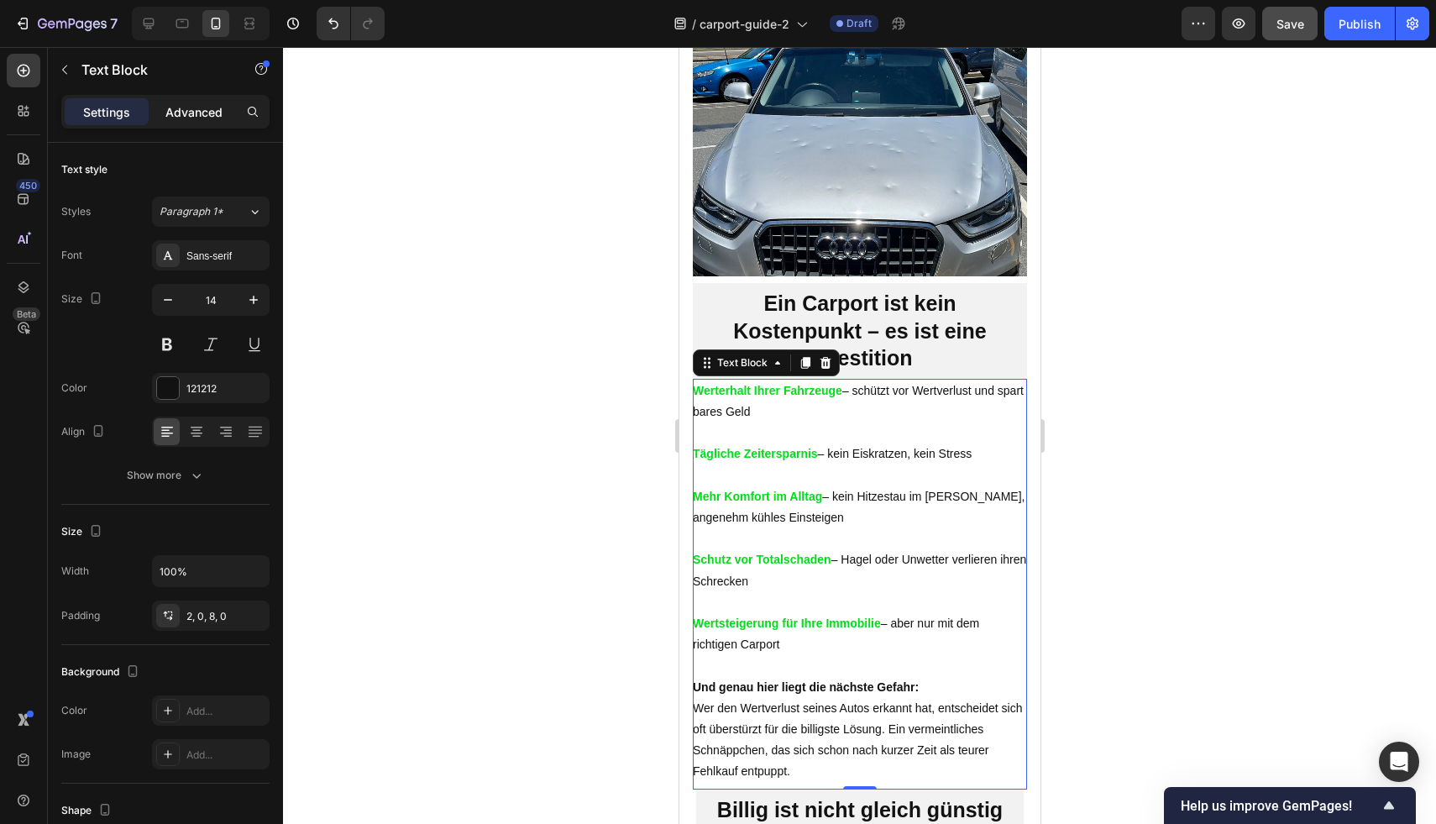
click at [218, 119] on p "Advanced" at bounding box center [193, 112] width 57 height 18
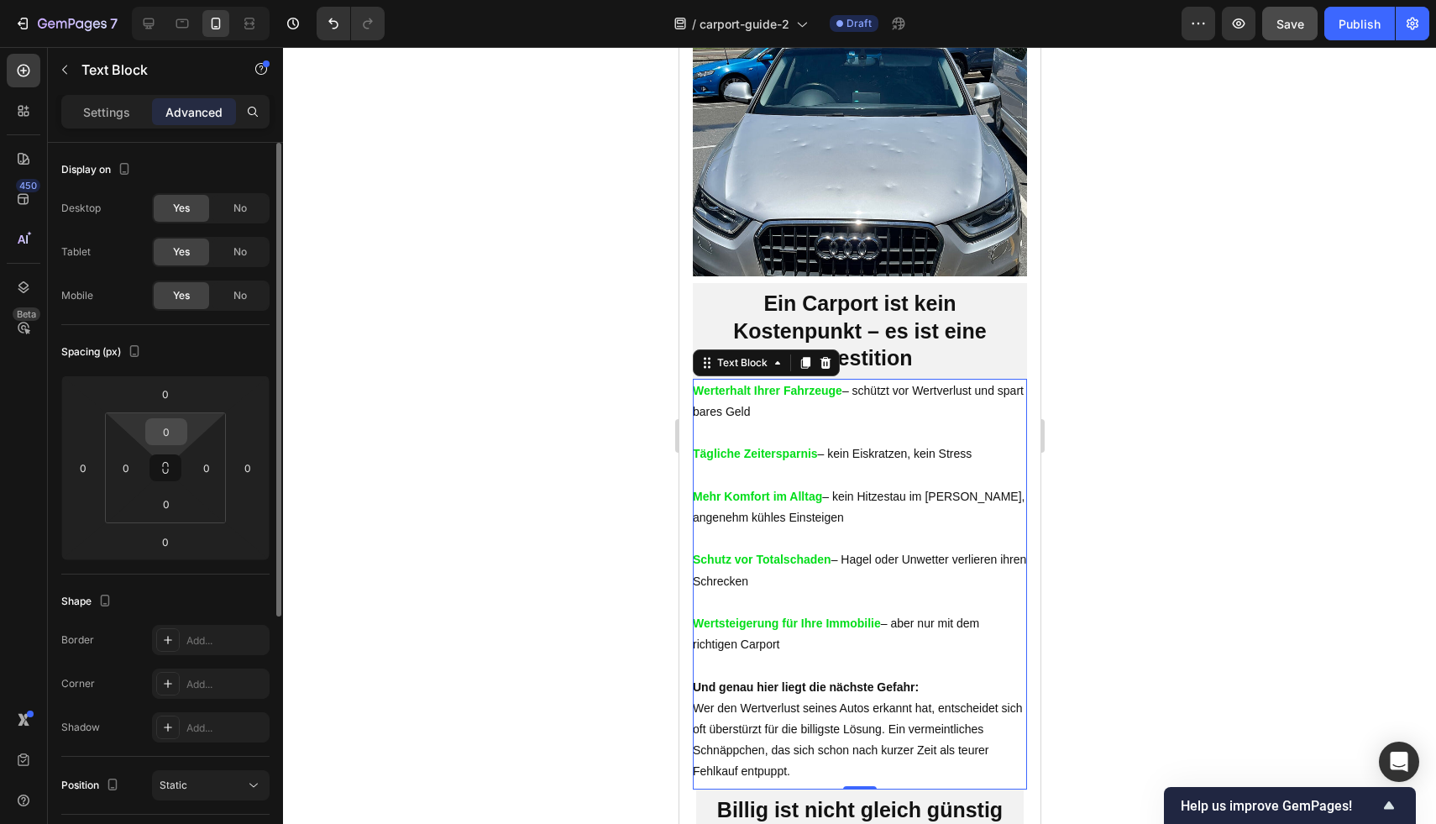
click at [155, 441] on input "0" at bounding box center [166, 431] width 34 height 25
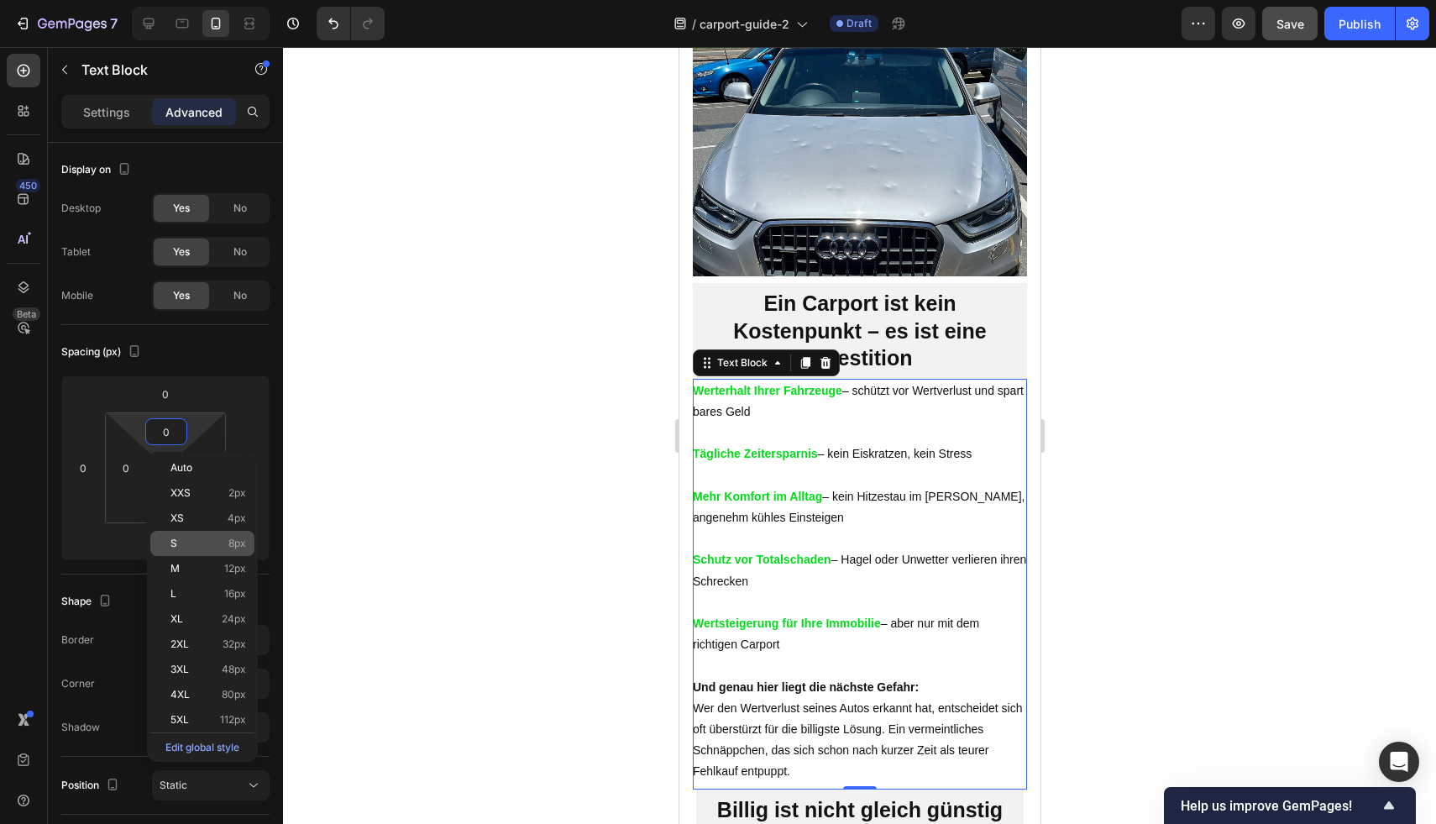
click at [212, 531] on div "S 8px" at bounding box center [202, 543] width 104 height 25
type input "8"
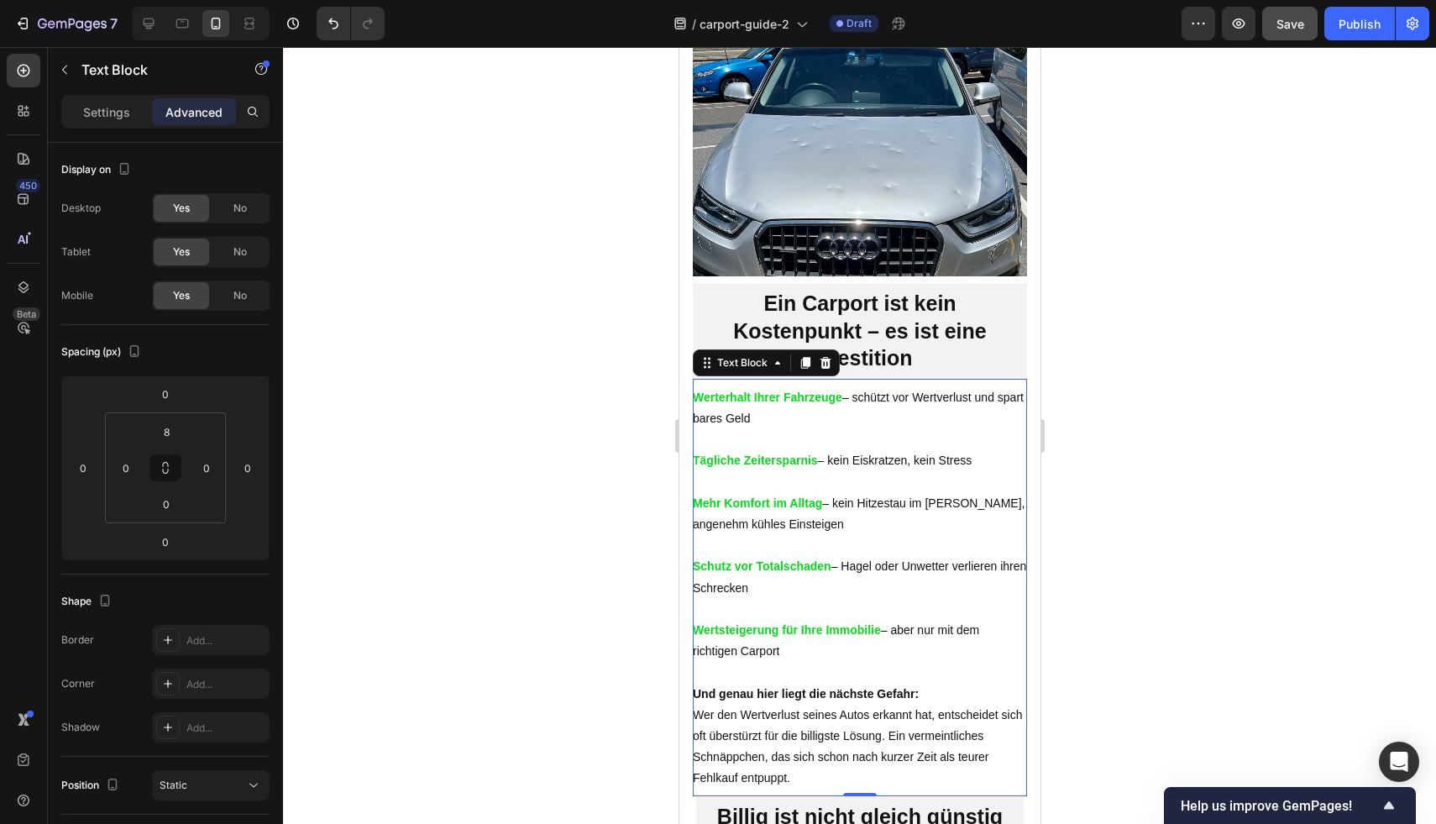
click at [1353, 330] on div at bounding box center [859, 435] width 1153 height 777
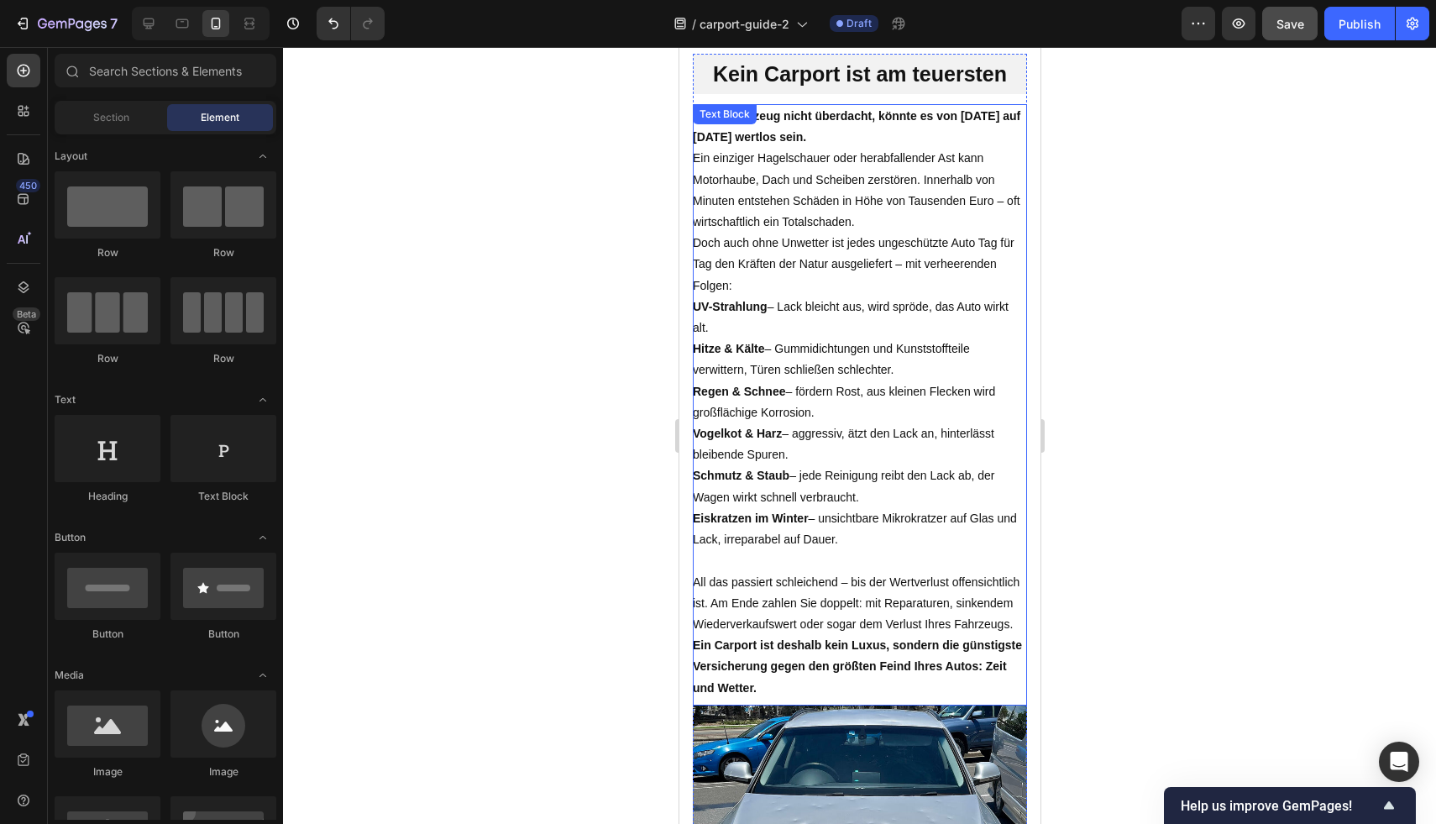
scroll to position [416, 0]
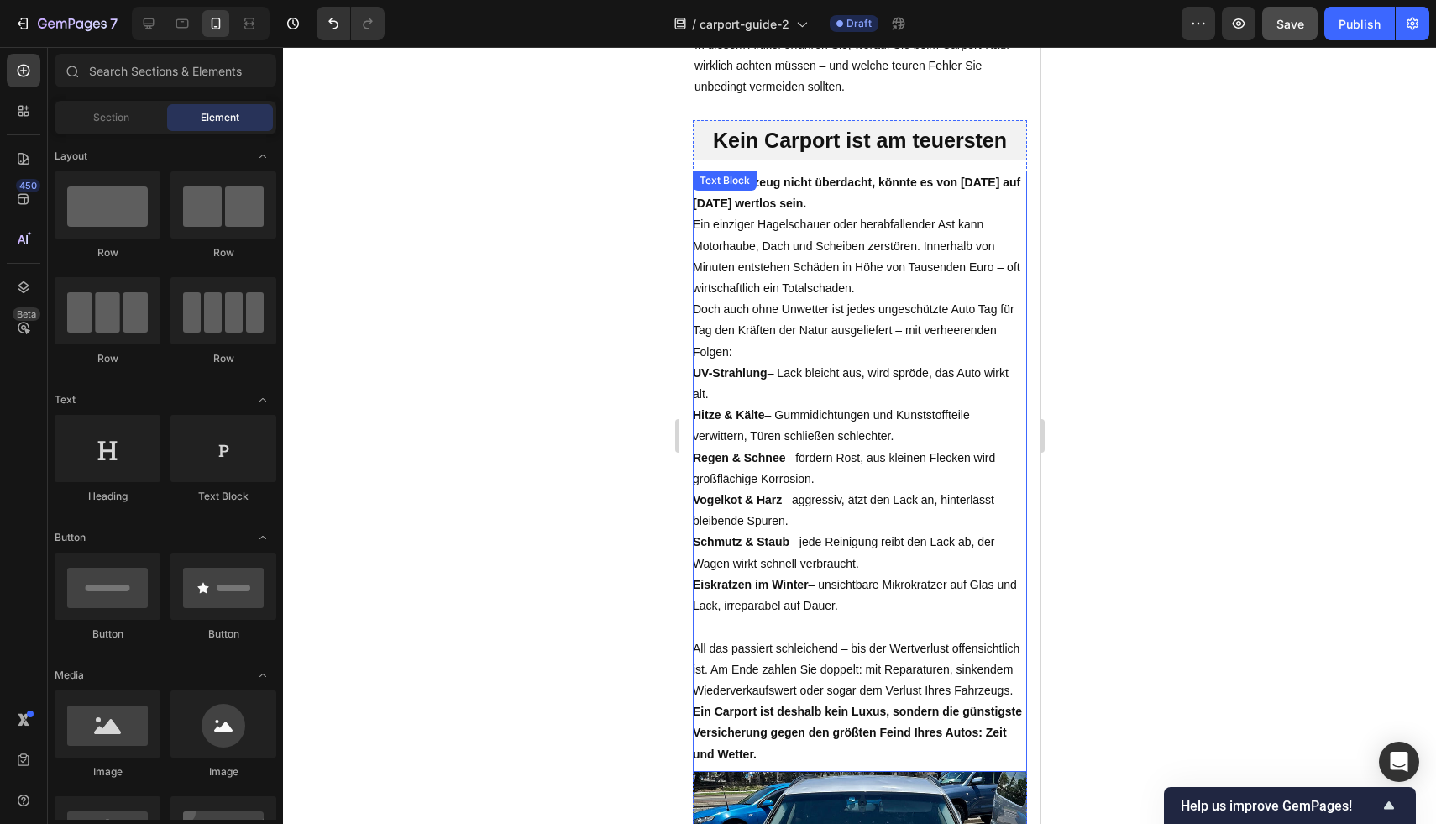
click at [869, 299] on p "Ein einziger Hagelschauer oder herabfallender Ast kann Motorhaube, Dach und Sch…" at bounding box center [859, 256] width 334 height 85
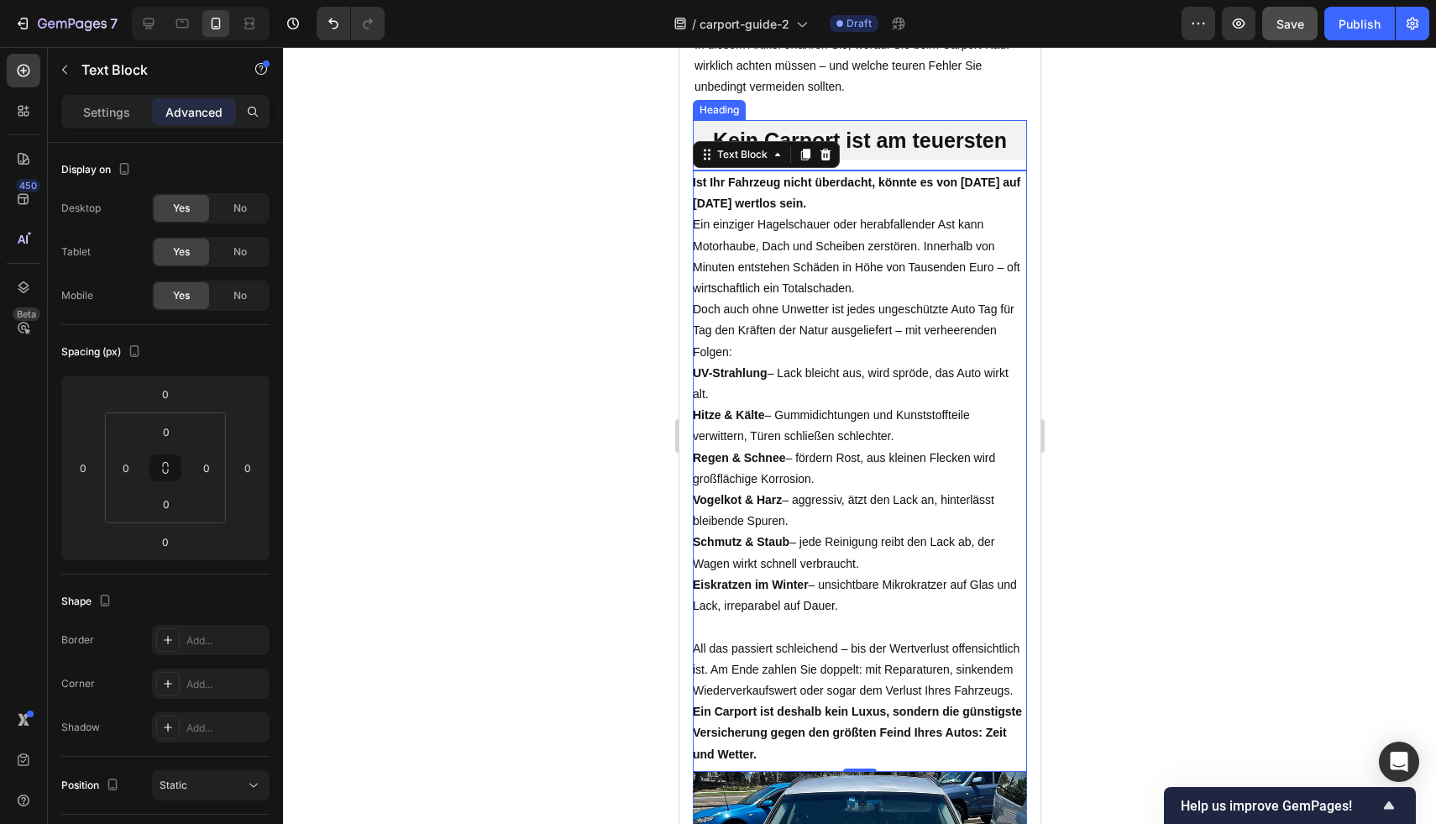
click at [960, 161] on h2 "Kein Carport ist am teuersten" at bounding box center [859, 140] width 334 height 41
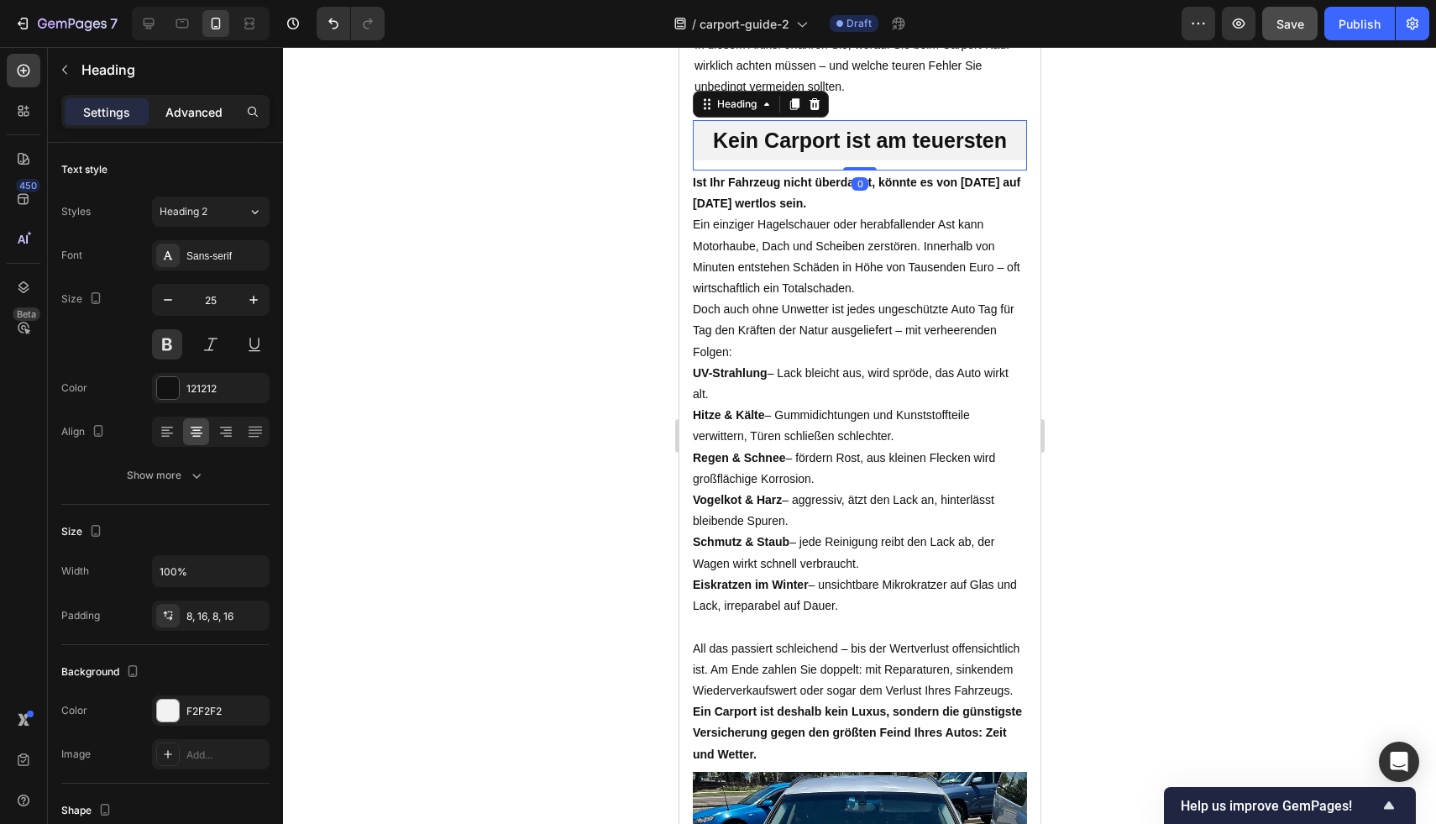
click at [202, 113] on p "Advanced" at bounding box center [193, 112] width 57 height 18
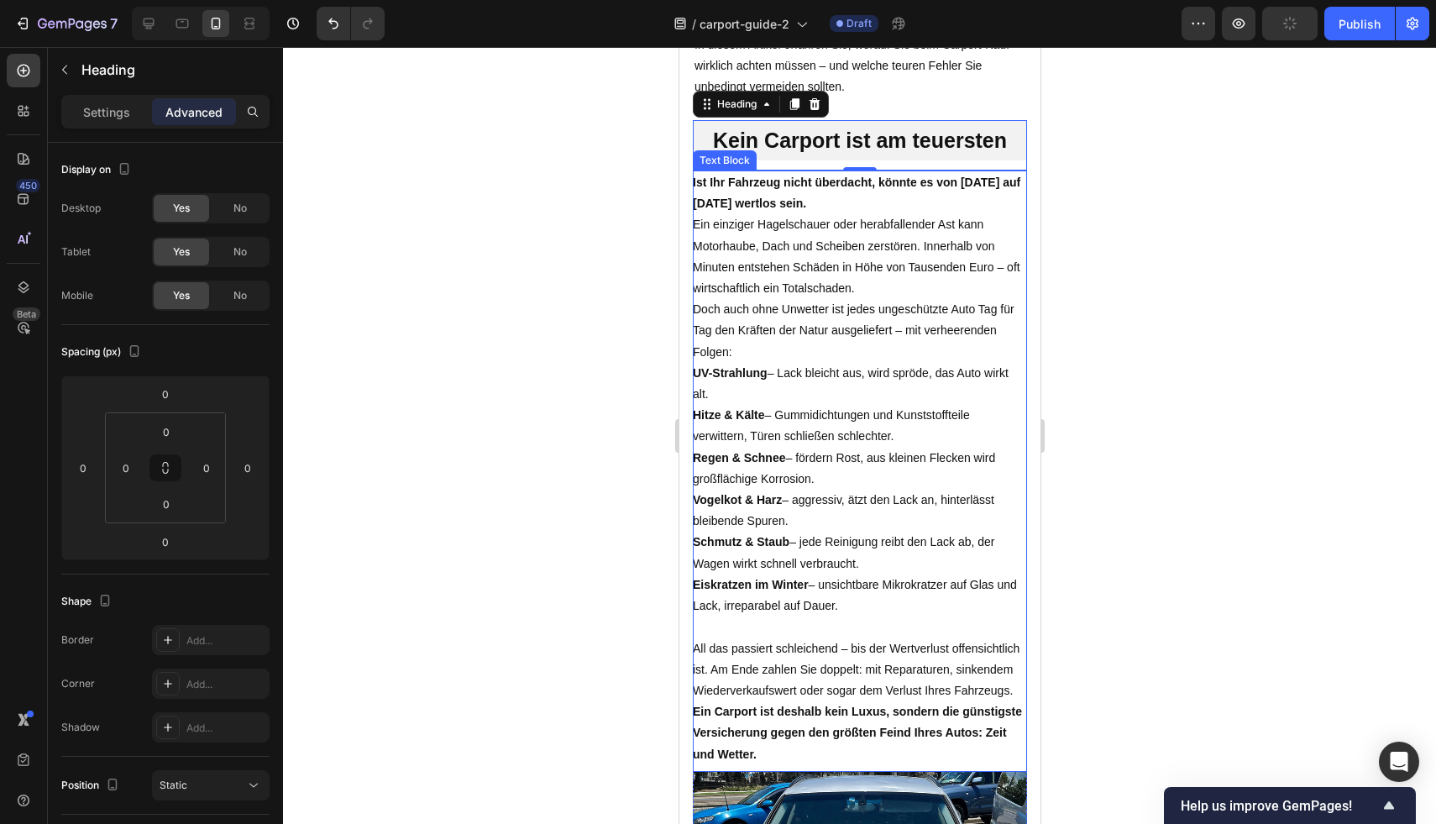
click at [820, 378] on p "UV-Strahlung – Lack bleicht aus, wird spröde, das Auto wirkt alt." at bounding box center [859, 384] width 334 height 42
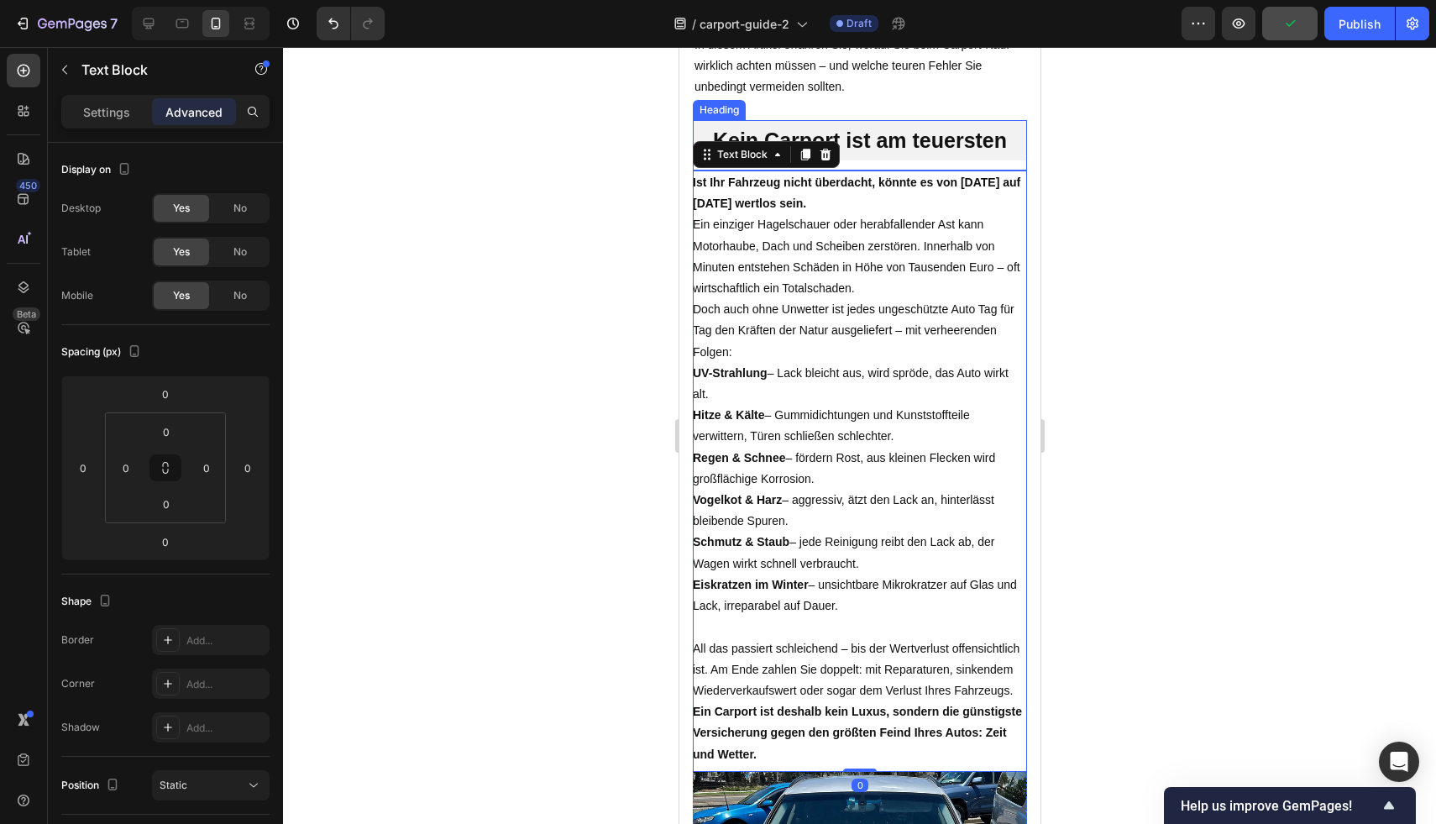
click at [899, 171] on div "Kein Carport ist am teuersten Heading" at bounding box center [859, 145] width 334 height 51
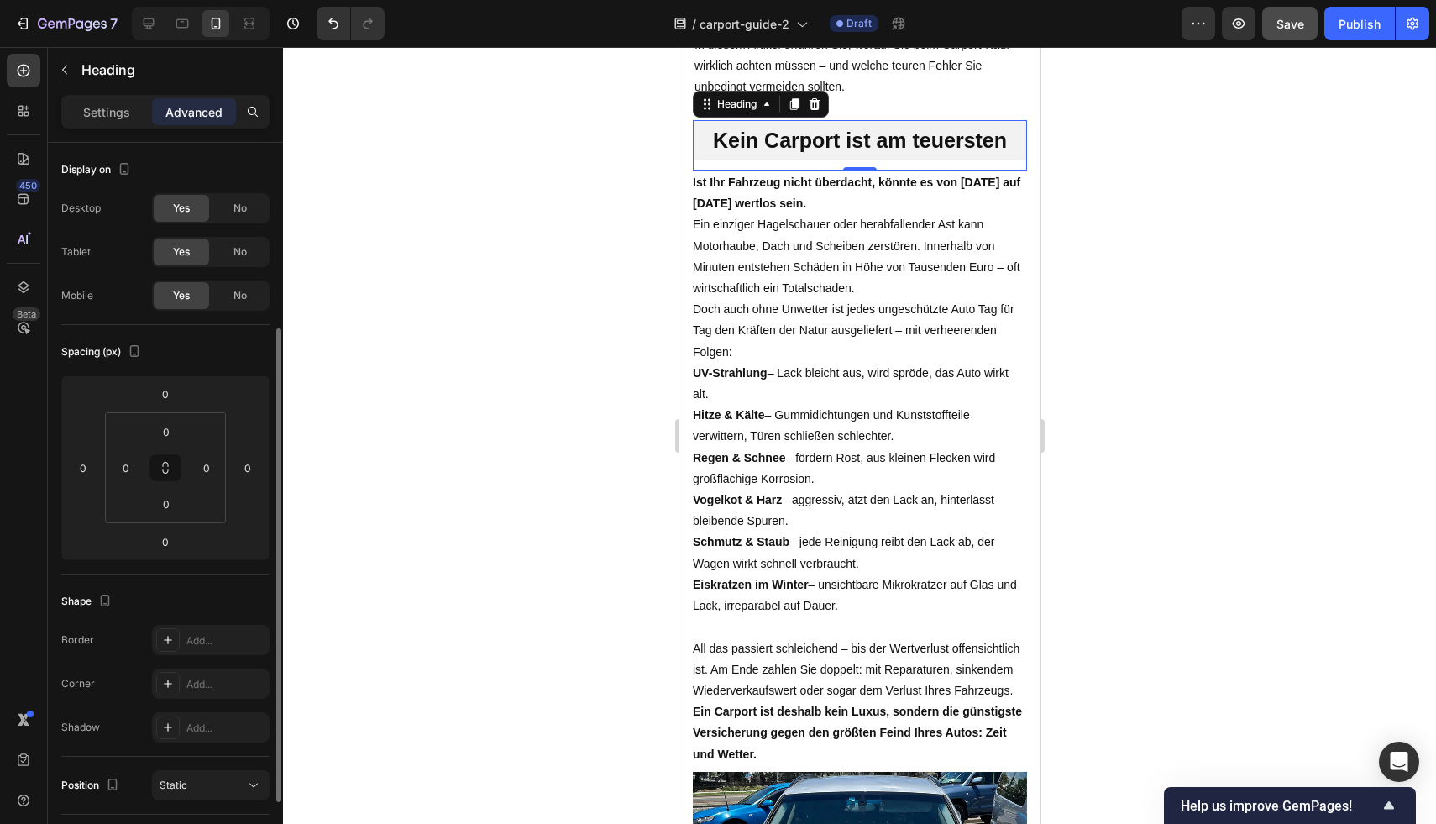
scroll to position [343, 0]
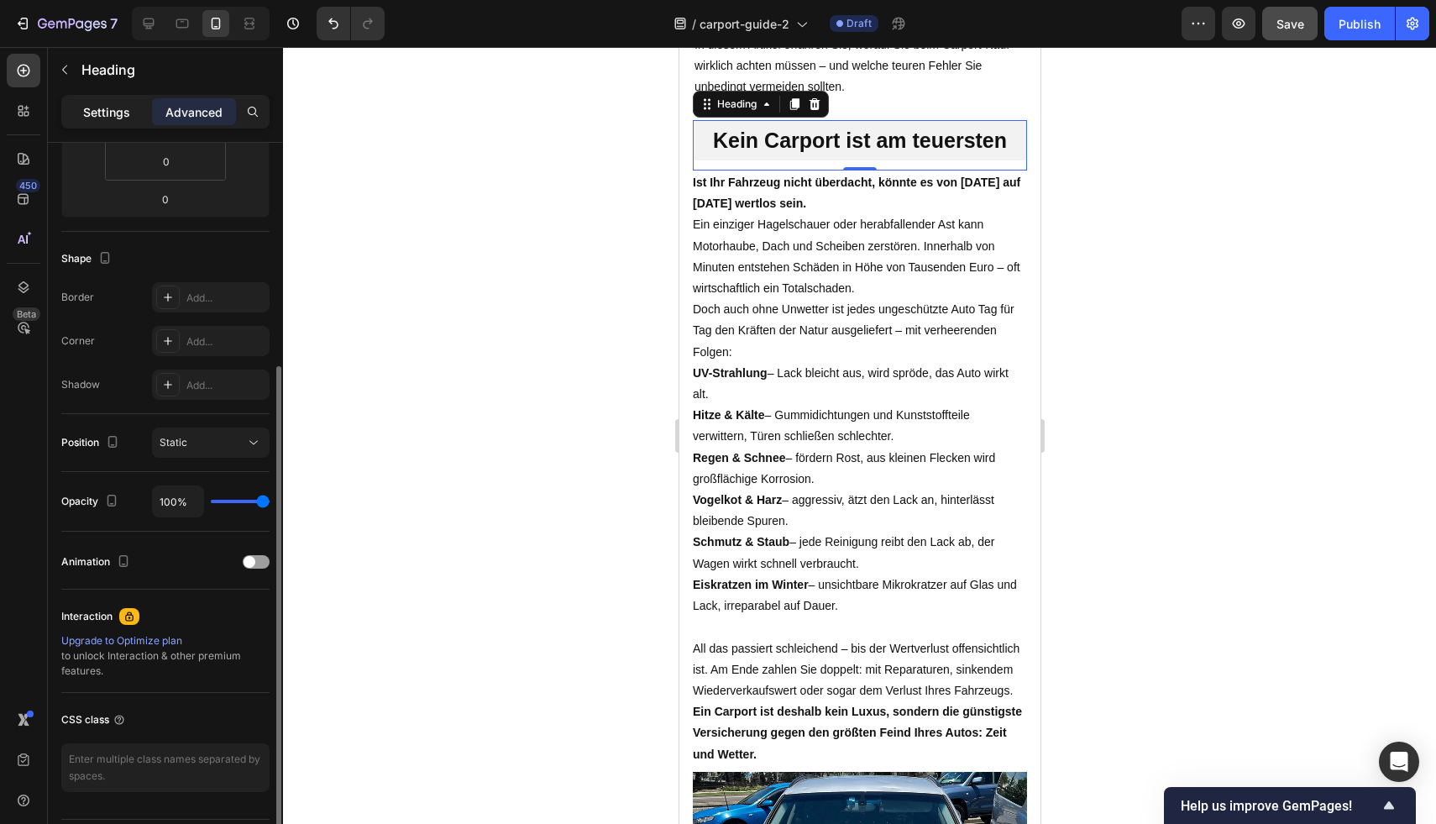
click at [108, 121] on div "Settings" at bounding box center [107, 111] width 84 height 27
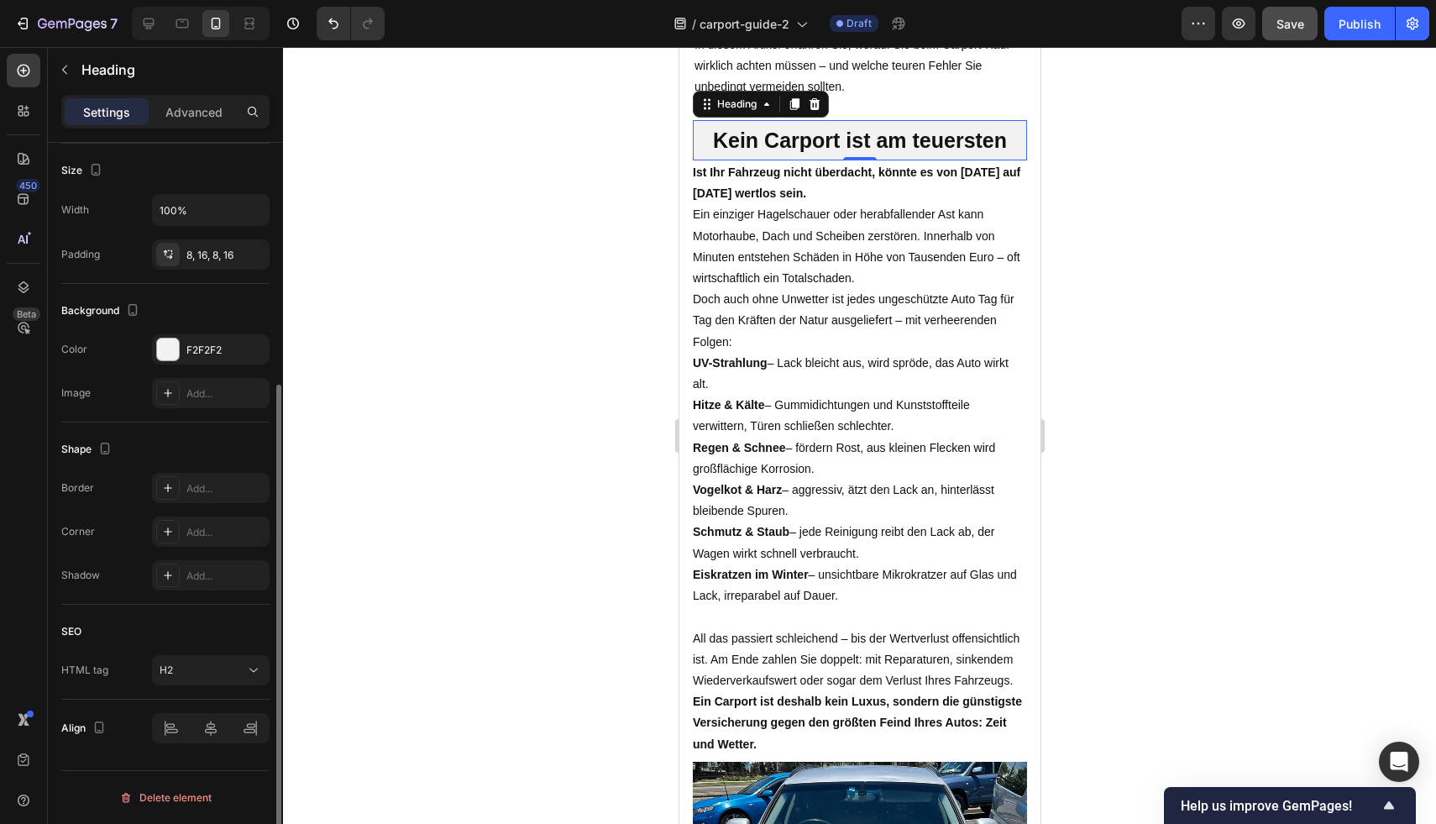
scroll to position [0, 0]
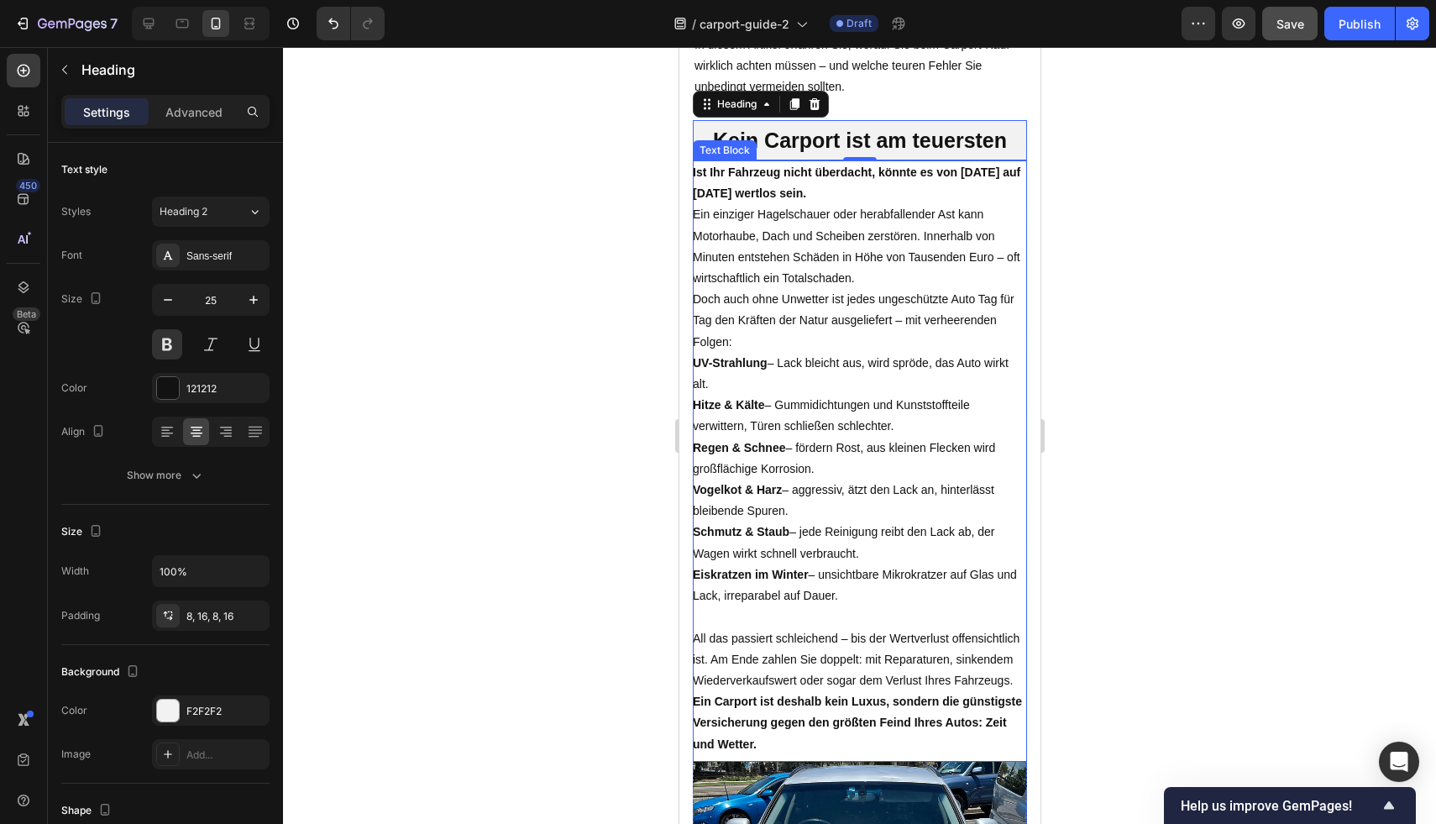
click at [841, 339] on p "Doch auch ohne Unwetter ist jedes ungeschützte Auto Tag für Tag den Kräften der…" at bounding box center [859, 321] width 334 height 64
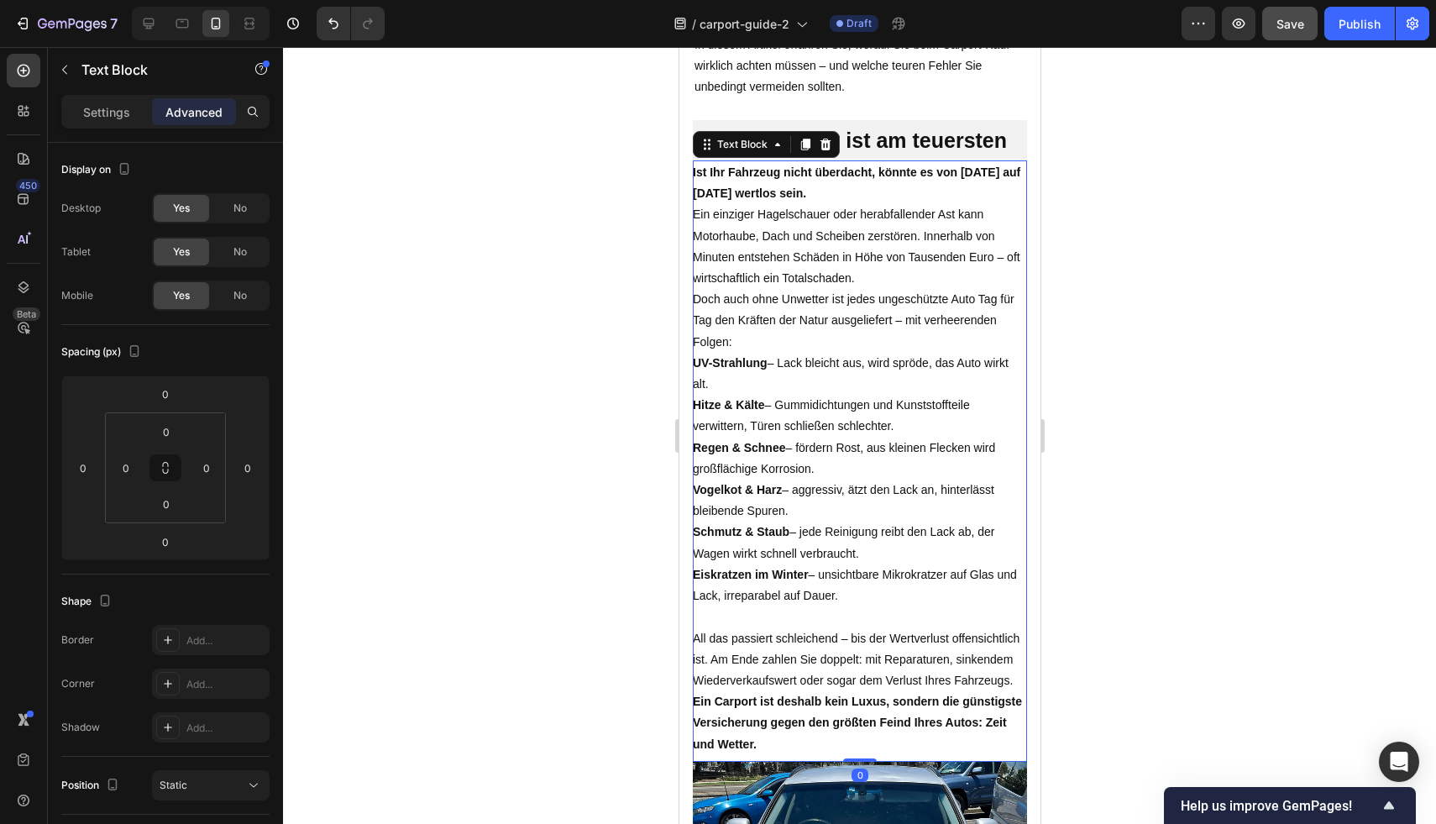
click at [1211, 285] on div at bounding box center [859, 435] width 1153 height 777
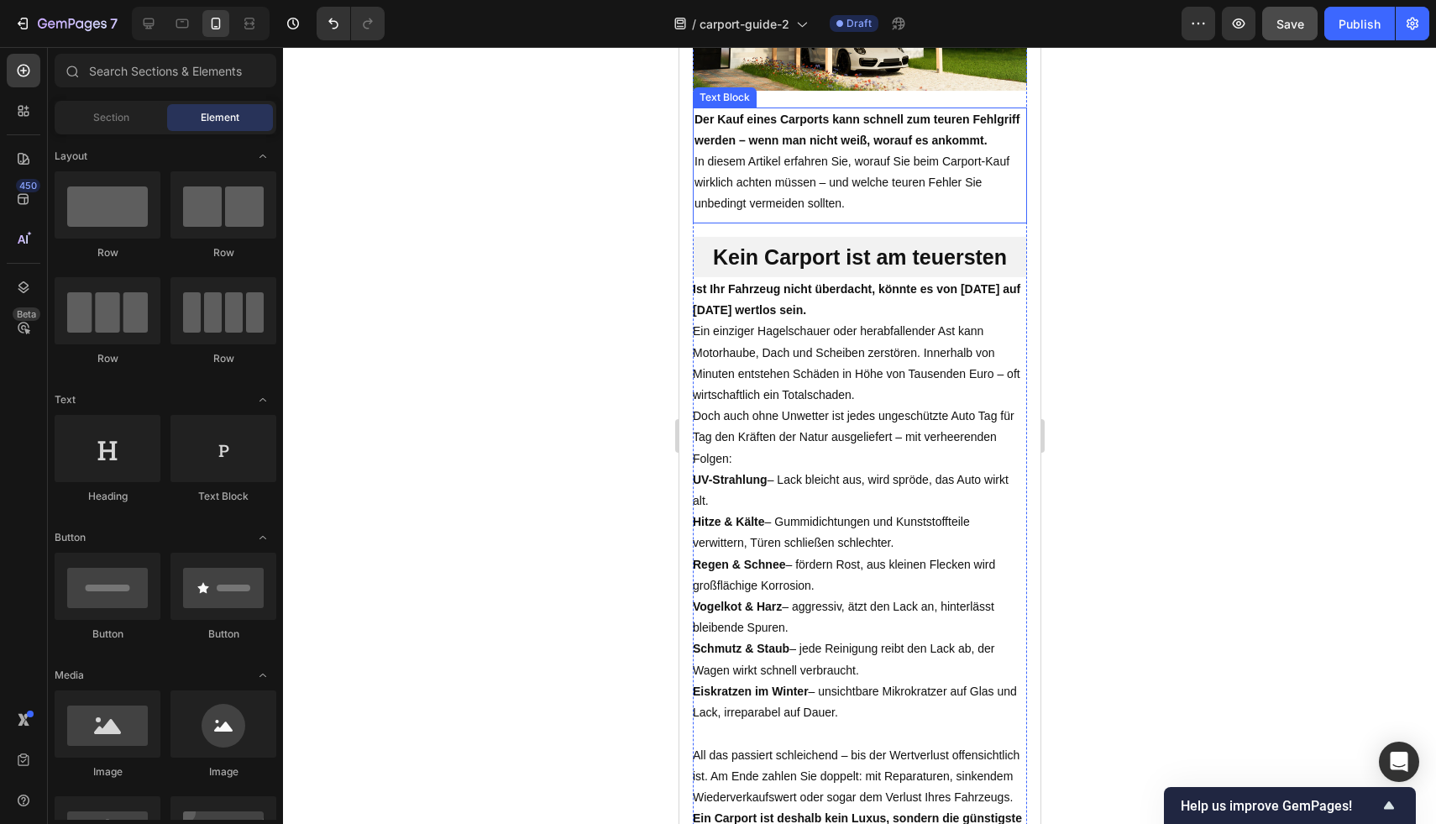
scroll to position [90, 0]
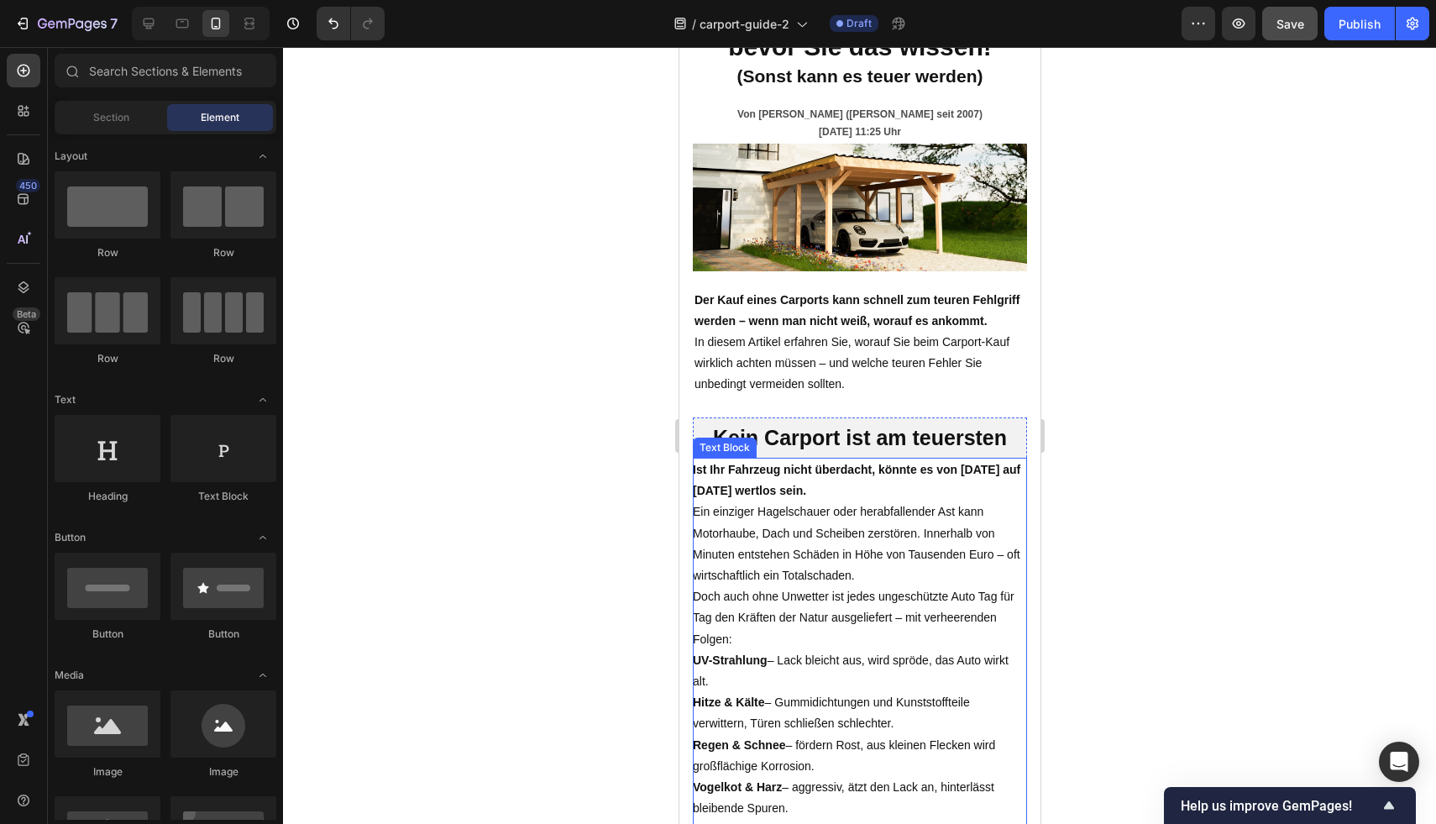
click at [918, 550] on p "Ein einziger Hagelschauer oder herabfallender Ast kann Motorhaube, Dach und Sch…" at bounding box center [859, 543] width 334 height 85
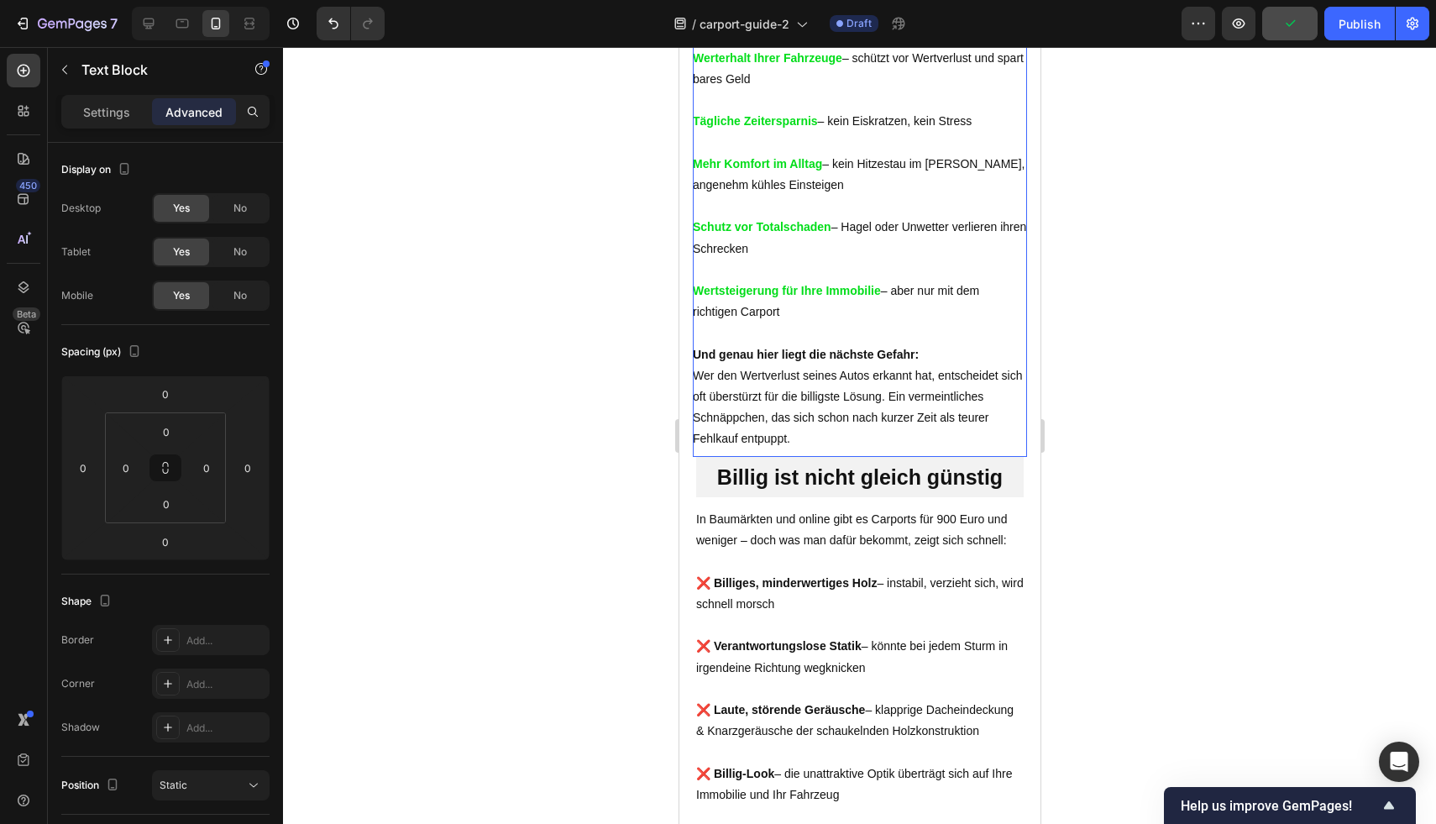
scroll to position [1494, 0]
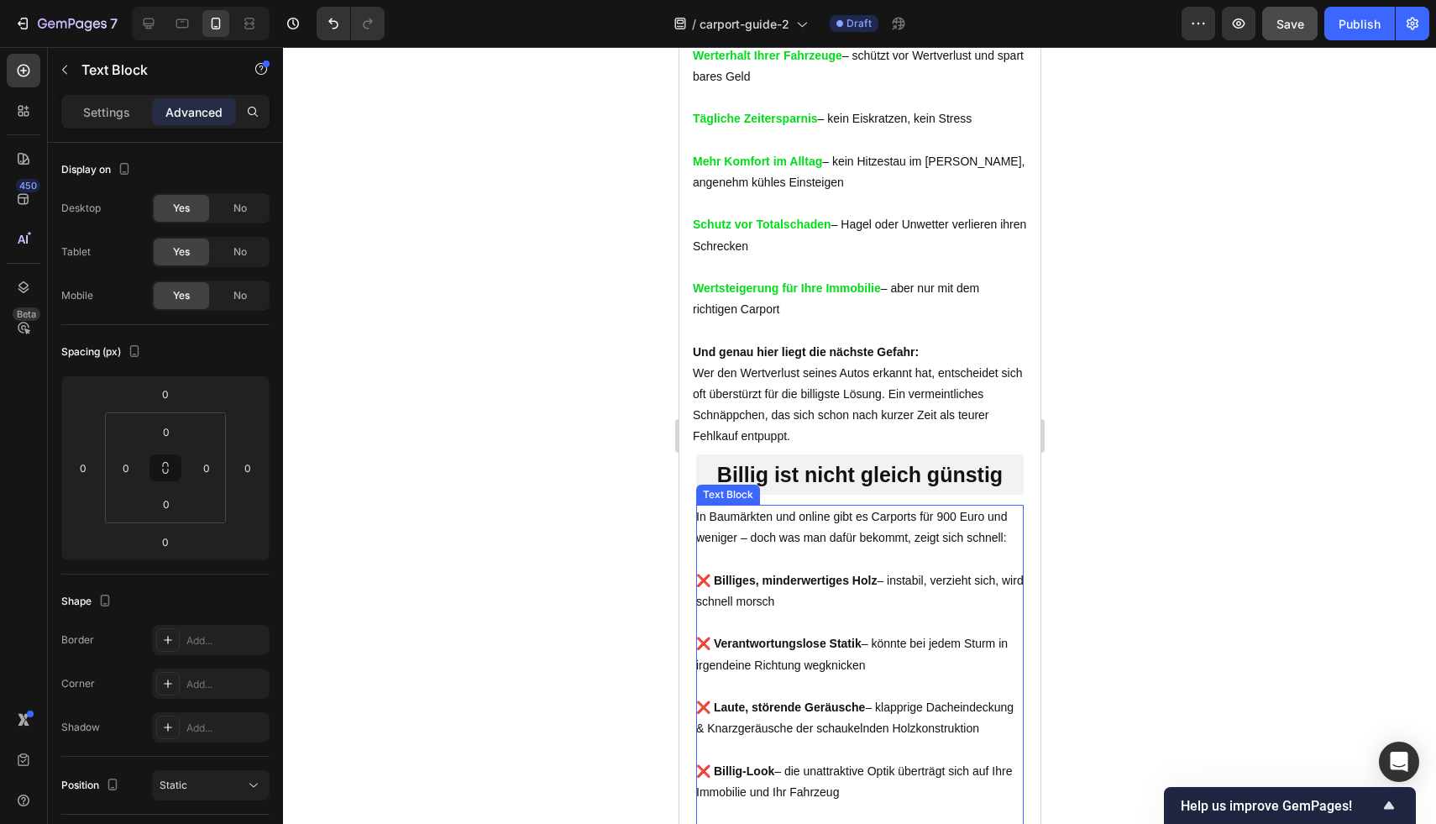
click at [838, 569] on p at bounding box center [858, 558] width 327 height 21
click at [844, 676] on p "❌ Verantwortungslose Statik – könnte bei jedem Sturm in irgendeine Richtung weg…" at bounding box center [858, 644] width 327 height 64
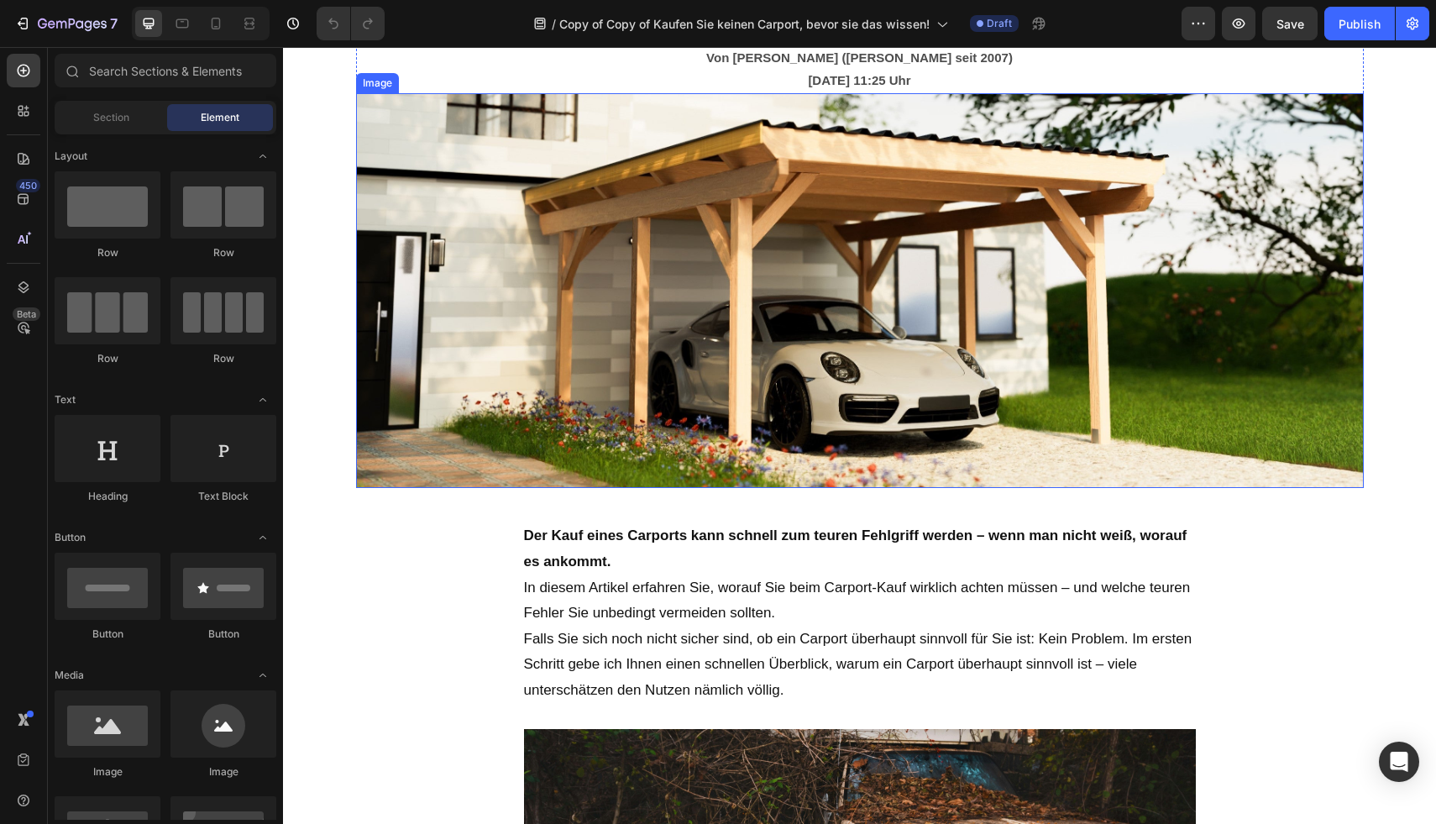
scroll to position [252, 0]
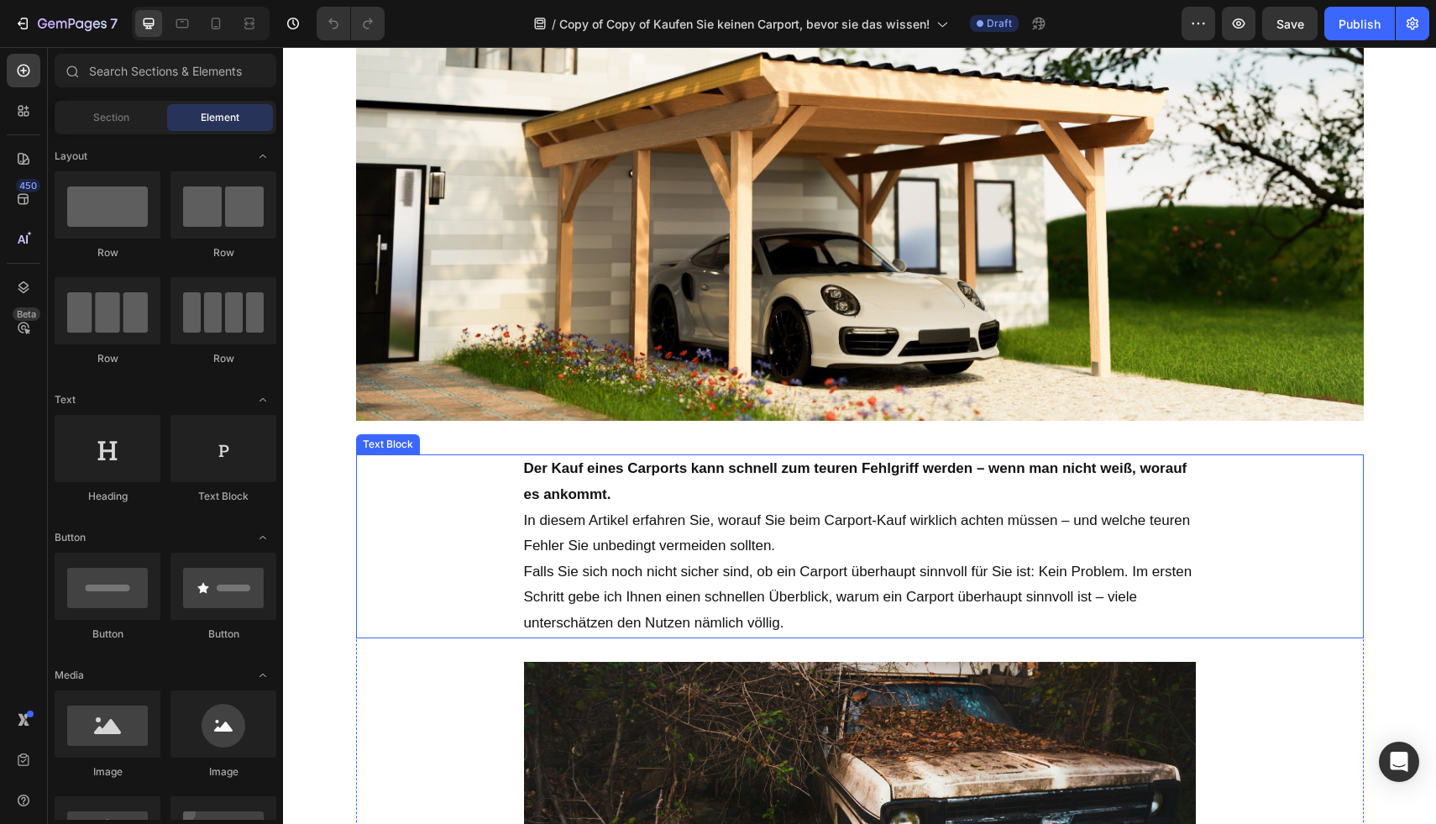
click at [793, 500] on p "Der Kauf eines Carports kann schnell zum teuren Fehlgriff werden – wenn man nic…" at bounding box center [860, 507] width 672 height 102
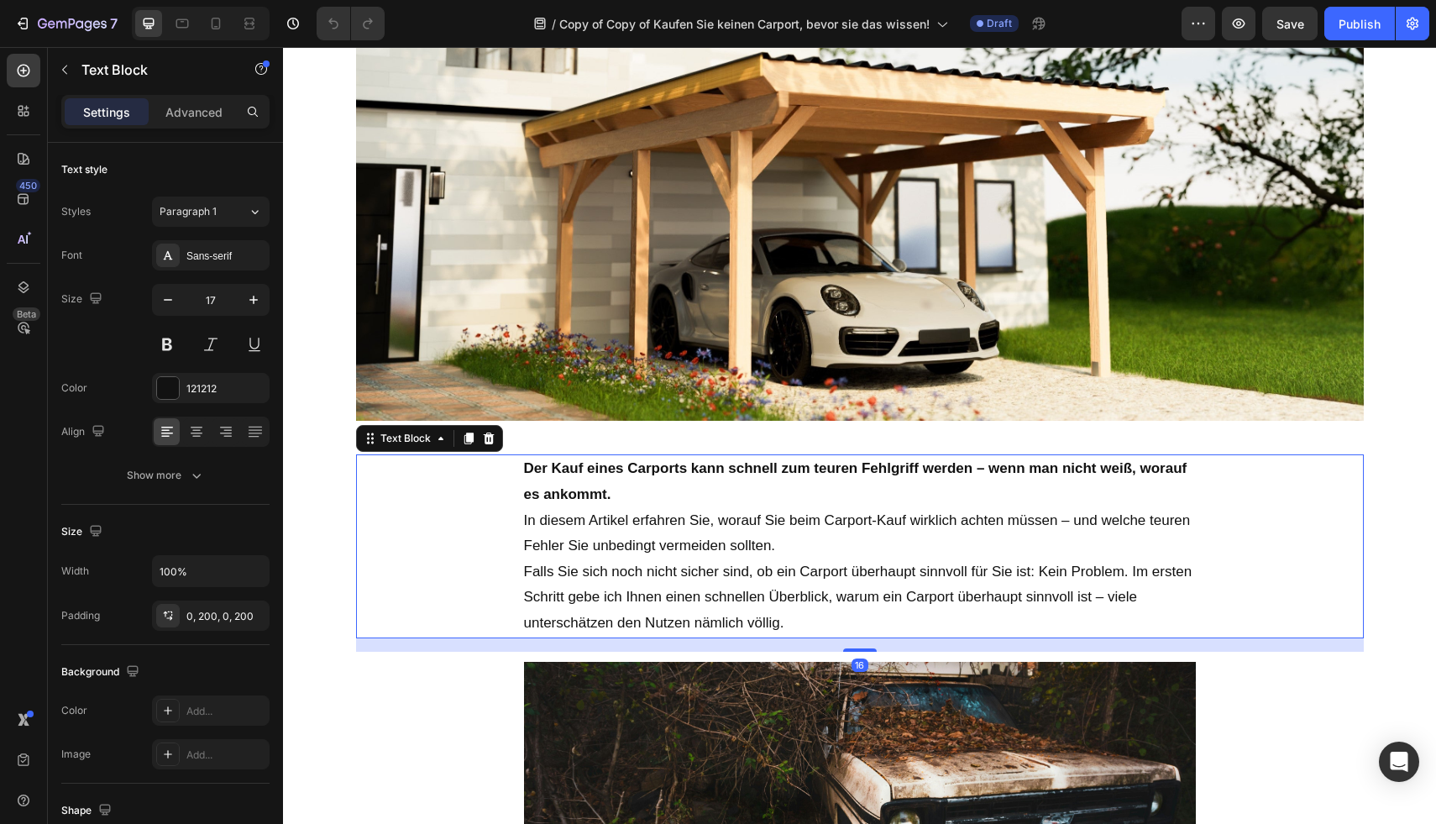
click at [792, 603] on p "Falls Sie sich noch nicht sicher sind, ob ein Carport überhaupt sinnvoll für Si…" at bounding box center [860, 597] width 672 height 77
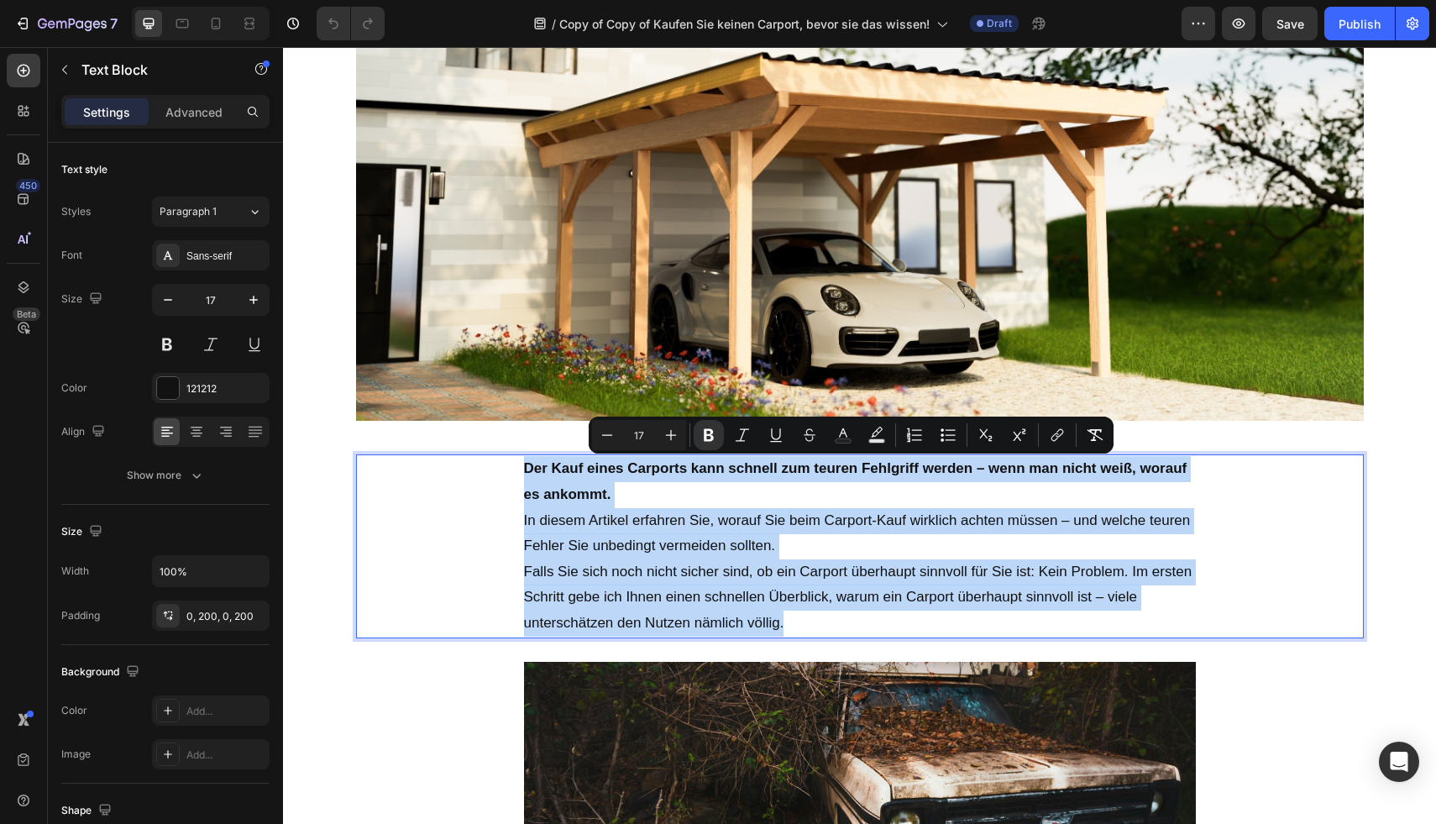
drag, startPoint x: 800, startPoint y: 619, endPoint x: 518, endPoint y: 459, distance: 324.1
click at [518, 459] on div "Der Kauf eines Carports kann schnell zum teuren Fehlgriff werden – wenn man nic…" at bounding box center [860, 545] width 1008 height 183
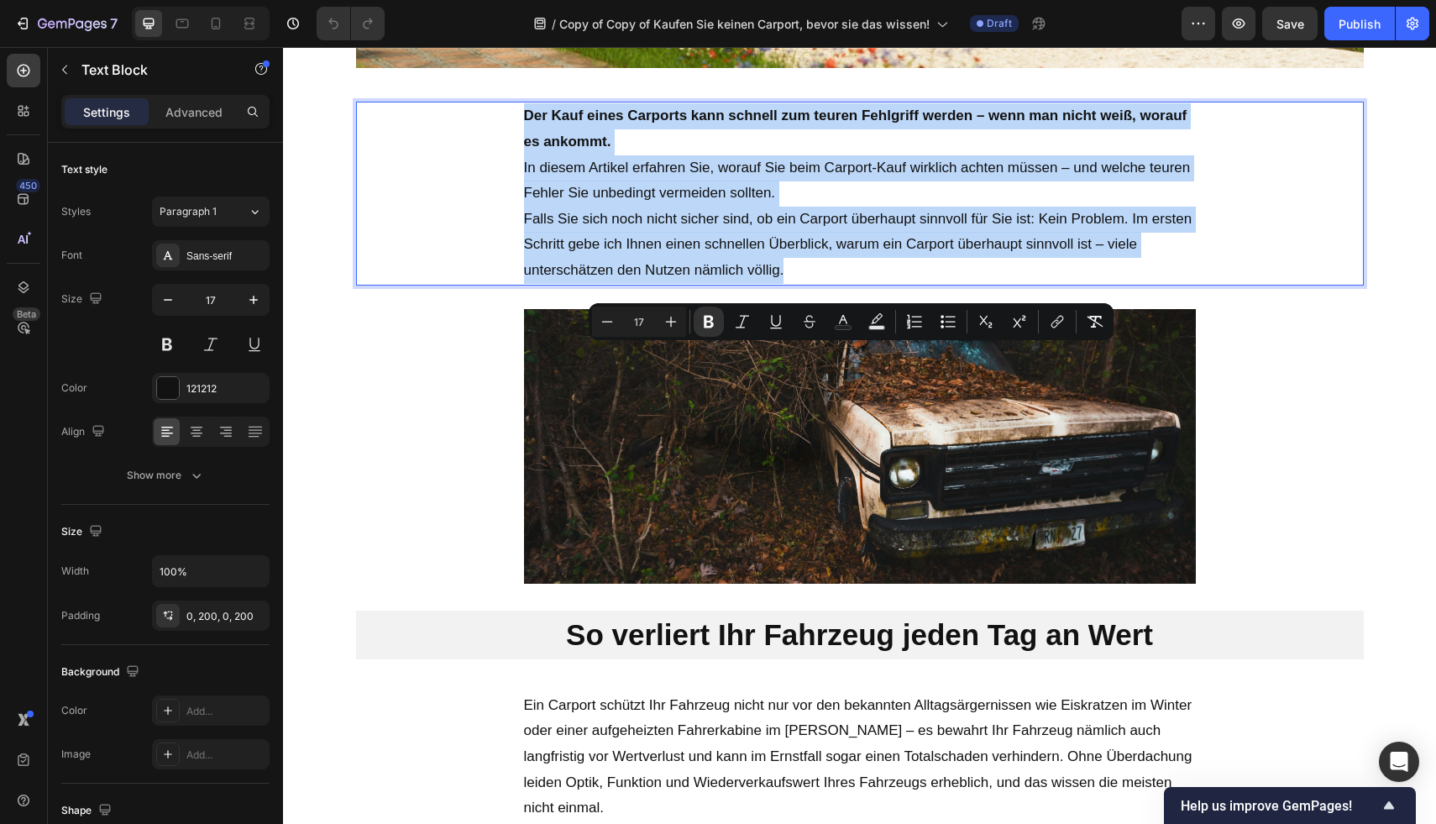
scroll to position [610, 0]
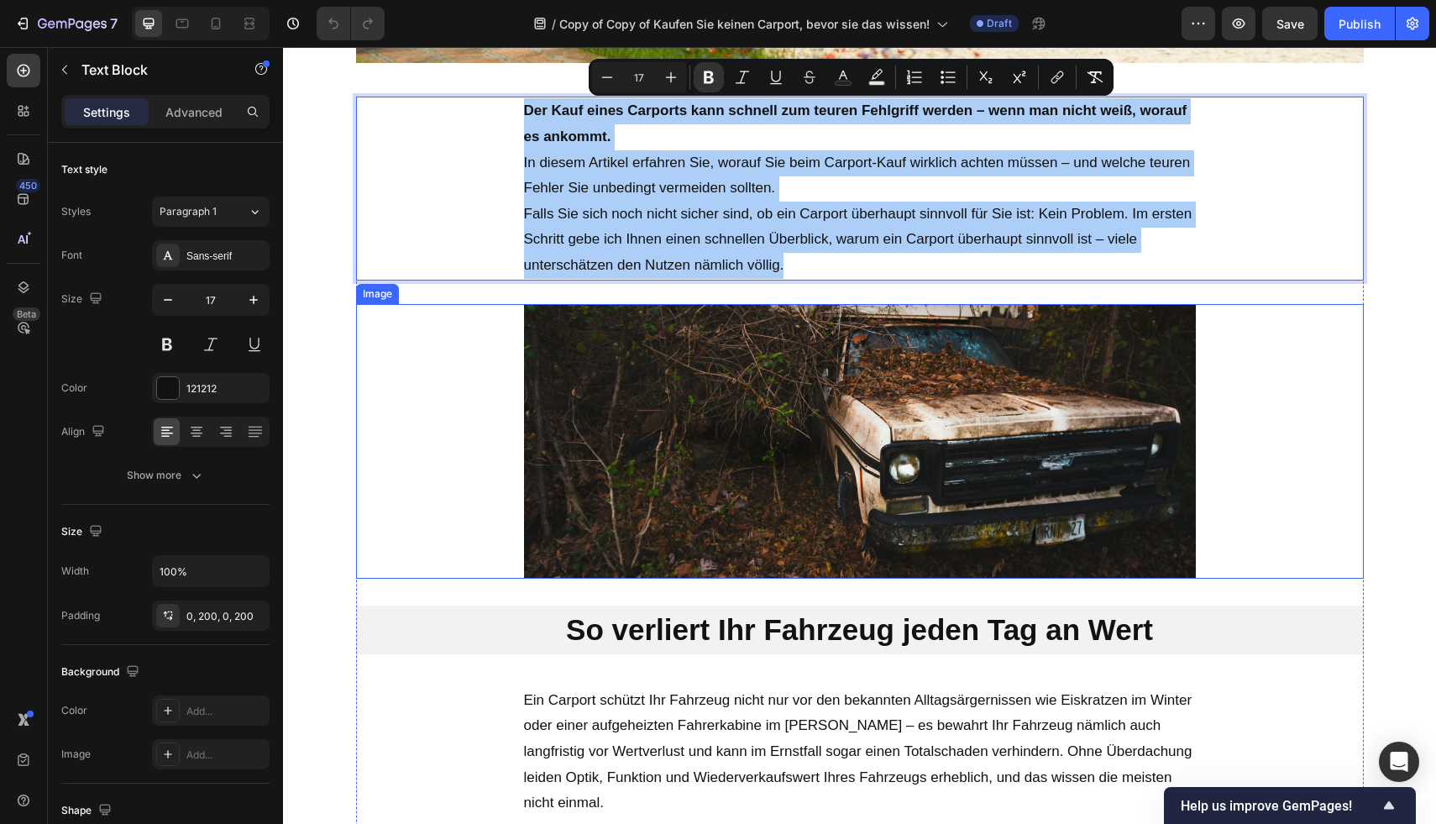
click at [1348, 406] on div at bounding box center [860, 441] width 1008 height 275
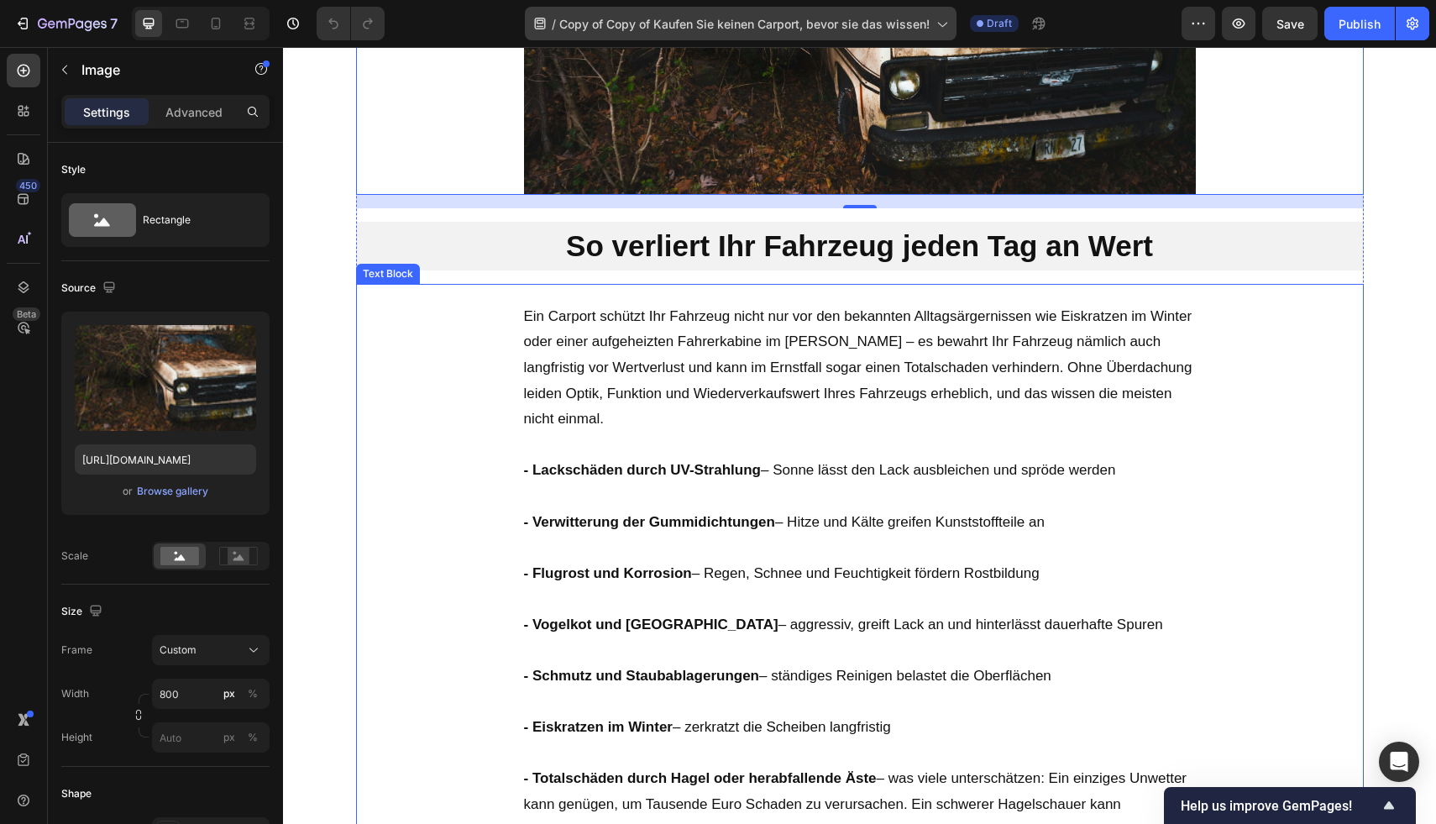
scroll to position [990, 0]
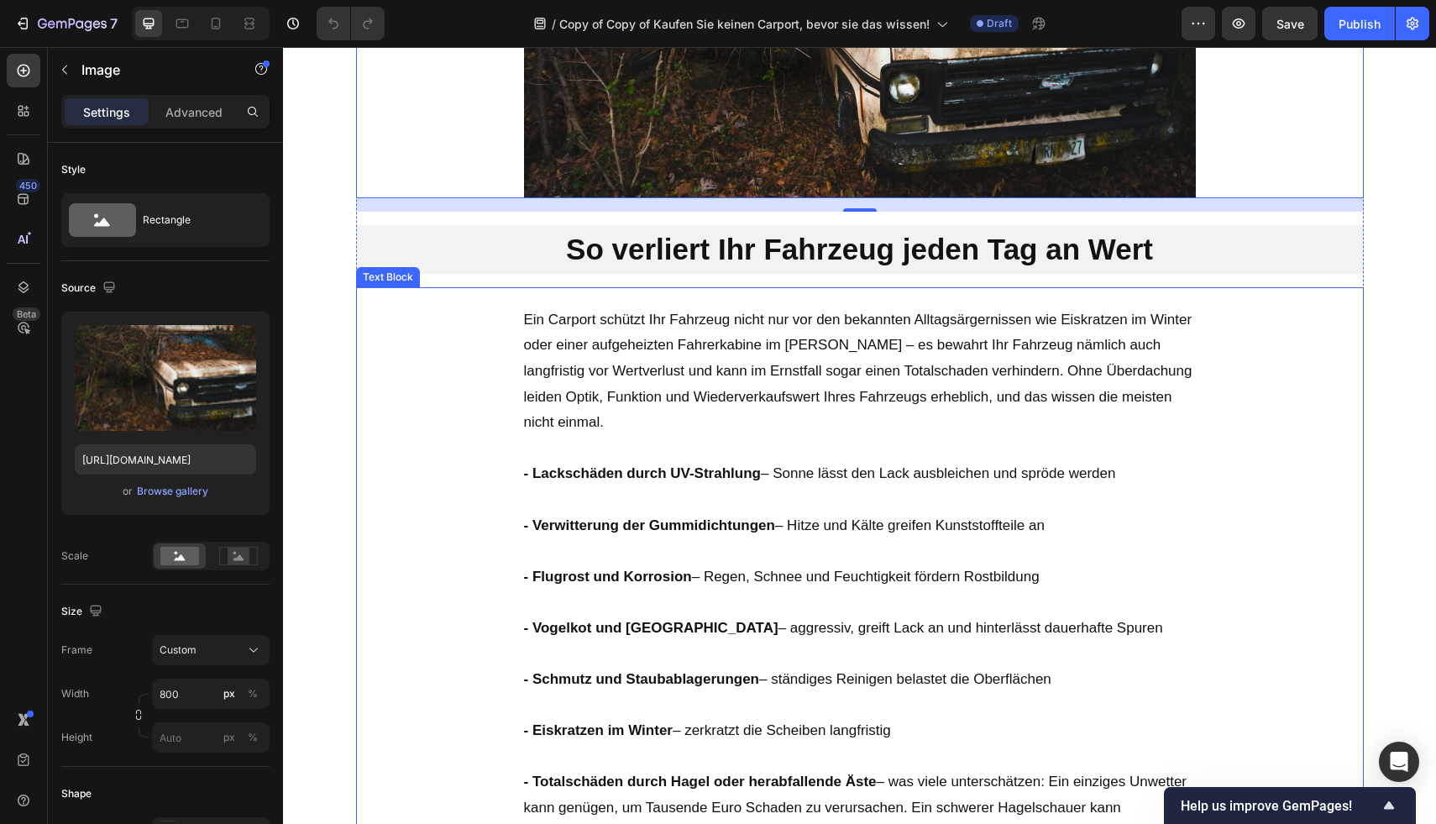
click at [643, 335] on p "Ein Carport schützt Ihr Fahrzeug nicht nur vor den bekannten Alltagsärgernissen…" at bounding box center [860, 371] width 672 height 128
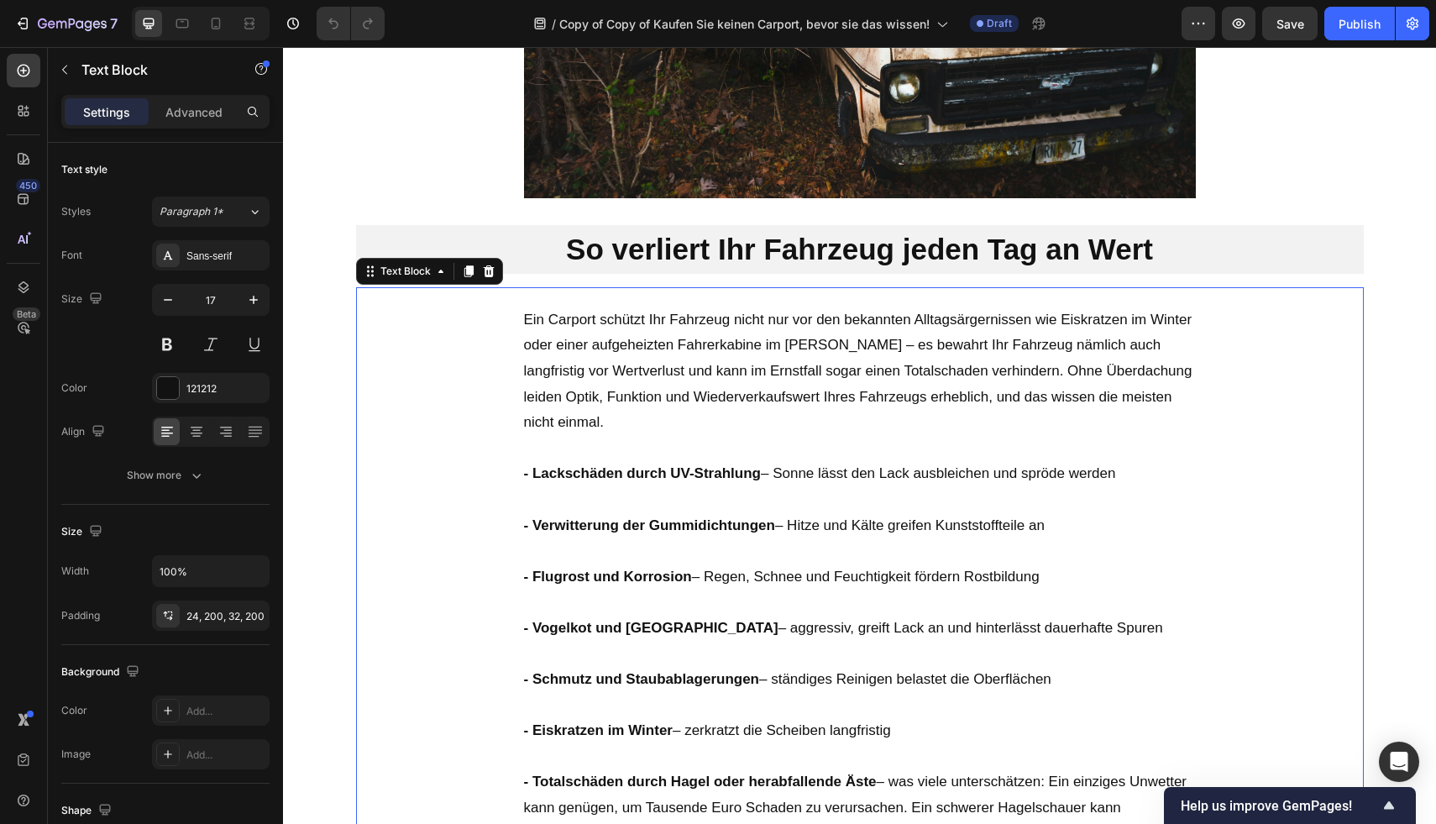
click at [515, 331] on div "Ein Carport schützt Ihr Fahrzeug nicht nur vor den bekannten Alltagsärgernissen…" at bounding box center [860, 593] width 1008 height 612
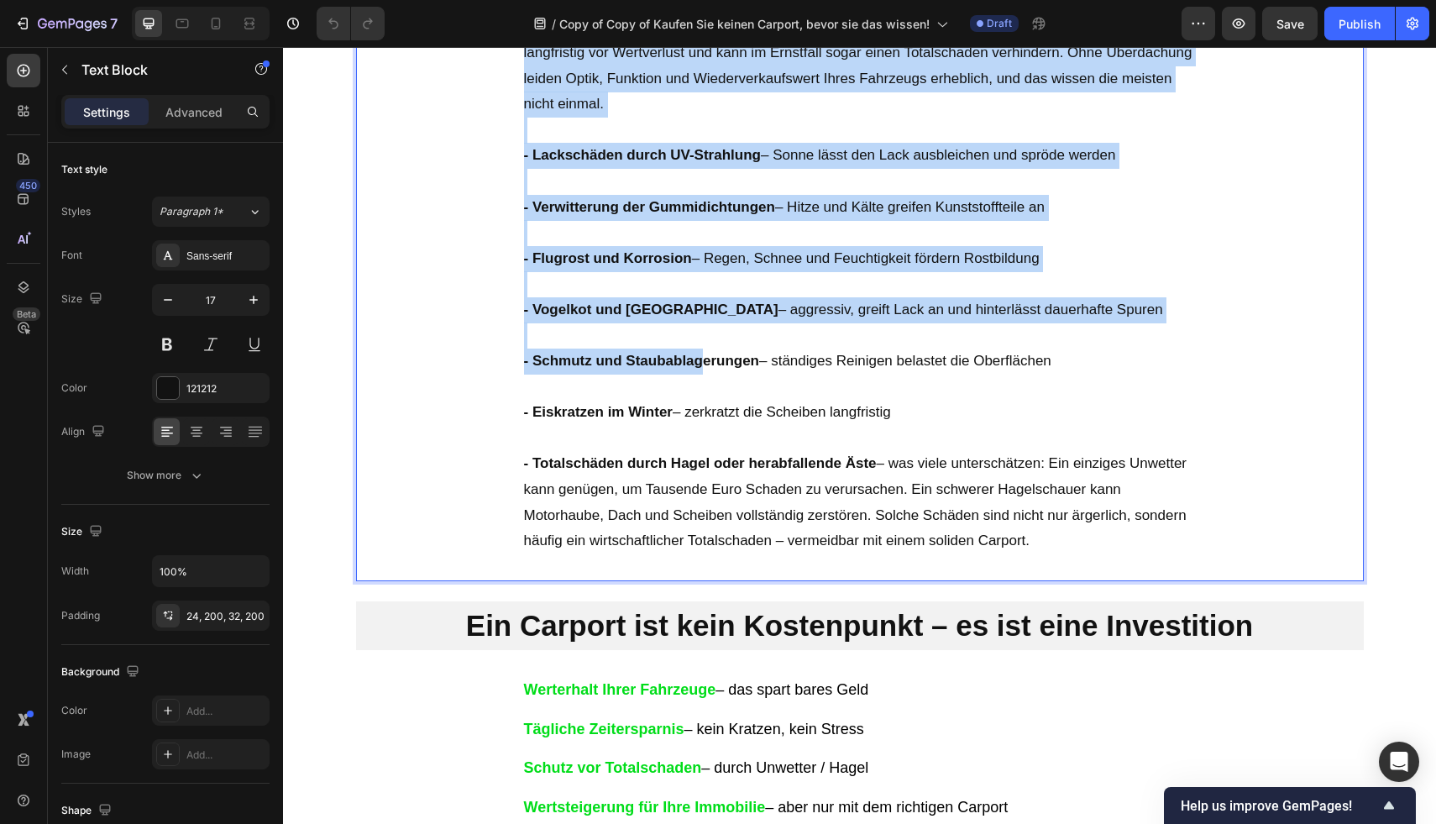
scroll to position [1324, 0]
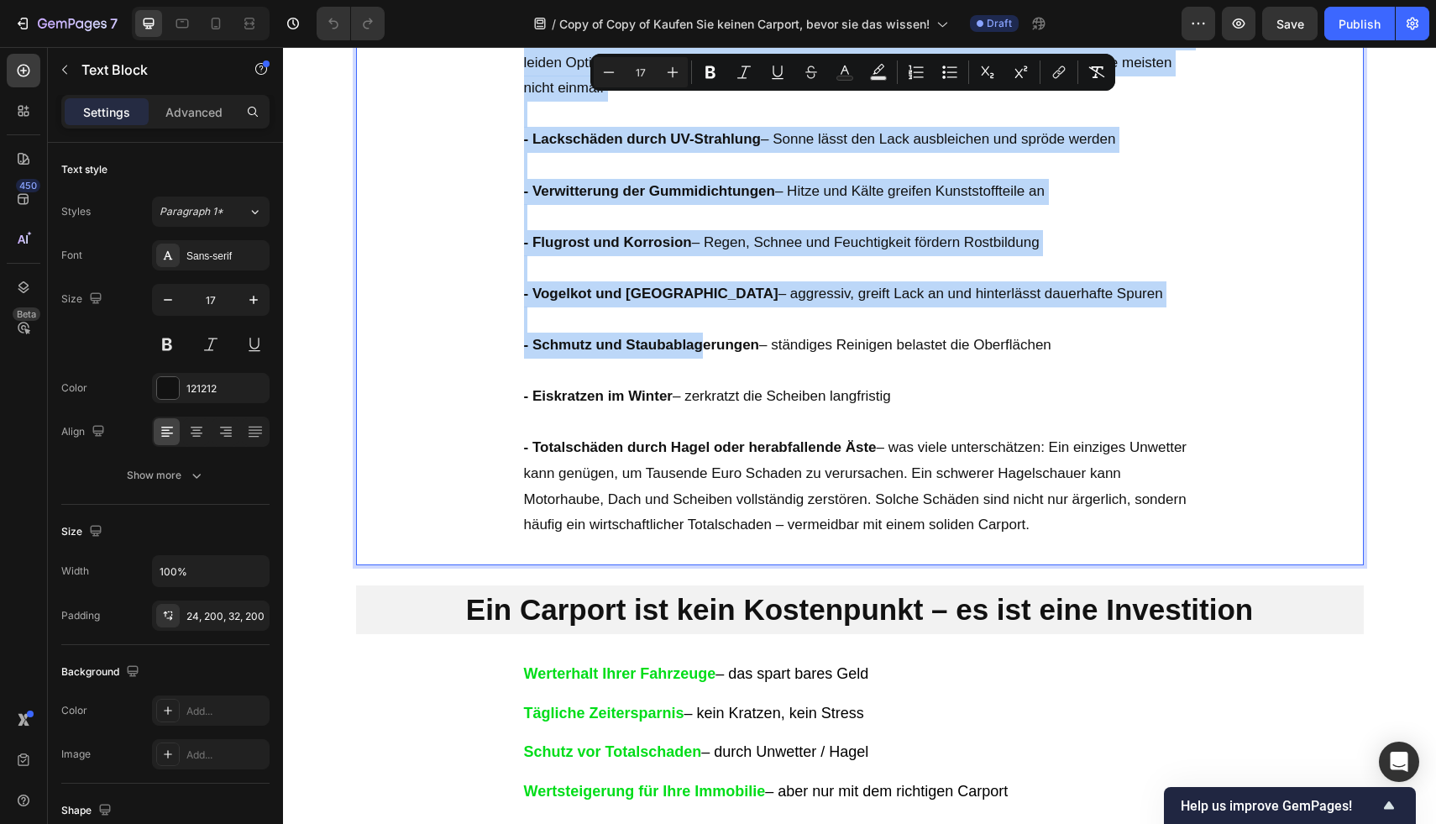
drag, startPoint x: 537, startPoint y: 321, endPoint x: 1112, endPoint y: 499, distance: 602.1
click at [1112, 499] on div "Ein Carport schützt Ihr Fahrzeug nicht nur vor den bekannten Alltagsärgernissen…" at bounding box center [860, 259] width 1008 height 612
copy div "Lor Ipsumdo sitamet Con Adipisci elits doe tem inc utlaboree Doloremagnaaliquae…"
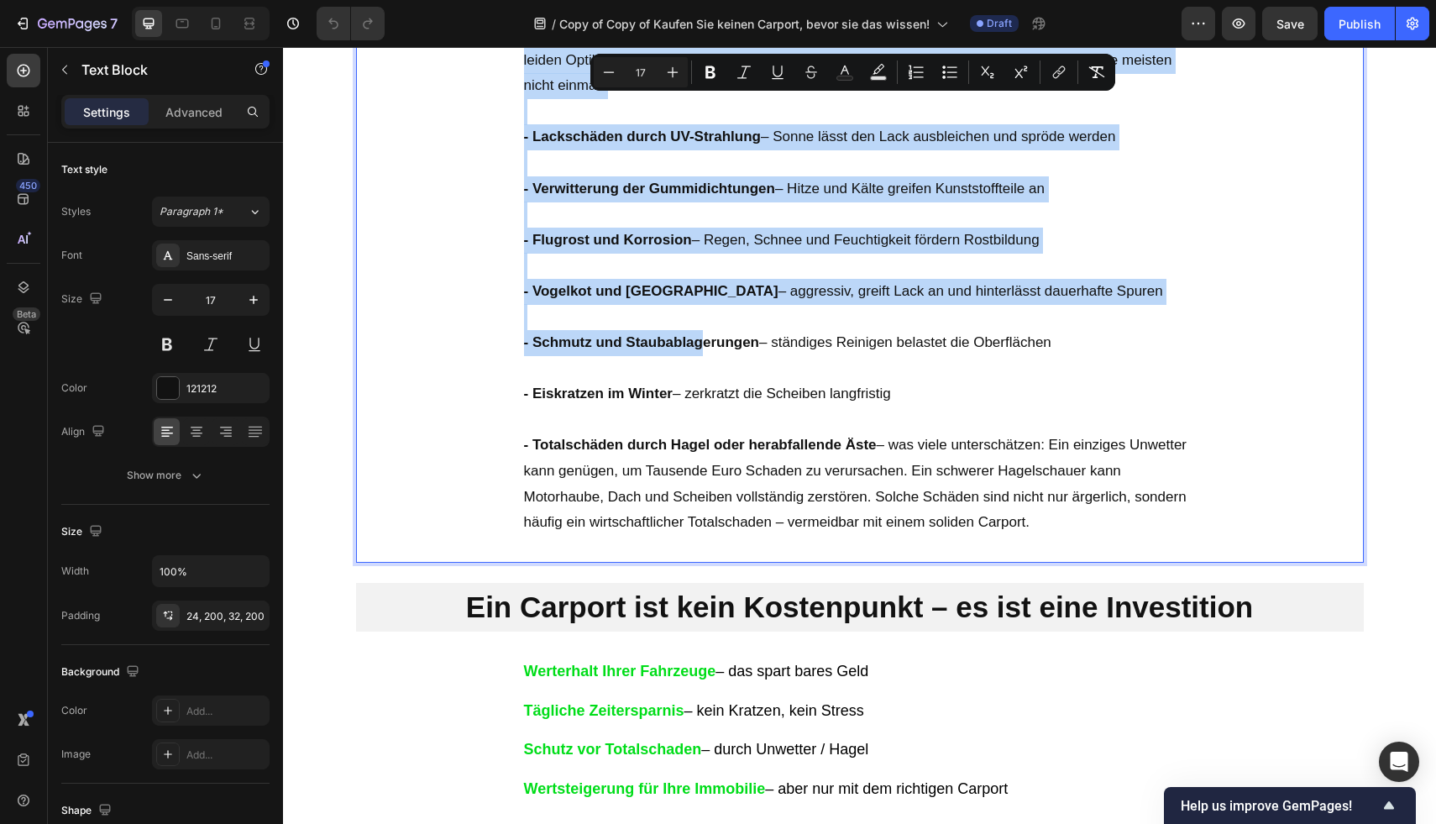
scroll to position [1384, 0]
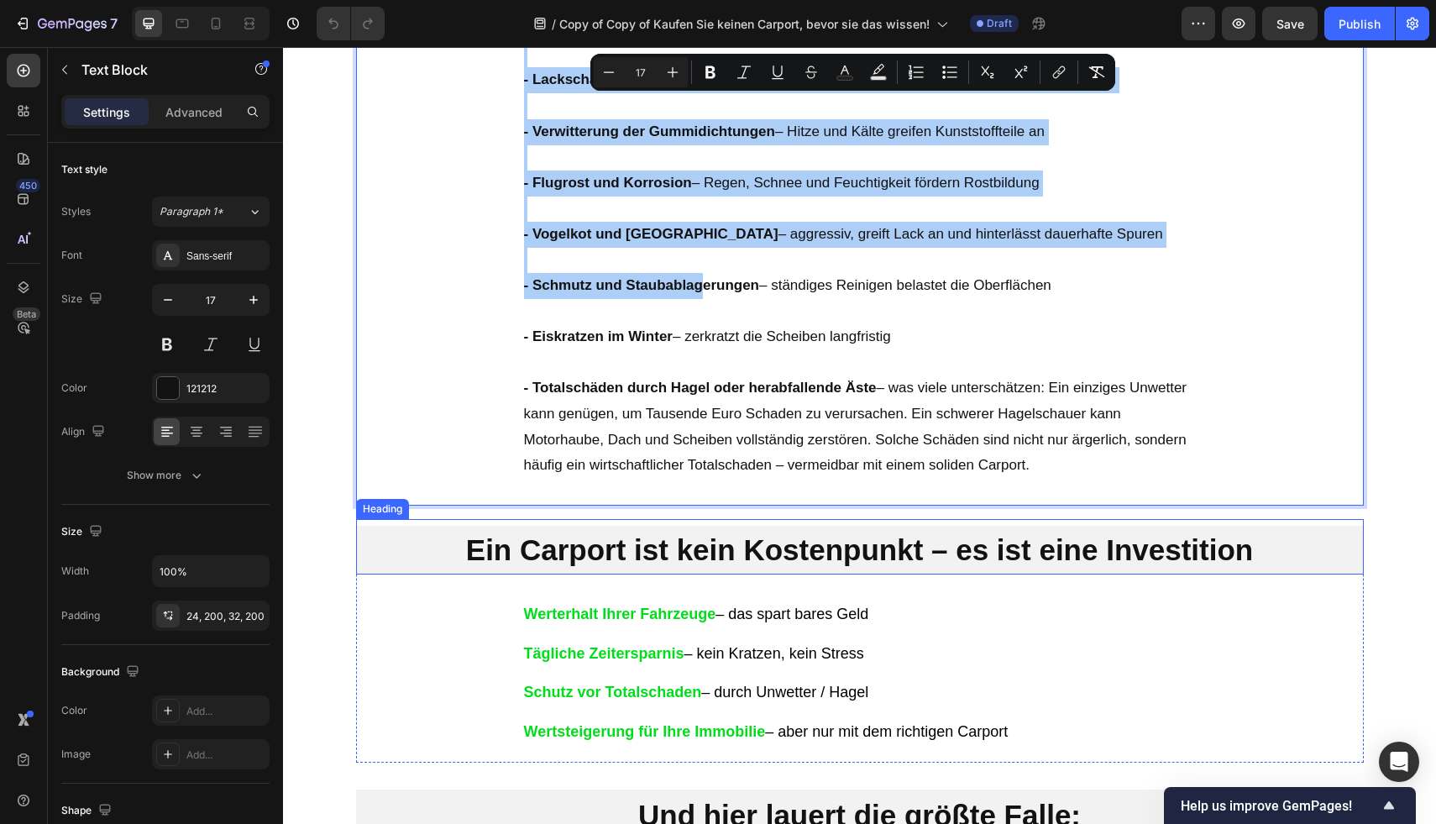
click at [748, 532] on h2 "Ein Carport ist kein Kostenpunkt – es ist eine Investition" at bounding box center [860, 550] width 1008 height 49
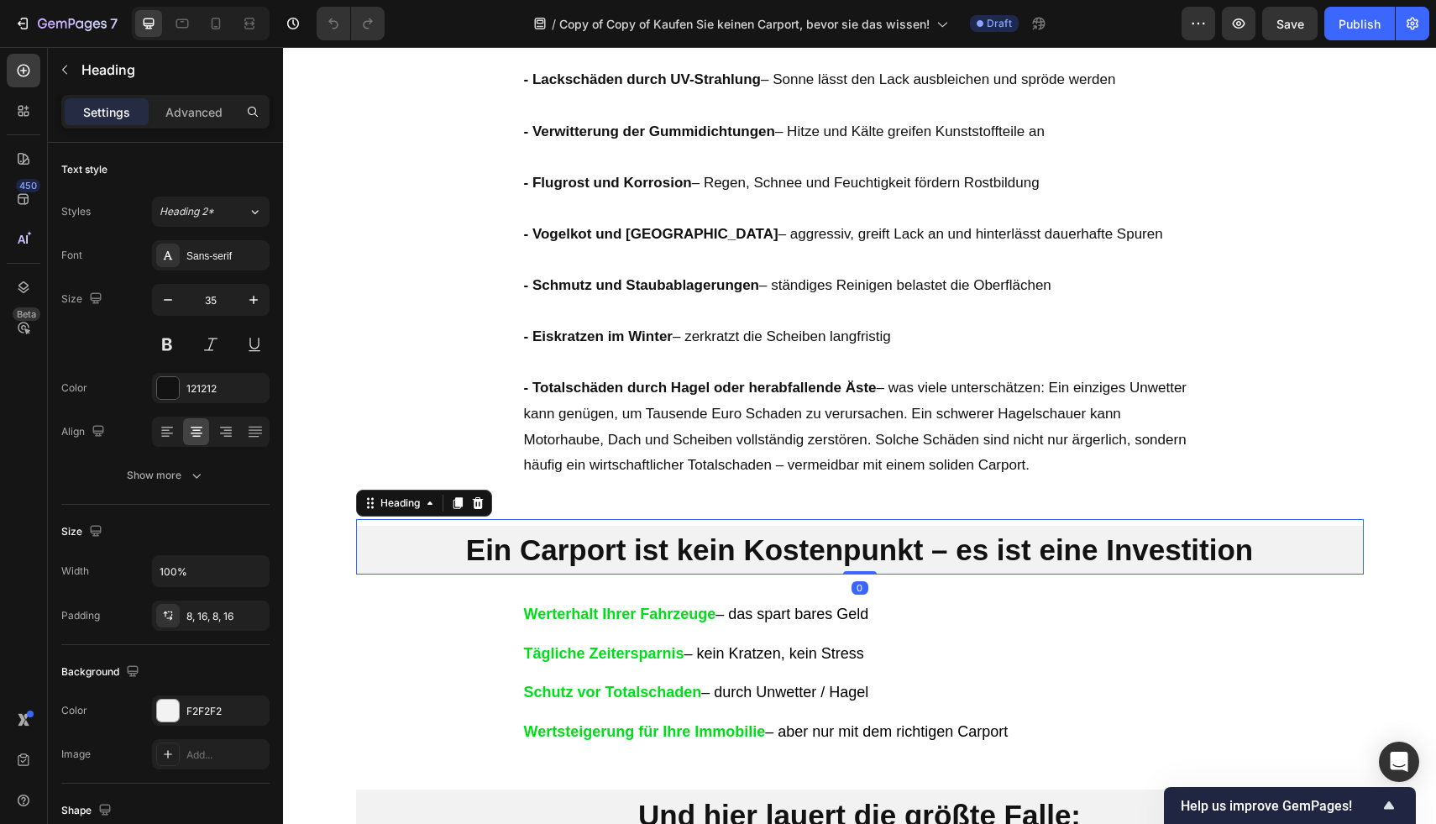
click at [693, 526] on h2 "Ein Carport ist kein Kostenpunkt – es ist eine Investition" at bounding box center [860, 550] width 1008 height 49
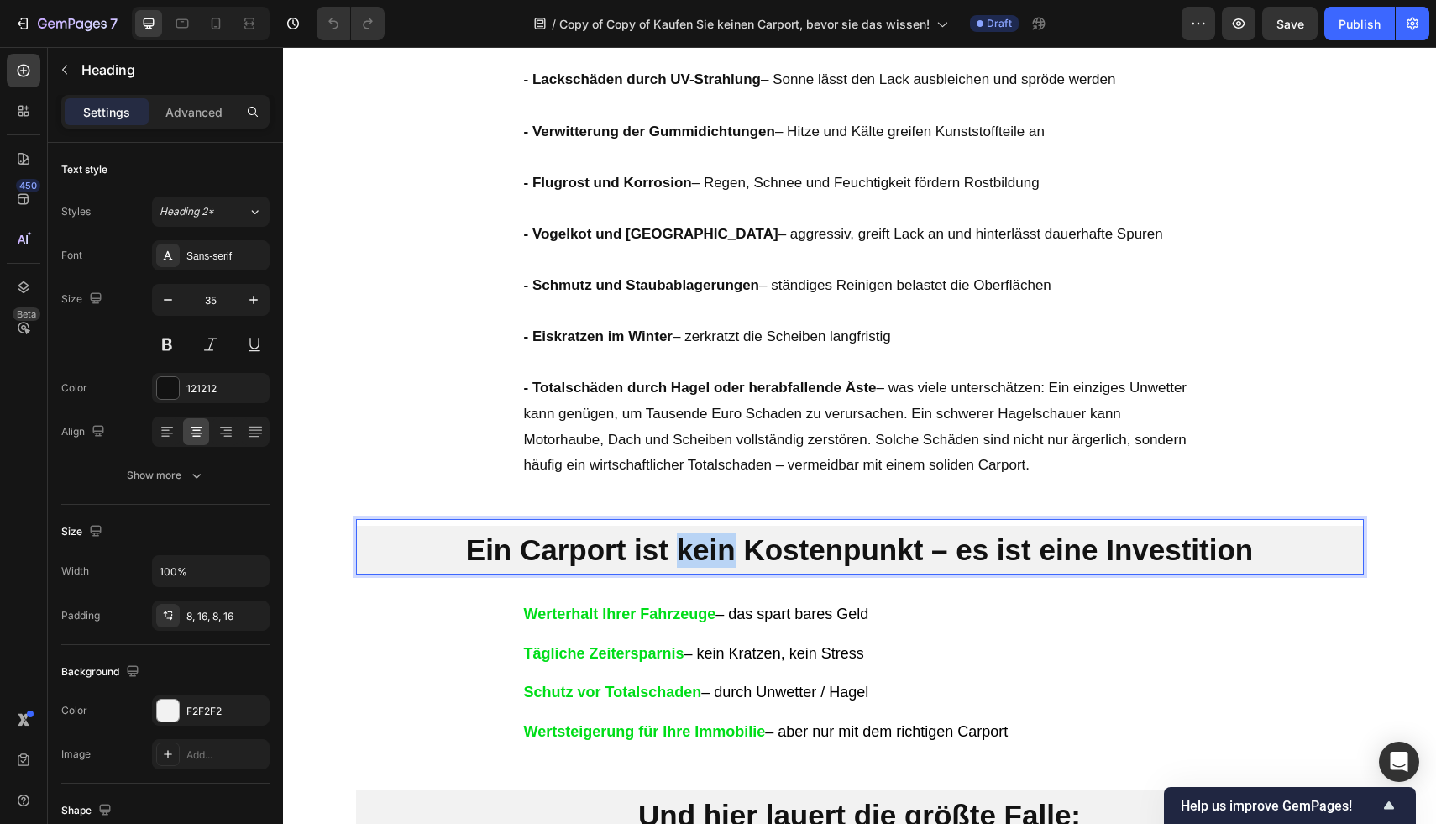
click at [693, 532] on p "Ein Carport ist kein Kostenpunkt – es ist eine Investition" at bounding box center [859, 549] width 981 height 35
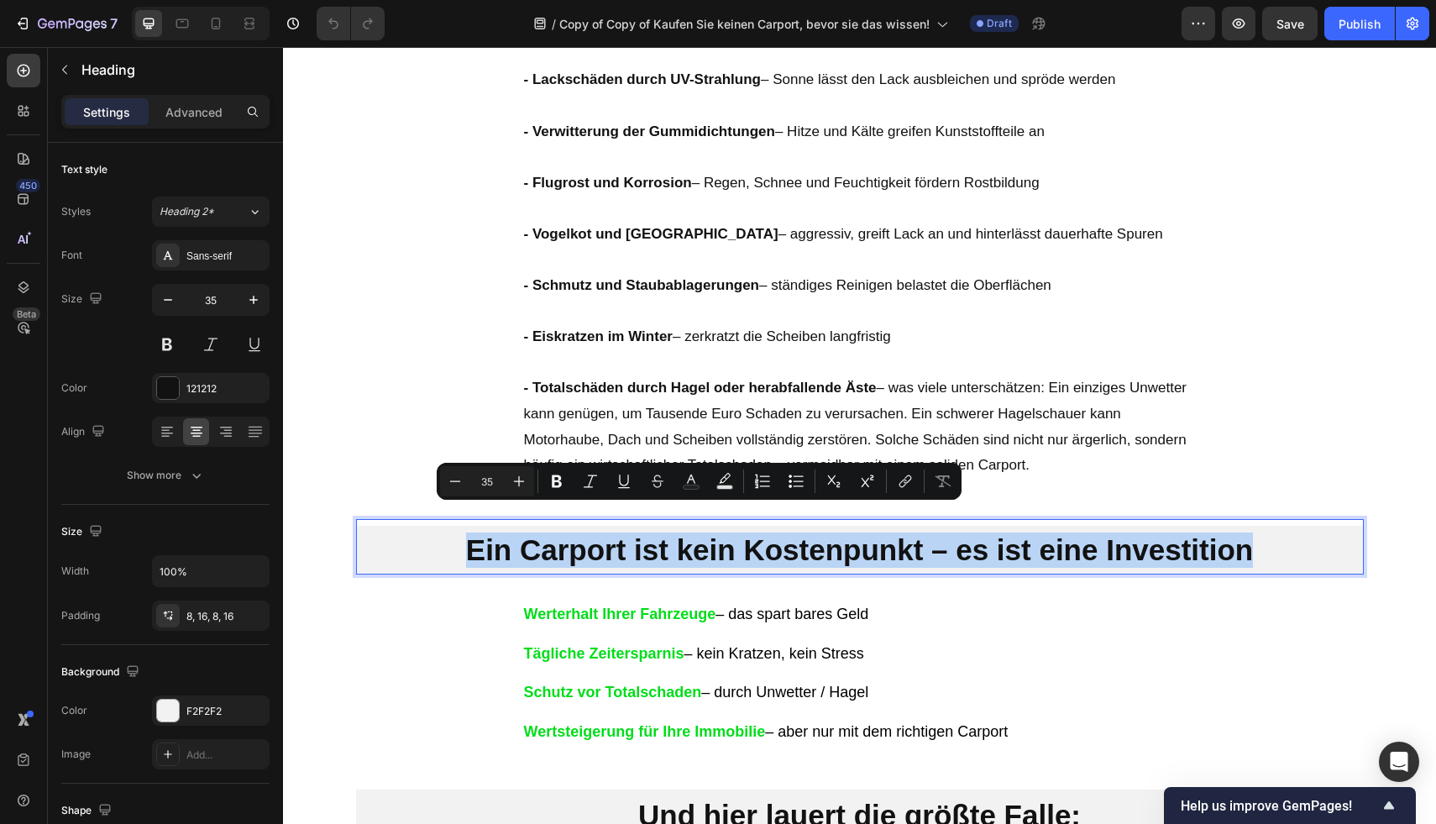
click at [693, 532] on p "Ein Carport ist kein Kostenpunkt – es ist eine Investition" at bounding box center [859, 549] width 981 height 35
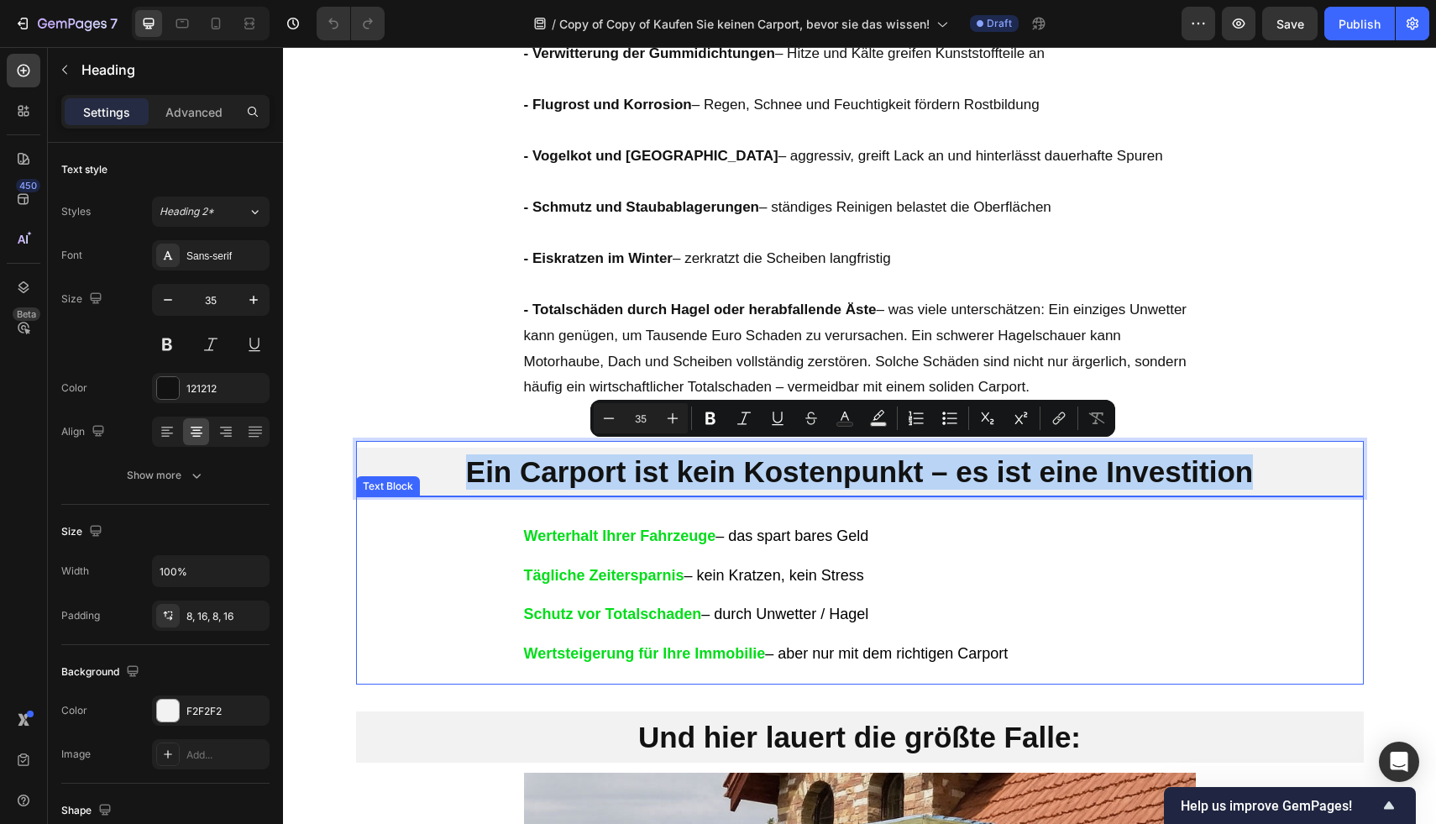
scroll to position [1466, 0]
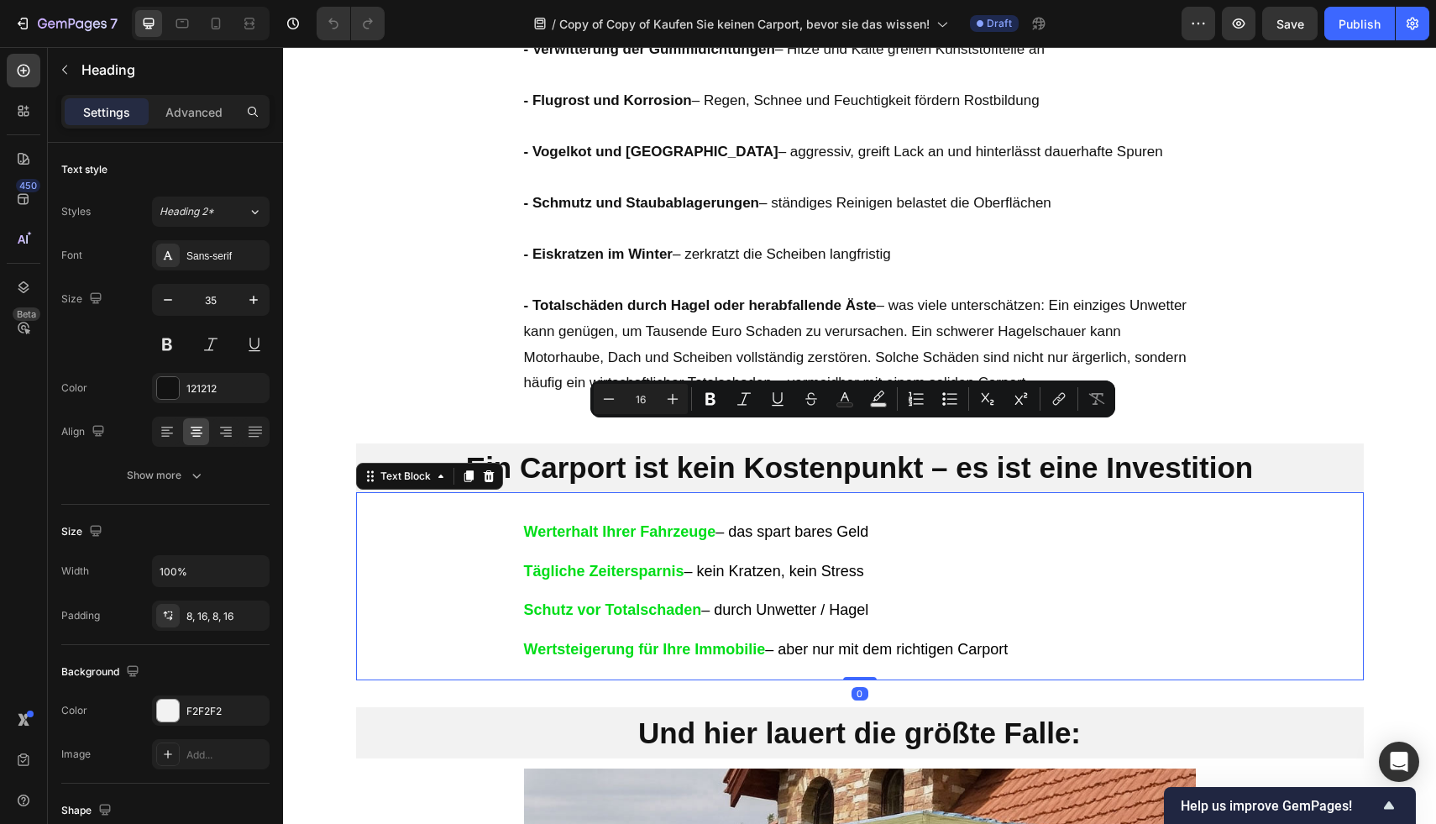
click at [667, 563] on strong "Tägliche Zeitersparnis" at bounding box center [604, 571] width 160 height 17
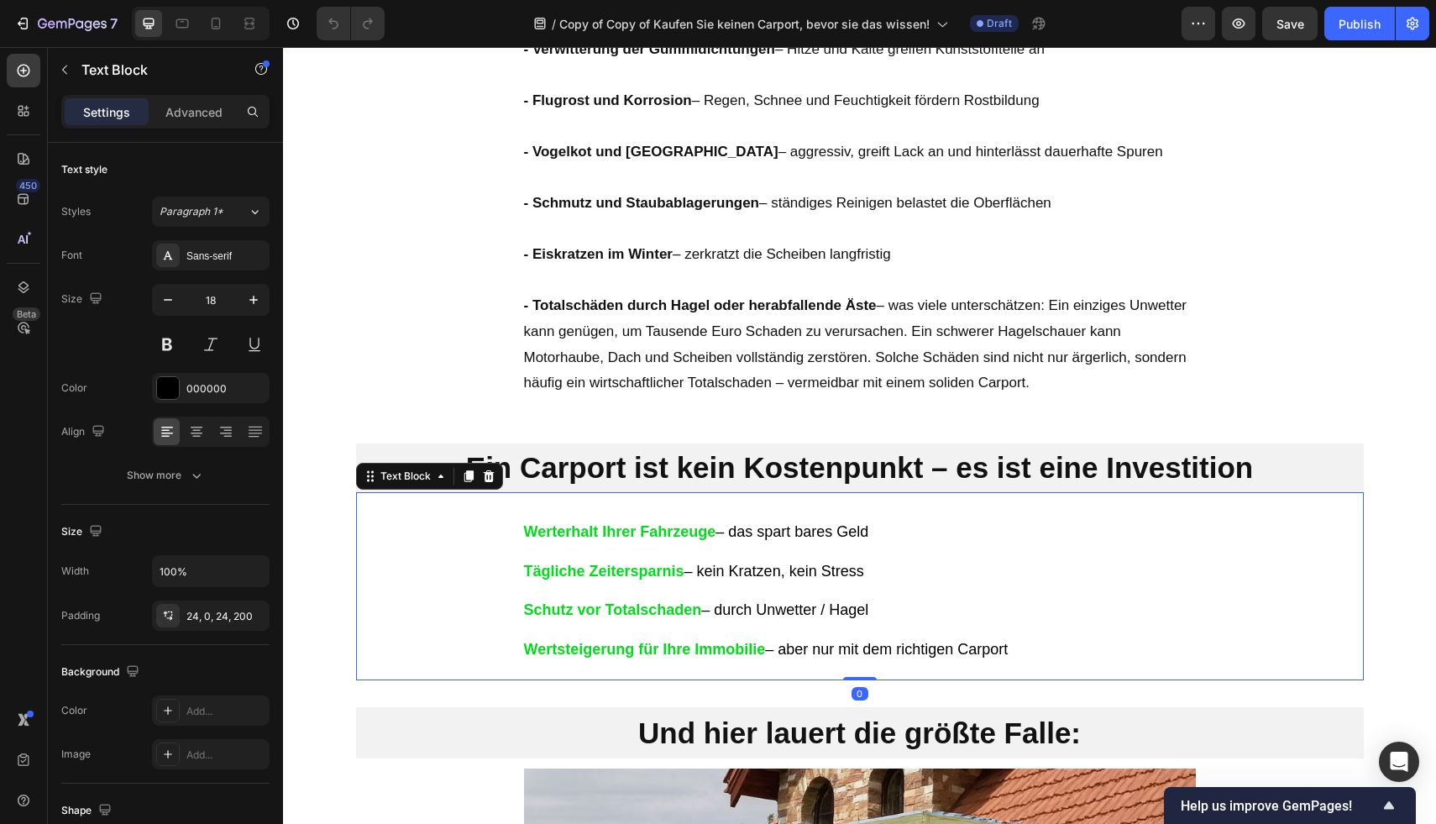
click at [941, 600] on p "Schutz vor Totalschaden – durch Unwetter / Hagel" at bounding box center [943, 609] width 838 height 19
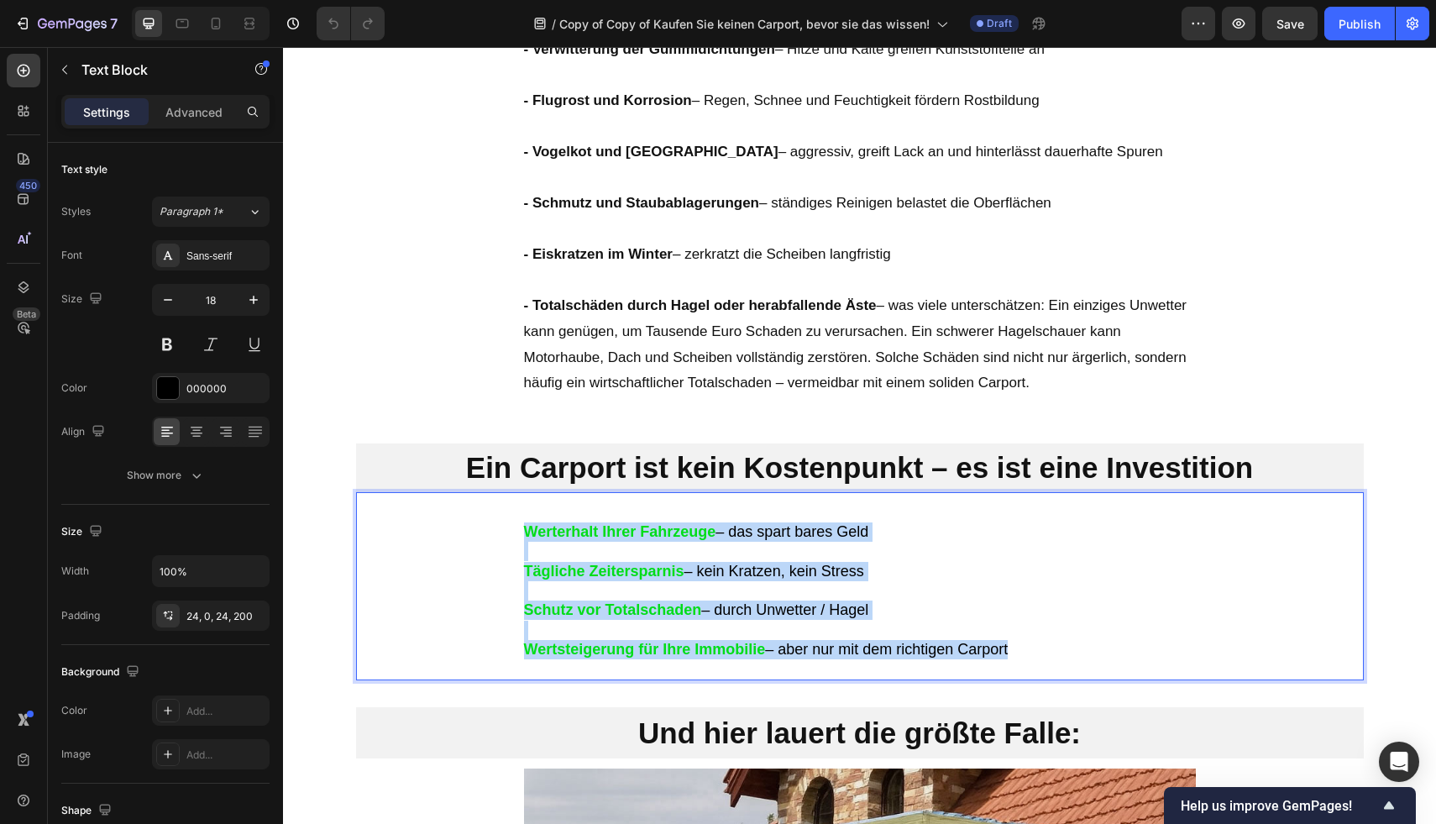
drag, startPoint x: 1019, startPoint y: 622, endPoint x: 499, endPoint y: 492, distance: 535.8
click at [499, 502] on div "Werterhalt Ihrer Fahrzeuge – das spart bares Geld Tägliche Zeitersparnis – kein…" at bounding box center [860, 591] width 1008 height 178
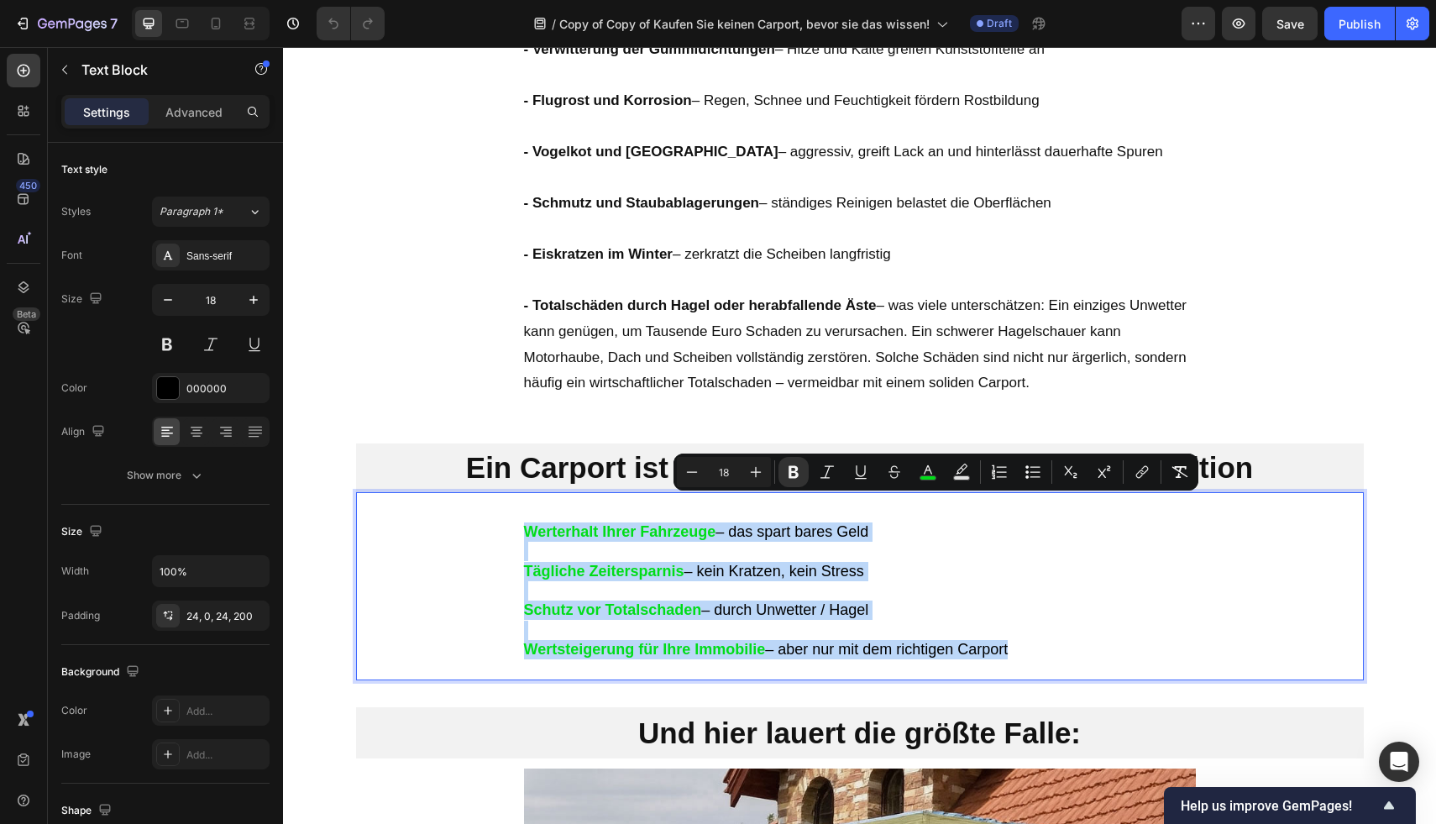
copy div "Werterhalt Ihrer Fahrzeuge – das spart bares Geld Tägliche Zeitersparnis – kein…"
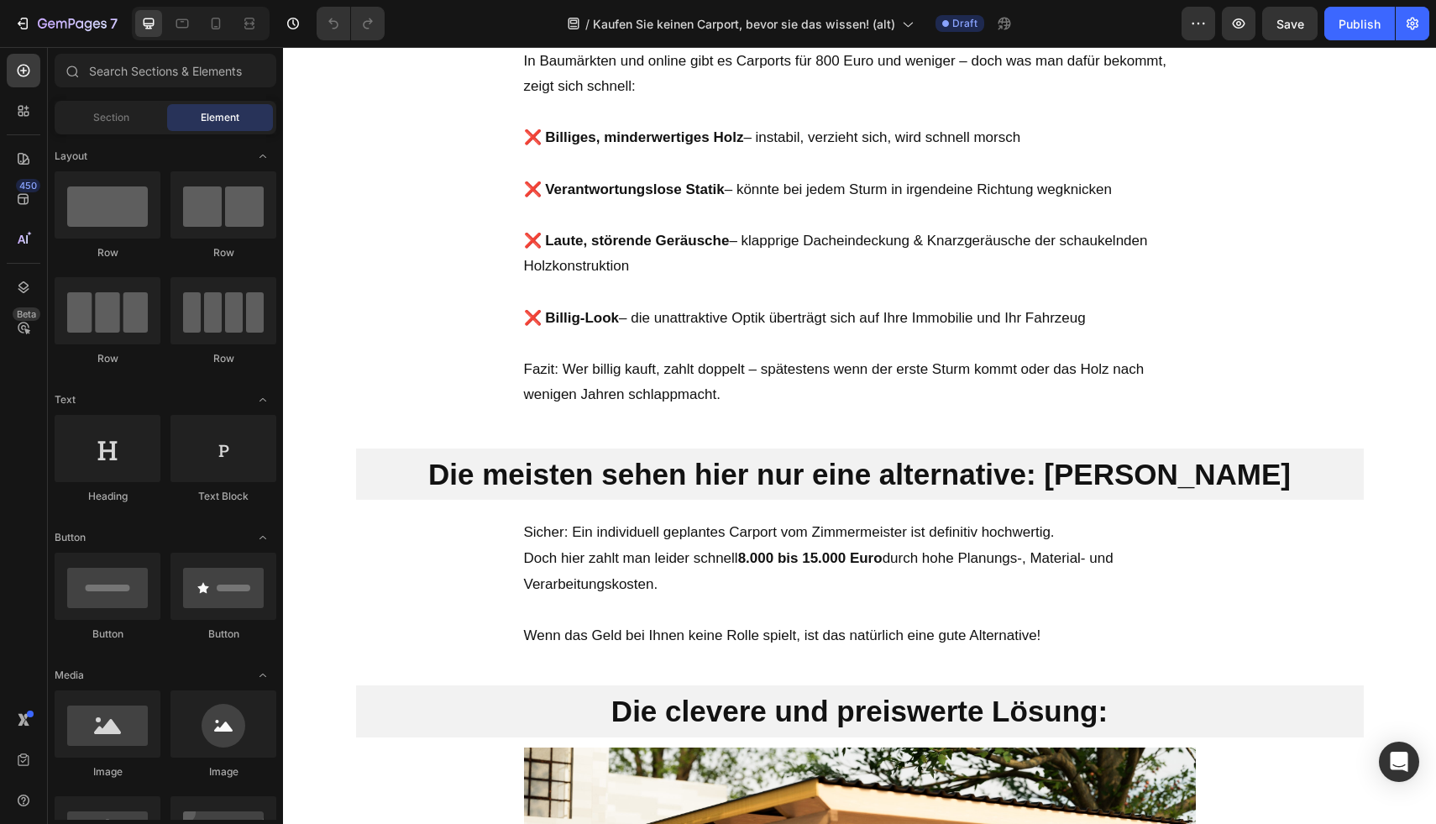
scroll to position [2124, 0]
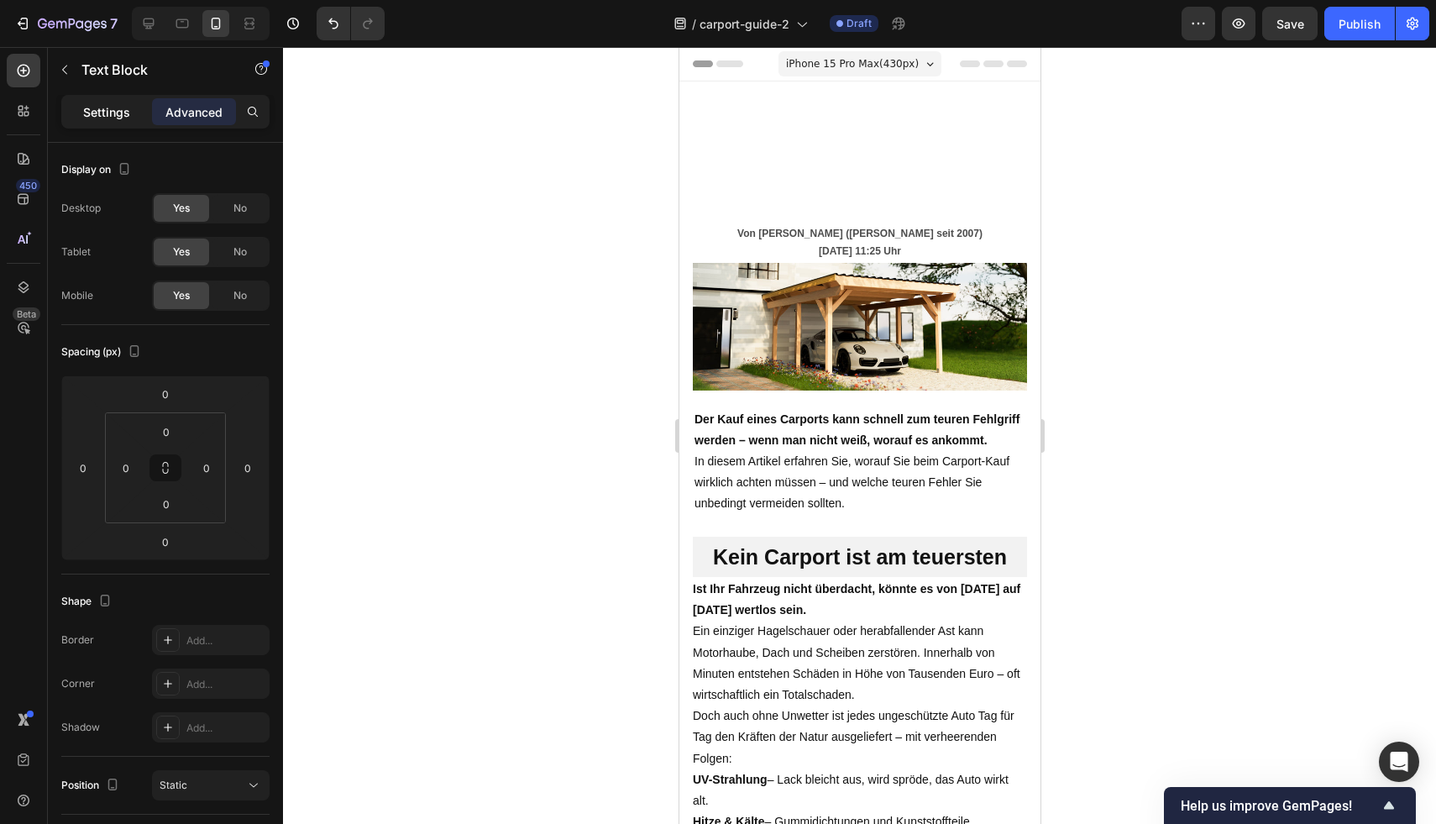
scroll to position [1494, 0]
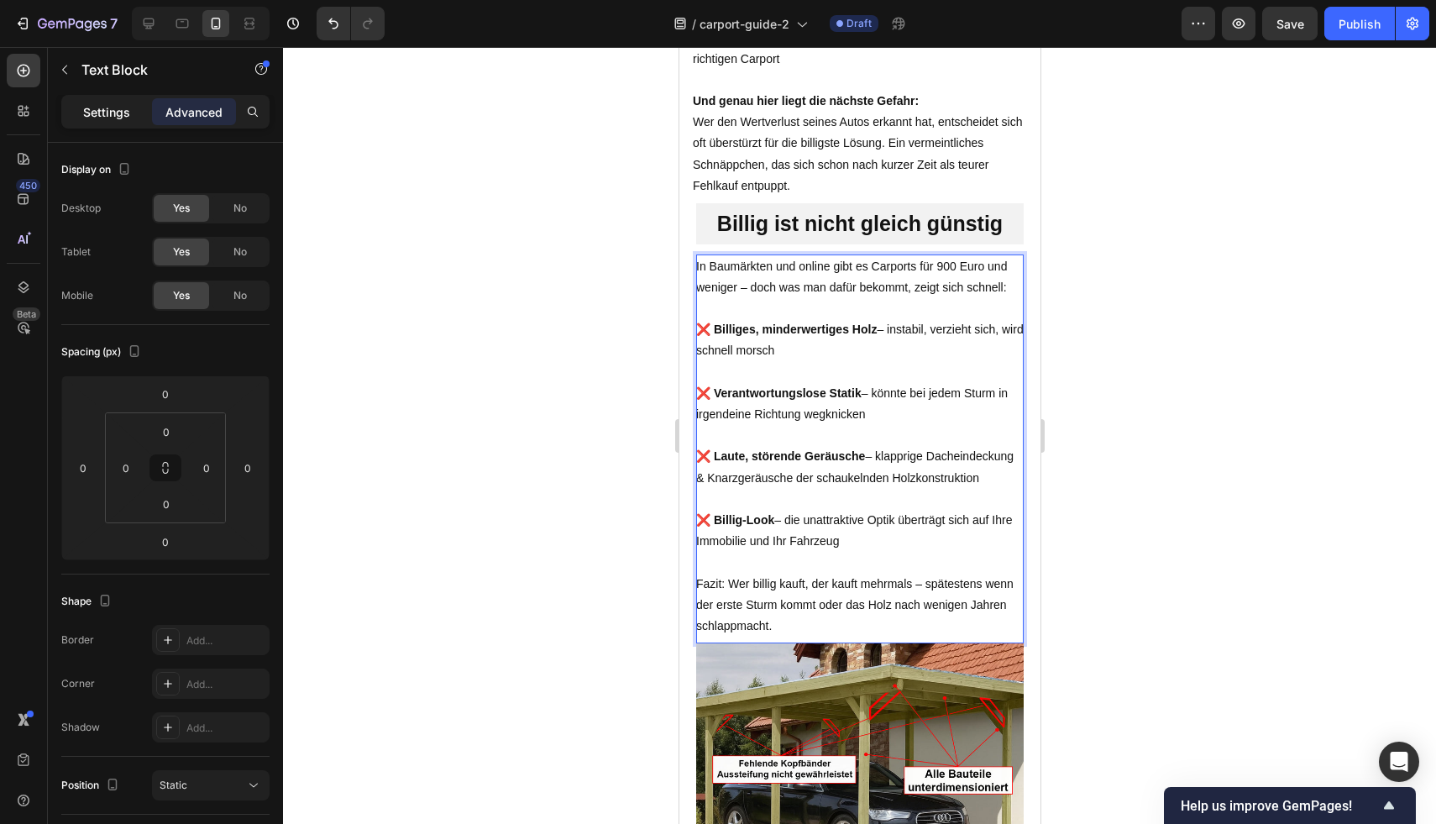
click at [112, 118] on p "Settings" at bounding box center [106, 112] width 47 height 18
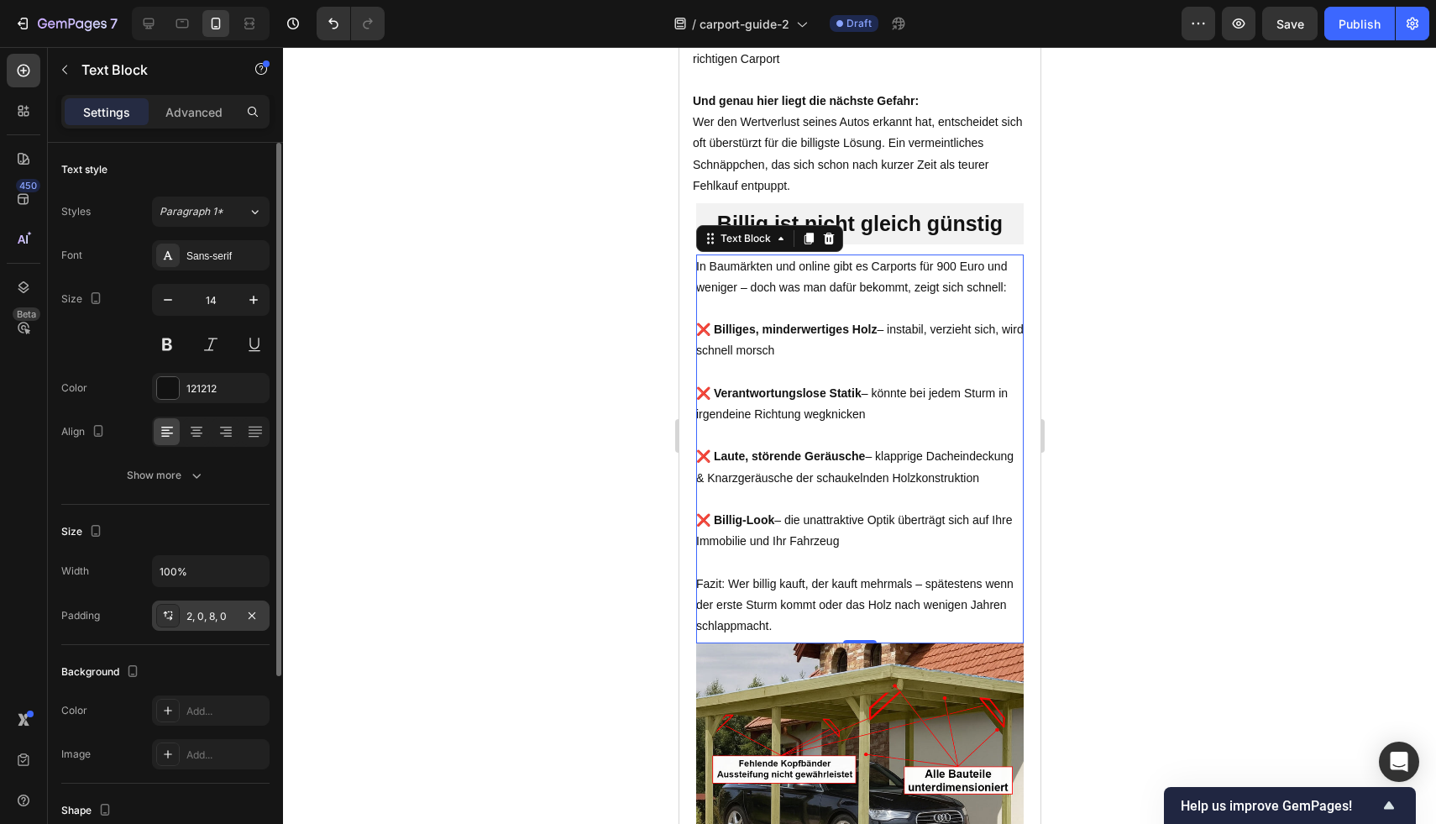
click at [182, 614] on div "2, 0, 8, 0" at bounding box center [211, 615] width 118 height 30
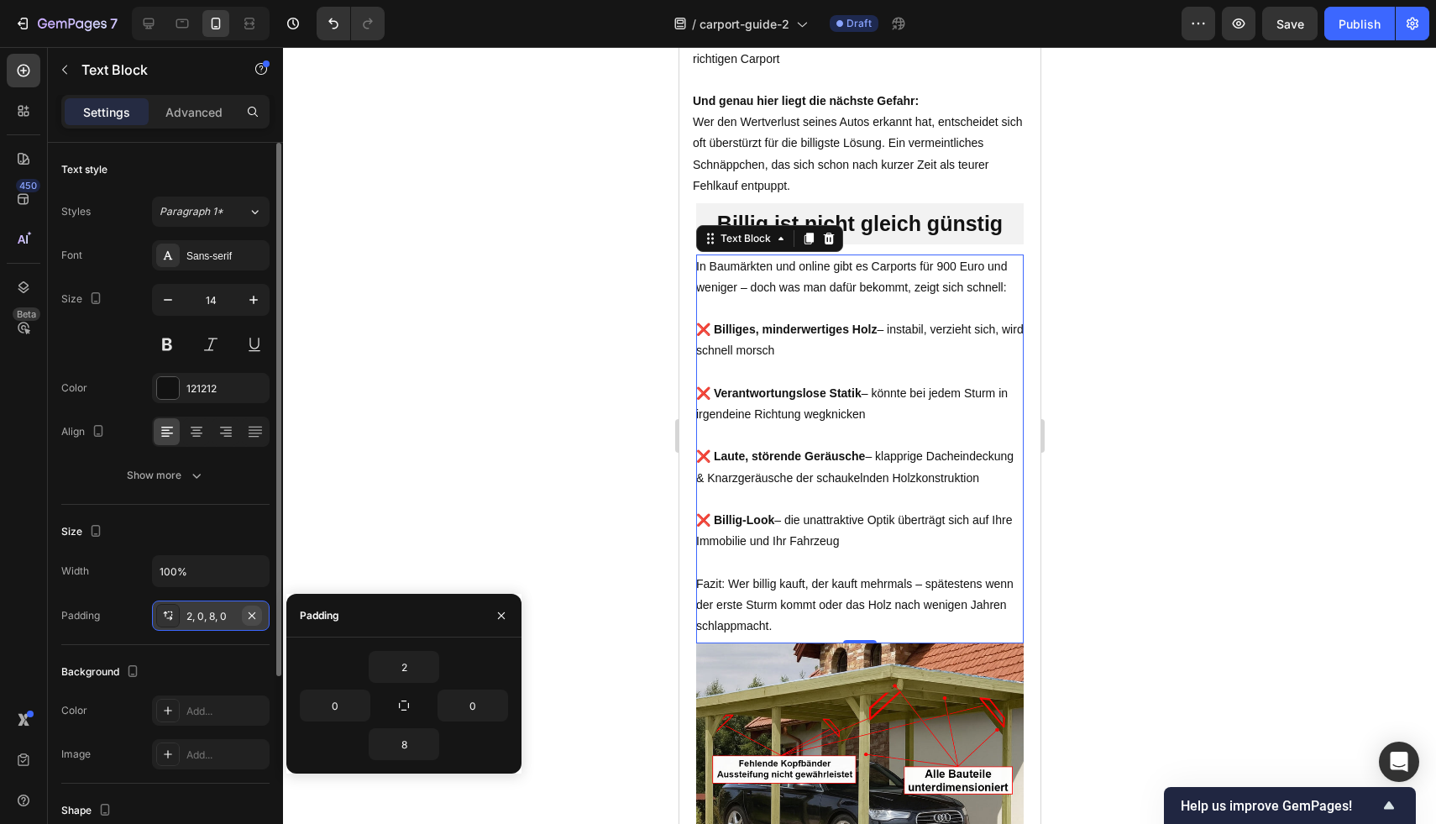
click at [249, 613] on icon "button" at bounding box center [251, 615] width 13 height 13
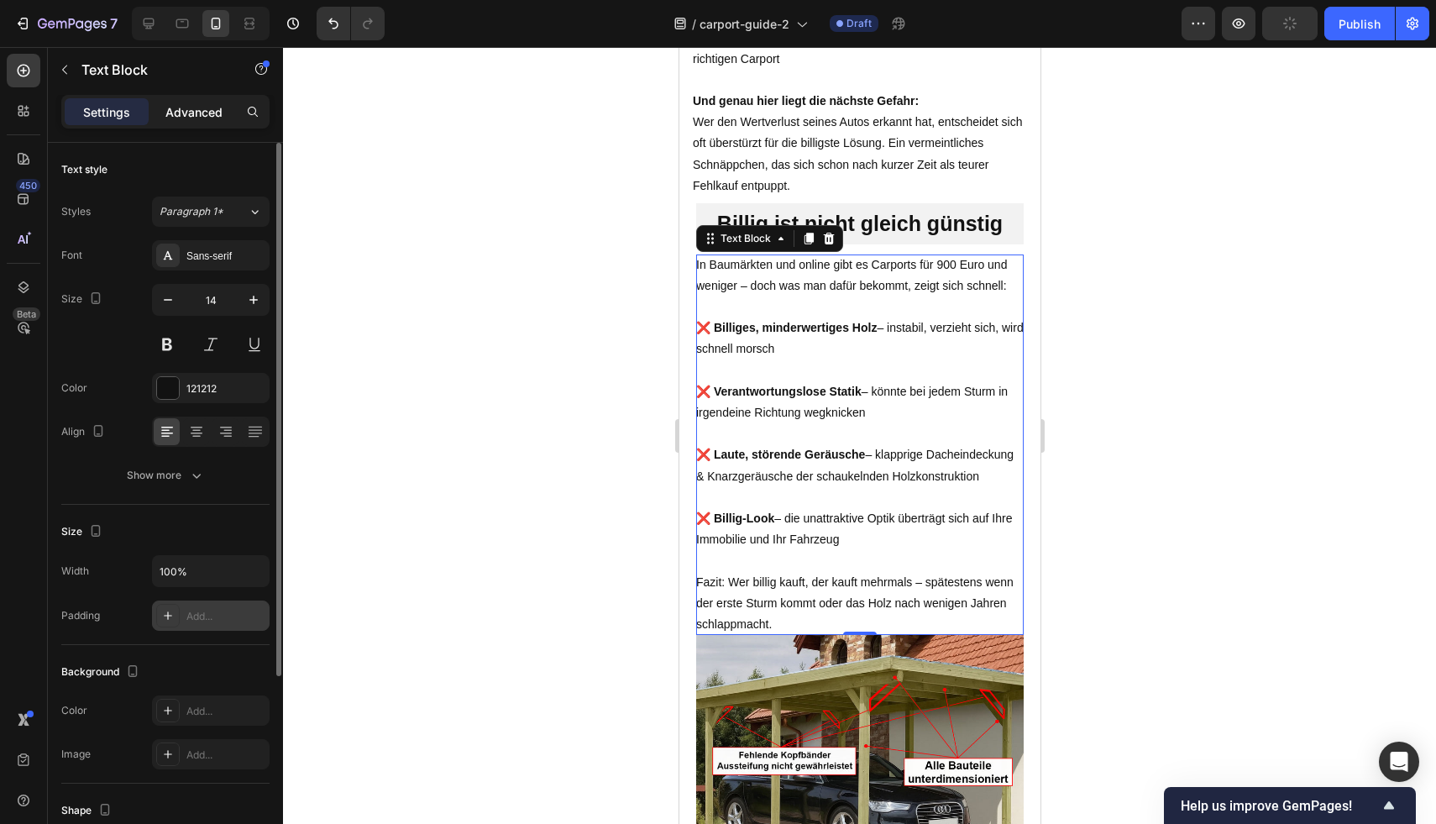
click at [185, 122] on div "Advanced" at bounding box center [194, 111] width 84 height 27
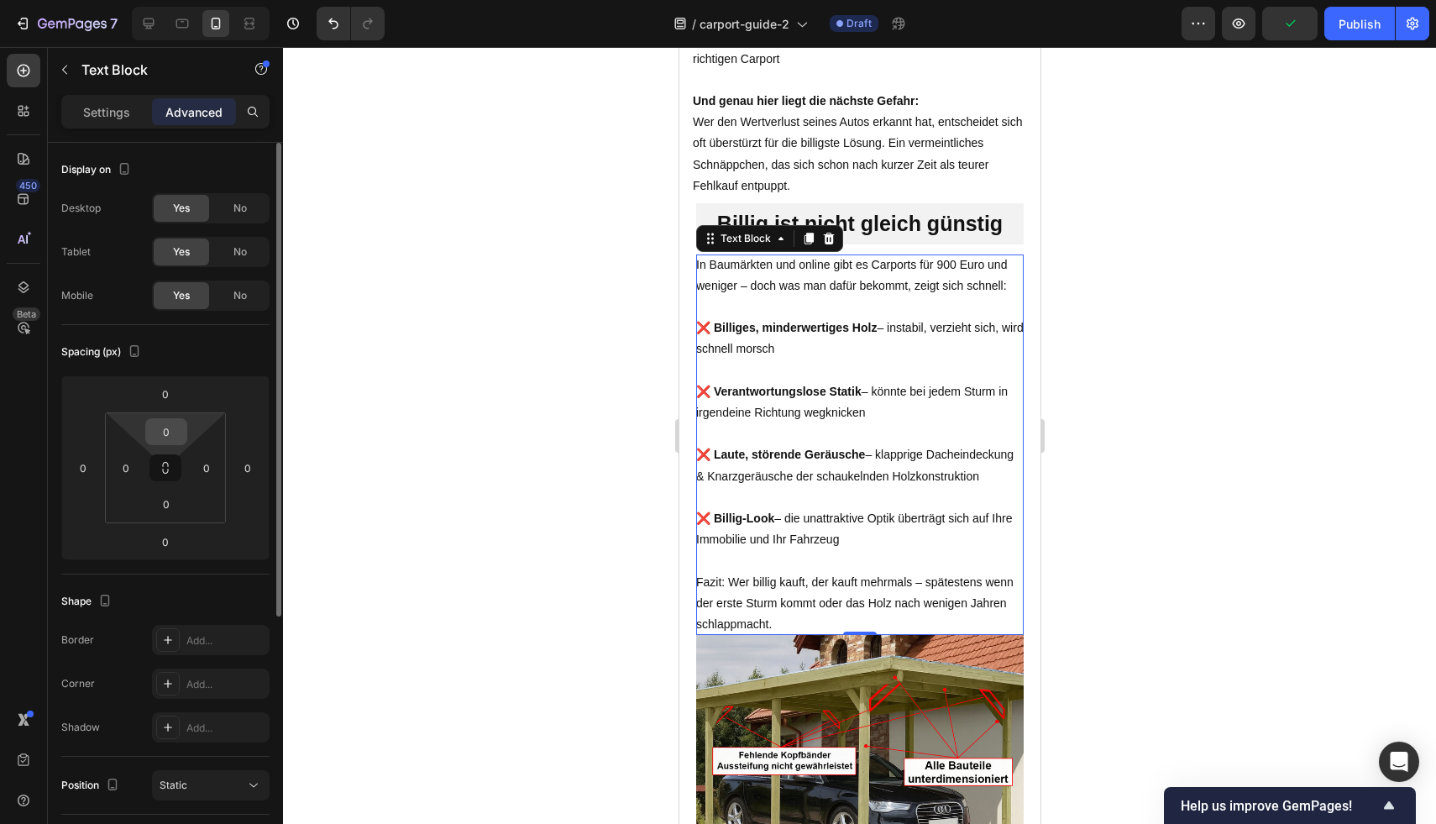
click at [169, 443] on input "0" at bounding box center [166, 431] width 34 height 25
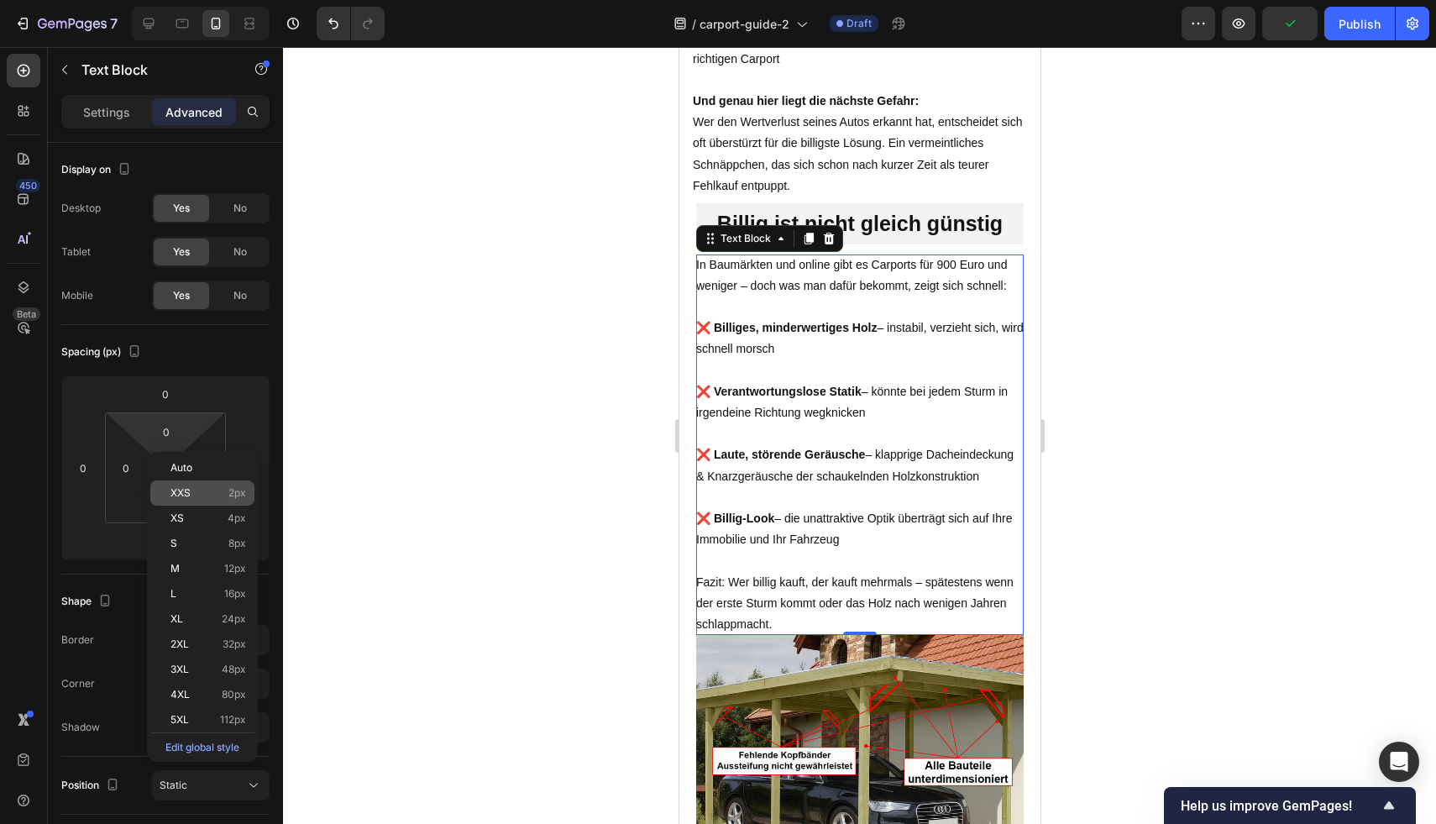
click at [203, 499] on div "XXS 2px" at bounding box center [202, 492] width 104 height 25
type input "2"
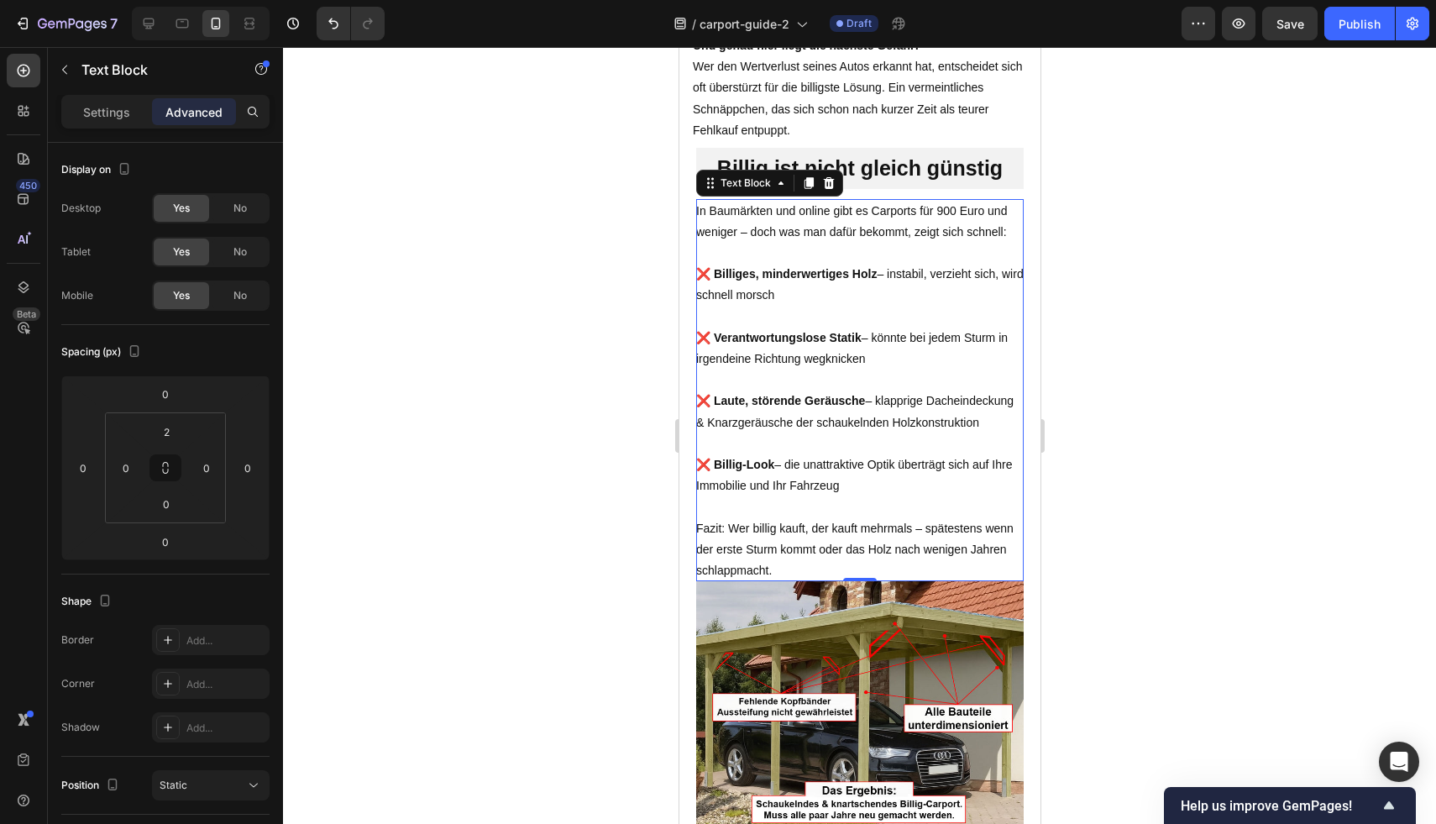
scroll to position [2098, 0]
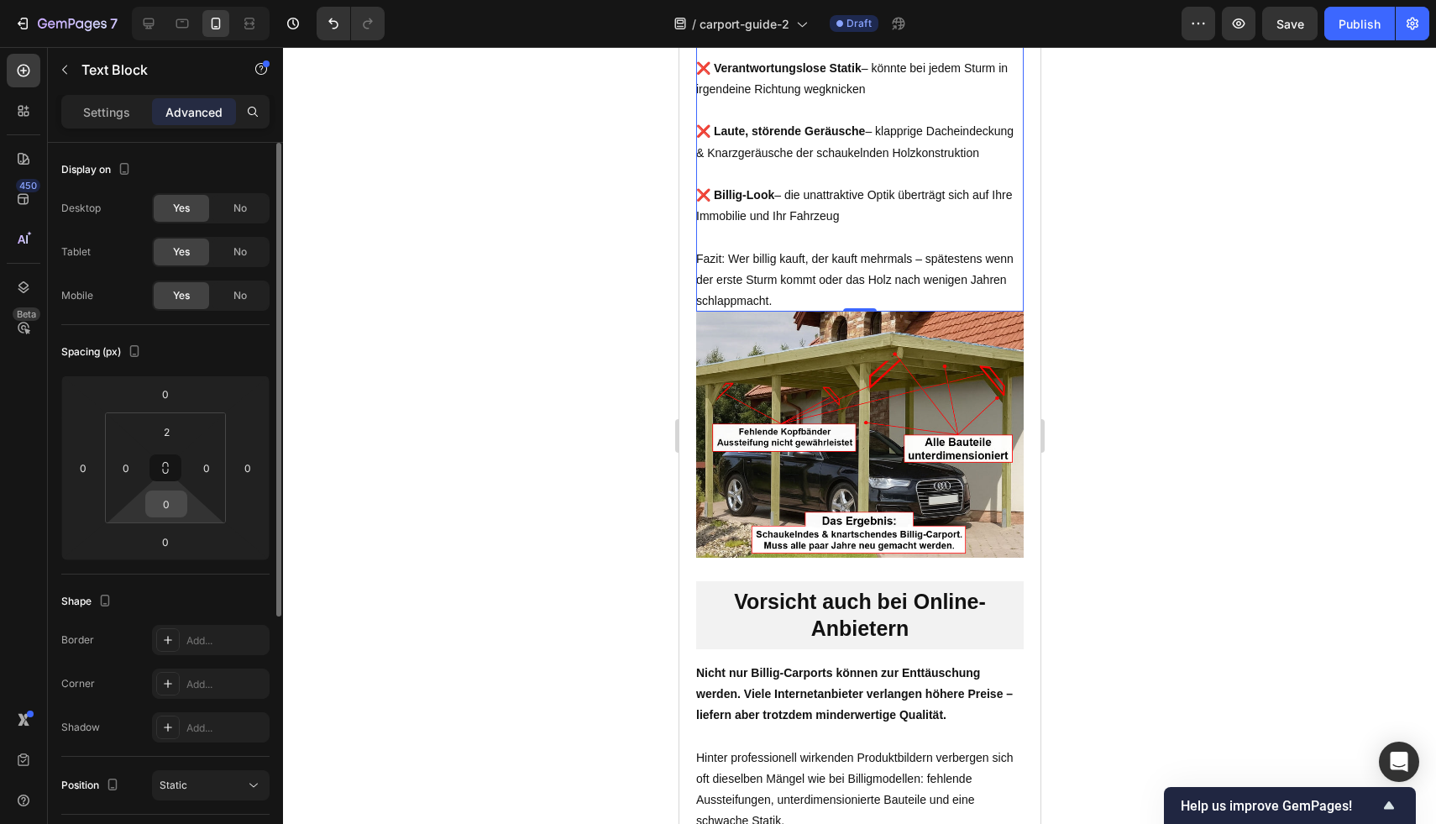
click at [160, 505] on input "0" at bounding box center [166, 503] width 34 height 25
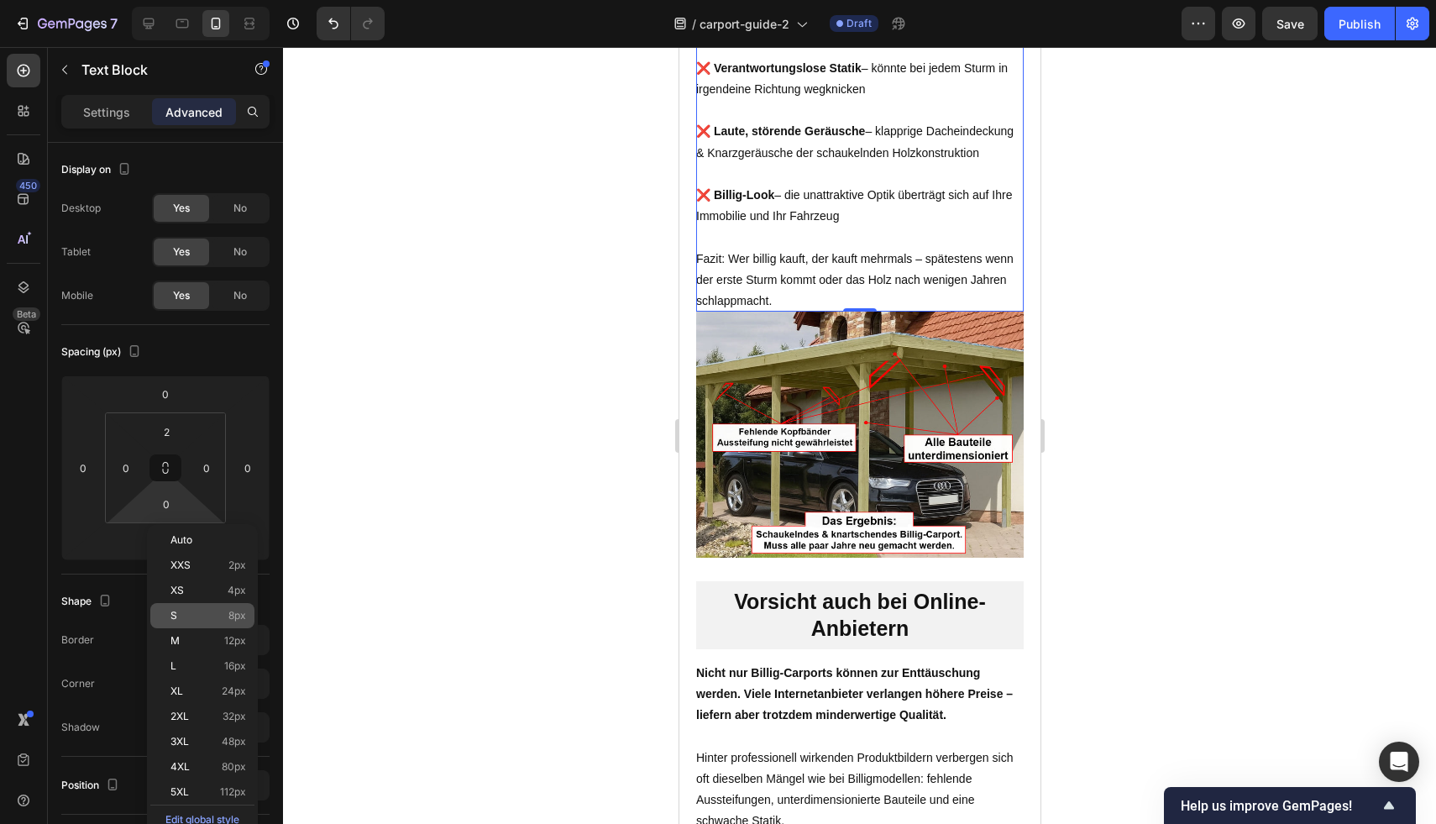
click at [225, 610] on p "S 8px" at bounding box center [208, 616] width 76 height 12
type input "8"
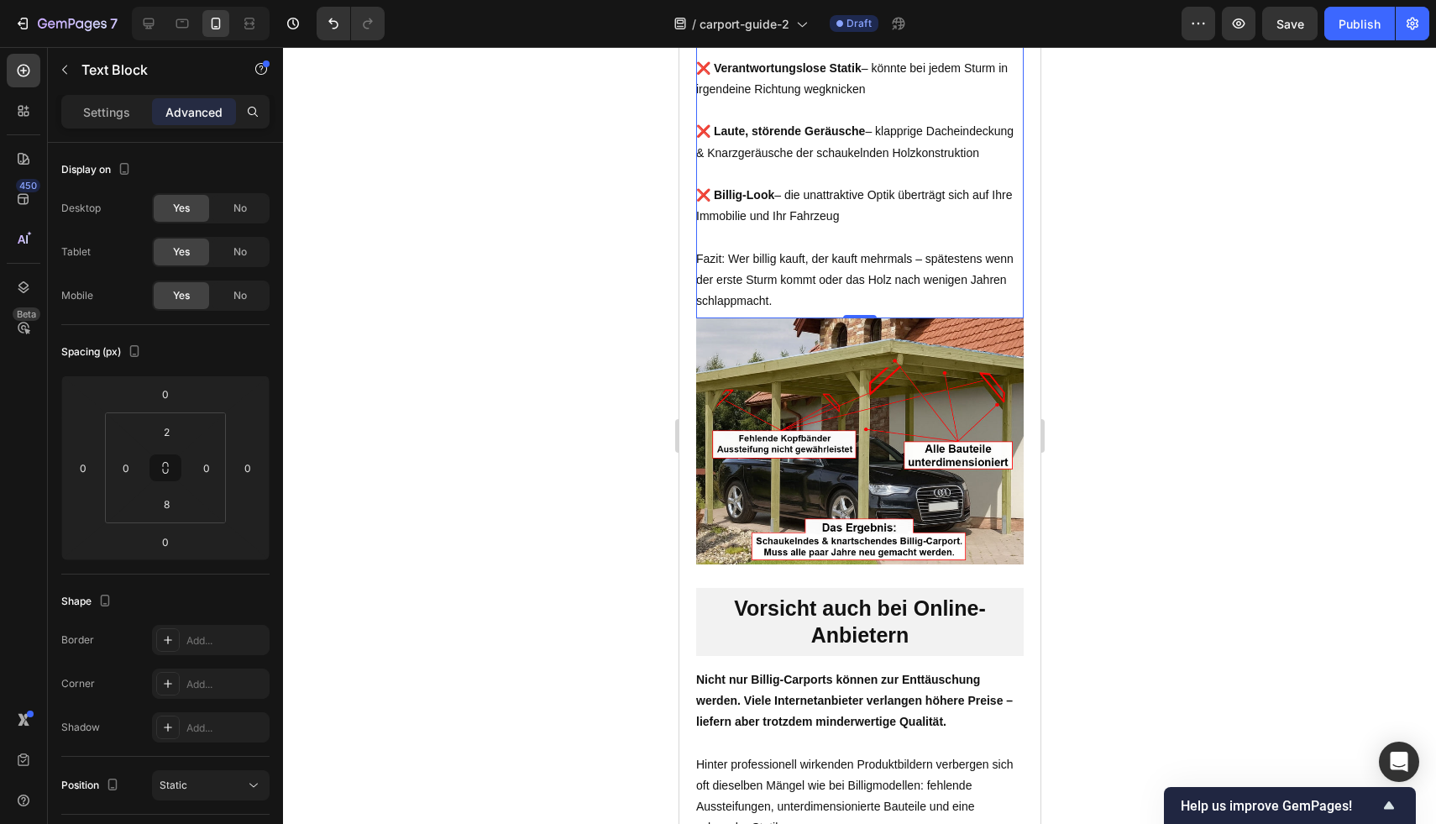
click at [1185, 398] on div at bounding box center [859, 435] width 1153 height 777
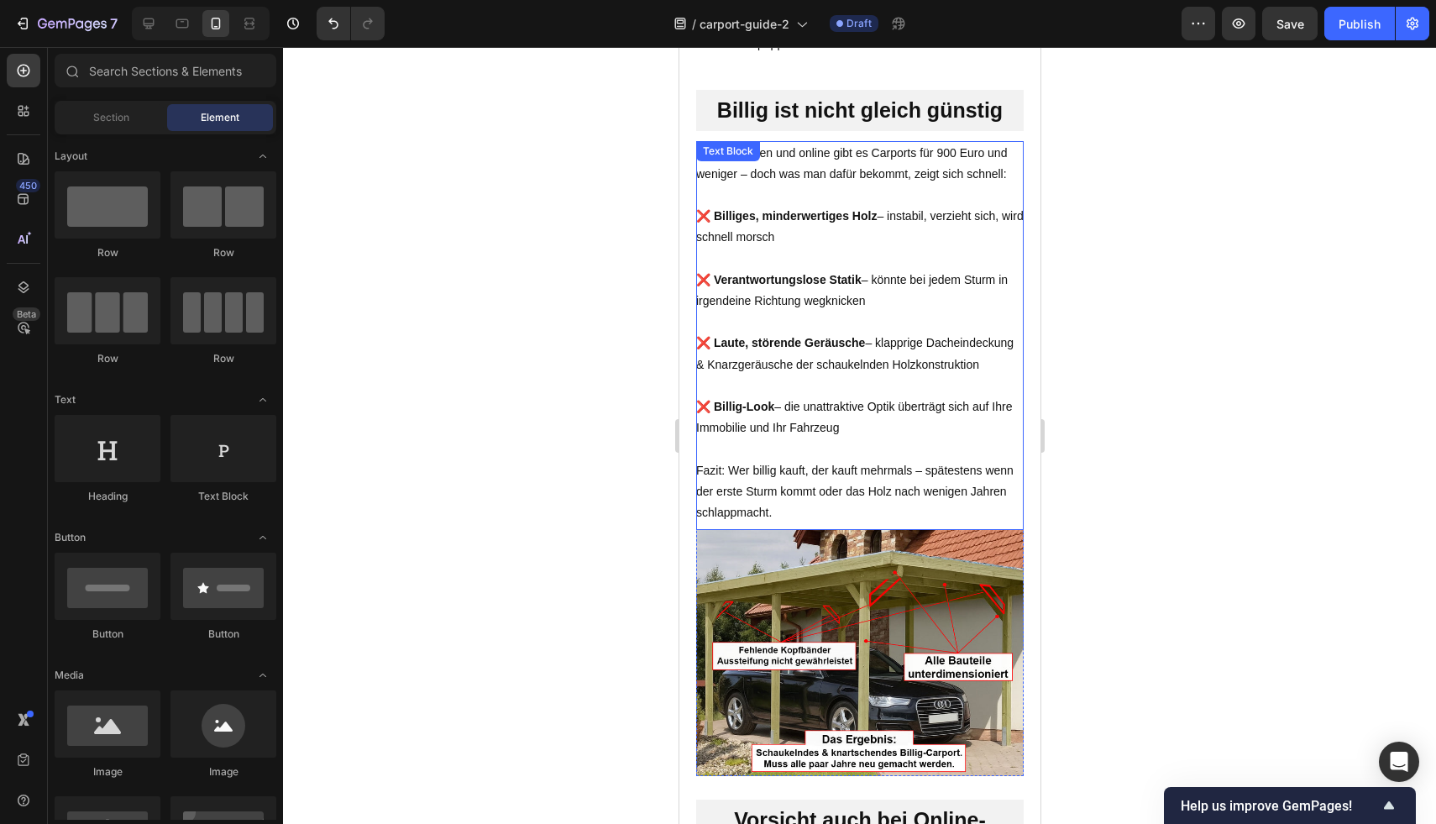
scroll to position [1792, 0]
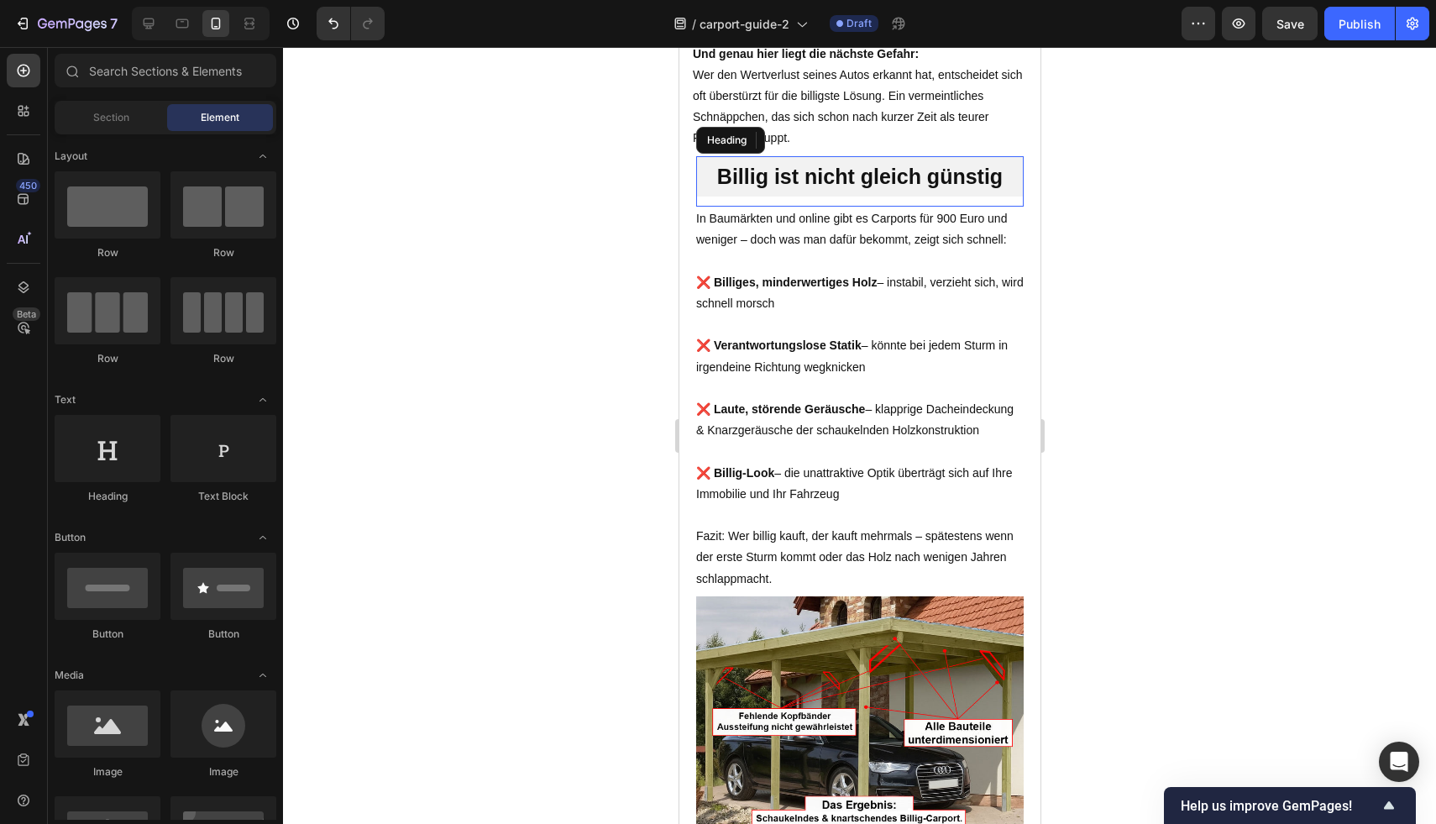
click at [934, 197] on h2 "Billig ist nicht gleich günstig" at bounding box center [858, 176] width 327 height 41
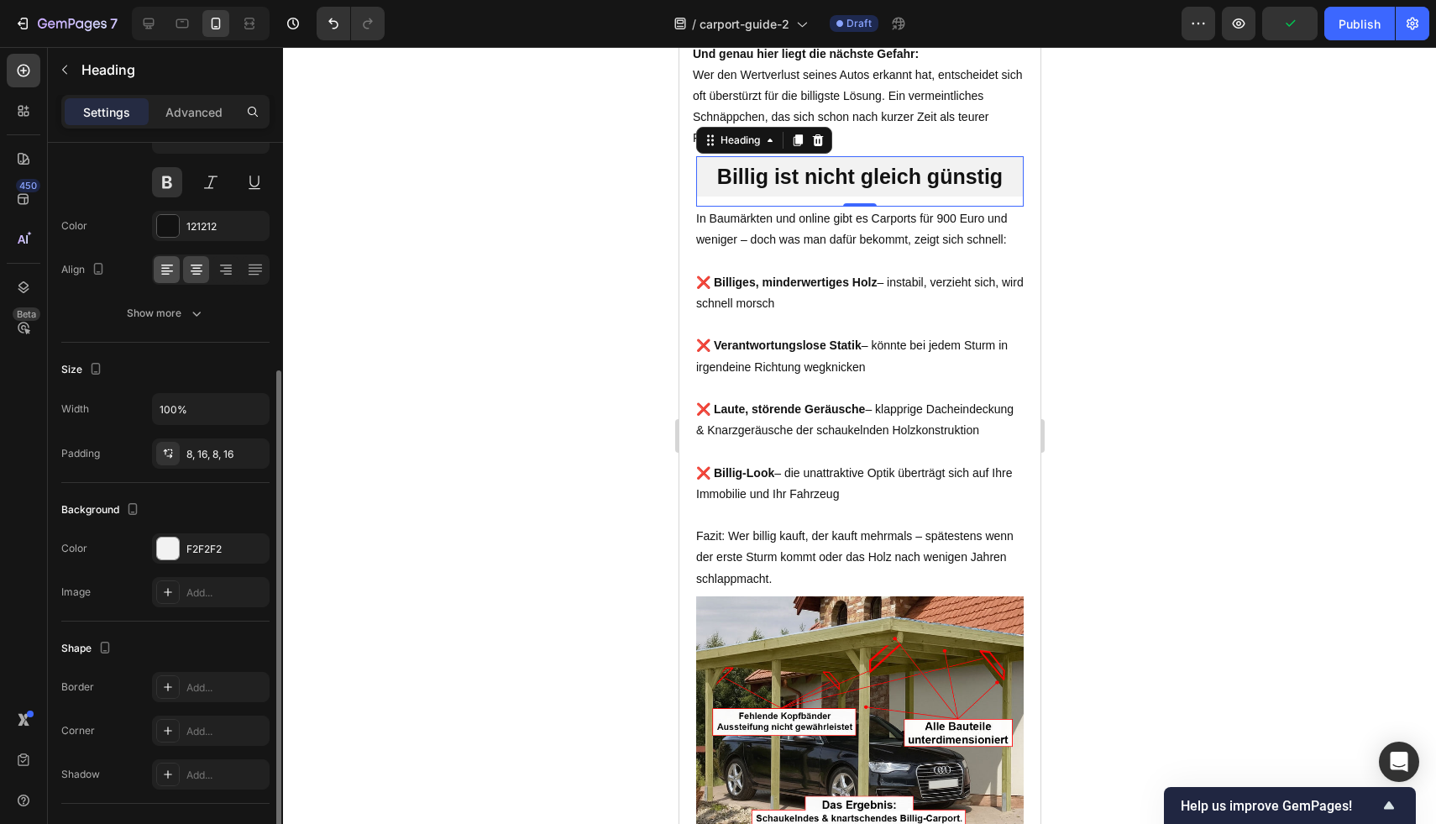
scroll to position [71, 0]
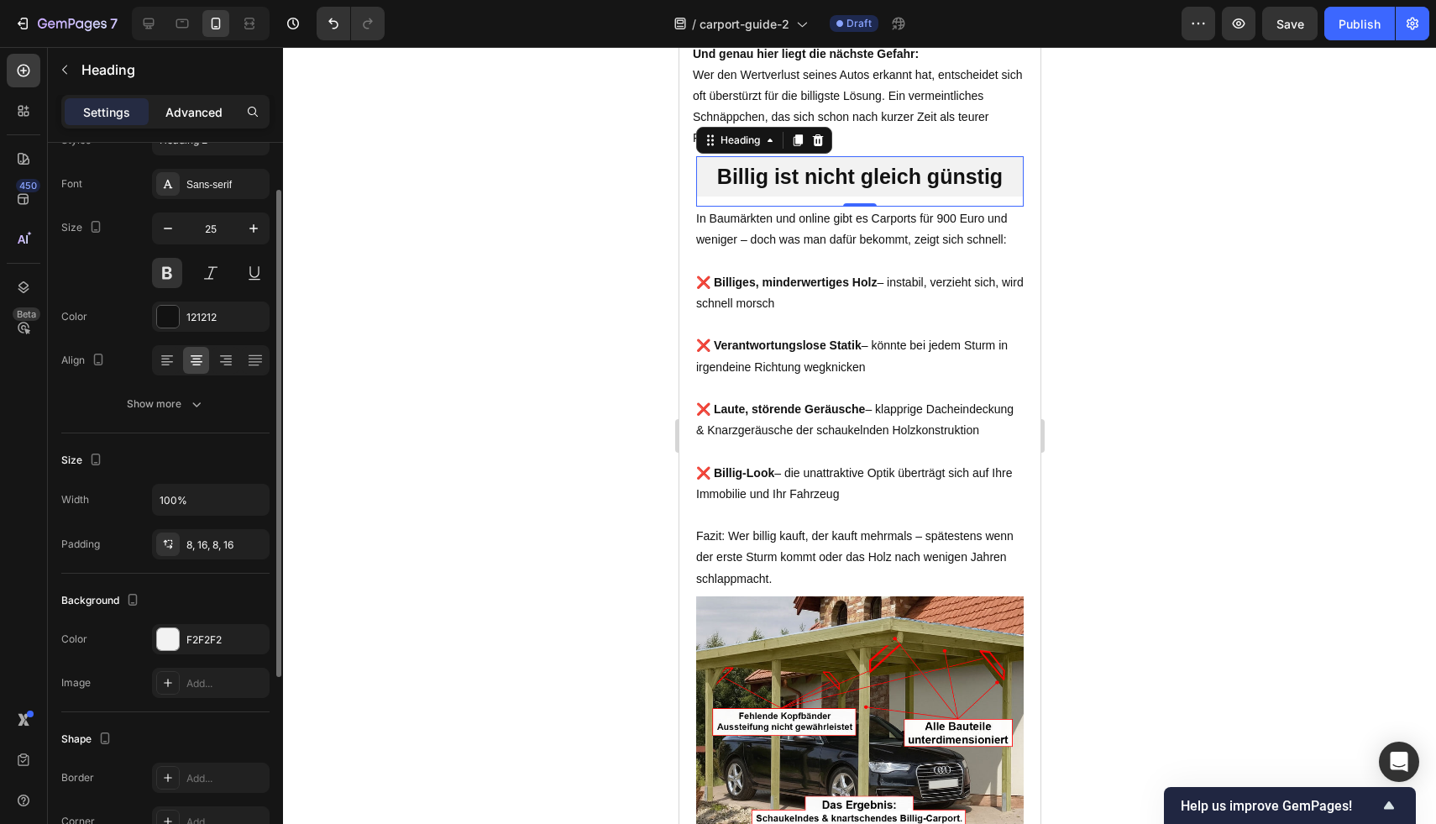
click at [182, 119] on p "Advanced" at bounding box center [193, 112] width 57 height 18
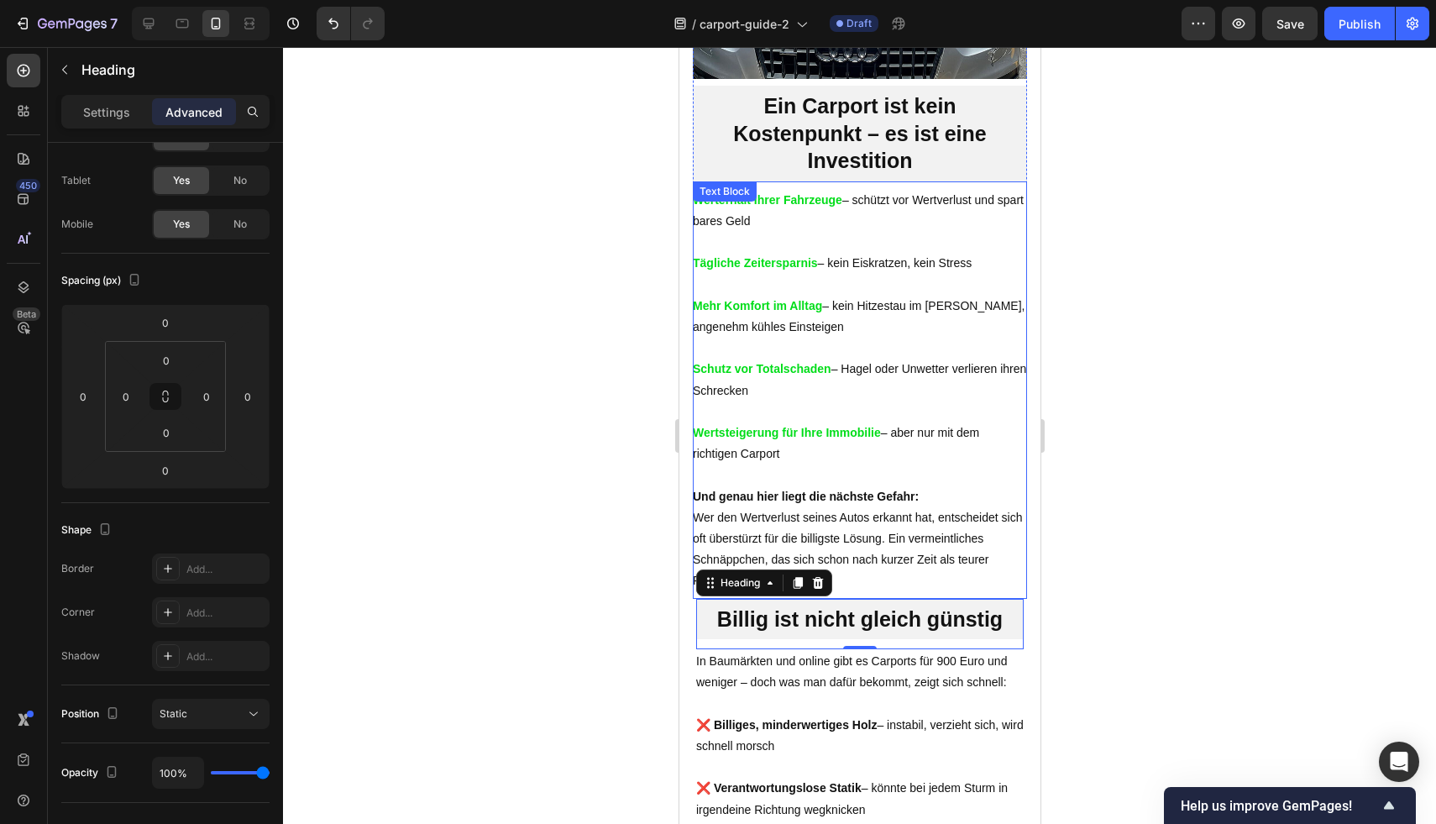
scroll to position [1191, 0]
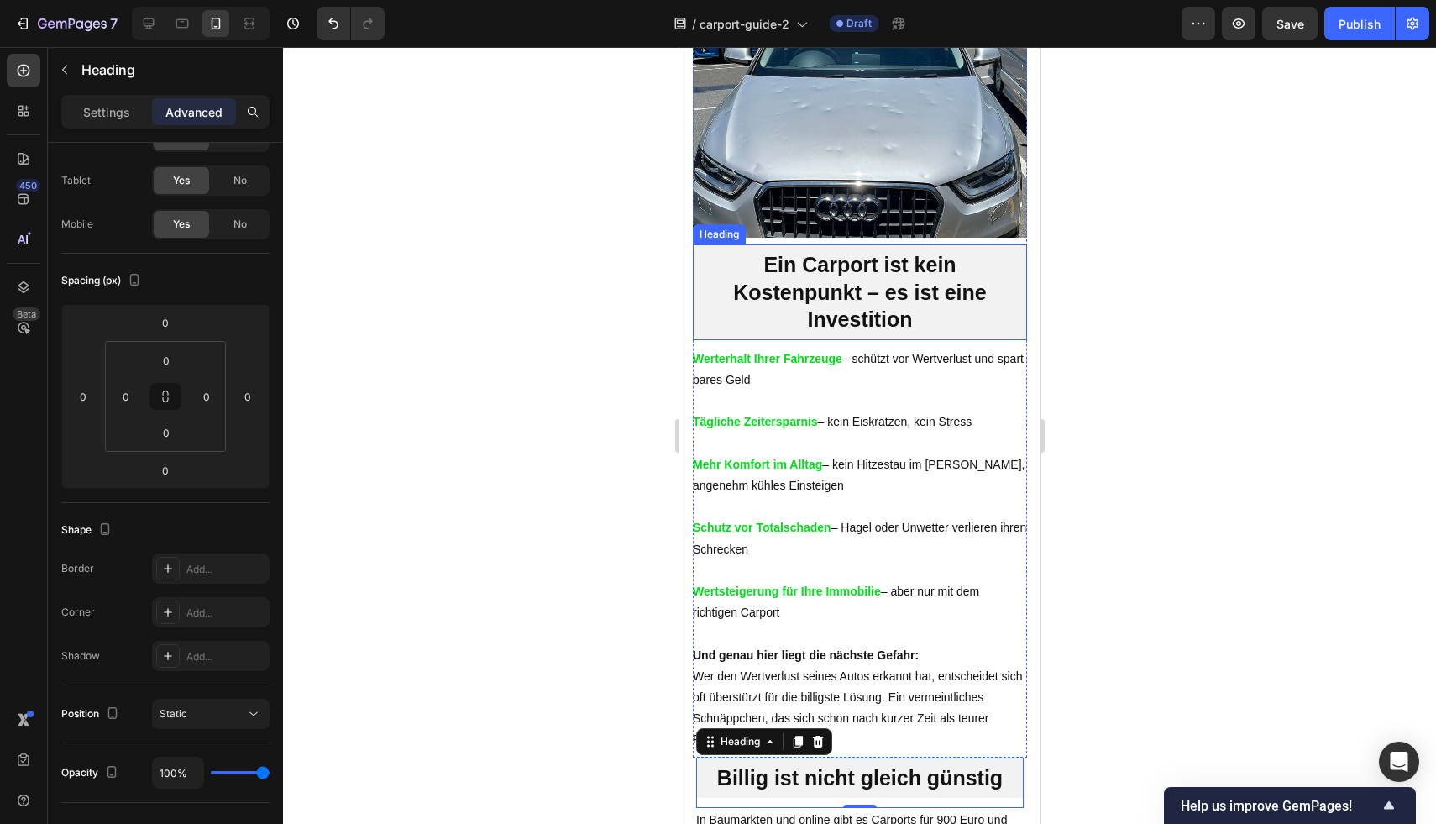
click at [860, 301] on h2 "Ein Carport ist kein Kostenpunkt – es ist eine Investition" at bounding box center [859, 292] width 334 height 96
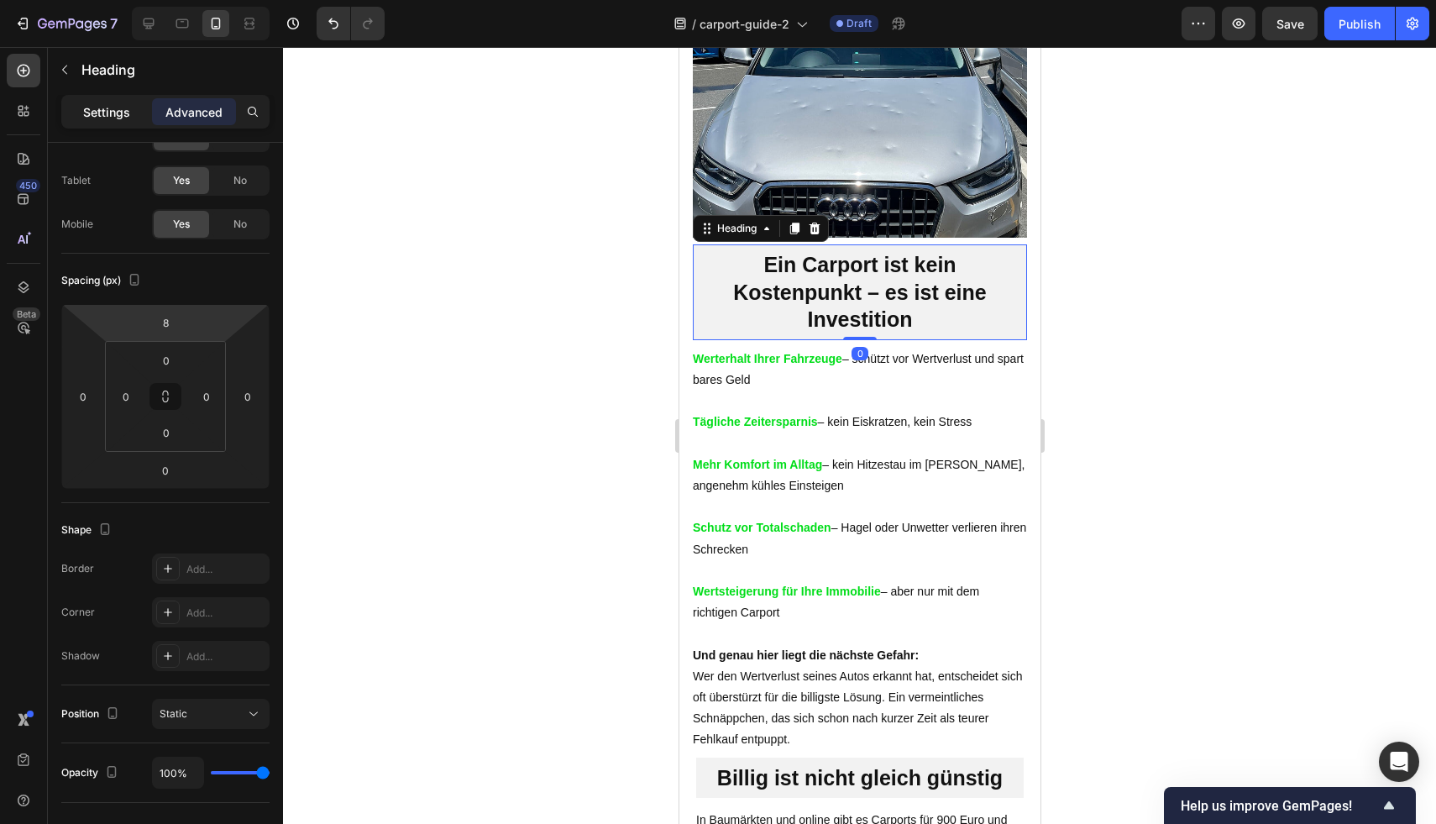
click at [128, 107] on p "Settings" at bounding box center [106, 112] width 47 height 18
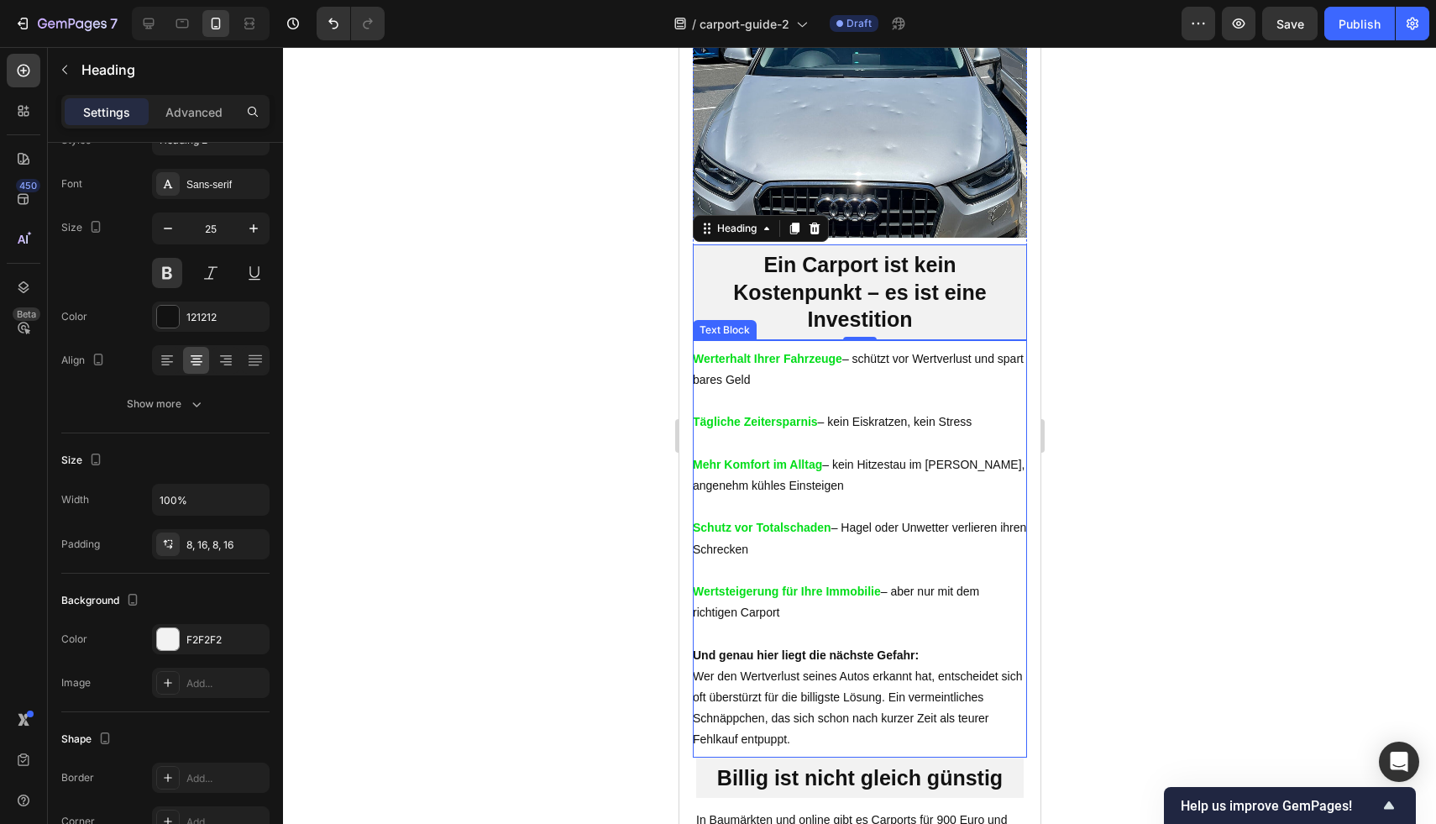
click at [872, 411] on p at bounding box center [859, 400] width 334 height 21
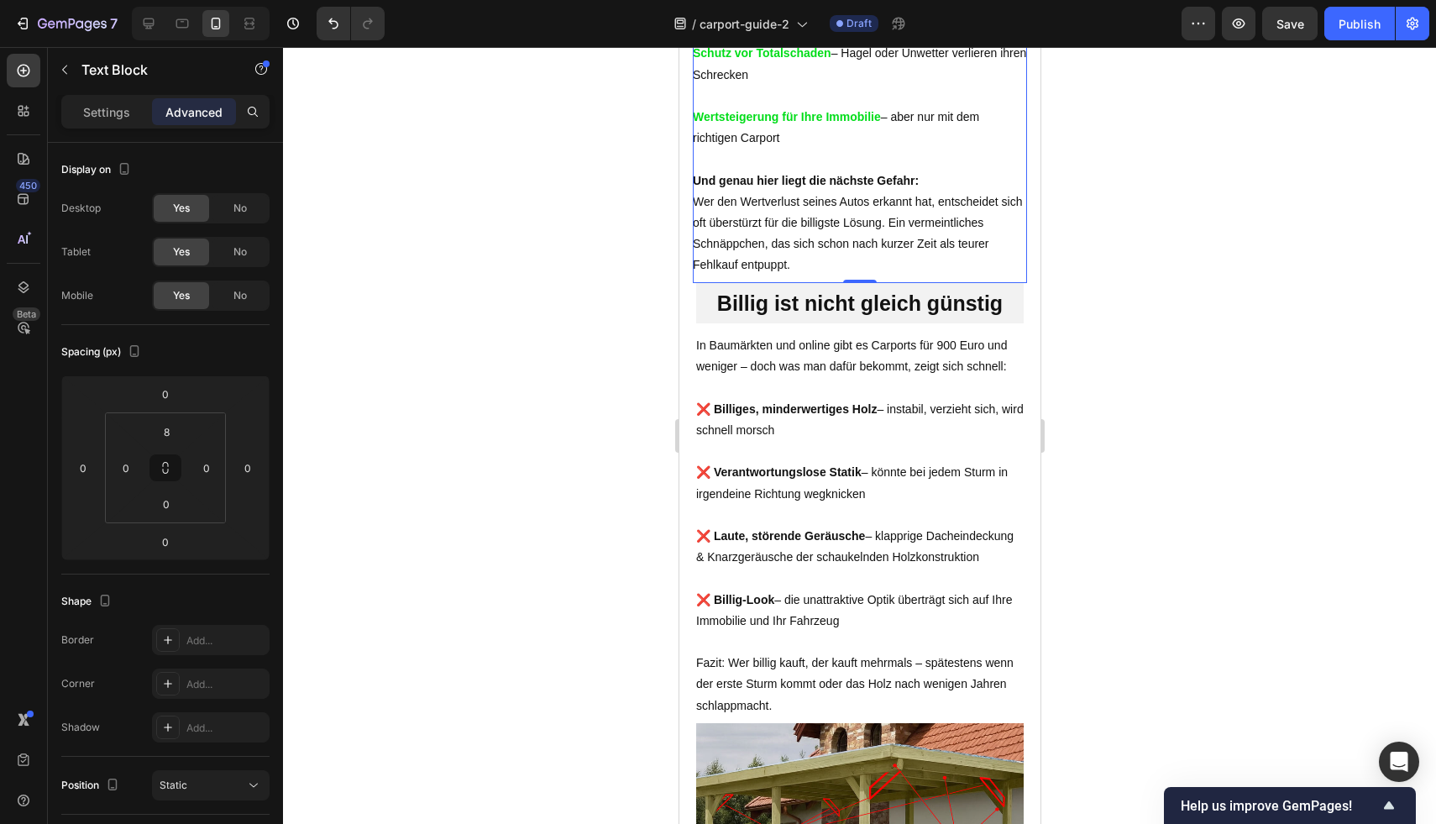
scroll to position [1666, 0]
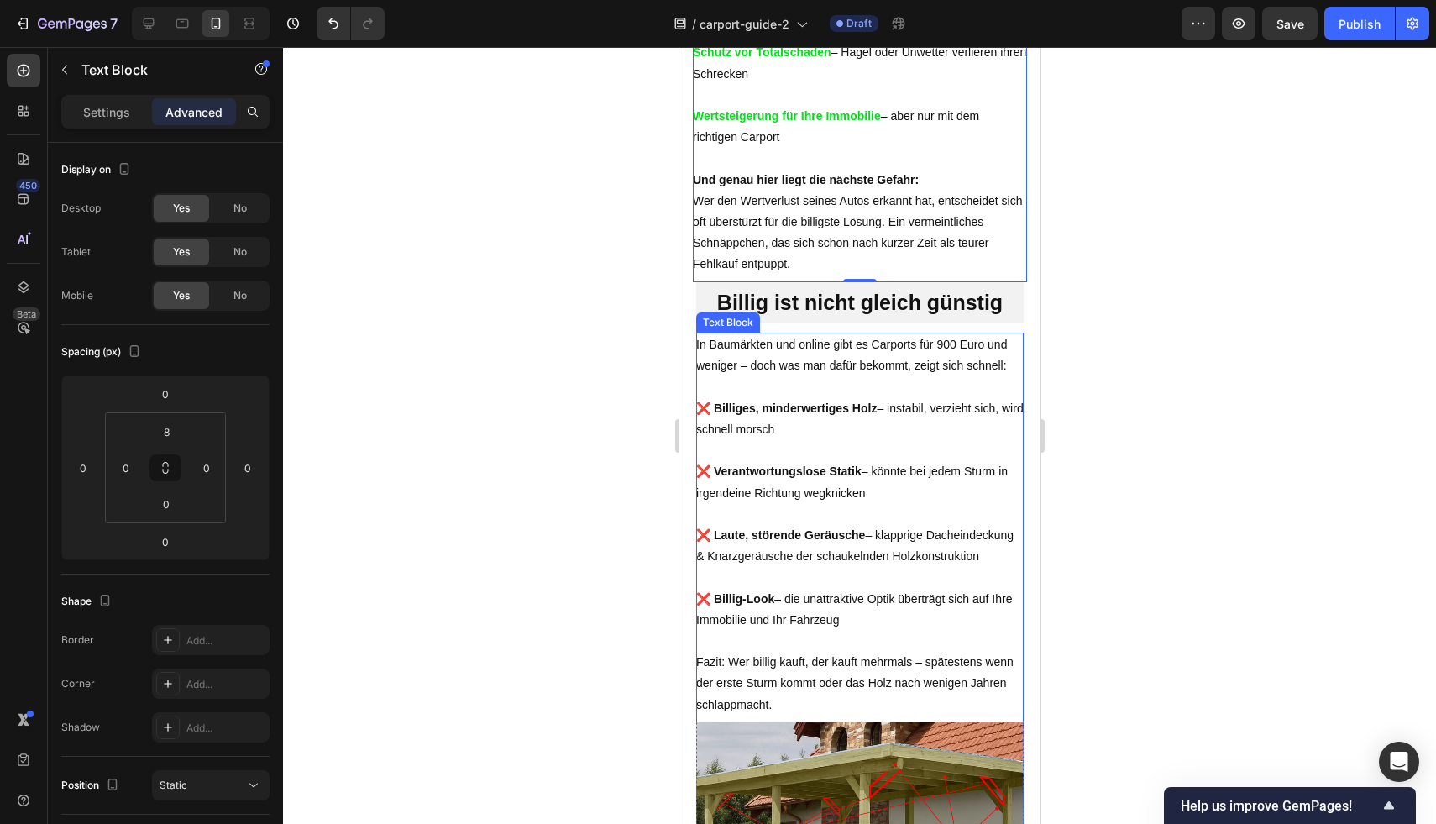
click at [866, 475] on p "❌ Verantwortungslose Statik – könnte bei jedem Sturm in irgendeine Richtung weg…" at bounding box center [858, 472] width 327 height 64
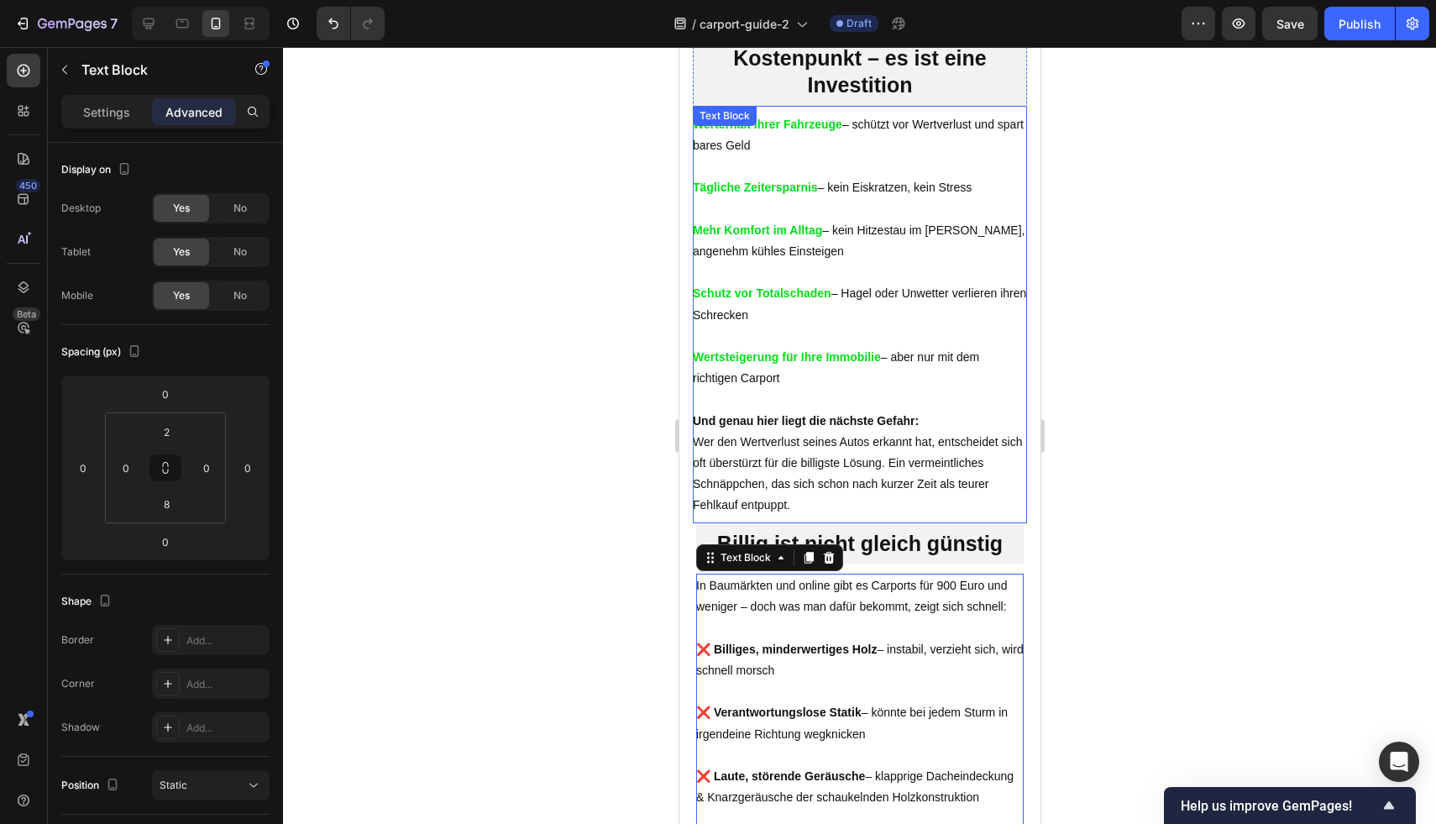
scroll to position [1382, 0]
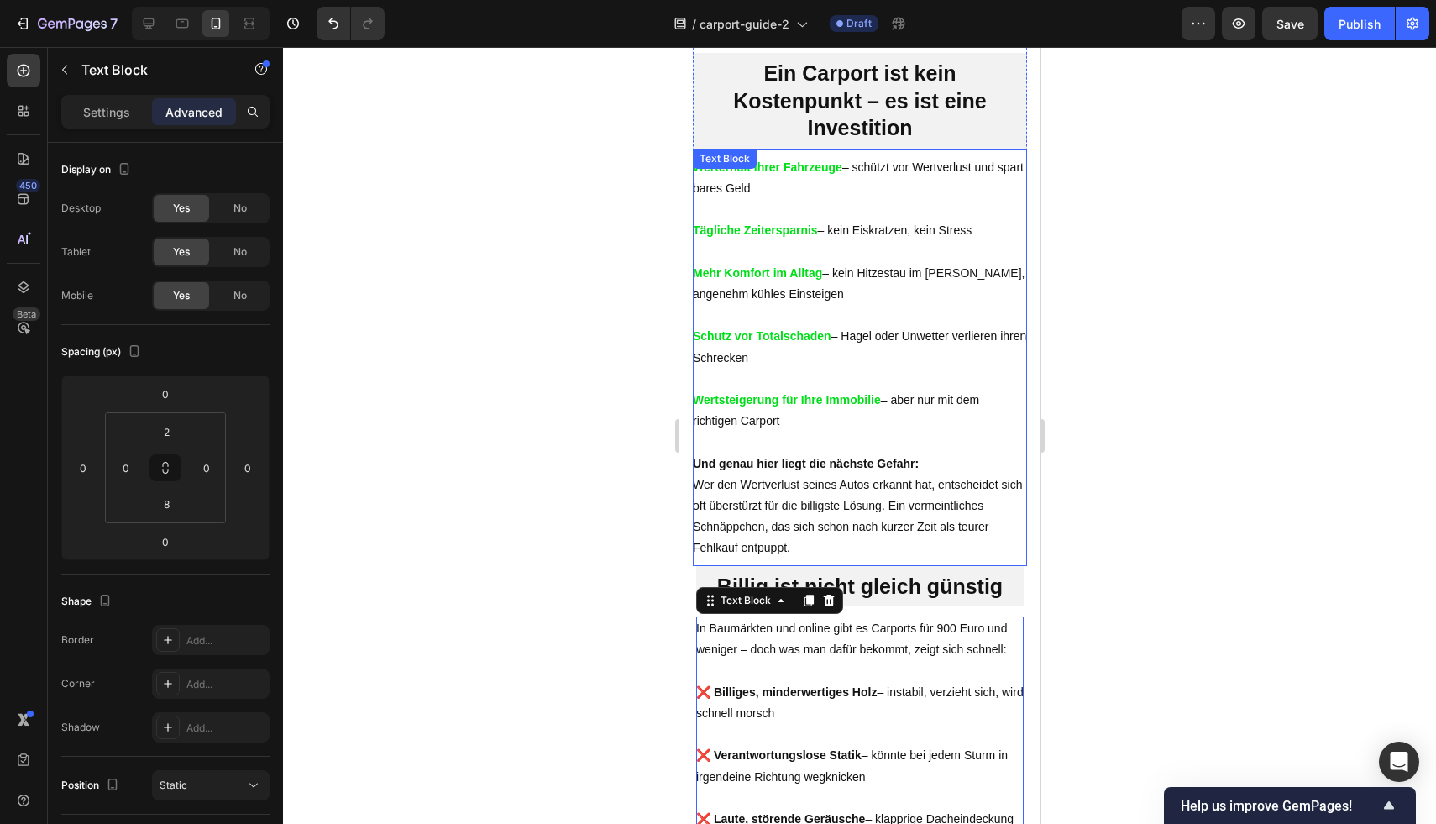
click at [878, 326] on p at bounding box center [859, 315] width 334 height 21
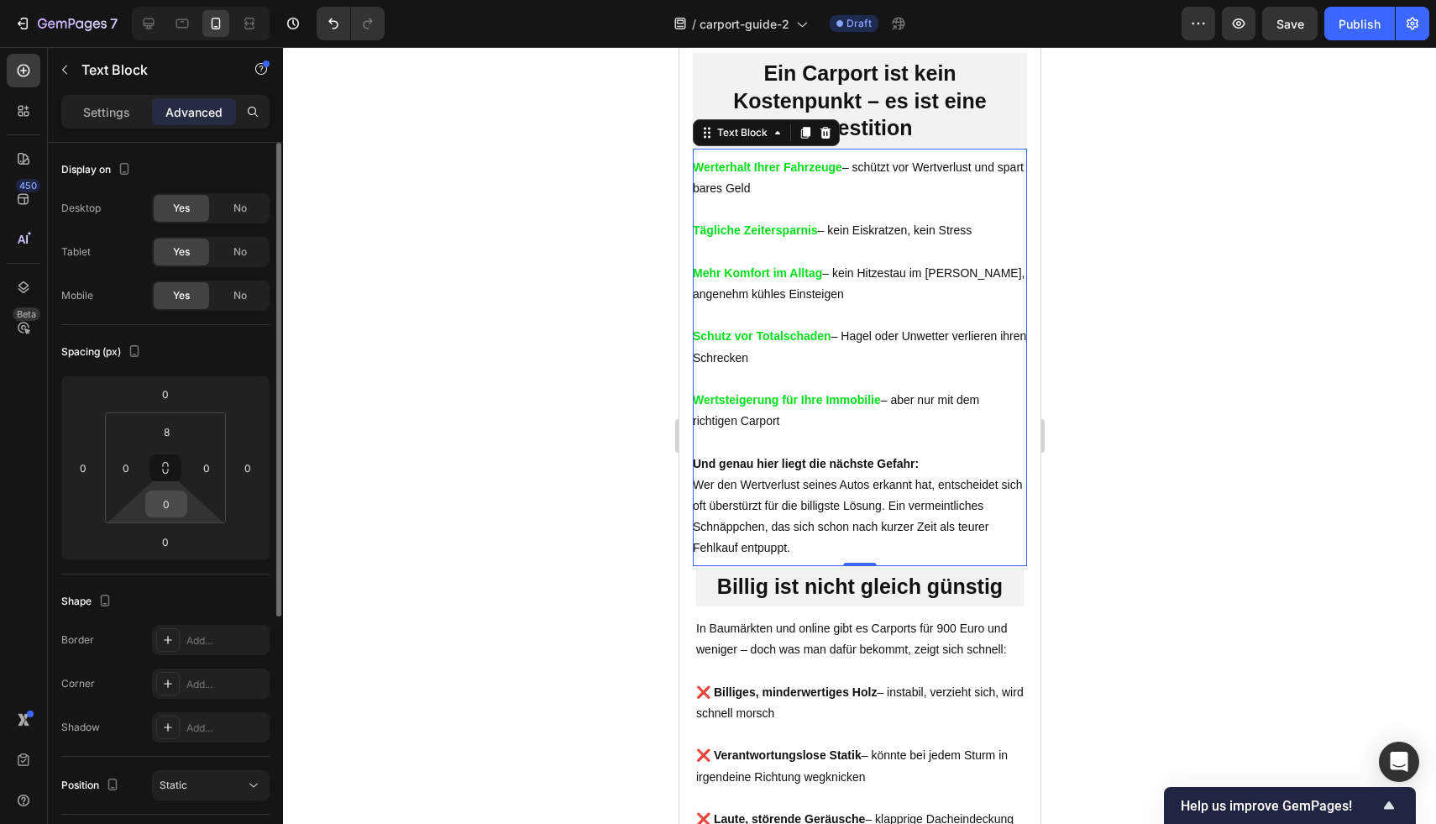
click at [178, 508] on input "0" at bounding box center [166, 503] width 34 height 25
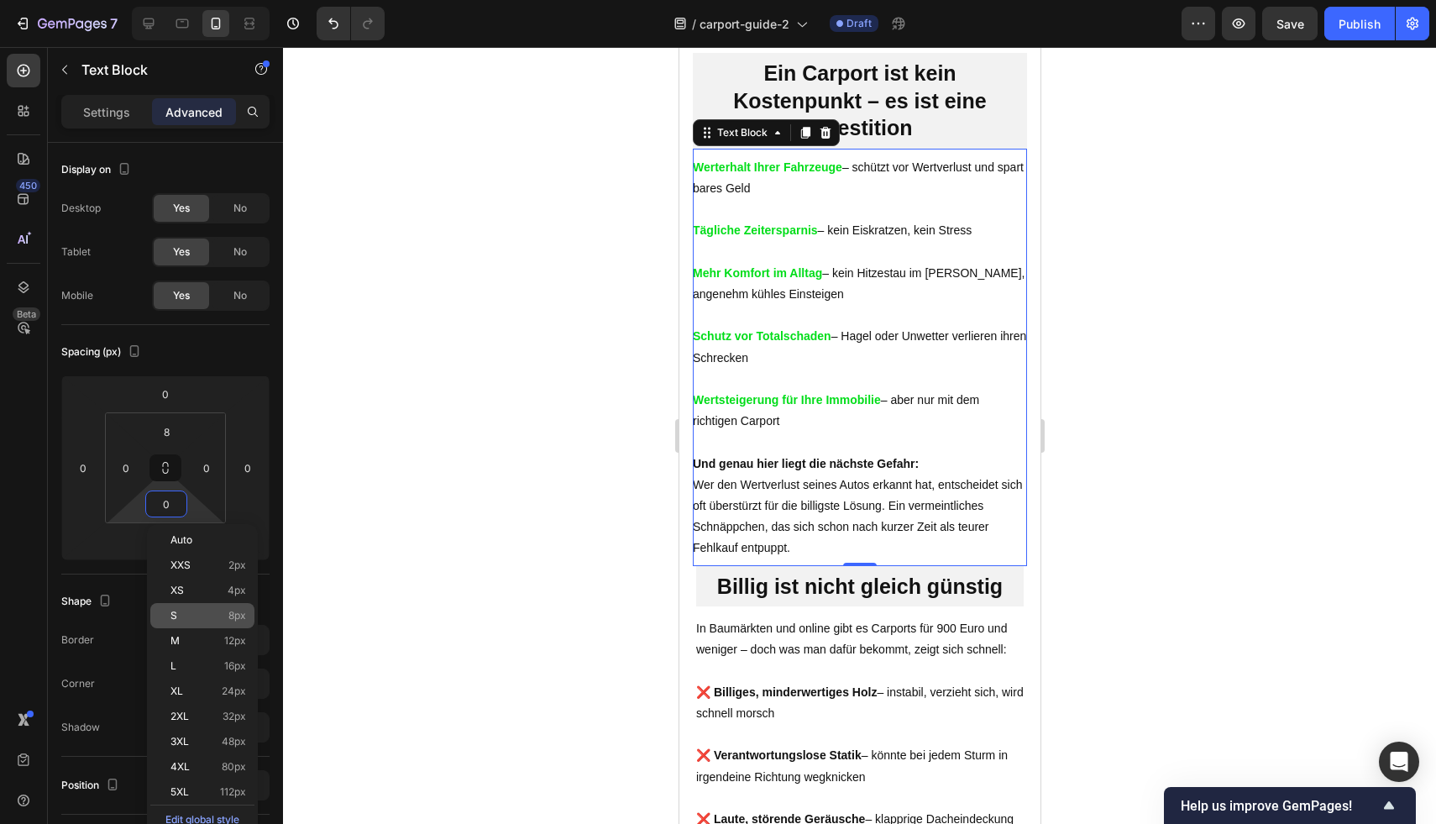
click at [234, 625] on div "S 8px" at bounding box center [202, 615] width 104 height 25
type input "8"
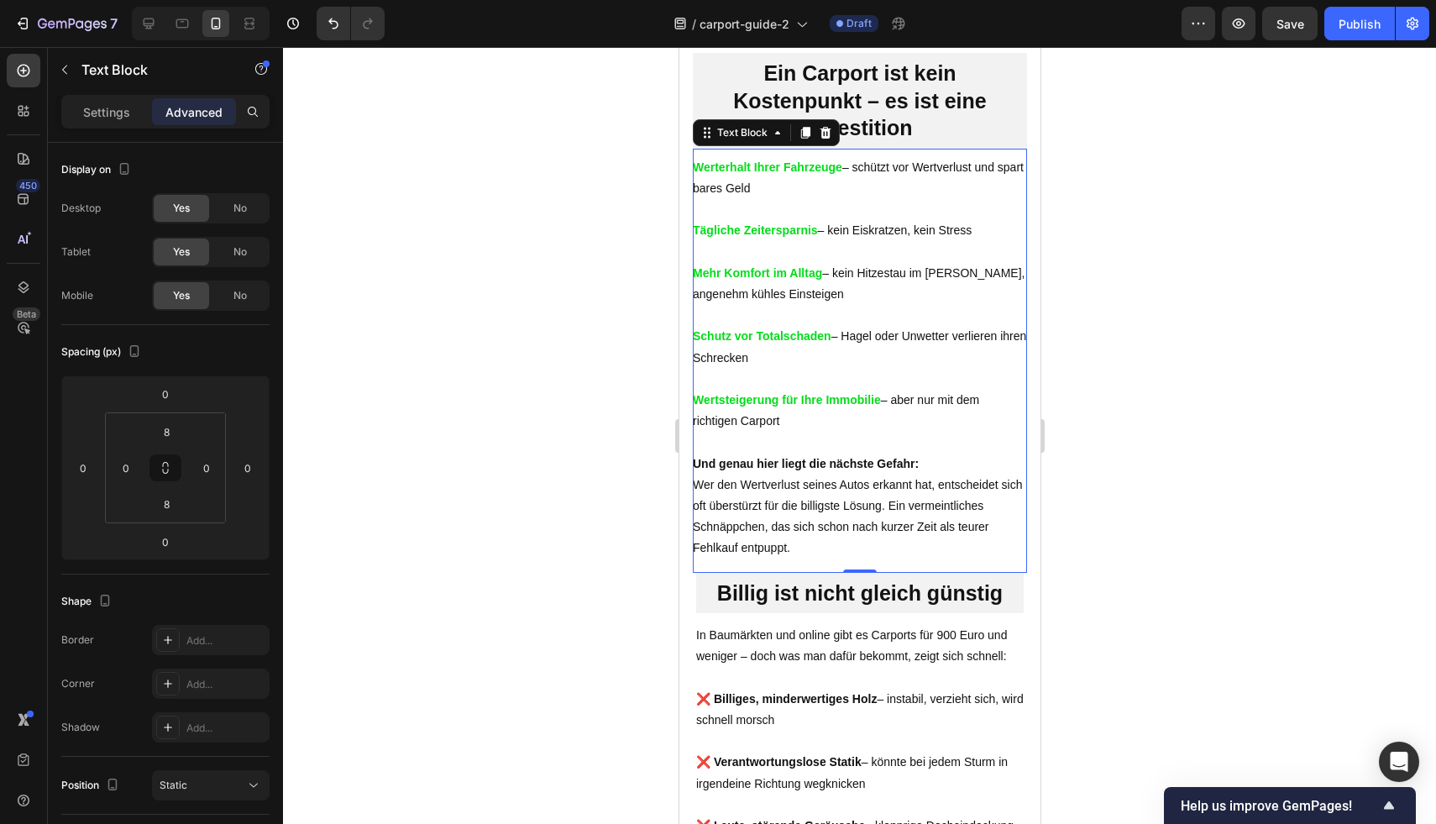
click at [1245, 517] on div at bounding box center [859, 435] width 1153 height 777
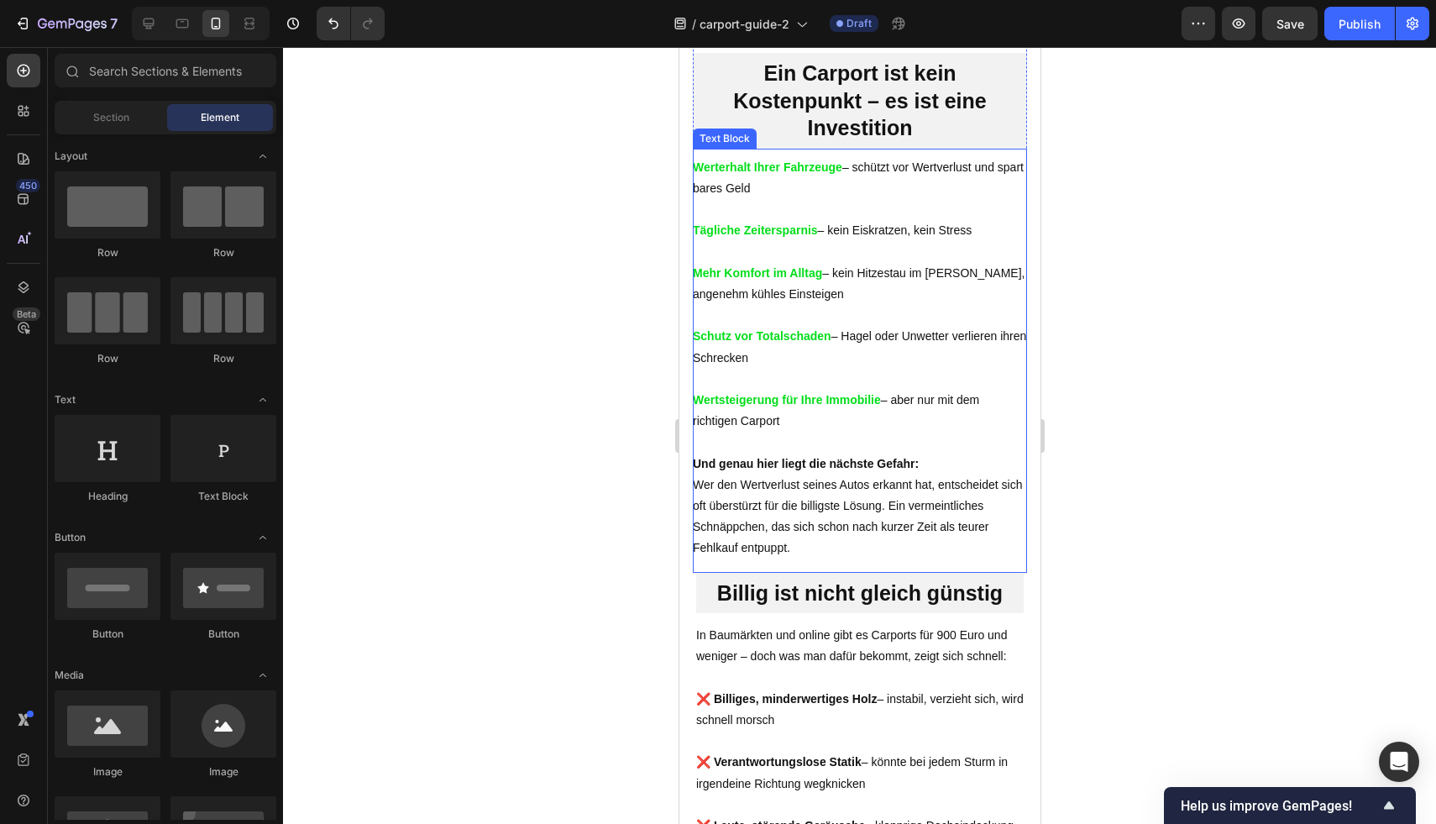
click at [889, 546] on p "Und genau hier liegt die nächste Gefahr: Wer den Wertverlust seines Autos erkan…" at bounding box center [859, 506] width 334 height 106
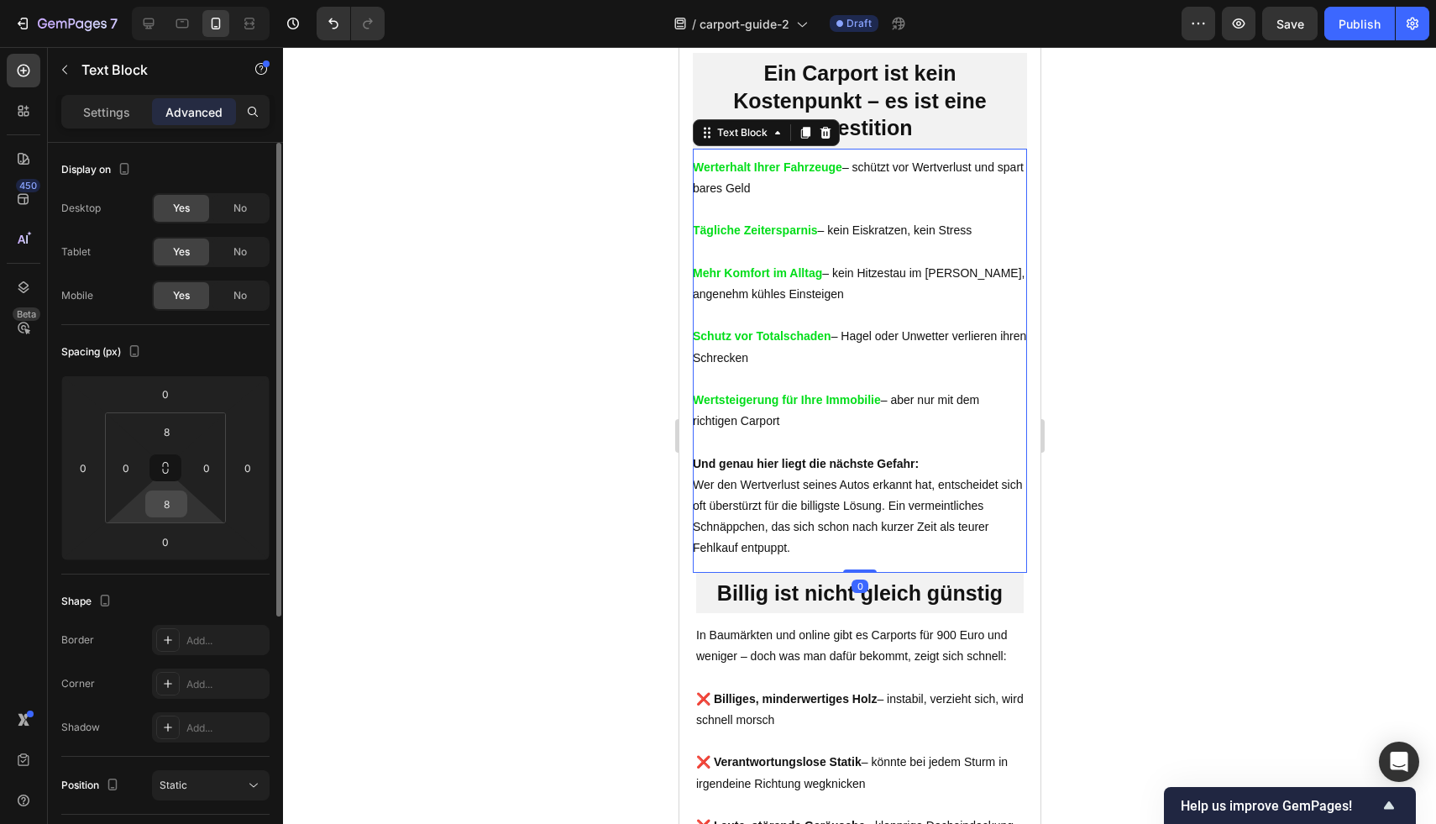
click at [183, 502] on div "8" at bounding box center [166, 503] width 42 height 27
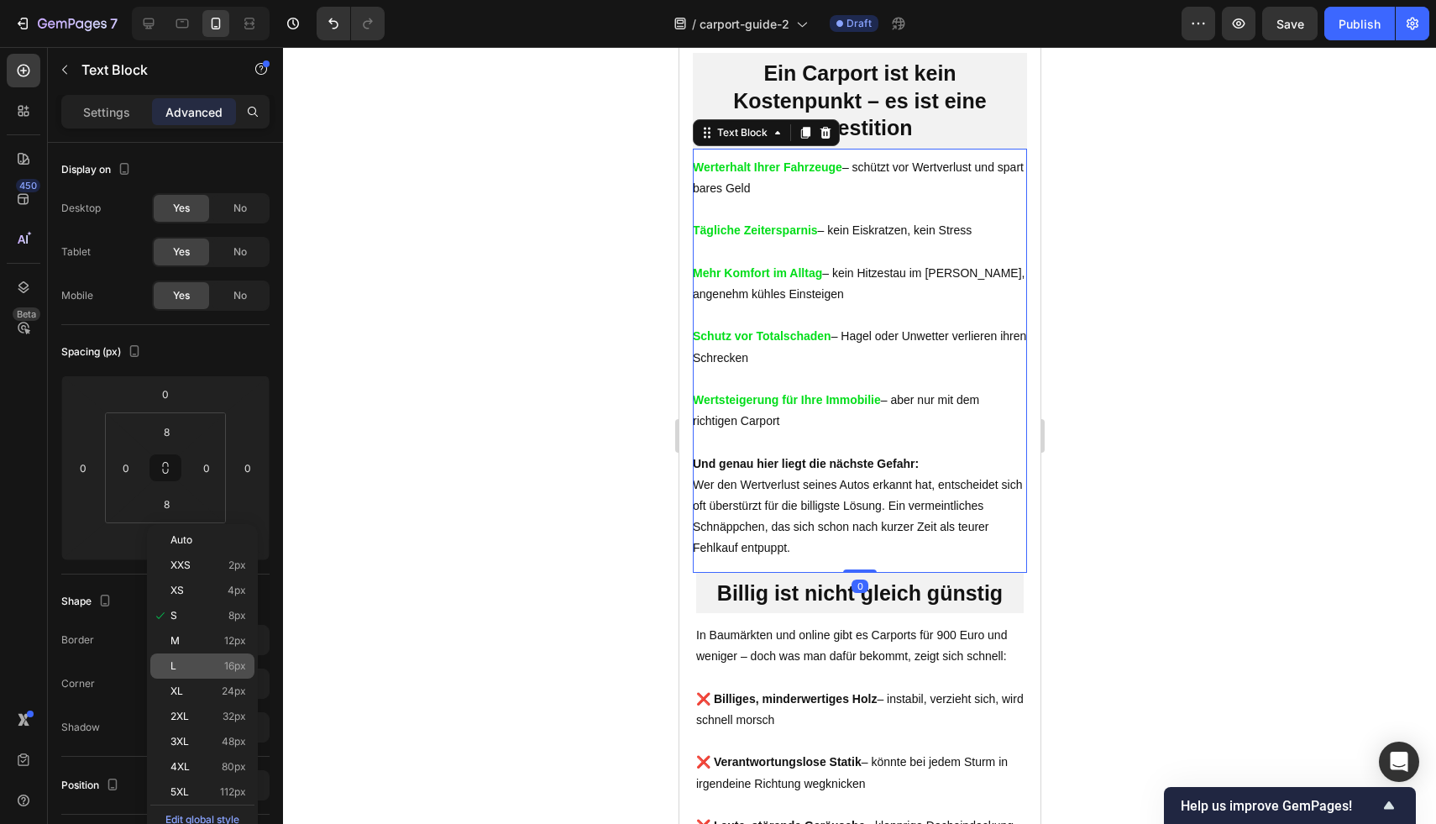
click at [228, 657] on div "L 16px" at bounding box center [202, 665] width 104 height 25
type input "16"
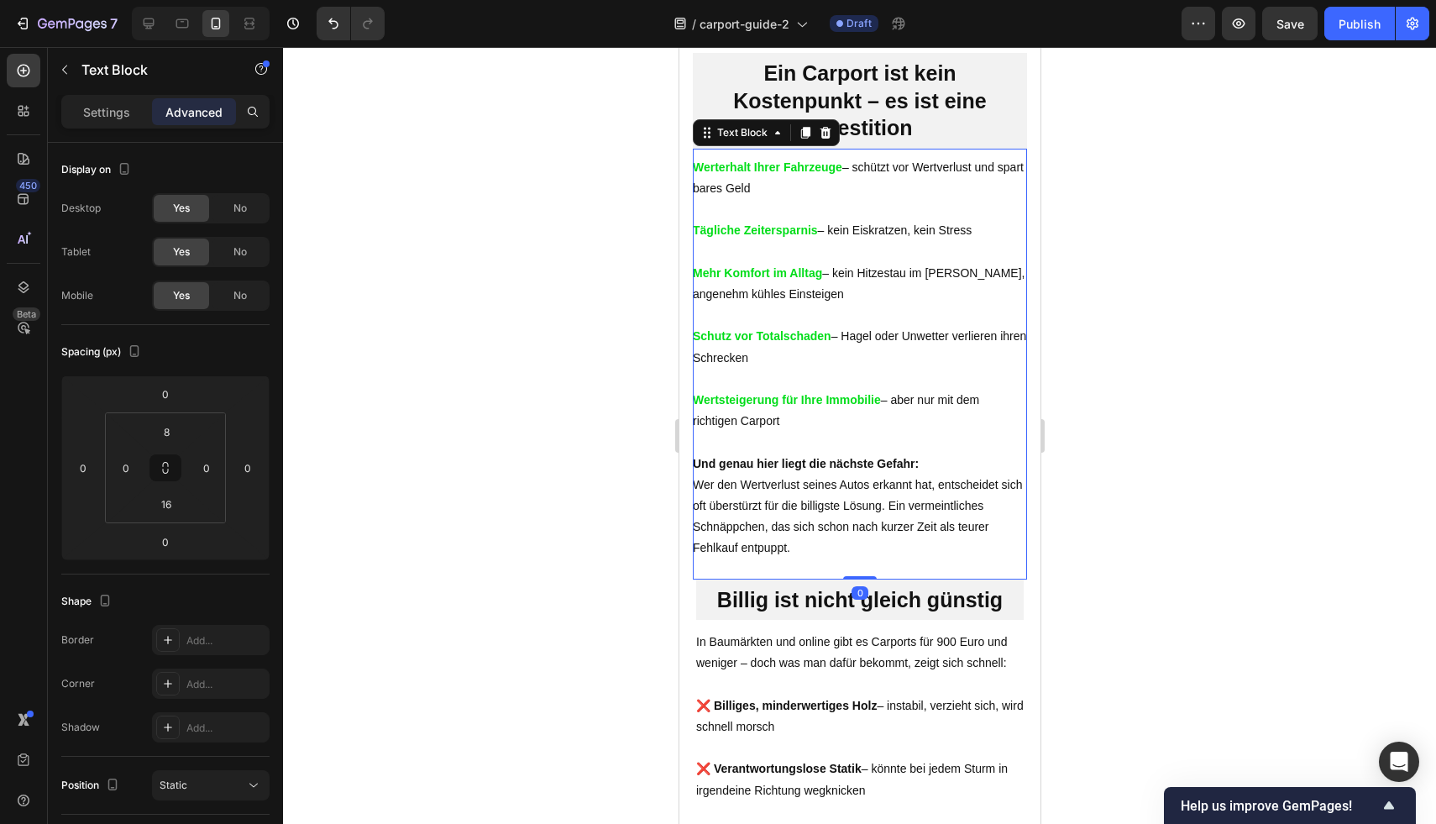
click at [1398, 448] on div at bounding box center [859, 435] width 1153 height 777
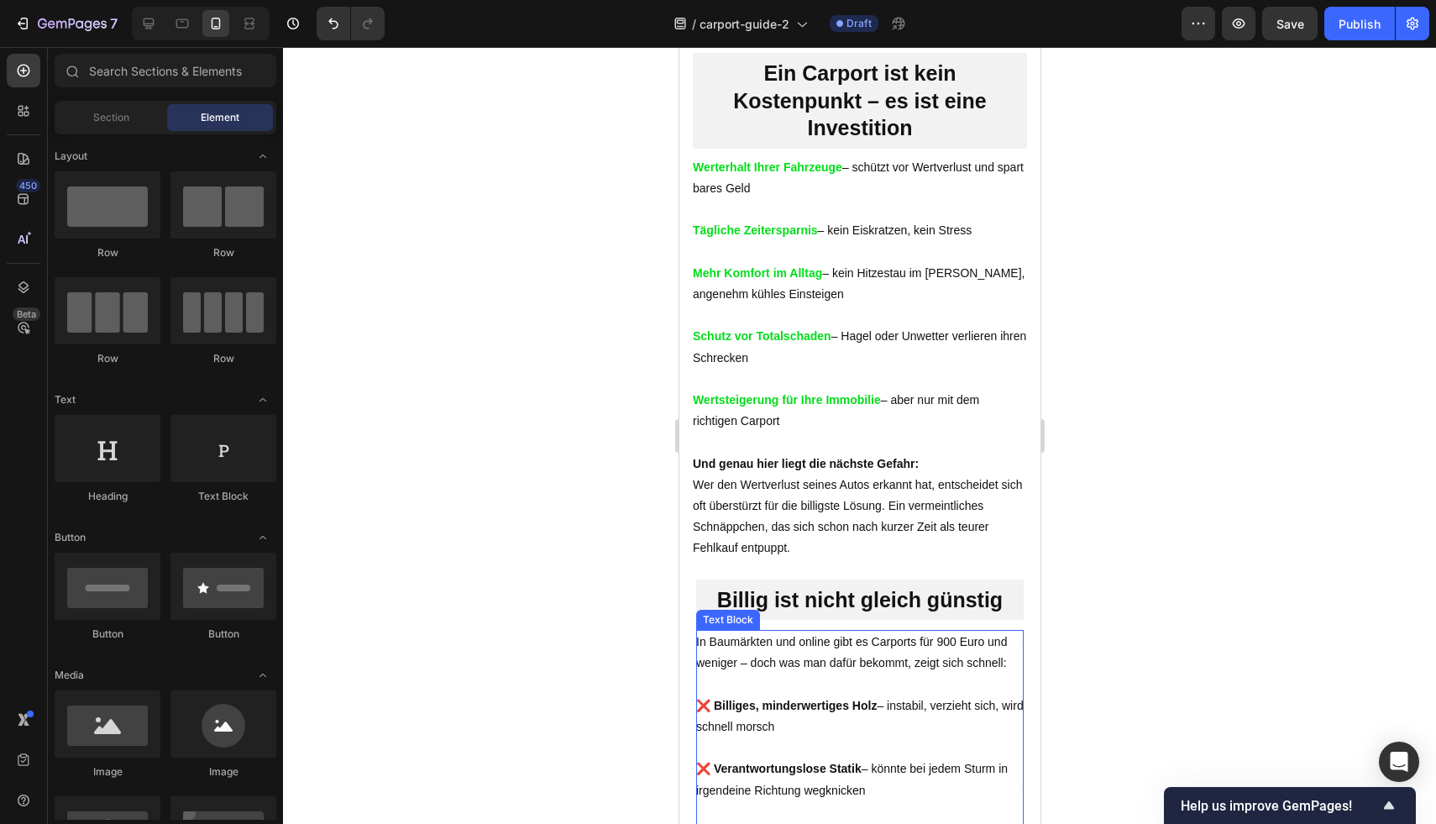
click at [841, 673] on p "In Baumärkten und online gibt es Carports für 900 Euro und weniger – doch was m…" at bounding box center [858, 652] width 327 height 42
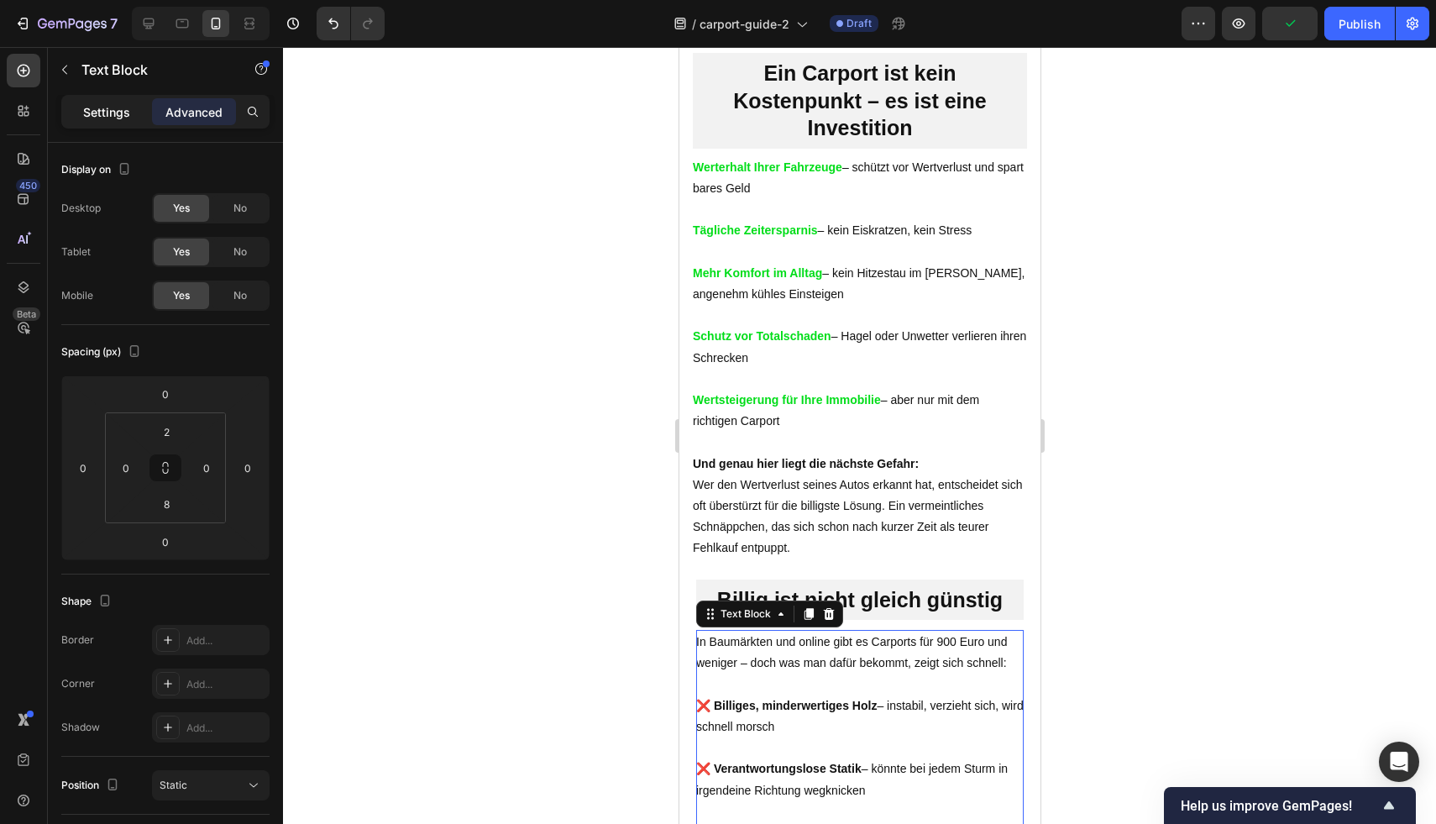
click at [98, 123] on div "Settings" at bounding box center [107, 111] width 84 height 27
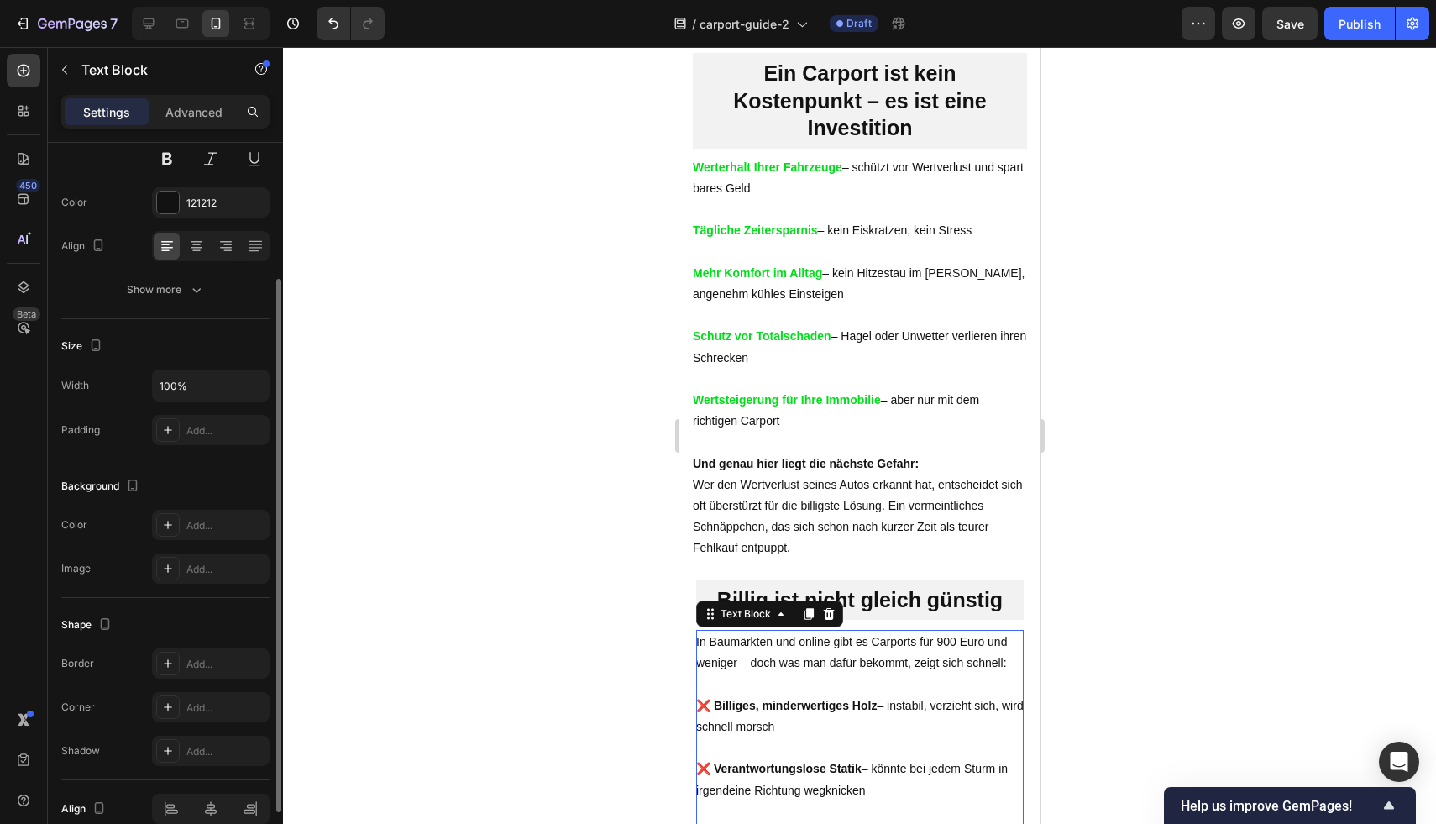
scroll to position [266, 0]
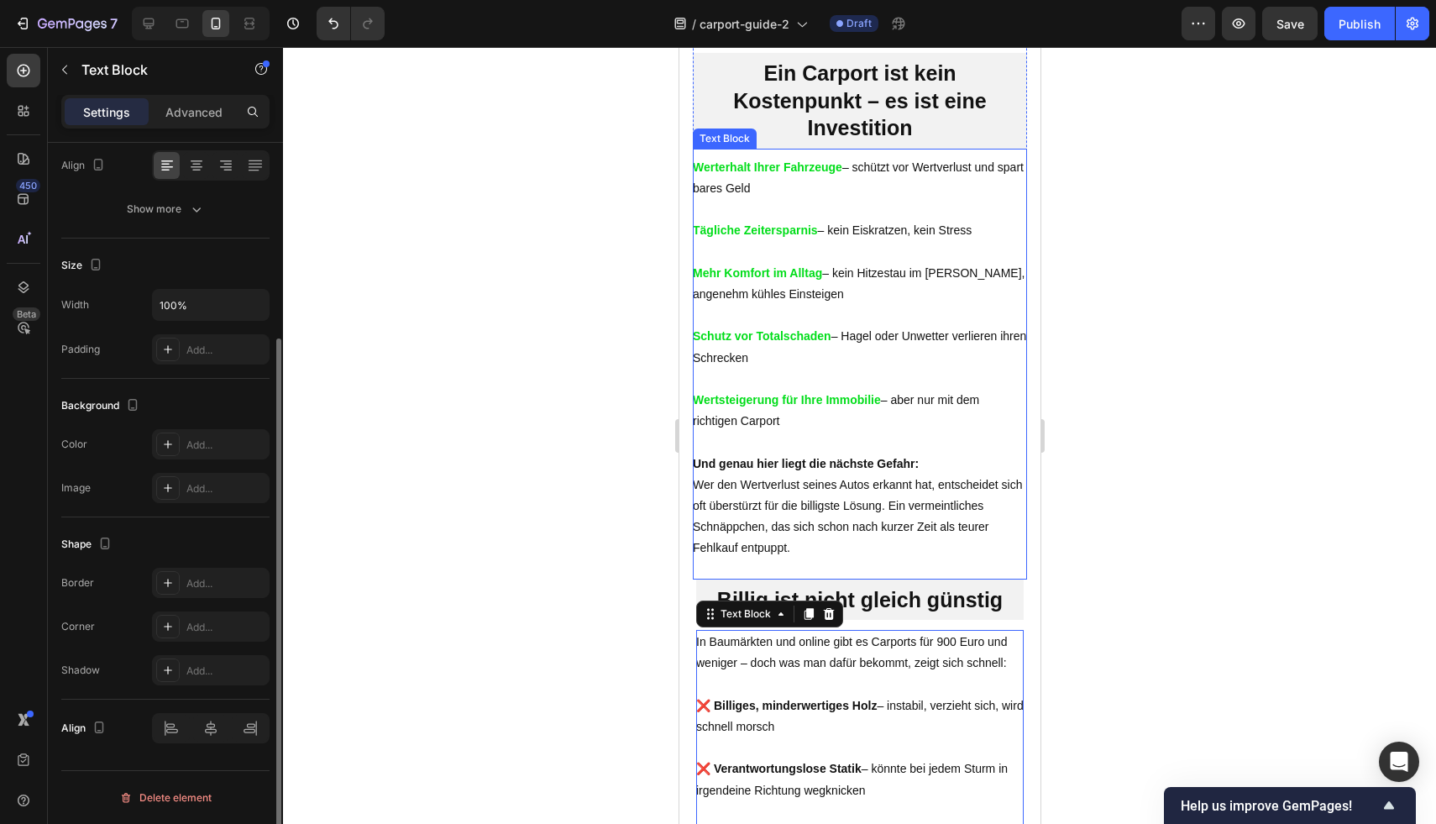
click at [770, 280] on strong "Mehr Komfort im Alltag" at bounding box center [756, 272] width 129 height 13
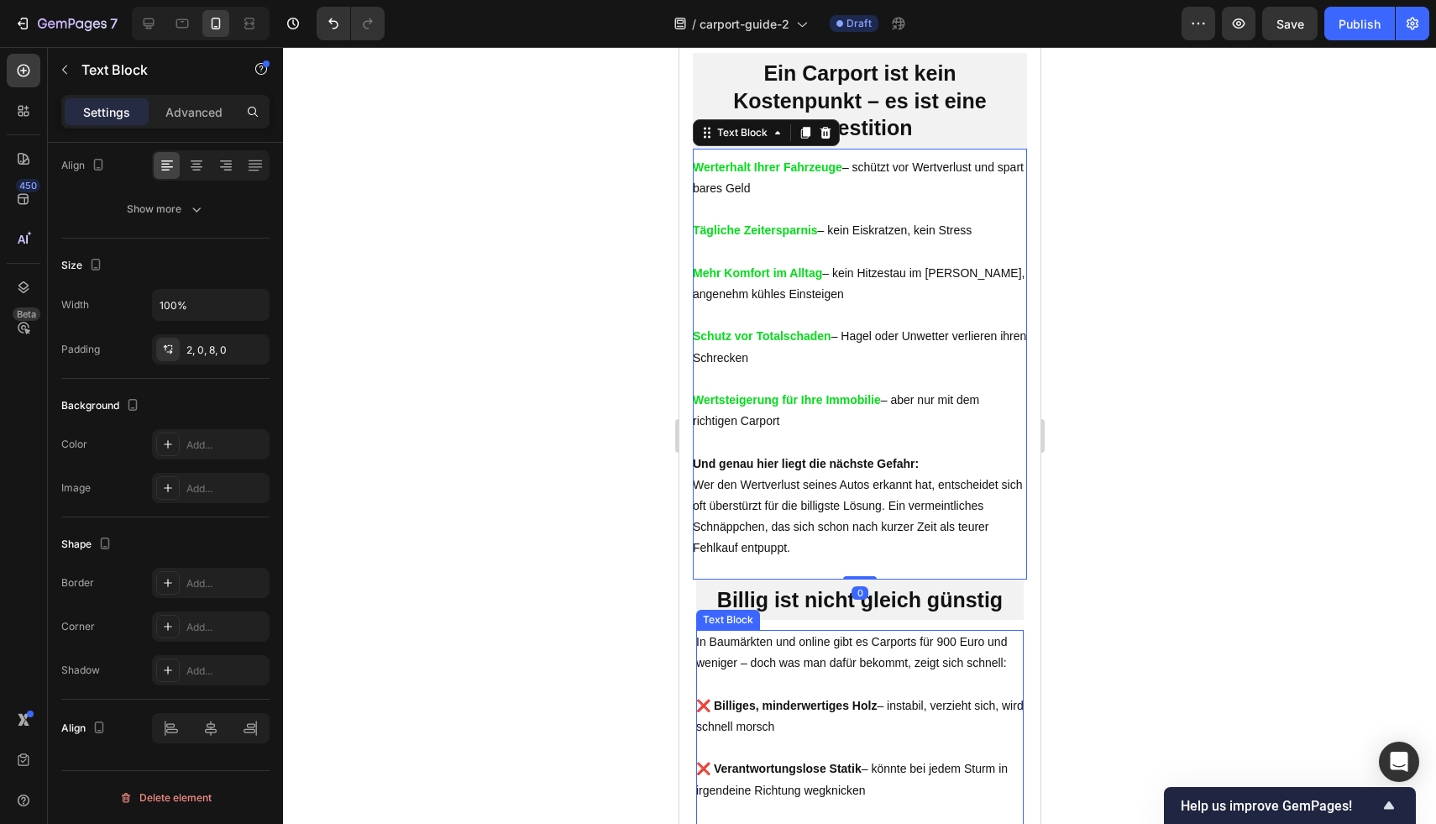
click at [773, 737] on p "❌ Billiges, minderwertiges Holz – instabil, verzieht sich, wird schnell morsch" at bounding box center [858, 716] width 327 height 42
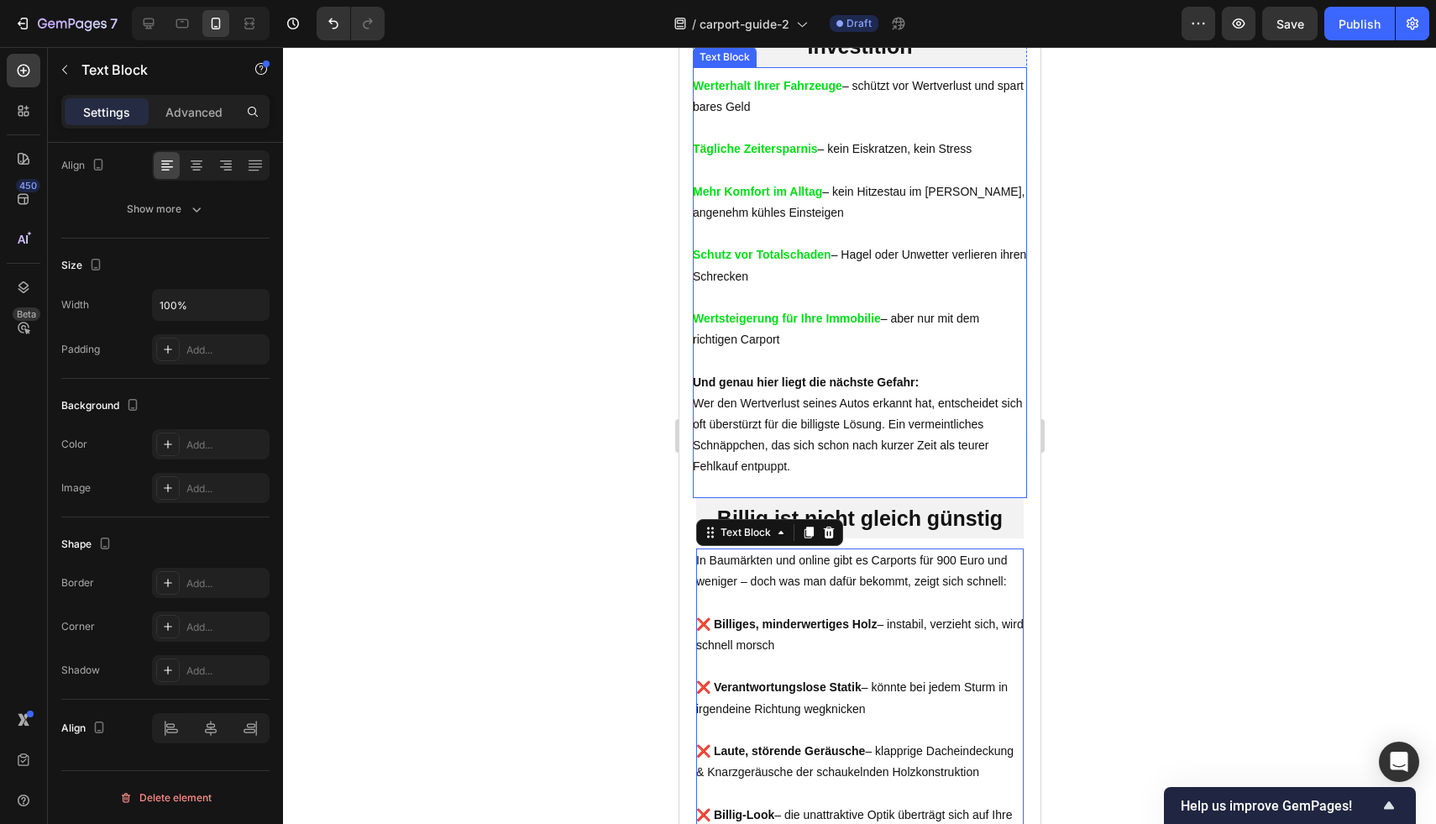
scroll to position [1471, 0]
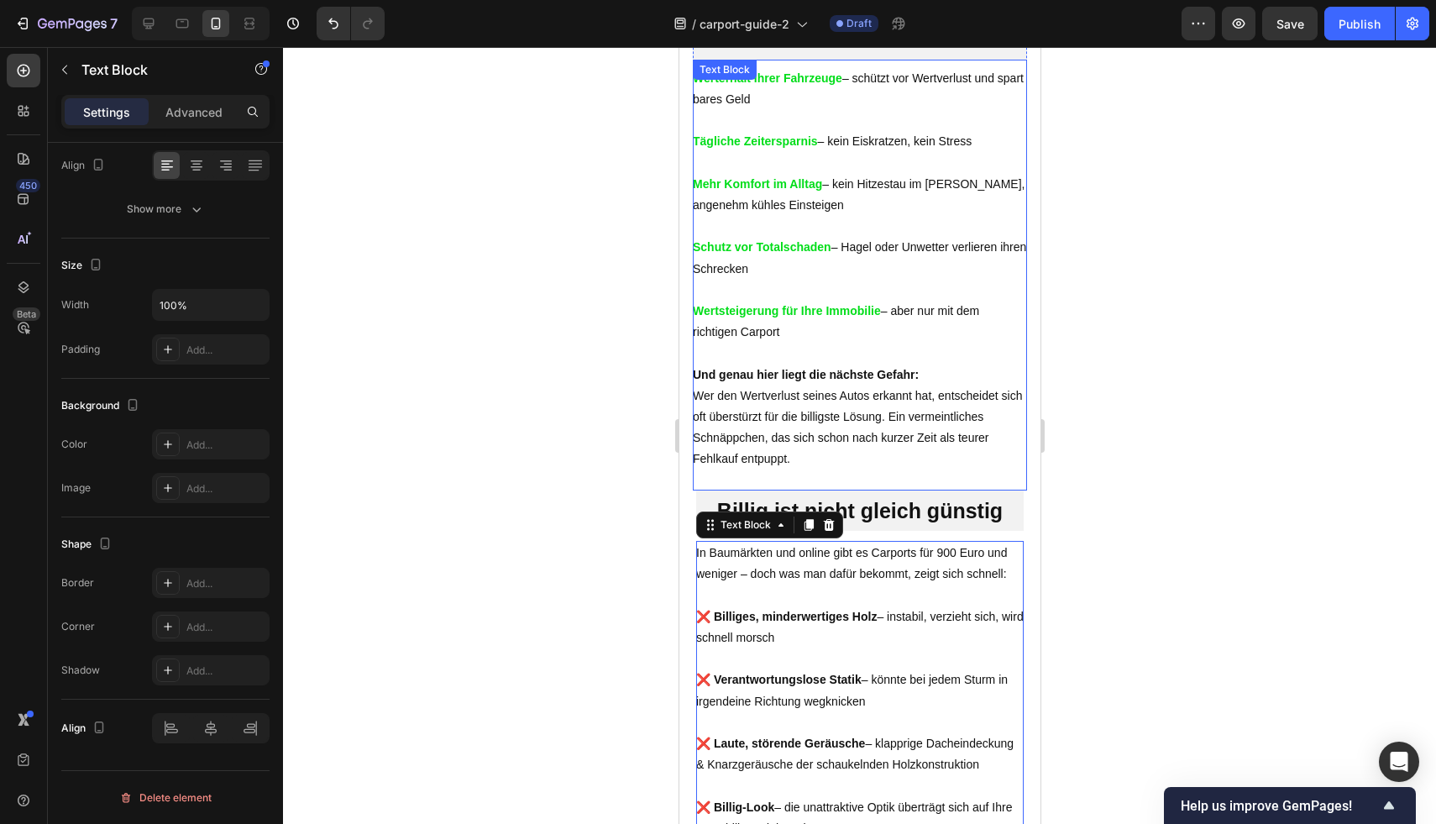
click at [853, 415] on p "Und genau hier liegt die nächste Gefahr: Wer den Wertverlust seines Autos erkan…" at bounding box center [859, 417] width 334 height 106
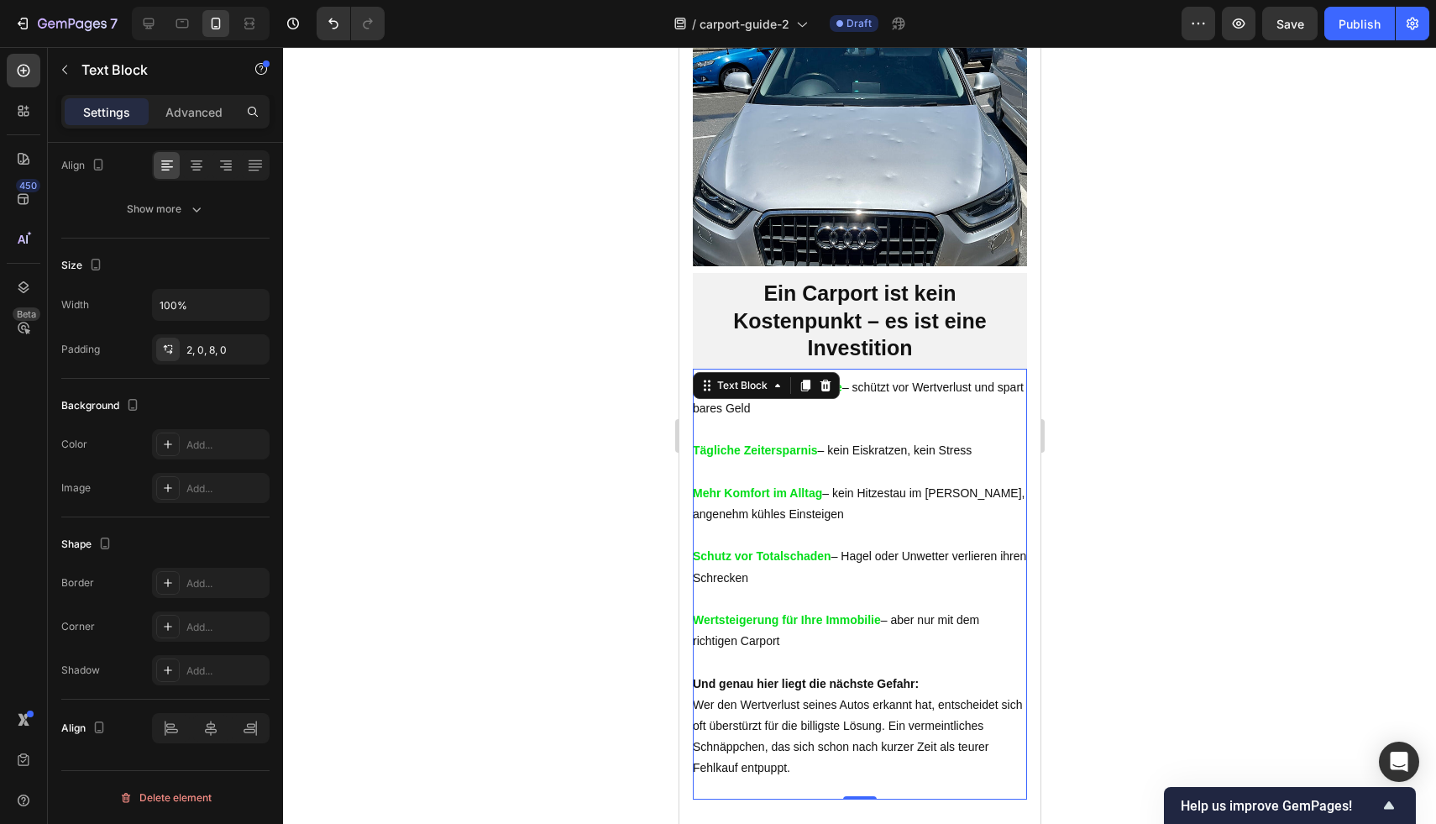
scroll to position [1161, 0]
click at [1205, 395] on div at bounding box center [859, 435] width 1153 height 777
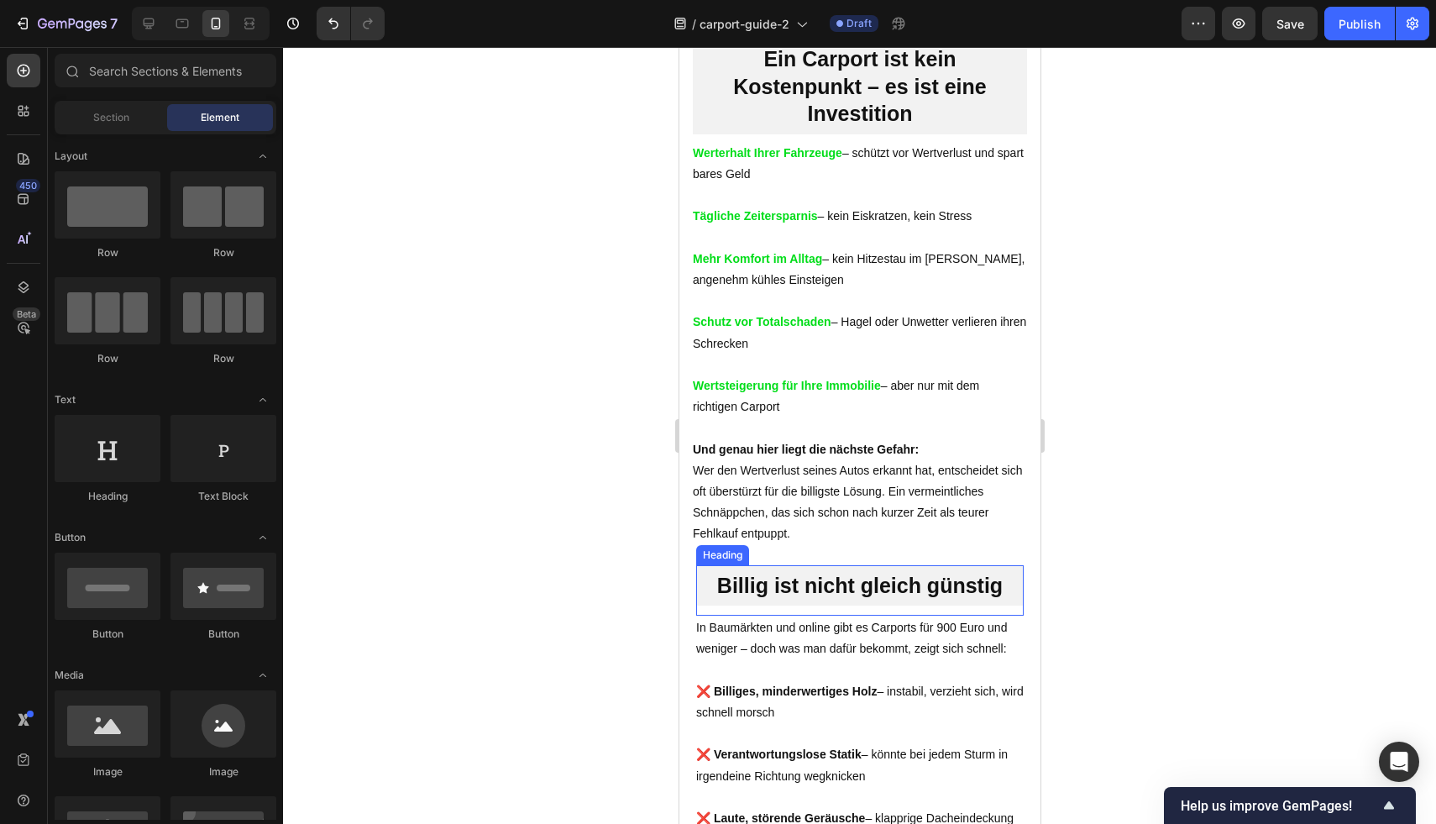
scroll to position [1348, 0]
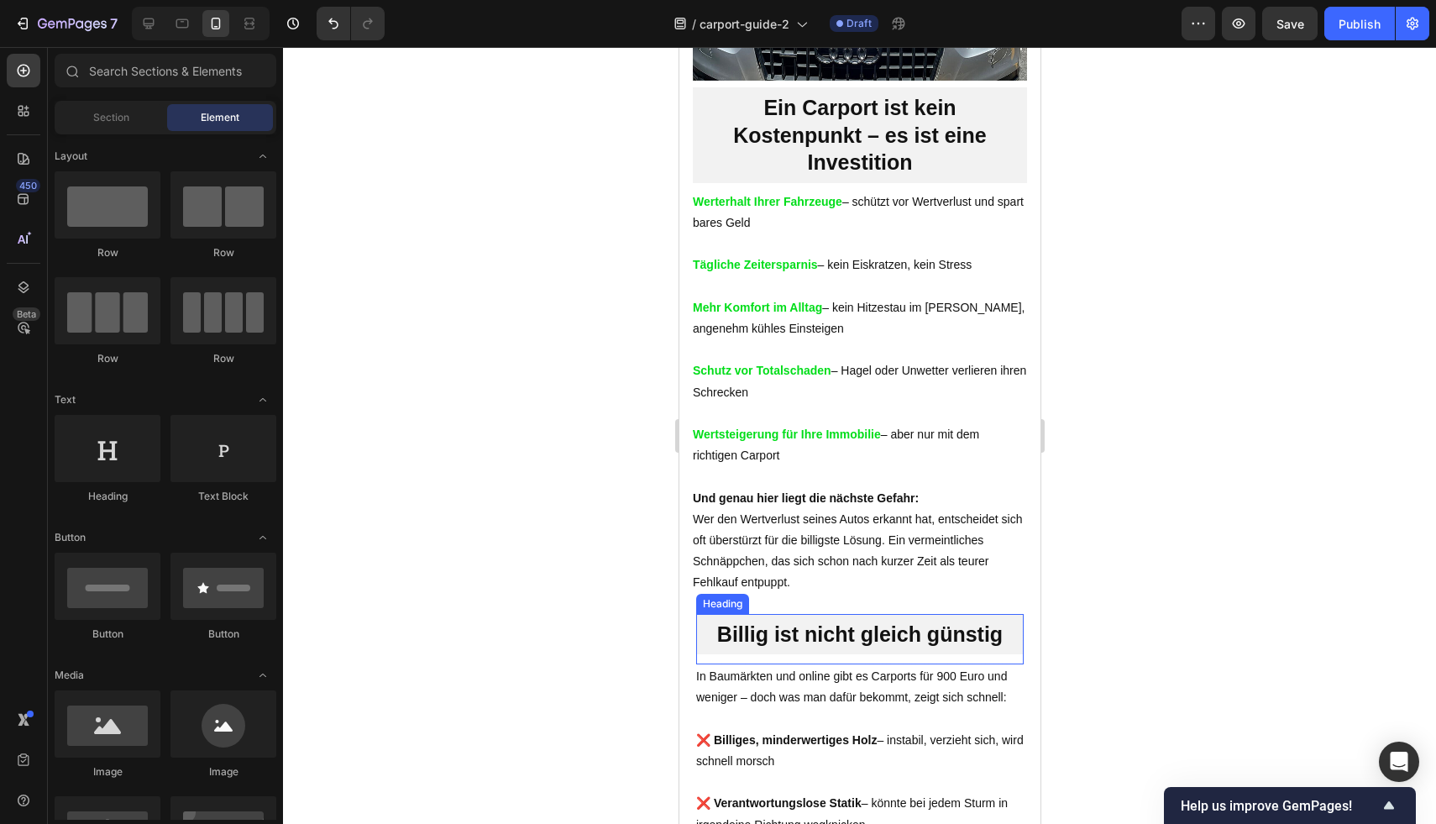
click at [806, 655] on h2 "Billig ist nicht gleich günstig" at bounding box center [858, 634] width 327 height 41
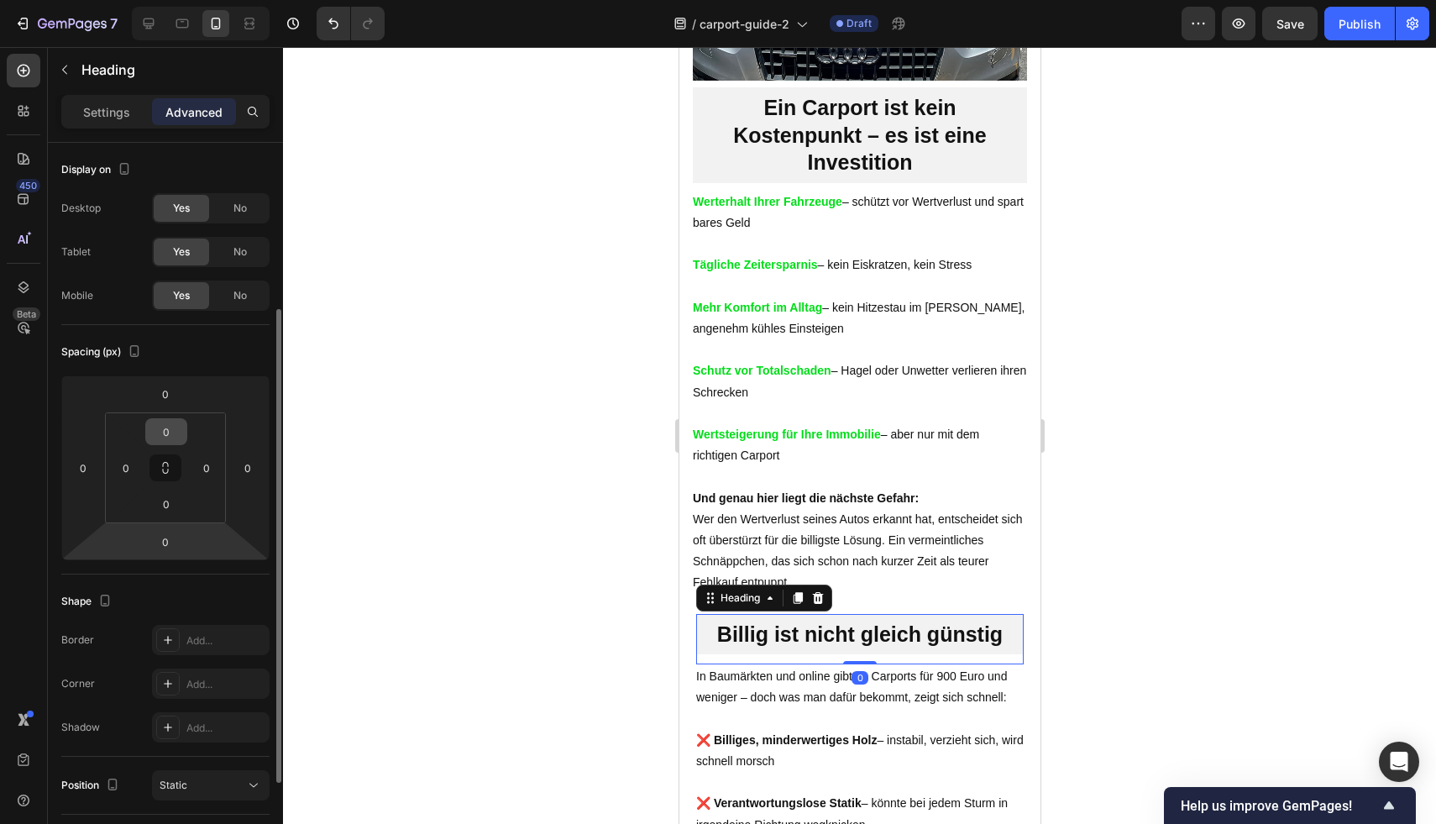
scroll to position [101, 0]
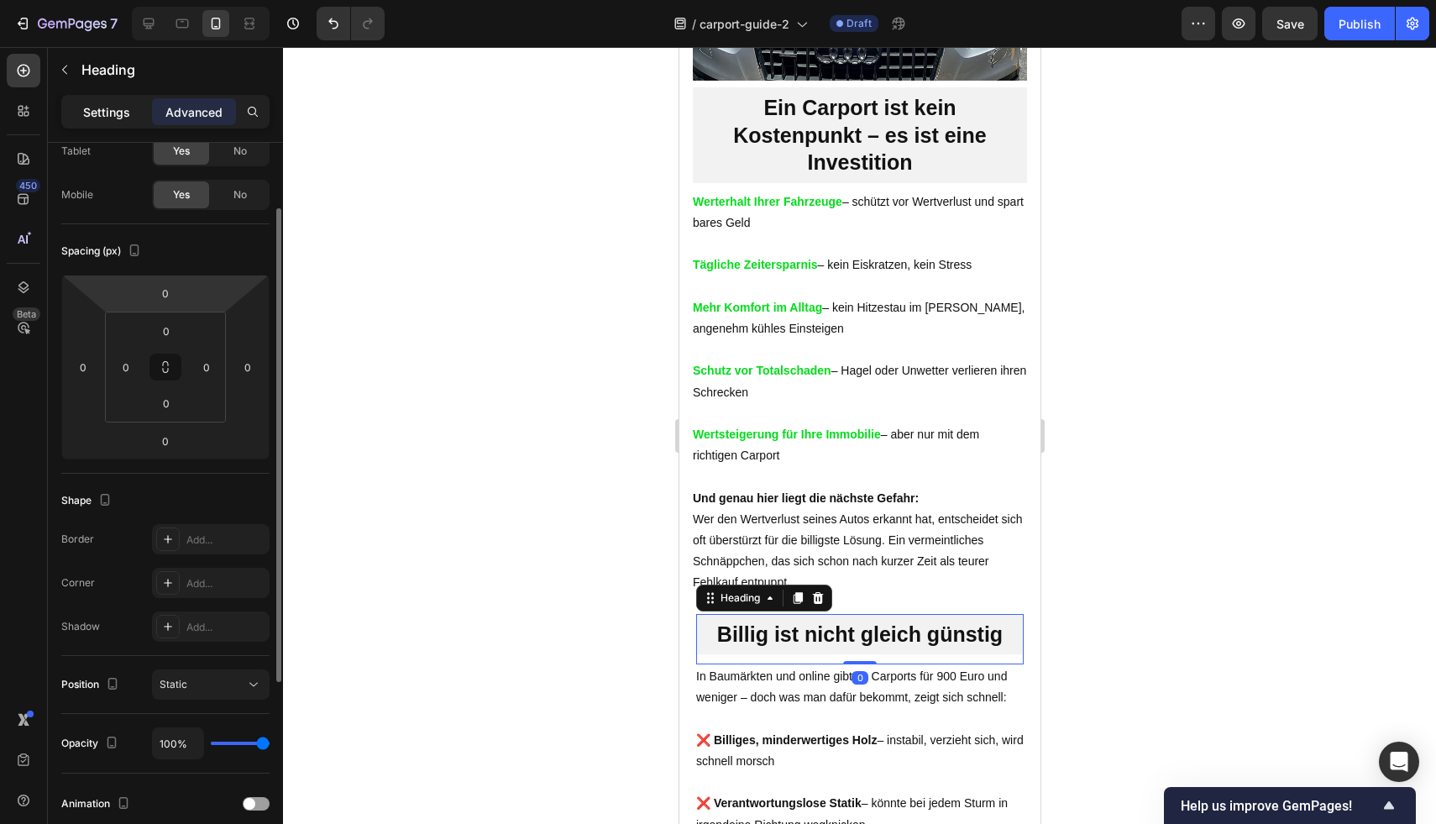
click at [110, 124] on div "Settings" at bounding box center [107, 111] width 84 height 27
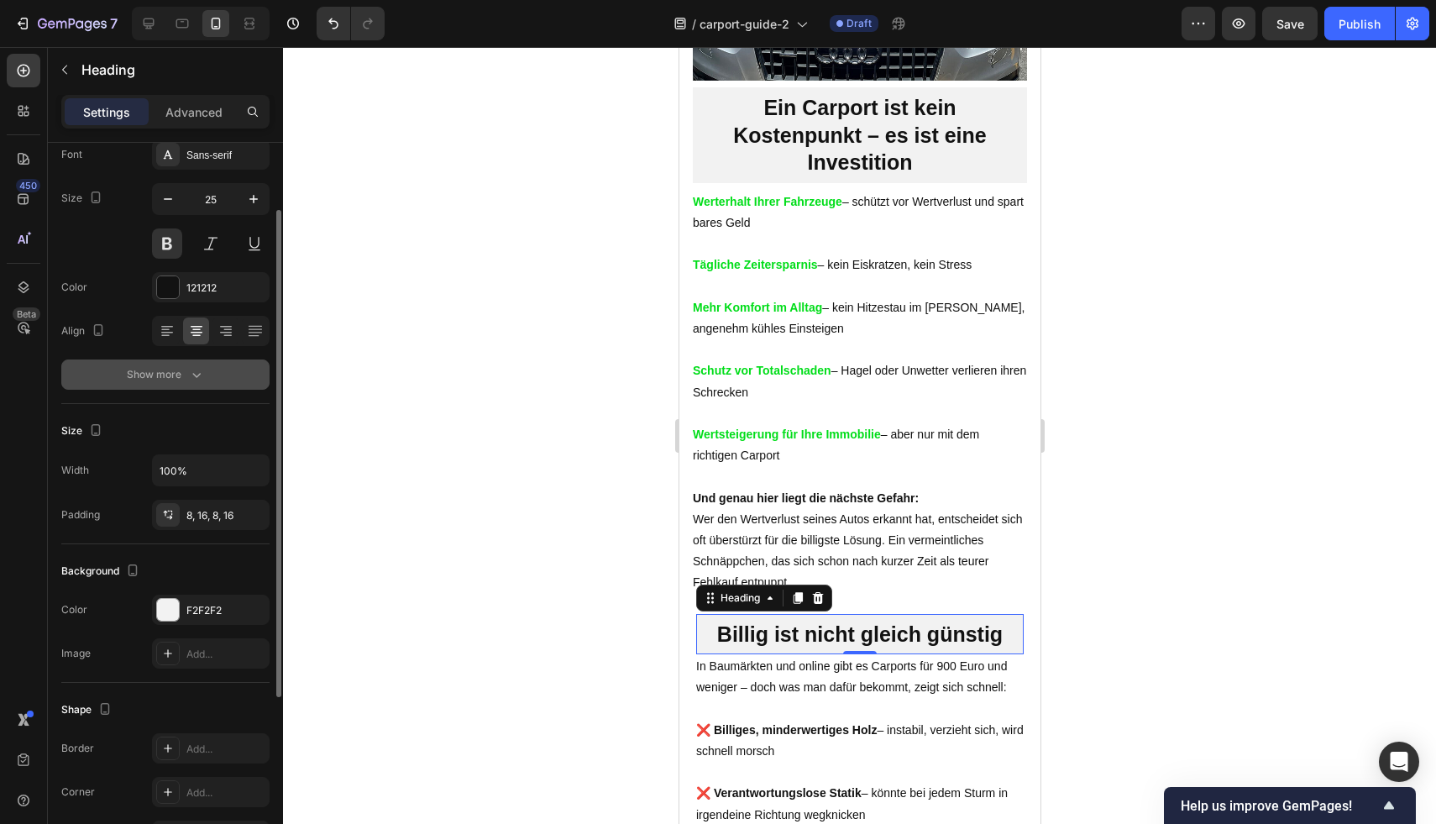
scroll to position [104, 0]
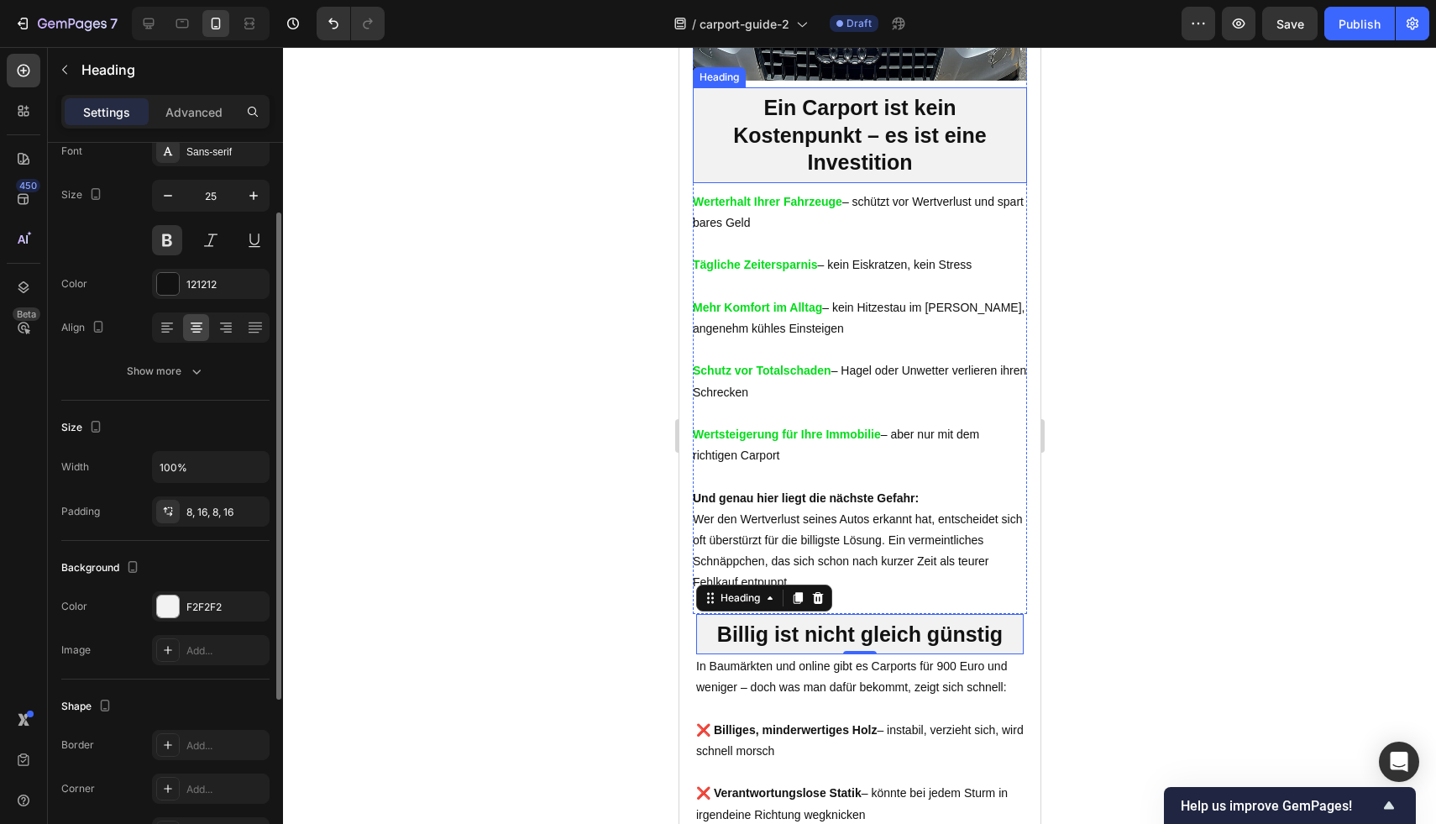
click at [833, 162] on h2 "Ein Carport ist kein Kostenpunkt – es ist eine Investition" at bounding box center [859, 135] width 334 height 96
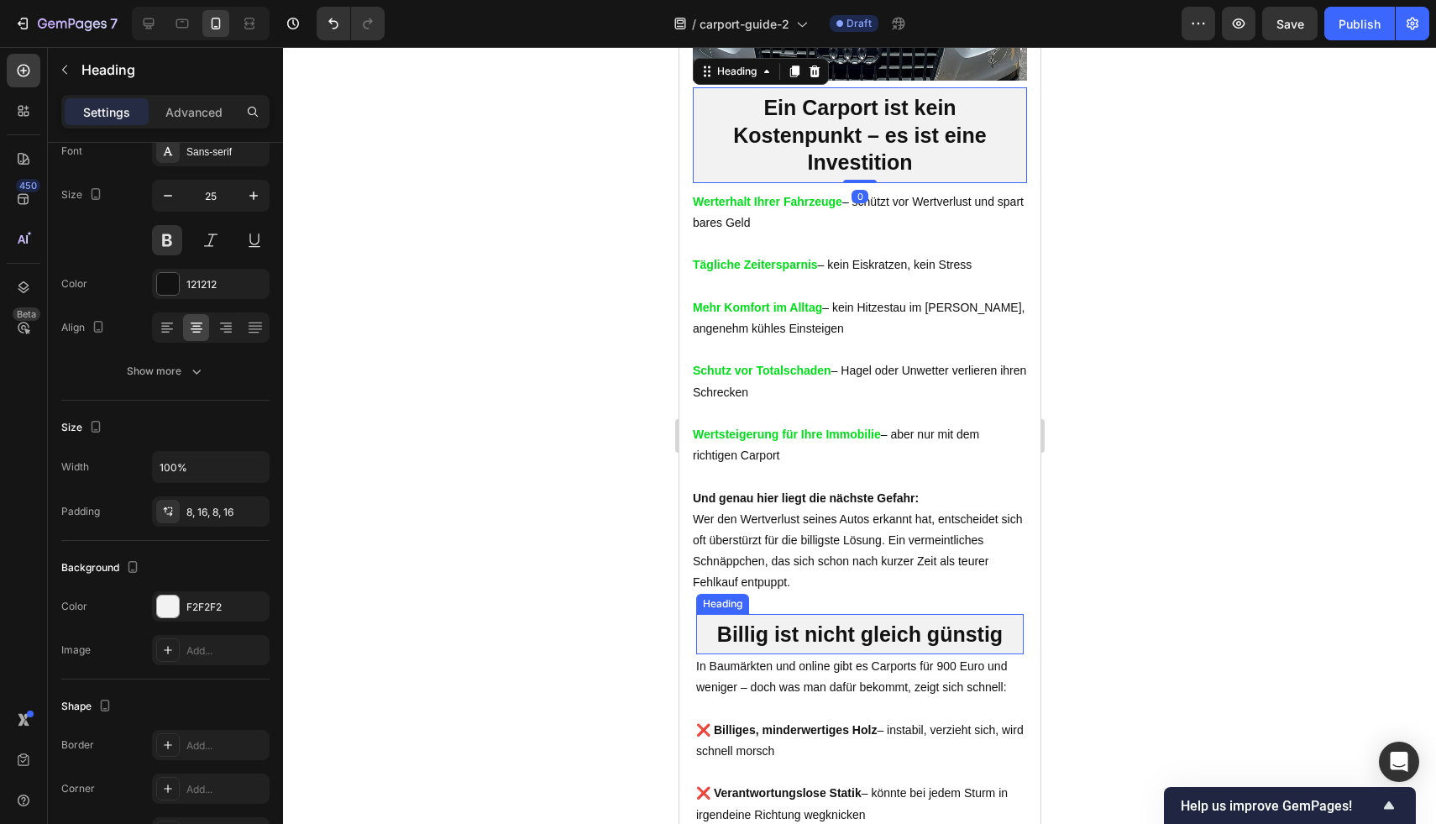
click at [716, 655] on h2 "Billig ist nicht gleich günstig" at bounding box center [858, 634] width 327 height 41
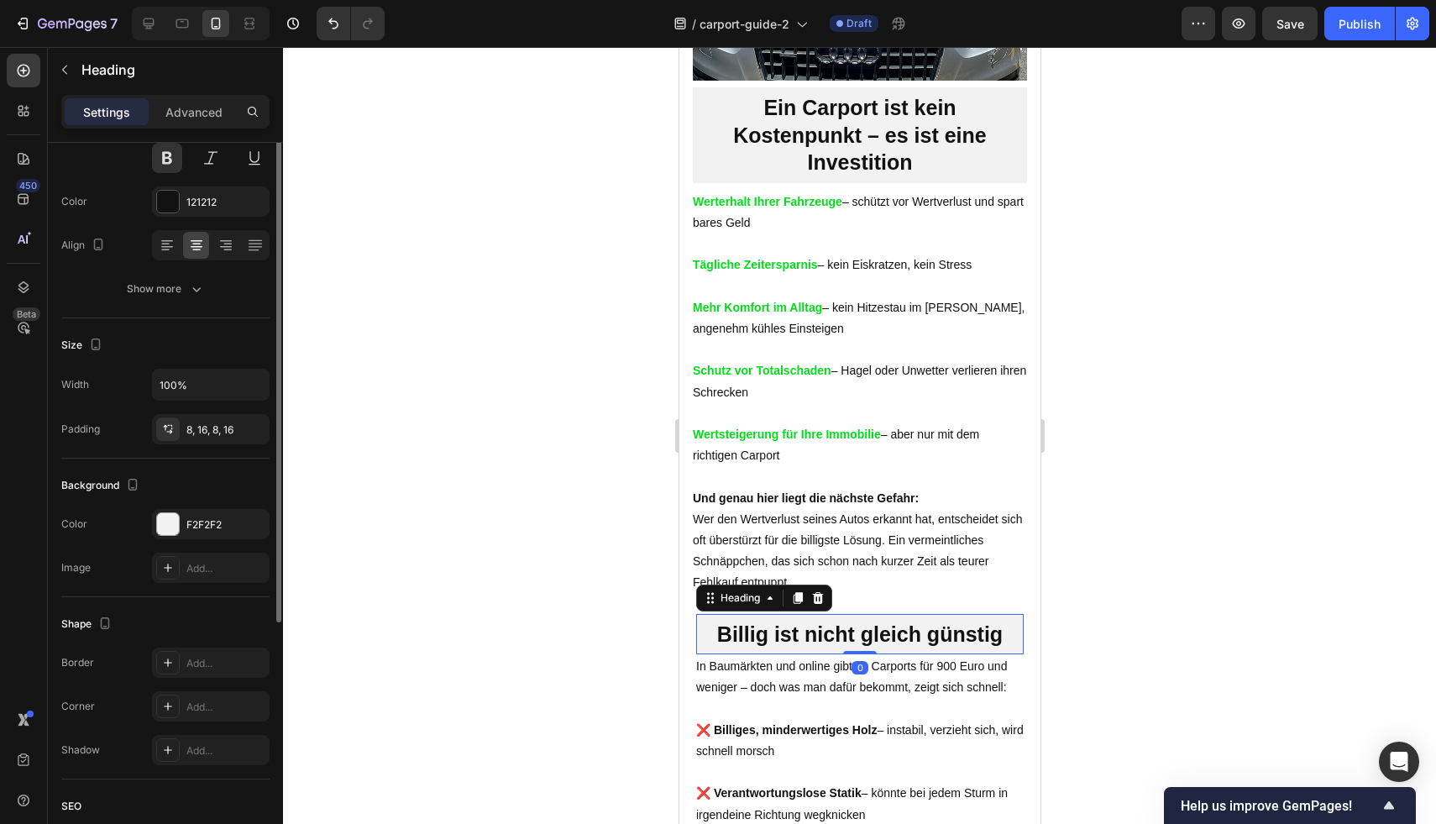
scroll to position [274, 0]
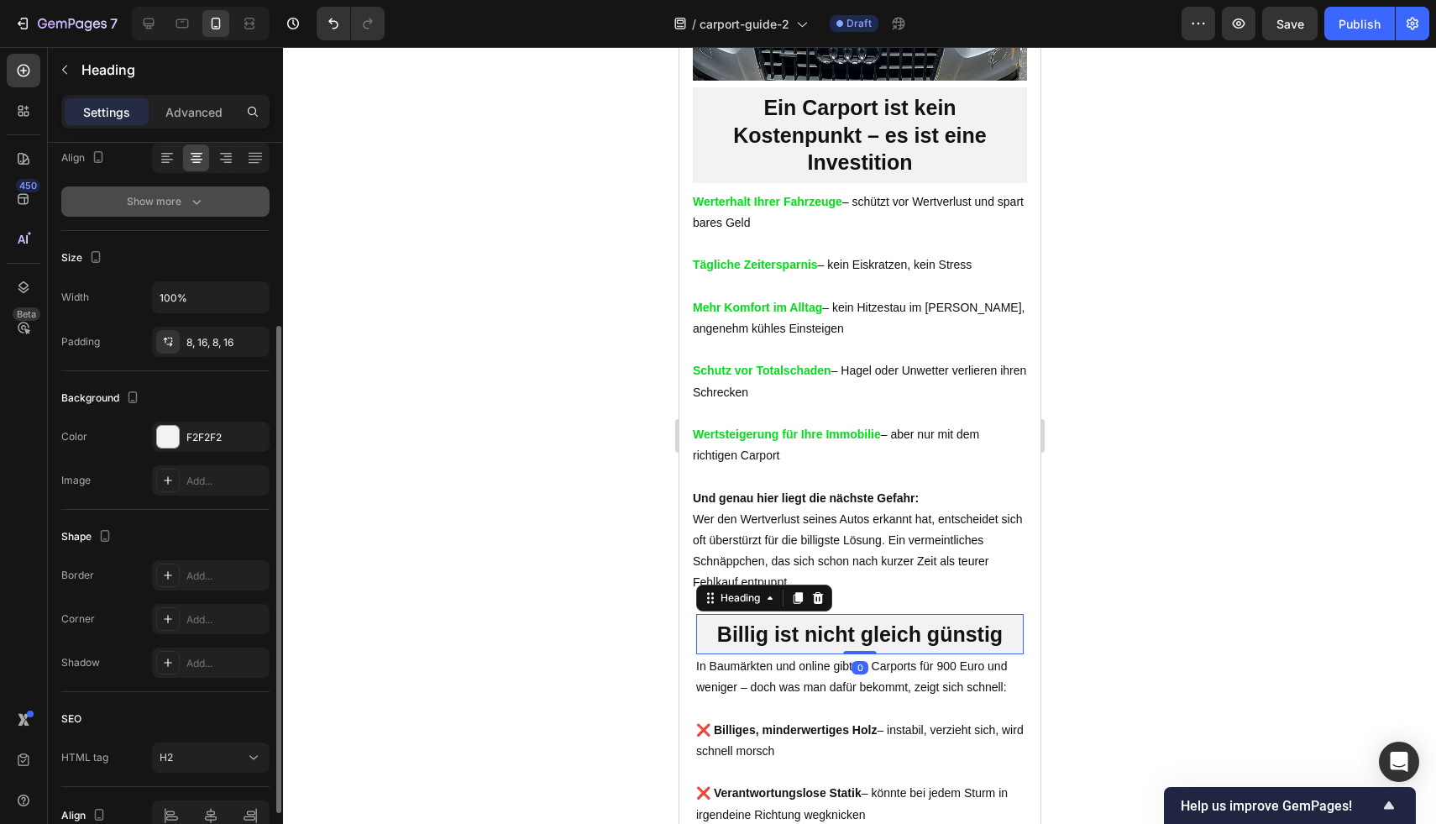
click at [172, 195] on div "Show more" at bounding box center [166, 201] width 78 height 17
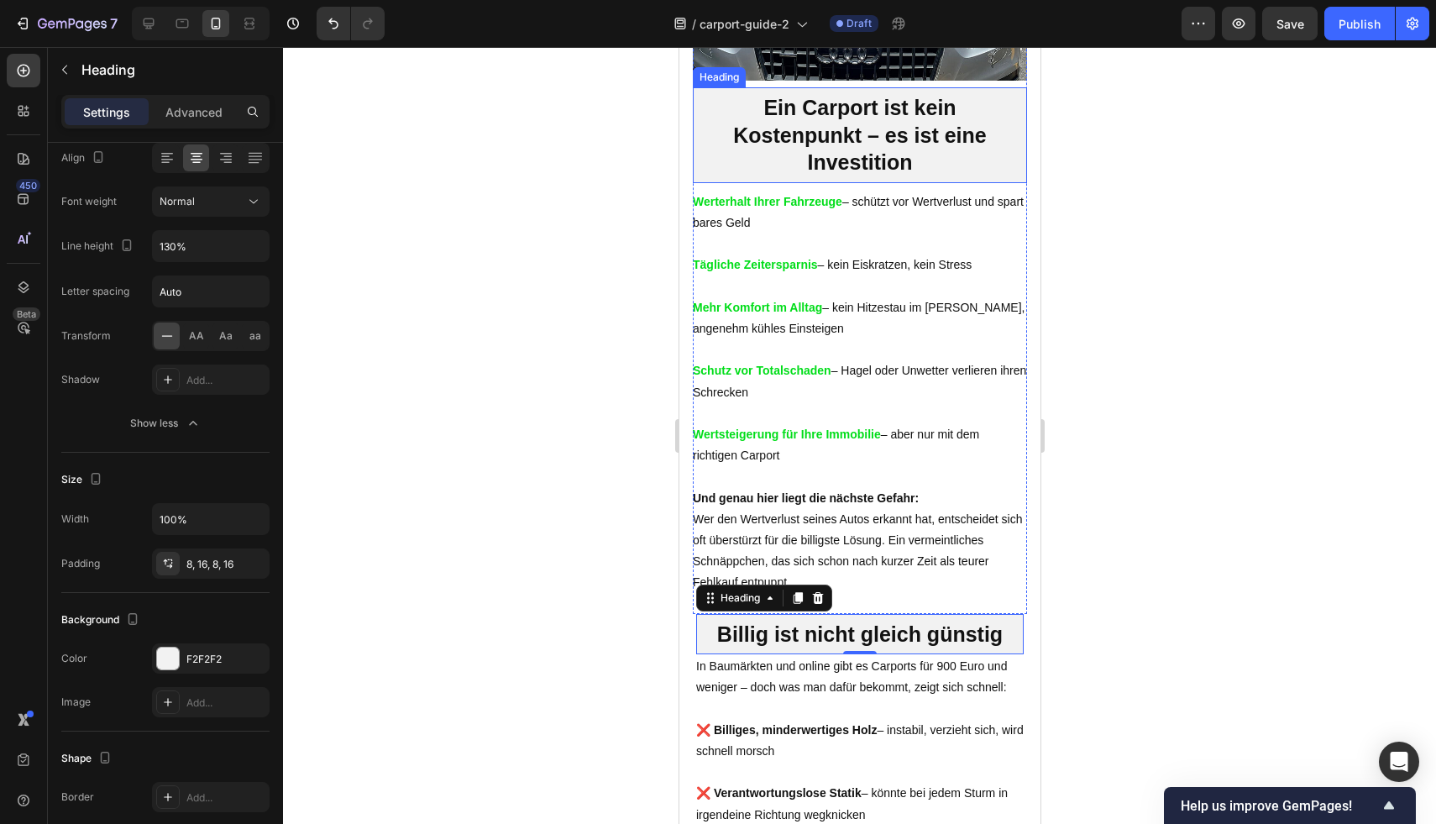
click at [854, 165] on h2 "Ein Carport ist kein Kostenpunkt – es ist eine Investition" at bounding box center [859, 135] width 334 height 96
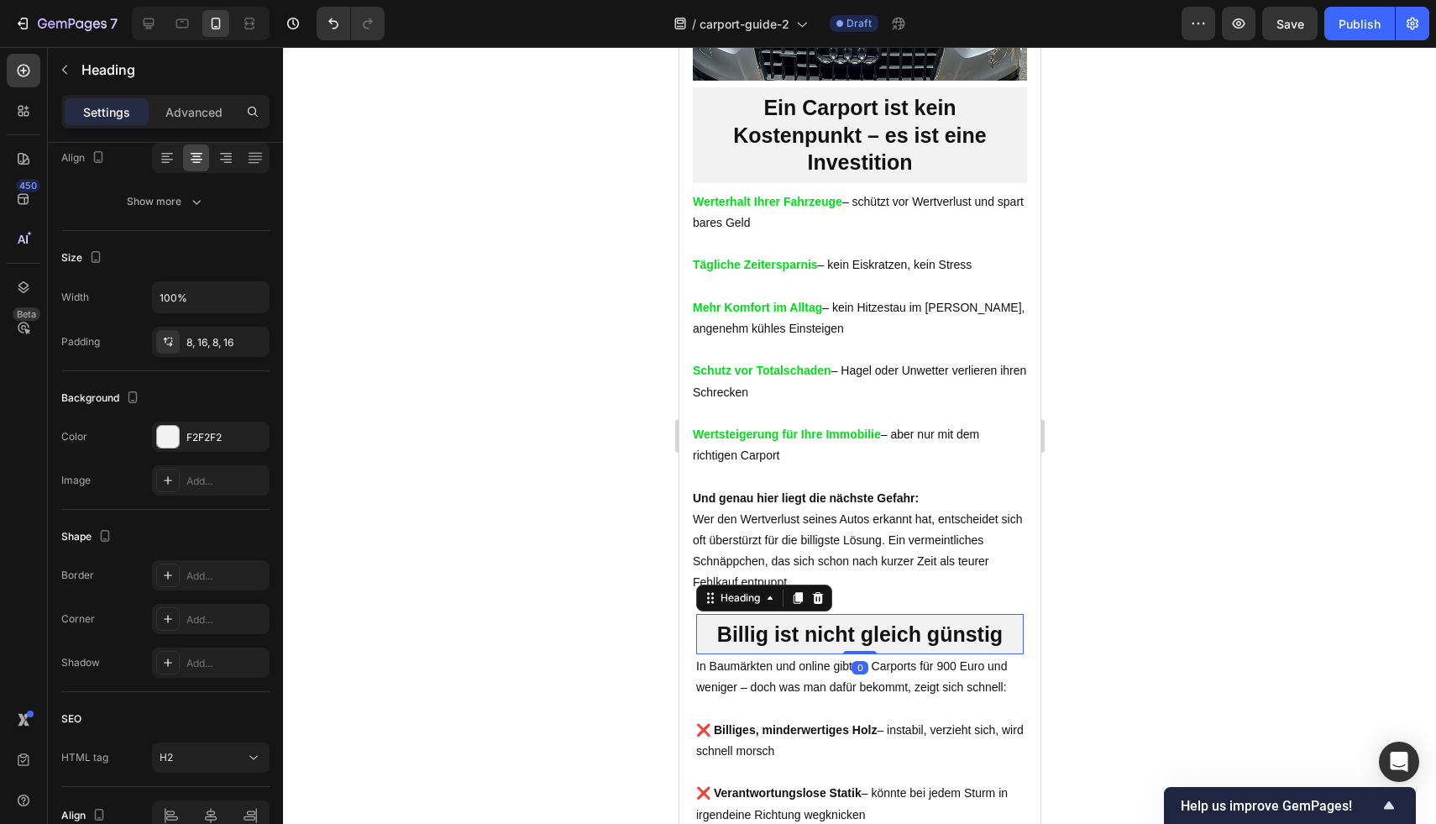
click at [774, 655] on h2 "Billig ist nicht gleich günstig" at bounding box center [858, 634] width 327 height 41
click at [1183, 621] on div at bounding box center [859, 435] width 1153 height 777
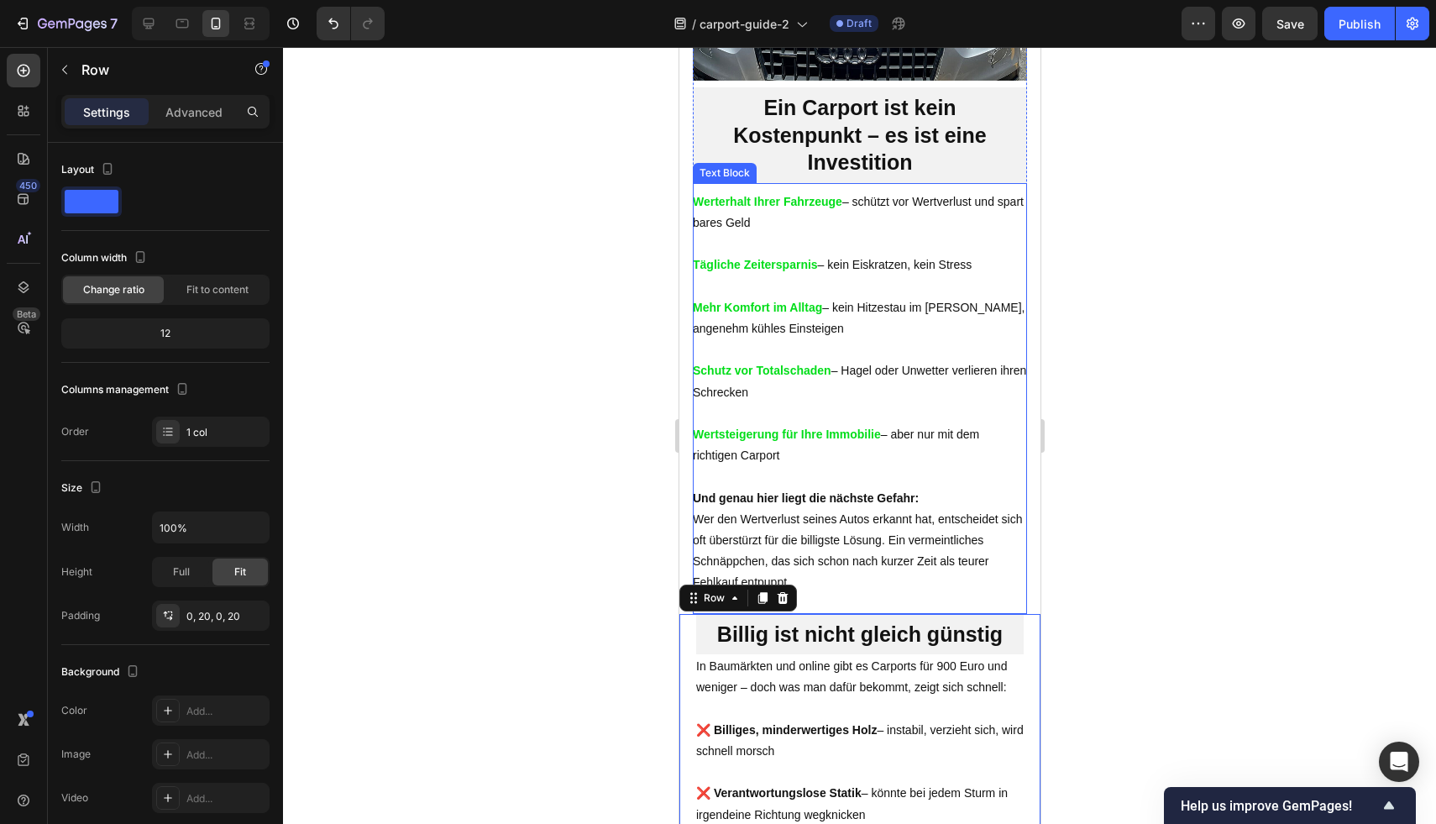
click at [979, 466] on p "Wertsteigerung für Ihre Immobilie – aber nur mit dem richtigen Carport" at bounding box center [859, 445] width 334 height 42
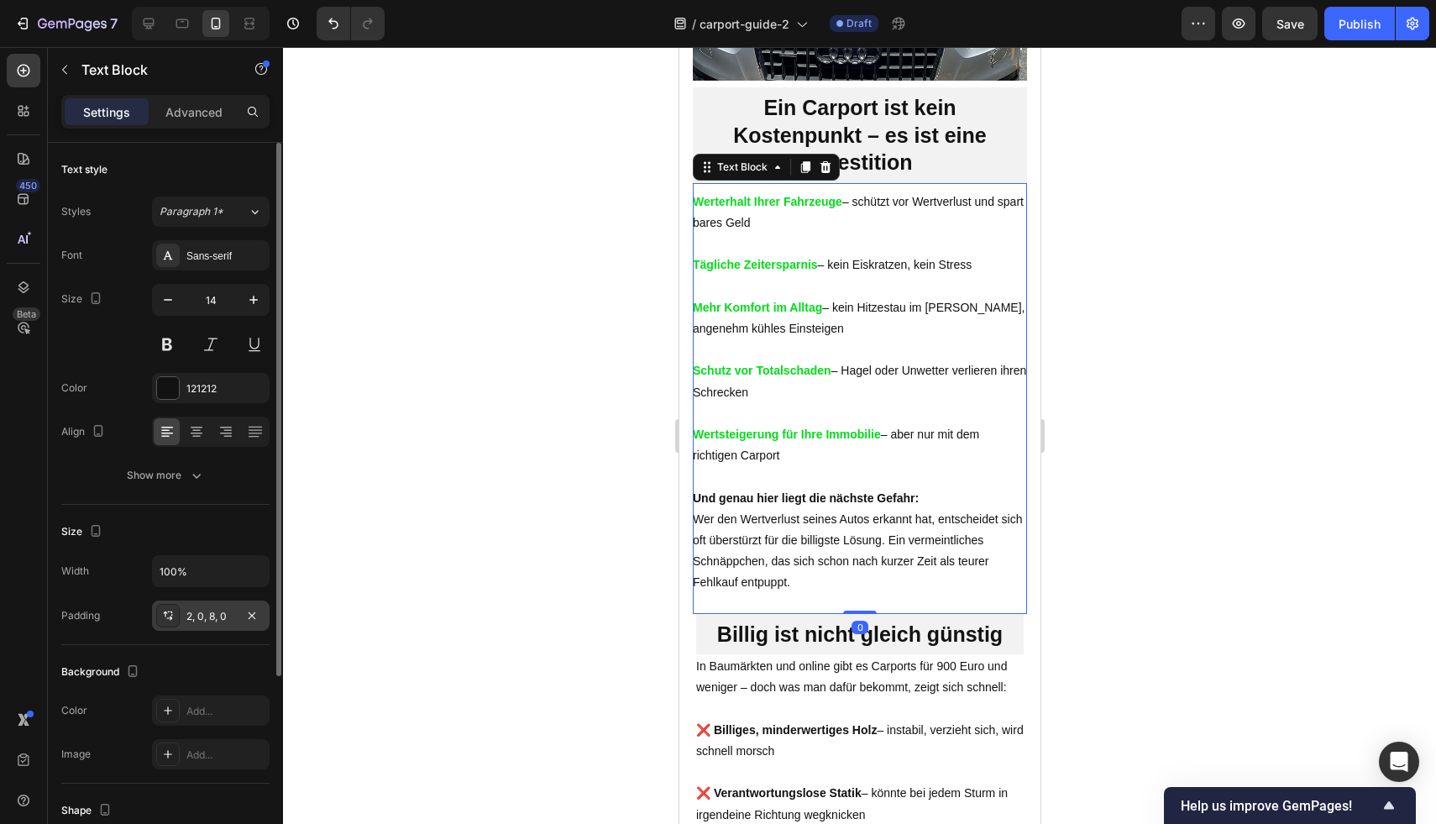
click at [195, 624] on div "2, 0, 8, 0" at bounding box center [211, 615] width 118 height 30
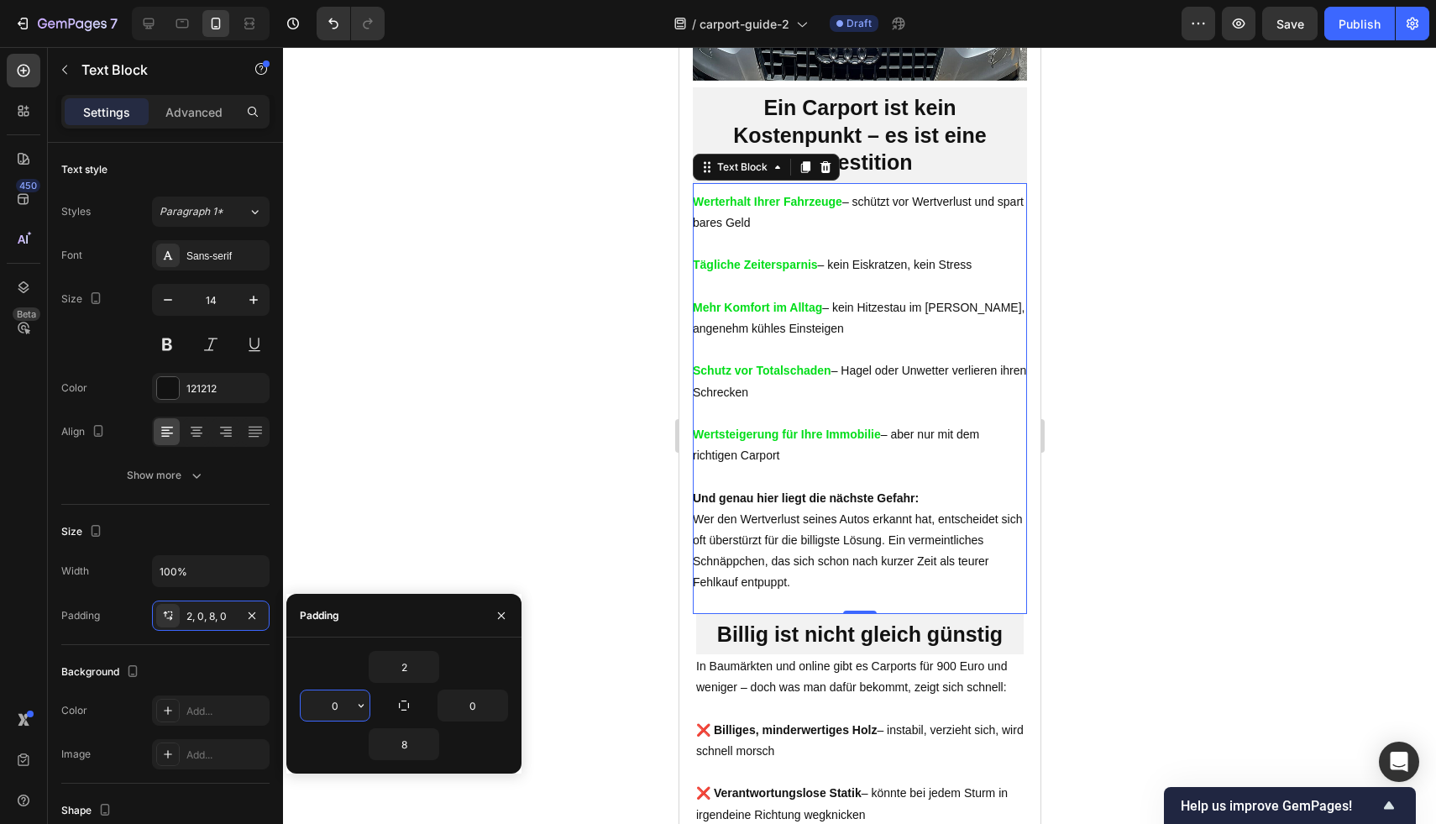
click at [338, 690] on input "0" at bounding box center [335, 705] width 69 height 30
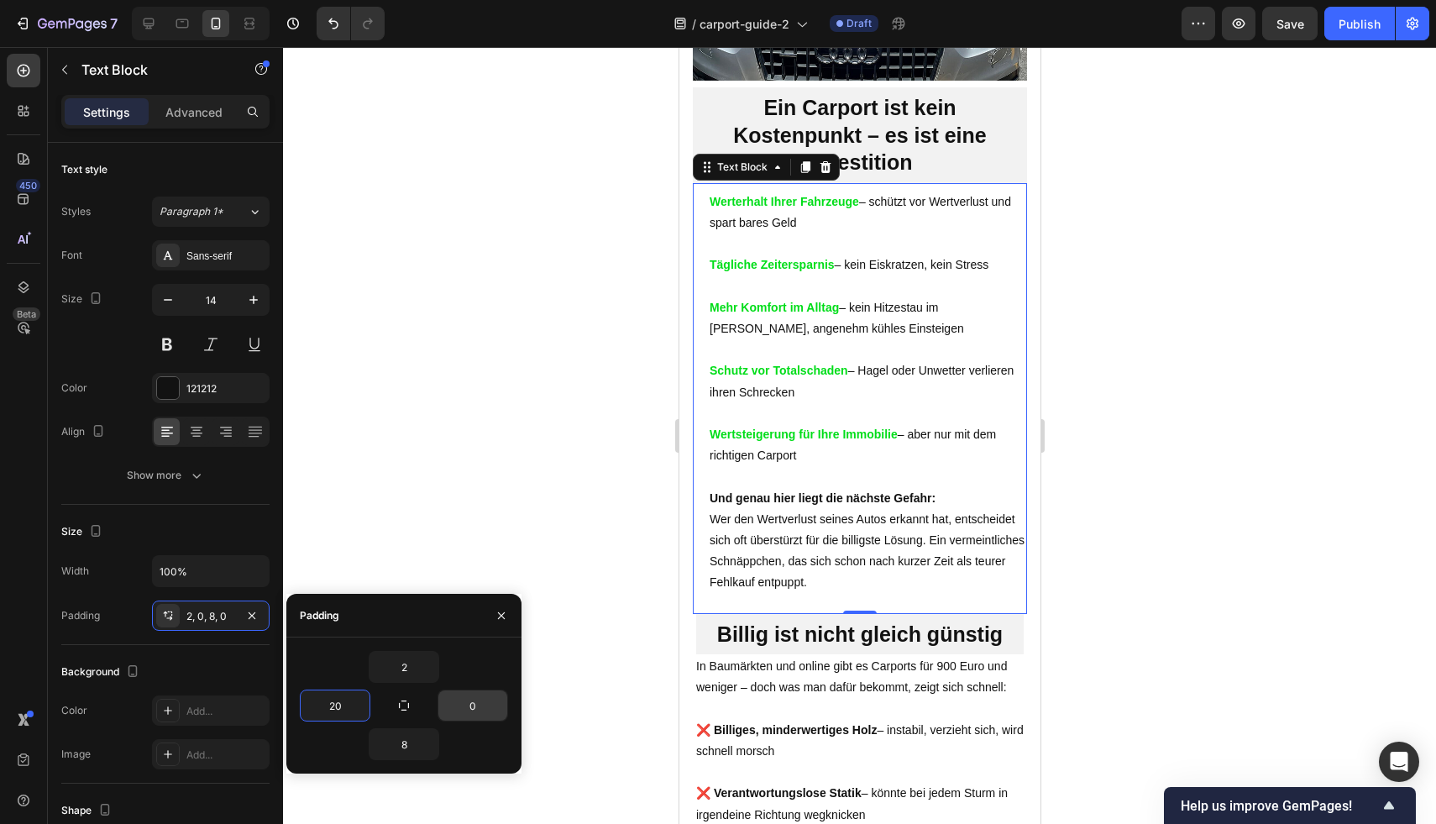
type input "20"
click at [448, 703] on input "0" at bounding box center [472, 705] width 69 height 30
type input "20"
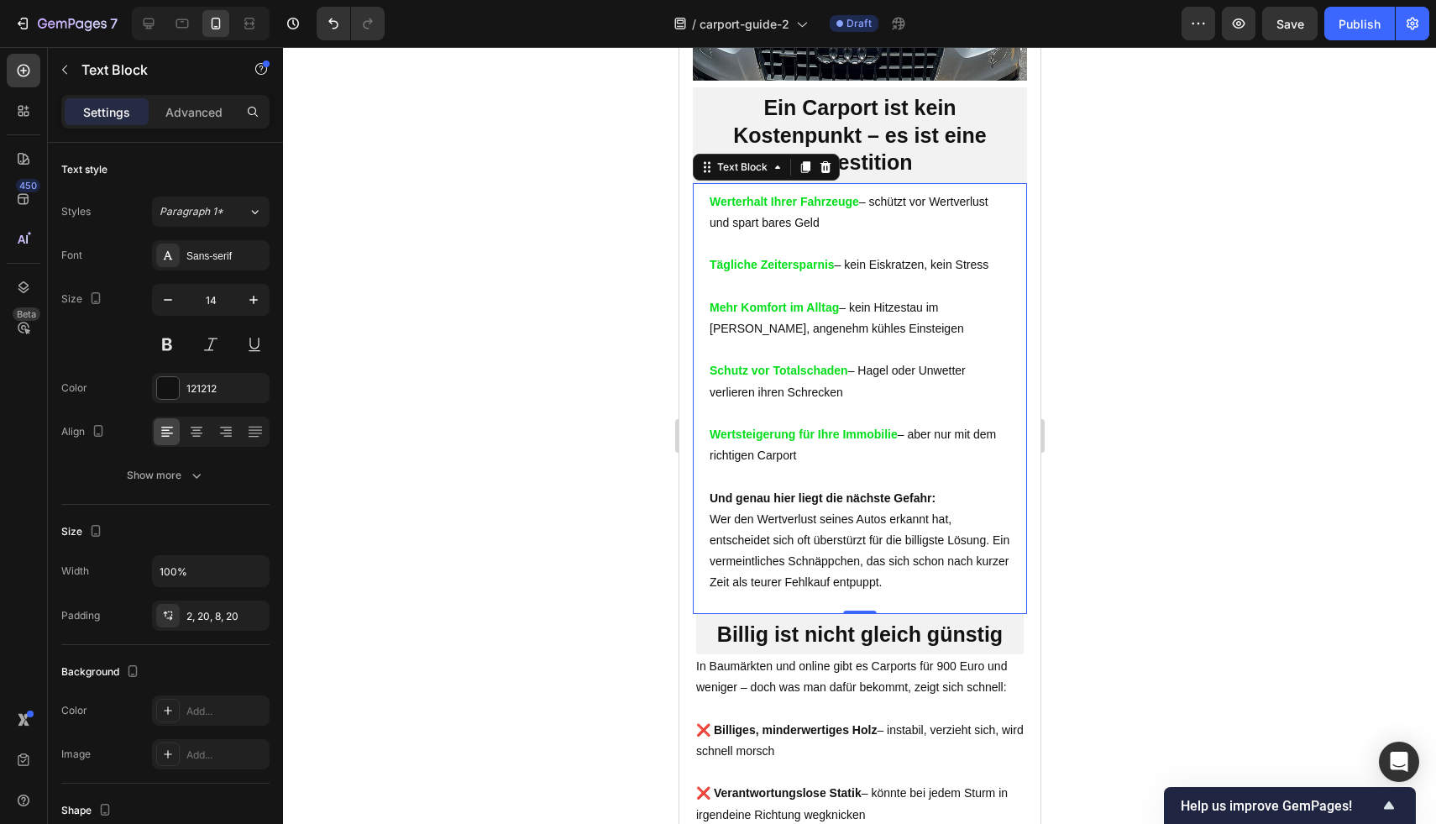
click at [1129, 467] on div at bounding box center [859, 435] width 1153 height 777
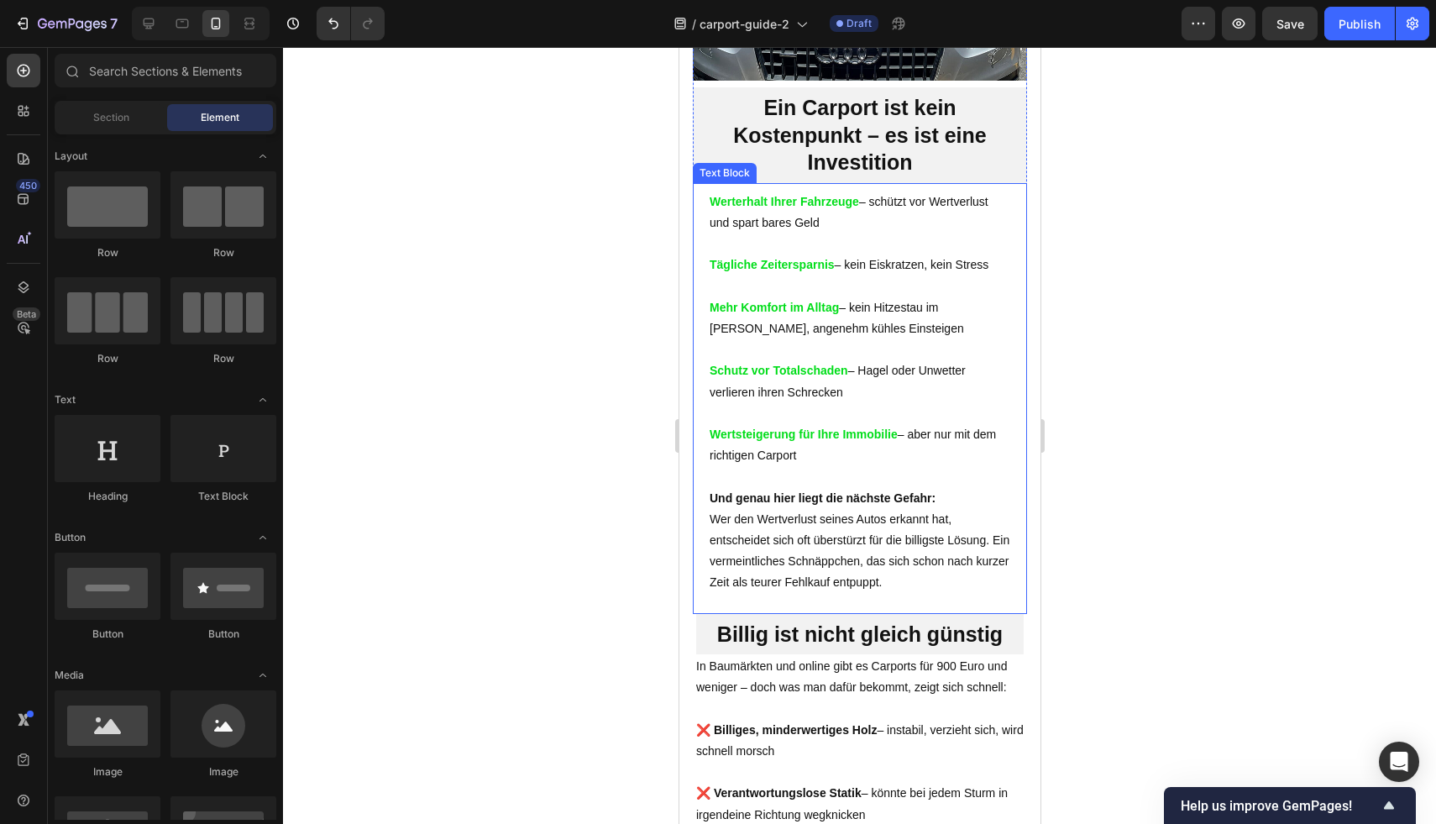
click at [920, 487] on p at bounding box center [859, 476] width 301 height 21
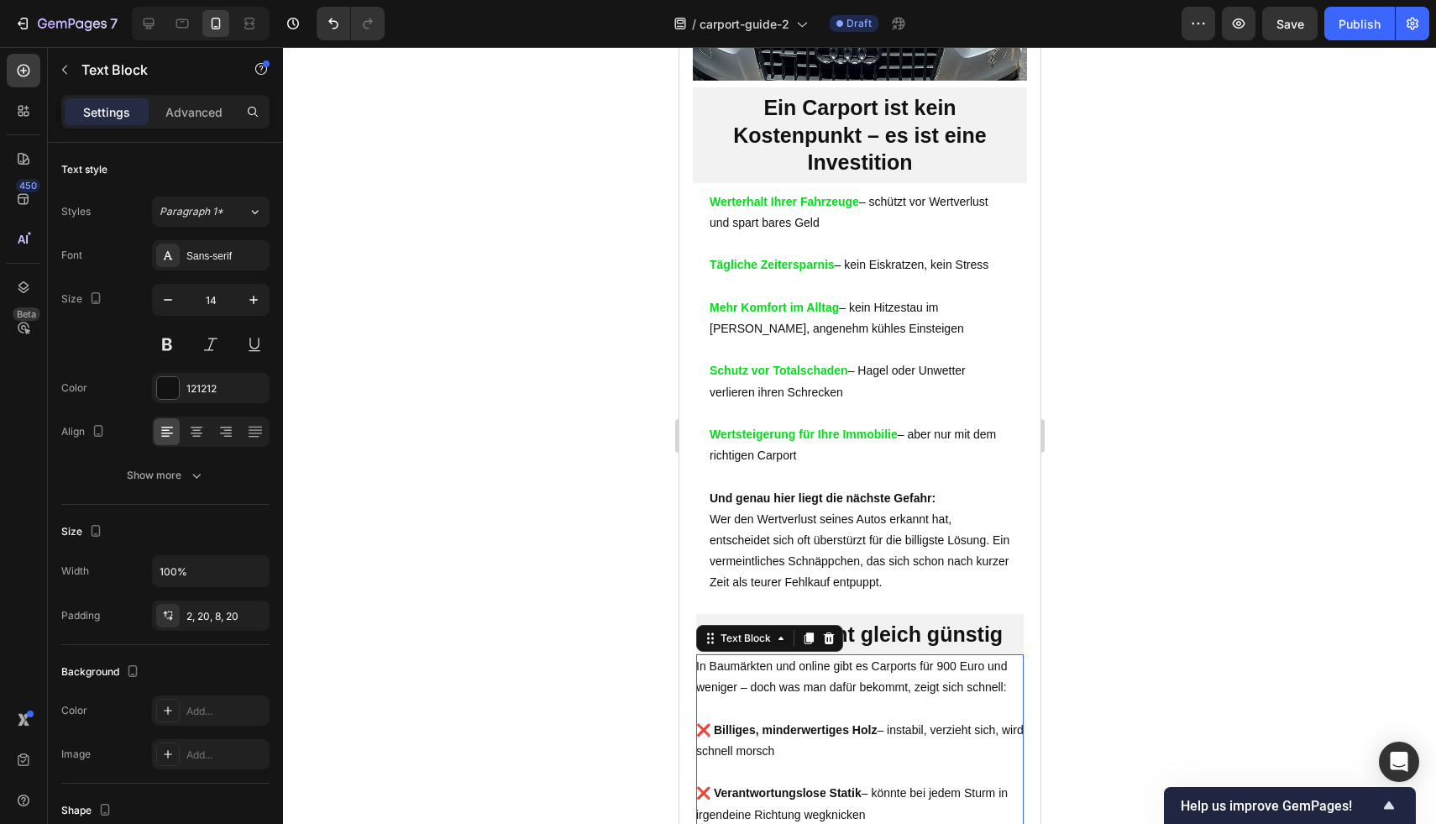
click at [783, 719] on p at bounding box center [858, 708] width 327 height 21
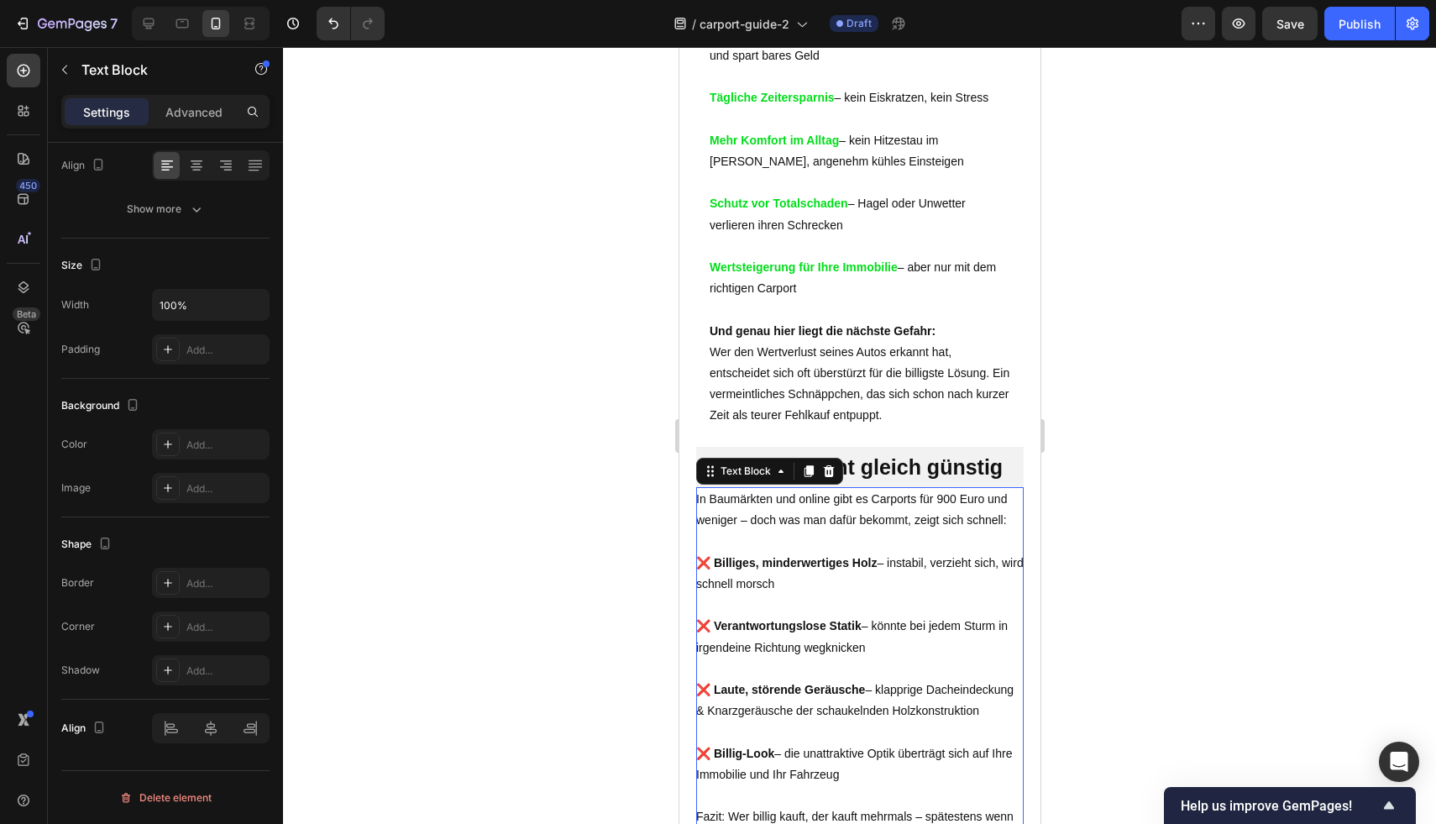
scroll to position [1516, 0]
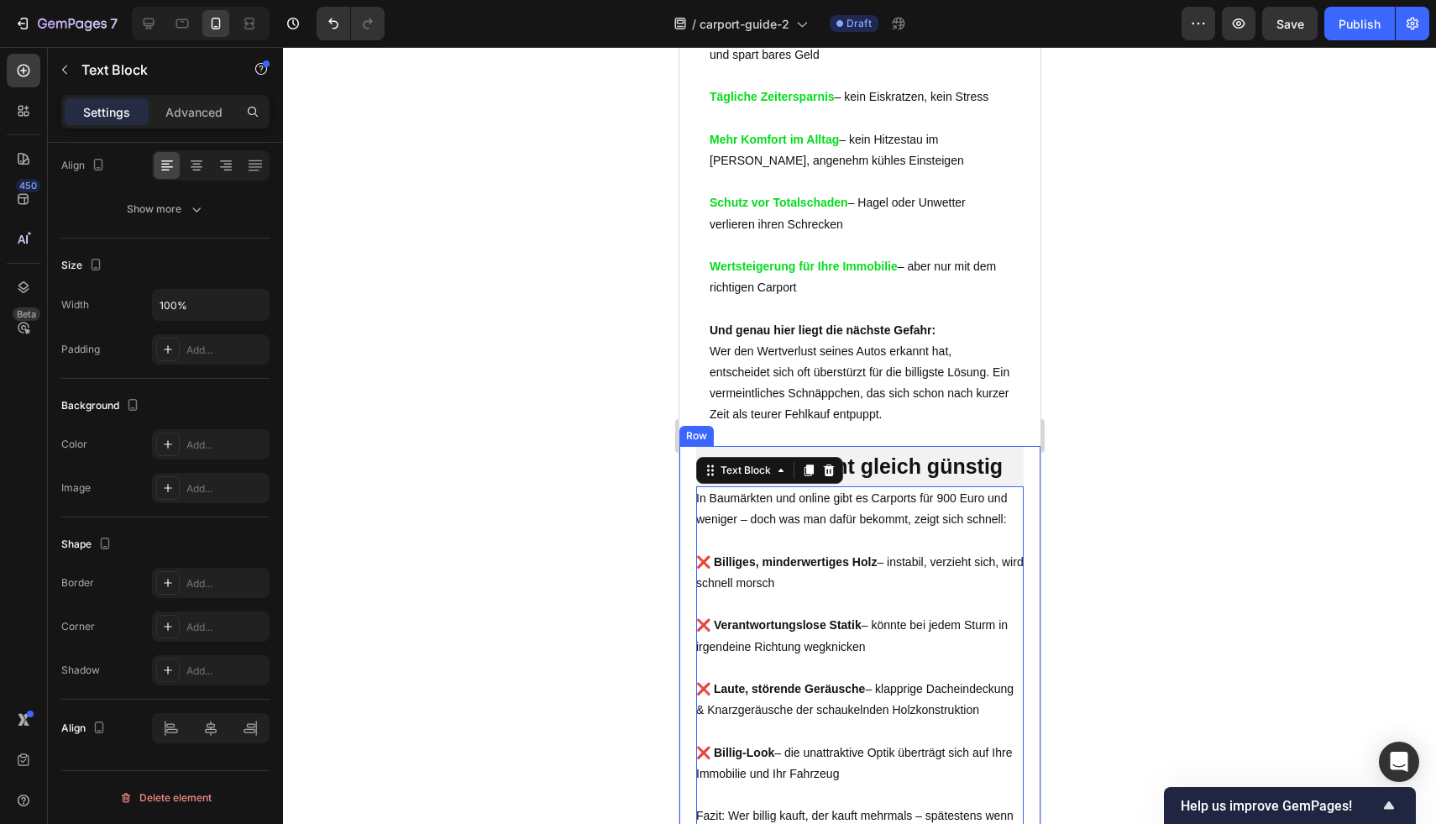
click at [1023, 555] on div "Billig ist nicht gleich günstig Heading Row In Baumärkten und online gibt es Ca…" at bounding box center [858, 784] width 361 height 676
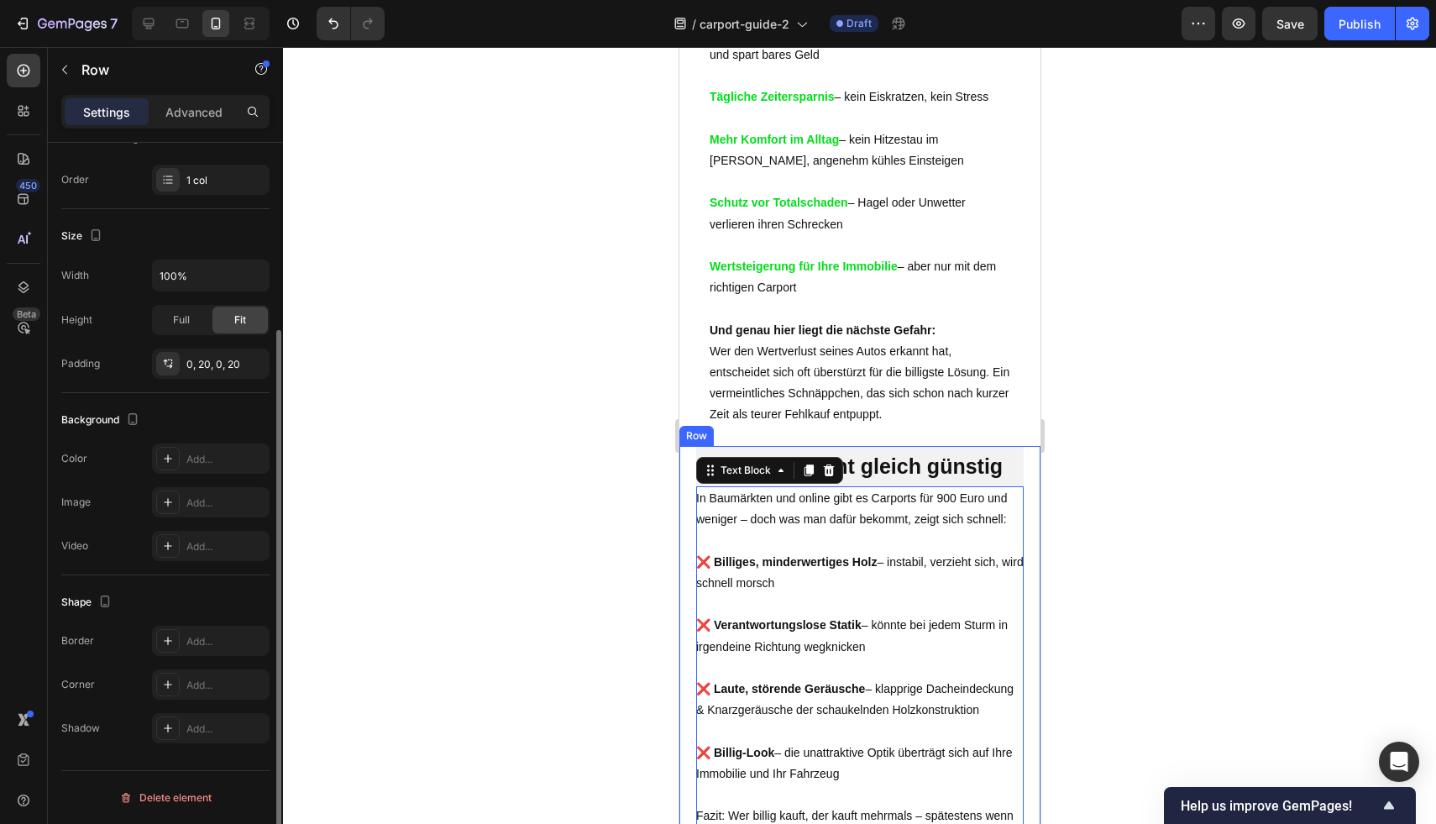
scroll to position [0, 0]
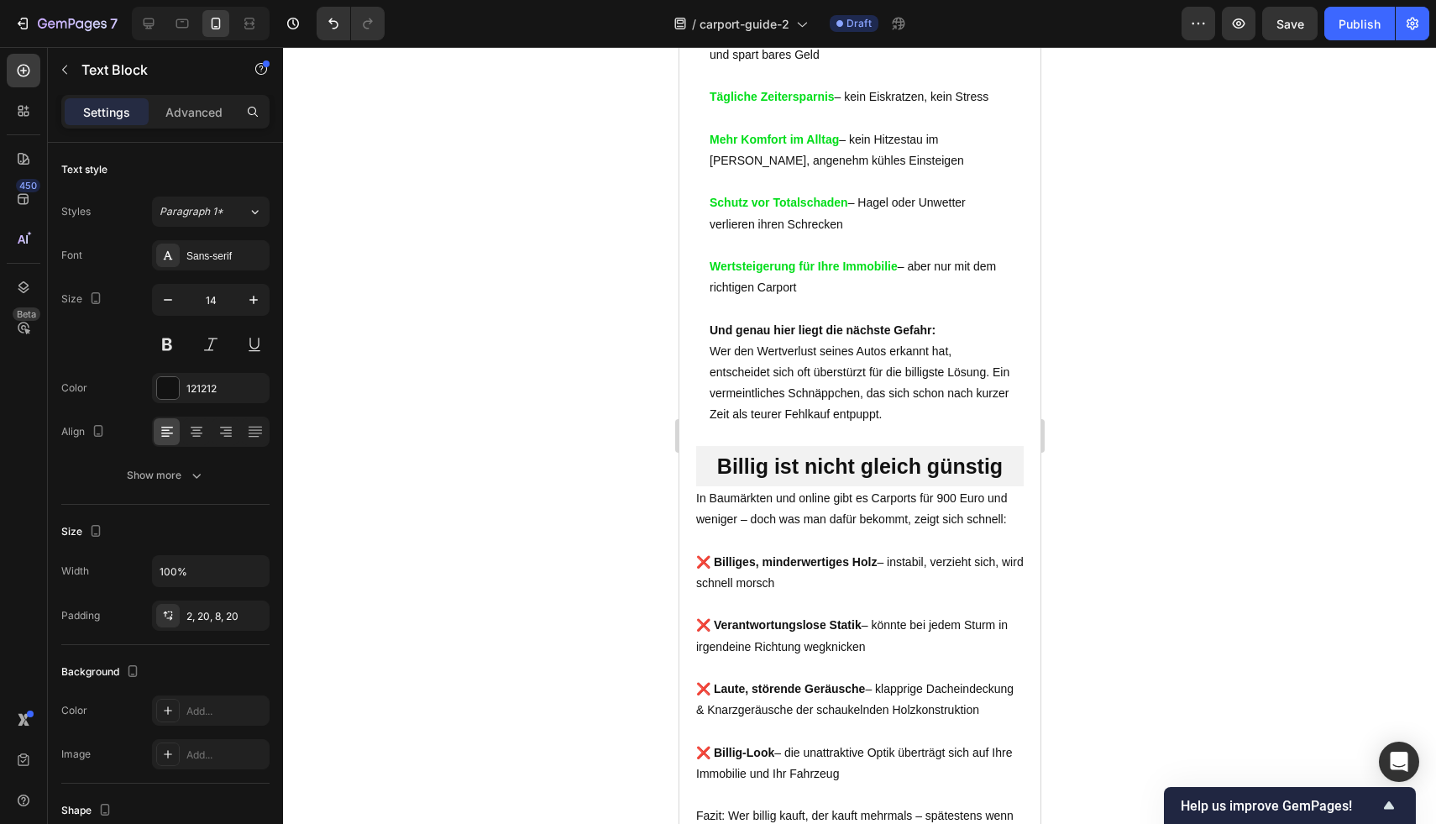
click at [1012, 427] on div "Werterhalt Ihrer Fahrzeuge – schützt vor Wertverlust und spart bares Geld Tägli…" at bounding box center [859, 227] width 334 height 411
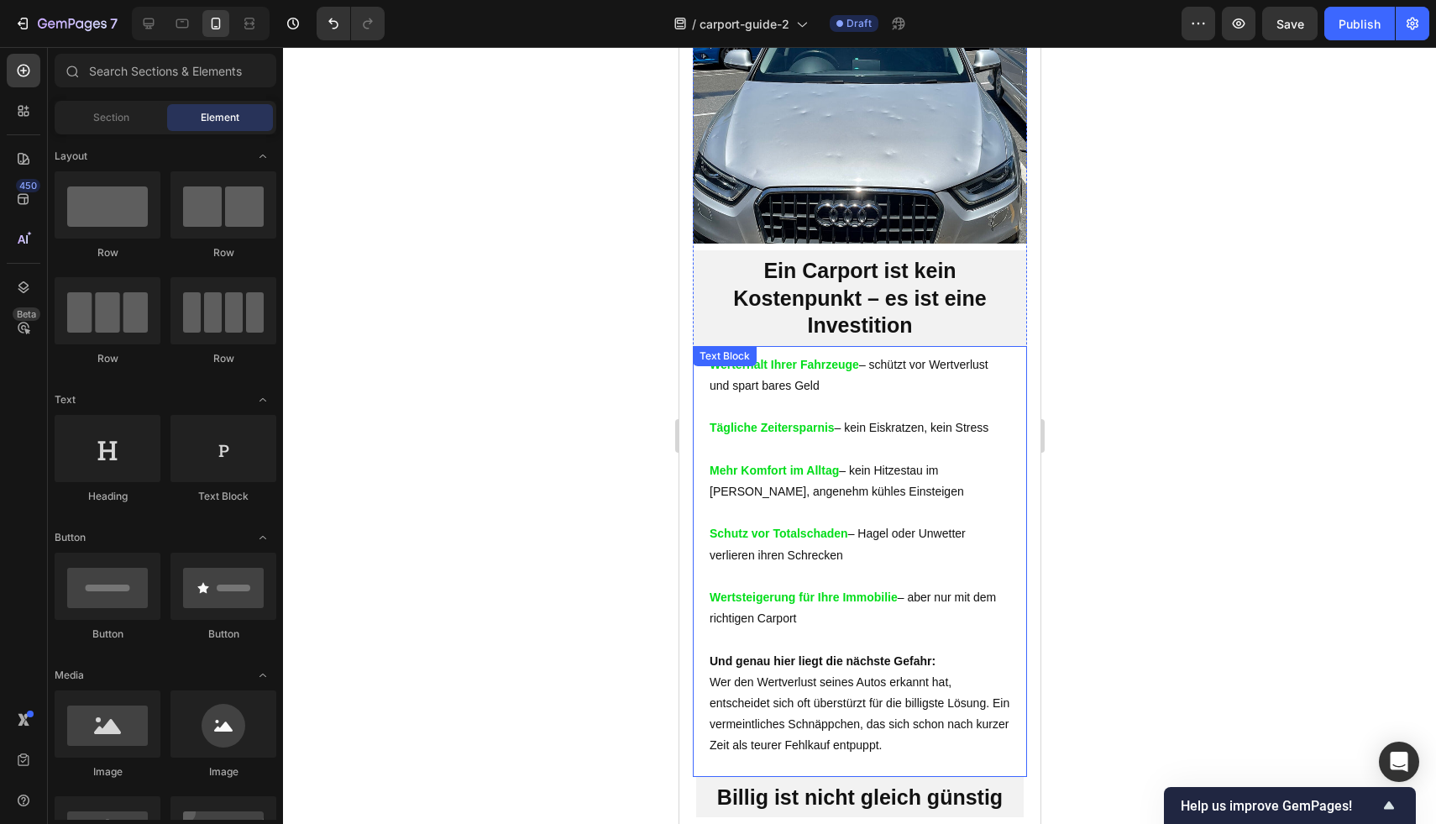
scroll to position [1179, 0]
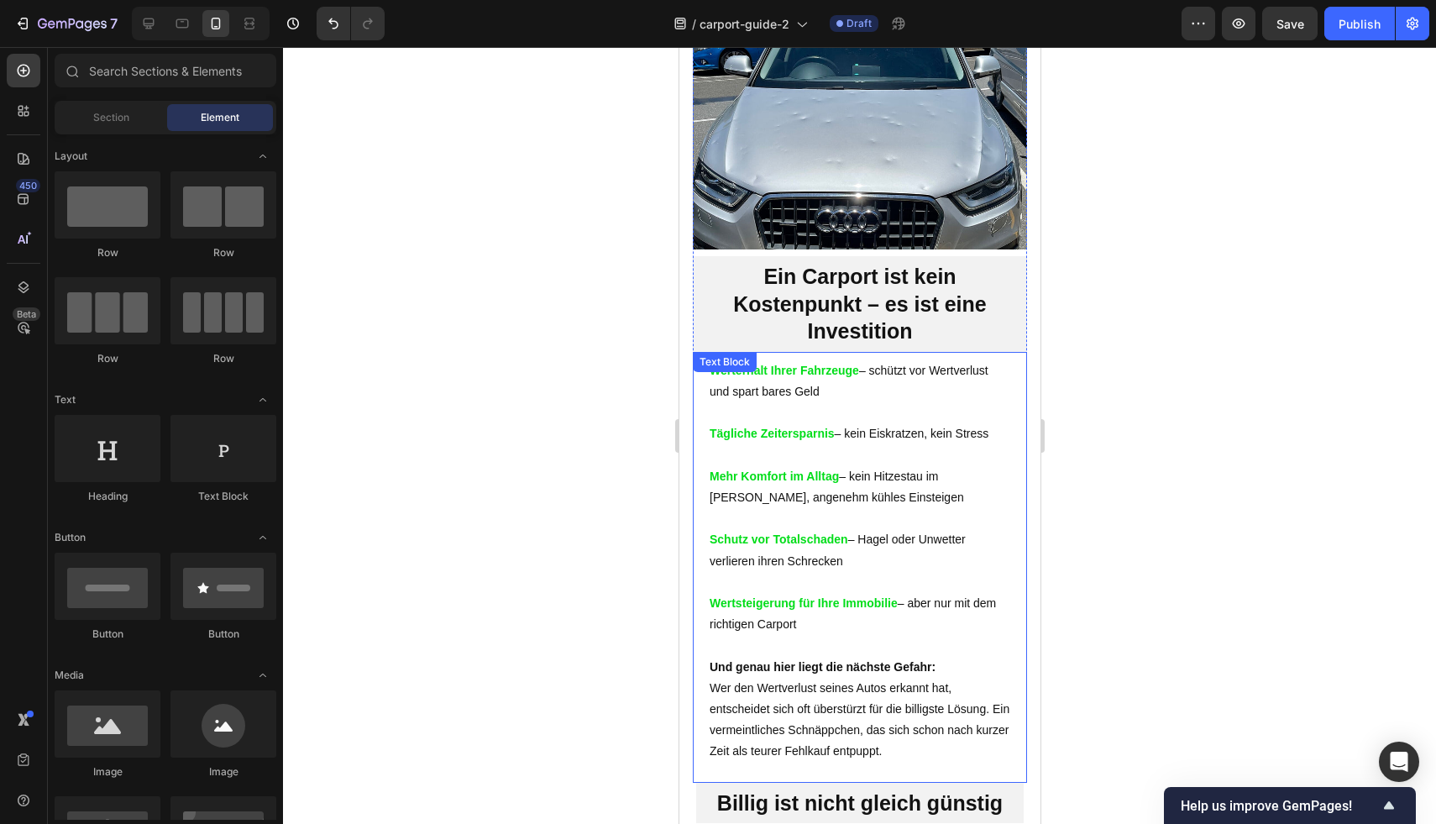
click at [730, 402] on p "Werterhalt Ihrer Fahrzeuge – schützt vor Wertverlust und spart bares Geld" at bounding box center [859, 381] width 301 height 42
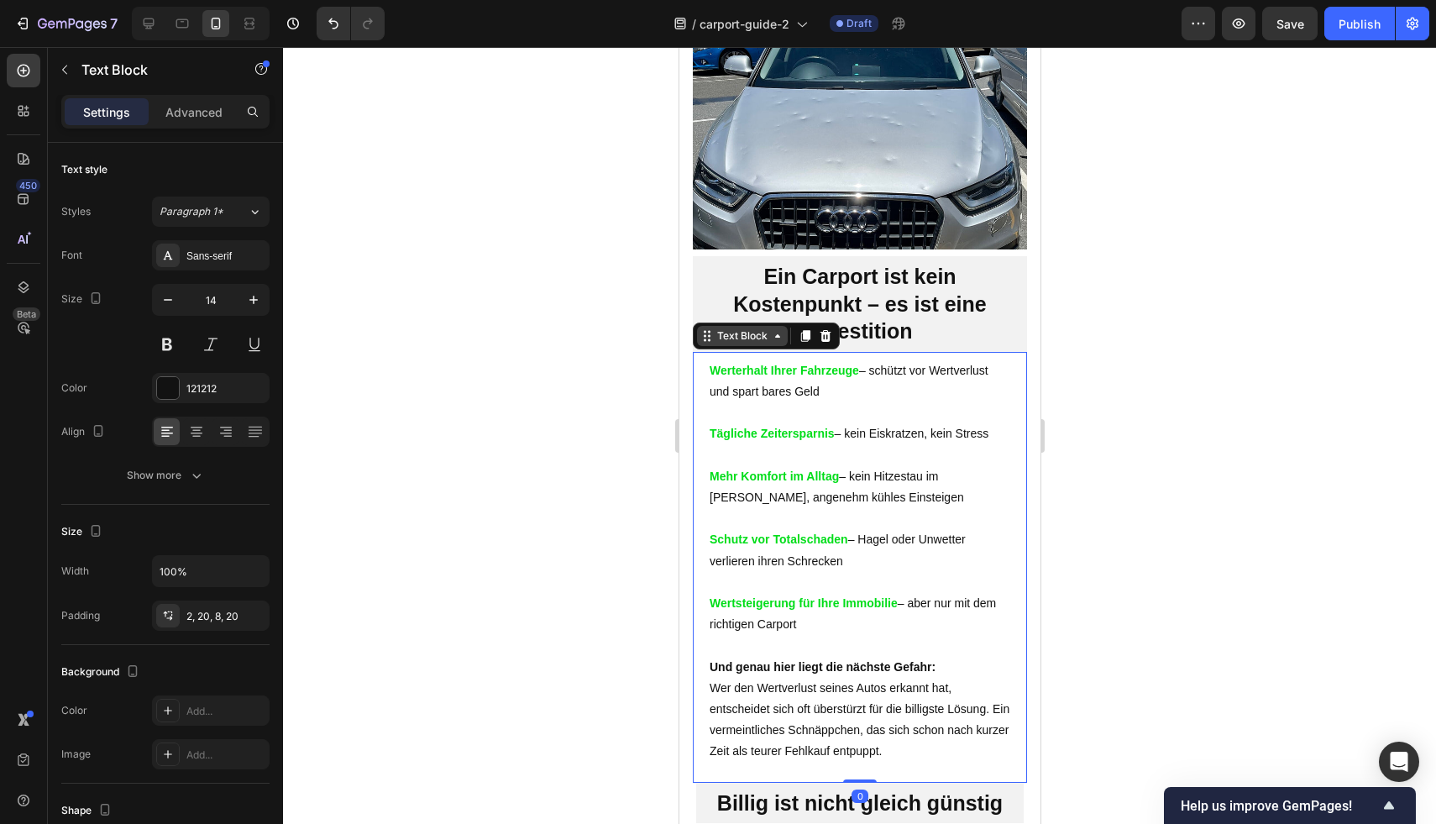
click at [741, 346] on div "Text Block" at bounding box center [741, 336] width 91 height 20
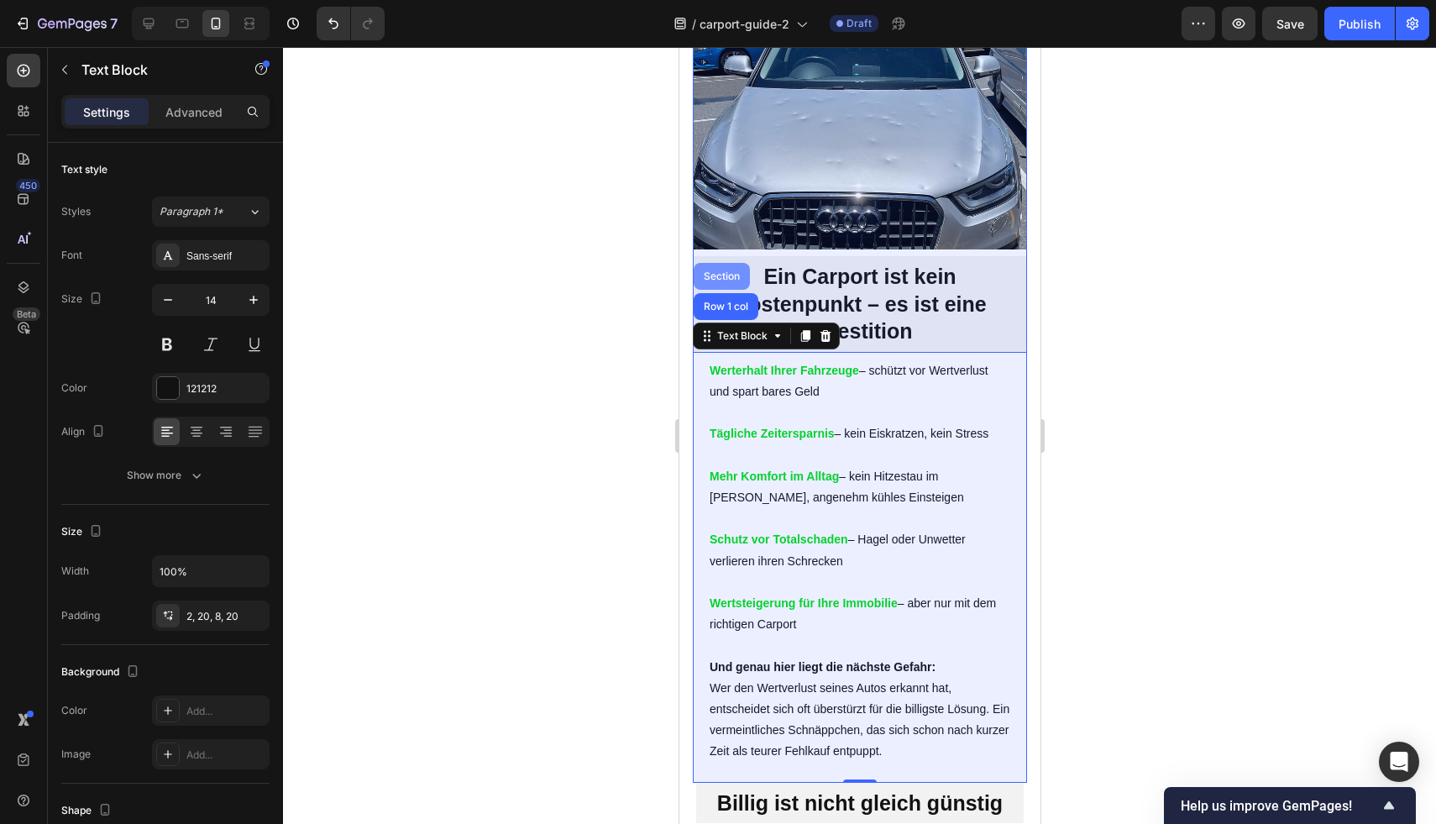
click at [729, 281] on div "Section" at bounding box center [720, 276] width 43 height 10
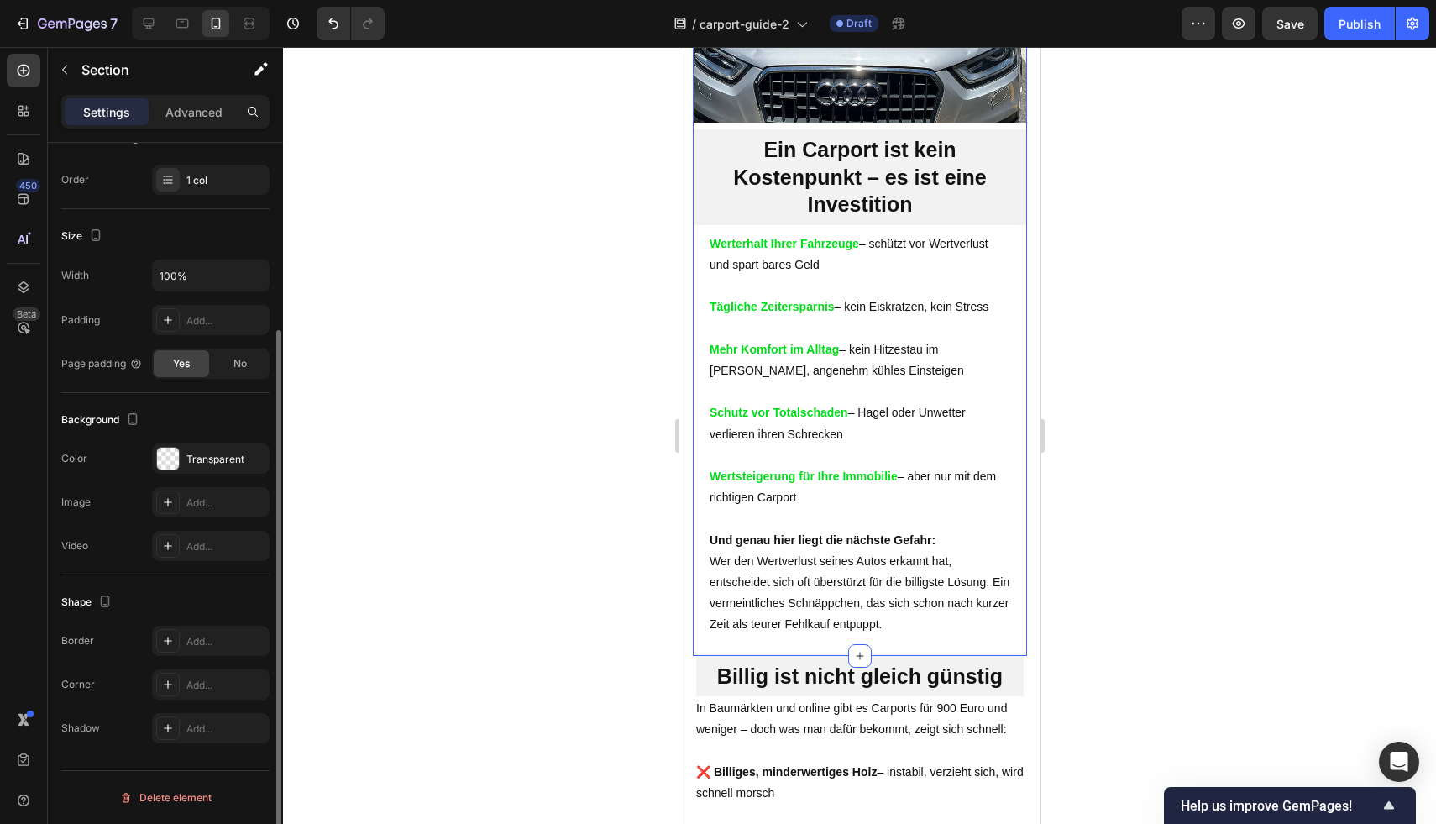
scroll to position [55, 0]
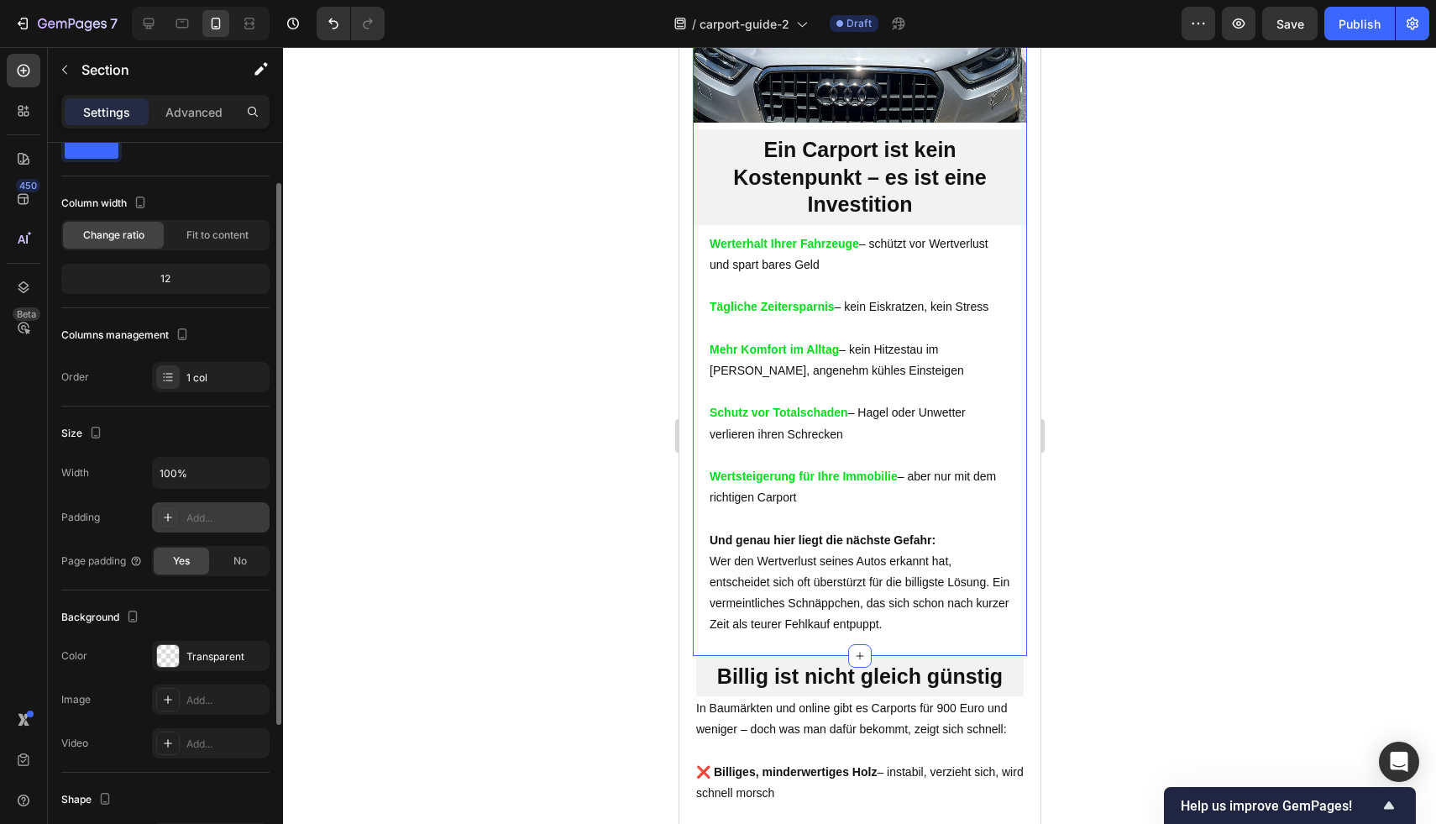
click at [168, 513] on icon at bounding box center [168, 517] width 8 height 8
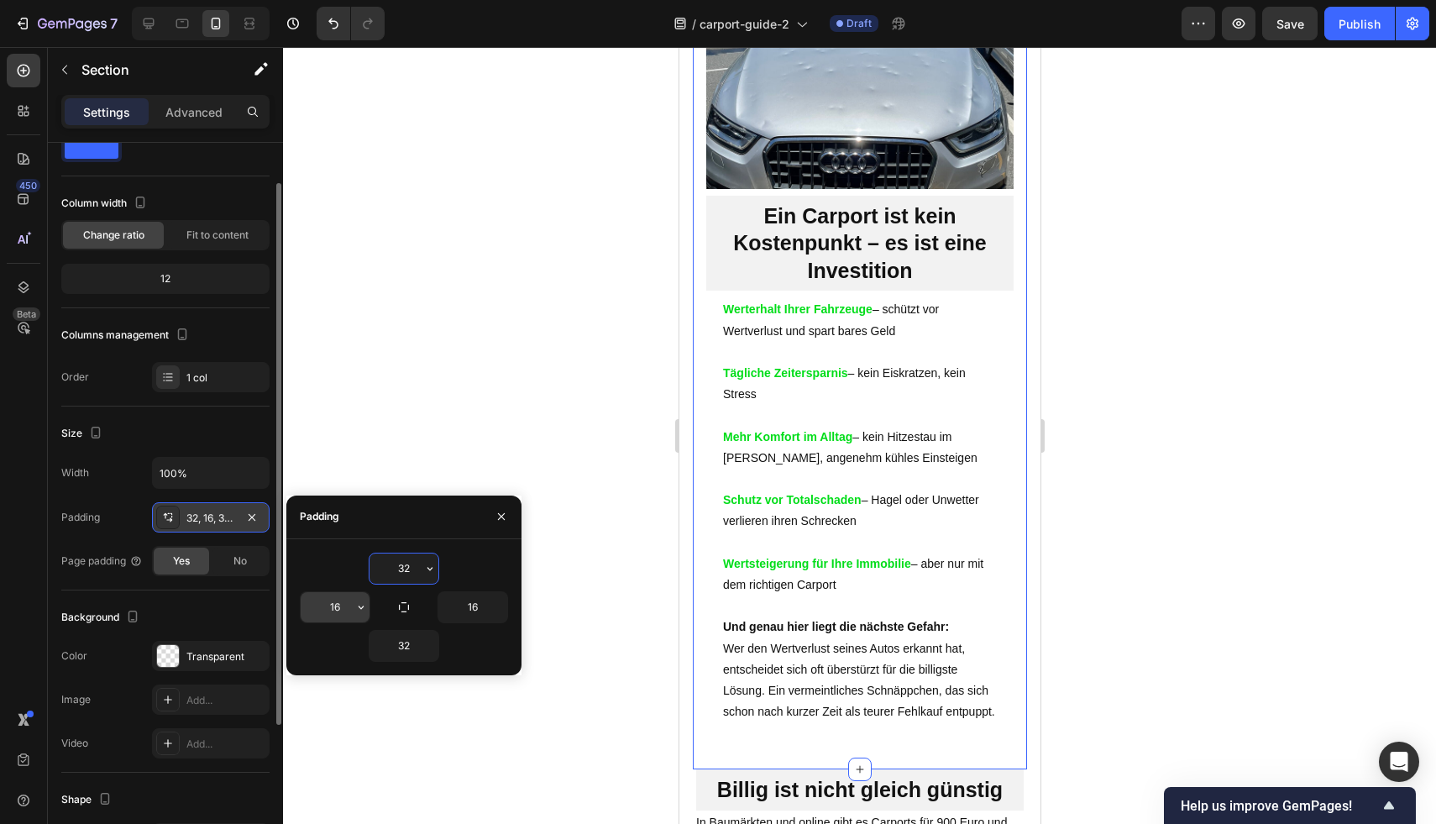
click at [344, 604] on input "16" at bounding box center [335, 607] width 69 height 30
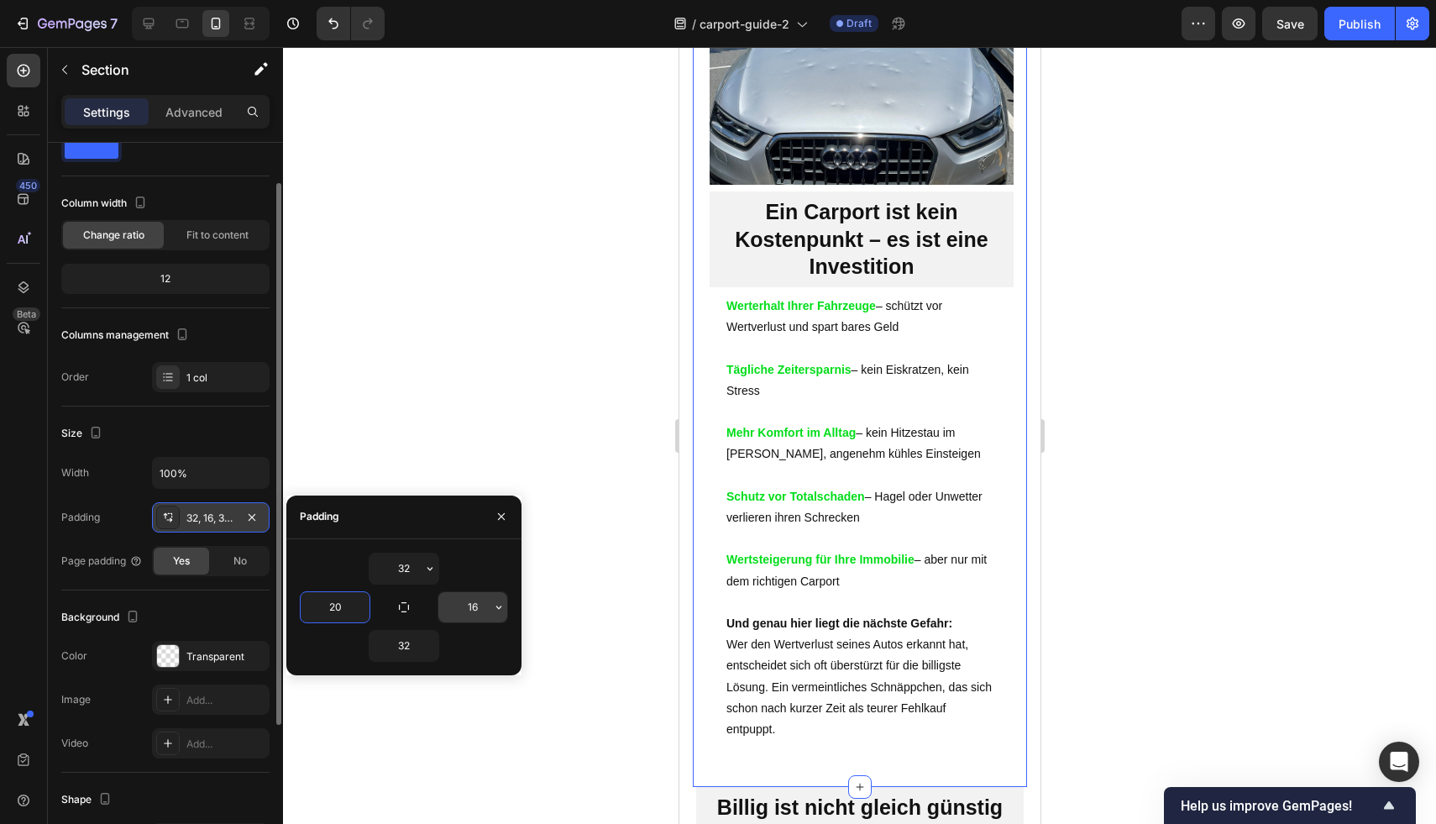
type input "20"
click at [474, 611] on input "16" at bounding box center [472, 607] width 69 height 30
click at [480, 613] on input "16" at bounding box center [472, 607] width 69 height 30
click at [479, 613] on input "16" at bounding box center [472, 607] width 69 height 30
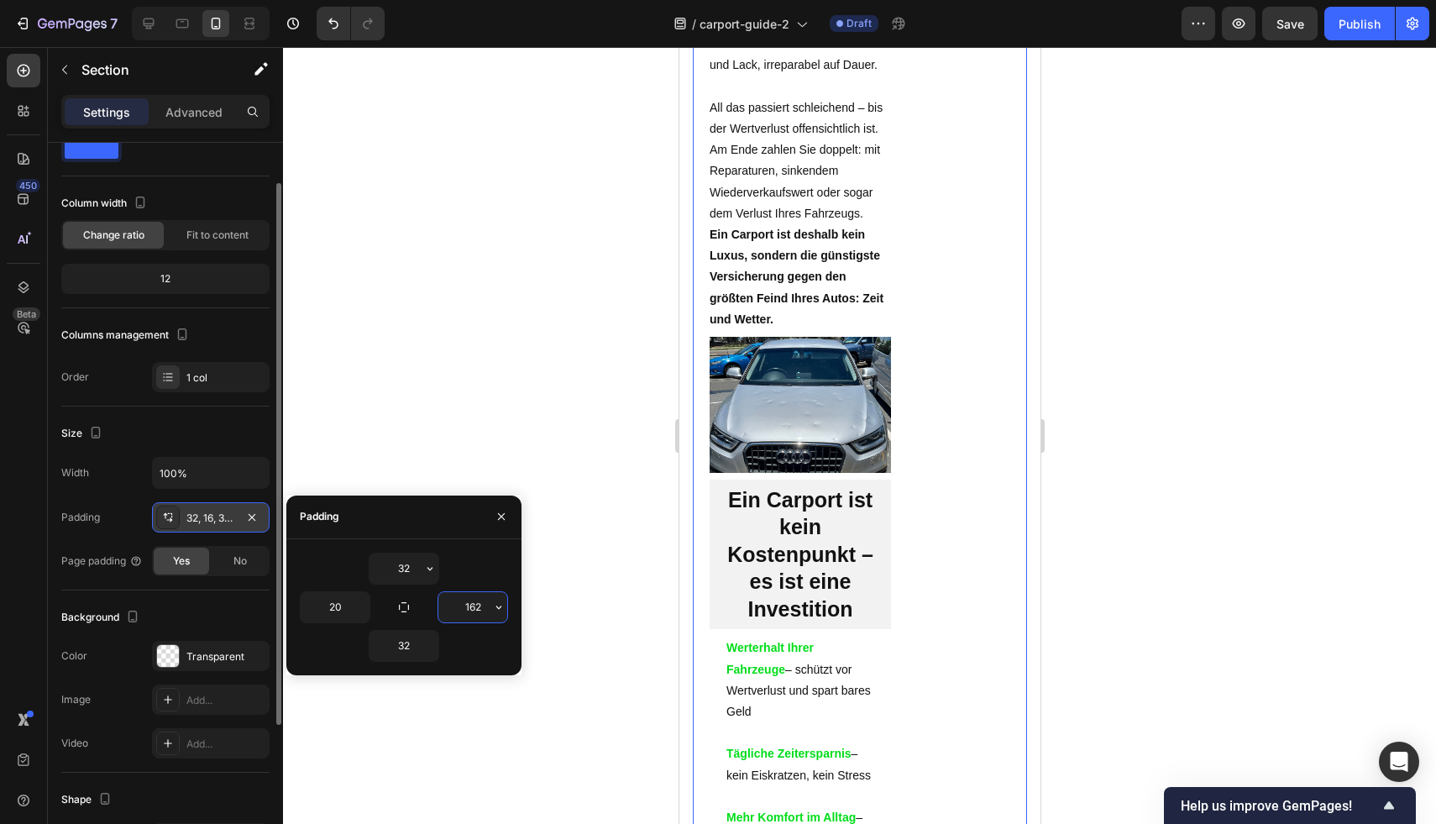
drag, startPoint x: 479, startPoint y: 607, endPoint x: 447, endPoint y: 605, distance: 32.8
click at [447, 605] on input "162" at bounding box center [472, 607] width 69 height 30
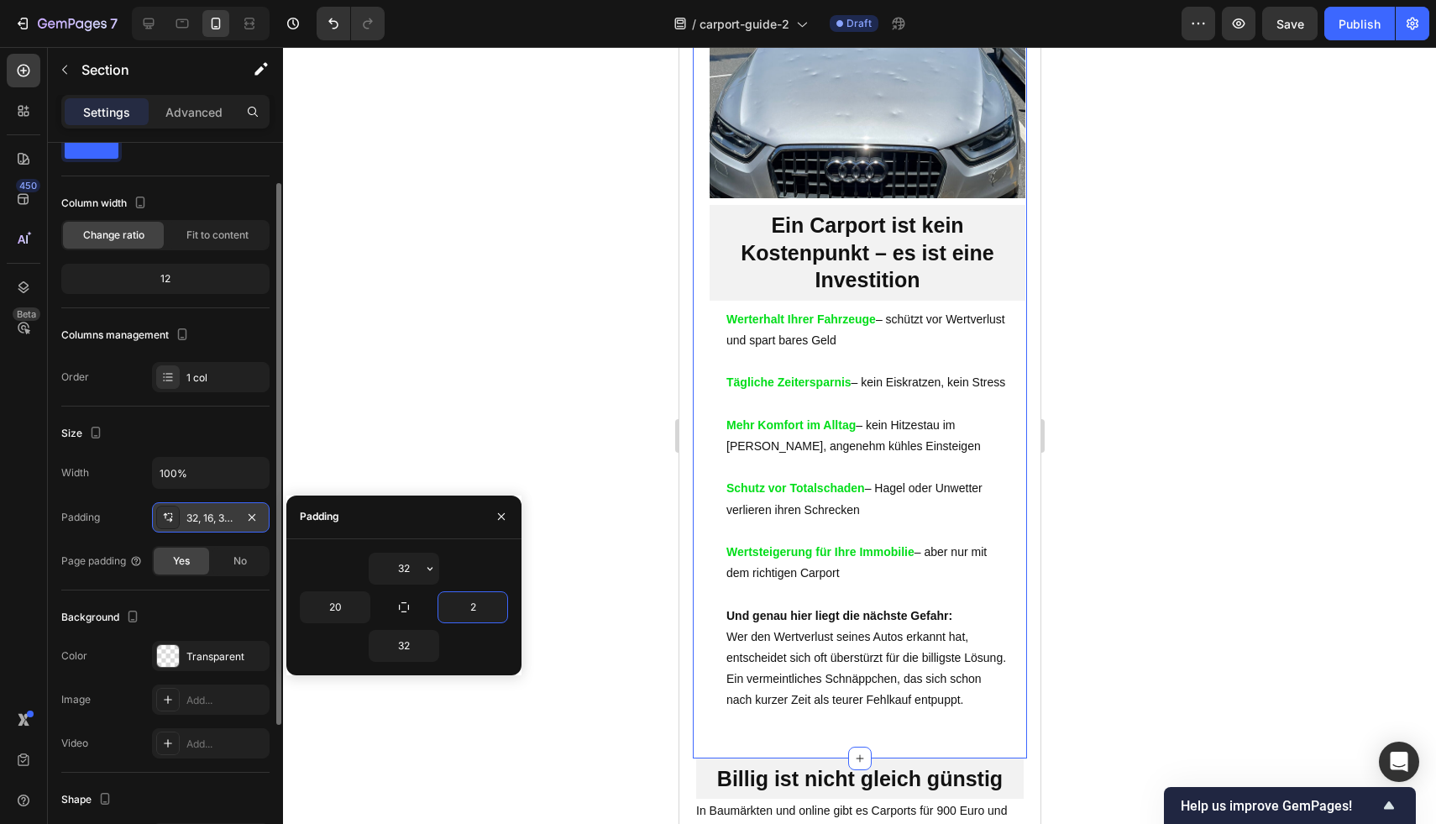
type input "20"
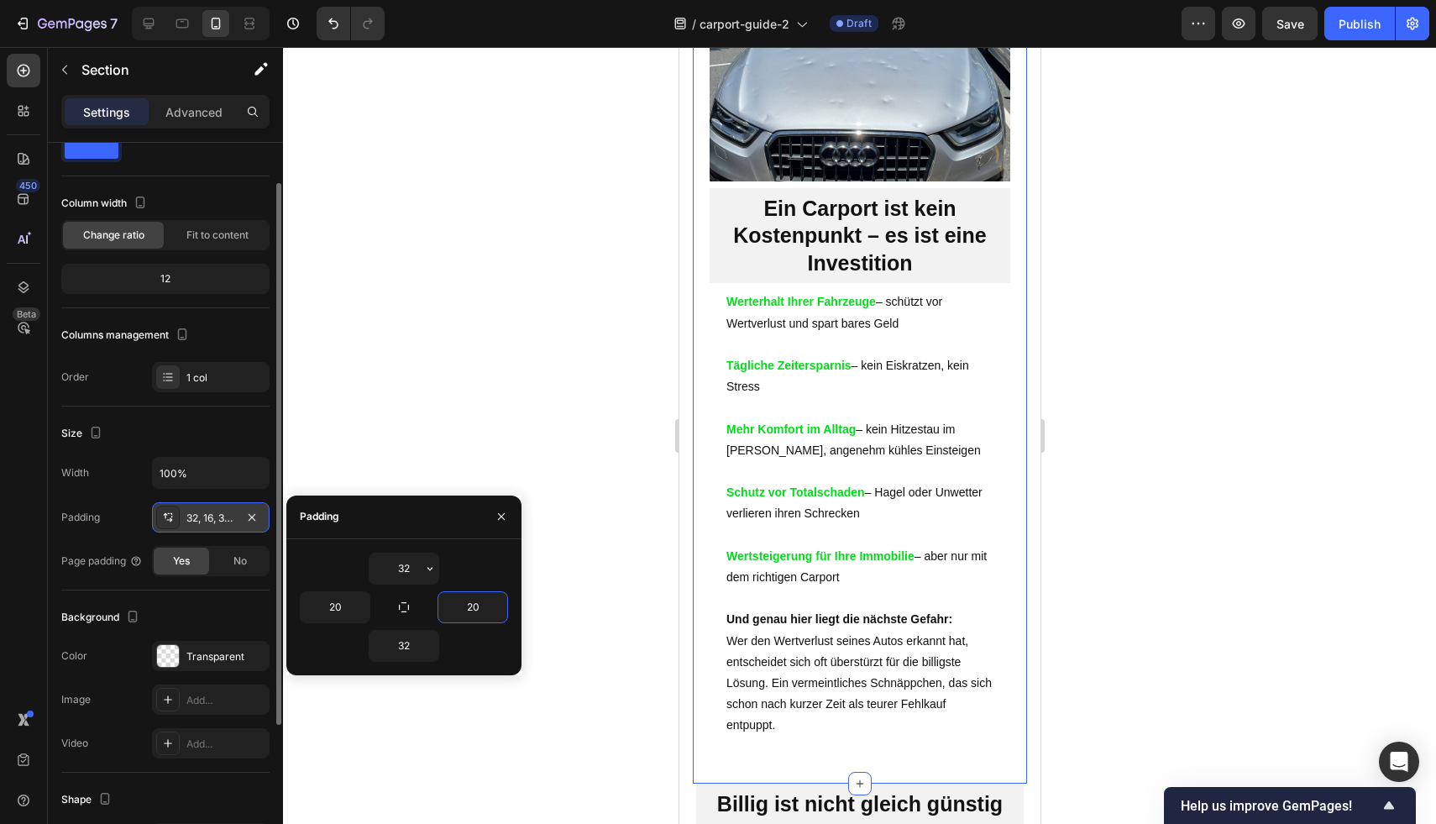
click at [1081, 445] on div at bounding box center [859, 435] width 1153 height 777
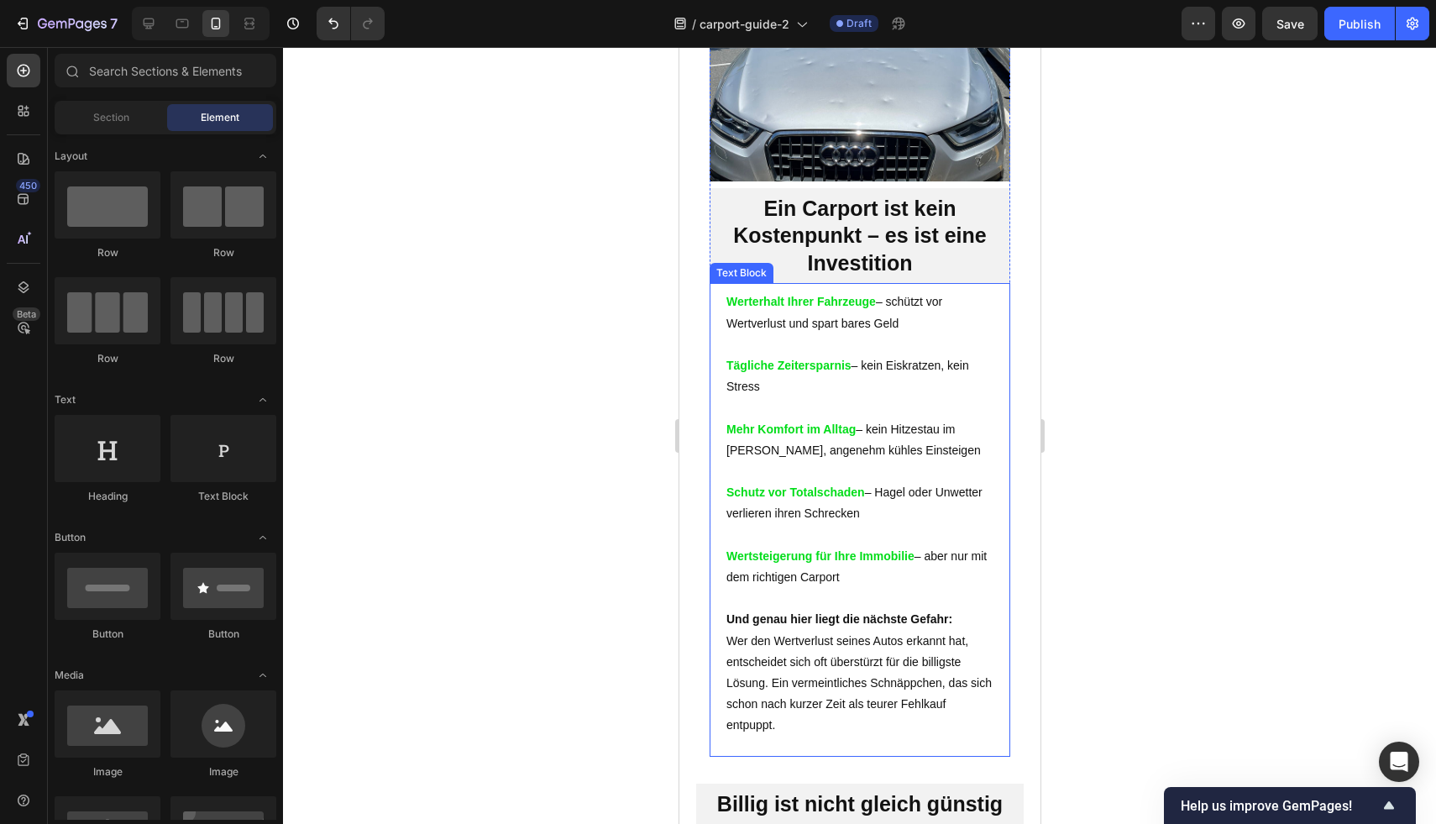
click at [951, 444] on p "Mehr Komfort im Alltag – kein Hitzestau im Sommer, angenehm kühles Einsteigen" at bounding box center [858, 440] width 267 height 42
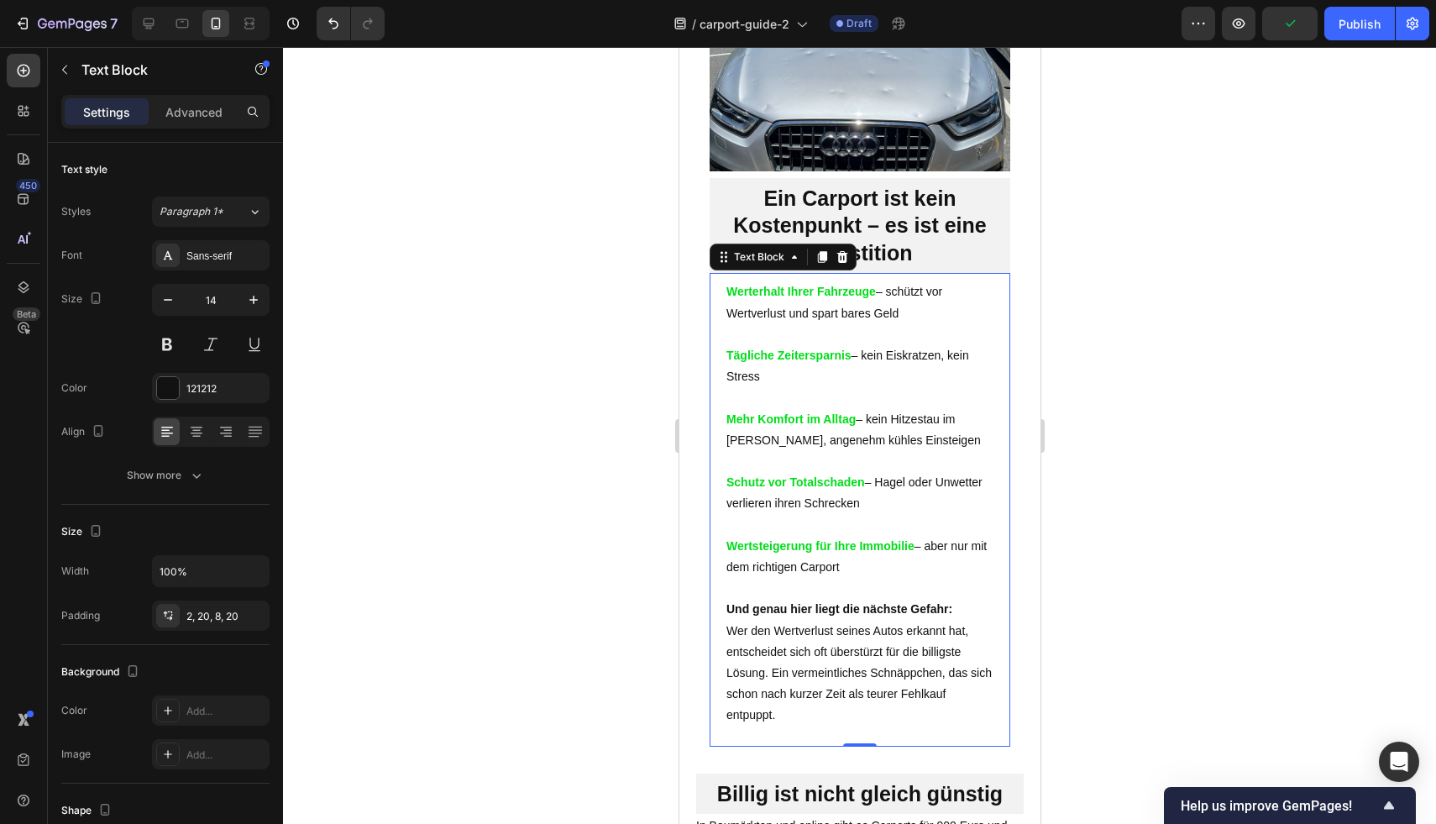
scroll to position [1311, 0]
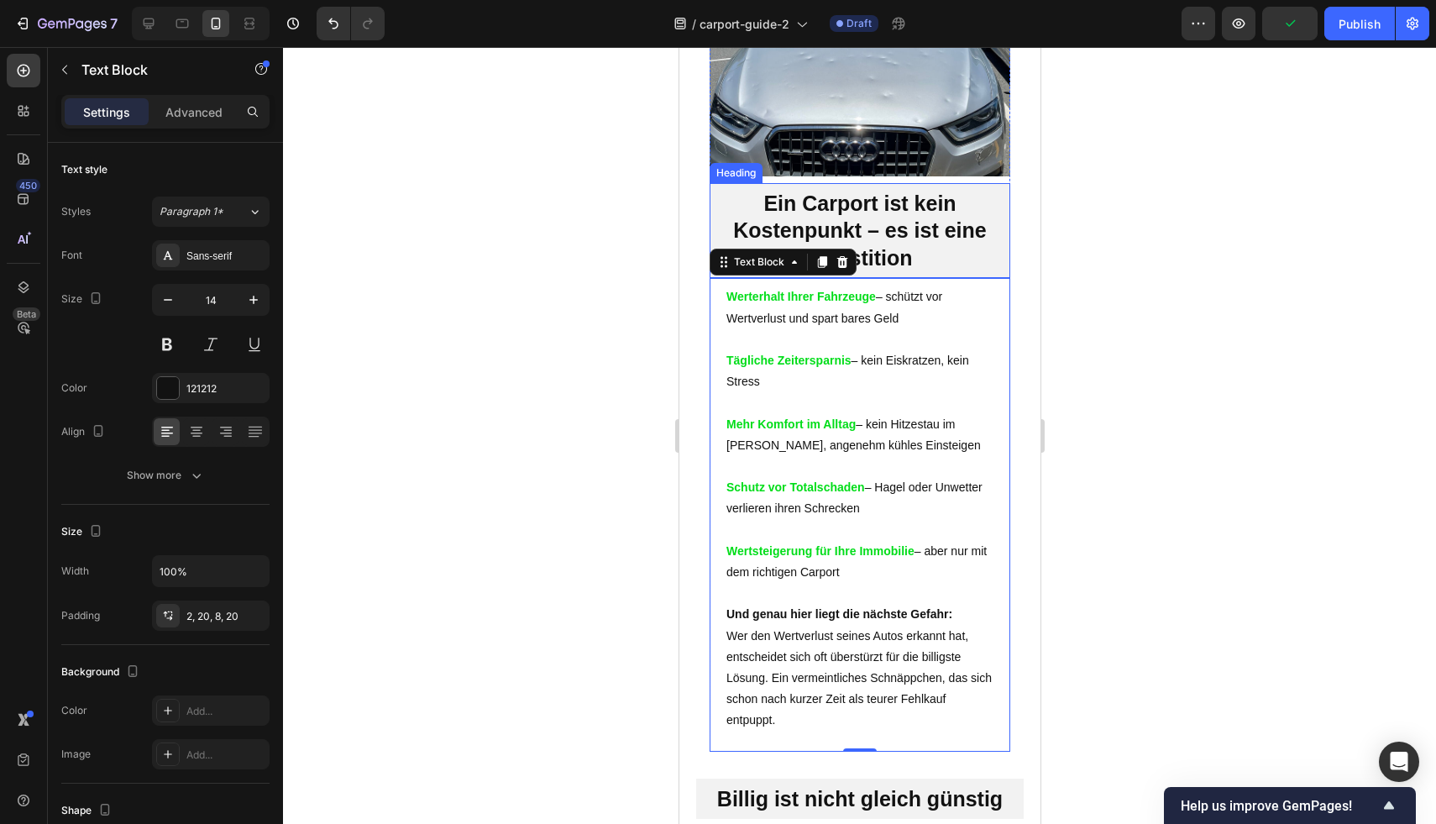
click at [925, 223] on h2 "Ein Carport ist kein Kostenpunkt – es ist eine Investition" at bounding box center [859, 231] width 301 height 96
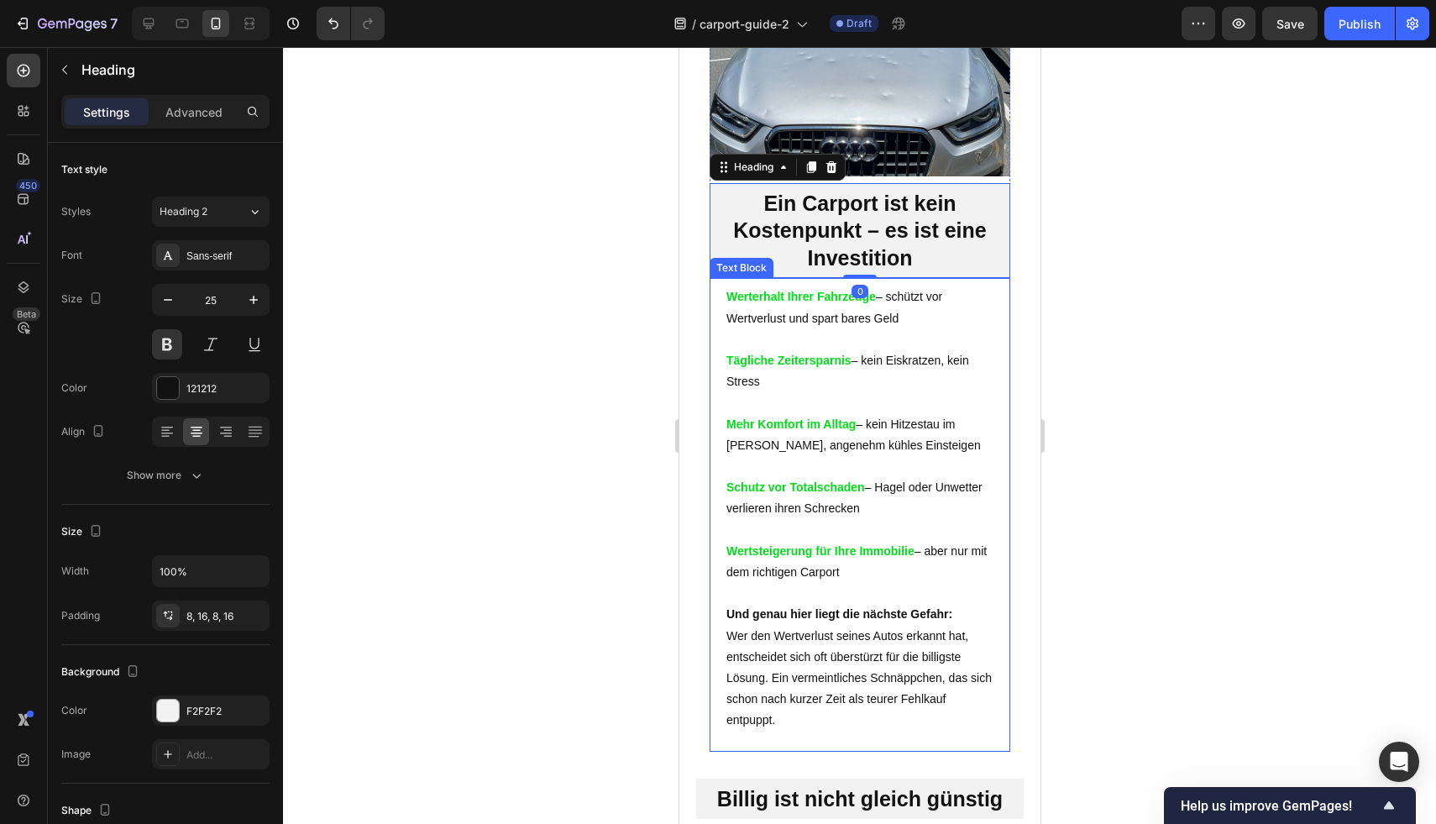
click at [810, 520] on p at bounding box center [858, 530] width 267 height 21
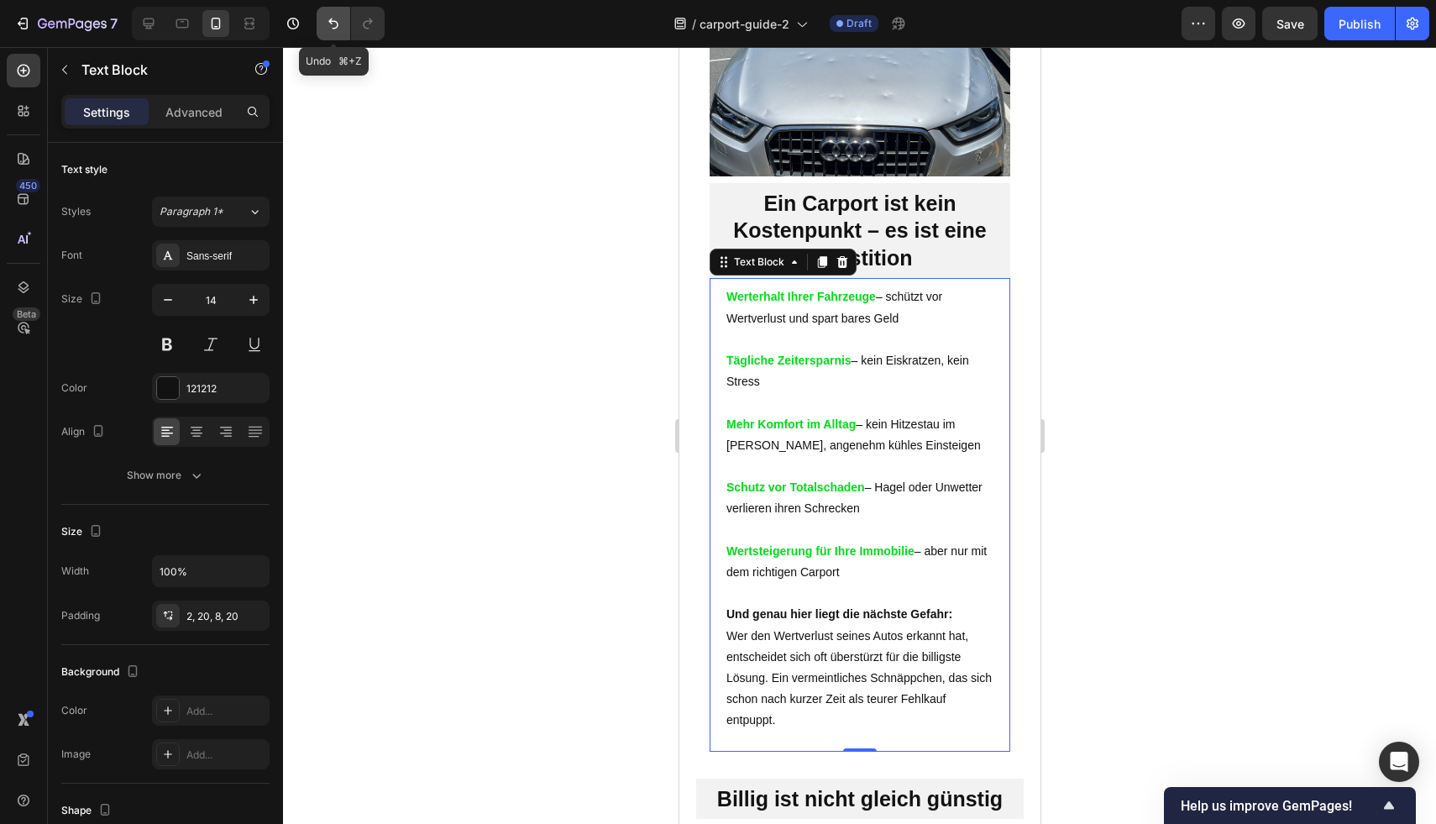
click at [335, 31] on icon "Undo/Redo" at bounding box center [333, 23] width 17 height 17
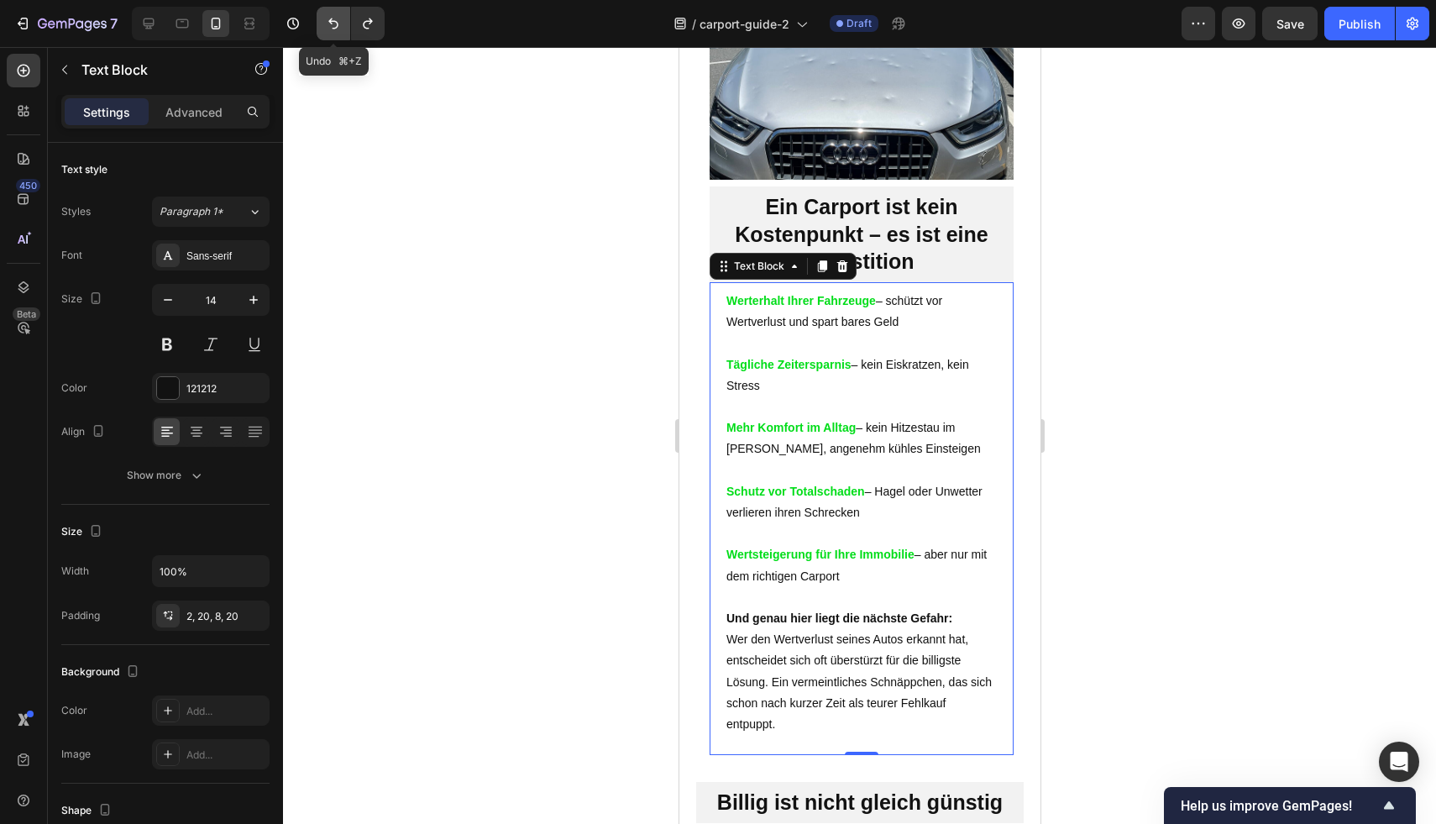
click at [336, 33] on button "Undo/Redo" at bounding box center [334, 24] width 34 height 34
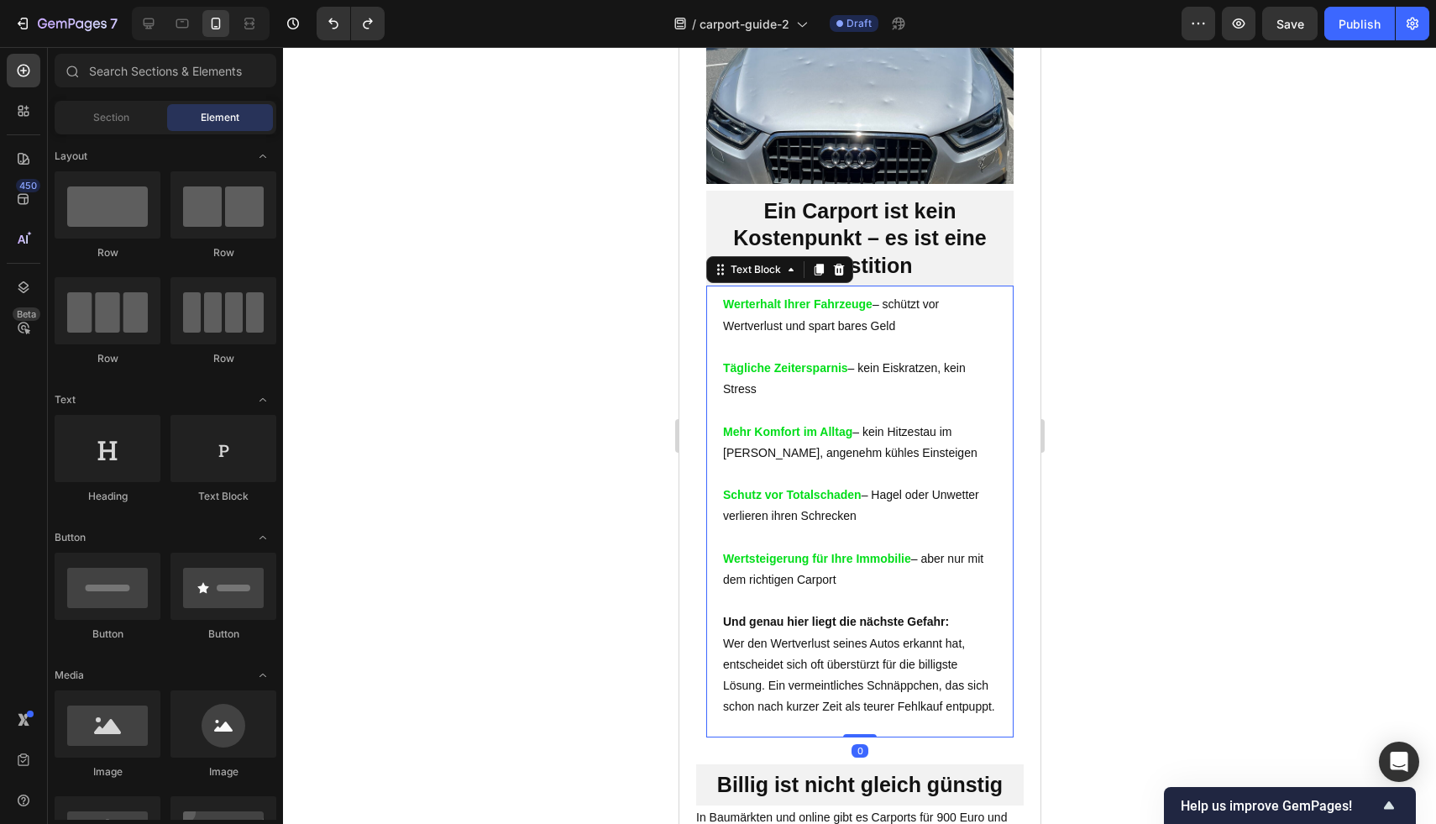
click at [706, 338] on div "Werterhalt Ihrer Fahrzeuge – schützt vor Wertverlust und spart bares Geld Tägli…" at bounding box center [858, 508] width 307 height 432
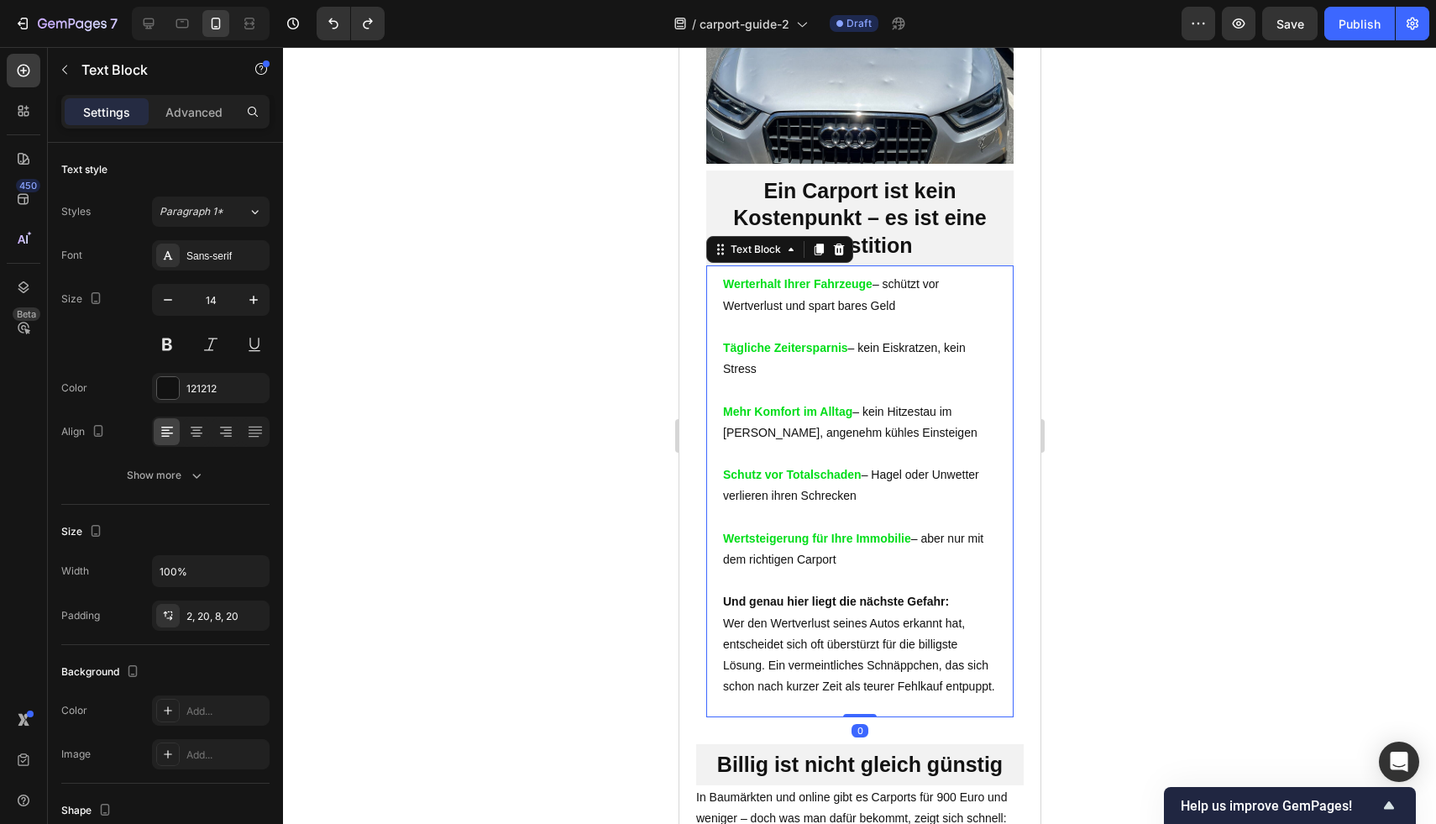
scroll to position [1400, 0]
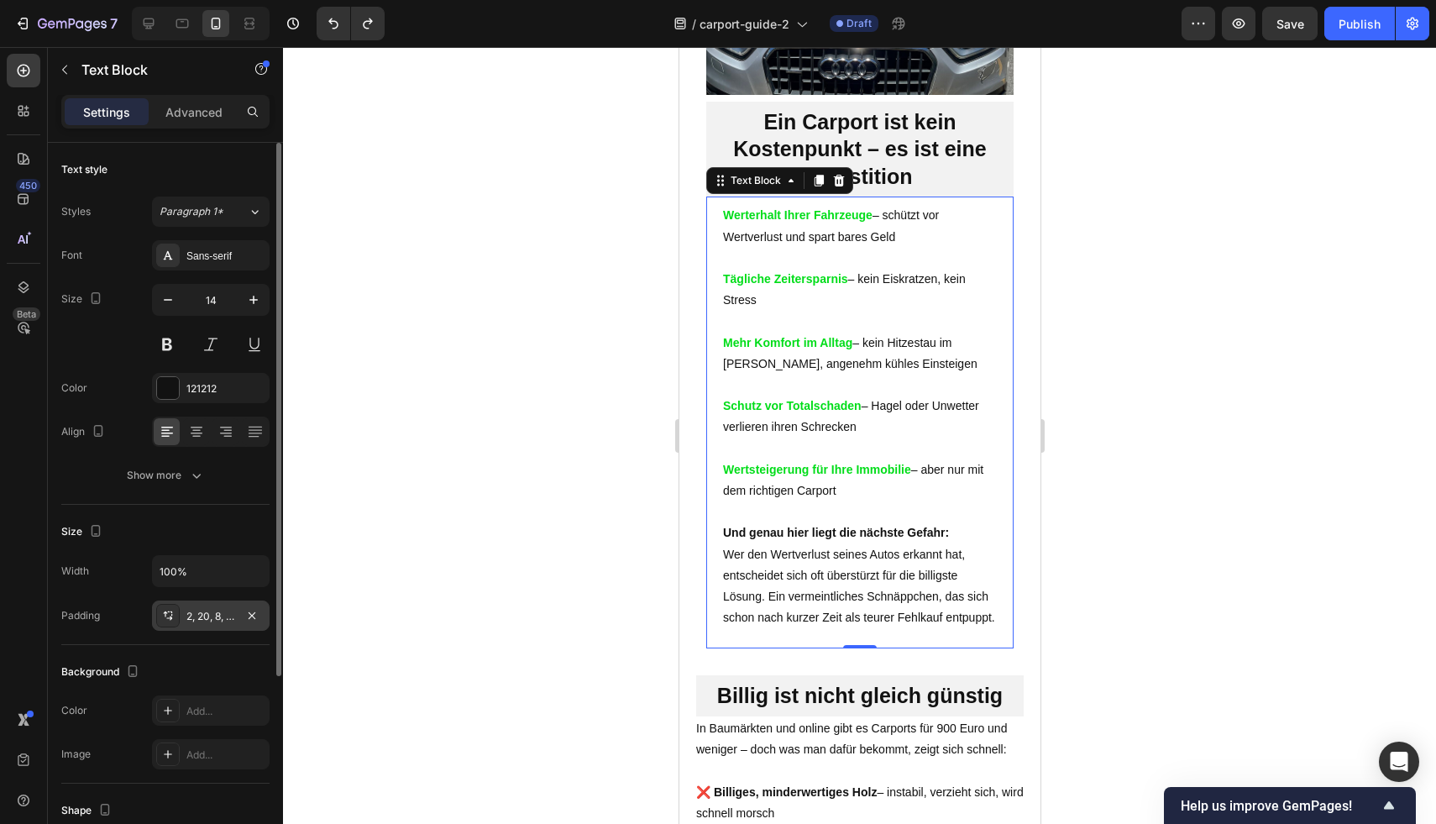
click at [262, 615] on div "2, 20, 8, 20" at bounding box center [211, 615] width 118 height 30
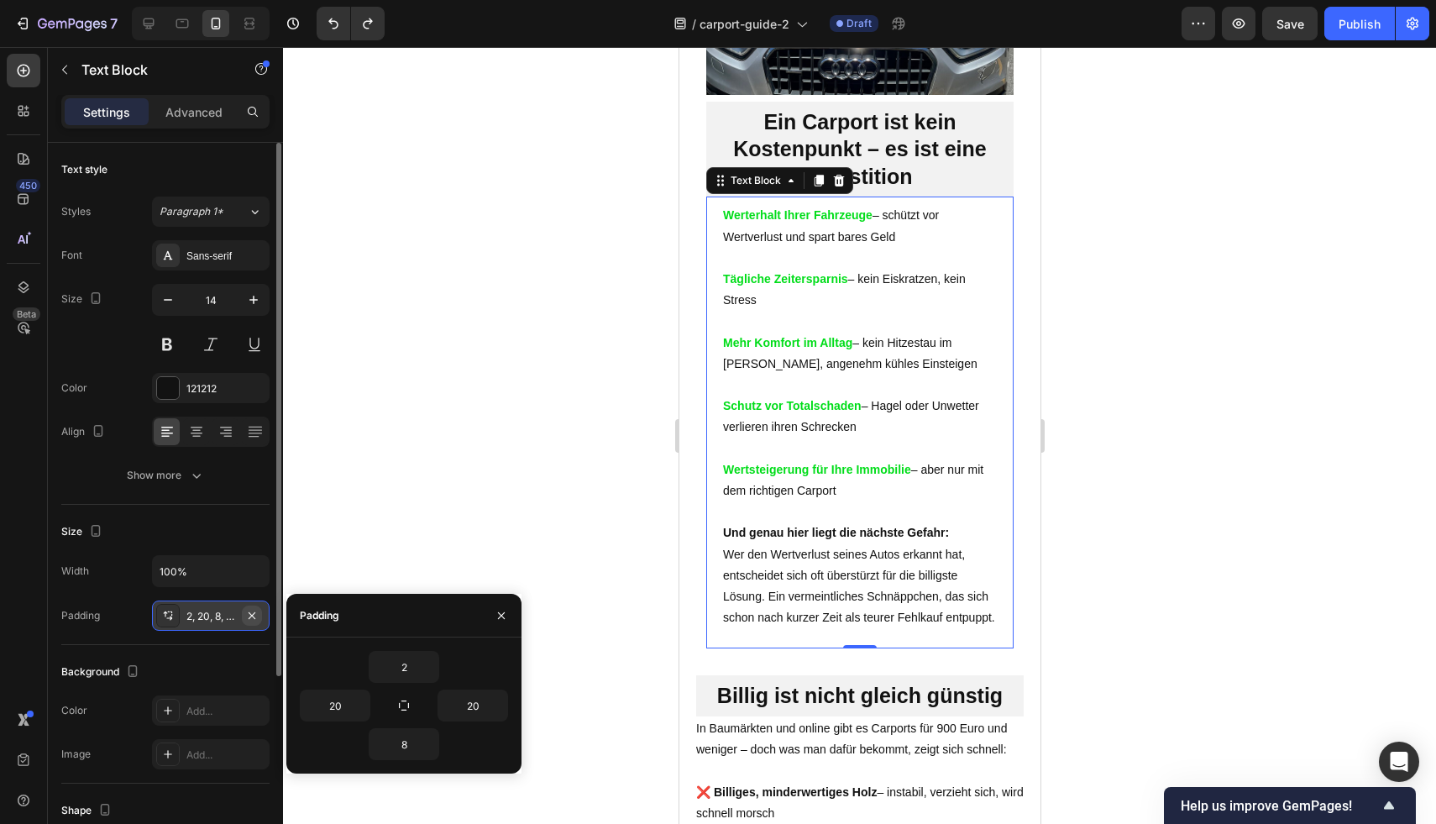
click at [255, 618] on icon "button" at bounding box center [251, 615] width 13 height 13
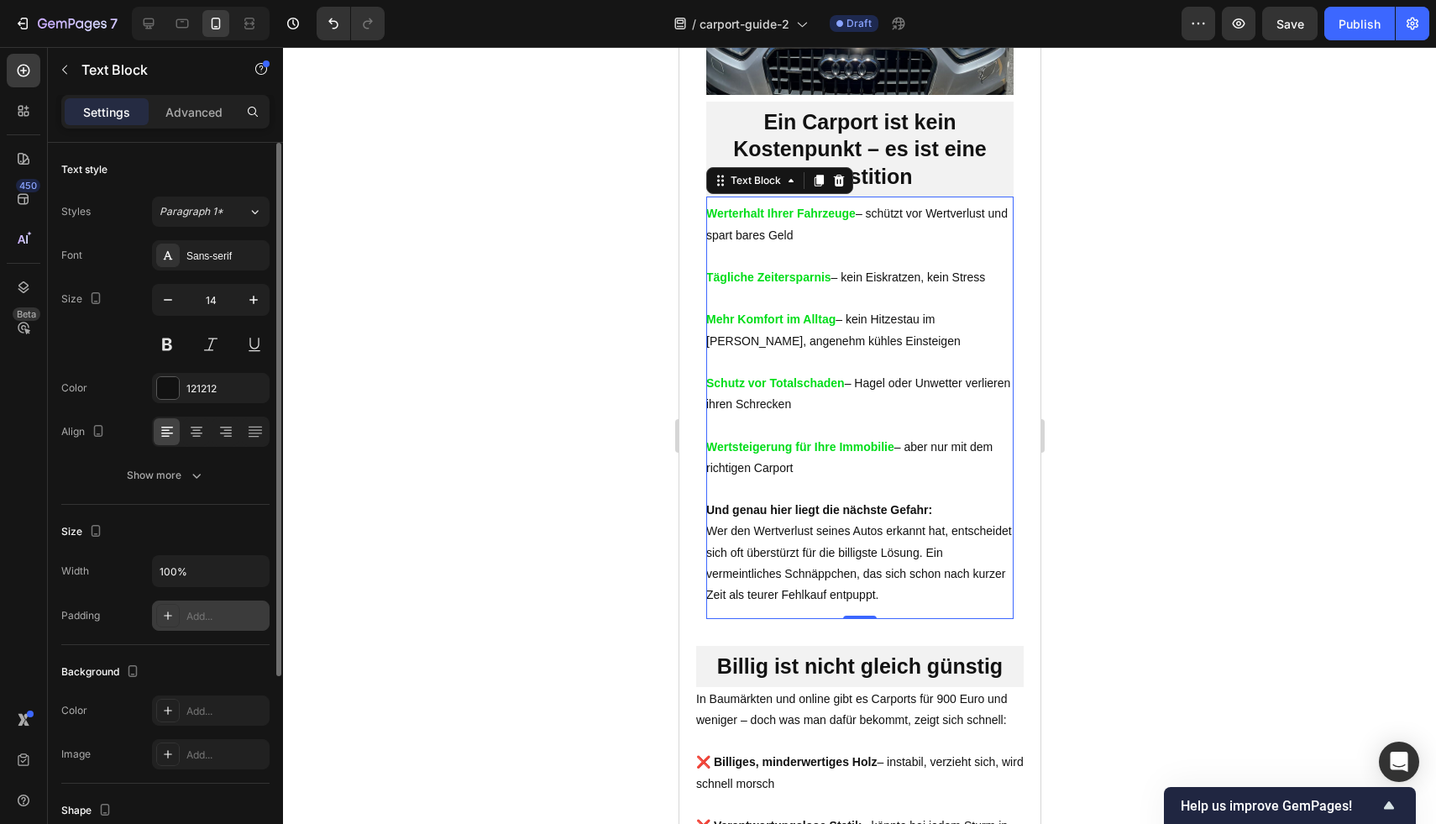
click at [1377, 406] on div at bounding box center [859, 435] width 1153 height 777
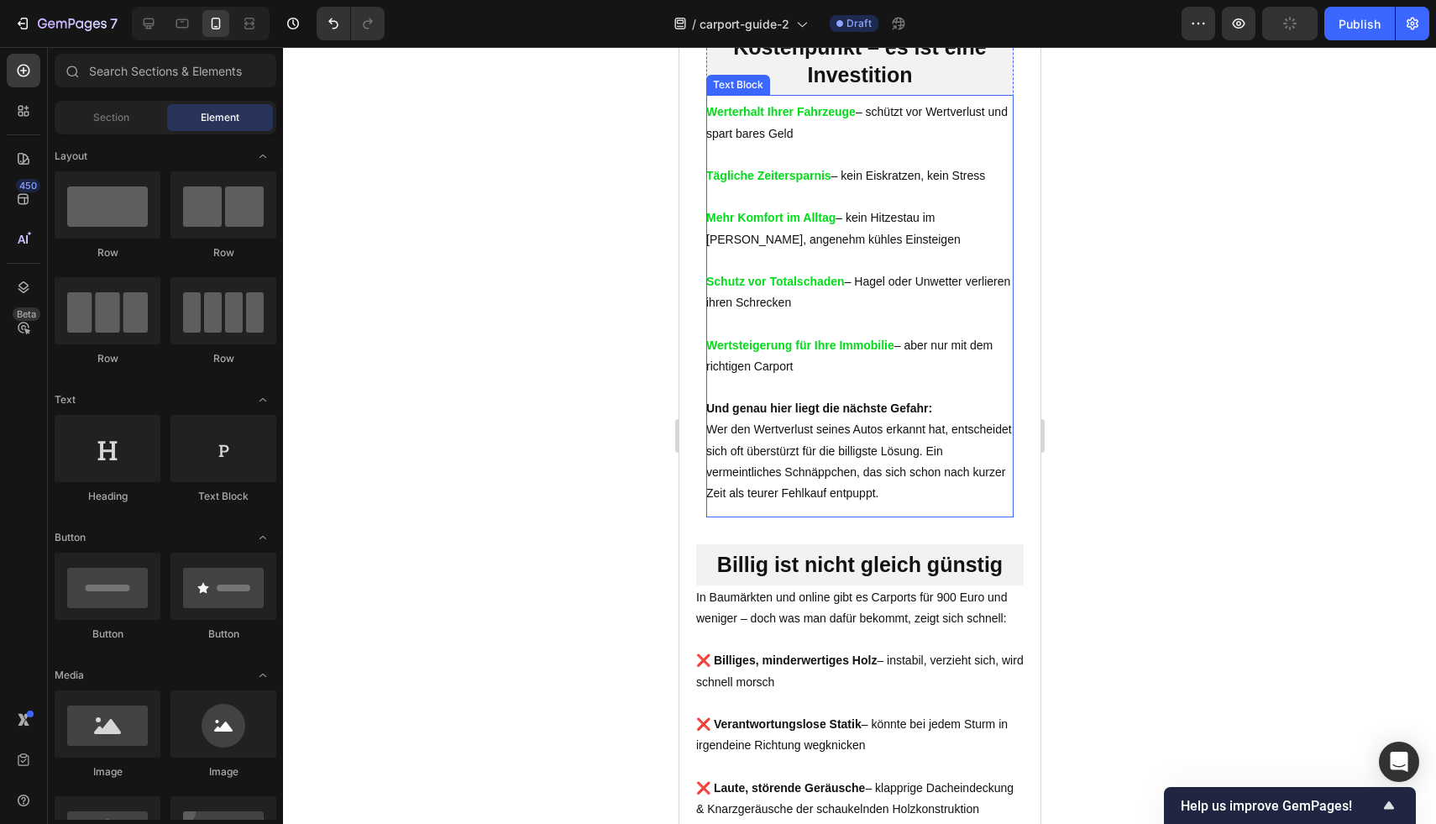
scroll to position [1577, 0]
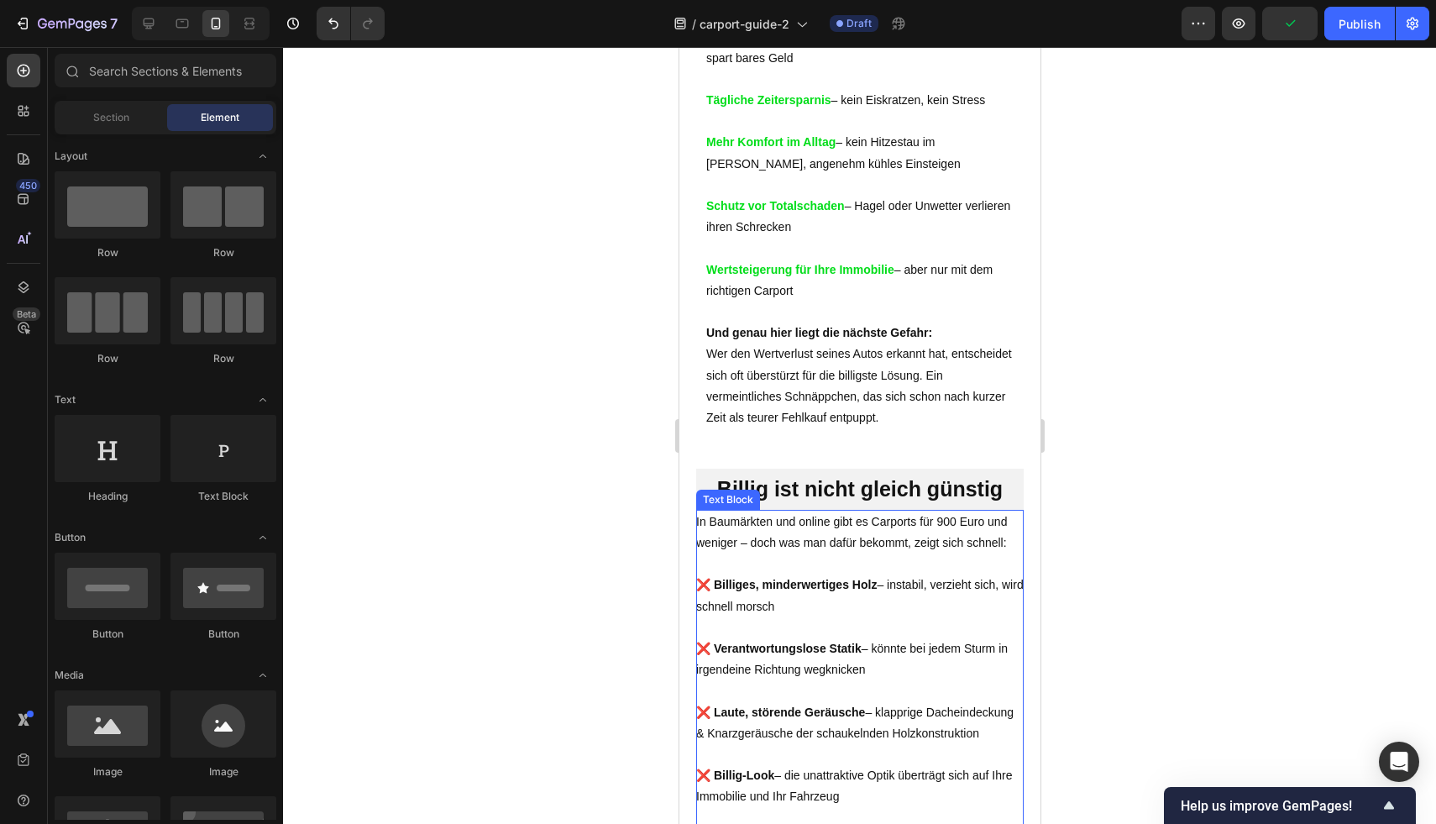
click at [899, 558] on p at bounding box center [858, 563] width 327 height 21
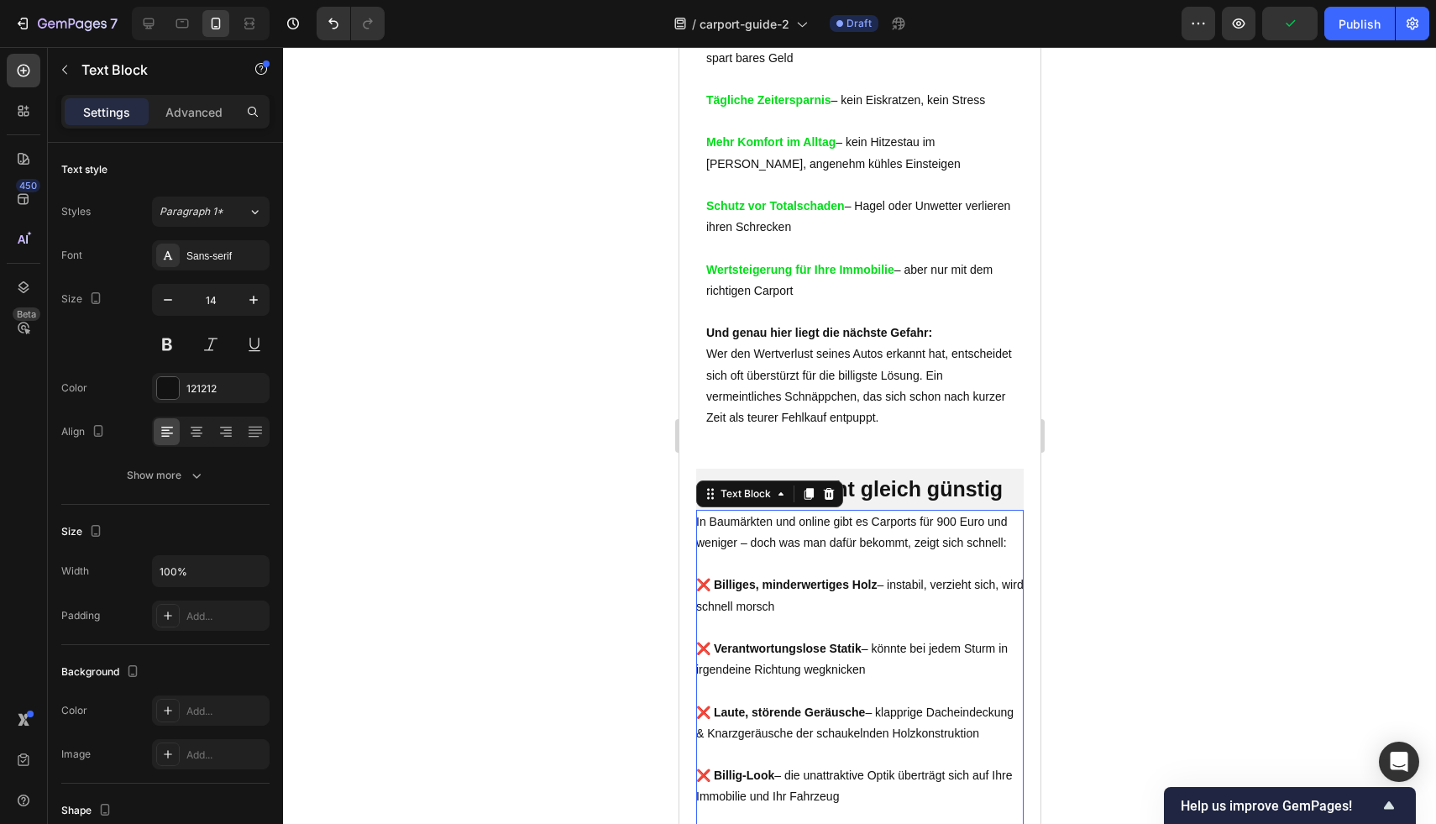
click at [1219, 526] on div at bounding box center [859, 435] width 1153 height 777
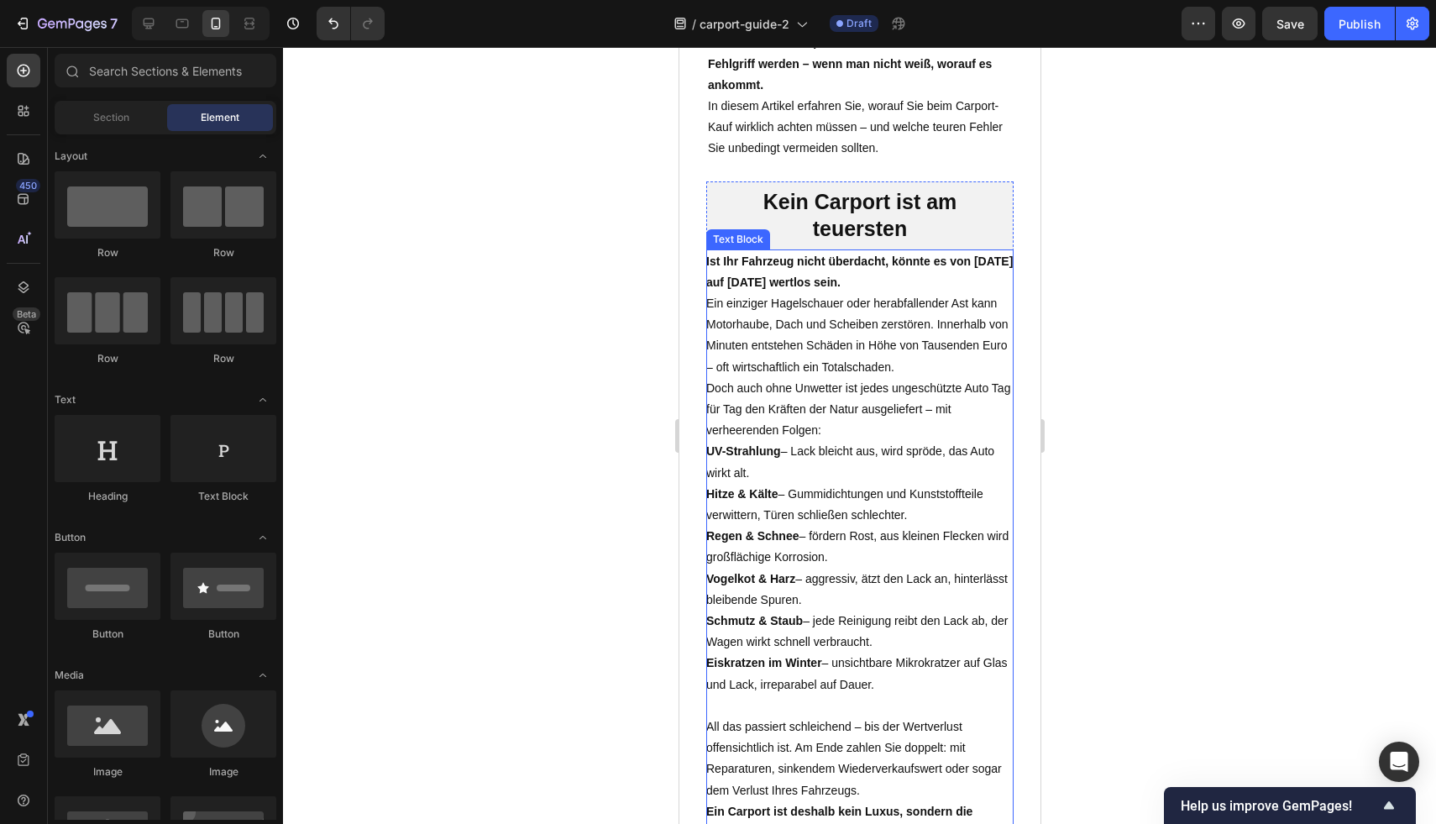
scroll to position [394, 0]
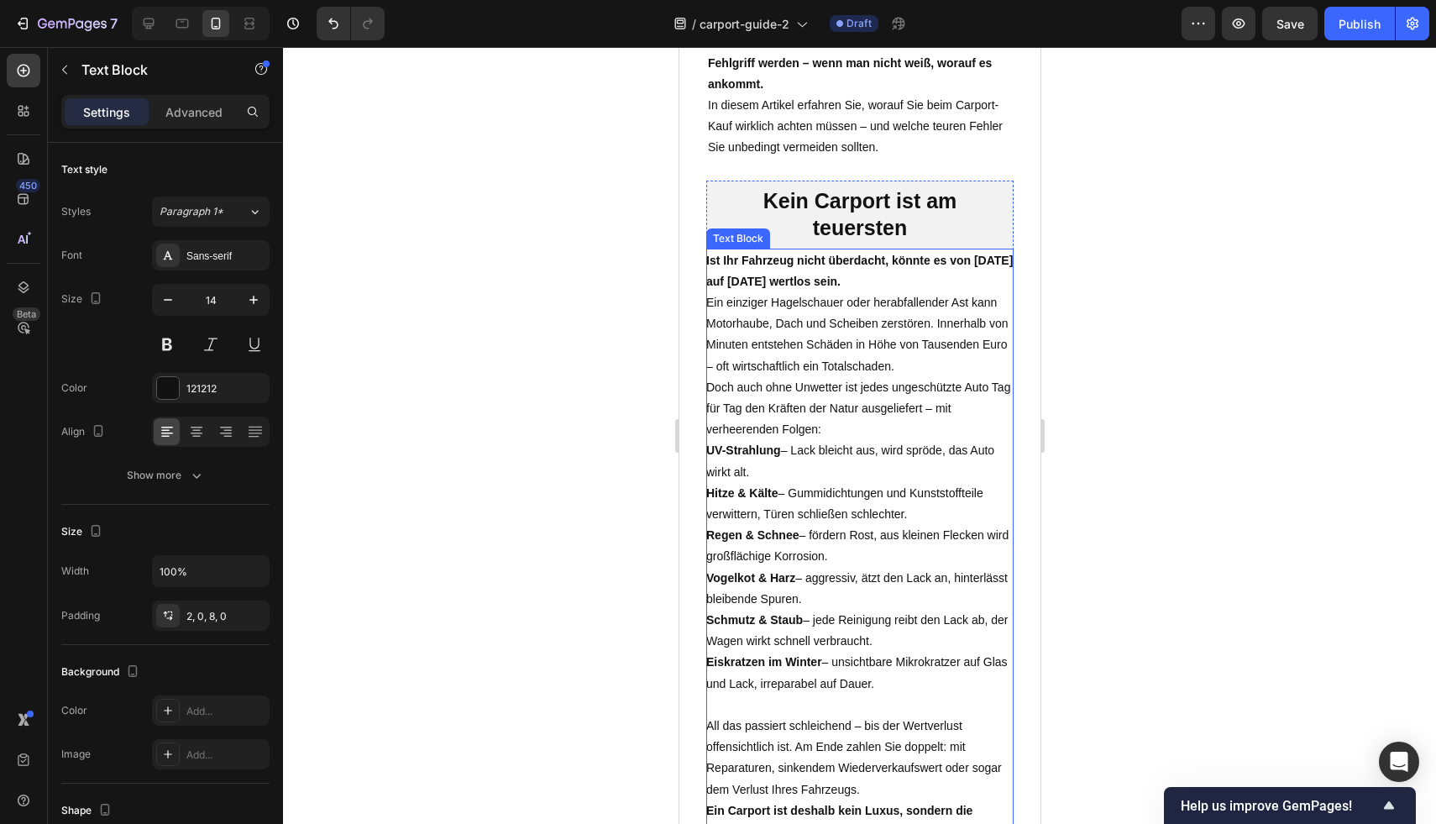
click at [886, 440] on p "UV-Strahlung – Lack bleicht aus, wird spröde, das Auto wirkt alt." at bounding box center [858, 461] width 307 height 42
click at [205, 118] on p "Advanced" at bounding box center [193, 112] width 57 height 18
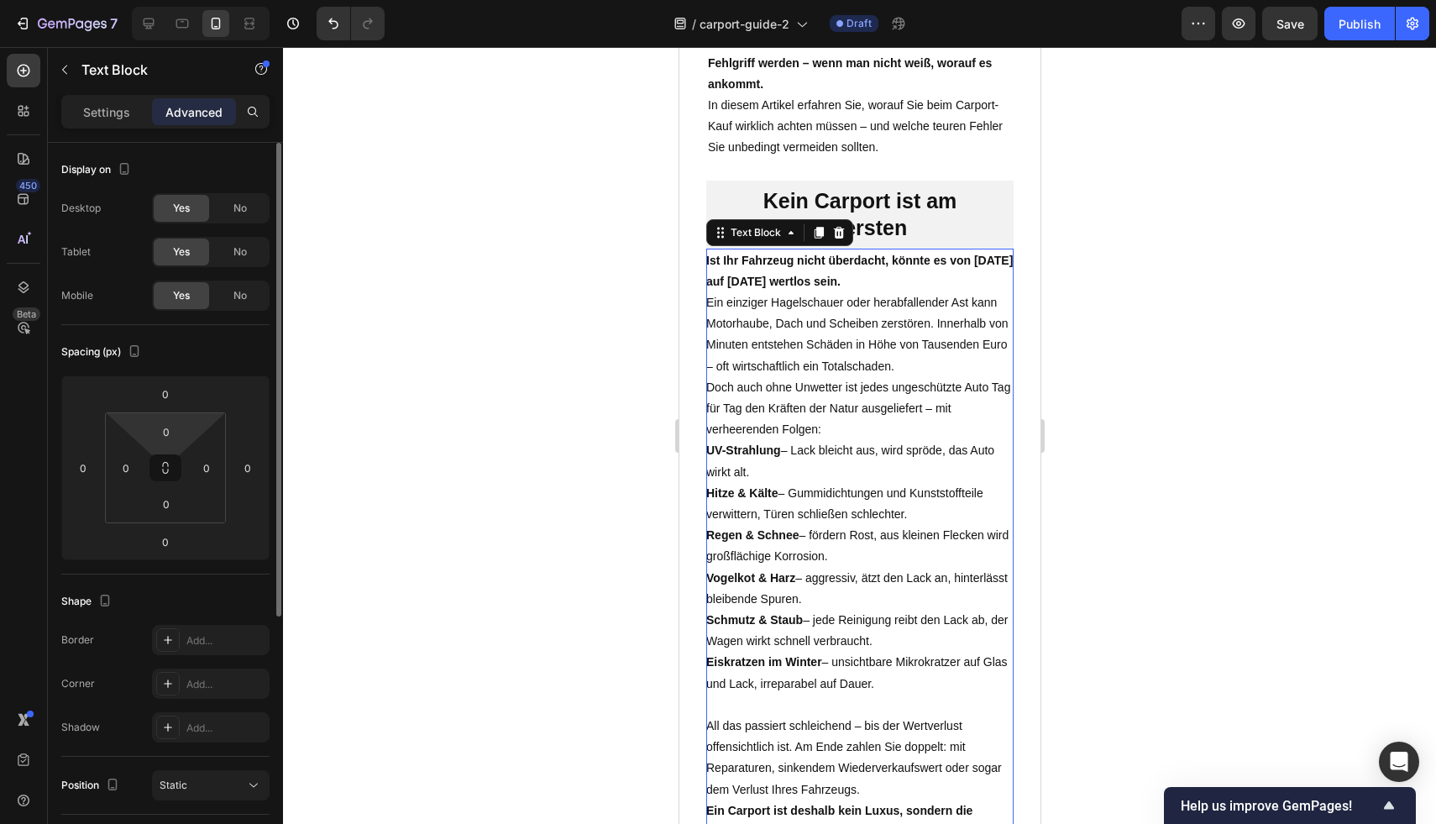
click at [191, 0] on html "7 Version history / carport-guide-2 Draft Preview Save Publish 450 Beta Section…" at bounding box center [718, 0] width 1436 height 0
click at [173, 433] on input "0" at bounding box center [166, 431] width 34 height 25
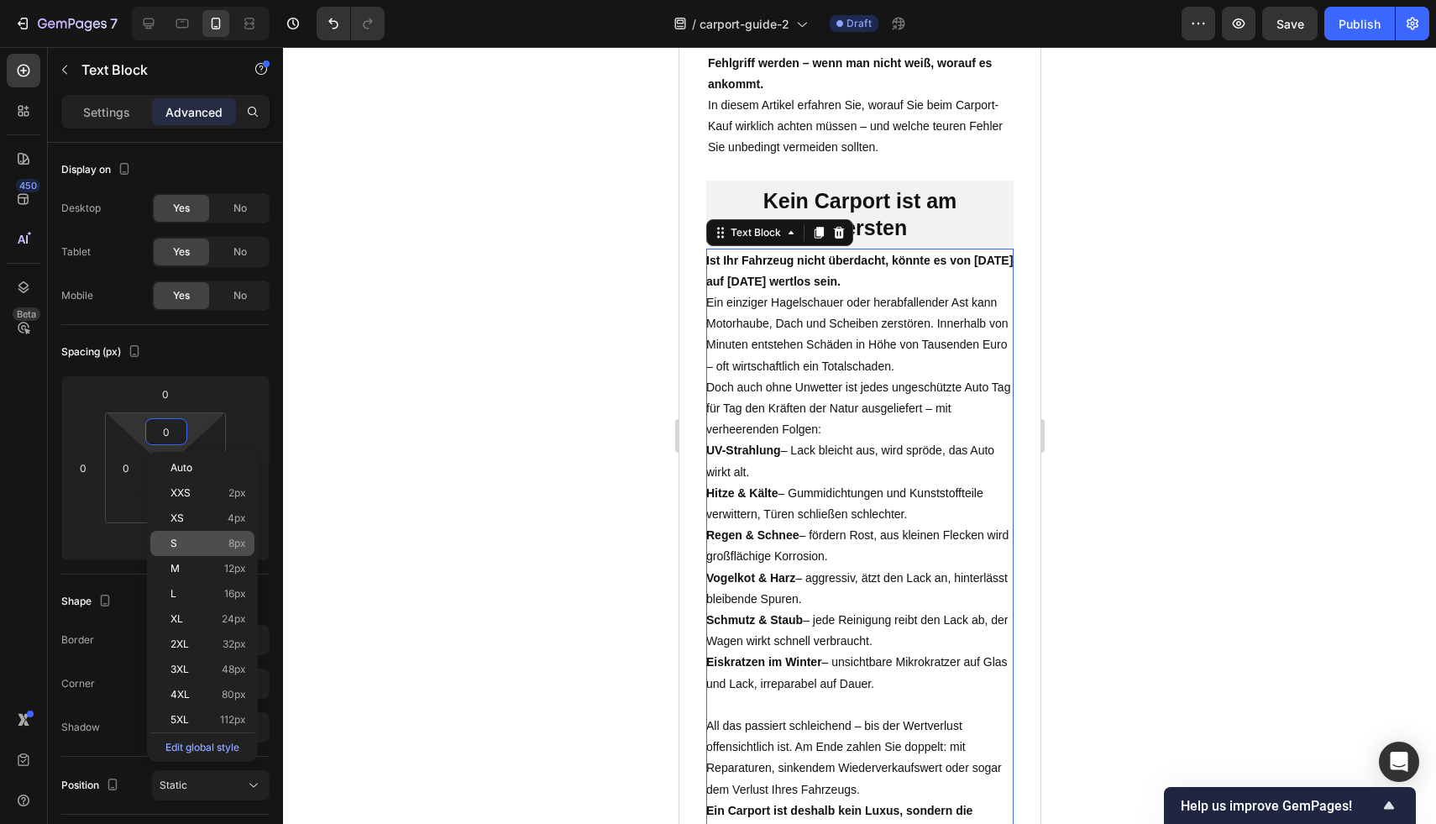
click at [204, 545] on p "S 8px" at bounding box center [208, 543] width 76 height 12
type input "8"
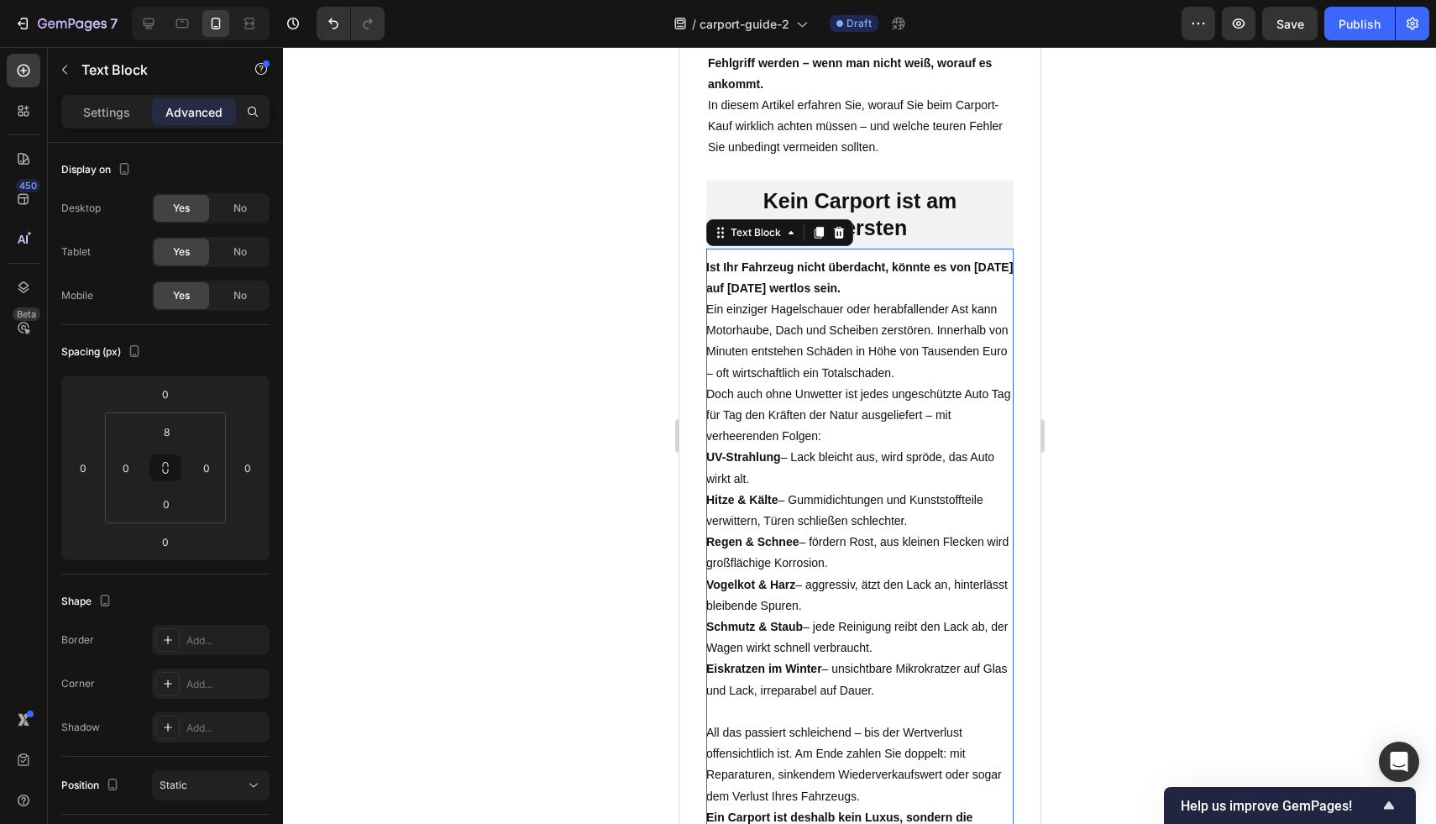
click at [1435, 305] on div at bounding box center [859, 435] width 1153 height 777
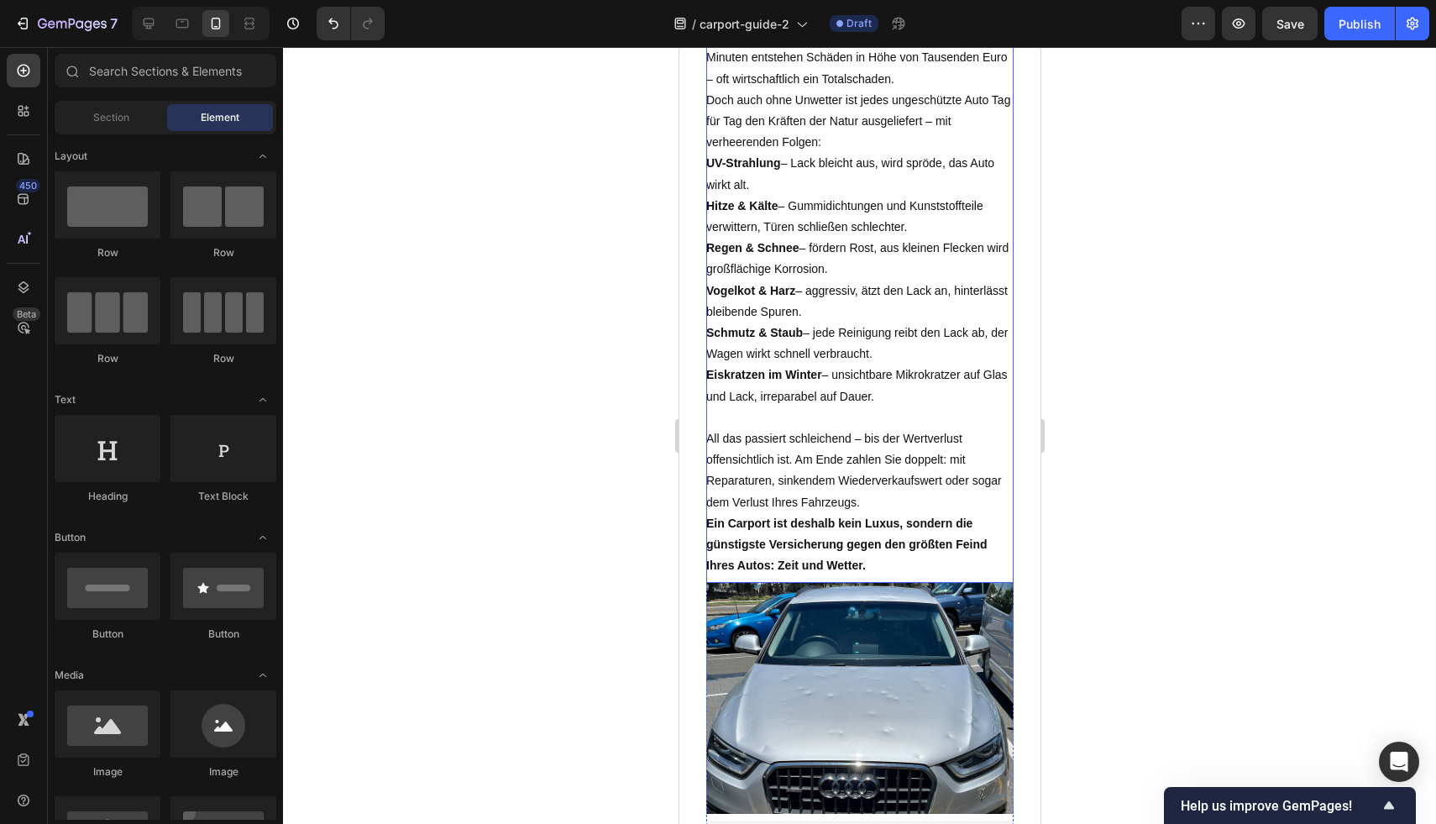
scroll to position [377, 0]
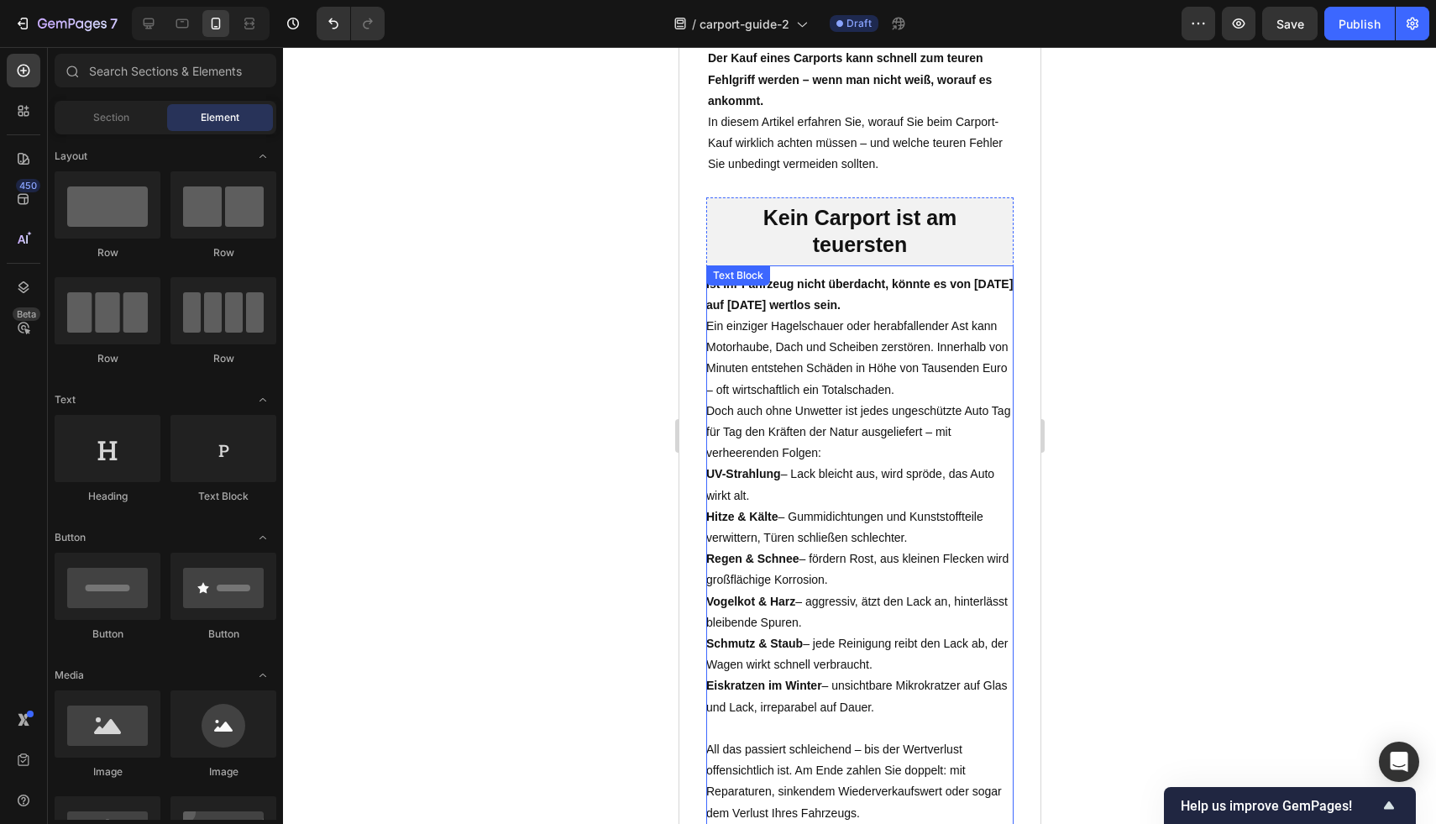
click at [881, 293] on strong "Ist Ihr Fahrzeug nicht überdacht, könnte es von heute auf morgen wertlos sein." at bounding box center [858, 294] width 306 height 34
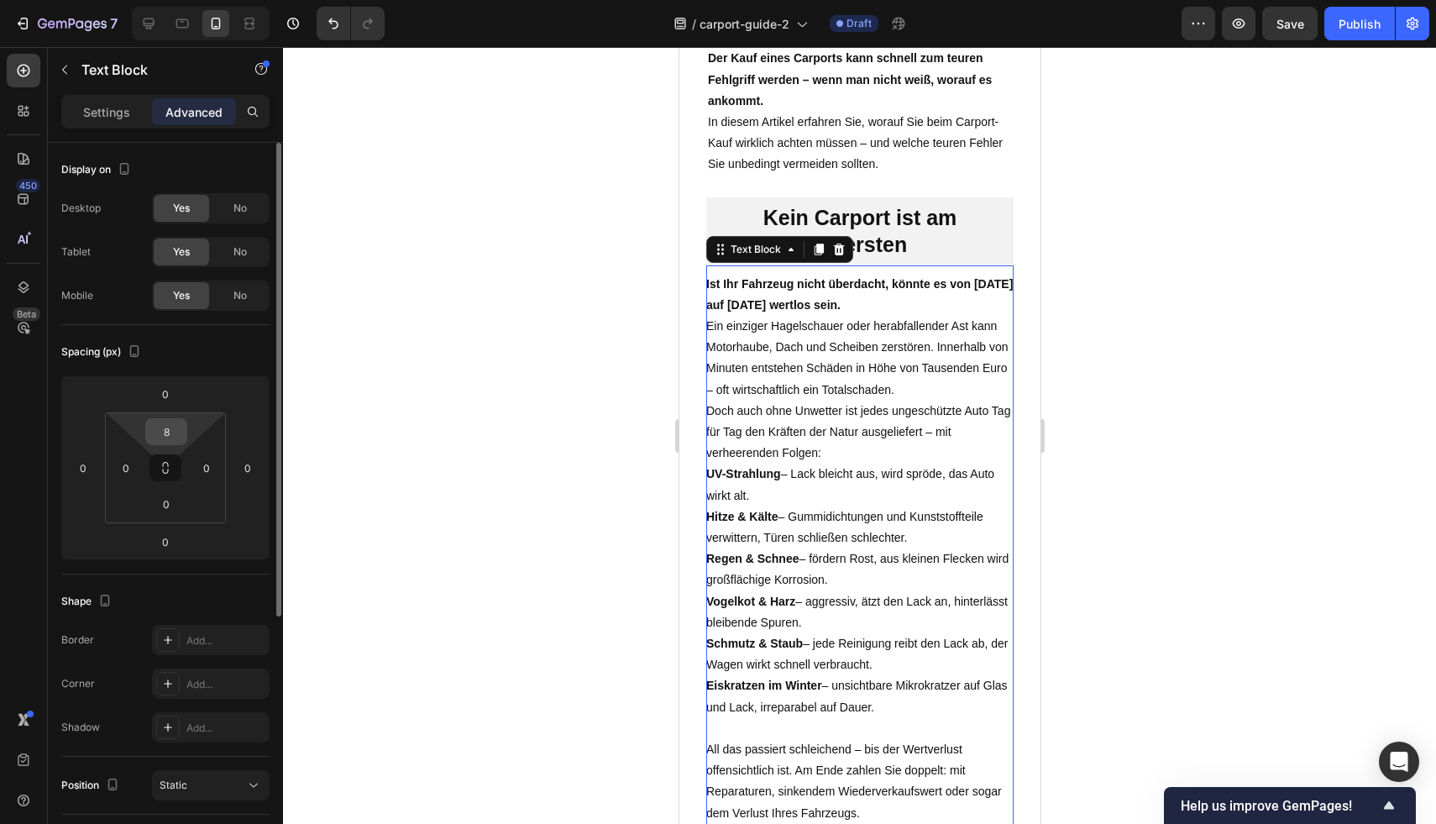
click at [181, 430] on input "8" at bounding box center [166, 431] width 34 height 25
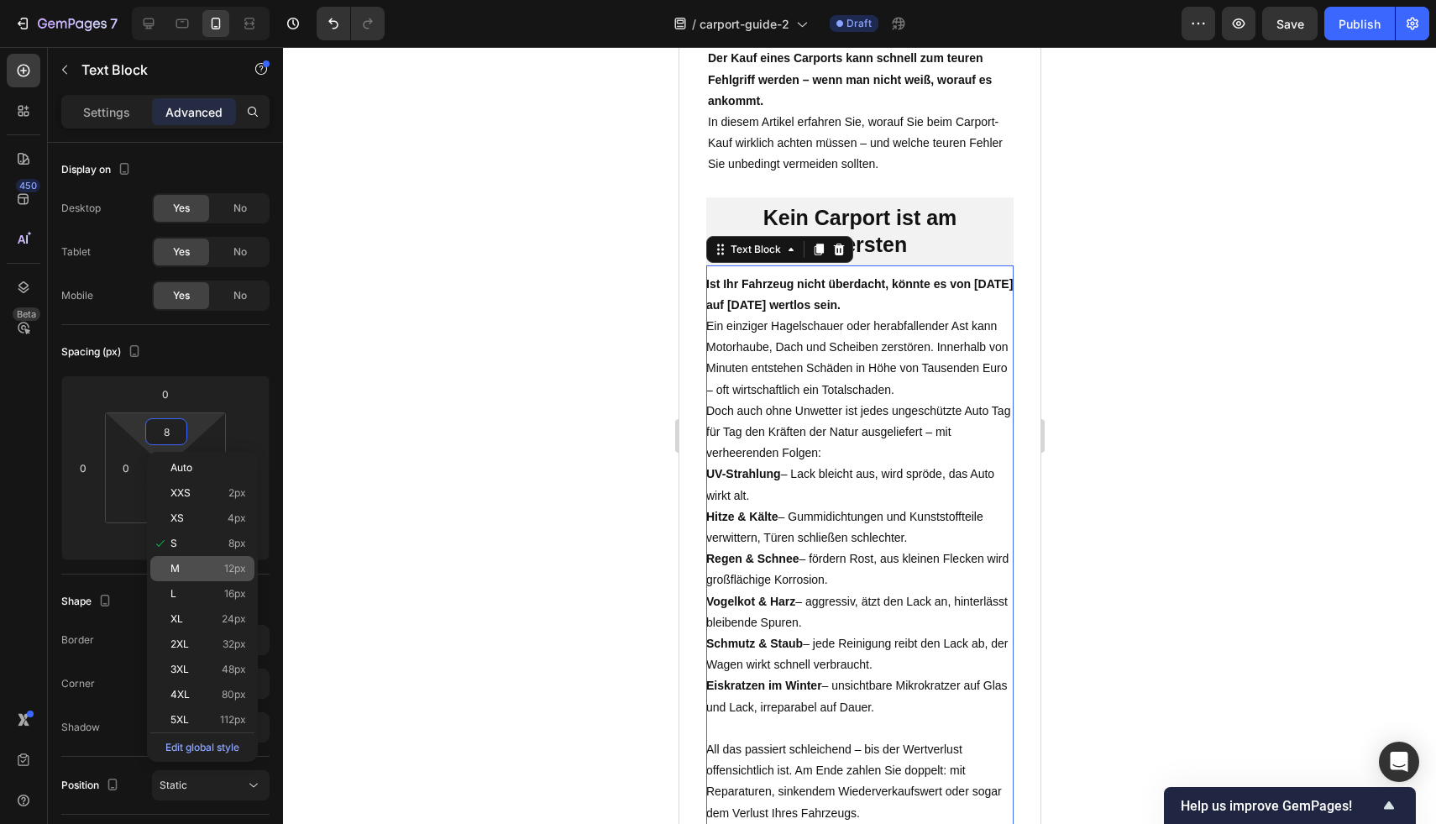
click at [219, 560] on div "M 12px" at bounding box center [202, 568] width 104 height 25
type input "12"
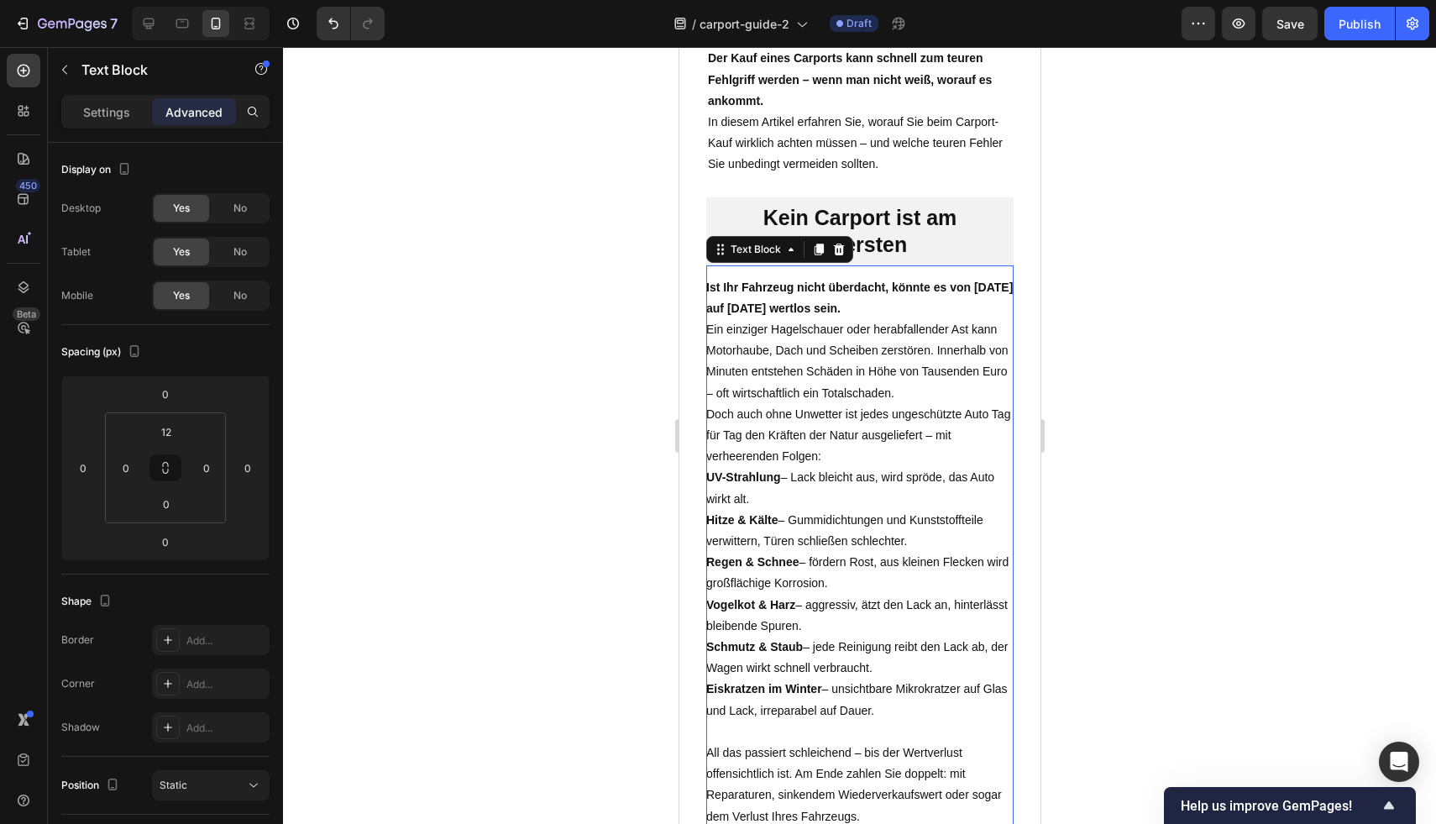
click at [1371, 374] on div at bounding box center [859, 435] width 1153 height 777
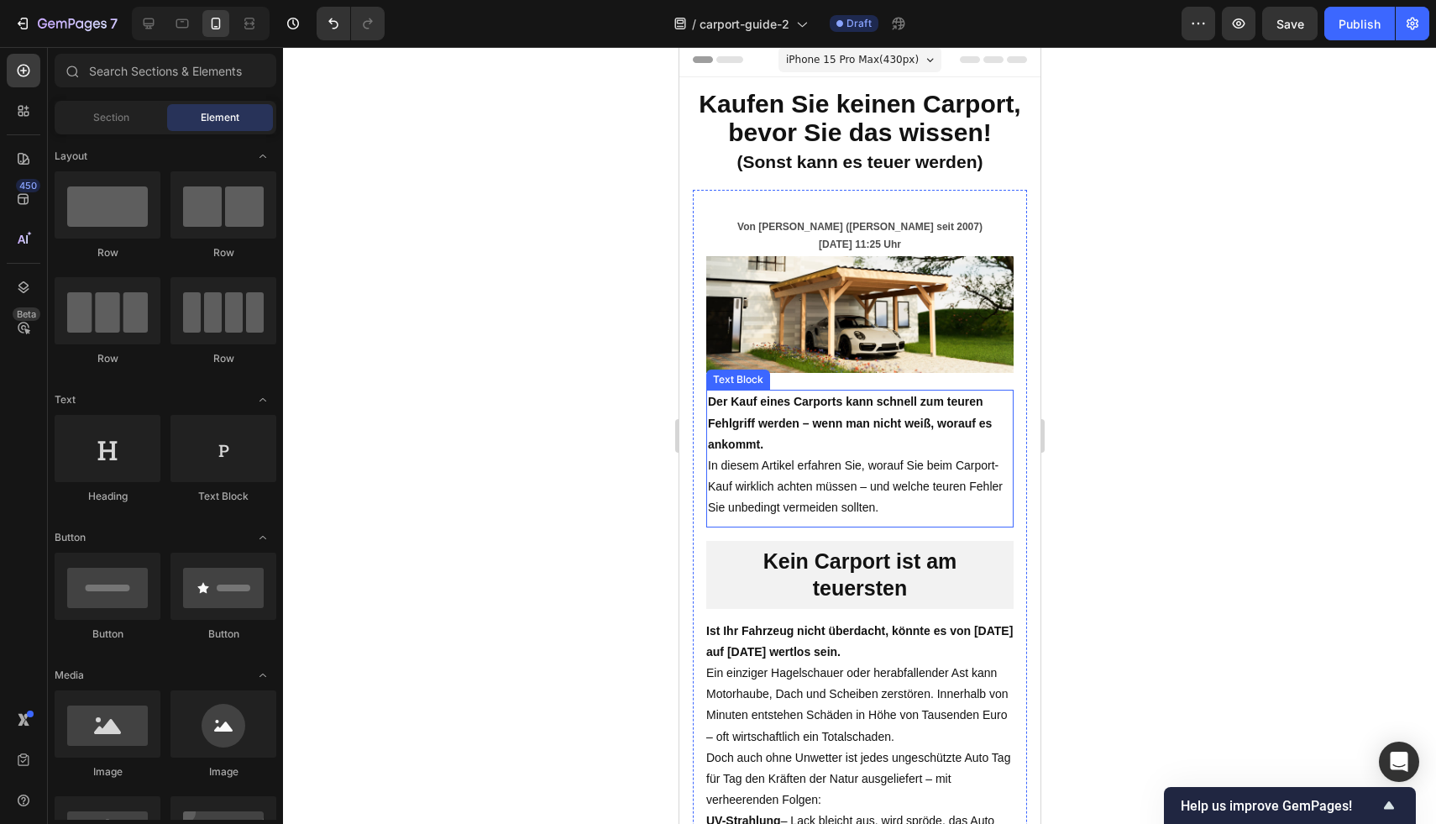
scroll to position [0, 0]
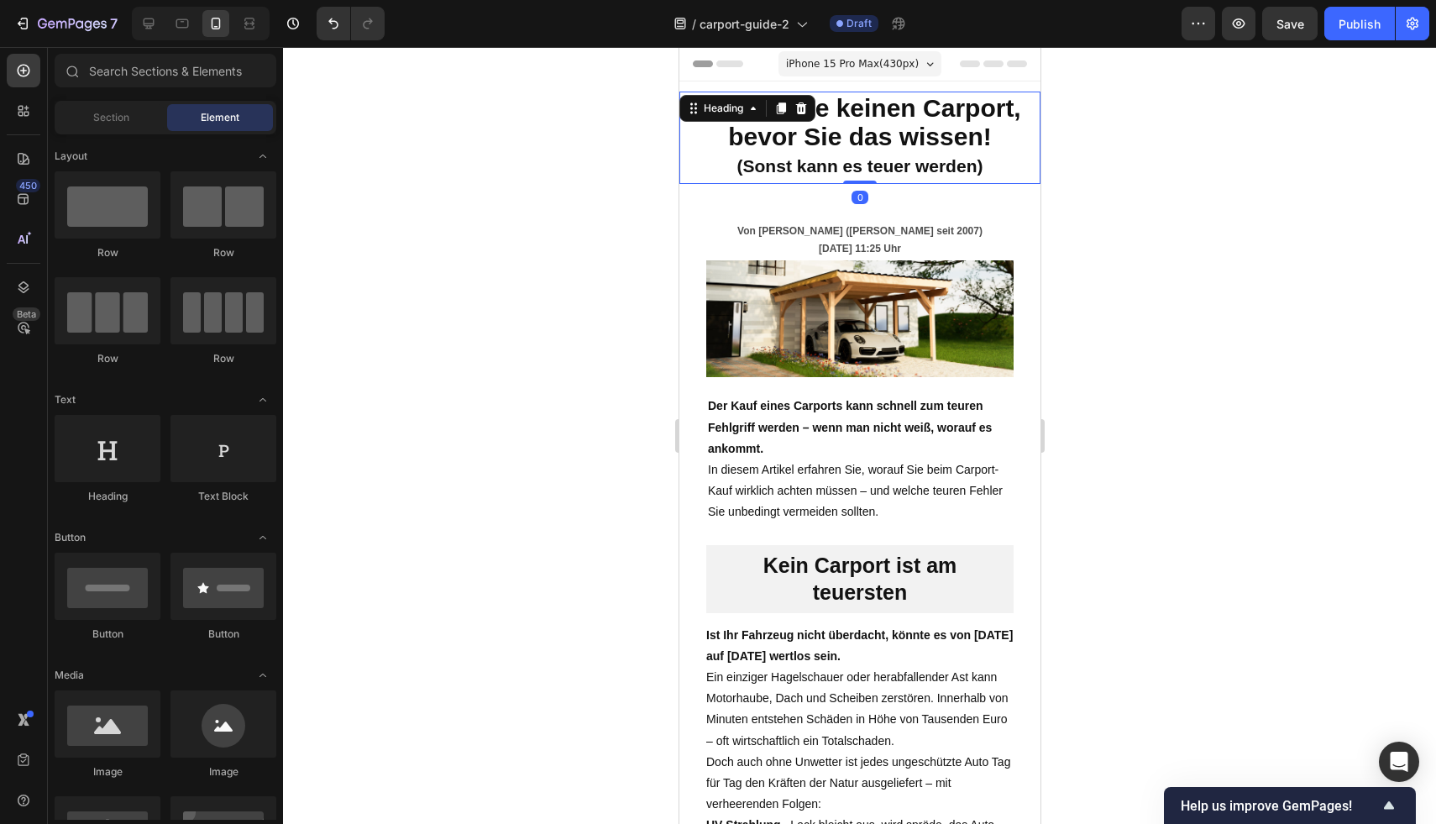
click at [924, 184] on h2 "Kaufen Sie keinen Carport, bevor Sie das wissen! (Sonst kann es teuer werden)" at bounding box center [858, 138] width 361 height 92
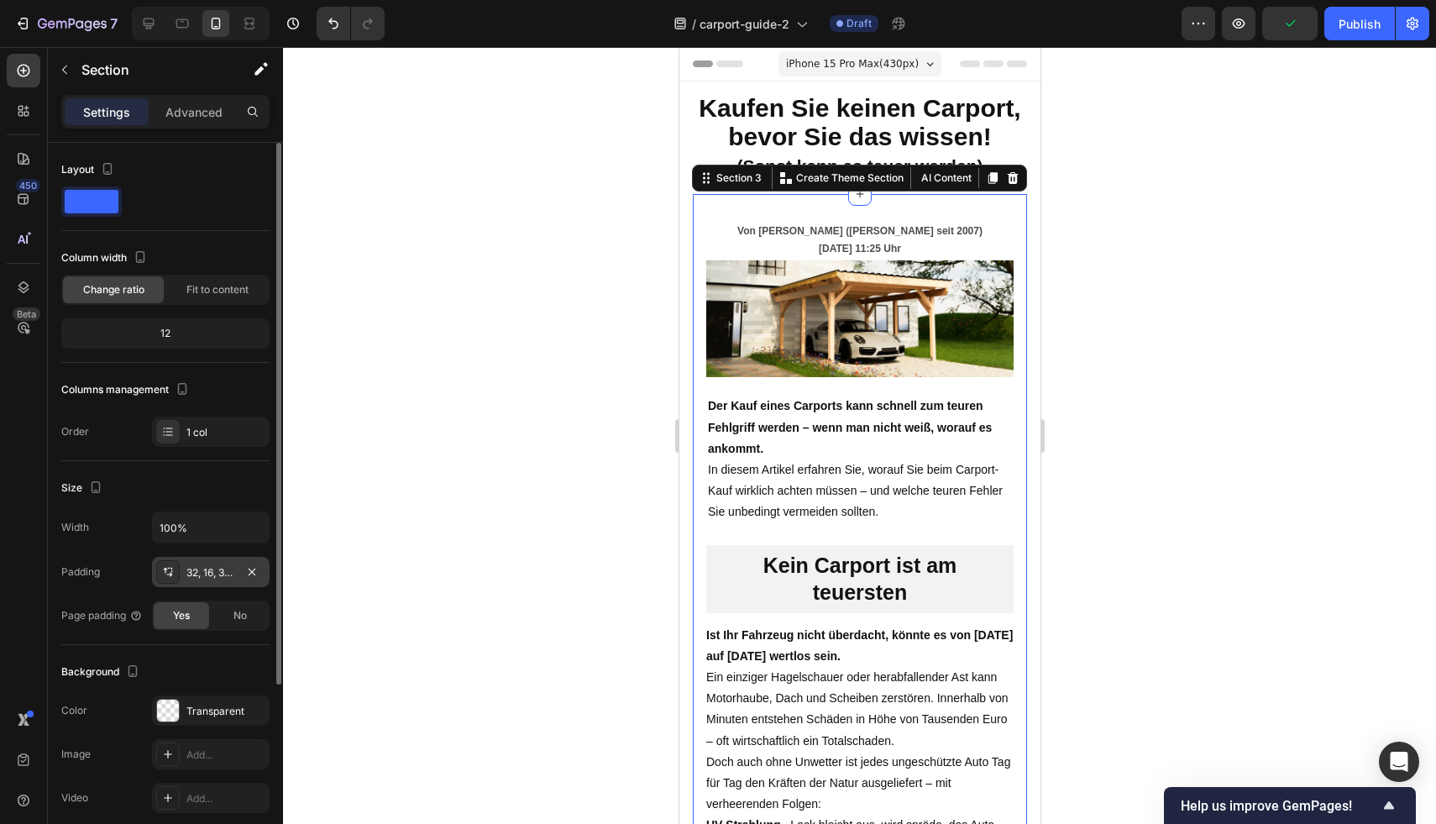
click at [195, 579] on div "32, 16, 32, 16" at bounding box center [210, 572] width 49 height 15
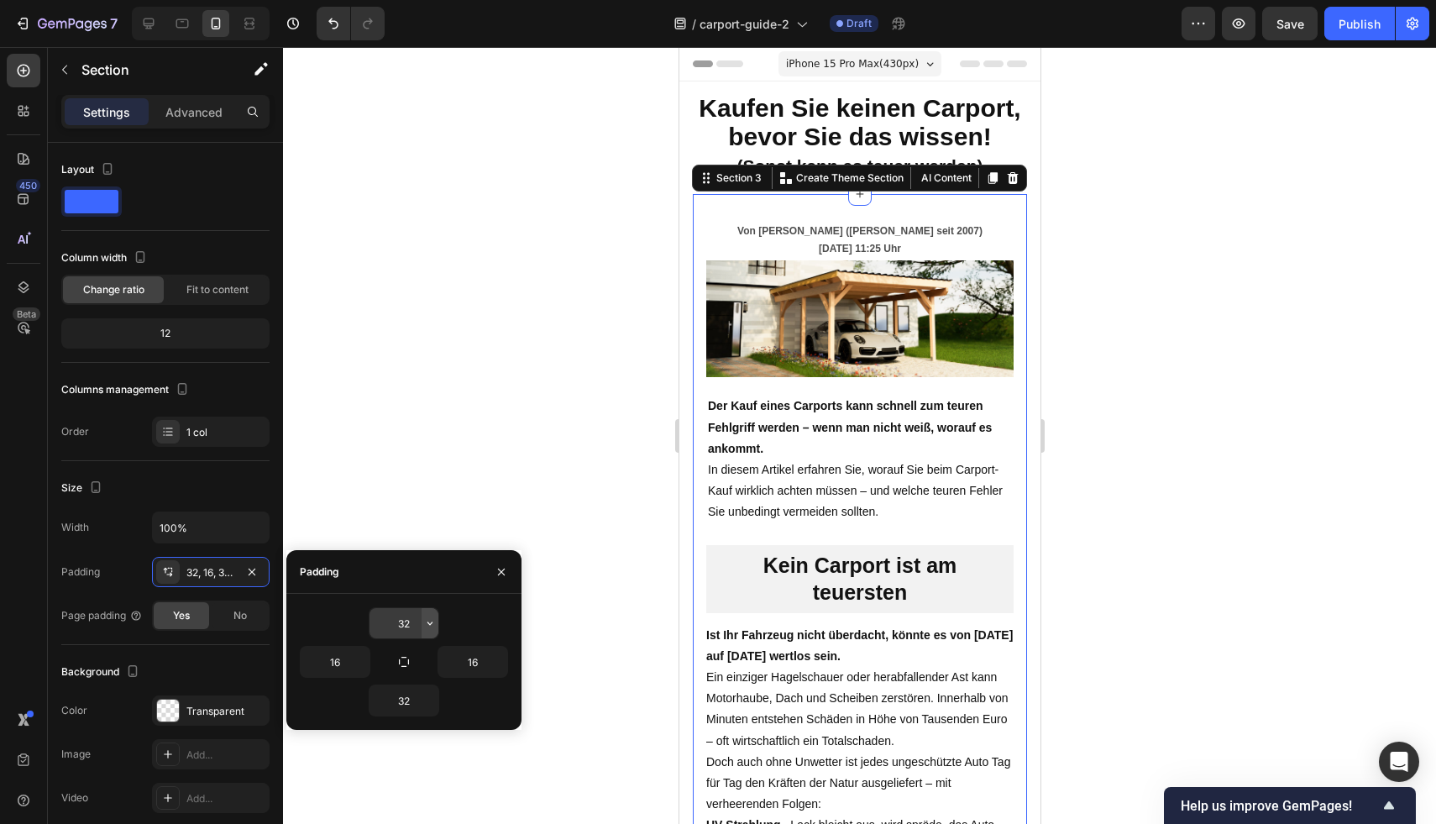
click at [427, 621] on icon "button" at bounding box center [429, 622] width 13 height 13
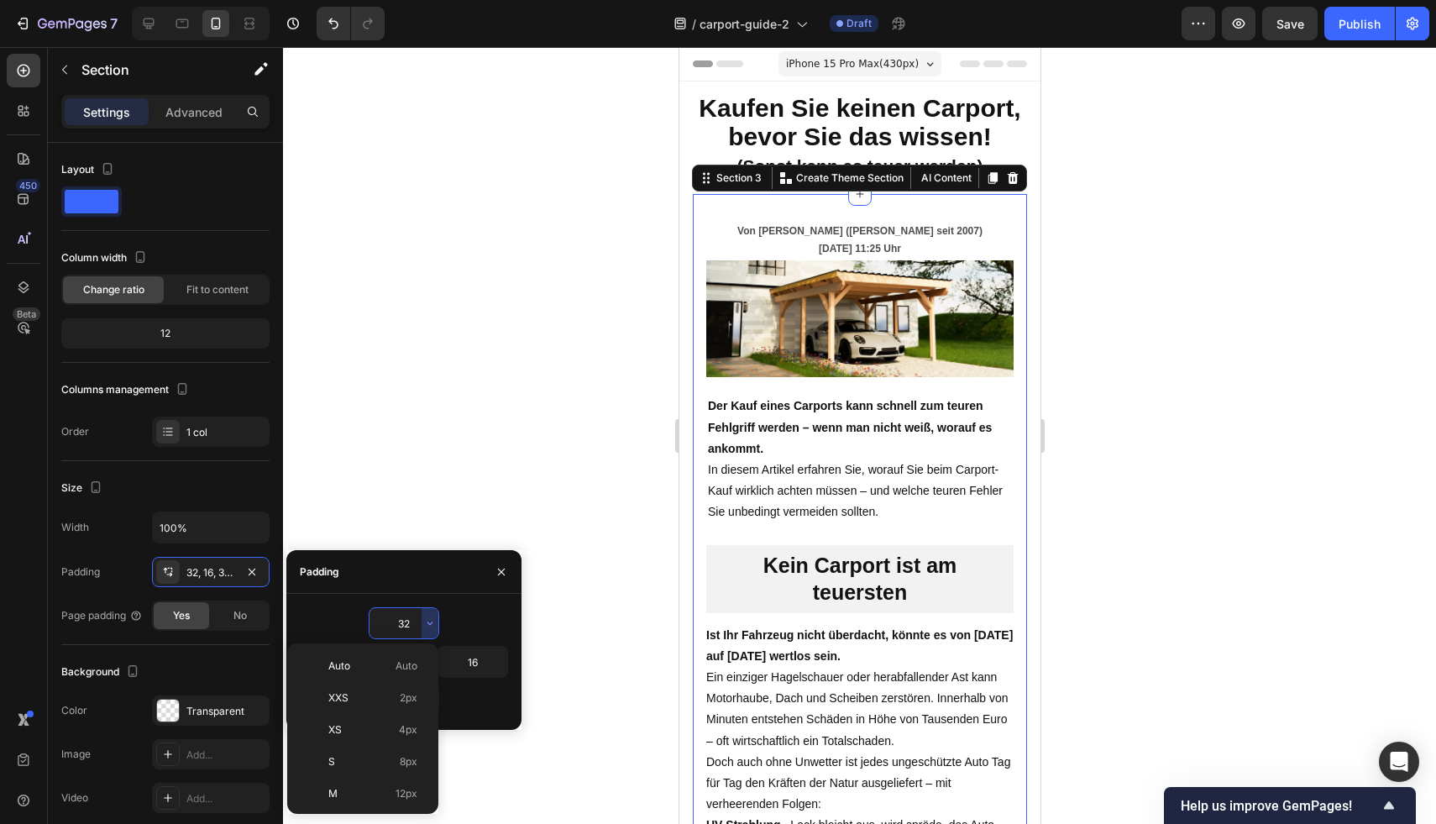
scroll to position [121, 0]
click at [394, 717] on div "L 16px" at bounding box center [359, 705] width 131 height 32
type input "16"
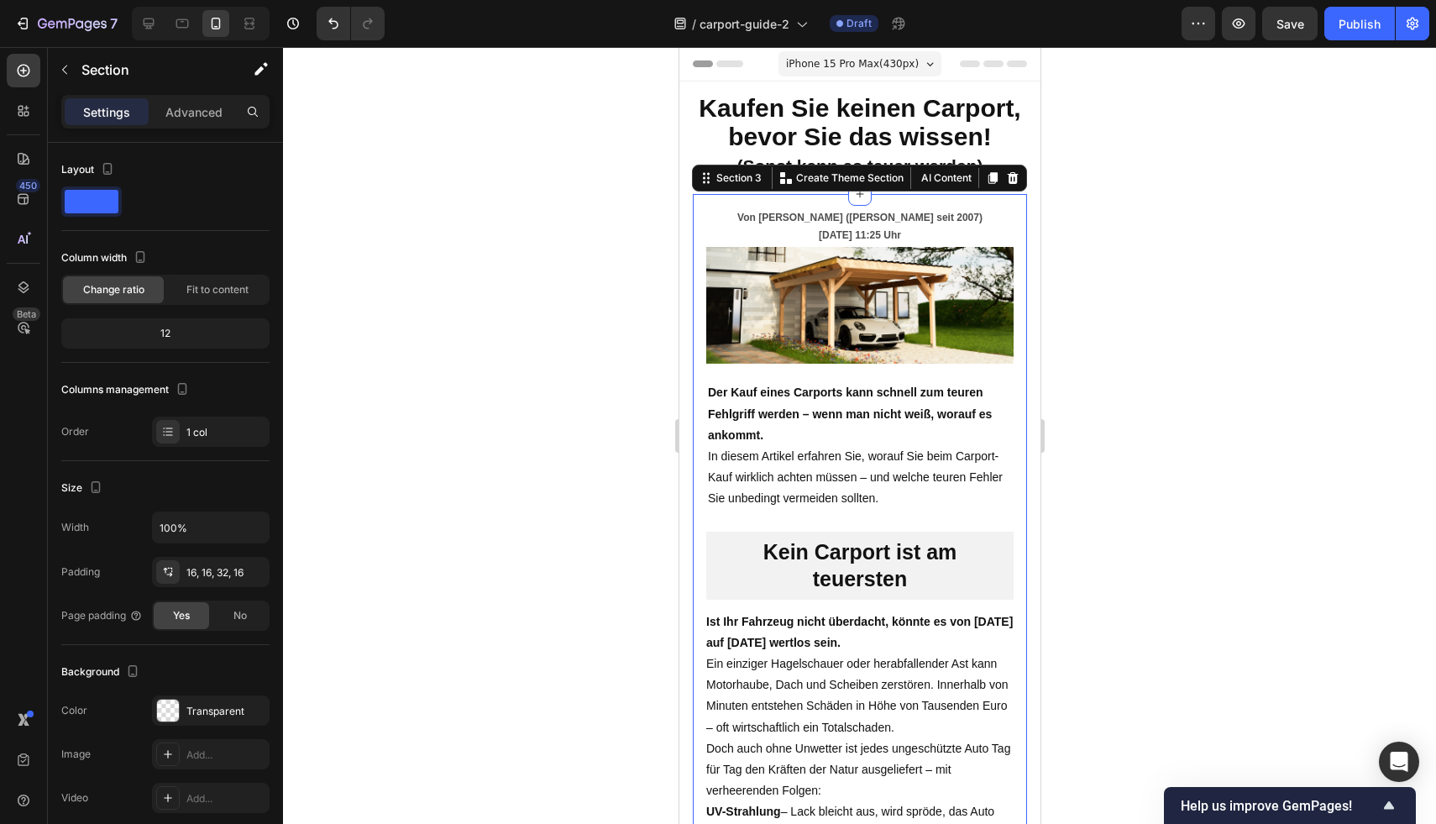
click at [1265, 435] on div at bounding box center [859, 435] width 1153 height 777
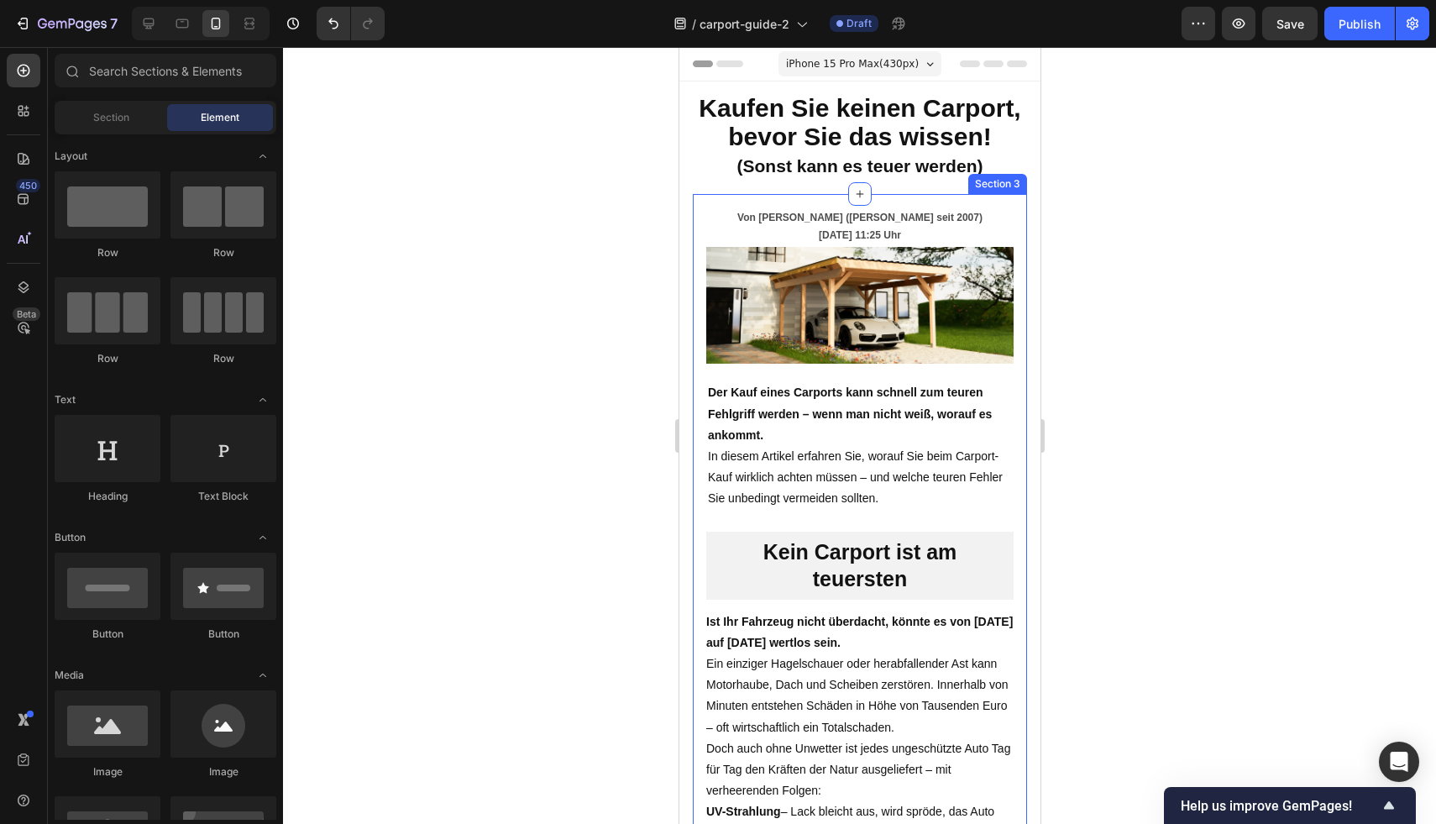
click at [990, 194] on div "Section 3" at bounding box center [996, 184] width 59 height 20
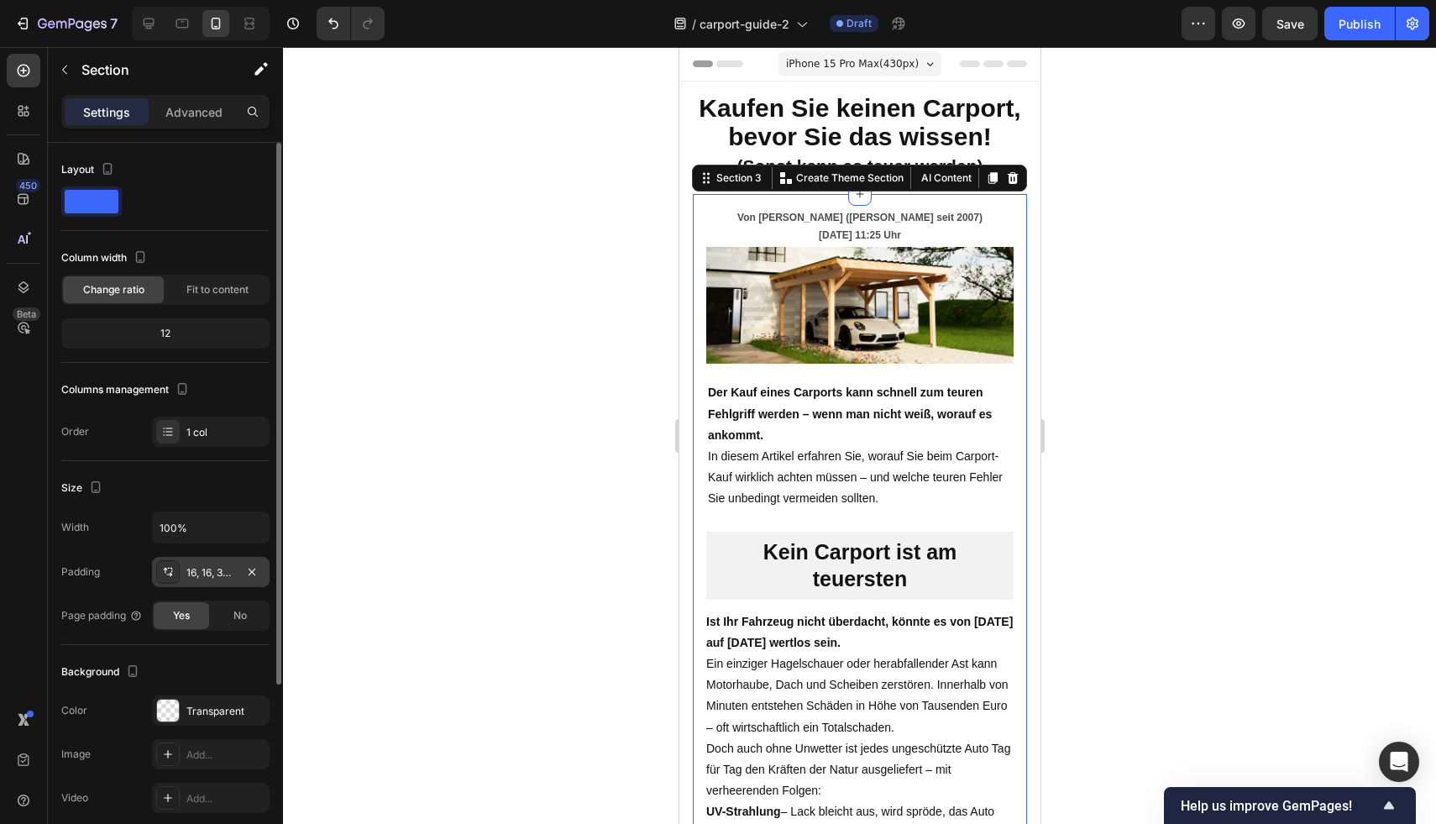
click at [237, 565] on div "16, 16, 32, 16" at bounding box center [211, 572] width 118 height 30
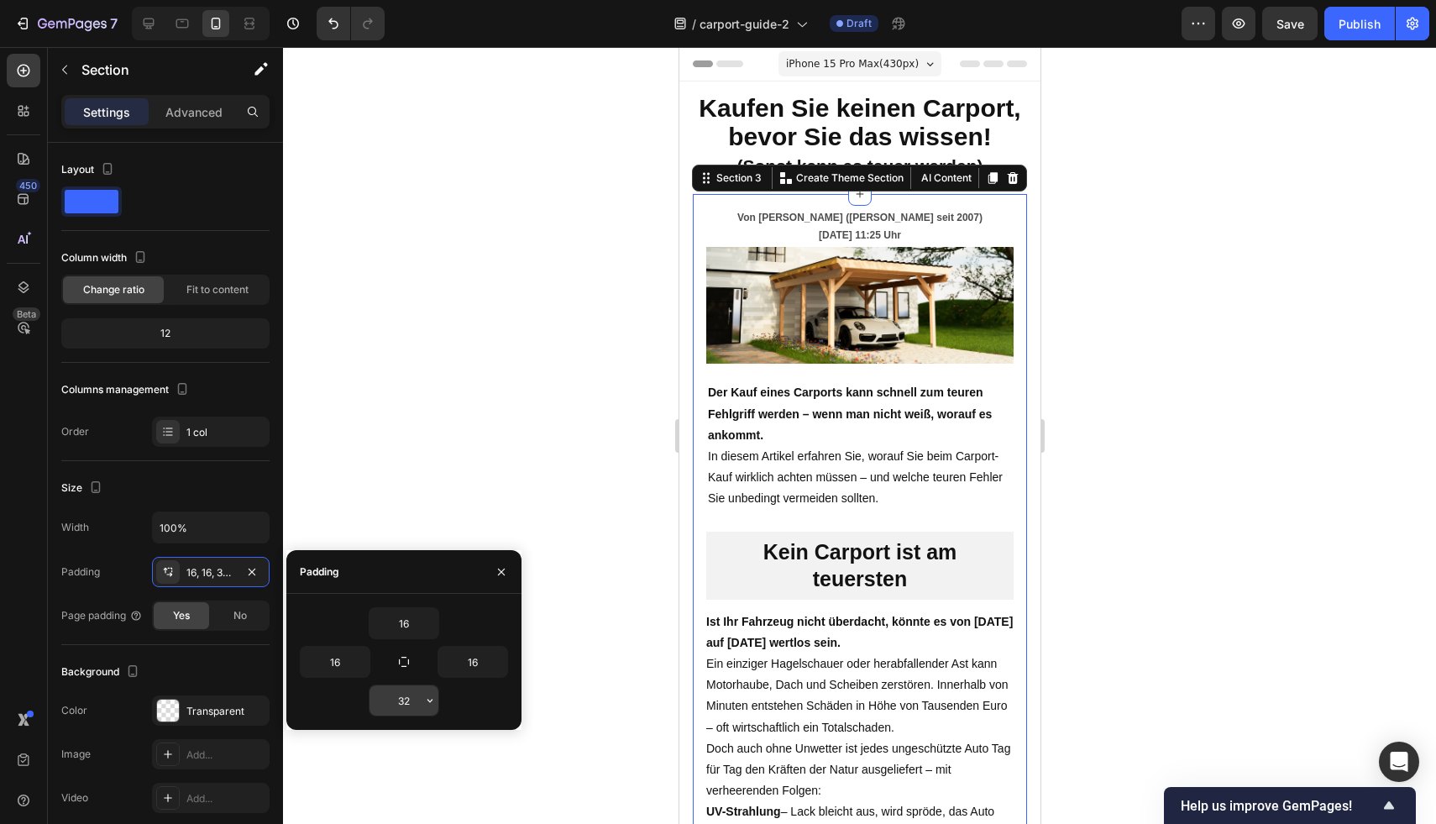
click at [395, 710] on input "32" at bounding box center [403, 700] width 69 height 30
click at [417, 615] on input "16" at bounding box center [403, 623] width 69 height 30
click at [420, 622] on input "16" at bounding box center [403, 623] width 69 height 30
click at [428, 621] on icon "button" at bounding box center [429, 622] width 13 height 13
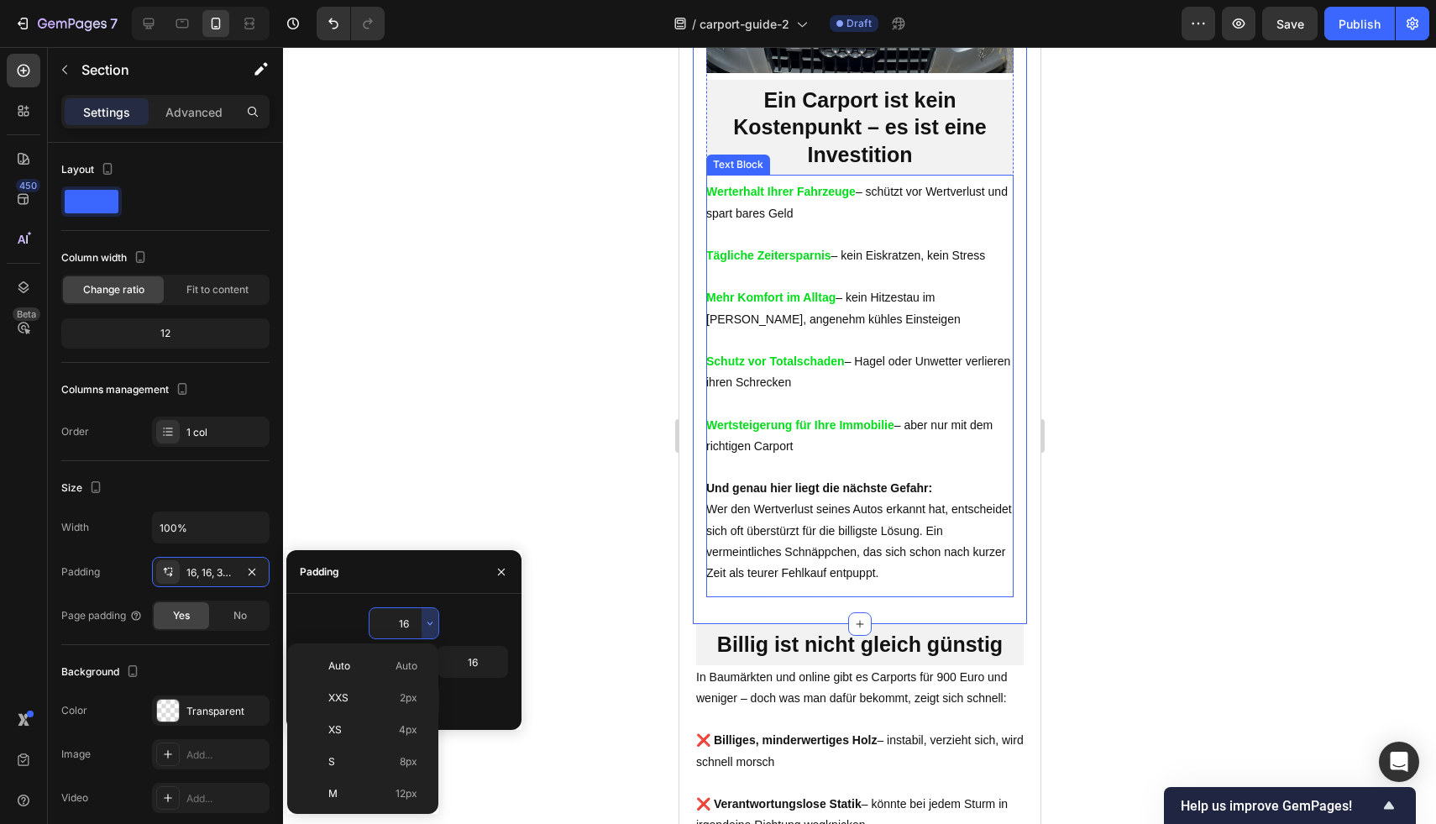
scroll to position [1569, 0]
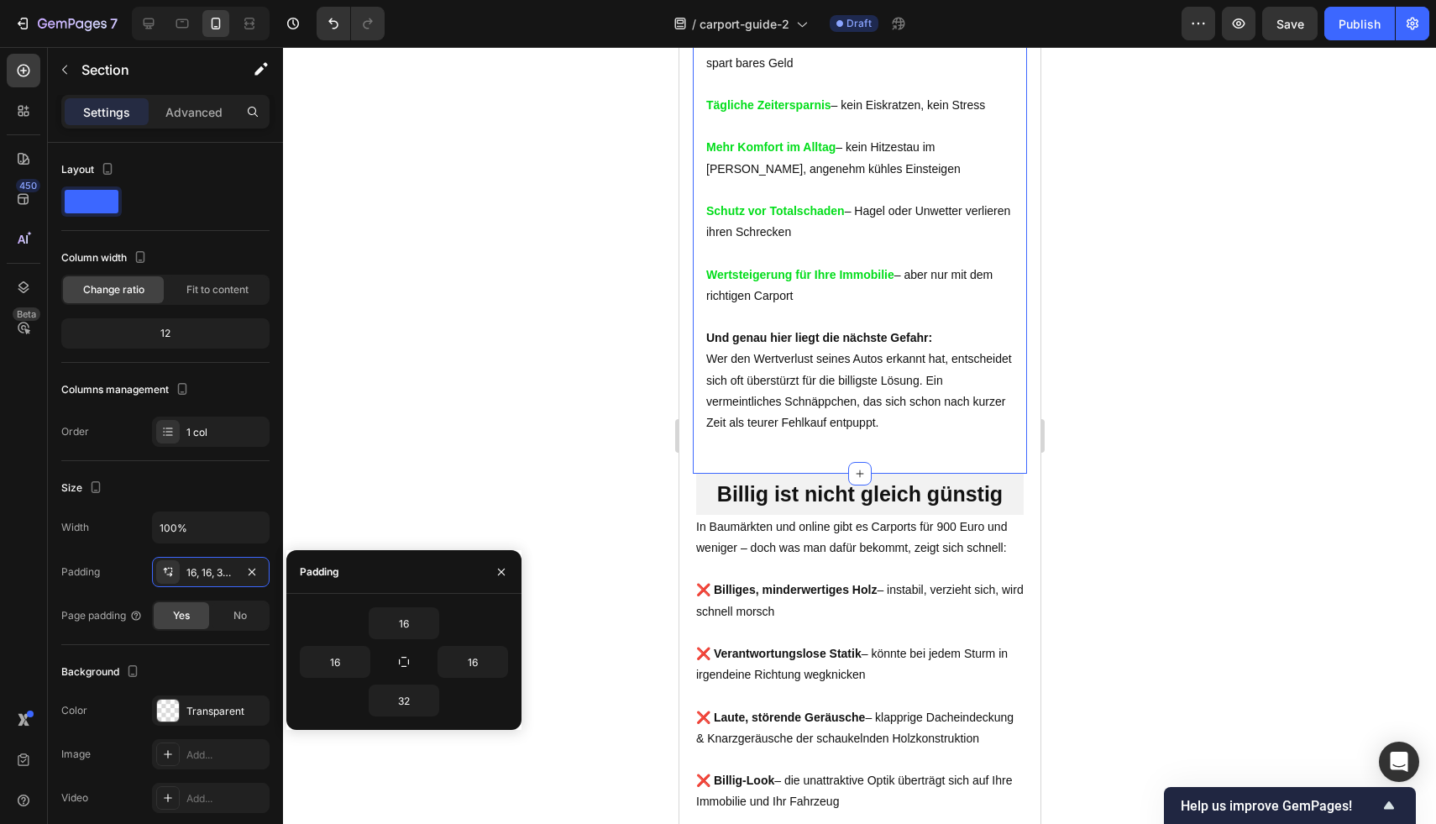
click at [481, 622] on div "16" at bounding box center [404, 623] width 208 height 32
click at [325, 660] on input "16" at bounding box center [335, 662] width 69 height 30
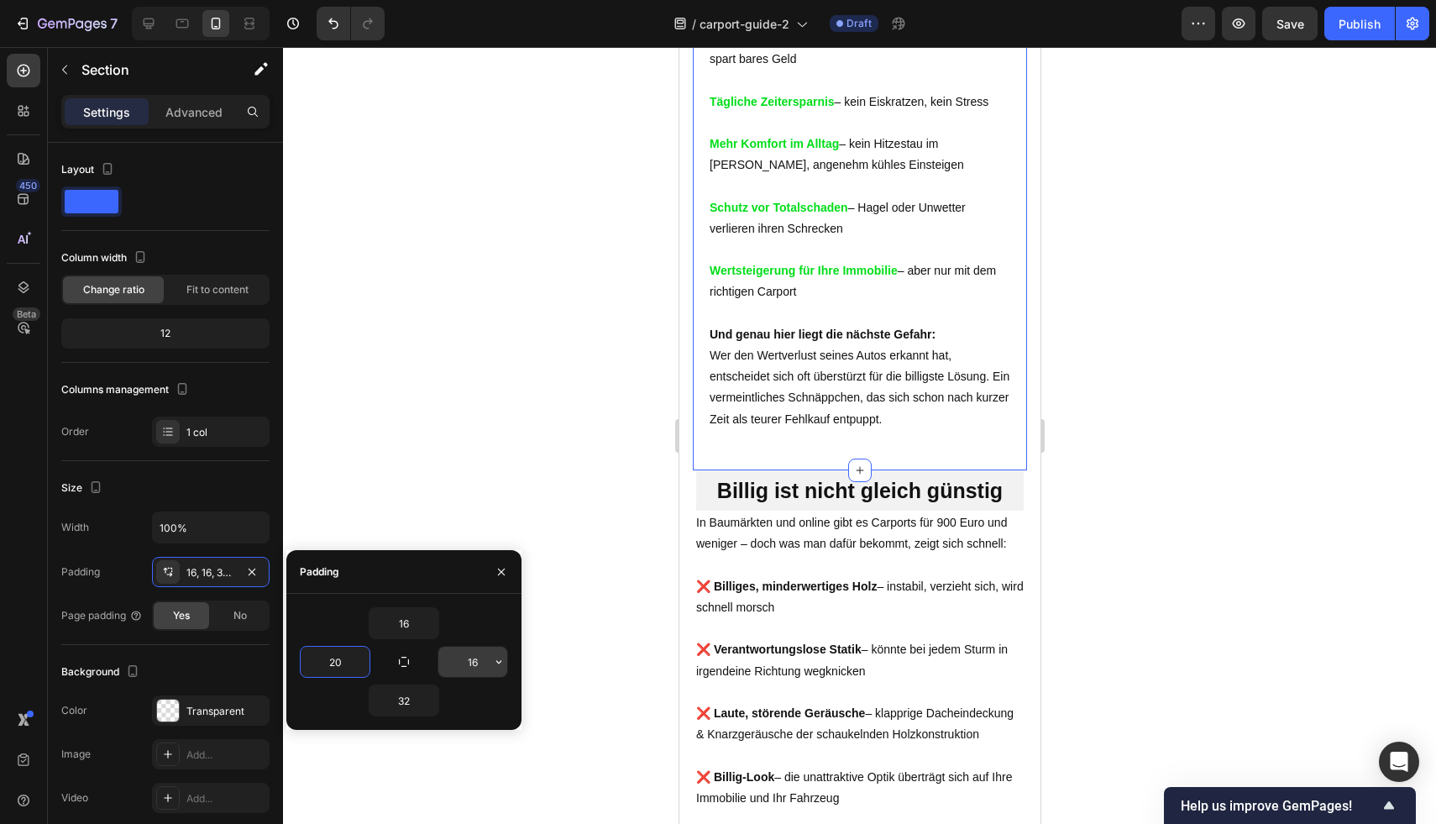
type input "20"
click at [468, 657] on input "16" at bounding box center [472, 662] width 69 height 30
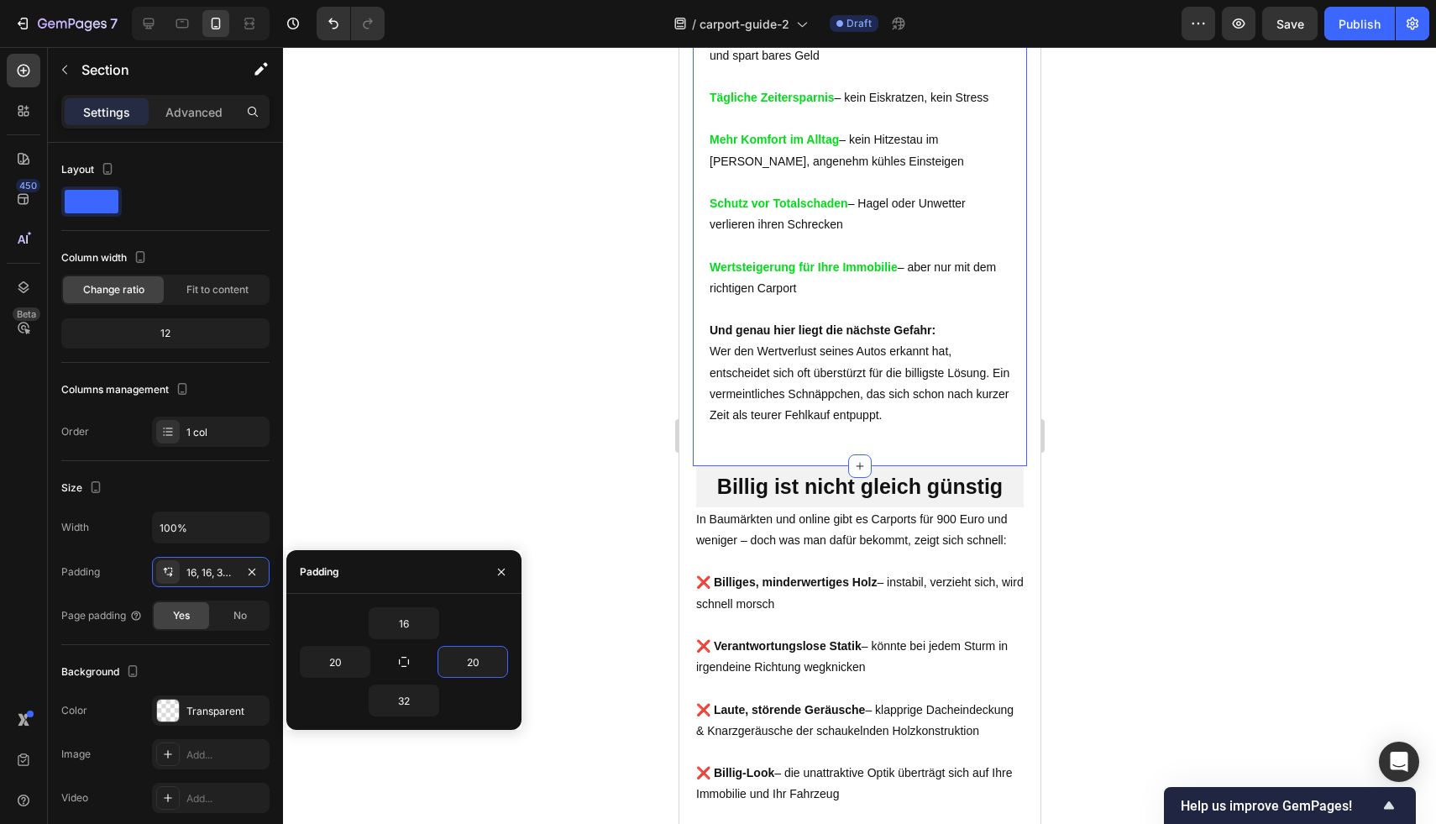
type input "20"
click at [477, 610] on div "16" at bounding box center [404, 623] width 208 height 32
click at [420, 623] on input "16" at bounding box center [403, 623] width 69 height 30
click at [425, 623] on icon "button" at bounding box center [429, 622] width 13 height 13
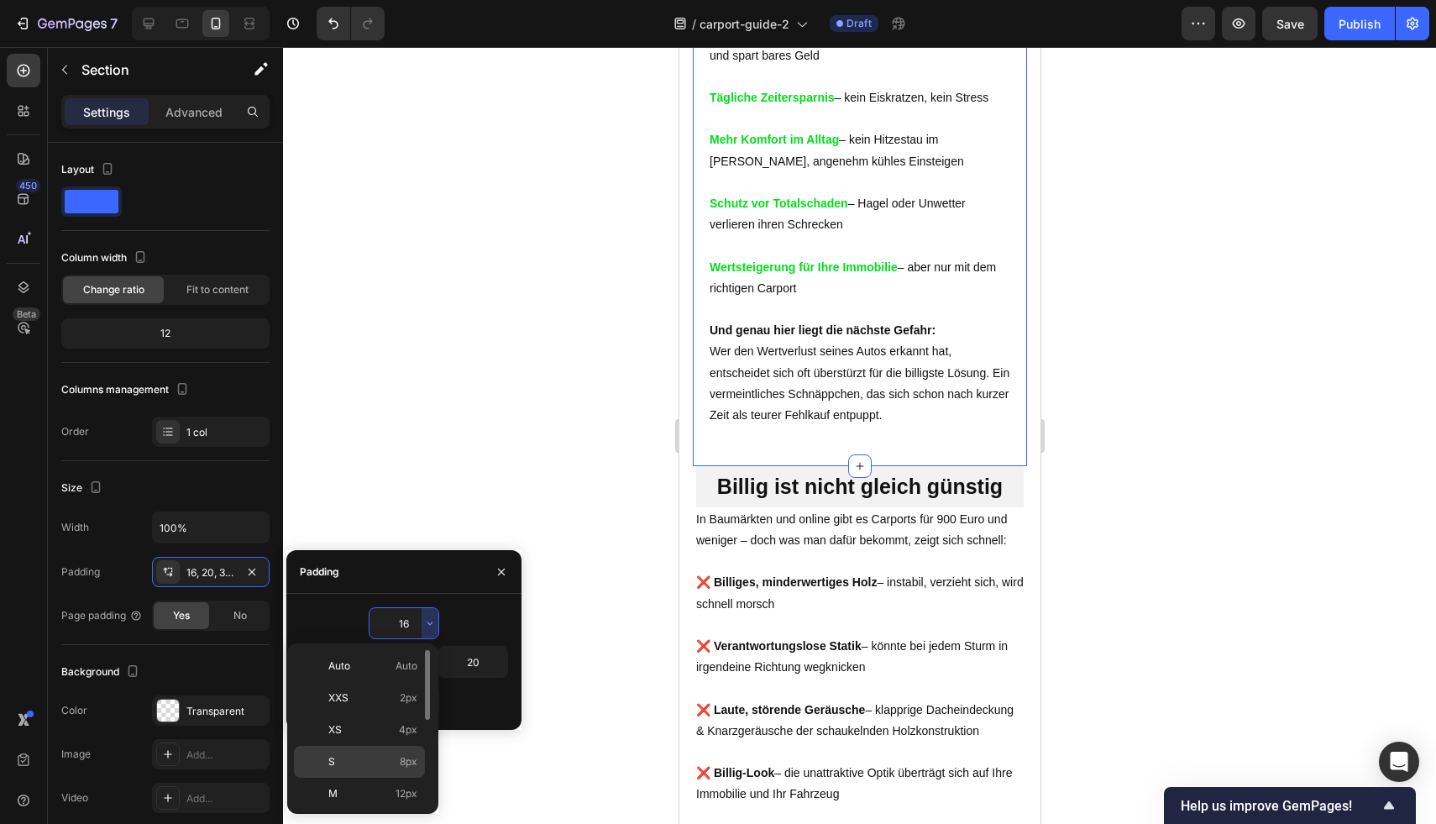
click at [388, 752] on div "S 8px" at bounding box center [359, 762] width 131 height 32
type input "8"
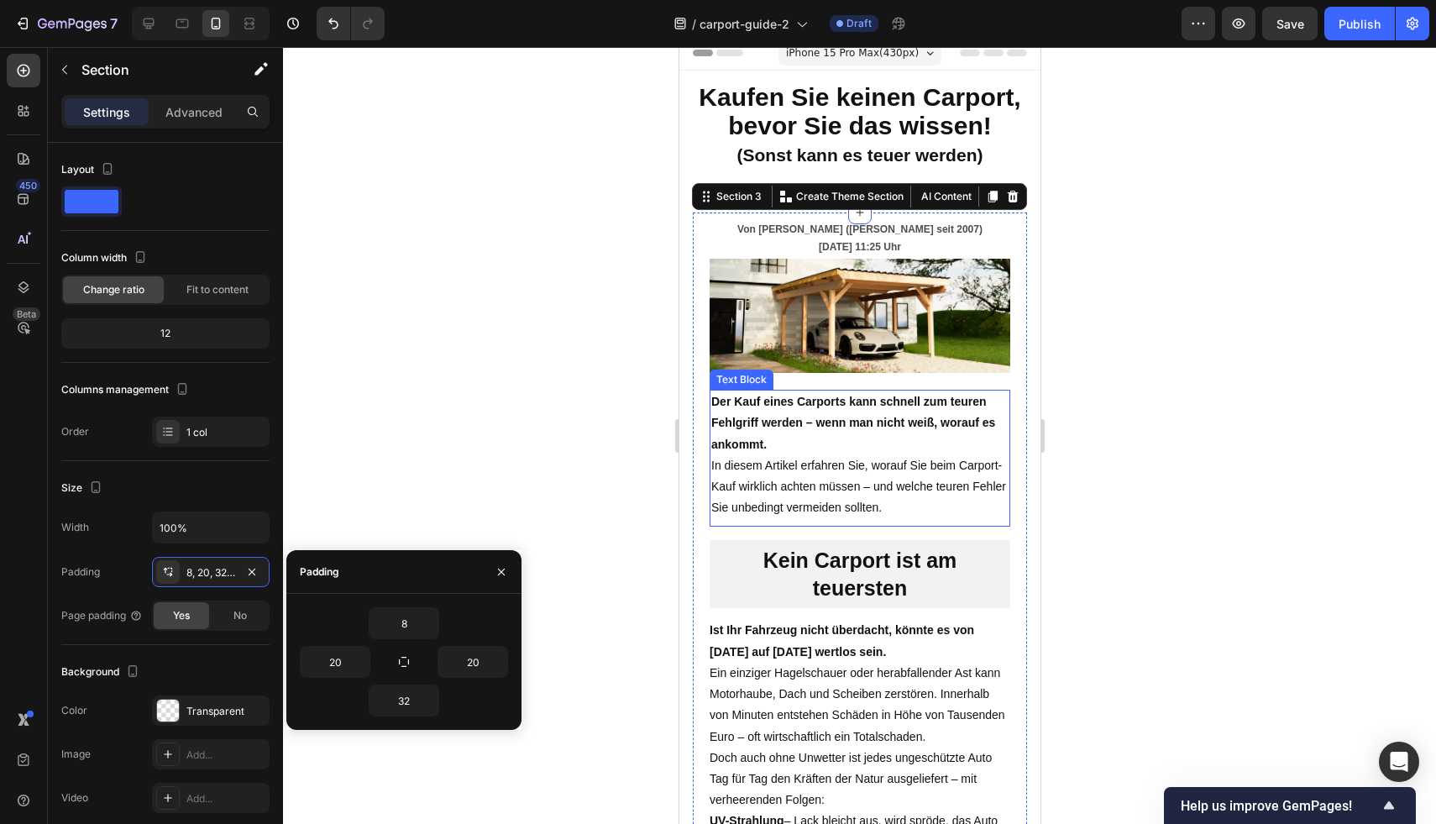
scroll to position [2, 0]
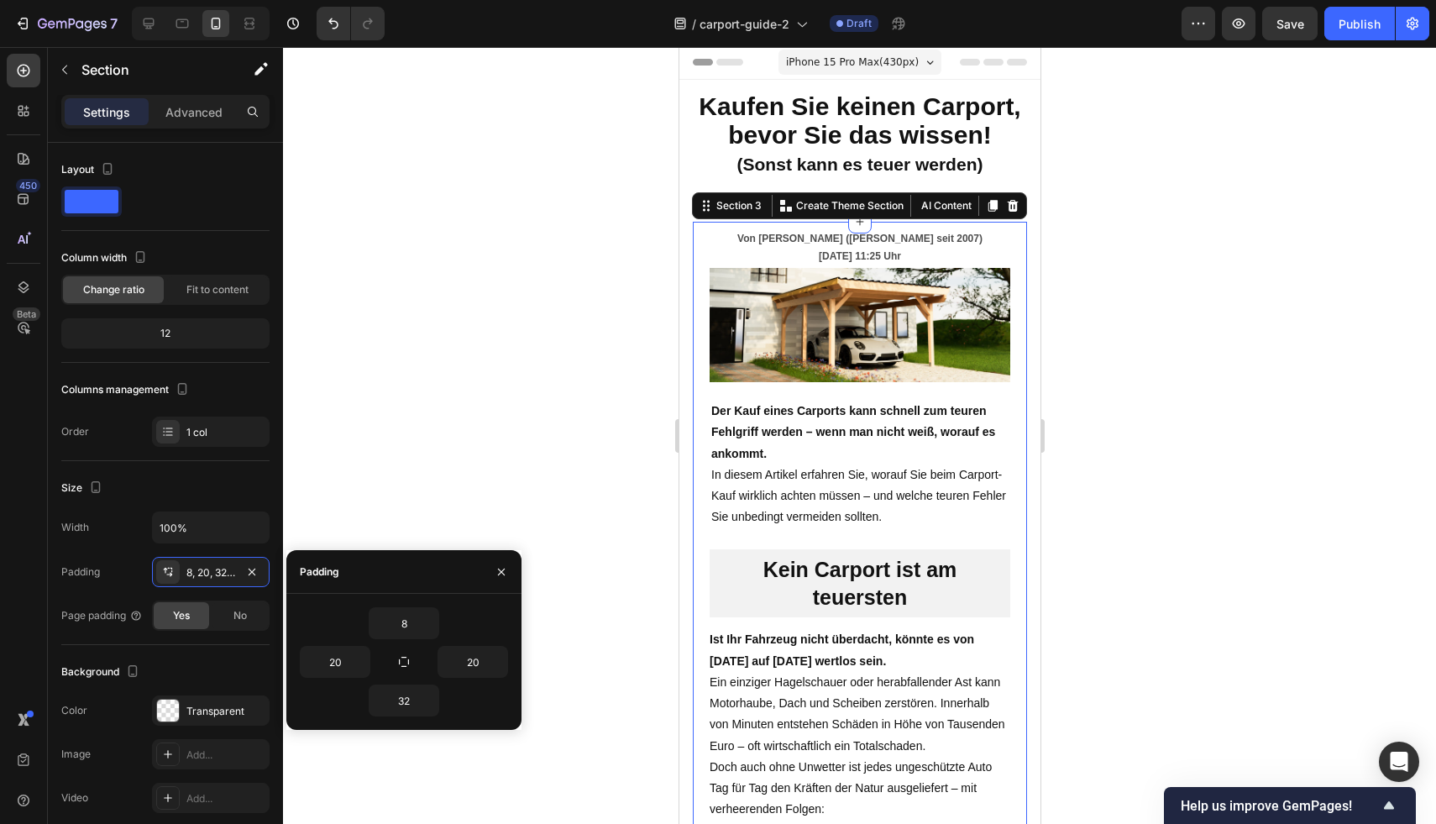
click at [1156, 303] on div at bounding box center [859, 435] width 1153 height 777
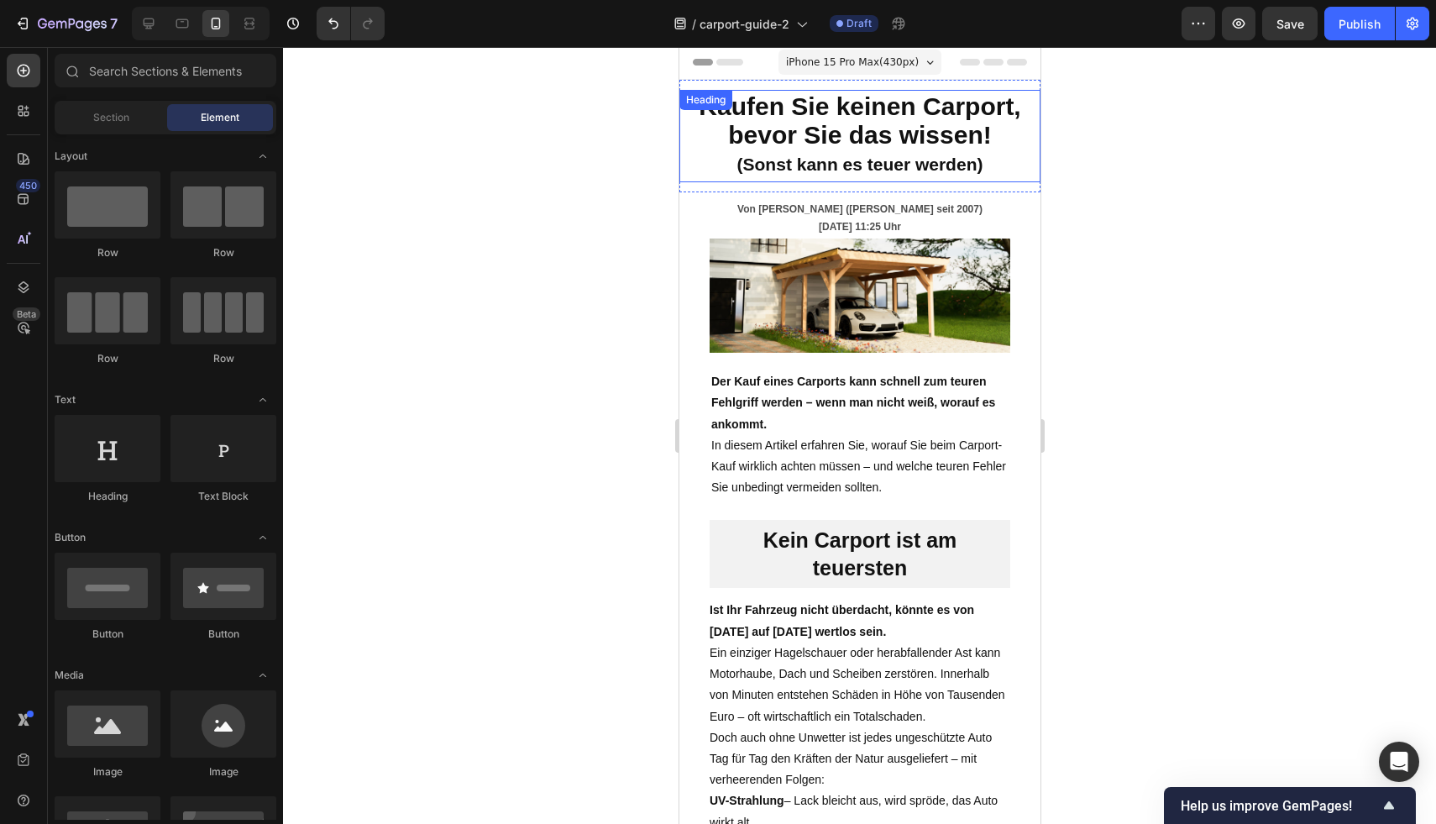
scroll to position [0, 0]
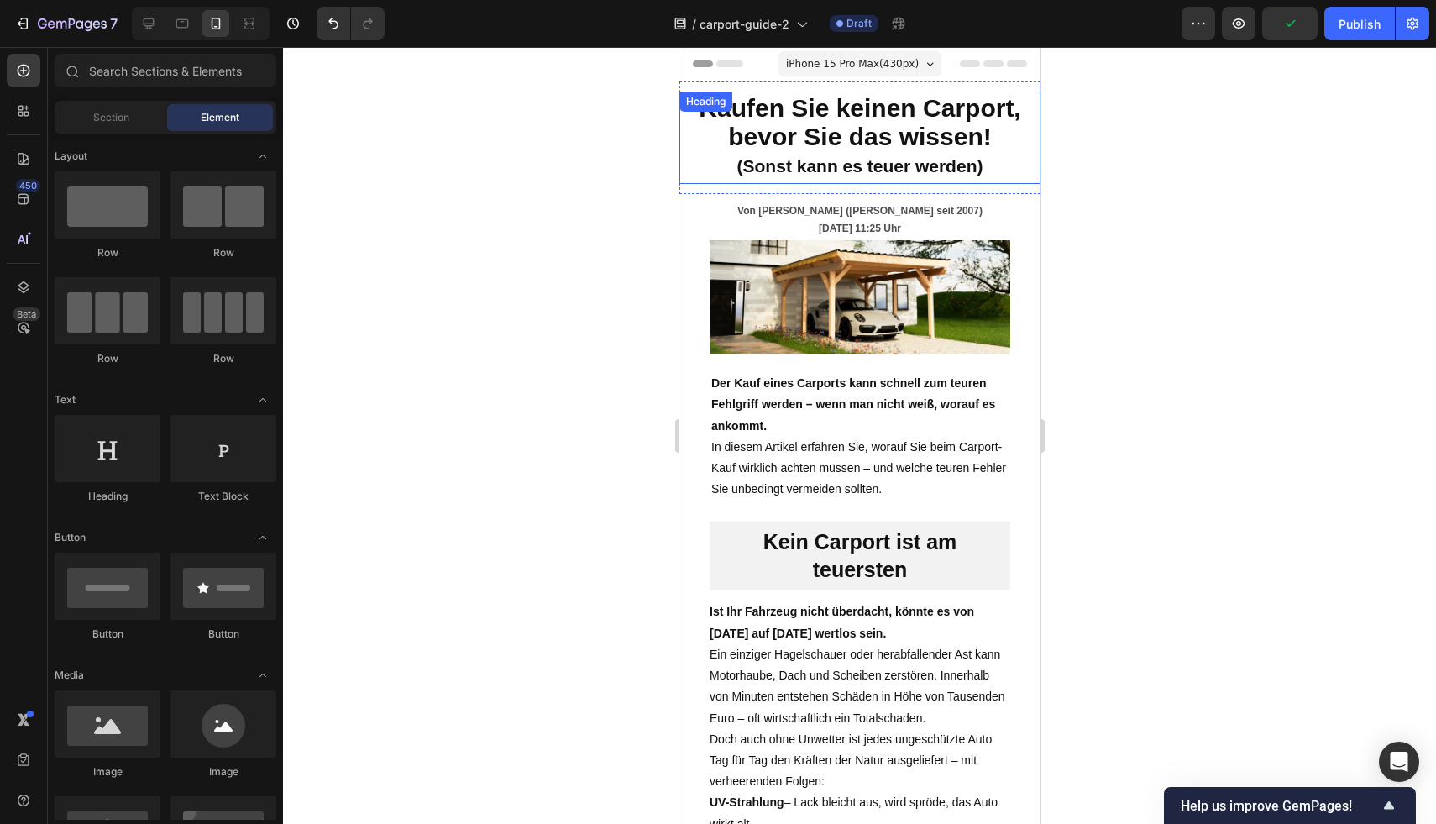
click at [938, 175] on strong "(Sonst kann es teuer werden)" at bounding box center [859, 165] width 246 height 19
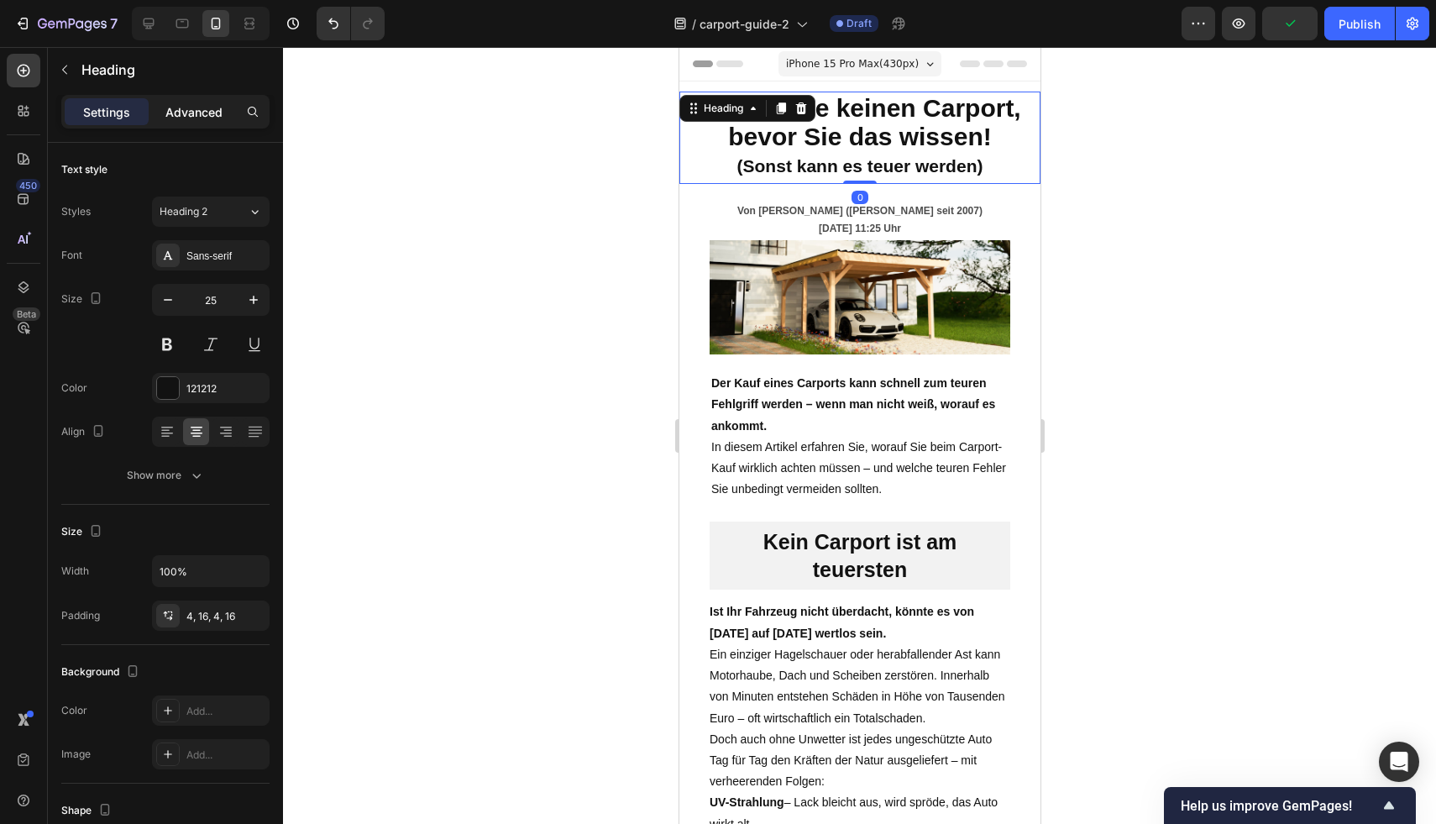
click at [187, 119] on p "Advanced" at bounding box center [193, 112] width 57 height 18
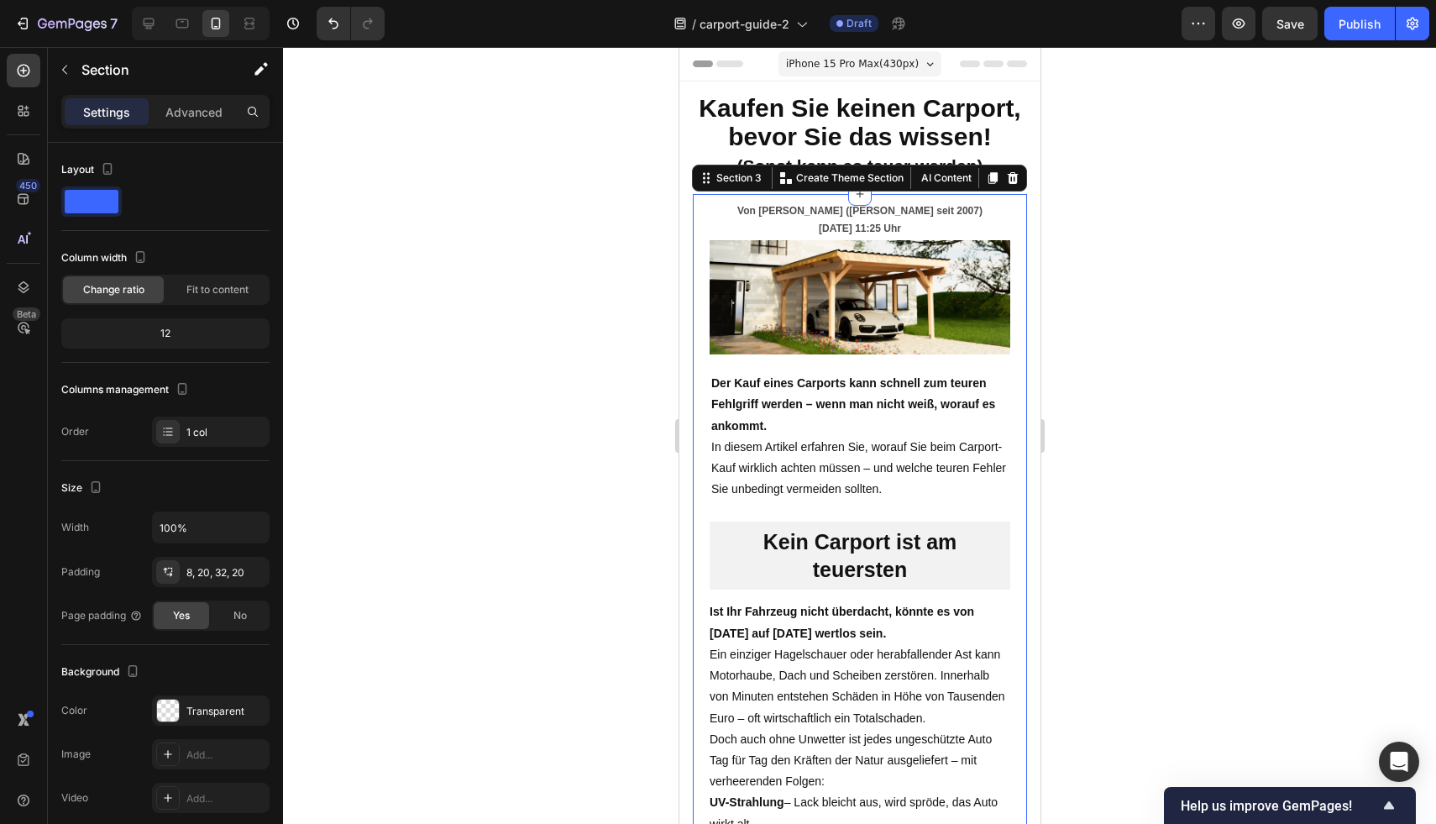
click at [1085, 233] on div at bounding box center [859, 435] width 1153 height 777
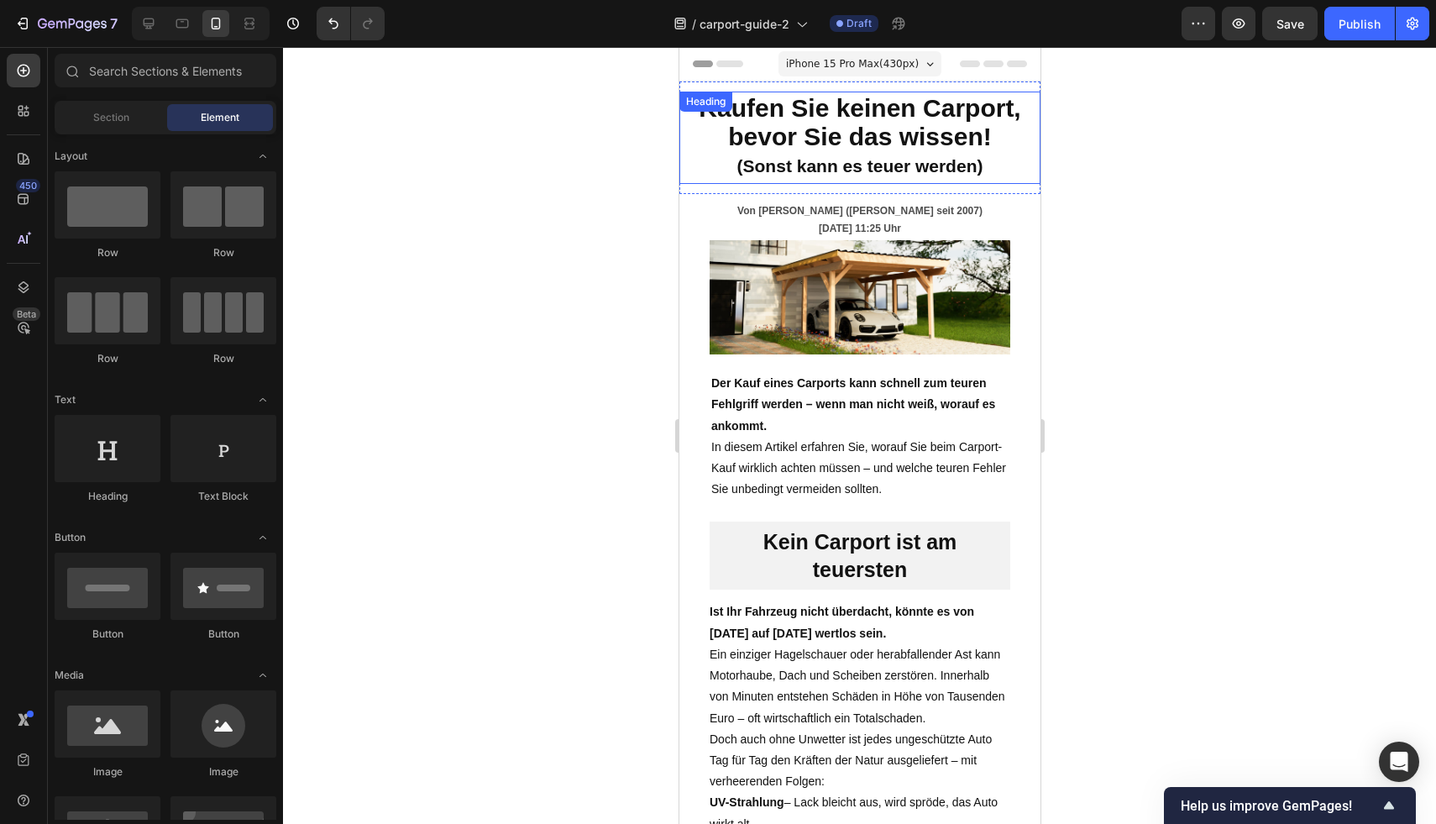
click at [999, 184] on h2 "Kaufen Sie keinen Carport, bevor Sie das wissen! (Sonst kann es teuer werden)" at bounding box center [858, 138] width 361 height 92
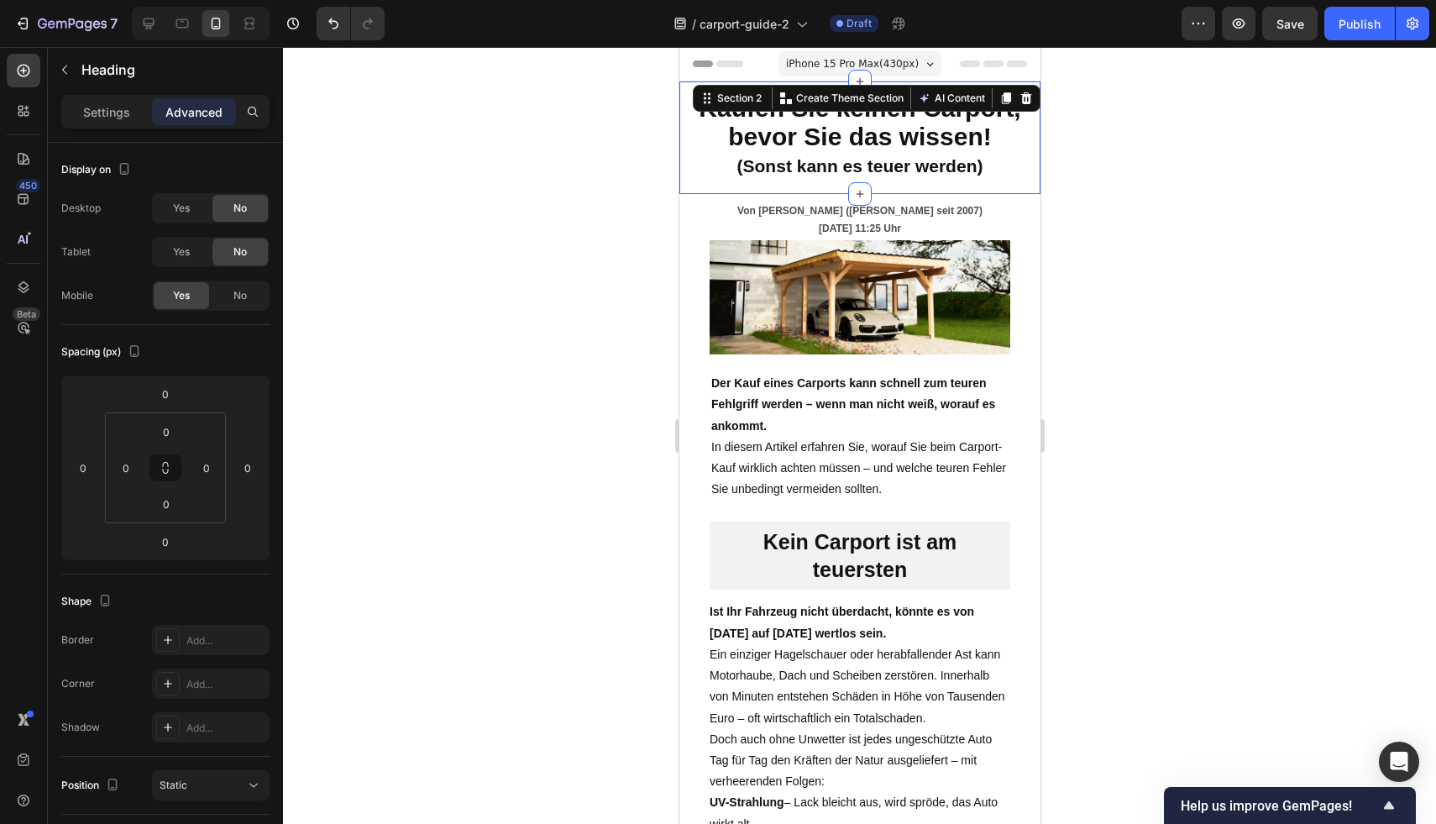
click at [708, 194] on div "Kaufen Sie keinen Carport, bevor Sie das wissen! (Sonst kann es teuer werden) H…" at bounding box center [858, 137] width 361 height 113
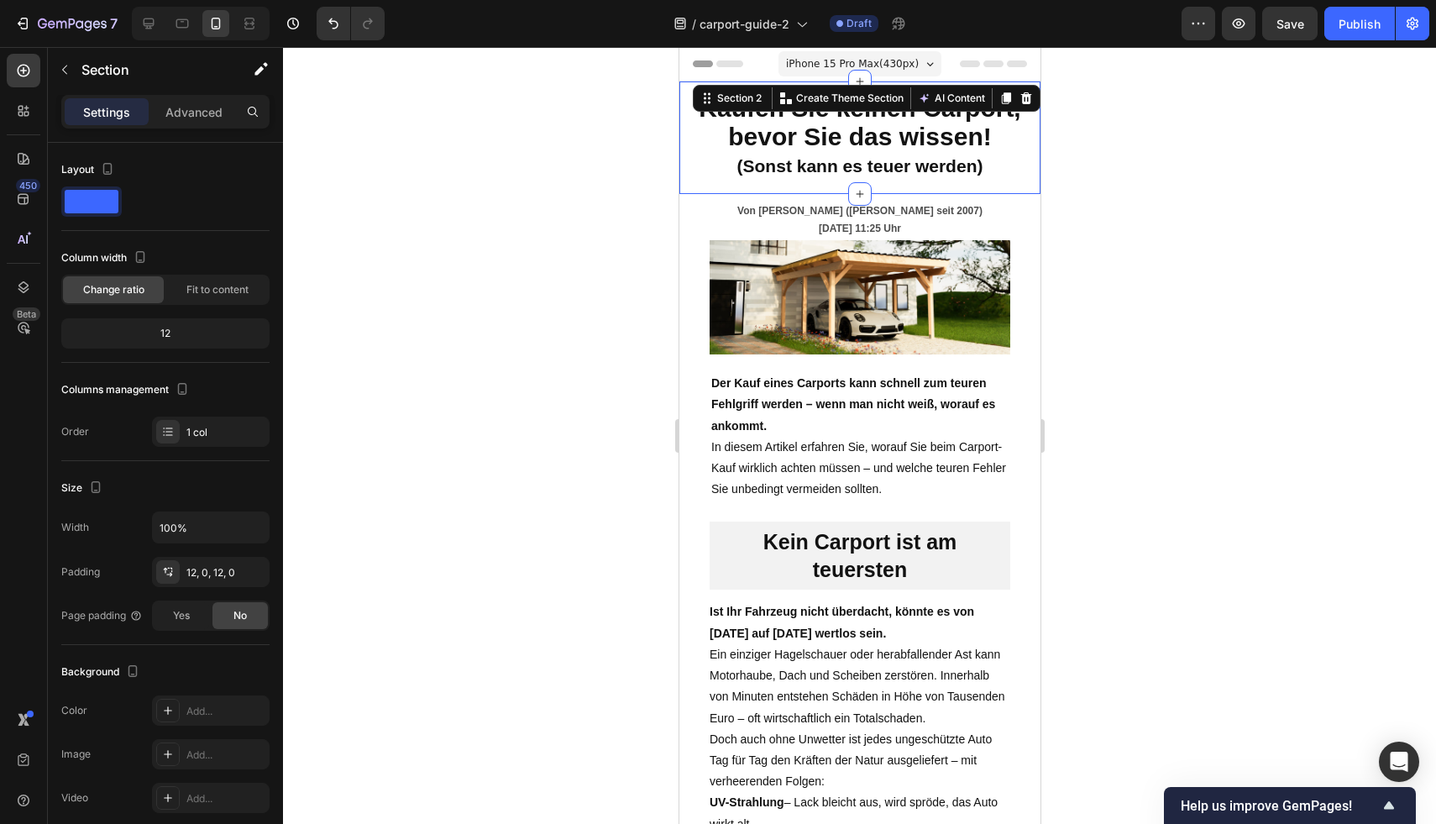
click at [191, 93] on div "Section" at bounding box center [135, 71] width 175 height 48
click at [191, 105] on p "Advanced" at bounding box center [193, 112] width 57 height 18
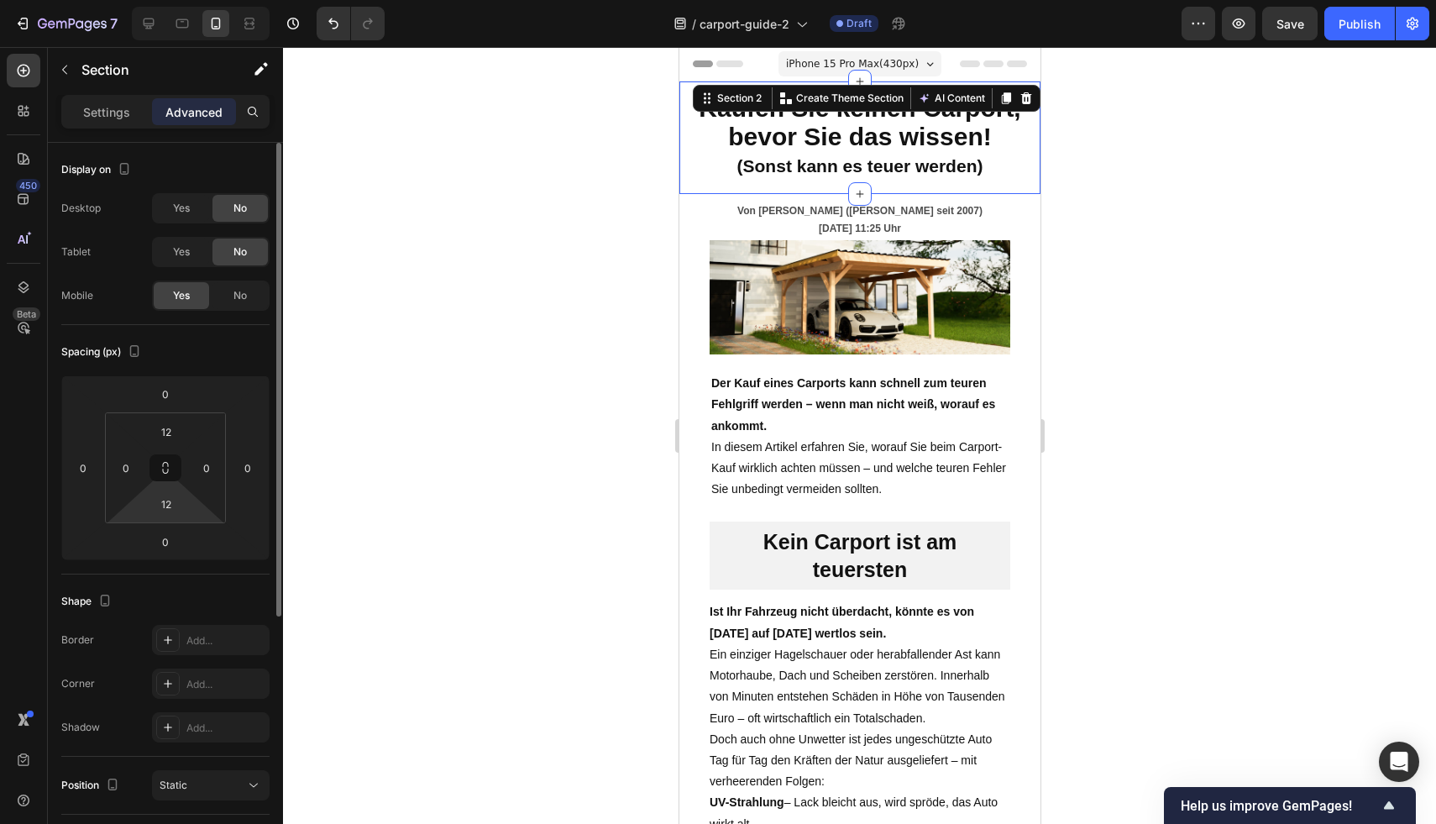
click at [156, 0] on html "7 Version history / carport-guide-2 Draft Preview Save Publish 450 Beta Section…" at bounding box center [718, 0] width 1436 height 0
click at [158, 516] on input "12" at bounding box center [166, 503] width 34 height 25
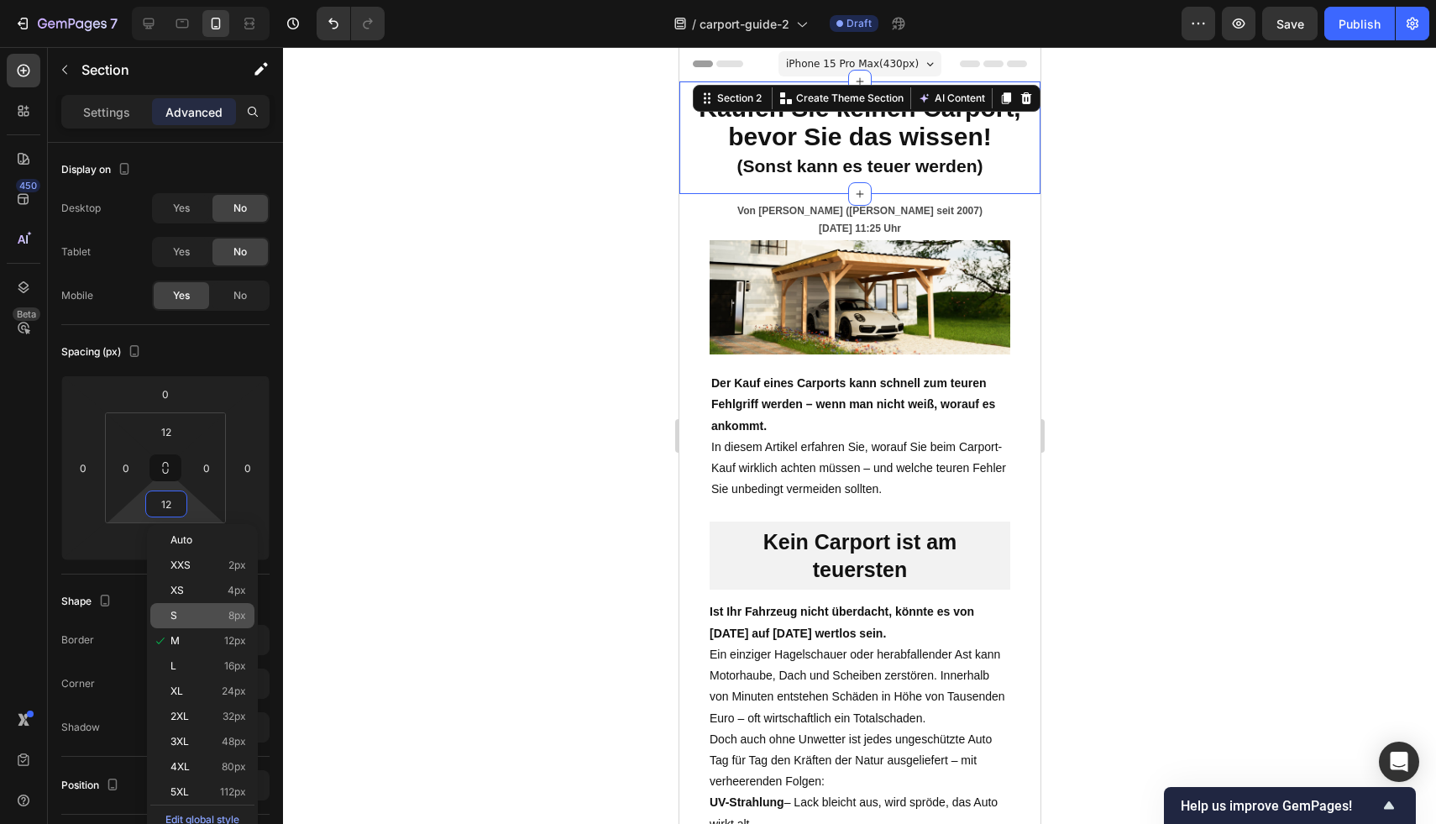
click at [232, 615] on span "8px" at bounding box center [237, 616] width 18 height 12
type input "8"
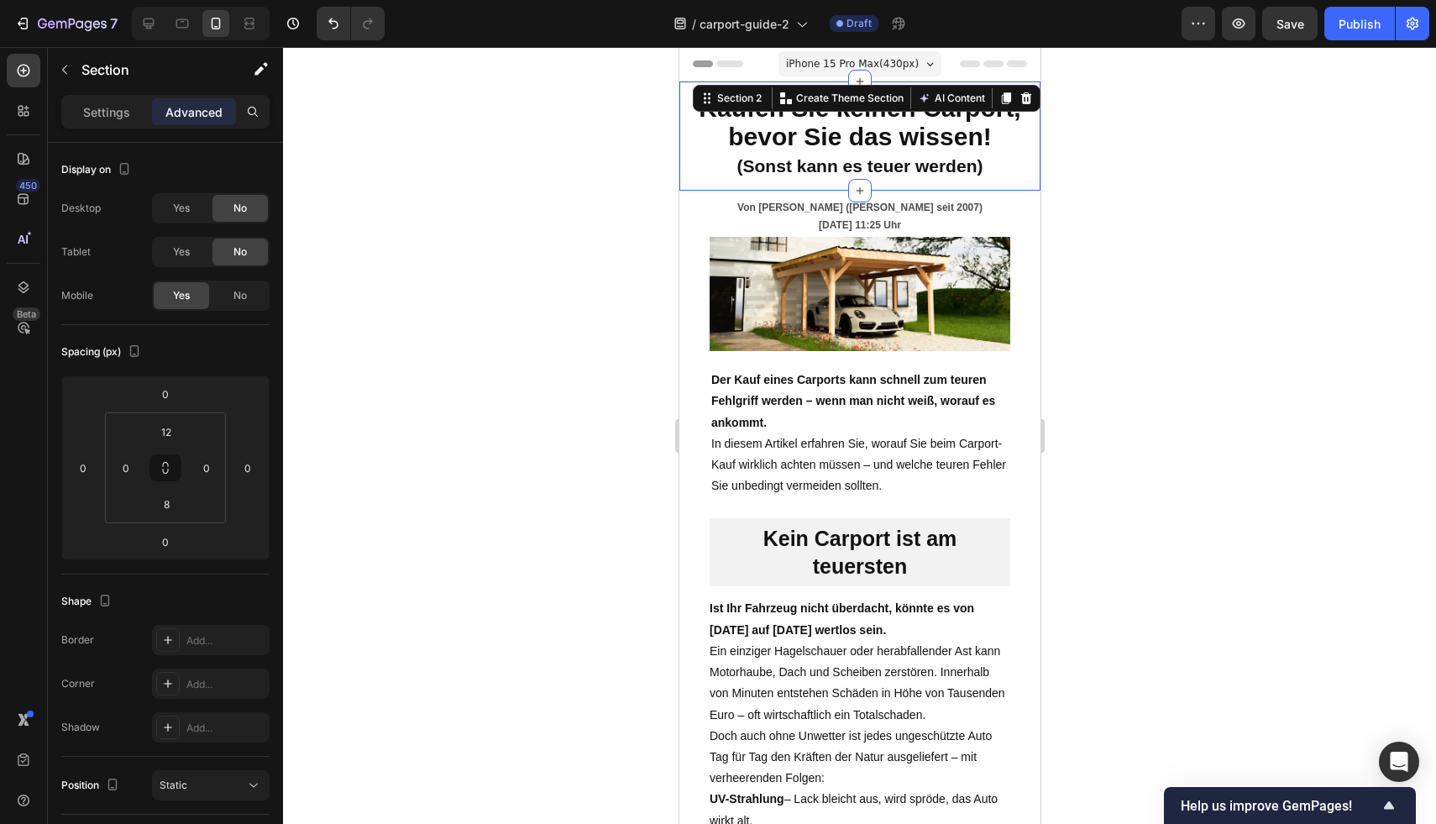
click at [1220, 324] on div at bounding box center [859, 435] width 1153 height 777
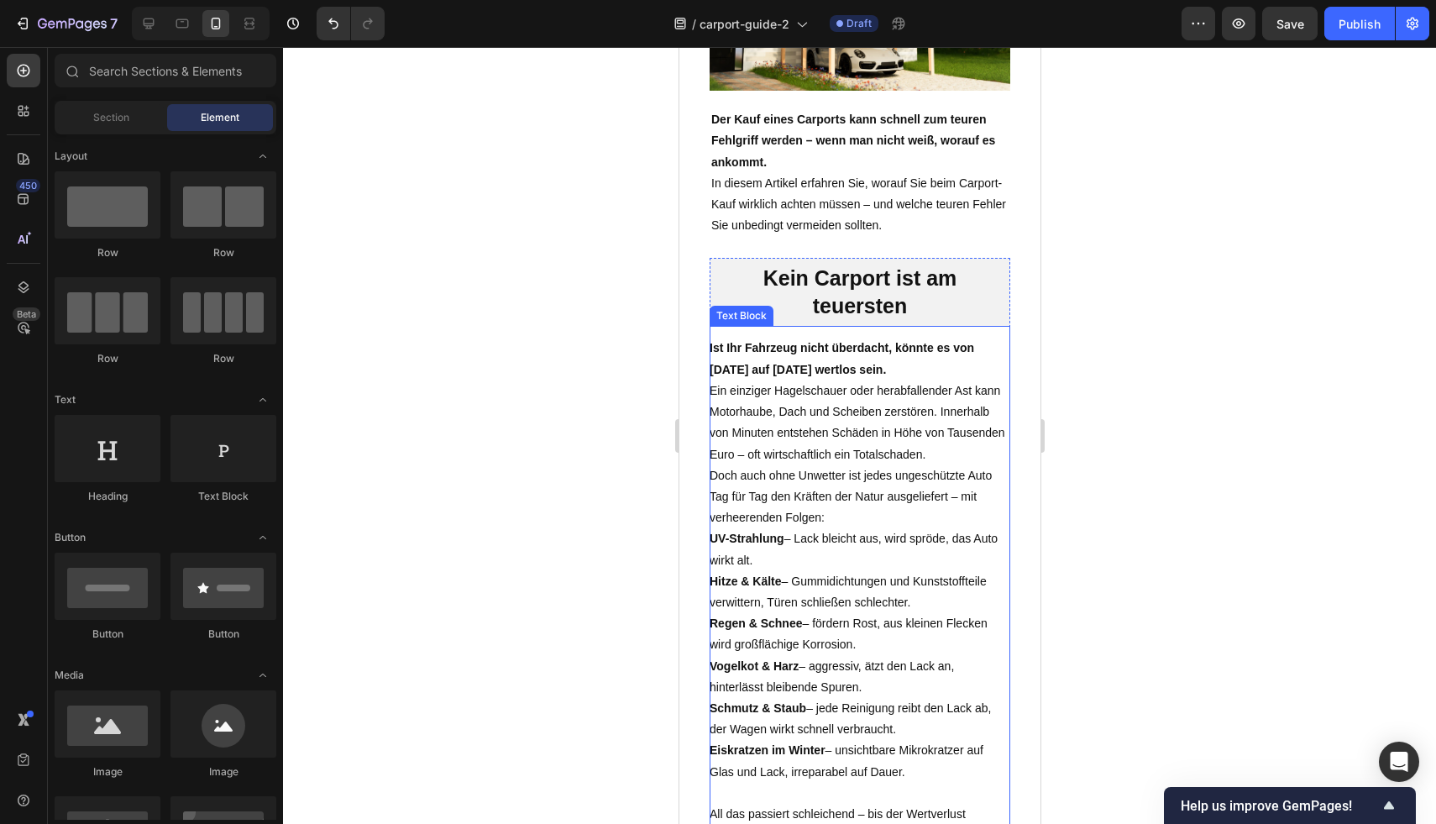
scroll to position [354, 0]
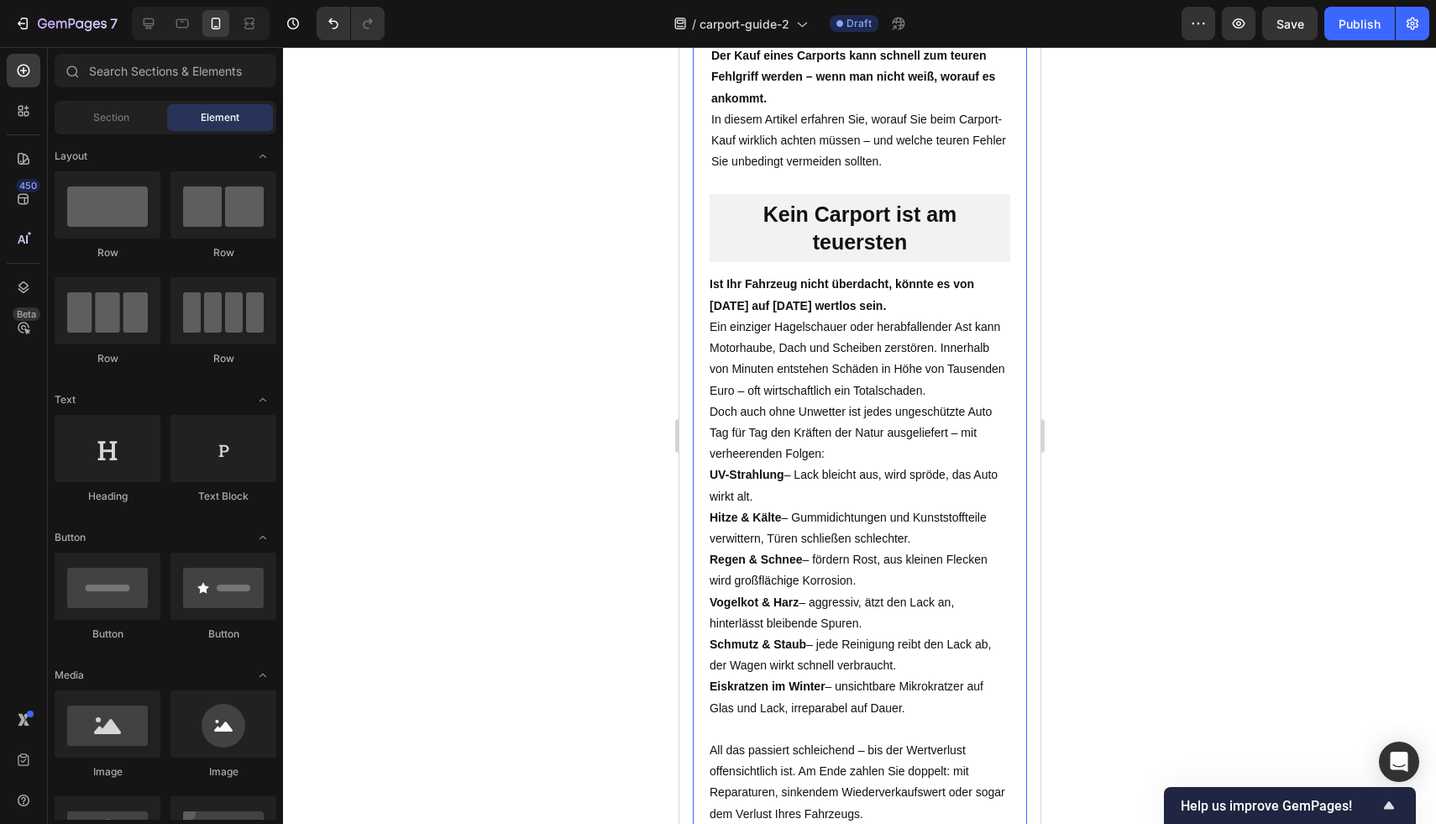
click at [1008, 300] on div "Von Thomas S. (Zimmermeister seit 2007) 23.05.2025 | 11:25 Uhr Text Block Image…" at bounding box center [859, 768] width 334 height 1805
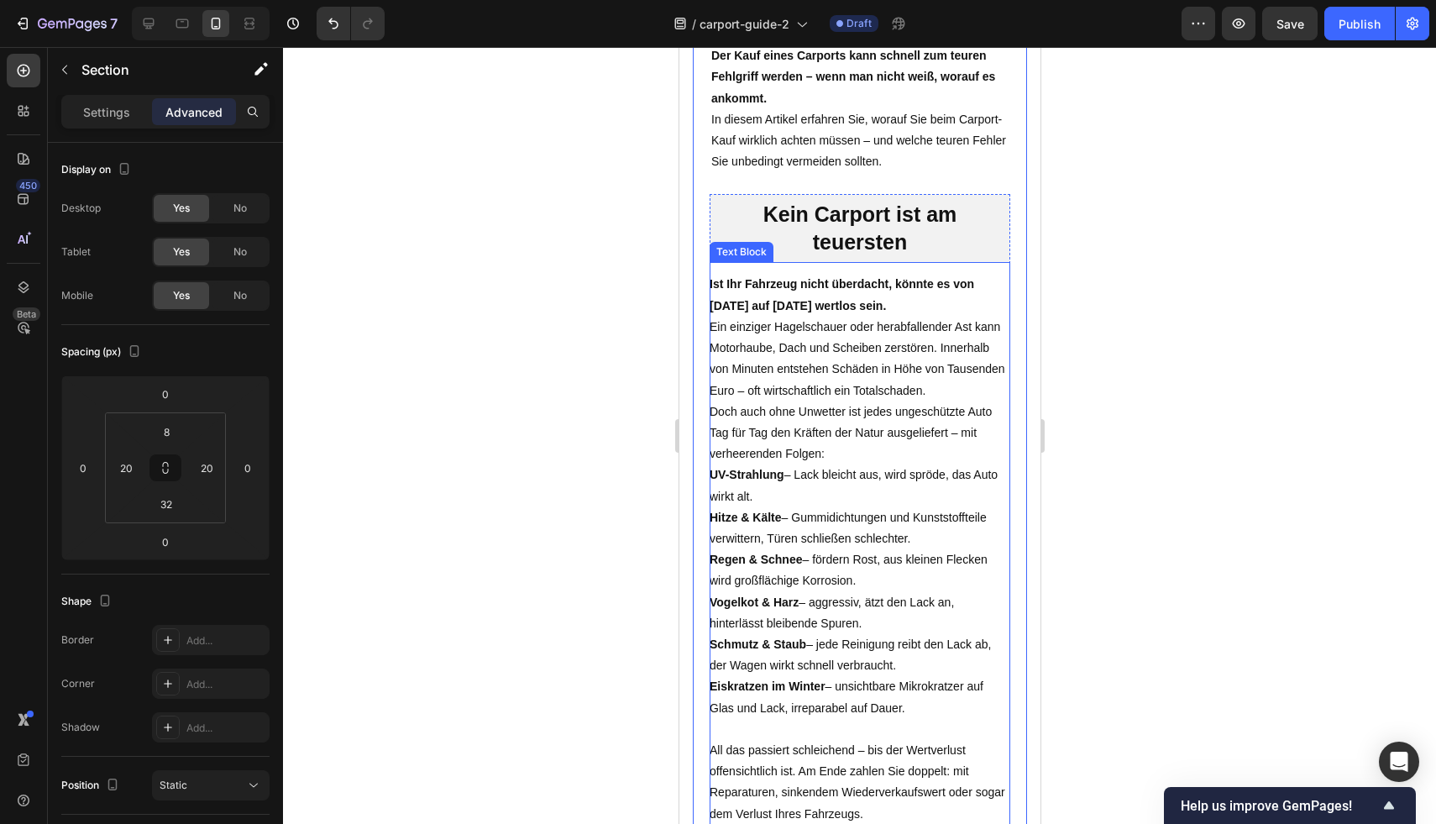
click at [932, 322] on p "Ein einziger Hagelschauer oder herabfallender Ast kann Motorhaube, Dach und Sch…" at bounding box center [859, 359] width 301 height 85
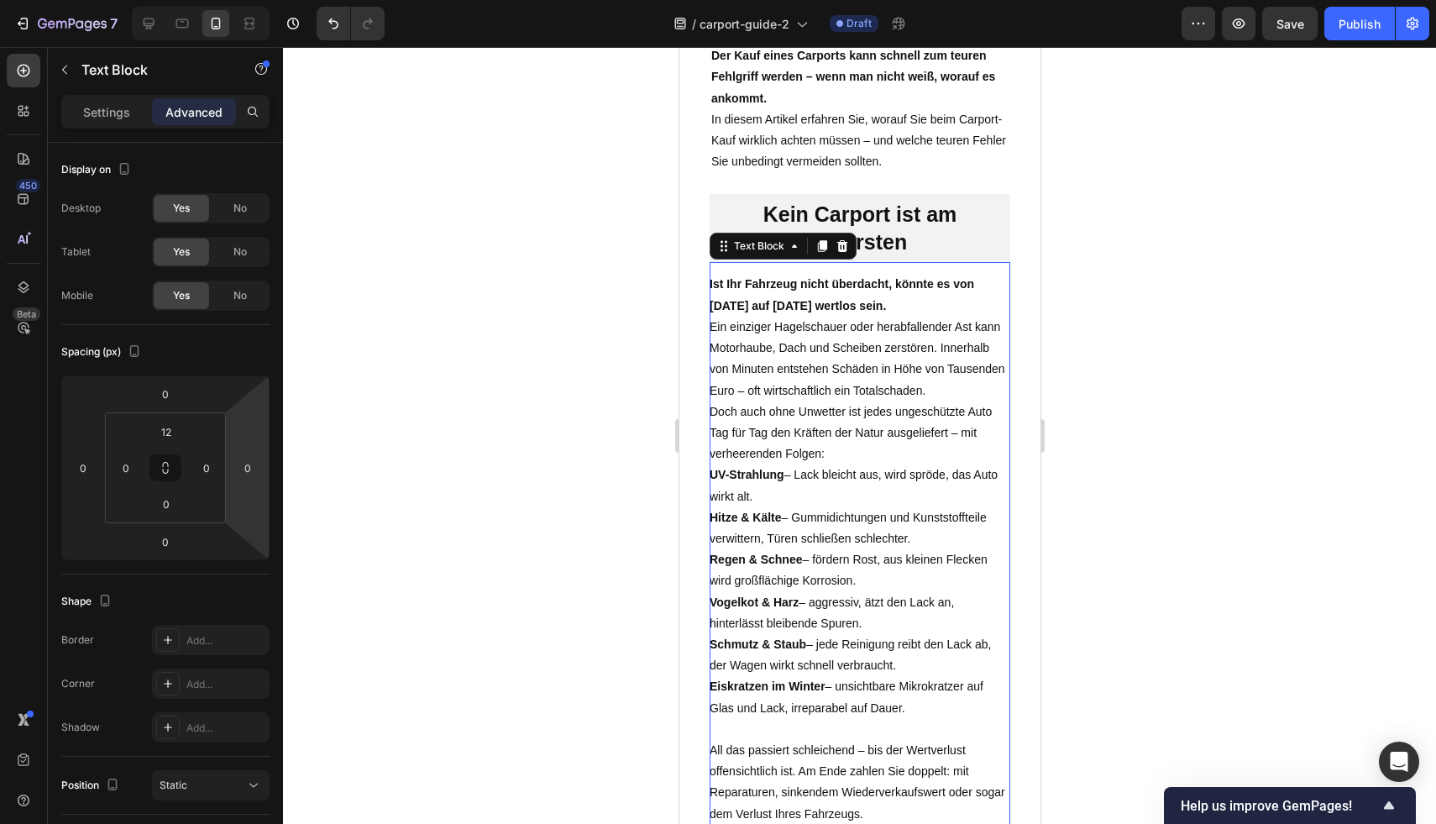
click at [1234, 281] on div at bounding box center [859, 435] width 1153 height 777
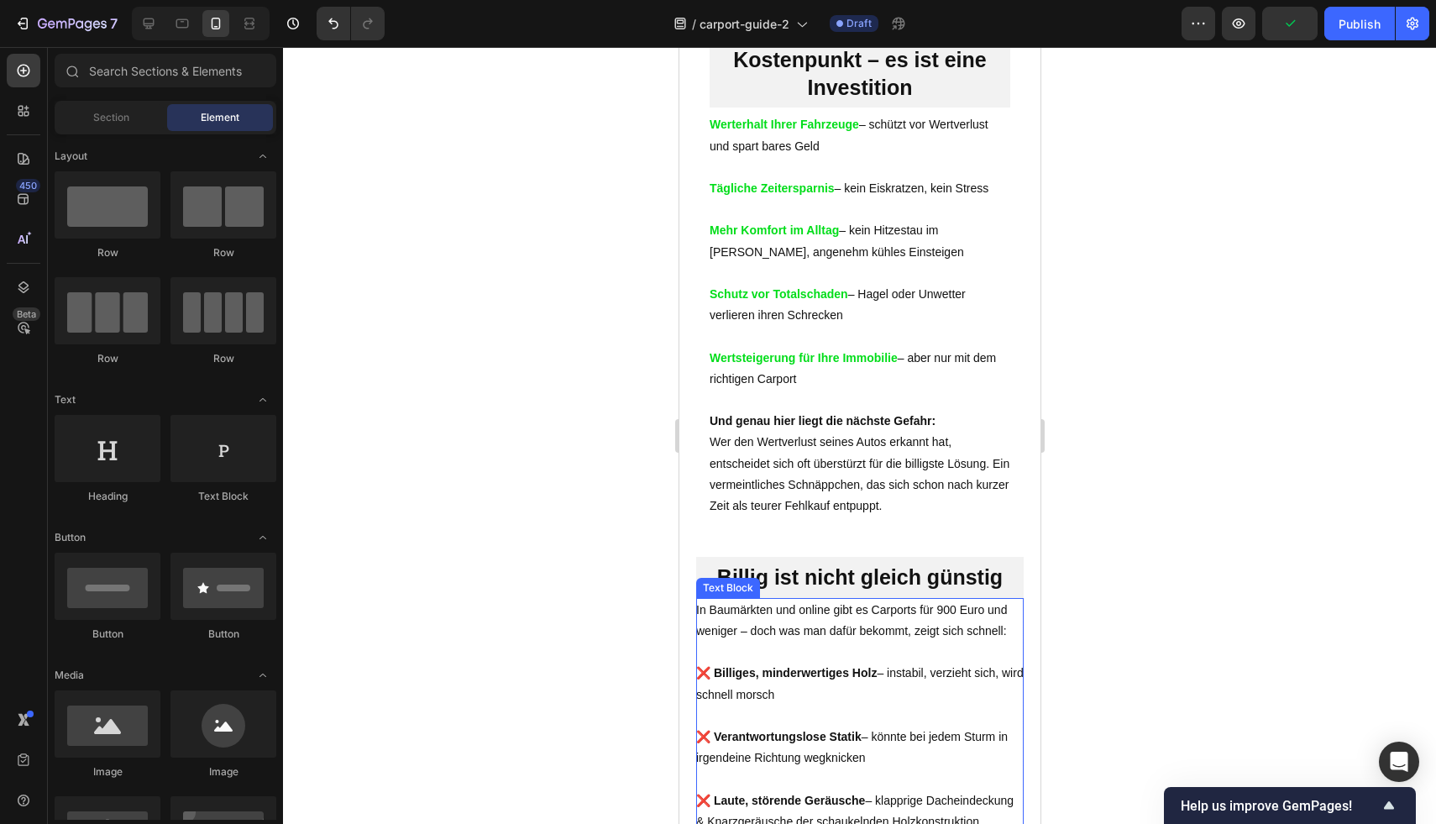
scroll to position [1624, 0]
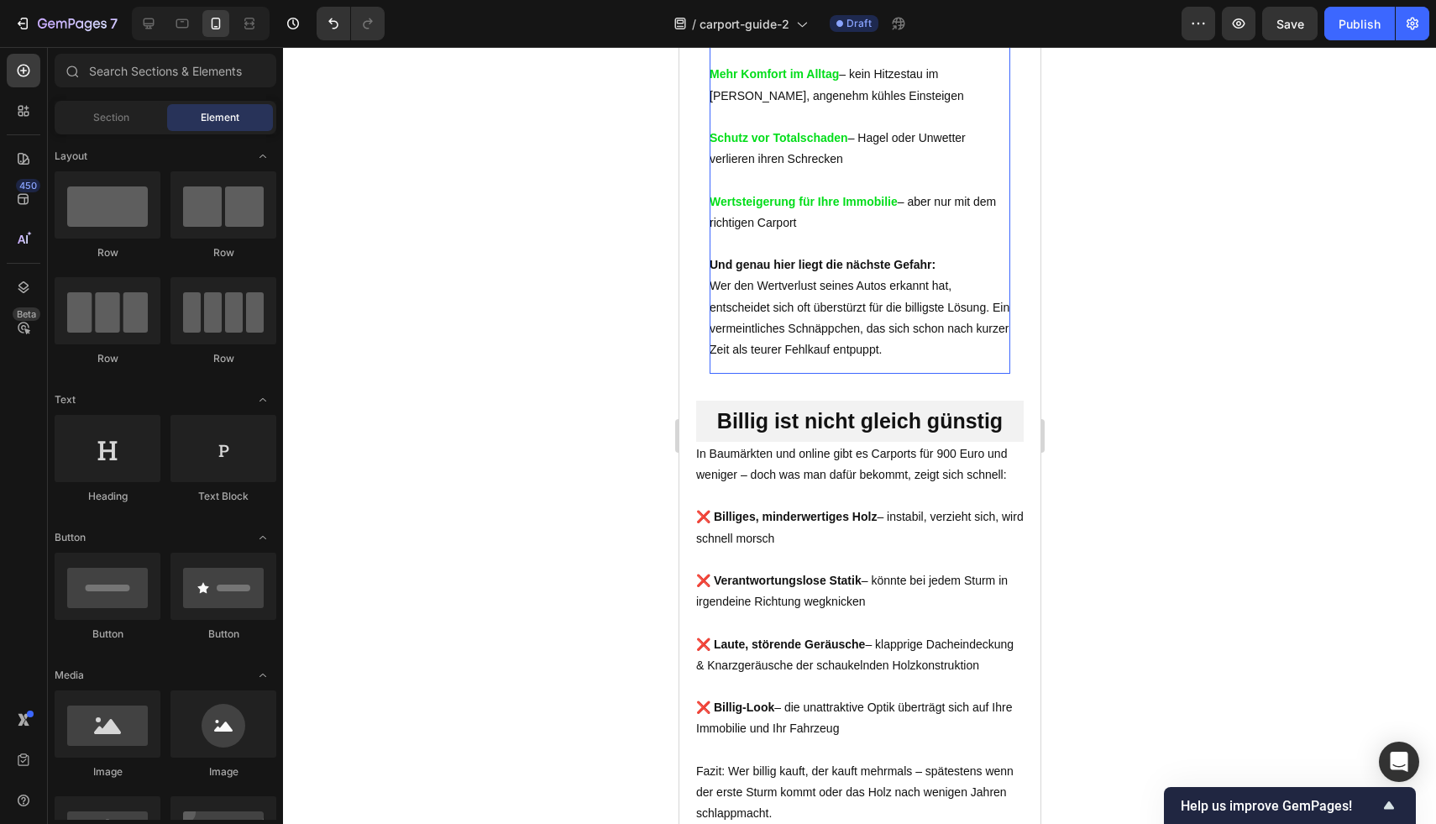
click at [818, 326] on p "Und genau hier liegt die nächste Gefahr: Wer den Wertverlust seines Autos erkan…" at bounding box center [859, 307] width 301 height 106
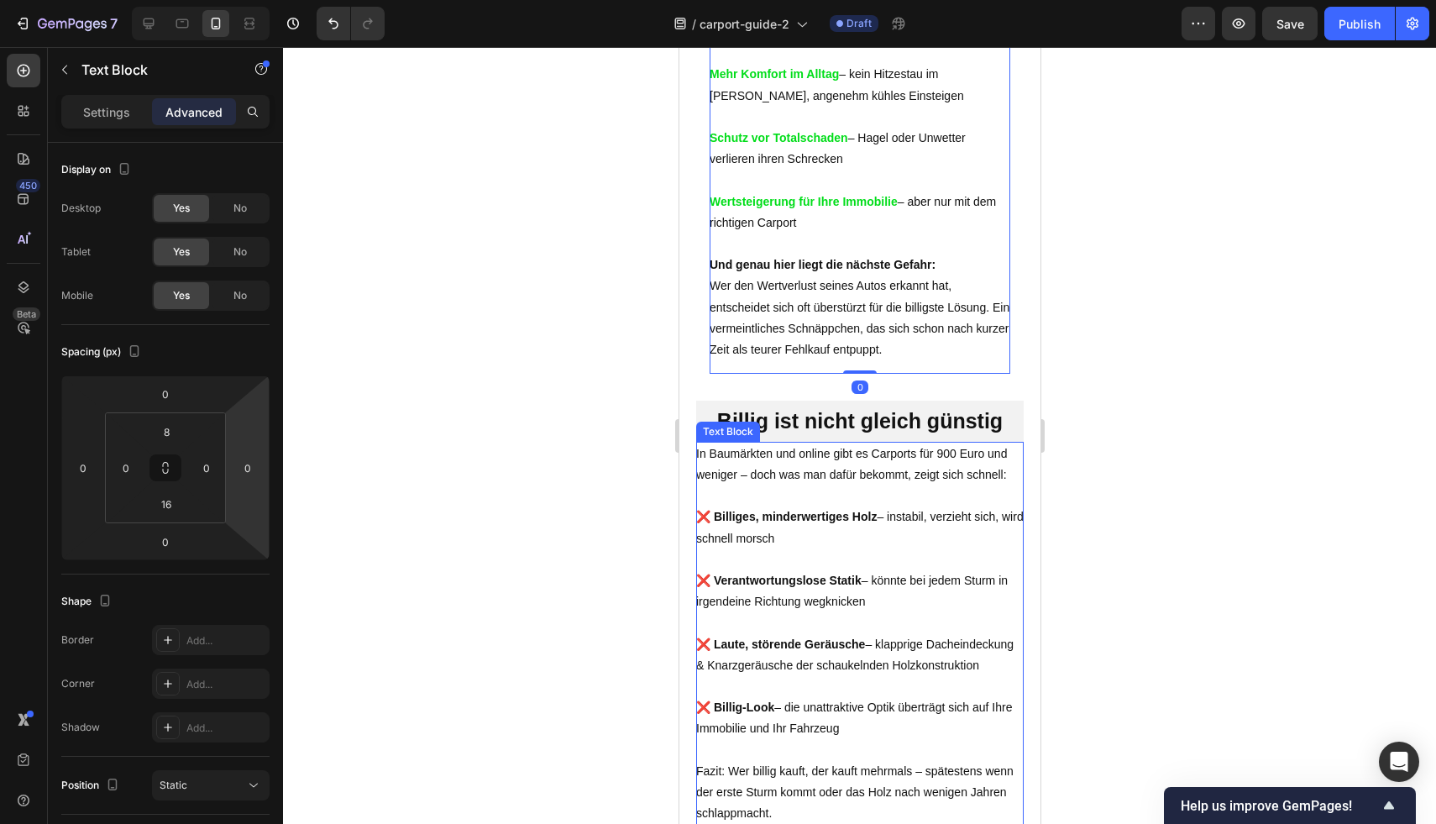
click at [891, 485] on p at bounding box center [858, 495] width 327 height 21
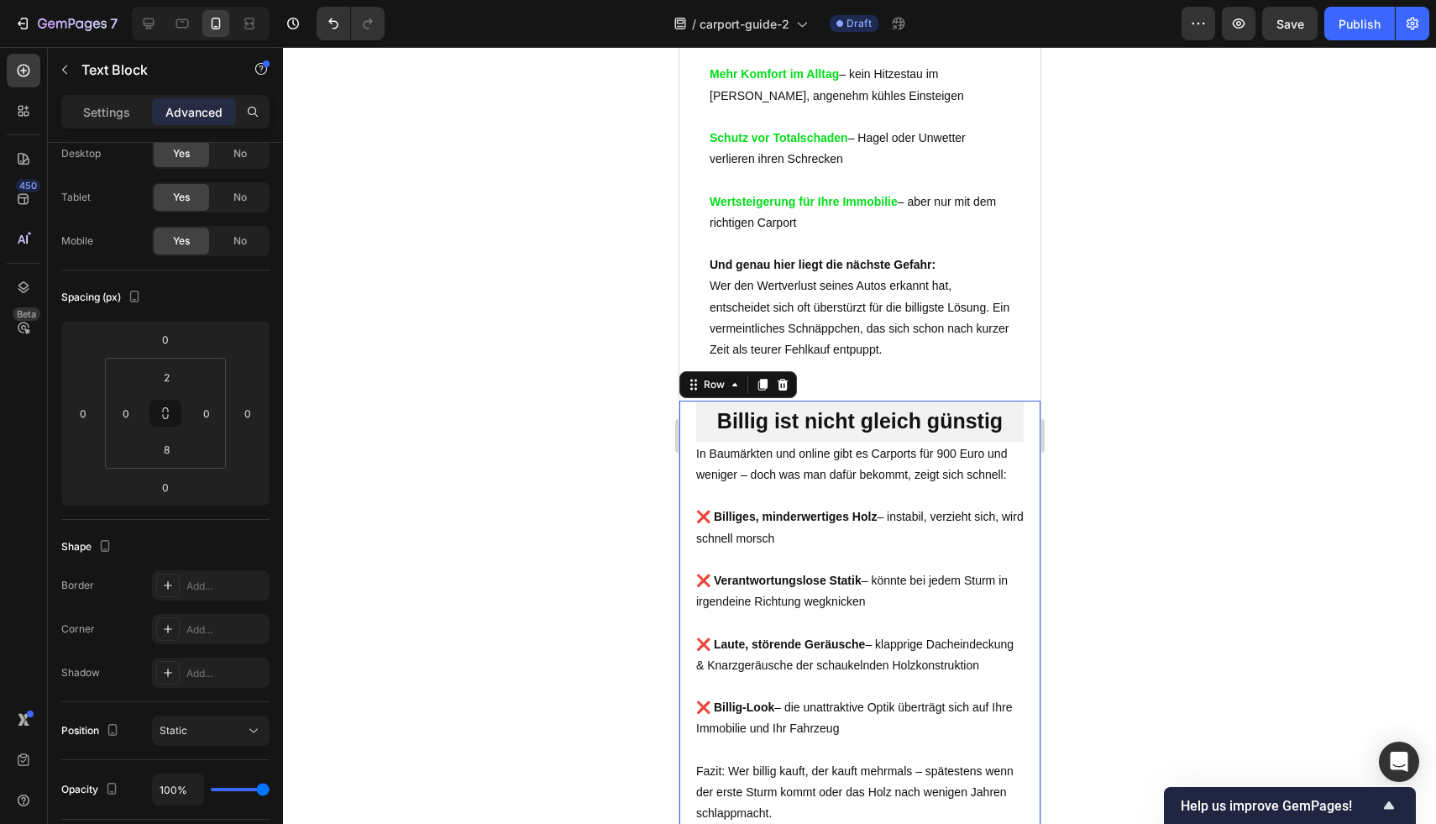
click at [684, 487] on div "Billig ist nicht gleich günstig Heading Row In Baumärkten und online gibt es Ca…" at bounding box center [858, 739] width 361 height 676
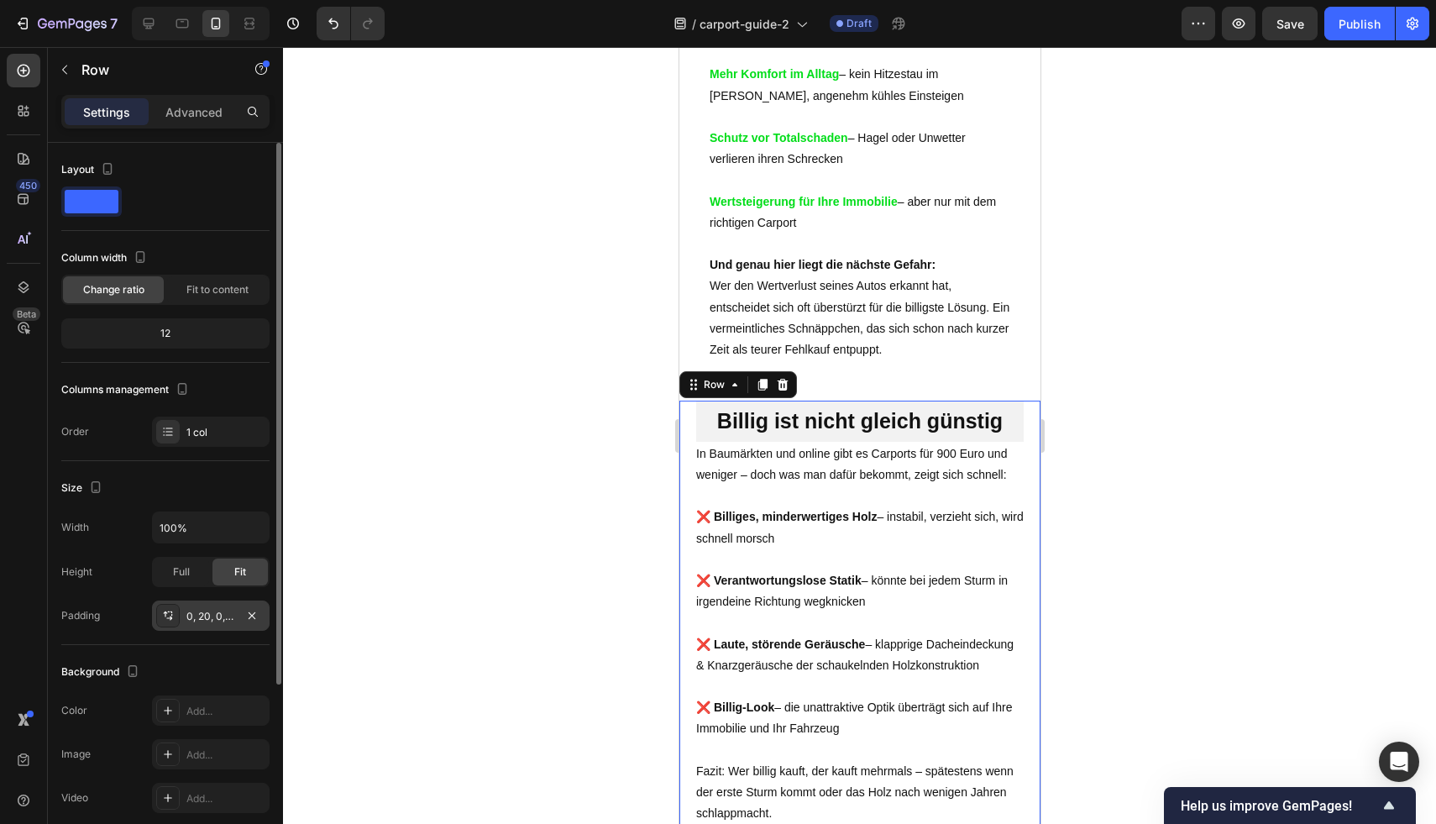
click at [218, 614] on div "0, 20, 0, 20" at bounding box center [210, 616] width 49 height 15
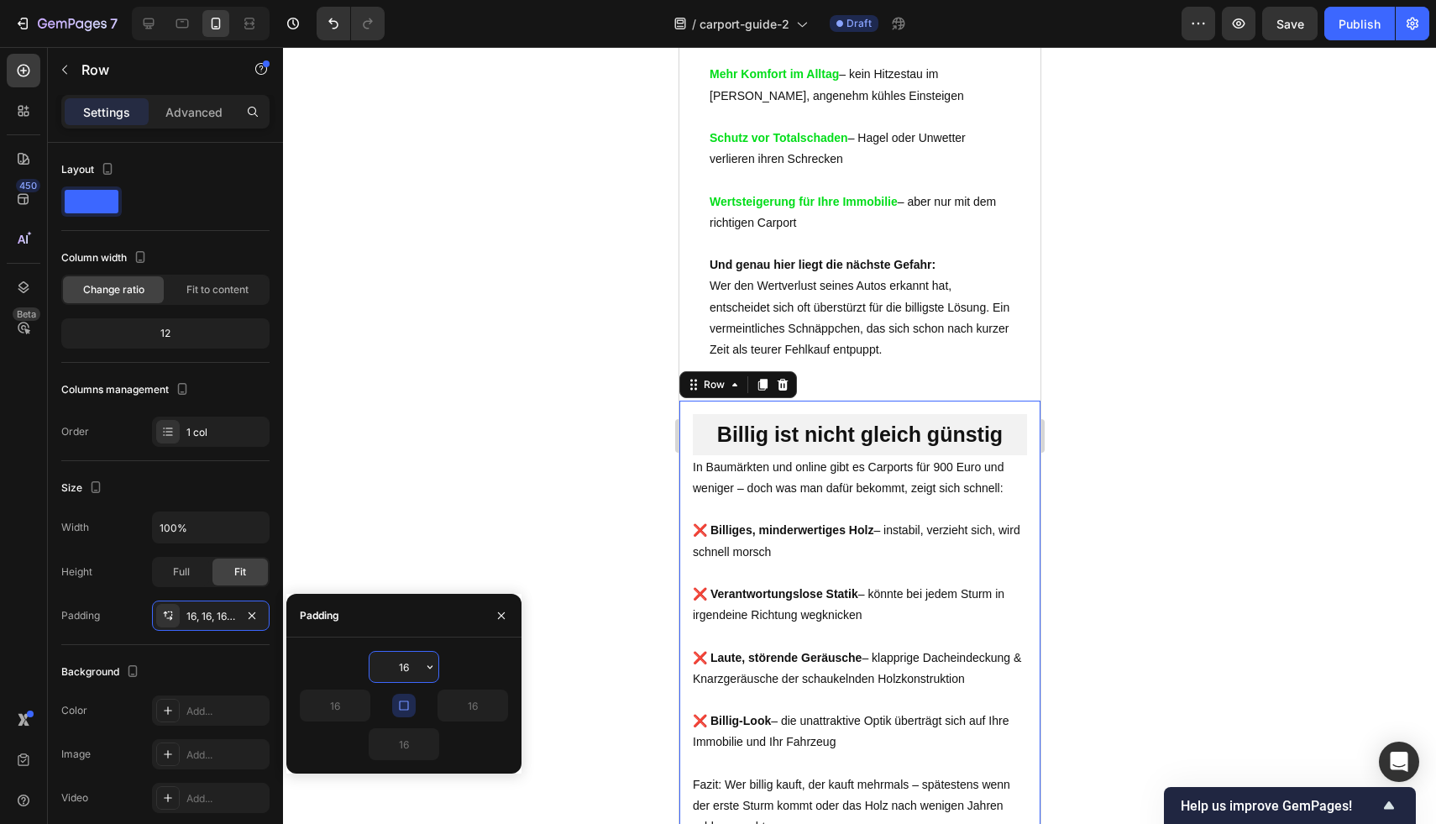
click at [491, 540] on div at bounding box center [859, 435] width 1153 height 777
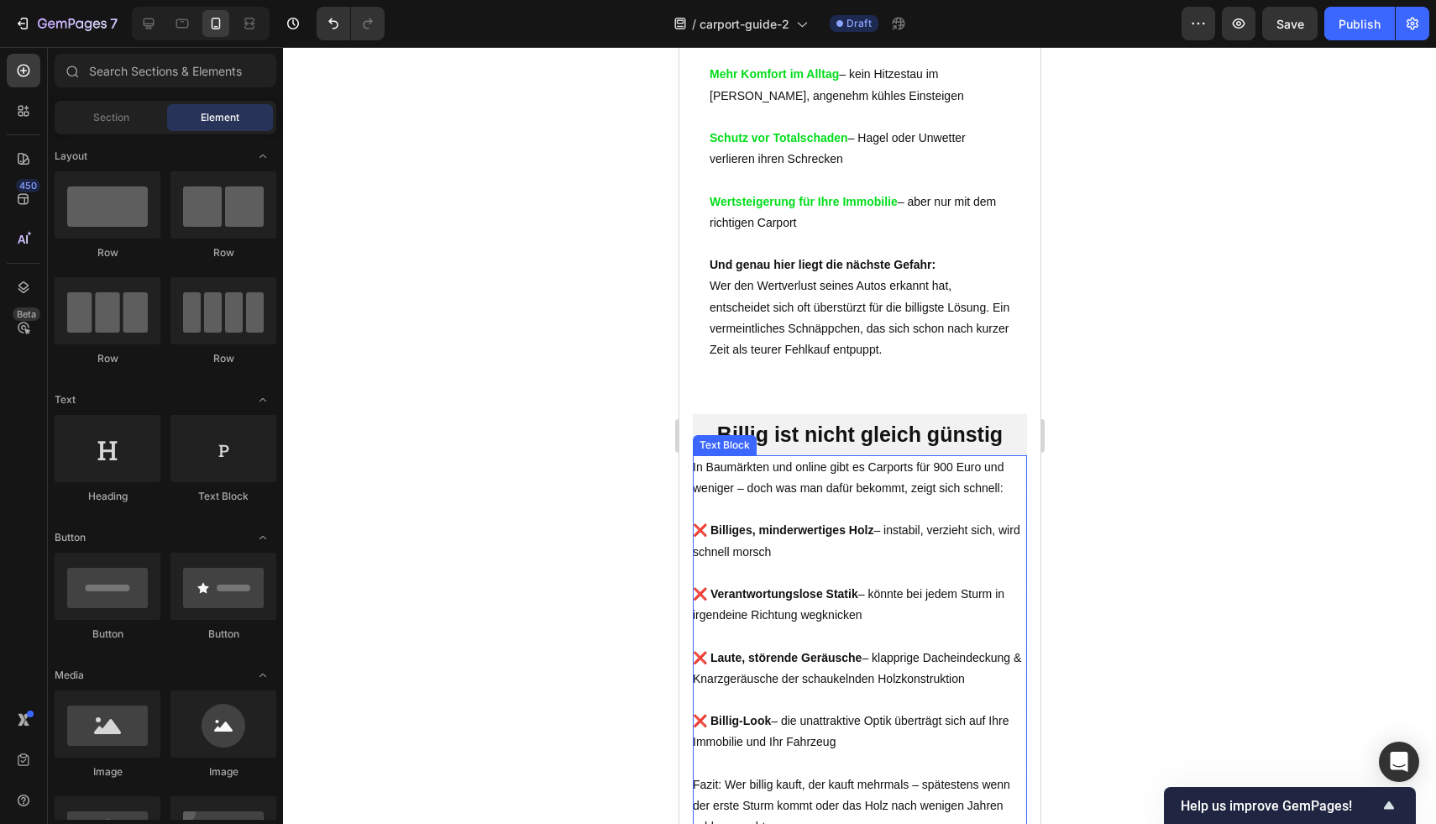
click at [783, 480] on p "In Baumärkten und online gibt es Carports für 900 Euro und weniger – doch was m…" at bounding box center [859, 478] width 334 height 42
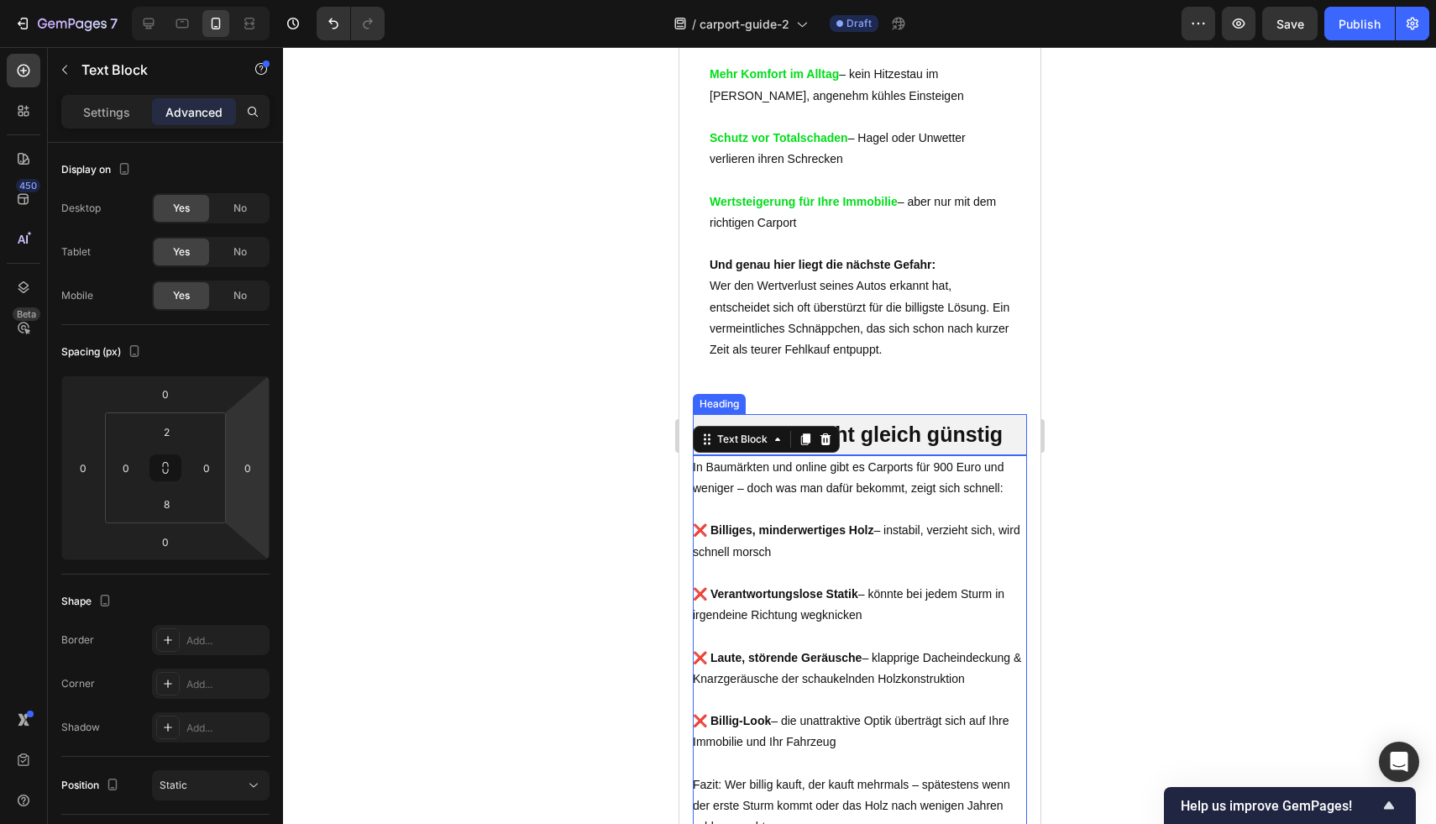
click at [702, 414] on h2 "Billig ist nicht gleich günstig" at bounding box center [859, 434] width 334 height 41
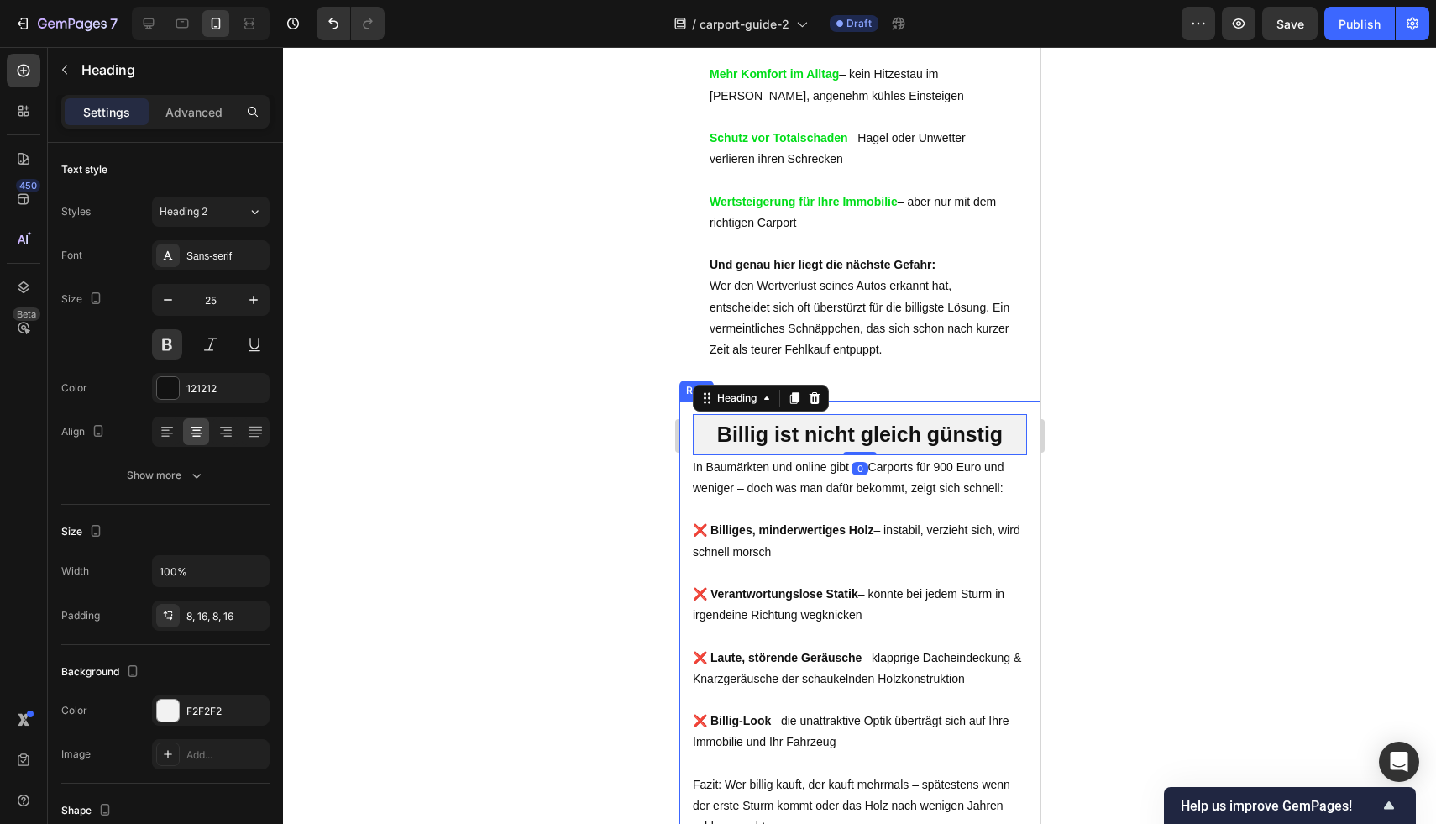
click at [689, 413] on div "Billig ist nicht gleich günstig Heading 0 Row In Baumärkten und online gibt es …" at bounding box center [858, 755] width 361 height 708
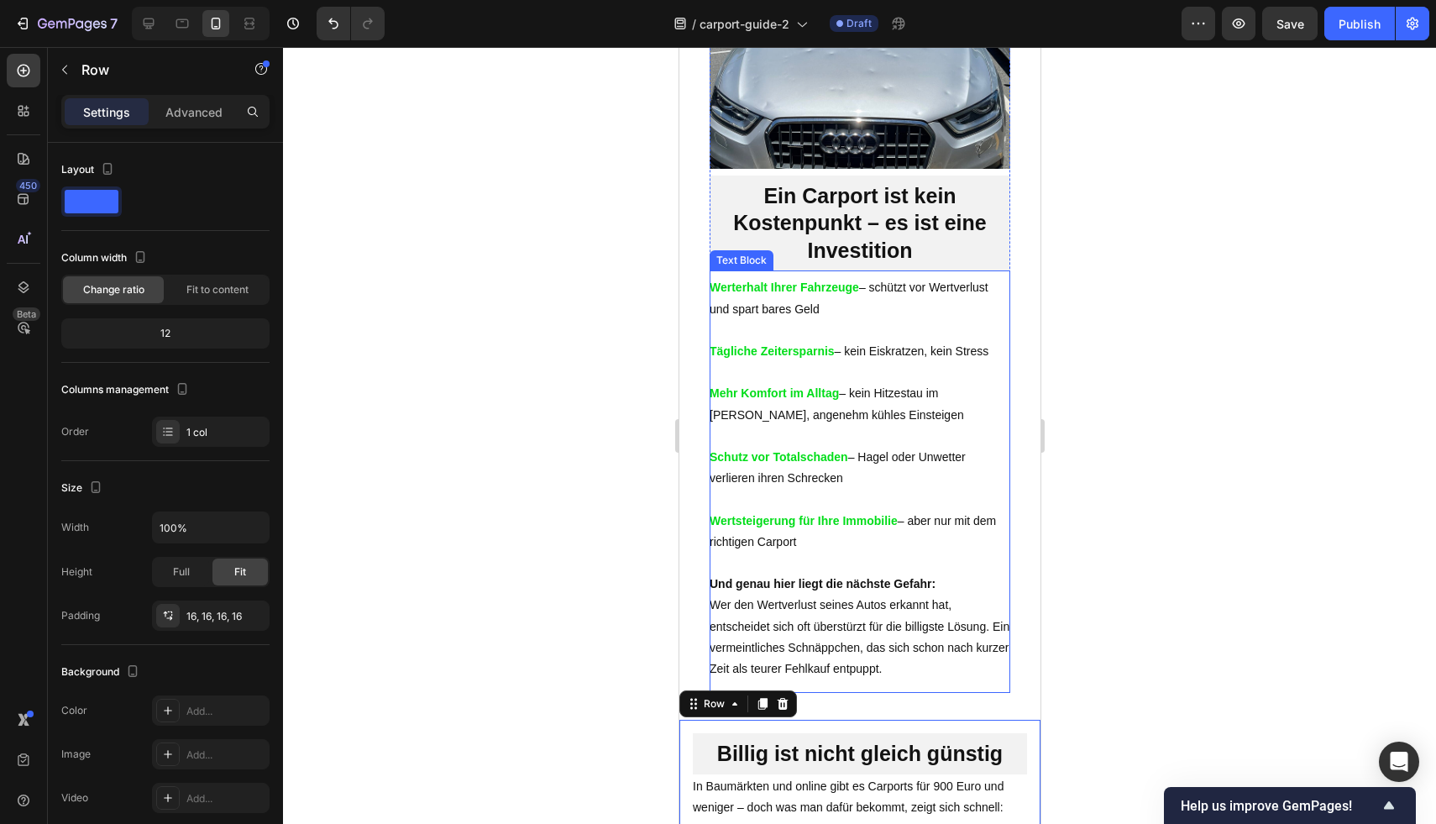
scroll to position [1181, 0]
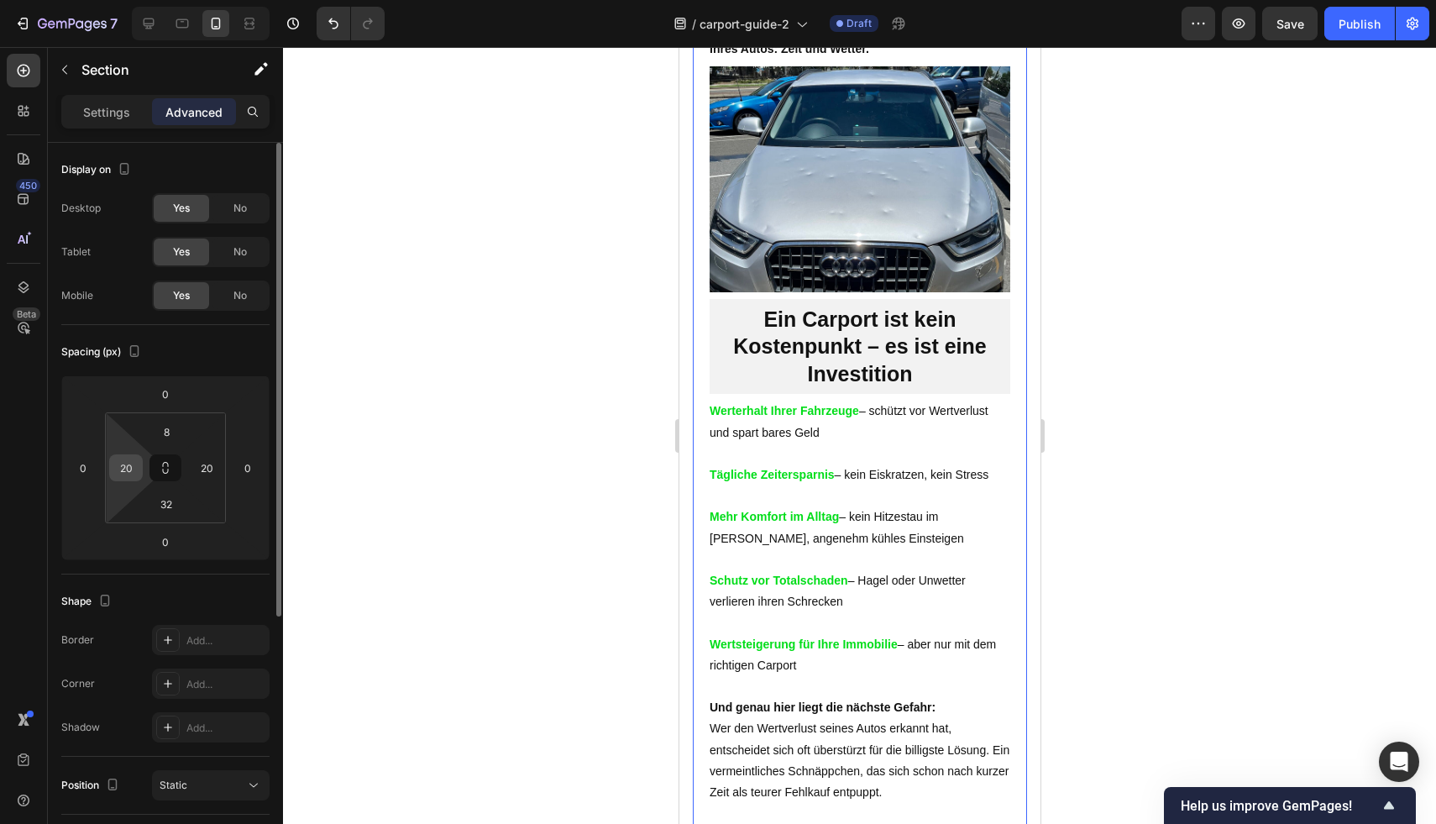
click at [139, 467] on div "20" at bounding box center [126, 467] width 34 height 27
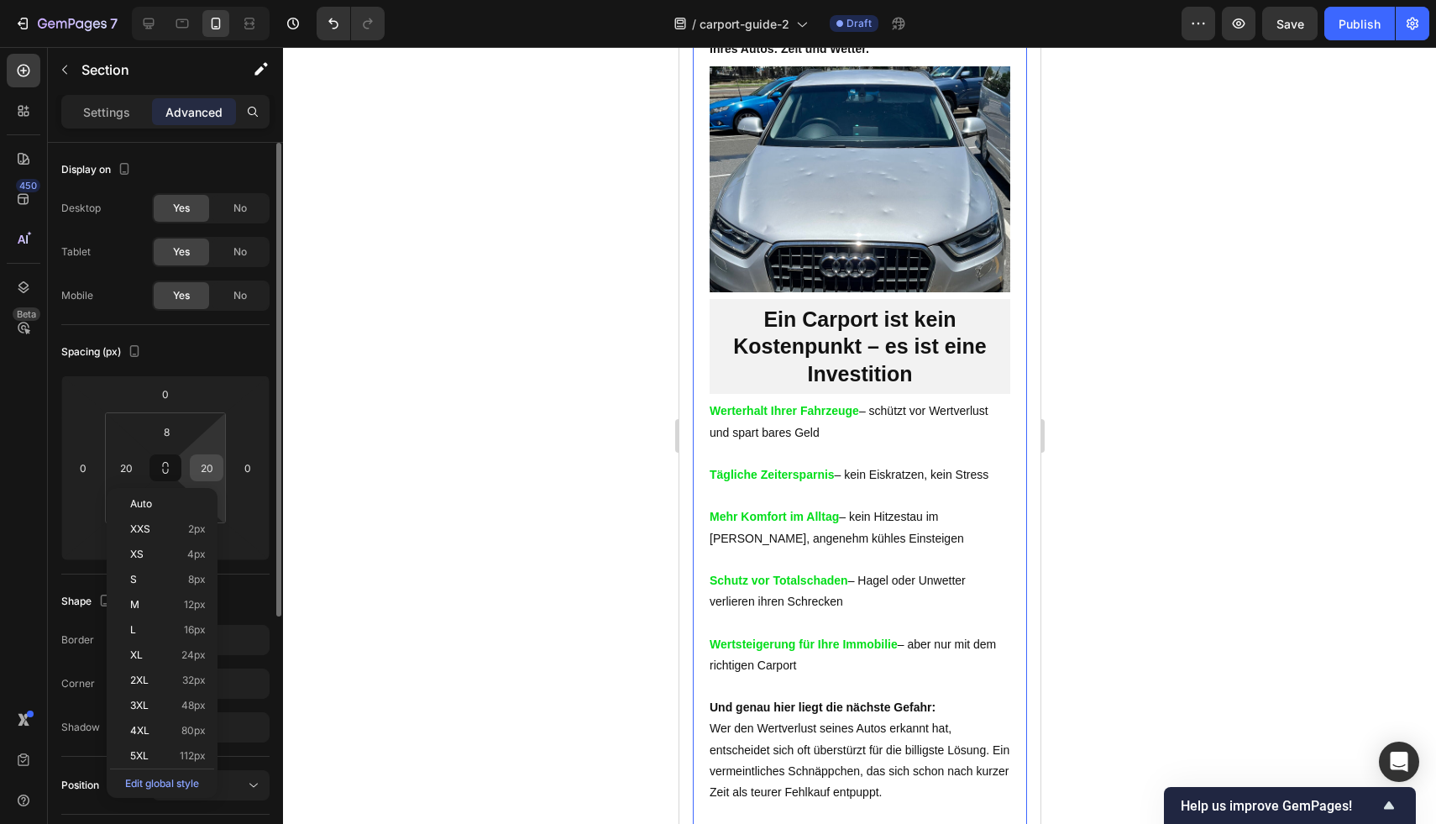
click at [207, 466] on input "20" at bounding box center [206, 467] width 25 height 25
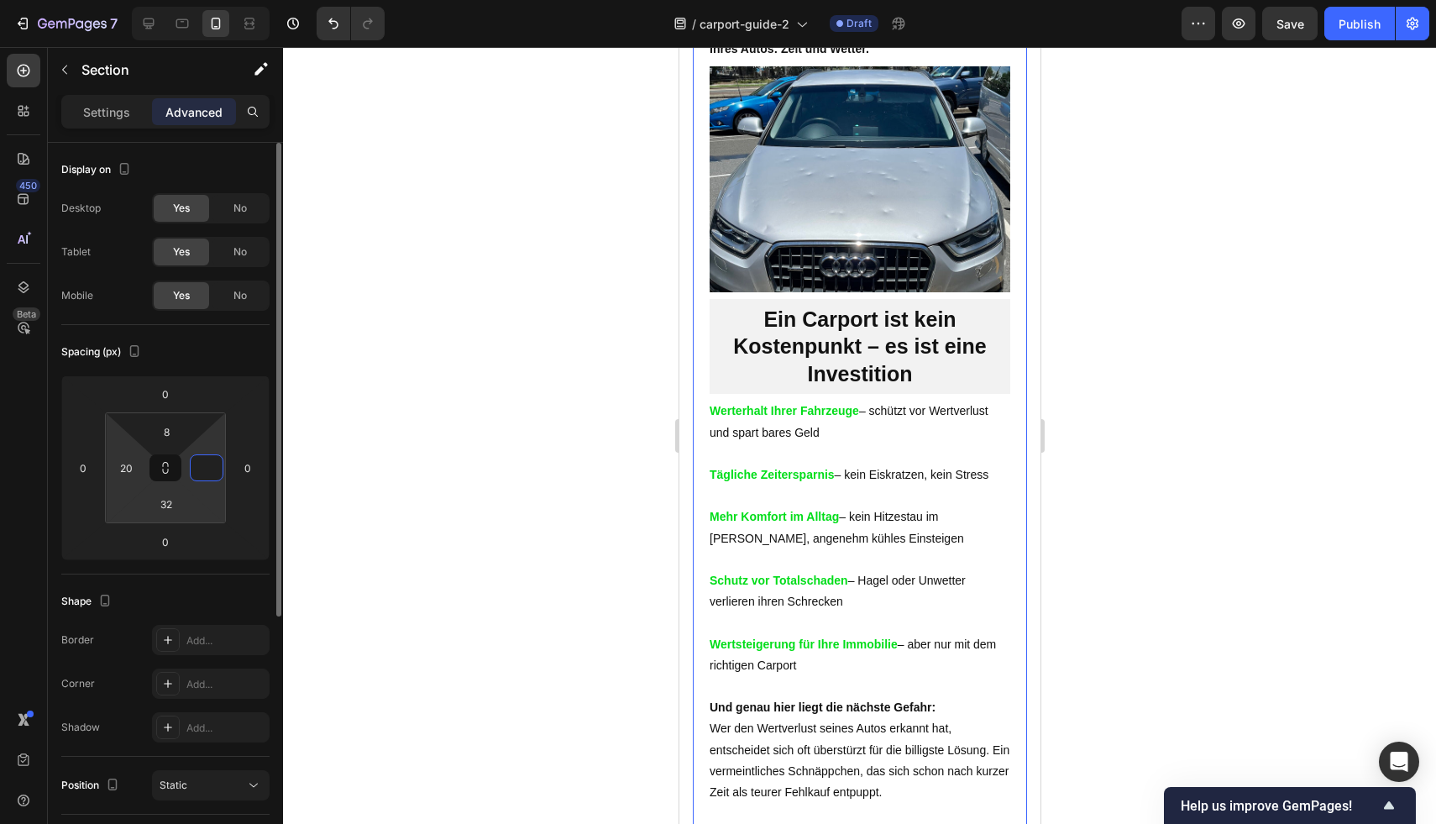
click at [145, 0] on html "7 Version history / carport-guide-2 Draft Preview Save Publish 450 Beta Section…" at bounding box center [718, 0] width 1436 height 0
type input "0"
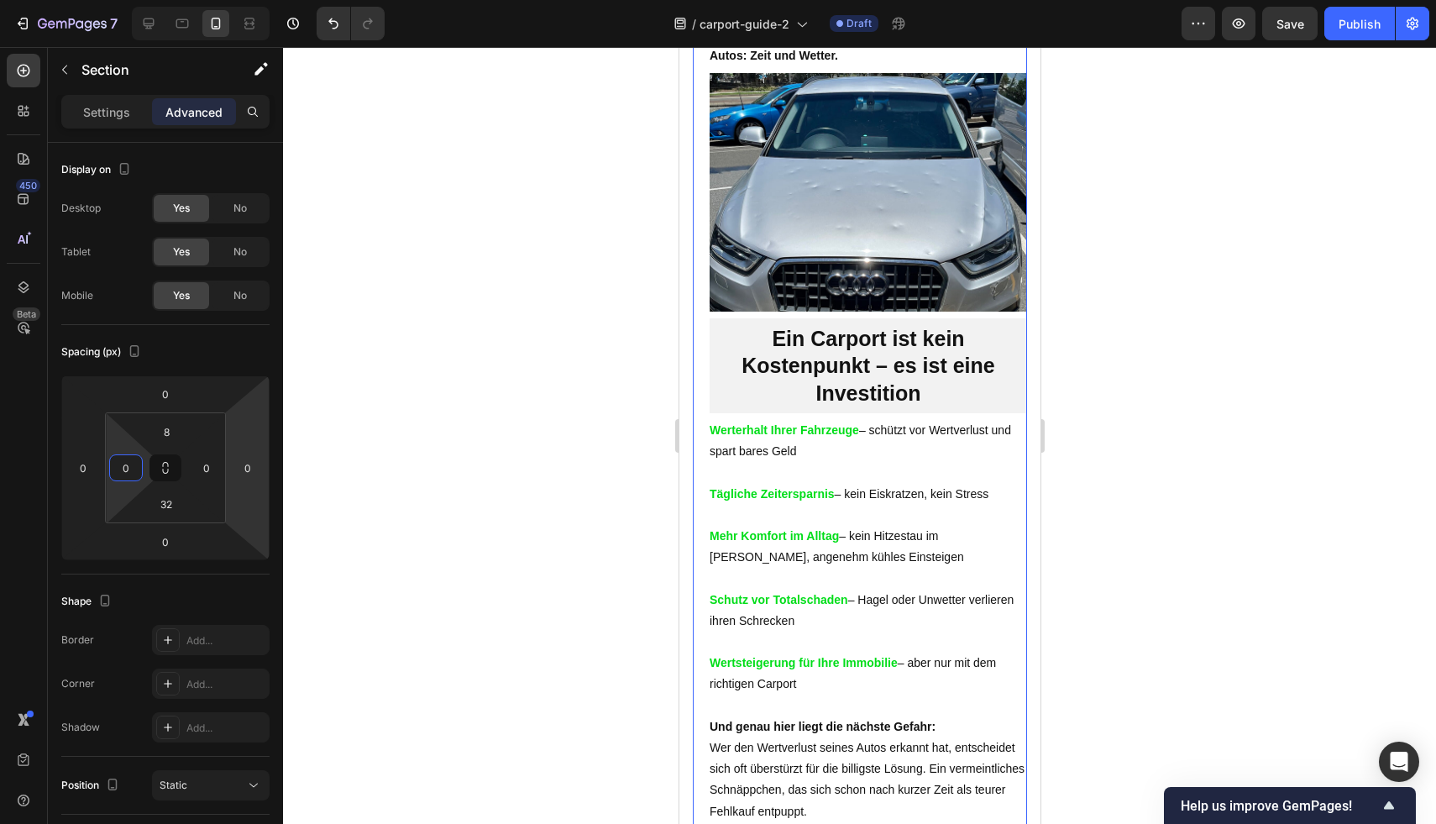
click at [409, 440] on div at bounding box center [859, 435] width 1153 height 777
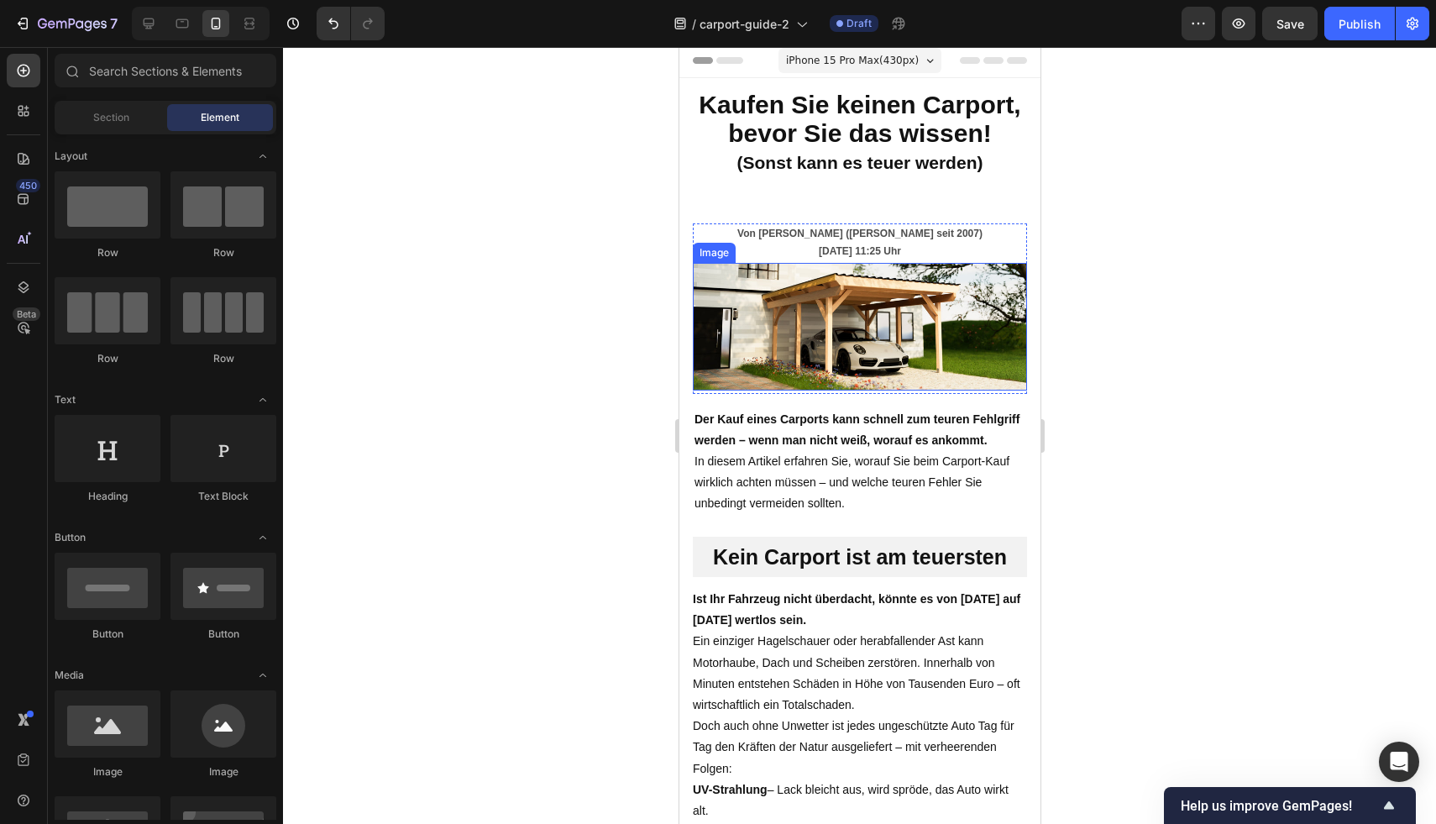
scroll to position [0, 0]
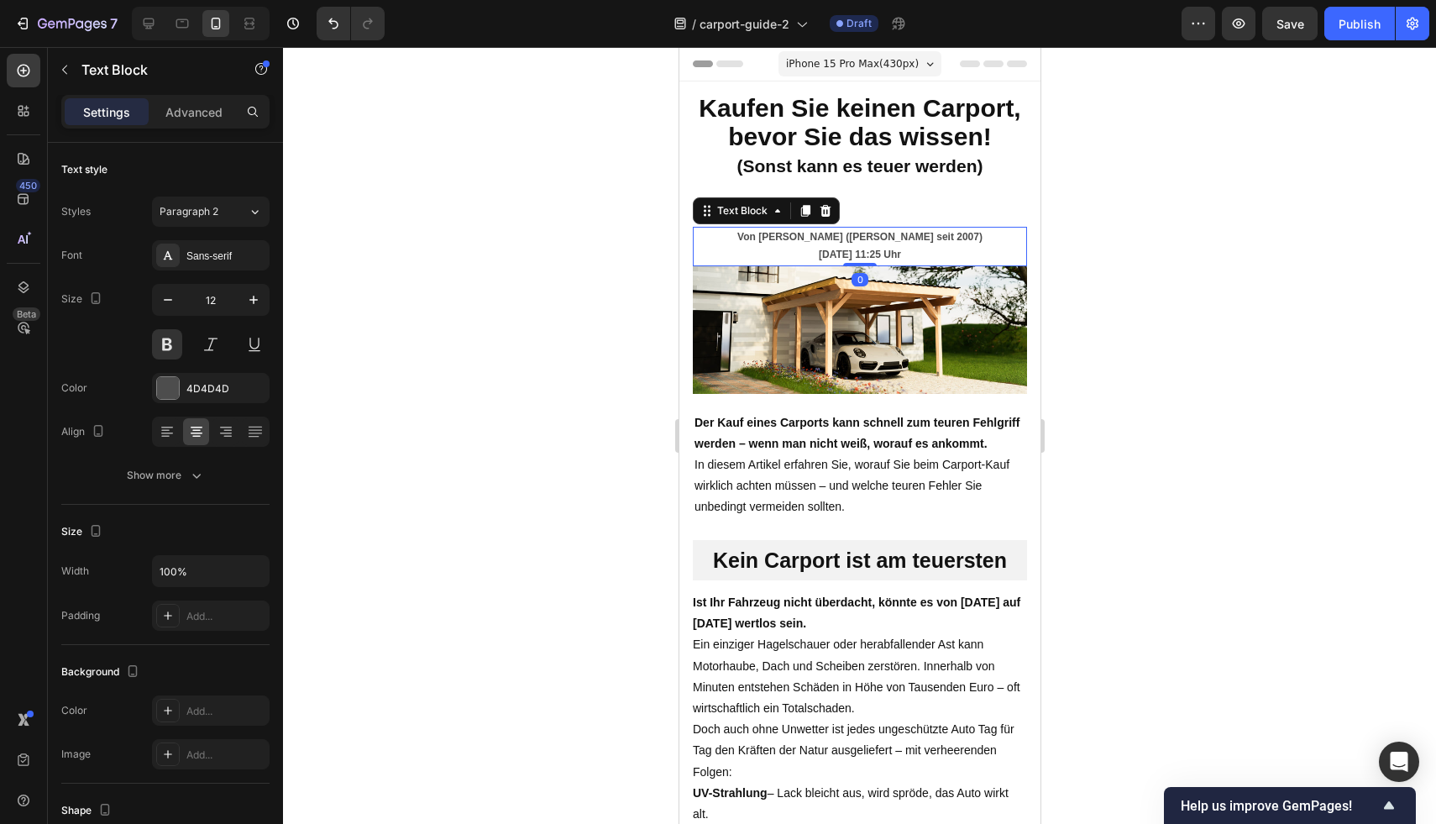
click at [985, 256] on p "[DATE] 11:25 Uhr" at bounding box center [859, 255] width 331 height 18
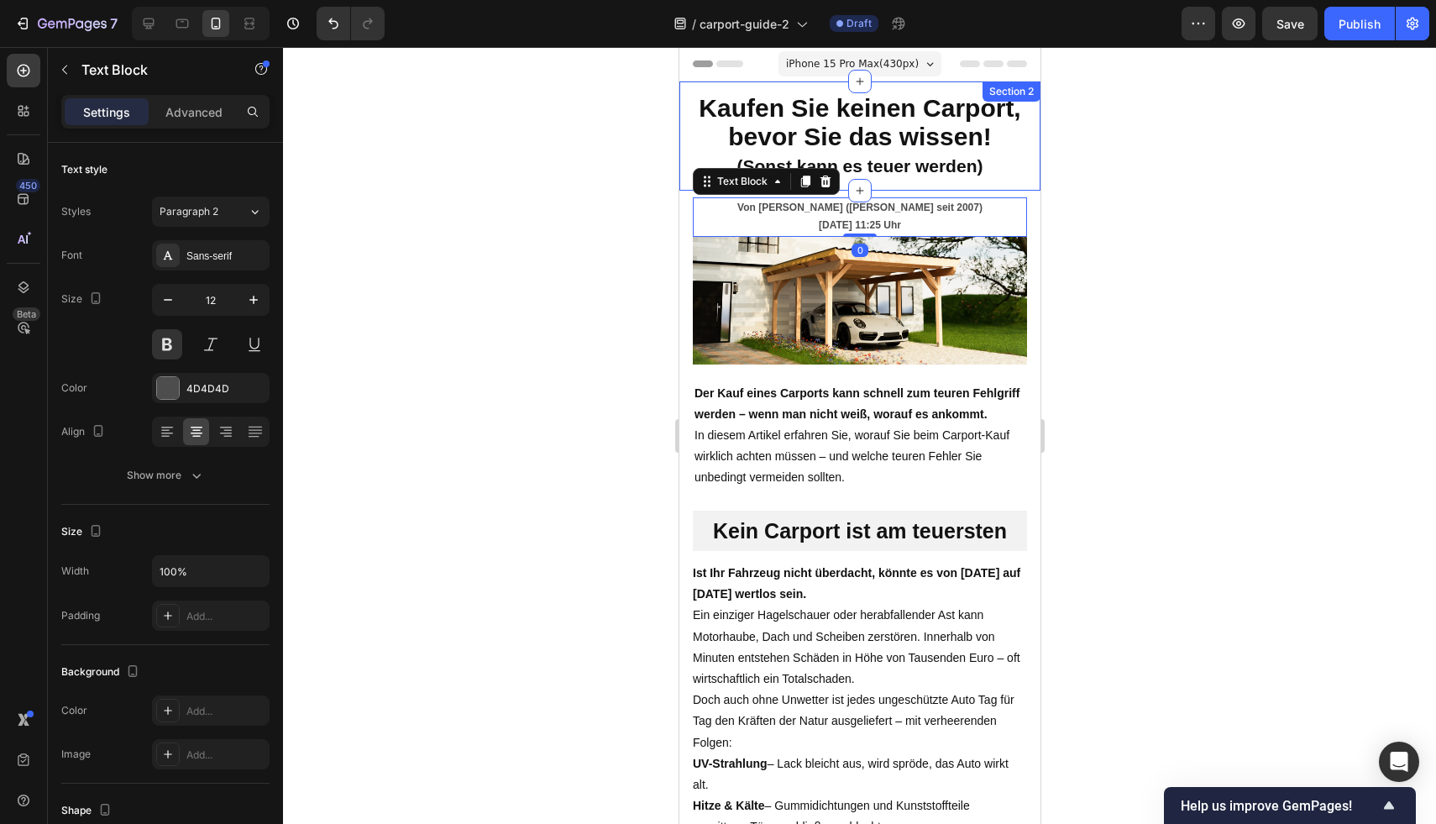
click at [973, 191] on div "Kaufen Sie keinen Carport, bevor Sie das wissen! (Sonst kann es teuer werden) H…" at bounding box center [858, 135] width 361 height 109
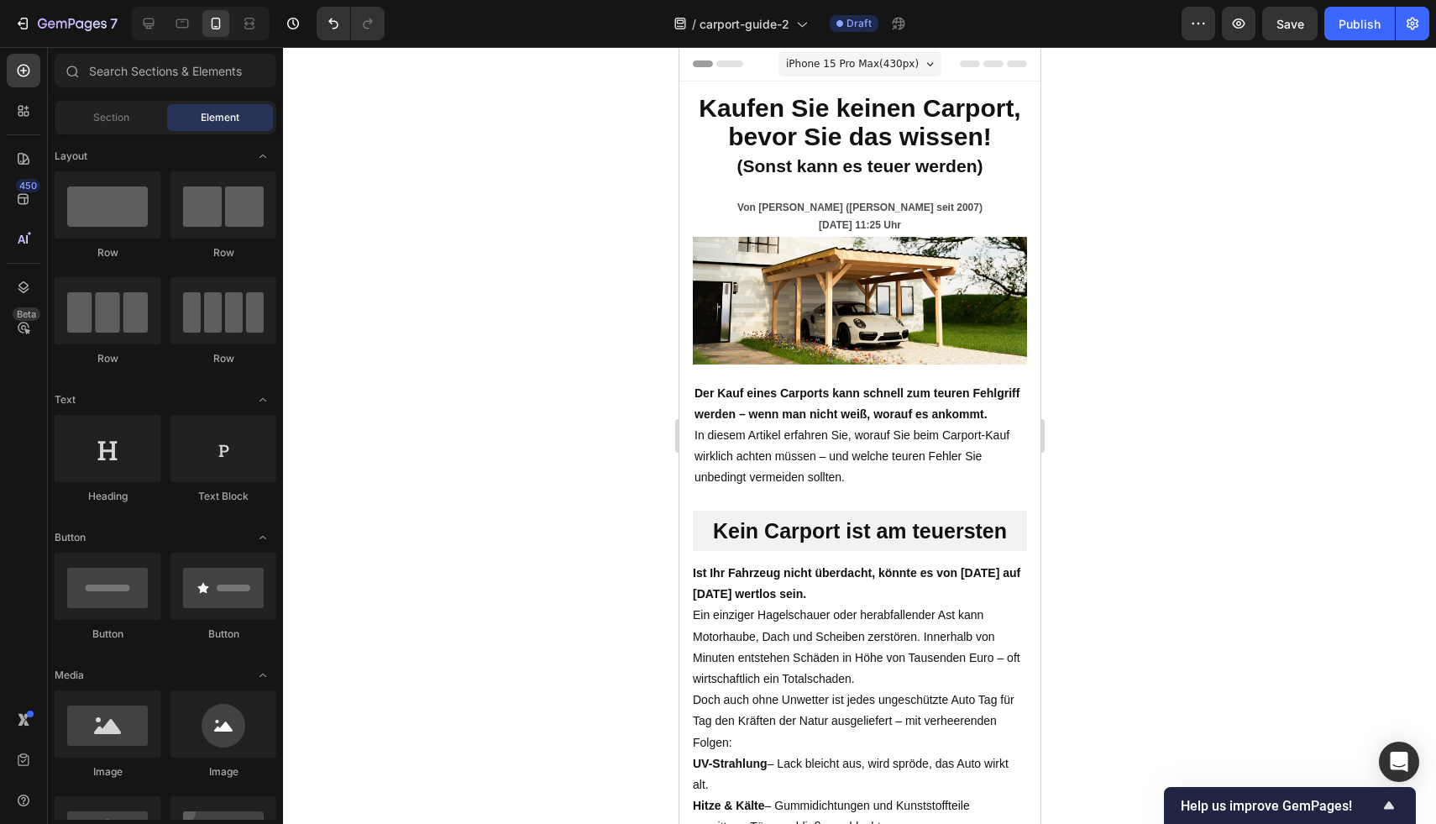
click at [1011, 217] on p "Von [PERSON_NAME] ([PERSON_NAME] seit 2007)" at bounding box center [859, 208] width 331 height 18
click at [999, 217] on p "Von [PERSON_NAME] ([PERSON_NAME] seit 2007)" at bounding box center [859, 208] width 331 height 18
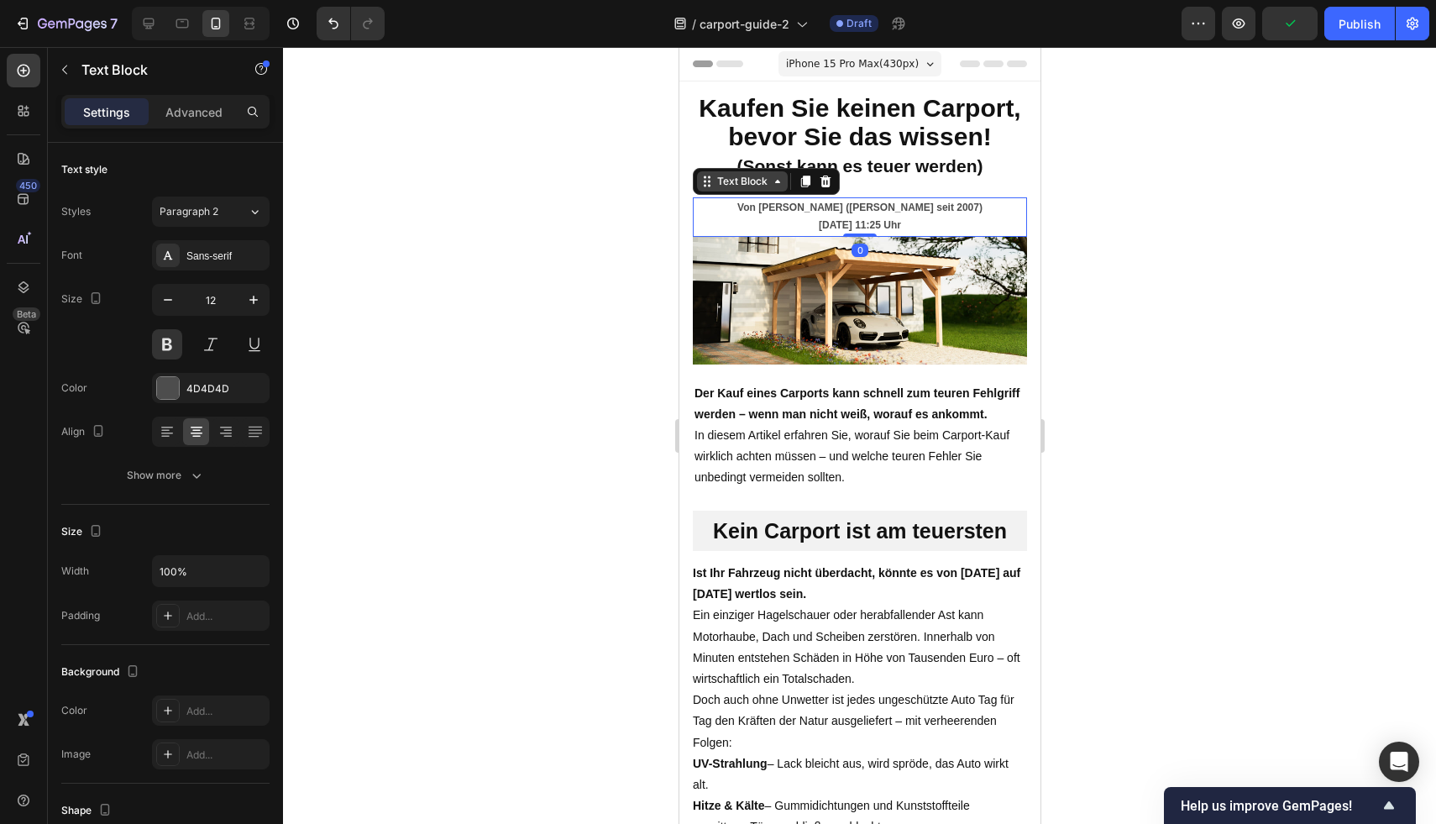
click at [717, 189] on div "Text Block" at bounding box center [741, 181] width 57 height 15
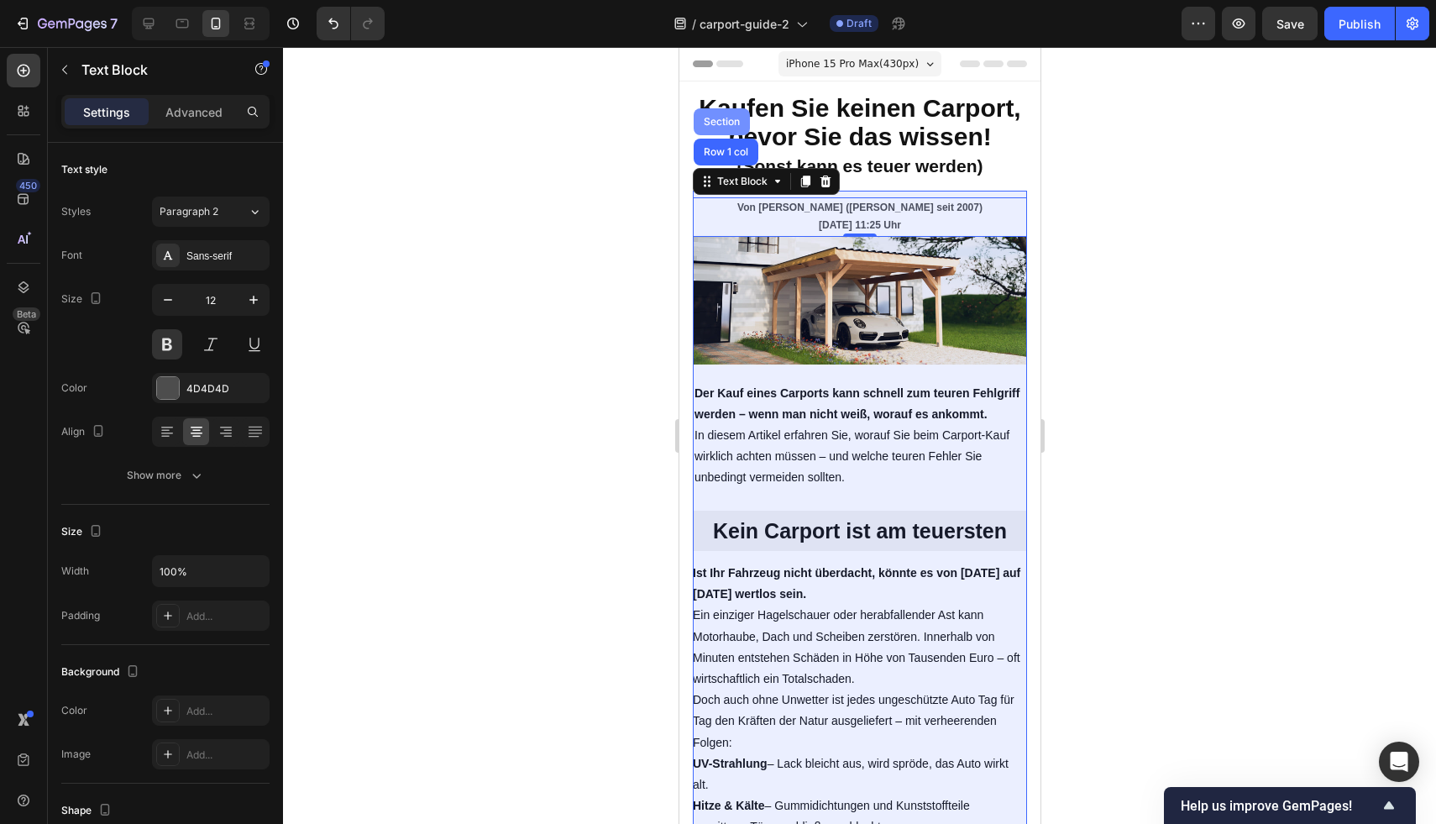
click at [732, 127] on div "Section" at bounding box center [720, 122] width 43 height 10
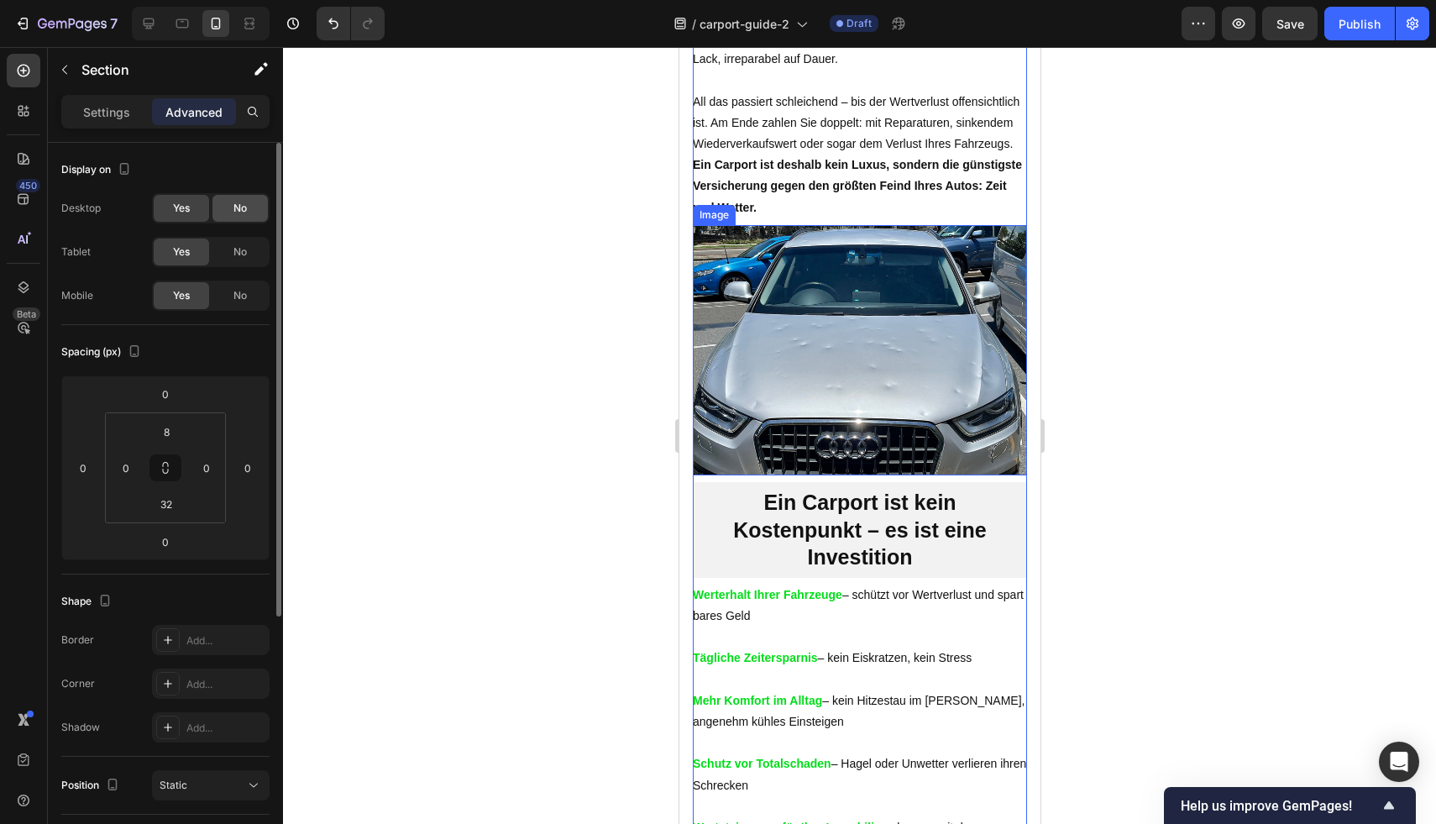
scroll to position [1016, 0]
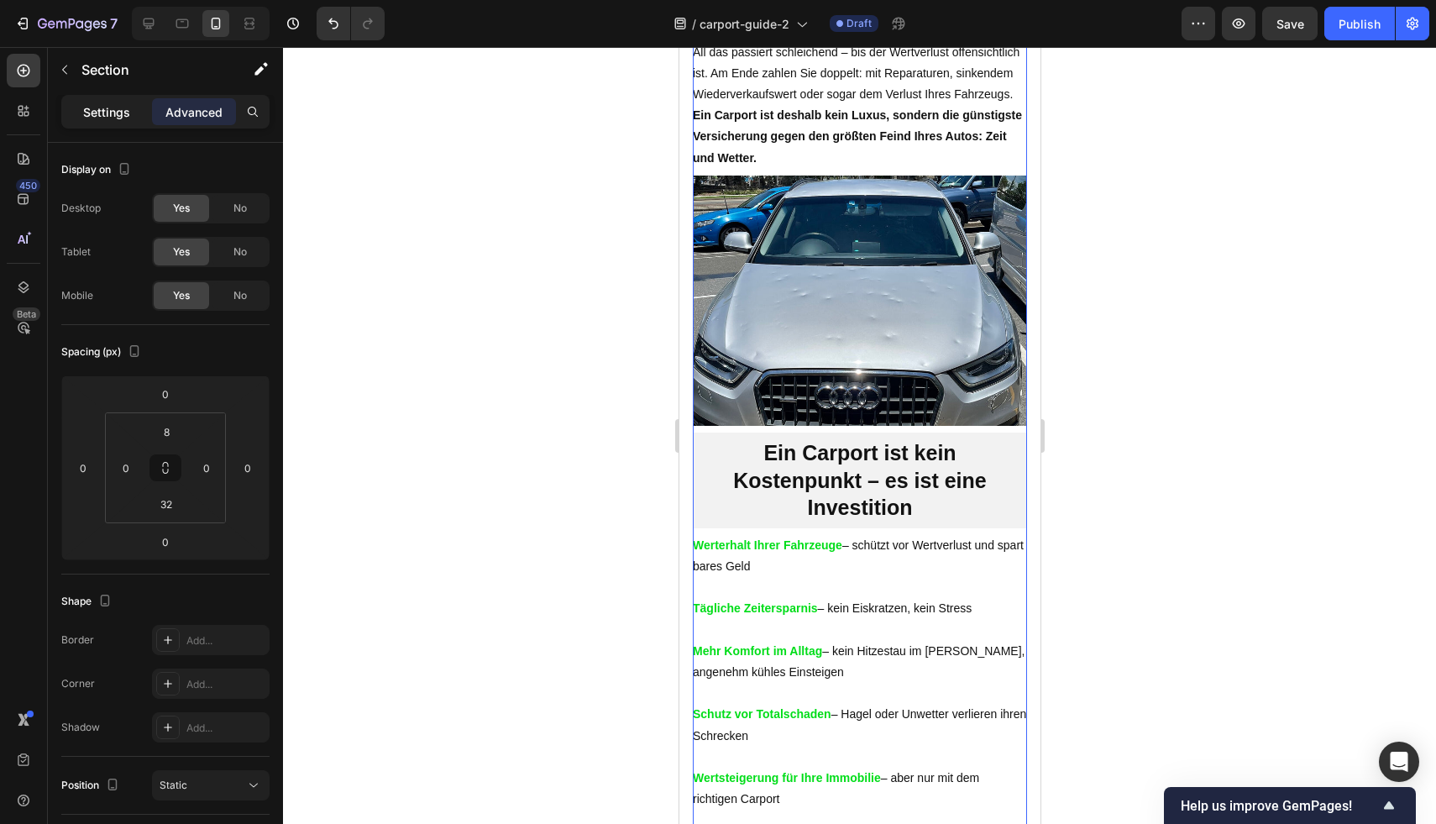
click at [116, 118] on p "Settings" at bounding box center [106, 112] width 47 height 18
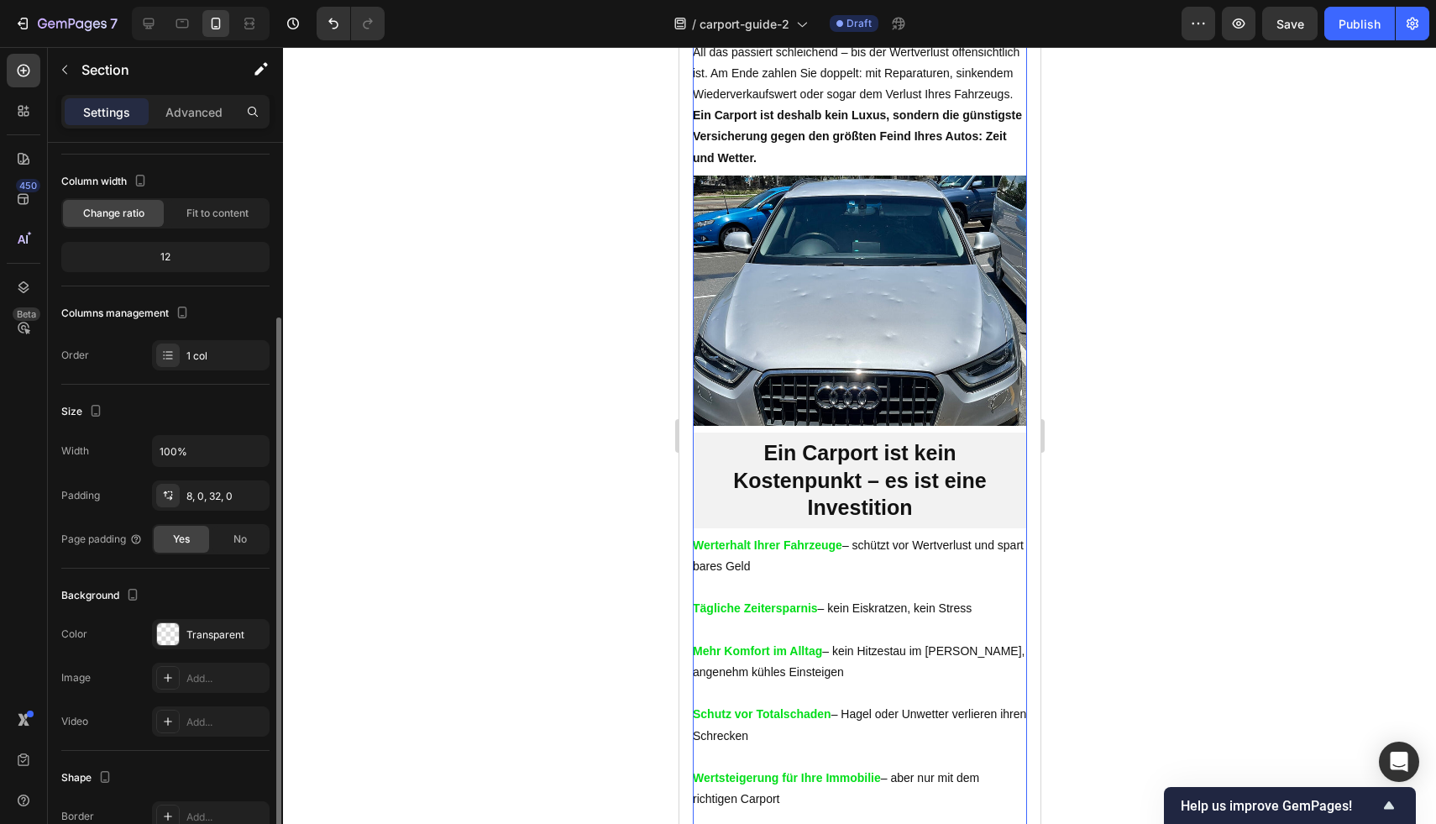
scroll to position [144, 0]
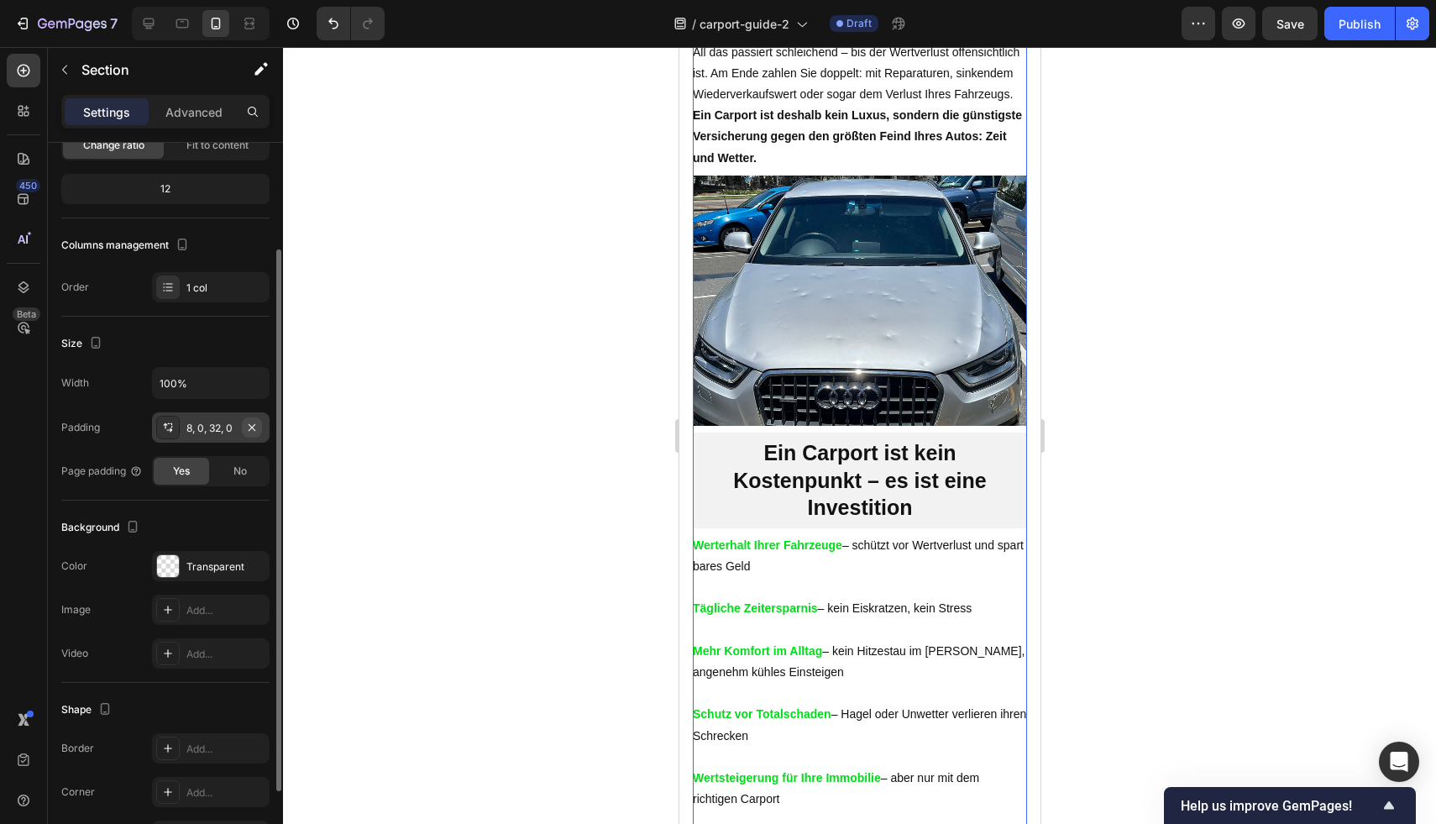
click at [246, 427] on icon "button" at bounding box center [251, 427] width 13 height 13
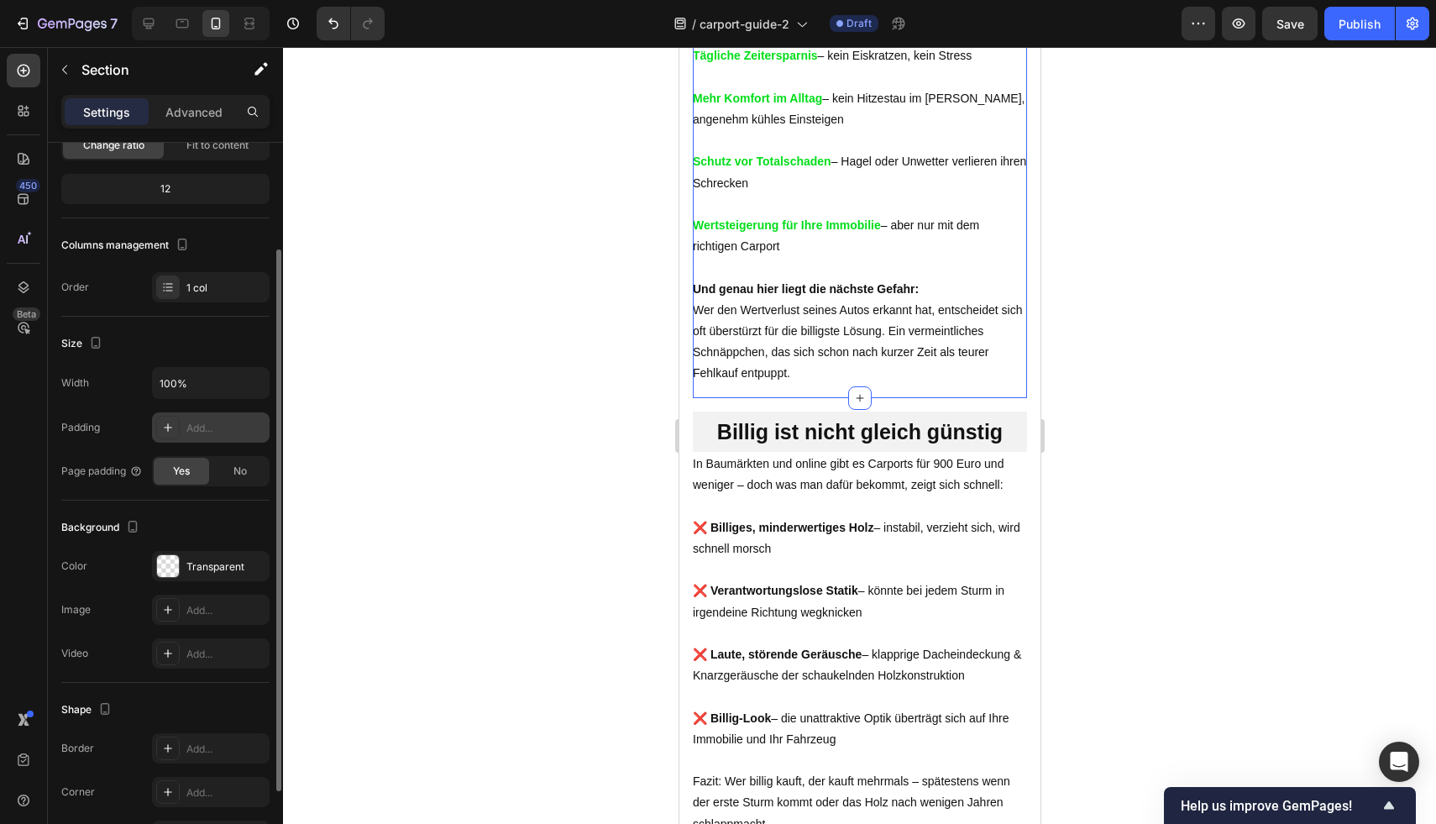
scroll to position [1617, 0]
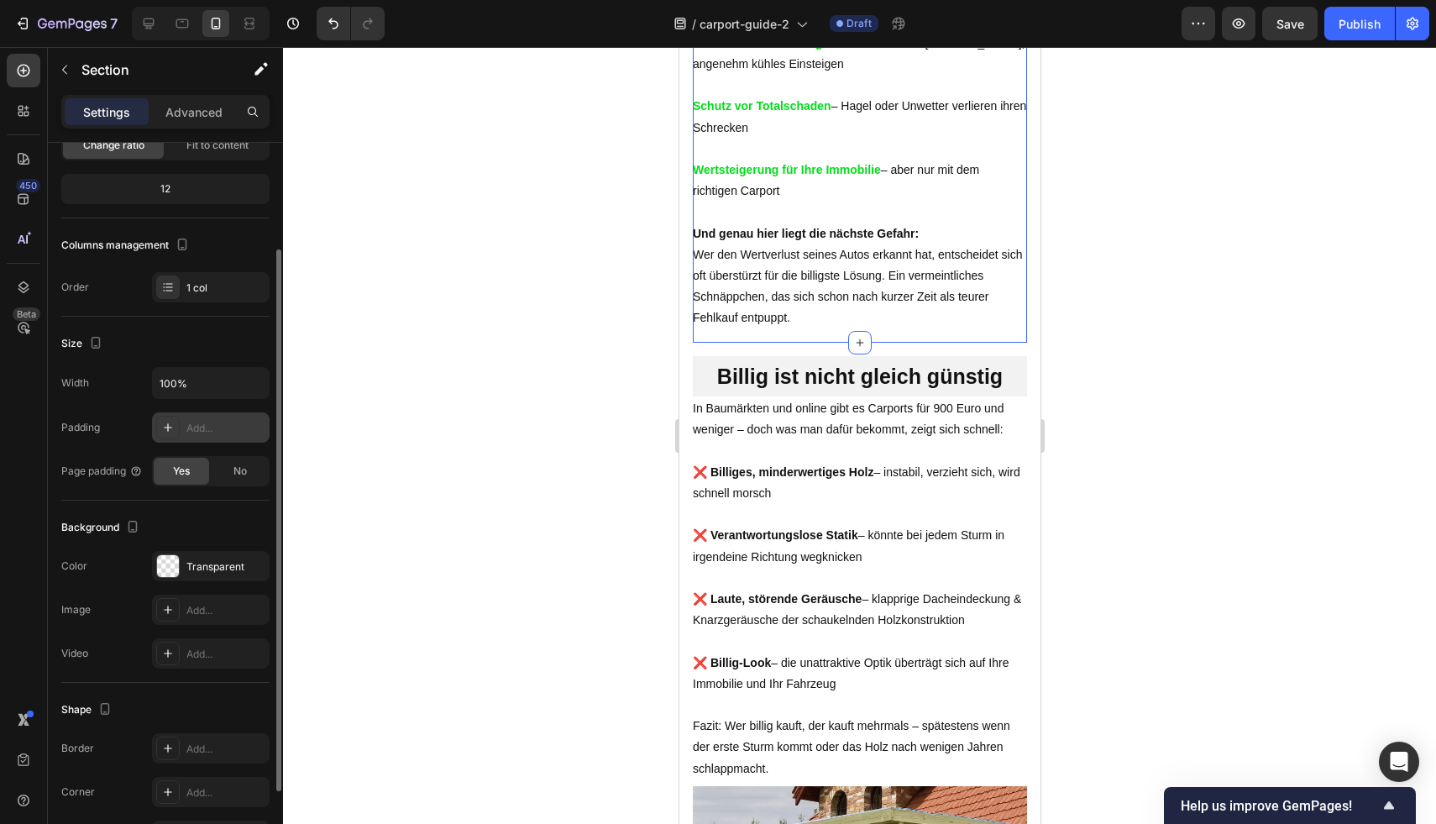
click at [1157, 409] on div at bounding box center [859, 435] width 1153 height 777
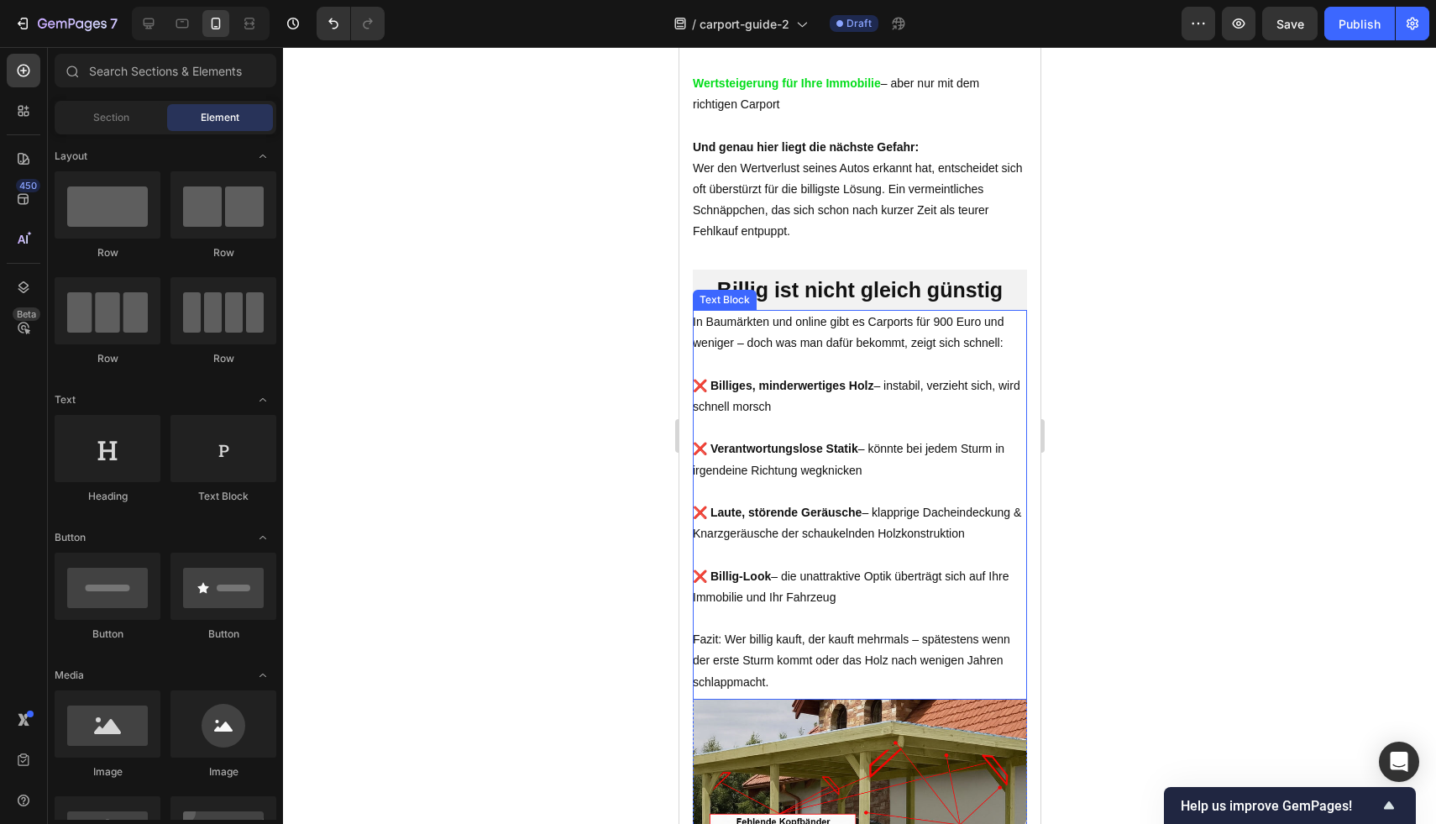
scroll to position [1804, 0]
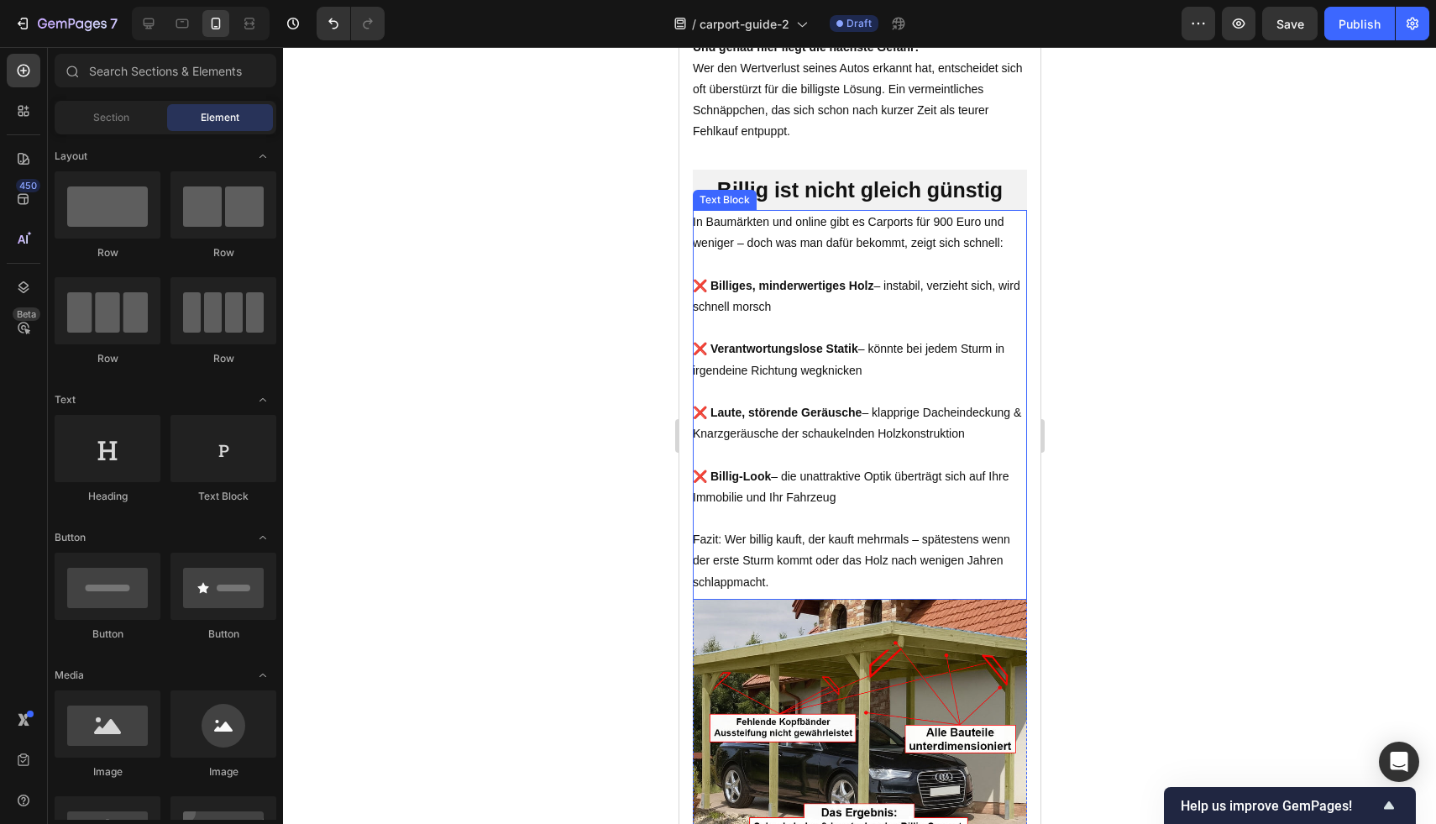
click at [883, 317] on p "❌ Billiges, minderwertiges Holz – instabil, verzieht sich, wird schnell morsch" at bounding box center [859, 296] width 334 height 42
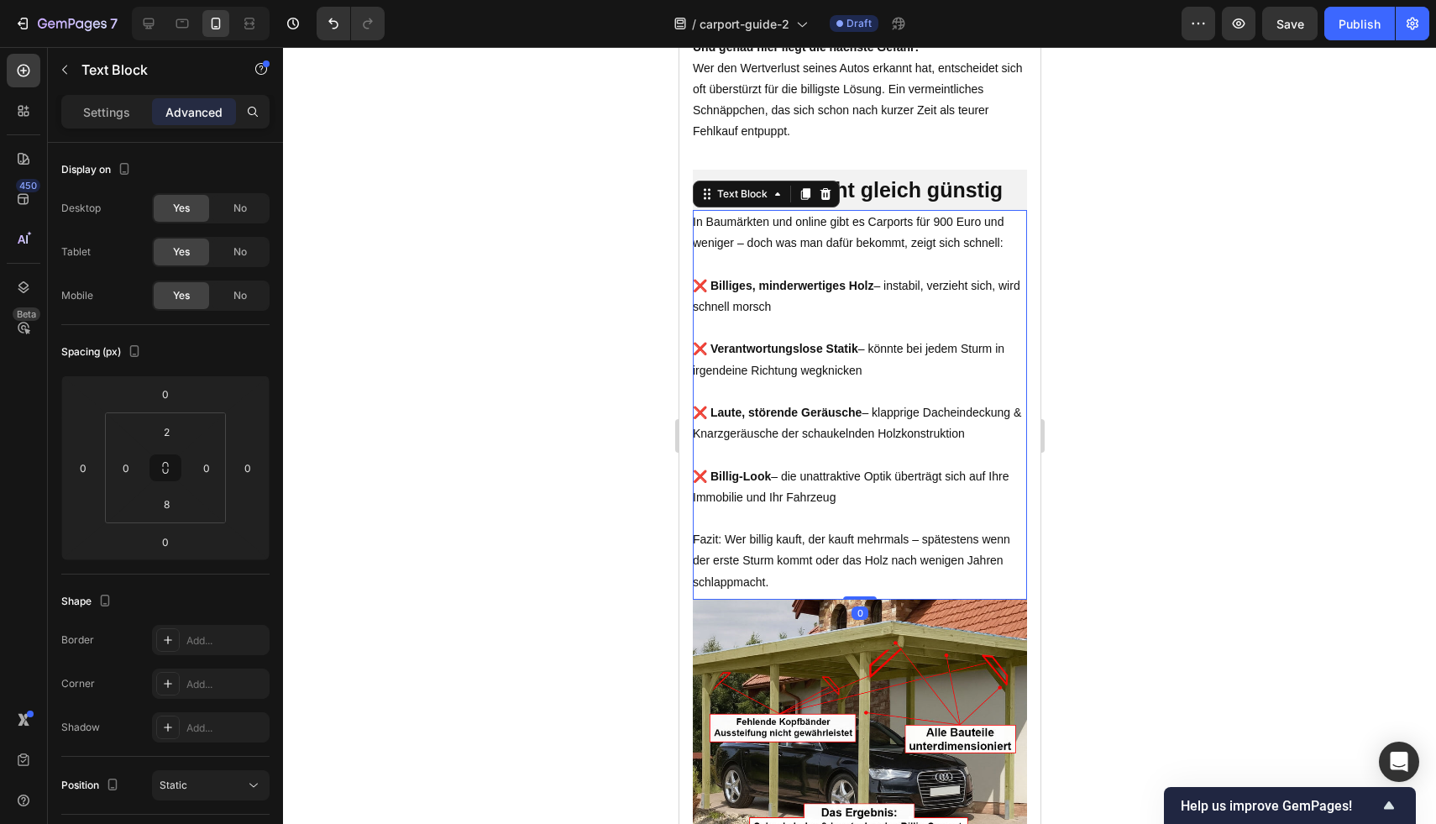
click at [1189, 264] on div at bounding box center [859, 435] width 1153 height 777
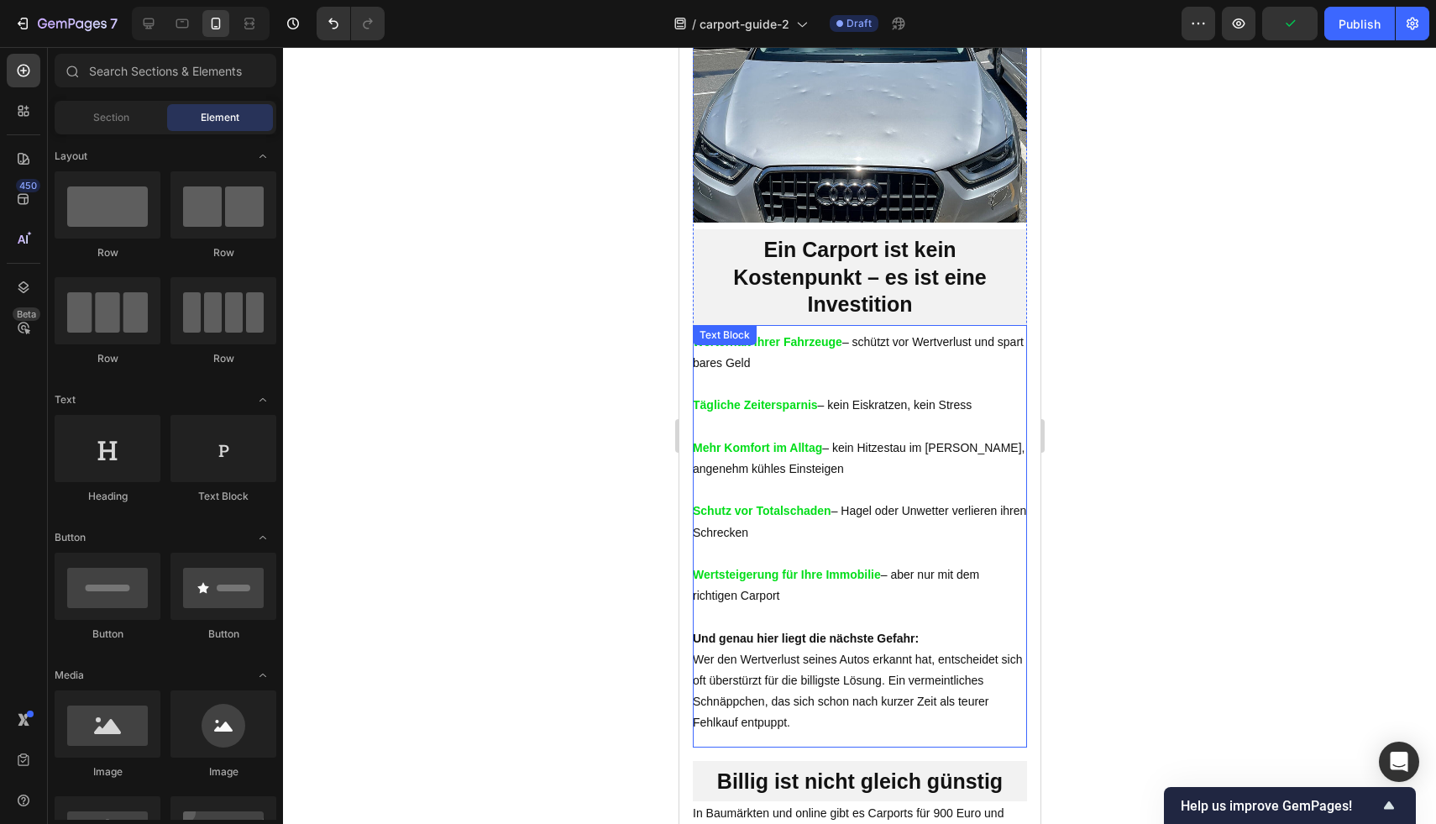
scroll to position [1206, 0]
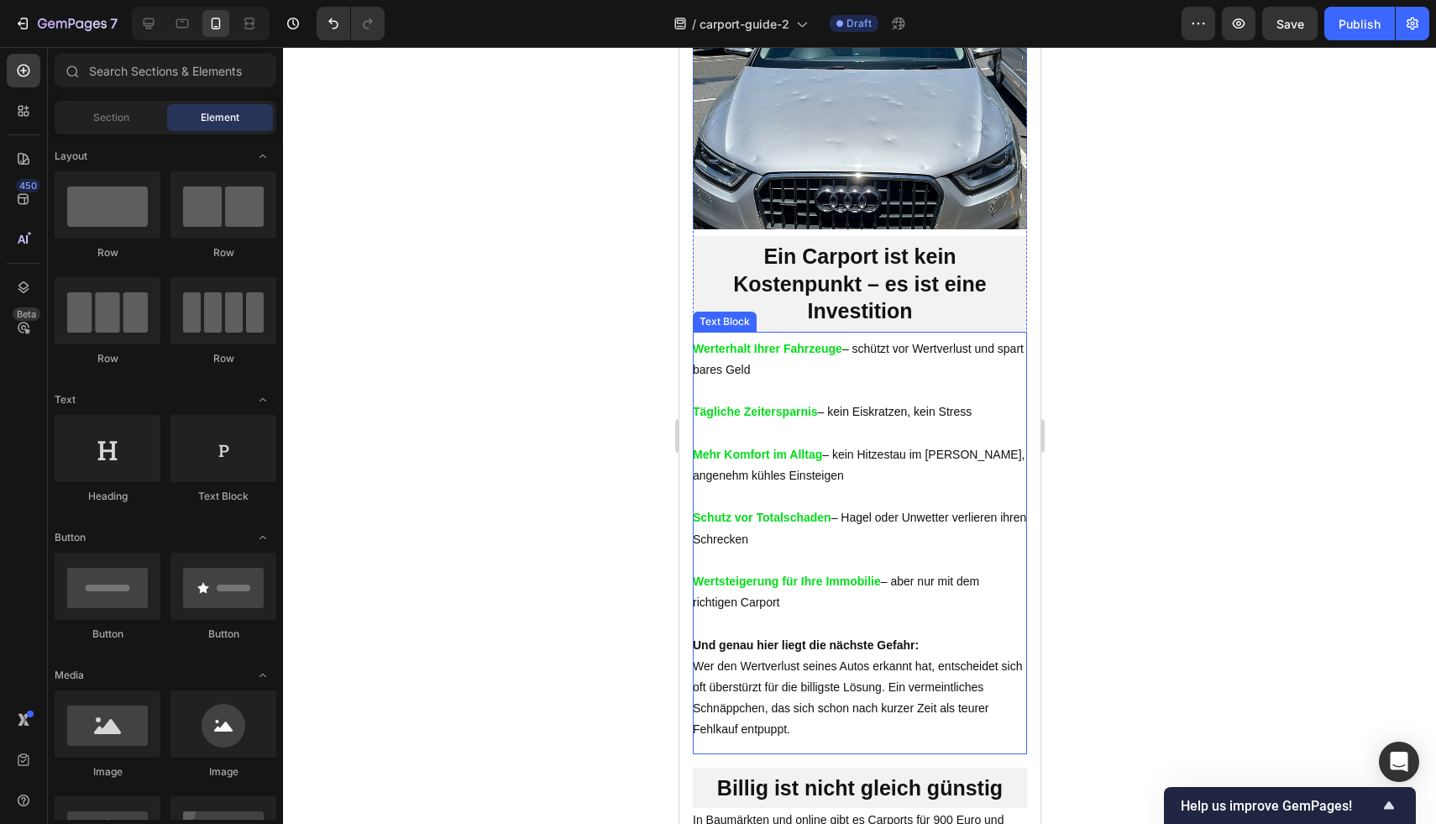
click at [899, 401] on p at bounding box center [859, 390] width 334 height 21
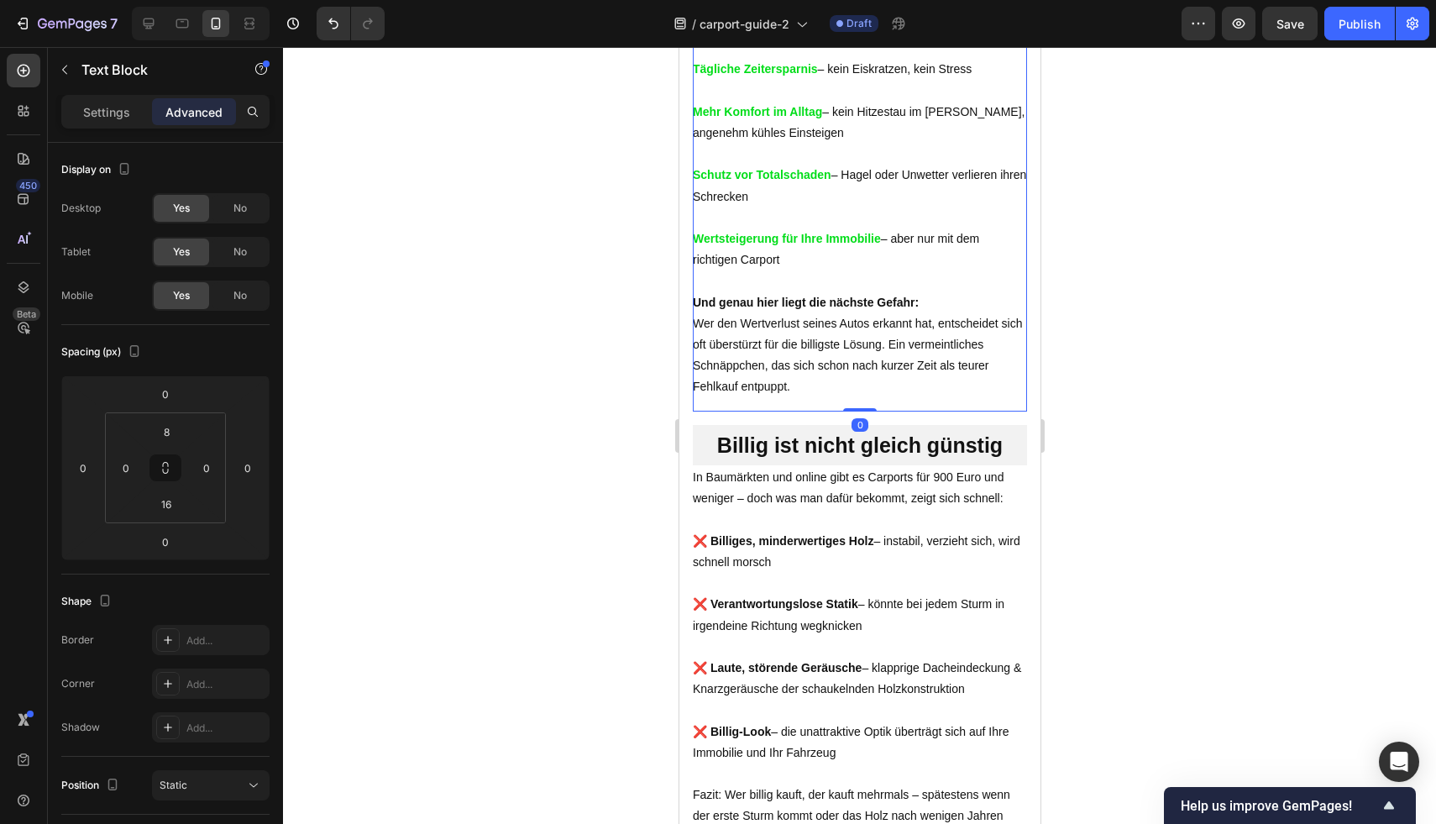
scroll to position [1704, 0]
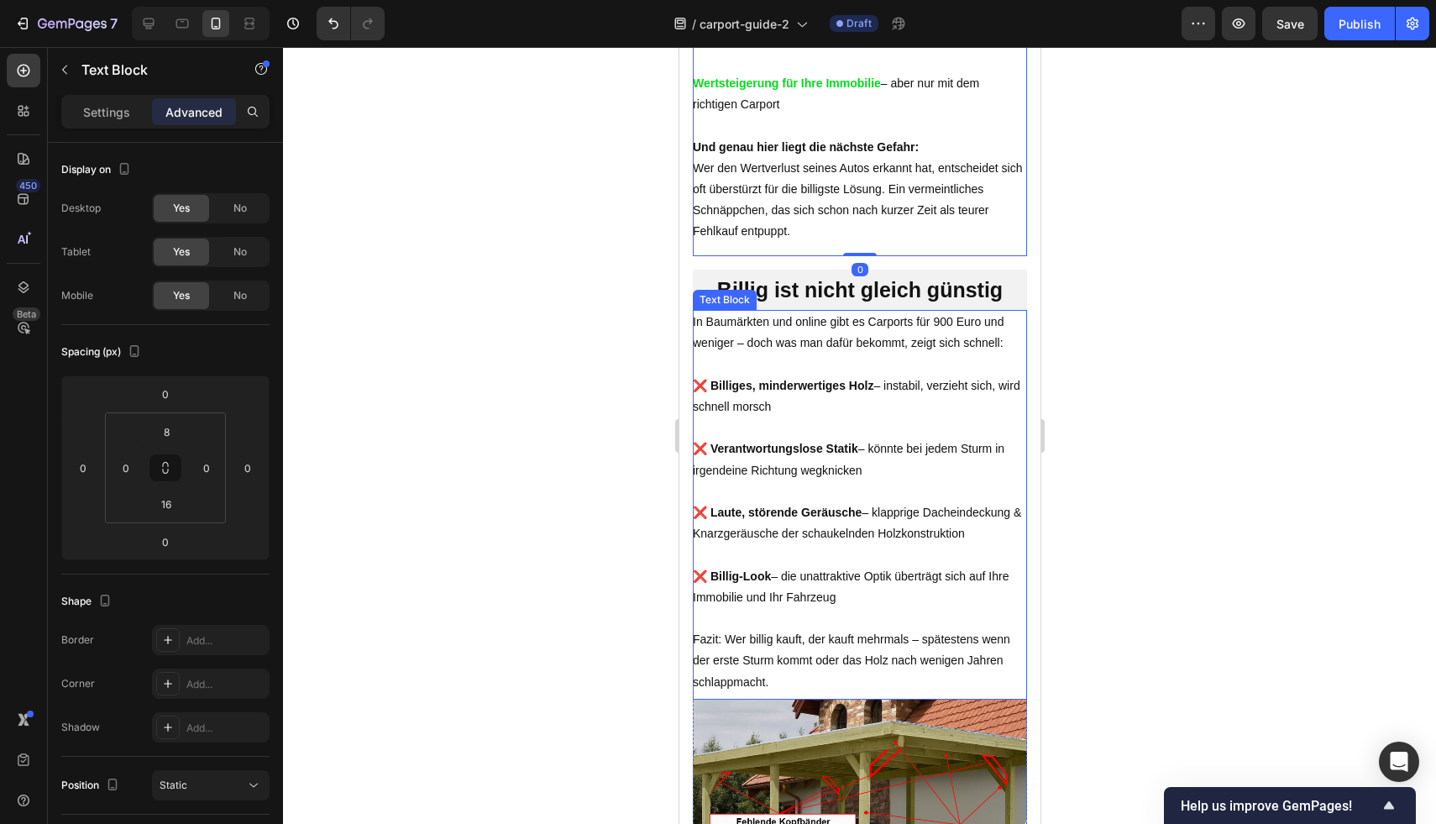
click at [838, 455] on strong "❌ Verantwortungslose Statik" at bounding box center [774, 448] width 165 height 13
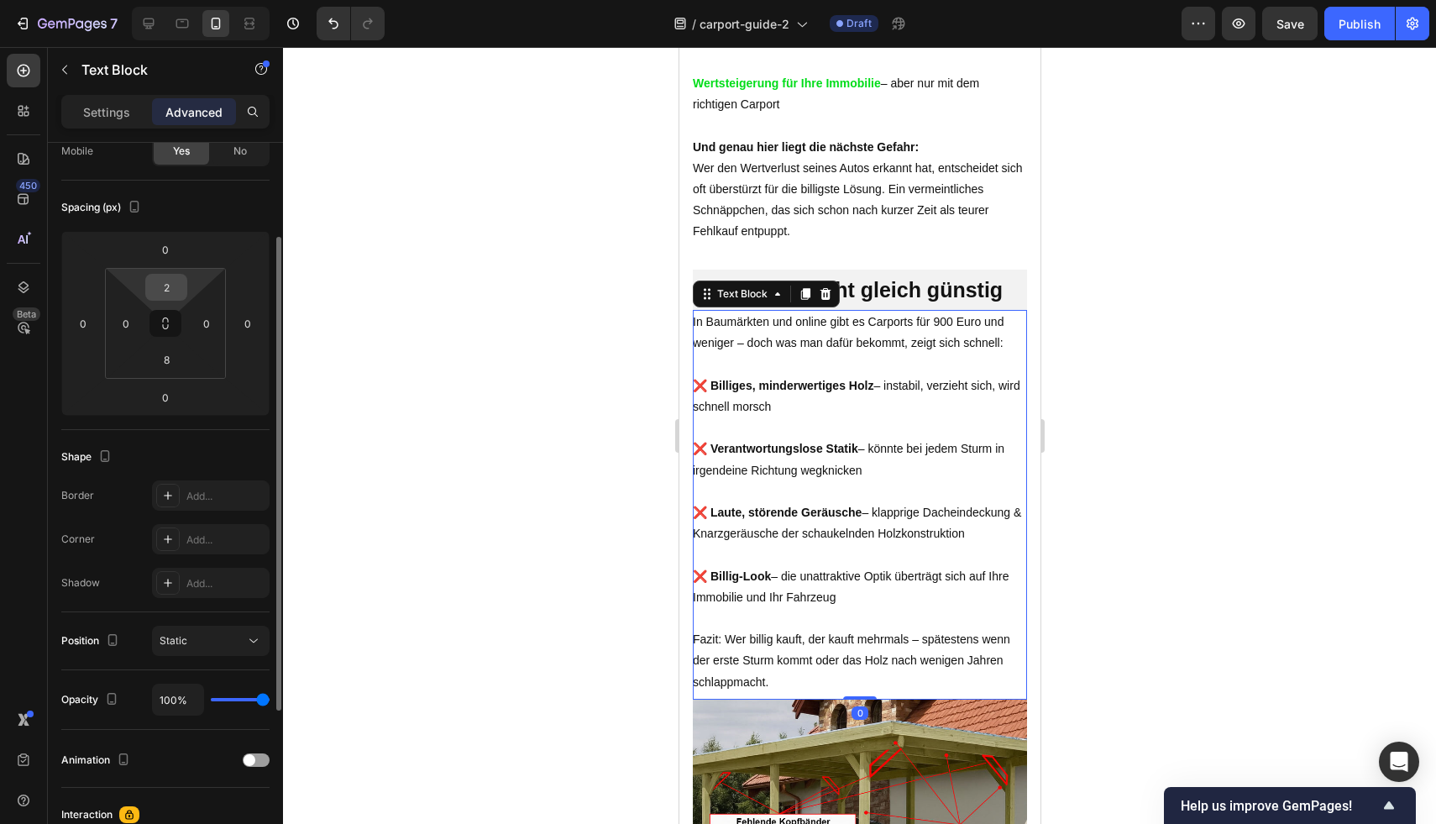
click at [158, 285] on input "2" at bounding box center [166, 287] width 34 height 25
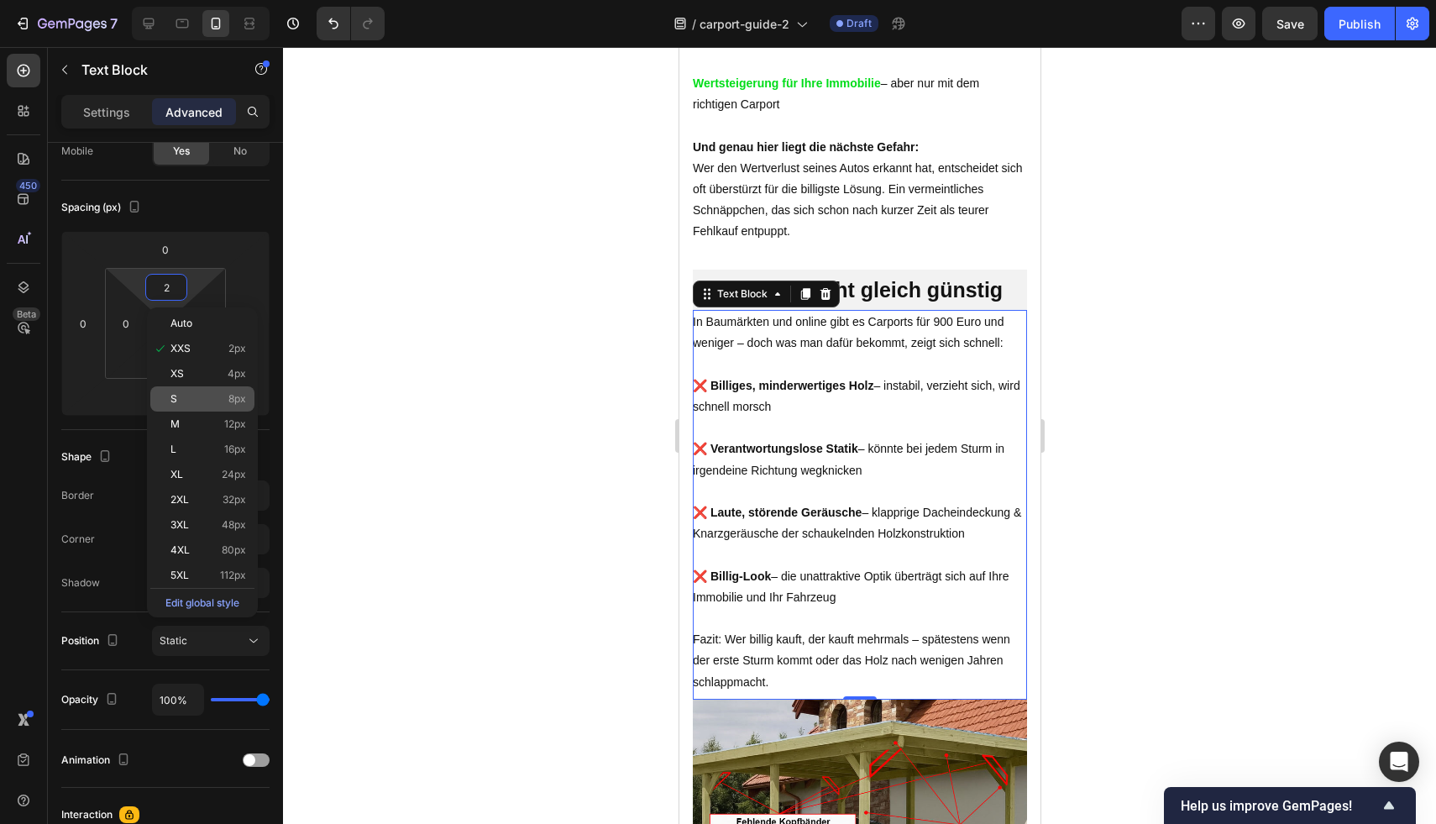
click at [235, 390] on div "S 8px" at bounding box center [202, 398] width 104 height 25
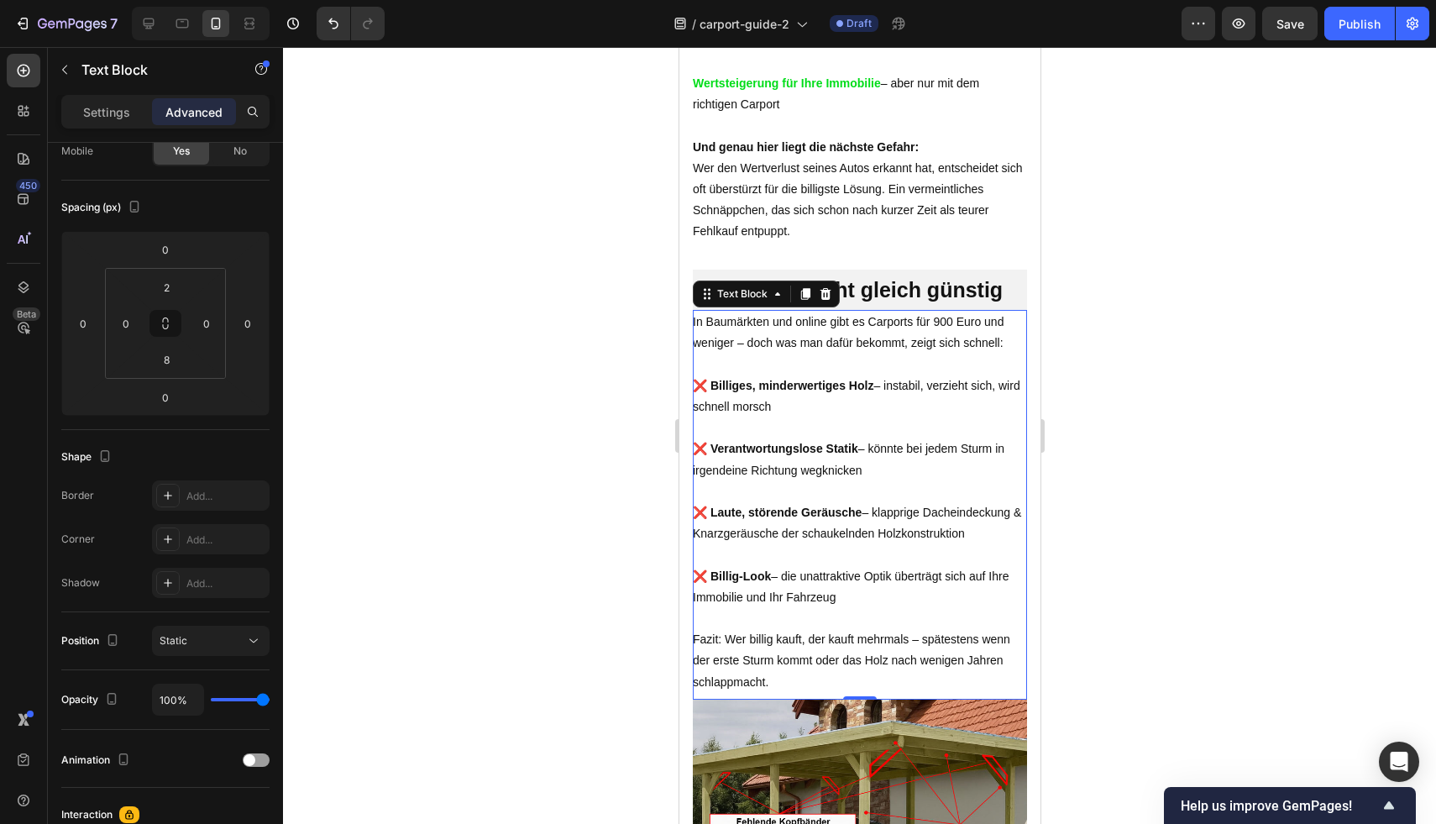
type input "8"
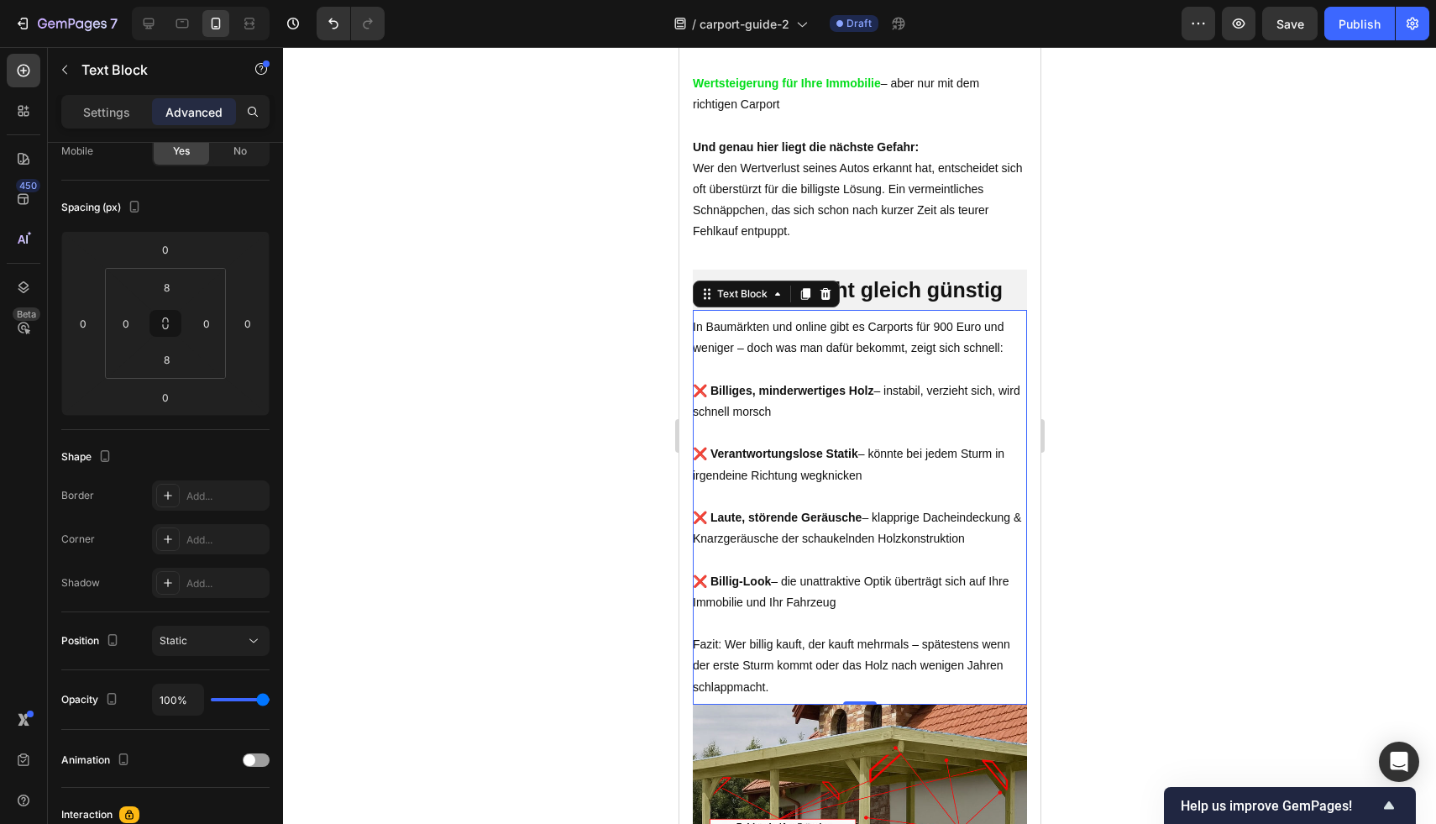
click at [1319, 365] on div at bounding box center [859, 435] width 1153 height 777
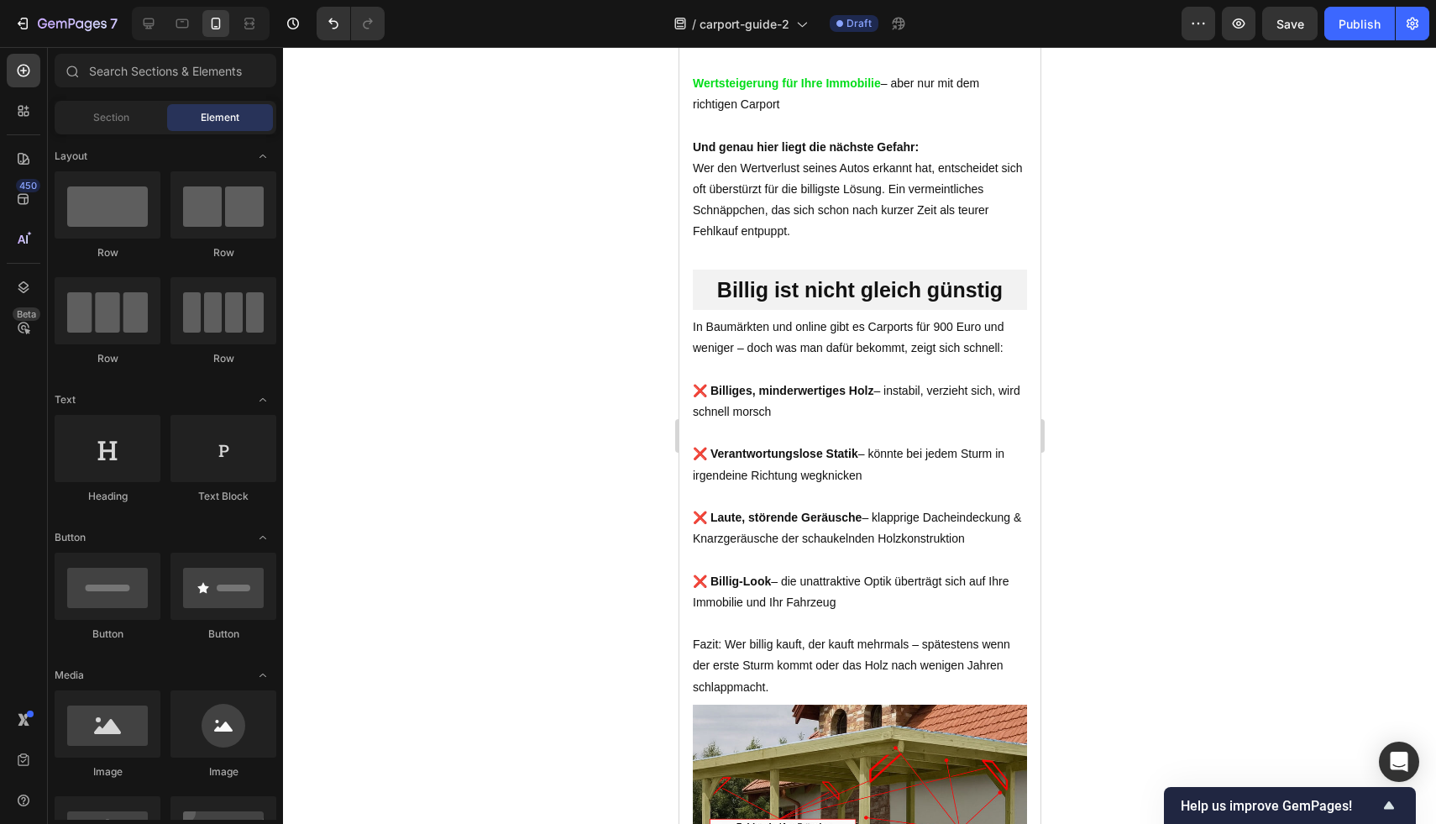
click at [1219, 388] on div at bounding box center [859, 435] width 1153 height 777
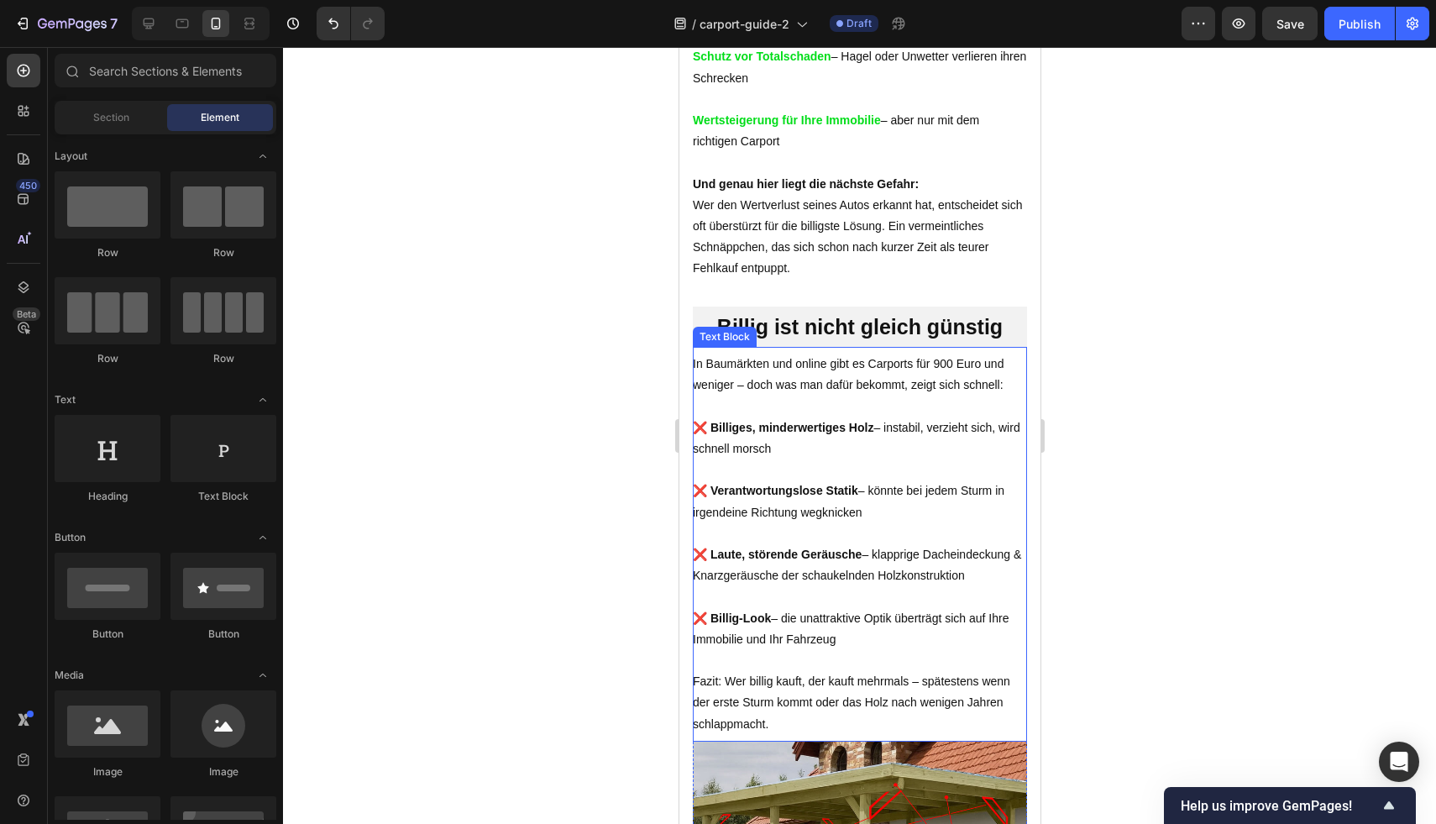
scroll to position [1609, 0]
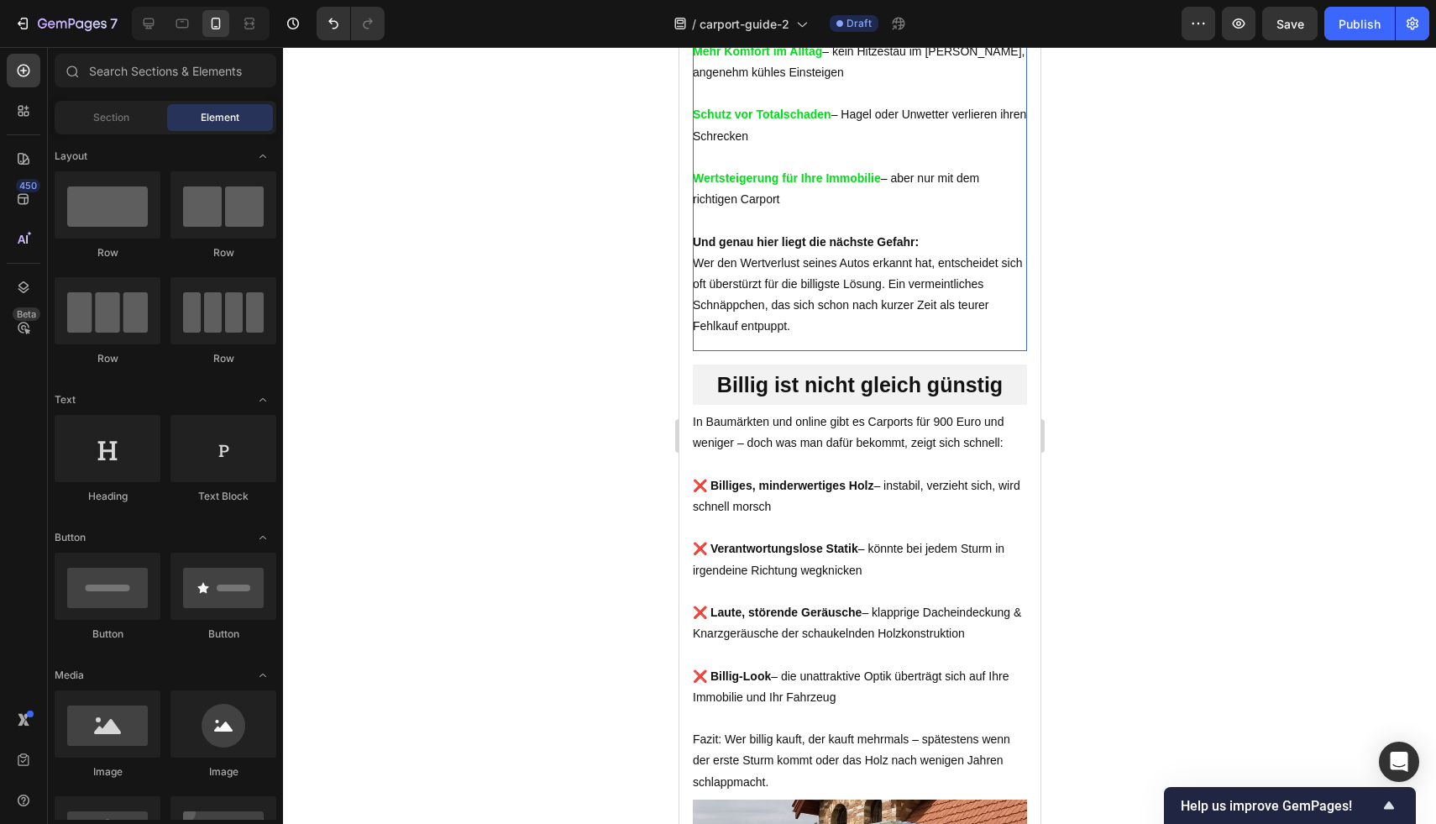
click at [880, 351] on div "Werterhalt Ihrer Fahrzeuge – schützt vor Wertverlust und spart bares Geld Tägli…" at bounding box center [859, 140] width 334 height 422
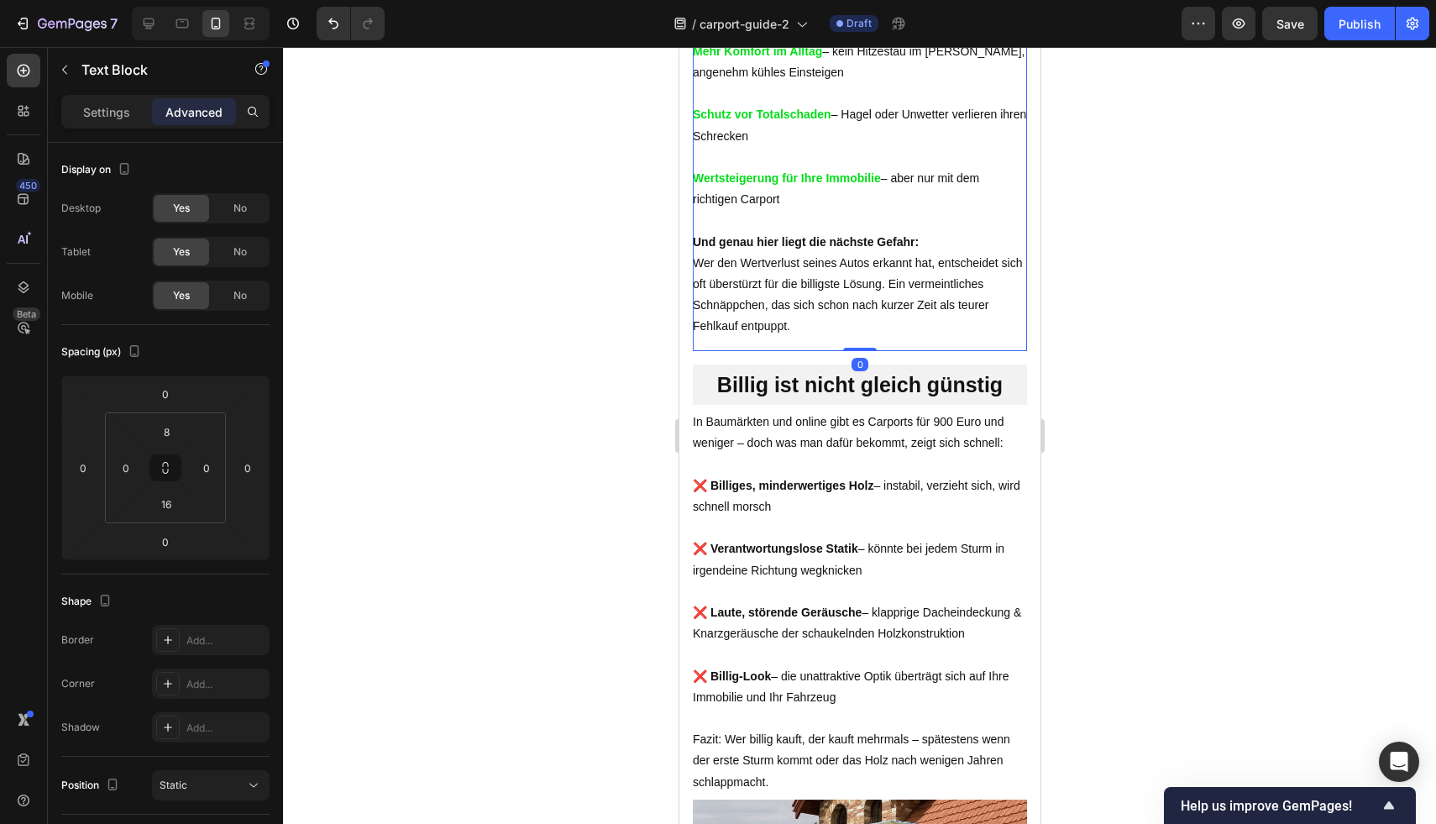
click at [1380, 381] on div at bounding box center [859, 435] width 1153 height 777
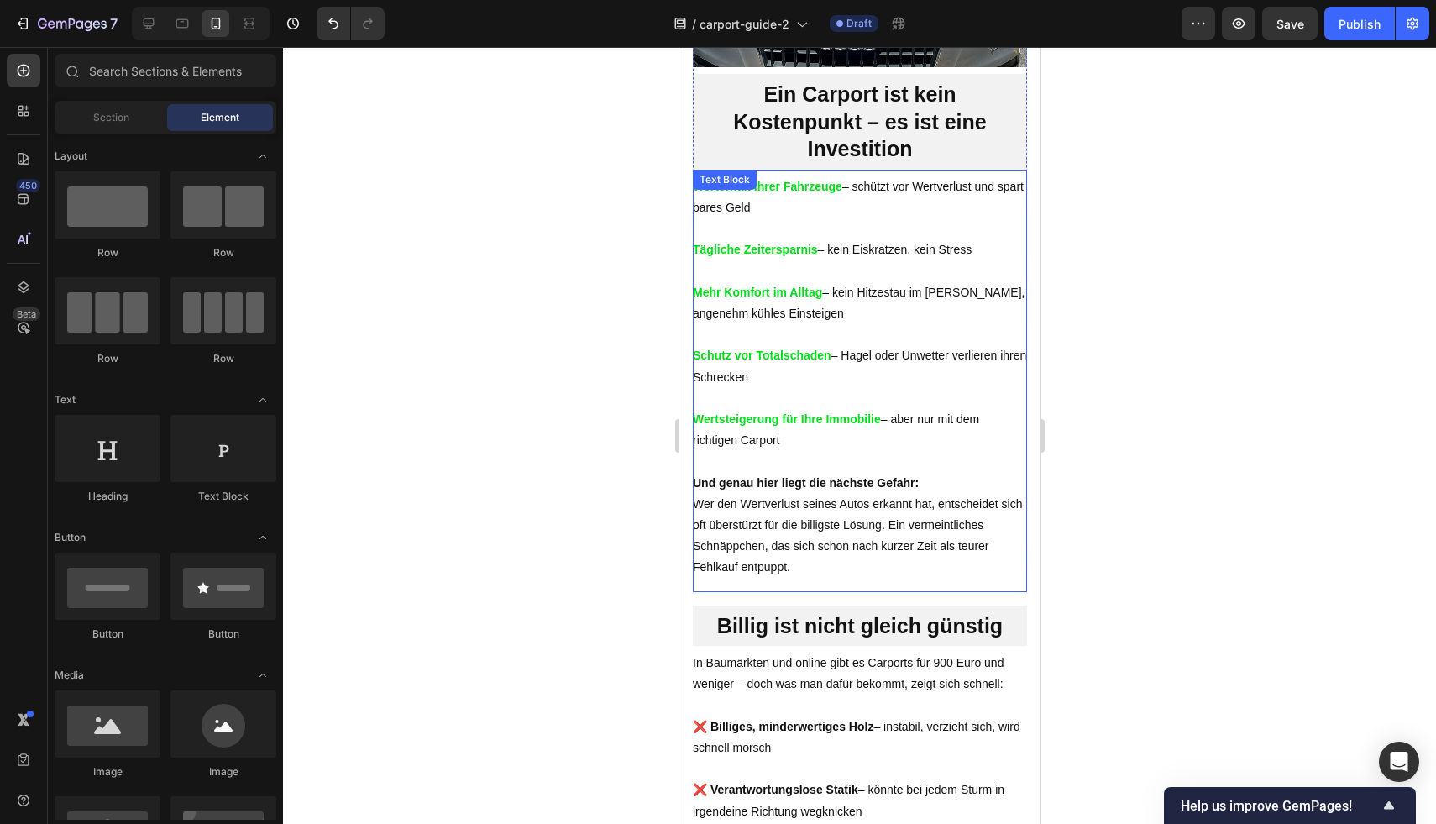
scroll to position [1281, 0]
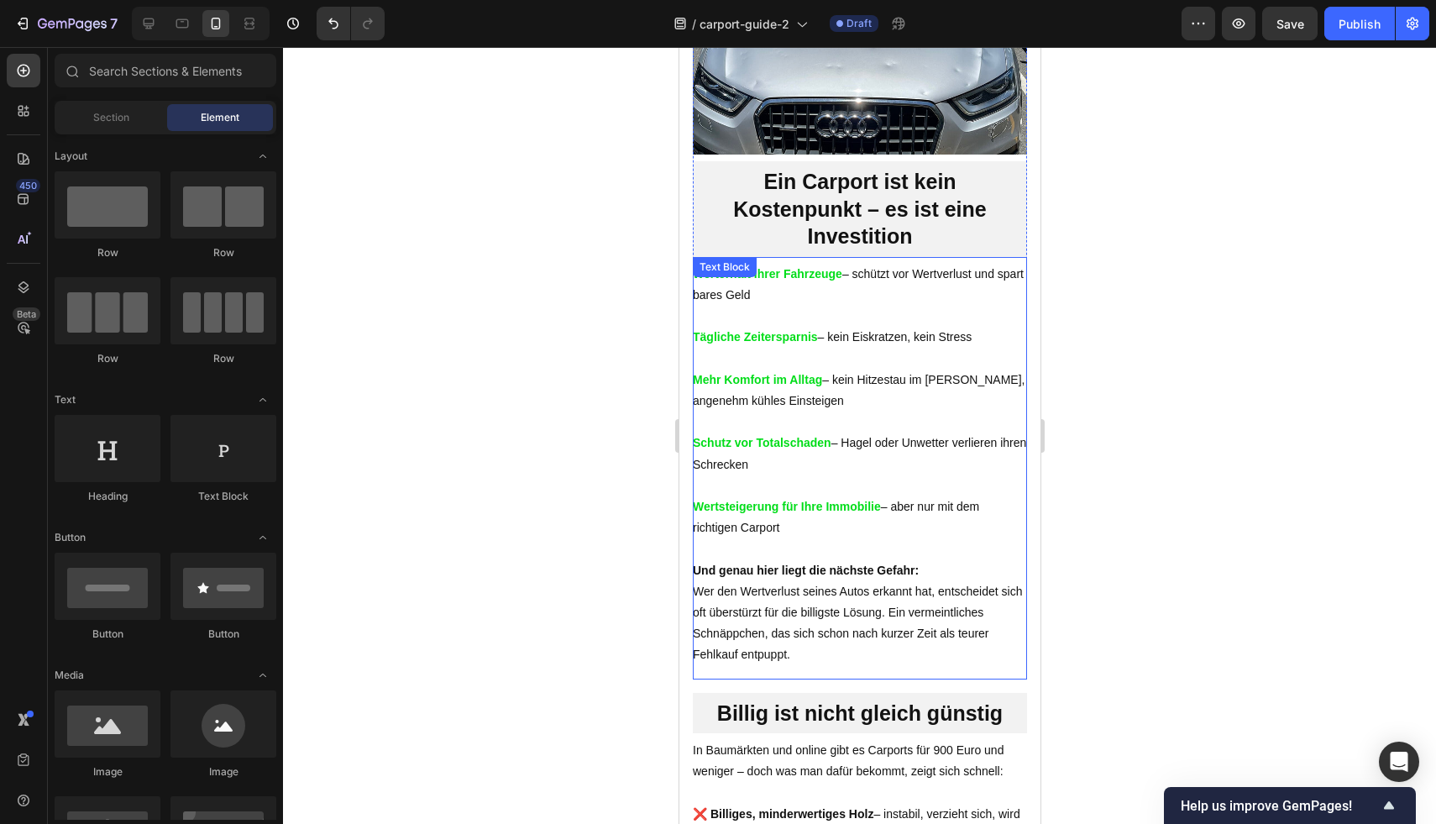
click at [925, 306] on p "Werterhalt Ihrer Fahrzeuge – schützt vor Wertverlust und spart bares Geld" at bounding box center [859, 285] width 334 height 42
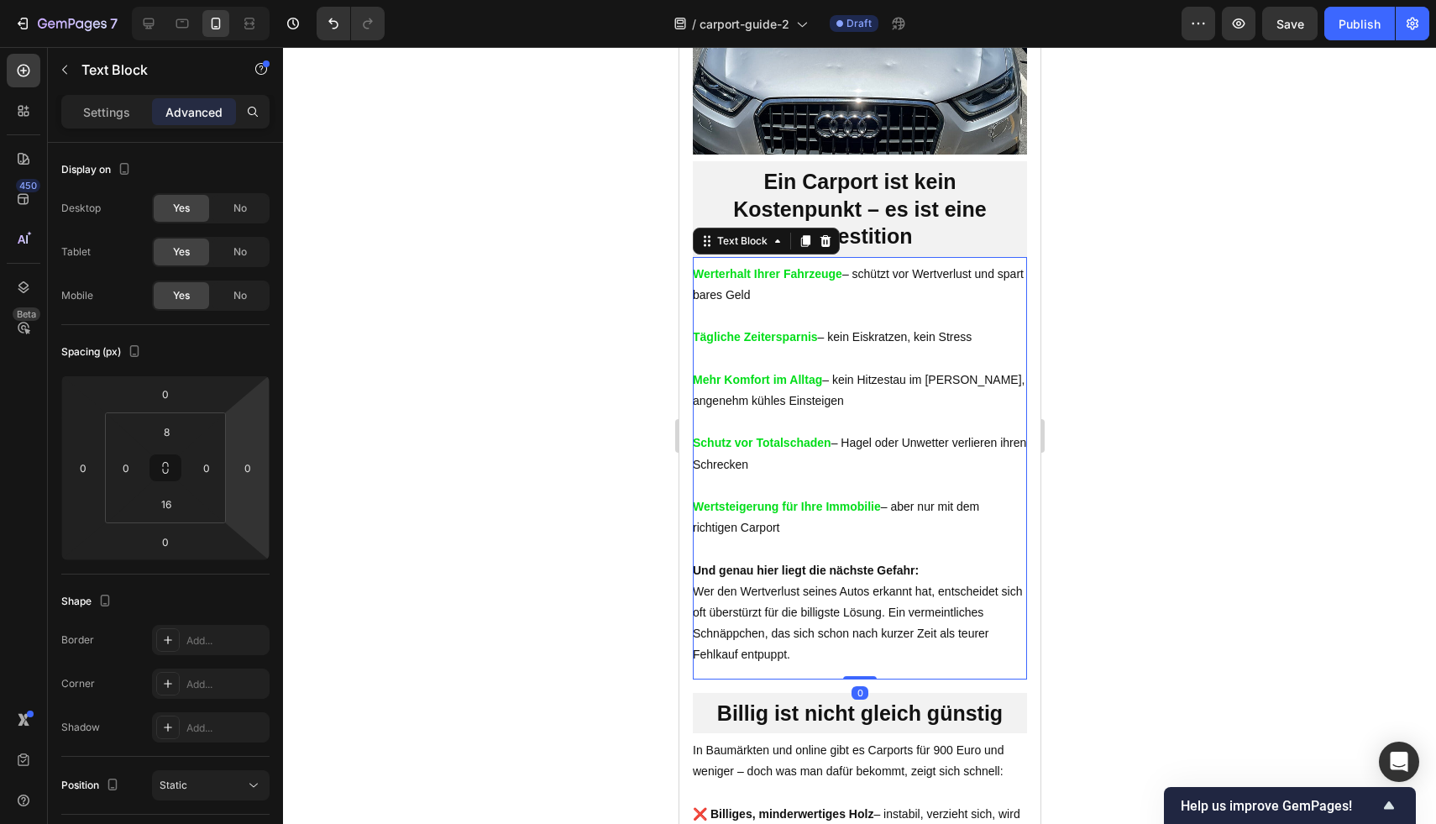
click at [1187, 358] on div at bounding box center [859, 435] width 1153 height 777
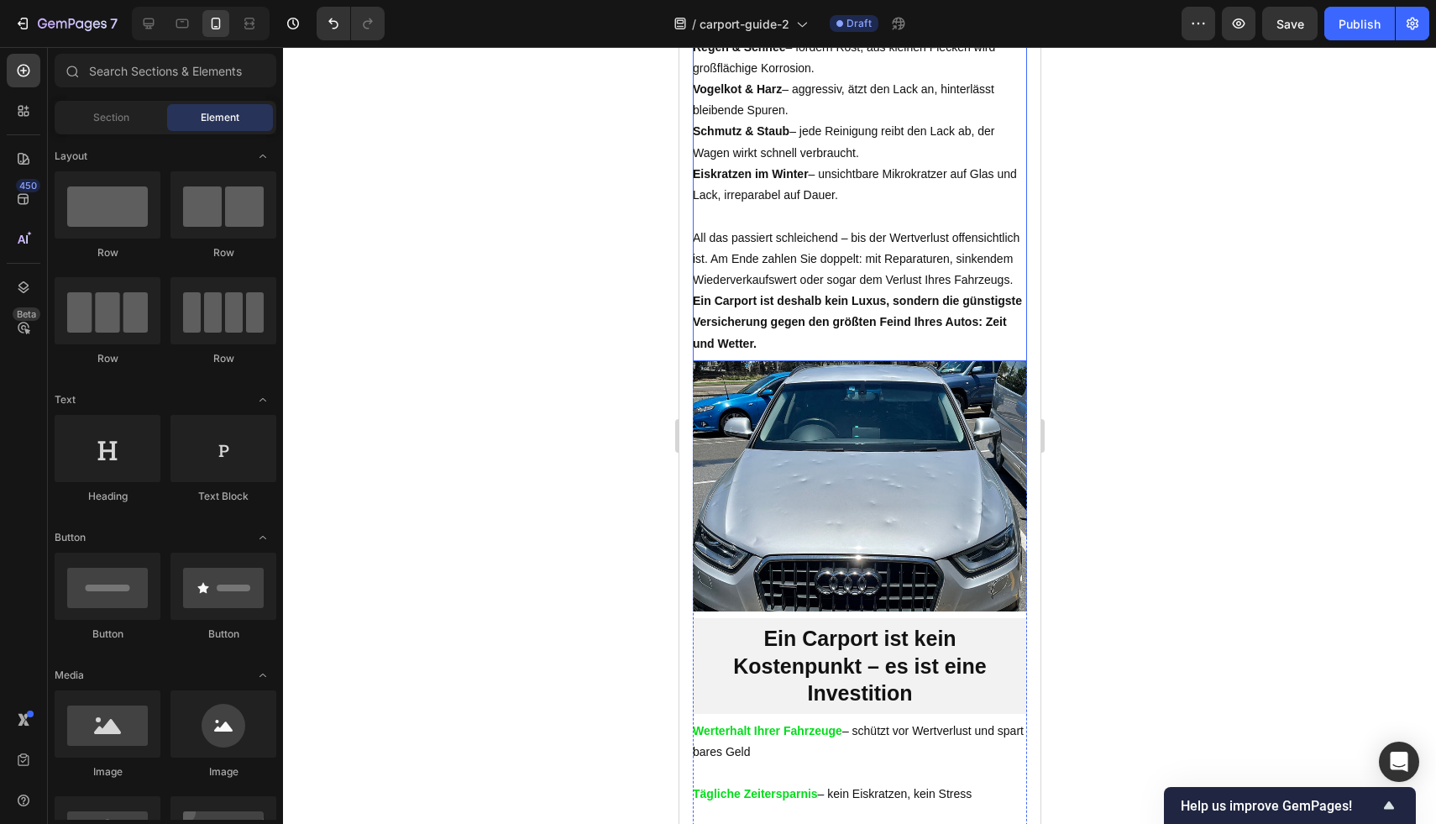
scroll to position [824, 0]
click at [916, 354] on p "Ein Carport ist deshalb kein Luxus, sondern die günstigste Versicherung gegen d…" at bounding box center [859, 323] width 334 height 64
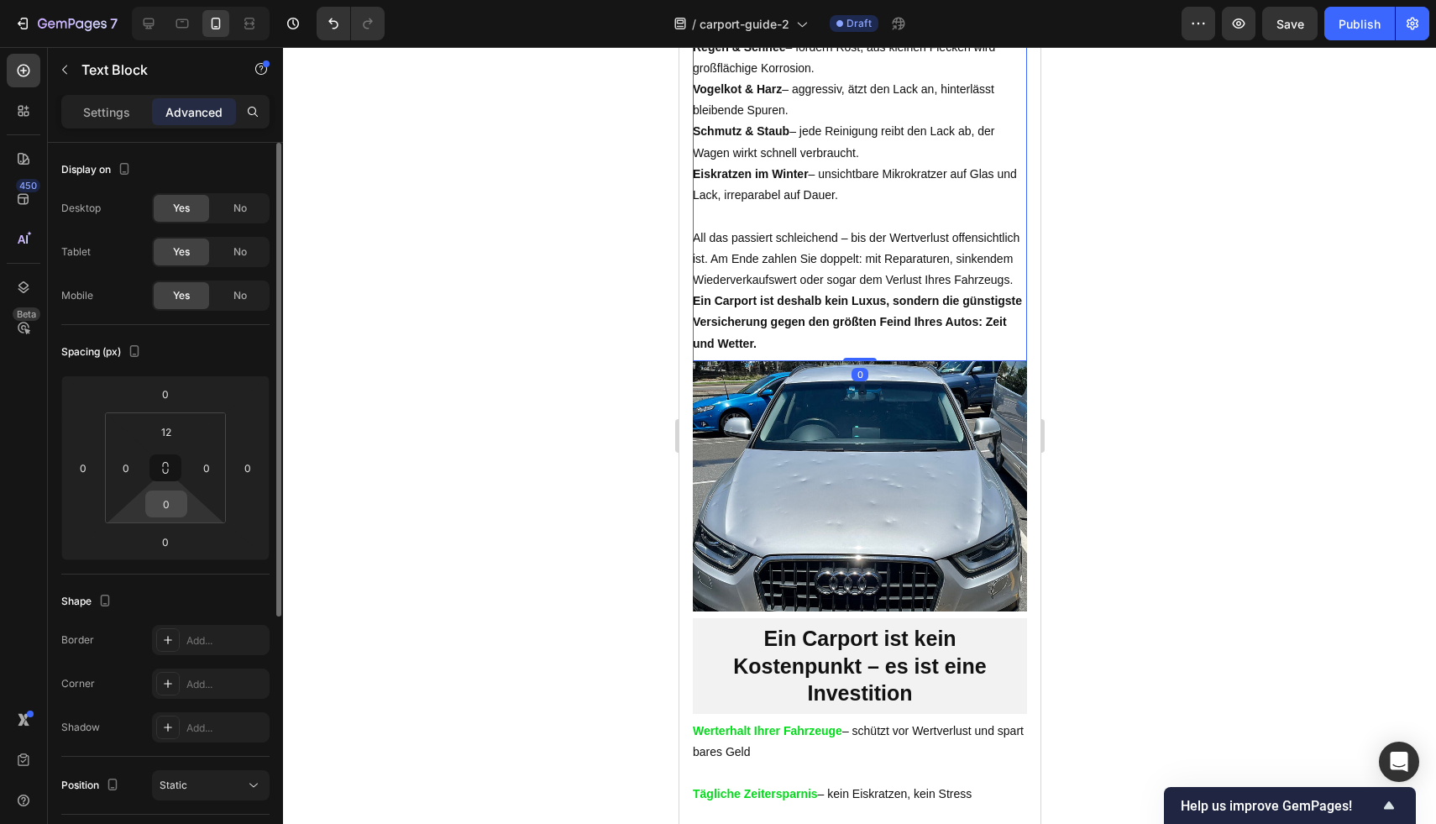
click at [158, 508] on input "0" at bounding box center [166, 503] width 34 height 25
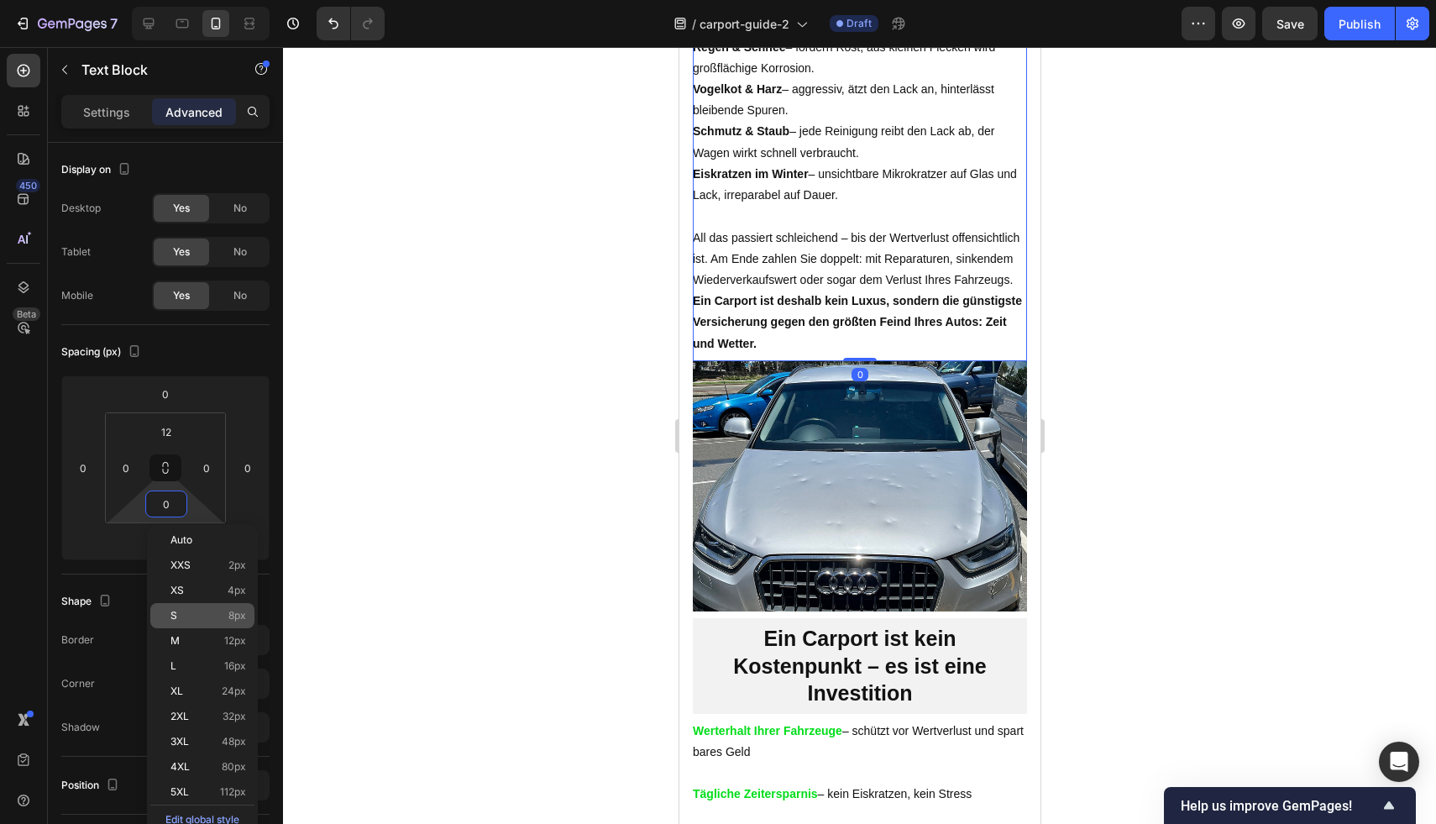
click at [212, 606] on div "S 8px" at bounding box center [202, 615] width 104 height 25
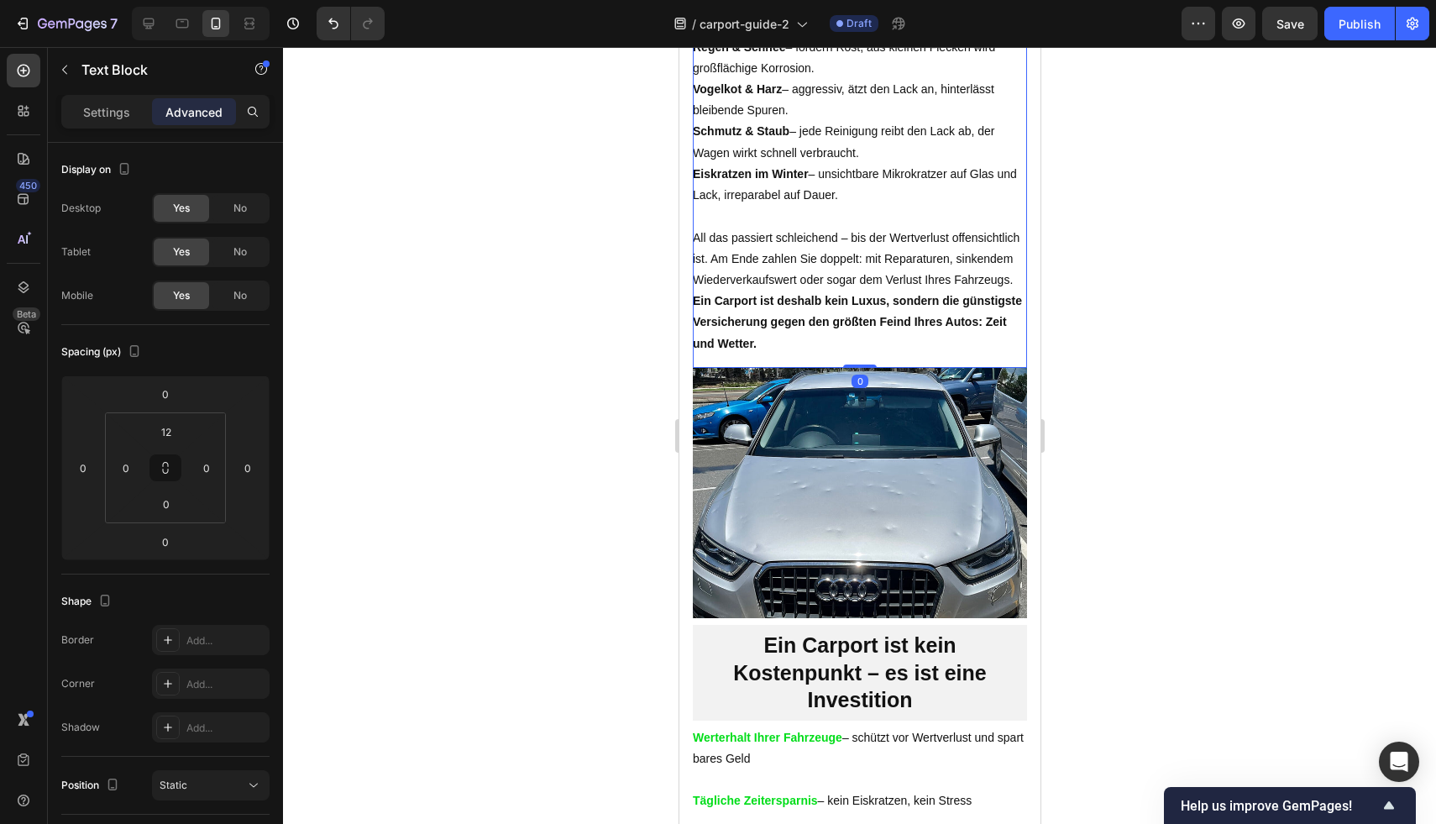
type input "8"
click at [1187, 356] on div at bounding box center [859, 435] width 1153 height 777
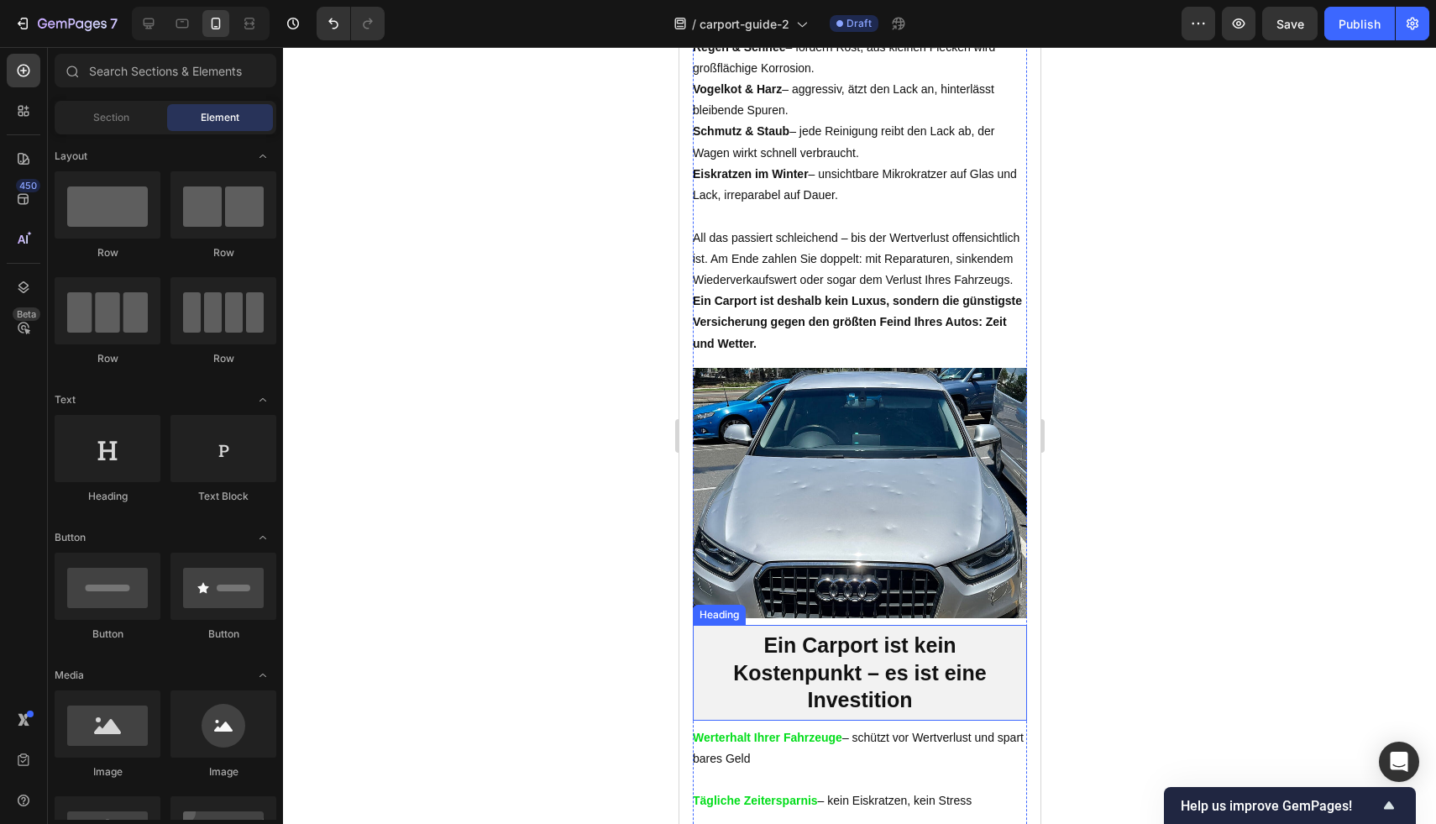
click at [961, 659] on h2 "Ein Carport ist kein Kostenpunkt – es ist eine Investition" at bounding box center [859, 673] width 334 height 96
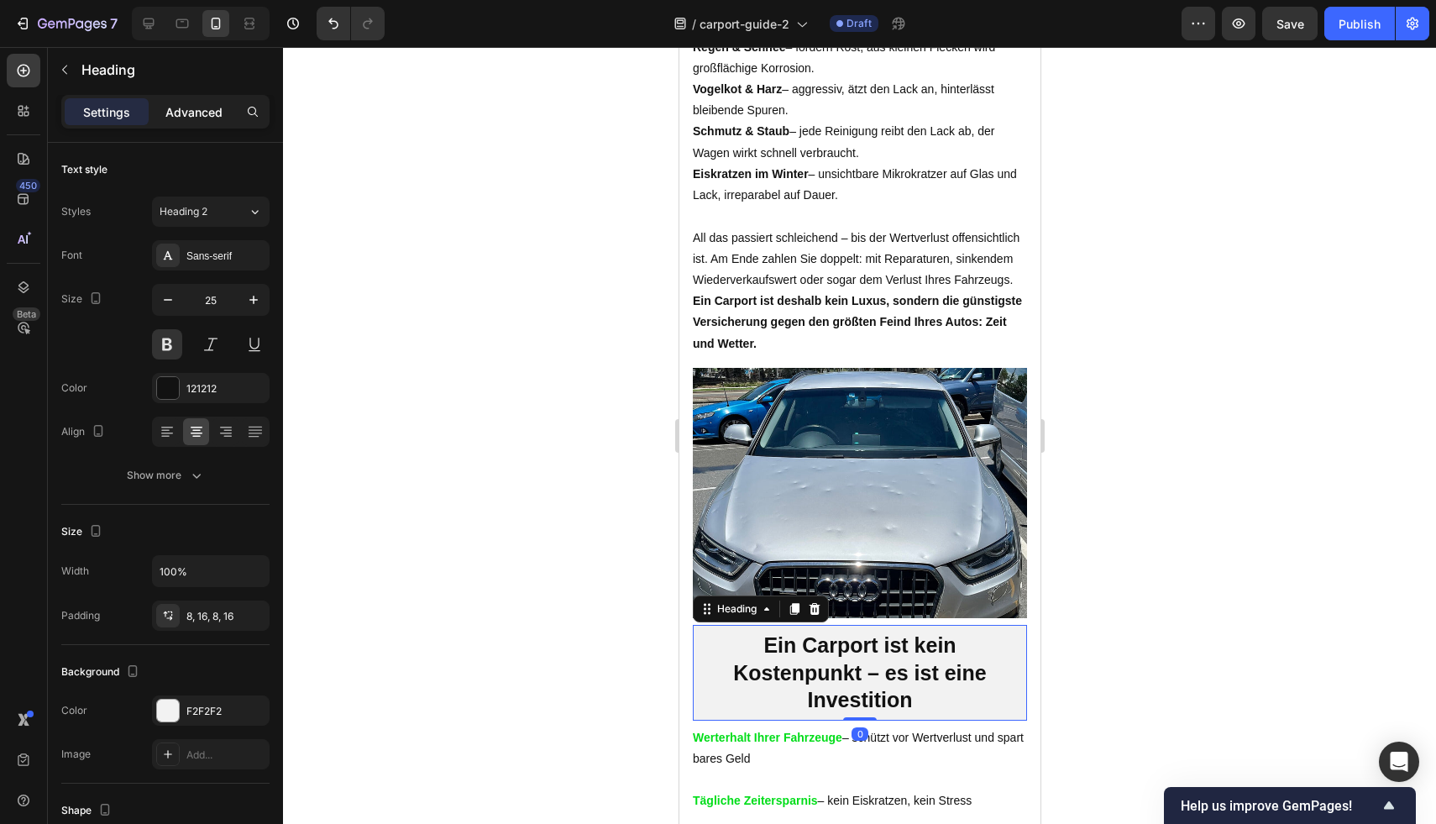
click at [186, 110] on p "Advanced" at bounding box center [193, 112] width 57 height 18
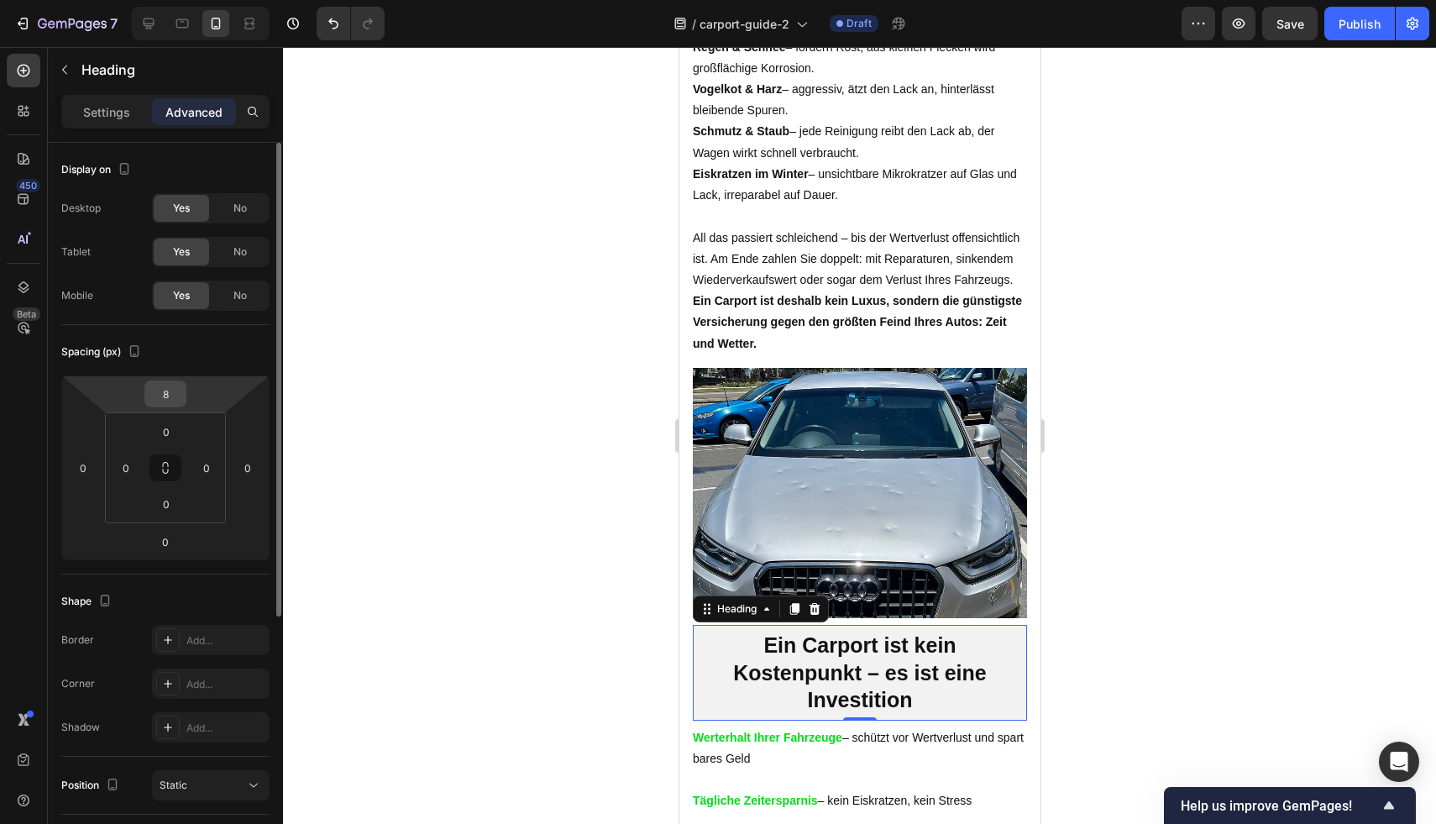
click at [179, 398] on input "8" at bounding box center [166, 393] width 34 height 25
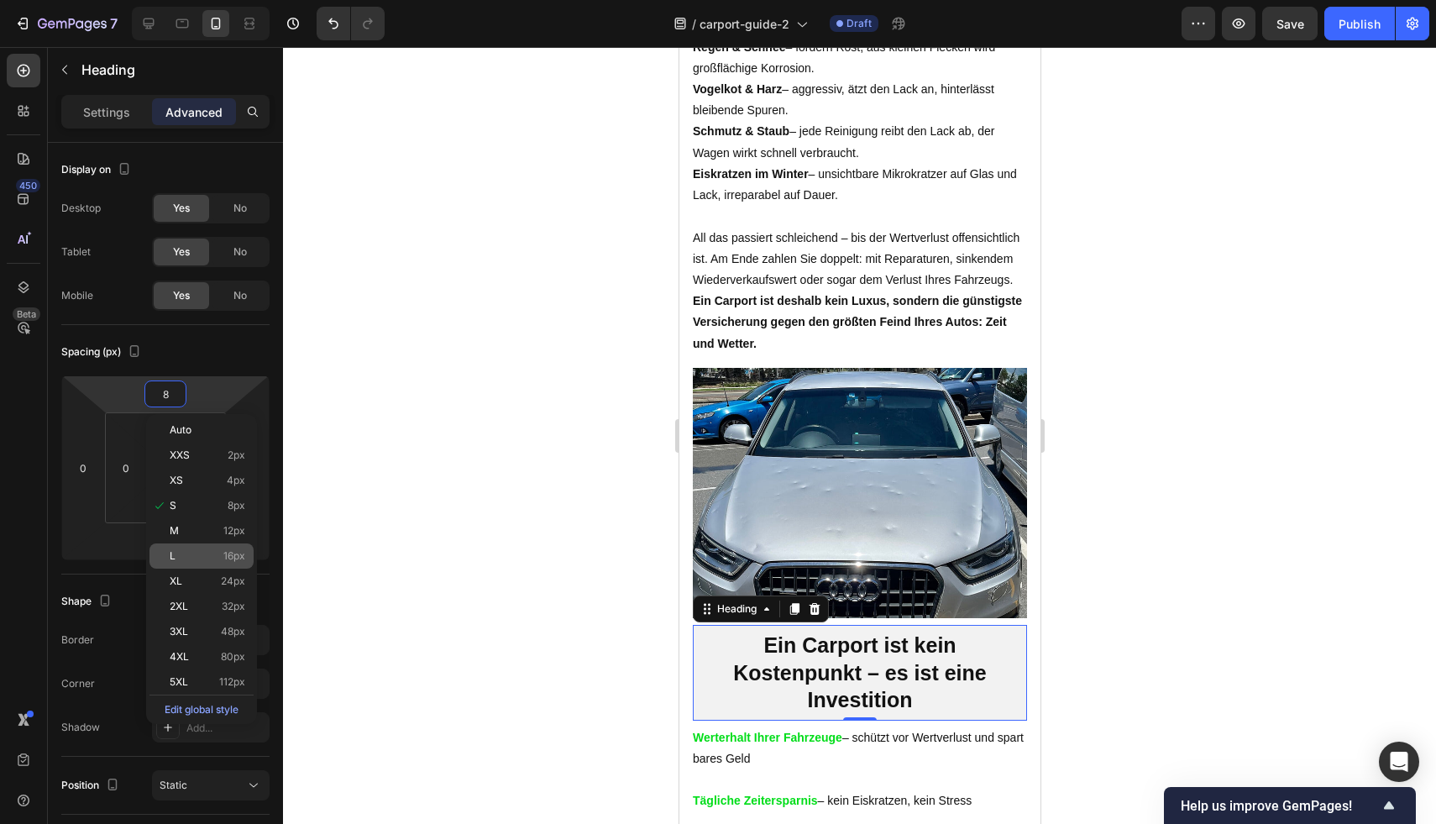
click at [228, 550] on span "16px" at bounding box center [234, 556] width 22 height 12
type input "16"
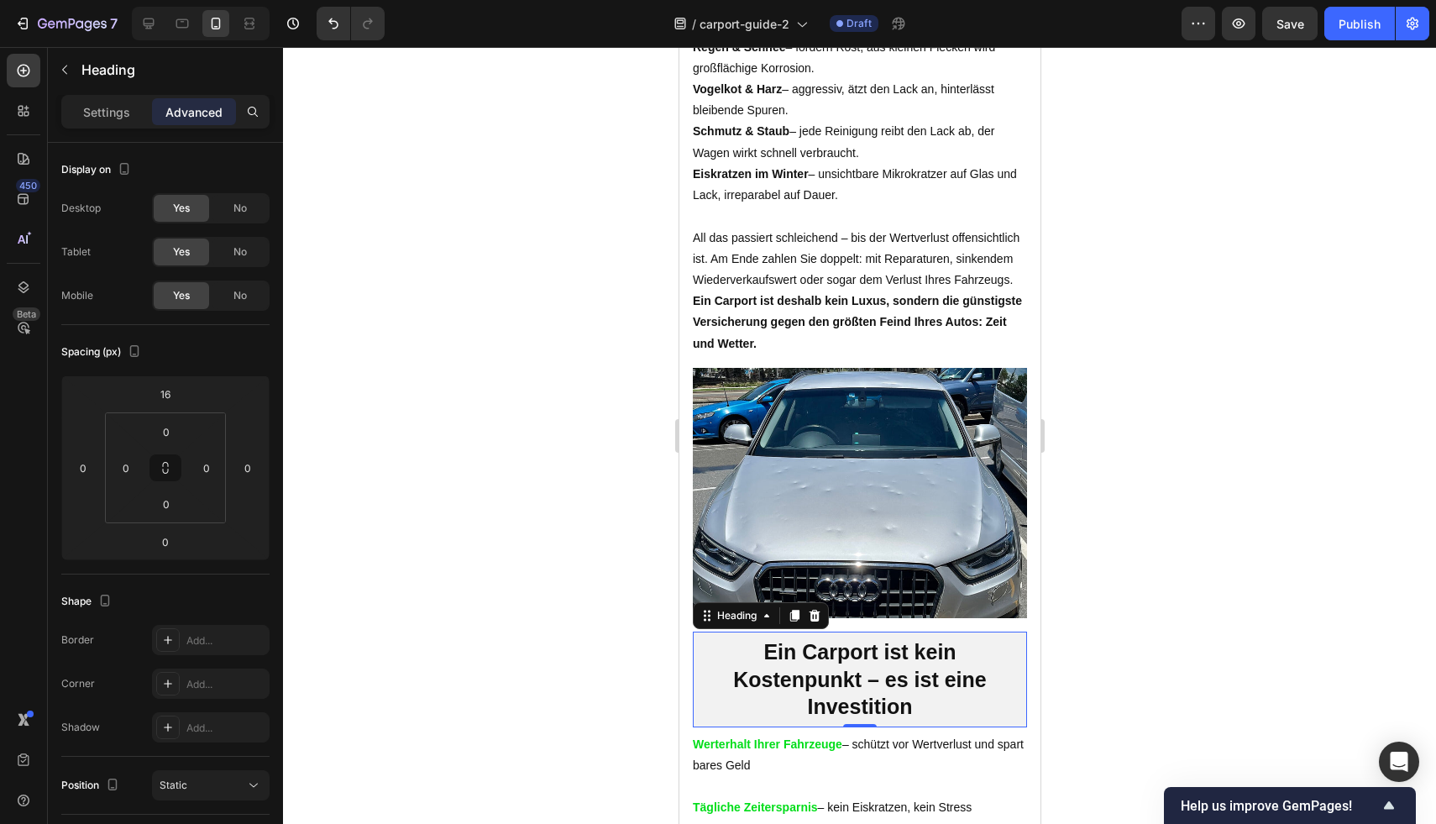
click at [1195, 491] on div at bounding box center [859, 435] width 1153 height 777
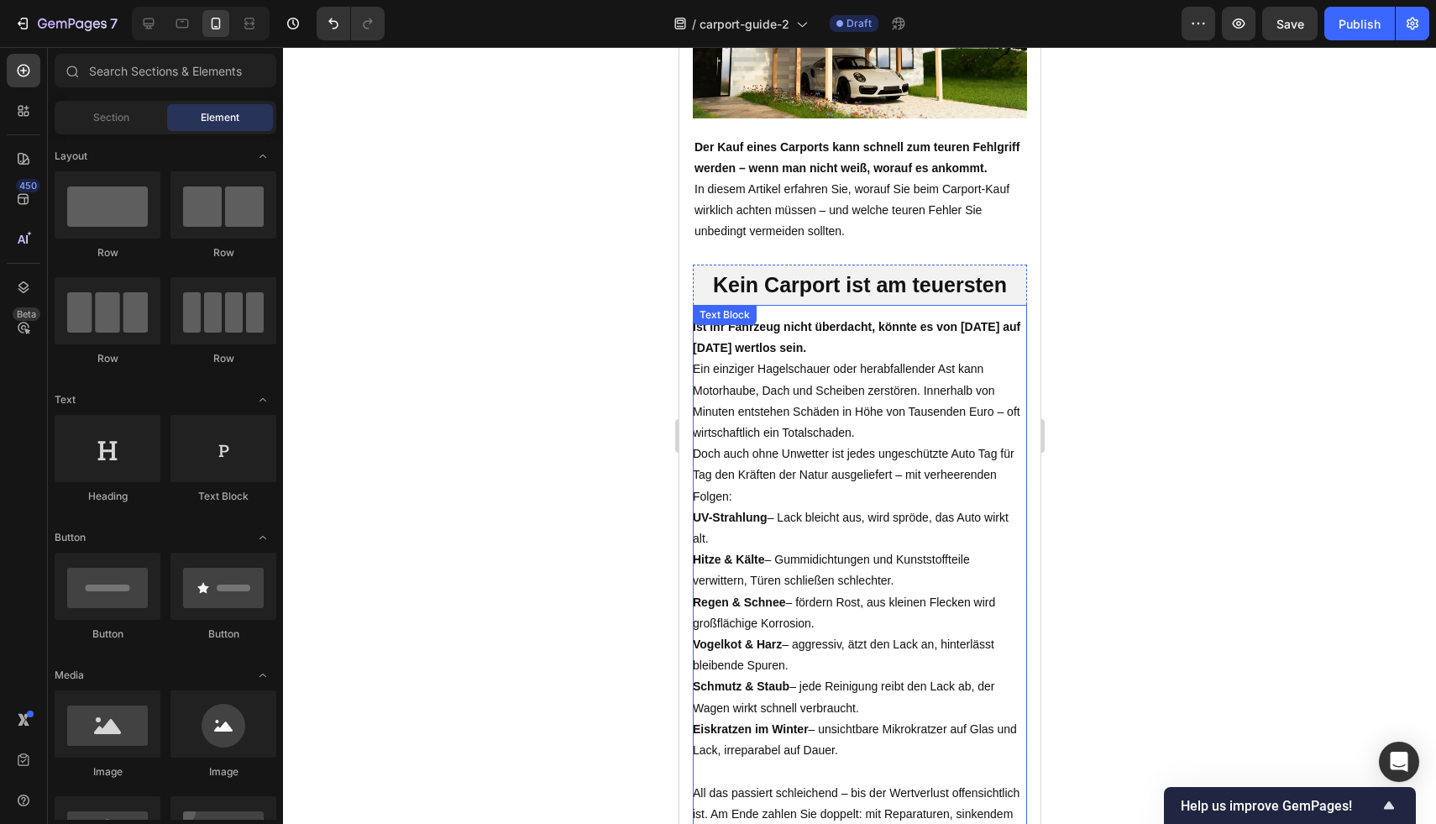
scroll to position [96, 0]
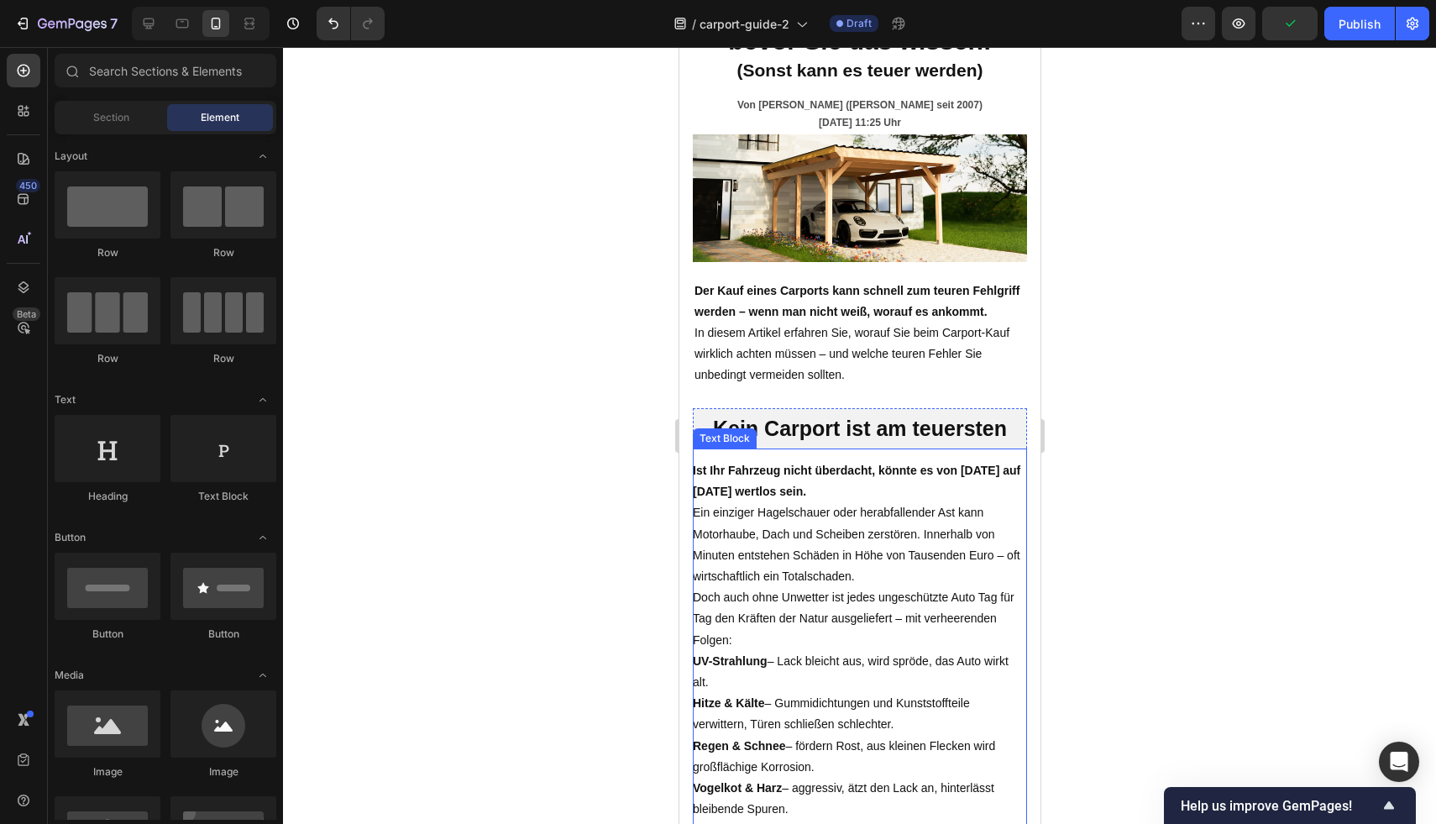
click at [832, 502] on p "Ist Ihr Fahrzeug nicht überdacht, könnte es von heute auf morgen wertlos sein." at bounding box center [859, 481] width 334 height 42
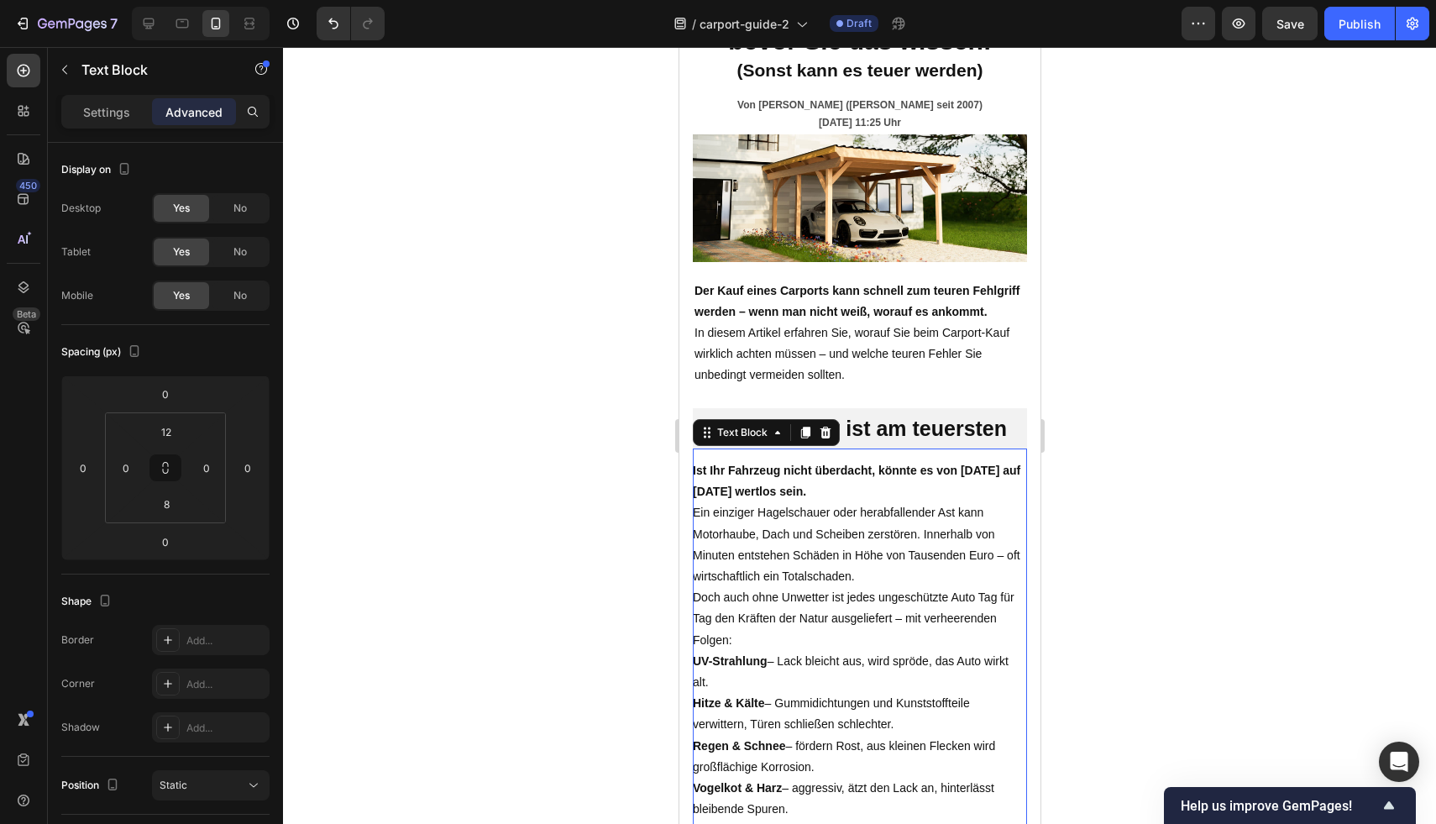
click at [1136, 461] on div at bounding box center [859, 435] width 1153 height 777
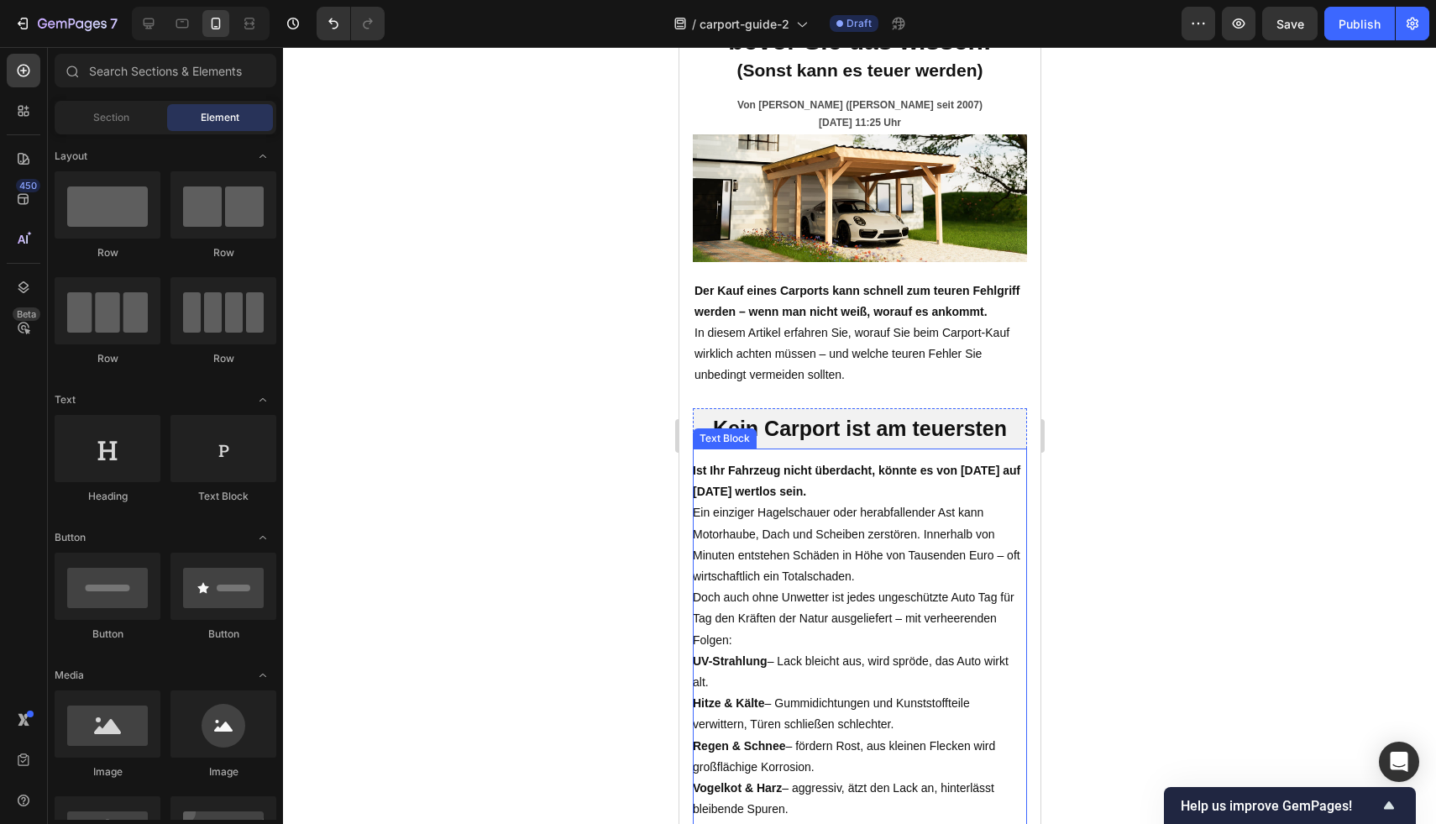
click at [865, 547] on p "Ein einziger Hagelschauer oder herabfallender Ast kann Motorhaube, Dach und Sch…" at bounding box center [859, 544] width 334 height 85
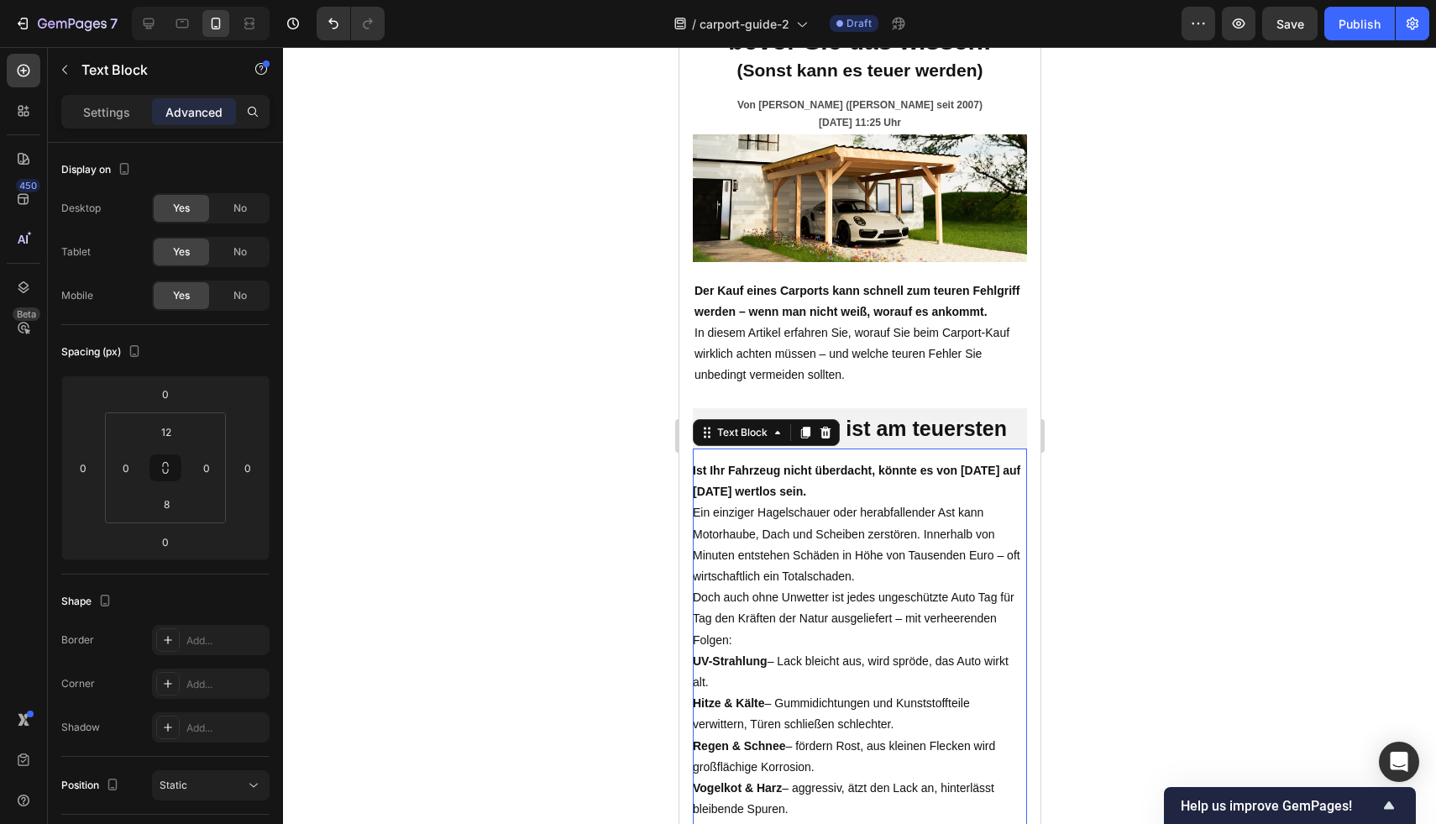
click at [1127, 496] on div at bounding box center [859, 435] width 1153 height 777
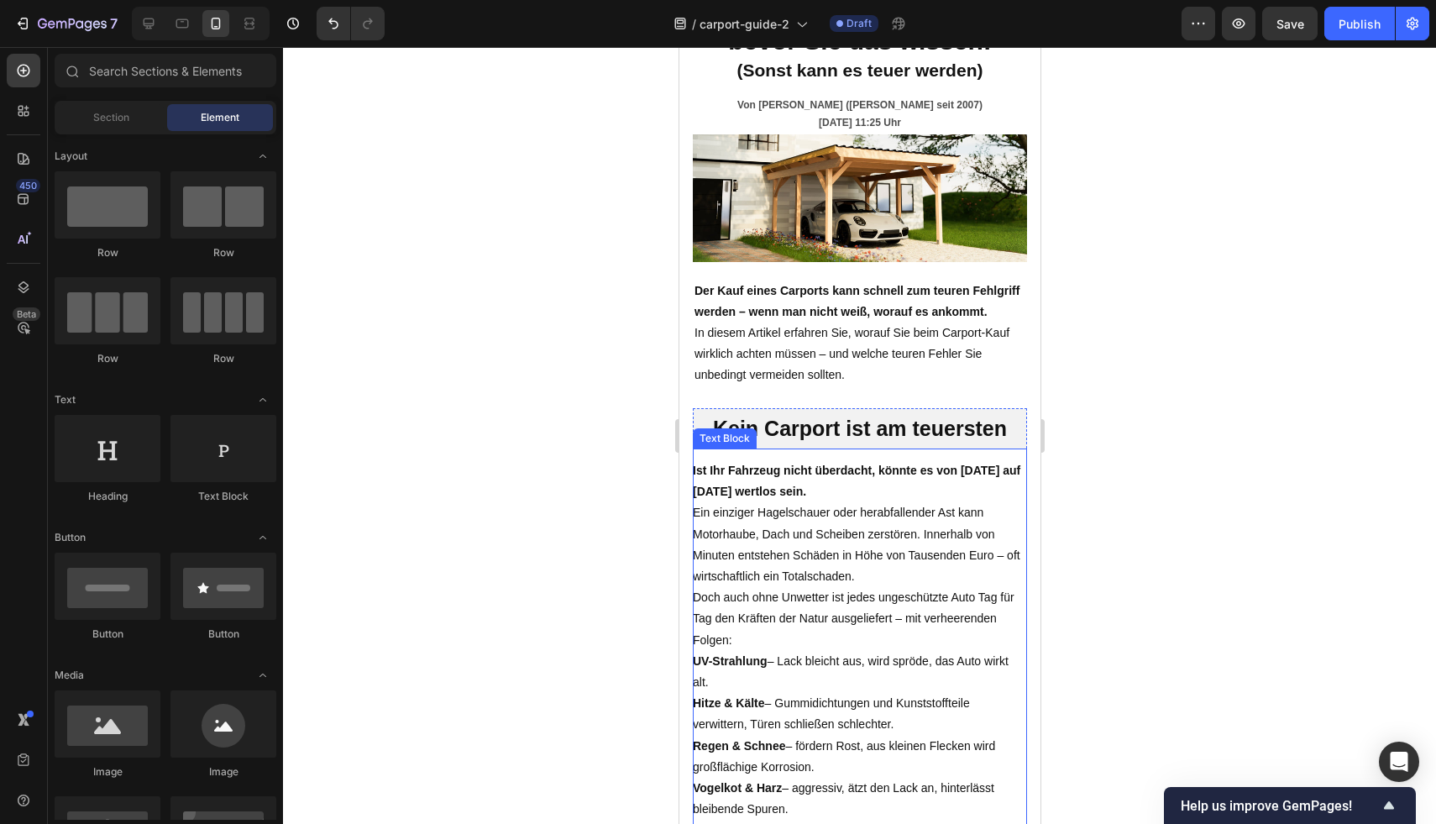
click at [868, 502] on p "Ist Ihr Fahrzeug nicht überdacht, könnte es von heute auf morgen wertlos sein." at bounding box center [859, 481] width 334 height 42
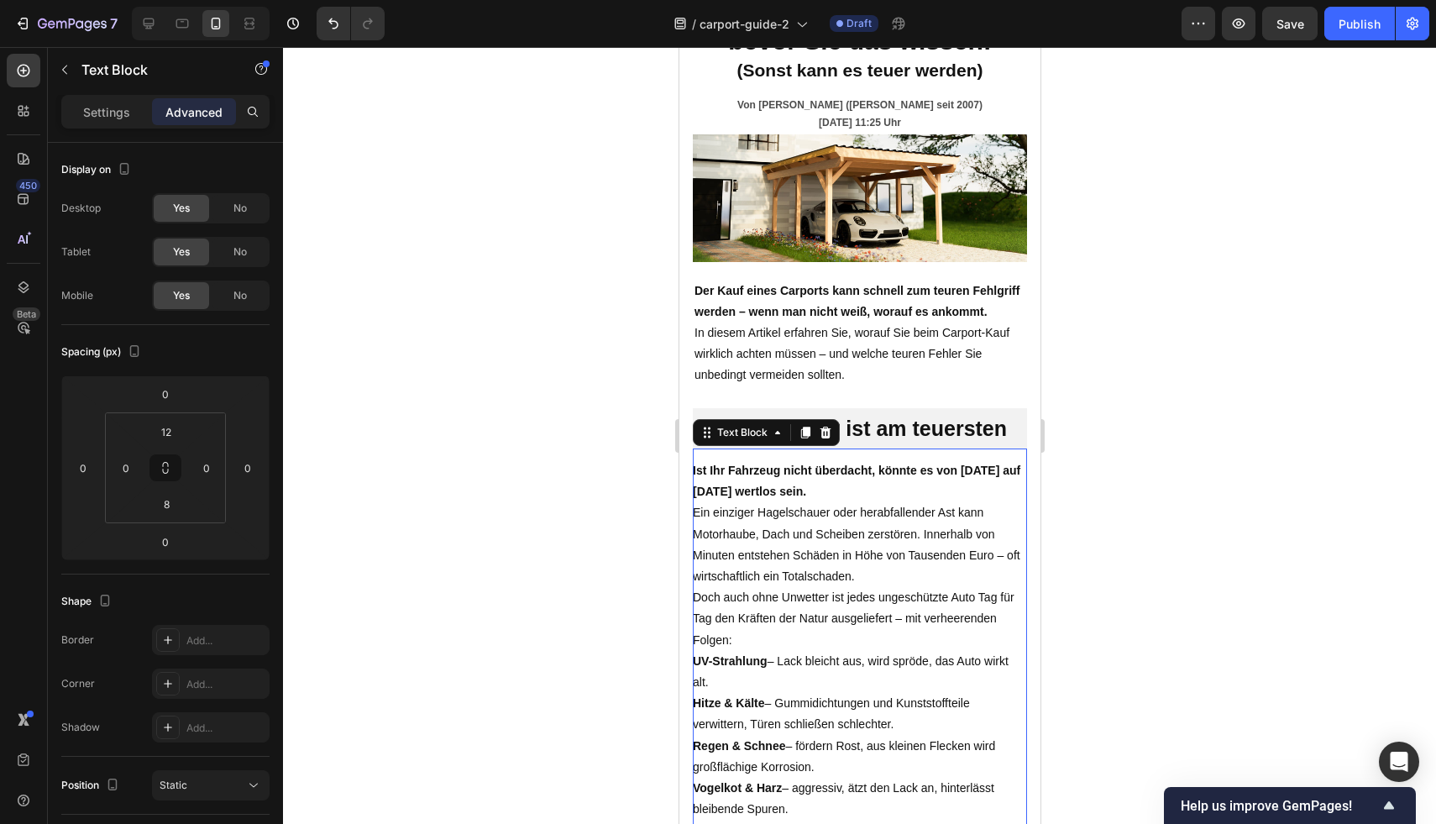
click at [1234, 435] on div at bounding box center [859, 435] width 1153 height 777
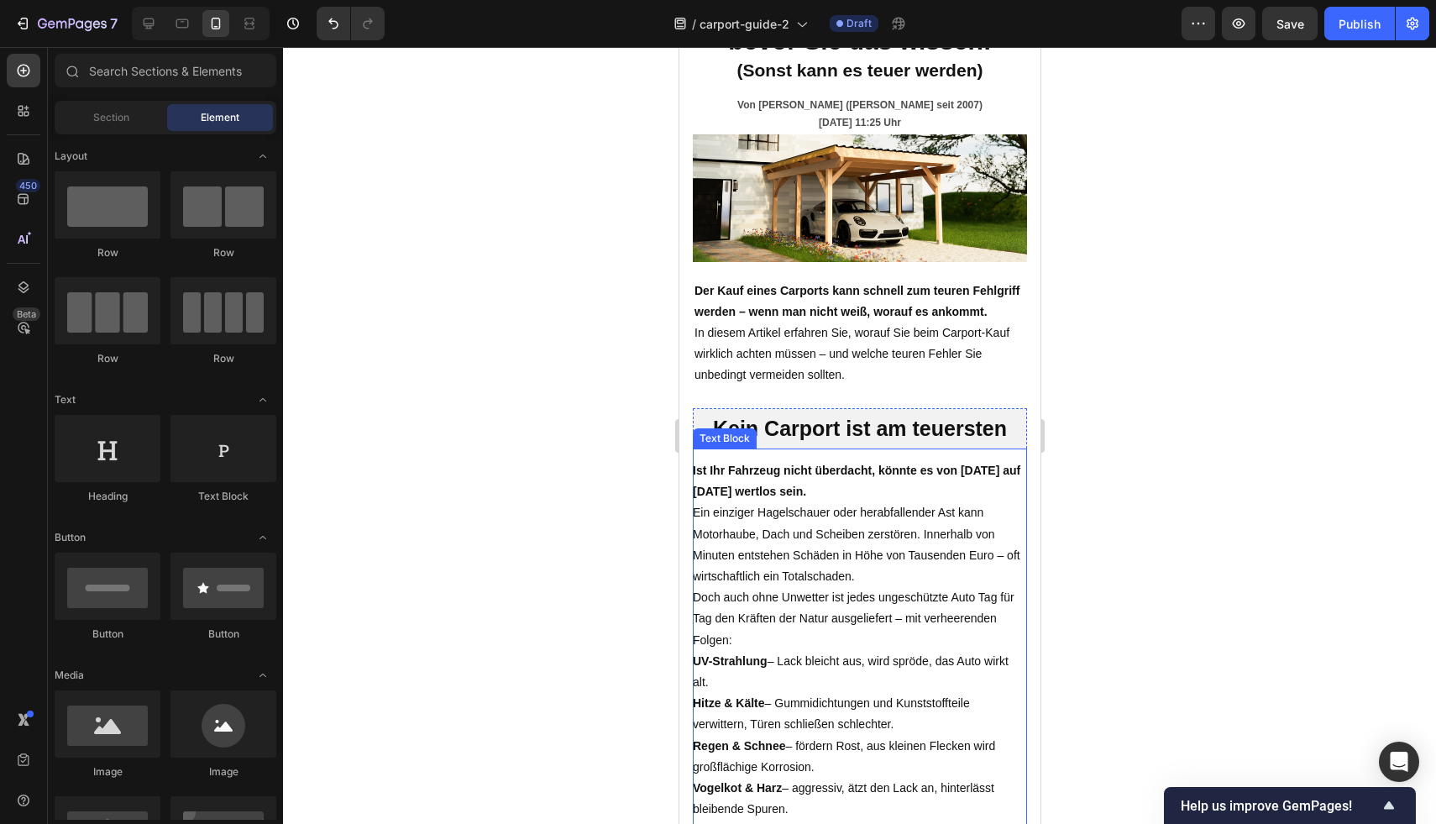
scroll to position [4, 0]
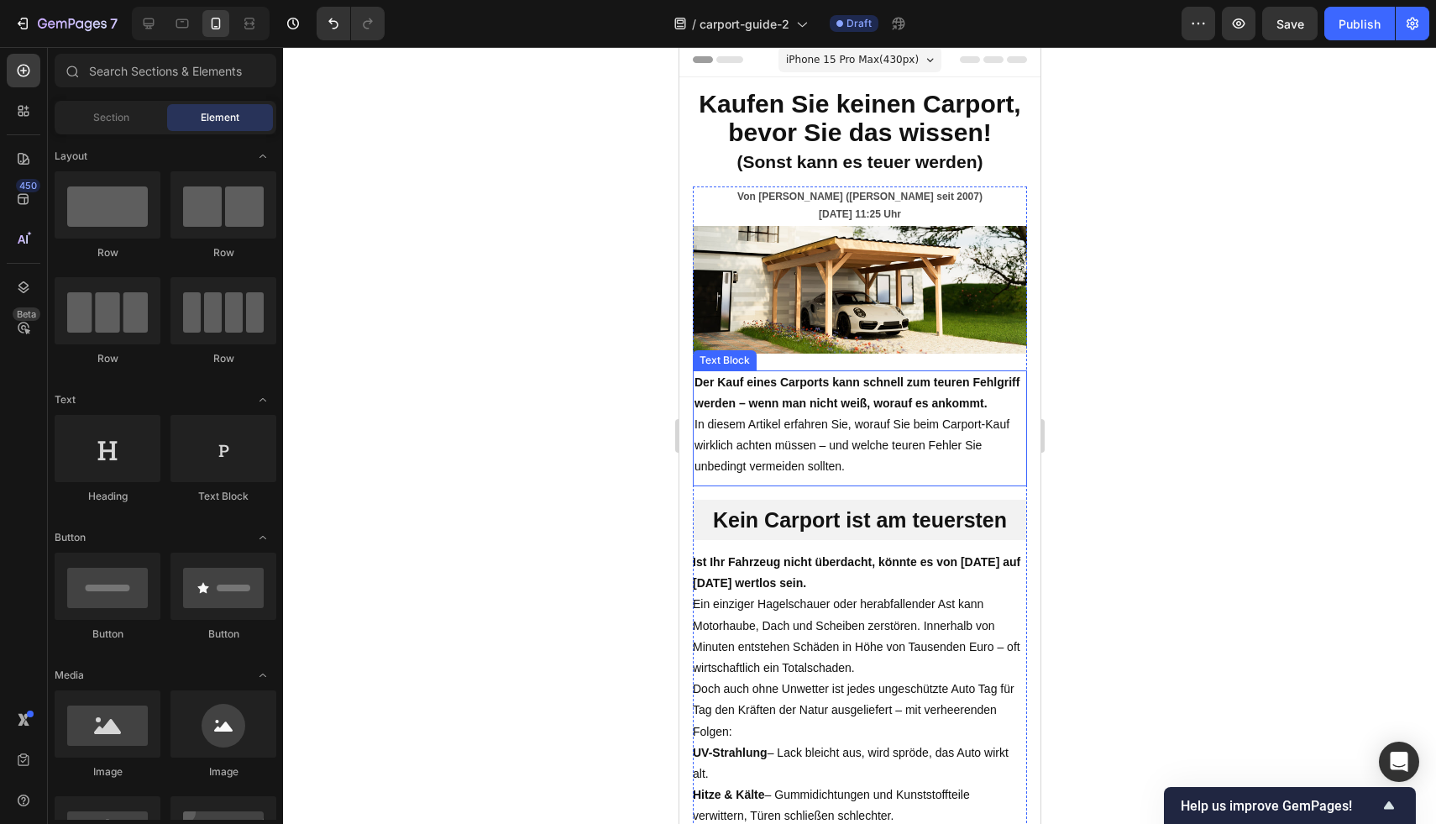
click at [917, 410] on strong "Der Kauf eines Carports kann schnell zum teuren Fehlgriff werden – wenn man nic…" at bounding box center [856, 392] width 325 height 34
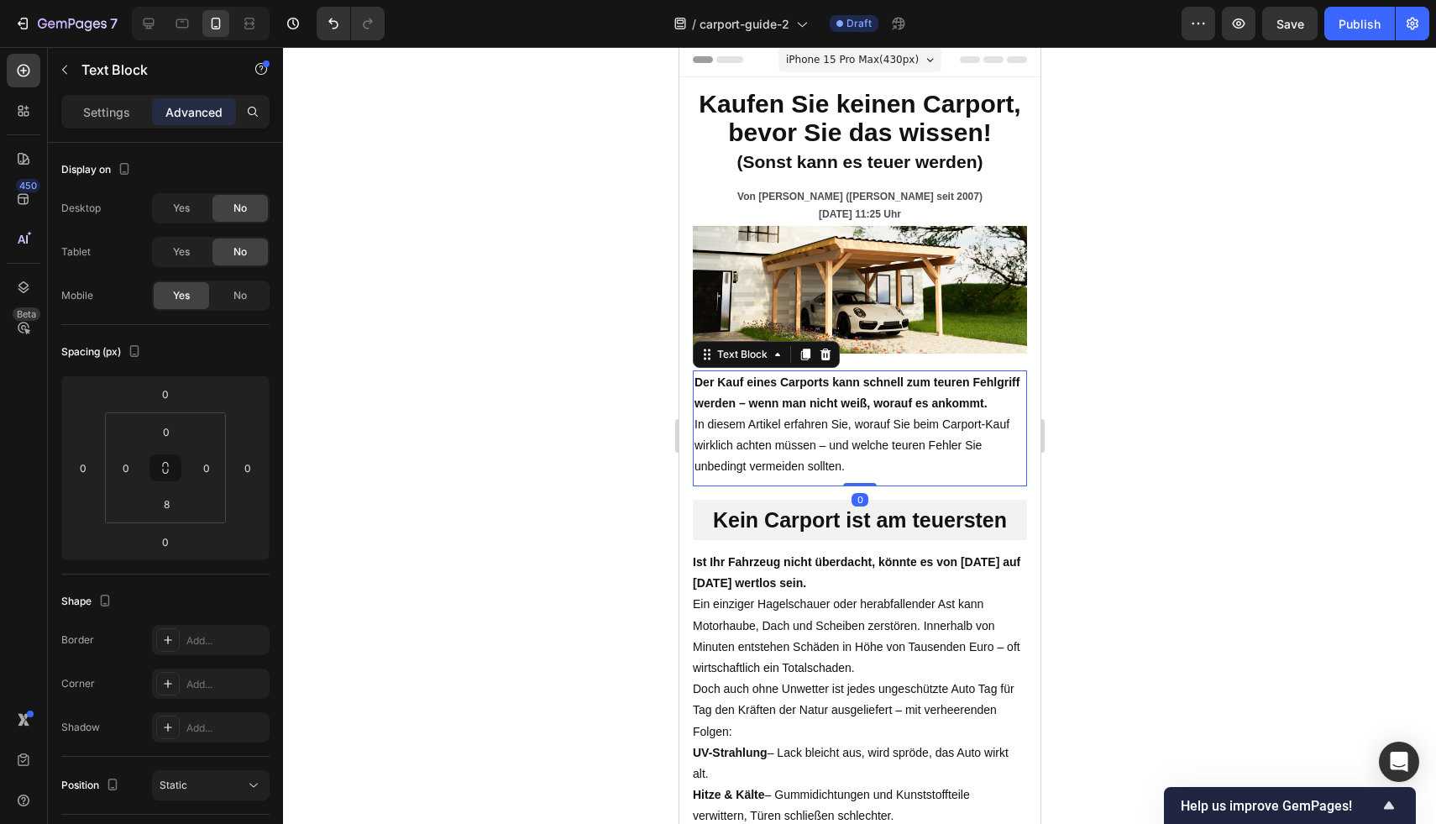
click at [1150, 343] on div at bounding box center [859, 435] width 1153 height 777
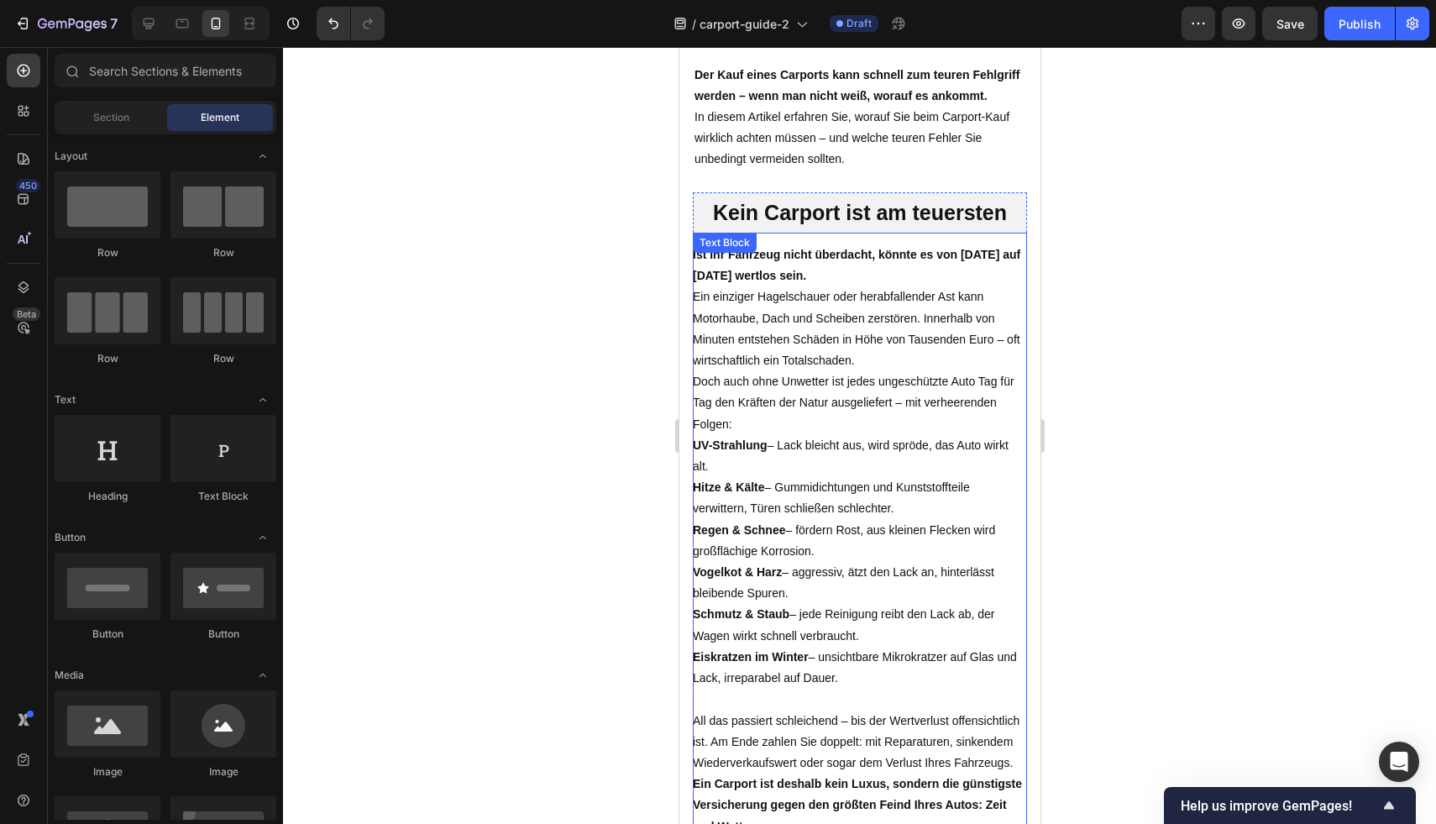
scroll to position [0, 0]
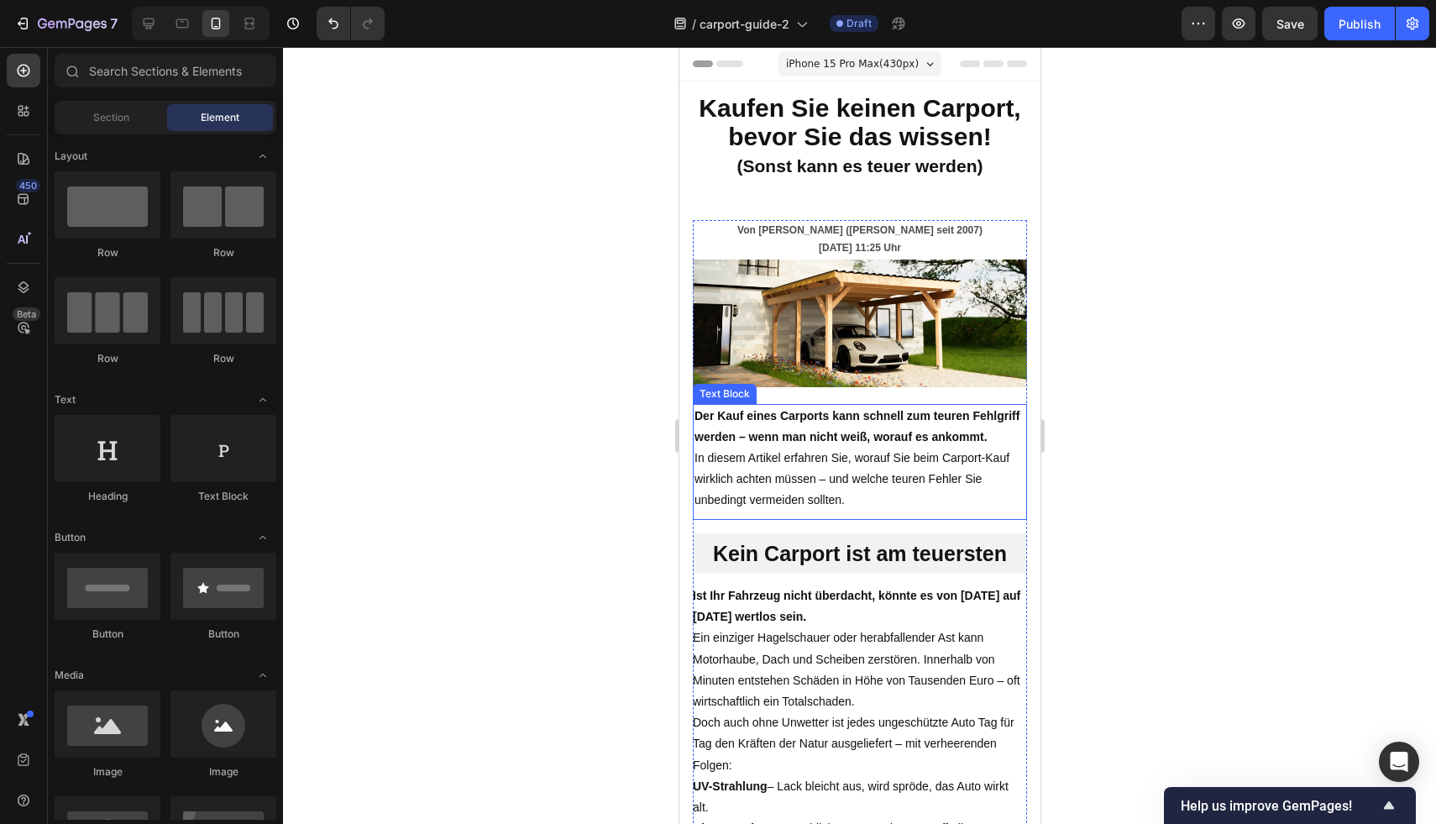
click at [859, 461] on p "Der Kauf eines Carports kann schnell zum teuren Fehlgriff werden – wenn man nic…" at bounding box center [859, 459] width 331 height 106
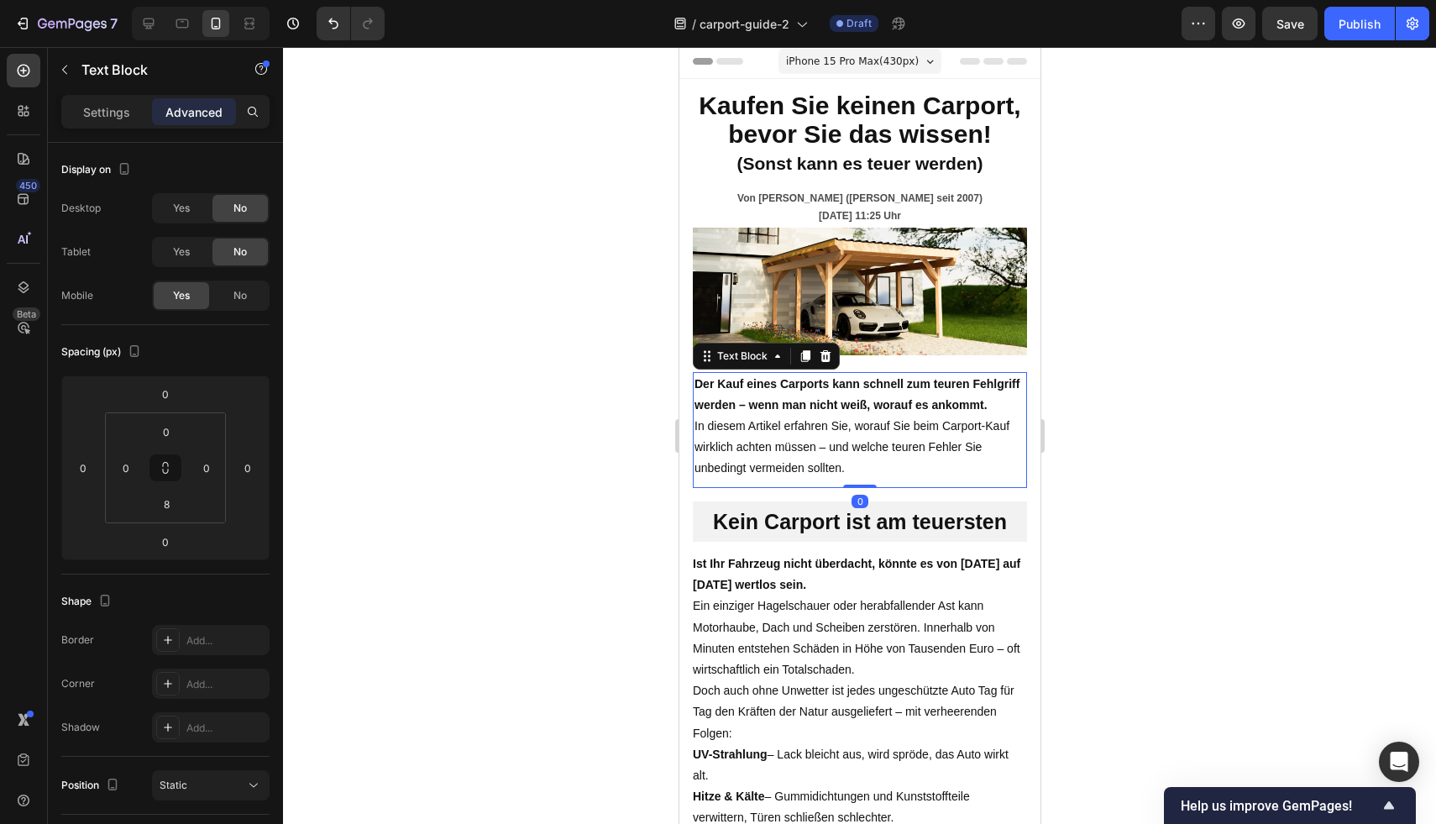
scroll to position [3, 0]
drag, startPoint x: 1072, startPoint y: 429, endPoint x: 1153, endPoint y: 420, distance: 81.1
click at [1095, 429] on div at bounding box center [859, 435] width 1153 height 777
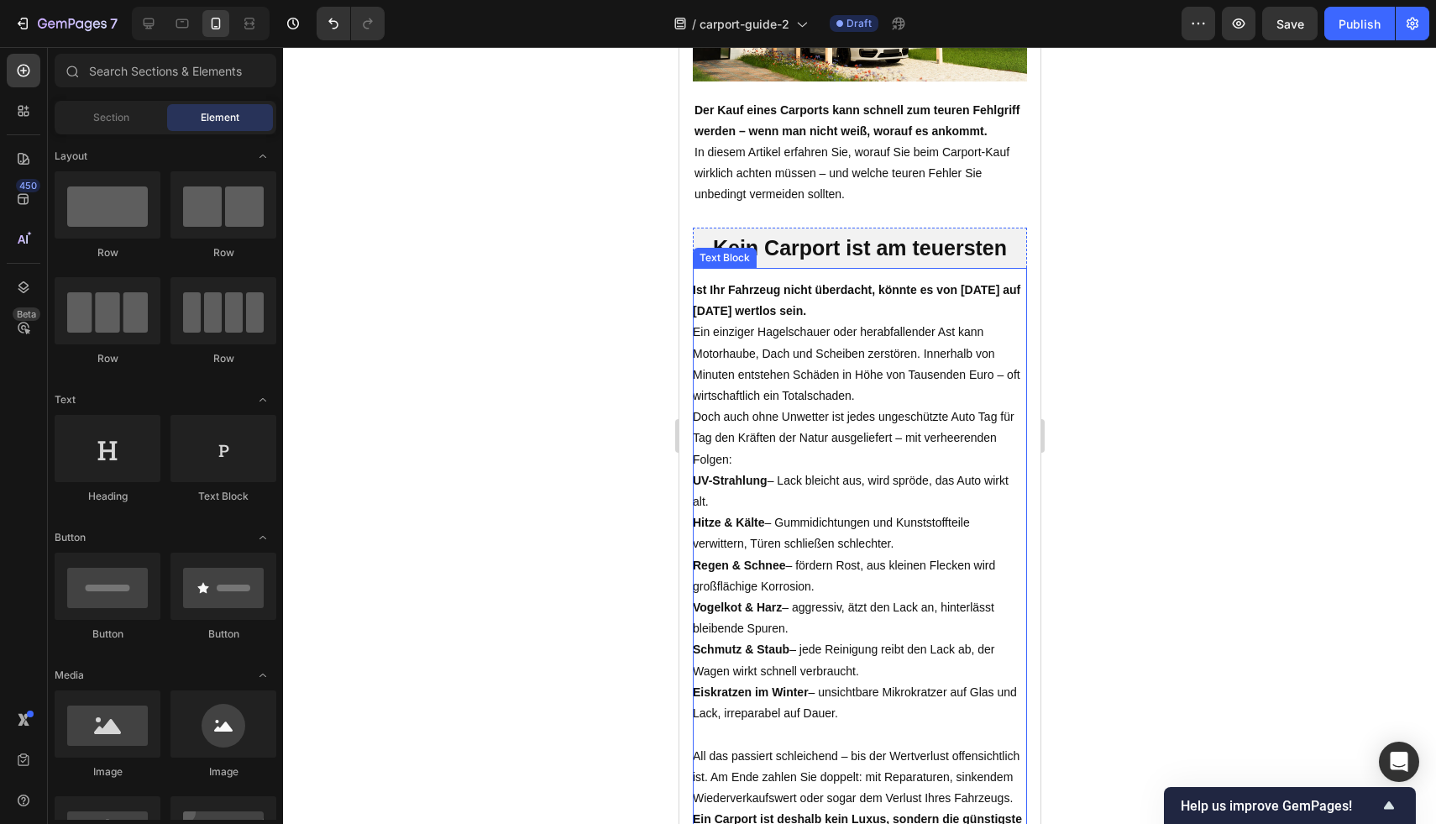
click at [883, 470] on p "Doch auch ohne Unwetter ist jedes ungeschützte Auto Tag für Tag den Kräften der…" at bounding box center [859, 438] width 334 height 64
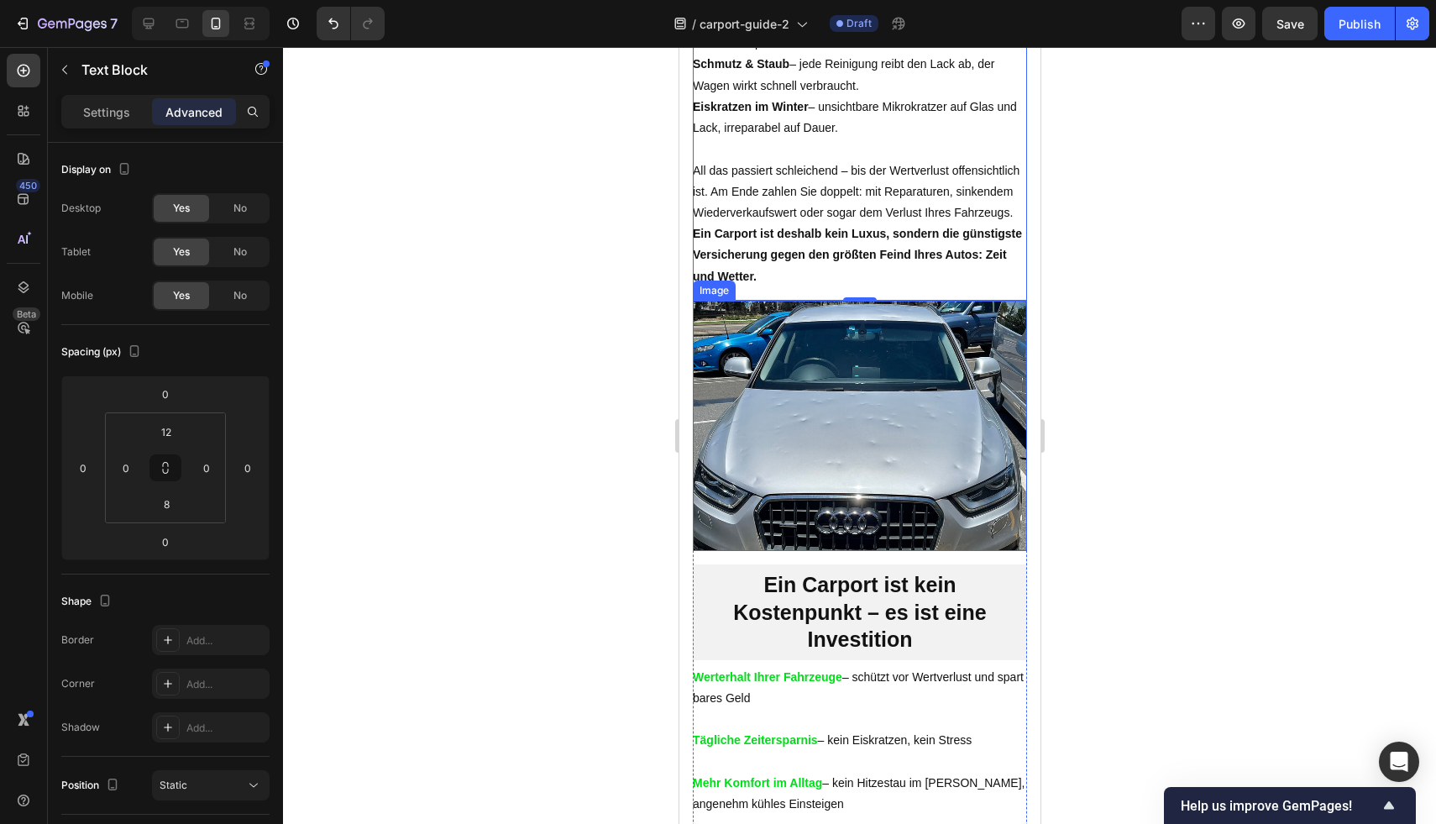
scroll to position [947, 0]
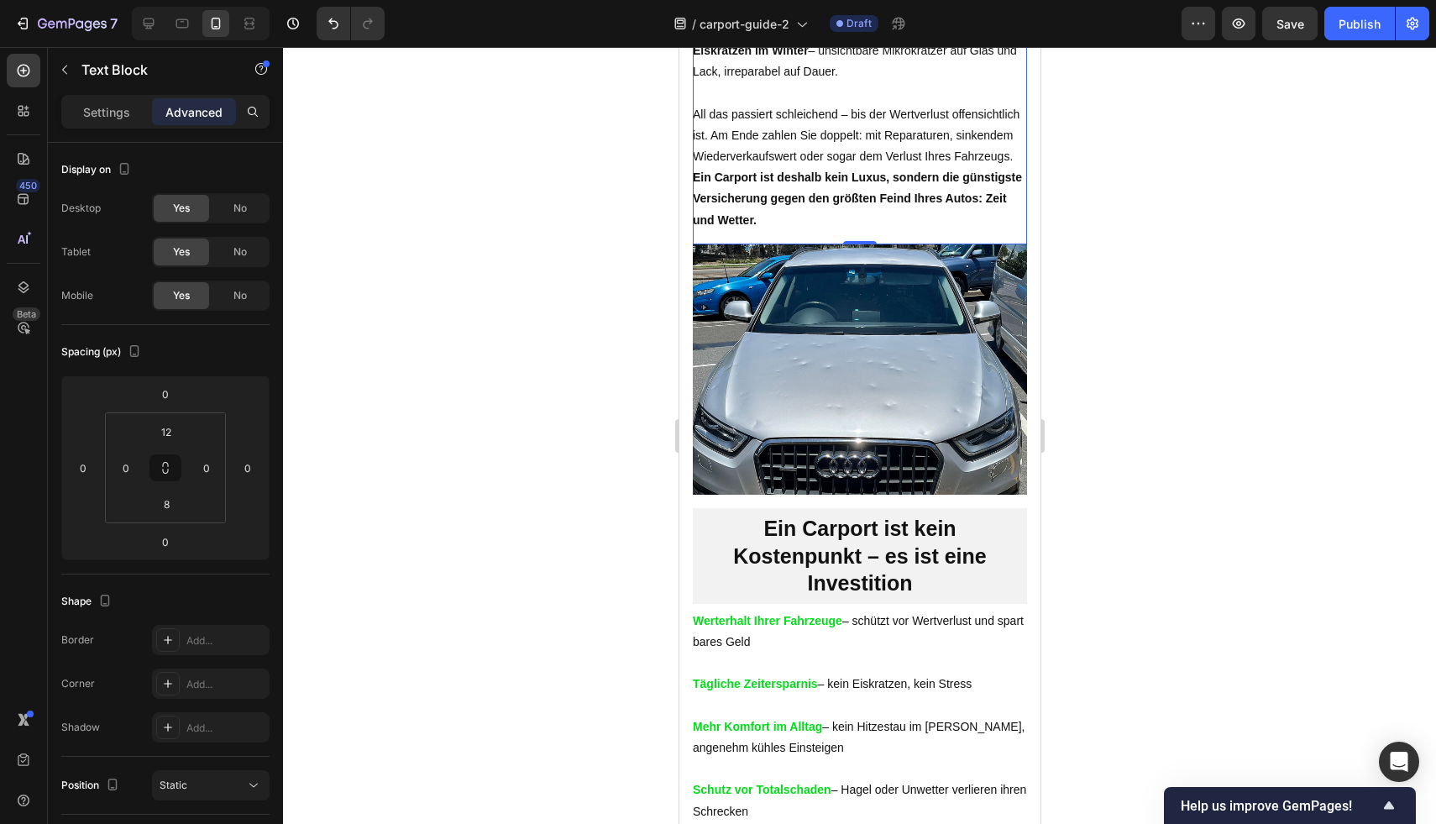
click at [1216, 327] on div at bounding box center [859, 435] width 1153 height 777
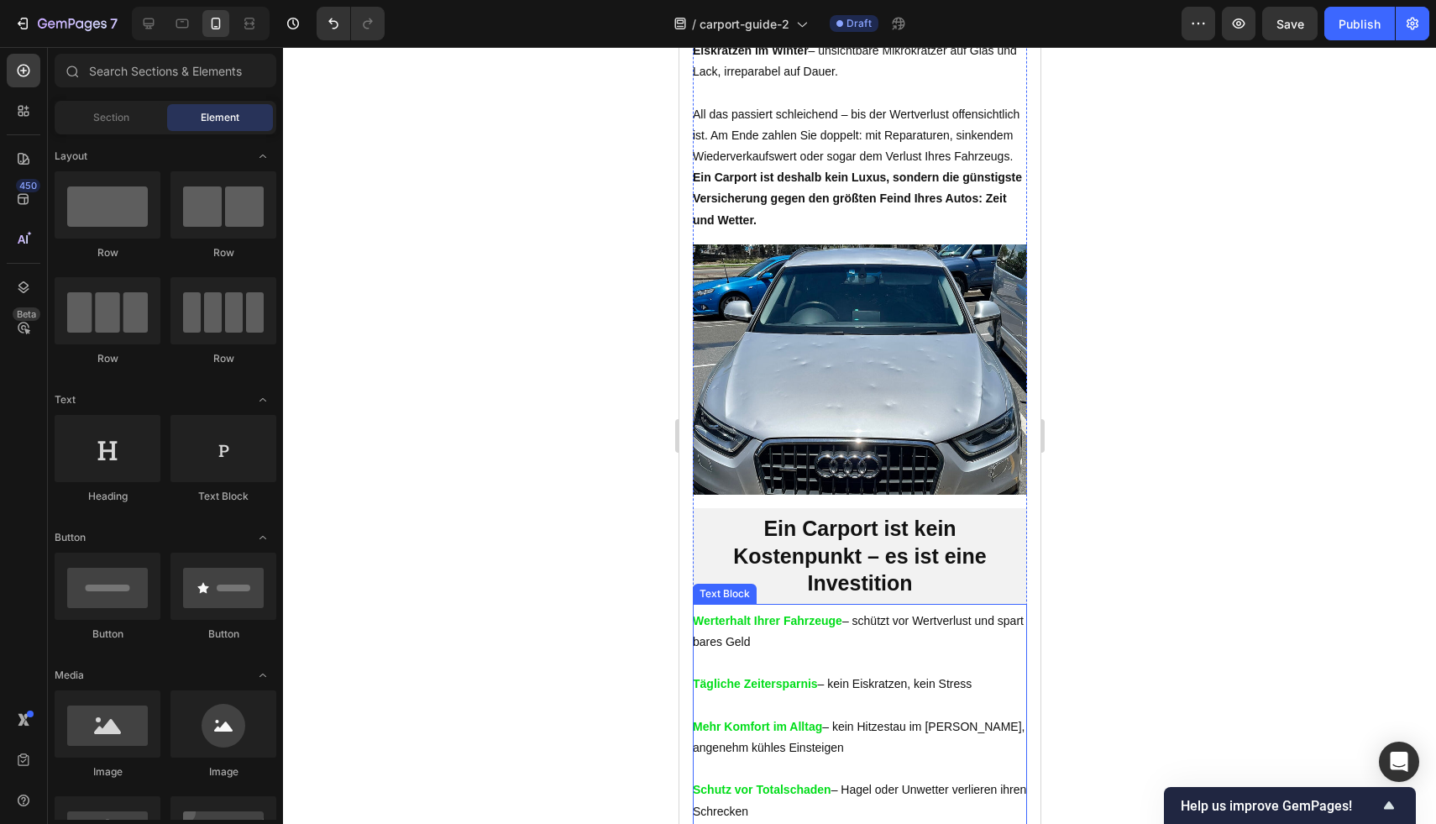
click at [893, 673] on p at bounding box center [859, 662] width 334 height 21
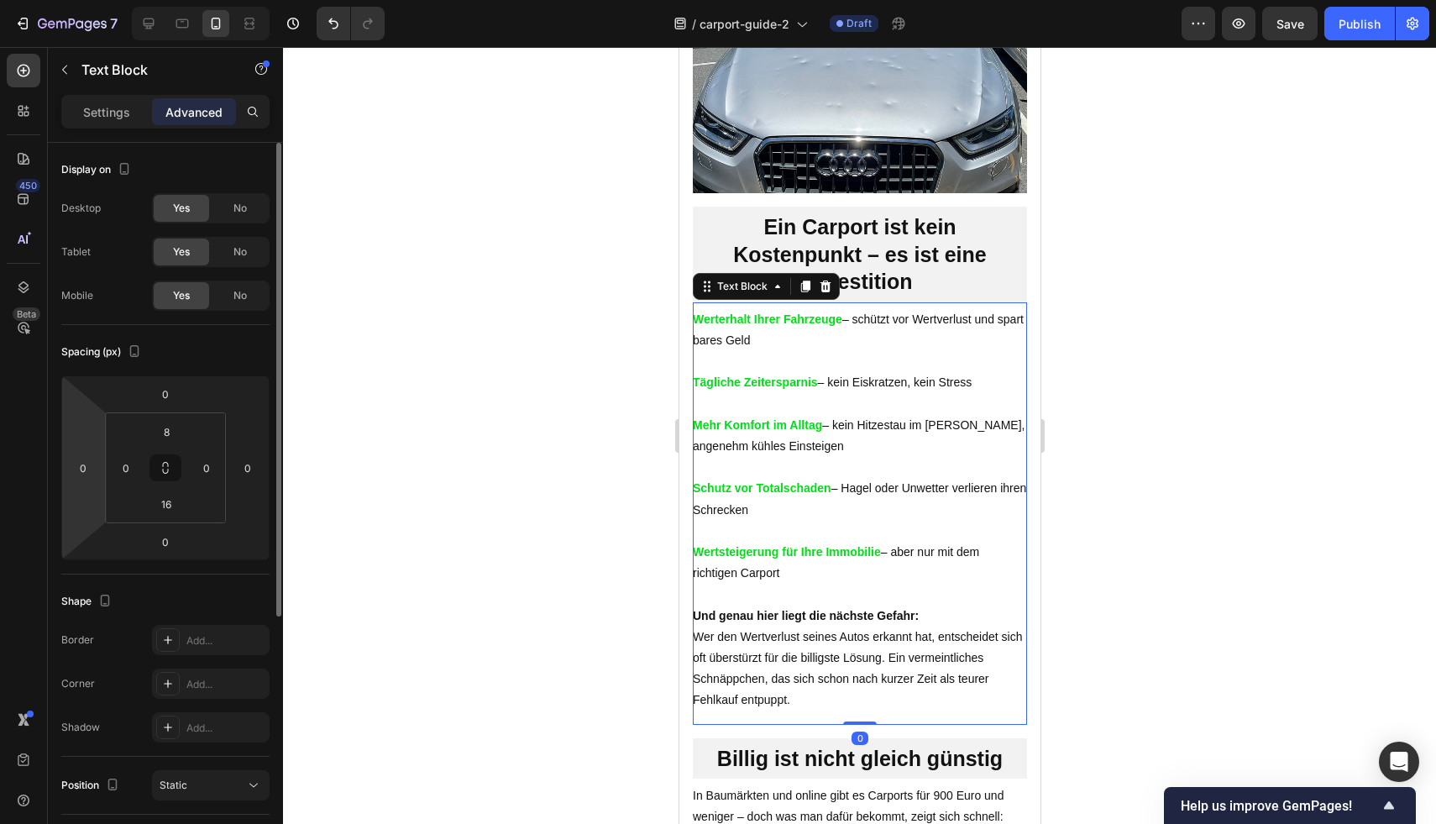
scroll to position [1385, 0]
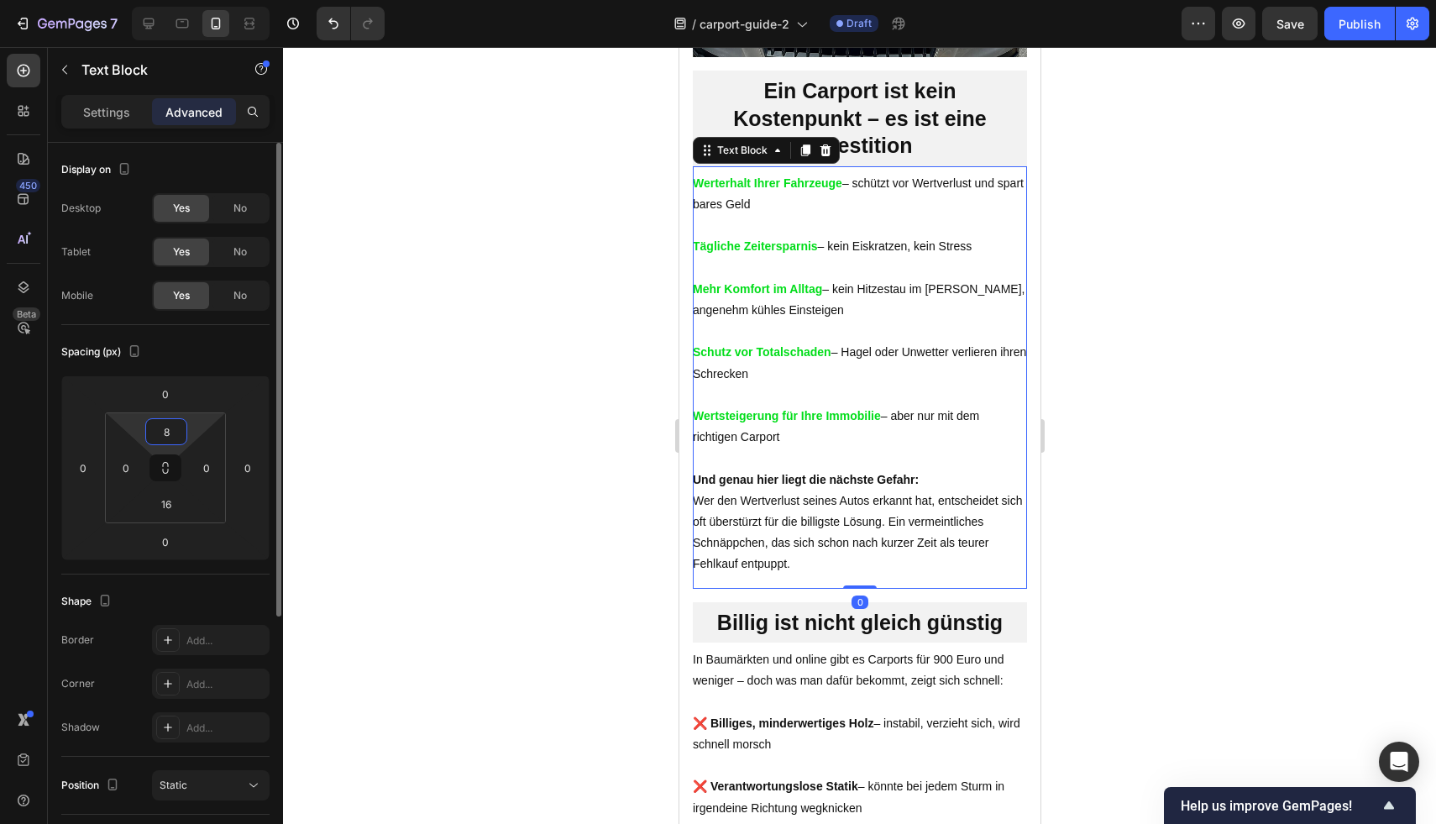
click at [160, 421] on input "8" at bounding box center [166, 431] width 34 height 25
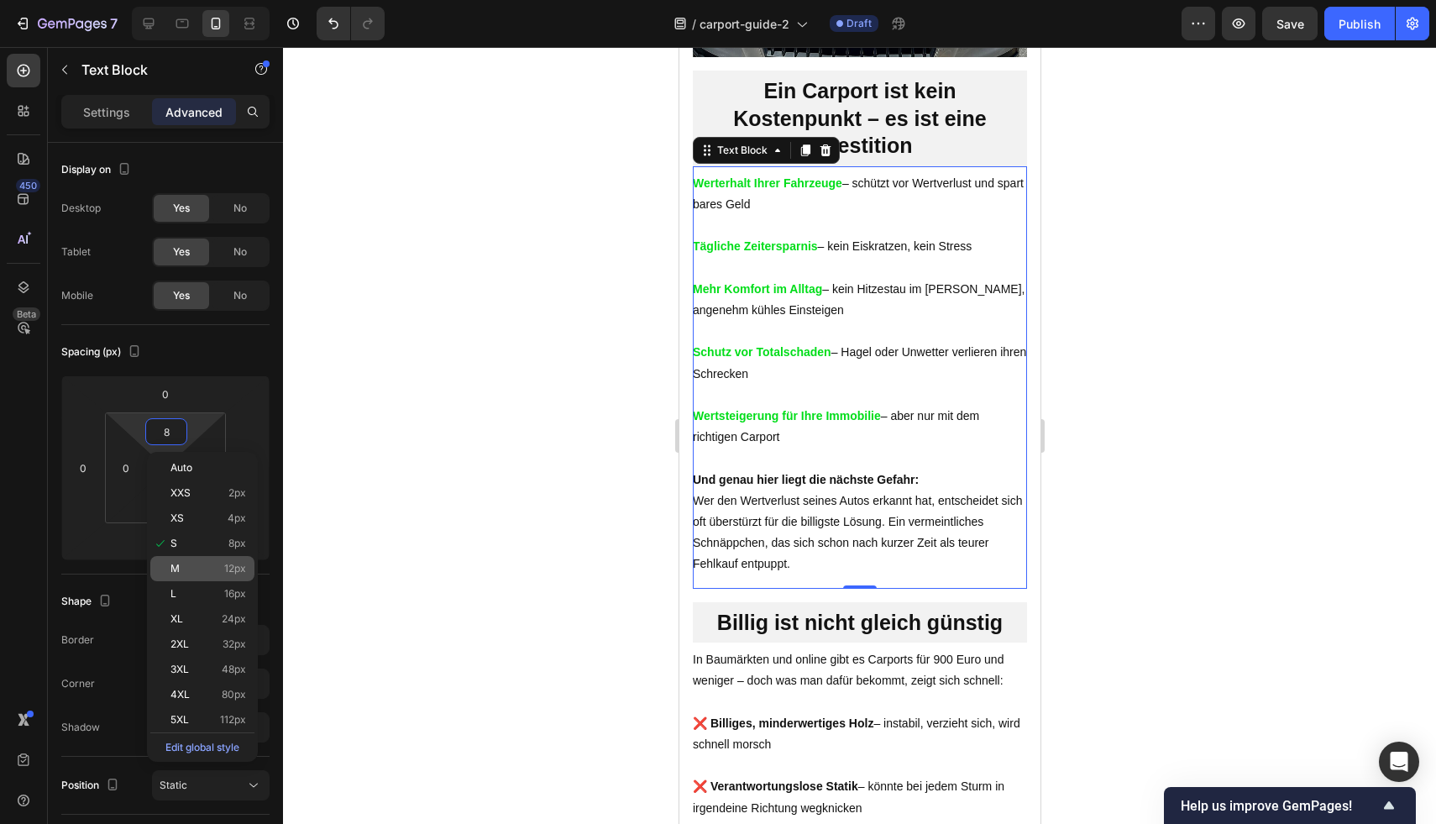
click at [216, 558] on div "M 12px" at bounding box center [202, 568] width 104 height 25
type input "12"
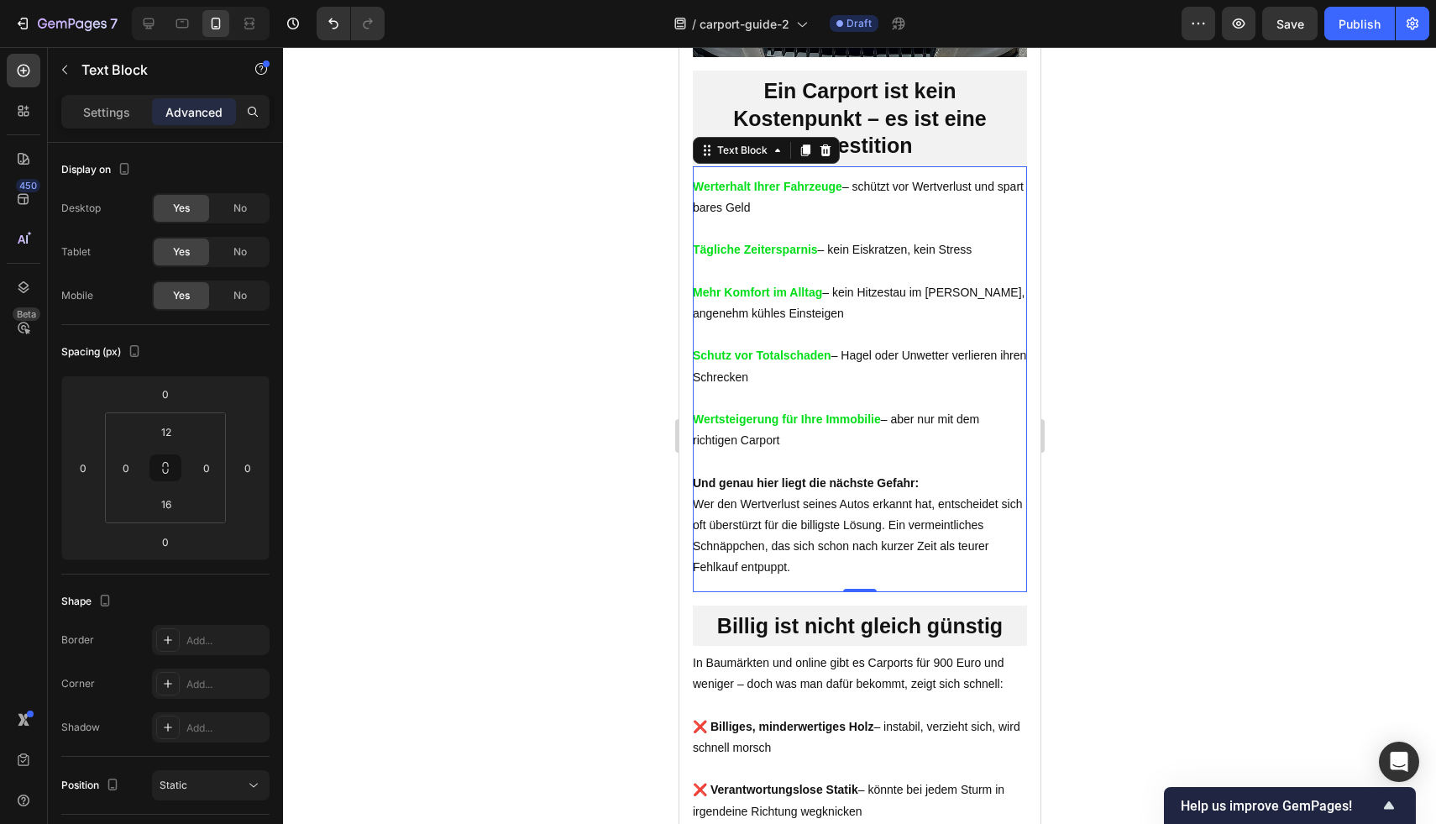
click at [1230, 360] on div at bounding box center [859, 435] width 1153 height 777
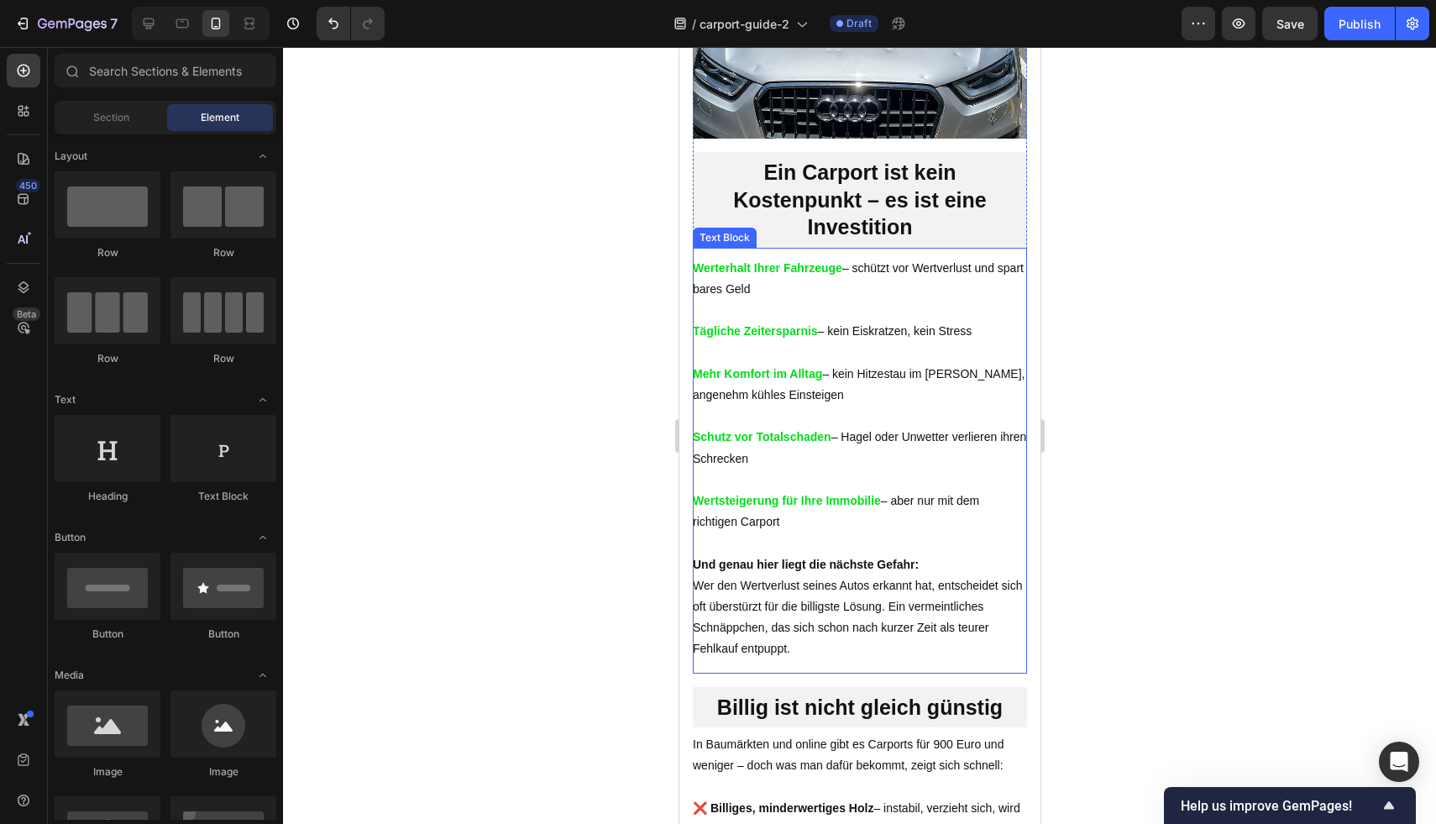
scroll to position [1302, 0]
click at [873, 322] on p at bounding box center [859, 311] width 334 height 21
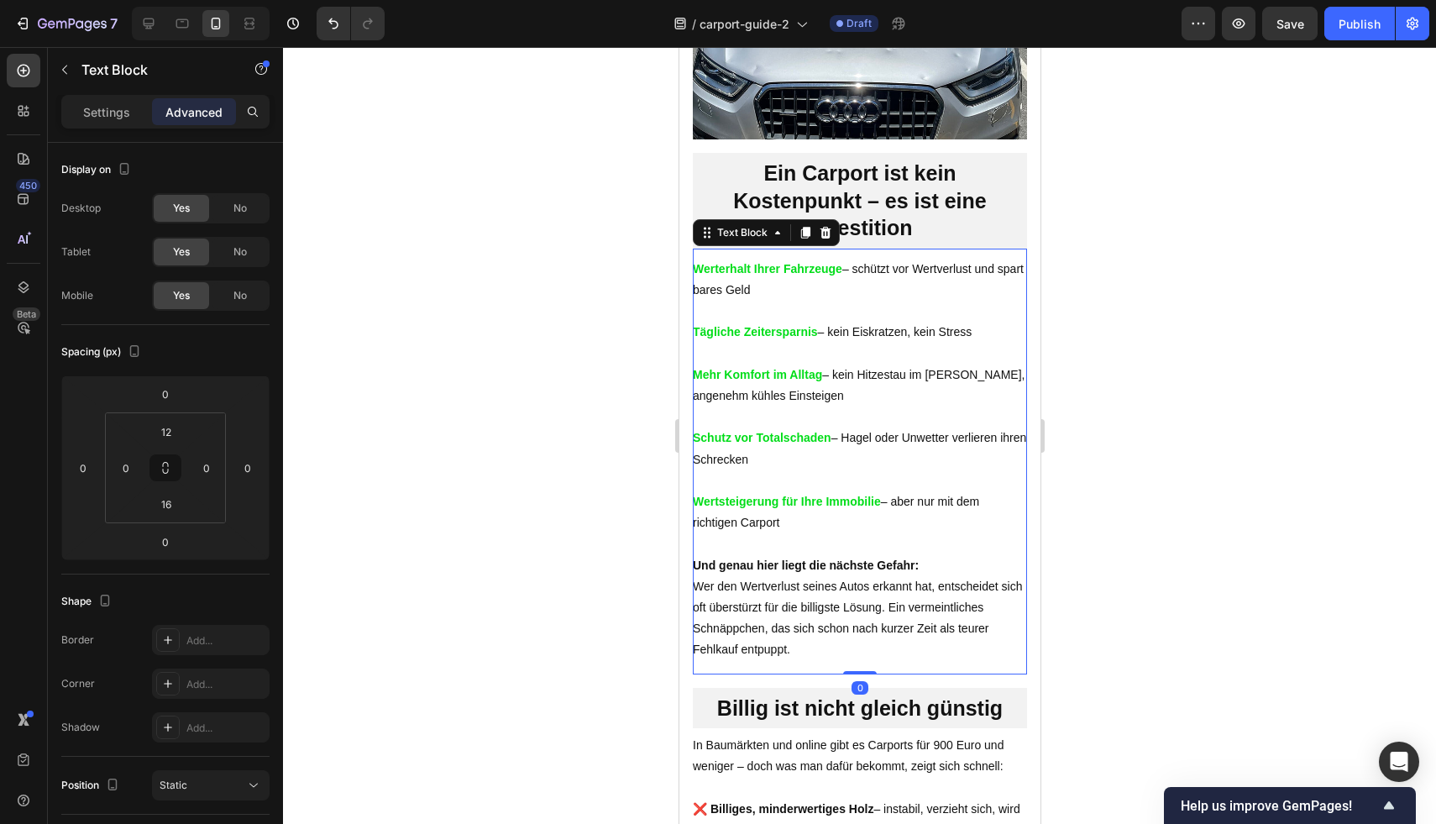
click at [780, 338] on strong "Tägliche Zeitersparnis" at bounding box center [754, 331] width 125 height 13
click at [779, 322] on p "Rich Text Editor. Editing area: main" at bounding box center [859, 311] width 334 height 21
click at [814, 322] on p "Rich Text Editor. Editing area: main" at bounding box center [859, 311] width 334 height 21
click at [802, 322] on p "Rich Text Editor. Editing area: main" at bounding box center [859, 311] width 334 height 21
click at [731, 322] on p "Rich Text Editor. Editing area: main" at bounding box center [859, 311] width 334 height 21
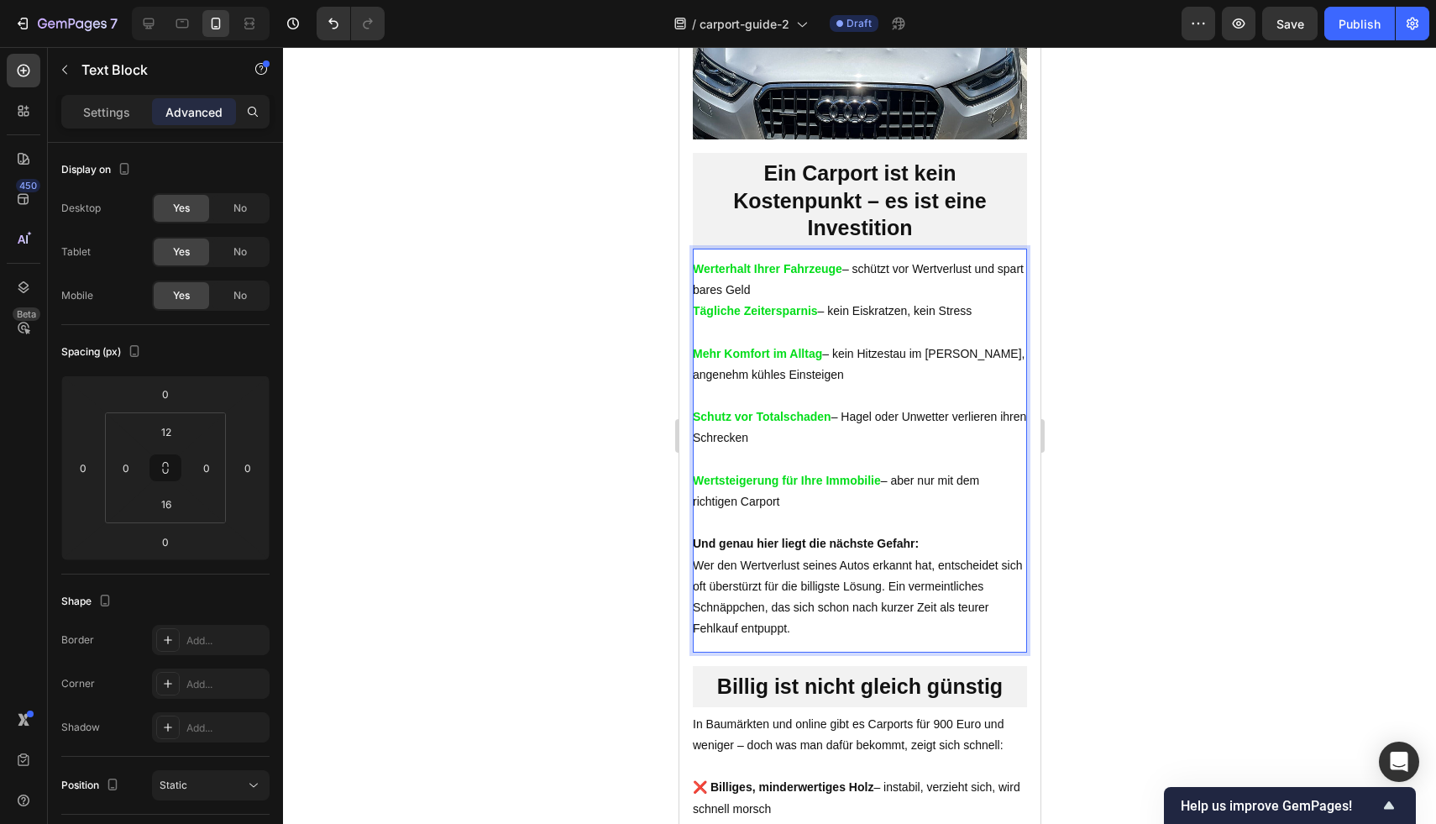
click at [783, 343] on p "Rich Text Editor. Editing area: main" at bounding box center [859, 332] width 334 height 21
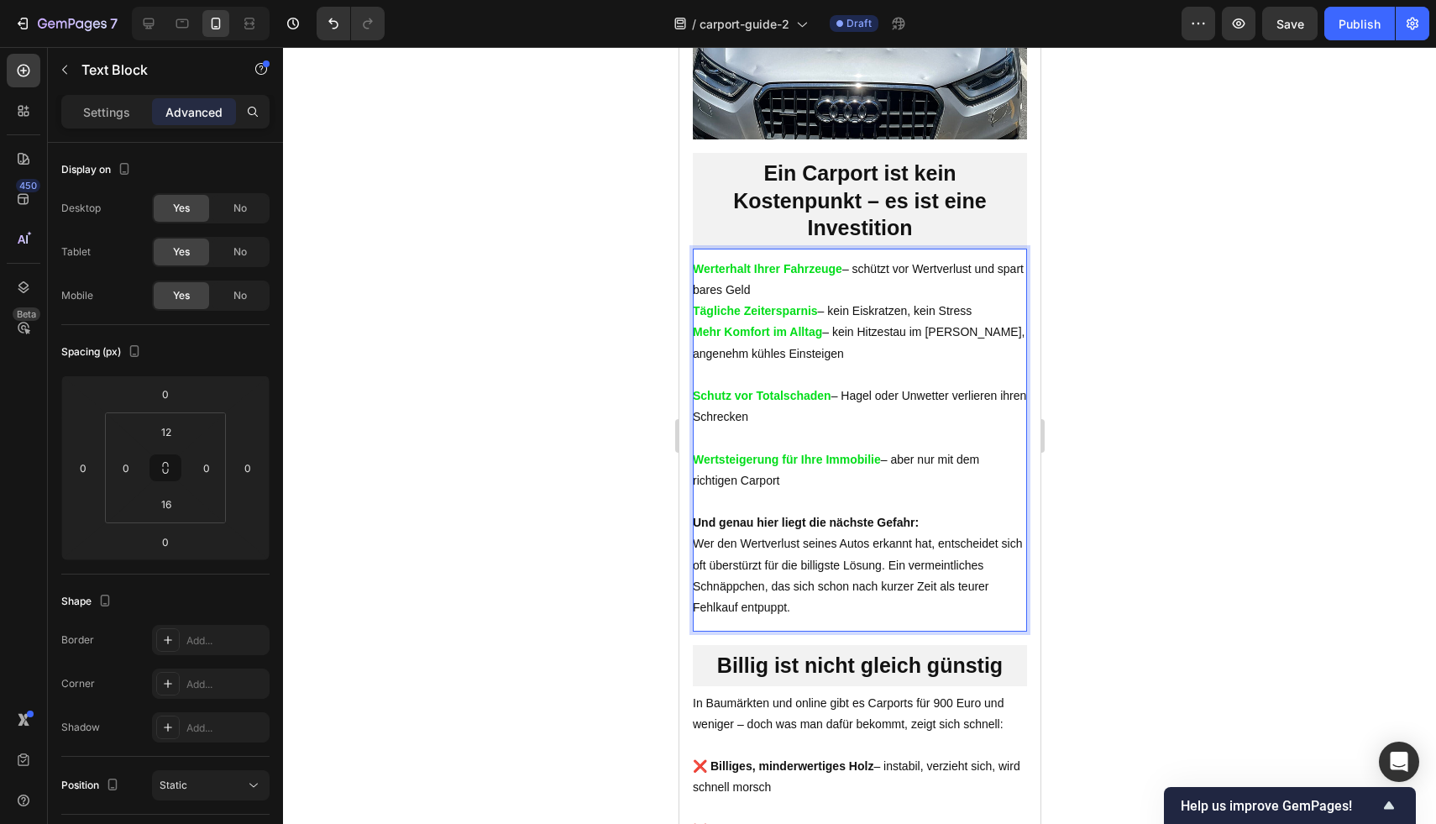
click at [765, 385] on p "Rich Text Editor. Editing area: main" at bounding box center [859, 374] width 334 height 21
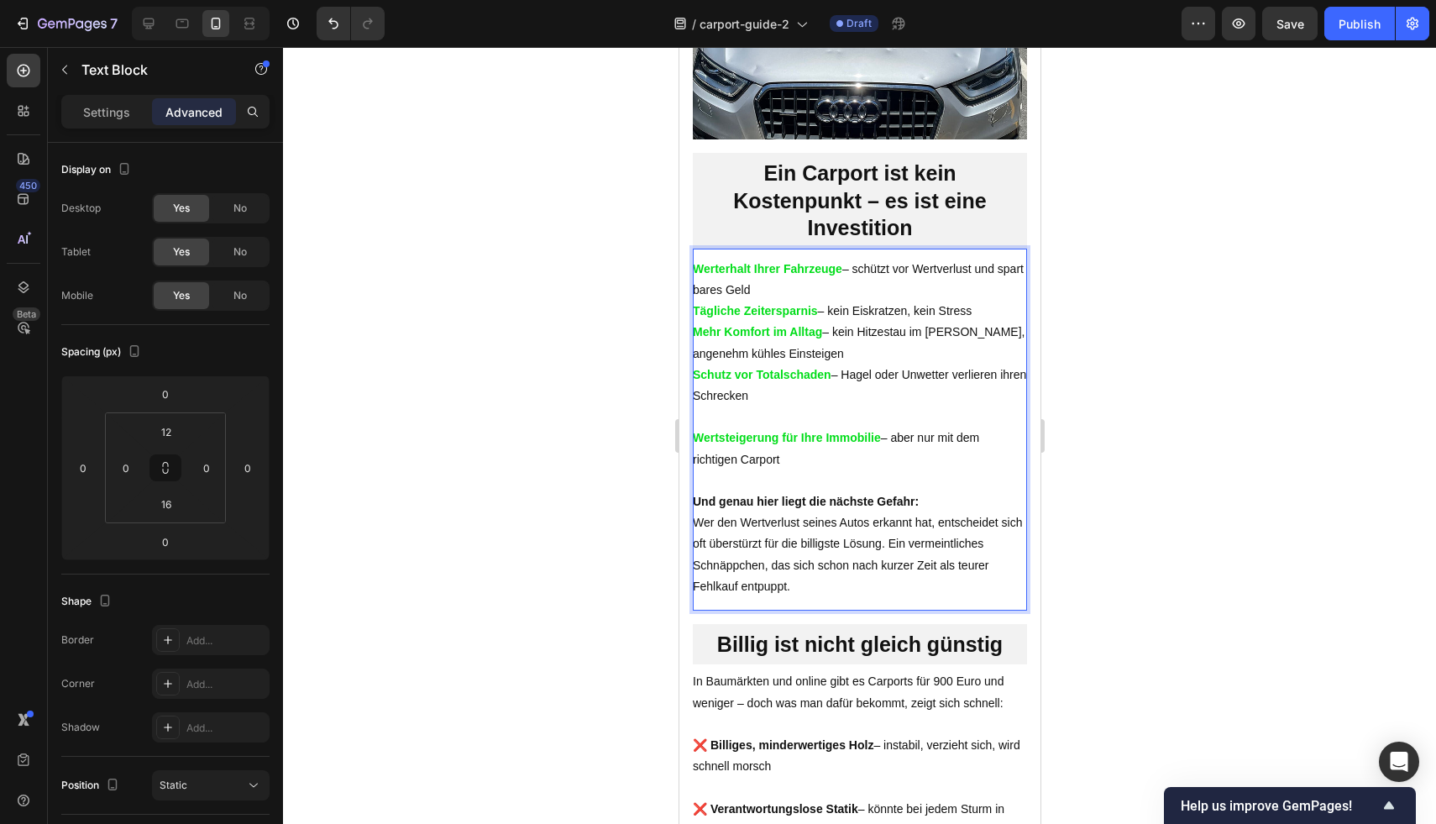
click at [780, 427] on p "Rich Text Editor. Editing area: main" at bounding box center [859, 416] width 334 height 21
click at [784, 427] on p "Rich Text Editor. Editing area: main" at bounding box center [859, 416] width 334 height 21
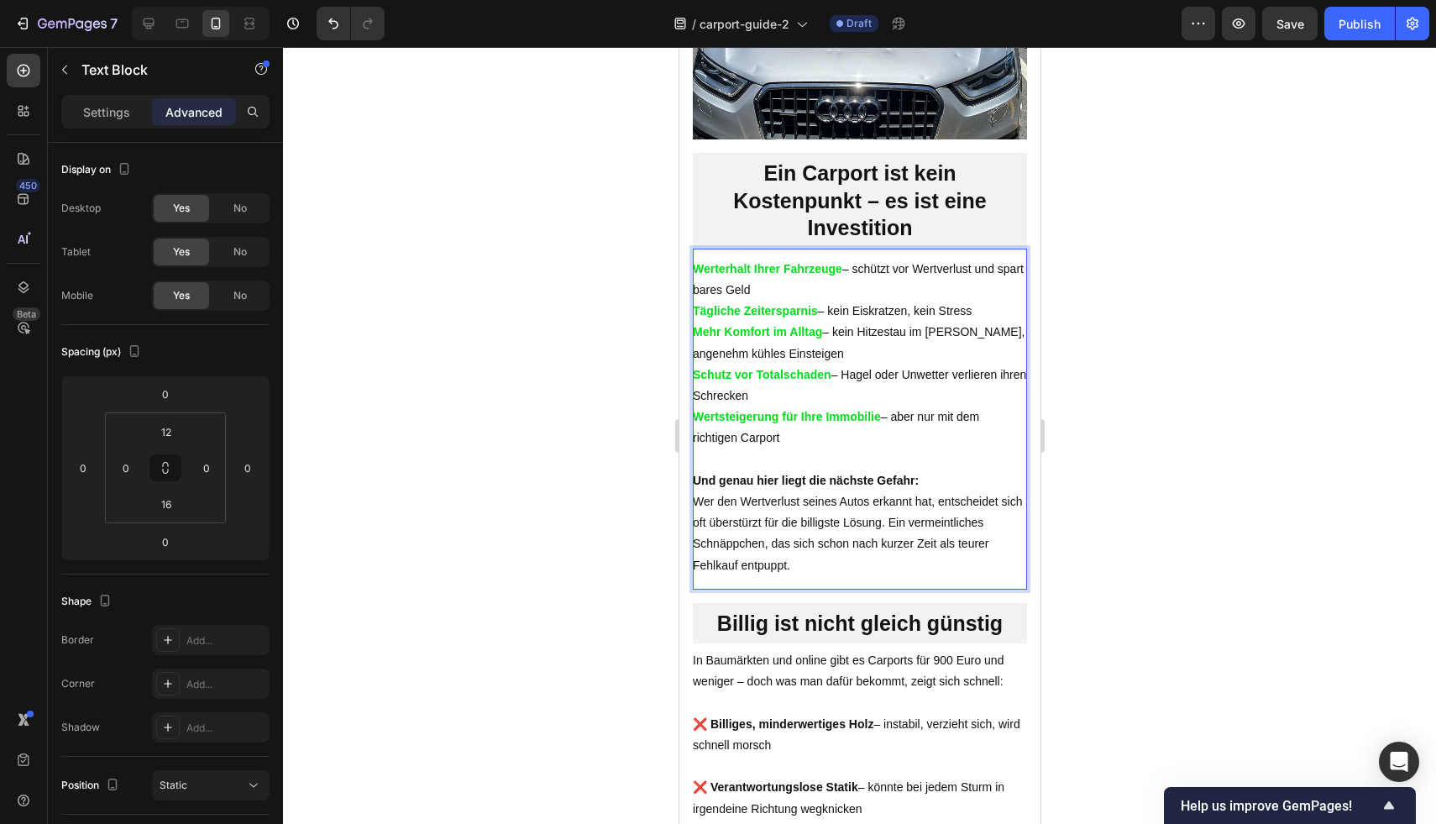
click at [946, 505] on p "Und genau hier liegt die nächste Gefahr: Wer den Wertverlust seines Autos erkan…" at bounding box center [859, 523] width 334 height 106
click at [861, 364] on p "Mehr Komfort im Alltag – kein Hitzestau im Sommer, angenehm kühles Einsteigen" at bounding box center [859, 343] width 334 height 42
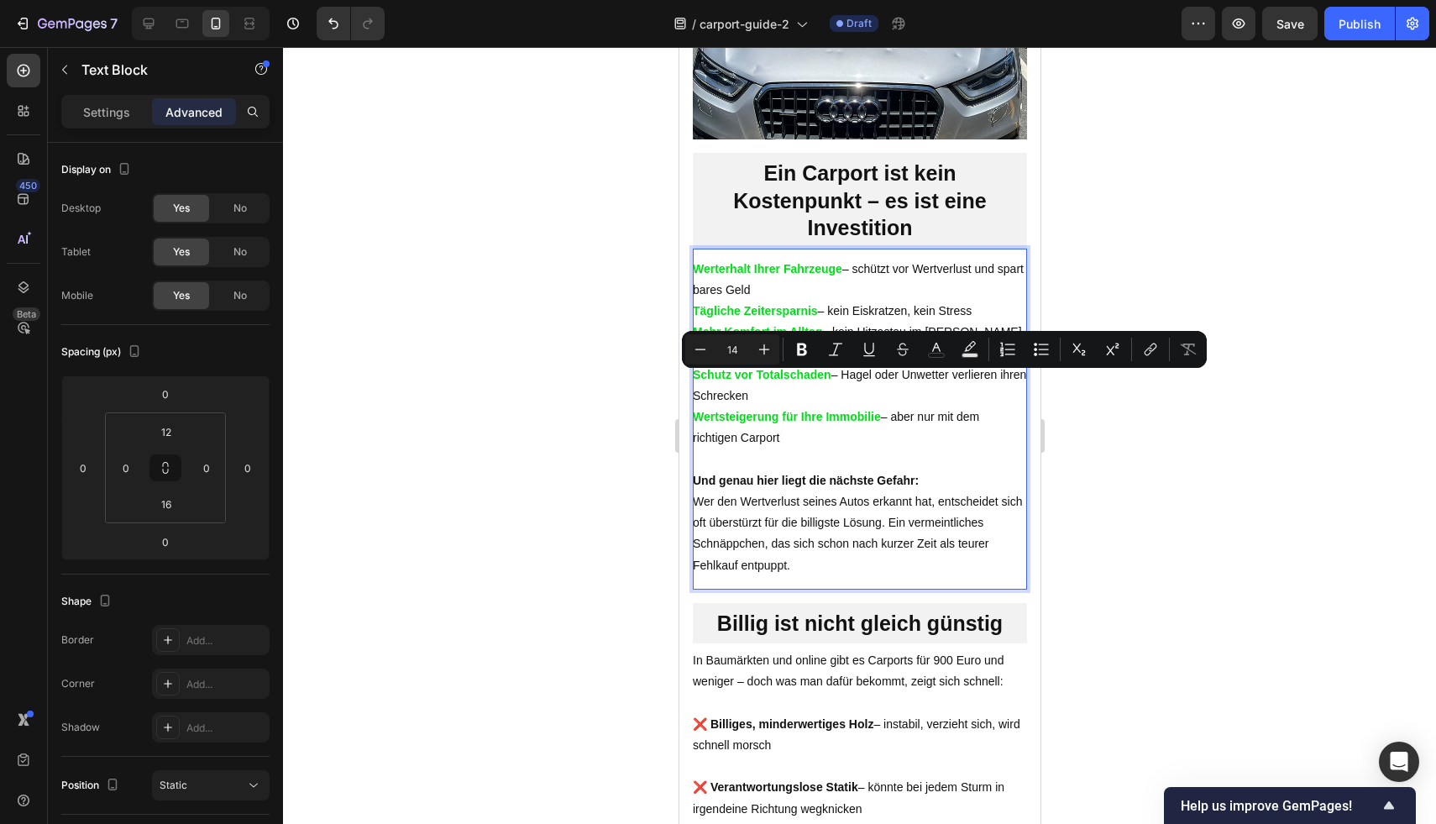
drag, startPoint x: 862, startPoint y: 379, endPoint x: 808, endPoint y: 378, distance: 54.6
click at [808, 364] on p "Mehr Komfort im Alltag – kein Hitzestau im Sommer, angenehm kühles Einsteigen" at bounding box center [859, 343] width 334 height 42
click at [851, 364] on p "Mehr Komfort im Alltag – kein Hitzestau im Sommer, angenehm kühles Einsteigen" at bounding box center [859, 343] width 334 height 42
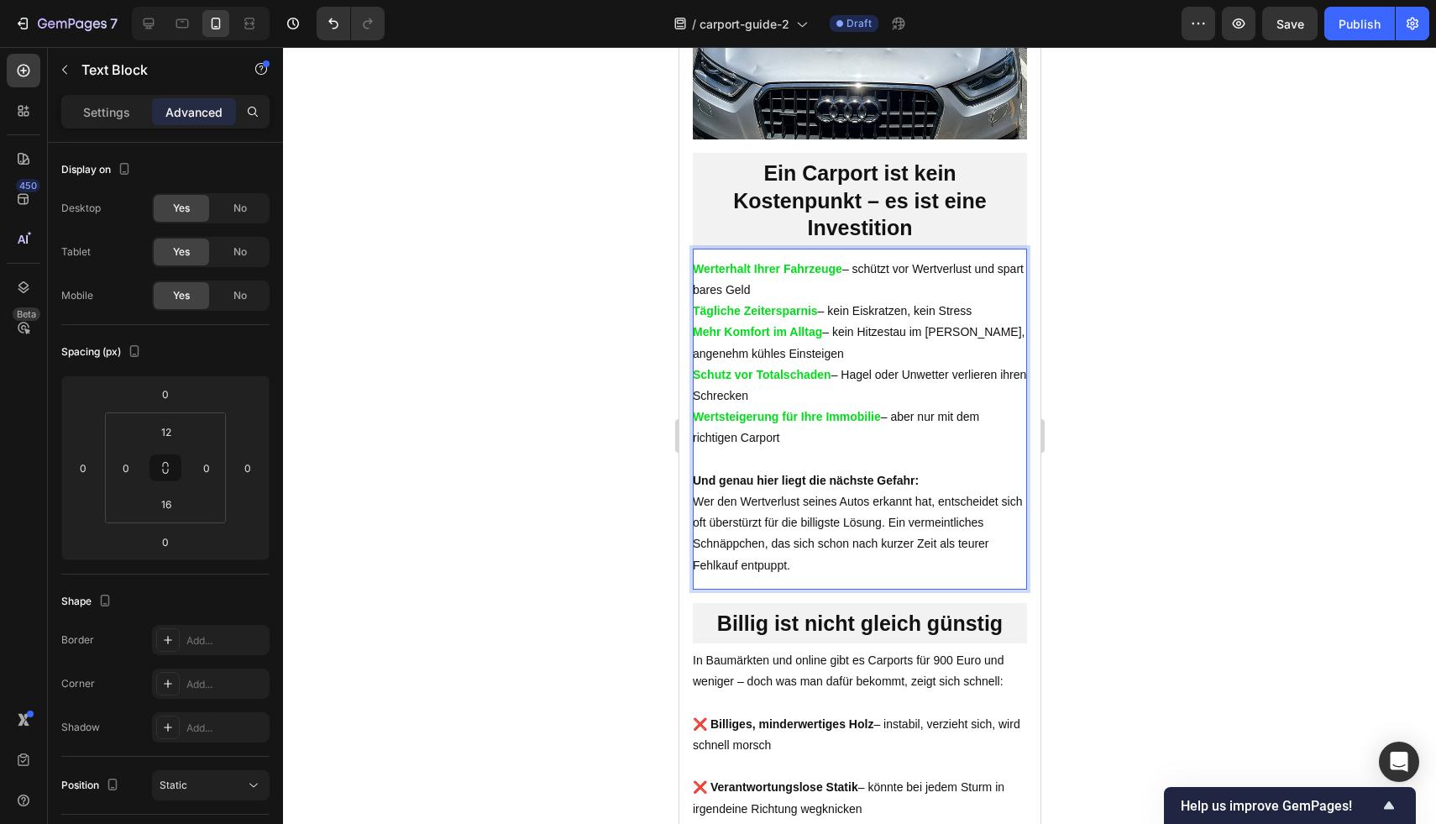
click at [846, 364] on p "Mehr Komfort im Alltag – kein Hitzestau im Sommer, angenehm kühles Einsteigen" at bounding box center [859, 343] width 334 height 42
click at [847, 364] on p "Mehr Komfort im Alltag – kein Hitzestau im Sommer, angenehm kühles Einsteigen" at bounding box center [859, 343] width 334 height 42
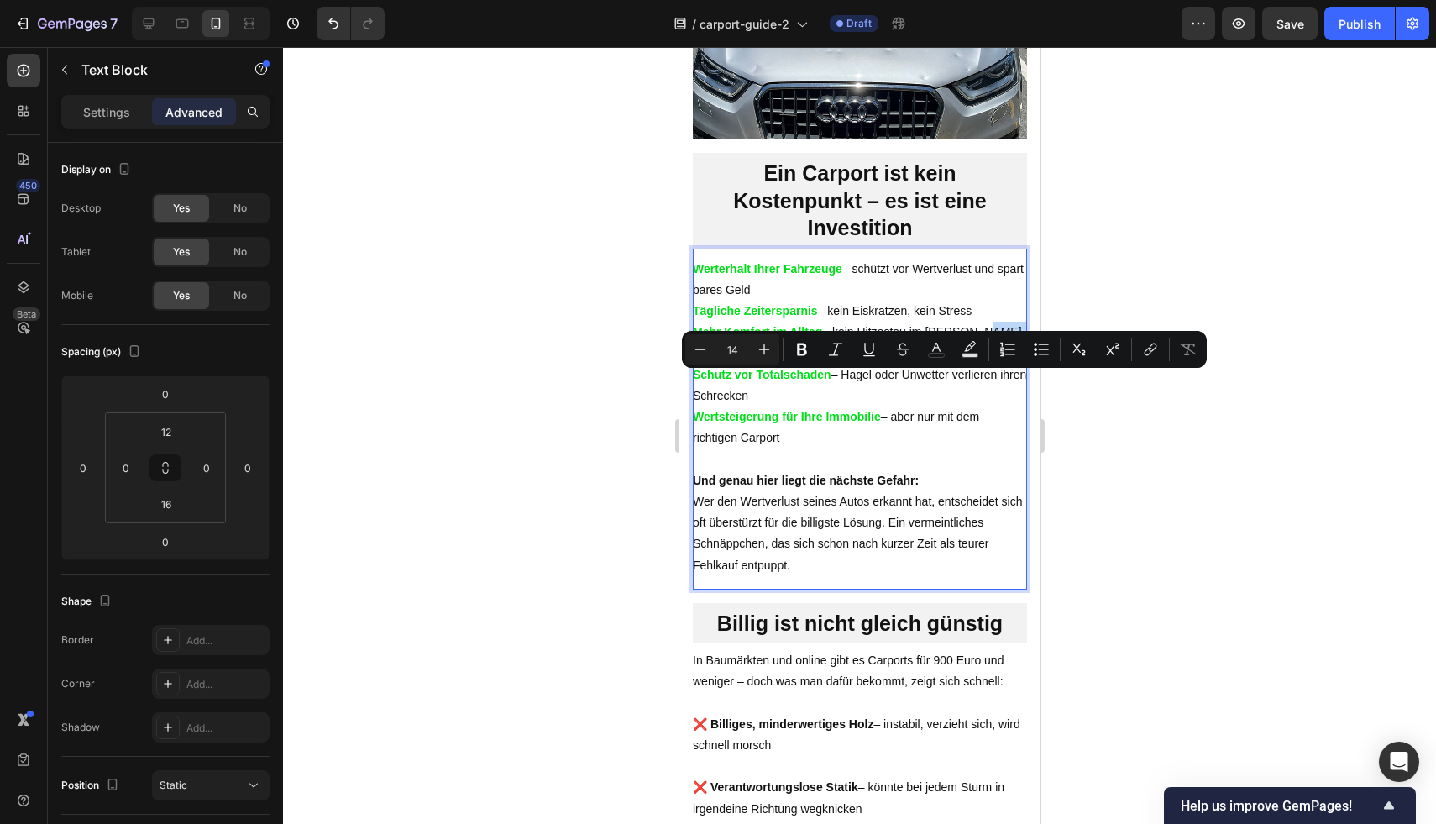
drag, startPoint x: 847, startPoint y: 381, endPoint x: 693, endPoint y: 380, distance: 154.5
click at [693, 364] on p "Mehr Komfort im Alltag – kein Hitzestau im Sommer, angenehm kühles Einsteigen" at bounding box center [859, 343] width 334 height 42
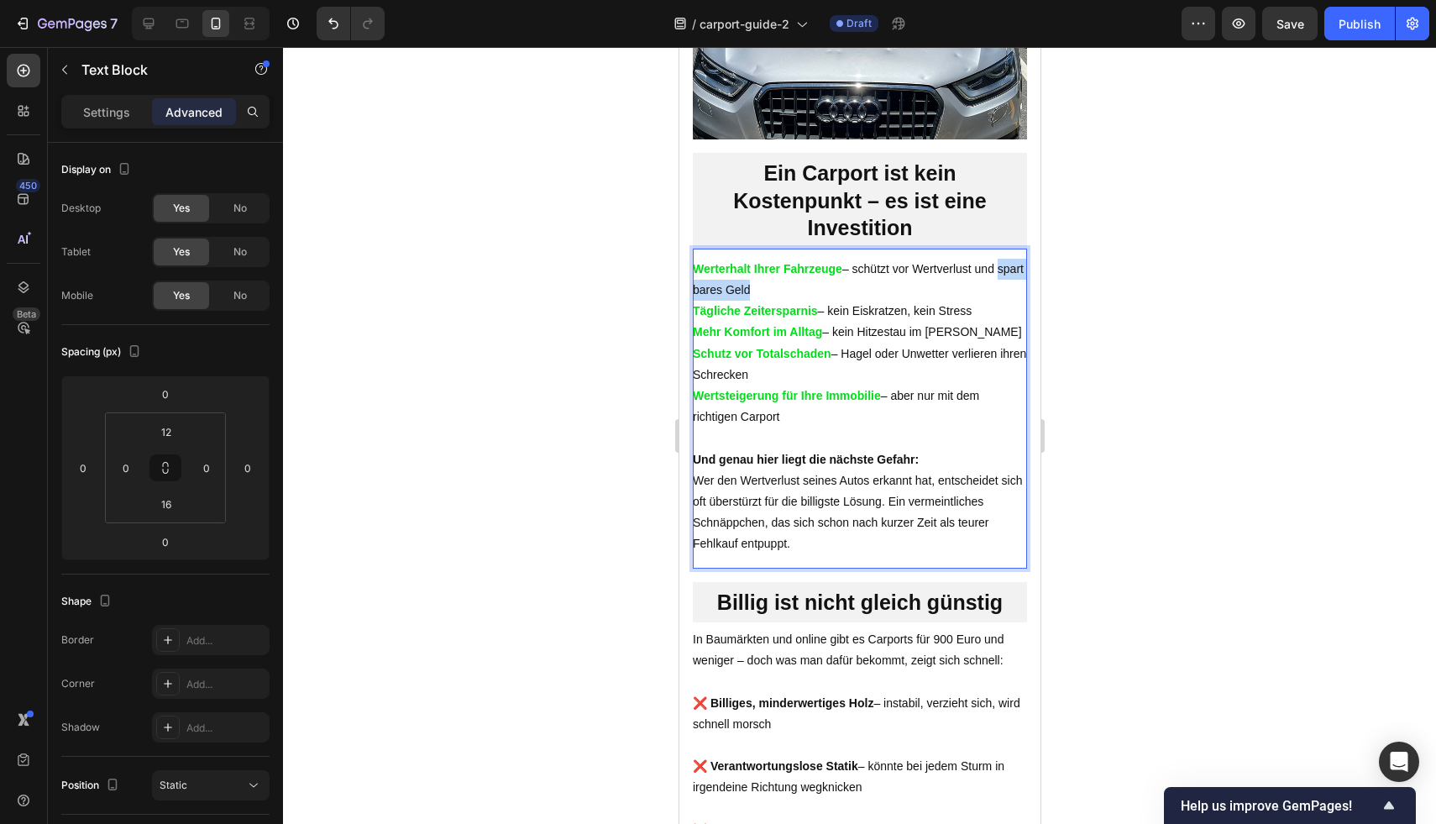
drag, startPoint x: 888, startPoint y: 310, endPoint x: 689, endPoint y: 324, distance: 199.5
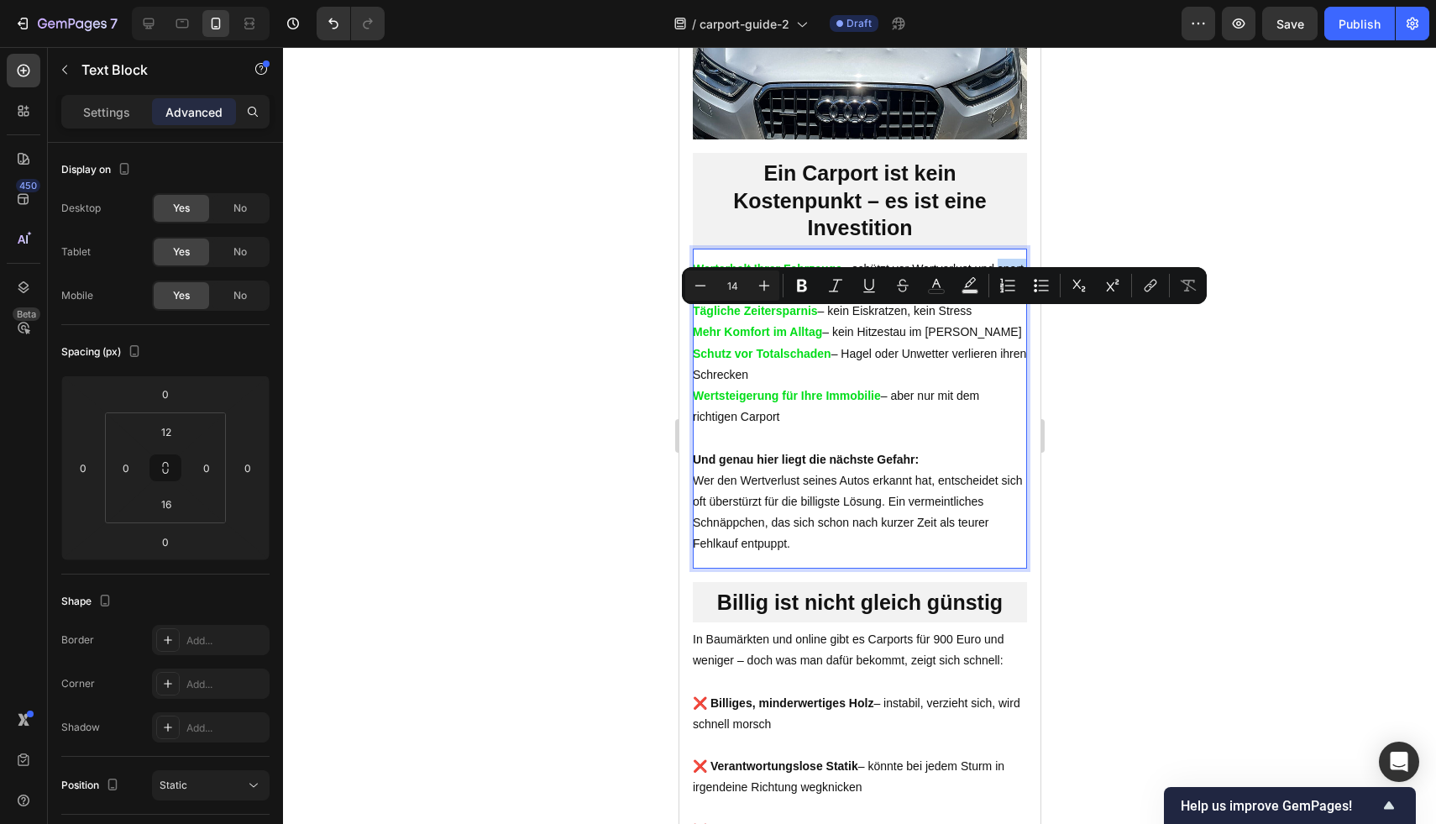
click at [874, 301] on p "Werterhalt Ihrer Fahrzeuge – schützt vor Wertverlust und spart bares Geld" at bounding box center [859, 280] width 334 height 42
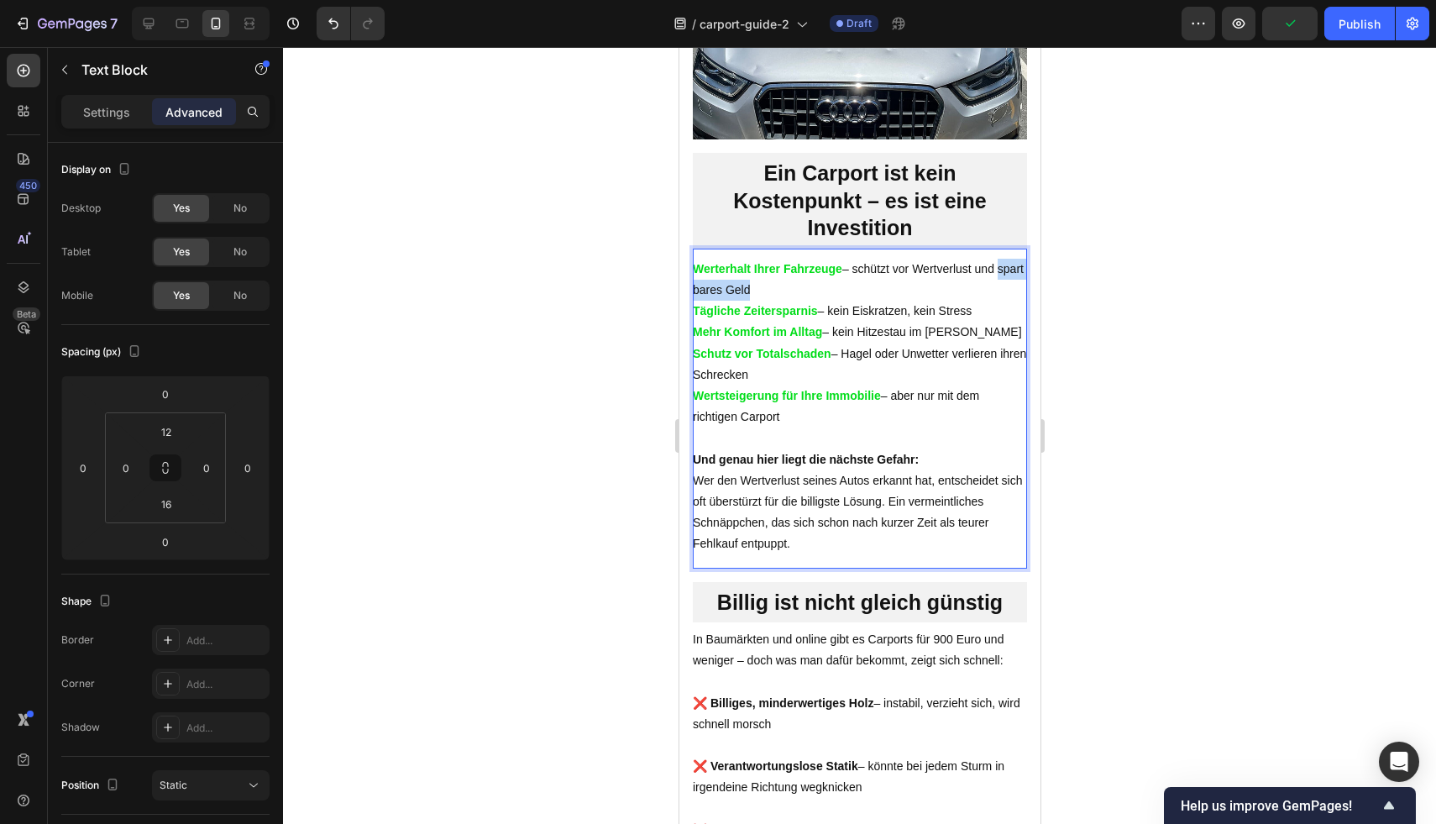
drag, startPoint x: 823, startPoint y: 315, endPoint x: 691, endPoint y: 318, distance: 131.9
click at [692, 301] on p "Werterhalt Ihrer Fahrzeuge – schützt vor Wertverlust und spart bares Geld" at bounding box center [859, 280] width 334 height 42
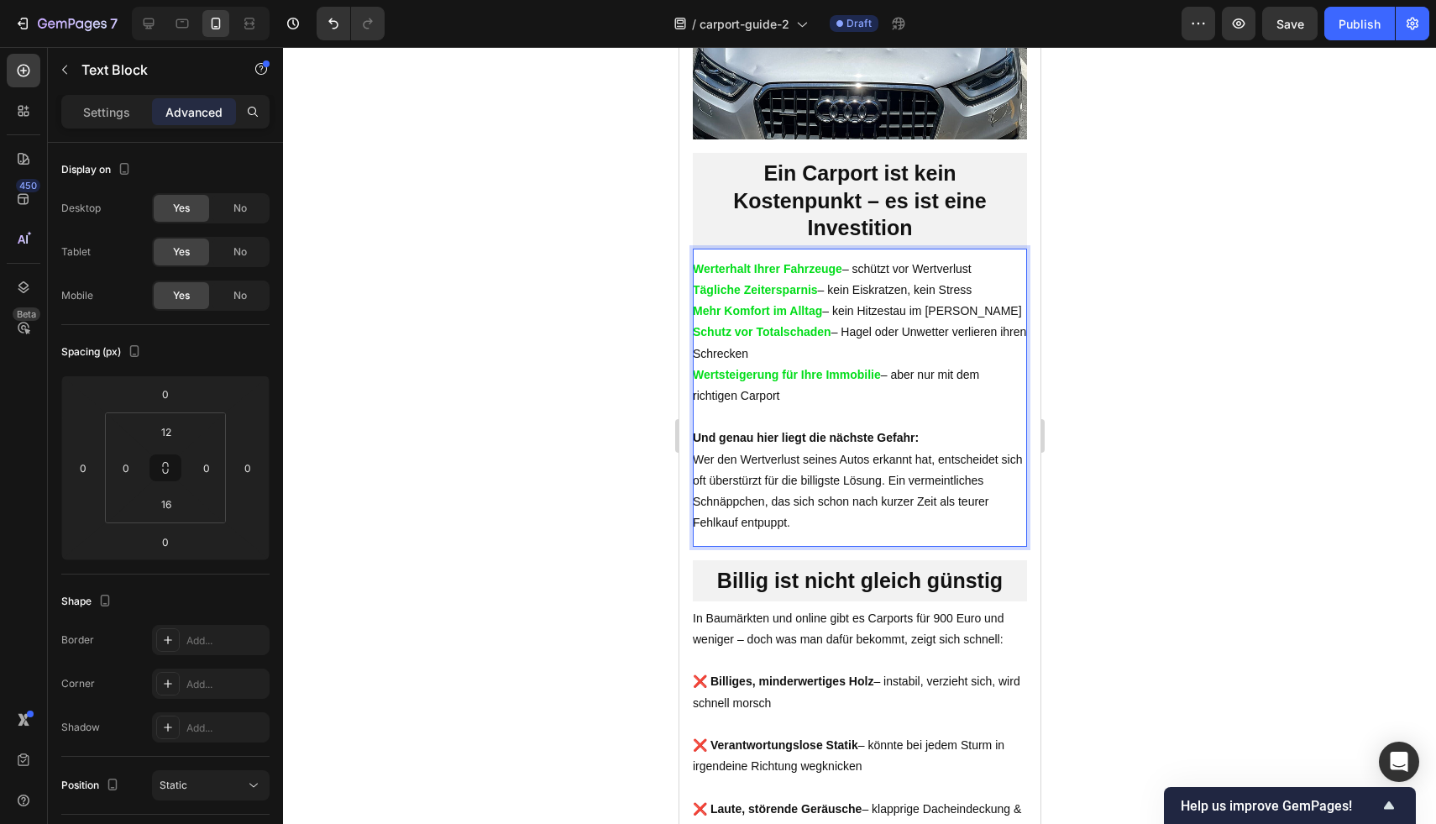
click at [797, 364] on p "Schutz vor Totalschaden – Hagel oder Unwetter verlieren ihren Schrecken" at bounding box center [859, 343] width 334 height 42
drag, startPoint x: 801, startPoint y: 384, endPoint x: 687, endPoint y: 381, distance: 114.2
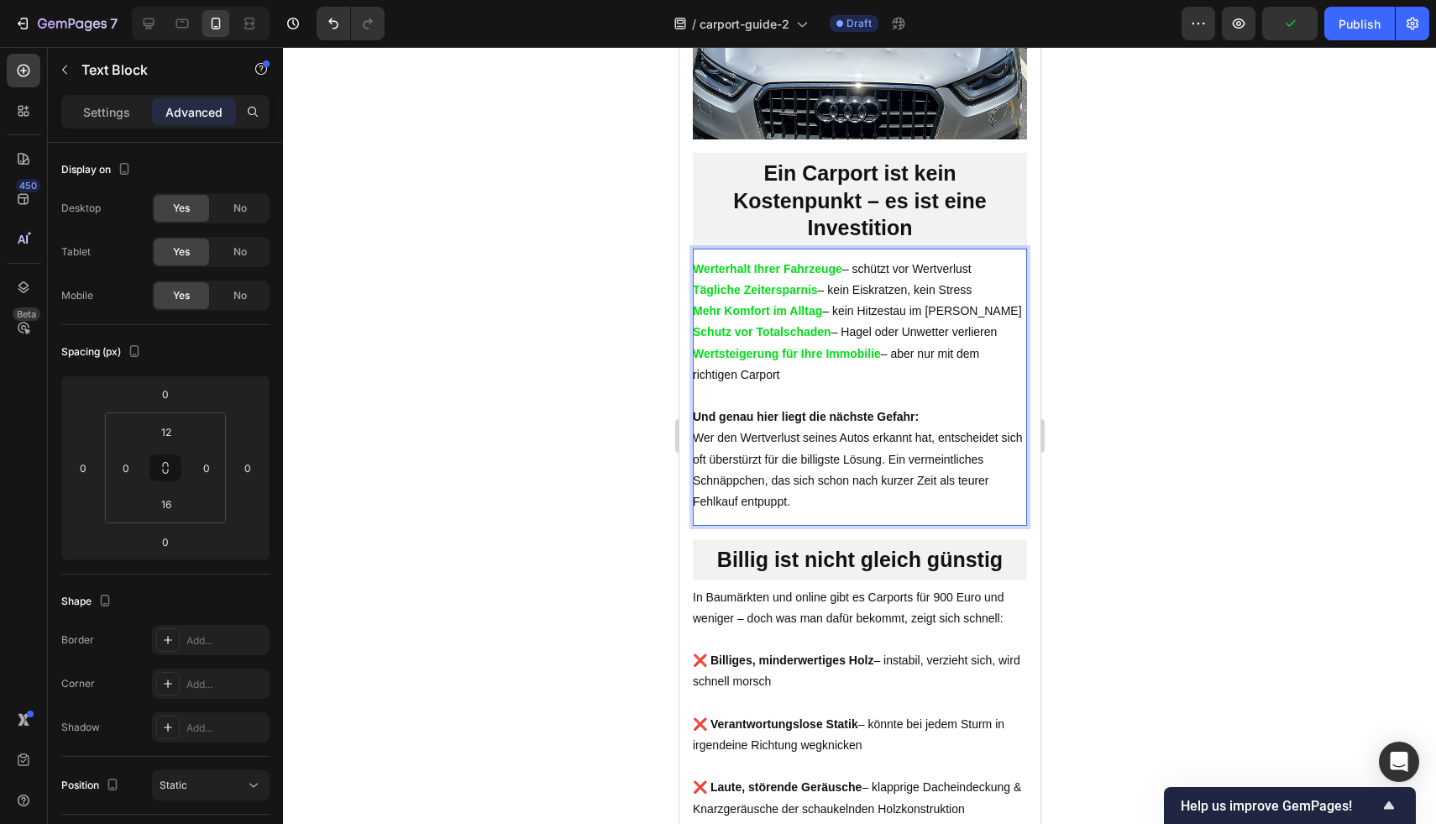
drag, startPoint x: 1002, startPoint y: 360, endPoint x: 952, endPoint y: 363, distance: 49.6
click at [952, 343] on p "Schutz vor Totalschaden – Hagel oder Unwetter verlieren" at bounding box center [859, 332] width 334 height 21
click at [845, 343] on p "Schutz vor Totalschaden – Hagel oder Unwetter" at bounding box center [859, 332] width 334 height 21
click at [875, 385] on p "Wertsteigerung für Ihre Immobilie – aber nur mit dem richtigen Carport" at bounding box center [859, 364] width 334 height 42
click at [989, 280] on p "Werterhalt Ihrer Fahrzeuge – schützt vor Wertverlust" at bounding box center [859, 269] width 334 height 21
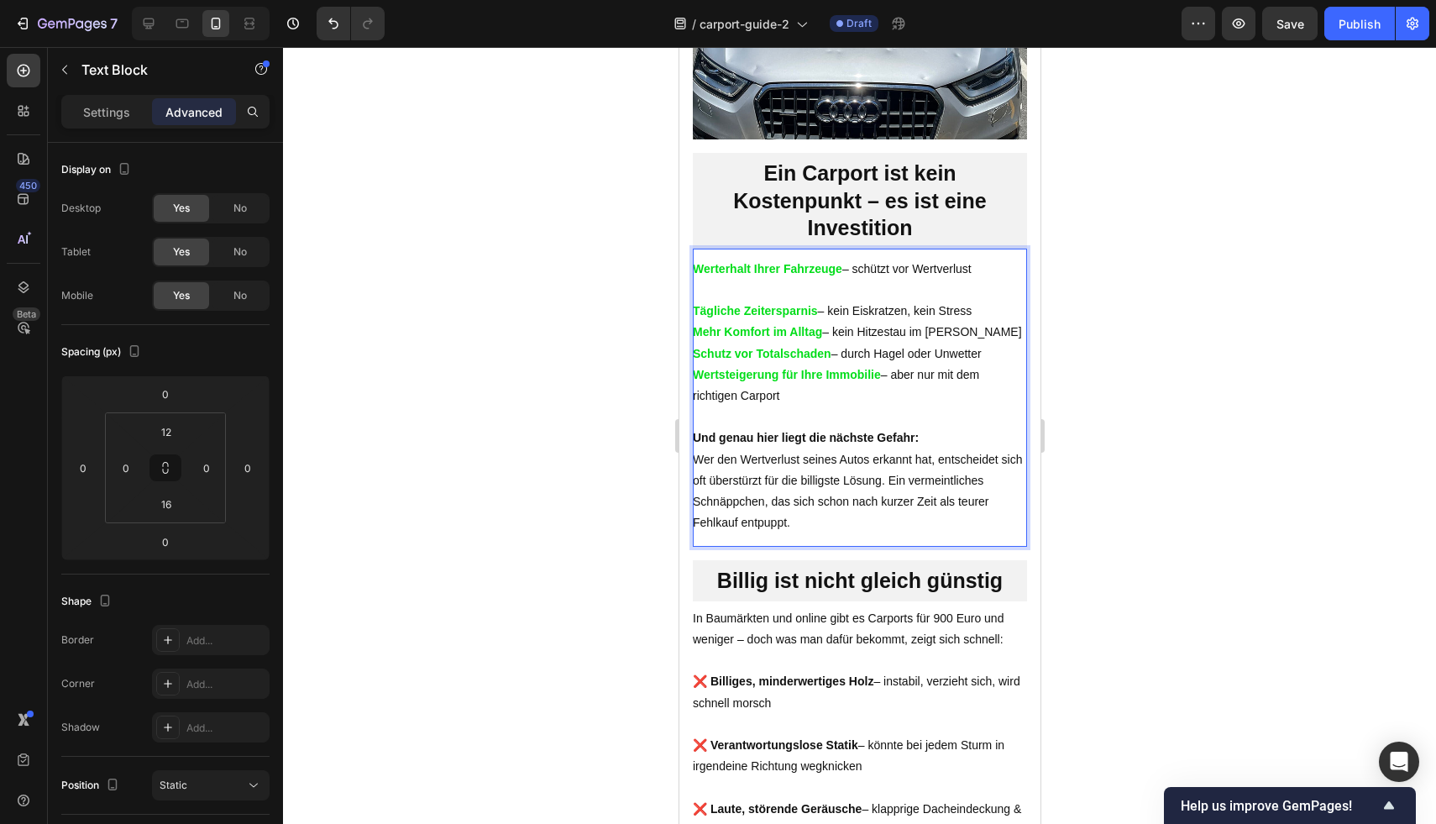
click at [978, 322] on p "Tägliche Zeitersparnis – kein Eiskratzen, kein Stress" at bounding box center [859, 311] width 334 height 21
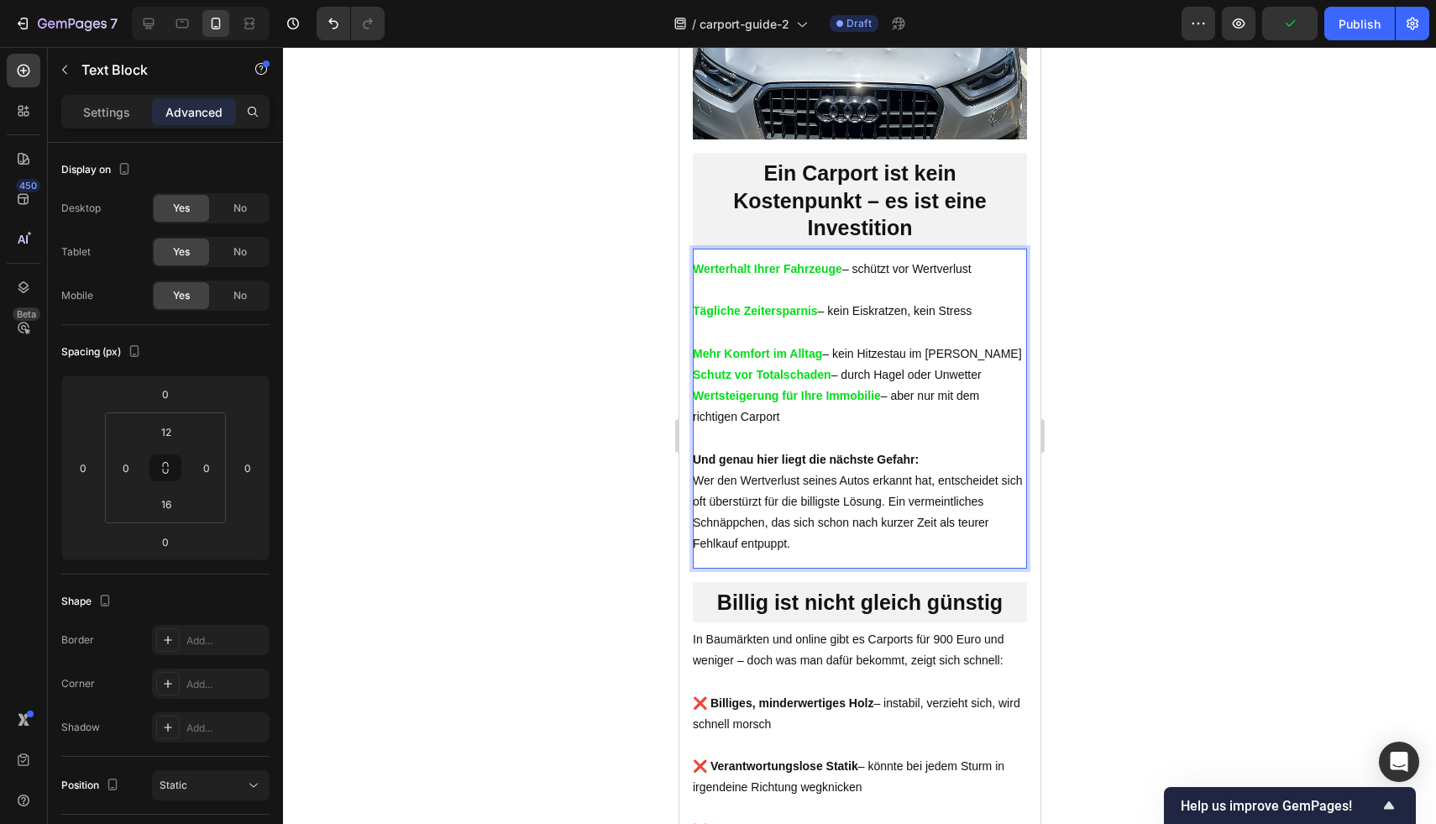
click at [982, 364] on p "Mehr Komfort im Alltag – kein Hitzestau im Sommer" at bounding box center [859, 353] width 334 height 21
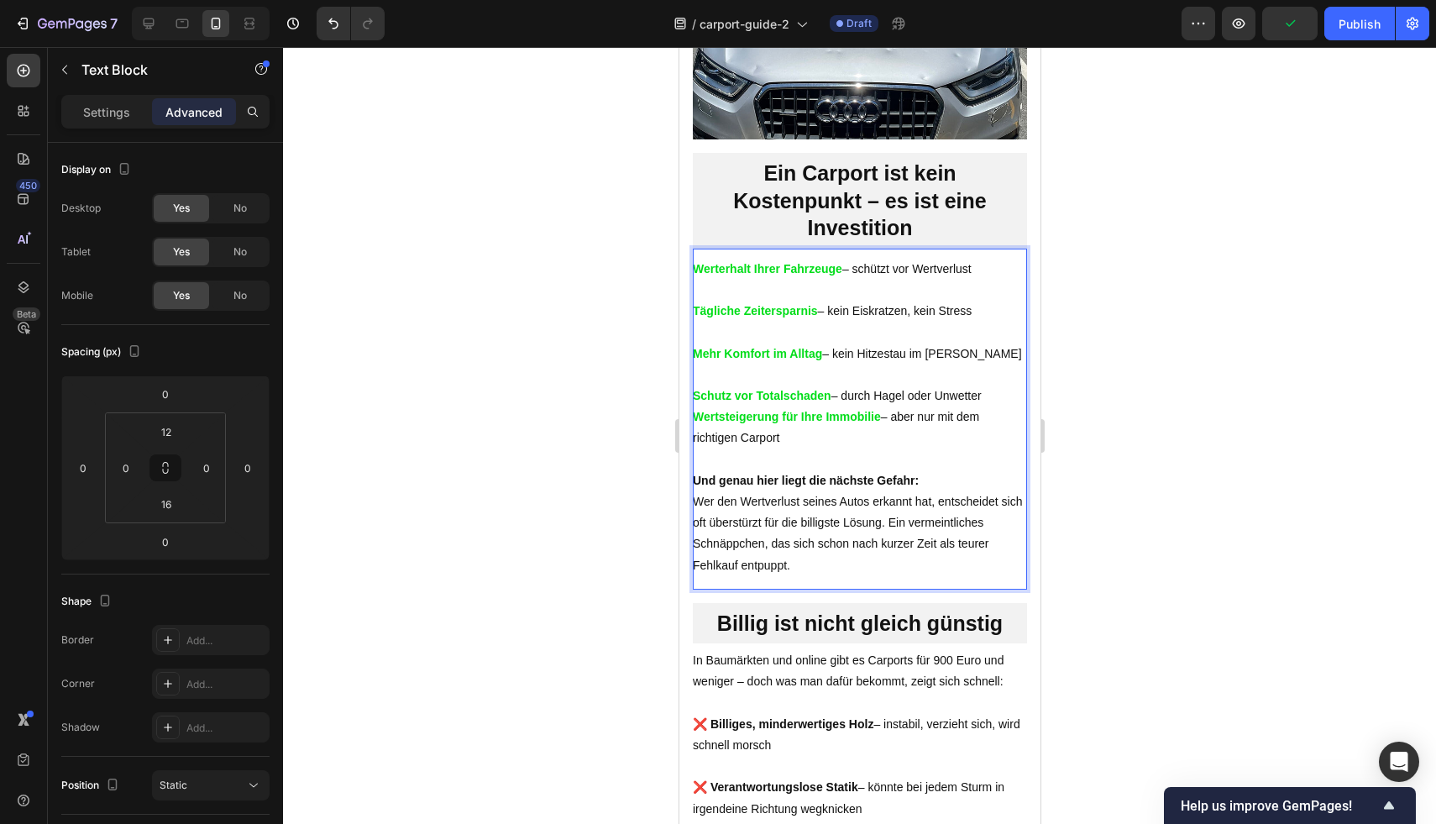
click at [987, 406] on p "Schutz vor Totalschaden – durch Hagel oder Unwetter" at bounding box center [859, 395] width 334 height 21
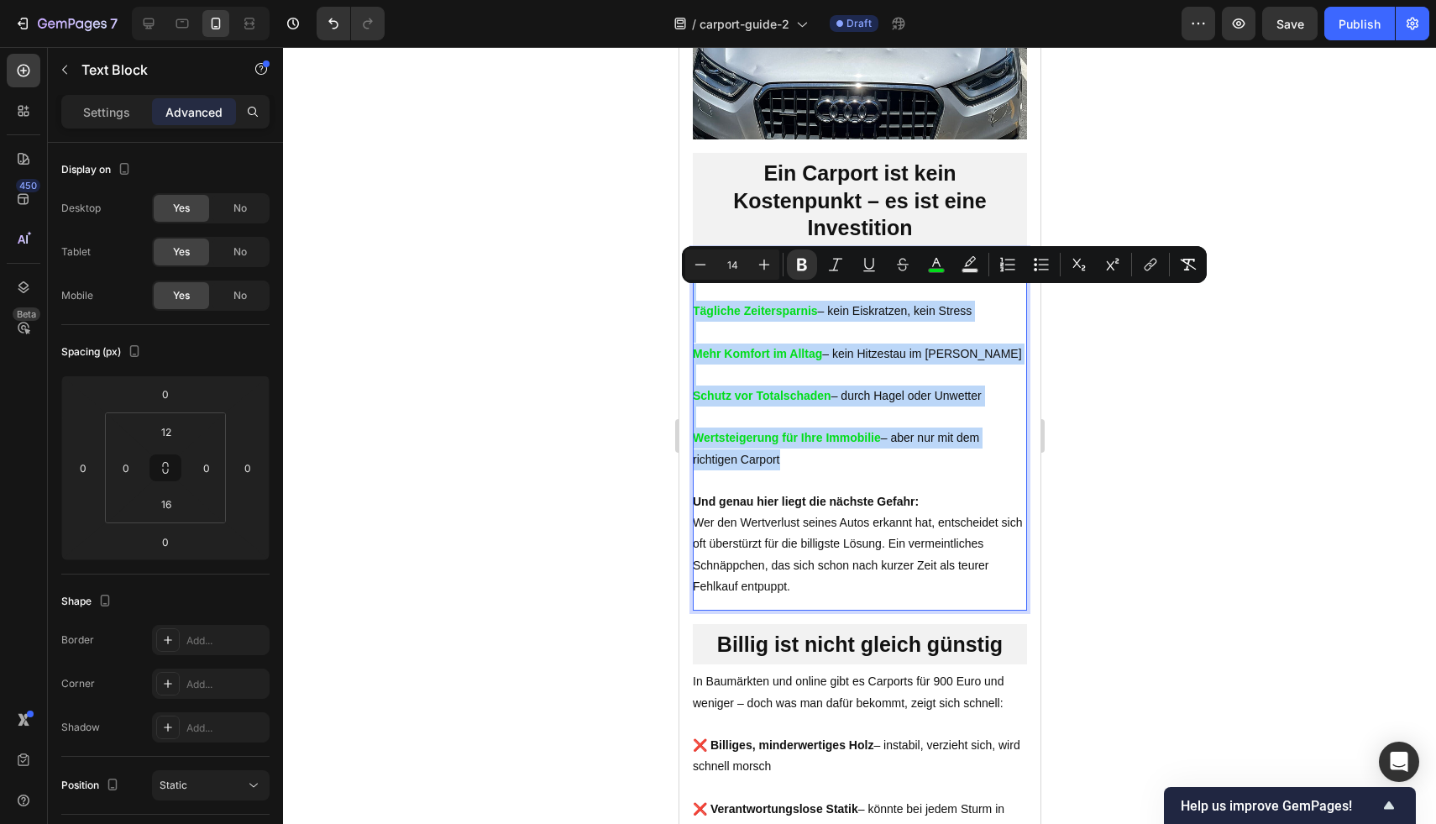
drag, startPoint x: 893, startPoint y: 490, endPoint x: 1351, endPoint y: 353, distance: 478.5
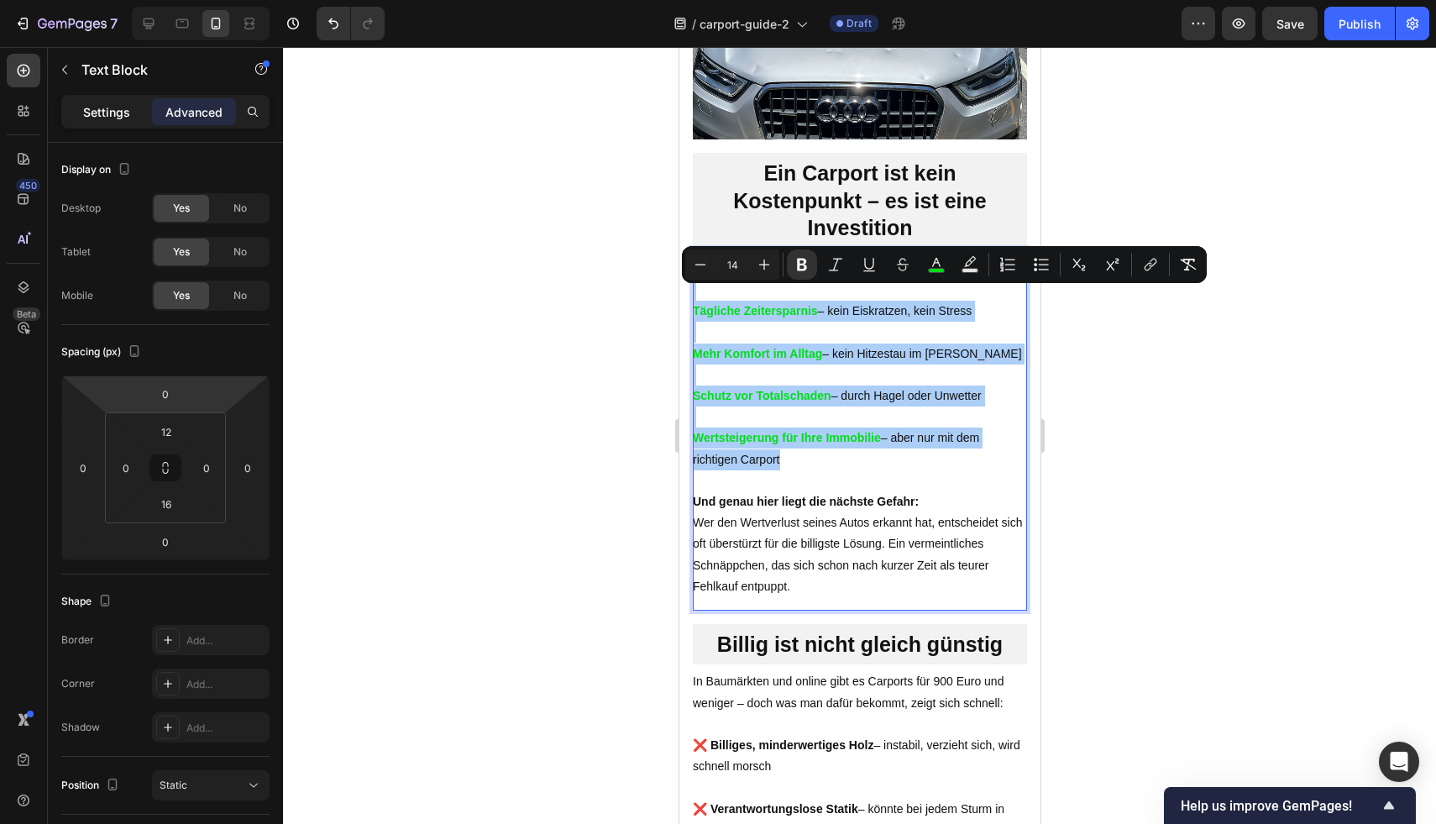
click at [109, 111] on p "Settings" at bounding box center [106, 112] width 47 height 18
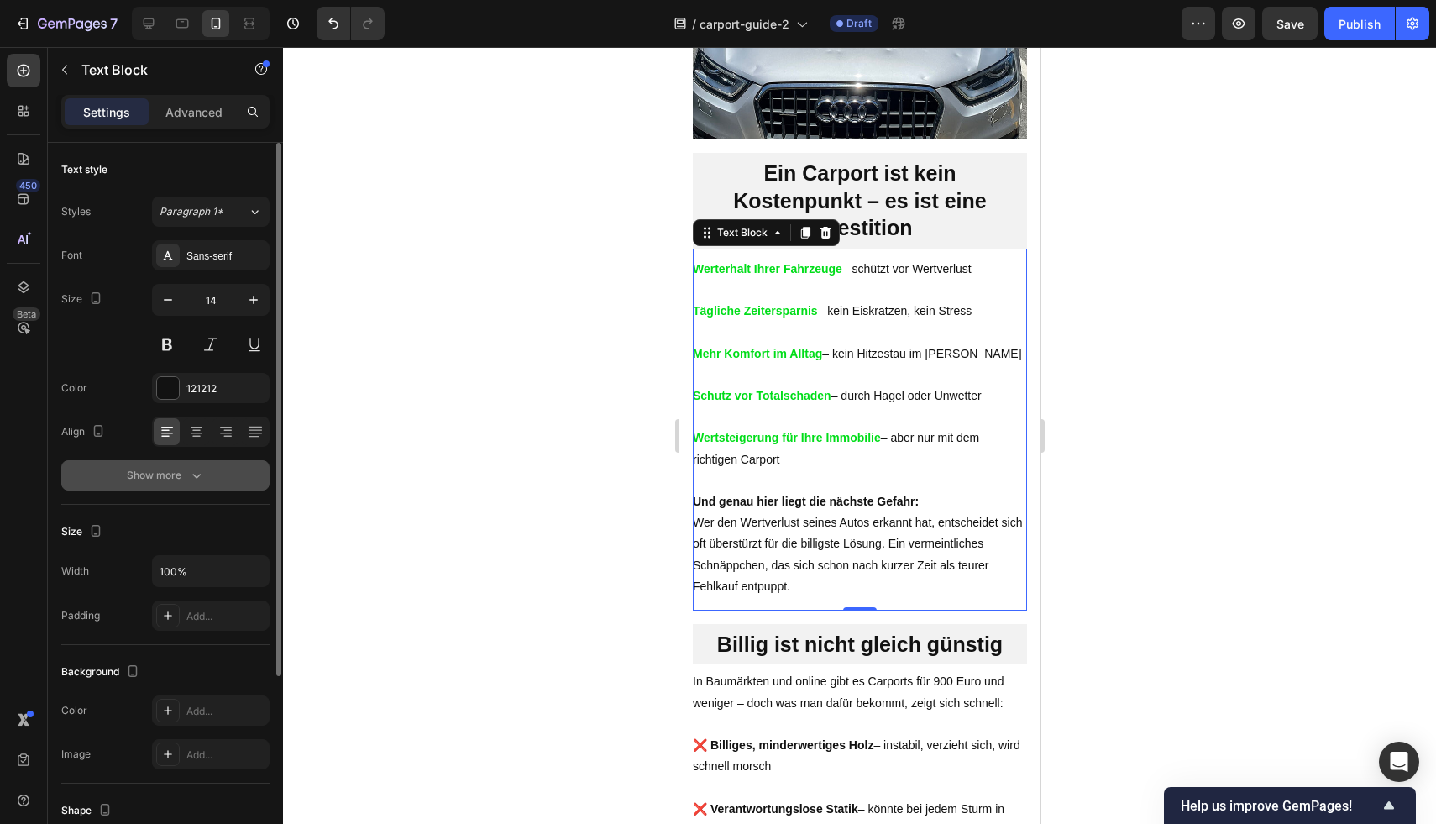
click at [199, 483] on icon "button" at bounding box center [196, 475] width 17 height 17
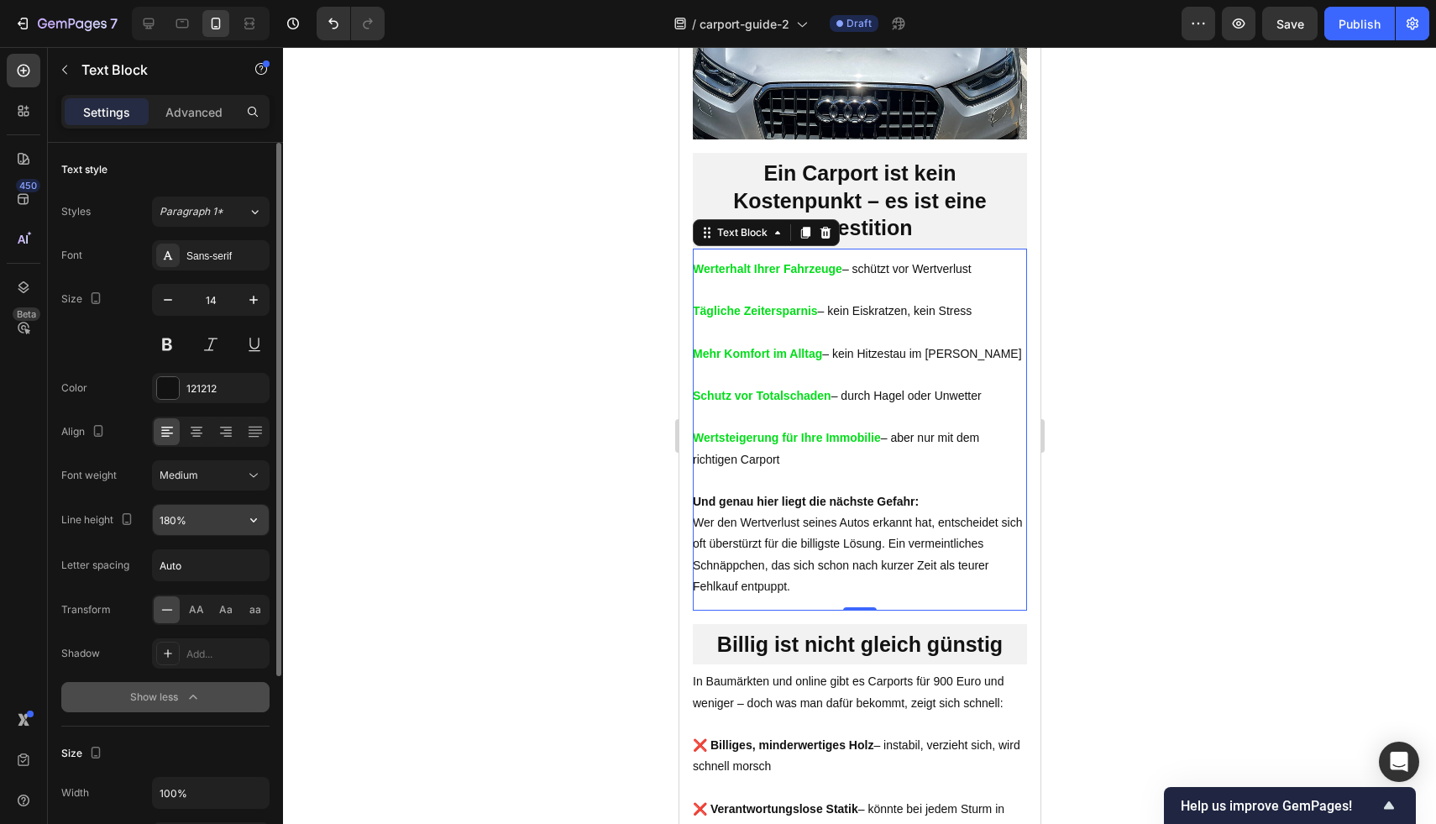
click at [211, 525] on input "180%" at bounding box center [211, 520] width 116 height 30
click at [263, 525] on button "button" at bounding box center [253, 520] width 30 height 30
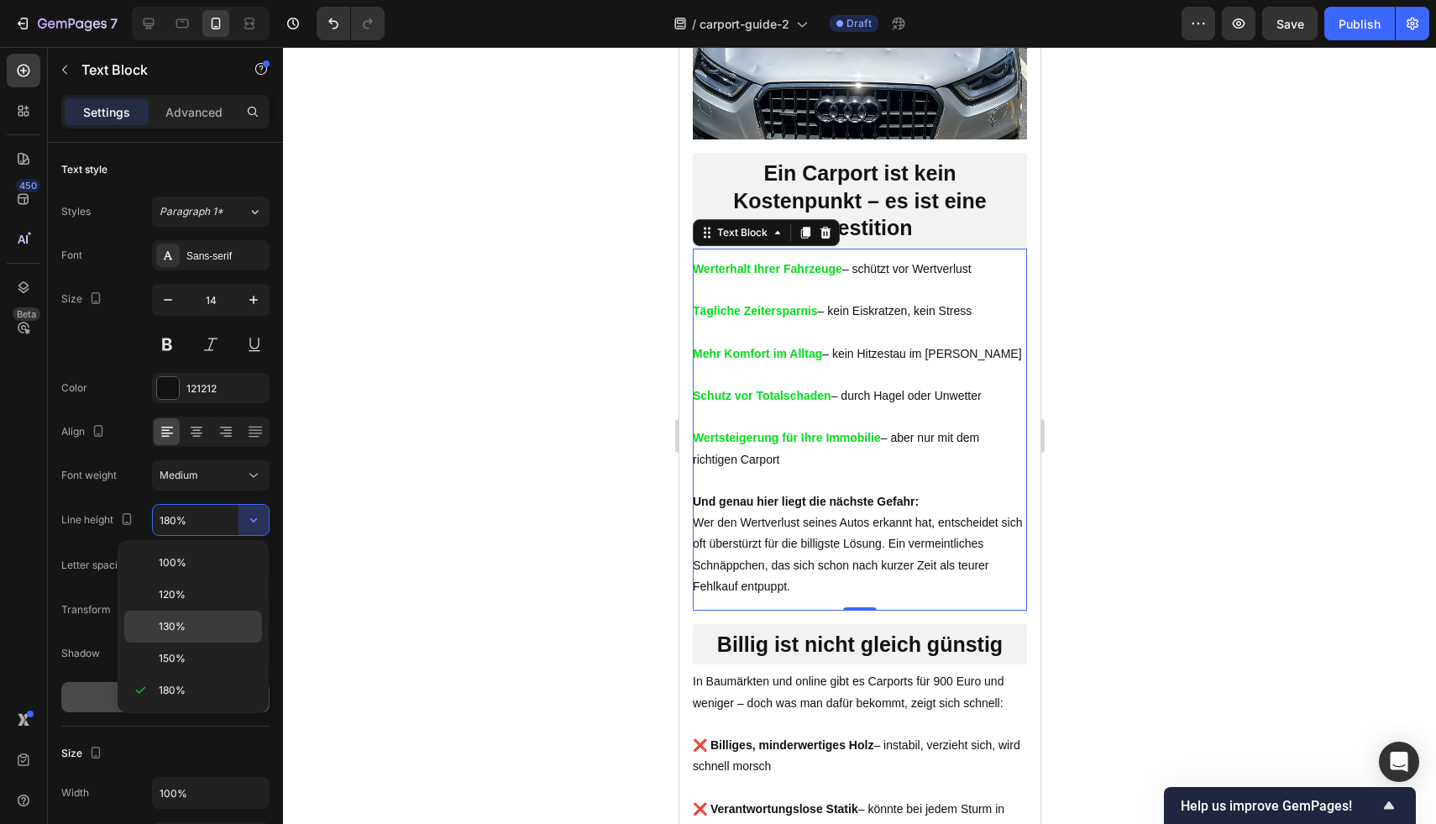
click at [202, 624] on p "130%" at bounding box center [207, 626] width 96 height 15
type input "130%"
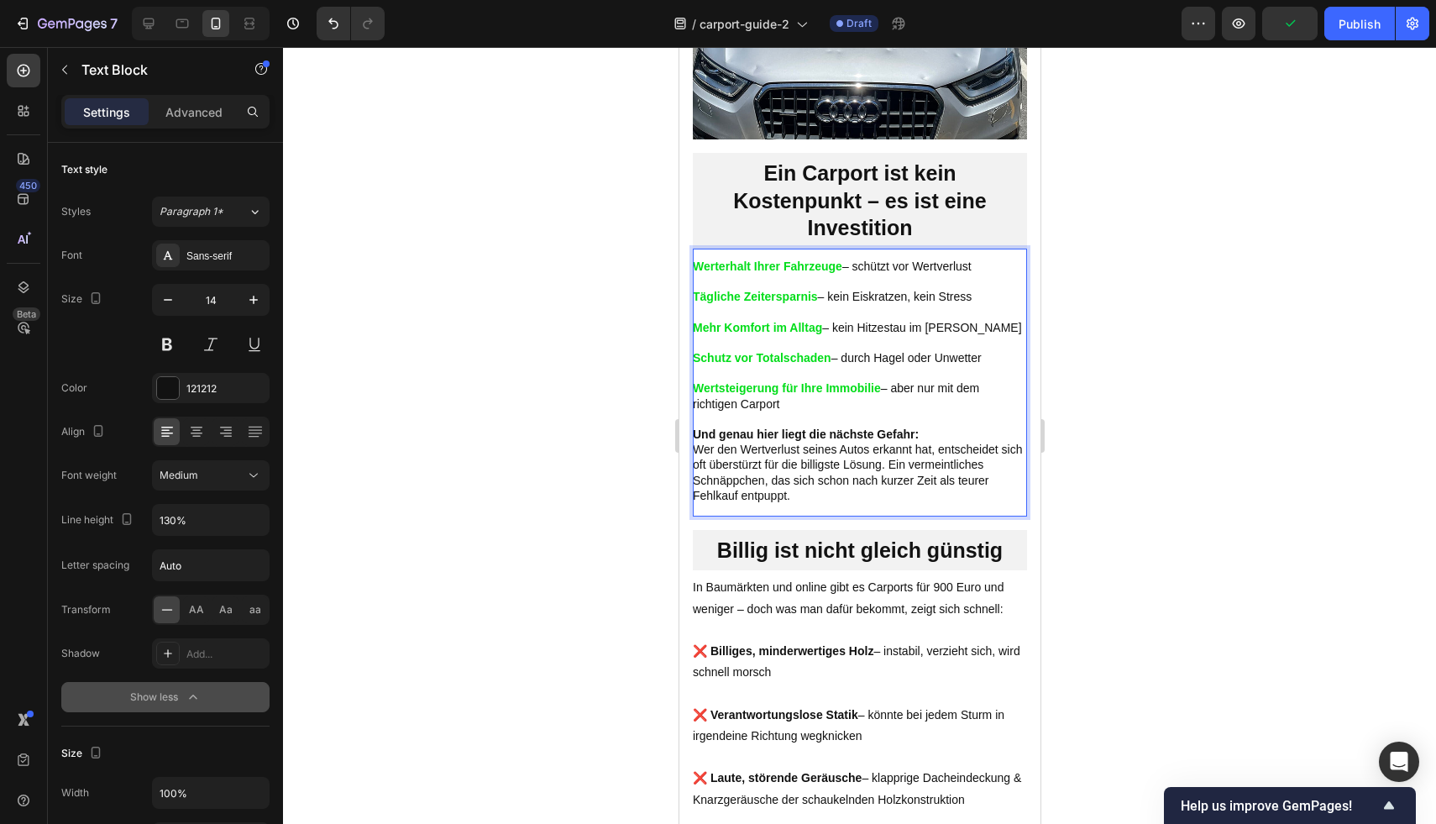
click at [1226, 377] on div at bounding box center [859, 435] width 1153 height 777
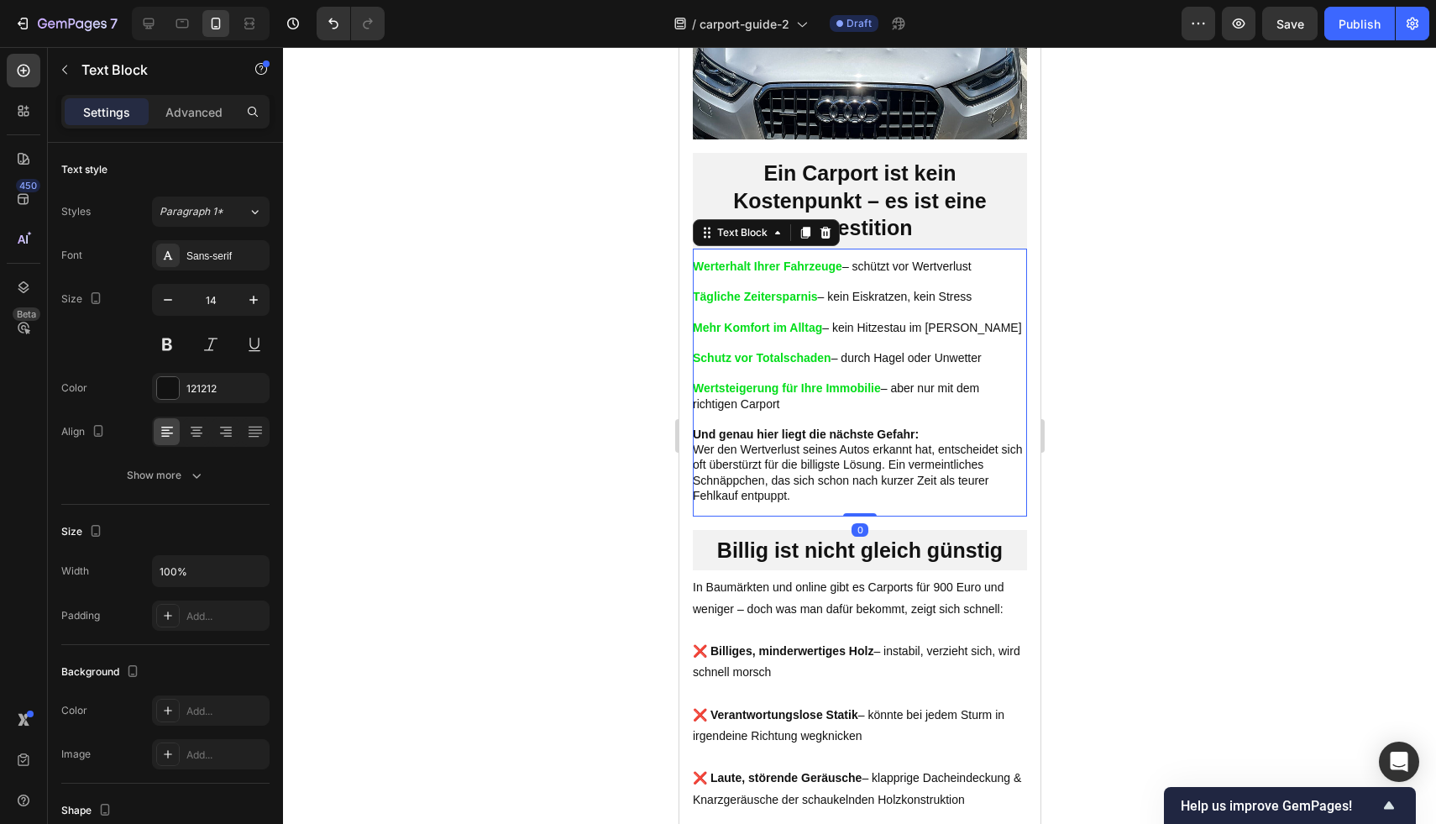
click at [908, 319] on p "Rich Text Editor. Editing area: main" at bounding box center [859, 311] width 334 height 15
click at [176, 121] on div "Advanced" at bounding box center [194, 111] width 84 height 27
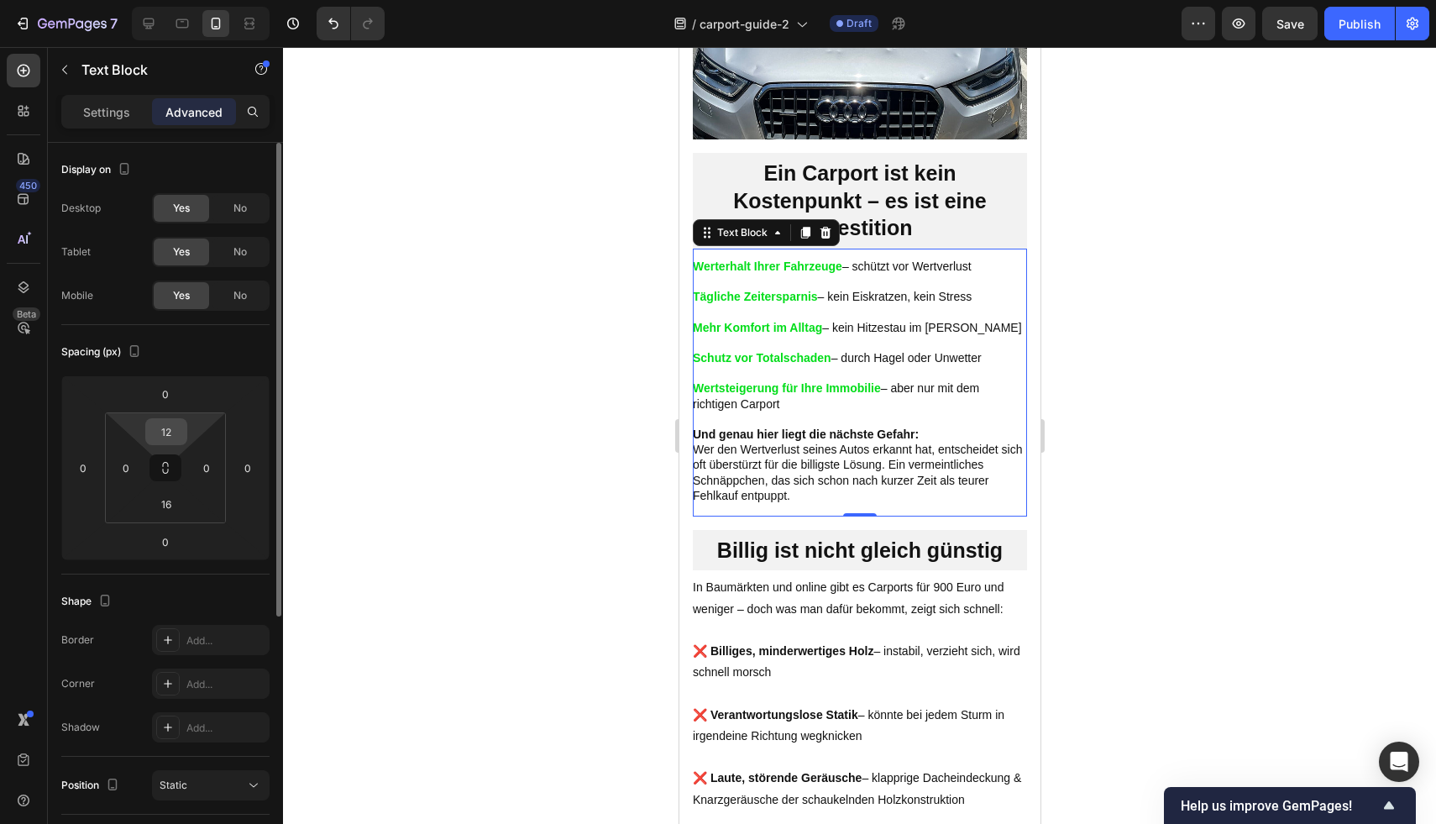
click at [186, 435] on div "12" at bounding box center [166, 431] width 42 height 27
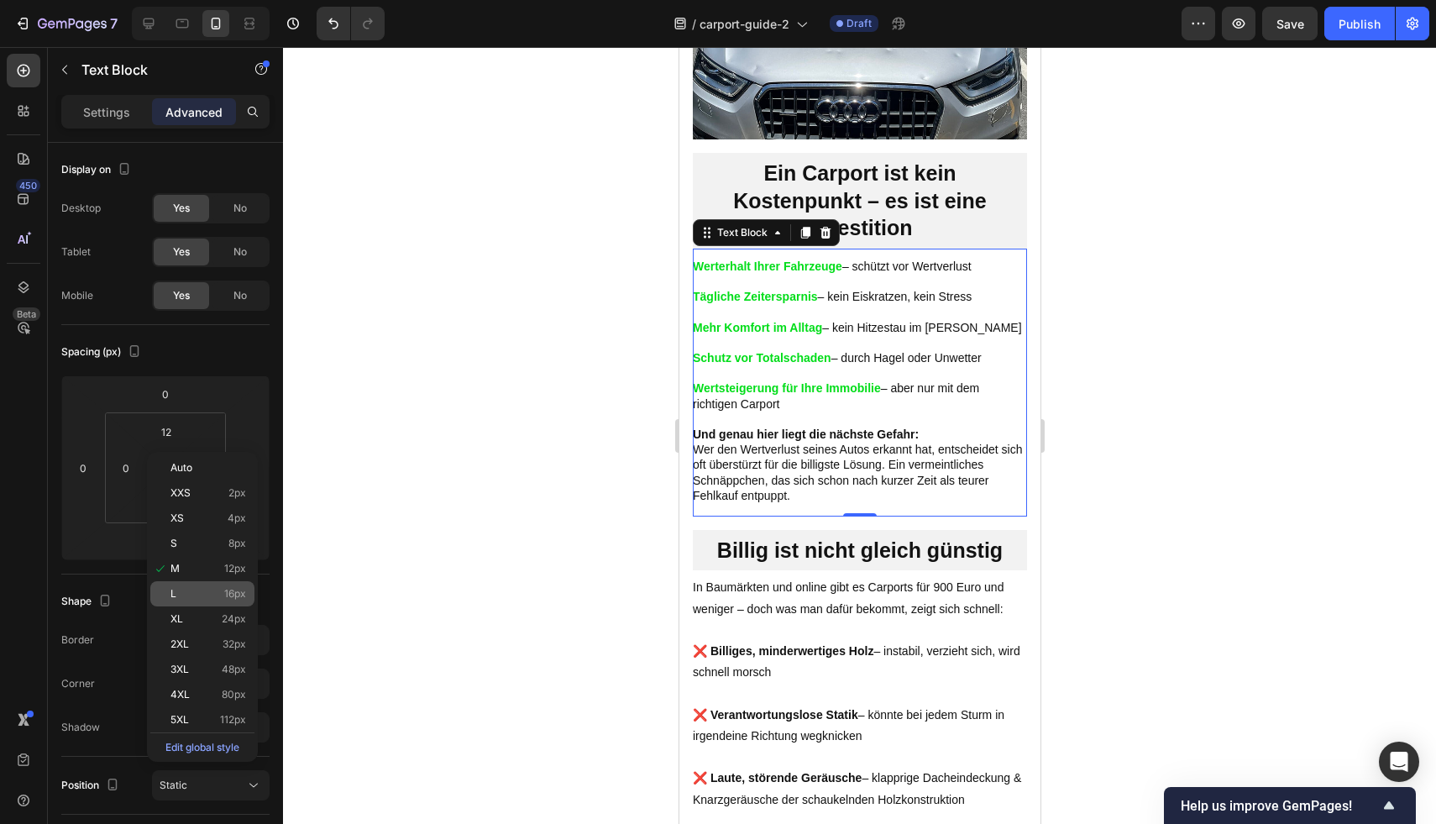
click at [208, 584] on div "L 16px" at bounding box center [202, 593] width 104 height 25
type input "16"
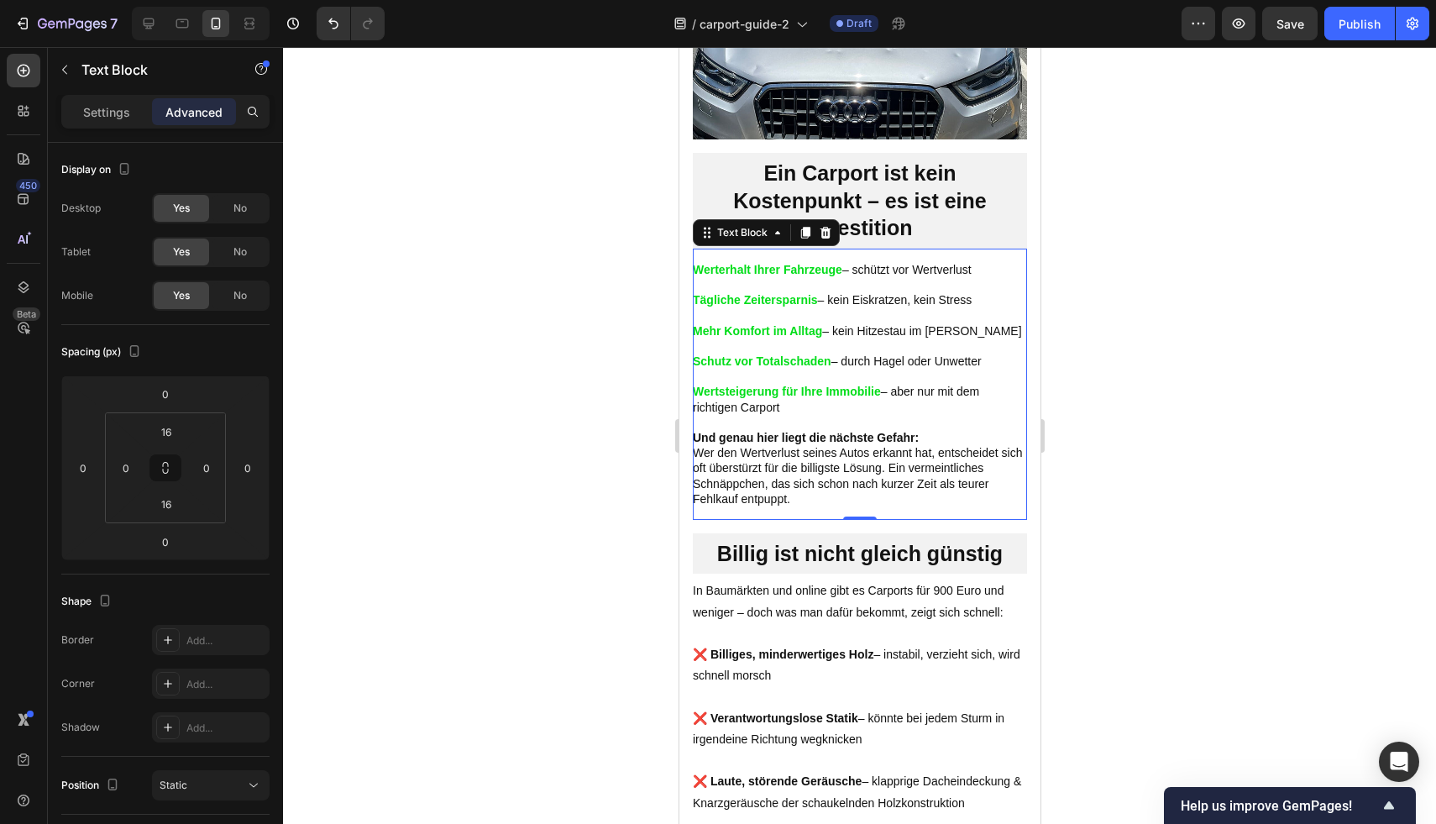
click at [1343, 367] on div at bounding box center [859, 435] width 1153 height 777
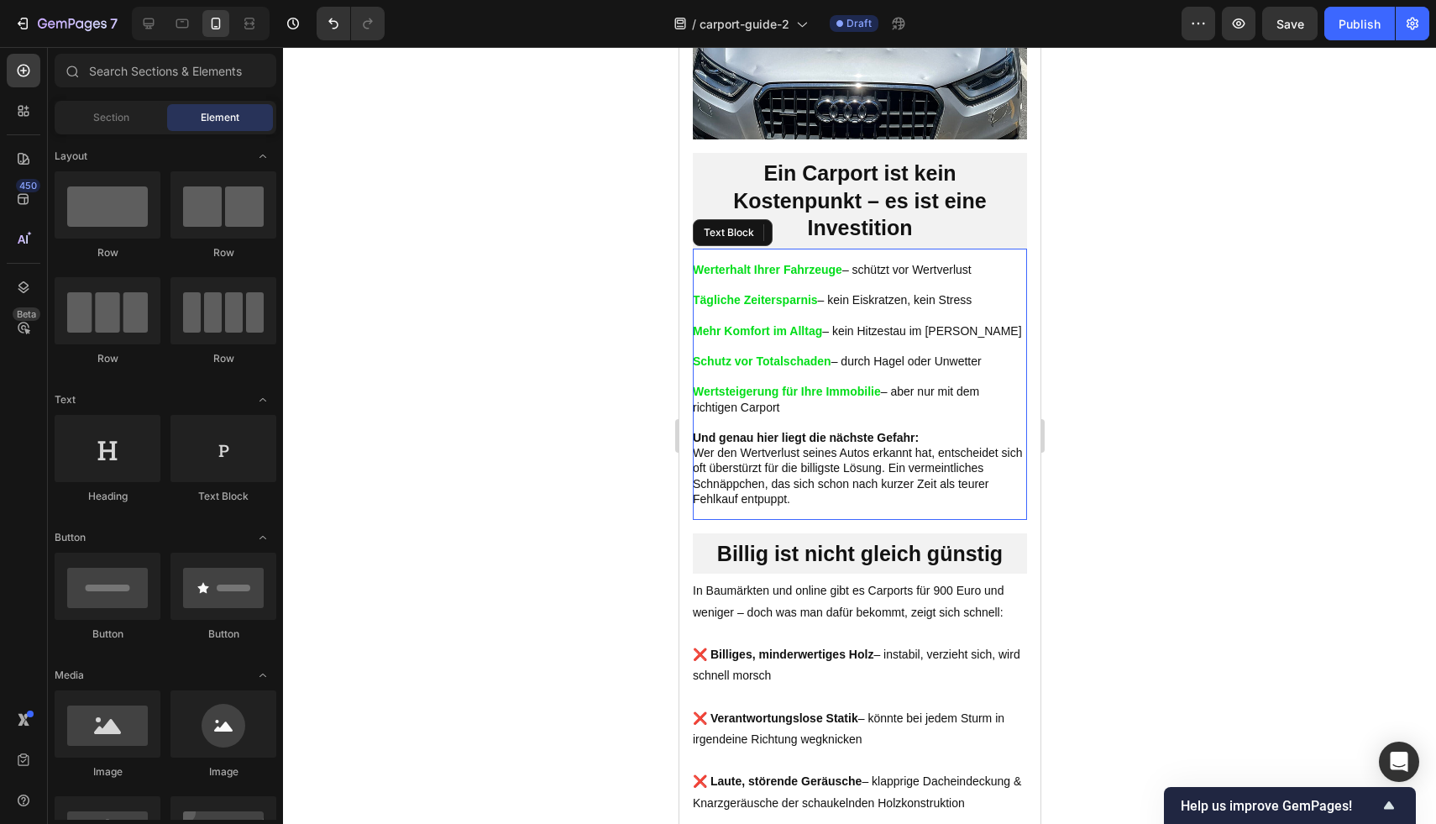
click at [934, 473] on p "Und genau hier liegt die nächste Gefahr: Wer den Wertverlust seines Autos erkan…" at bounding box center [859, 468] width 334 height 76
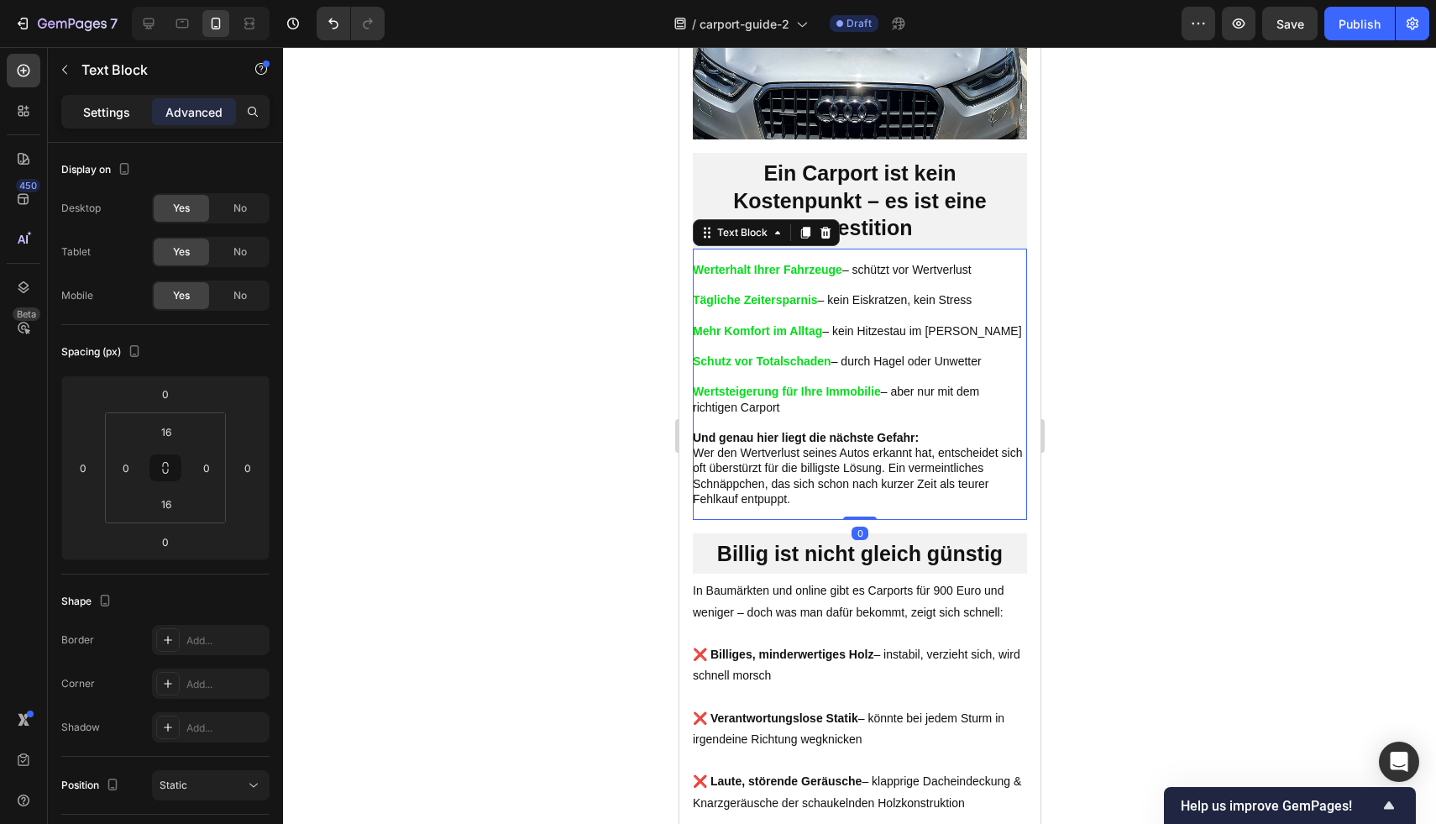
click at [91, 113] on p "Settings" at bounding box center [106, 112] width 47 height 18
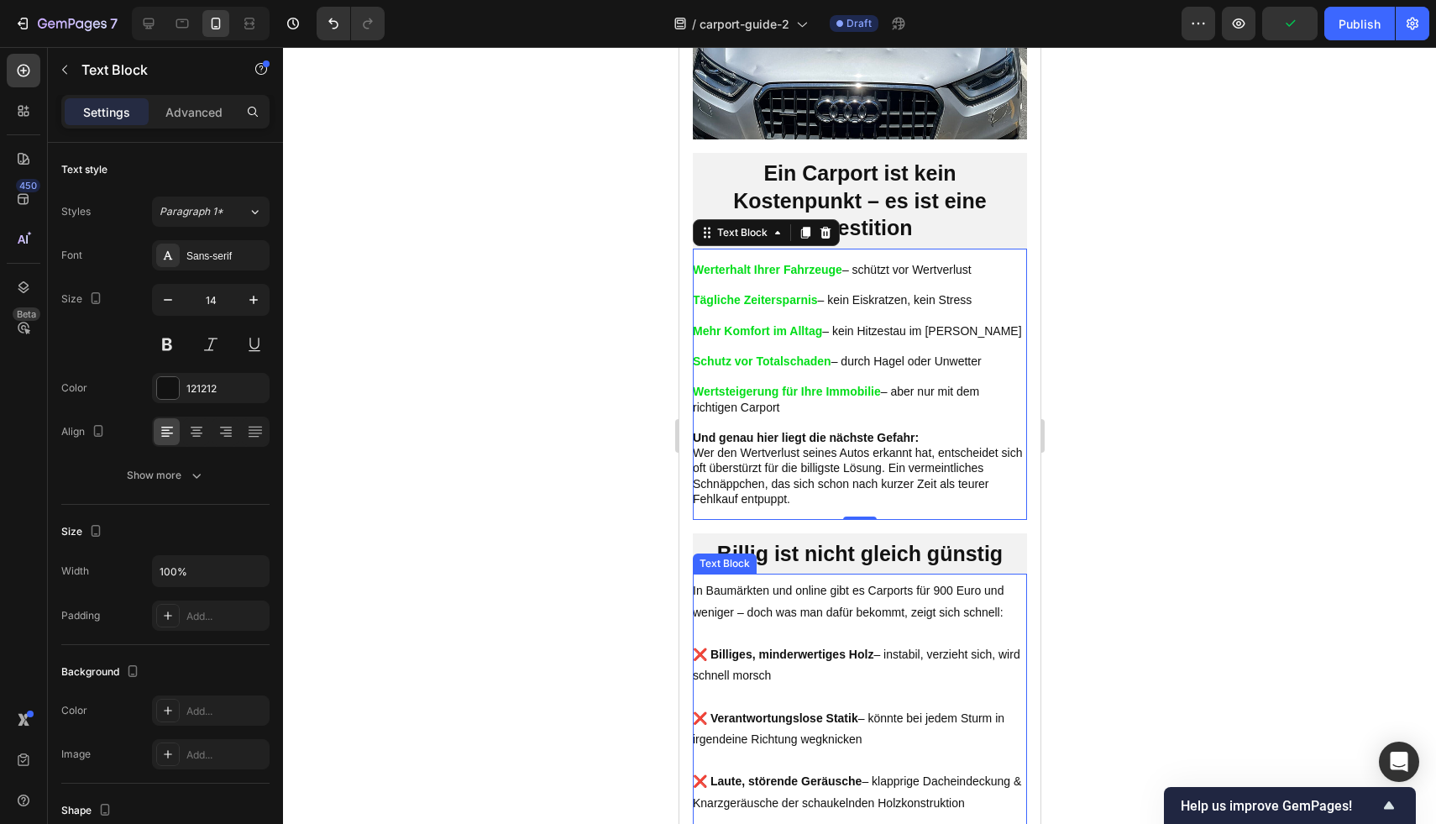
click at [841, 644] on p at bounding box center [859, 633] width 334 height 21
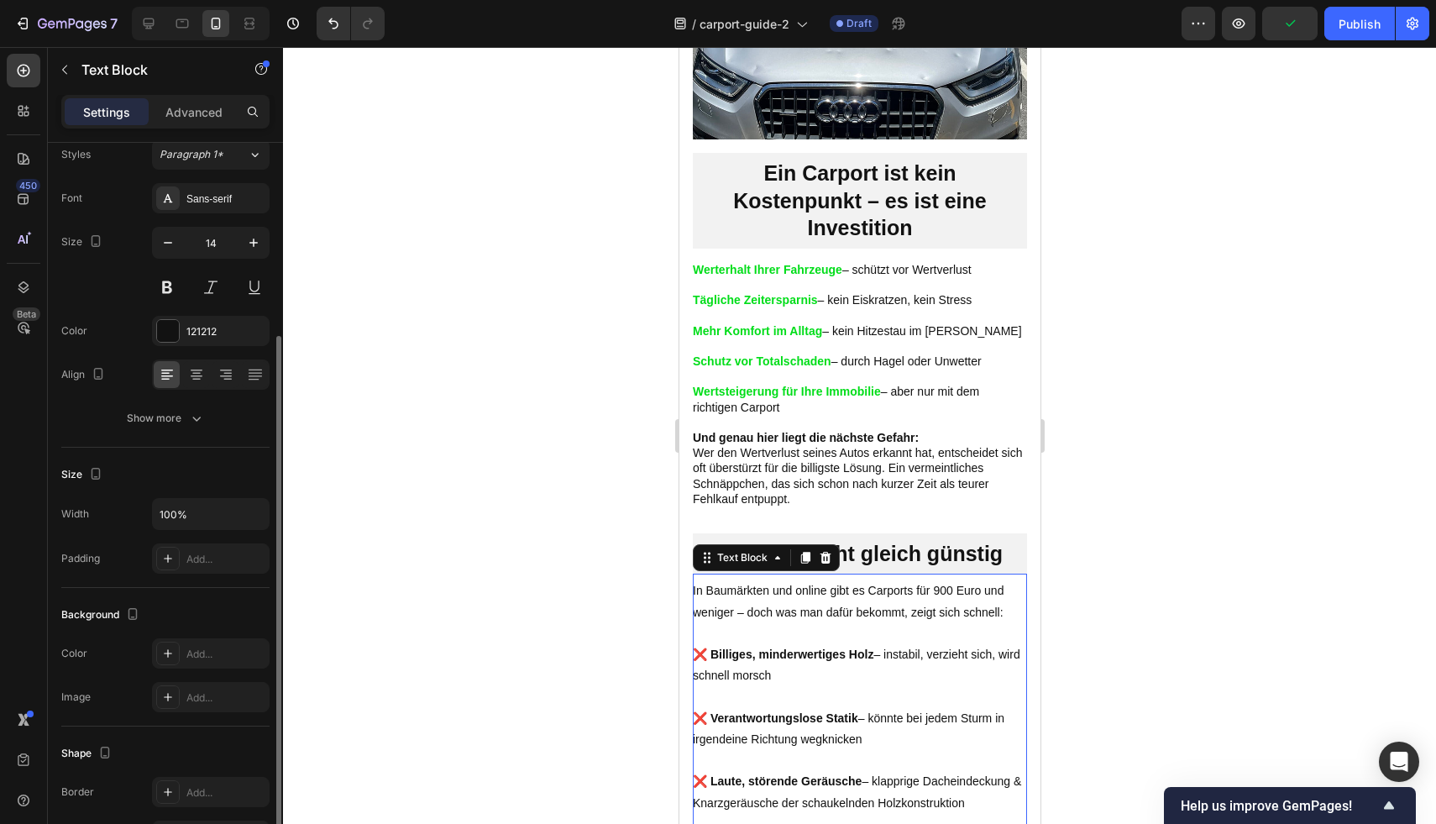
scroll to position [0, 0]
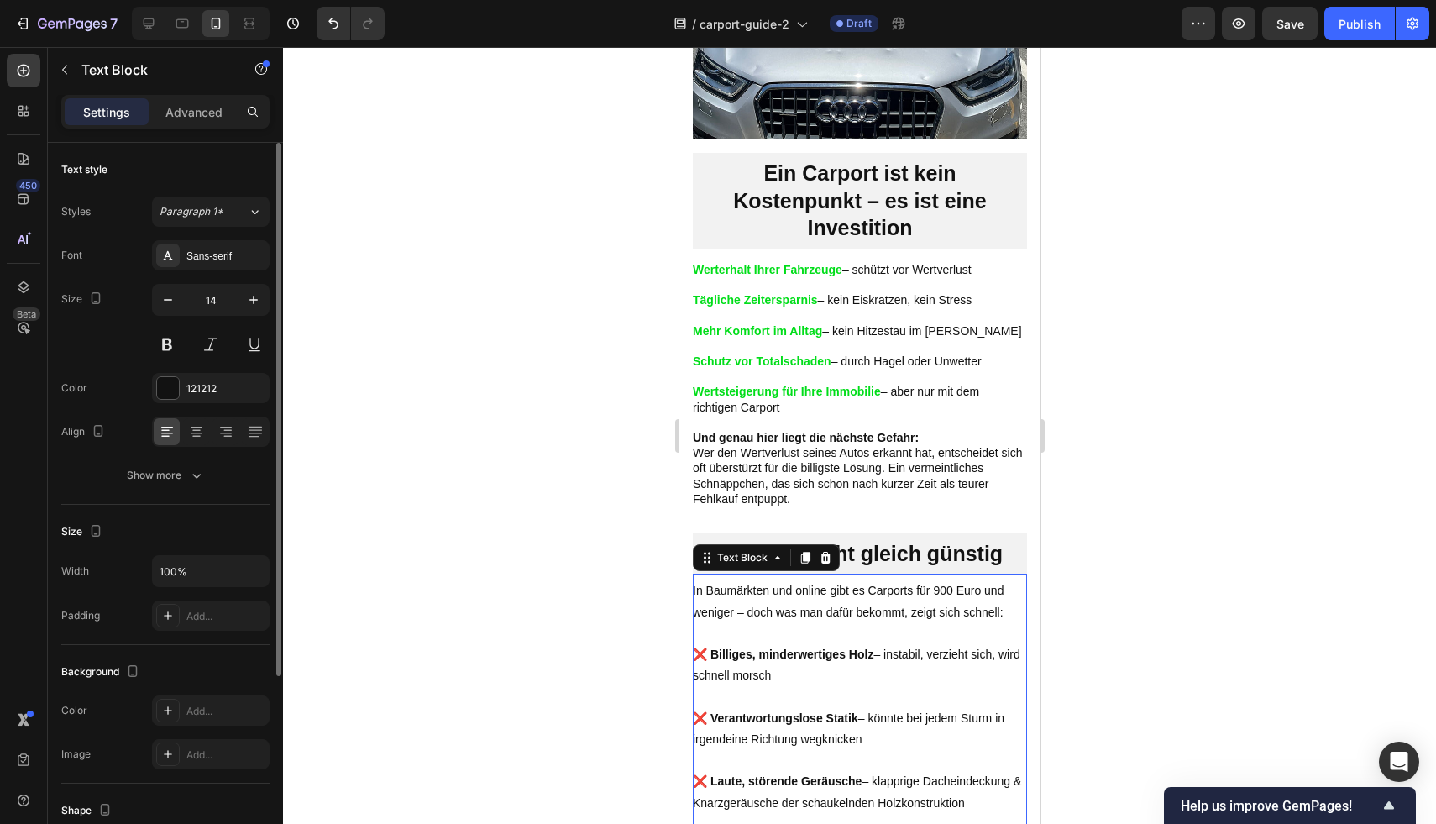
click at [1307, 411] on div at bounding box center [859, 435] width 1153 height 777
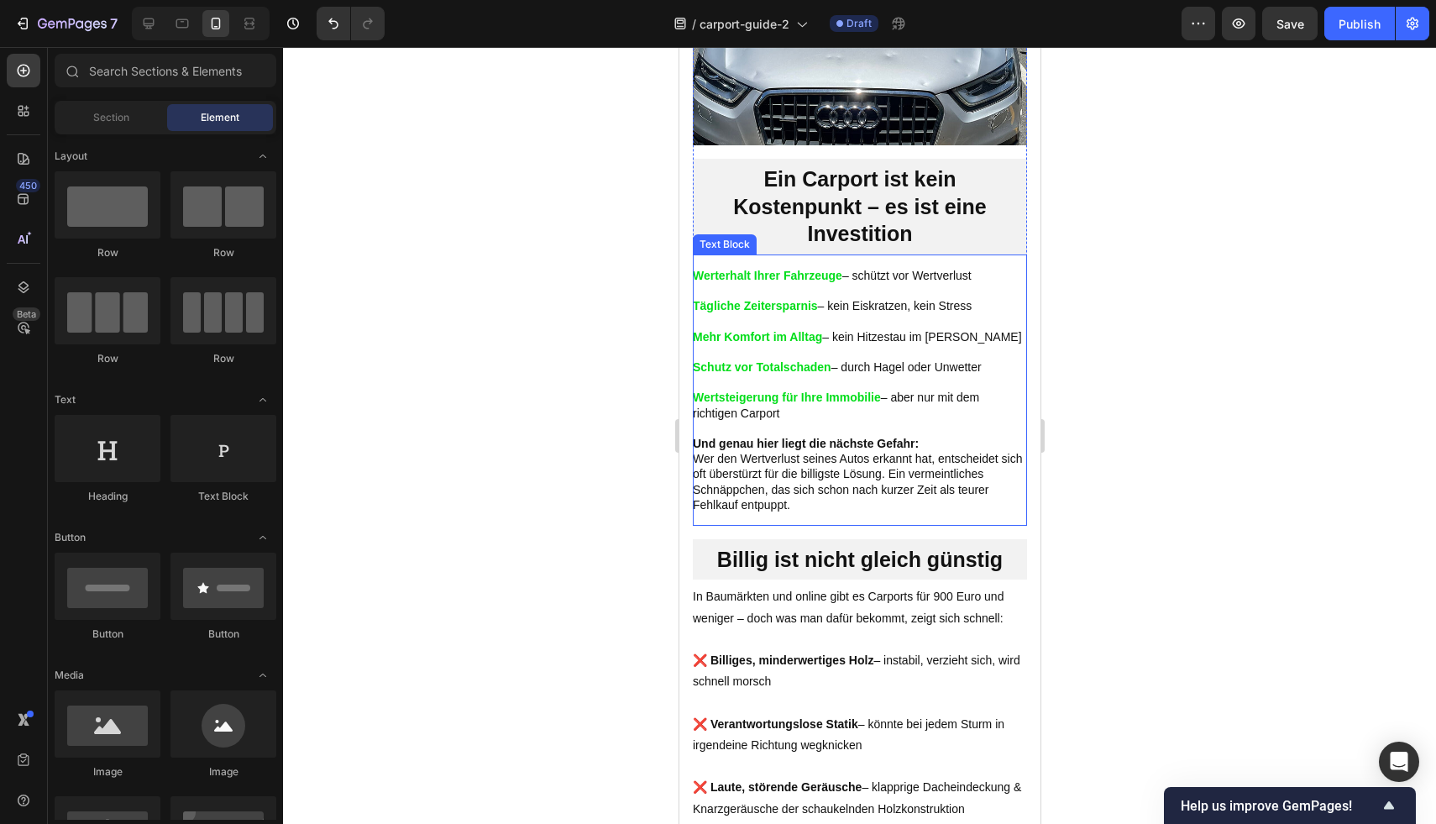
scroll to position [1207, 0]
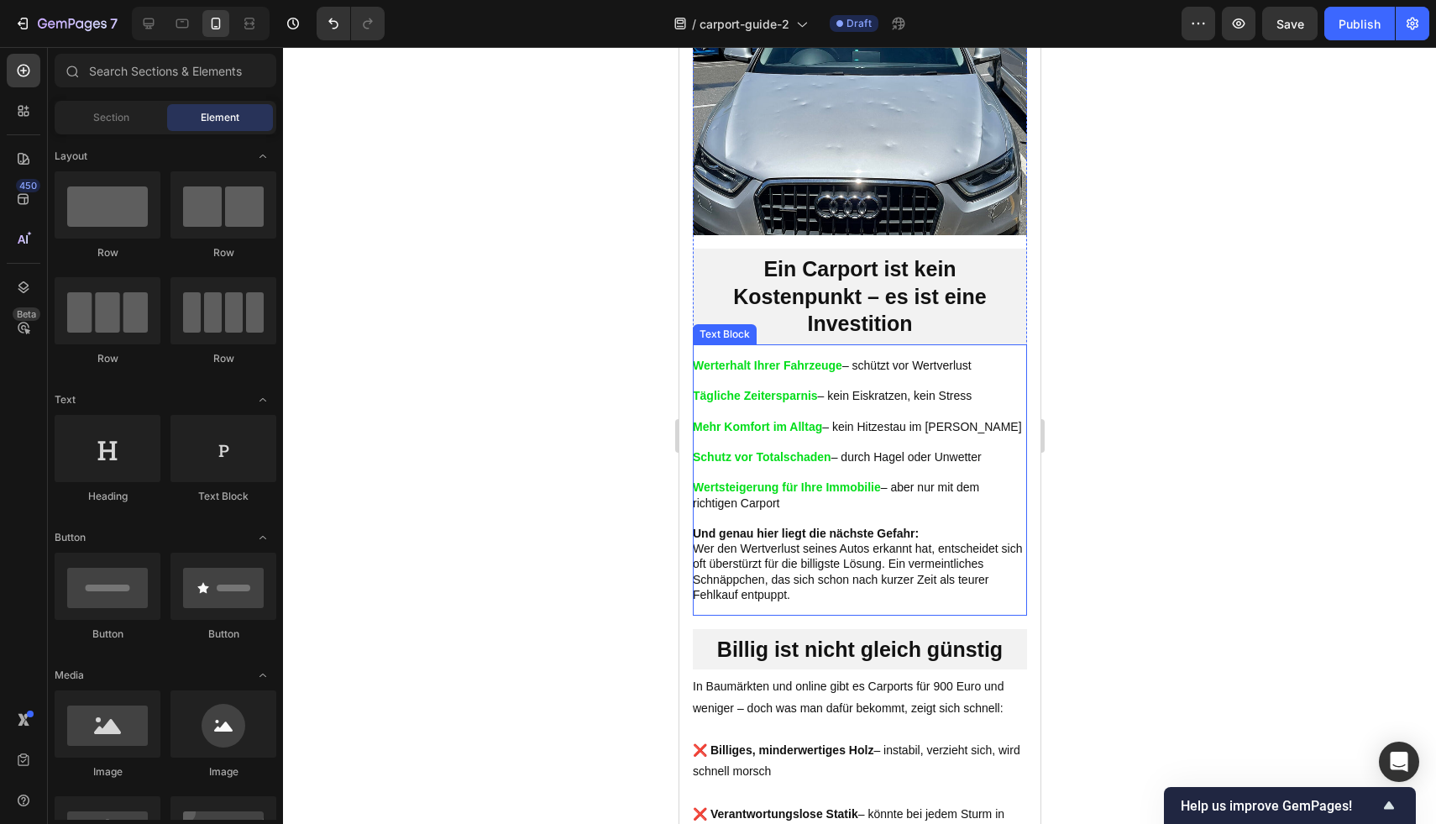
click at [852, 615] on div "Werterhalt Ihrer Fahrzeuge – schützt vor Wertverlust Tägliche Zeitersparnis – k…" at bounding box center [859, 479] width 334 height 271
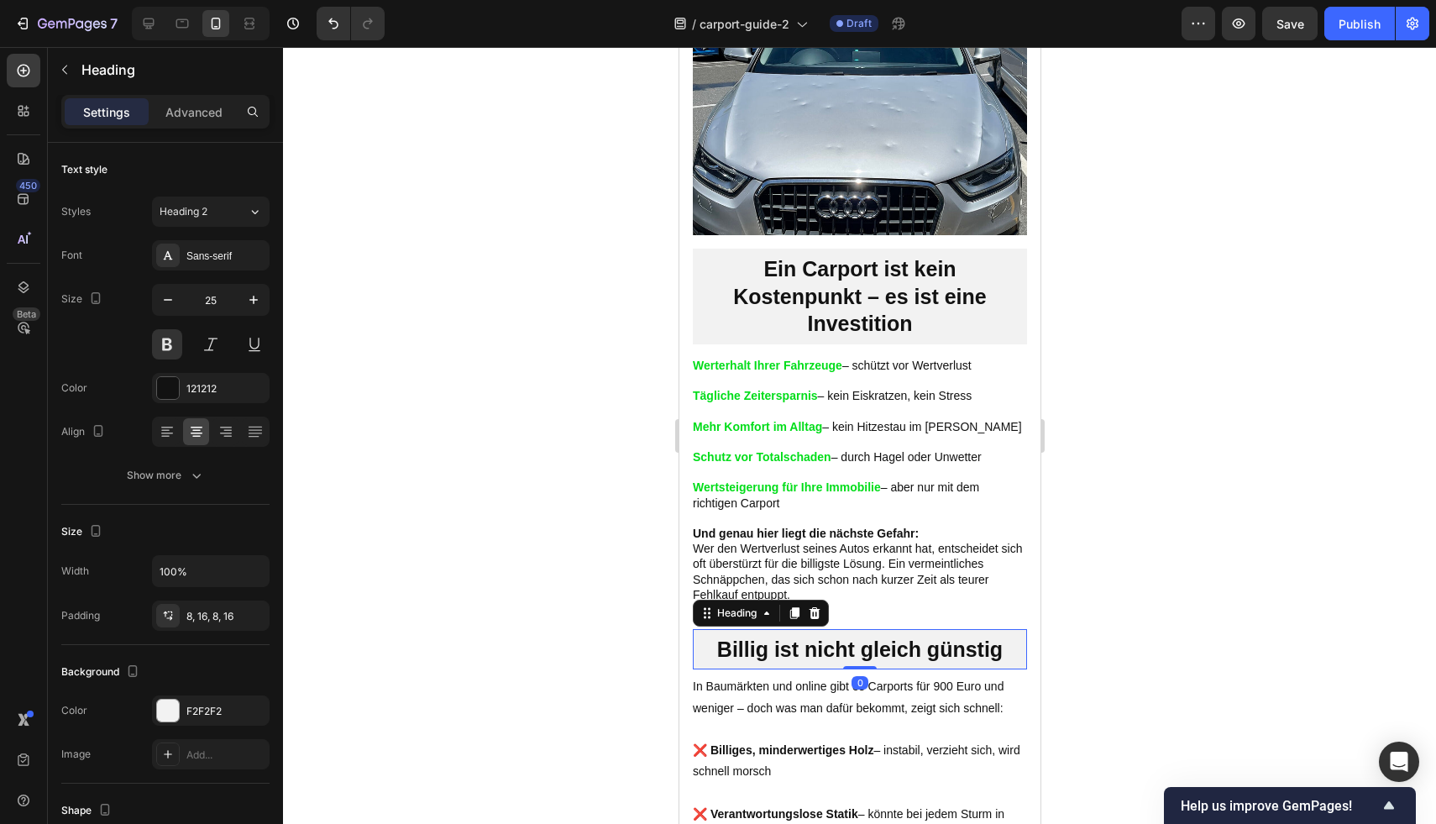
click at [766, 663] on h2 "Billig ist nicht gleich günstig" at bounding box center [859, 649] width 334 height 41
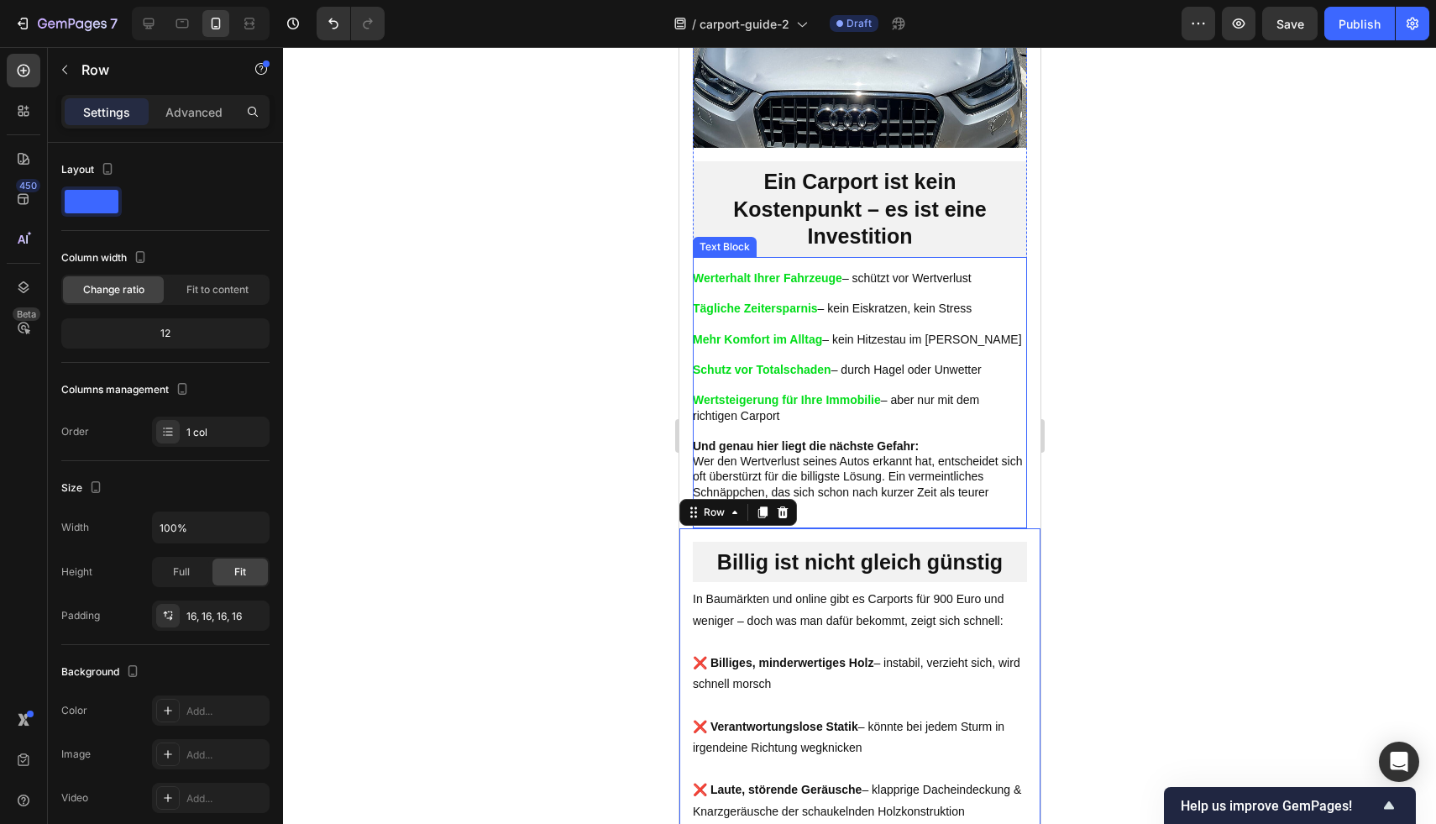
scroll to position [1374, 0]
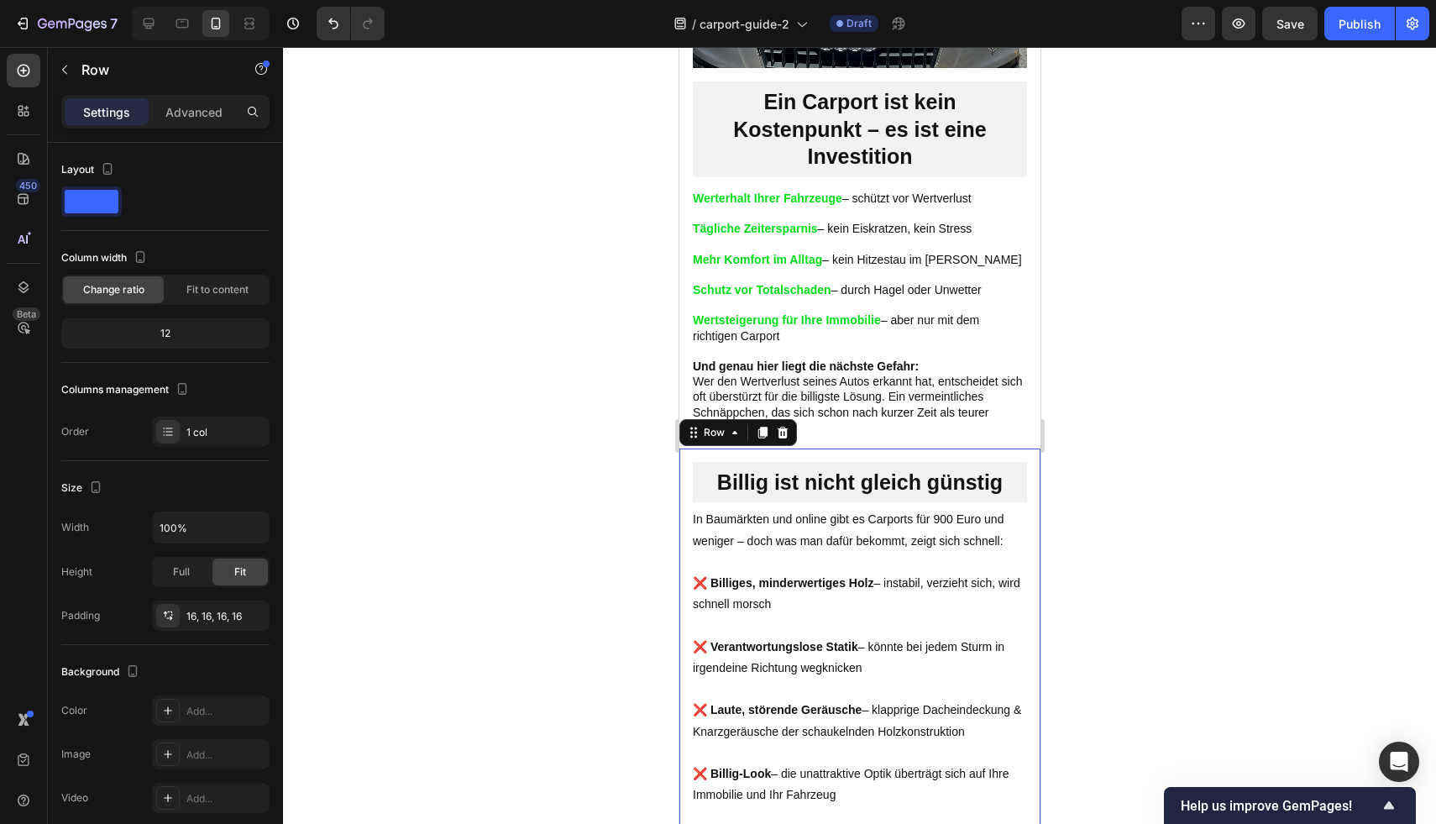
click at [1146, 389] on div at bounding box center [859, 435] width 1153 height 777
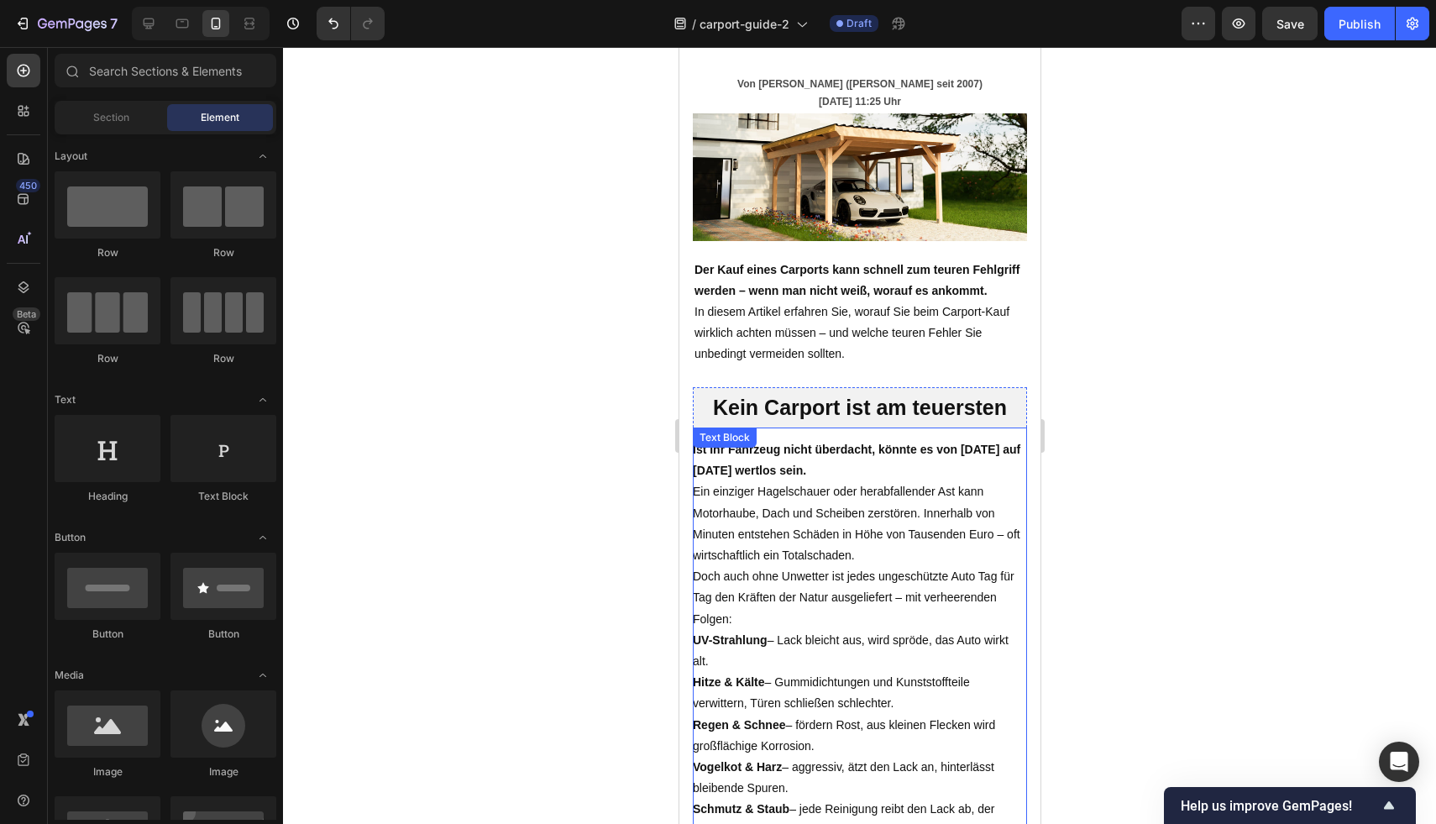
scroll to position [103, 0]
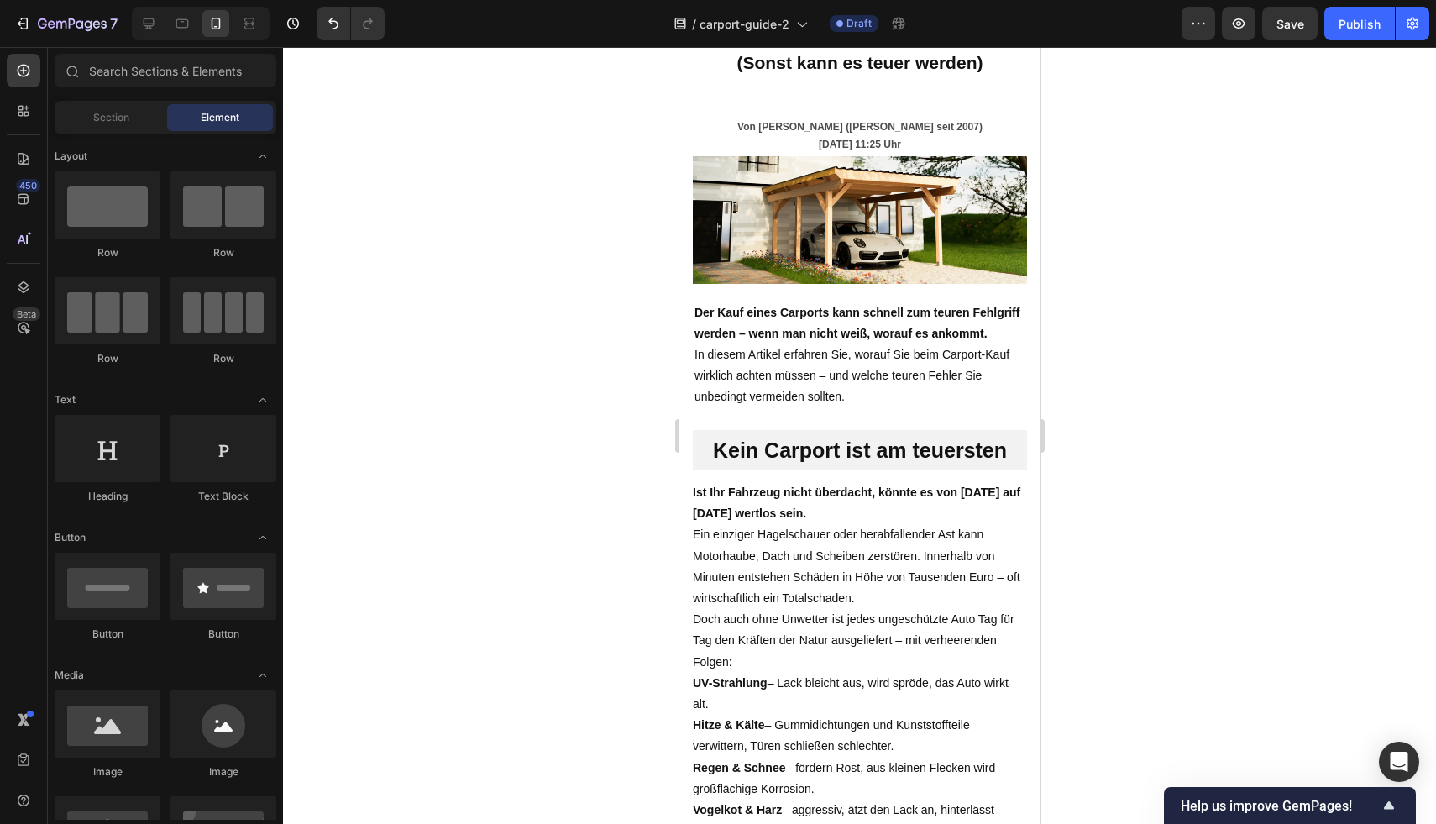
click at [1181, 398] on div at bounding box center [859, 435] width 1153 height 777
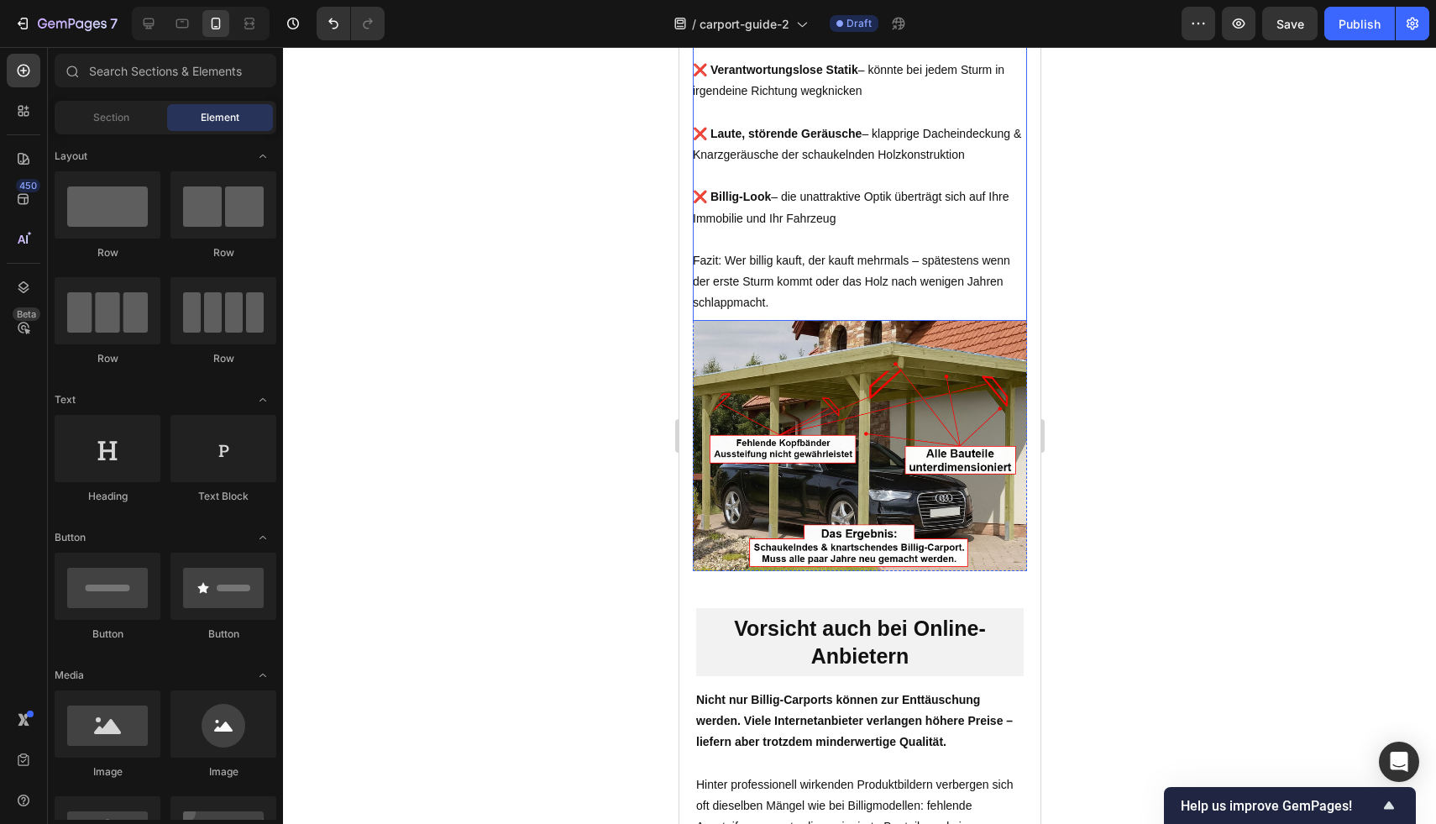
scroll to position [1988, 0]
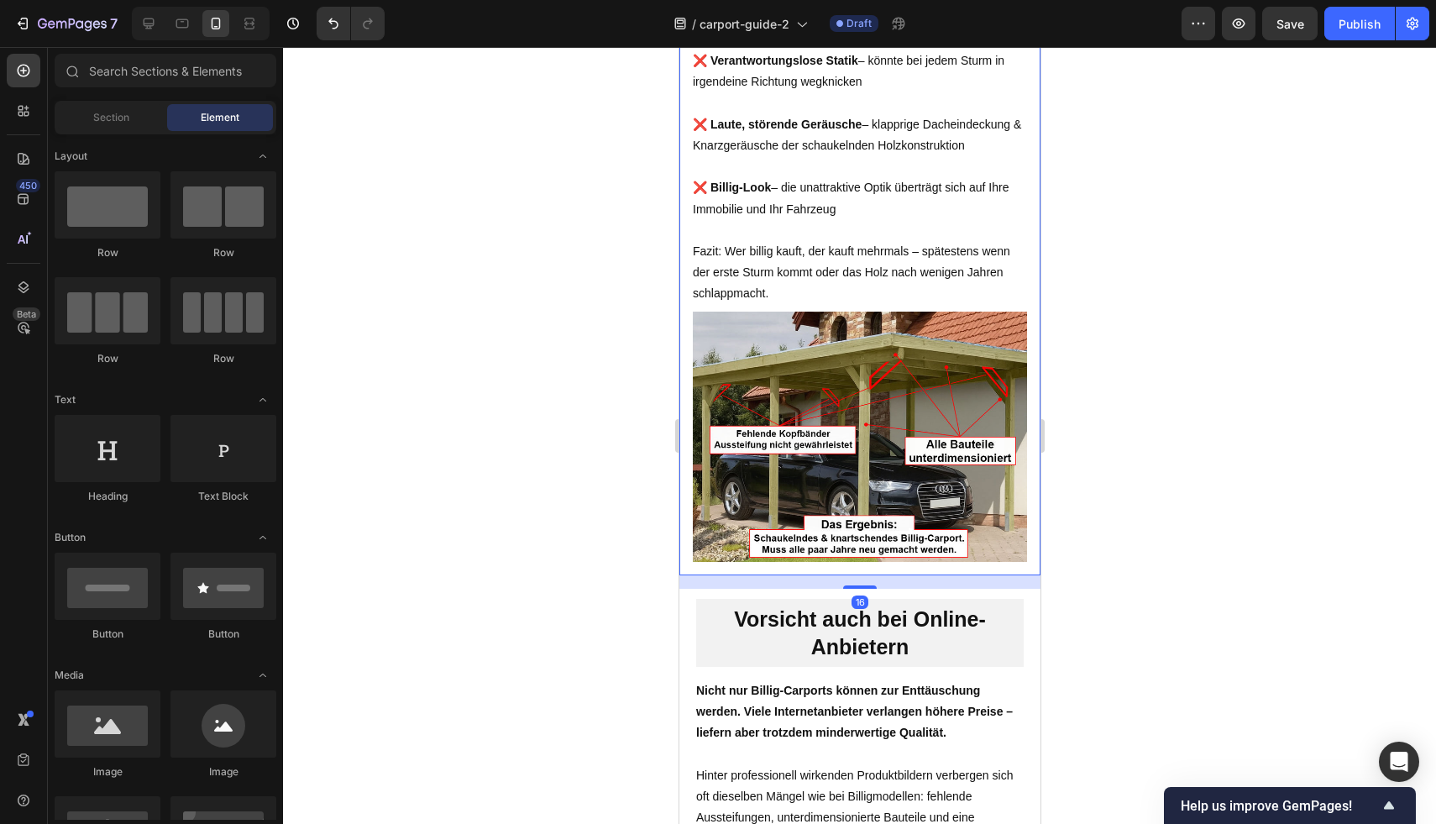
click at [950, 560] on div "Billig ist nicht gleich günstig Heading Row In Baumärkten und online gibt es Ca…" at bounding box center [858, 218] width 361 height 713
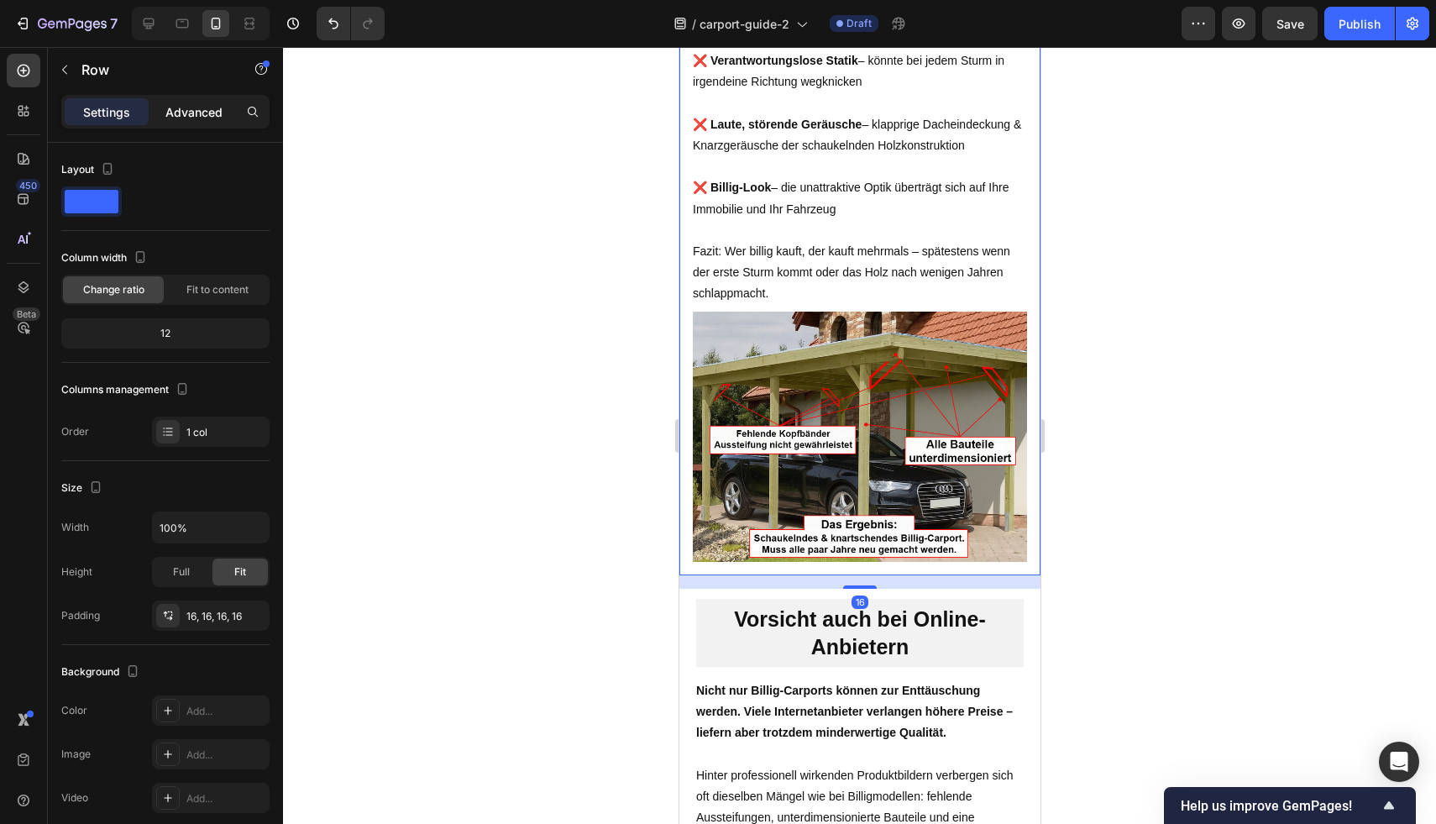
click at [182, 113] on p "Advanced" at bounding box center [193, 112] width 57 height 18
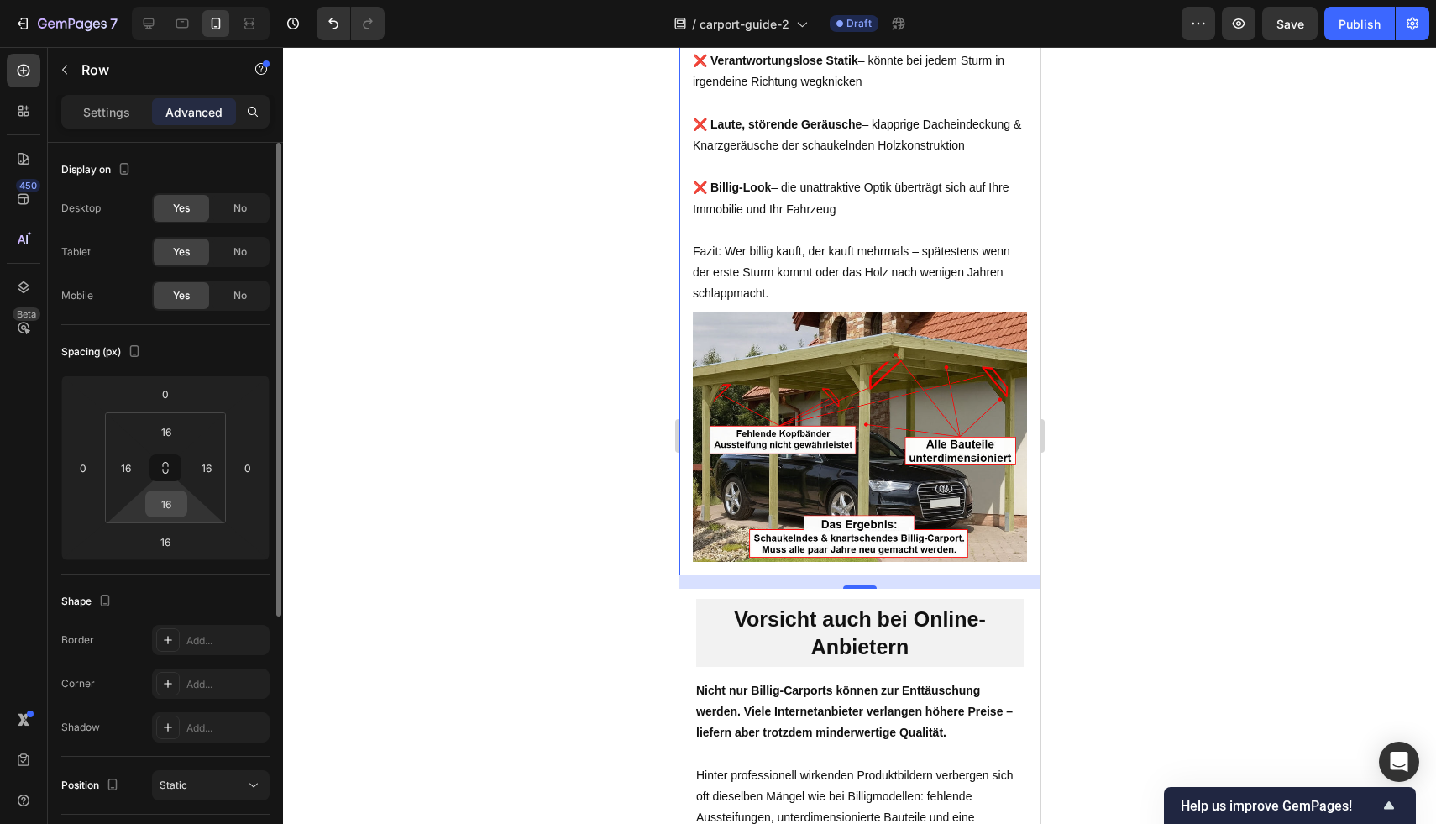
click at [173, 515] on input "16" at bounding box center [166, 503] width 34 height 25
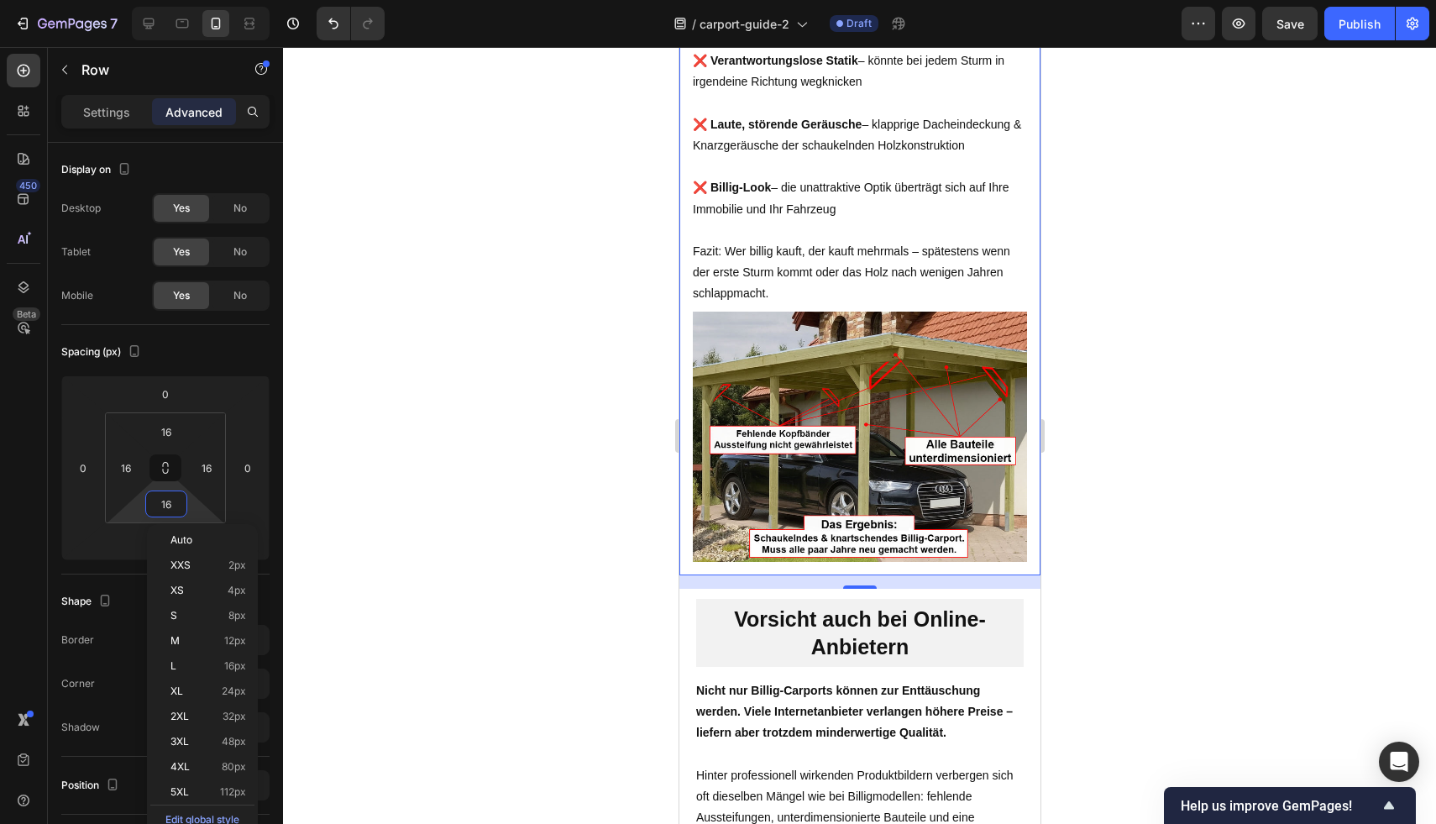
click at [306, 505] on div at bounding box center [859, 435] width 1153 height 777
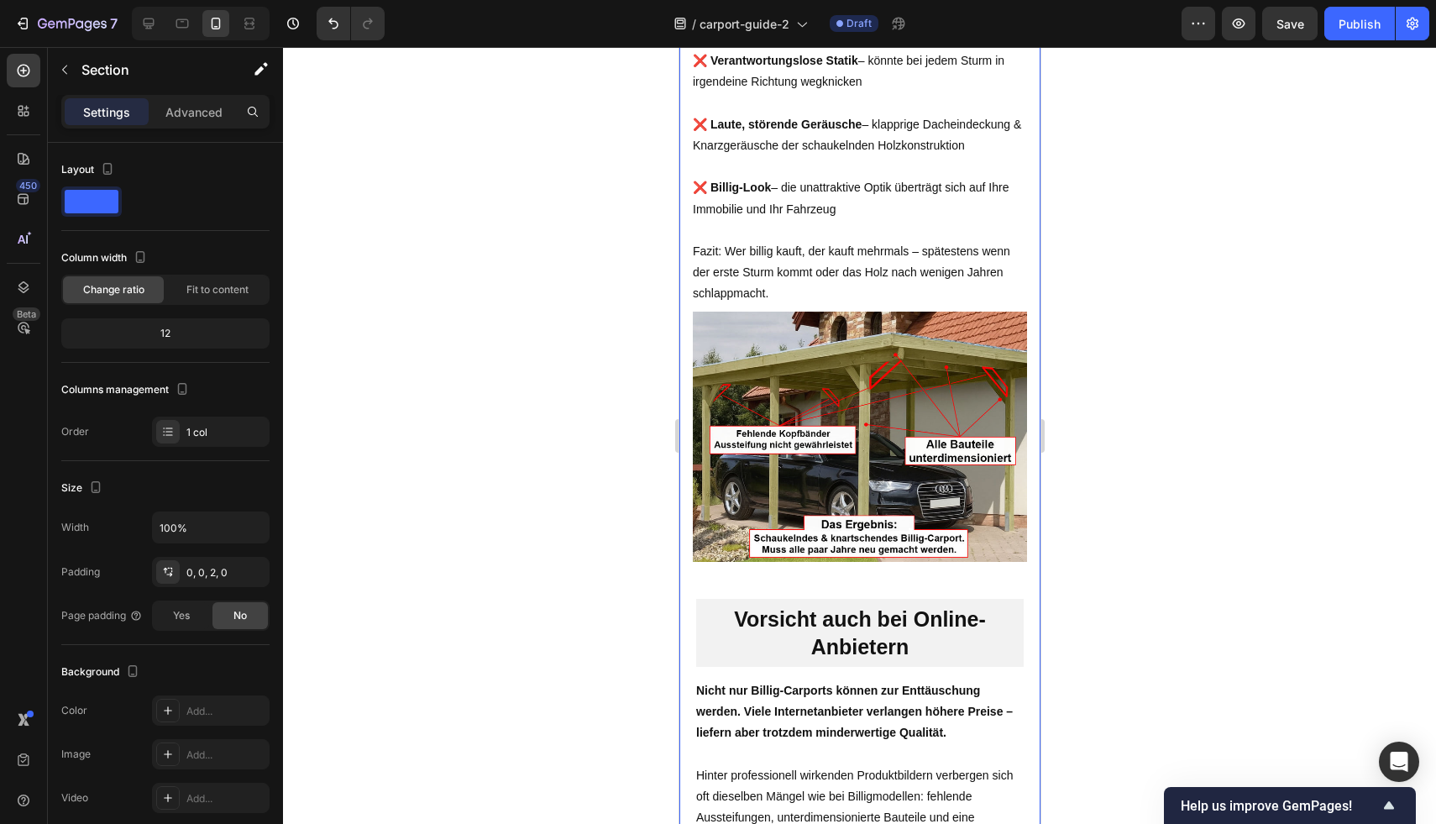
click at [819, 555] on div "Billig ist nicht gleich günstig Heading Row In Baumärkten und online gibt es Ca…" at bounding box center [858, 218] width 361 height 713
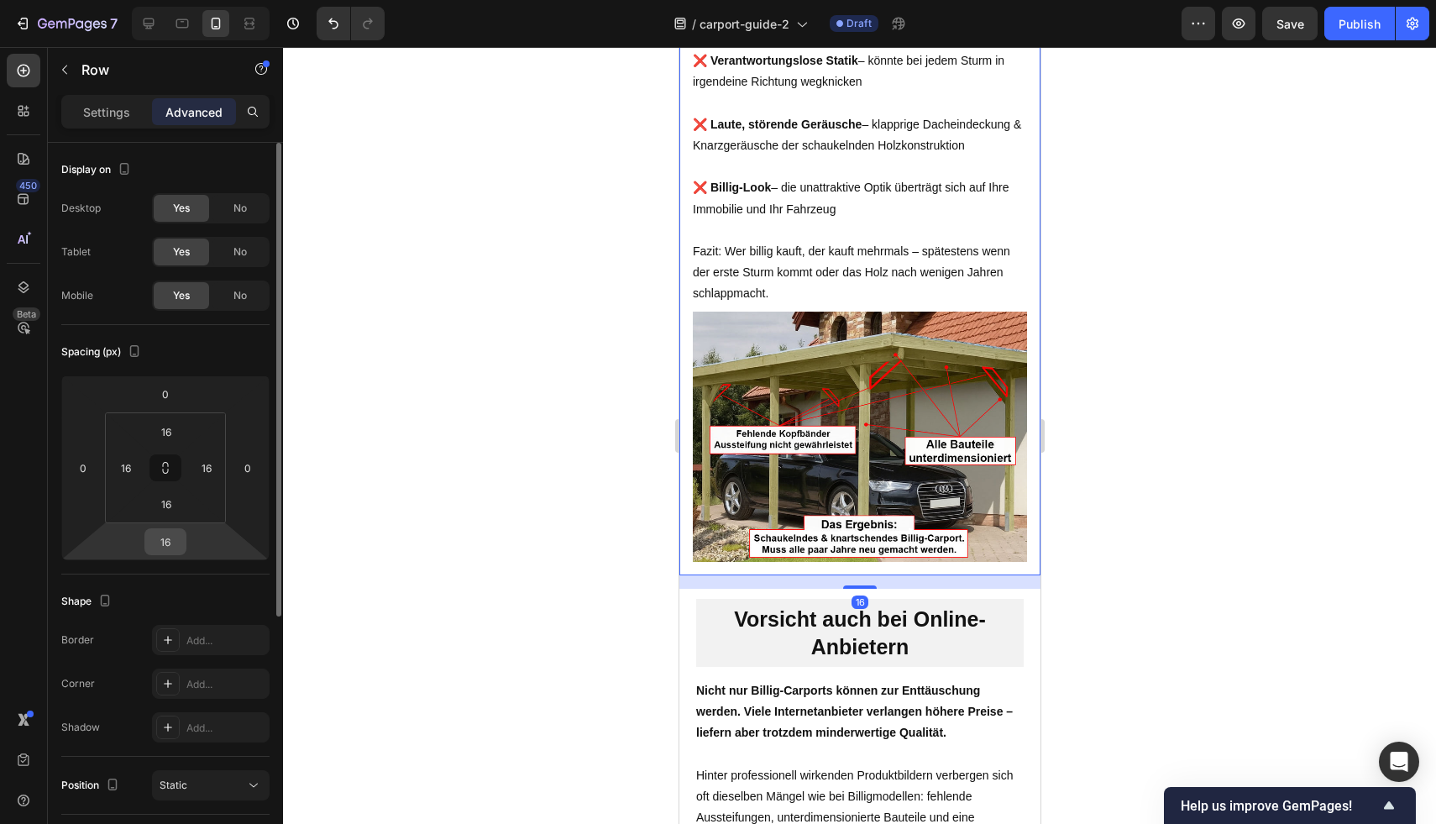
click at [165, 534] on input "16" at bounding box center [166, 541] width 34 height 25
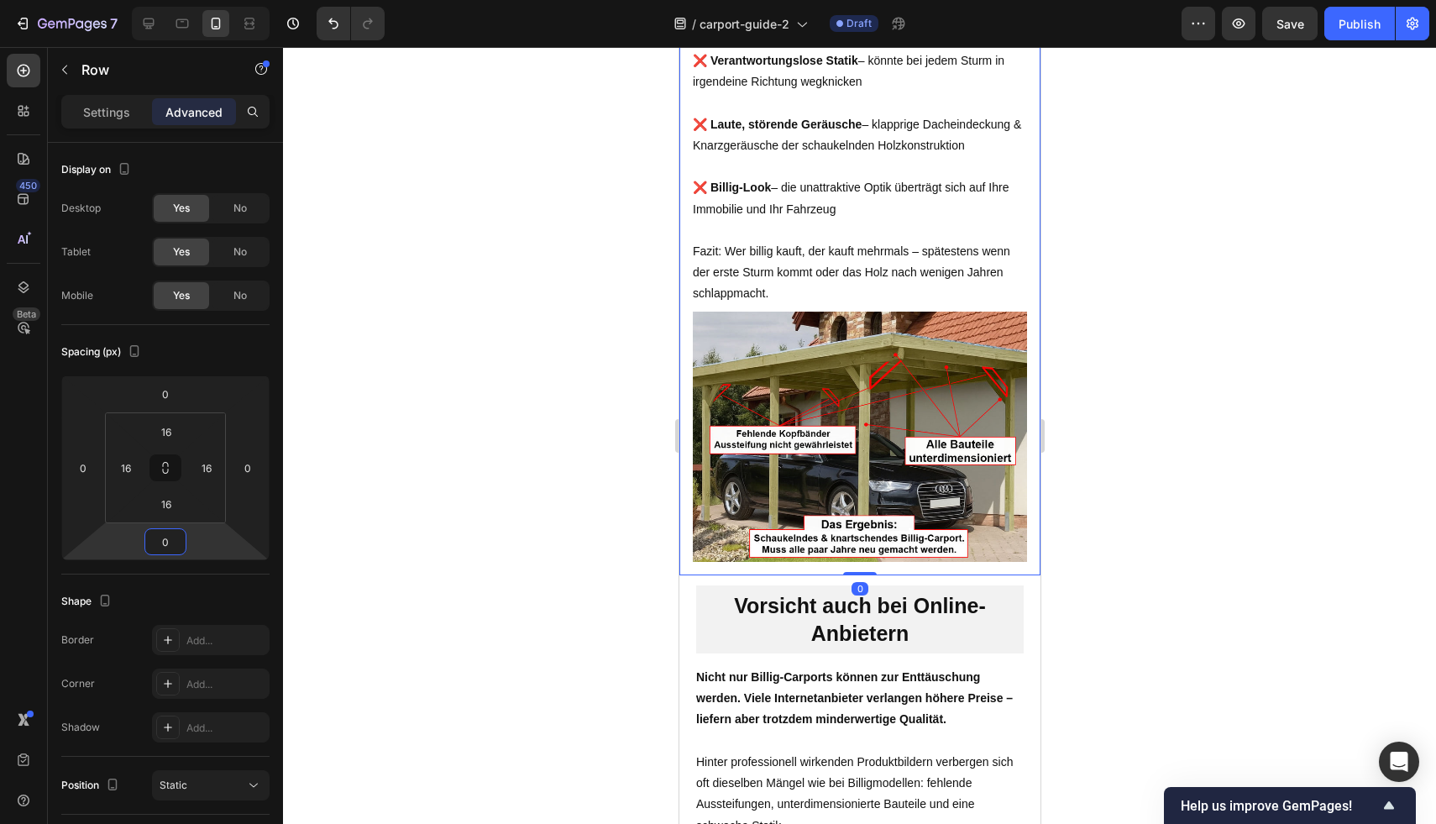
click at [389, 496] on div at bounding box center [859, 435] width 1153 height 777
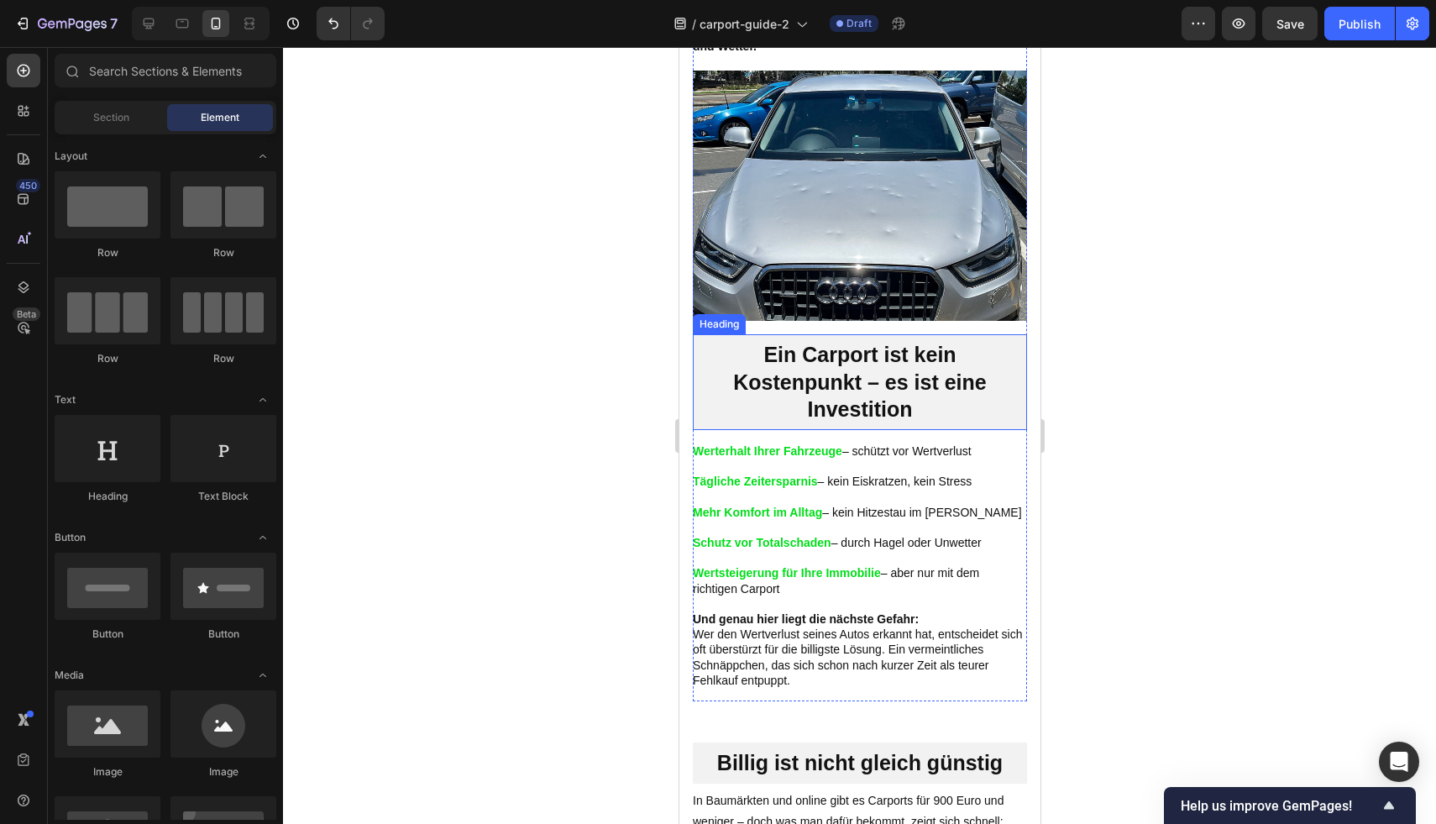
scroll to position [1079, 0]
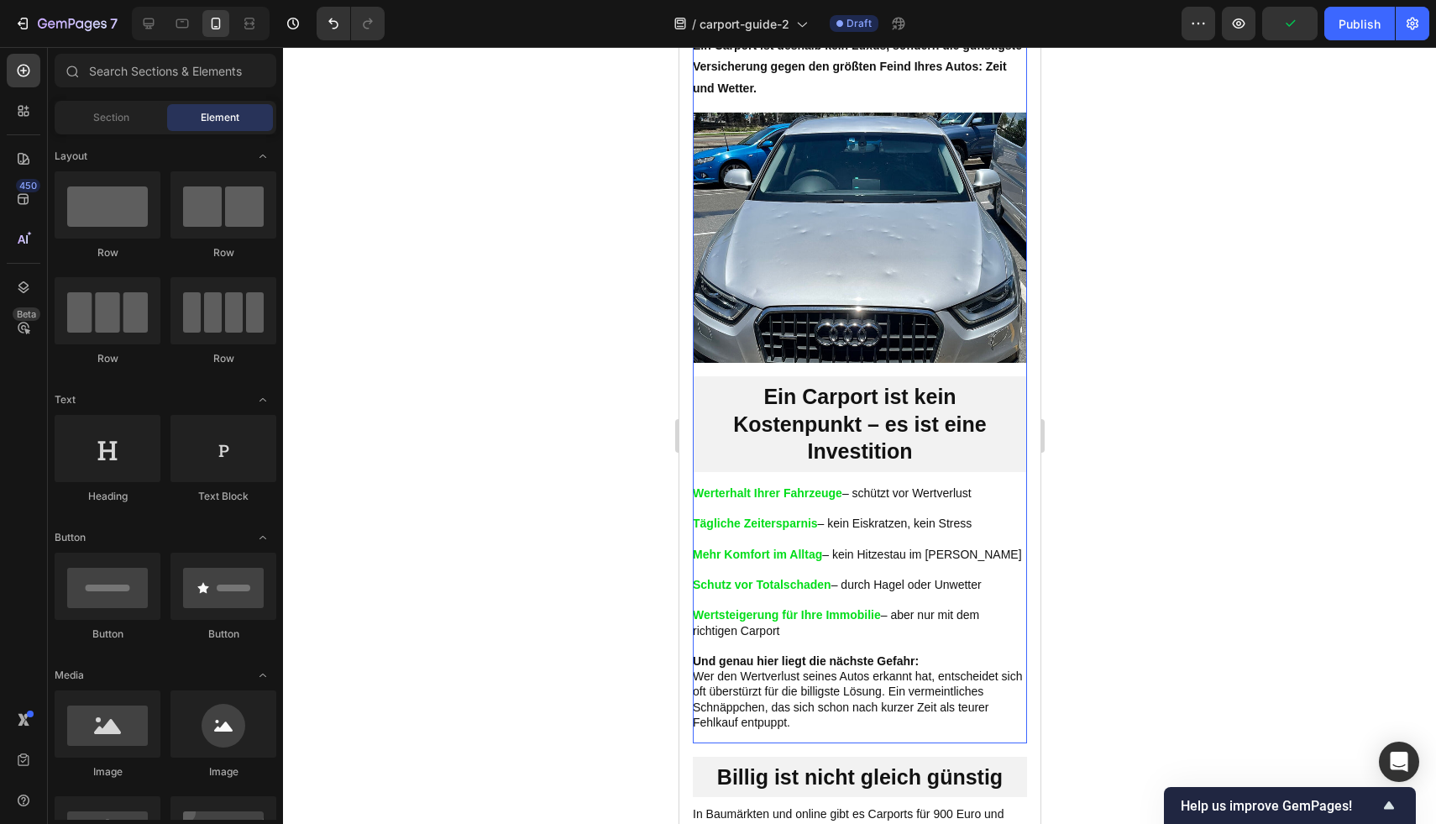
click at [974, 393] on div "Der Kauf eines Carports kann schnell zum teuren Fehlgriff werden – wenn man nic…" at bounding box center [859, 98] width 334 height 1289
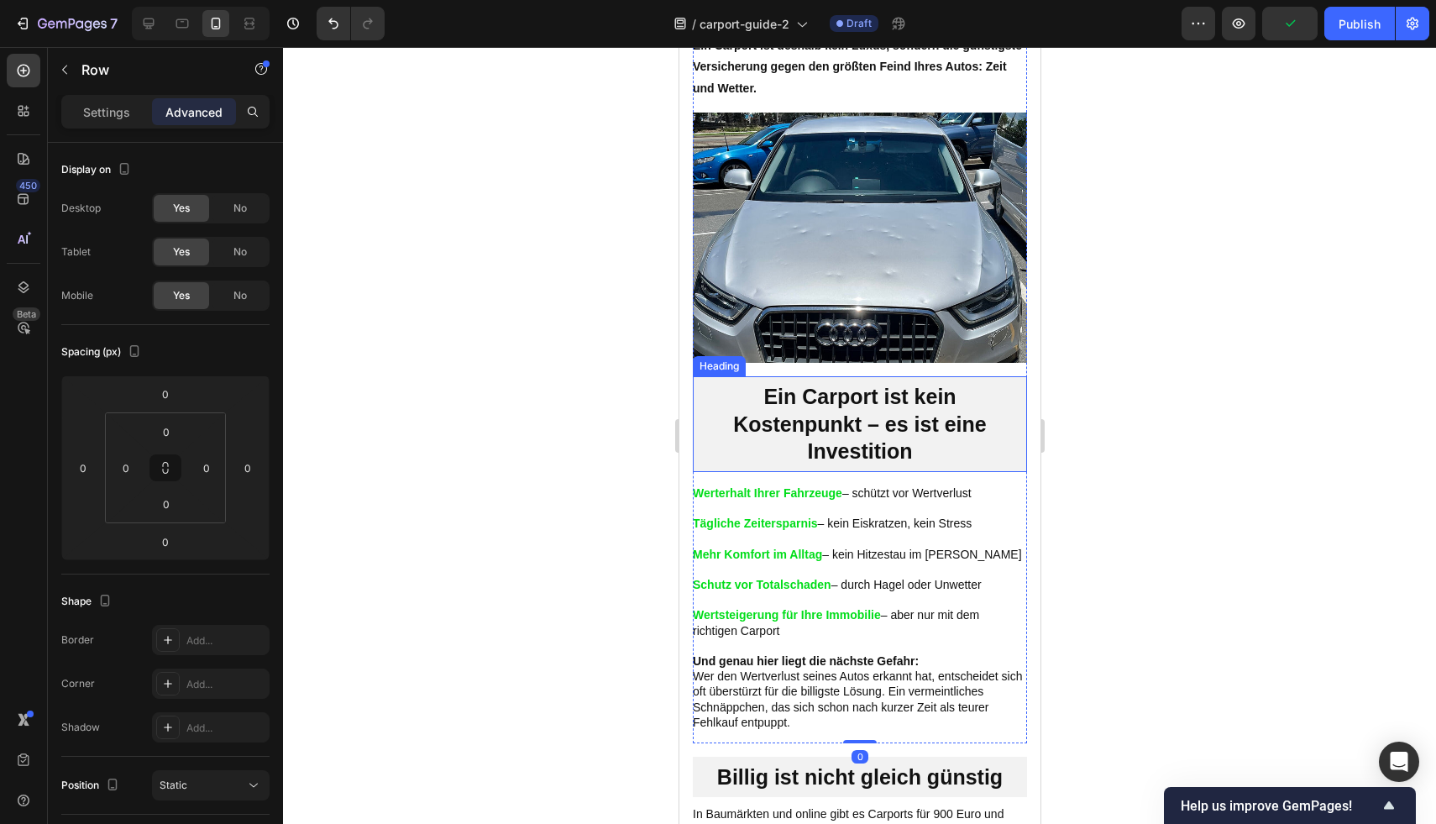
click at [983, 419] on h2 "Ein Carport ist kein Kostenpunkt – es ist eine Investition" at bounding box center [859, 424] width 334 height 96
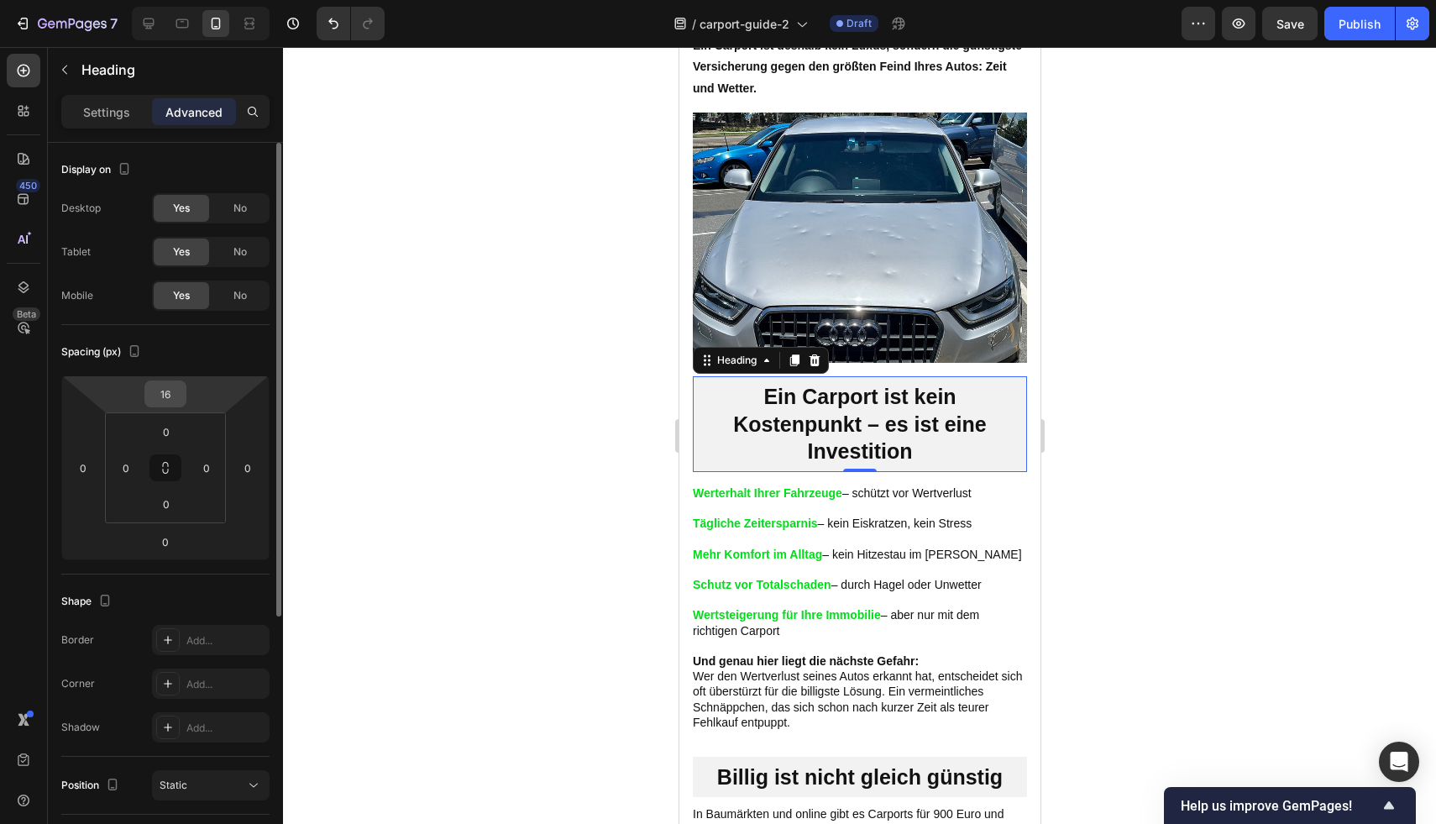
click at [180, 399] on input "16" at bounding box center [166, 393] width 34 height 25
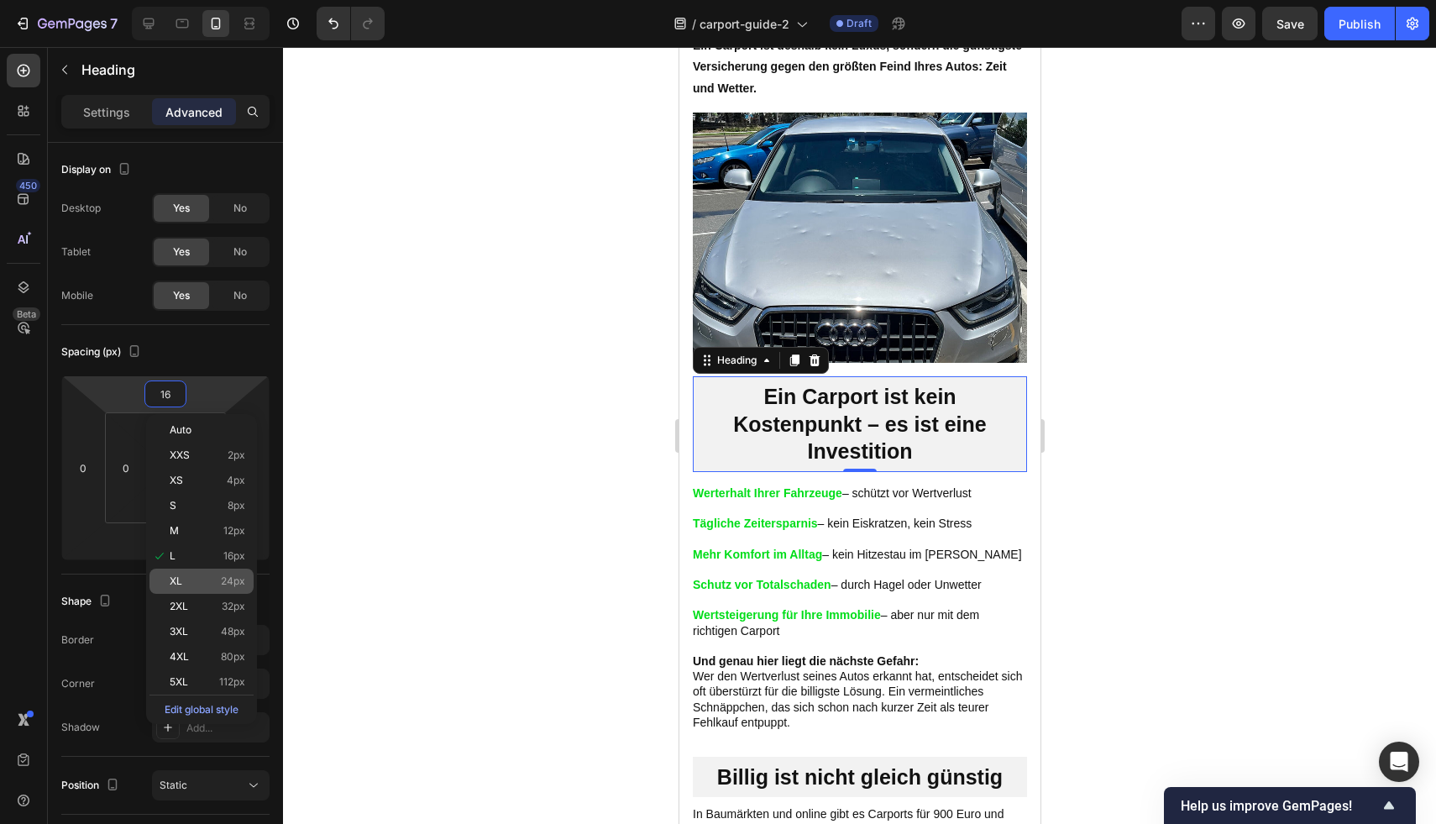
click at [213, 588] on div "XL 24px" at bounding box center [201, 580] width 104 height 25
type input "24"
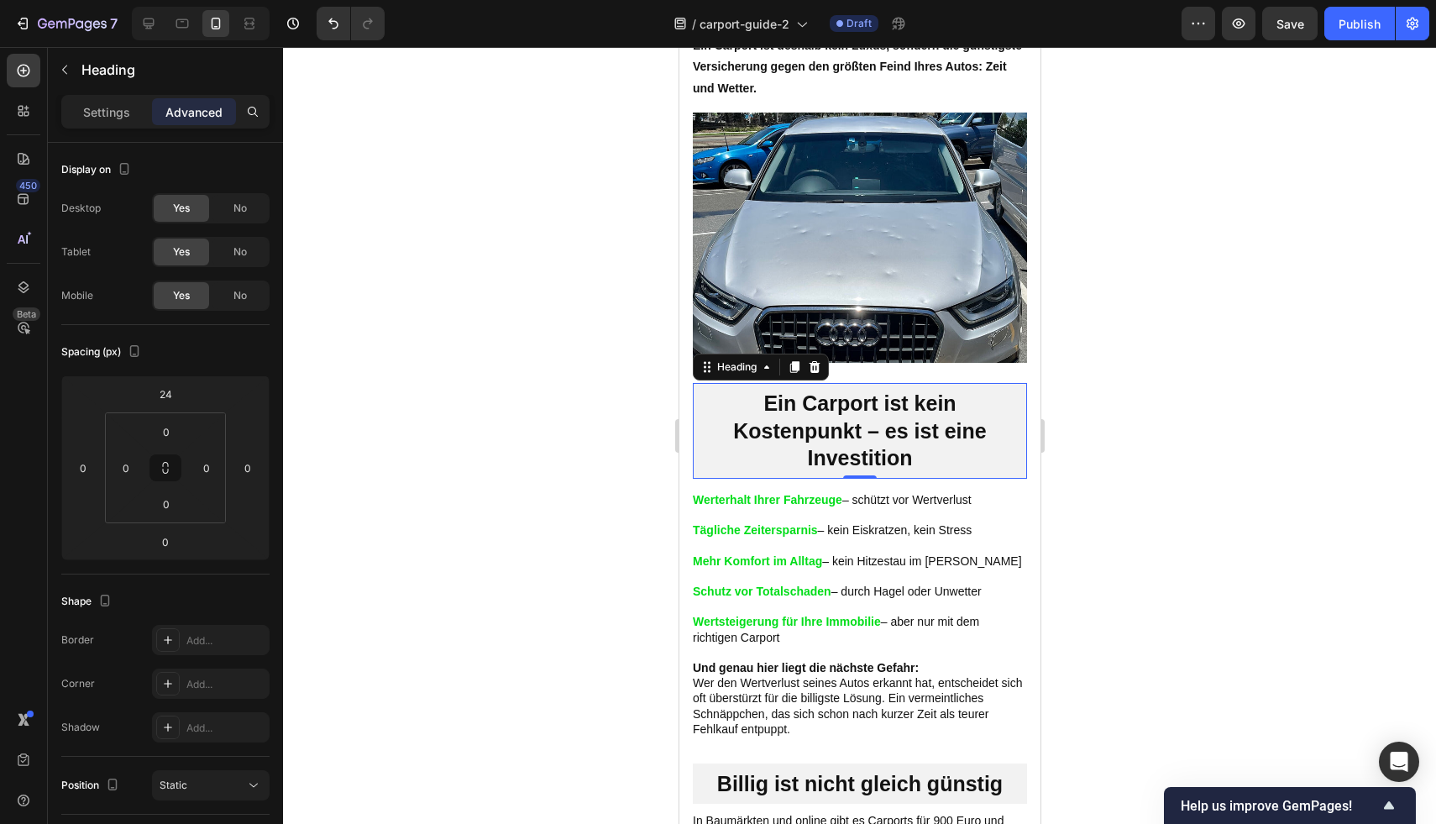
click at [1249, 424] on div at bounding box center [859, 435] width 1153 height 777
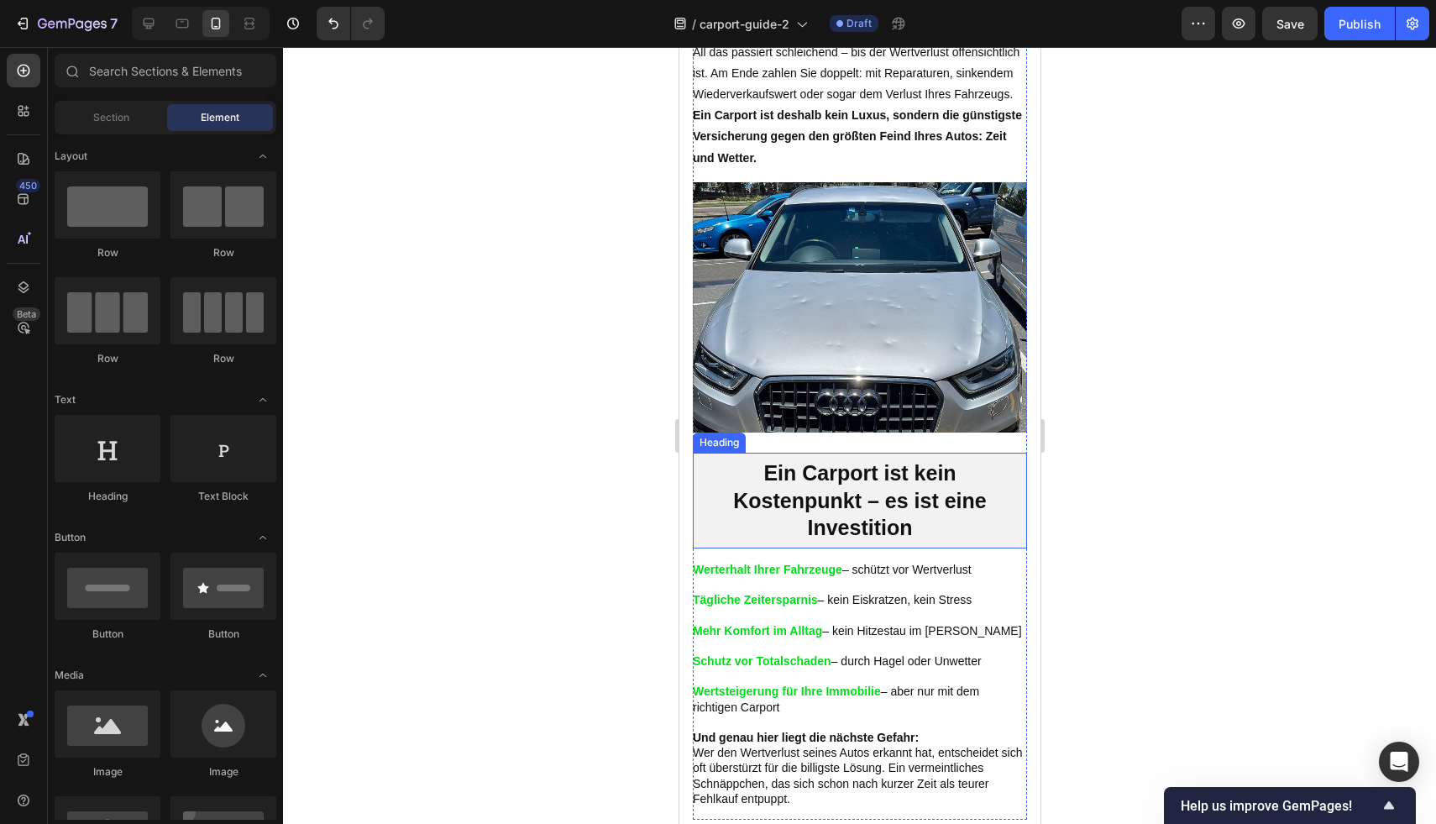
scroll to position [866, 0]
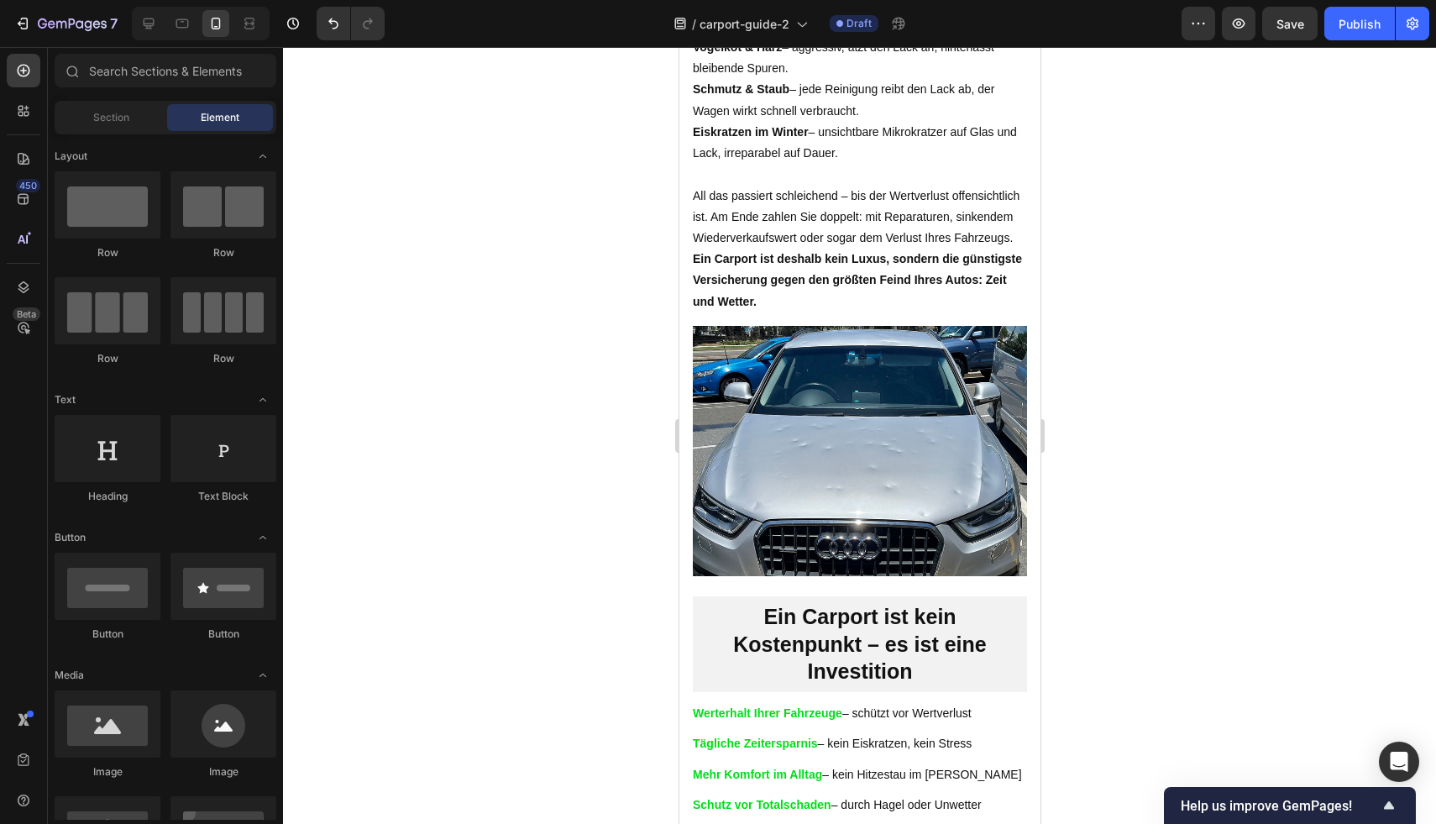
click at [1241, 306] on div at bounding box center [859, 435] width 1153 height 777
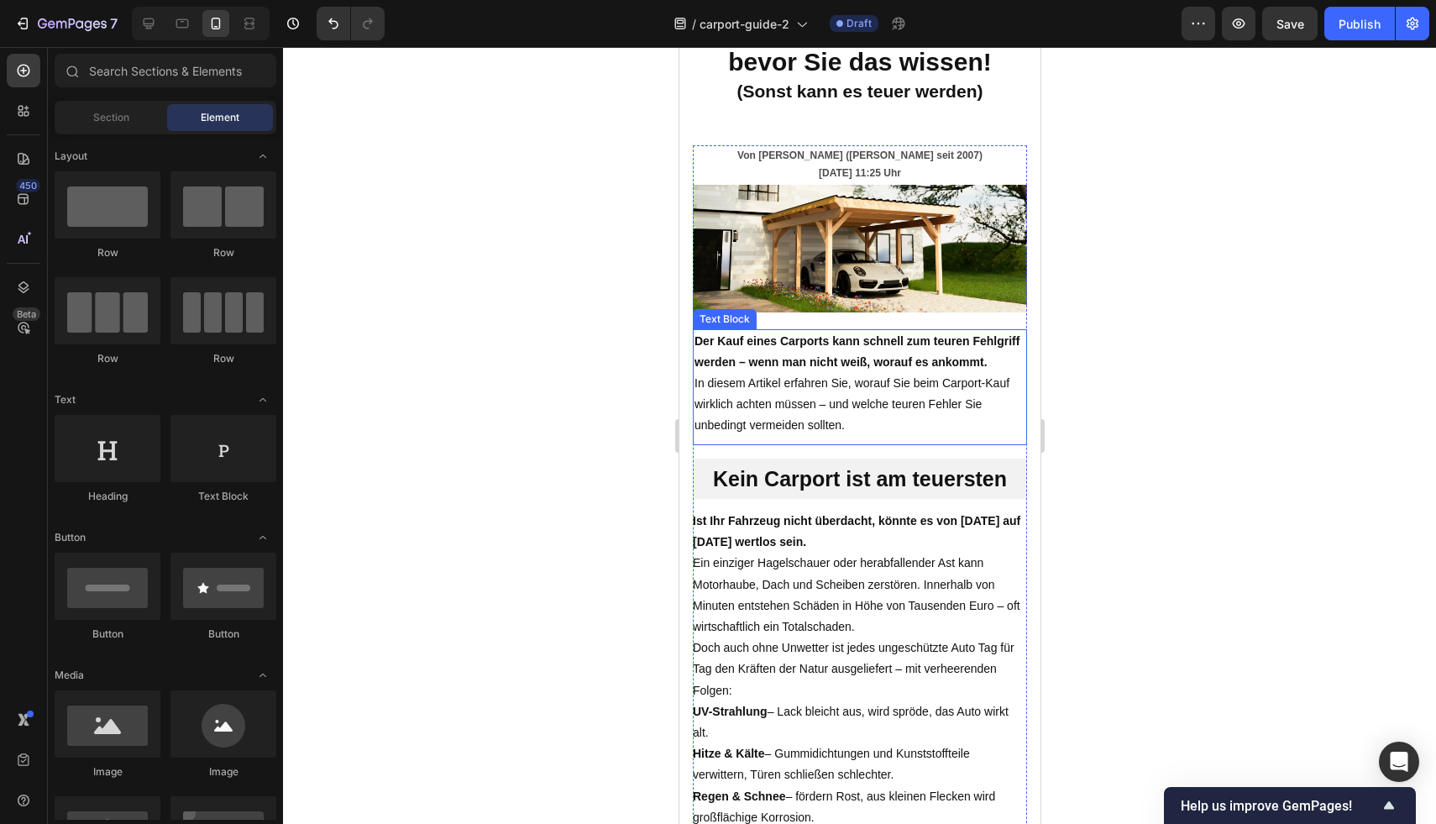
scroll to position [0, 0]
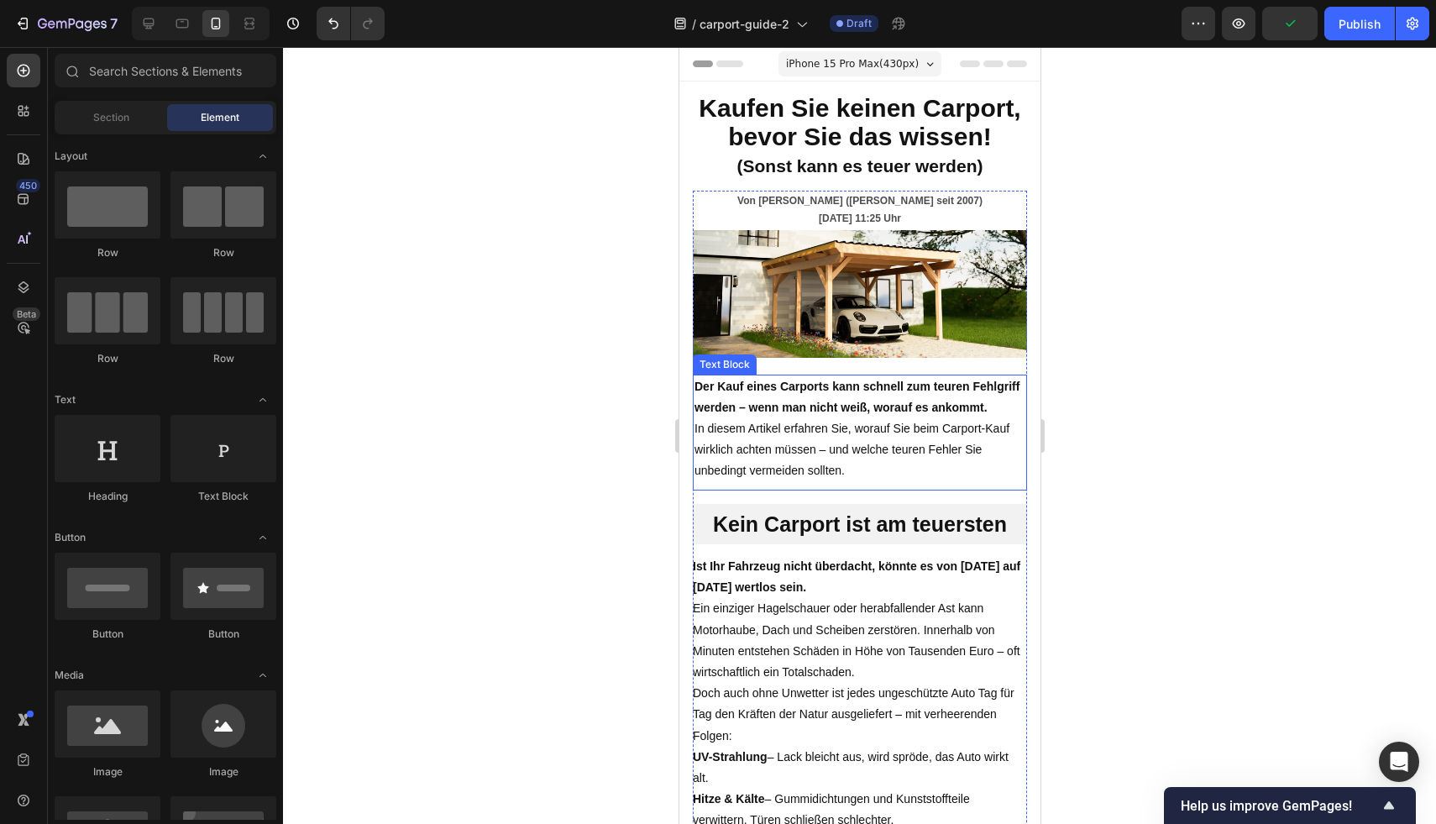
click at [915, 482] on p "Der Kauf eines Carports kann schnell zum teuren Fehlgriff werden – wenn man nic…" at bounding box center [859, 429] width 331 height 106
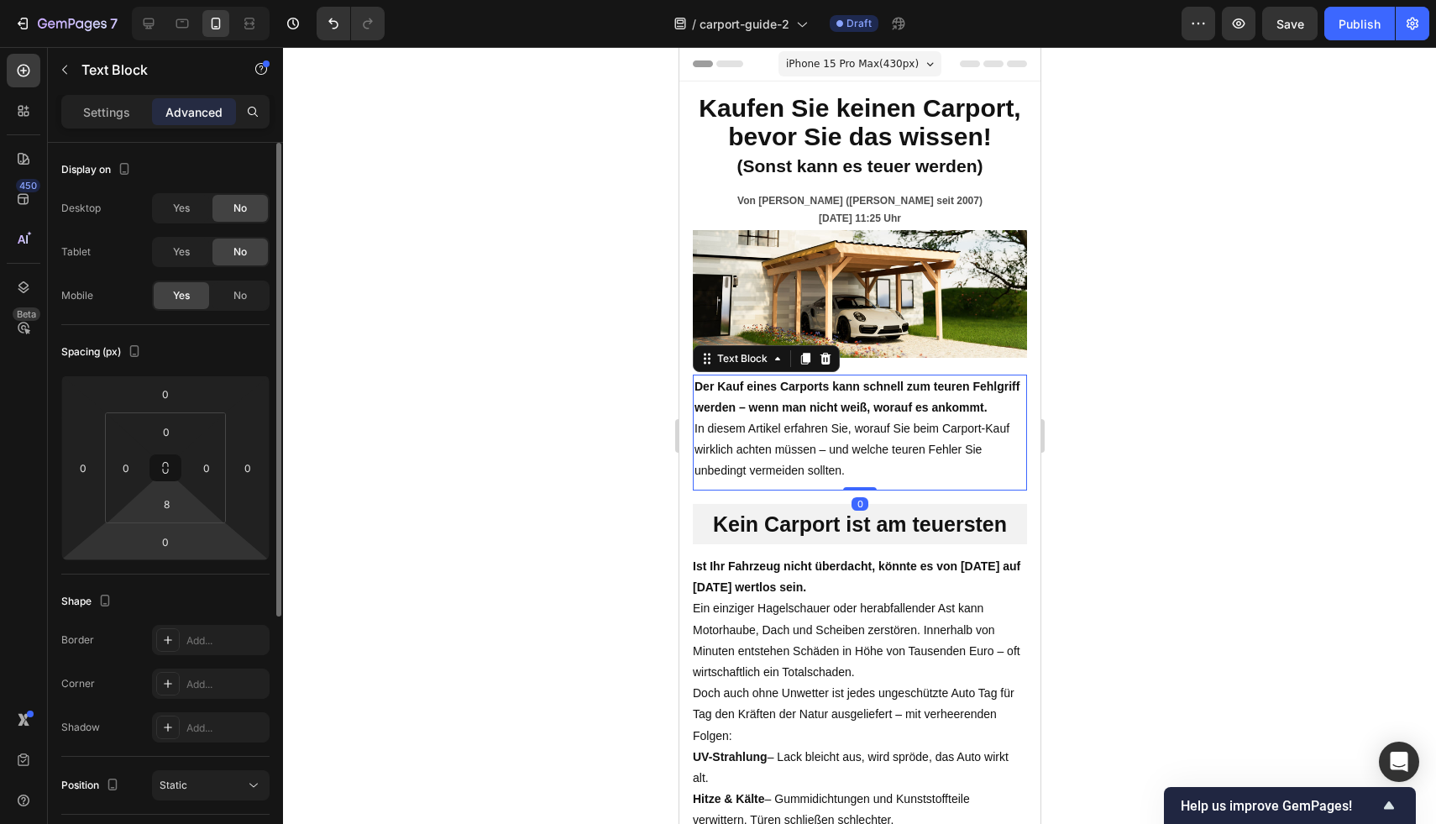
click at [180, 0] on html "7 Version history / carport-guide-2 Draft Preview Save Publish 450 Beta Section…" at bounding box center [718, 0] width 1436 height 0
click at [169, 536] on input "0" at bounding box center [166, 541] width 34 height 25
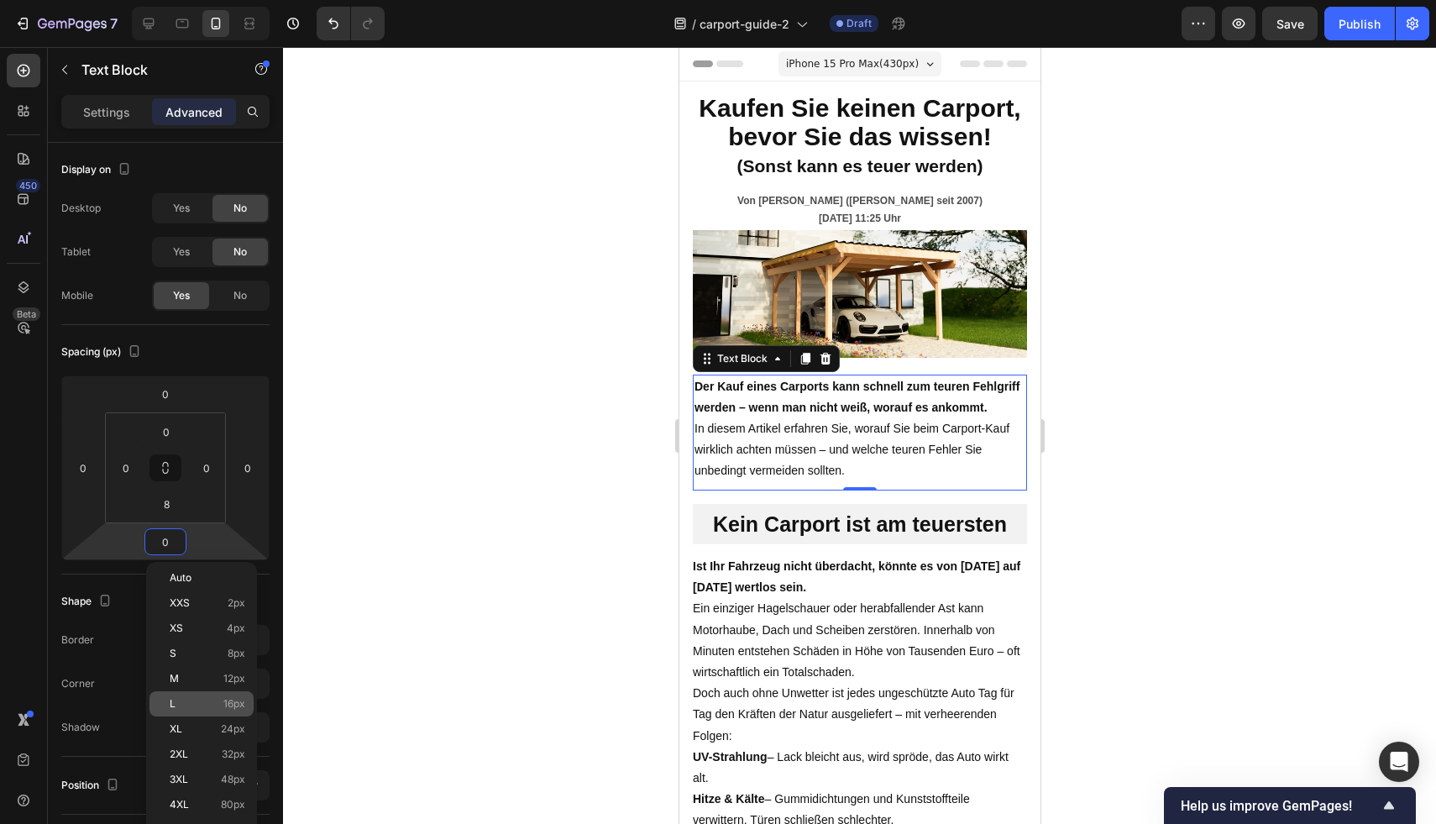
click at [237, 699] on span "16px" at bounding box center [234, 704] width 22 height 12
type input "16"
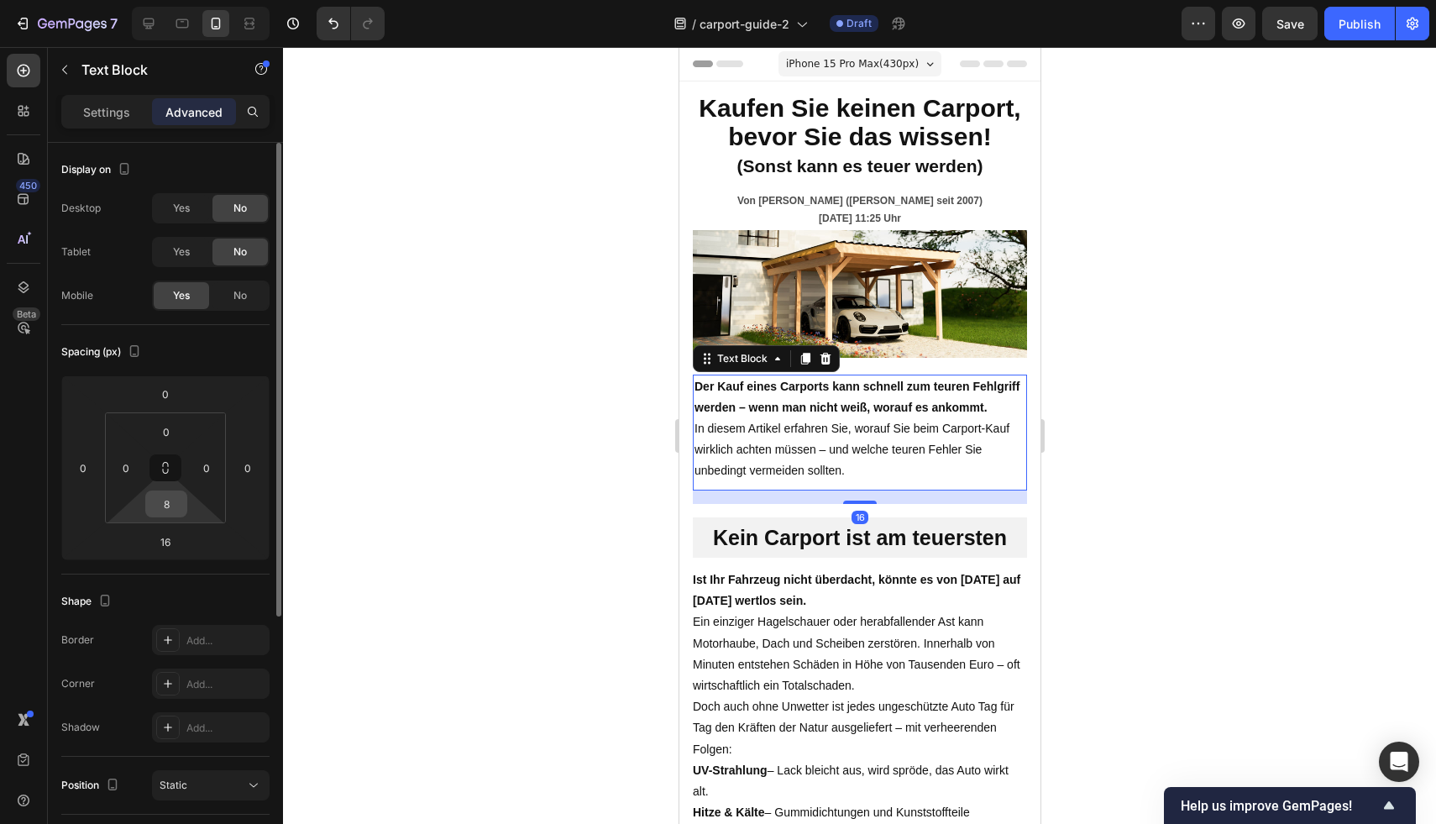
click at [183, 505] on div "8" at bounding box center [166, 503] width 42 height 27
click at [182, 502] on input "8" at bounding box center [166, 503] width 34 height 25
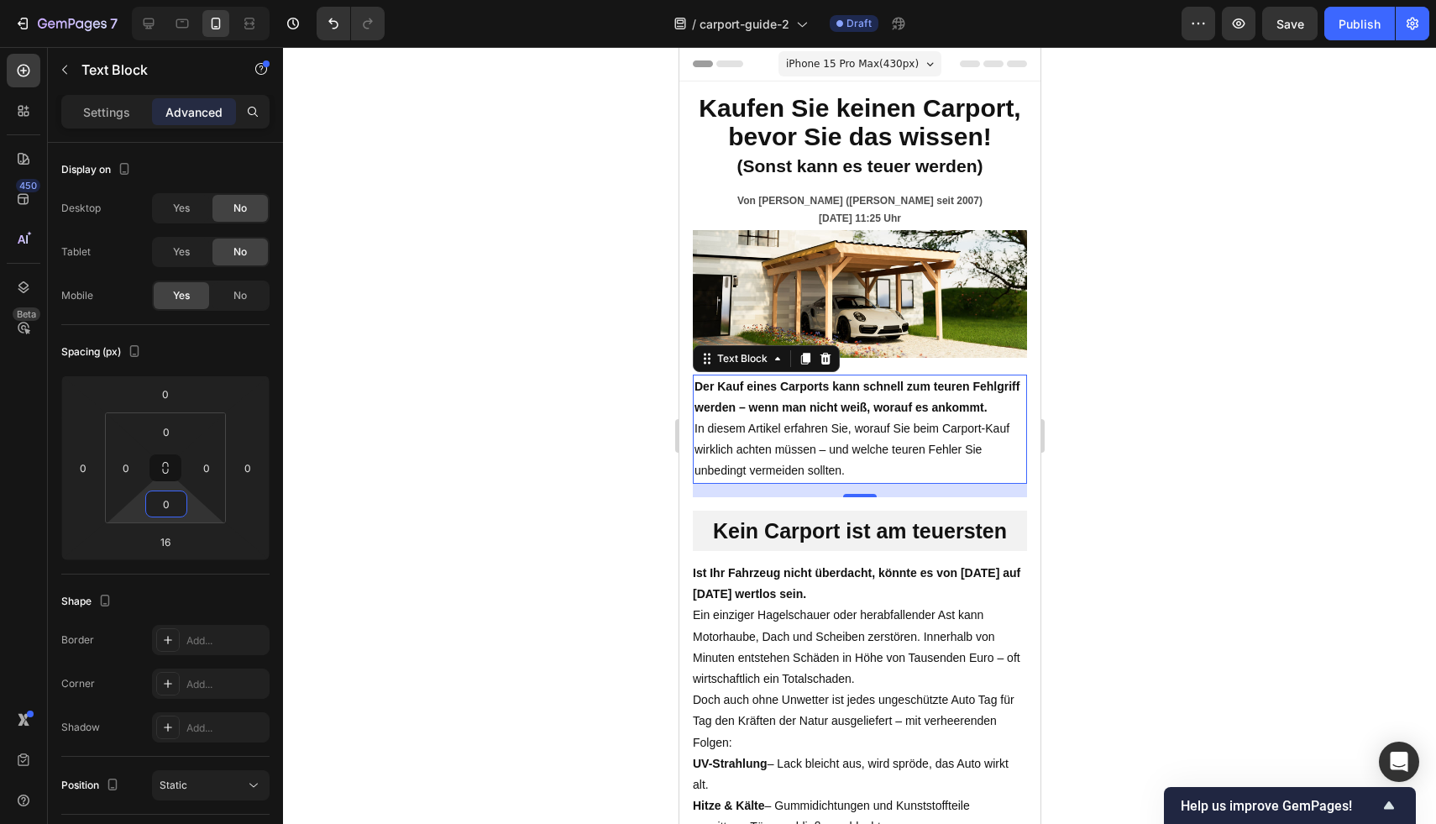
click at [1219, 337] on div at bounding box center [859, 435] width 1153 height 777
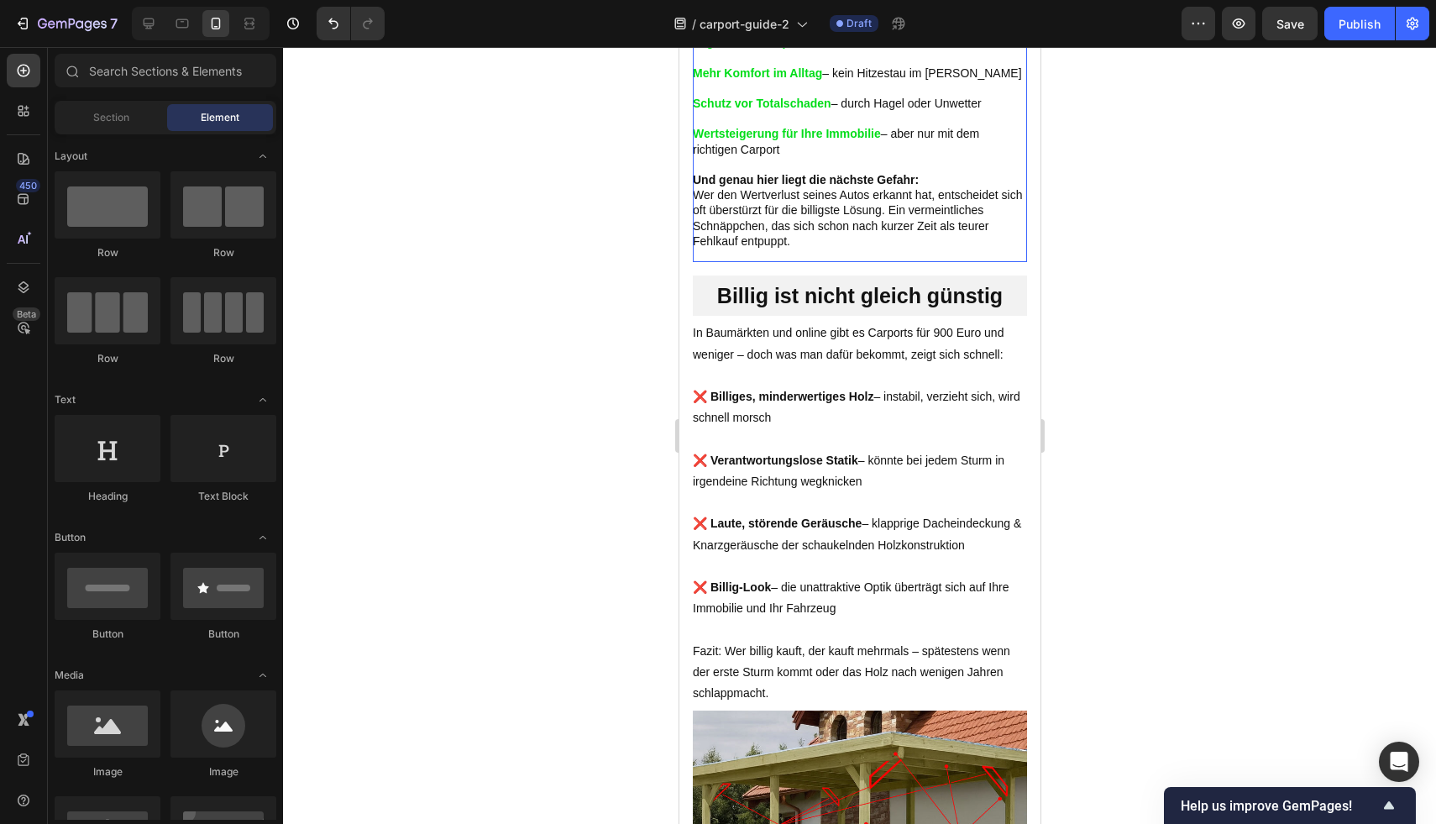
scroll to position [1584, 0]
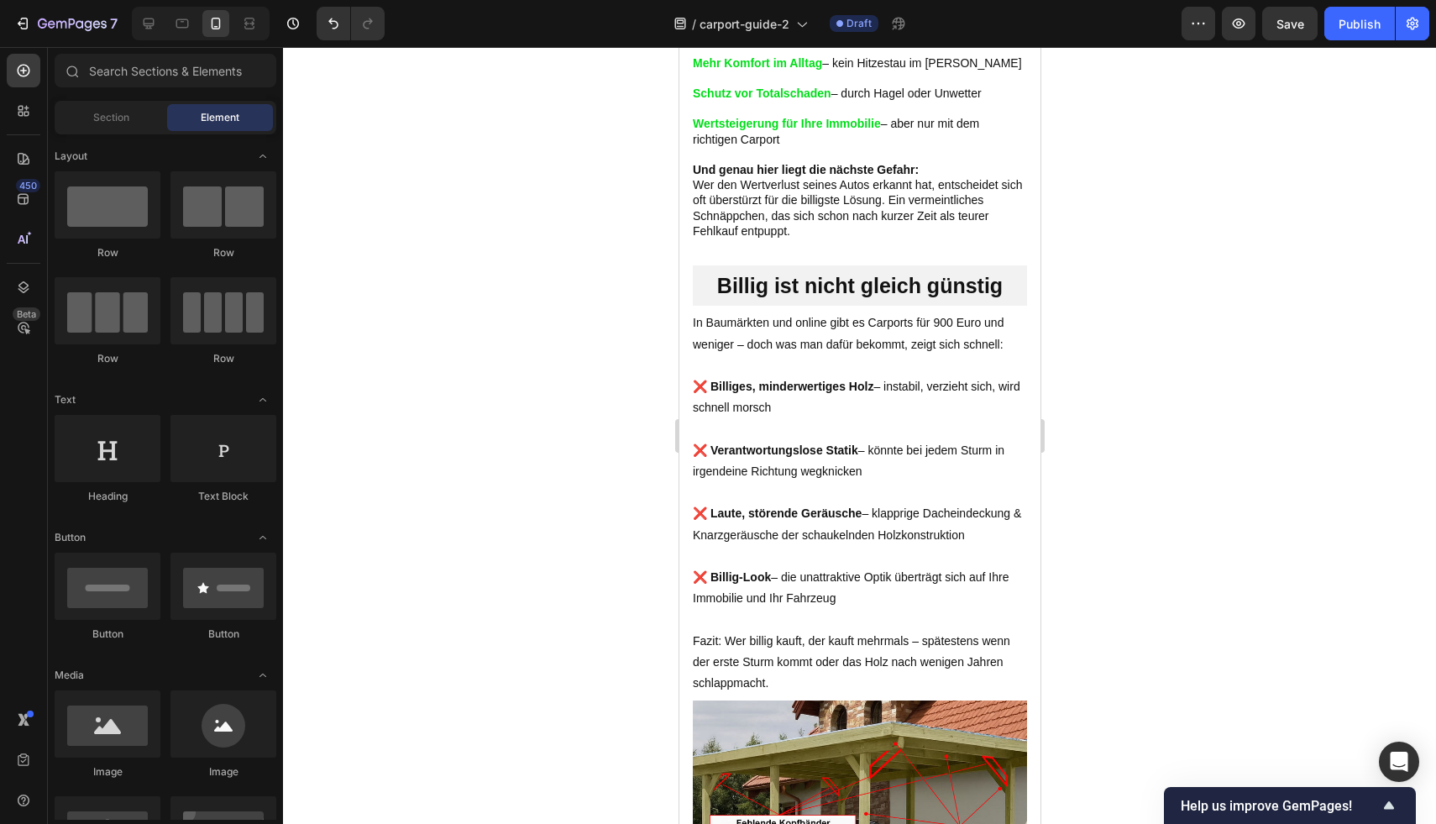
click at [1158, 243] on div at bounding box center [859, 435] width 1153 height 777
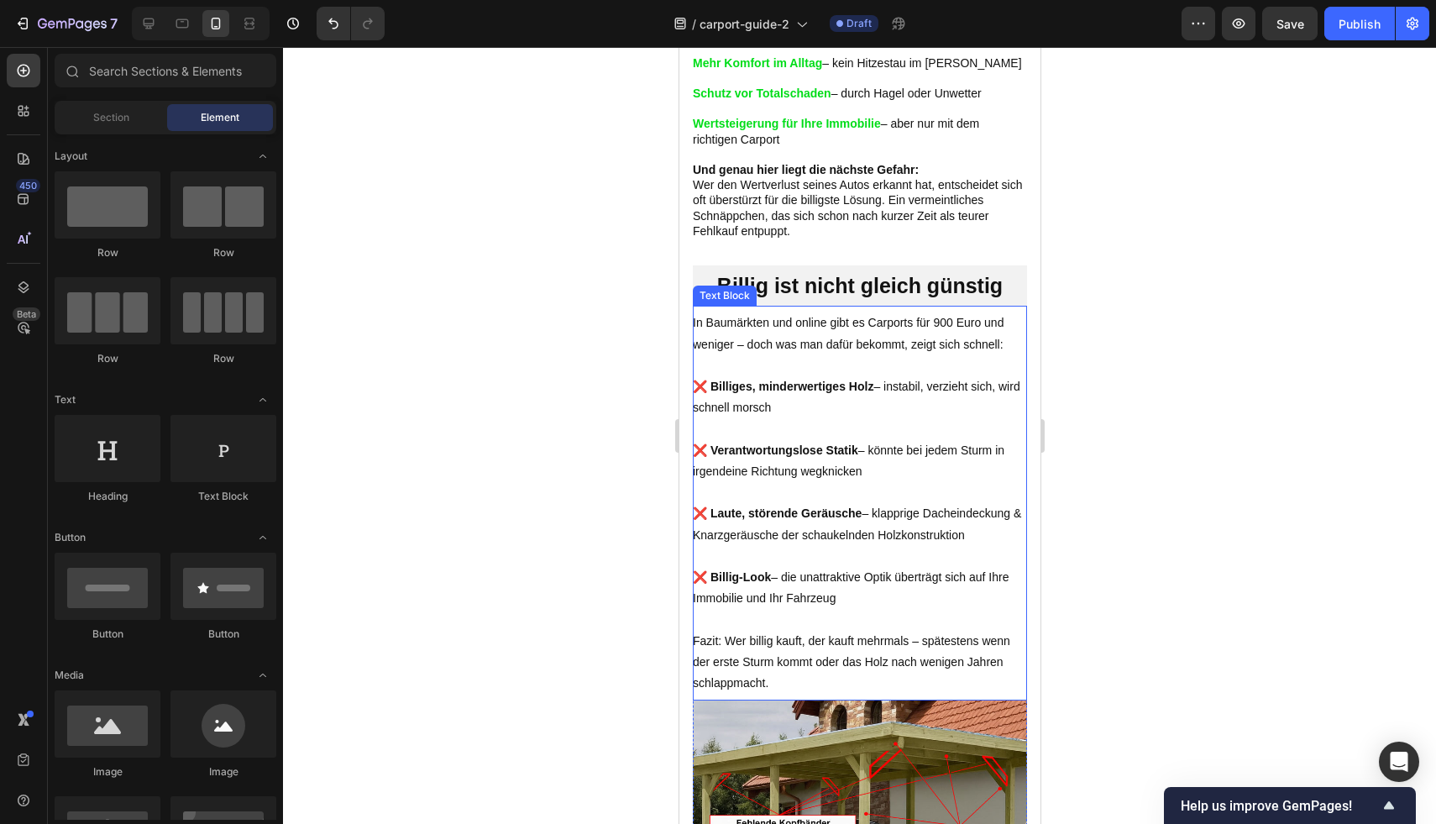
click at [880, 376] on p at bounding box center [859, 365] width 334 height 21
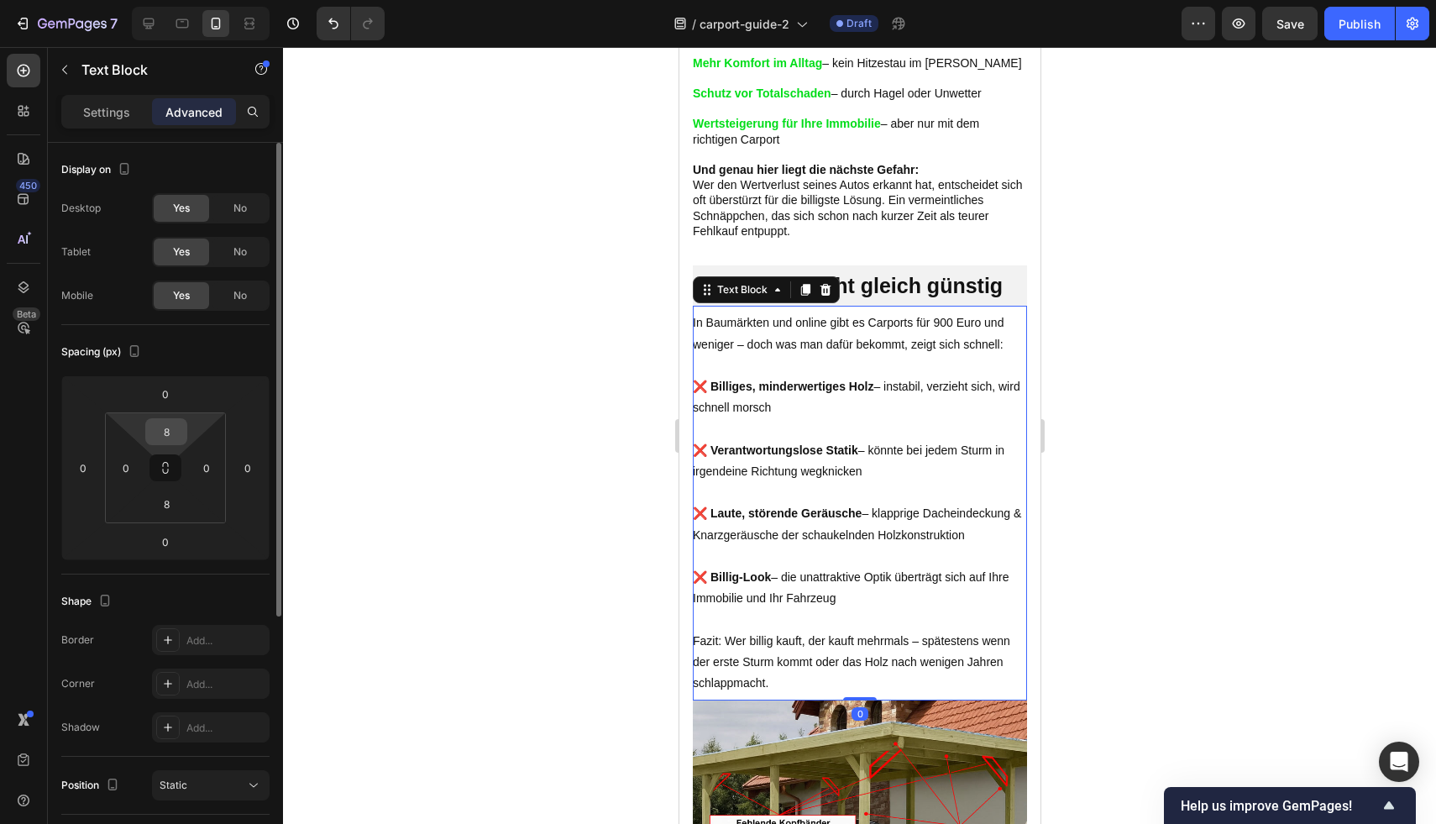
click at [186, 428] on div "8" at bounding box center [166, 431] width 42 height 27
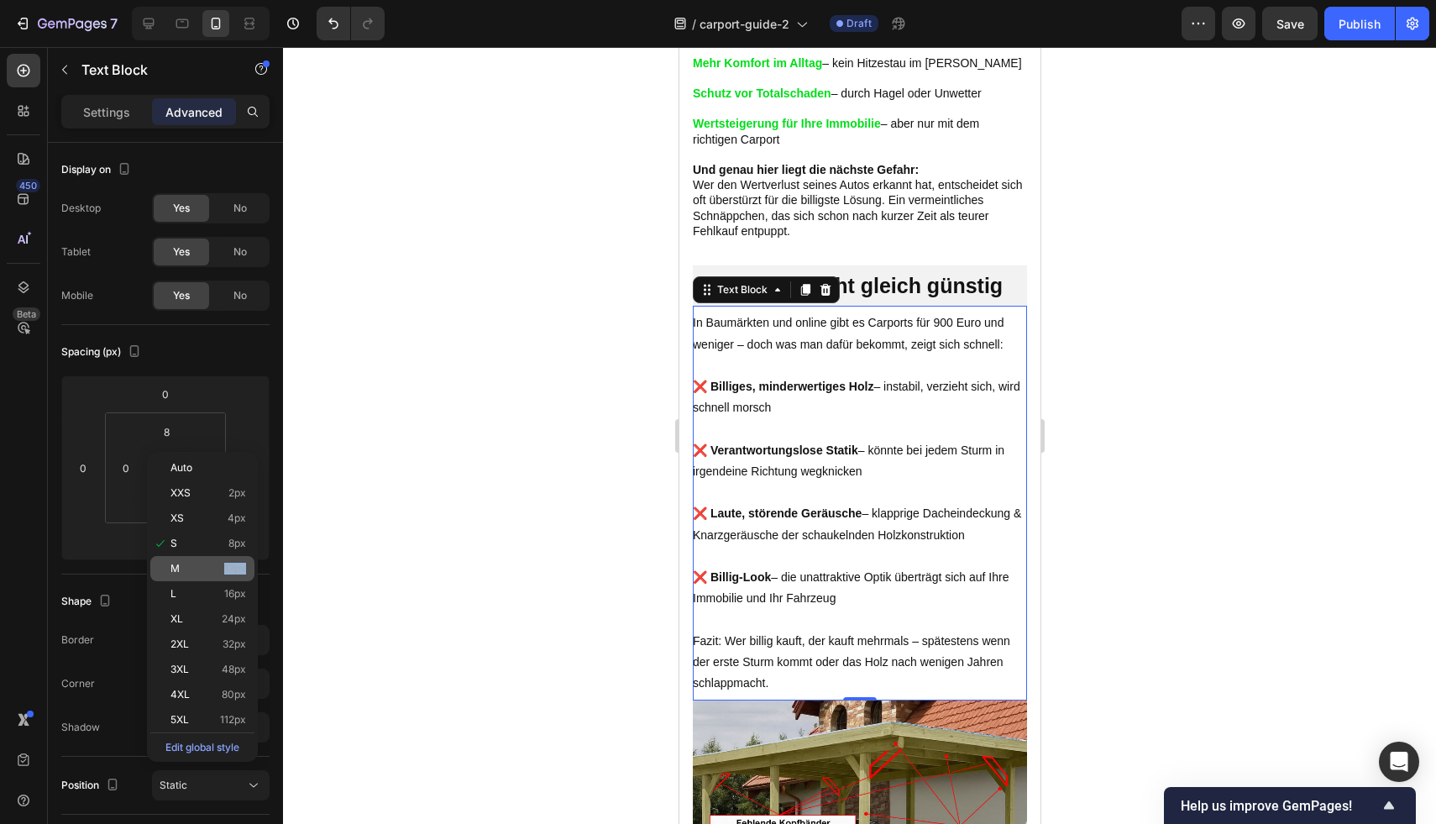
click at [210, 574] on div "M 12px" at bounding box center [202, 568] width 104 height 25
type input "12"
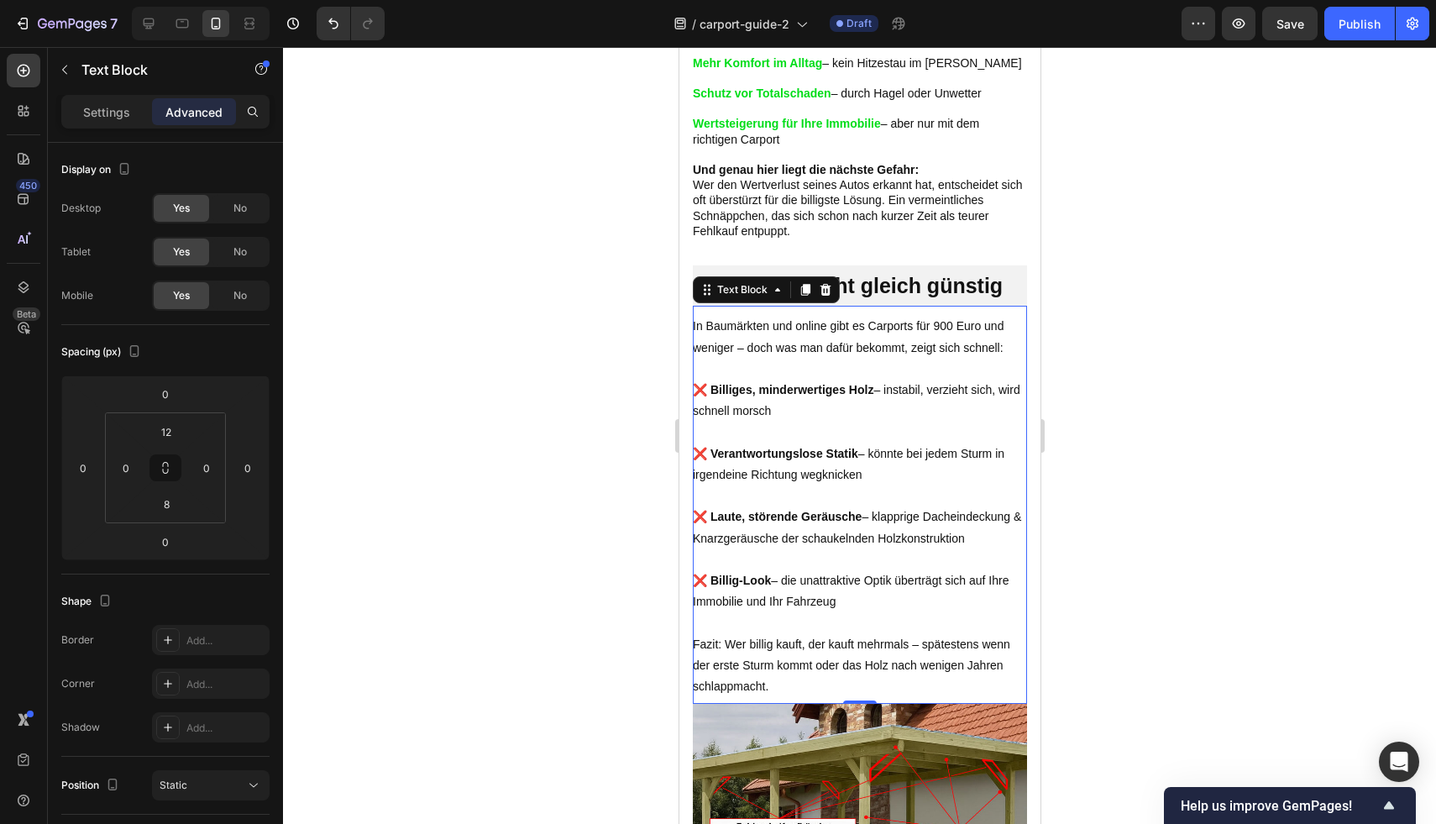
click at [1223, 365] on div at bounding box center [859, 435] width 1153 height 777
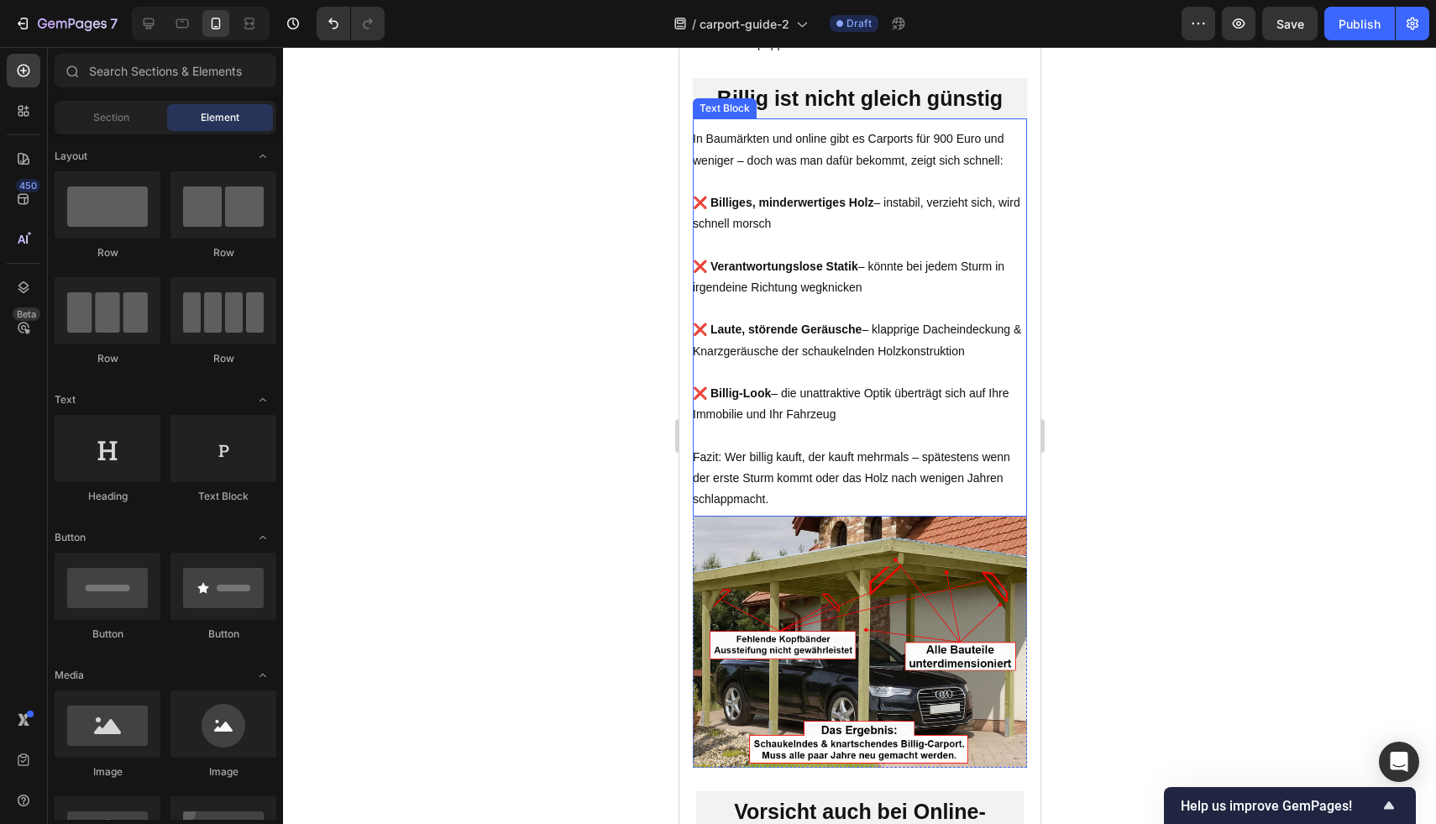
scroll to position [1775, 0]
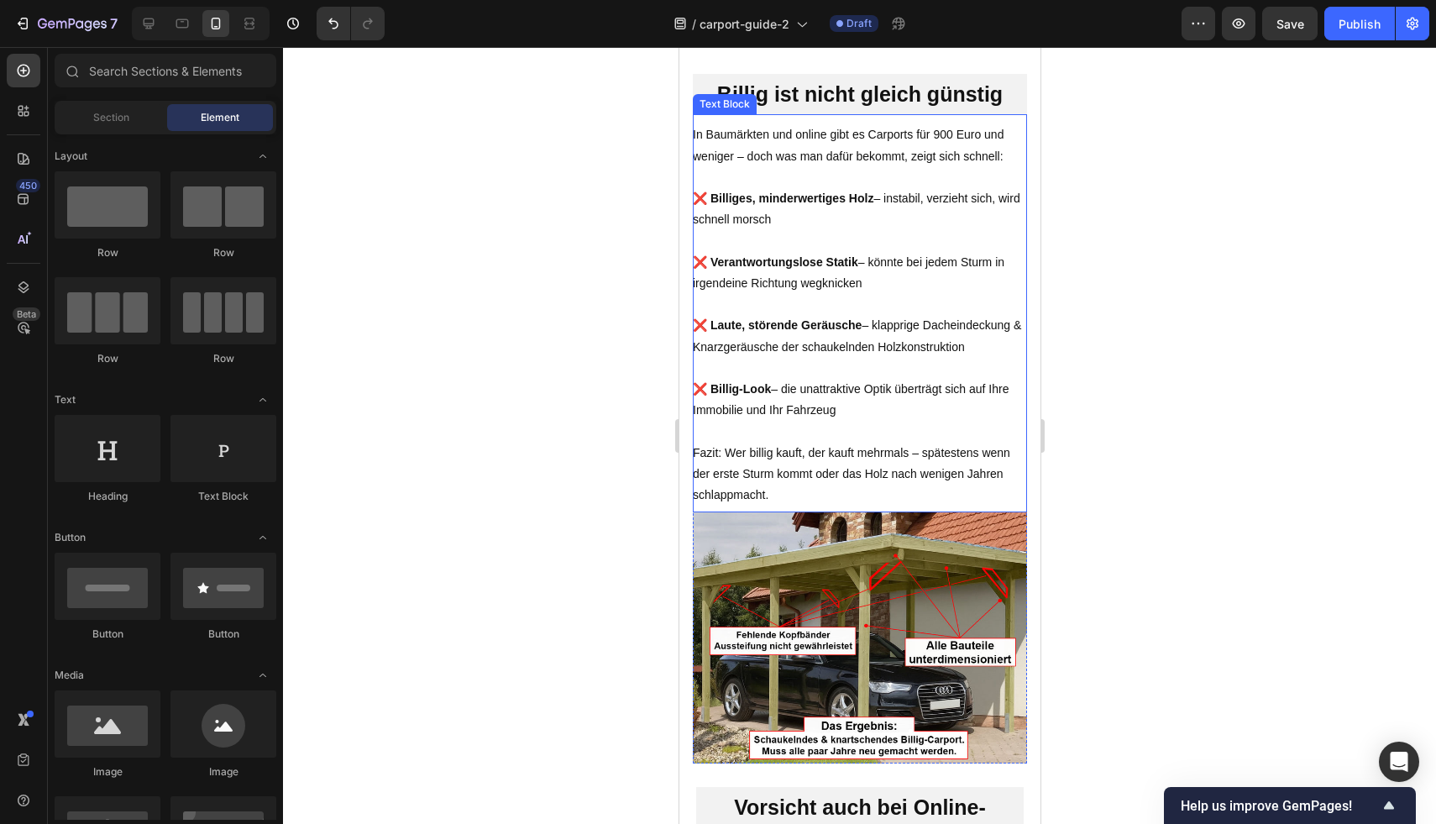
click at [856, 442] on p at bounding box center [859, 431] width 334 height 21
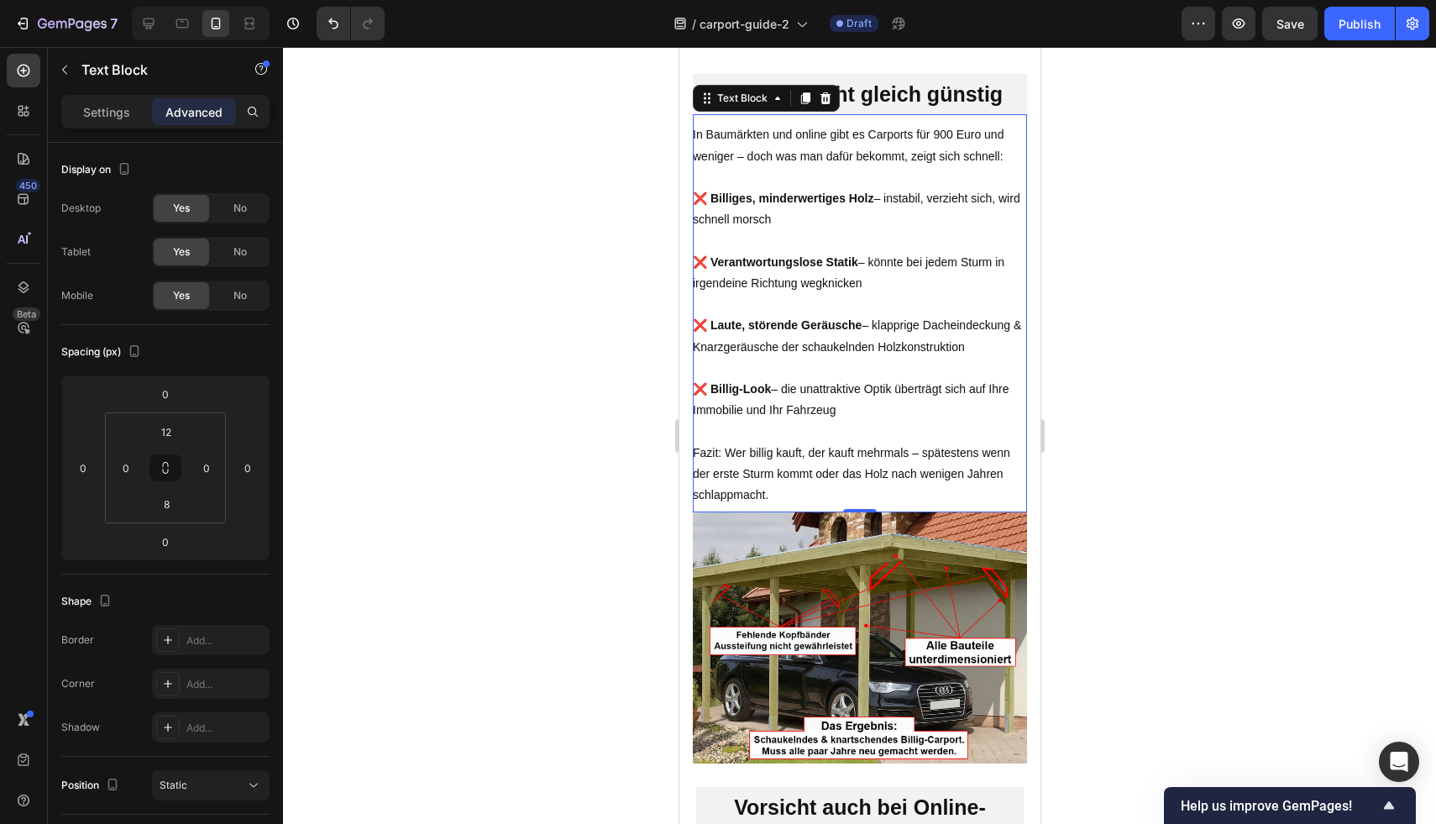
click at [1363, 390] on div at bounding box center [859, 435] width 1153 height 777
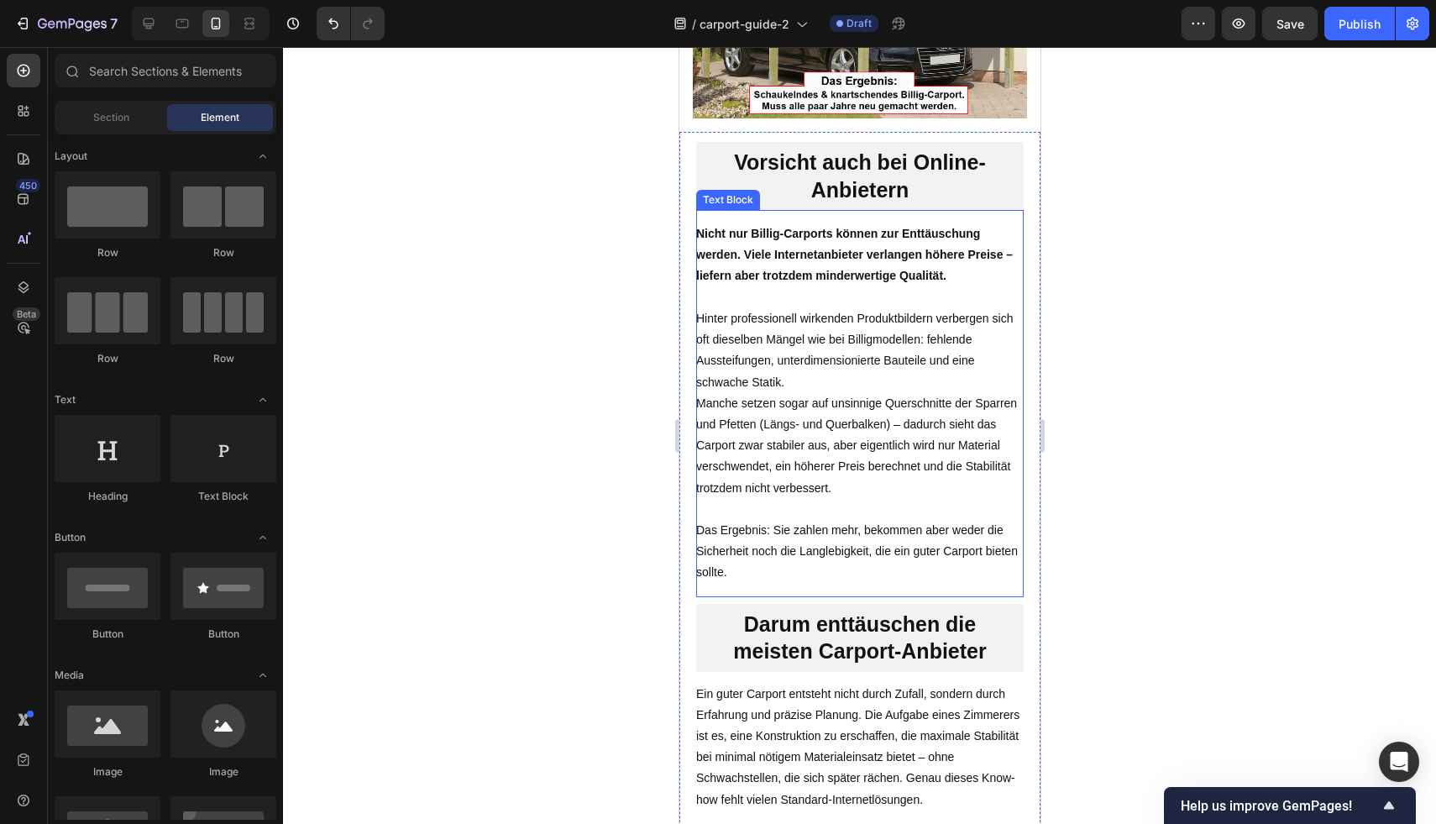
scroll to position [2506, 0]
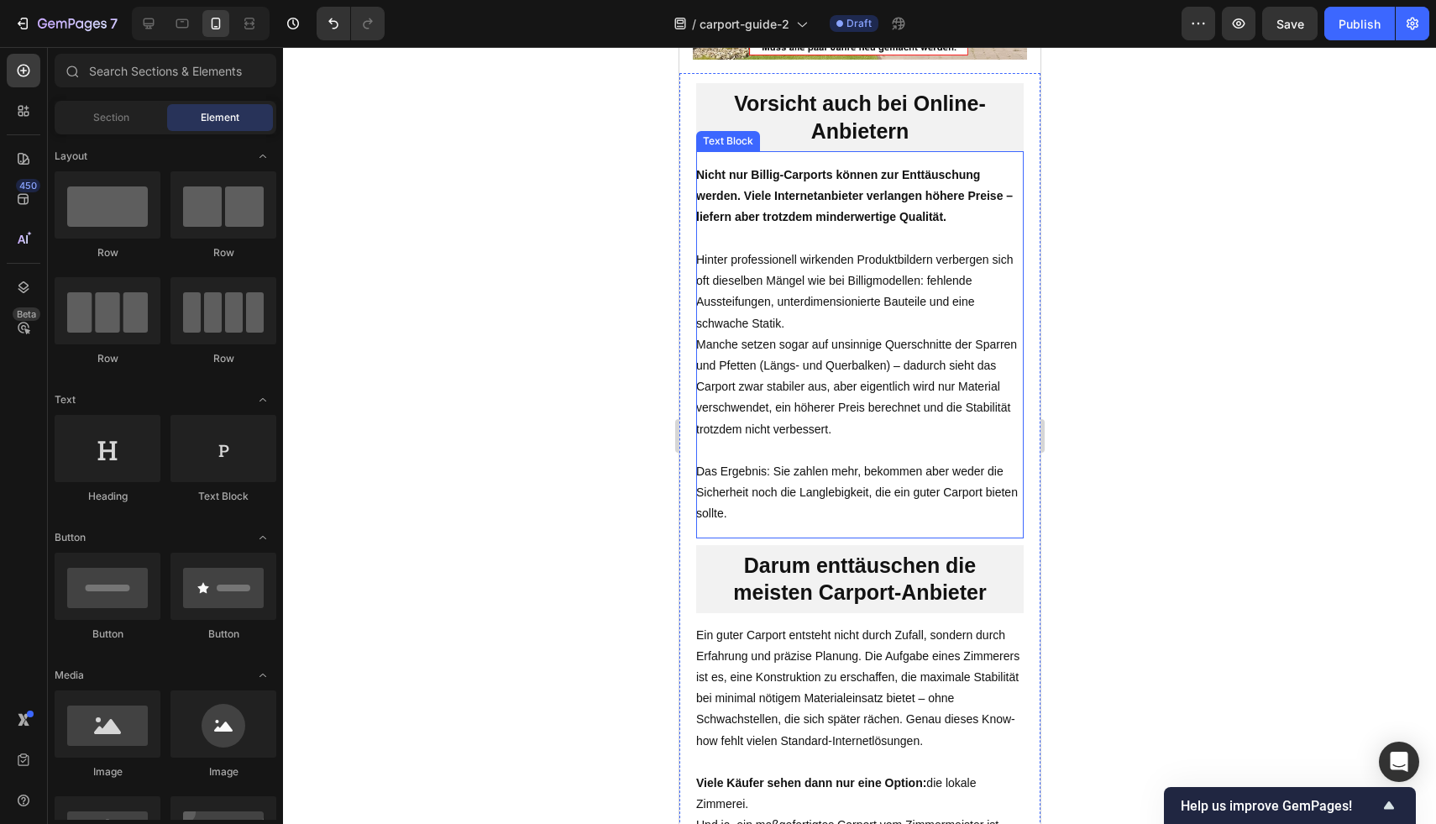
click at [1202, 306] on div at bounding box center [859, 435] width 1153 height 777
click at [1097, 182] on div at bounding box center [859, 435] width 1153 height 777
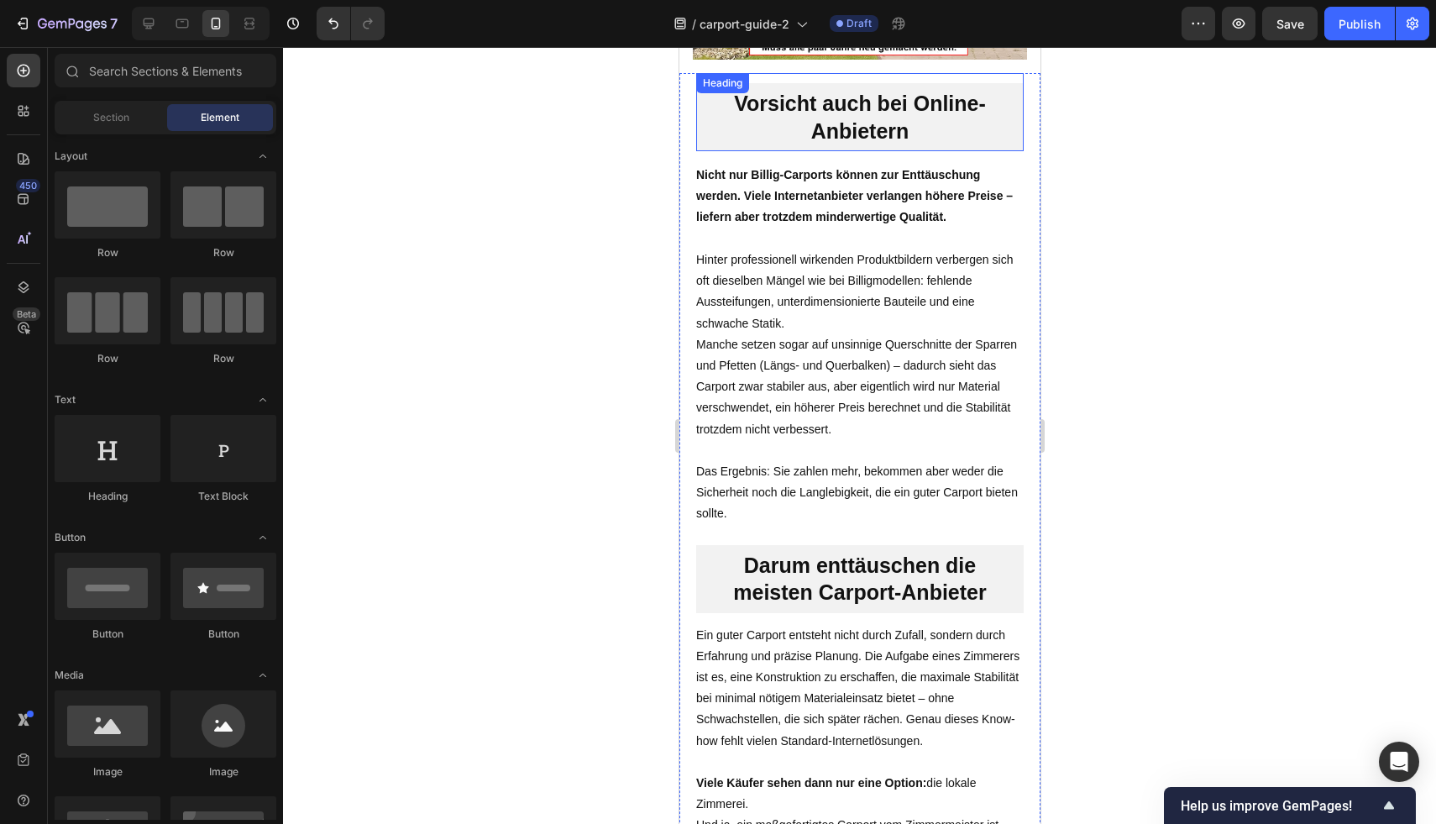
click at [862, 126] on h2 "Vorsicht auch bei Online-Anbietern" at bounding box center [858, 117] width 327 height 68
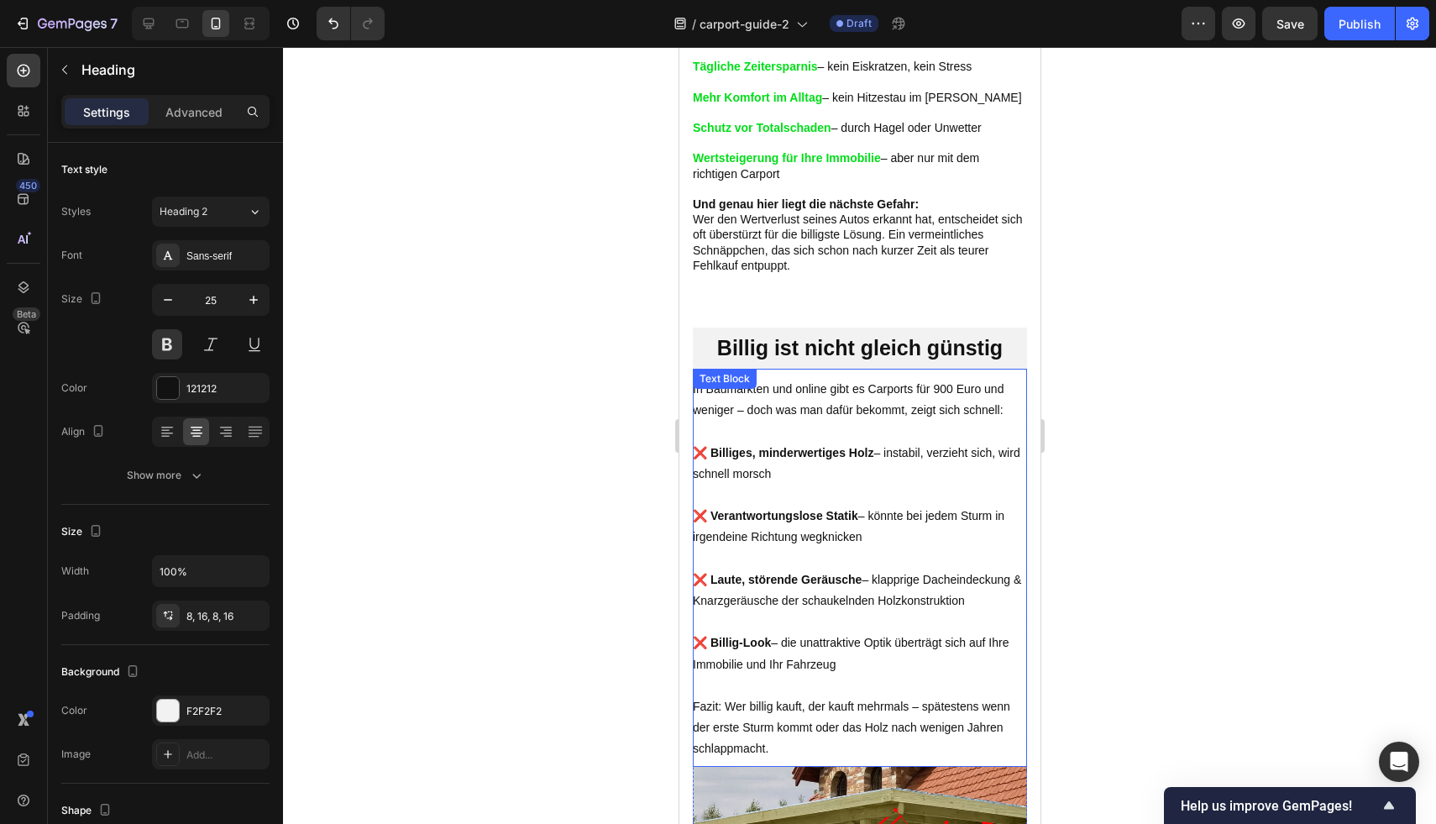
scroll to position [1533, 0]
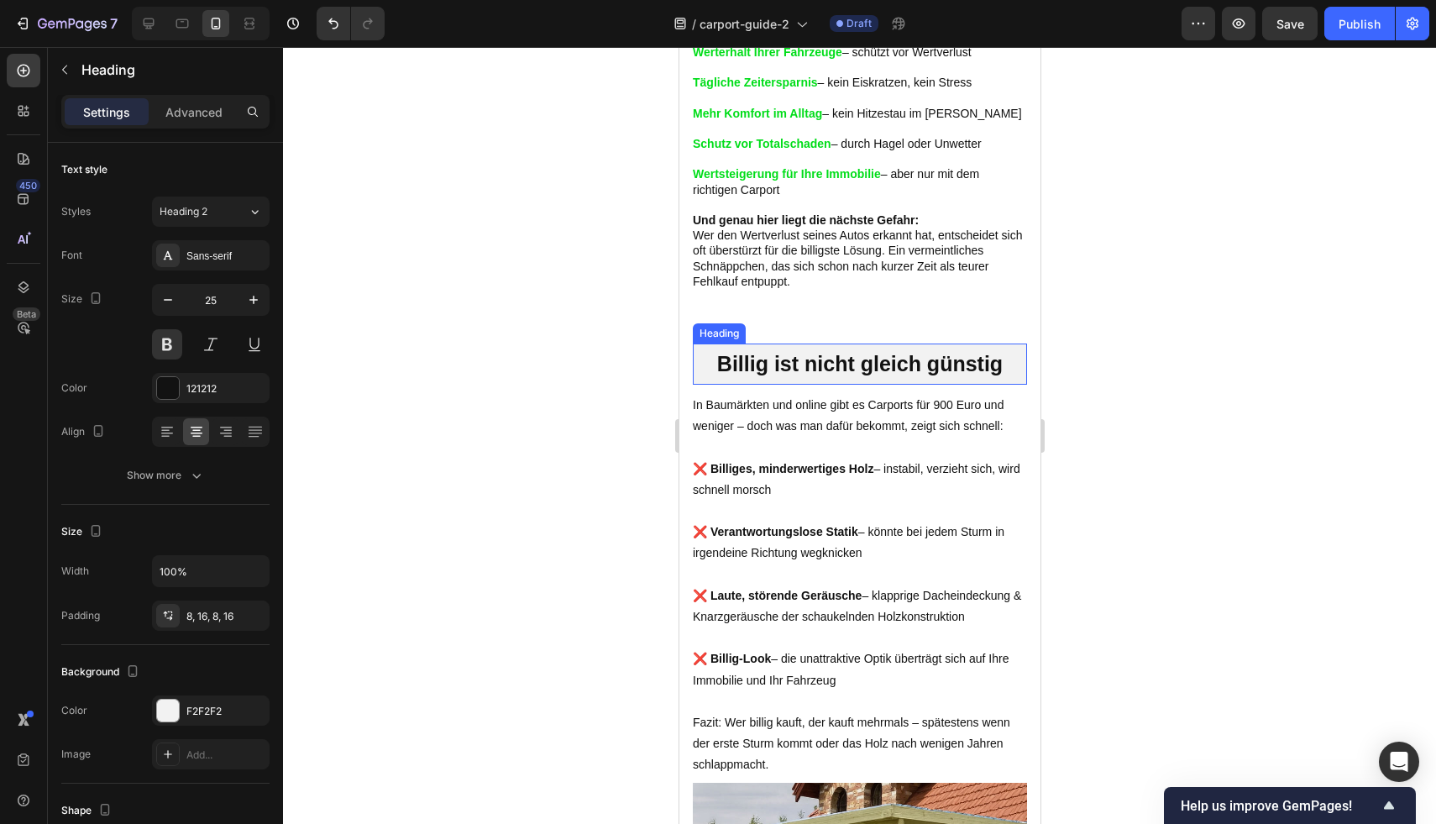
click at [855, 363] on h2 "Billig ist nicht gleich günstig" at bounding box center [859, 363] width 334 height 41
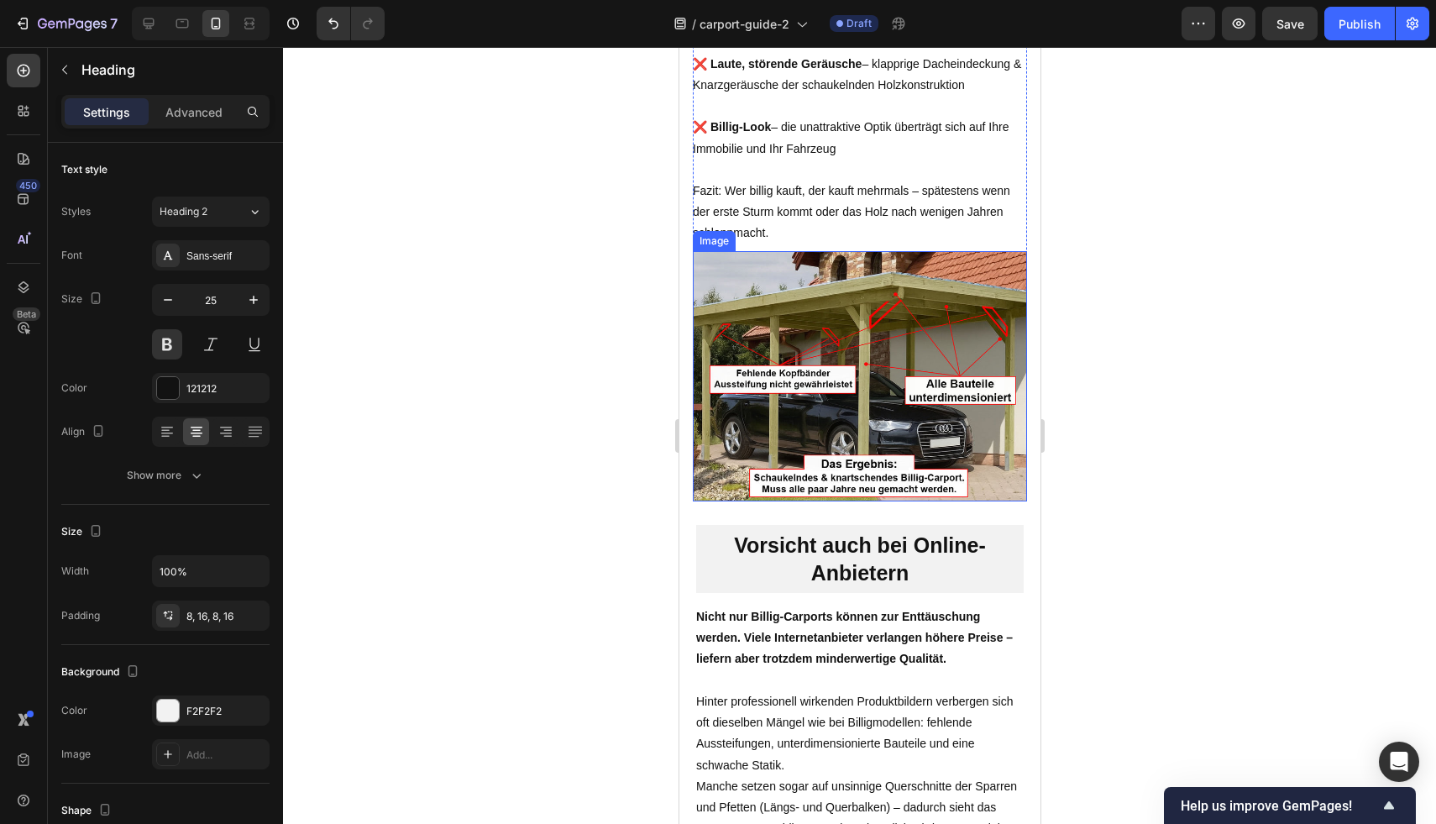
scroll to position [2203, 0]
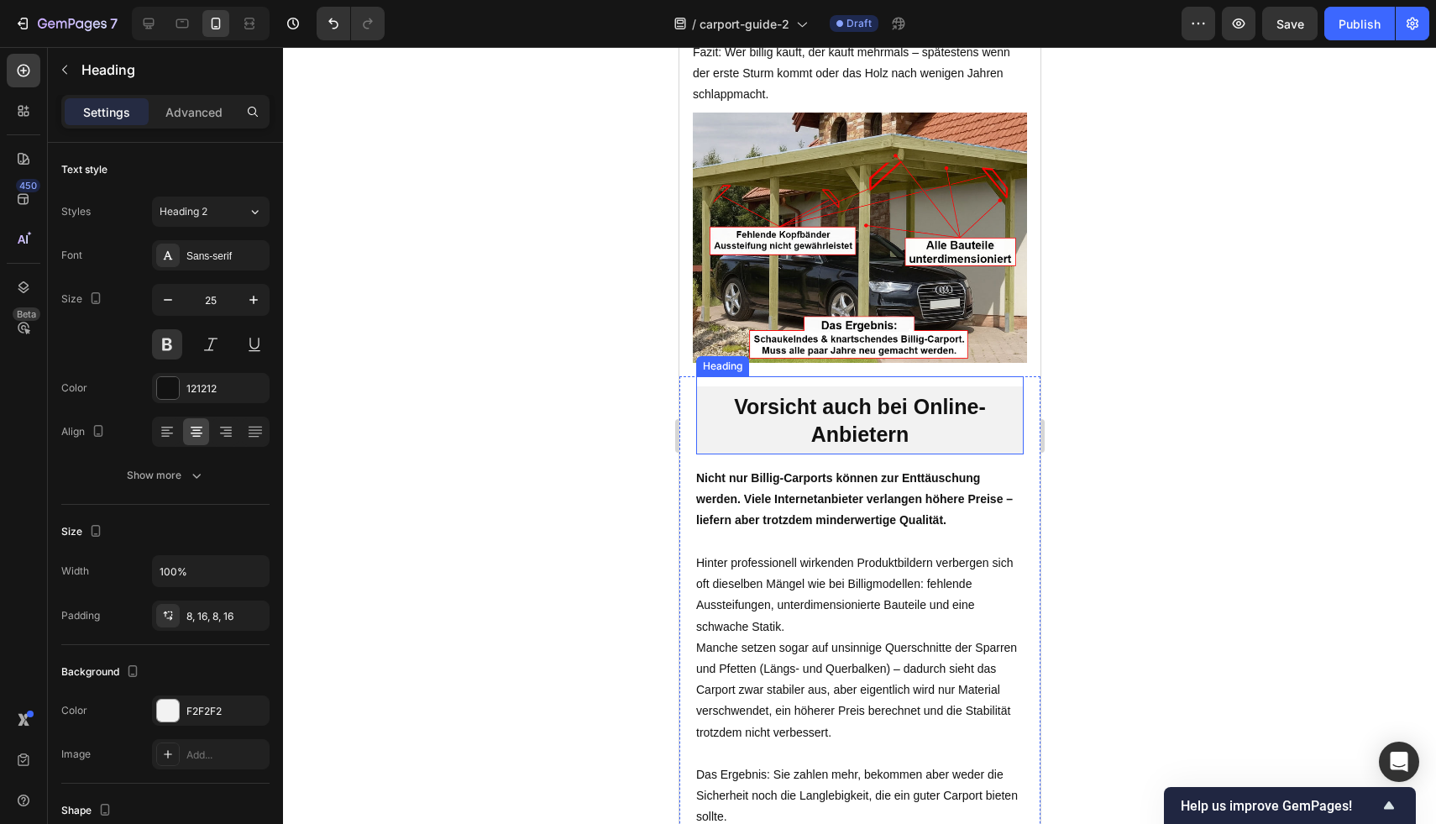
click at [850, 415] on h2 "Vorsicht auch bei Online-Anbietern" at bounding box center [858, 420] width 327 height 68
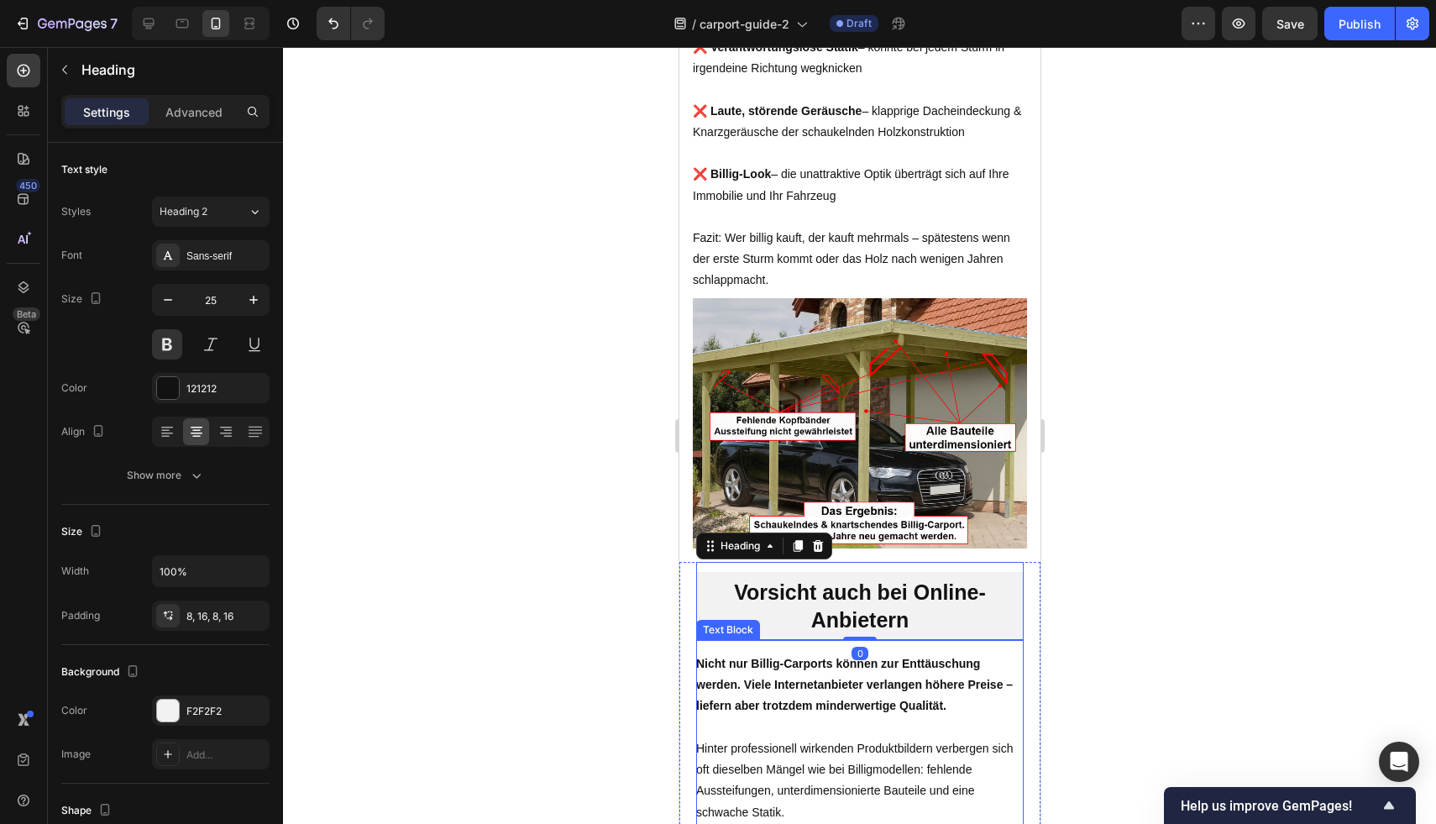
scroll to position [2002, 0]
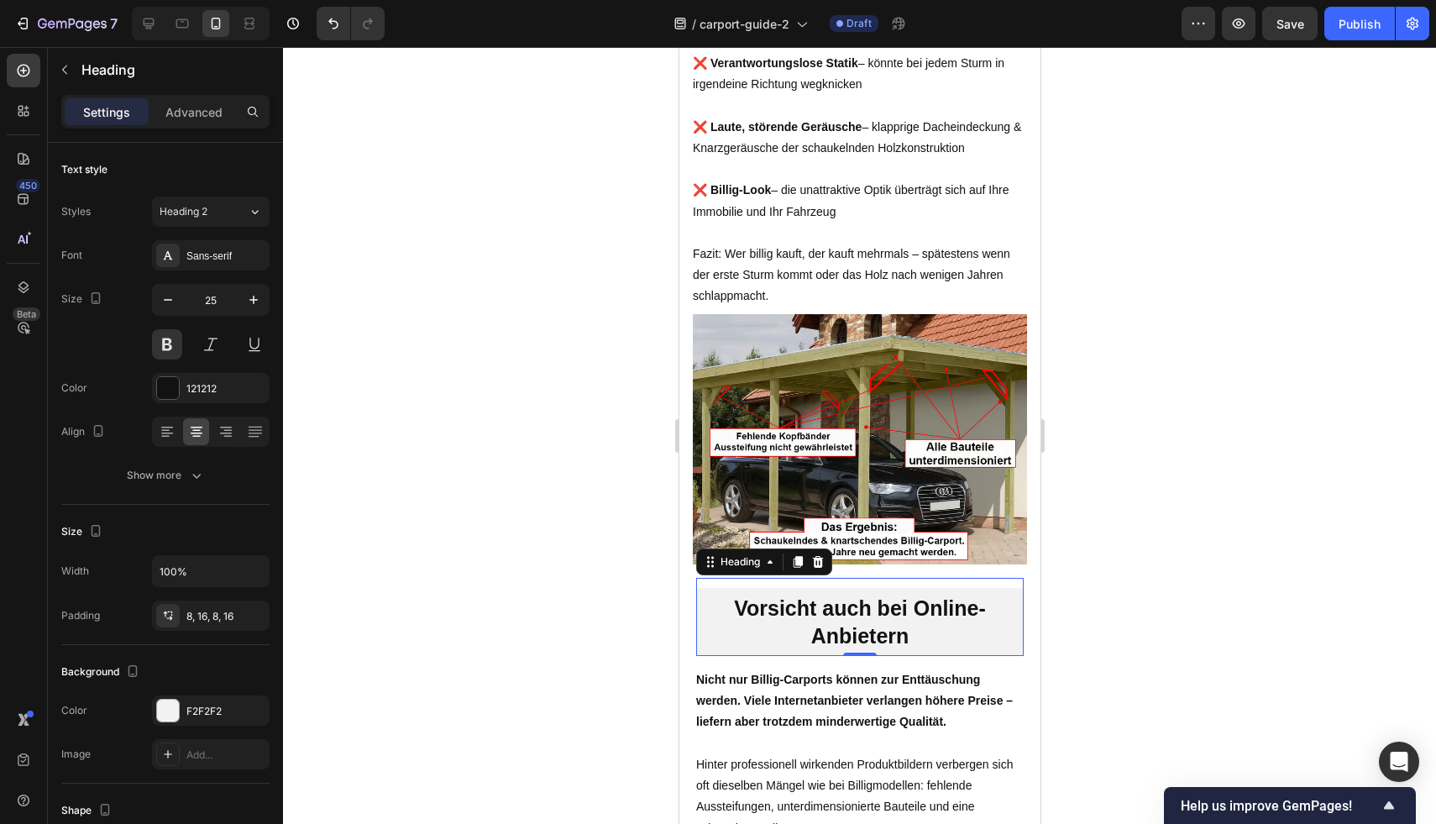
click at [1237, 516] on div at bounding box center [859, 435] width 1153 height 777
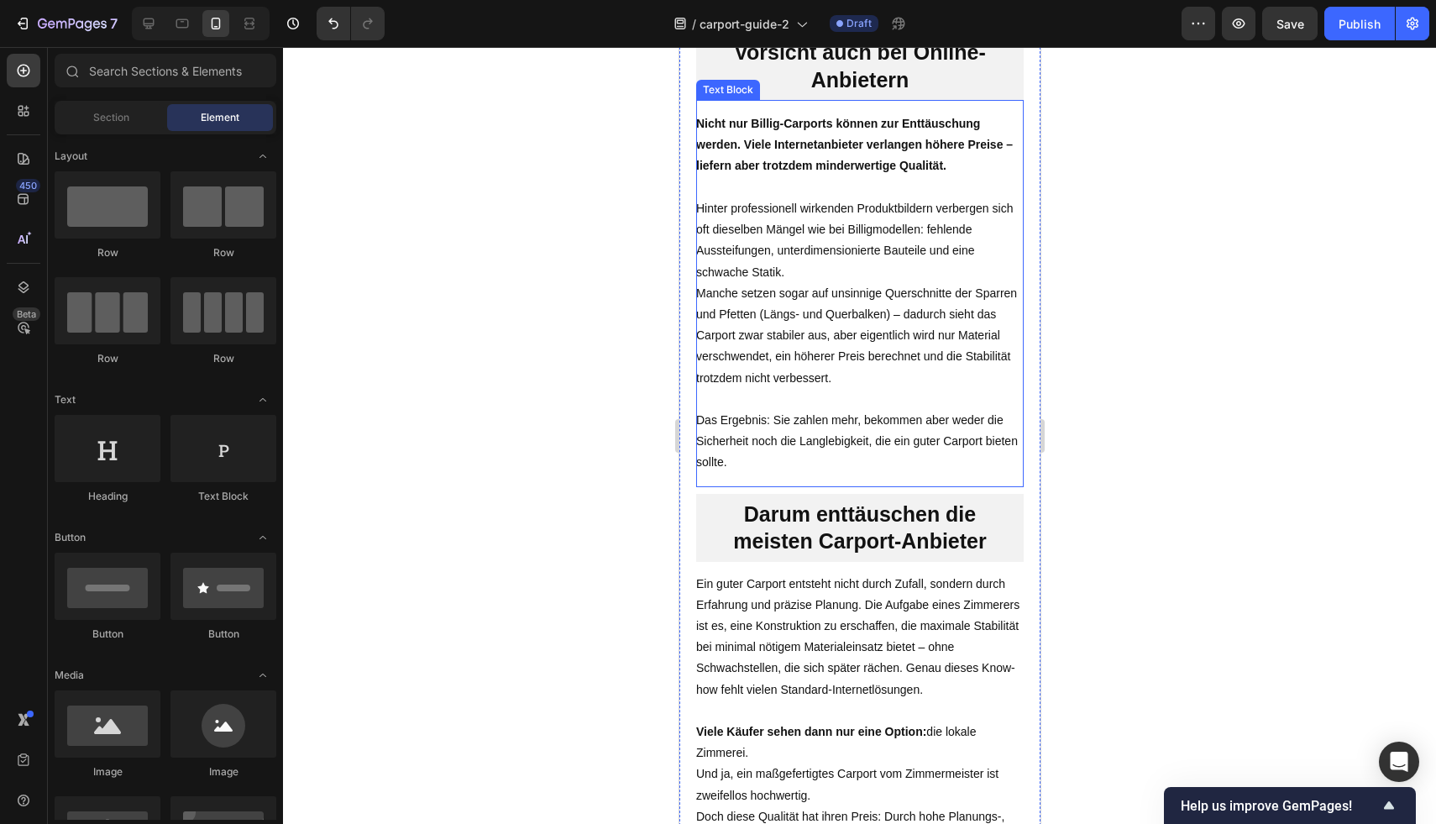
scroll to position [2695, 0]
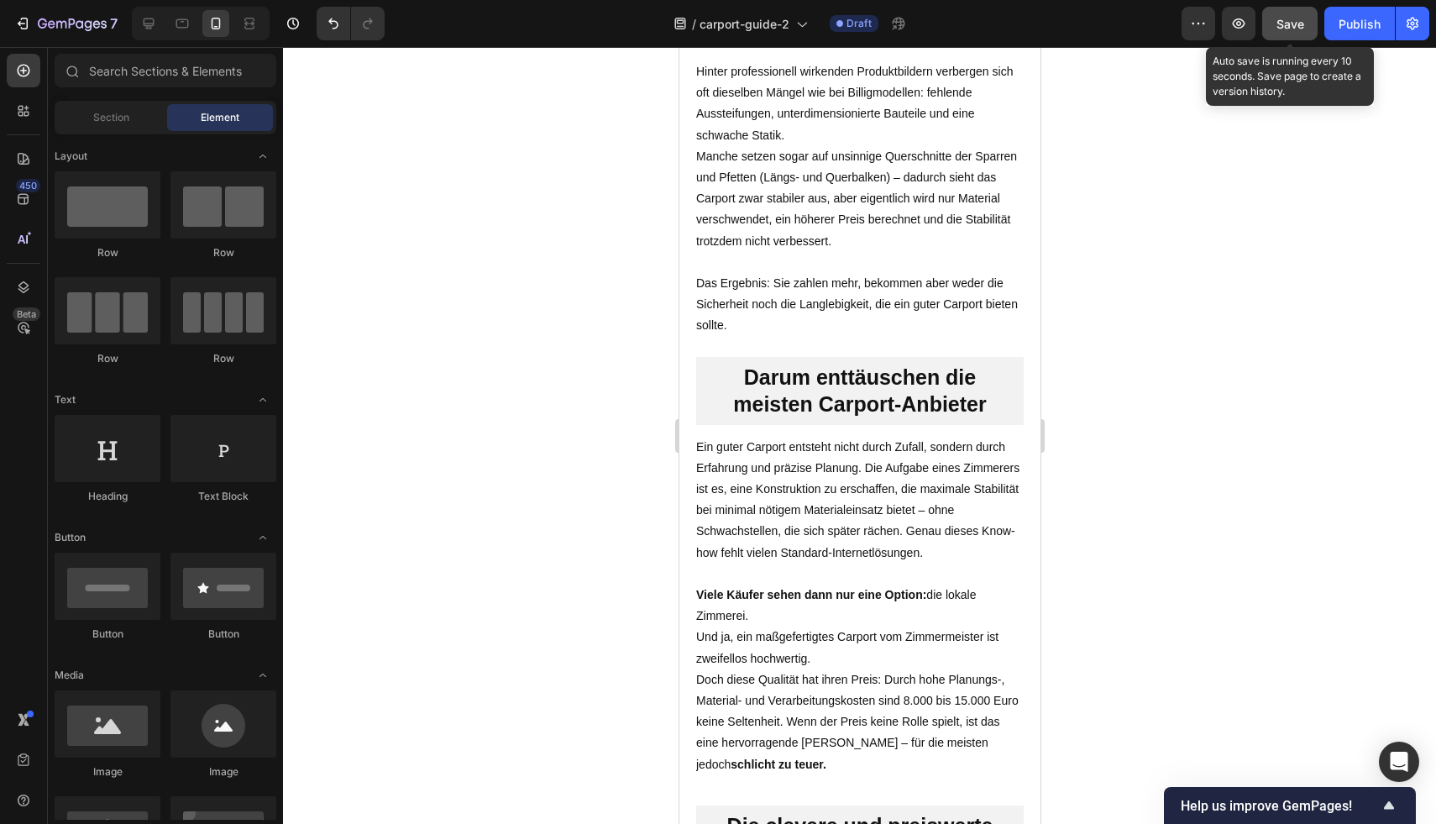
click at [1280, 29] on span "Save" at bounding box center [1290, 24] width 28 height 14
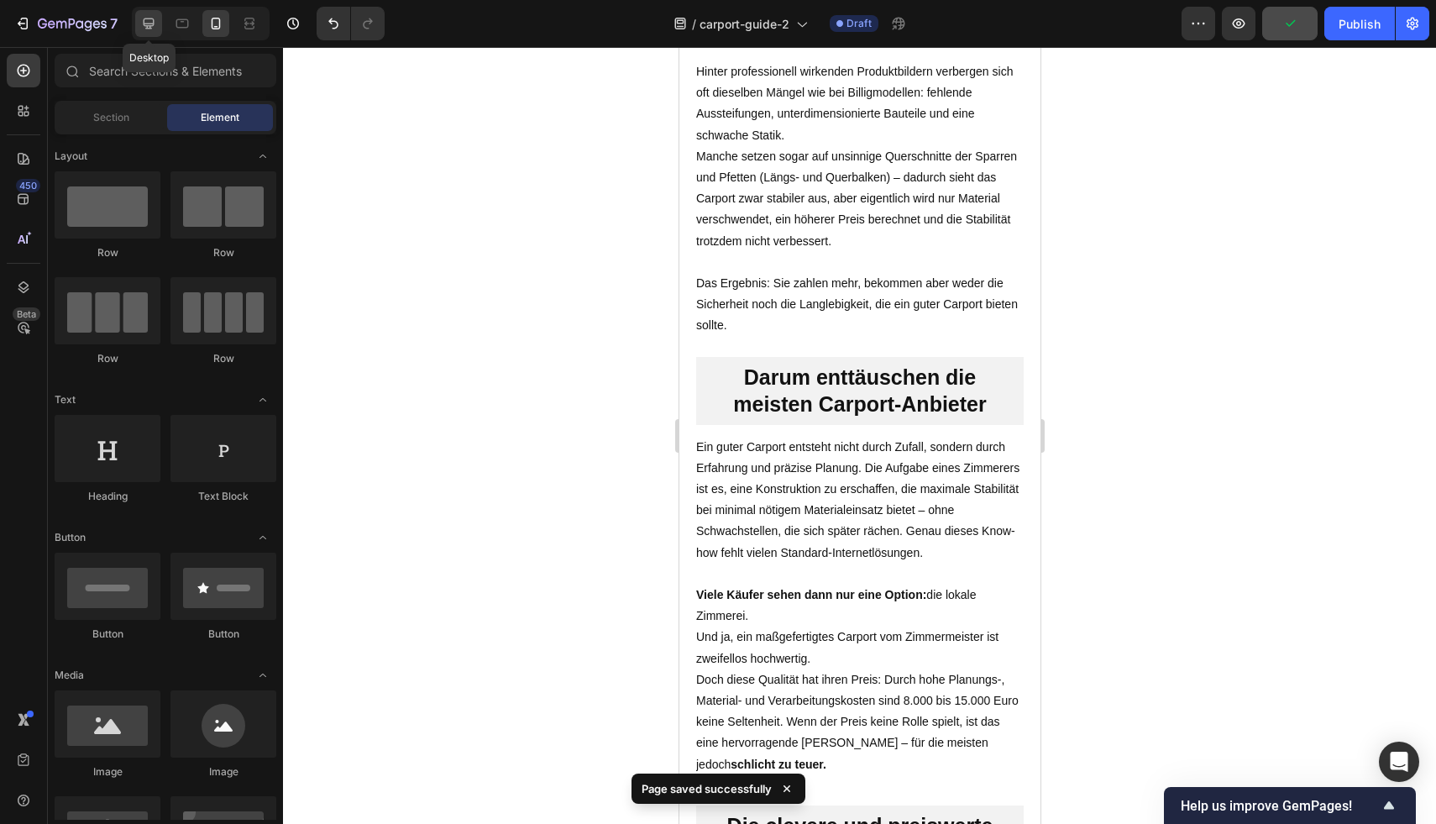
click at [157, 17] on div at bounding box center [148, 23] width 27 height 27
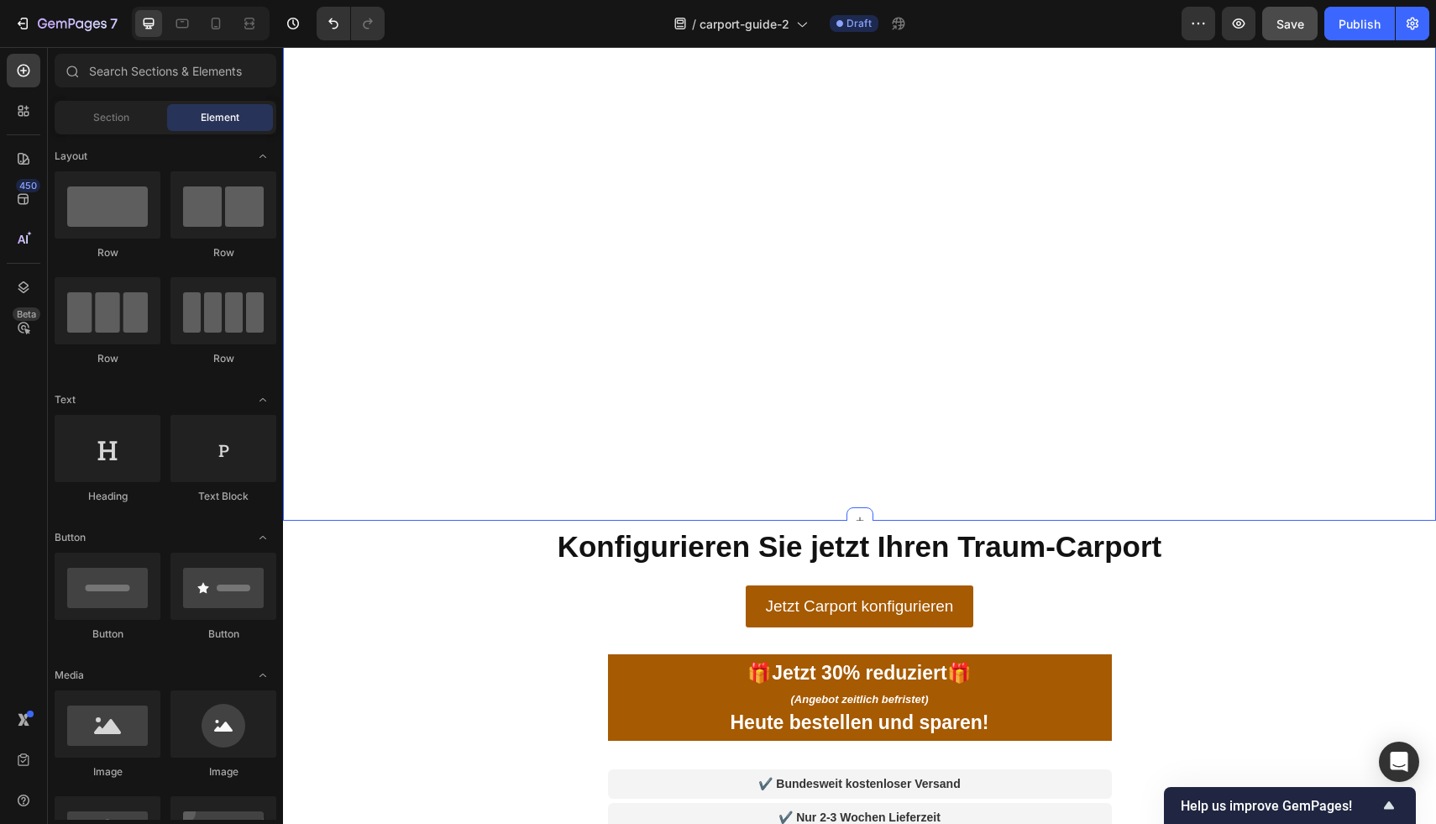
scroll to position [6214, 0]
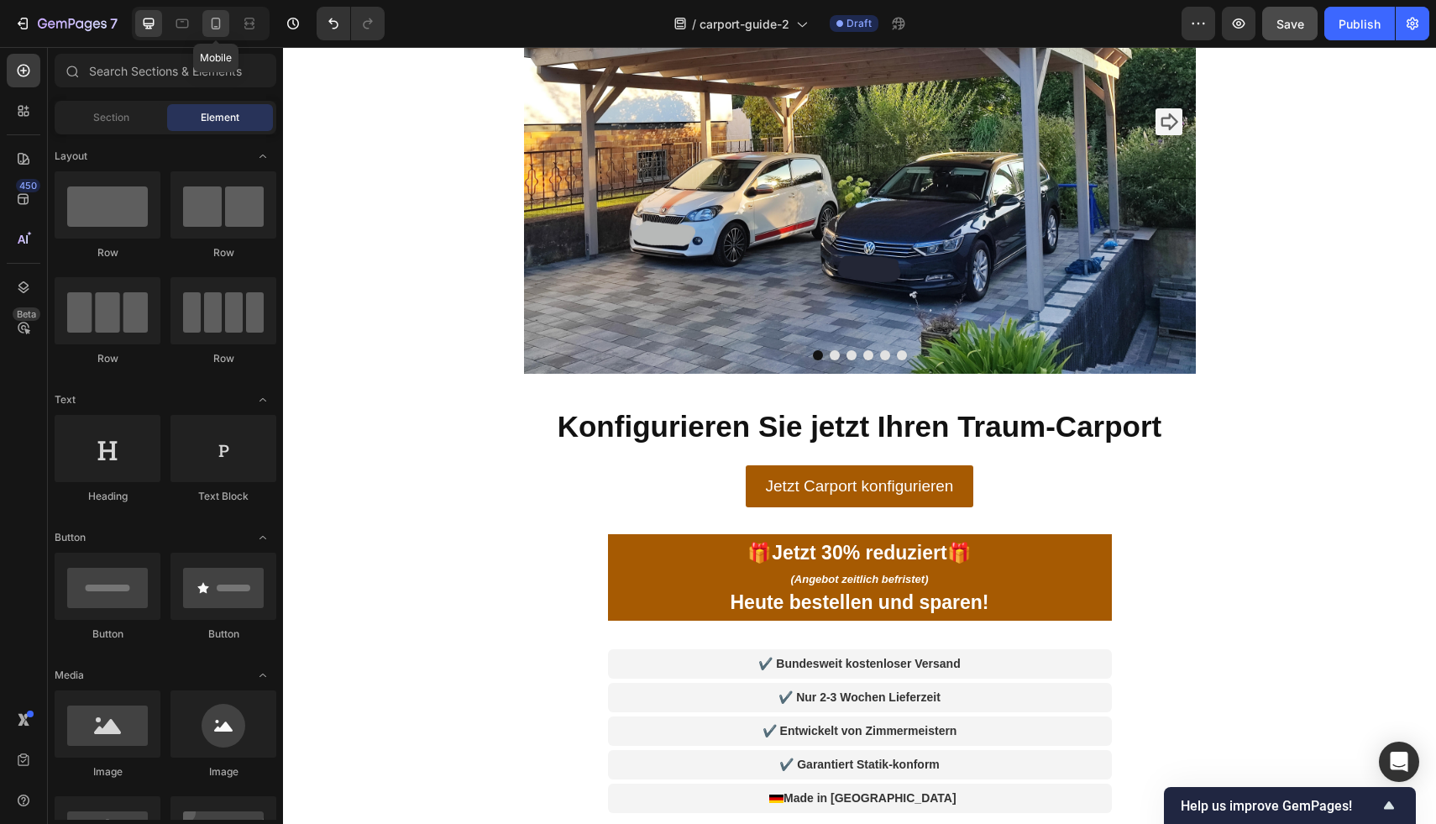
click at [215, 29] on icon at bounding box center [216, 24] width 9 height 12
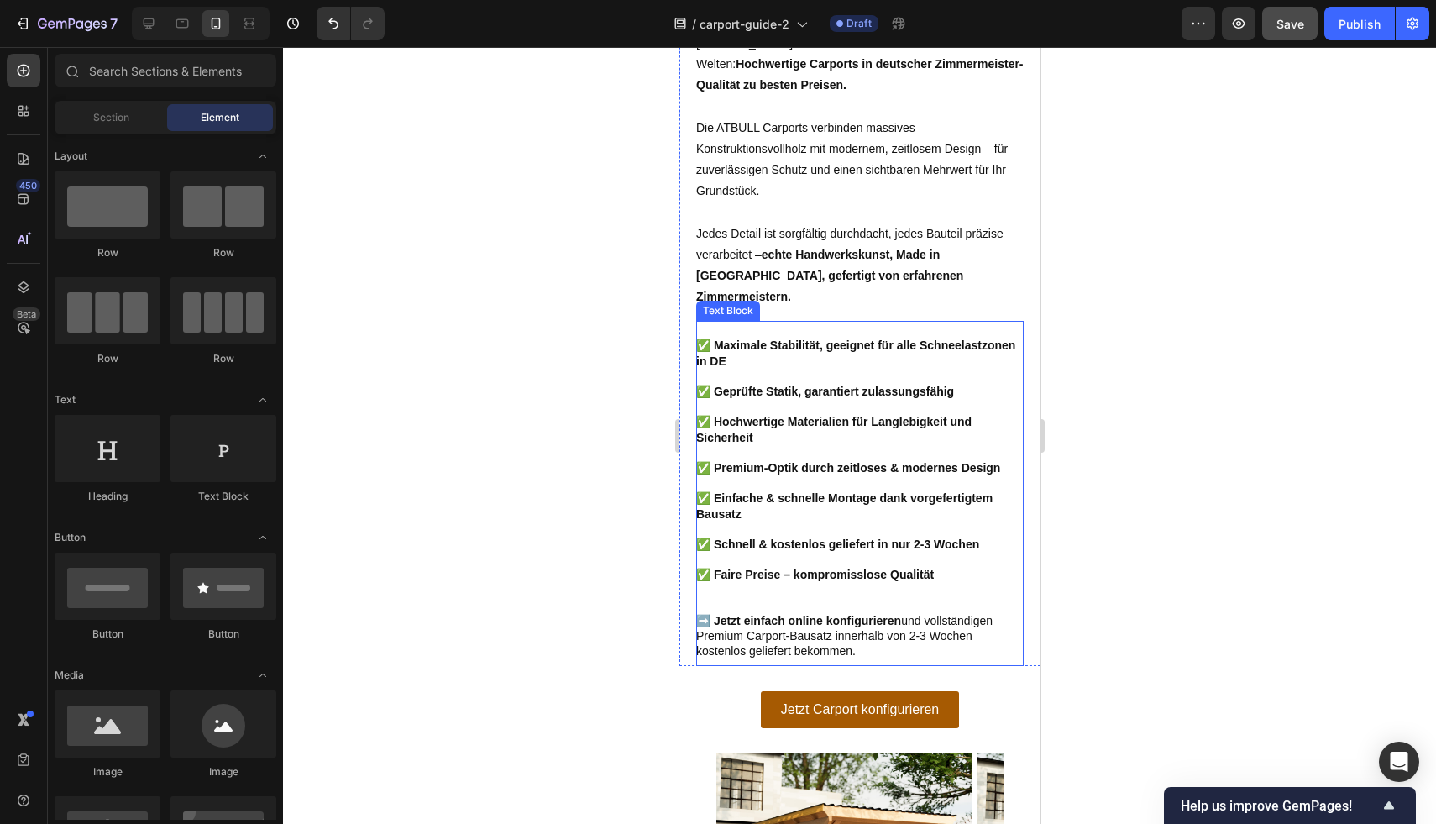
scroll to position [4067, 0]
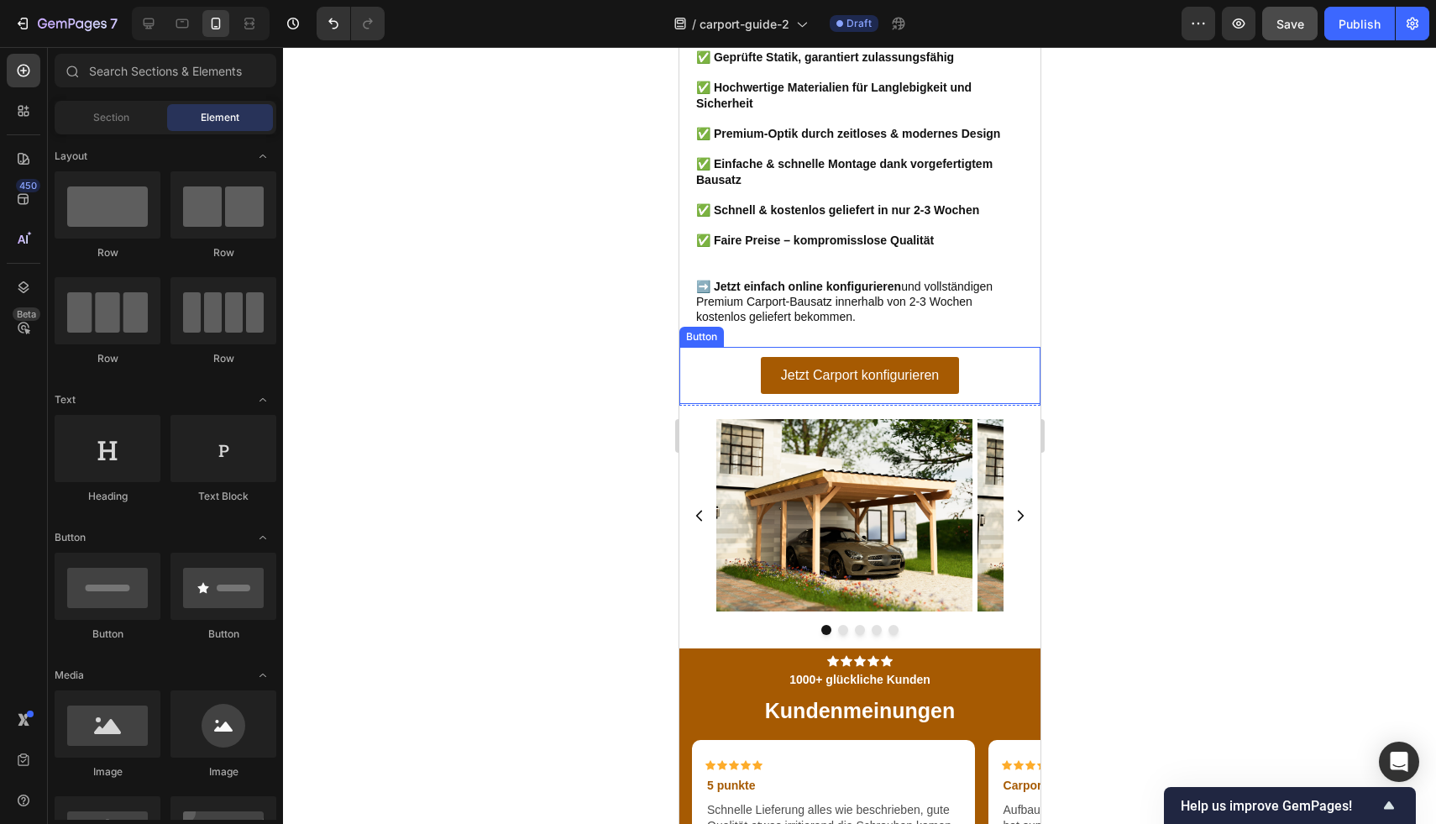
click at [957, 370] on div "Jetzt Carport konfigurieren Button" at bounding box center [858, 376] width 361 height 58
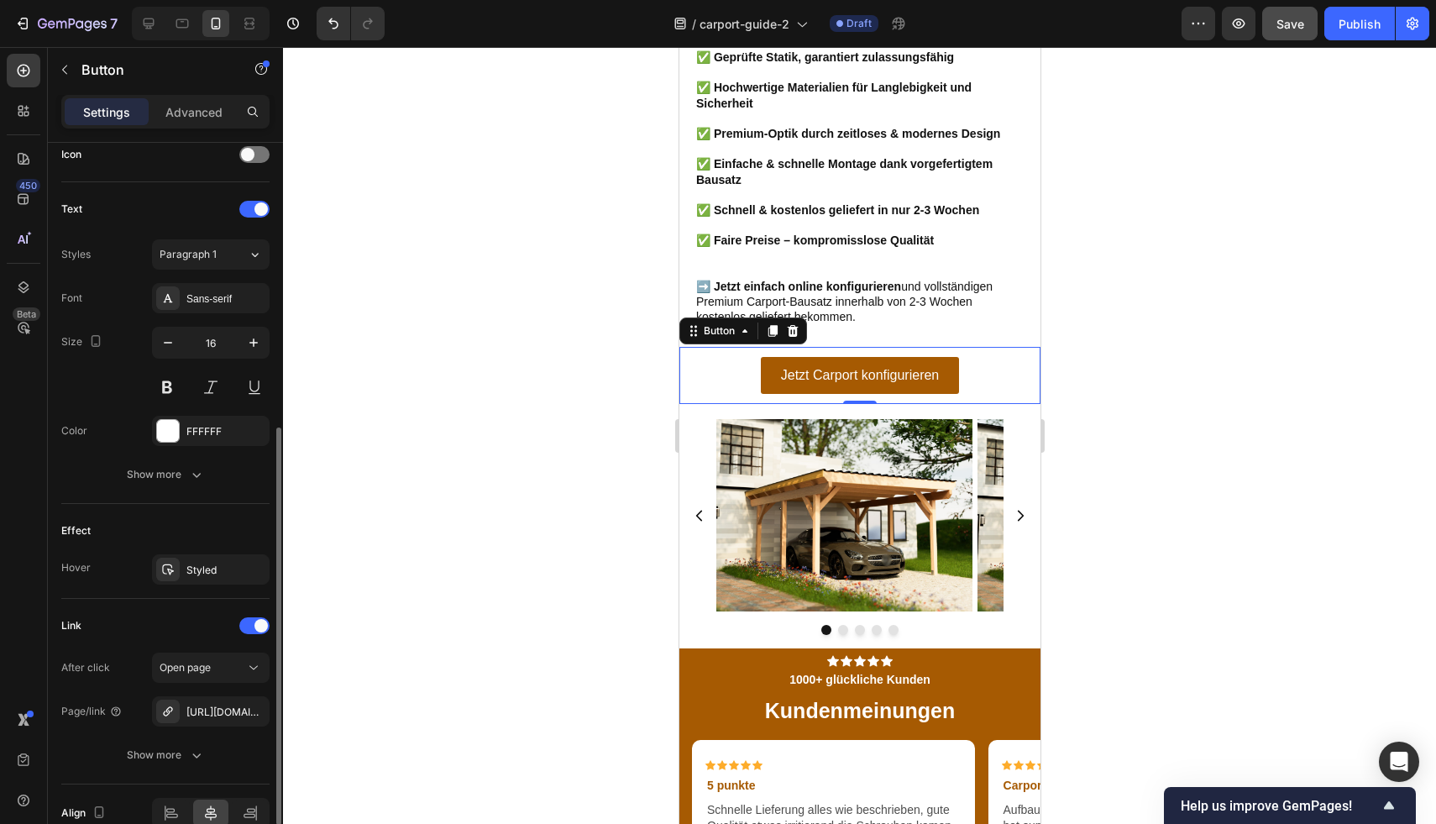
scroll to position [606, 0]
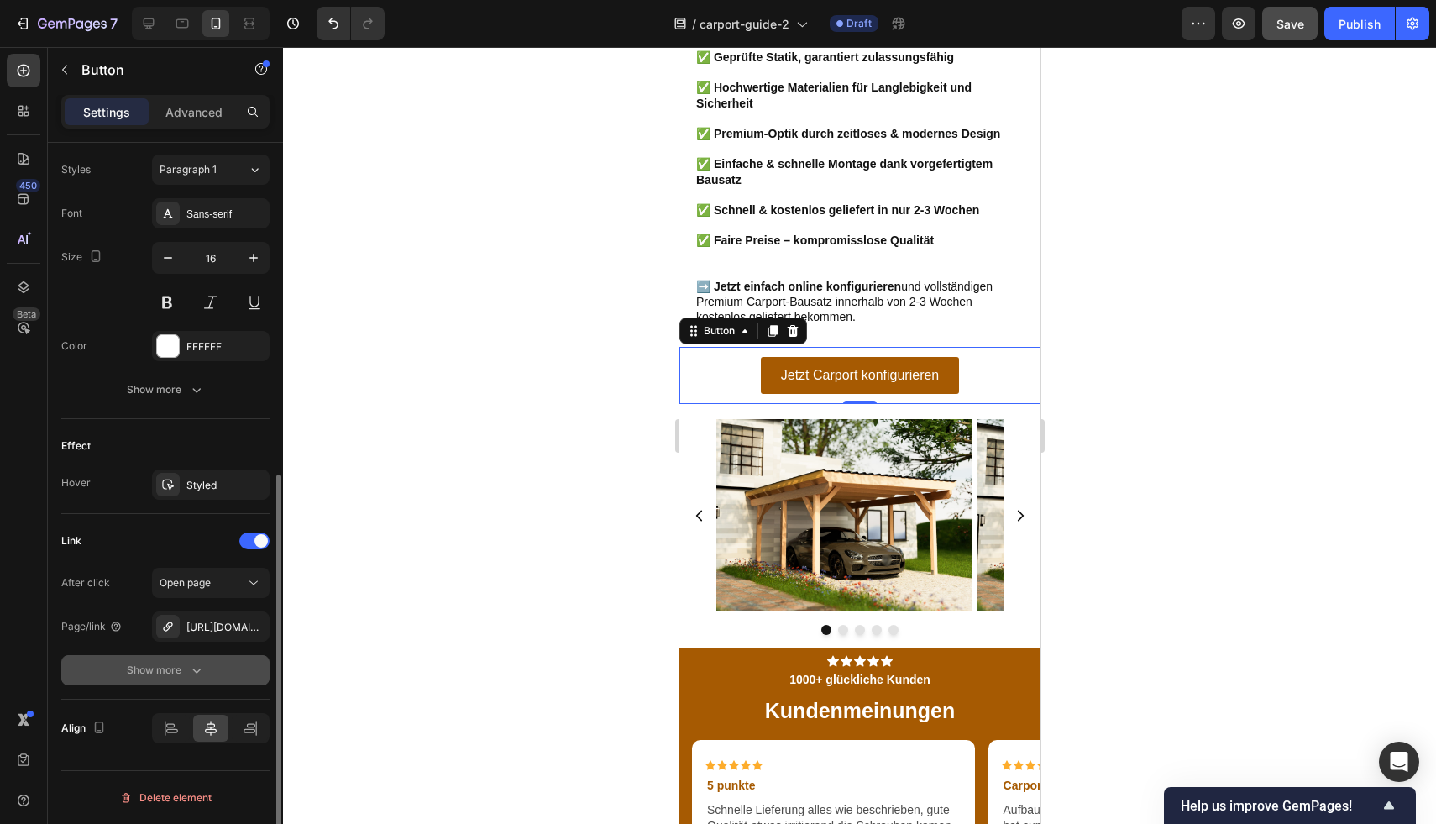
click at [171, 658] on button "Show more" at bounding box center [165, 670] width 208 height 30
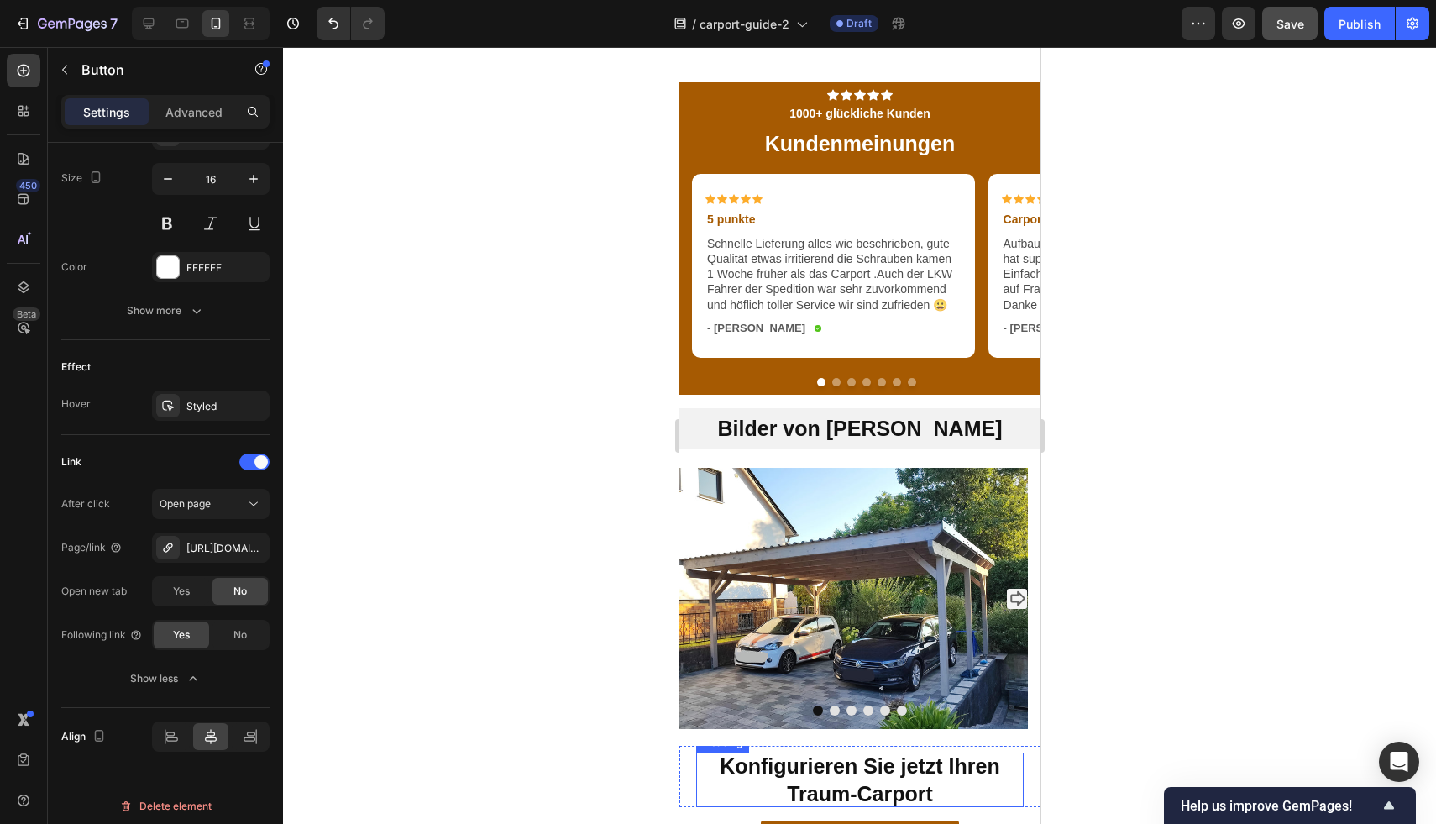
scroll to position [4893, 0]
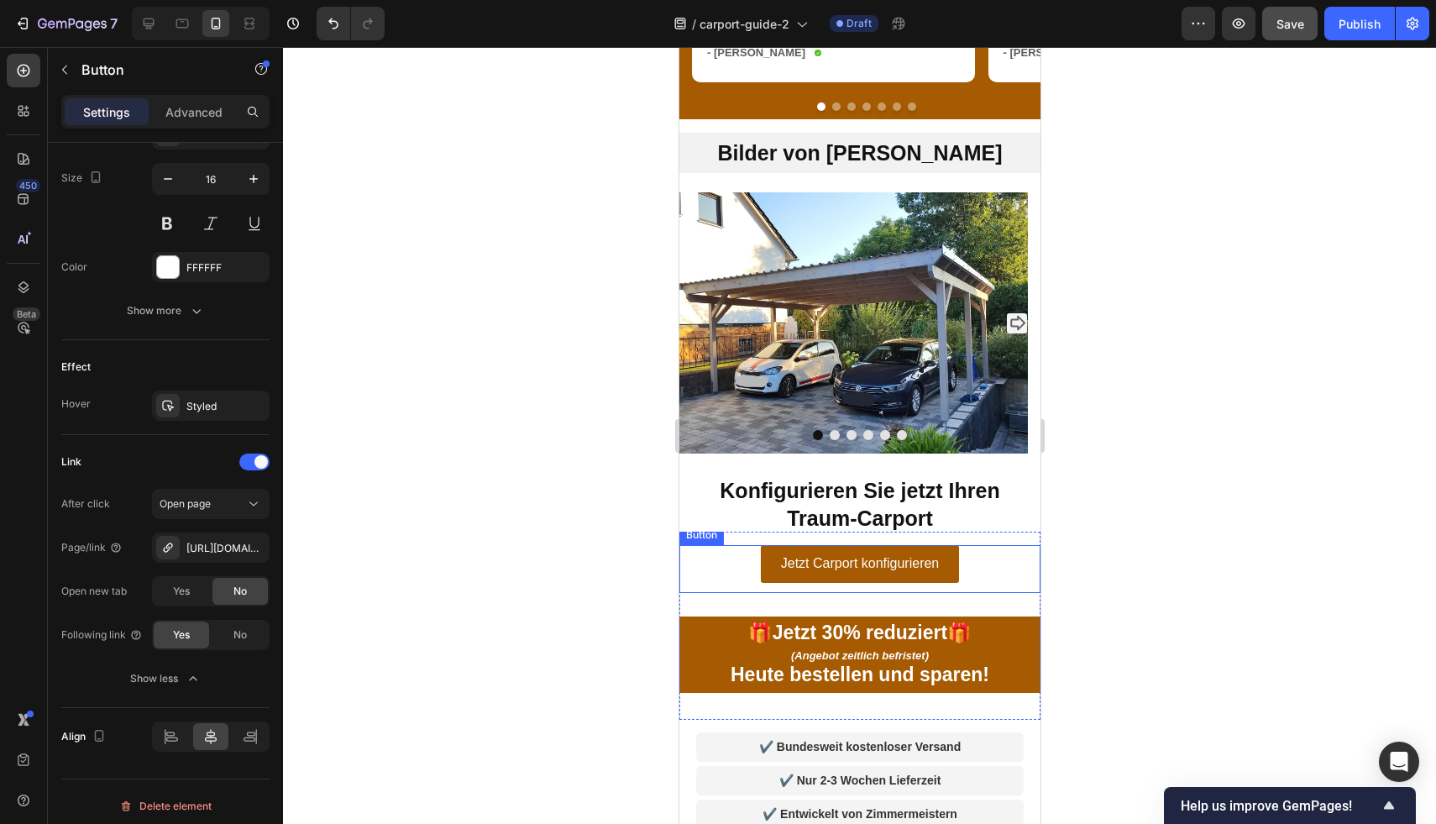
click at [851, 583] on div "Jetzt Carport konfigurieren Button" at bounding box center [858, 569] width 361 height 48
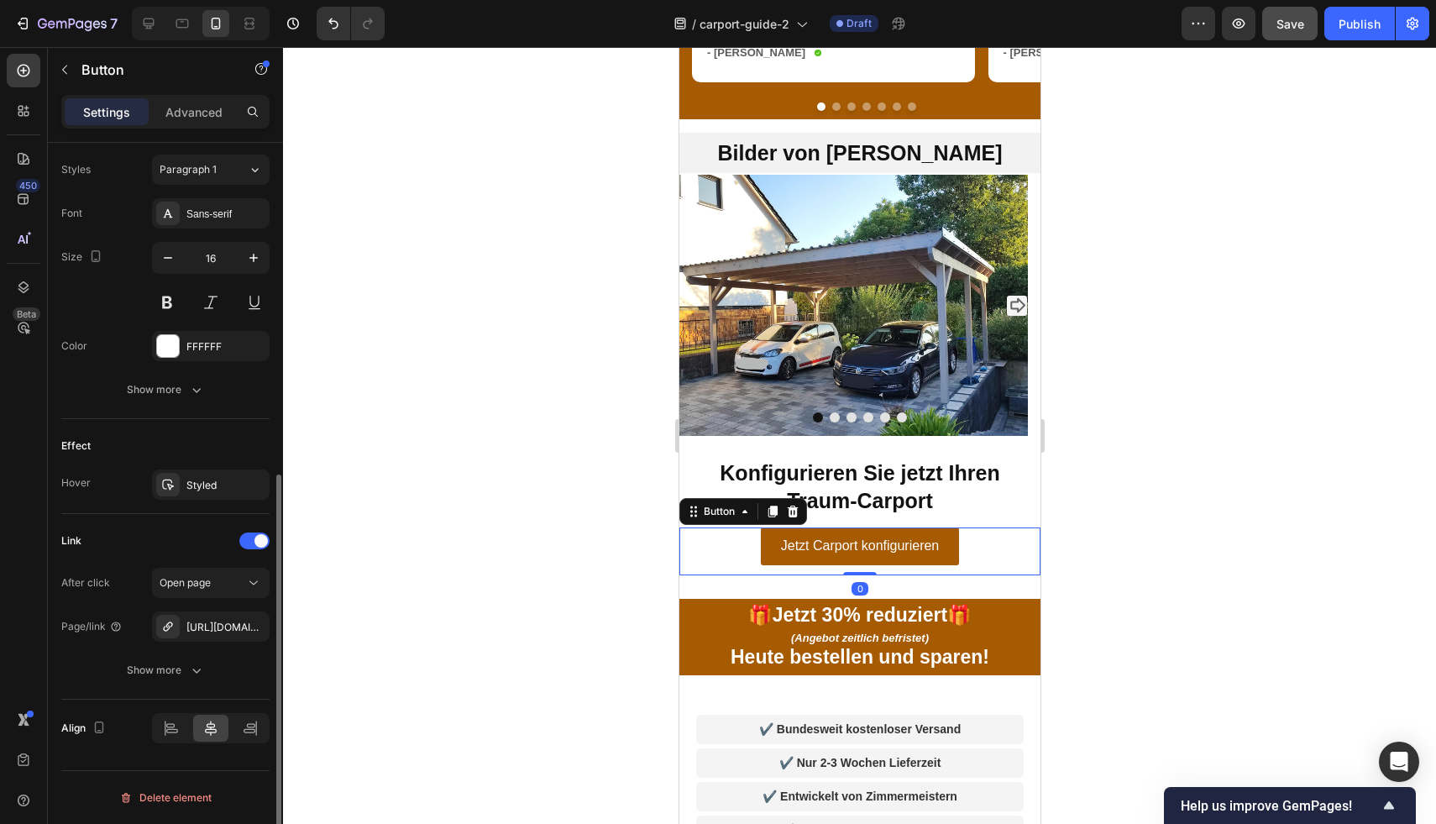
click at [189, 651] on div "After click Open page Page/link https://atbull.de/carport-konfigurator Show more" at bounding box center [165, 627] width 208 height 118
click at [181, 667] on div "Show more" at bounding box center [166, 670] width 78 height 17
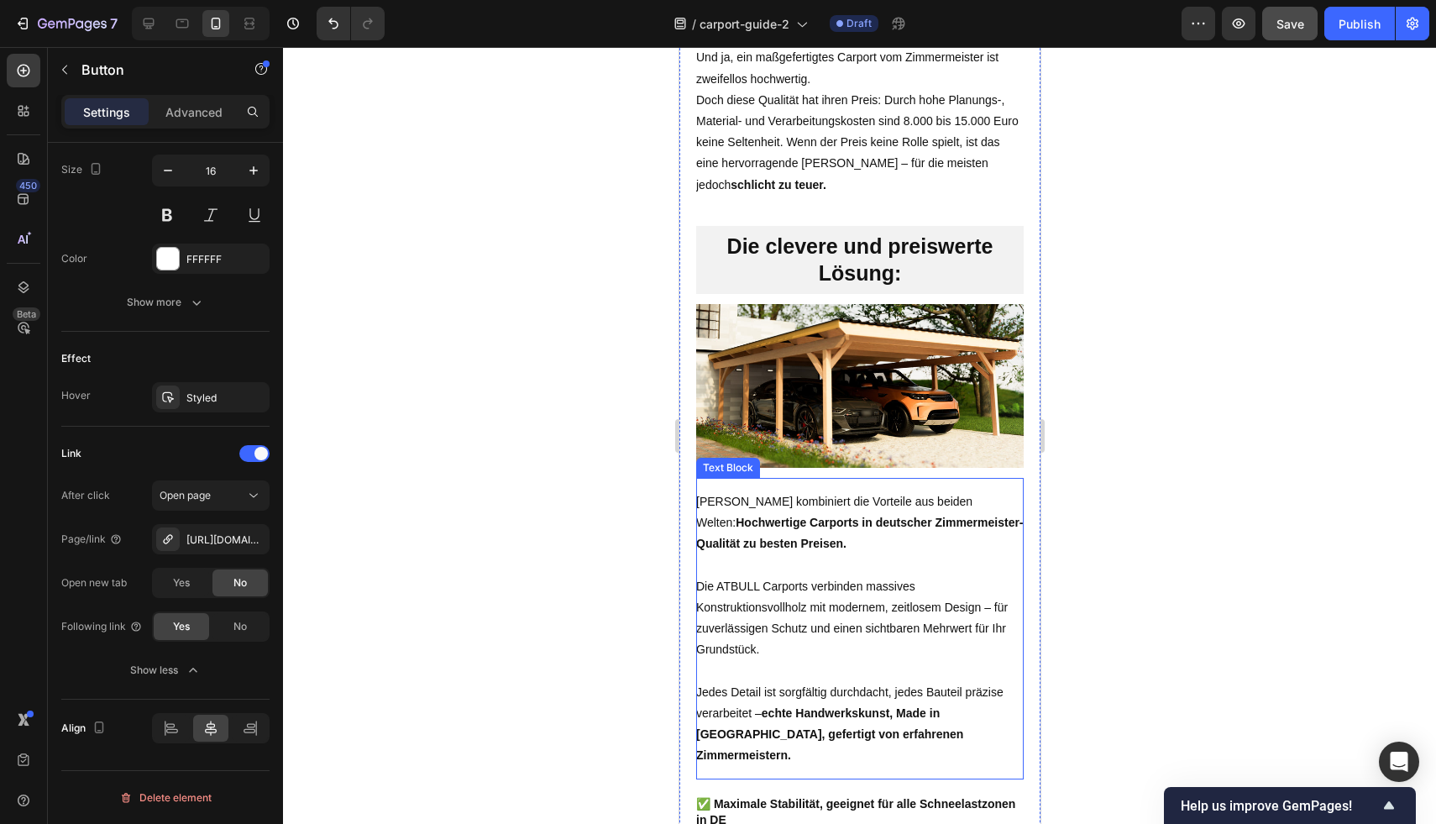
scroll to position [3115, 0]
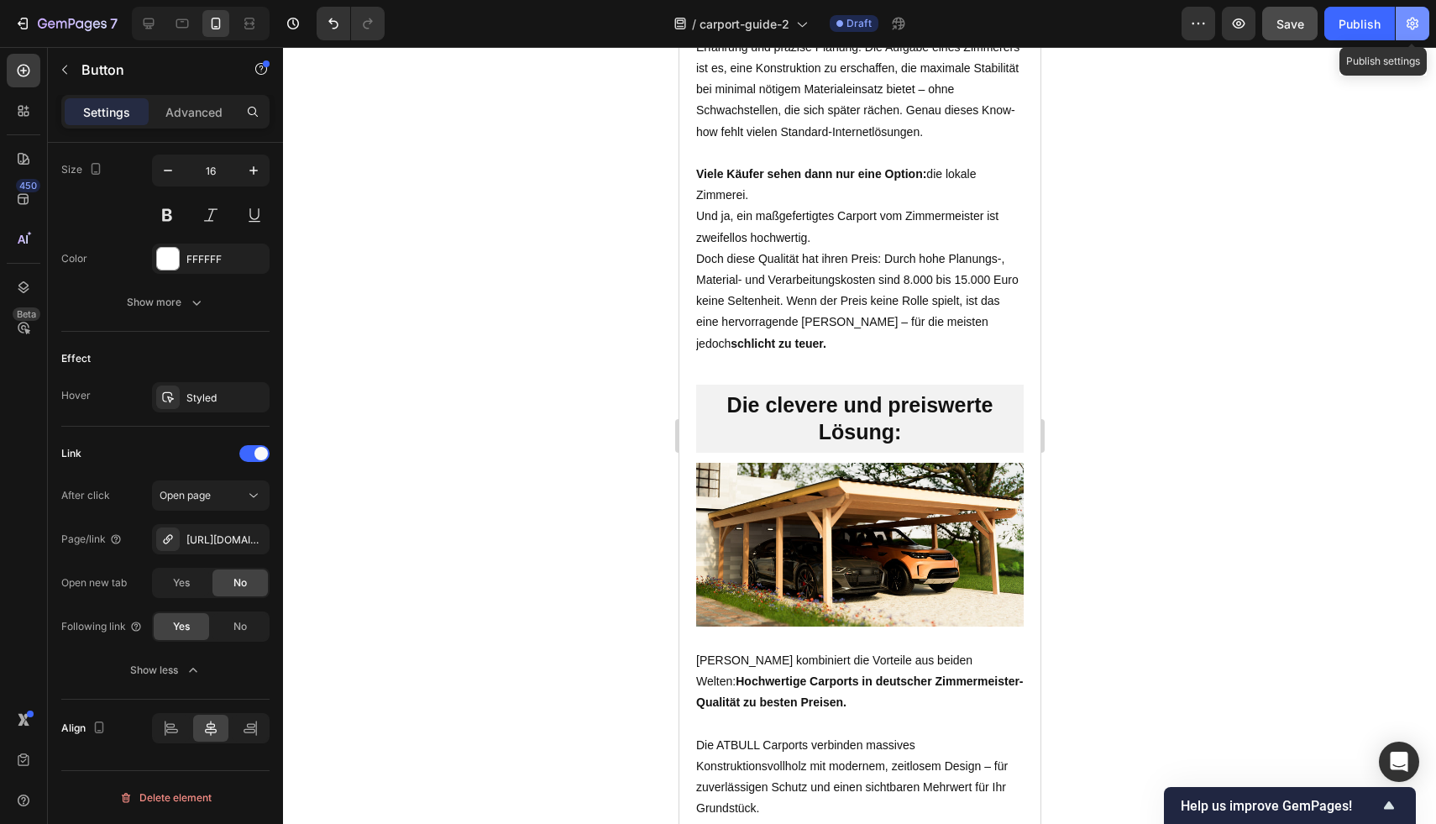
click at [1397, 34] on button "button" at bounding box center [1413, 24] width 34 height 34
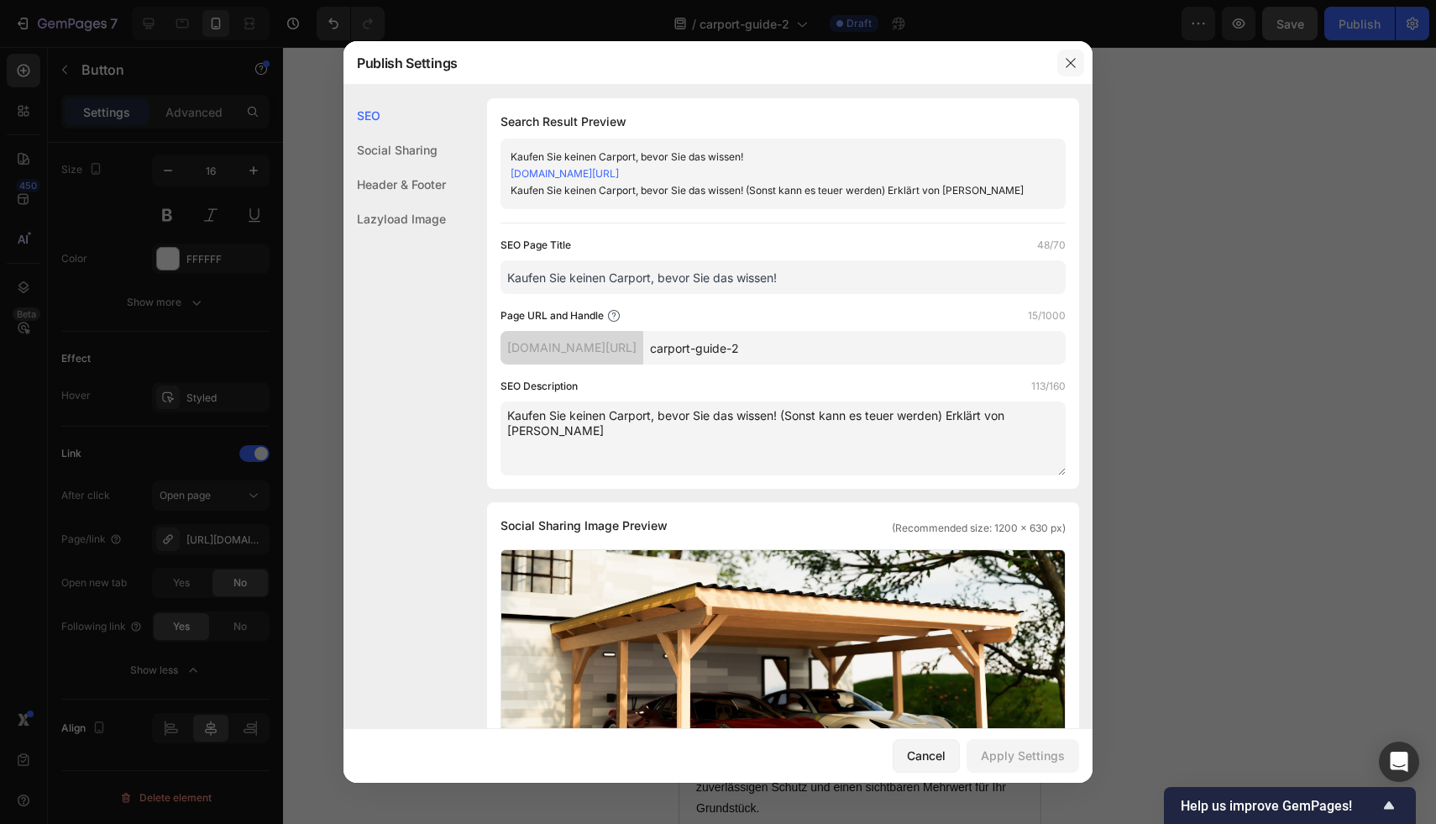
click at [1067, 62] on icon "button" at bounding box center [1070, 62] width 13 height 13
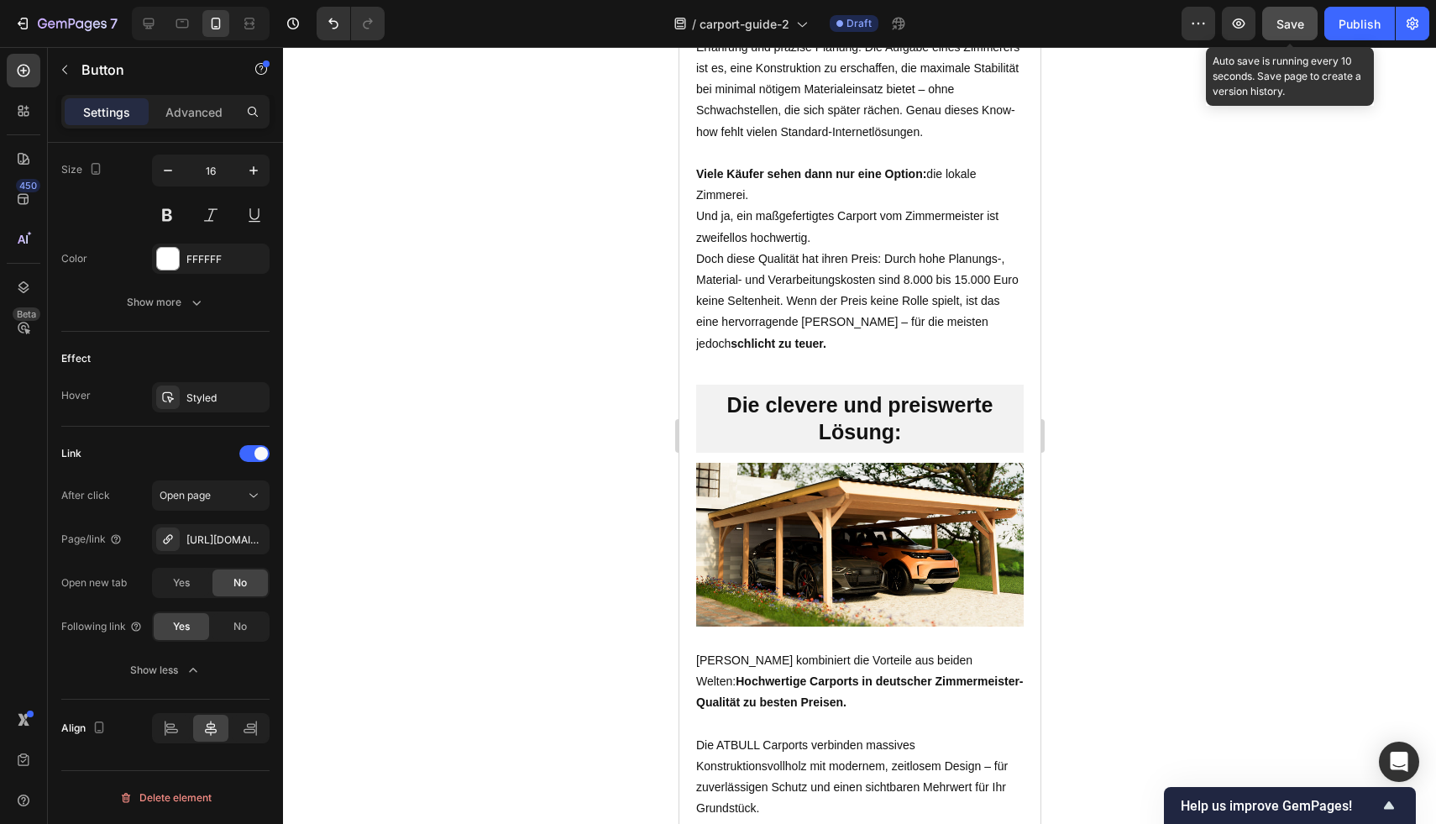
click at [1298, 34] on button "Save" at bounding box center [1289, 24] width 55 height 34
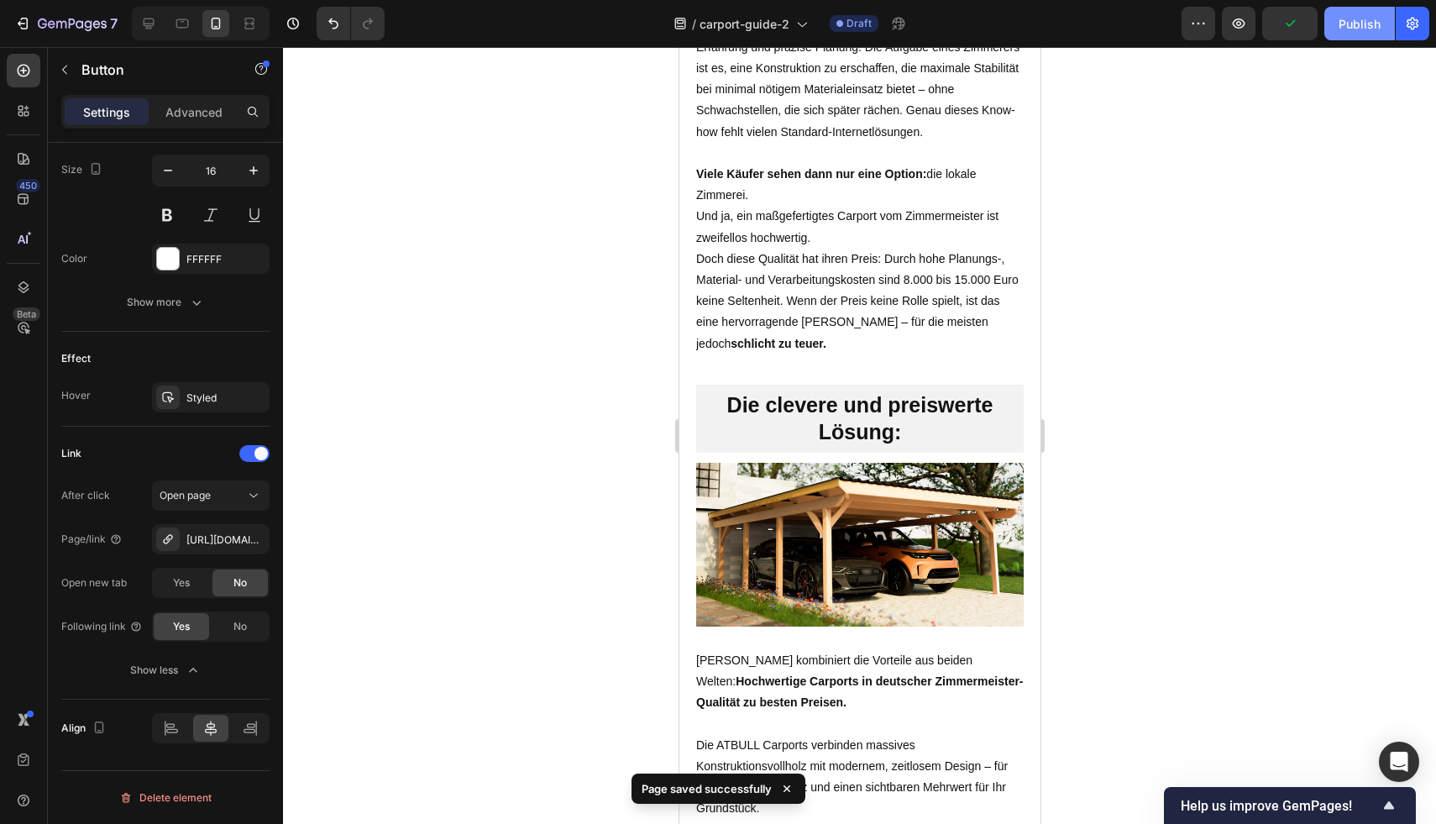
click at [1359, 34] on button "Publish" at bounding box center [1359, 24] width 71 height 34
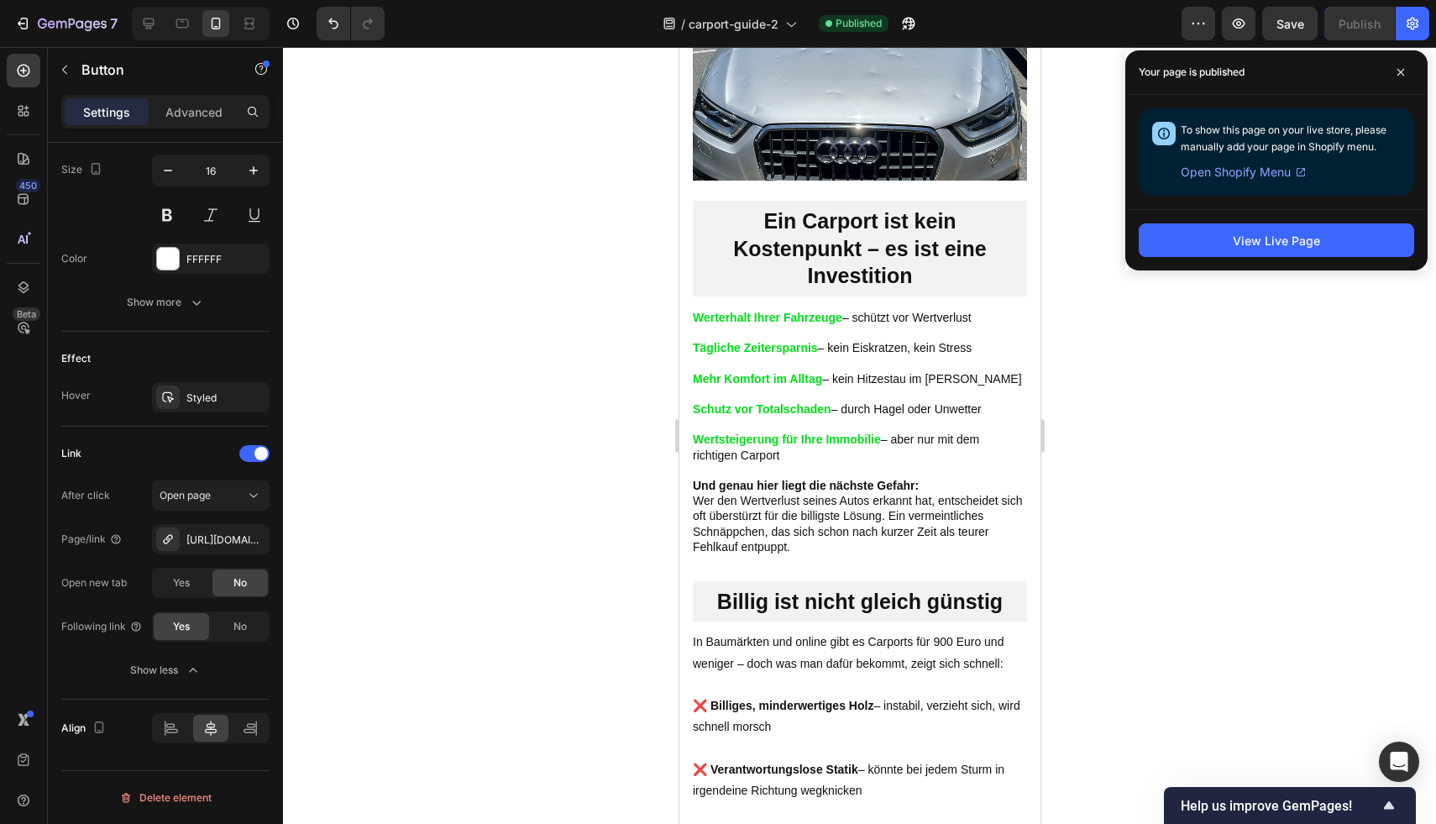
scroll to position [1267, 0]
click at [1399, 72] on icon at bounding box center [1400, 72] width 7 height 7
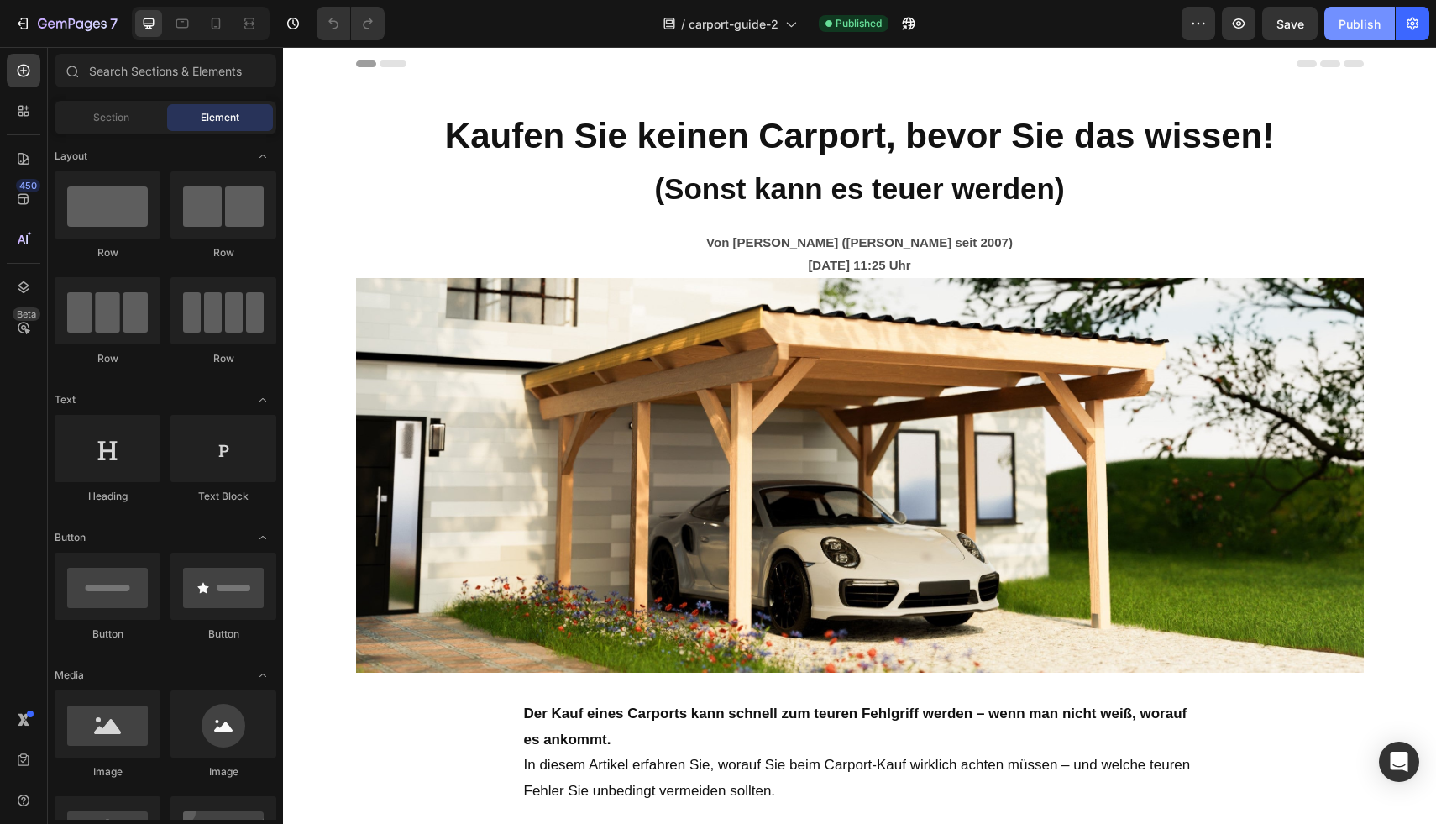
click at [1338, 29] on div "Publish" at bounding box center [1359, 24] width 42 height 18
click at [93, 25] on icon "button" at bounding box center [97, 24] width 8 height 8
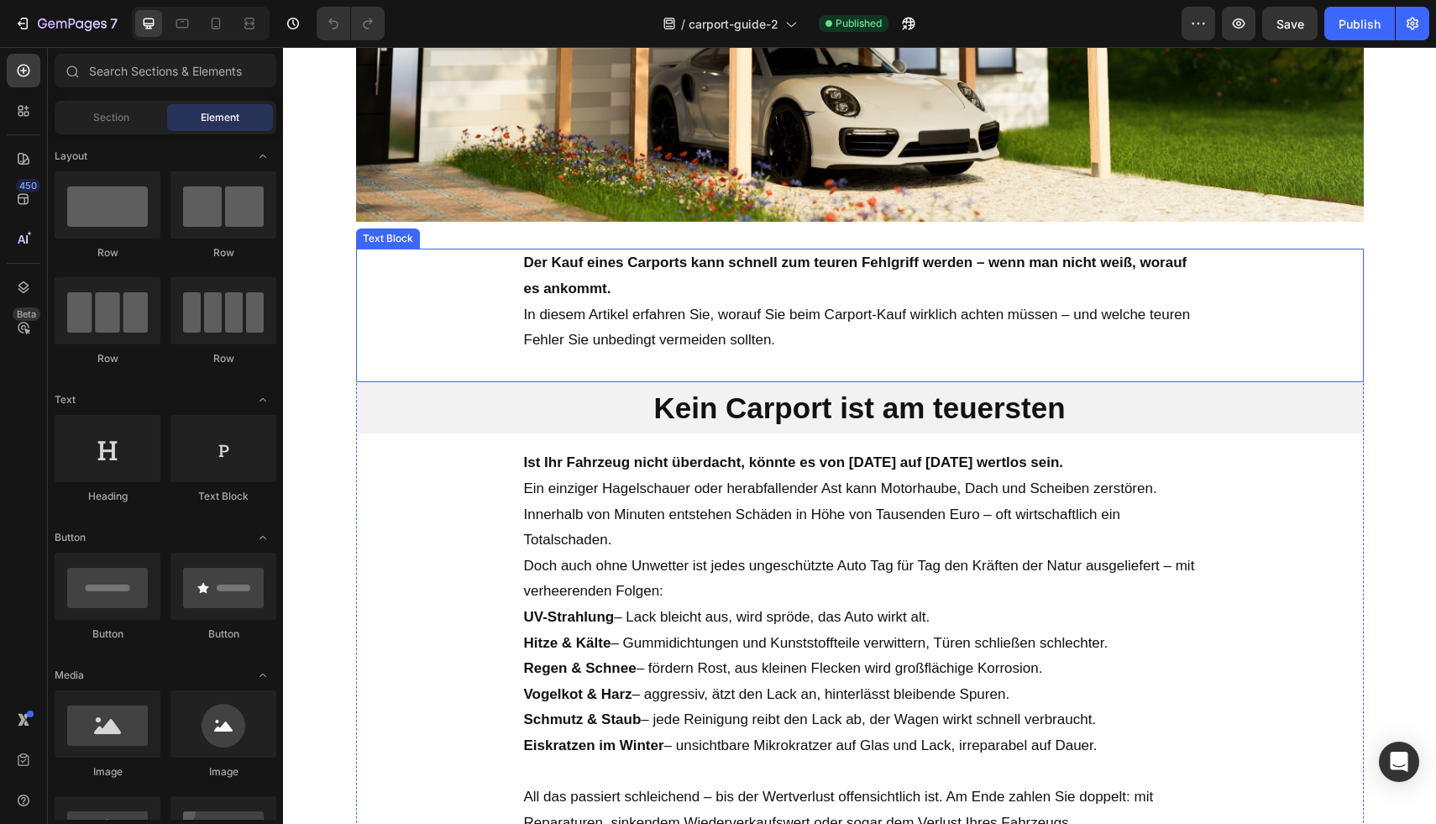
scroll to position [601, 0]
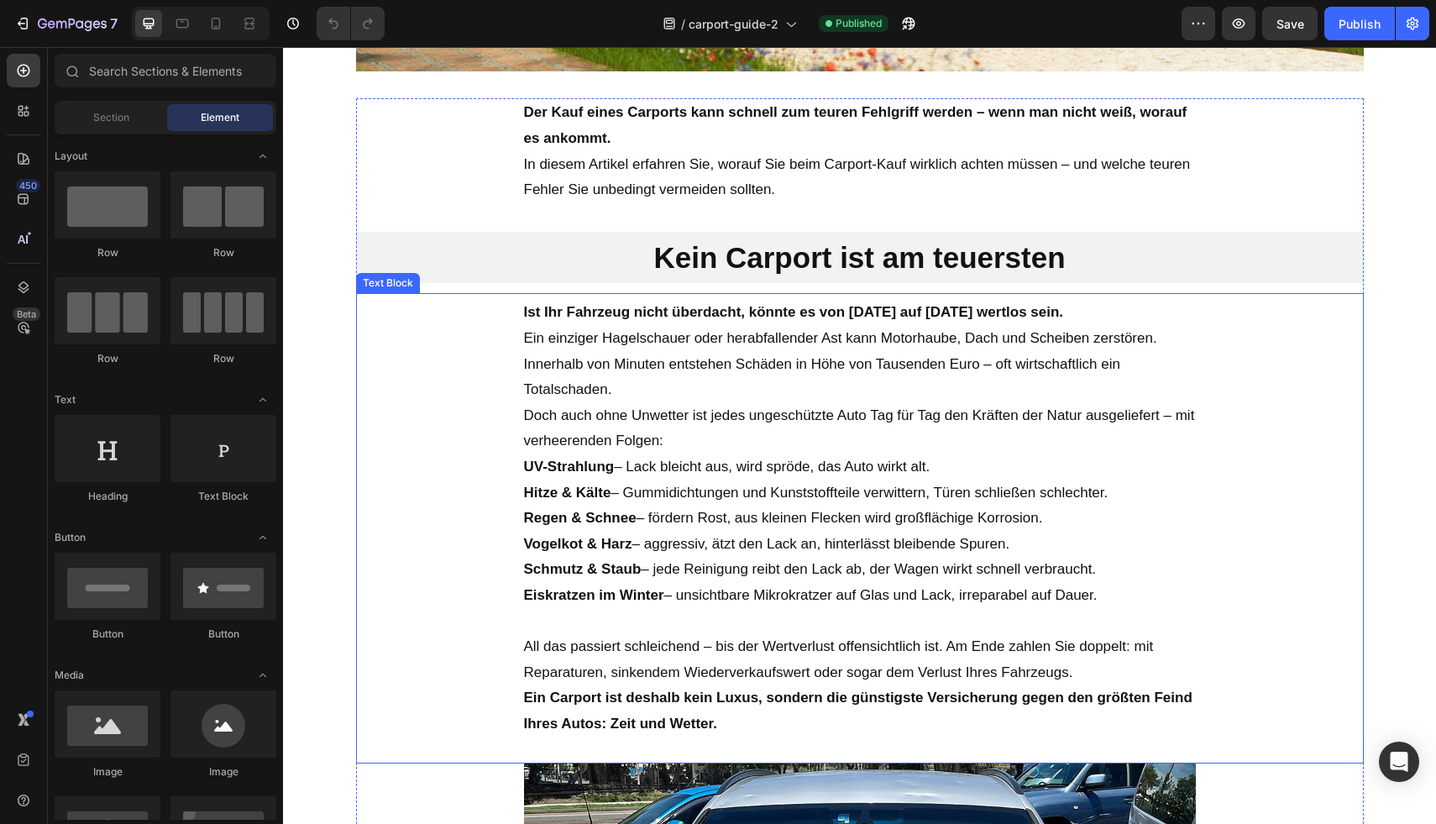
click at [633, 439] on p "Doch auch ohne Unwetter ist jedes ungeschützte Auto Tag für Tag den Kräften der…" at bounding box center [860, 428] width 672 height 51
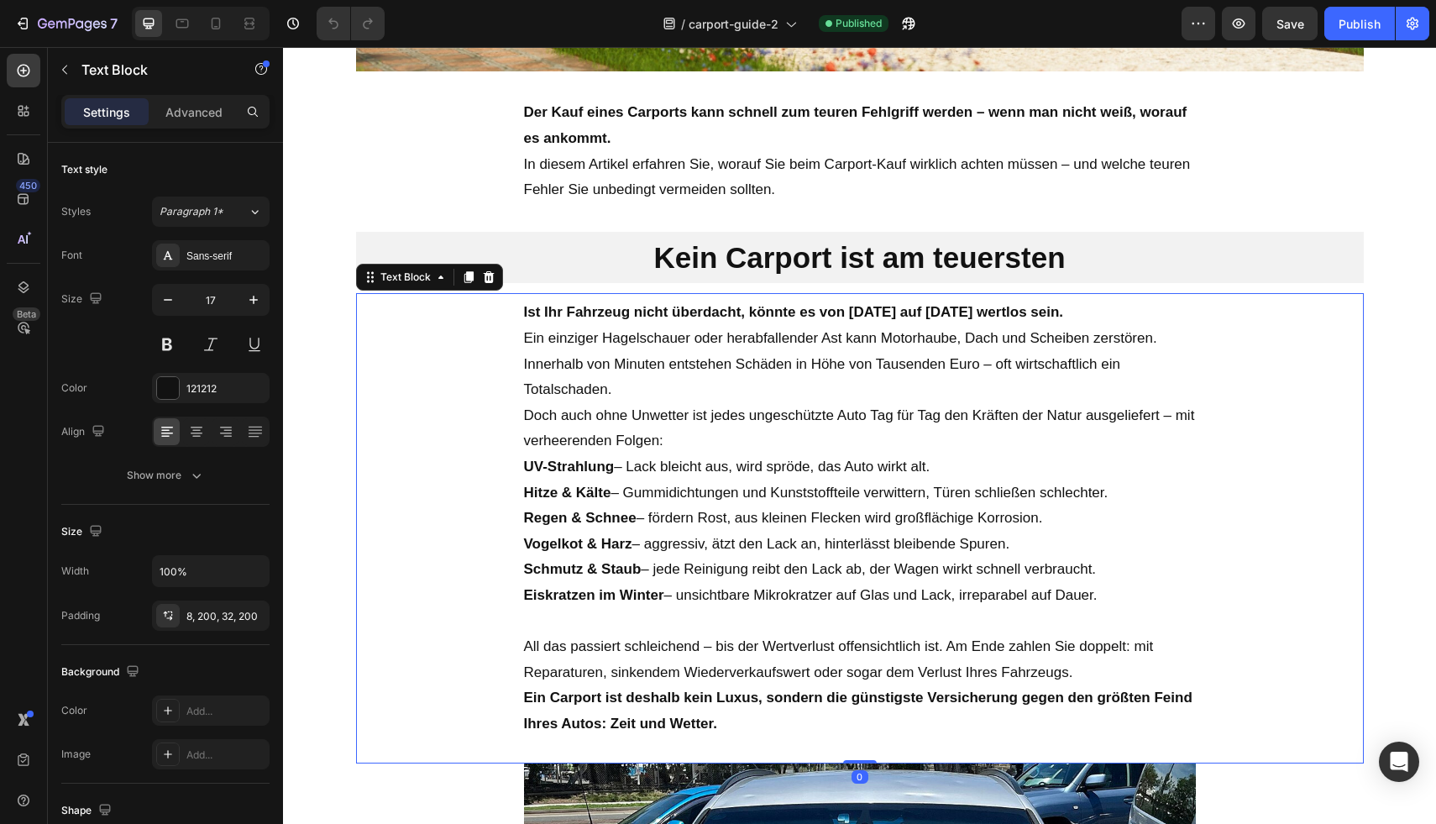
click at [678, 440] on p "Doch auch ohne Unwetter ist jedes ungeschützte Auto Tag für Tag den Kräften der…" at bounding box center [860, 428] width 672 height 51
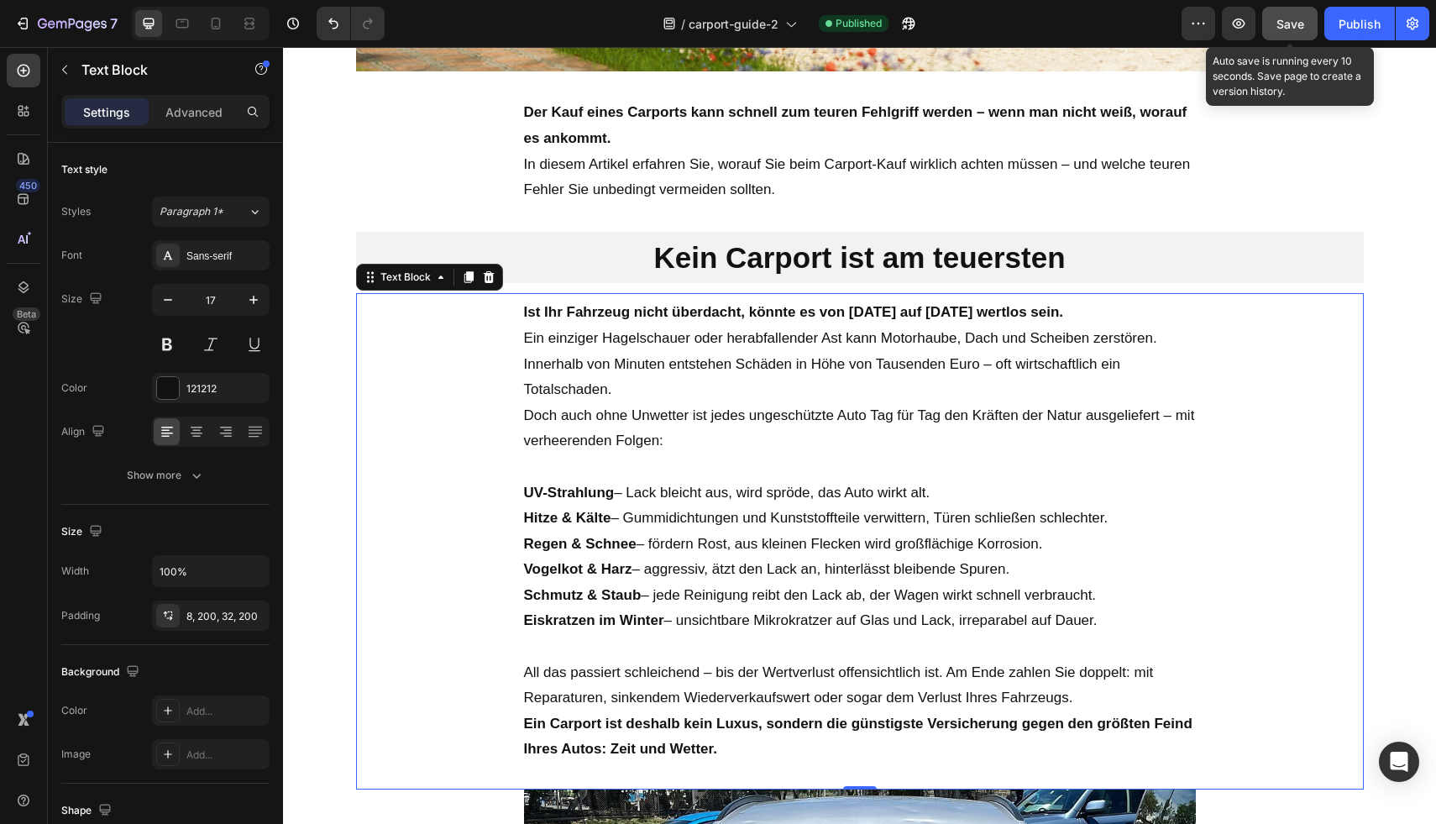
click at [1279, 27] on span "Save" at bounding box center [1290, 24] width 28 height 14
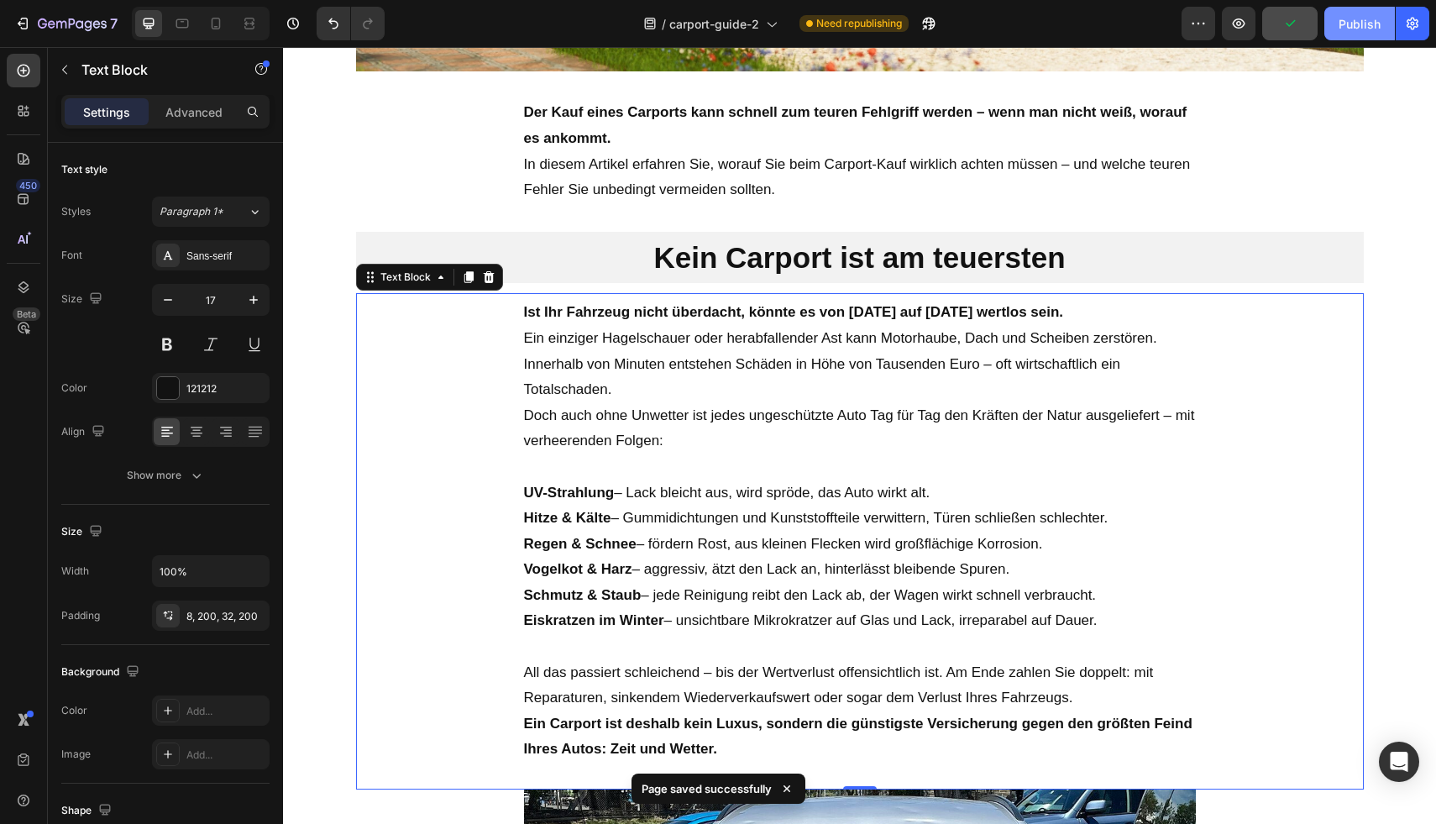
click at [1360, 24] on div "Publish" at bounding box center [1359, 24] width 42 height 18
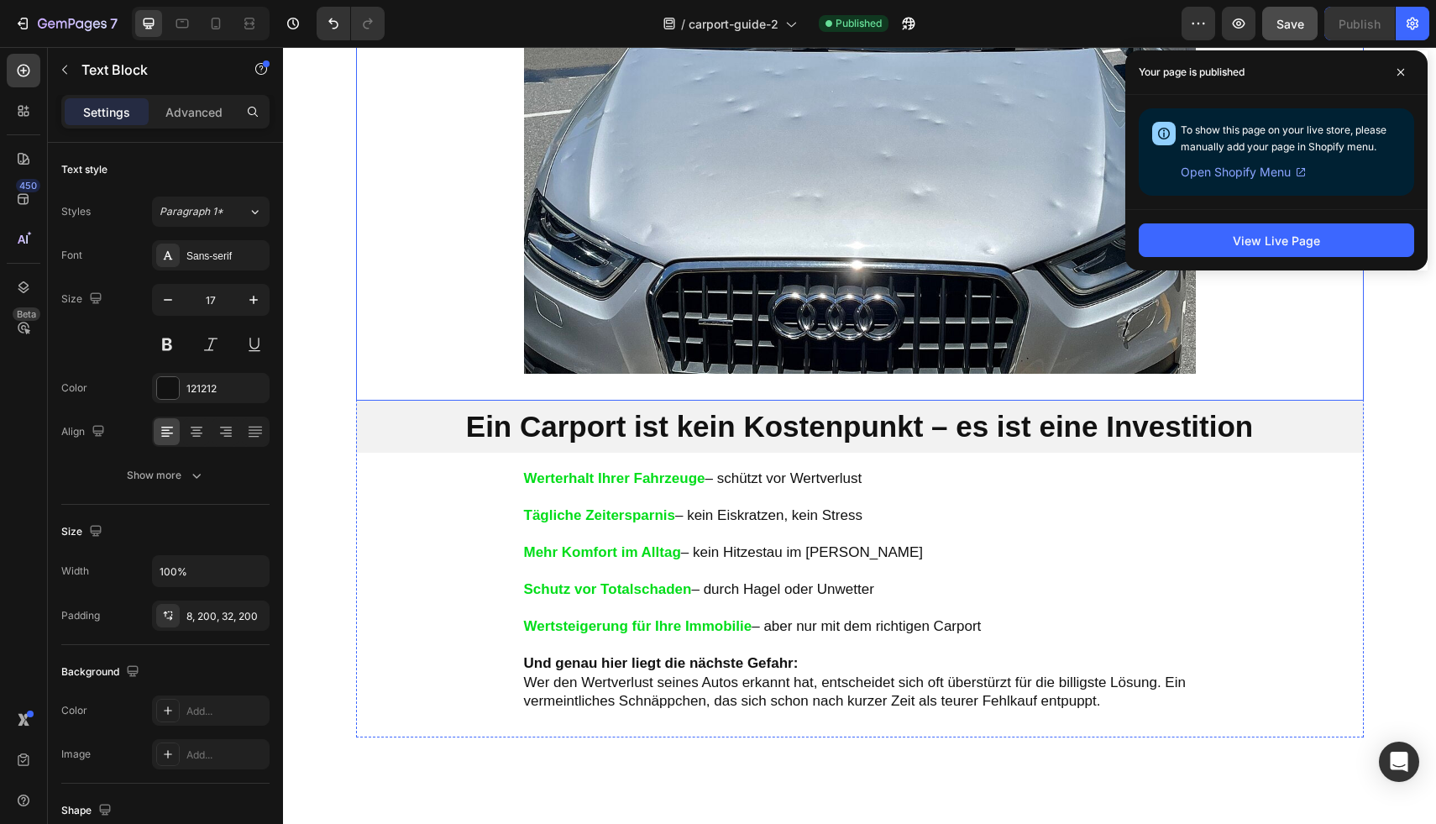
scroll to position [1527, 0]
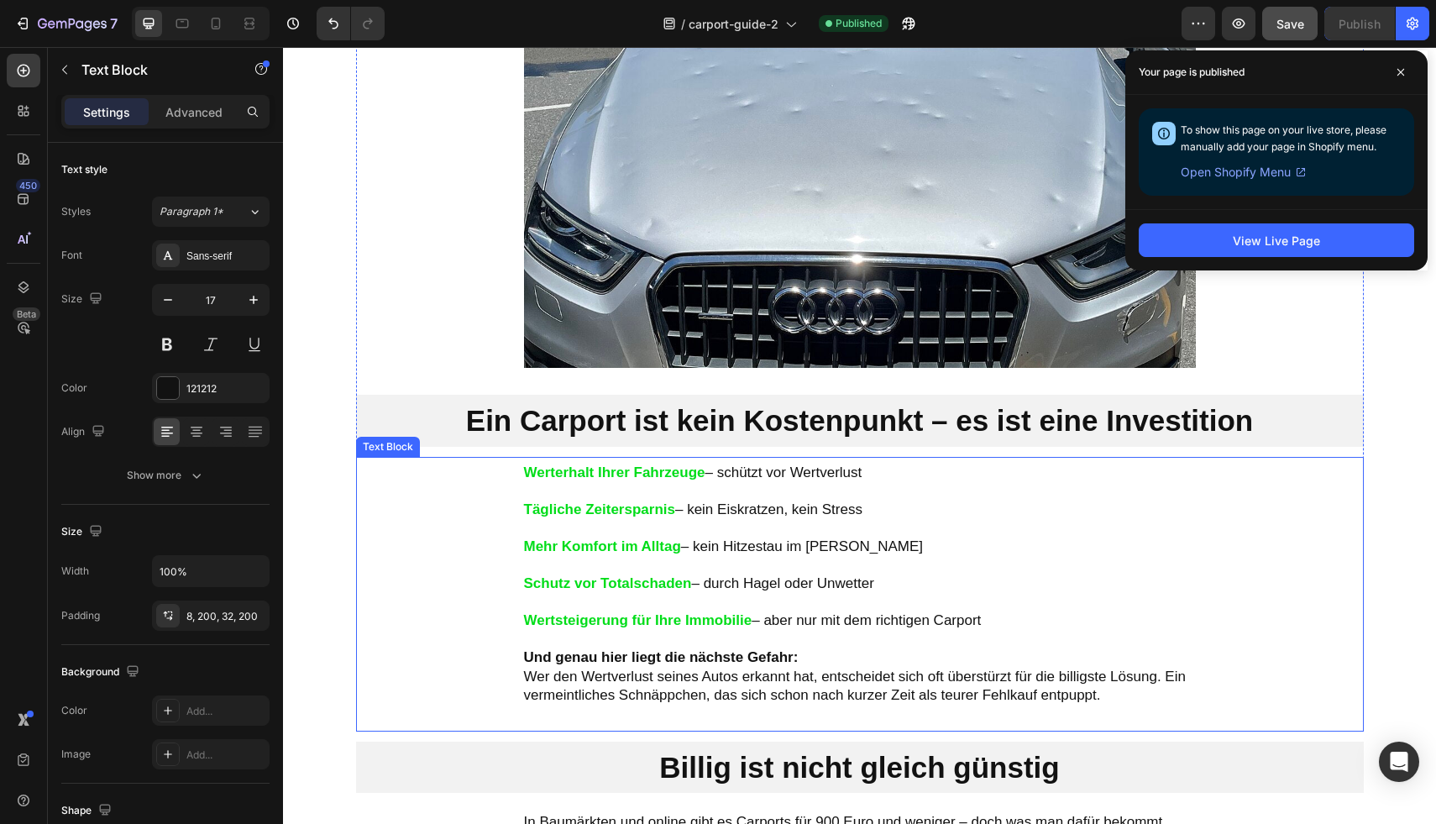
click at [725, 505] on p "Tägliche Zeitersparnis – kein Eiskratzen, kein Stress" at bounding box center [860, 509] width 672 height 18
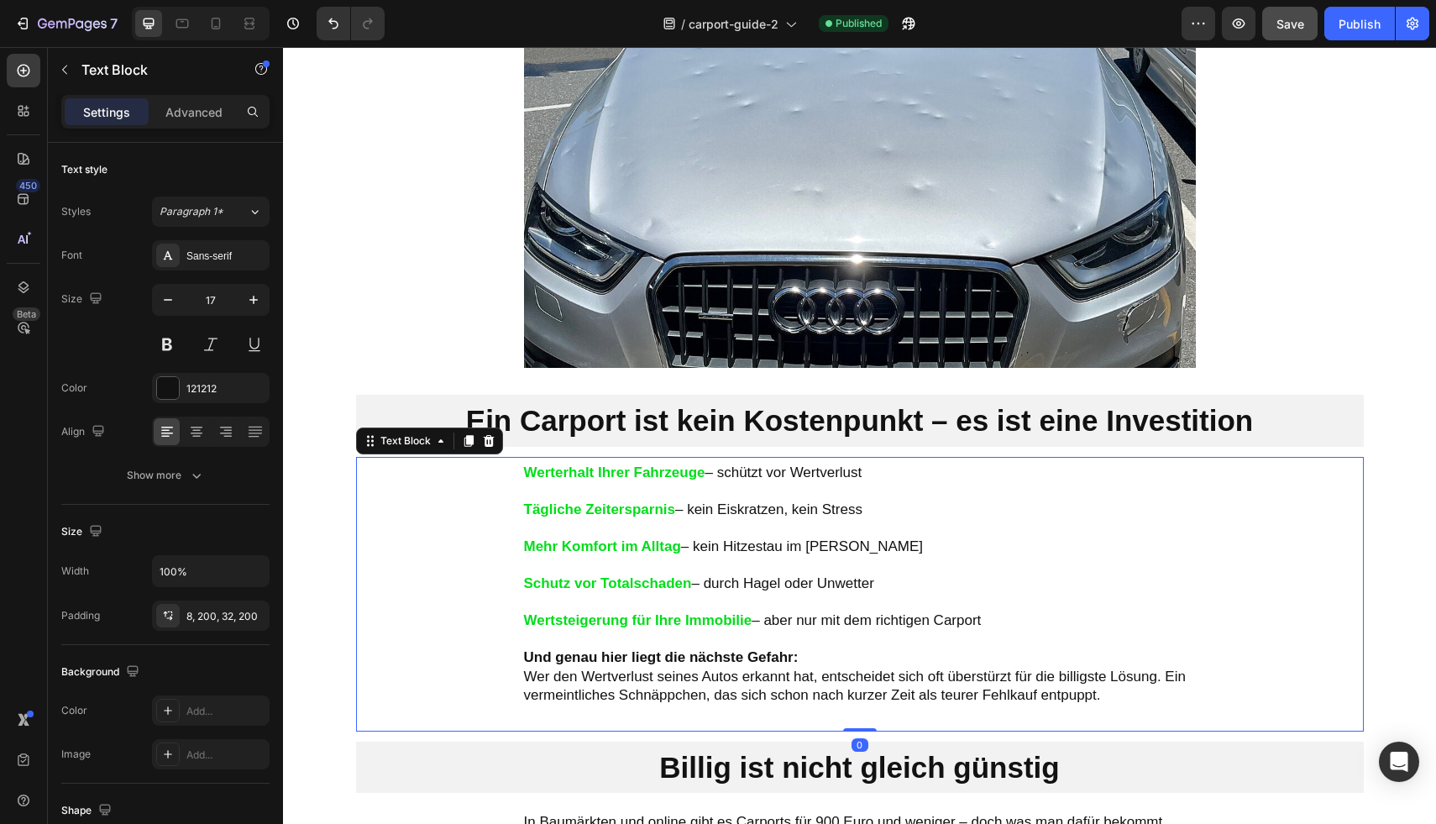
click at [909, 608] on p at bounding box center [860, 602] width 672 height 18
click at [1013, 628] on p "Wertsteigerung für Ihre Immobilie – aber nur mit dem richtigen Carport" at bounding box center [860, 620] width 672 height 18
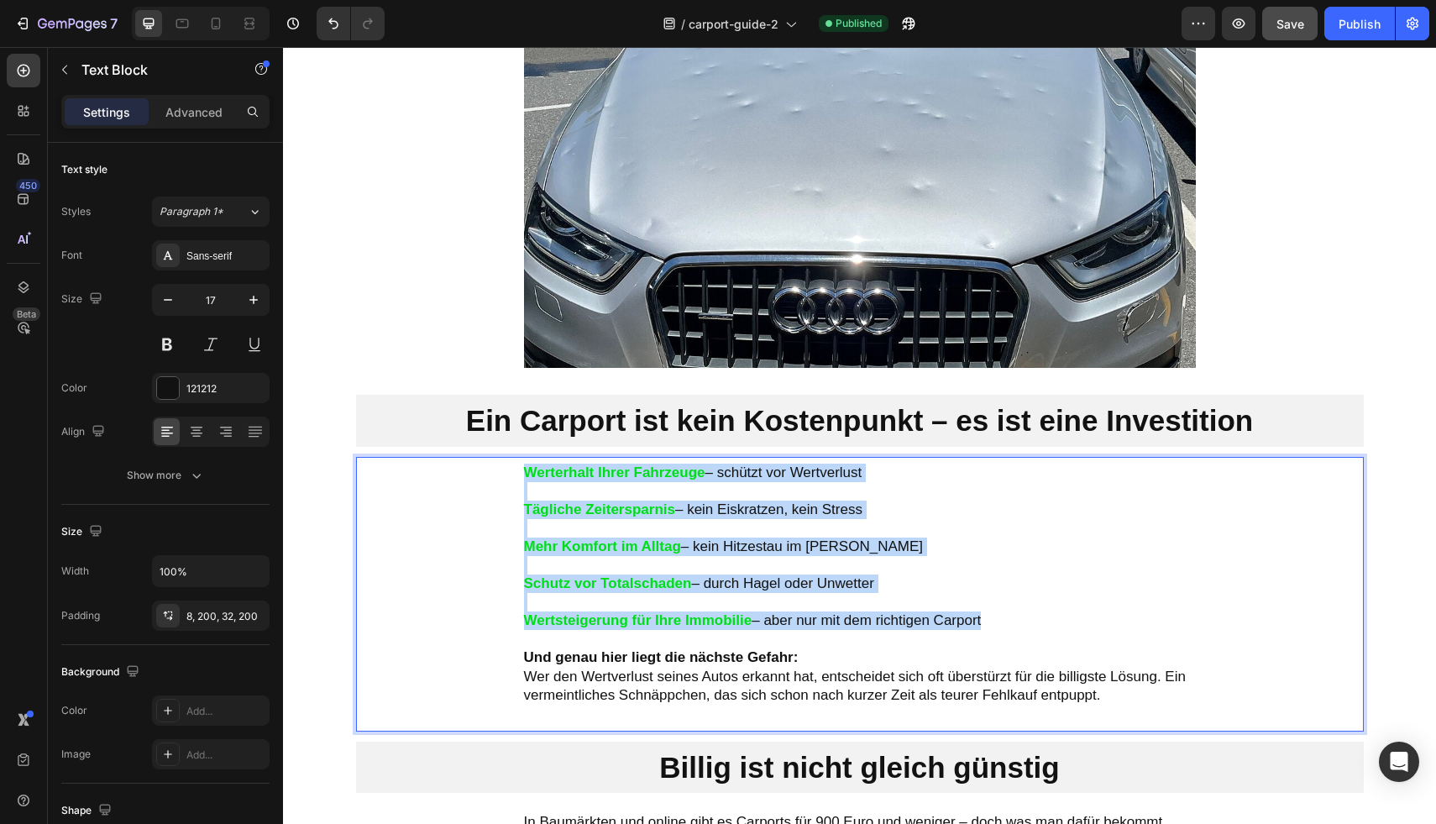
drag, startPoint x: 856, startPoint y: 592, endPoint x: 508, endPoint y: 474, distance: 367.8
click at [508, 474] on div "Werterhalt Ihrer Fahrzeuge – schützt vor Wertverlust Tägliche Zeitersparnis – k…" at bounding box center [860, 594] width 1008 height 275
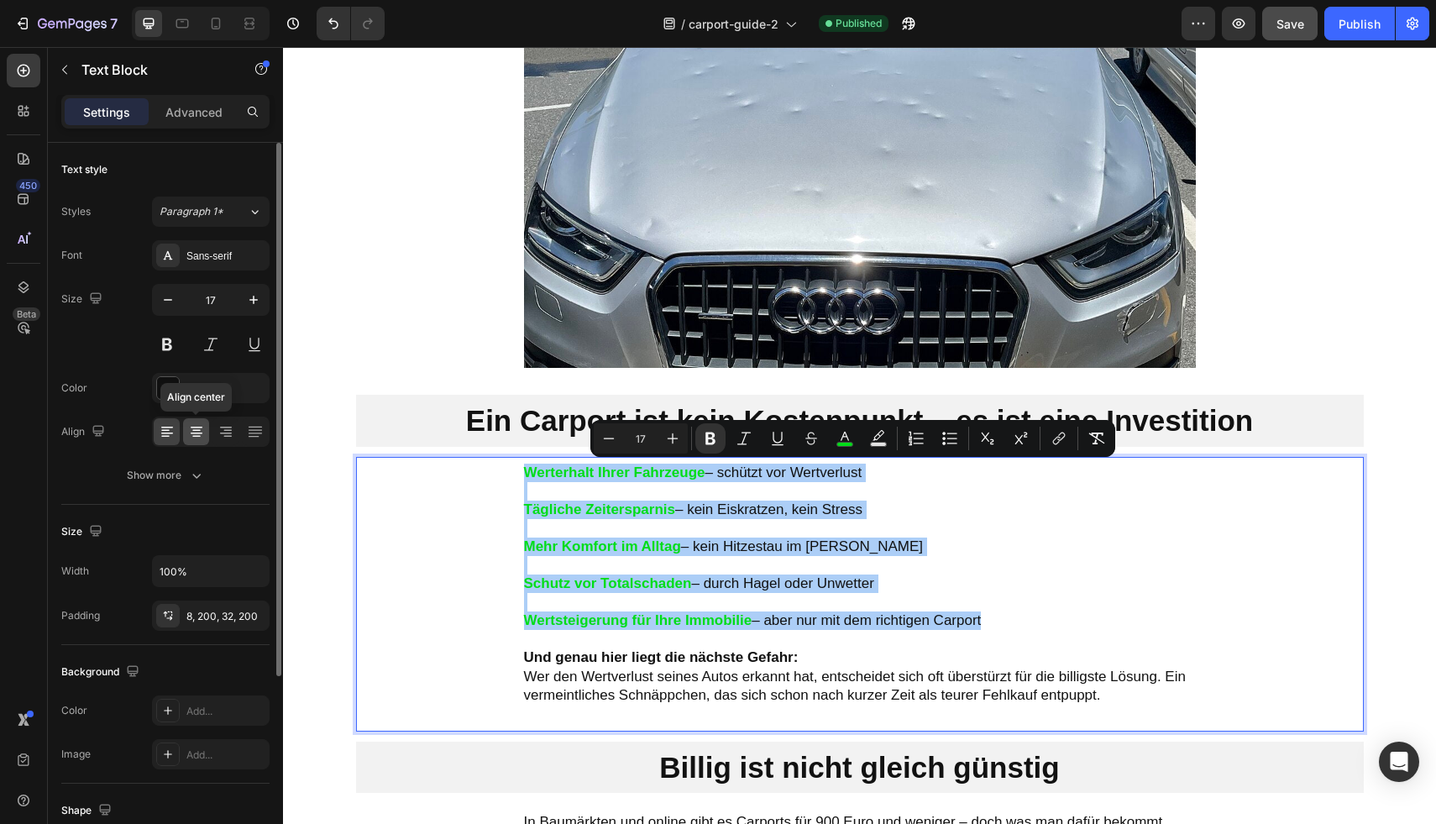
click at [196, 434] on icon at bounding box center [196, 431] width 17 height 17
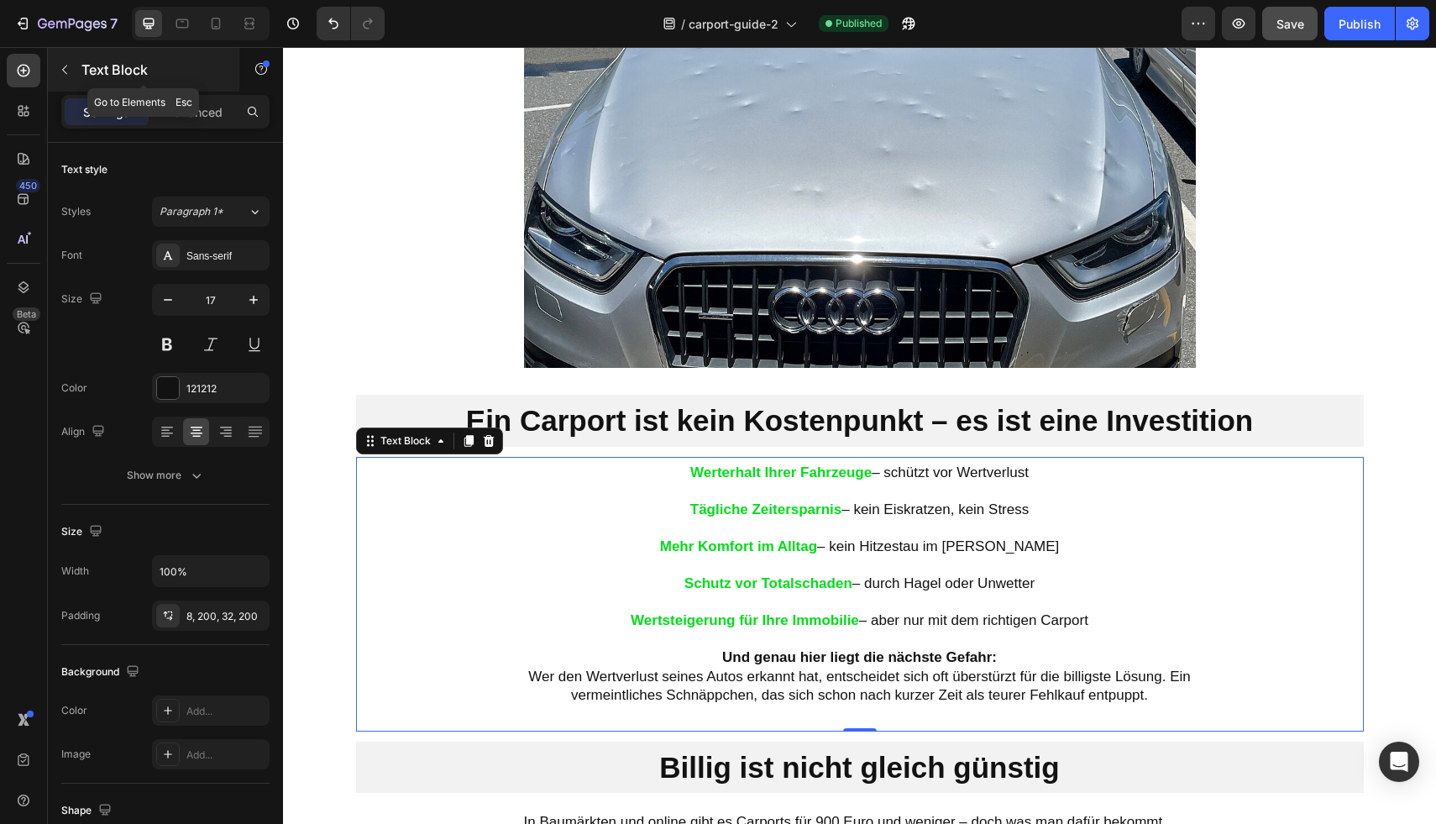
click at [104, 75] on p "Text Block" at bounding box center [152, 70] width 143 height 20
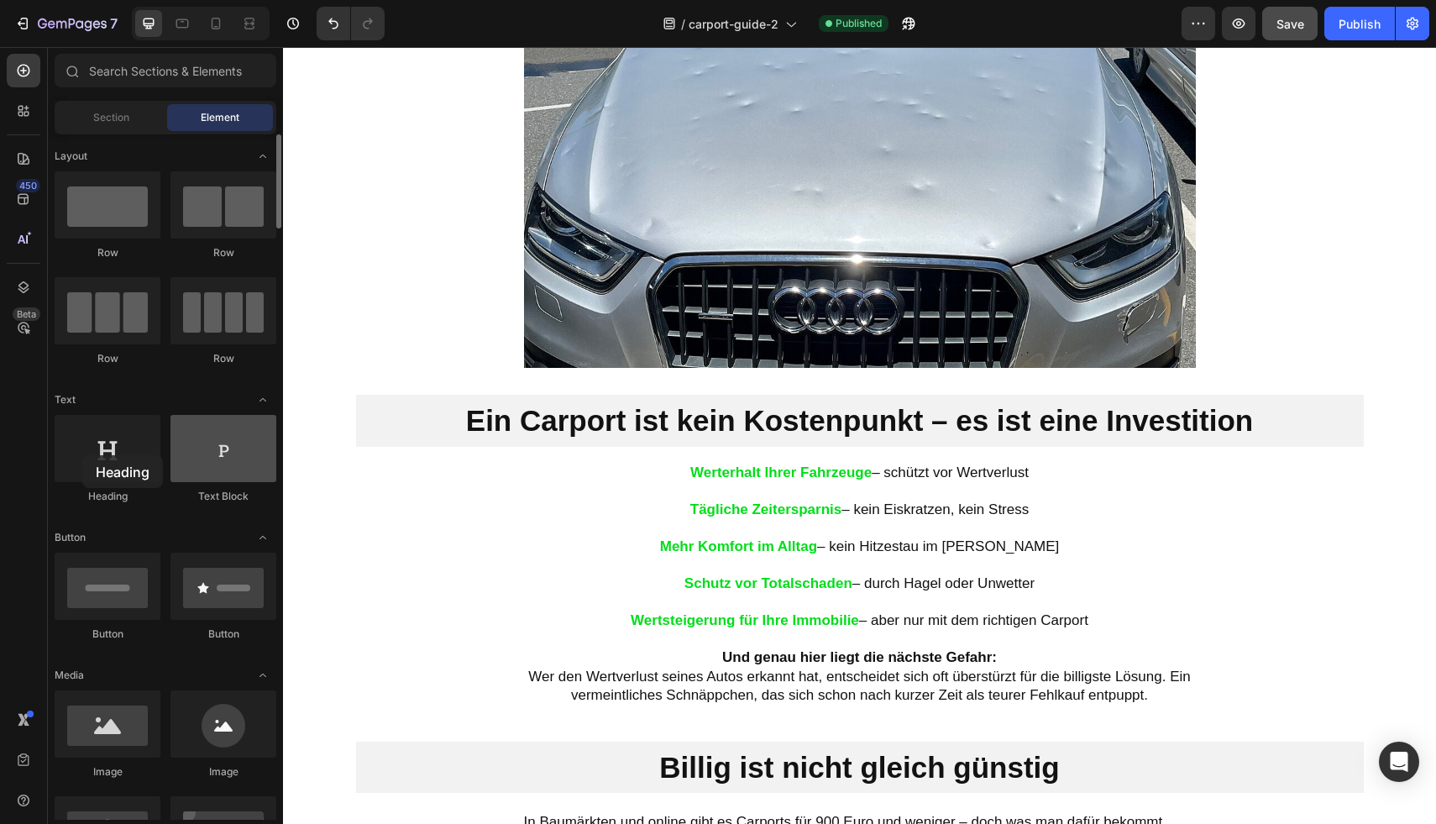
drag, startPoint x: 86, startPoint y: 466, endPoint x: 217, endPoint y: 458, distance: 130.4
click at [83, 455] on div at bounding box center [108, 448] width 106 height 67
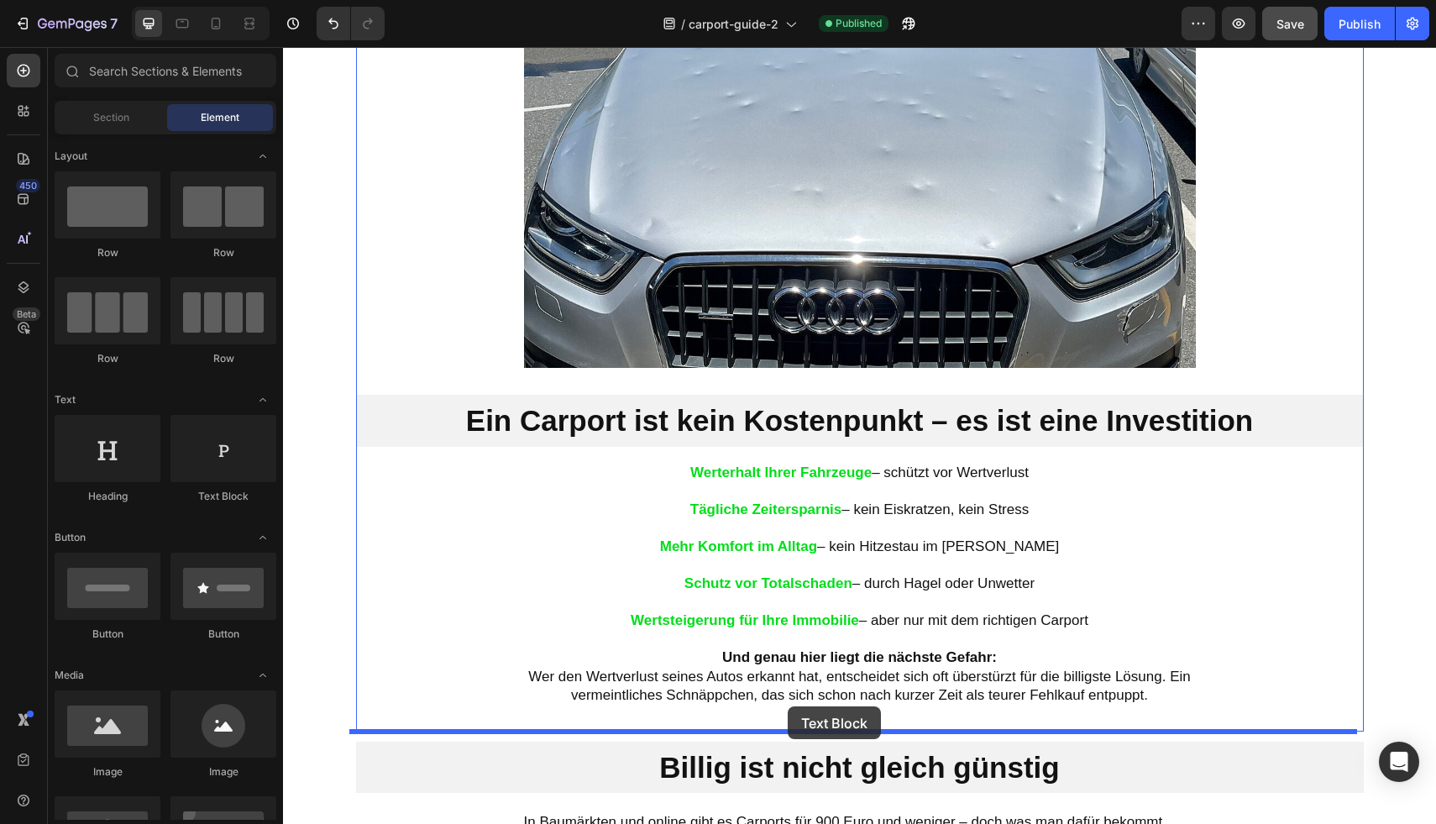
drag, startPoint x: 531, startPoint y: 511, endPoint x: 788, endPoint y: 706, distance: 322.9
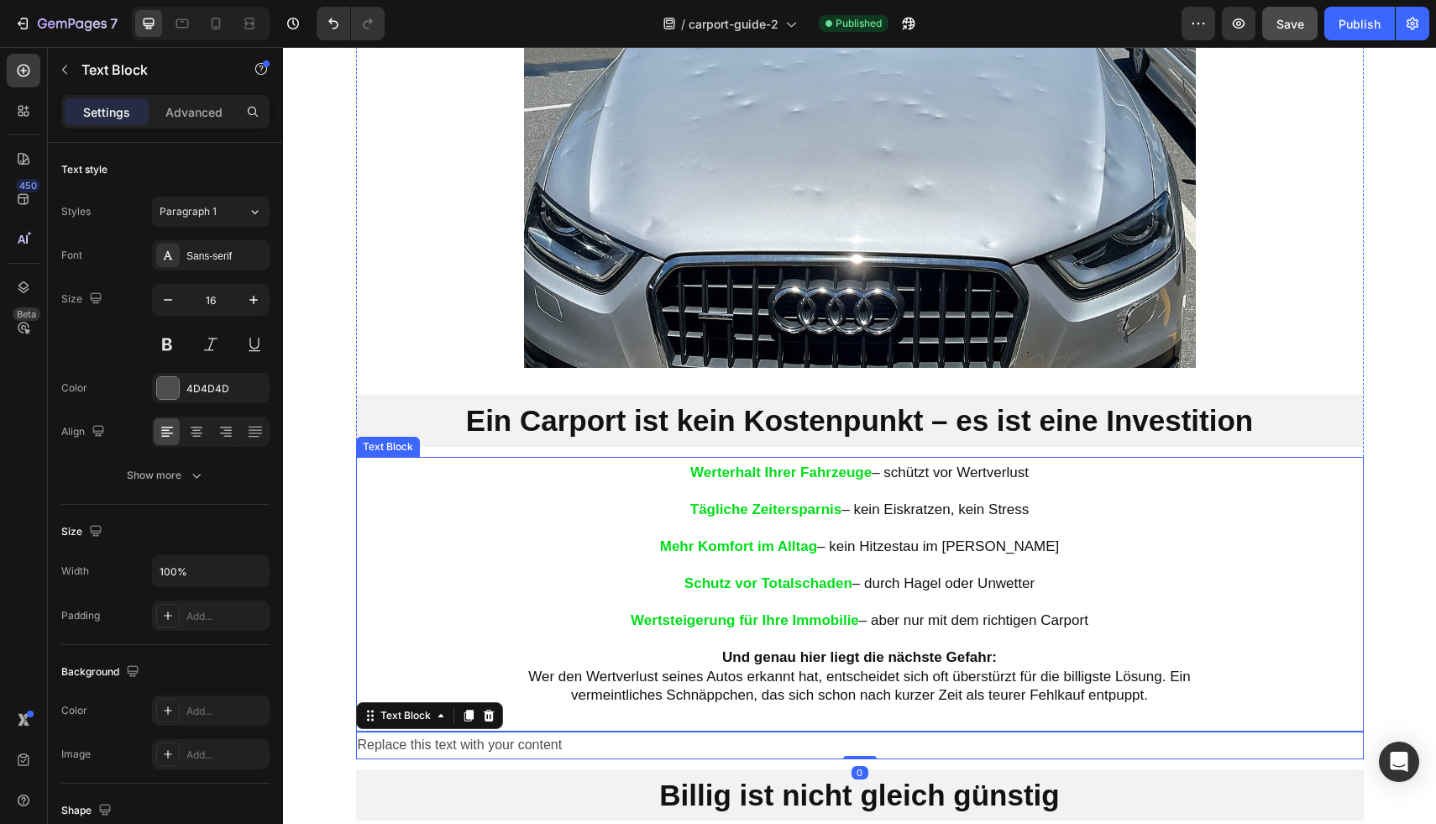
click at [778, 678] on p "Und genau hier liegt die nächste Gefahr: Wer den Wertverlust seines Autos erkan…" at bounding box center [860, 675] width 672 height 55
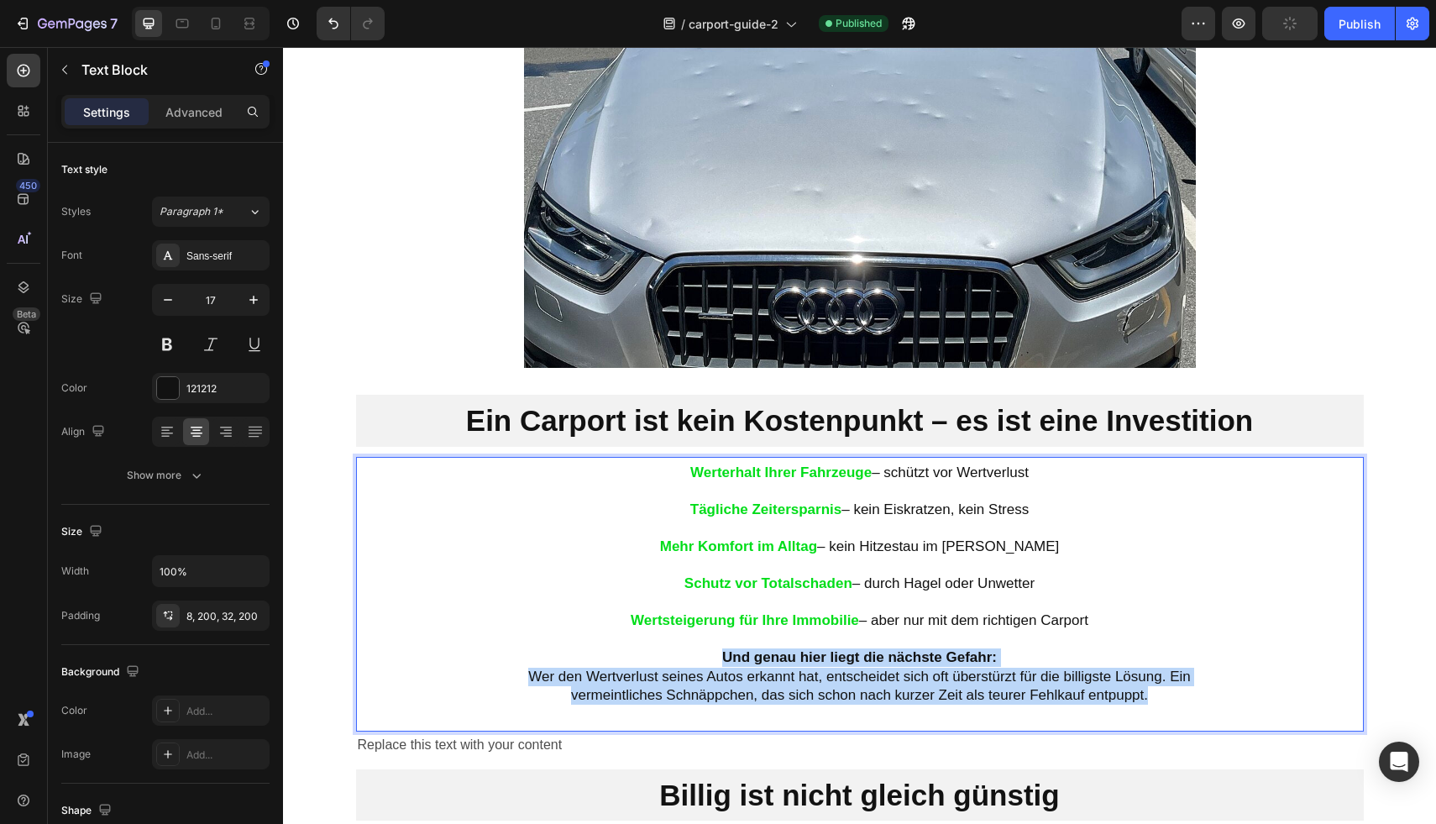
drag, startPoint x: 1154, startPoint y: 695, endPoint x: 711, endPoint y: 658, distance: 444.1
click at [711, 658] on p "Und genau hier liegt die nächste Gefahr: Wer den Wertverlust seines Autos erkan…" at bounding box center [860, 675] width 672 height 55
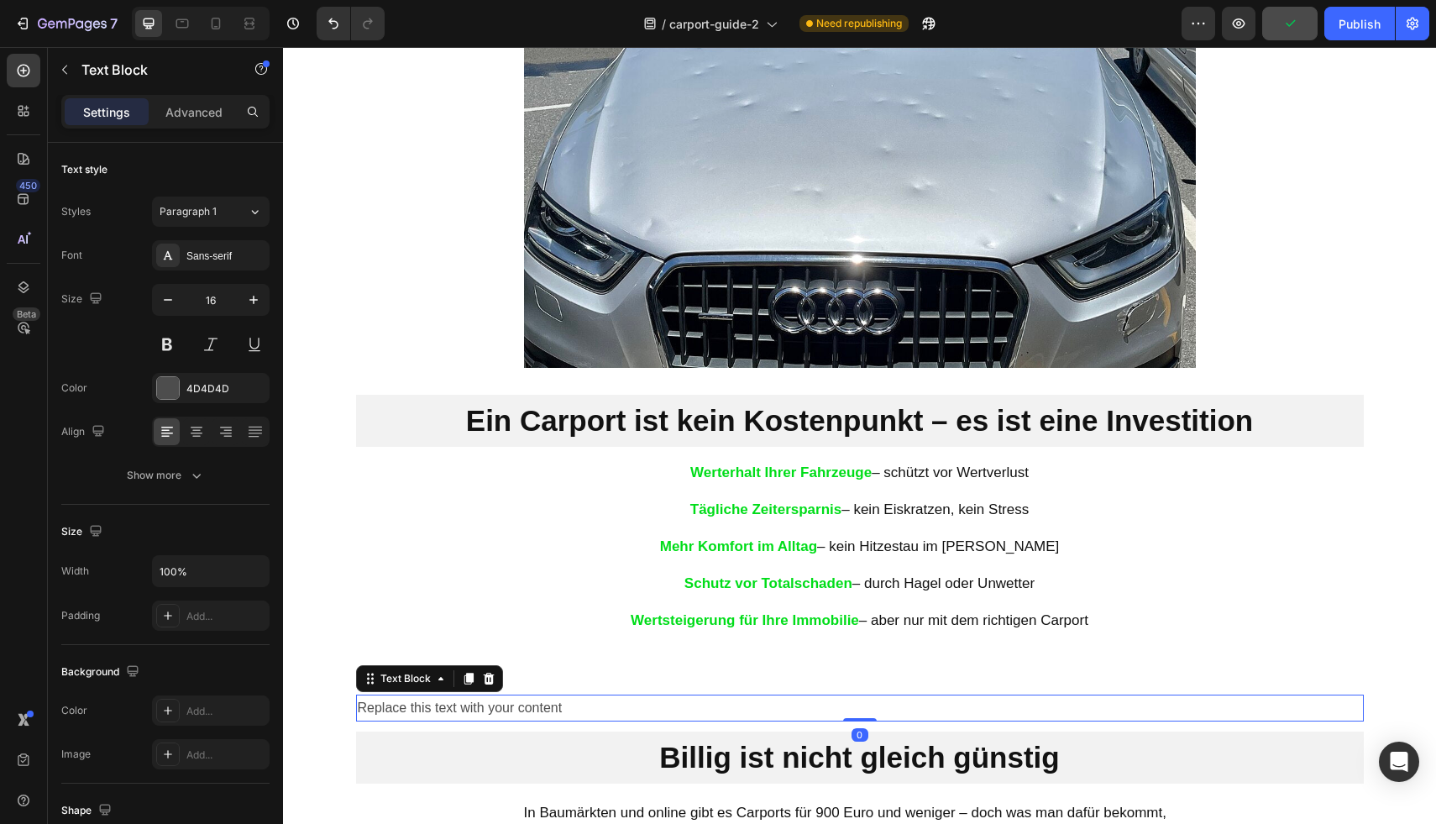
click at [644, 699] on div "Replace this text with your content" at bounding box center [860, 708] width 1008 height 28
click at [647, 700] on div "Replace this text with your content" at bounding box center [860, 708] width 1008 height 28
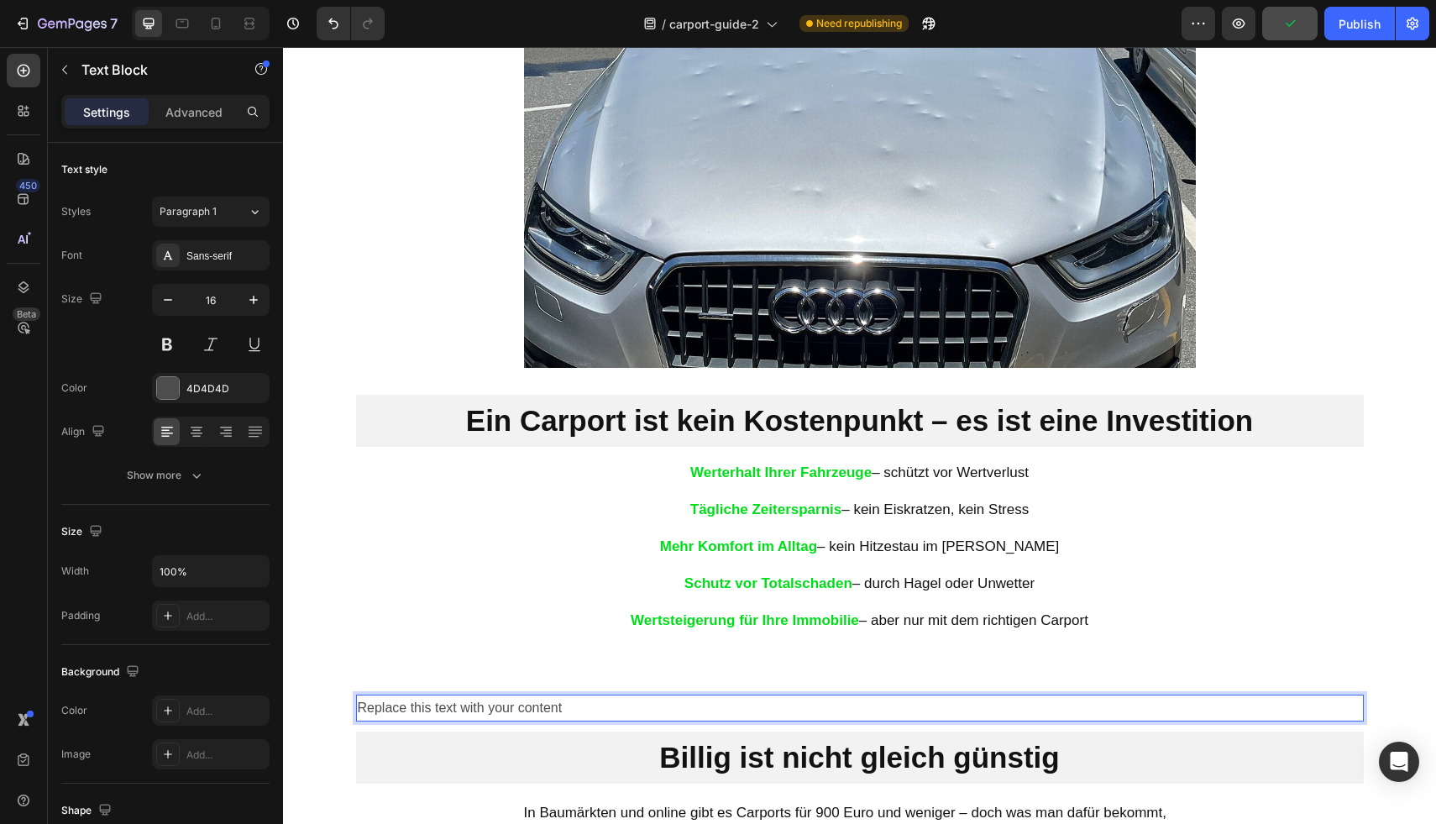
click at [647, 700] on p "Replace this text with your content" at bounding box center [860, 708] width 1004 height 24
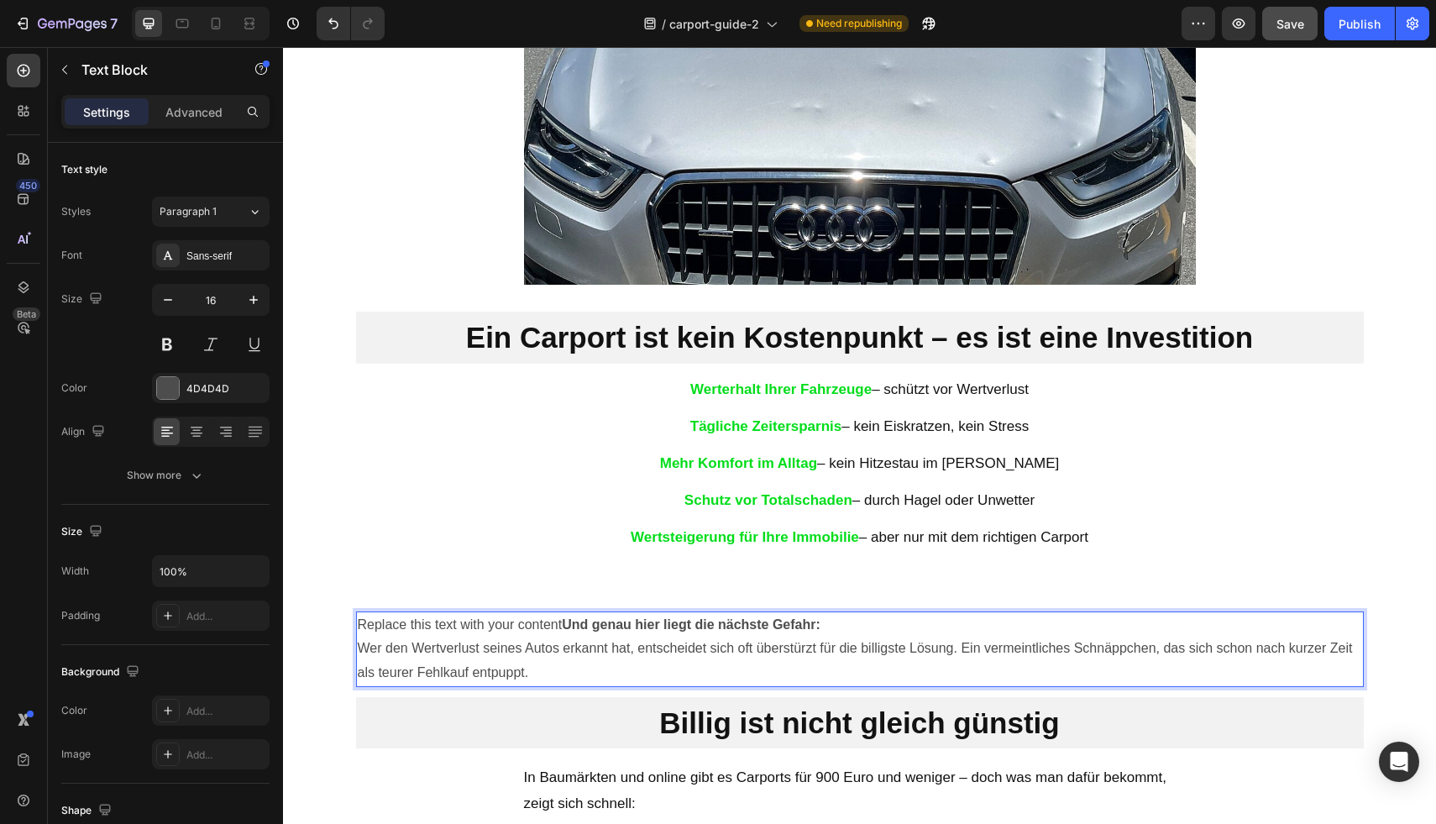
scroll to position [1616, 0]
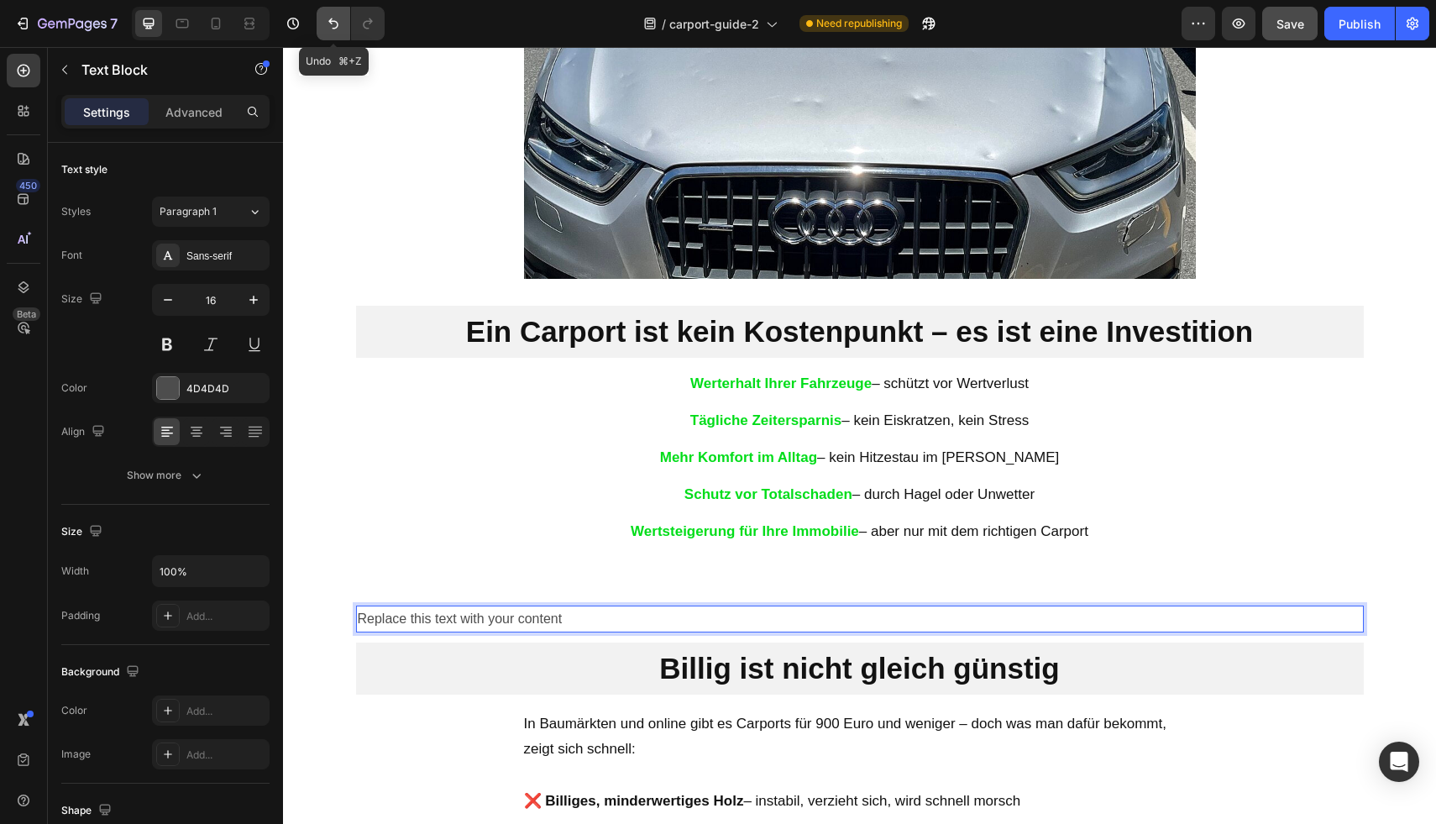
click at [339, 26] on icon "Undo/Redo" at bounding box center [333, 23] width 17 height 17
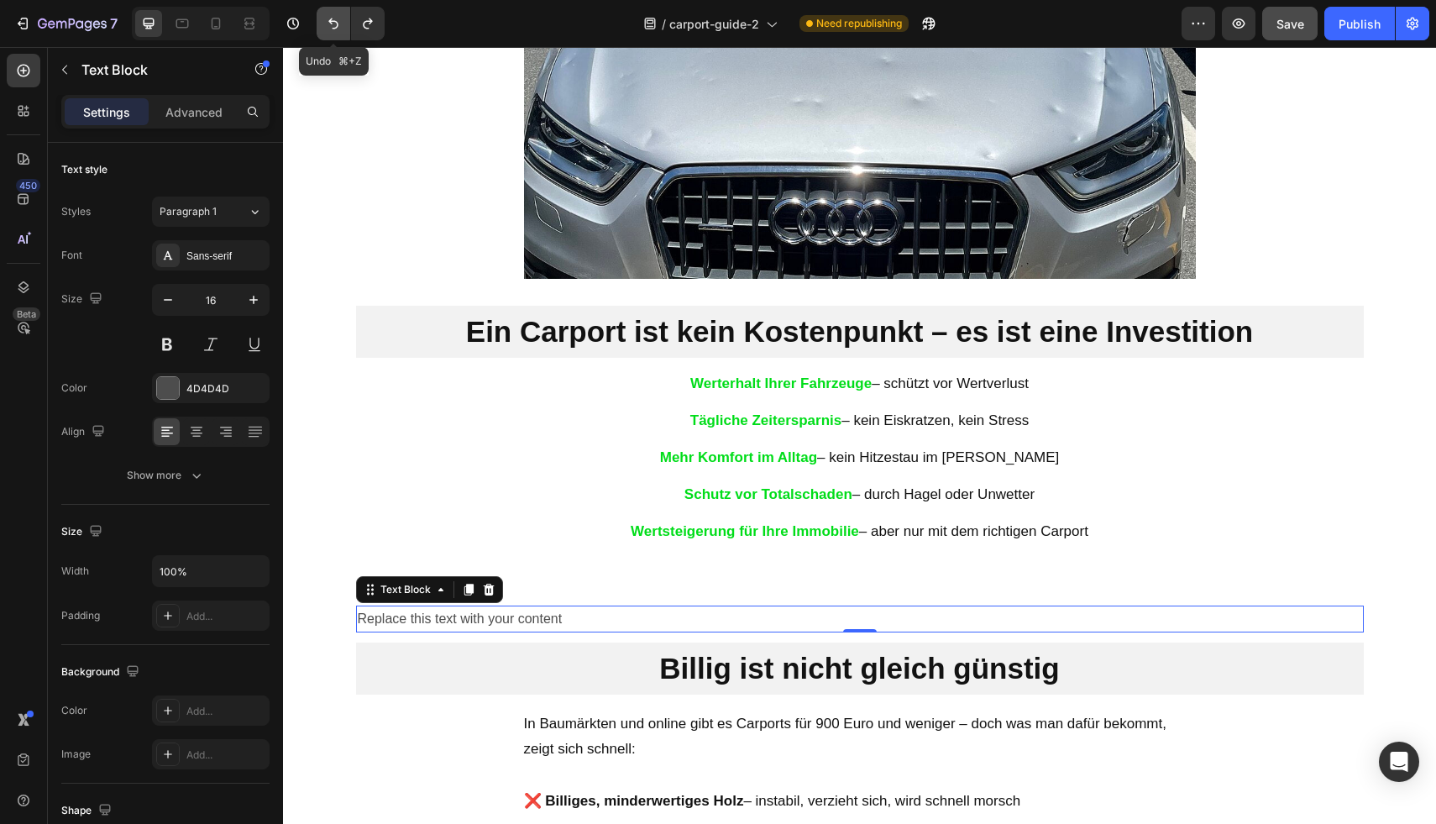
click at [339, 26] on icon "Undo/Redo" at bounding box center [333, 23] width 17 height 17
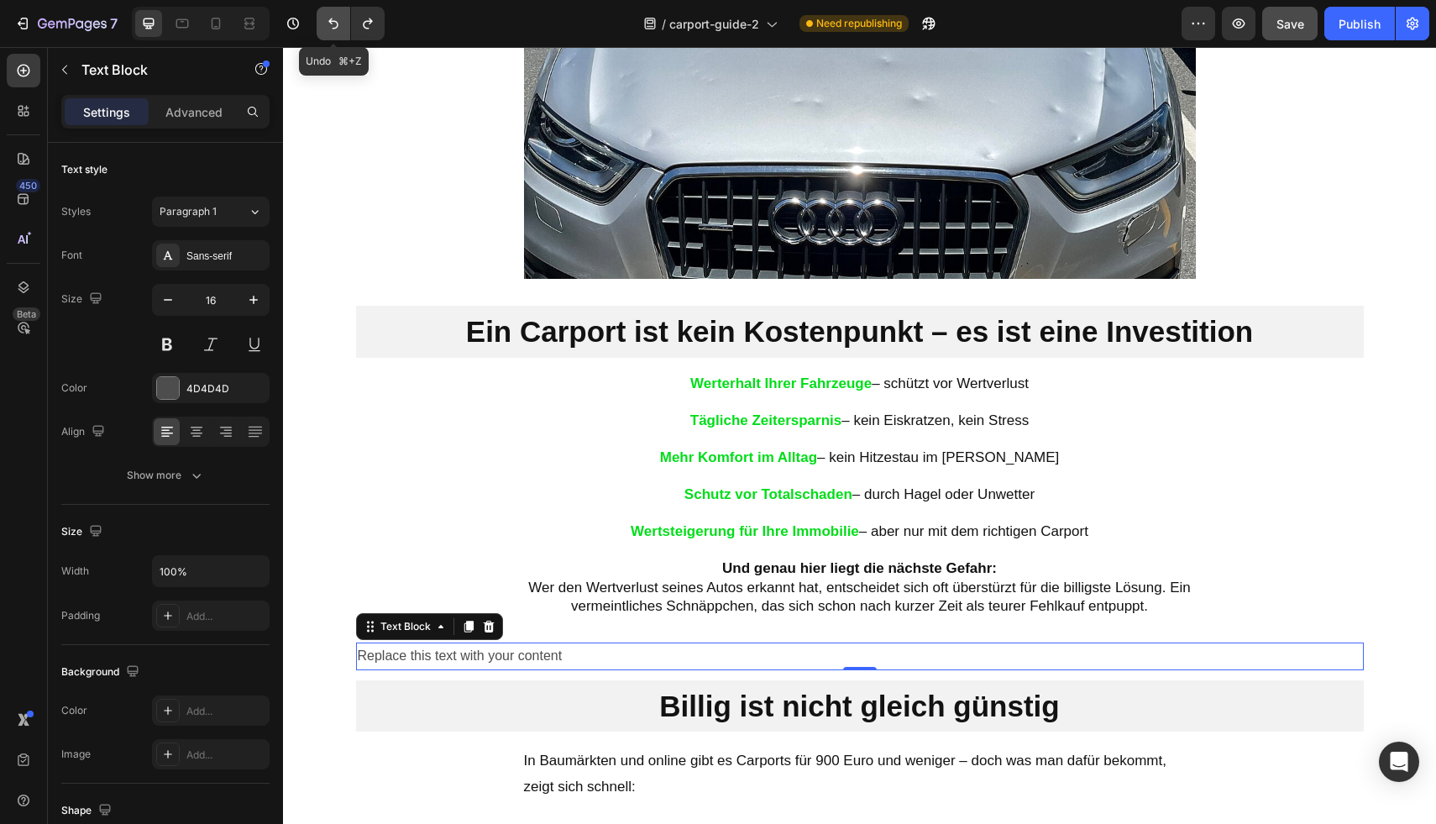
click at [339, 26] on icon "Undo/Redo" at bounding box center [333, 23] width 17 height 17
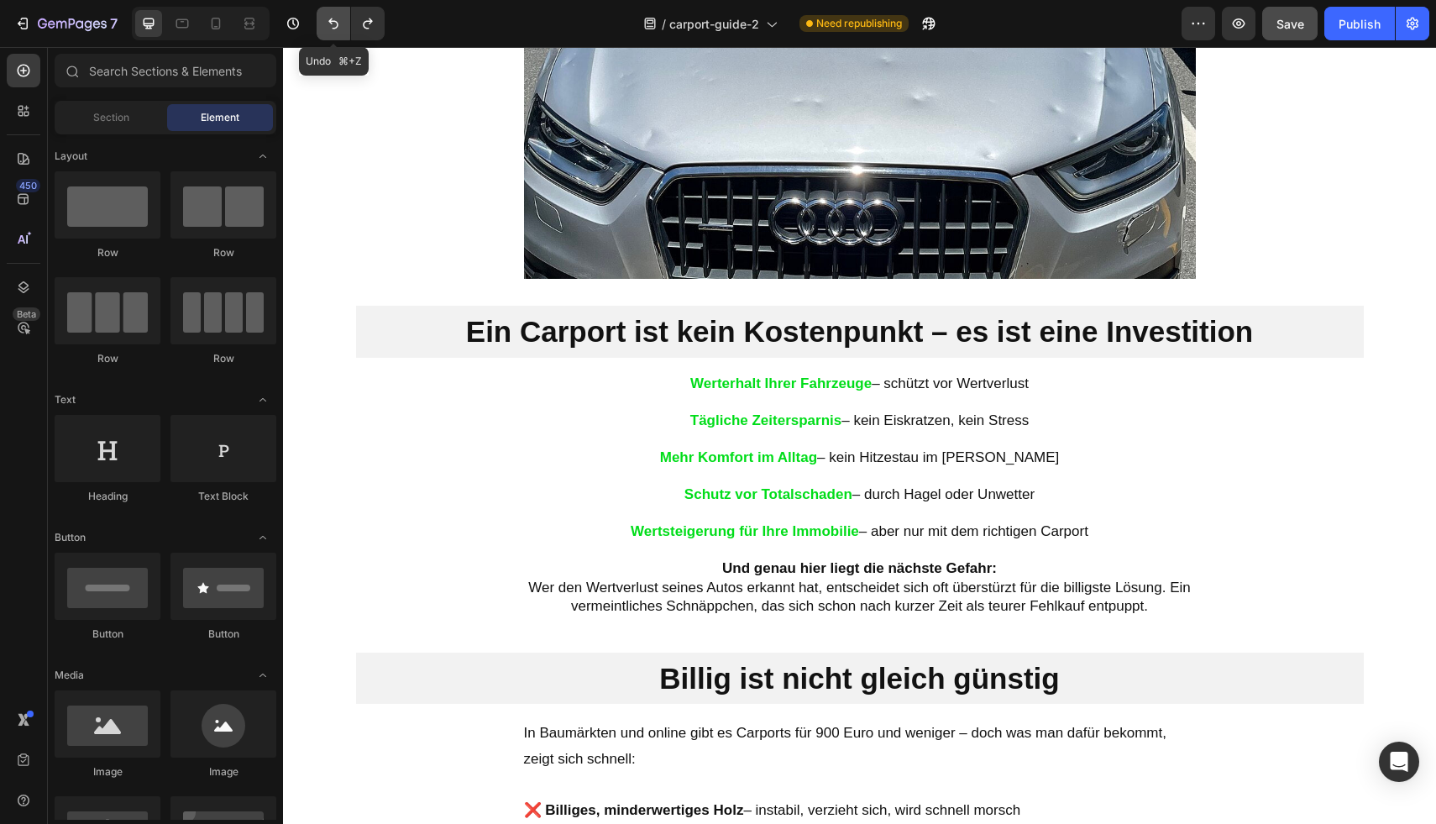
click at [339, 26] on icon "Undo/Redo" at bounding box center [333, 23] width 17 height 17
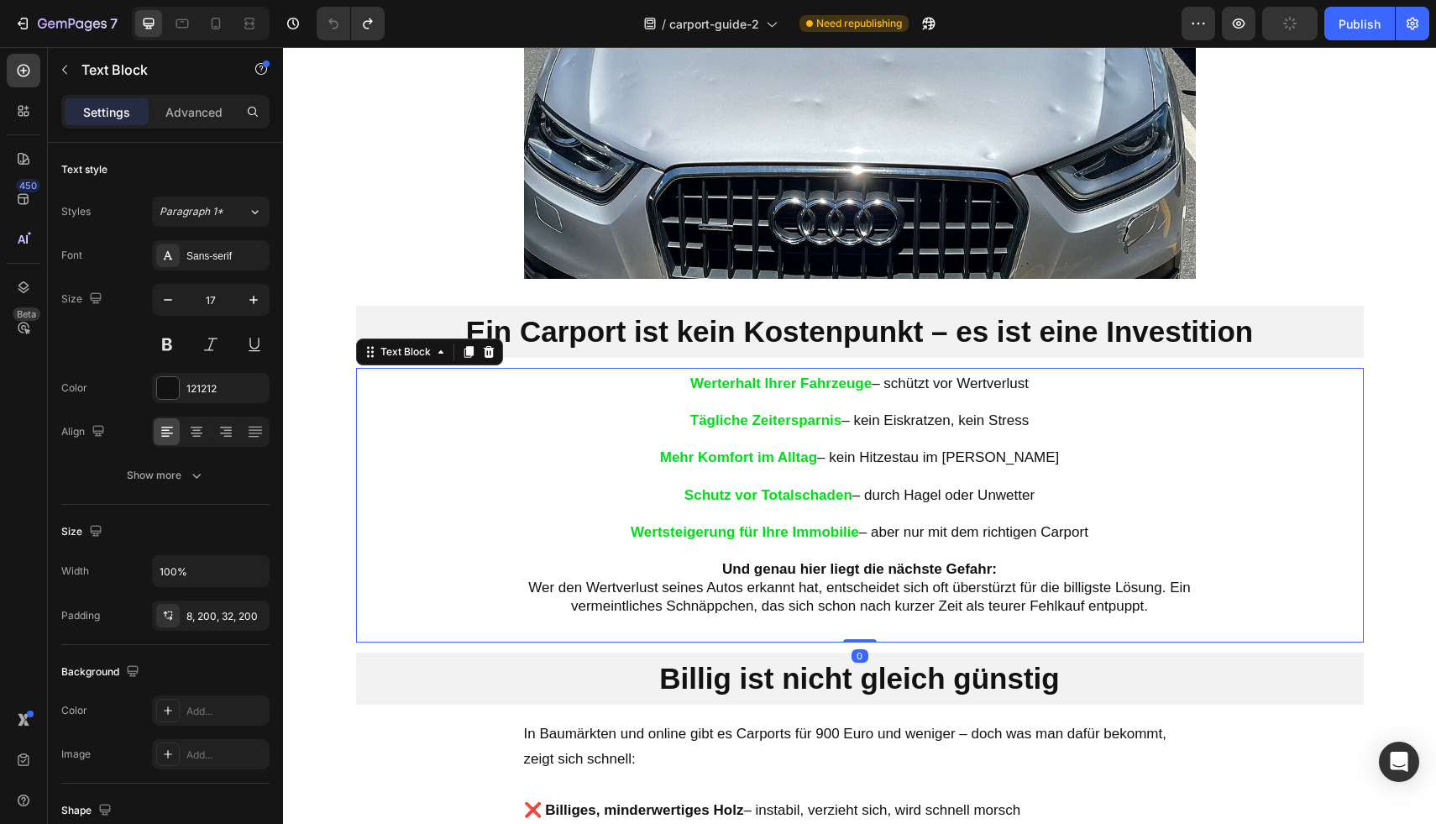
click at [1076, 526] on p "Wertsteigerung für Ihre Immobilie – aber nur mit dem richtigen Carport" at bounding box center [860, 532] width 672 height 18
click at [170, 429] on icon at bounding box center [167, 431] width 17 height 17
click at [164, 428] on icon at bounding box center [167, 431] width 17 height 17
click at [185, 432] on div at bounding box center [196, 431] width 26 height 27
click at [167, 432] on icon at bounding box center [167, 431] width 17 height 17
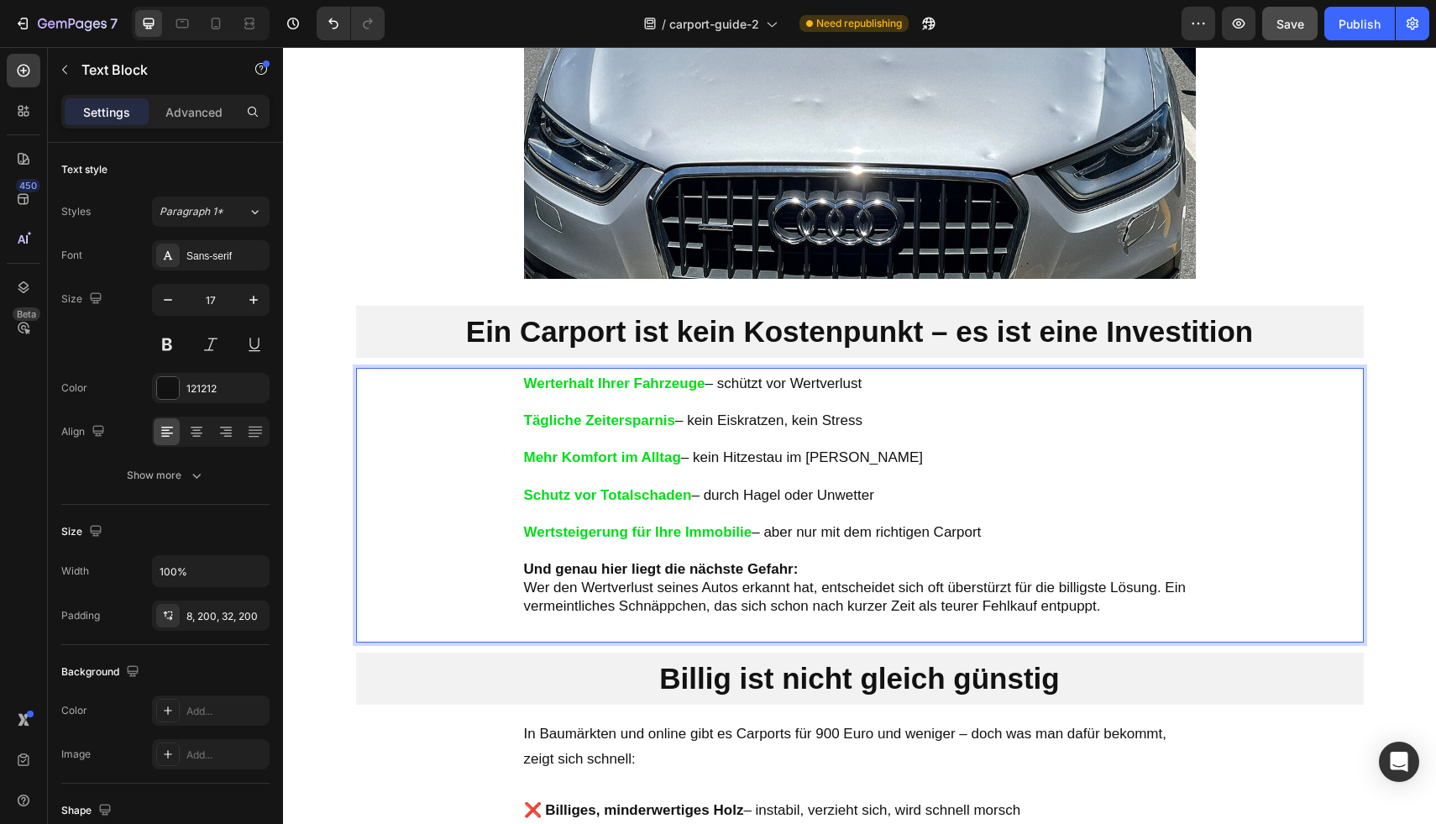
click at [500, 512] on div "Werterhalt Ihrer Fahrzeuge – schützt vor Wertverlust Tägliche Zeitersparnis – k…" at bounding box center [860, 505] width 1008 height 275
click at [416, 448] on div "Werterhalt Ihrer Fahrzeuge – schützt vor Wertverlust Tägliche Zeitersparnis – k…" at bounding box center [860, 505] width 1008 height 275
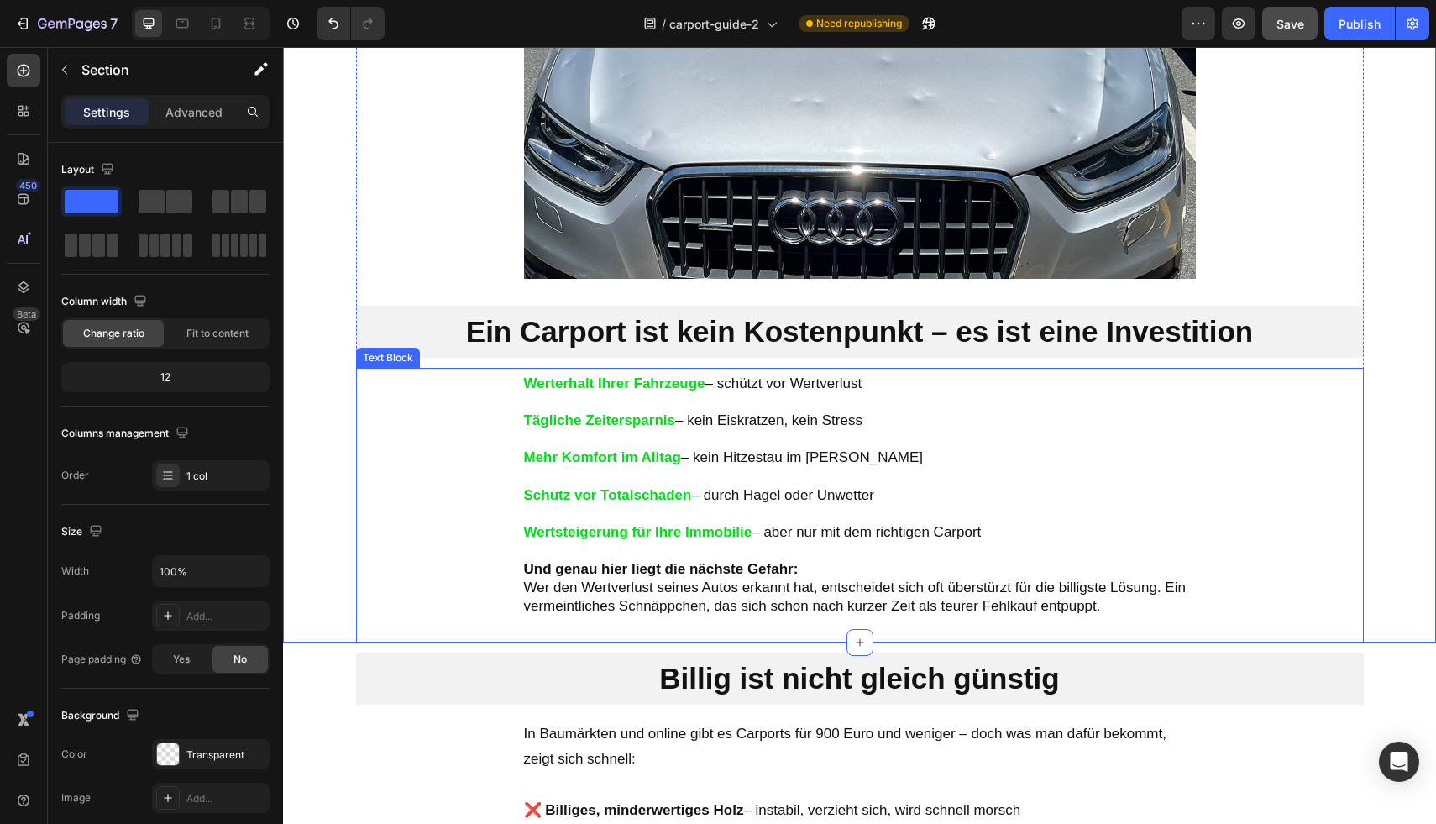
click at [1070, 424] on p "Tägliche Zeitersparnis – kein Eiskratzen, kein Stress" at bounding box center [860, 420] width 672 height 18
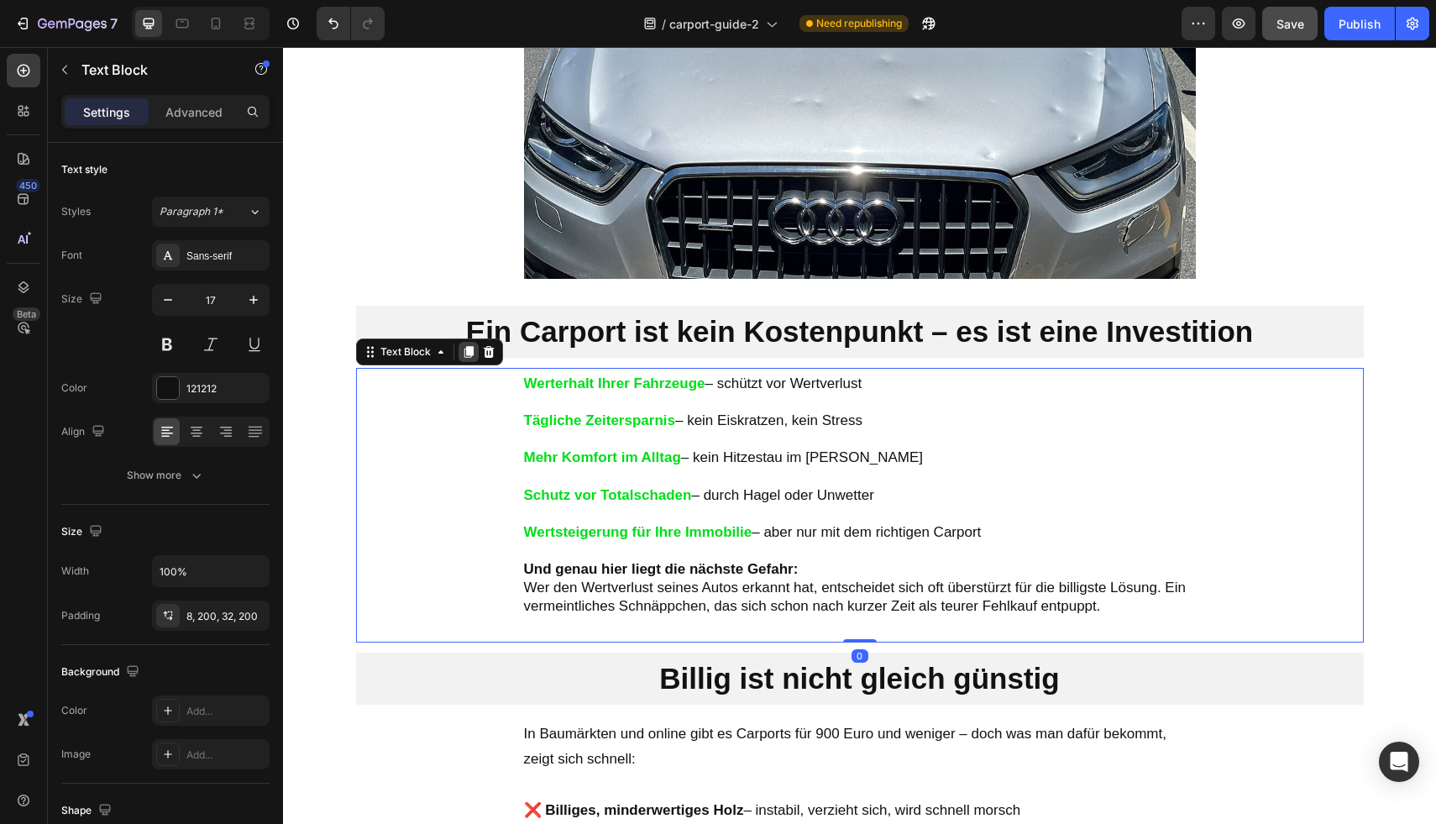
click at [462, 350] on icon at bounding box center [468, 351] width 13 height 13
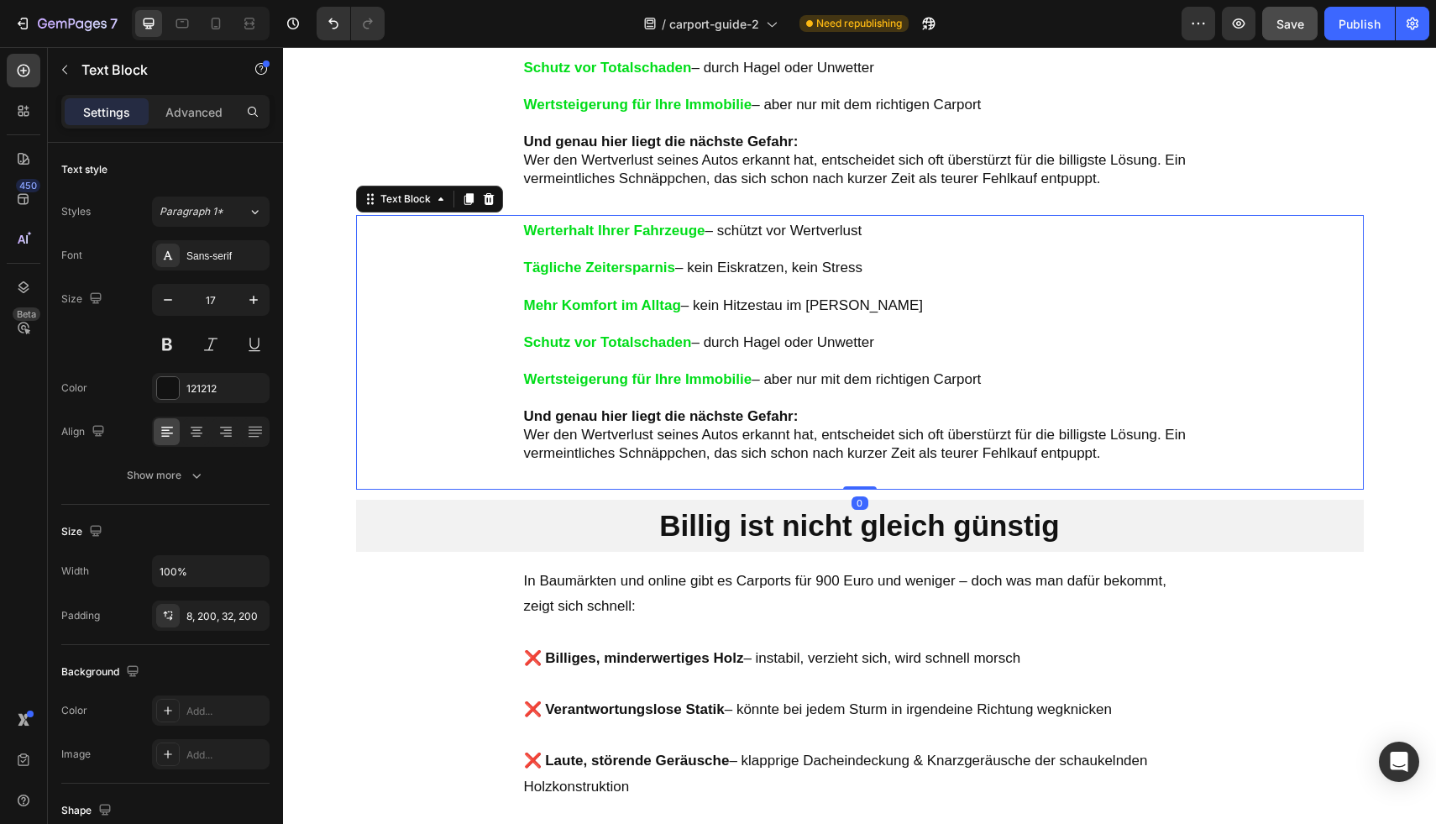
scroll to position [1931, 0]
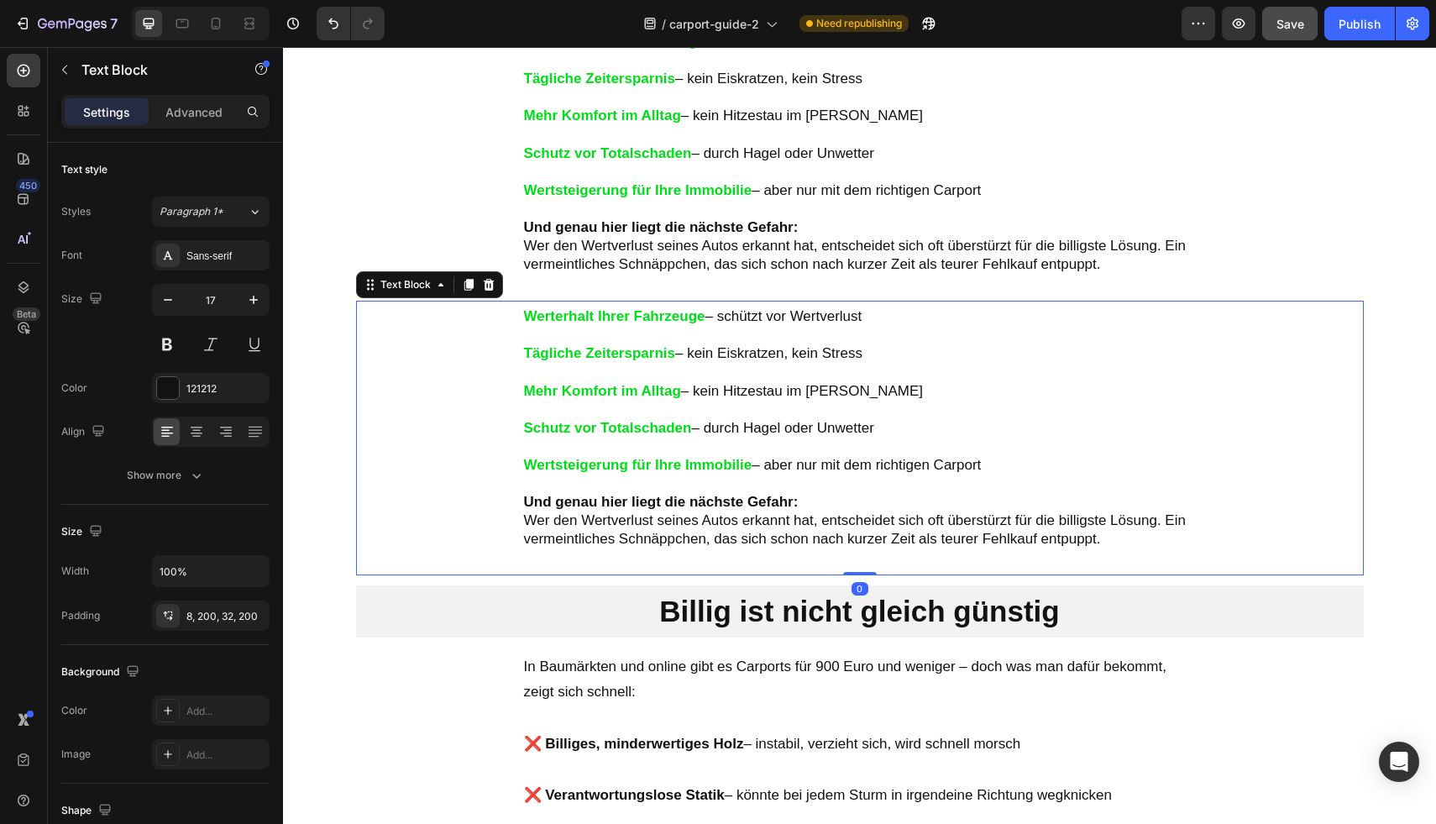
click at [856, 458] on p "Wertsteigerung für Ihre Immobilie – aber nur mit dem richtigen Carport" at bounding box center [860, 465] width 672 height 18
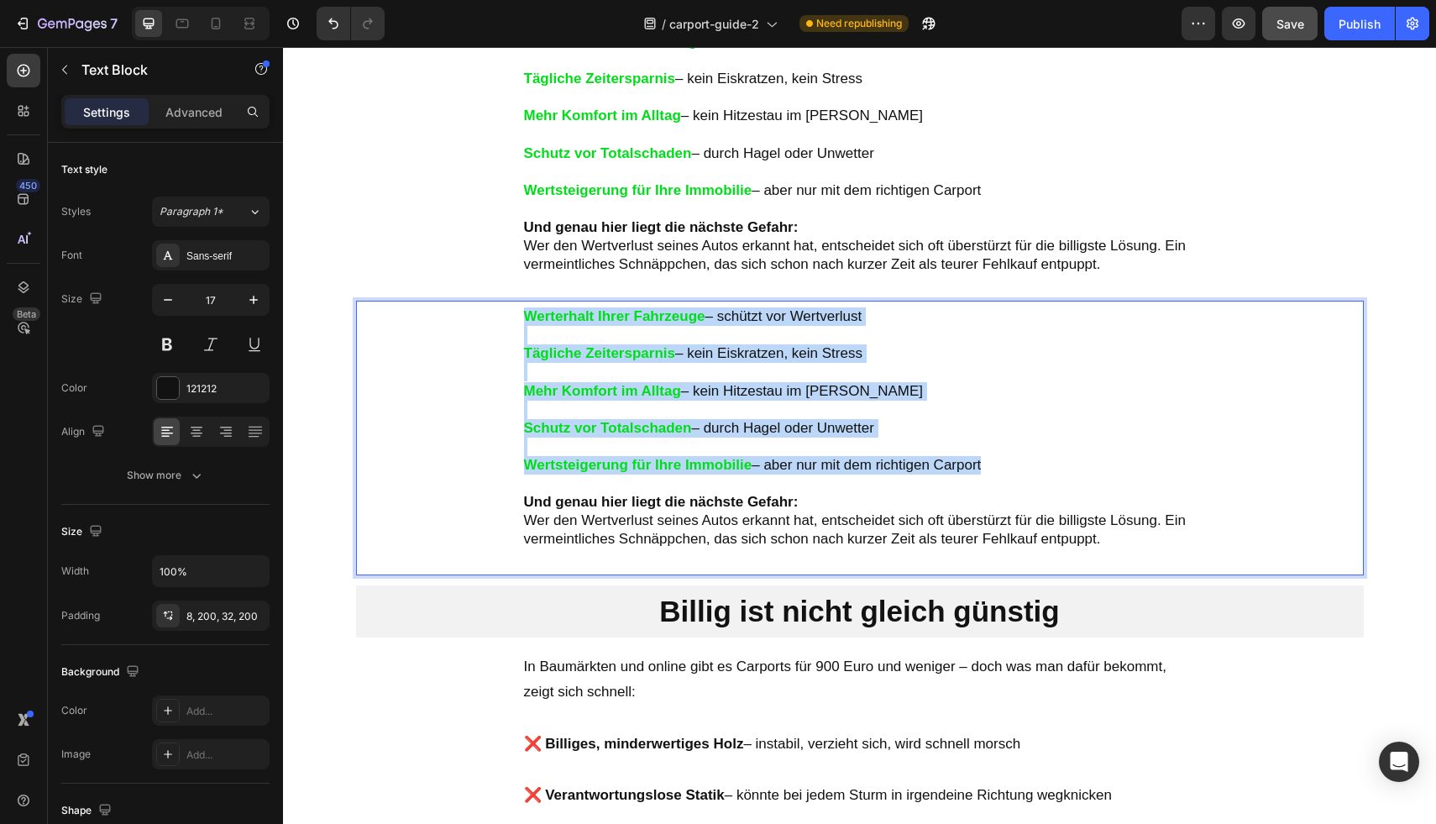
drag, startPoint x: 1039, startPoint y: 460, endPoint x: 495, endPoint y: 313, distance: 562.8
click at [495, 312] on div "Werterhalt Ihrer Fahrzeuge – schützt vor Wertverlust Tägliche Zeitersparnis – k…" at bounding box center [860, 438] width 1008 height 275
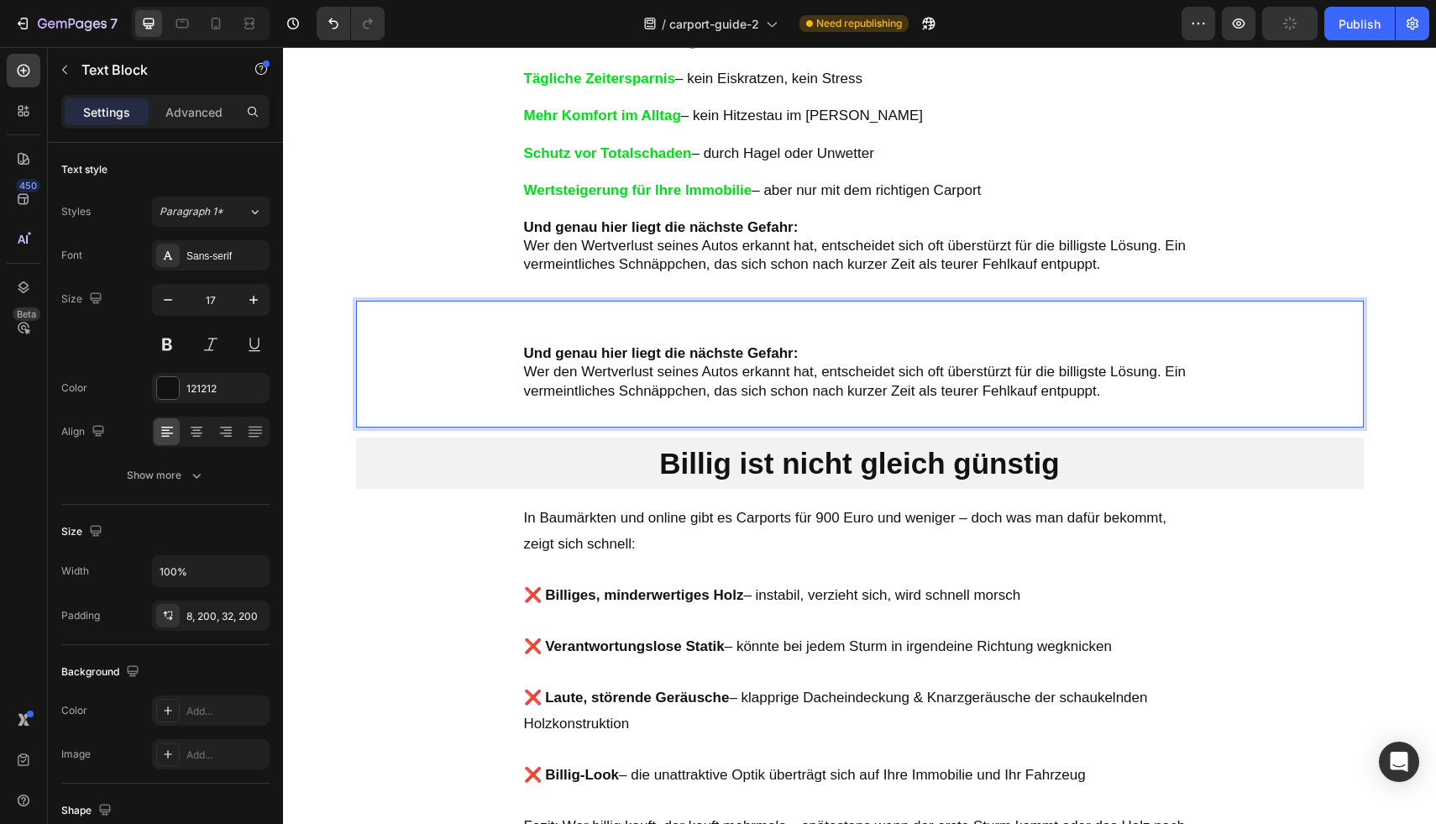
click at [514, 352] on div "Und genau hier liegt die nächste Gefahr: Wer den Wertverlust seines Autos erkan…" at bounding box center [860, 364] width 1008 height 126
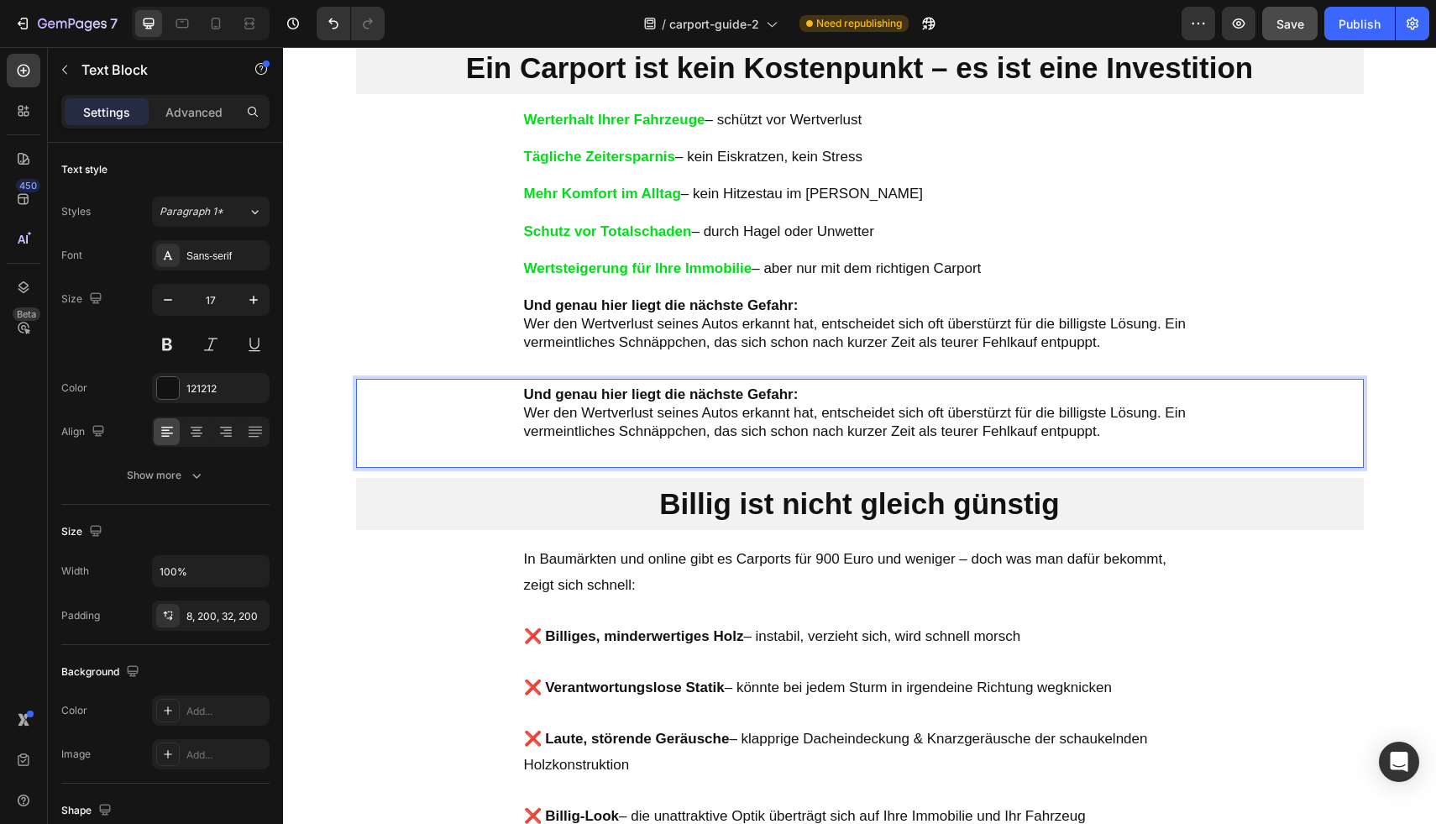
scroll to position [1852, 0]
click at [982, 329] on p "Und genau hier liegt die nächste Gefahr: Wer den Wertverlust seines Autos erkan…" at bounding box center [860, 324] width 672 height 55
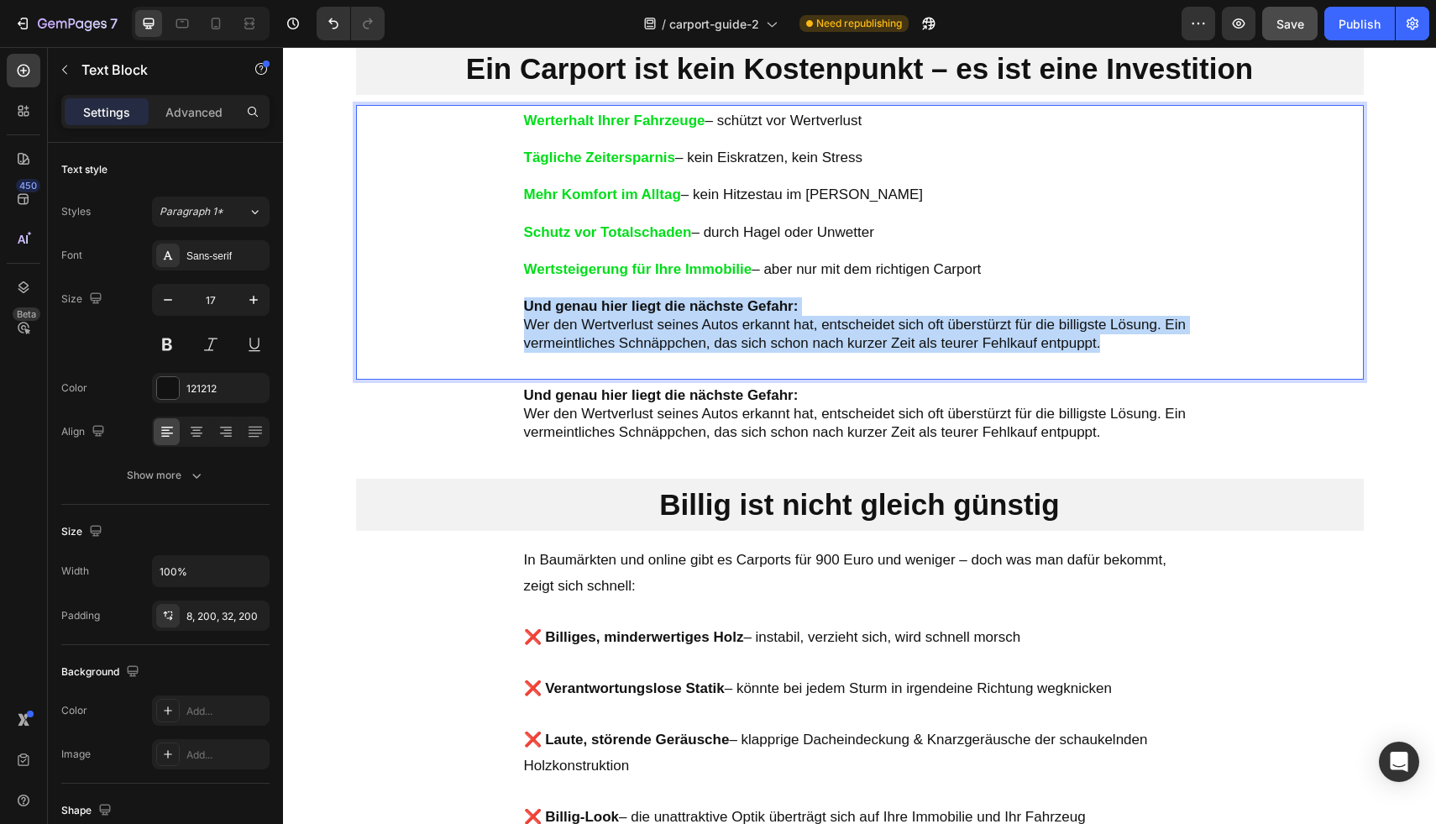
drag, startPoint x: 1089, startPoint y: 337, endPoint x: 517, endPoint y: 306, distance: 572.6
click at [524, 306] on p "Und genau hier liegt die nächste Gefahr: Wer den Wertverlust seines Autos erkan…" at bounding box center [860, 324] width 672 height 55
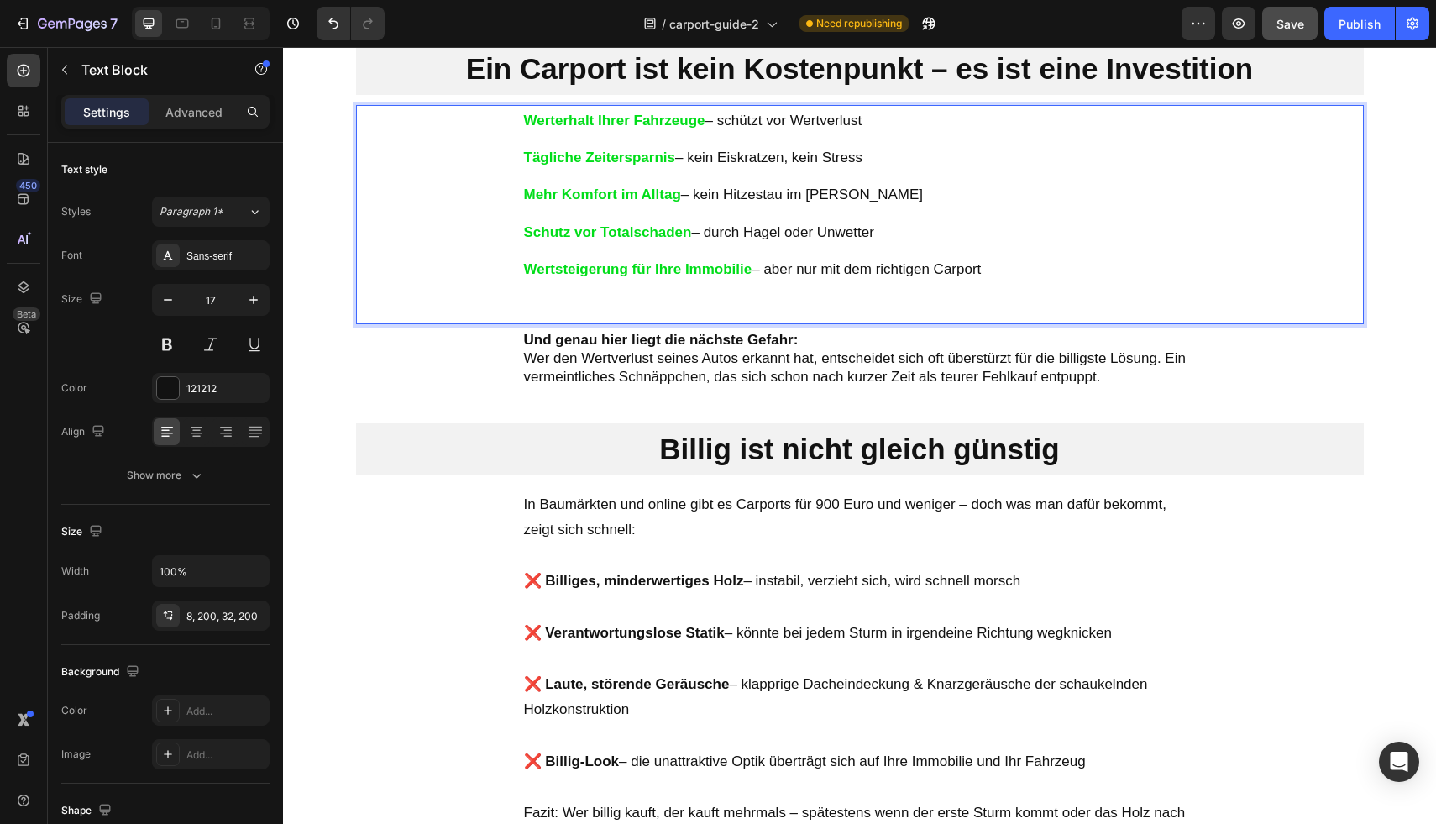
click at [585, 310] on div "Werterhalt Ihrer Fahrzeuge – schützt vor Wertverlust Tägliche Zeitersparnis – k…" at bounding box center [860, 214] width 1008 height 219
click at [545, 316] on div "Werterhalt Ihrer Fahrzeuge – schützt vor Wertverlust Tägliche Zeitersparnis – k…" at bounding box center [860, 214] width 1008 height 219
click at [531, 312] on div "Werterhalt Ihrer Fahrzeuge – schützt vor Wertverlust Tägliche Zeitersparnis – k…" at bounding box center [860, 214] width 1008 height 219
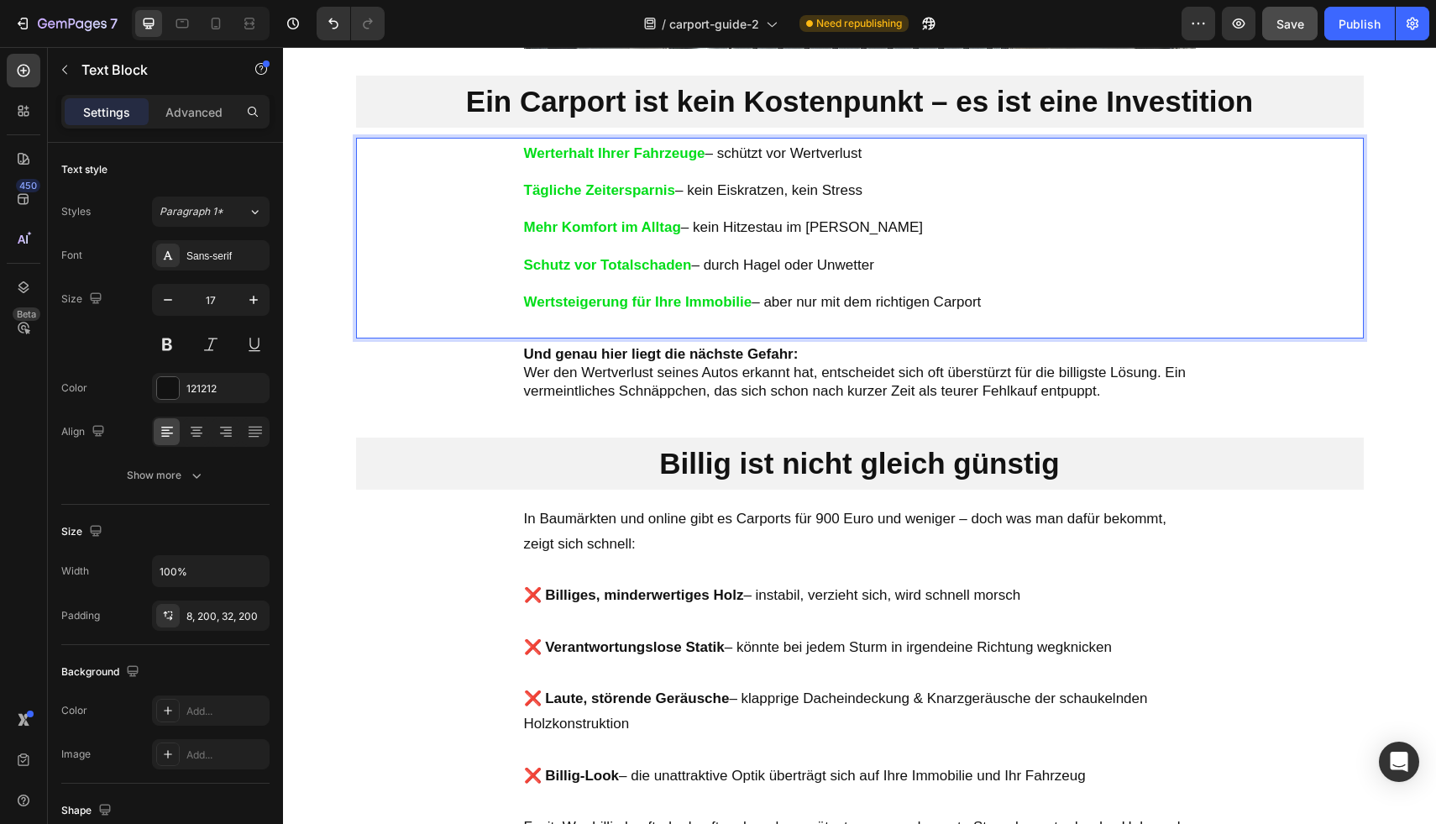
scroll to position [1663, 0]
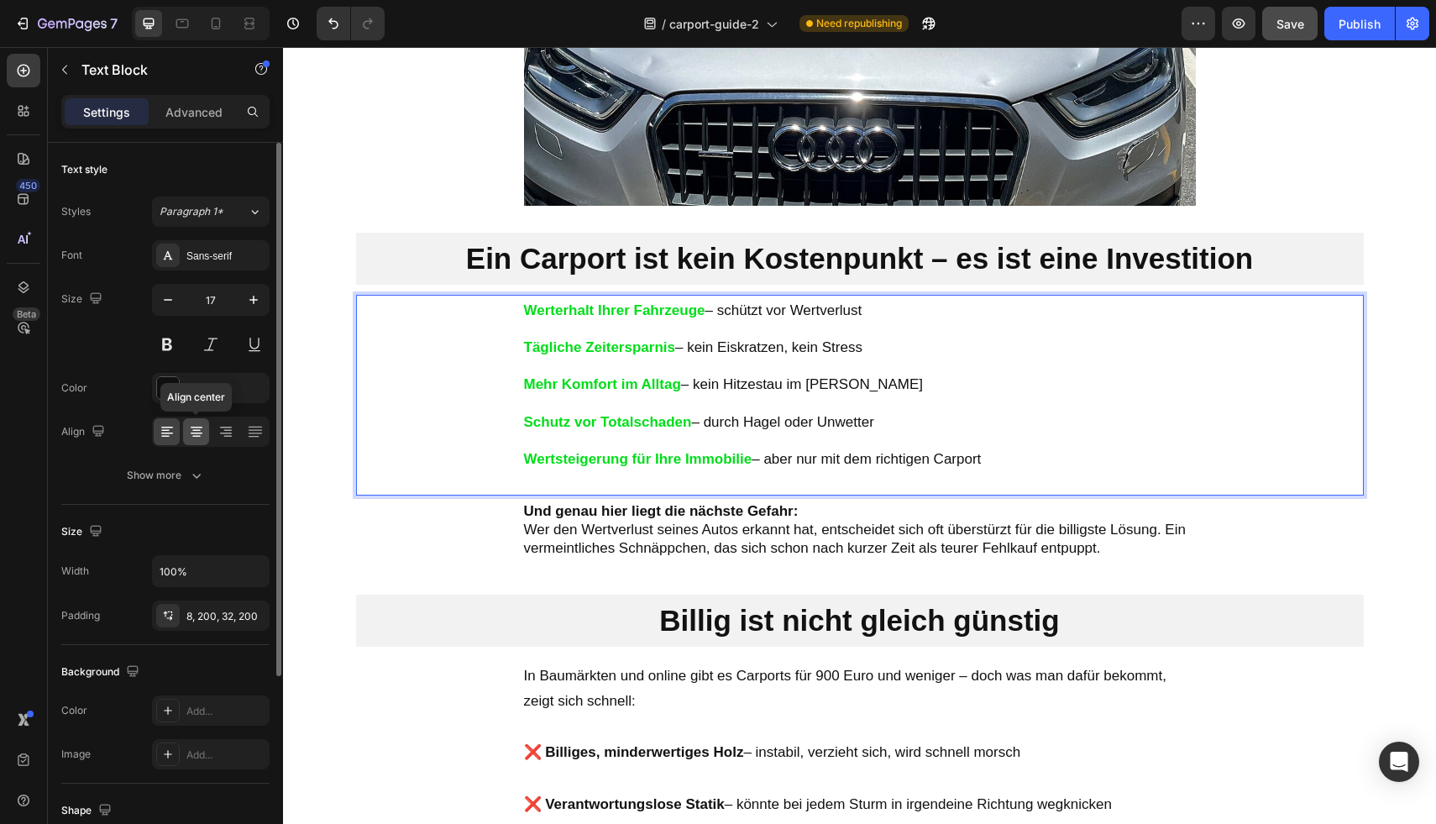
click at [204, 424] on div at bounding box center [196, 431] width 26 height 27
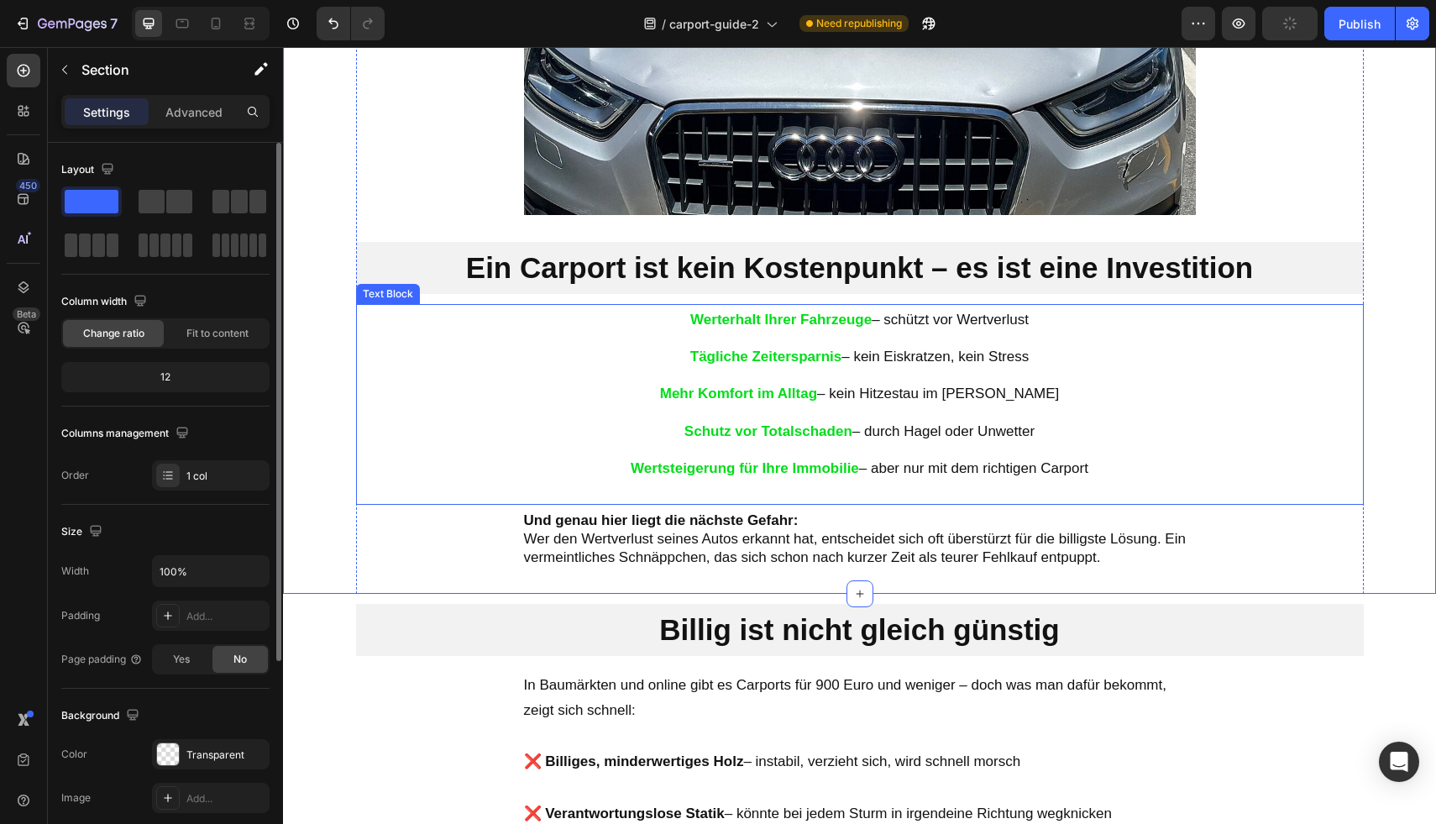
scroll to position [1637, 0]
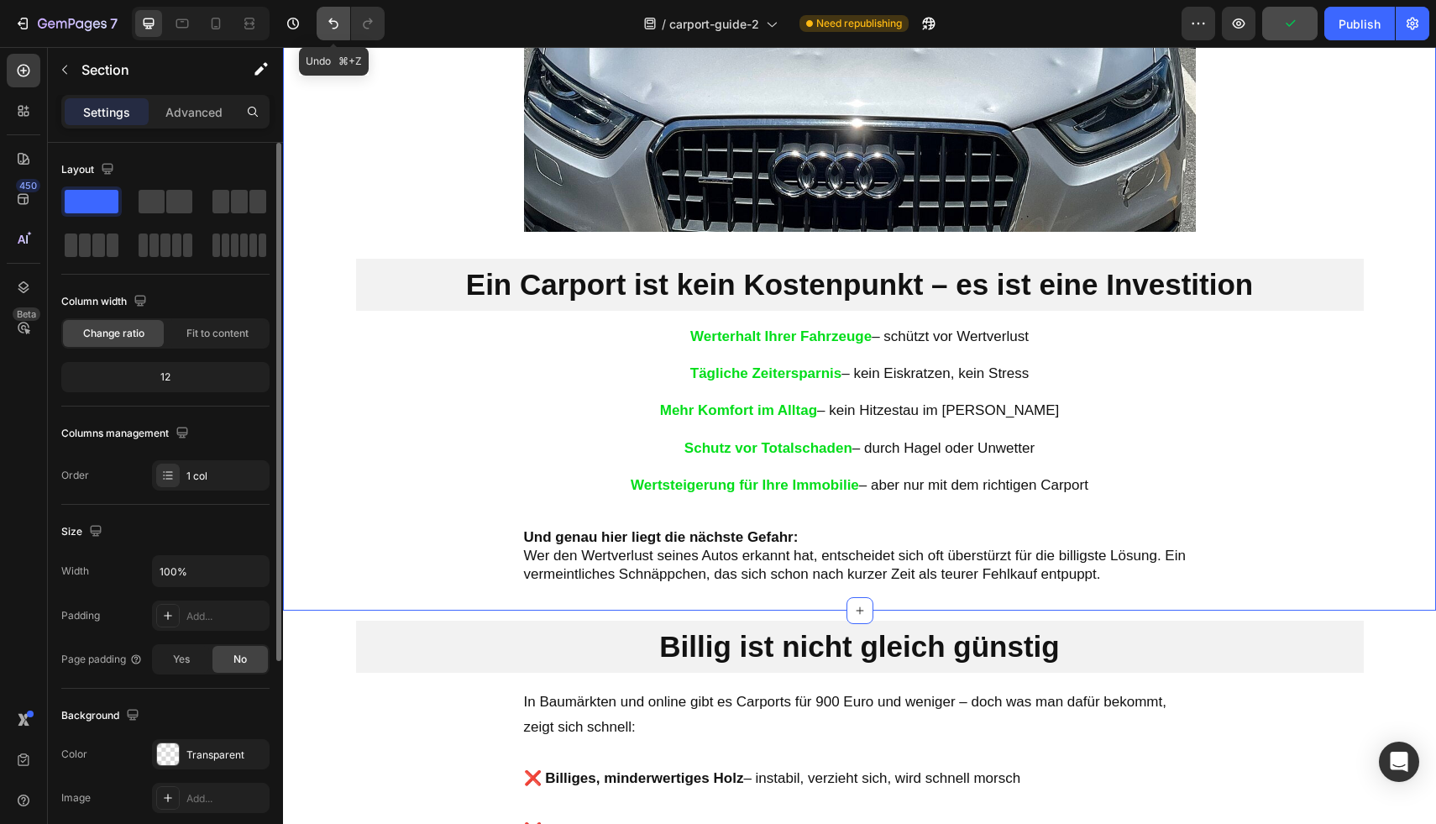
click at [333, 21] on icon "Undo/Redo" at bounding box center [333, 23] width 10 height 11
click at [334, 24] on icon "Undo/Redo" at bounding box center [333, 23] width 17 height 17
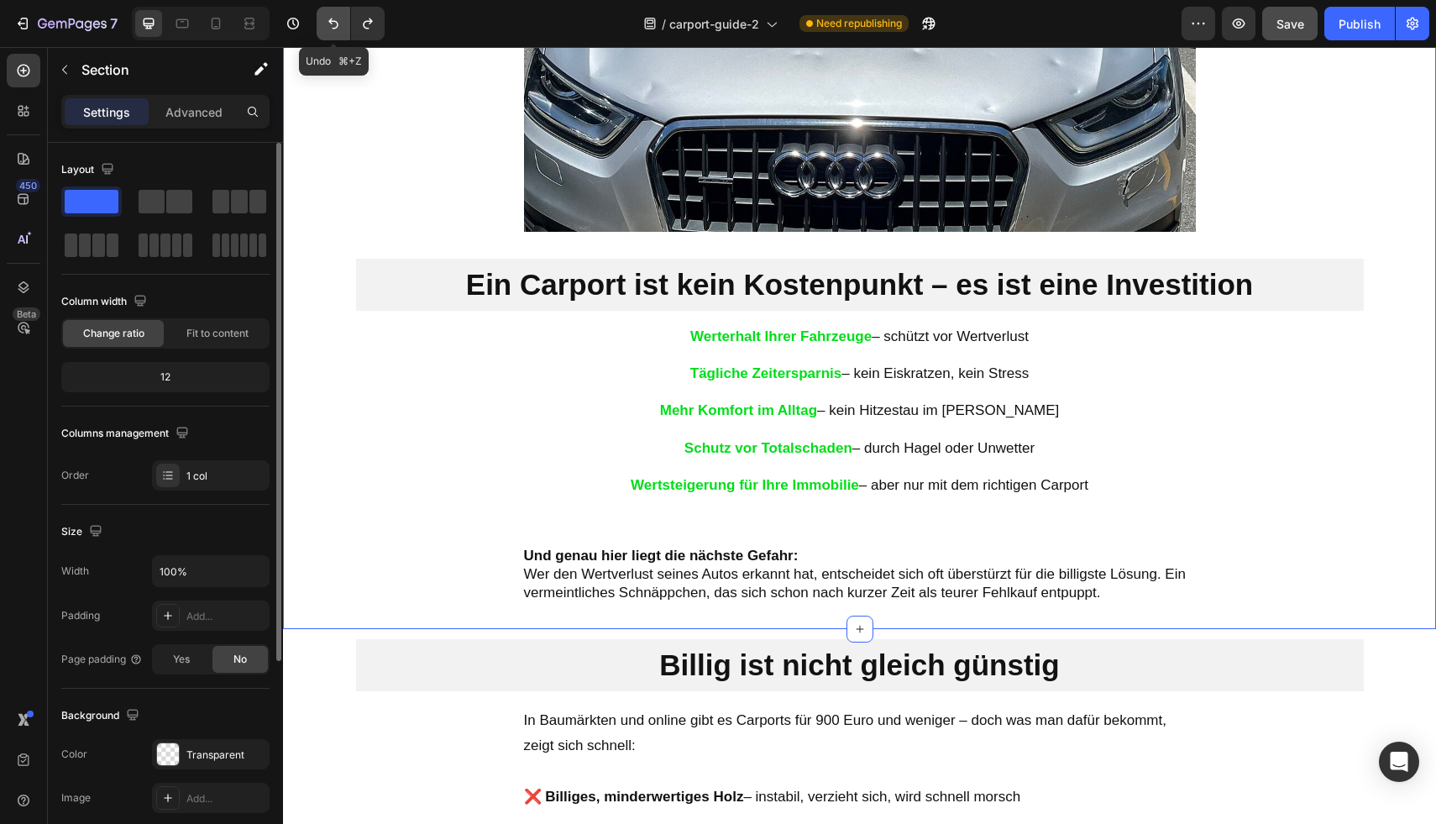
click at [334, 27] on icon "Undo/Redo" at bounding box center [333, 23] width 10 height 11
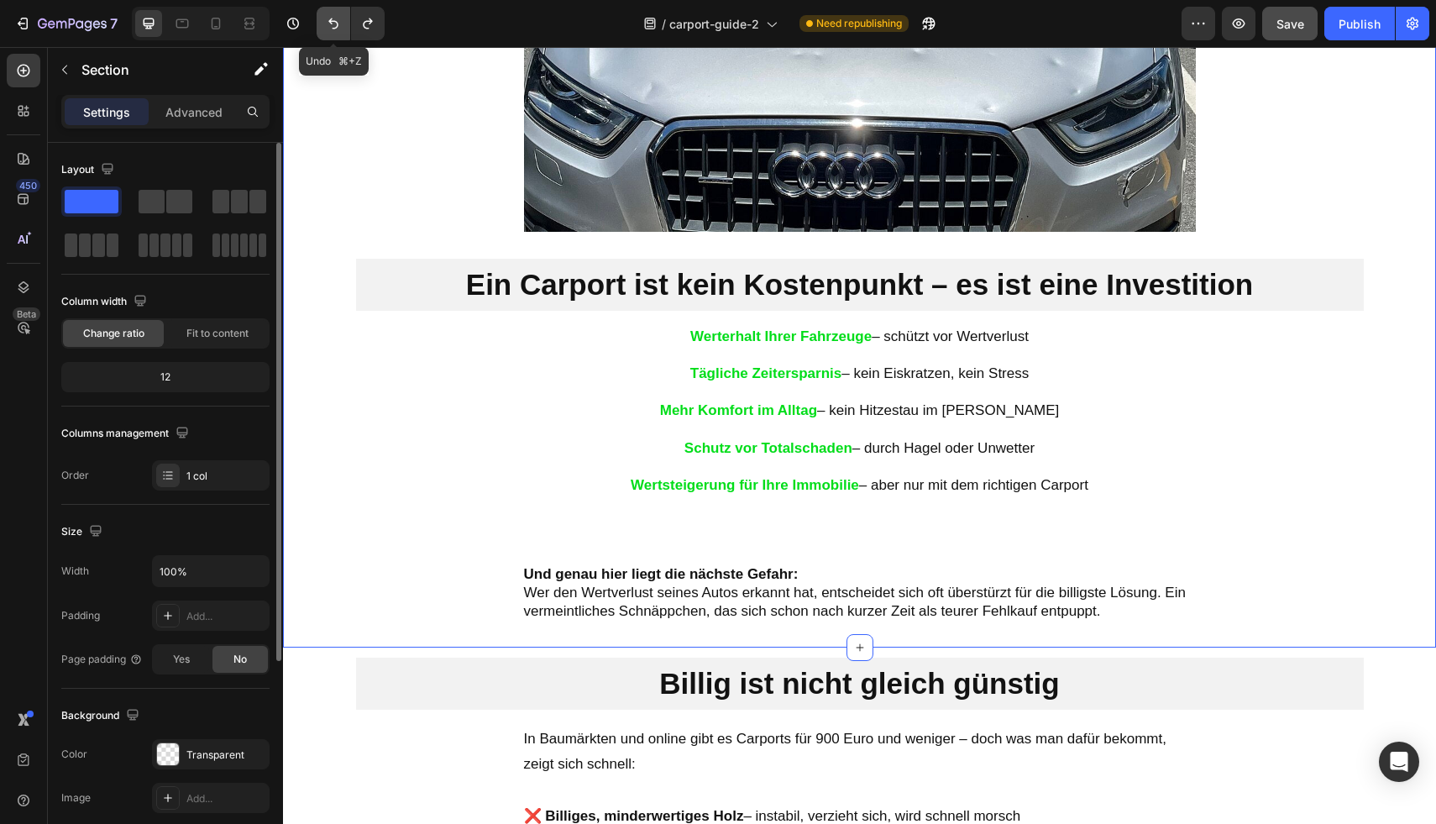
click at [334, 27] on icon "Undo/Redo" at bounding box center [333, 23] width 10 height 11
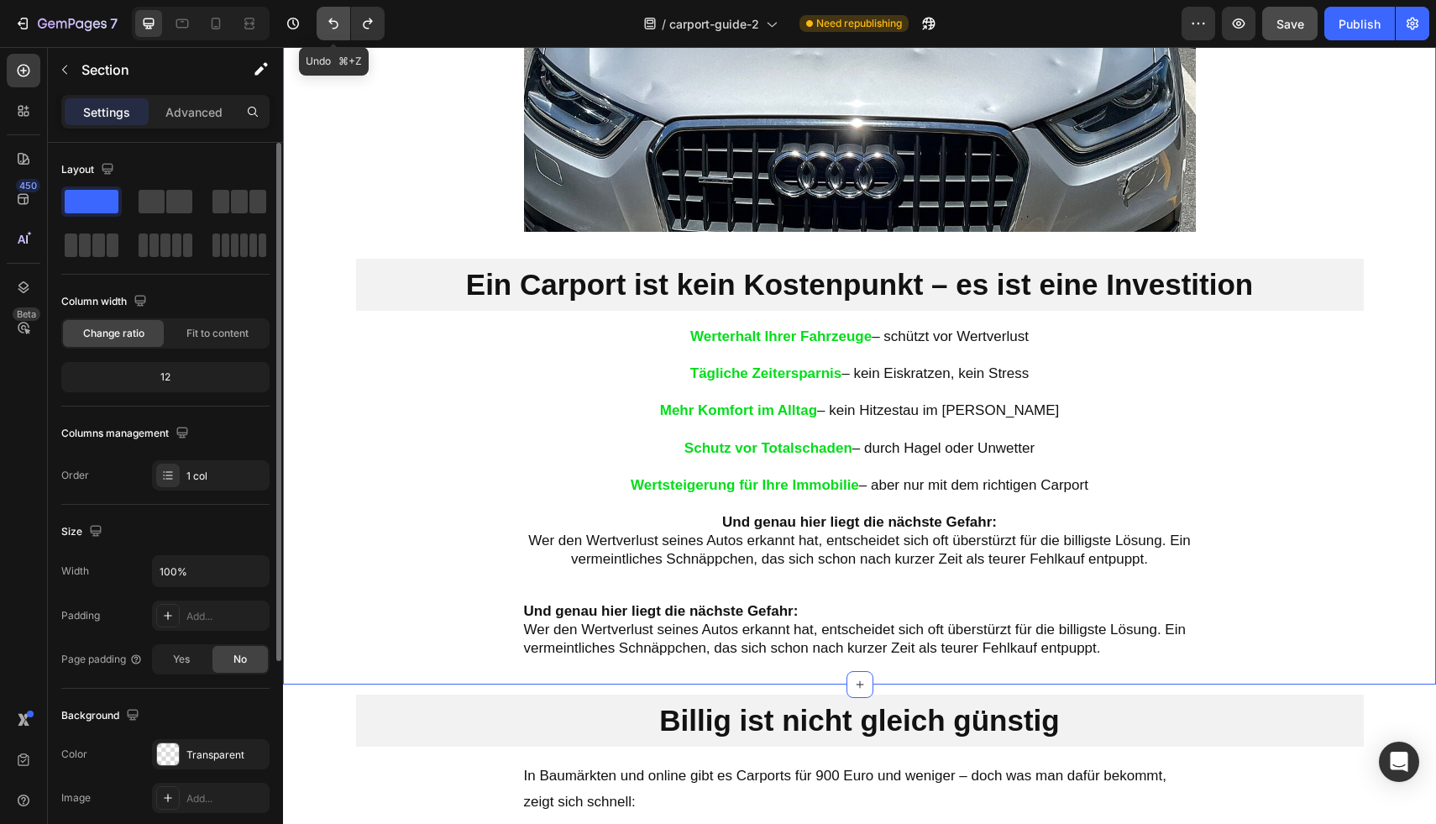
click at [334, 27] on icon "Undo/Redo" at bounding box center [333, 23] width 10 height 11
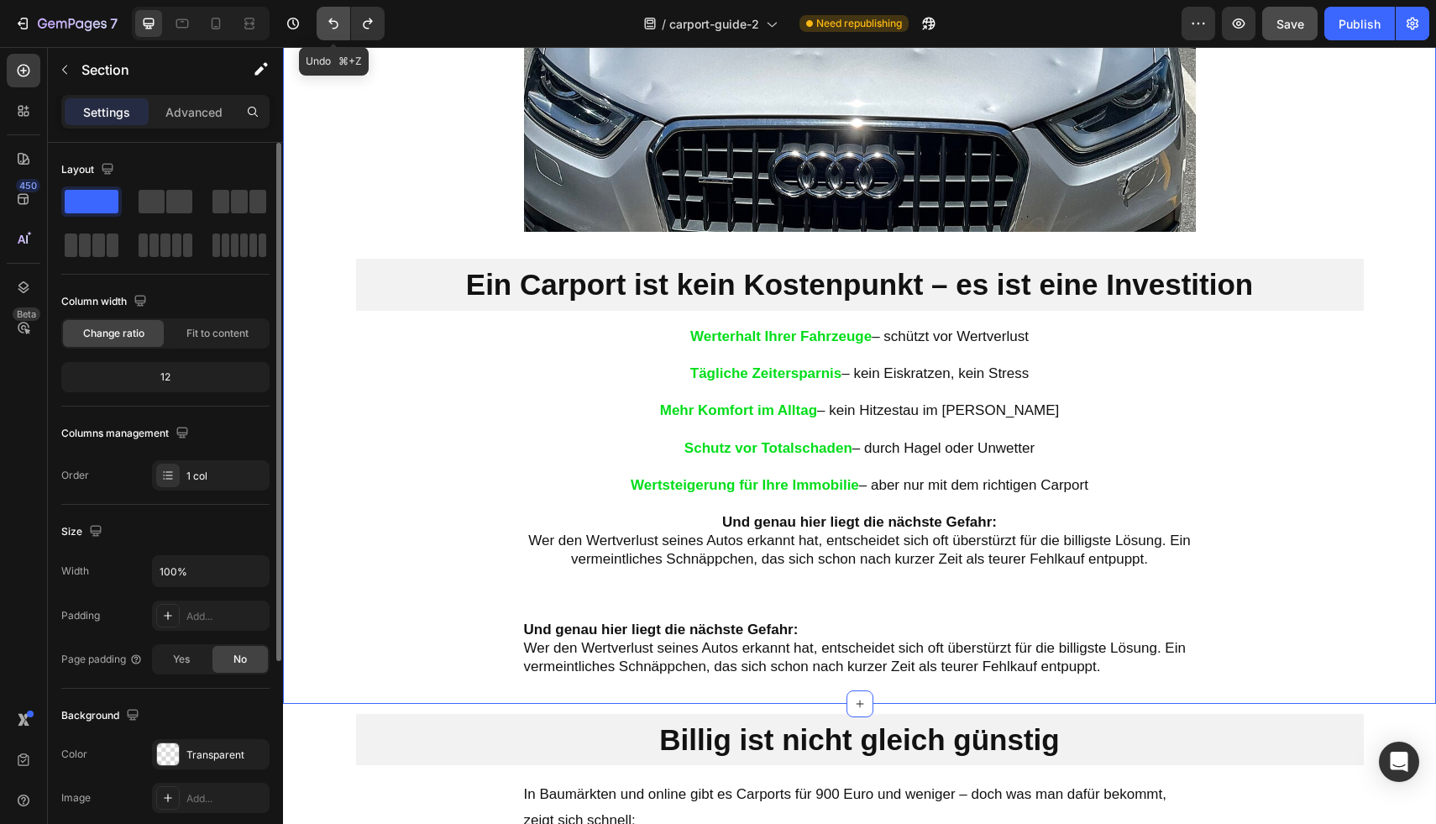
click at [334, 27] on icon "Undo/Redo" at bounding box center [333, 23] width 17 height 17
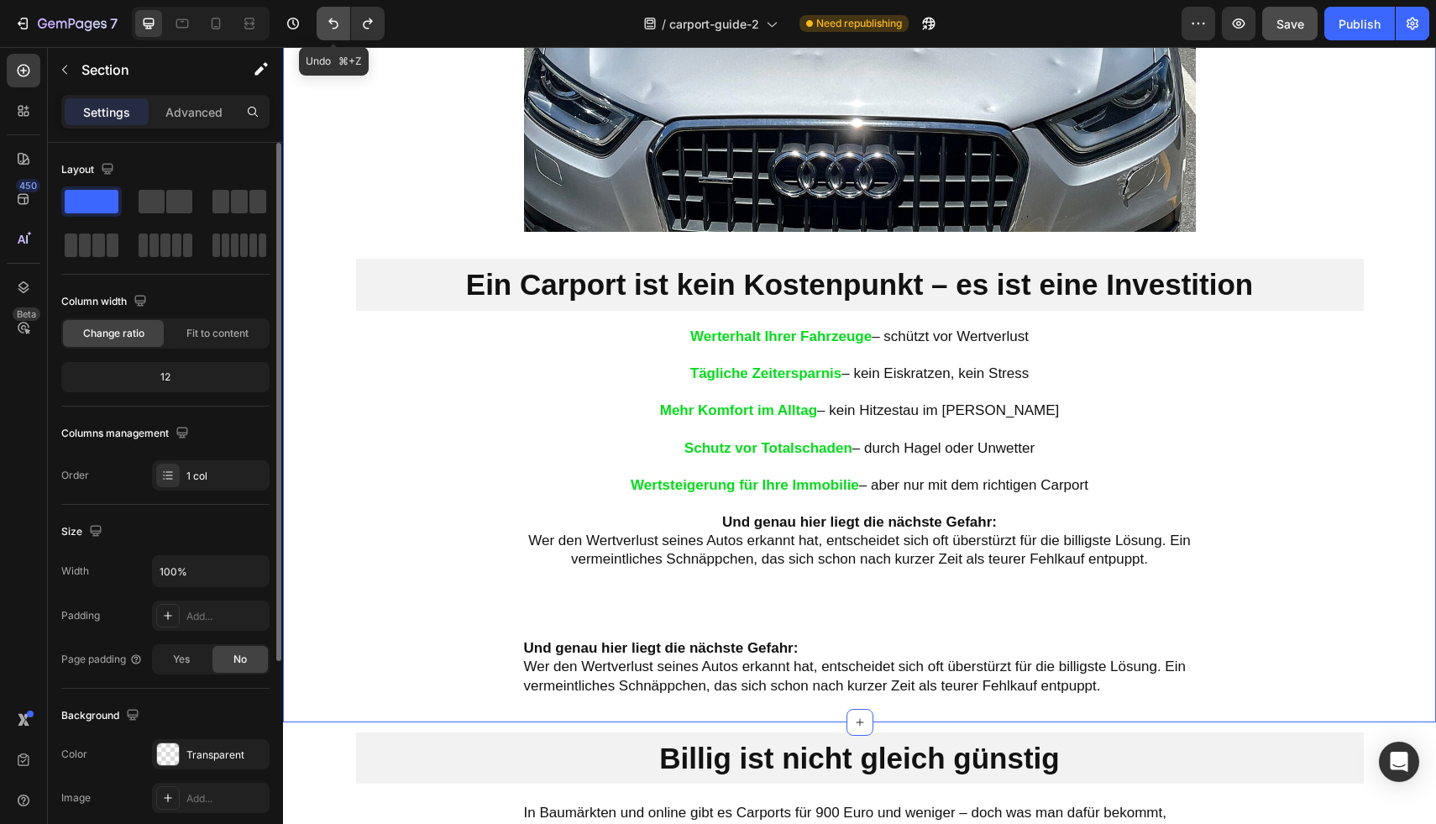
click at [334, 27] on icon "Undo/Redo" at bounding box center [333, 23] width 17 height 17
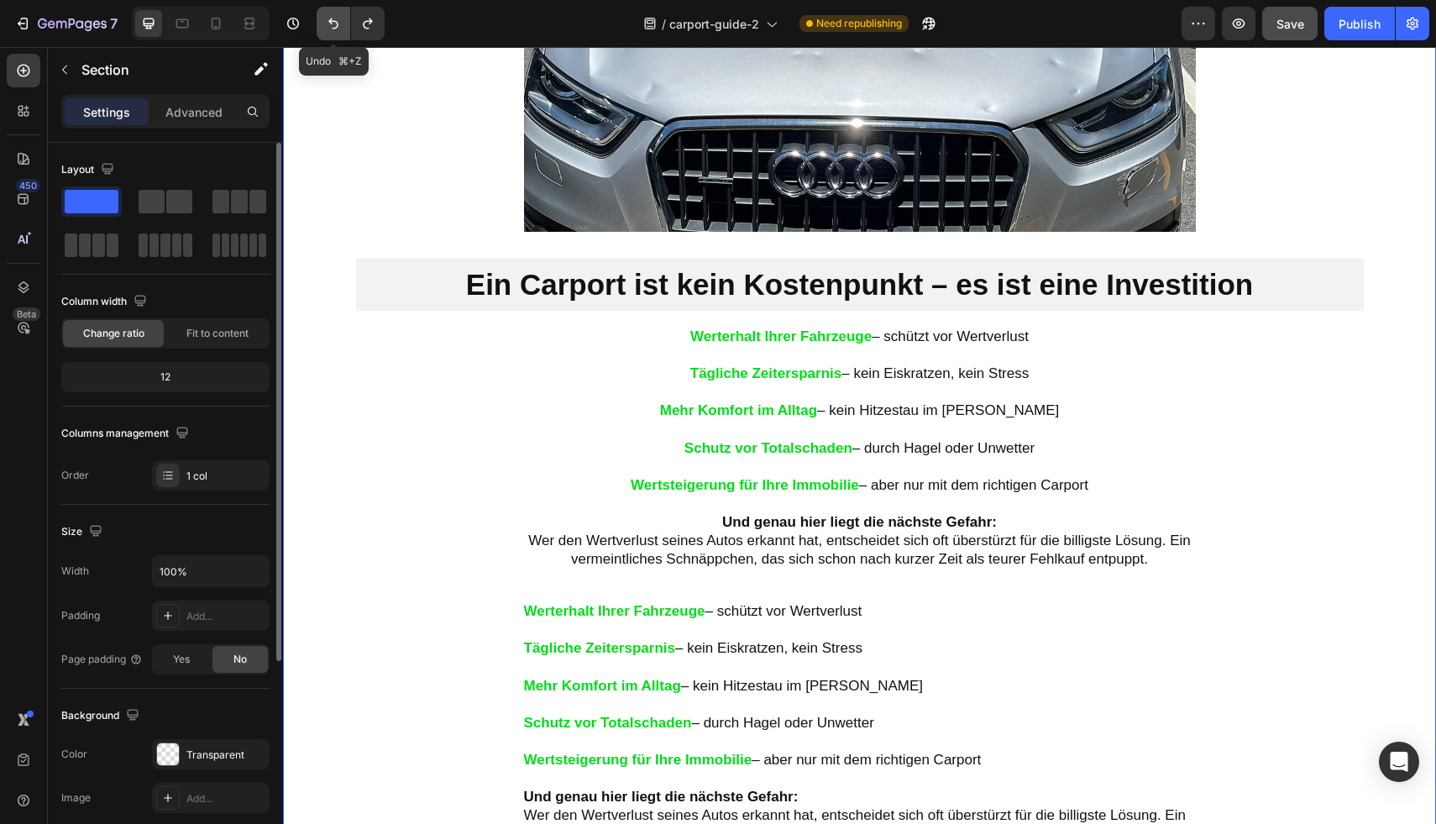
click at [334, 27] on icon "Undo/Redo" at bounding box center [333, 23] width 17 height 17
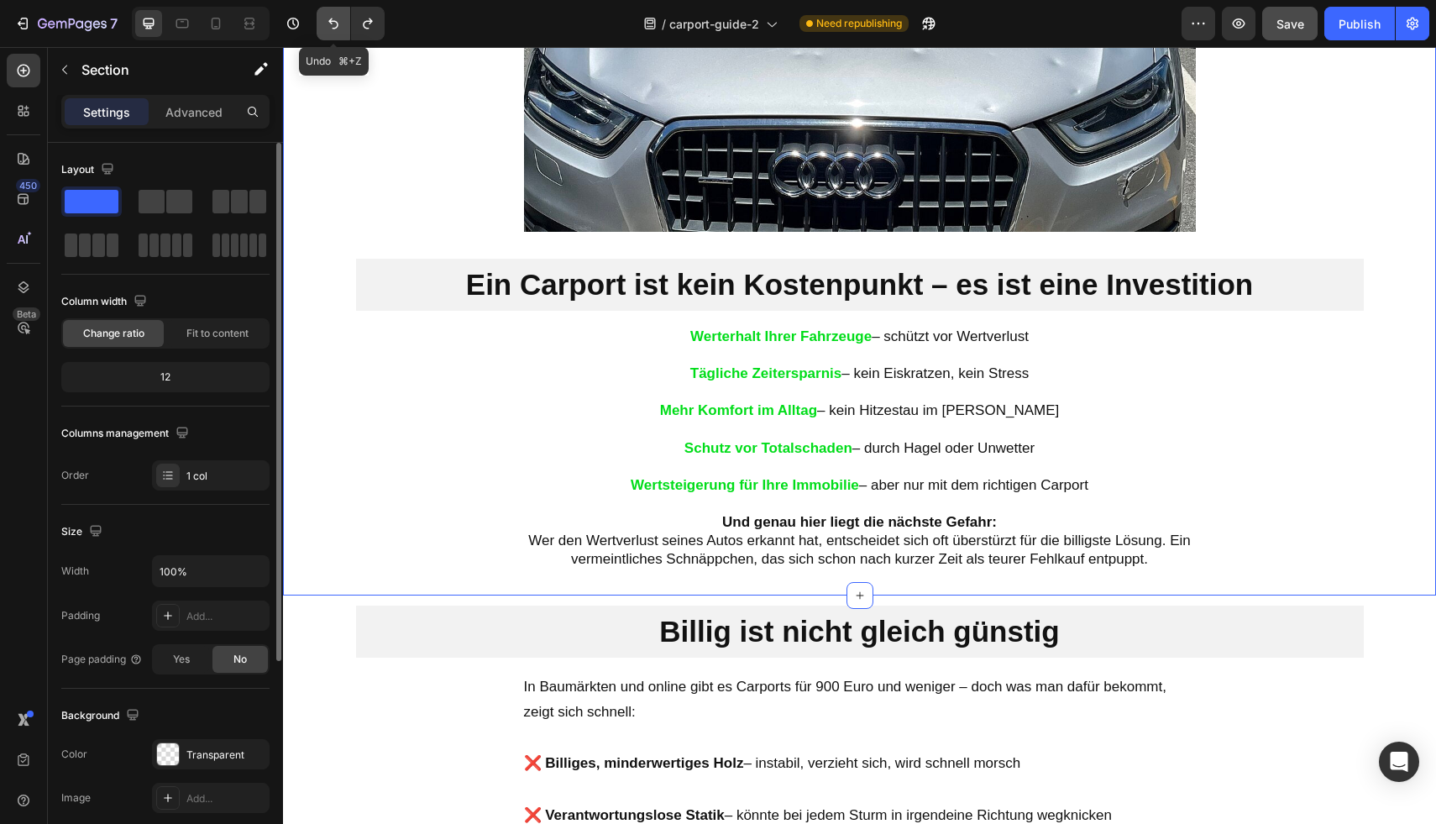
click at [334, 27] on icon "Undo/Redo" at bounding box center [333, 23] width 17 height 17
click at [337, 31] on icon "Undo/Redo" at bounding box center [333, 23] width 17 height 17
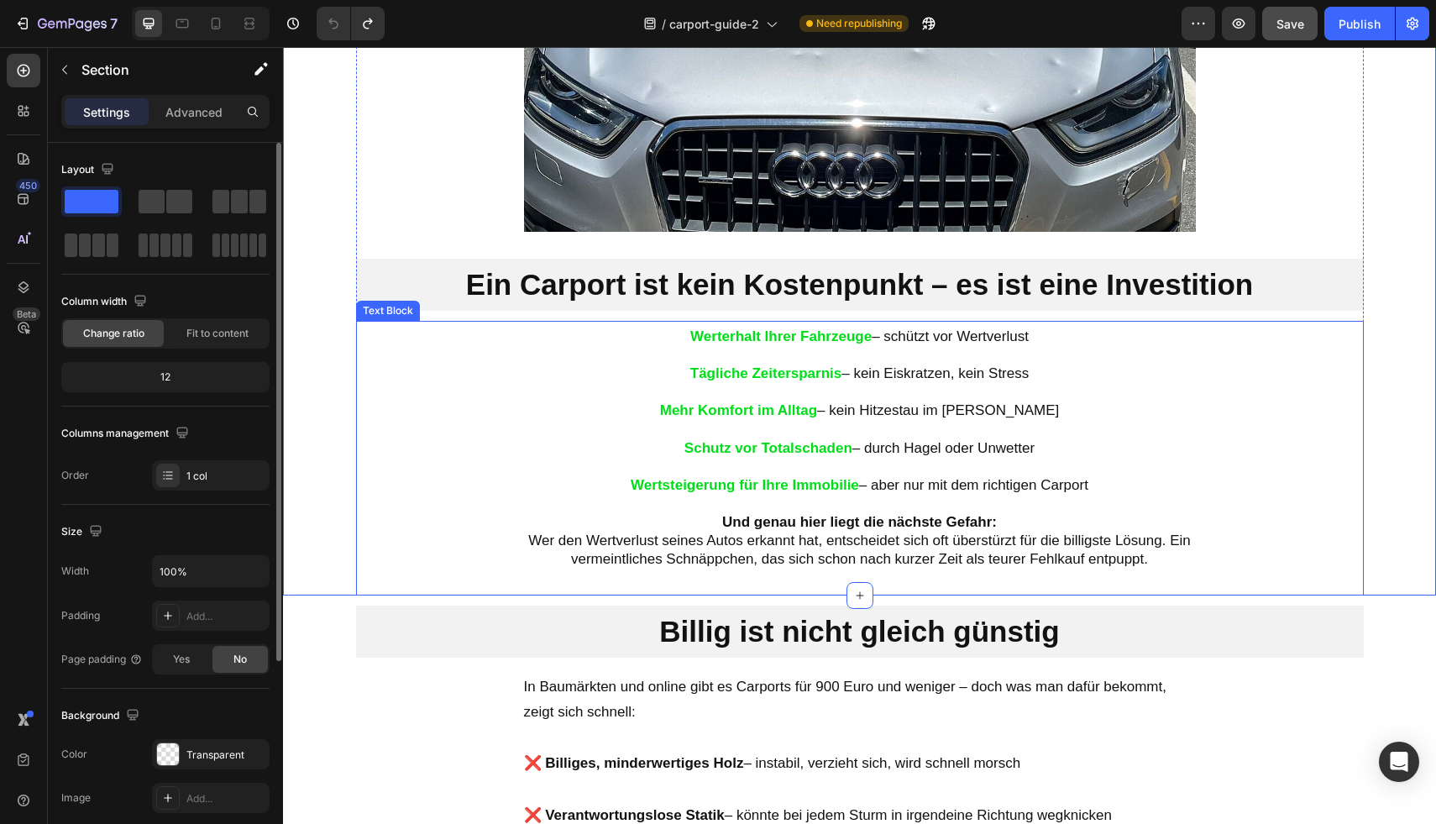
click at [651, 411] on p "Mehr Komfort im Alltag – kein Hitzestau im Sommer" at bounding box center [860, 410] width 672 height 18
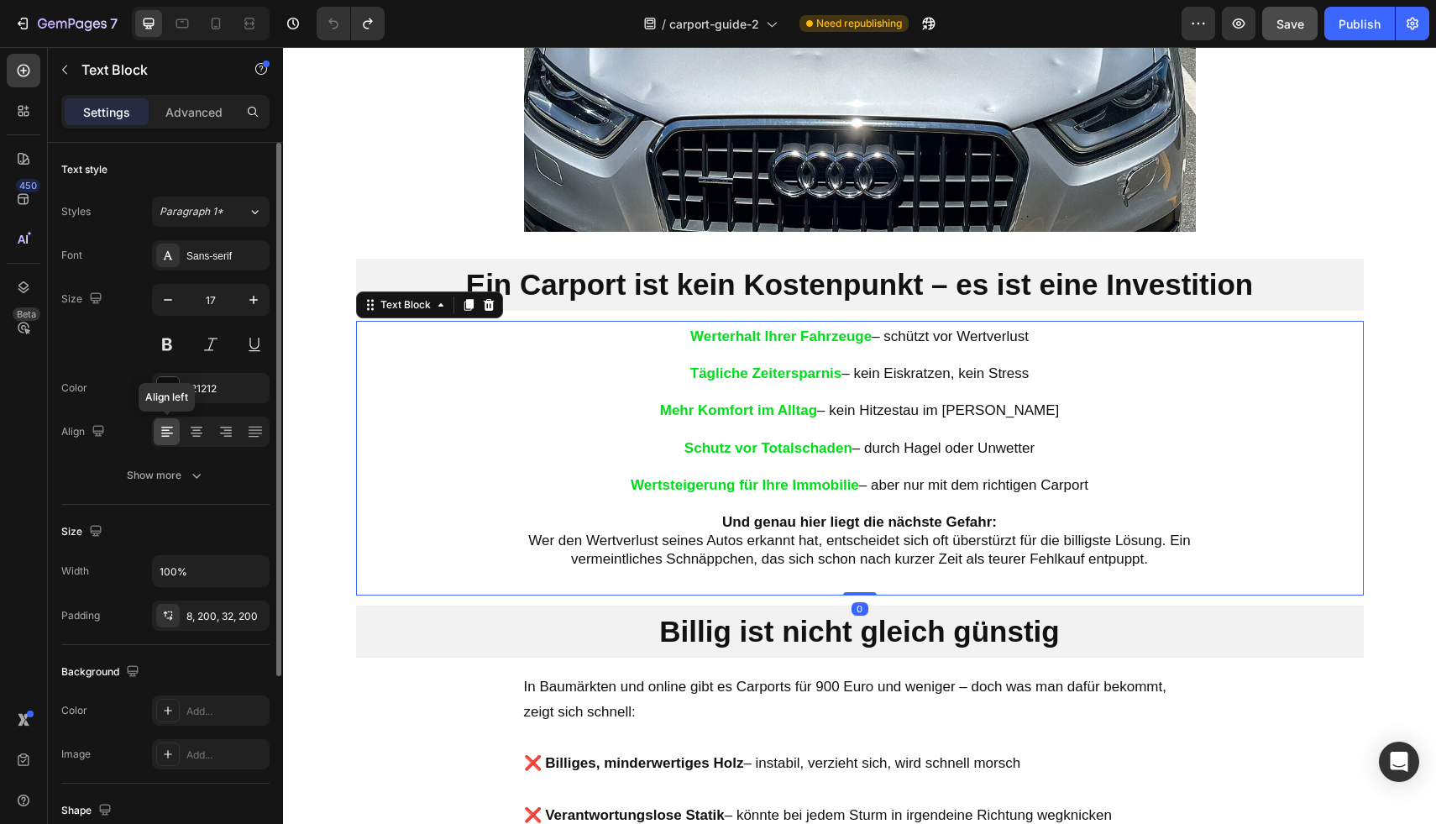
click at [159, 432] on icon at bounding box center [167, 431] width 17 height 17
click at [183, 437] on div at bounding box center [196, 431] width 26 height 27
click at [170, 434] on icon at bounding box center [167, 431] width 17 height 17
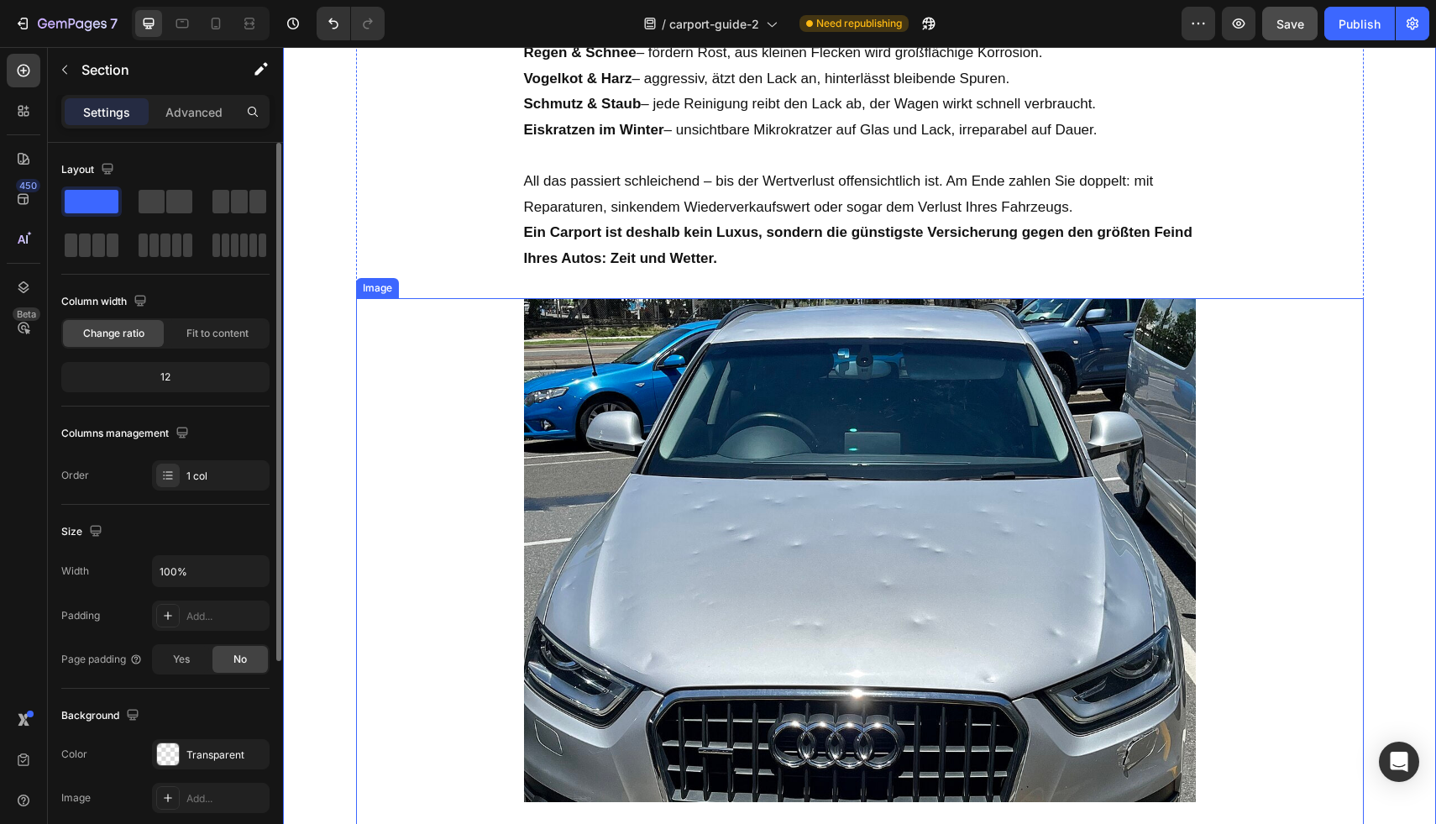
scroll to position [1312, 0]
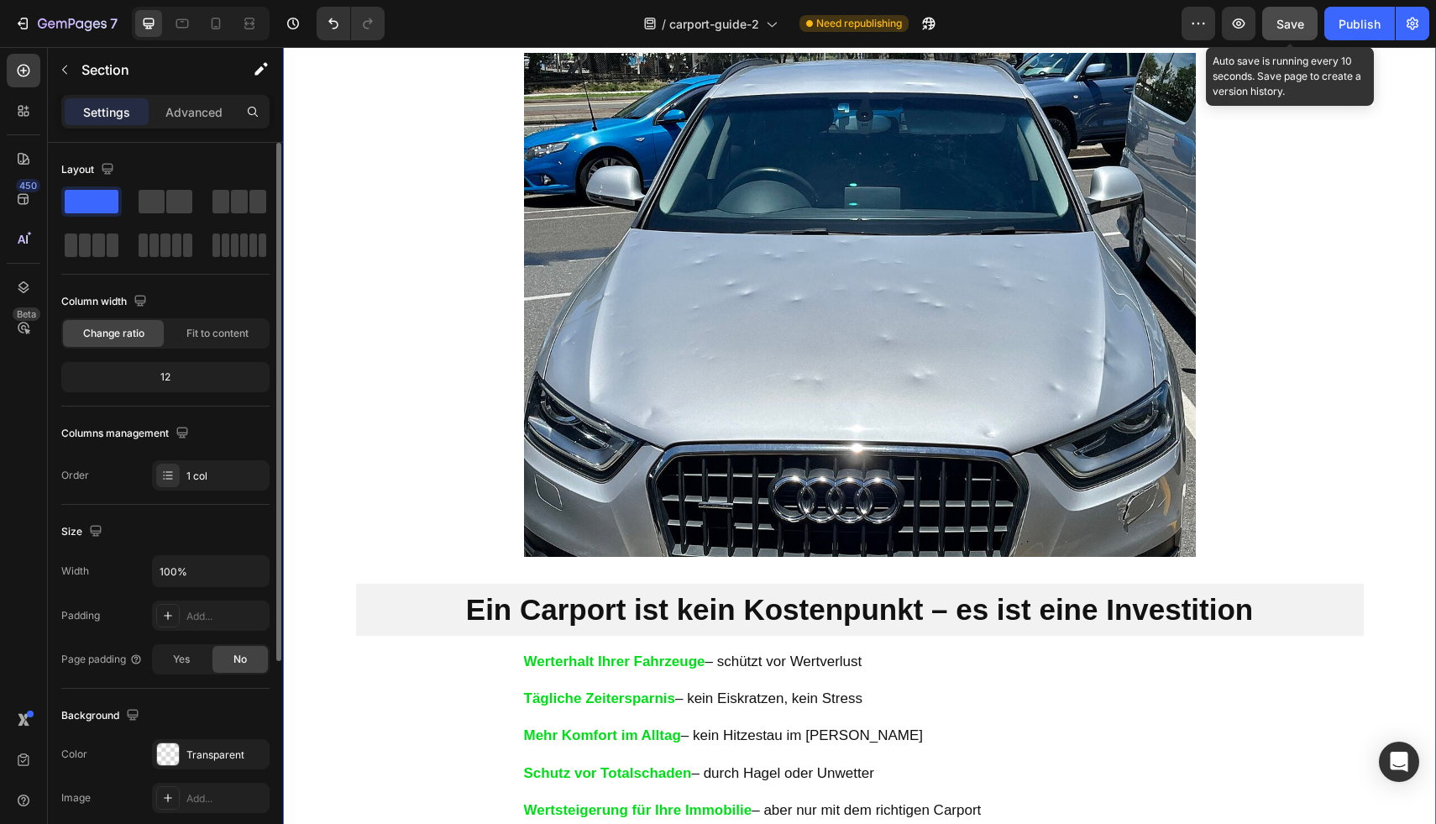
click at [1307, 35] on button "Save" at bounding box center [1289, 24] width 55 height 34
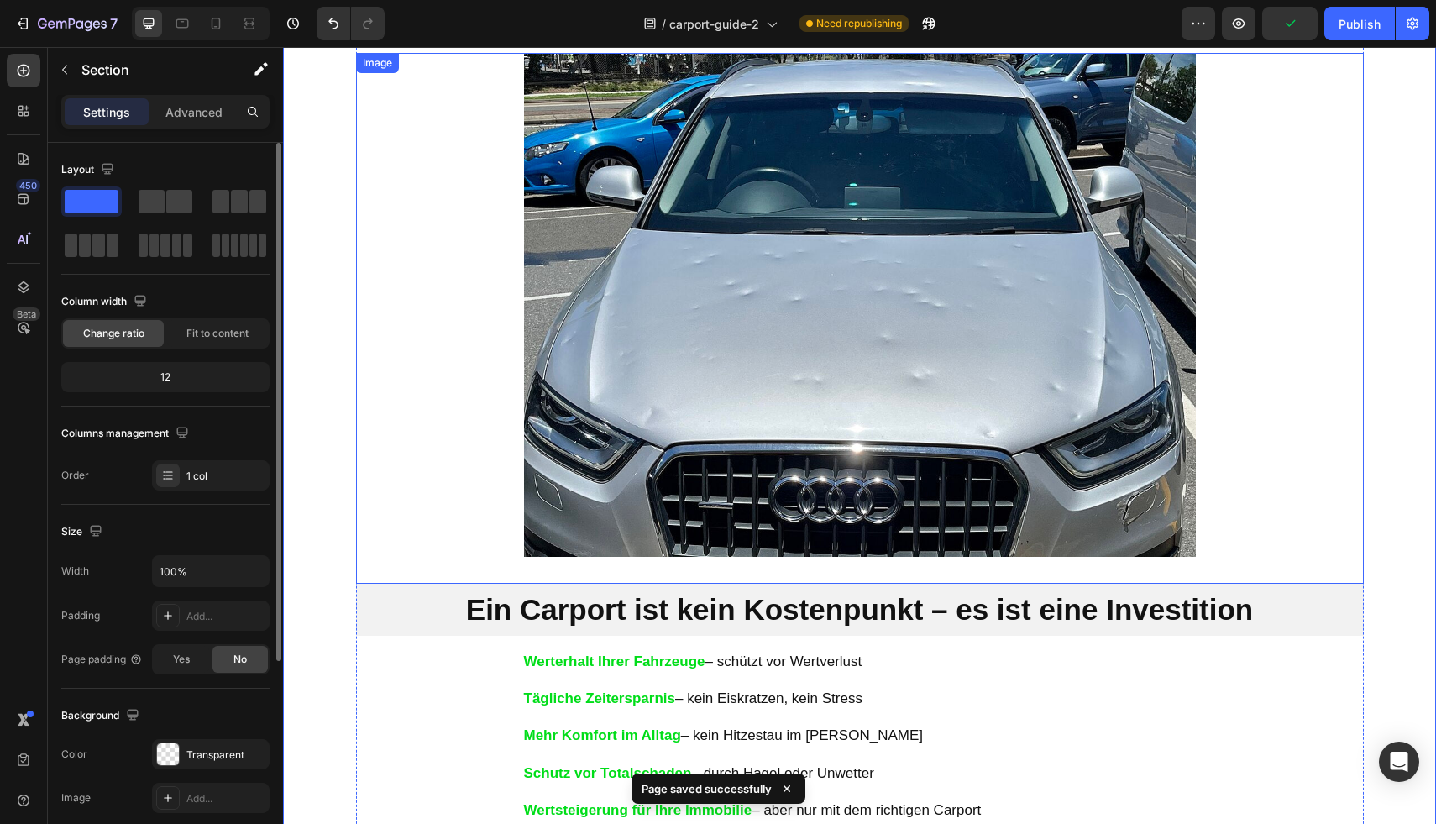
scroll to position [1396, 0]
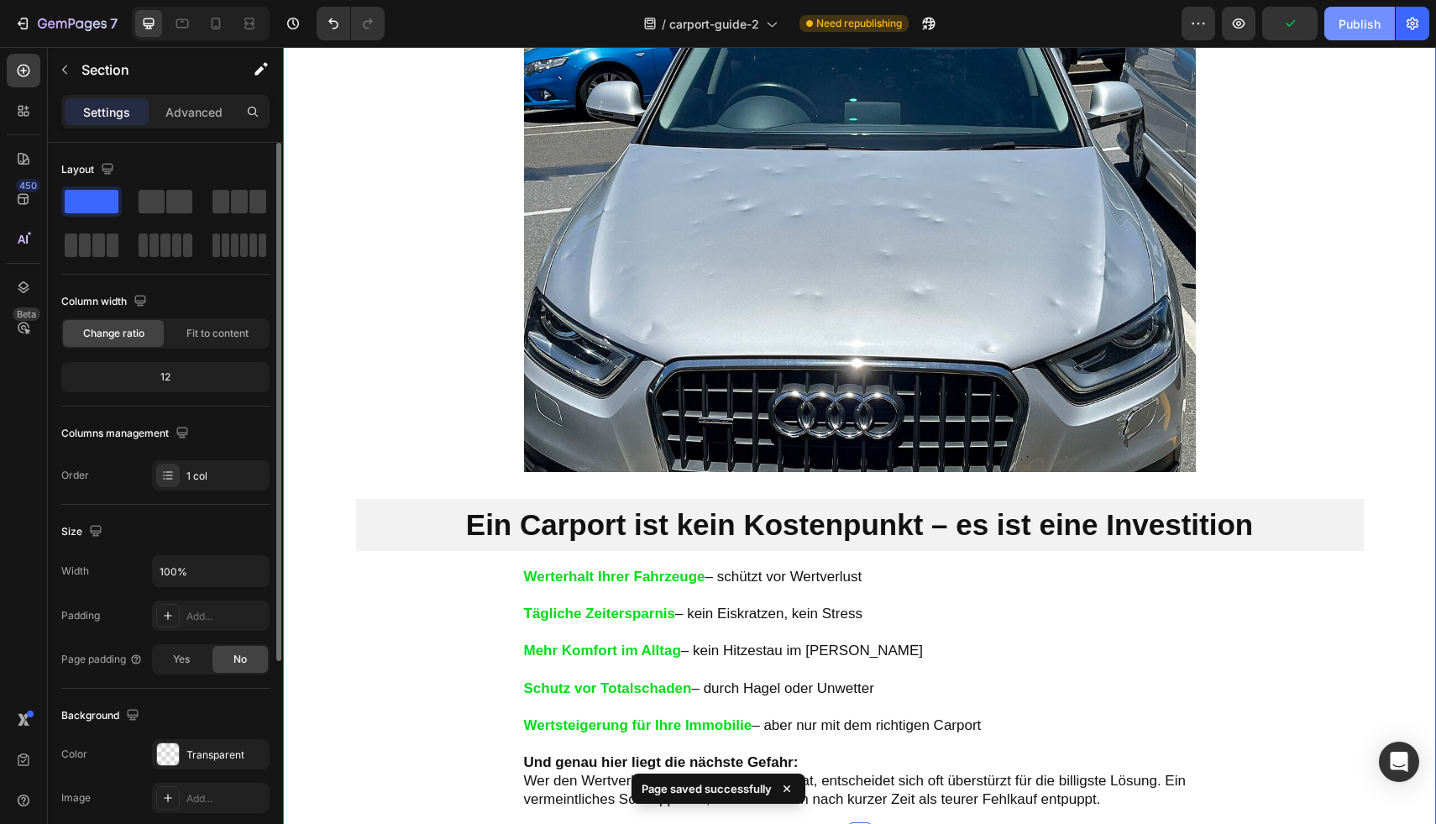
click at [1348, 34] on button "Publish" at bounding box center [1359, 24] width 71 height 34
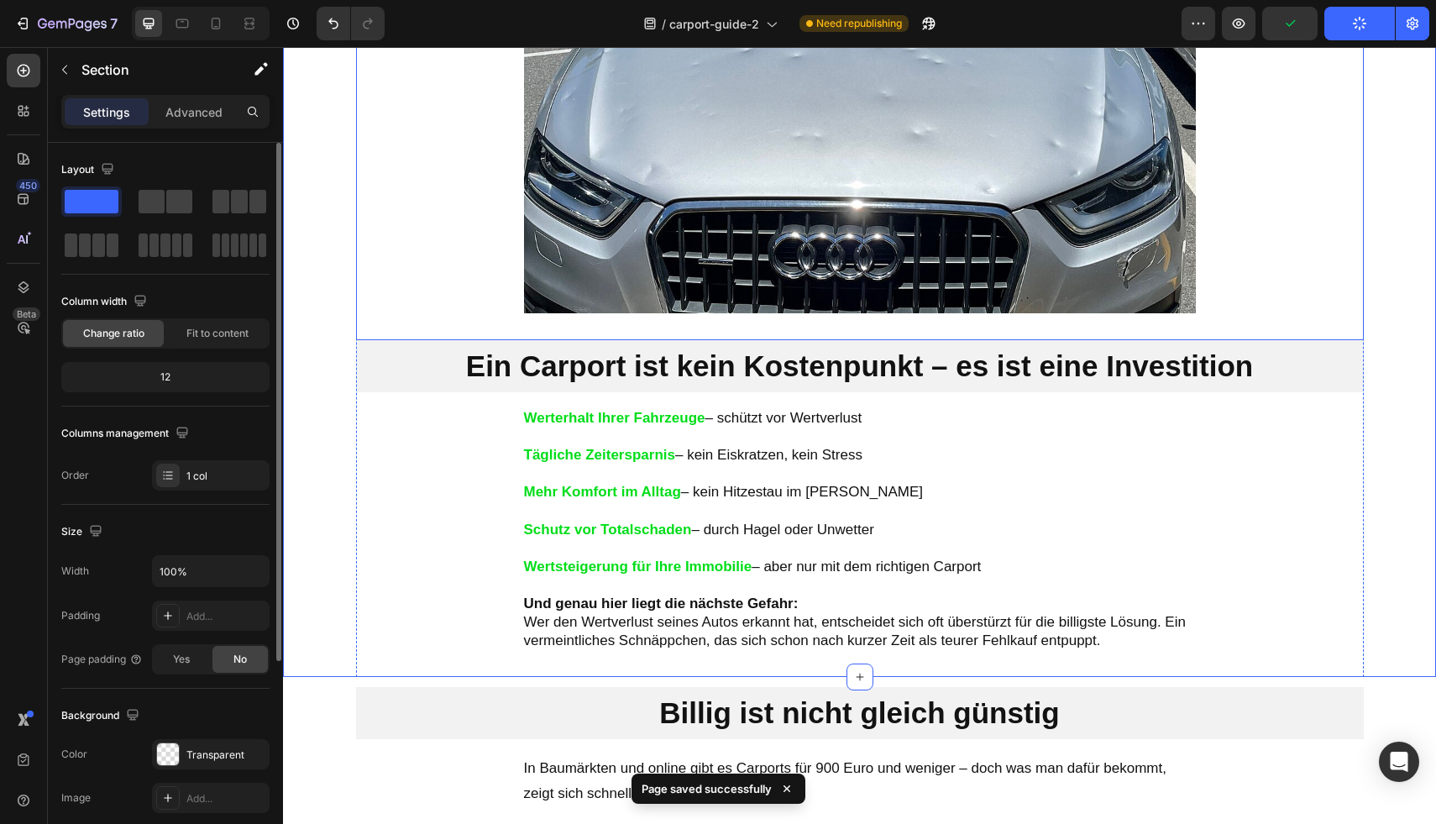
scroll to position [1569, 0]
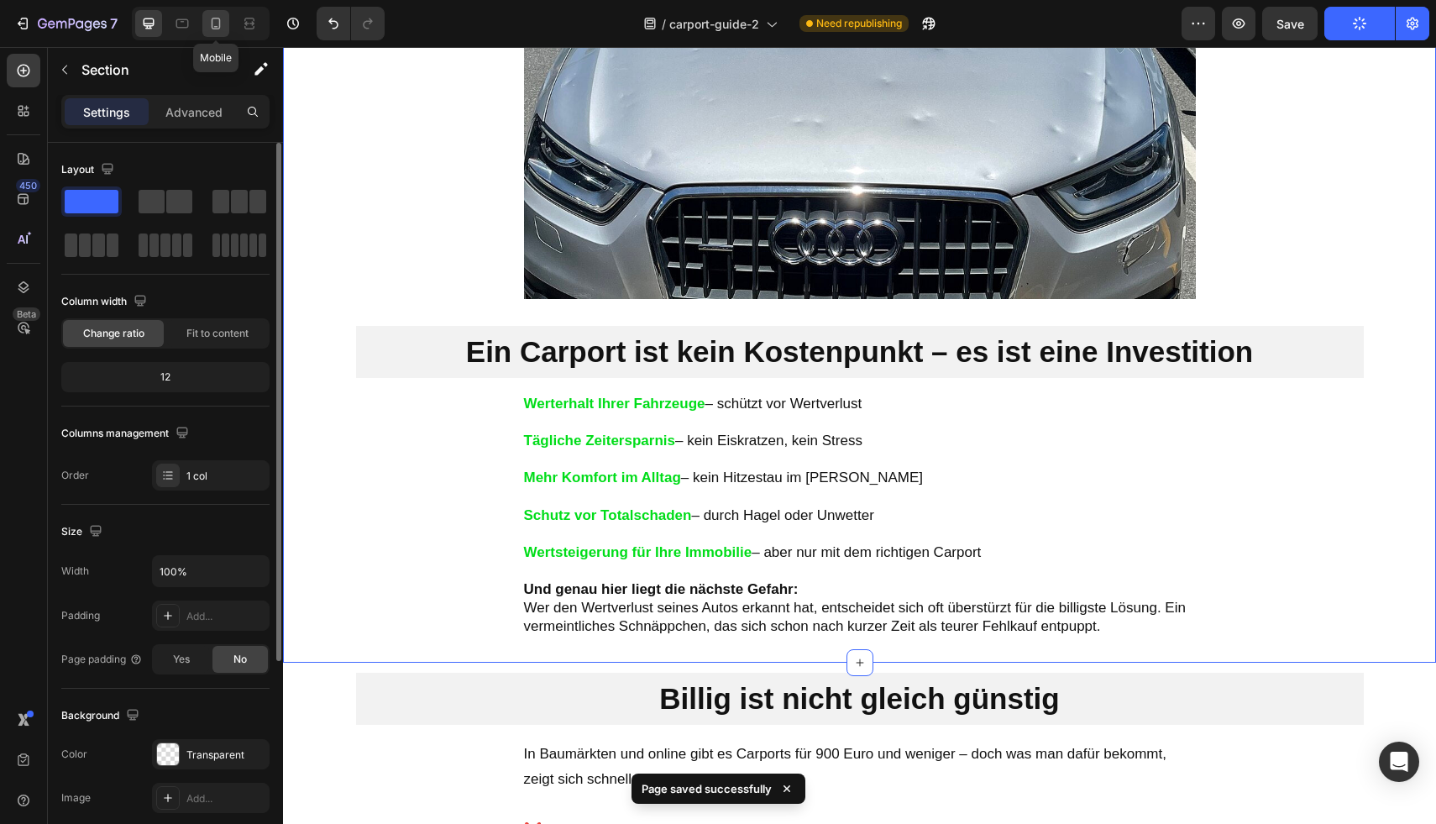
click at [216, 25] on icon at bounding box center [215, 23] width 17 height 17
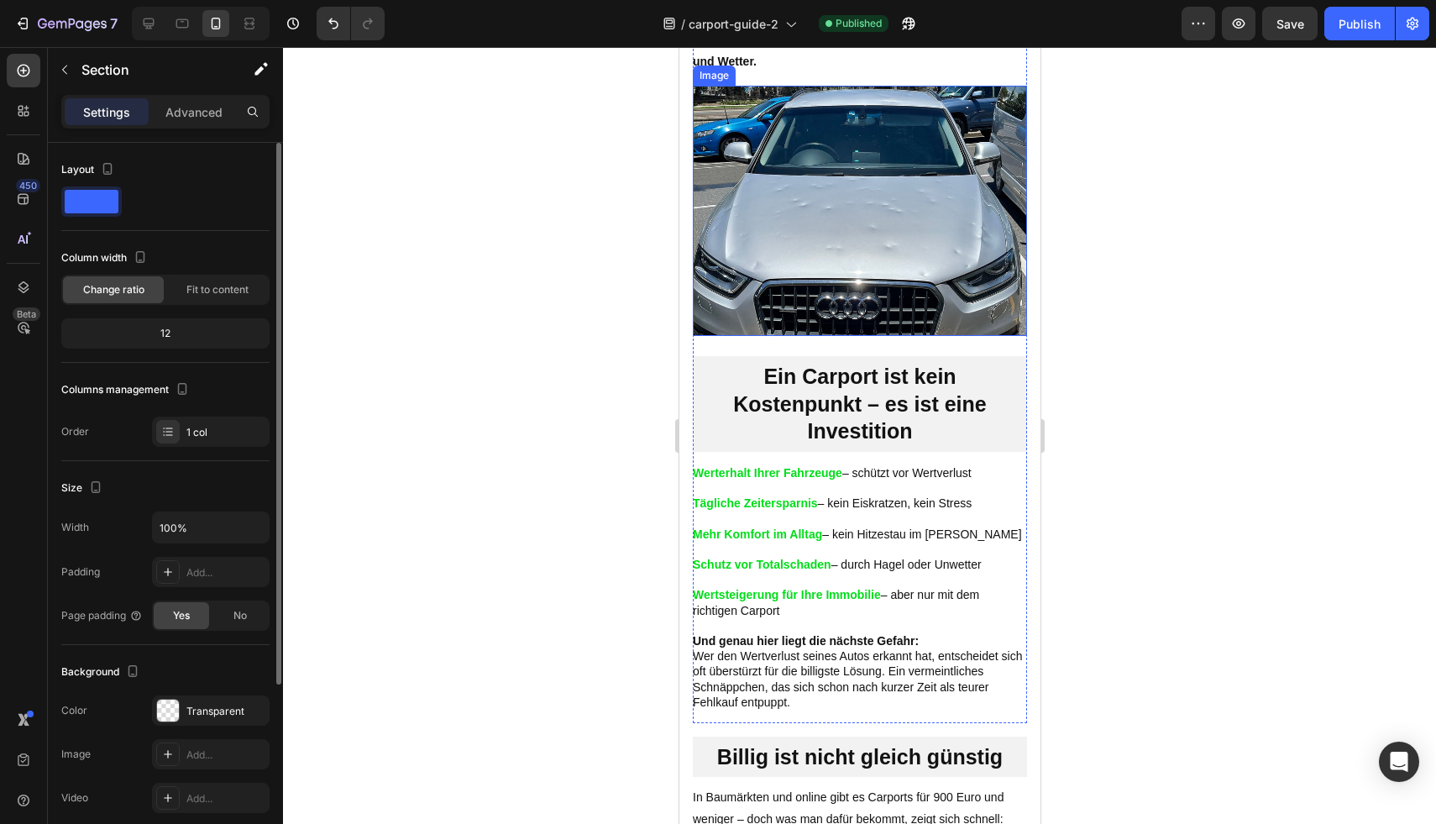
scroll to position [1086, 0]
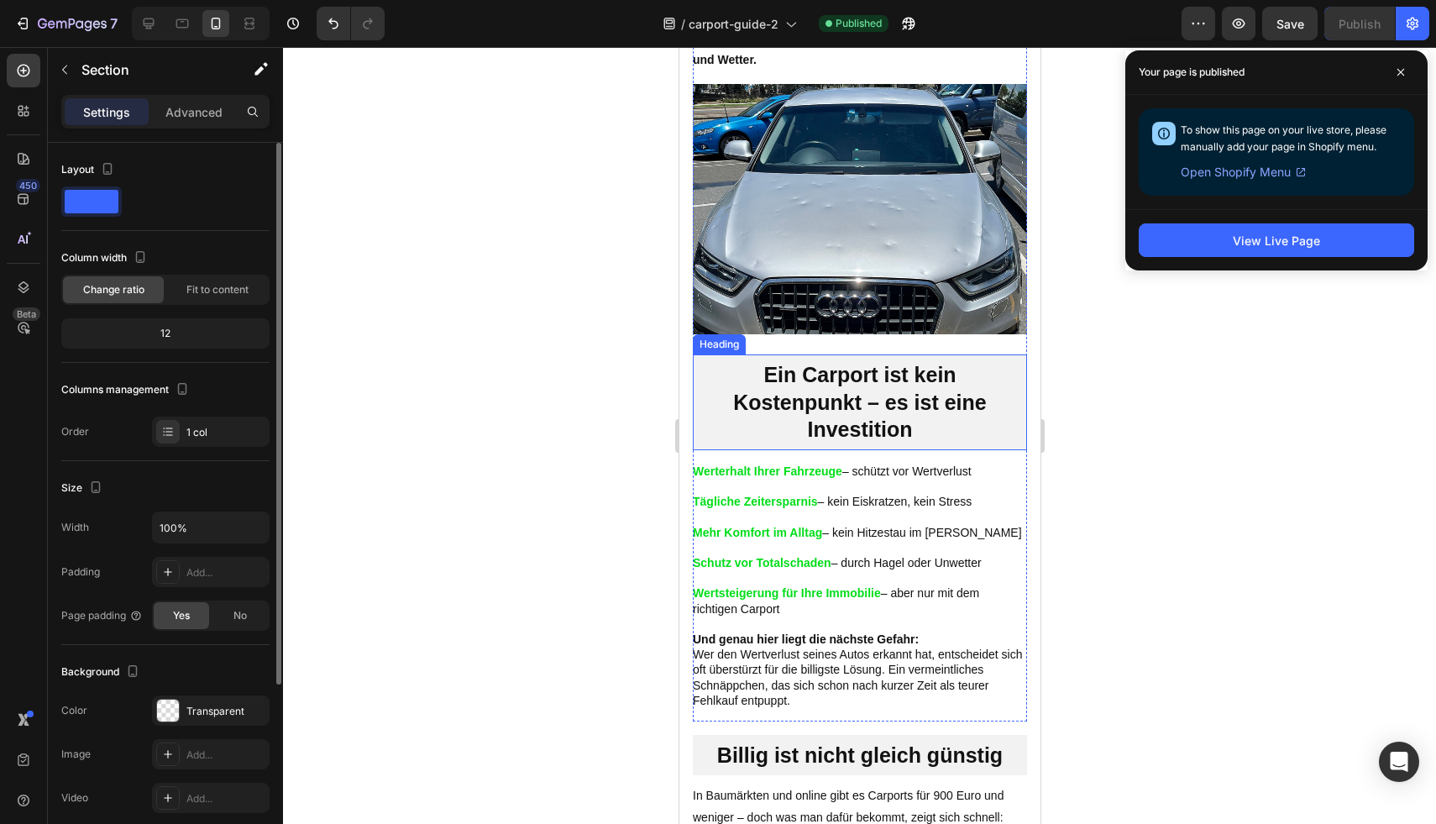
click at [857, 509] on p "Tägliche Zeitersparnis – kein Eiskratzen, kein Stress" at bounding box center [859, 501] width 334 height 15
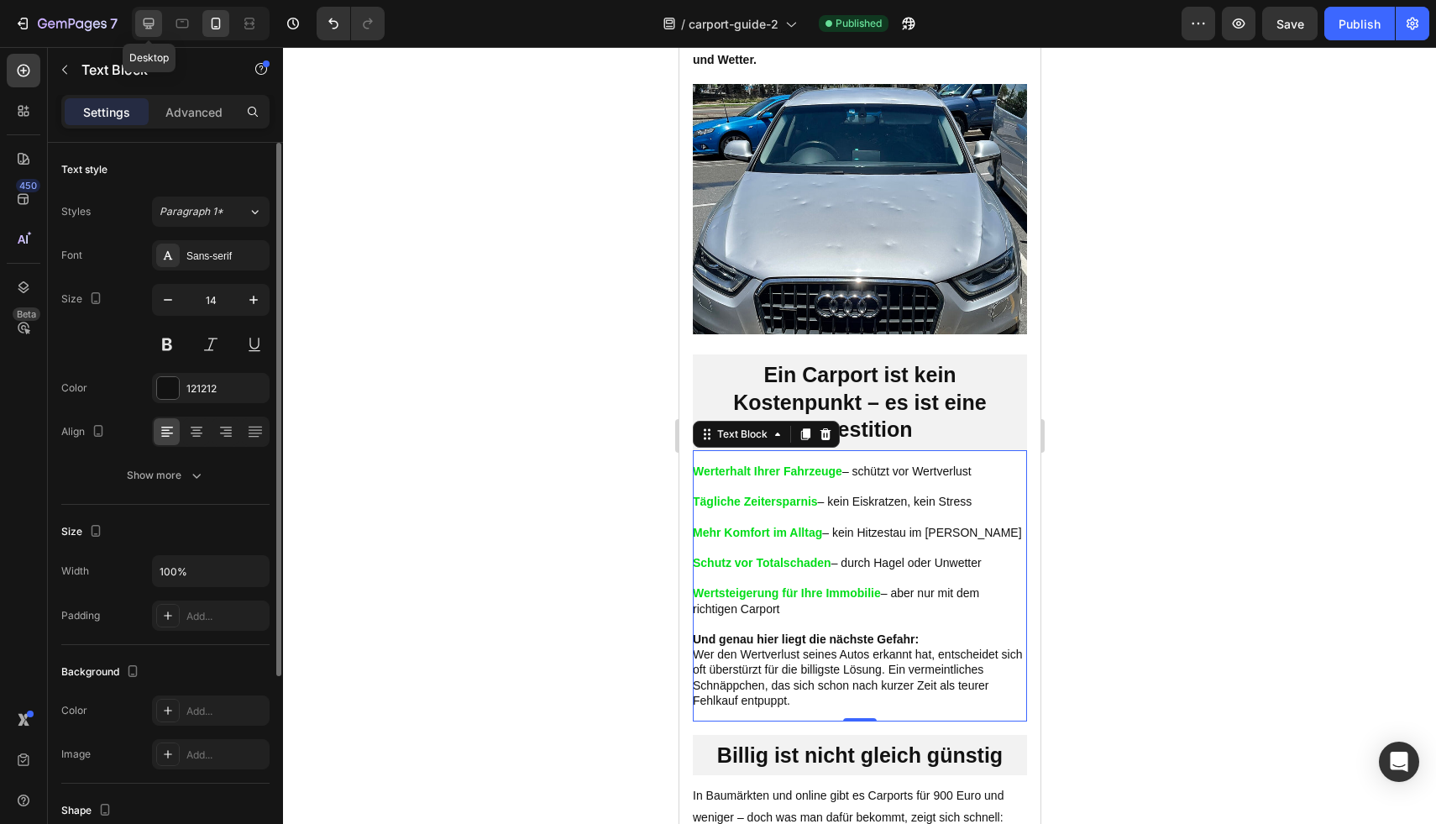
click at [145, 28] on icon at bounding box center [149, 23] width 11 height 11
type input "17"
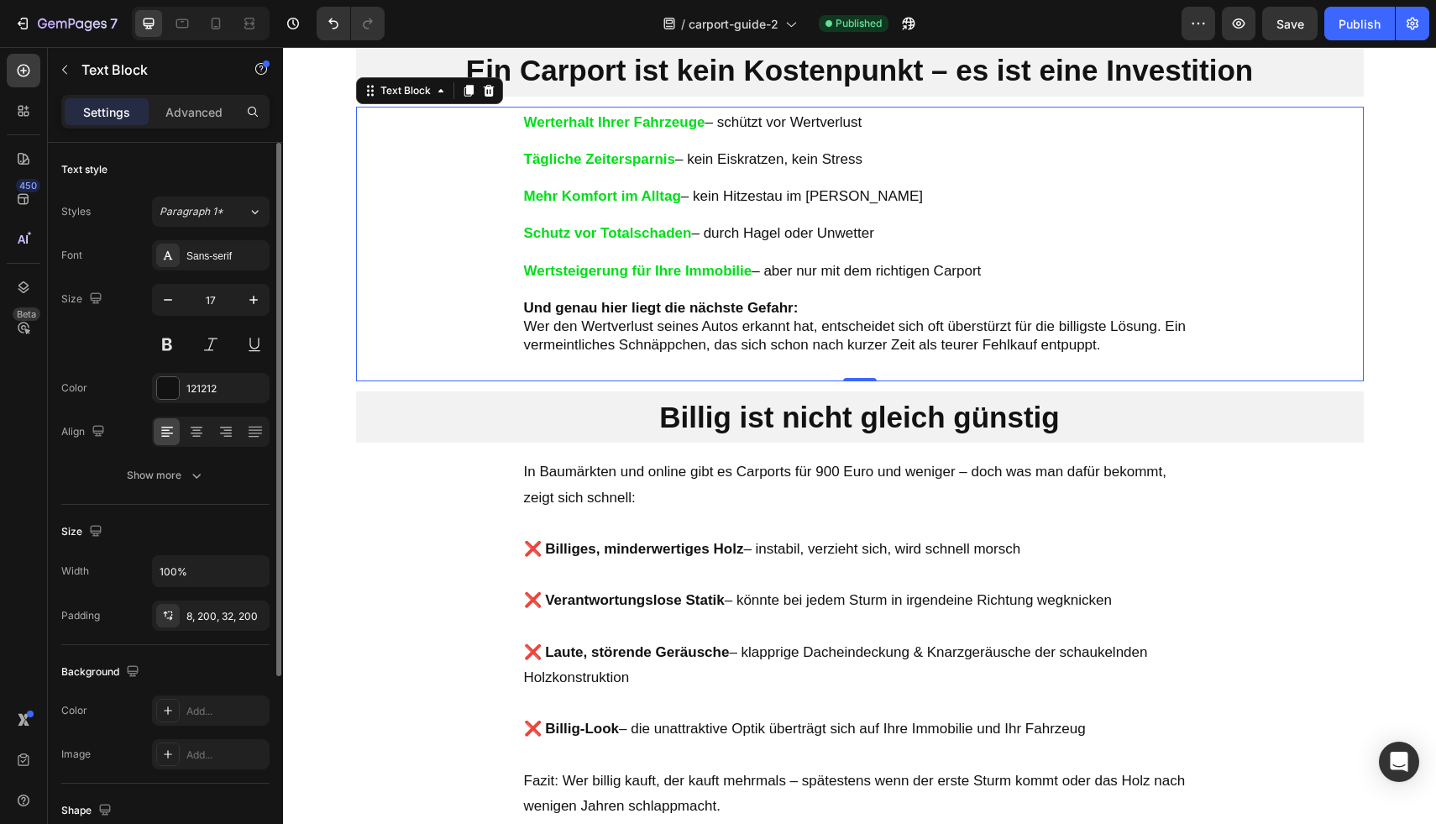
scroll to position [1903, 0]
click at [1056, 178] on p at bounding box center [860, 177] width 672 height 18
click at [196, 117] on p "Advanced" at bounding box center [193, 112] width 57 height 18
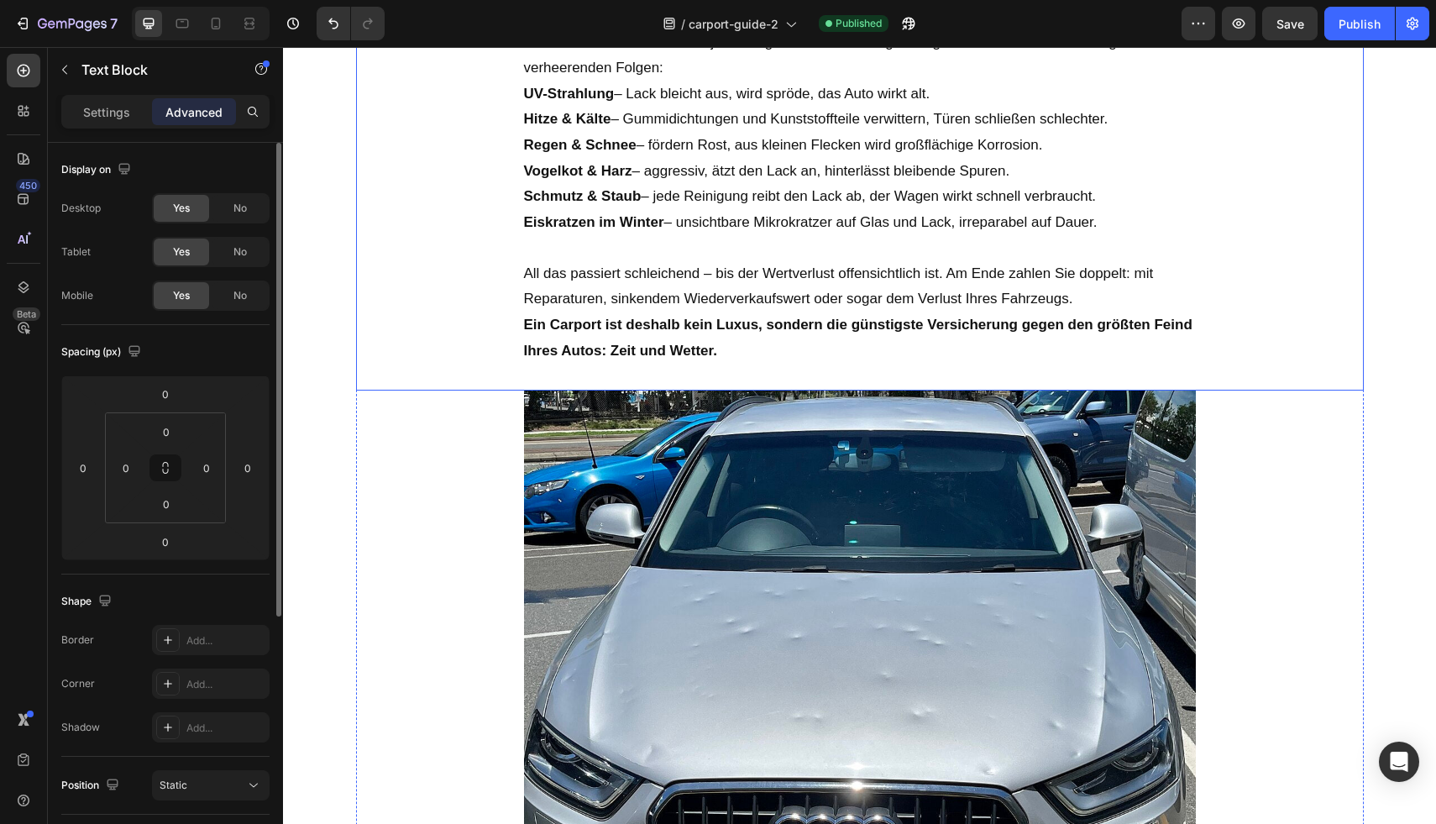
click at [700, 273] on p "All das passiert schleichend – bis der Wertverlust offensichtlich ist. Am Ende …" at bounding box center [860, 286] width 672 height 51
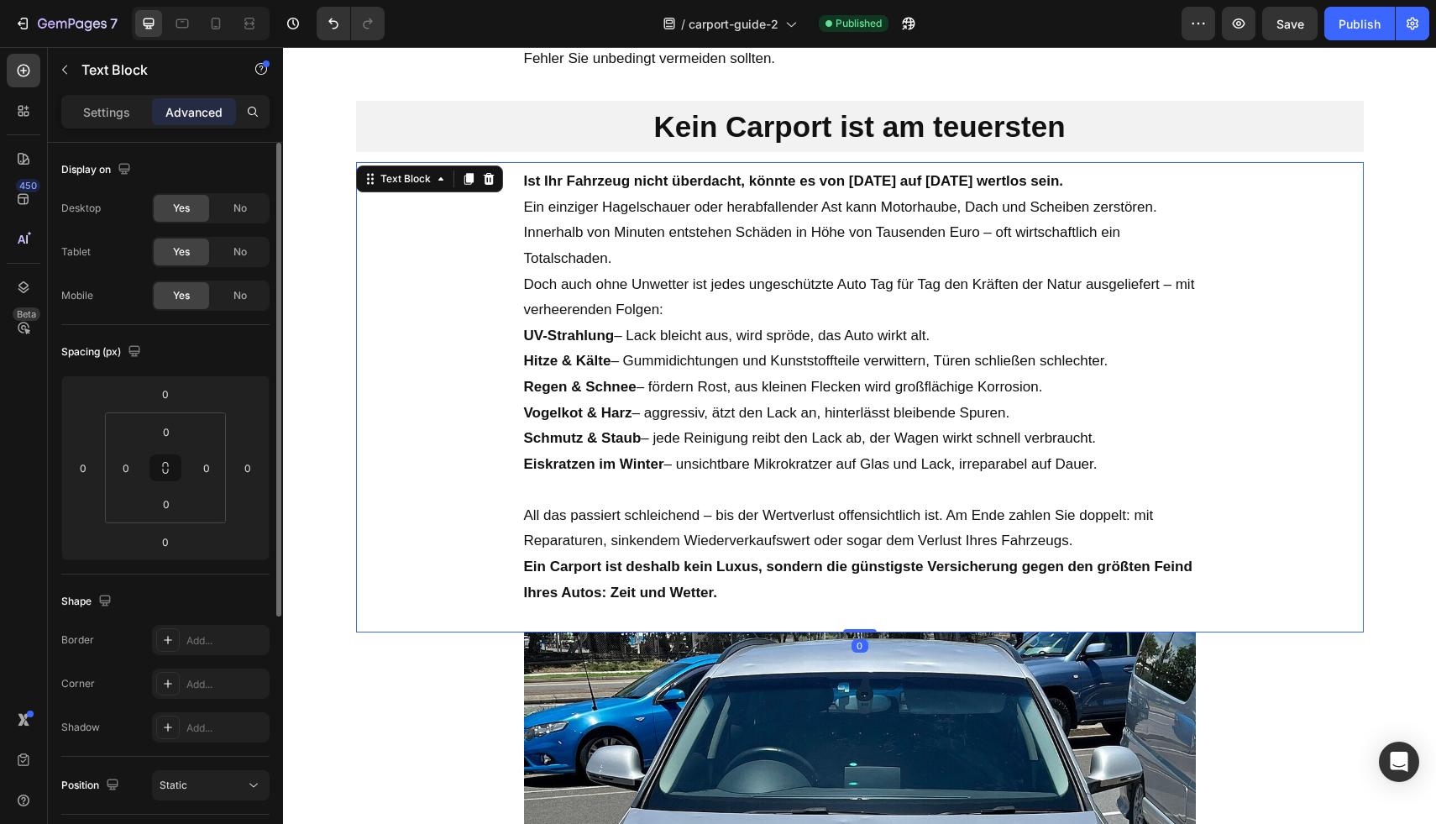
scroll to position [610, 0]
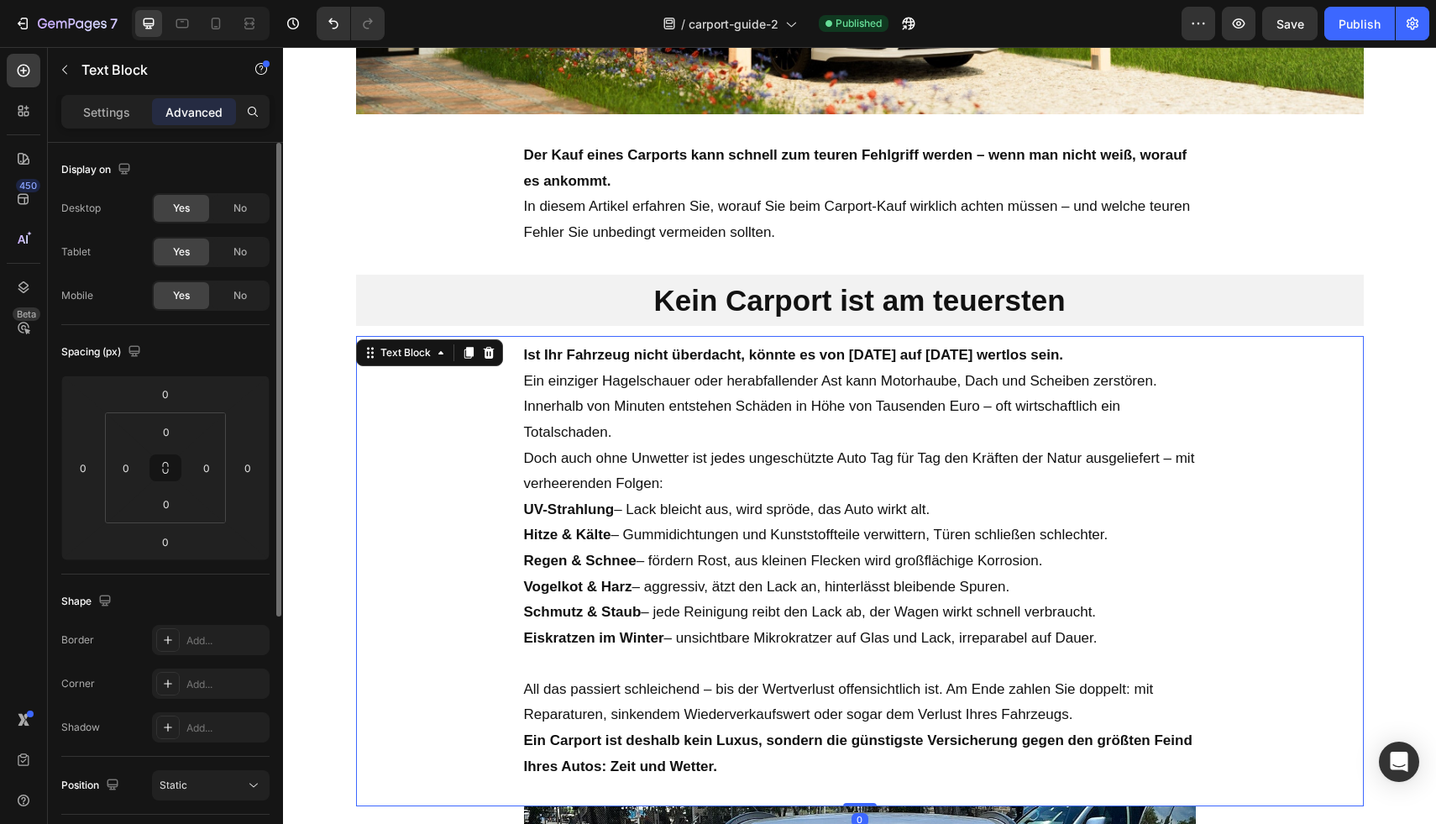
click at [453, 434] on div "Ist Ihr Fahrzeug nicht überdacht, könnte es von heute auf morgen wertlos sein. …" at bounding box center [860, 571] width 1008 height 470
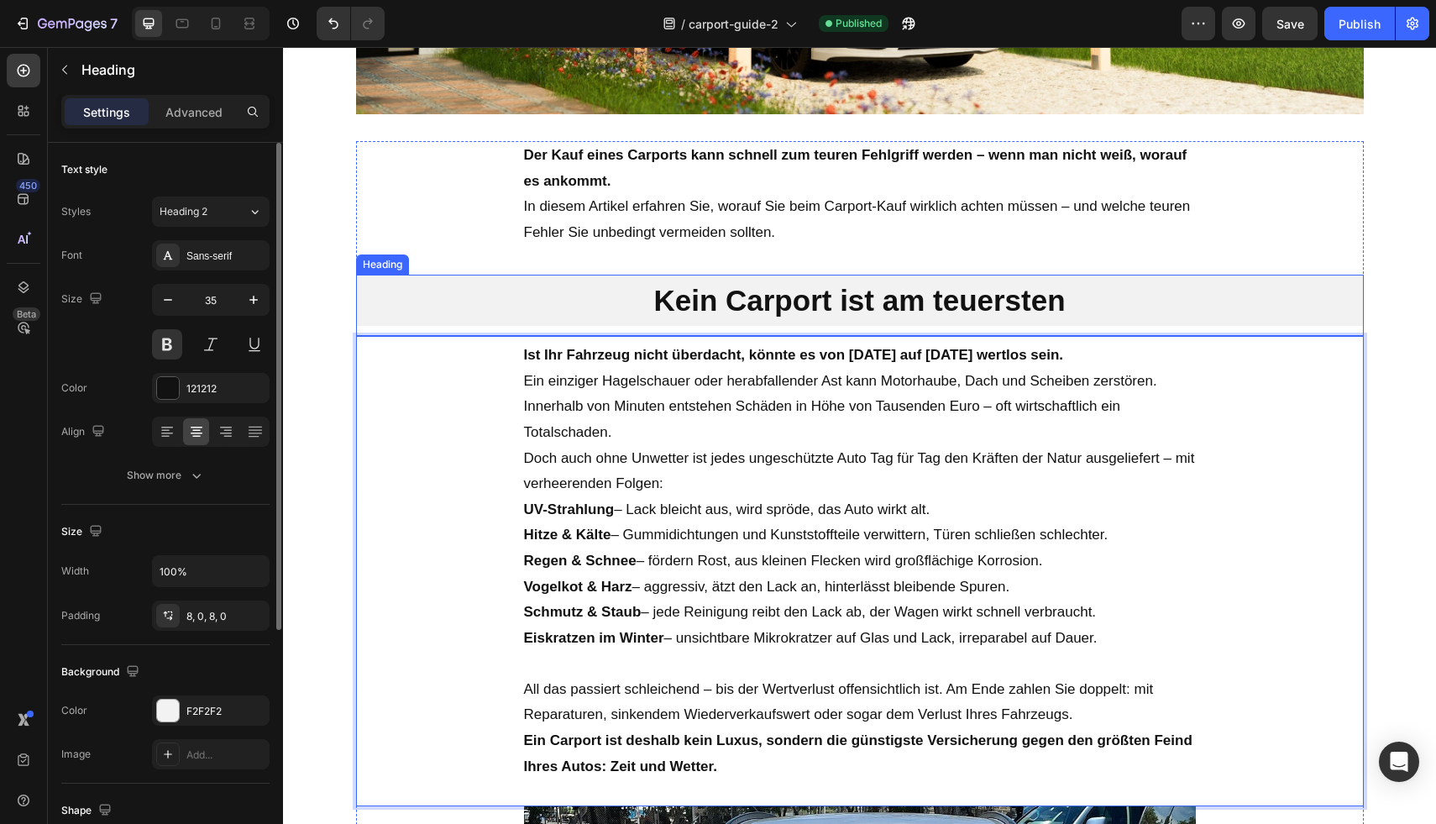
click at [502, 311] on h2 "Kein Carport ist am teuersten" at bounding box center [860, 301] width 1008 height 52
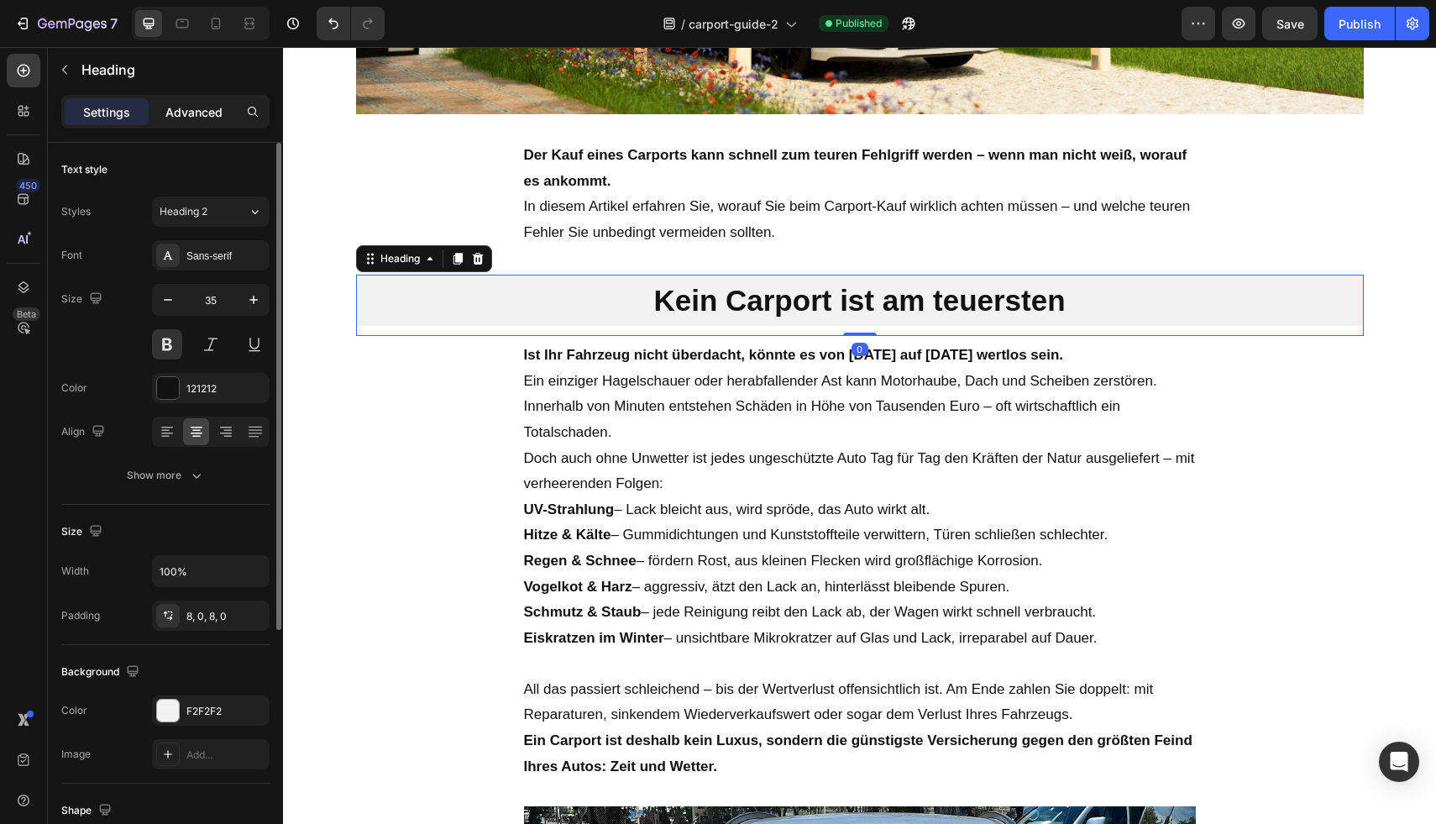
click at [175, 117] on p "Advanced" at bounding box center [193, 112] width 57 height 18
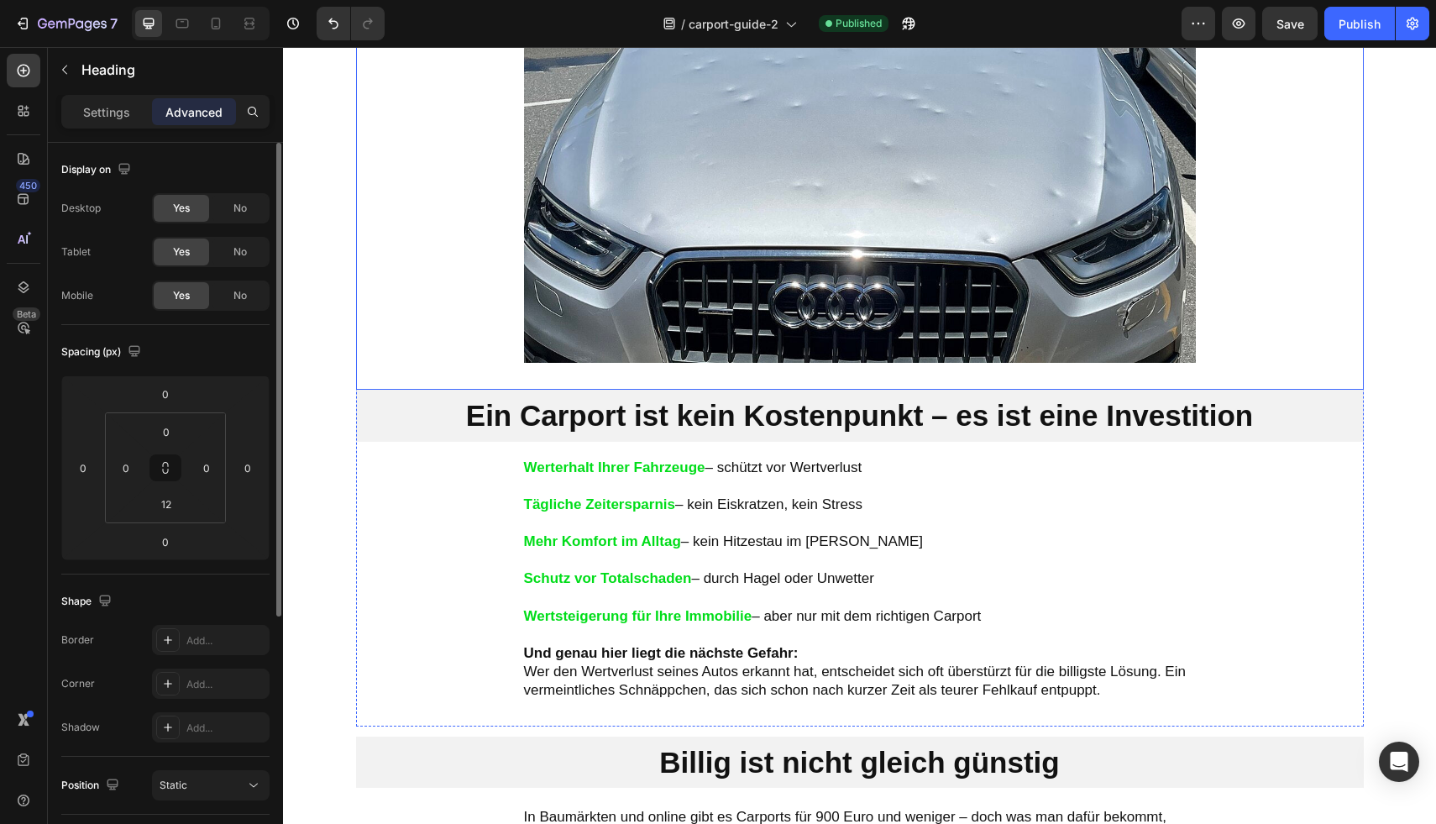
scroll to position [1727, 0]
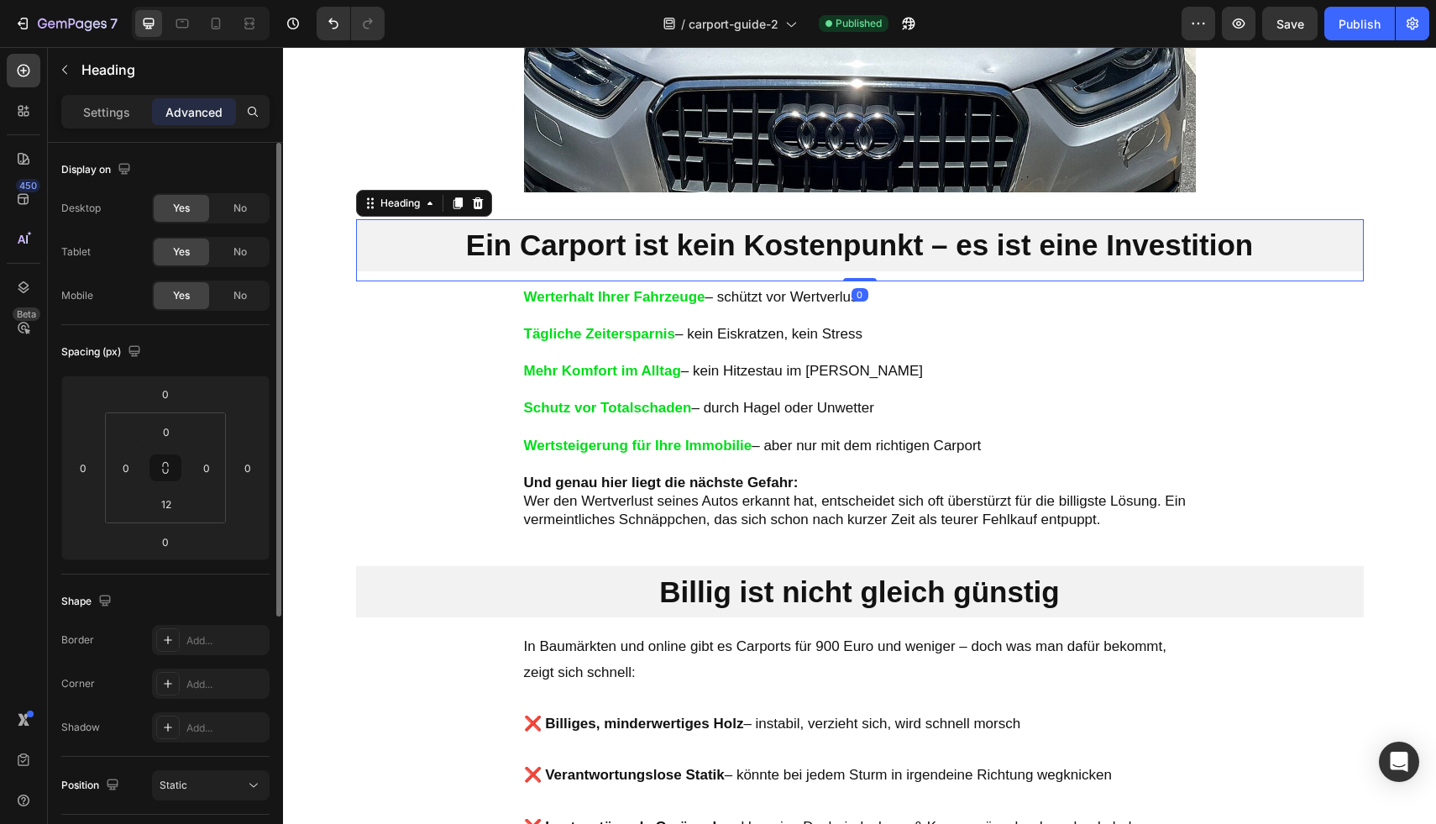
click at [436, 267] on h2 "Ein Carport ist kein Kostenpunkt – es ist eine Investition" at bounding box center [860, 245] width 1008 height 52
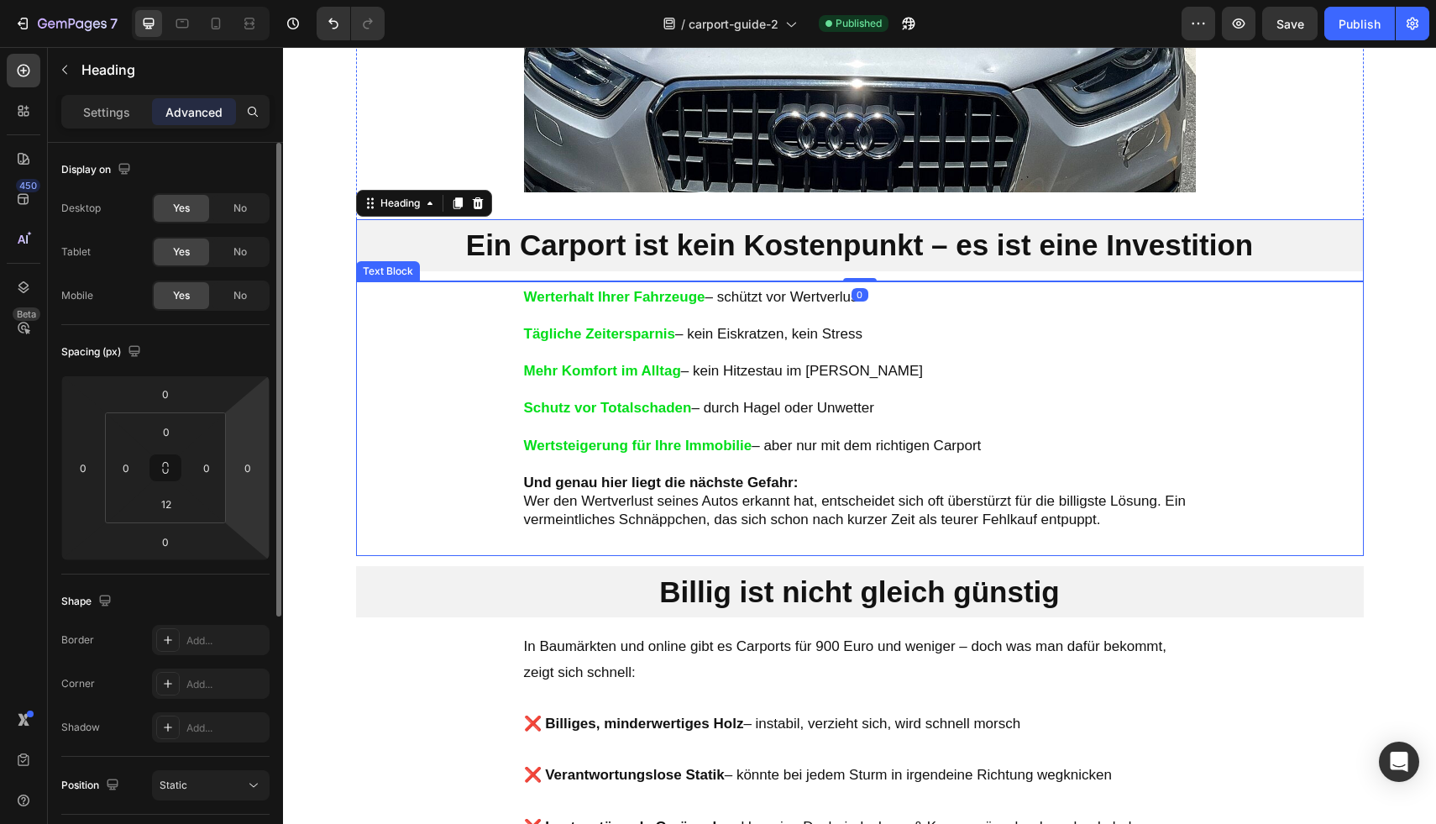
click at [415, 354] on div "Werterhalt Ihrer Fahrzeuge – schützt vor Wertverlust Tägliche Zeitersparnis – k…" at bounding box center [860, 418] width 1008 height 275
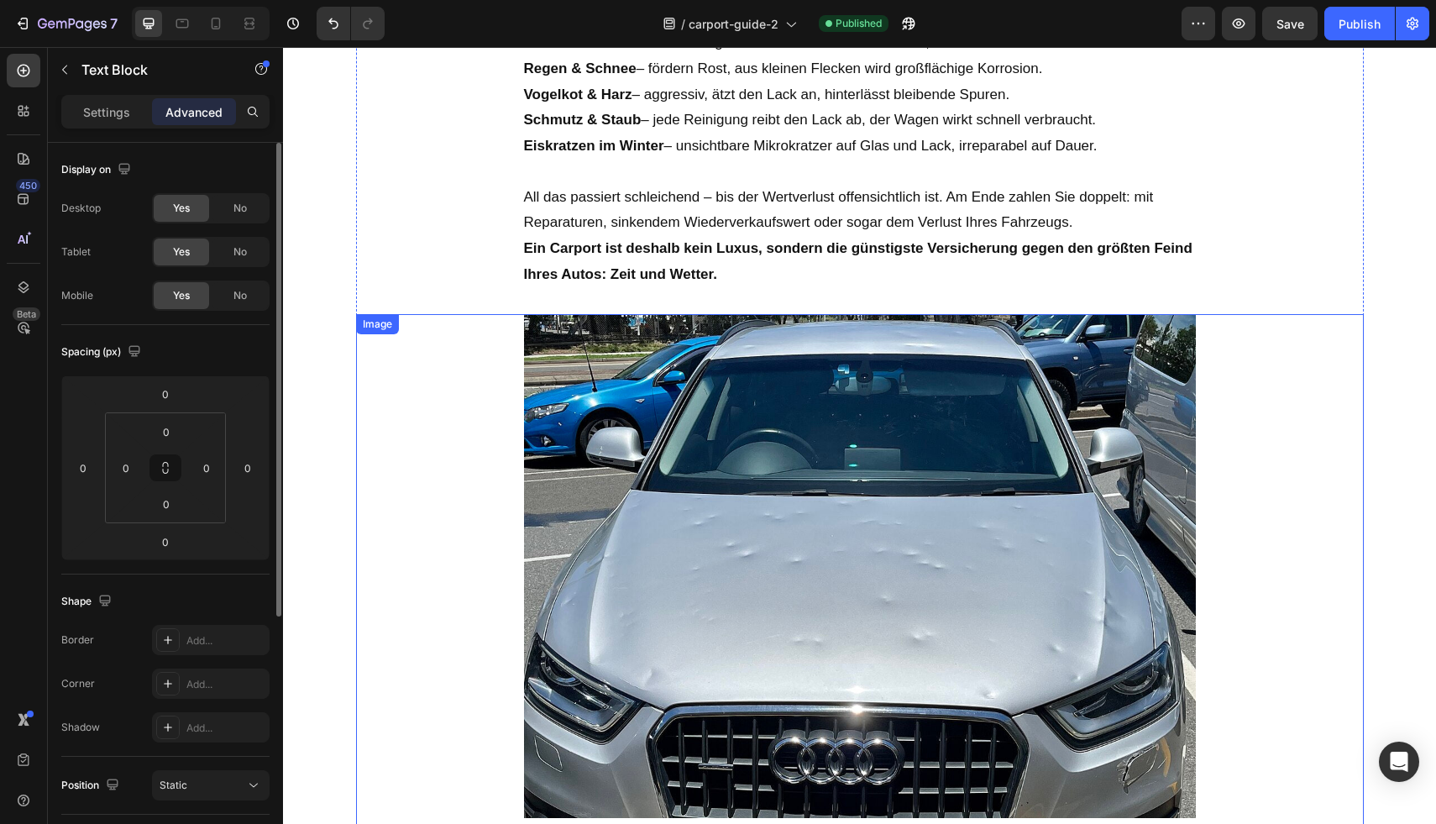
scroll to position [1098, 0]
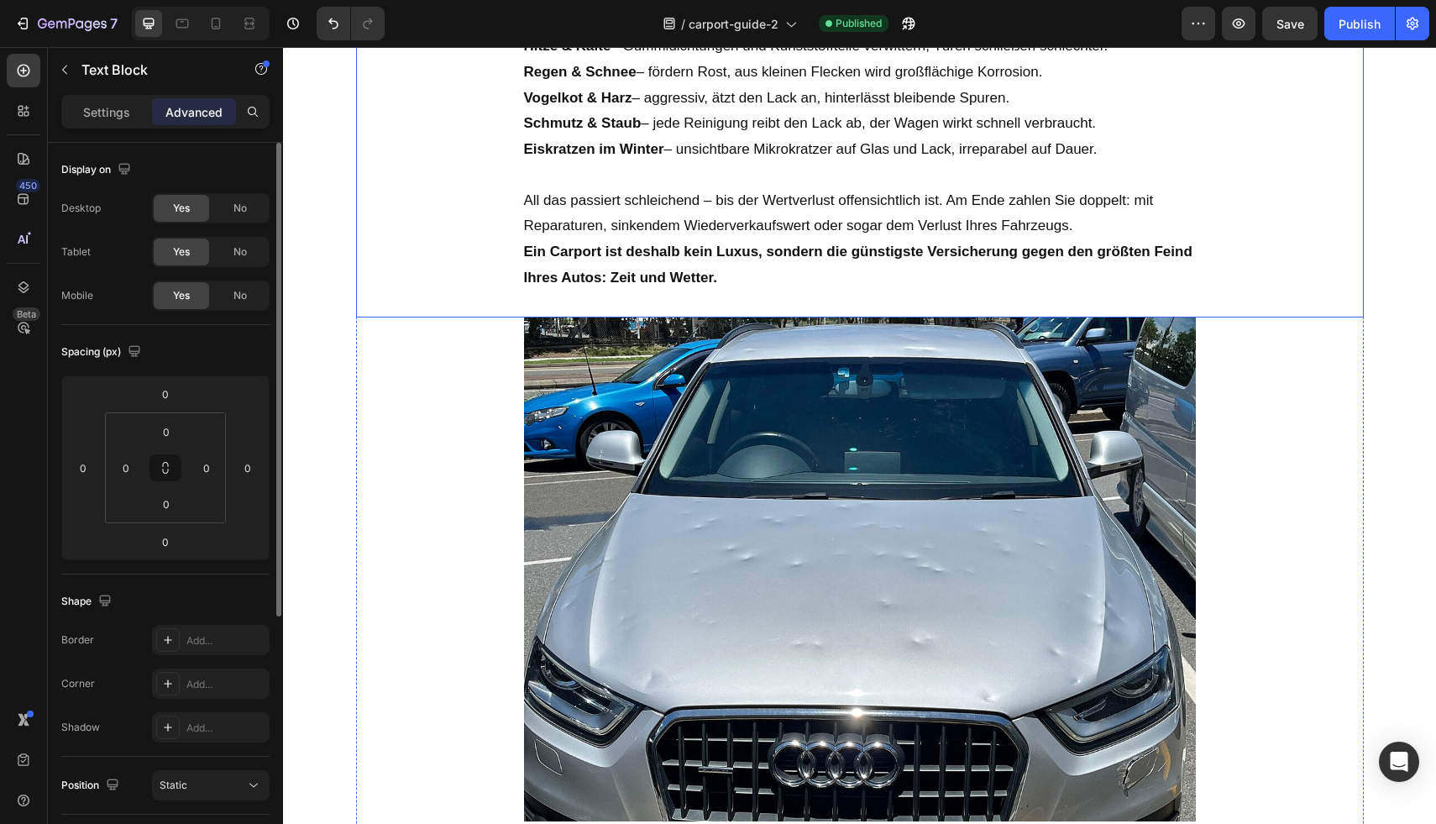
click at [636, 226] on p "All das passiert schleichend – bis der Wertverlust offensichtlich ist. Am Ende …" at bounding box center [860, 213] width 672 height 51
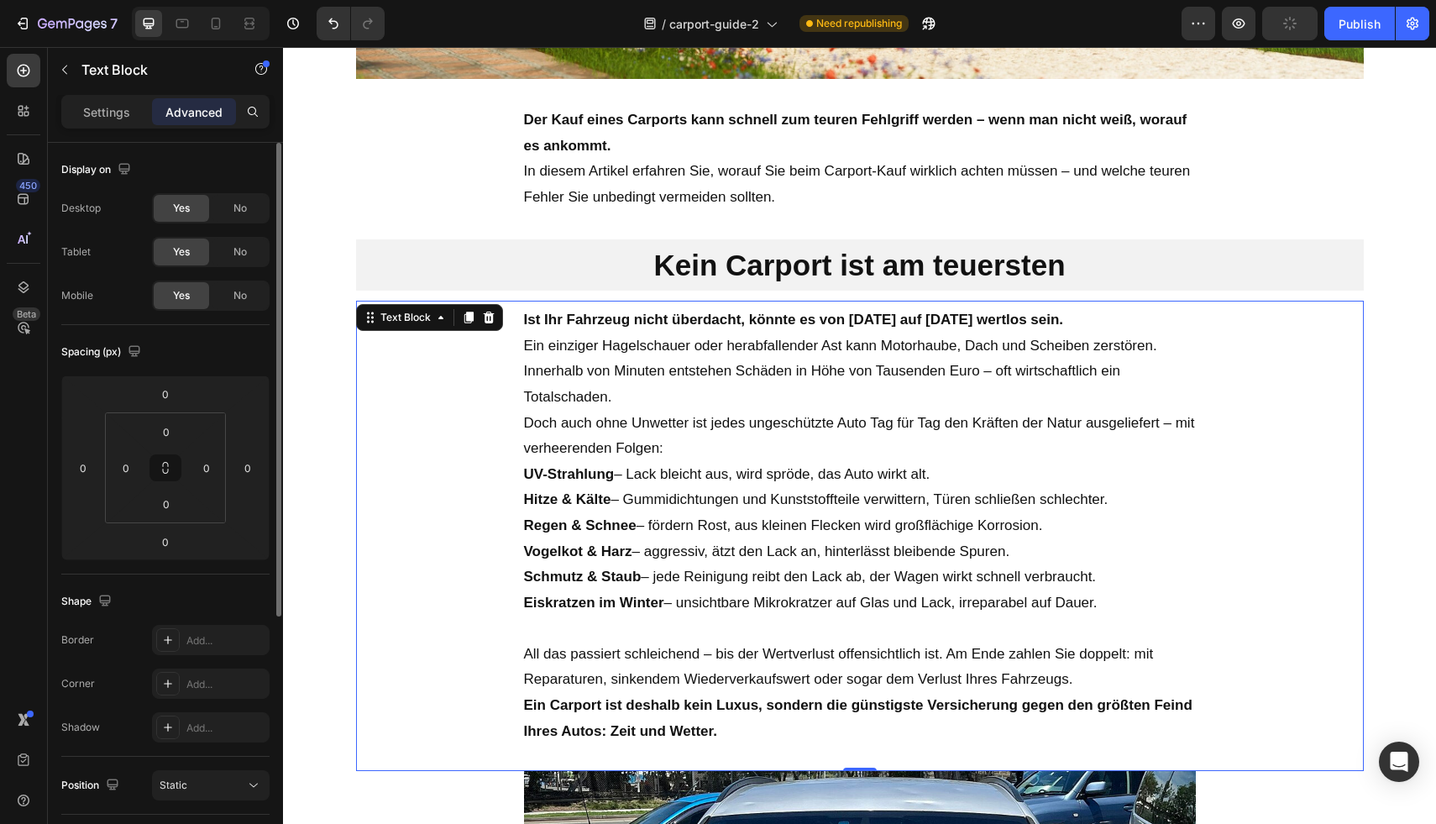
scroll to position [633, 0]
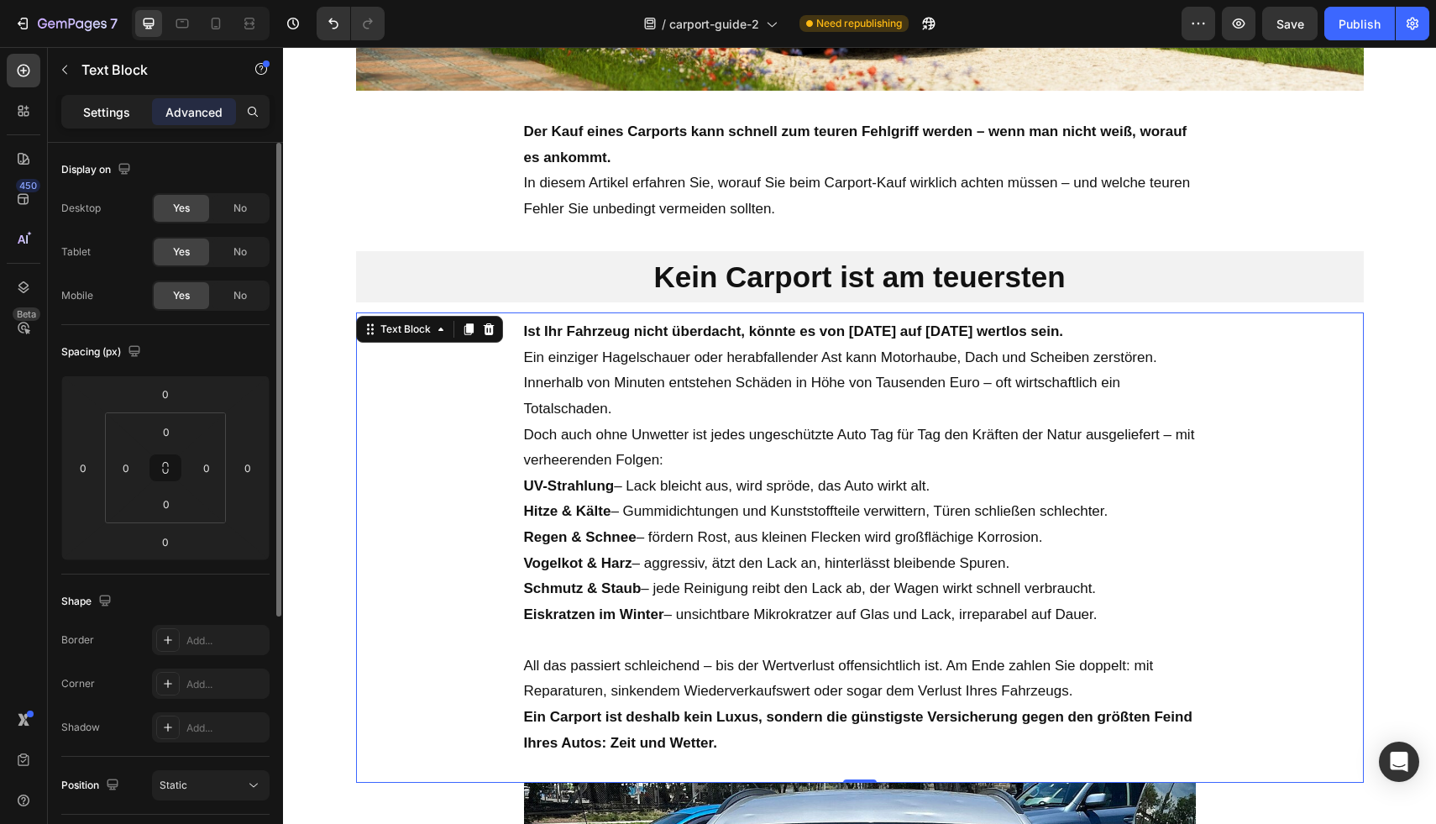
click at [119, 120] on div "Settings" at bounding box center [107, 111] width 84 height 27
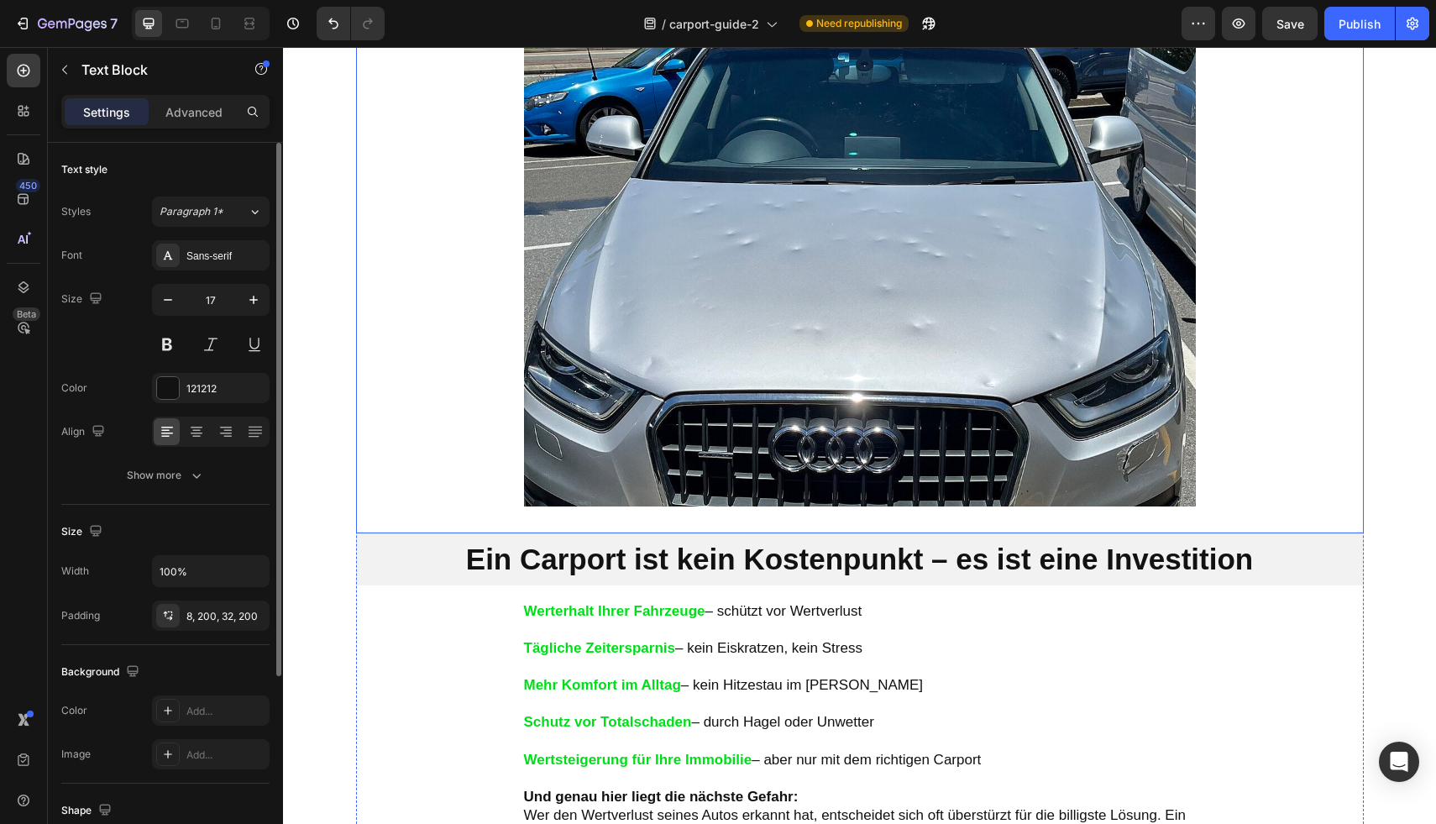
scroll to position [1670, 0]
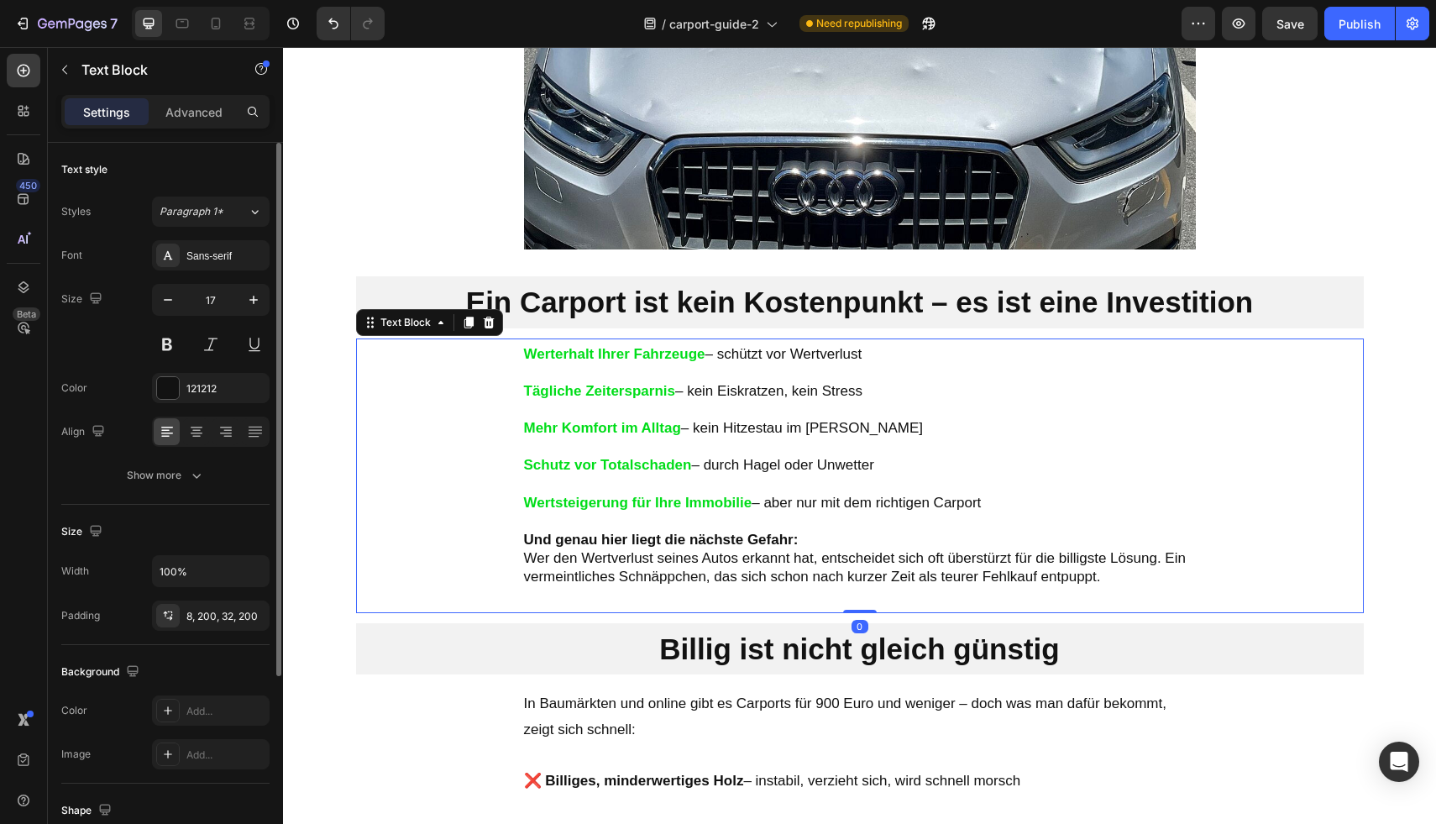
click at [657, 496] on strong "Wertsteigerung für Ihre Immobilie" at bounding box center [638, 503] width 228 height 16
click at [81, 16] on div "7" at bounding box center [78, 23] width 80 height 20
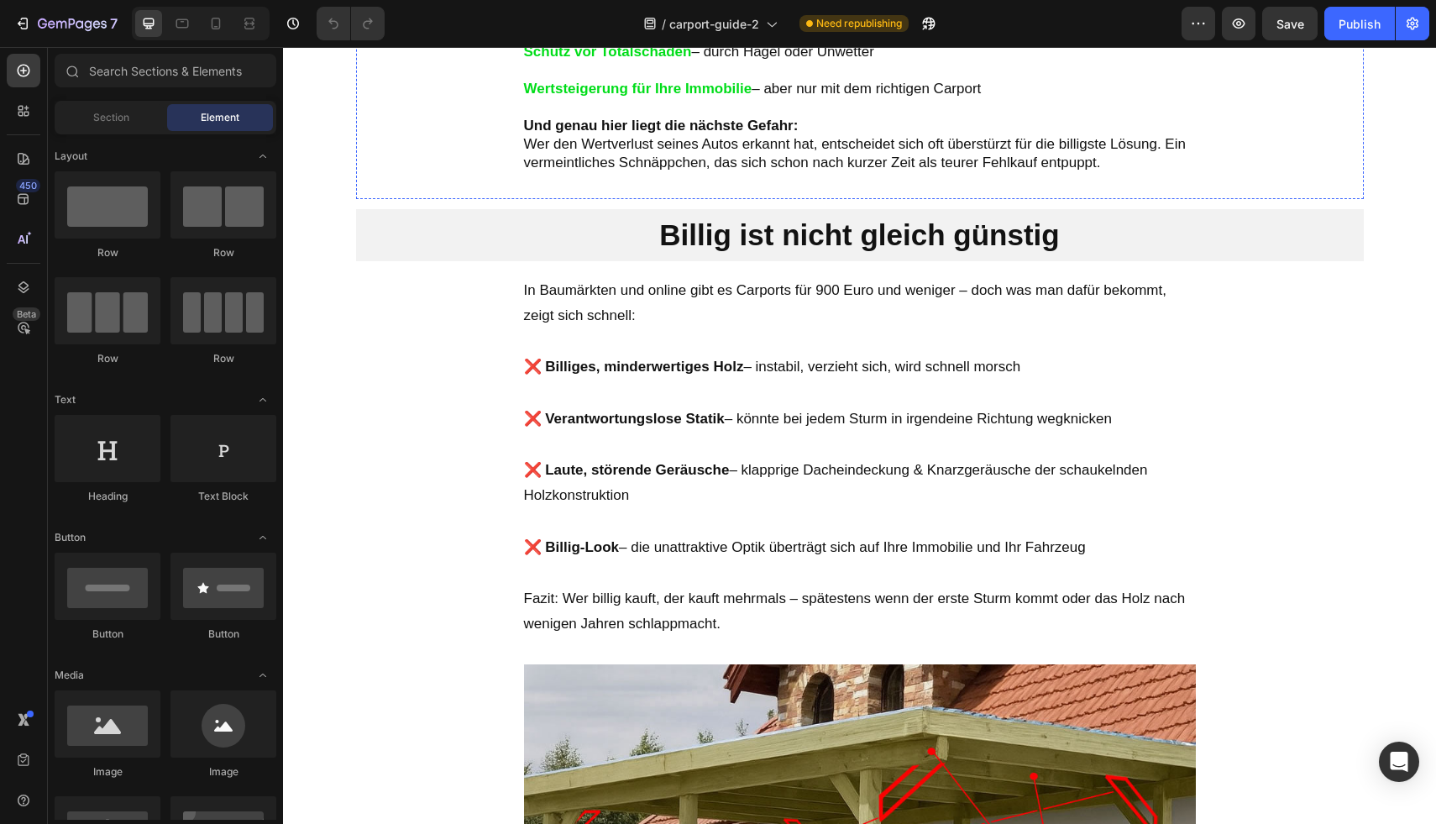
scroll to position [1673, 0]
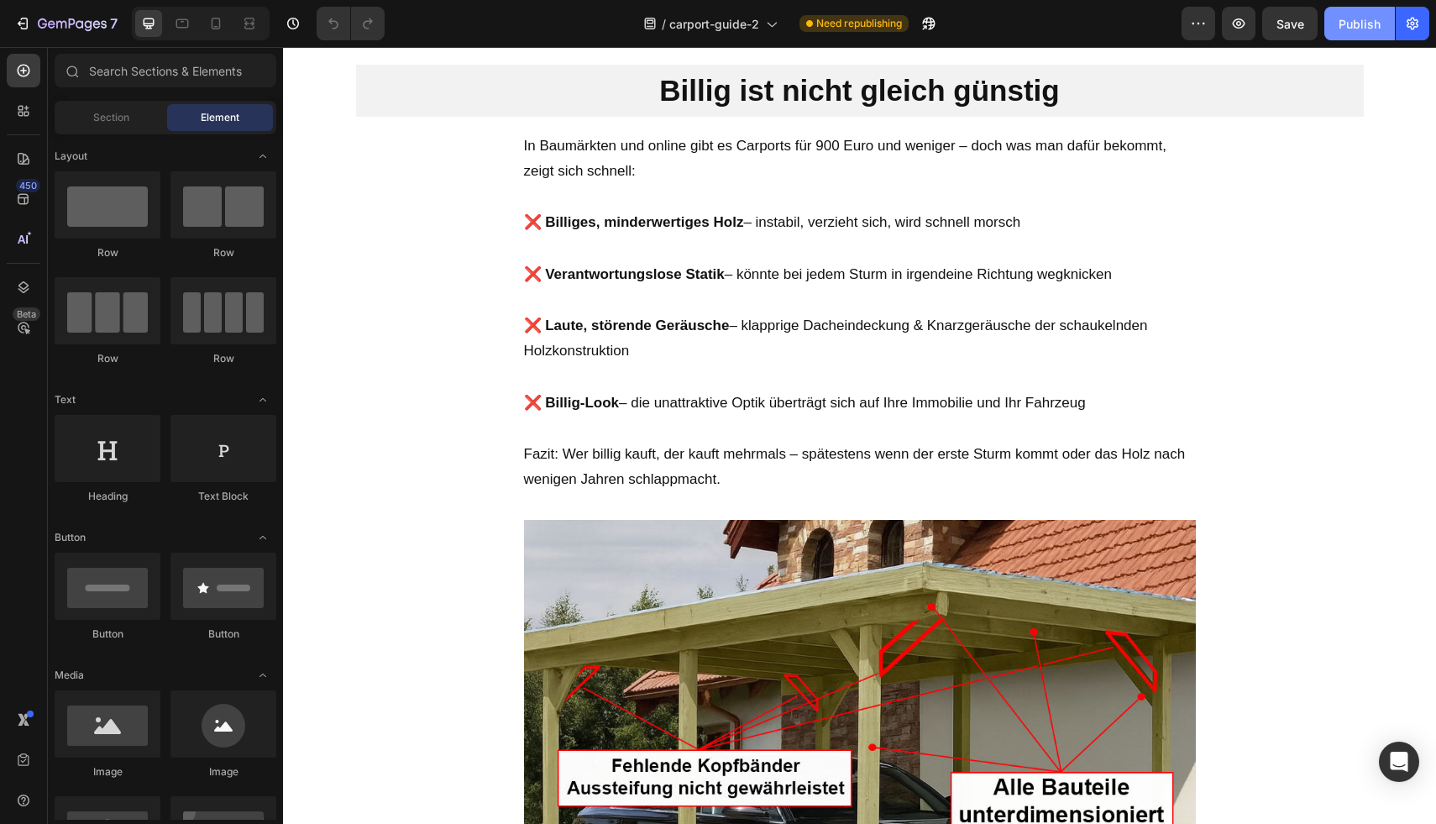
click at [1371, 34] on button "Publish" at bounding box center [1359, 24] width 71 height 34
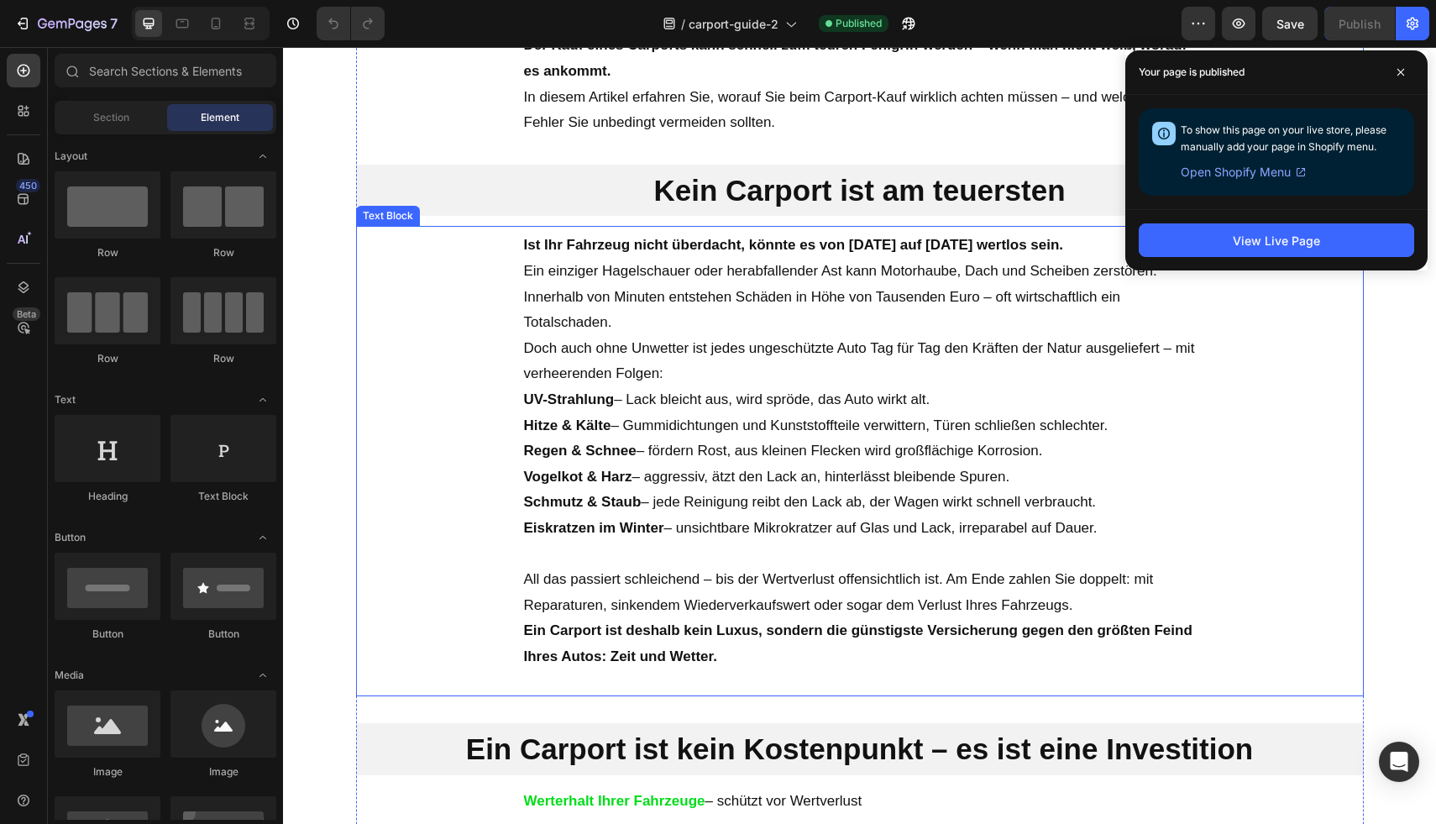
scroll to position [494, 0]
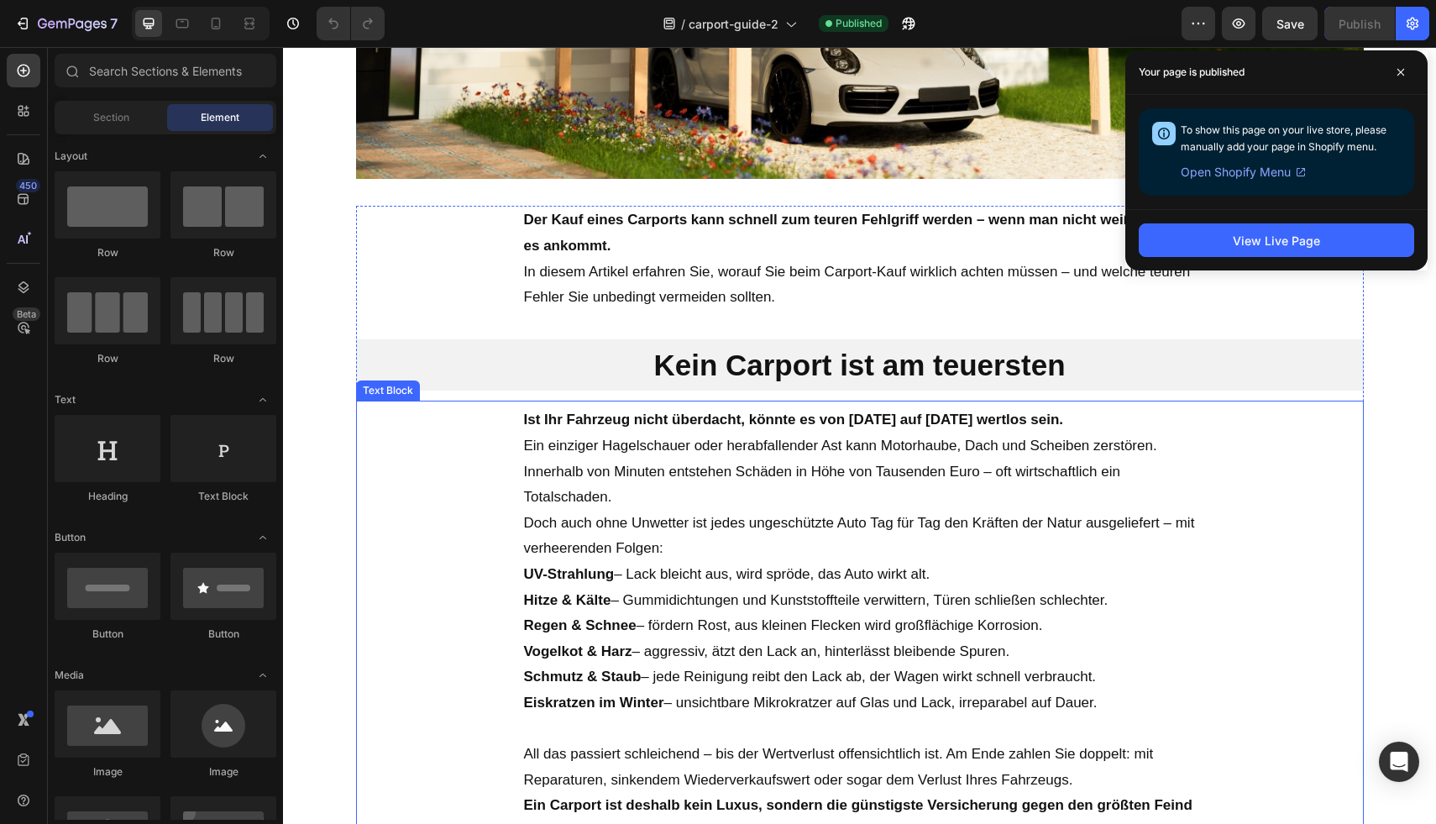
click at [945, 563] on p "UV-Strahlung – Lack bleicht aus, wird spröde, das Auto wirkt alt." at bounding box center [860, 575] width 672 height 26
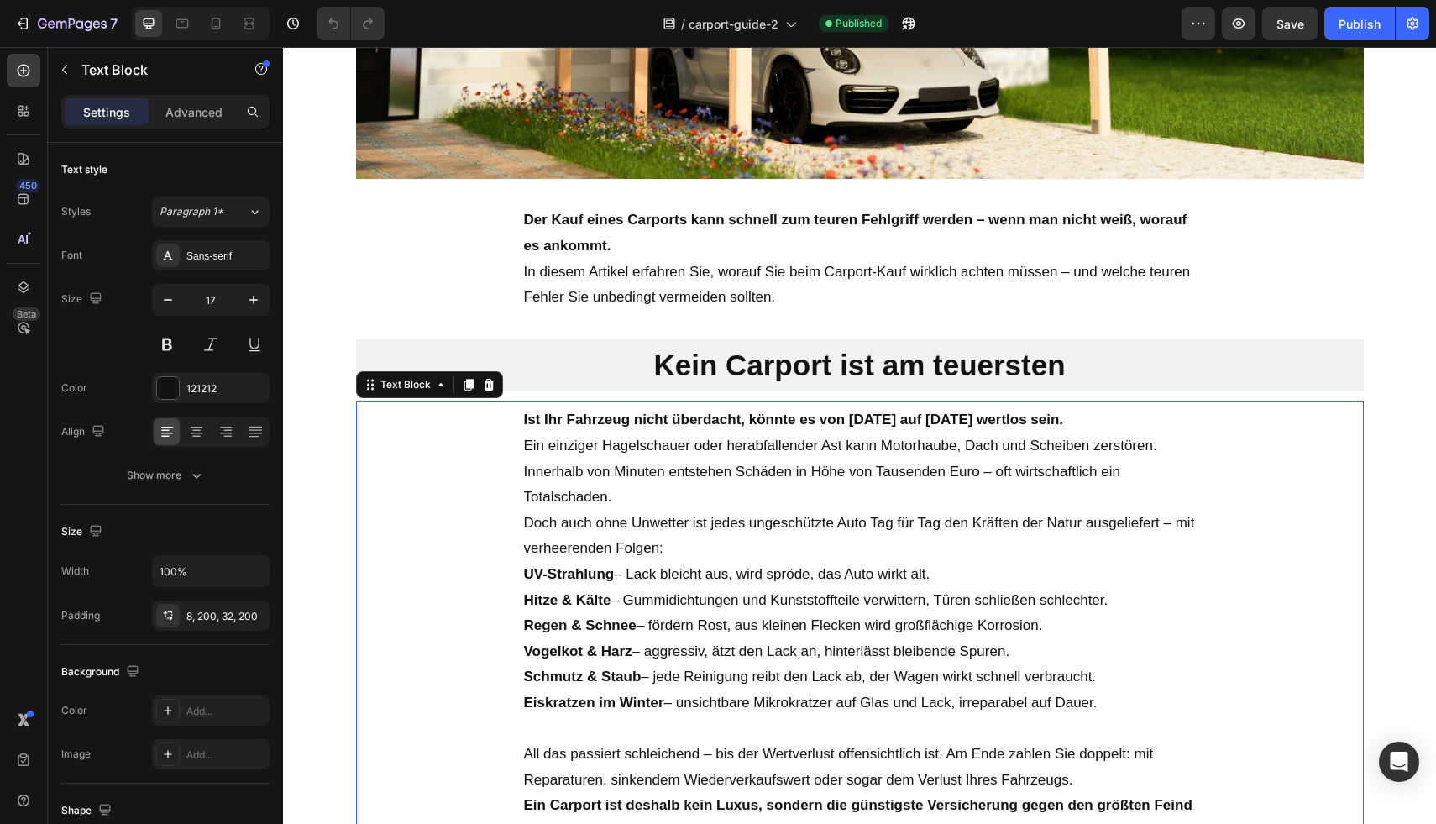
click at [686, 554] on p "Doch auch ohne Unwetter ist jedes ungeschützte Auto Tag für Tag den Kräften der…" at bounding box center [860, 536] width 672 height 51
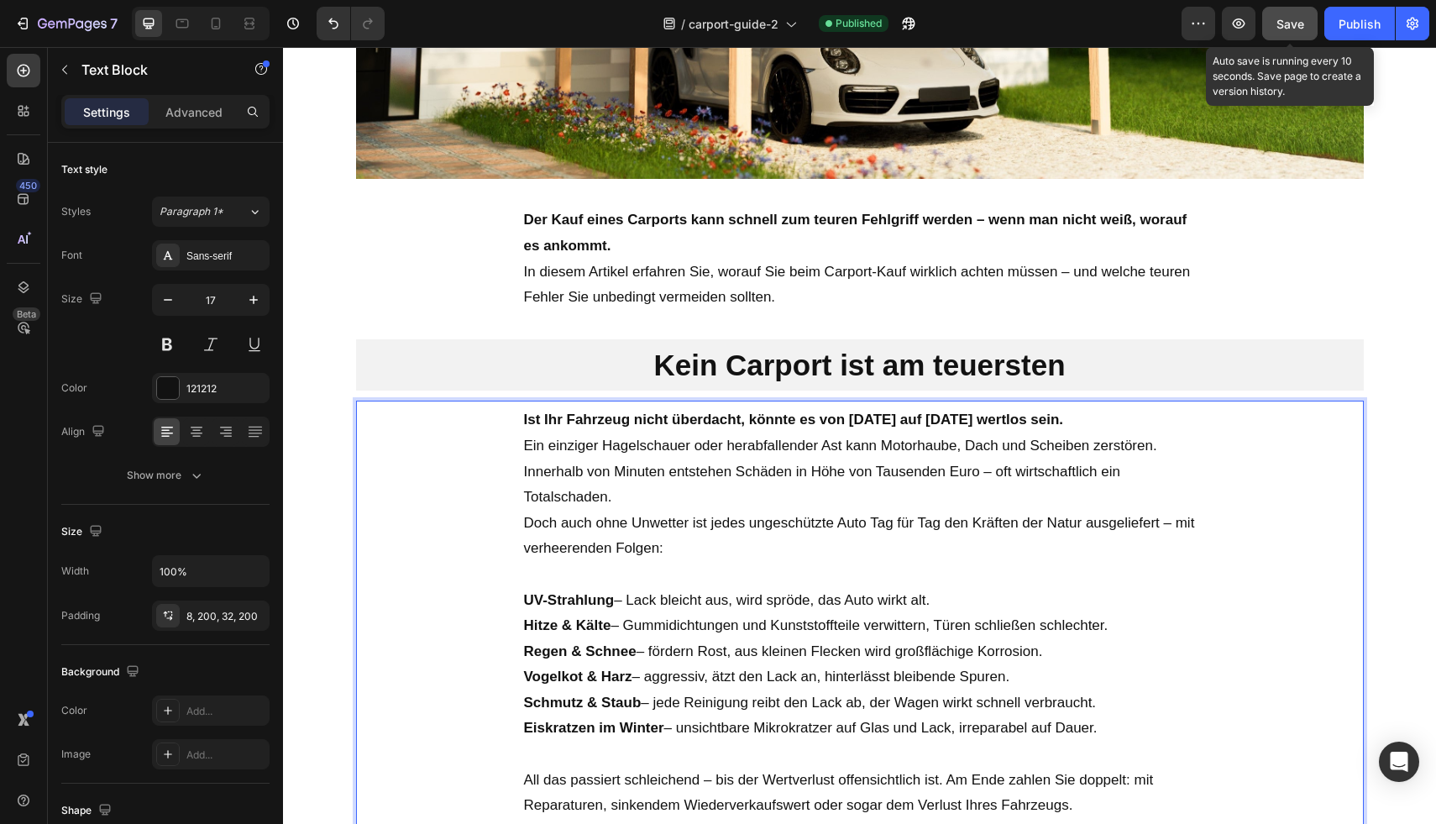
click at [1285, 22] on span "Save" at bounding box center [1290, 24] width 28 height 14
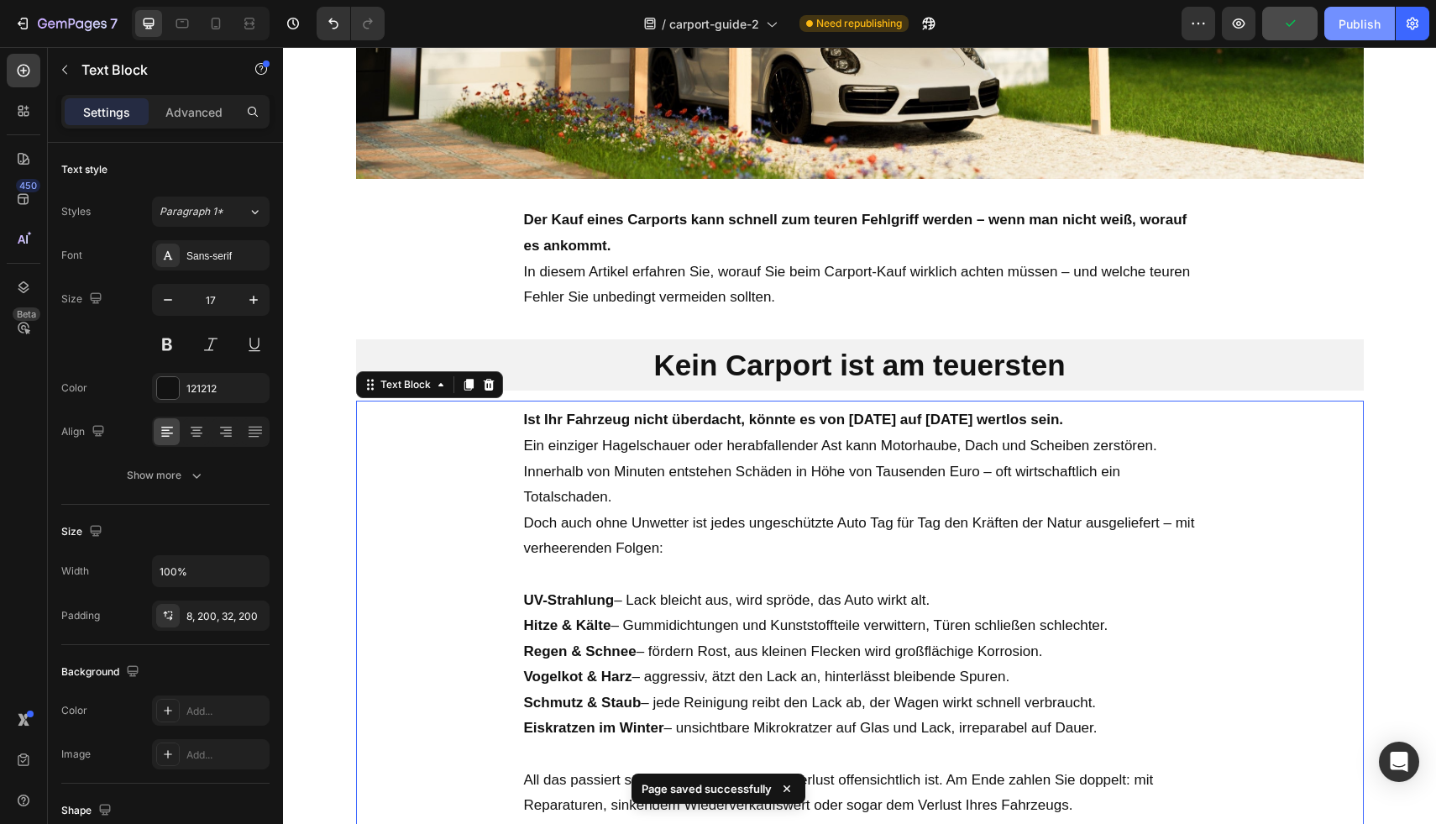
click at [1346, 25] on div "Publish" at bounding box center [1359, 24] width 42 height 18
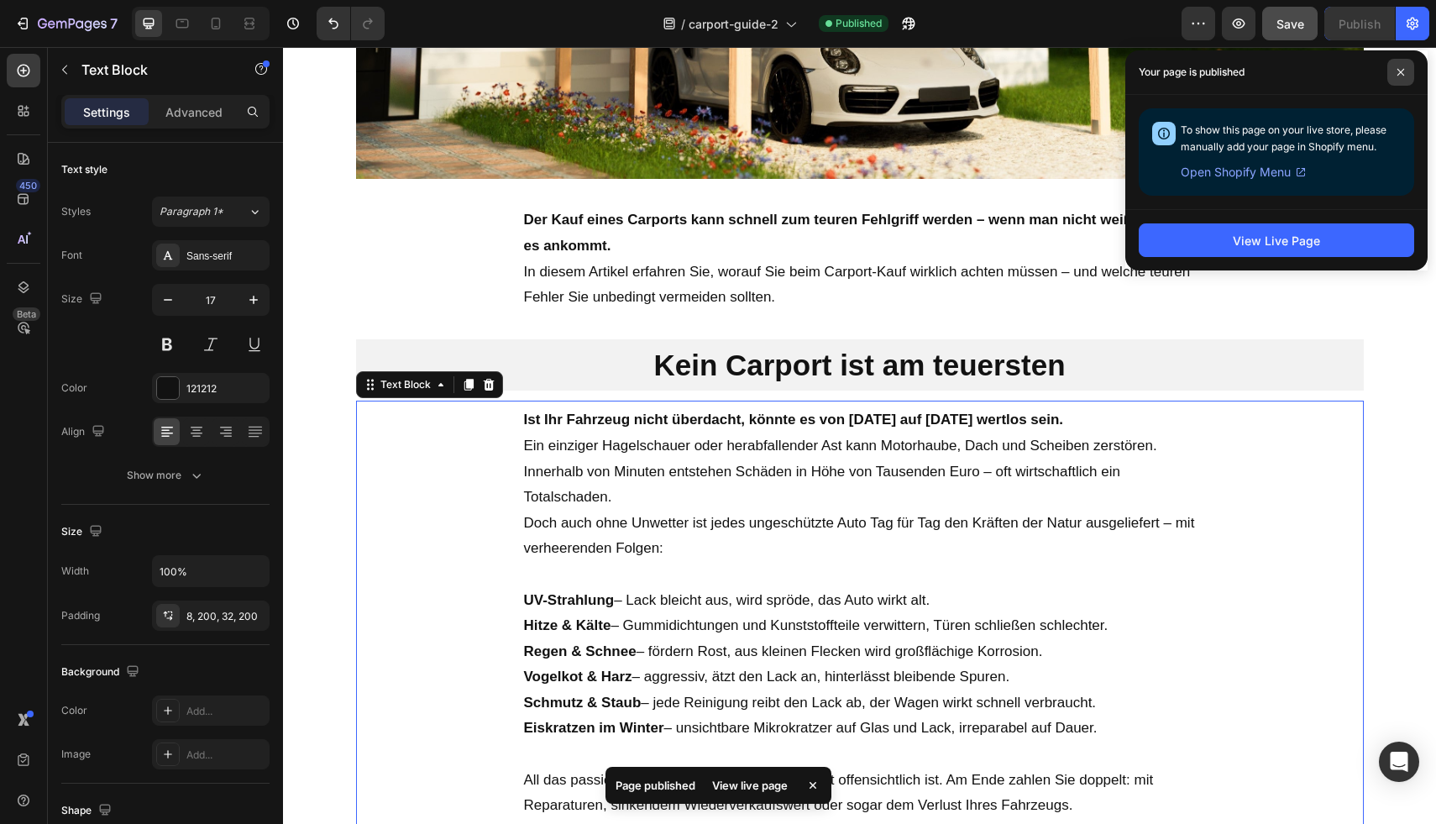
click at [1401, 73] on icon at bounding box center [1400, 72] width 7 height 7
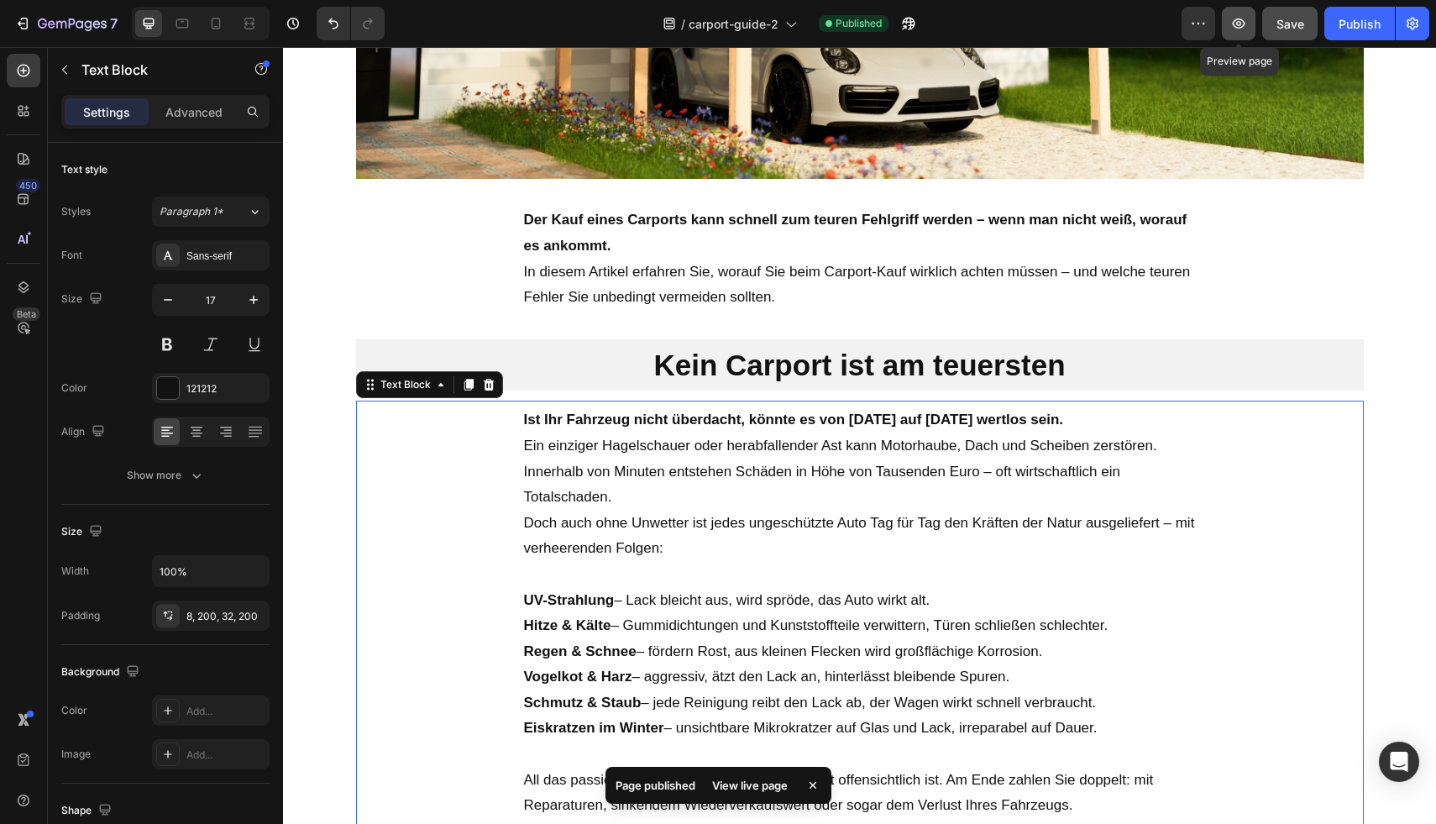
click at [1231, 30] on icon "button" at bounding box center [1238, 23] width 17 height 17
click at [1234, 23] on icon "button" at bounding box center [1238, 23] width 17 height 17
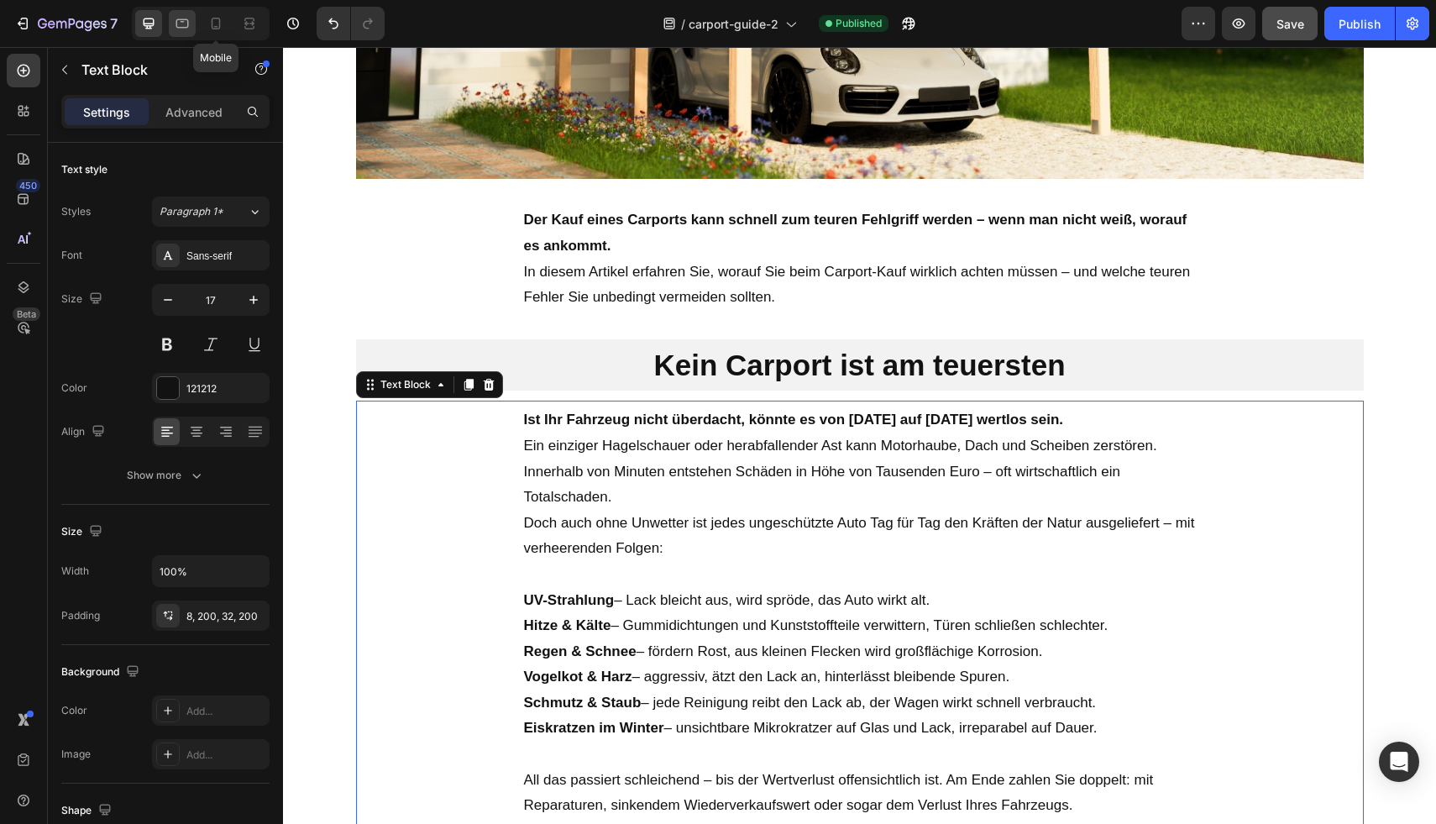
click at [191, 26] on div at bounding box center [182, 23] width 27 height 27
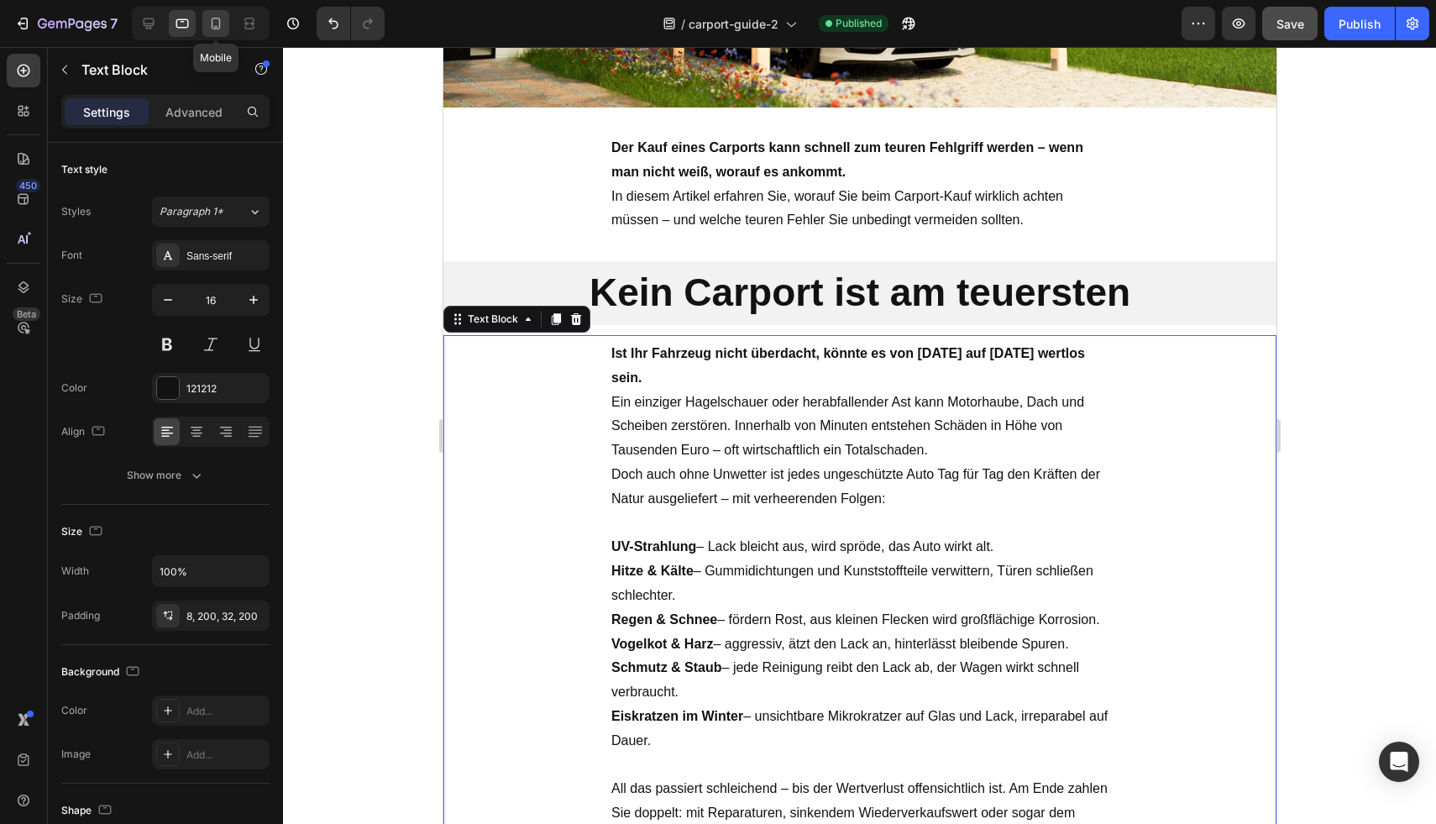
click at [211, 27] on icon at bounding box center [215, 23] width 17 height 17
type input "14"
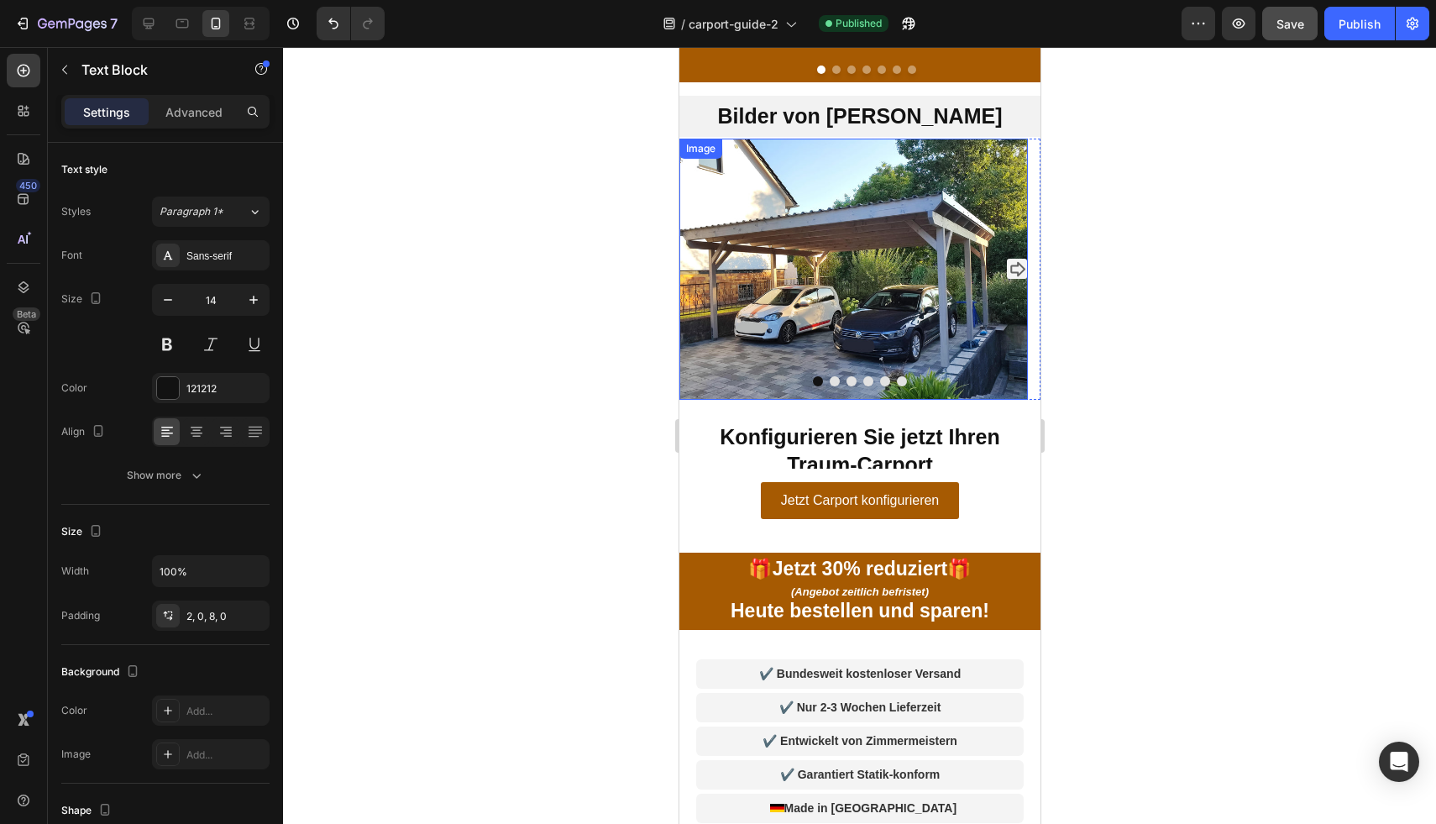
scroll to position [5148, 0]
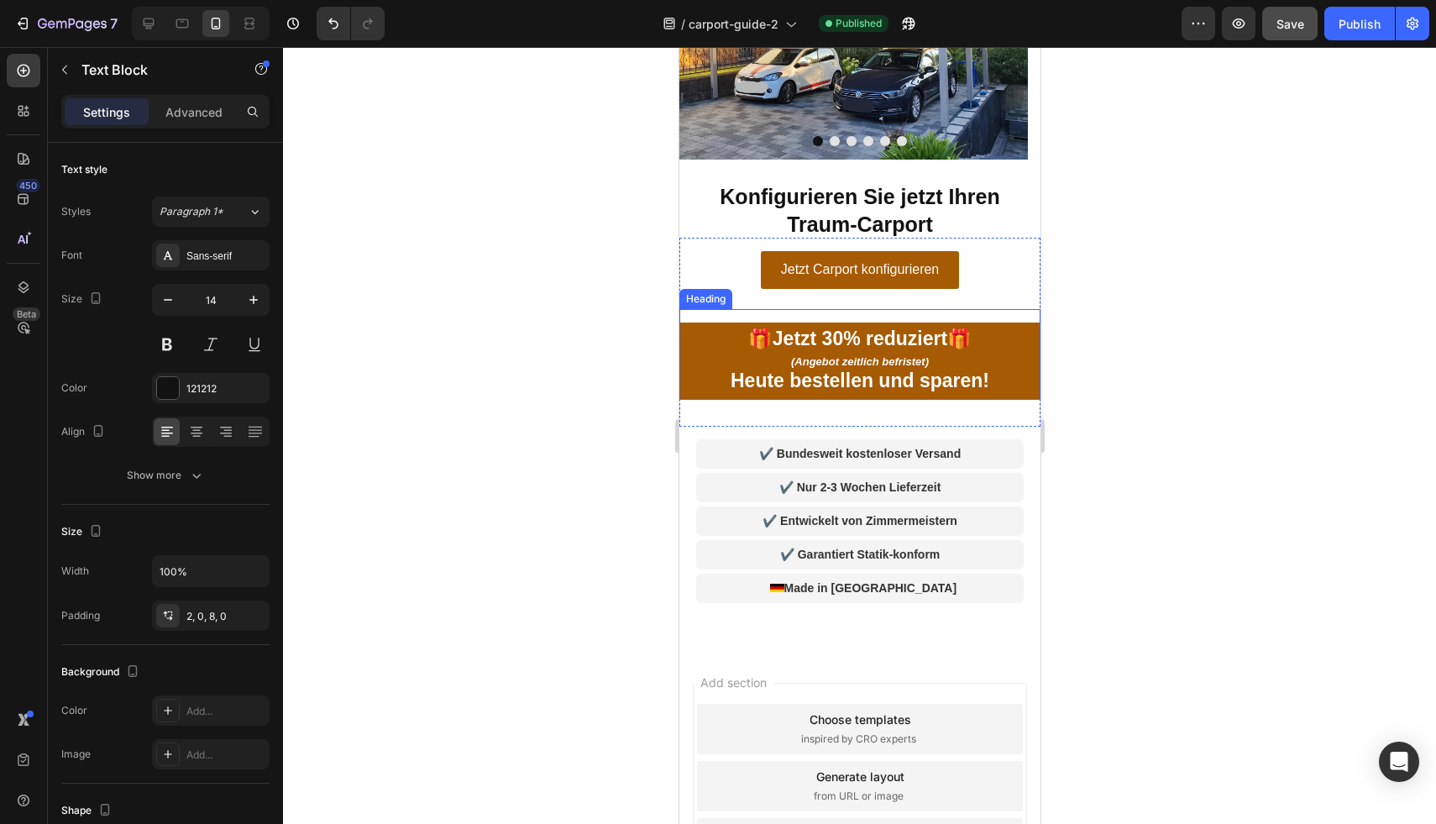
click at [917, 367] on icon "(Angebot zeitlich befristet)" at bounding box center [859, 361] width 138 height 13
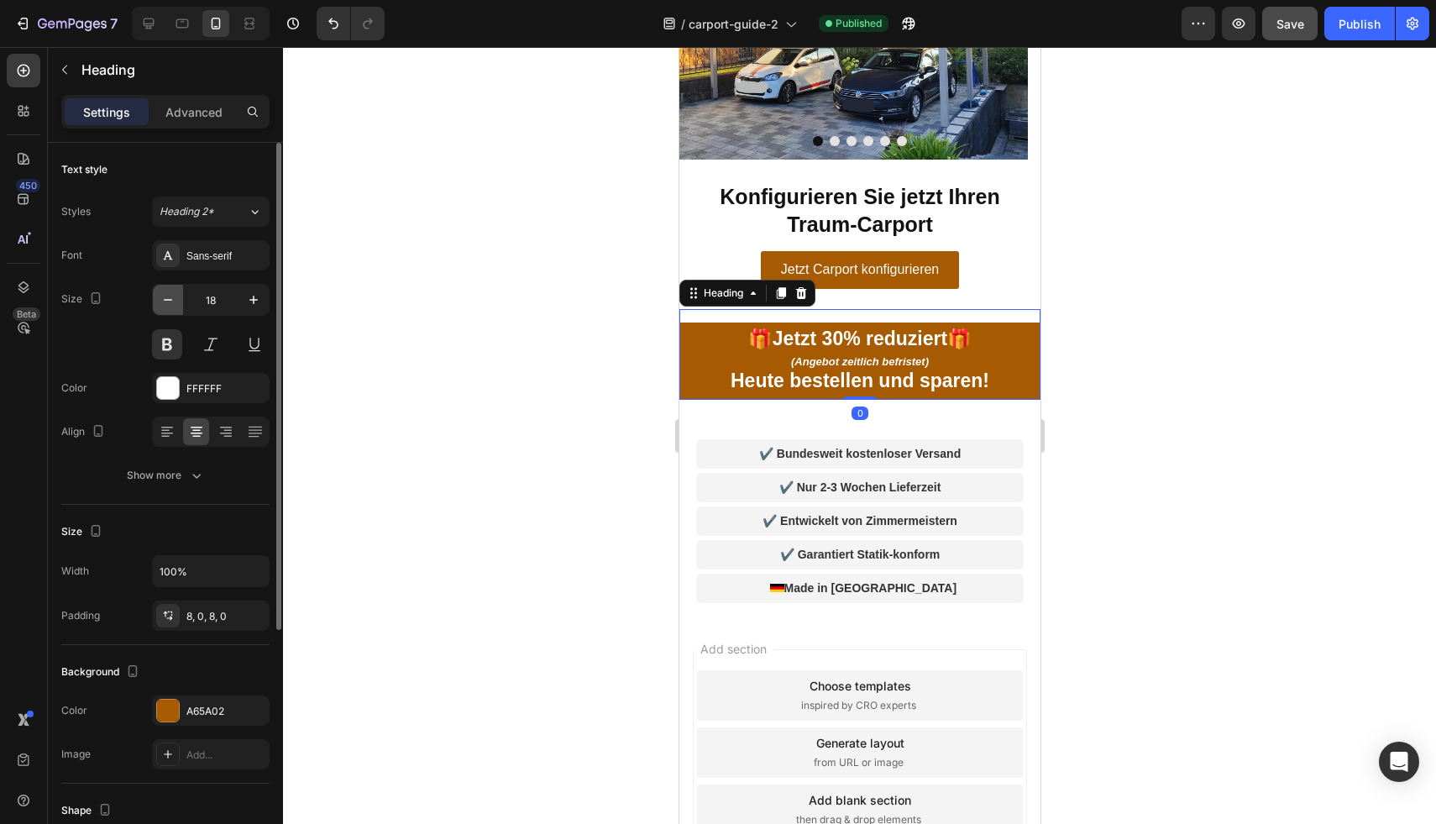
click at [170, 295] on icon "button" at bounding box center [168, 299] width 17 height 17
click at [172, 302] on icon "button" at bounding box center [168, 299] width 17 height 17
type input "16"
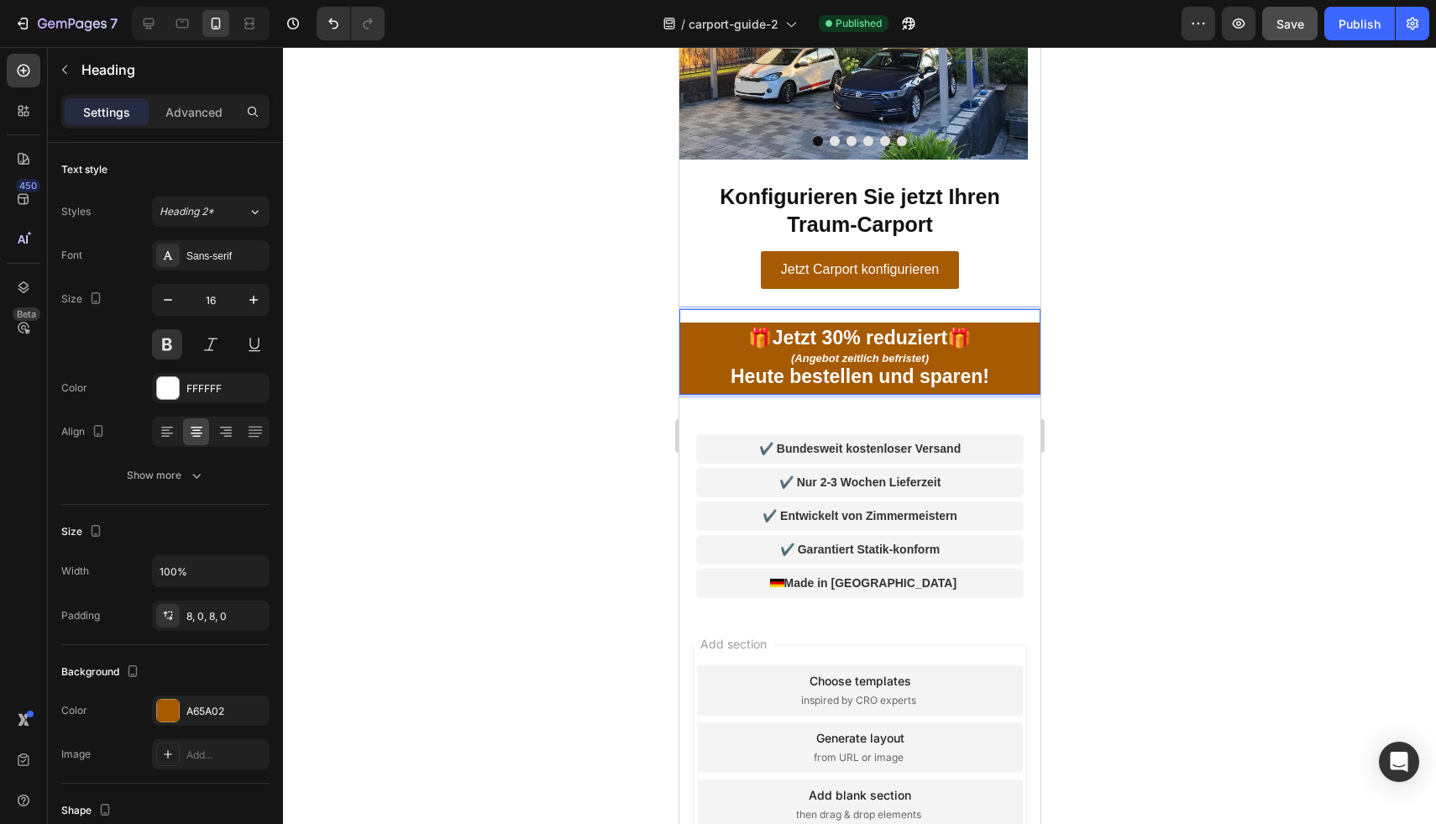
click at [940, 342] on span "Jetzt 30% reduziert" at bounding box center [859, 338] width 175 height 22
drag, startPoint x: 975, startPoint y: 339, endPoint x: 739, endPoint y: 333, distance: 236.0
click at [740, 333] on p "🎁 Jetzt 30% reduziert 🎁 (Angebot zeitlich befristet) [DATE] bestellen und spare…" at bounding box center [859, 358] width 348 height 58
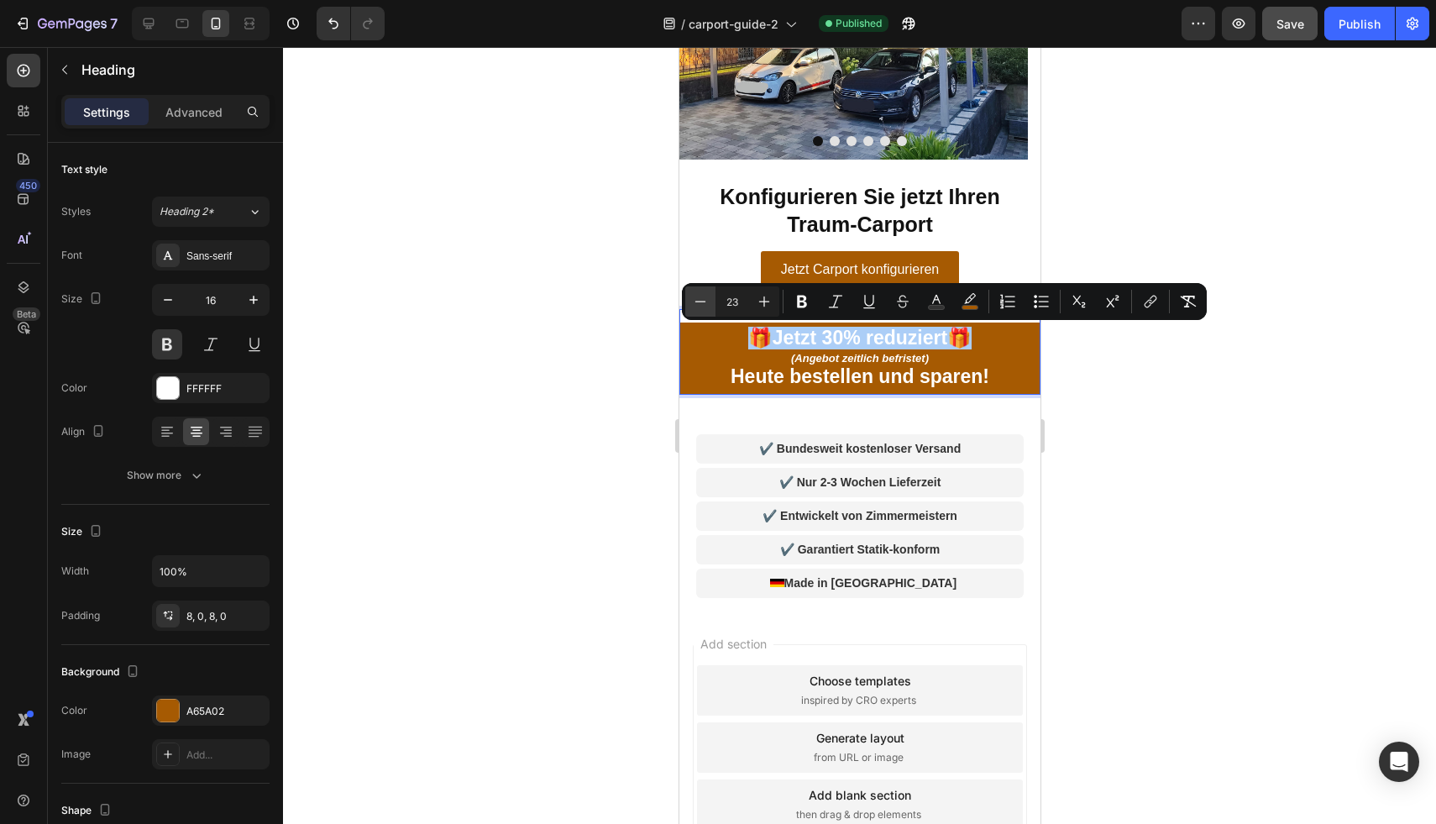
click at [703, 296] on icon "Editor contextual toolbar" at bounding box center [700, 301] width 17 height 17
type input "20"
click at [992, 369] on p "🎁 Jetzt 30% reduziert 🎁 (Angebot zeitlich befristet) [DATE] bestellen und spare…" at bounding box center [859, 357] width 348 height 57
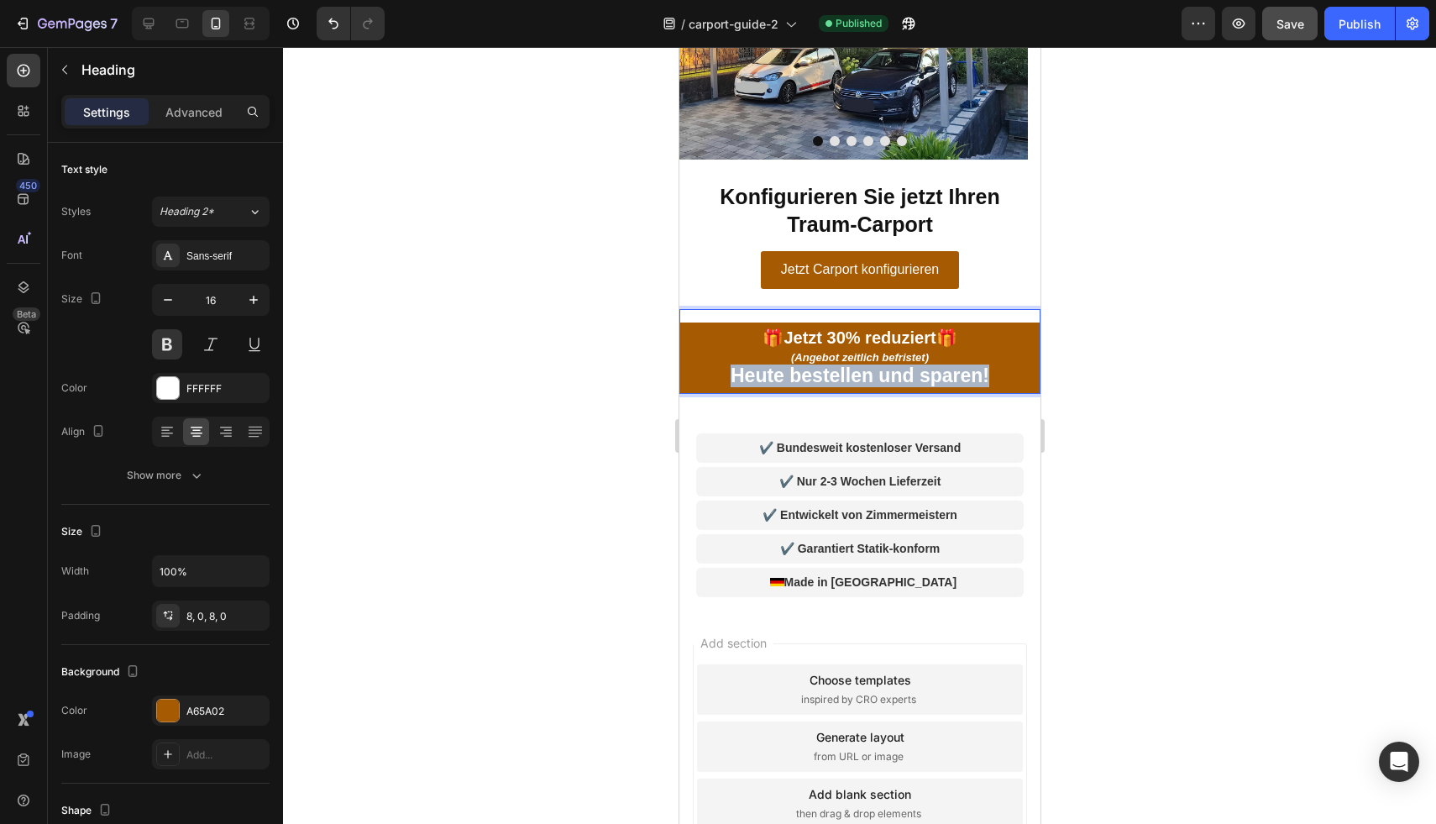
drag, startPoint x: 948, startPoint y: 370, endPoint x: 697, endPoint y: 372, distance: 251.1
click at [697, 372] on p "🎁 Jetzt 30% reduziert 🎁 (Angebot zeitlich befristet) [DATE] bestellen und spare…" at bounding box center [859, 357] width 348 height 57
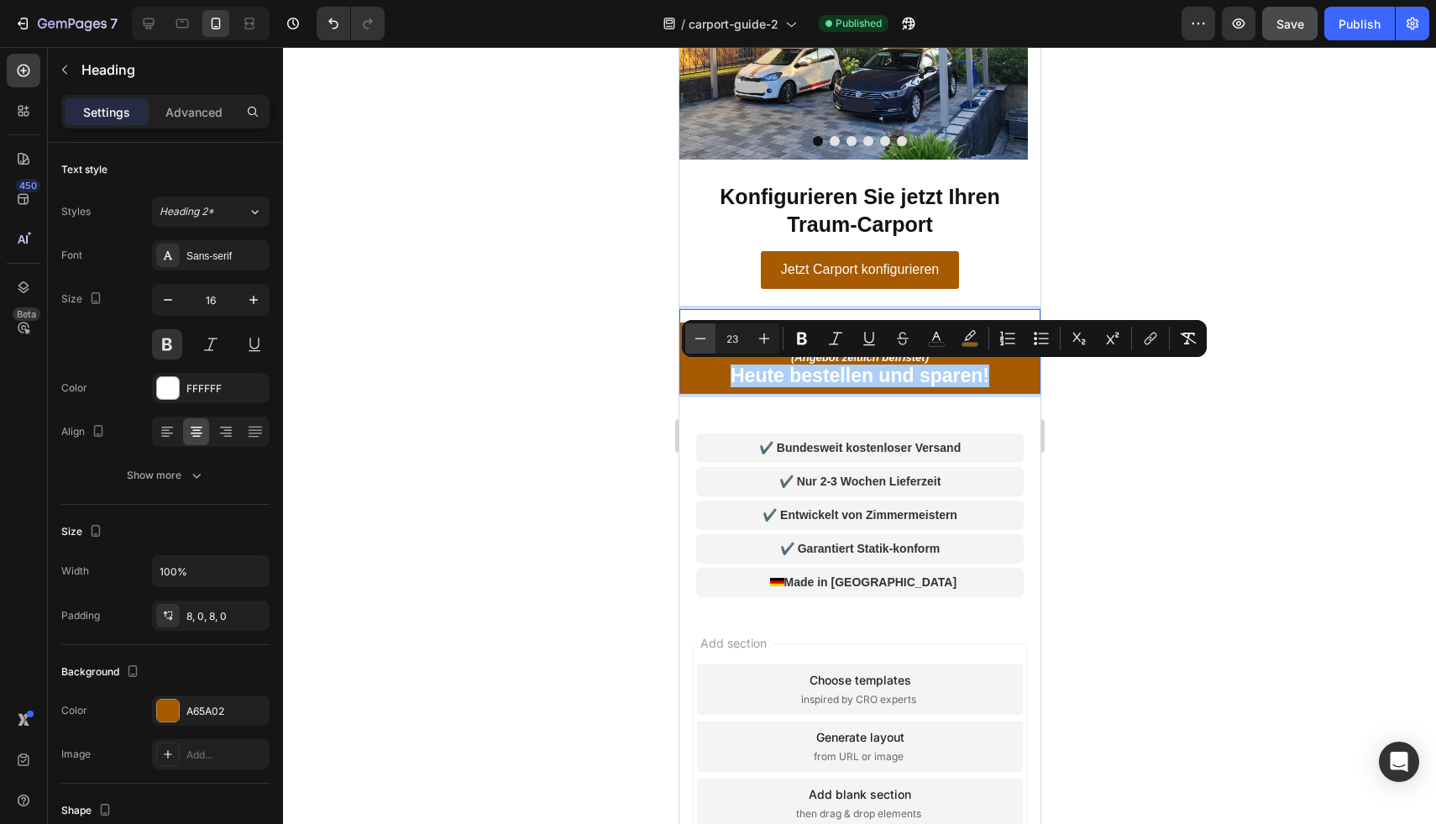
click at [711, 346] on button "Minus" at bounding box center [700, 338] width 30 height 30
click at [709, 344] on button "Minus" at bounding box center [700, 338] width 30 height 30
type input "20"
click at [1139, 420] on div at bounding box center [859, 435] width 1153 height 777
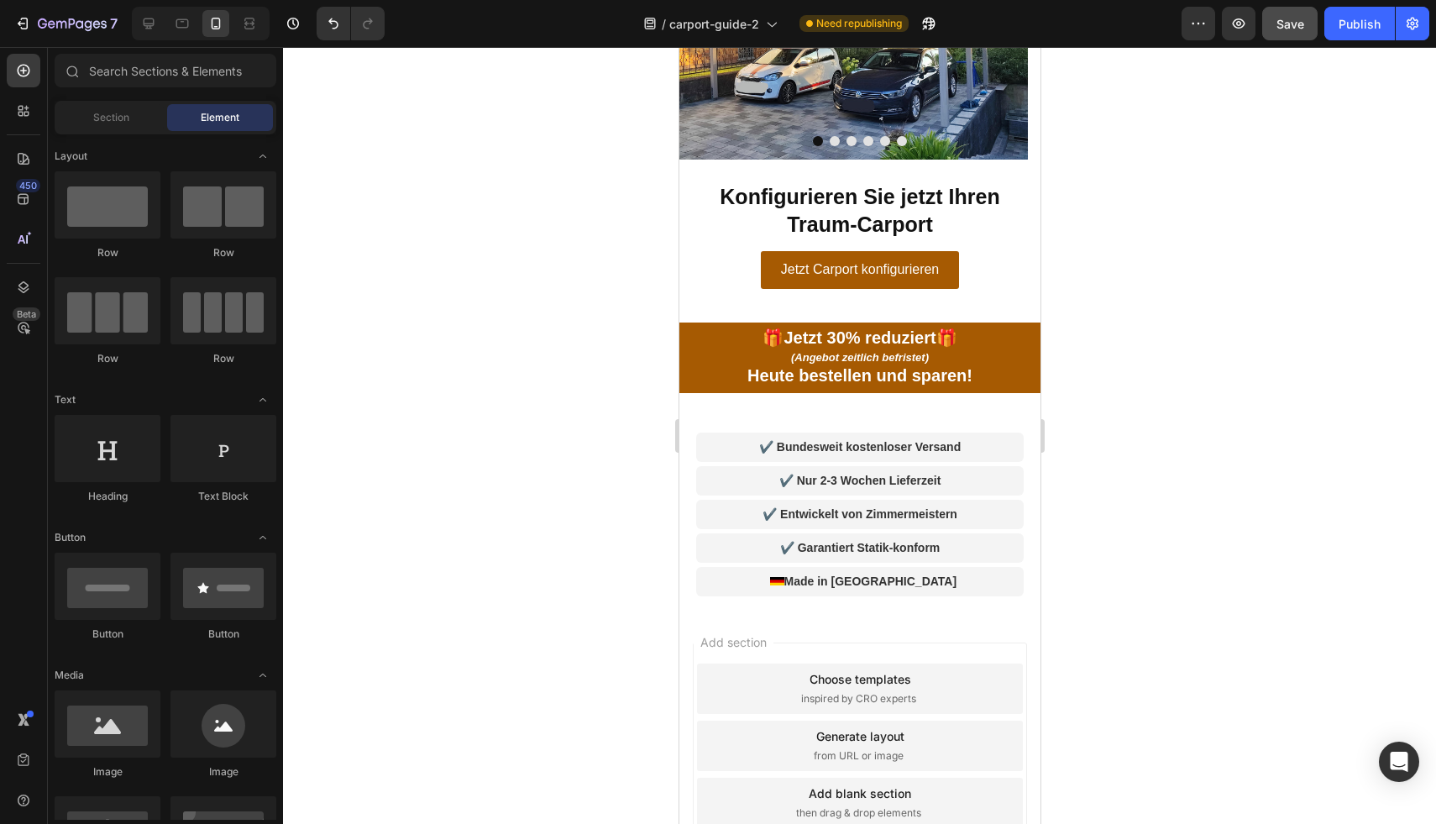
click at [1192, 326] on div at bounding box center [859, 435] width 1153 height 777
click at [1283, 28] on span "Save" at bounding box center [1290, 24] width 28 height 14
click at [1382, 31] on button "Publish" at bounding box center [1359, 24] width 71 height 34
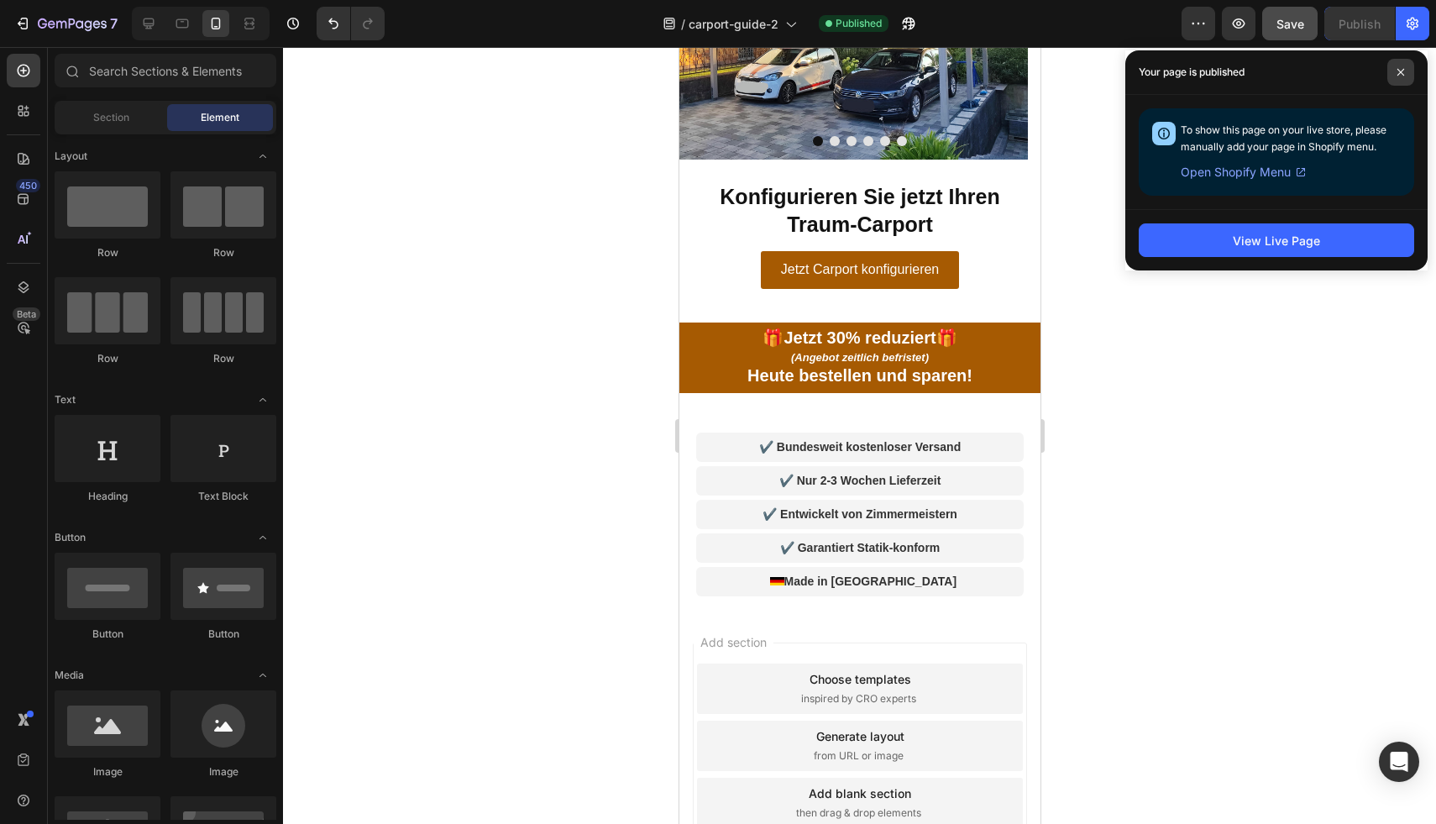
click at [1394, 69] on span at bounding box center [1400, 72] width 27 height 27
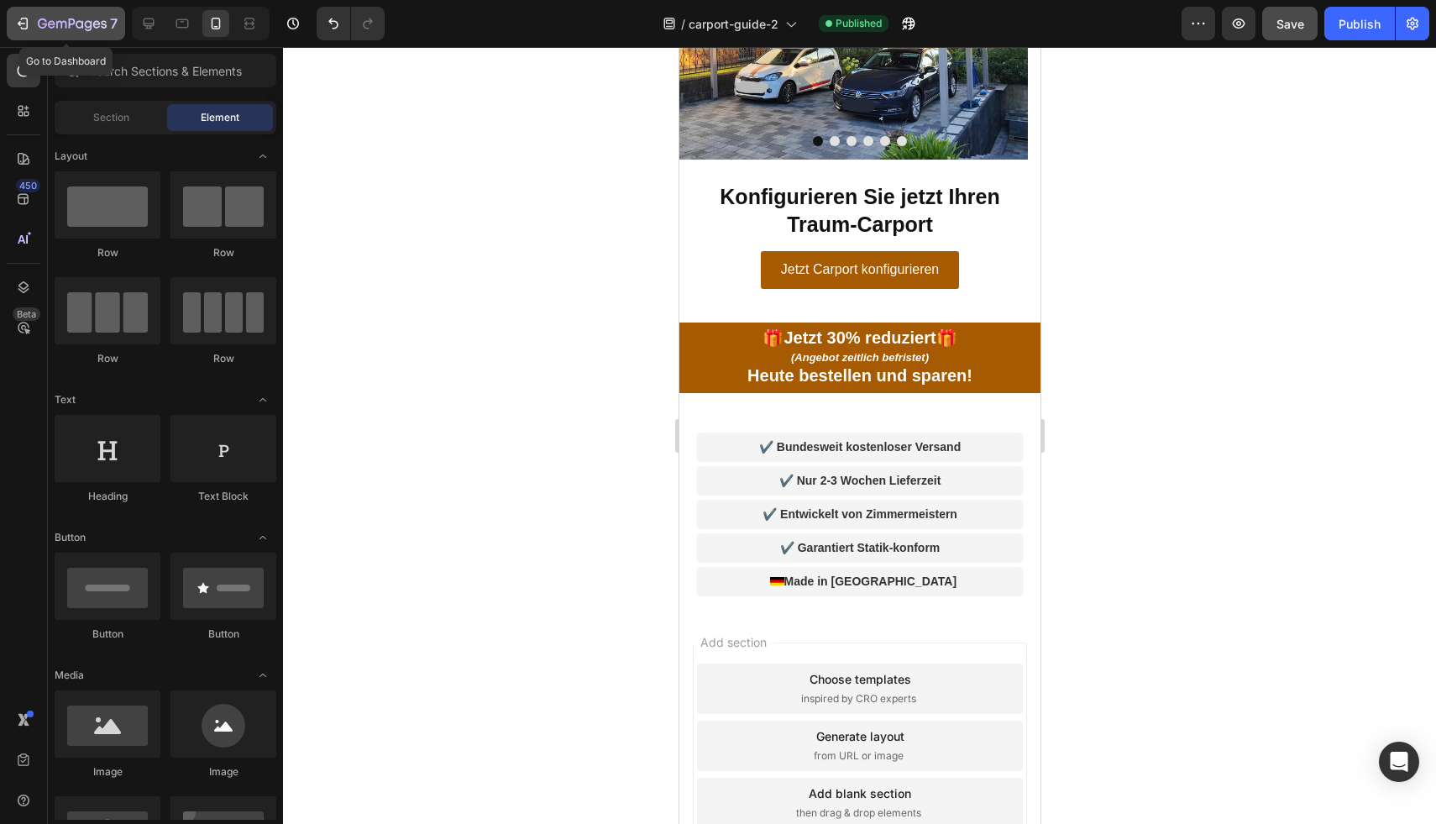
click at [65, 34] on button "7" at bounding box center [66, 24] width 118 height 34
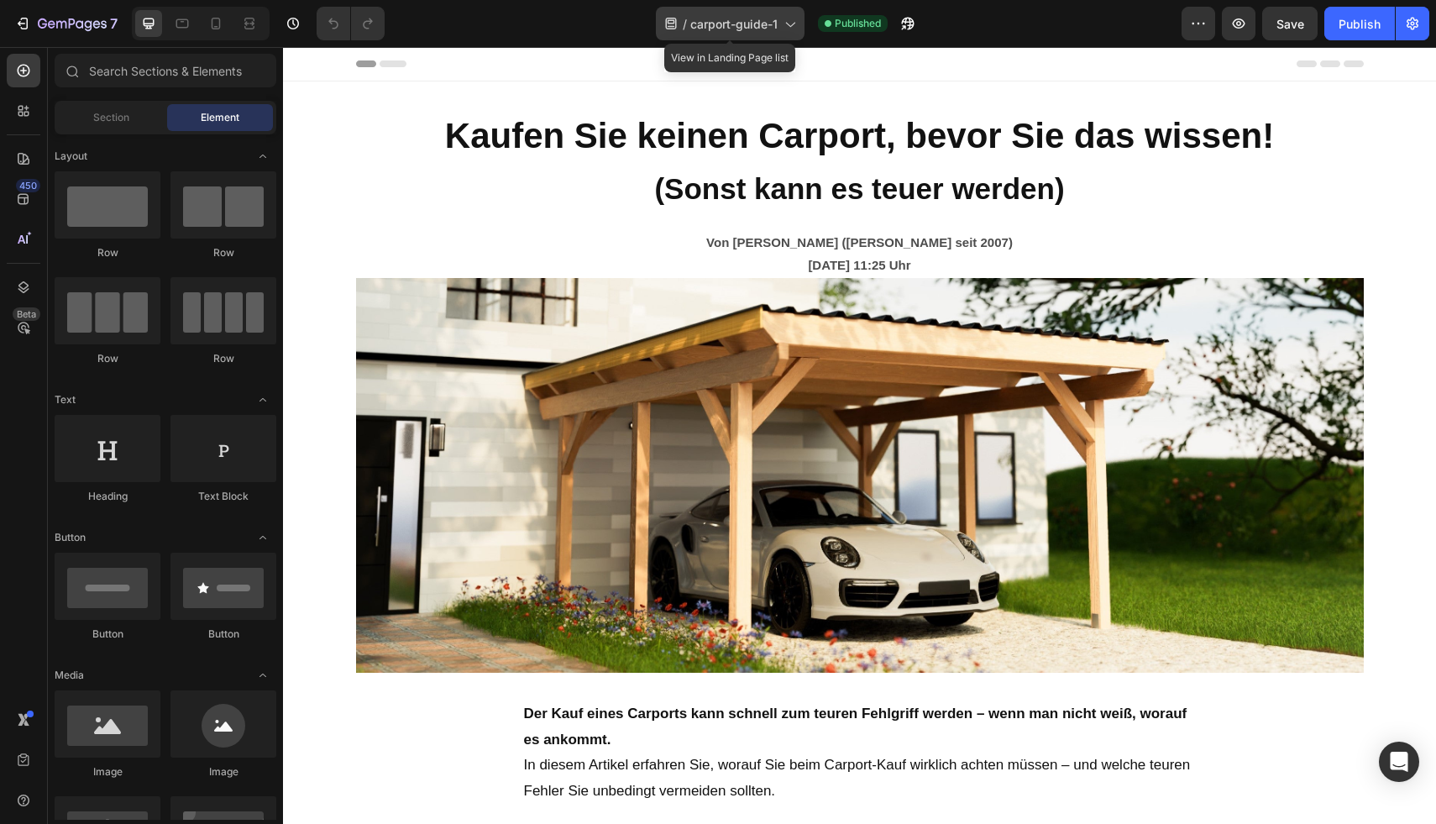
click at [741, 36] on div "/ carport-guide-1" at bounding box center [730, 24] width 149 height 34
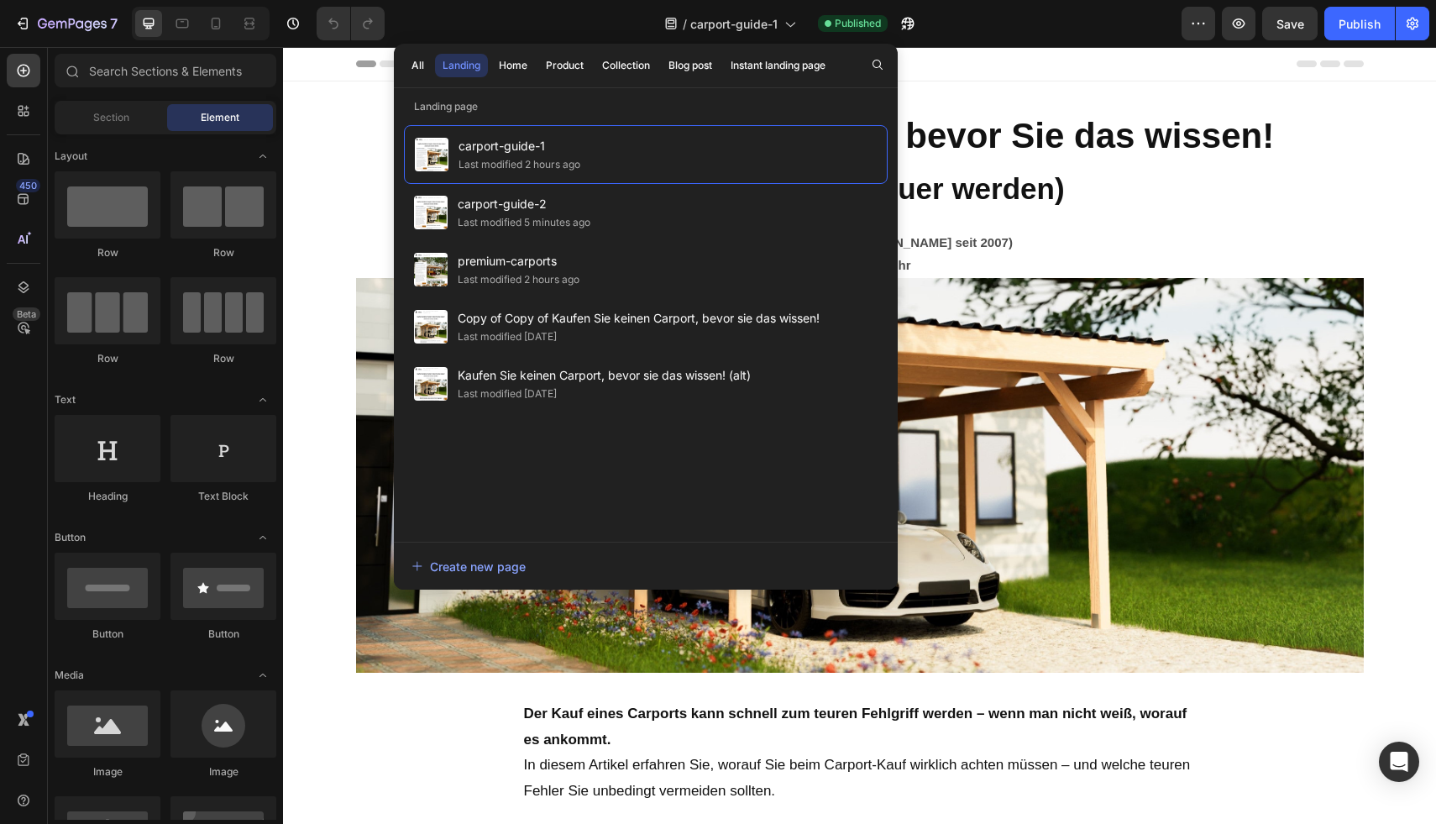
click at [1030, 36] on div "/ carport-guide-1 Published" at bounding box center [789, 24] width 783 height 34
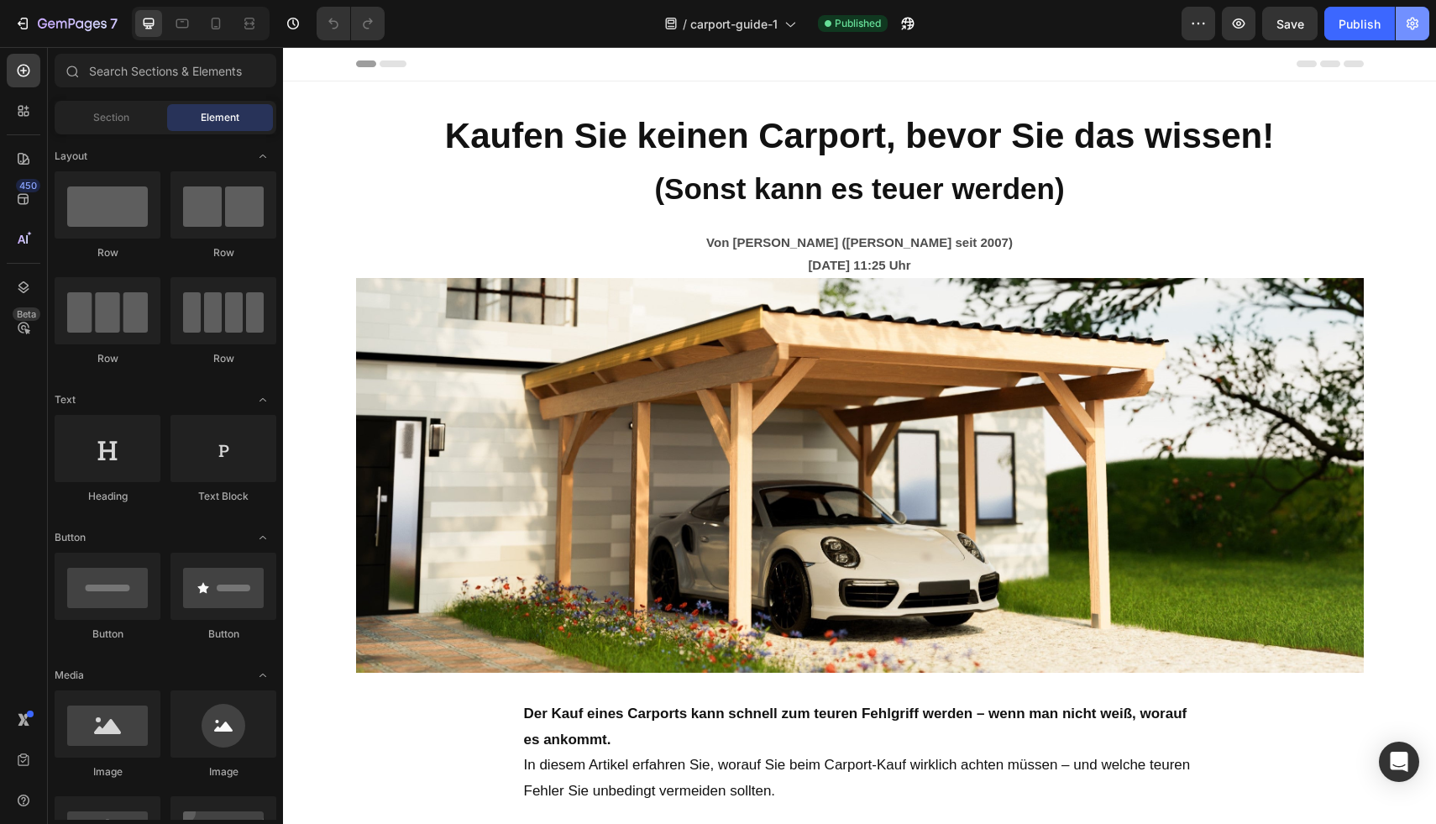
click at [1406, 29] on icon "button" at bounding box center [1412, 23] width 17 height 17
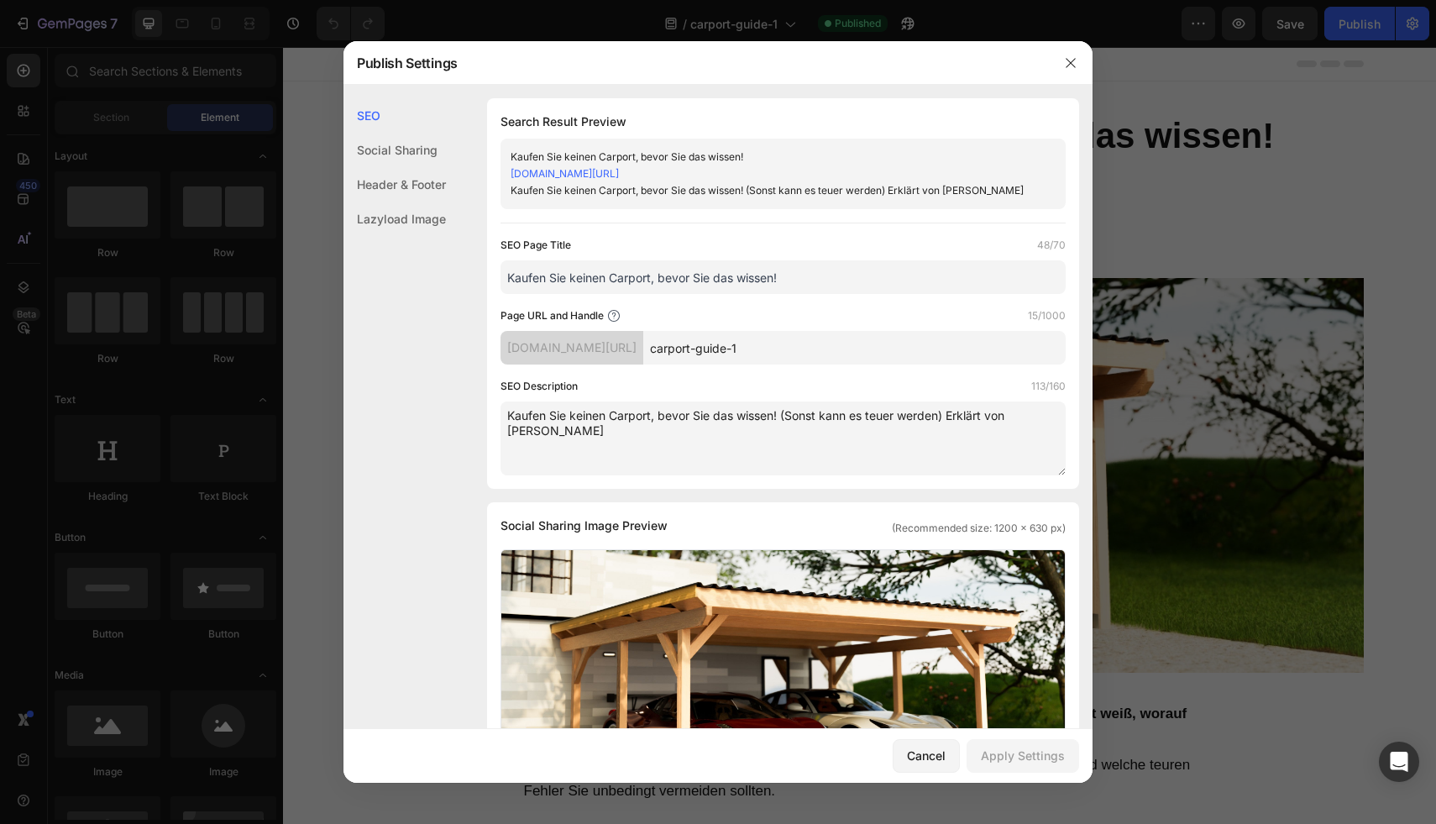
drag, startPoint x: 783, startPoint y: 366, endPoint x: 715, endPoint y: 364, distance: 68.9
click at [715, 364] on input "carport-guide-1" at bounding box center [854, 348] width 422 height 34
click at [841, 363] on input "carport-guide-1" at bounding box center [854, 348] width 422 height 34
drag, startPoint x: 1082, startPoint y: 67, endPoint x: 731, endPoint y: 9, distance: 354.9
click at [1082, 67] on button "button" at bounding box center [1070, 63] width 27 height 27
